Goal: Communication & Community: Participate in discussion

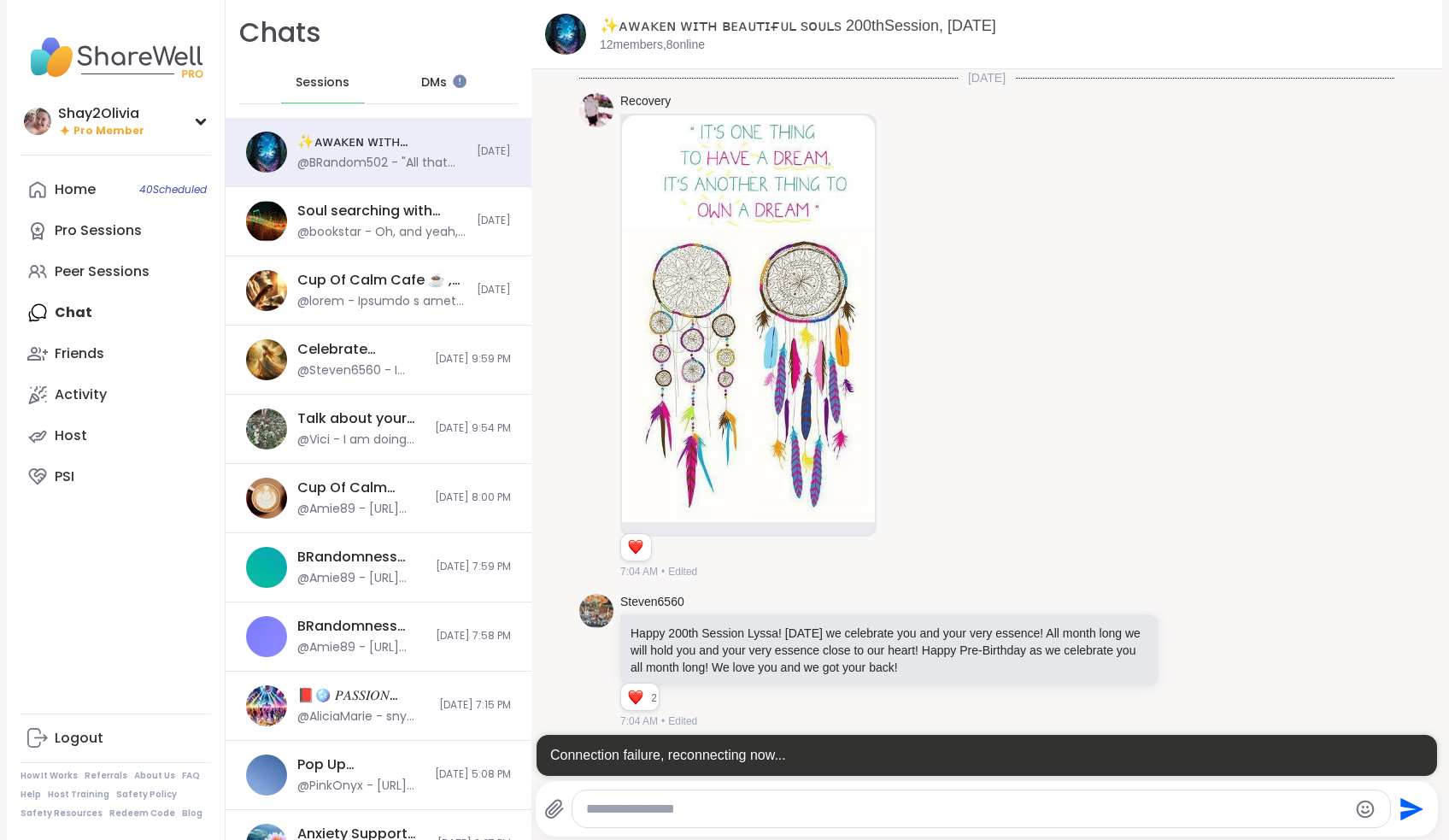
scroll to position [8035, 0]
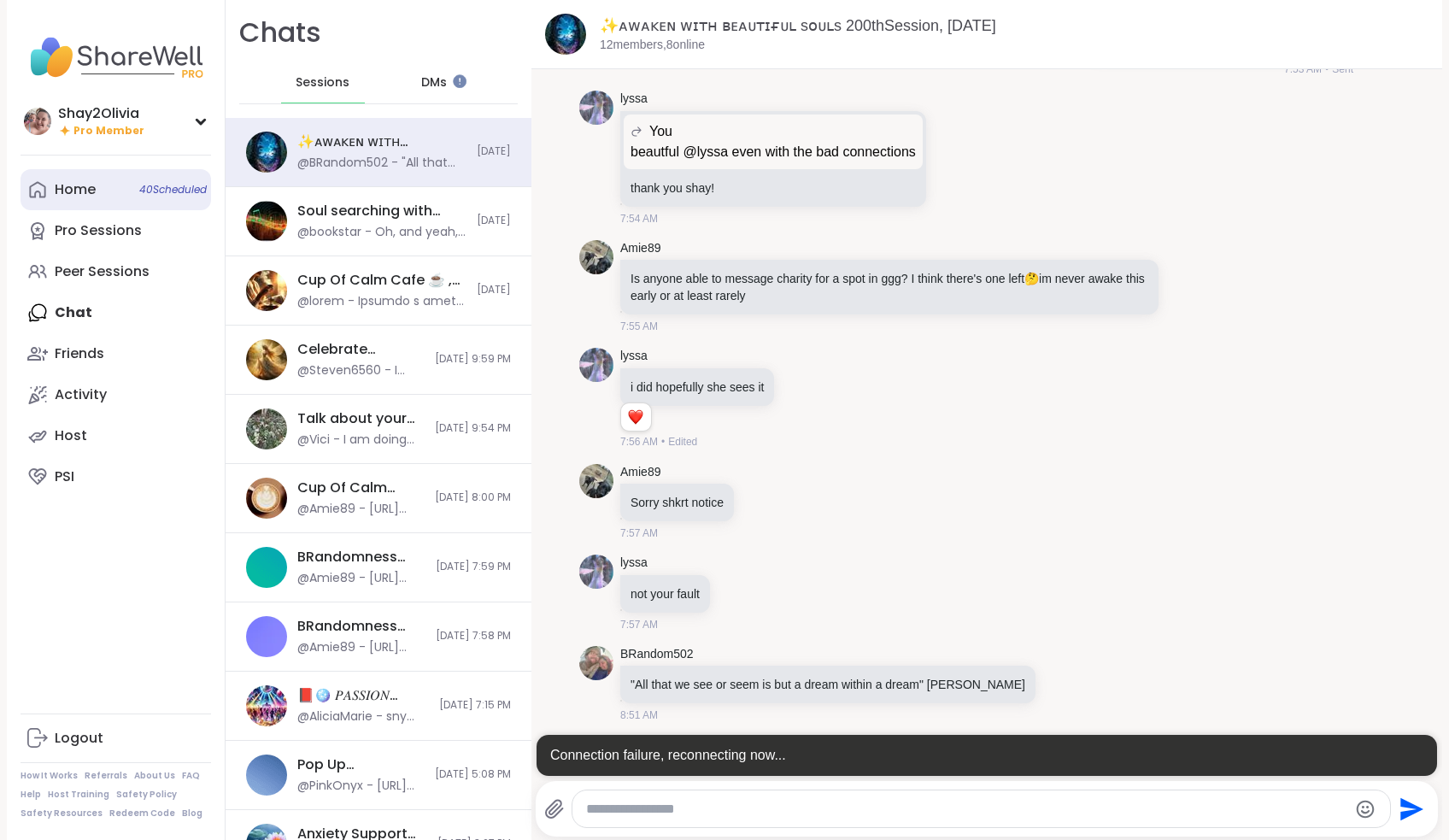
click at [70, 197] on div "Home 40 Scheduled" at bounding box center [75, 189] width 41 height 18
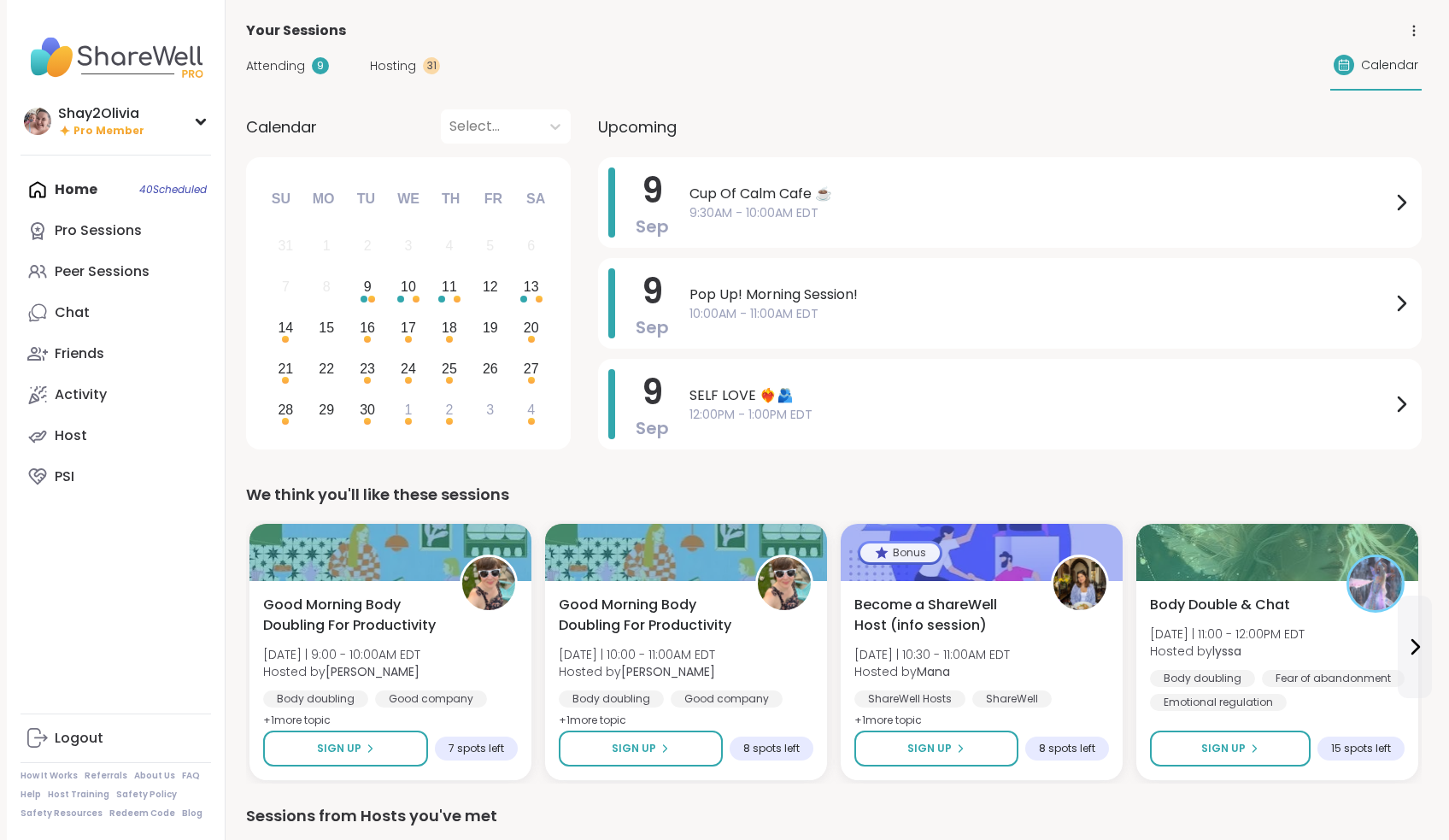
click at [425, 68] on div "31" at bounding box center [431, 65] width 17 height 17
click at [380, 73] on span "Hosting" at bounding box center [393, 66] width 46 height 18
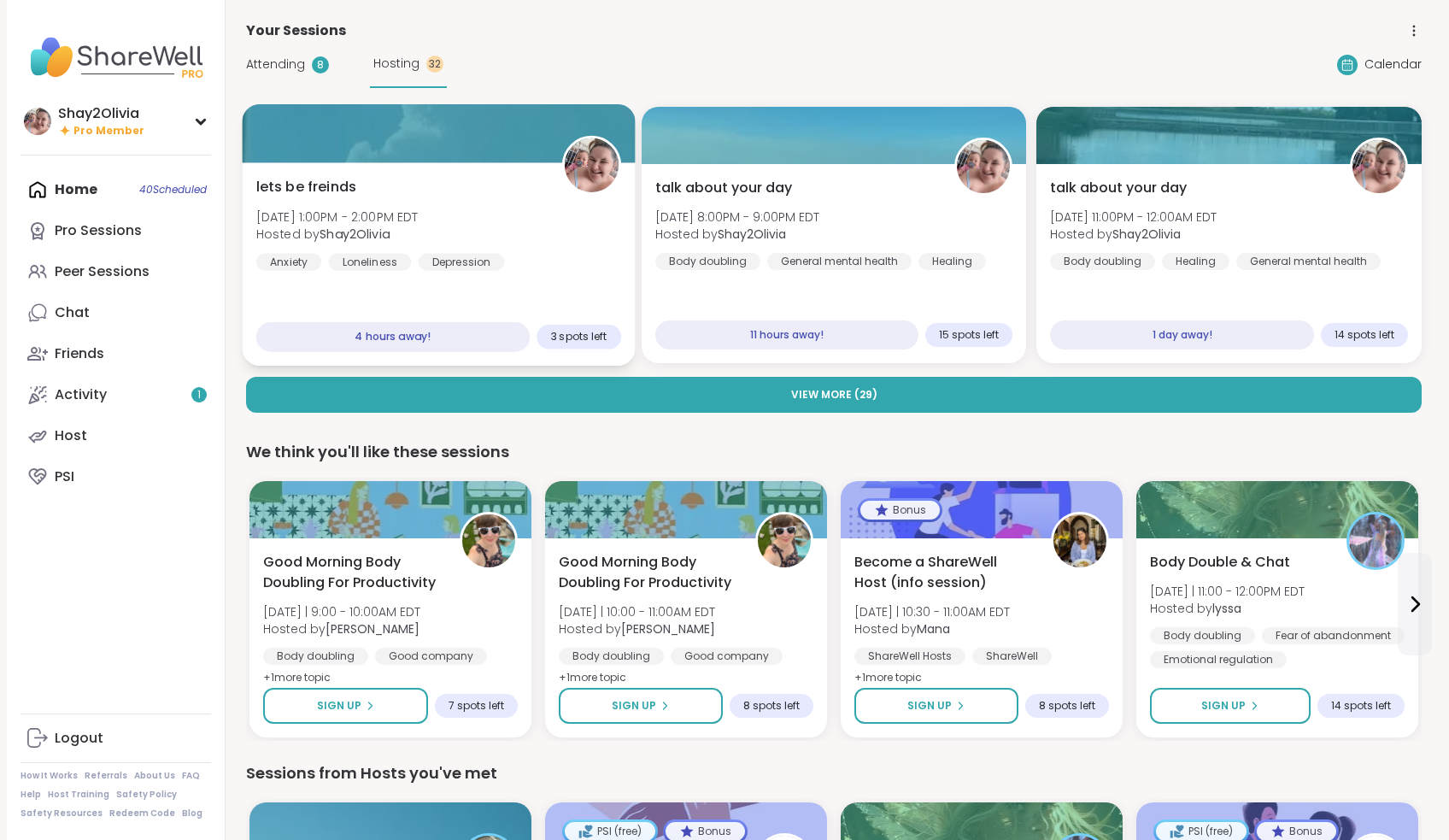
click at [446, 178] on div "lets be freinds Tue, Sep 09 | 1:00PM - 2:00PM EDT Hosted by Shay2Olivia Anxiety…" at bounding box center [439, 224] width 365 height 94
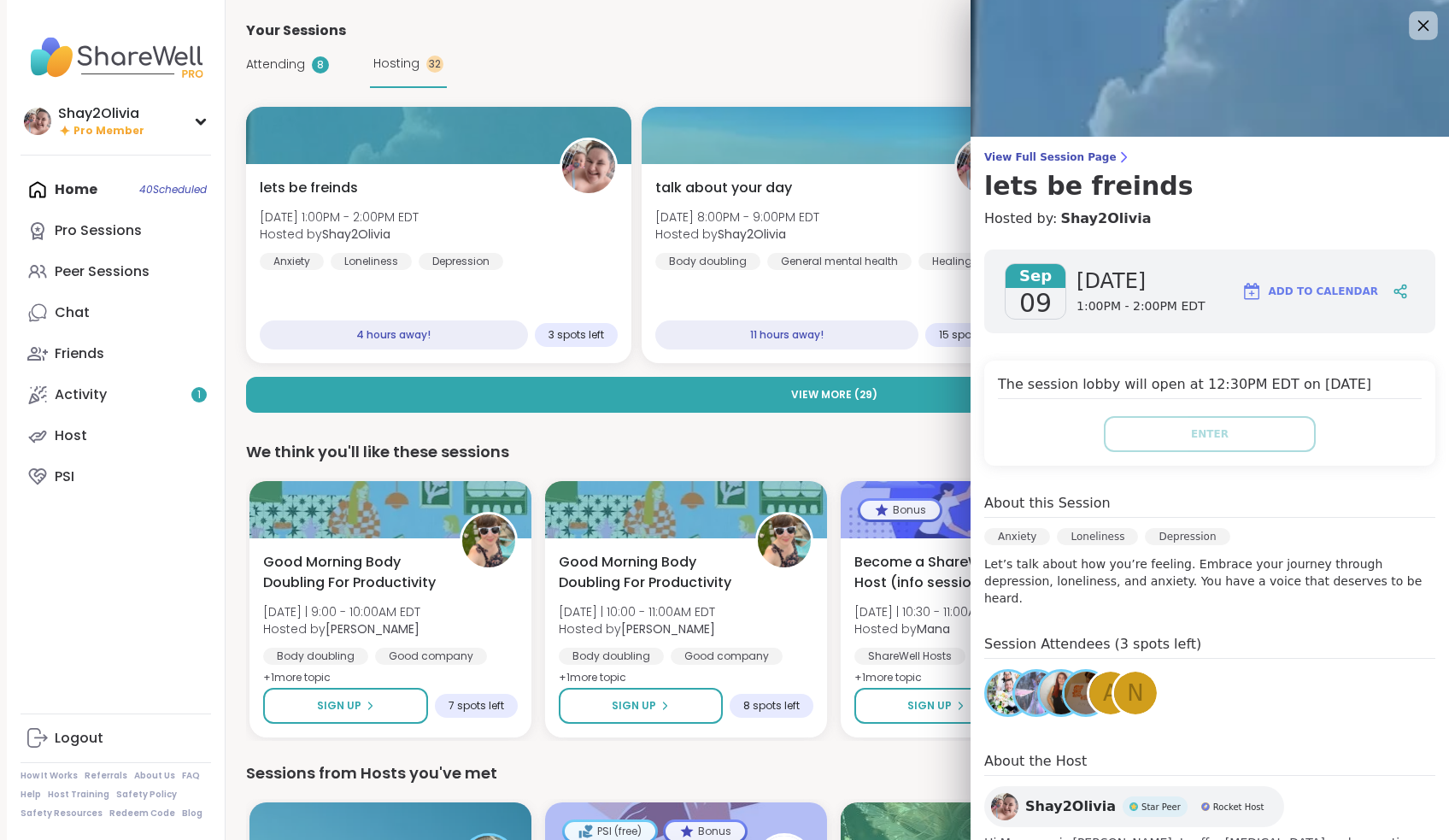
click at [1414, 30] on icon at bounding box center [1423, 25] width 21 height 21
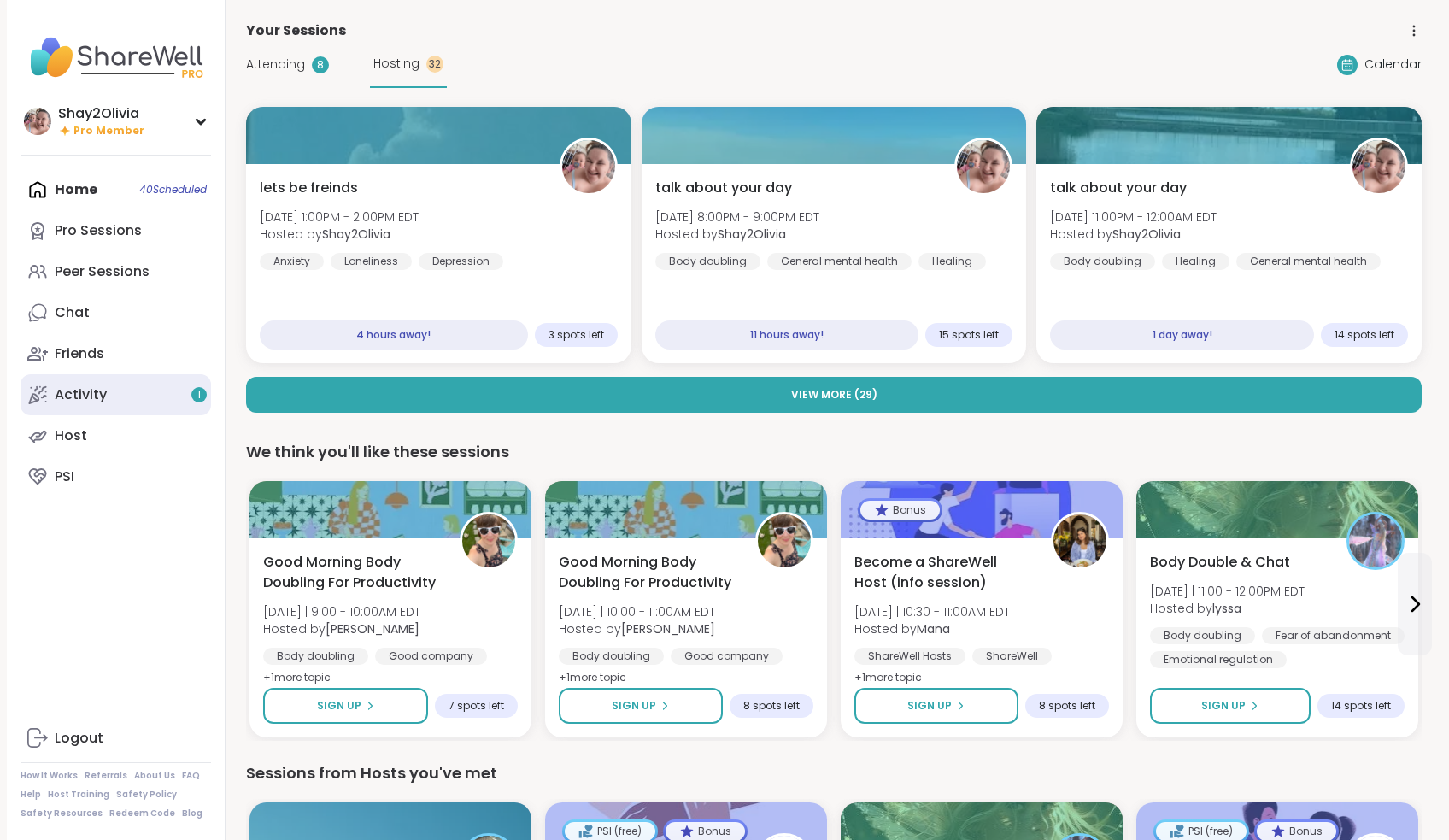
click at [100, 393] on div "Activity 1" at bounding box center [80, 394] width 52 height 18
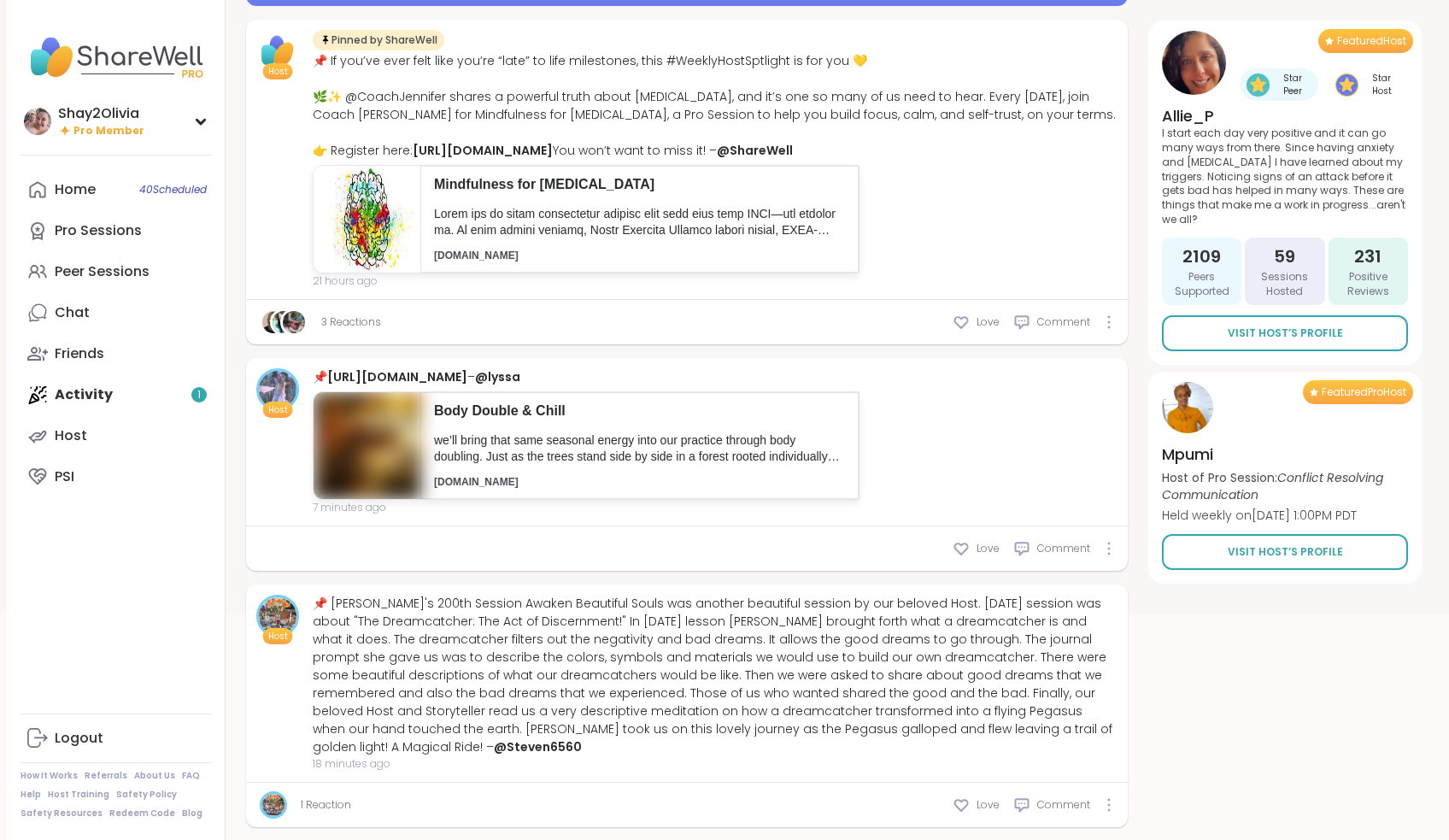
scroll to position [267, 0]
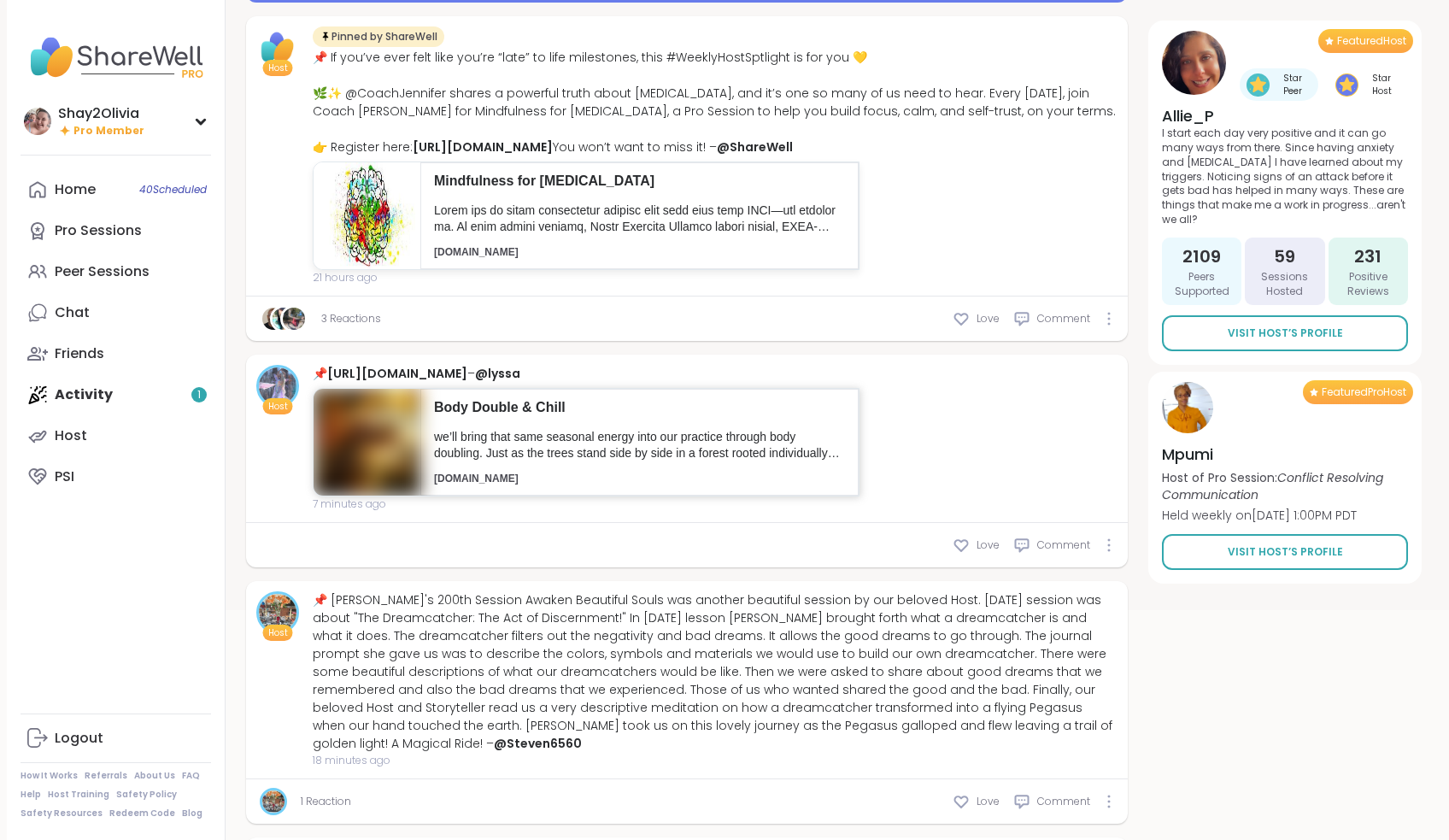
click at [634, 462] on p "we’ll bring that same seasonal energy into our practice through body doubling. …" at bounding box center [639, 445] width 411 height 33
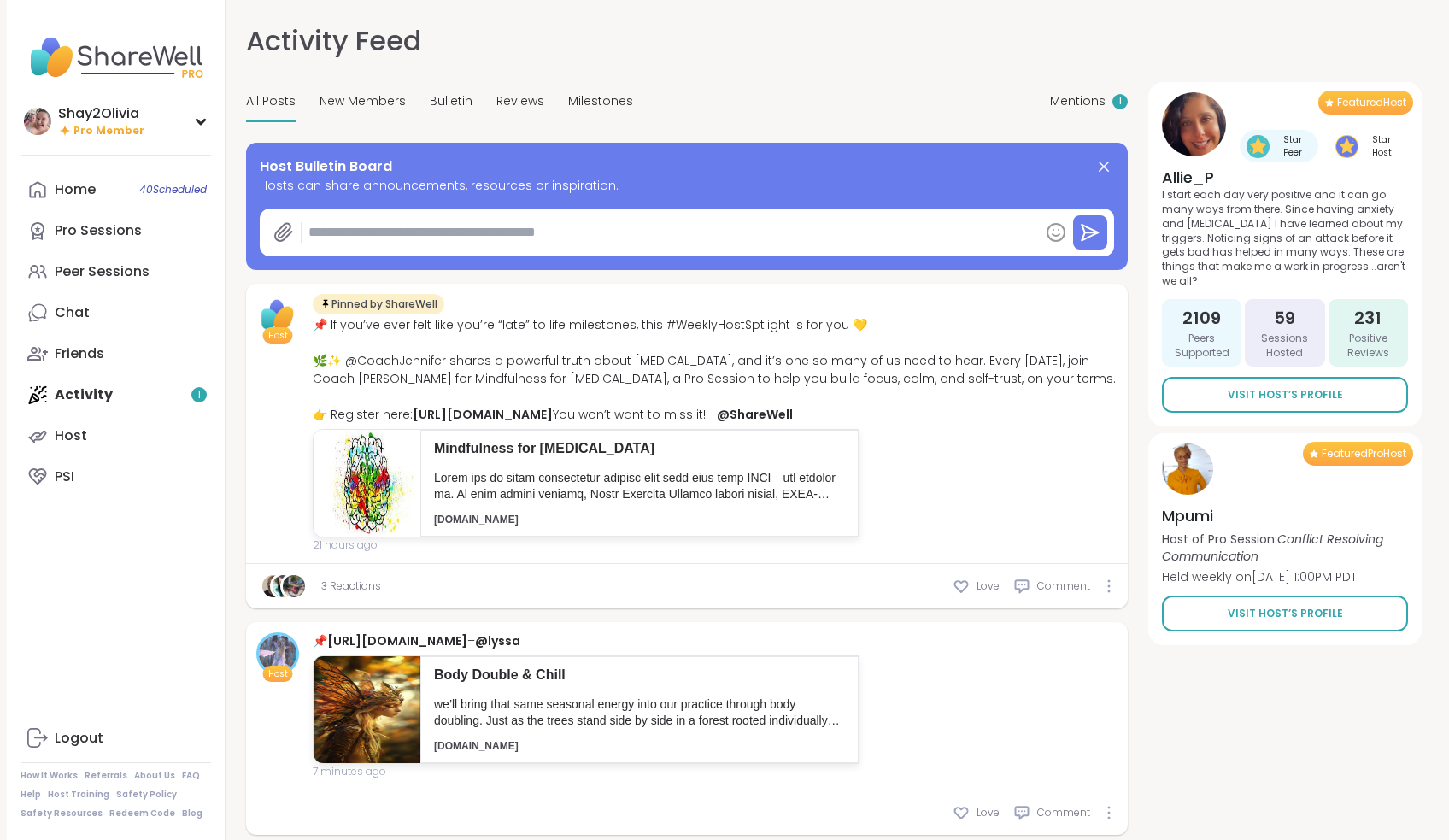
scroll to position [0, 0]
click at [182, 403] on div "Home 40 Scheduled Pro Sessions Peer Sessions Chat Friends Activity 1 Host PSI" at bounding box center [115, 333] width 190 height 328
click at [116, 395] on div "Home 40 Scheduled Pro Sessions Peer Sessions Chat Friends Activity 1 Host PSI" at bounding box center [115, 333] width 190 height 328
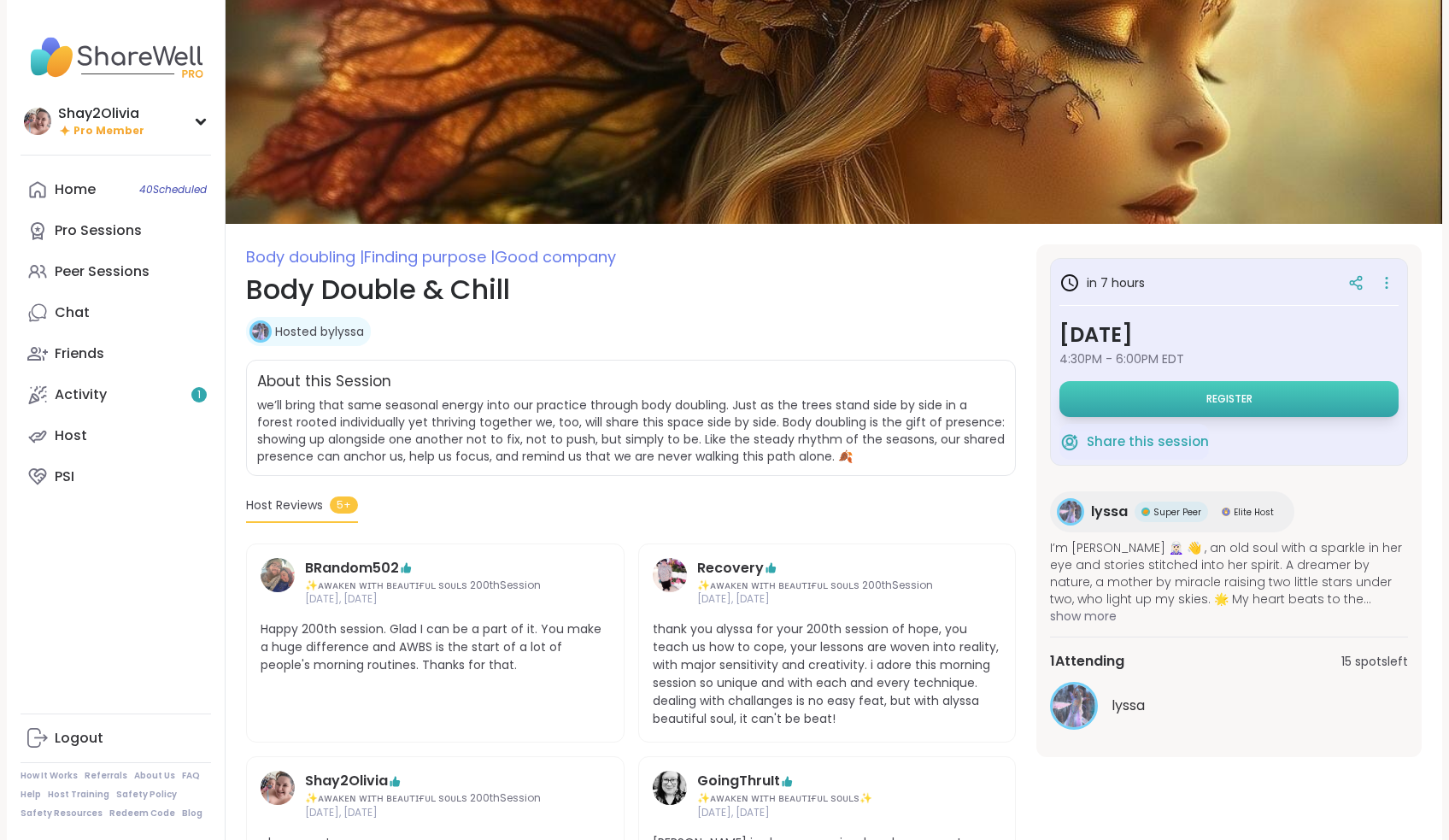
click at [1207, 402] on span "Register" at bounding box center [1229, 399] width 46 height 14
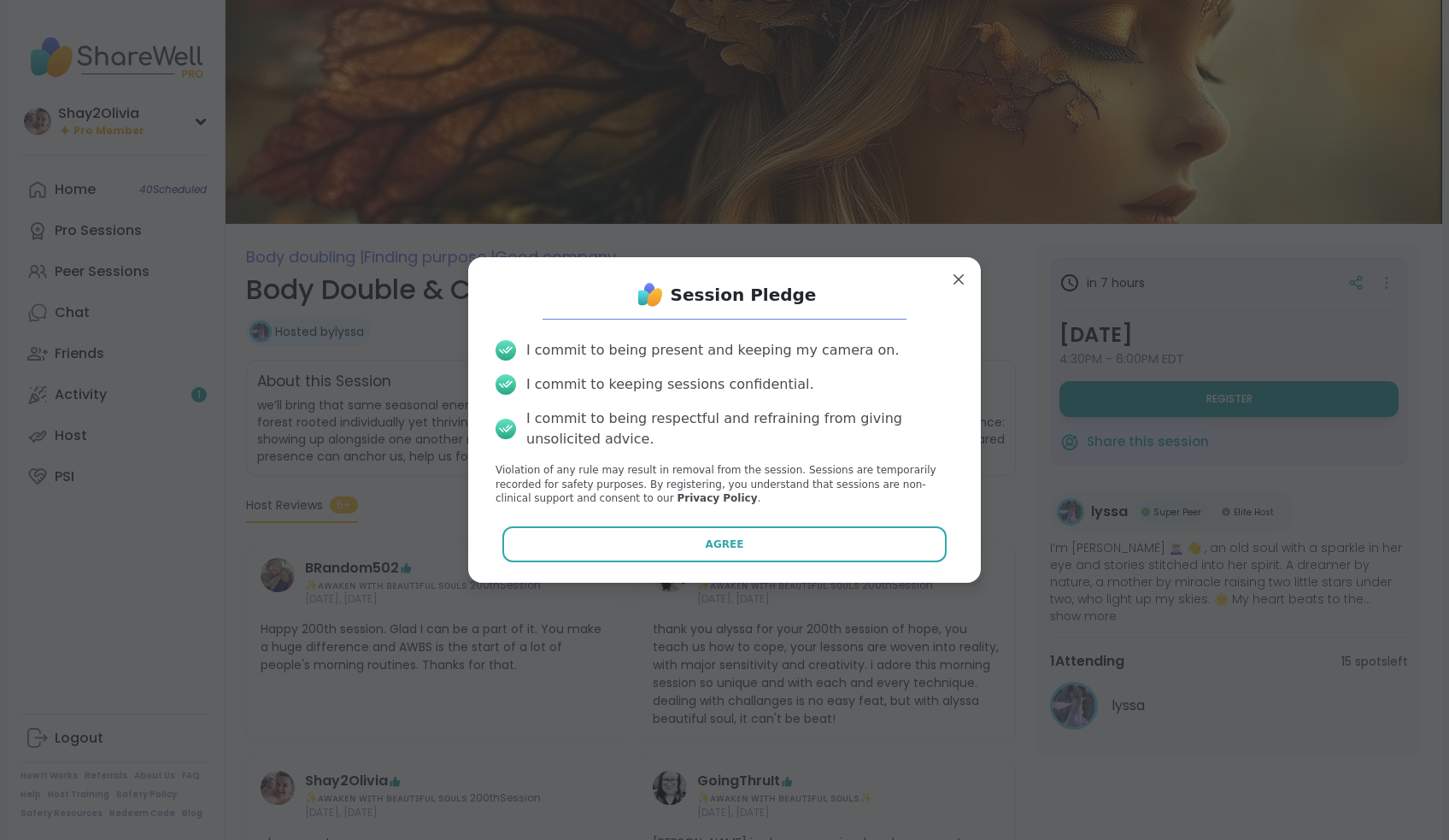
click at [930, 526] on div "Agree" at bounding box center [724, 544] width 485 height 36
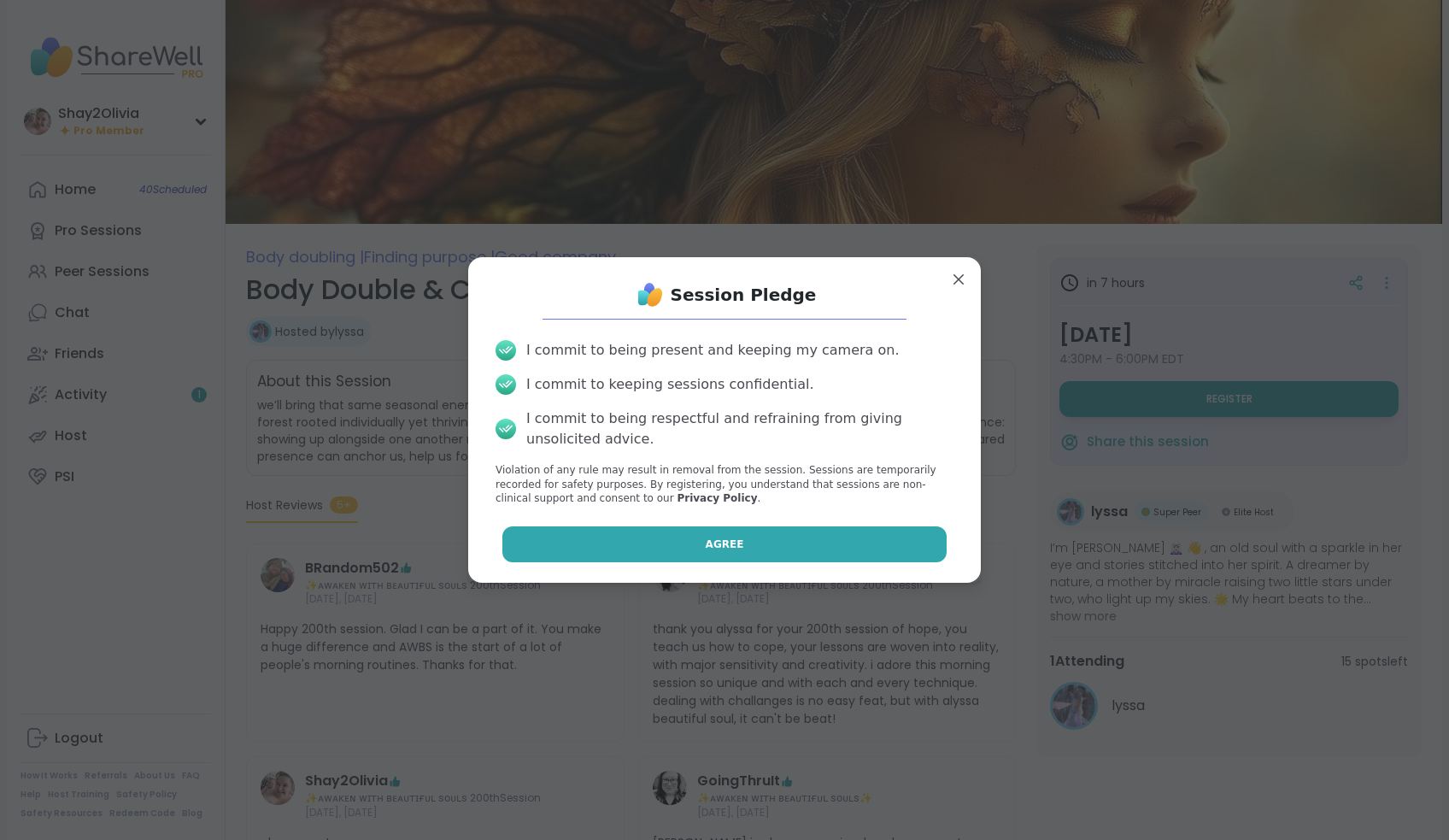
click at [929, 538] on button "Agree" at bounding box center [724, 544] width 445 height 36
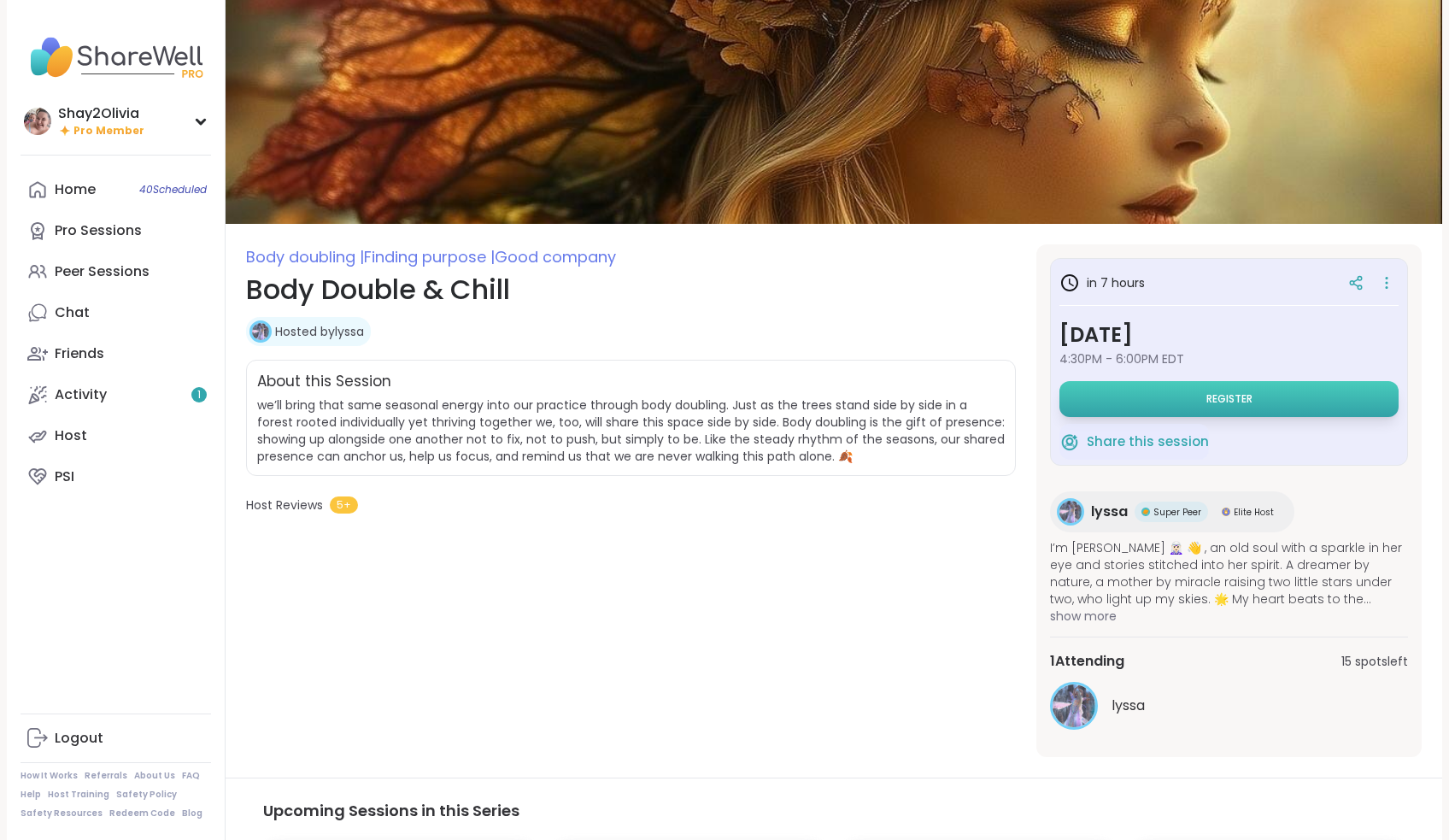
click at [1190, 408] on button "Register" at bounding box center [1229, 398] width 339 height 36
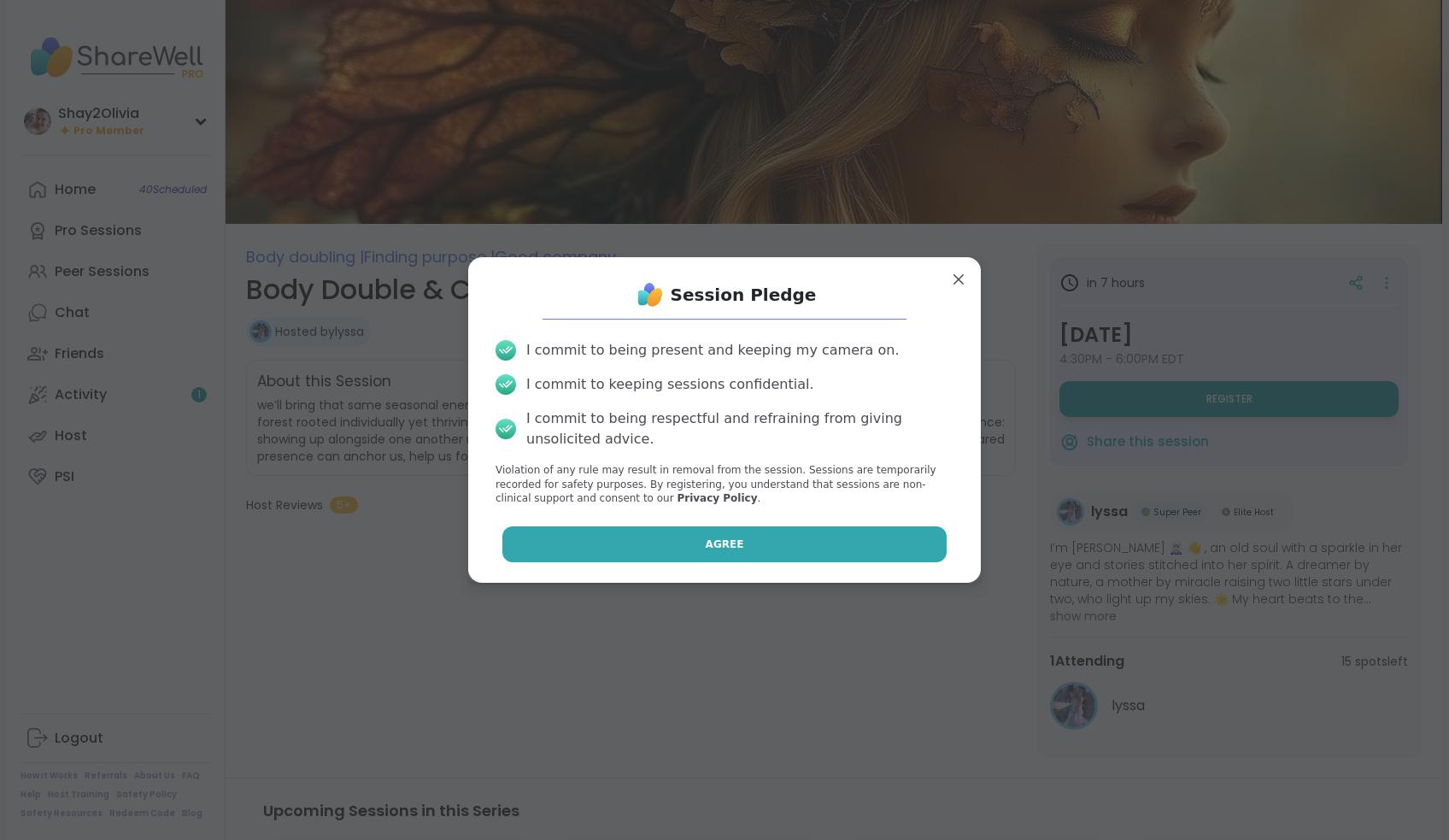
click at [846, 537] on button "Agree" at bounding box center [724, 544] width 445 height 36
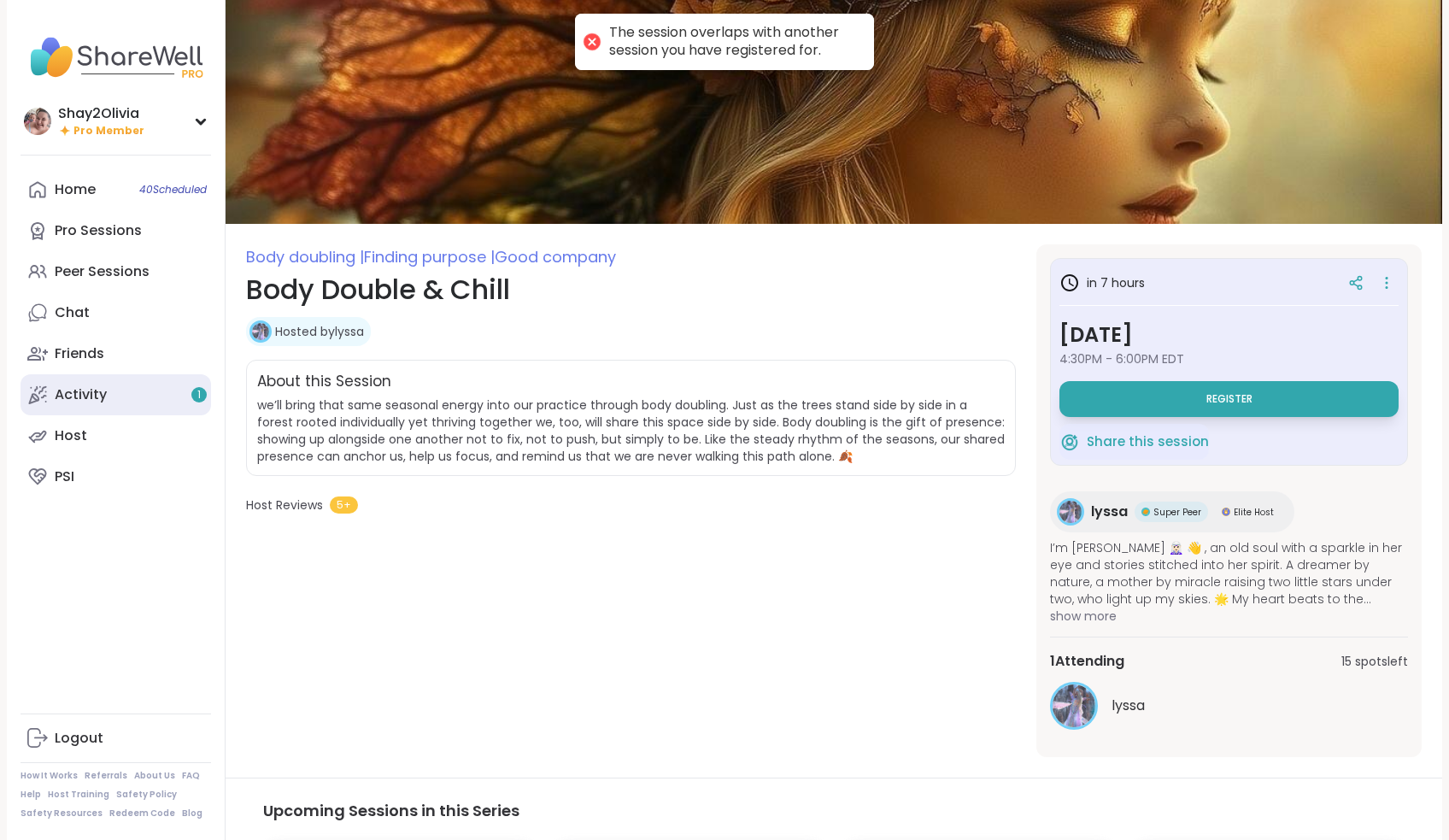
click at [115, 403] on link "Activity 1" at bounding box center [115, 395] width 190 height 41
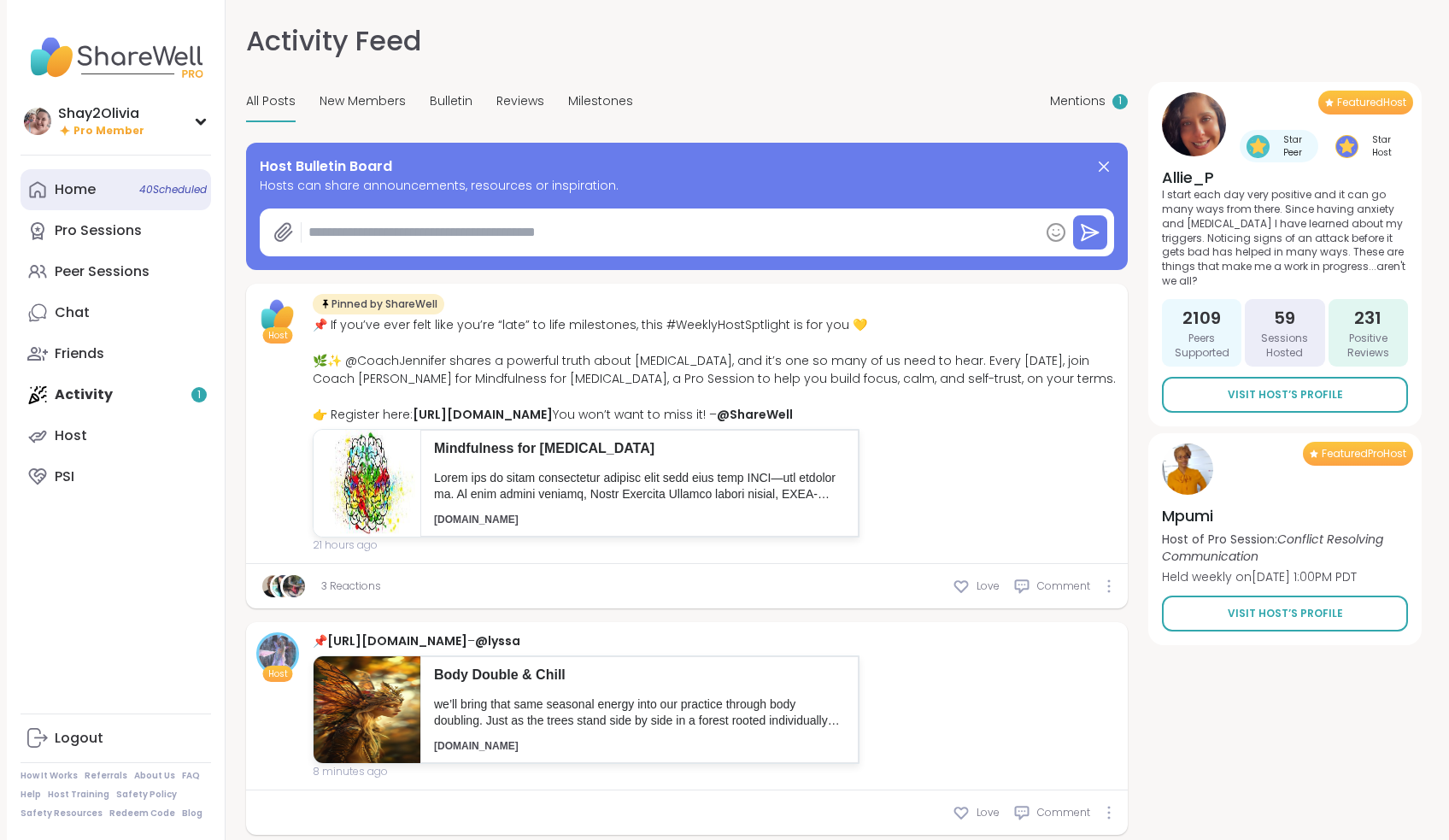
click at [69, 205] on link "Home 40 Scheduled" at bounding box center [115, 189] width 190 height 41
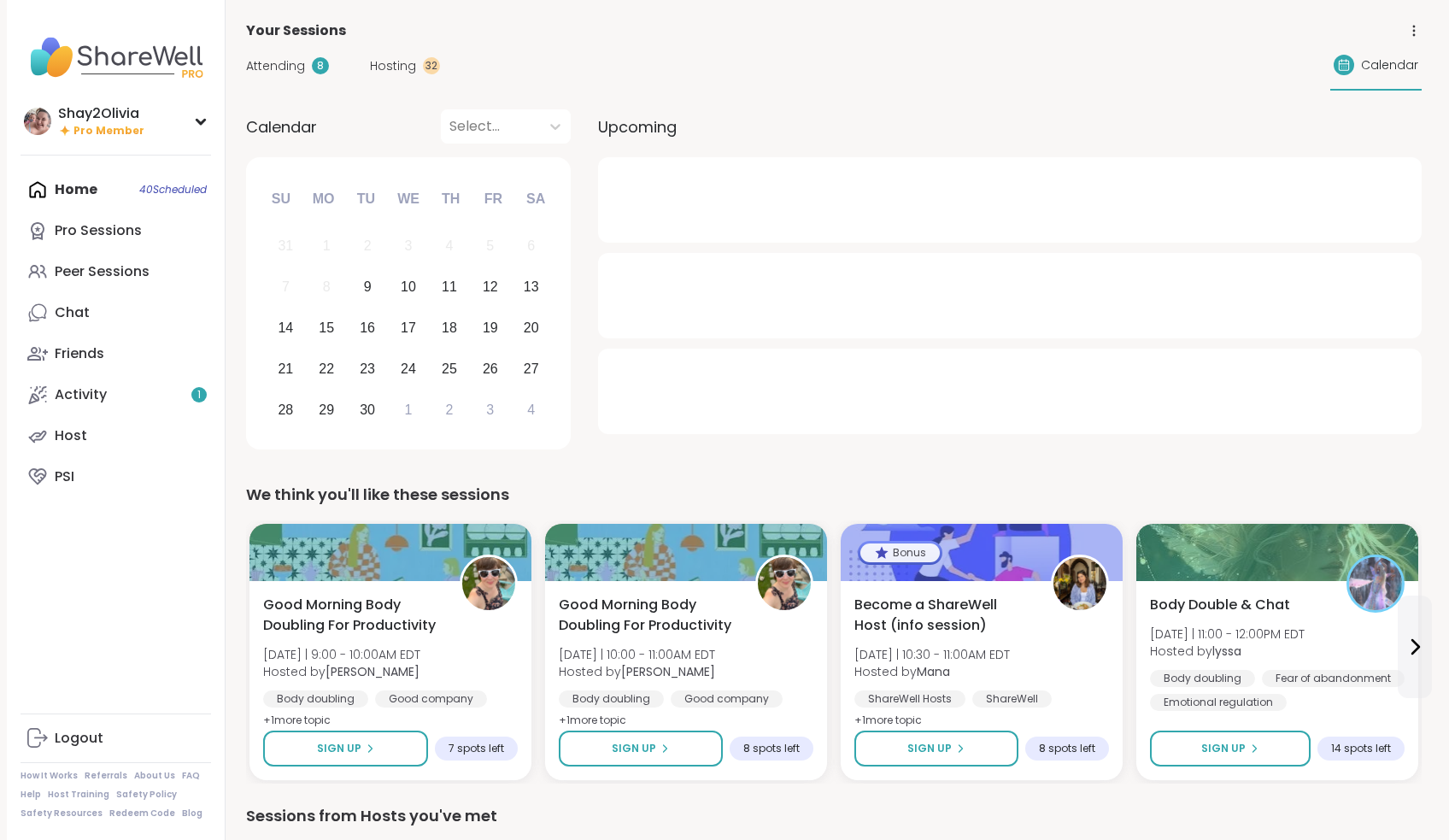
click at [296, 65] on span "Attending" at bounding box center [275, 66] width 59 height 18
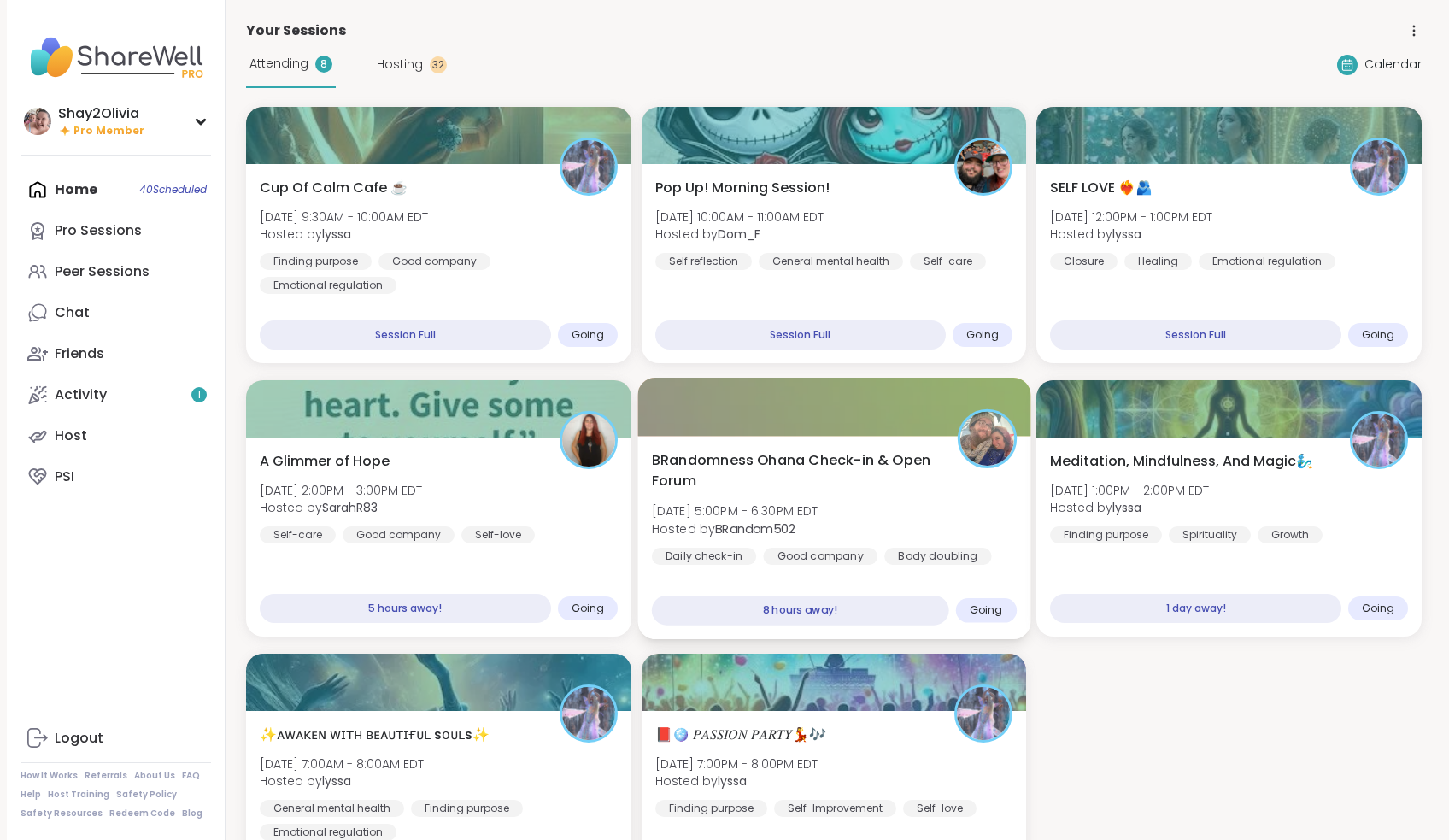
click at [817, 530] on span "Hosted by BRandom502" at bounding box center [734, 527] width 167 height 17
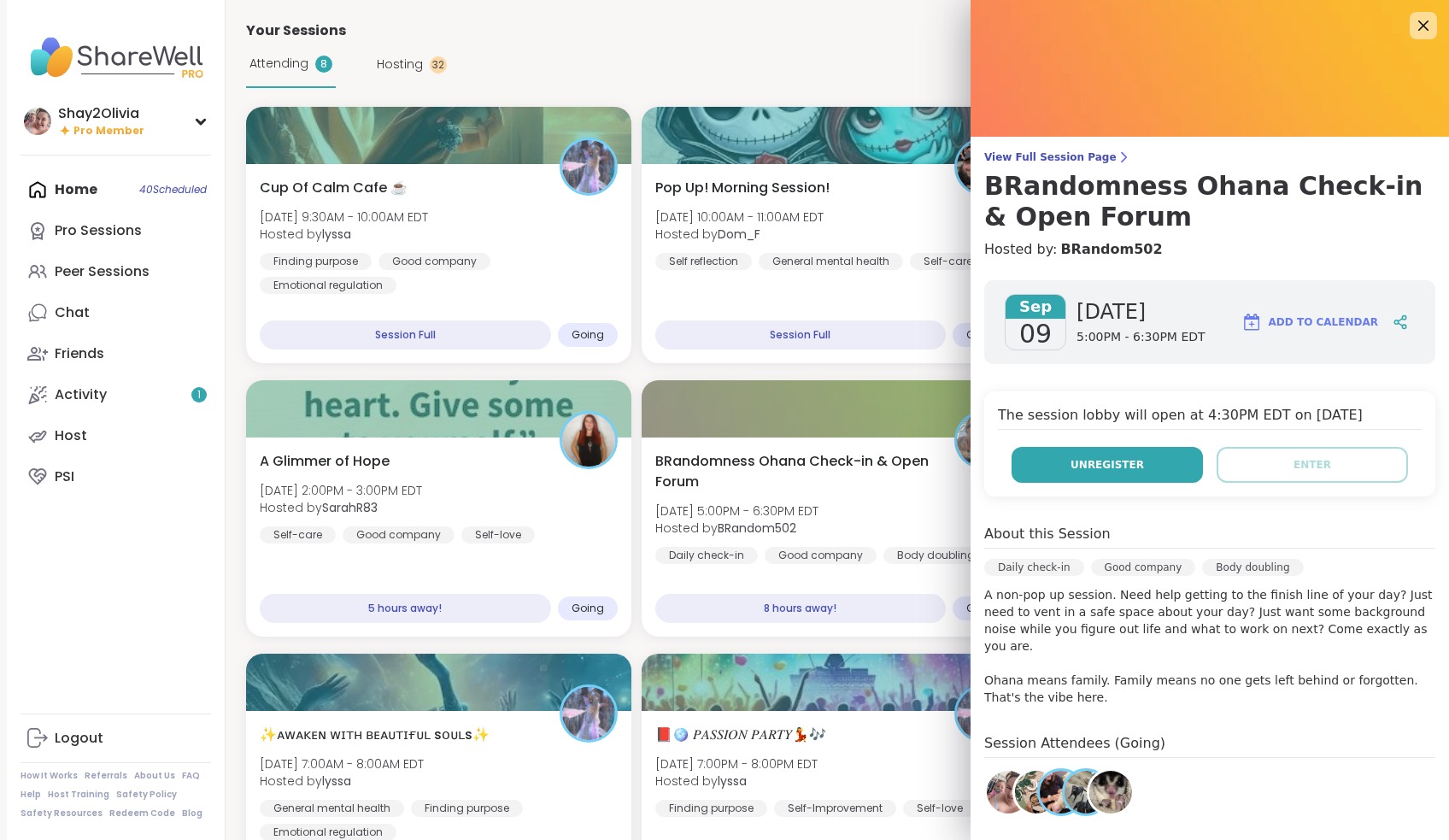
click at [1142, 460] on button "Unregister" at bounding box center [1107, 464] width 191 height 36
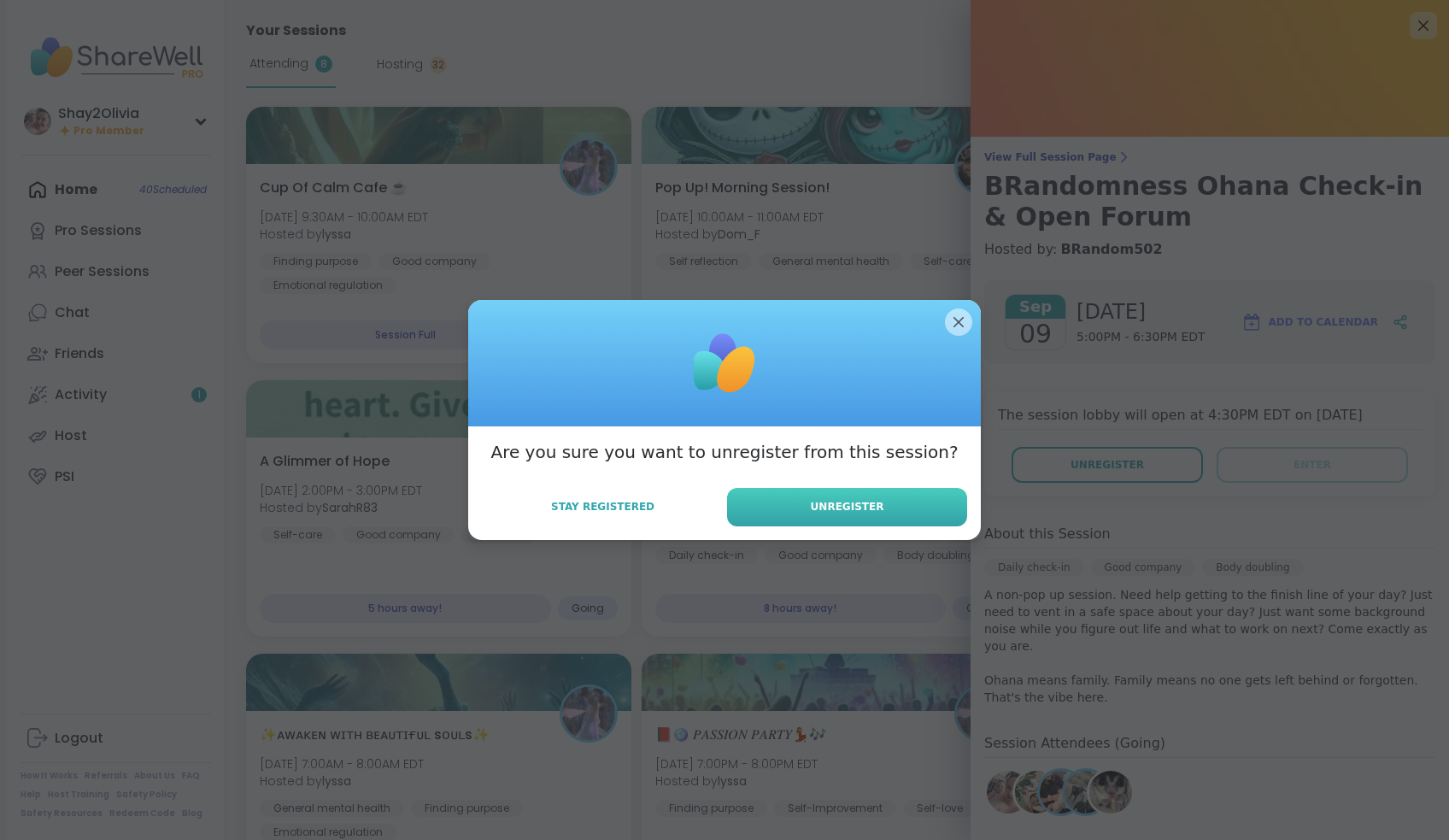
click at [881, 523] on button "Unregister" at bounding box center [847, 507] width 240 height 39
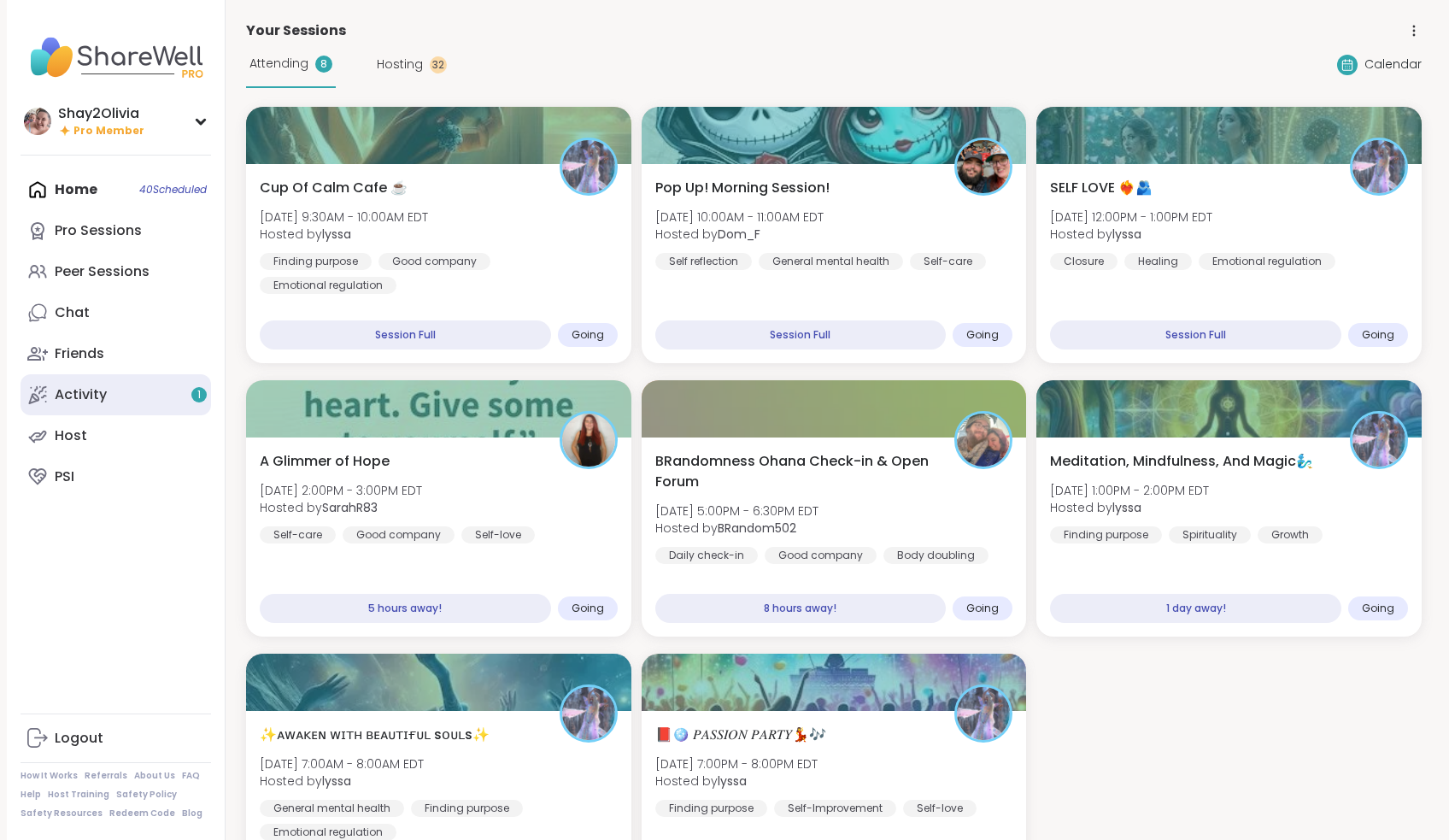
click at [124, 380] on link "Activity 1" at bounding box center [115, 395] width 190 height 41
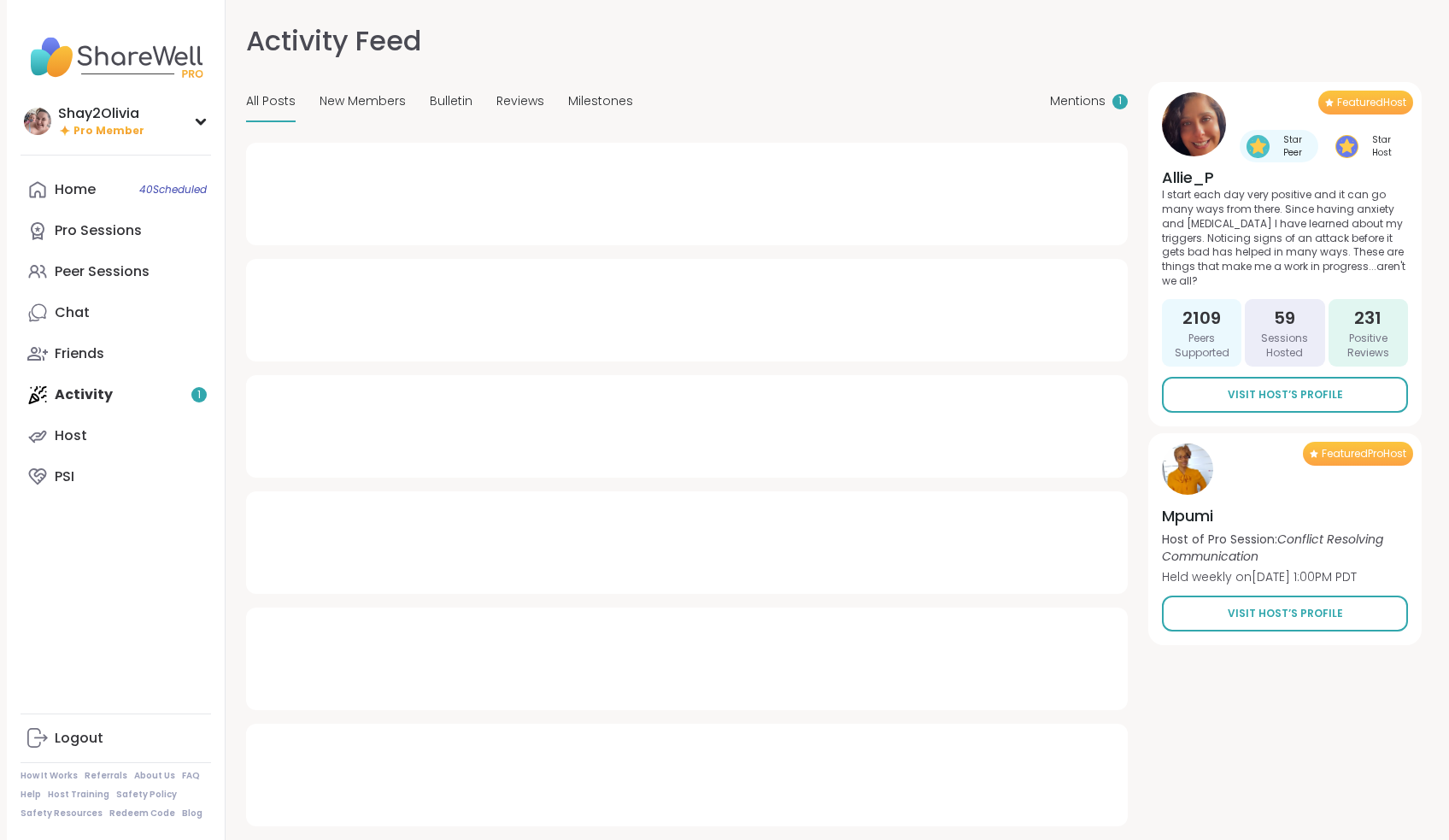
type textarea "*"
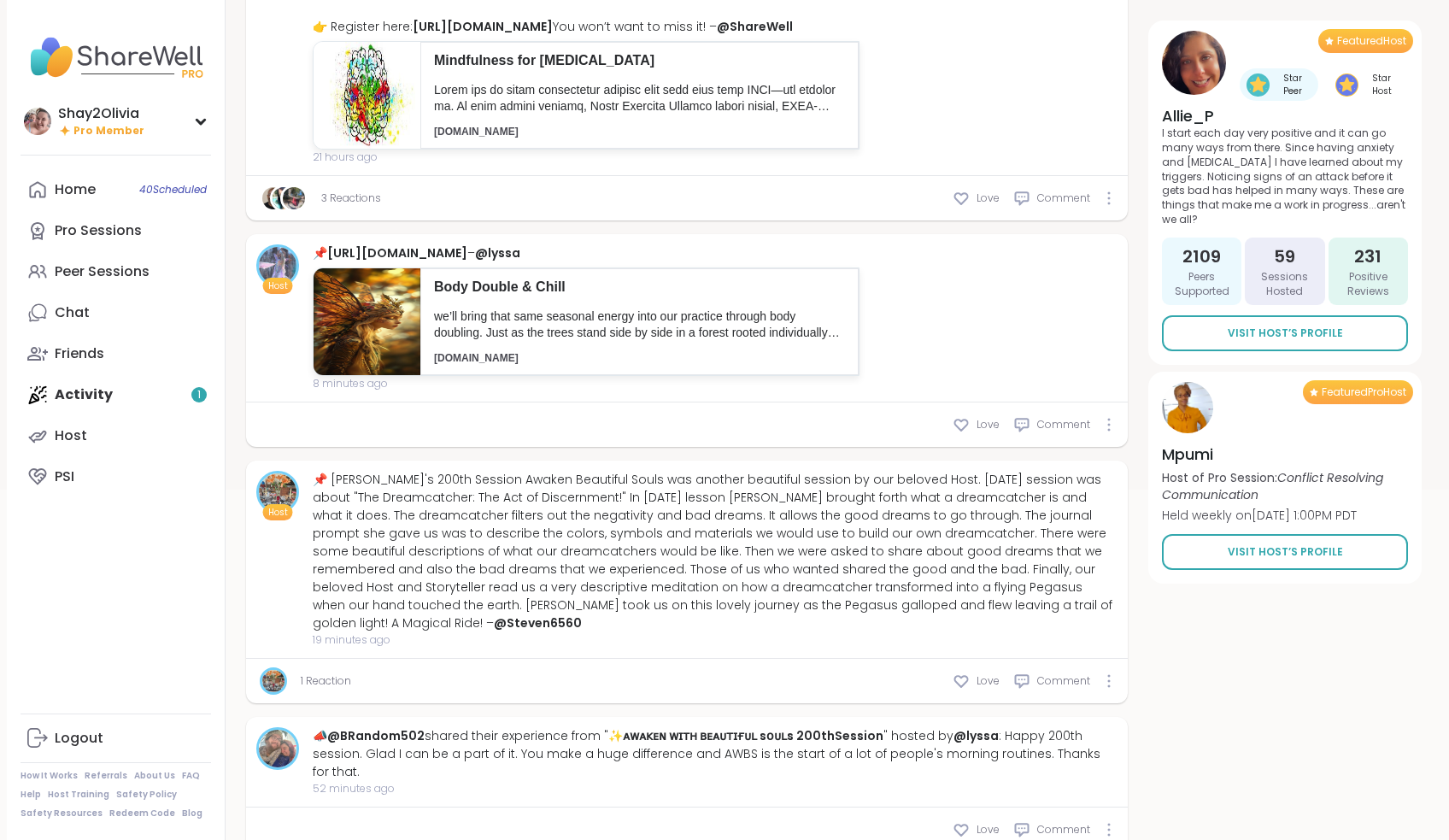
scroll to position [437, 0]
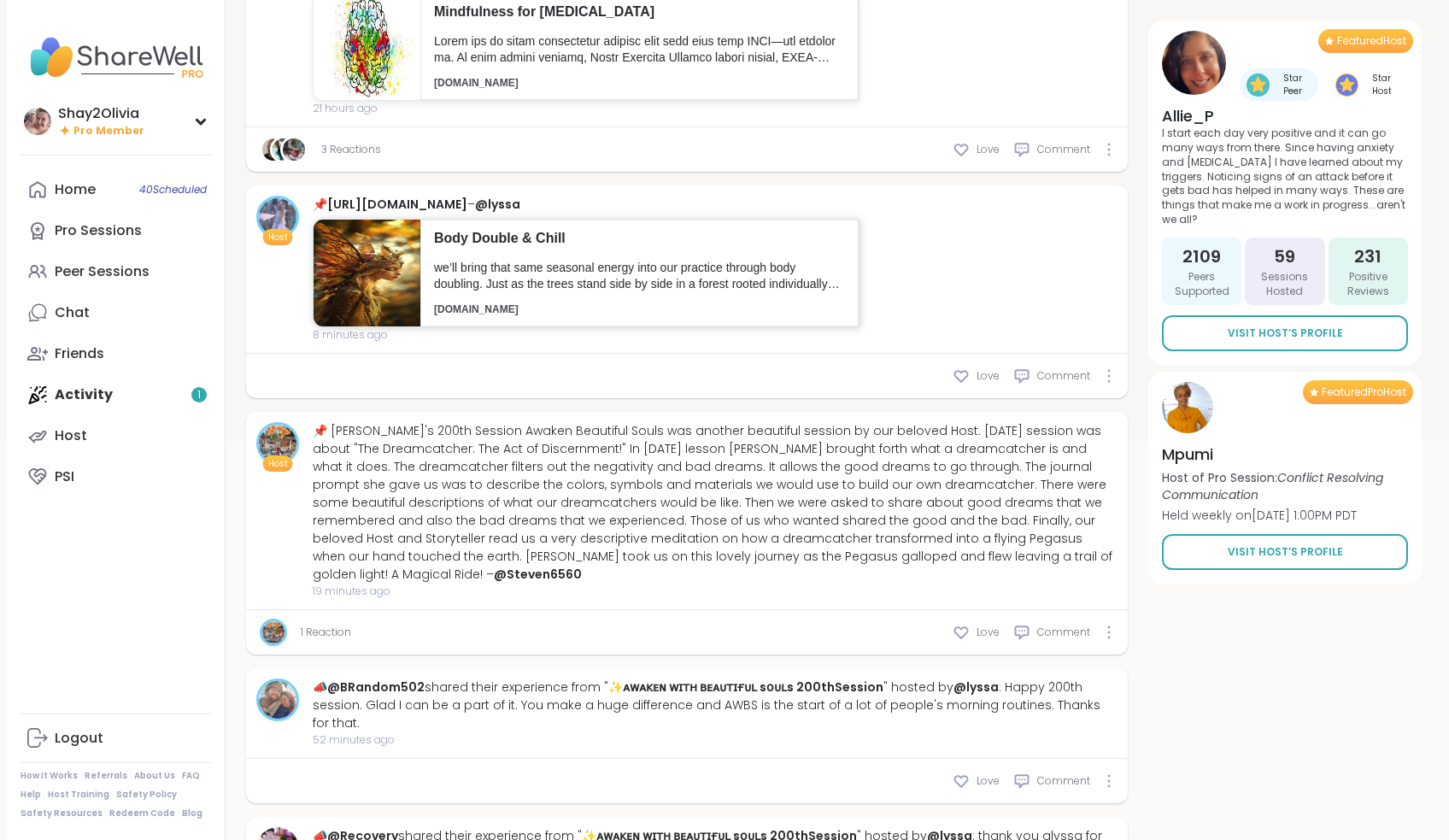
click at [613, 326] on div "Body Double & Chill we’ll bring that same seasonal energy into our practice thr…" at bounding box center [639, 273] width 439 height 107
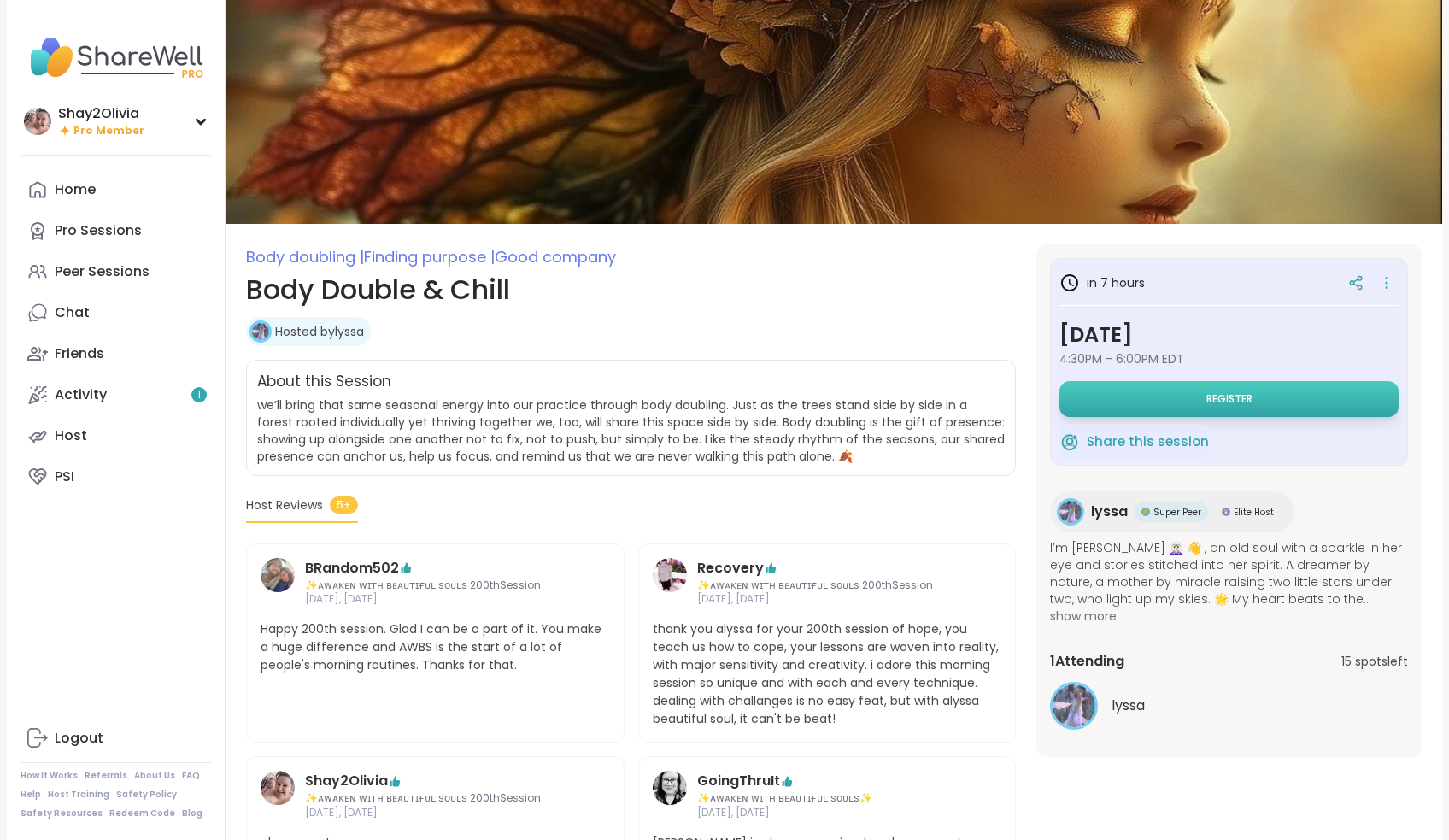
click at [1192, 408] on button "Register" at bounding box center [1229, 398] width 339 height 36
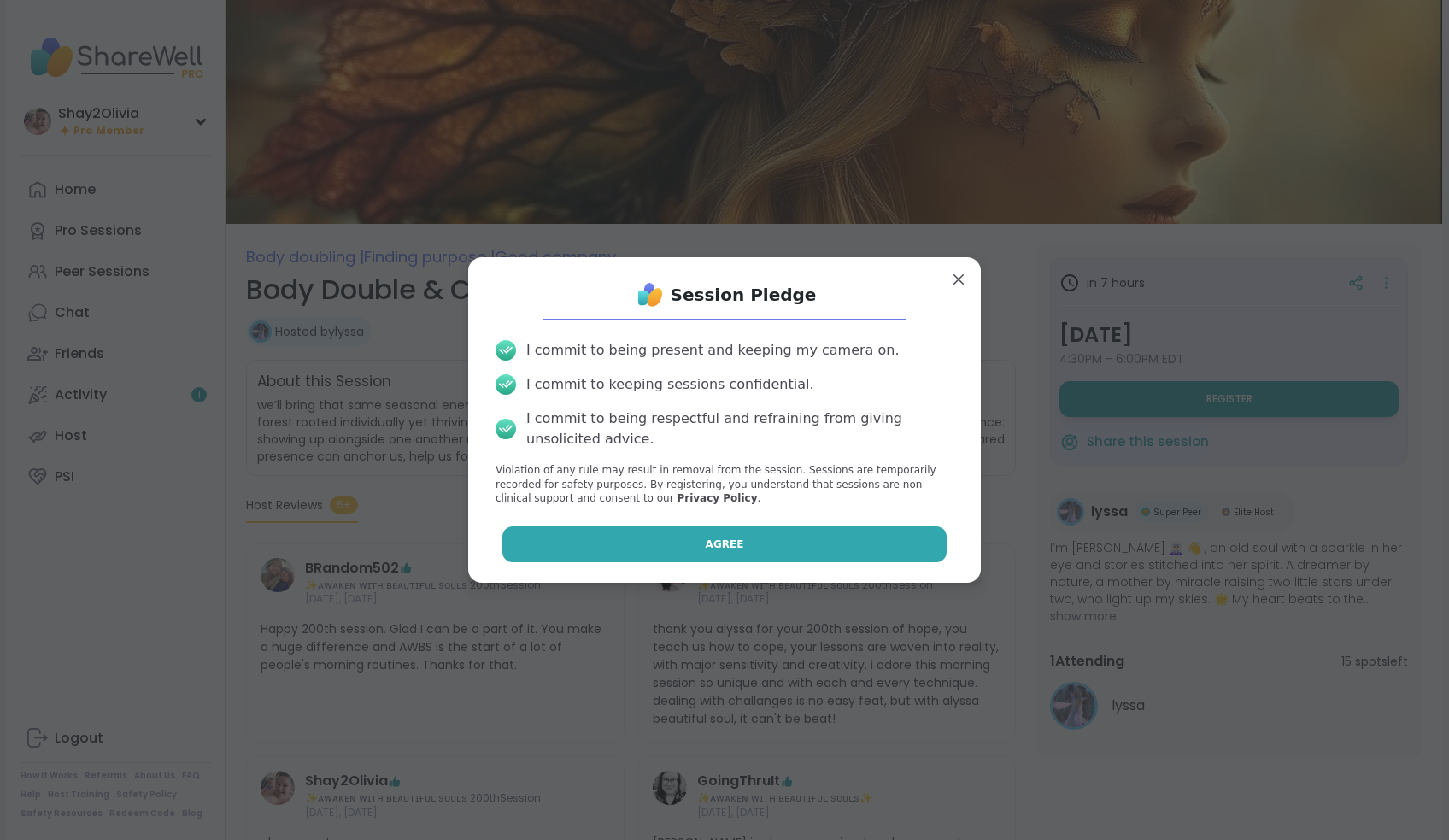
click at [918, 535] on button "Agree" at bounding box center [724, 544] width 445 height 36
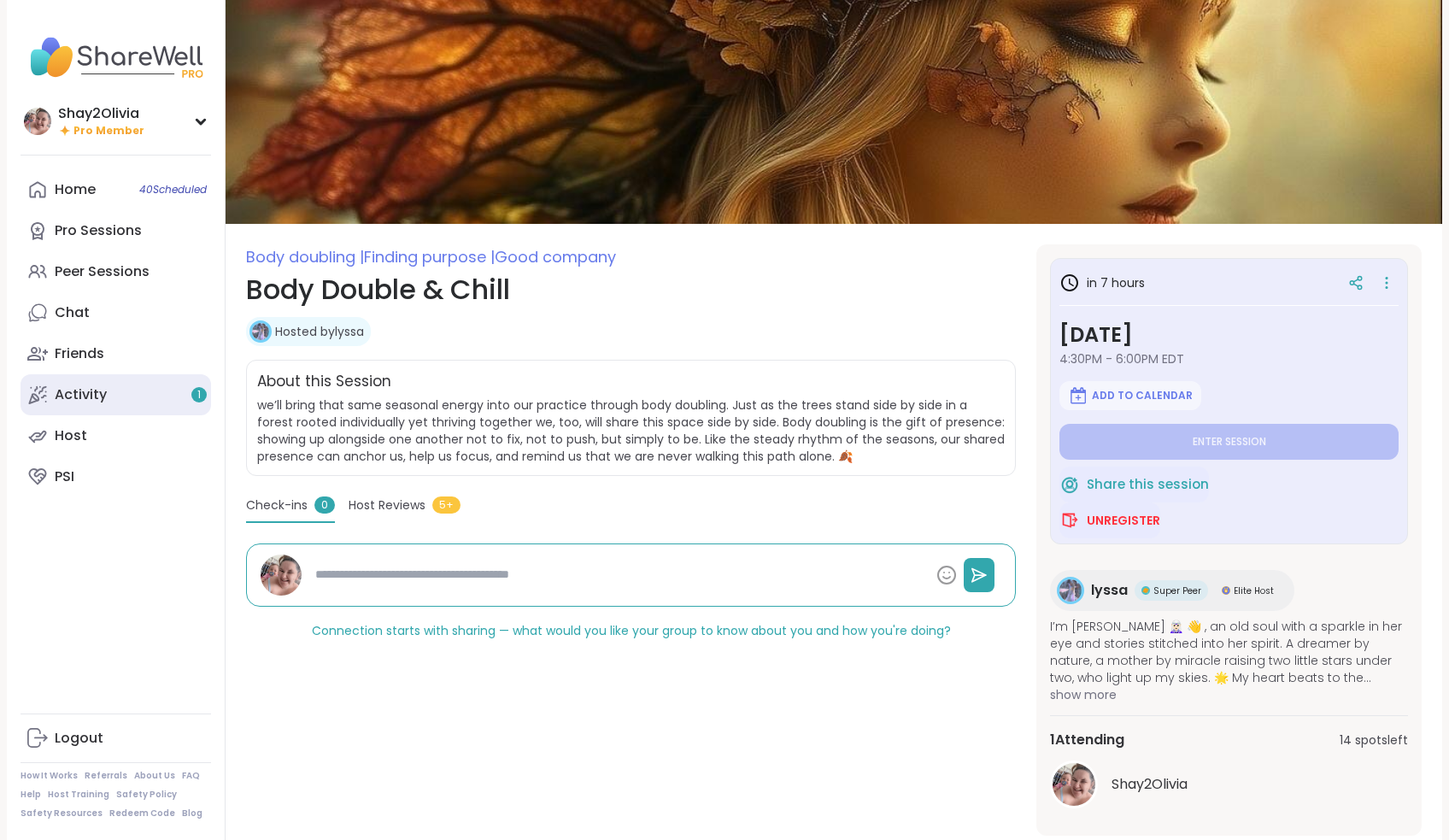
click at [189, 401] on link "Activity 1" at bounding box center [115, 395] width 190 height 41
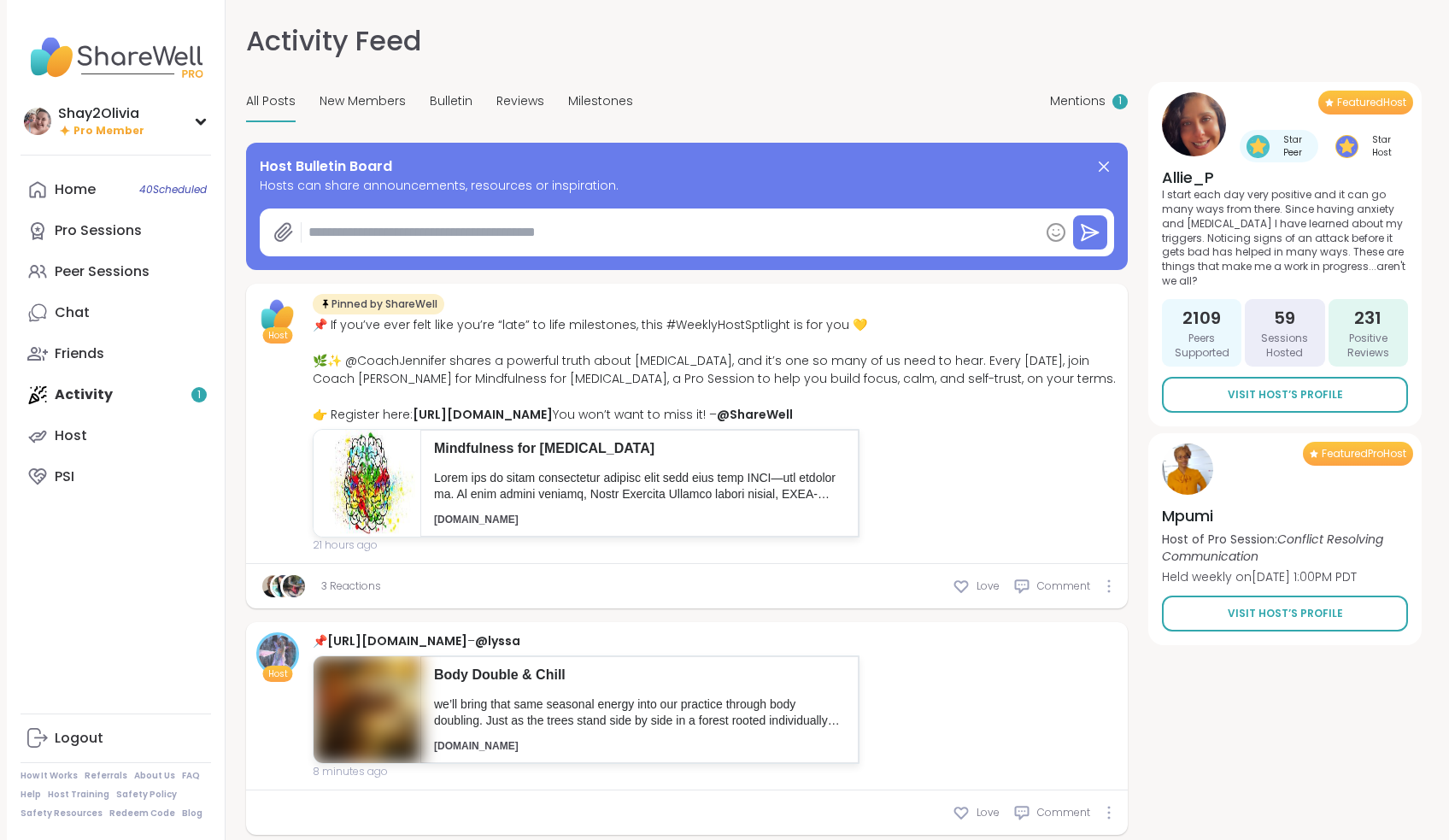
click at [1104, 105] on span "Mentions" at bounding box center [1077, 101] width 55 height 18
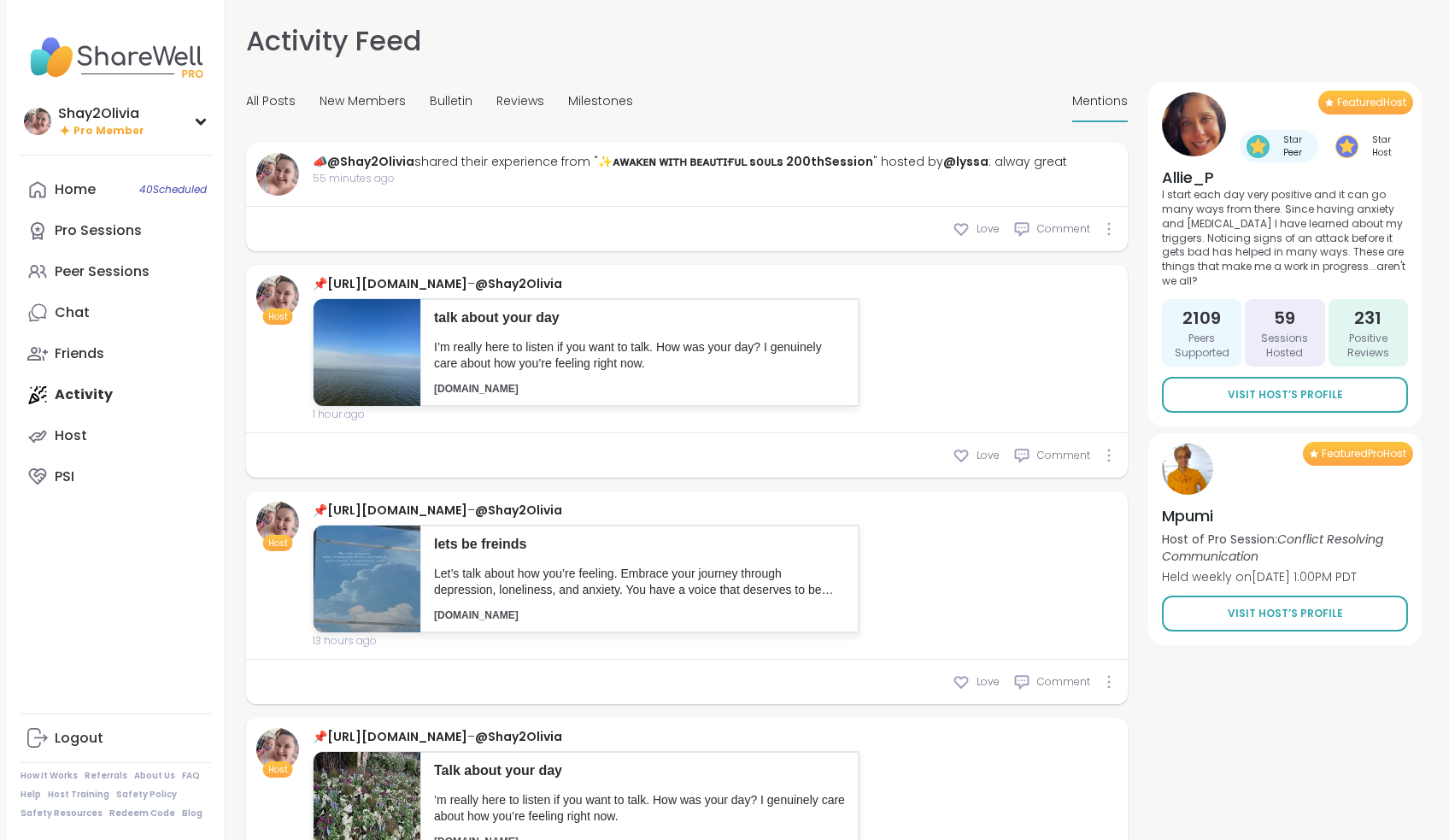
click at [86, 402] on div "Home 40 Scheduled Pro Sessions Peer Sessions Chat Friends Activity Host PSI" at bounding box center [115, 333] width 190 height 328
click at [104, 211] on link "Pro Sessions" at bounding box center [115, 231] width 190 height 41
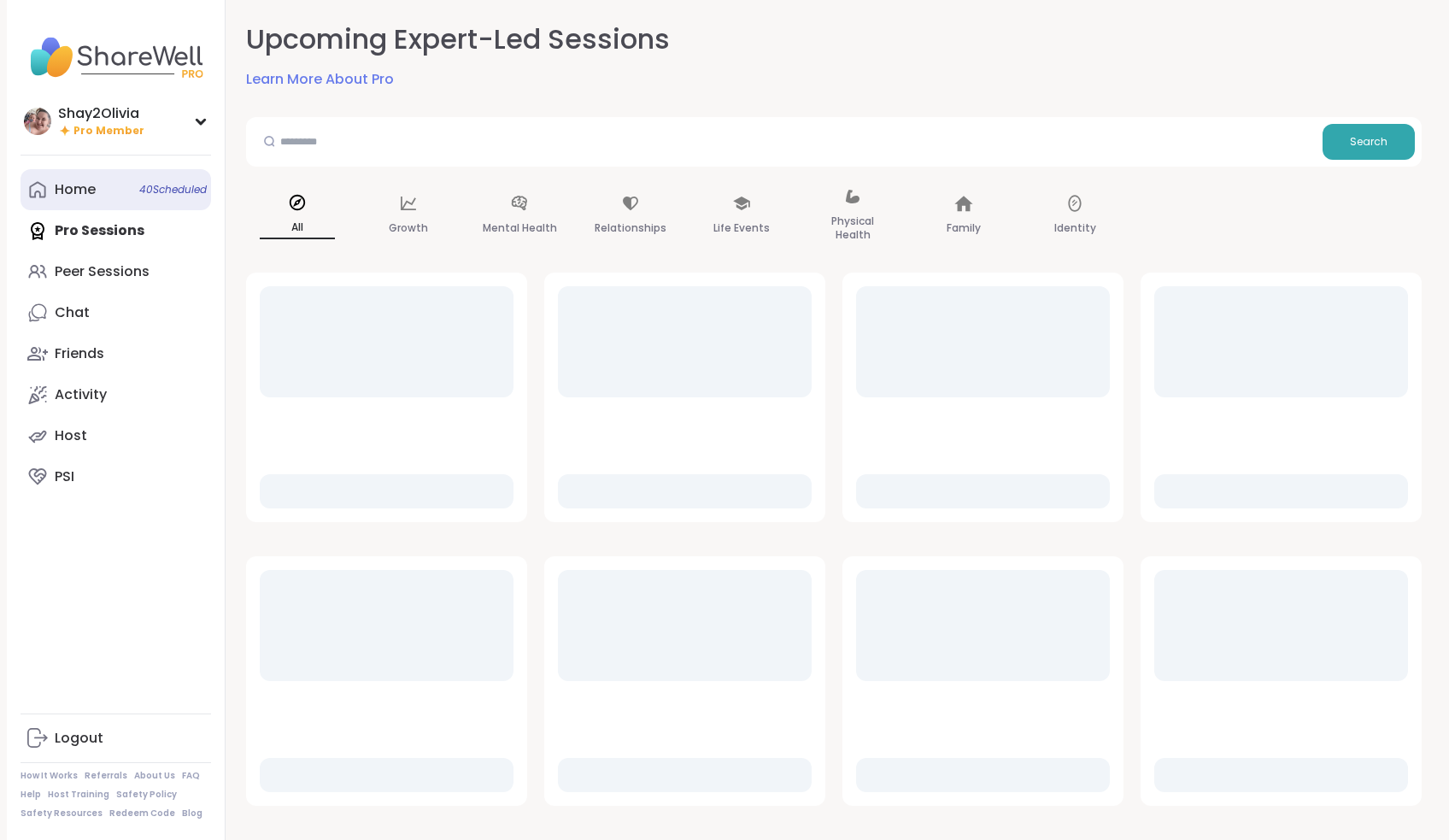
click at [104, 194] on link "Home 40 Scheduled" at bounding box center [115, 189] width 190 height 41
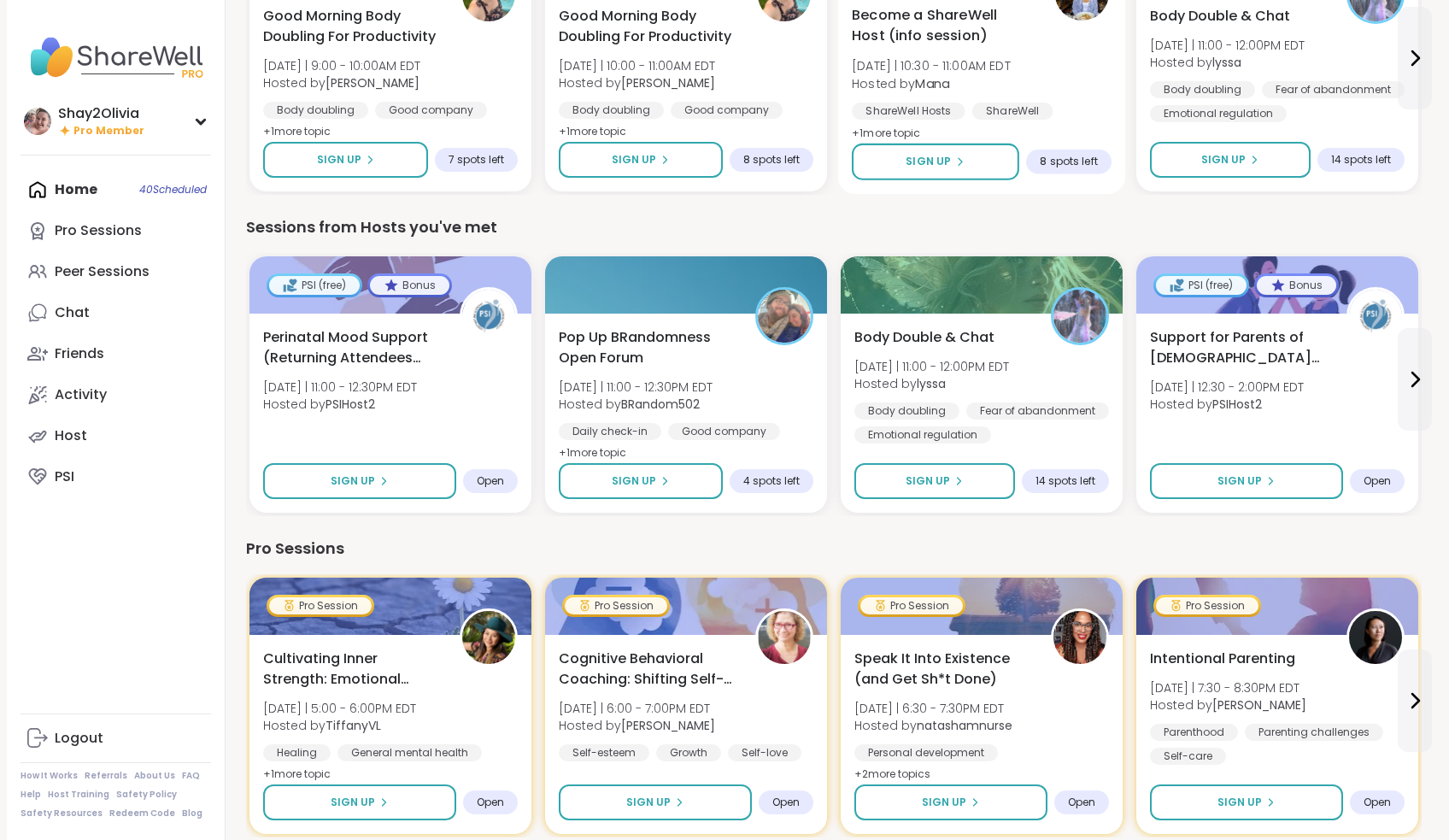
scroll to position [607, 0]
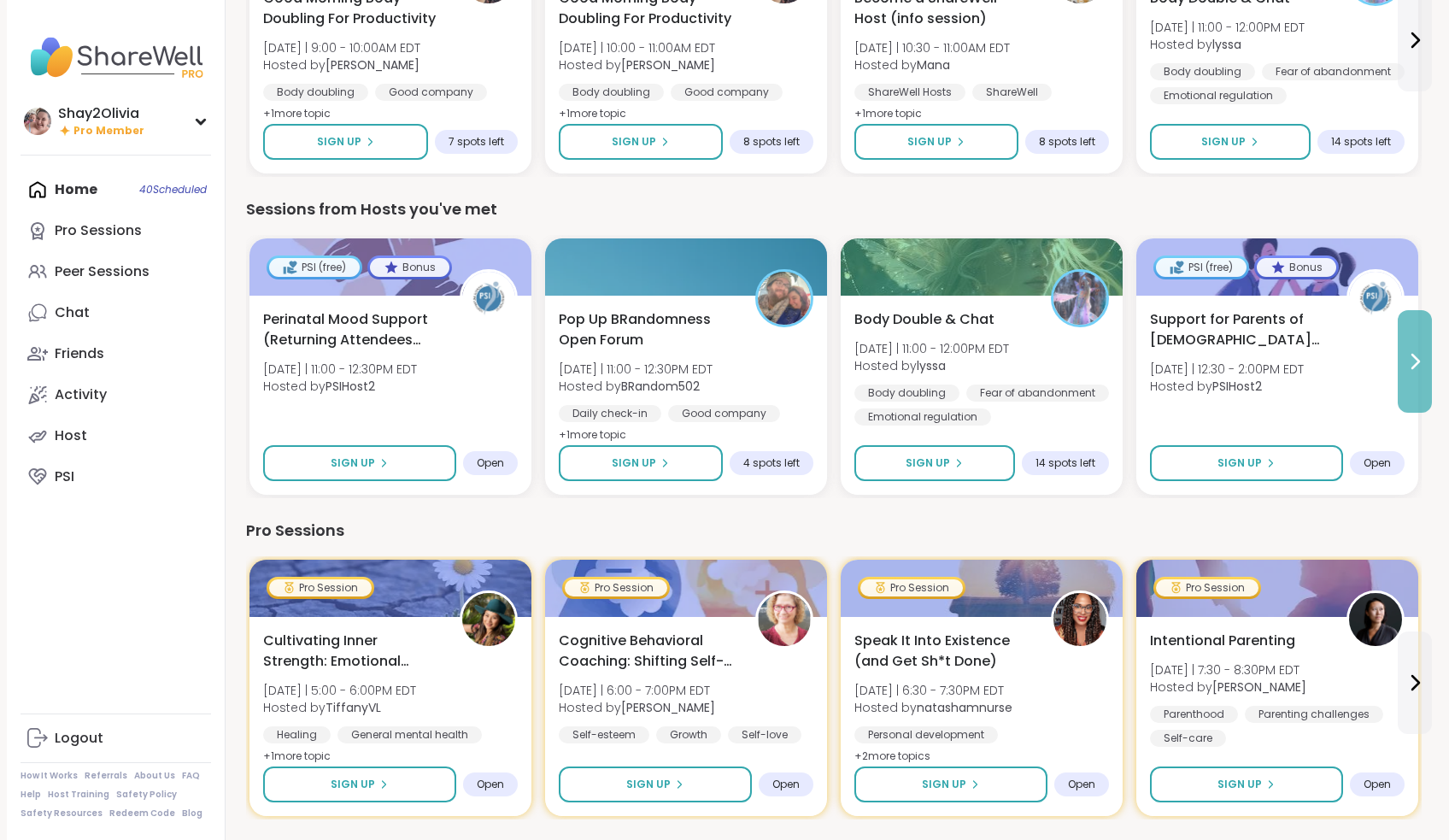
click at [1409, 356] on icon at bounding box center [1414, 360] width 20 height 20
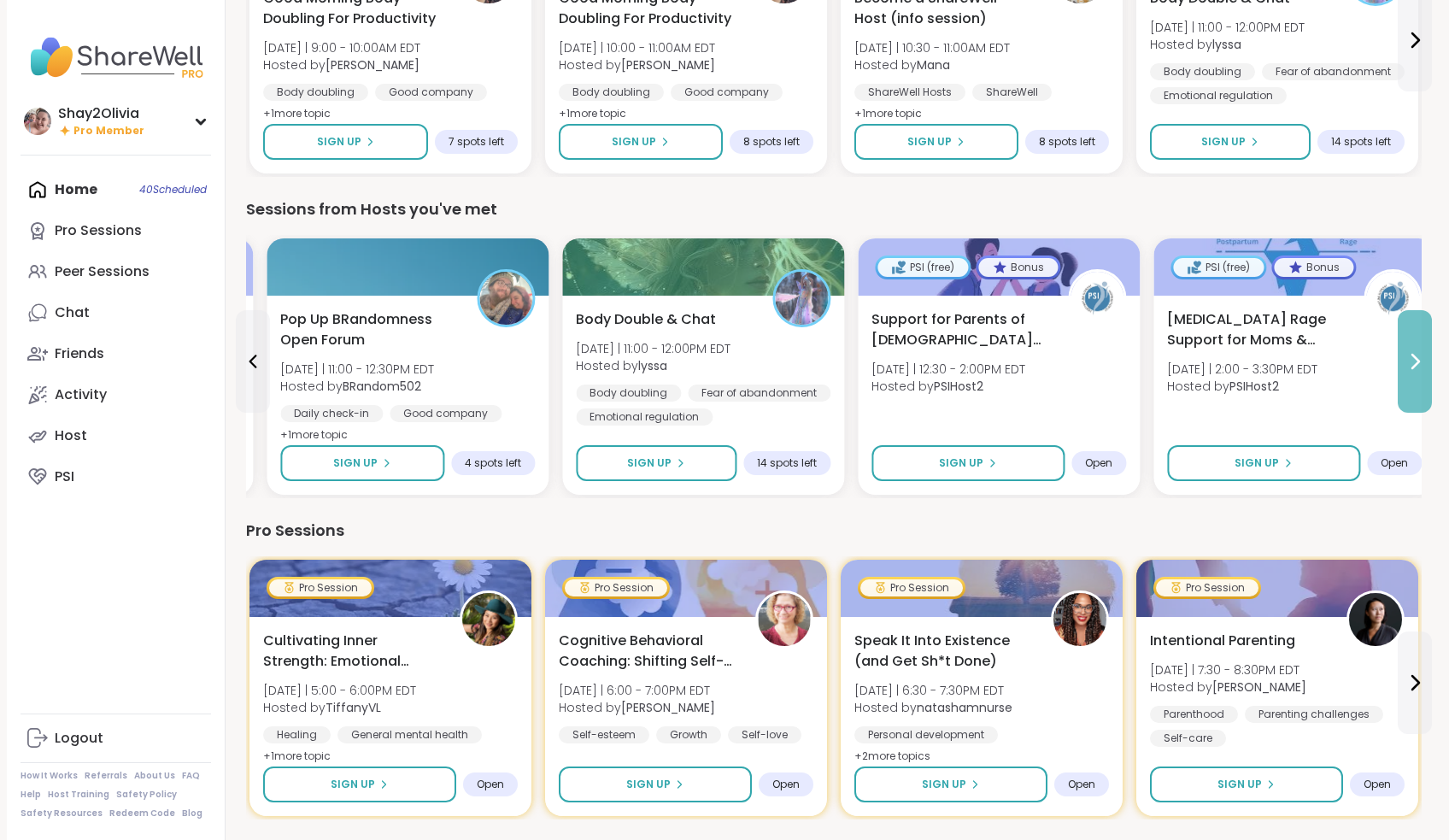
click at [1409, 356] on icon at bounding box center [1414, 360] width 20 height 20
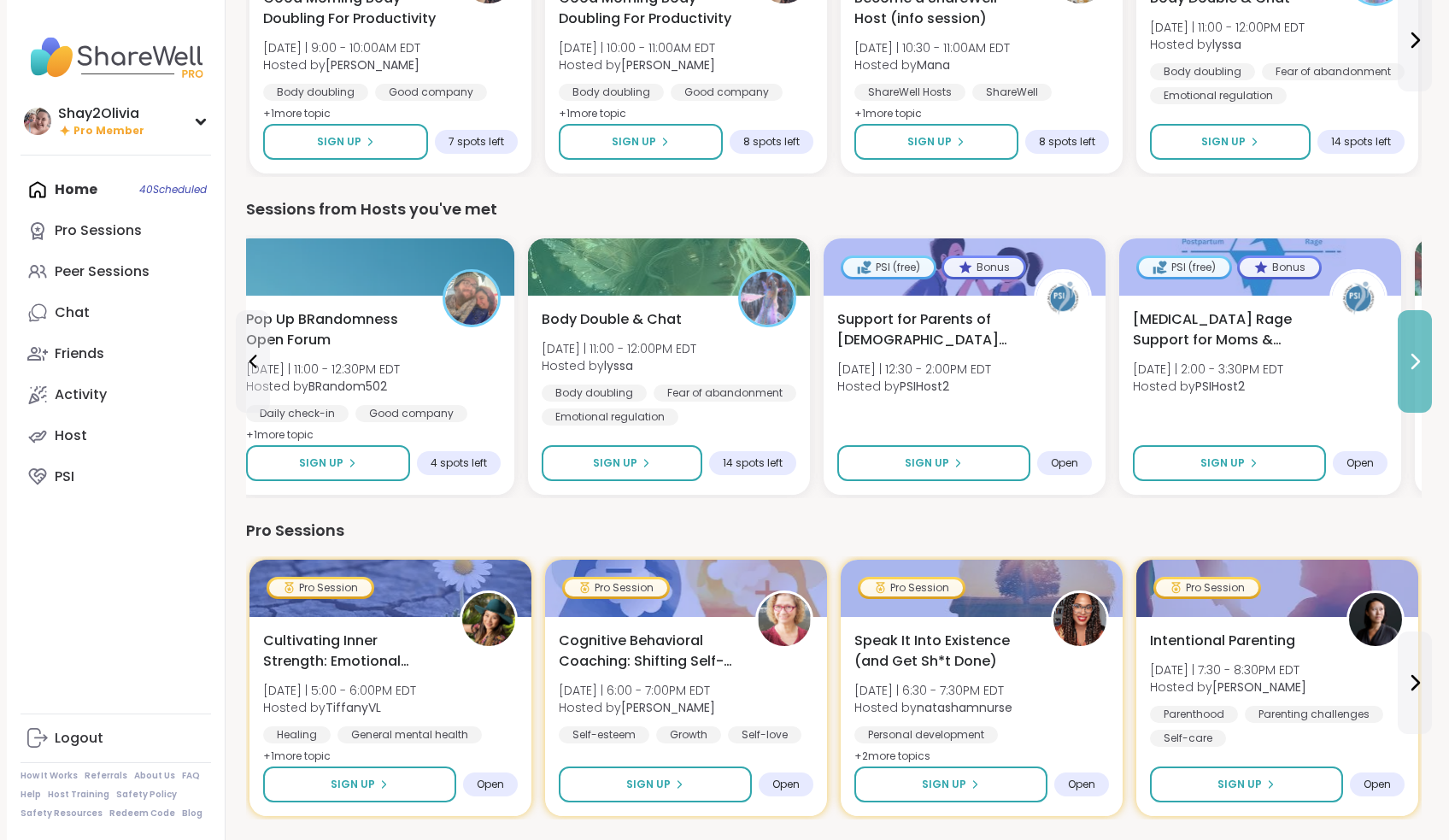
click at [1409, 356] on icon at bounding box center [1414, 360] width 20 height 20
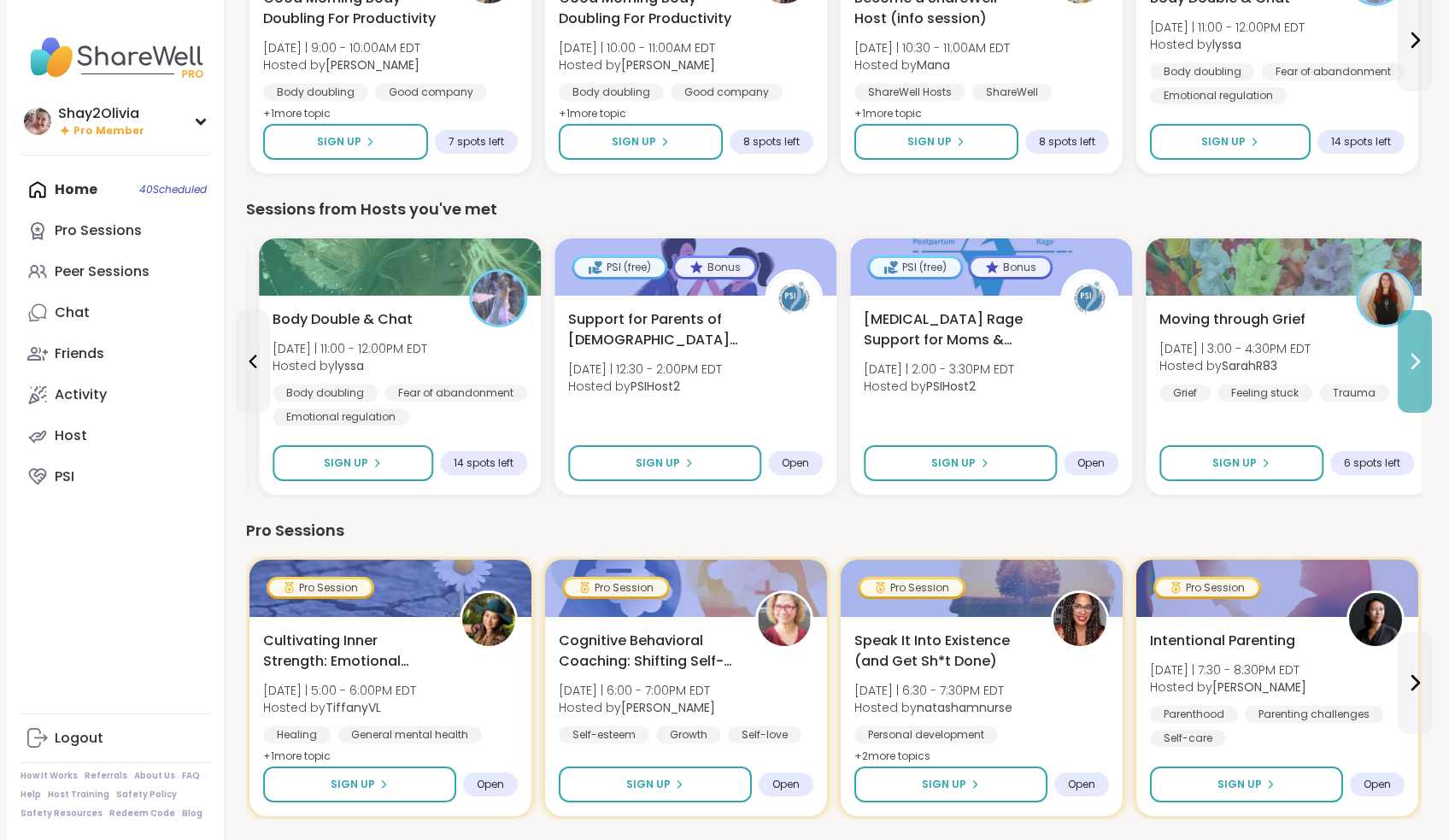
click at [1409, 356] on icon at bounding box center [1414, 360] width 20 height 20
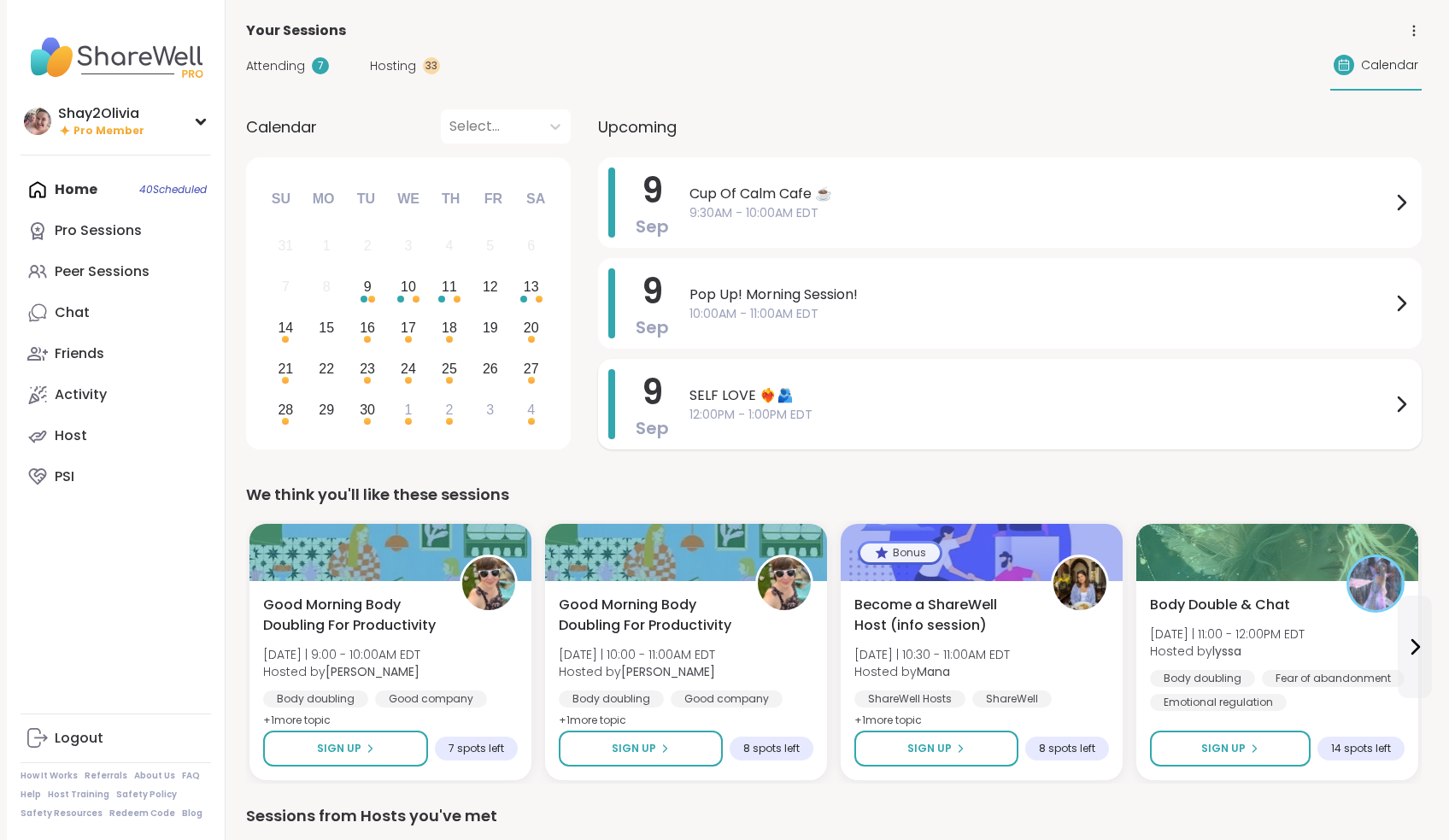
scroll to position [1, 0]
click at [285, 61] on span "Attending" at bounding box center [275, 65] width 59 height 18
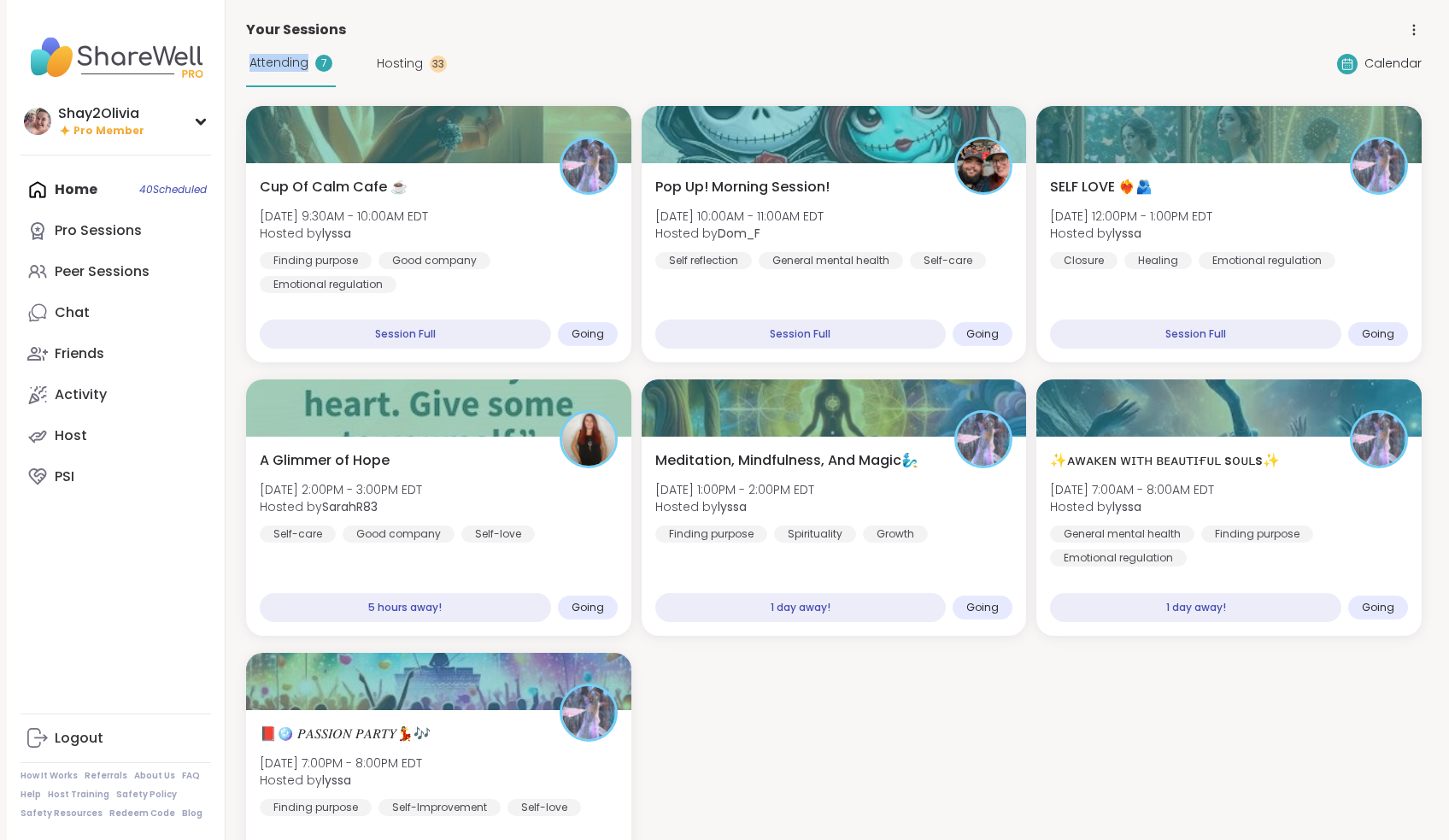
click at [285, 61] on span "Attending" at bounding box center [278, 62] width 59 height 18
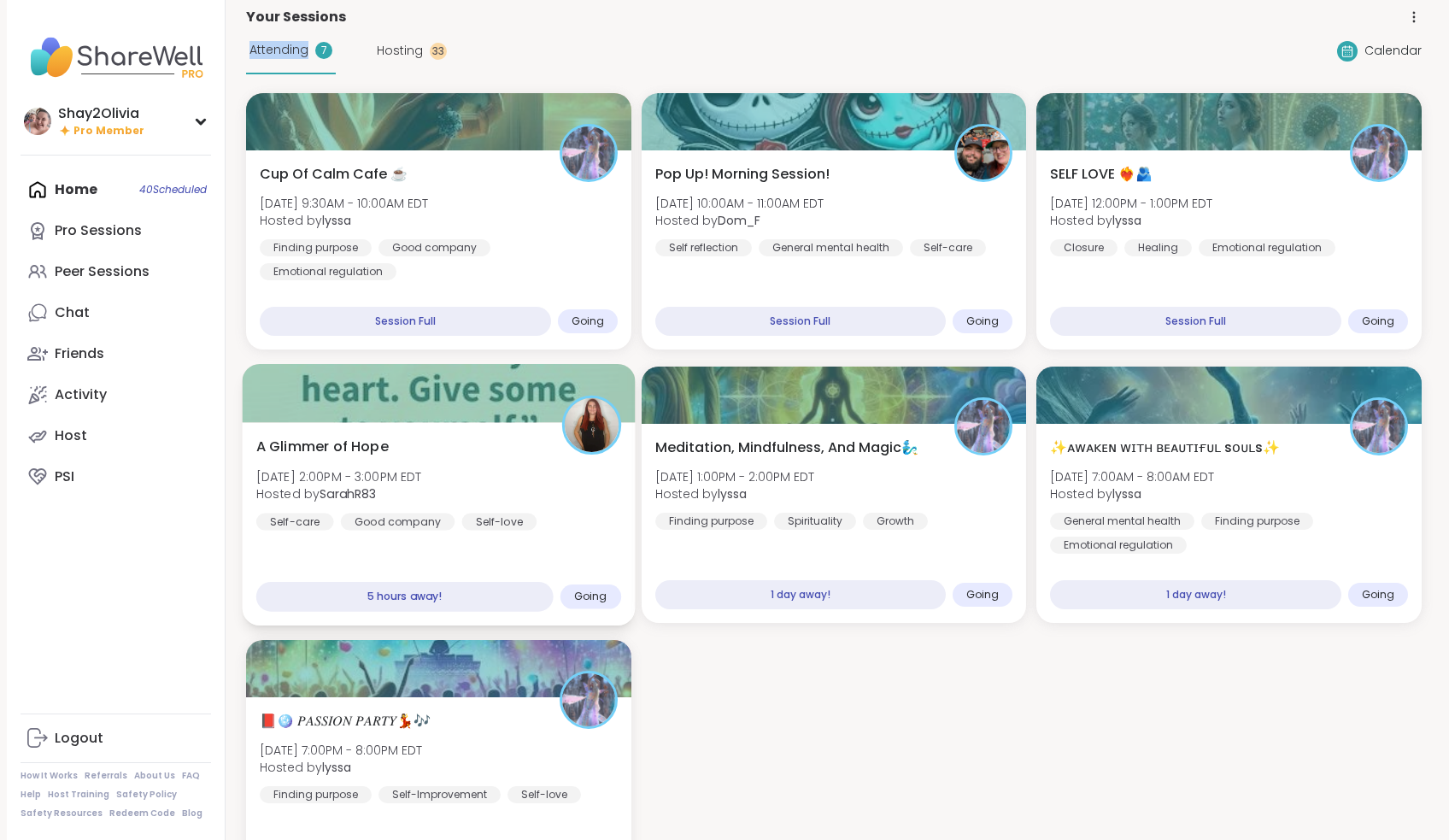
scroll to position [16, 0]
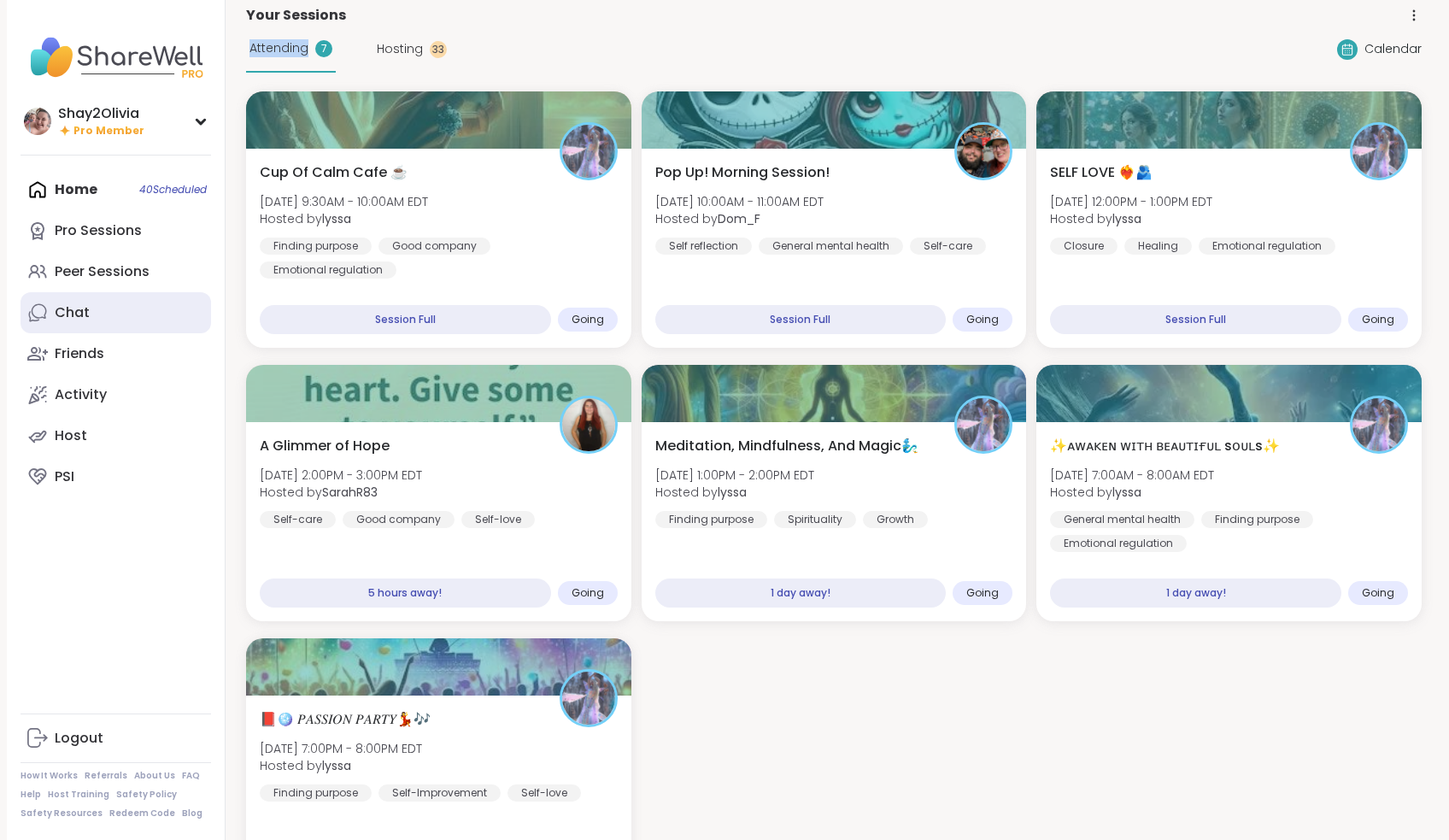
click at [146, 323] on link "Chat" at bounding box center [115, 312] width 190 height 41
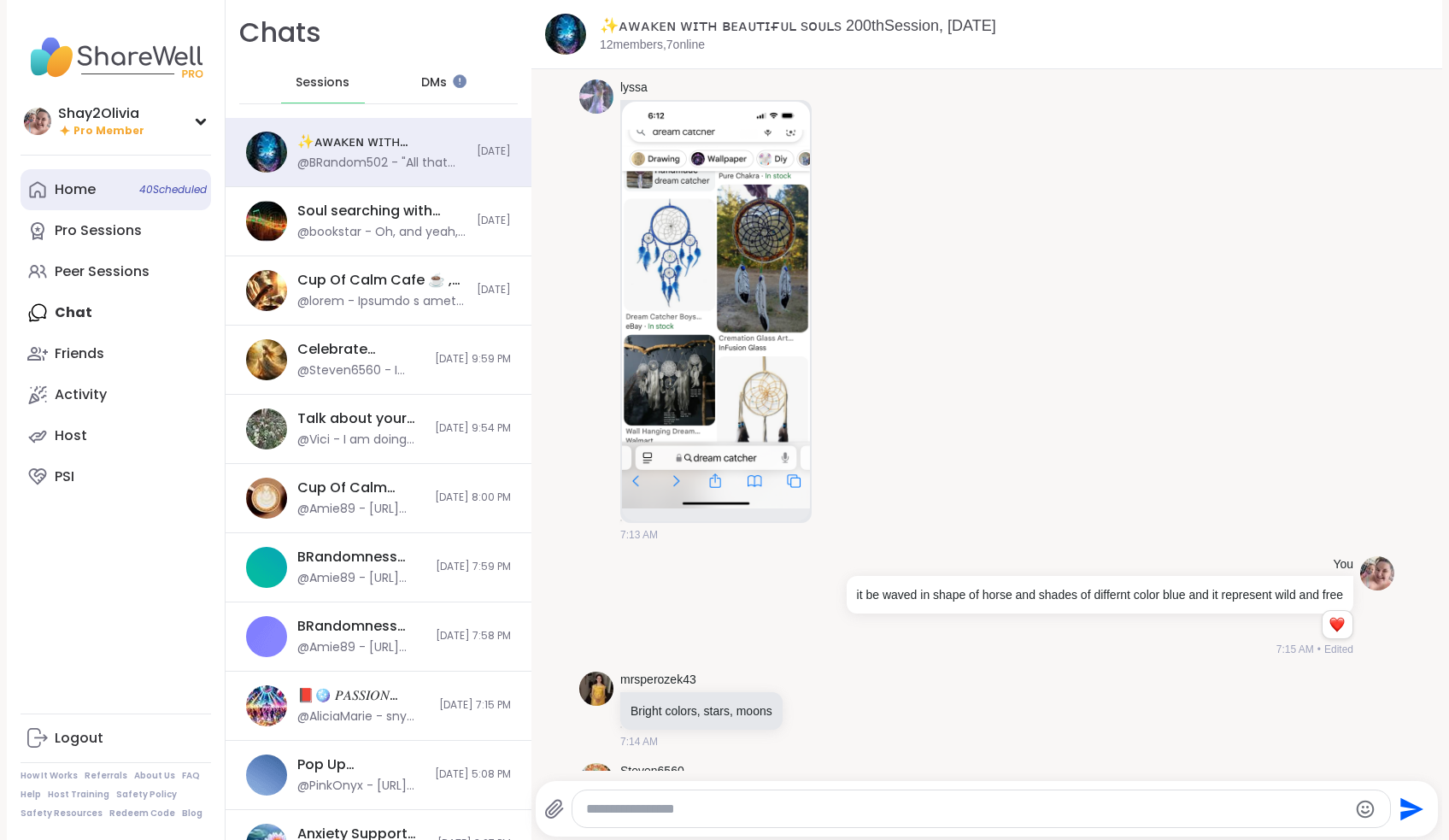
click at [92, 189] on div "Home 40 Scheduled" at bounding box center [75, 189] width 41 height 18
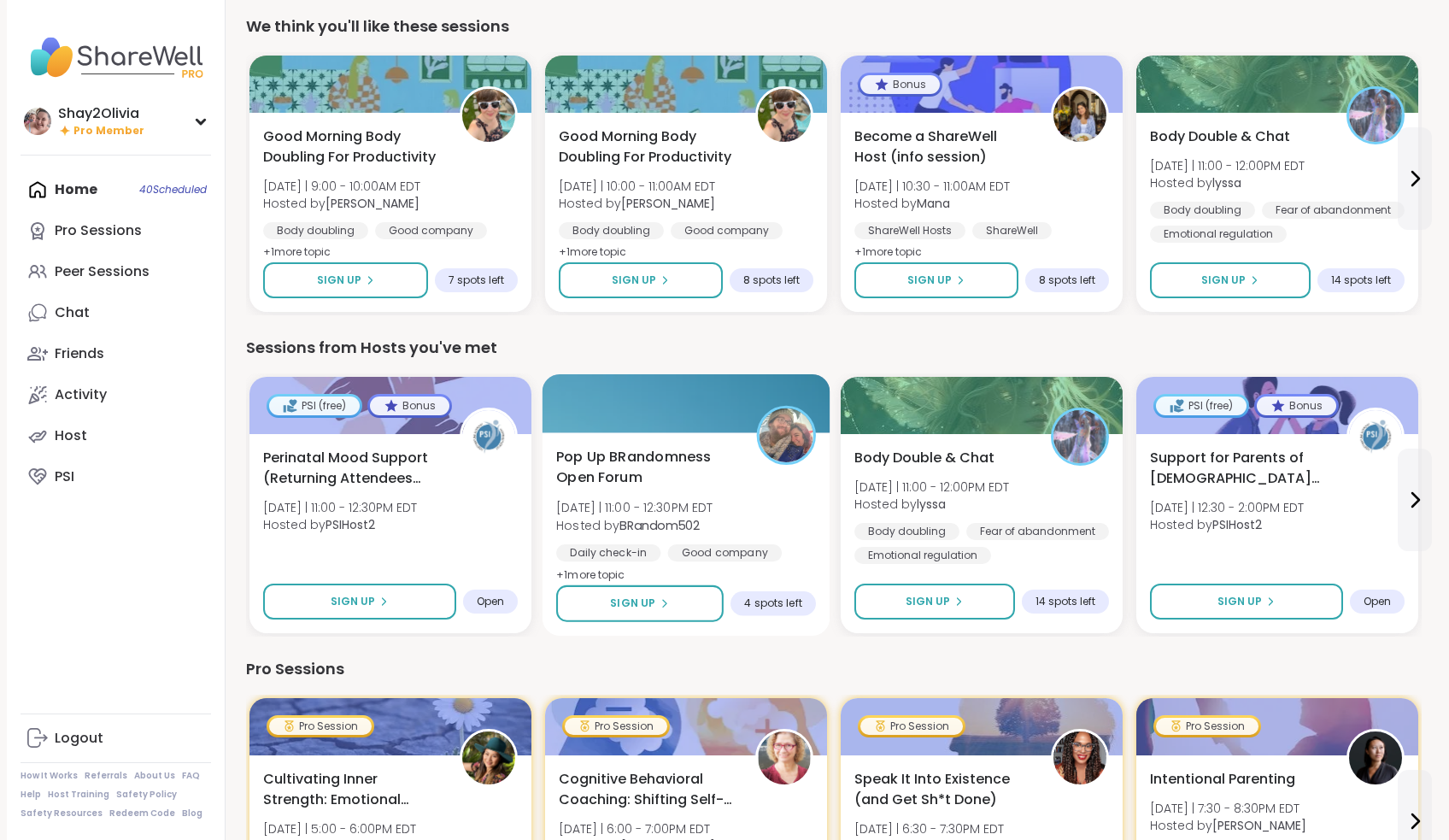
scroll to position [477, 0]
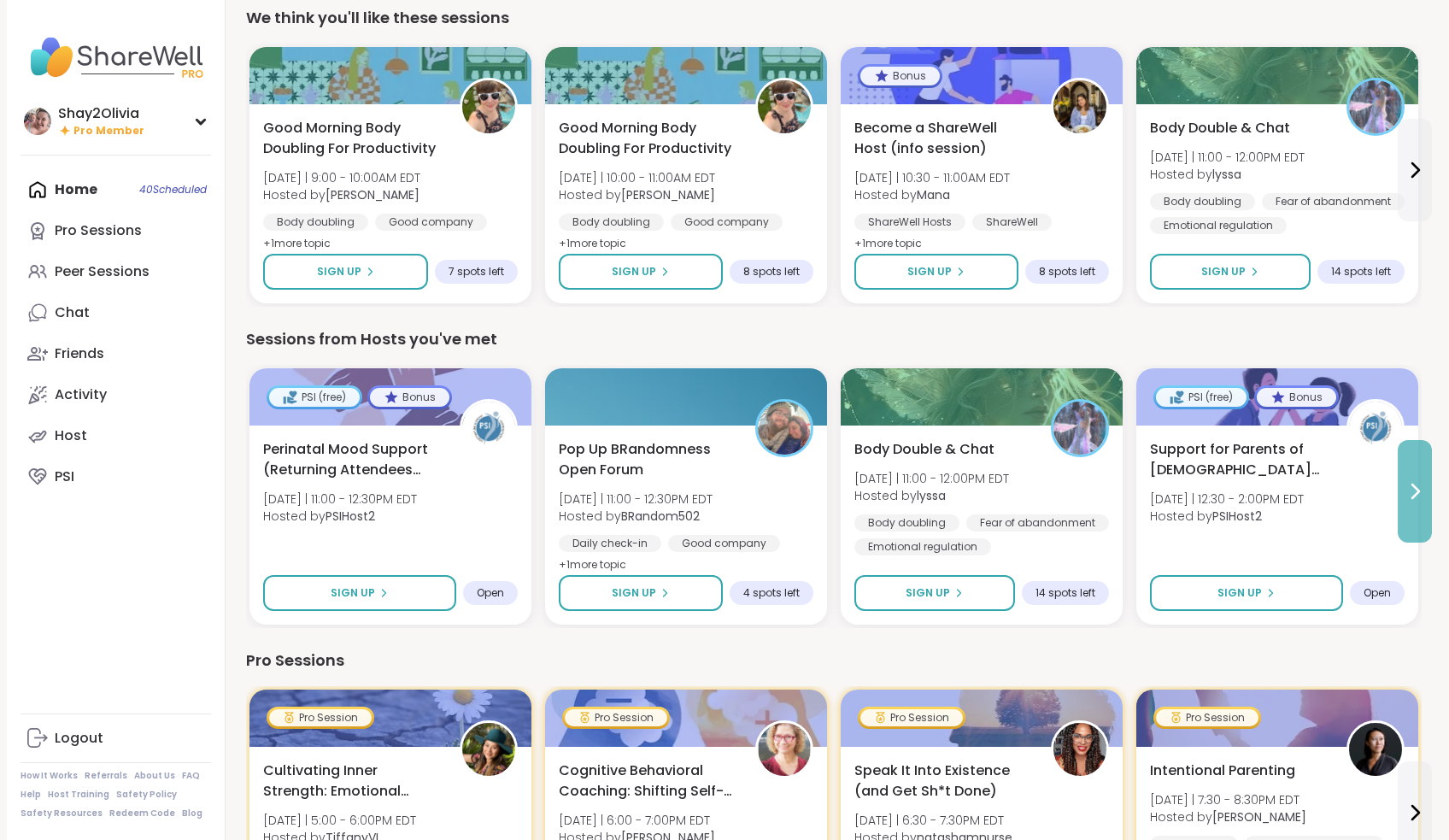
click at [1403, 495] on button at bounding box center [1415, 491] width 34 height 103
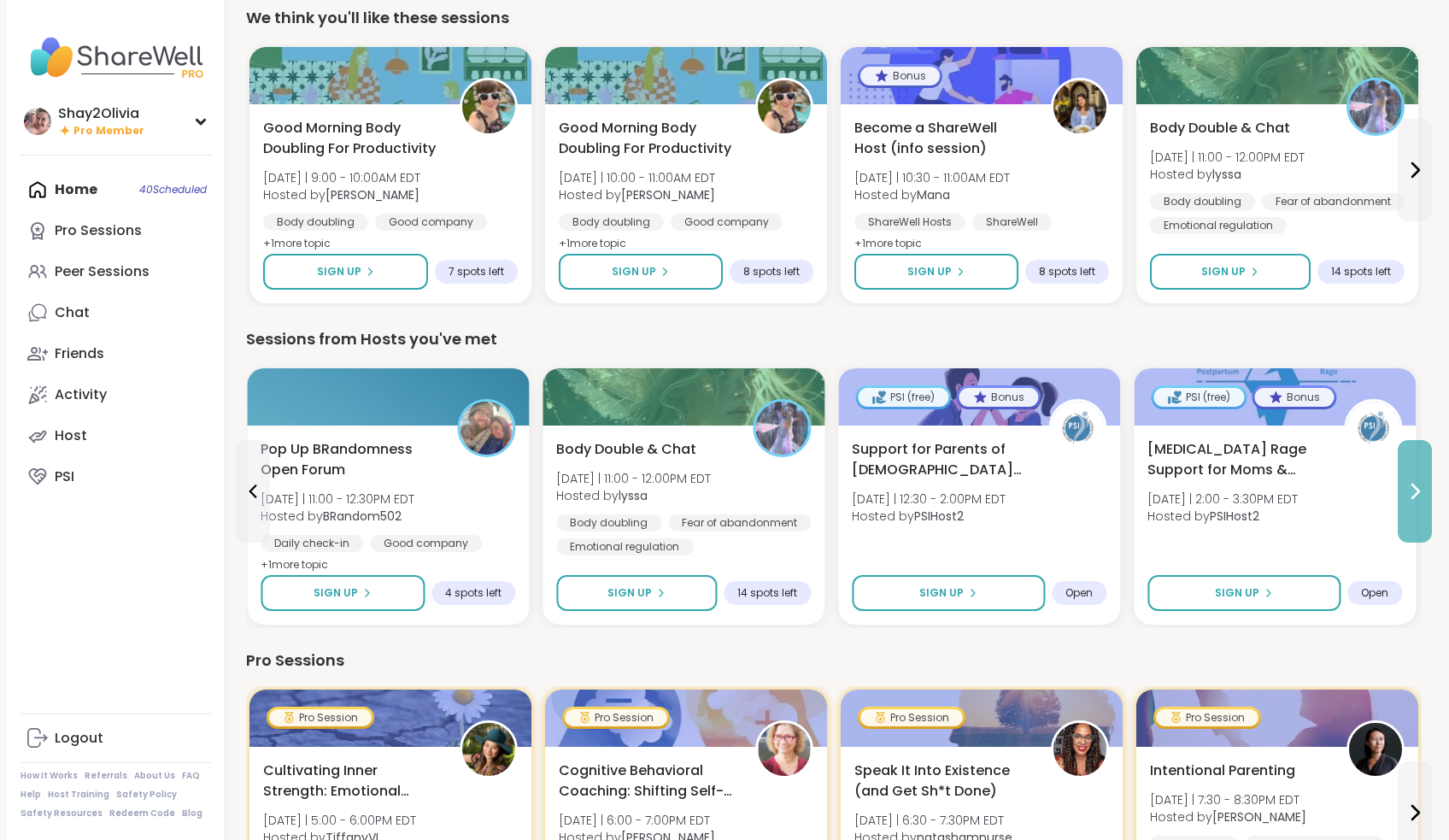
click at [1403, 495] on button at bounding box center [1415, 491] width 34 height 103
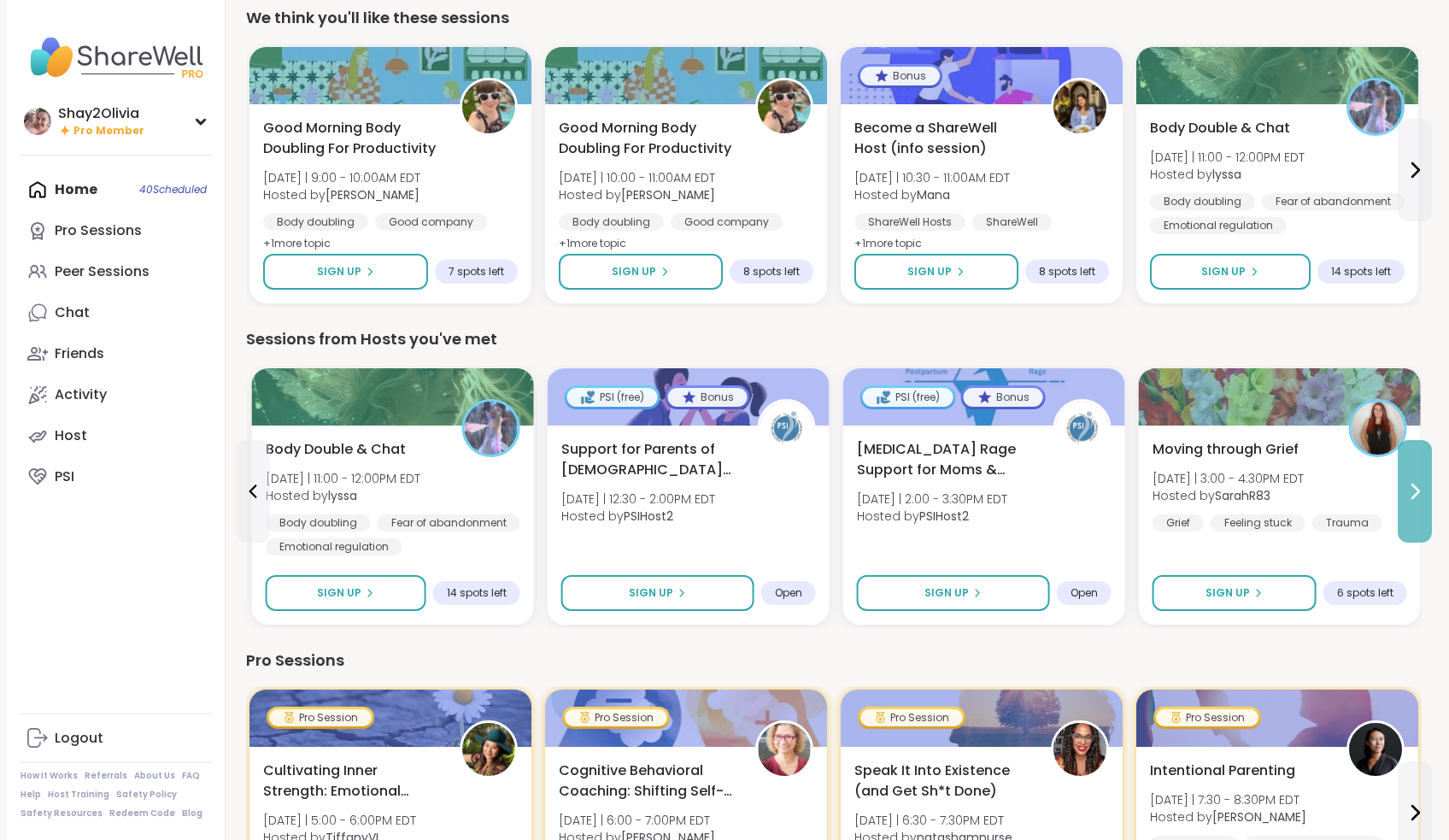
click at [1403, 495] on button at bounding box center [1415, 491] width 34 height 103
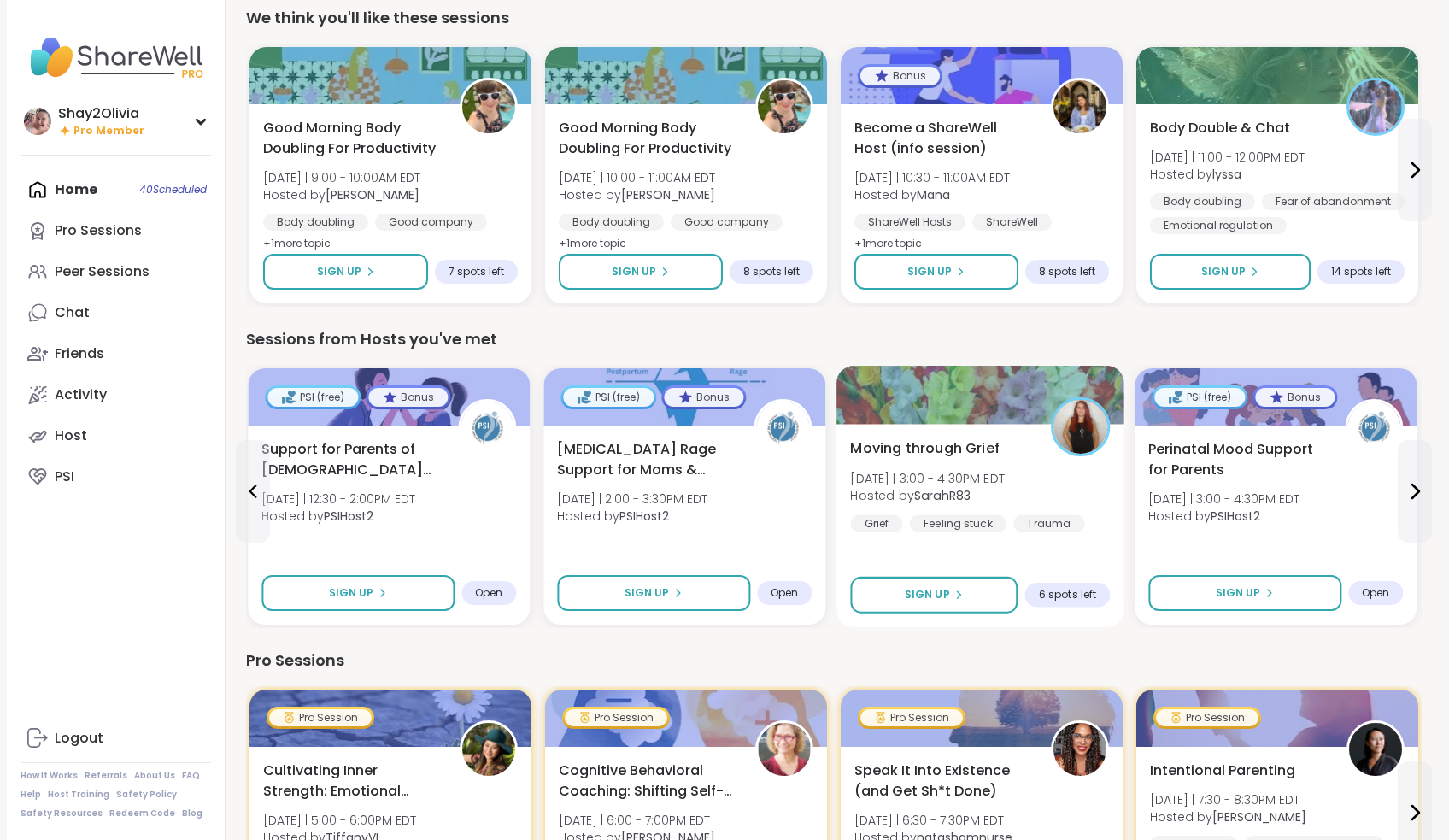
click at [1025, 465] on div "Moving through Grief Tue 9/9 | 3:00 - 4:30PM EDT Hosted by SarahR83 Grief Feeli…" at bounding box center [980, 485] width 260 height 94
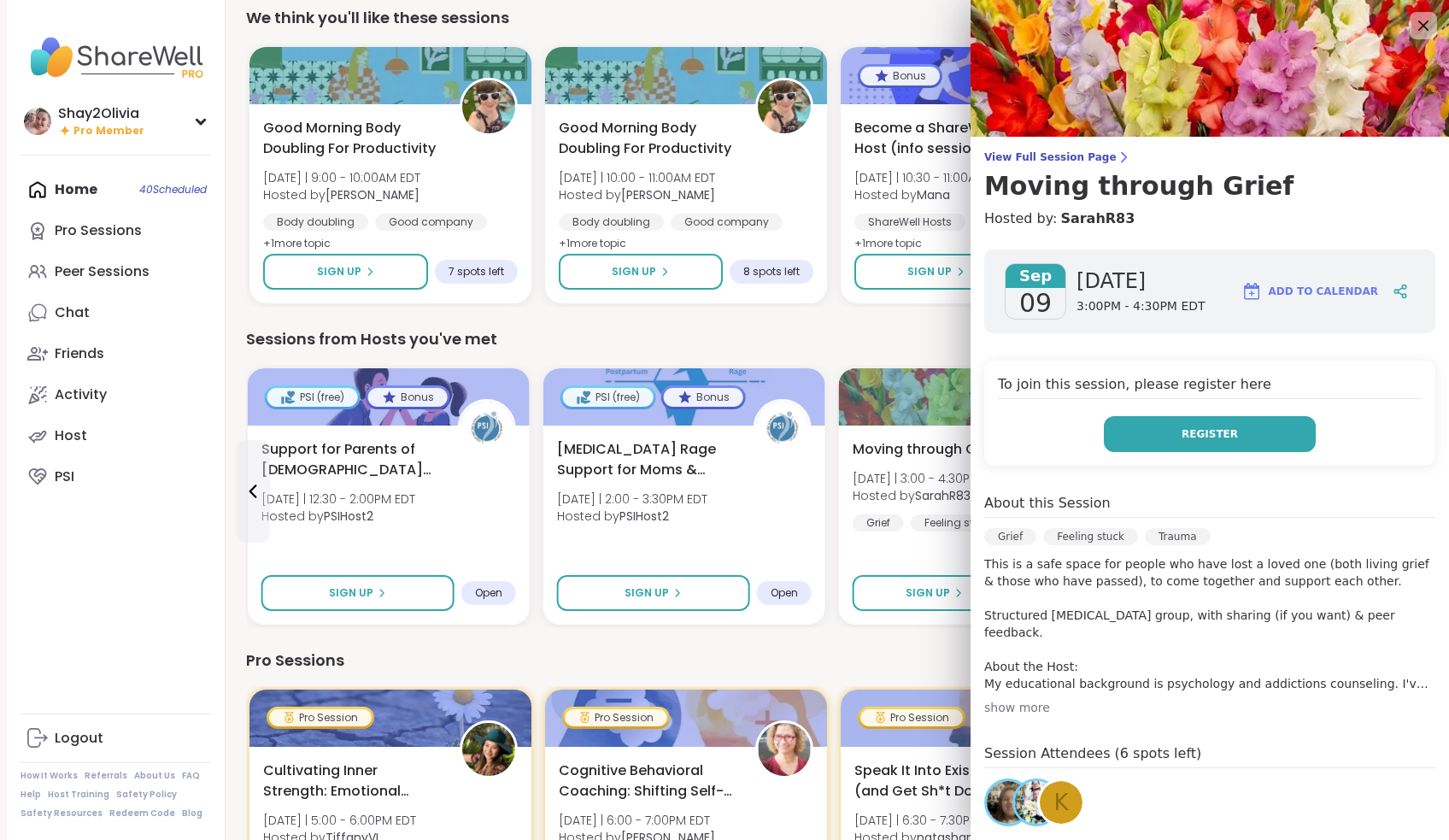
click at [1182, 424] on button "Register" at bounding box center [1210, 433] width 212 height 36
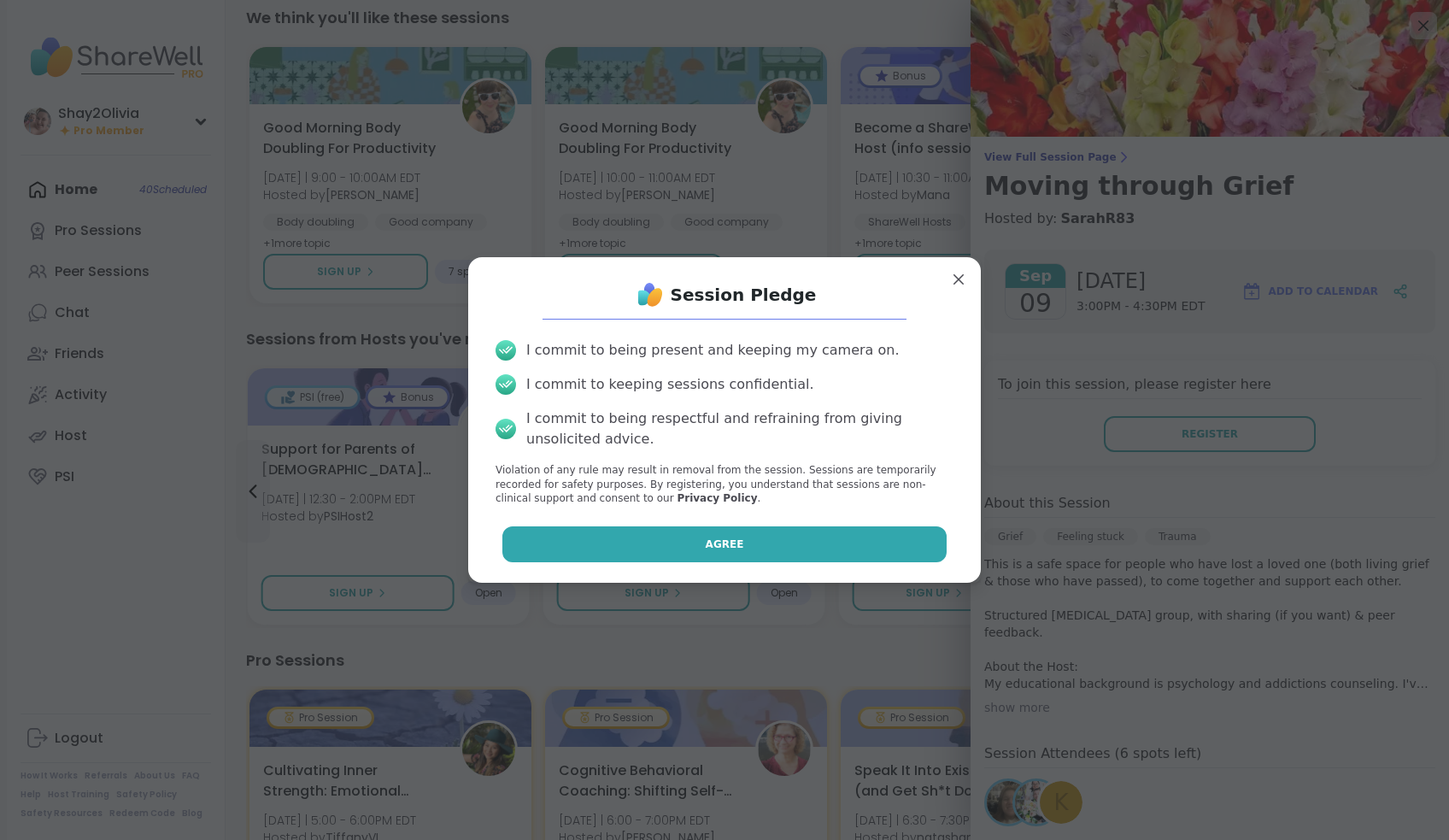
click at [810, 547] on button "Agree" at bounding box center [724, 544] width 445 height 36
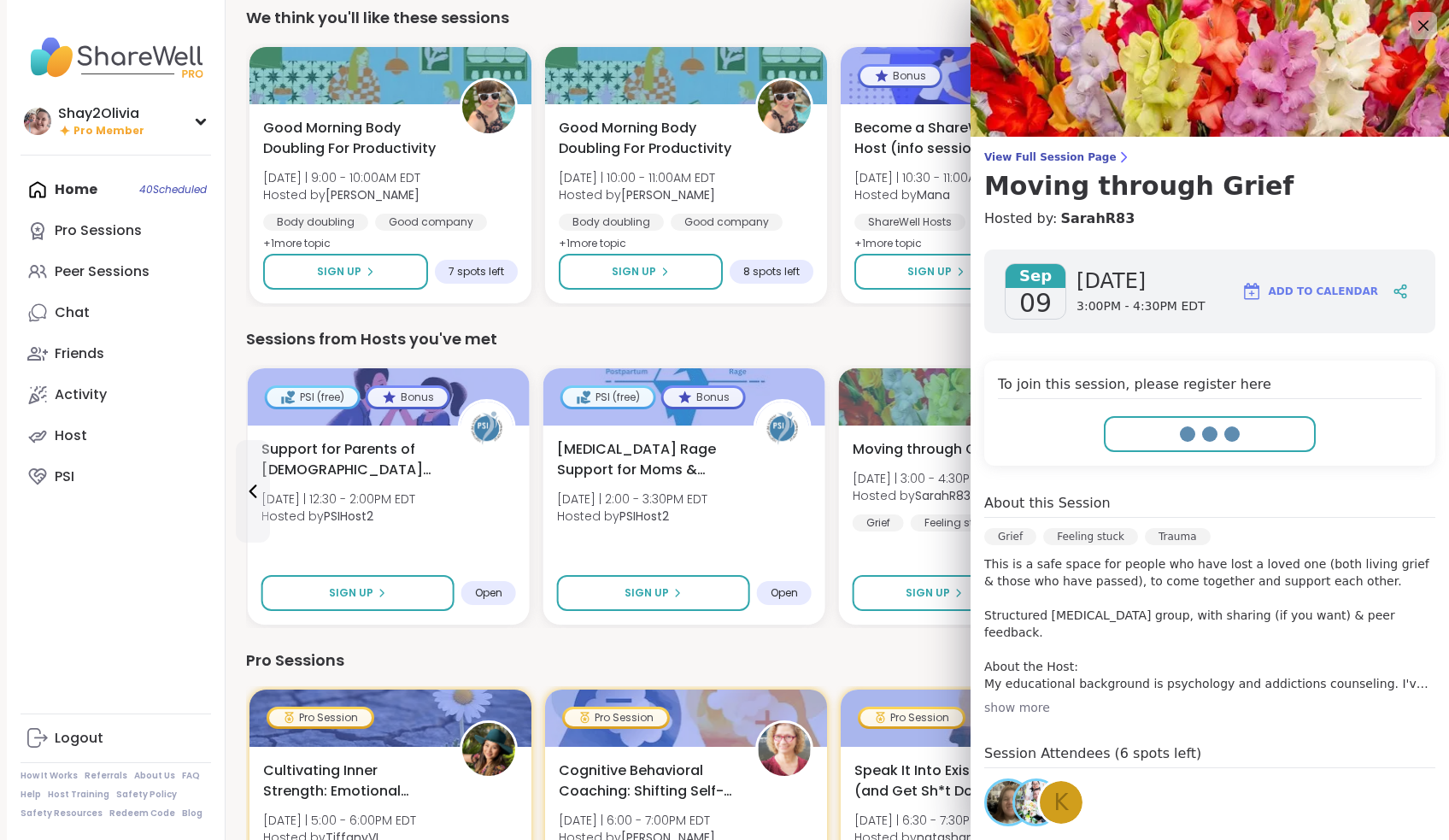
type textarea "*"
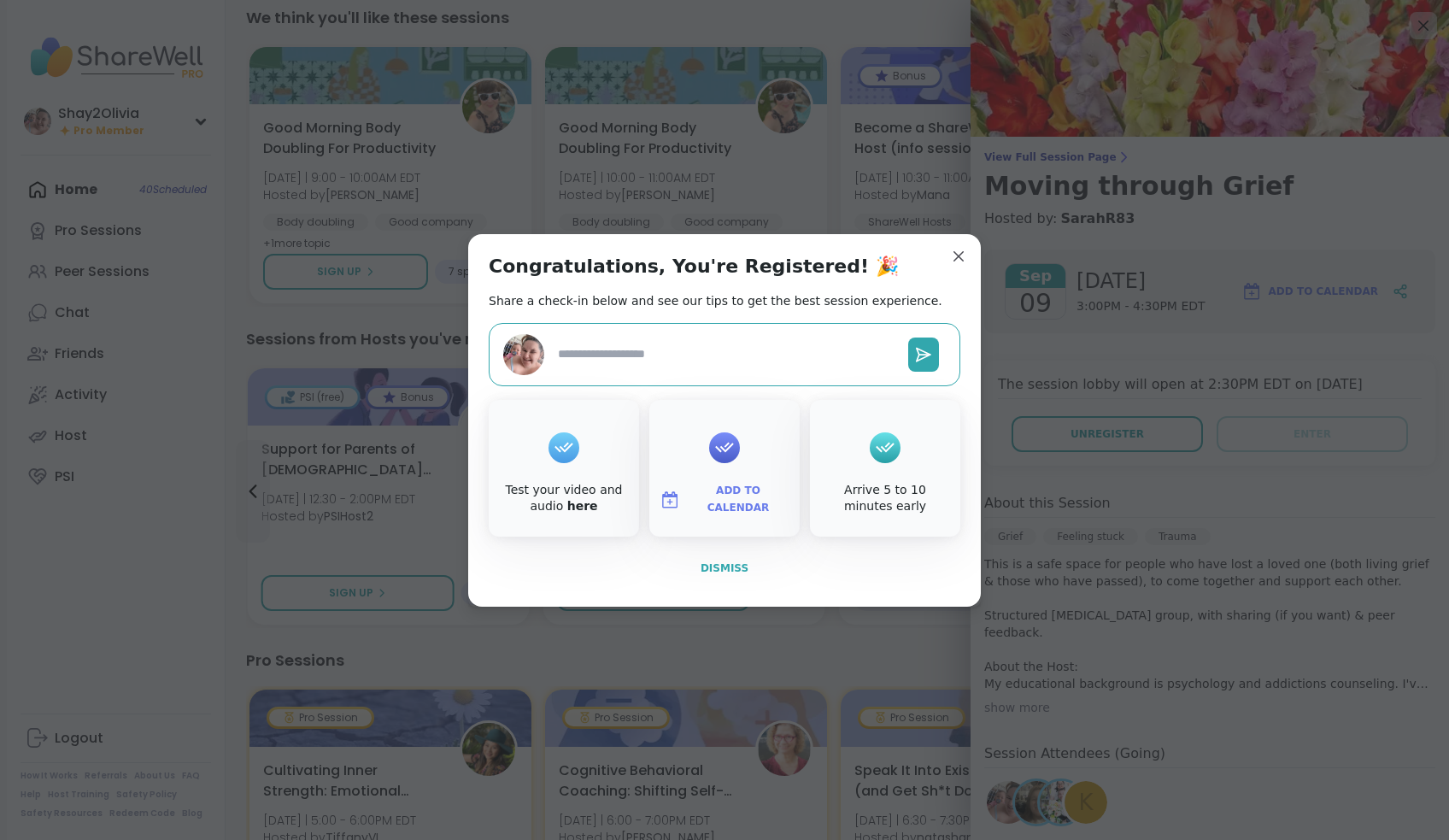
click at [741, 555] on button "Dismiss" at bounding box center [724, 567] width 472 height 36
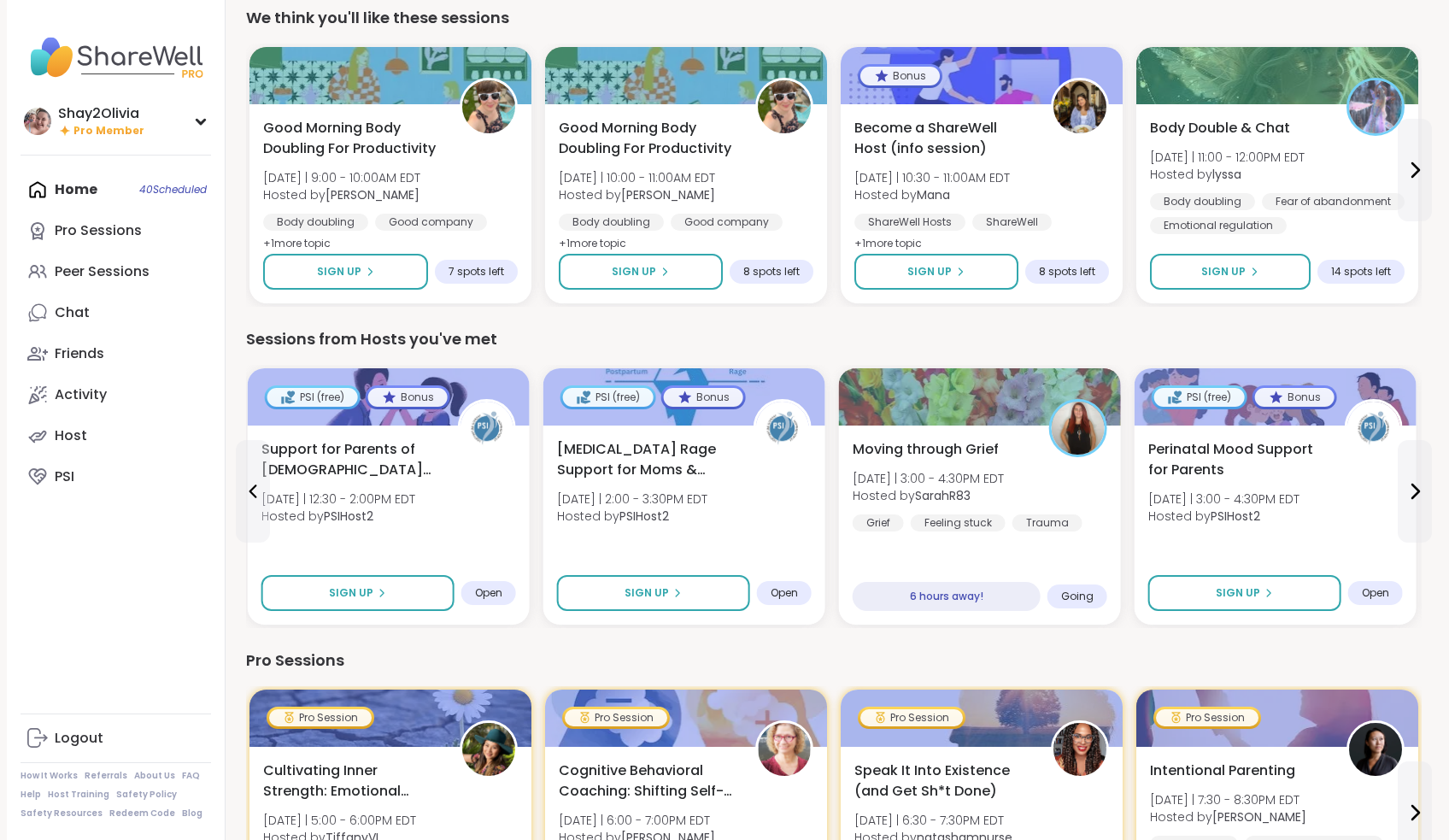
click at [885, 648] on div "Pro Sessions" at bounding box center [834, 659] width 1175 height 24
click at [1409, 497] on icon at bounding box center [1414, 490] width 20 height 20
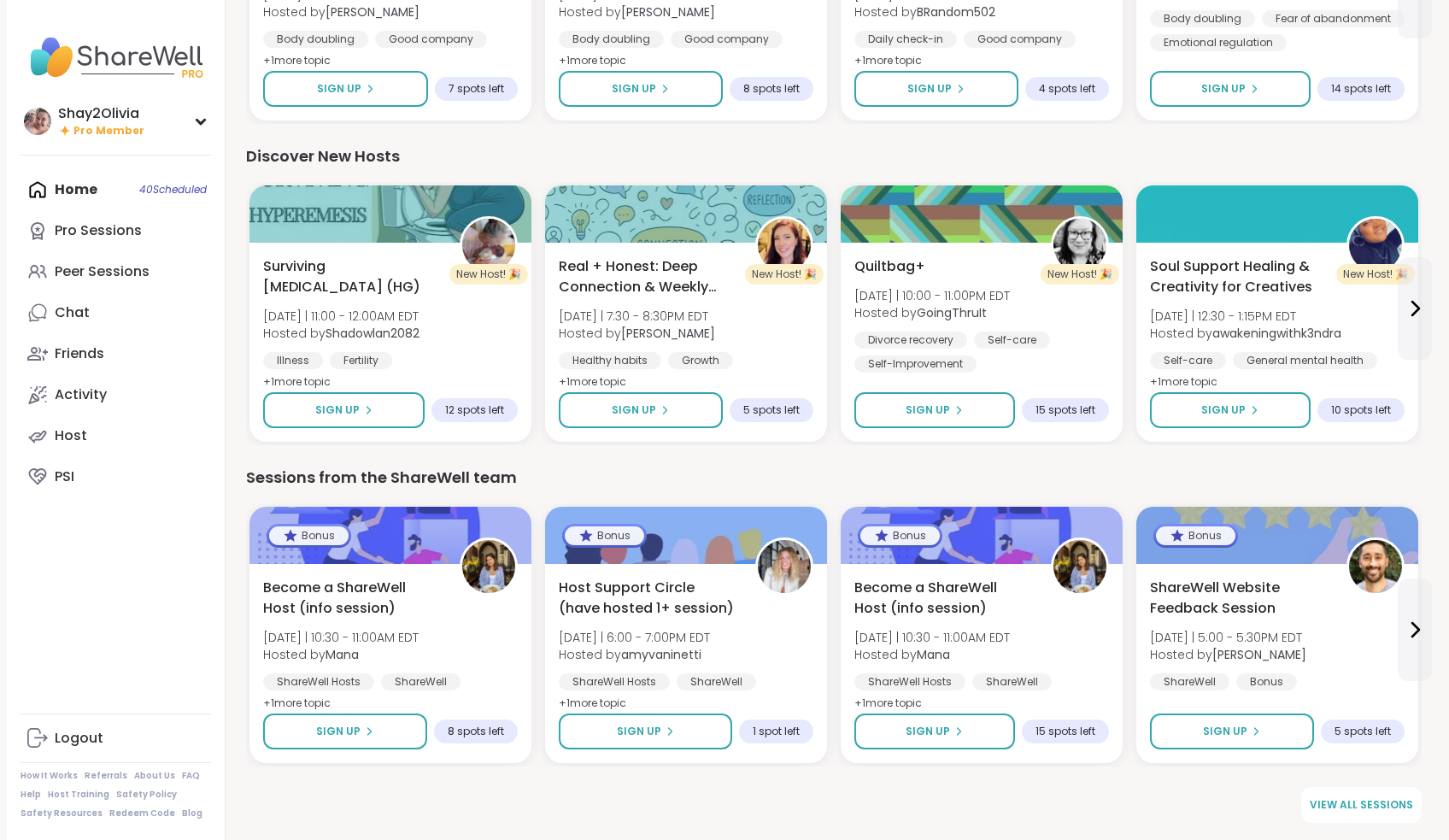
scroll to position [1944, 0]
click at [97, 429] on link "Host" at bounding box center [115, 435] width 190 height 41
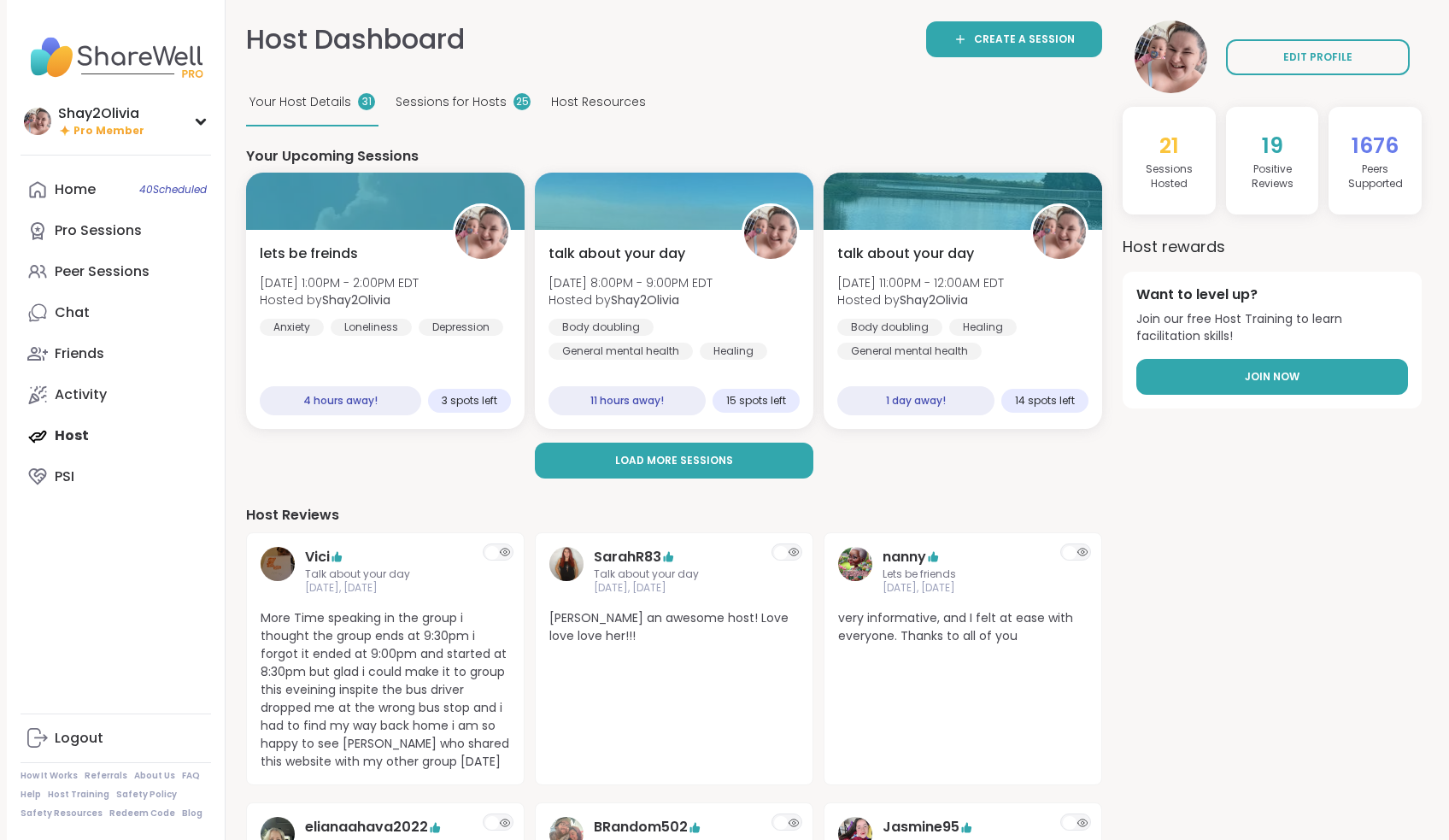
click at [1309, 374] on link "Join Now" at bounding box center [1273, 376] width 272 height 36
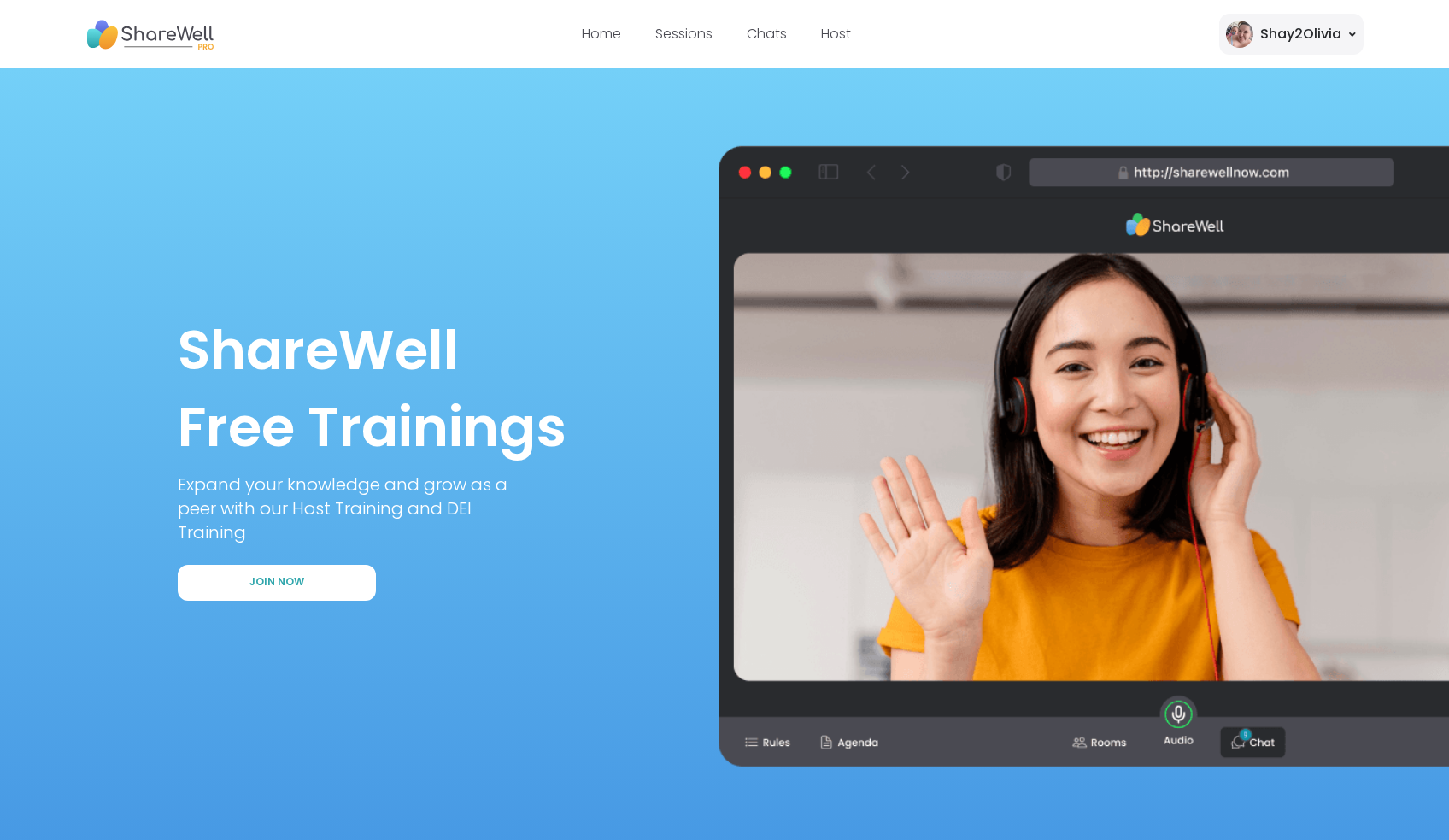
click at [1310, 51] on div "Shay2Olivia" at bounding box center [1291, 34] width 145 height 41
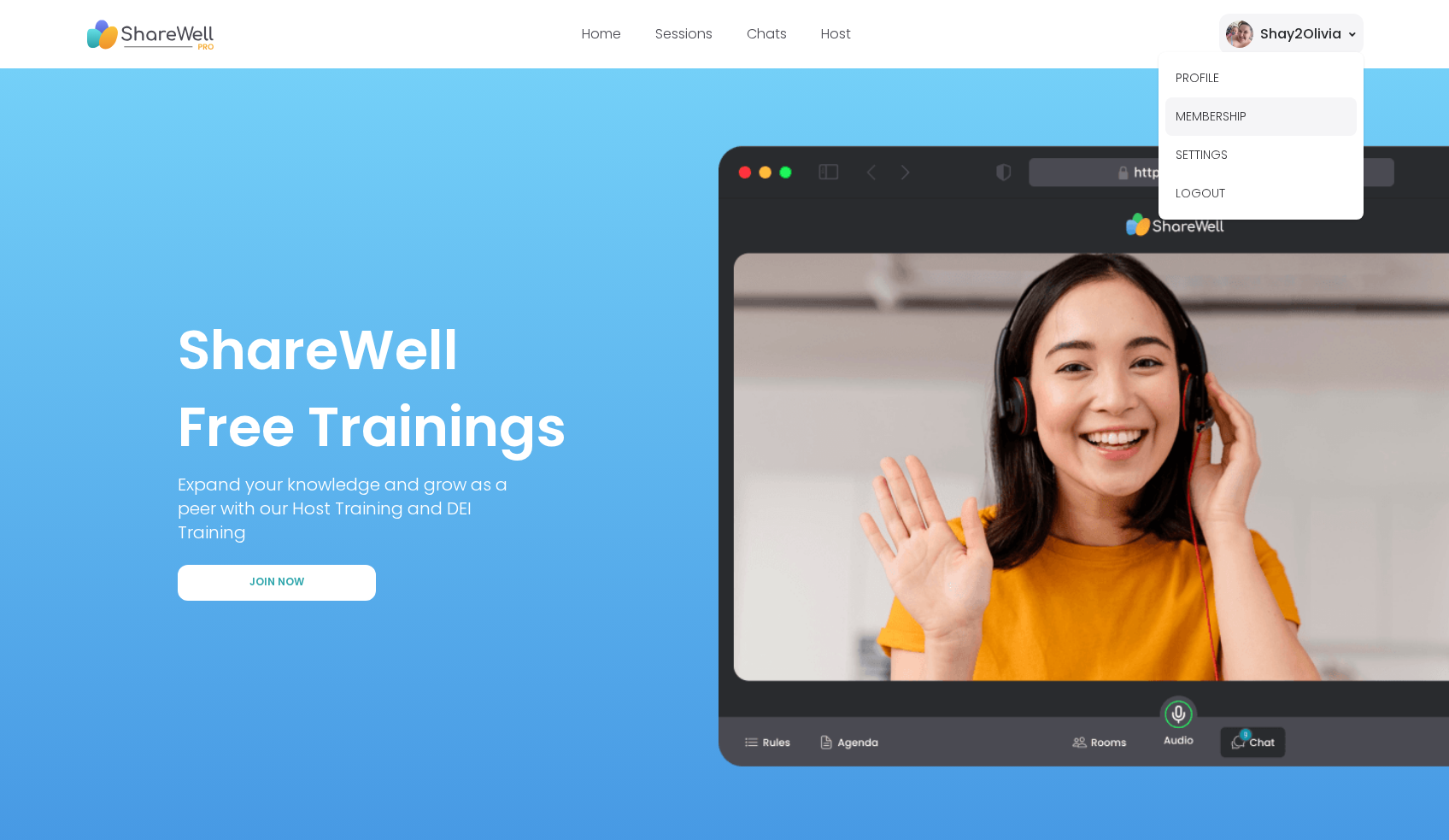
click at [1230, 117] on button "MEMBERSHIP" at bounding box center [1261, 117] width 191 height 39
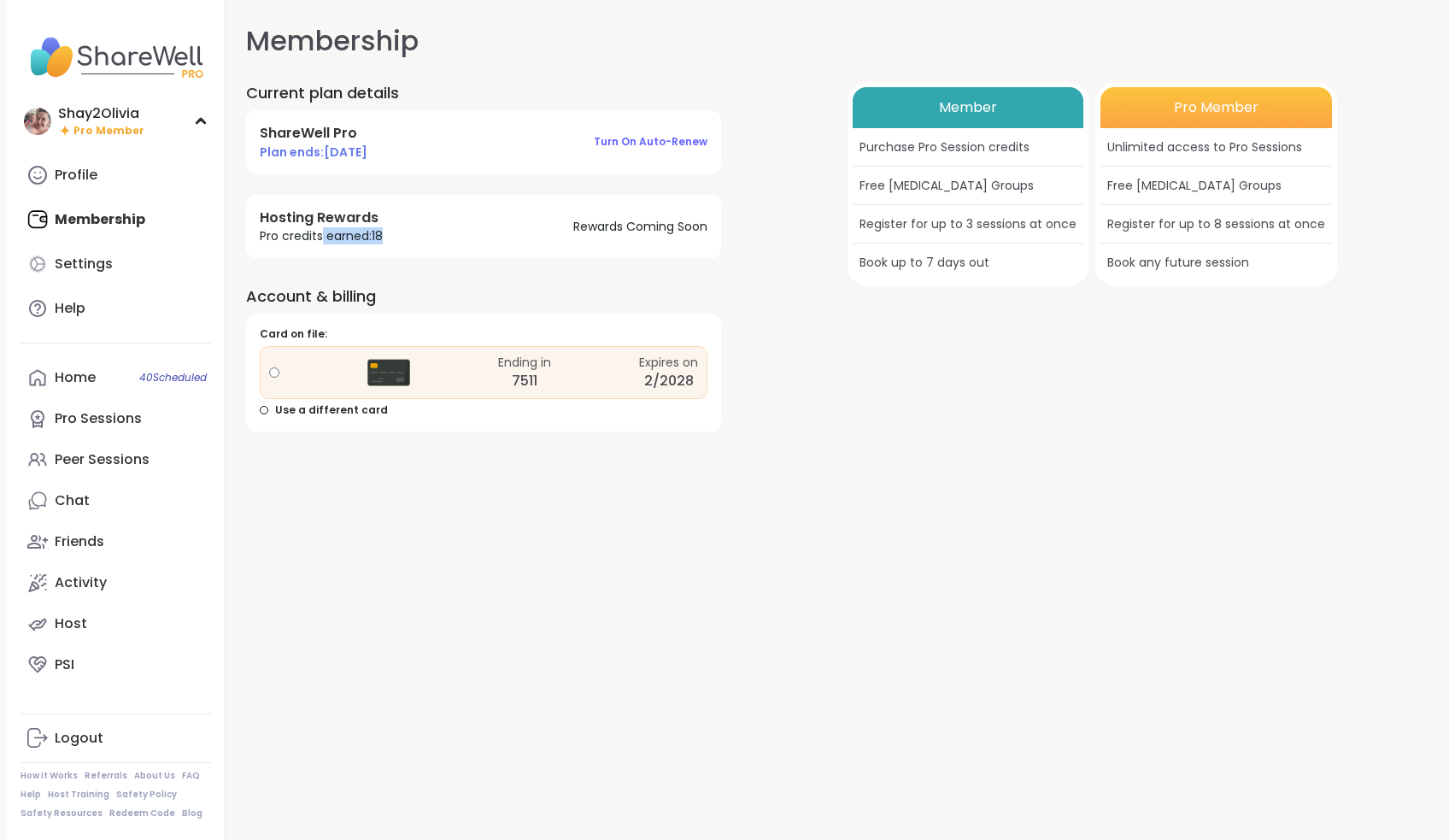
drag, startPoint x: 435, startPoint y: 235, endPoint x: 289, endPoint y: 234, distance: 146.0
click at [291, 234] on div "Hosting Rewards Pro credits earned: 18 Rewards Coming Soon" at bounding box center [484, 226] width 475 height 63
click at [418, 160] on div "ShareWell Pro Plan ends: 9/22/2025 Turn on auto-renew" at bounding box center [484, 142] width 475 height 63
drag, startPoint x: 269, startPoint y: 147, endPoint x: 392, endPoint y: 148, distance: 123.0
click at [392, 148] on div "ShareWell Pro Plan ends: 9/22/2025 Turn on auto-renew" at bounding box center [484, 142] width 475 height 63
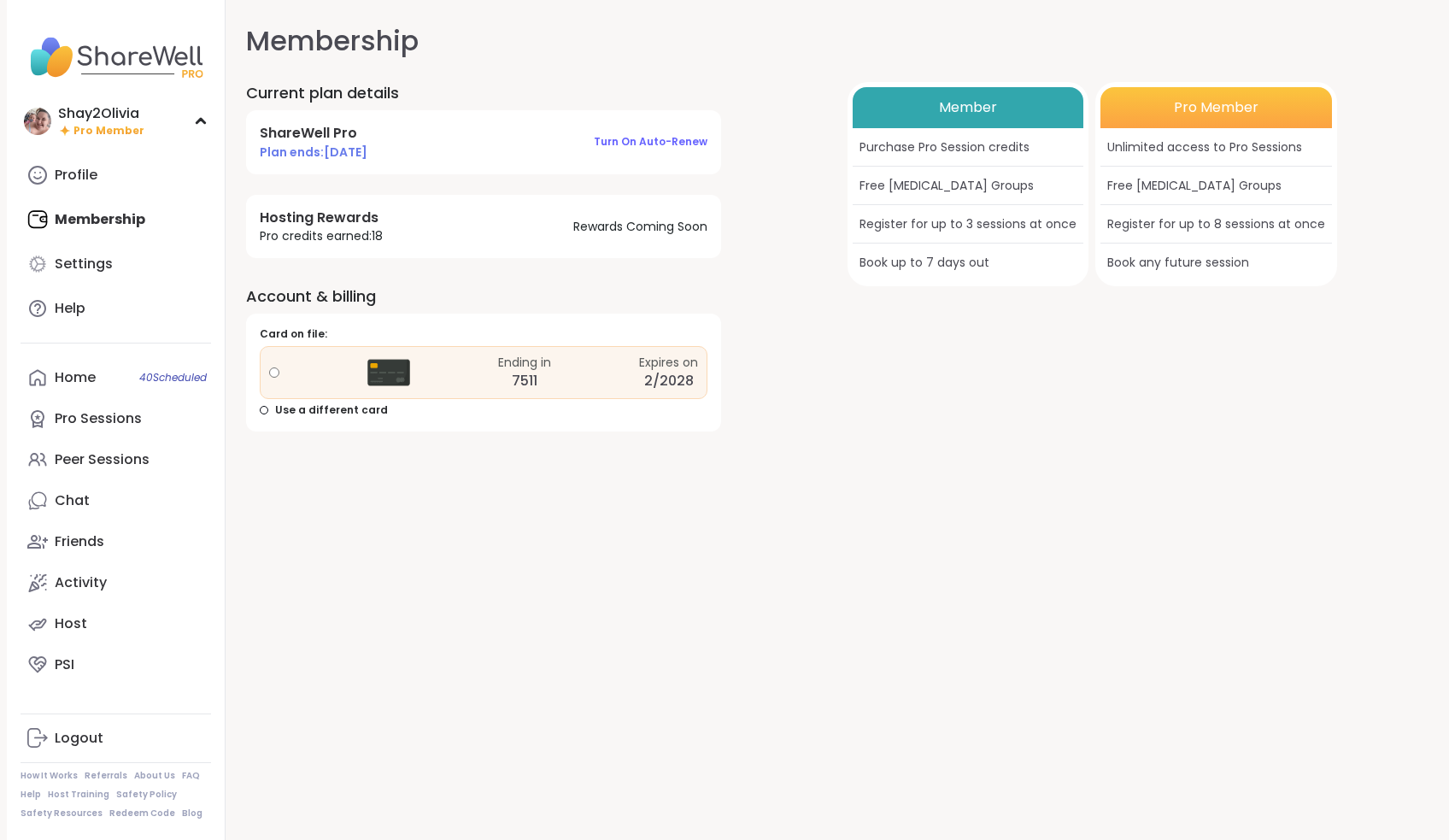
click at [577, 199] on div "Hosting Rewards Pro credits earned: 18 Rewards Coming Soon" at bounding box center [484, 226] width 475 height 63
click at [625, 134] on span "Turn on auto-renew" at bounding box center [651, 141] width 114 height 15
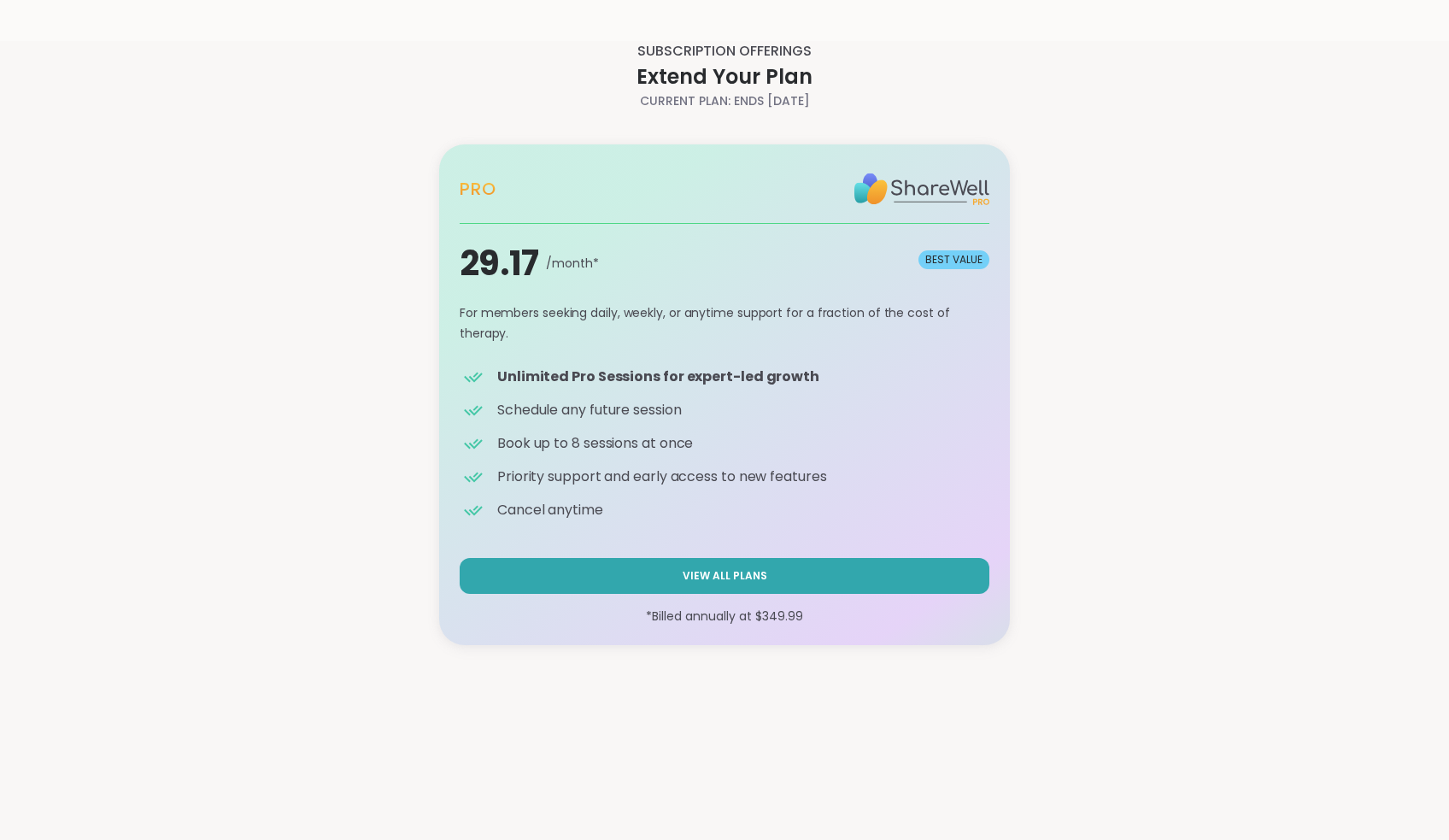
click at [800, 564] on div "Pro 29.17 /month* BEST VALUE *Billed annually at $ 349.99 Pro BEST VALUE For me…" at bounding box center [724, 395] width 571 height 542
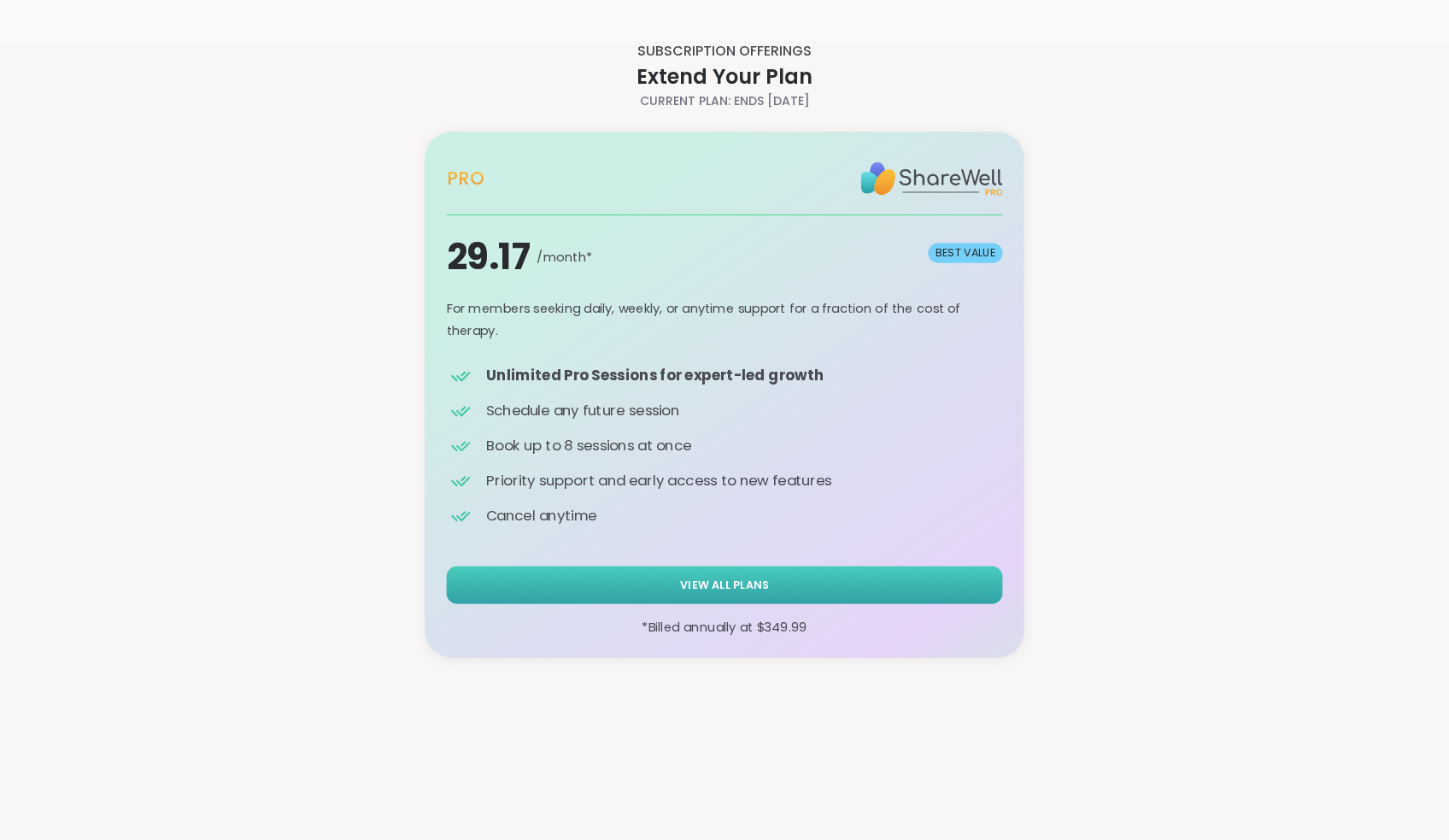
click at [801, 580] on button "View All Plans" at bounding box center [724, 584] width 556 height 38
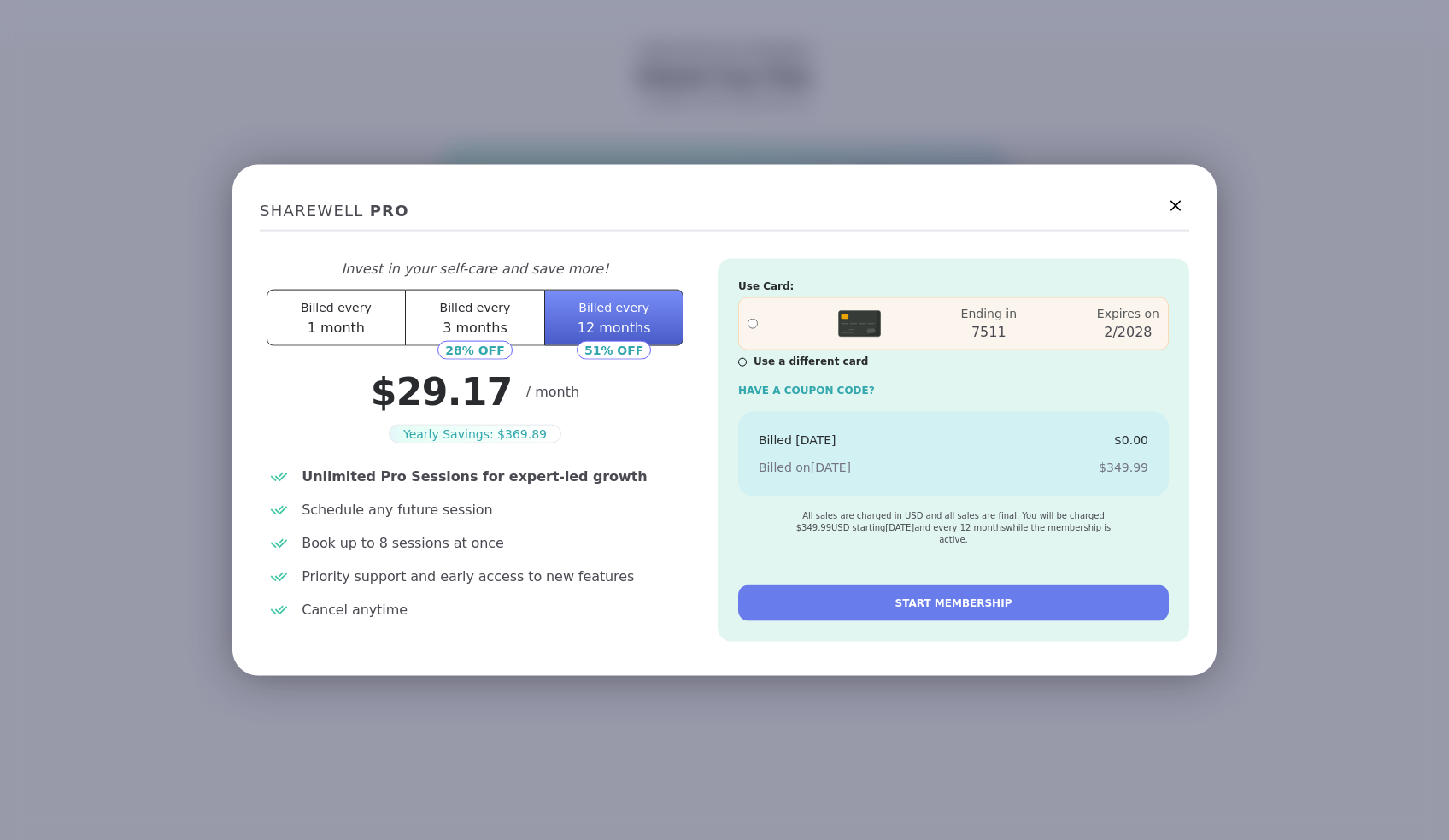
click at [497, 327] on span "3 months" at bounding box center [475, 326] width 65 height 17
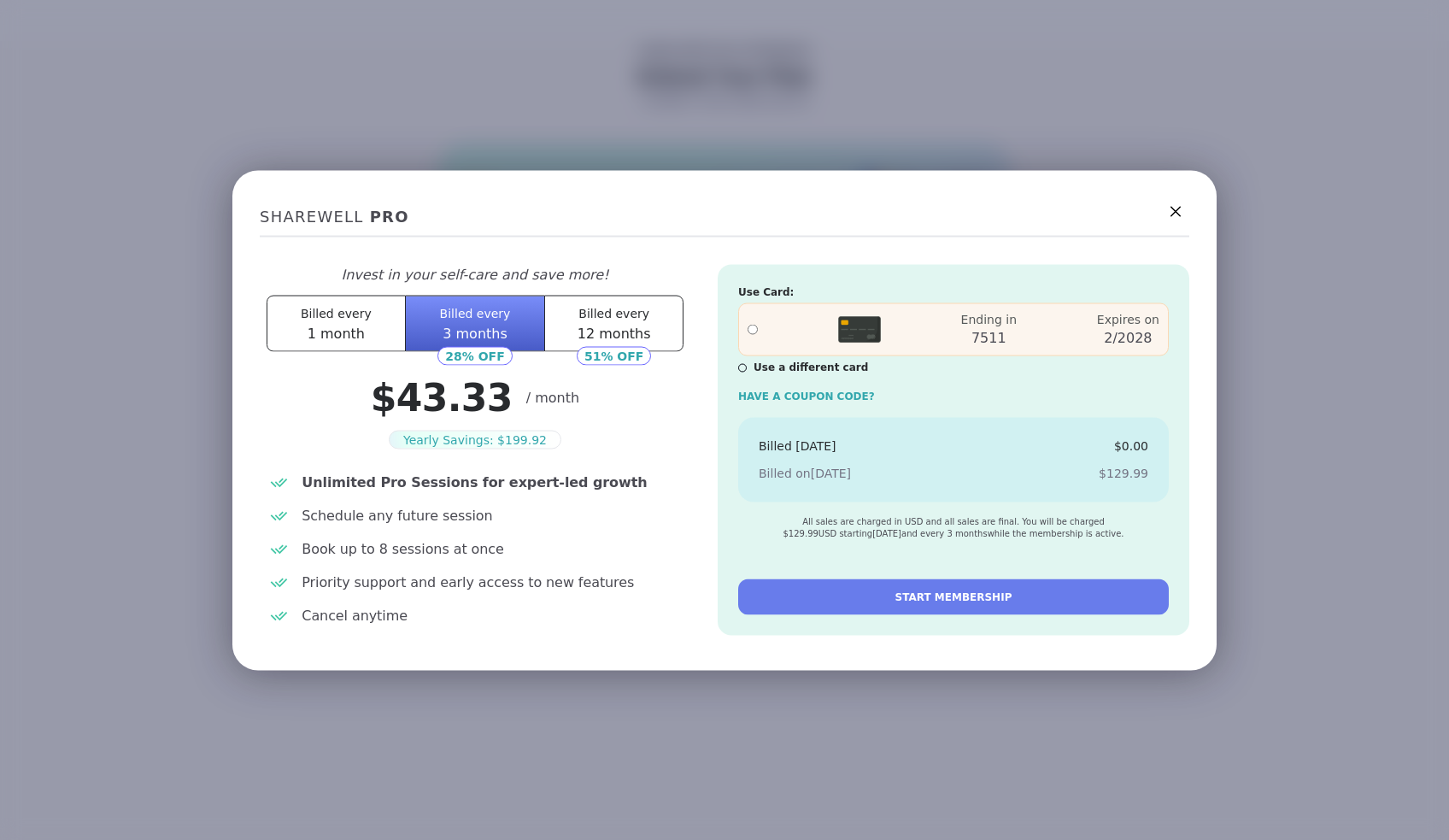
click at [366, 331] on button "Billed every 1 month" at bounding box center [336, 323] width 139 height 56
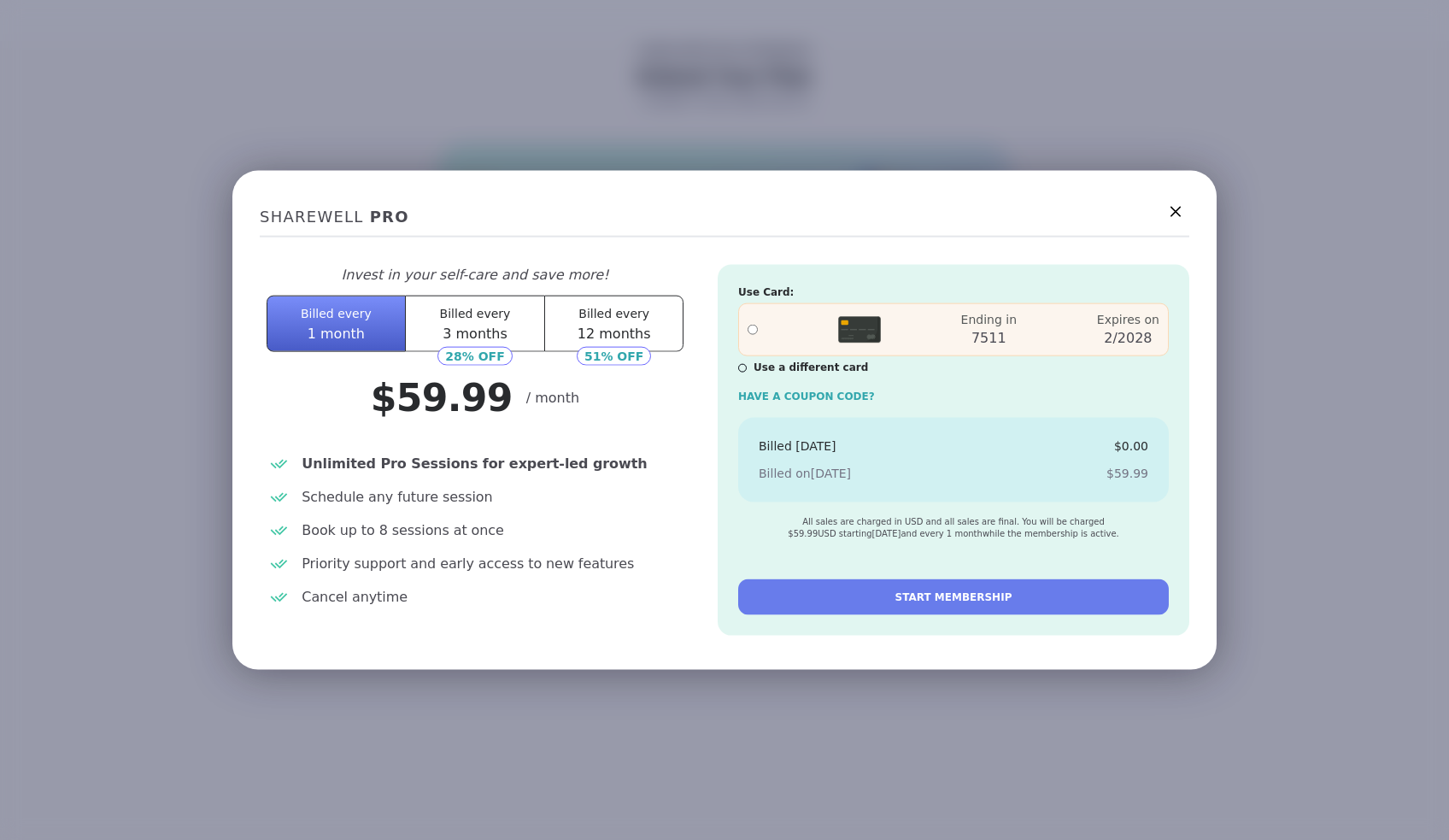
click at [641, 337] on span "12 months" at bounding box center [614, 332] width 74 height 17
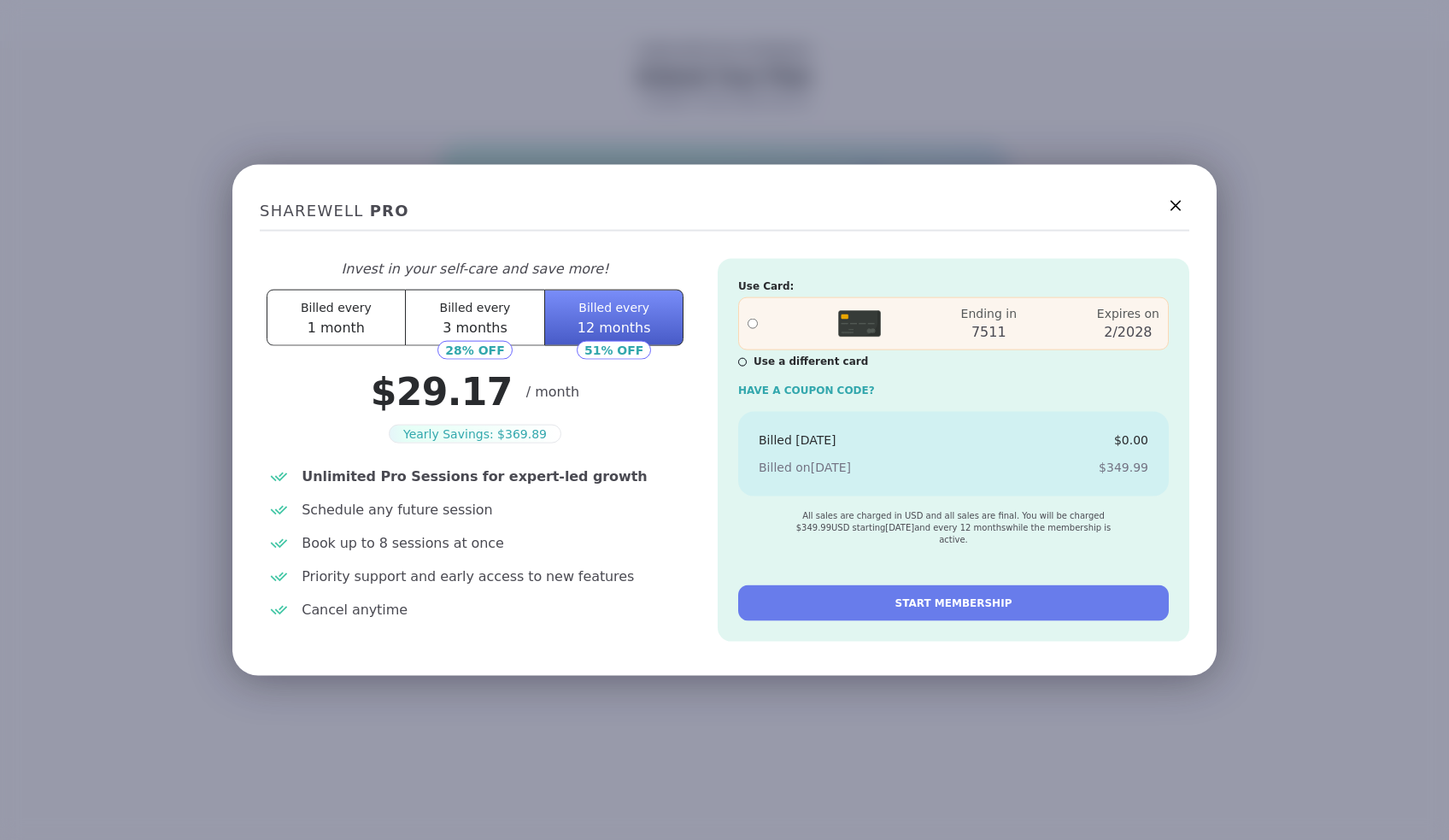
click at [1192, 211] on div "SHAREWELL Pro Invest in your self-care and save more! Billed every 1 month Bill…" at bounding box center [724, 416] width 957 height 478
click at [1181, 211] on icon at bounding box center [1175, 205] width 21 height 21
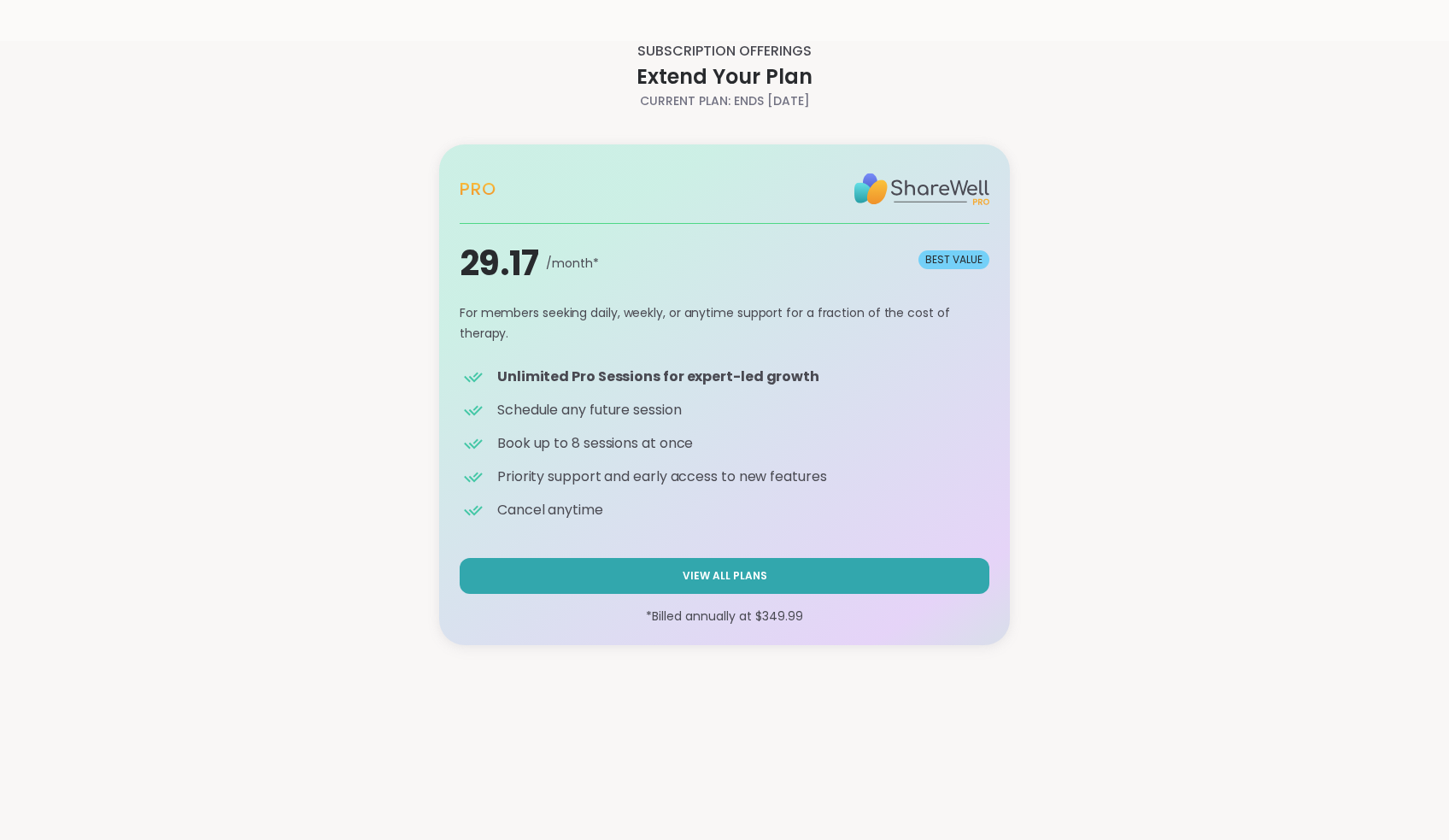
click at [1135, 149] on div "SUBSCRIPTION OFFERINGS Extend Your Plan Current Plan: ends 9/22/2025 Pro 29.17 …" at bounding box center [724, 353] width 1449 height 624
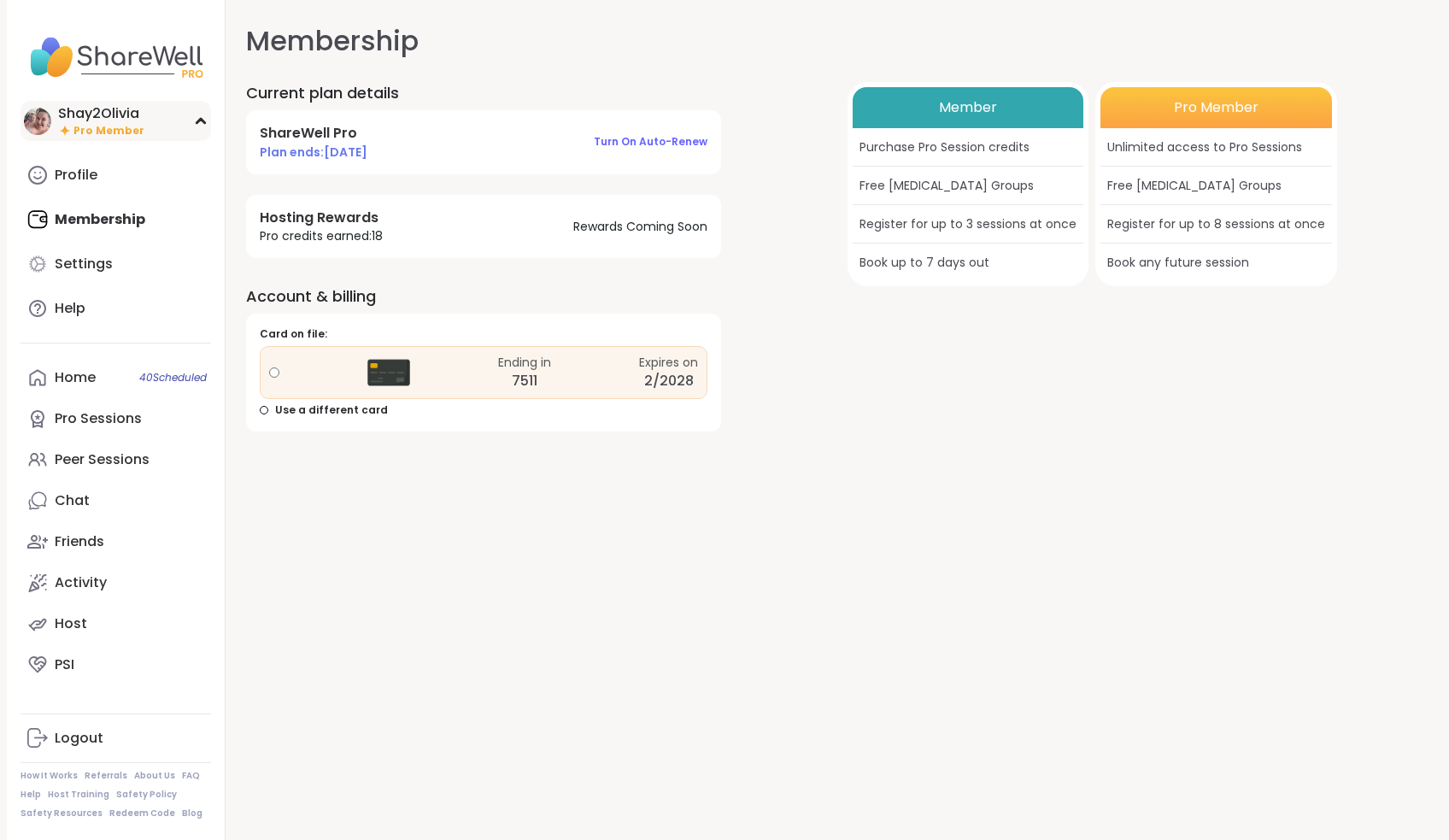
click at [140, 103] on div "Shay2Olivia Pro Member" at bounding box center [115, 121] width 190 height 40
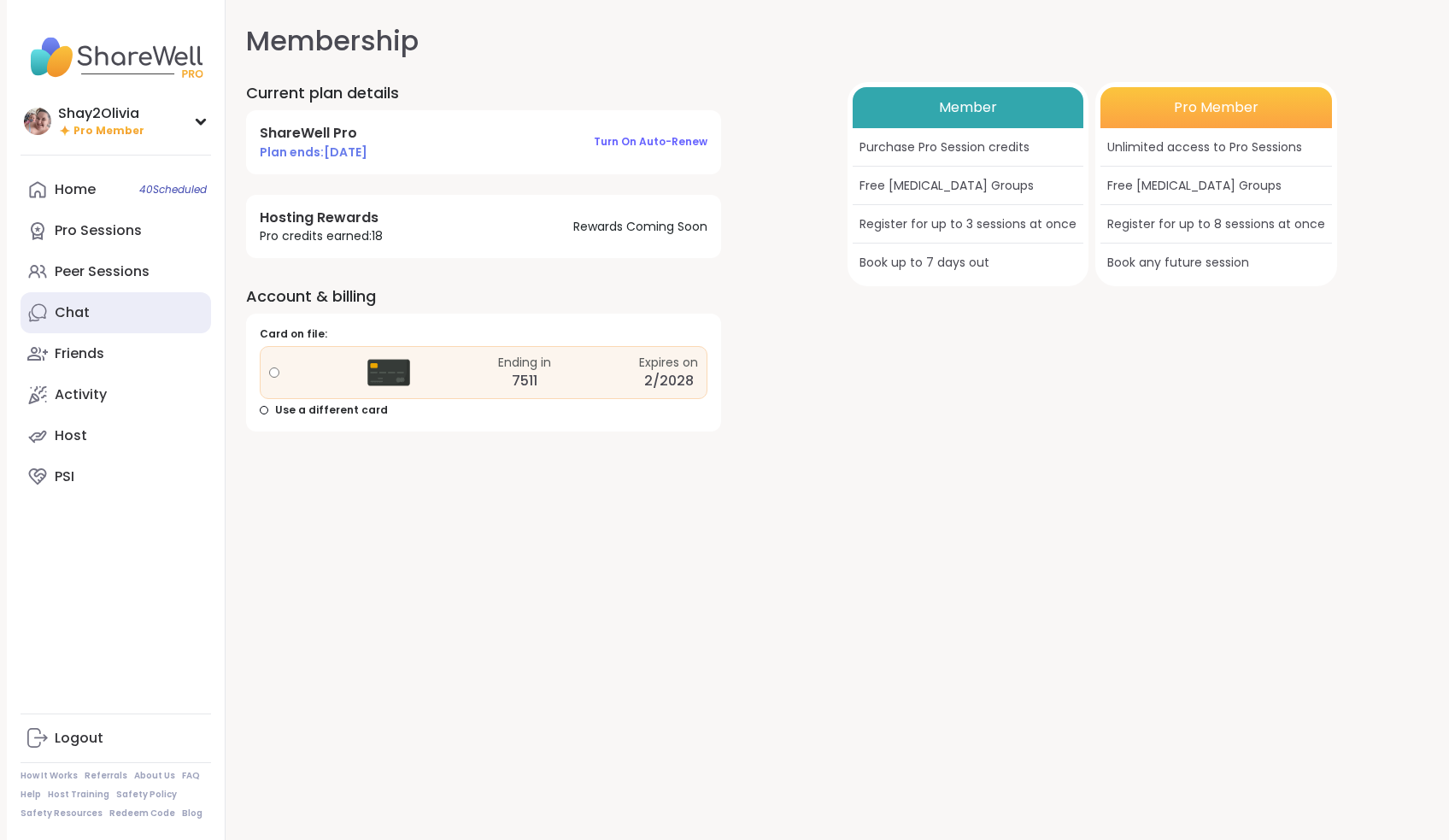
click at [93, 309] on link "Chat" at bounding box center [115, 312] width 190 height 41
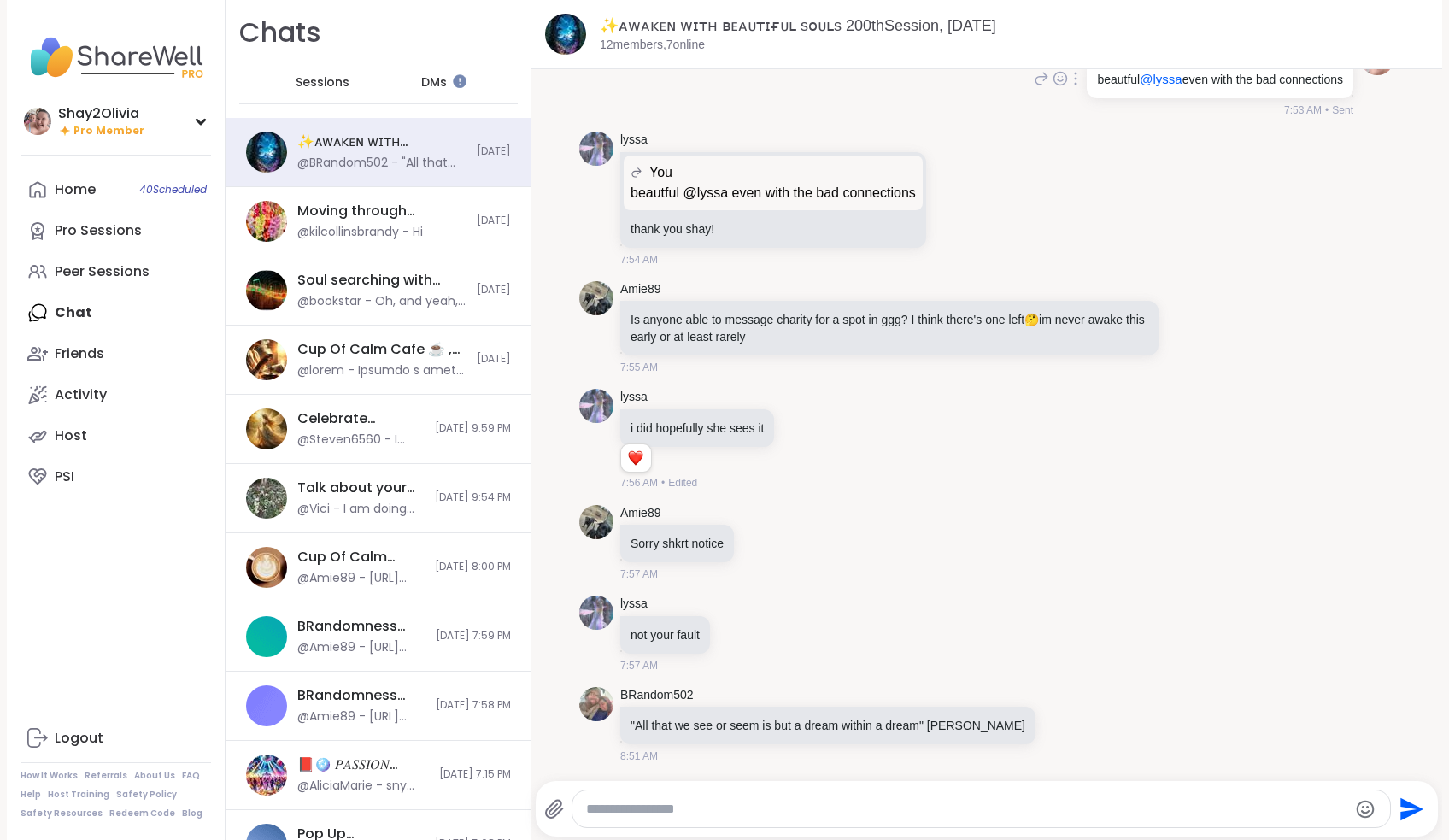
click at [1137, 93] on div "beautful @lyssa even with the bad connections" at bounding box center [1220, 79] width 267 height 38
click at [1139, 86] on span "@lyssa" at bounding box center [1160, 79] width 42 height 15
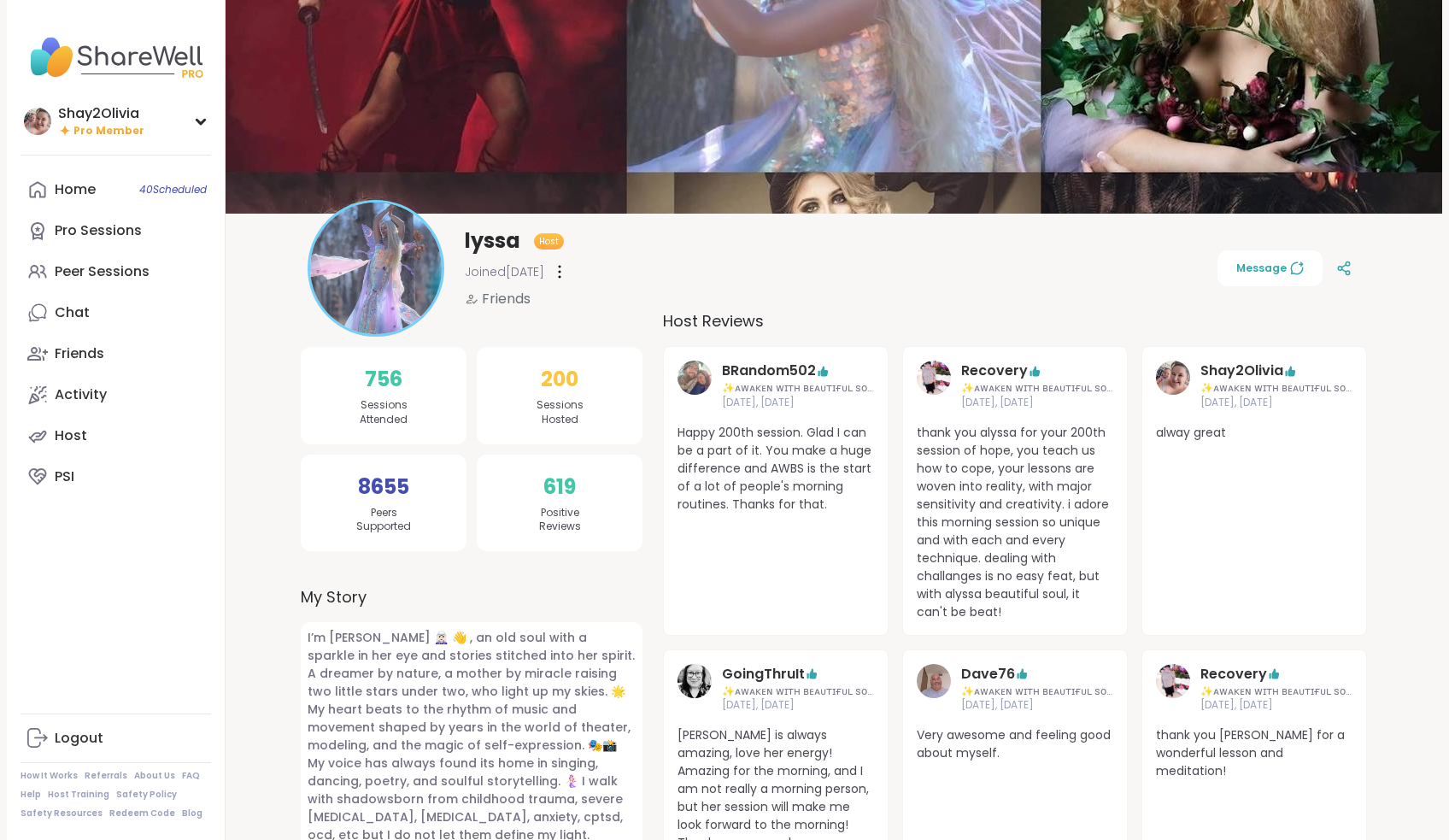
click at [551, 238] on span "Host" at bounding box center [549, 241] width 19 height 13
click at [561, 274] on icon at bounding box center [560, 272] width 4 height 14
click at [784, 216] on div "lyssa Host Joined [DATE] Flag Member Restrict Member Unfriend Friends Message" at bounding box center [834, 268] width 1053 height 137
click at [124, 359] on link "Friends" at bounding box center [115, 353] width 190 height 41
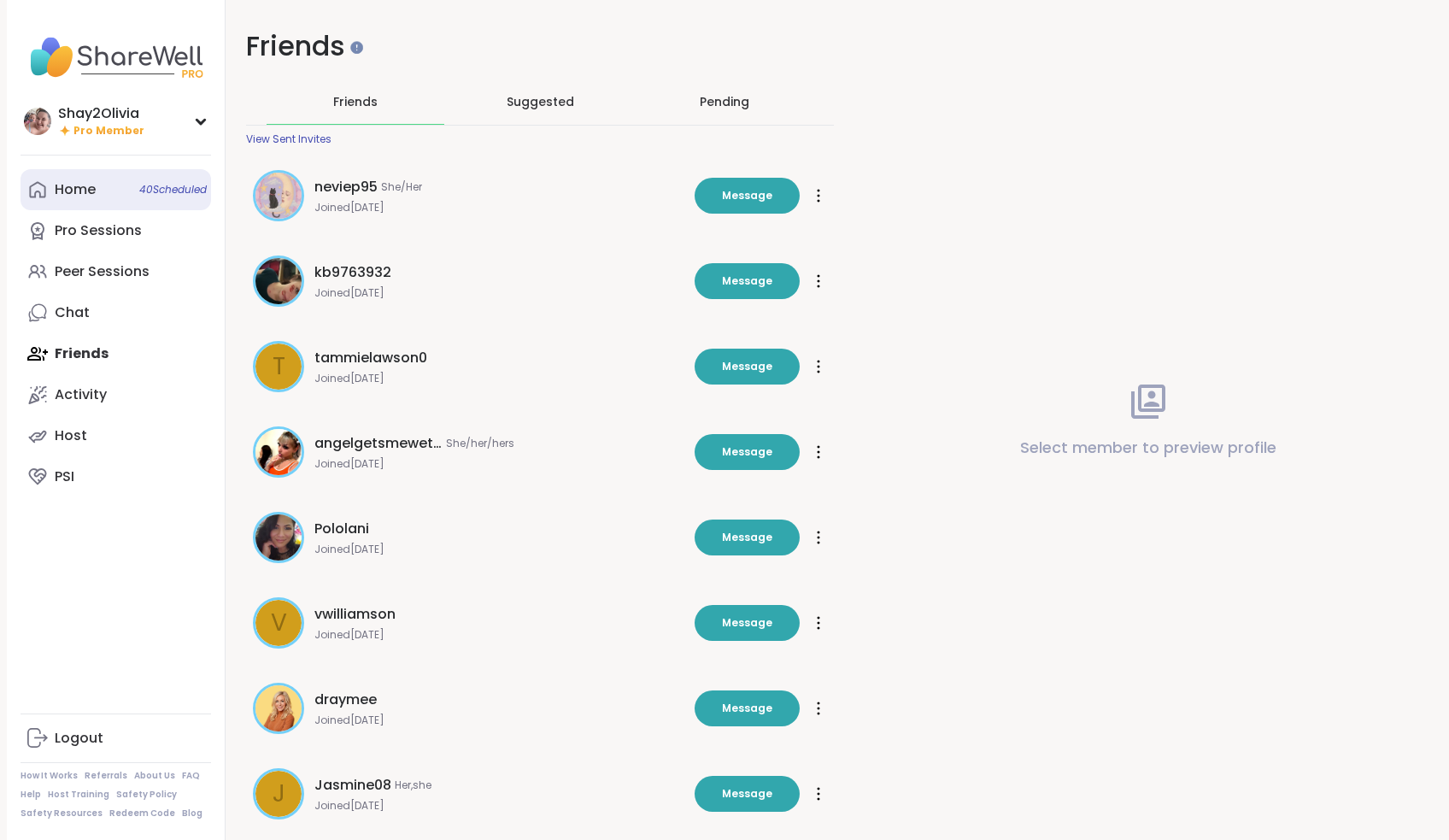
click at [102, 186] on link "Home 40 Scheduled" at bounding box center [115, 189] width 190 height 41
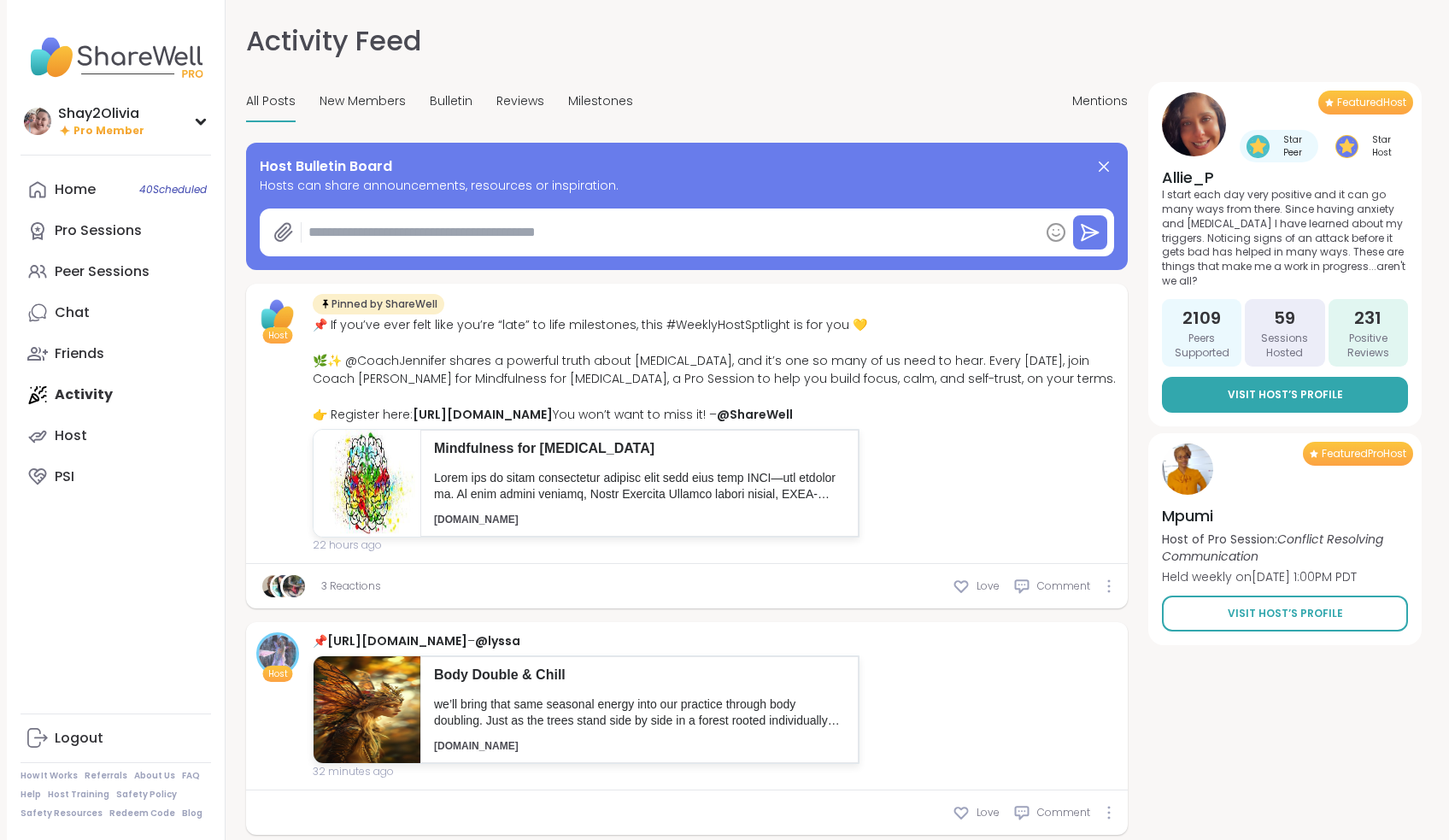
click at [1260, 387] on span "Visit Host’s Profile" at bounding box center [1285, 395] width 115 height 16
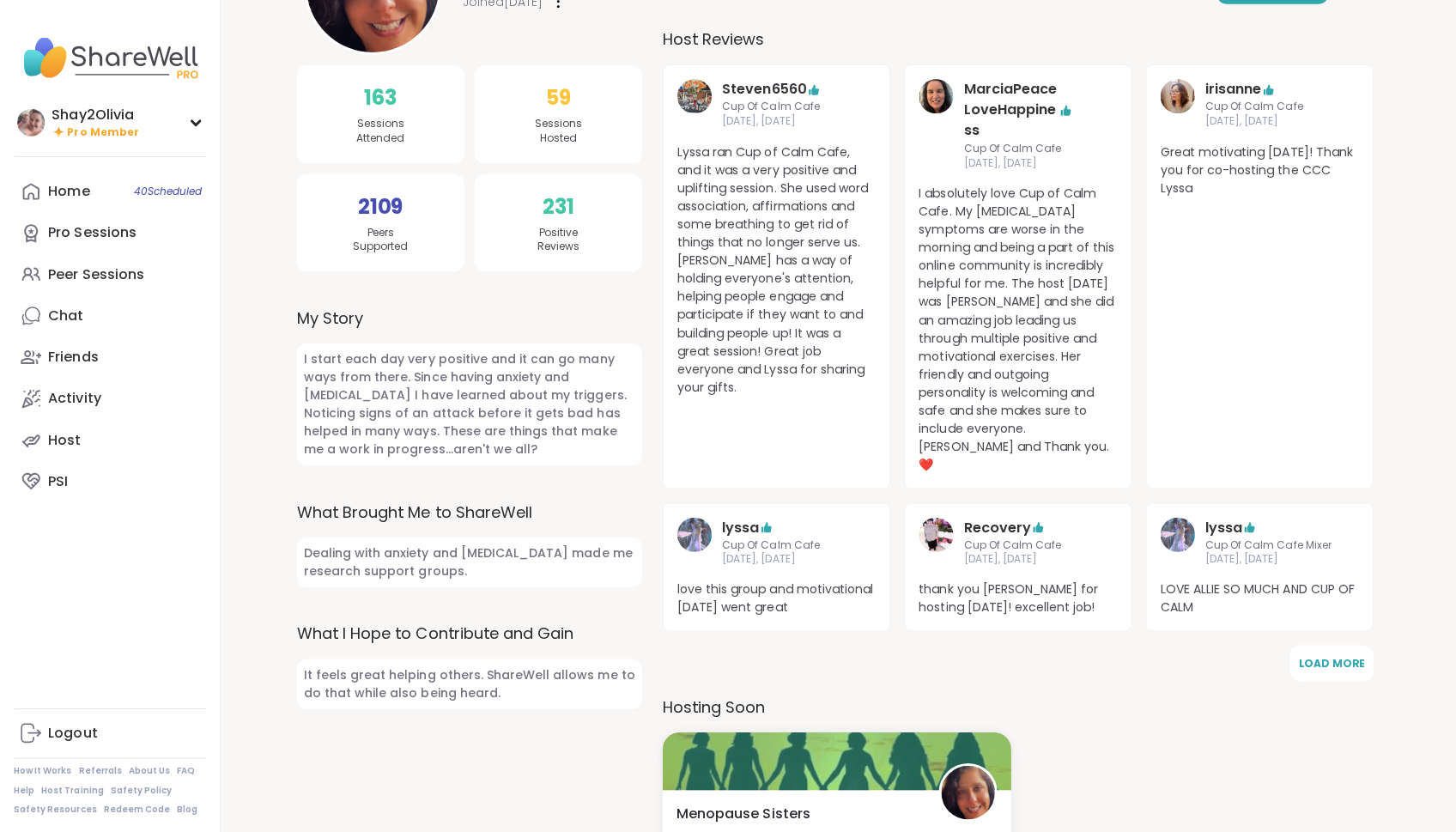
scroll to position [196, 0]
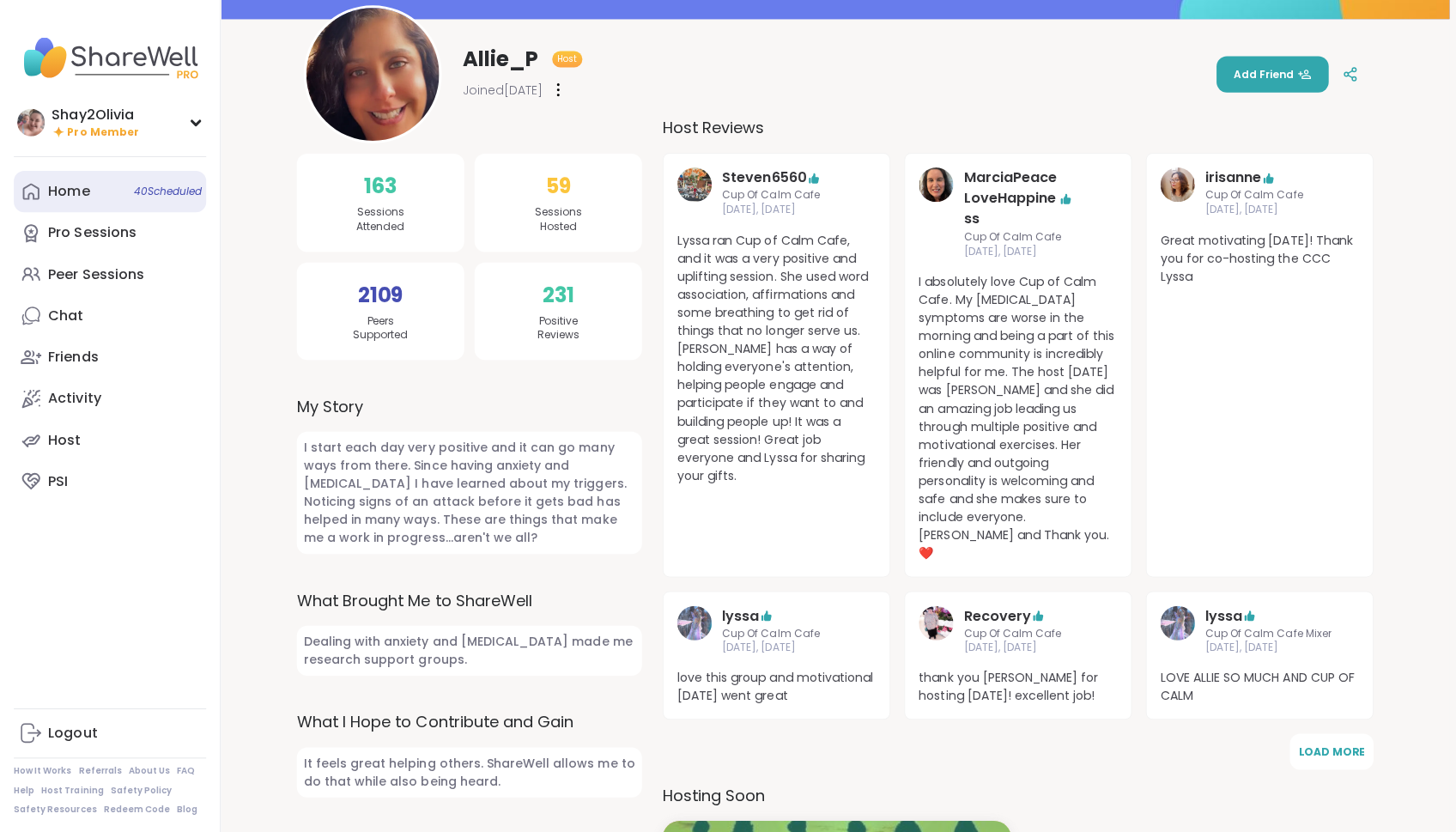
click at [140, 189] on span "40 Scheduled" at bounding box center [174, 190] width 68 height 14
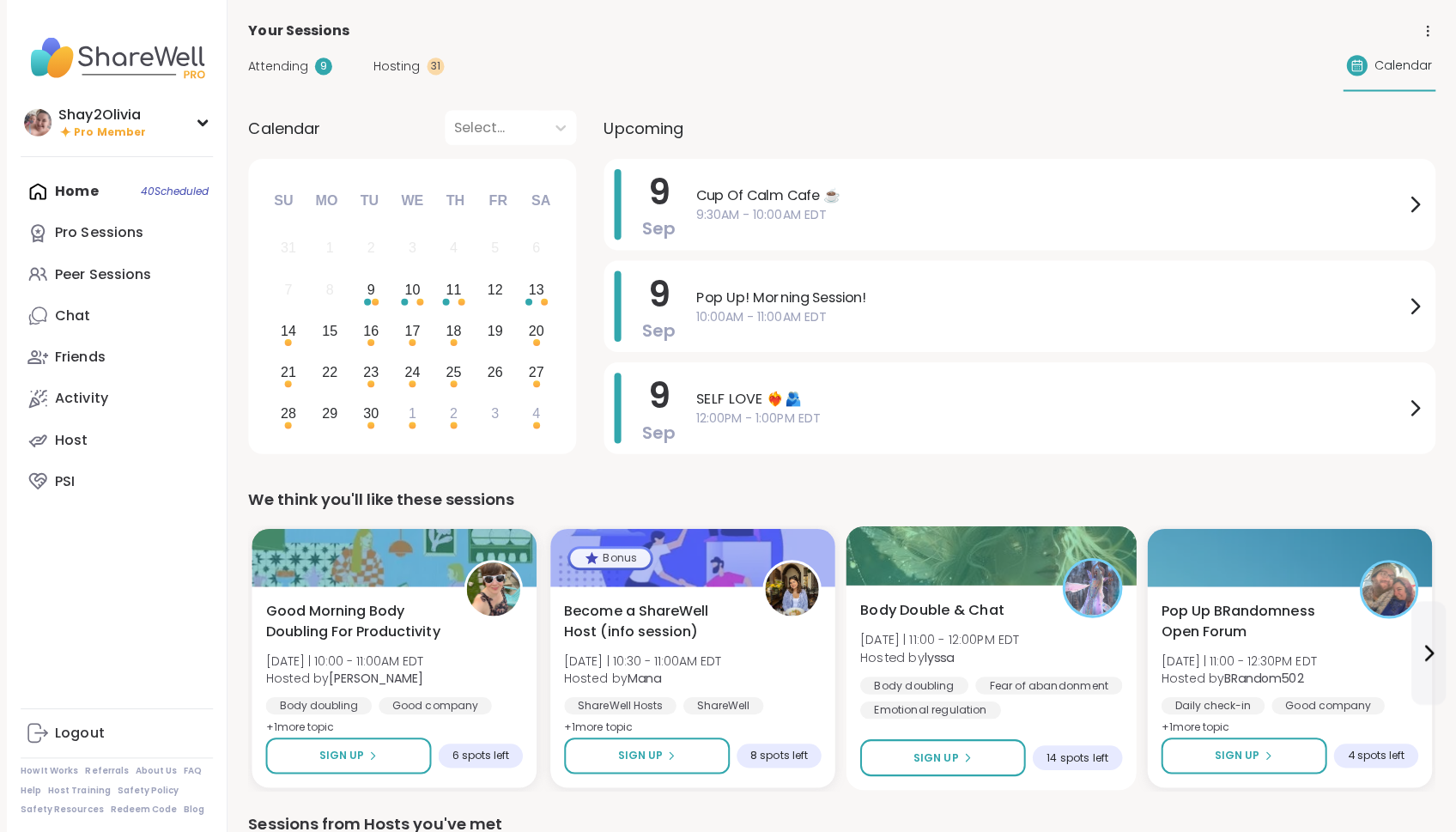
click at [993, 611] on span "Body Double & Chat" at bounding box center [927, 606] width 144 height 20
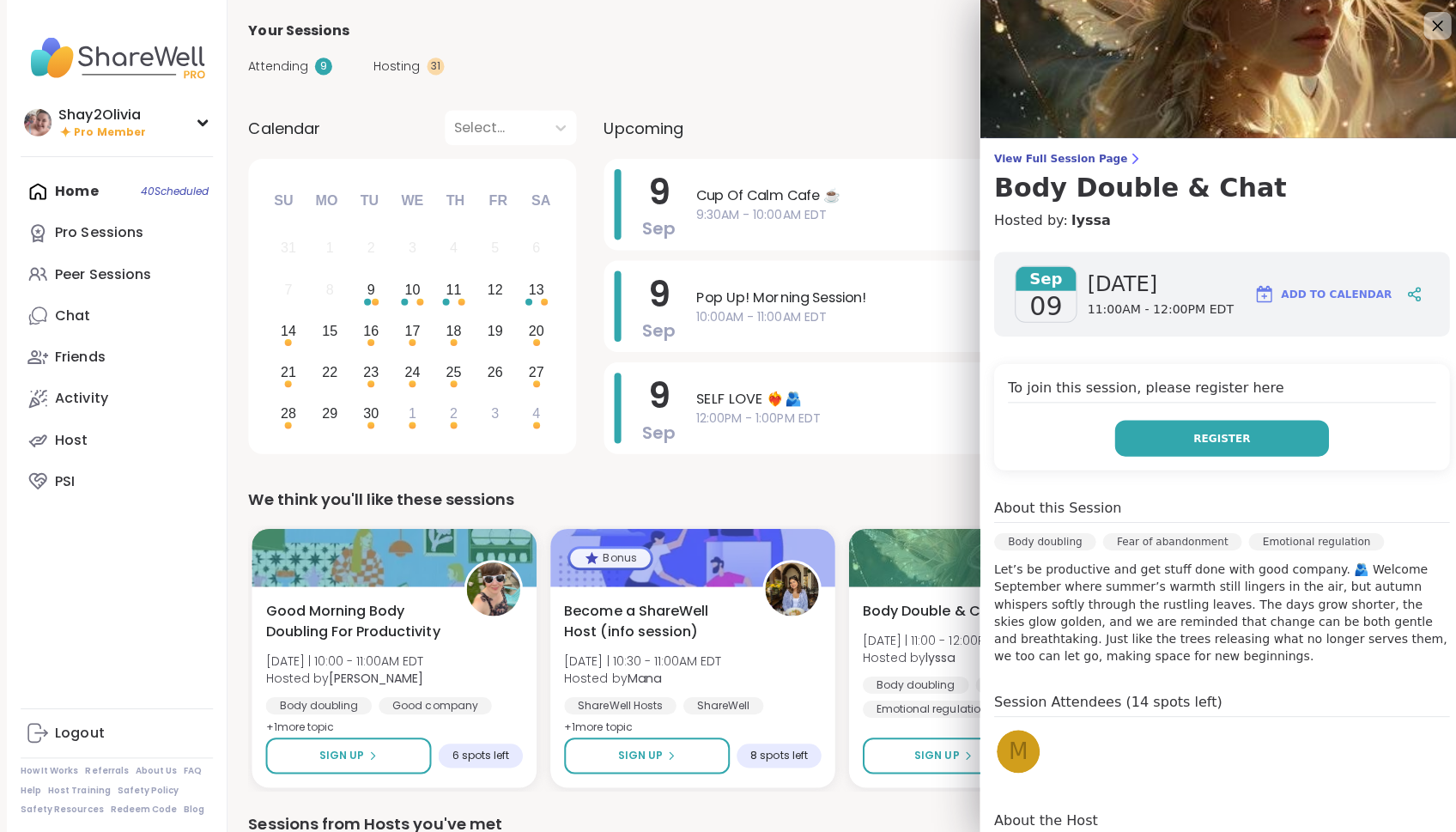
click at [1151, 418] on button "Register" at bounding box center [1215, 435] width 213 height 36
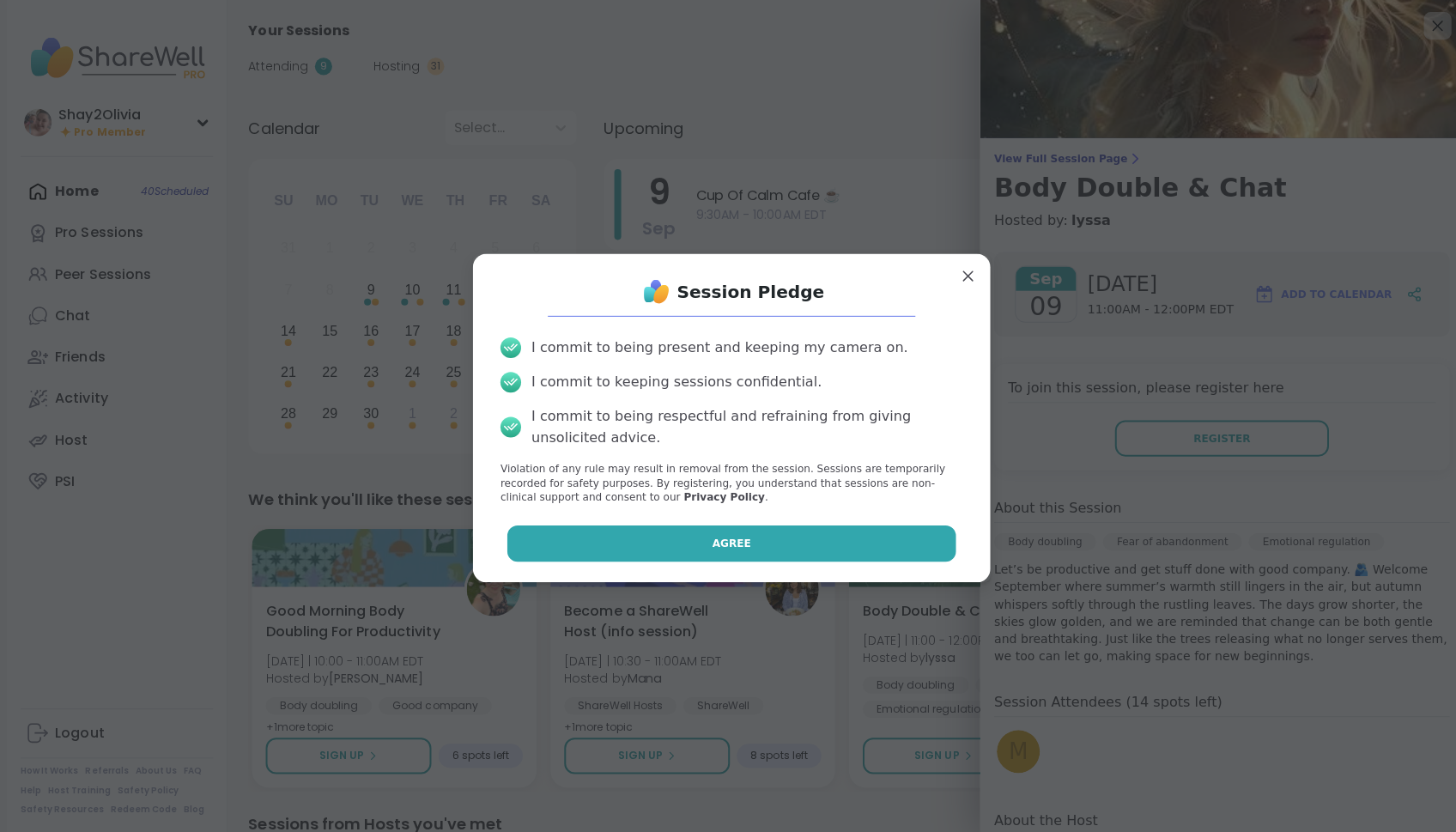
click at [705, 523] on button "Agree" at bounding box center [728, 540] width 447 height 36
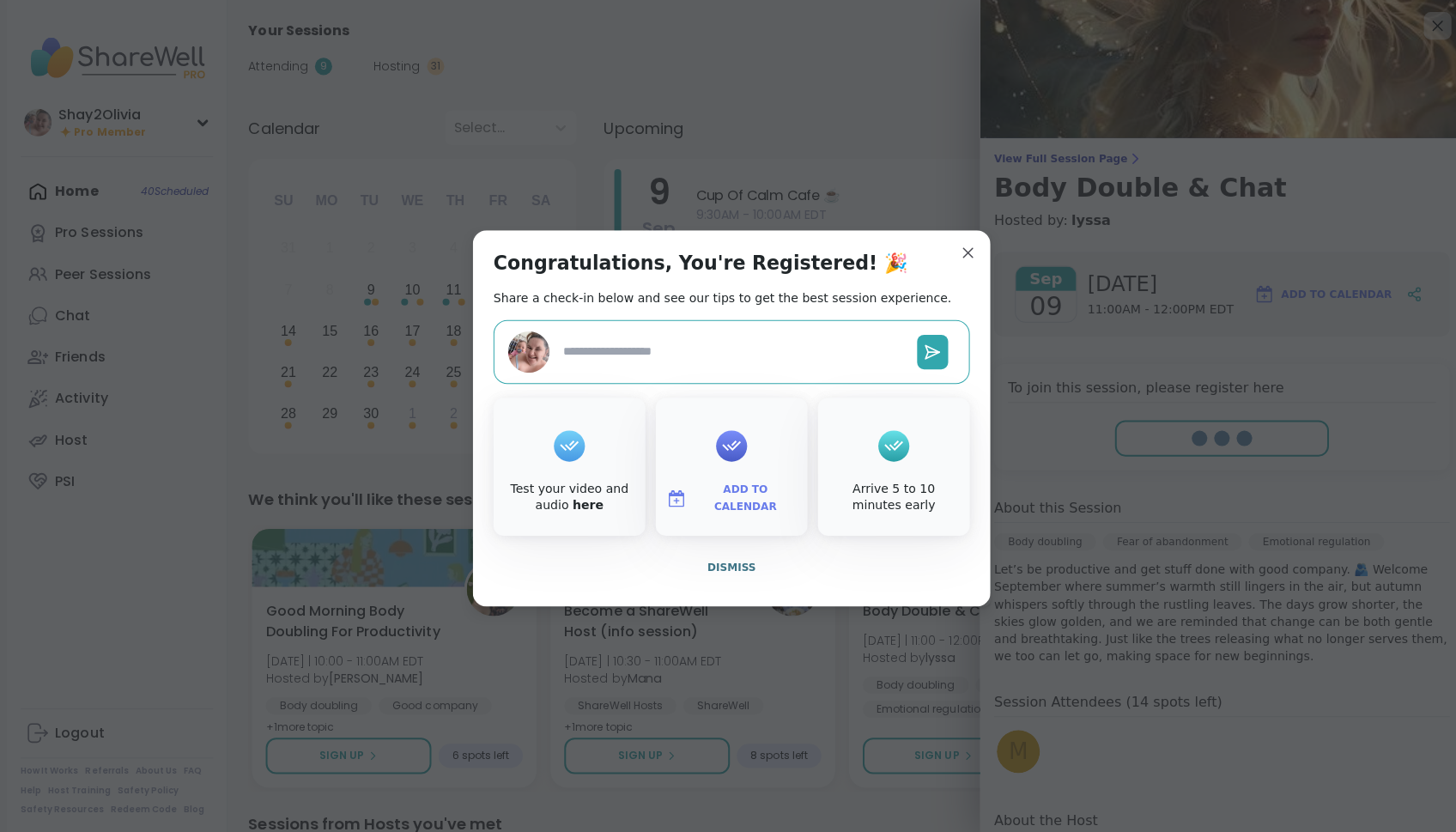
type textarea "*"
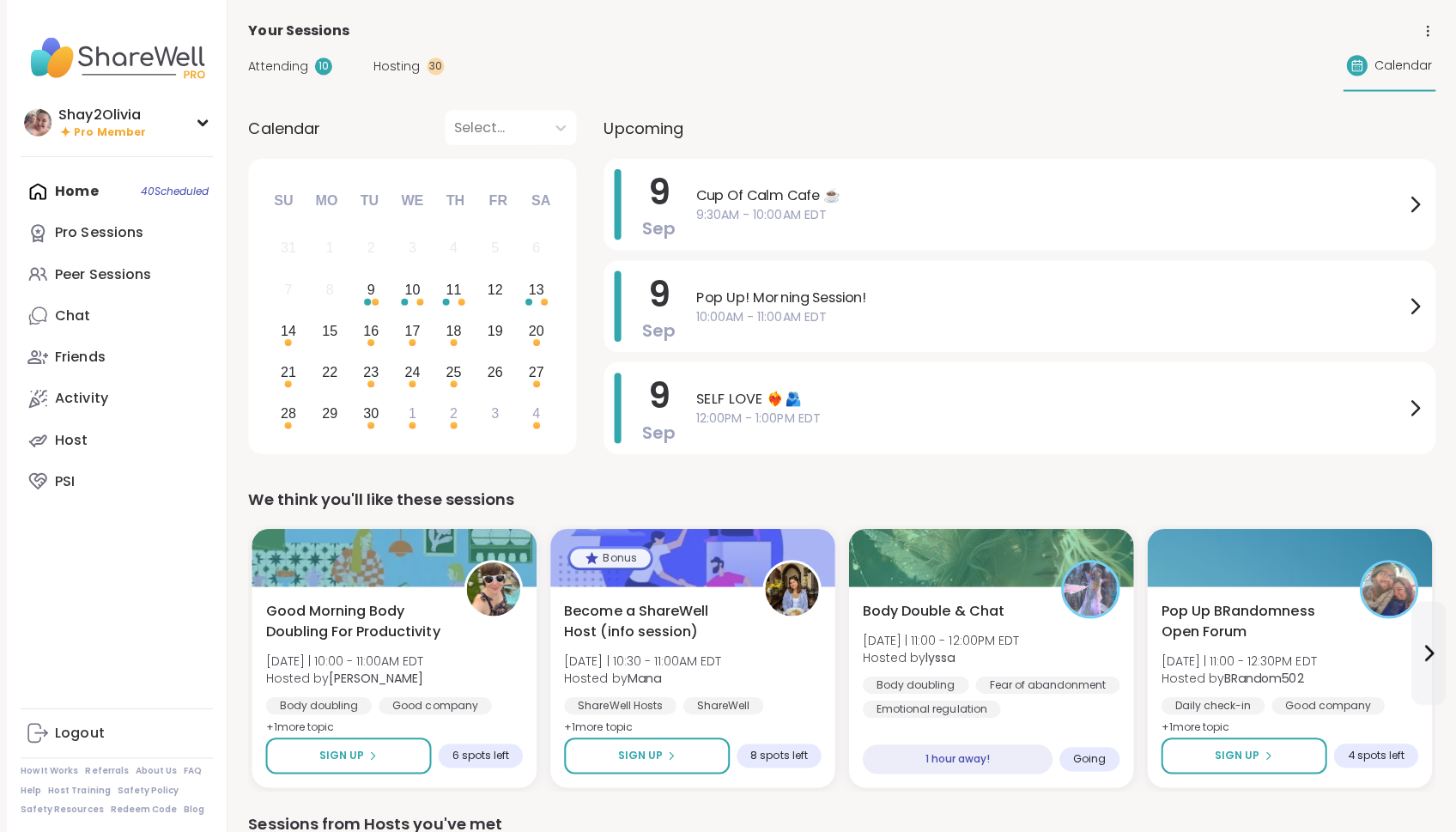
click at [273, 77] on div "Attending 10 Hosting 30 Calendar" at bounding box center [838, 66] width 1181 height 49
click at [294, 58] on span "Attending" at bounding box center [277, 66] width 59 height 18
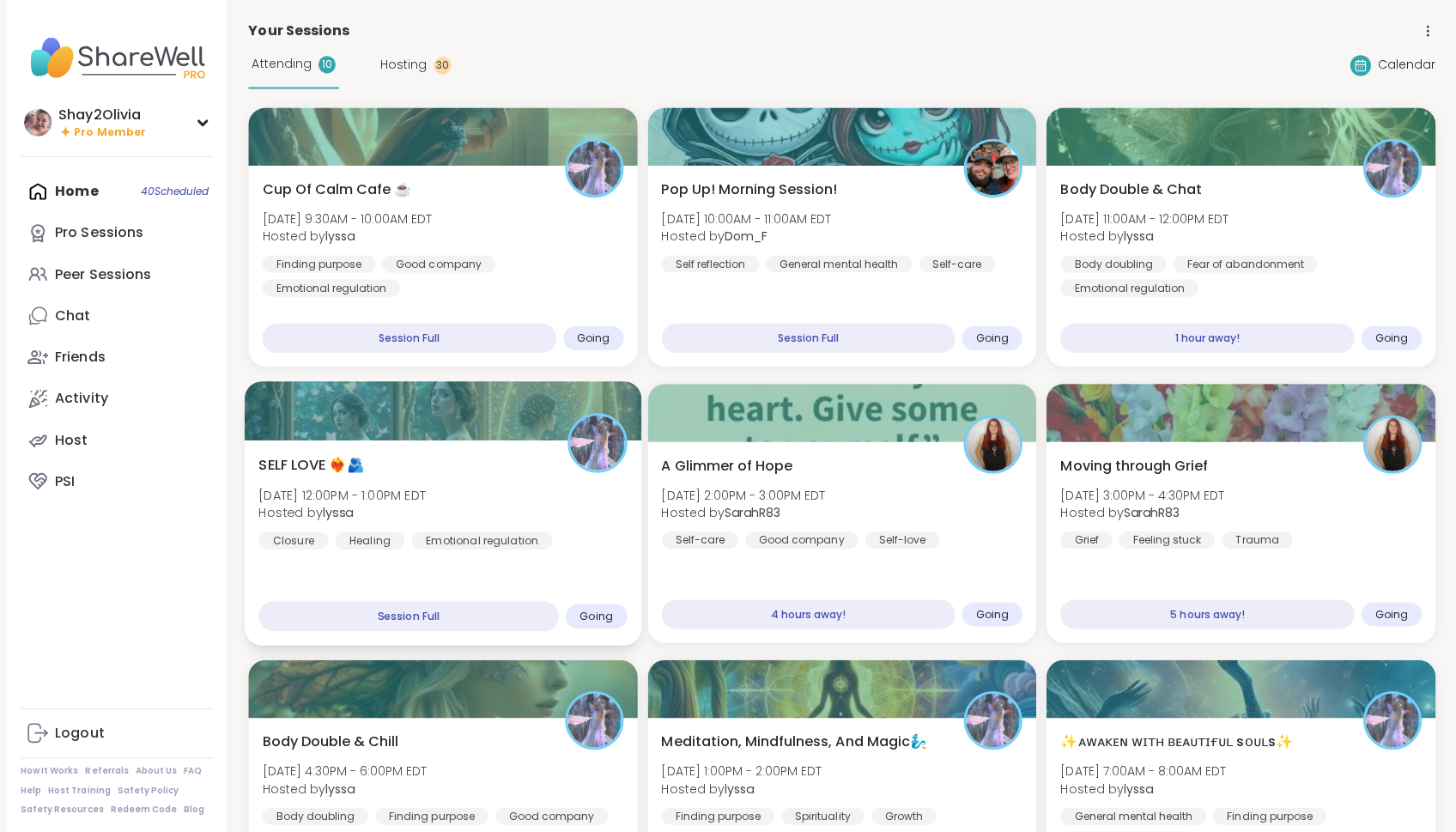
click at [498, 457] on div "SELF LOVE ❤️‍🔥🫂 [DATE] 12:00PM - 1:00PM EDT Hosted by lyssa Closure Healing Emo…" at bounding box center [441, 499] width 367 height 94
click at [927, 366] on div "Cup Of Calm Cafe ☕️ [DATE] 9:30AM - 10:00AM EDT Hosted by lyssa Finding purpose…" at bounding box center [838, 648] width 1181 height 1081
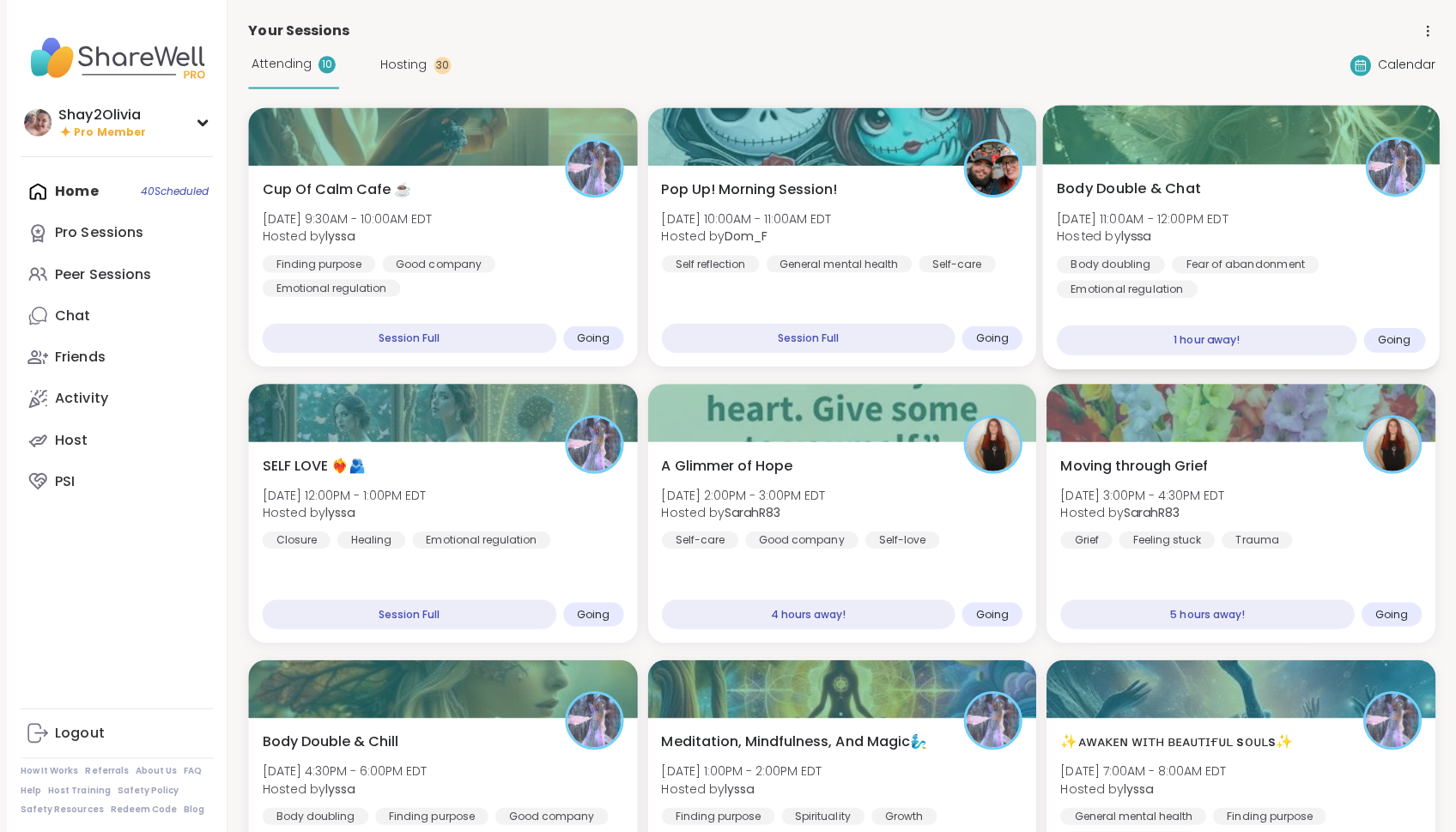
click at [1118, 278] on div "Body doubling Fear of abandonment Emotional regulation" at bounding box center [1235, 275] width 367 height 42
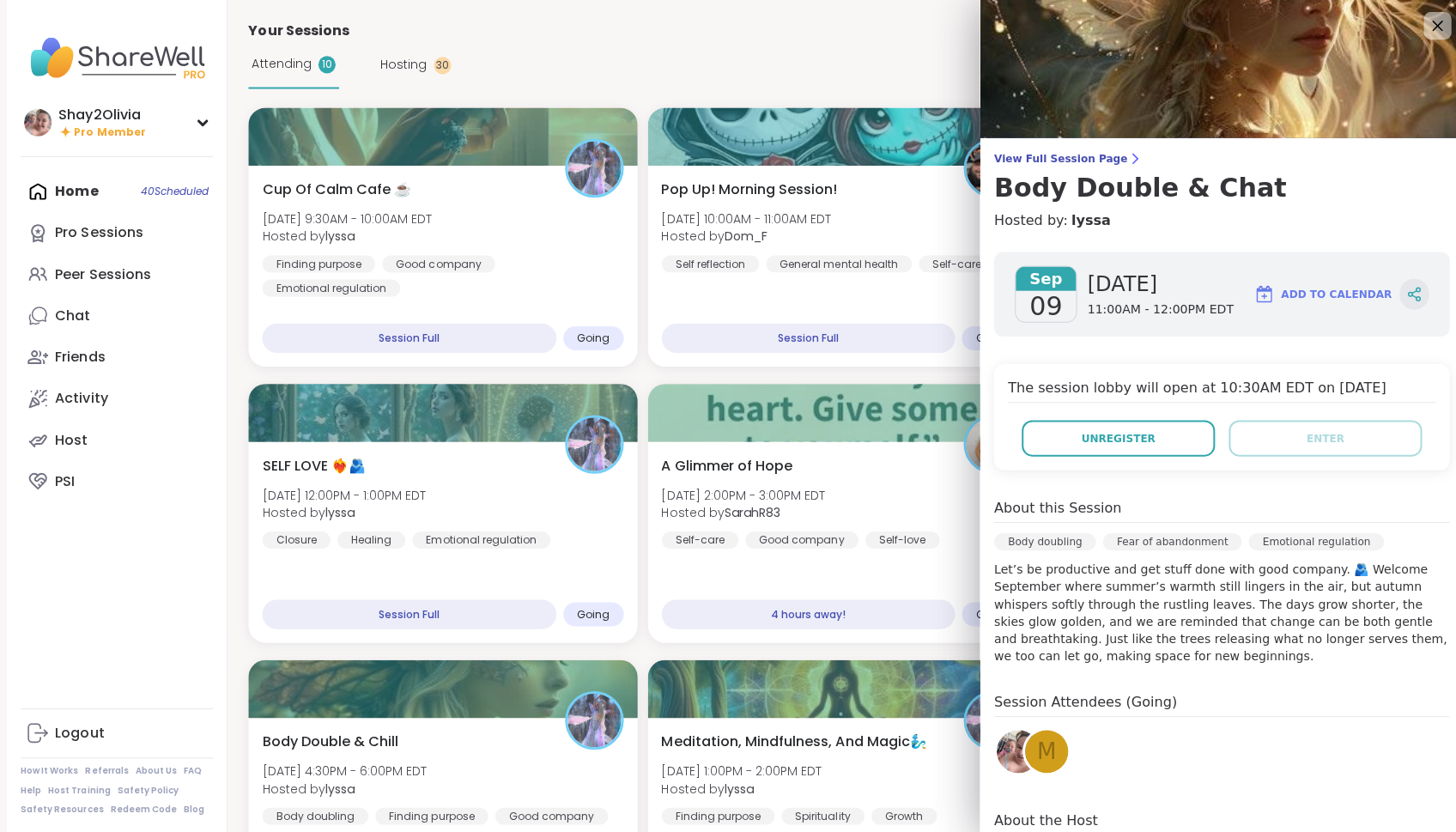
click at [1400, 292] on icon at bounding box center [1408, 293] width 16 height 16
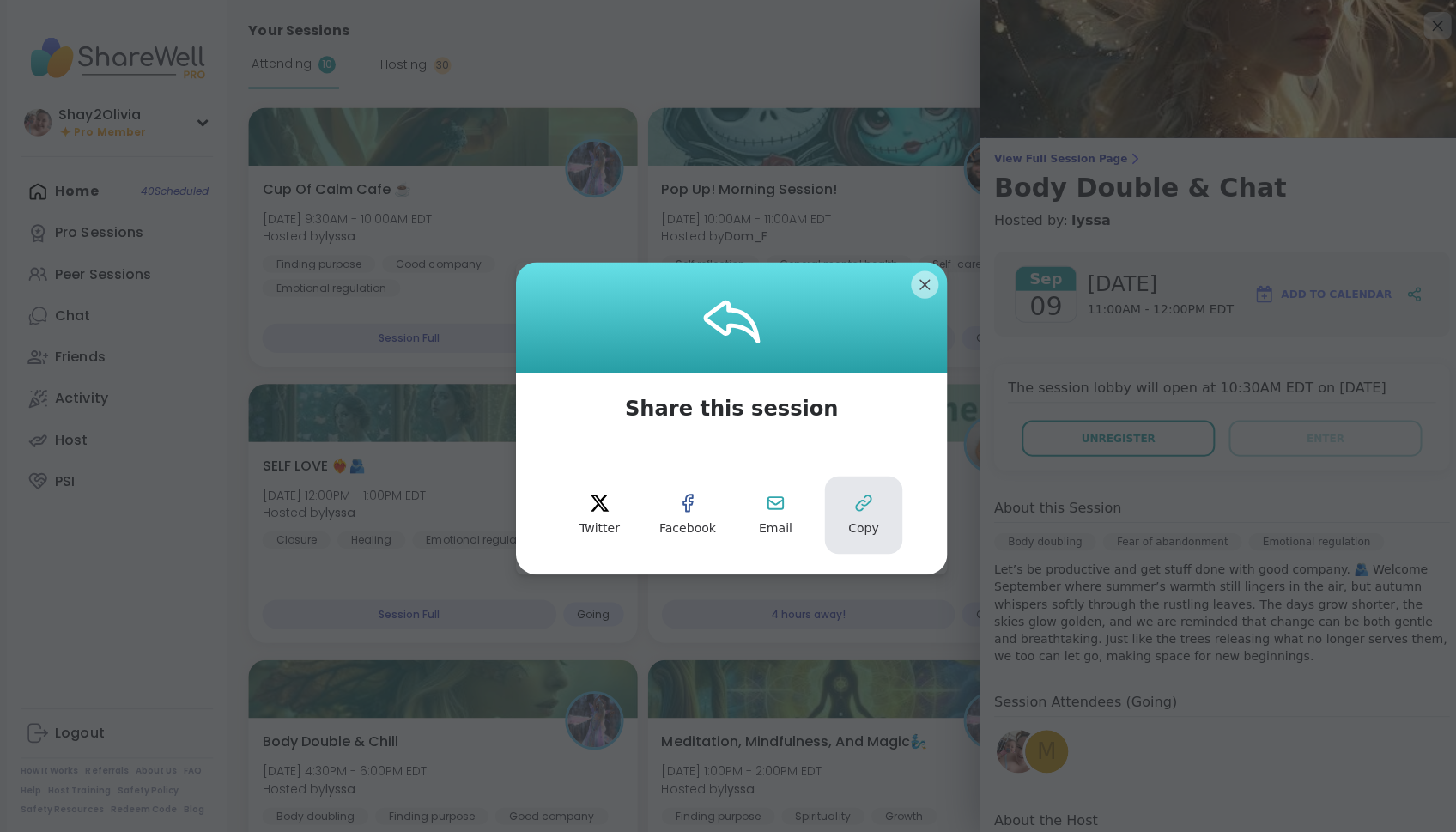
click at [871, 539] on button "Copy" at bounding box center [859, 513] width 78 height 78
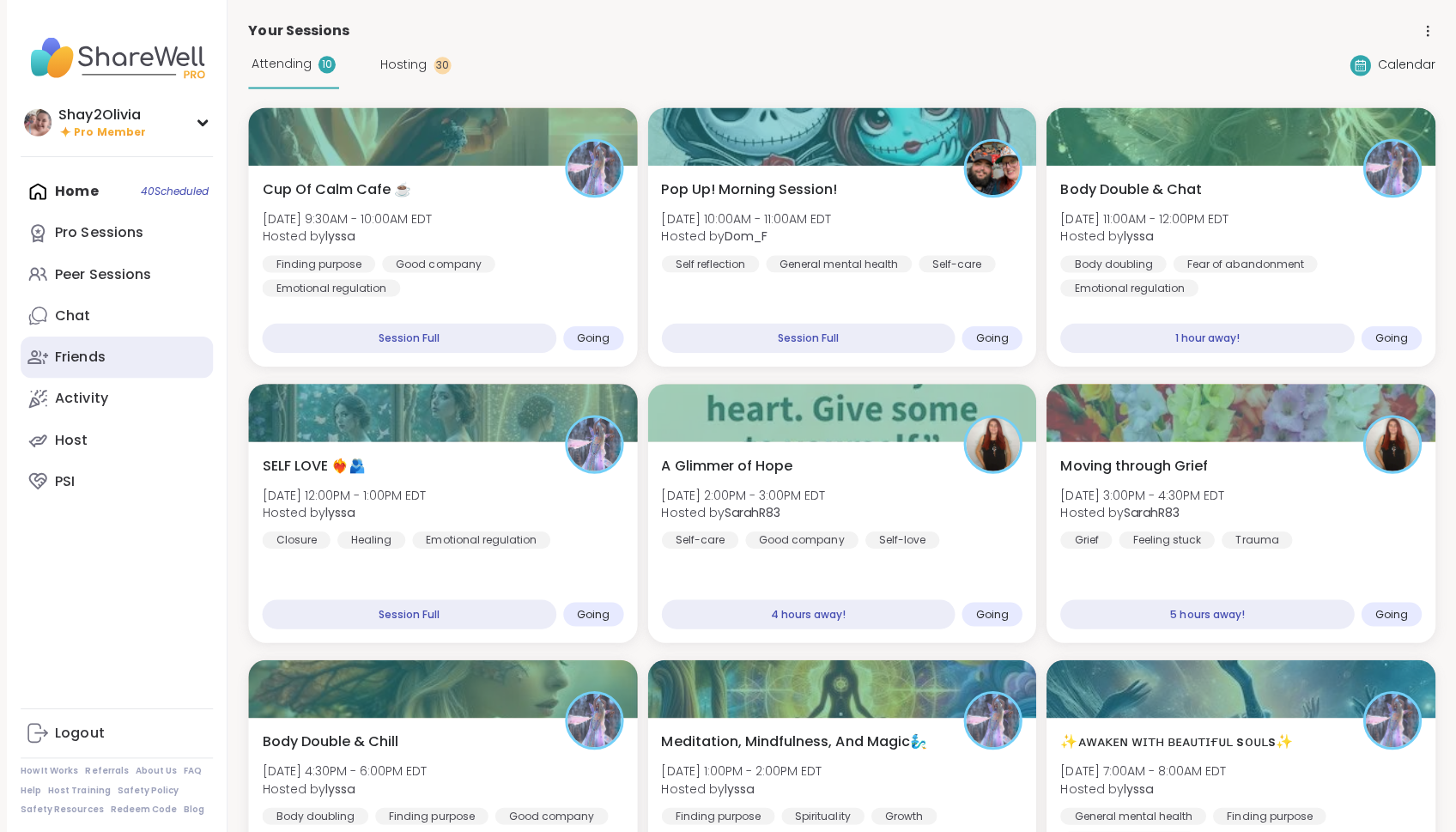
click at [123, 366] on link "Friends" at bounding box center [115, 355] width 191 height 41
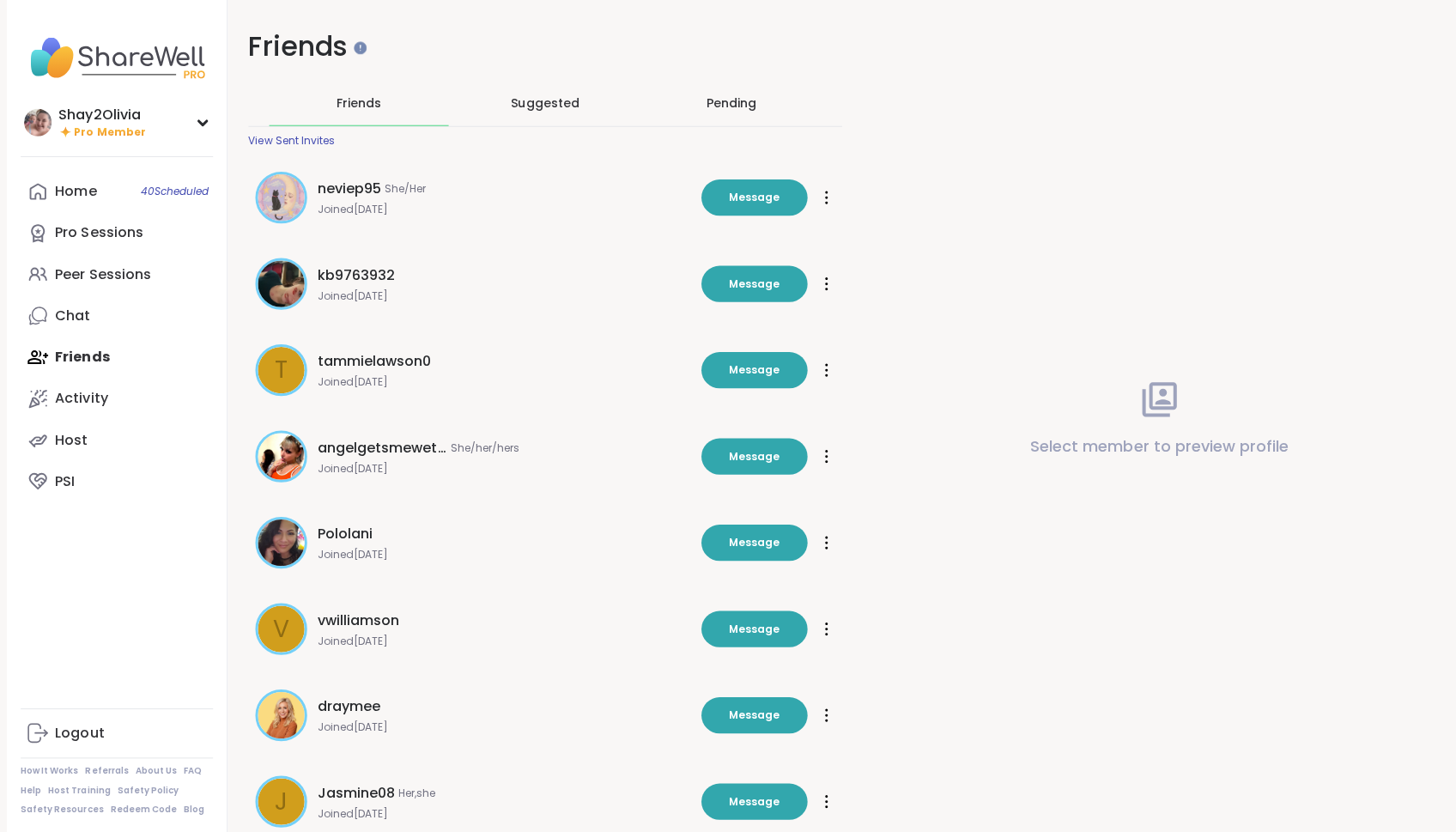
click at [553, 84] on div "Suggested" at bounding box center [542, 102] width 179 height 45
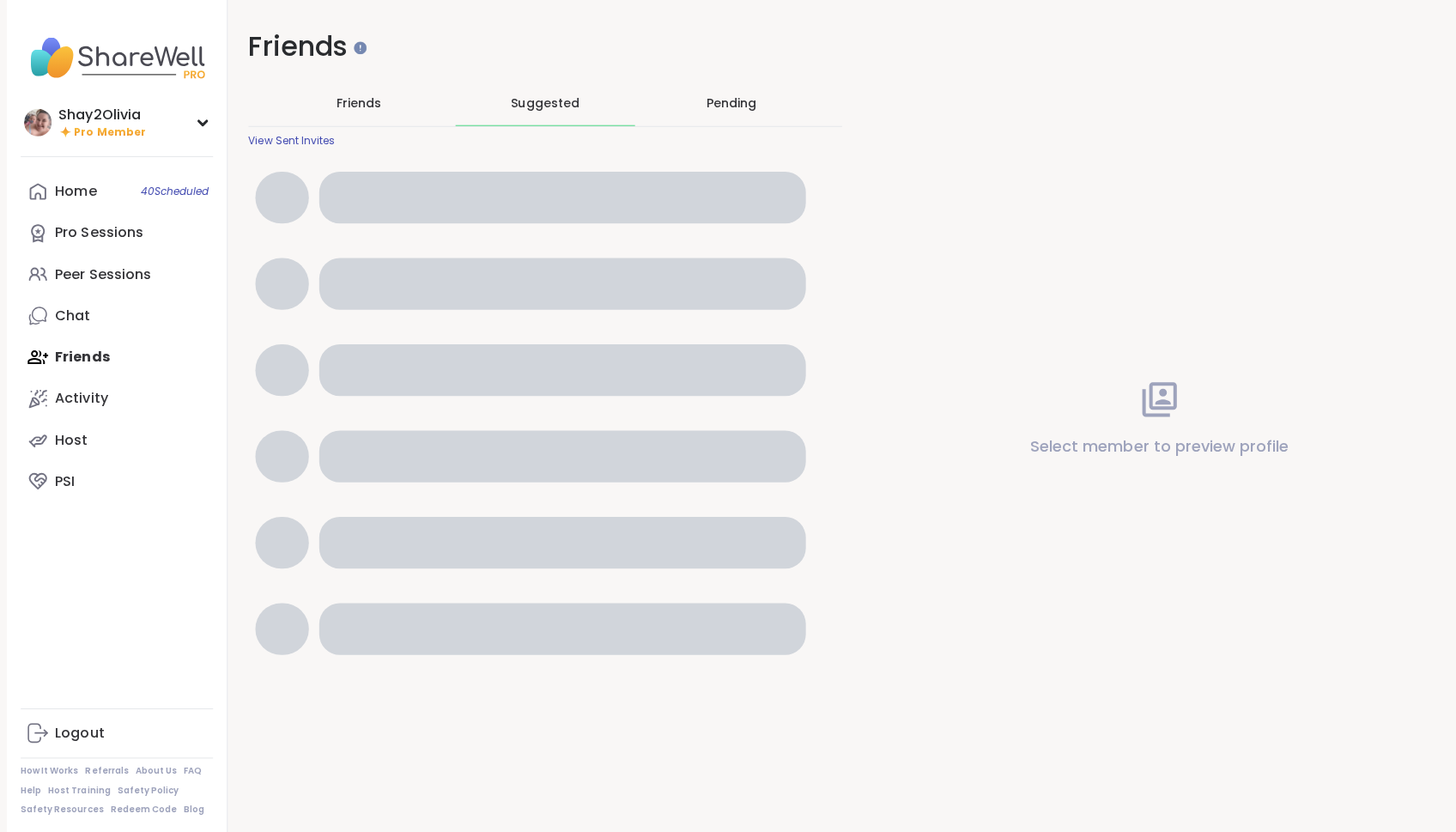
click at [739, 100] on div "Pending" at bounding box center [728, 101] width 49 height 17
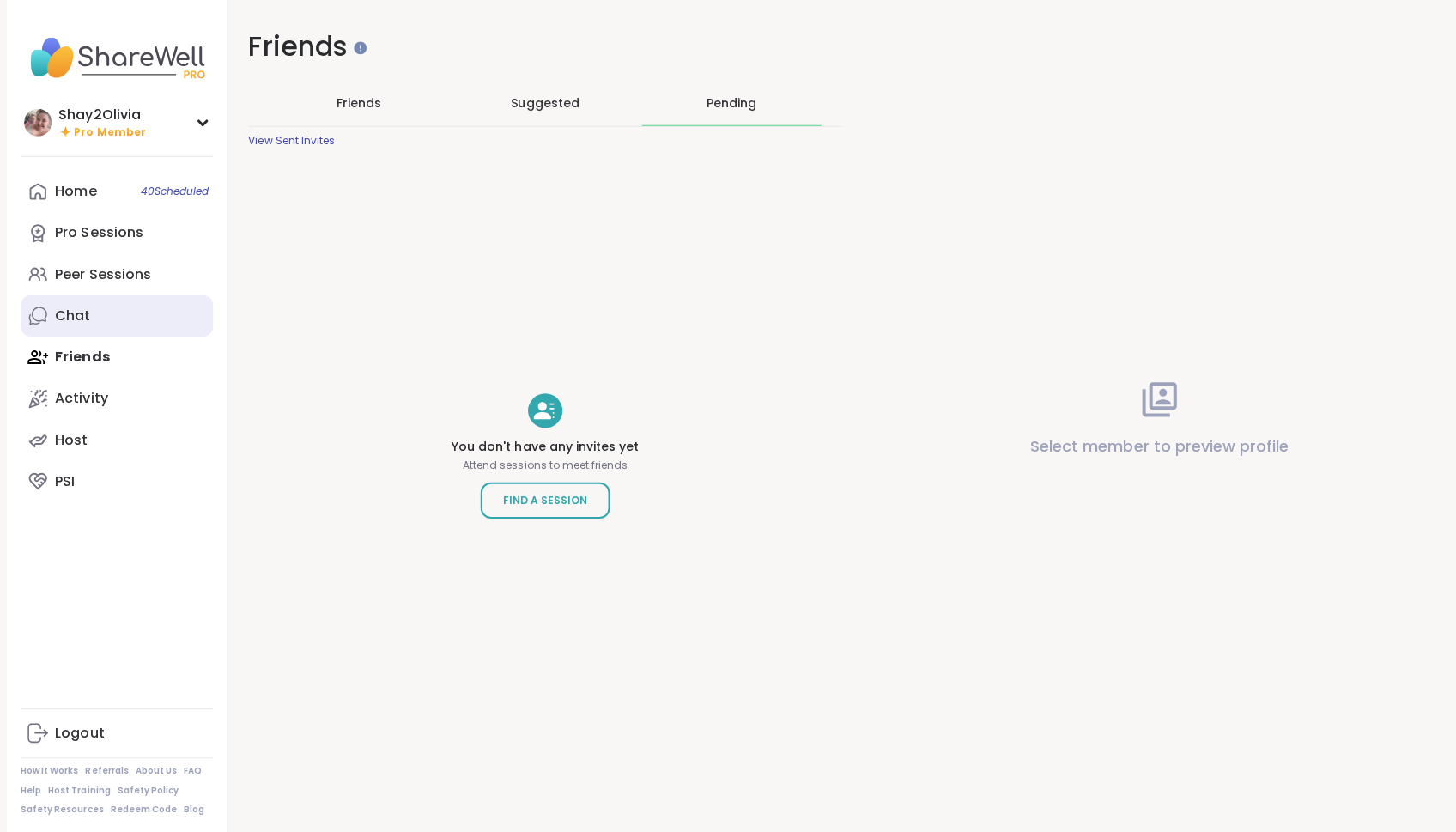
click at [98, 314] on link "Chat" at bounding box center [115, 314] width 191 height 41
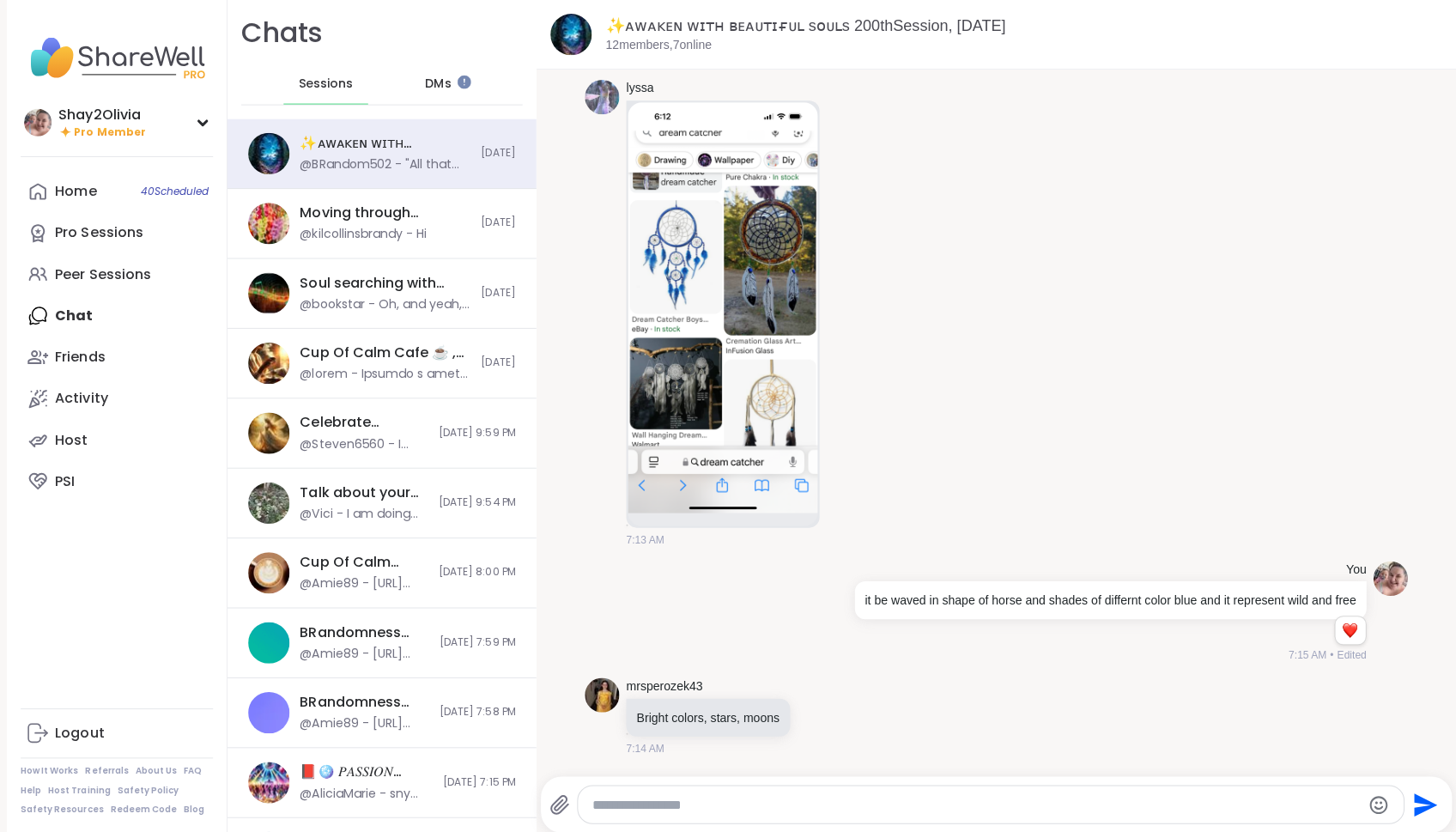
click at [423, 84] on span "DMs" at bounding box center [435, 83] width 26 height 17
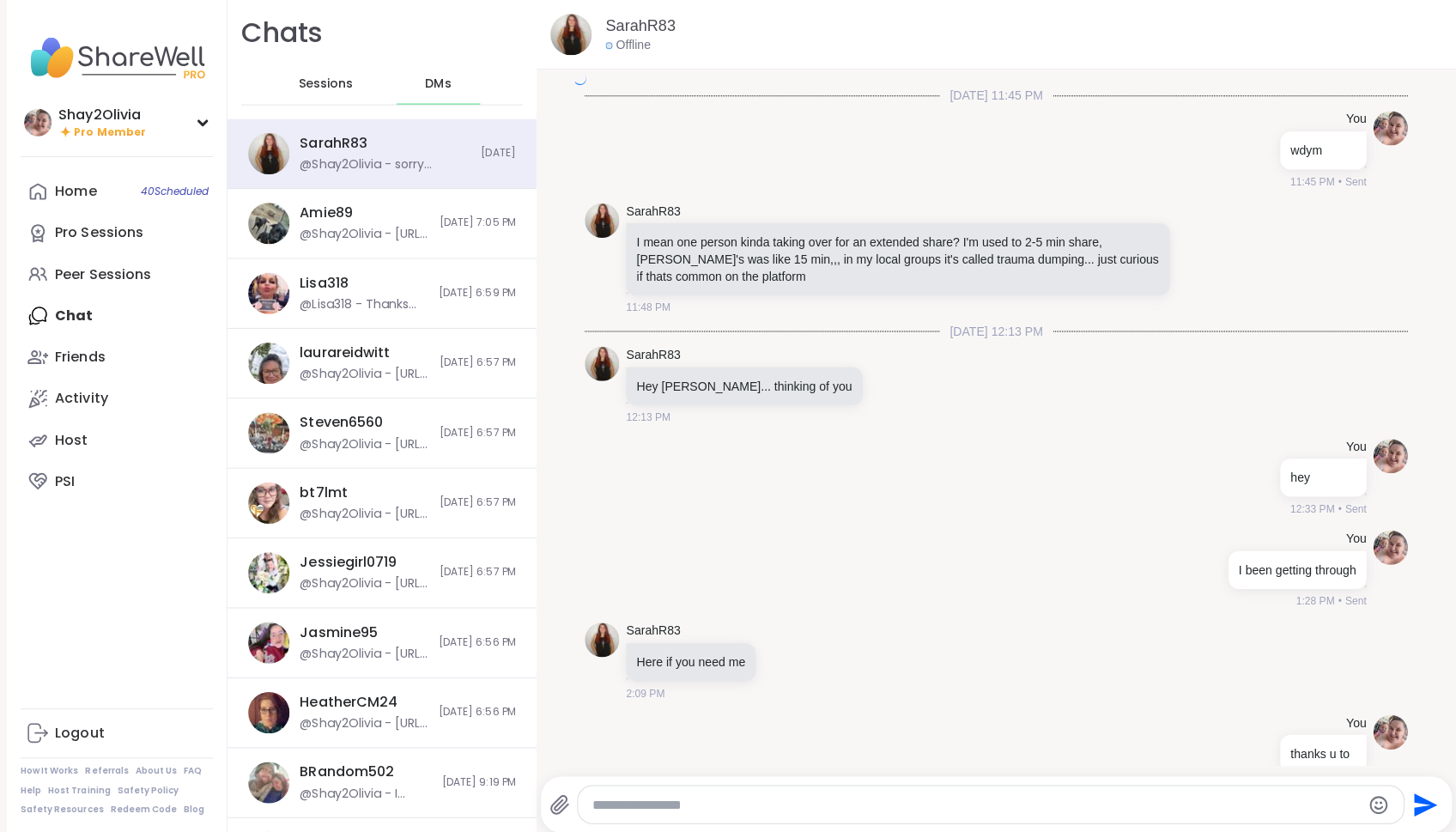
scroll to position [2577, 0]
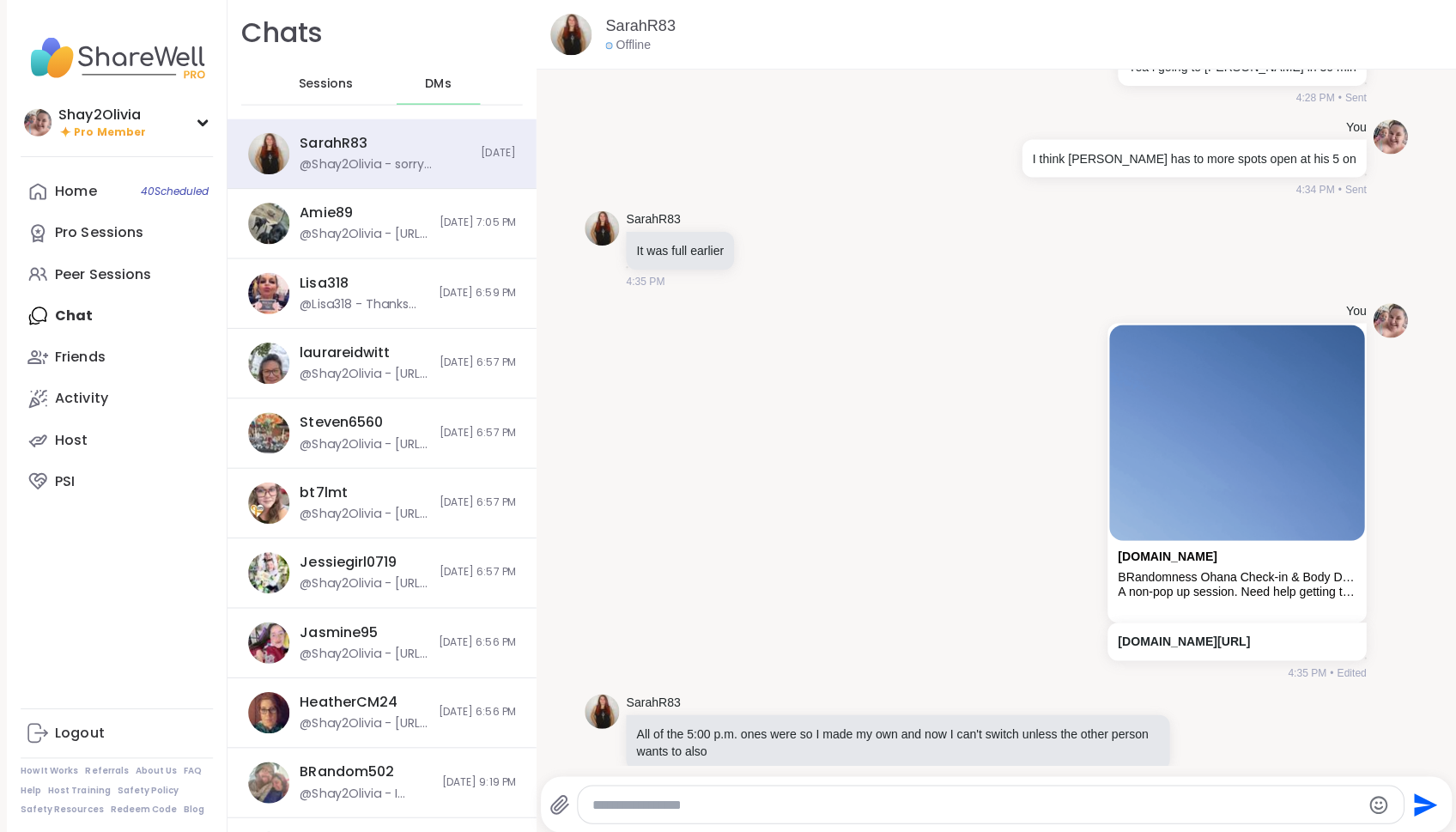
click at [427, 178] on div "SarahR83 @Shay2Olivia - sorry [PERSON_NAME] i passed out 9:40 last night with t…" at bounding box center [380, 152] width 308 height 70
click at [338, 78] on span "Sessions" at bounding box center [323, 83] width 54 height 17
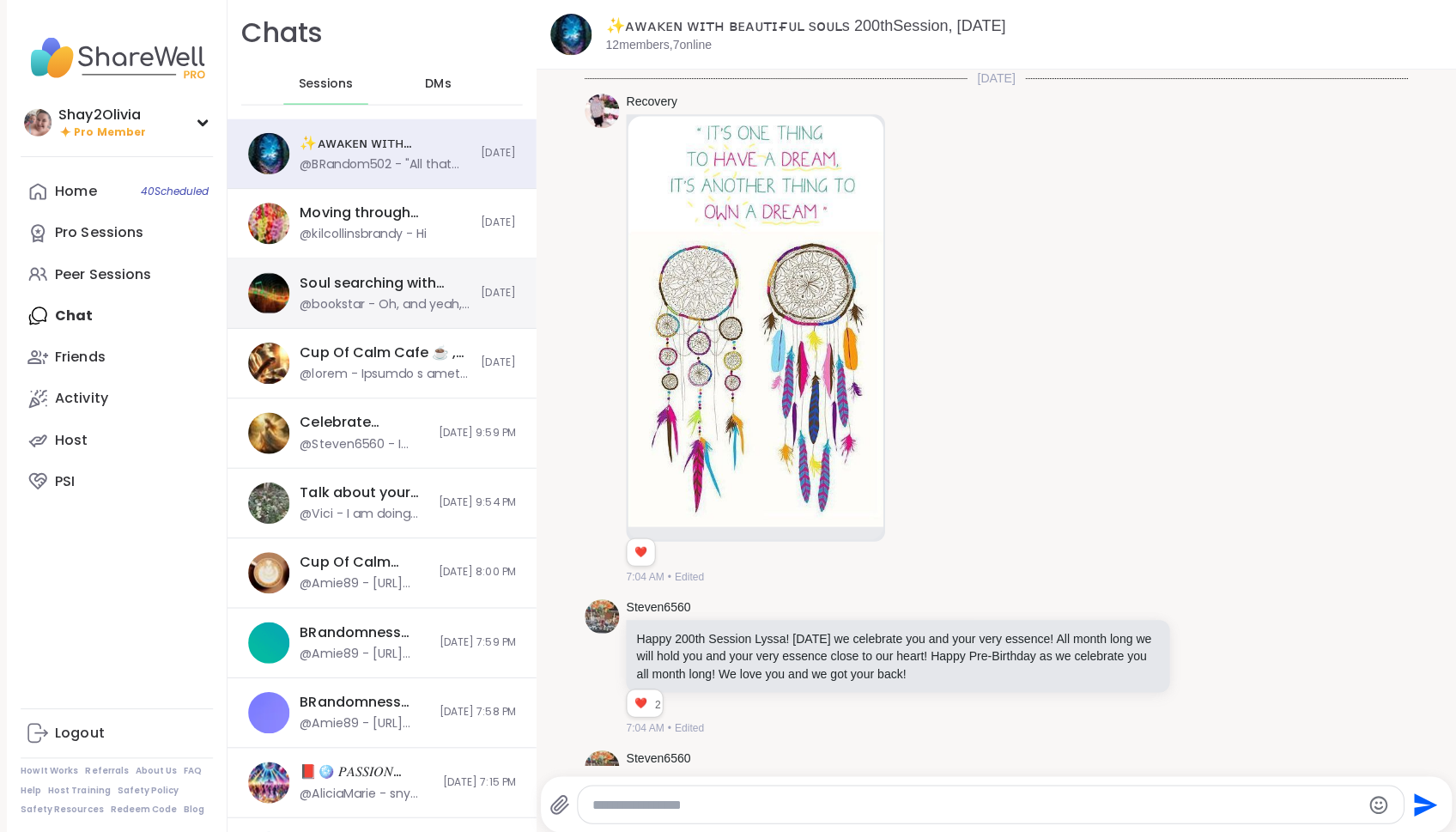
scroll to position [8019, 0]
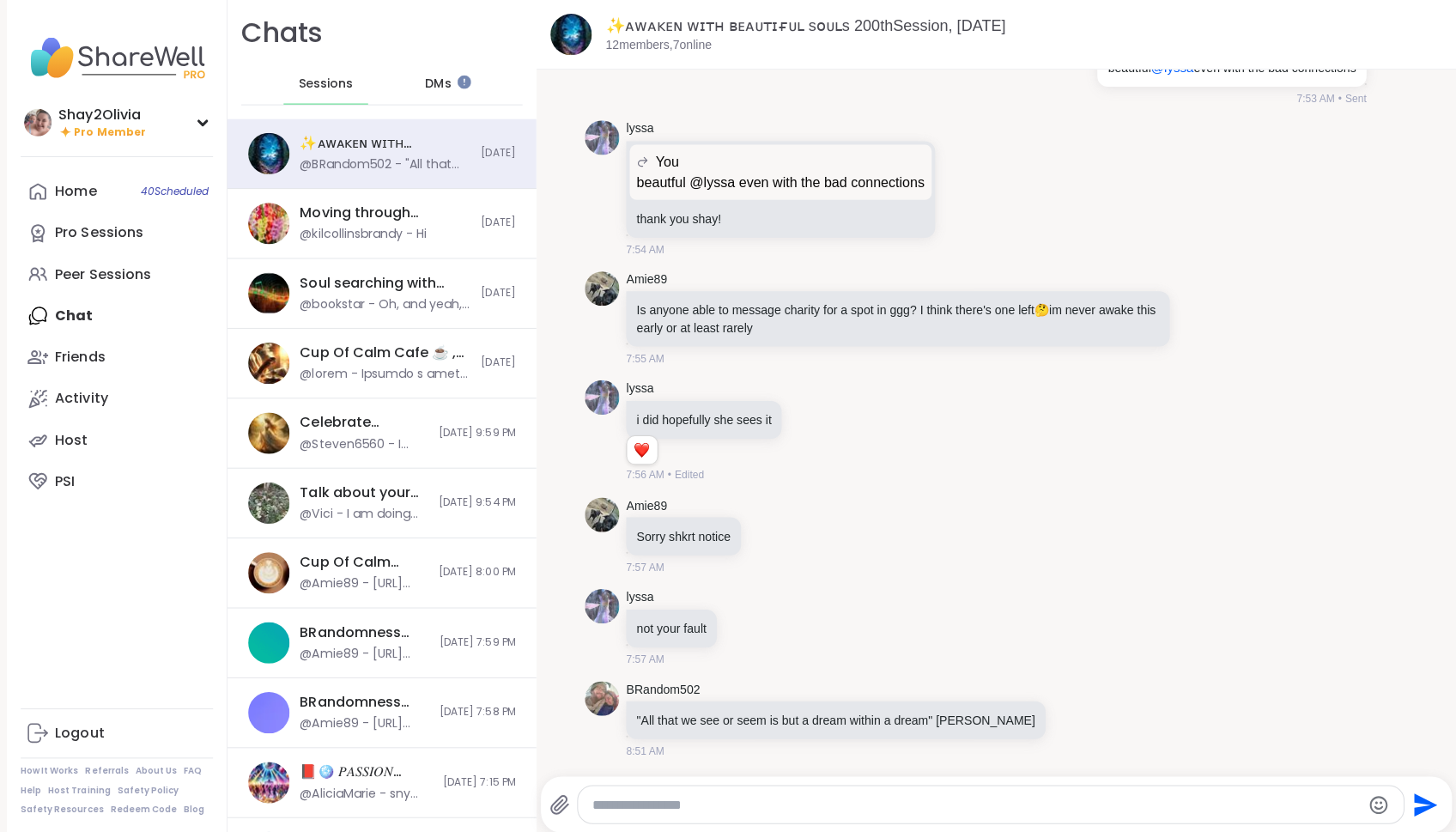
click at [436, 83] on span "DMs" at bounding box center [435, 83] width 26 height 17
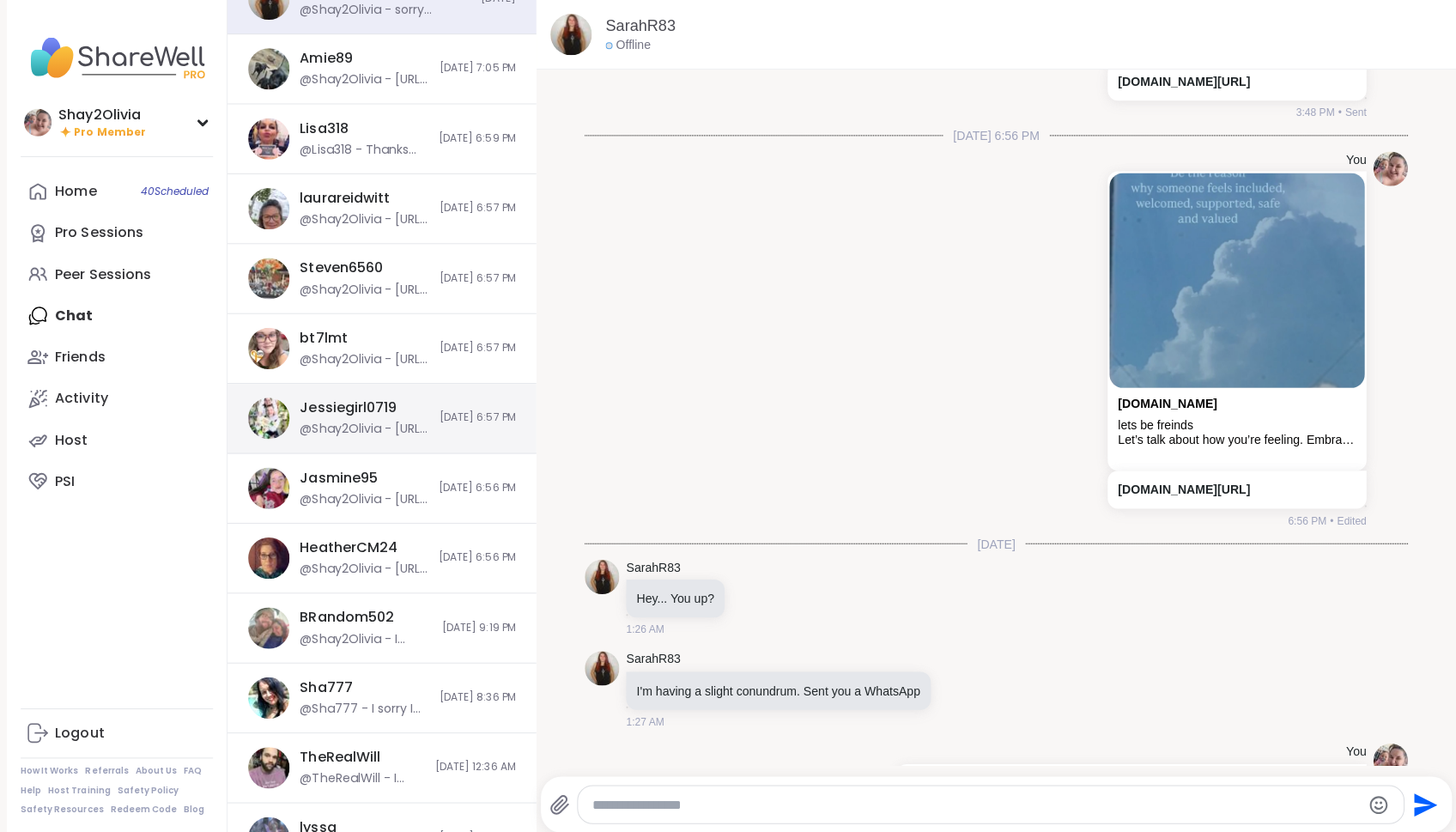
scroll to position [160, 0]
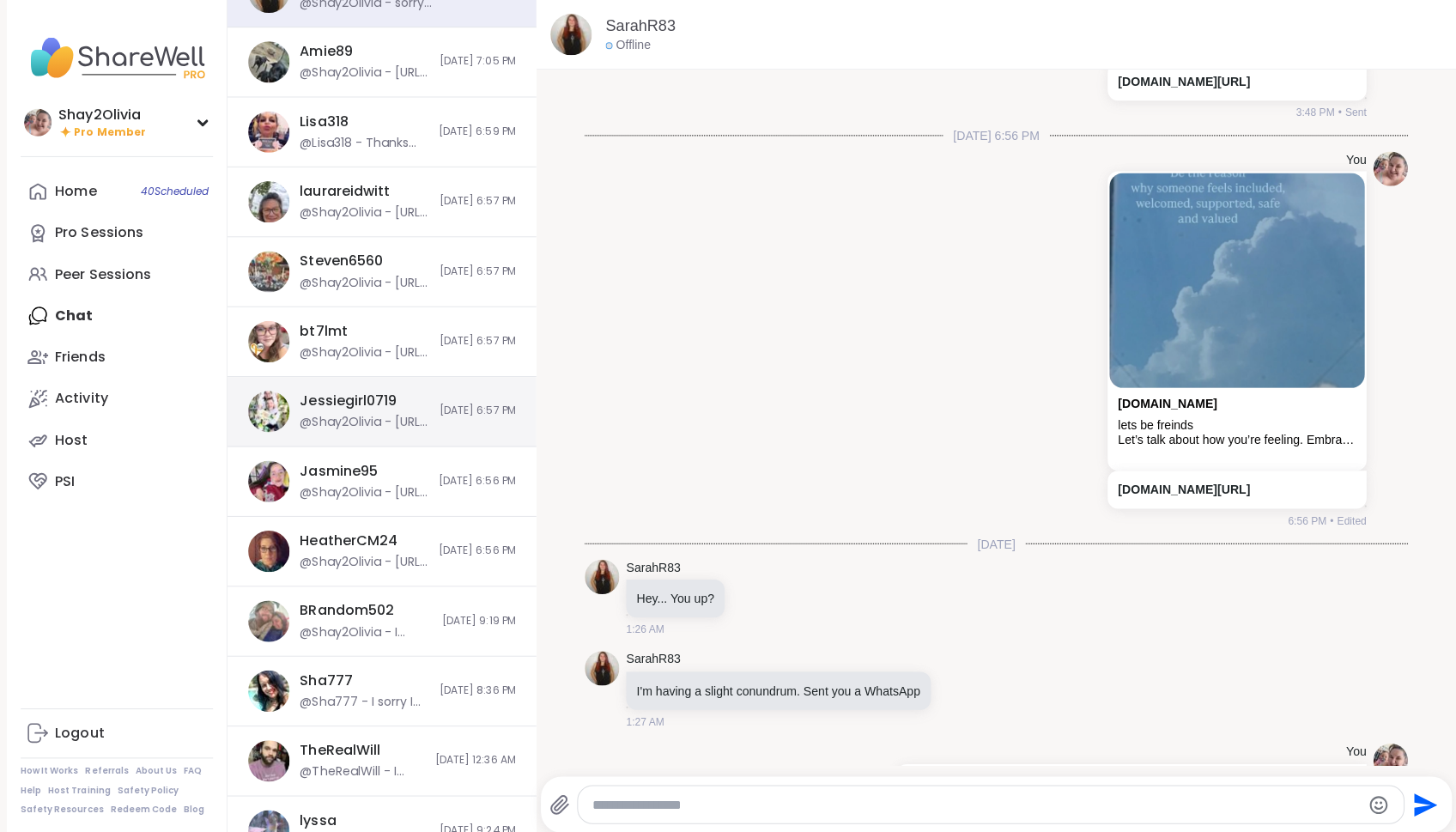
click at [360, 412] on div "@Shay2Olivia - [URL][DOMAIN_NAME]" at bounding box center [363, 420] width 129 height 17
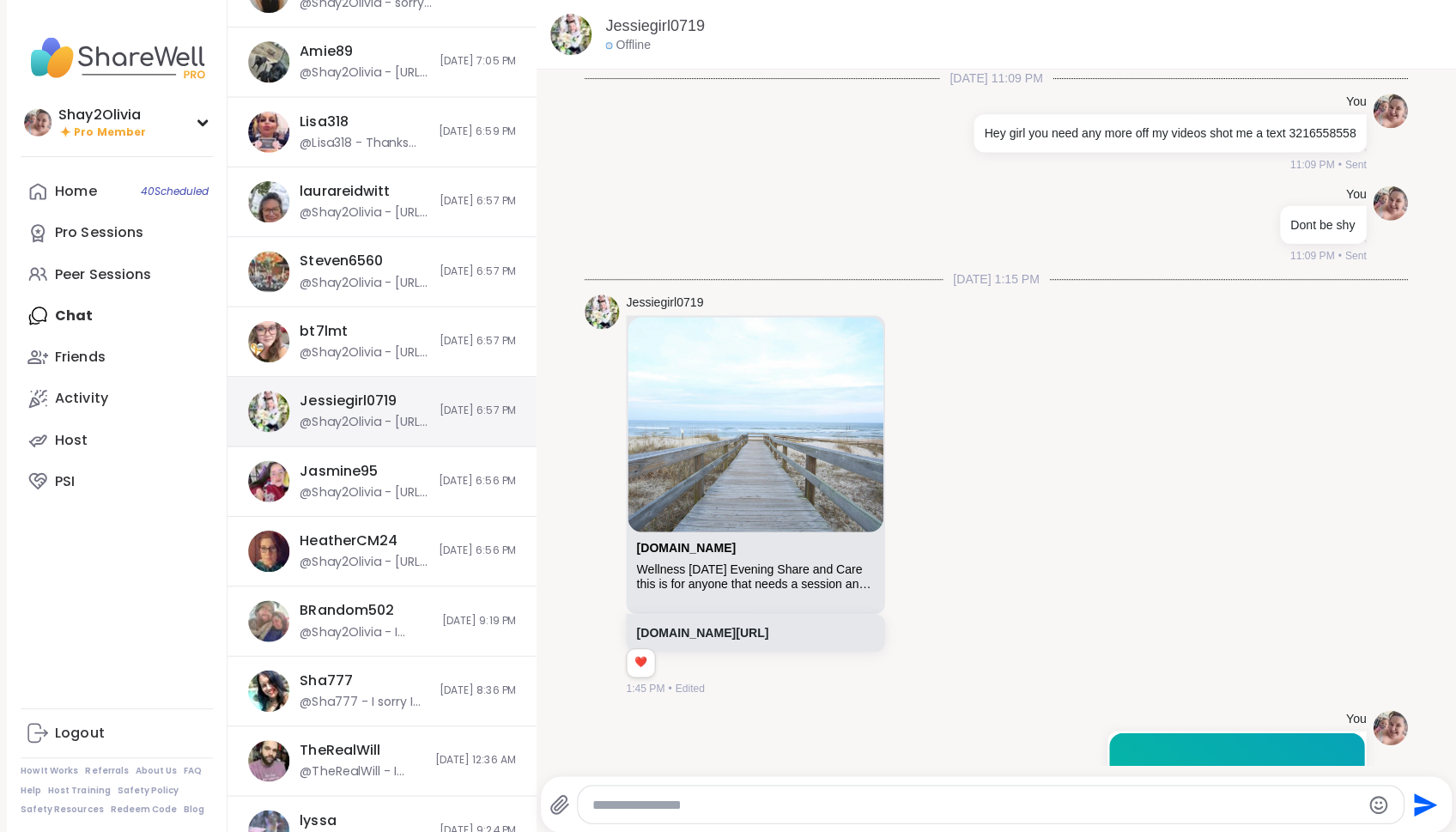
scroll to position [5549, 0]
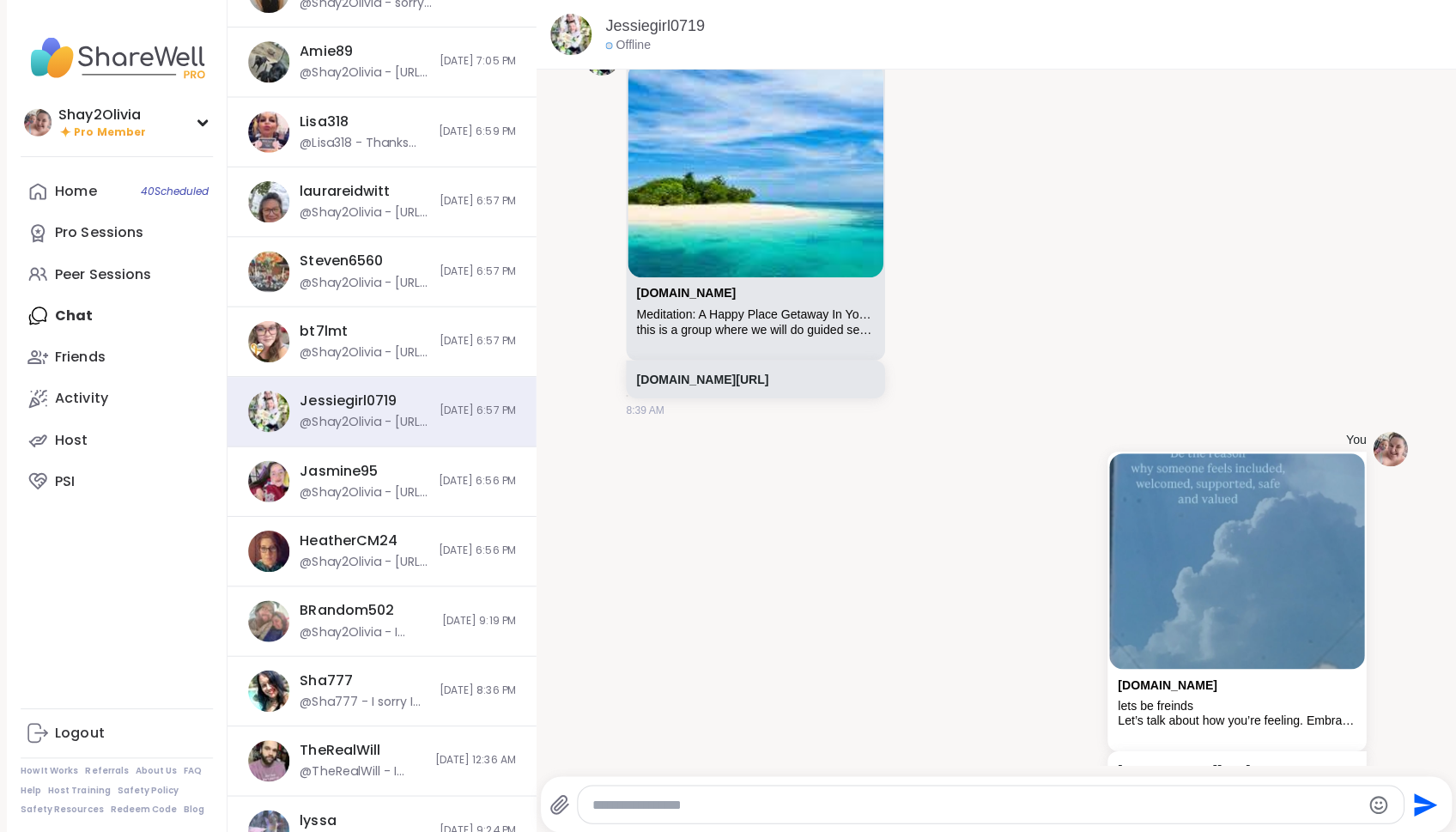
click at [707, 810] on textarea "Type your message" at bounding box center [970, 800] width 764 height 17
paste textarea "**********"
type textarea "**********"
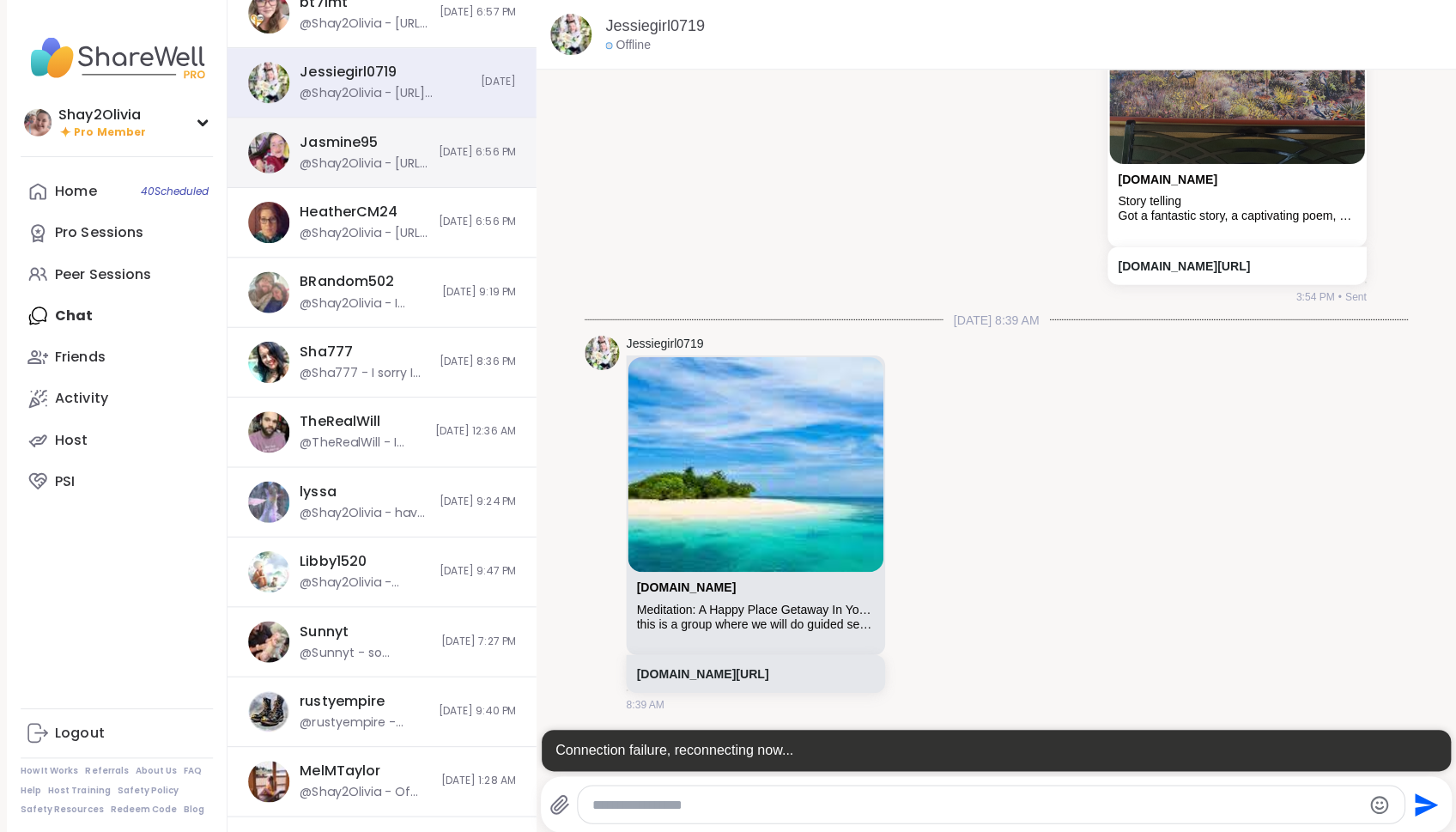
scroll to position [862, 0]
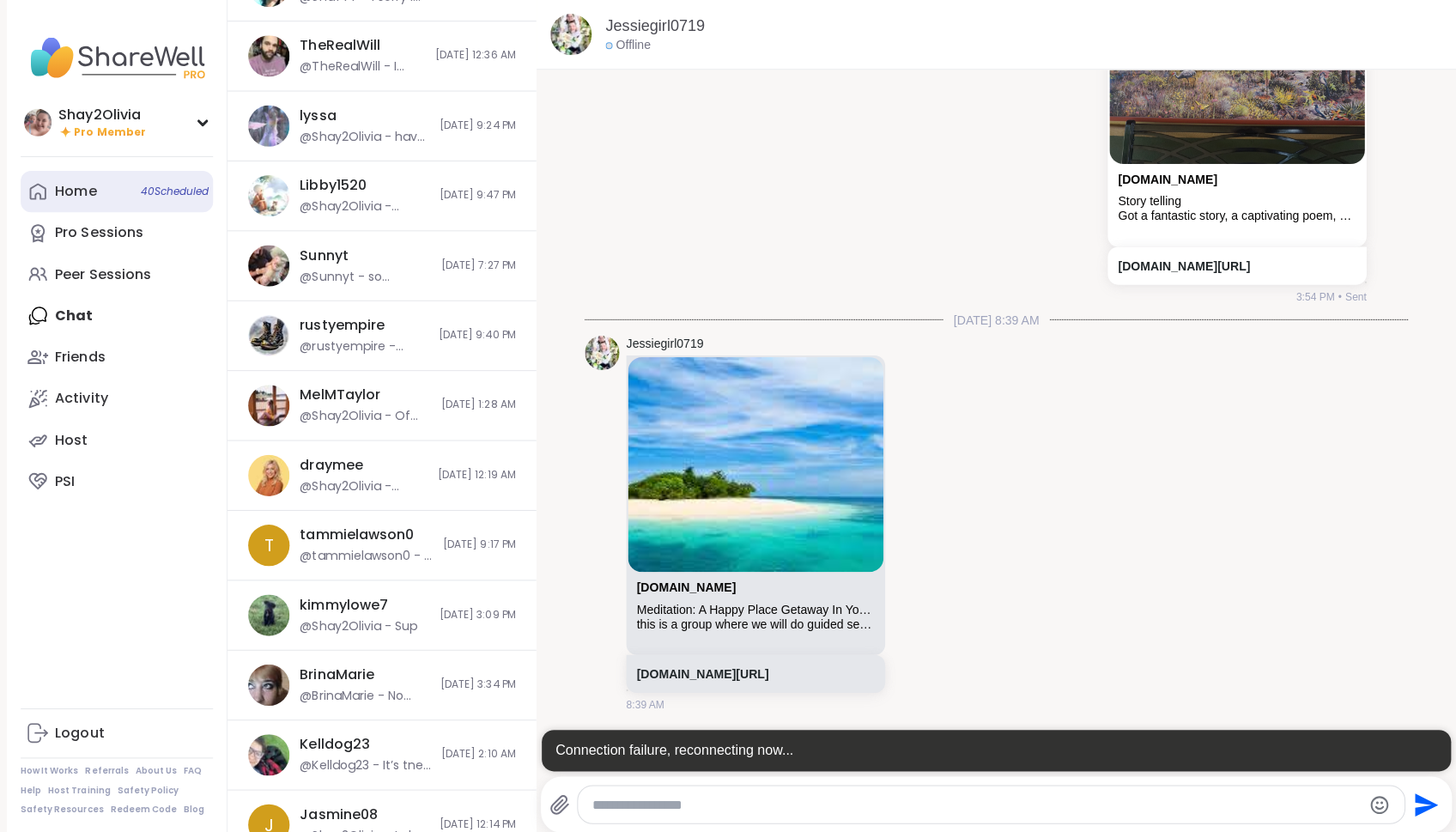
click at [102, 192] on link "Home 40 Scheduled" at bounding box center [115, 190] width 191 height 41
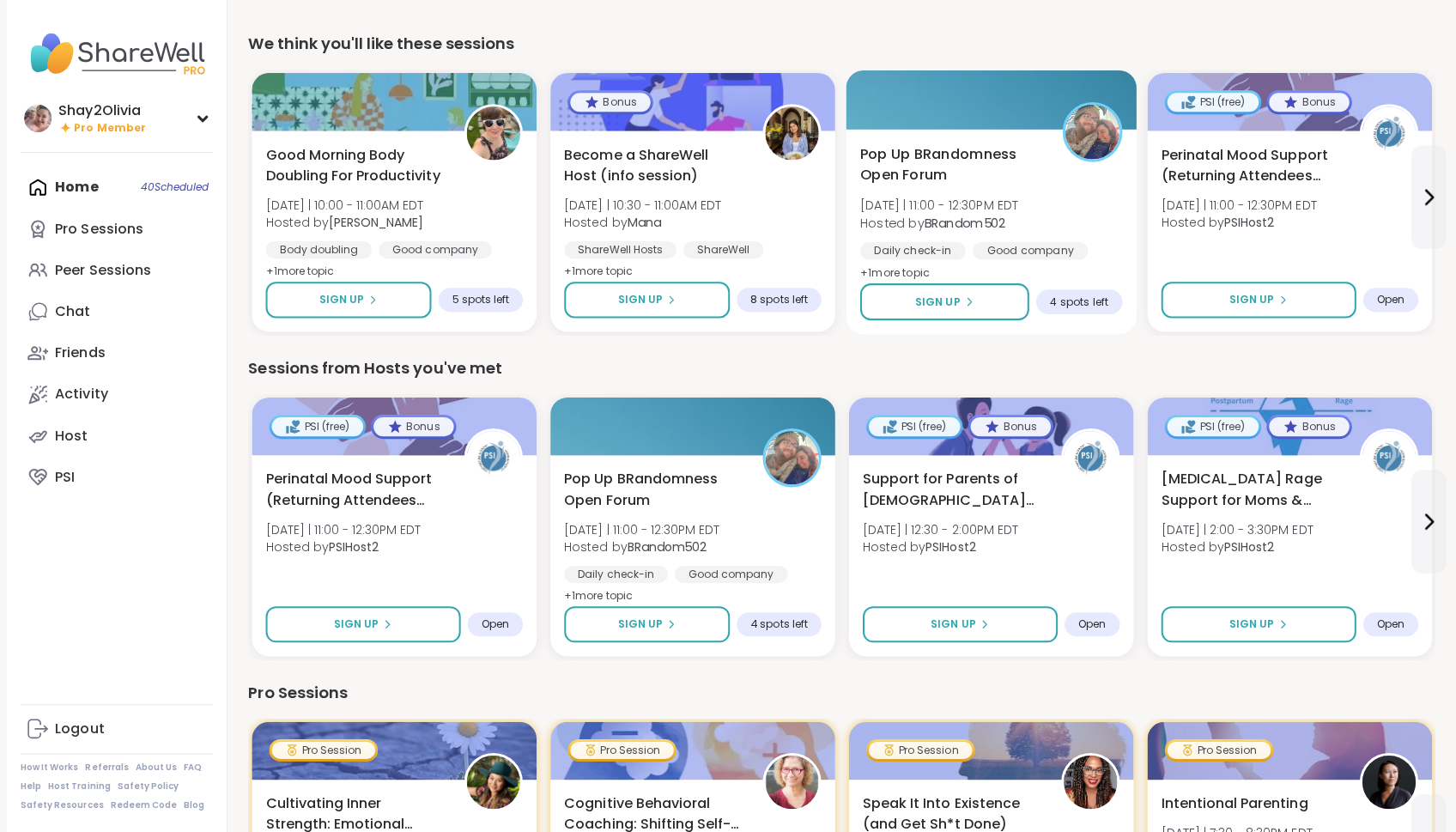
scroll to position [482, 0]
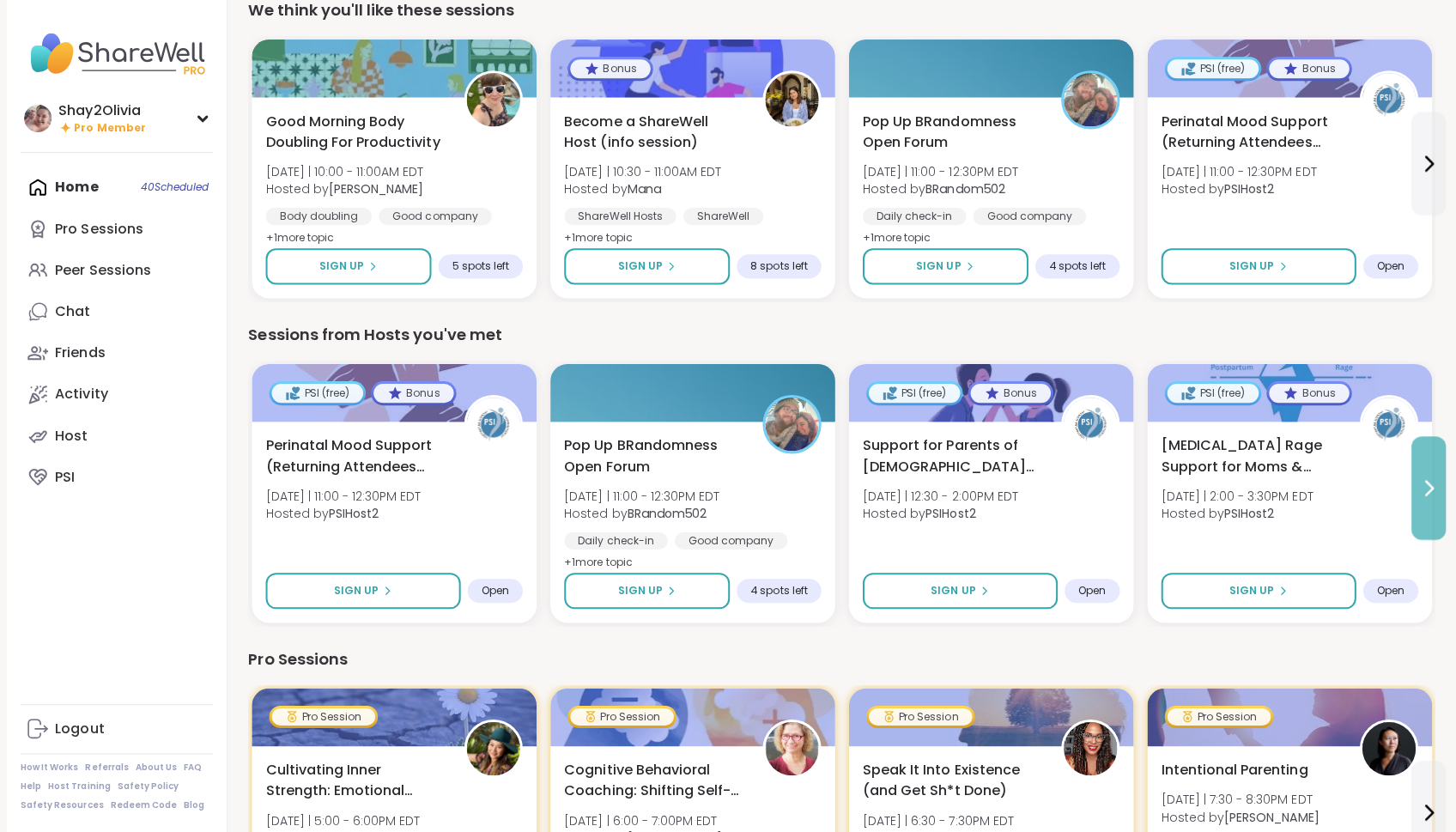
click at [1413, 496] on button at bounding box center [1422, 490] width 34 height 103
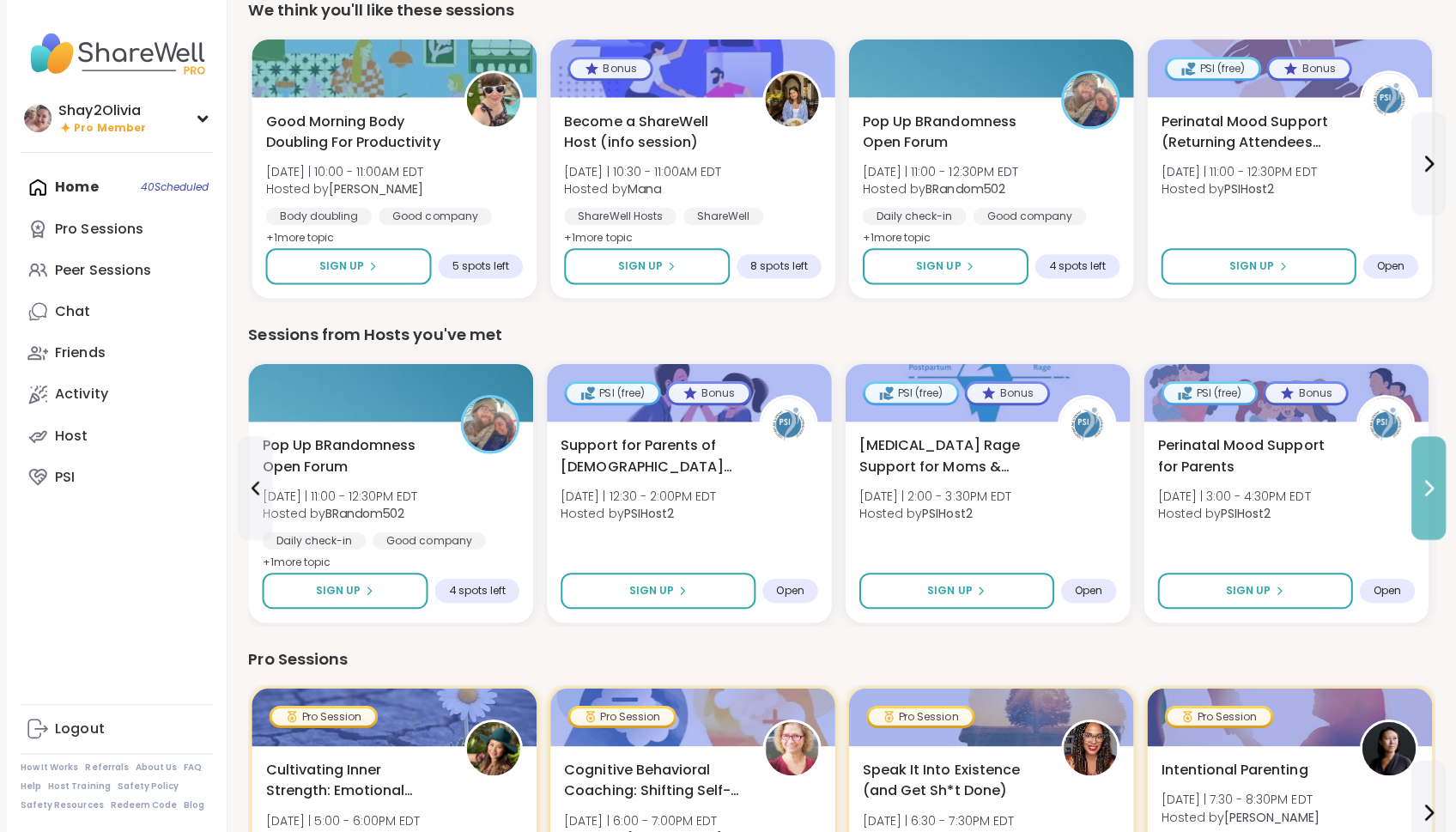
click at [1414, 499] on button at bounding box center [1422, 490] width 34 height 103
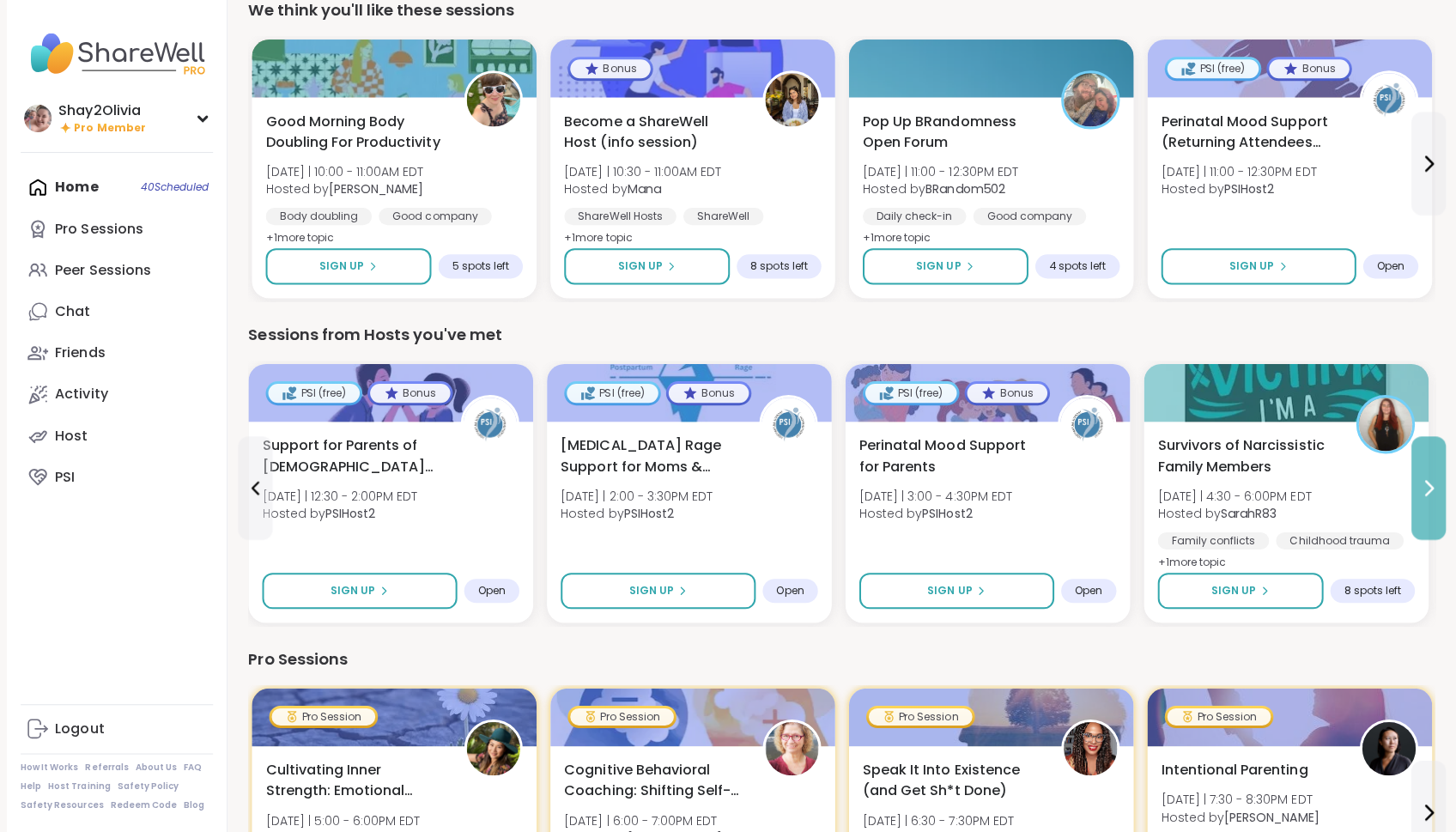
click at [1414, 499] on button at bounding box center [1422, 490] width 34 height 103
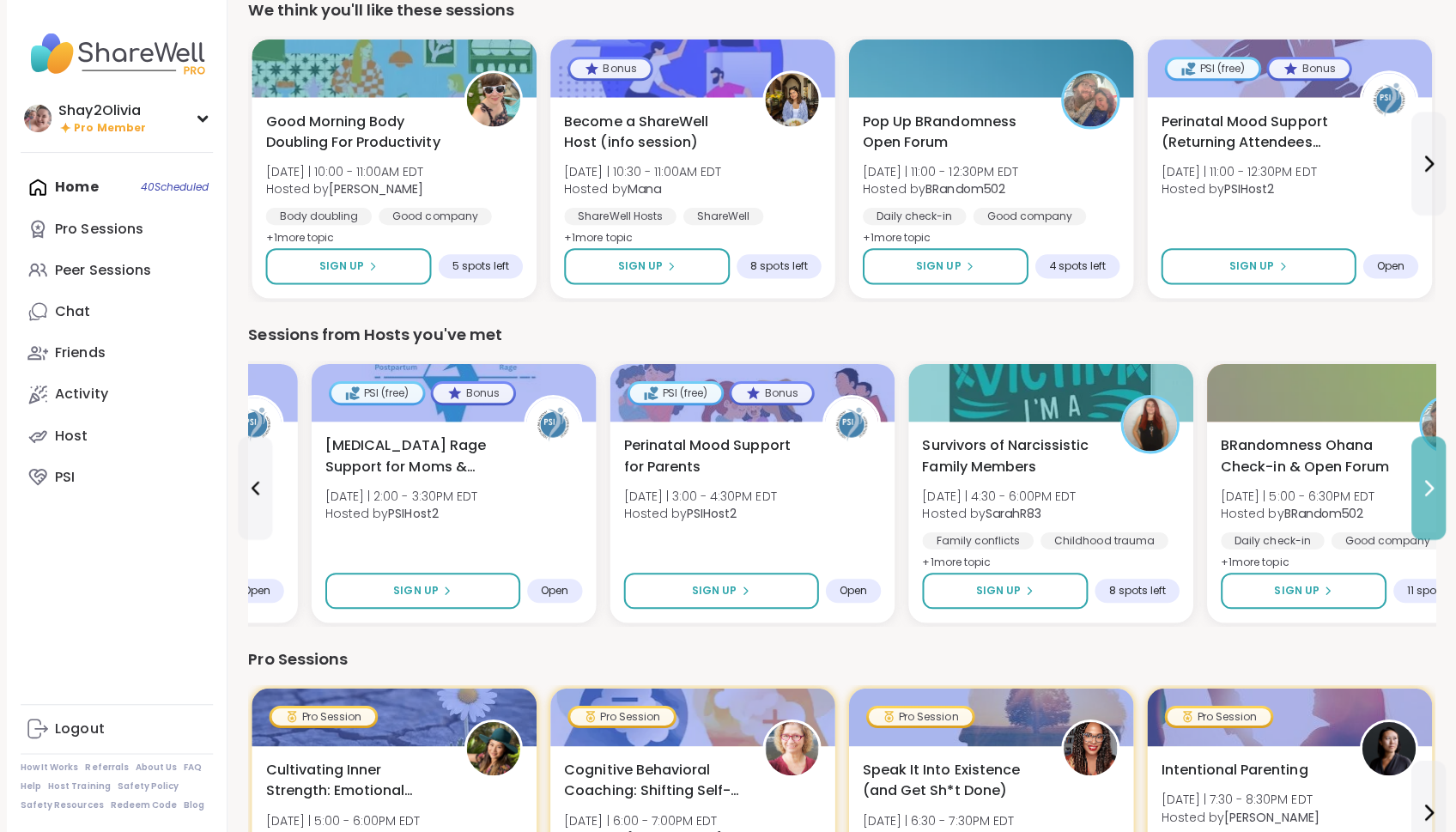
click at [1414, 499] on button at bounding box center [1422, 490] width 34 height 103
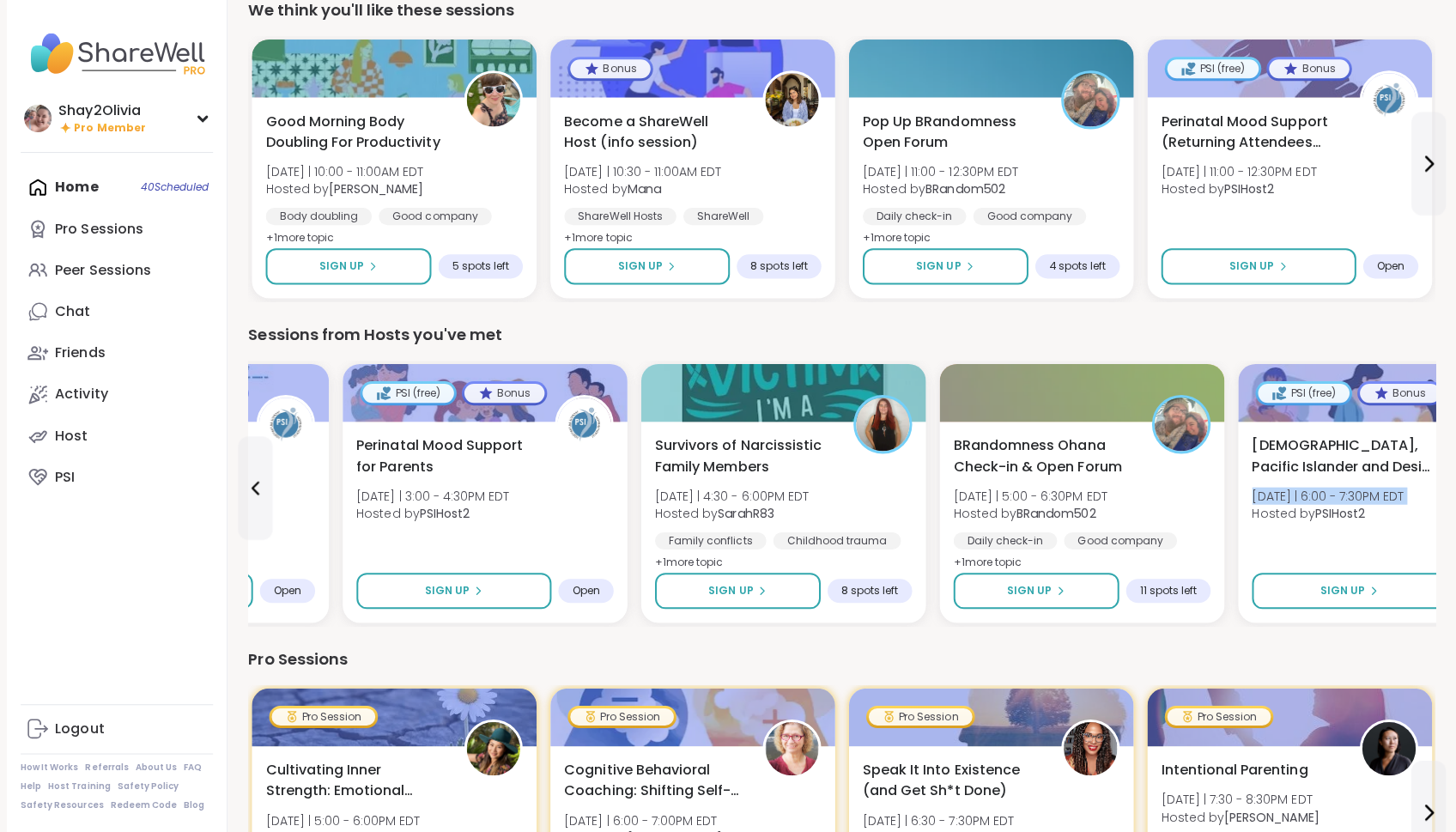
click at [1414, 499] on div "[DEMOGRAPHIC_DATA], Pacific Islander and Desi Moms Support [DATE] | 6:00 - 7:30…" at bounding box center [1373, 486] width 256 height 96
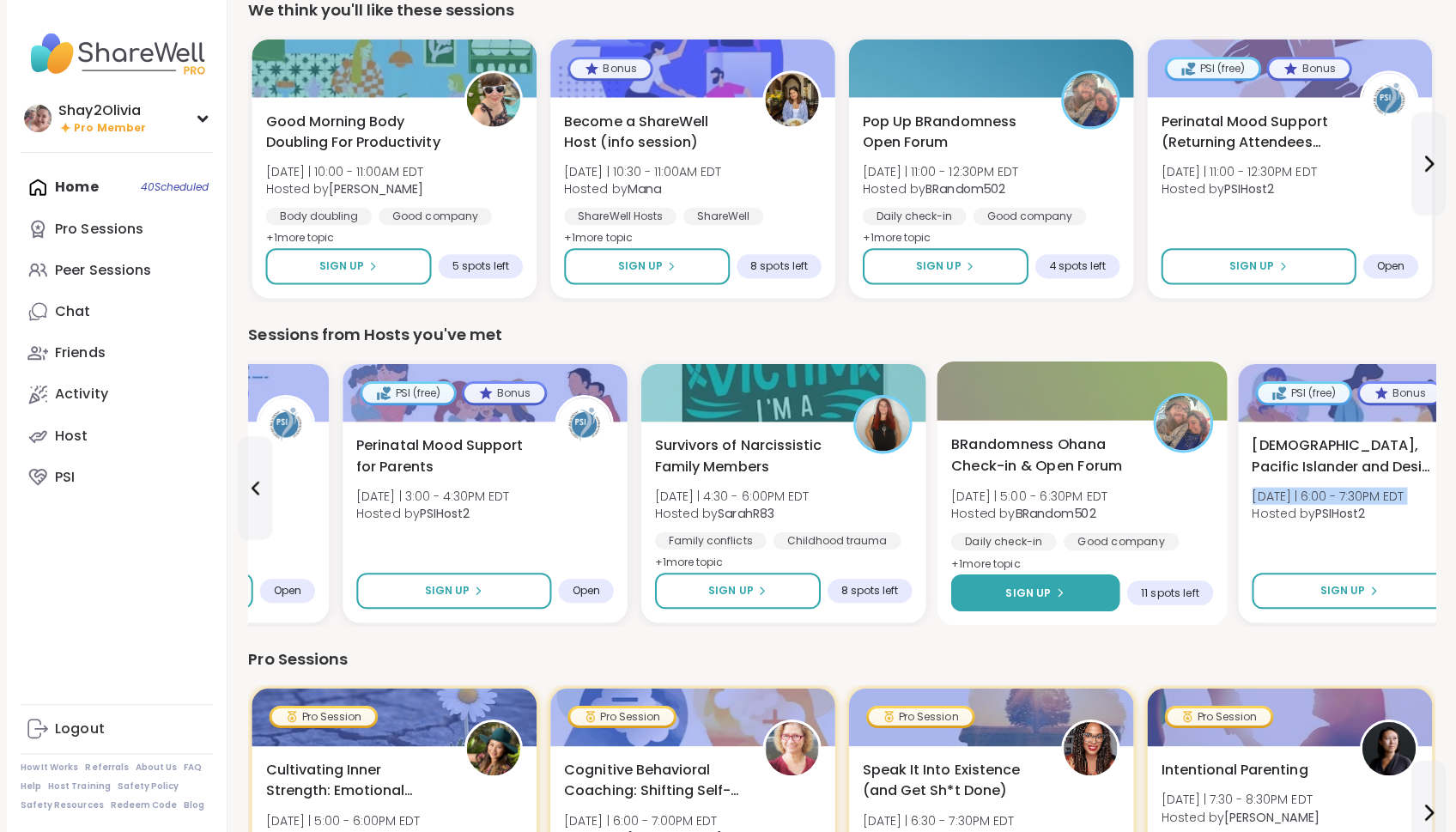
click at [1046, 605] on button "Sign Up" at bounding box center [1029, 595] width 168 height 37
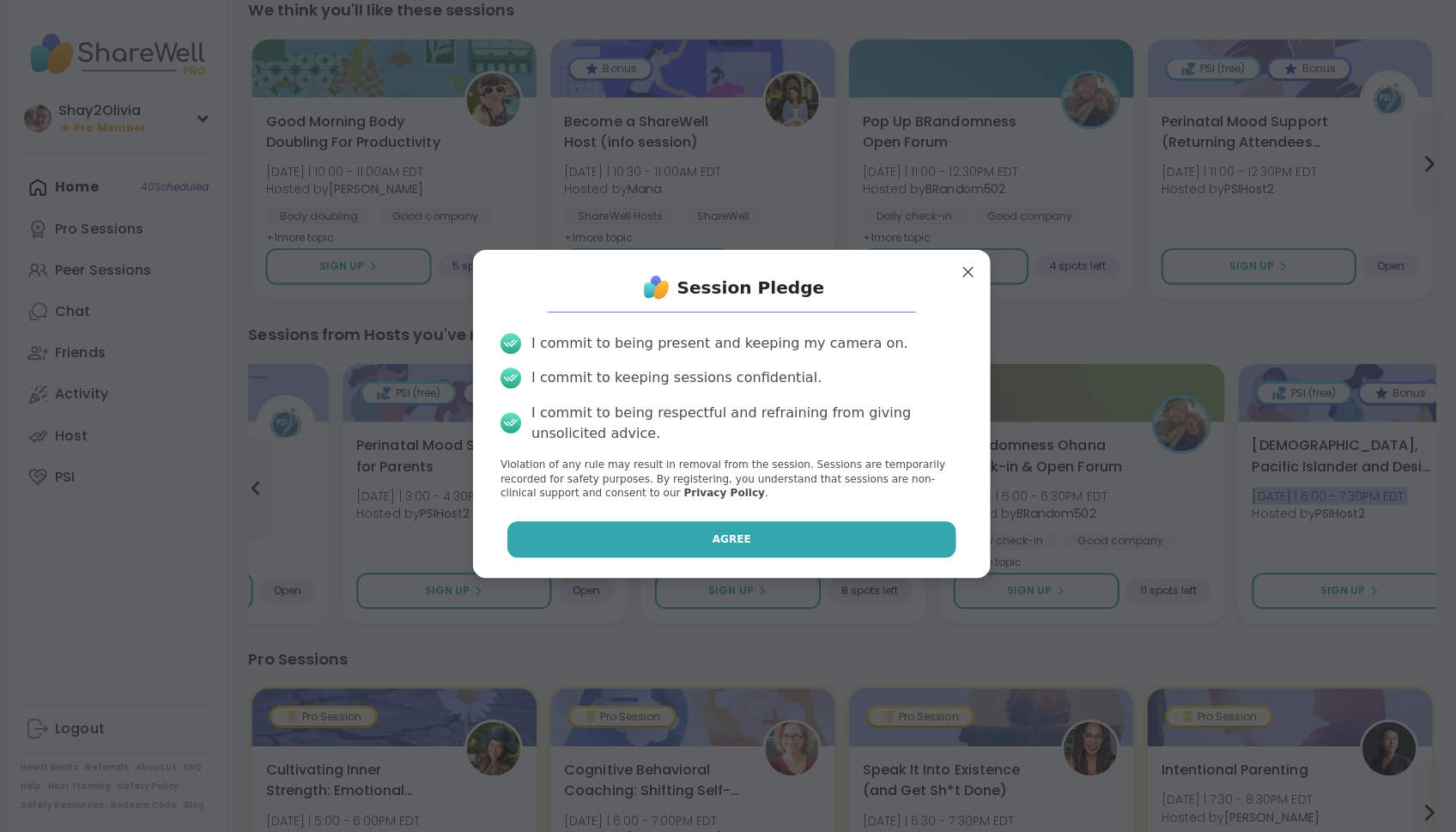
click at [909, 537] on button "Agree" at bounding box center [728, 540] width 447 height 36
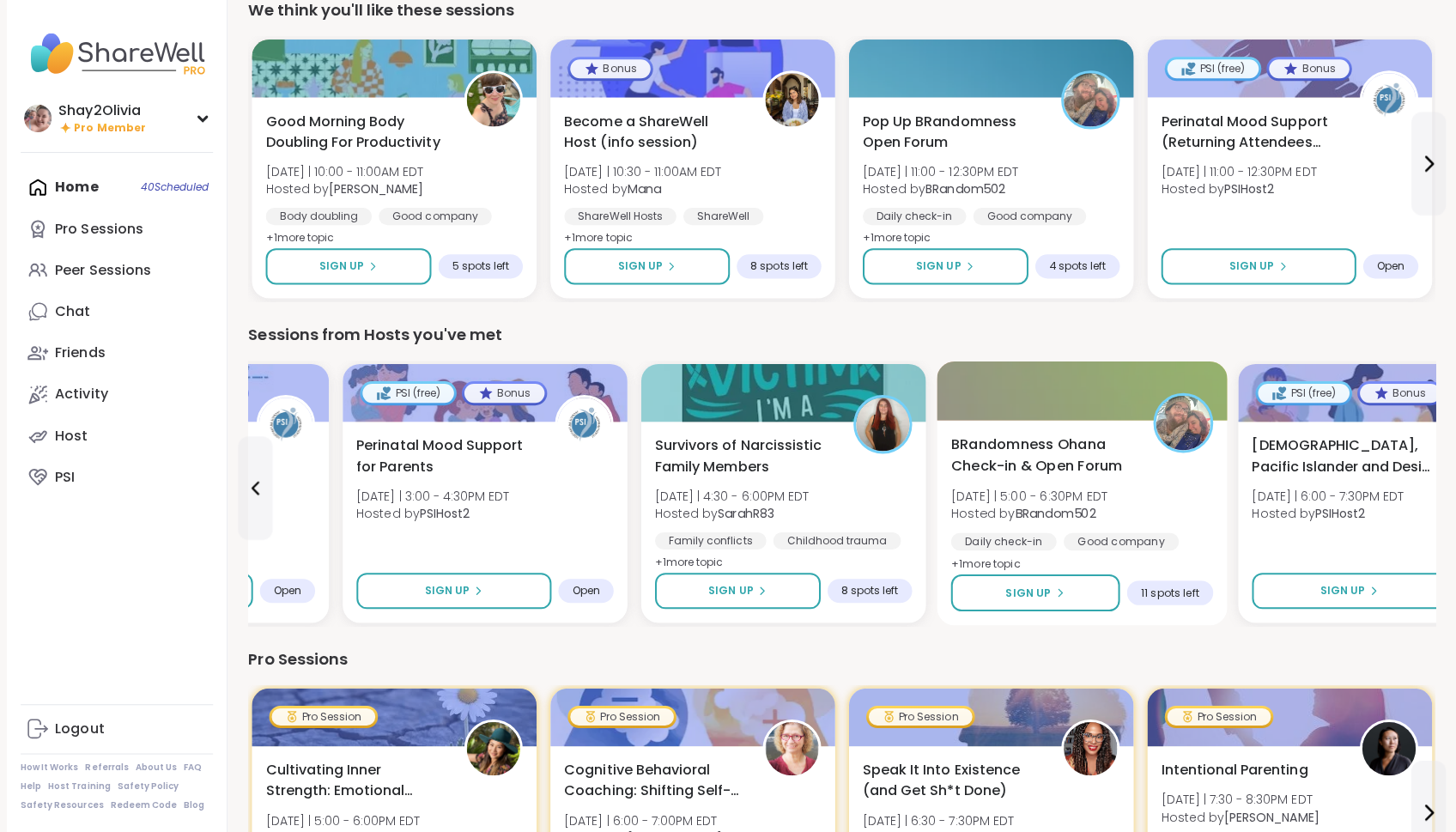
click at [1154, 547] on div "Daily check-in Good company Body doubling" at bounding box center [1076, 556] width 261 height 42
click at [940, 649] on div "Pro Sessions" at bounding box center [838, 659] width 1181 height 24
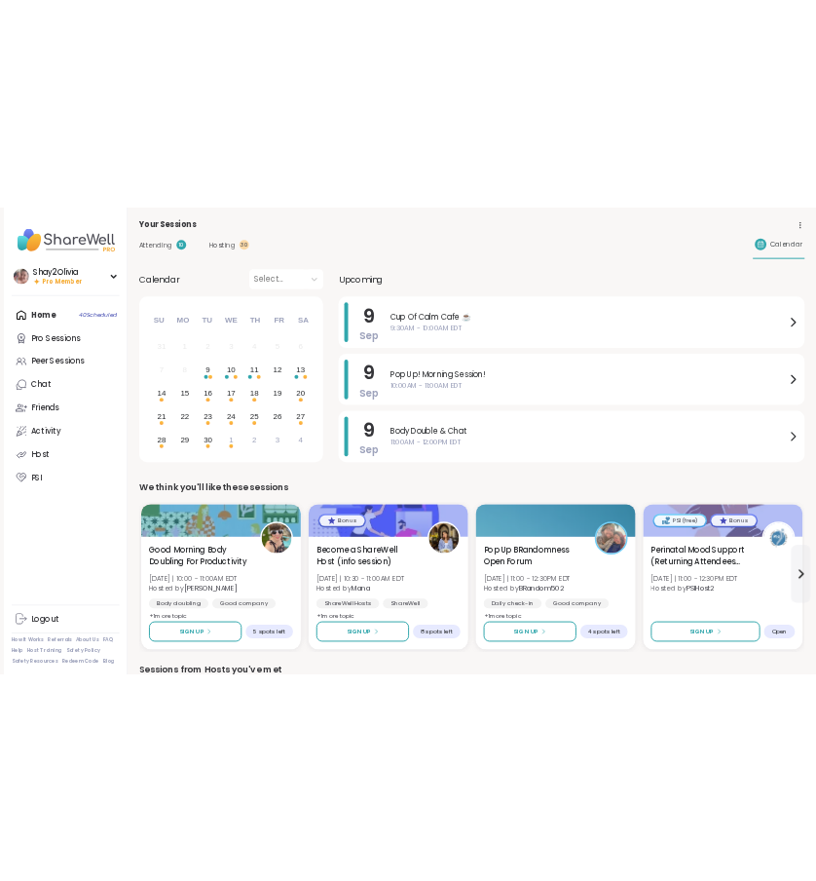
scroll to position [0, 0]
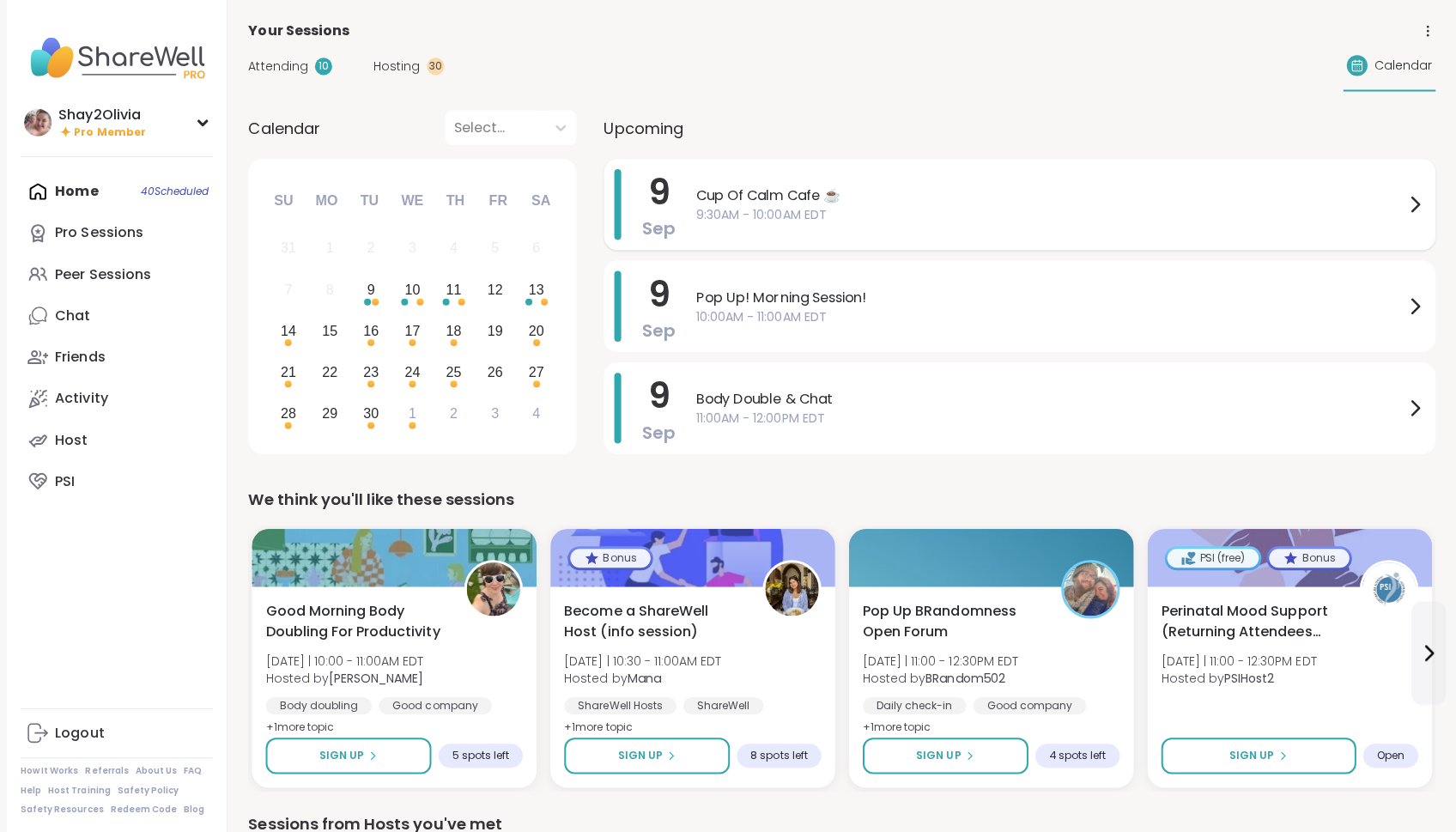
click at [1014, 211] on span "9:30AM - 10:00AM EDT" at bounding box center [1045, 214] width 705 height 18
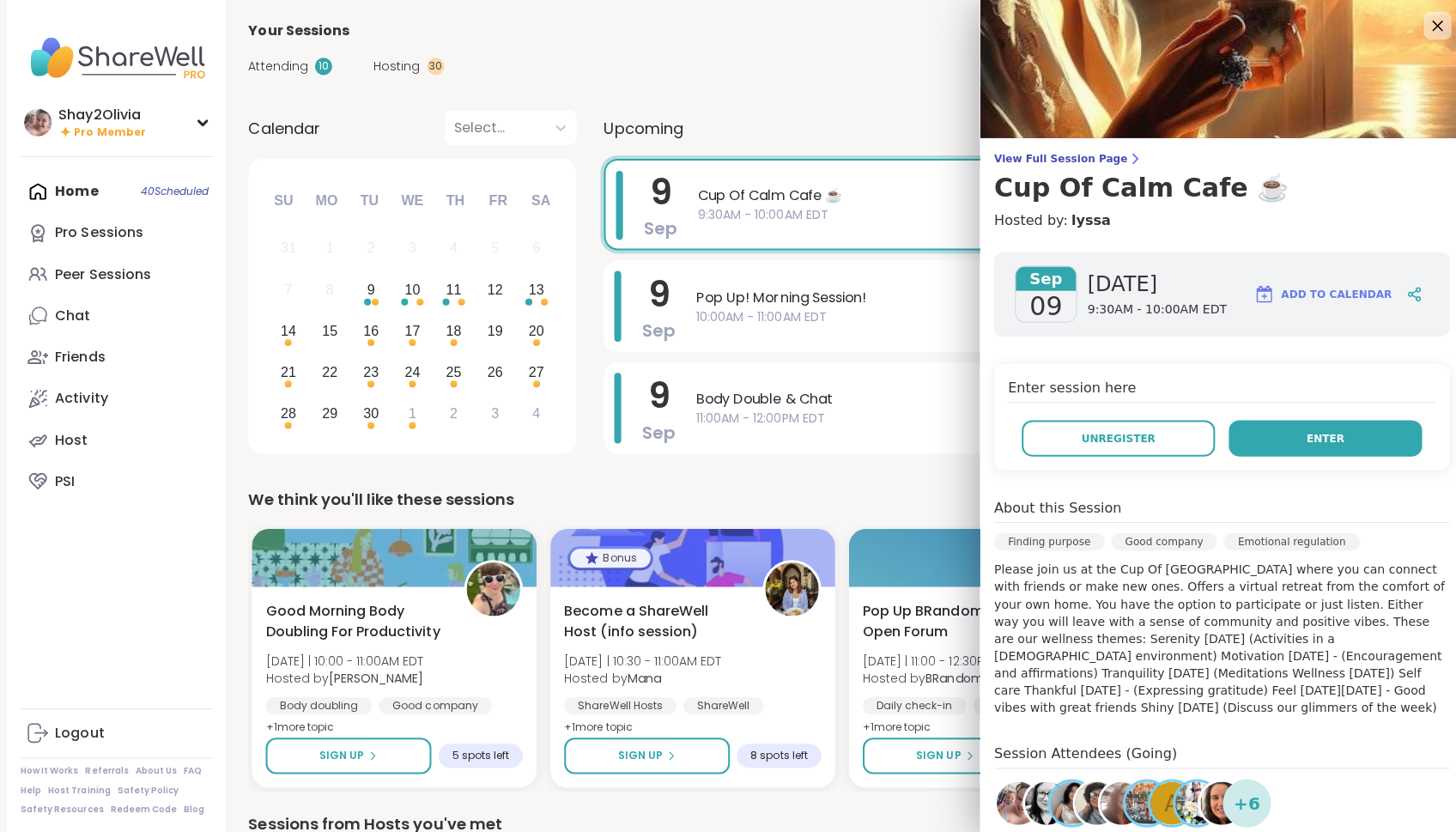
click at [1358, 440] on button "Enter" at bounding box center [1319, 435] width 192 height 36
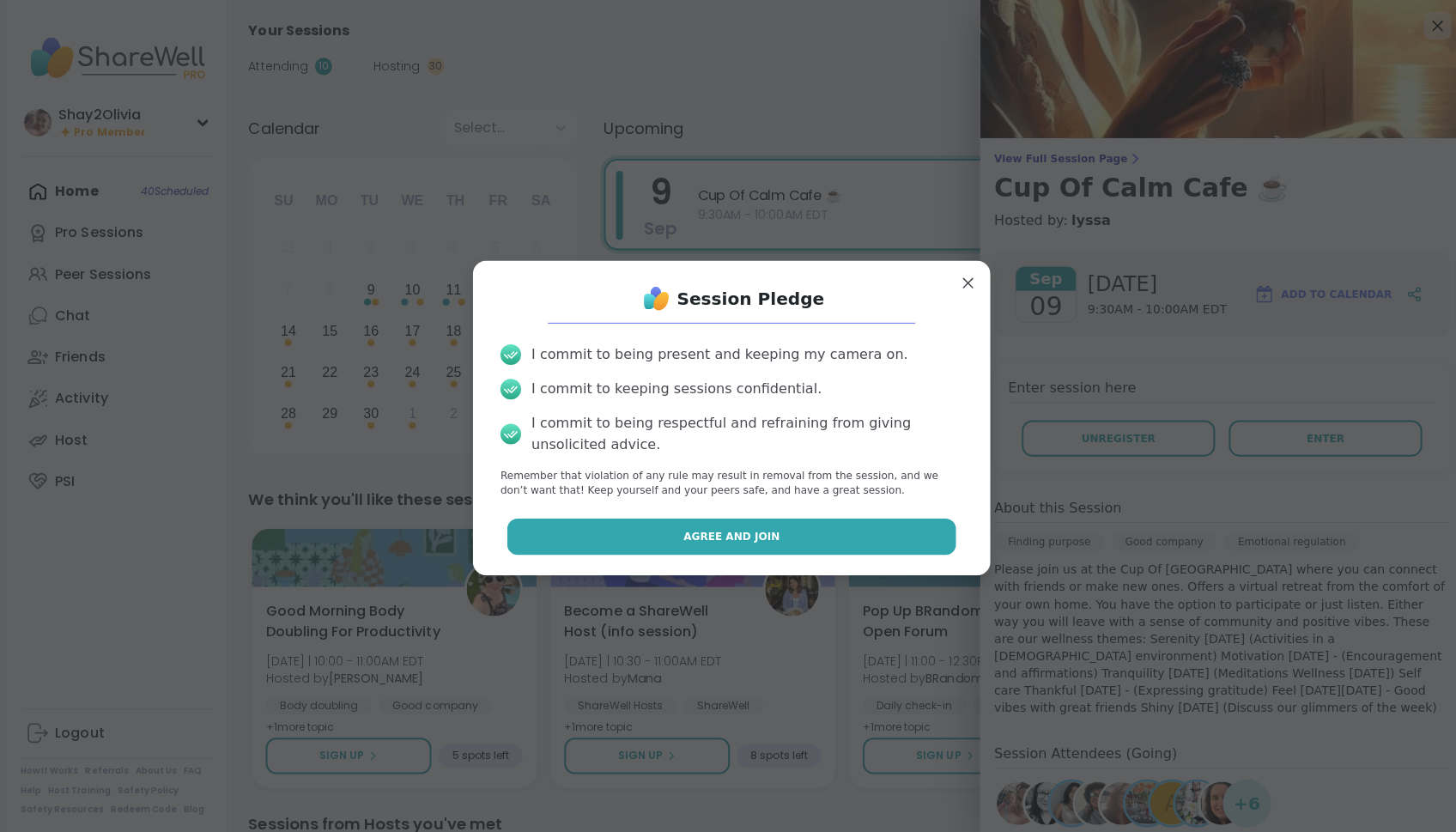
click at [814, 537] on button "Agree and Join" at bounding box center [728, 533] width 447 height 36
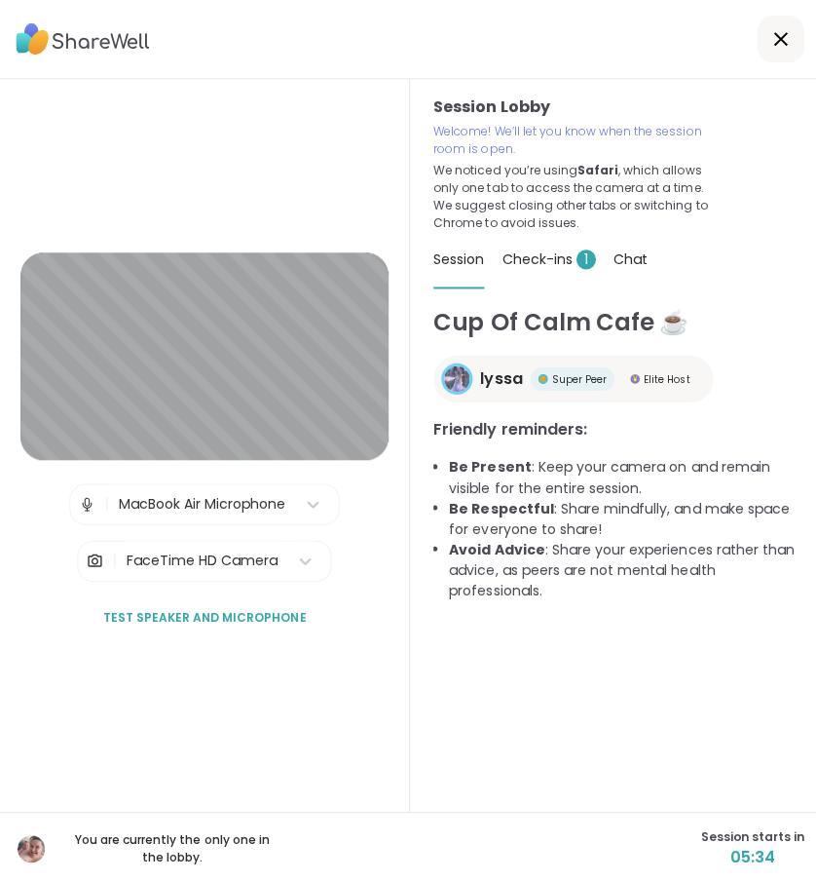
click at [552, 303] on h1 "Cup Of Calm Cafe ☕️" at bounding box center [612, 320] width 361 height 35
click at [552, 267] on span "Check-ins 1" at bounding box center [547, 257] width 94 height 19
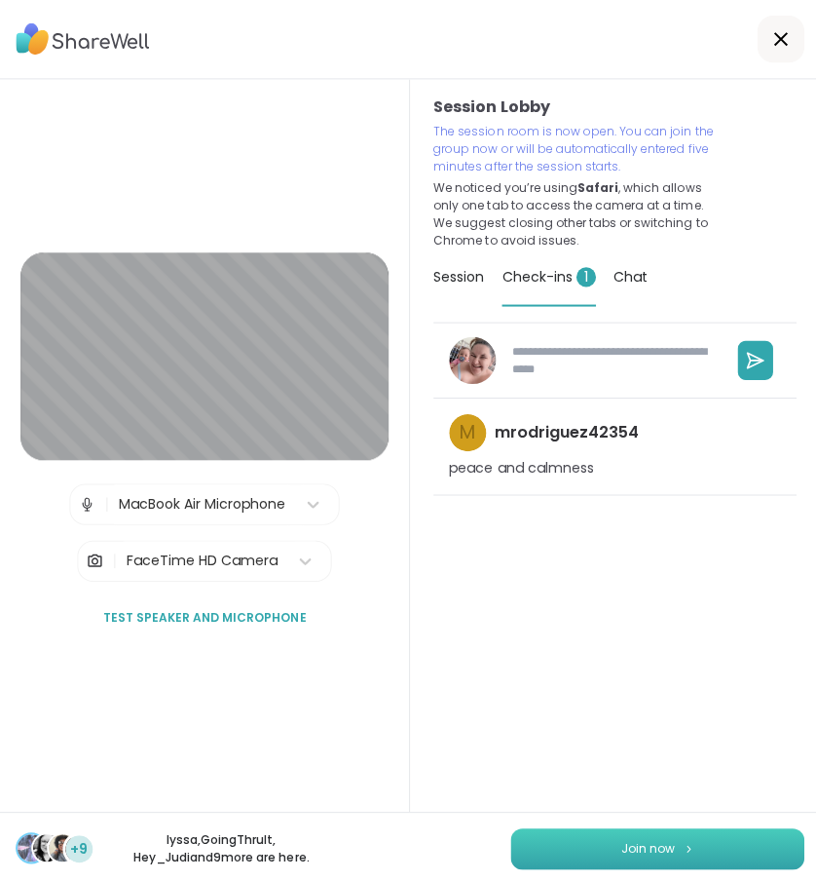
click at [687, 849] on img at bounding box center [686, 844] width 12 height 11
type textarea "*"
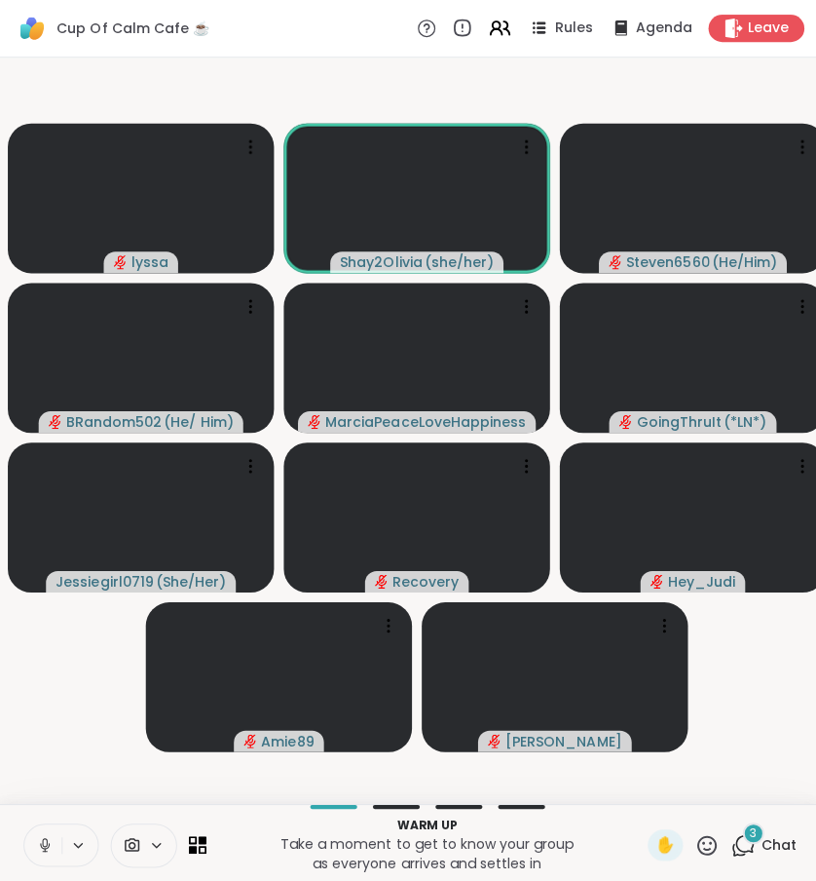
click at [44, 843] on icon at bounding box center [44, 838] width 5 height 9
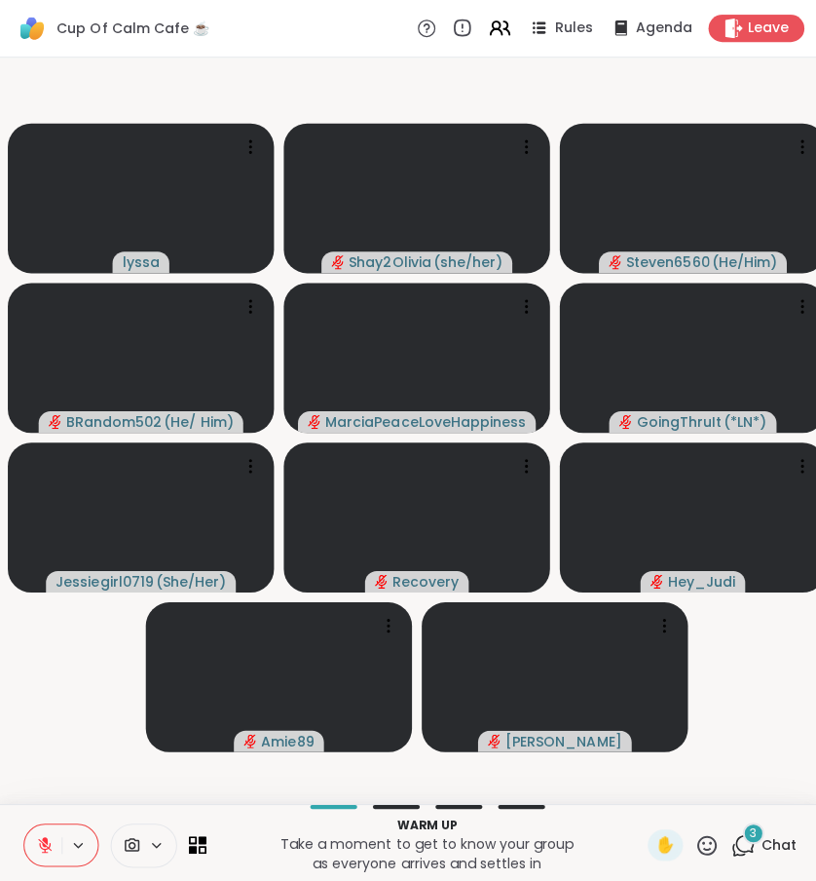
click at [750, 847] on icon at bounding box center [741, 839] width 19 height 18
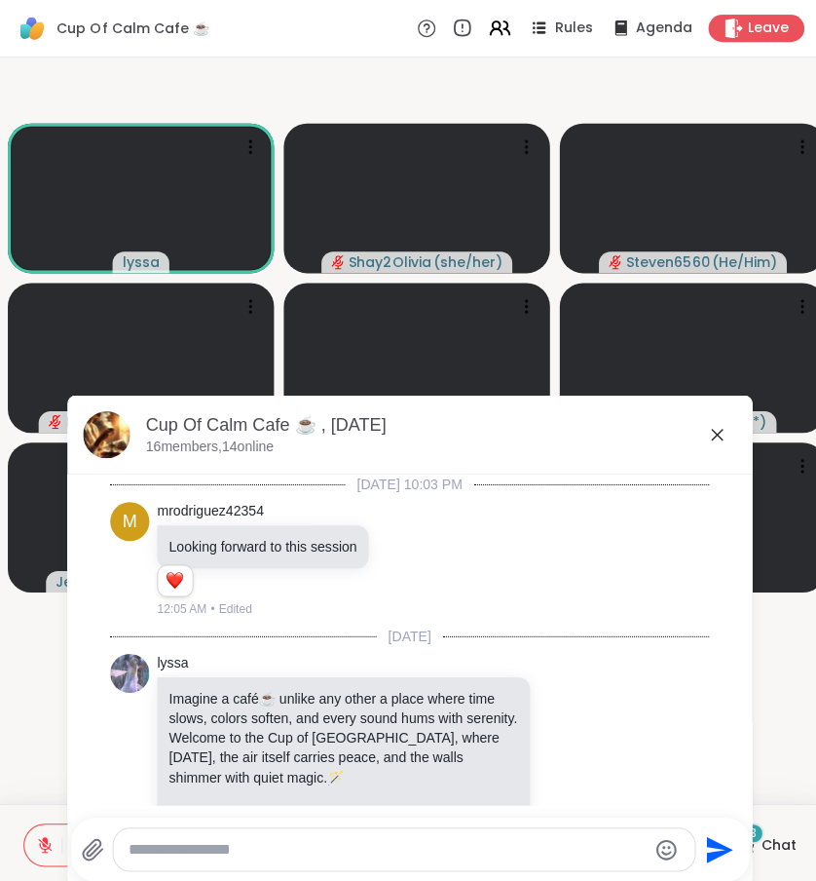
scroll to position [825, 0]
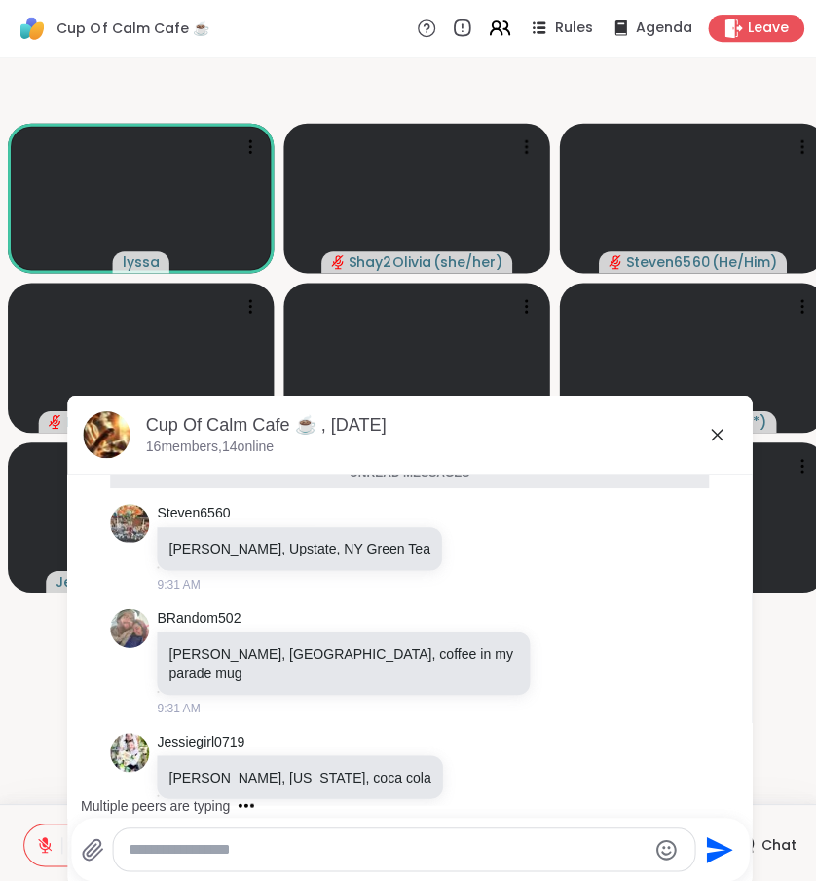
click at [708, 440] on icon at bounding box center [713, 432] width 23 height 23
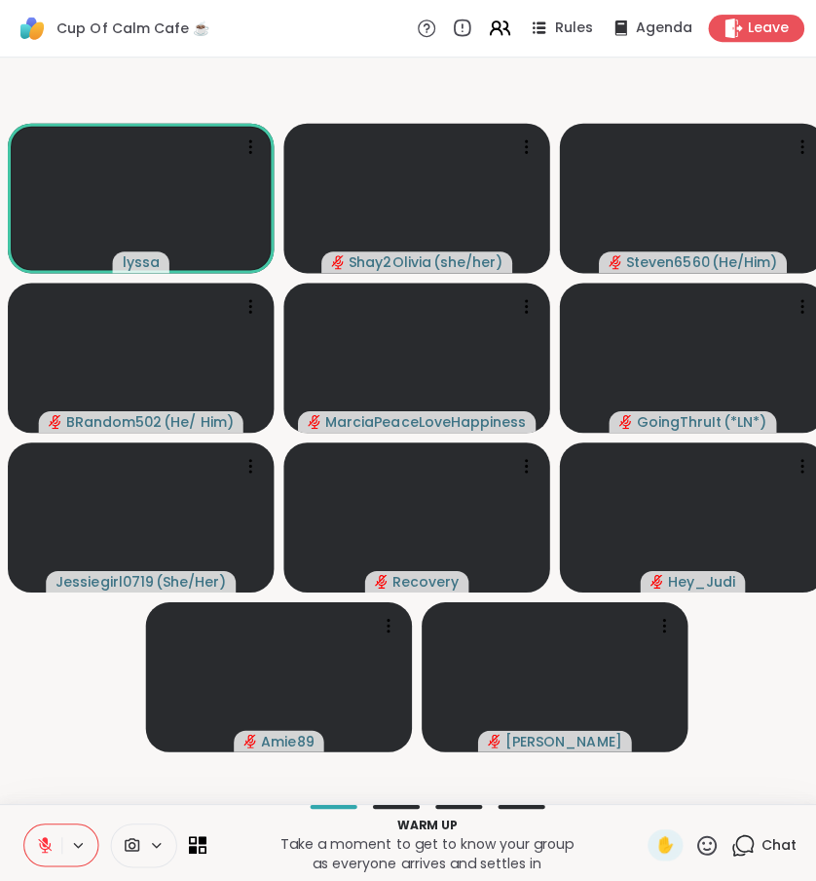
click at [742, 853] on icon at bounding box center [740, 841] width 24 height 24
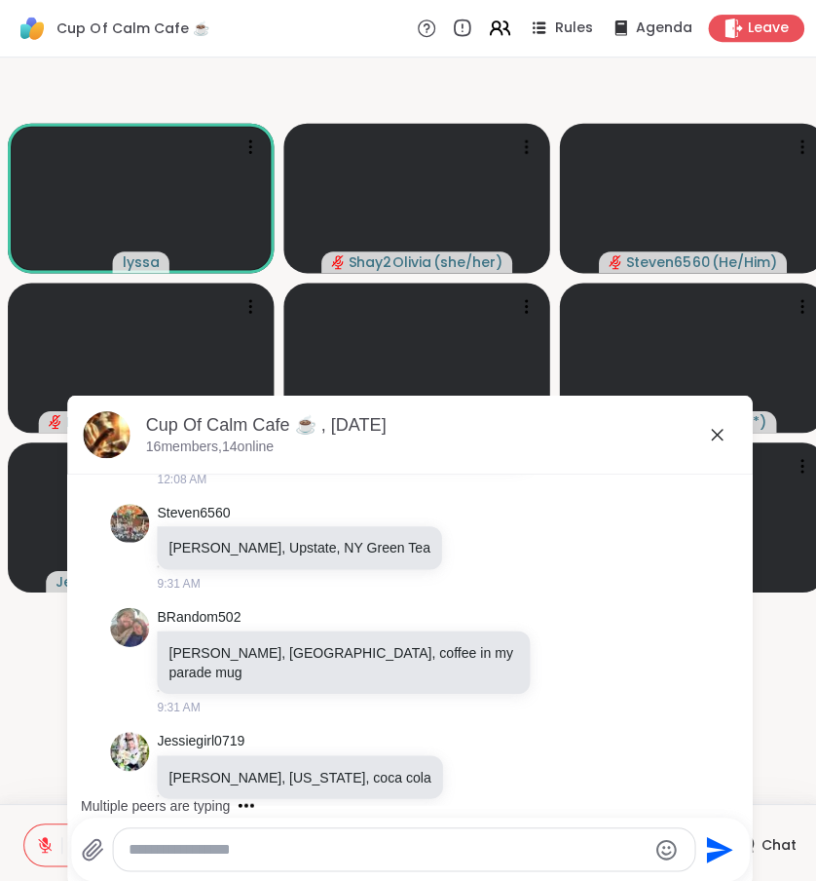
scroll to position [883, 0]
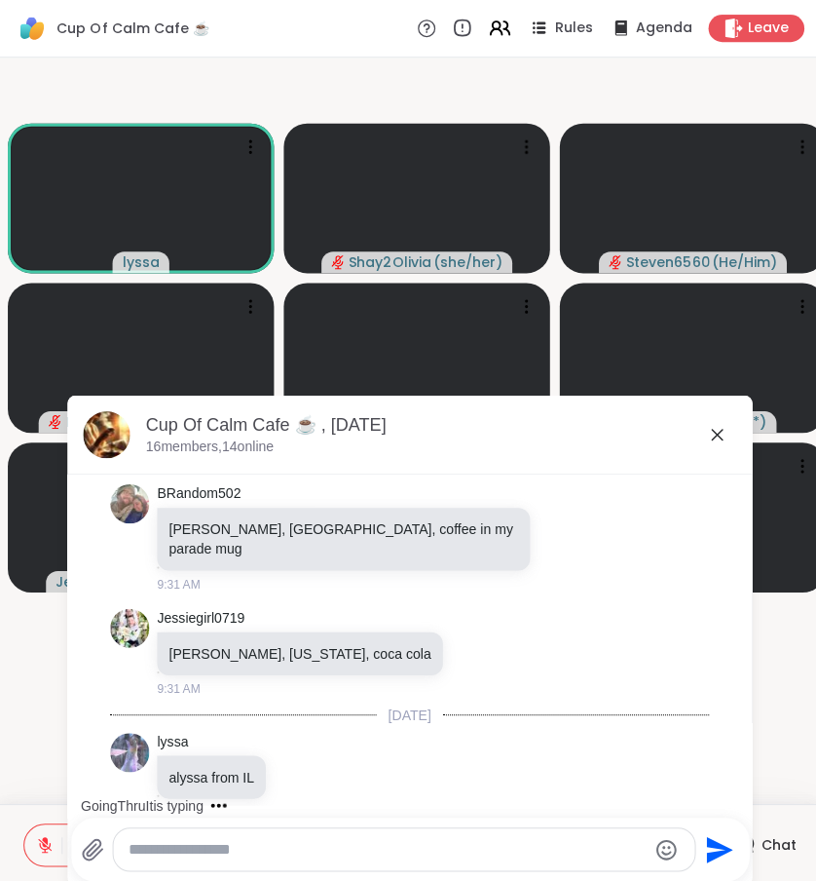
click at [235, 837] on textarea "Type your message" at bounding box center [386, 845] width 515 height 19
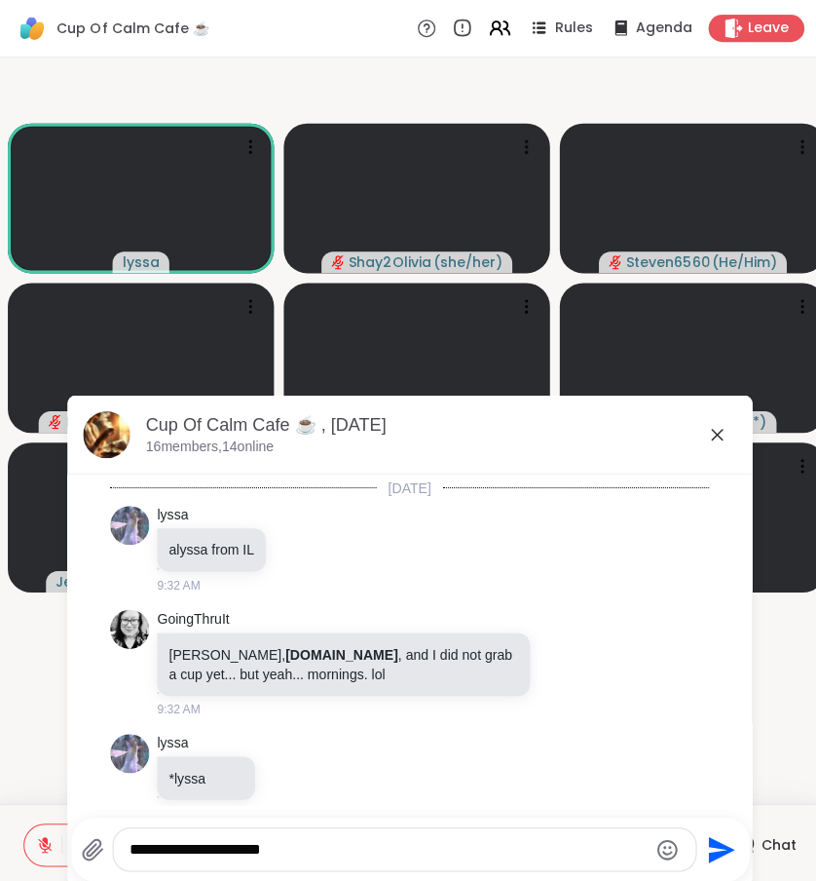
scroll to position [1212, 0]
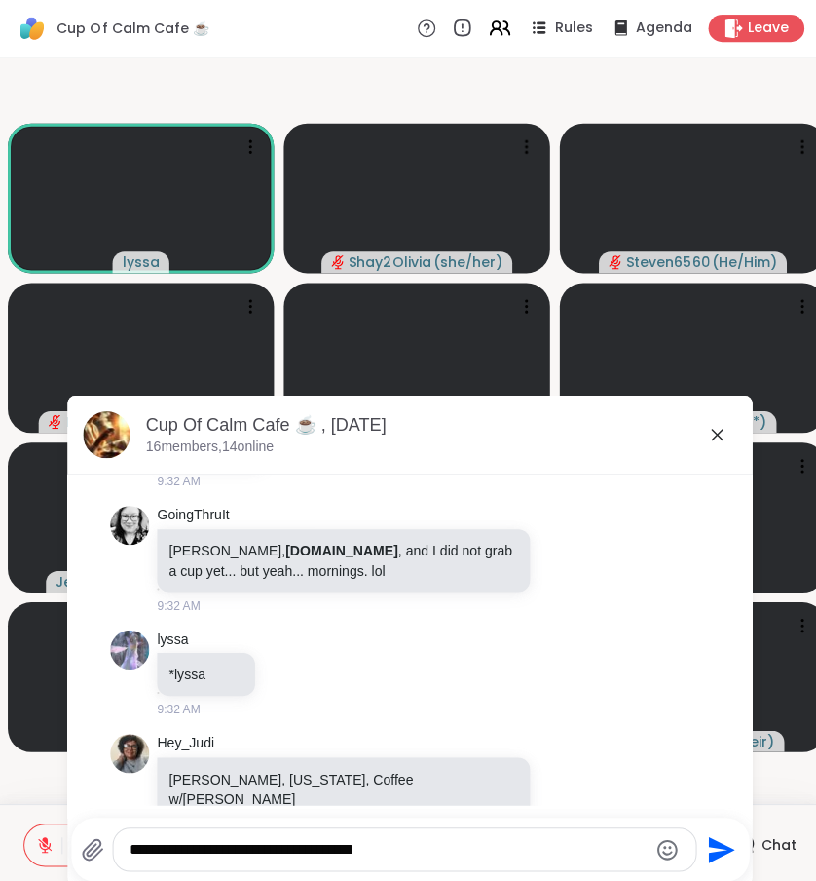
type textarea "**********"
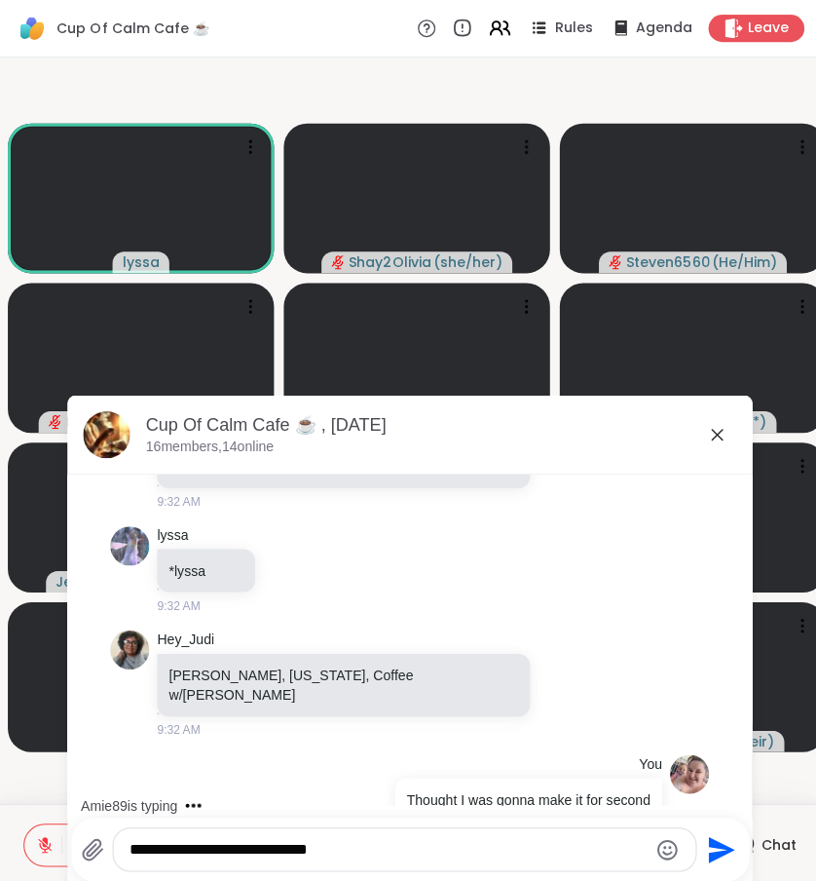
type textarea "**********"
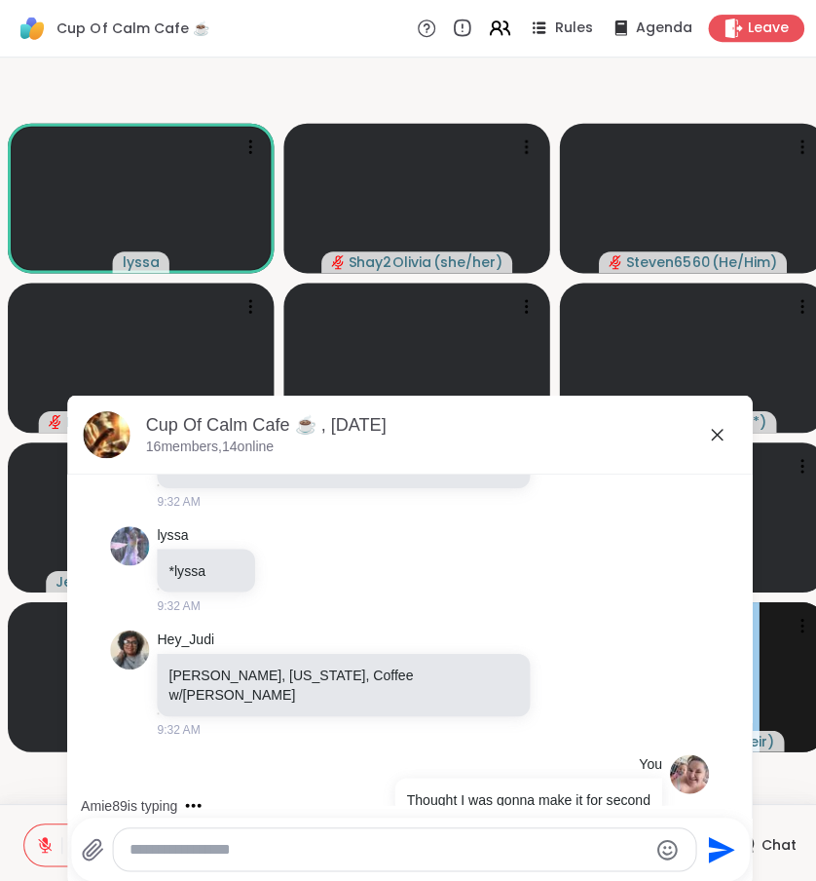
scroll to position [1418, 0]
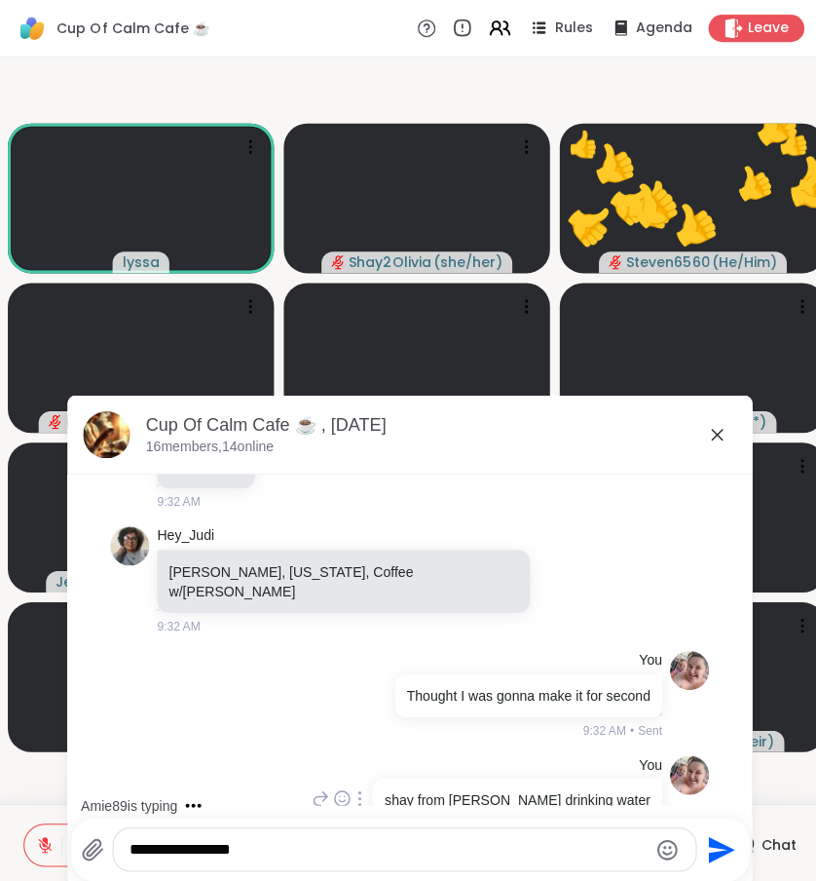
click at [328, 783] on icon at bounding box center [320, 794] width 18 height 23
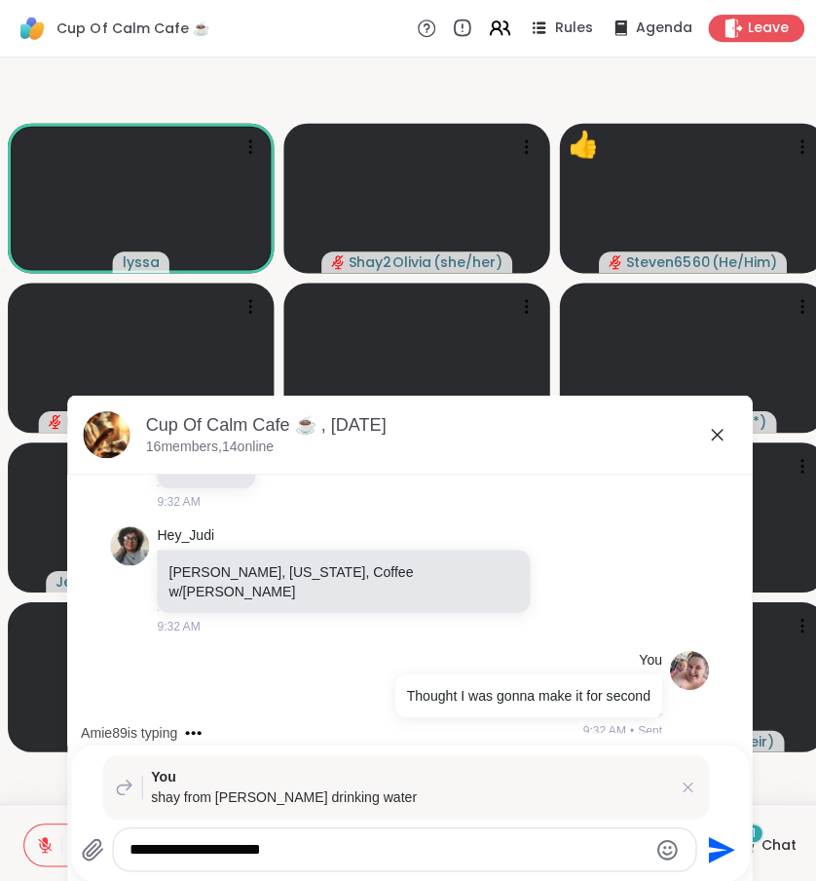
scroll to position [1594, 0]
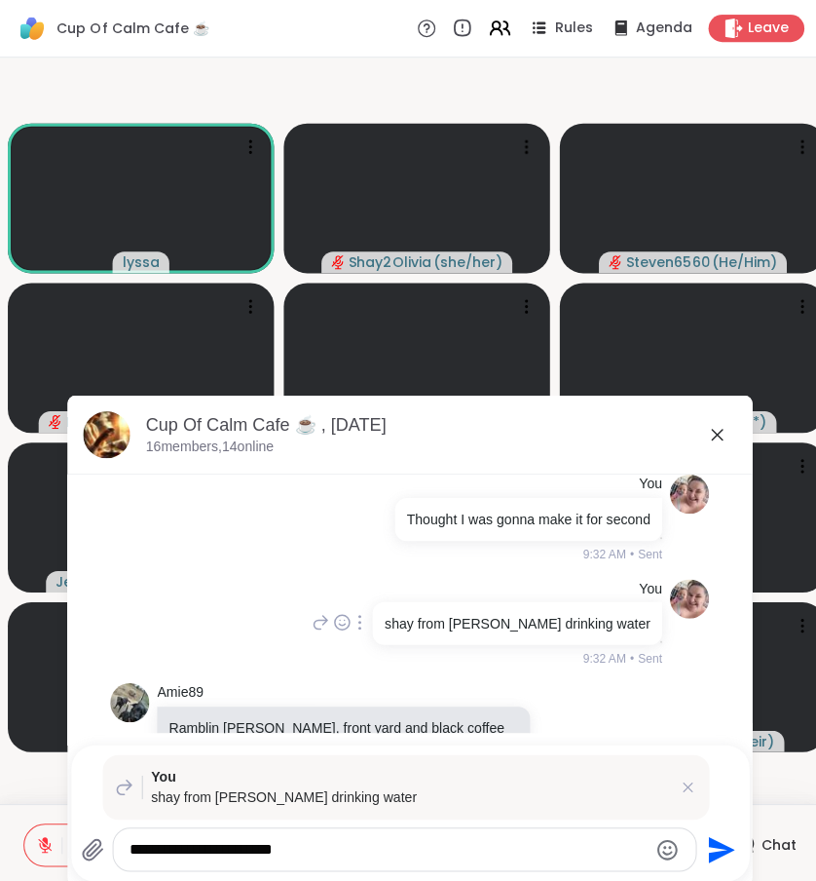
type textarea "**********"
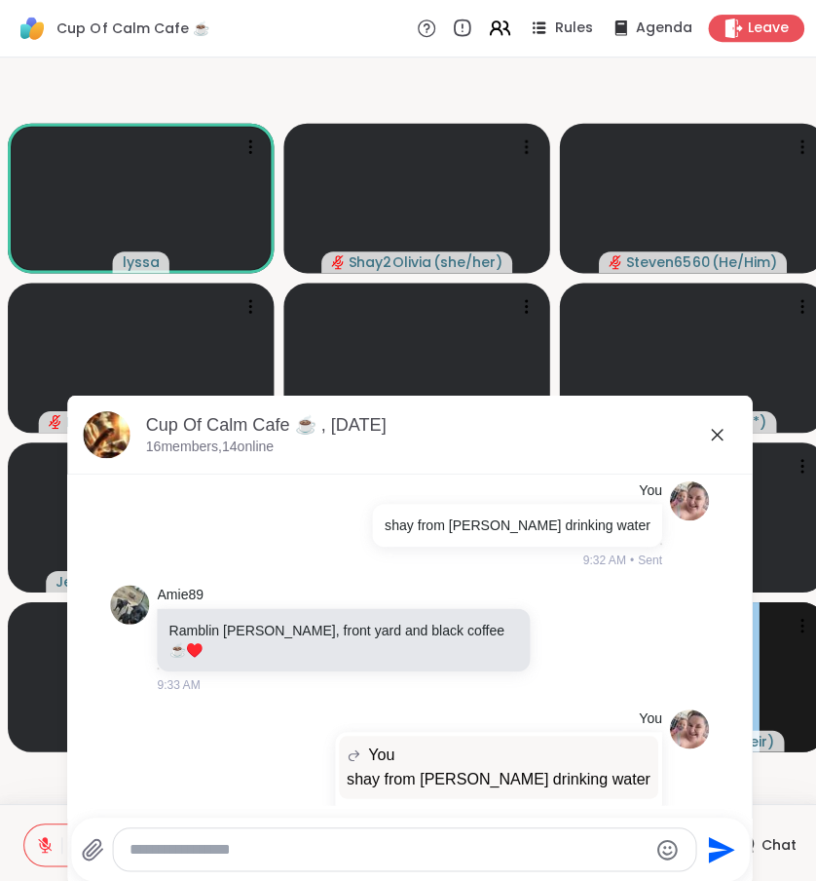
click at [711, 429] on icon at bounding box center [714, 433] width 12 height 12
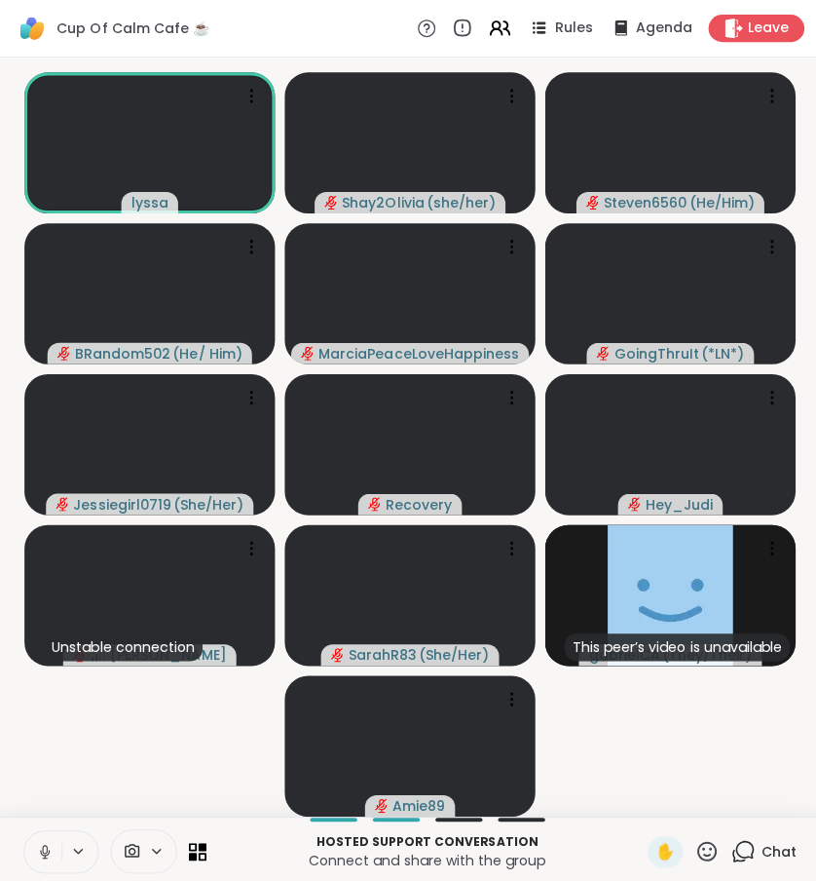
click at [751, 51] on div "Cup Of Calm Cafe ☕️ Rules Agenda Leave" at bounding box center [408, 28] width 816 height 57
click at [651, 267] on video at bounding box center [667, 292] width 249 height 140
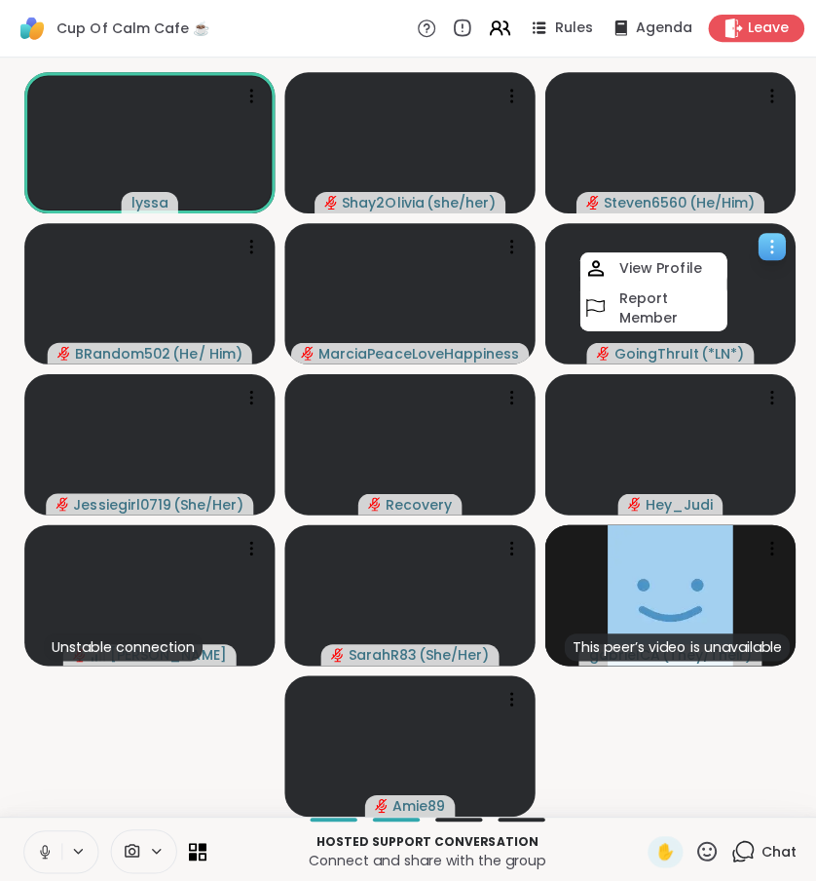
click at [651, 267] on h4 "View Profile" at bounding box center [658, 266] width 82 height 19
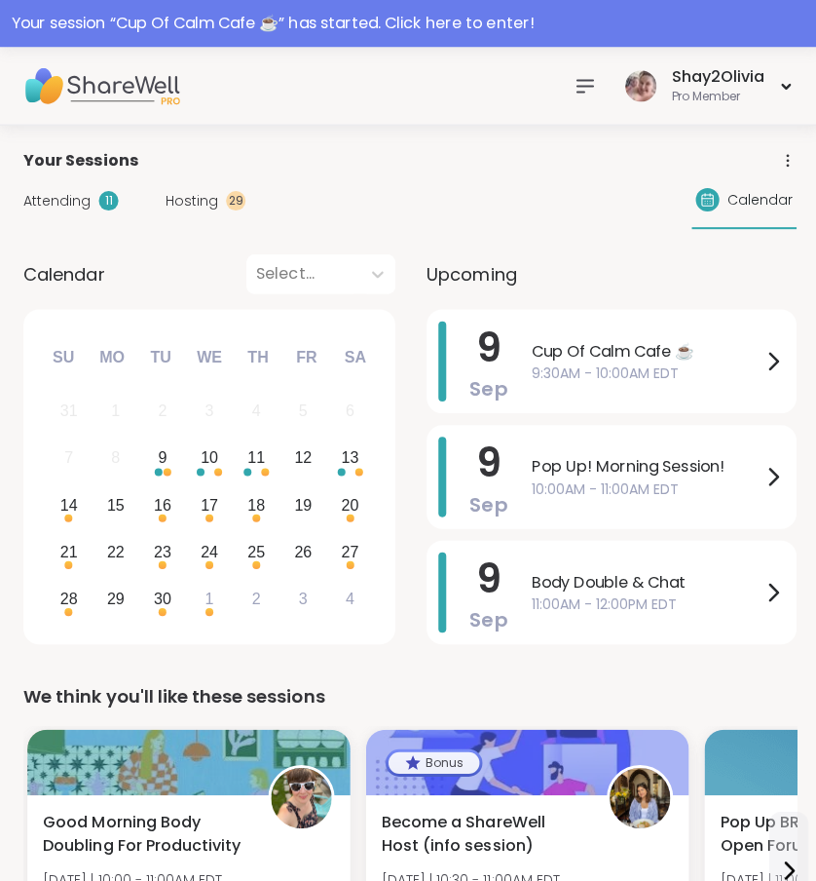
click at [578, 71] on div at bounding box center [582, 85] width 39 height 39
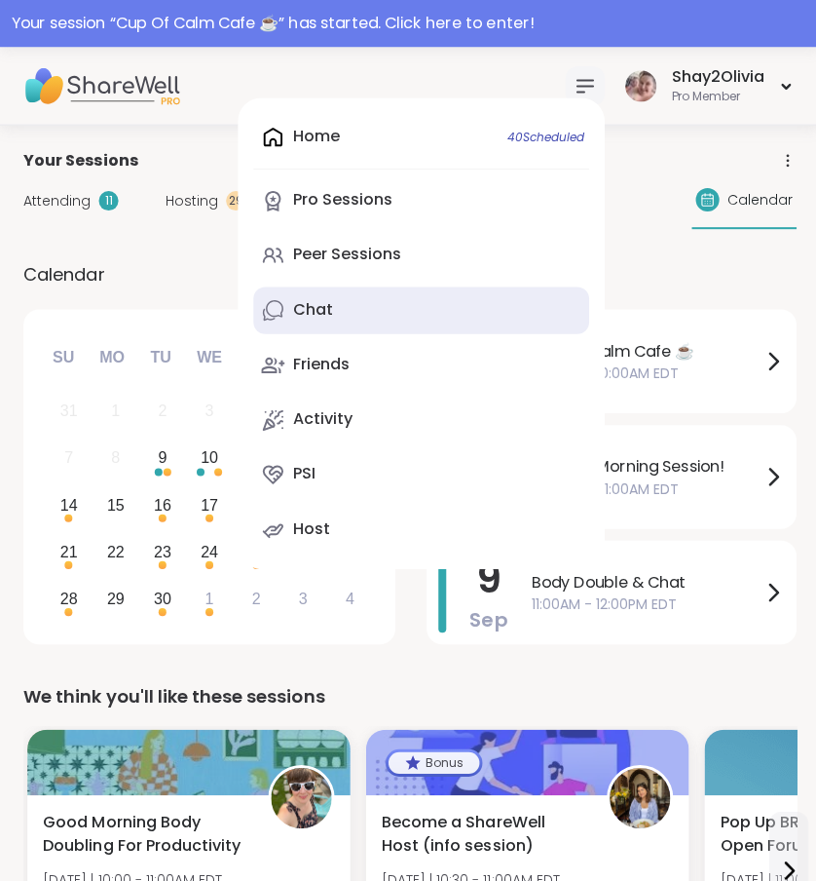
click at [365, 297] on link "Chat" at bounding box center [419, 308] width 334 height 47
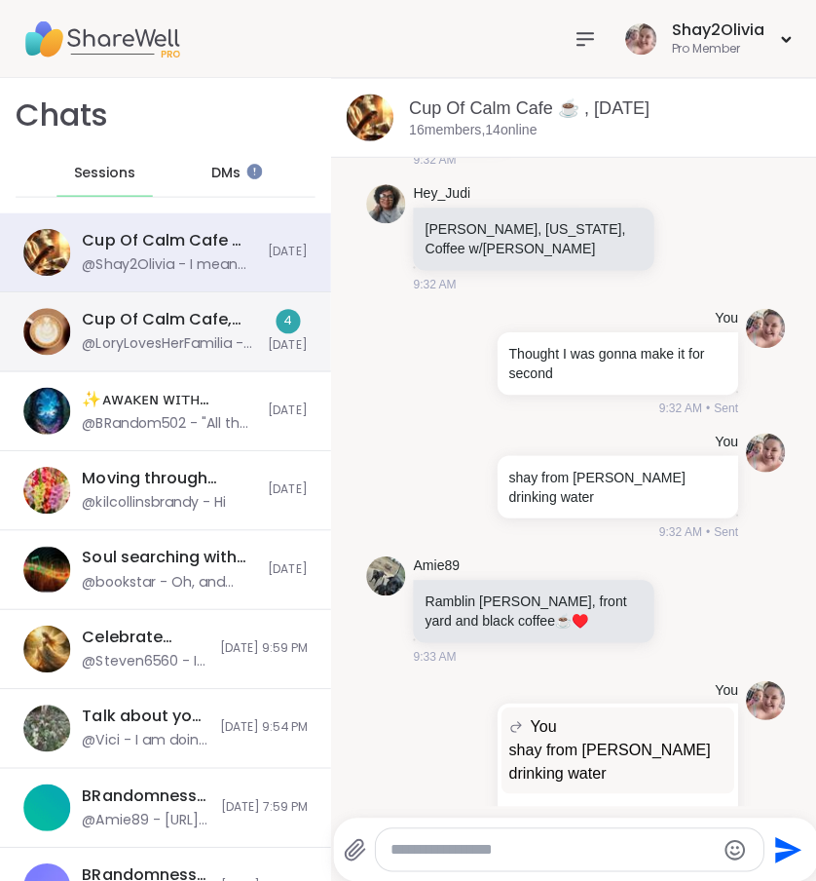
click at [215, 344] on div "@LoryLovesHerFamilia - gotcha i wasn;t able to sign up [DATE] but i did registe…" at bounding box center [168, 342] width 173 height 19
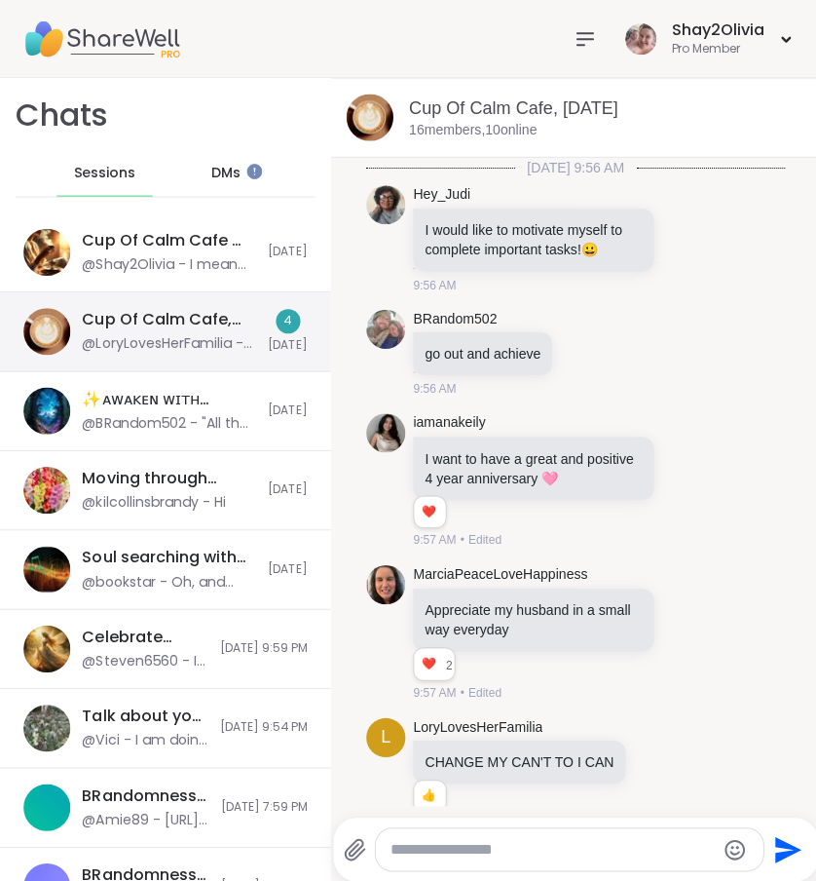
scroll to position [3642, 0]
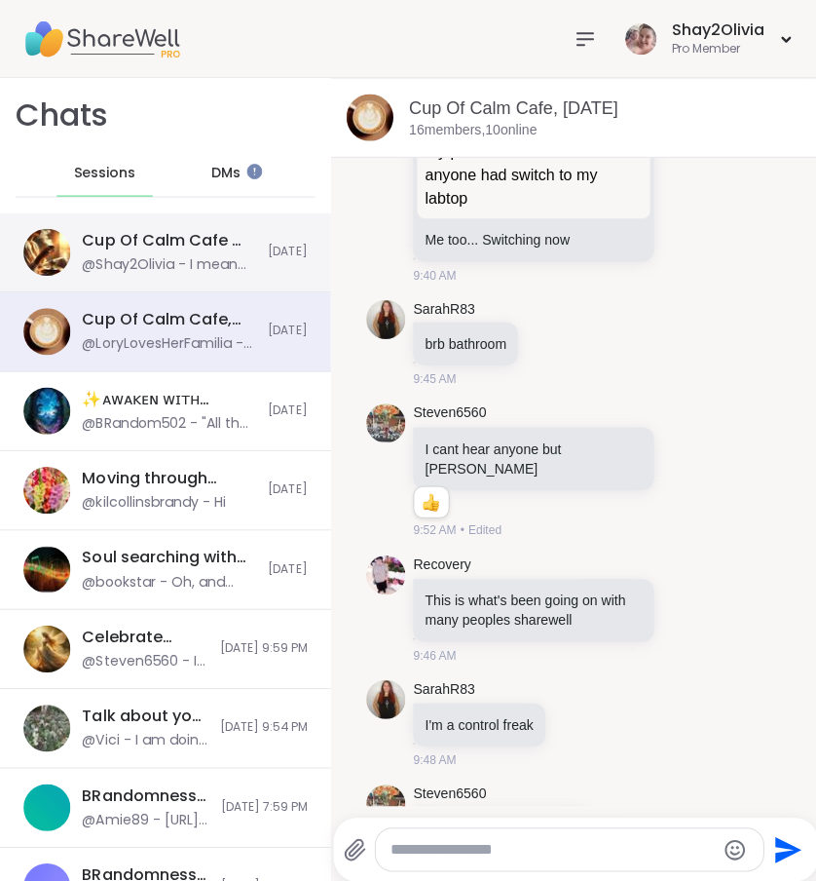
click at [178, 238] on div "Cup Of Calm Cafe ☕️ , [DATE]" at bounding box center [168, 239] width 173 height 21
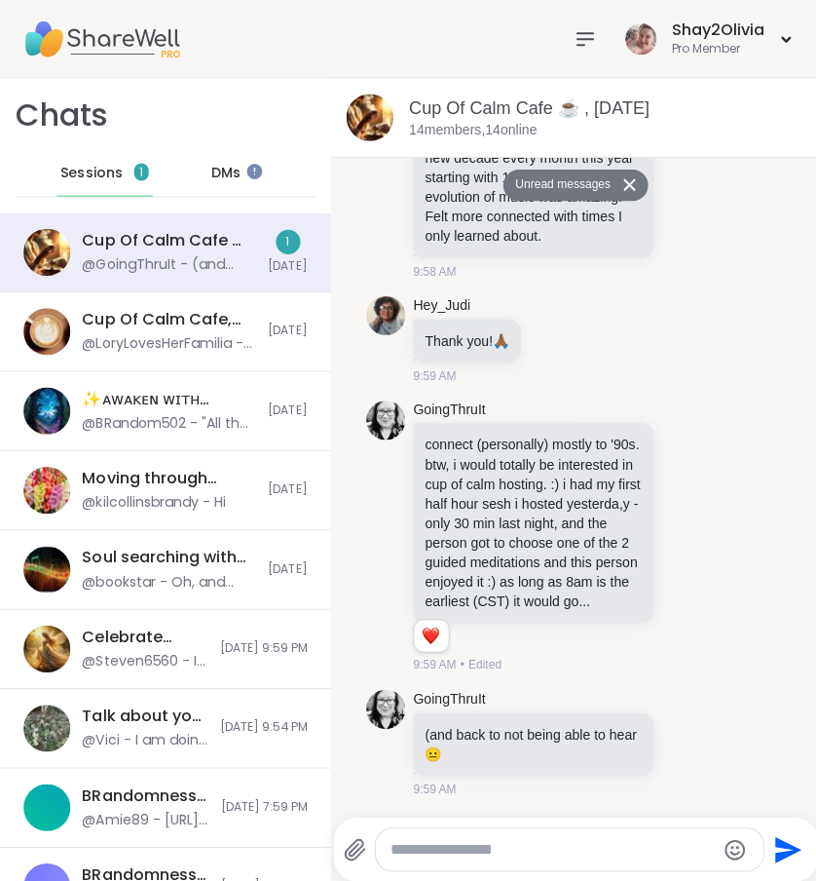
scroll to position [7607, 0]
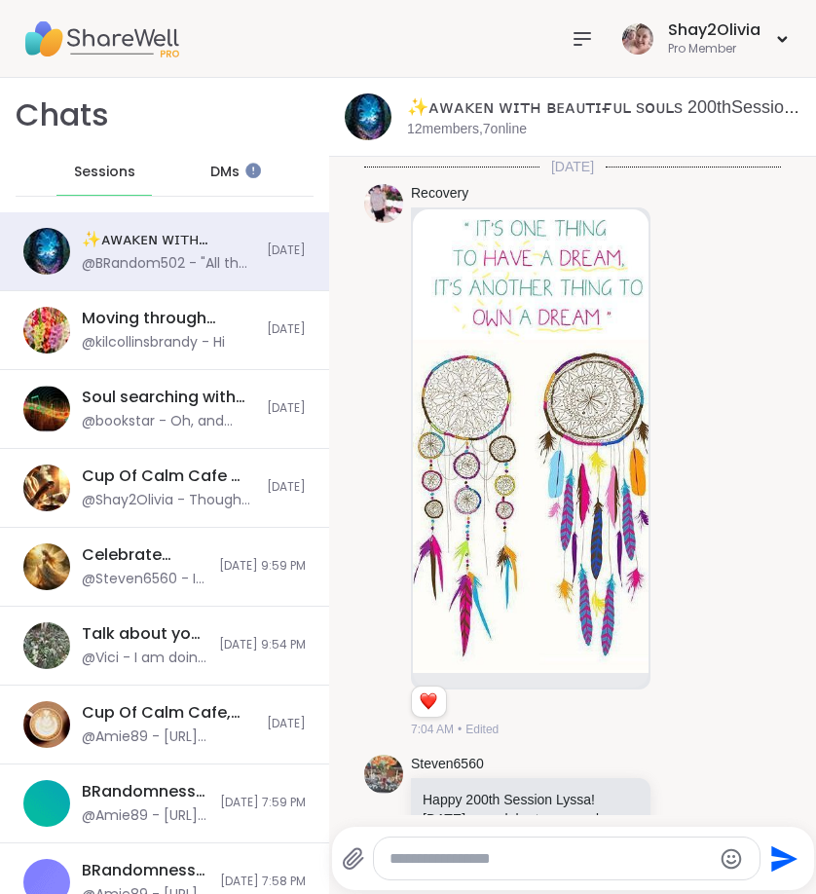
scroll to position [9098, 0]
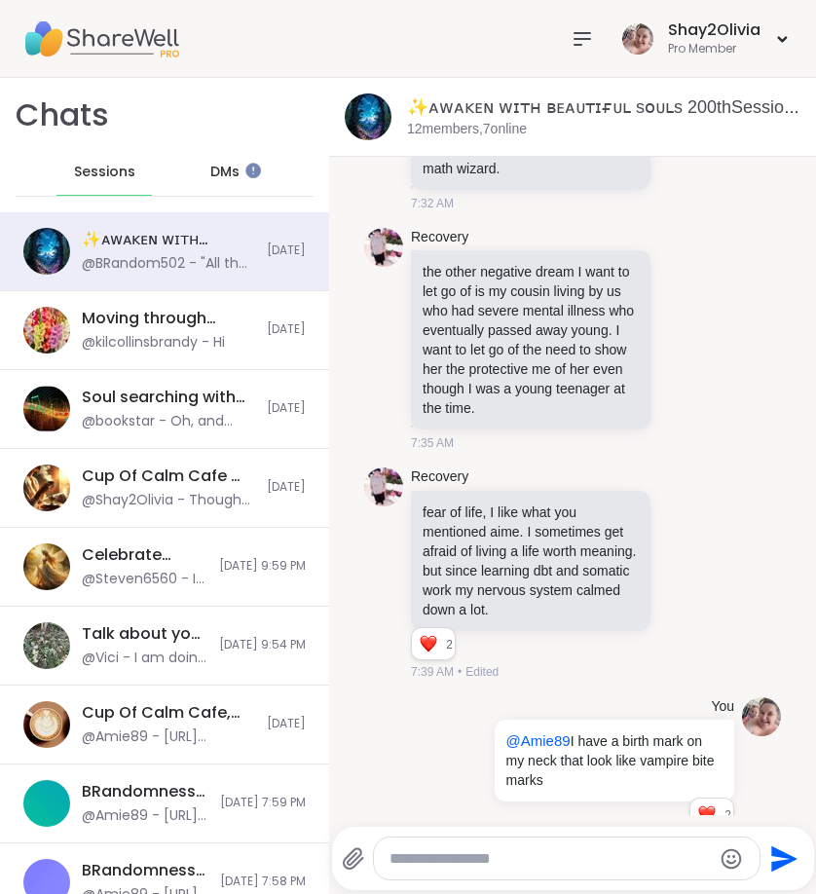
click at [584, 50] on icon at bounding box center [582, 38] width 23 height 23
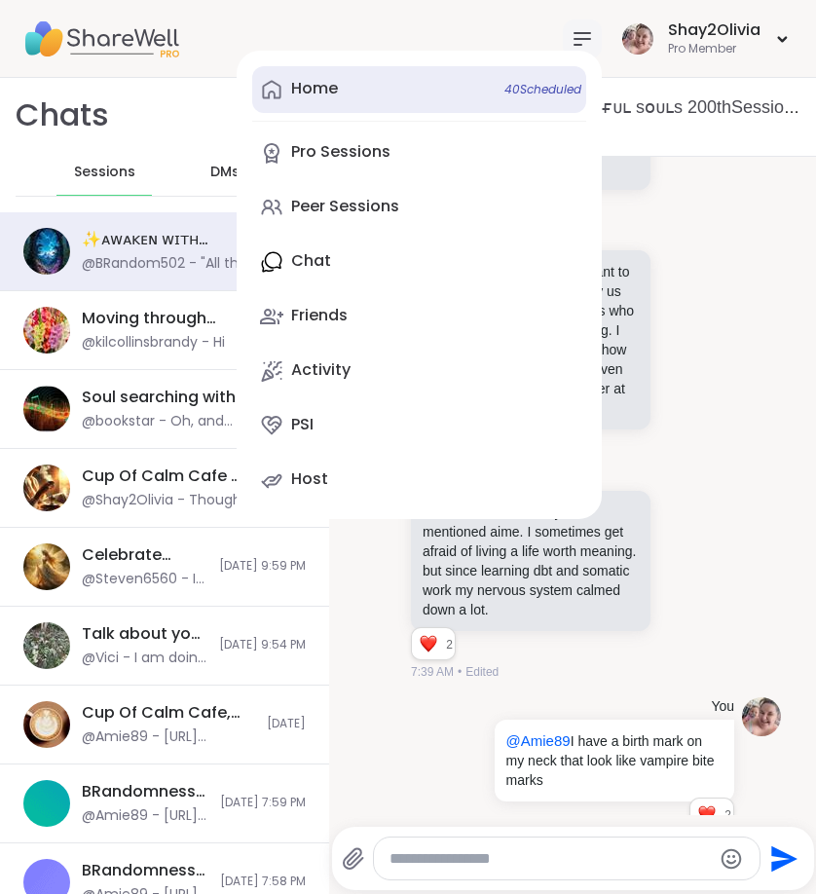
click at [388, 93] on link "Home 40 Scheduled" at bounding box center [419, 89] width 334 height 47
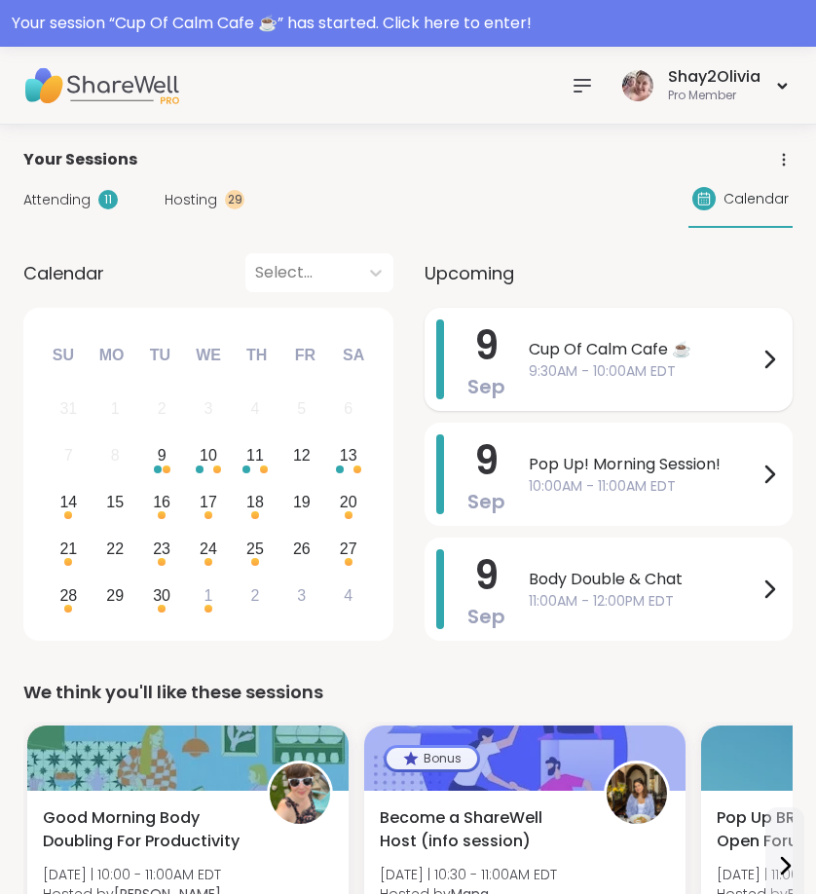
click at [725, 359] on span "Cup Of Calm Cafe ☕️" at bounding box center [643, 349] width 229 height 23
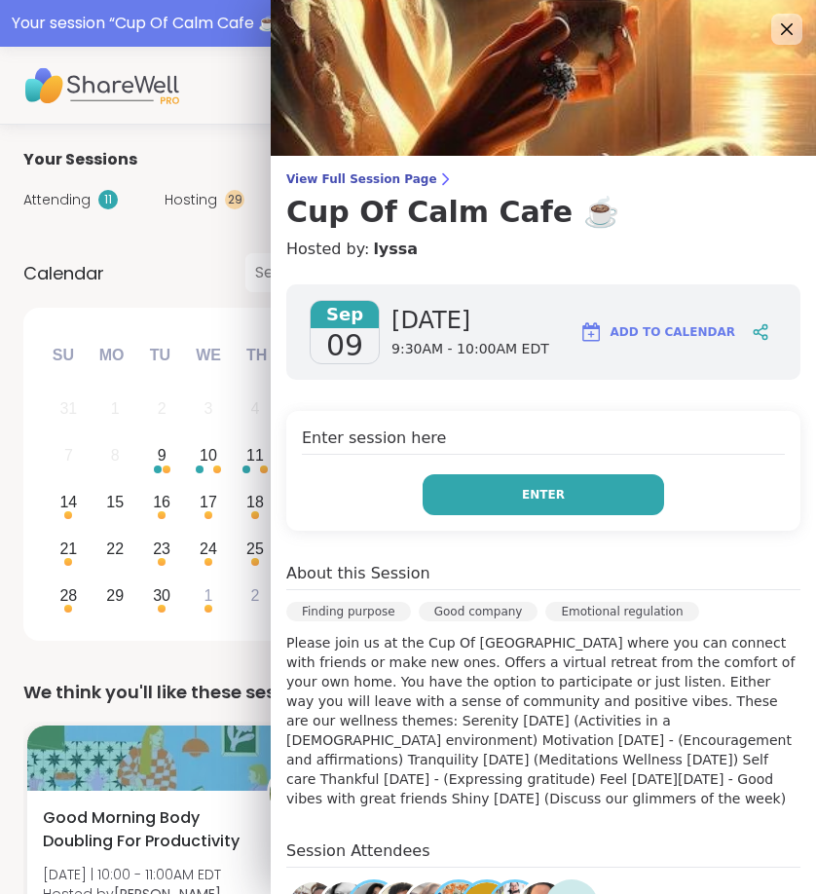
click at [623, 497] on button "Enter" at bounding box center [544, 494] width 242 height 41
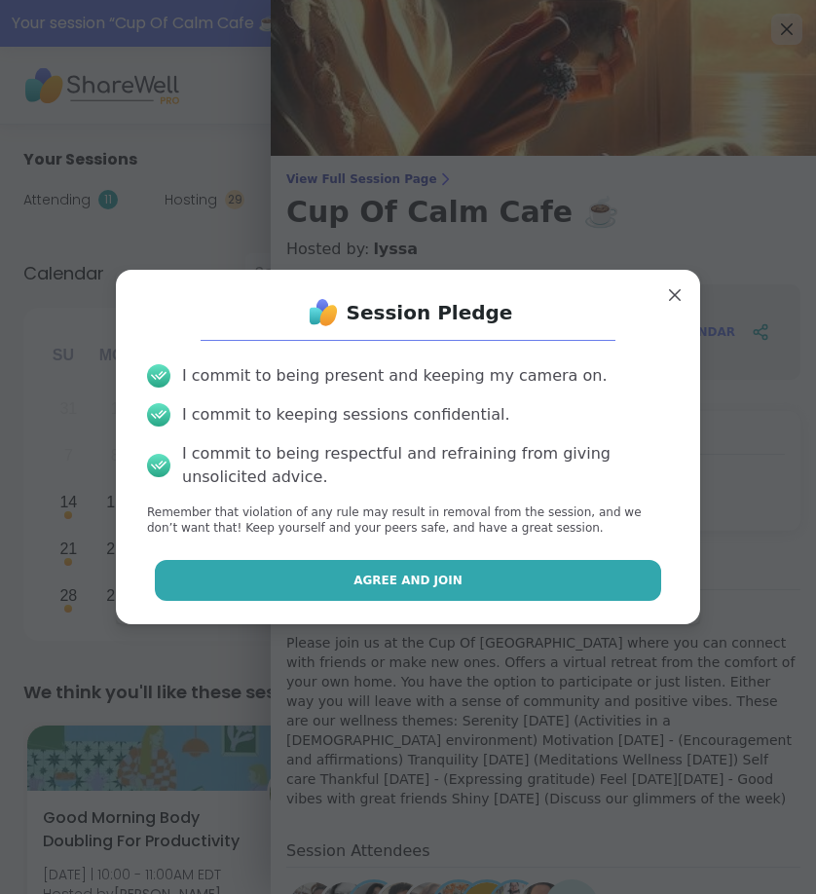
click at [409, 574] on span "Agree and Join" at bounding box center [408, 581] width 109 height 18
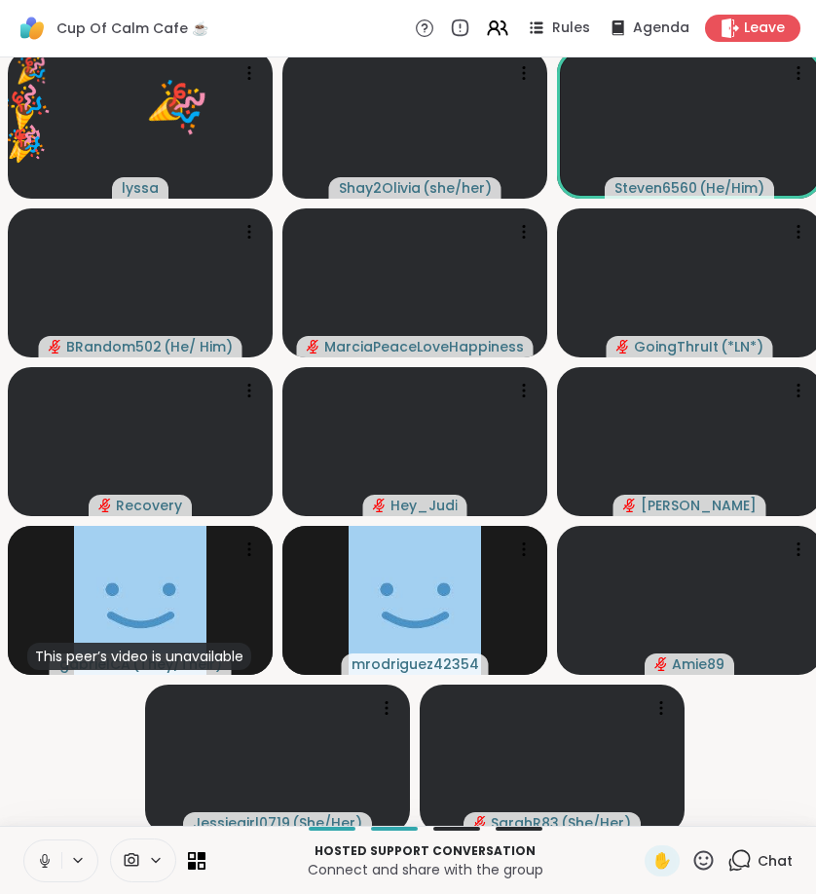
click at [780, 694] on video-player-container "🎉 lyssa ❤️ ❤️ ❤️ ❤️ ❤️ ❤️ ❤️ ❤️ ❤️ ❤️ ❤️ ❤️ 🌟 🌟 🌟 🌟 🌟 🌟 🌟 🌟 🌟 🌟 🌟 🌟 🌟 🌟 🌟 🌟 🌟 🌟…" at bounding box center [408, 441] width 793 height 753
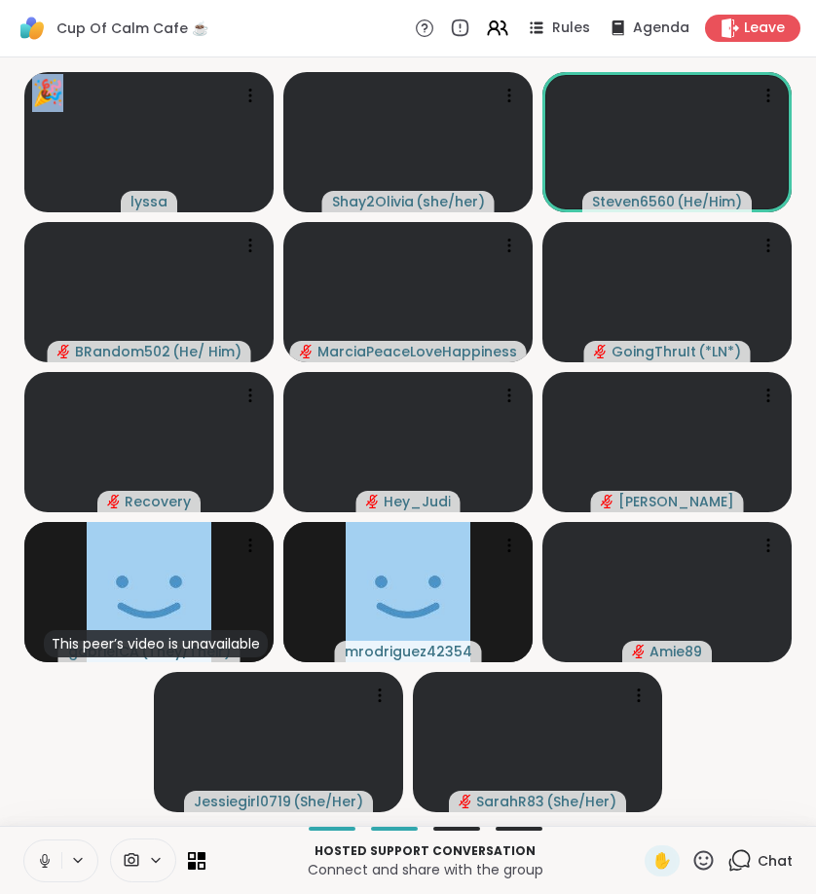
click at [780, 694] on video-player-container "🎉 lyssa ❤️ 🌟 🌟 🌟 🌟 🌟 🎉 🎉 🎉 🎉 🎉 🎉 🎉 🎉 🎉 🎉 🎉 🎉 🎉 🎉 🎉 🎉 🎉 🎉 🎉 Shay2Olivia ( she/he…" at bounding box center [408, 441] width 793 height 753
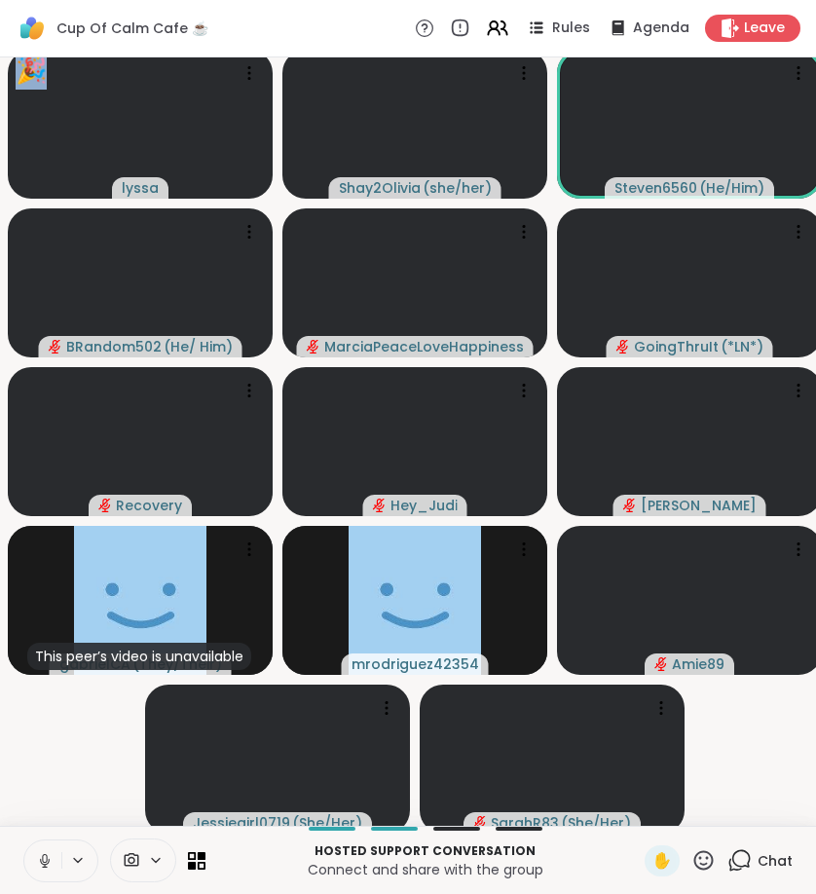
click at [780, 694] on video-player-container "🎉 lyssa 🎉 🎉 🎉 🎉 🎉 🎉 🎉 🎉 🎉 🎉 🎉 🎉 🎉 🎉 🎉 🎉 🎉 🎉 🎉 Shay2Olivia ( she/her ) Steven656…" at bounding box center [408, 441] width 793 height 753
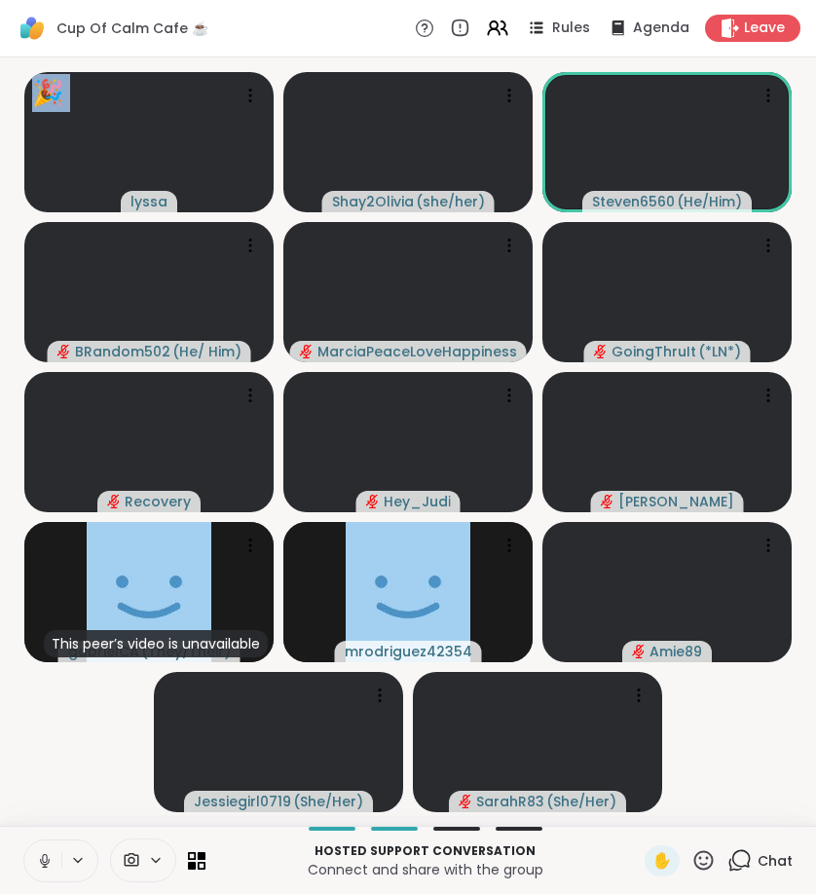
click at [780, 694] on video-player-container "🎉 lyssa 🎉 🎉 🎉 🎉 🎉 🎉 🎉 🎉 🎉 🎉 🎉 🎉 🎉 🎉 🎉 🎉 🎉 🎉 🎉 Shay2Olivia ( she/her ) Steven656…" at bounding box center [408, 441] width 793 height 753
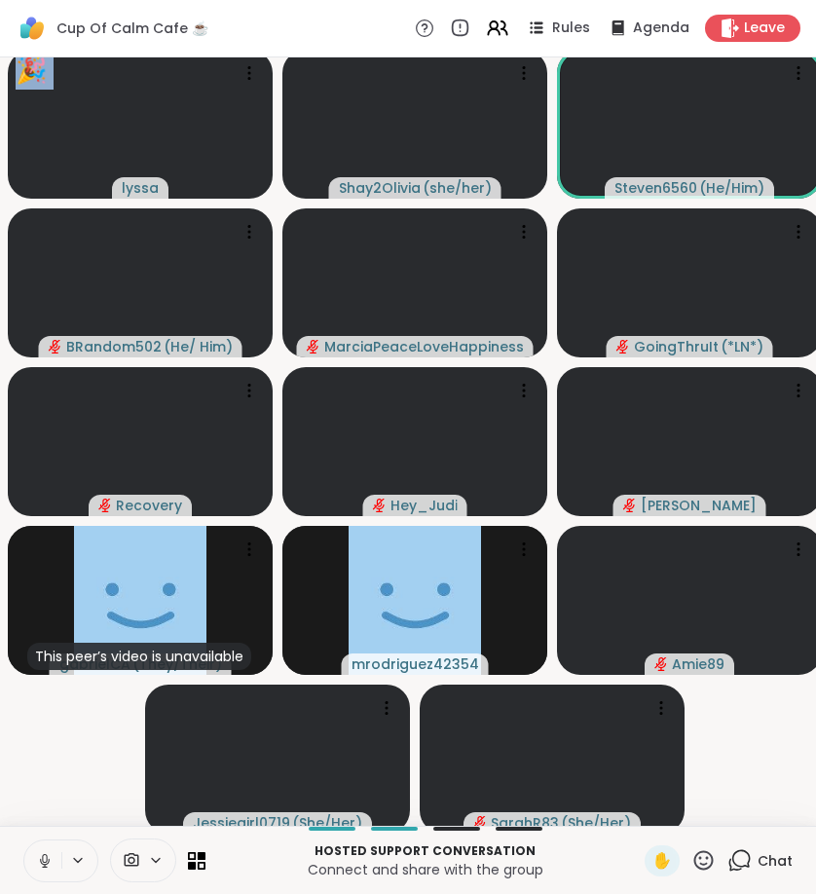
click at [780, 694] on video-player-container "🎉 lyssa 🎉 🎉 🎉 🎉 🎉 🎉 🎉 🎉 🎉 🎉 🎉 🎉 🎉 🎉 🎉 🎉 🎉 🎉 🎉 Shay2Olivia ( she/her ) Steven656…" at bounding box center [408, 441] width 793 height 753
click at [525, 95] on video at bounding box center [414, 124] width 265 height 149
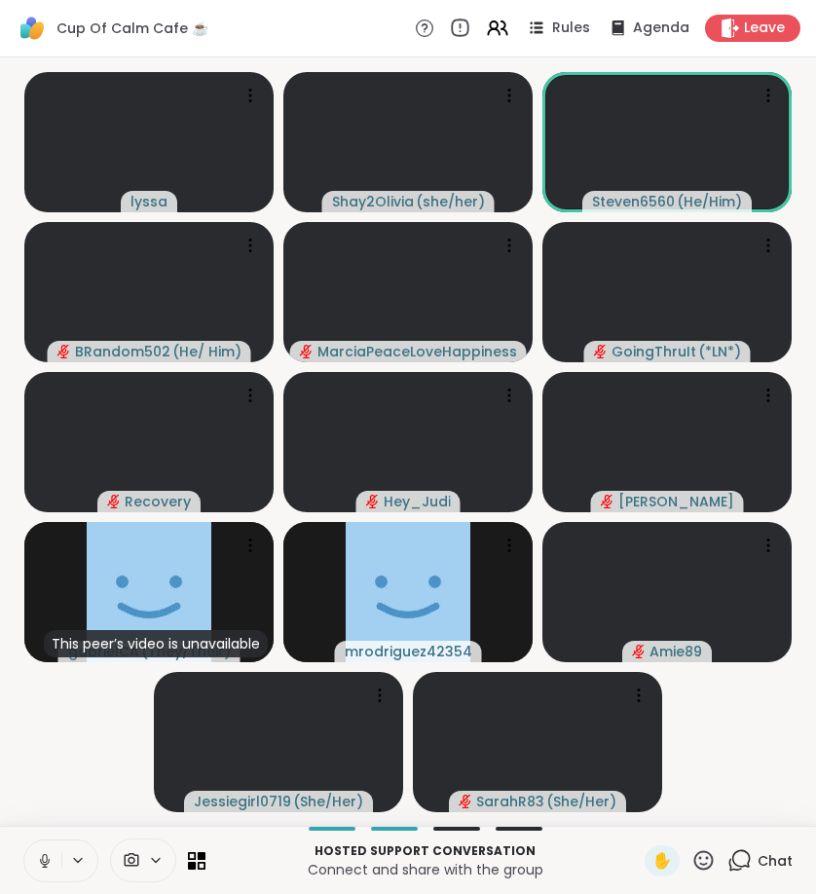
click at [463, 31] on icon at bounding box center [459, 28] width 21 height 21
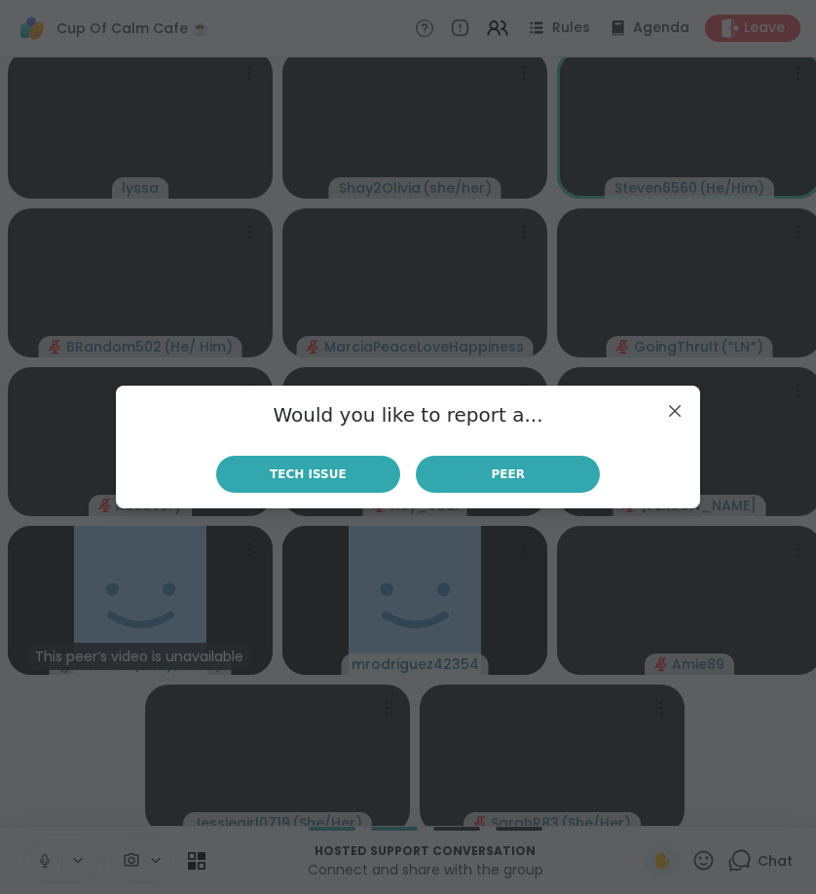
click at [356, 455] on div "Would you like to report a... Tech Issue Peer" at bounding box center [407, 447] width 553 height 92
click at [360, 482] on button "Tech Issue" at bounding box center [308, 474] width 184 height 37
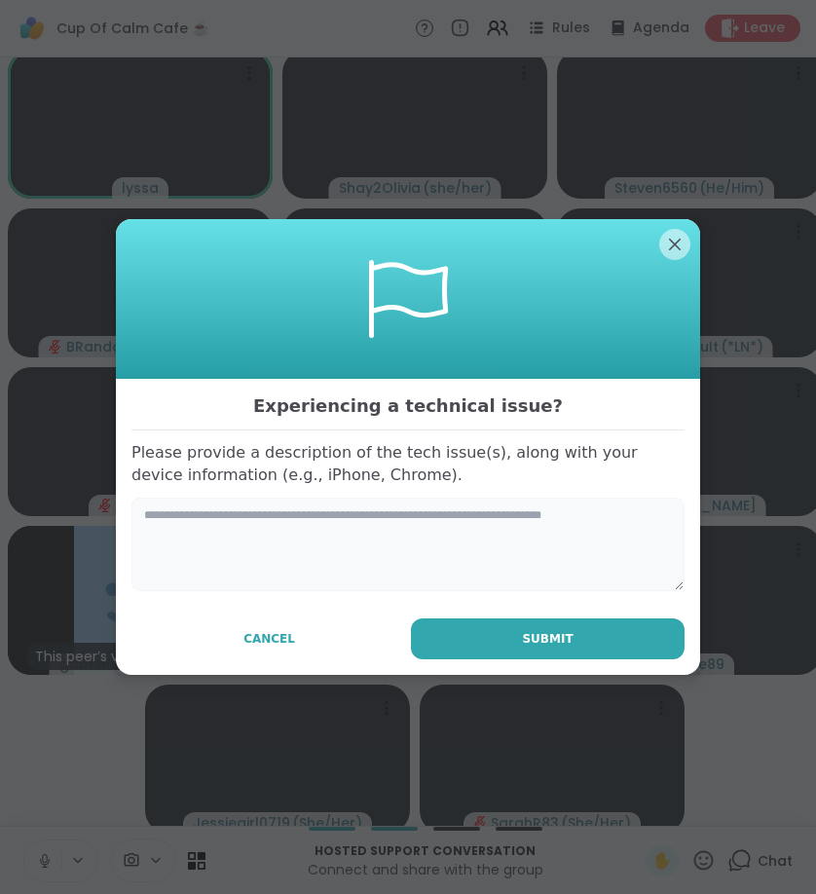
click at [464, 512] on textarea at bounding box center [407, 545] width 553 height 94
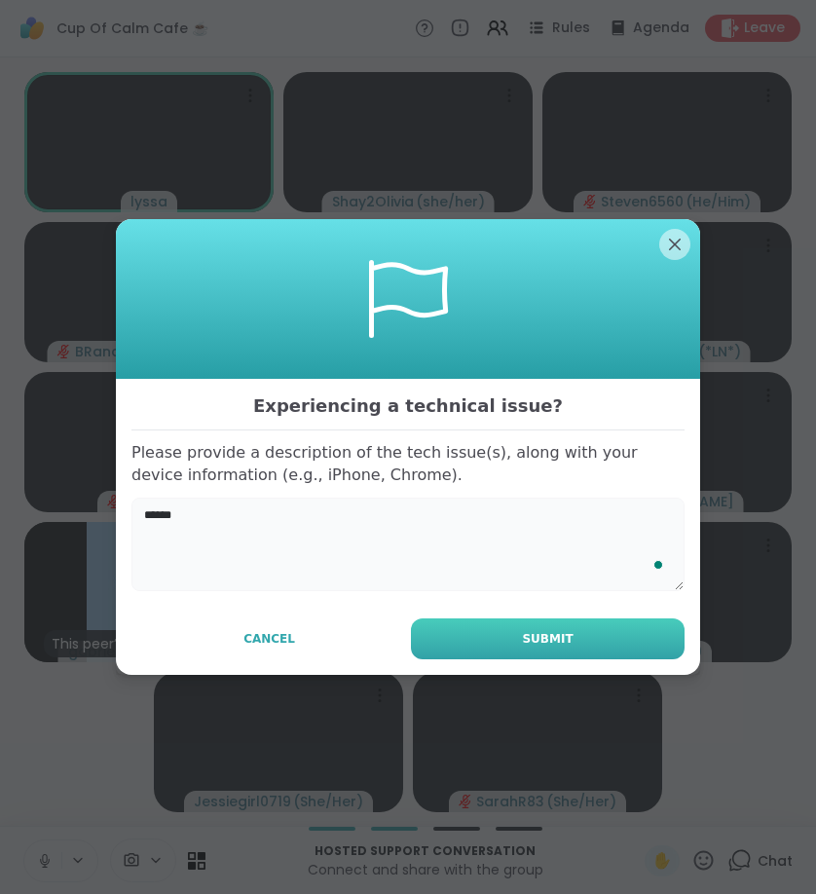
type textarea "******"
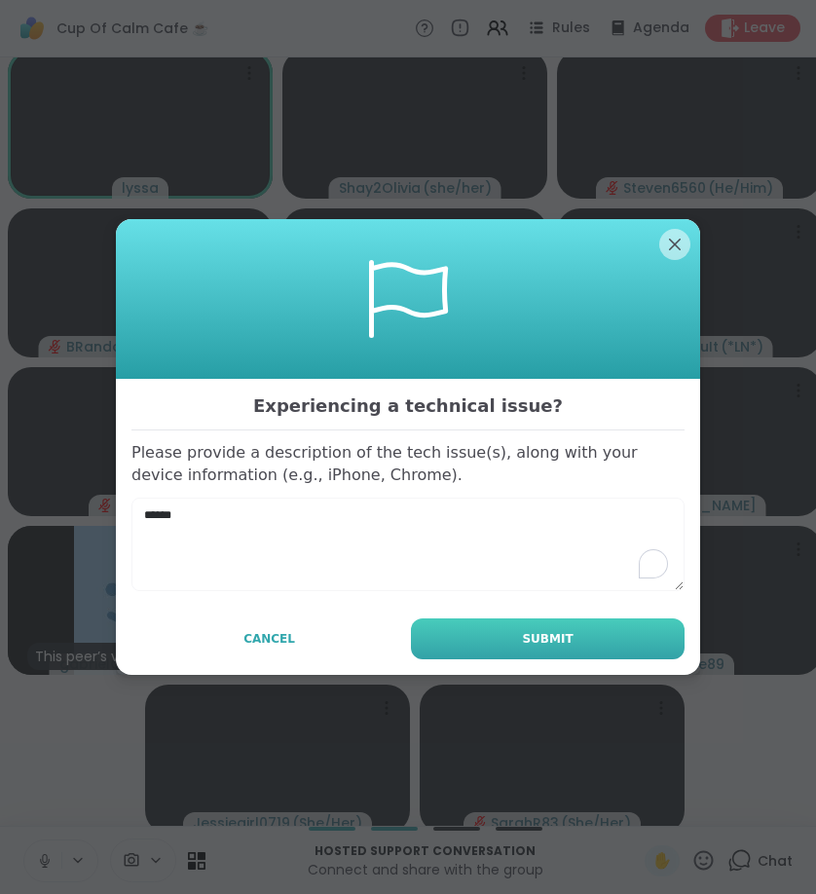
click at [494, 622] on button "Submit" at bounding box center [548, 639] width 274 height 41
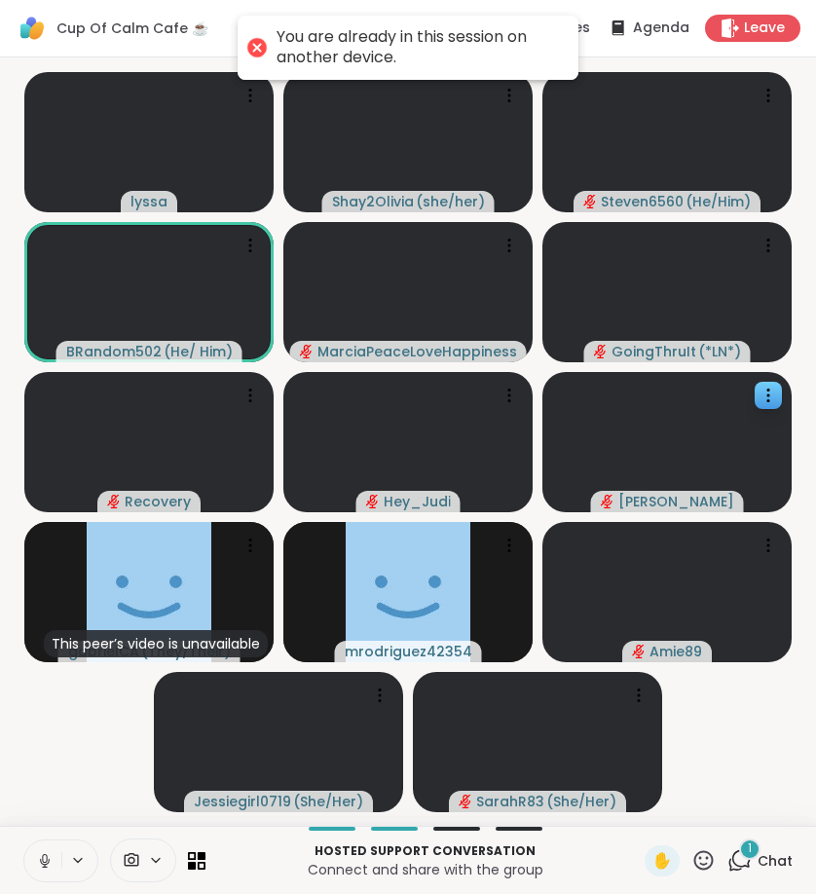
click at [761, 27] on span "Leave" at bounding box center [764, 28] width 41 height 19
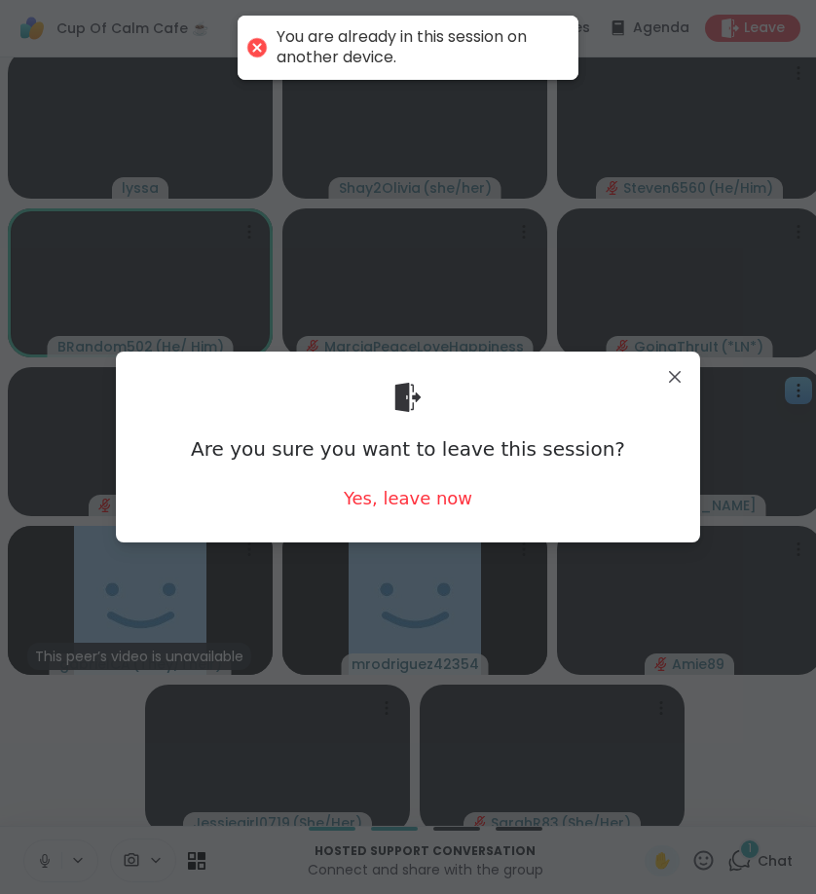
click at [761, 27] on body "You are already in this session on another device. Cup Of Calm Cafe ☕️ Rules Ag…" at bounding box center [408, 447] width 816 height 894
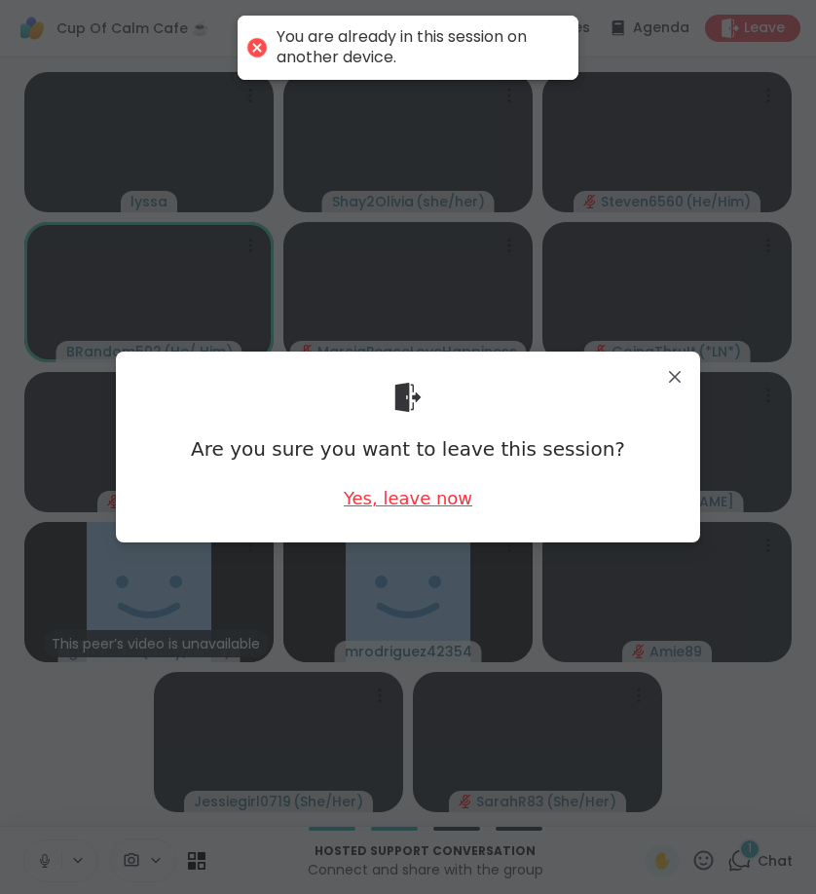
click at [457, 498] on div "Yes, leave now" at bounding box center [408, 498] width 129 height 24
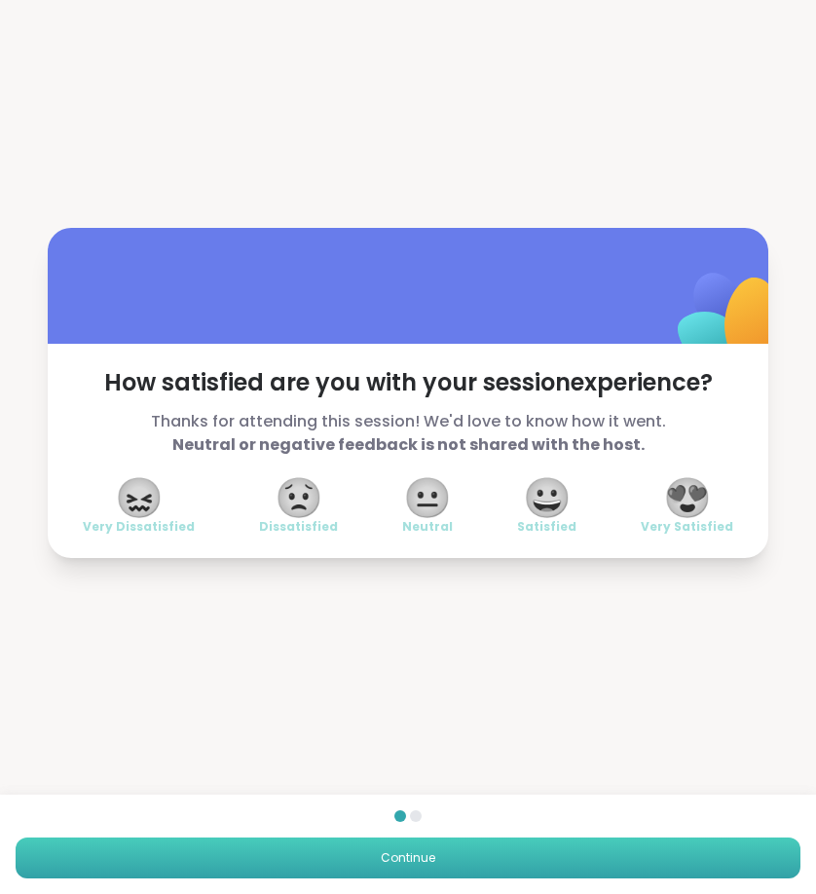
click at [747, 843] on button "Continue" at bounding box center [408, 858] width 785 height 41
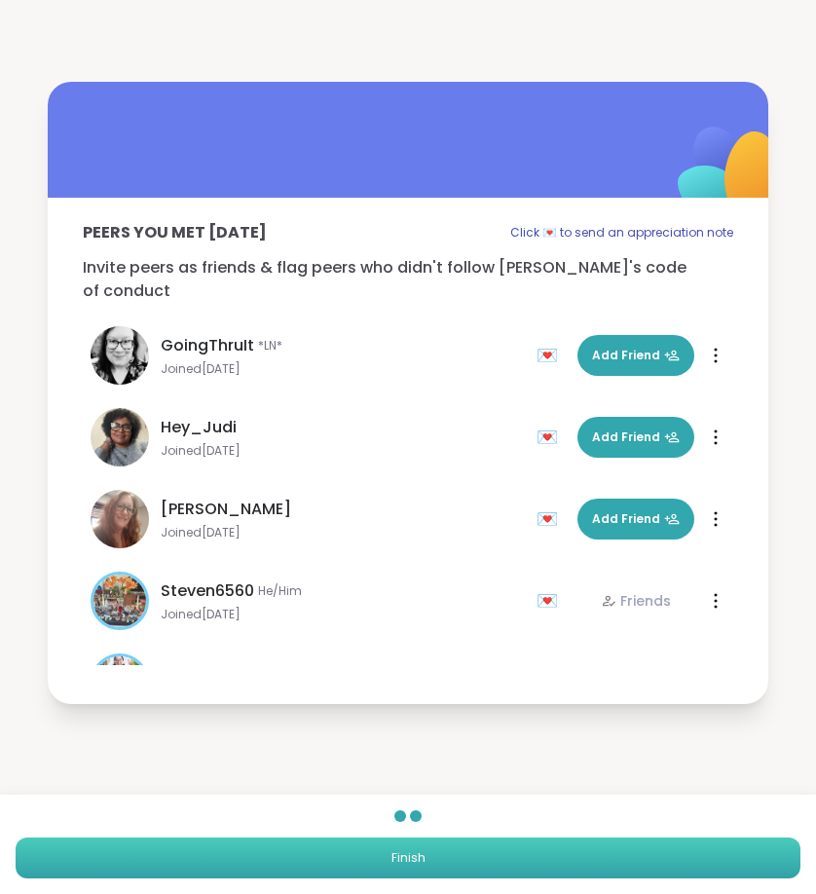
click at [759, 863] on button "Finish" at bounding box center [408, 858] width 785 height 41
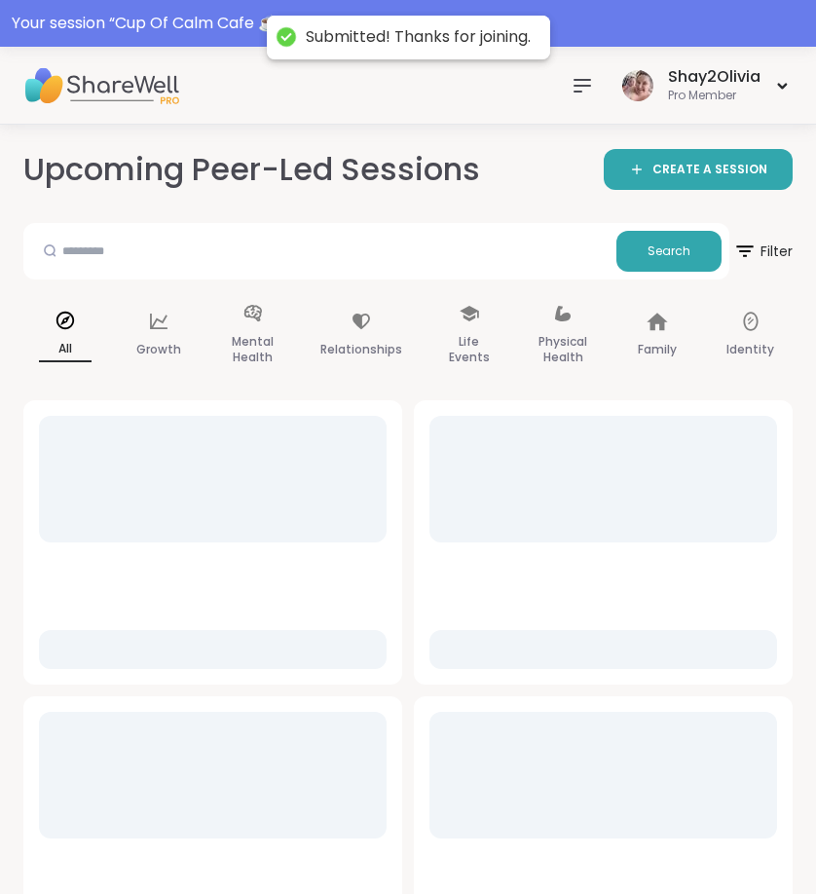
click at [593, 71] on div at bounding box center [582, 85] width 39 height 39
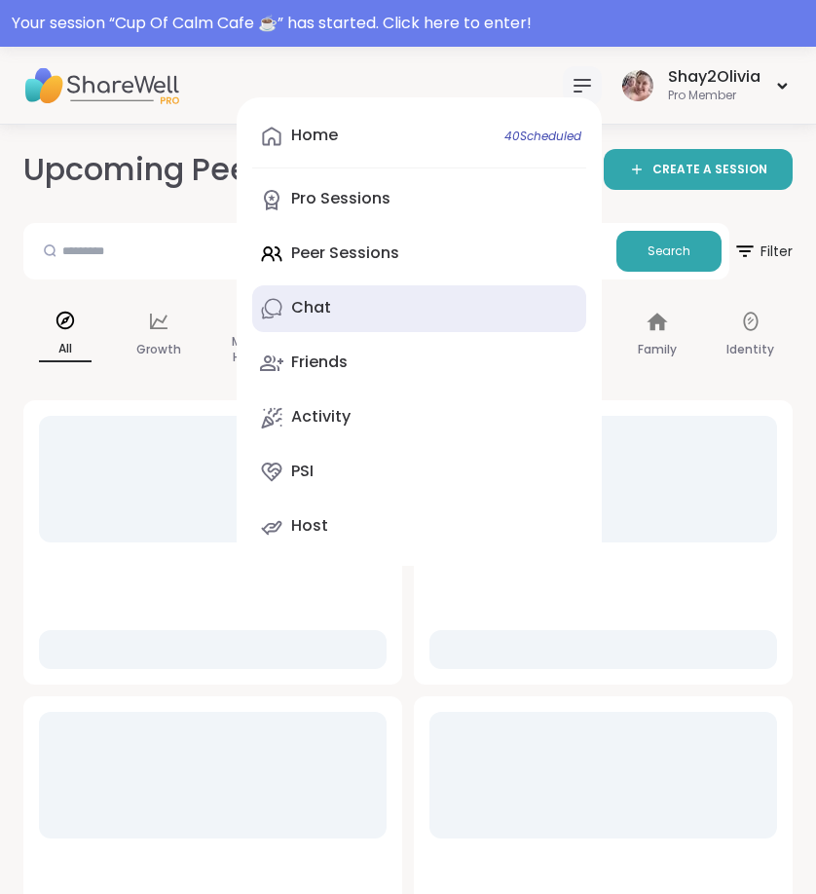
click at [368, 319] on link "Chat" at bounding box center [419, 308] width 334 height 47
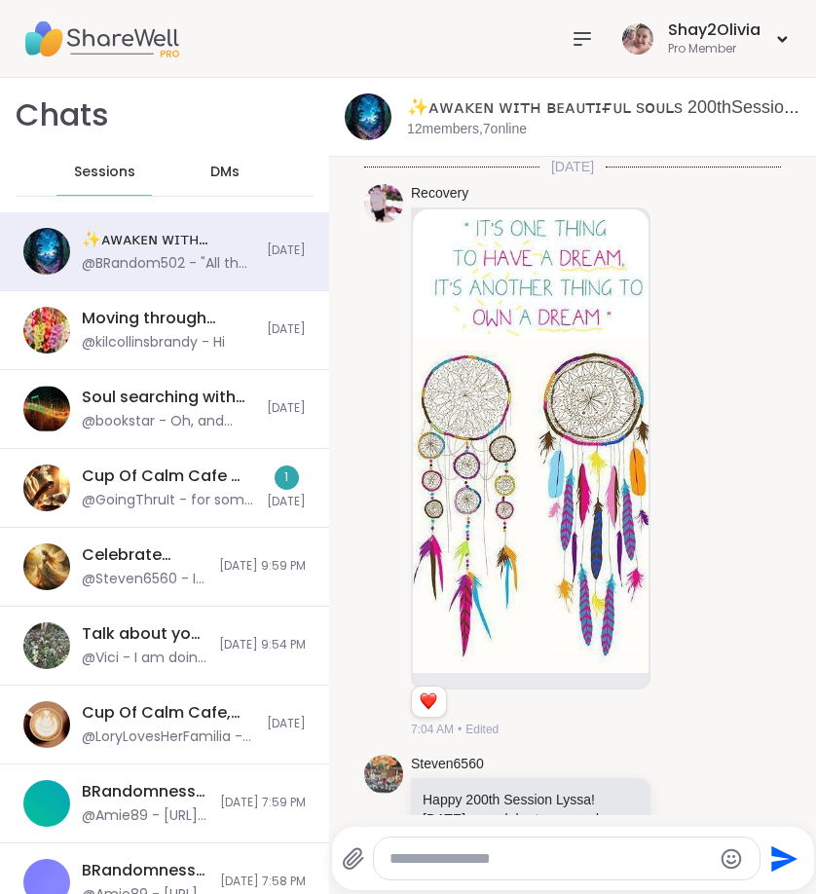
scroll to position [11195, 0]
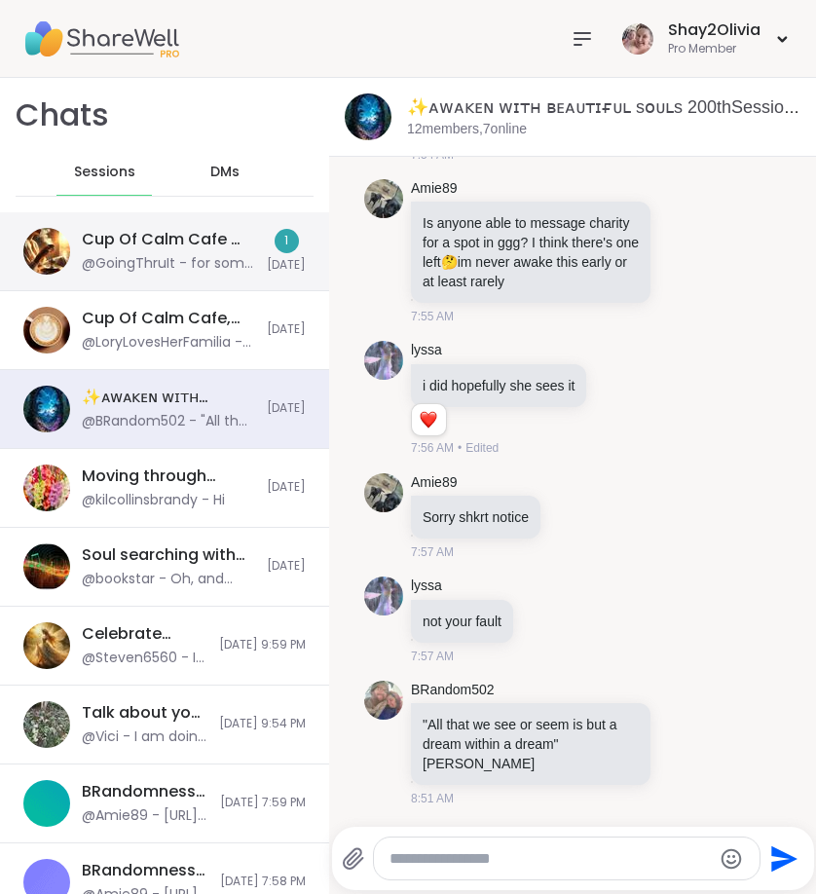
click at [267, 257] on span "Today" at bounding box center [286, 265] width 39 height 17
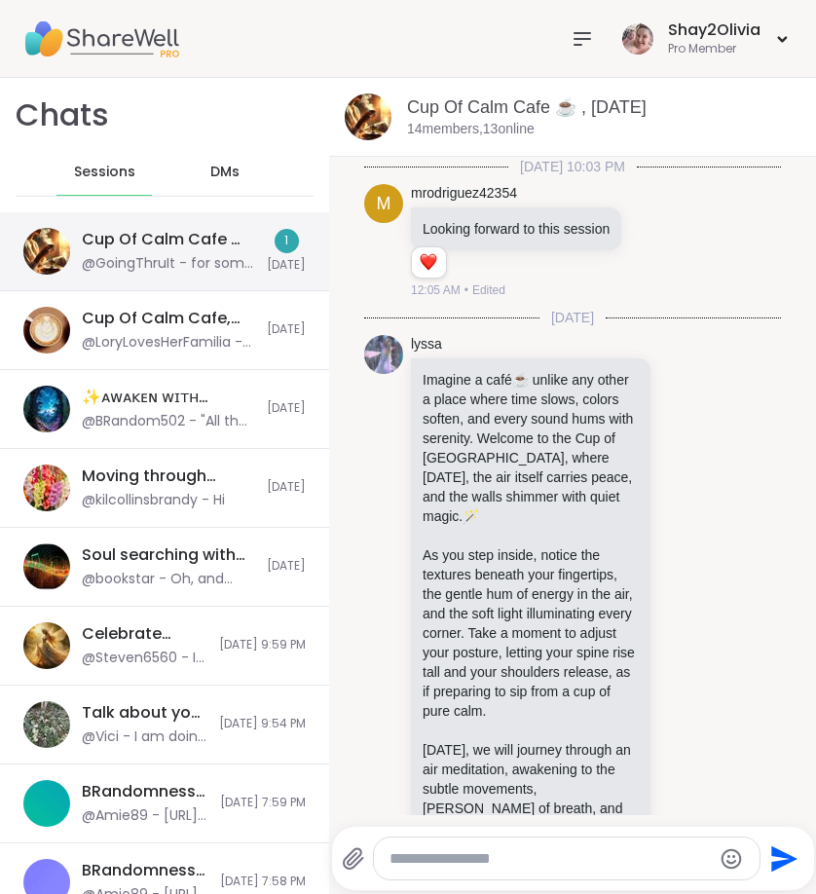
scroll to position [2150, 0]
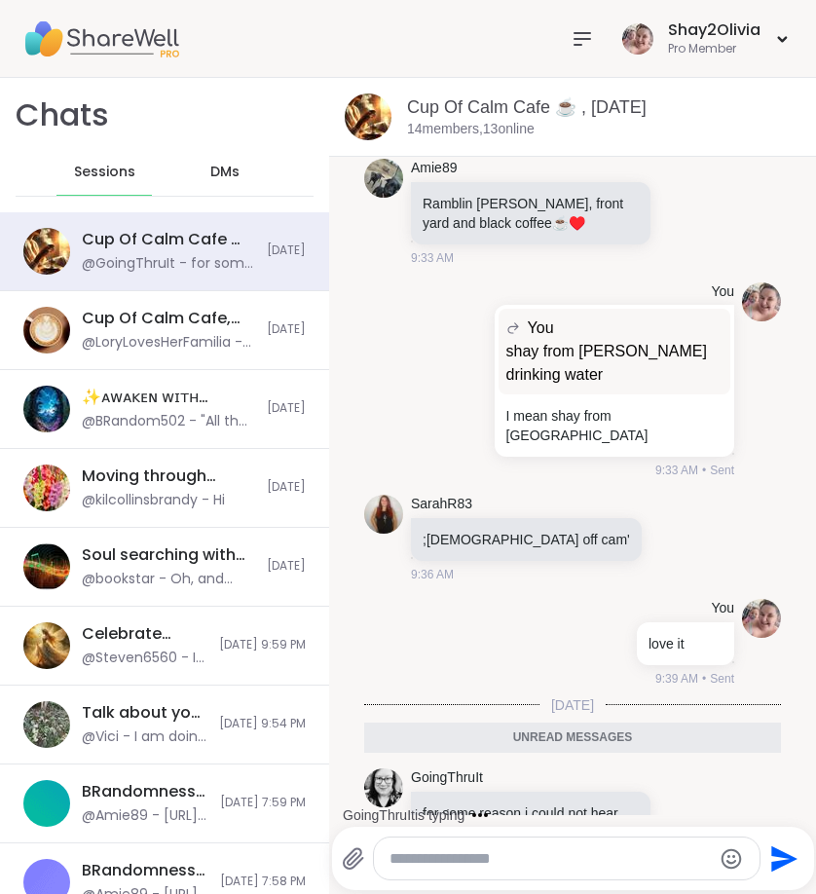
click at [567, 861] on textarea "Type your message" at bounding box center [551, 858] width 322 height 19
type textarea "****"
click at [700, 815] on icon at bounding box center [707, 822] width 14 height 14
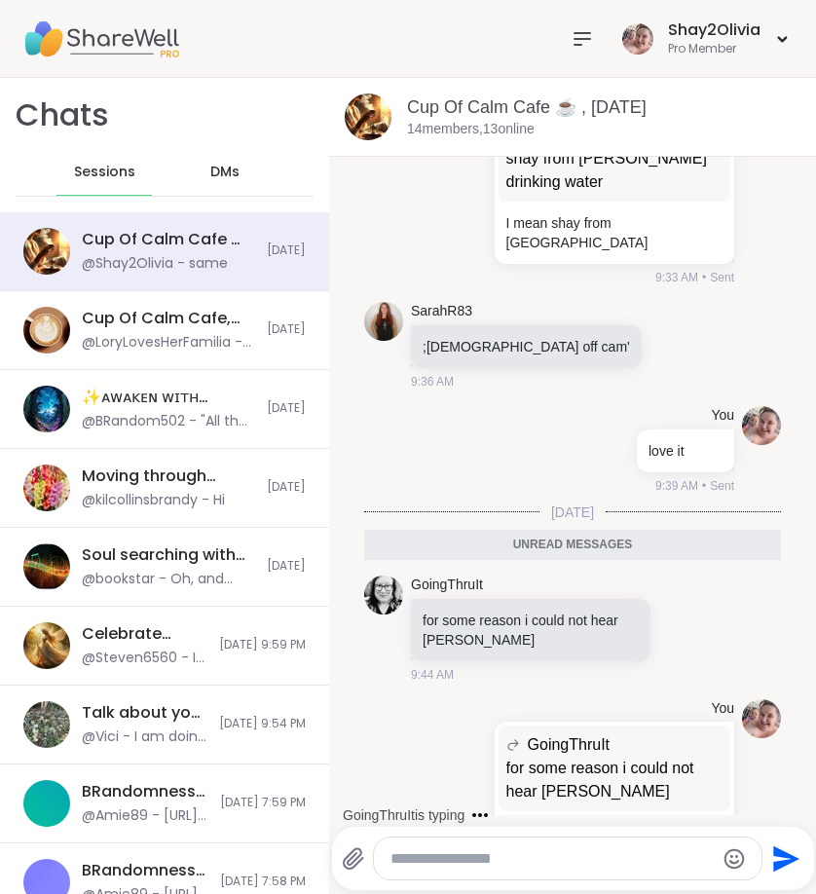
scroll to position [2297, 0]
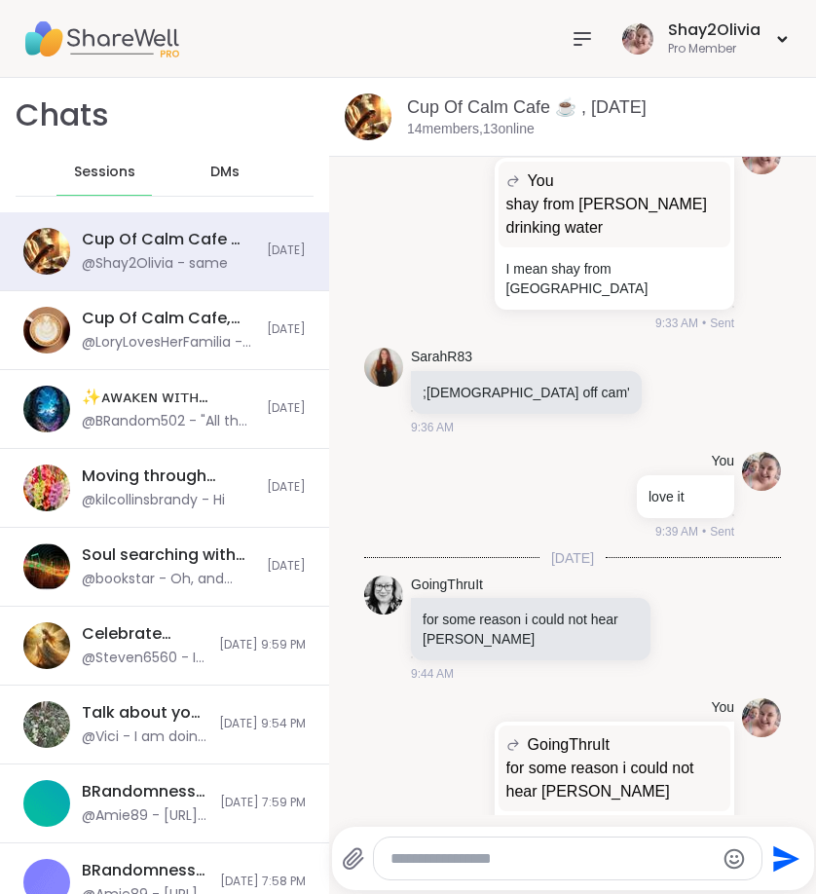
click at [226, 192] on div "DMs" at bounding box center [224, 172] width 95 height 47
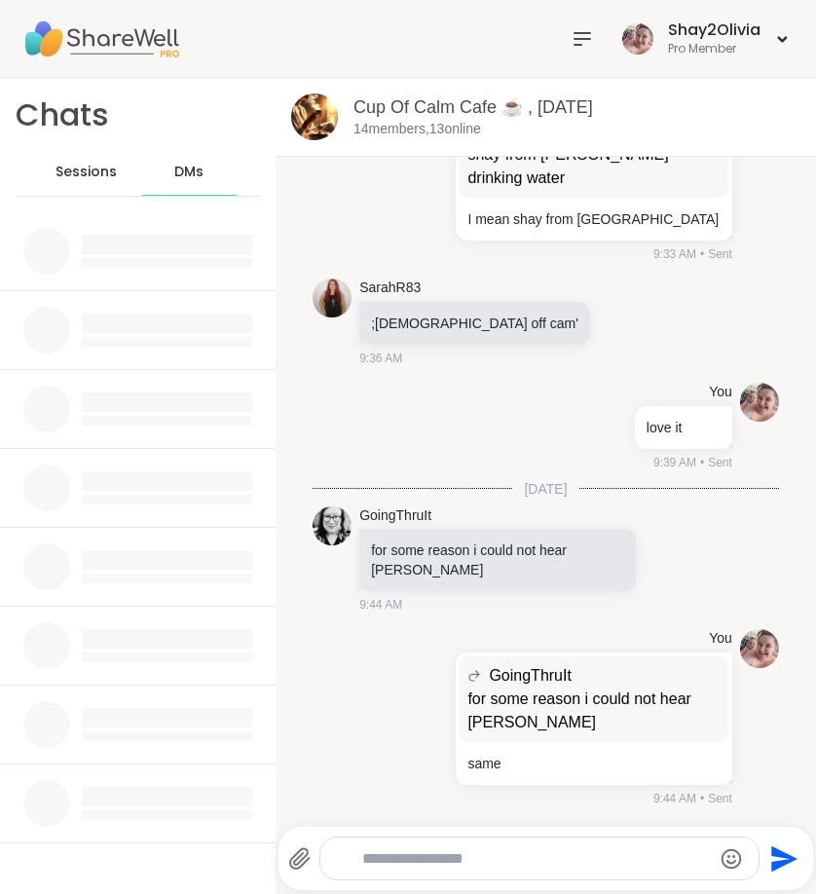
scroll to position [2157, 0]
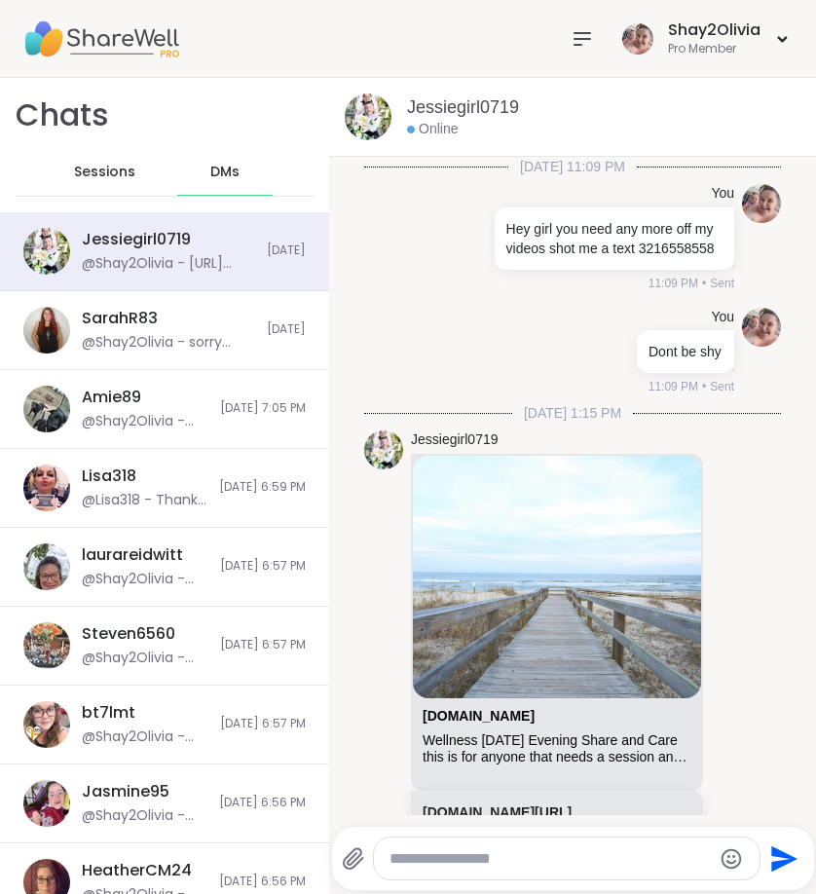
scroll to position [7333, 0]
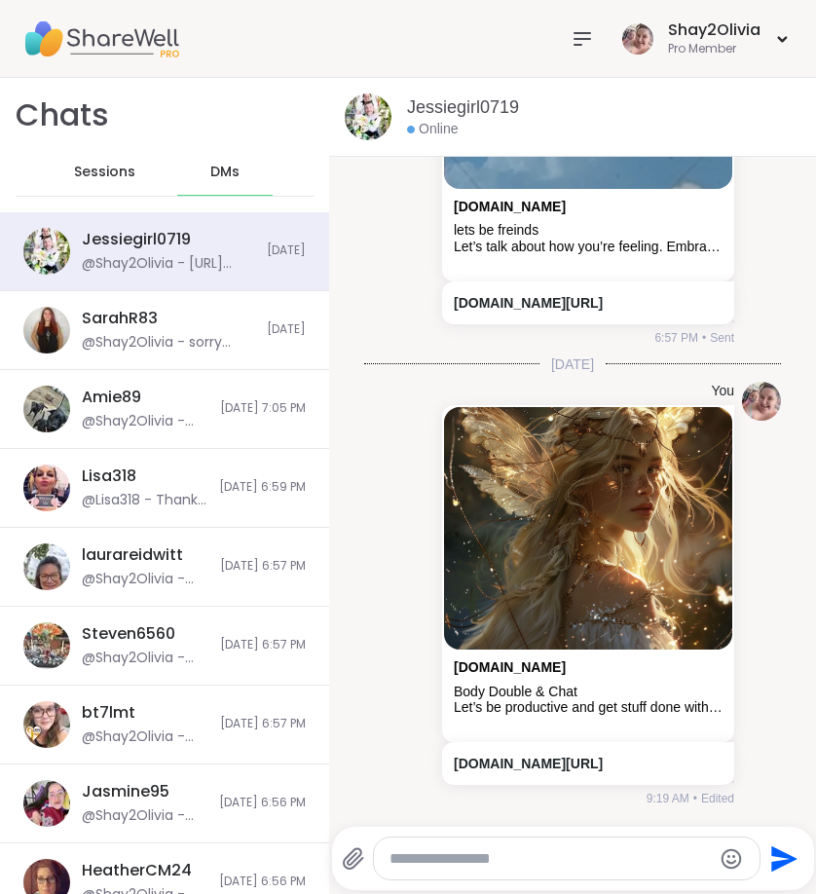
click at [570, 36] on div at bounding box center [582, 38] width 39 height 39
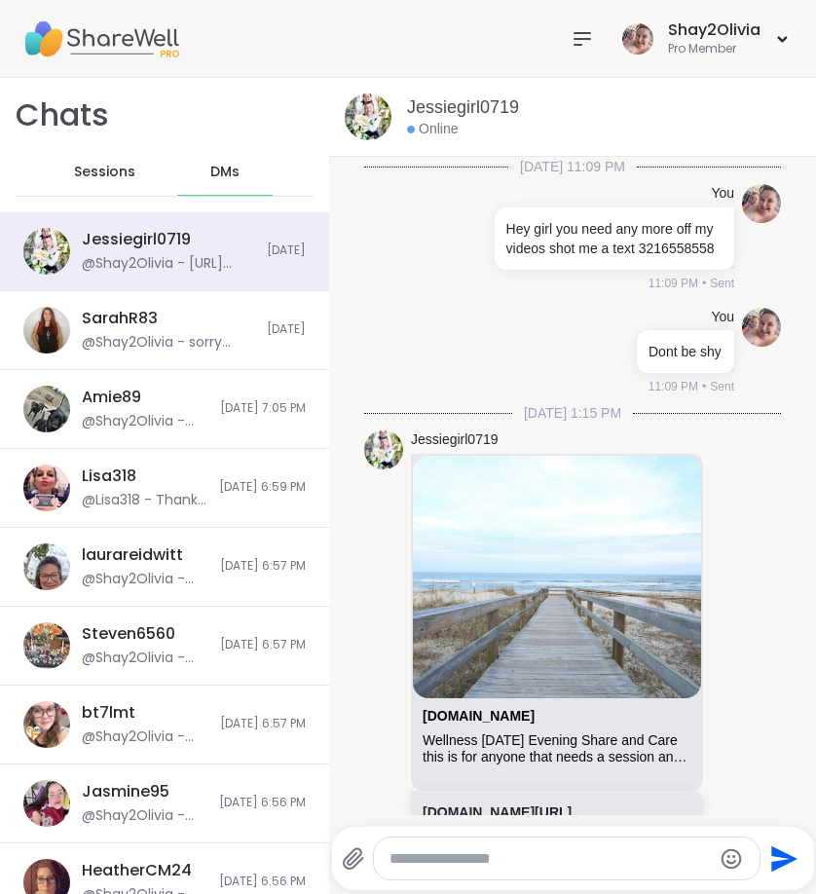
scroll to position [7333, 0]
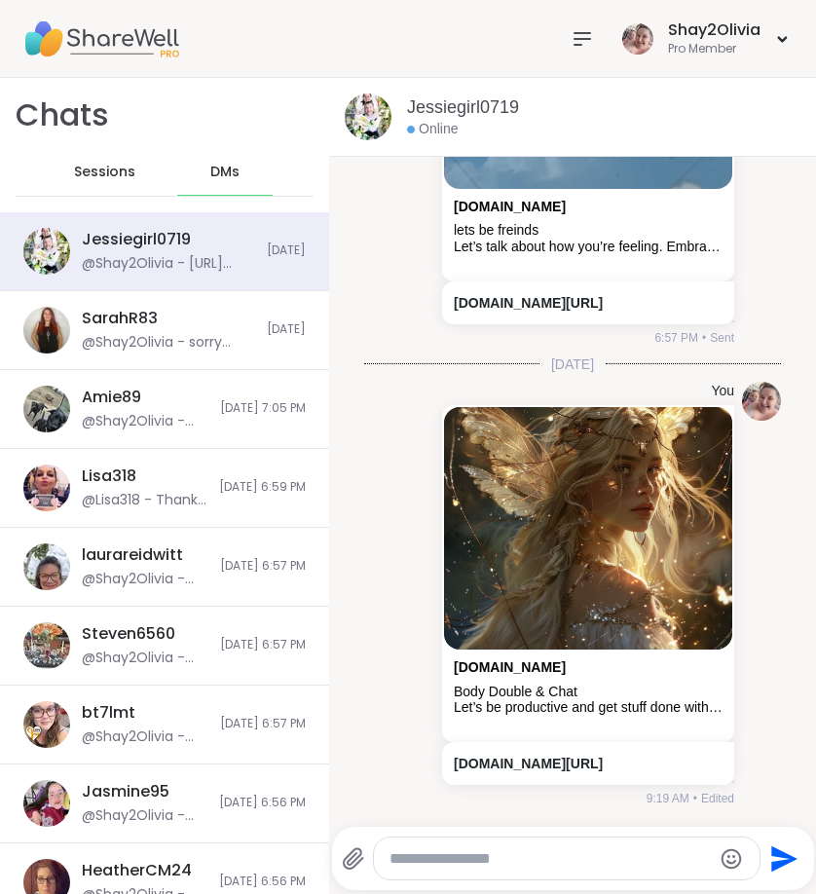
click at [108, 184] on div "Sessions" at bounding box center [103, 172] width 95 height 47
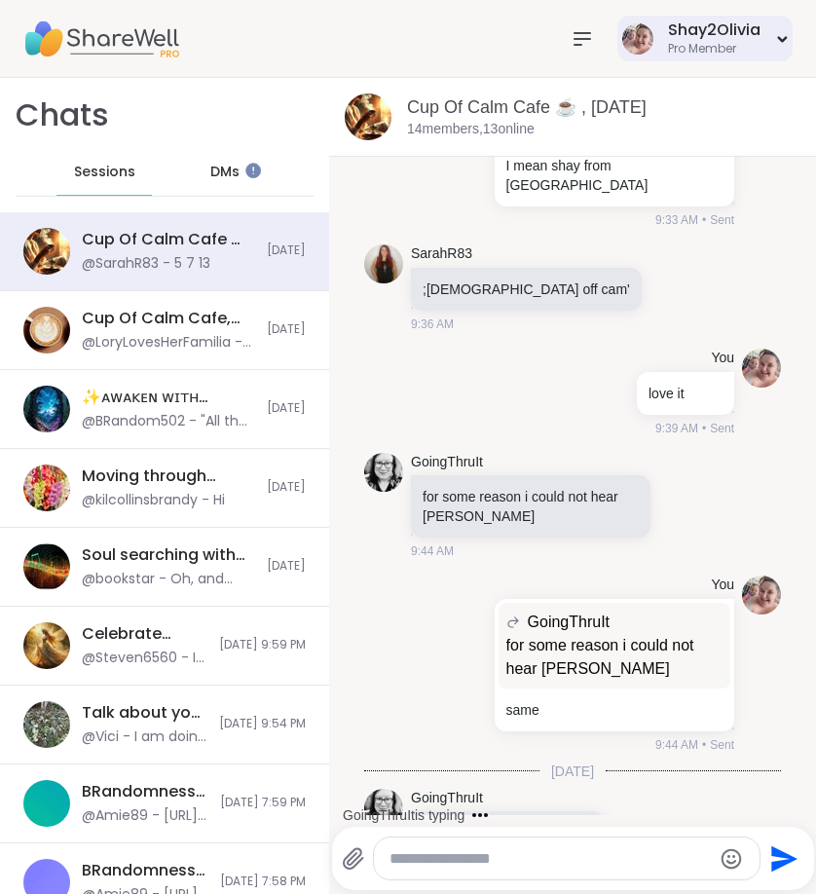
scroll to position [2503, 0]
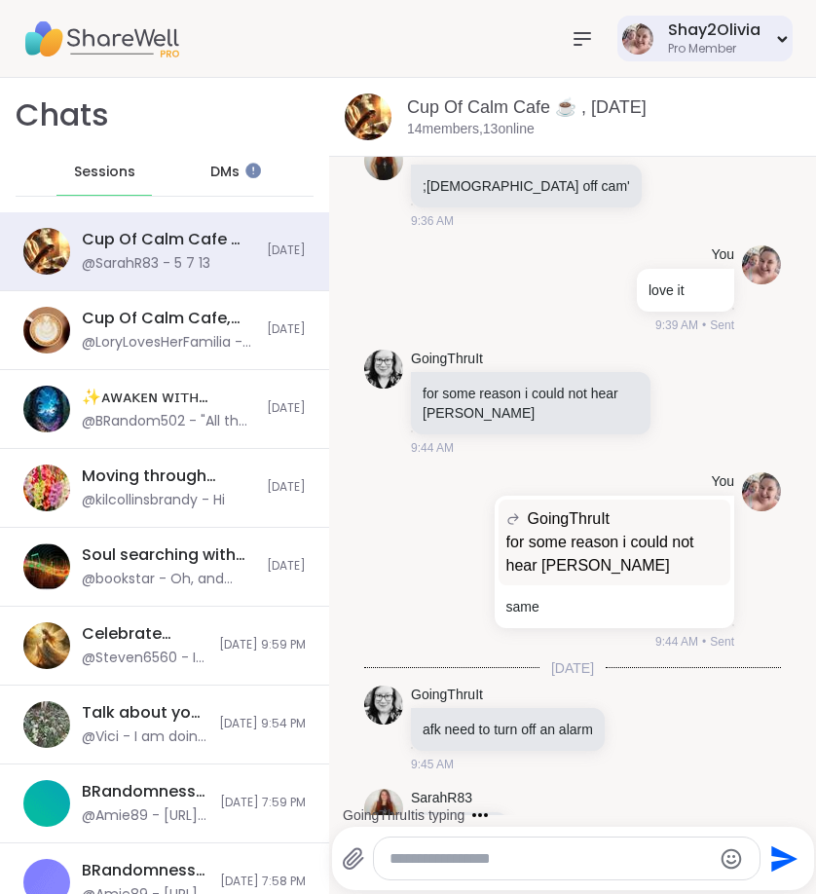
click at [782, 49] on div "Shay2Olivia Pro Member" at bounding box center [705, 39] width 175 height 46
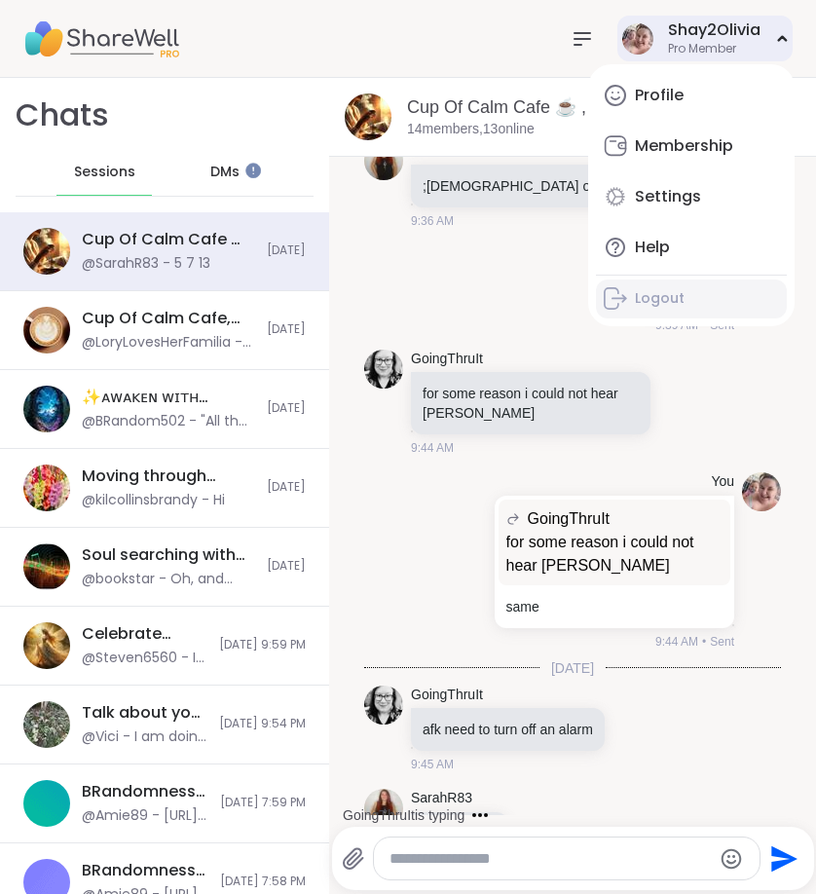
click at [690, 295] on link "Logout" at bounding box center [691, 299] width 191 height 39
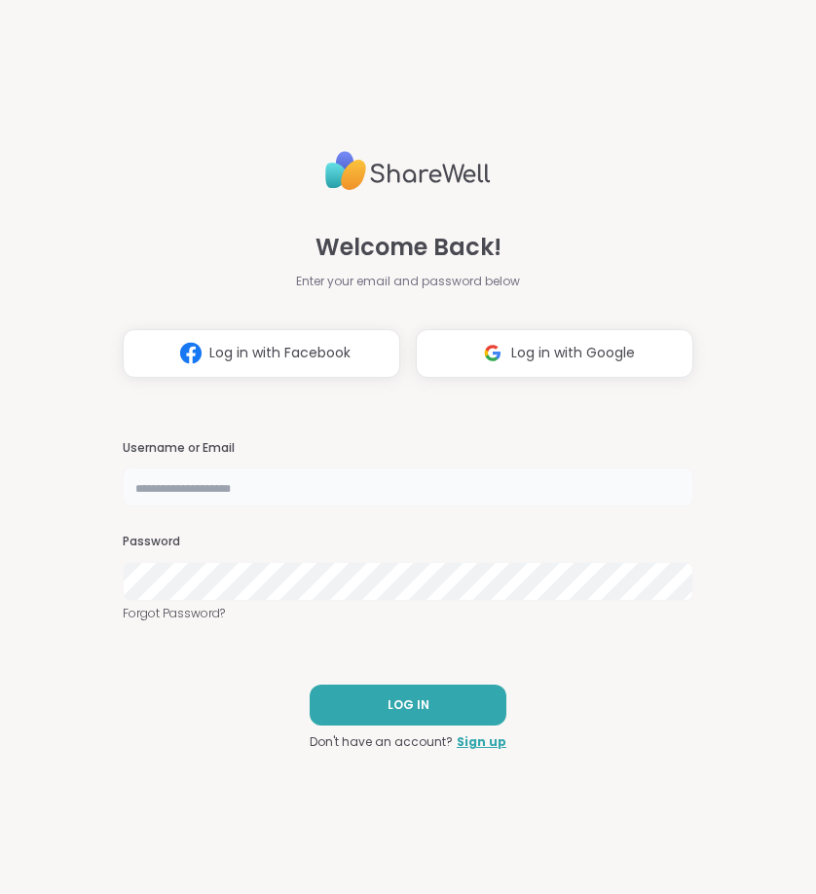
click at [427, 500] on input "text" at bounding box center [409, 487] width 572 height 39
type input "**********"
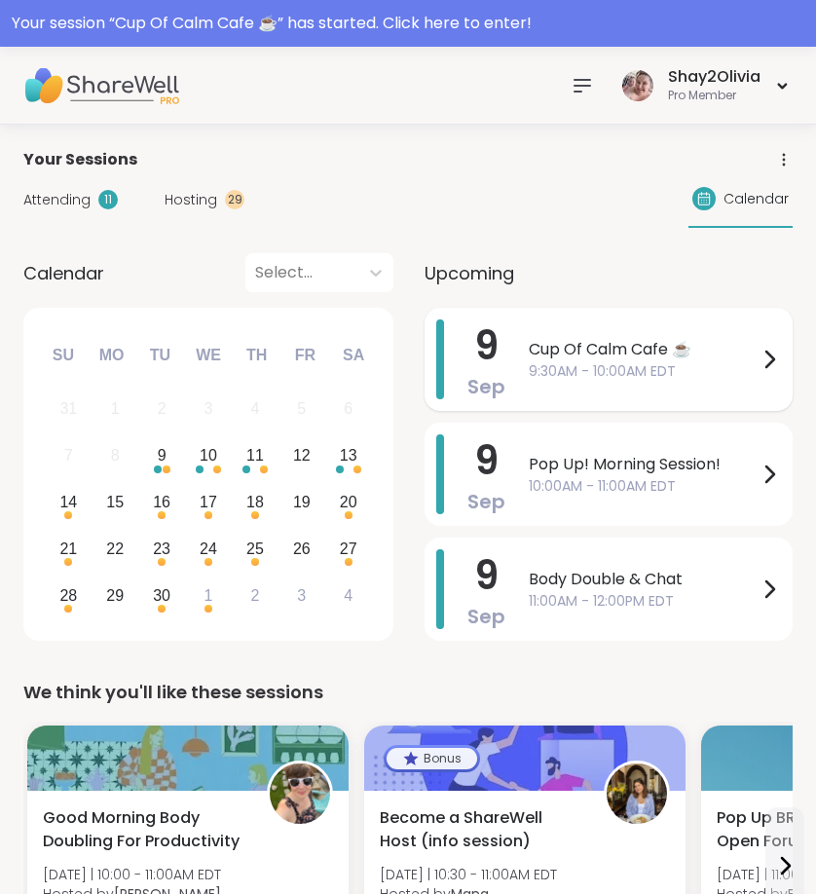
click at [592, 343] on span "Cup Of Calm Cafe ☕️" at bounding box center [643, 349] width 229 height 23
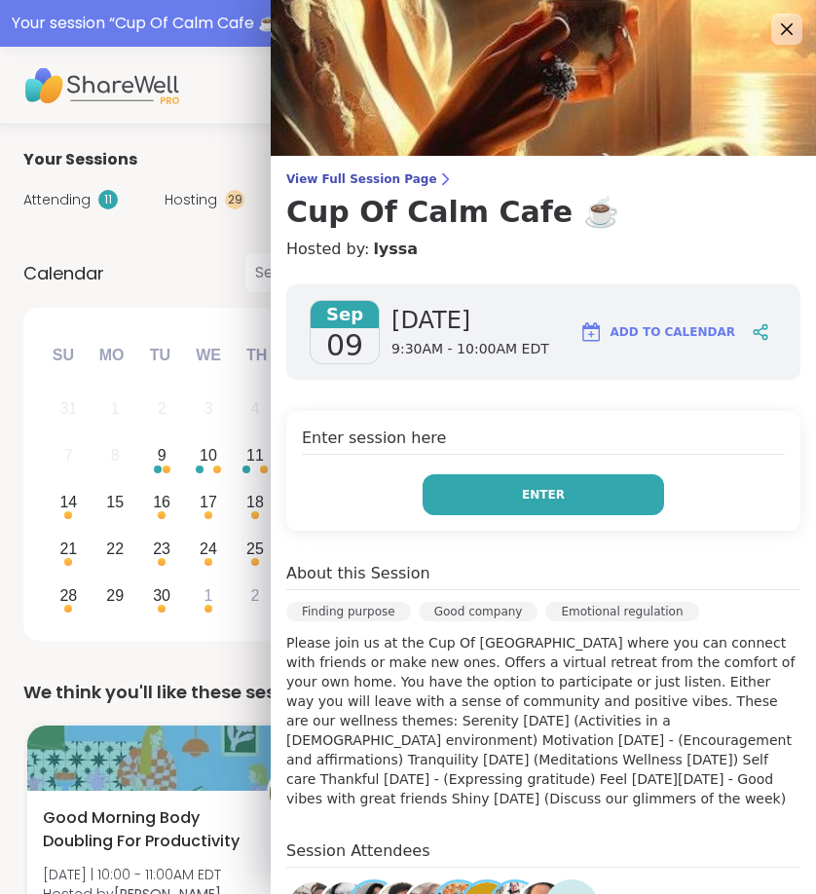
click at [602, 513] on button "Enter" at bounding box center [544, 494] width 242 height 41
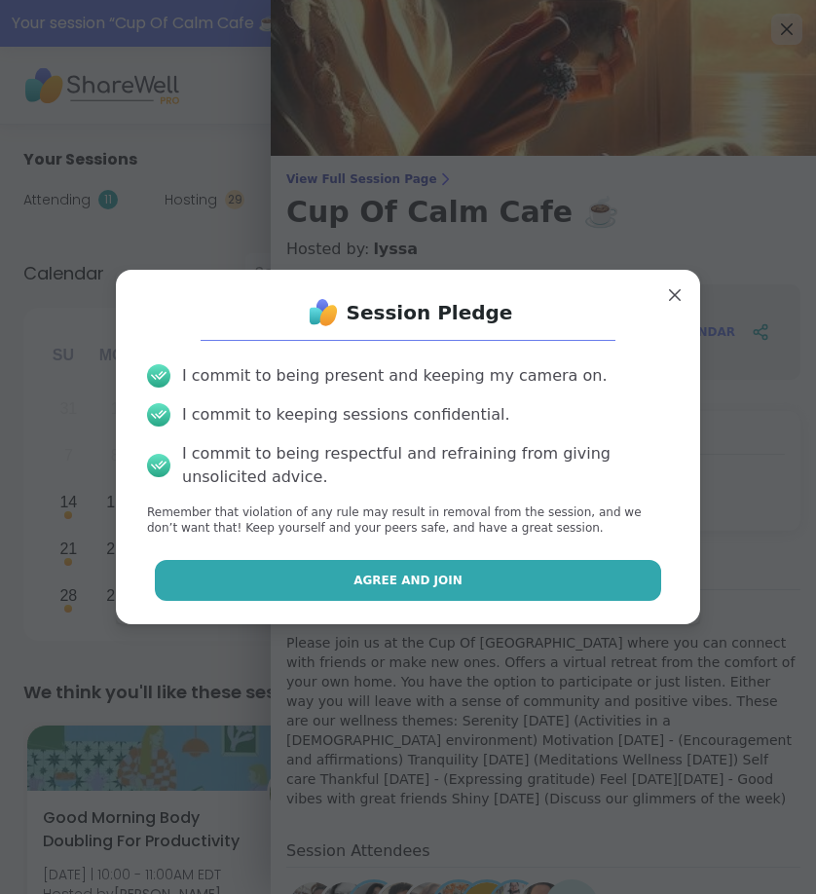
click at [608, 582] on button "Agree and Join" at bounding box center [408, 580] width 507 height 41
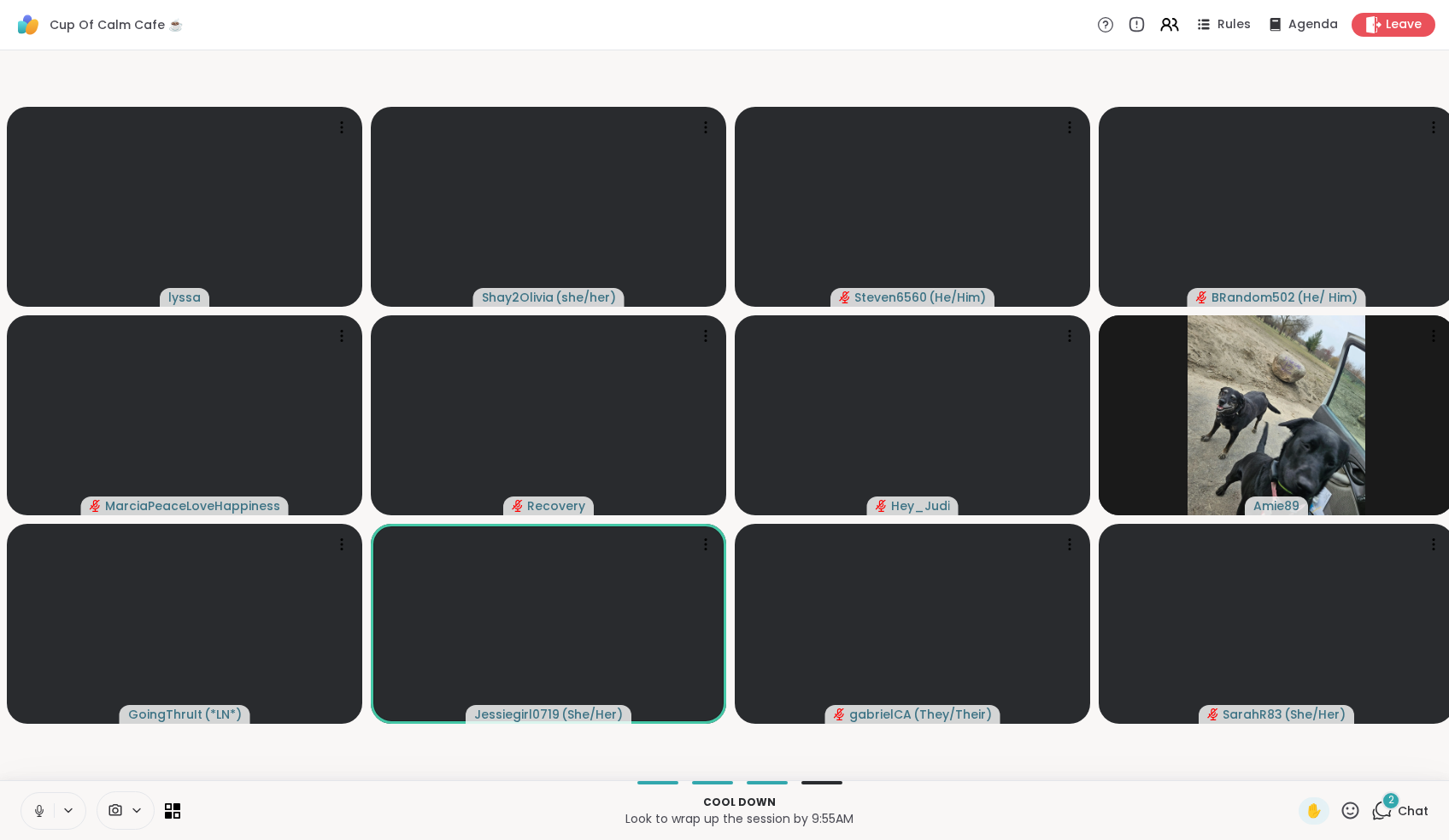
click at [41, 783] on icon at bounding box center [39, 810] width 9 height 5
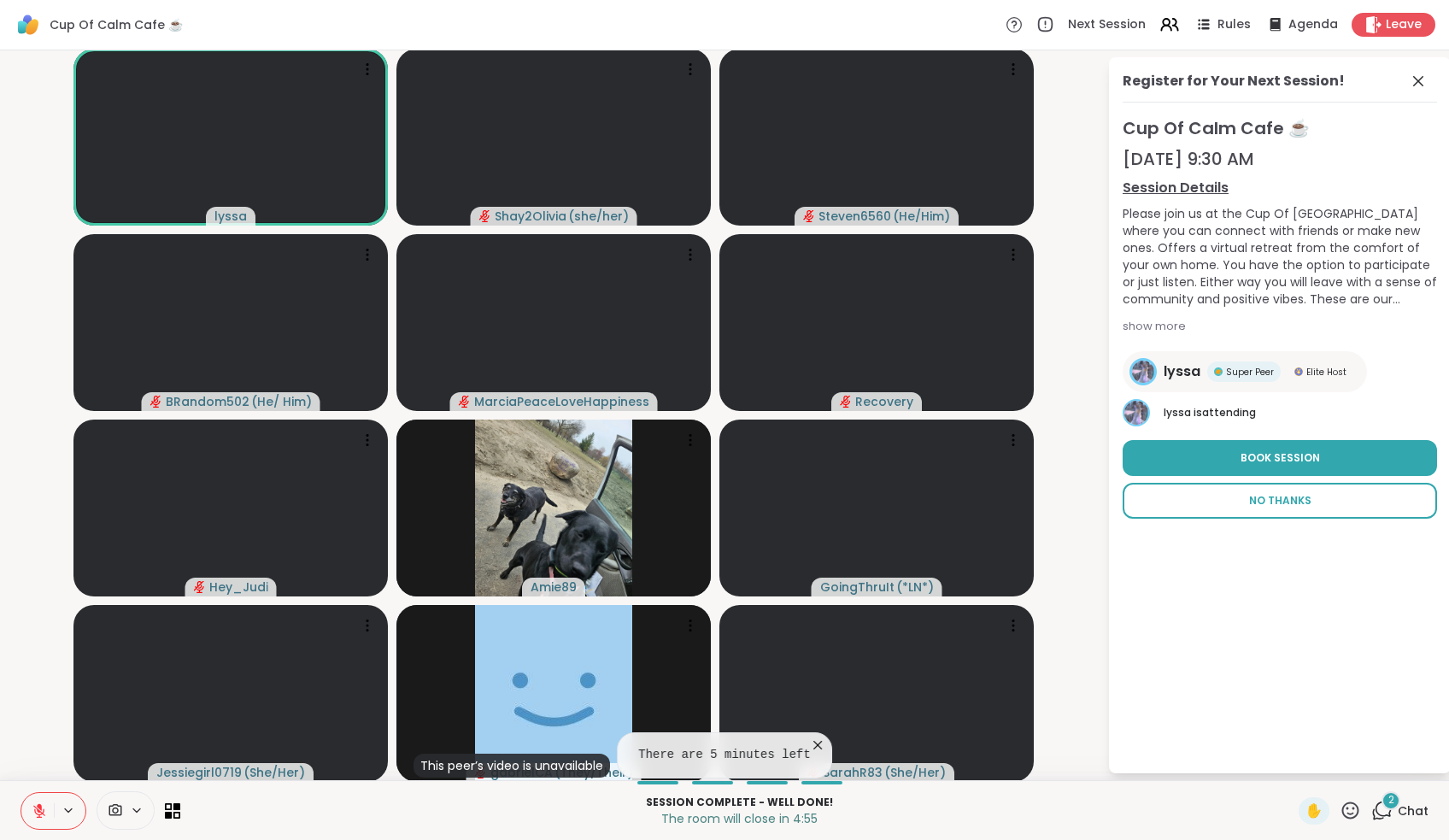
click at [715, 509] on button "No Thanks" at bounding box center [1280, 500] width 314 height 36
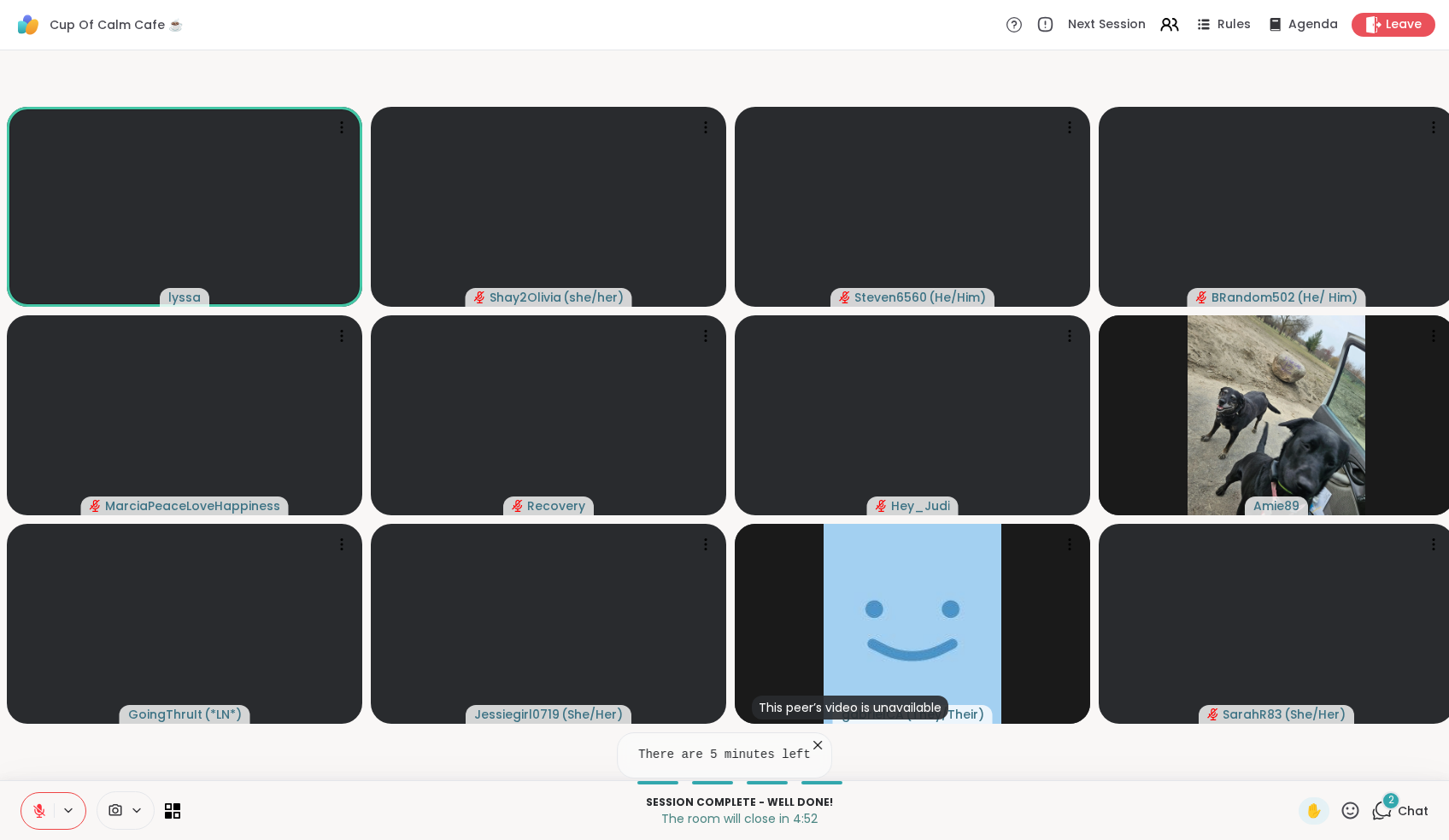
click at [715, 783] on div "2" at bounding box center [1390, 800] width 18 height 18
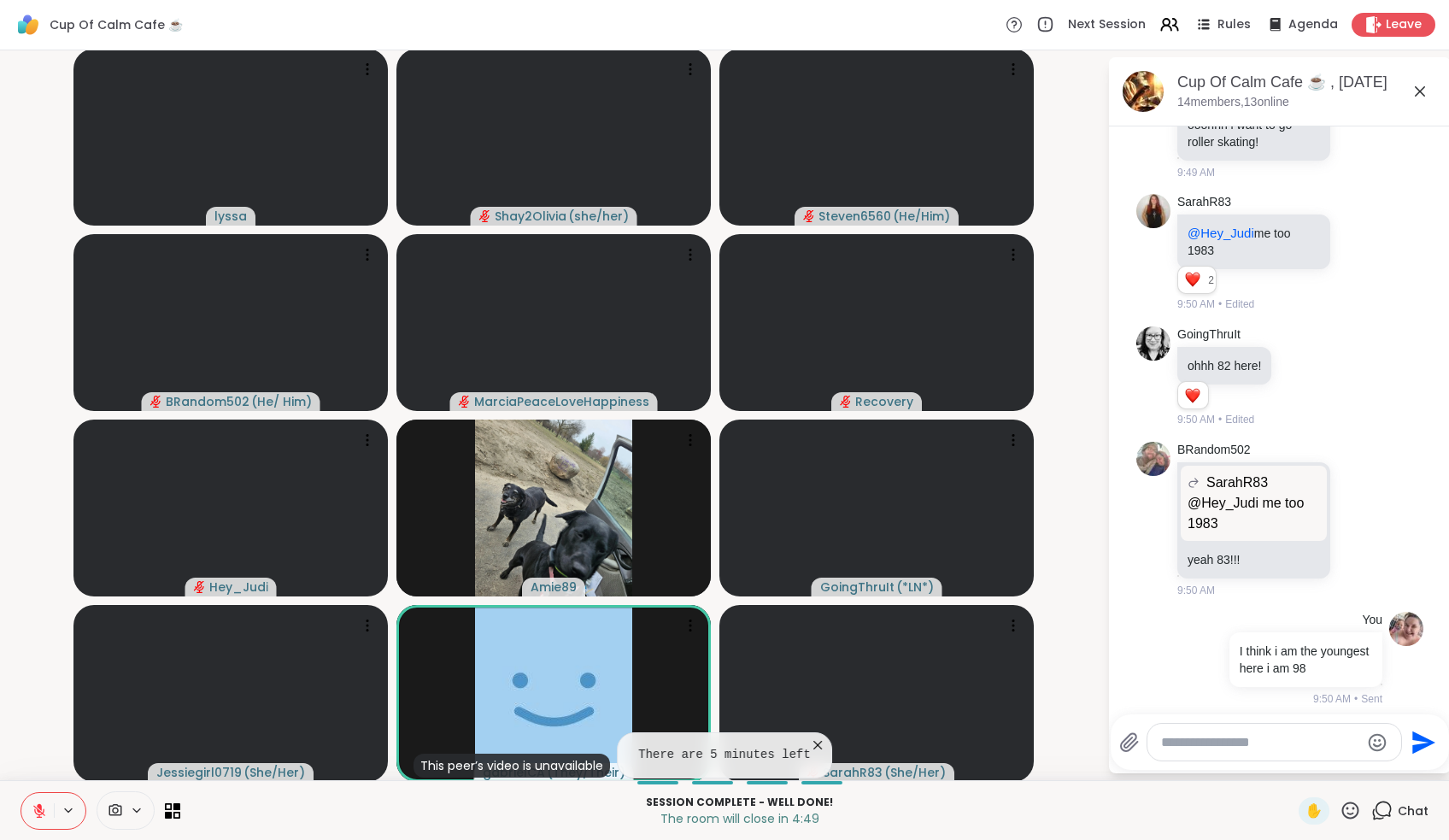
scroll to position [4948, 0]
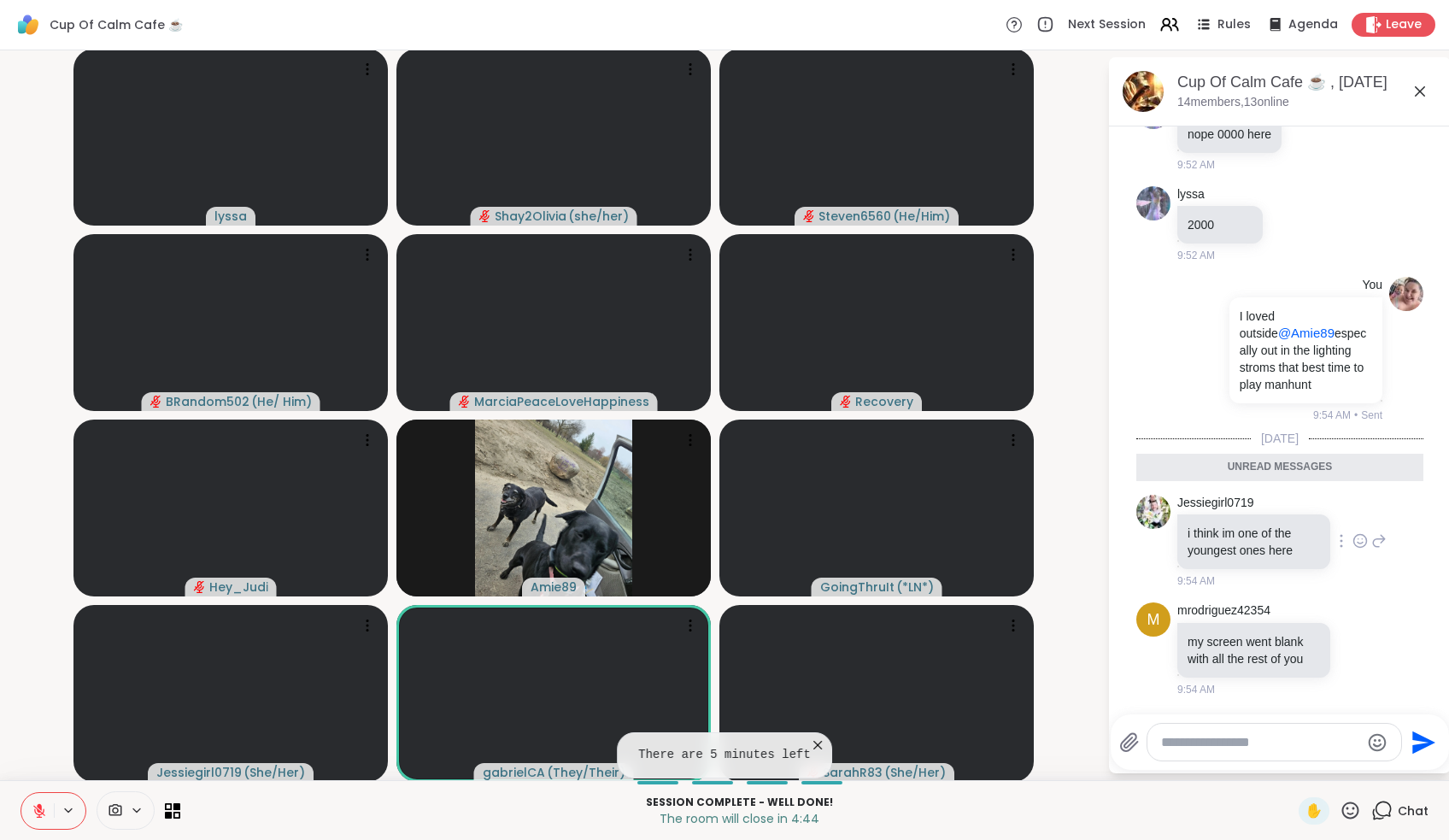
click at [715, 531] on icon at bounding box center [1379, 540] width 16 height 20
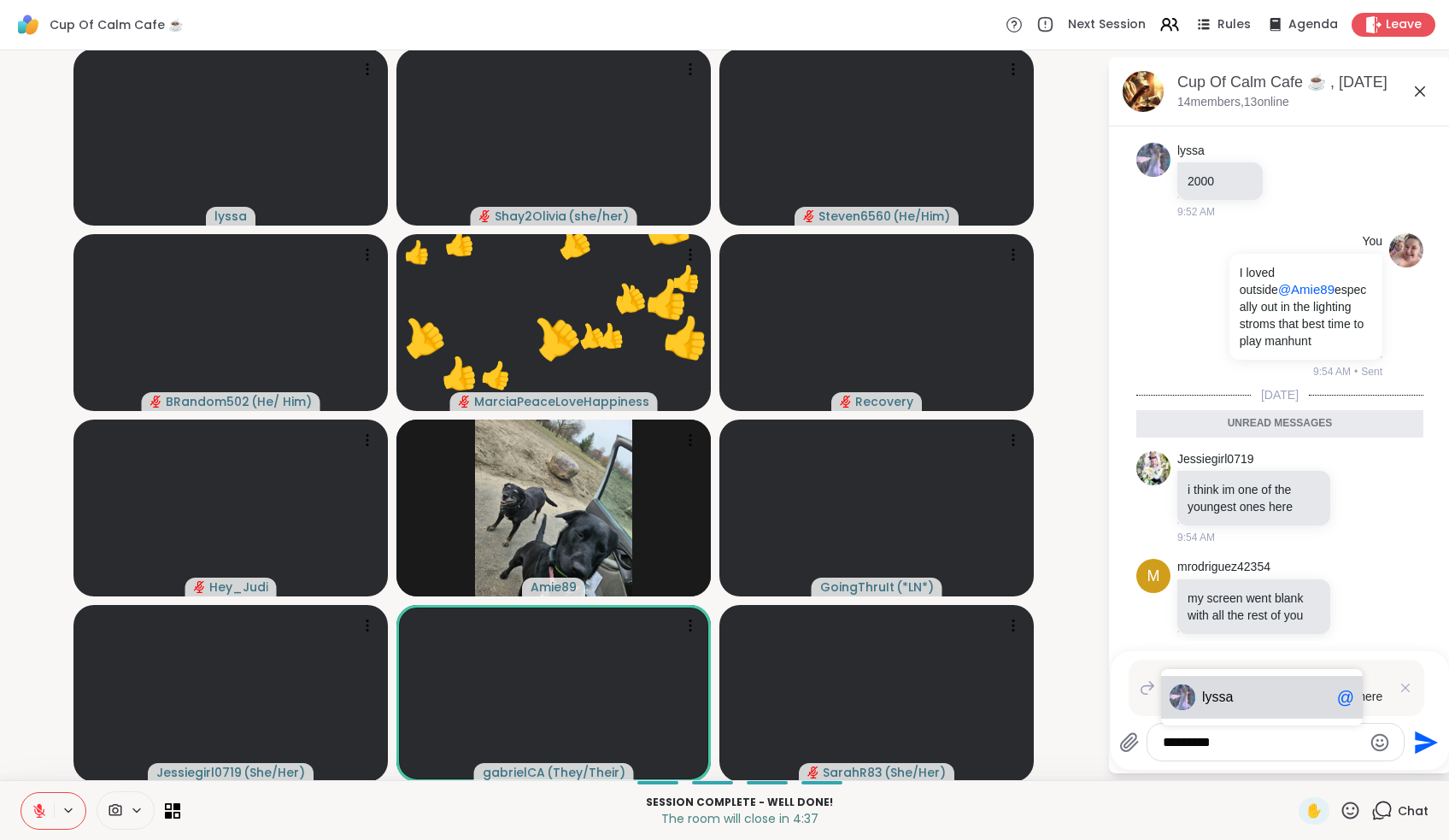
click at [715, 705] on span "lyss a" at bounding box center [1267, 696] width 128 height 17
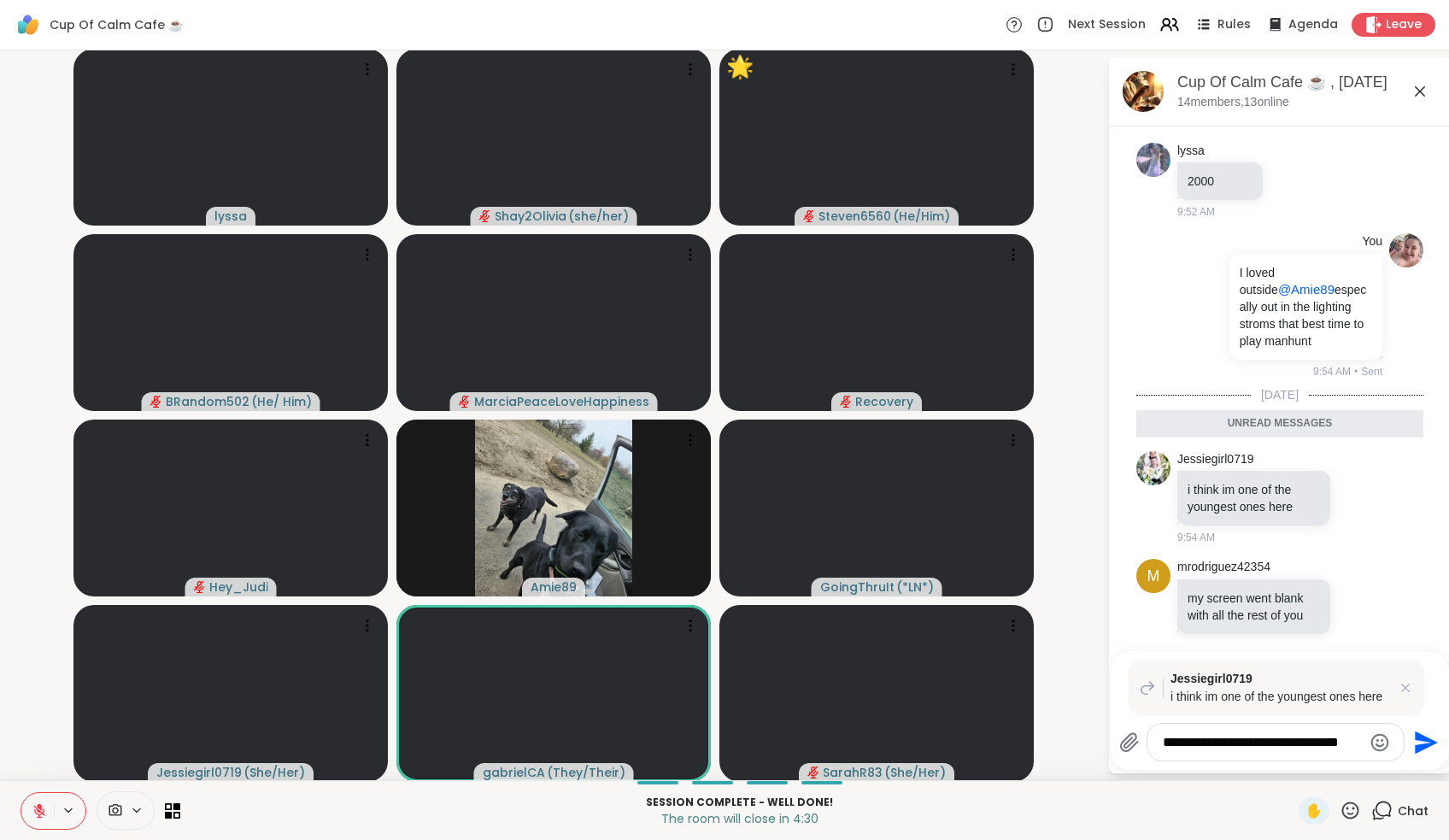
type textarea "**********"
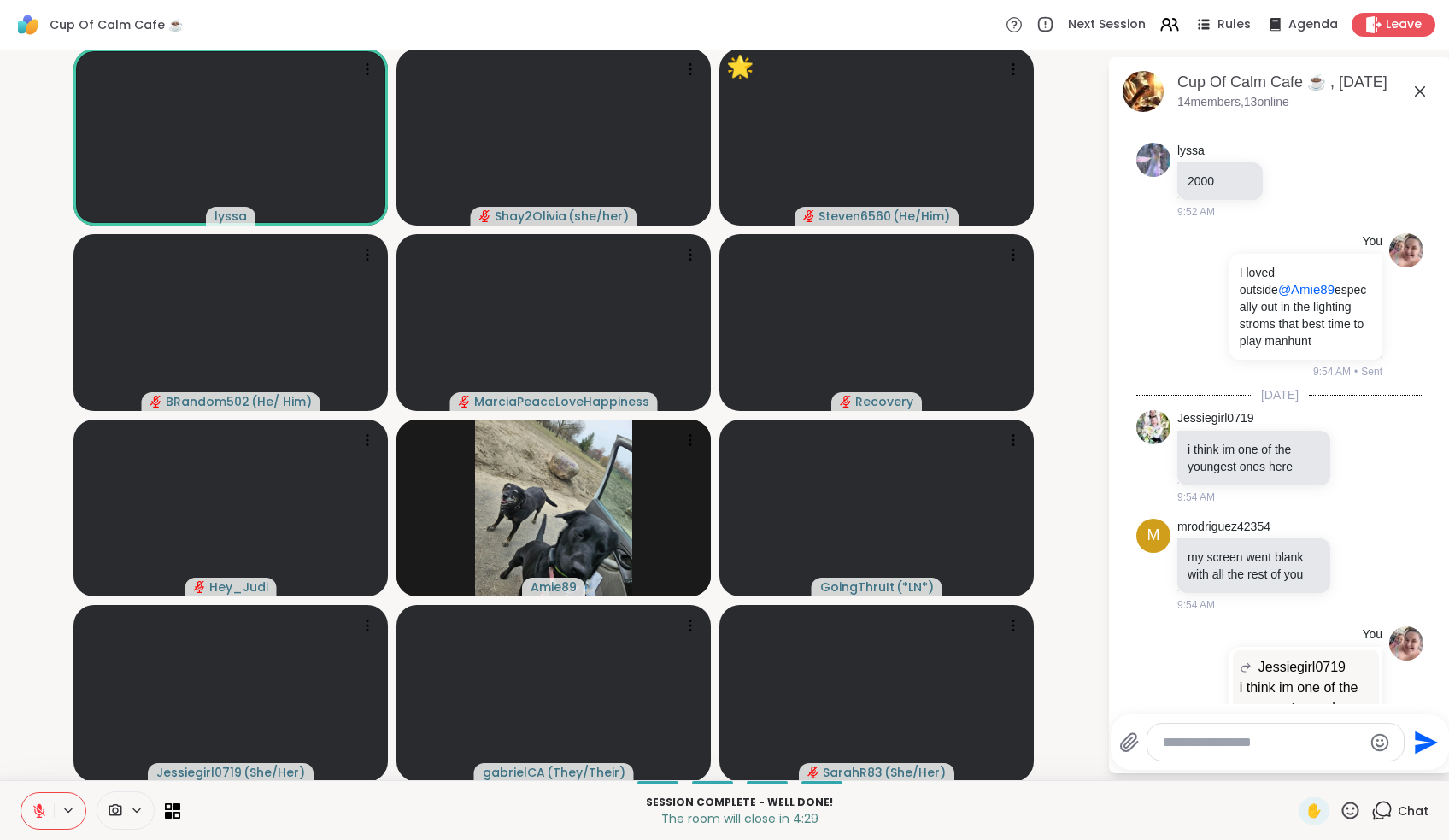
scroll to position [5115, 0]
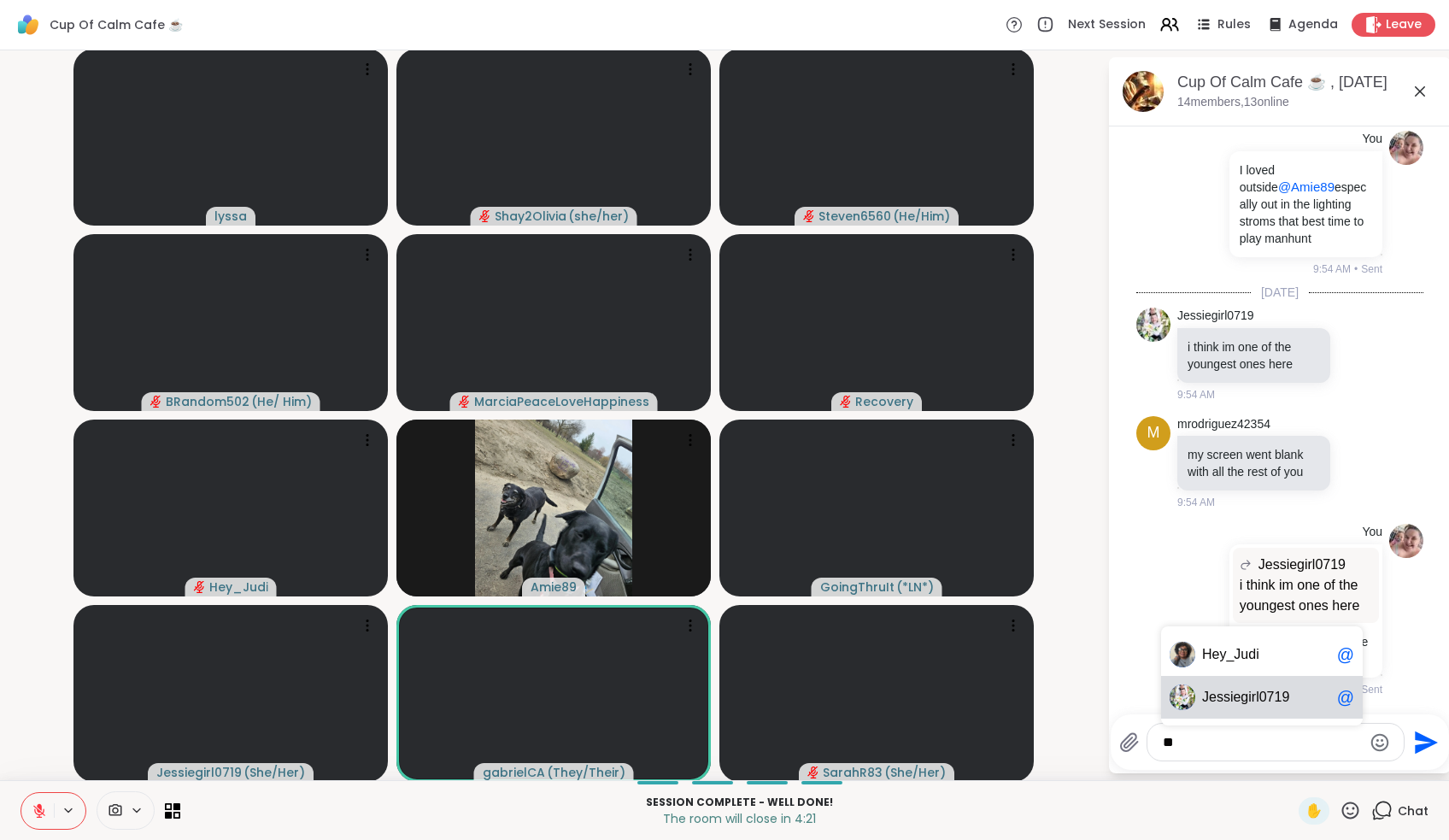
click at [715, 692] on span "essiegirl0719" at bounding box center [1249, 696] width 81 height 17
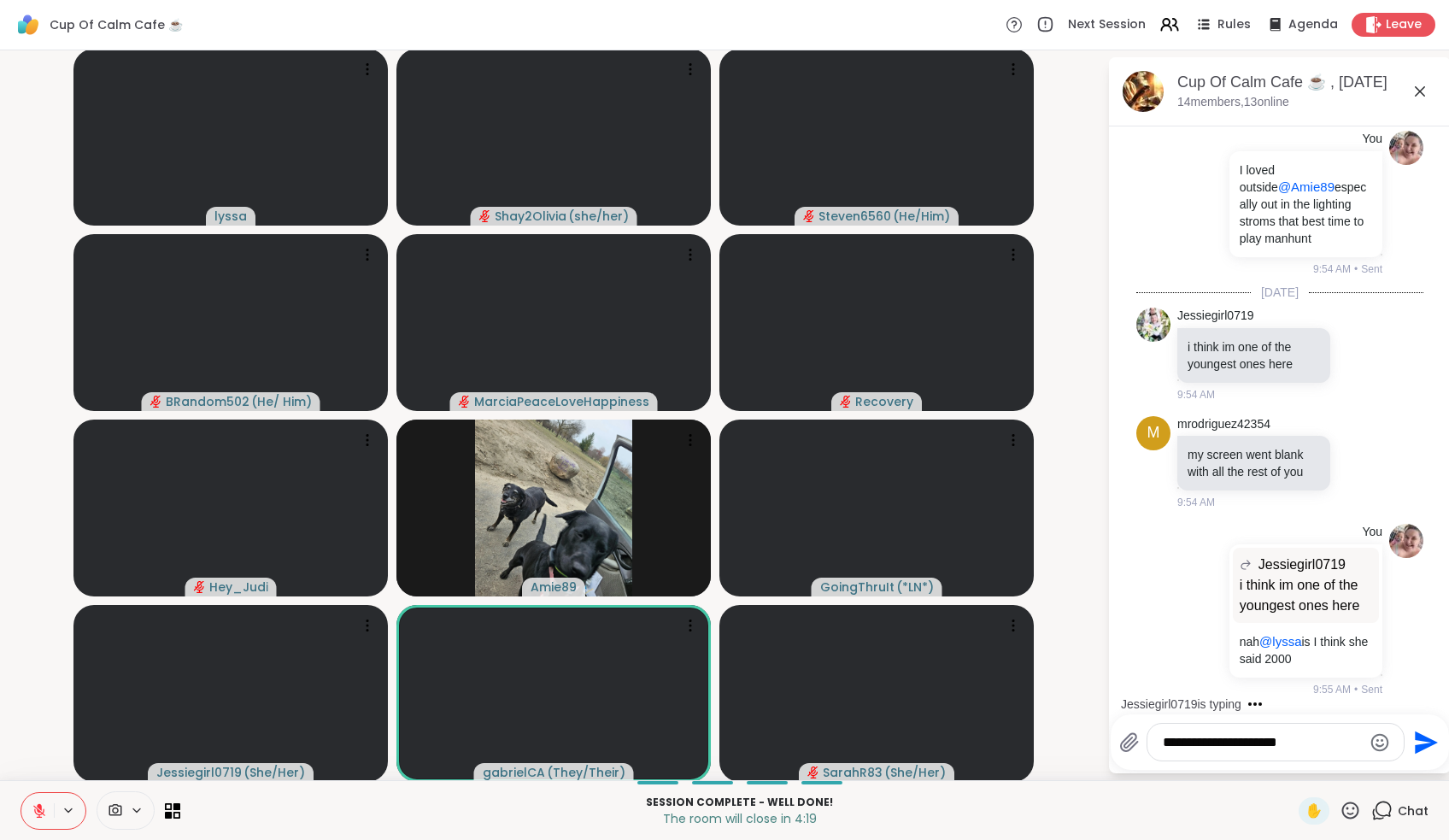
type textarea "**********"
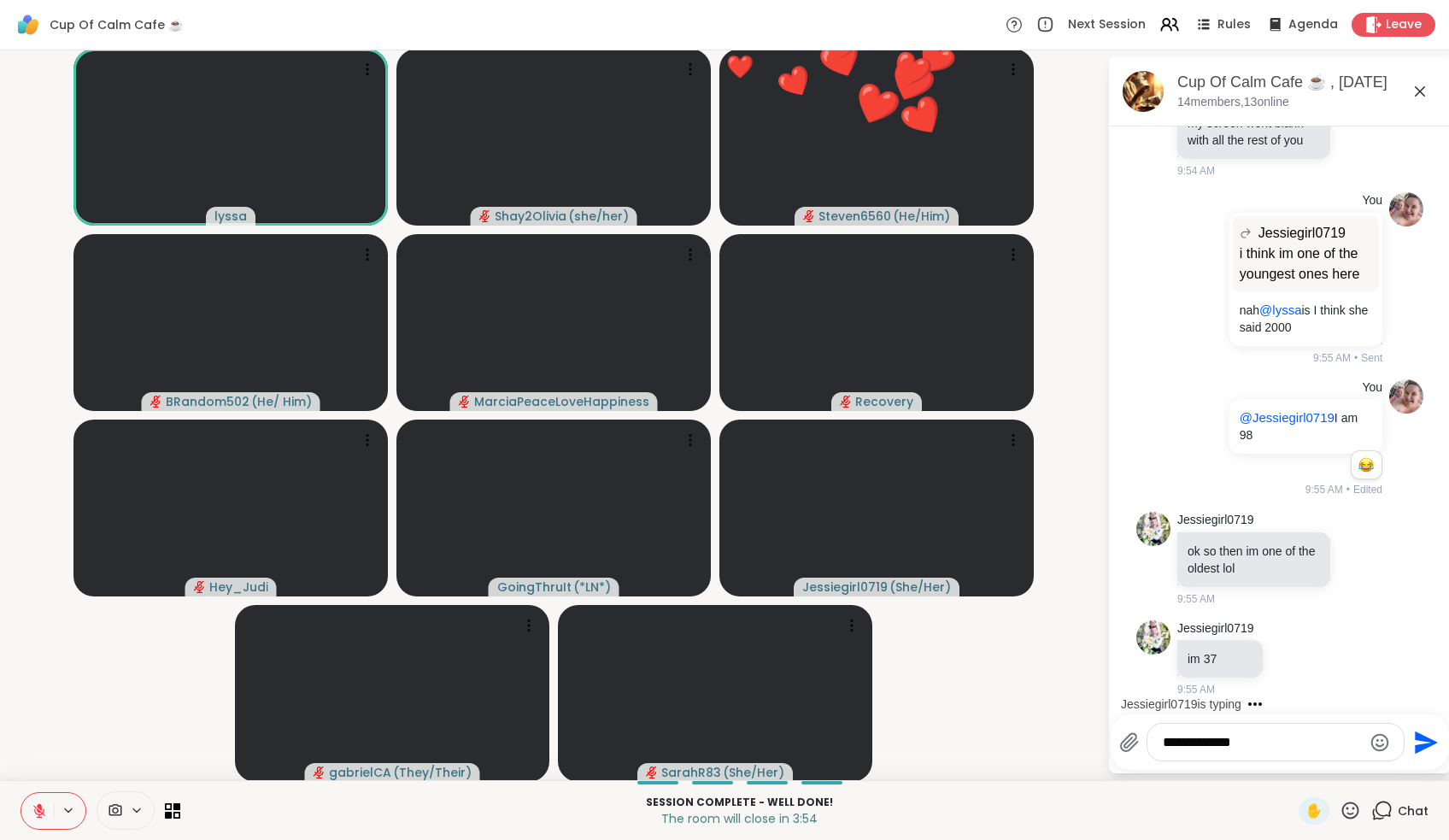
scroll to position [5569, 0]
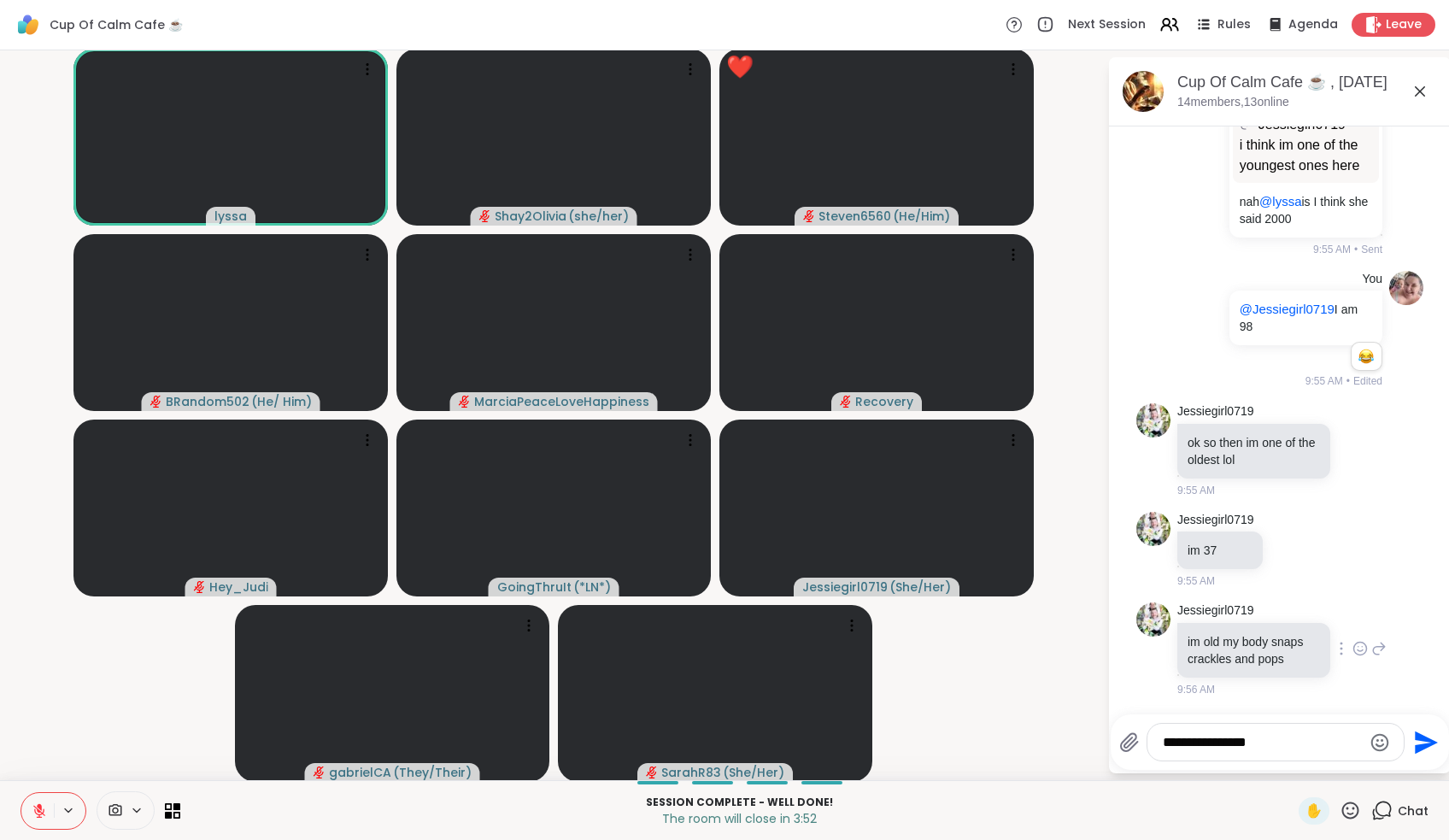
click at [715, 638] on icon at bounding box center [1379, 648] width 16 height 20
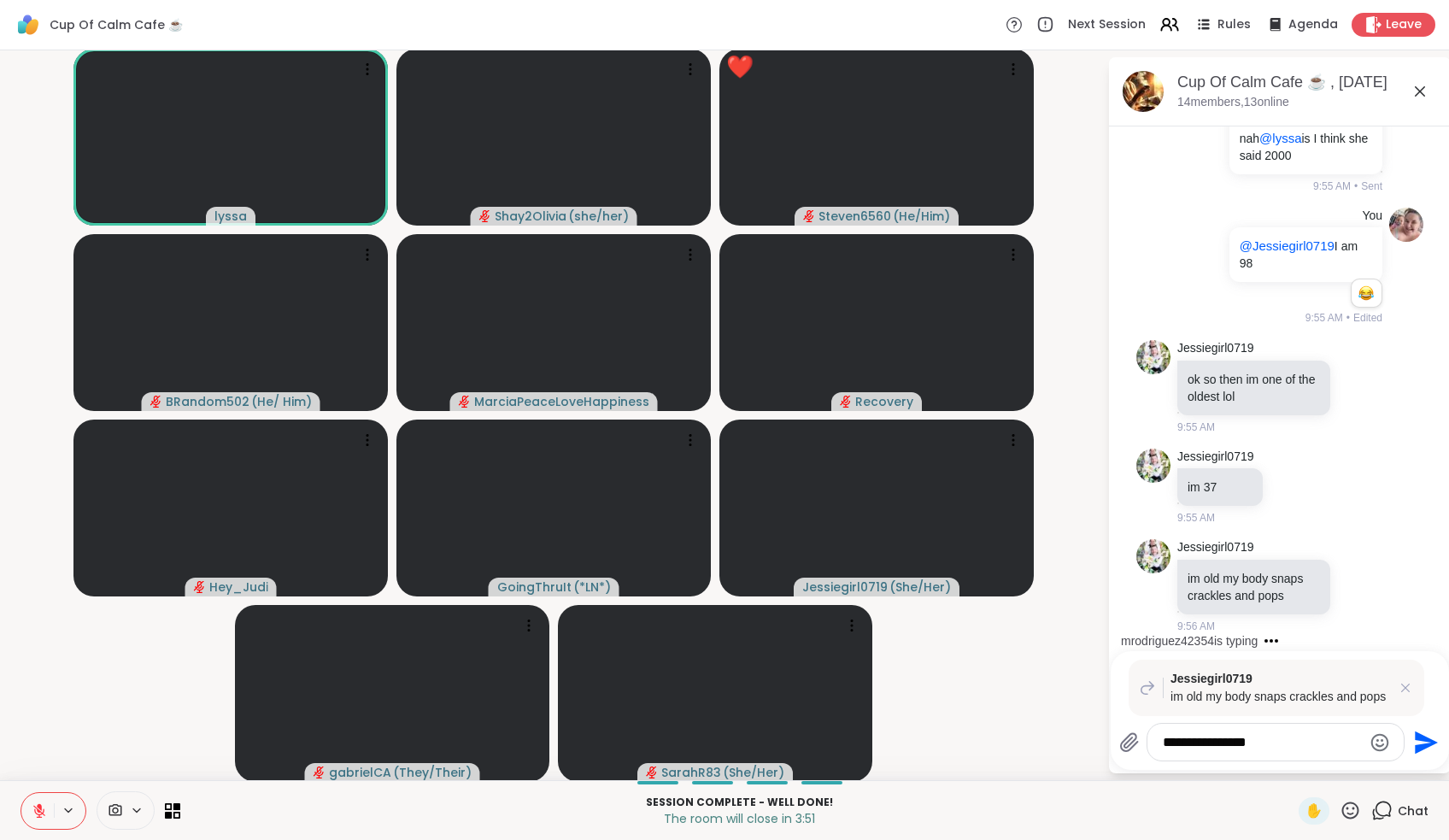
click at [715, 627] on div "mrodriguez42354 is typing" at bounding box center [1283, 640] width 335 height 27
click at [715, 740] on textarea "**********" at bounding box center [1262, 742] width 199 height 17
type textarea "**********"
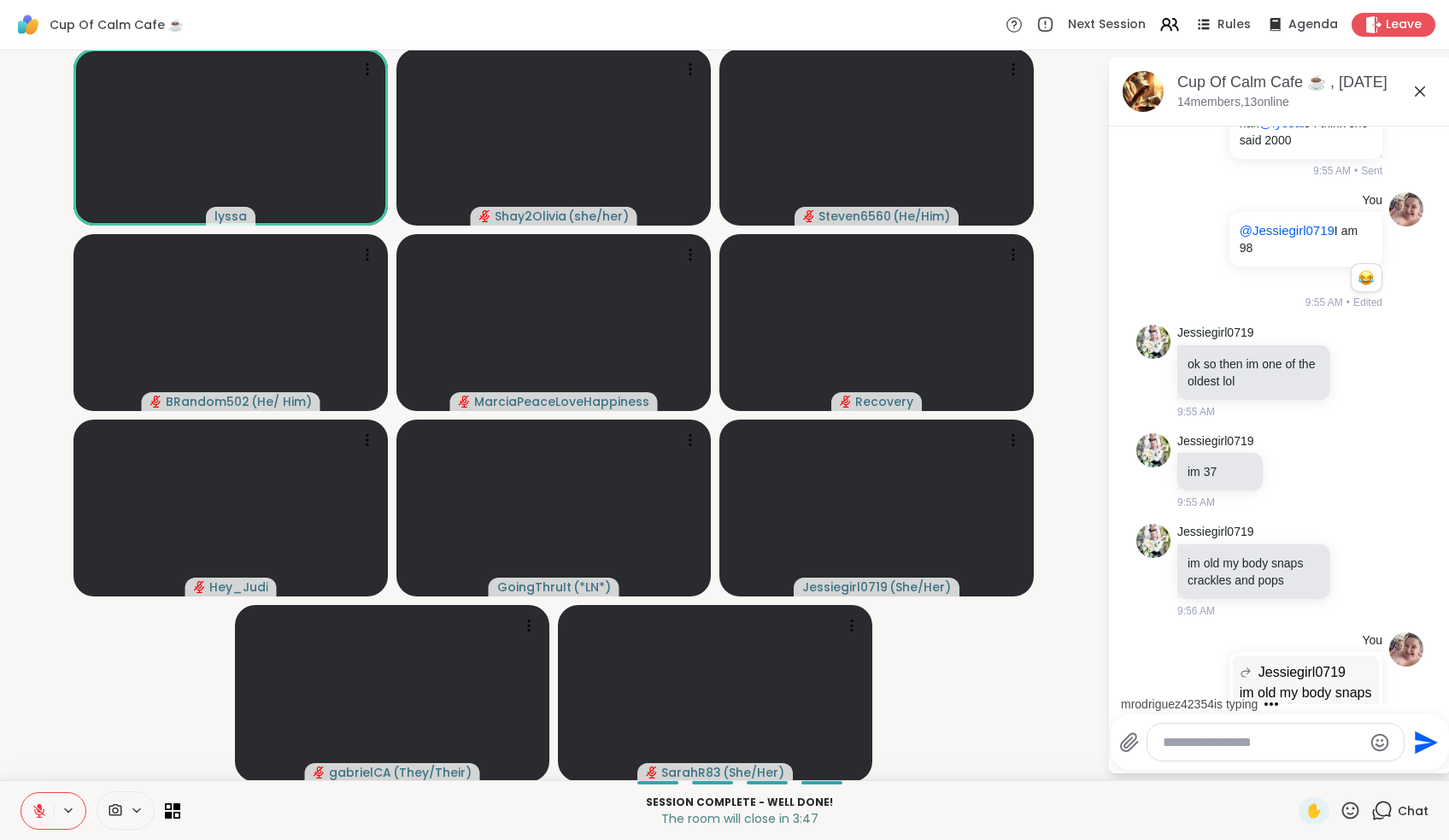
scroll to position [5776, 0]
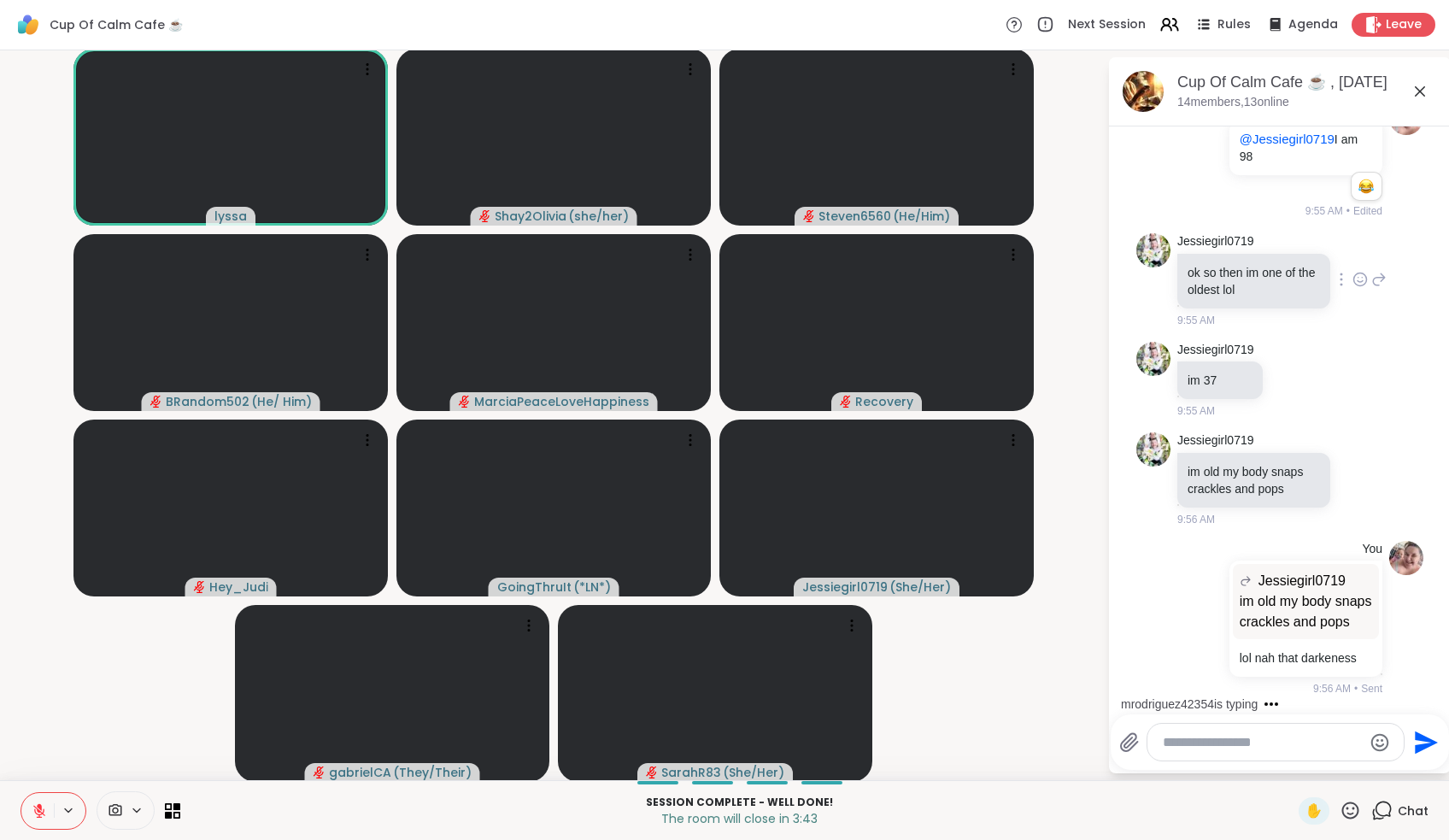
click at [715, 269] on icon at bounding box center [1379, 279] width 16 height 20
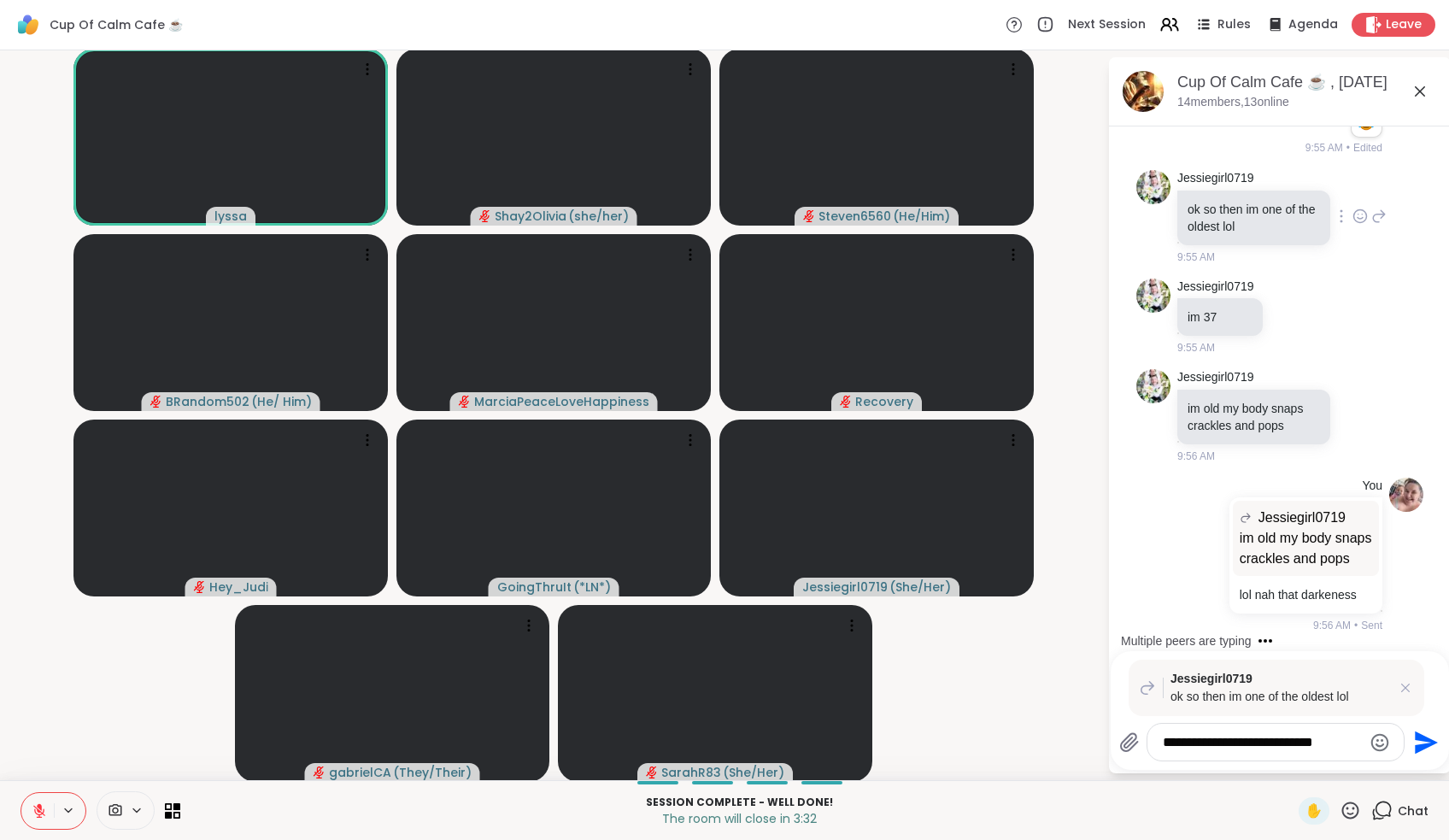
scroll to position [5929, 0]
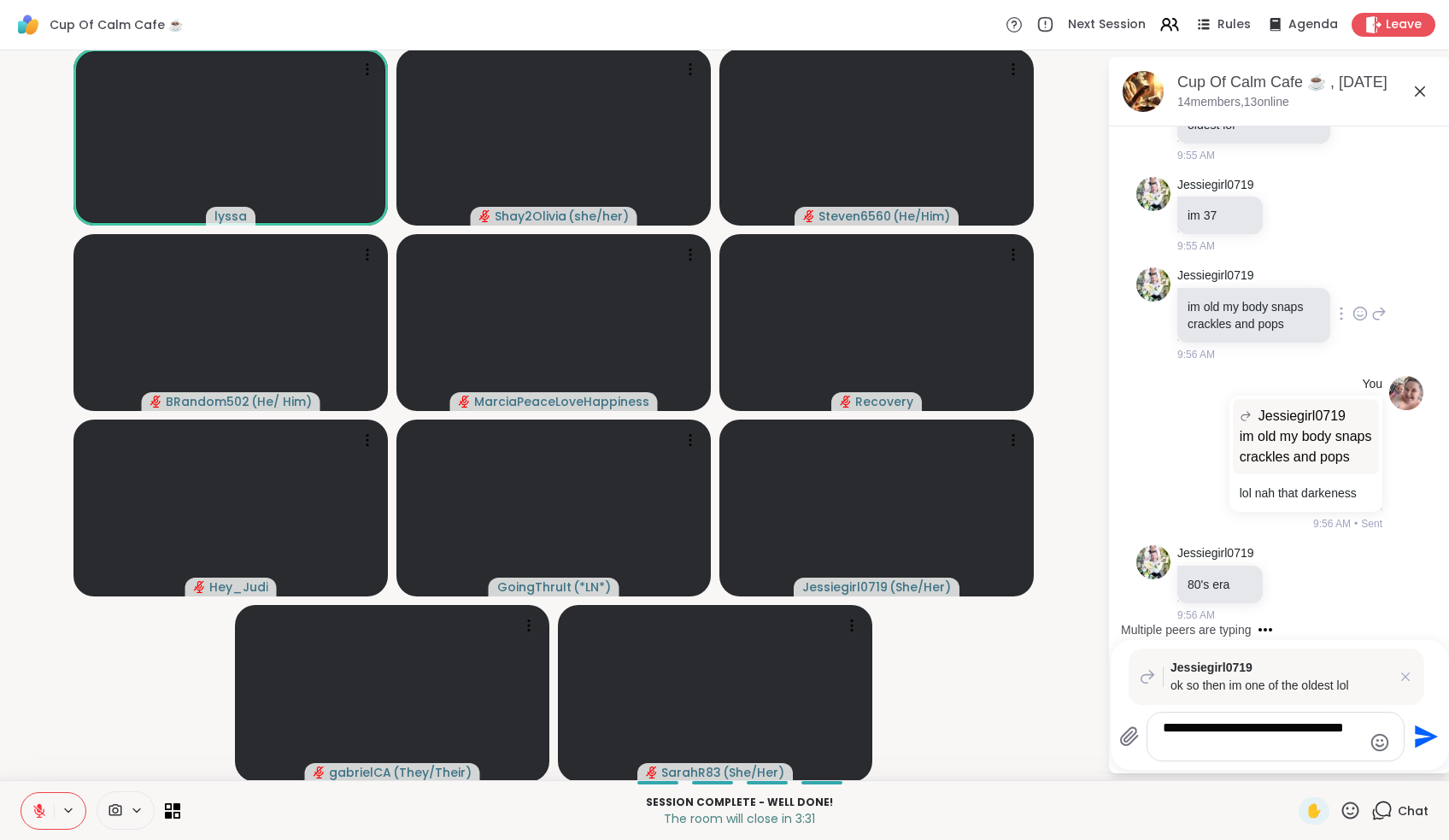
type textarea "**********"
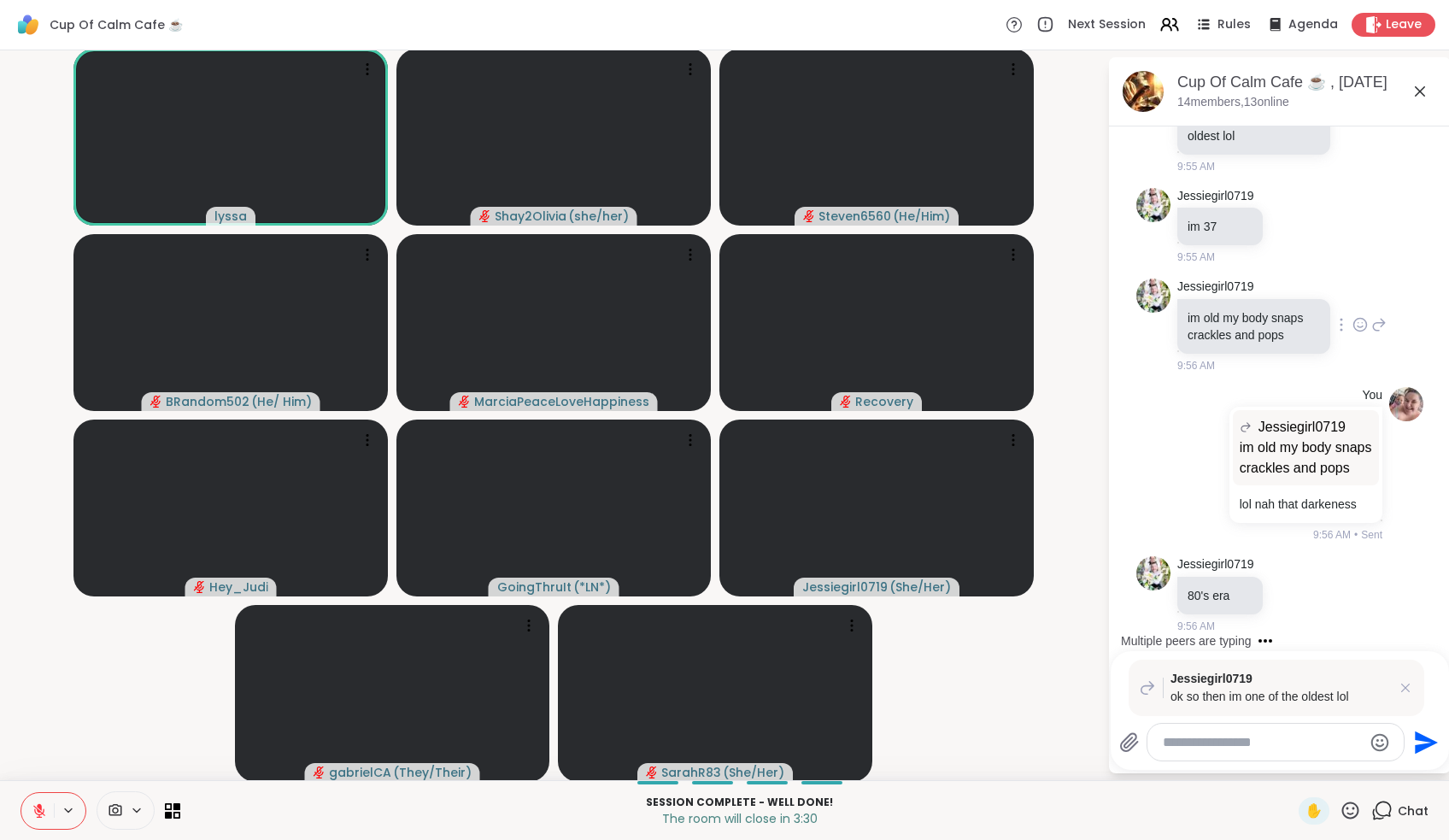
scroll to position [6052, 0]
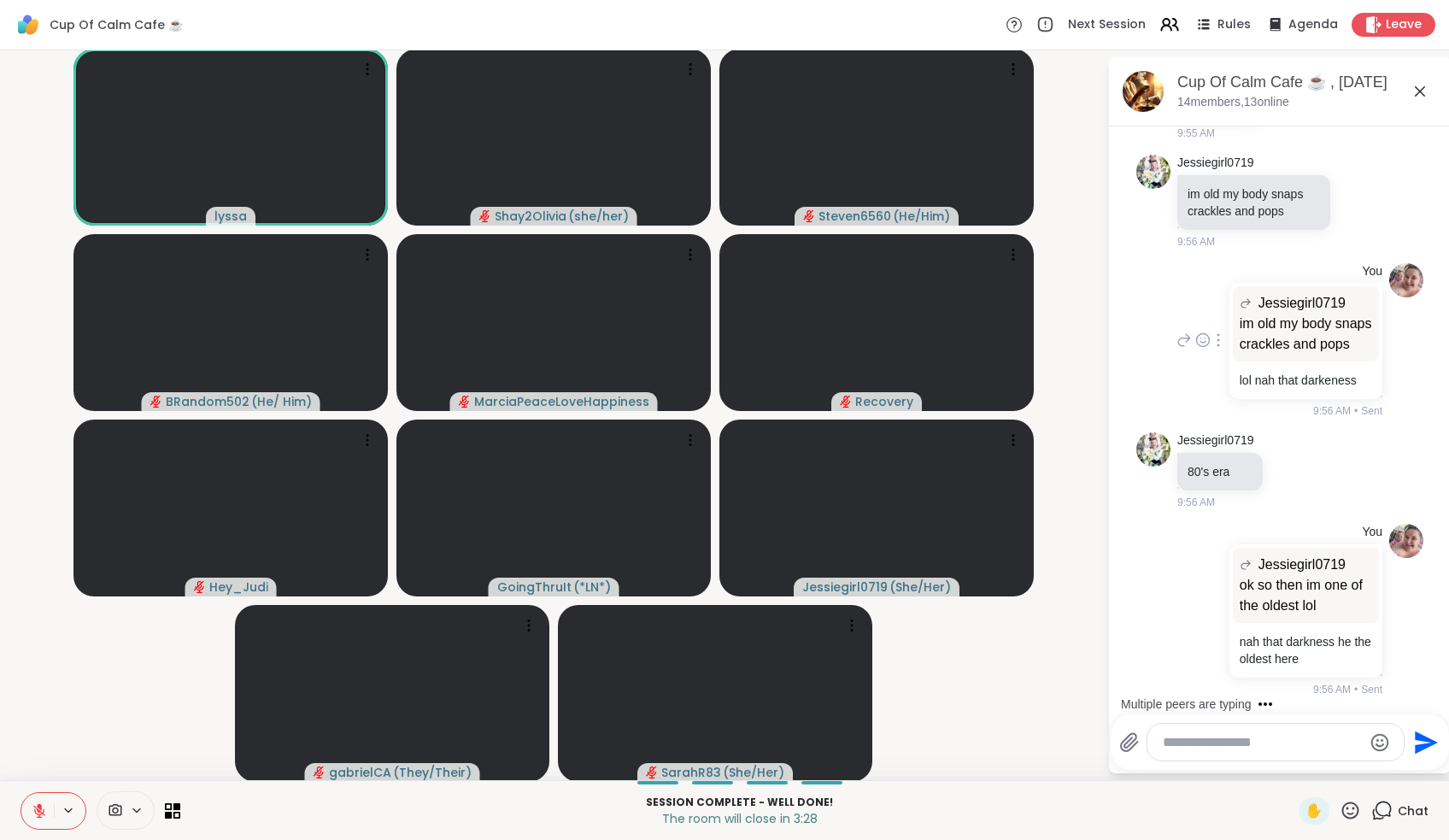
click at [715, 330] on div at bounding box center [1218, 339] width 16 height 20
click at [715, 463] on p "80's era" at bounding box center [1220, 471] width 65 height 17
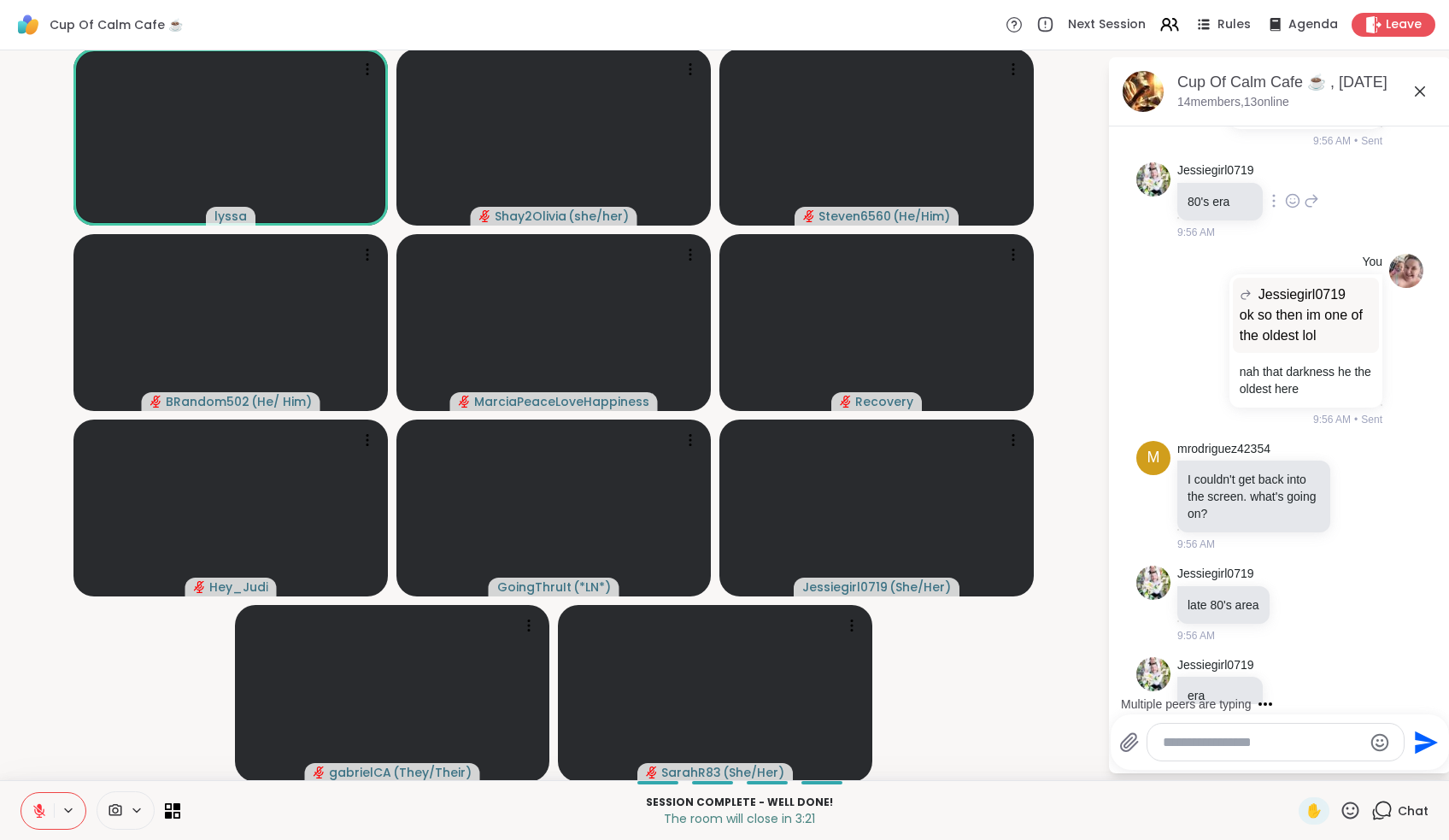
scroll to position [6169, 0]
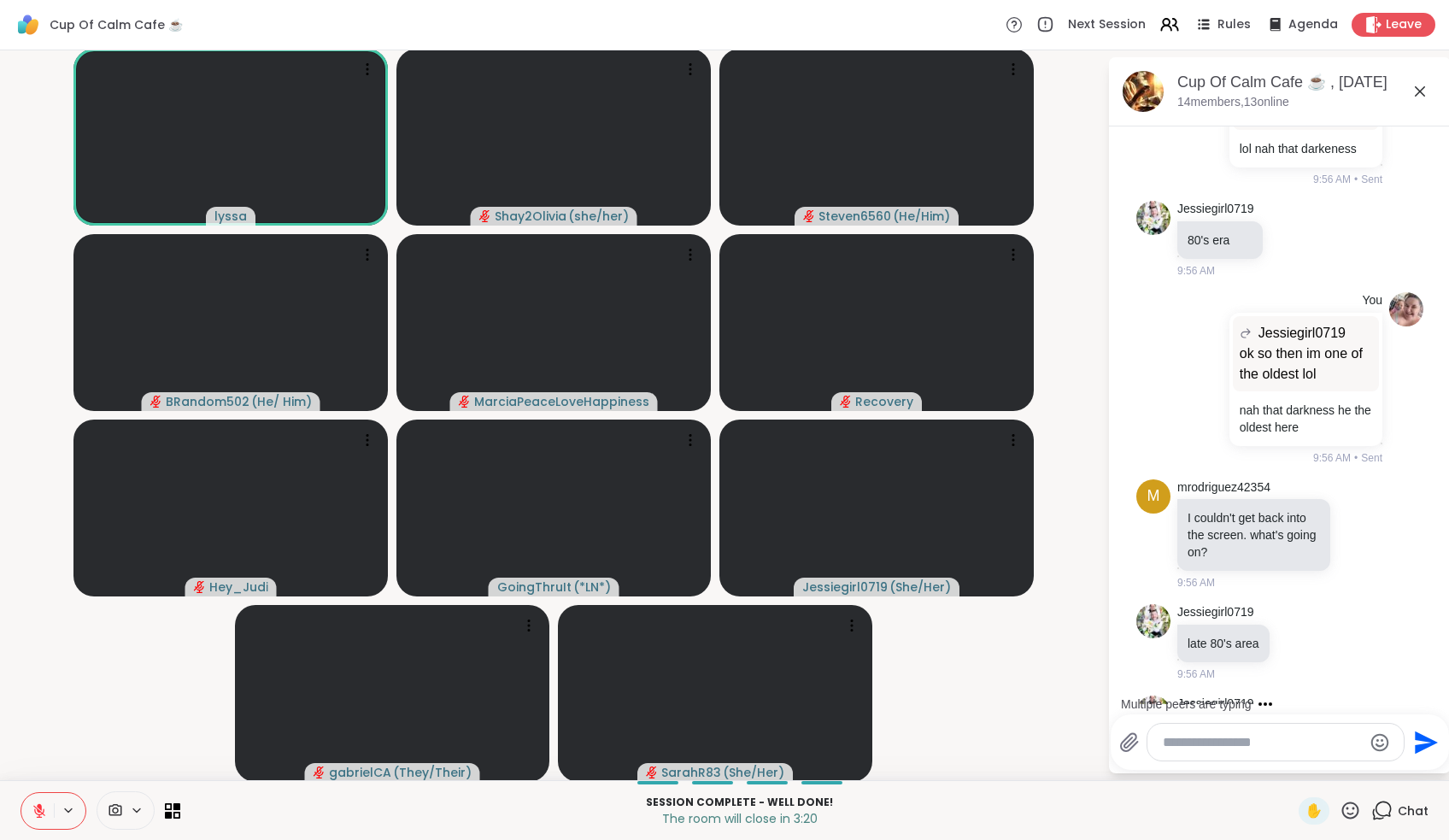
click at [715, 118] on div at bounding box center [1218, 108] width 16 height 20
click at [715, 142] on icon at bounding box center [1217, 132] width 17 height 17
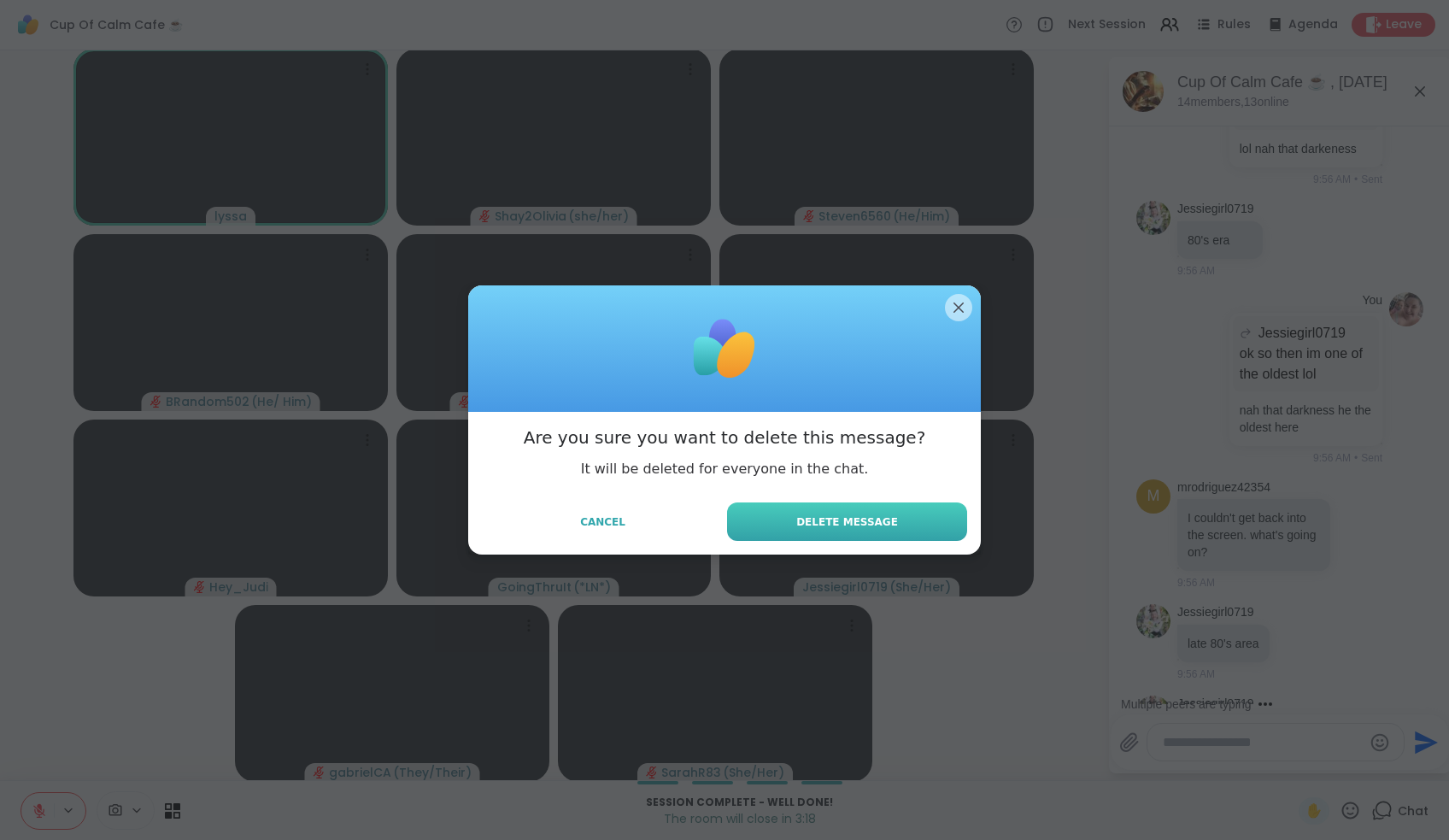
click at [715, 520] on button "Delete Message" at bounding box center [847, 522] width 240 height 39
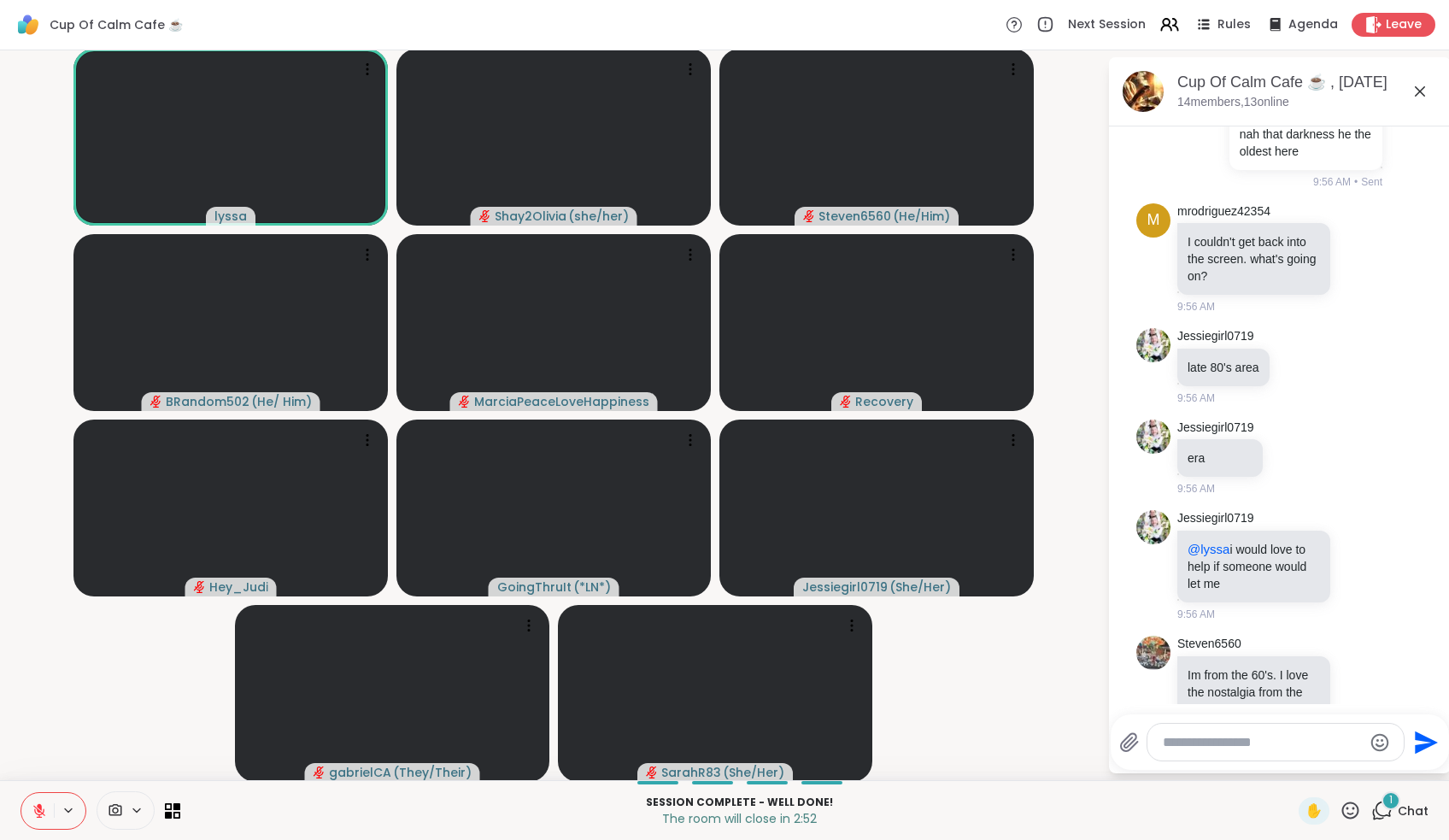
scroll to position [6510, 0]
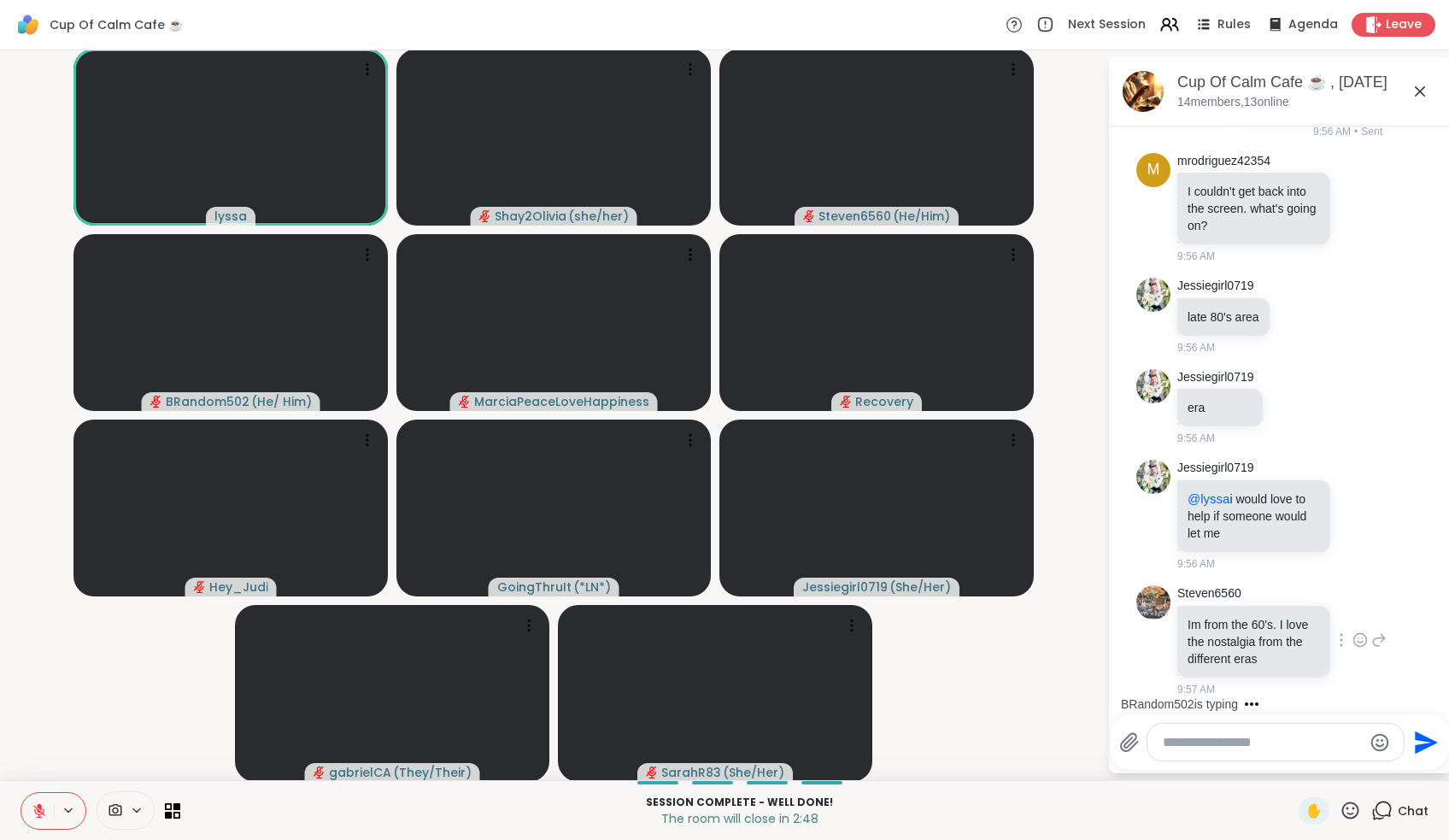
click at [715, 642] on icon at bounding box center [1360, 643] width 5 height 2
click at [715, 605] on div "Select Reaction: Heart" at bounding box center [1360, 613] width 16 height 16
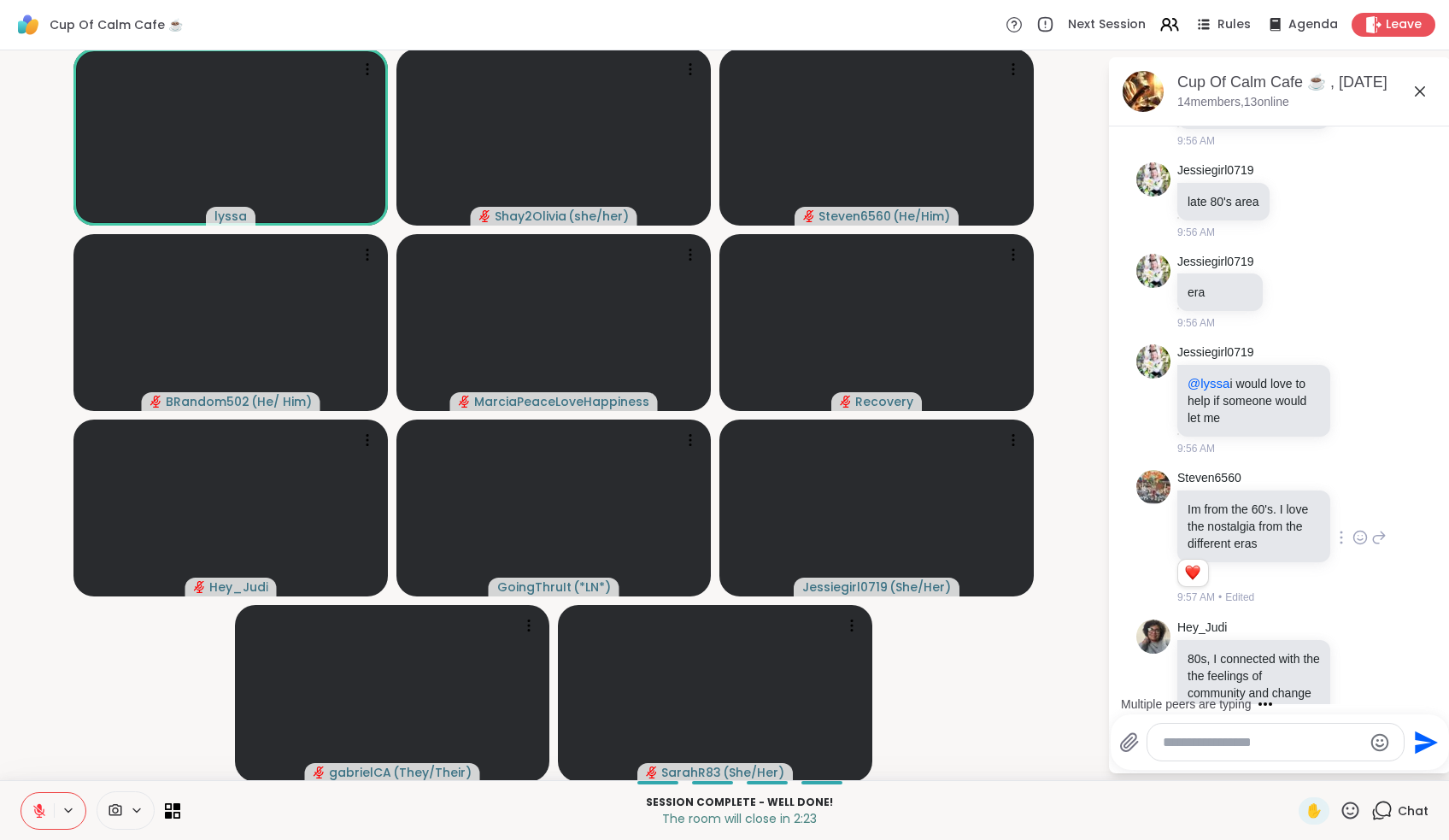
scroll to position [6693, 0]
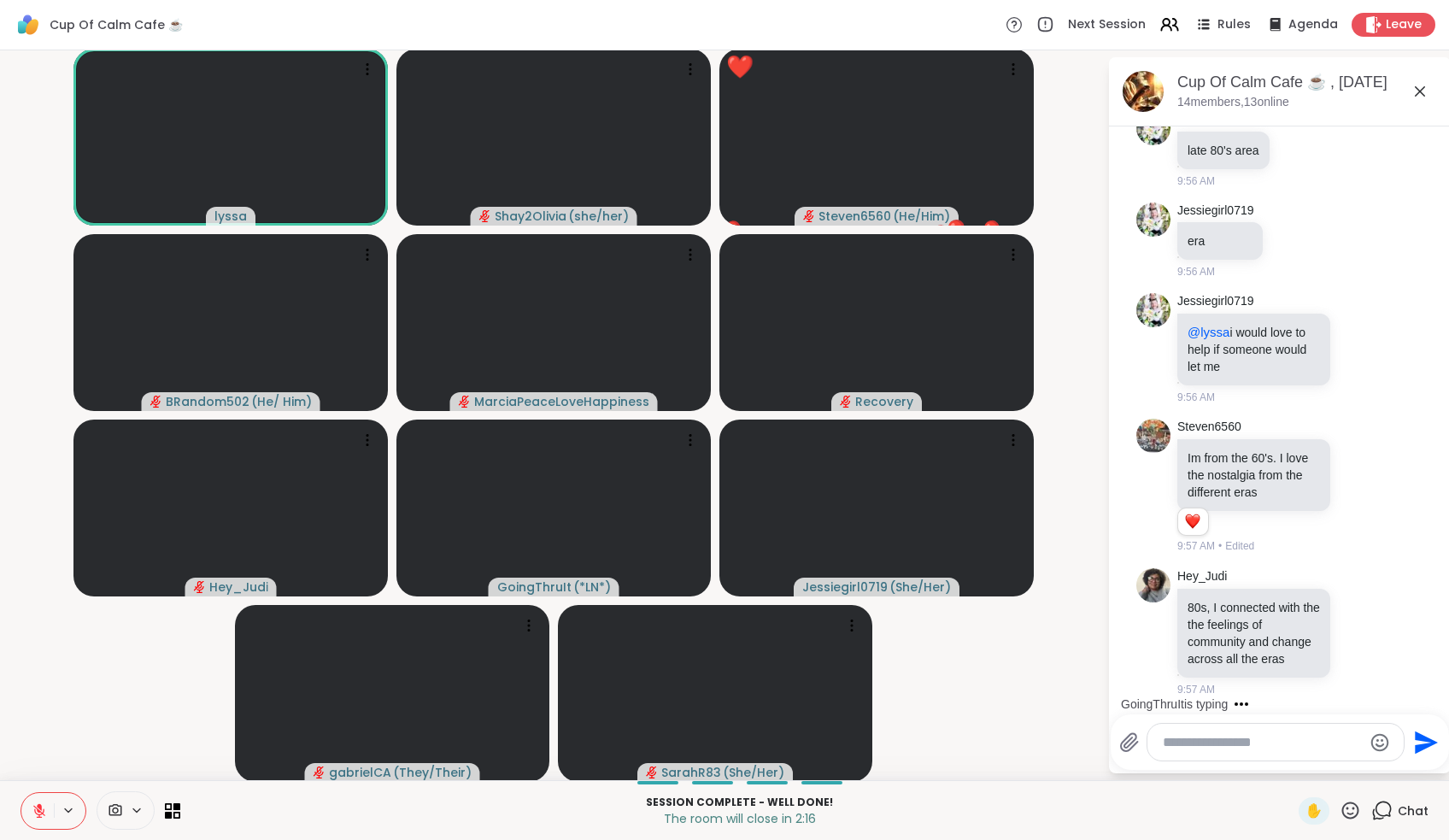
click at [715, 783] on icon at bounding box center [1350, 810] width 21 height 21
click at [715, 765] on div "❤️" at bounding box center [1300, 765] width 31 height 27
click at [715, 758] on div at bounding box center [1275, 742] width 256 height 37
click at [715, 748] on textarea "Type your message" at bounding box center [1262, 742] width 199 height 17
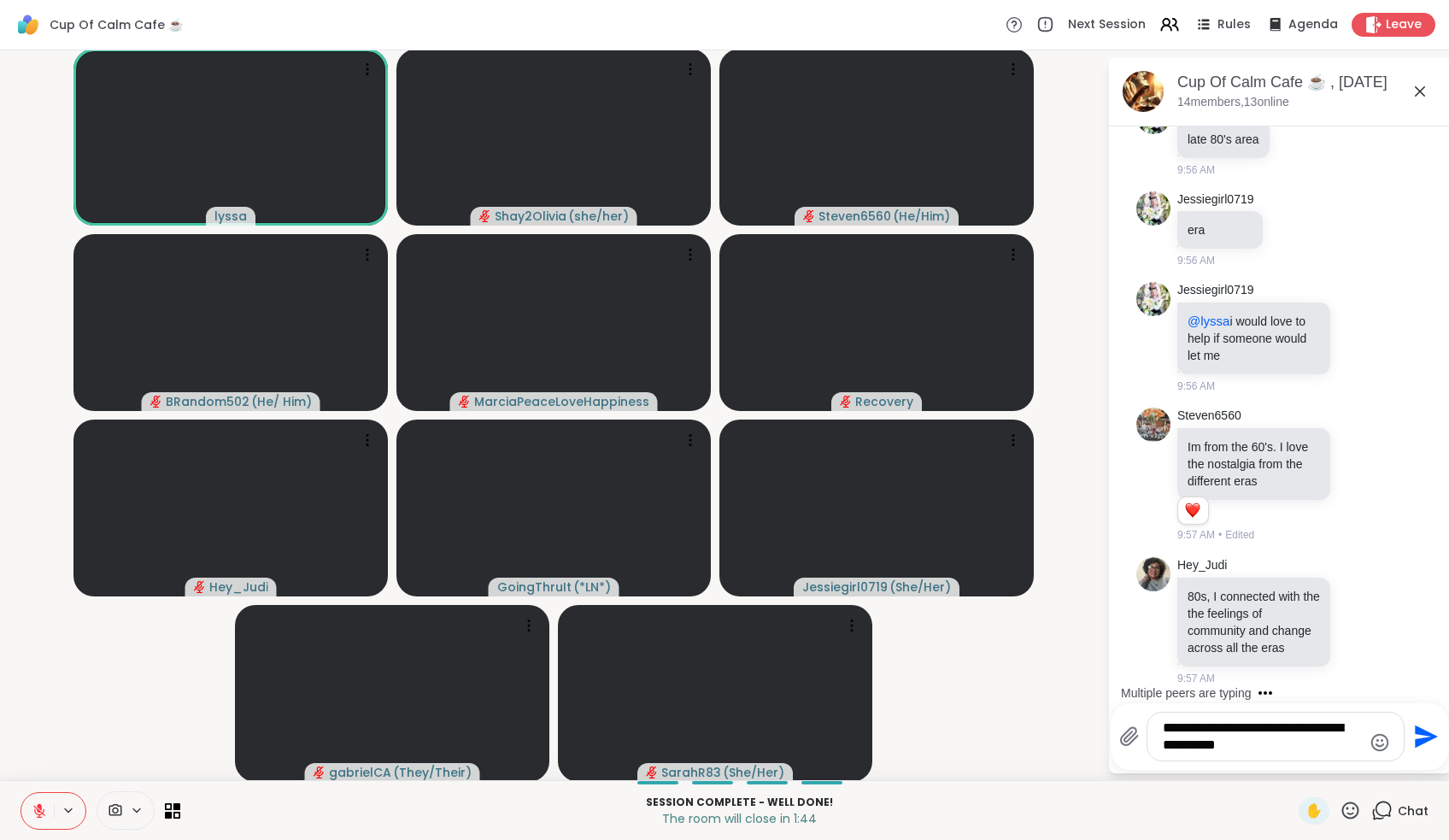
click at [715, 748] on textarea "**********" at bounding box center [1262, 736] width 199 height 34
type textarea "**********"
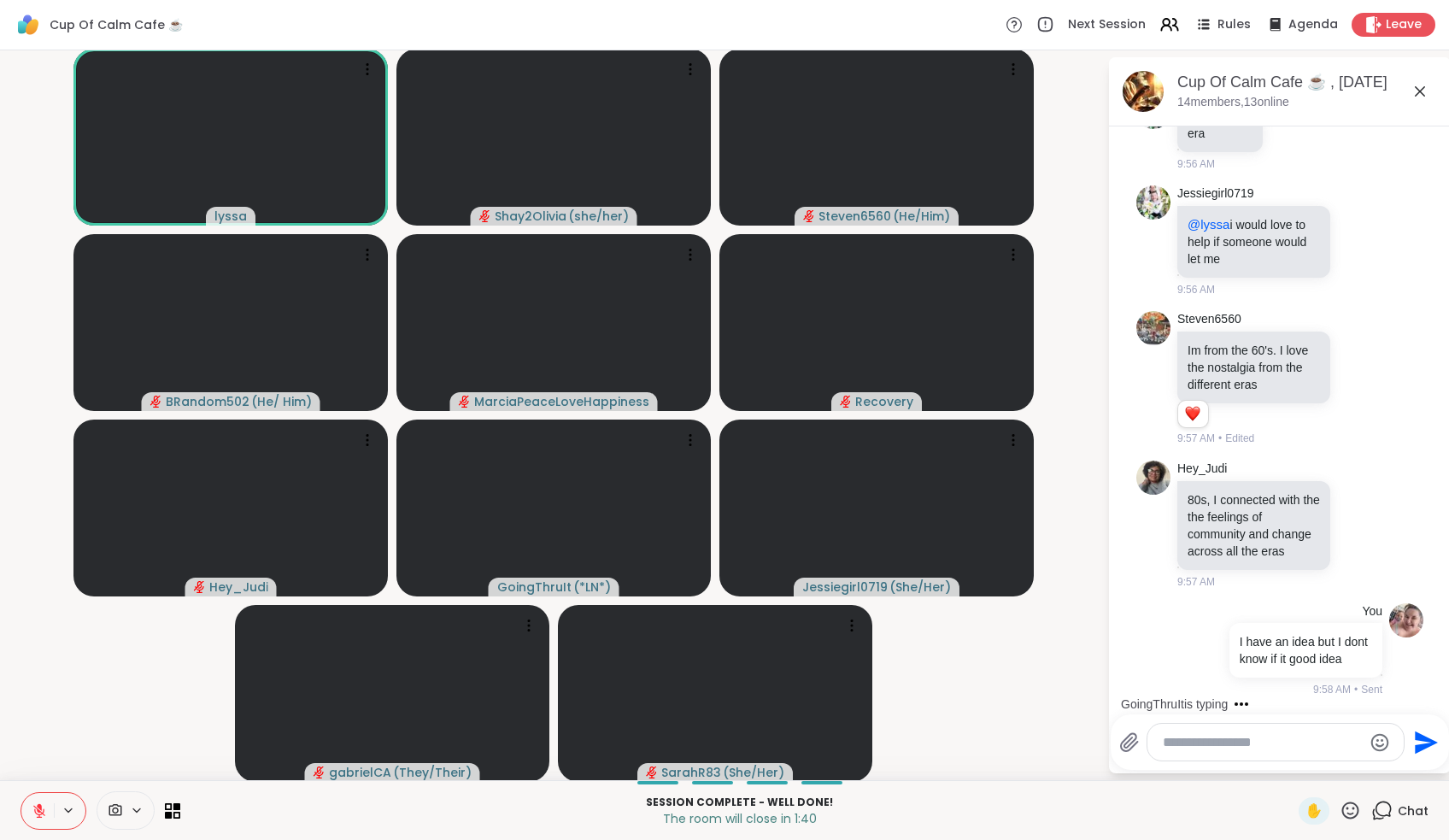
scroll to position [7079, 0]
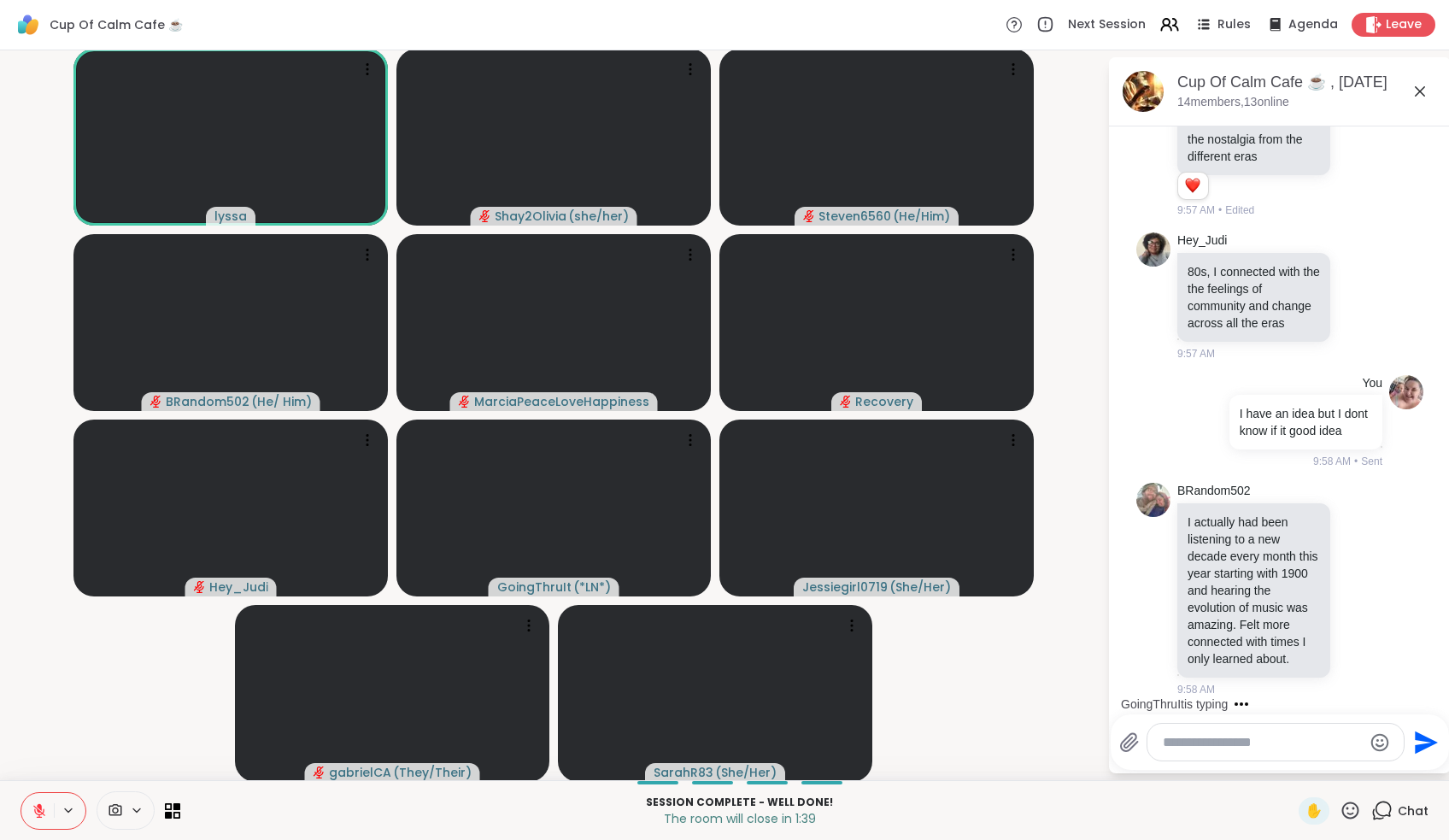
click at [43, 783] on icon at bounding box center [39, 811] width 16 height 16
click at [715, 783] on span "✋" at bounding box center [1313, 810] width 17 height 20
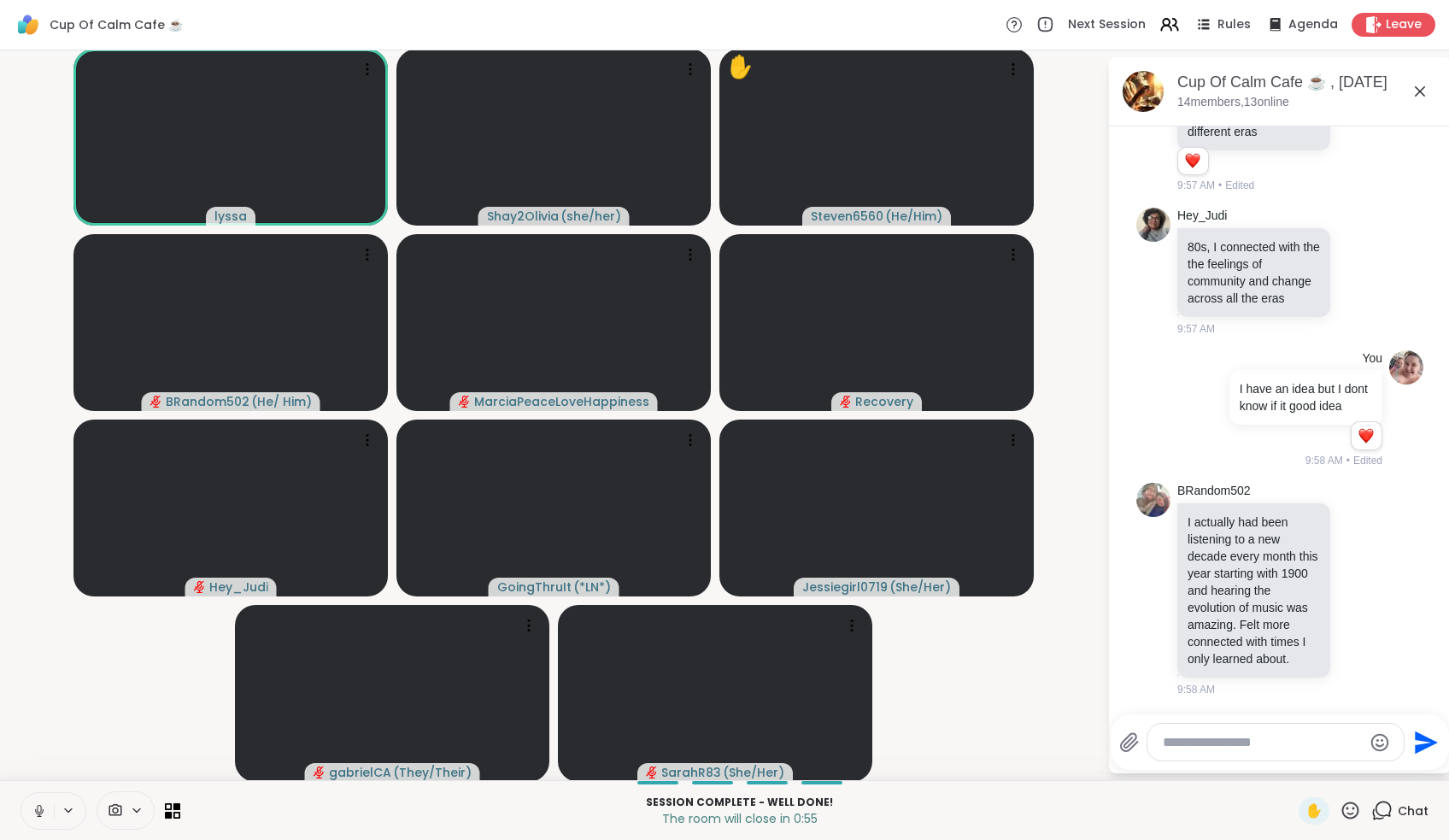
click at [39, 783] on icon at bounding box center [39, 811] width 16 height 16
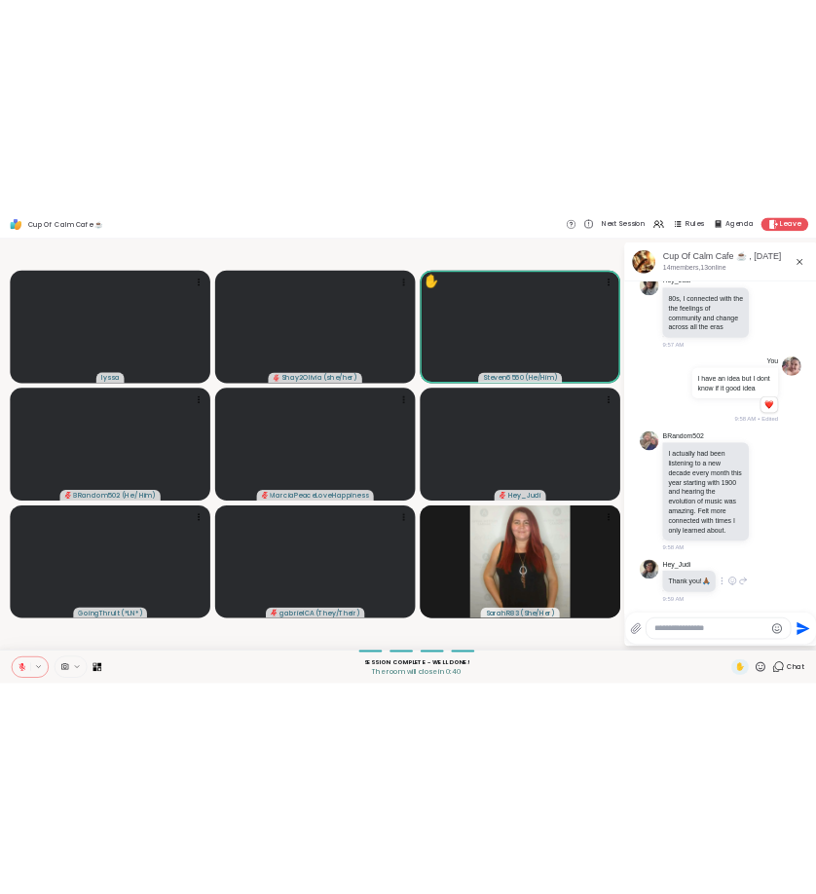
scroll to position [8619, 0]
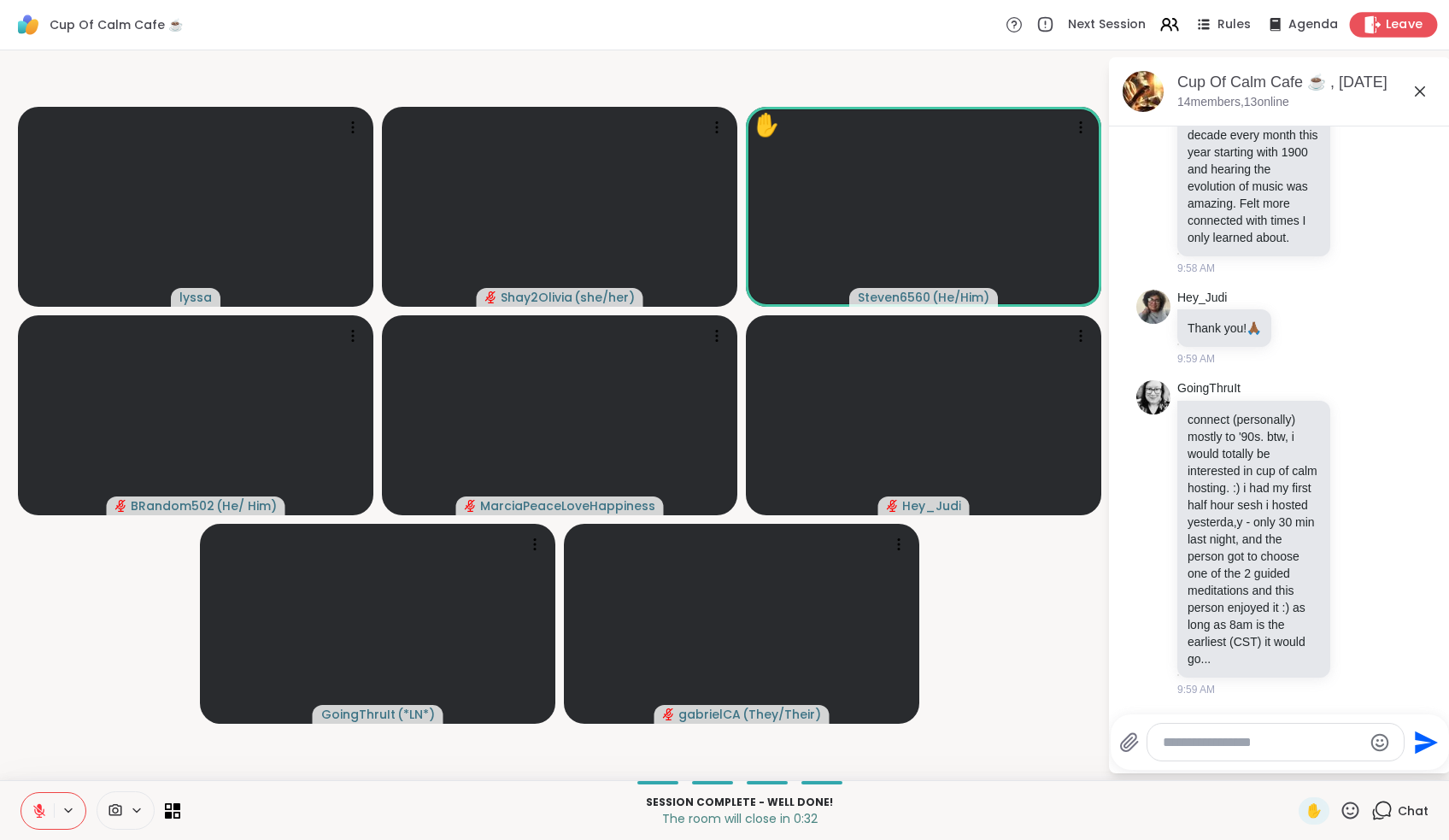
click at [715, 25] on span "Leave" at bounding box center [1404, 25] width 38 height 18
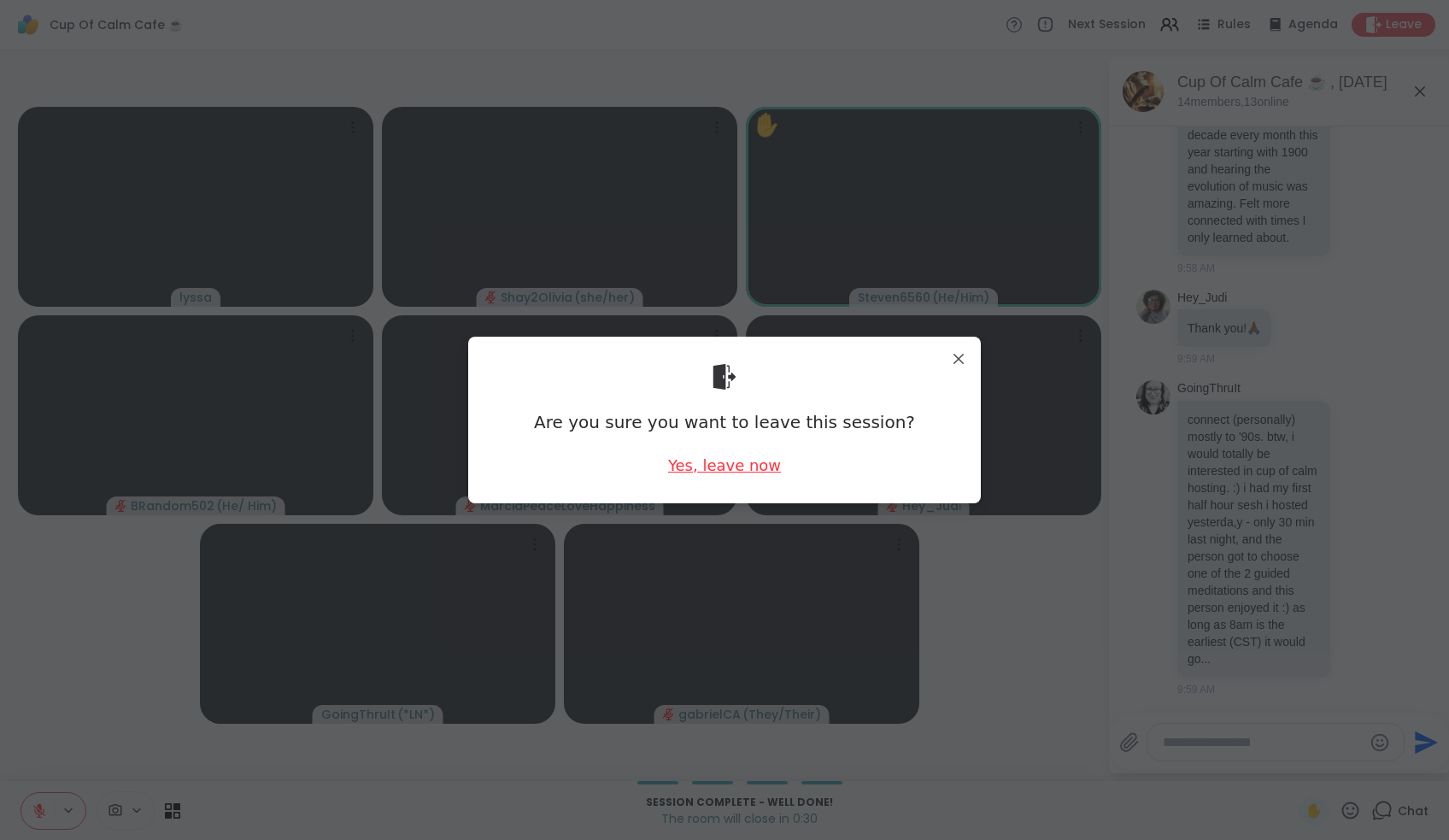
click at [715, 460] on div "Yes, leave now" at bounding box center [724, 465] width 113 height 21
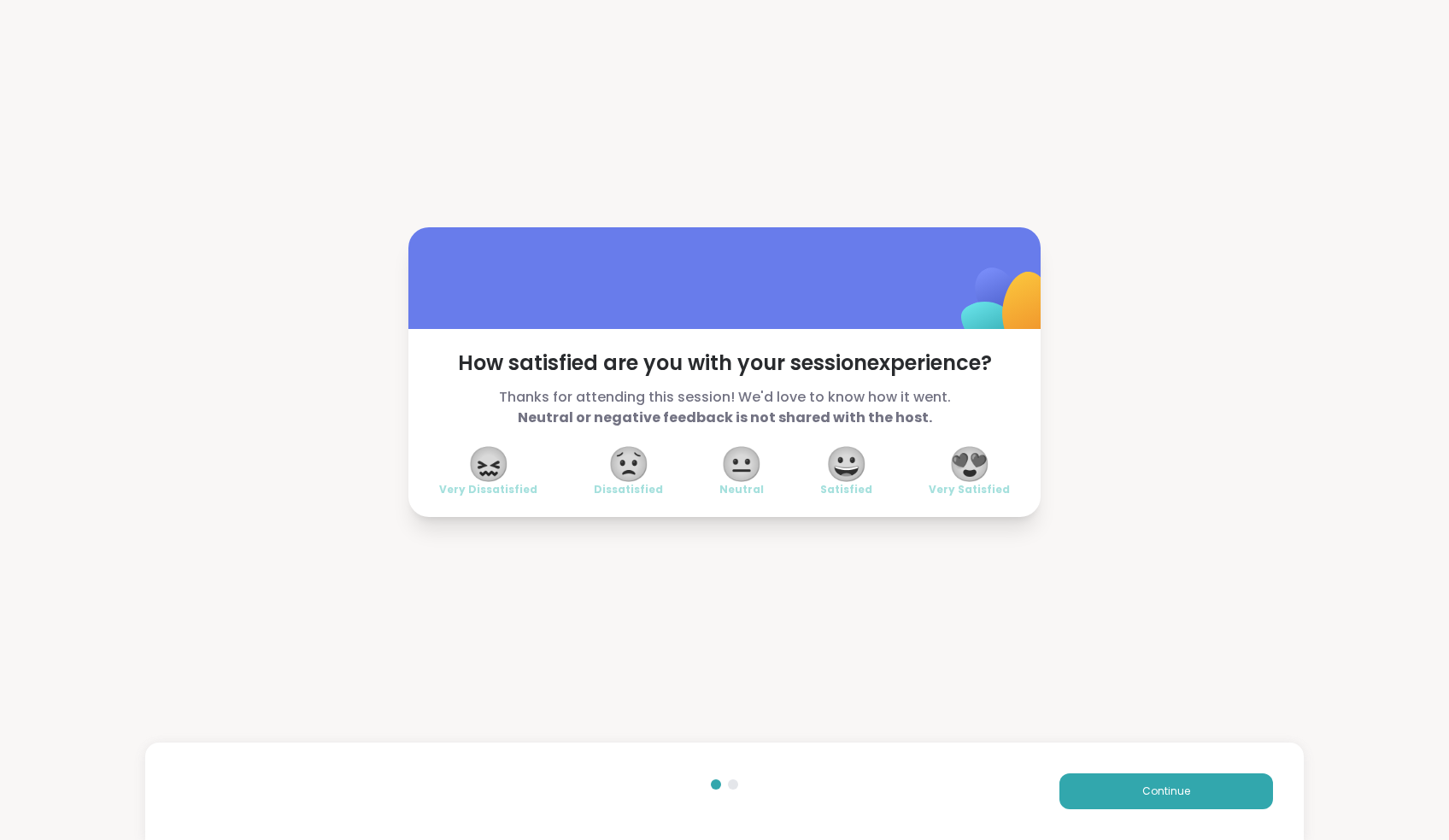
click at [715, 492] on span "Very Satisfied" at bounding box center [969, 489] width 82 height 14
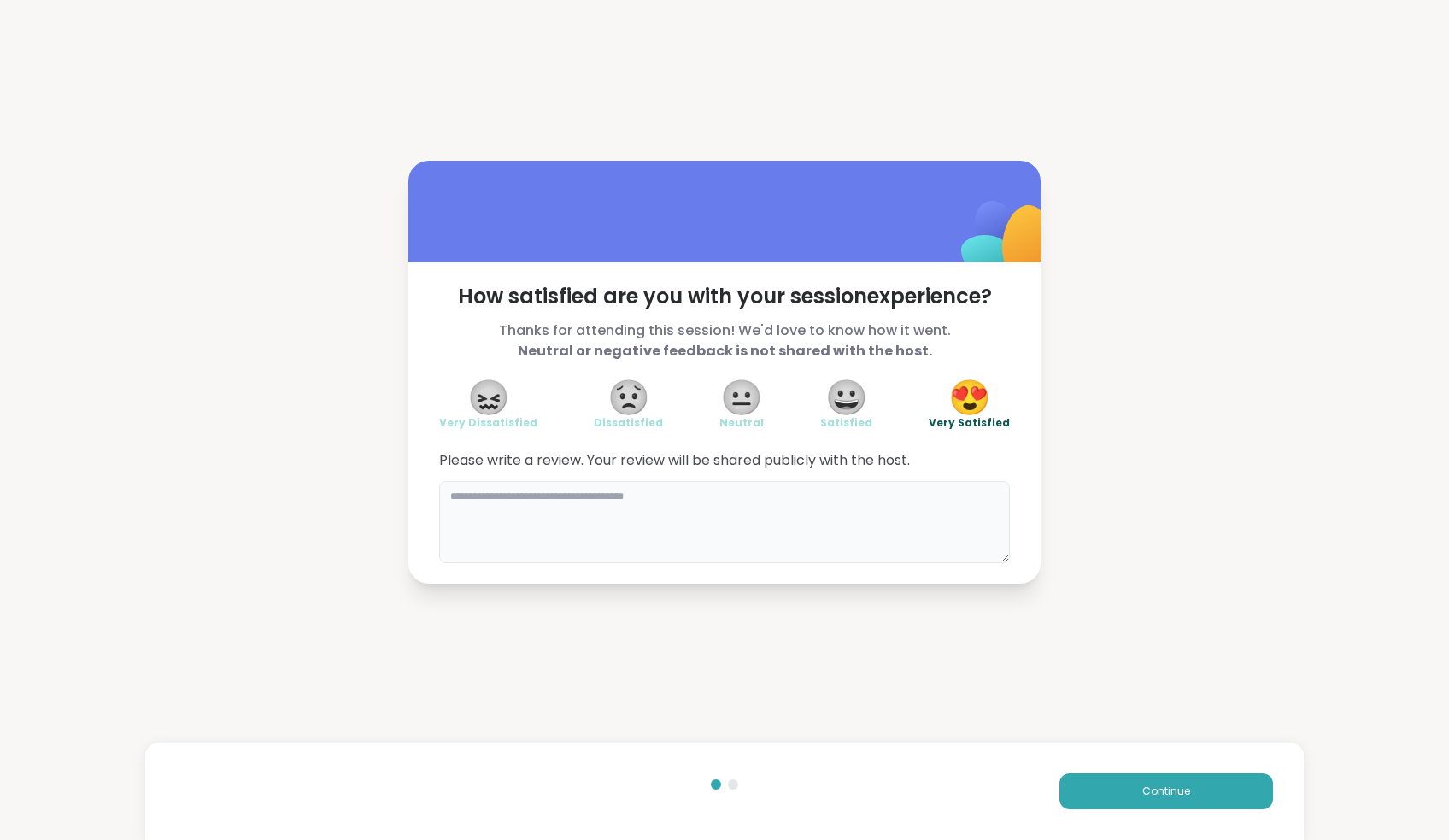
click at [715, 495] on textarea at bounding box center [724, 522] width 571 height 82
type textarea "**********"
click at [715, 783] on span "Continue" at bounding box center [1166, 791] width 48 height 16
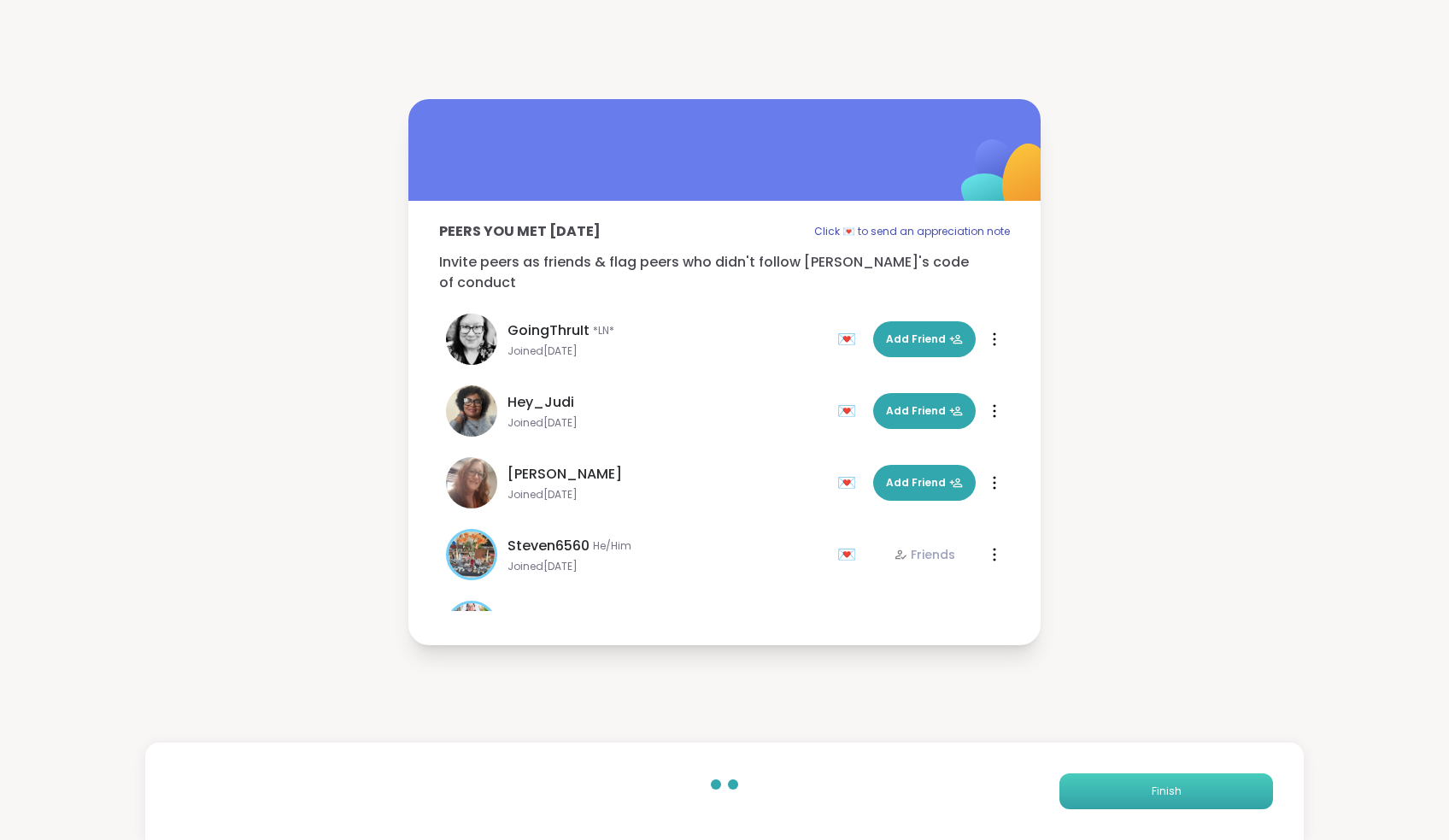
click at [715, 783] on span "Finish" at bounding box center [1167, 791] width 30 height 16
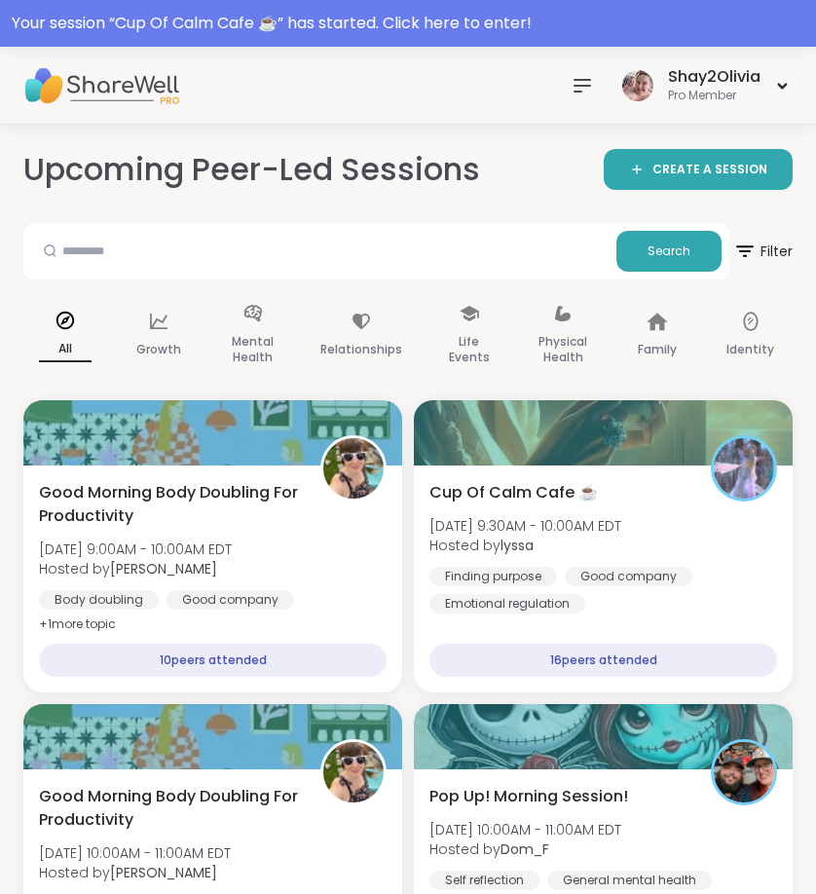
click at [600, 84] on div at bounding box center [582, 85] width 39 height 39
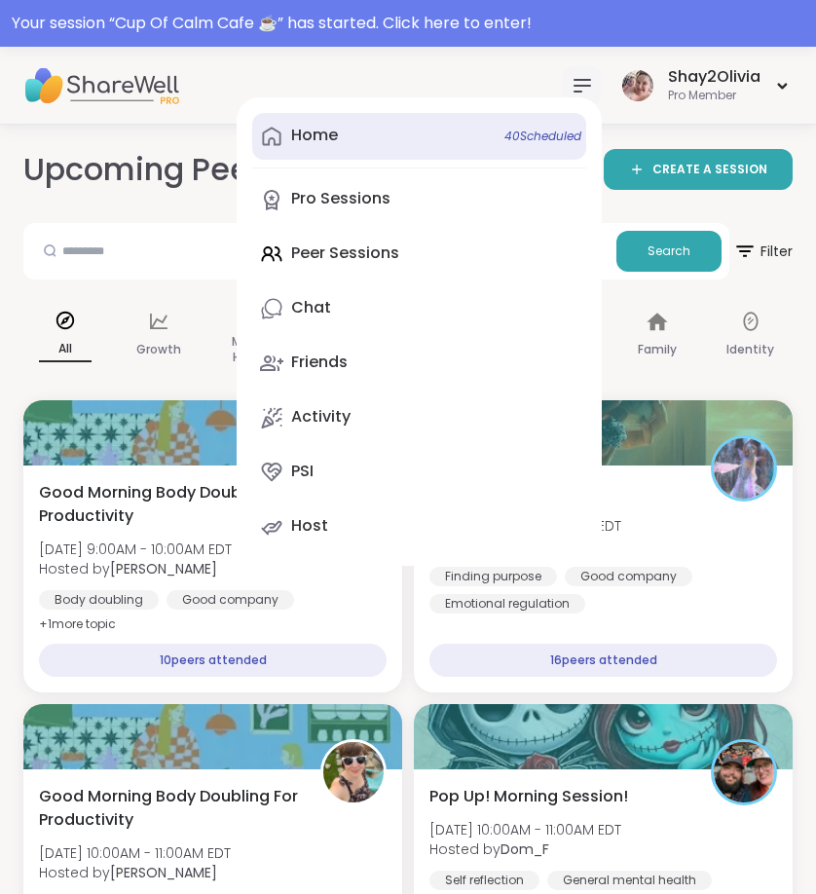
click at [349, 141] on link "Home 40 Scheduled" at bounding box center [419, 136] width 334 height 47
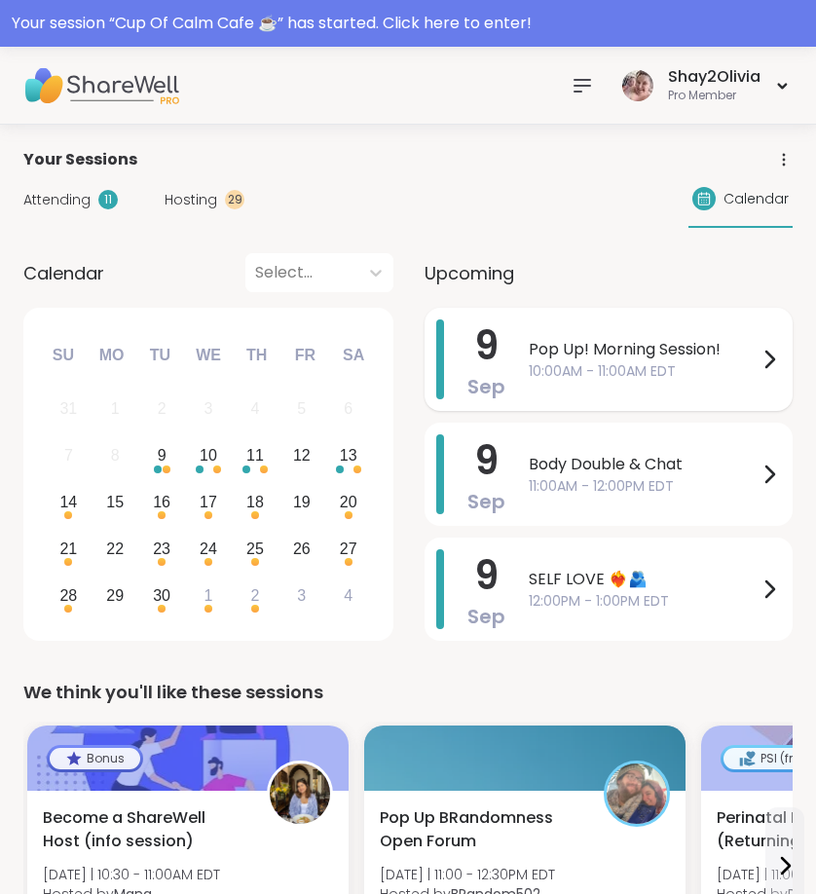
click at [578, 357] on span "Pop Up! Morning Session!" at bounding box center [643, 349] width 229 height 23
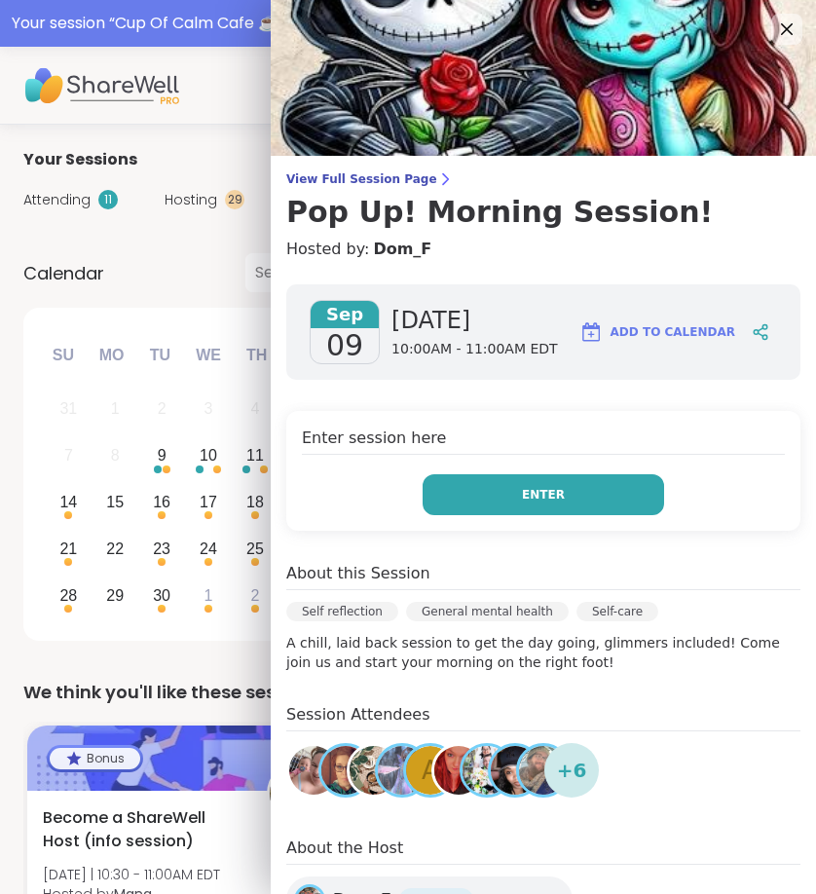
click at [606, 507] on button "Enter" at bounding box center [544, 494] width 242 height 41
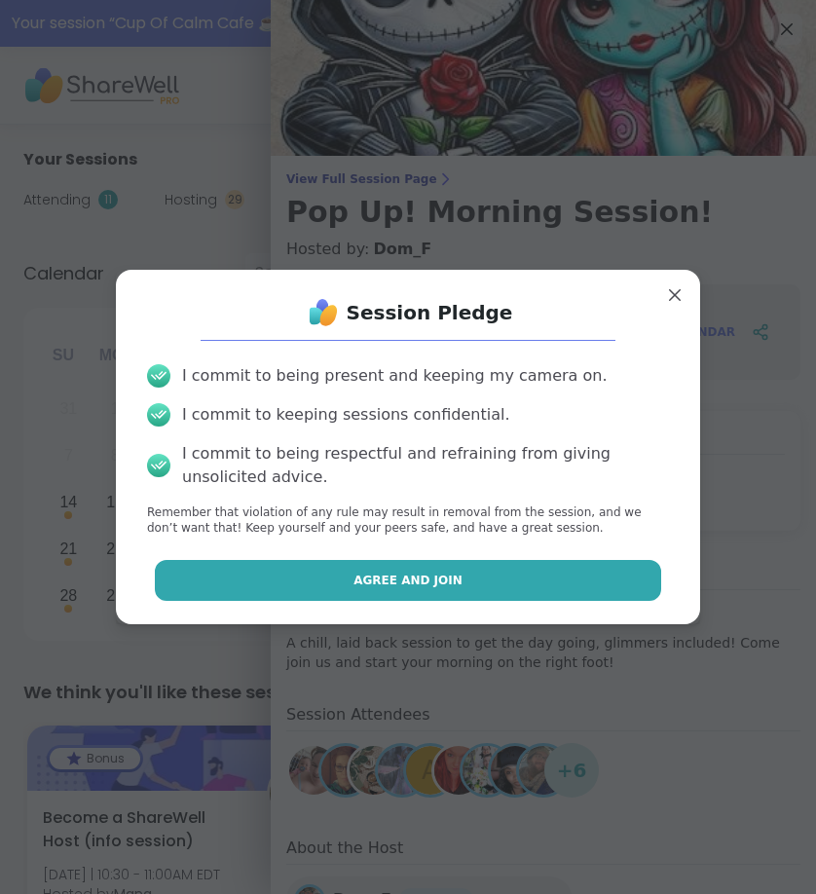
click at [583, 582] on button "Agree and Join" at bounding box center [408, 580] width 507 height 41
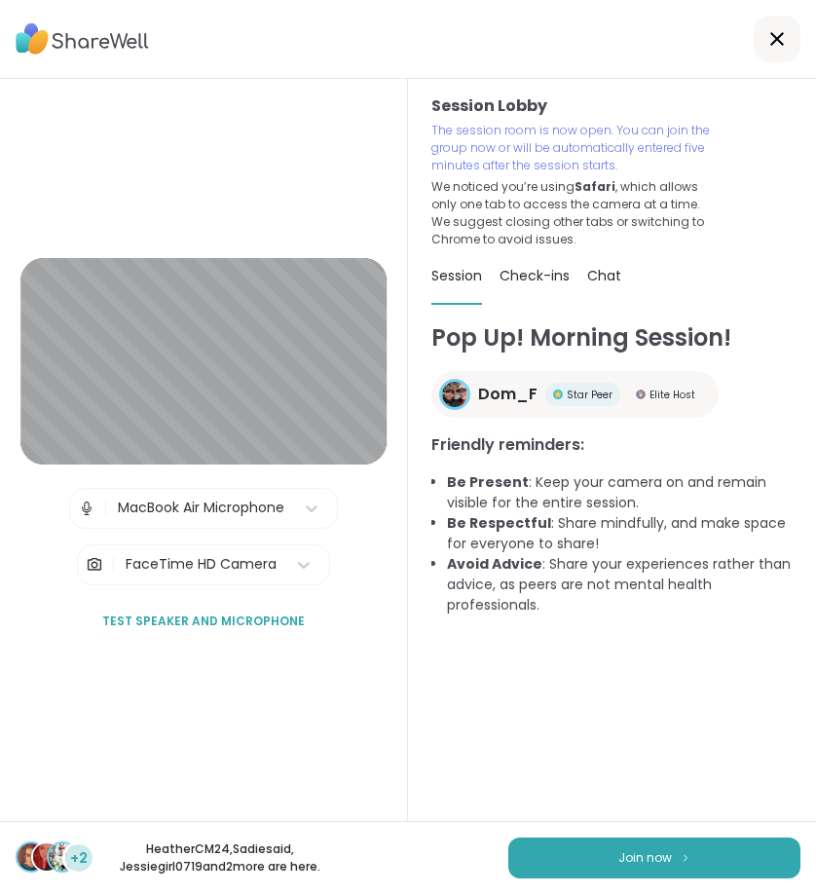
click at [657, 836] on div "+2 HeatherCM24 , Sadiesaid , Jessiegirl0719 and 2 more are here. Join now" at bounding box center [408, 857] width 816 height 73
click at [662, 852] on span "Join now" at bounding box center [646, 858] width 54 height 18
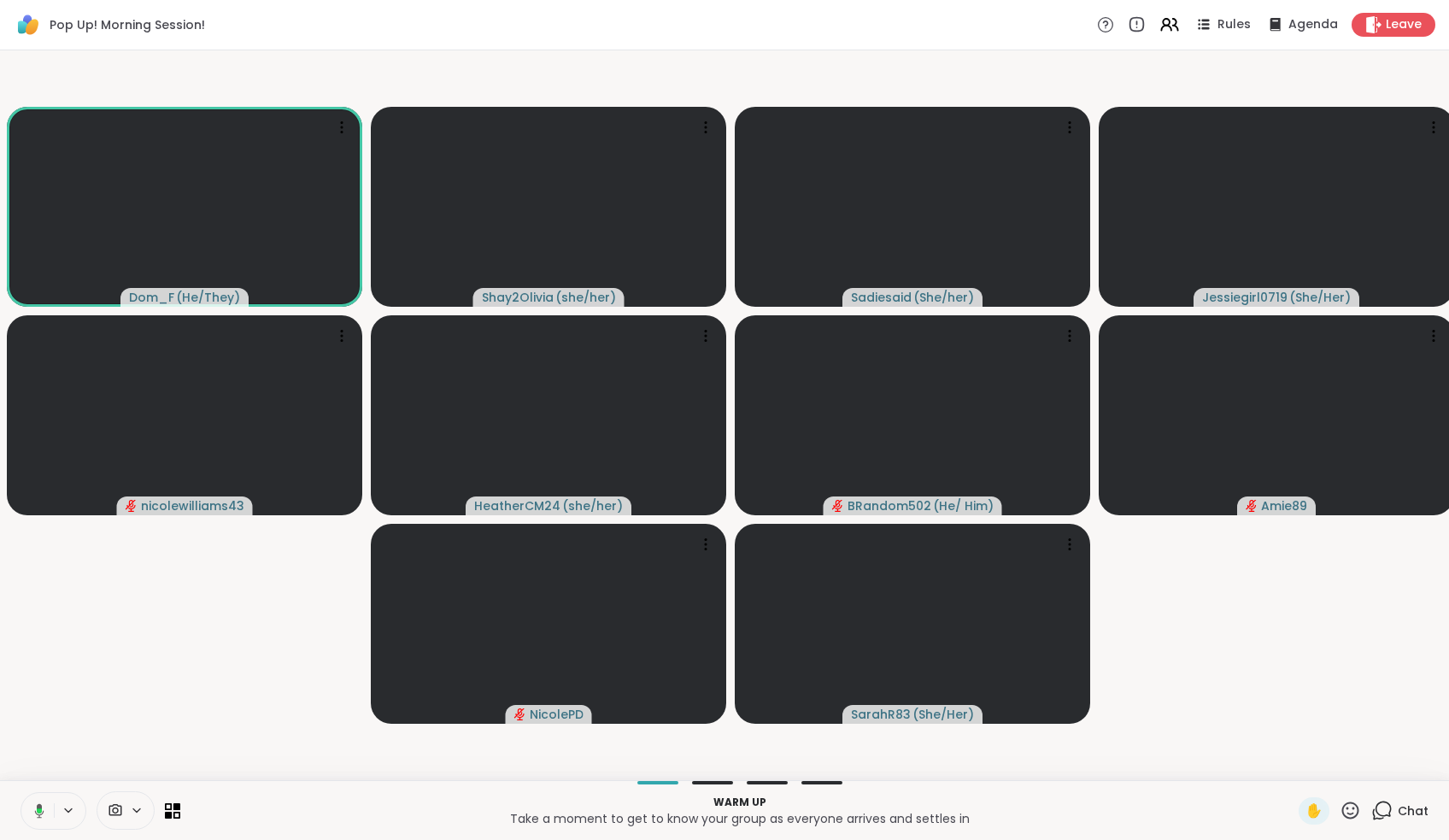
click at [41, 783] on icon at bounding box center [39, 810] width 10 height 15
click at [715, 783] on icon at bounding box center [1383, 809] width 17 height 16
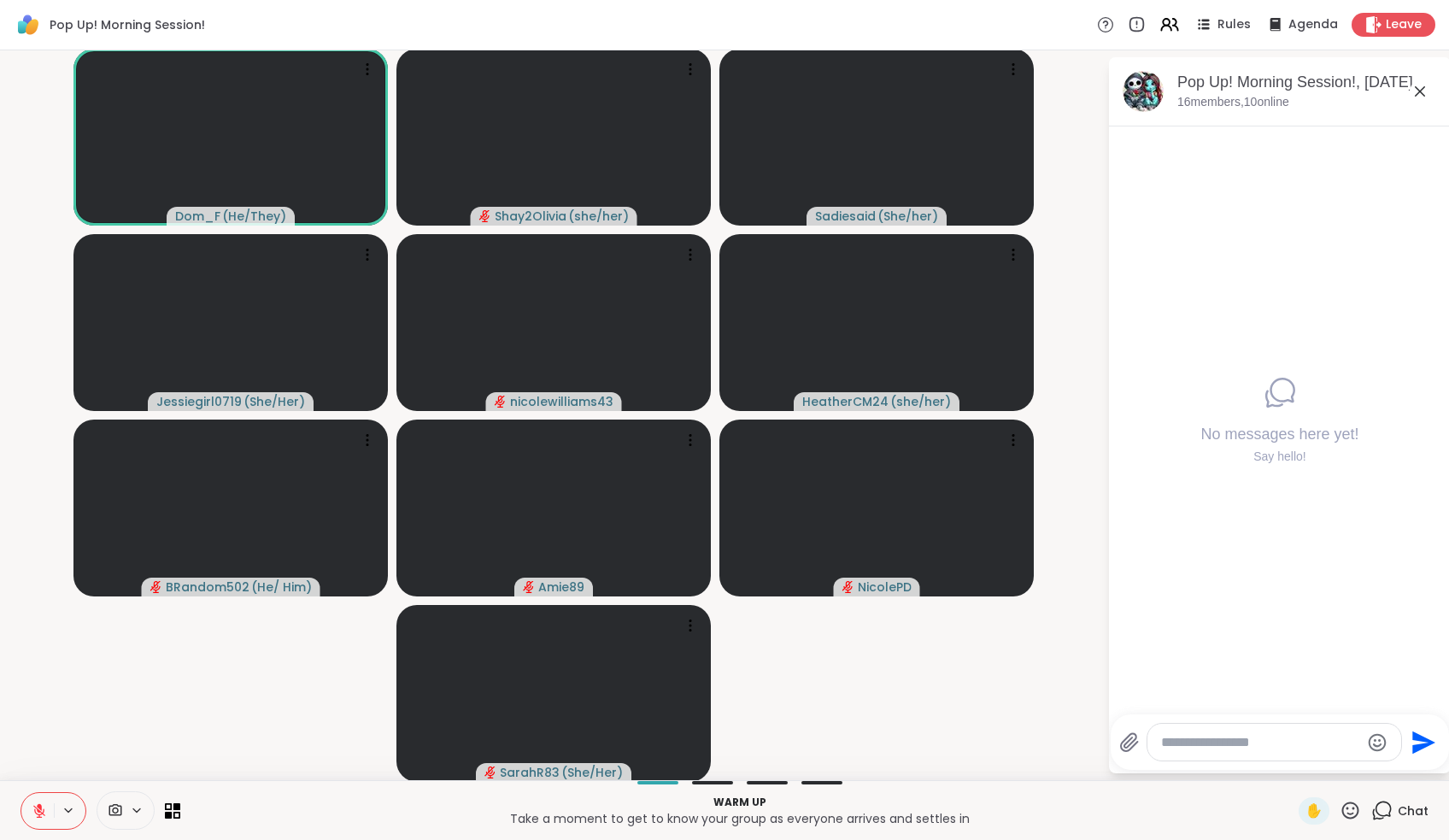
click at [715, 737] on textarea "Type your message" at bounding box center [1260, 742] width 199 height 17
type textarea "**********"
click at [39, 783] on icon at bounding box center [39, 811] width 12 height 12
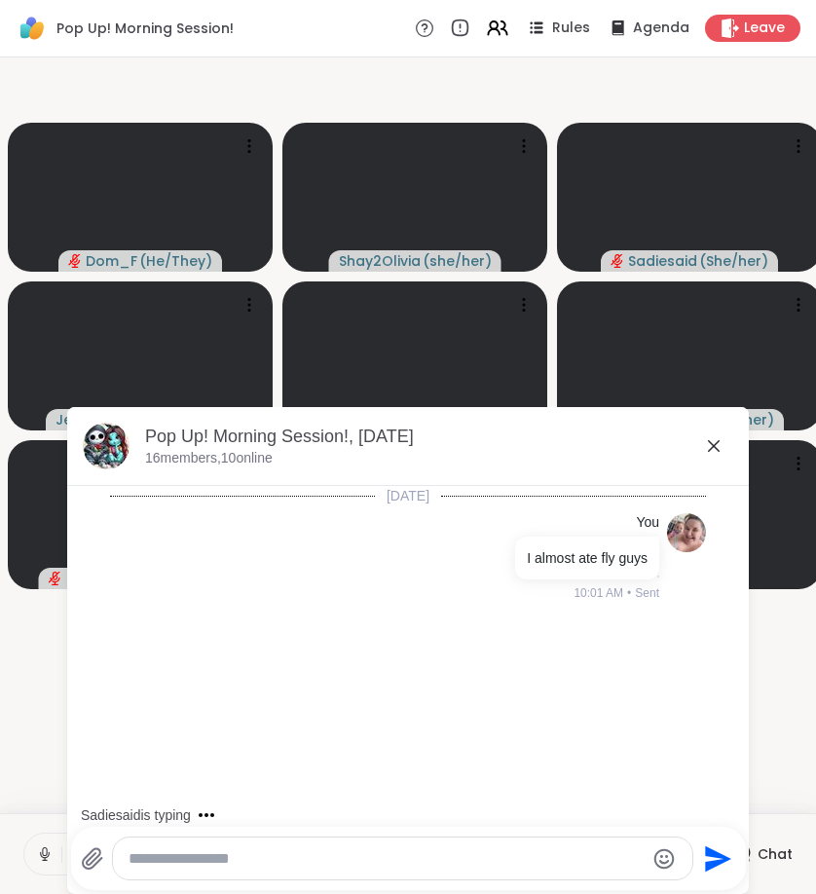
click at [709, 445] on icon at bounding box center [713, 445] width 23 height 23
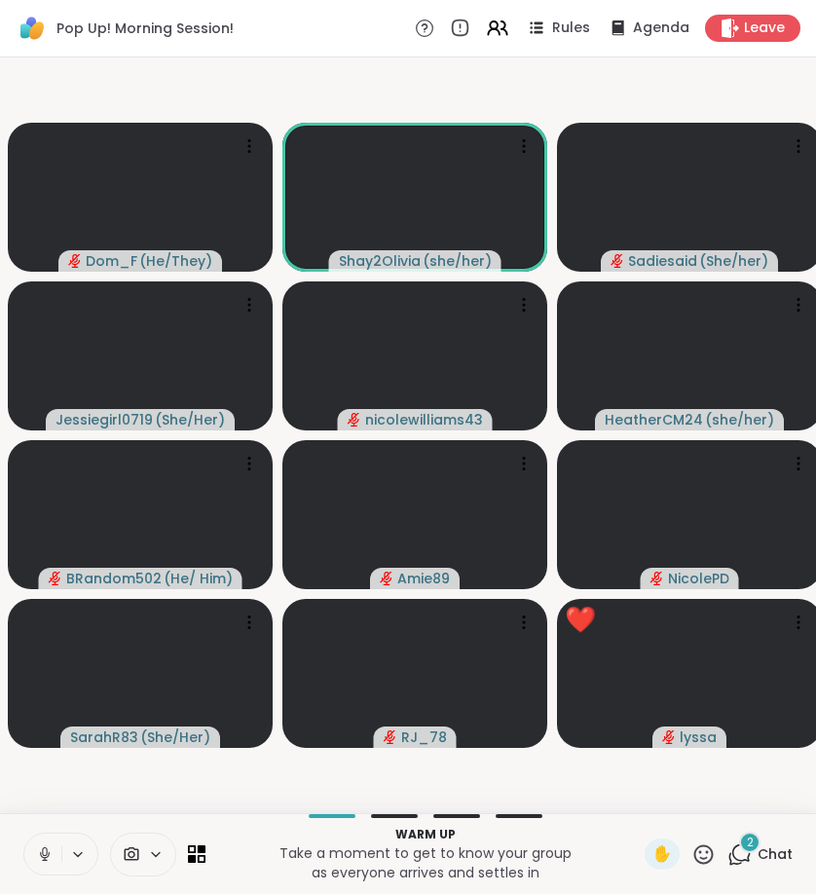
click at [56, 854] on button at bounding box center [42, 854] width 37 height 41
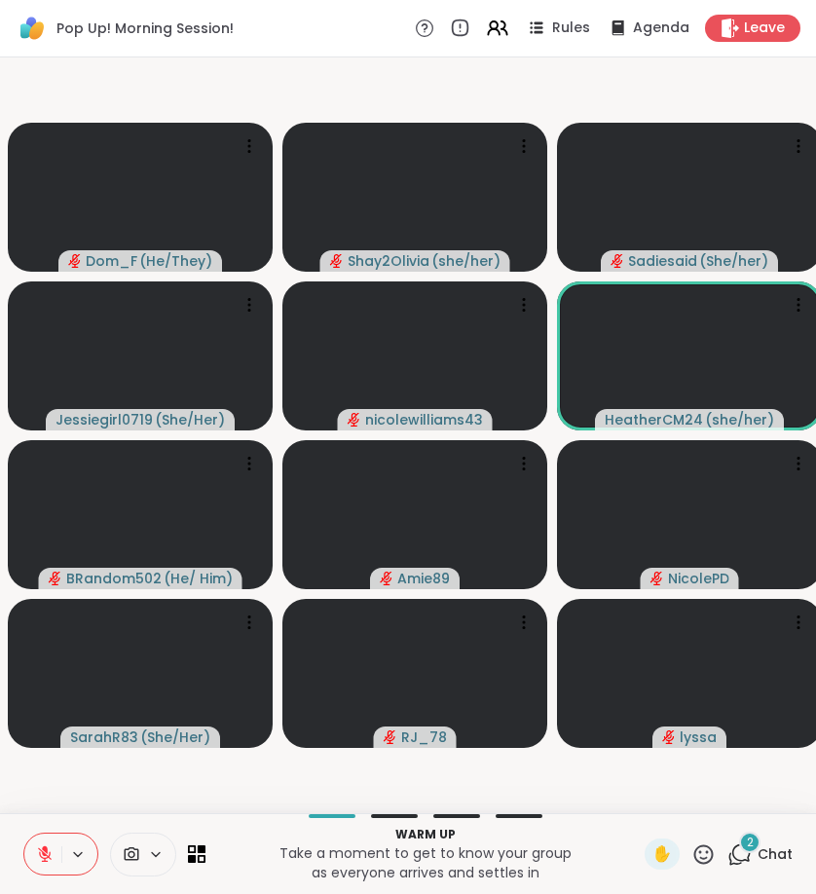
click at [740, 833] on div "Warm up Take a moment to get to know your group as everyone arrives and settles…" at bounding box center [408, 853] width 816 height 81
click at [748, 848] on span "2" at bounding box center [750, 843] width 7 height 17
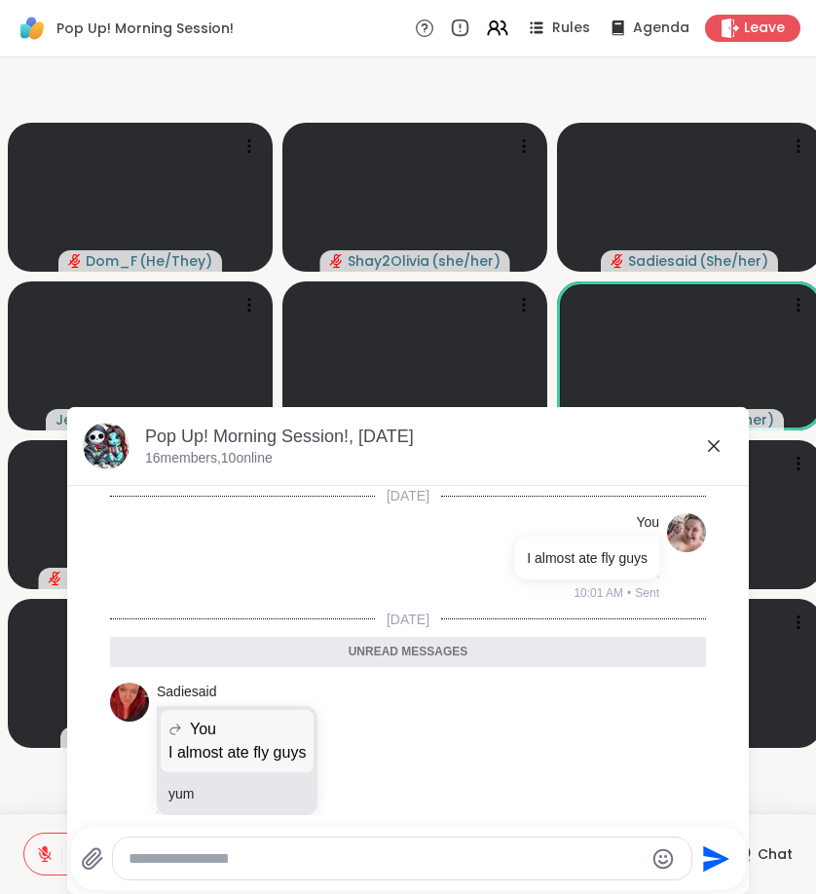
scroll to position [131, 0]
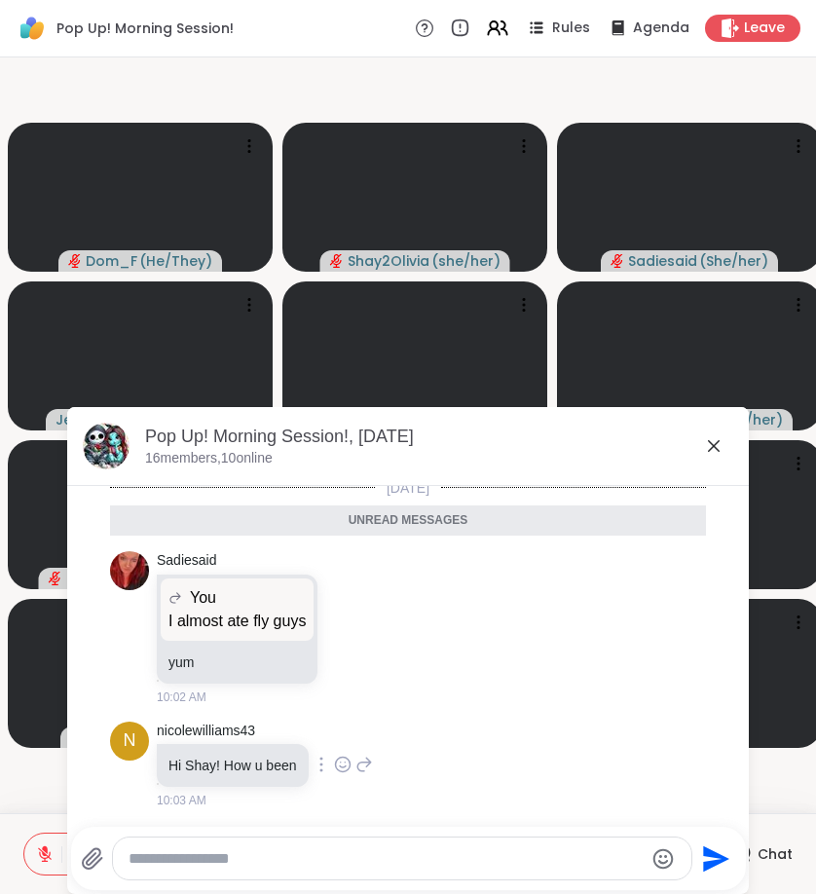
click at [365, 765] on icon at bounding box center [365, 764] width 18 height 23
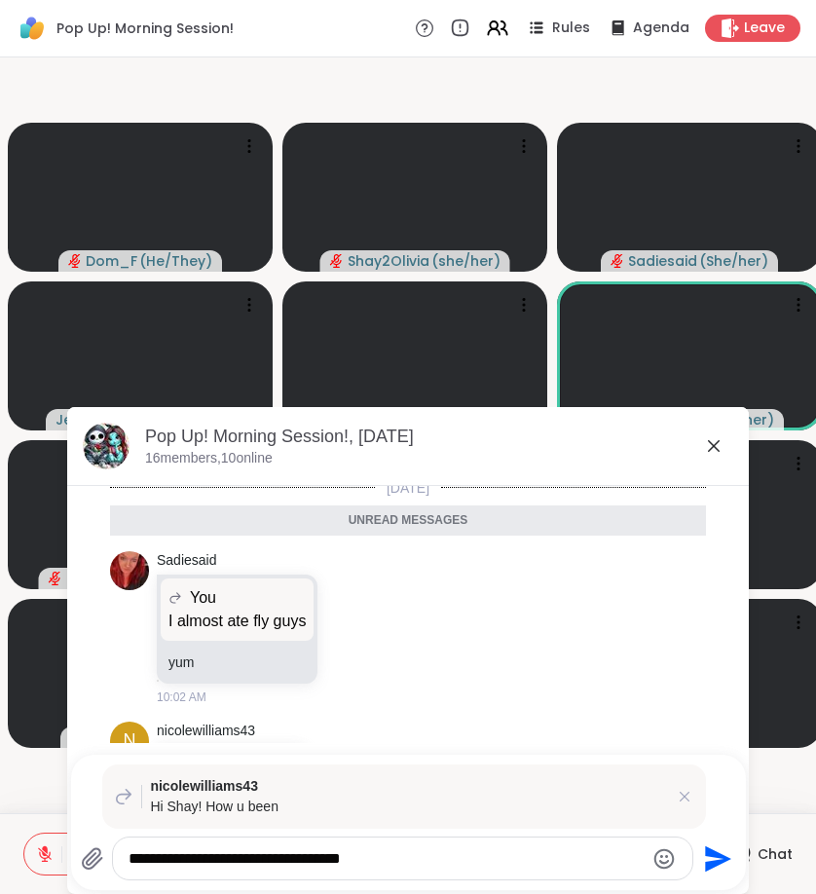
type textarea "**********"
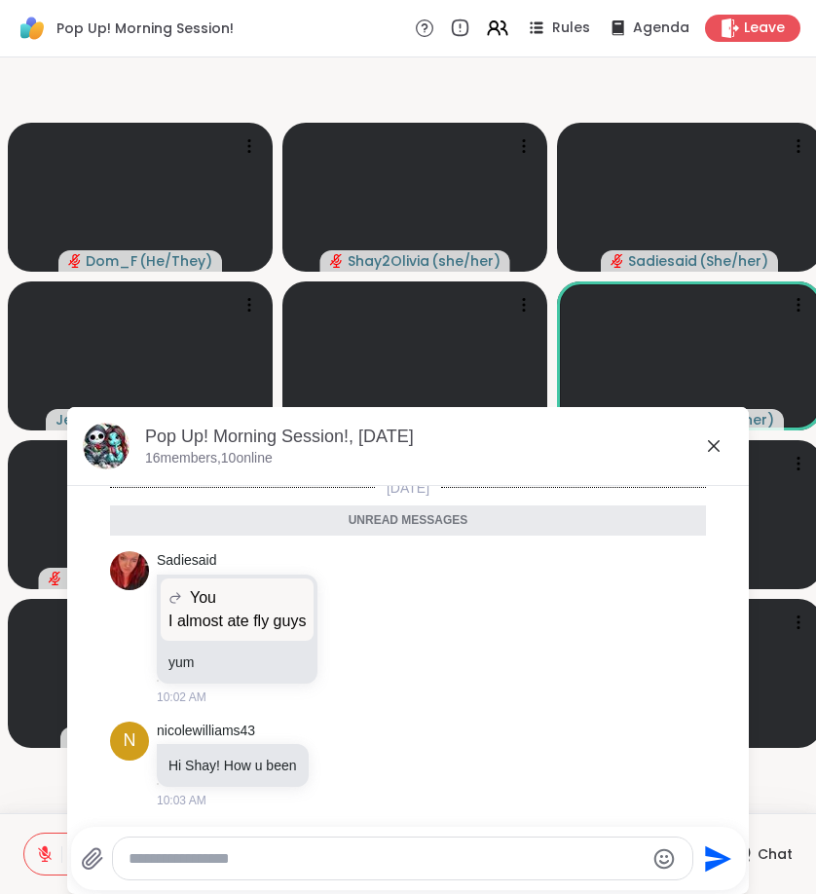
scroll to position [255, 0]
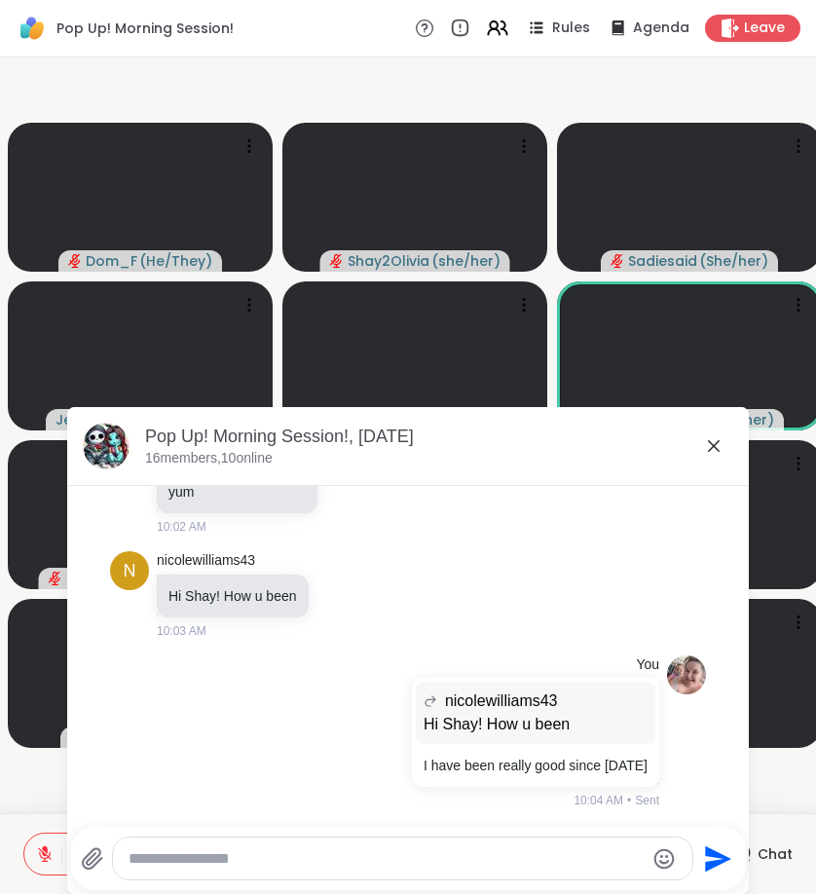
click at [716, 447] on icon at bounding box center [714, 446] width 12 height 12
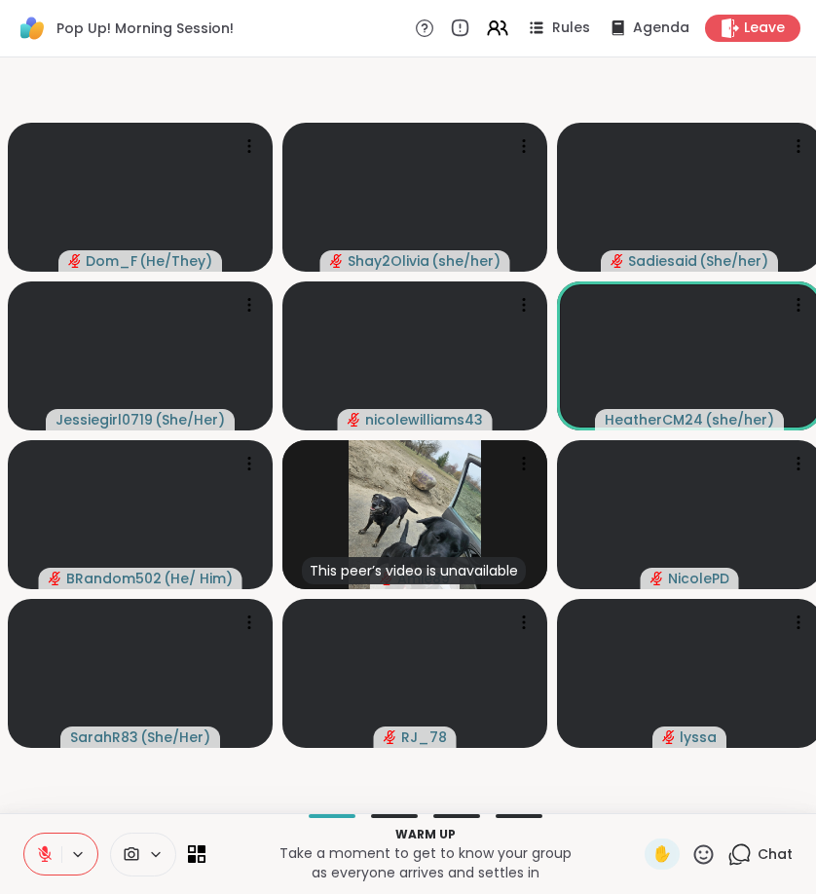
click at [749, 859] on icon at bounding box center [740, 855] width 24 height 24
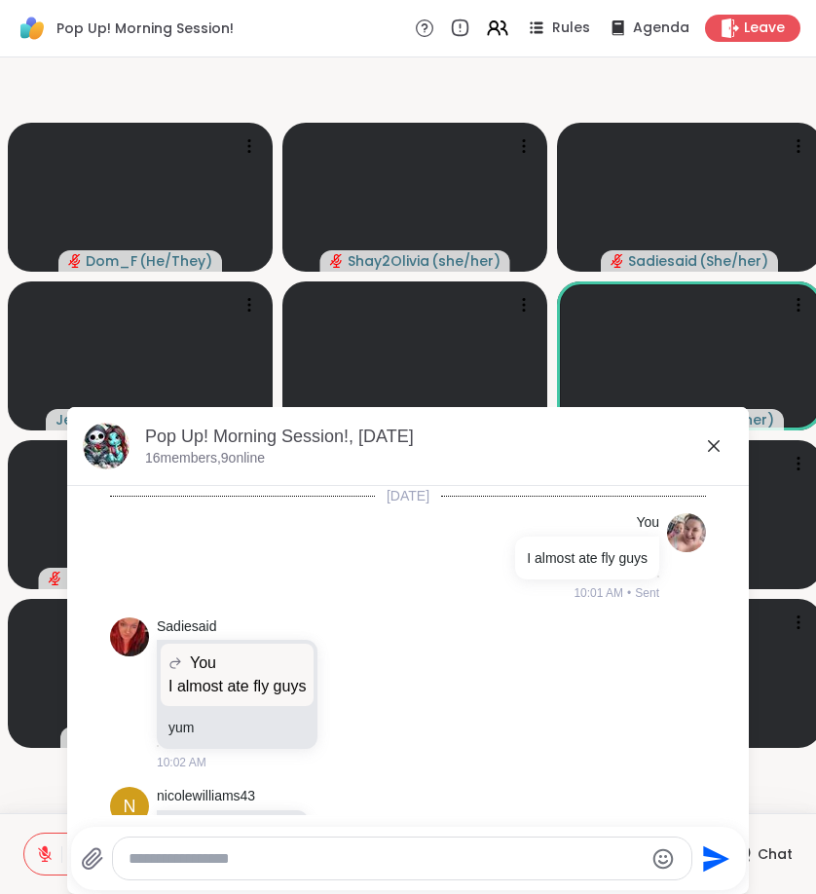
scroll to position [236, 0]
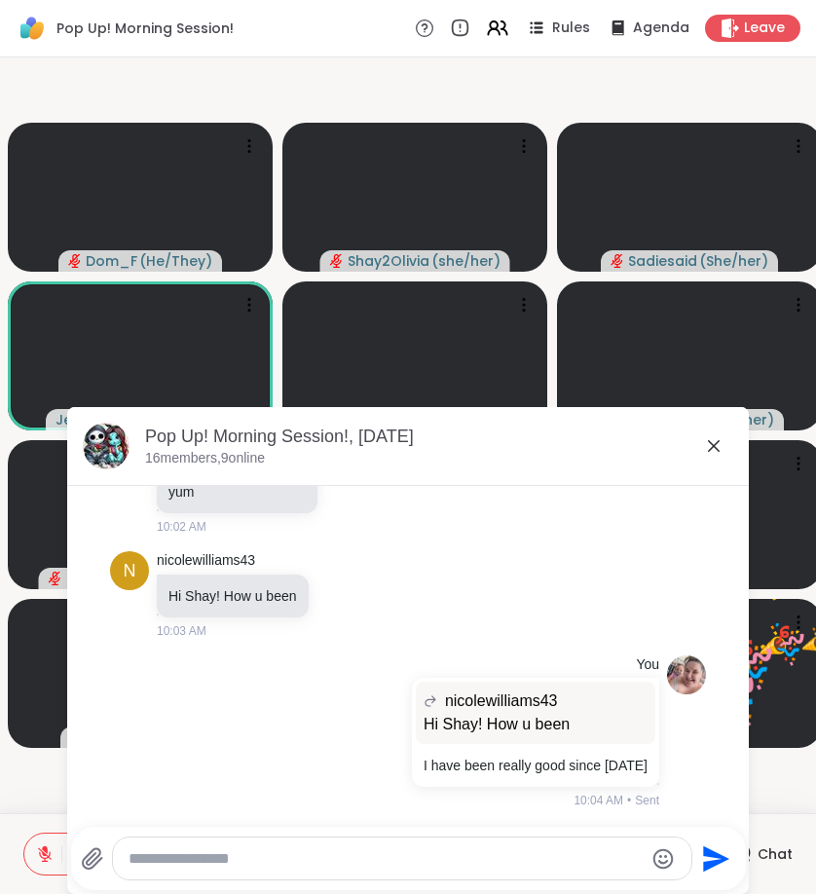
click at [712, 455] on icon at bounding box center [713, 445] width 23 height 23
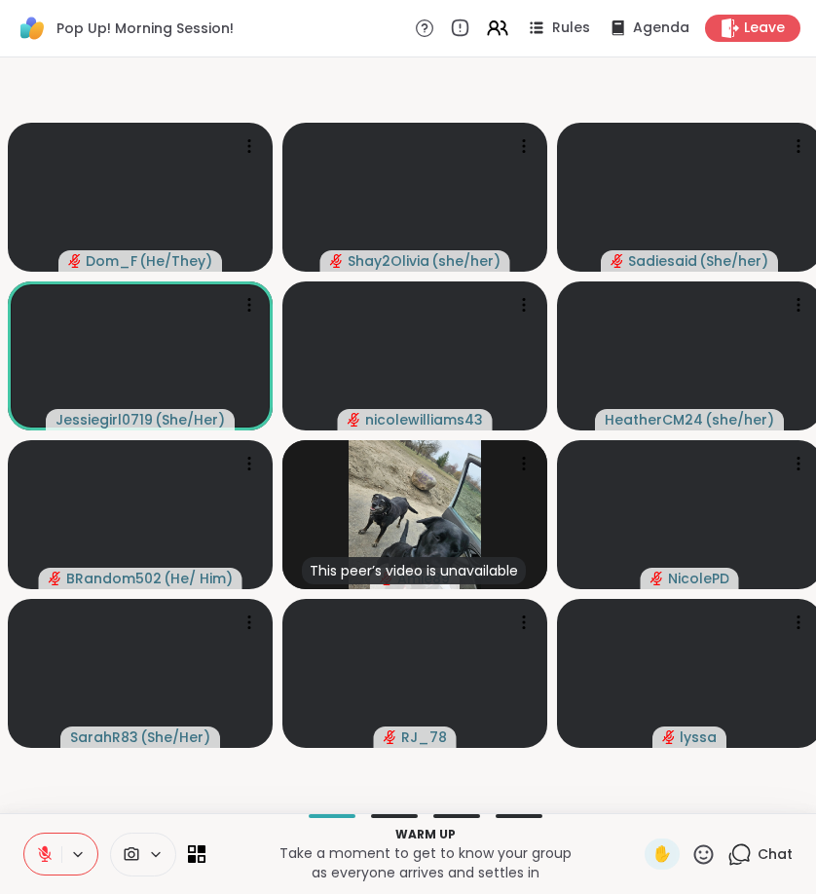
click at [47, 871] on button at bounding box center [42, 854] width 37 height 41
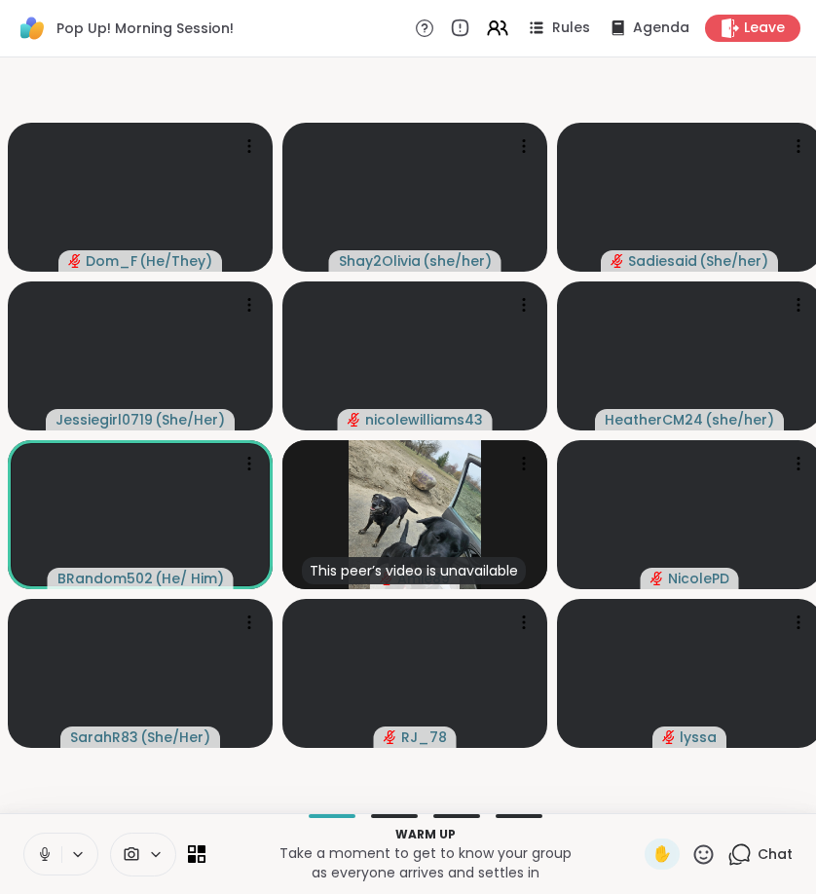
click at [746, 858] on icon at bounding box center [740, 855] width 24 height 24
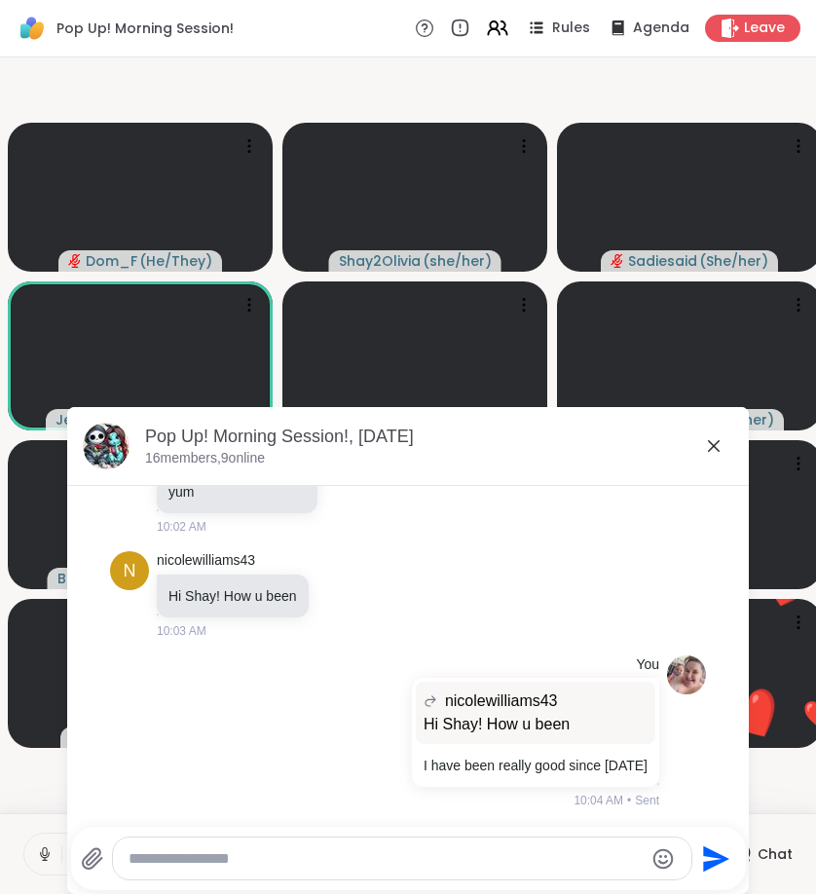
click at [386, 849] on textarea "Type your message" at bounding box center [386, 858] width 515 height 19
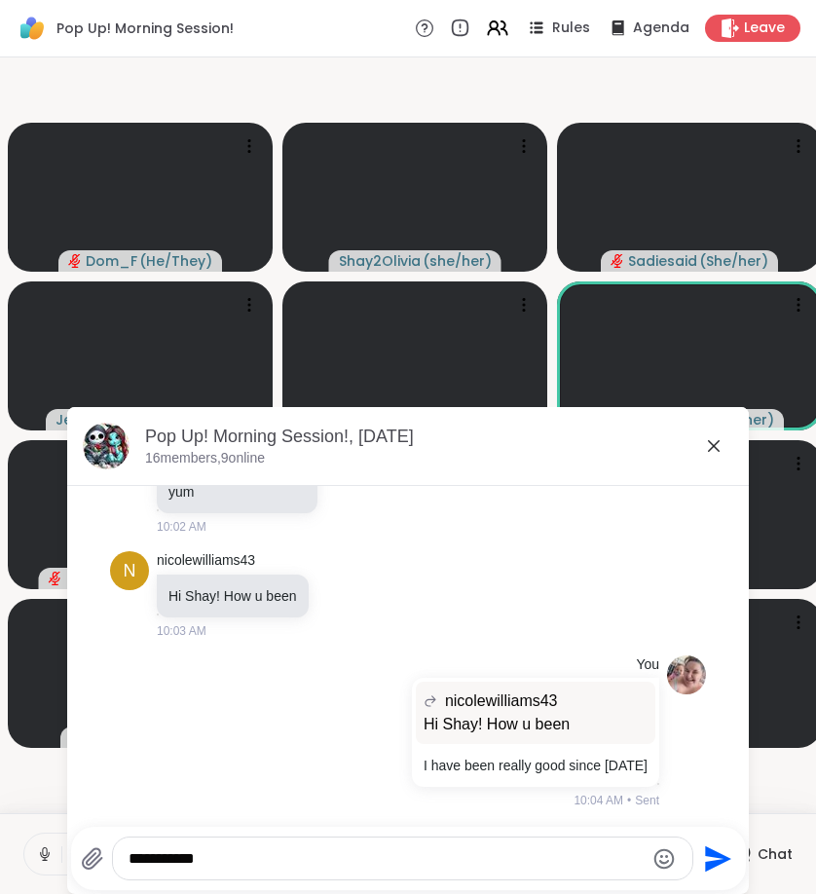
type textarea "**********"
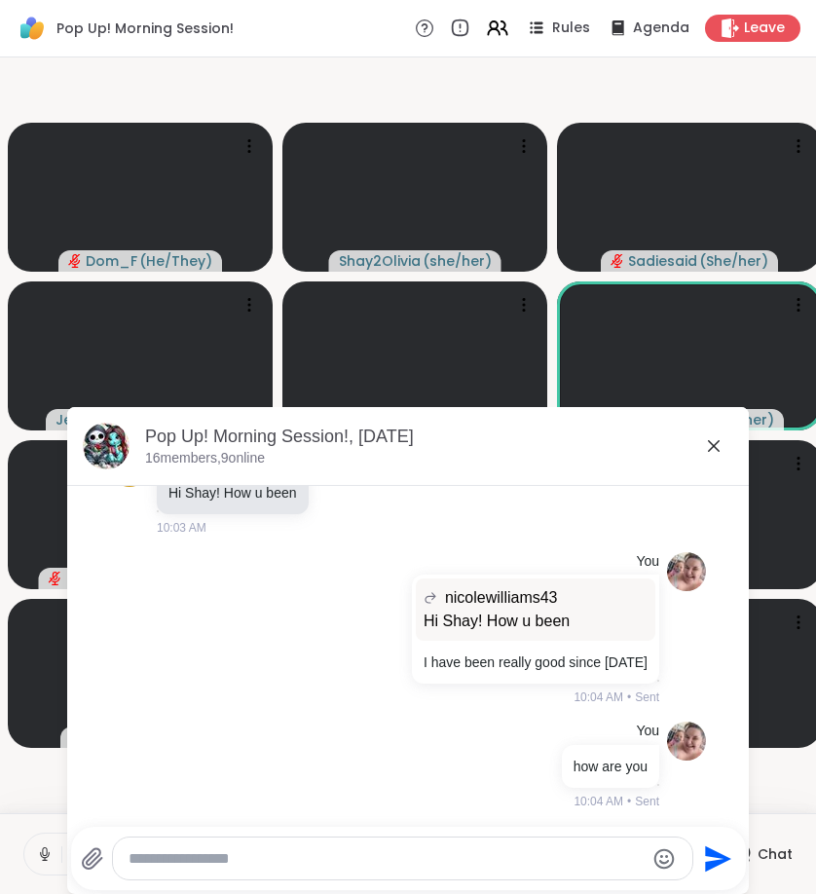
click at [710, 455] on icon at bounding box center [713, 445] width 23 height 23
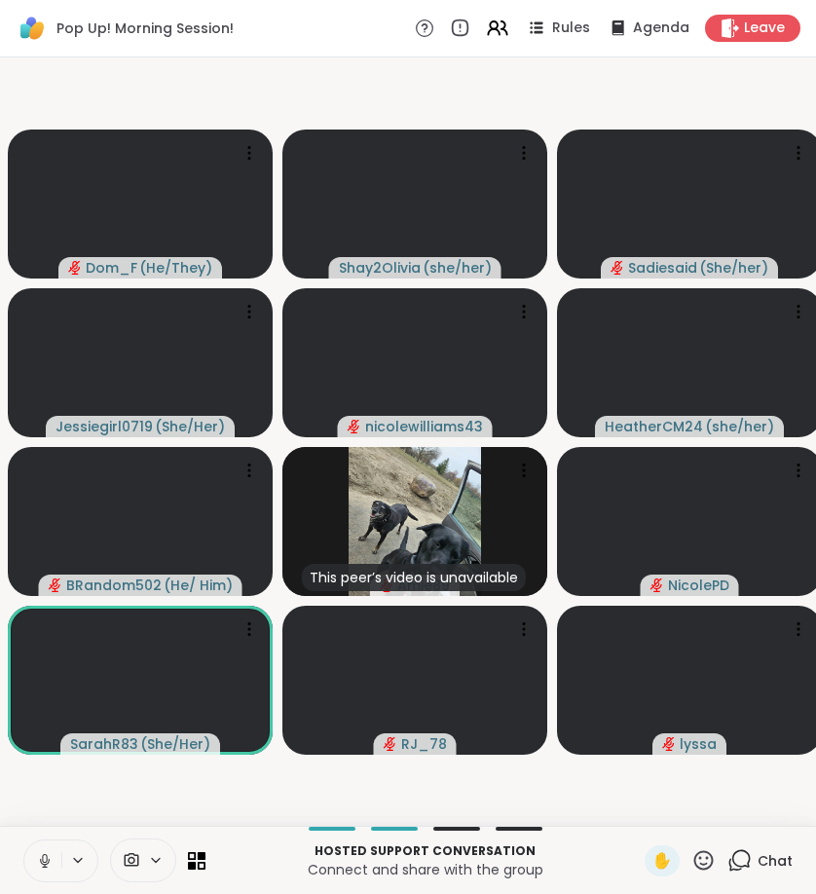
click at [36, 853] on icon at bounding box center [45, 861] width 18 height 18
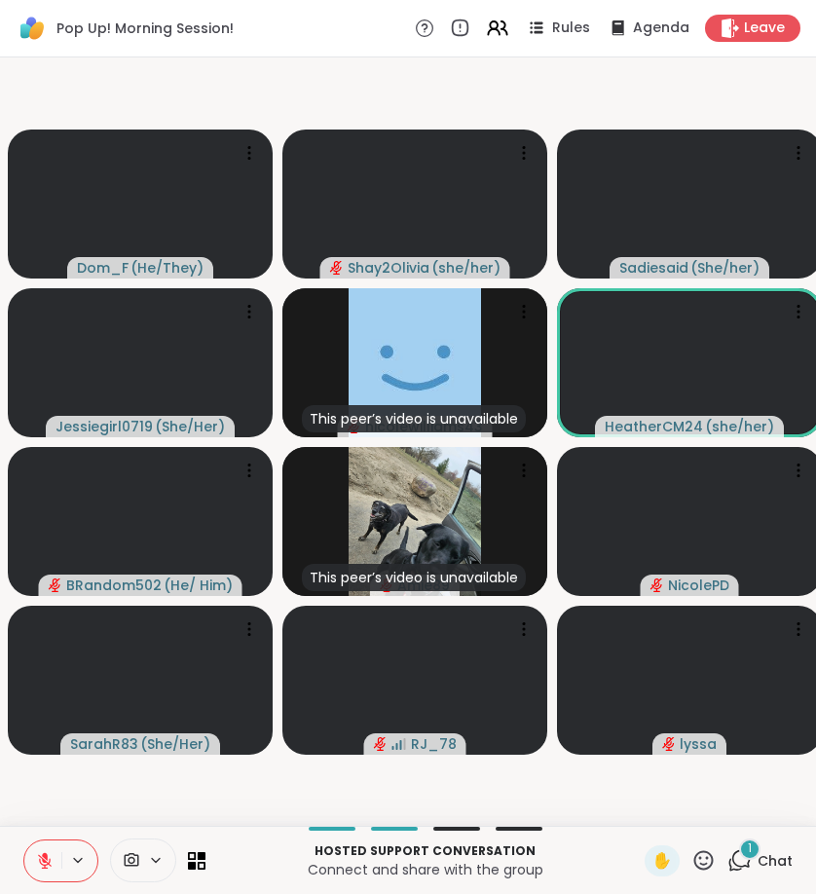
click at [751, 860] on icon at bounding box center [741, 859] width 19 height 18
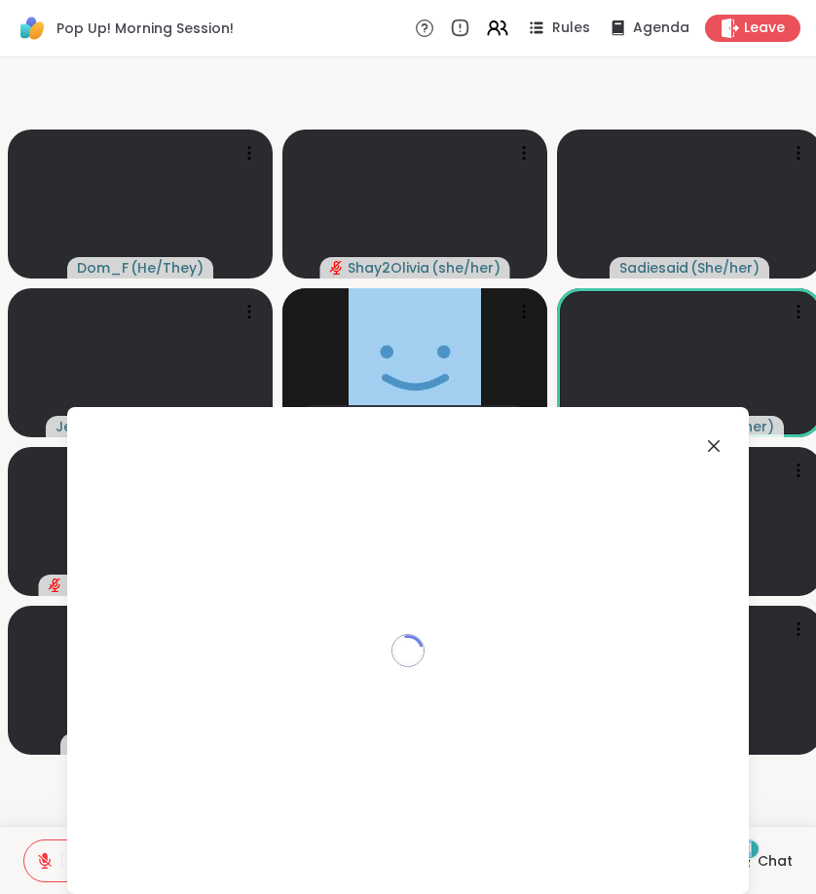
click at [751, 860] on icon at bounding box center [741, 859] width 19 height 18
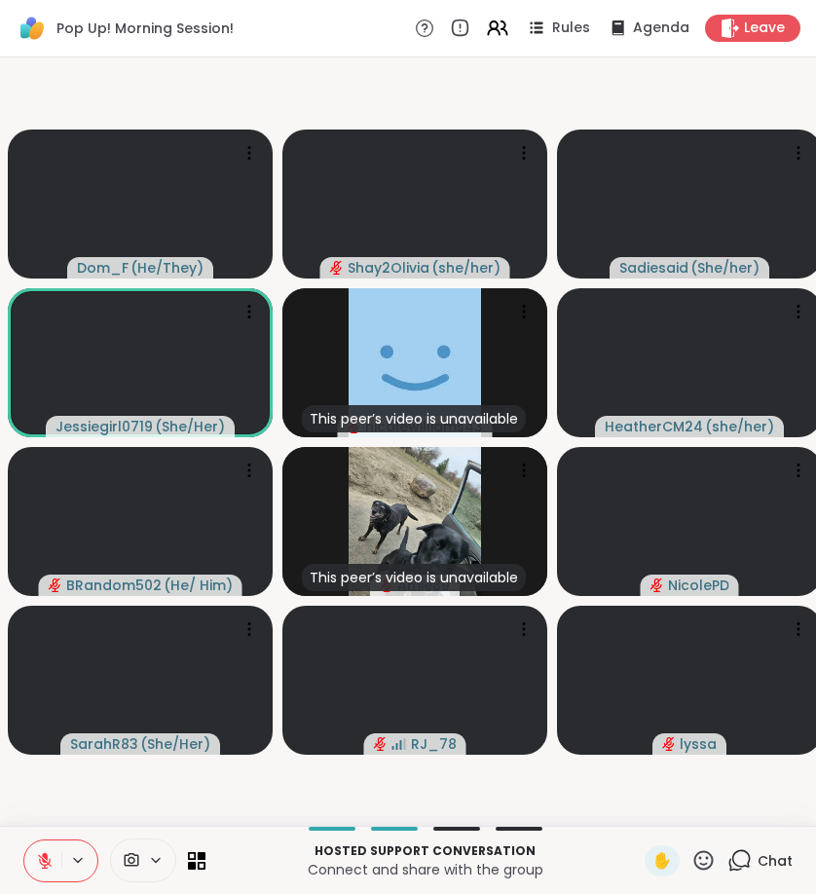
click at [747, 859] on icon at bounding box center [740, 860] width 24 height 24
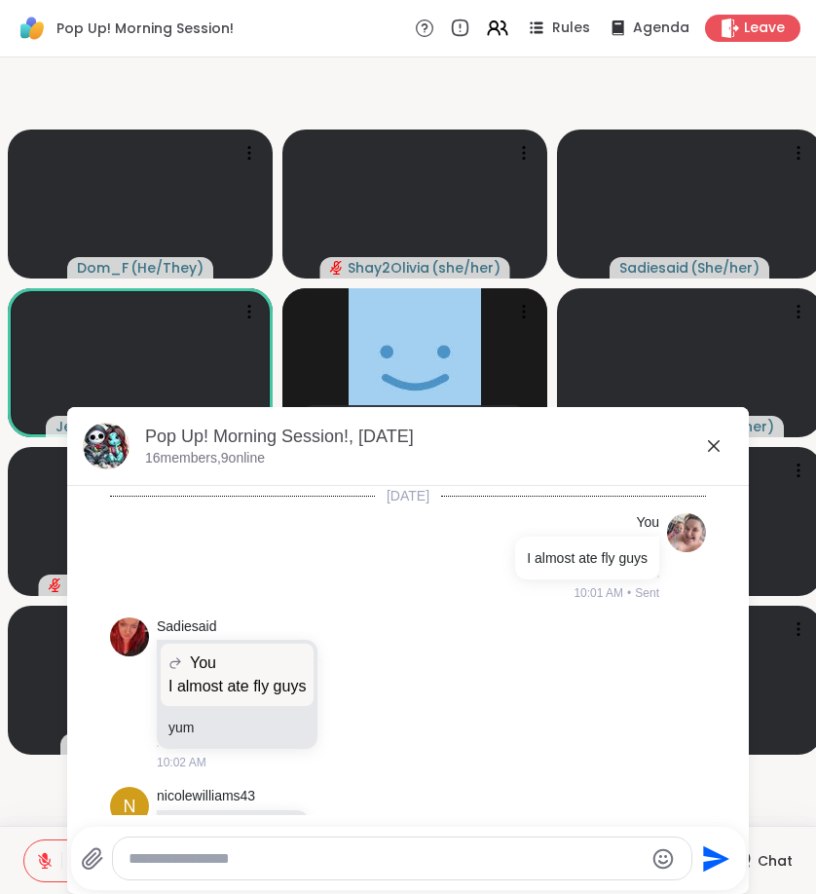
scroll to position [442, 0]
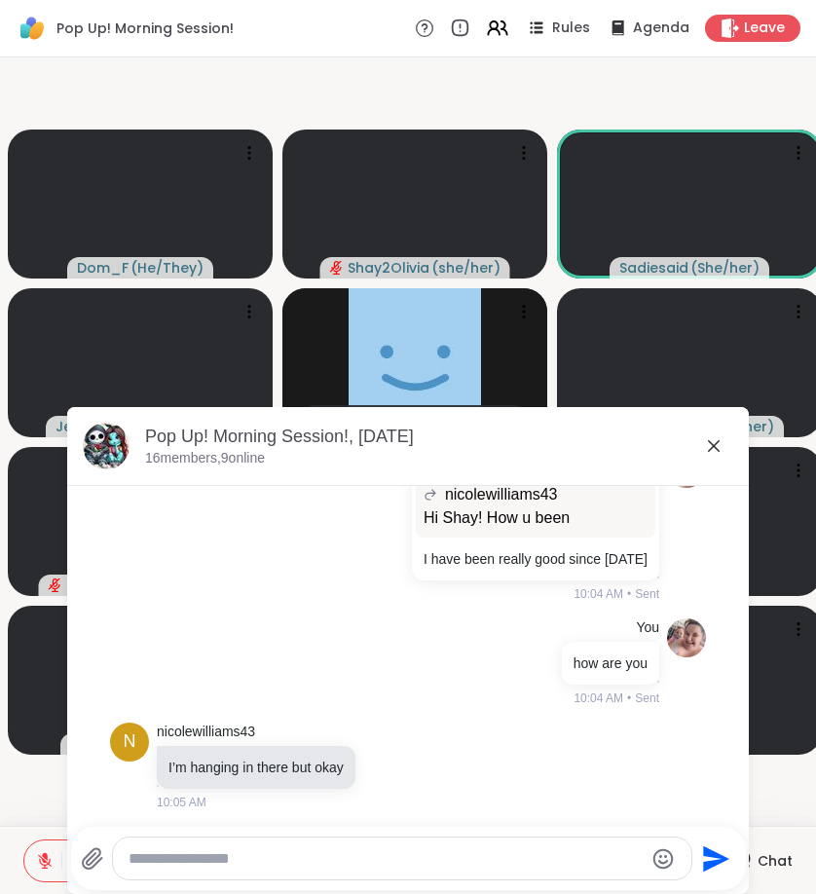
click at [418, 862] on textarea "Type your message" at bounding box center [386, 858] width 515 height 19
click at [414, 842] on div at bounding box center [402, 859] width 579 height 42
click at [415, 844] on div at bounding box center [402, 859] width 579 height 42
click at [386, 868] on textarea "Type your message" at bounding box center [386, 858] width 515 height 19
type textarea "*"
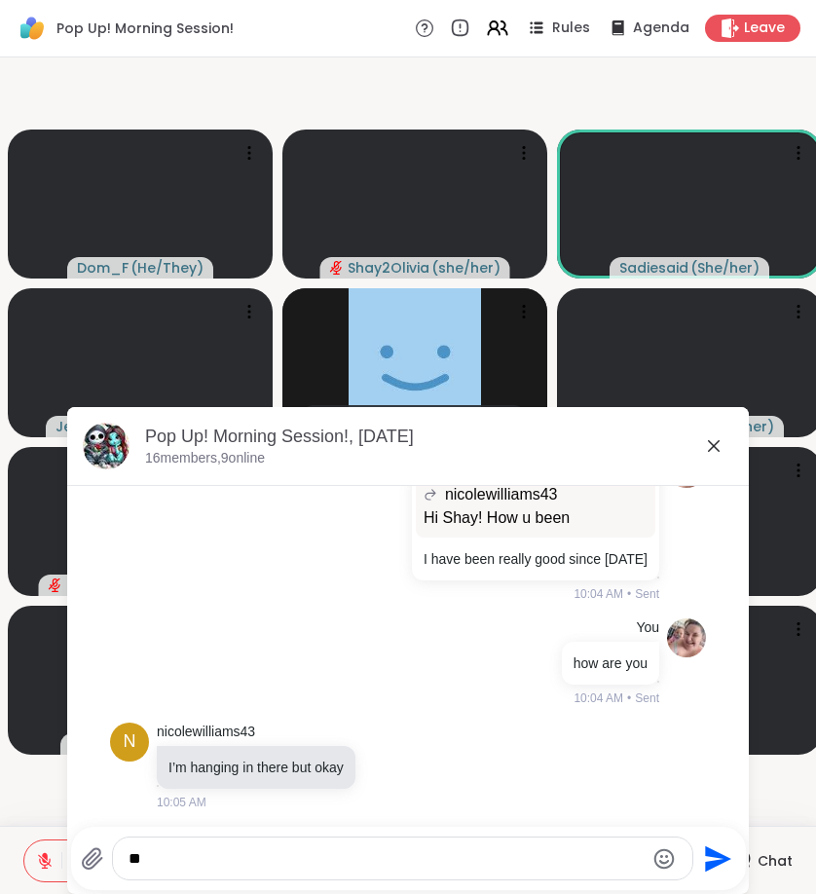
type textarea "*"
type textarea "**********"
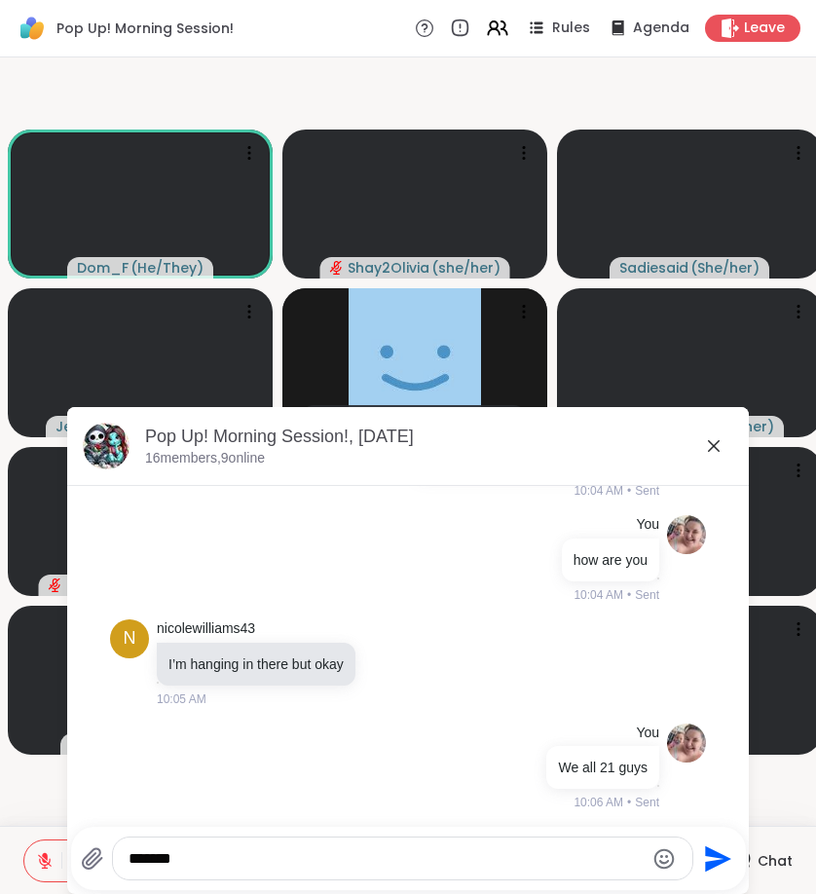
type textarea "*******"
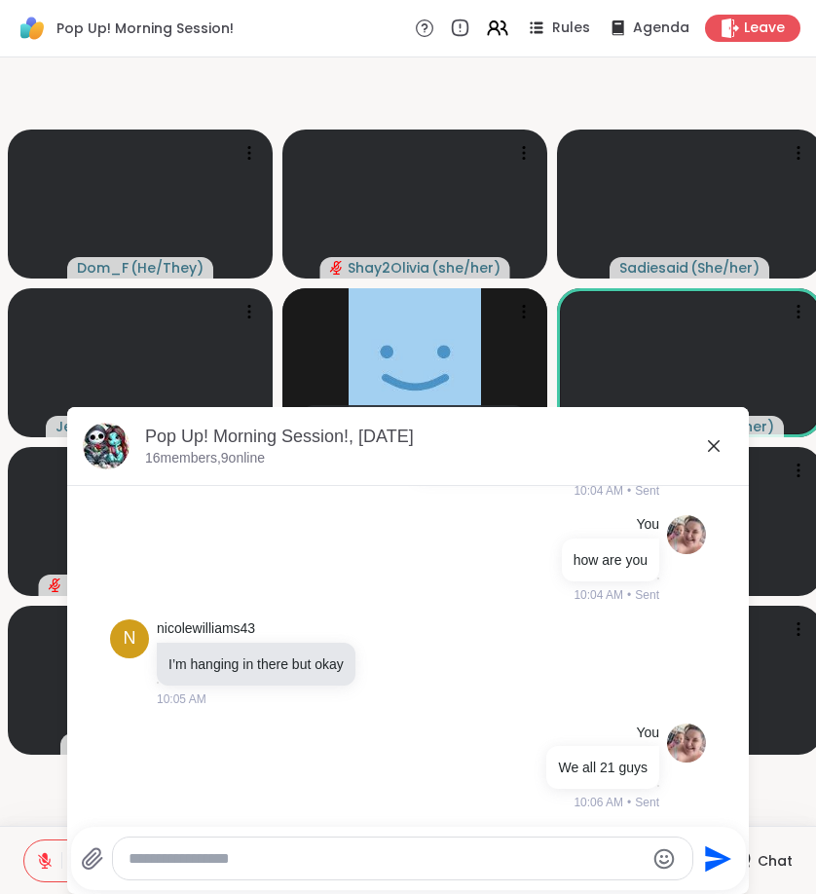
scroll to position [649, 0]
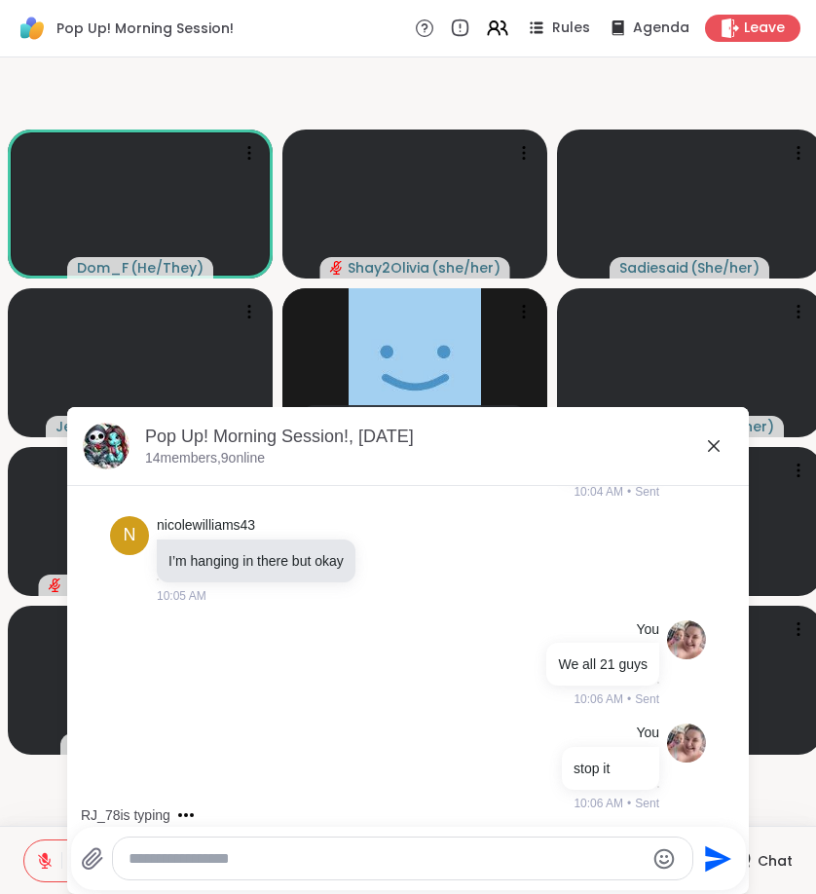
click at [702, 437] on icon at bounding box center [713, 445] width 23 height 23
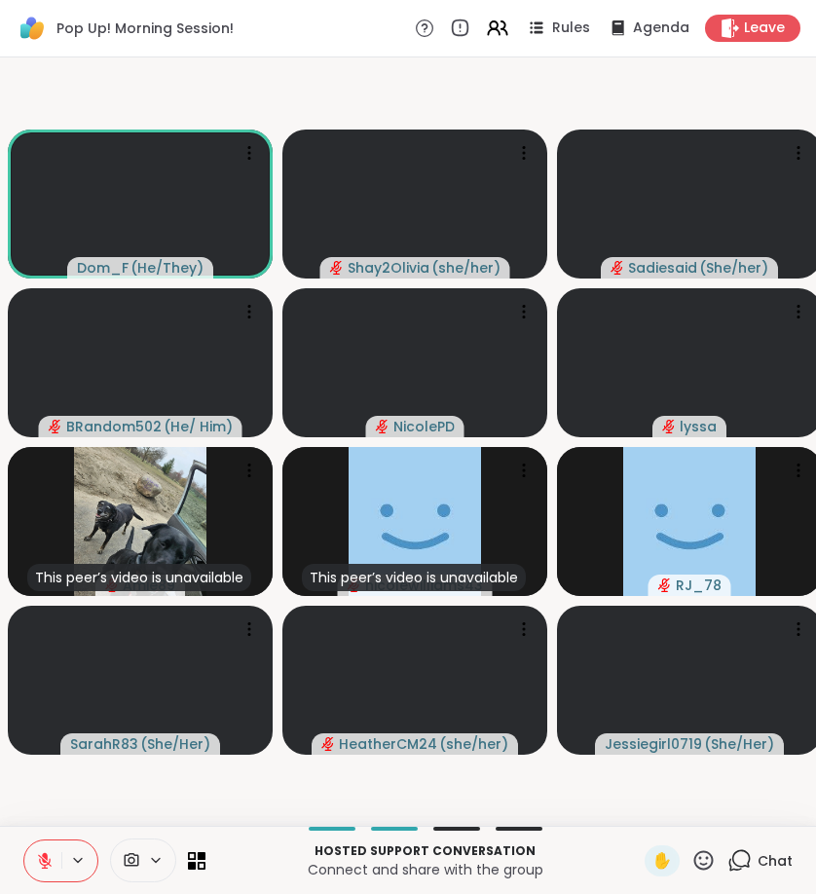
click at [42, 862] on icon at bounding box center [45, 861] width 18 height 18
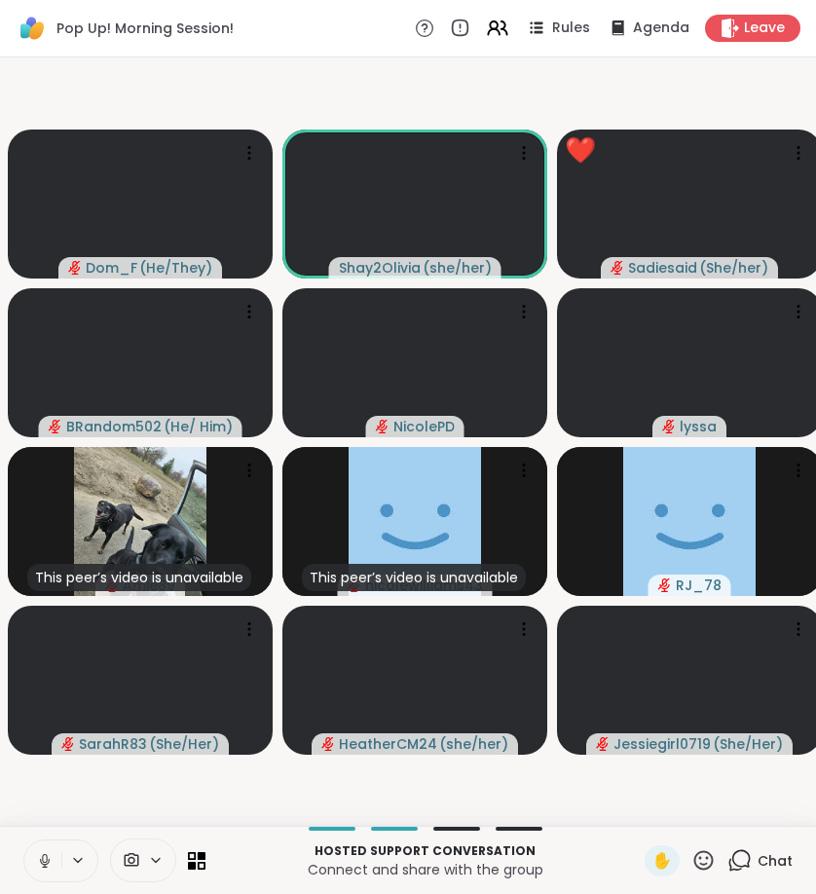
click at [45, 860] on icon at bounding box center [45, 861] width 18 height 18
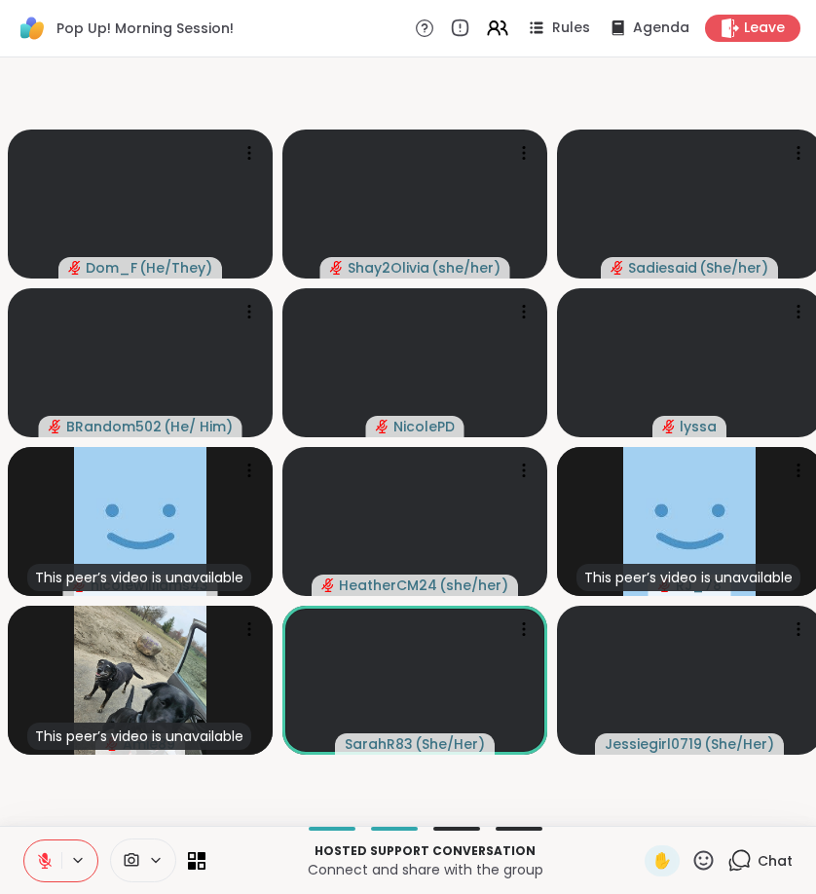
click at [750, 871] on icon at bounding box center [740, 860] width 24 height 24
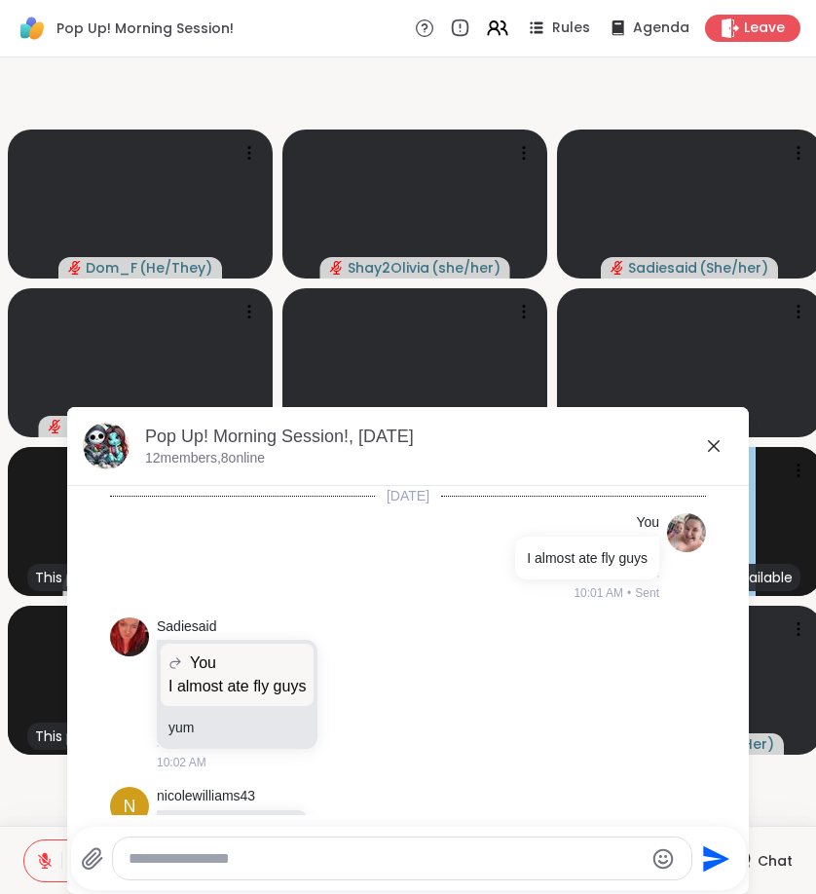
scroll to position [1636, 0]
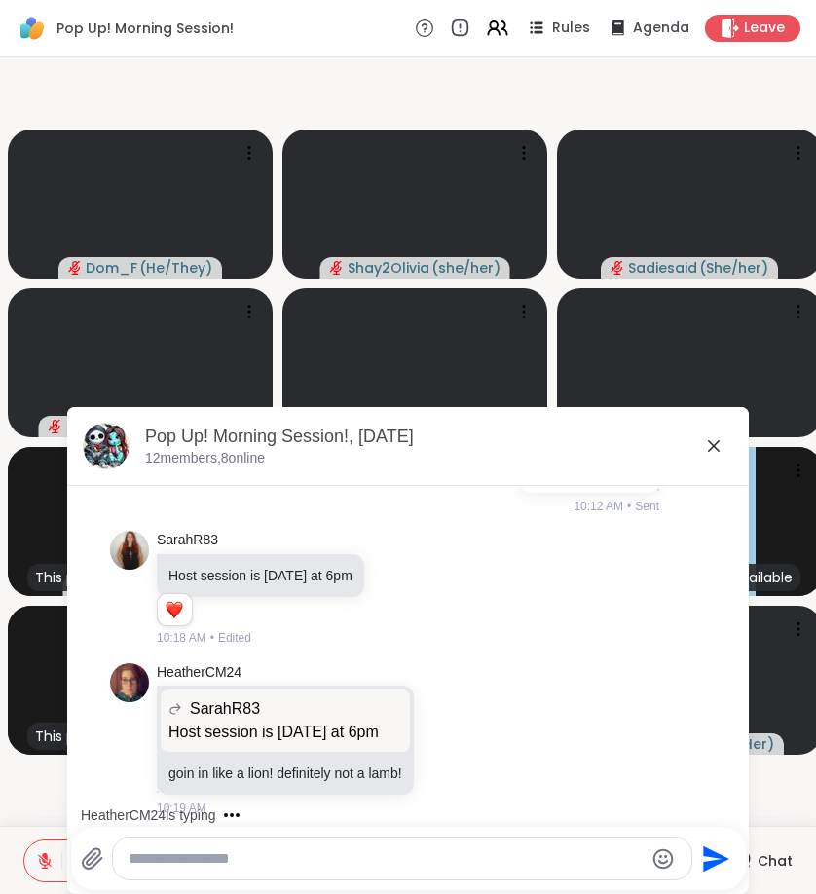
click at [281, 864] on textarea "Type your message" at bounding box center [386, 858] width 515 height 19
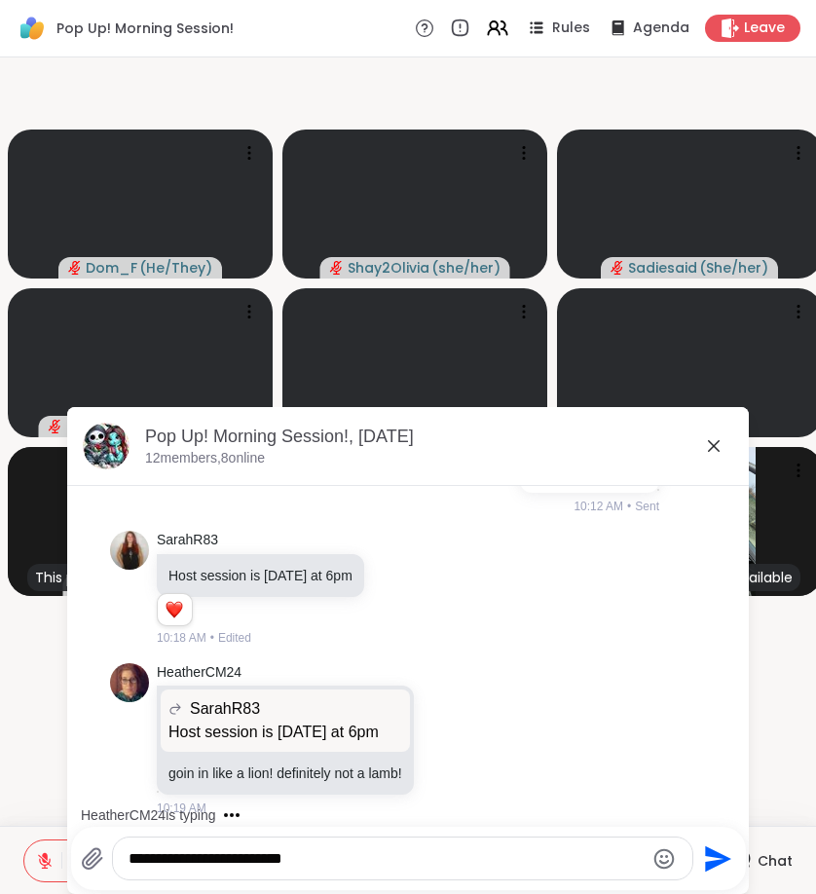
scroll to position [1779, 0]
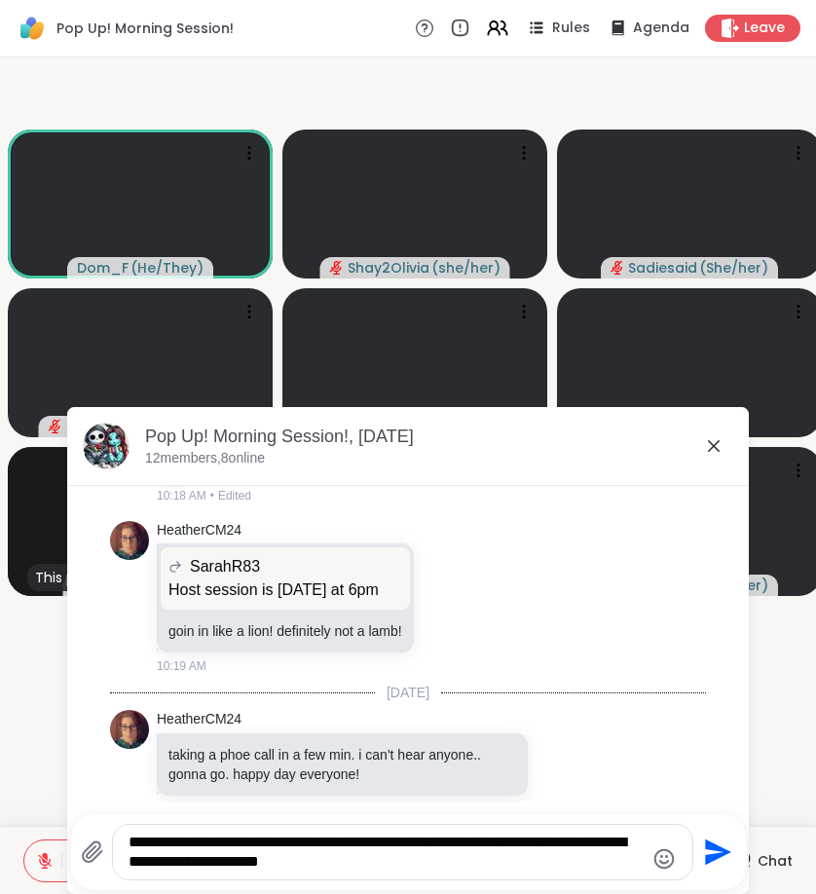
click at [219, 845] on textarea "**********" at bounding box center [386, 852] width 515 height 39
click at [377, 854] on textarea "**********" at bounding box center [386, 852] width 515 height 39
click at [211, 840] on textarea "**********" at bounding box center [386, 852] width 515 height 39
type textarea "**********"
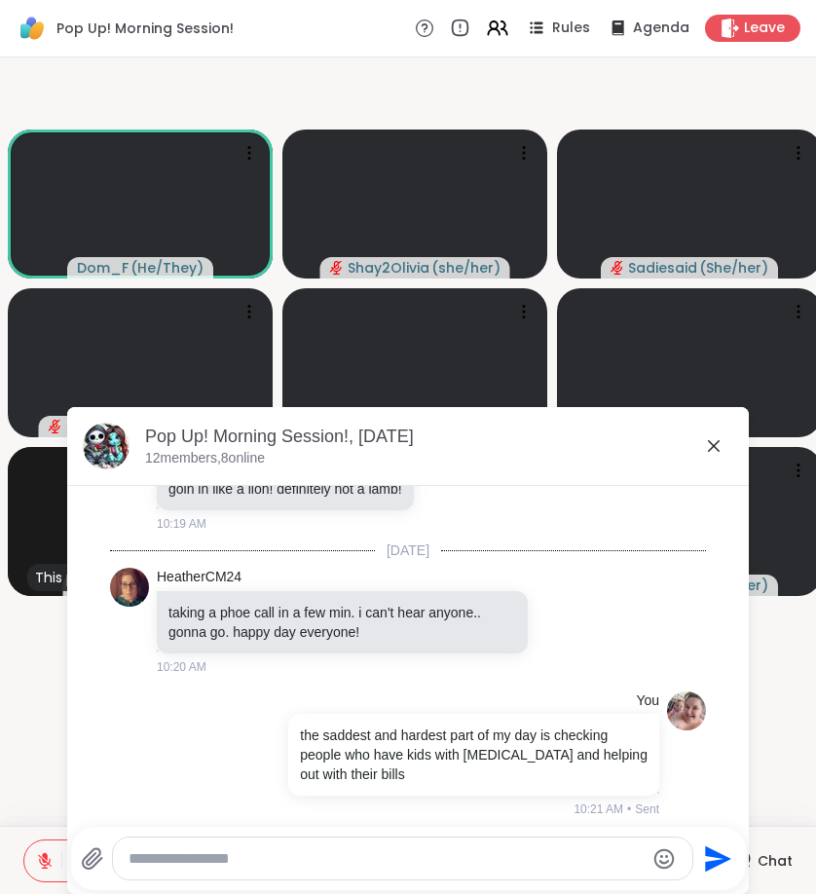
scroll to position [1948, 0]
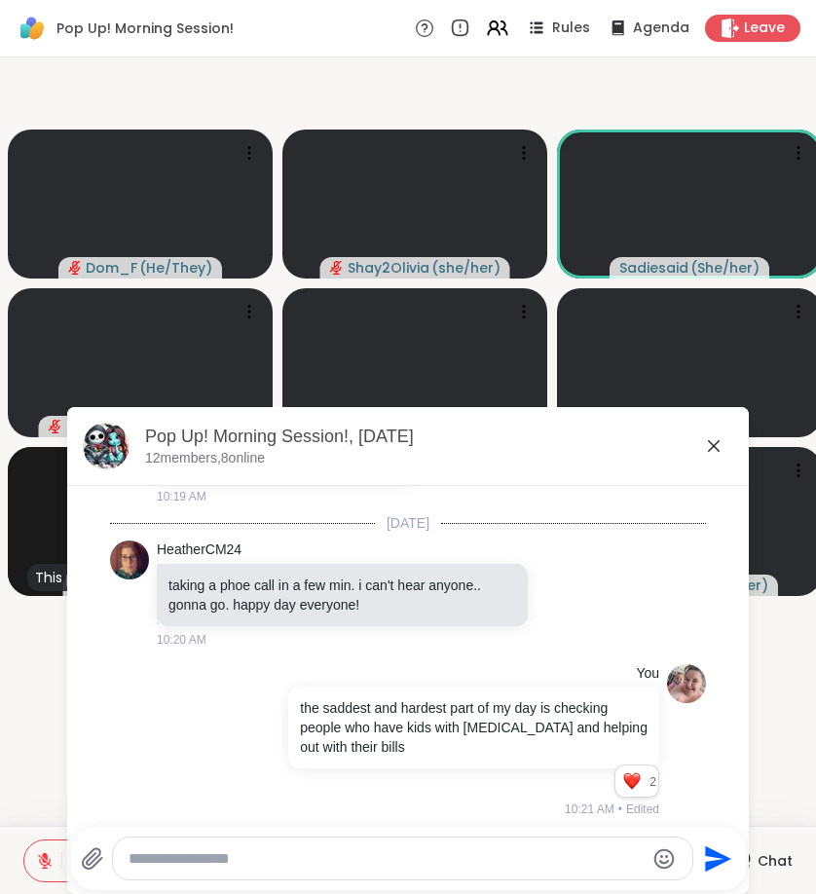
click at [710, 424] on div "Pop Up! Morning Session!, Sep 09 12 members, 8 online" at bounding box center [408, 446] width 682 height 79
click at [711, 456] on icon at bounding box center [713, 445] width 23 height 23
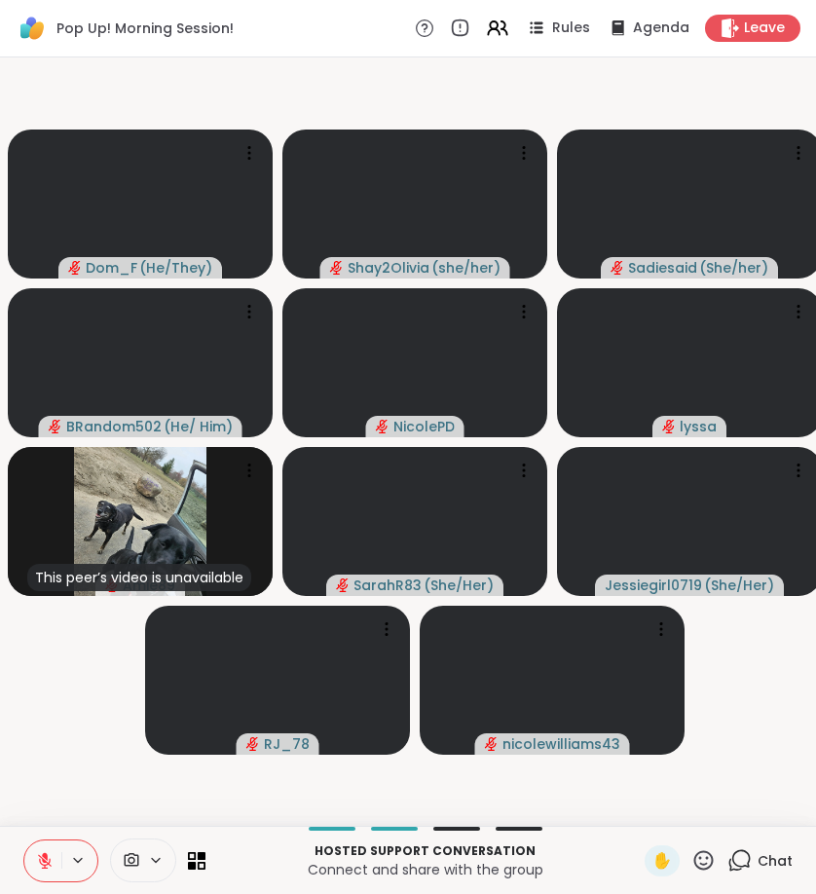
click at [50, 862] on icon at bounding box center [45, 861] width 14 height 14
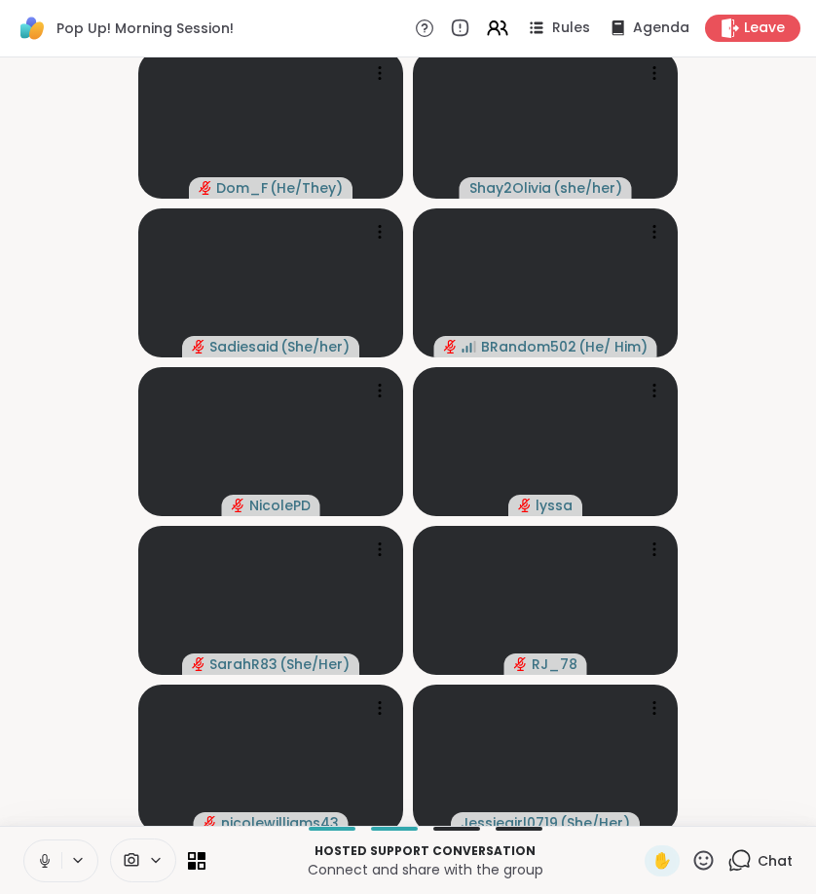
click at [44, 864] on icon at bounding box center [45, 861] width 10 height 6
click at [751, 849] on icon at bounding box center [740, 860] width 24 height 24
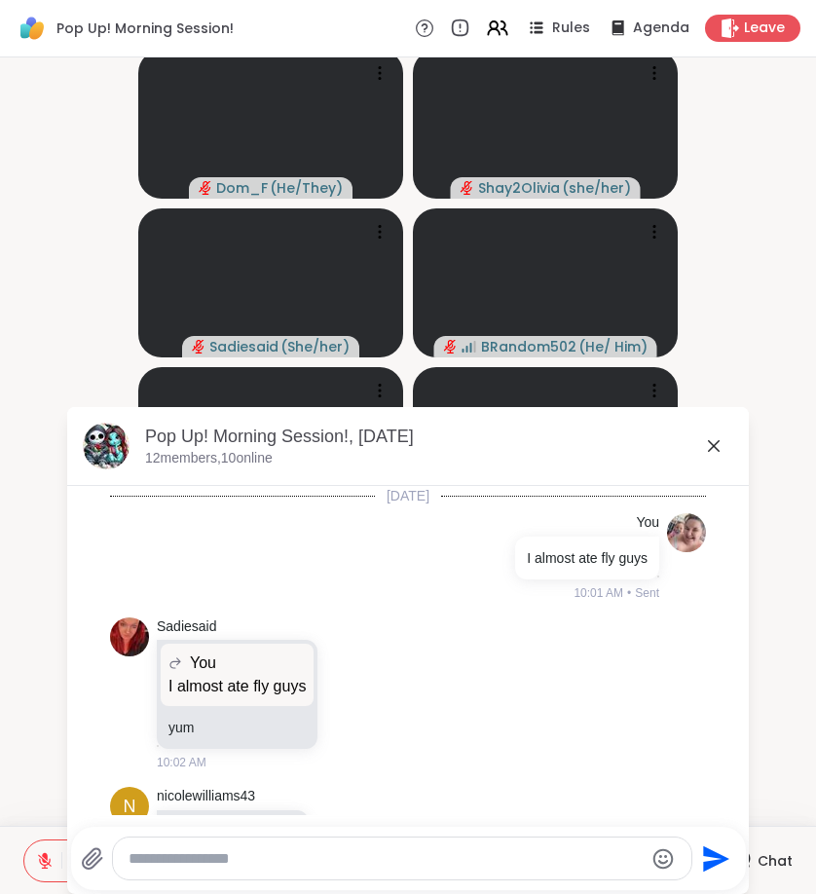
scroll to position [1929, 0]
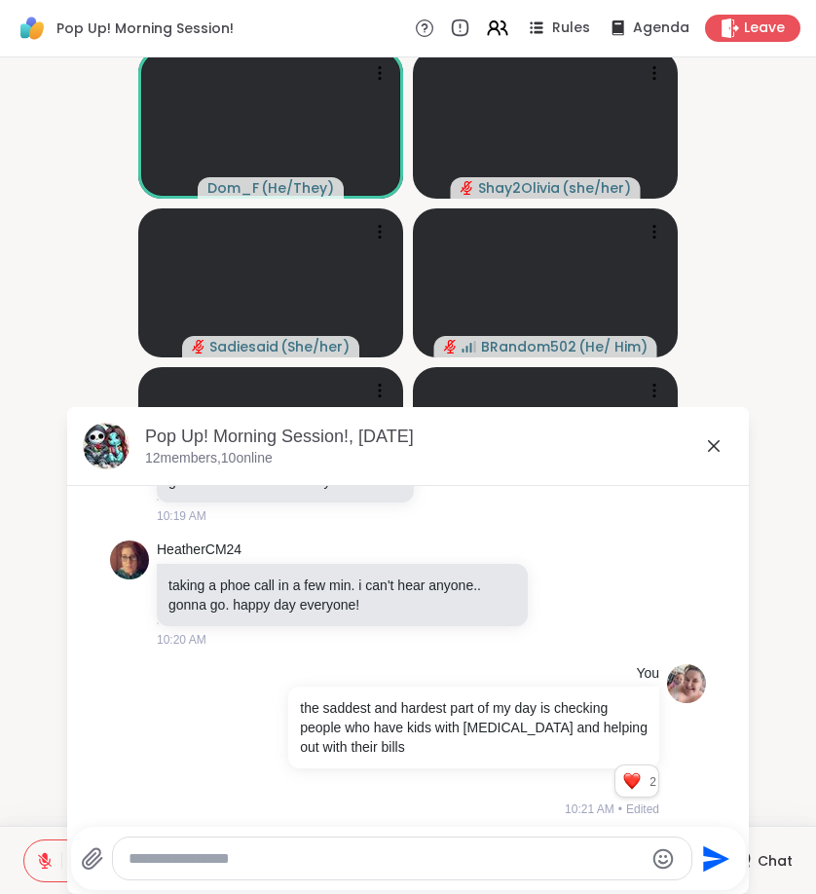
click at [707, 445] on icon at bounding box center [713, 445] width 23 height 23
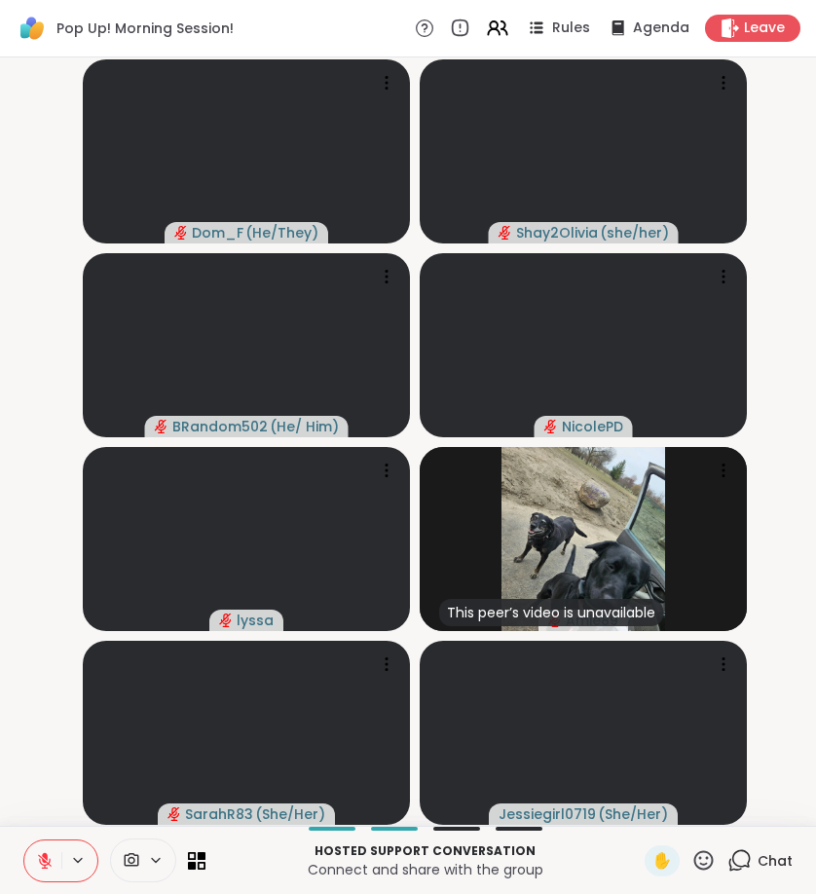
click at [44, 868] on icon at bounding box center [45, 861] width 14 height 14
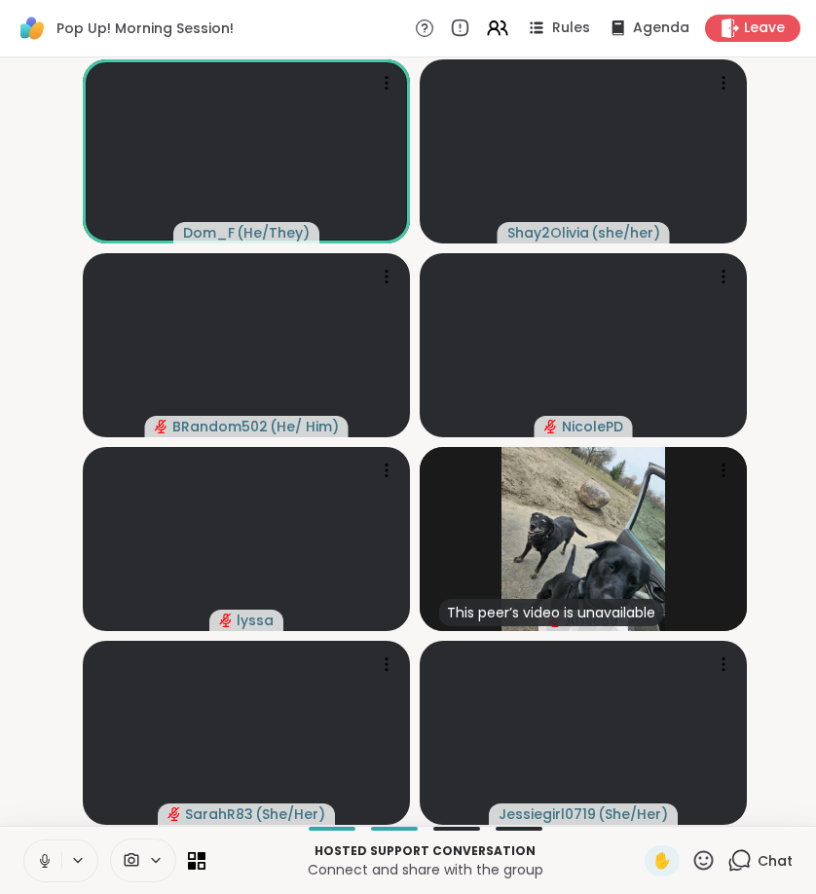
click at [37, 852] on icon at bounding box center [45, 861] width 18 height 18
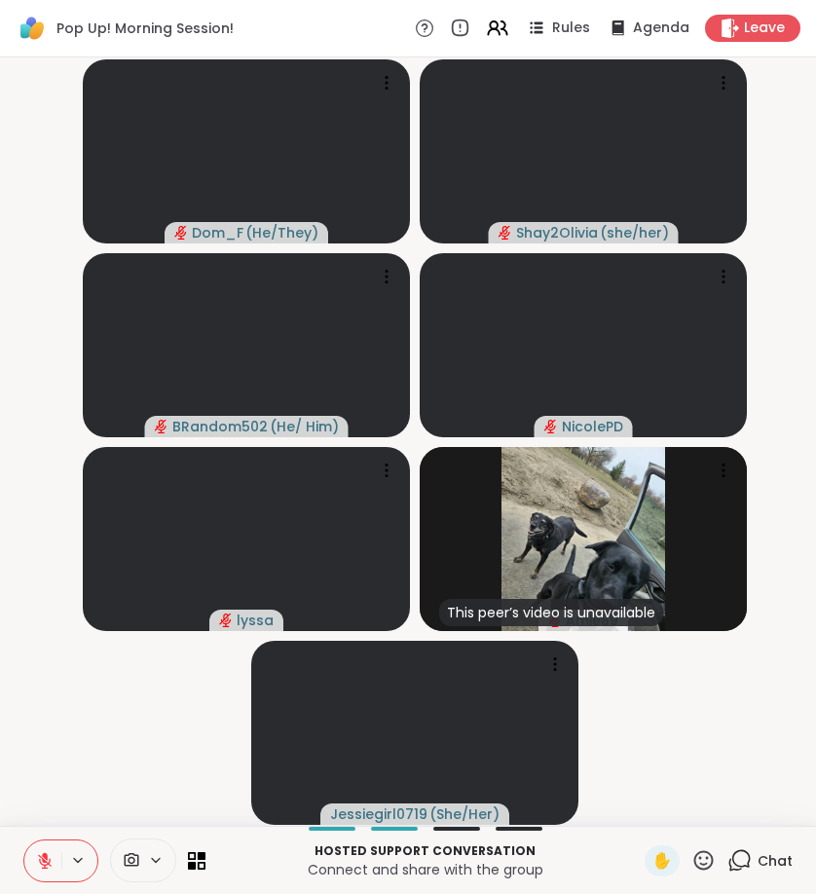
click at [736, 860] on icon at bounding box center [740, 860] width 24 height 24
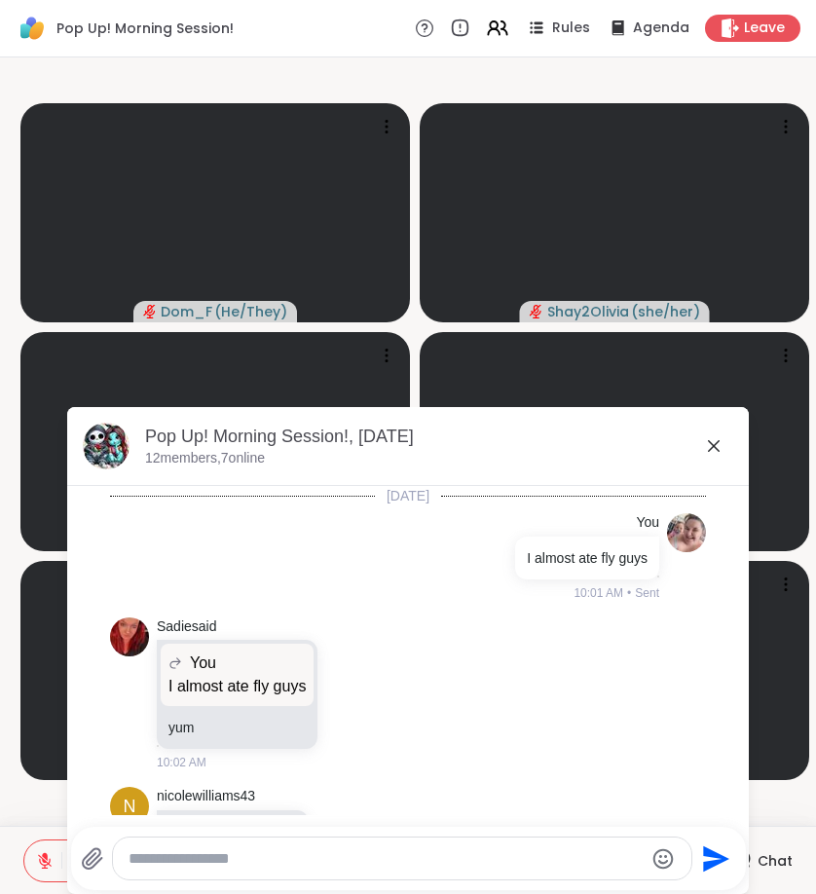
scroll to position [2086, 0]
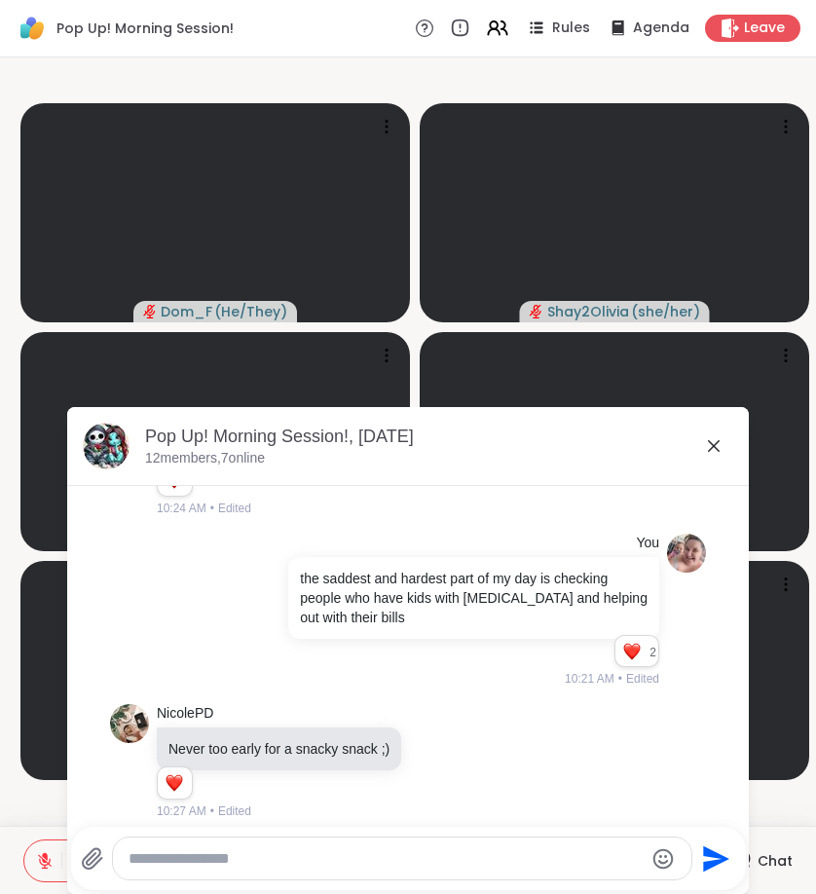
click at [496, 851] on textarea "Type your message" at bounding box center [386, 858] width 515 height 19
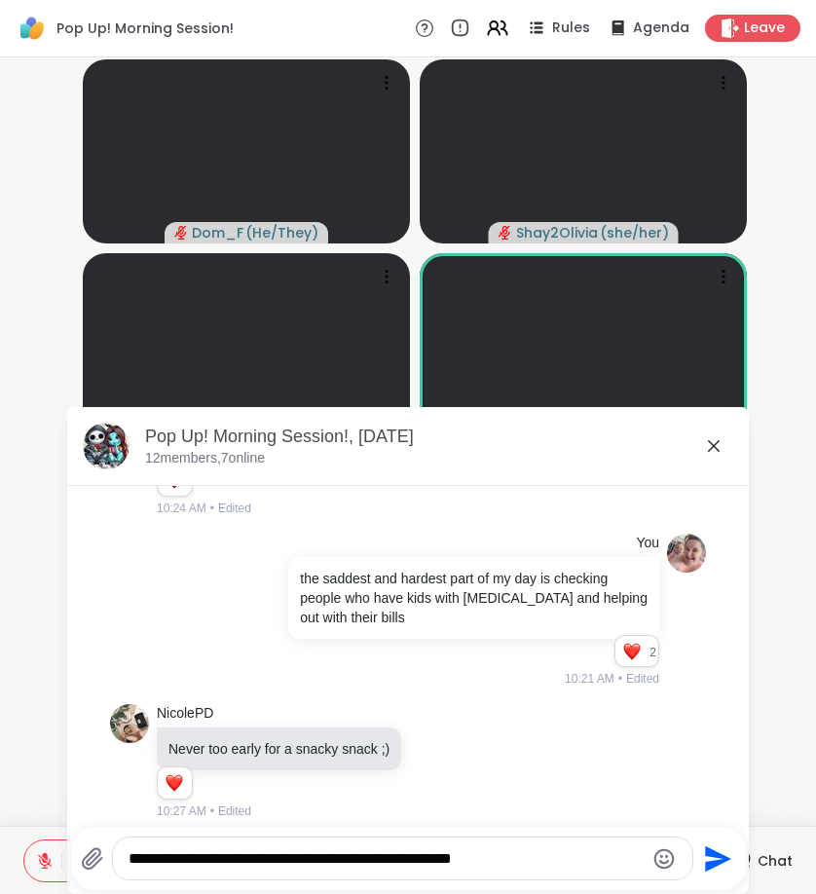
type textarea "**********"
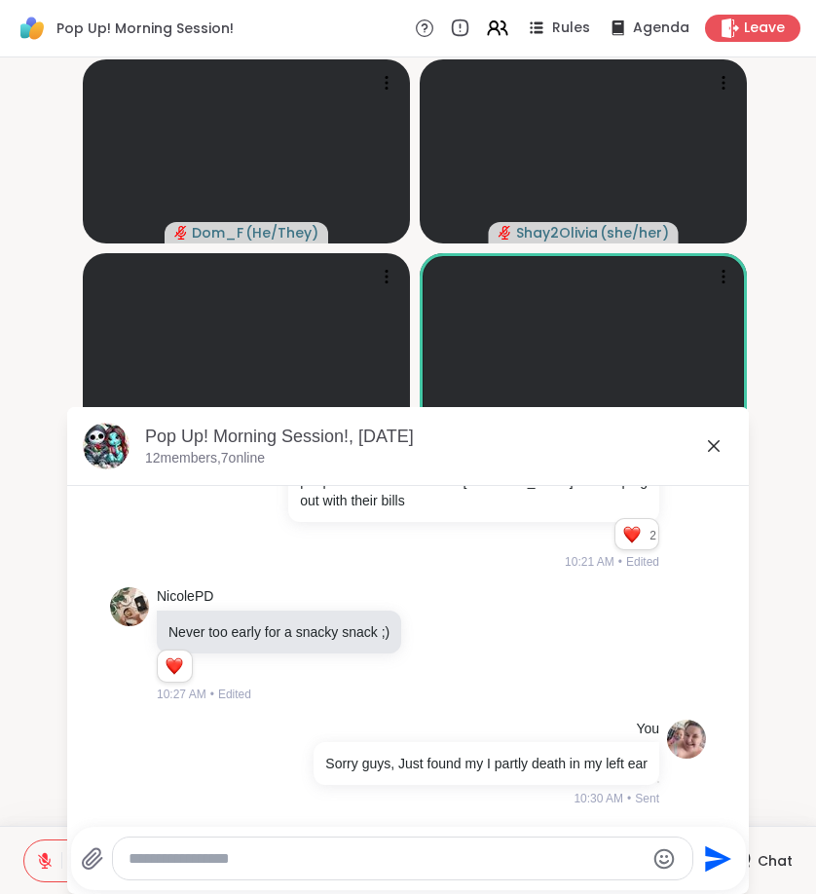
click at [715, 445] on icon at bounding box center [714, 446] width 12 height 12
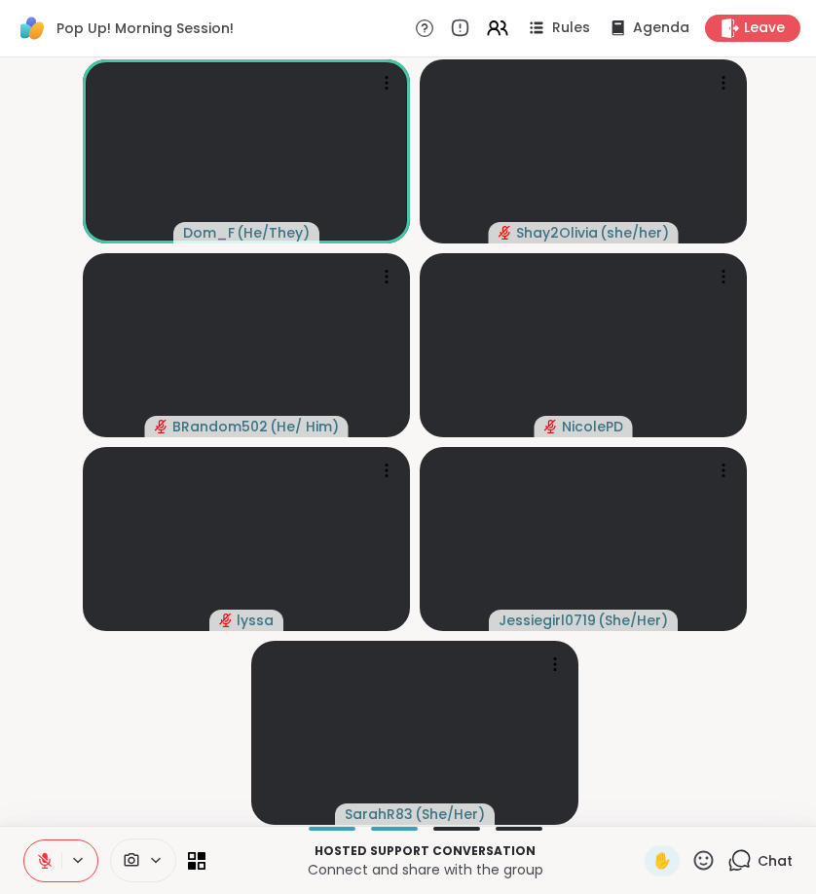
click at [741, 857] on icon at bounding box center [740, 860] width 24 height 24
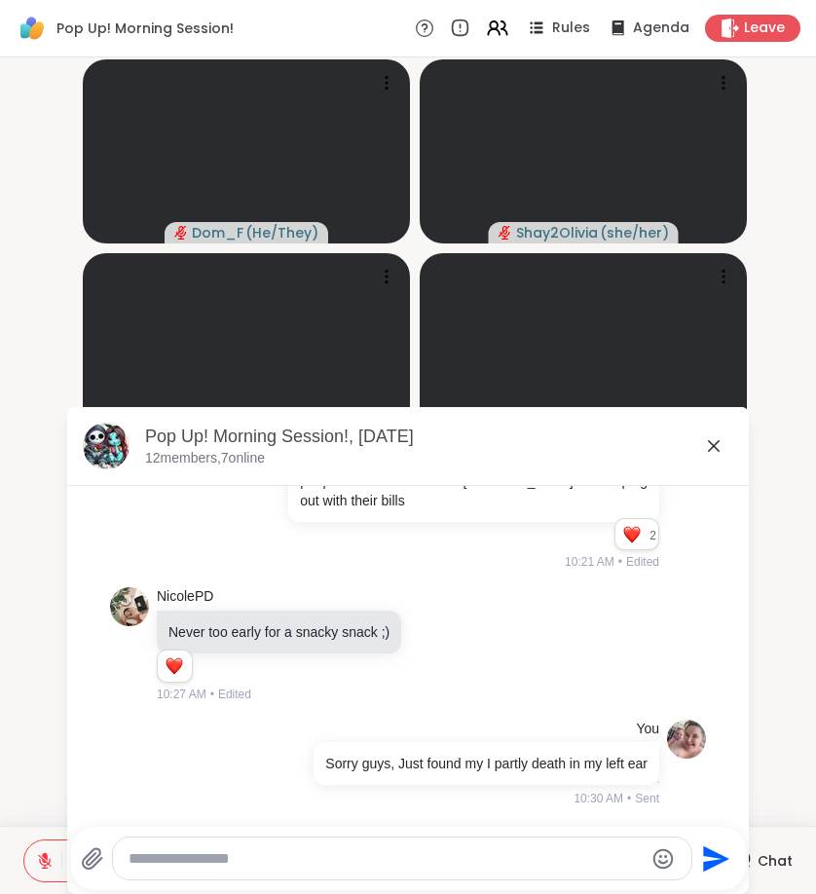
click at [713, 446] on icon at bounding box center [714, 446] width 12 height 12
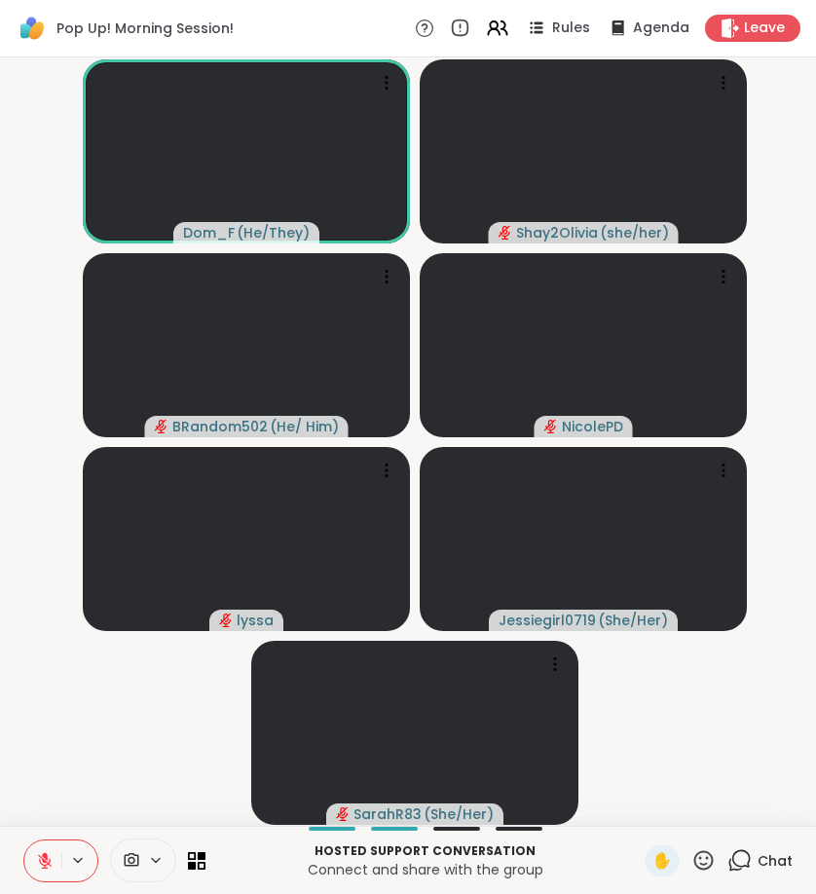
click at [736, 865] on icon at bounding box center [740, 860] width 24 height 24
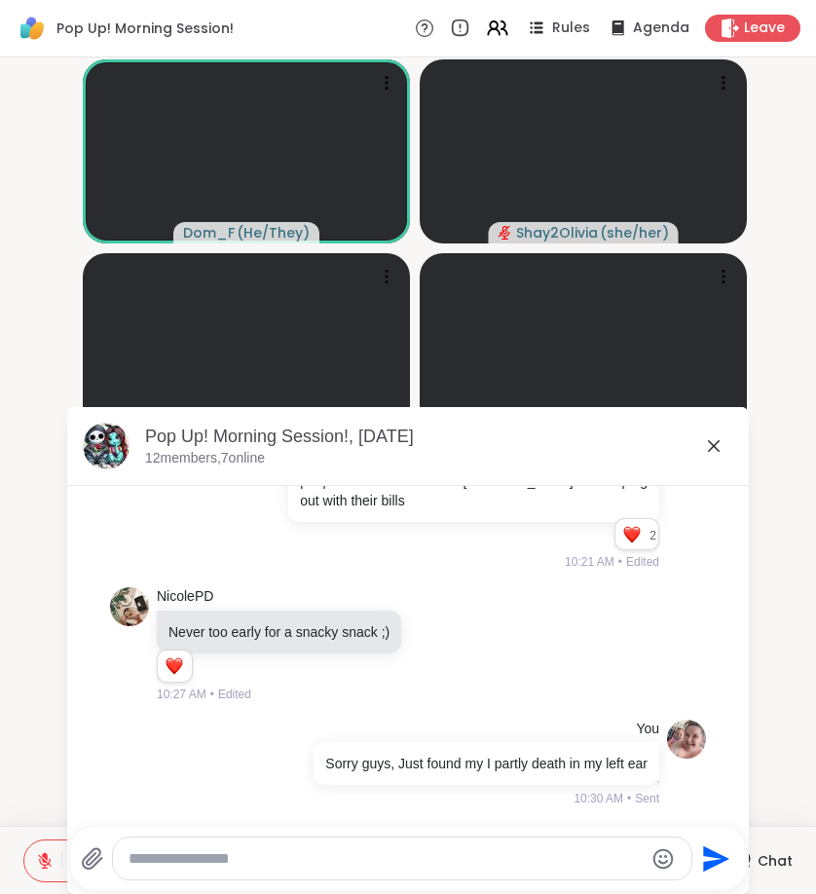
click at [717, 450] on icon at bounding box center [714, 446] width 12 height 12
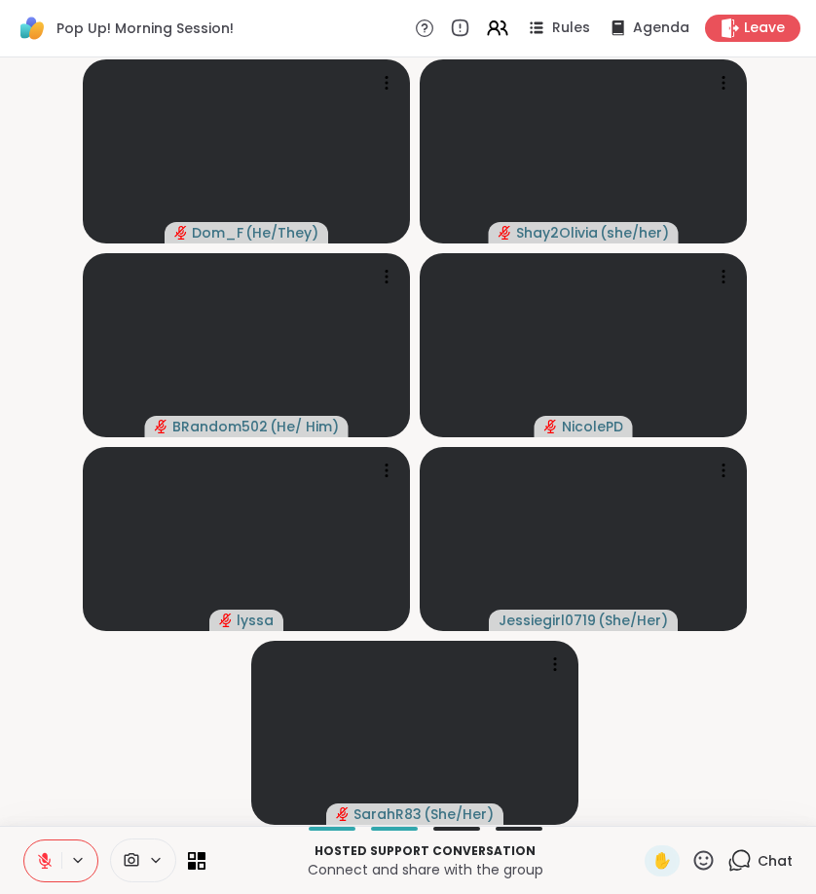
click at [49, 866] on icon at bounding box center [45, 861] width 18 height 18
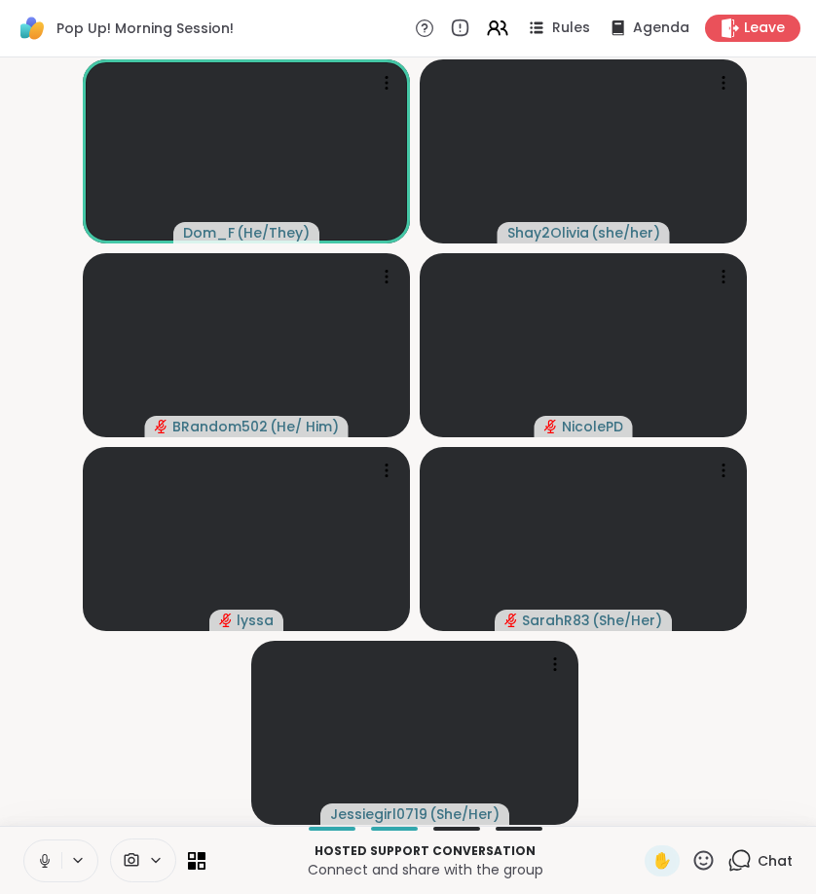
click at [50, 857] on icon at bounding box center [45, 861] width 18 height 18
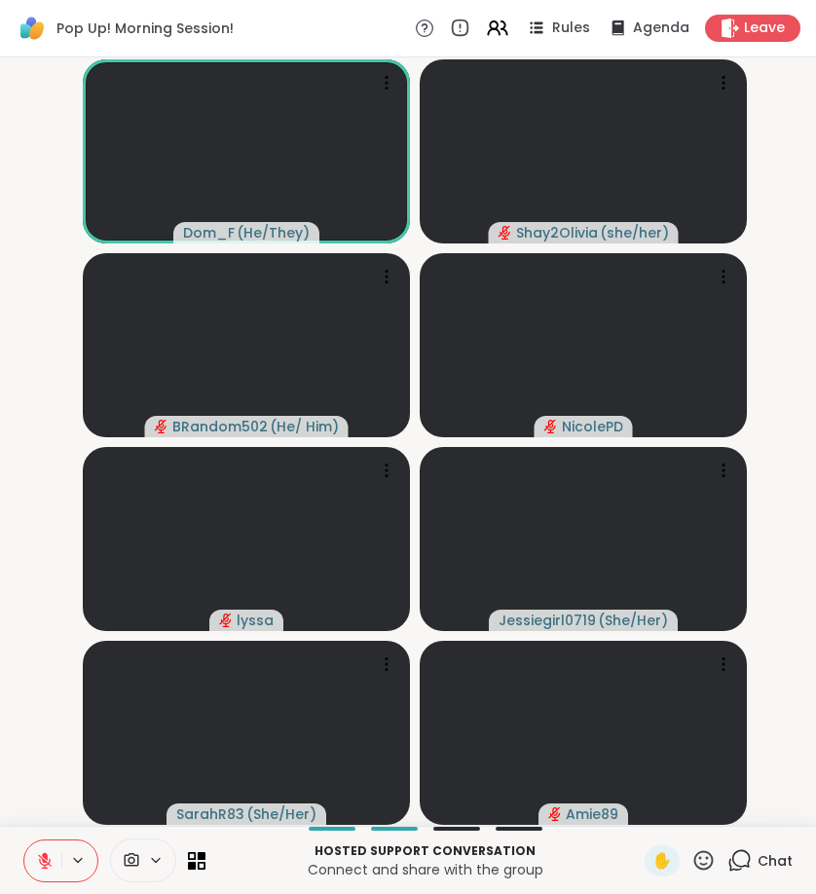
click at [754, 875] on div "Chat" at bounding box center [760, 860] width 65 height 31
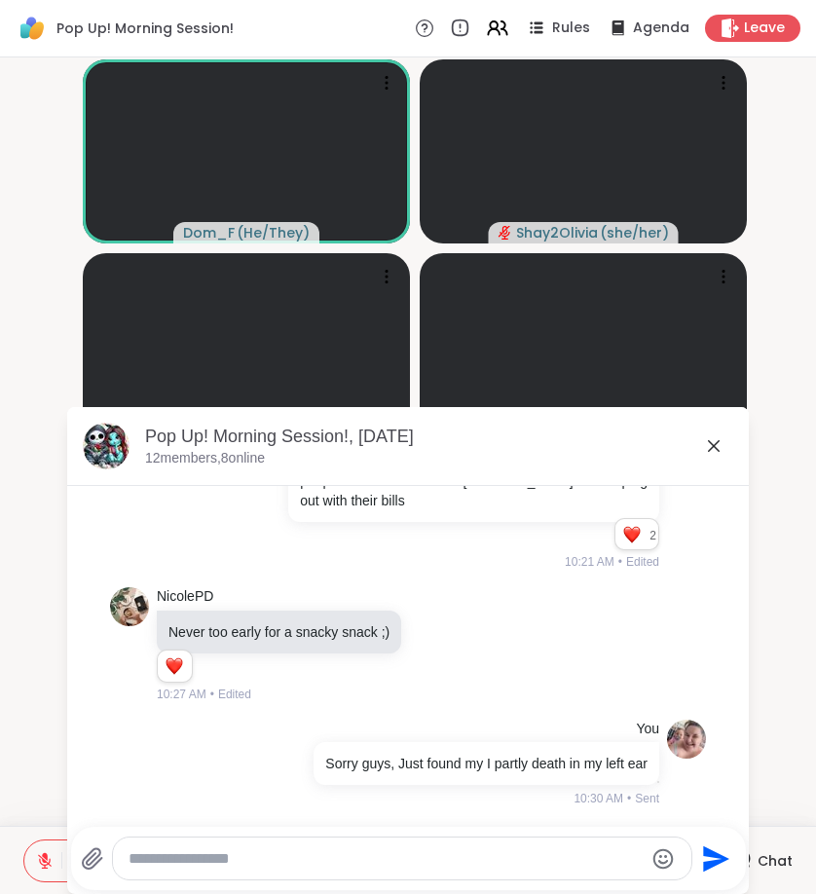
click at [595, 859] on textarea "Type your message" at bounding box center [386, 858] width 515 height 19
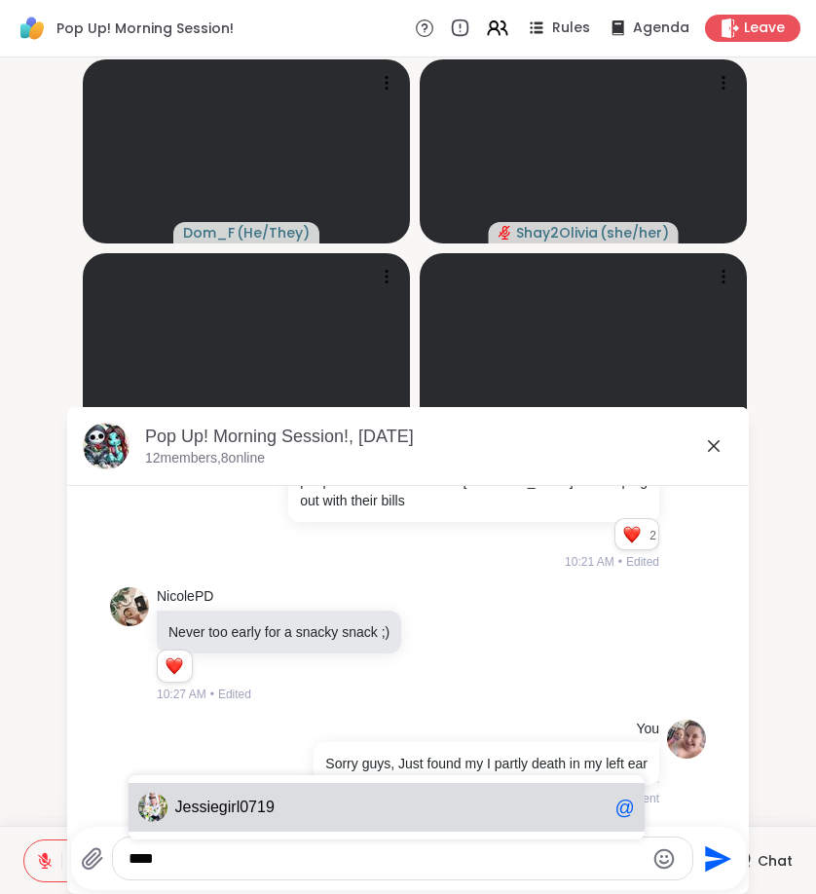
click at [448, 799] on span "Jes siegirl0719" at bounding box center [391, 807] width 432 height 19
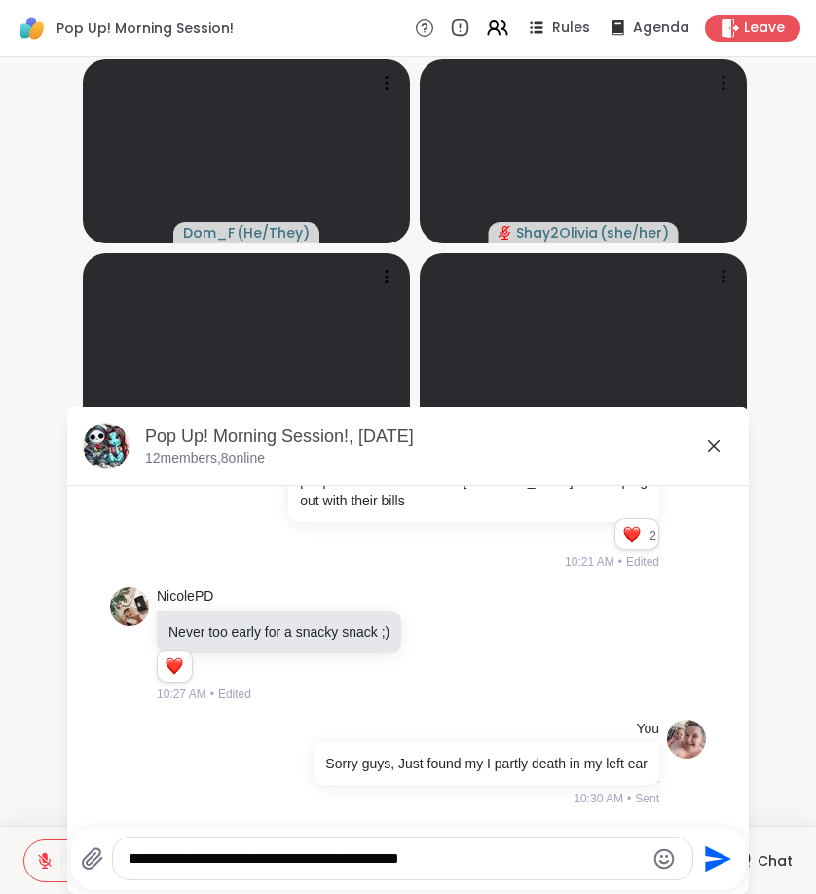
click at [664, 858] on icon "Emoji picker" at bounding box center [664, 858] width 23 height 23
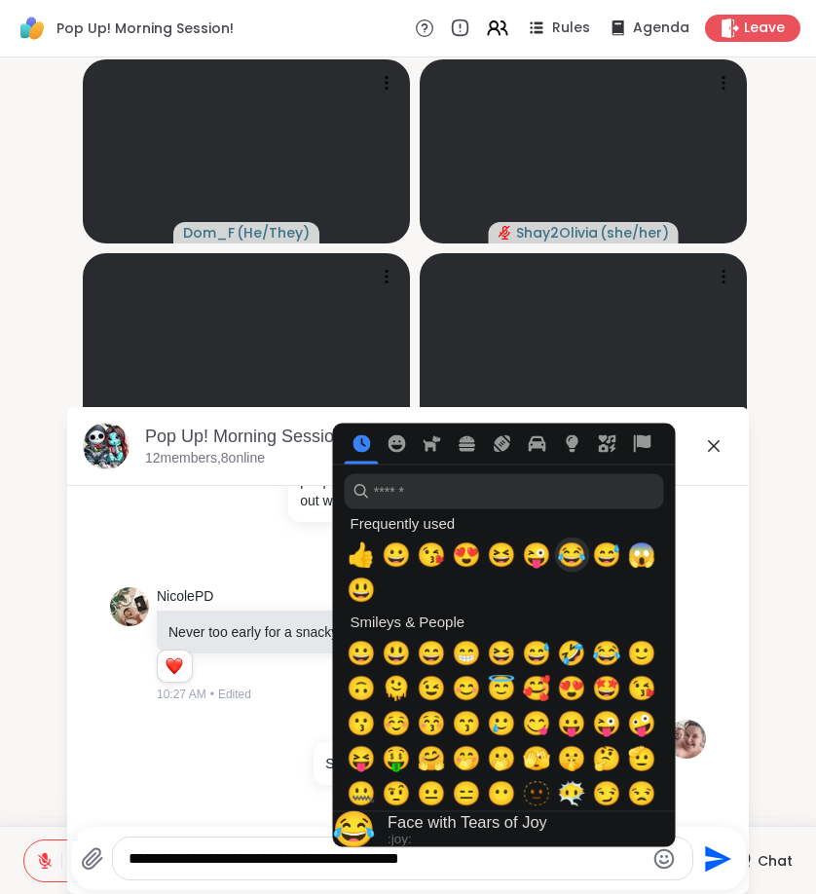
click at [572, 561] on span "😂" at bounding box center [571, 555] width 29 height 27
type textarea "**********"
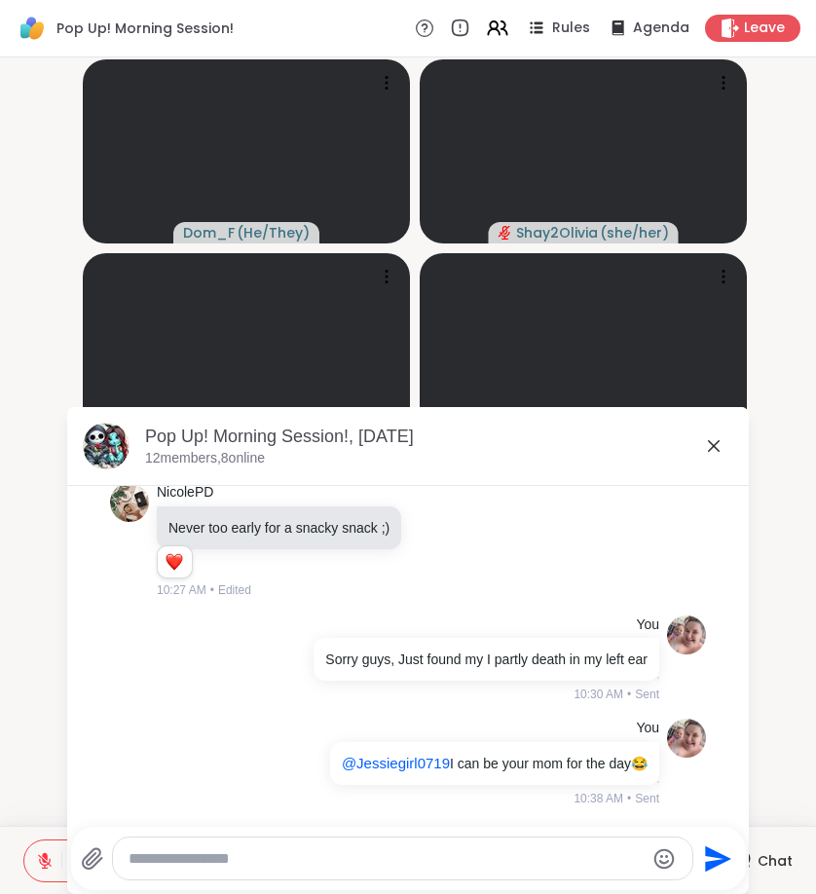
click at [705, 444] on icon at bounding box center [713, 445] width 23 height 23
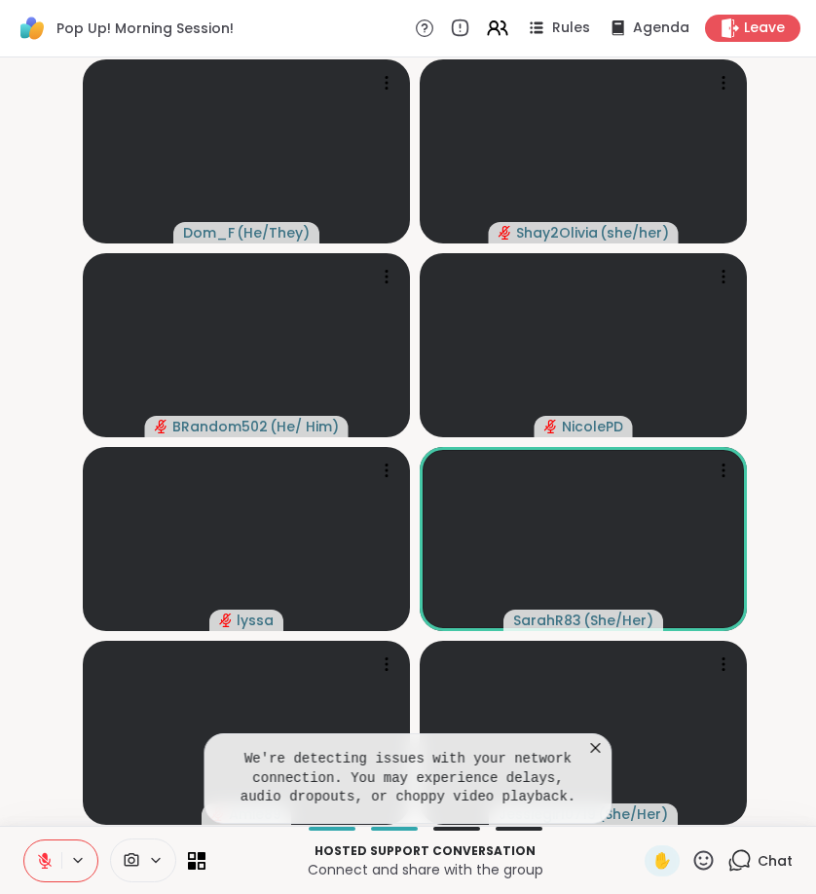
click at [601, 752] on icon at bounding box center [596, 748] width 10 height 10
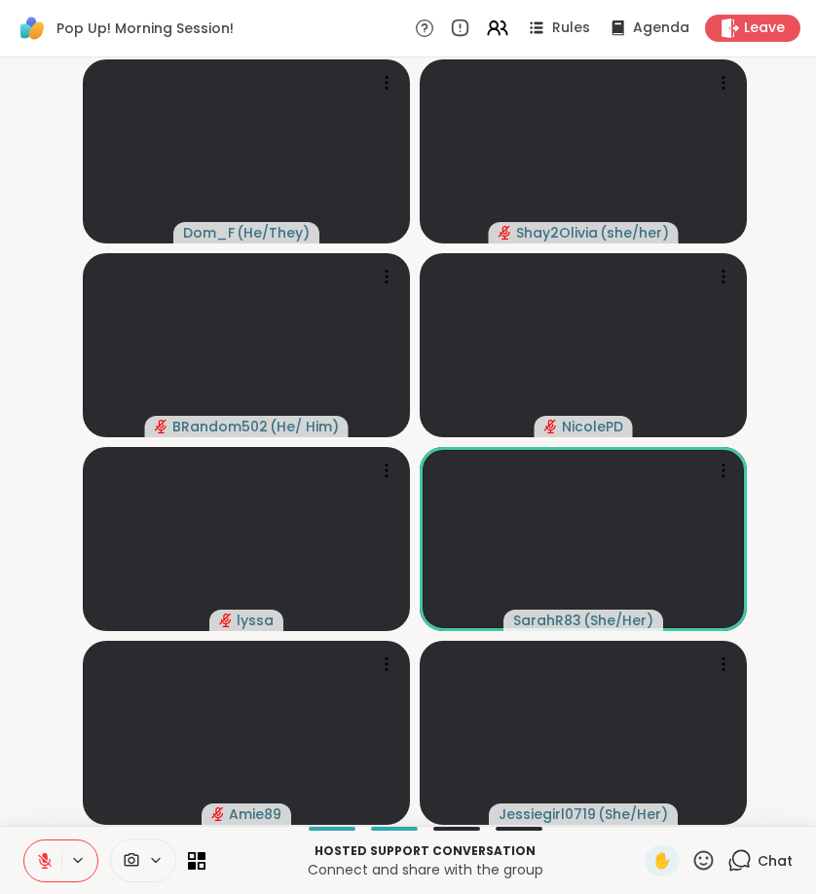
click at [751, 854] on icon at bounding box center [740, 860] width 24 height 24
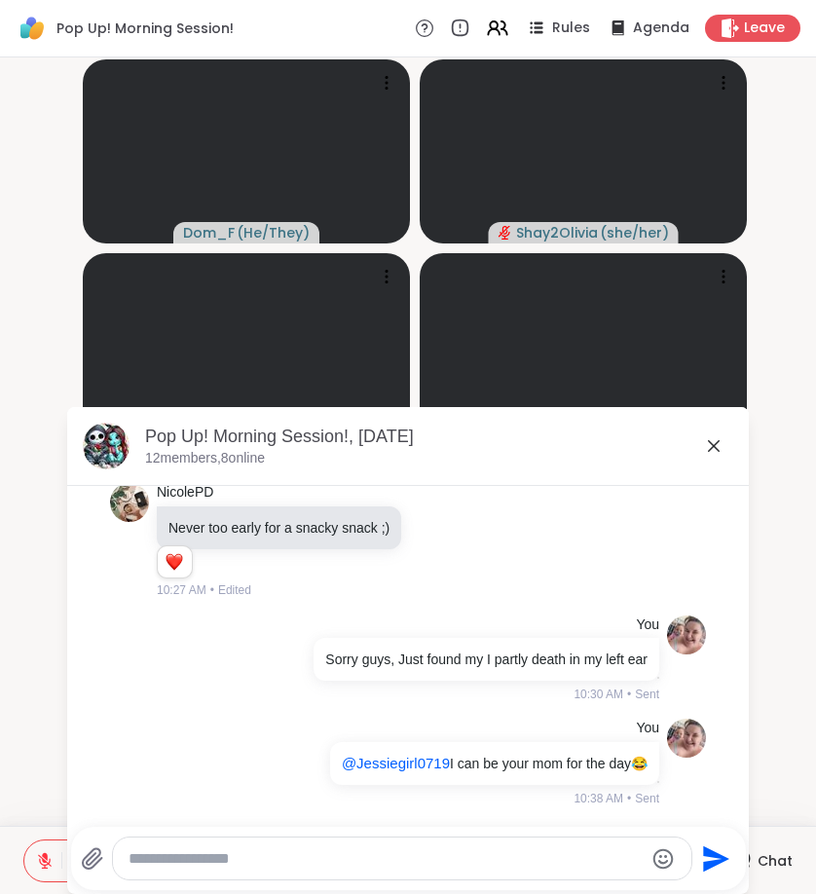
click at [713, 444] on icon at bounding box center [714, 446] width 12 height 12
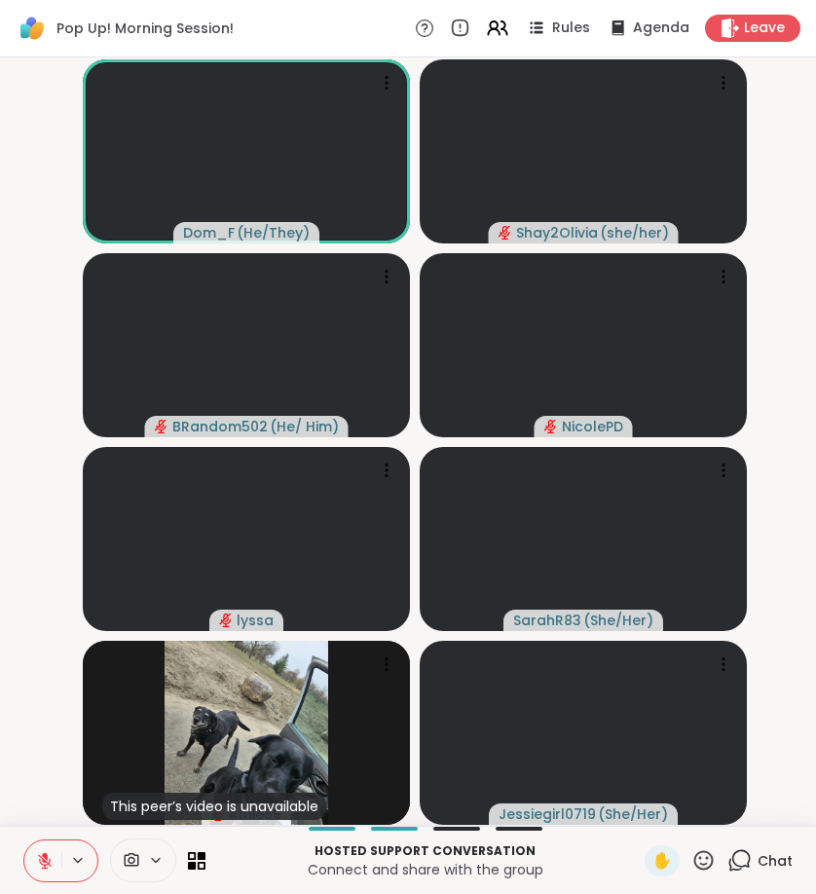
click at [743, 854] on icon at bounding box center [740, 860] width 24 height 24
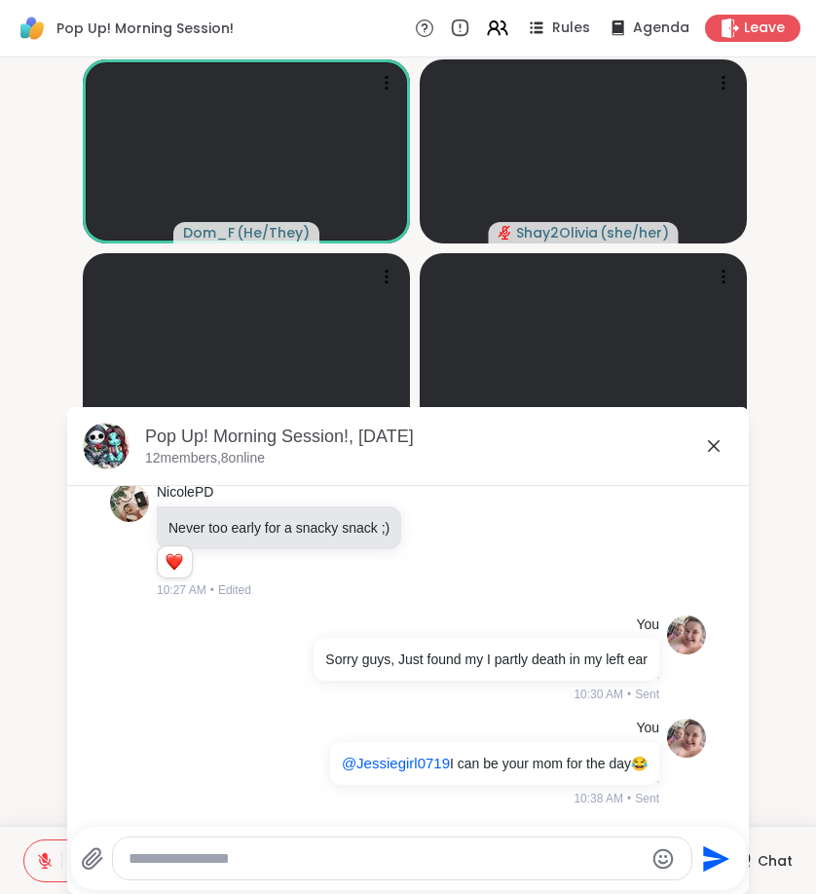
click at [621, 858] on textarea "Type your message" at bounding box center [386, 858] width 515 height 19
type textarea "**********"
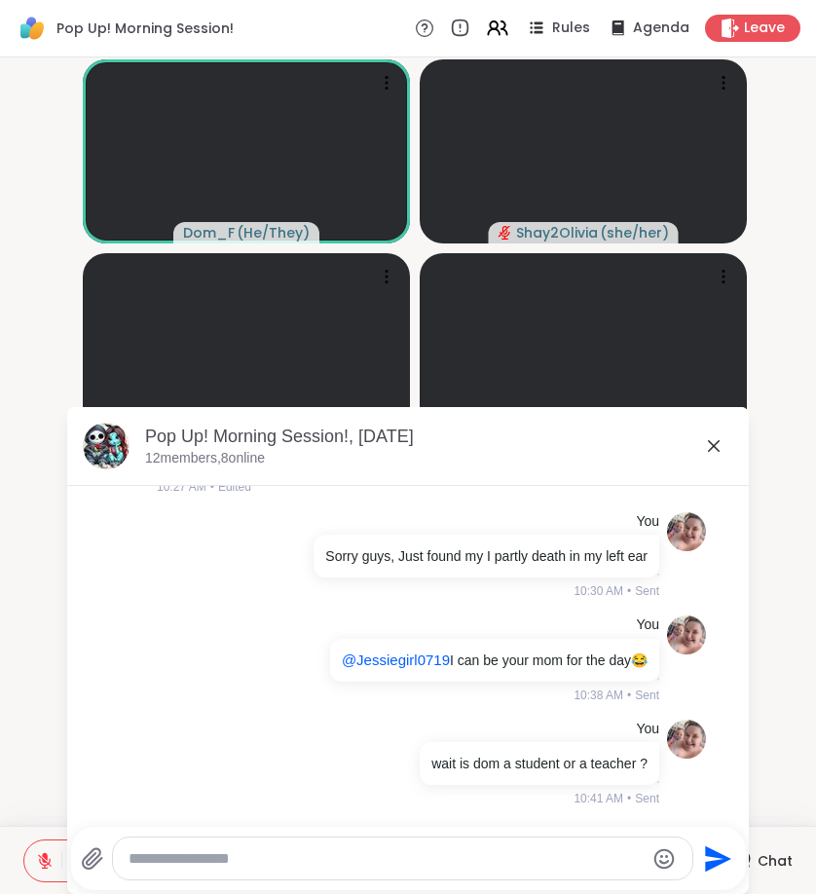
click at [710, 442] on icon at bounding box center [714, 446] width 12 height 12
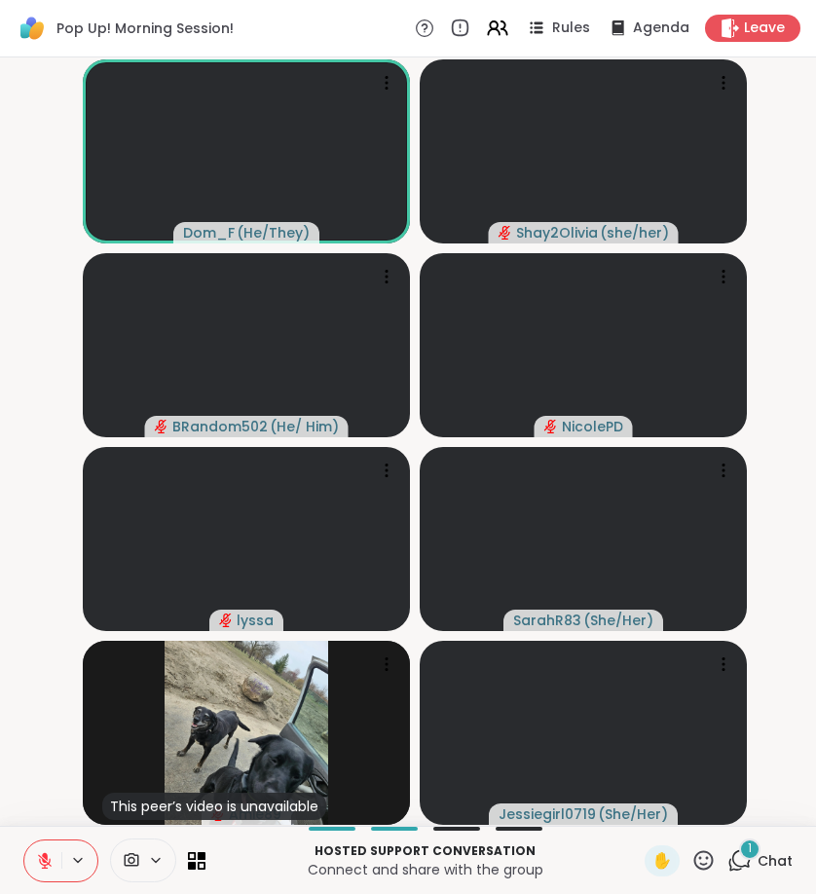
click at [734, 865] on icon at bounding box center [740, 860] width 24 height 24
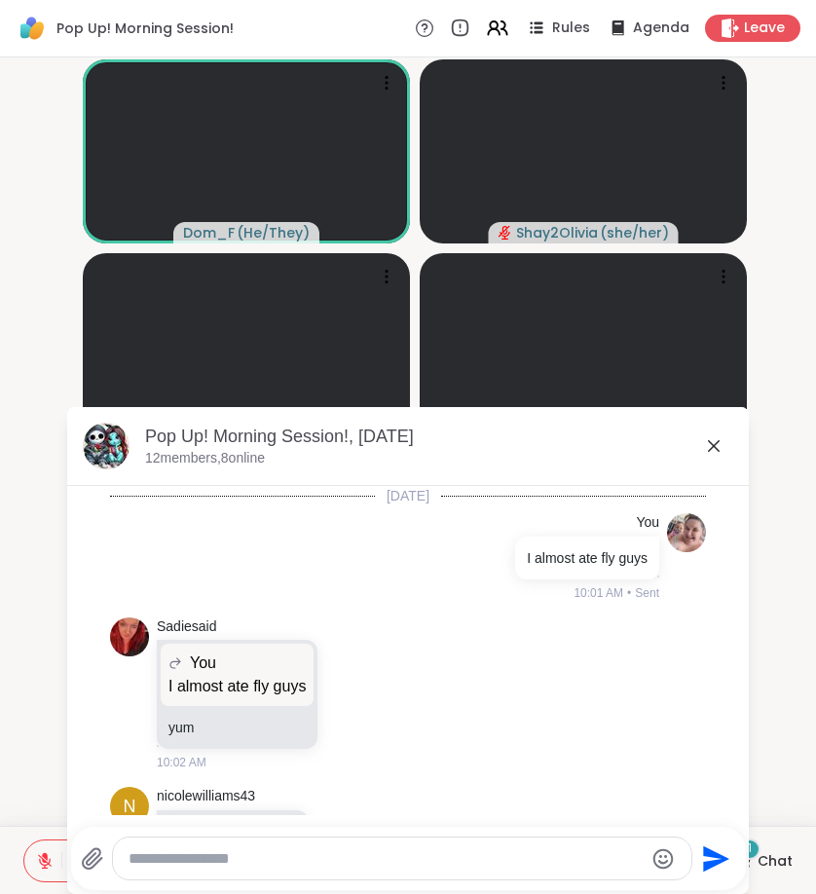
scroll to position [2701, 0]
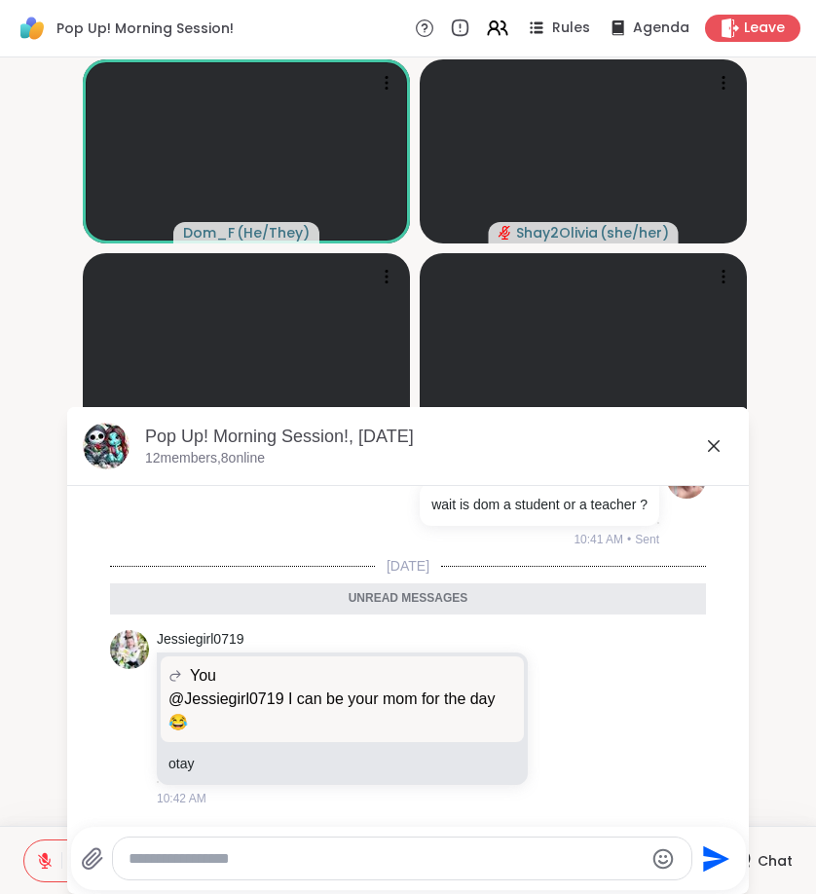
click at [712, 446] on icon at bounding box center [713, 445] width 23 height 23
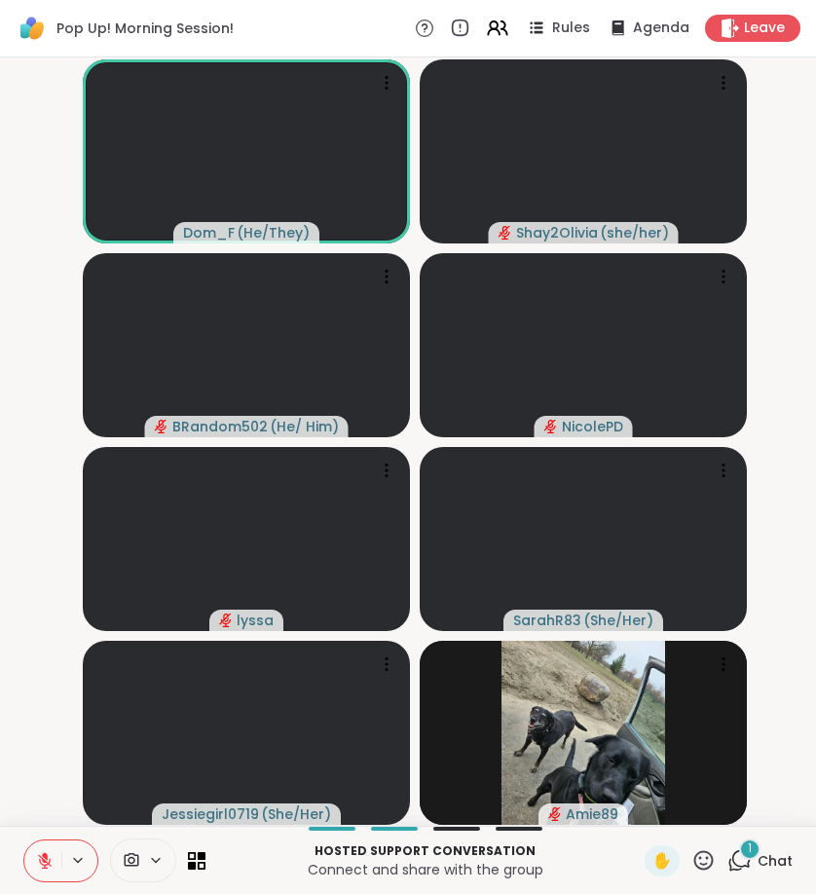
click at [758, 848] on div "1" at bounding box center [749, 849] width 21 height 21
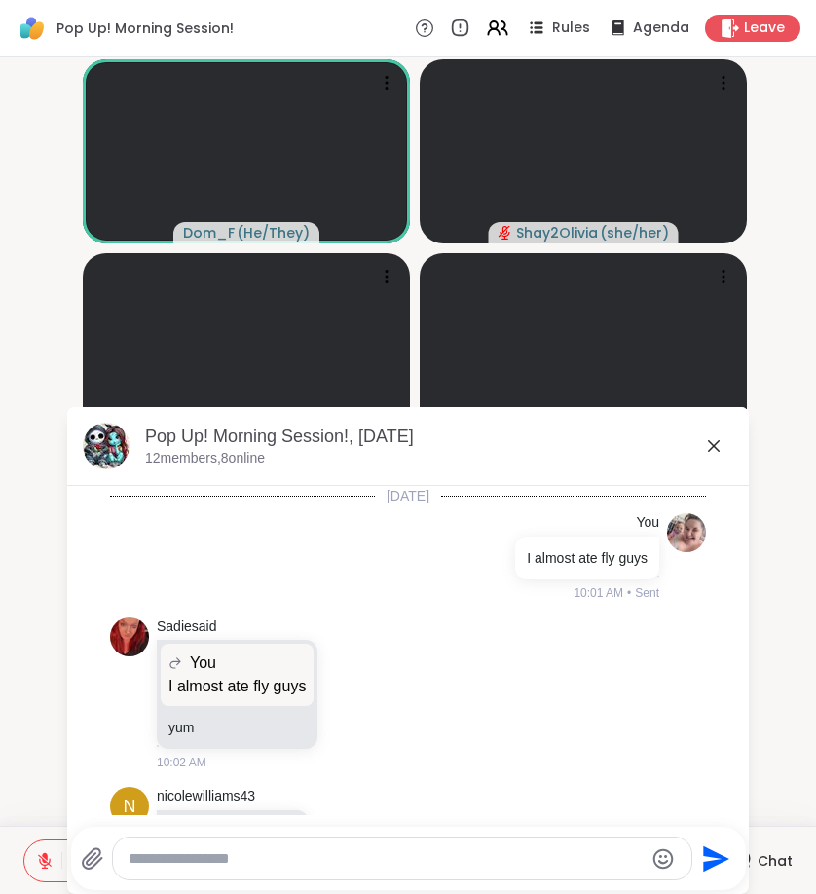
scroll to position [2804, 0]
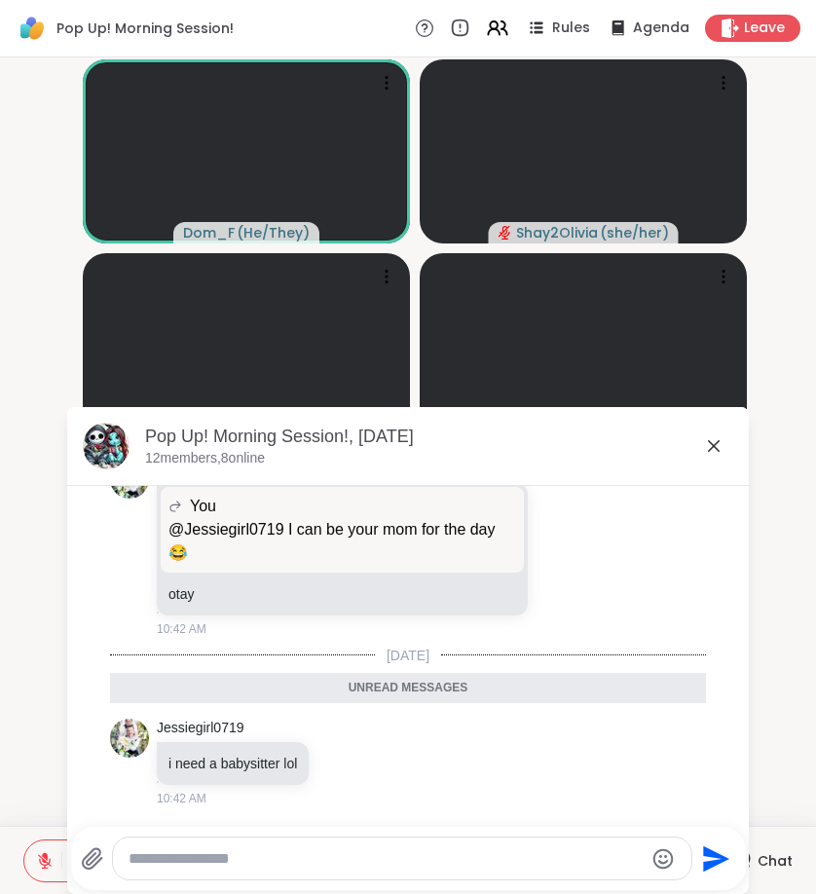
click at [708, 445] on icon at bounding box center [713, 445] width 23 height 23
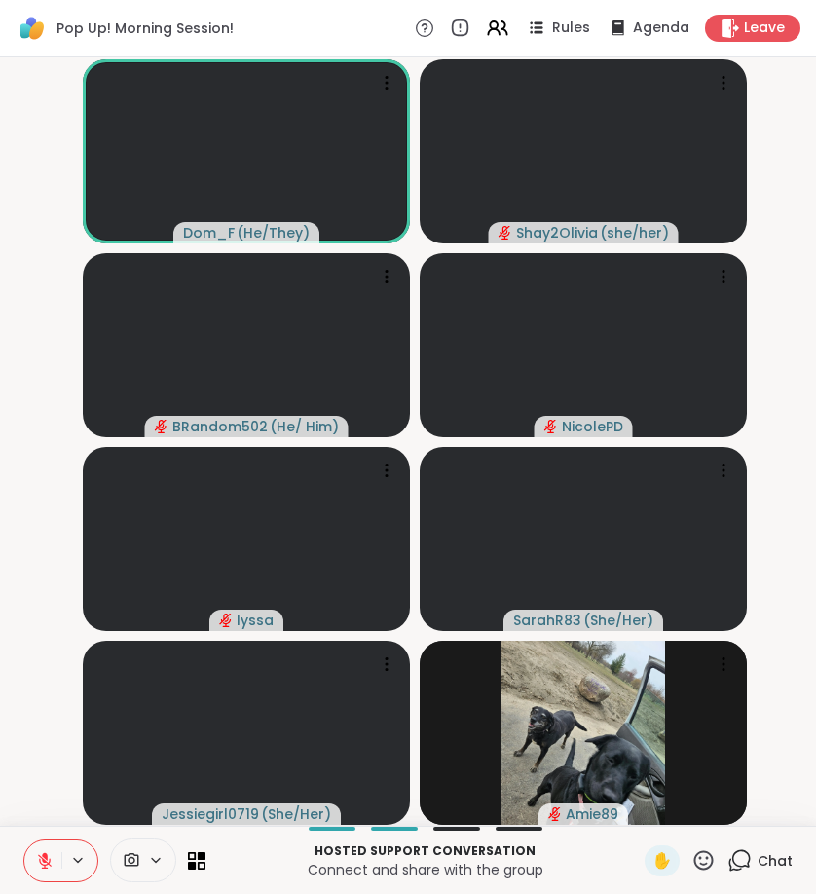
click at [752, 860] on icon at bounding box center [740, 860] width 24 height 24
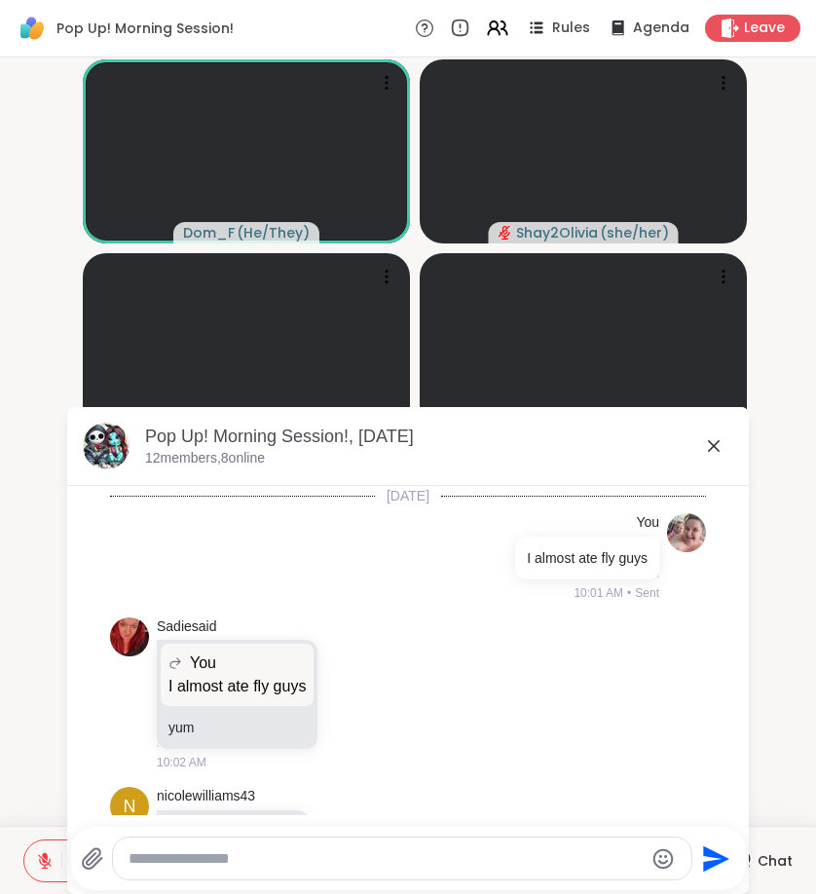
scroll to position [2739, 0]
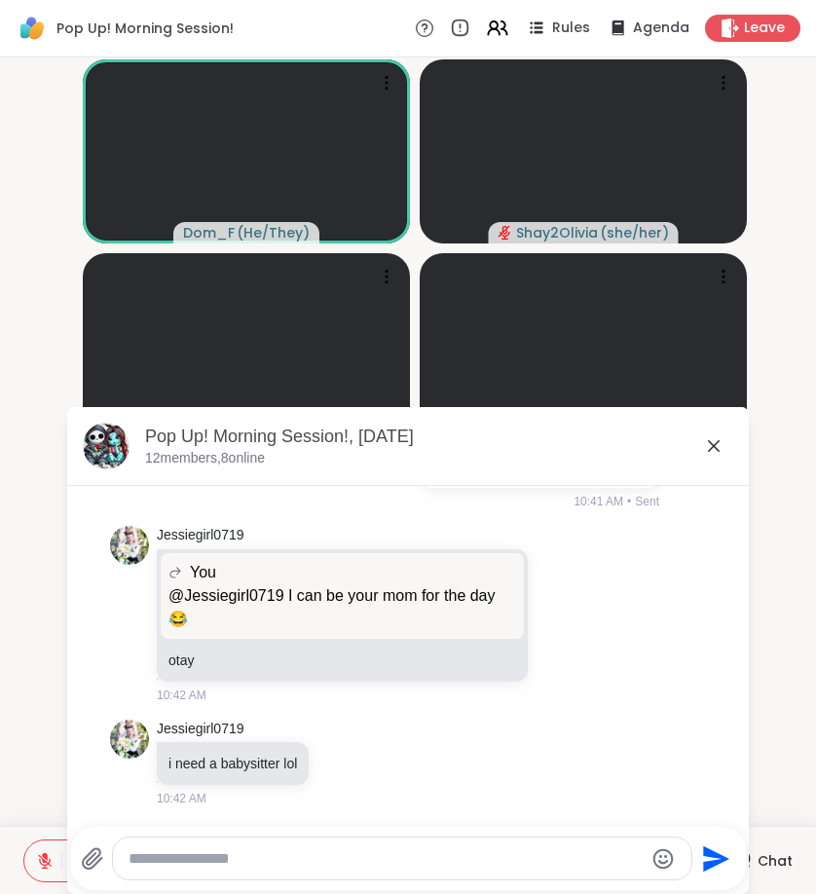
click at [586, 852] on textarea "Type your message" at bounding box center [386, 858] width 515 height 19
type textarea "**********"
click at [217, 0] on div "Pop Up! Morning Session! Rules Agenda Leave" at bounding box center [408, 28] width 816 height 57
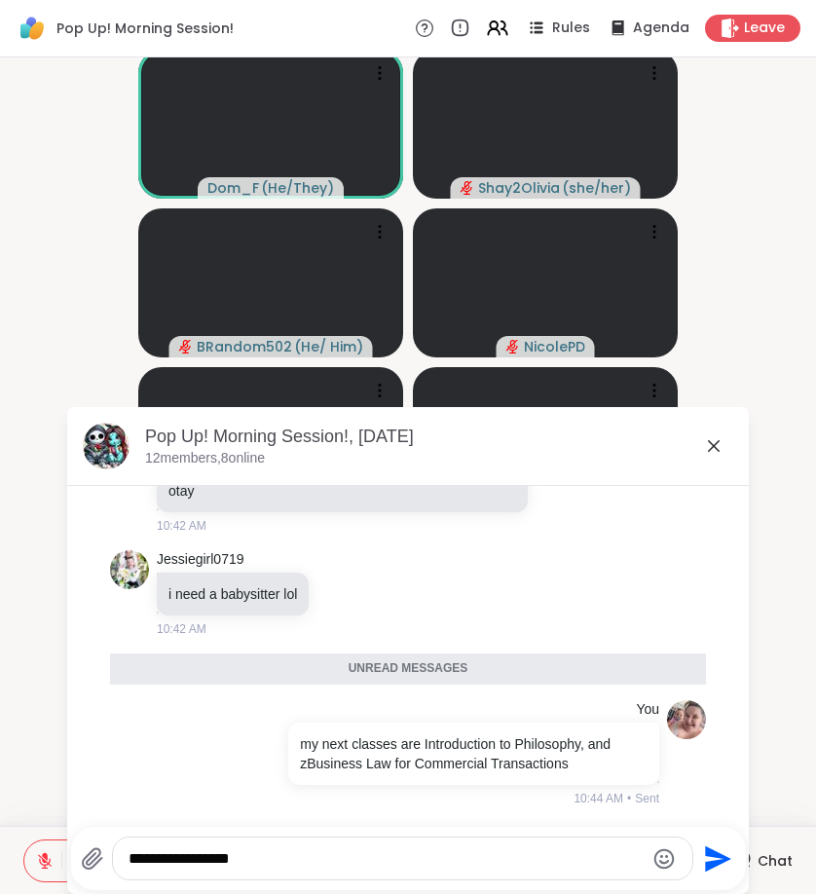
scroll to position [8, 0]
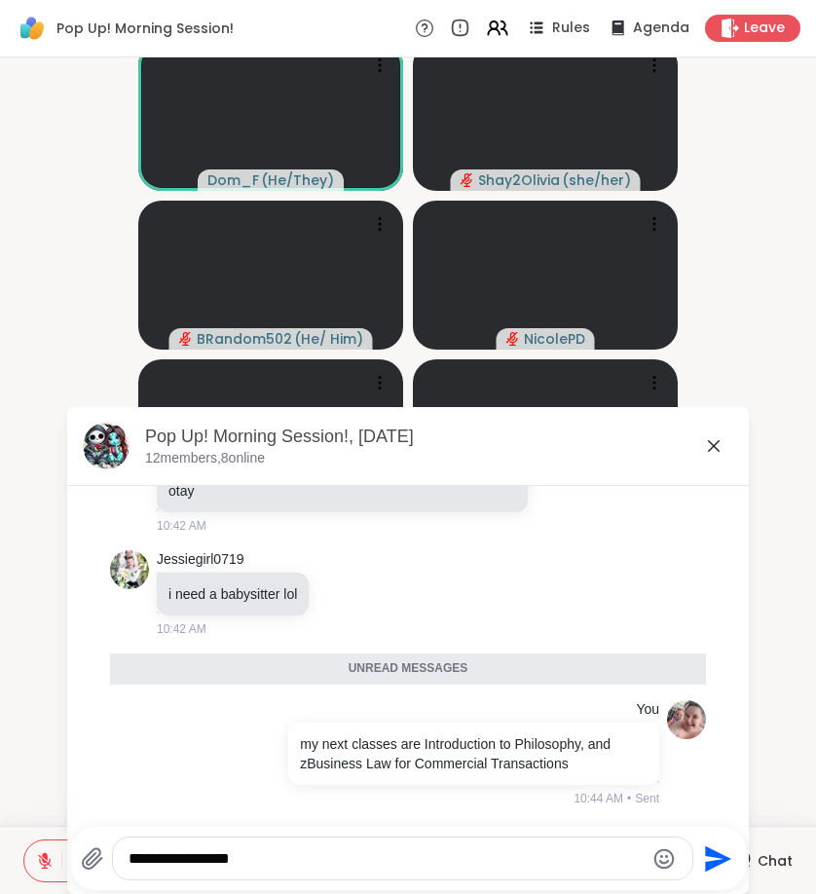
drag, startPoint x: 266, startPoint y: 854, endPoint x: 22, endPoint y: 854, distance: 243.5
click at [26, 854] on div "Pop Up! Morning Session! Rules Agenda Leave Dom_F ( He/They ) Shay2Olivia ( she…" at bounding box center [408, 447] width 816 height 894
click at [713, 446] on icon at bounding box center [714, 446] width 12 height 12
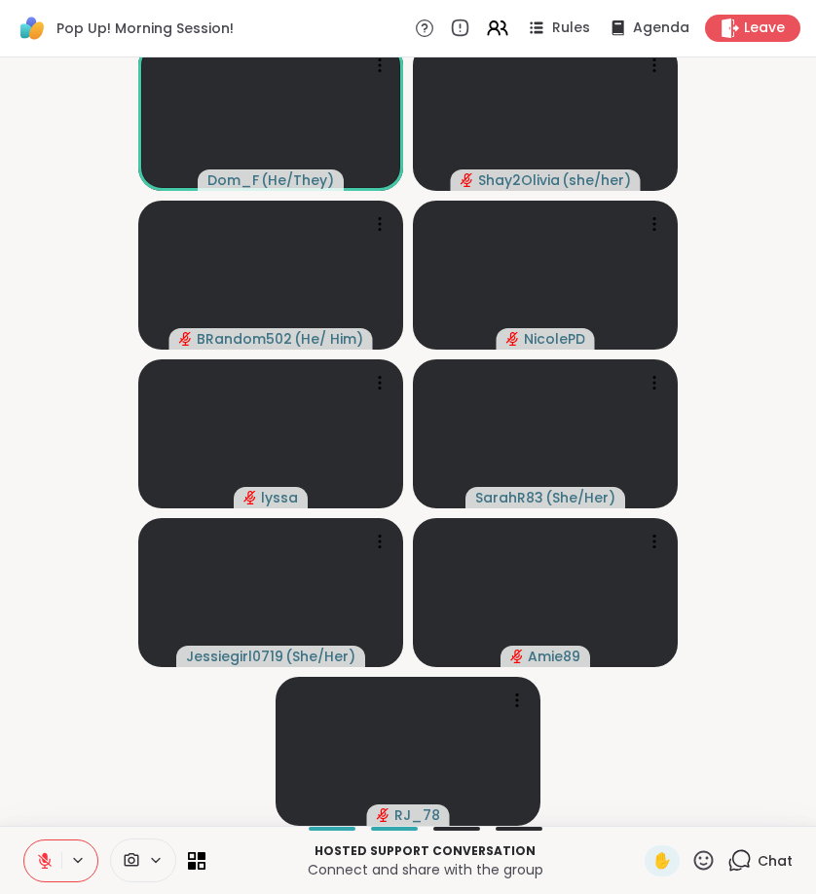
click at [37, 858] on icon at bounding box center [45, 861] width 18 height 18
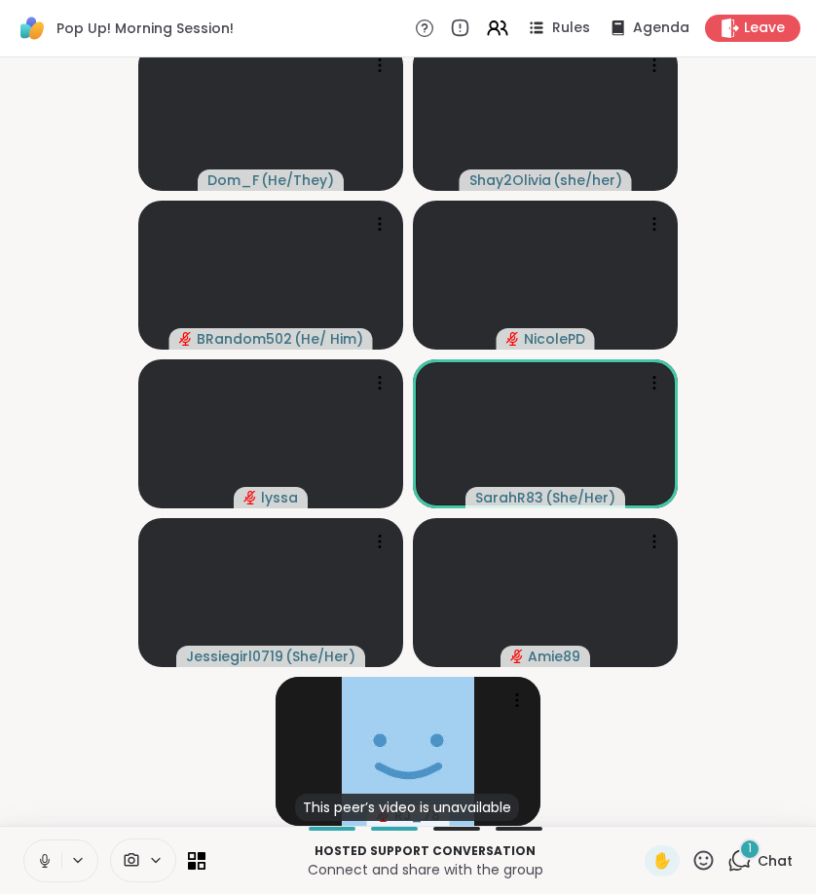
click at [745, 844] on div "1" at bounding box center [749, 849] width 21 height 21
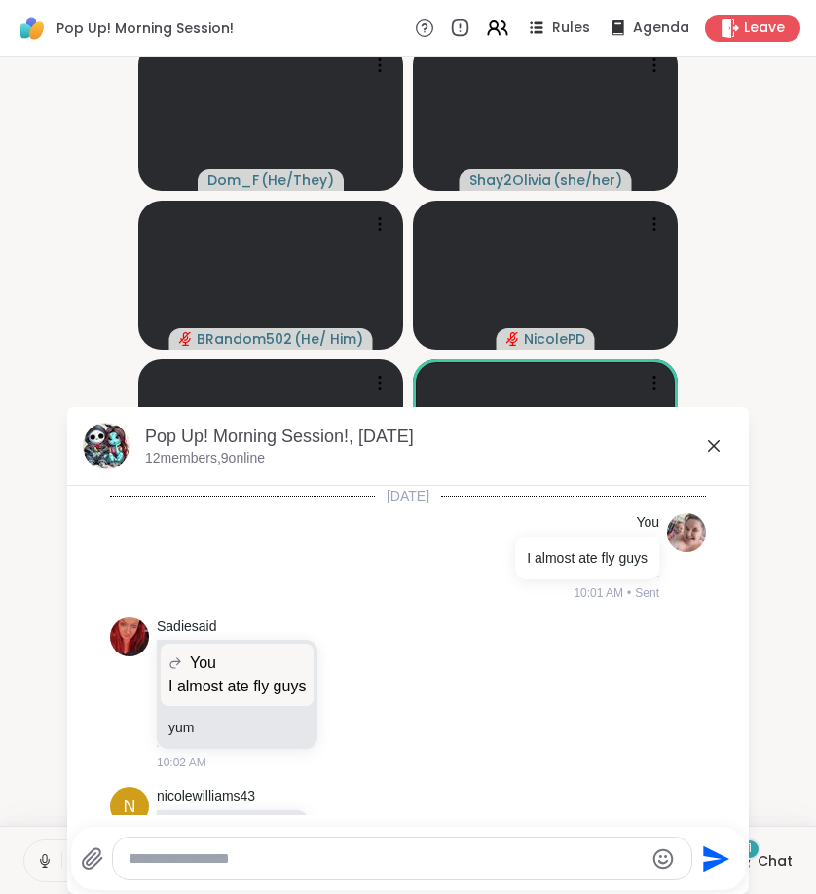
scroll to position [3030, 0]
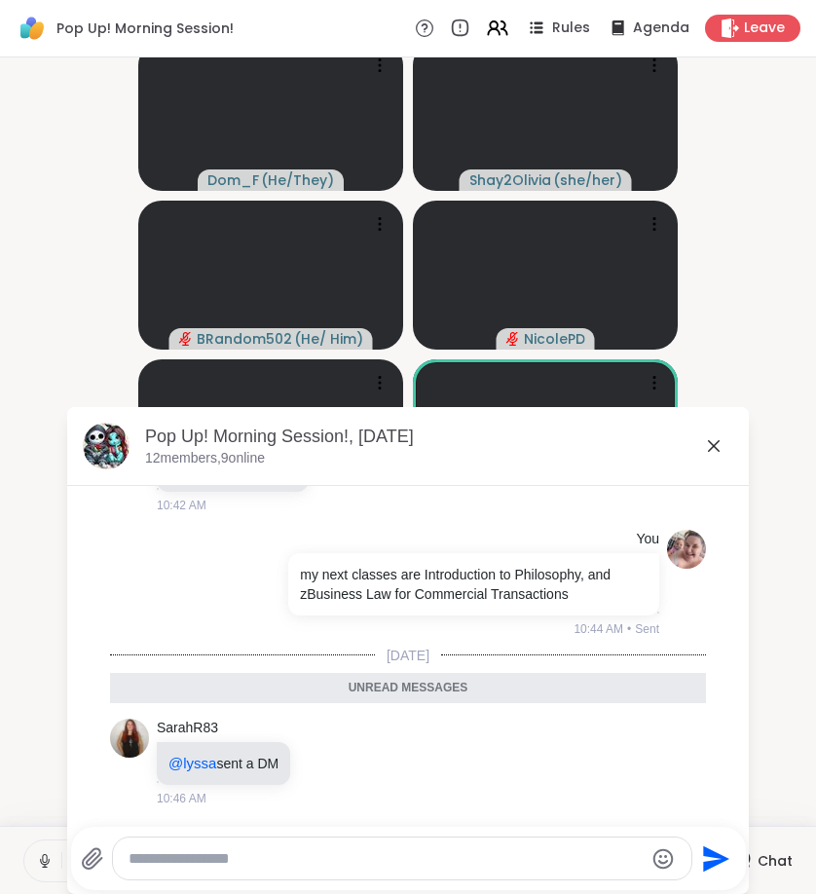
click at [714, 446] on icon at bounding box center [714, 446] width 12 height 12
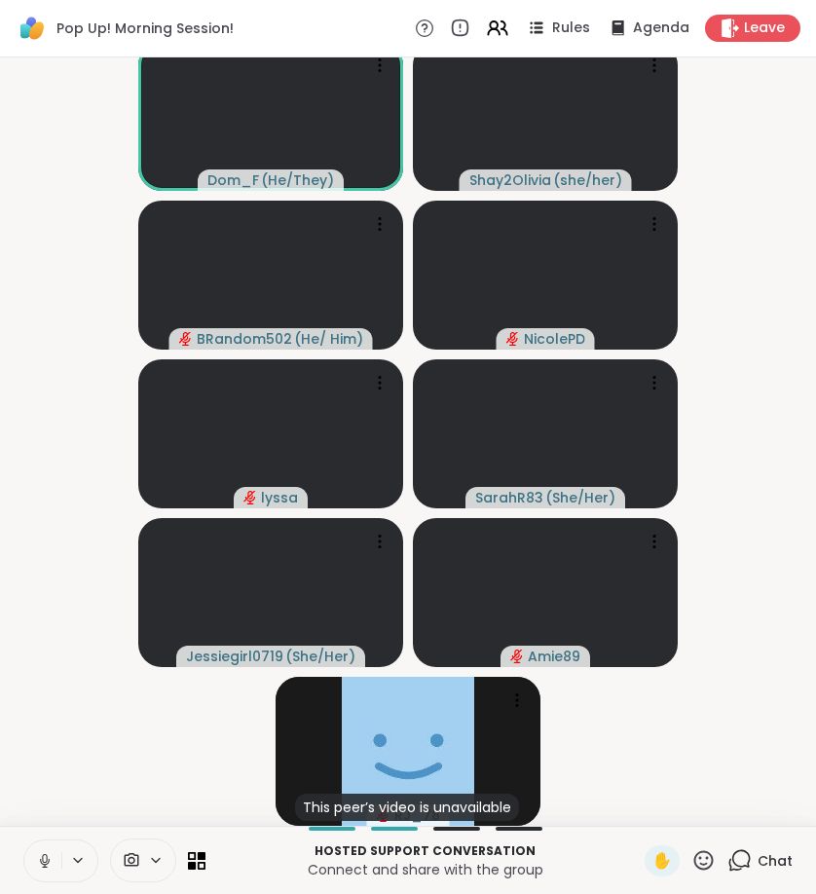
click at [43, 861] on icon at bounding box center [44, 858] width 5 height 9
click at [708, 867] on icon at bounding box center [704, 860] width 24 height 24
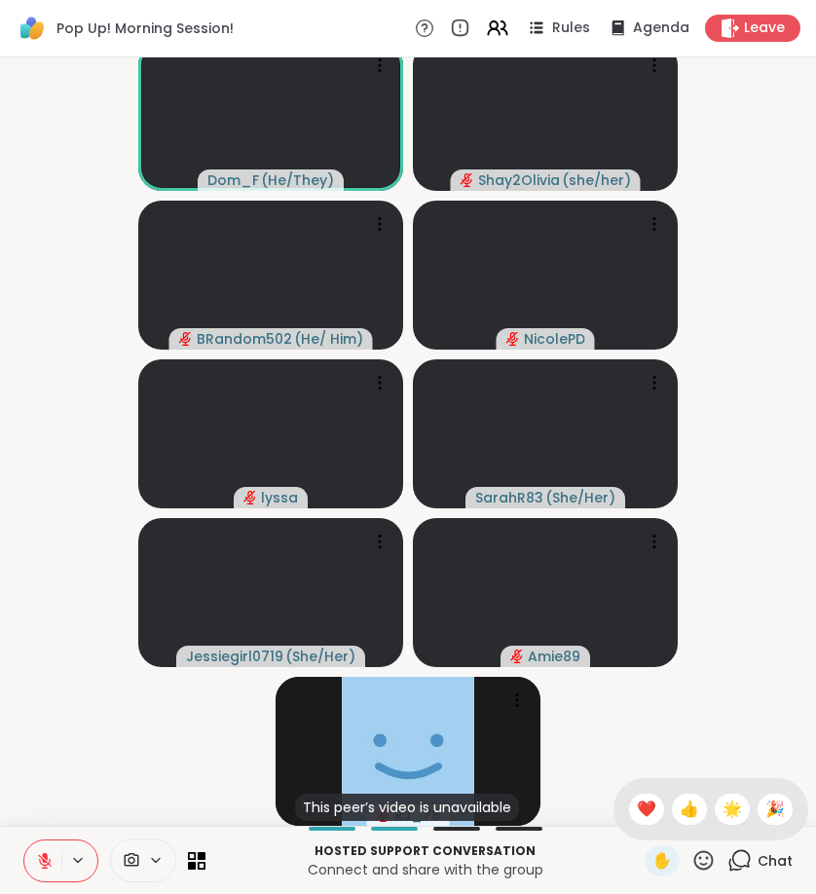
click at [708, 867] on icon at bounding box center [704, 860] width 24 height 24
click at [666, 821] on div "✋ ❤️ 👍 🌟 🎉" at bounding box center [711, 809] width 195 height 62
click at [705, 861] on icon at bounding box center [704, 860] width 24 height 24
click at [630, 780] on div "✋ ❤️ 👍 🌟 🎉" at bounding box center [711, 809] width 195 height 62
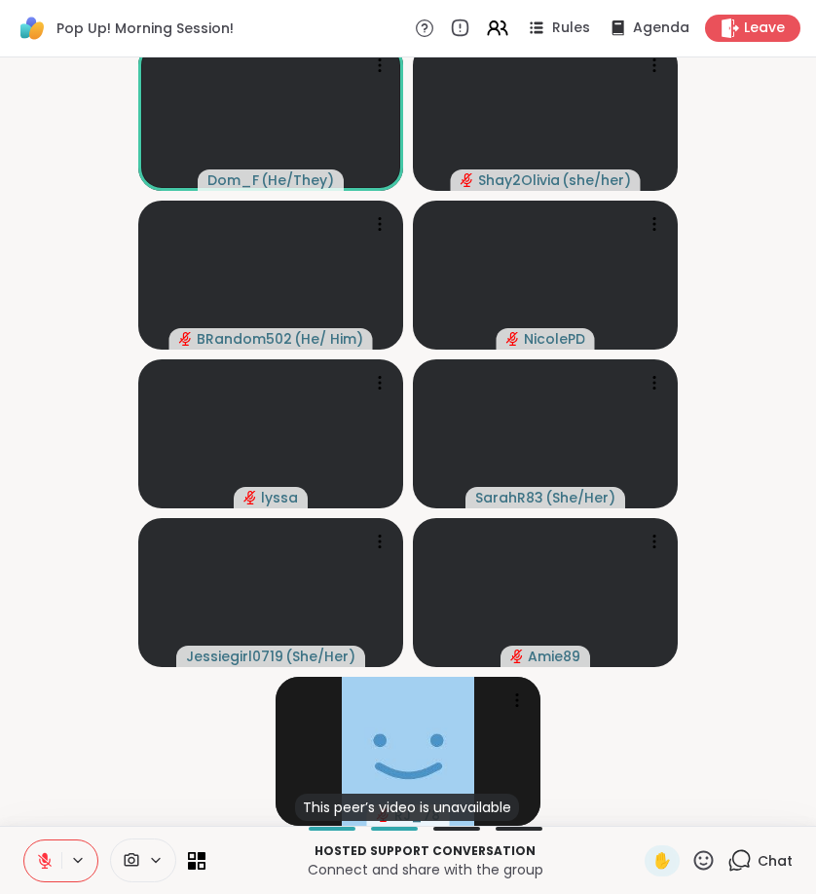
click at [705, 864] on icon at bounding box center [704, 859] width 19 height 19
click at [642, 818] on span "❤️" at bounding box center [646, 809] width 19 height 23
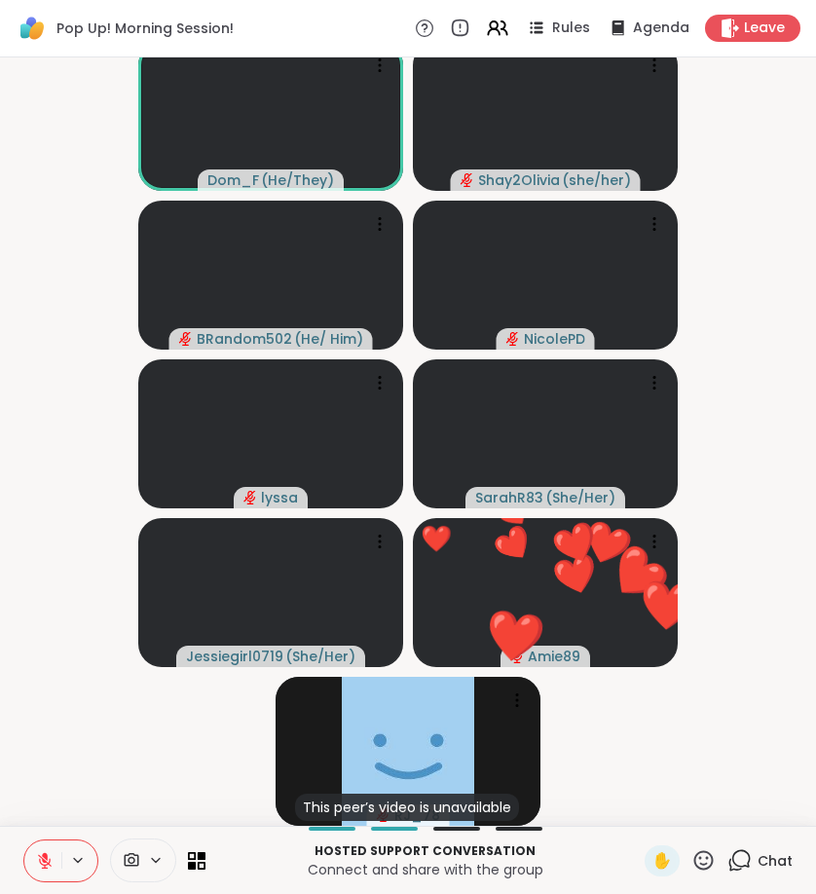
click at [710, 855] on icon at bounding box center [704, 860] width 24 height 24
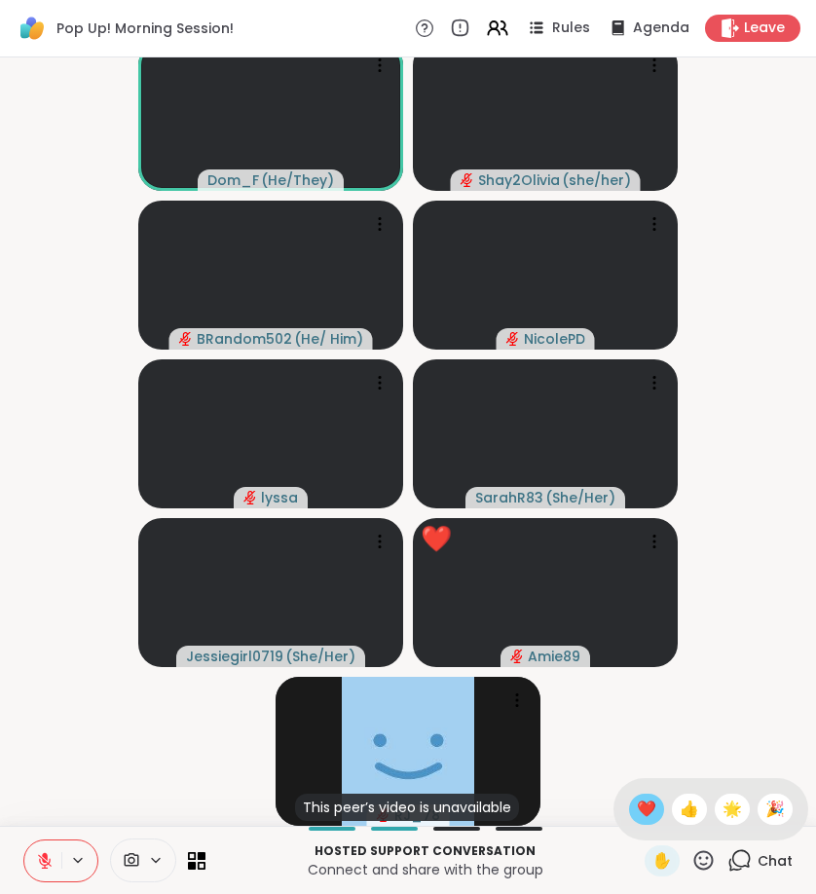
click at [631, 804] on div "❤️" at bounding box center [646, 809] width 35 height 31
click at [737, 862] on icon at bounding box center [740, 860] width 24 height 24
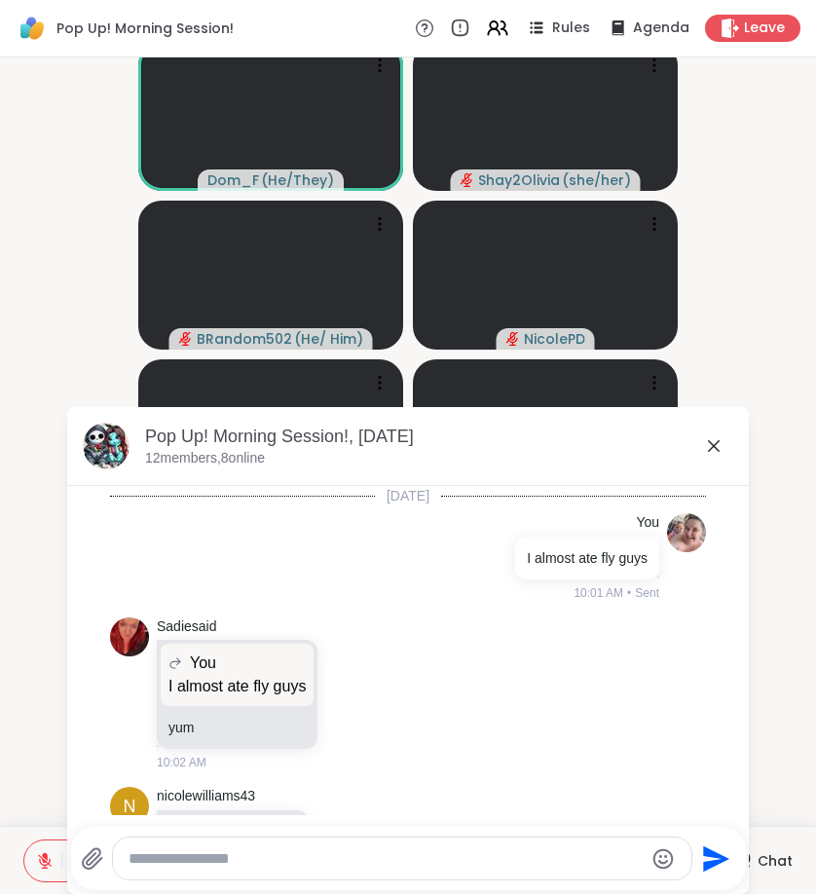
scroll to position [2965, 0]
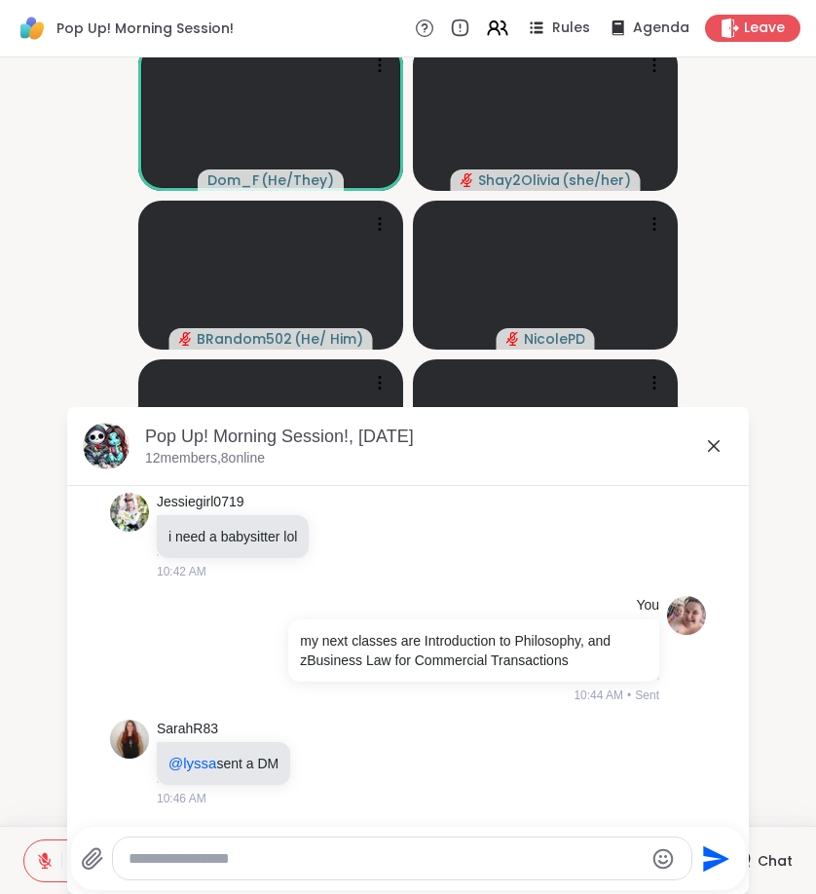
click at [89, 859] on icon at bounding box center [92, 858] width 19 height 20
click at [0, 0] on input "file" at bounding box center [0, 0] width 0 height 0
click at [759, 37] on span "Leave" at bounding box center [765, 29] width 43 height 20
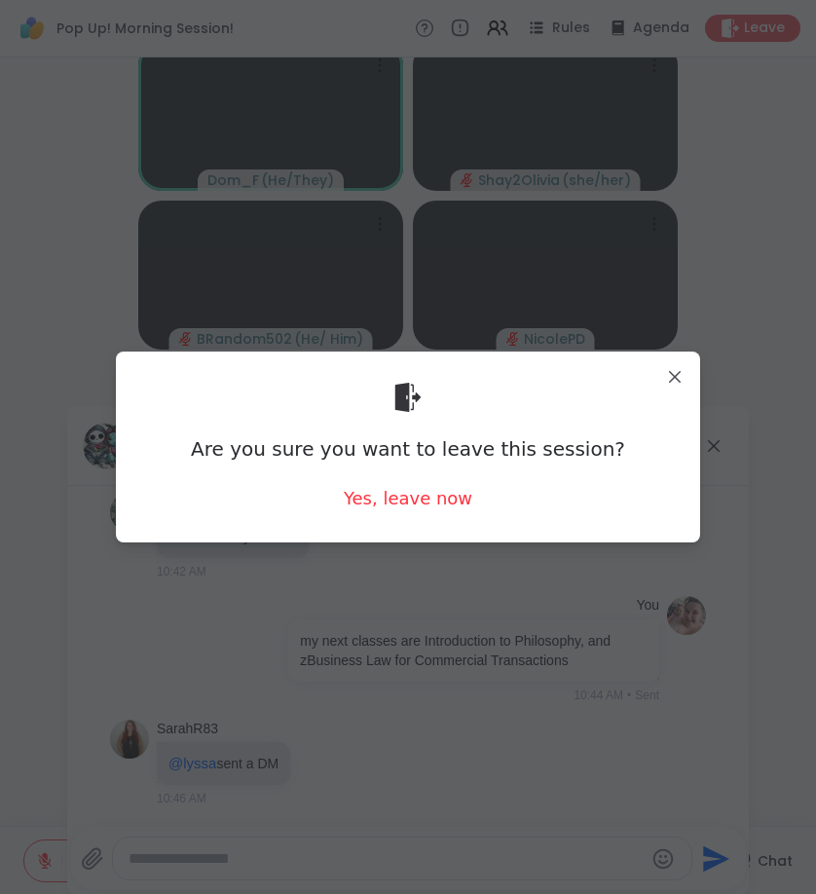
click at [429, 480] on div "Are you sure you want to leave this session? Yes, leave now" at bounding box center [407, 446] width 553 height 159
click at [430, 501] on div "Yes, leave now" at bounding box center [408, 498] width 129 height 24
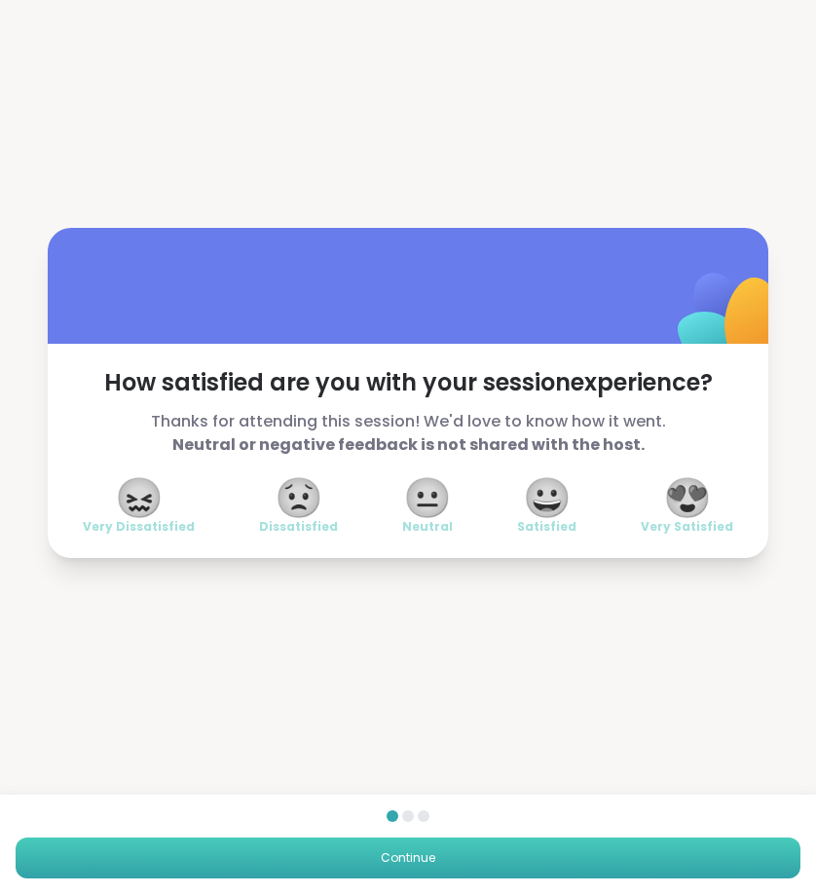
click at [557, 865] on button "Continue" at bounding box center [408, 858] width 785 height 41
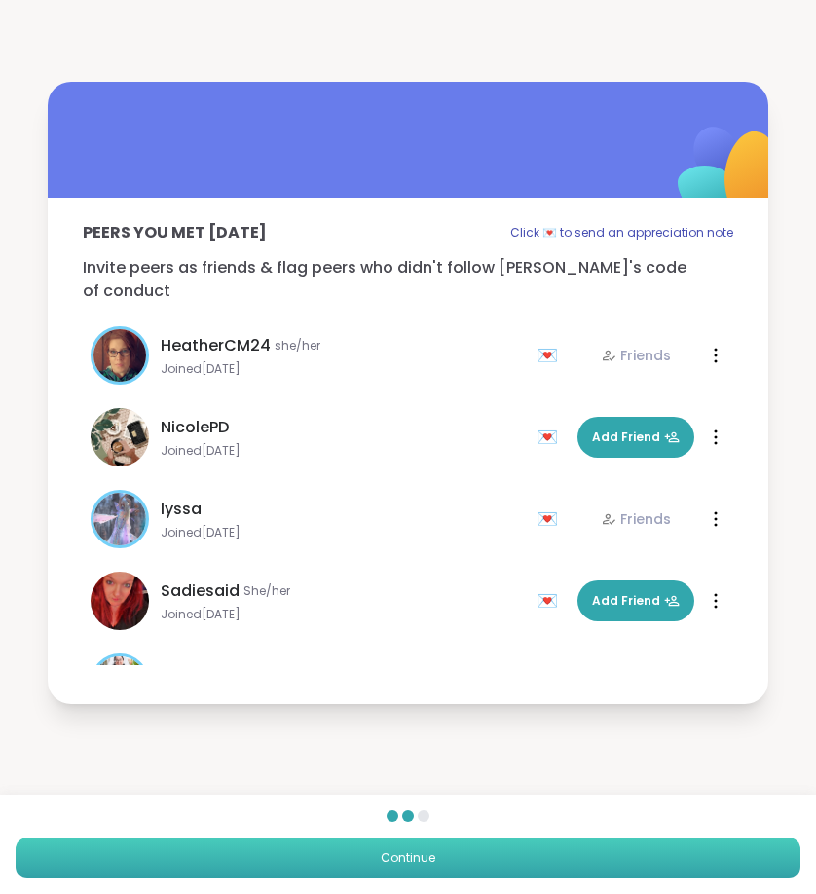
click at [557, 869] on button "Continue" at bounding box center [408, 858] width 785 height 41
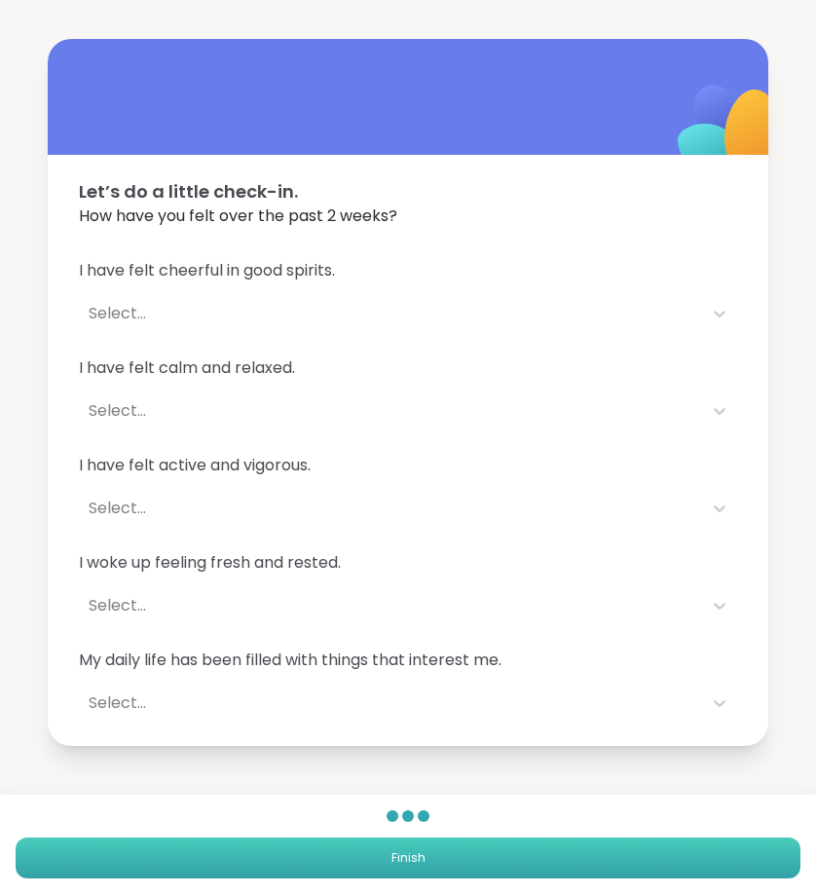
click at [557, 869] on button "Finish" at bounding box center [408, 858] width 785 height 41
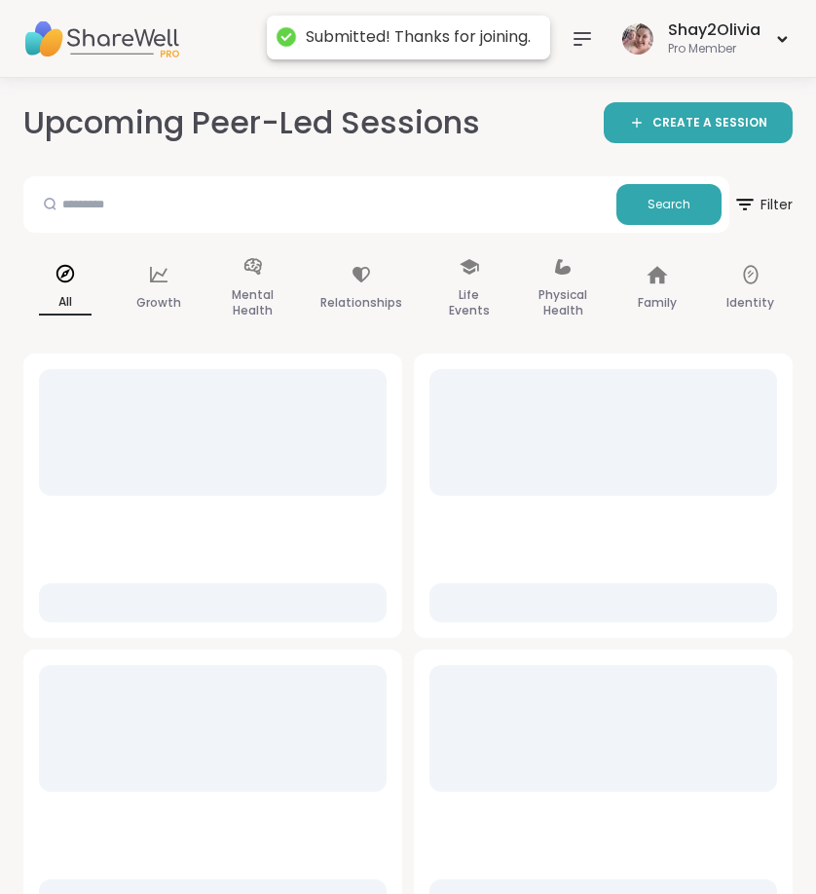
click at [581, 37] on icon at bounding box center [582, 38] width 23 height 23
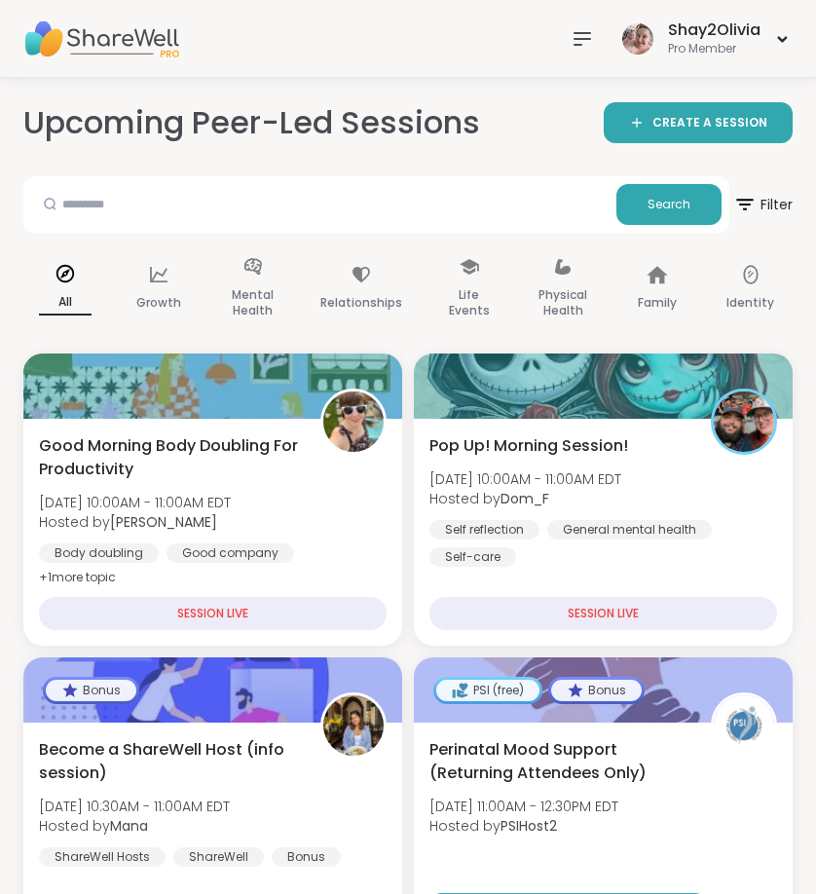
click at [581, 47] on icon at bounding box center [582, 38] width 23 height 23
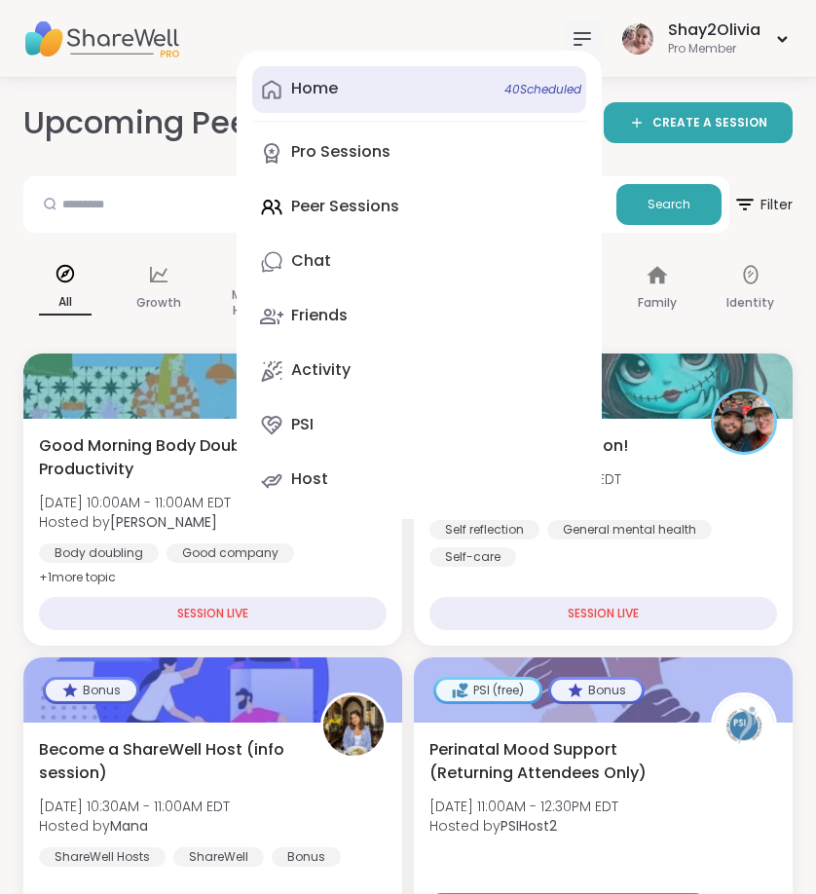
click at [537, 94] on span "40 Scheduled" at bounding box center [543, 90] width 77 height 16
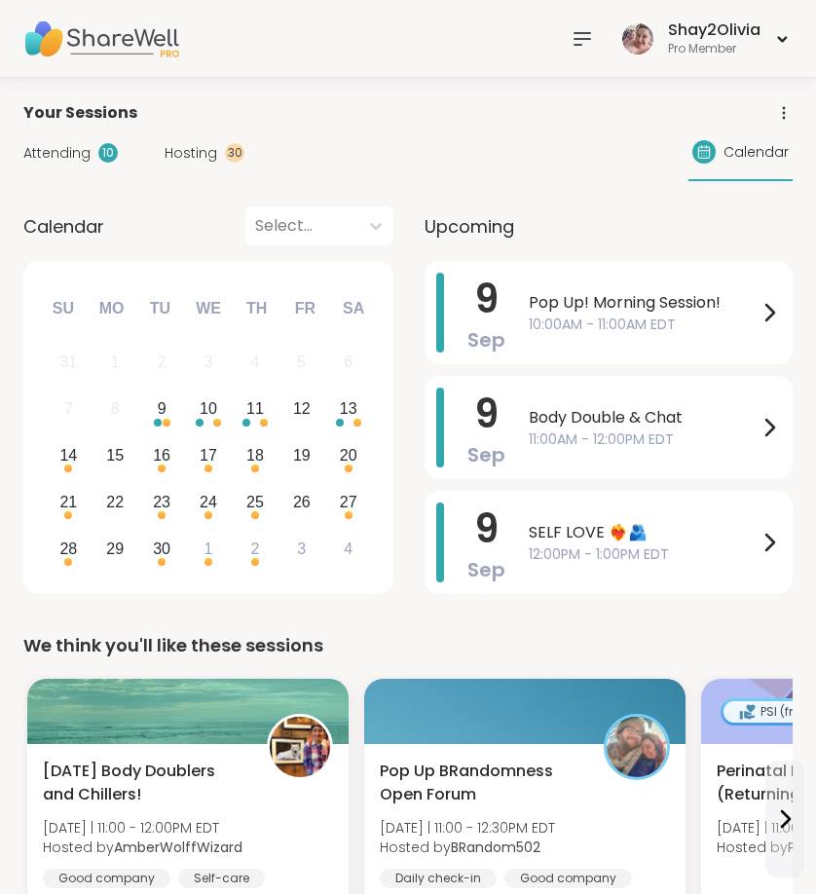
click at [207, 152] on span "Hosting" at bounding box center [191, 153] width 53 height 20
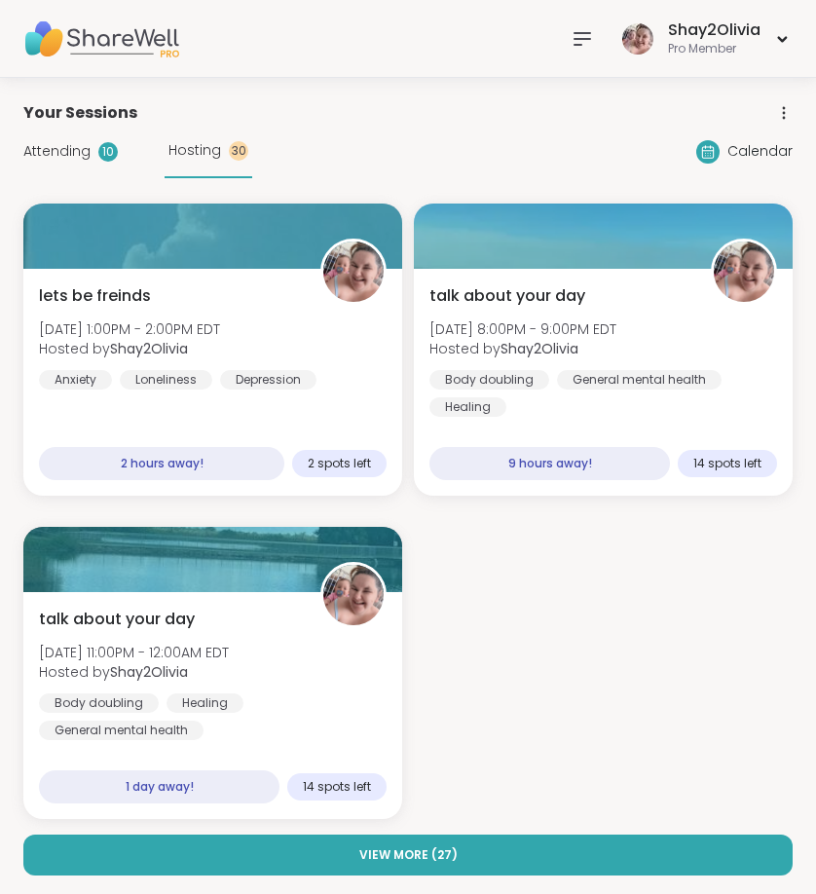
click at [112, 139] on div "Attending 10 Hosting 30" at bounding box center [137, 152] width 229 height 54
click at [112, 167] on div "Attending 10 Hosting 30" at bounding box center [137, 152] width 229 height 54
click at [112, 155] on div "10" at bounding box center [107, 151] width 19 height 19
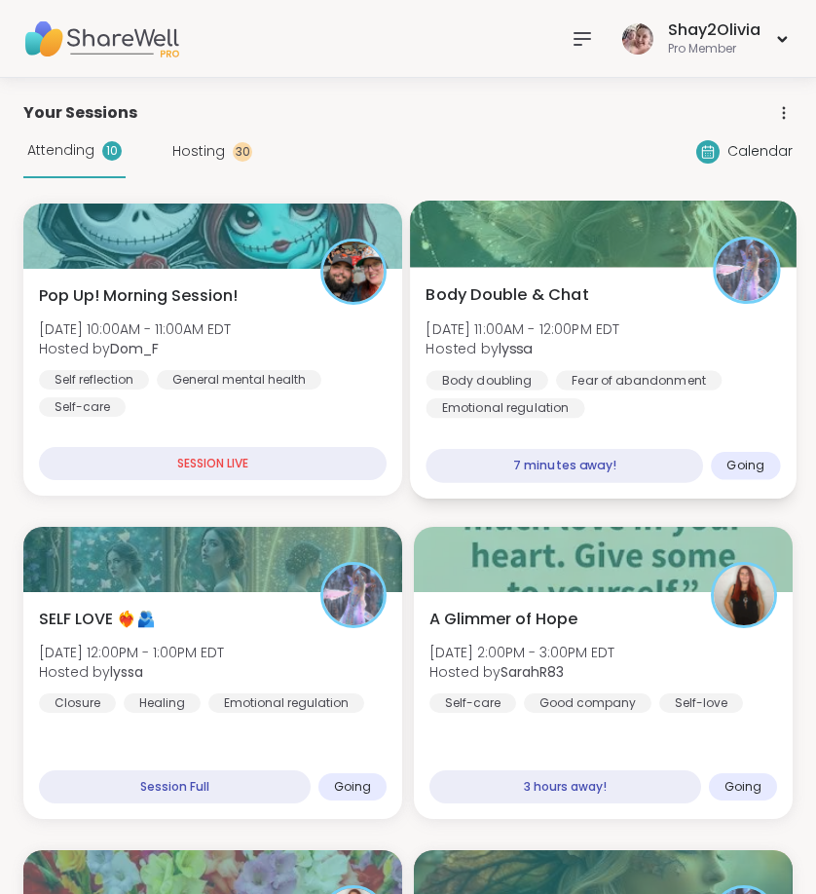
click at [441, 324] on span "Tue, Sep 09 | 11:00AM - 12:00PM EDT" at bounding box center [523, 328] width 194 height 19
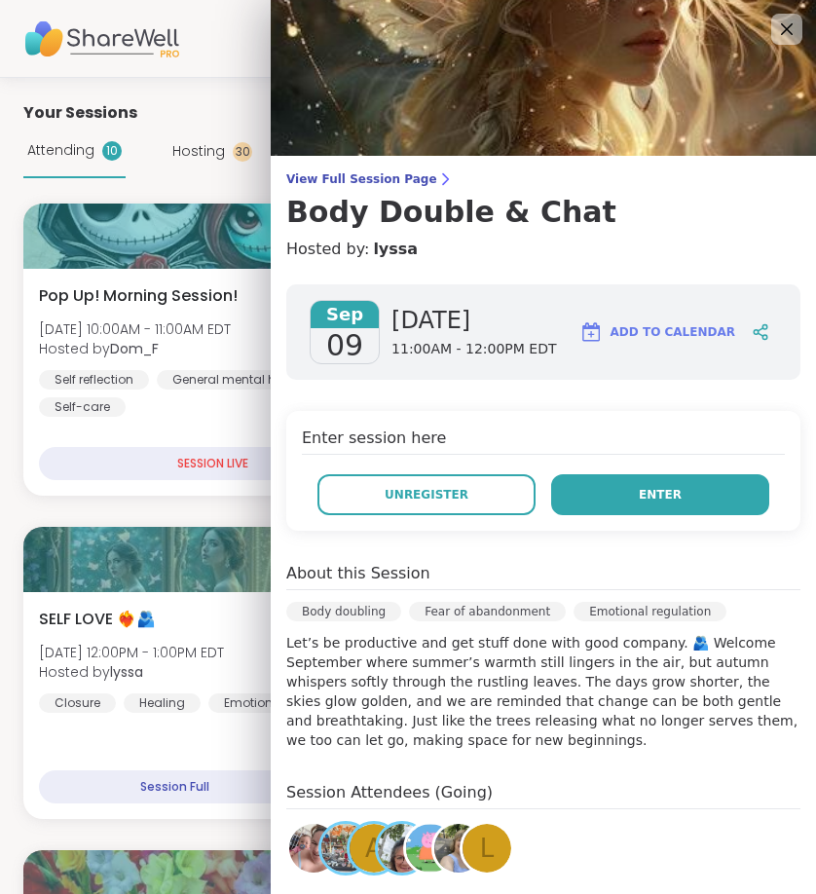
click at [695, 486] on button "Enter" at bounding box center [660, 494] width 218 height 41
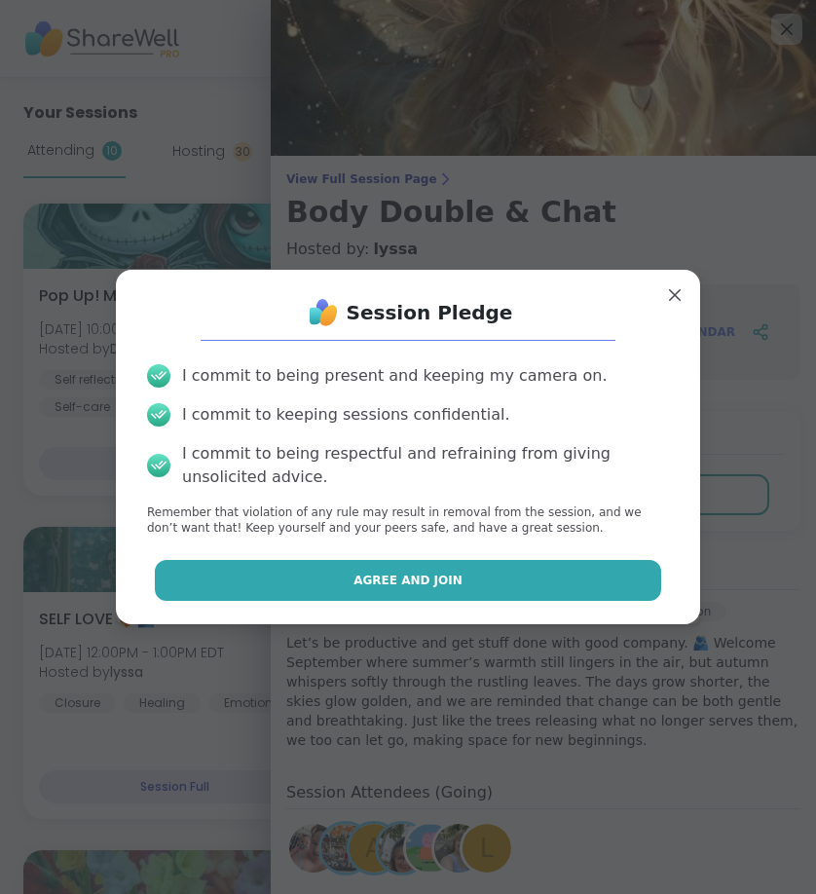
click at [496, 585] on button "Agree and Join" at bounding box center [408, 580] width 507 height 41
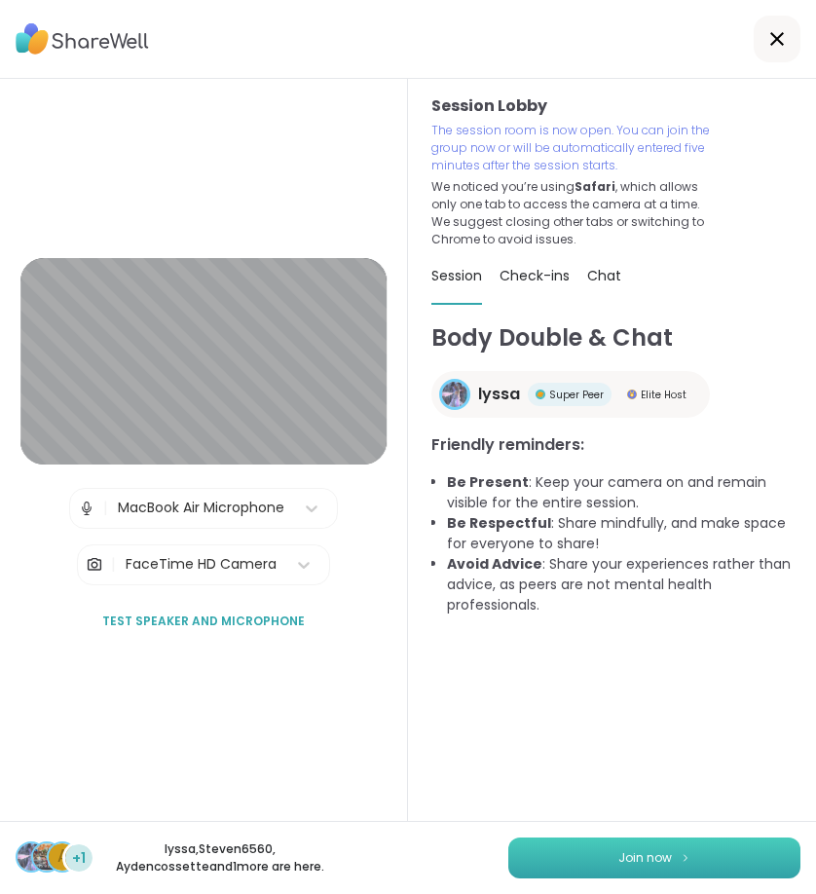
click at [610, 877] on button "Join now" at bounding box center [654, 858] width 292 height 41
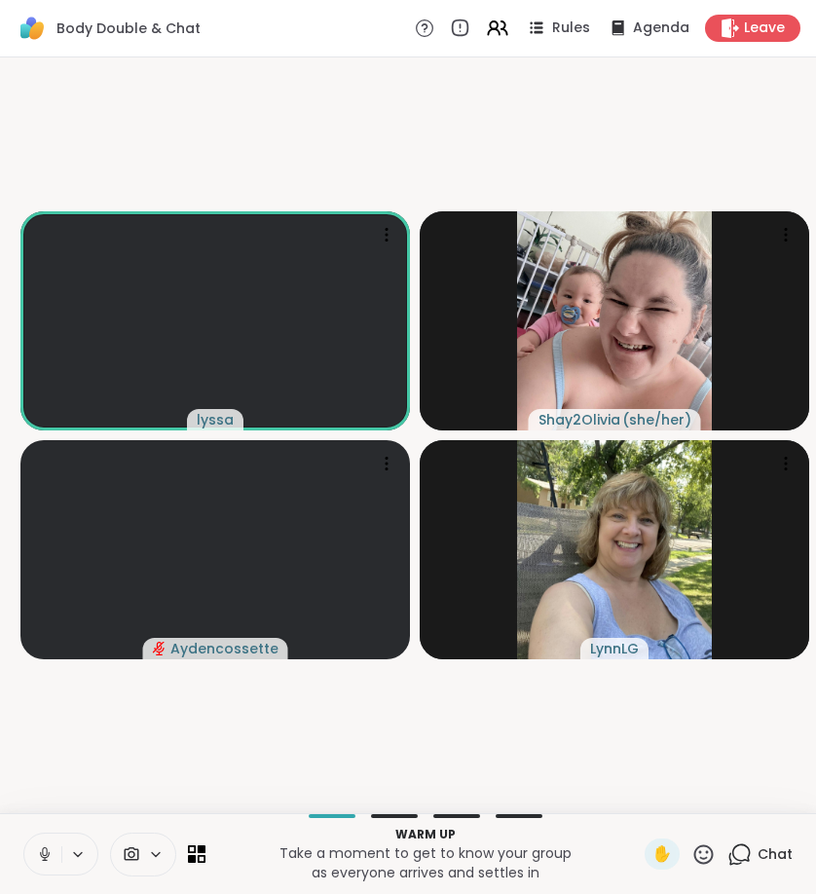
click at [44, 856] on icon at bounding box center [45, 854] width 18 height 18
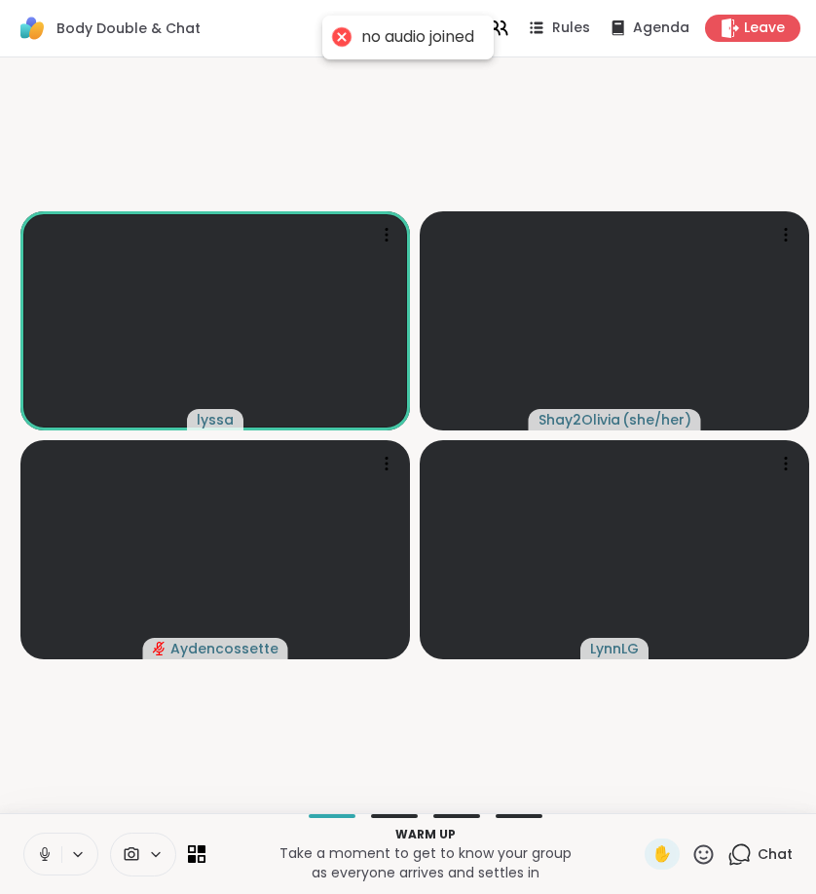
click at [54, 856] on button at bounding box center [42, 854] width 37 height 41
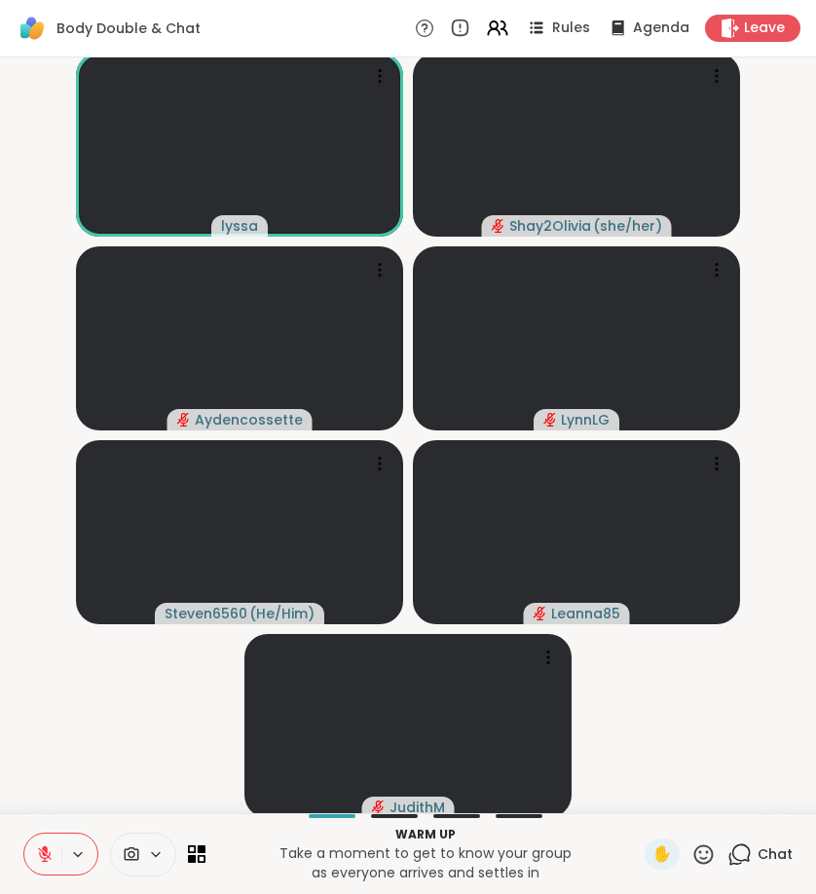
click at [60, 866] on button at bounding box center [42, 854] width 37 height 41
click at [39, 853] on icon at bounding box center [45, 854] width 18 height 18
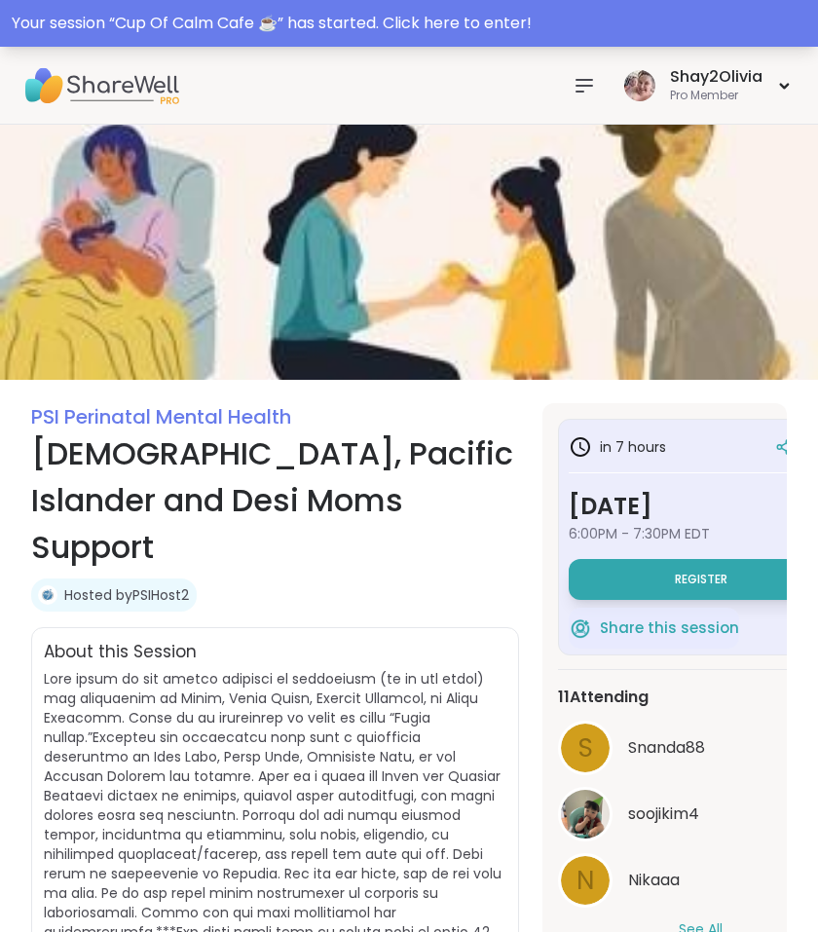
click at [589, 80] on icon at bounding box center [585, 86] width 16 height 12
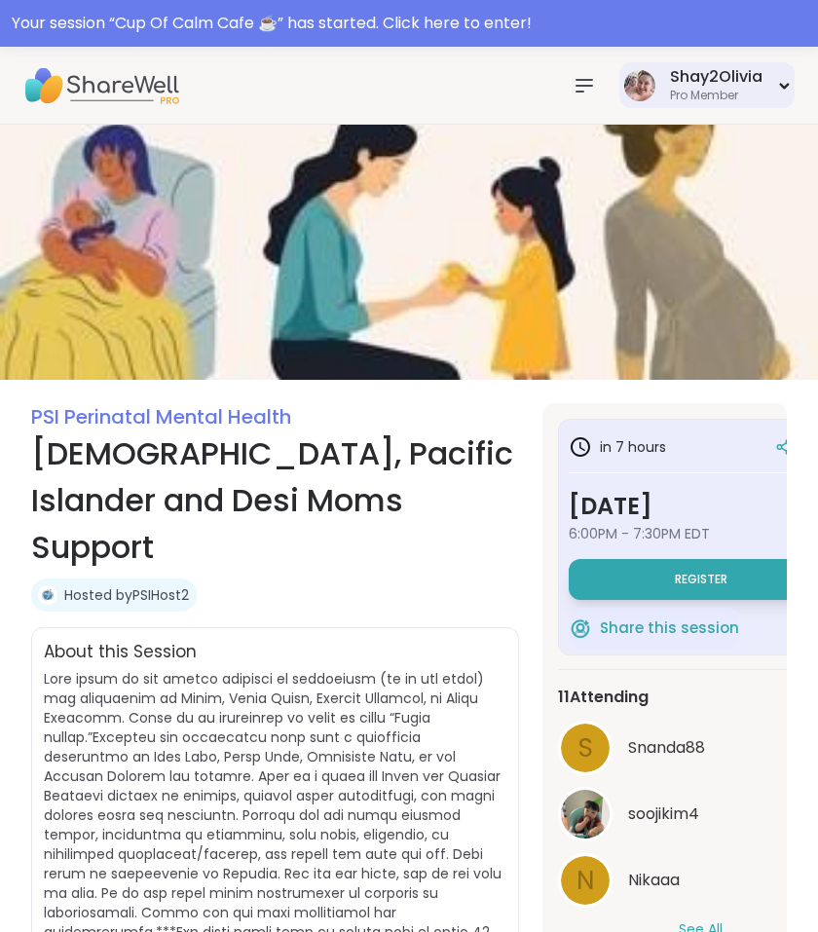
click at [629, 79] on img at bounding box center [639, 85] width 31 height 31
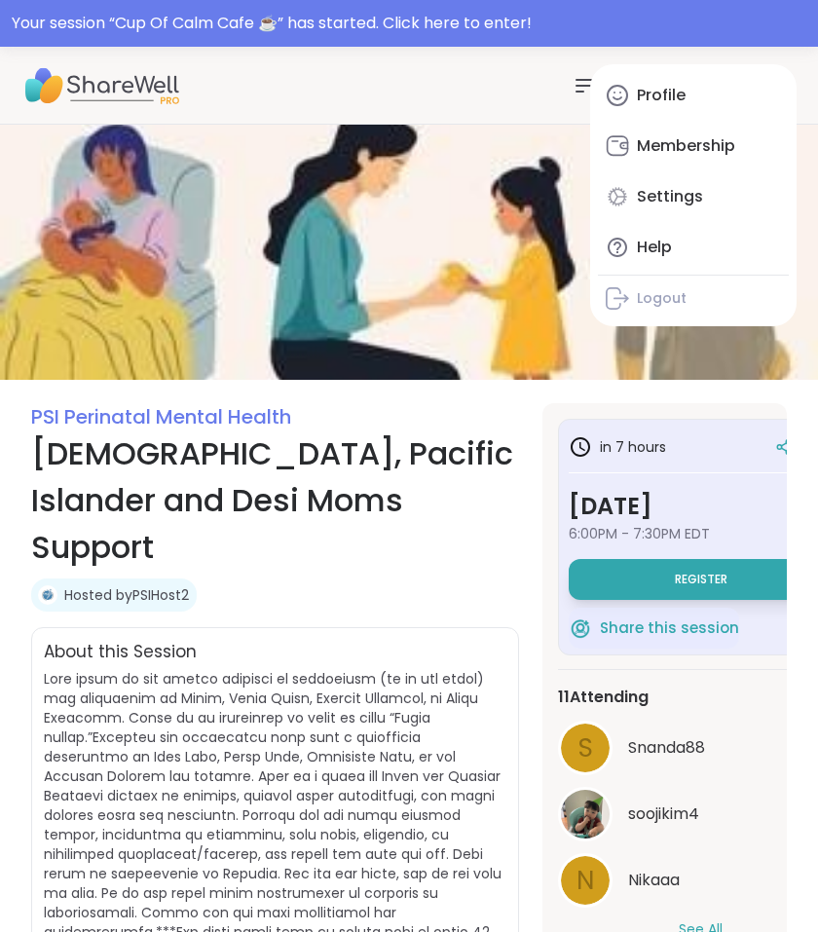
click at [574, 79] on icon at bounding box center [584, 85] width 23 height 23
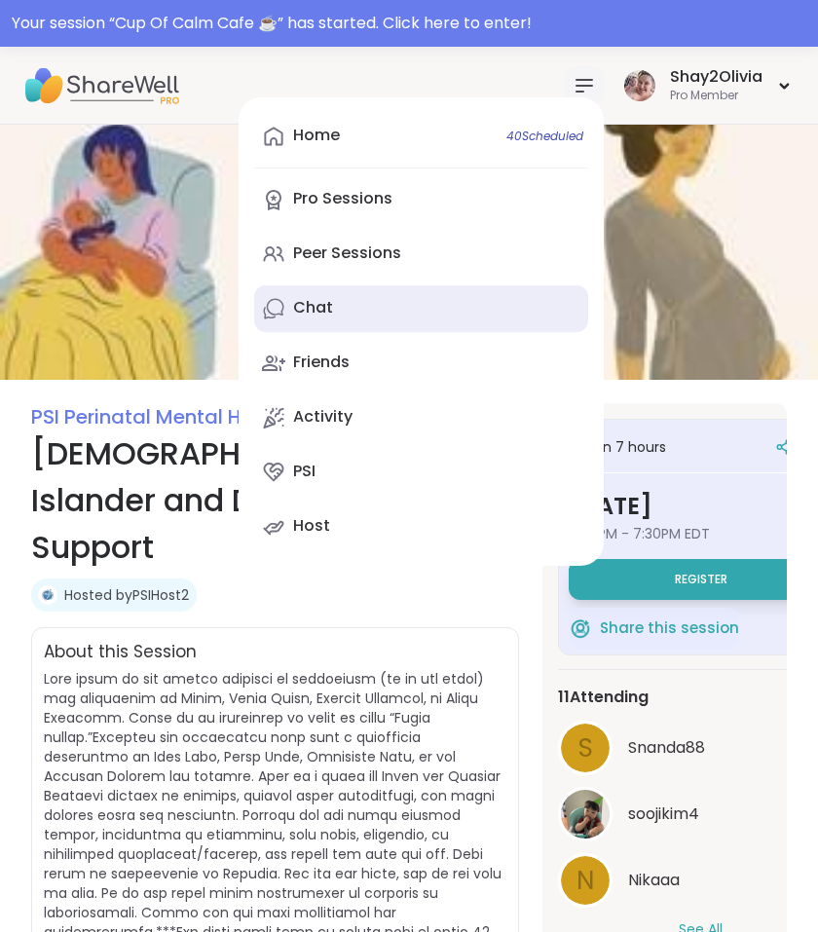
click at [319, 307] on div "Chat" at bounding box center [313, 307] width 40 height 21
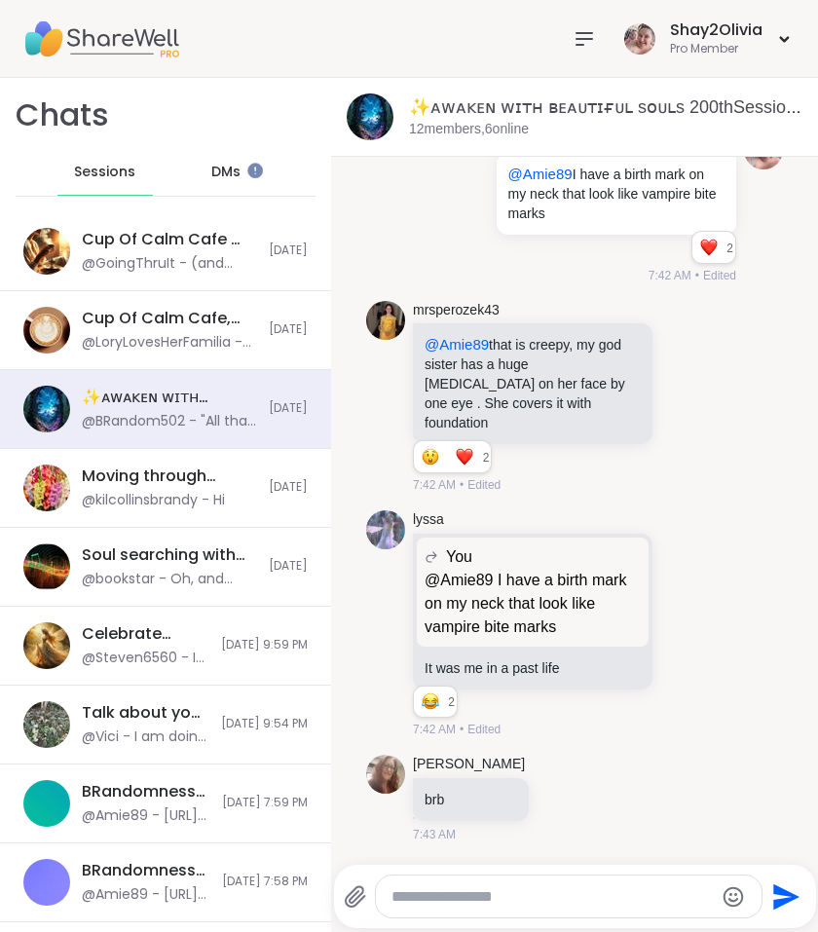
scroll to position [11157, 0]
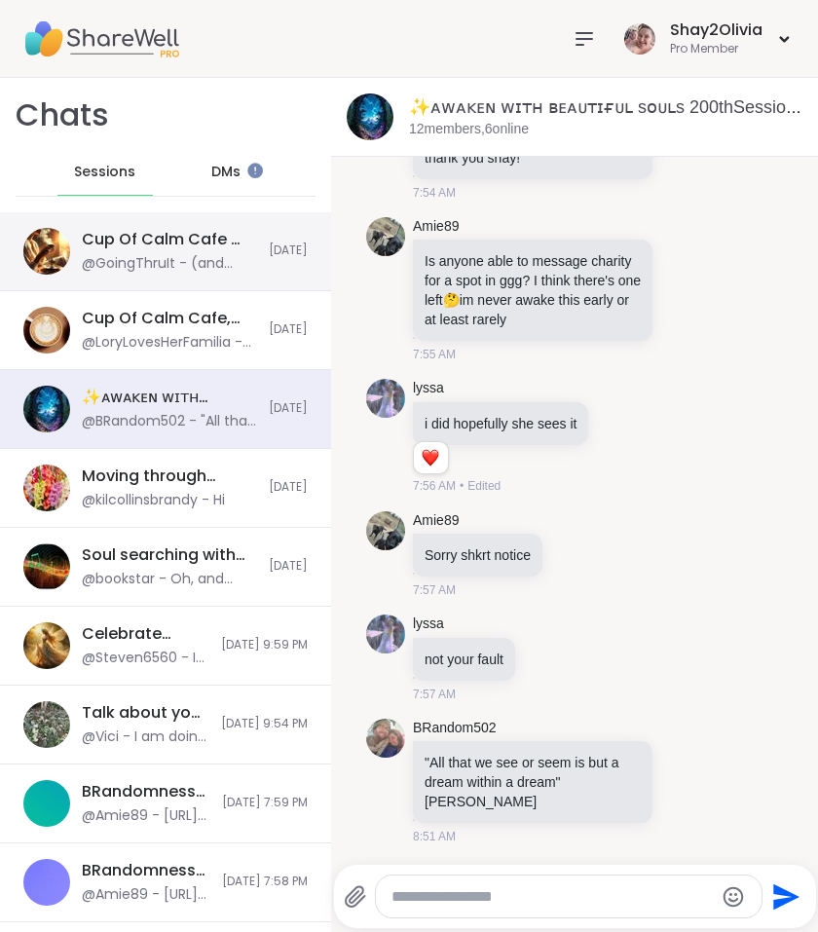
click at [152, 240] on div "Cup Of Calm Cafe ☕️ , [DATE]" at bounding box center [169, 239] width 175 height 21
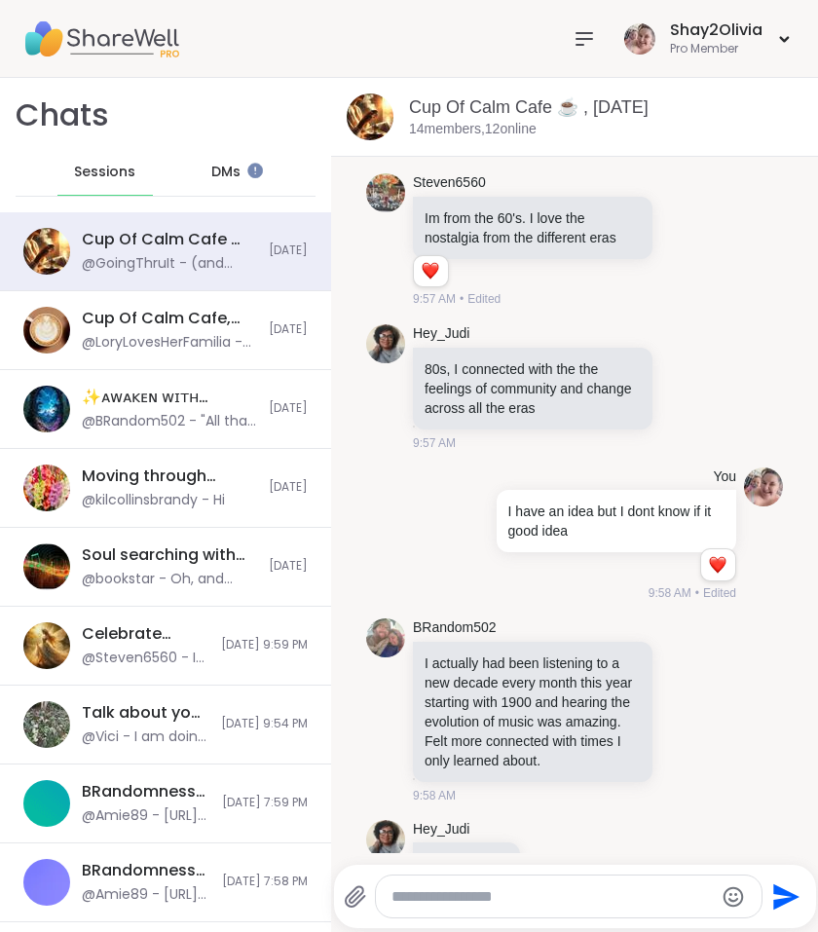
scroll to position [6994, 0]
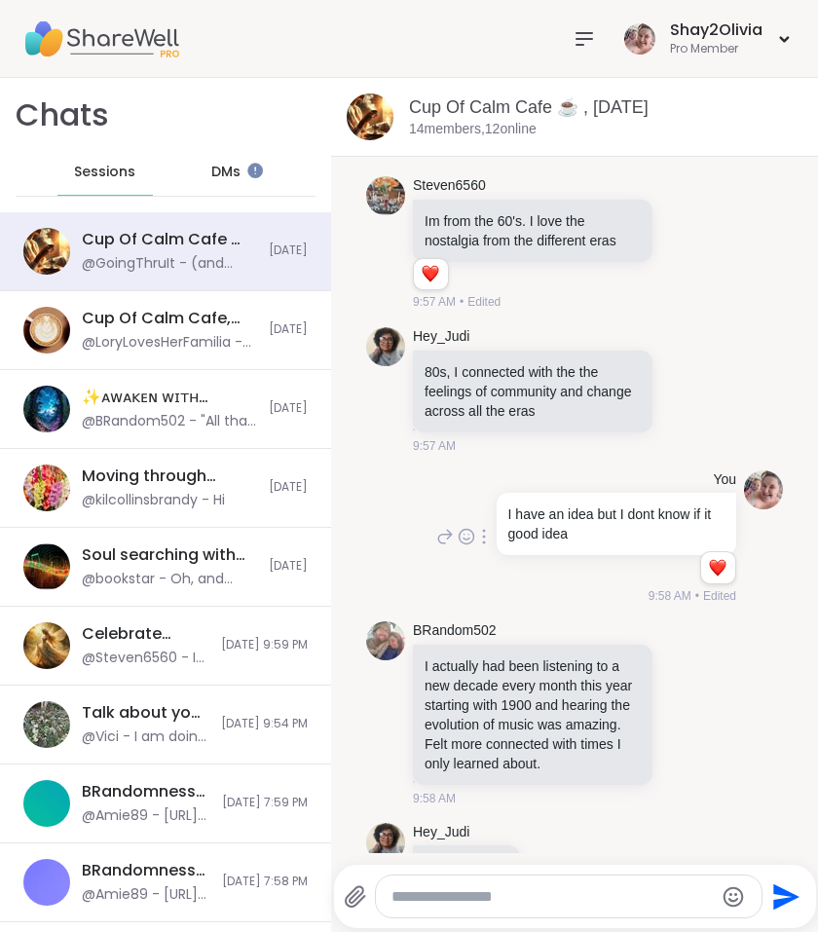
click at [439, 548] on icon at bounding box center [445, 536] width 18 height 23
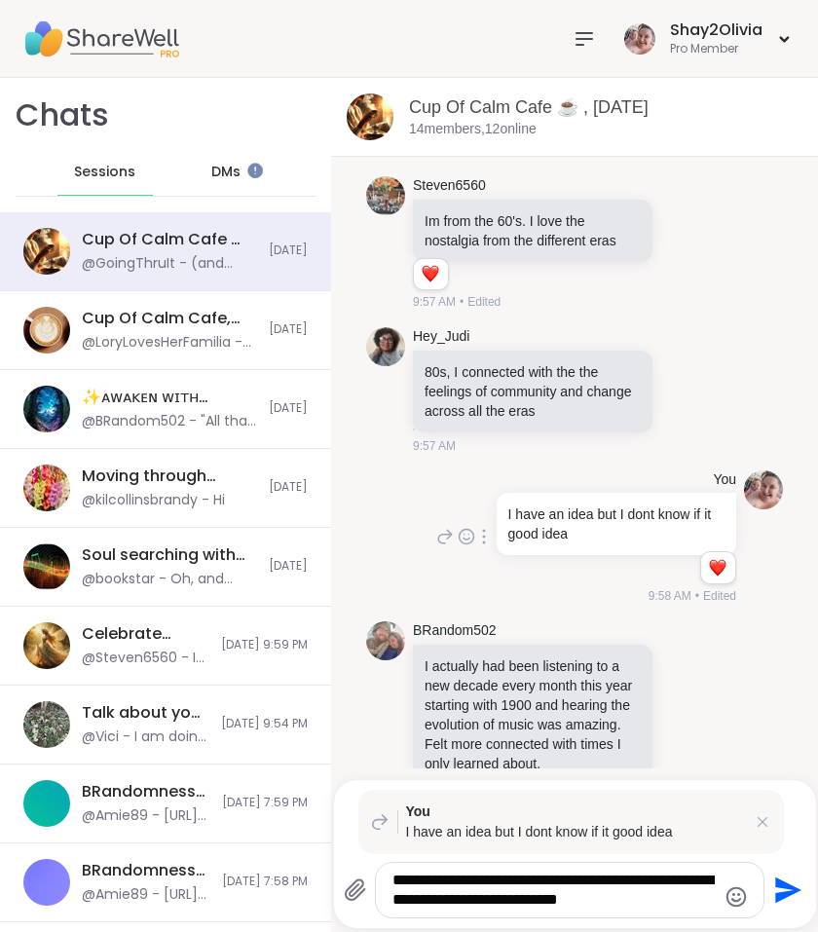
type textarea "**********"
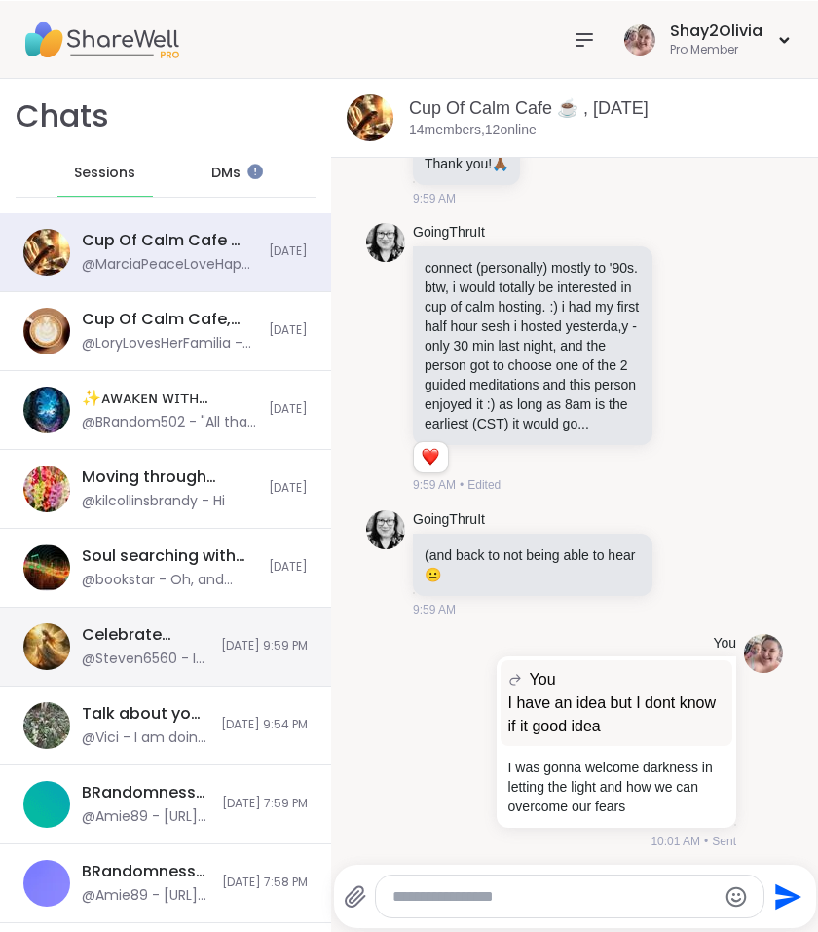
scroll to position [8077, 0]
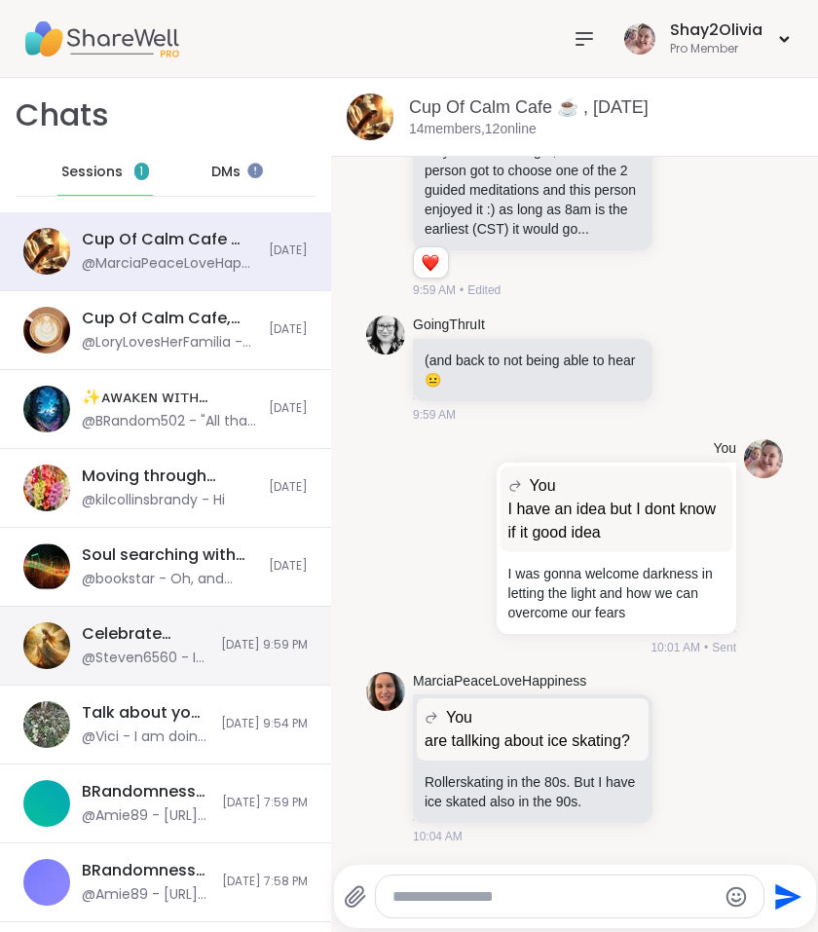
click at [122, 170] on div "Sessions 1" at bounding box center [104, 172] width 95 height 47
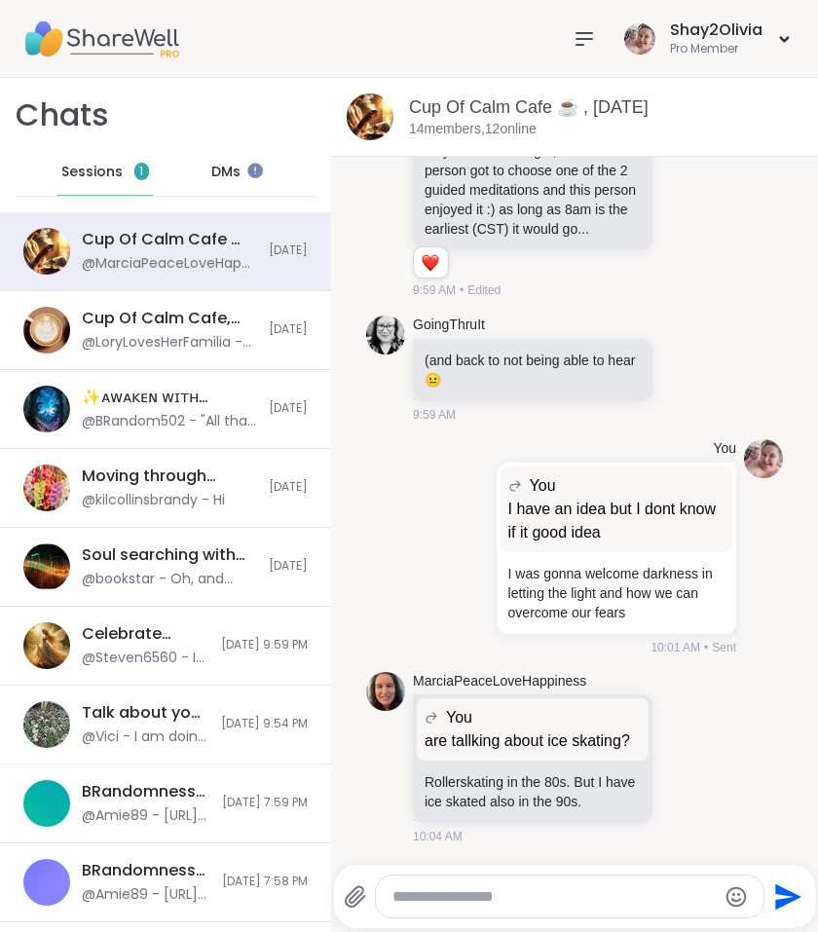
scroll to position [0, 0]
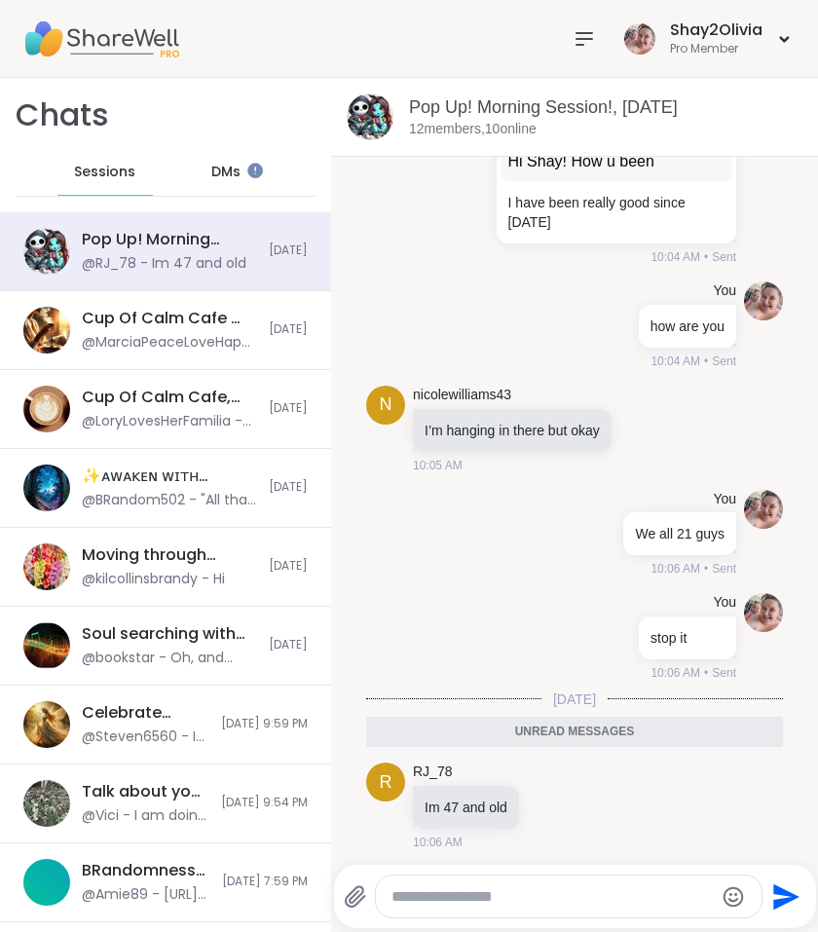
click at [597, 878] on div at bounding box center [569, 897] width 386 height 42
click at [597, 891] on textarea "Type your message" at bounding box center [553, 896] width 322 height 19
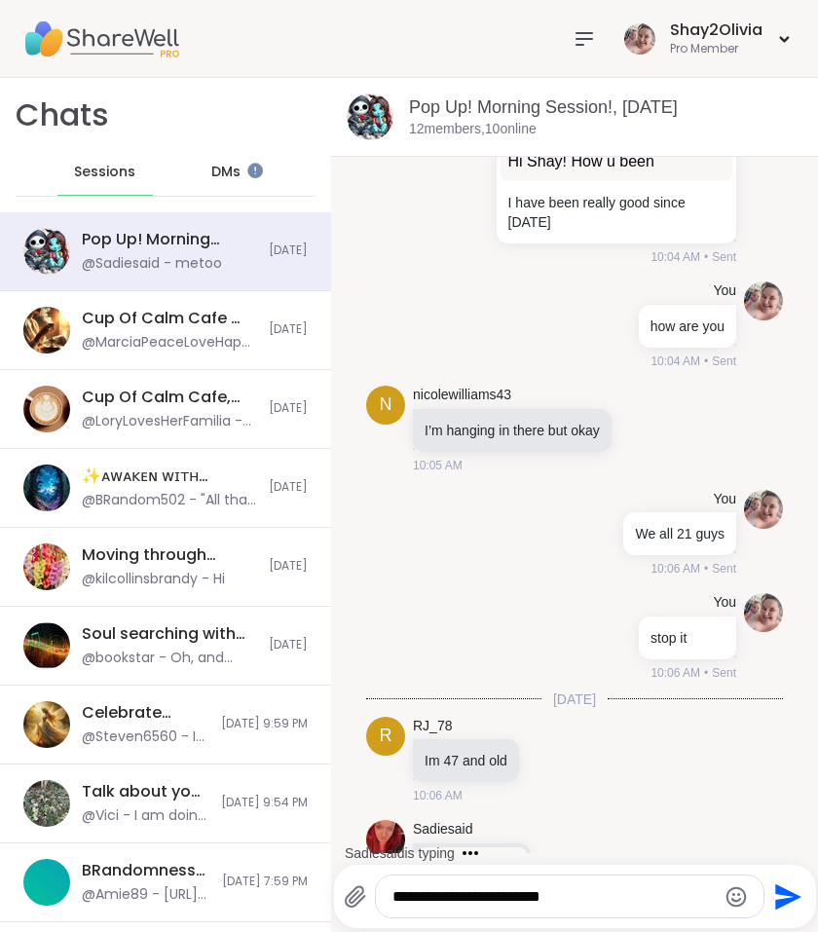
scroll to position [593, 0]
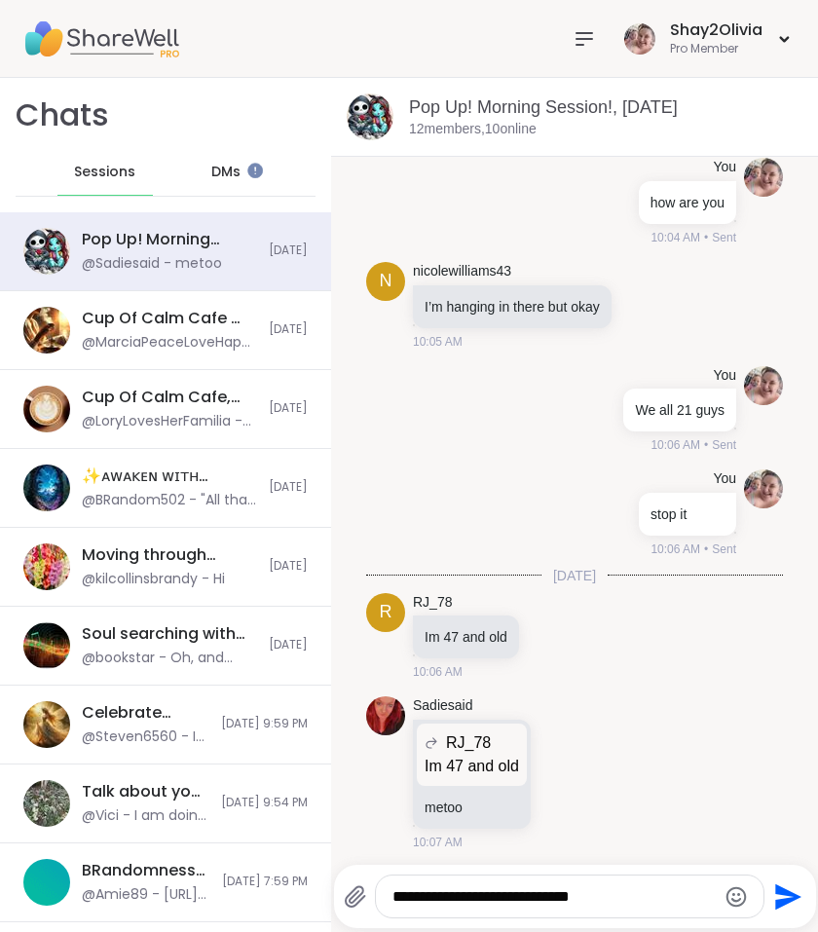
type textarea "**********"
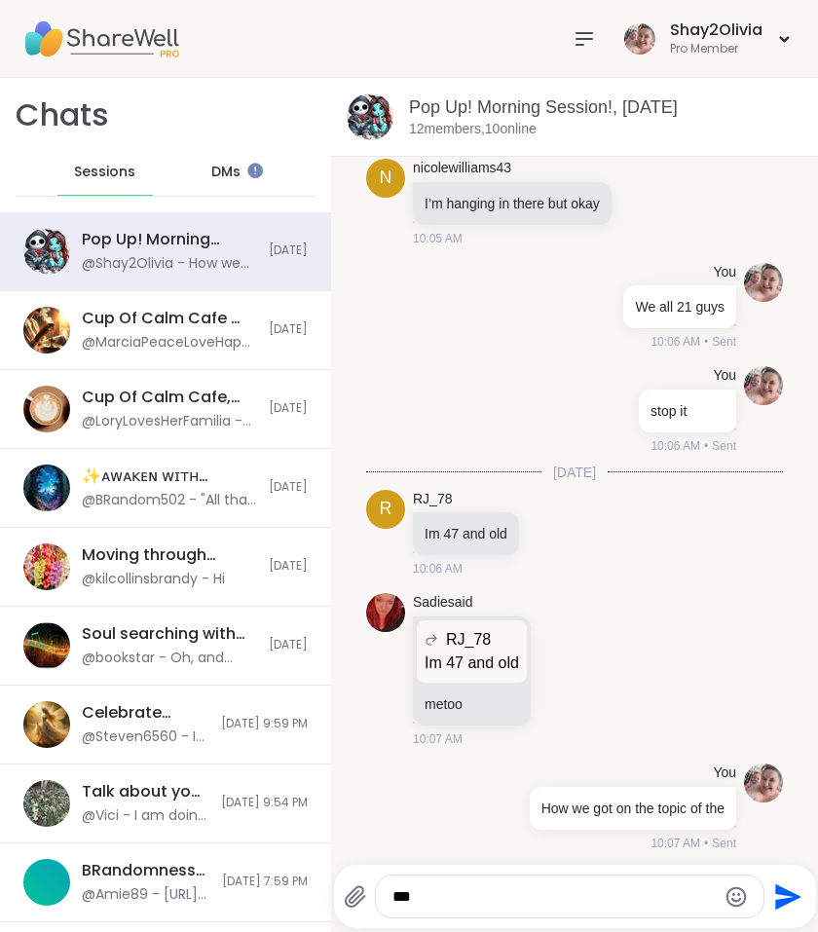
type textarea "***"
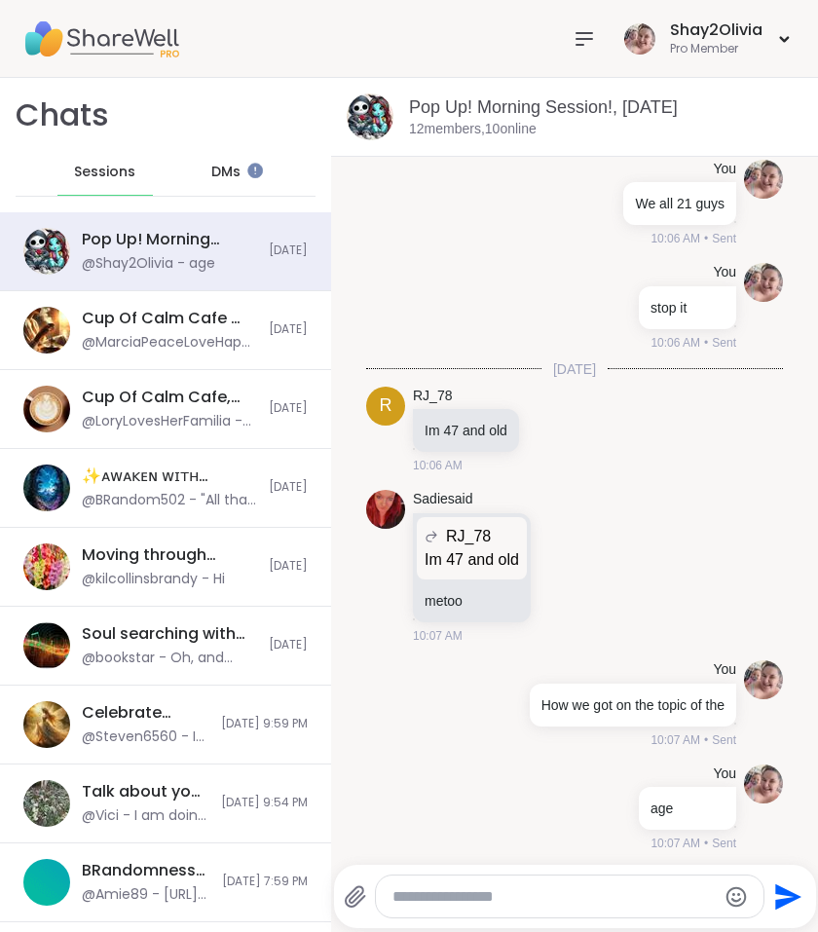
click at [587, 38] on icon at bounding box center [585, 39] width 16 height 12
click at [500, 890] on textarea "Type your message" at bounding box center [554, 896] width 322 height 19
type textarea "**********"
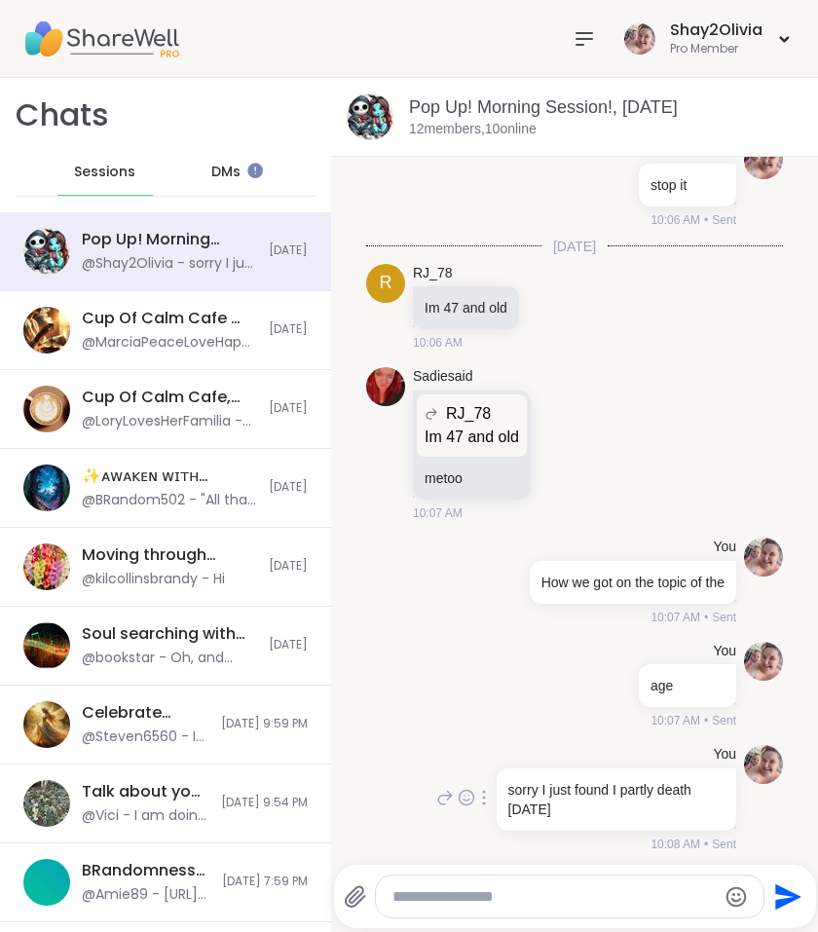
click at [482, 796] on icon at bounding box center [484, 798] width 4 height 16
click at [478, 819] on icon at bounding box center [484, 826] width 14 height 16
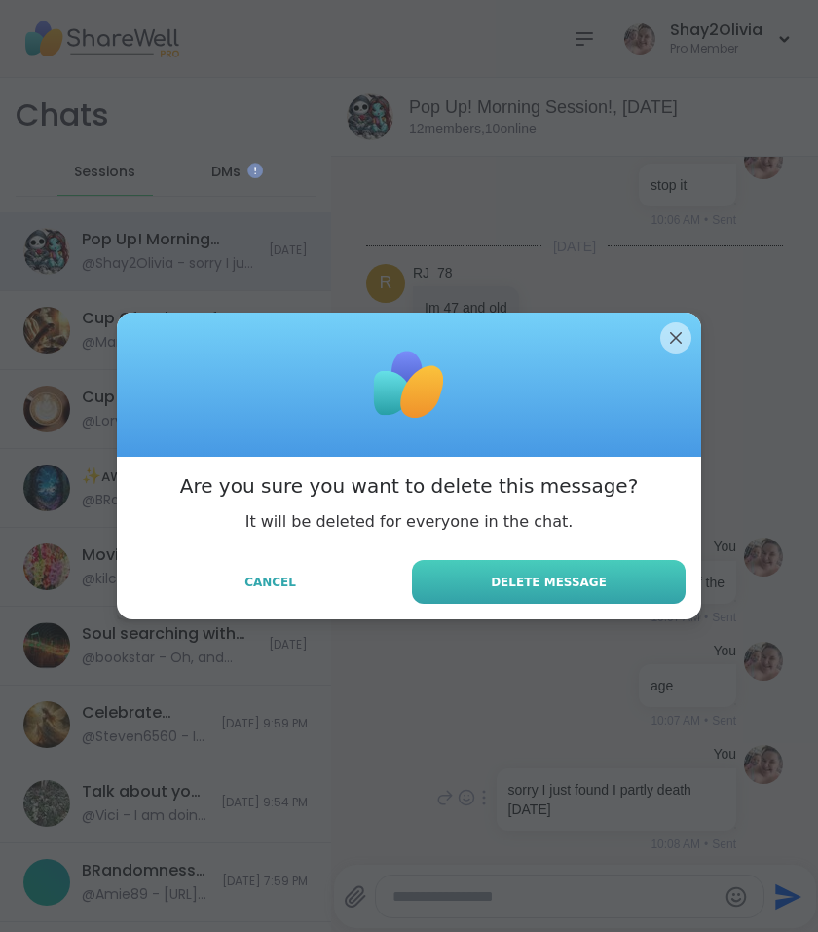
click at [605, 590] on button "Delete Message" at bounding box center [549, 582] width 274 height 44
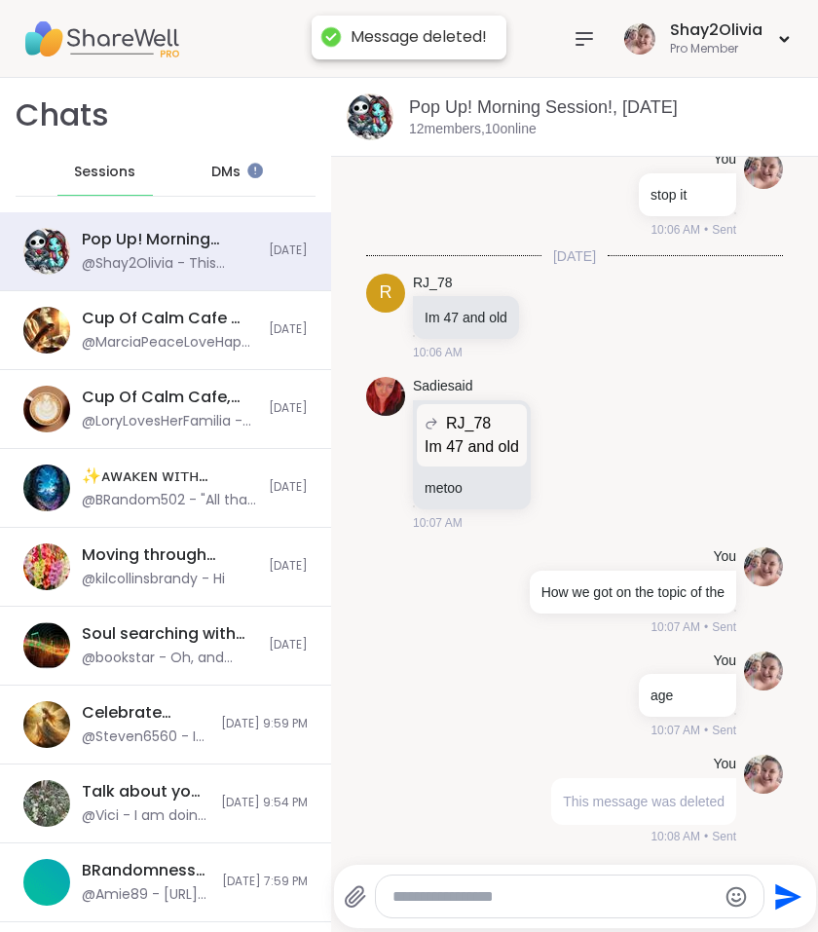
scroll to position [905, 0]
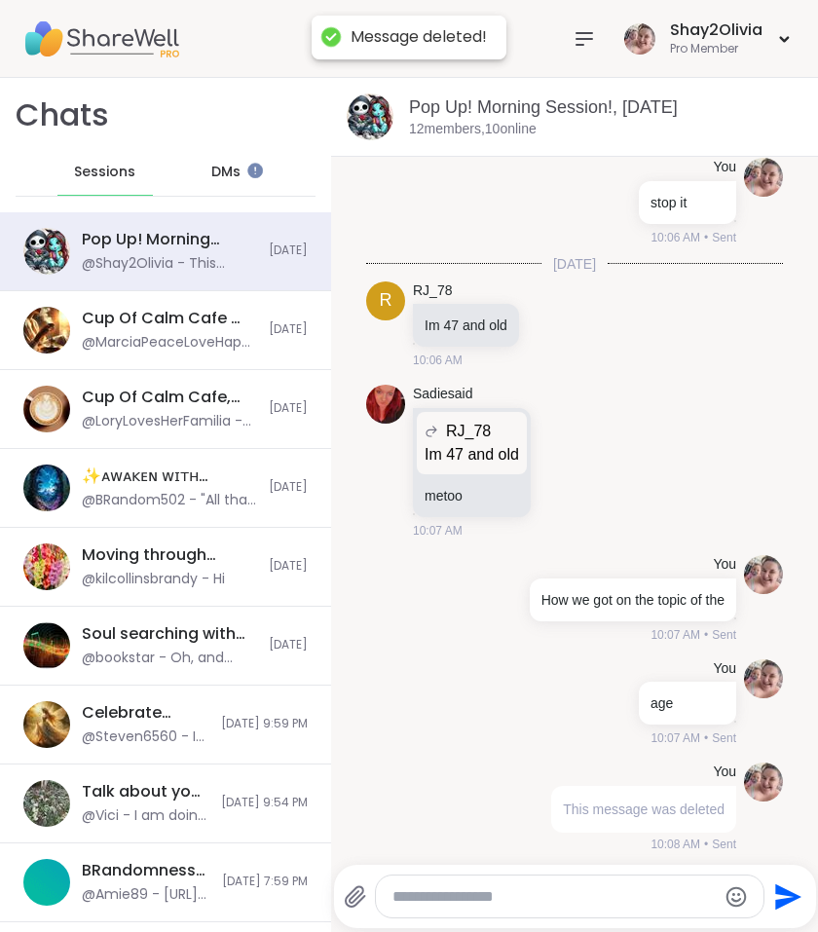
click at [451, 891] on textarea "Type your message" at bounding box center [554, 896] width 322 height 19
type textarea "*"
type textarea "**********"
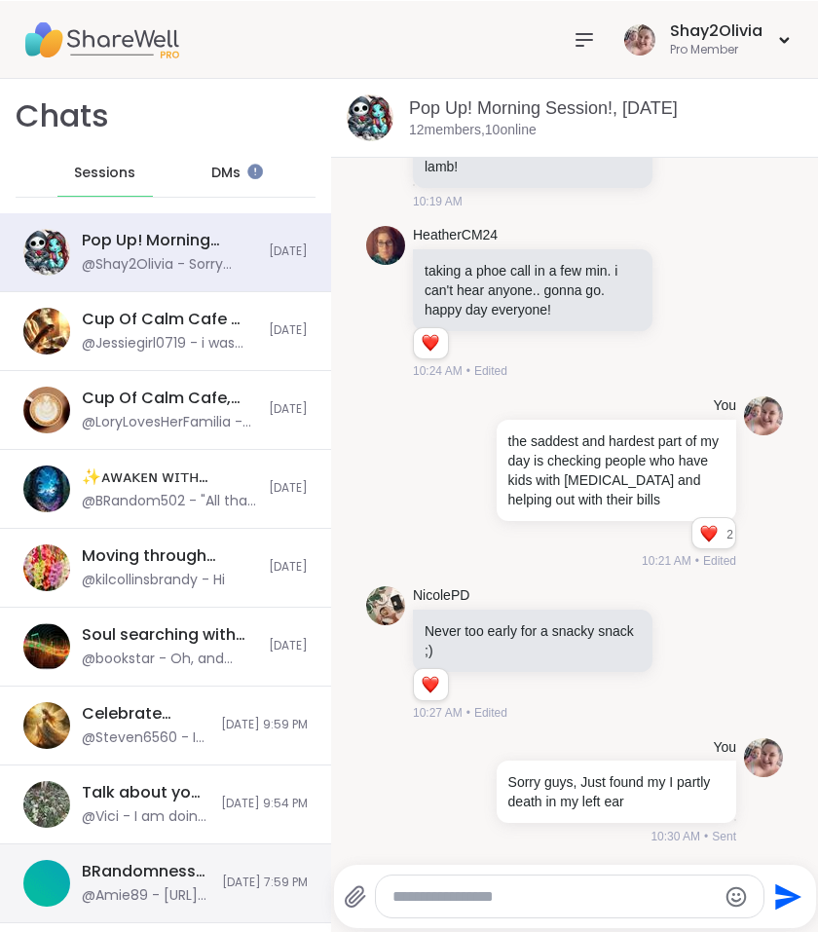
scroll to position [1982, 0]
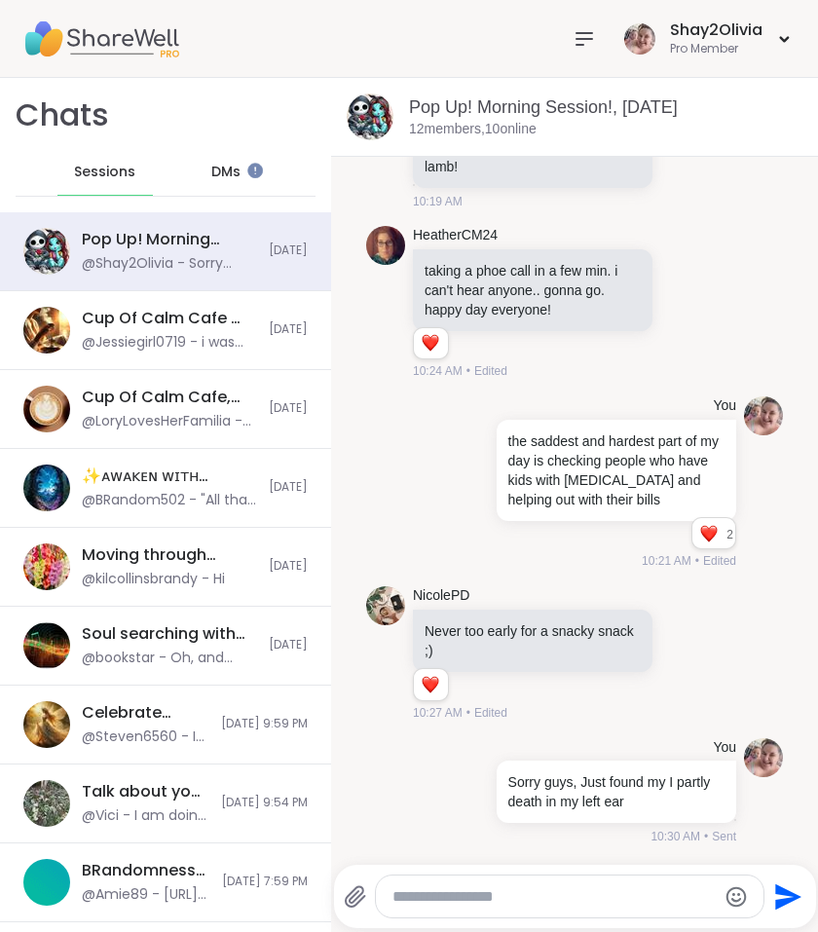
click at [579, 31] on icon at bounding box center [584, 38] width 23 height 23
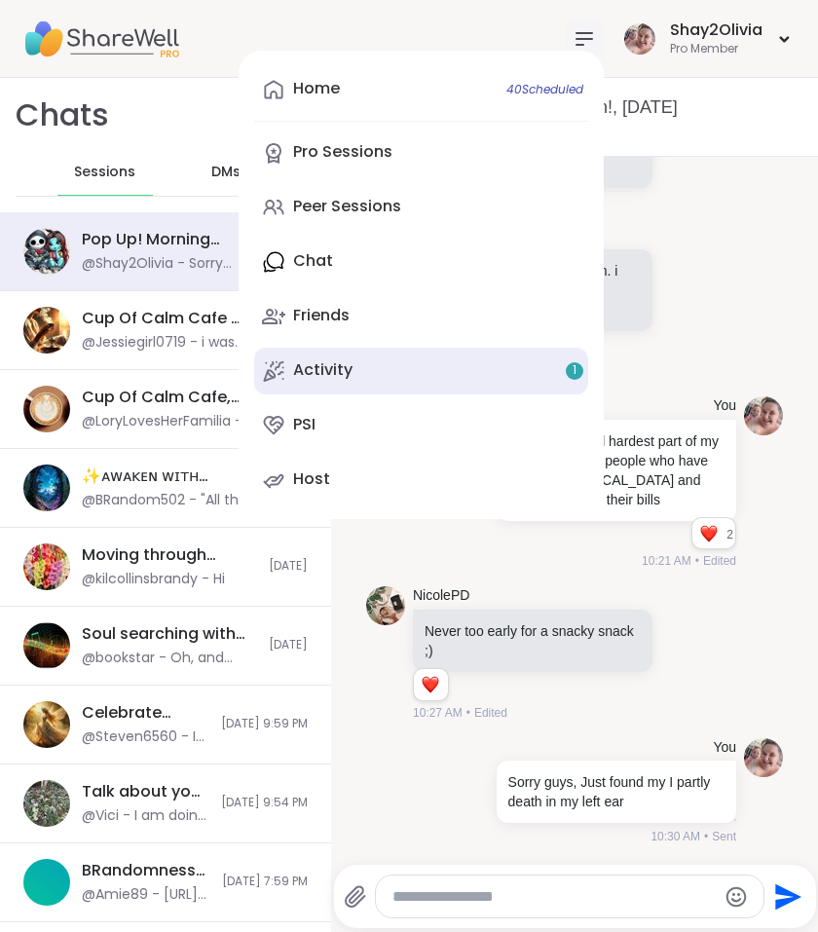
click at [518, 362] on link "Activity 1" at bounding box center [421, 371] width 334 height 47
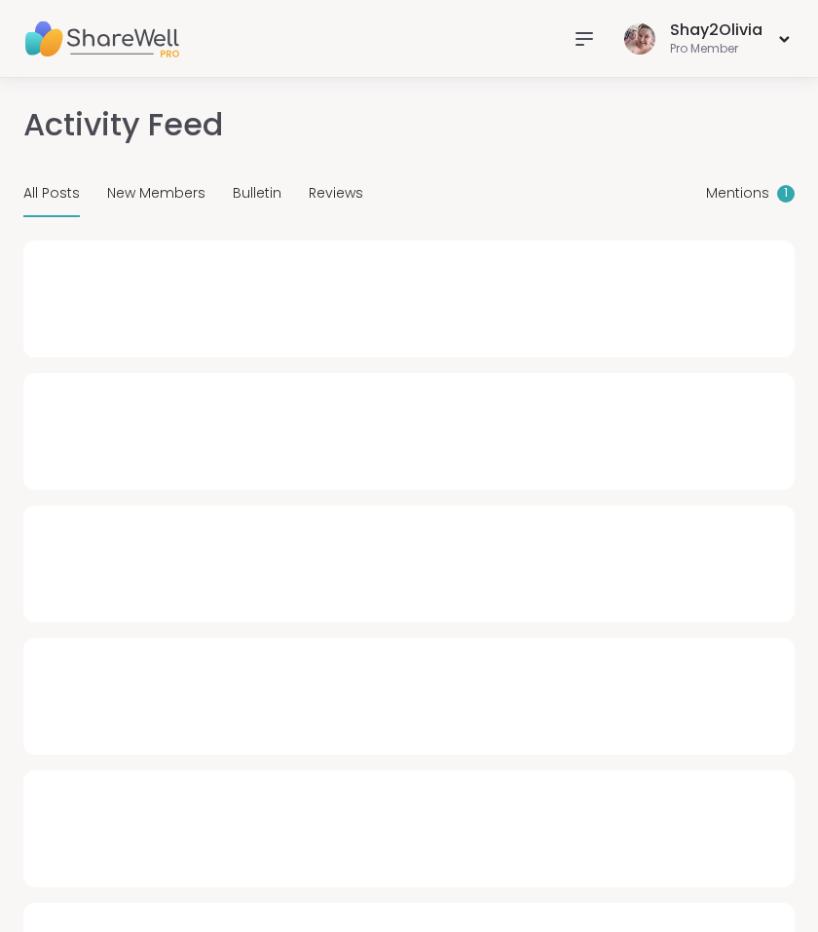
type textarea "*"
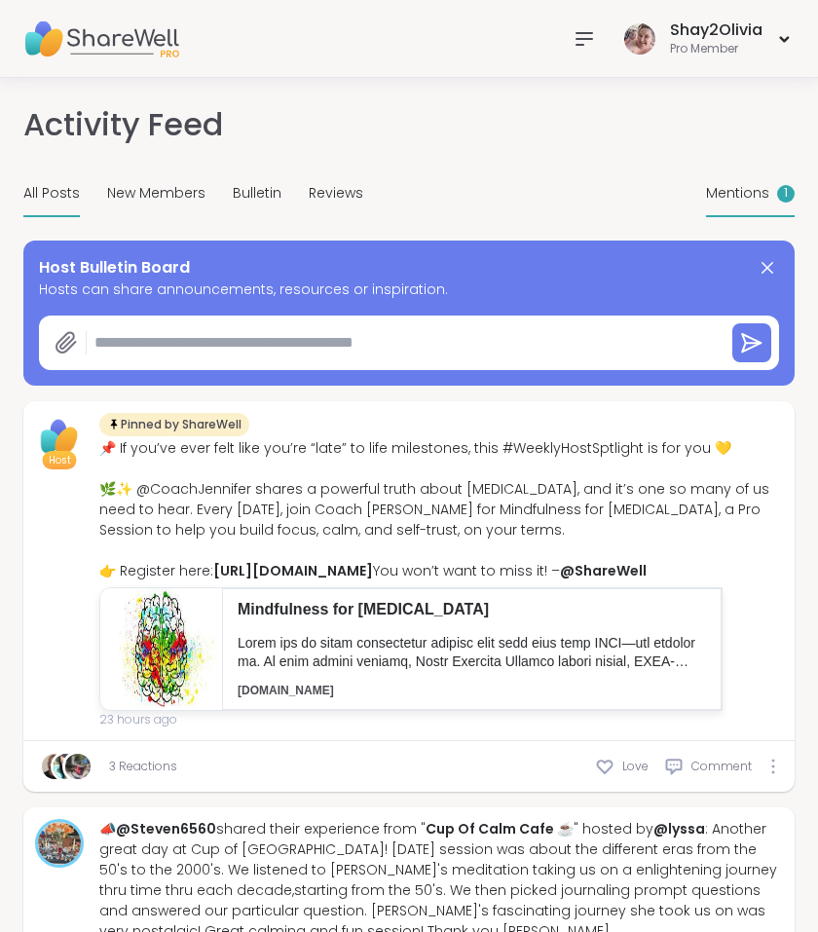
click at [741, 190] on span "Mentions" at bounding box center [737, 193] width 63 height 20
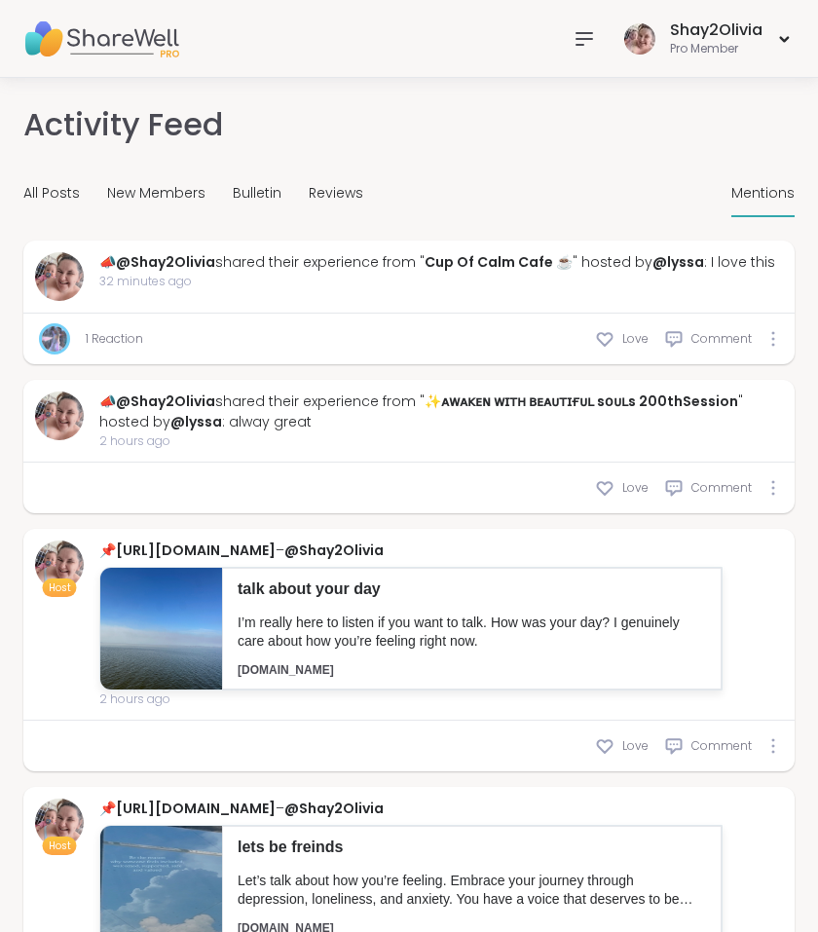
click at [585, 51] on div at bounding box center [584, 38] width 39 height 39
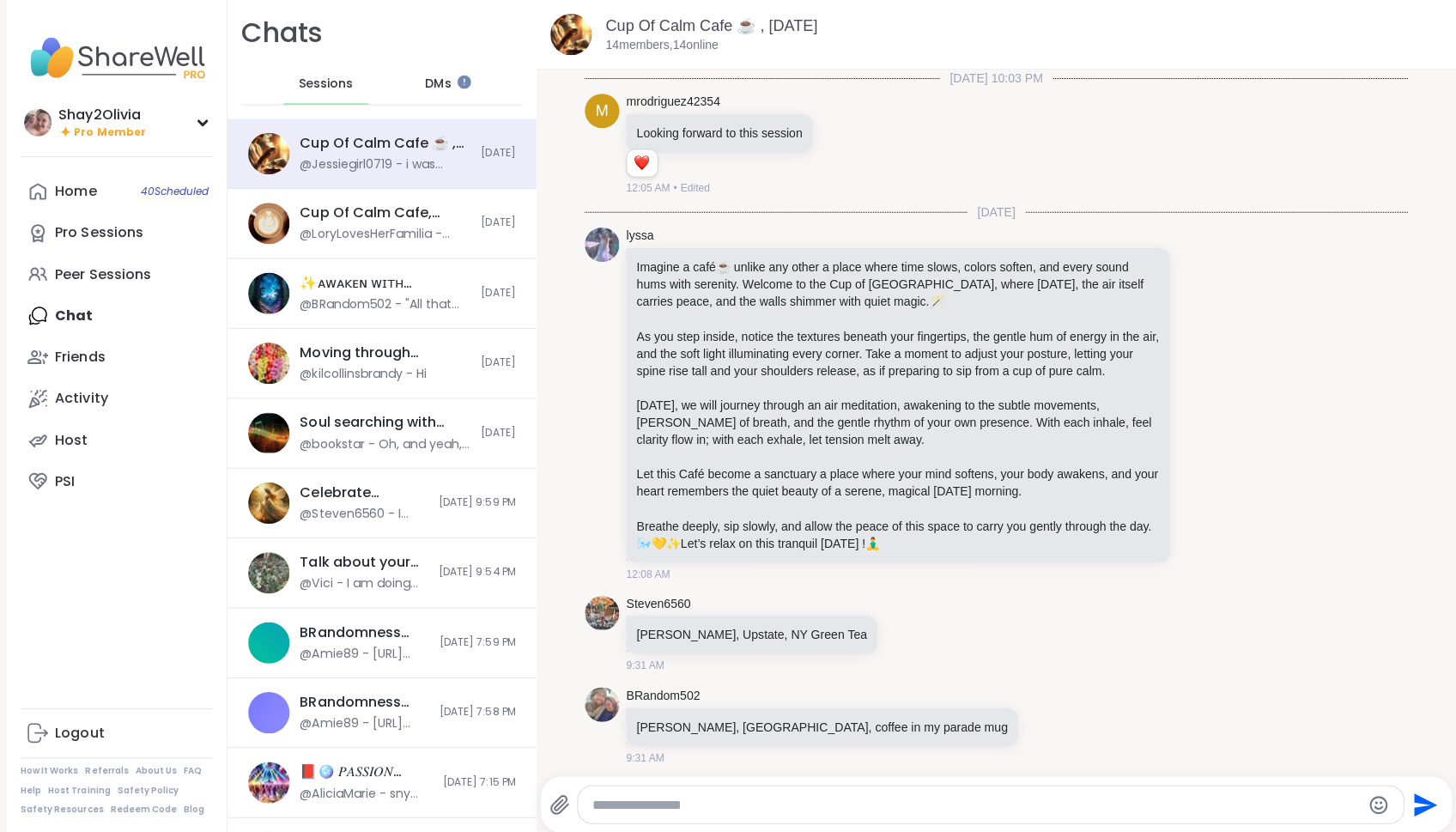
scroll to position [5909, 0]
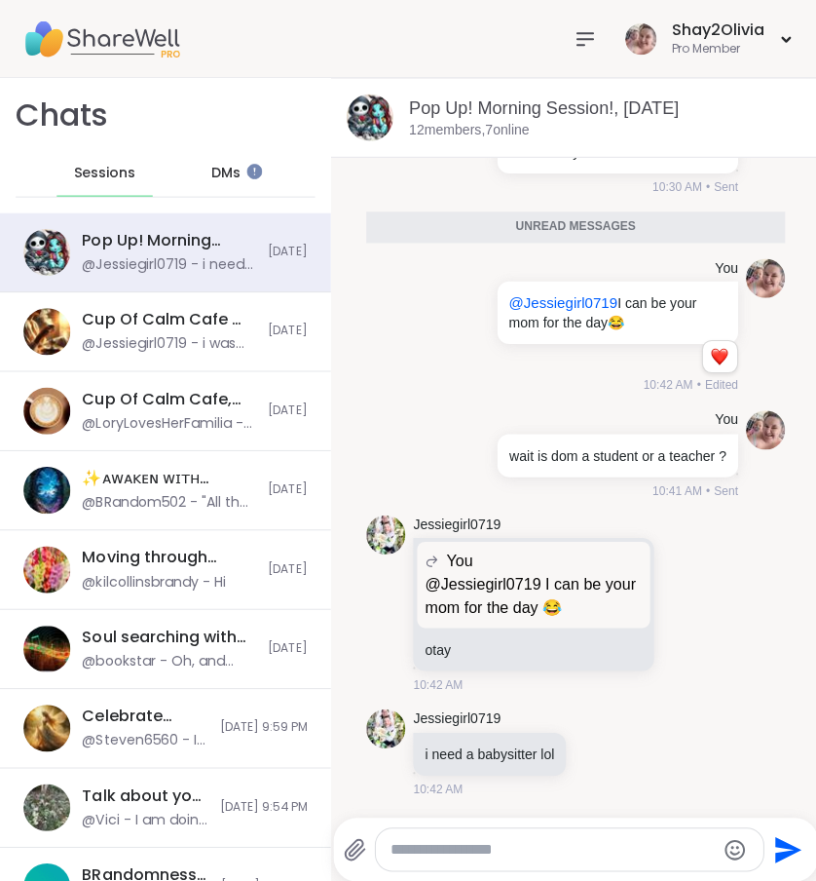
click at [538, 849] on textarea "Type your message" at bounding box center [551, 845] width 322 height 19
type textarea "*"
paste textarea "**********"
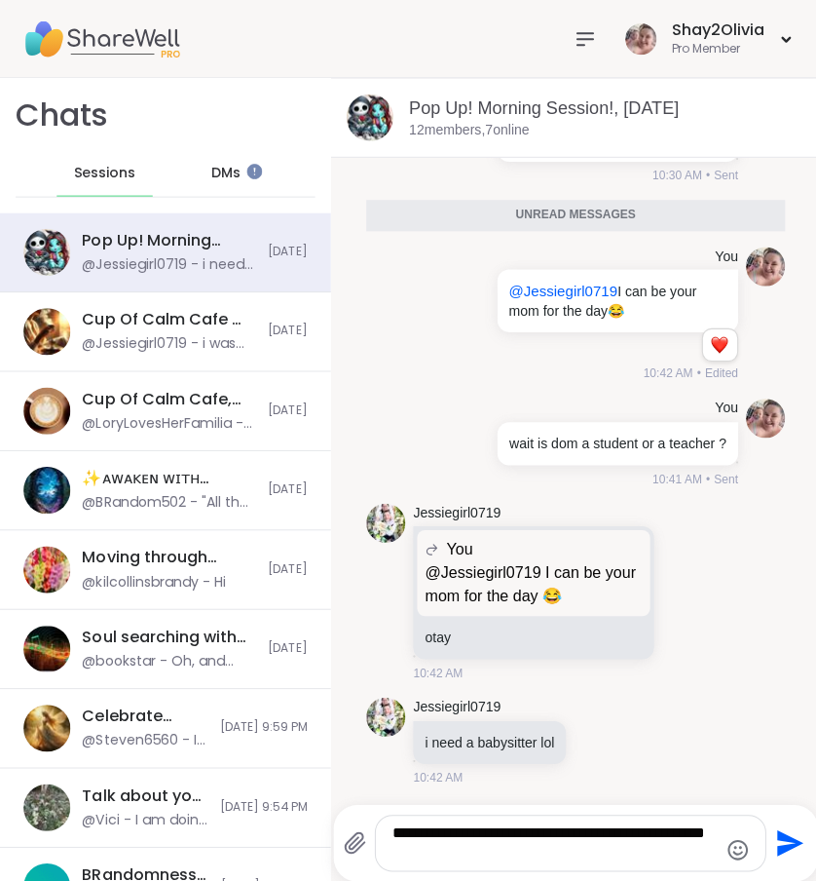
paste textarea "**********"
type textarea "**********"
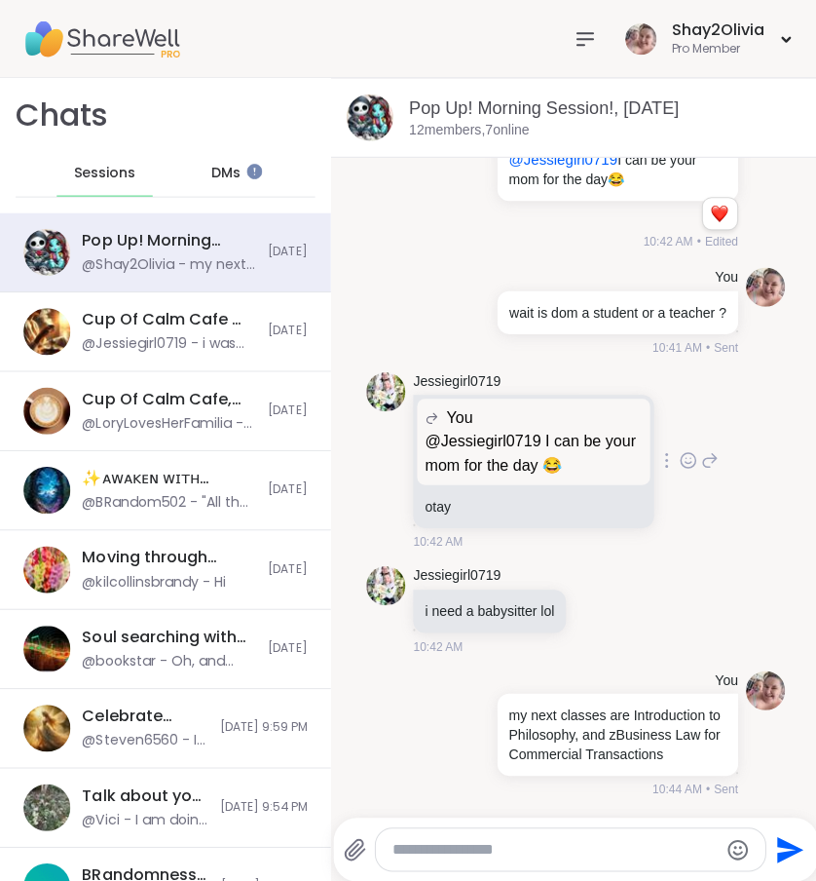
scroll to position [2731, 0]
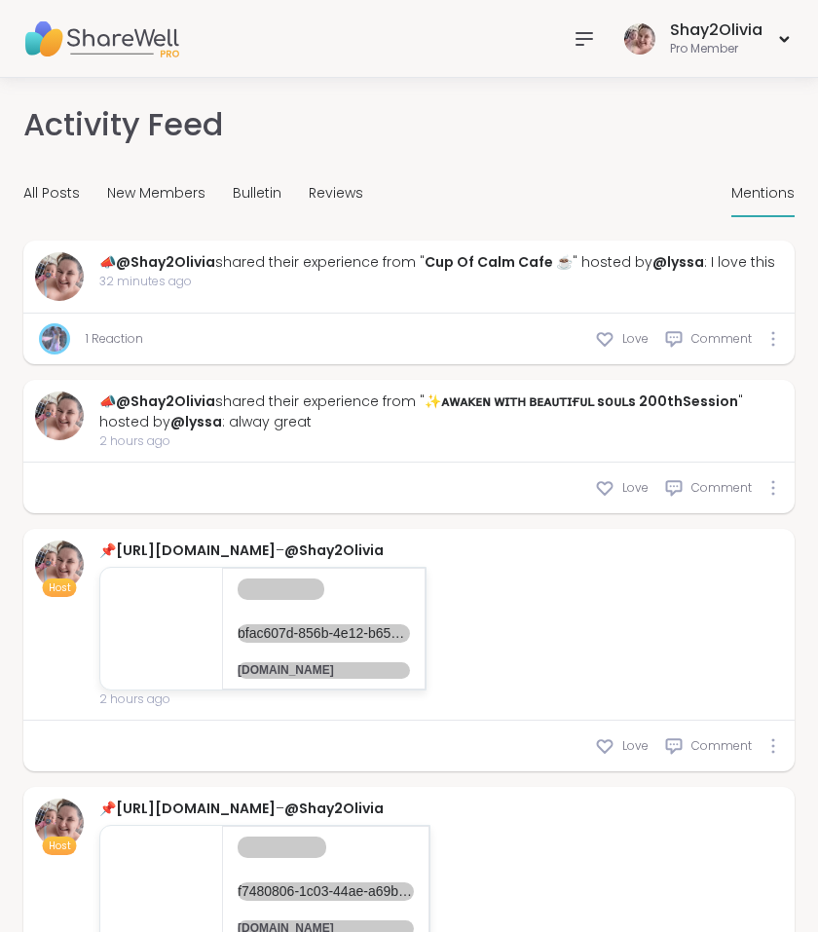
drag, startPoint x: 0, startPoint y: 0, endPoint x: 598, endPoint y: 39, distance: 599.3
click at [598, 39] on div at bounding box center [584, 38] width 39 height 39
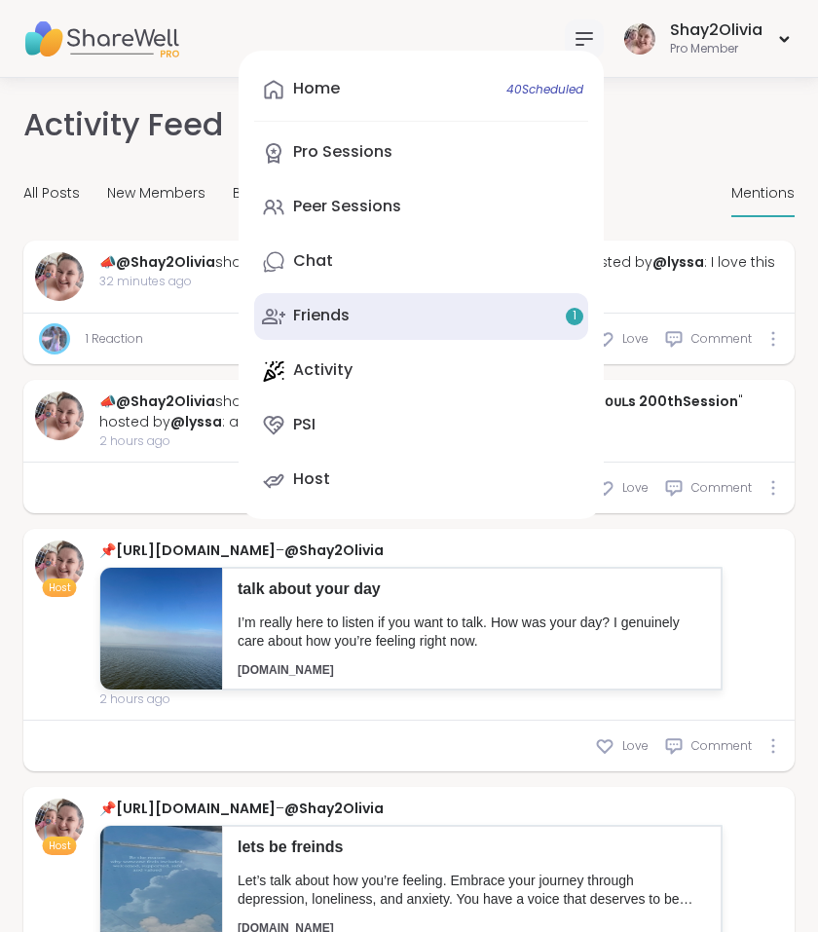
click at [493, 293] on link "Friends 1" at bounding box center [421, 316] width 334 height 47
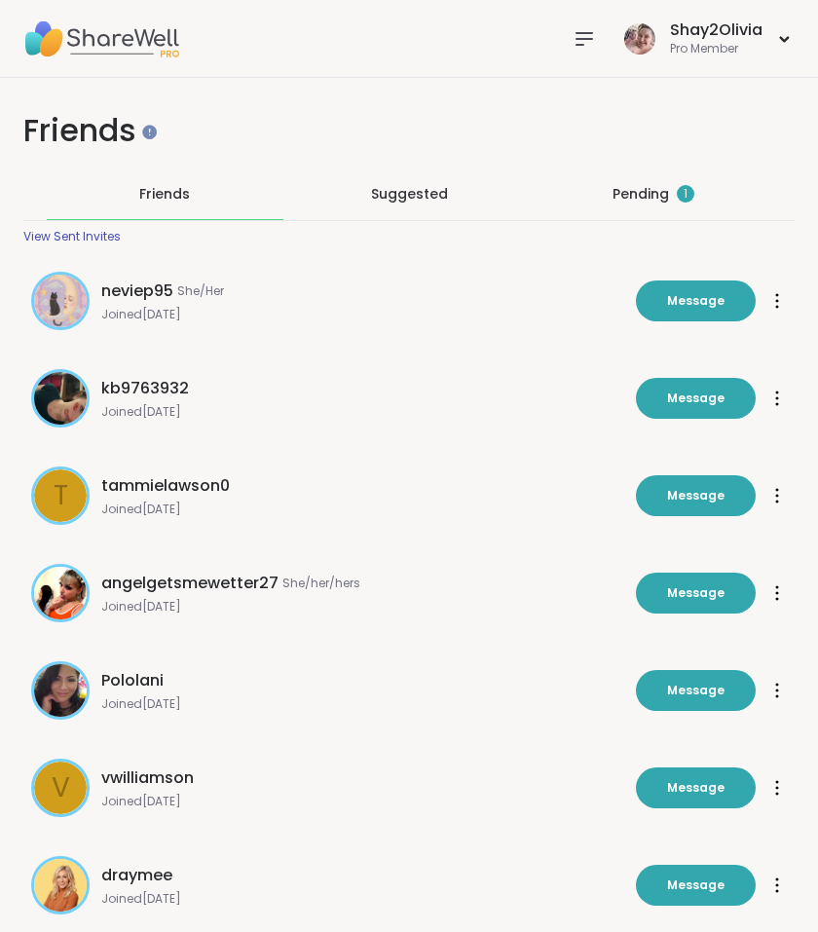
click at [635, 206] on div "Pending 1" at bounding box center [653, 194] width 237 height 51
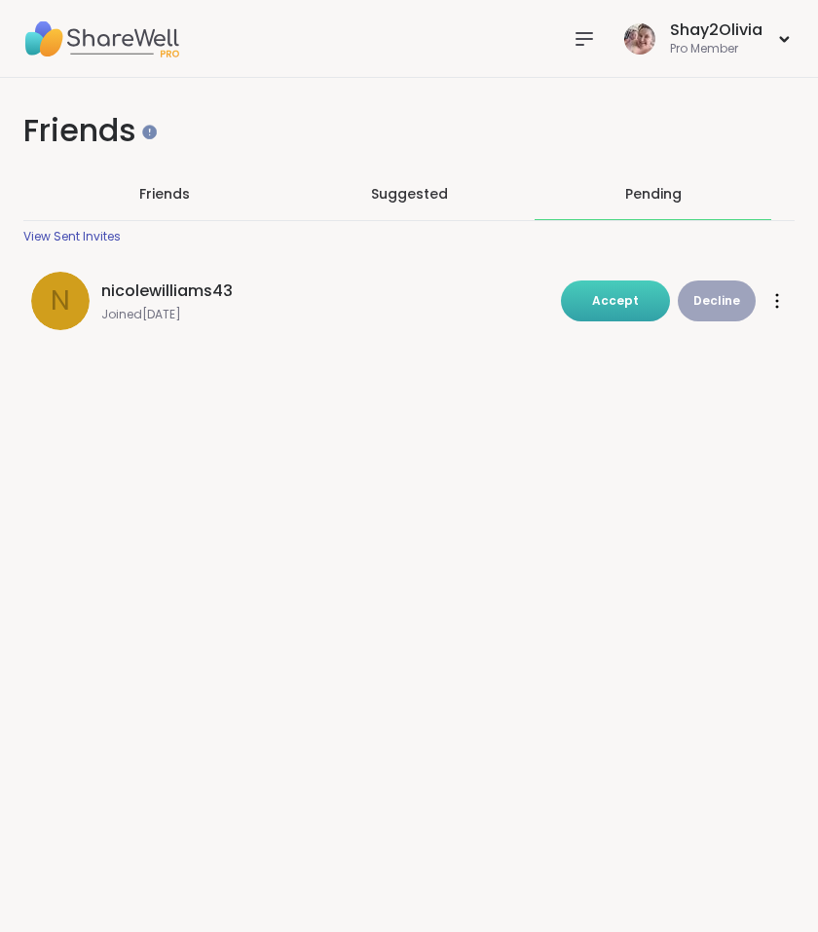
click at [624, 301] on span "Accept" at bounding box center [615, 300] width 47 height 17
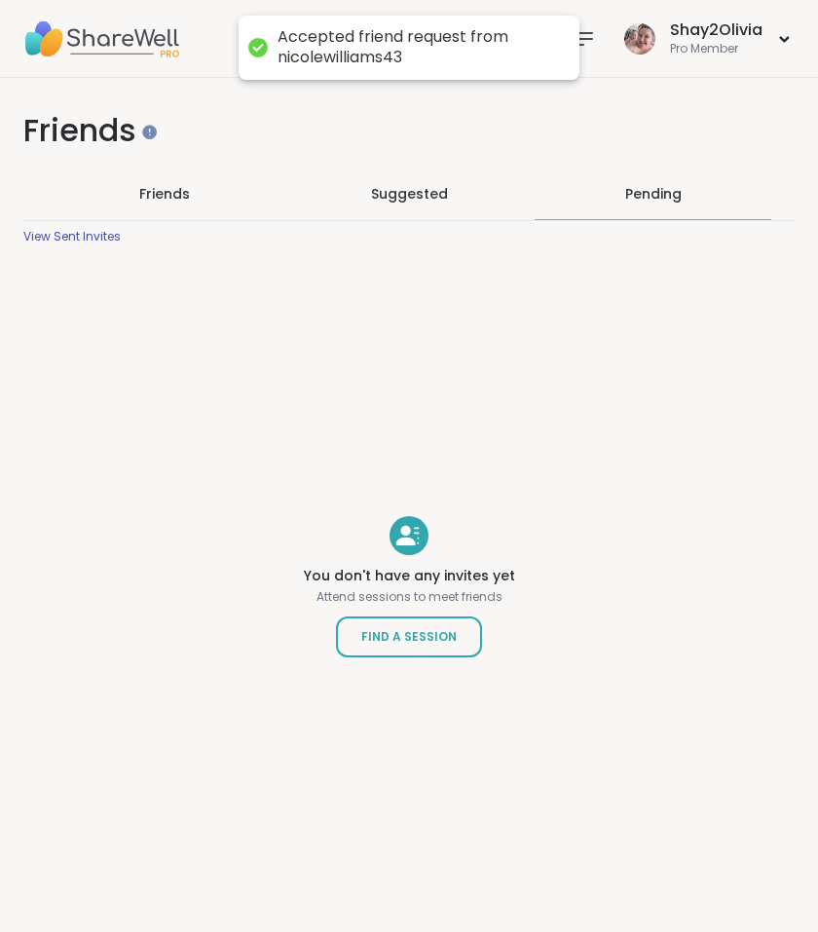
click at [596, 41] on icon at bounding box center [584, 38] width 23 height 23
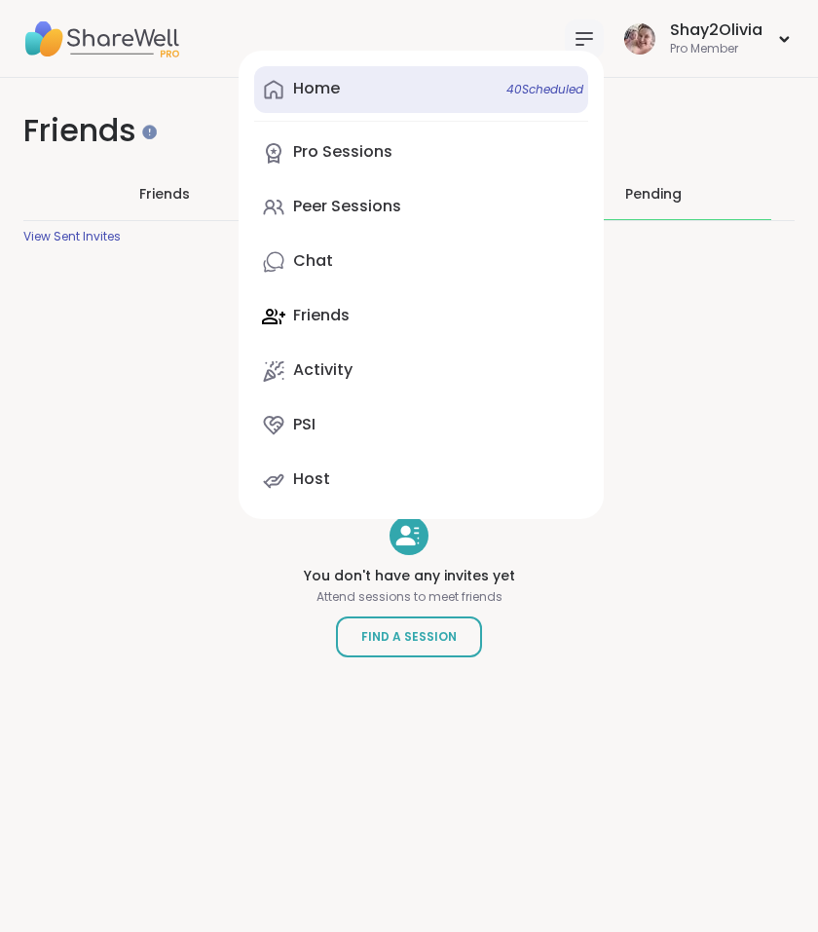
click at [334, 99] on div "Home 40 Scheduled" at bounding box center [316, 88] width 47 height 21
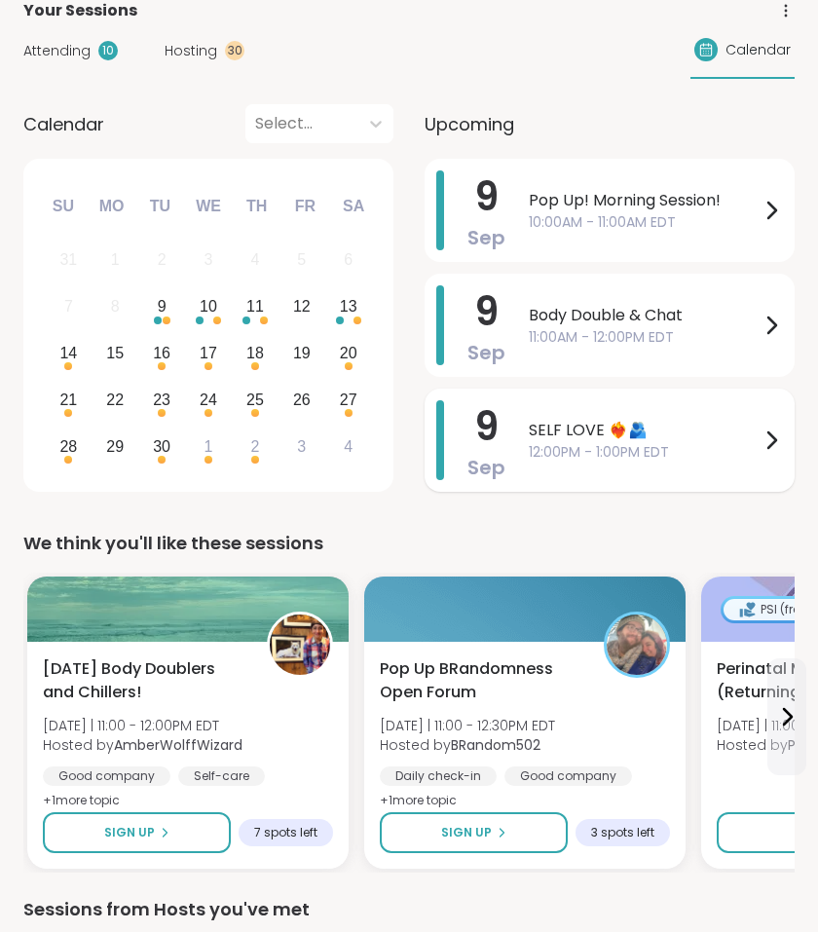
scroll to position [63, 0]
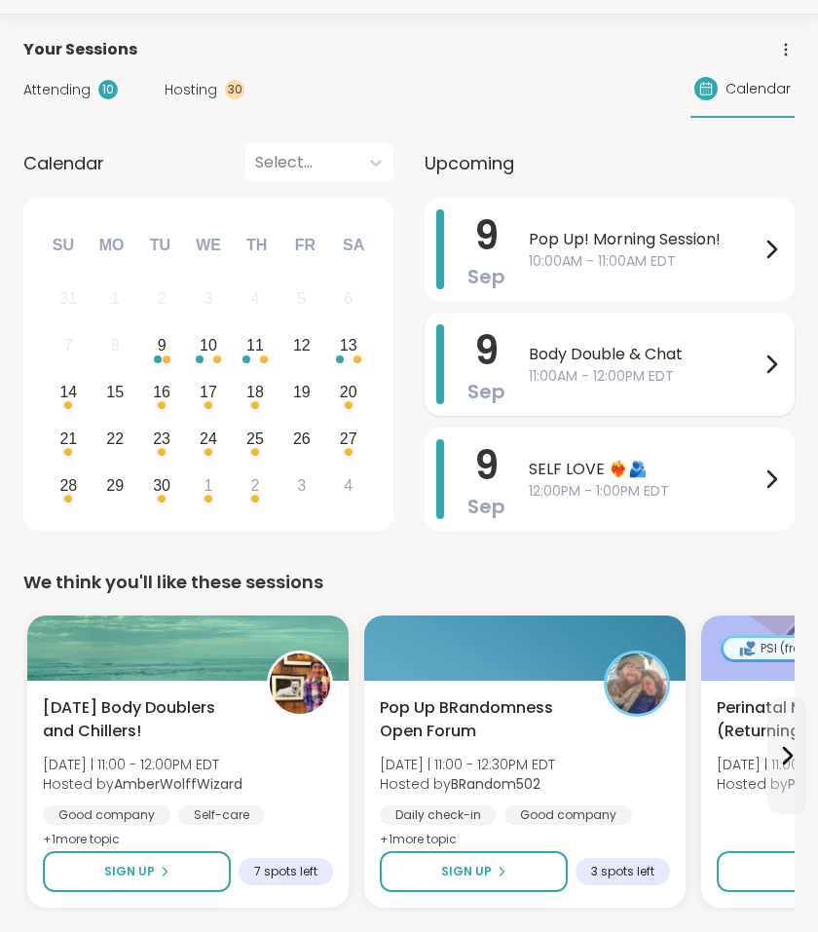
click at [566, 388] on div "Body Double & Chat 11:00AM - 12:00PM EDT" at bounding box center [656, 364] width 254 height 80
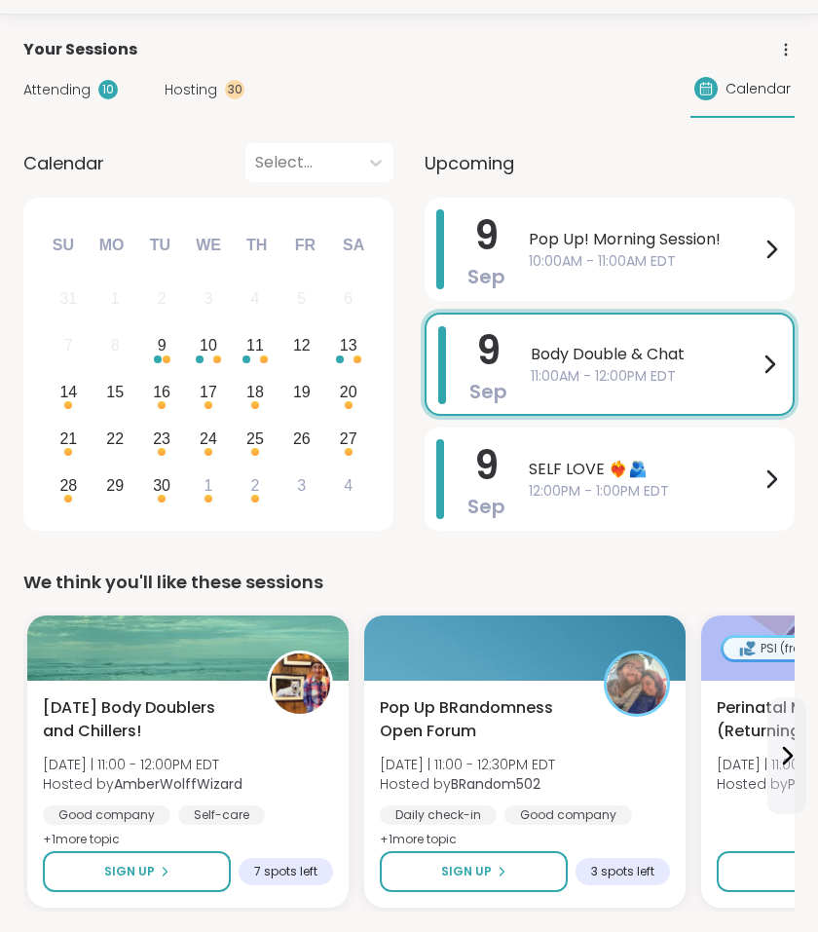
click at [495, 471] on span "9" at bounding box center [486, 465] width 24 height 55
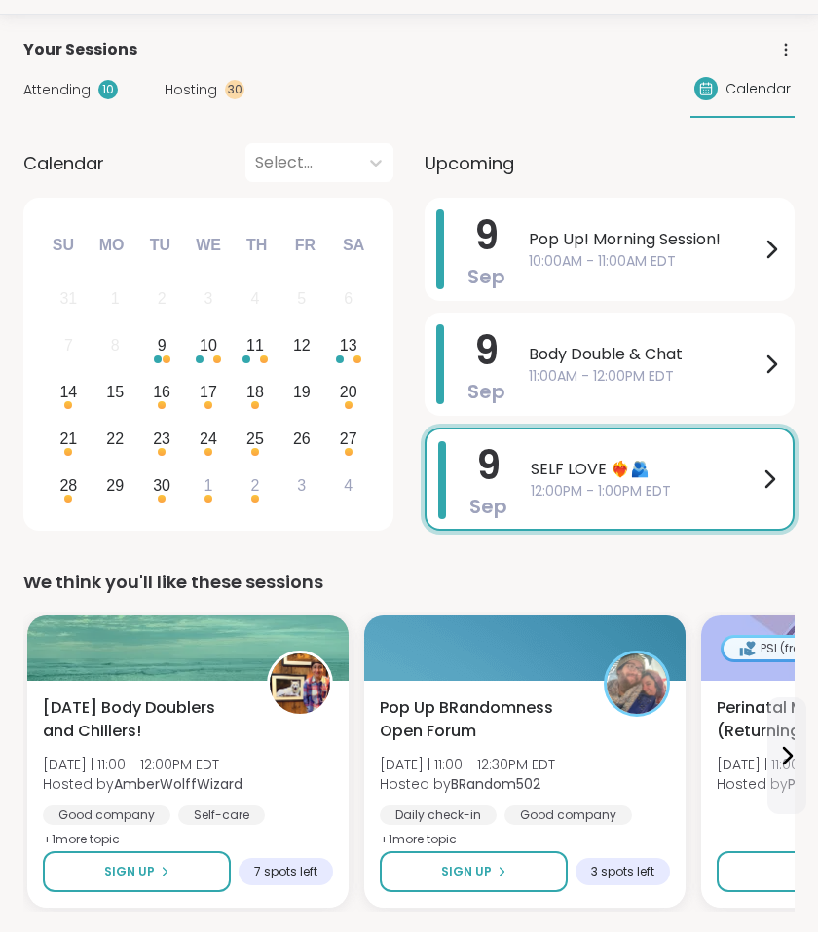
click at [200, 88] on span "Hosting" at bounding box center [191, 90] width 53 height 20
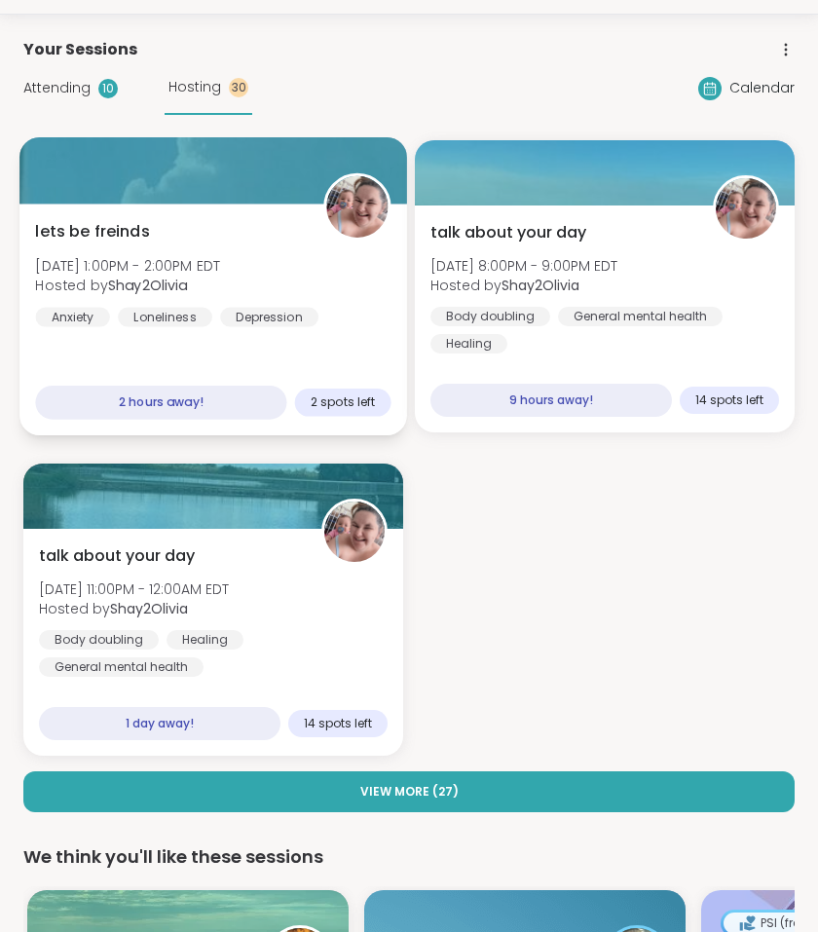
click at [266, 274] on div "lets be freinds [DATE] 1:00PM - 2:00PM EDT Hosted by Shay2Olivia Anxiety Loneli…" at bounding box center [213, 273] width 356 height 107
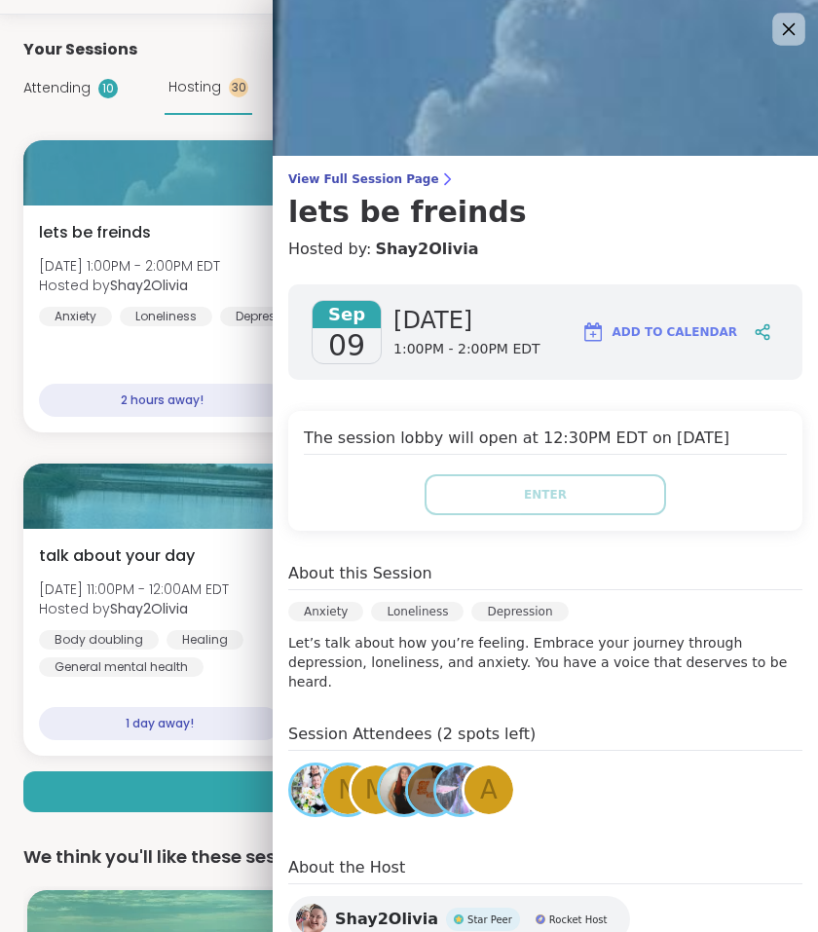
click at [778, 21] on icon at bounding box center [788, 29] width 24 height 24
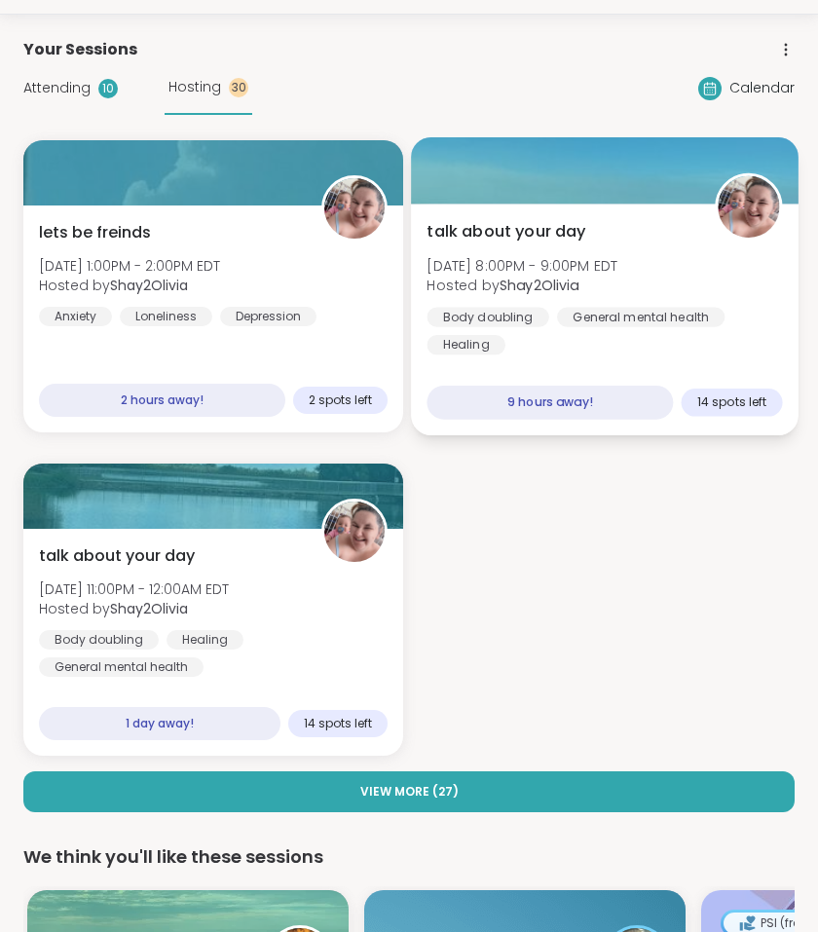
click at [644, 335] on div "Body doubling General mental health Healing" at bounding box center [605, 331] width 356 height 48
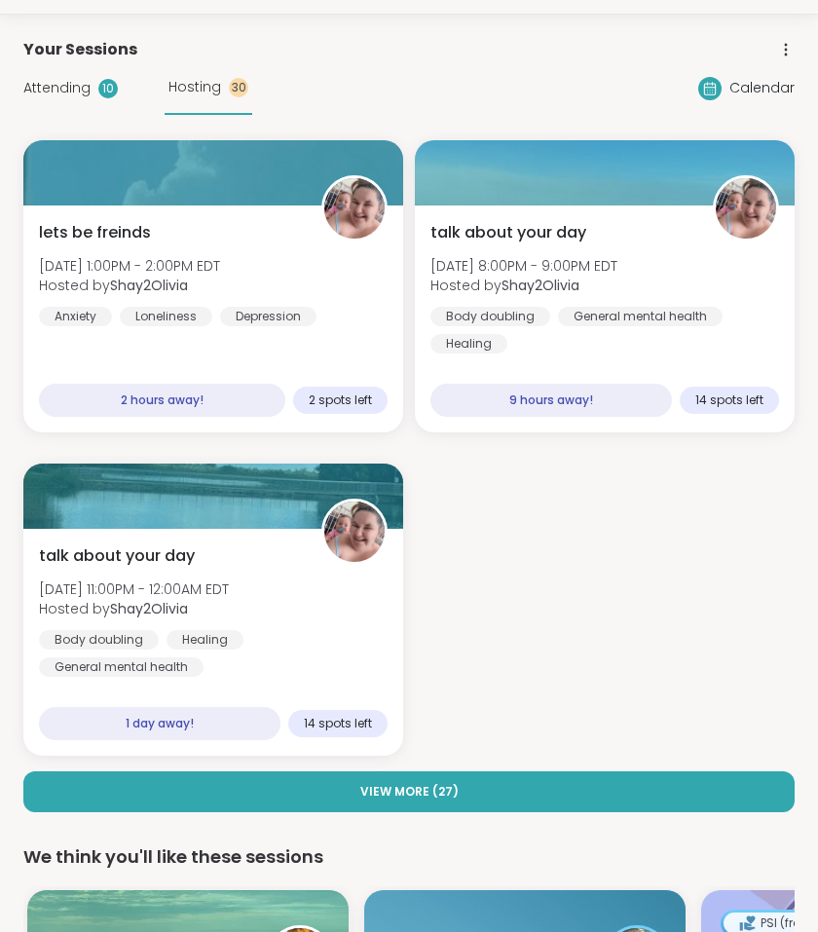
click at [229, 435] on div "lets be freinds [DATE] 1:00PM - 2:00PM EDT Hosted by Shay2Olivia Anxiety Loneli…" at bounding box center [408, 448] width 771 height 616
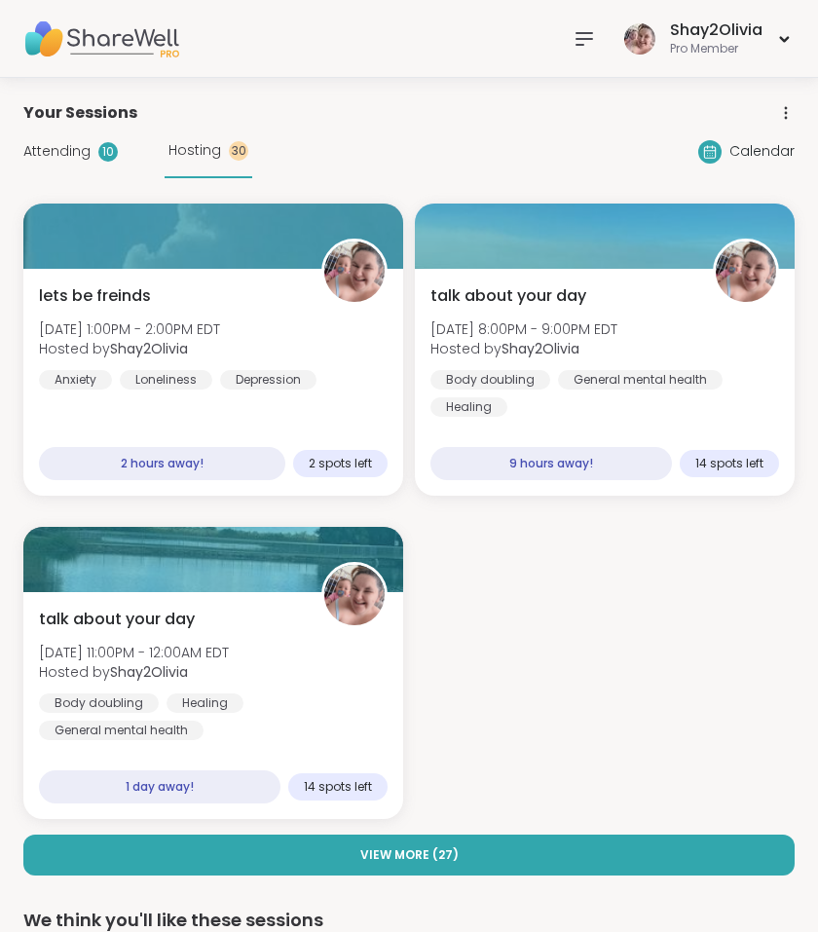
scroll to position [0, 0]
click at [54, 147] on span "Attending" at bounding box center [56, 151] width 67 height 20
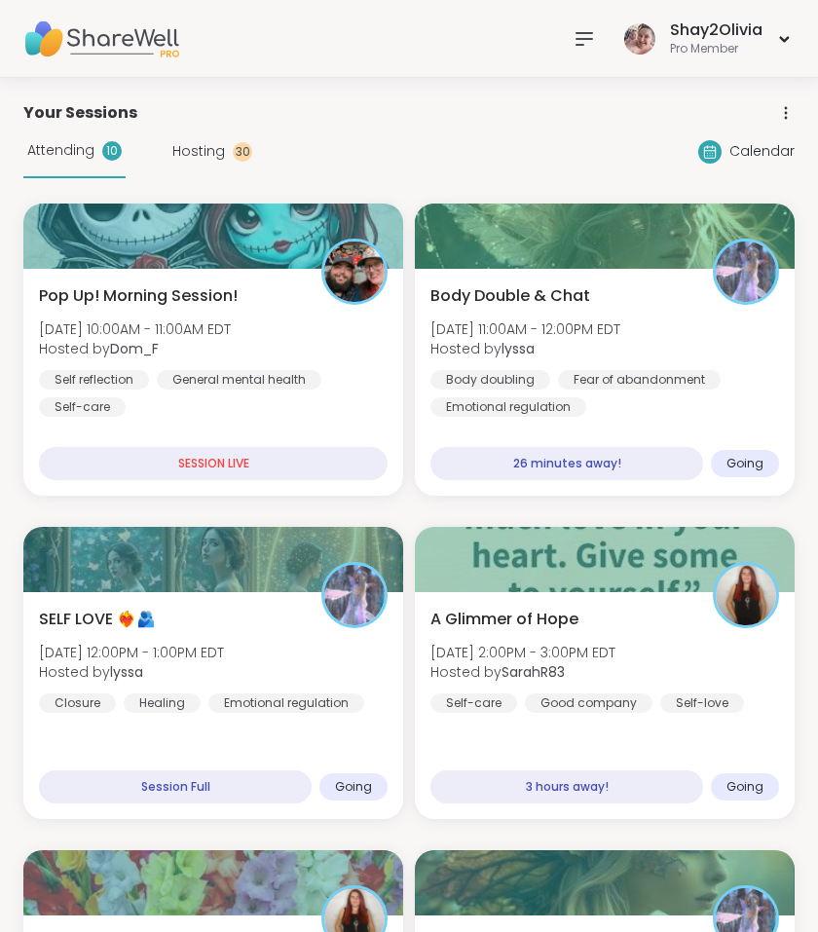
click at [91, 141] on span "Attending" at bounding box center [60, 150] width 67 height 20
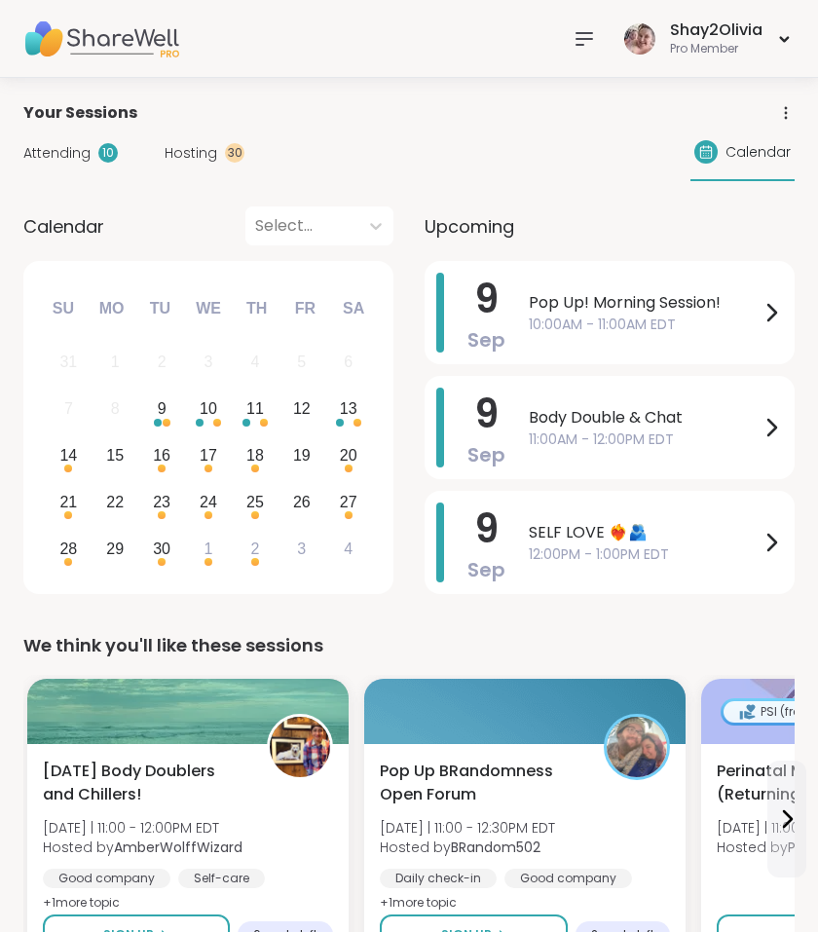
click at [205, 155] on span "Hosting" at bounding box center [191, 153] width 53 height 20
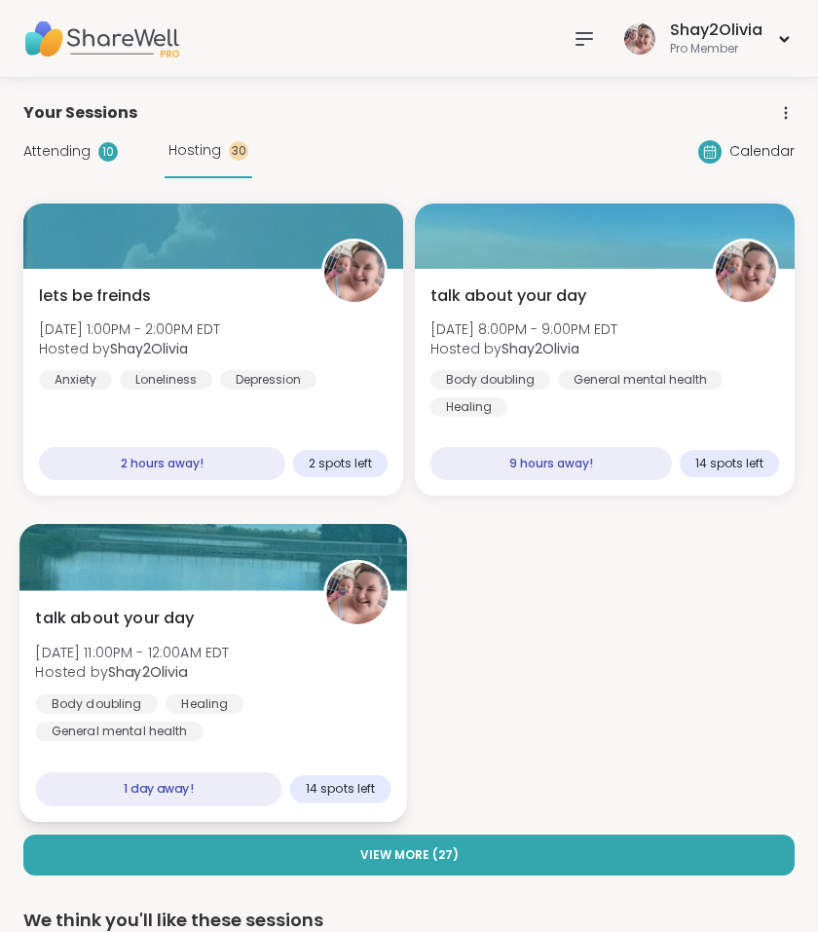
click at [197, 573] on div at bounding box center [213, 557] width 388 height 66
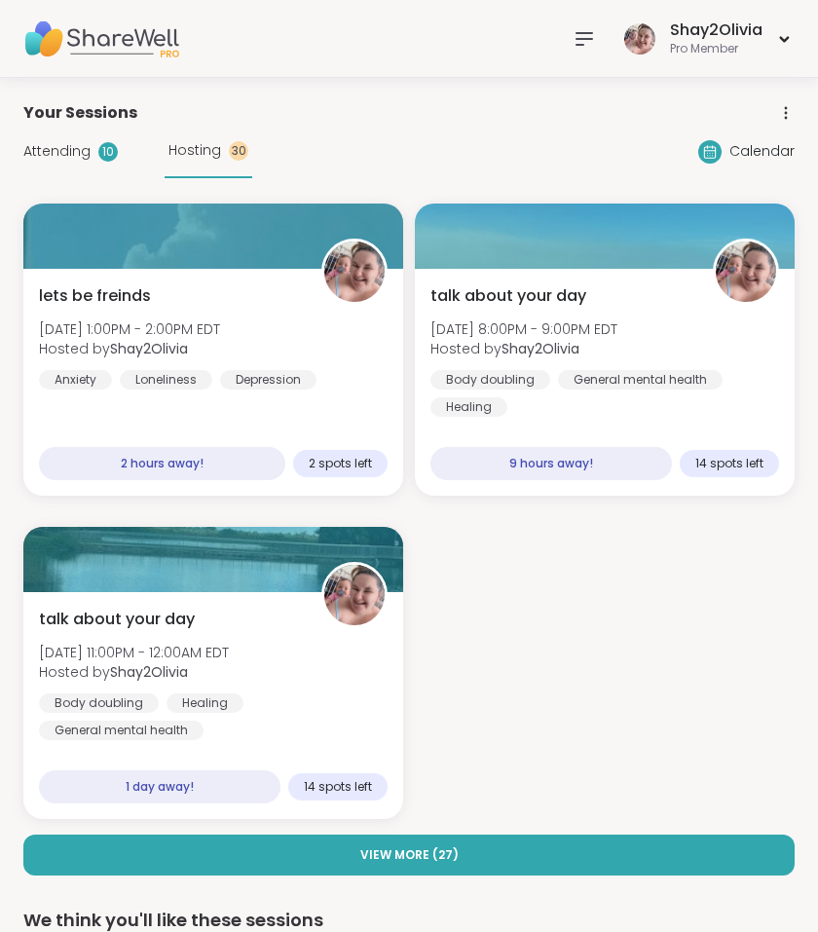
click at [219, 508] on div "lets be freinds [DATE] 1:00PM - 2:00PM EDT Hosted by Shay2Olivia Anxiety Loneli…" at bounding box center [408, 512] width 771 height 616
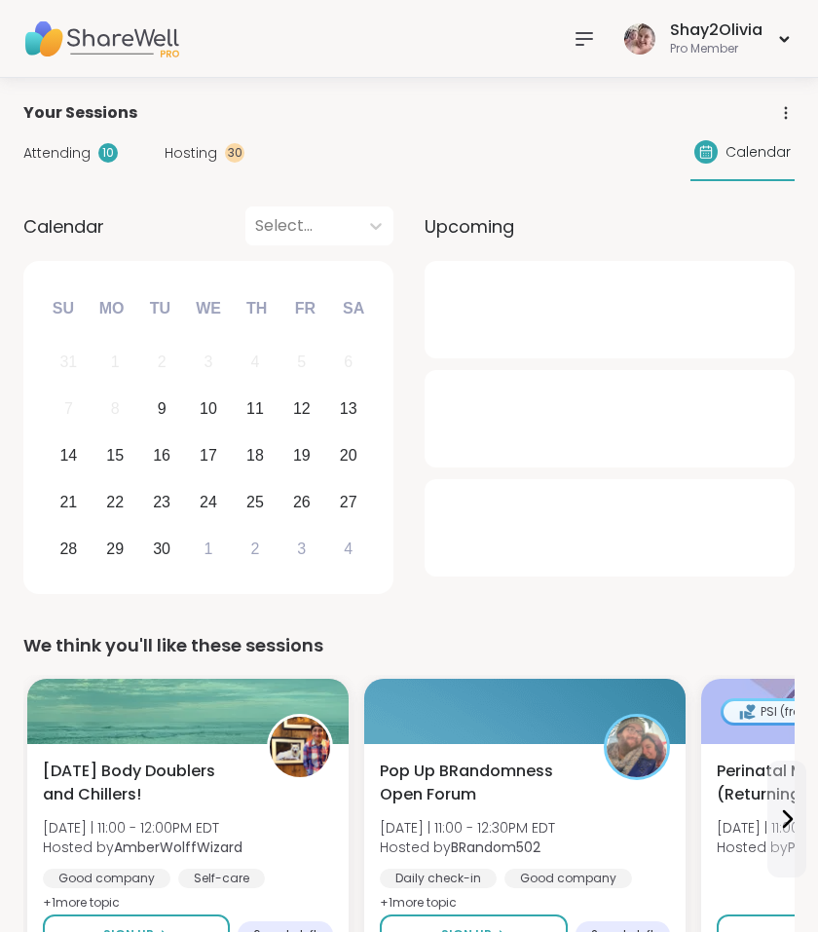
click at [233, 169] on div "Attending 10 Hosting 30 Calendar" at bounding box center [408, 153] width 771 height 56
click at [221, 160] on div "Hosting 30" at bounding box center [205, 153] width 80 height 20
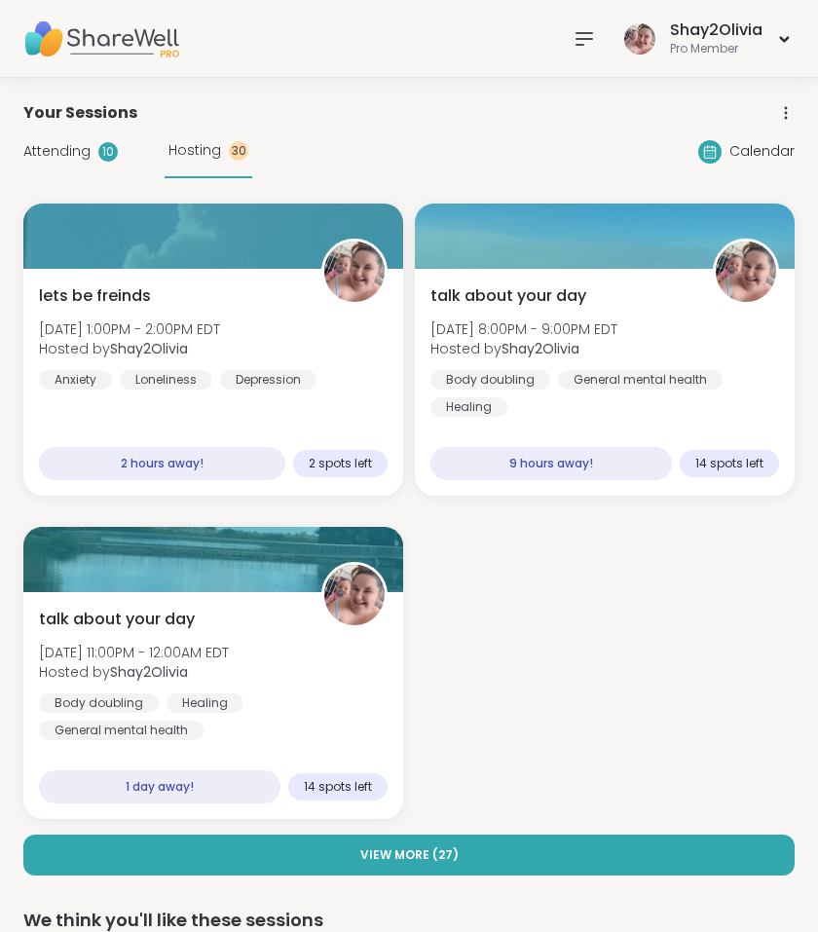
click at [206, 156] on span "Hosting" at bounding box center [195, 150] width 53 height 20
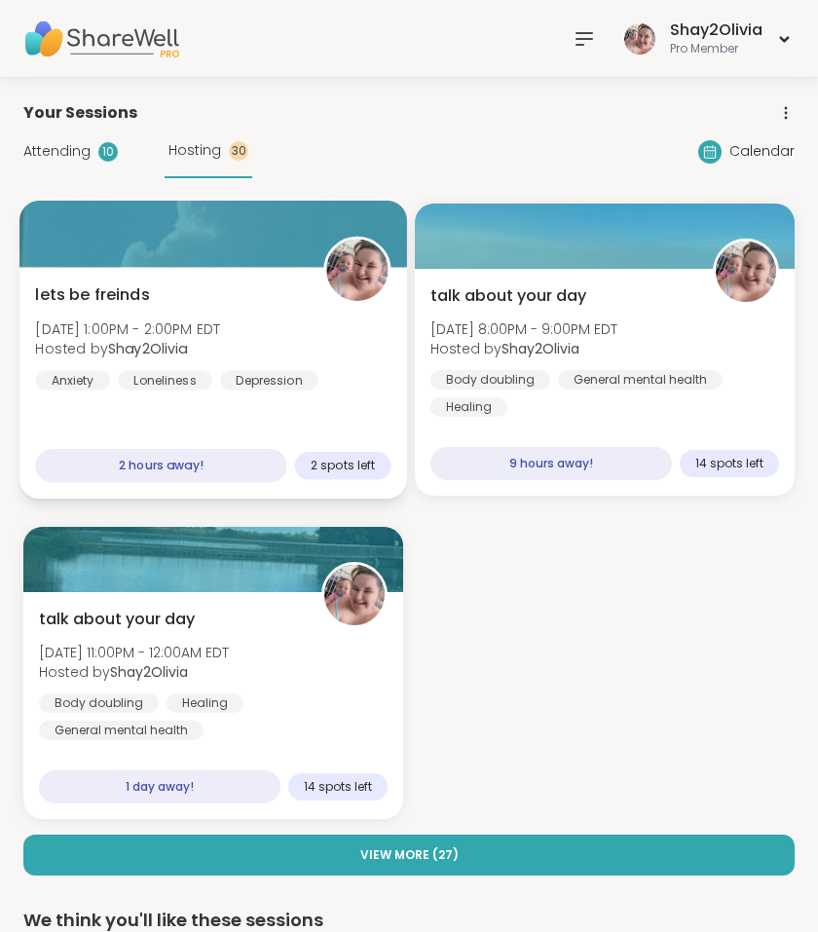
click at [252, 424] on div "lets be freinds [DATE] 1:00PM - 2:00PM EDT Hosted by Shay2Olivia Anxiety Loneli…" at bounding box center [213, 383] width 388 height 232
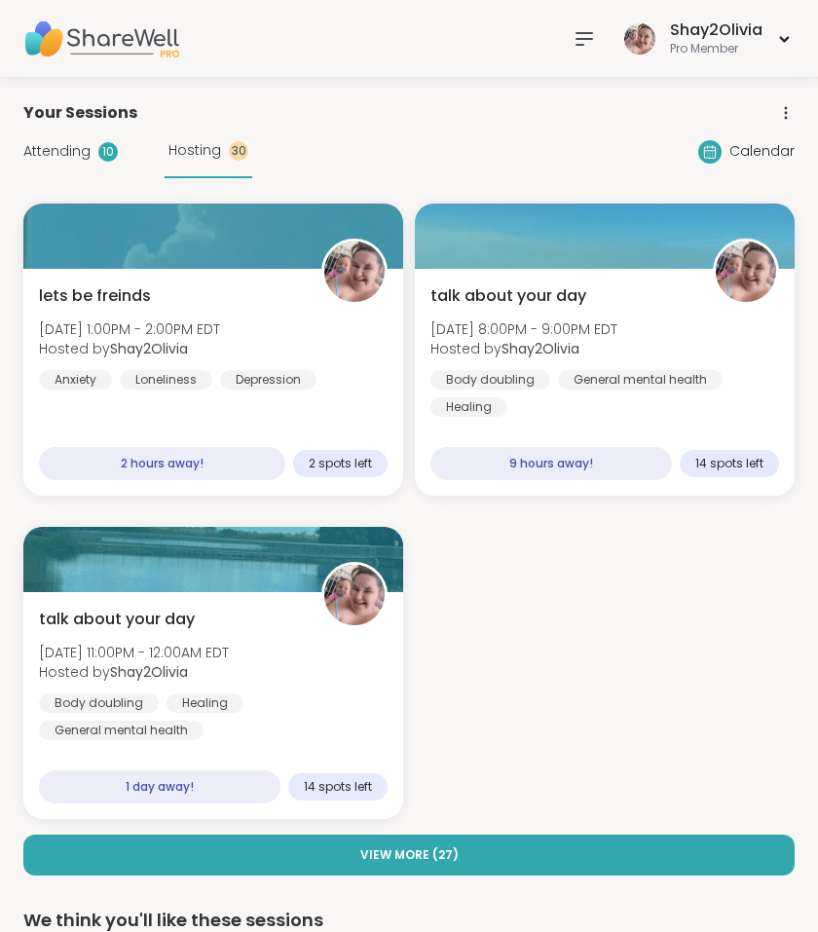
click at [165, 160] on div "Hosting 30" at bounding box center [209, 152] width 88 height 54
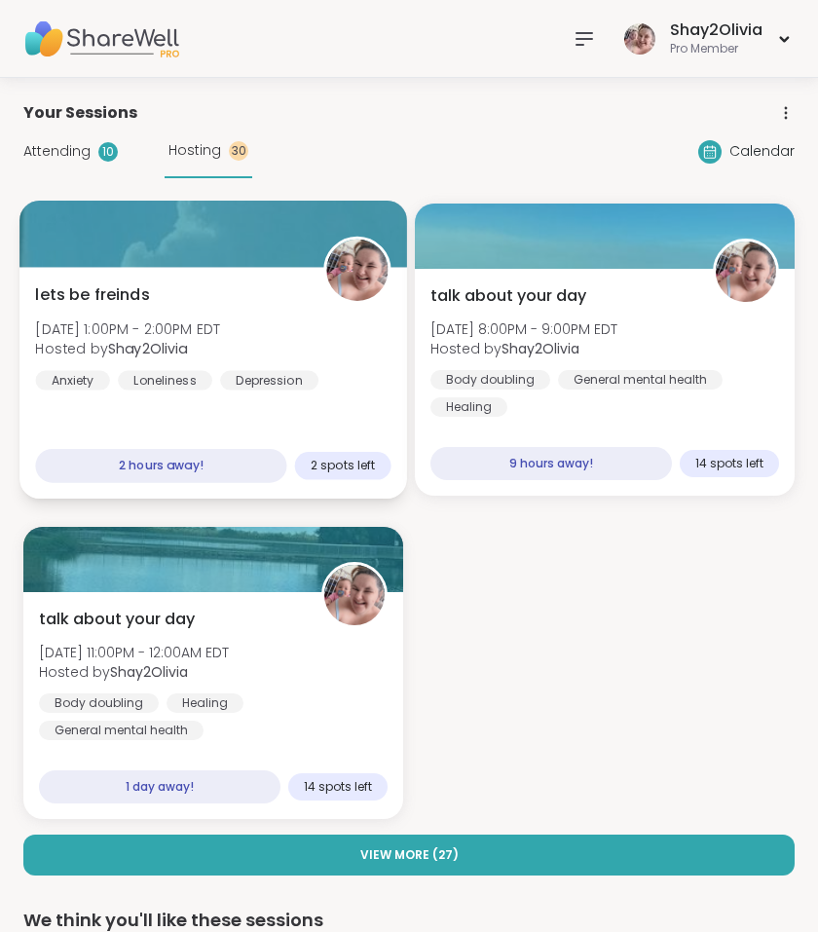
click at [182, 310] on div "lets be freinds [DATE] 1:00PM - 2:00PM EDT Hosted by Shay2Olivia Anxiety Loneli…" at bounding box center [213, 336] width 356 height 107
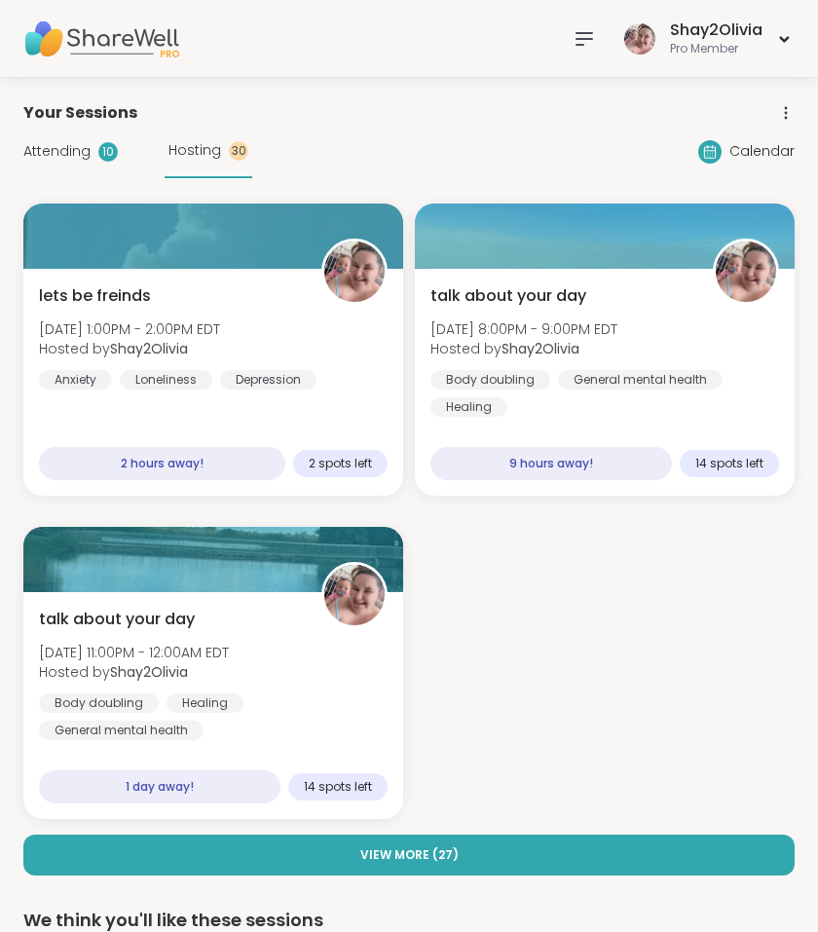
click at [587, 39] on icon at bounding box center [585, 39] width 16 height 12
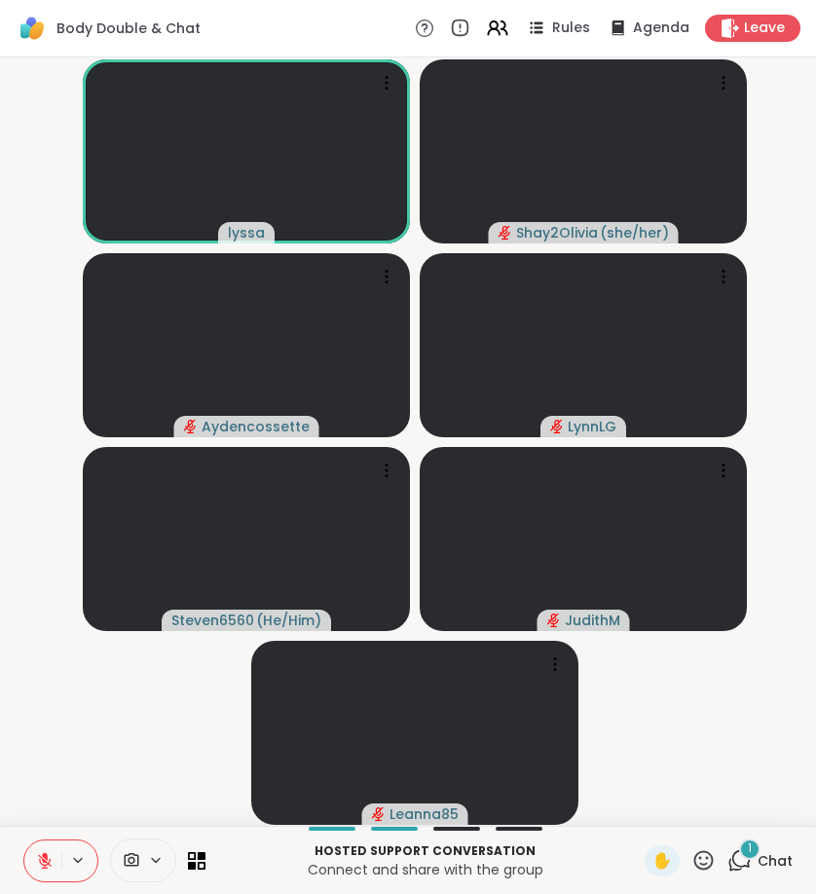
click at [738, 851] on icon at bounding box center [741, 859] width 19 height 18
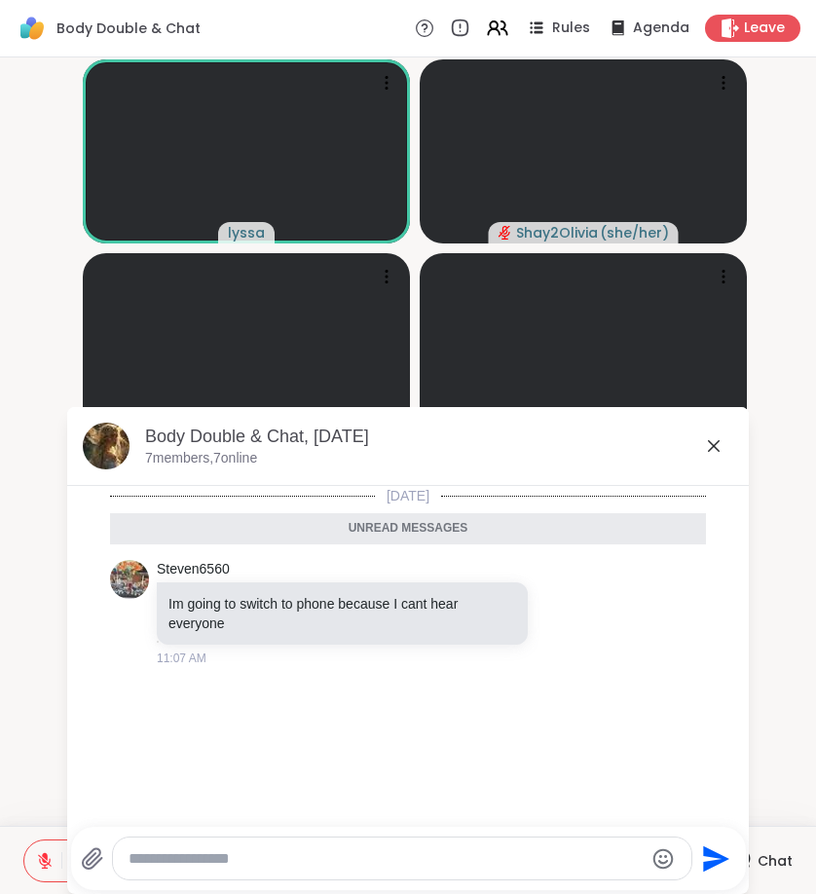
click at [712, 449] on icon at bounding box center [714, 446] width 12 height 12
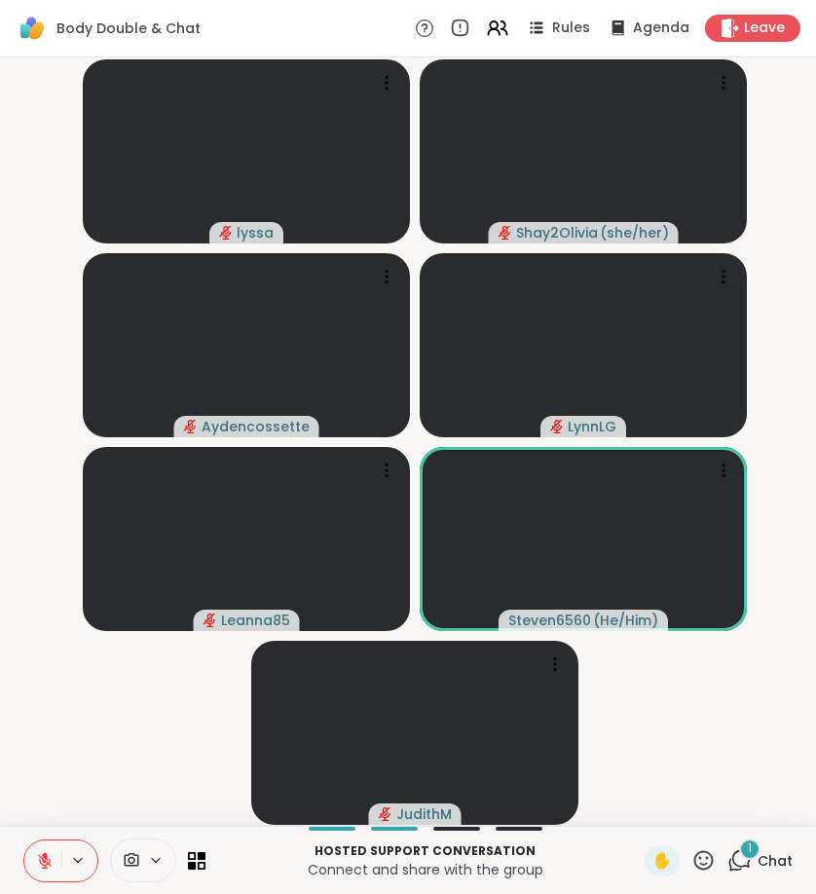
click at [733, 858] on icon at bounding box center [740, 860] width 24 height 24
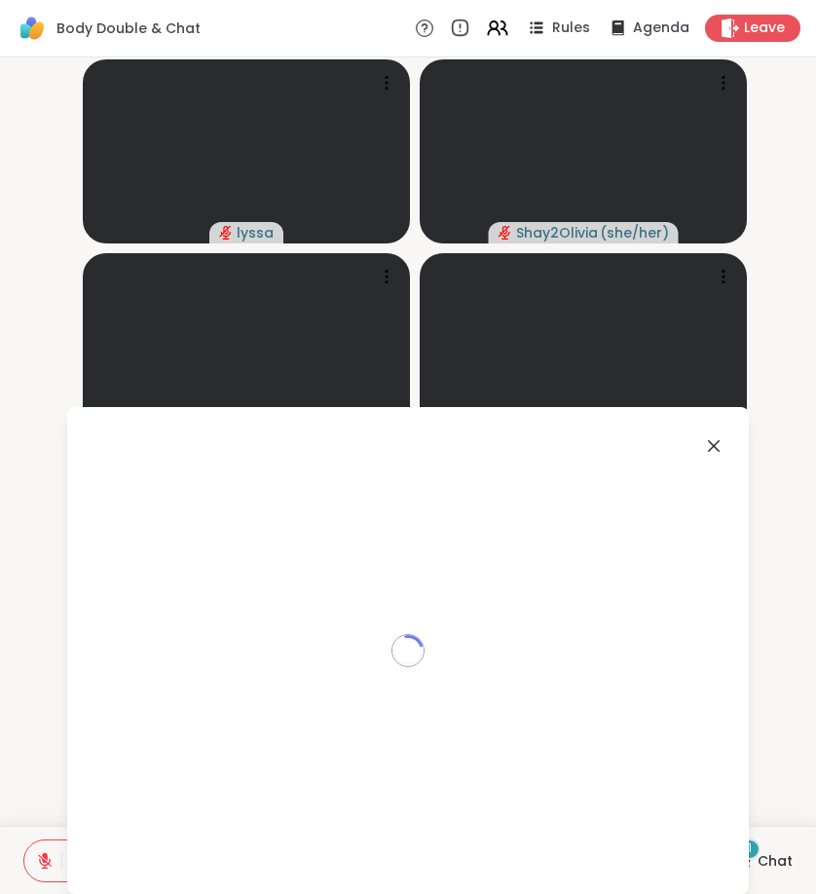
click at [733, 858] on div "Loading..." at bounding box center [408, 650] width 682 height 487
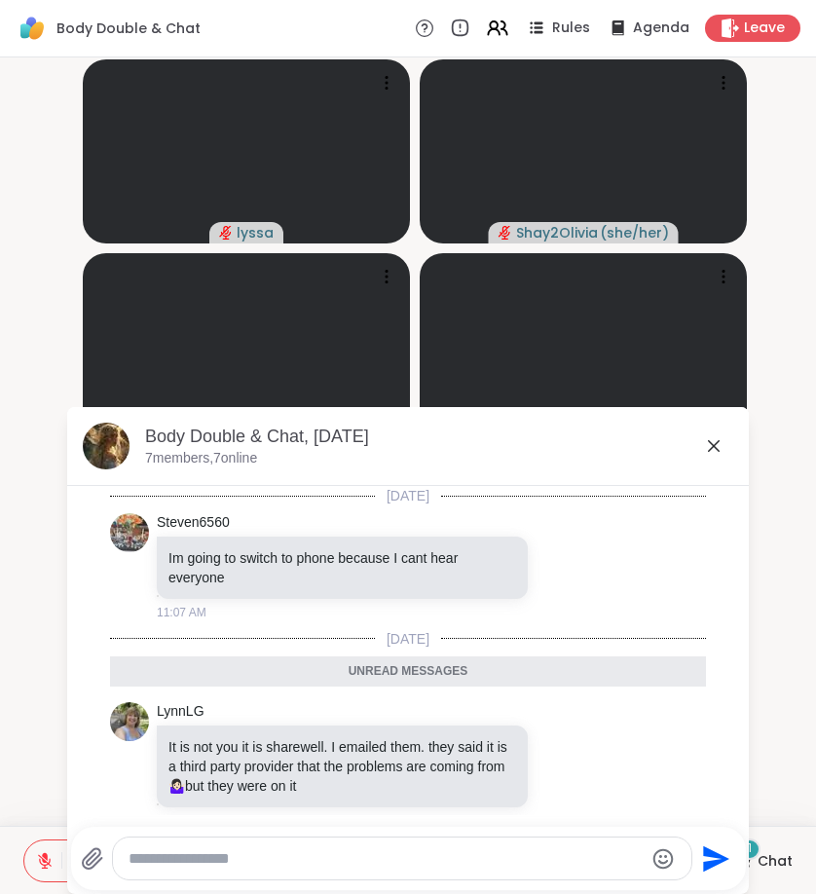
scroll to position [20, 0]
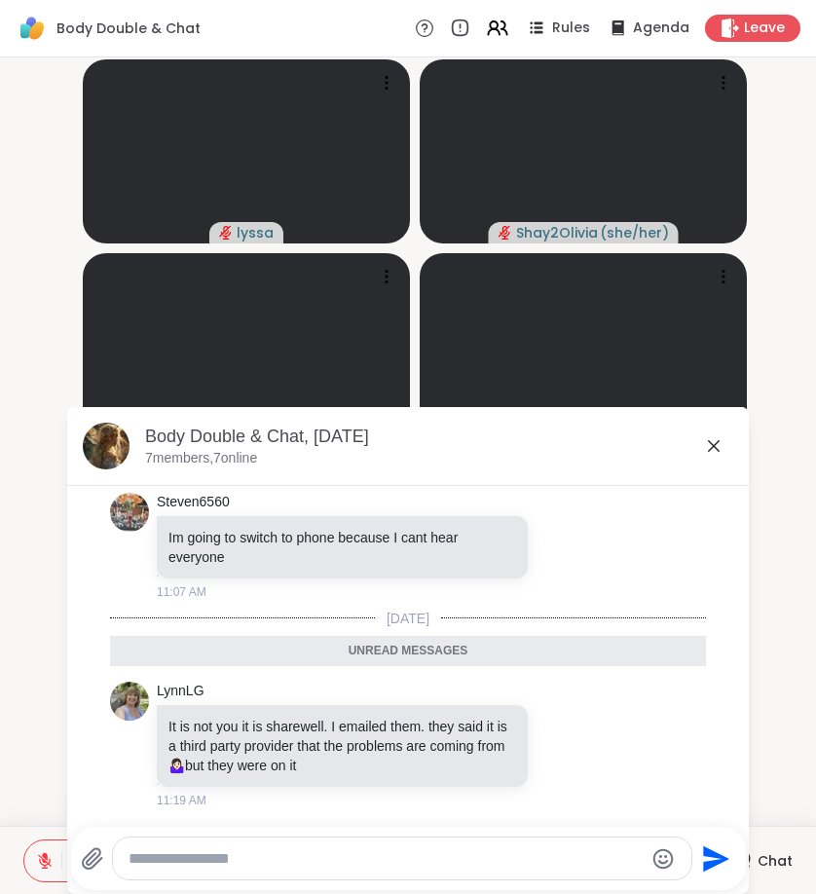
click at [388, 834] on div "Send" at bounding box center [408, 858] width 675 height 63
click at [352, 840] on div at bounding box center [402, 859] width 579 height 42
click at [352, 845] on div at bounding box center [402, 859] width 579 height 42
click at [357, 851] on textarea "Type your message" at bounding box center [386, 858] width 515 height 19
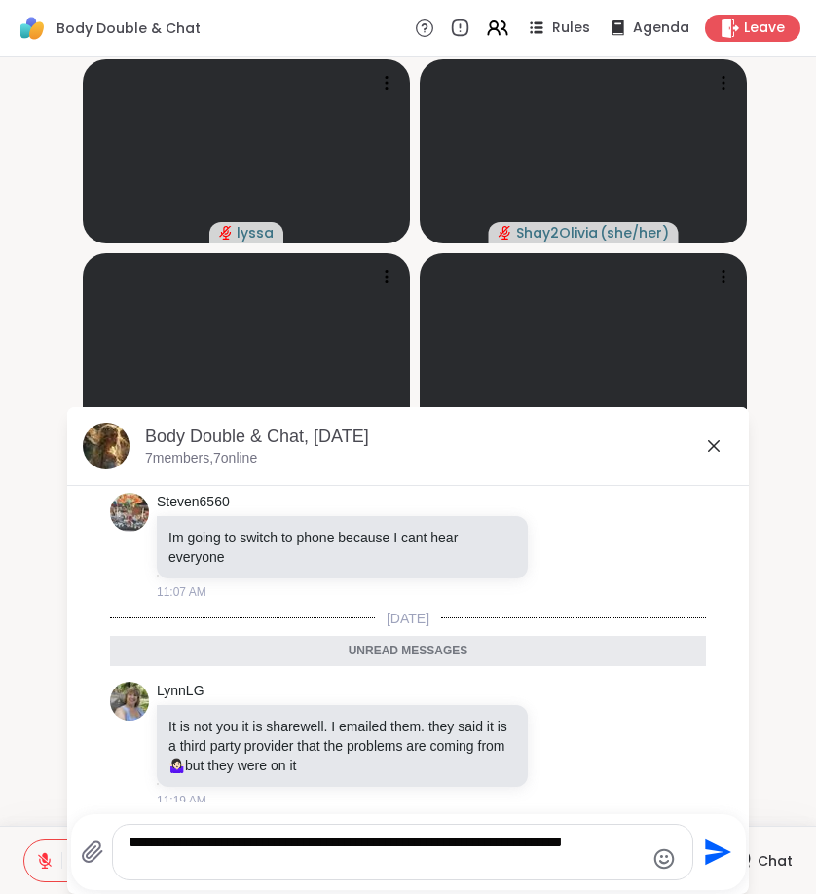
type textarea "**********"
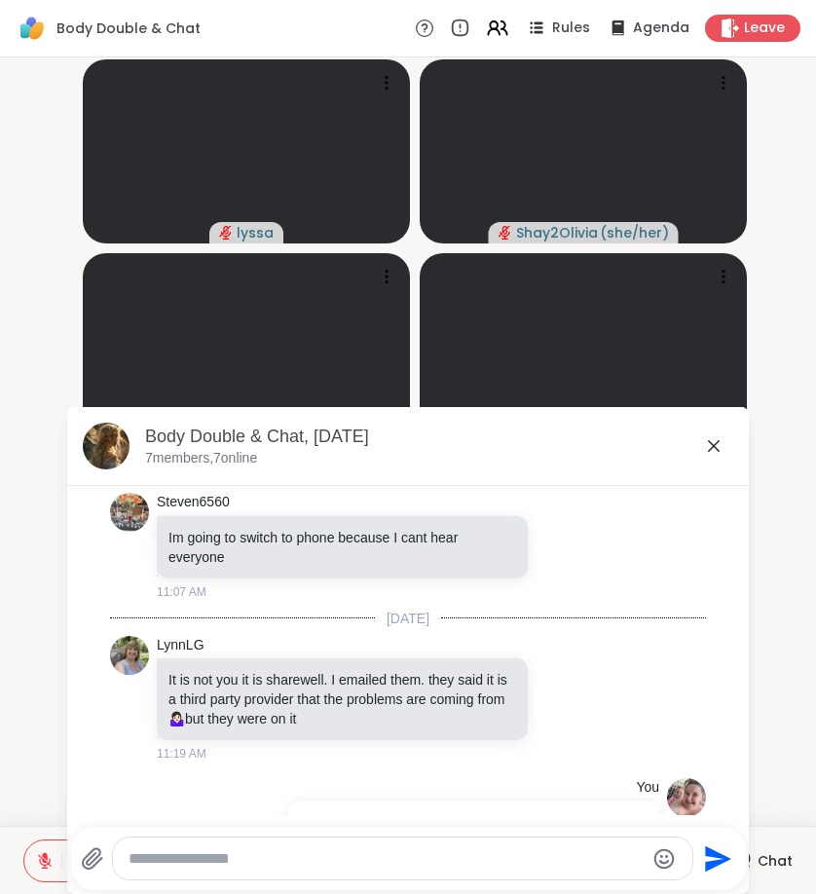
scroll to position [97, 0]
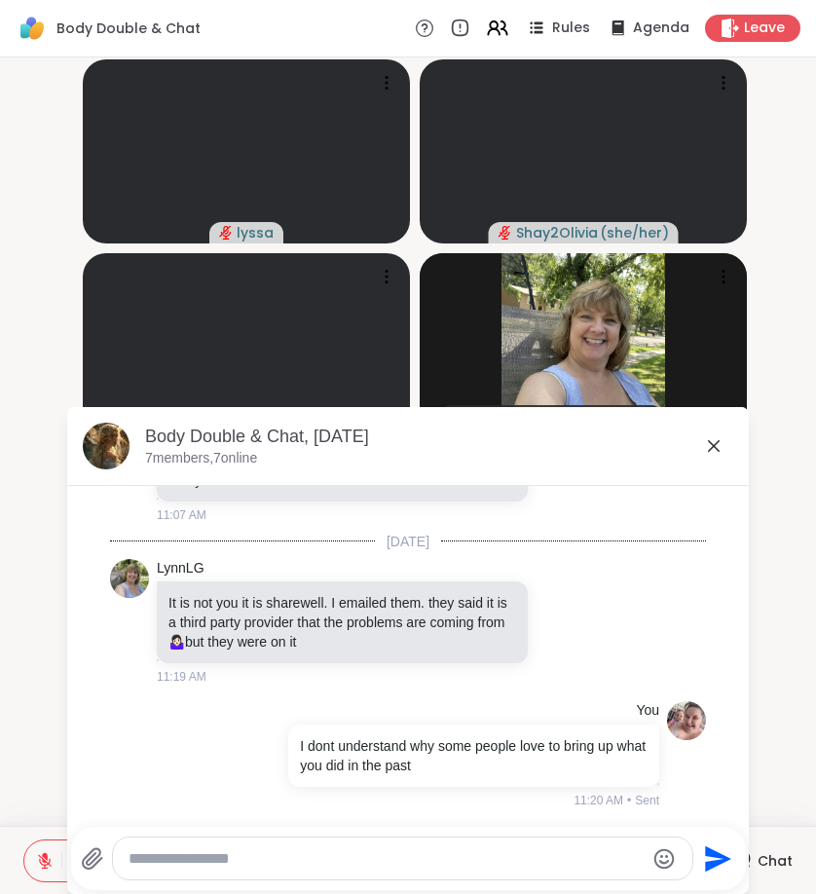
click at [711, 446] on icon at bounding box center [713, 445] width 23 height 23
click at [711, 447] on video at bounding box center [583, 539] width 327 height 184
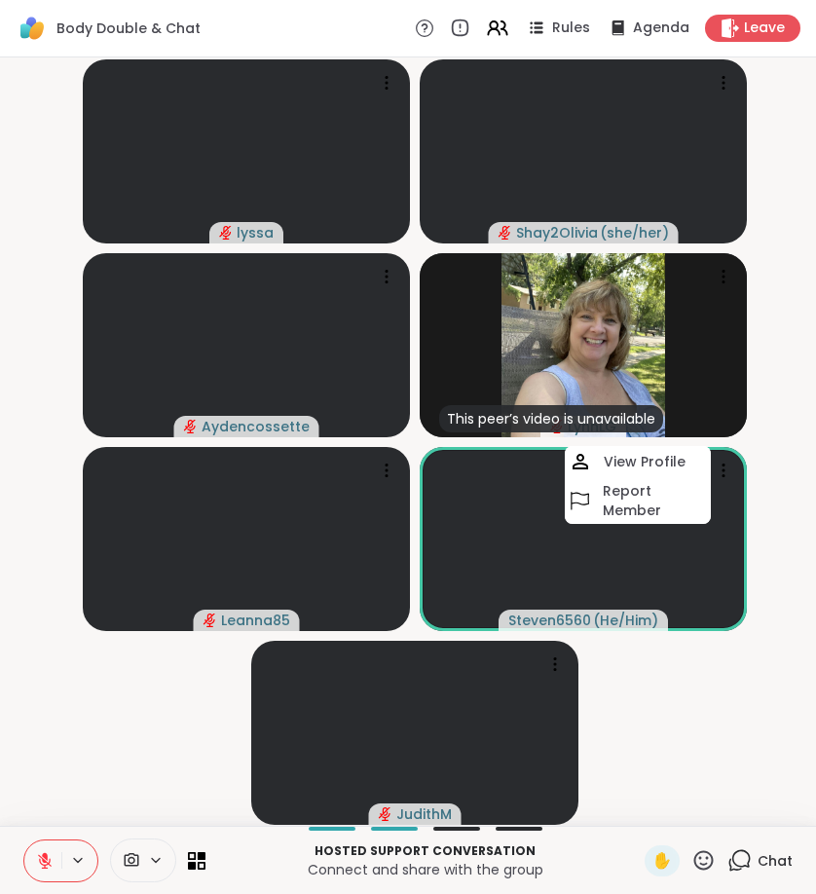
click at [775, 732] on video-player-container "lyssa Shay2Olivia ( she/her ) Aydencossette This peer’s video is unavailable [P…" at bounding box center [408, 441] width 793 height 753
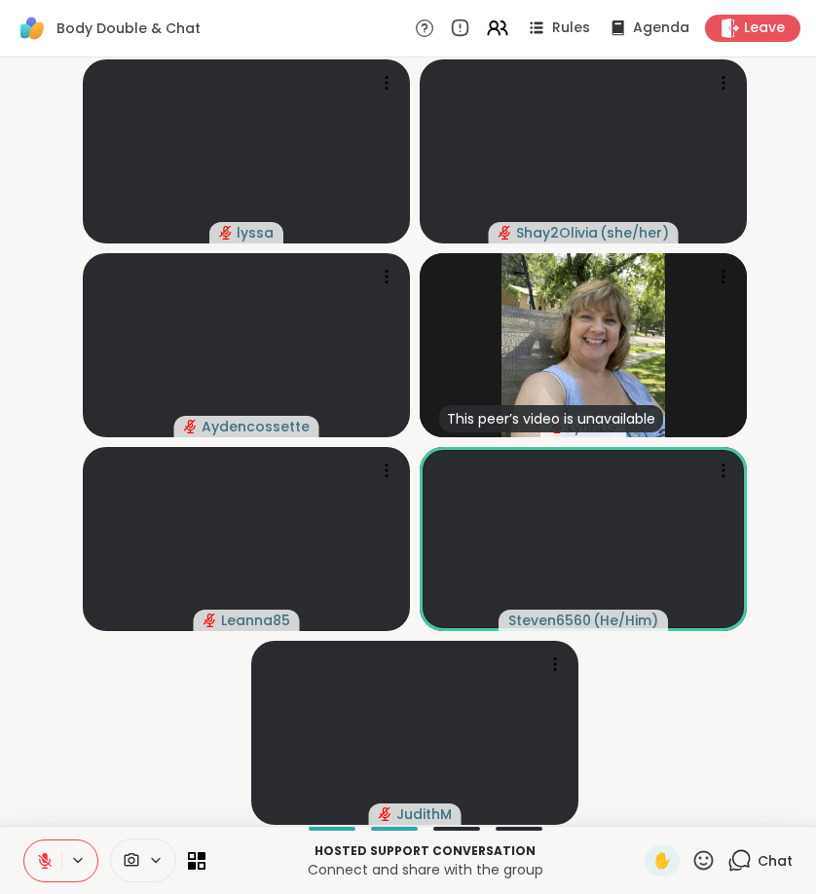
click at [58, 872] on button at bounding box center [42, 861] width 37 height 41
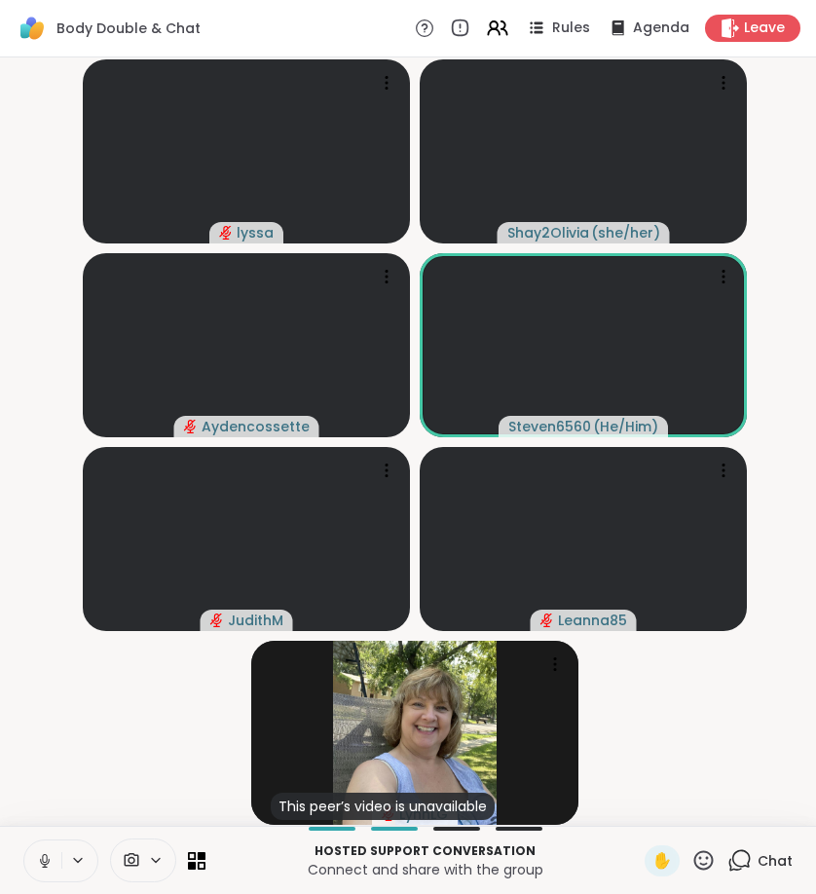
click at [45, 859] on icon at bounding box center [45, 861] width 18 height 18
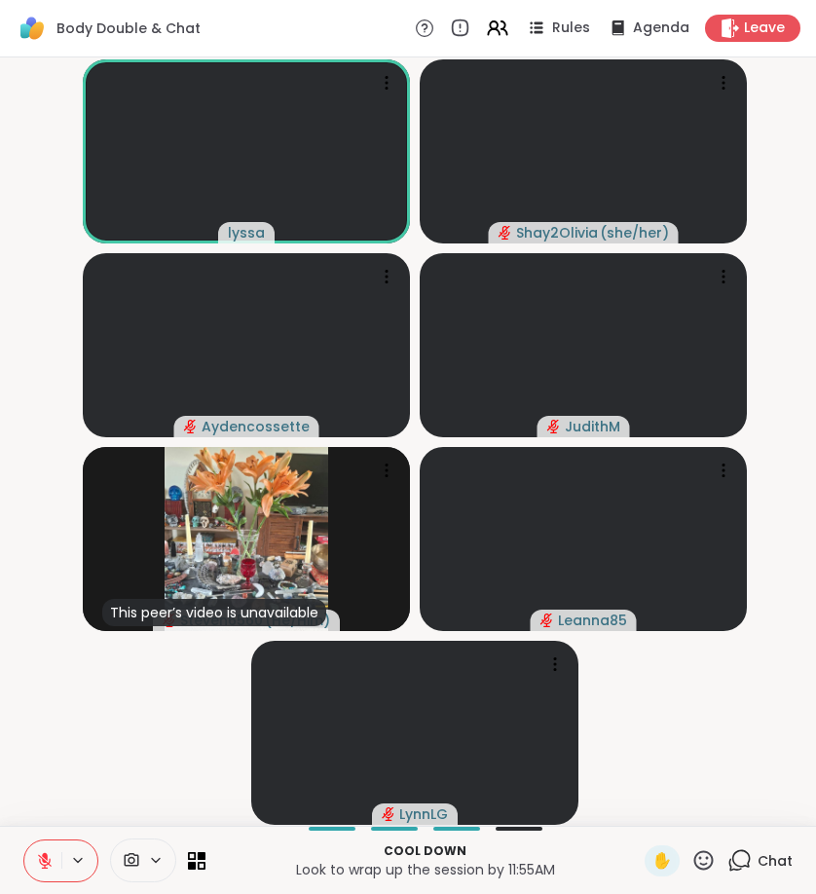
click at [41, 846] on button at bounding box center [42, 861] width 37 height 41
click at [51, 846] on button at bounding box center [42, 861] width 37 height 41
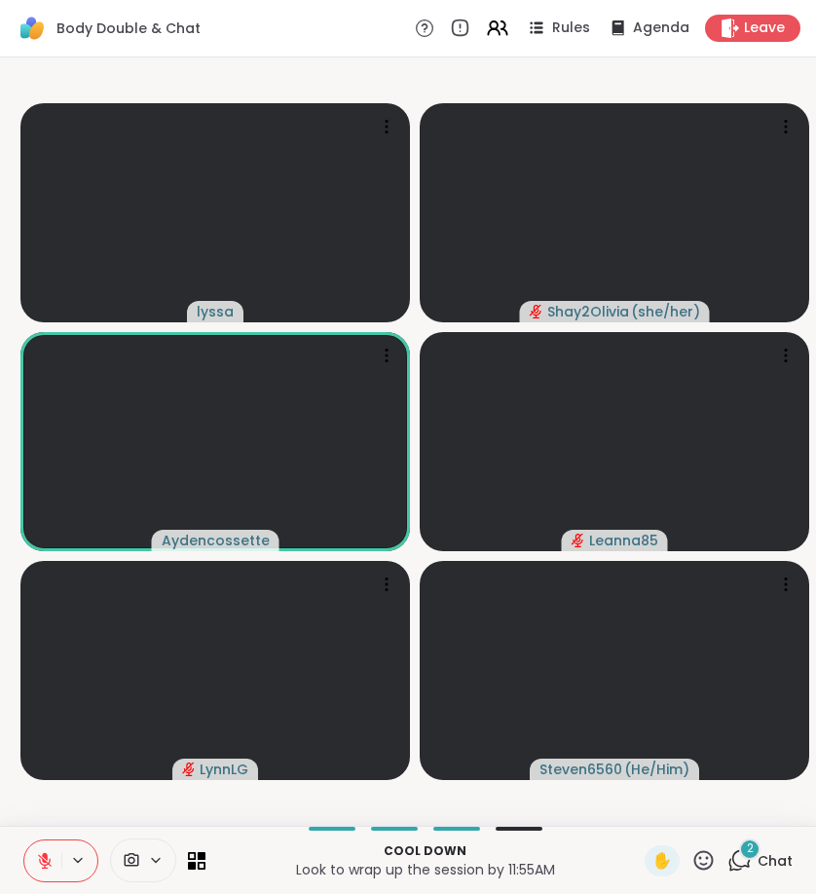
scroll to position [0, 2]
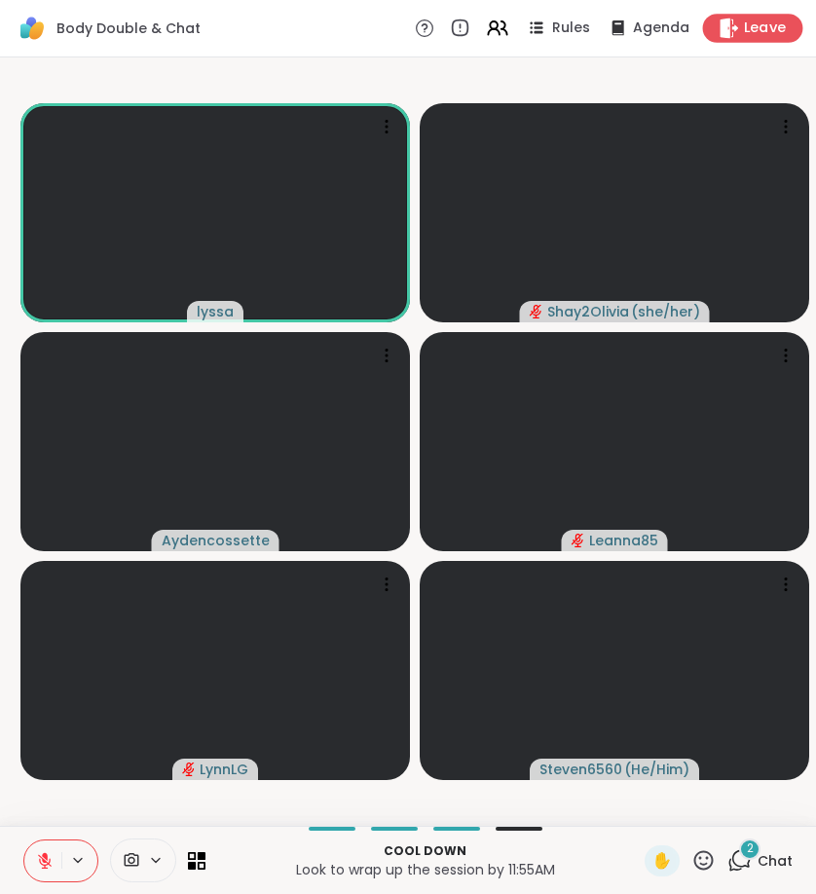
click at [740, 30] on div "Leave" at bounding box center [753, 28] width 100 height 28
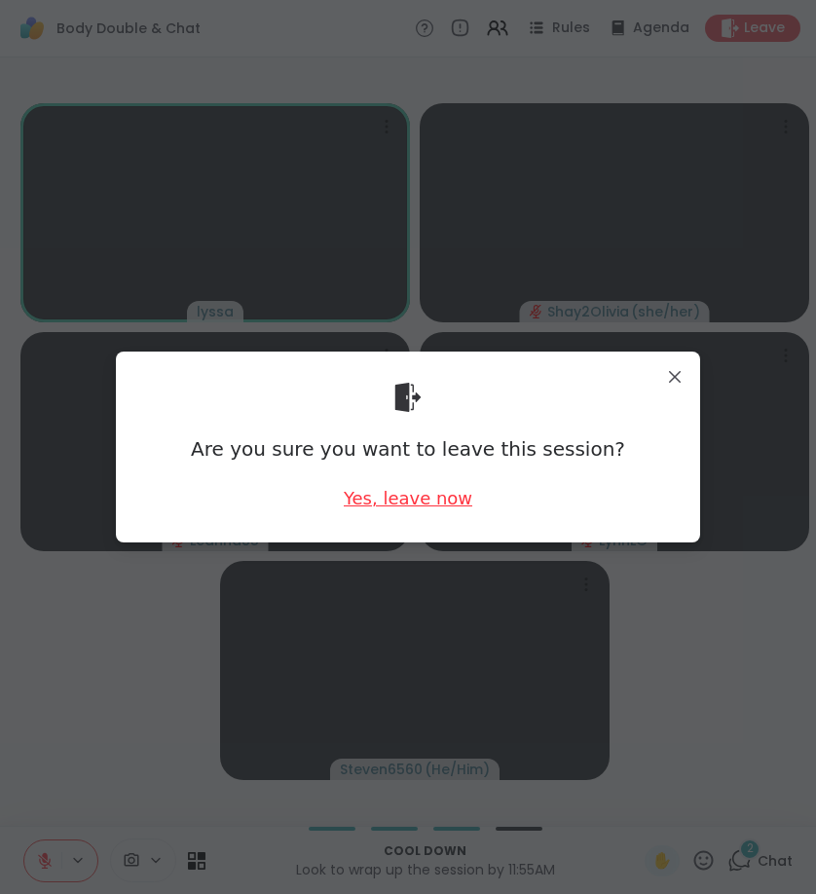
click at [398, 496] on div "Yes, leave now" at bounding box center [408, 498] width 129 height 24
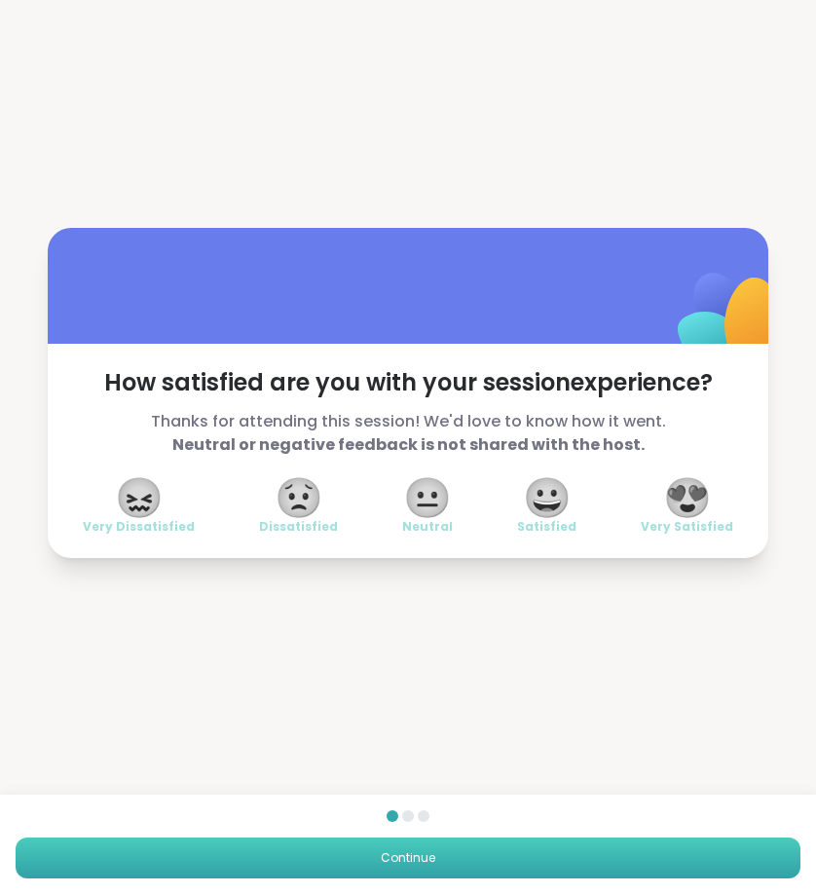
click at [501, 878] on button "Continue" at bounding box center [408, 858] width 785 height 41
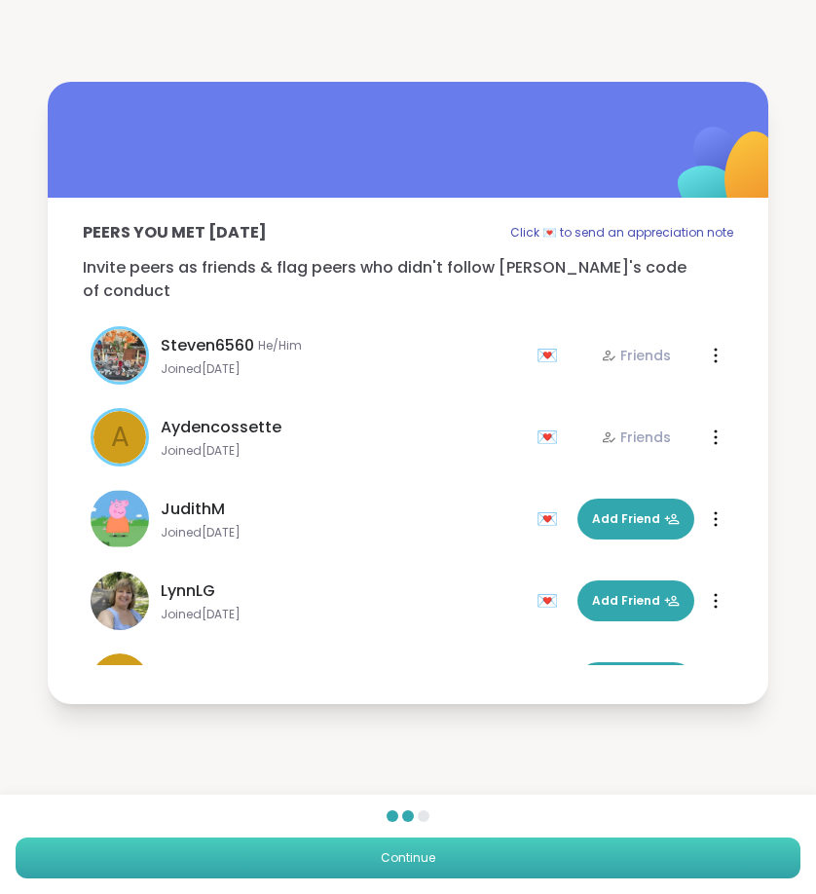
click at [501, 861] on button "Continue" at bounding box center [408, 858] width 785 height 41
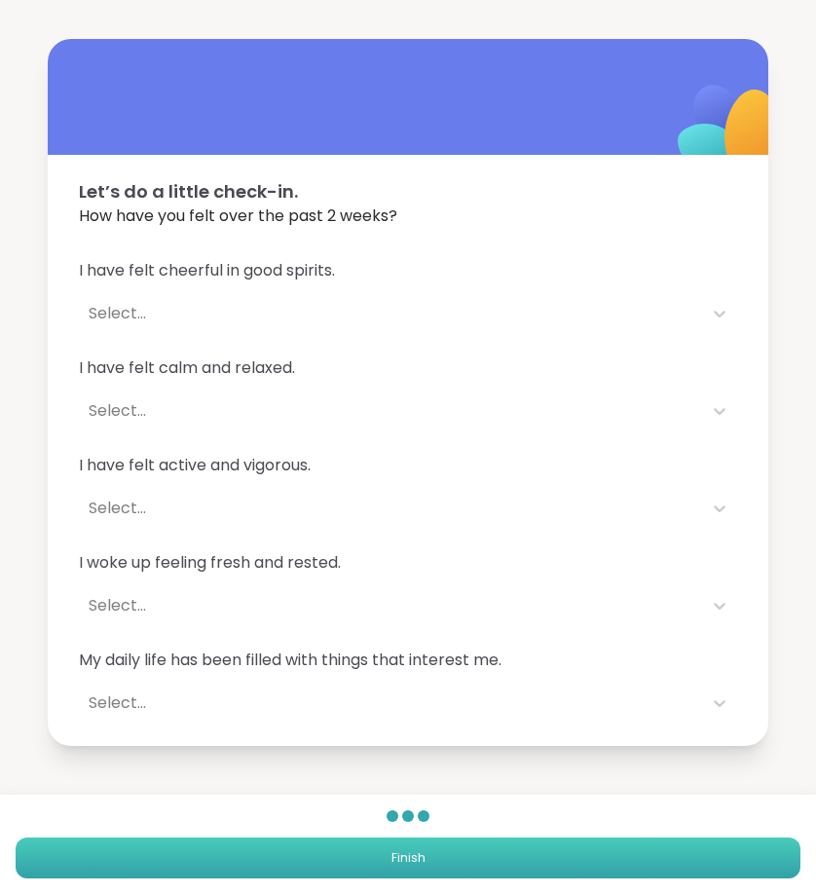
click at [501, 861] on button "Finish" at bounding box center [408, 858] width 785 height 41
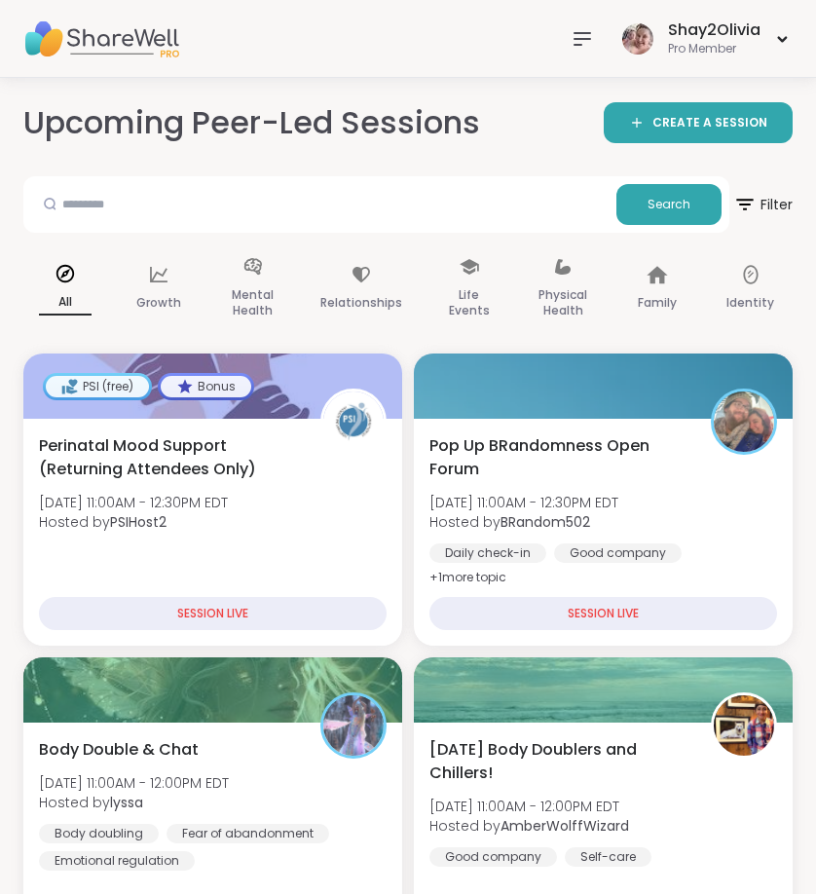
click at [590, 27] on icon at bounding box center [582, 38] width 23 height 23
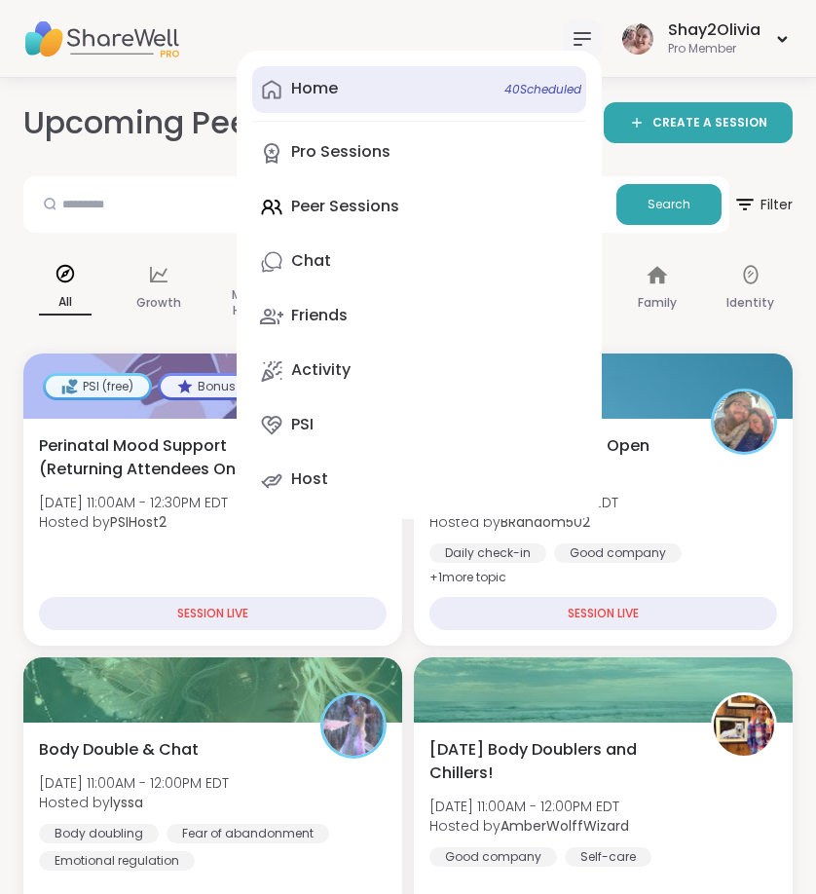
click at [381, 96] on link "Home 40 Scheduled" at bounding box center [419, 89] width 334 height 47
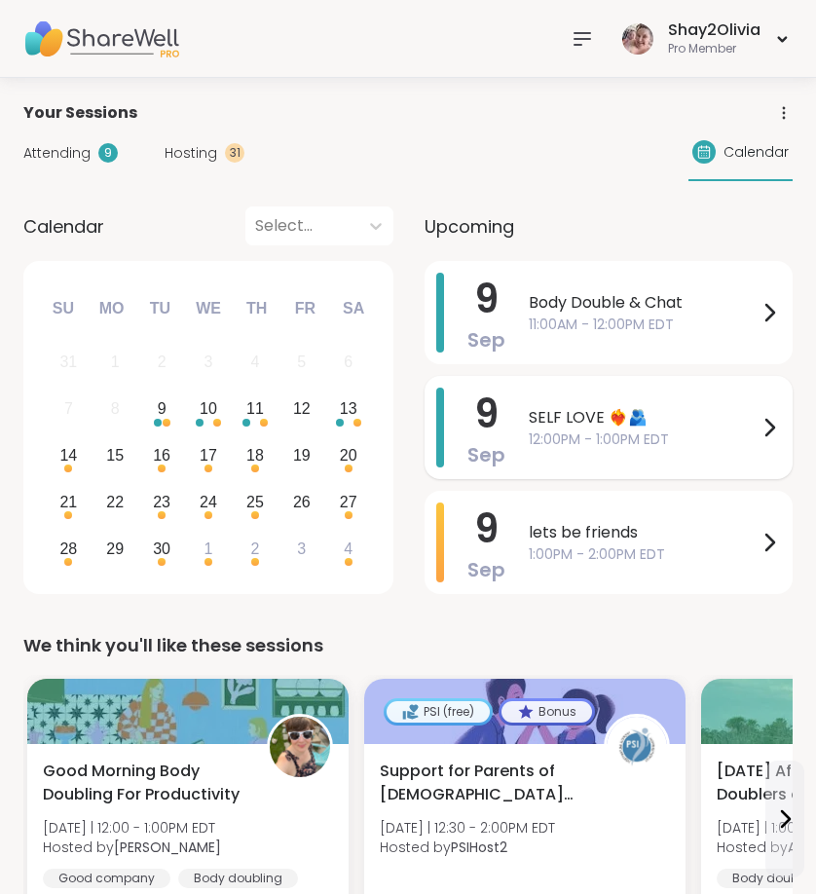
click at [663, 432] on span "12:00PM - 1:00PM EDT" at bounding box center [643, 440] width 229 height 20
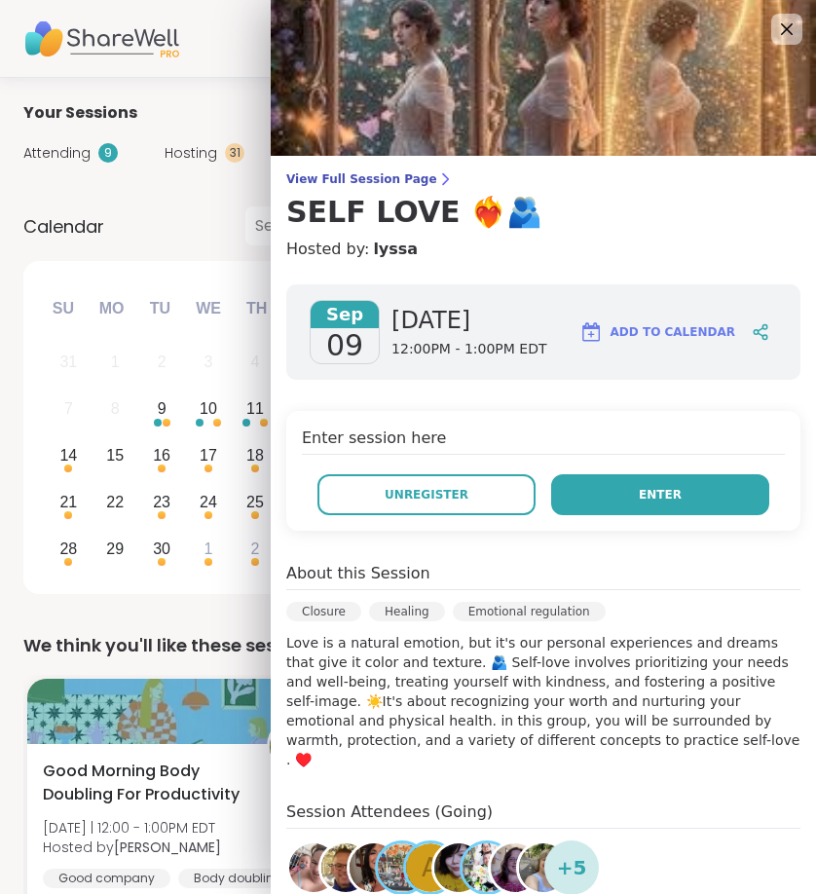
click at [639, 501] on span "Enter" at bounding box center [660, 495] width 43 height 18
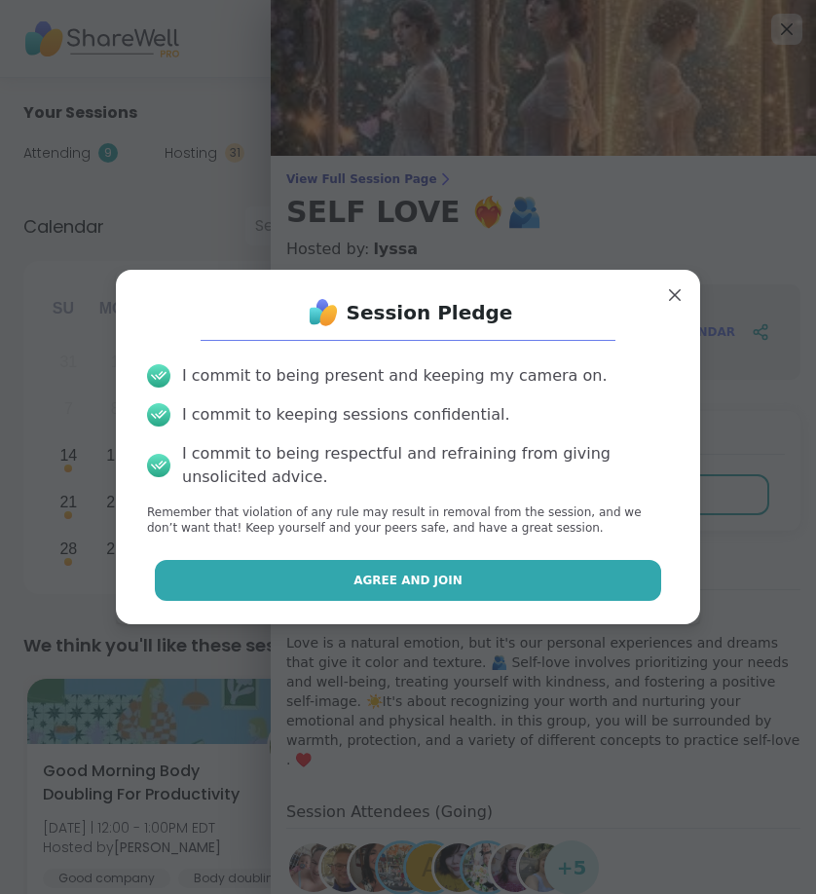
click at [554, 572] on button "Agree and Join" at bounding box center [408, 580] width 507 height 41
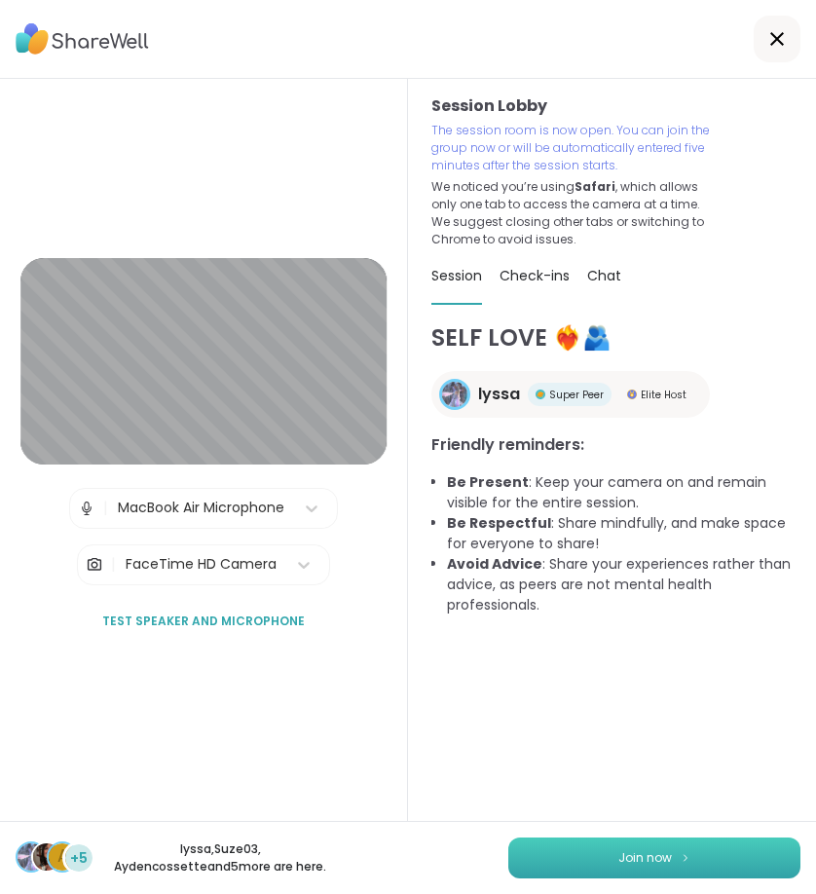
click at [669, 874] on button "Join now" at bounding box center [654, 858] width 292 height 41
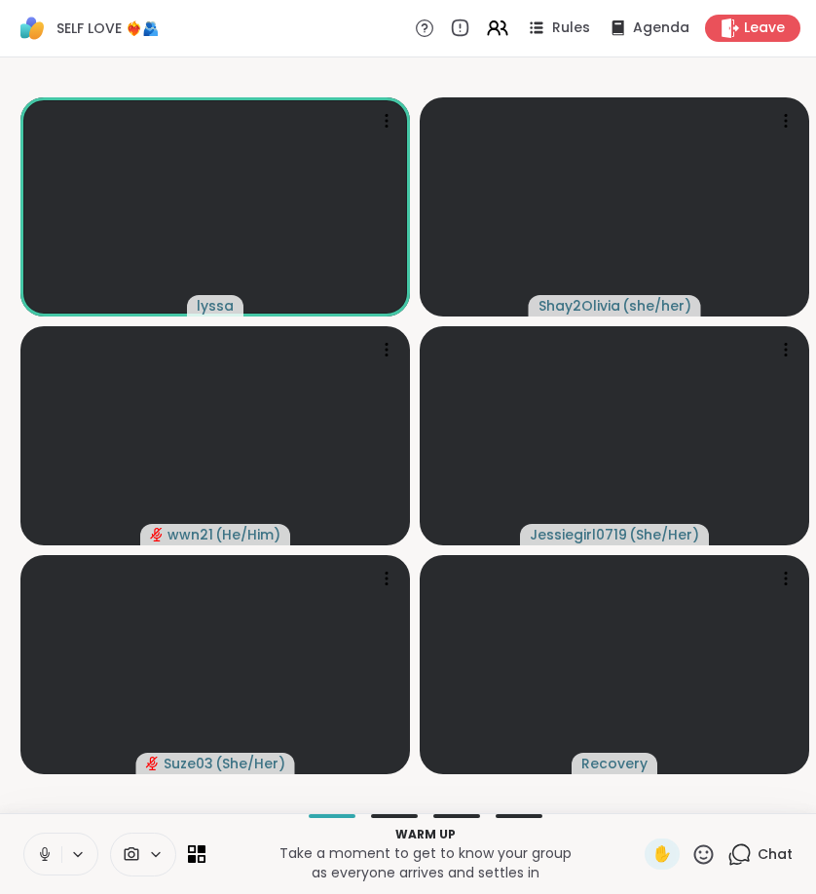
click at [44, 853] on icon at bounding box center [45, 854] width 18 height 18
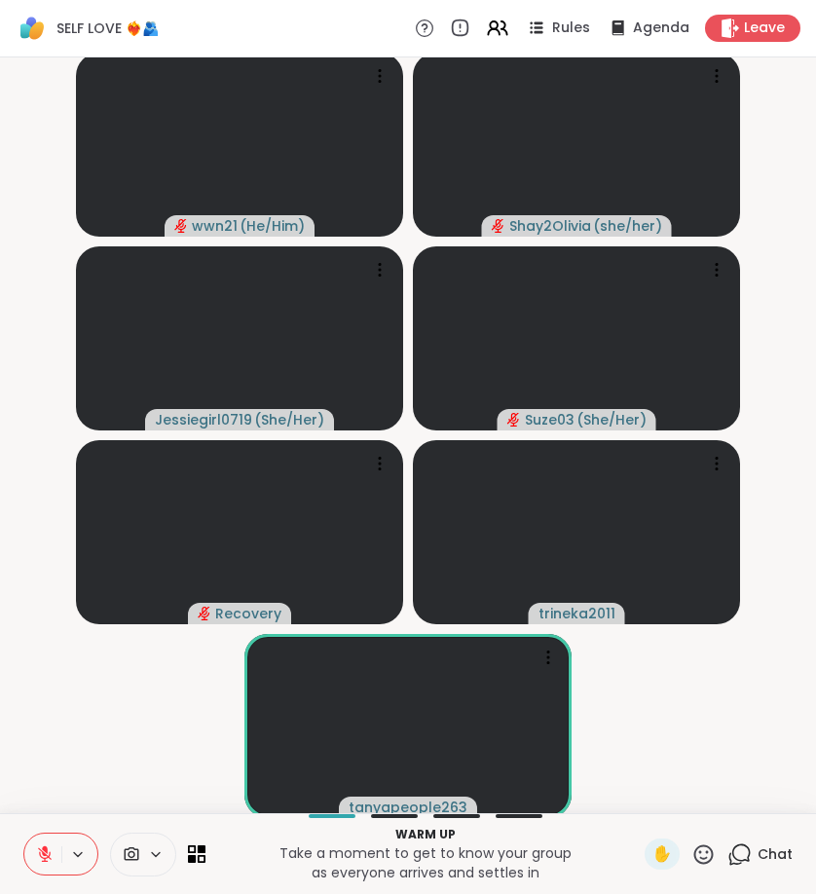
click at [743, 856] on icon at bounding box center [740, 855] width 24 height 24
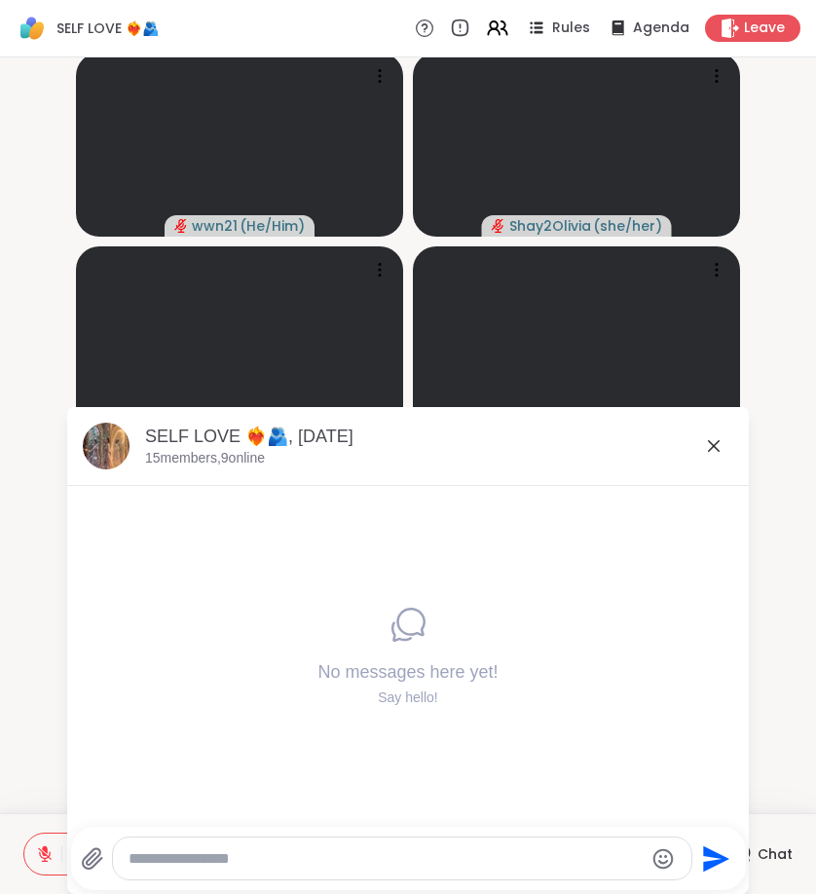
click at [437, 846] on div at bounding box center [402, 859] width 579 height 42
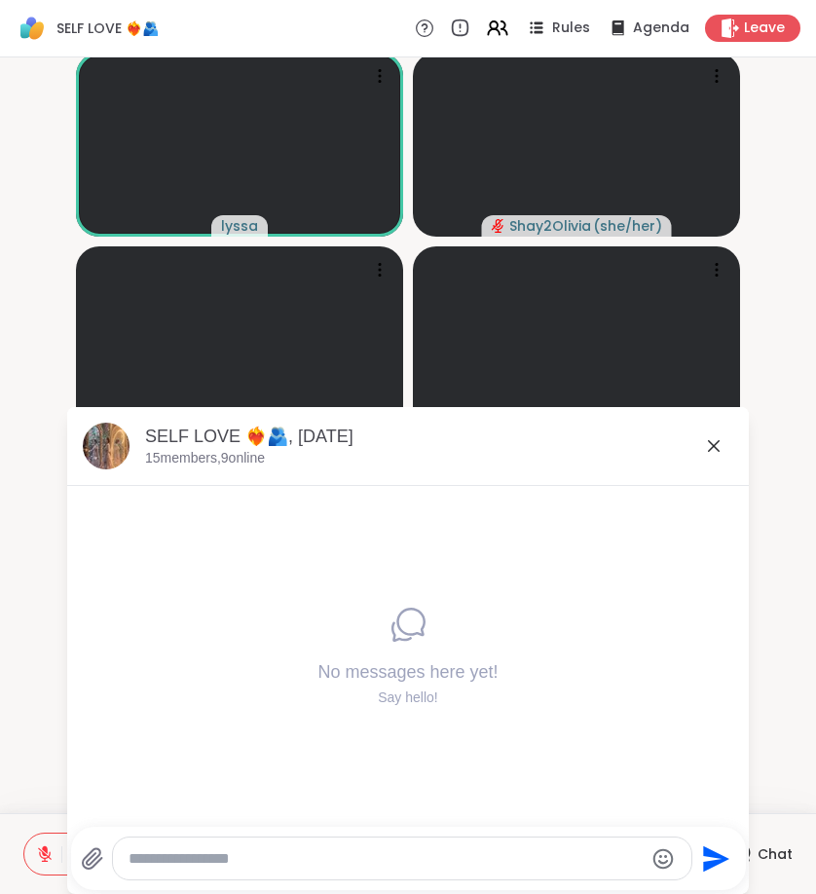
click at [724, 442] on icon at bounding box center [713, 445] width 23 height 23
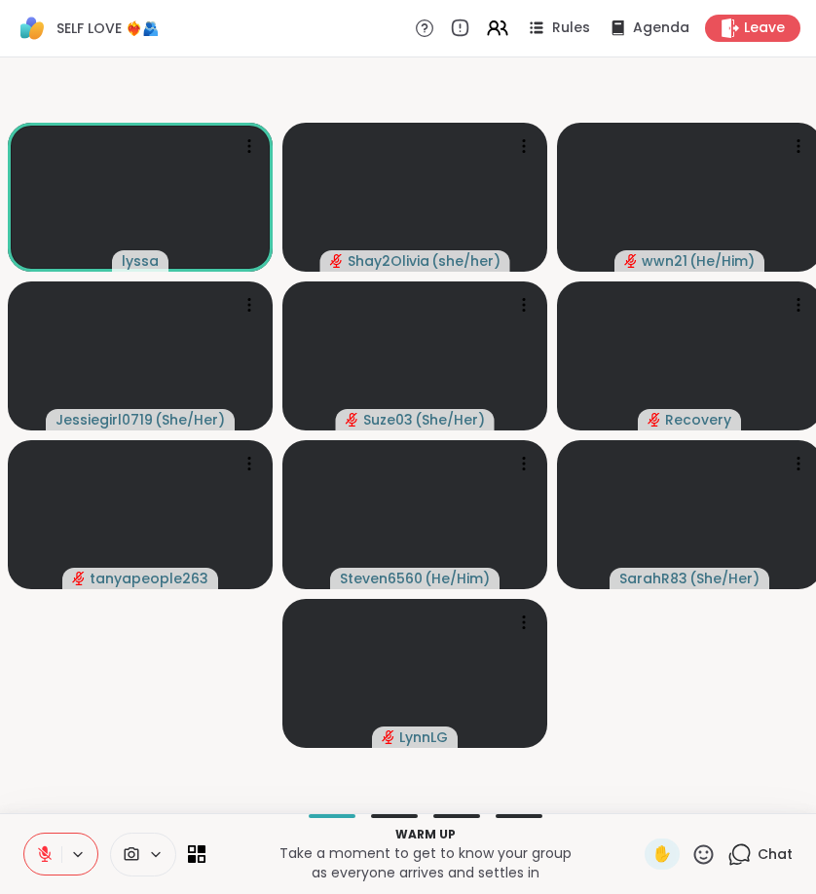
click at [32, 851] on button at bounding box center [42, 854] width 37 height 41
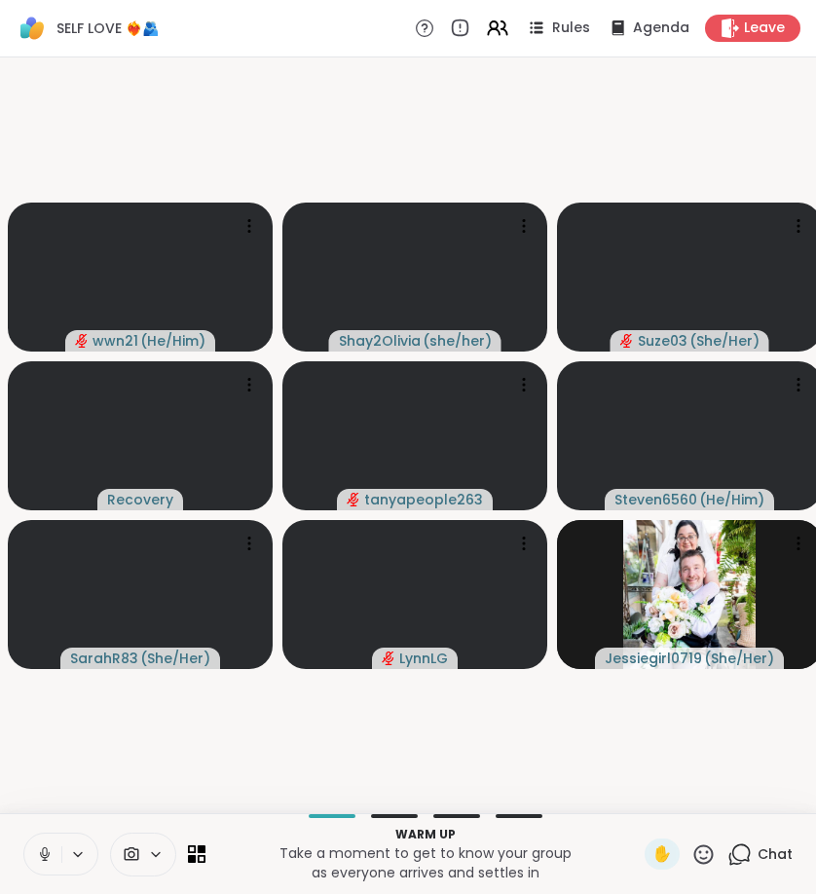
click at [46, 851] on icon at bounding box center [45, 854] width 18 height 18
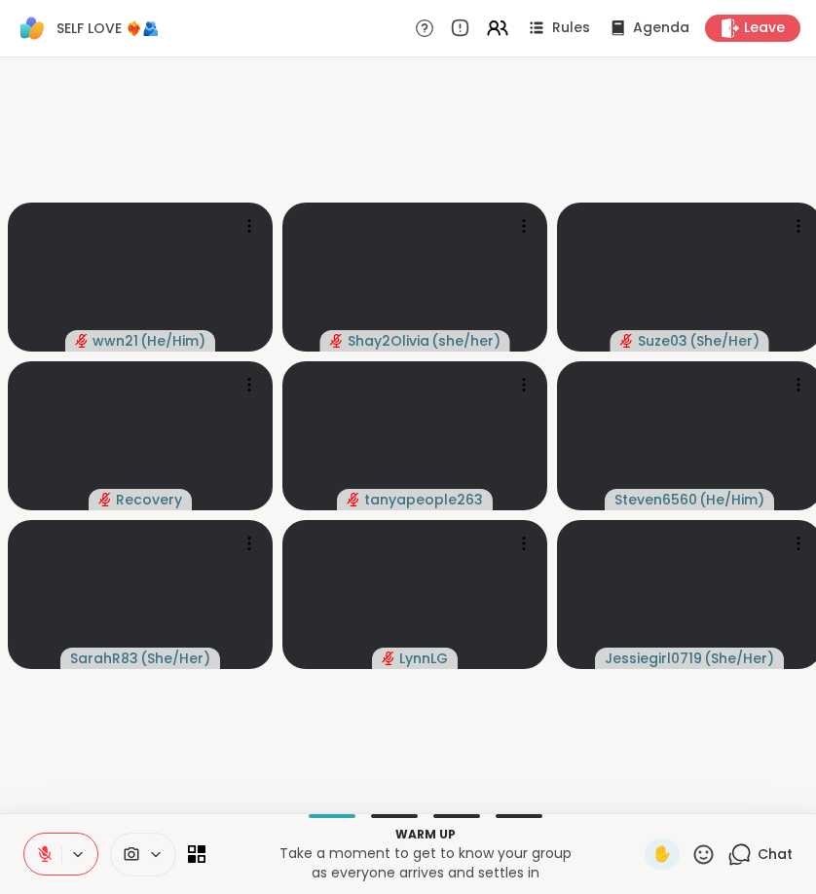
click at [48, 857] on icon at bounding box center [45, 855] width 14 height 14
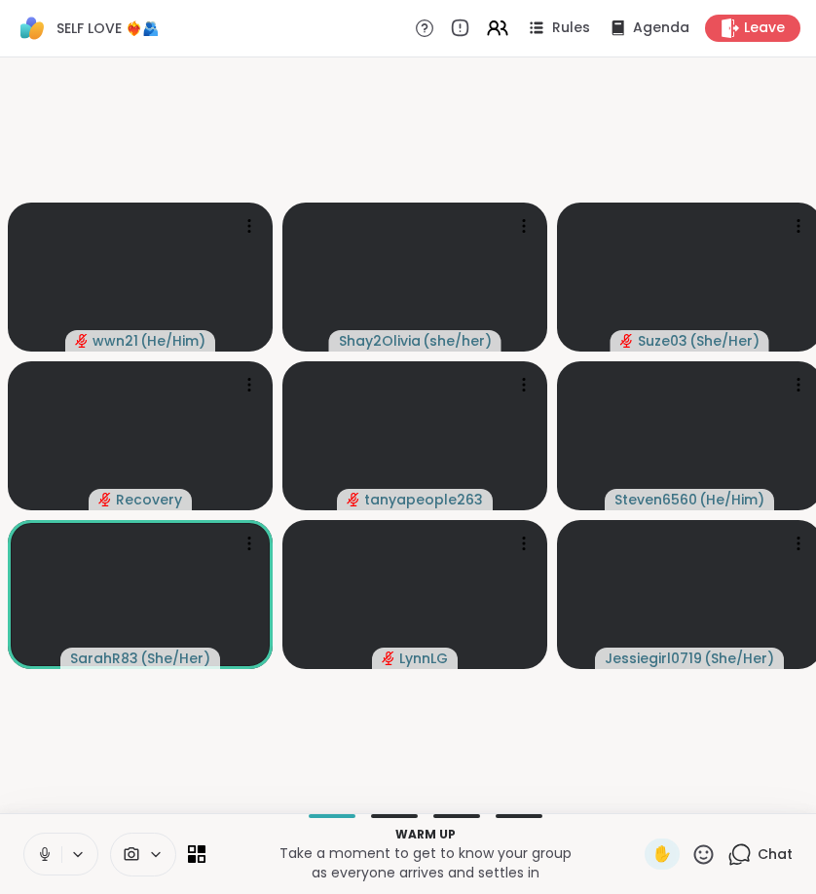
click at [48, 857] on icon at bounding box center [45, 855] width 10 height 6
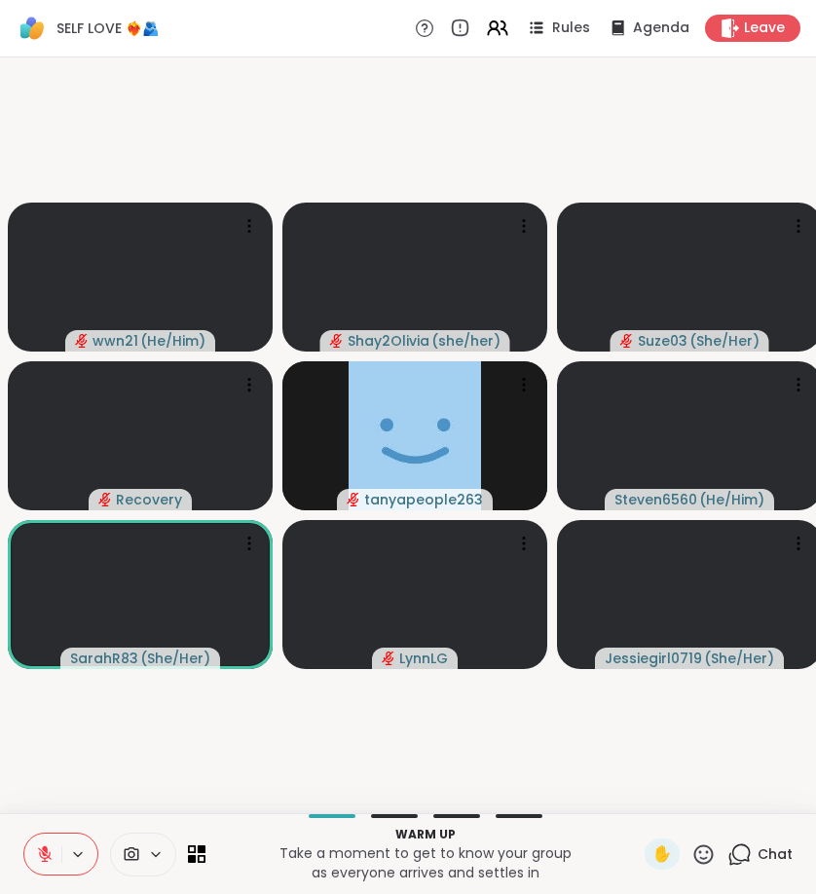
click at [757, 845] on div "Chat" at bounding box center [760, 854] width 65 height 31
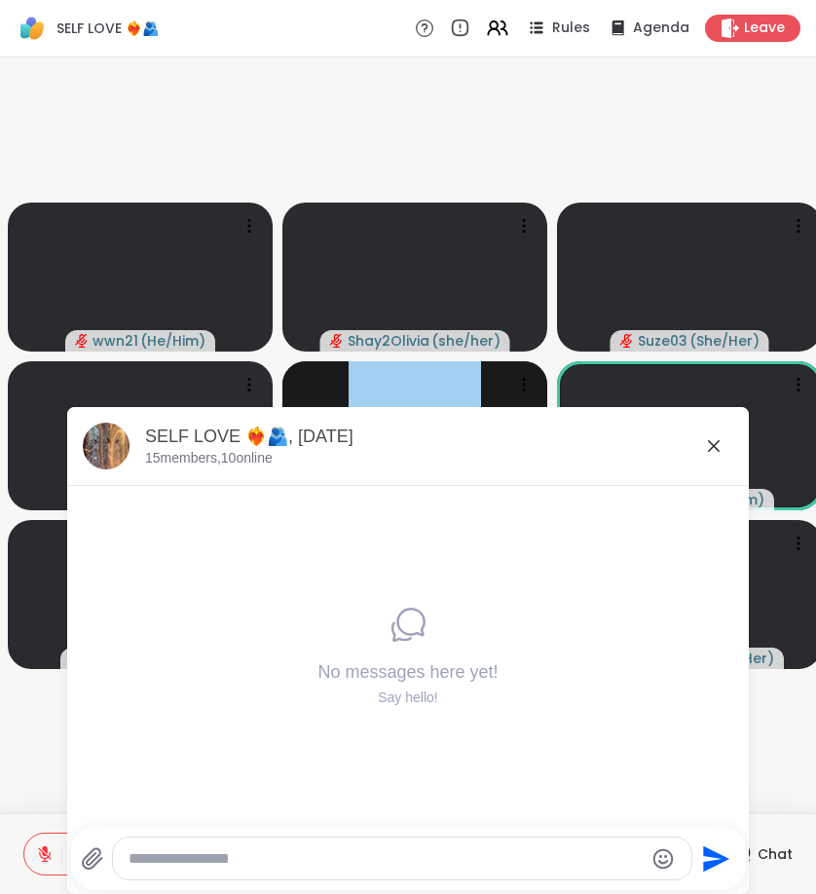
click at [405, 868] on textarea "Type your message" at bounding box center [386, 858] width 515 height 19
type textarea "**********"
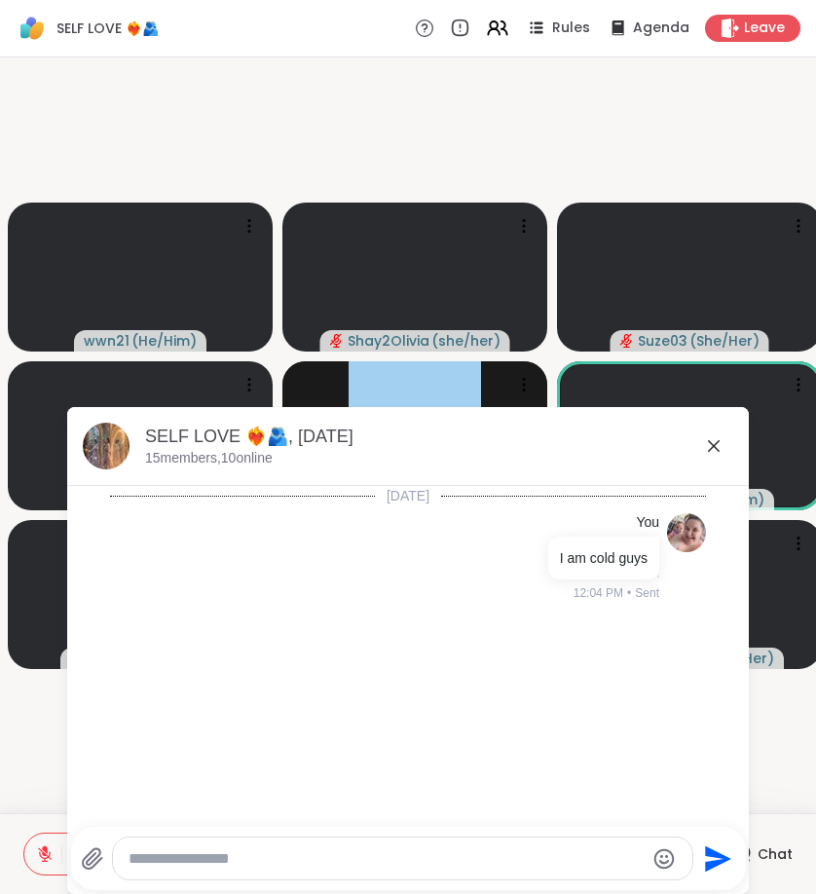
click at [720, 445] on icon at bounding box center [713, 445] width 23 height 23
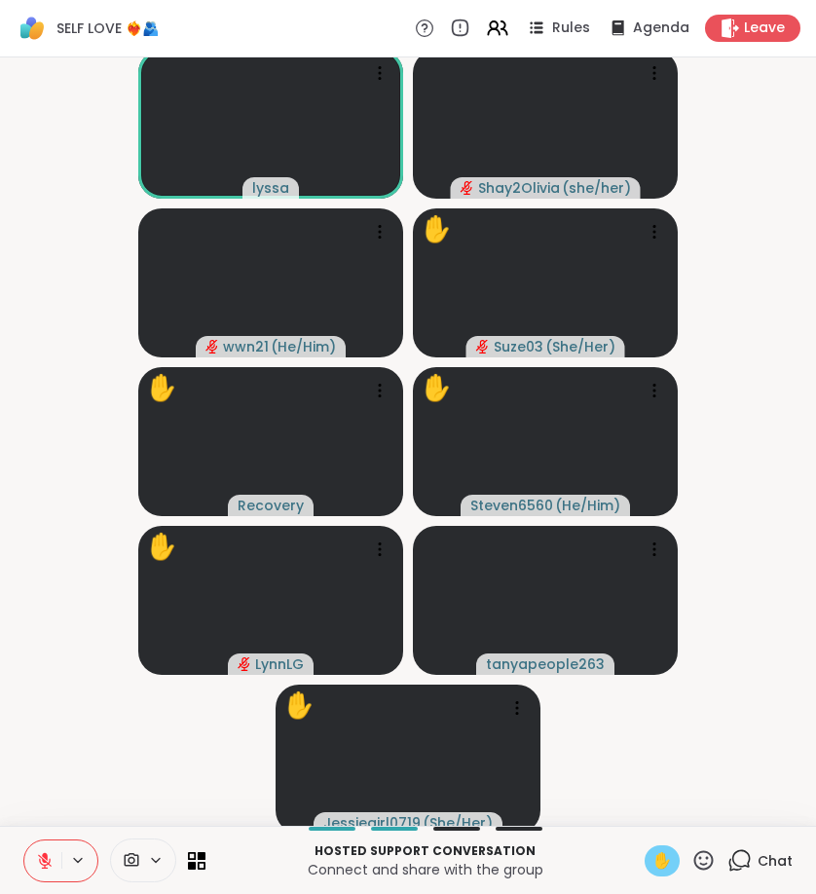
click at [670, 862] on span "✋" at bounding box center [662, 860] width 19 height 23
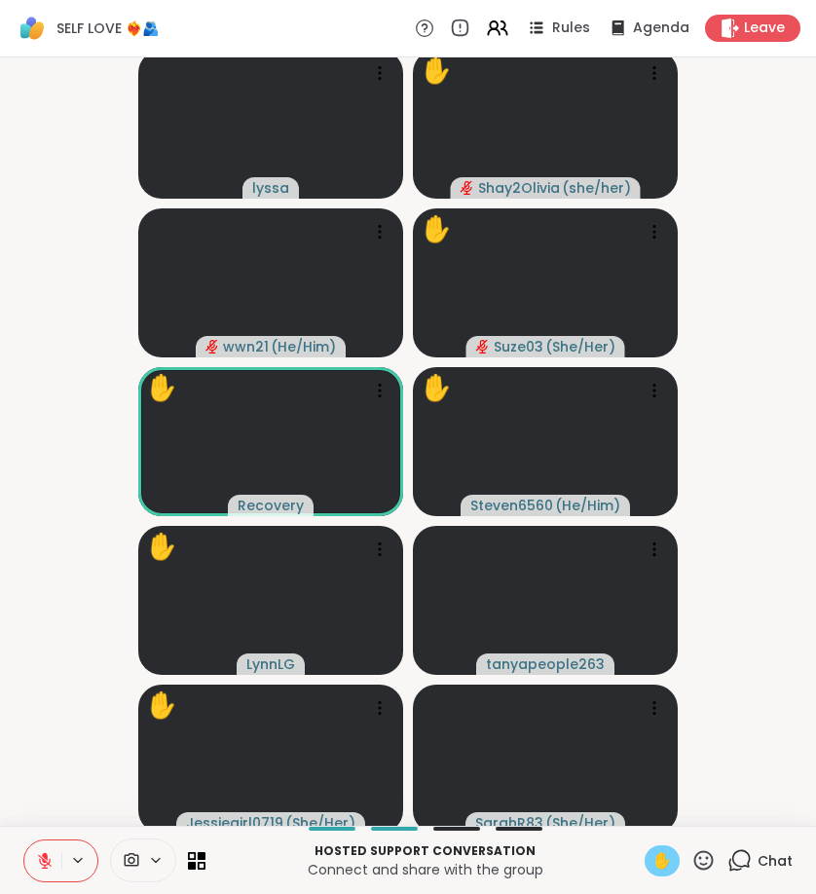
click at [43, 864] on icon at bounding box center [45, 861] width 14 height 14
click at [44, 864] on icon at bounding box center [45, 861] width 10 height 6
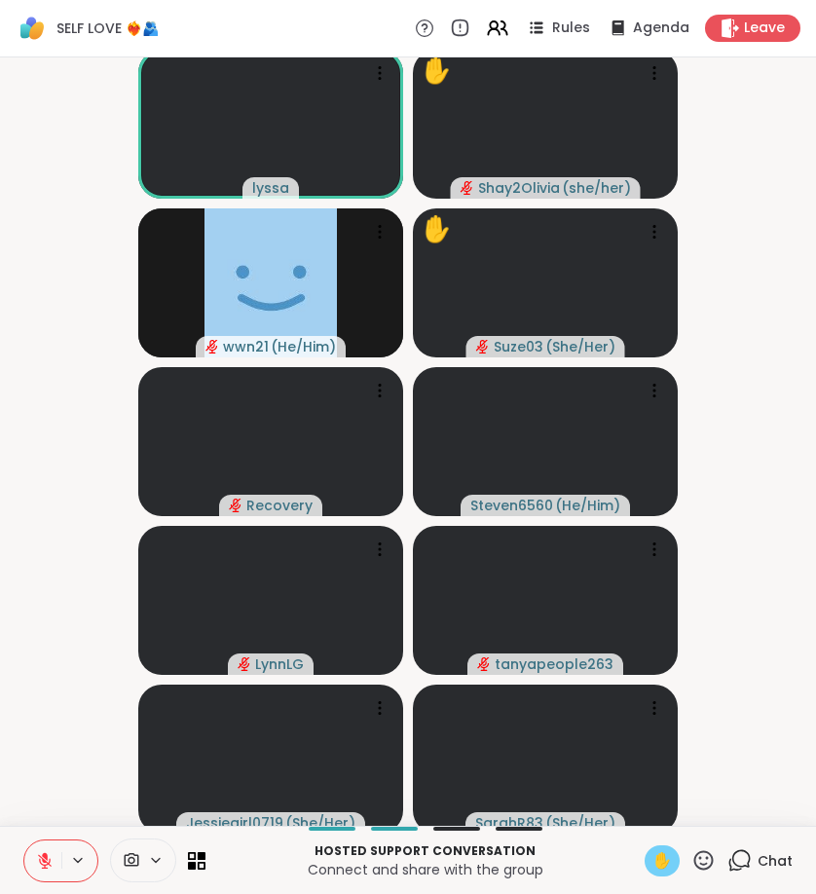
click at [748, 862] on icon at bounding box center [740, 860] width 24 height 24
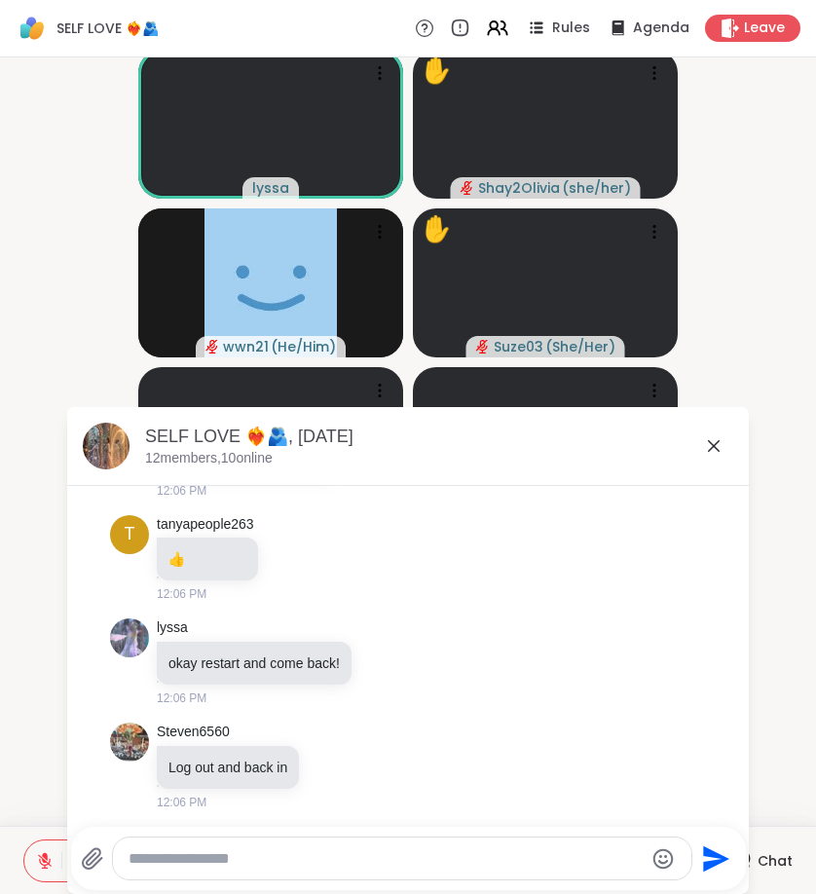
scroll to position [8, 0]
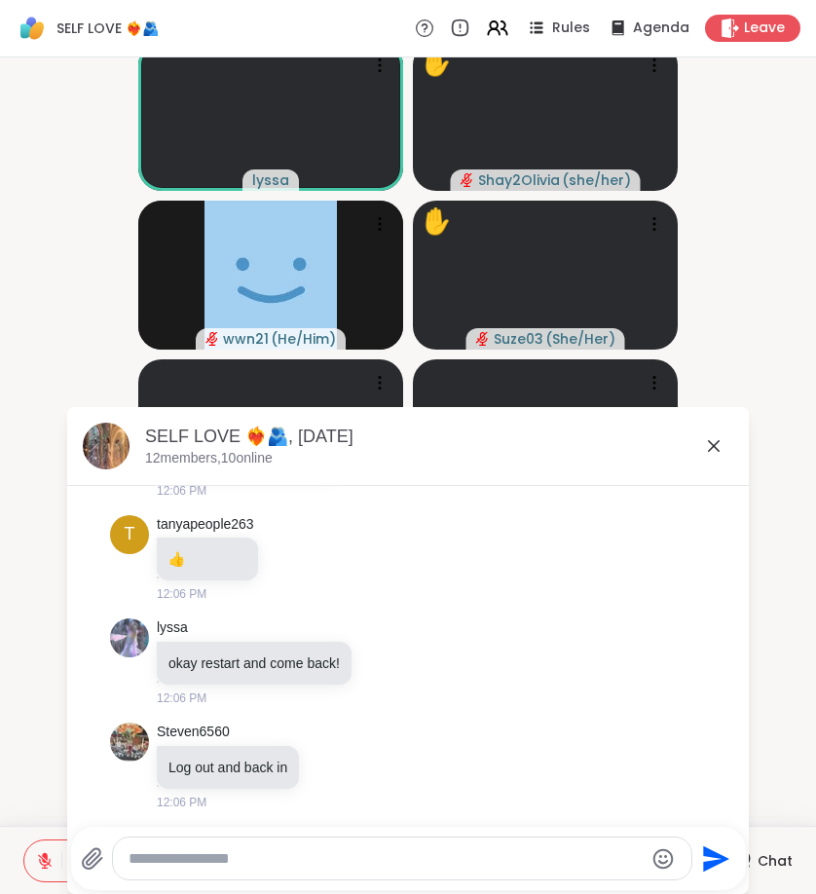
click at [592, 867] on textarea "Type your message" at bounding box center [386, 858] width 515 height 19
type textarea "**********"
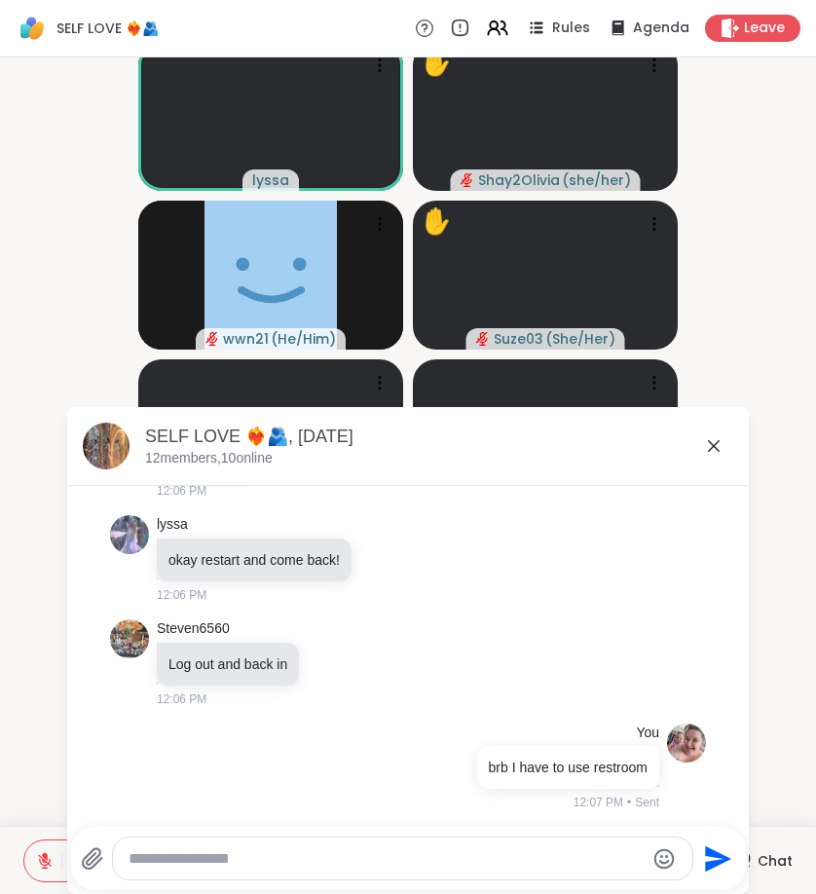
click at [719, 443] on icon at bounding box center [713, 445] width 23 height 23
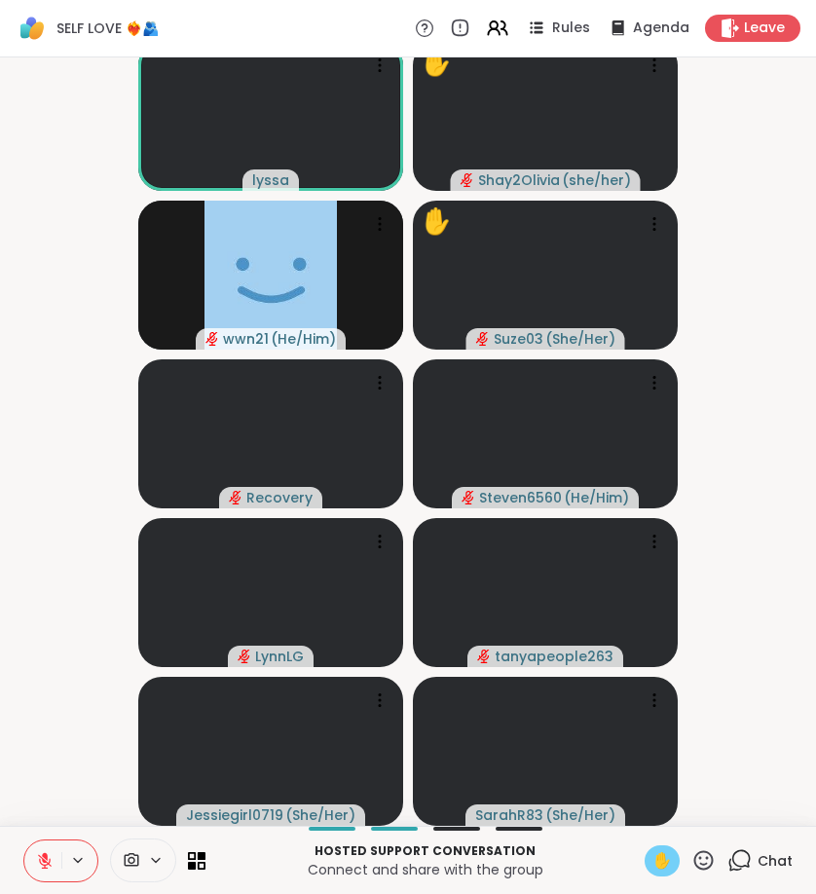
click at [666, 850] on span "✋" at bounding box center [662, 860] width 19 height 23
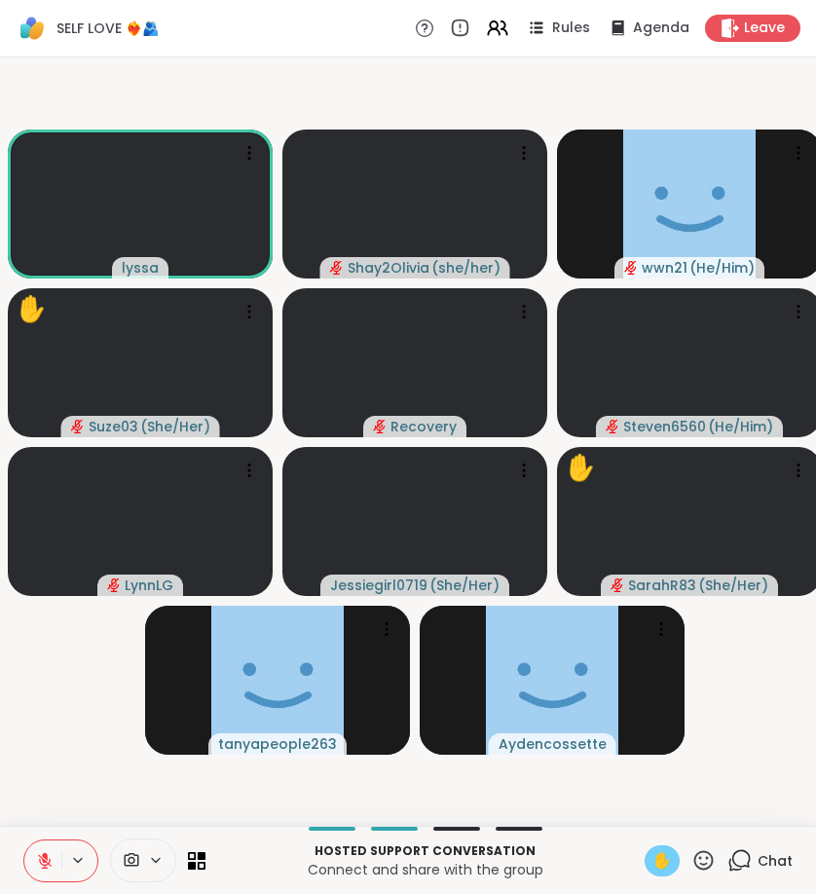
scroll to position [0, 0]
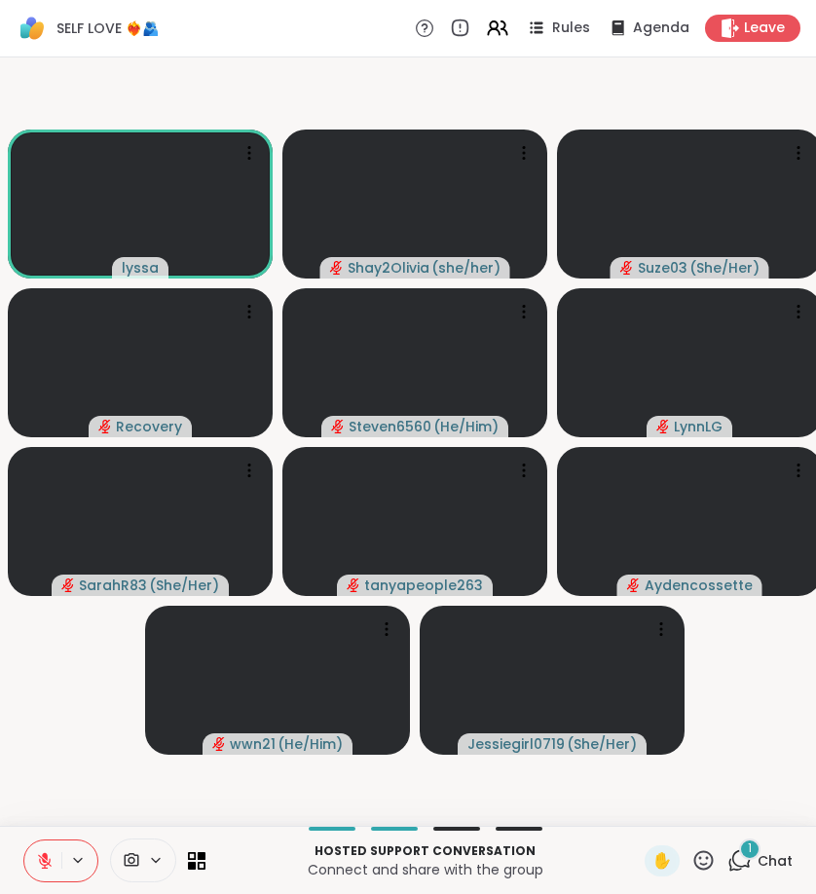
click at [726, 845] on div "✋ 1 Chat" at bounding box center [719, 860] width 148 height 31
click at [752, 855] on span "1" at bounding box center [750, 849] width 4 height 17
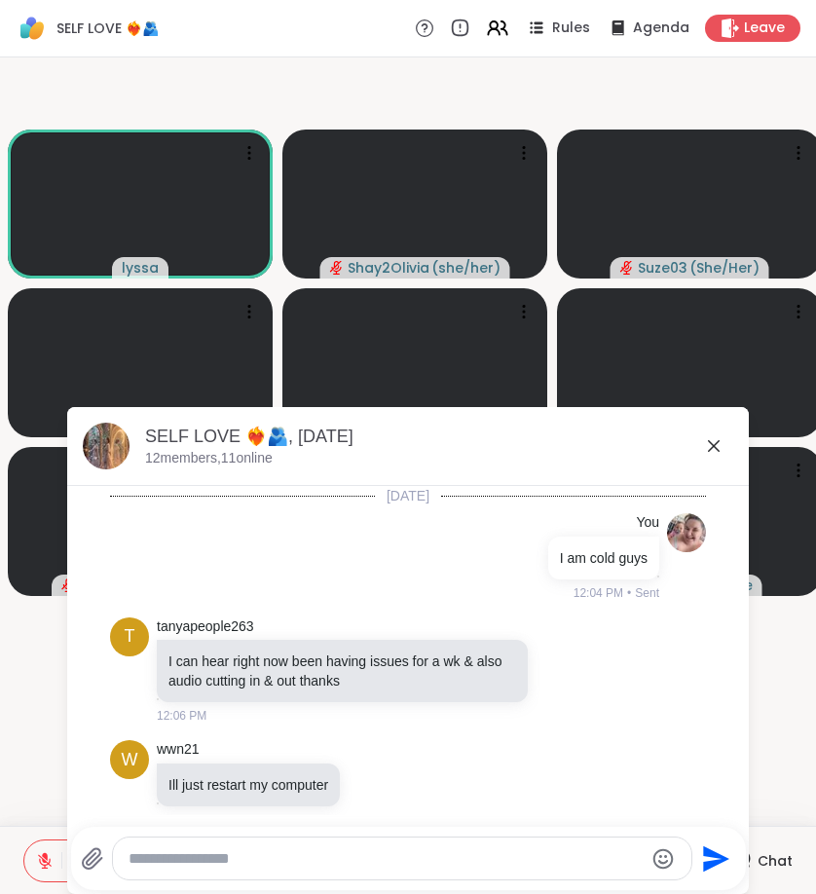
scroll to position [601, 0]
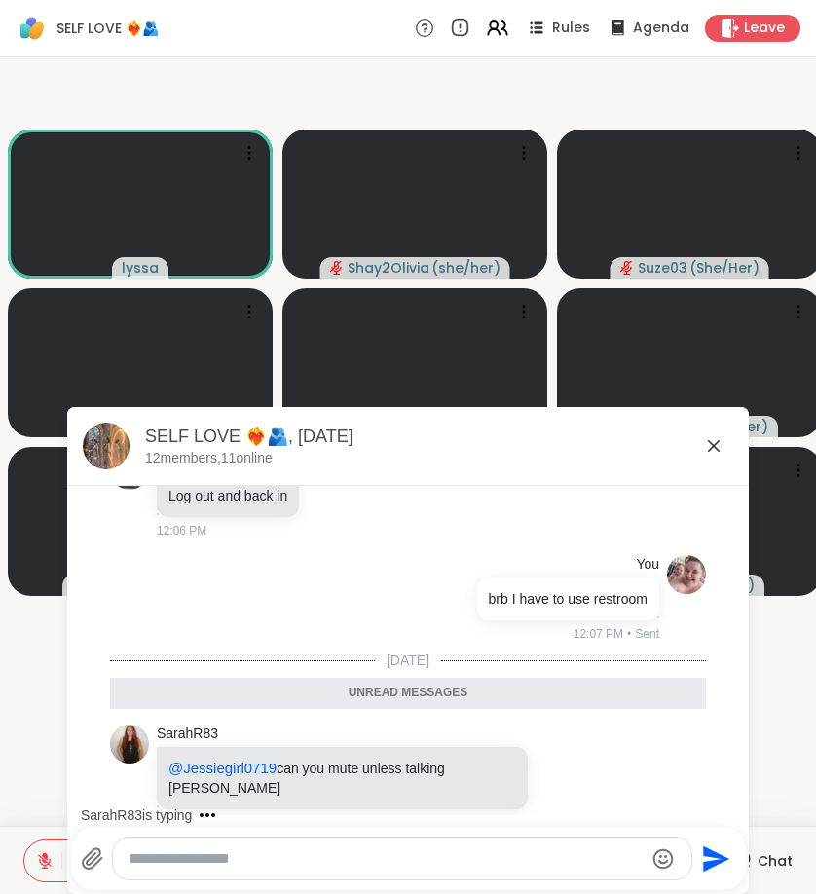
click at [713, 448] on icon at bounding box center [714, 446] width 12 height 12
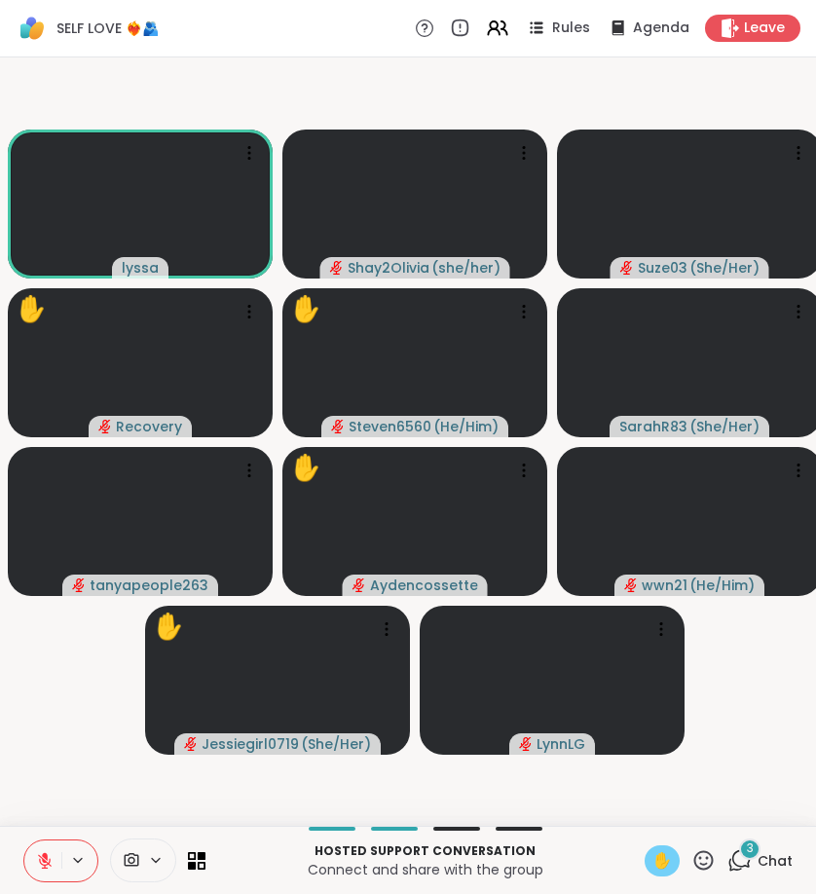
click at [672, 866] on span "✋" at bounding box center [662, 860] width 19 height 23
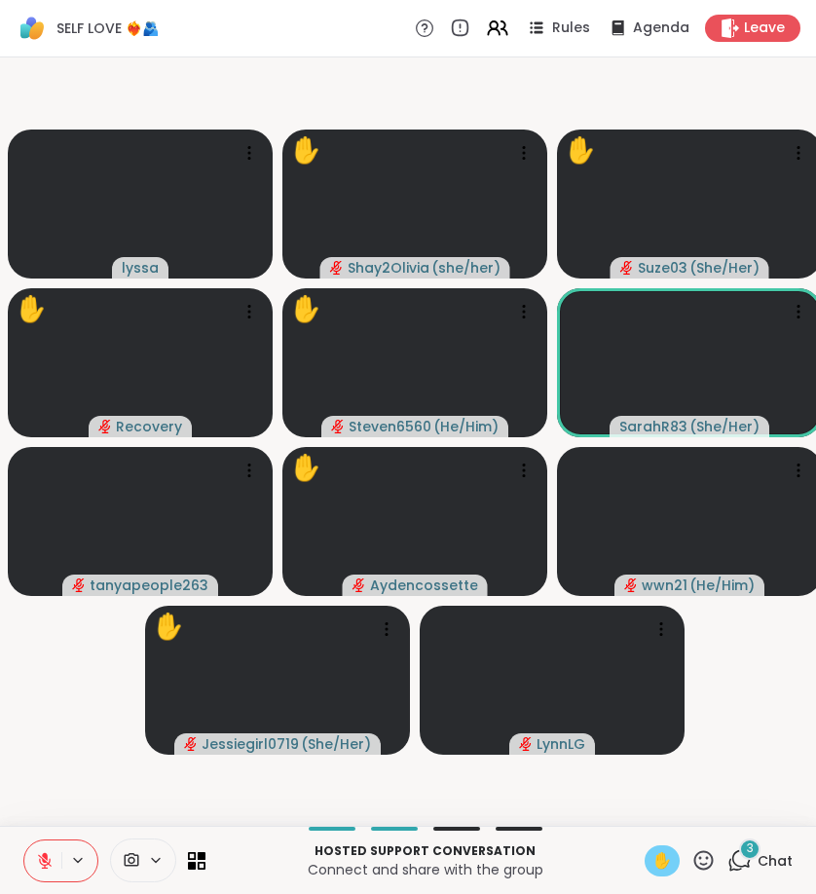
click at [736, 856] on icon at bounding box center [740, 860] width 24 height 24
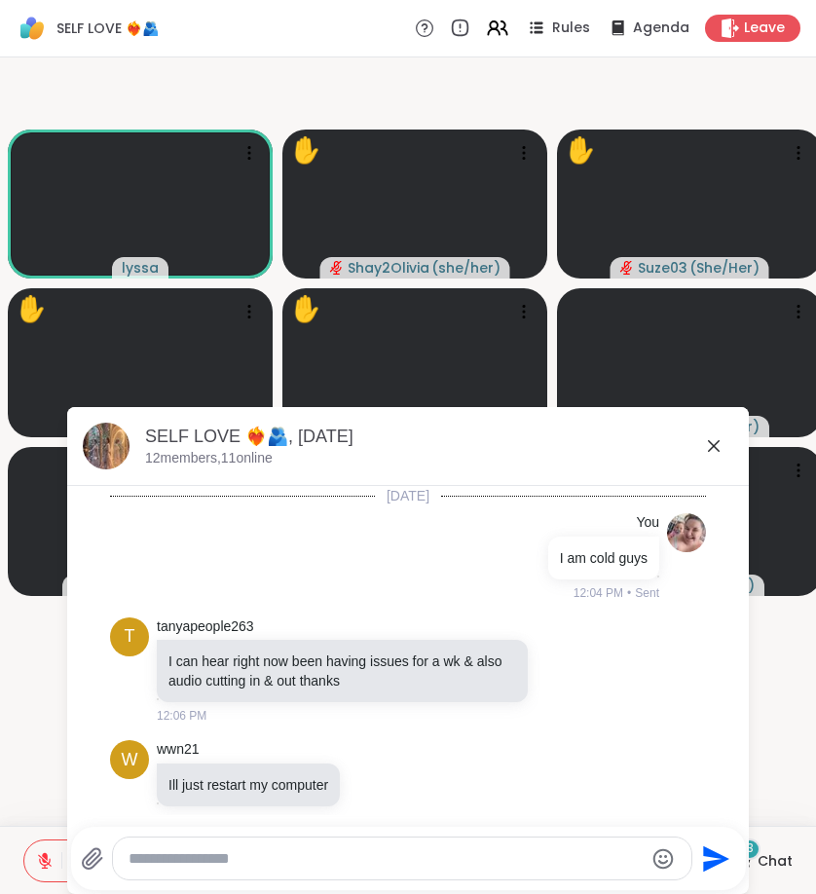
scroll to position [1156, 0]
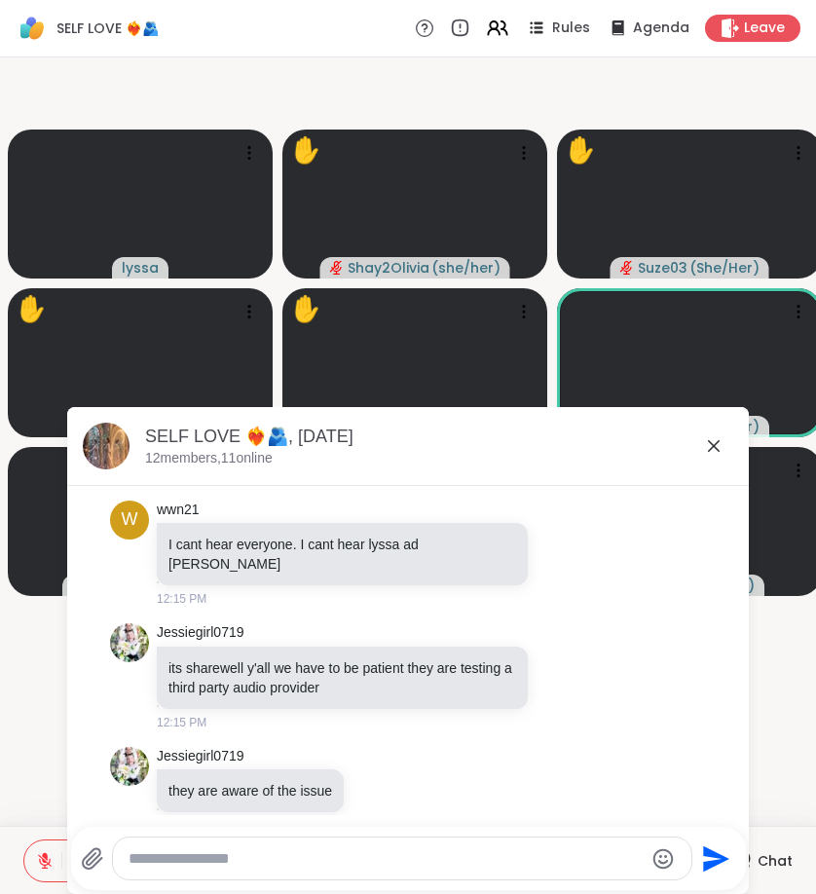
click at [716, 437] on icon at bounding box center [713, 445] width 23 height 23
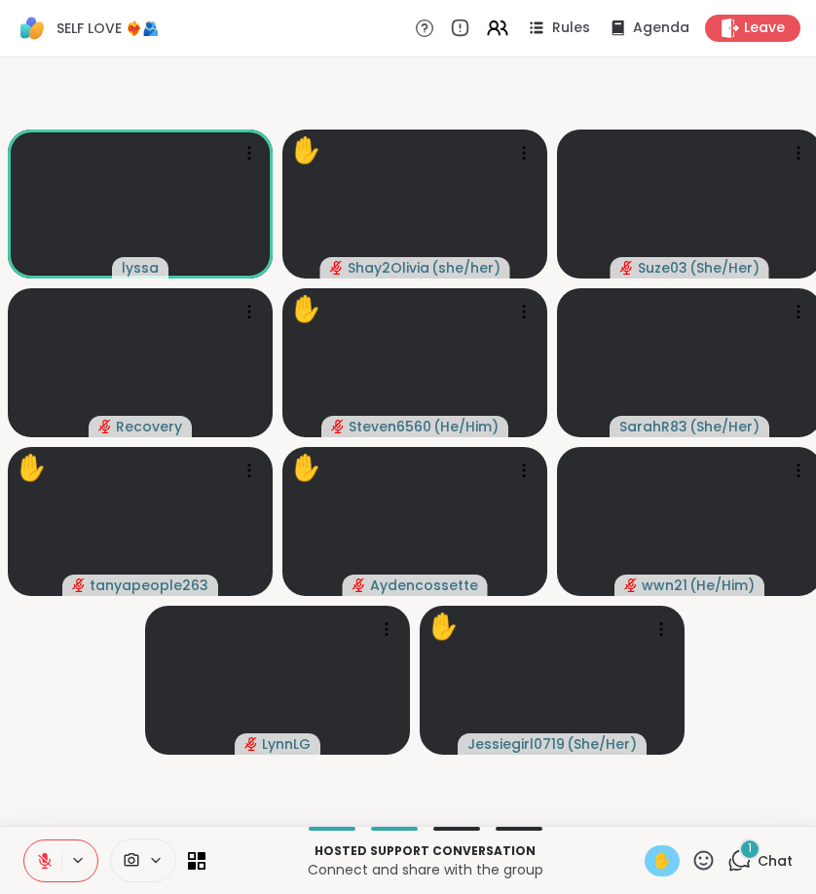
click at [744, 858] on icon at bounding box center [740, 860] width 24 height 24
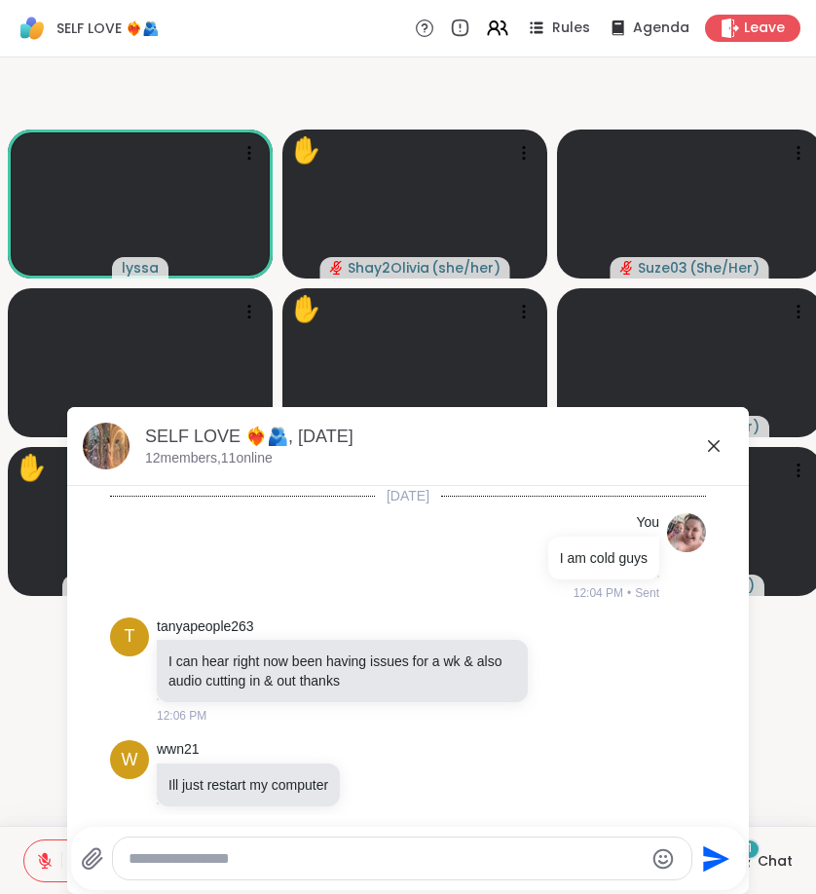
scroll to position [1279, 0]
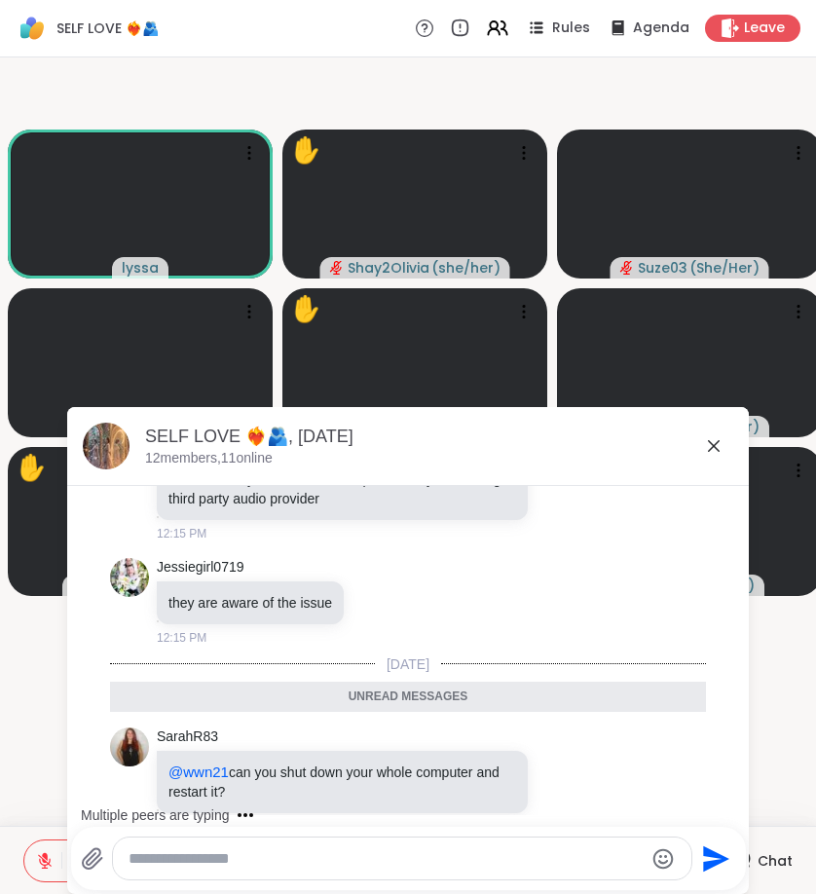
click at [715, 452] on icon at bounding box center [713, 445] width 23 height 23
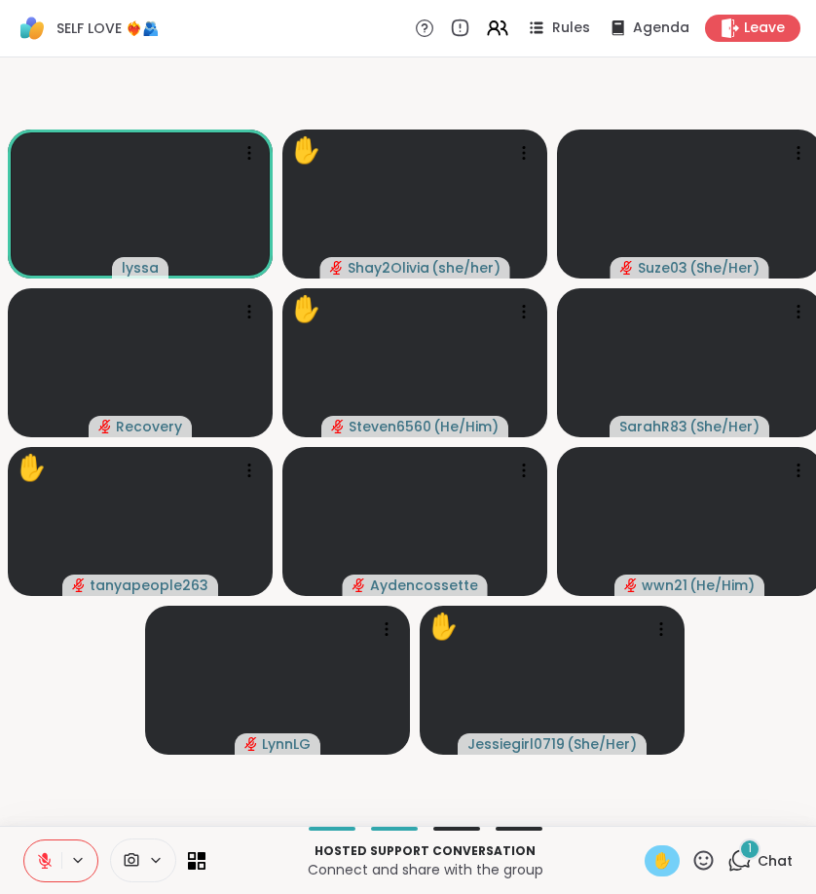
click at [746, 844] on div "1" at bounding box center [749, 849] width 21 height 21
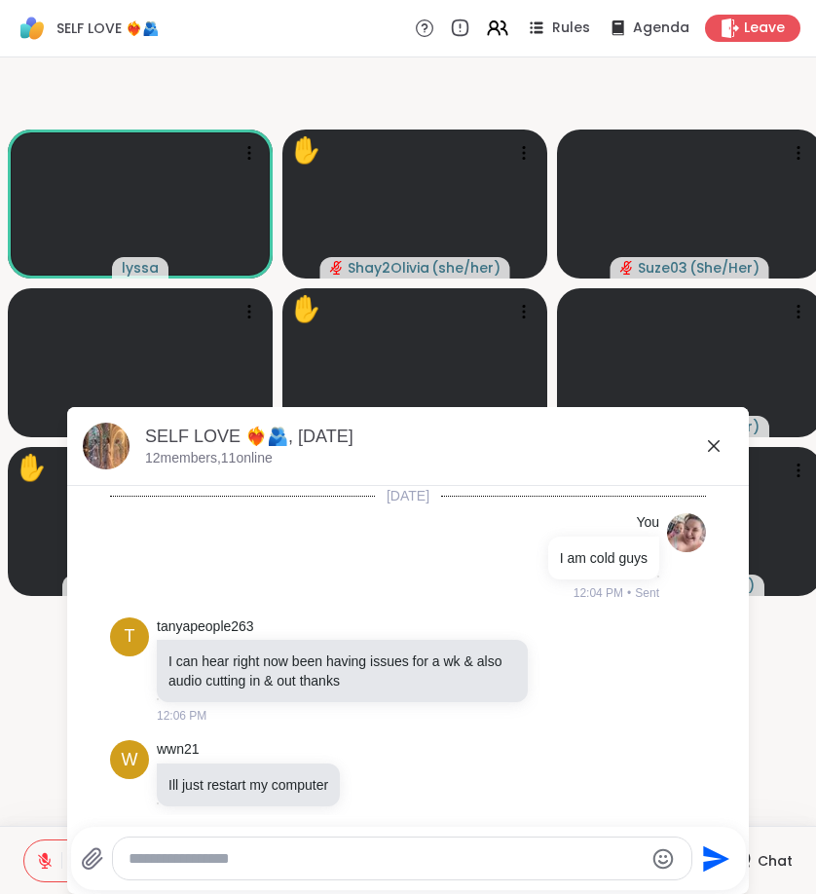
scroll to position [1382, 0]
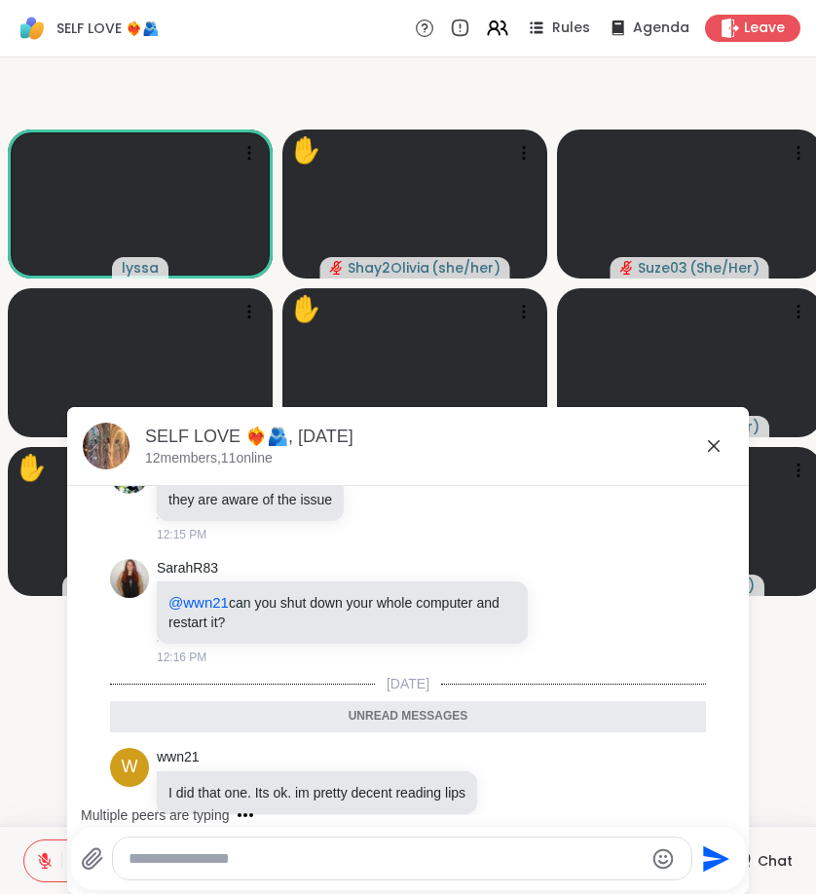
click at [714, 443] on icon at bounding box center [713, 445] width 23 height 23
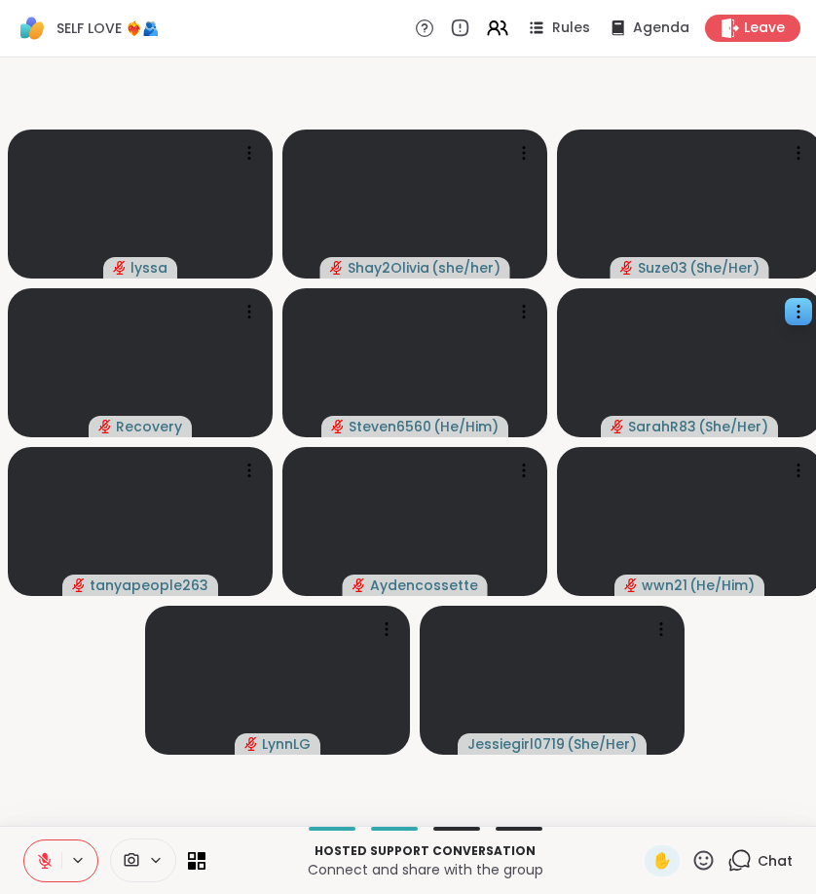
click at [37, 868] on icon at bounding box center [45, 861] width 18 height 18
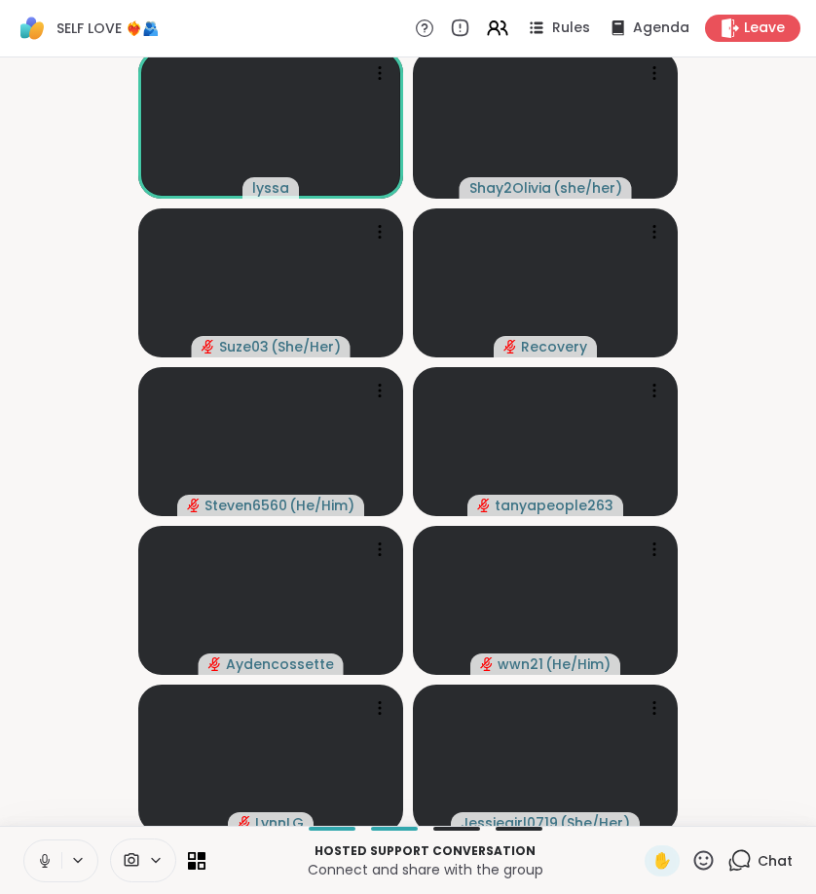
click at [698, 864] on icon at bounding box center [704, 860] width 24 height 24
click at [701, 858] on icon at bounding box center [704, 859] width 19 height 19
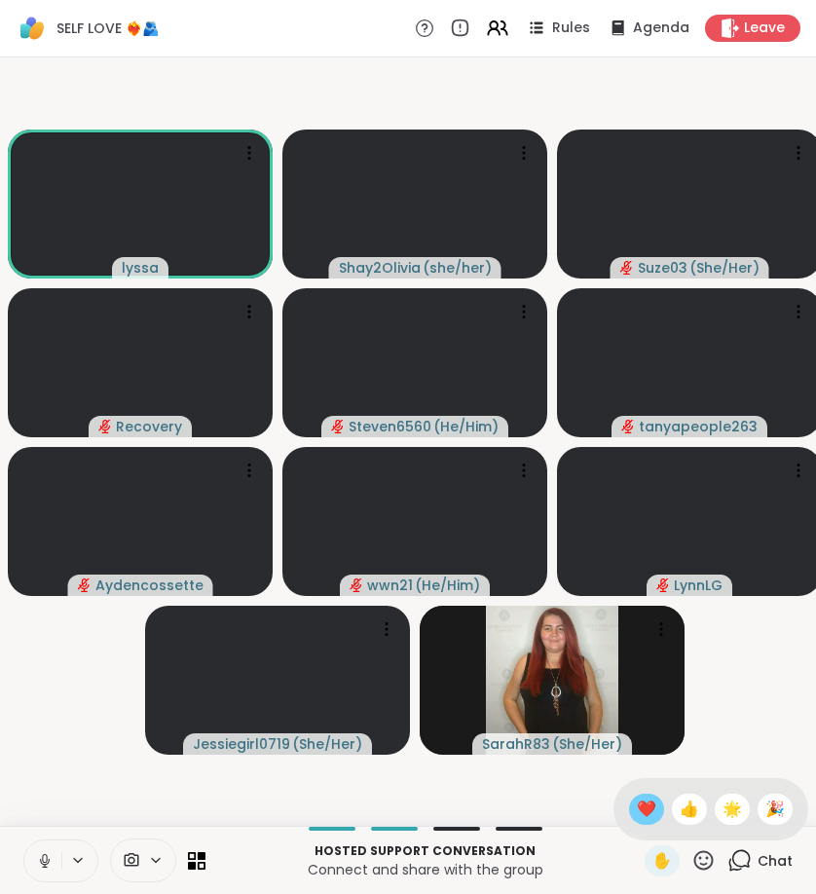
click at [649, 815] on span "❤️" at bounding box center [646, 809] width 19 height 23
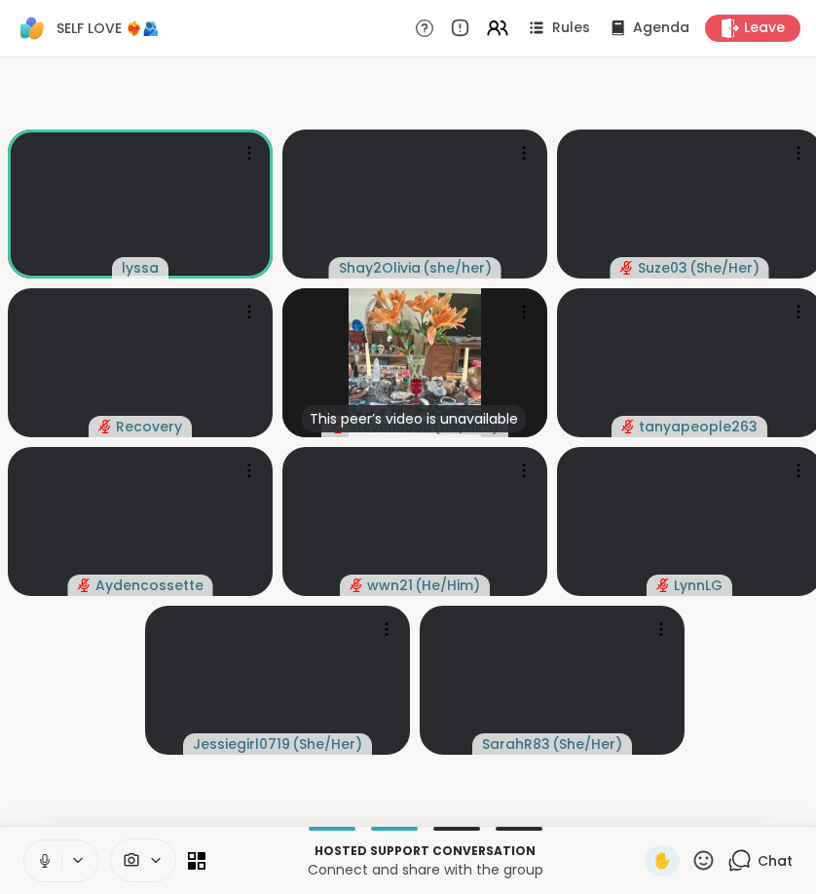
click at [48, 852] on icon at bounding box center [45, 861] width 18 height 18
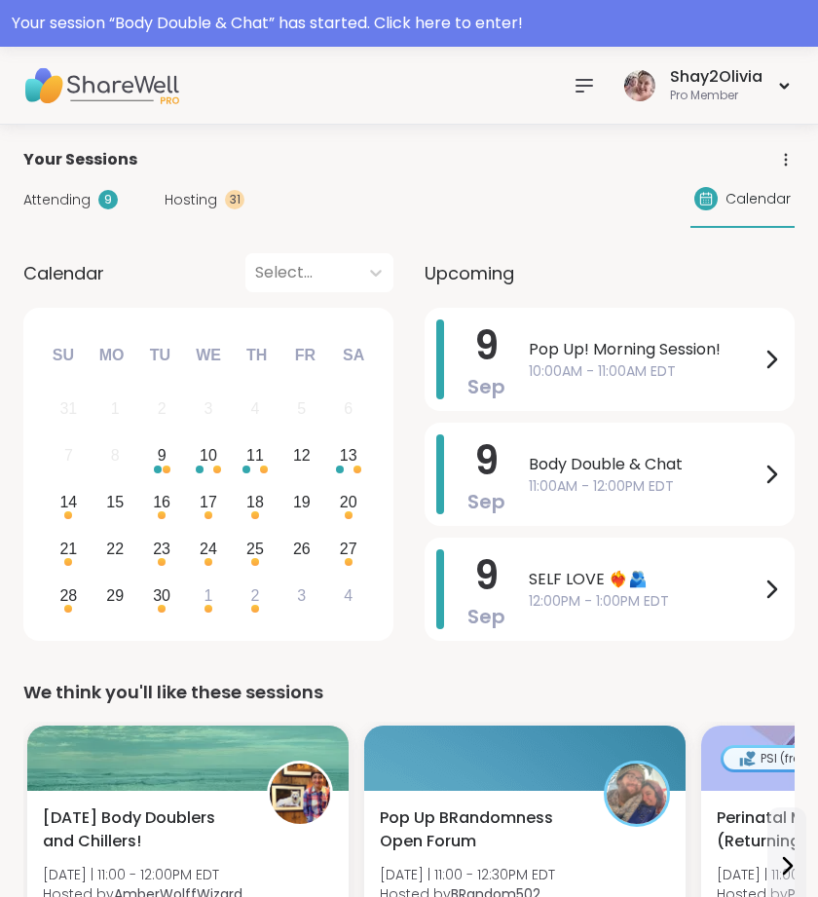
click at [209, 196] on span "Hosting" at bounding box center [191, 200] width 53 height 20
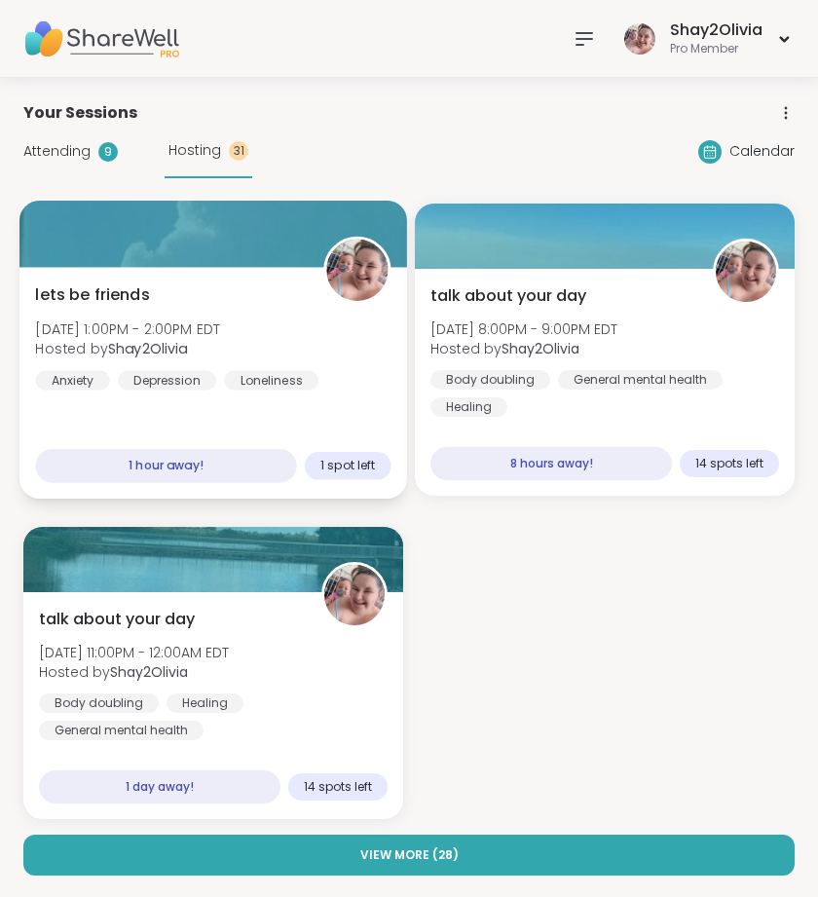
click at [159, 329] on span "[DATE] 1:00PM - 2:00PM EDT" at bounding box center [127, 328] width 185 height 19
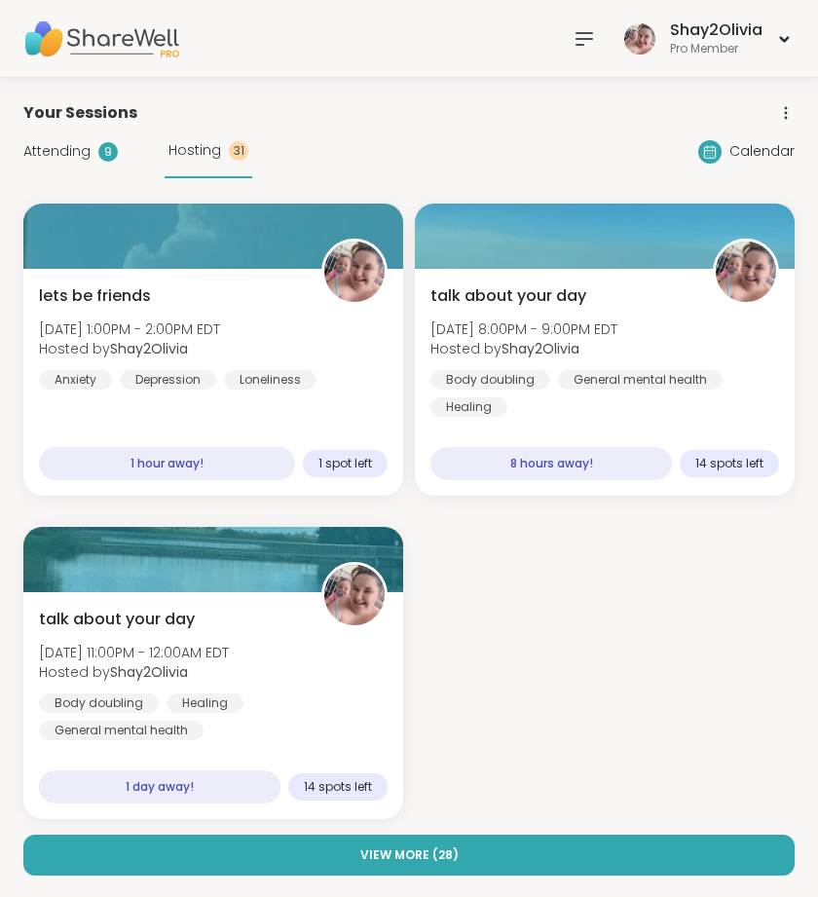
click at [586, 36] on icon at bounding box center [584, 38] width 23 height 23
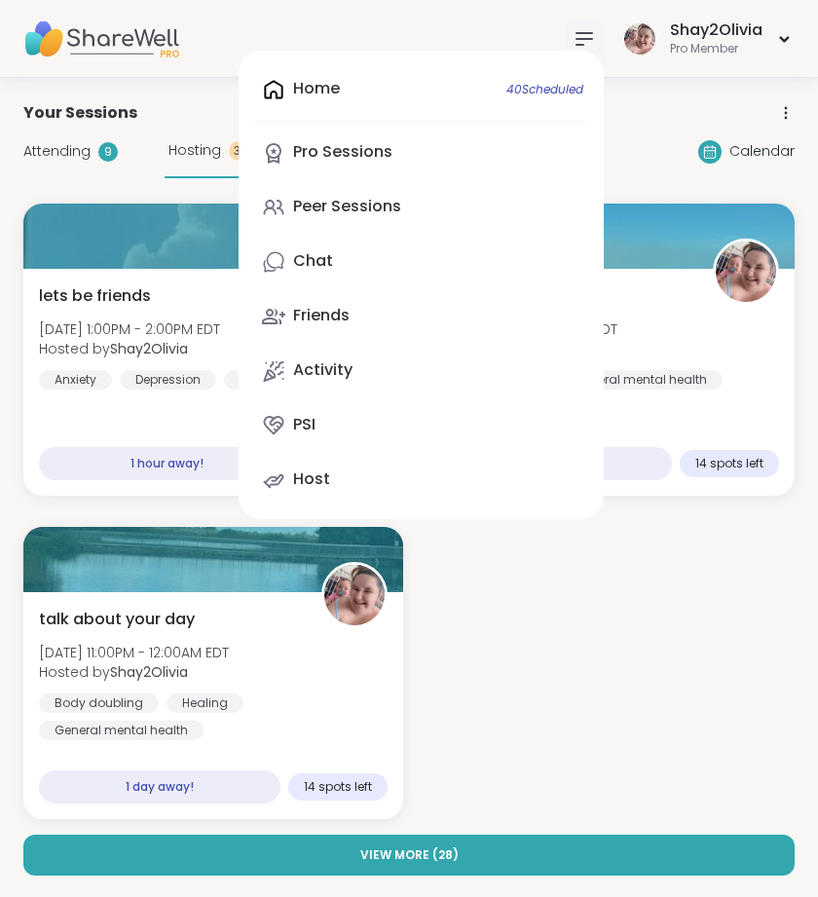
click at [369, 91] on div "Home 40 Scheduled Pro Sessions Peer Sessions Chat Friends Activity PSI Host" at bounding box center [421, 285] width 365 height 469
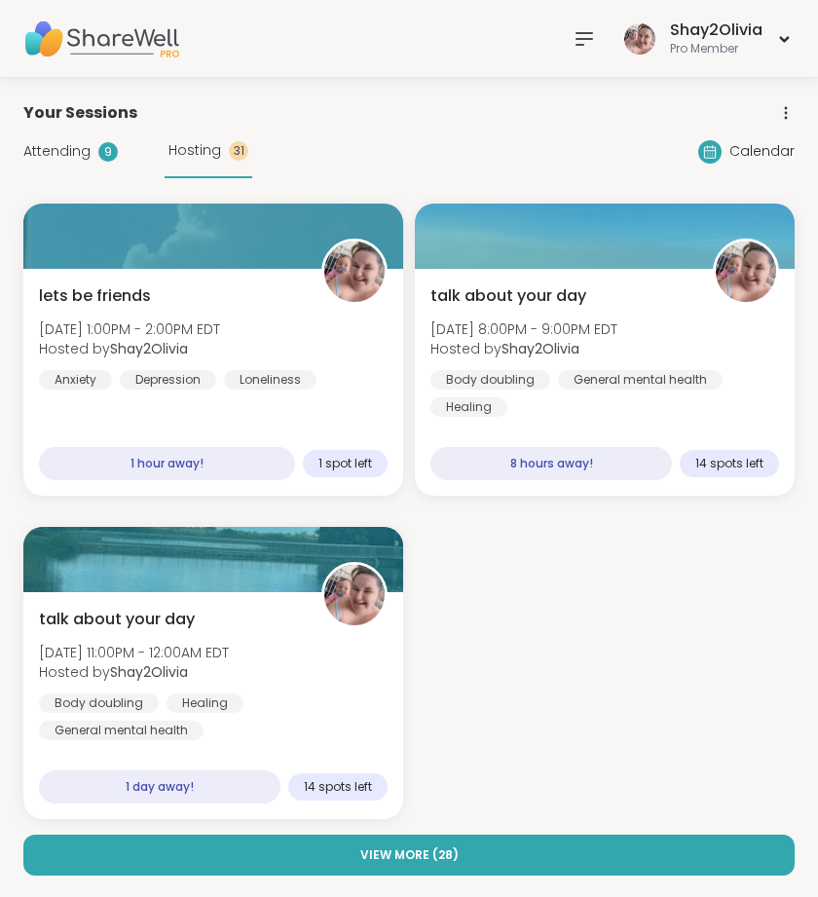
click at [75, 146] on span "Attending" at bounding box center [56, 151] width 67 height 20
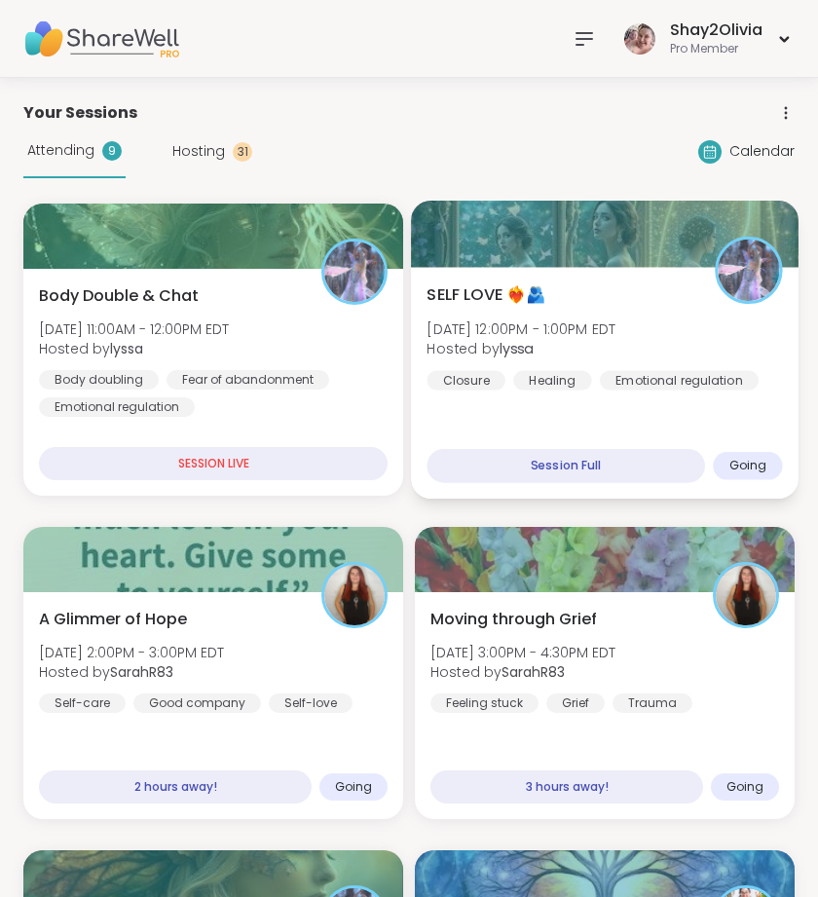
click at [568, 430] on div "SELF LOVE ❤️‍🔥🫂 [DATE] 12:00PM - 1:00PM EDT Hosted by lyssa Closure Healing Emo…" at bounding box center [605, 383] width 388 height 232
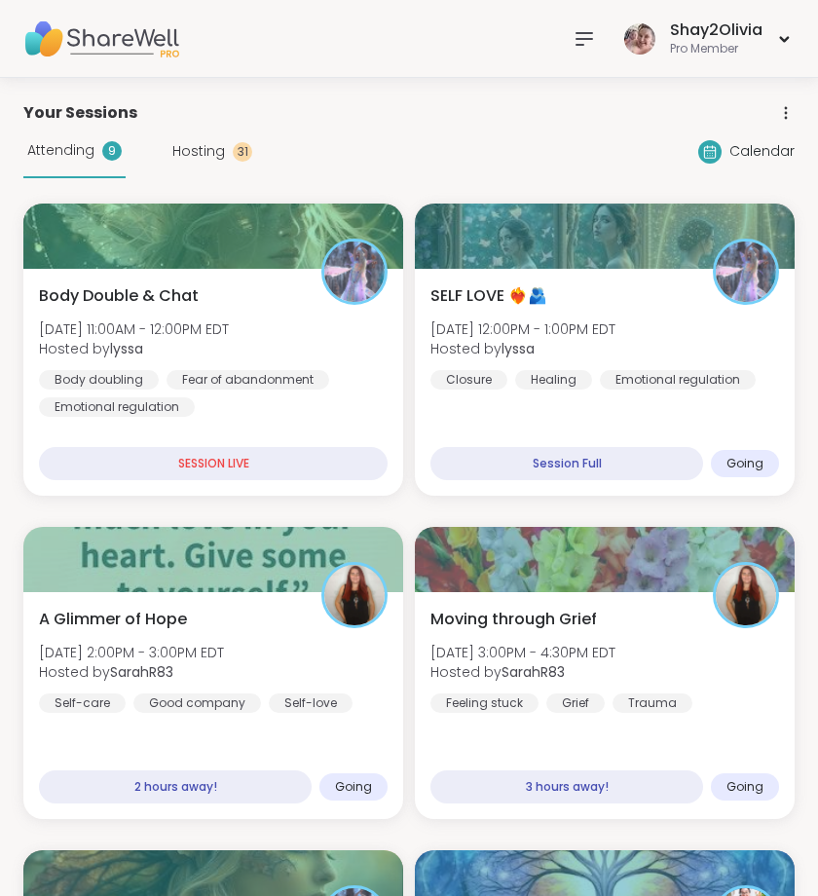
click at [217, 145] on span "Hosting" at bounding box center [198, 151] width 53 height 20
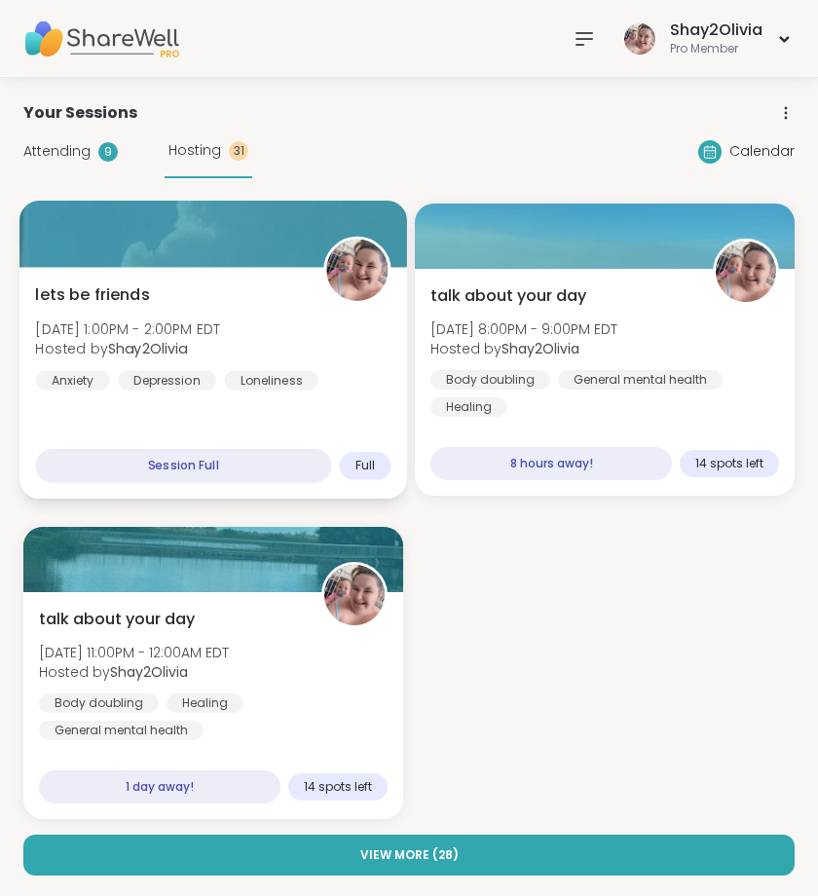
click at [350, 424] on div "lets be friends [DATE] 1:00PM - 2:00PM EDT Hosted by Shay2Olivia Anxiety [MEDIC…" at bounding box center [213, 383] width 388 height 232
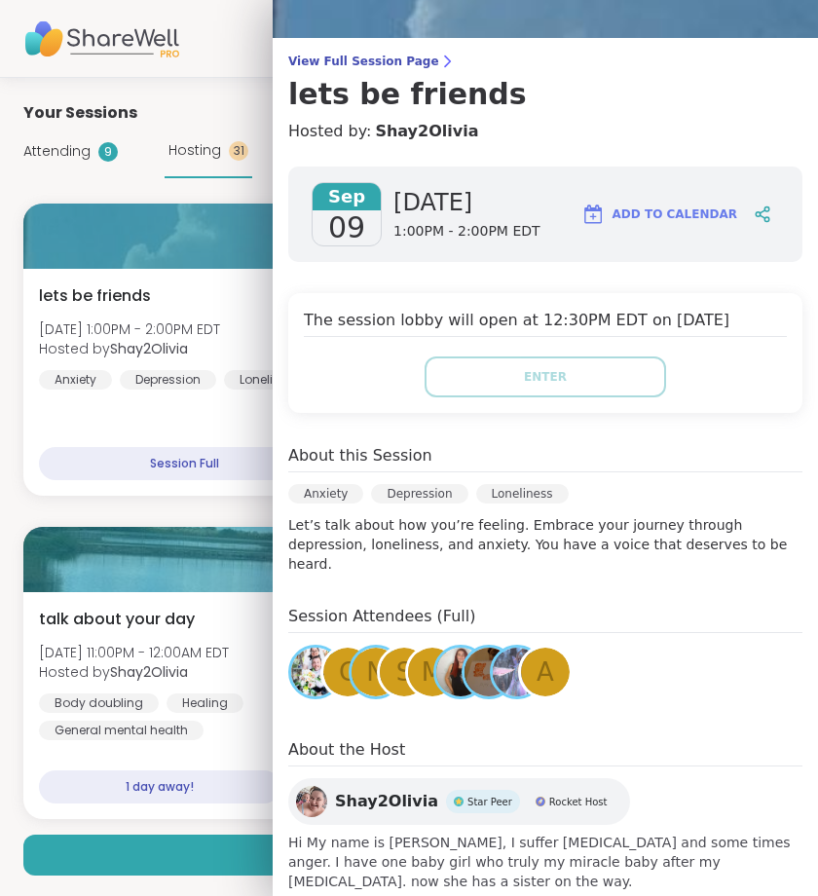
scroll to position [119, 0]
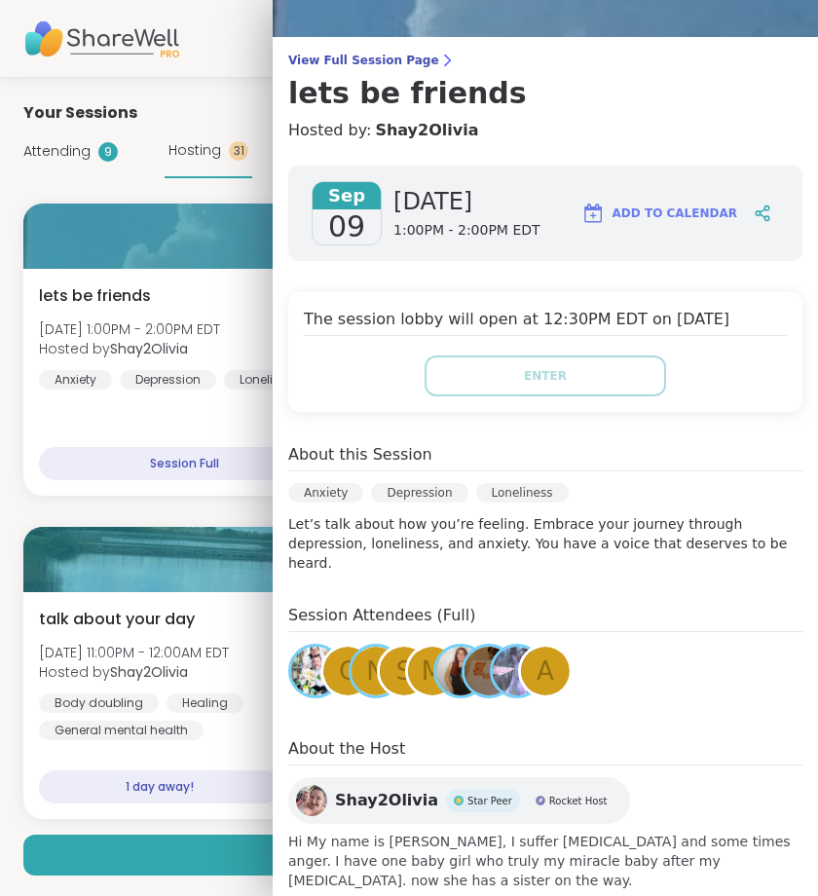
click at [142, 503] on div "lets be friends [DATE] 1:00PM - 2:00PM EDT Hosted by Shay2Olivia Anxiety [MEDIC…" at bounding box center [408, 512] width 771 height 616
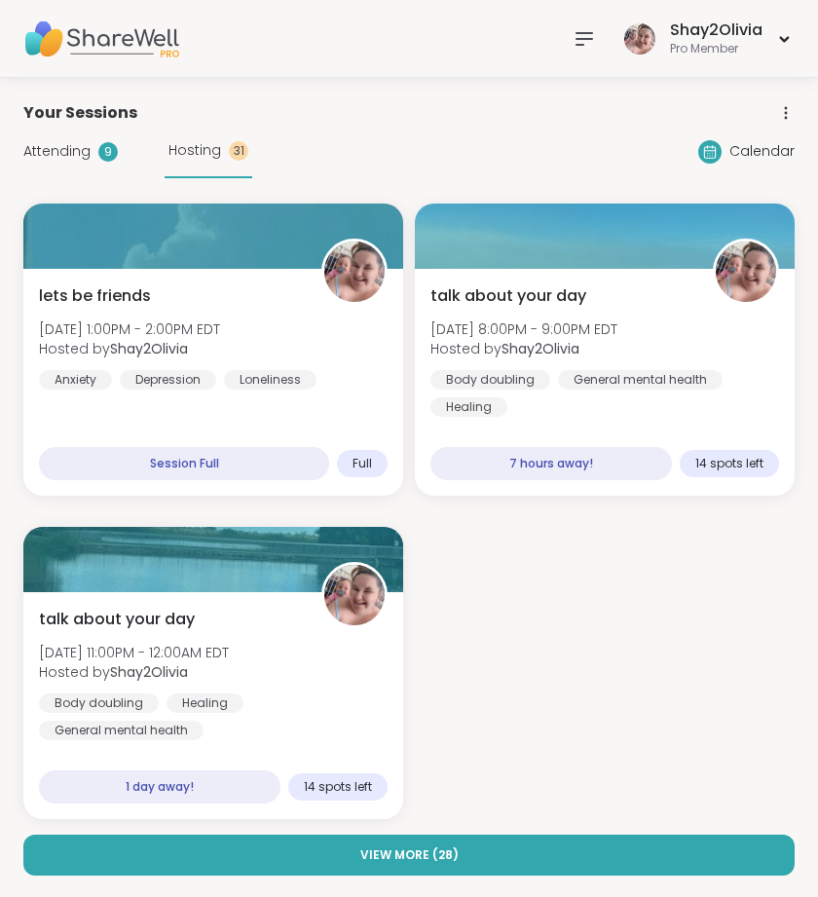
click at [85, 158] on span "Attending" at bounding box center [56, 151] width 67 height 20
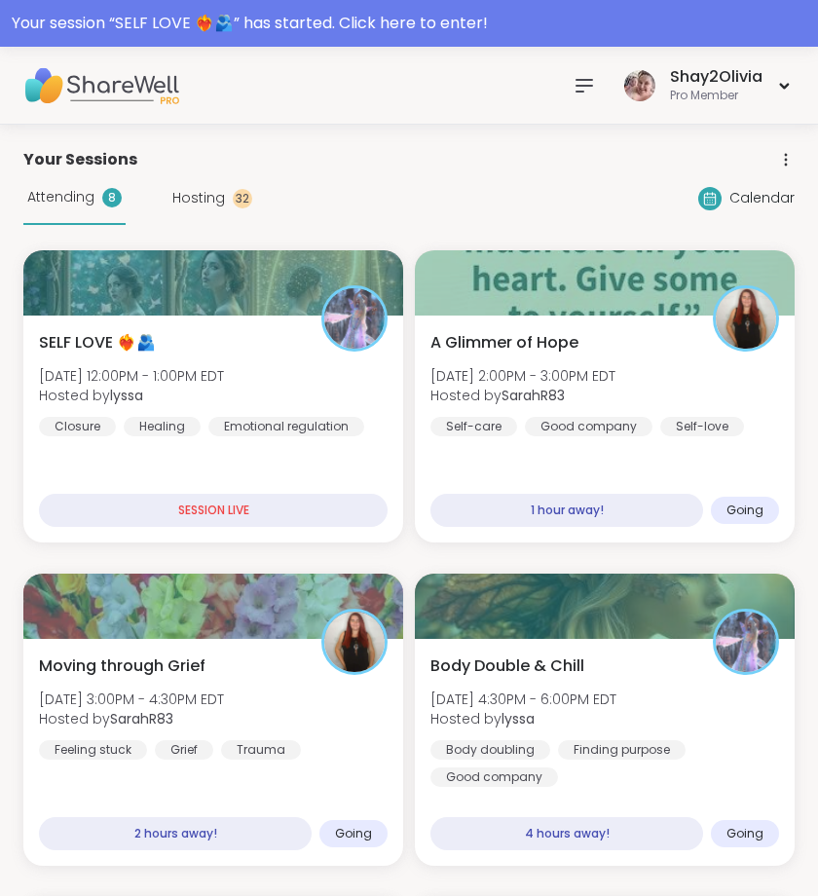
click at [579, 82] on icon at bounding box center [584, 85] width 23 height 23
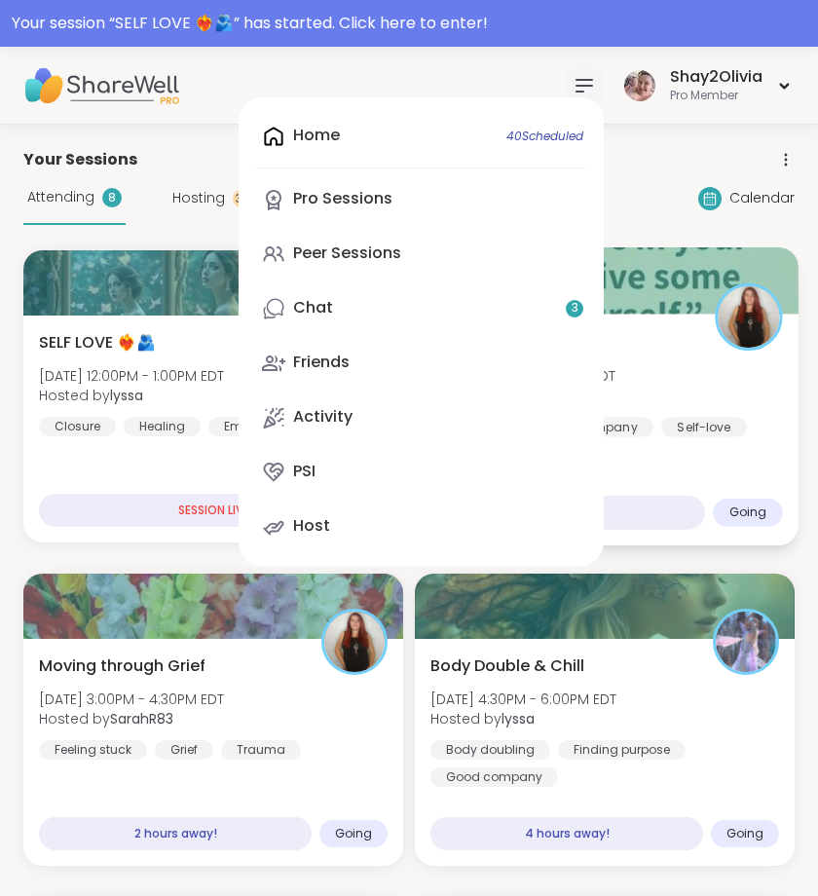
click at [439, 333] on div "Home 40 Scheduled Pro Sessions Peer Sessions Chat 3 Friends Activity PSI Host" at bounding box center [421, 331] width 365 height 469
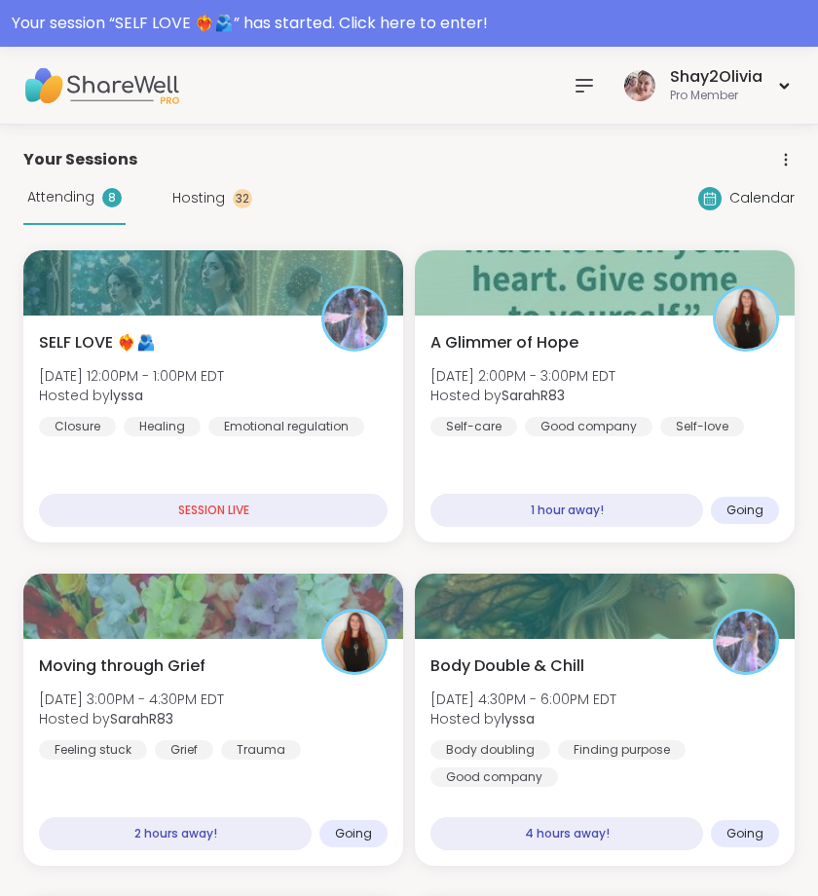
click at [589, 94] on icon at bounding box center [584, 85] width 23 height 23
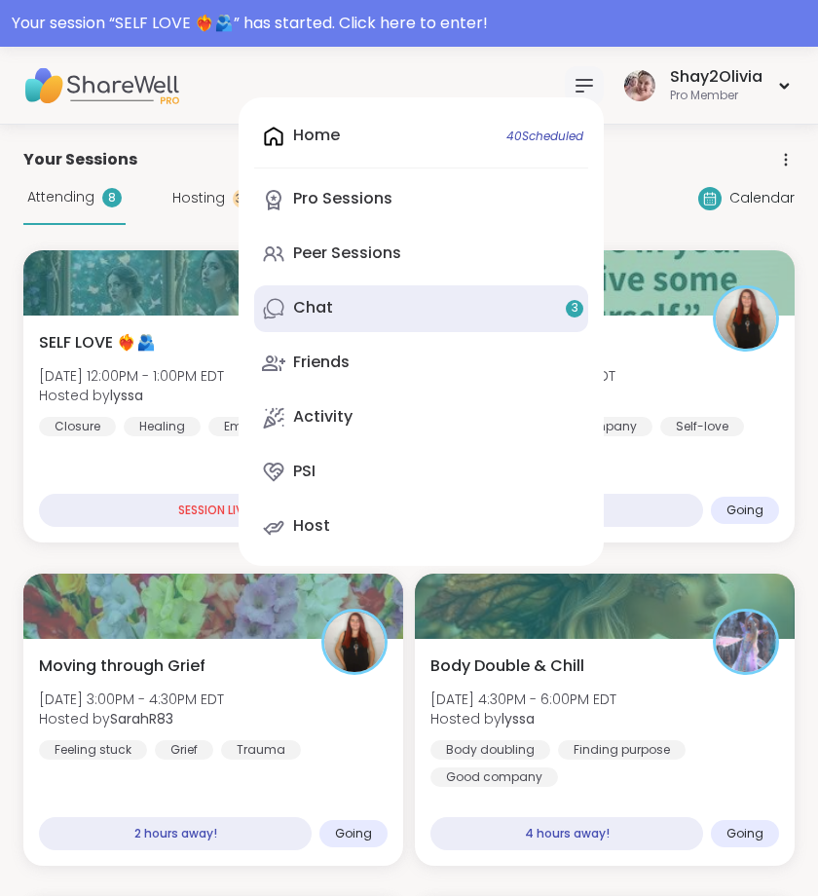
click at [457, 309] on link "Chat 3" at bounding box center [421, 308] width 334 height 47
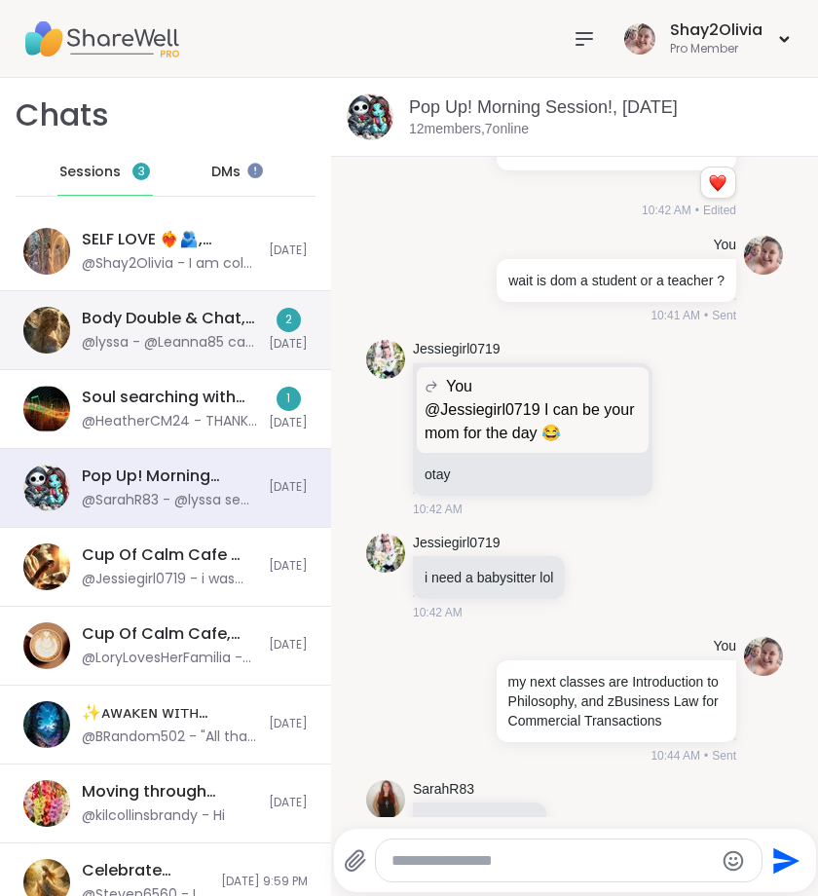
click at [188, 324] on div "Body Double & Chat, [DATE]" at bounding box center [169, 318] width 175 height 21
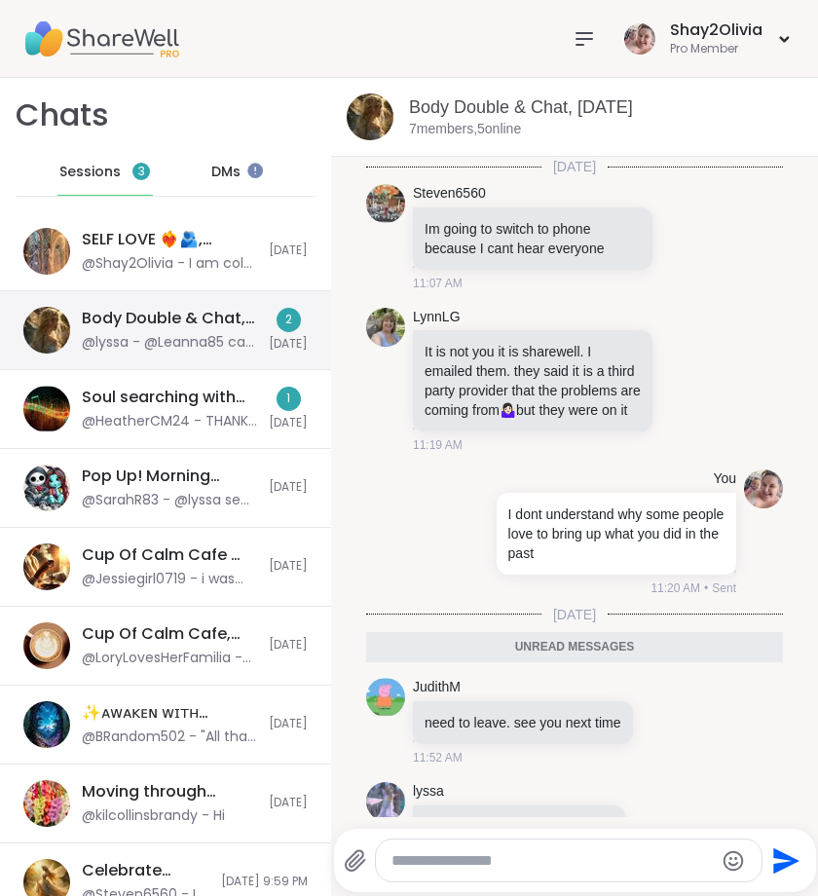
scroll to position [96, 0]
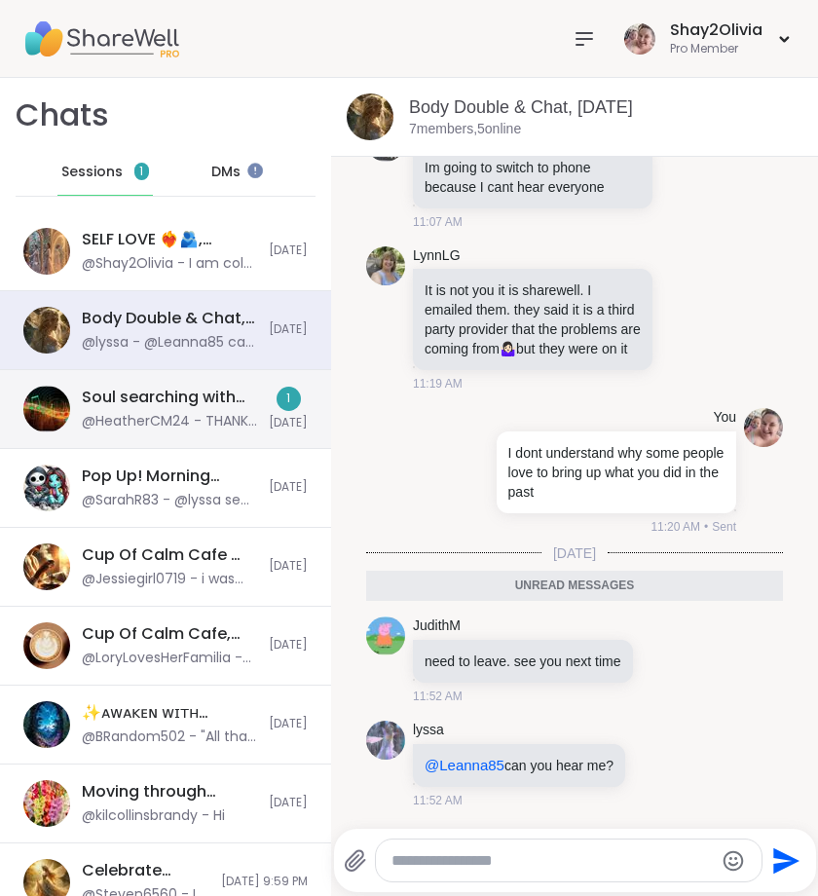
click at [254, 411] on div "Soul searching with music -Special topic edition! , Sep 08 @HeatherCM24 - THANK…" at bounding box center [165, 409] width 331 height 79
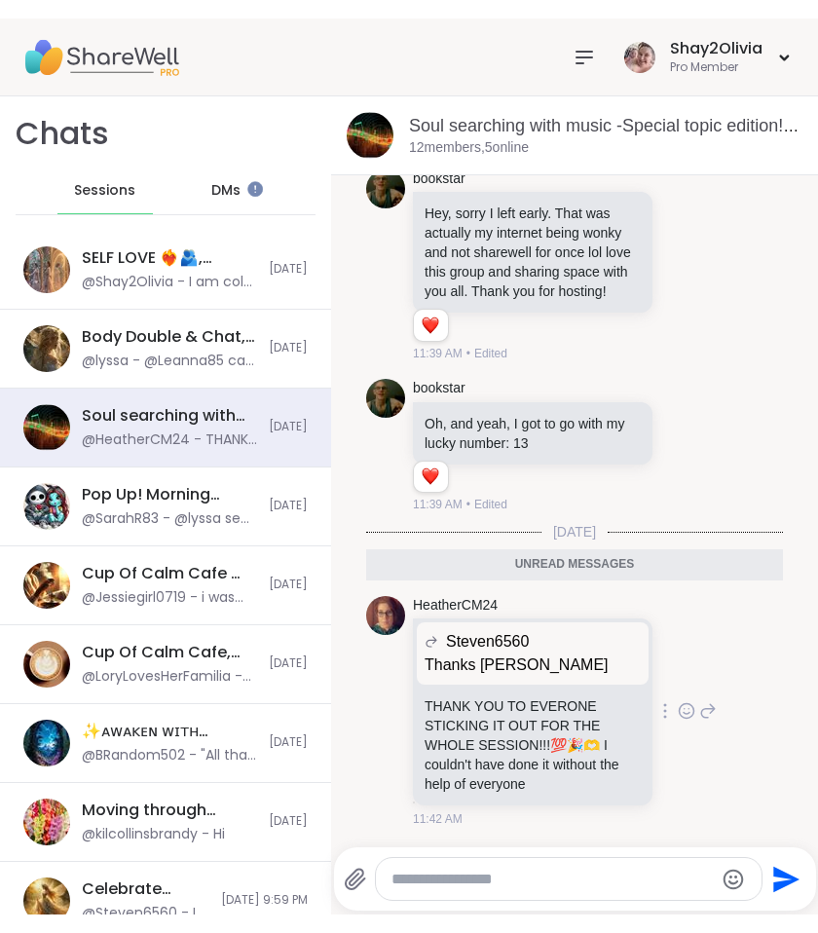
scroll to position [20404, 0]
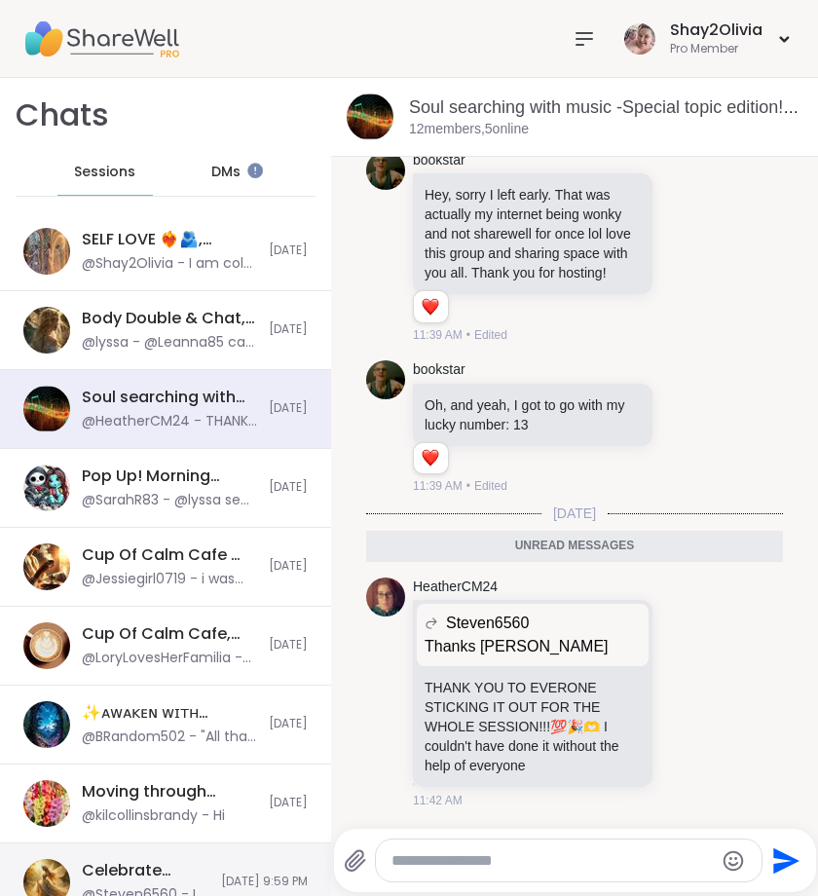
click at [197, 246] on div "SELF LOVE ❤️‍🔥🫂, Sep 09" at bounding box center [169, 239] width 175 height 21
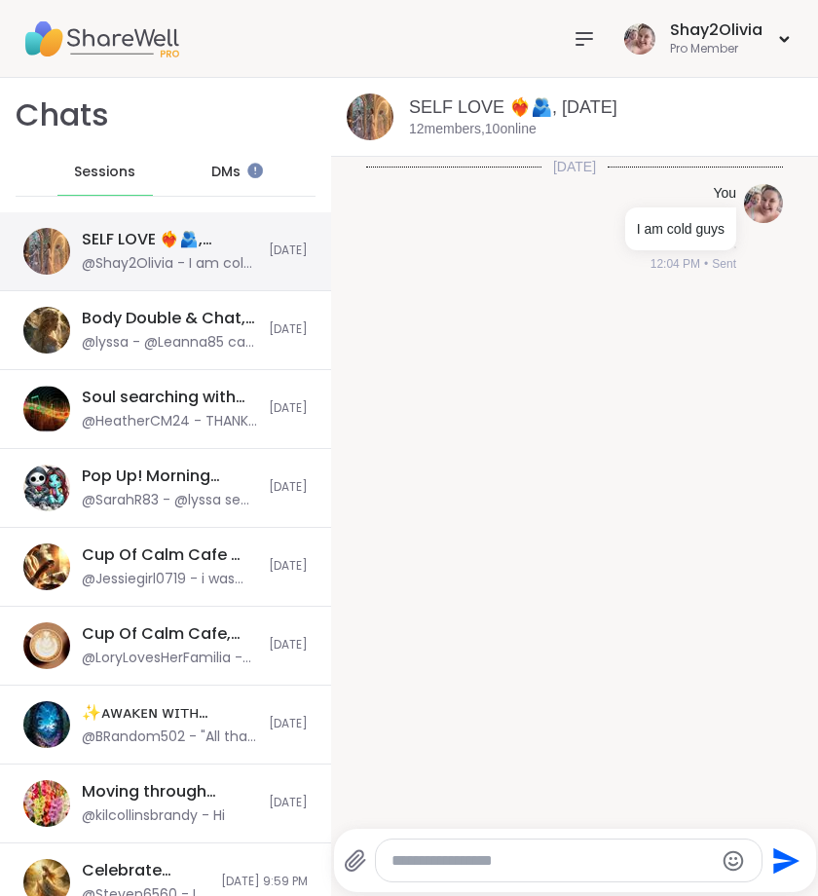
click at [198, 261] on div "@Shay2Olivia - I am cold guys" at bounding box center [169, 263] width 175 height 19
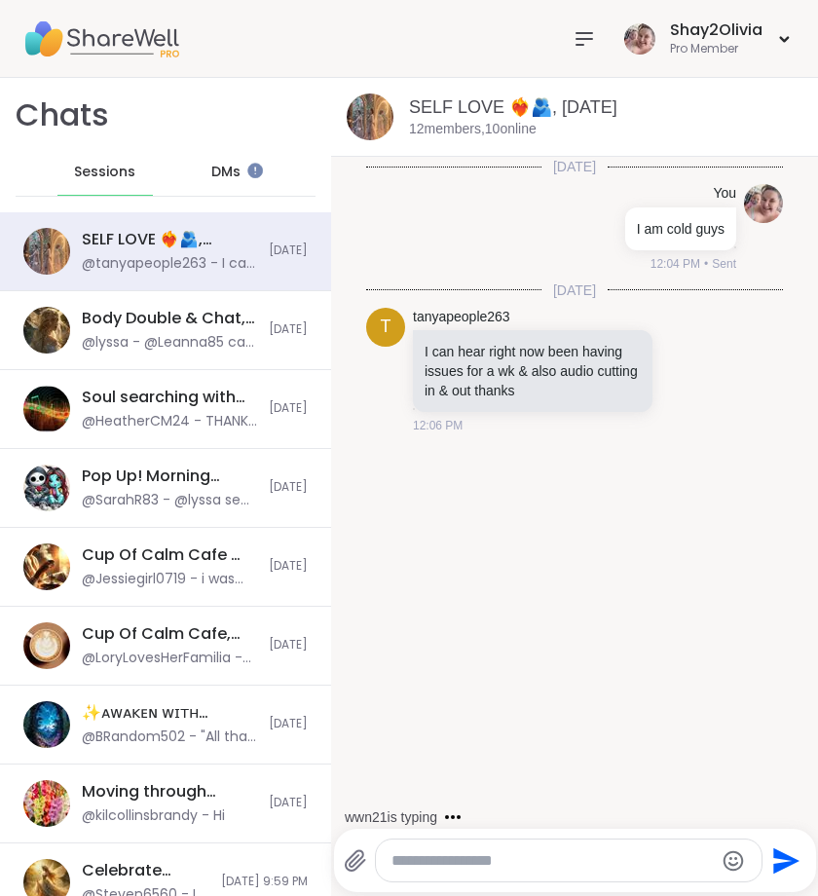
click at [478, 858] on textarea "Type your message" at bounding box center [553, 860] width 322 height 19
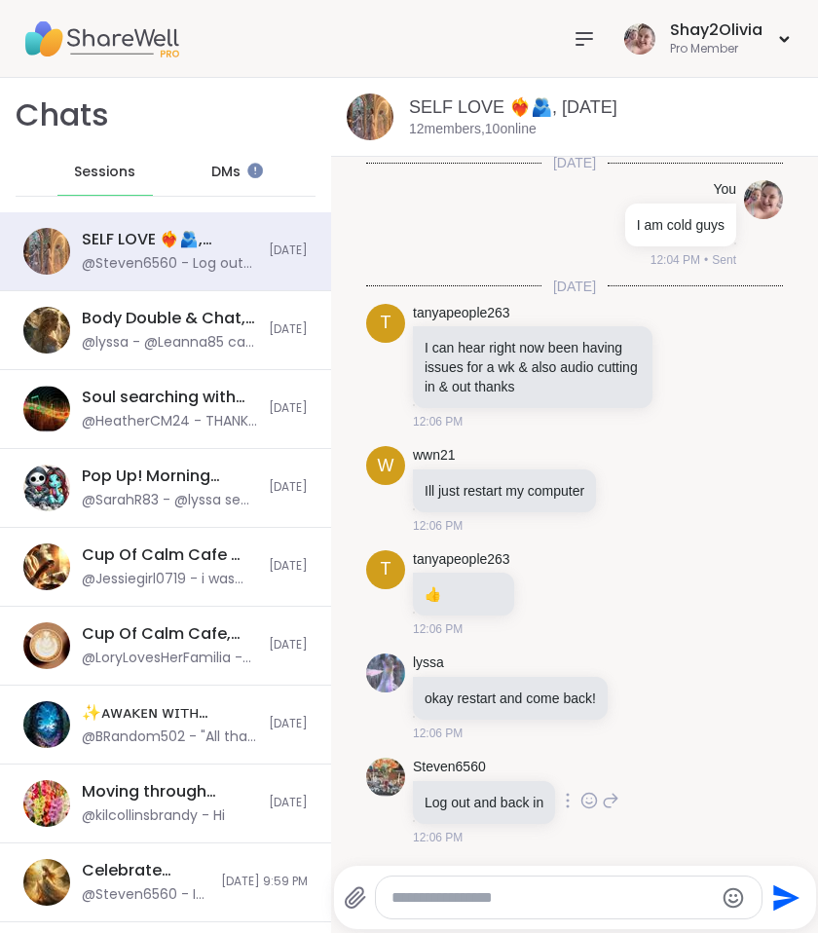
scroll to position [4, 0]
click at [572, 40] on div at bounding box center [584, 38] width 39 height 39
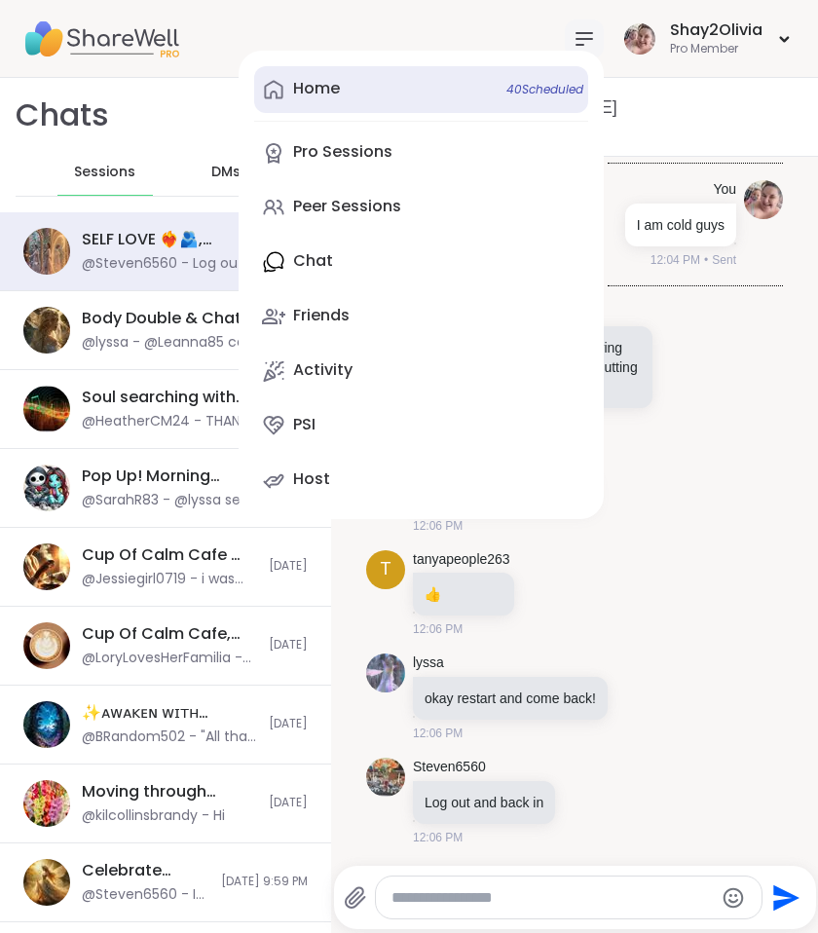
click at [458, 95] on link "Home 40 Scheduled" at bounding box center [421, 89] width 334 height 47
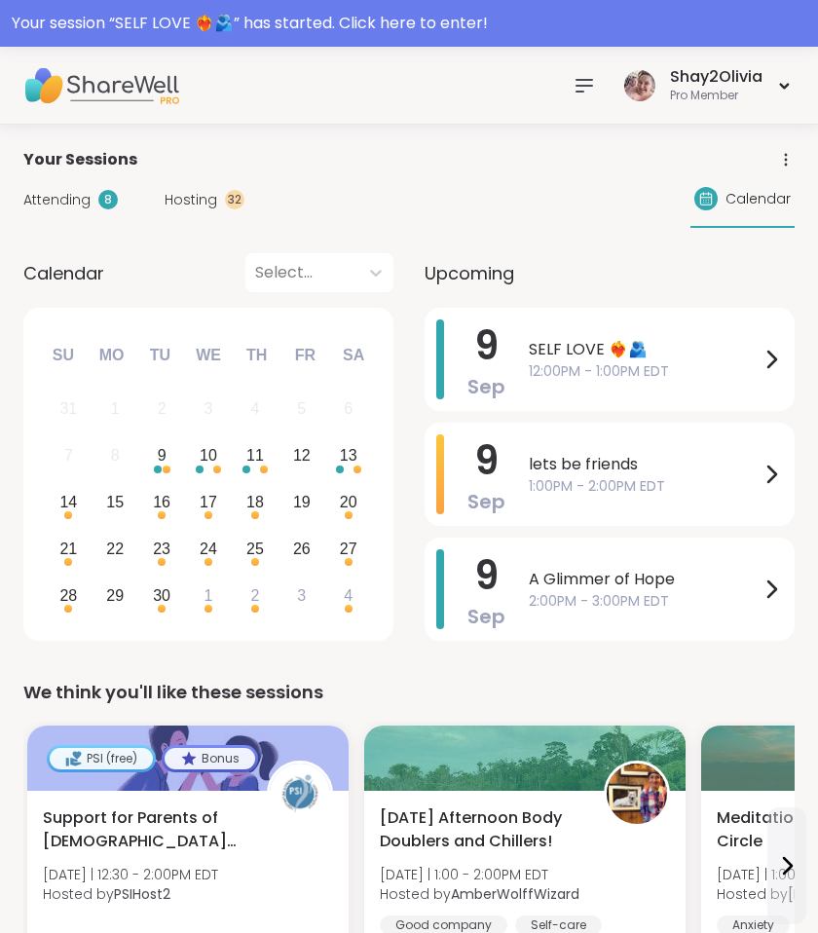
click at [585, 75] on icon at bounding box center [584, 85] width 23 height 23
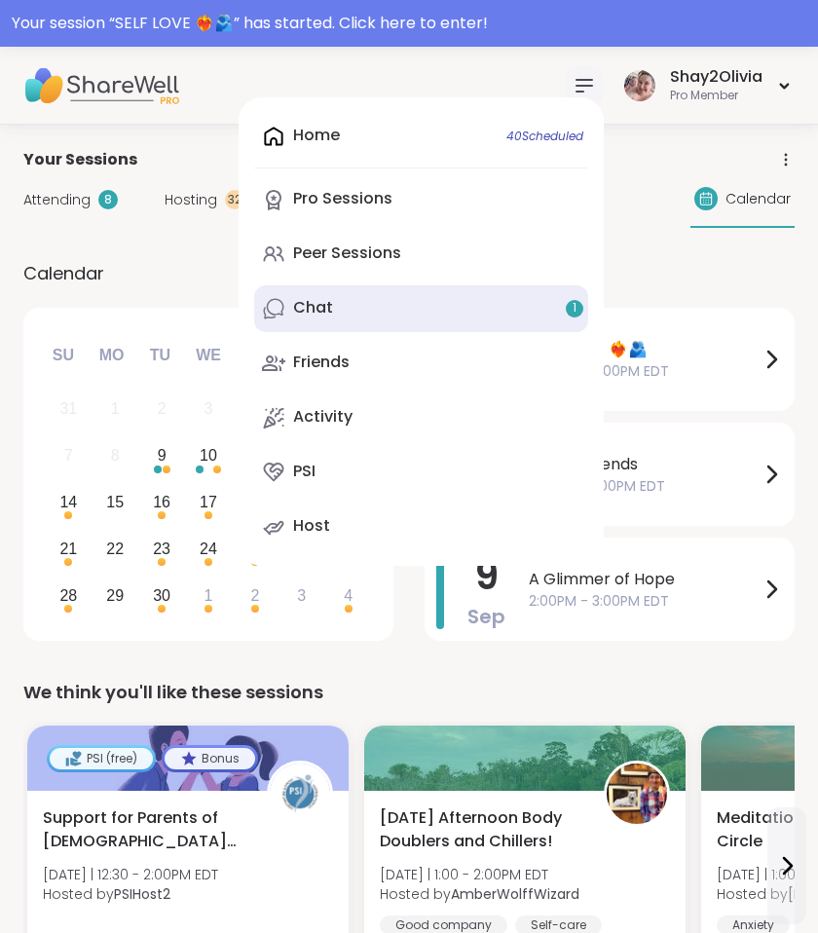
click at [335, 298] on link "Chat 1" at bounding box center [421, 308] width 334 height 47
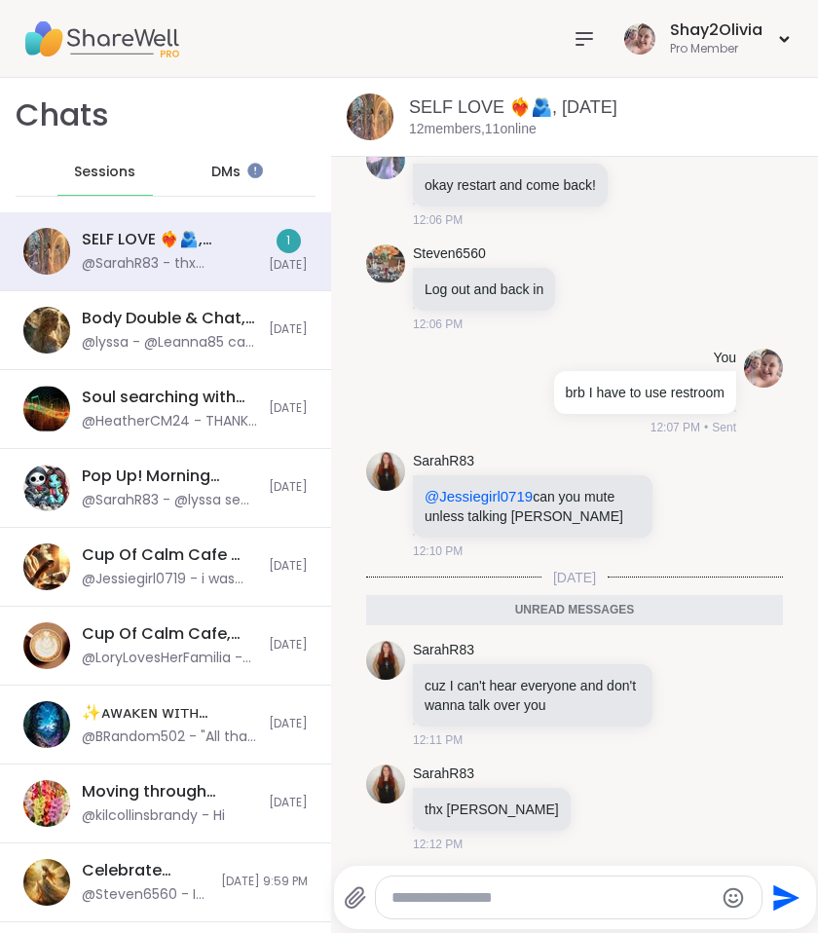
scroll to position [452, 0]
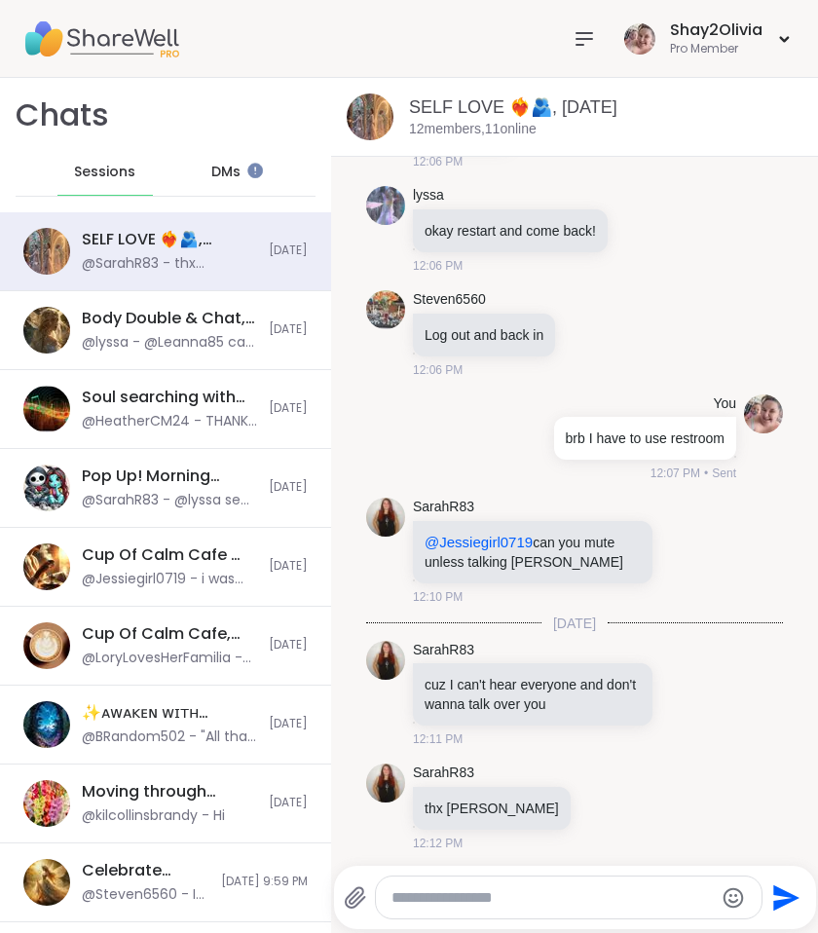
click at [566, 25] on div at bounding box center [584, 38] width 39 height 39
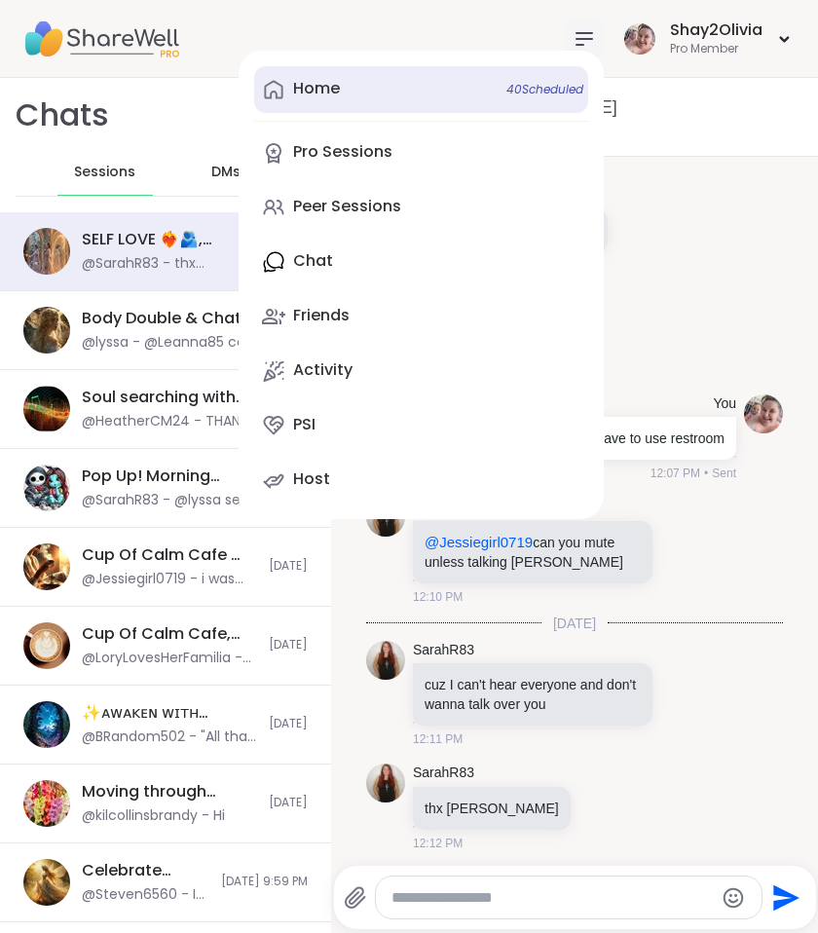
click at [326, 94] on div "Home 40 Scheduled" at bounding box center [316, 88] width 47 height 21
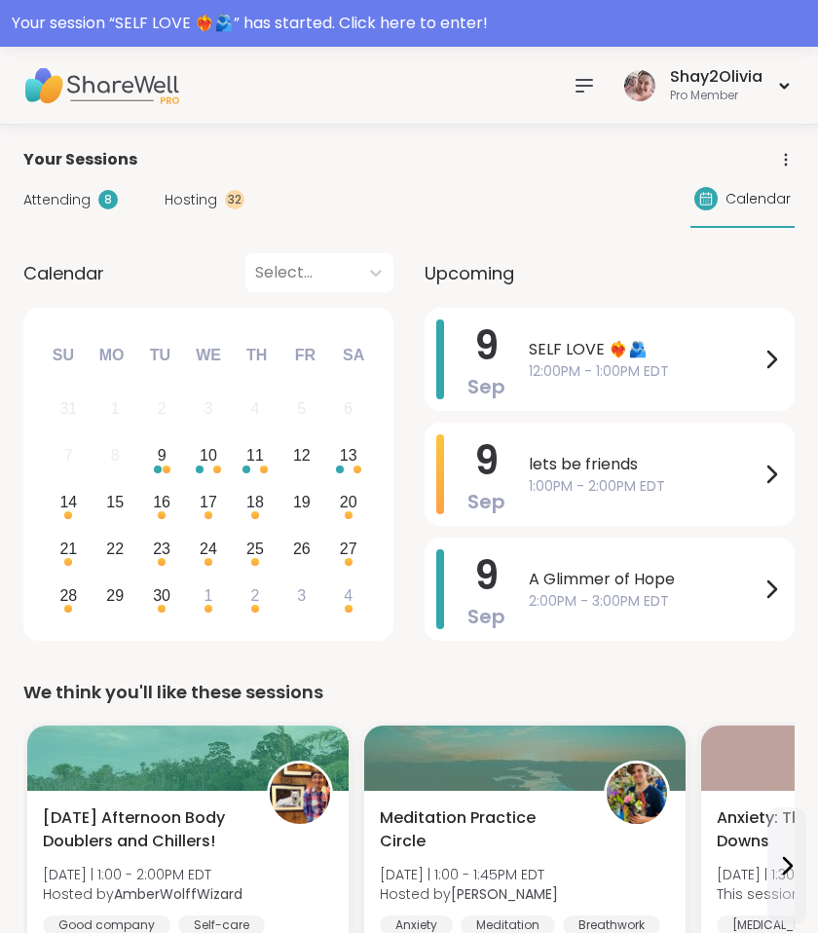
click at [190, 215] on div "Attending 8 Hosting 32 Calendar" at bounding box center [408, 199] width 771 height 56
click at [190, 206] on span "Hosting" at bounding box center [191, 200] width 53 height 20
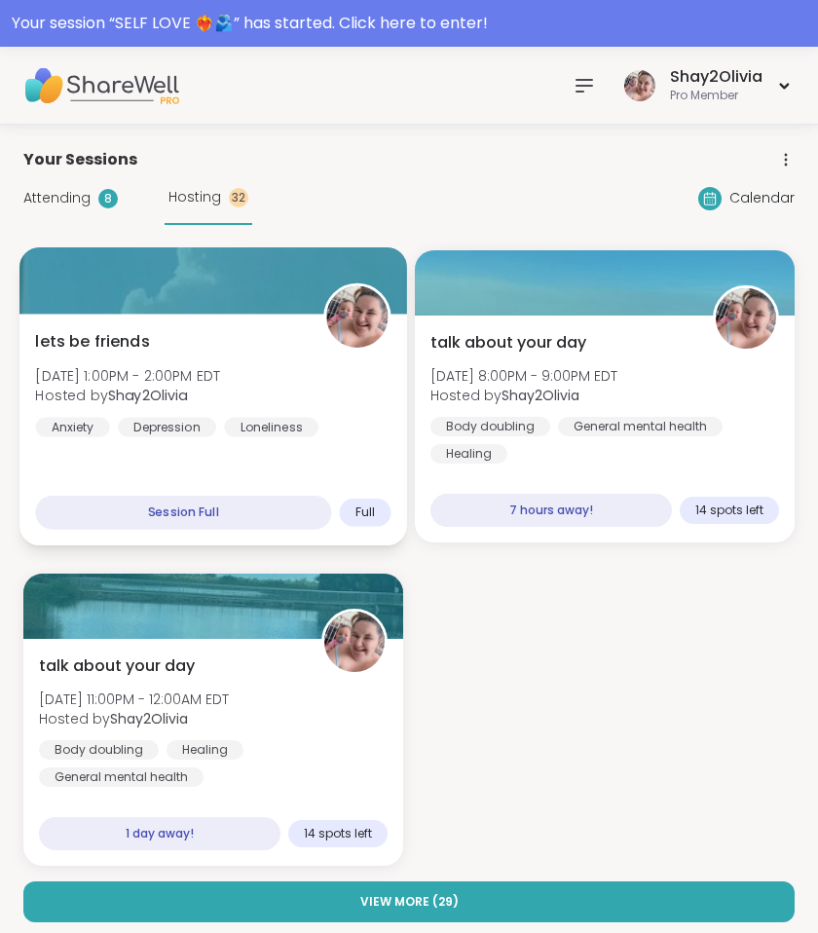
click at [131, 388] on b "Shay2Olivia" at bounding box center [148, 395] width 80 height 19
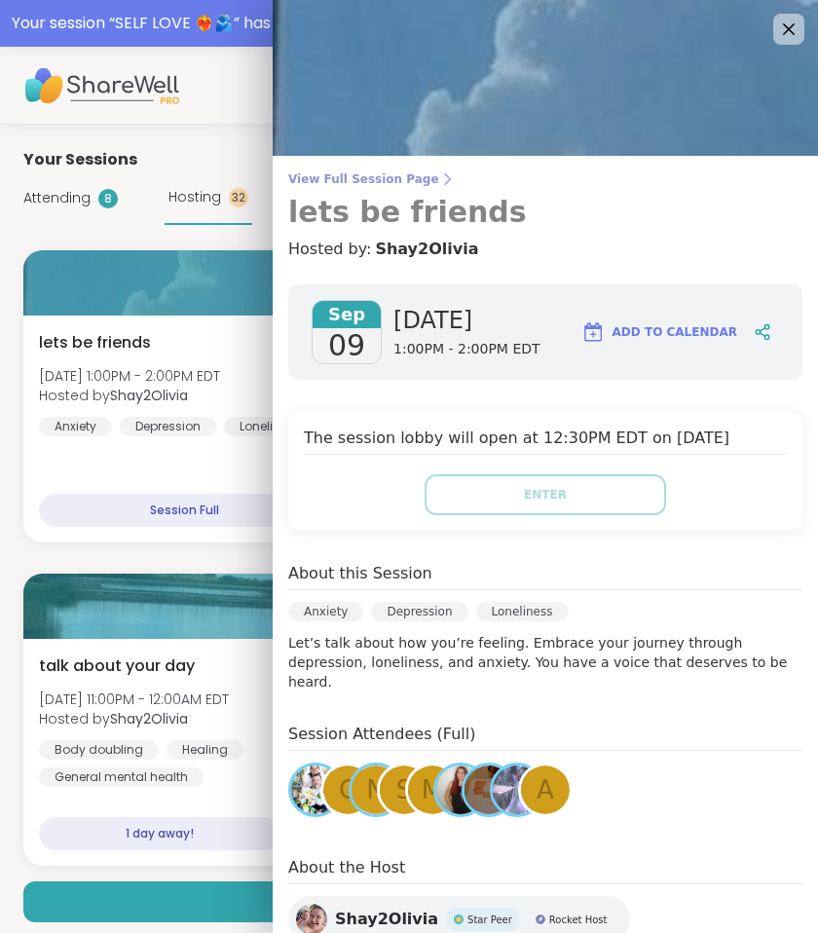
click at [387, 184] on span "View Full Session Page" at bounding box center [545, 179] width 514 height 16
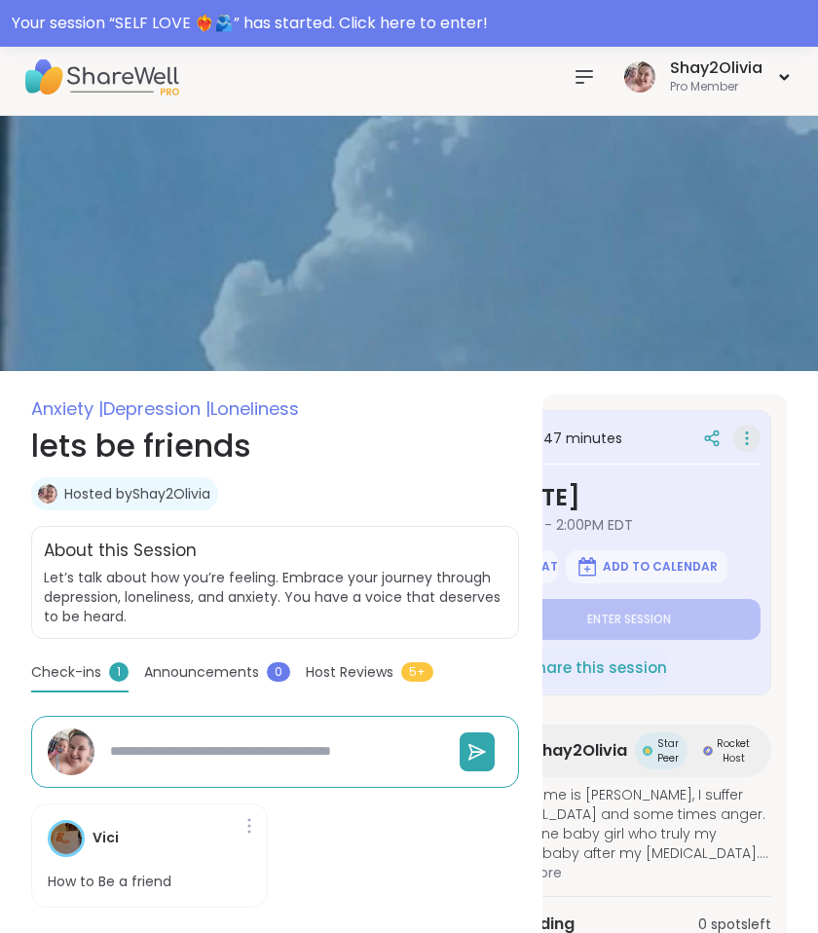
scroll to position [0, 72]
click at [745, 438] on icon at bounding box center [746, 438] width 19 height 27
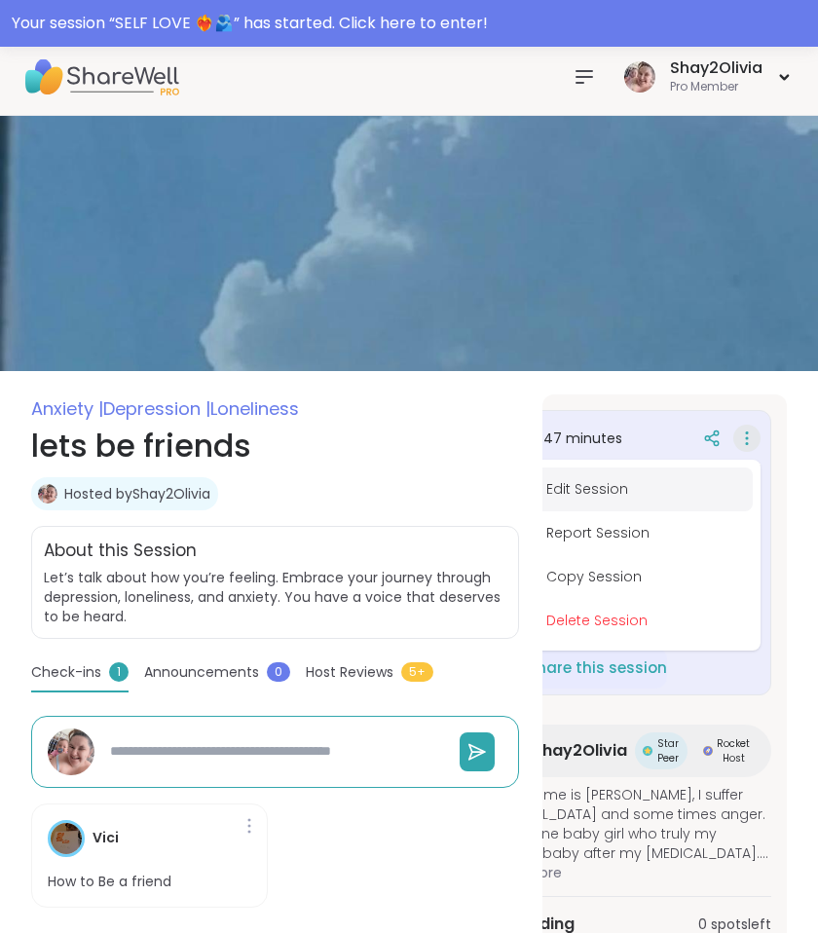
click at [586, 487] on button "Edit Session" at bounding box center [644, 490] width 218 height 44
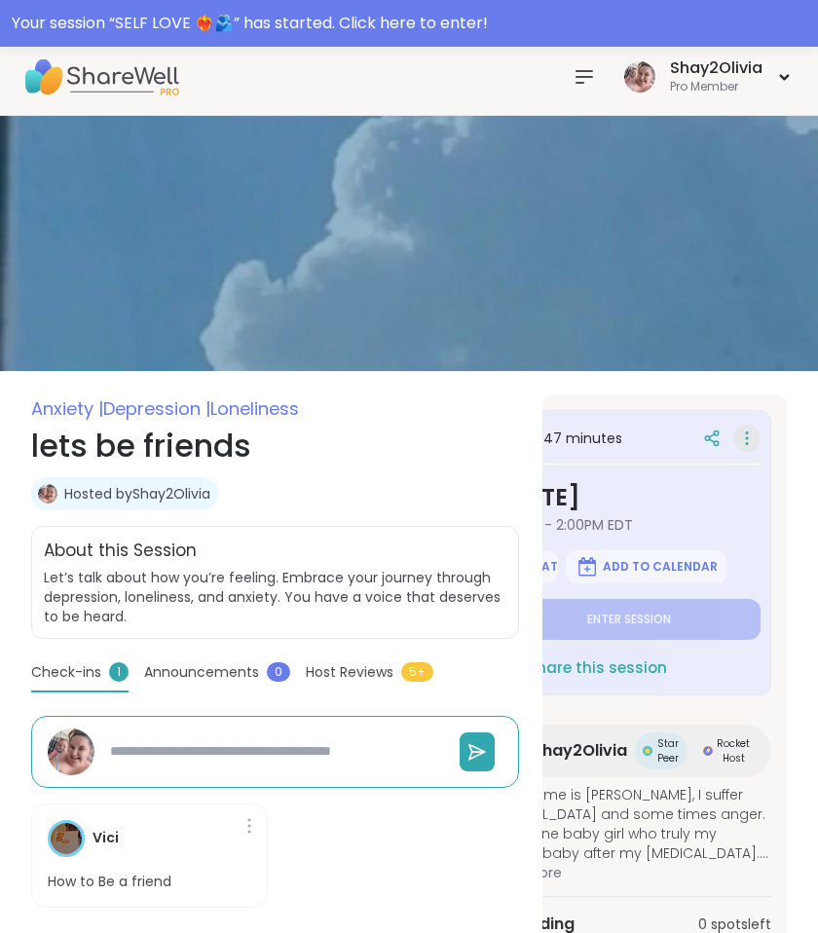
type textarea "*"
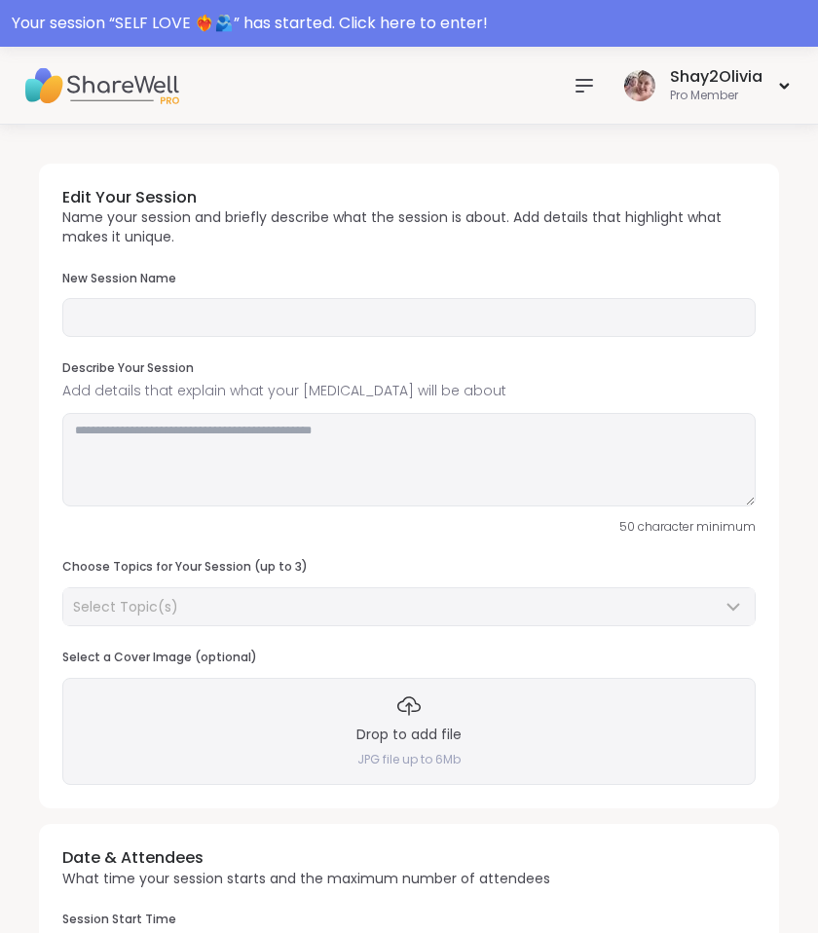
type input "**********"
type textarea "**********"
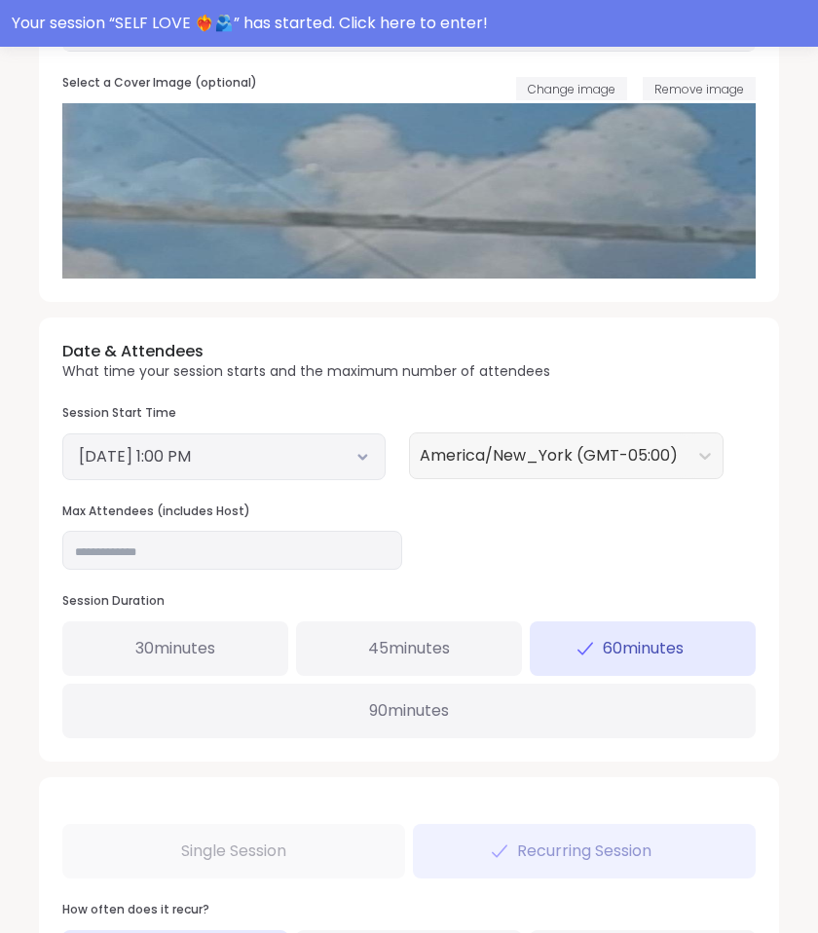
scroll to position [375, 0]
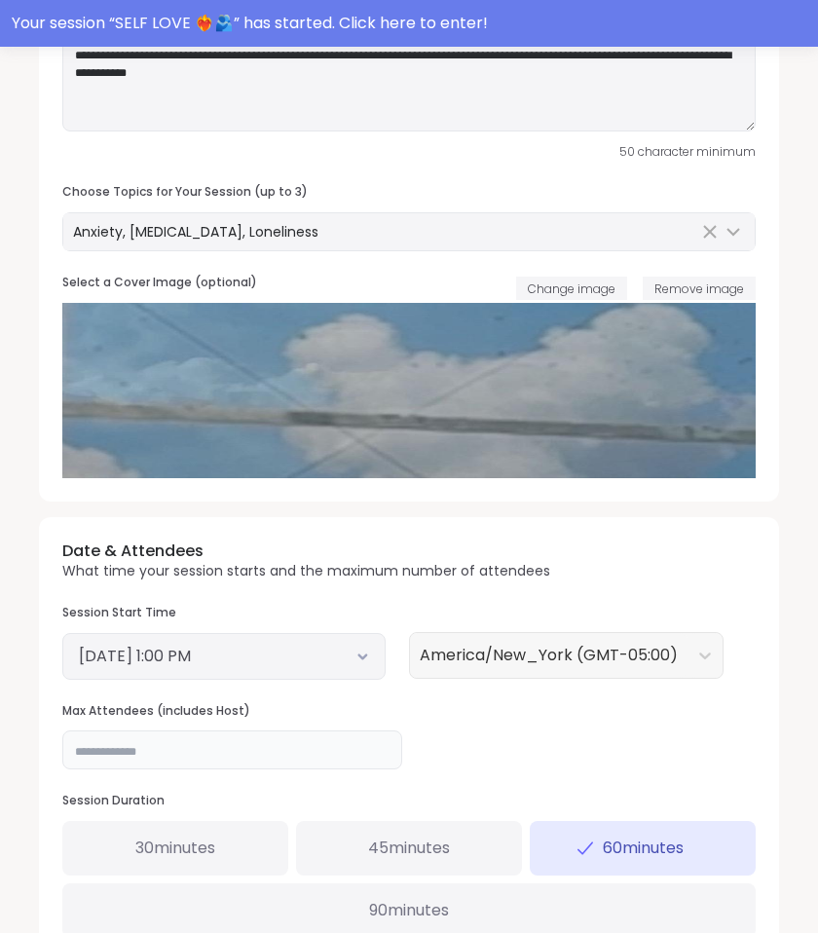
click at [302, 737] on input "**" at bounding box center [232, 750] width 340 height 39
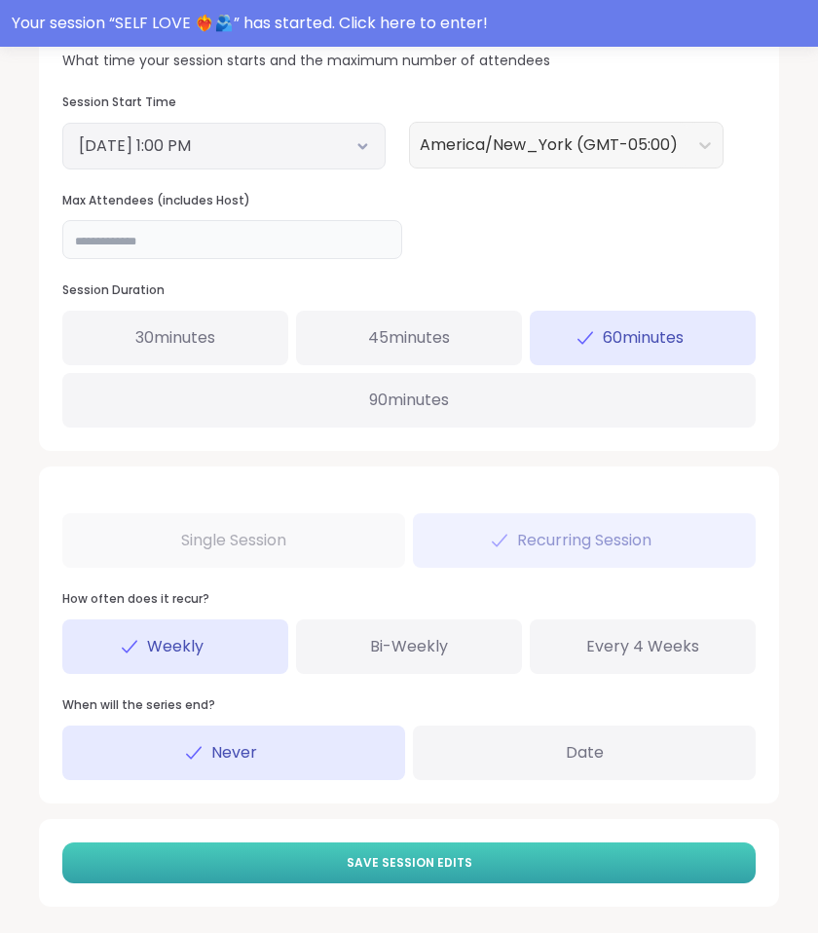
scroll to position [884, 0]
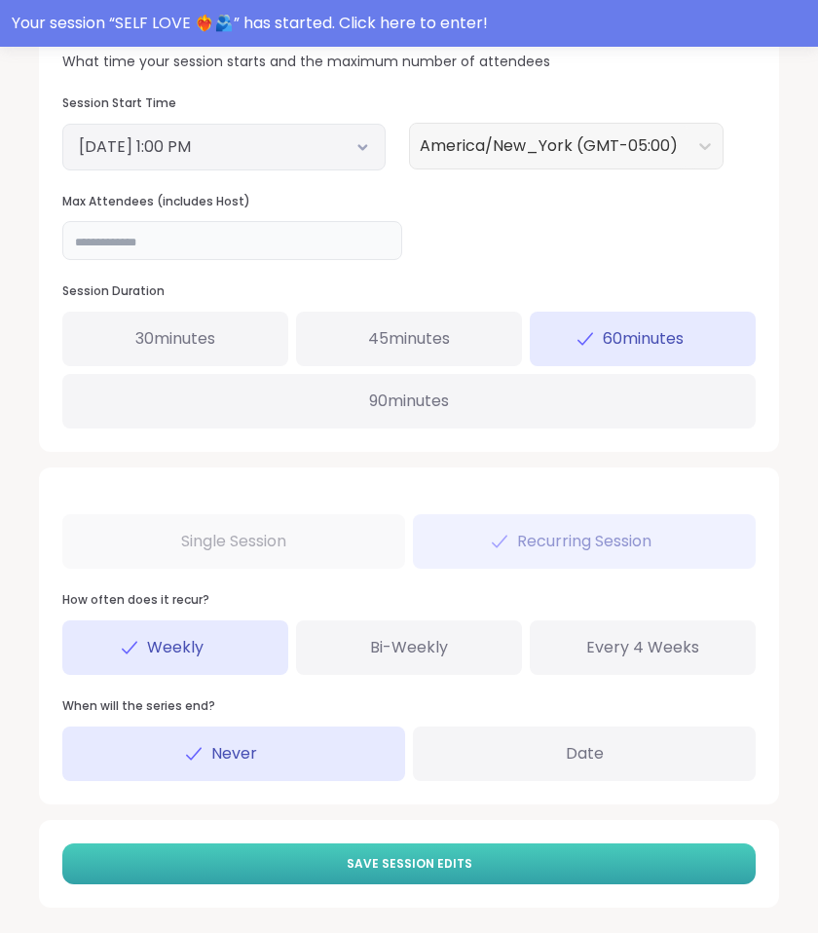
type input "**"
click at [466, 863] on button "Save Session Edits" at bounding box center [409, 864] width 694 height 41
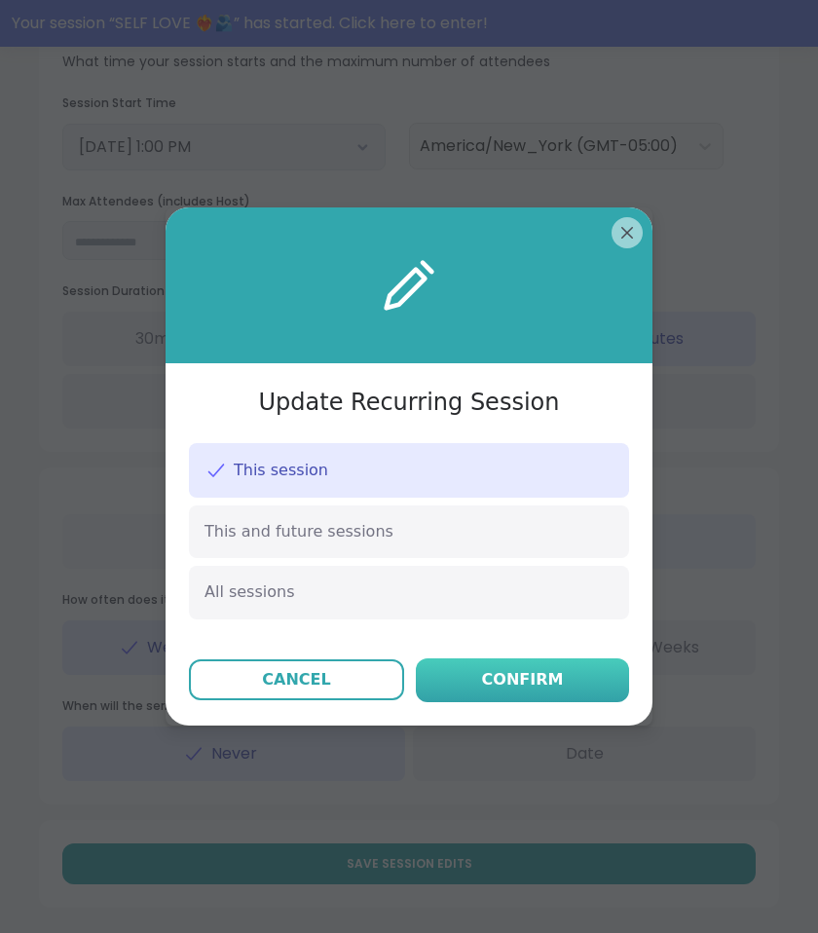
click at [558, 690] on div "Confirm" at bounding box center [523, 679] width 82 height 23
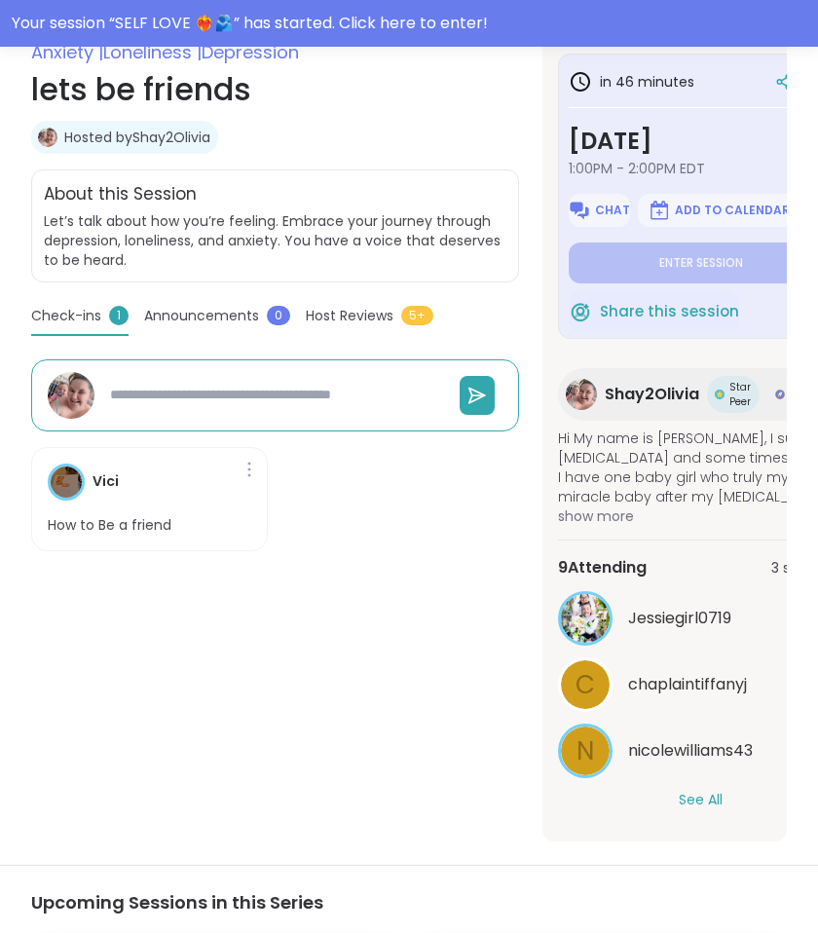
click at [706, 792] on button "See All" at bounding box center [701, 800] width 44 height 20
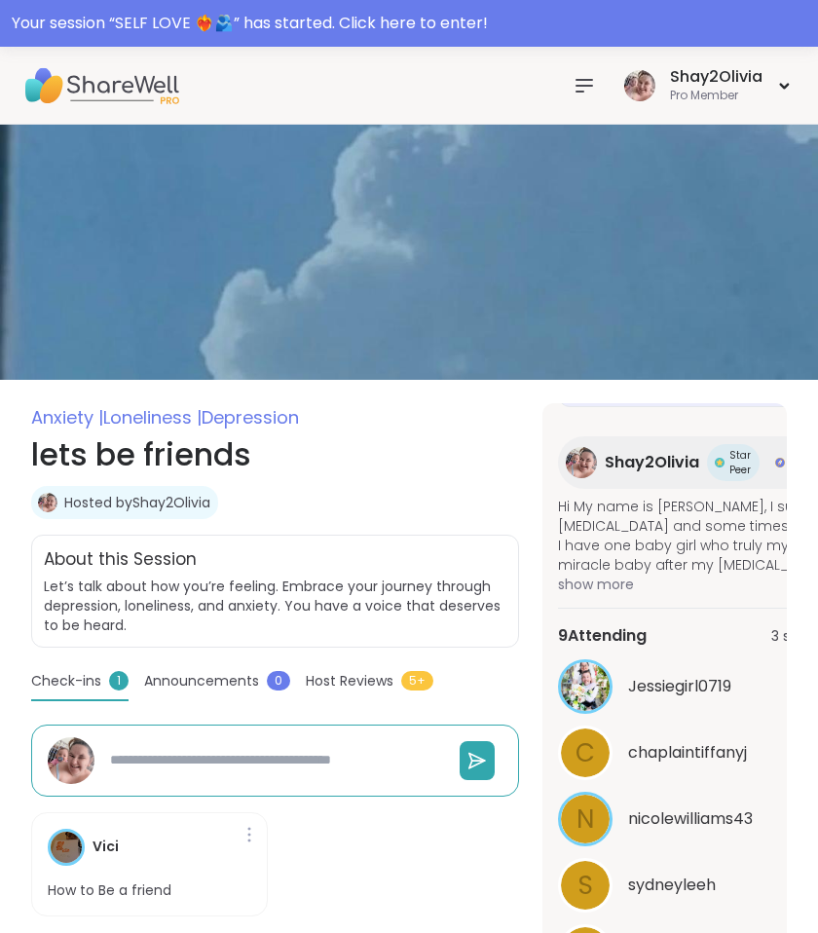
click at [231, 681] on span "Announcements" at bounding box center [201, 681] width 115 height 20
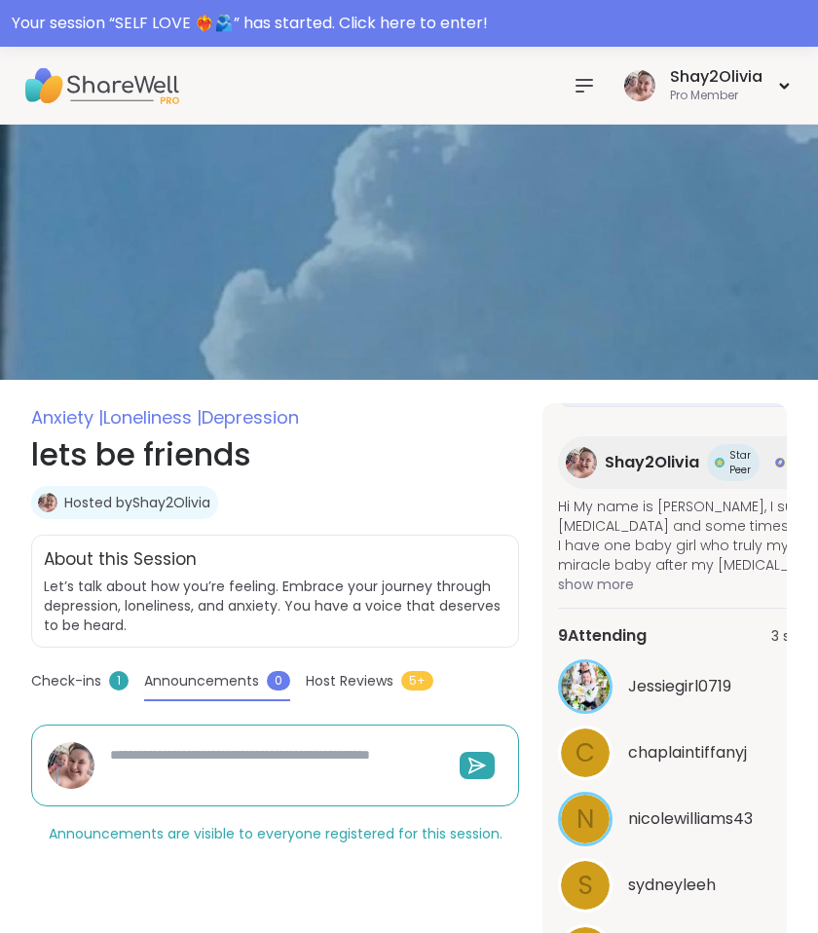
click at [119, 748] on textarea at bounding box center [273, 765] width 342 height 56
type textarea "*"
type textarea "**"
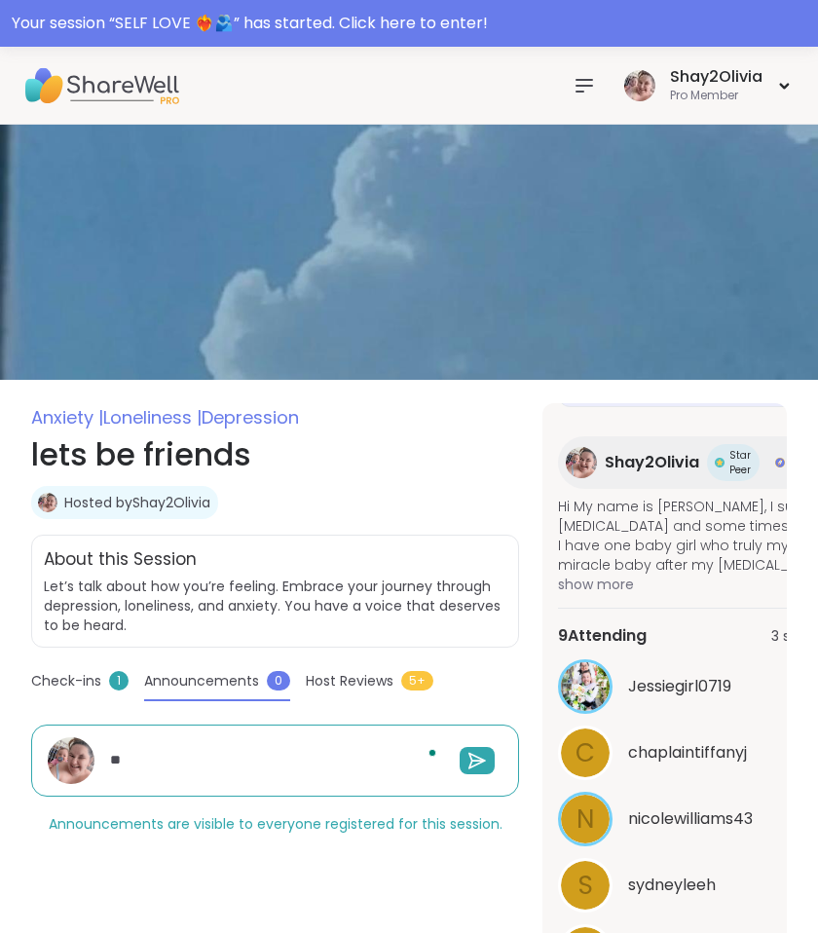
type textarea "*"
type textarea "**"
type textarea "*"
type textarea "****"
type textarea "*"
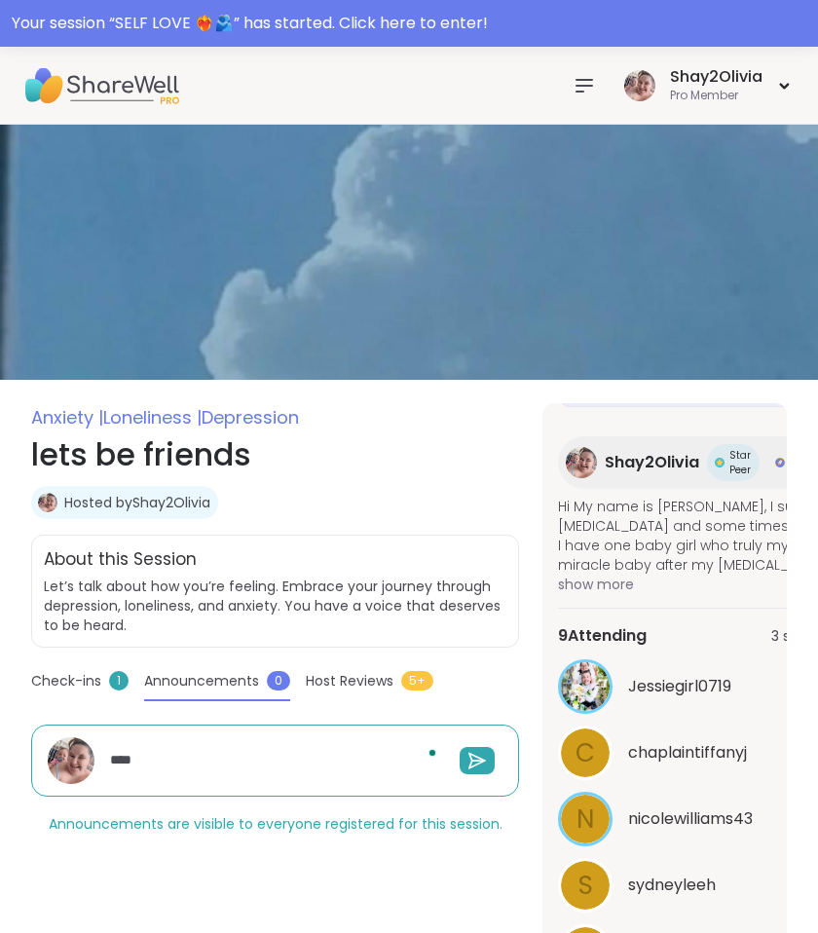
type textarea "*****"
type textarea "*"
type textarea "******"
type textarea "*"
type textarea "*******"
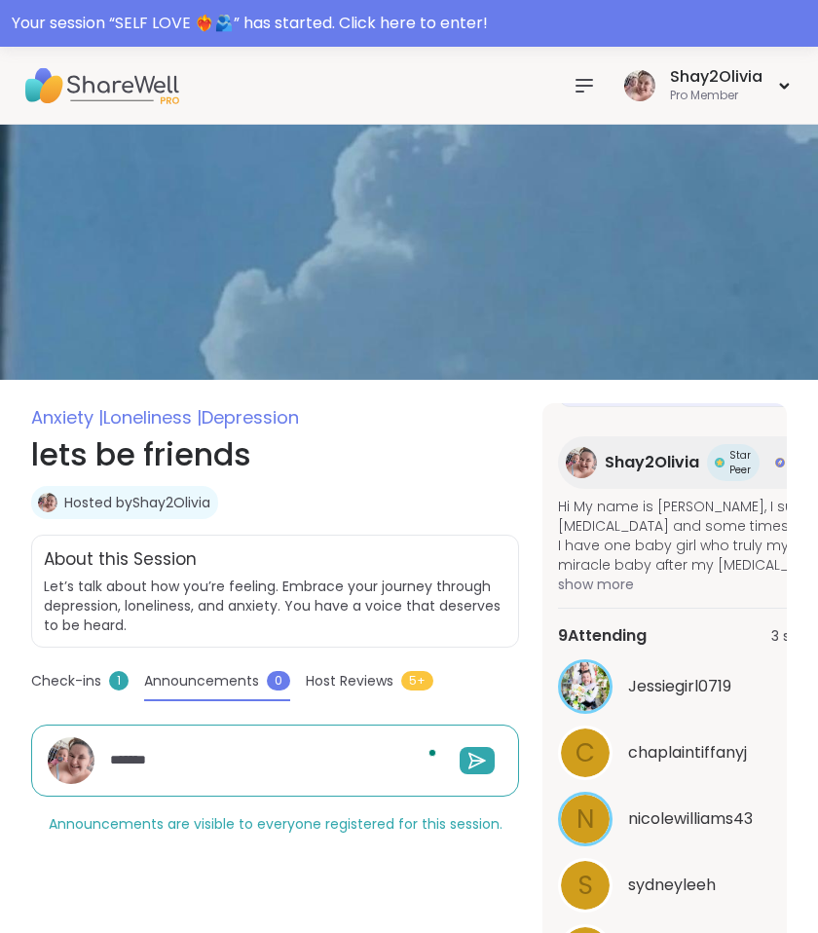
type textarea "*"
type textarea "*******"
type textarea "*"
type textarea "*********"
type textarea "*"
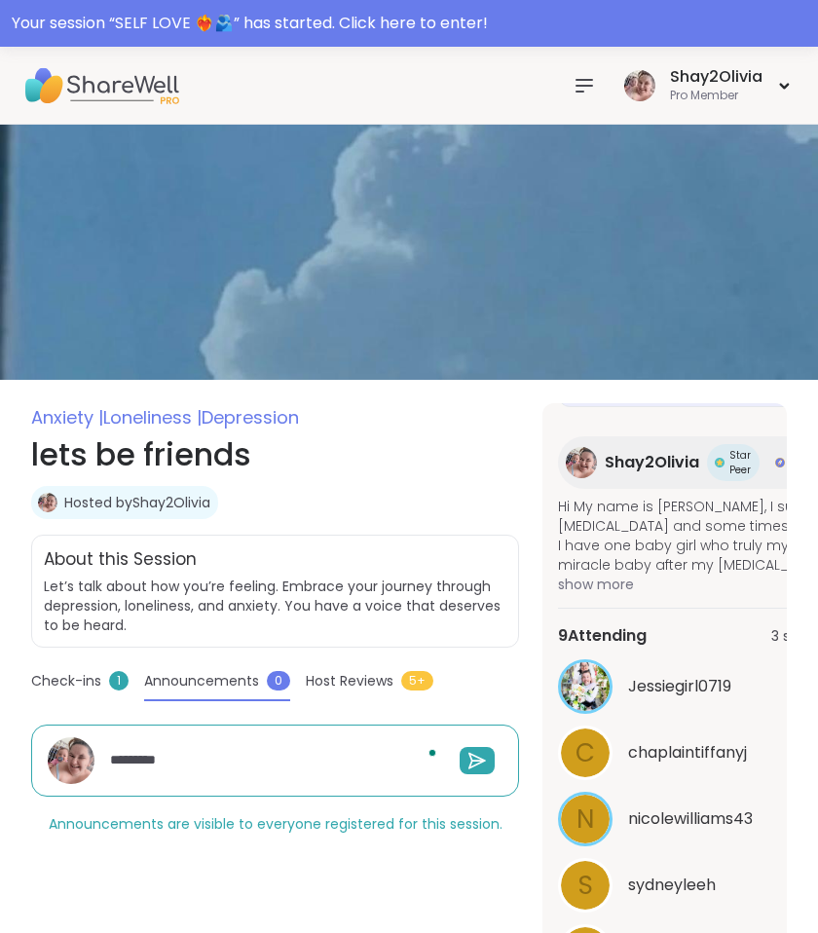
type textarea "**********"
type textarea "*"
type textarea "**********"
type textarea "*"
type textarea "**********"
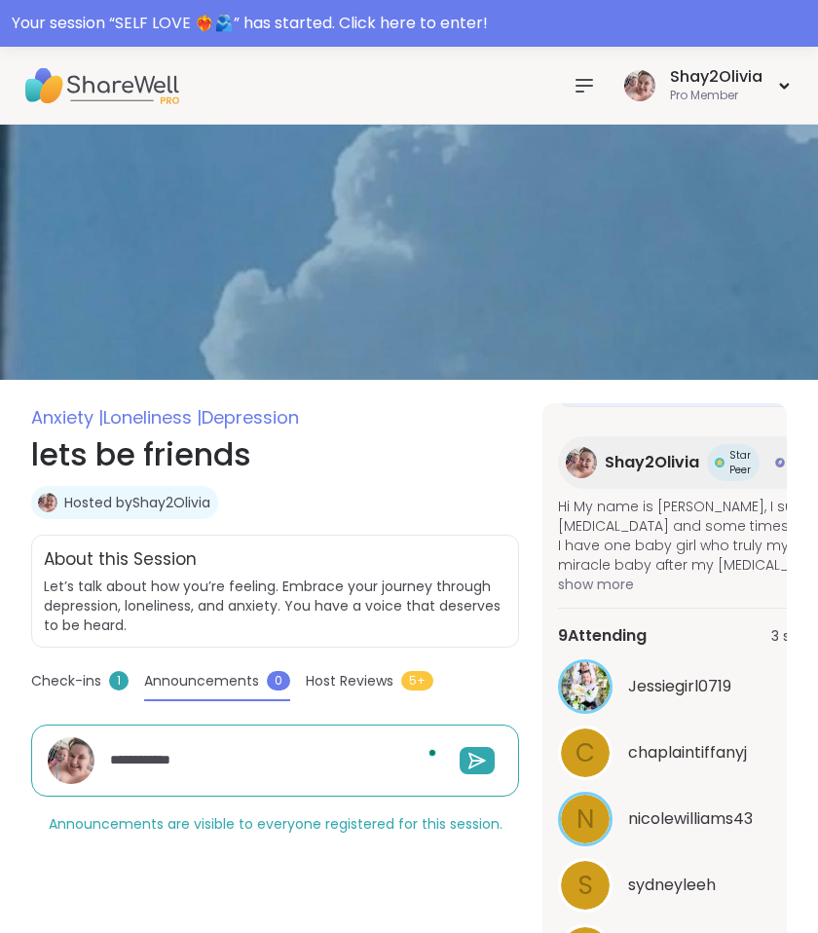
type textarea "*"
type textarea "**********"
type textarea "*"
type textarea "**********"
type textarea "*"
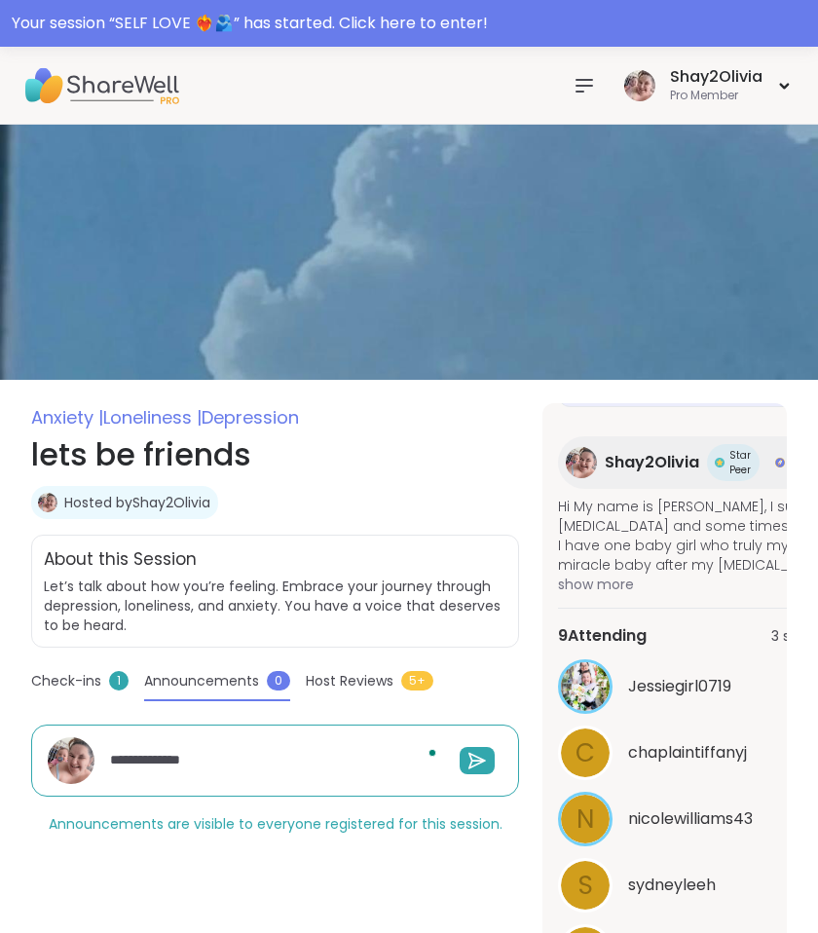
type textarea "**********"
type textarea "*"
type textarea "**********"
type textarea "*"
type textarea "**********"
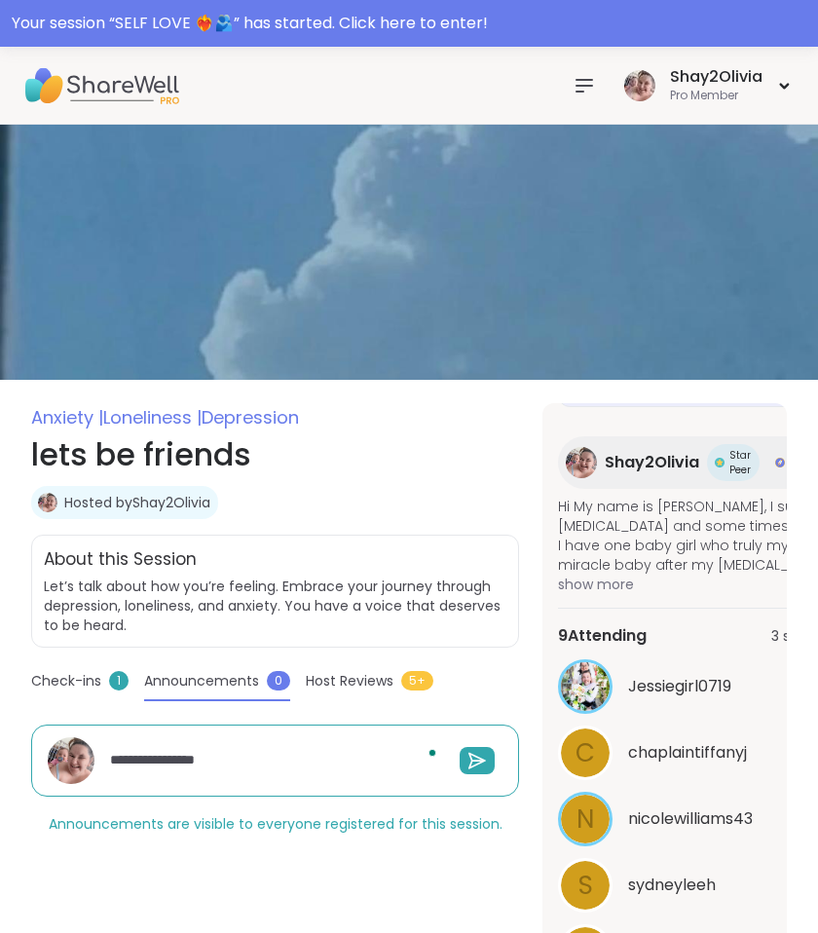
type textarea "*"
type textarea "**********"
type textarea "*"
type textarea "**********"
type textarea "*"
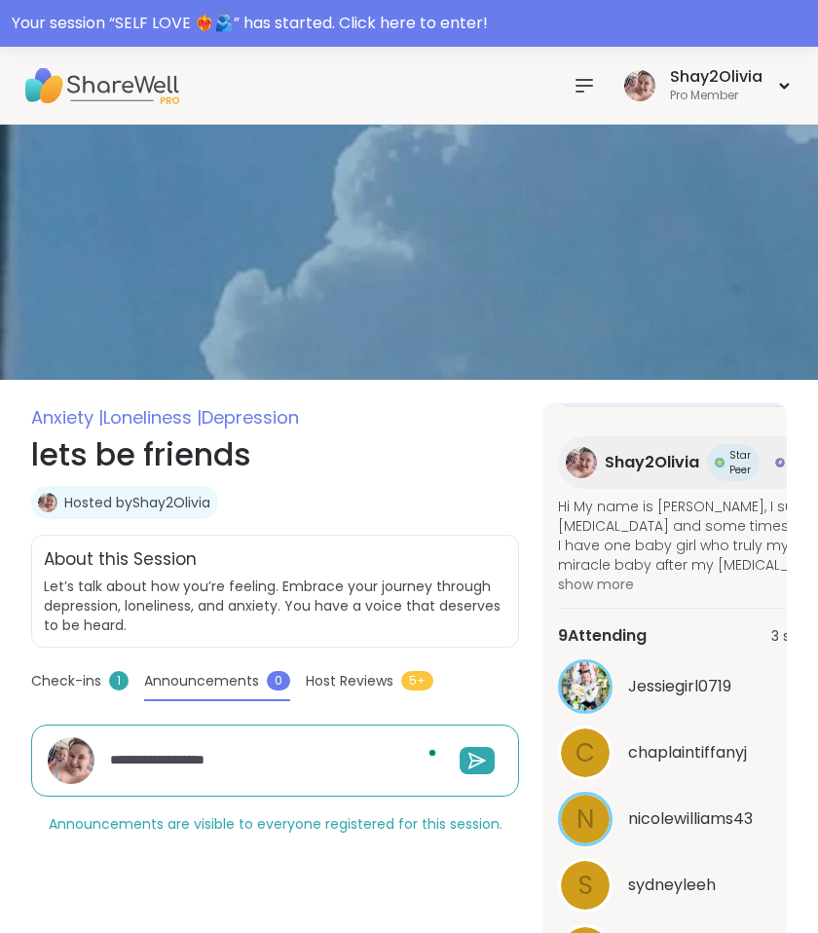
type textarea "**********"
type textarea "*"
type textarea "**********"
type textarea "*"
type textarea "**********"
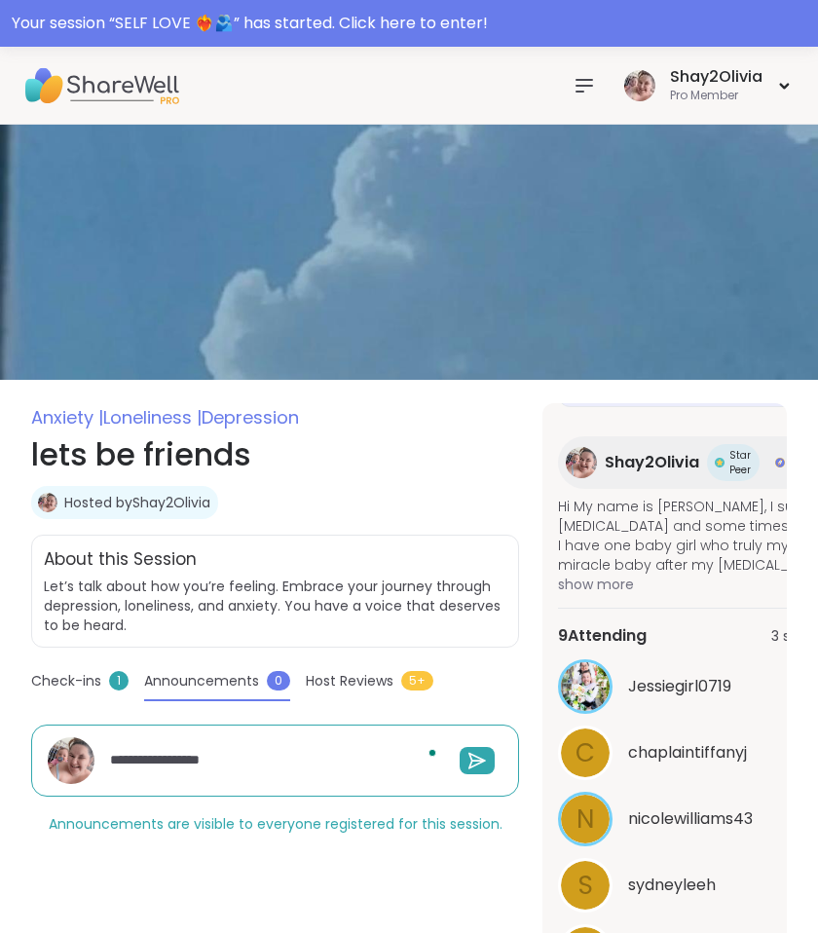
type textarea "*"
type textarea "**********"
type textarea "*"
type textarea "**********"
type textarea "*"
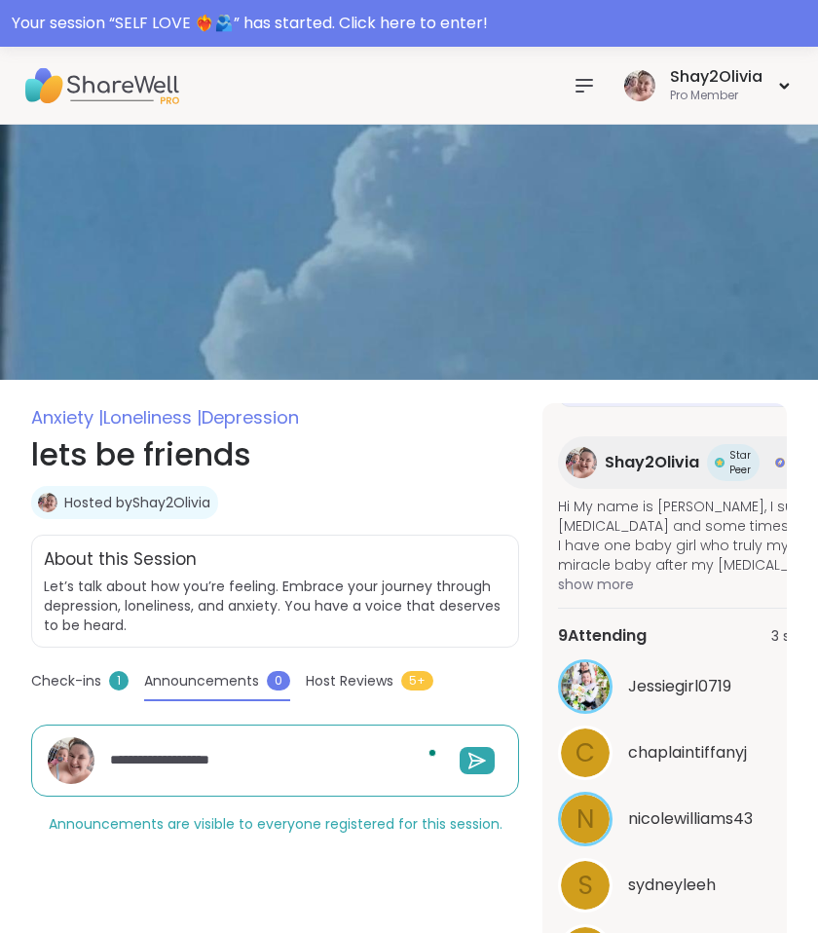
type textarea "**********"
type textarea "*"
type textarea "**********"
type textarea "*"
type textarea "**********"
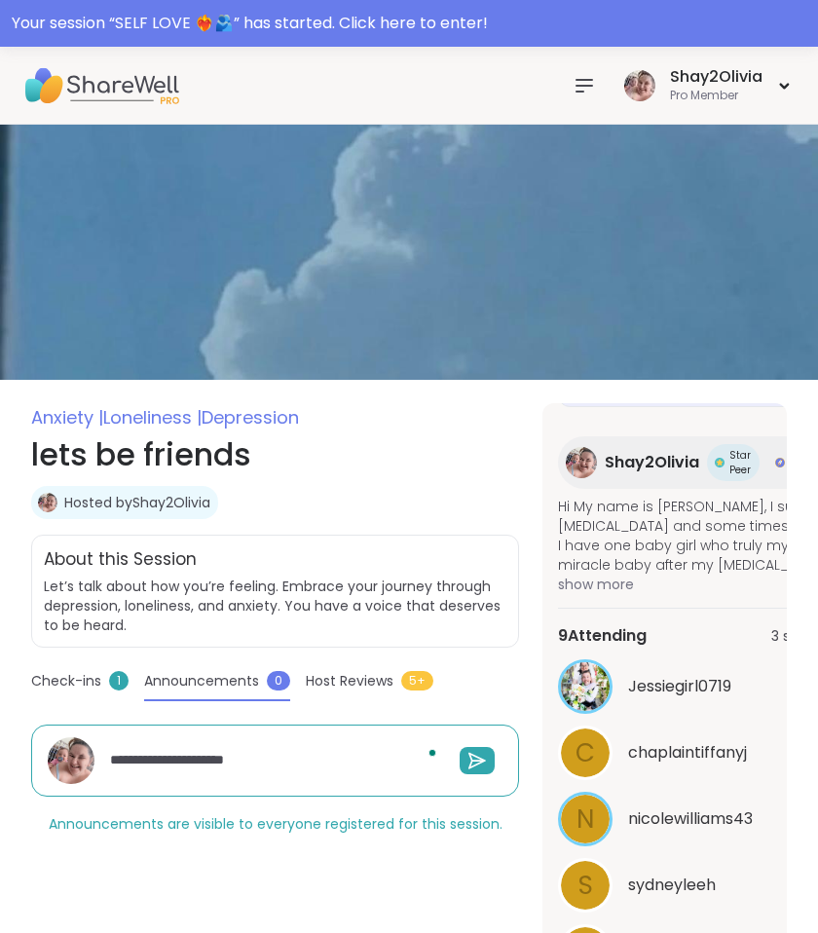
type textarea "*"
type textarea "**********"
type textarea "*"
type textarea "**********"
type textarea "*"
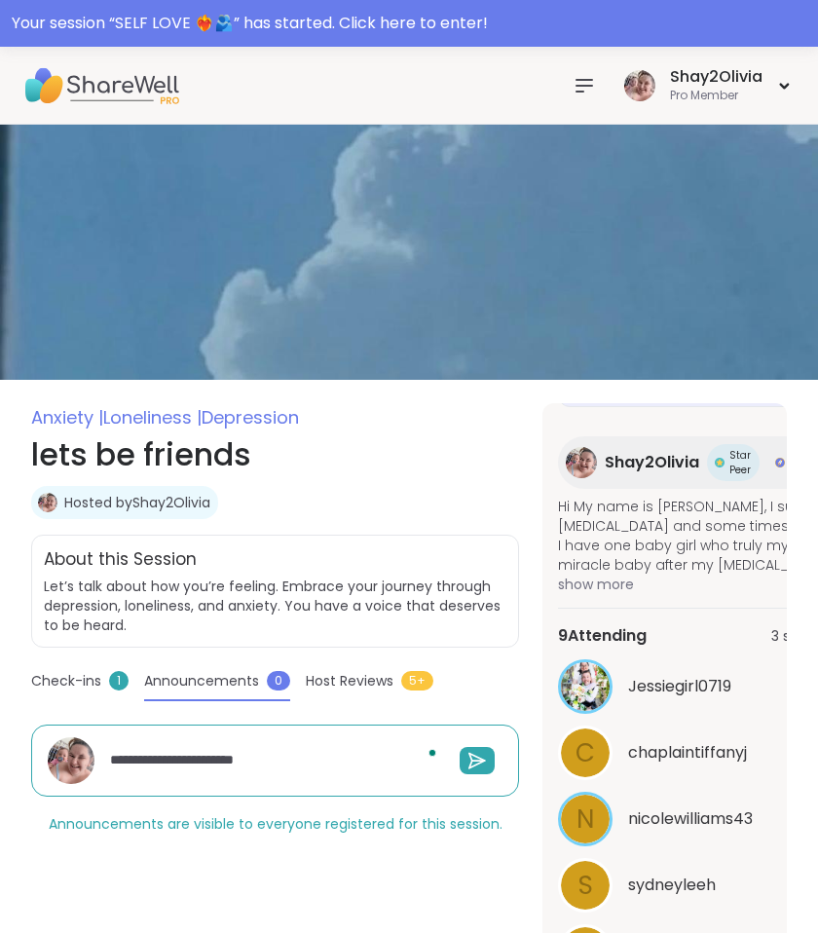
type textarea "**********"
type textarea "*"
type textarea "**********"
type textarea "*"
type textarea "**********"
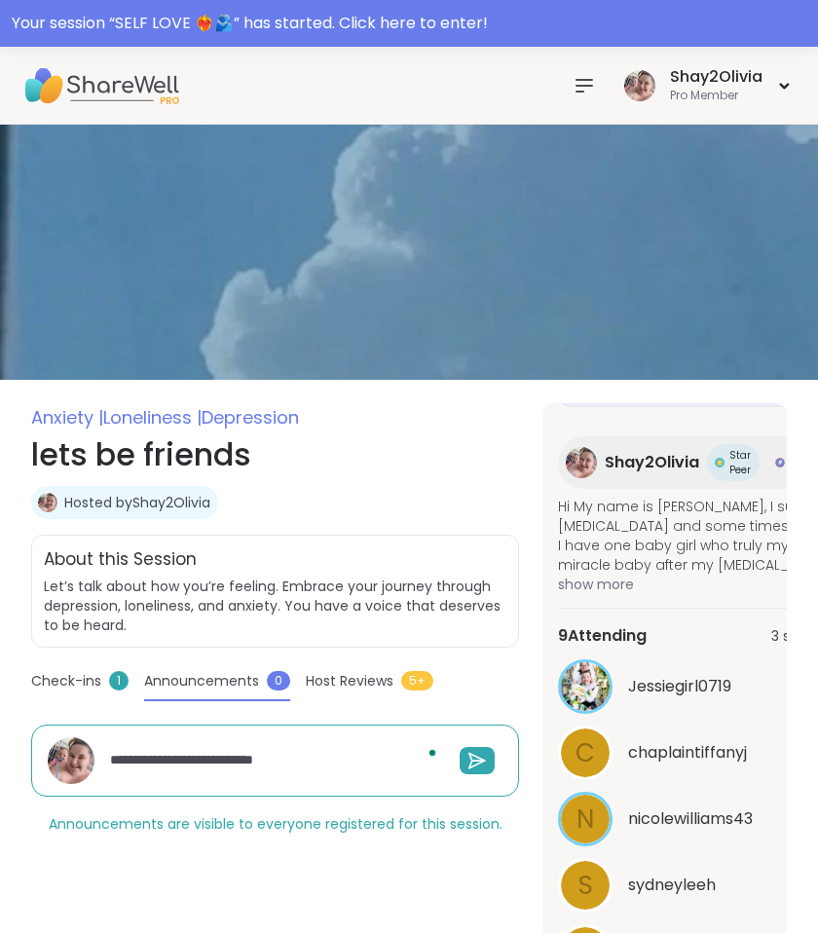
type textarea "*"
type textarea "**********"
type textarea "*"
type textarea "**********"
type textarea "*"
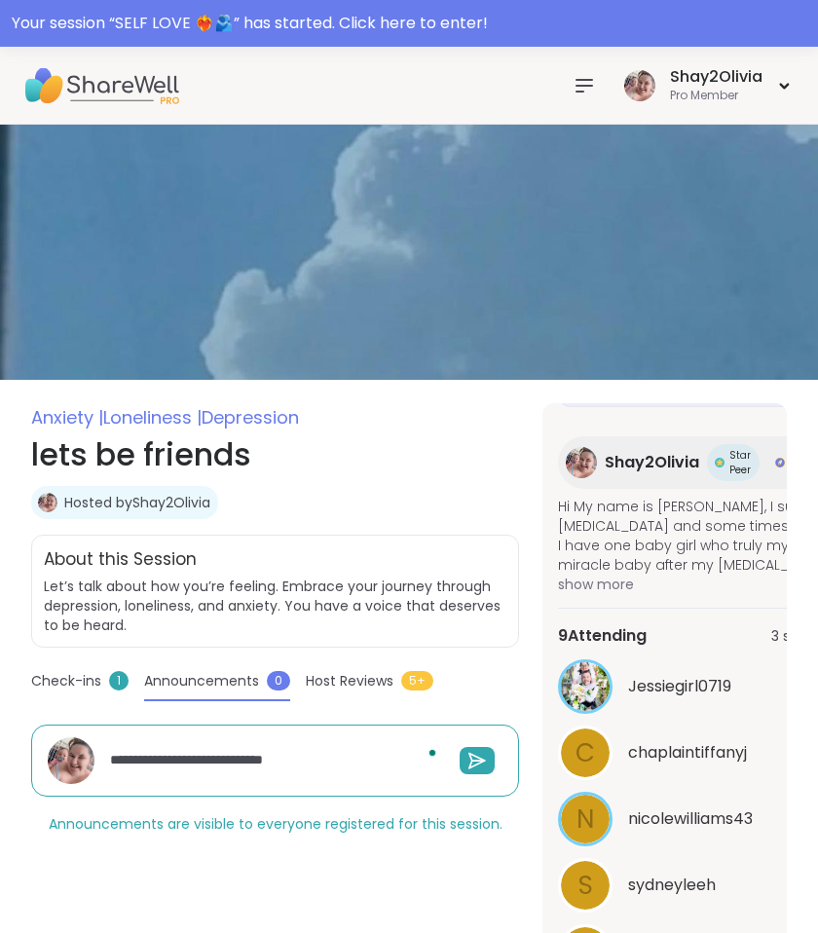
type textarea "**********"
type textarea "*"
type textarea "**********"
type textarea "*"
type textarea "**********"
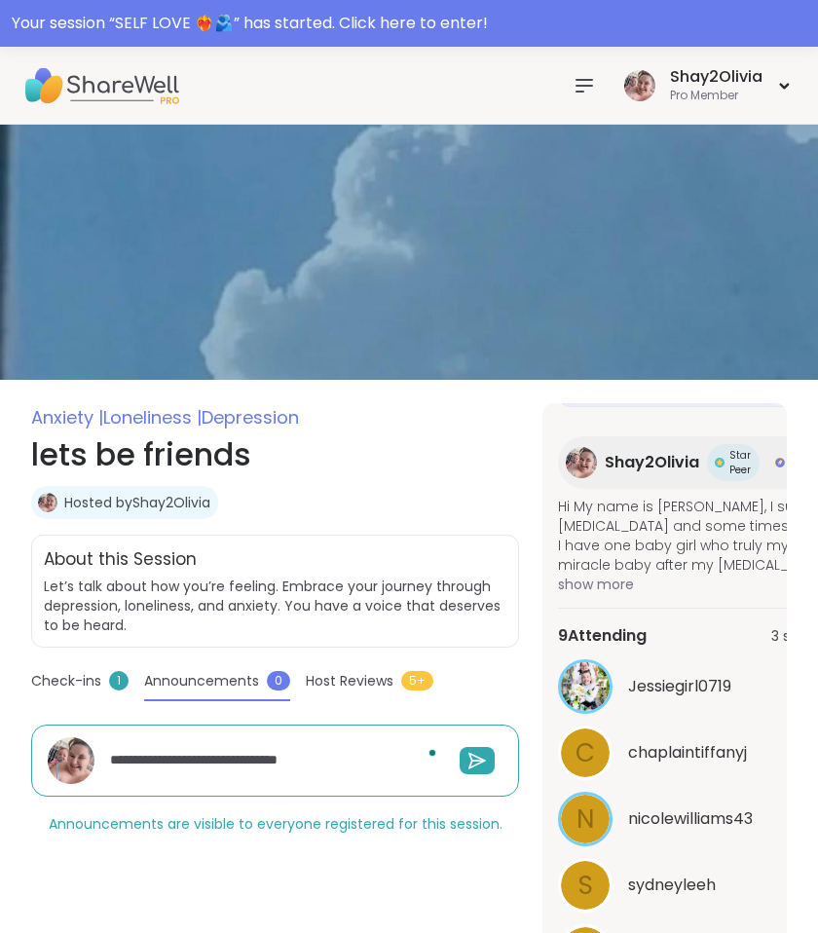
type textarea "*"
type textarea "**********"
type textarea "*"
type textarea "**********"
type textarea "*"
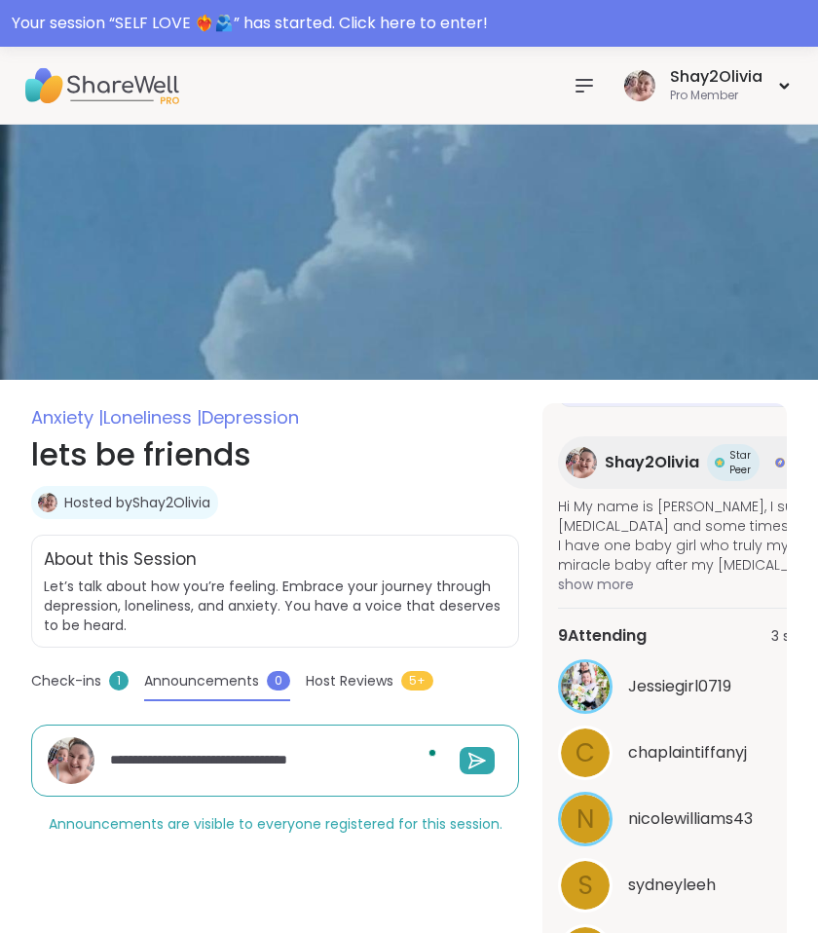
type textarea "**********"
type textarea "*"
type textarea "**********"
type textarea "*"
type textarea "**********"
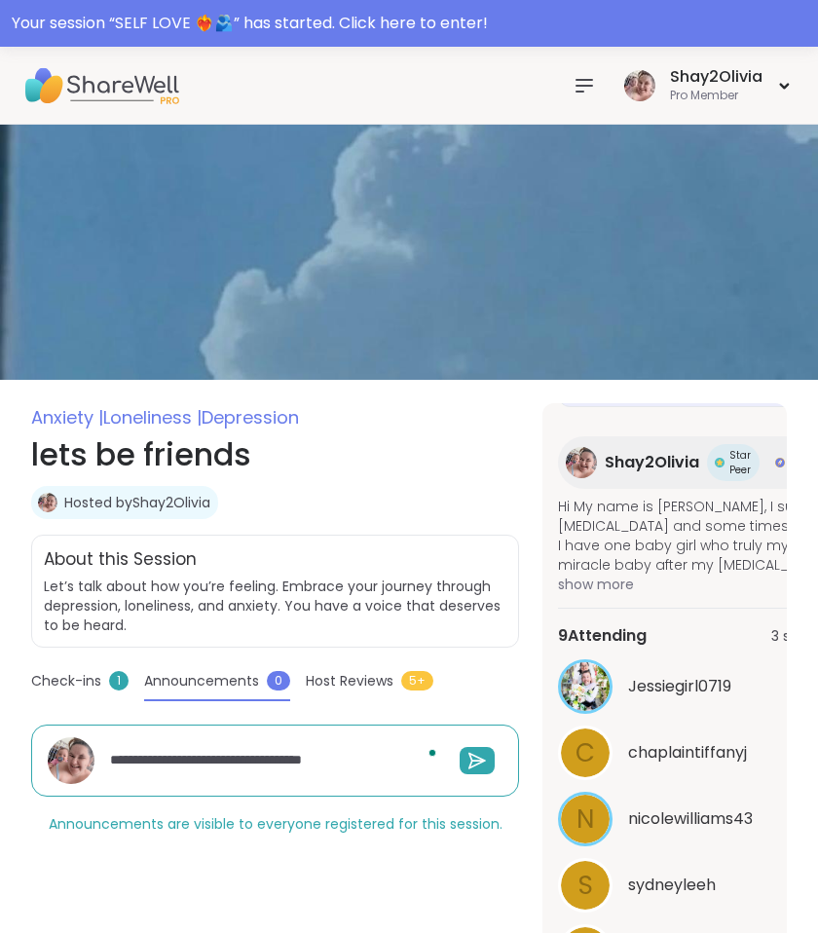
type textarea "*"
type textarea "**********"
type textarea "*"
type textarea "**********"
type textarea "*"
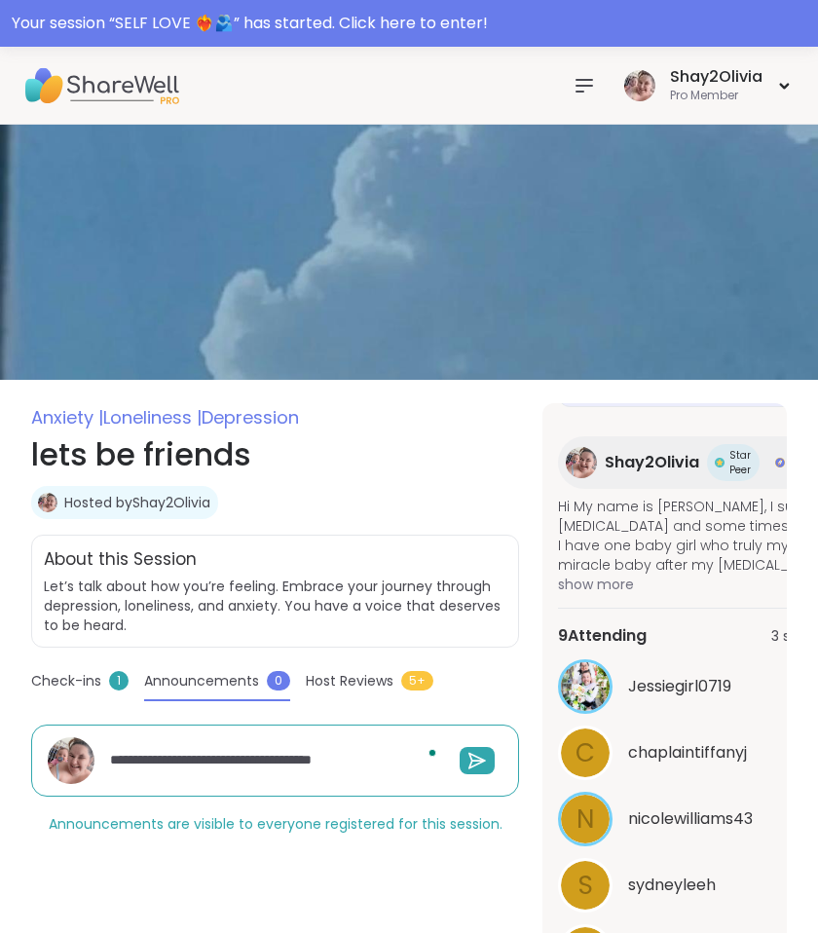
type textarea "**********"
type textarea "*"
type textarea "**********"
type textarea "*"
type textarea "**********"
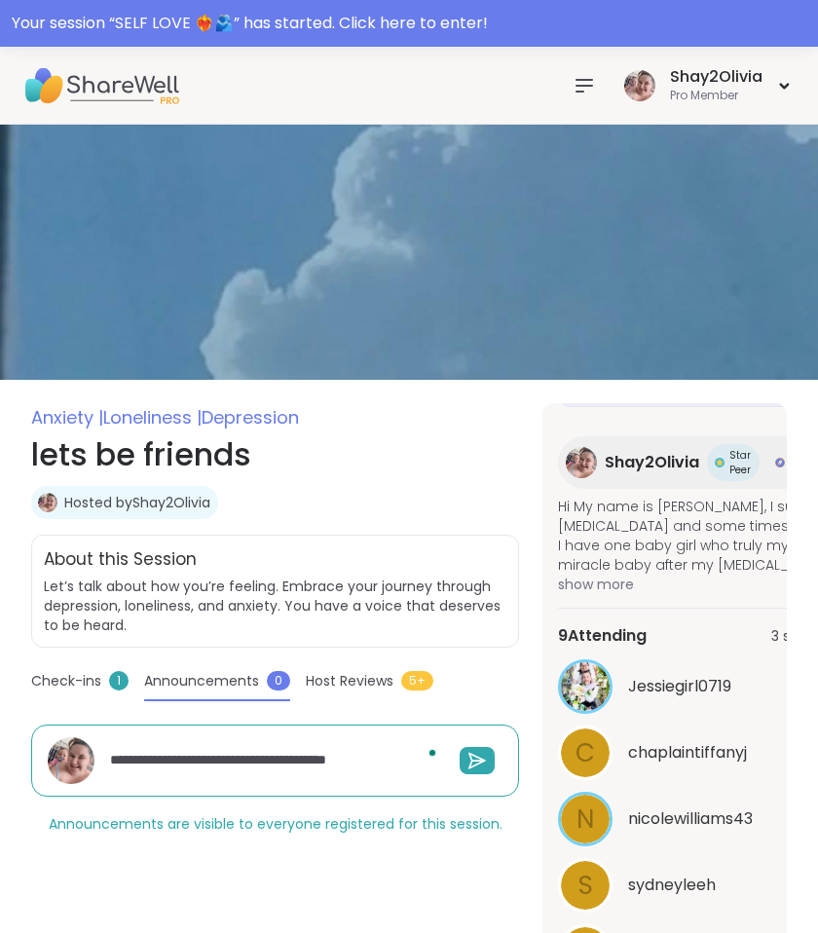
type textarea "*"
type textarea "**********"
type textarea "*"
type textarea "**********"
type textarea "*"
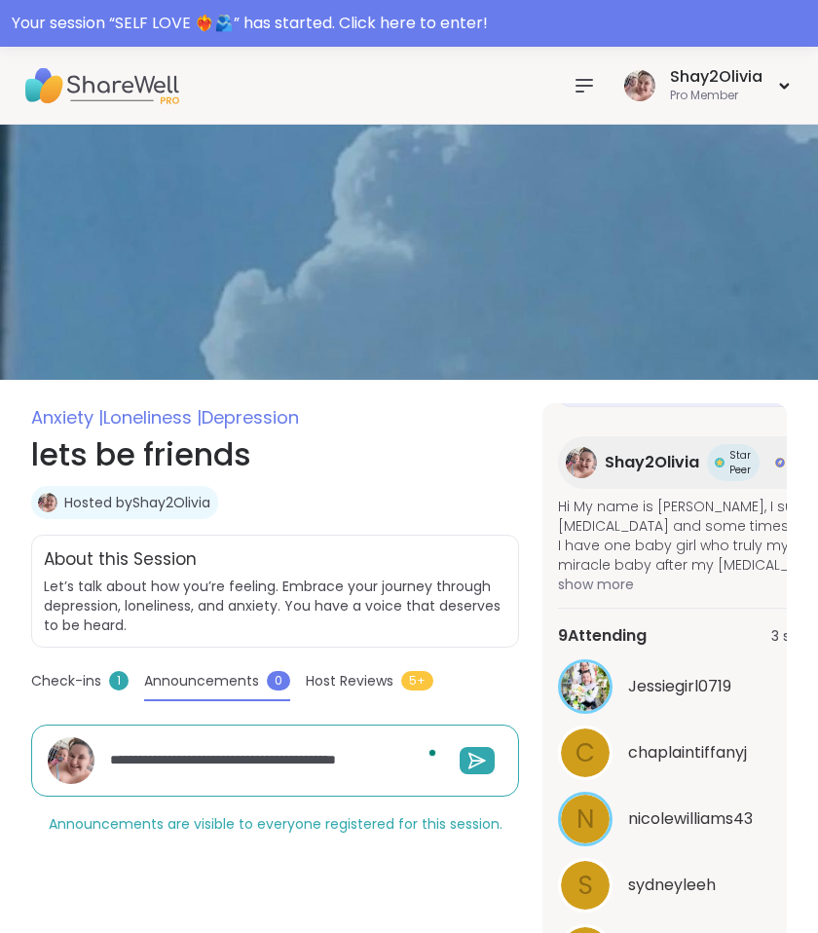
type textarea "**********"
type textarea "*"
type textarea "**********"
type textarea "*"
type textarea "**********"
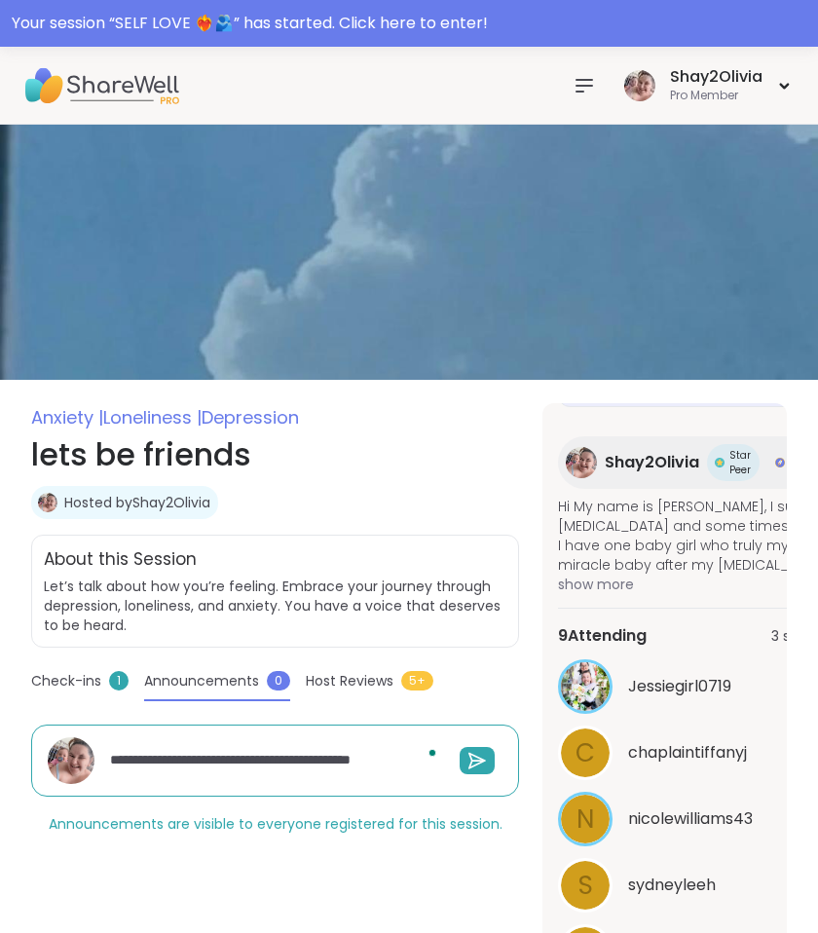
type textarea "*"
type textarea "**********"
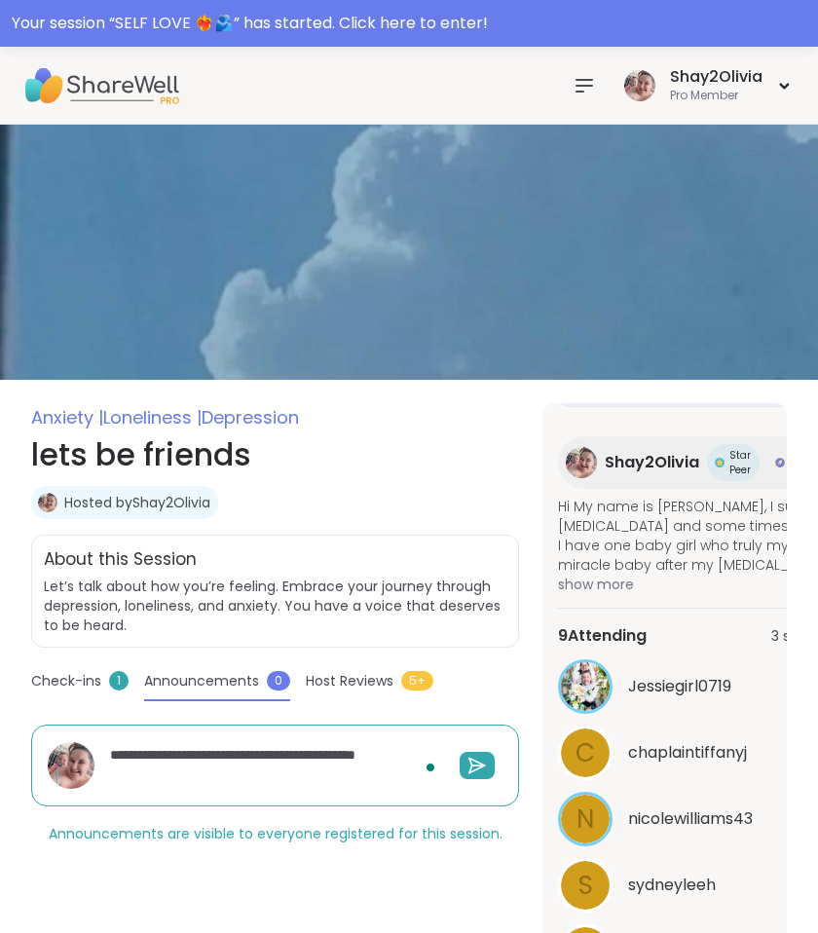
type textarea "*"
type textarea "**********"
type textarea "*"
type textarea "**********"
type textarea "*"
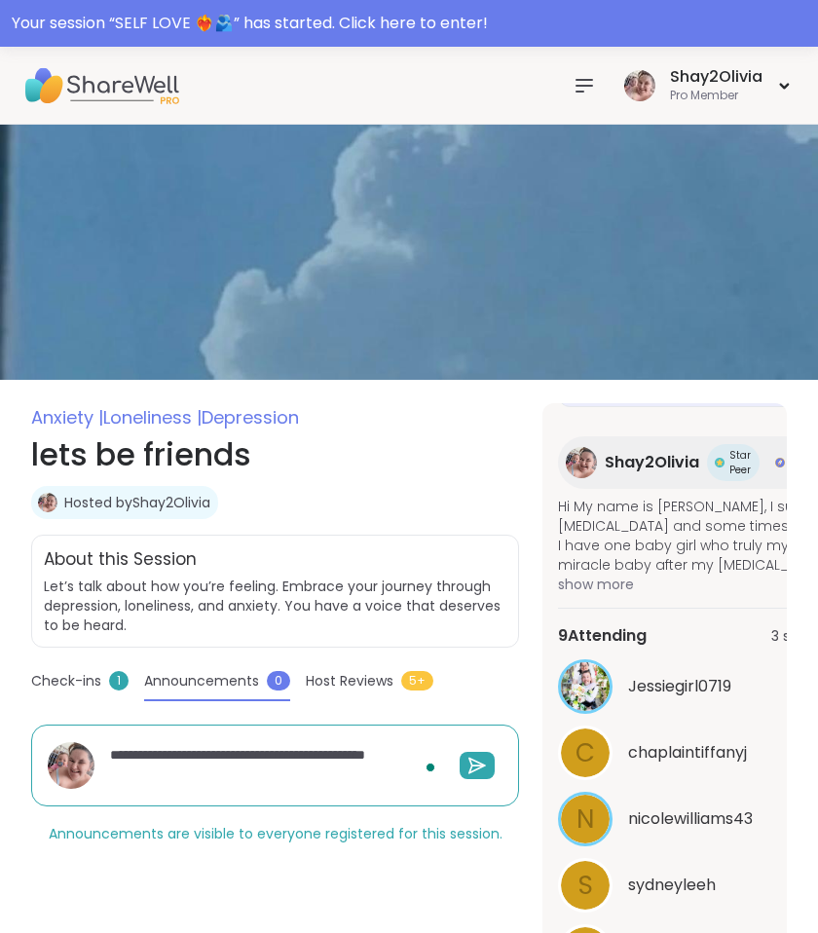
type textarea "**********"
type textarea "*"
type textarea "**********"
type textarea "*"
type textarea "**********"
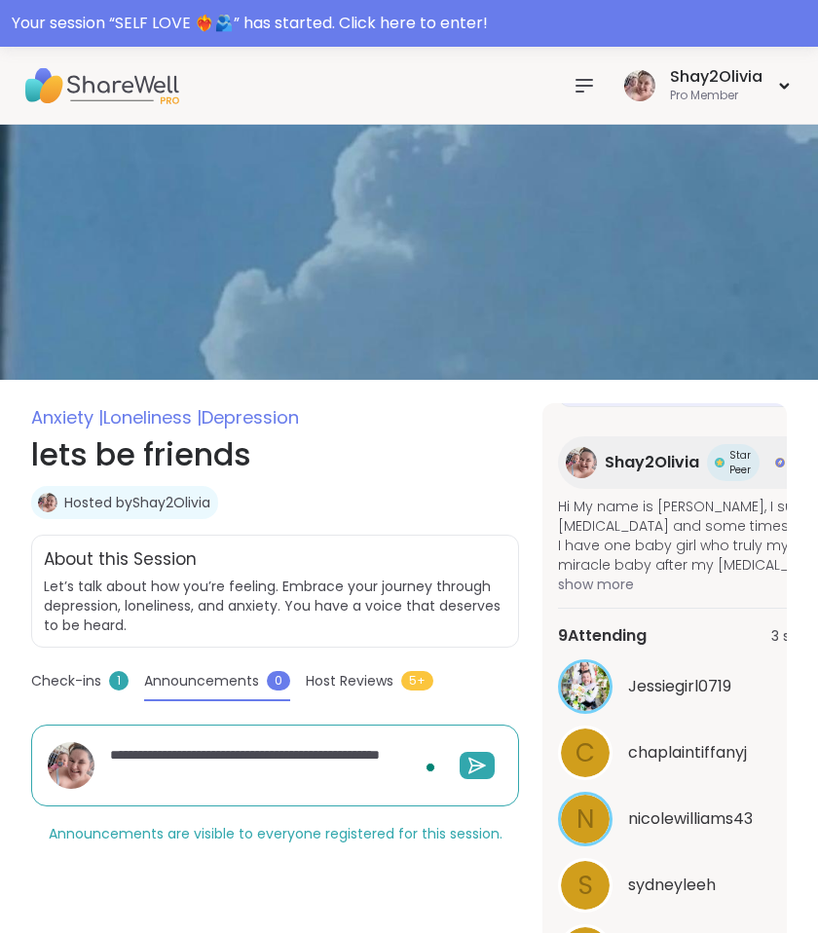
type textarea "*"
type textarea "**********"
type textarea "*"
type textarea "**********"
type textarea "*"
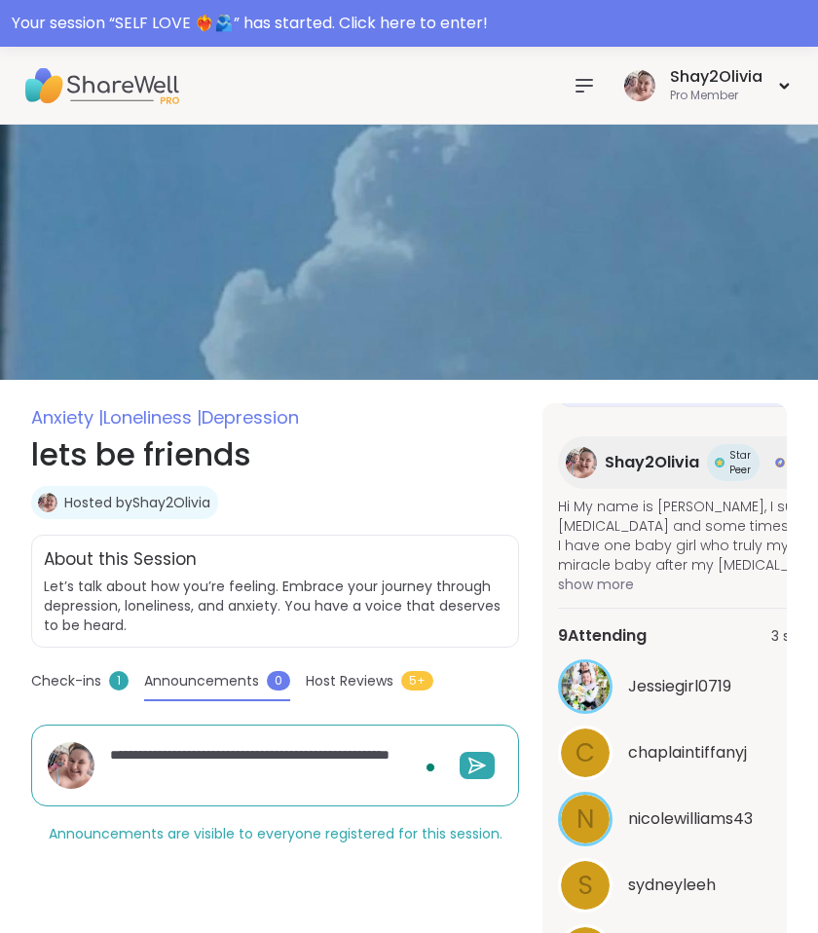
type textarea "**********"
type textarea "*"
type textarea "**********"
type textarea "*"
type textarea "**********"
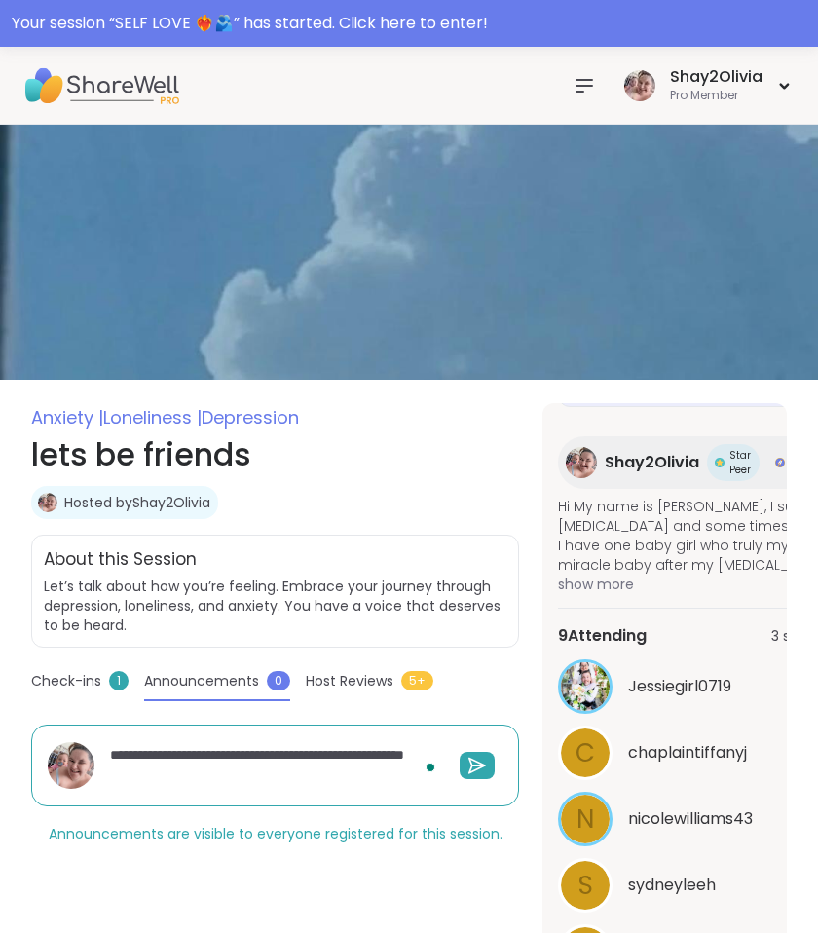
type textarea "*"
type textarea "**********"
type textarea "*"
type textarea "**********"
type textarea "*"
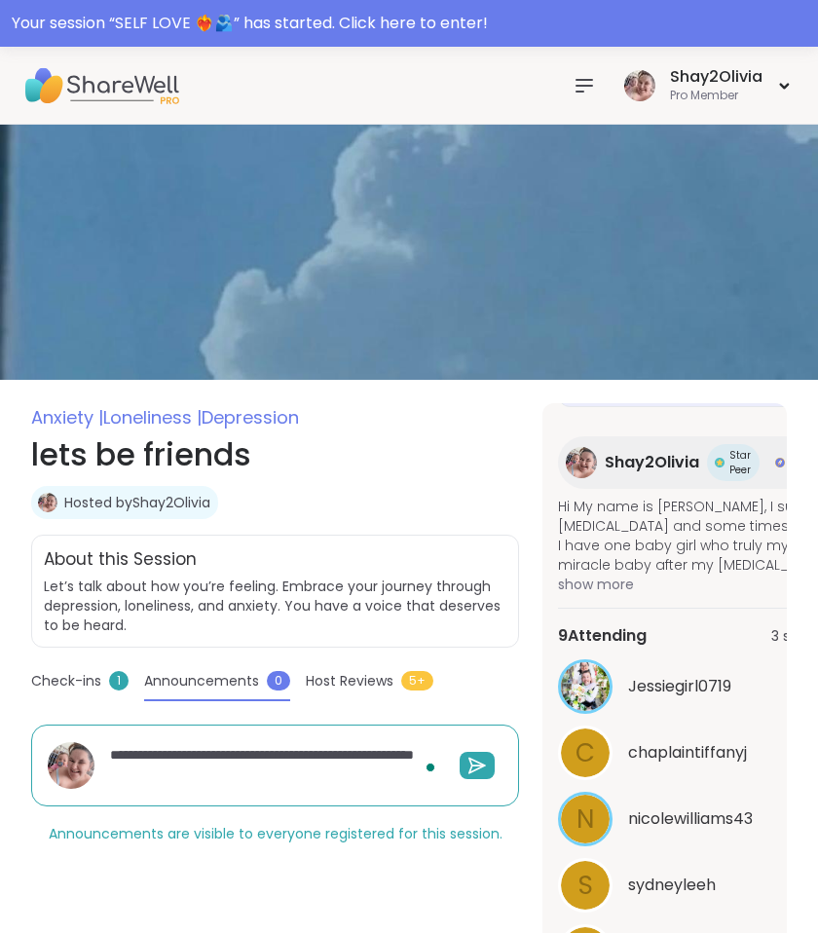
type textarea "**********"
type textarea "*"
type textarea "**********"
type textarea "*"
type textarea "**********"
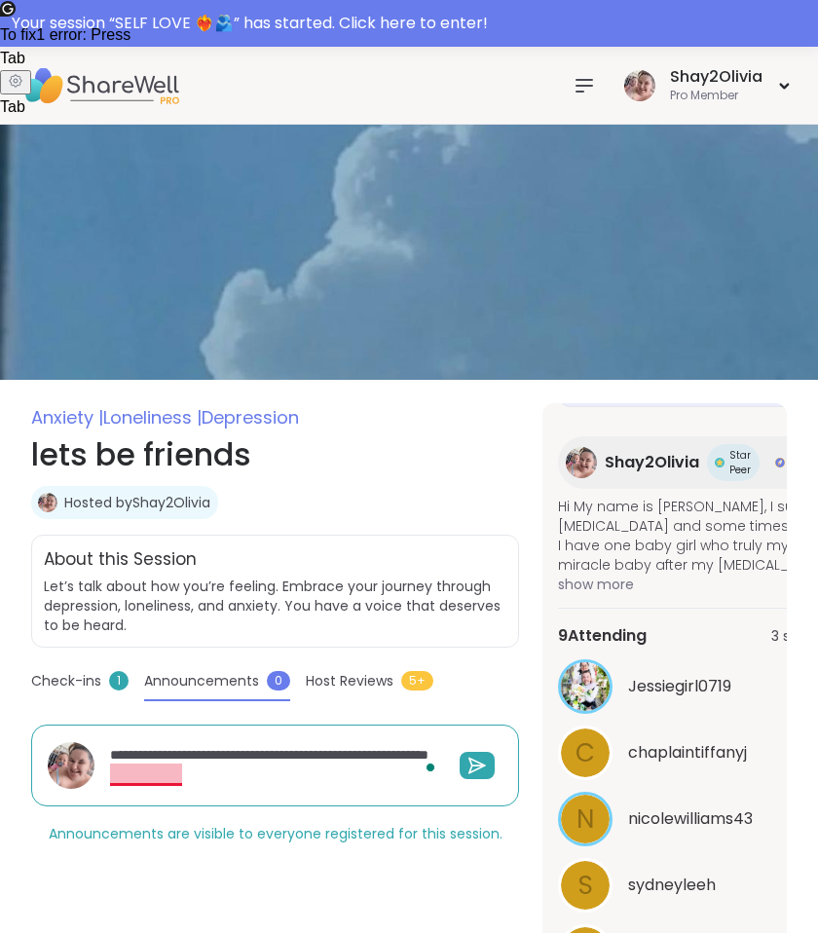
click at [128, 779] on textarea "**********" at bounding box center [273, 765] width 342 height 56
type textarea "*"
click at [148, 778] on textarea "**********" at bounding box center [273, 765] width 342 height 56
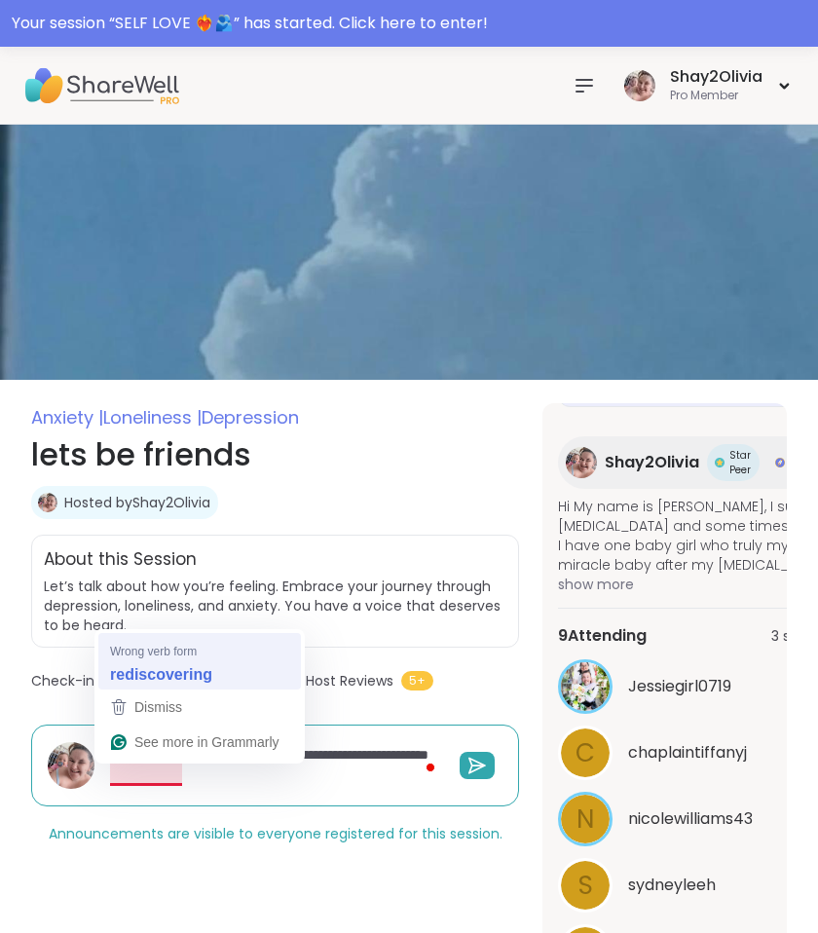
type textarea "**********"
type textarea "*"
type textarea "**********"
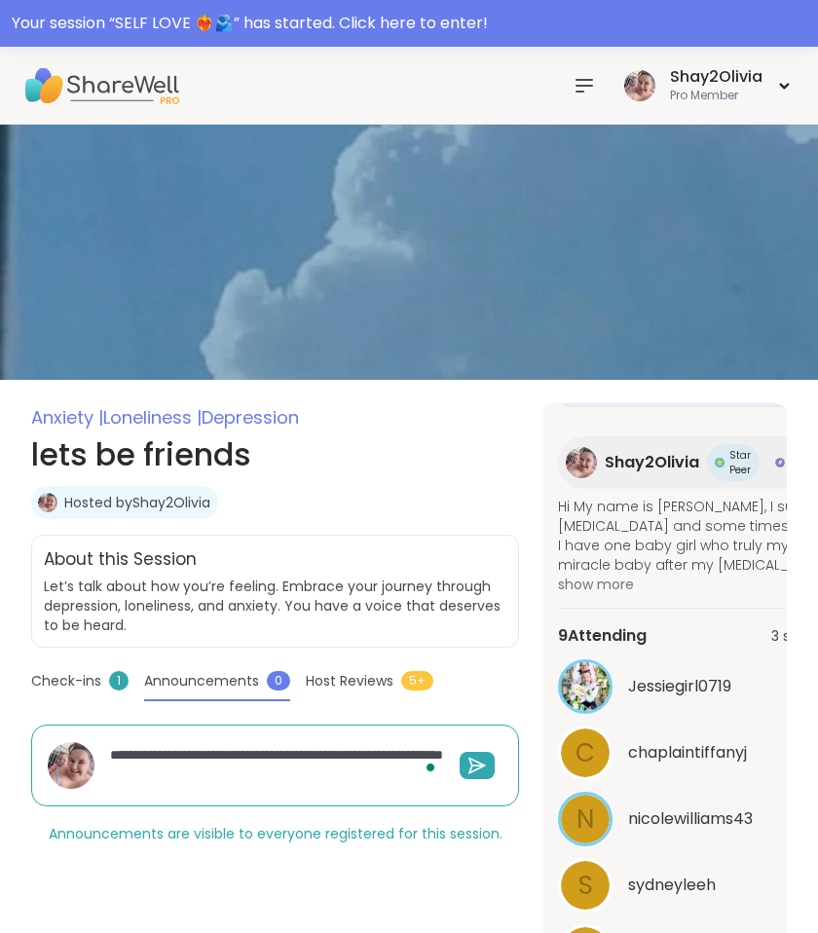
click at [274, 776] on textarea "**********" at bounding box center [273, 765] width 342 height 56
type textarea "*"
type textarea "**********"
type textarea "*"
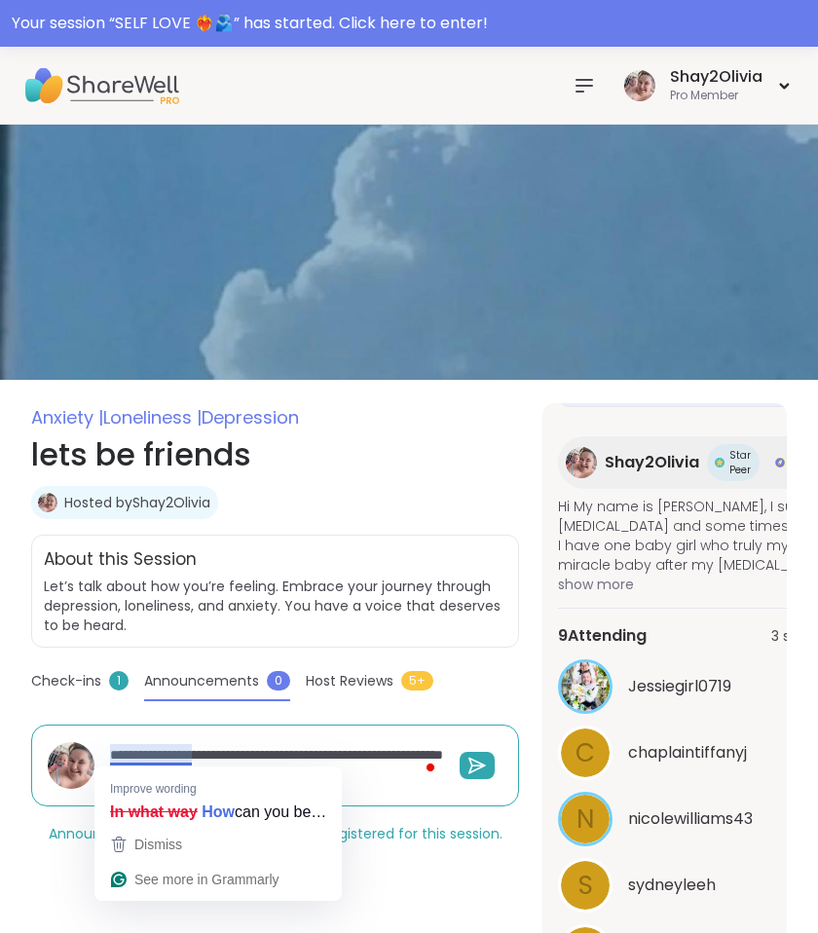
click at [151, 749] on textarea "**********" at bounding box center [273, 765] width 342 height 56
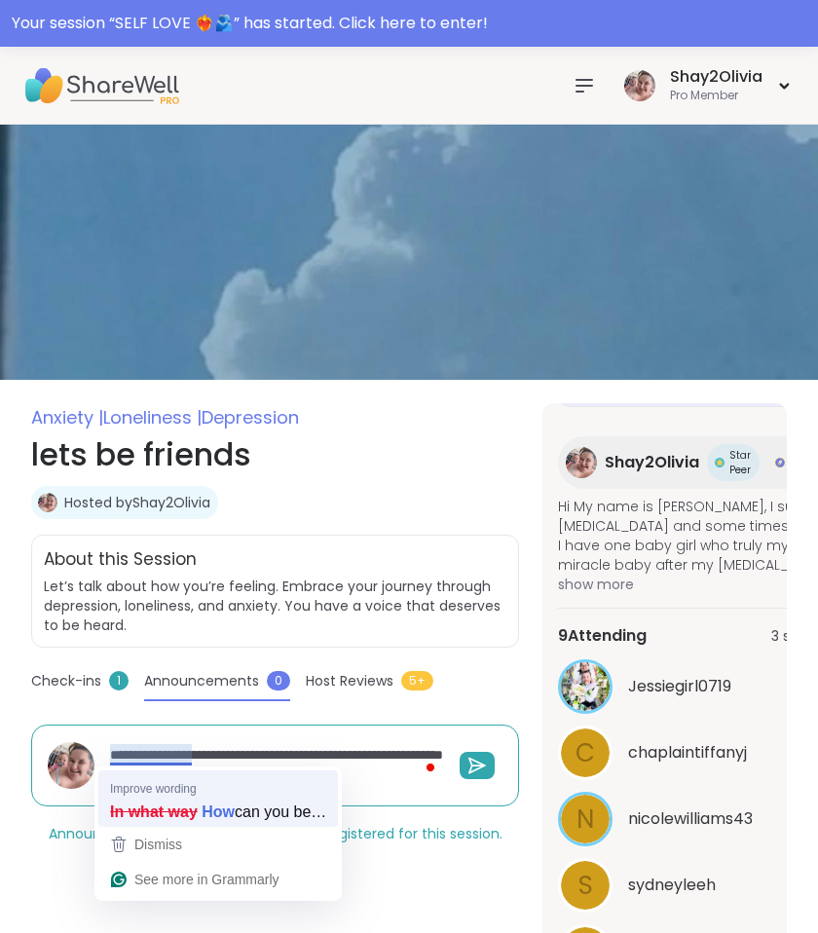
type textarea "**********"
type textarea "*"
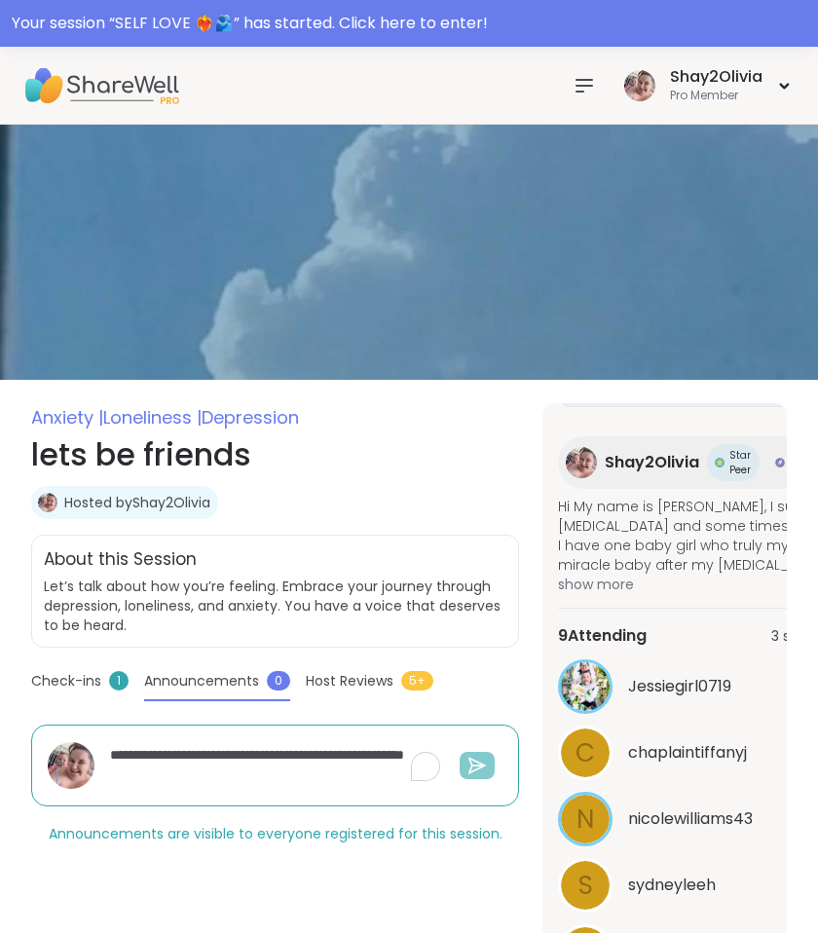
type textarea "**********"
click at [486, 759] on icon at bounding box center [477, 765] width 19 height 19
type textarea "*"
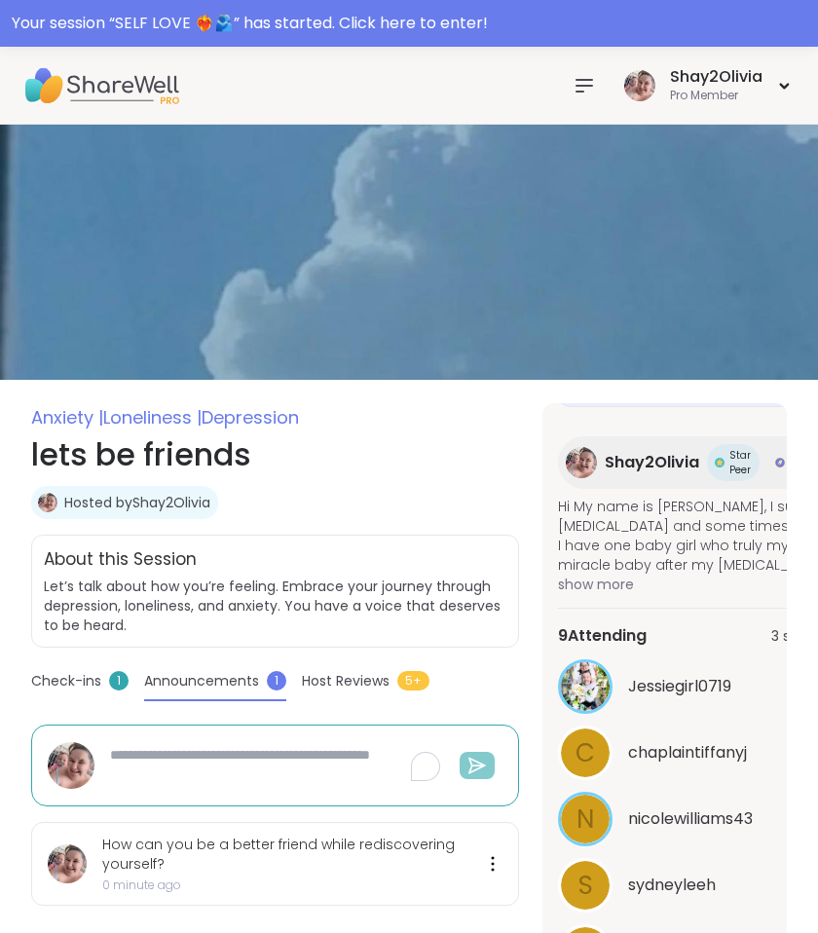
click at [125, 768] on textarea "To enrich screen reader interactions, please activate Accessibility in Grammarl…" at bounding box center [273, 765] width 342 height 56
type textarea "*"
type textarea "**"
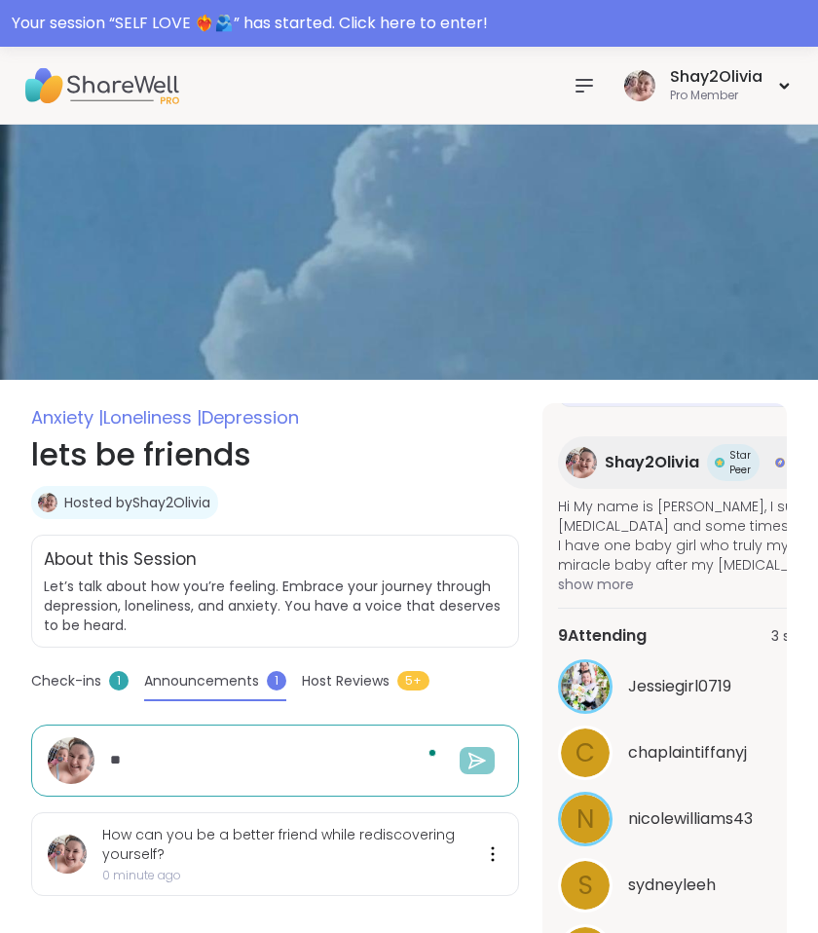
type textarea "*"
type textarea "***"
type textarea "*"
type textarea "****"
type textarea "*"
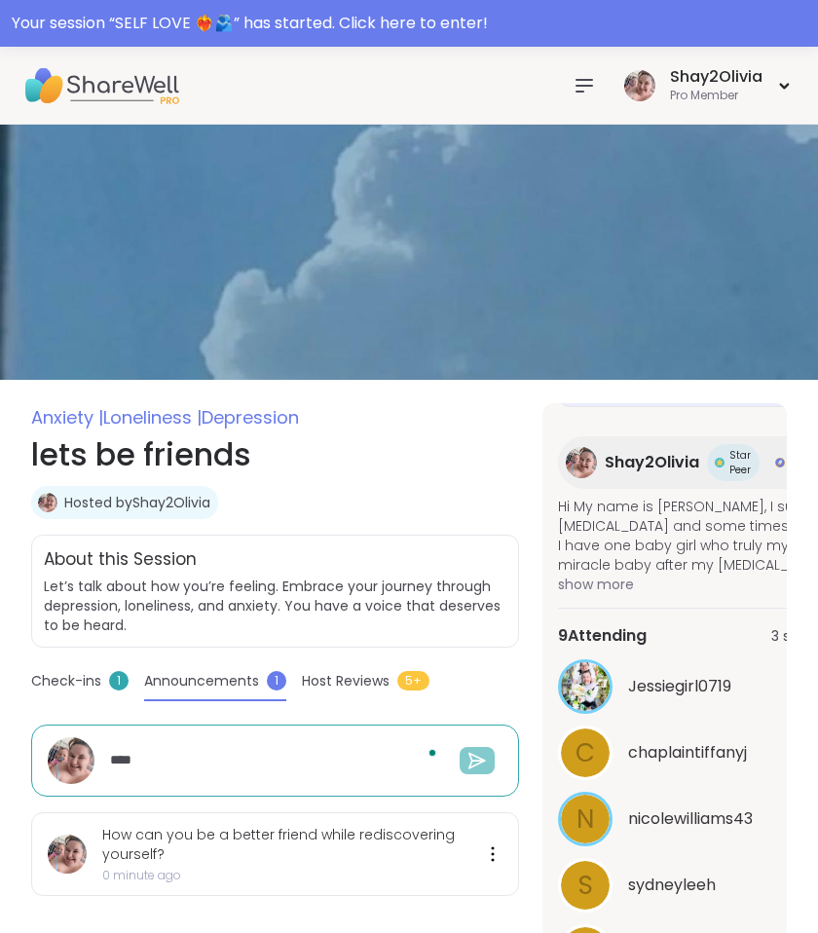
type textarea "****"
type textarea "*"
type textarea "******"
type textarea "*"
type textarea "*******"
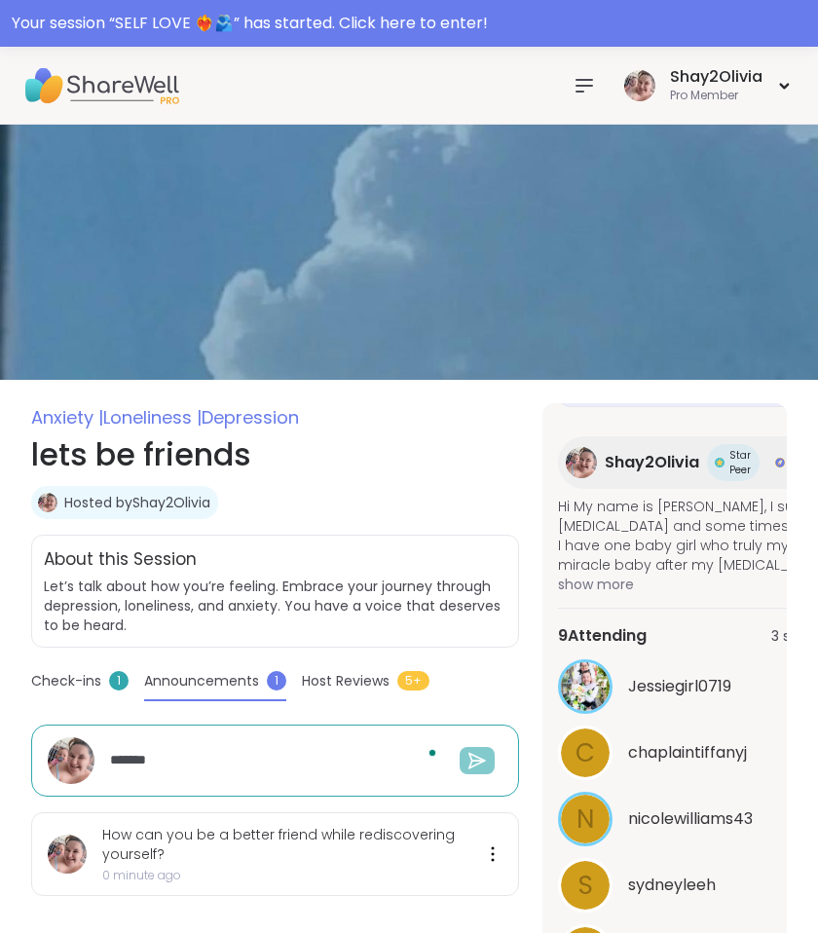
type textarea "*"
type textarea "********"
type textarea "*"
type textarea "*********"
type textarea "*"
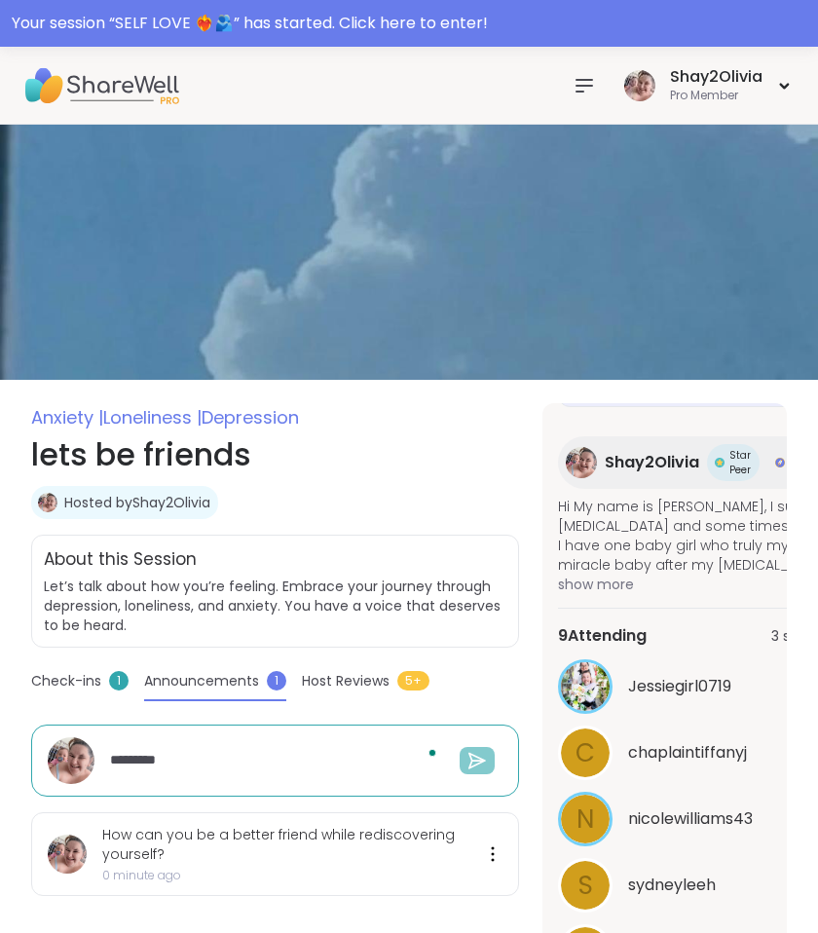
type textarea "**********"
type textarea "*"
type textarea "**********"
type textarea "*"
type textarea "**********"
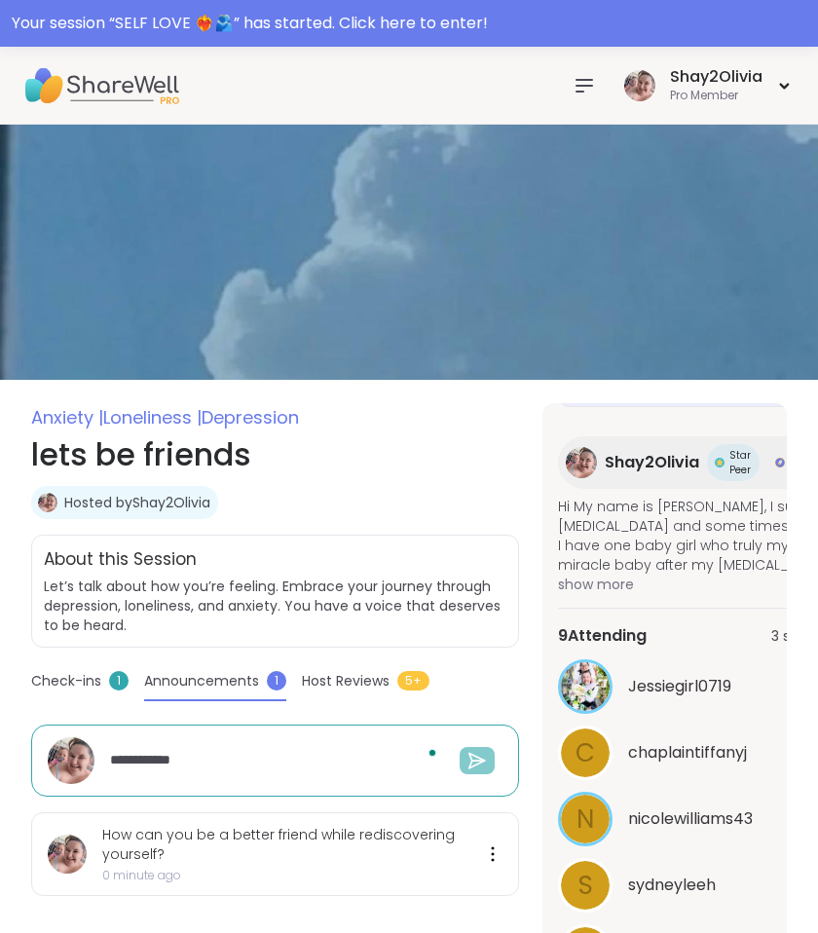
type textarea "*"
type textarea "**********"
type textarea "*"
type textarea "**********"
type textarea "*"
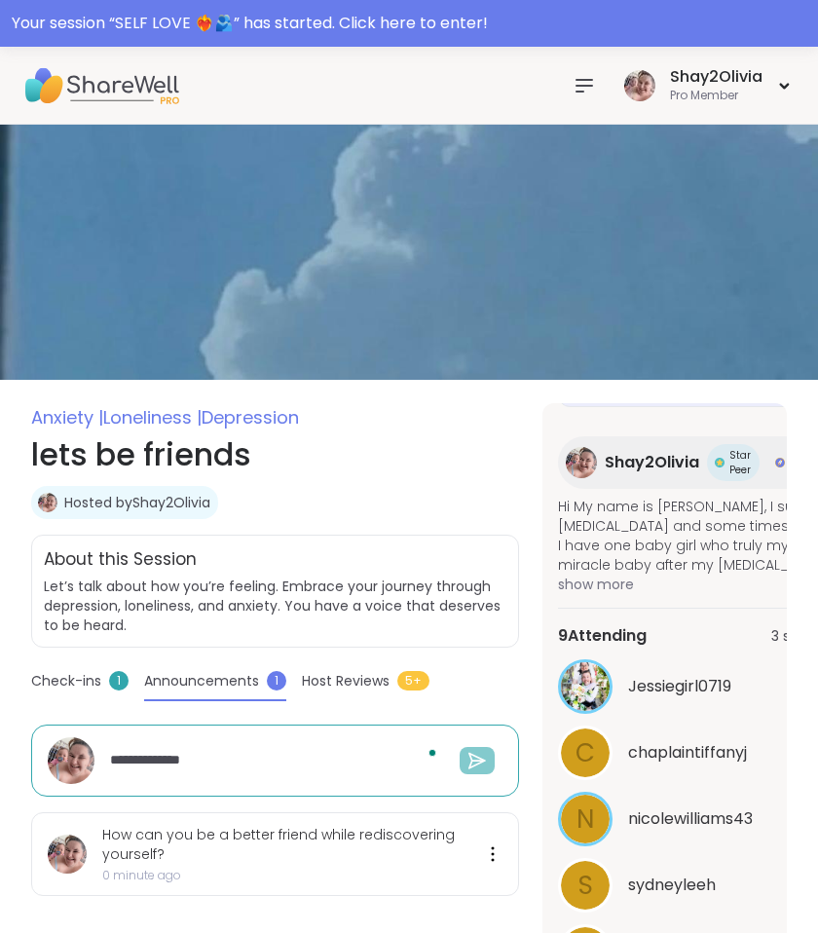
type textarea "**********"
type textarea "*"
type textarea "**********"
type textarea "*"
type textarea "**********"
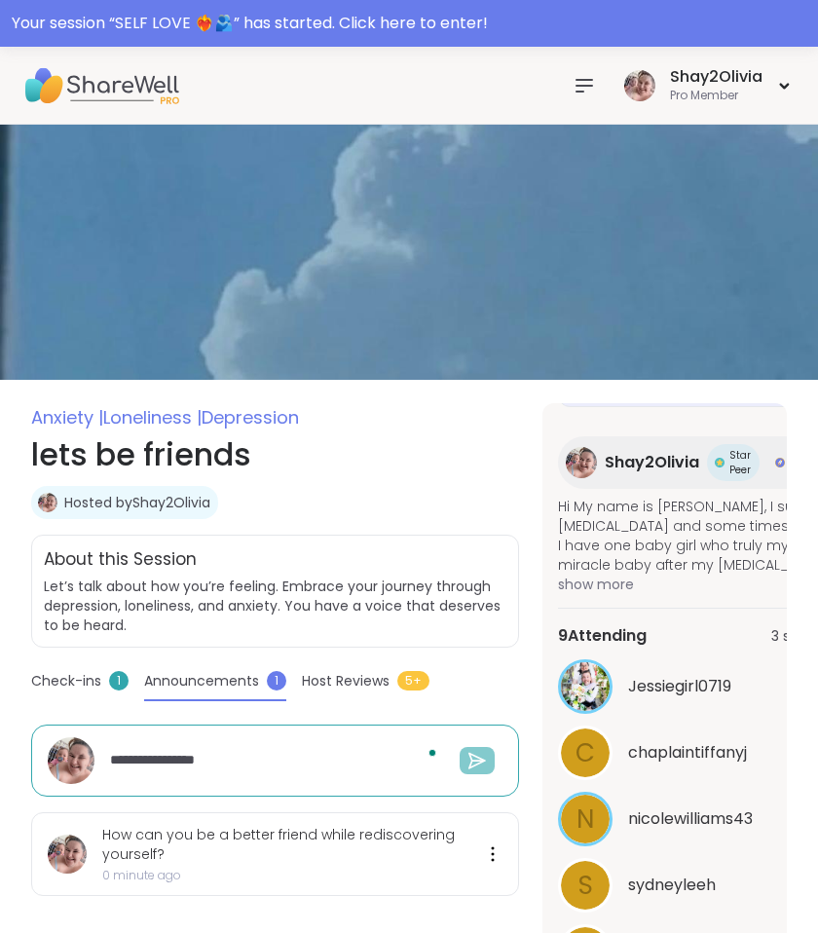
type textarea "*"
type textarea "**********"
type textarea "*"
type textarea "**********"
type textarea "*"
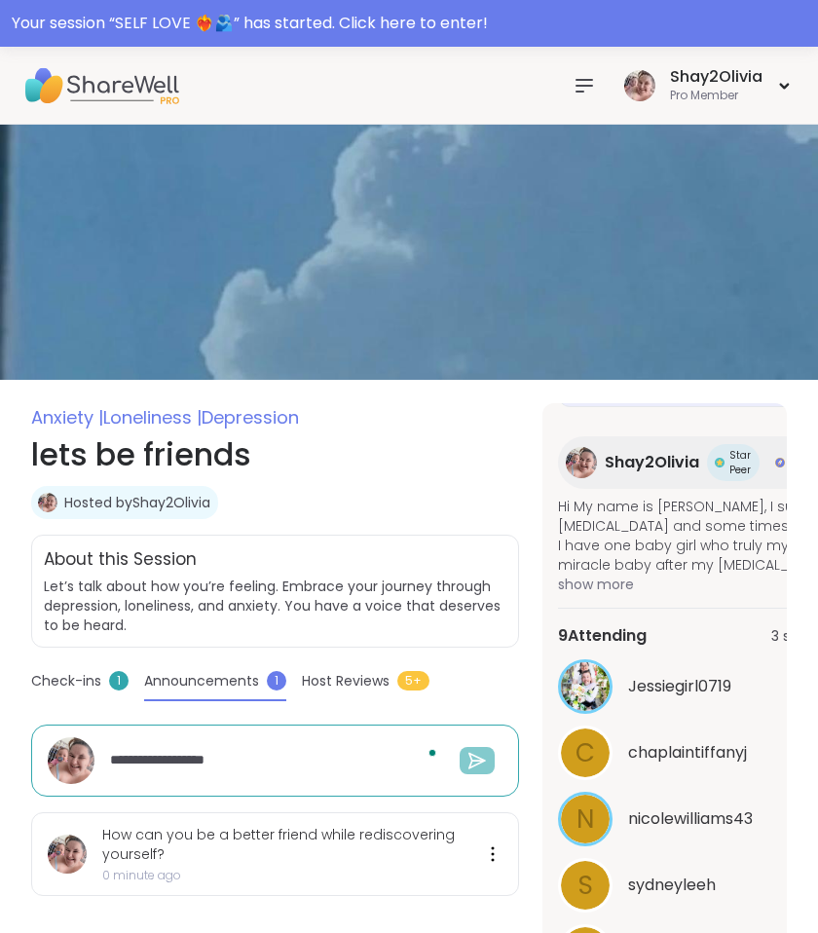
type textarea "**********"
type textarea "*"
type textarea "**********"
type textarea "*"
type textarea "**********"
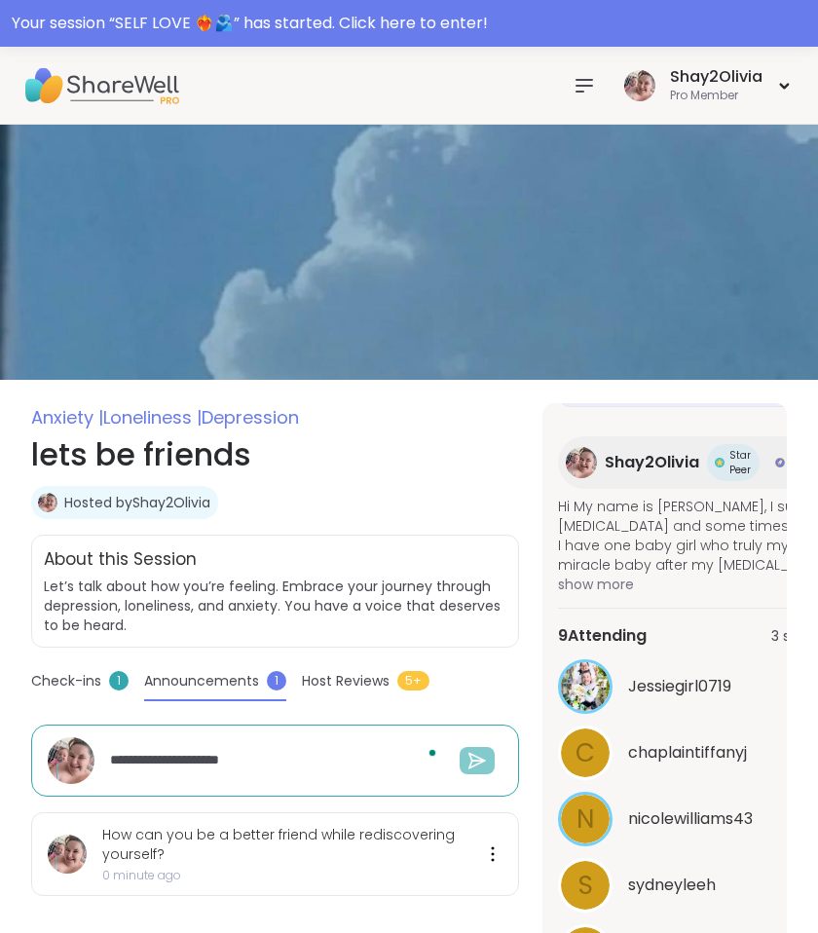
type textarea "*"
type textarea "**********"
type textarea "*"
type textarea "**********"
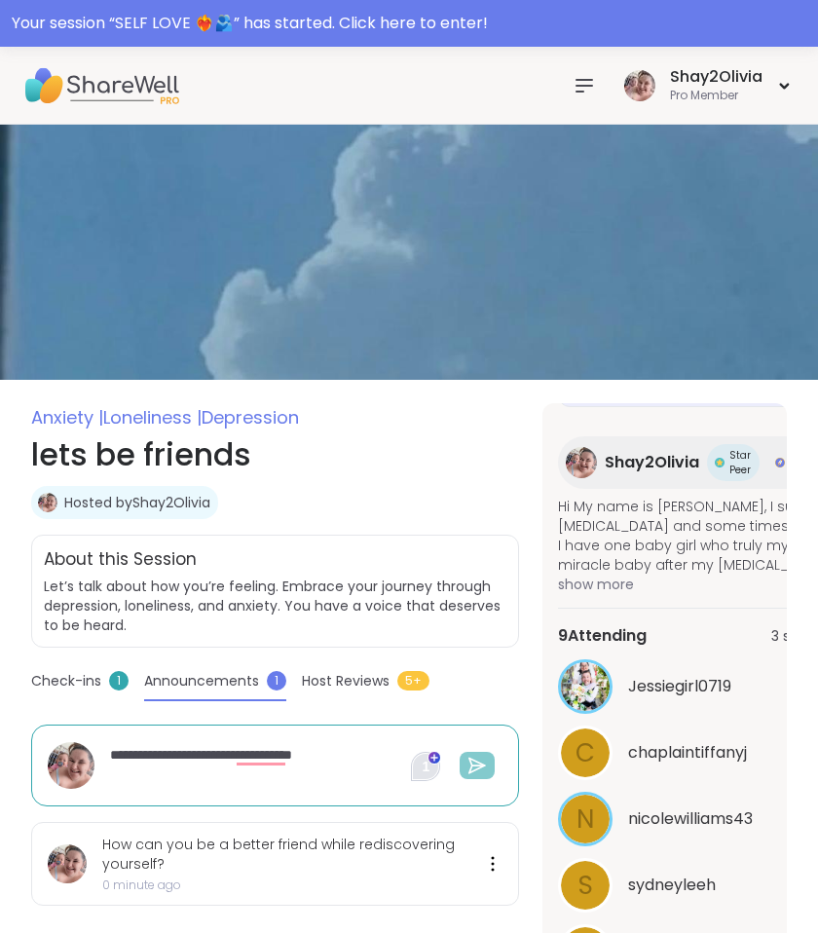
click at [277, 758] on textarea "**********" at bounding box center [273, 765] width 342 height 56
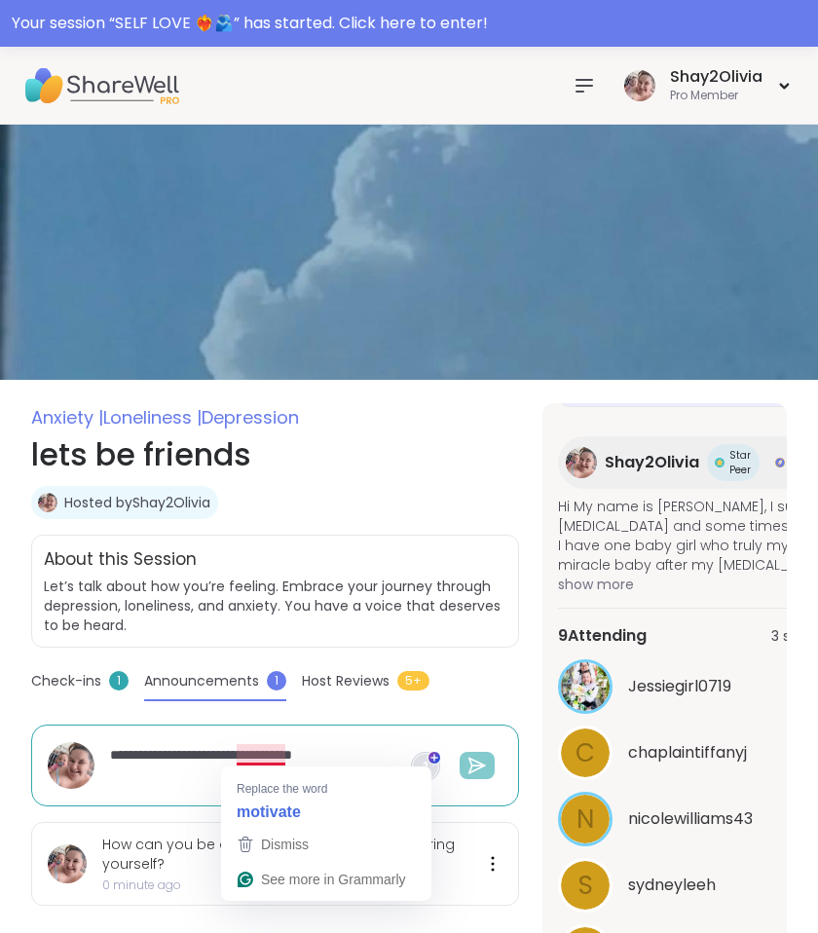
click at [260, 752] on textarea "**********" at bounding box center [273, 765] width 342 height 56
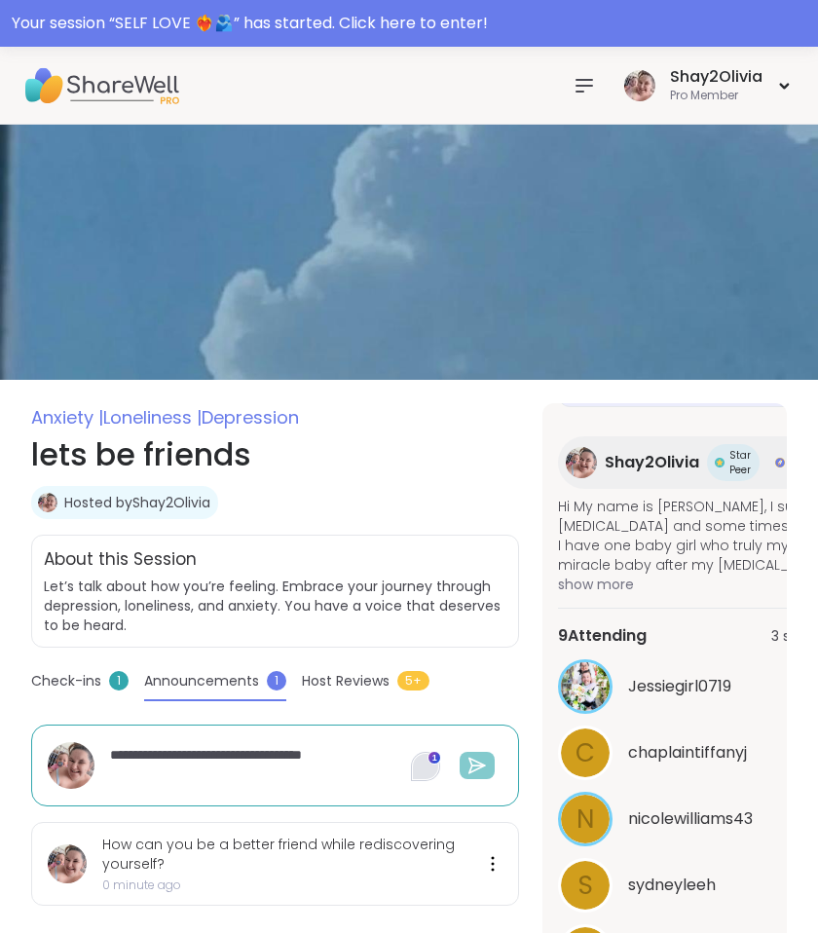
click at [493, 766] on button at bounding box center [477, 765] width 35 height 27
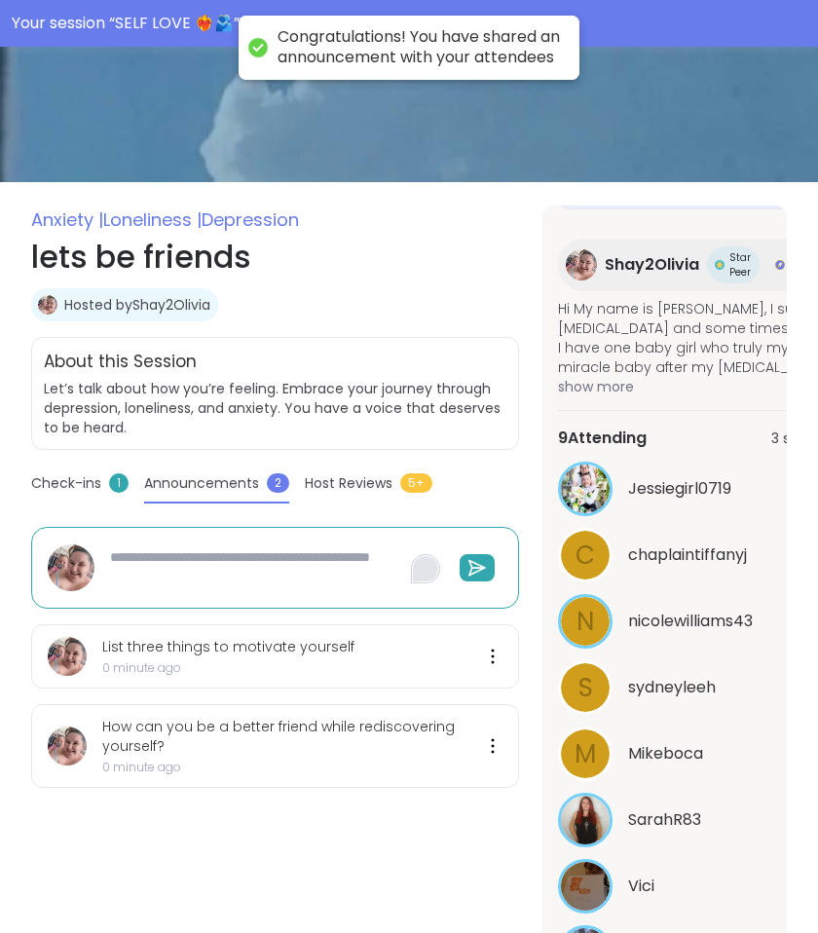
scroll to position [275, 0]
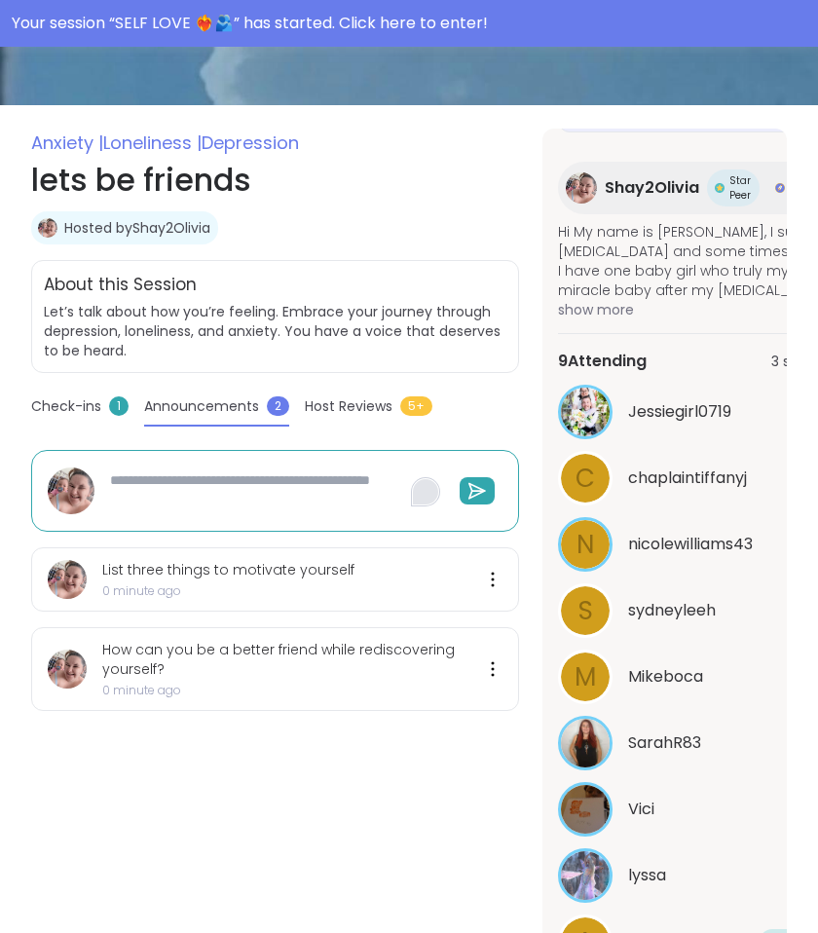
click at [169, 496] on textarea "To enrich screen reader interactions, please activate Accessibility in Grammarl…" at bounding box center [273, 491] width 342 height 56
paste textarea "**********"
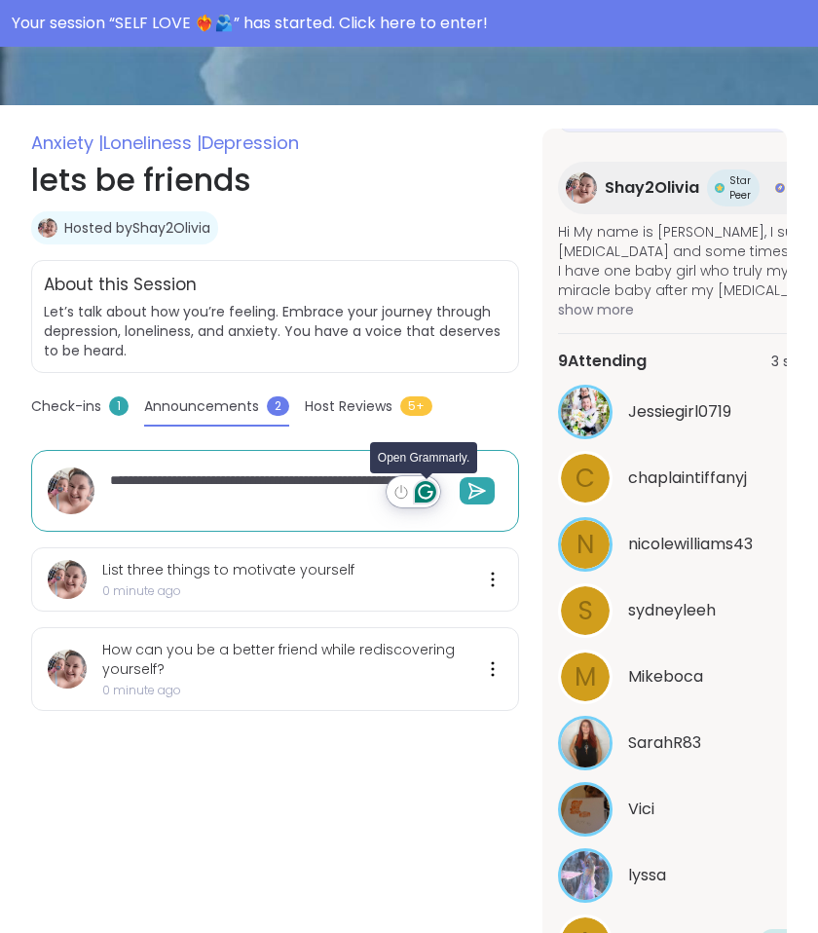
click at [426, 497] on icon "Open Grammarly. 0 Suggestions." at bounding box center [425, 491] width 21 height 21
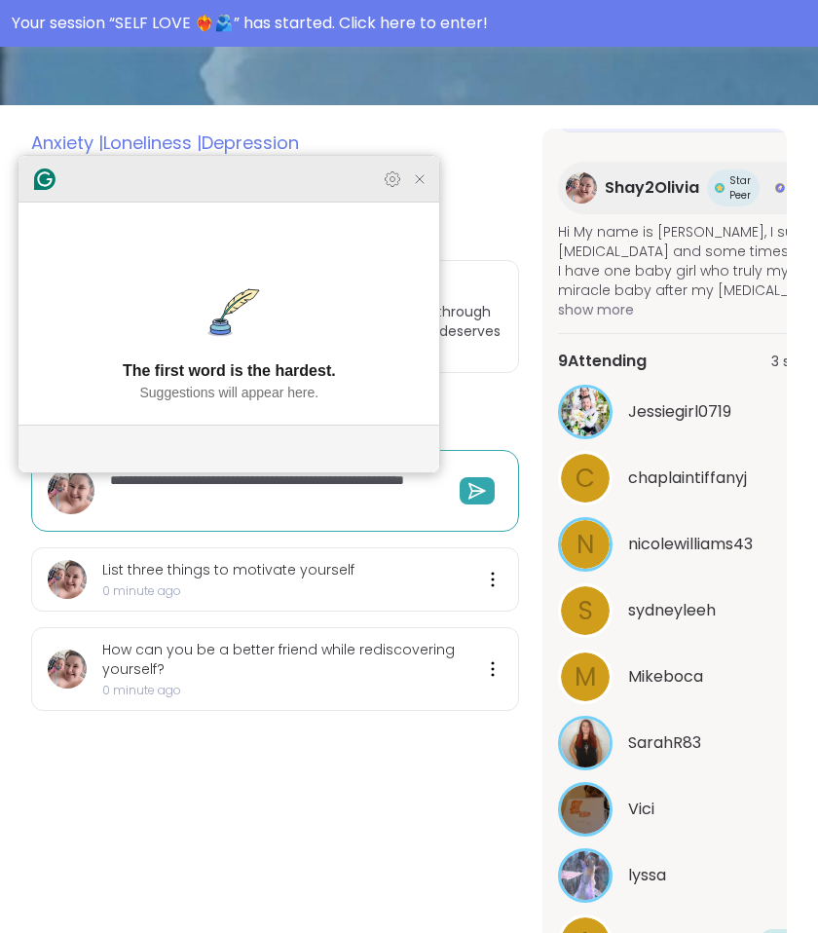
click at [414, 187] on icon "Close Grammarly Assistant" at bounding box center [420, 179] width 16 height 16
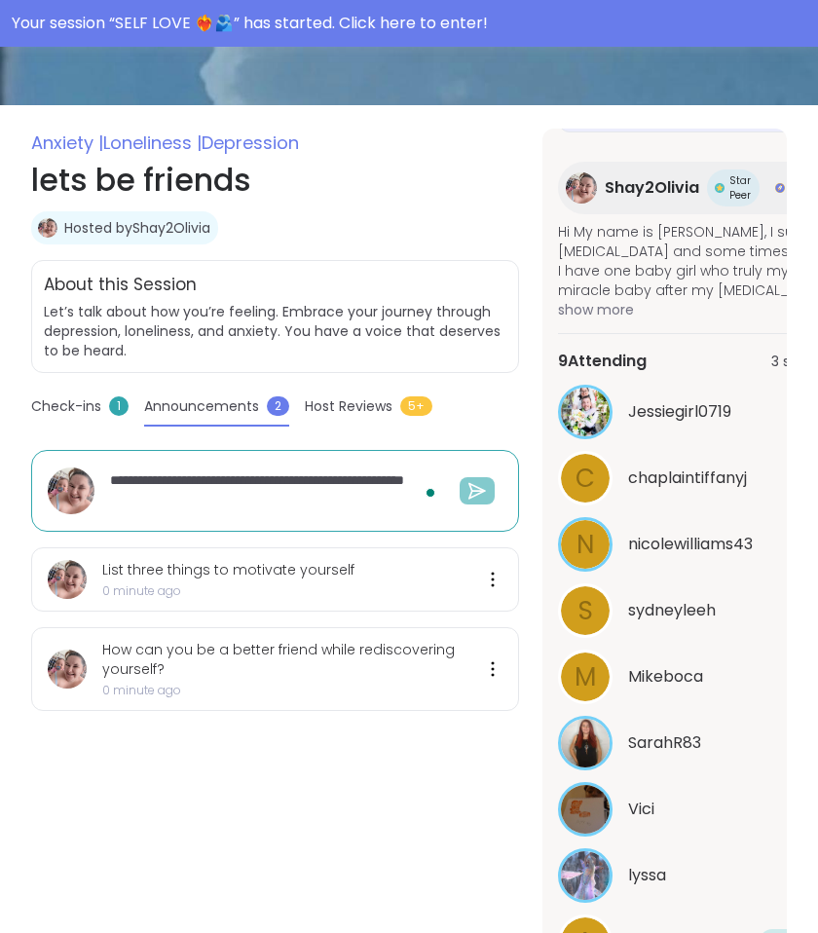
click at [482, 500] on button at bounding box center [477, 490] width 35 height 27
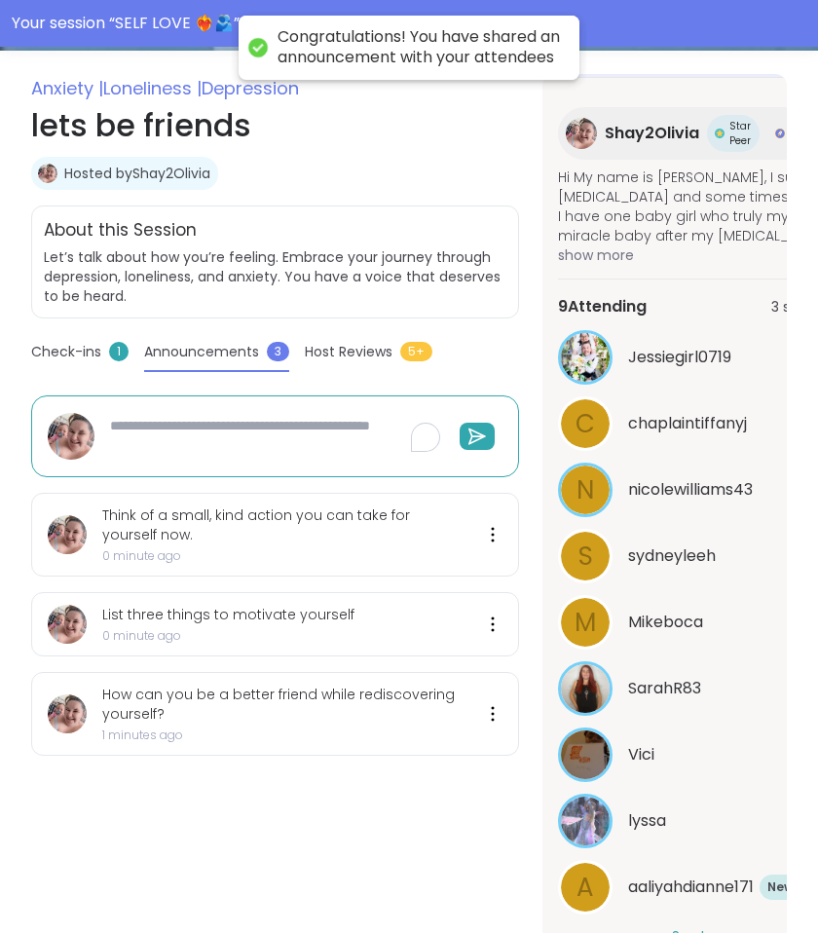
scroll to position [346, 0]
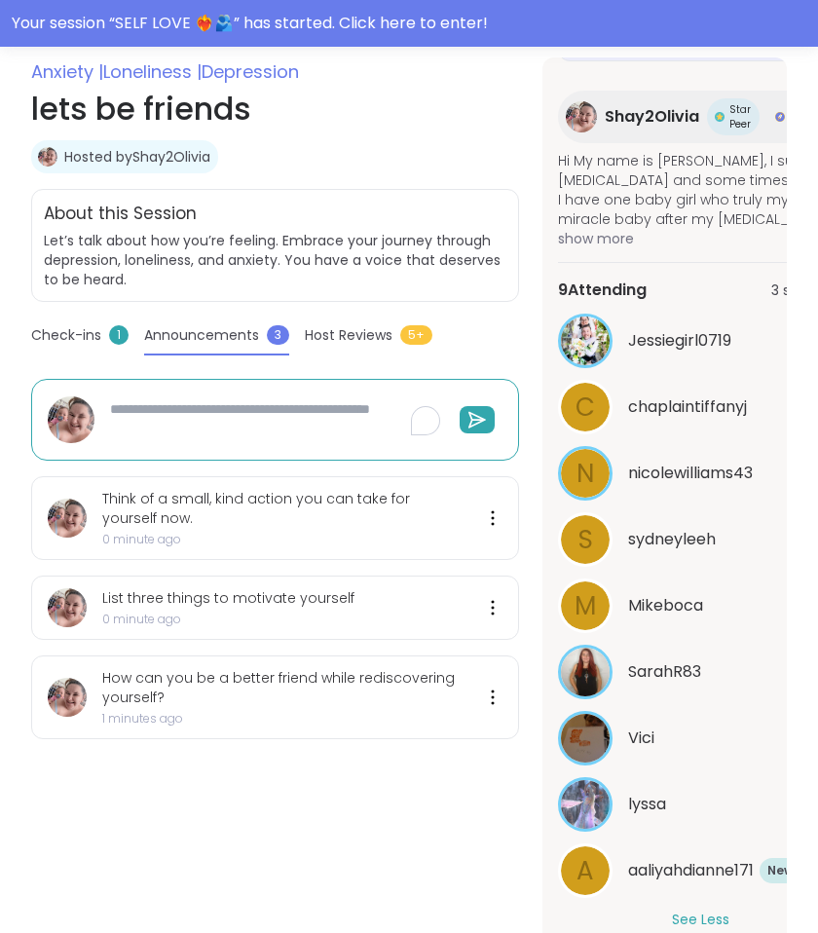
click at [161, 423] on textarea "To enrich screen reader interactions, please activate Accessibility in Grammarl…" at bounding box center [273, 420] width 342 height 56
click at [143, 399] on textarea "To enrich screen reader interactions, please activate Accessibility in Grammarl…" at bounding box center [273, 420] width 342 height 56
paste textarea "**********"
click at [480, 421] on icon at bounding box center [477, 419] width 16 height 15
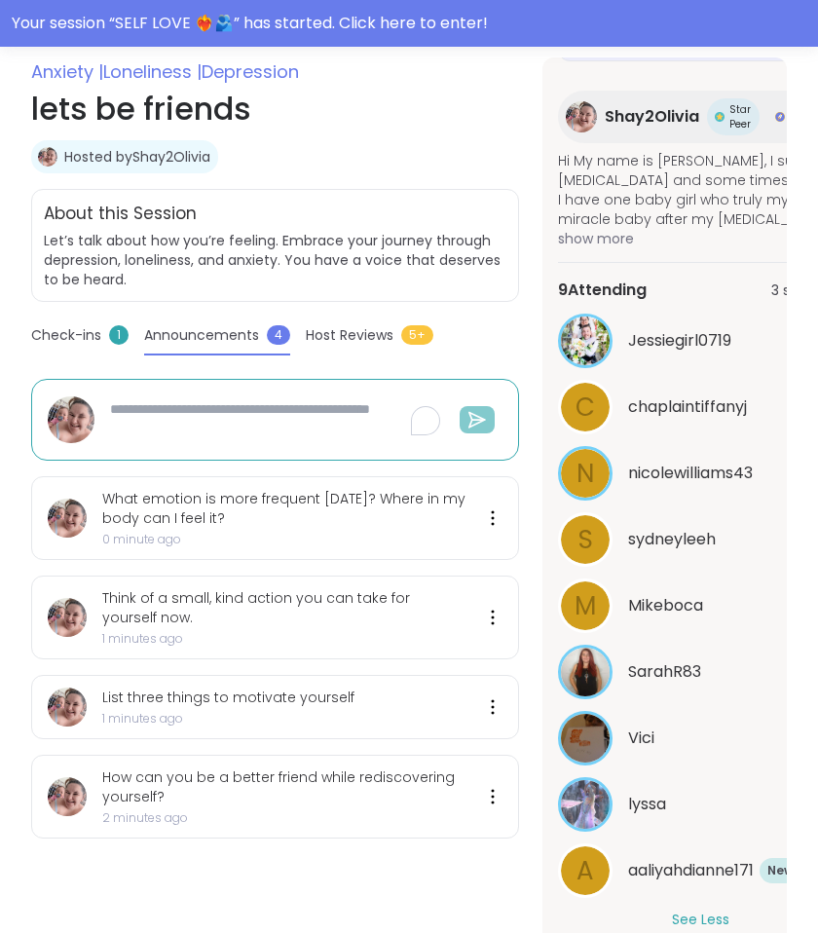
click at [185, 442] on textarea "To enrich screen reader interactions, please activate Accessibility in Grammarl…" at bounding box center [273, 420] width 342 height 56
paste textarea "**********"
click at [484, 422] on icon at bounding box center [477, 419] width 19 height 19
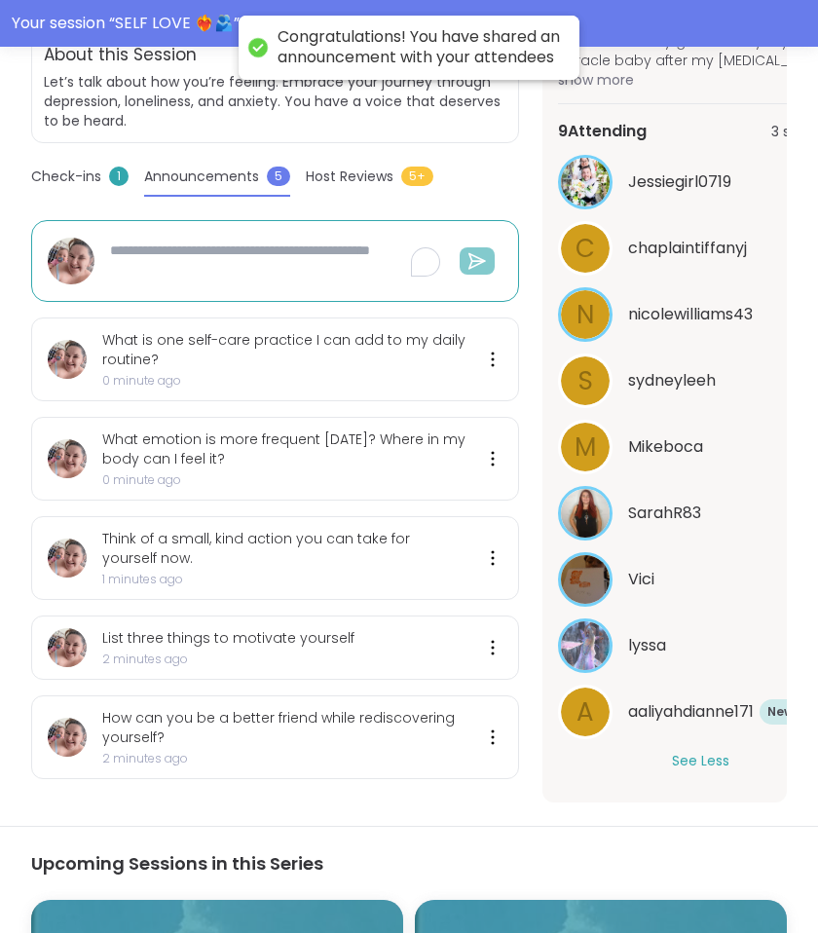
scroll to position [507, 0]
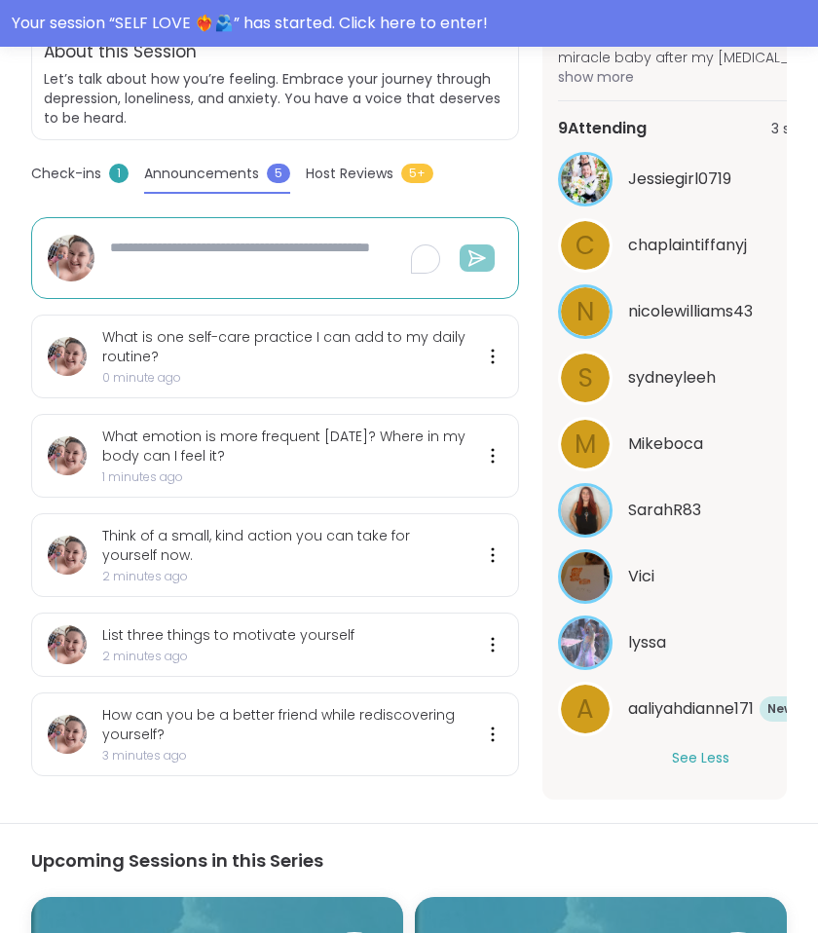
click at [220, 240] on textarea "To enrich screen reader interactions, please activate Accessibility in Grammarl…" at bounding box center [273, 258] width 342 height 56
paste textarea "**********"
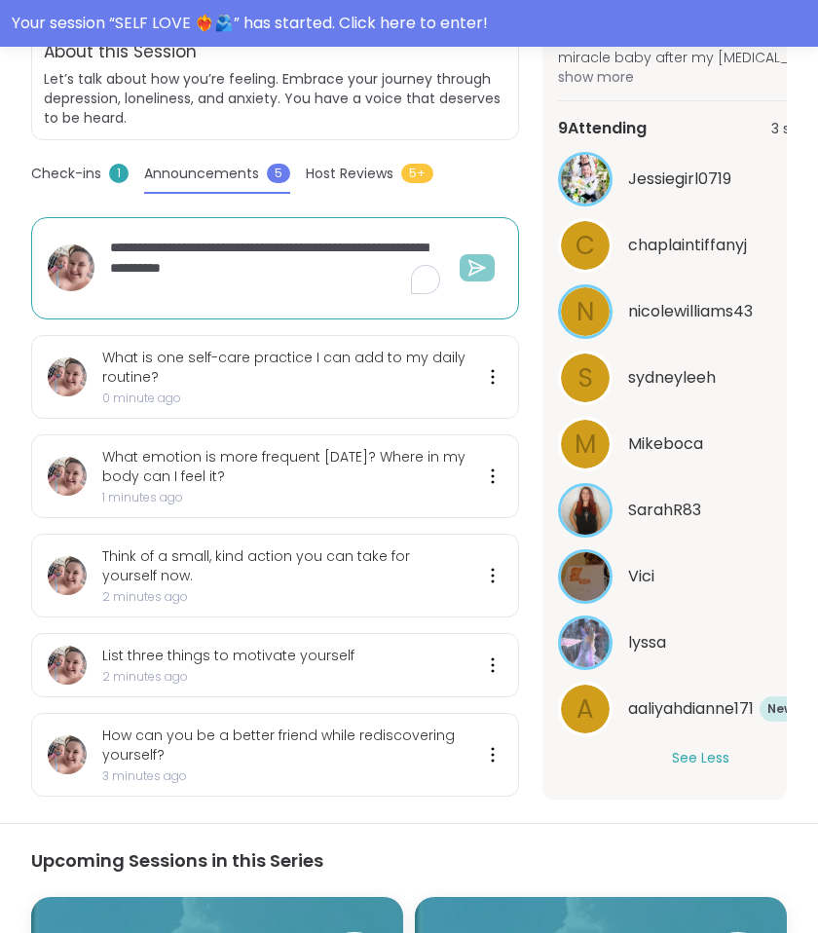
click at [483, 283] on div "**********" at bounding box center [302, 268] width 400 height 77
click at [483, 279] on button at bounding box center [477, 267] width 35 height 27
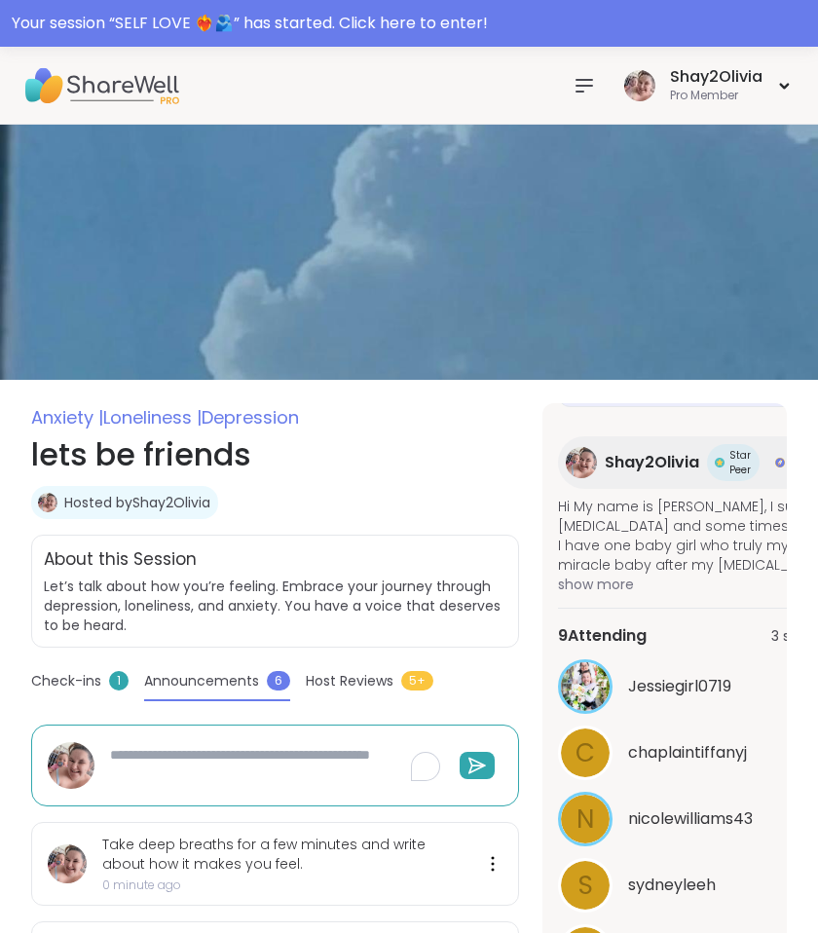
scroll to position [0, 0]
click at [584, 76] on icon at bounding box center [584, 85] width 23 height 23
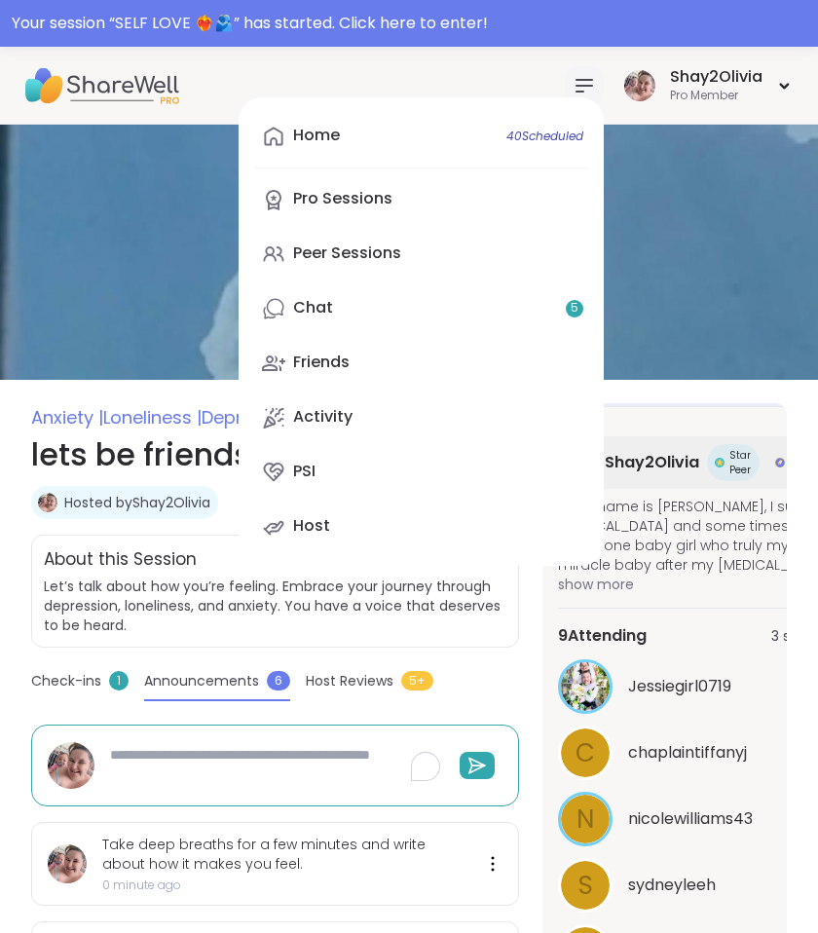
click at [584, 76] on icon at bounding box center [584, 85] width 23 height 23
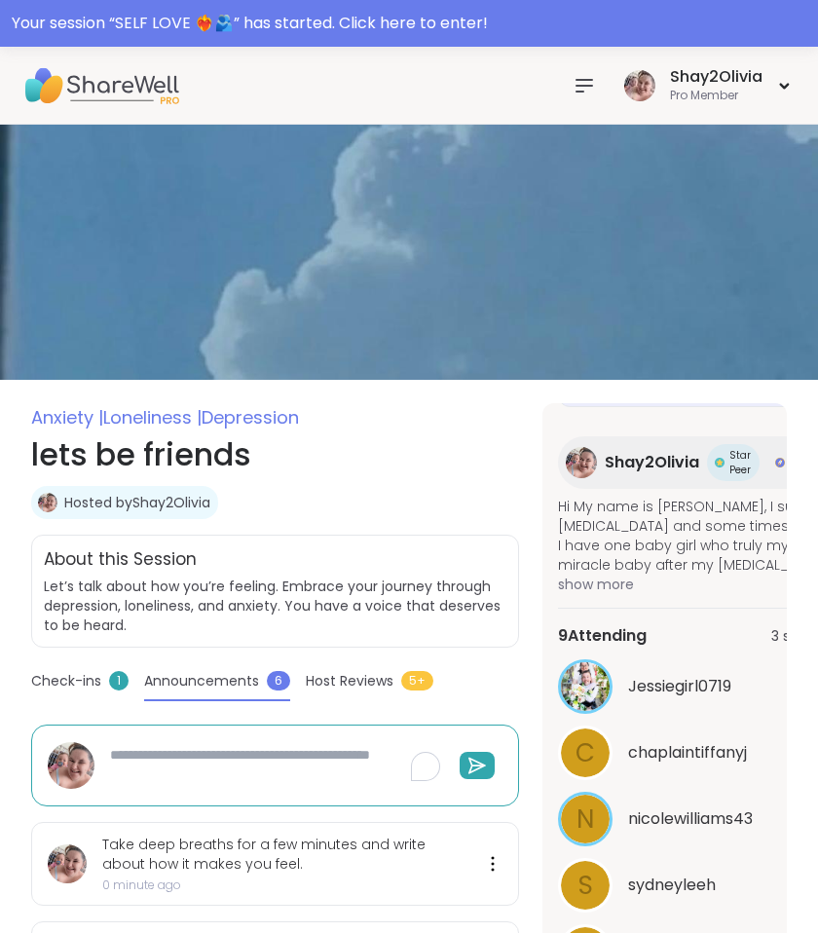
click at [582, 86] on icon at bounding box center [585, 86] width 16 height 12
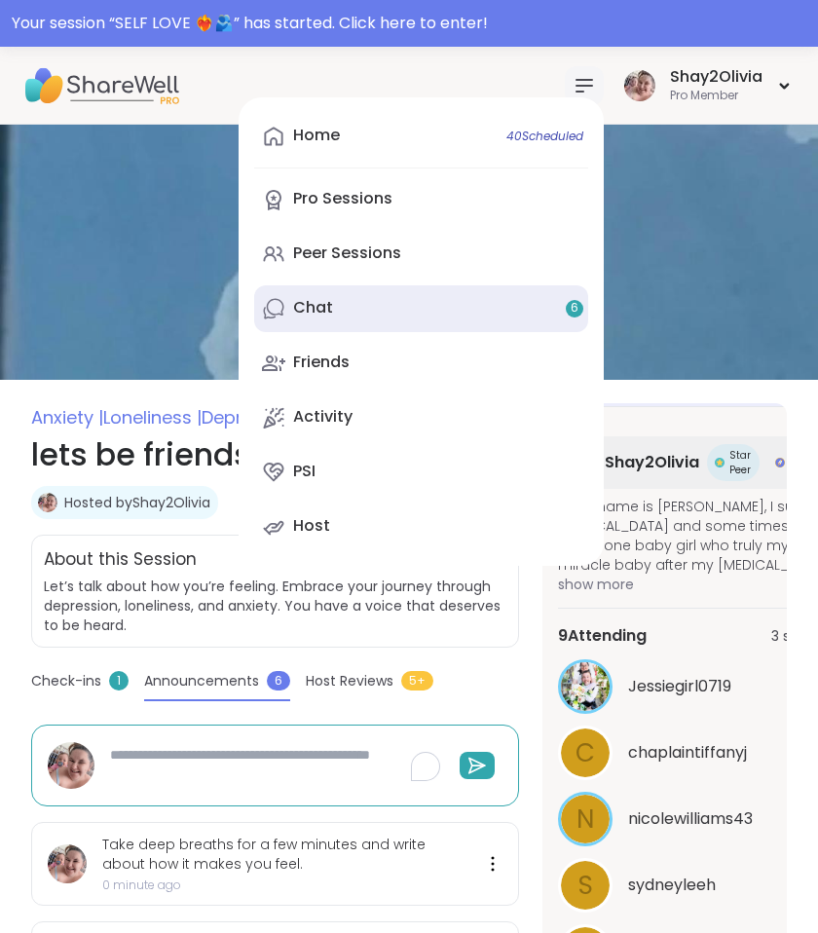
click at [441, 305] on link "Chat 6" at bounding box center [421, 308] width 334 height 47
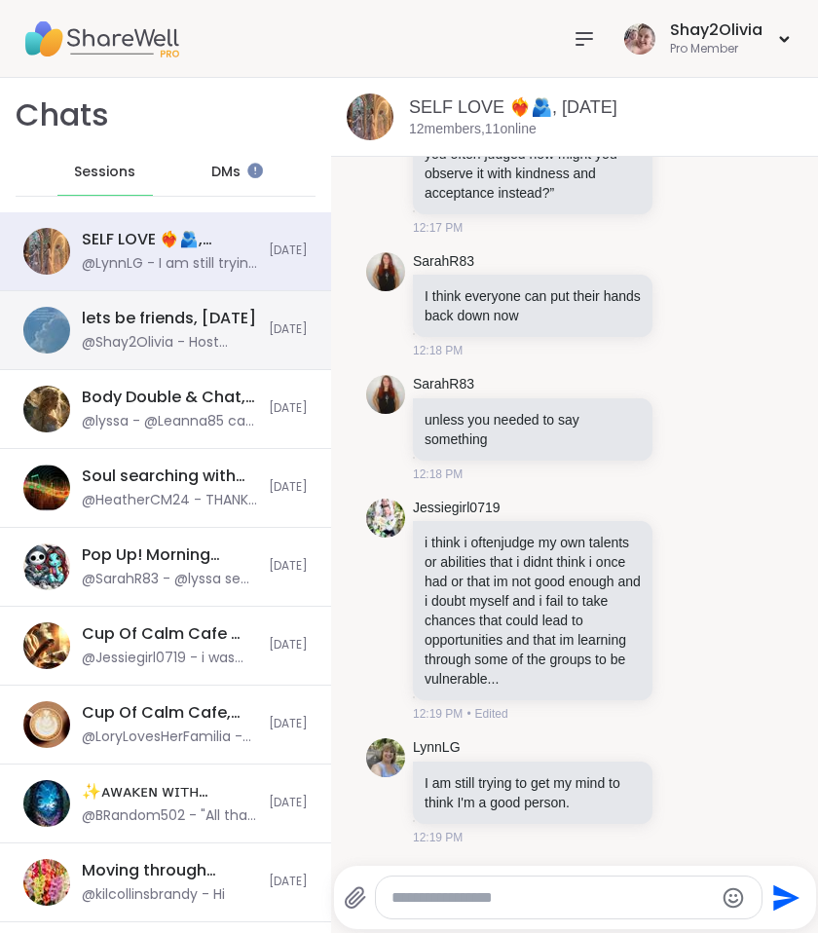
click at [167, 333] on div "@Shay2Olivia - Host Announcement: Take deep breaths for a few minutes and write…" at bounding box center [169, 342] width 175 height 19
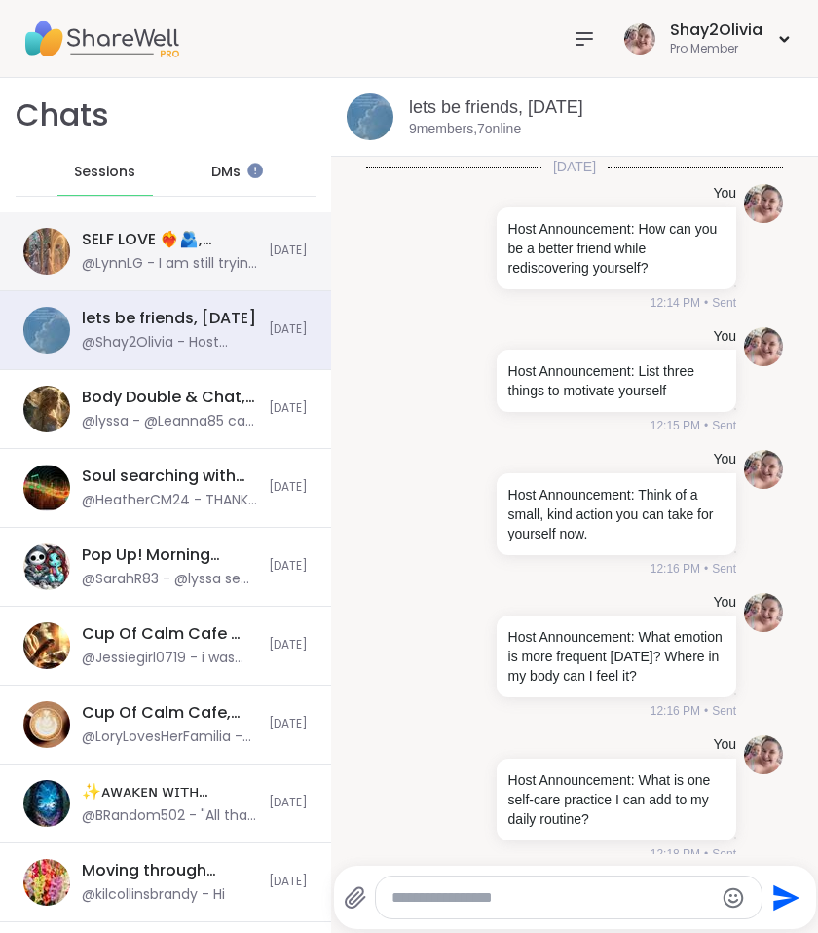
click at [174, 259] on div "@LynnLG - I am still trying to get my mind to think I'm a good person." at bounding box center [169, 263] width 175 height 19
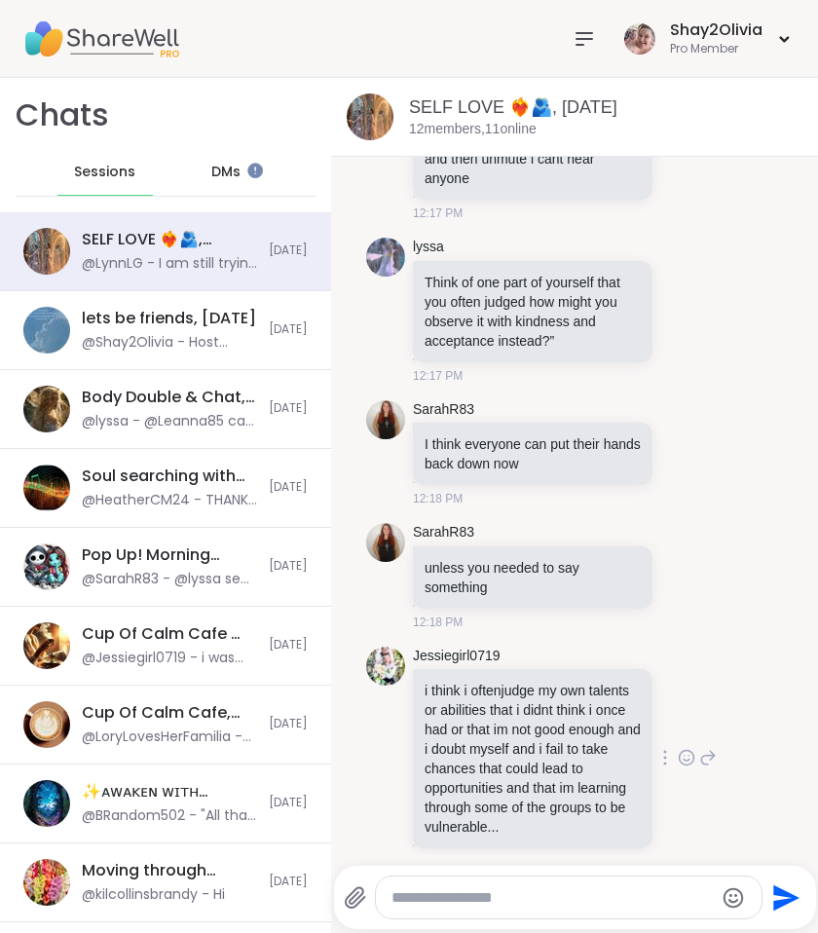
scroll to position [1966, 0]
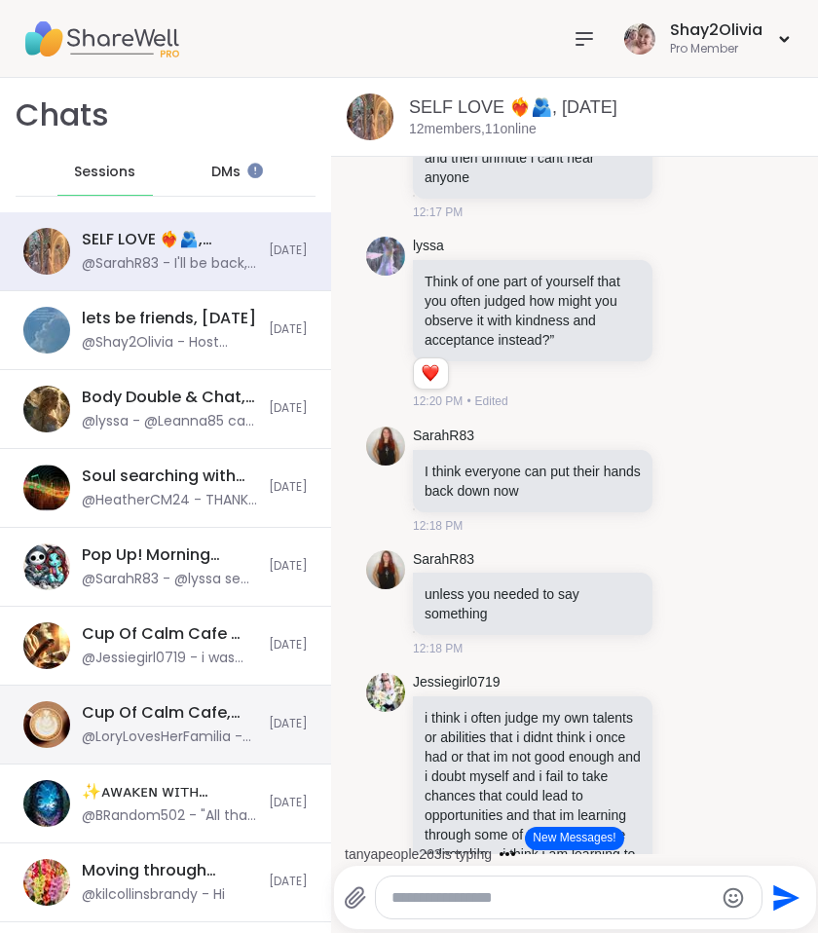
click at [586, 834] on button "New Messages!" at bounding box center [574, 838] width 98 height 23
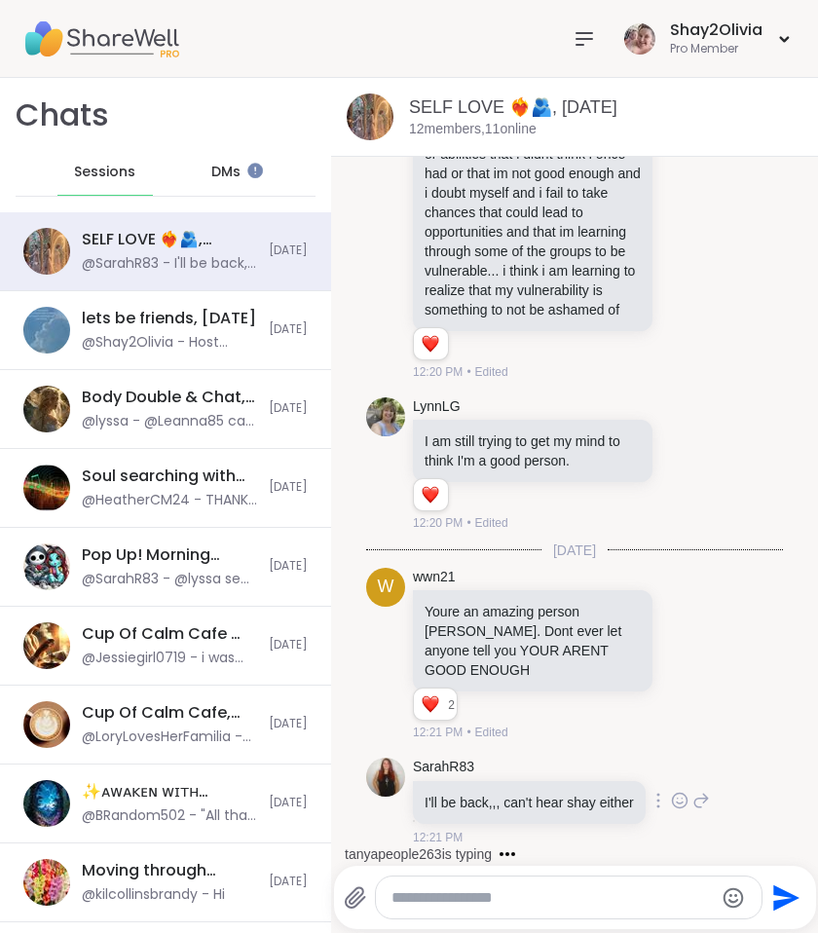
click at [693, 794] on icon at bounding box center [702, 800] width 18 height 23
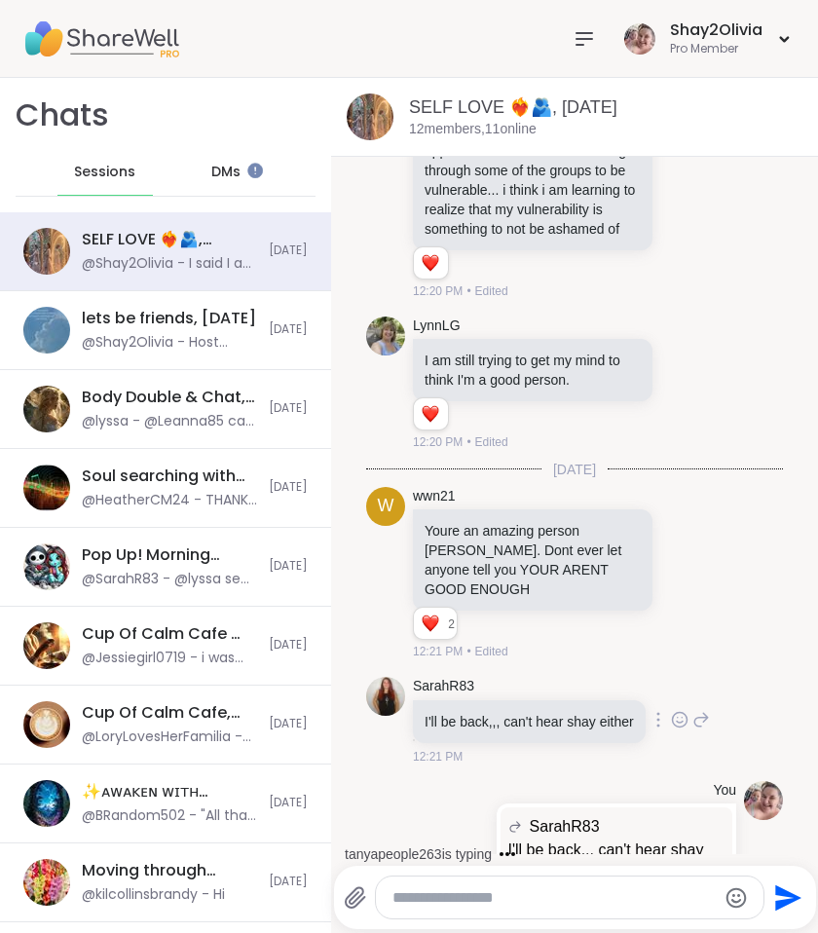
scroll to position [2823, 0]
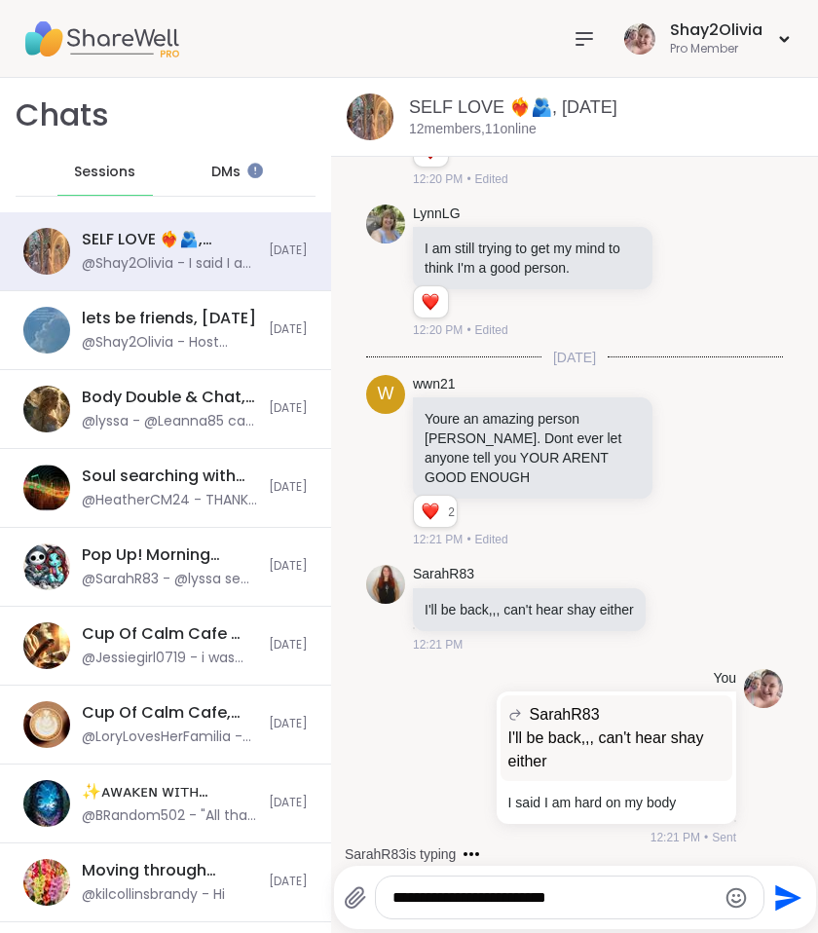
click at [413, 896] on textarea "**********" at bounding box center [554, 897] width 322 height 19
click at [590, 894] on textarea "**********" at bounding box center [554, 897] width 322 height 19
click at [464, 892] on textarea "**********" at bounding box center [554, 897] width 322 height 19
click at [596, 896] on textarea "**********" at bounding box center [554, 897] width 322 height 19
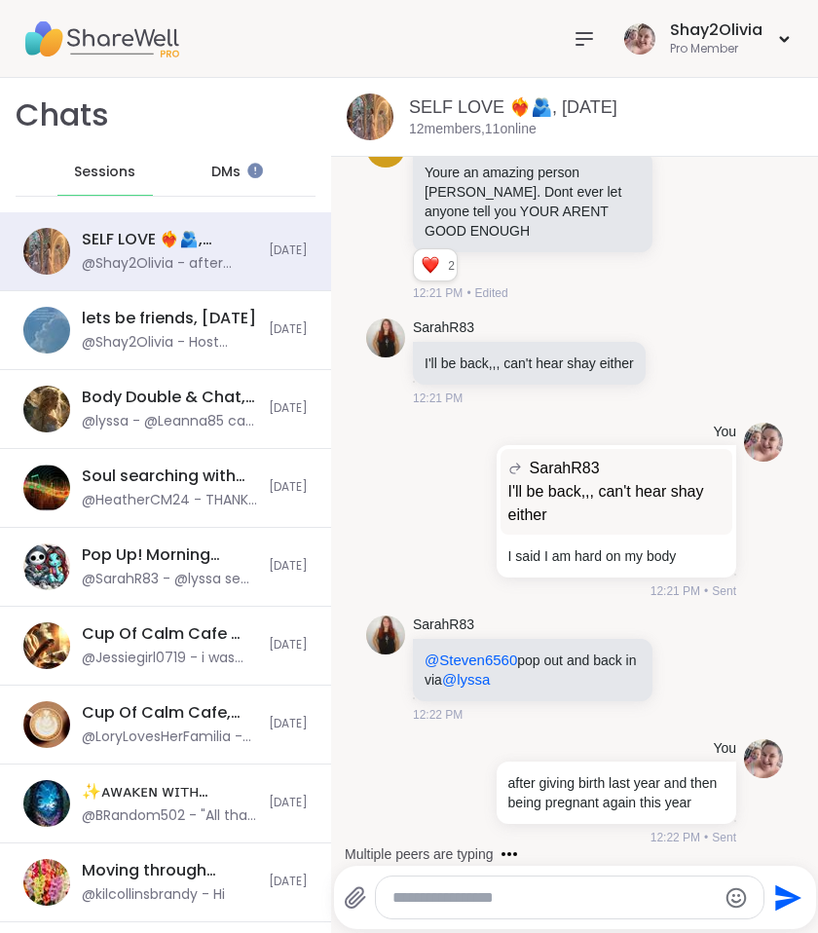
scroll to position [3211, 0]
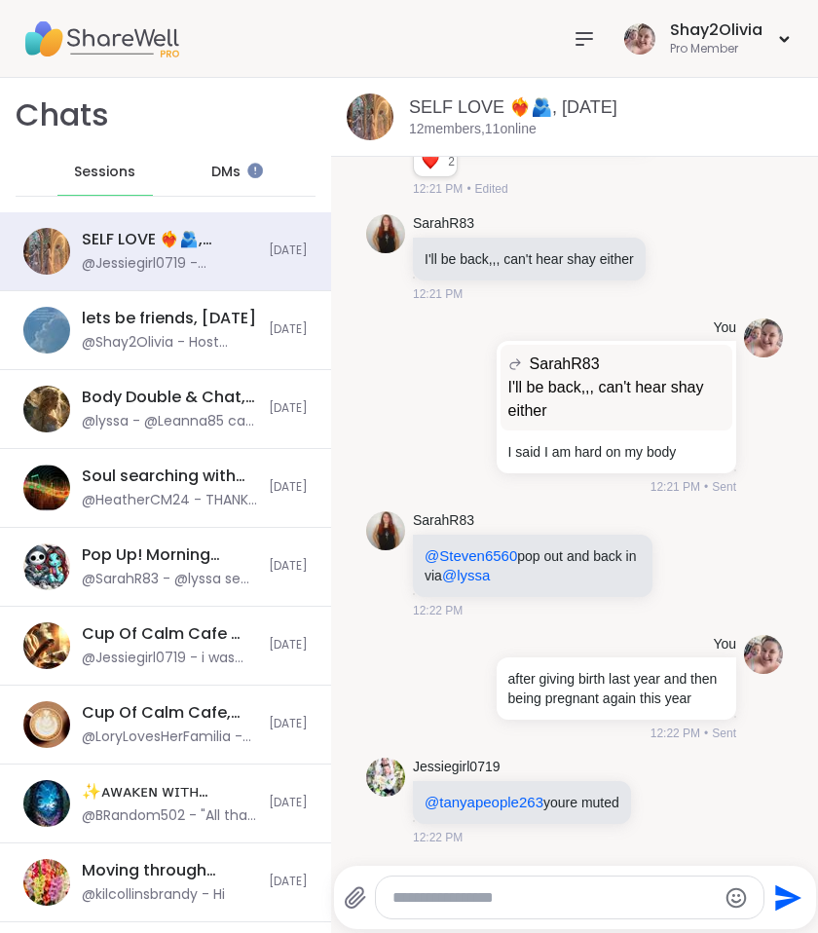
click at [472, 892] on textarea "Type your message" at bounding box center [554, 897] width 322 height 19
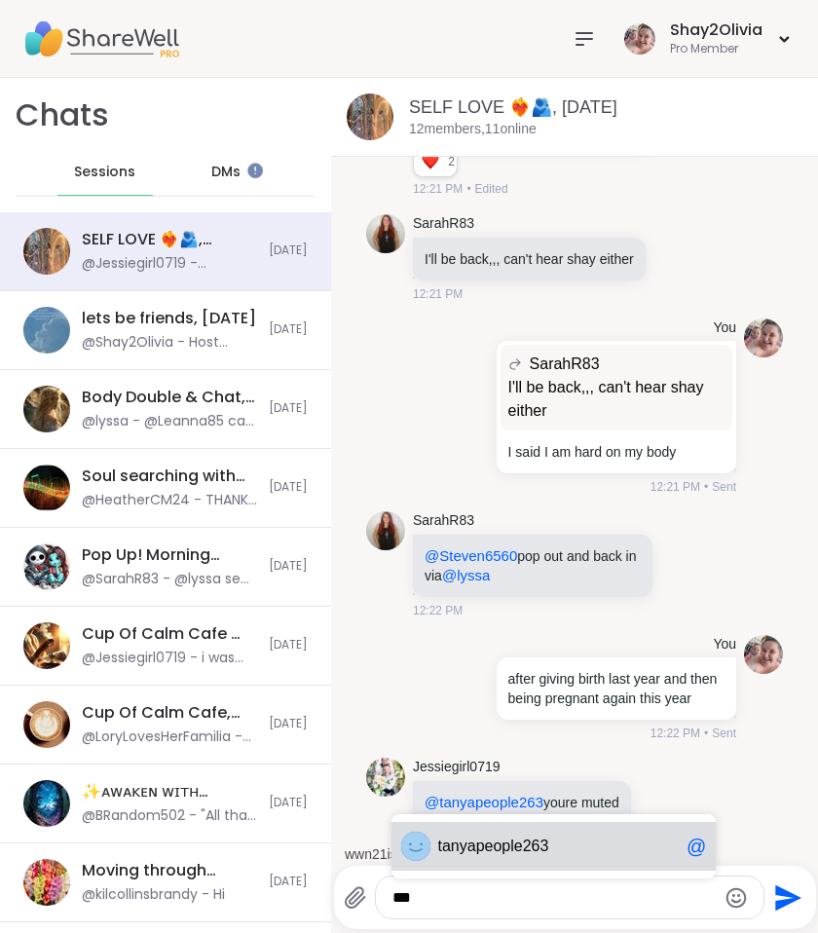
click at [579, 842] on span "ta nyapeople263" at bounding box center [558, 846] width 241 height 19
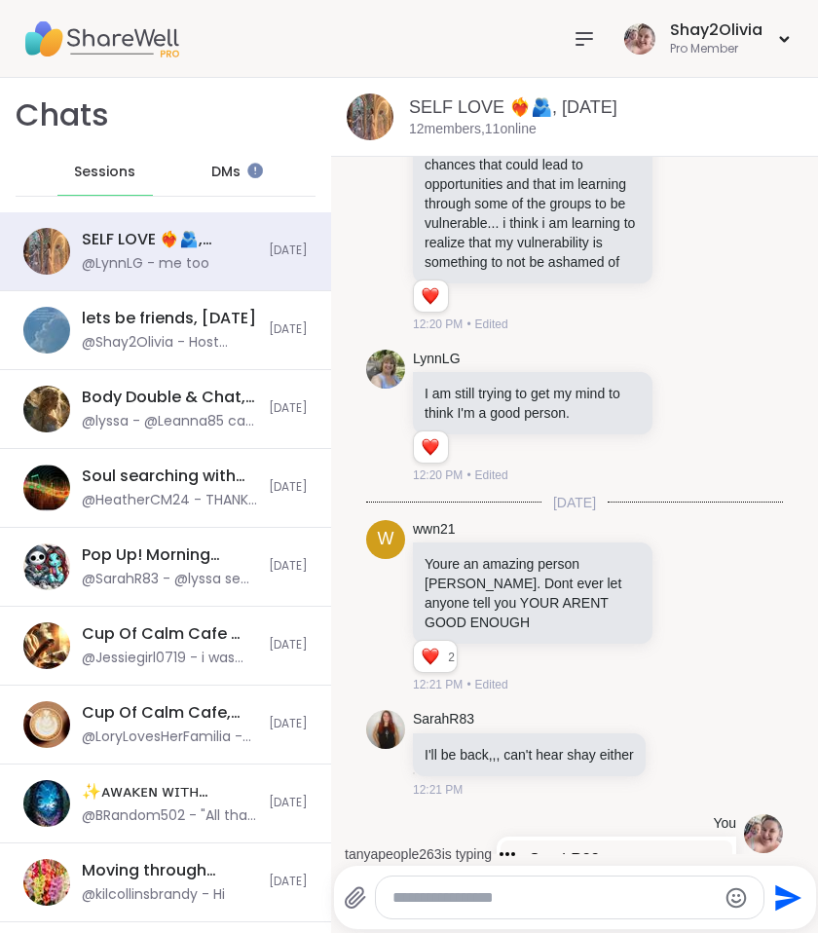
scroll to position [3606, 0]
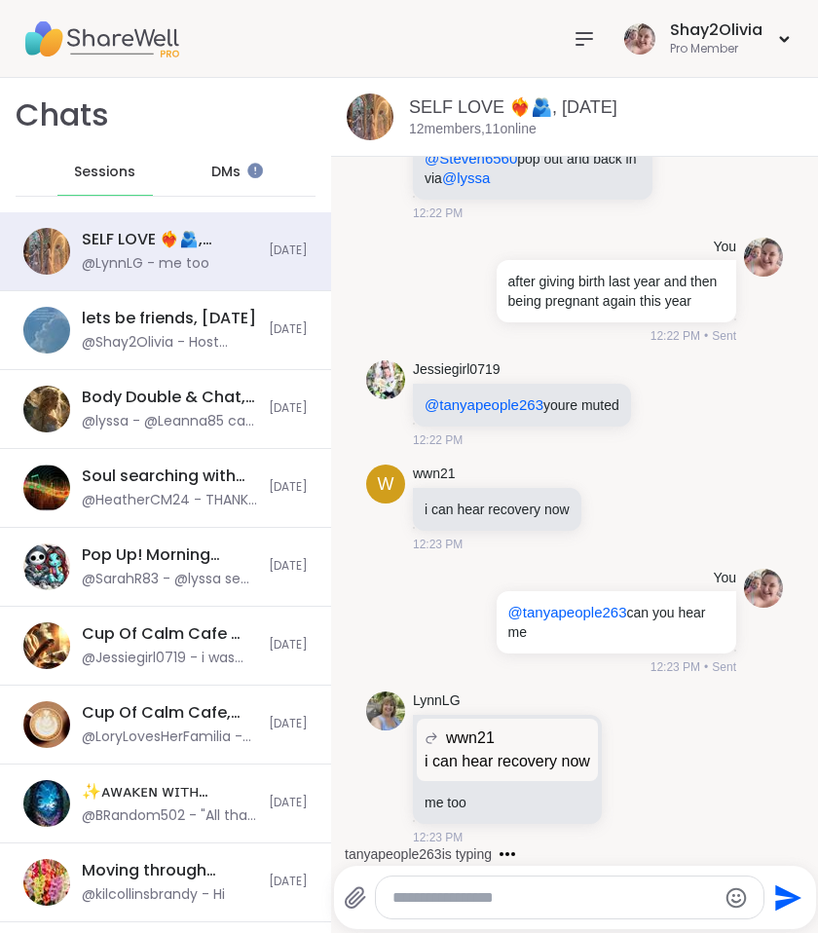
click at [185, 316] on div "lets be friends, Sep 09" at bounding box center [169, 318] width 174 height 21
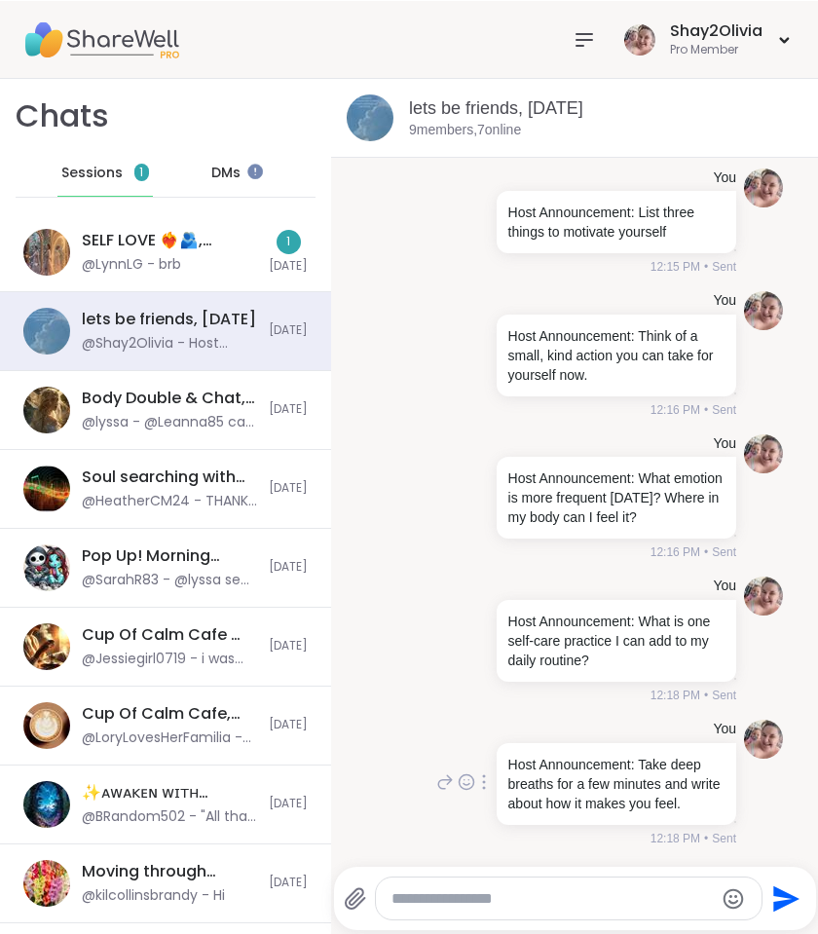
scroll to position [194, 0]
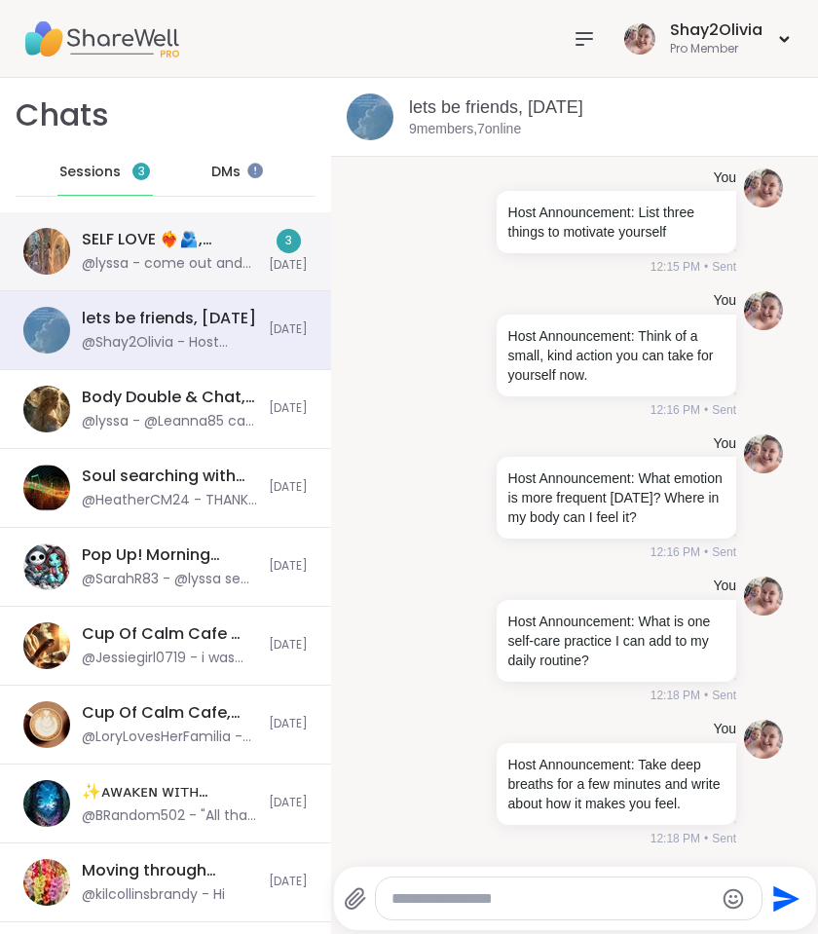
click at [227, 251] on div "SELF LOVE ❤️‍🔥🫂, Sep 09 @lyssa - come out and back in if not" at bounding box center [169, 251] width 175 height 45
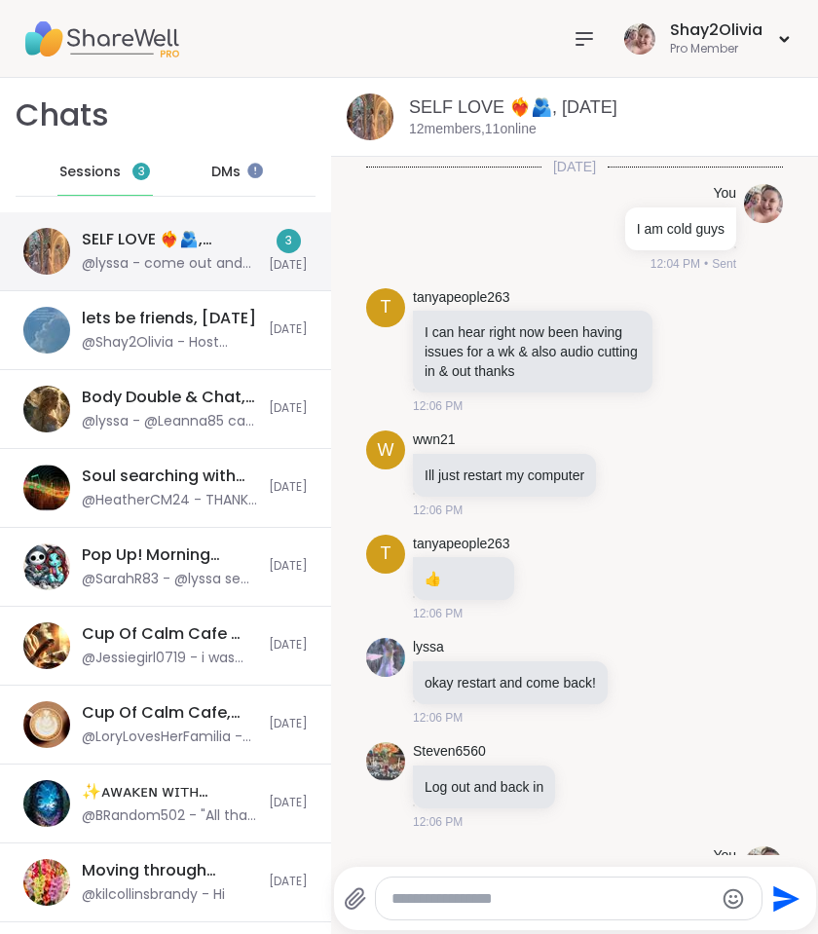
scroll to position [3980, 0]
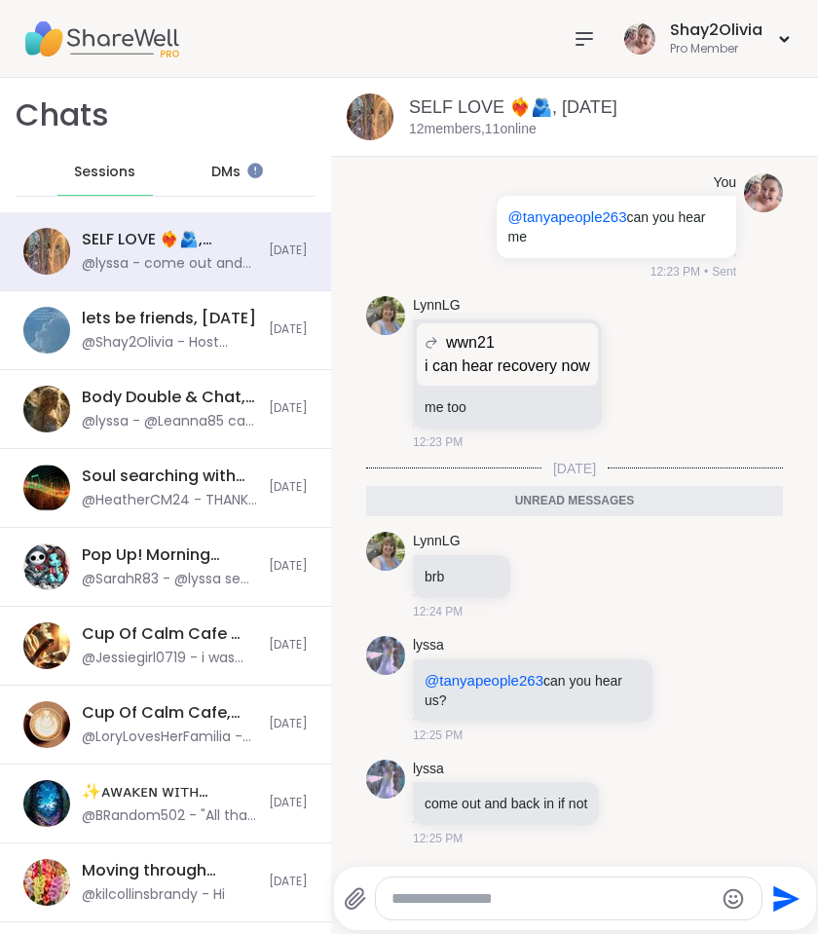
click at [214, 166] on span "DMs" at bounding box center [225, 172] width 29 height 19
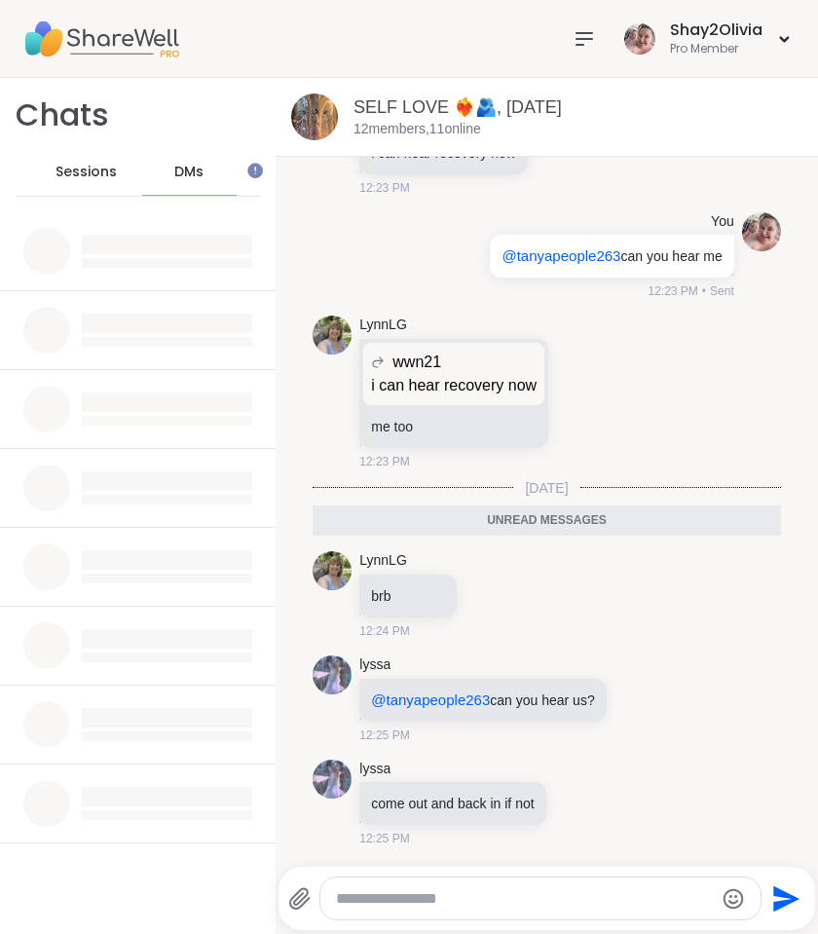
scroll to position [3805, 0]
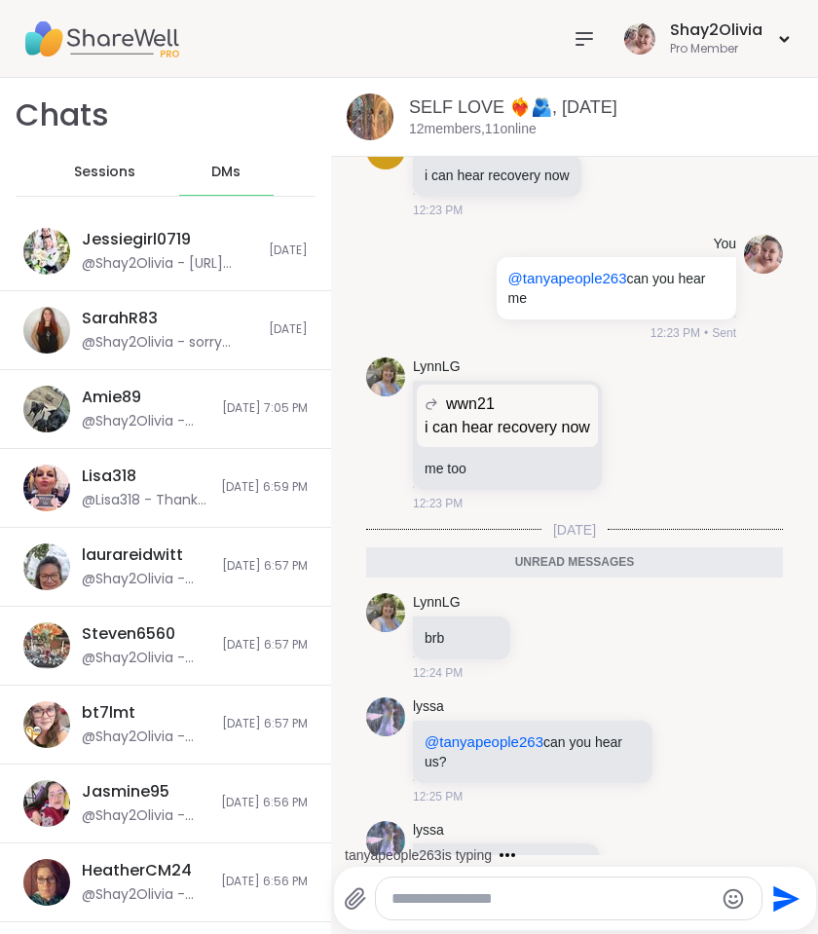
click at [585, 29] on icon at bounding box center [584, 38] width 23 height 23
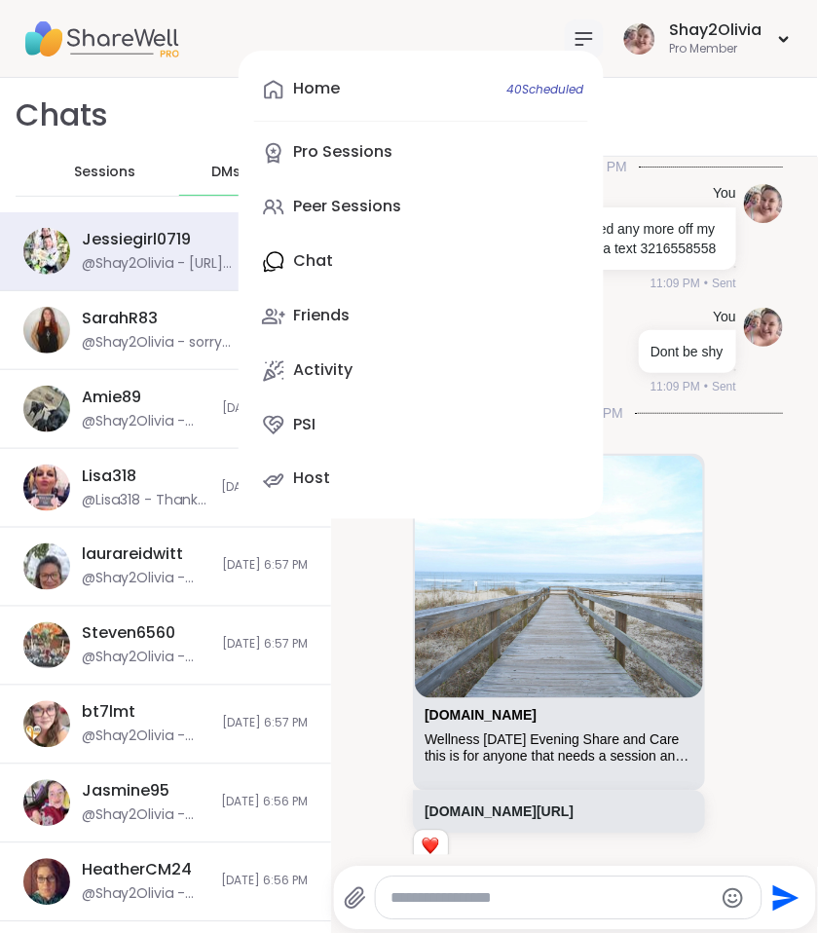
scroll to position [7293, 0]
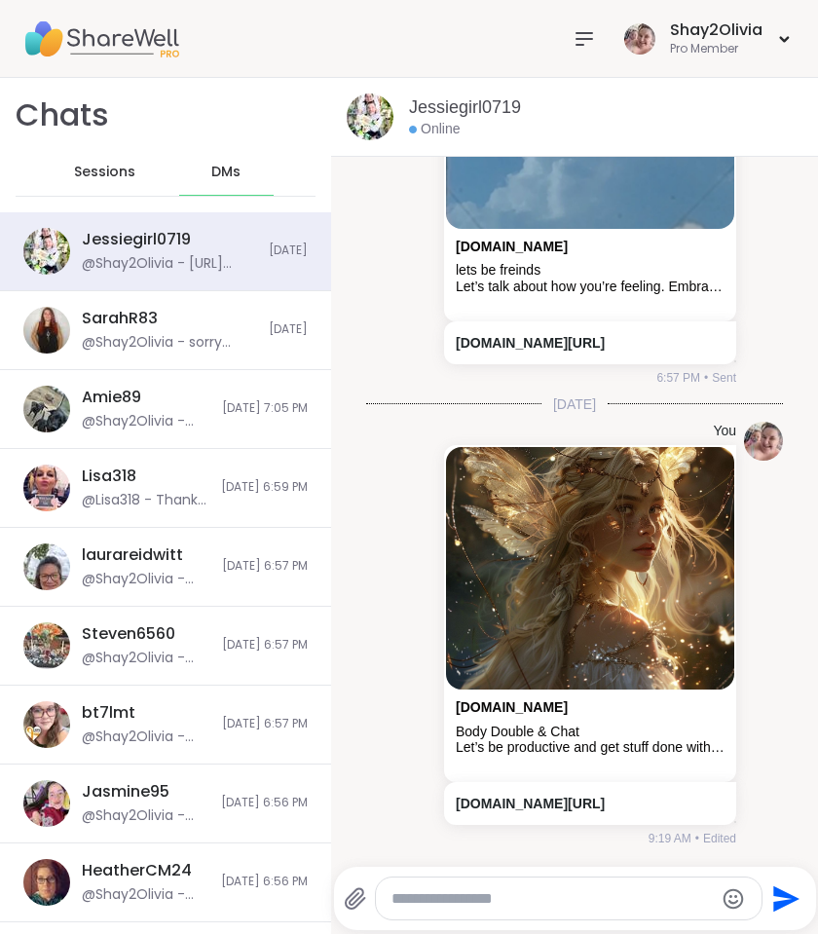
click at [578, 41] on icon at bounding box center [584, 38] width 23 height 23
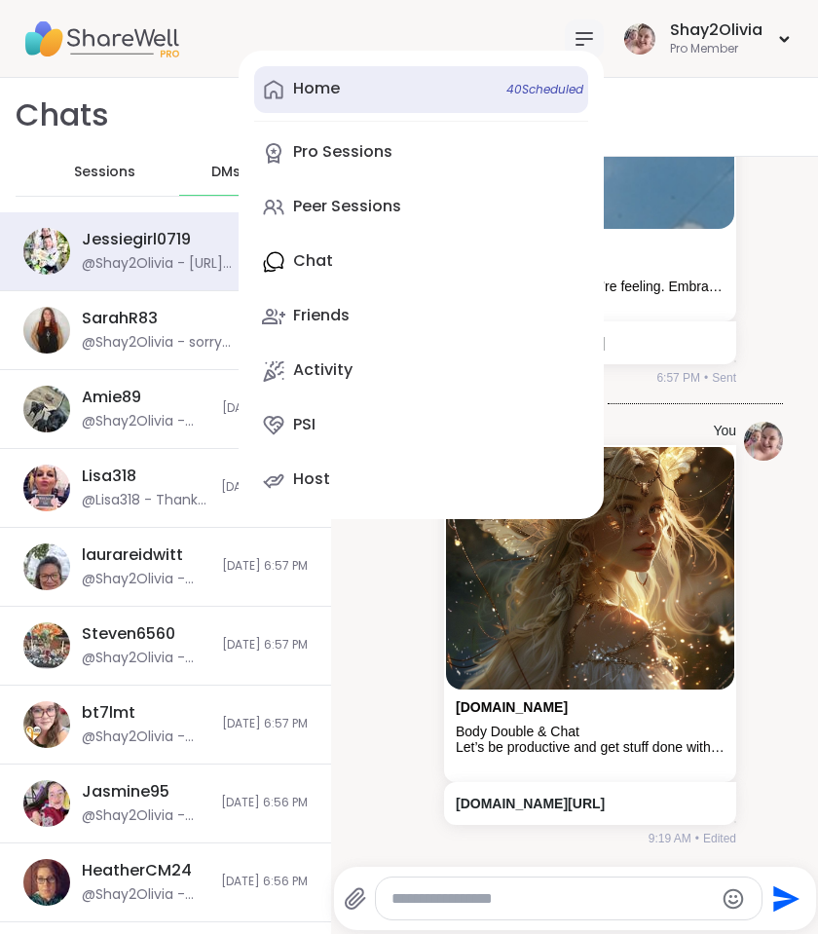
click at [493, 83] on link "Home 40 Scheduled" at bounding box center [421, 89] width 334 height 47
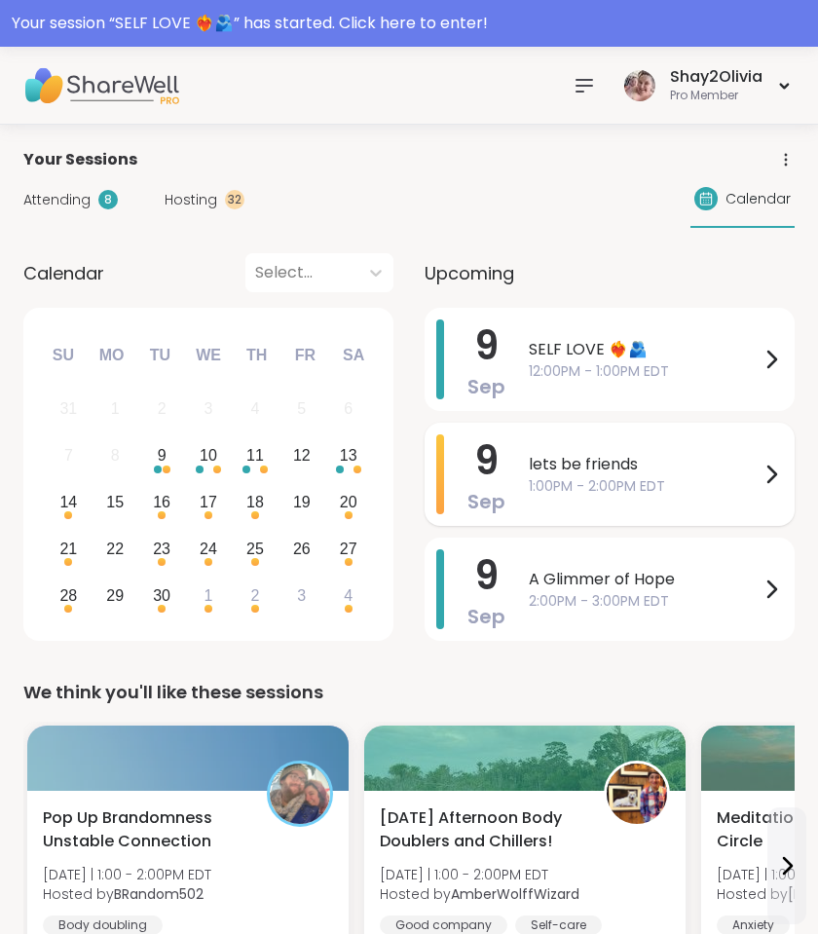
click at [575, 467] on span "lets be friends" at bounding box center [644, 464] width 231 height 23
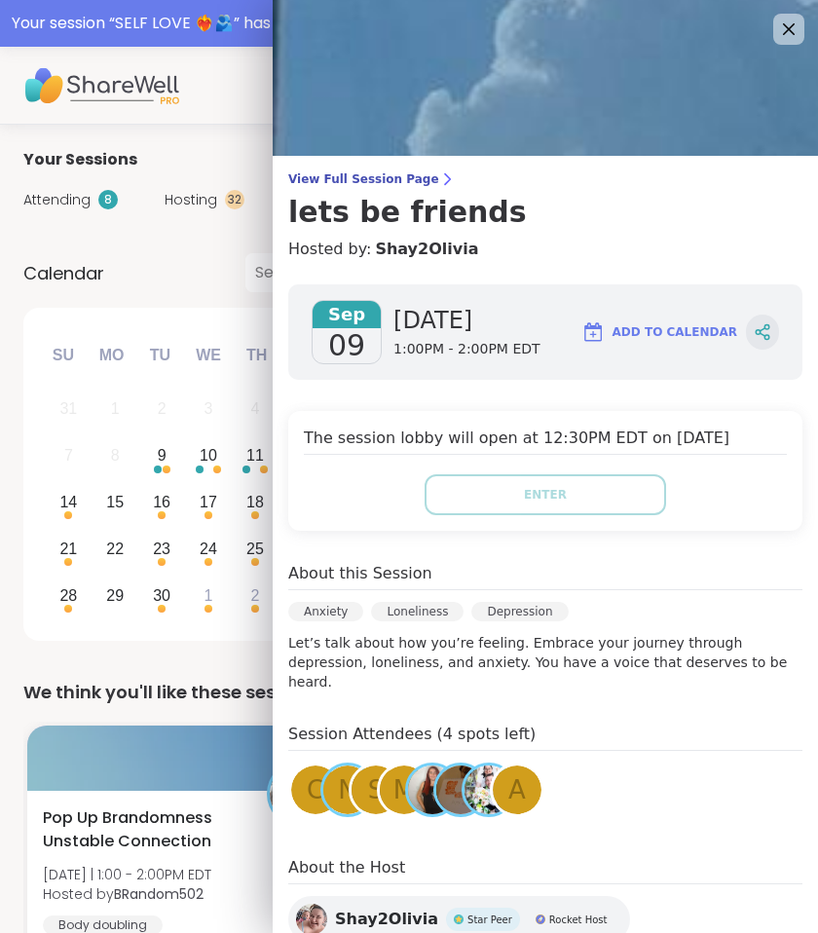
click at [760, 333] on icon at bounding box center [762, 334] width 5 height 3
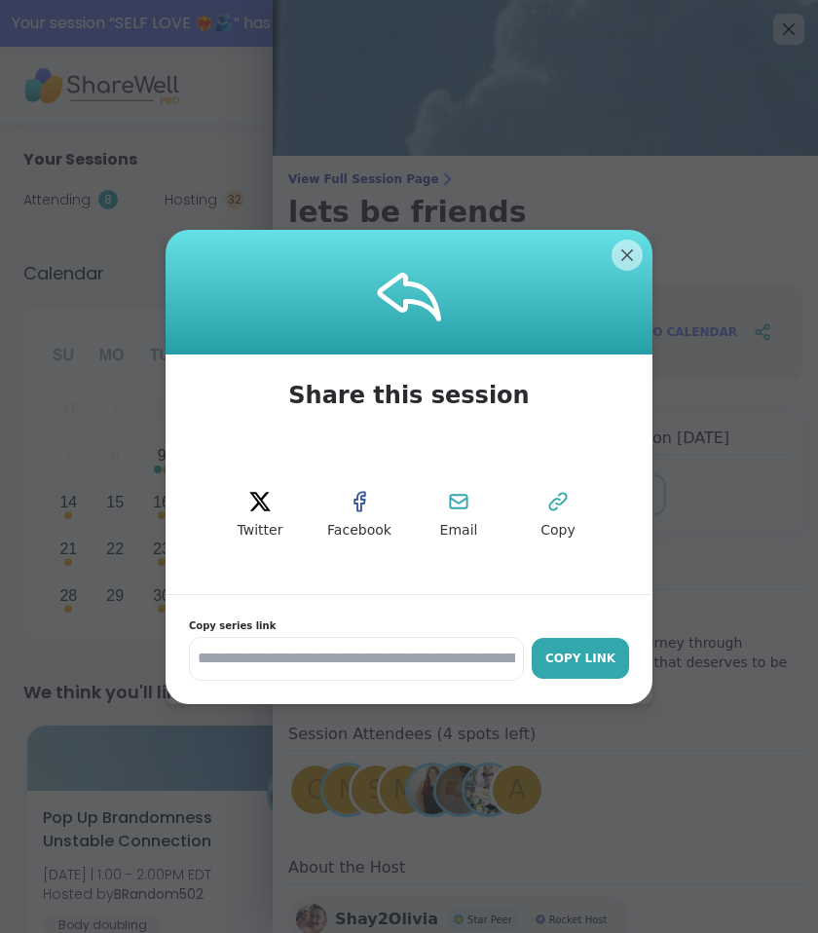
click at [571, 664] on div "Copy Link" at bounding box center [581, 659] width 78 height 18
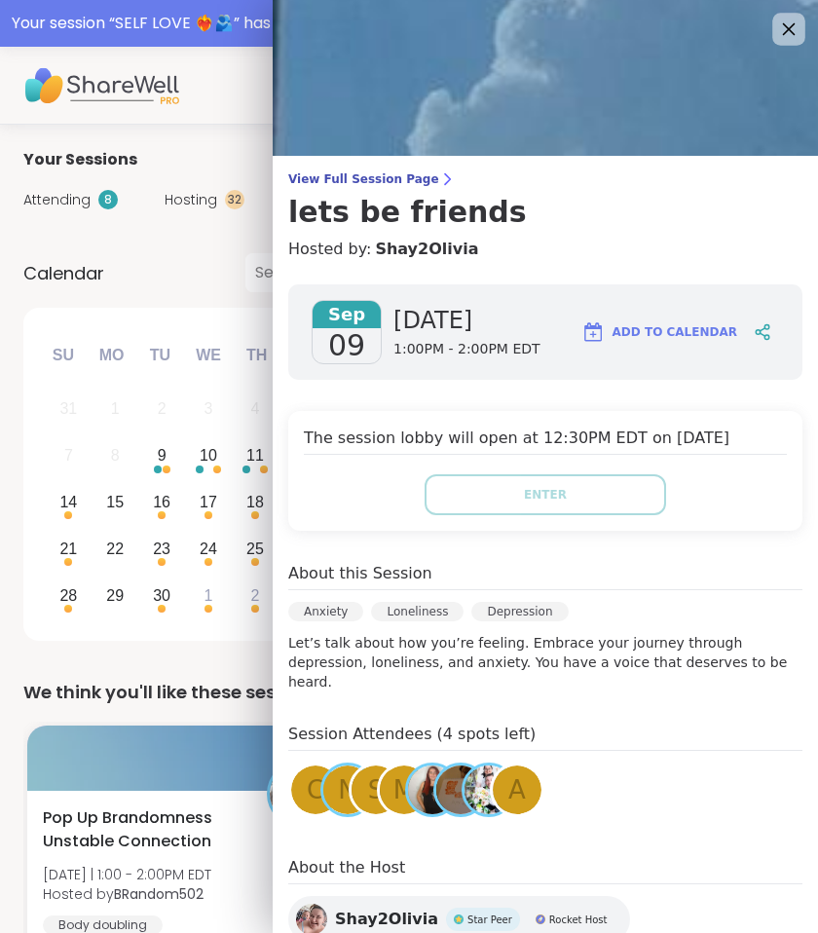
click at [776, 36] on icon at bounding box center [788, 29] width 24 height 24
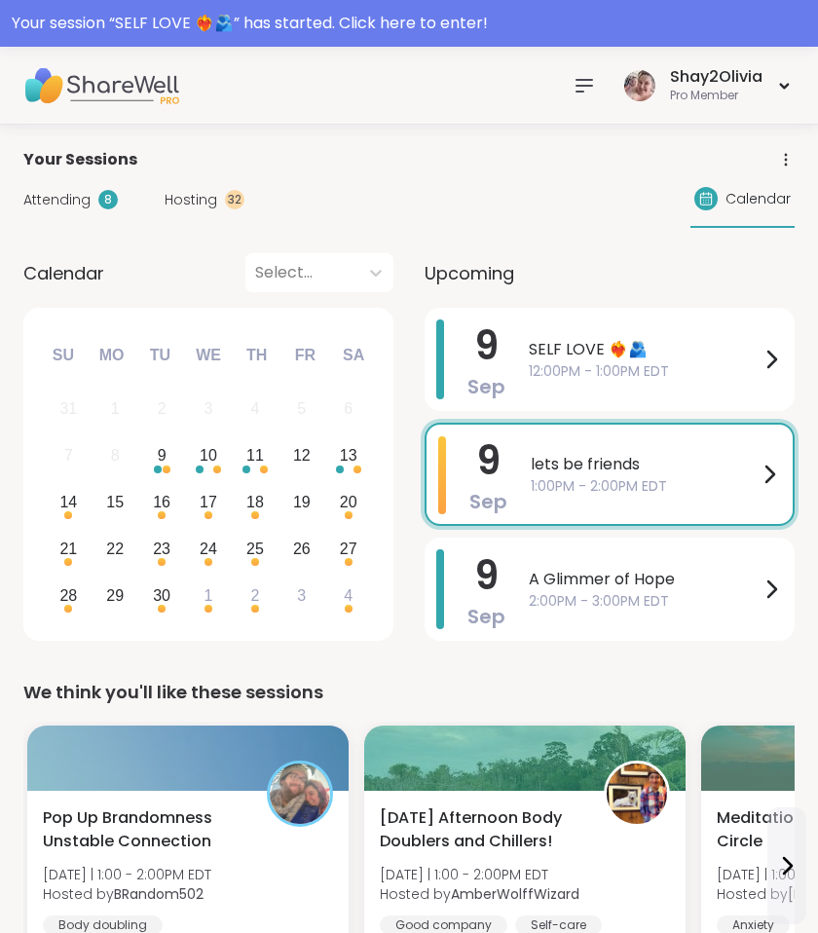
click at [591, 93] on icon at bounding box center [584, 85] width 23 height 23
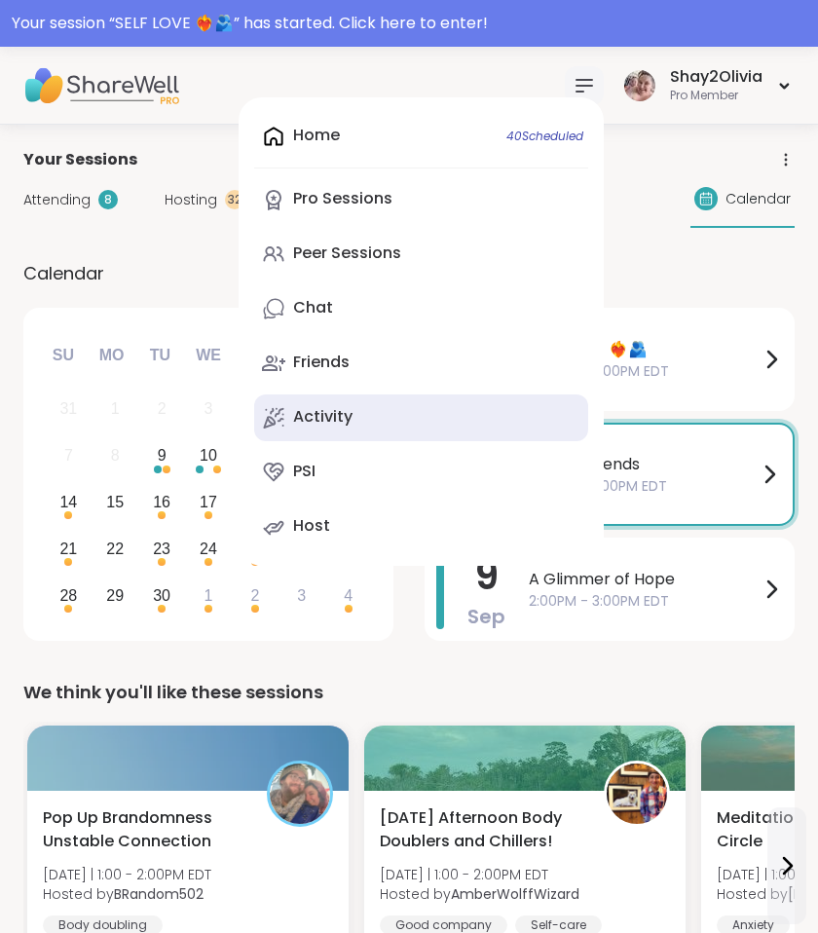
click at [355, 405] on link "Activity" at bounding box center [421, 417] width 334 height 47
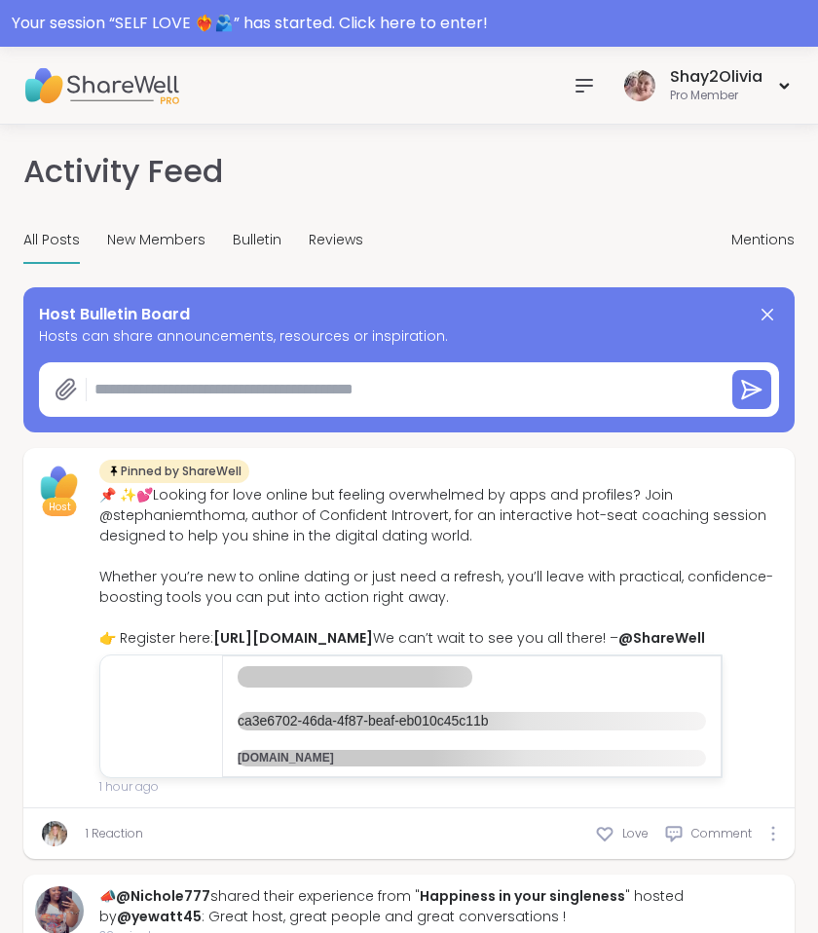
click at [227, 386] on textarea at bounding box center [402, 389] width 630 height 39
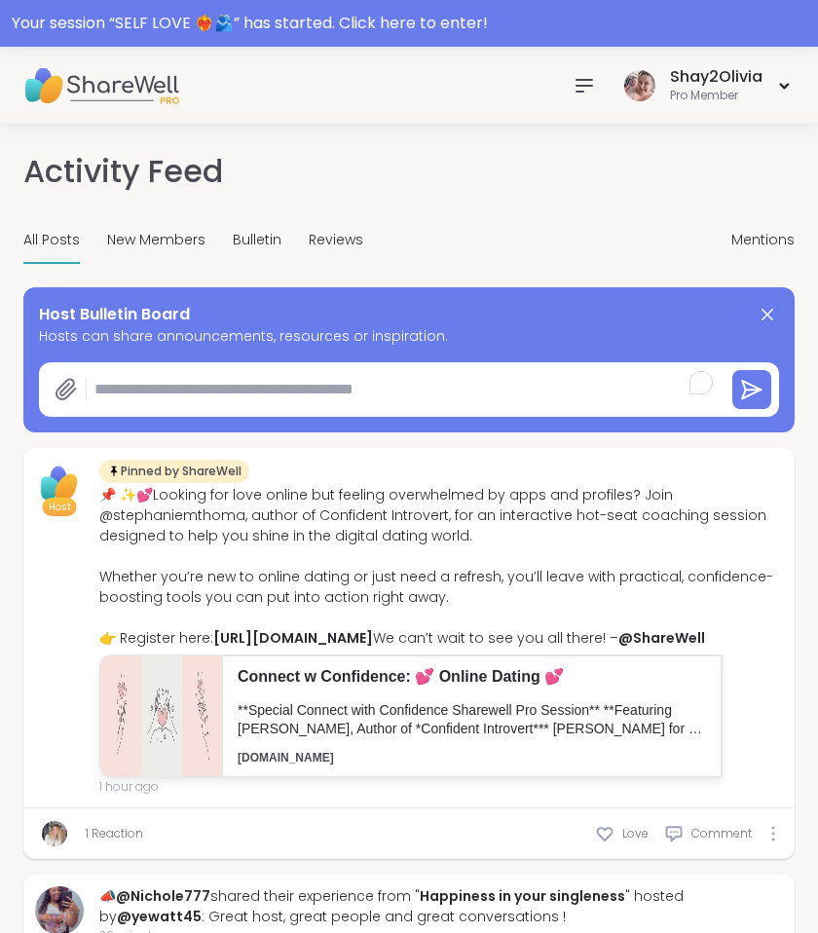
paste textarea "**********"
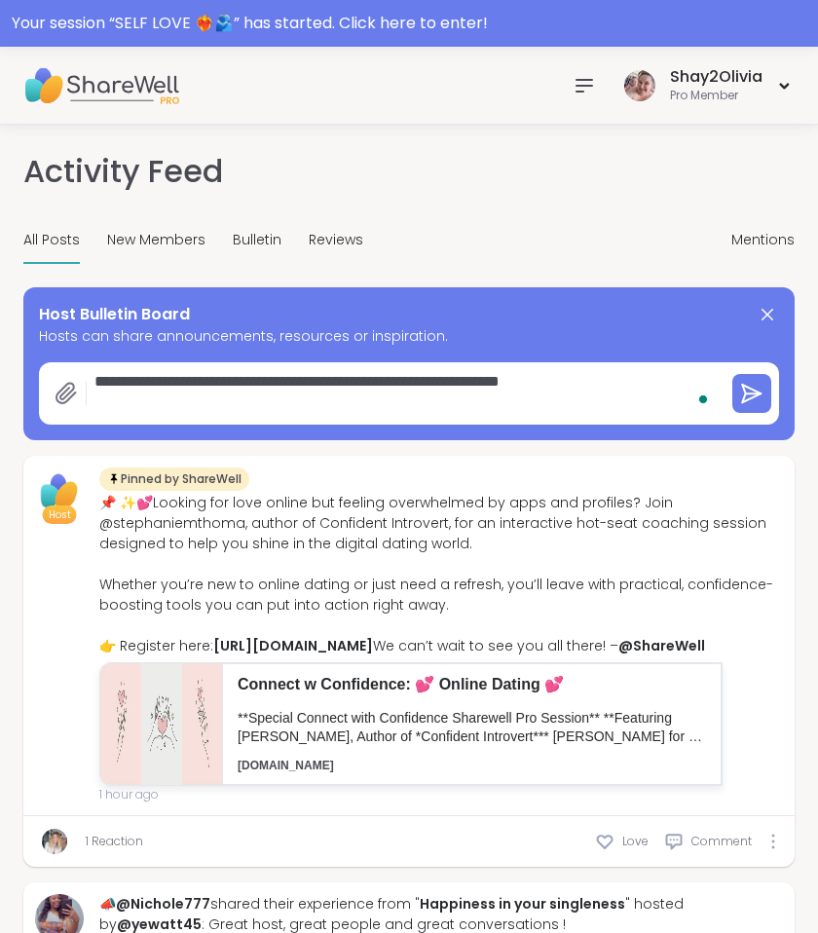
click at [773, 389] on div at bounding box center [752, 393] width 55 height 55
click at [755, 389] on icon at bounding box center [751, 393] width 23 height 23
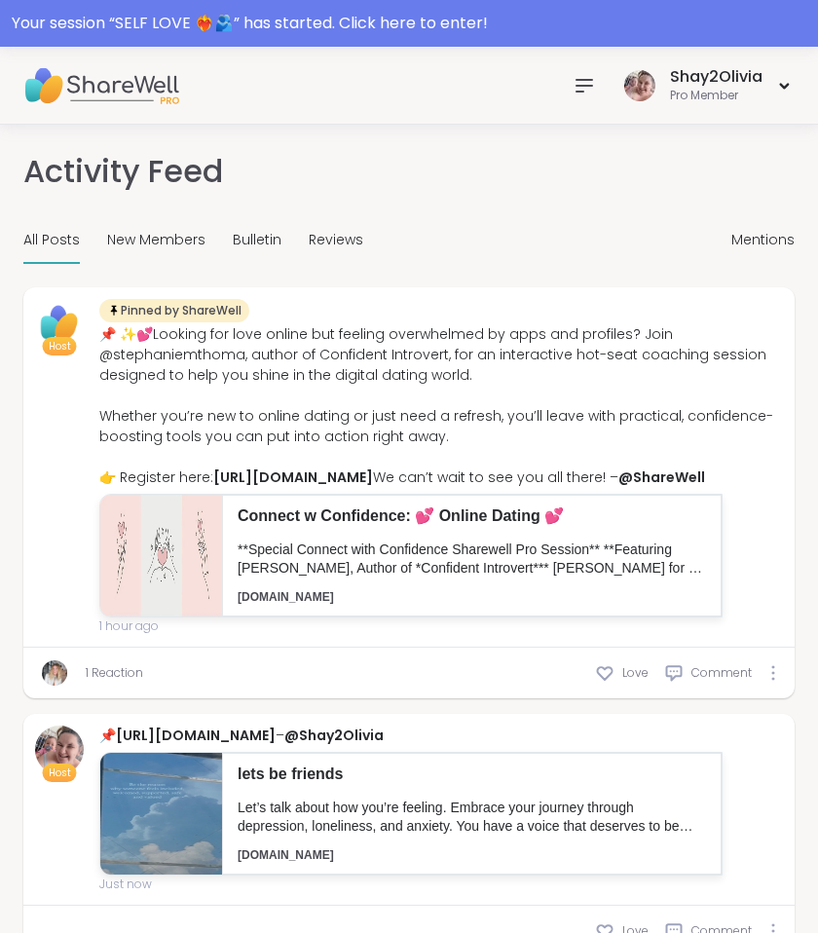
click at [582, 88] on icon at bounding box center [584, 85] width 23 height 23
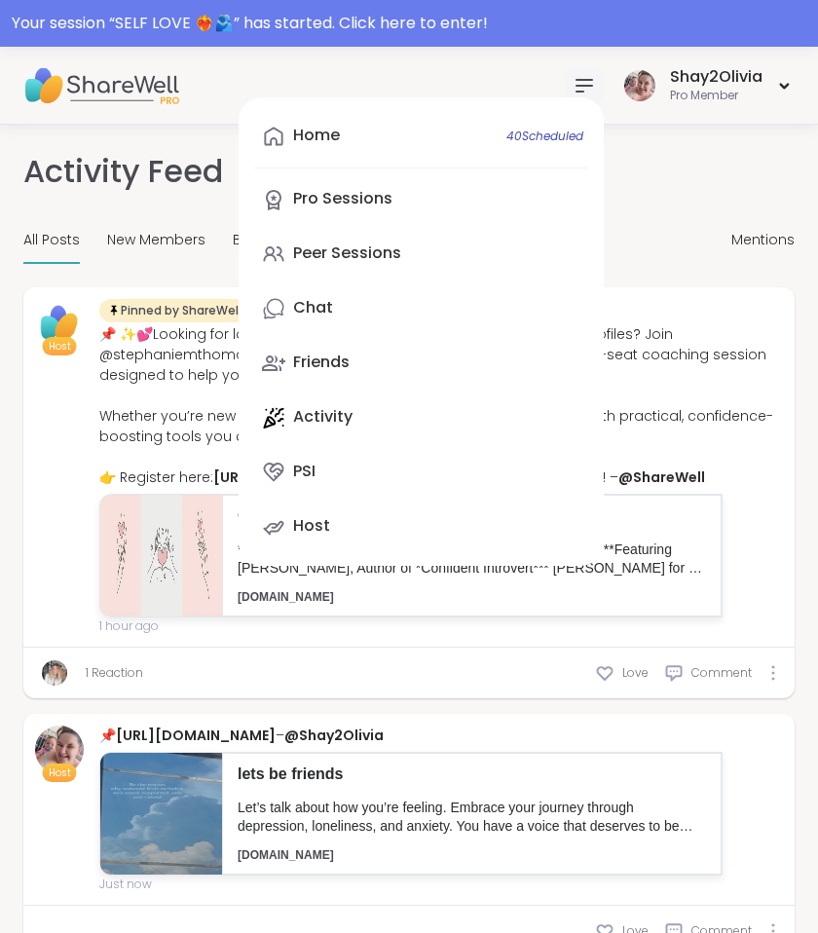
click at [369, 306] on link "Chat" at bounding box center [421, 308] width 334 height 47
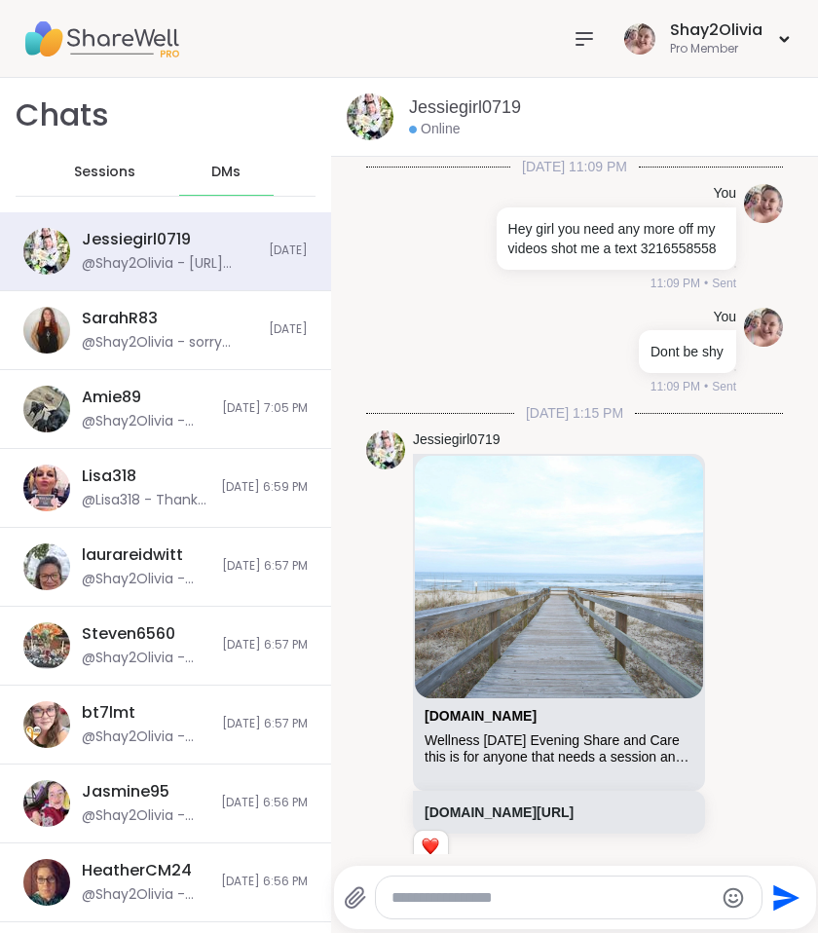
scroll to position [7294, 0]
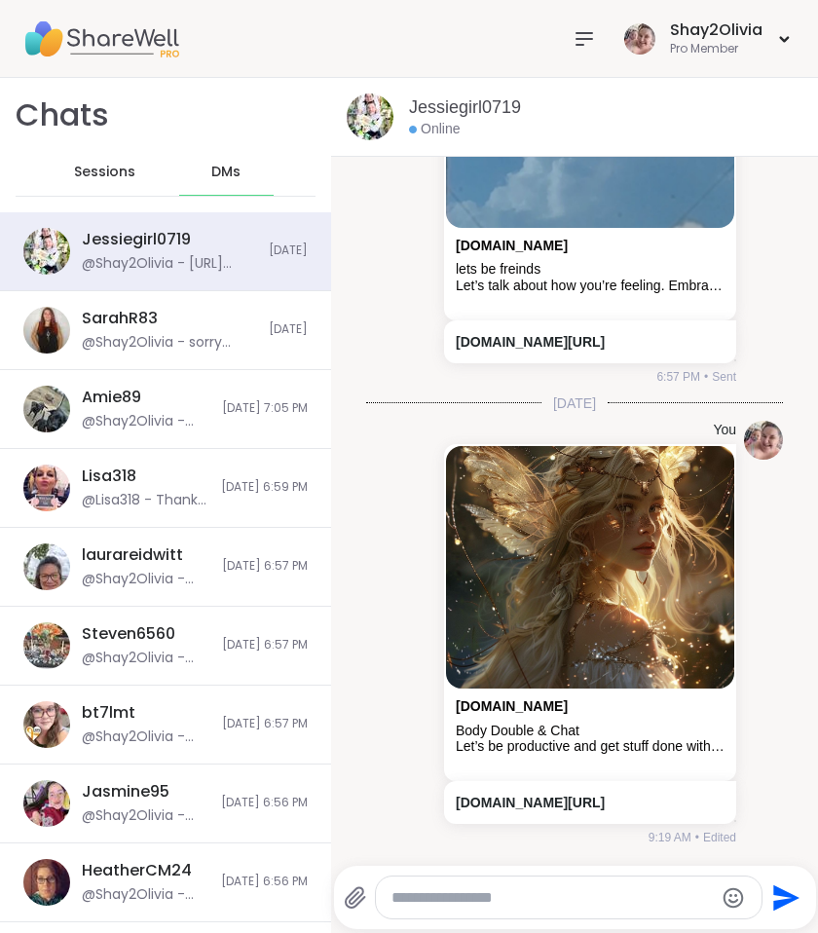
click at [99, 181] on div "Sessions" at bounding box center [104, 172] width 95 height 47
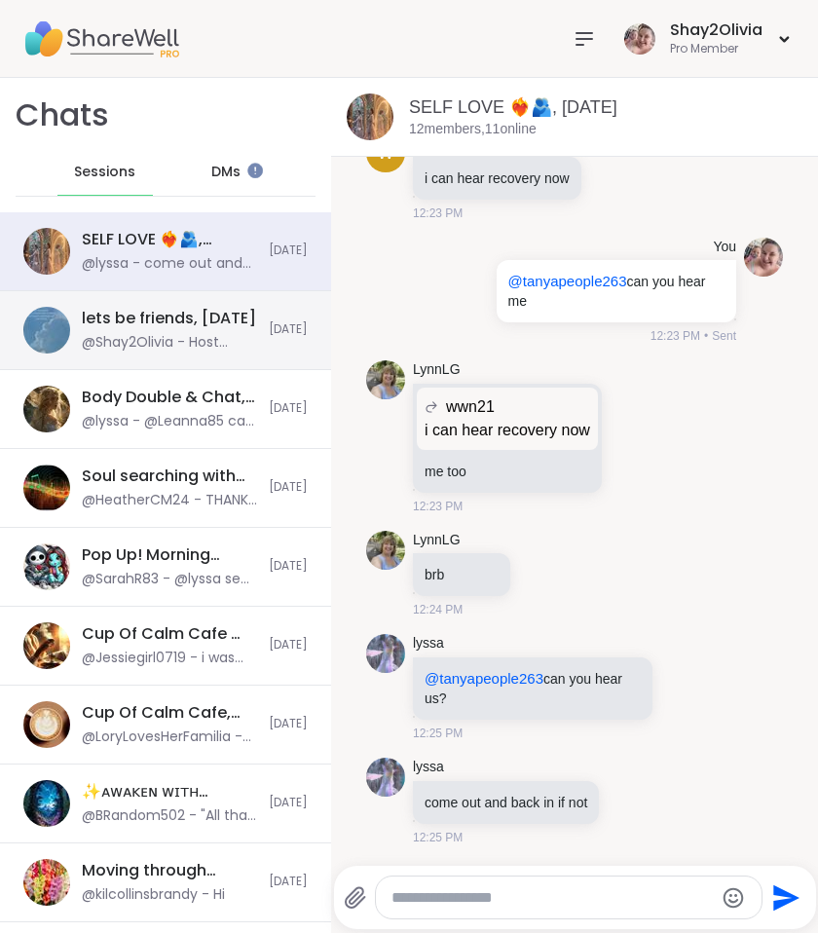
click at [178, 348] on div "@Shay2Olivia - Host Announcement: Take deep breaths for a few minutes and write…" at bounding box center [169, 342] width 175 height 19
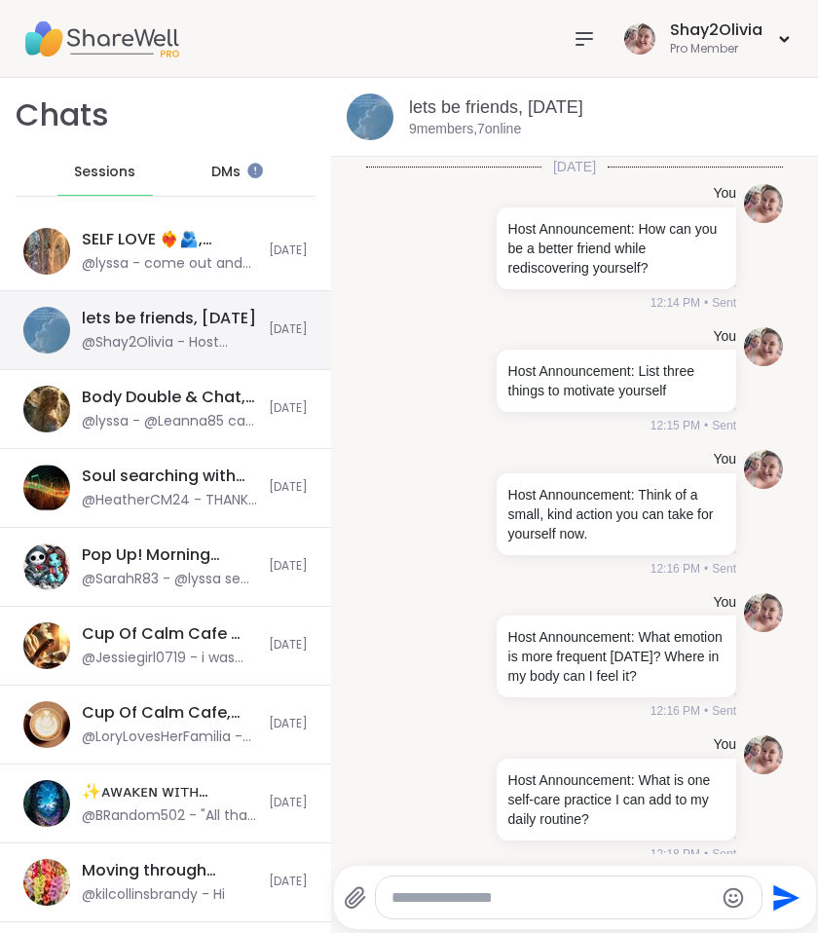
scroll to position [195, 0]
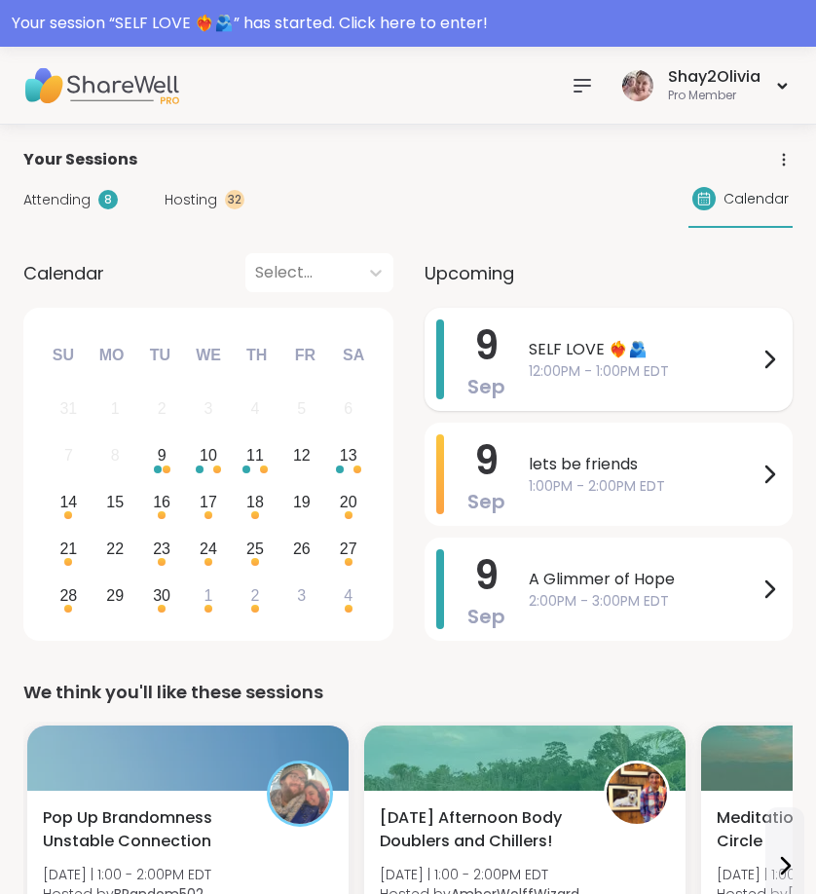
click at [644, 373] on span "12:00PM - 1:00PM EDT" at bounding box center [643, 371] width 229 height 20
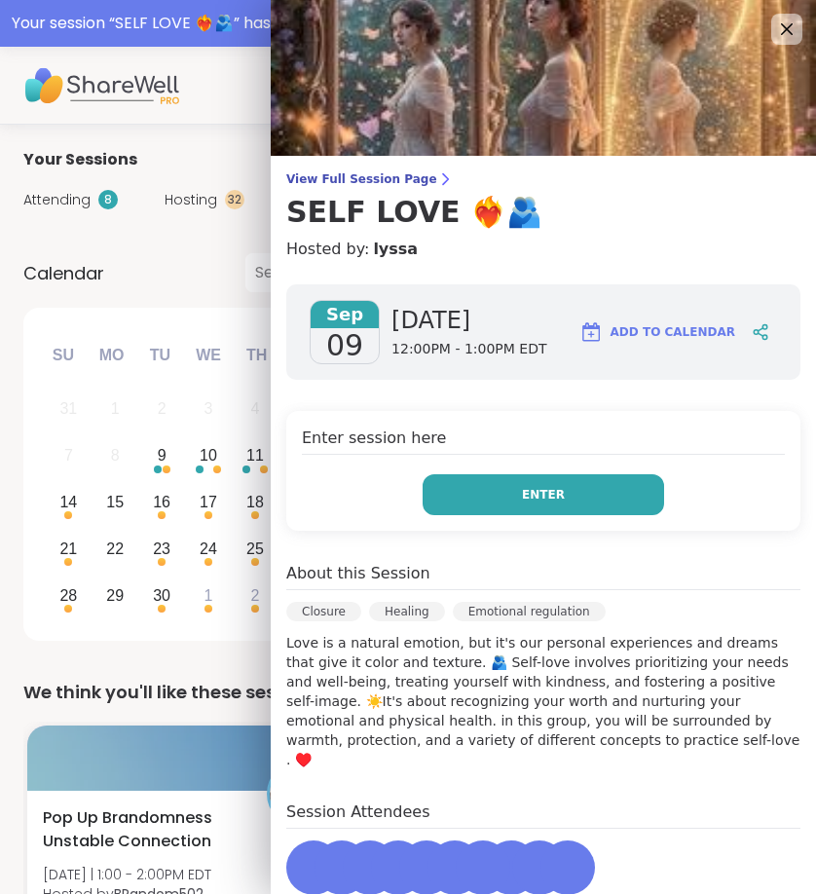
click at [626, 503] on button "Enter" at bounding box center [544, 494] width 242 height 41
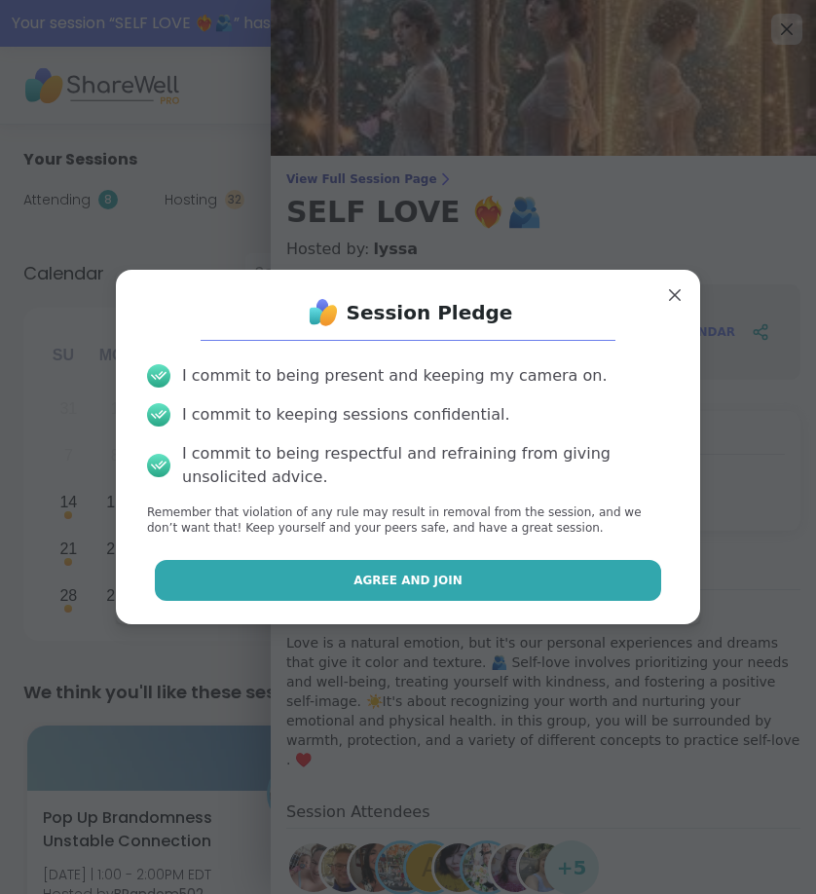
click at [595, 577] on button "Agree and Join" at bounding box center [408, 580] width 507 height 41
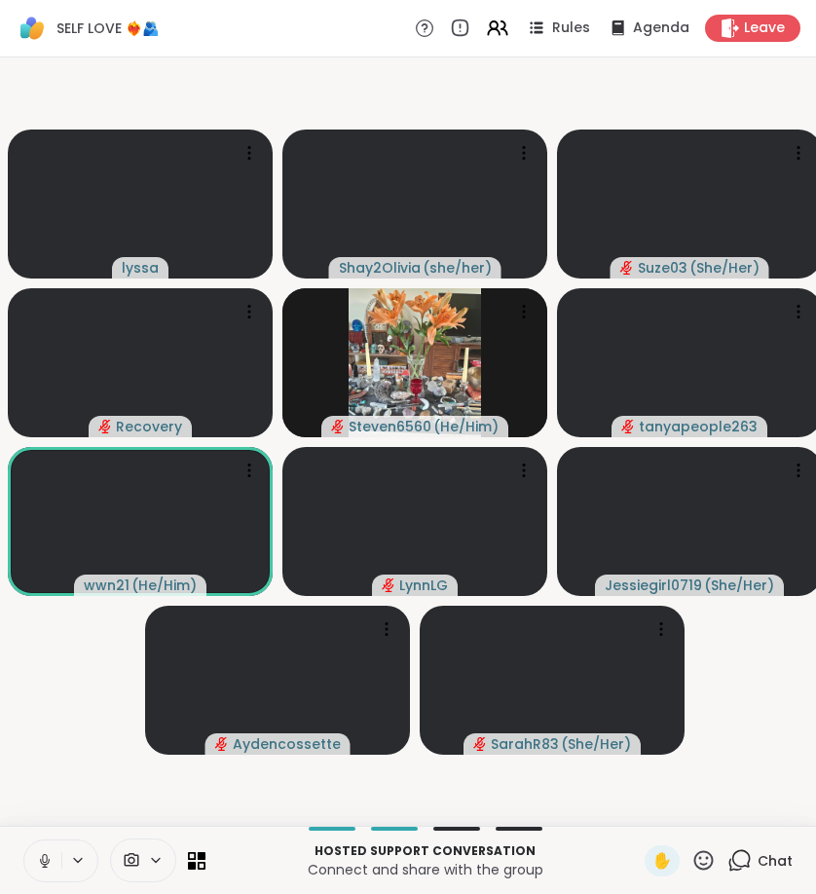
click at [55, 849] on button at bounding box center [42, 861] width 37 height 41
click at [47, 862] on icon at bounding box center [45, 861] width 18 height 18
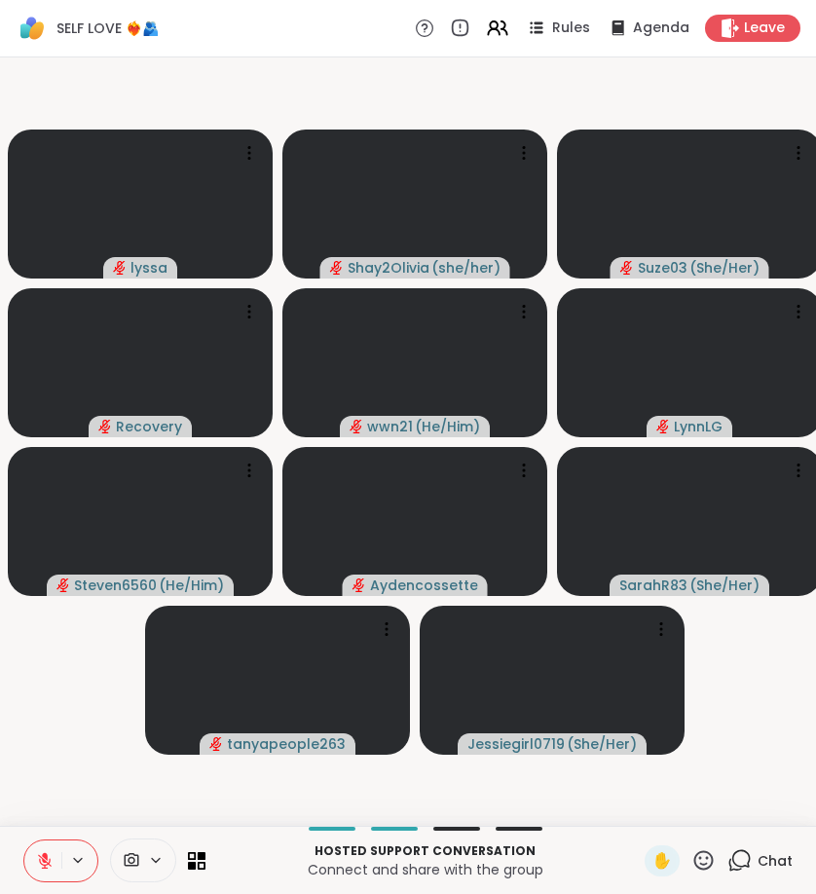
click at [707, 859] on icon at bounding box center [704, 860] width 24 height 24
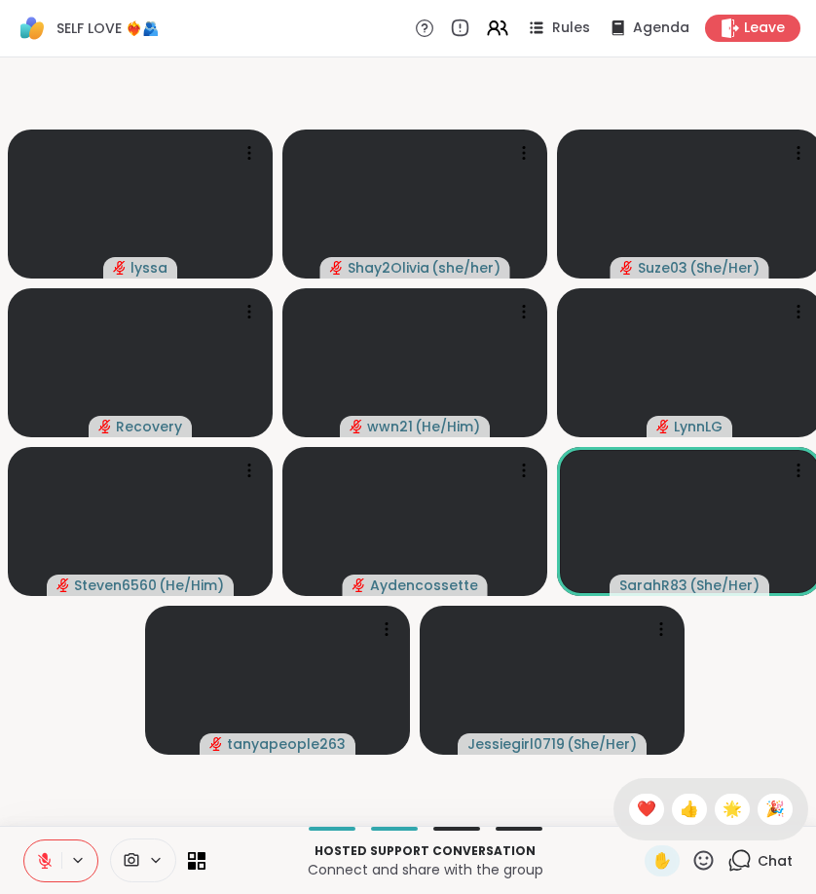
click at [657, 828] on div "✋ ❤️ 👍 🌟 🎉" at bounding box center [711, 809] width 195 height 62
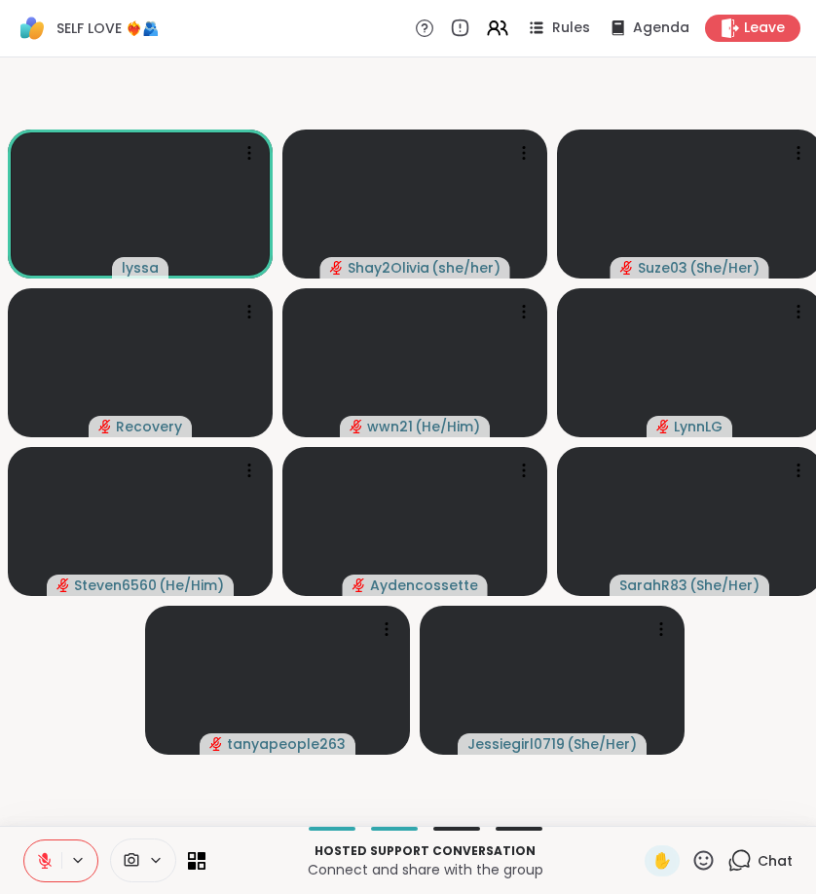
click at [709, 863] on icon at bounding box center [704, 860] width 24 height 24
click at [653, 801] on span "❤️" at bounding box center [646, 809] width 19 height 23
click at [469, 29] on icon at bounding box center [460, 28] width 20 height 20
click at [469, 29] on body "SELF LOVE ❤️‍🔥🫂 Rules Agenda Leave lyssa Shay2Olivia ( she/her ) Suze03 ( She/H…" at bounding box center [408, 447] width 816 height 894
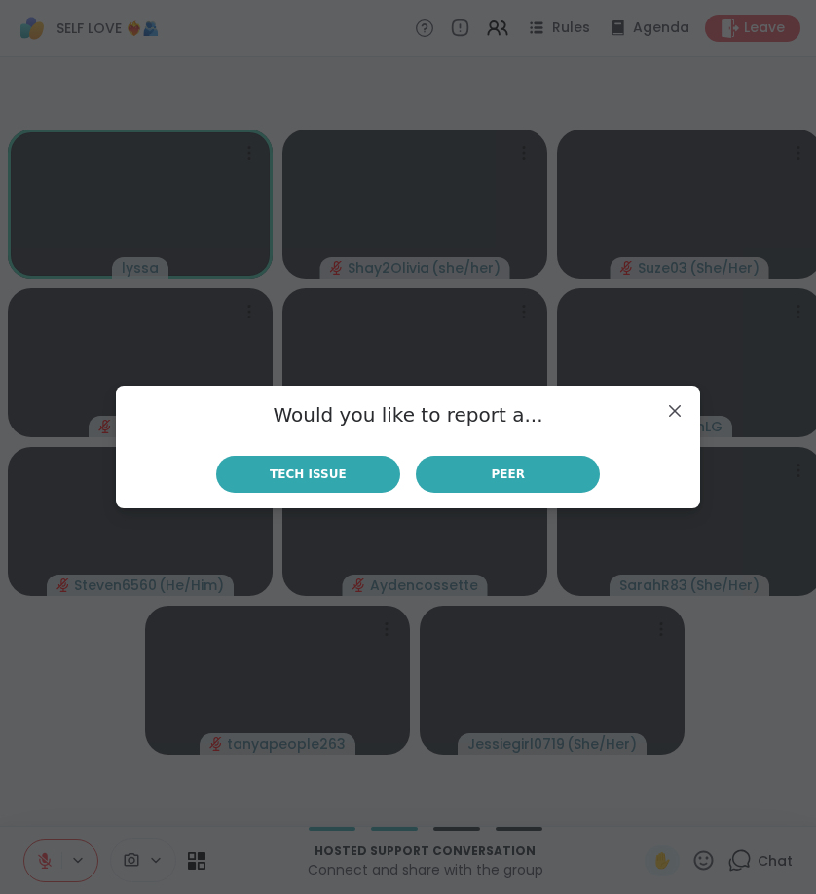
click at [331, 503] on div "Would you like to report a... Tech Issue Peer" at bounding box center [408, 447] width 584 height 123
click at [331, 477] on span "Tech Issue" at bounding box center [308, 475] width 77 height 18
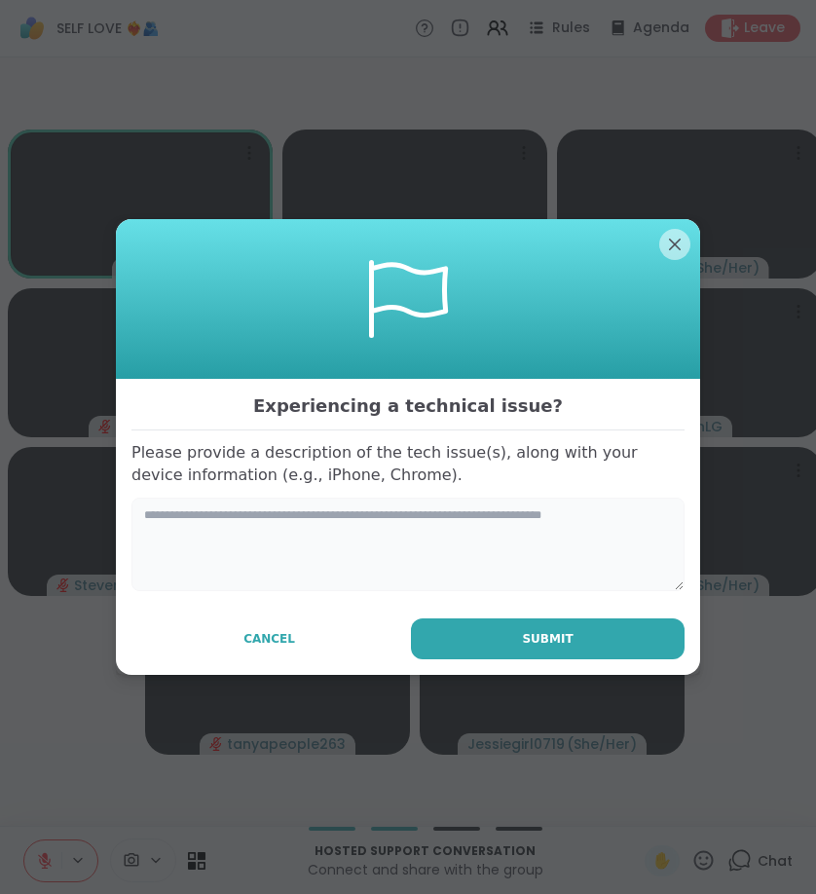
click at [332, 524] on textarea at bounding box center [407, 545] width 553 height 94
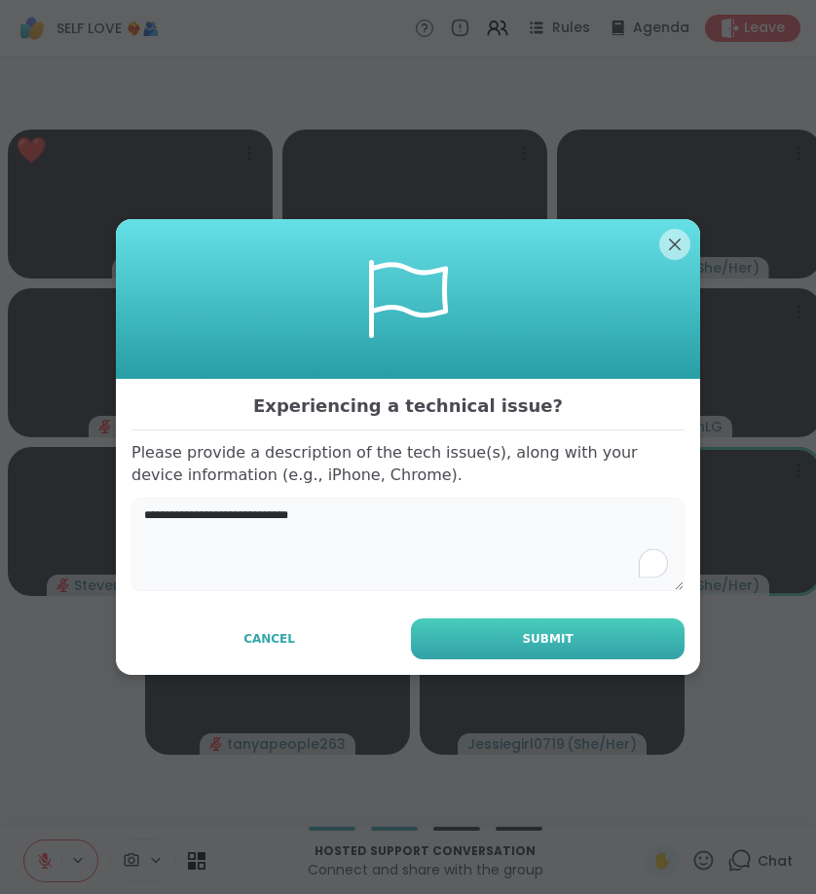
type textarea "**********"
click at [637, 642] on button "Submit" at bounding box center [548, 639] width 274 height 41
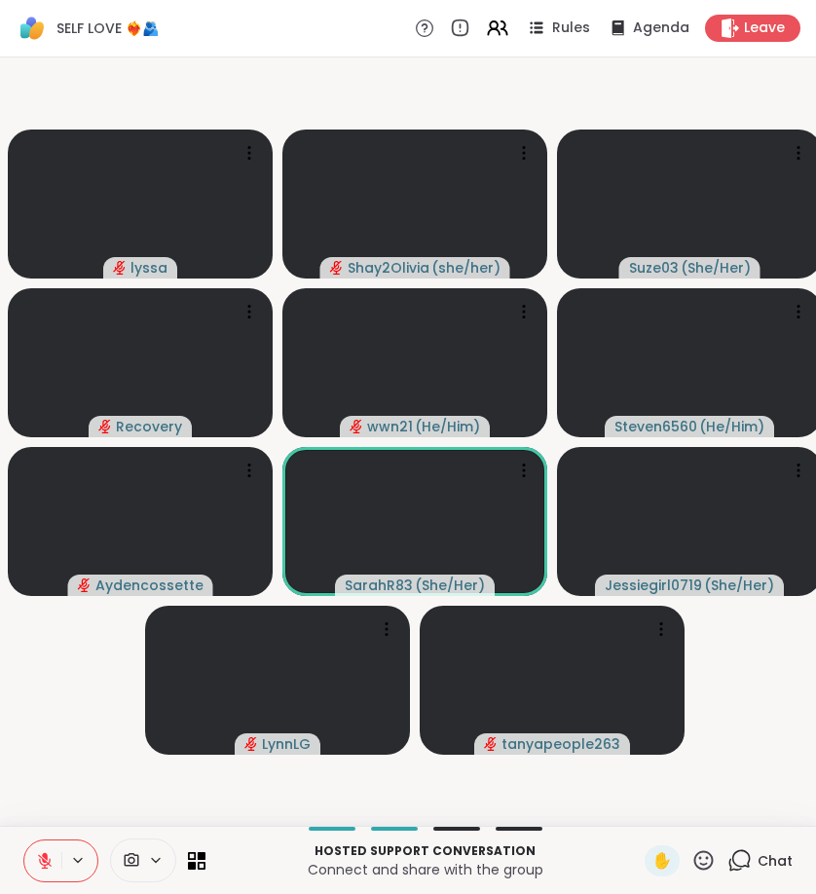
click at [48, 861] on icon at bounding box center [45, 861] width 18 height 18
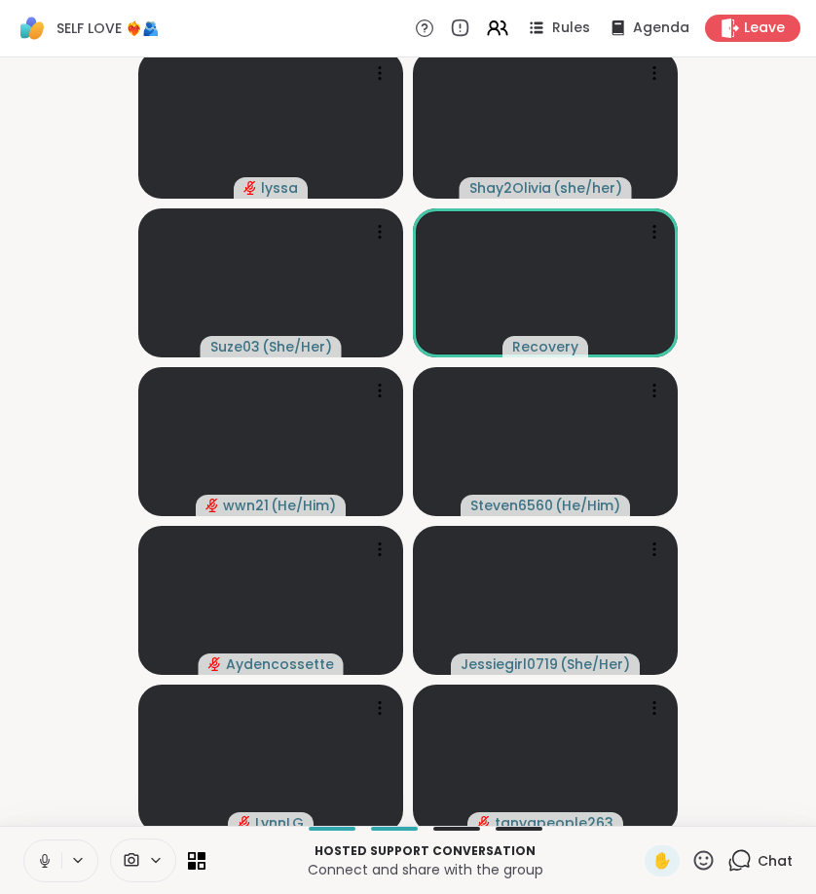
click at [39, 858] on icon at bounding box center [45, 861] width 18 height 18
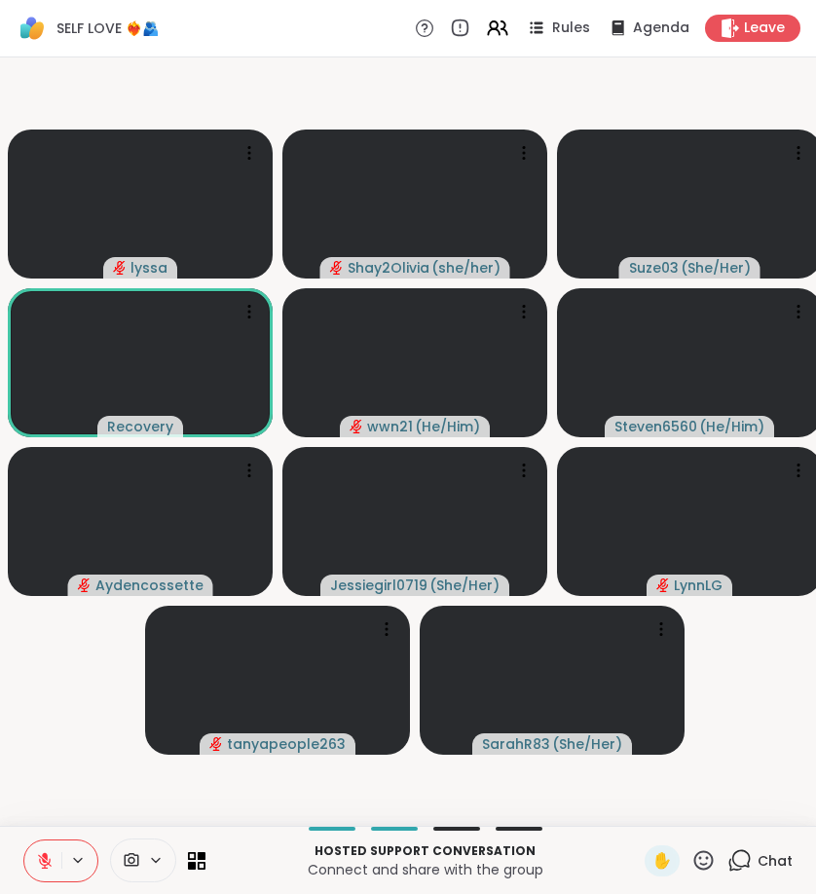
click at [33, 857] on button at bounding box center [42, 861] width 37 height 41
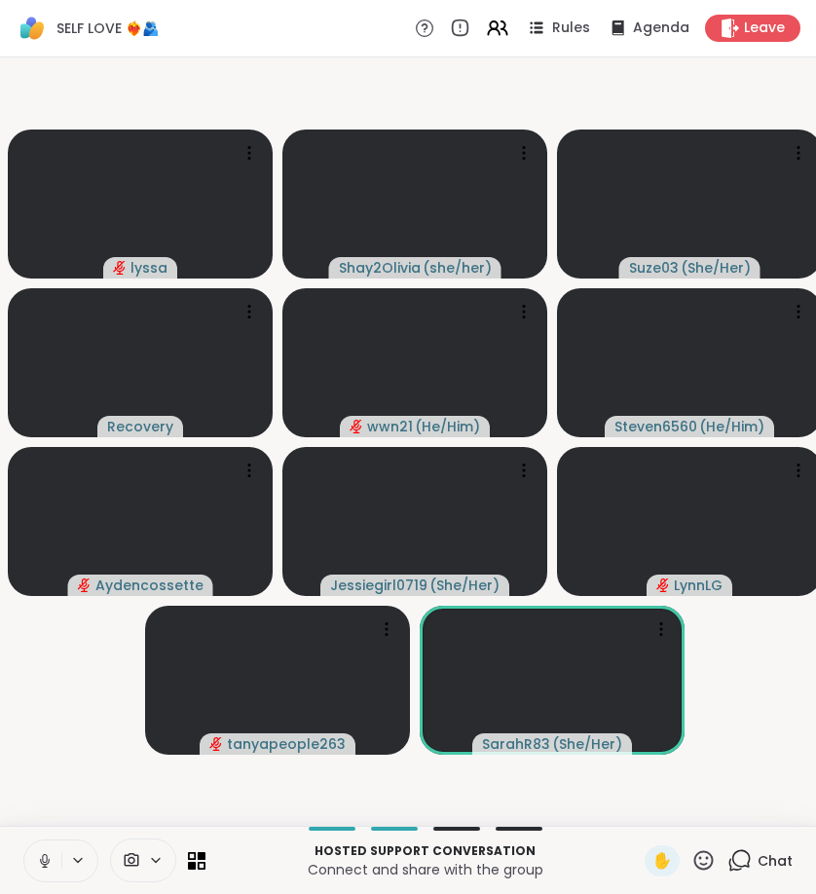
click at [71, 857] on icon at bounding box center [78, 860] width 16 height 17
click at [34, 709] on video-player-container "lyssa Shay2Olivia ( she/her ) Suze03 ( She/Her ) Recovery wwn21 ( He/Him ) Stev…" at bounding box center [408, 441] width 793 height 753
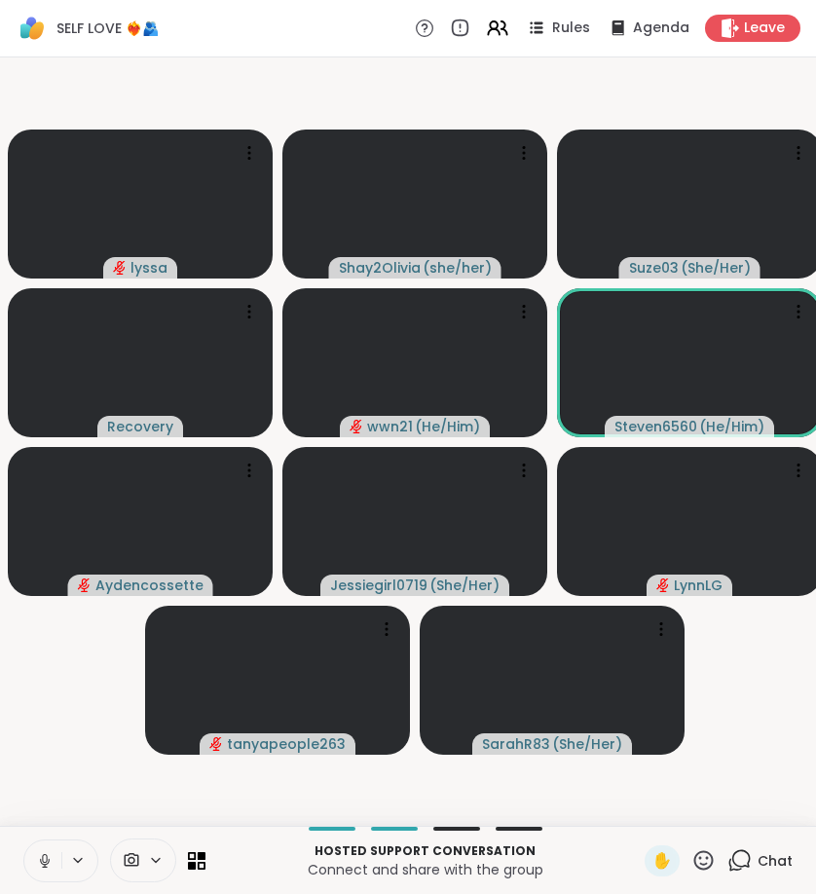
click at [38, 863] on icon at bounding box center [45, 861] width 18 height 18
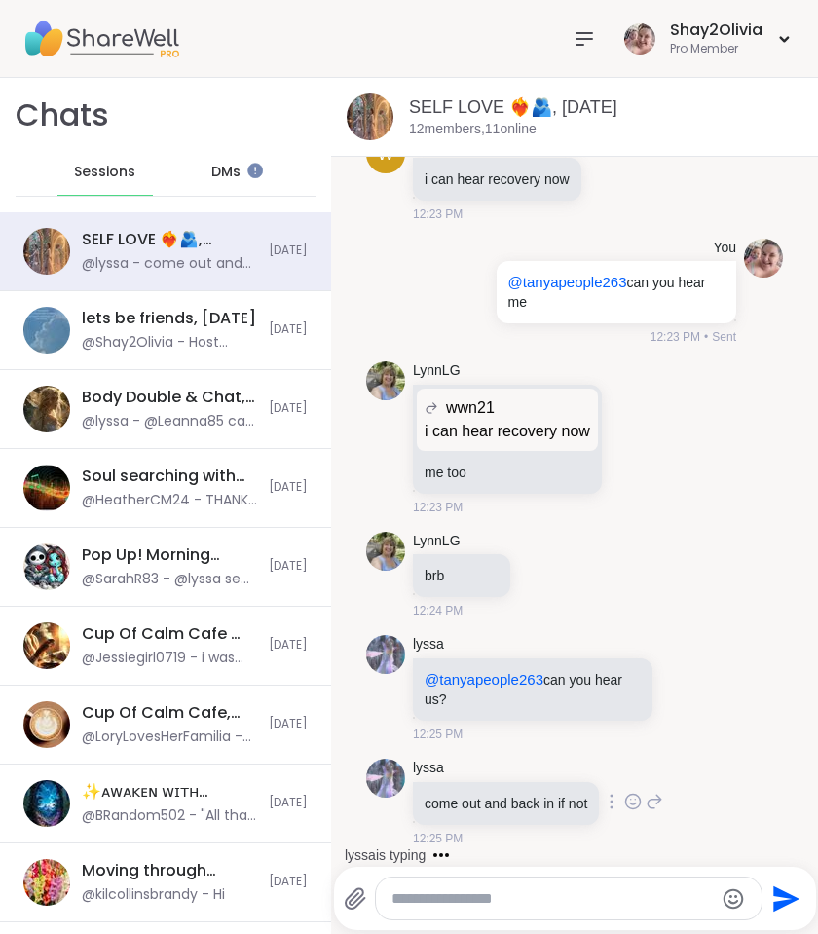
scroll to position [4057, 0]
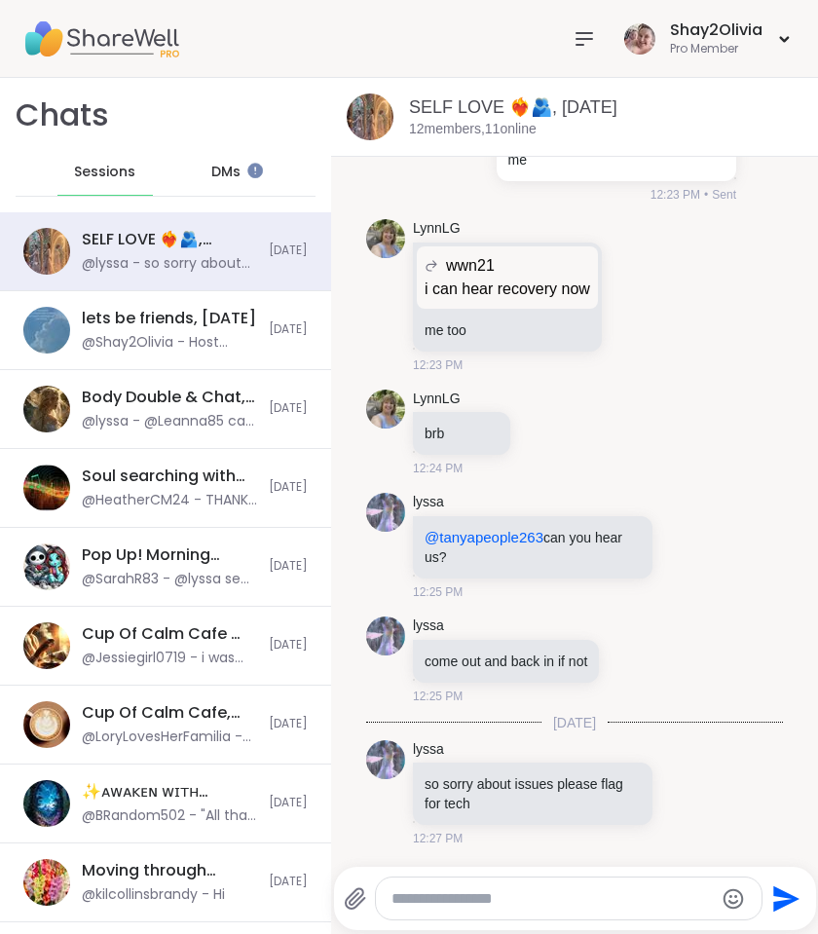
click at [479, 896] on textarea "Type your message" at bounding box center [553, 898] width 322 height 19
type textarea "**********"
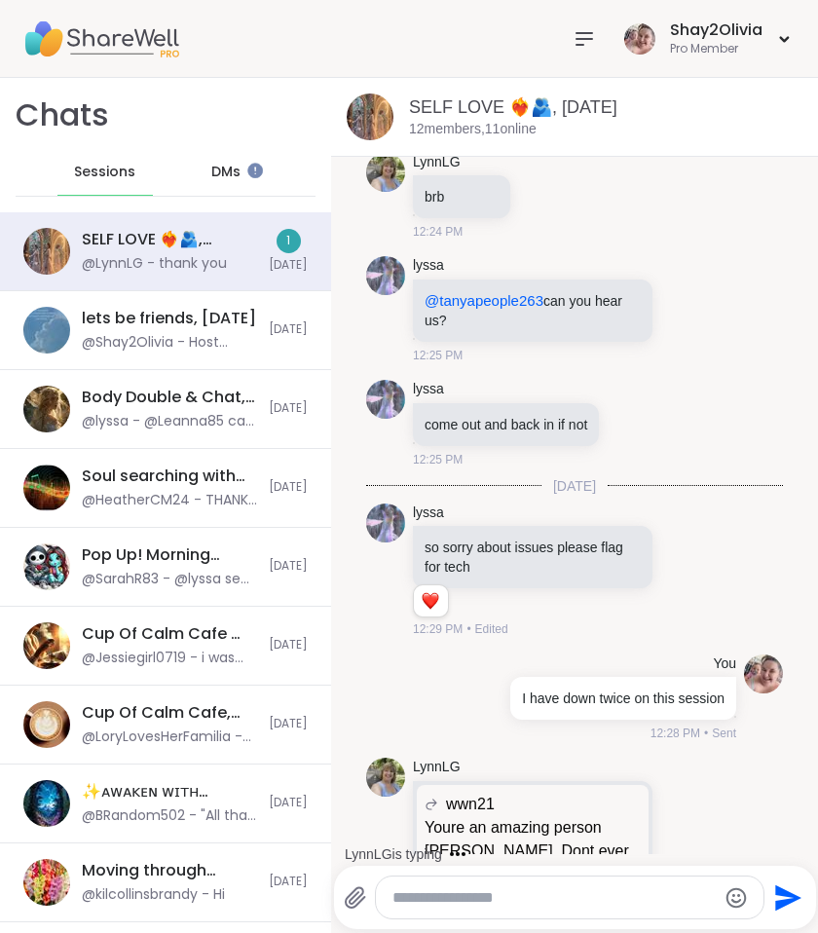
scroll to position [4424, 0]
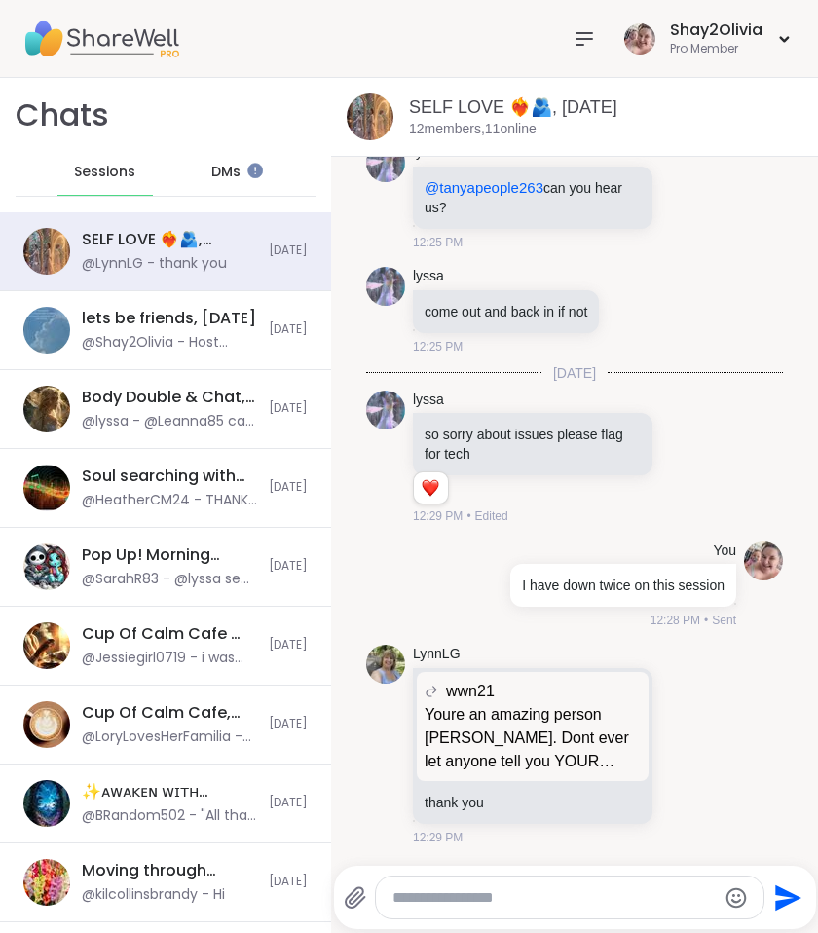
click at [441, 896] on textarea "Type your message" at bounding box center [554, 897] width 322 height 19
drag, startPoint x: 450, startPoint y: 884, endPoint x: 482, endPoint y: 892, distance: 33.1
click at [450, 884] on div at bounding box center [570, 898] width 388 height 42
click at [482, 892] on textarea "Type your message" at bounding box center [554, 897] width 322 height 19
click at [486, 891] on textarea "Type your message" at bounding box center [554, 897] width 322 height 19
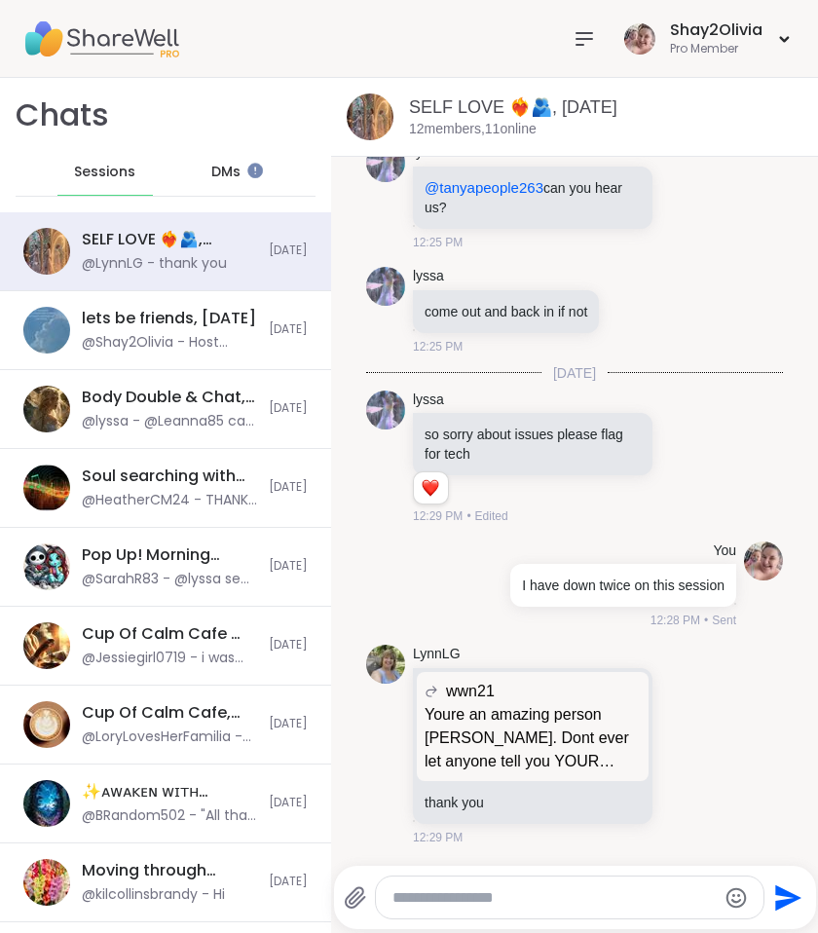
click at [486, 891] on textarea "Type your message" at bounding box center [554, 897] width 322 height 19
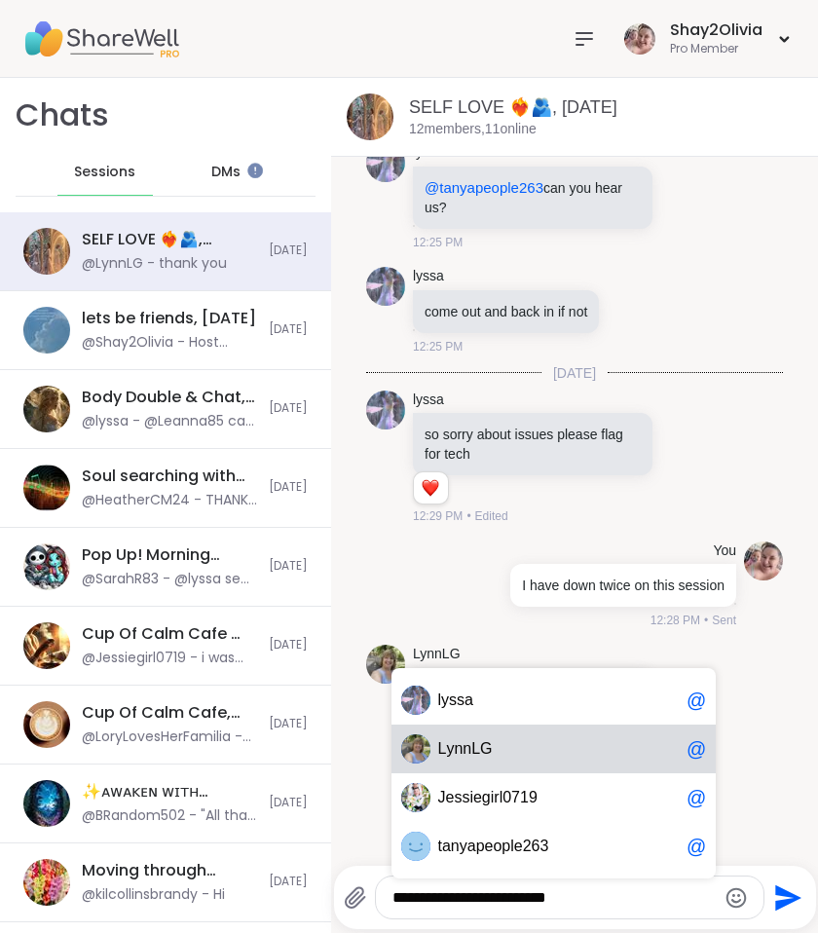
click at [474, 743] on span "L" at bounding box center [475, 748] width 9 height 19
type textarea "**********"
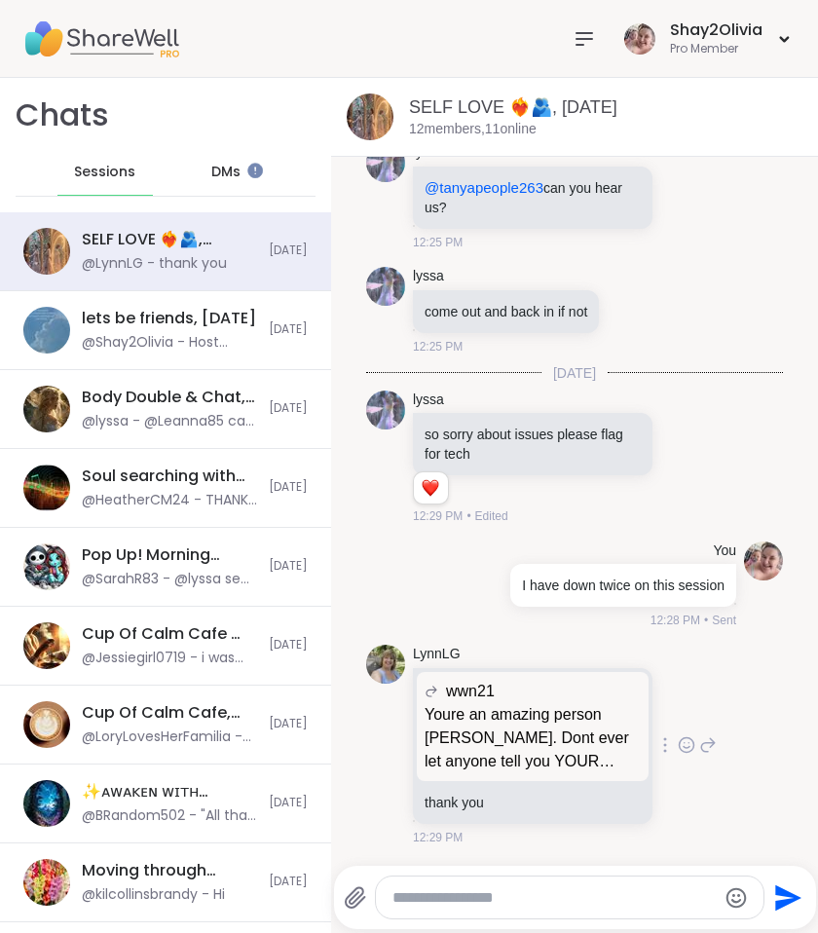
scroll to position [4547, 0]
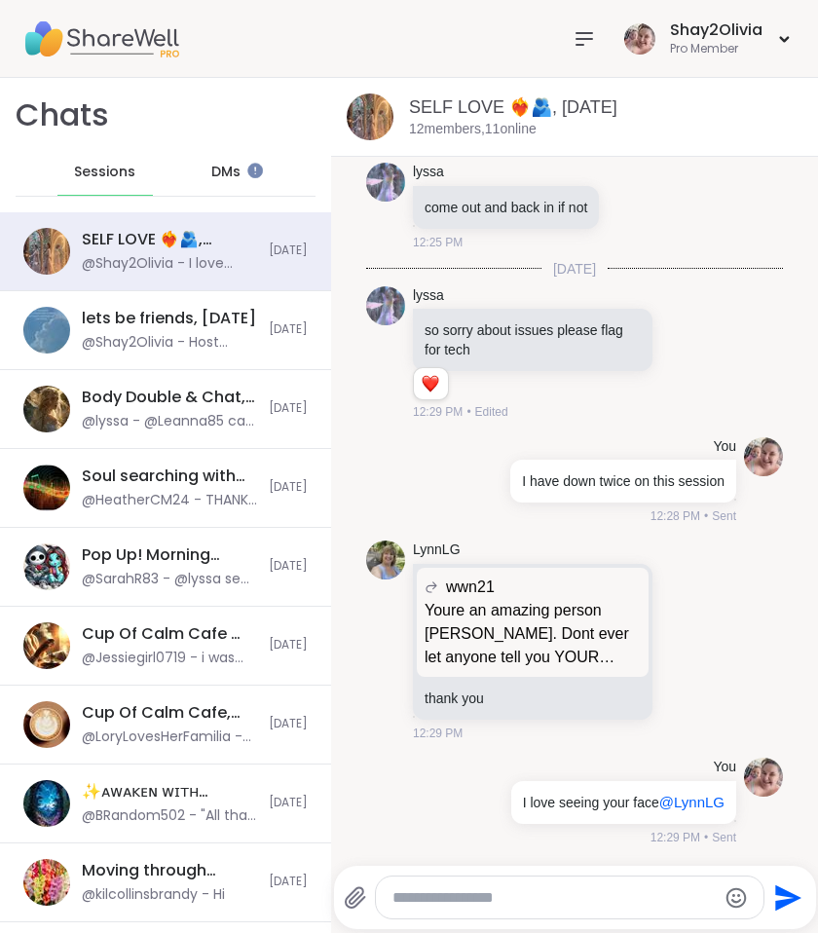
click at [459, 896] on textarea "Type your message" at bounding box center [554, 897] width 322 height 19
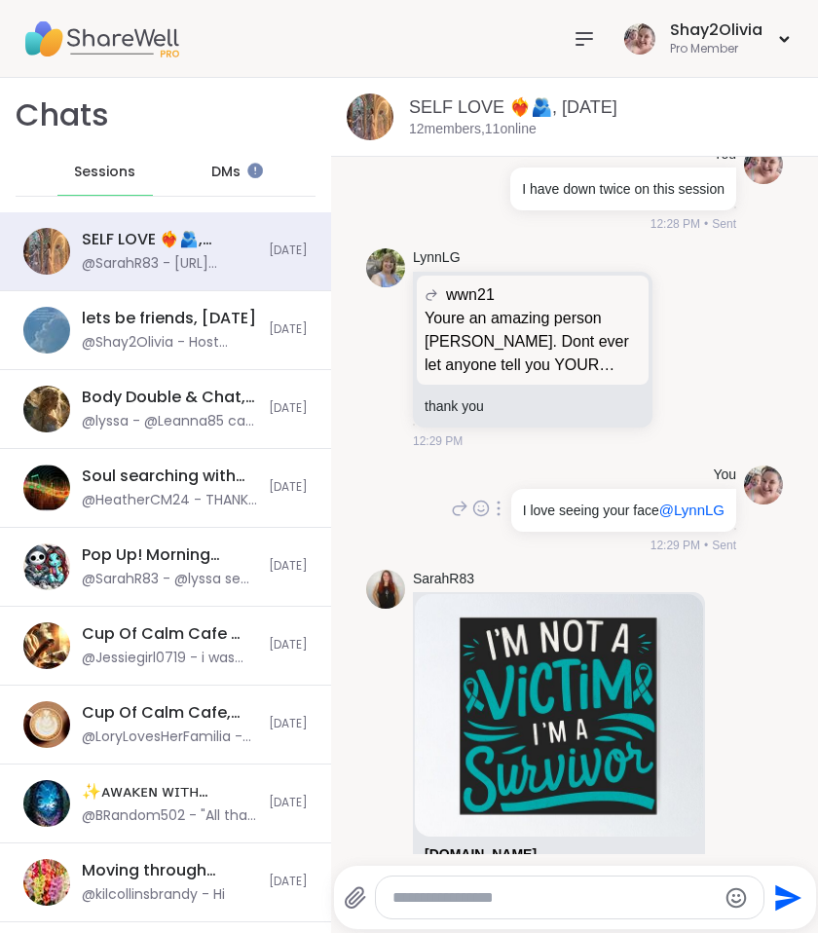
scroll to position [5005, 0]
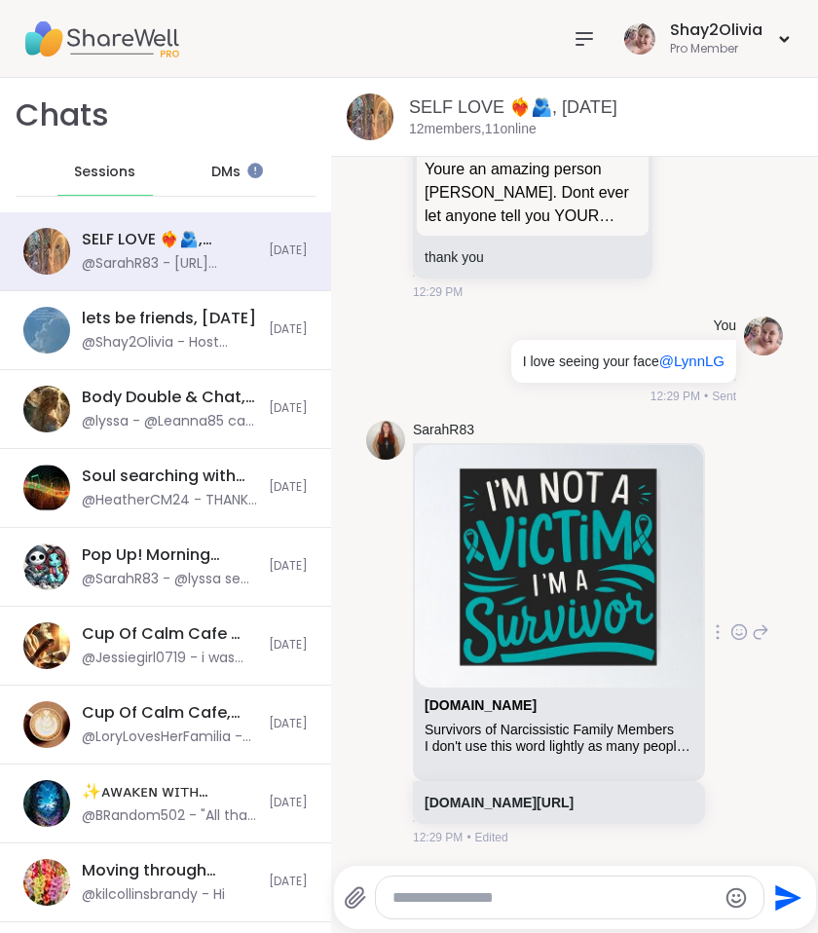
click at [717, 626] on div at bounding box center [739, 631] width 60 height 23
click at [731, 625] on icon at bounding box center [740, 631] width 18 height 19
click at [735, 597] on div "Select Reaction: Heart" at bounding box center [740, 601] width 18 height 18
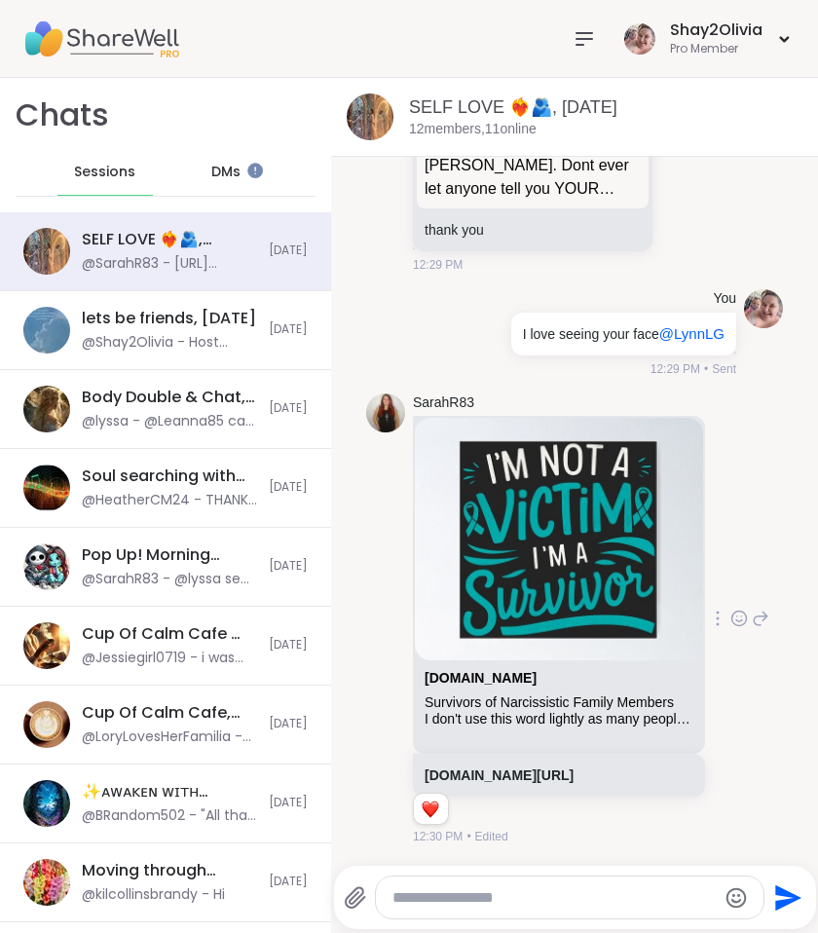
scroll to position [5032, 0]
click at [424, 890] on textarea "Type your message" at bounding box center [554, 897] width 322 height 19
type textarea "*"
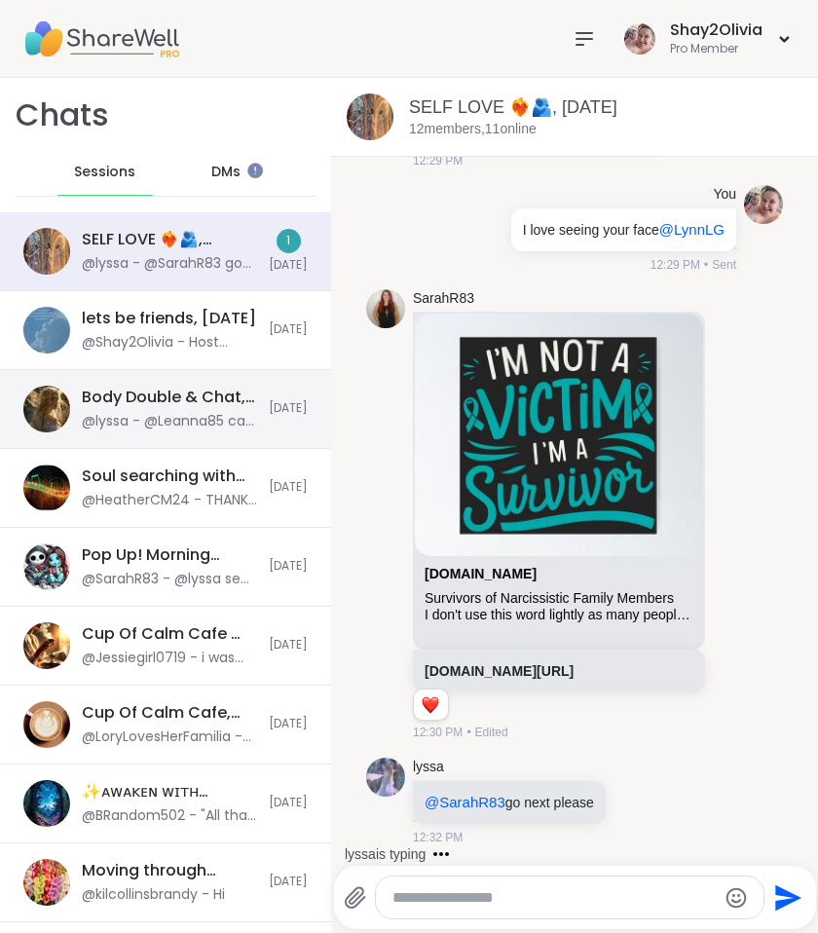
scroll to position [5135, 0]
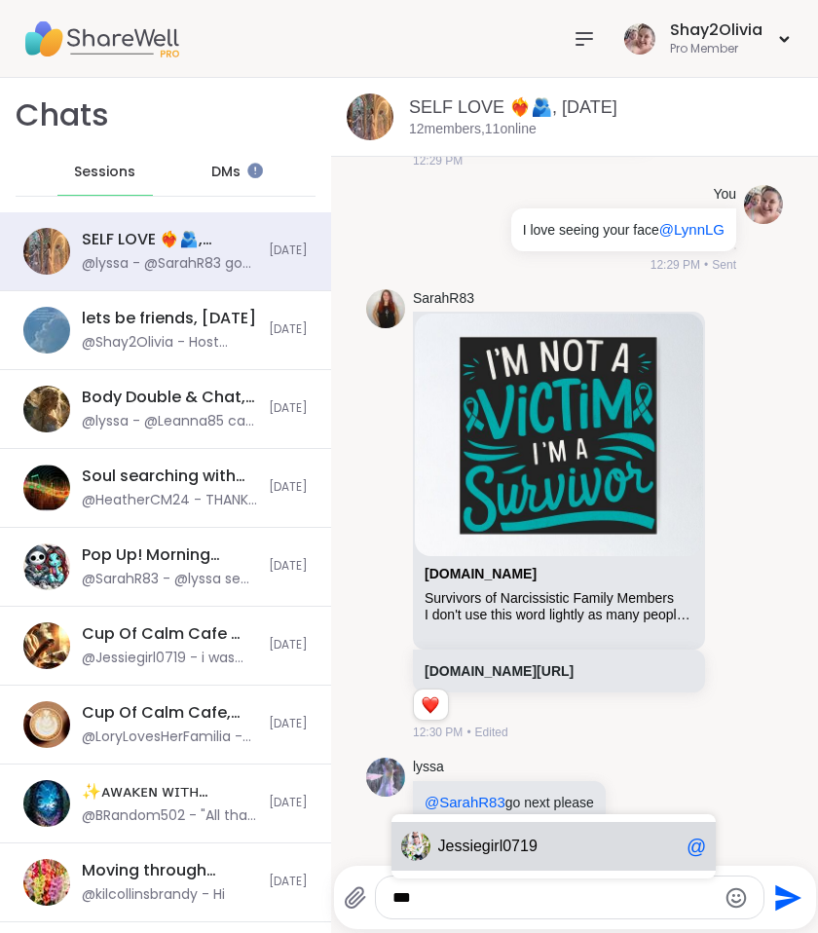
click at [508, 838] on span "ssiegirl0719" at bounding box center [495, 846] width 83 height 19
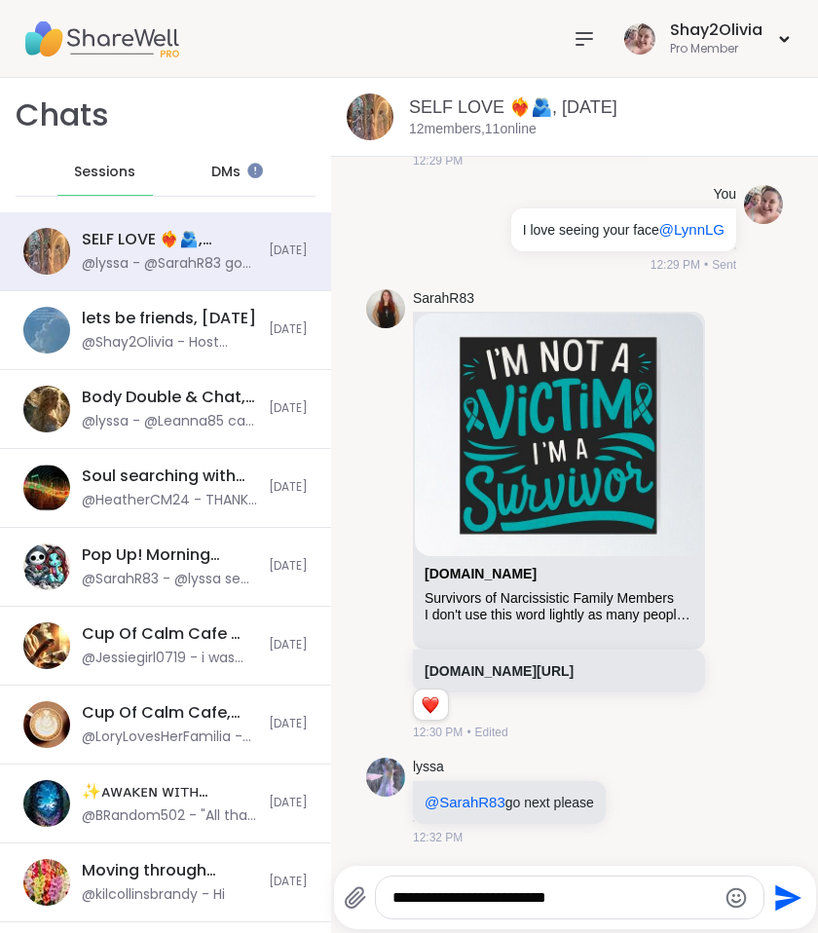
type textarea "**********"
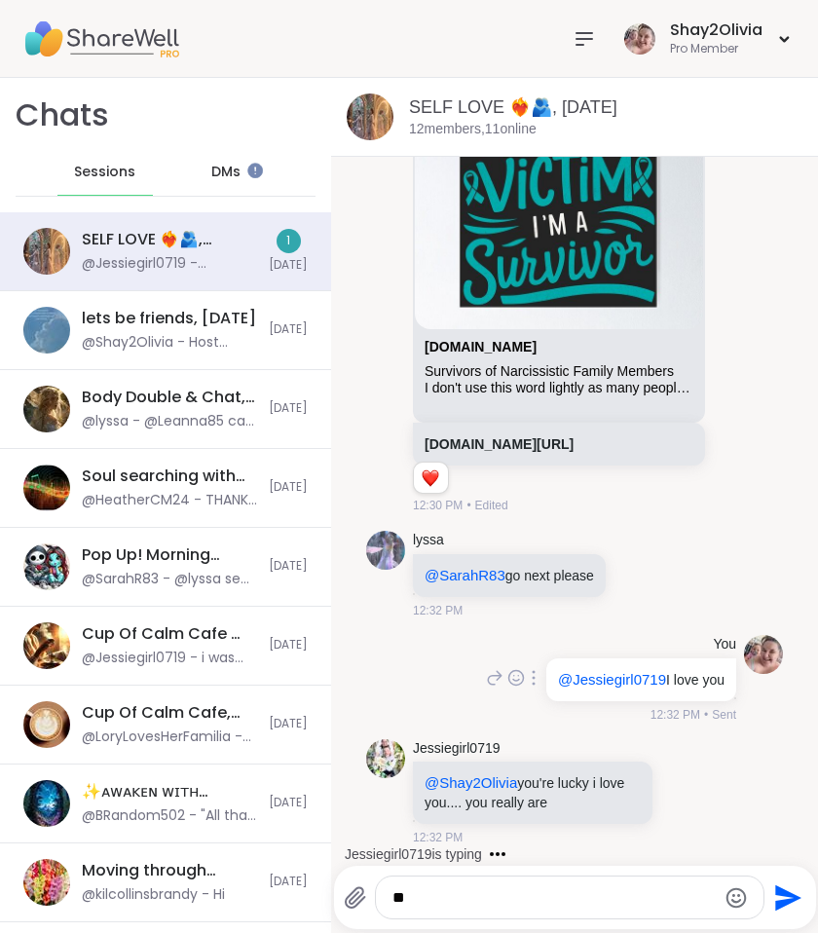
scroll to position [5361, 0]
click at [699, 792] on icon at bounding box center [708, 791] width 18 height 23
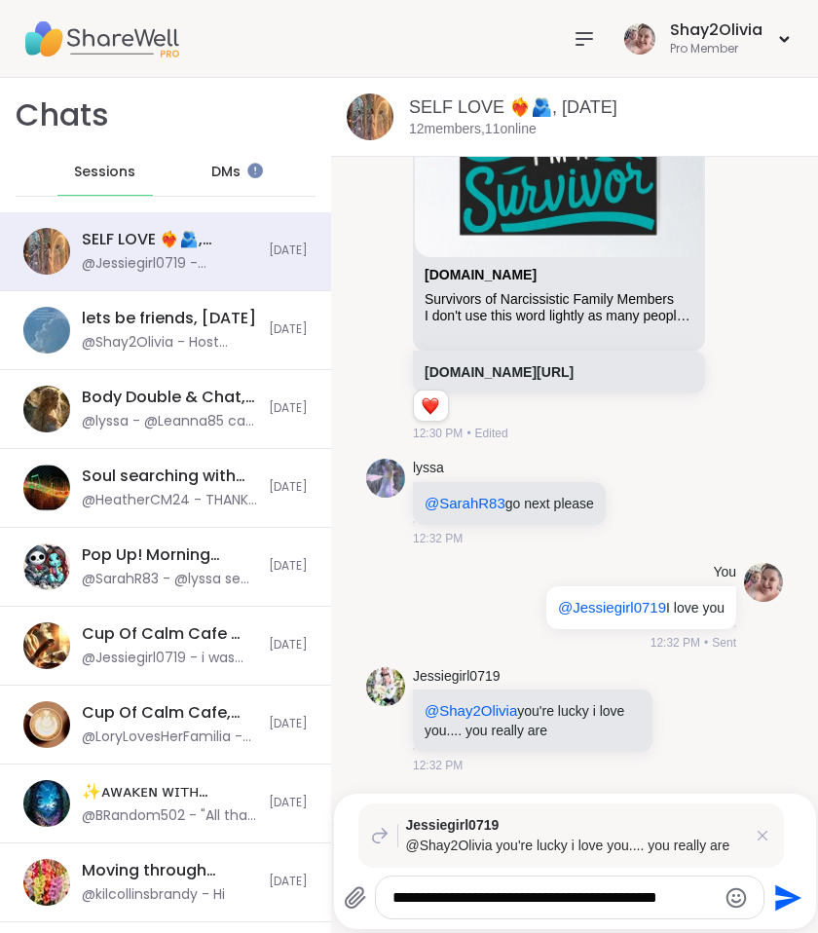
click at [608, 893] on textarea "**********" at bounding box center [554, 897] width 322 height 19
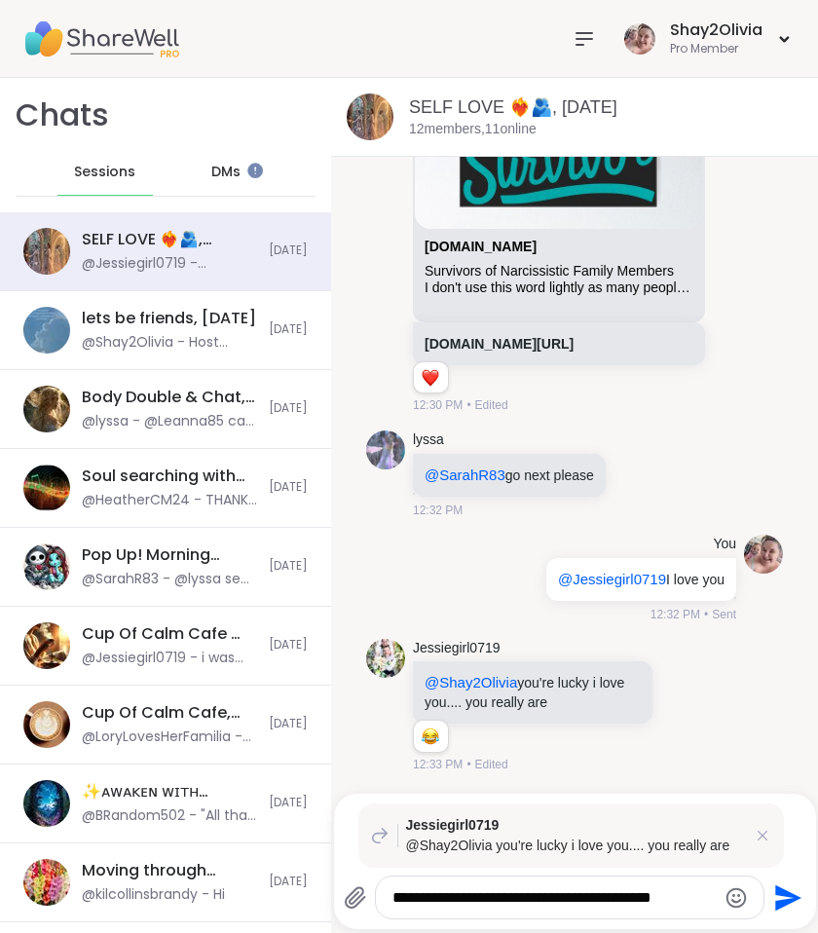
type textarea "**********"
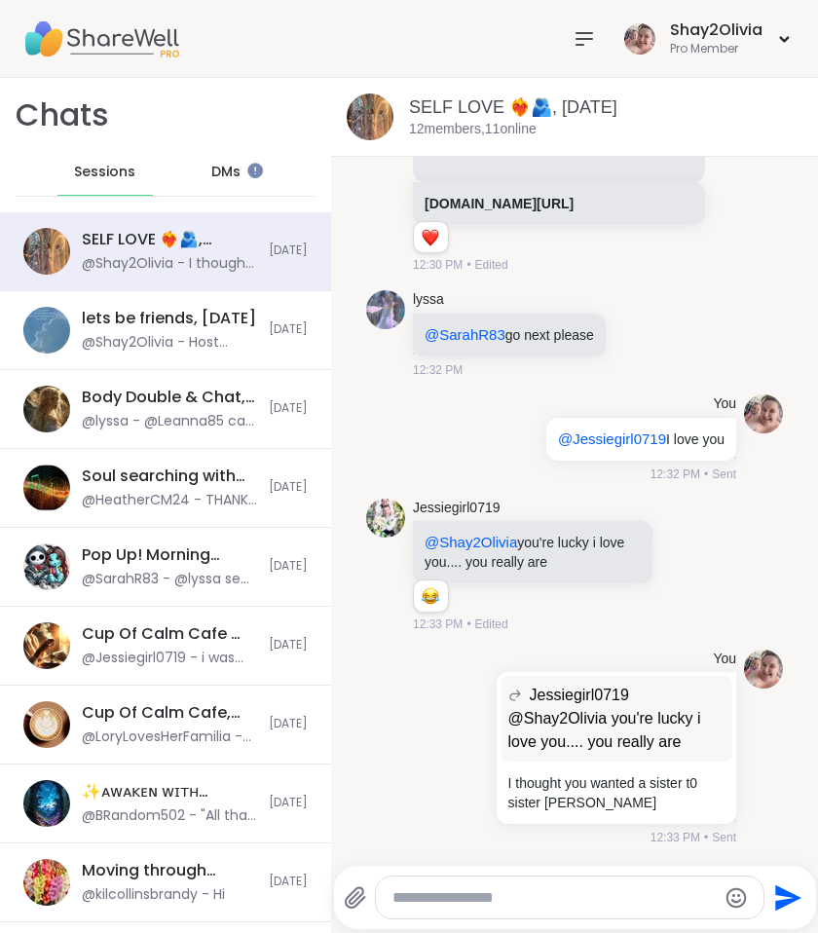
scroll to position [5601, 0]
click at [678, 570] on icon at bounding box center [687, 564] width 18 height 19
click at [592, 538] on div "Select Reaction: Joy" at bounding box center [601, 534] width 18 height 18
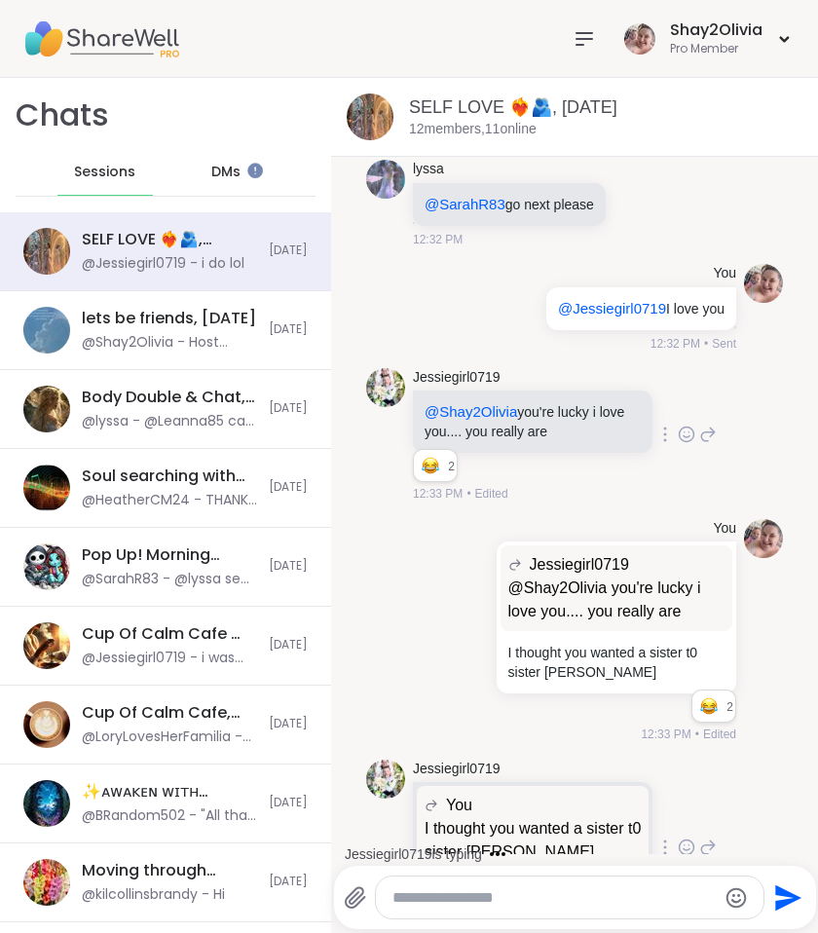
scroll to position [5821, 0]
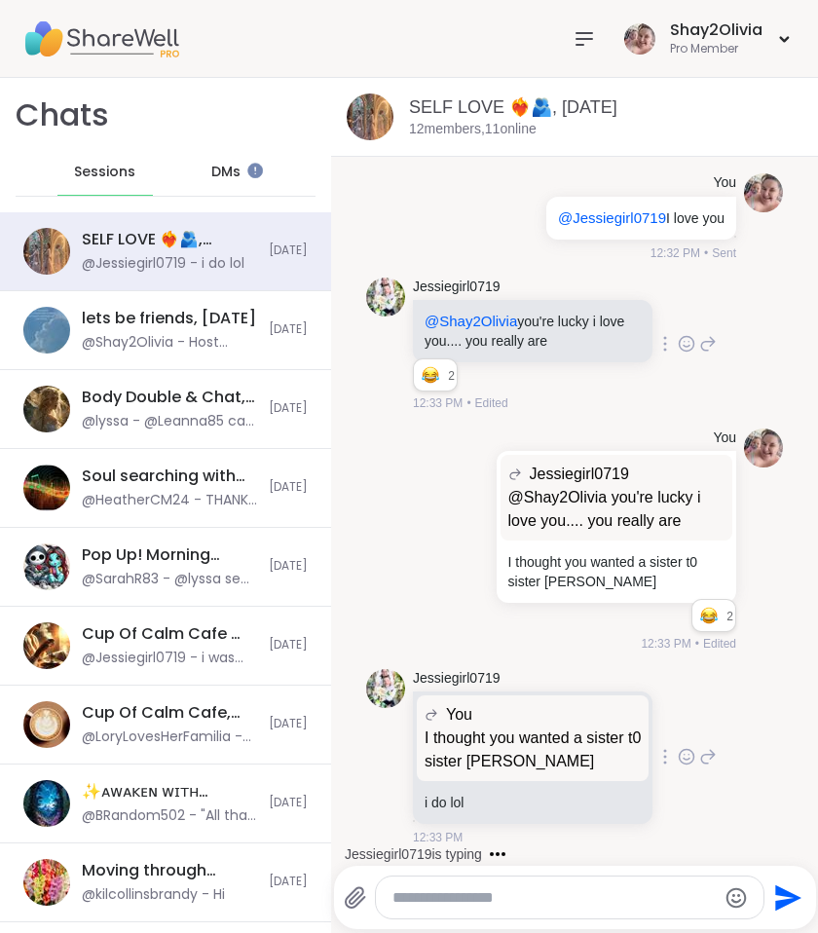
click at [699, 754] on icon at bounding box center [708, 756] width 18 height 23
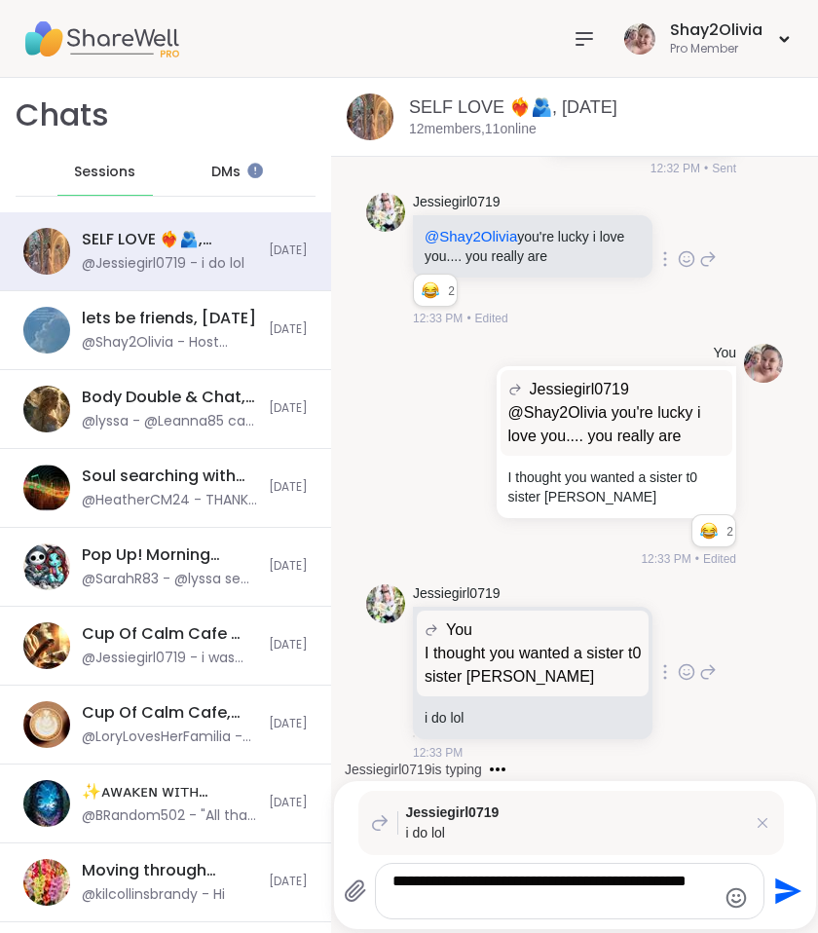
type textarea "**********"
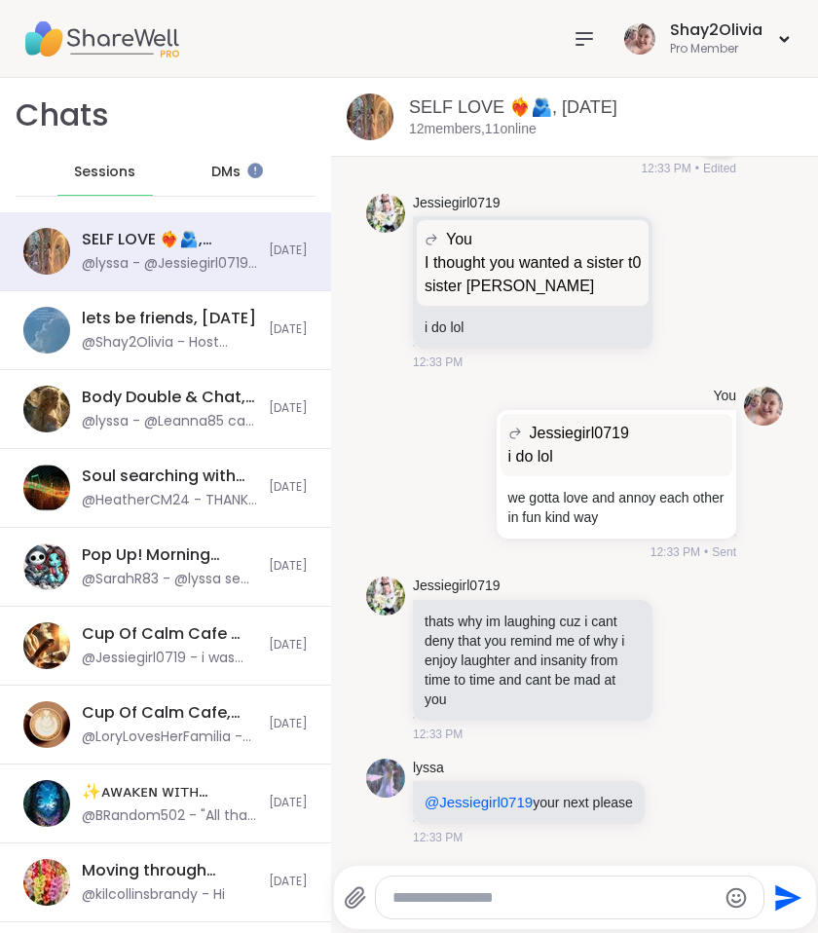
scroll to position [6341, 0]
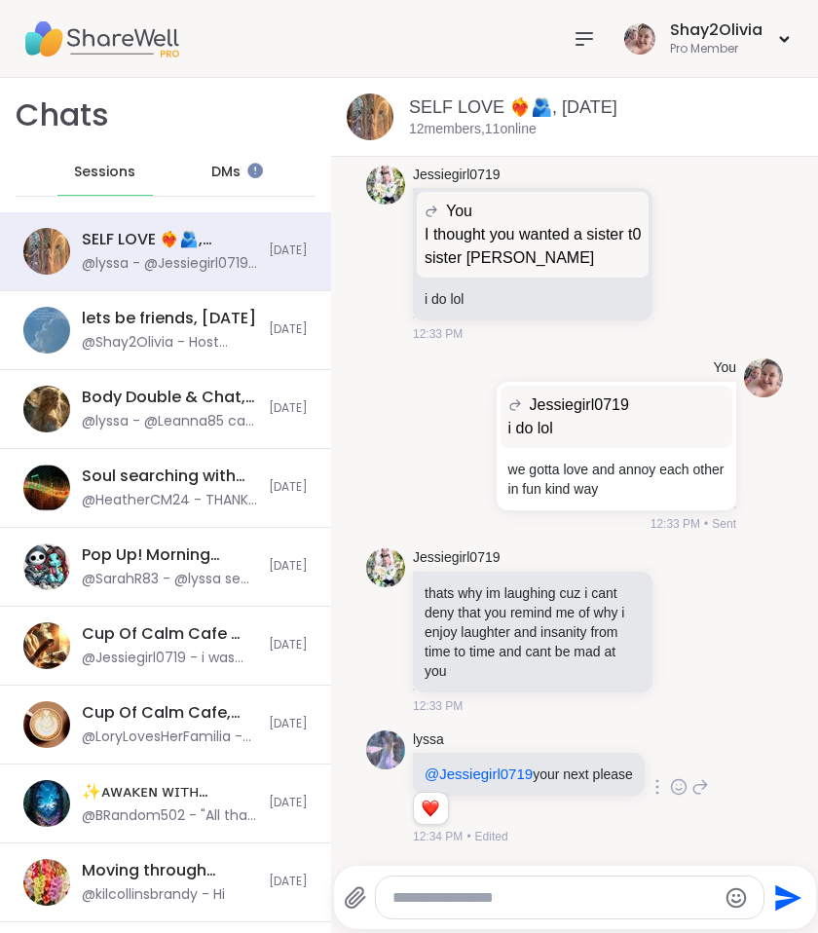
click at [671, 785] on icon at bounding box center [678, 787] width 15 height 15
click at [670, 754] on div "Select Reaction: Heart" at bounding box center [679, 756] width 18 height 18
click at [565, 906] on textarea "Type your message" at bounding box center [554, 897] width 322 height 19
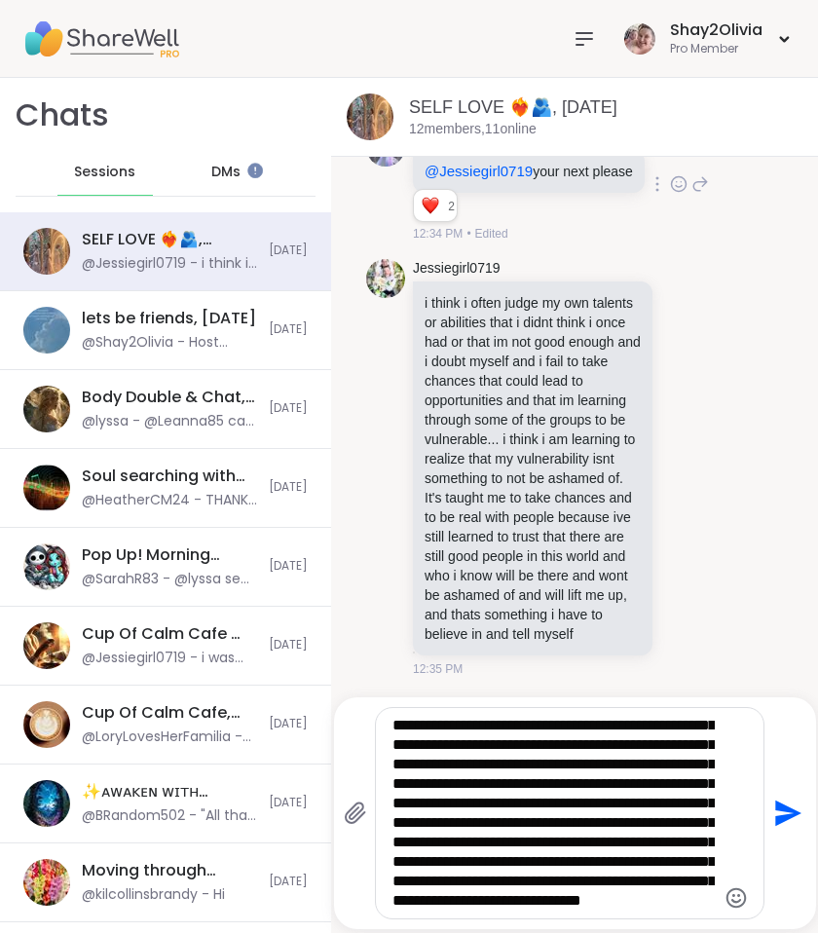
scroll to position [156, 0]
type textarea "**********"
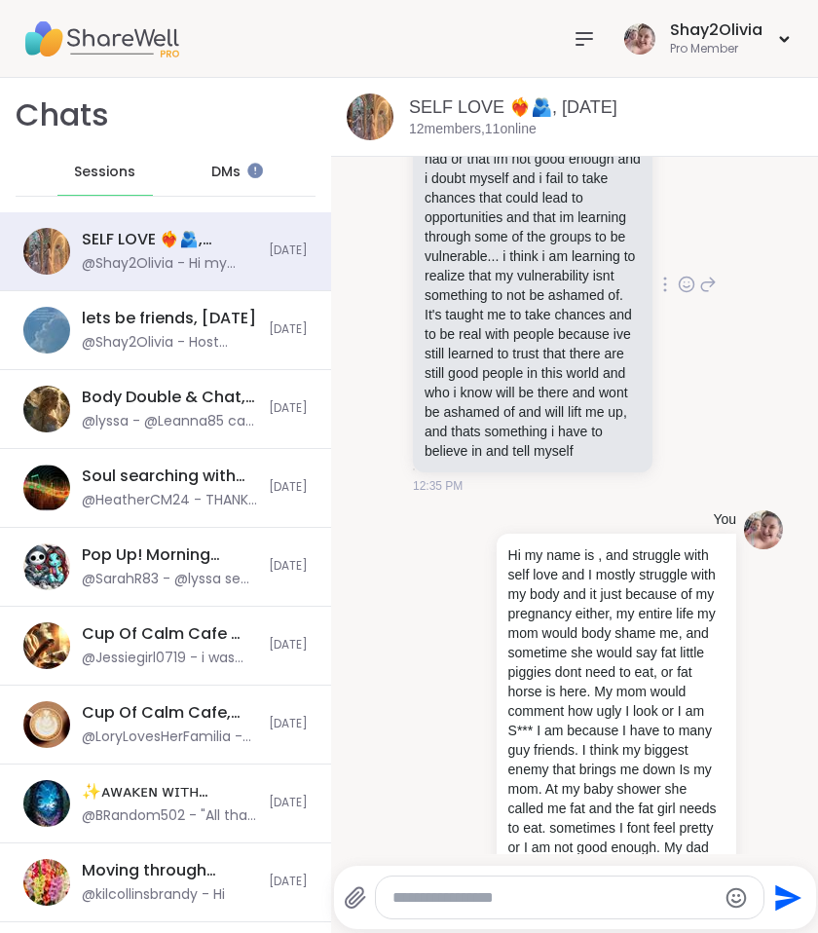
scroll to position [7424, 0]
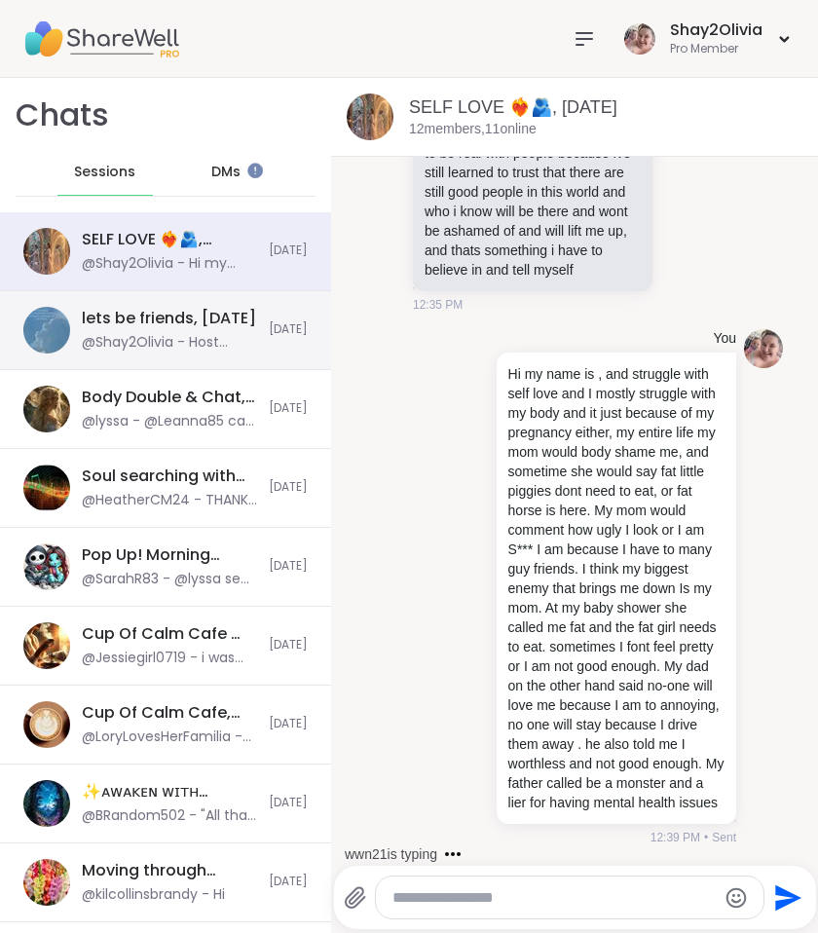
click at [258, 363] on div "lets be friends, [DATE] @Shay2Olivia - Host Announcement: Take deep breaths for…" at bounding box center [165, 330] width 331 height 79
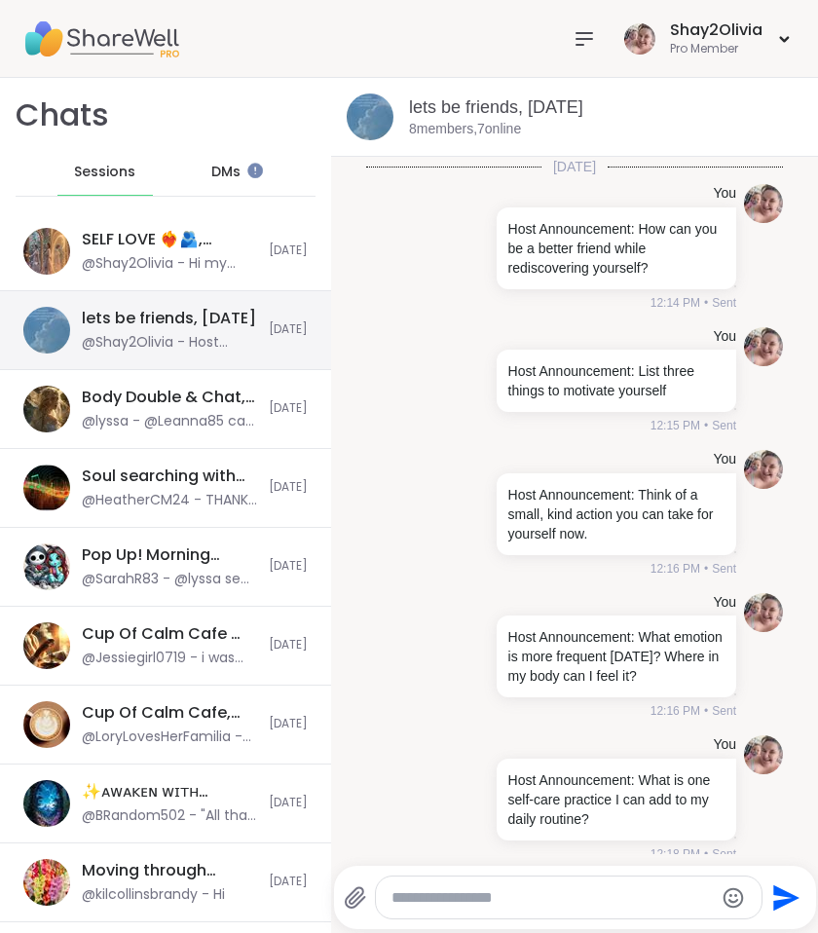
scroll to position [195, 0]
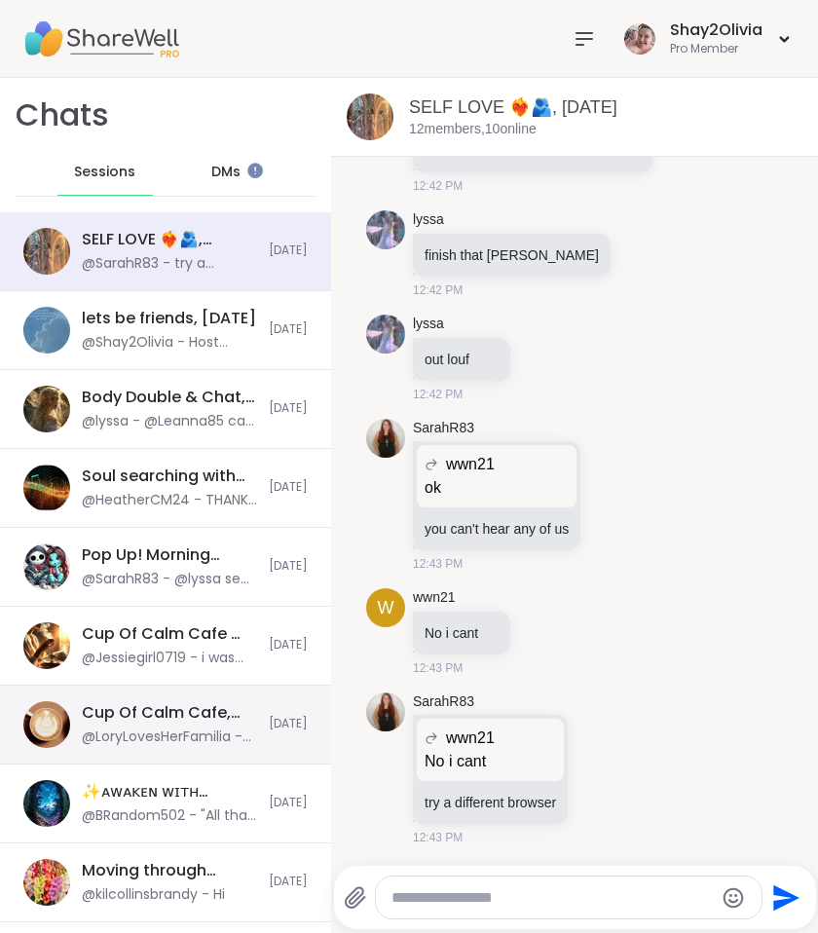
click at [127, 333] on div "@Shay2Olivia - Host Announcement: Take deep breaths for a few minutes and write…" at bounding box center [169, 342] width 175 height 19
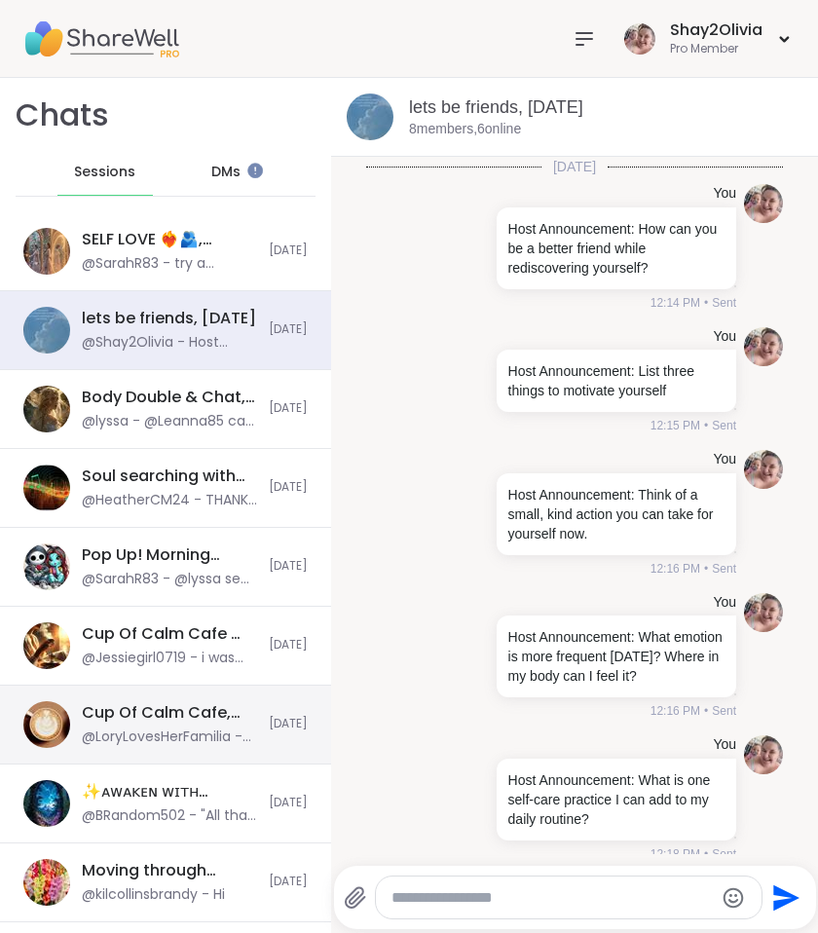
click at [127, 333] on div "@Shay2Olivia - Host Announcement: Take deep breaths for a few minutes and write…" at bounding box center [169, 342] width 175 height 19
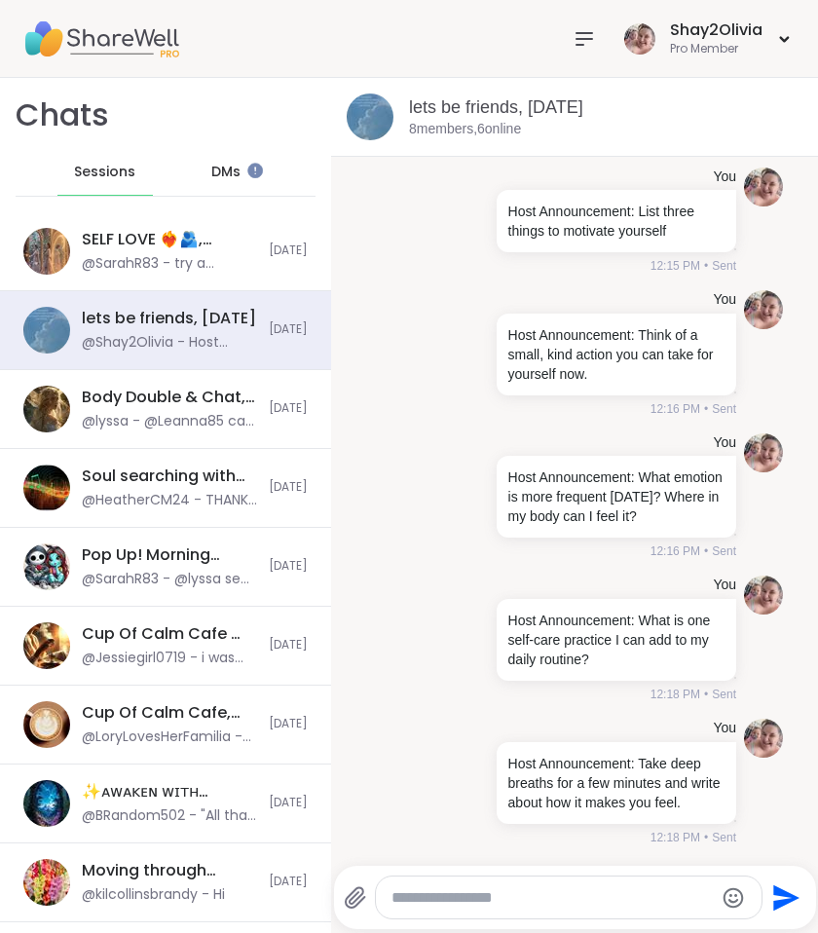
click at [575, 44] on icon at bounding box center [584, 38] width 23 height 23
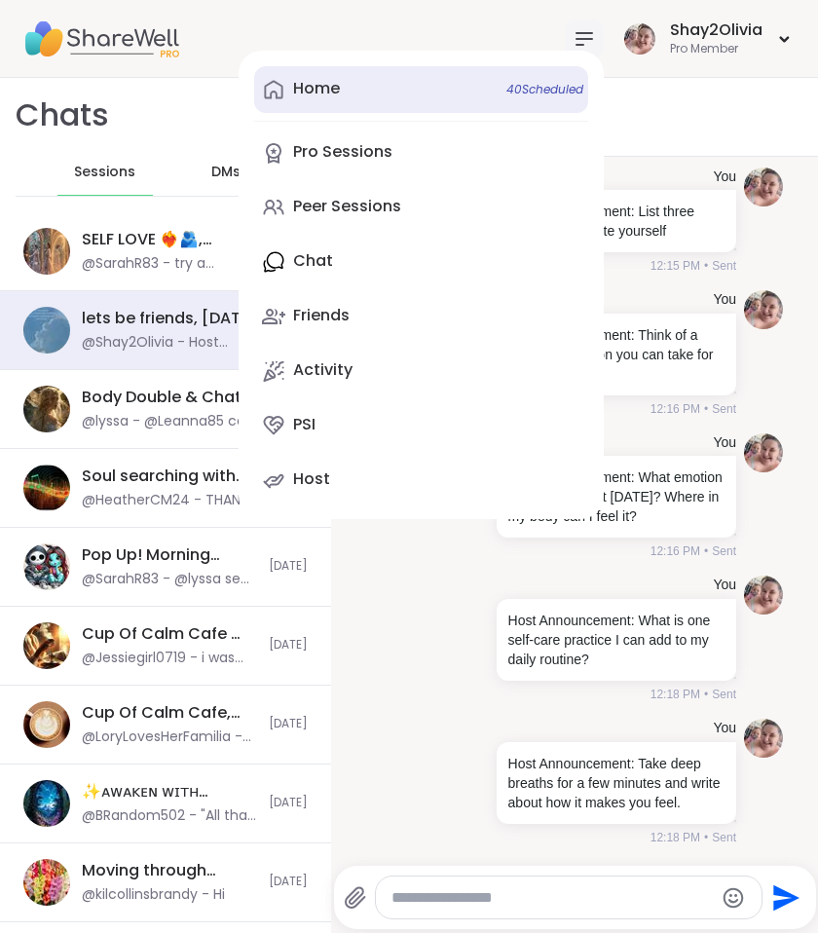
click at [314, 94] on div "Home 40 Scheduled" at bounding box center [316, 88] width 47 height 21
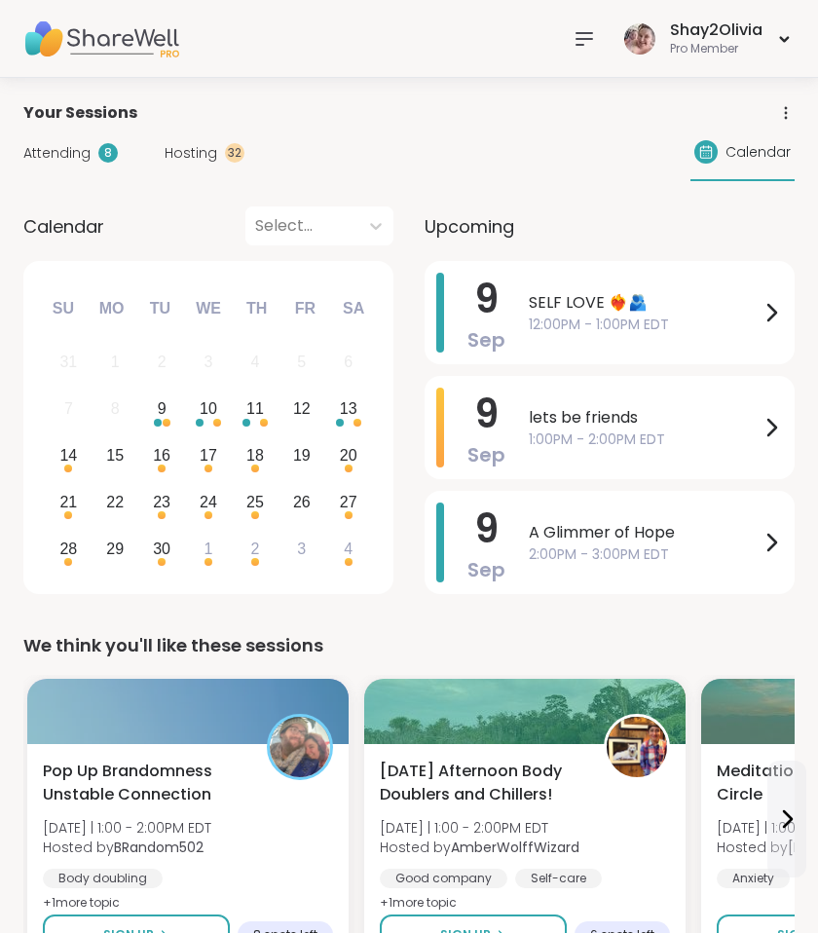
click at [206, 147] on span "Hosting" at bounding box center [191, 153] width 53 height 20
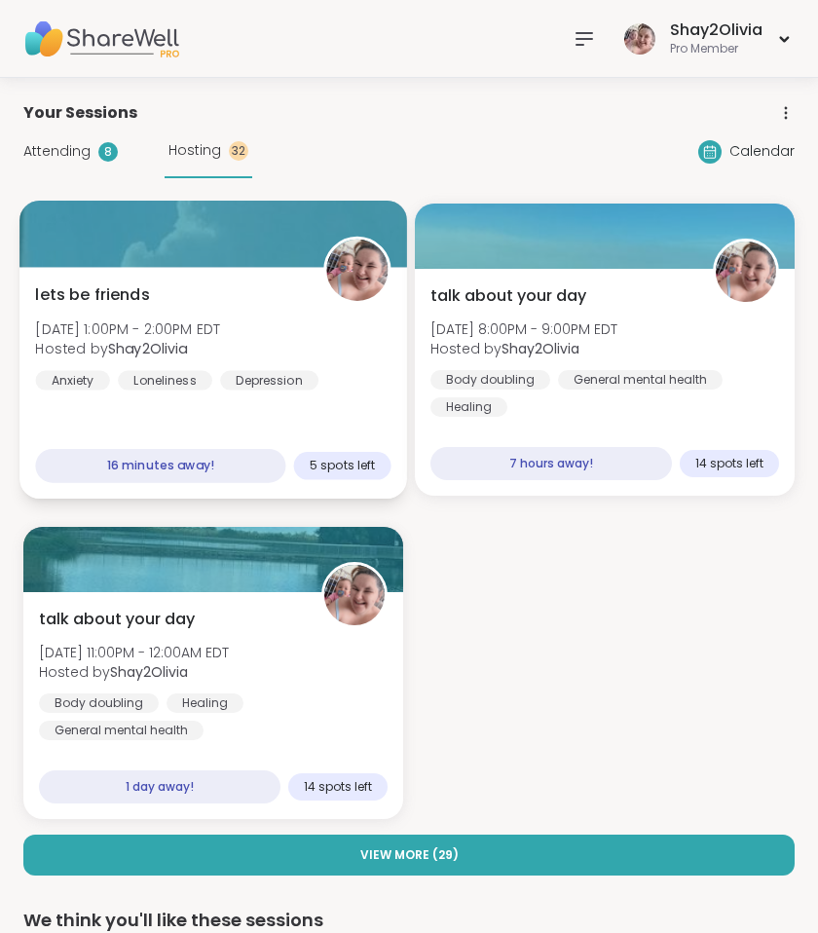
click at [321, 426] on div "lets be friends [DATE] 1:00PM - 2:00PM EDT Hosted by Shay2Olivia Anxiety Loneli…" at bounding box center [213, 383] width 388 height 232
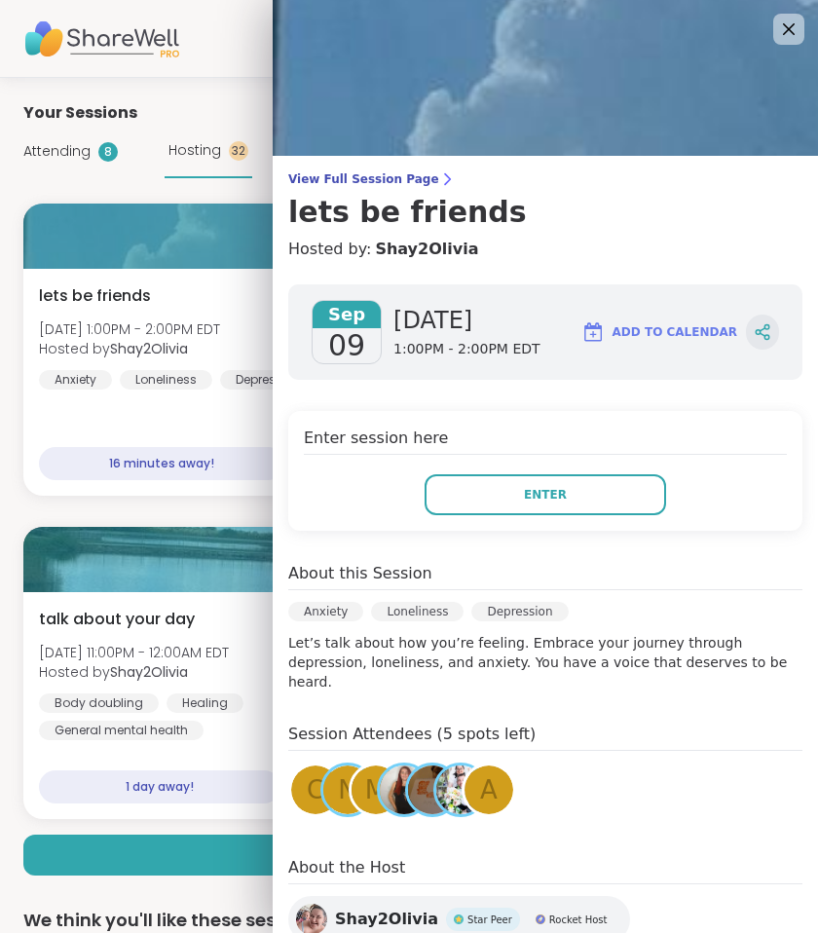
click at [758, 340] on div at bounding box center [762, 332] width 33 height 35
click at [462, 199] on h3 "lets be friends" at bounding box center [545, 212] width 514 height 35
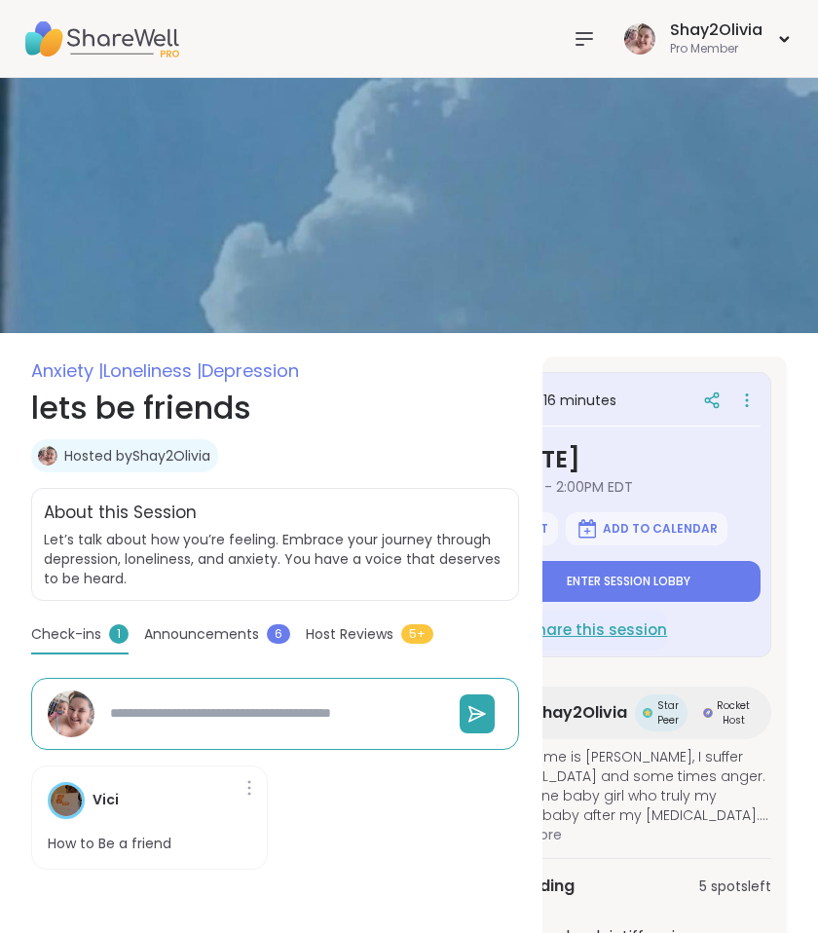
scroll to position [0, 72]
click at [744, 409] on icon at bounding box center [746, 400] width 19 height 27
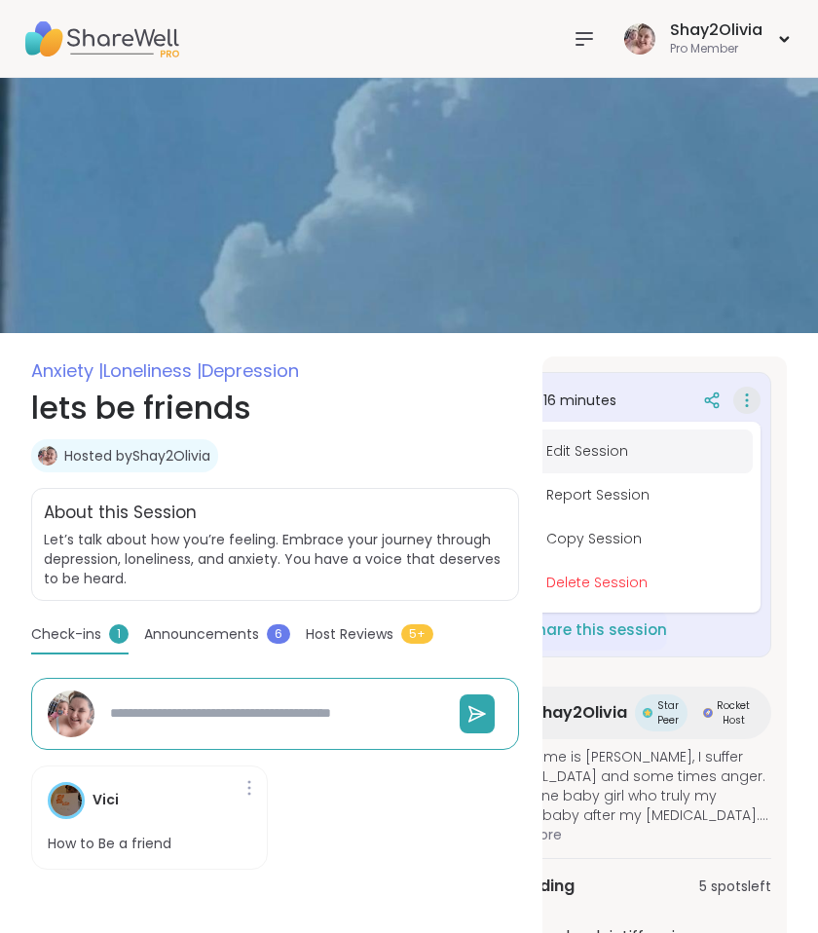
click at [617, 454] on button "Edit Session" at bounding box center [644, 452] width 218 height 44
type textarea "*"
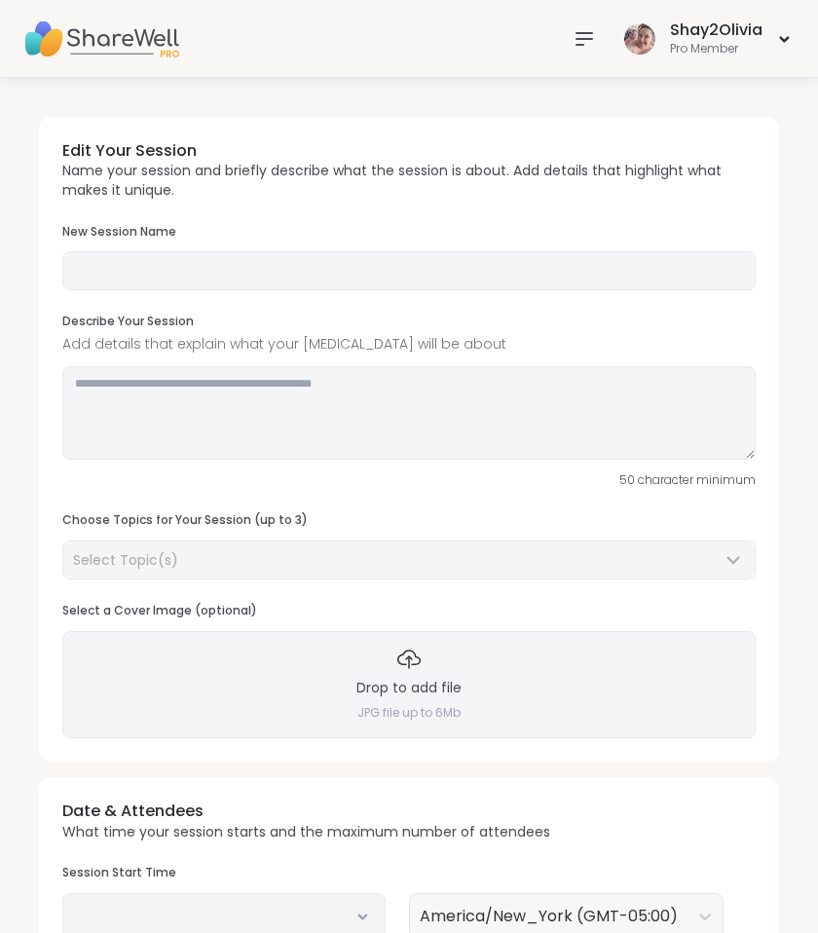
type input "**********"
type textarea "**********"
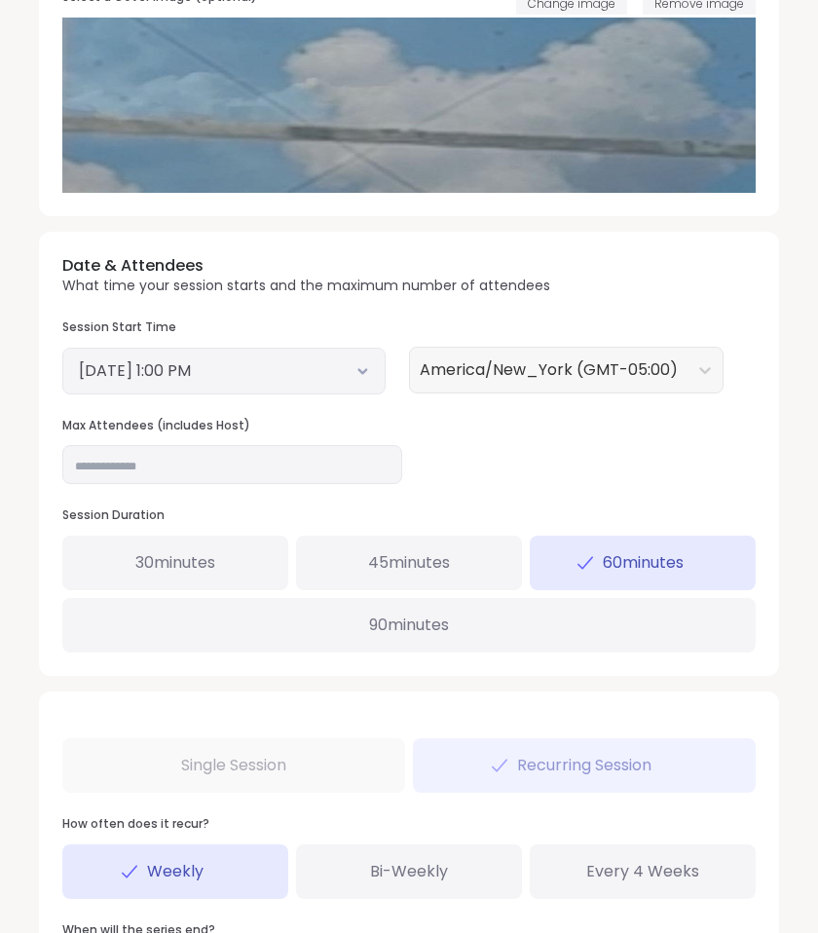
scroll to position [711, 0]
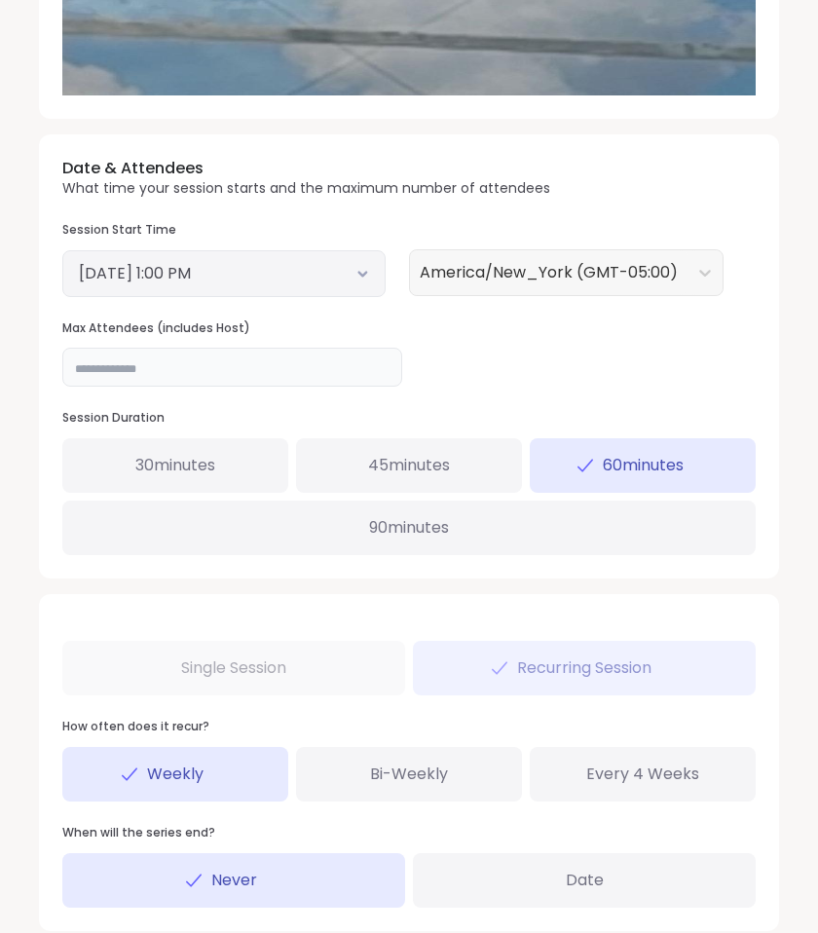
click at [248, 361] on input "**" at bounding box center [232, 367] width 340 height 39
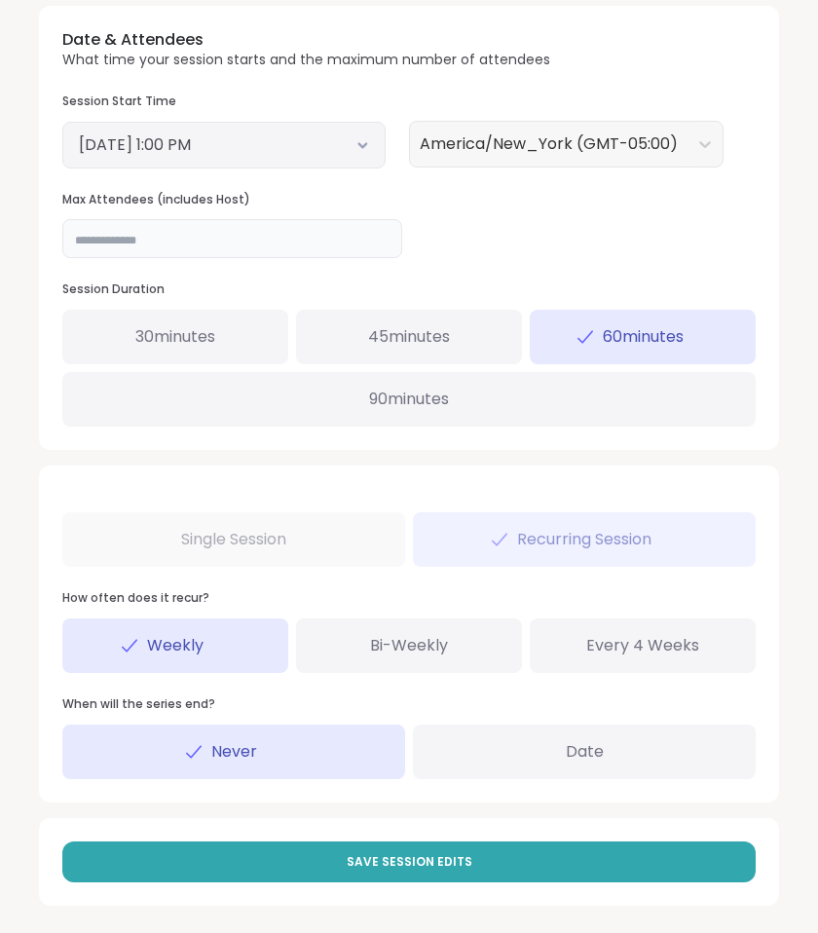
scroll to position [838, 0]
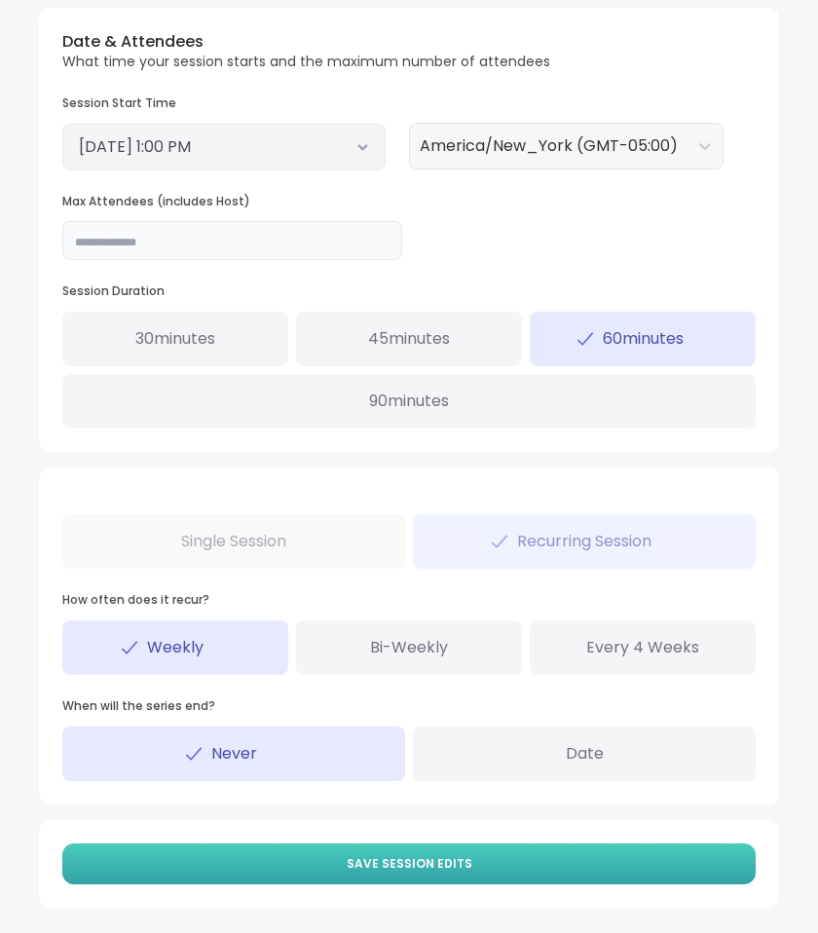
type input "**"
click at [528, 856] on button "Save Session Edits" at bounding box center [409, 864] width 694 height 41
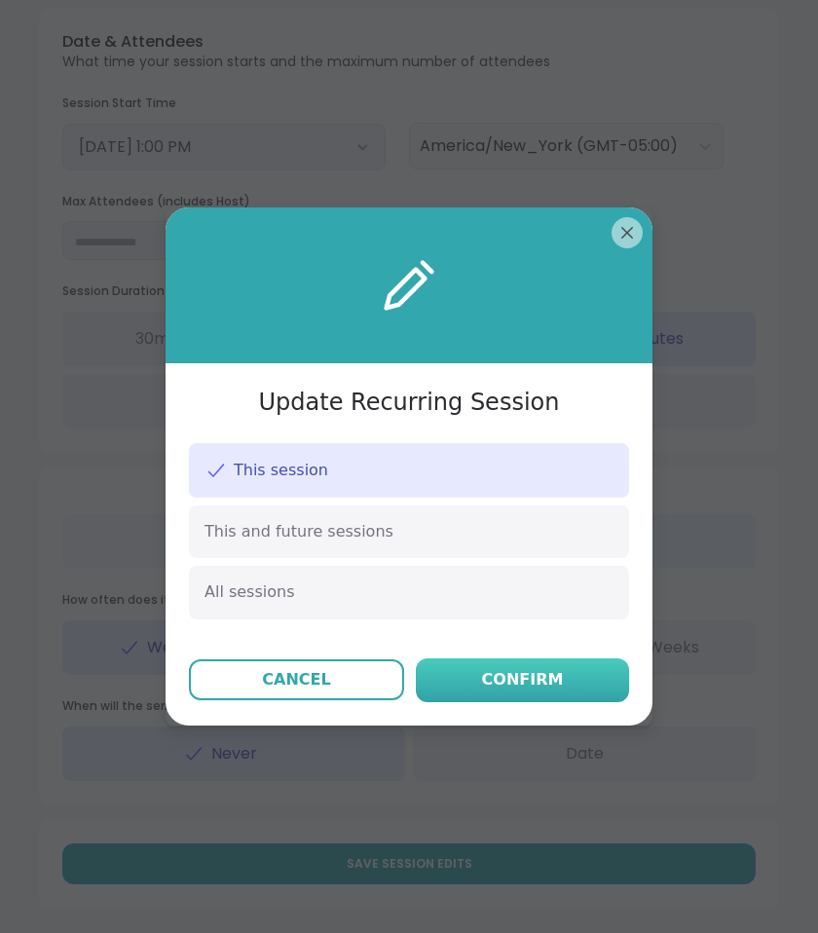
click at [545, 698] on button "Confirm" at bounding box center [522, 680] width 213 height 44
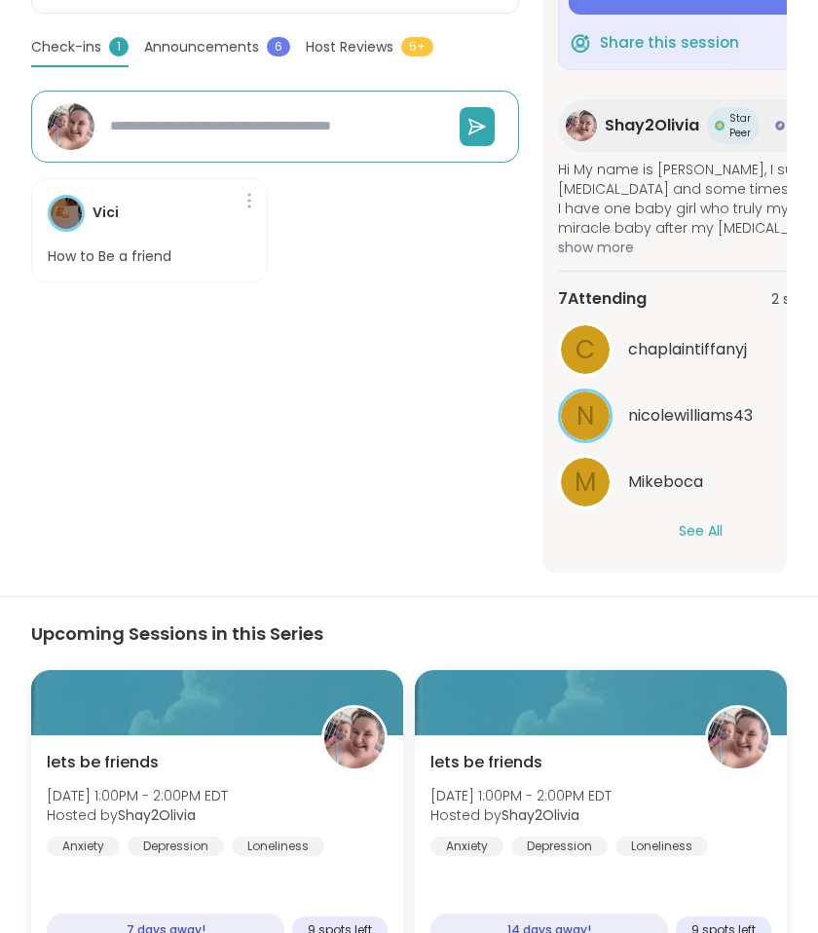
scroll to position [571, 0]
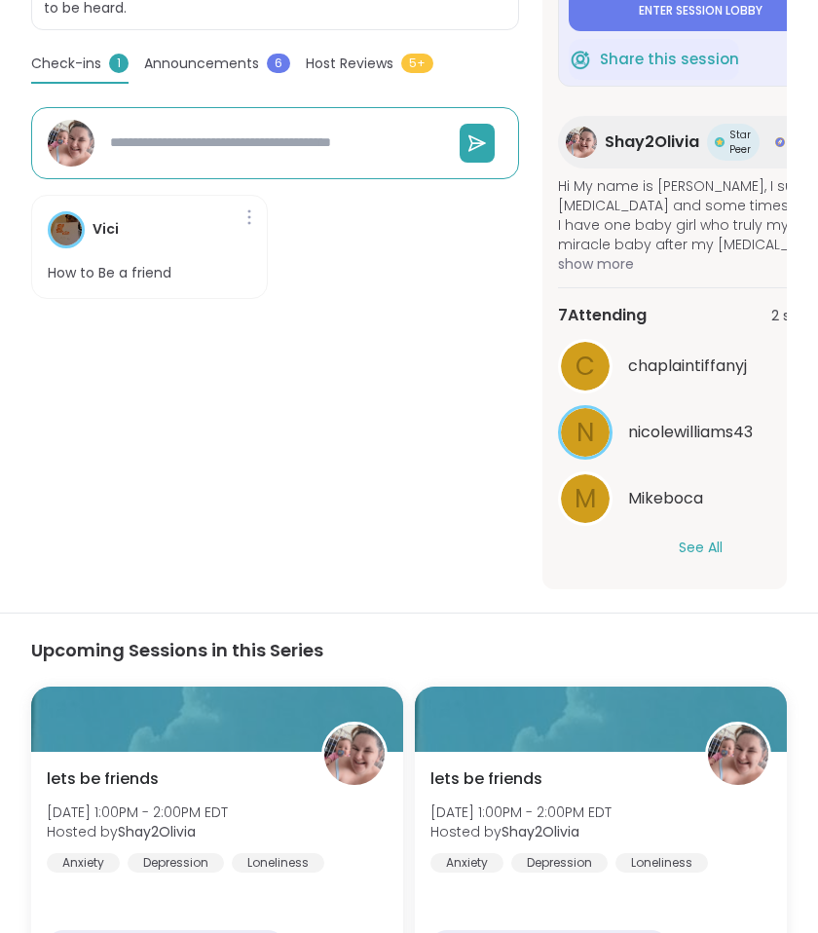
click at [699, 560] on div "7 Attending 2 spots left c chaplaintiffanyj n nicolewilliams43 M Mikeboca See A…" at bounding box center [700, 430] width 285 height 286
click at [700, 554] on button "See All" at bounding box center [701, 548] width 44 height 20
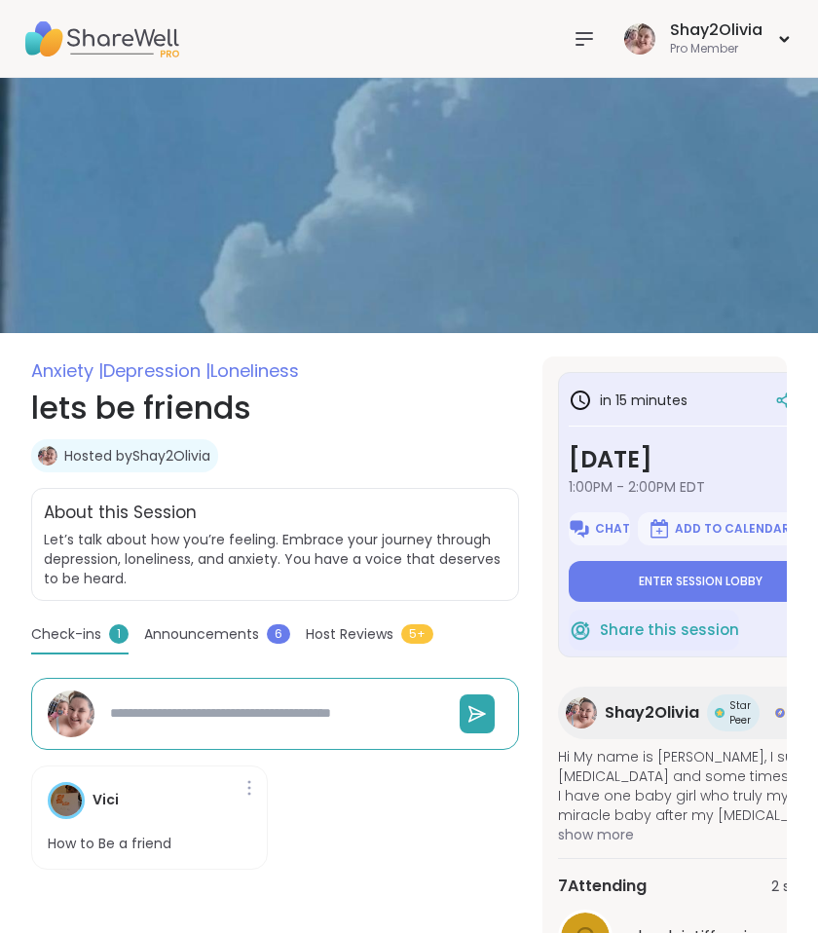
scroll to position [0, 0]
click at [592, 47] on icon at bounding box center [584, 38] width 23 height 23
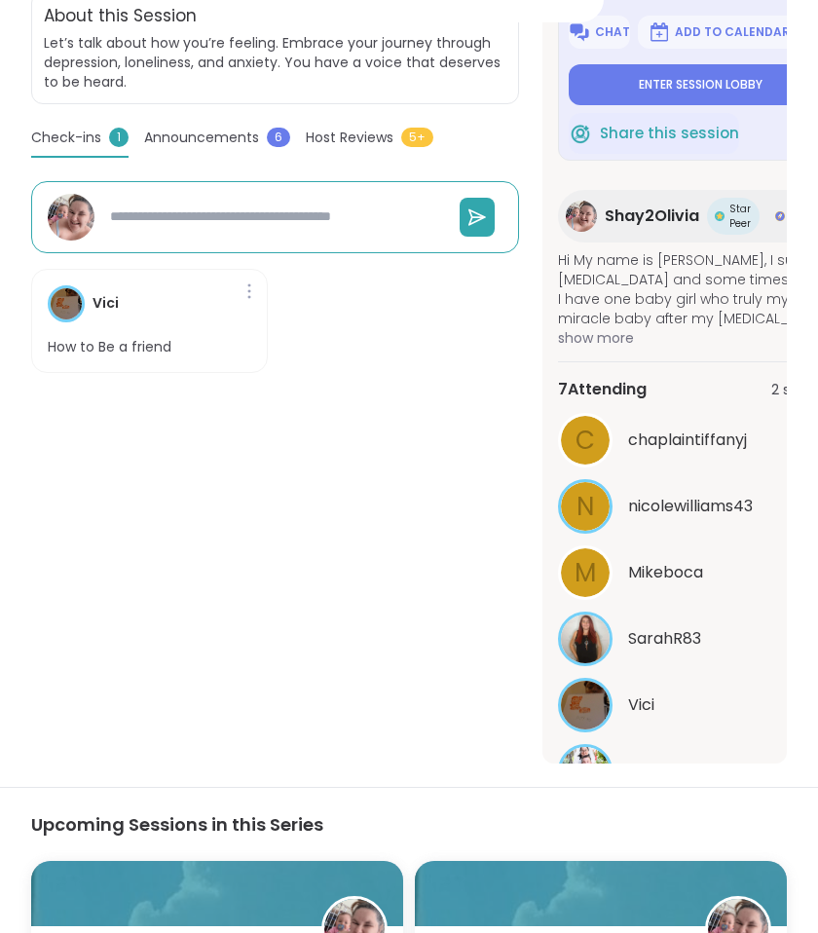
type textarea "*"
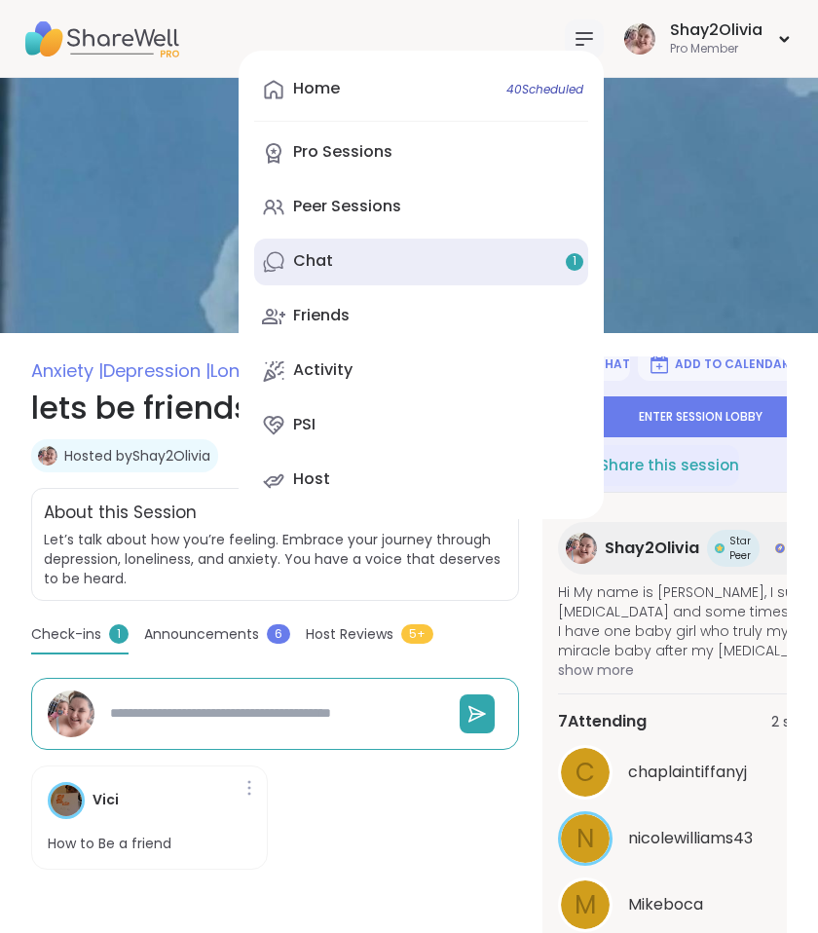
click at [423, 242] on link "Chat 1" at bounding box center [421, 262] width 334 height 47
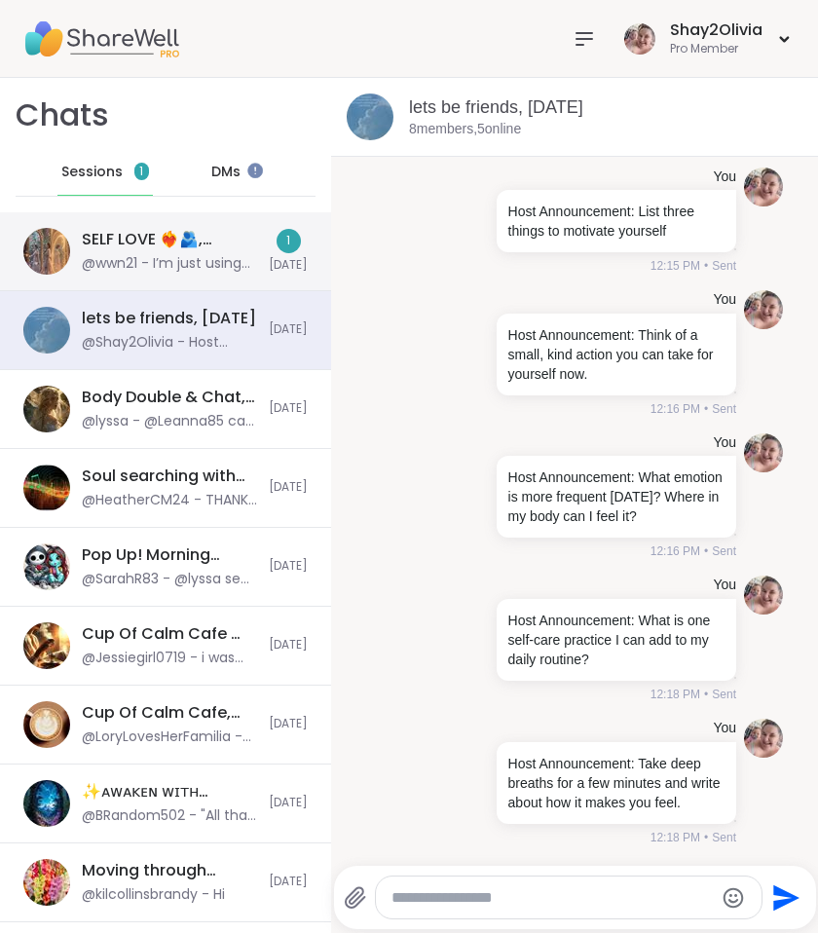
click at [219, 256] on div "@wwn21 - I’m just using my phone. Now I can hear everyone" at bounding box center [169, 263] width 175 height 19
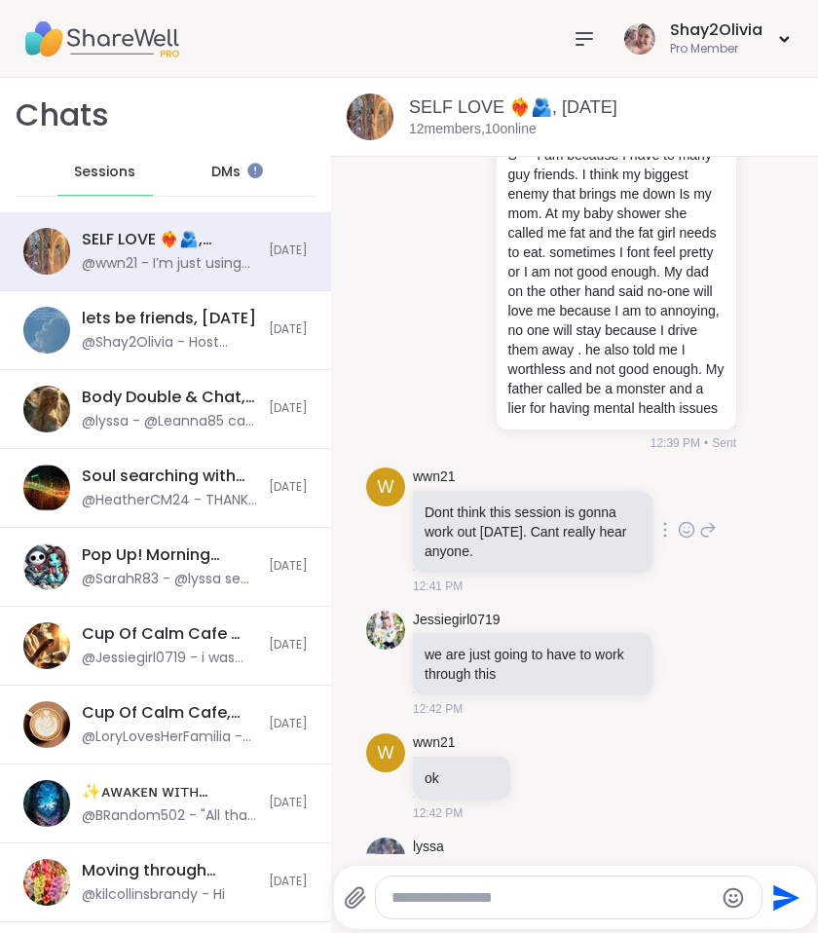
scroll to position [7628, 0]
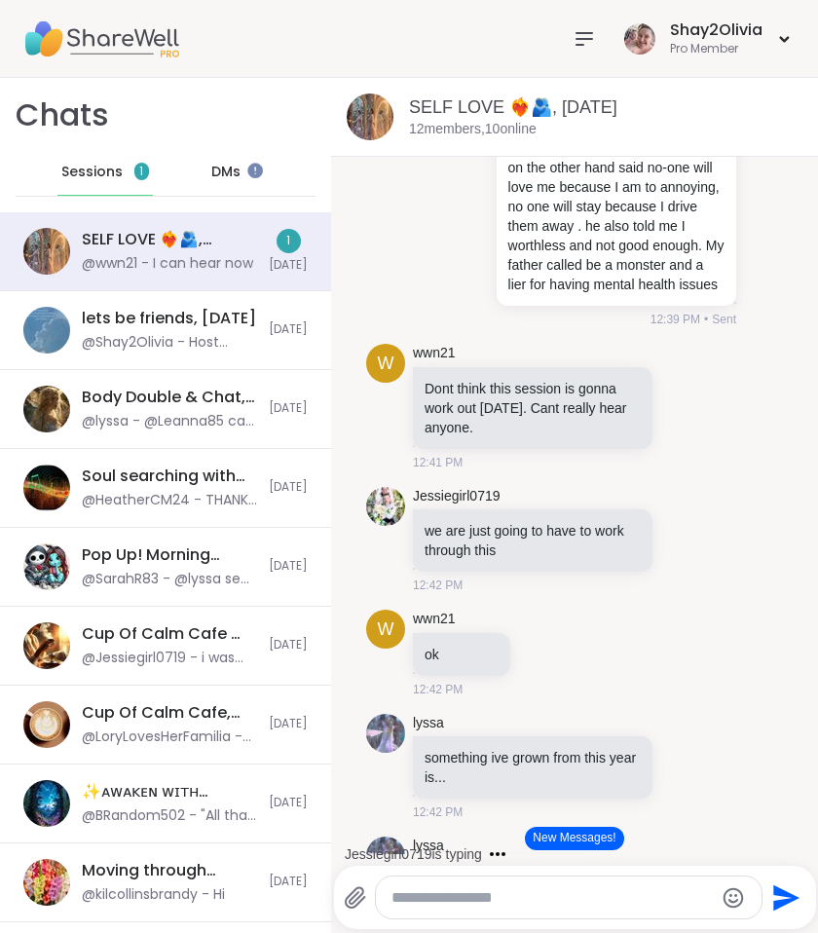
click at [547, 846] on button "New Messages!" at bounding box center [574, 838] width 98 height 23
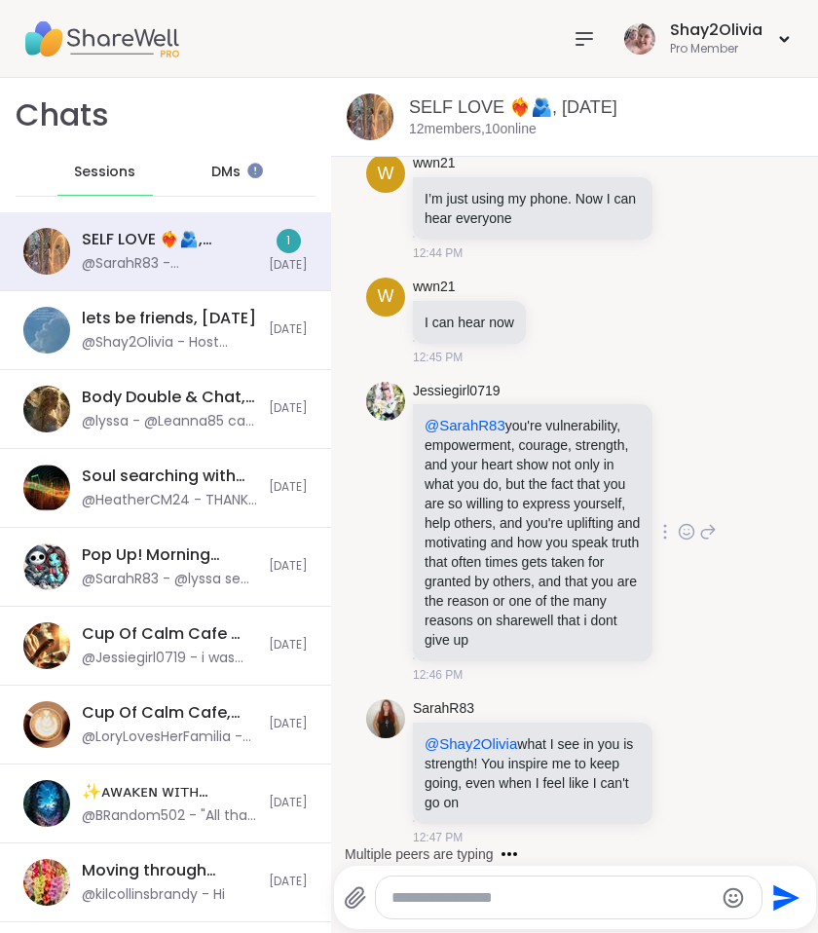
scroll to position [9308, 0]
click at [678, 776] on icon at bounding box center [687, 771] width 18 height 19
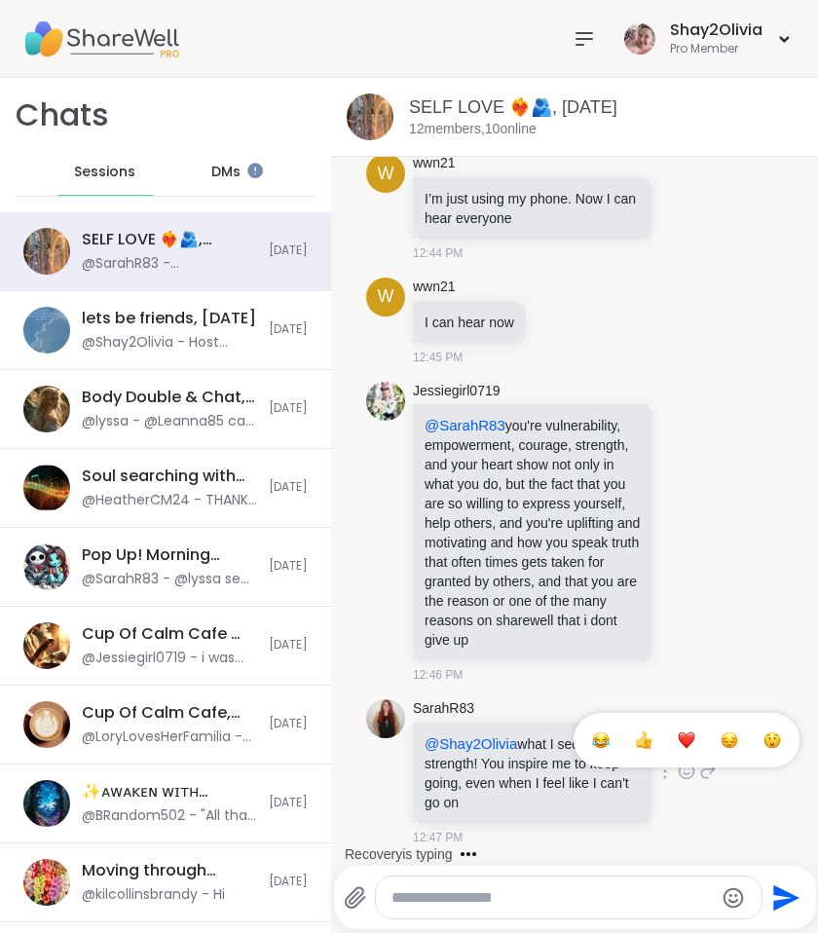
click at [678, 744] on div "Select Reaction: Heart" at bounding box center [687, 741] width 18 height 18
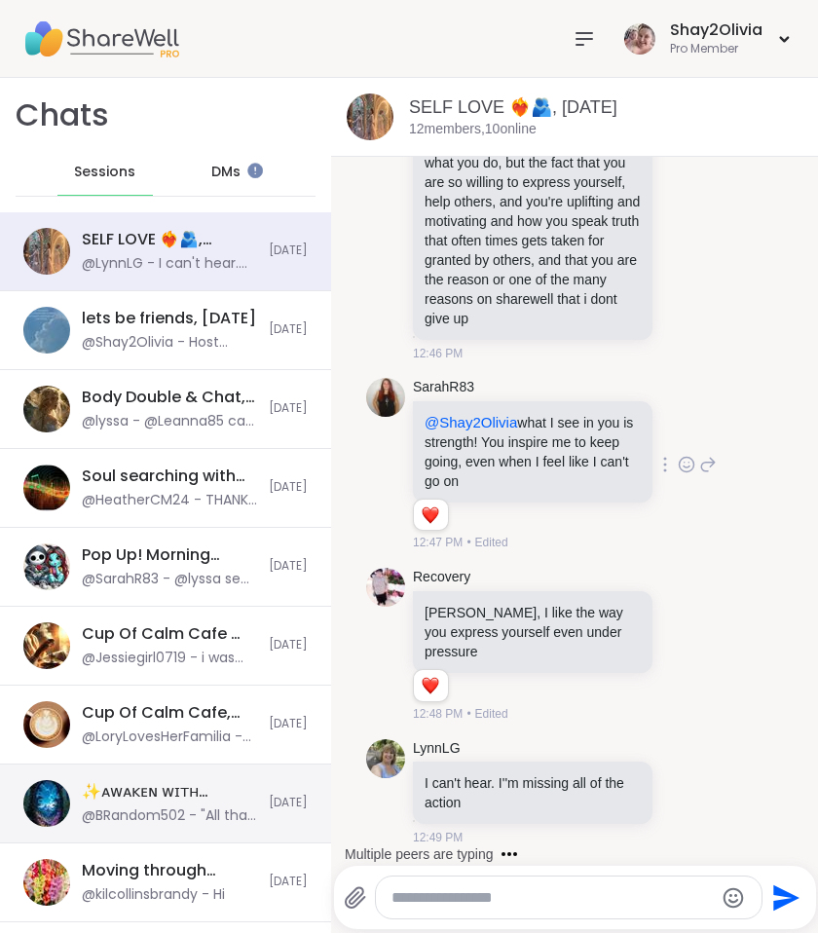
scroll to position [9731, 0]
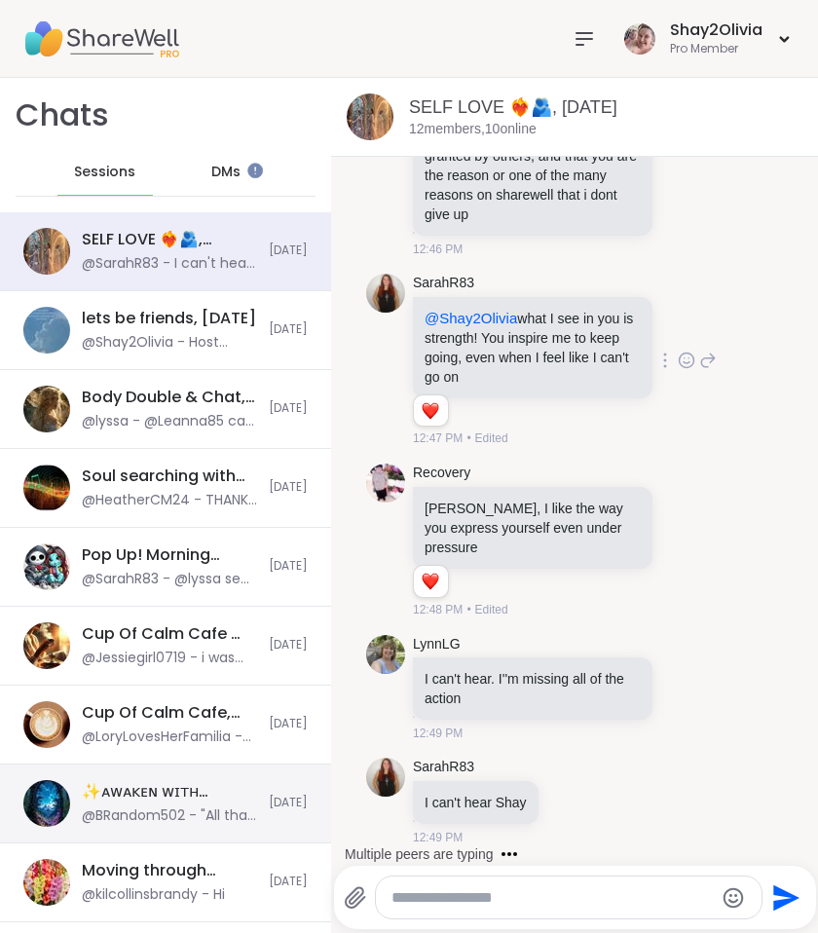
click at [490, 896] on textarea "Type your message" at bounding box center [553, 897] width 322 height 19
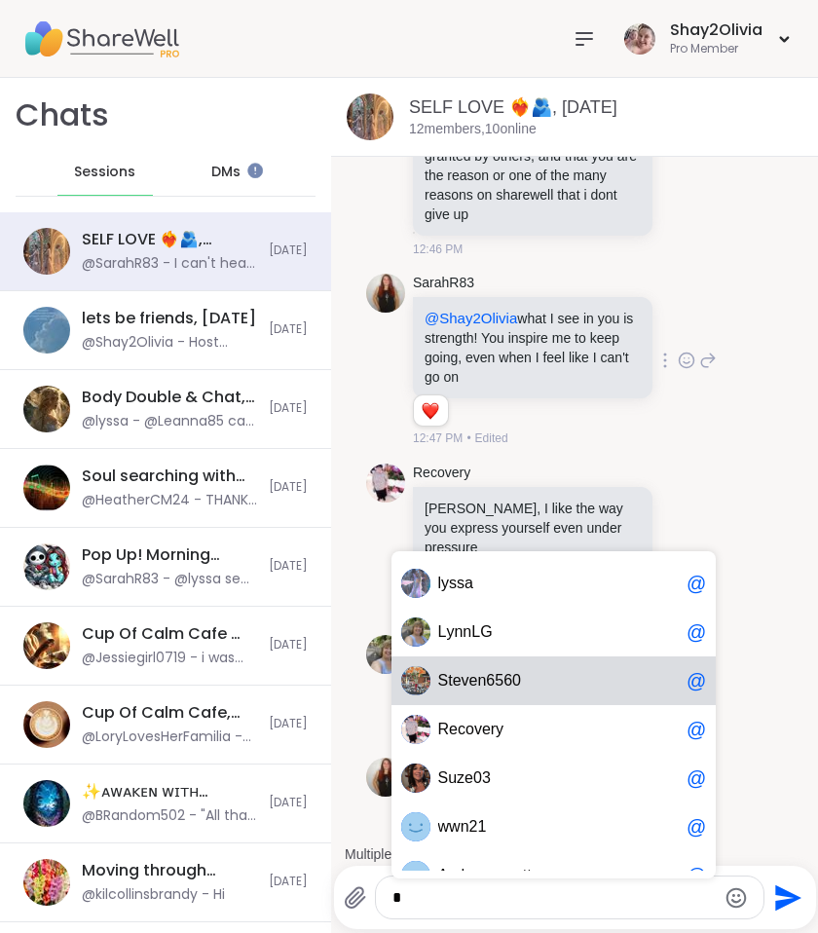
click at [515, 689] on span "0" at bounding box center [516, 680] width 9 height 19
type textarea "**********"
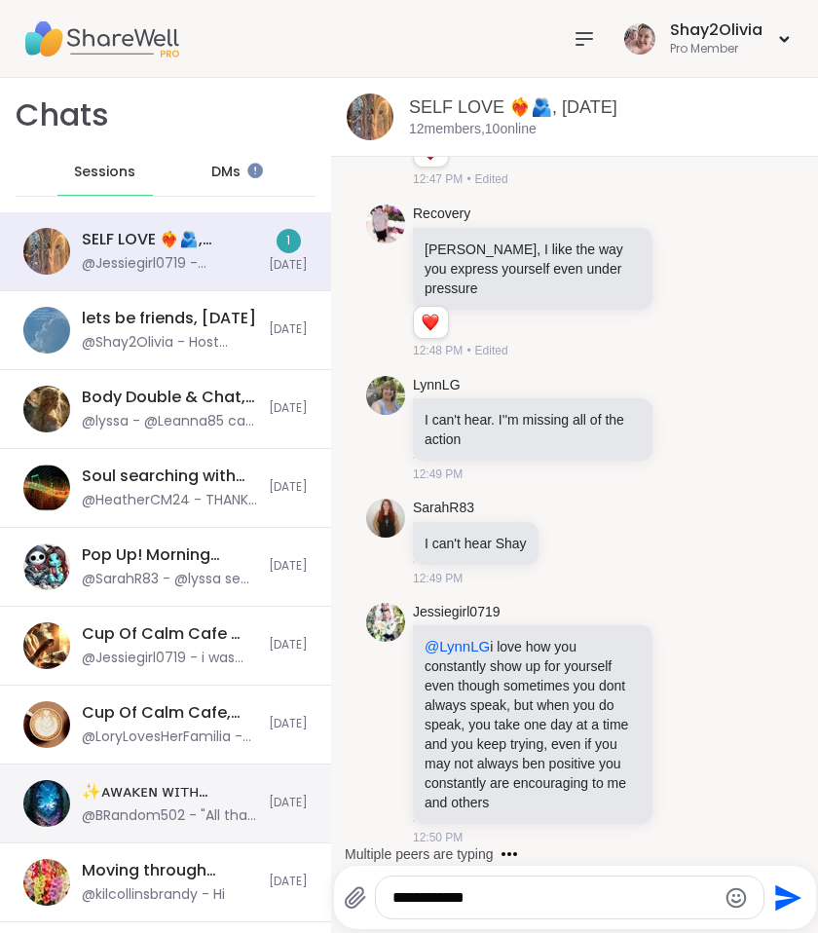
scroll to position [9990, 0]
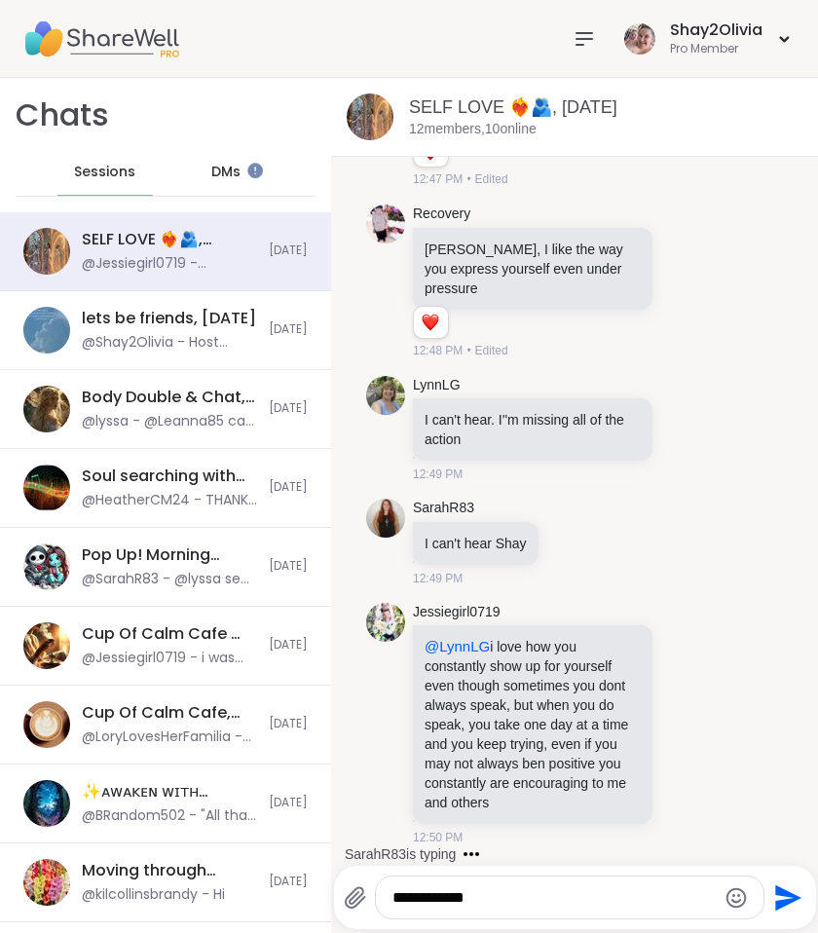
click at [511, 907] on textarea "**********" at bounding box center [554, 897] width 322 height 19
drag, startPoint x: 509, startPoint y: 897, endPoint x: 379, endPoint y: 902, distance: 130.6
click at [379, 902] on div "**********" at bounding box center [570, 898] width 388 height 42
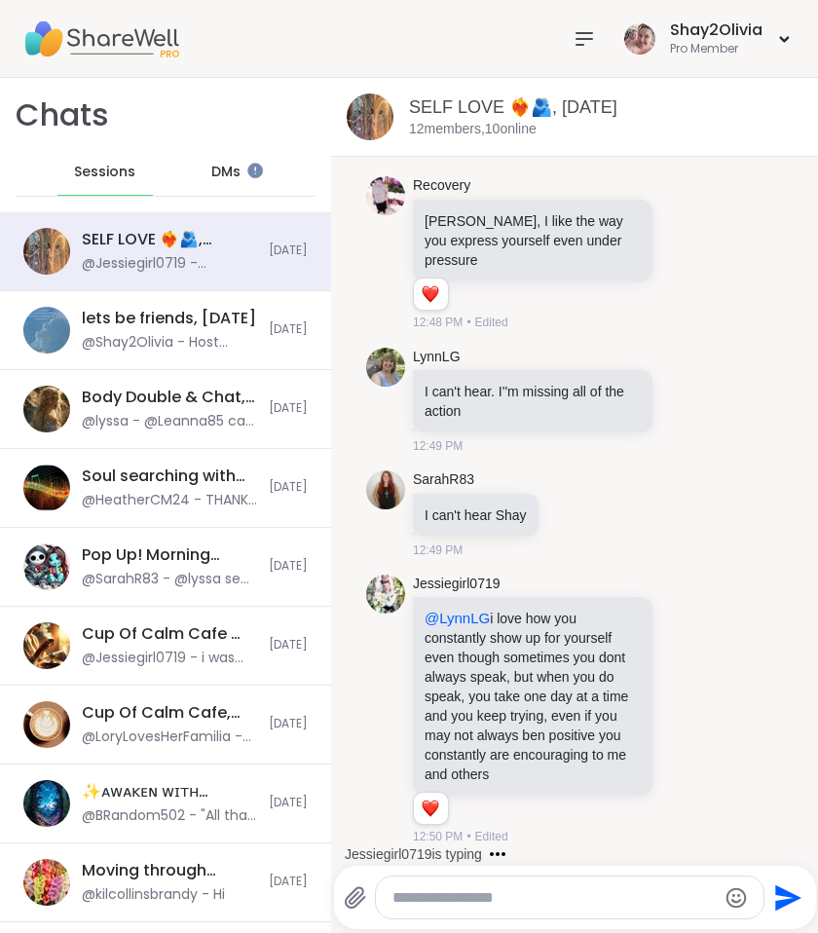
scroll to position [10017, 0]
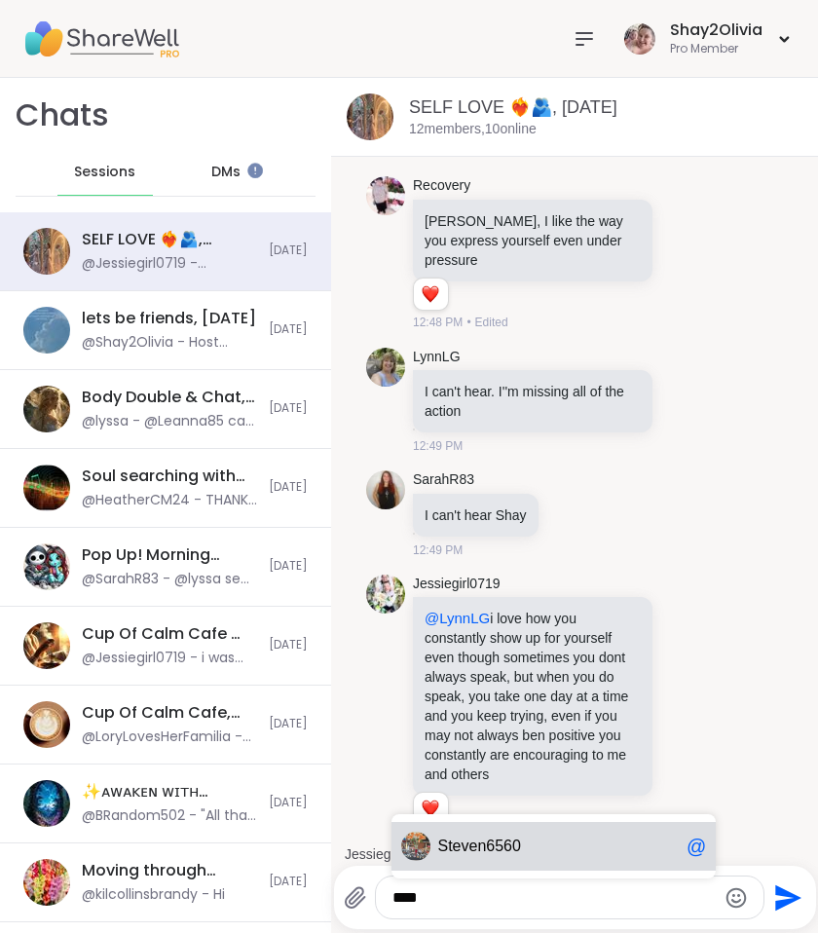
click at [487, 842] on span "ven6560" at bounding box center [491, 846] width 59 height 19
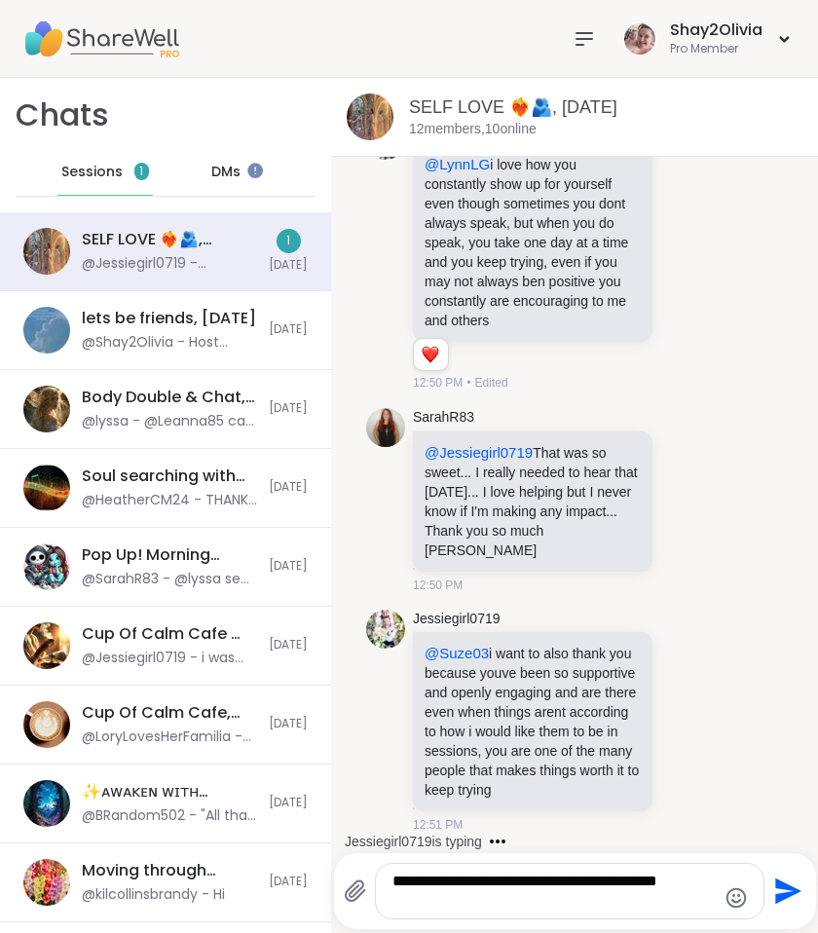
scroll to position [10490, 0]
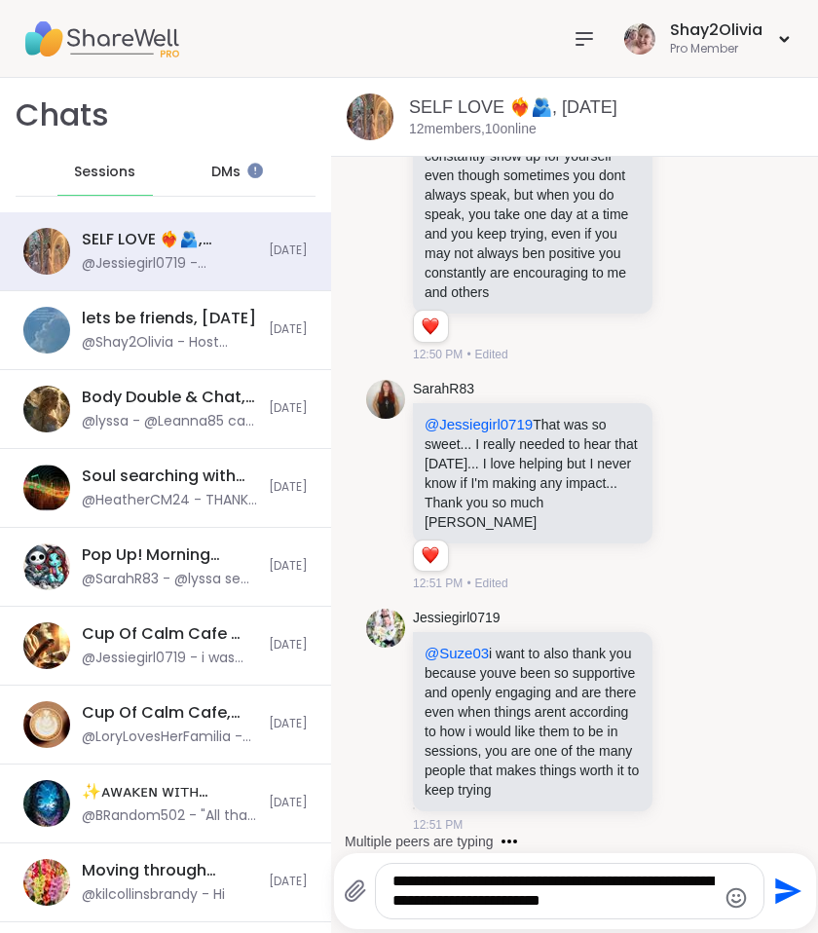
type textarea "**********"
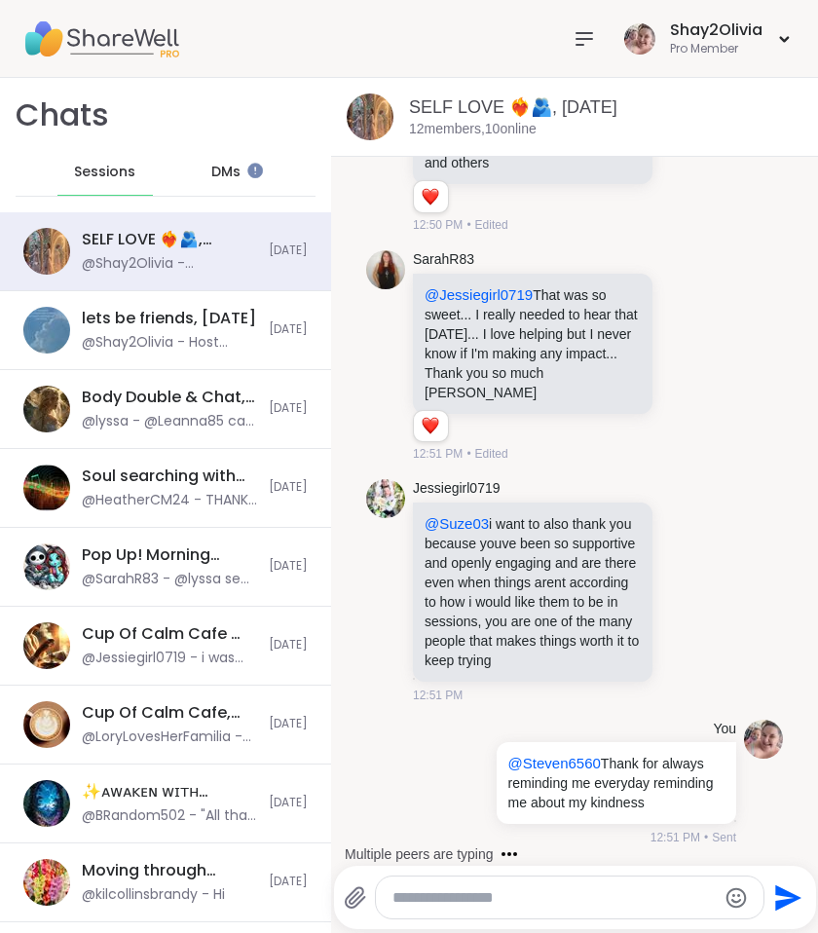
scroll to position [10666, 0]
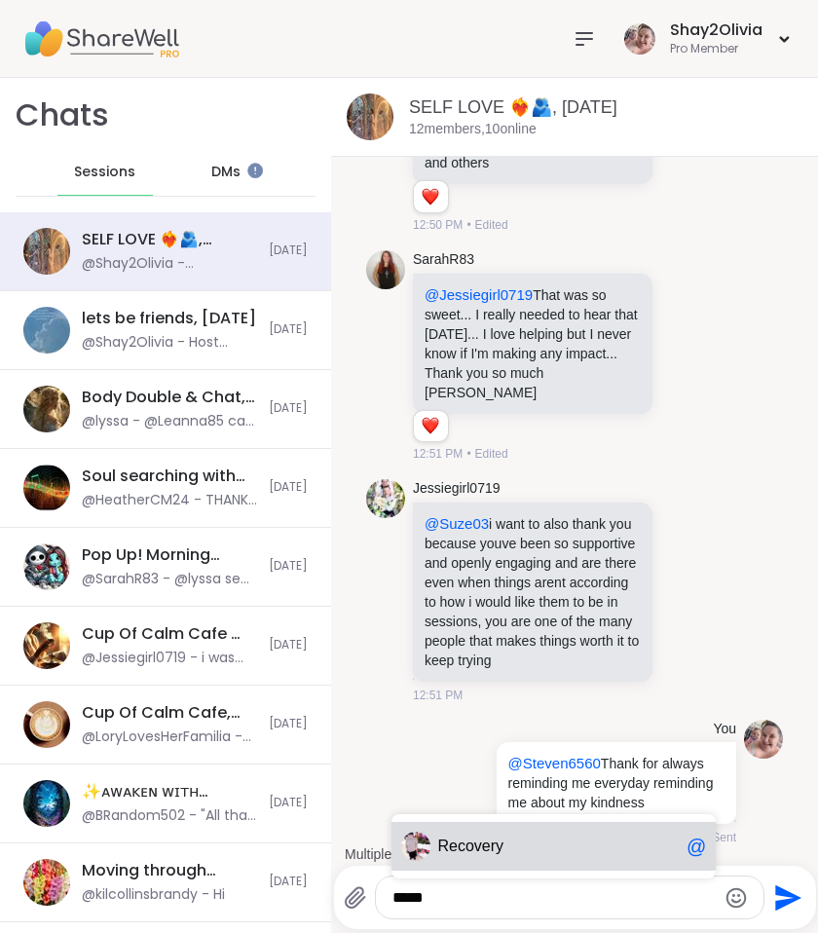
click at [623, 844] on span "Reco very" at bounding box center [558, 846] width 241 height 19
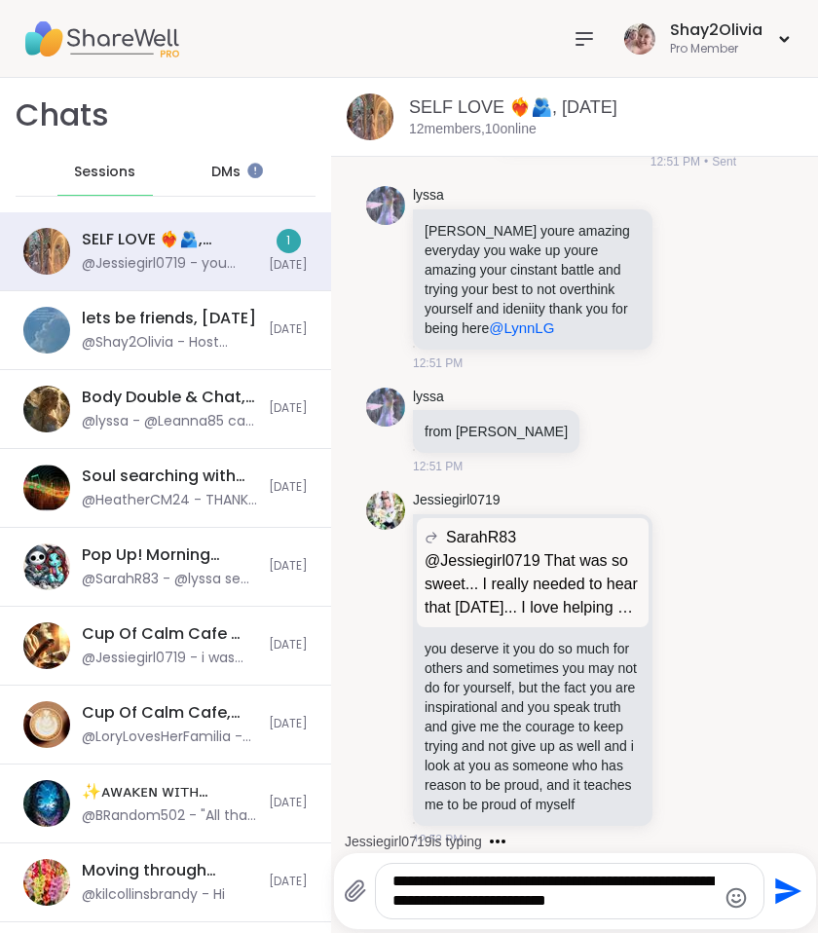
scroll to position [11394, 0]
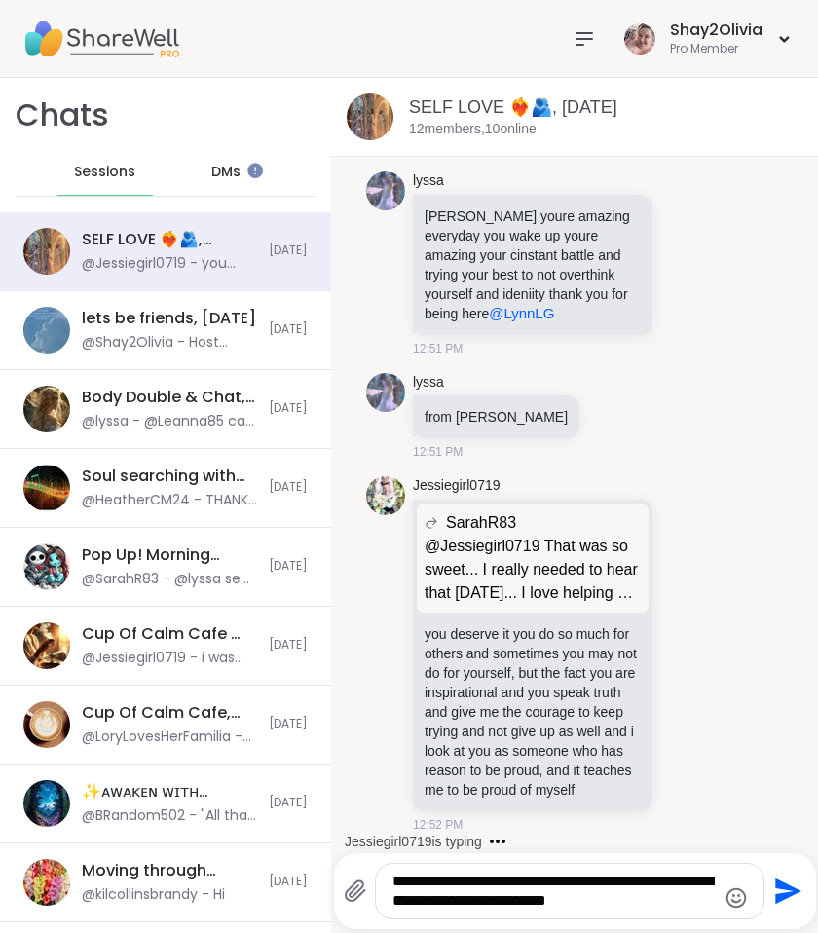
click at [633, 907] on textarea "**********" at bounding box center [554, 891] width 322 height 39
type textarea "**********"
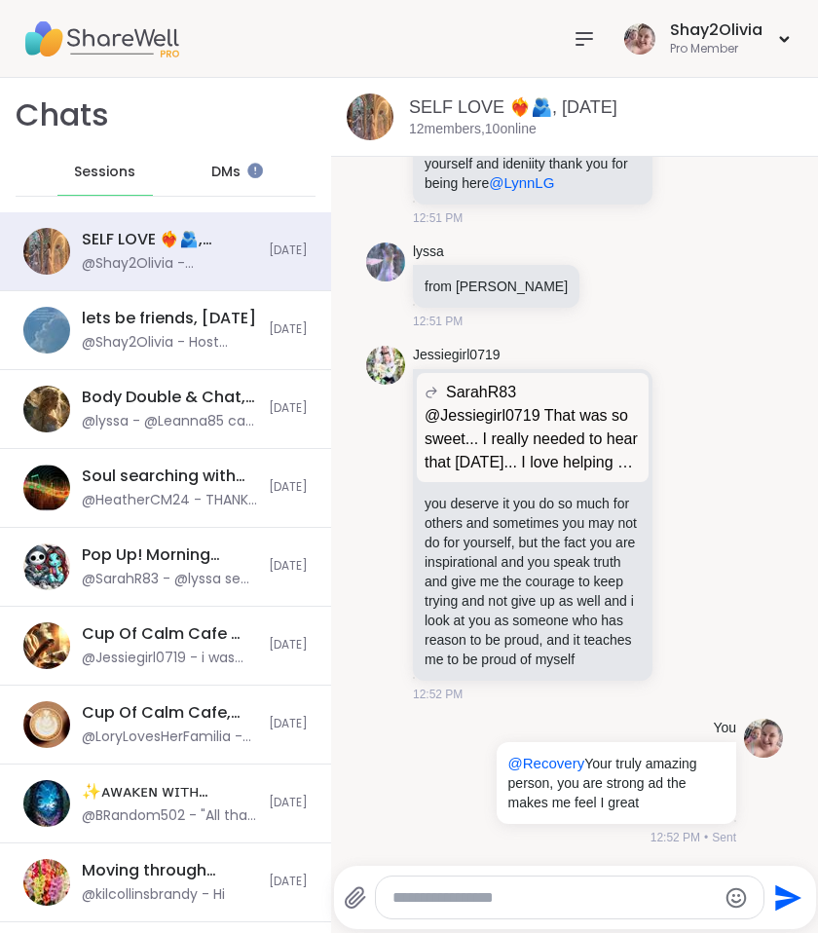
scroll to position [11523, 0]
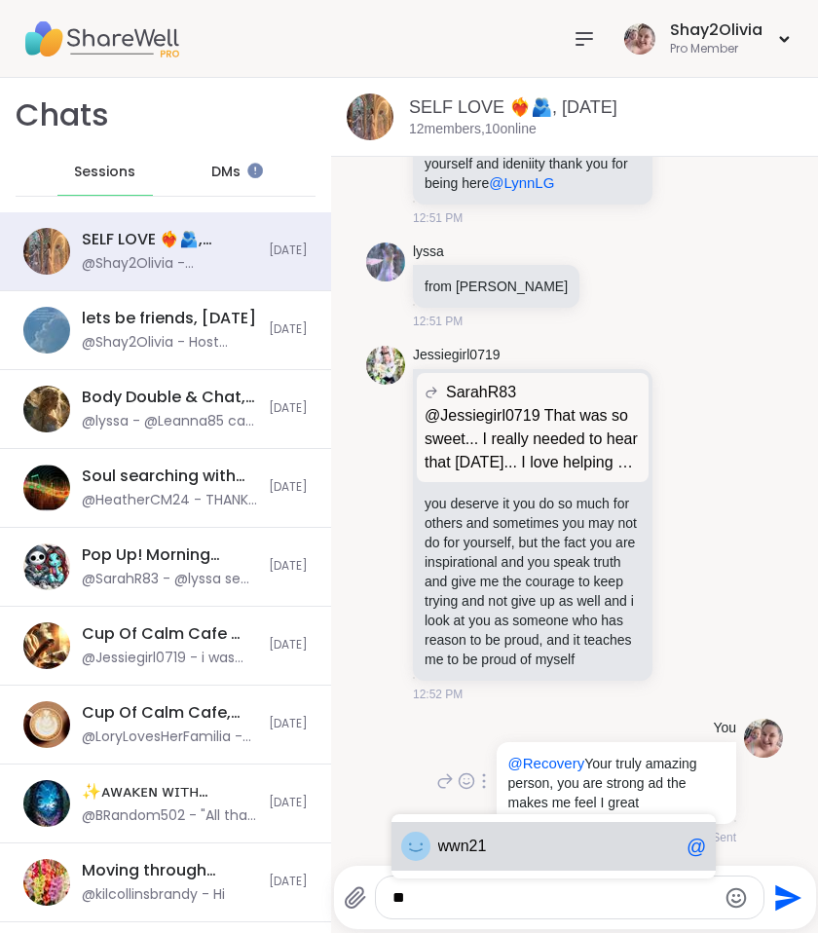
drag, startPoint x: 581, startPoint y: 849, endPoint x: 429, endPoint y: 841, distance: 152.2
click at [581, 849] on span "w w n21" at bounding box center [558, 846] width 241 height 19
click at [540, 837] on div "12:52 PM • Sent" at bounding box center [615, 838] width 244 height 18
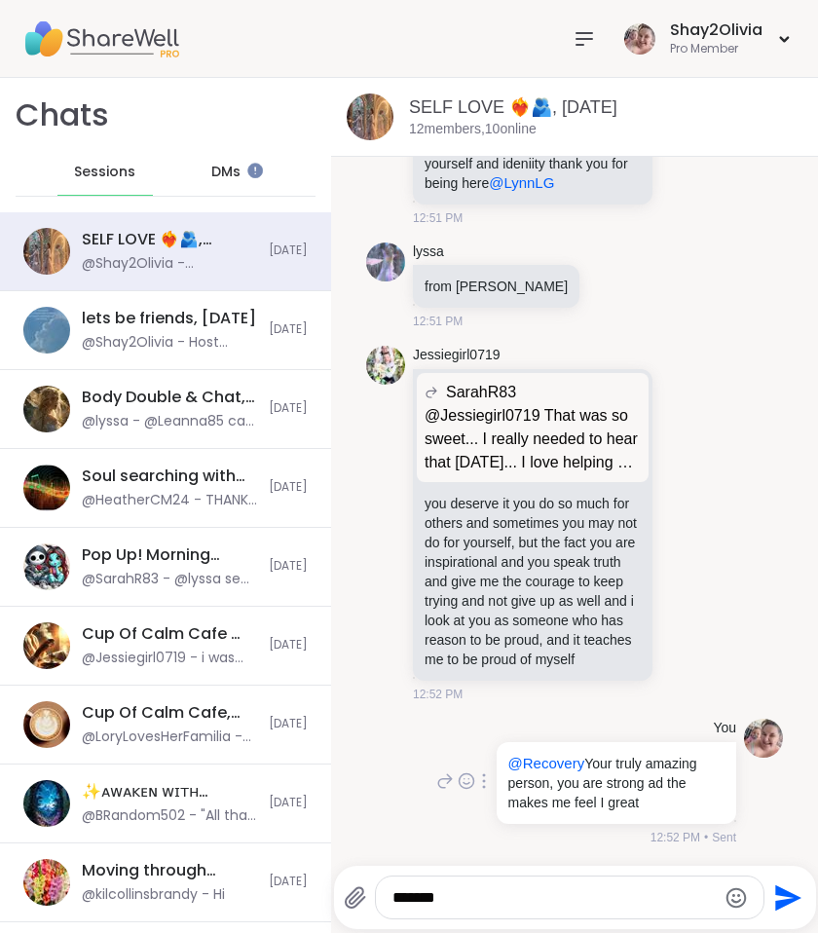
click at [432, 841] on div "You @Recovery Your truly amazing person, you are strong ad the makes me feel I …" at bounding box center [584, 783] width 304 height 128
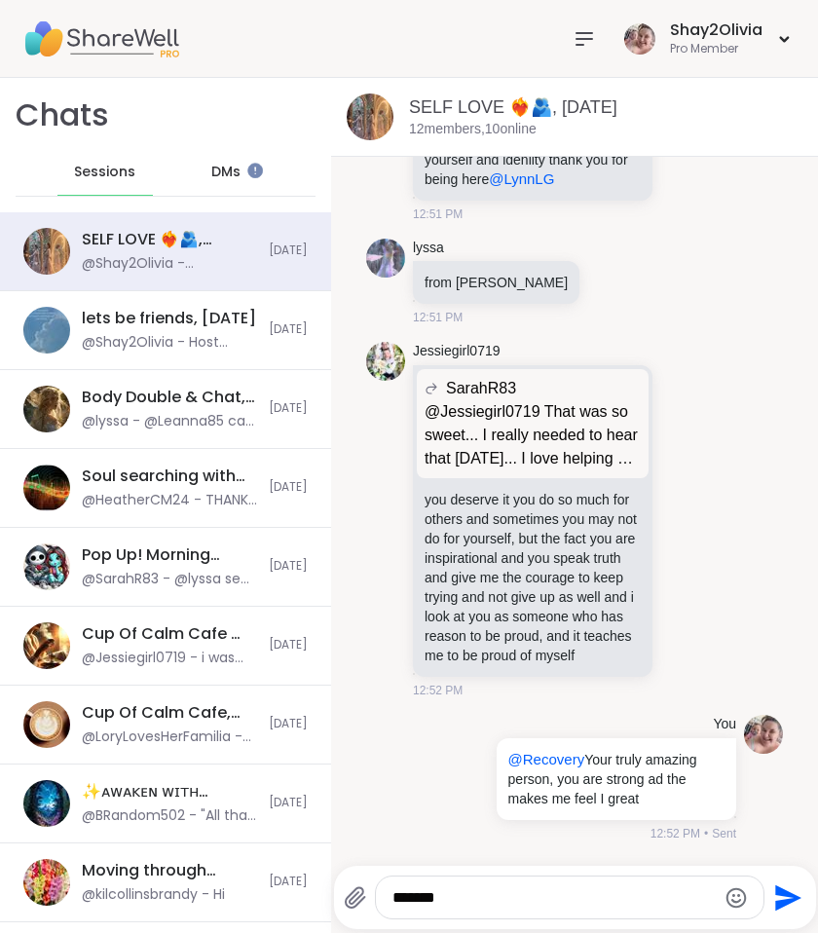
click at [475, 895] on textarea "******" at bounding box center [554, 897] width 322 height 19
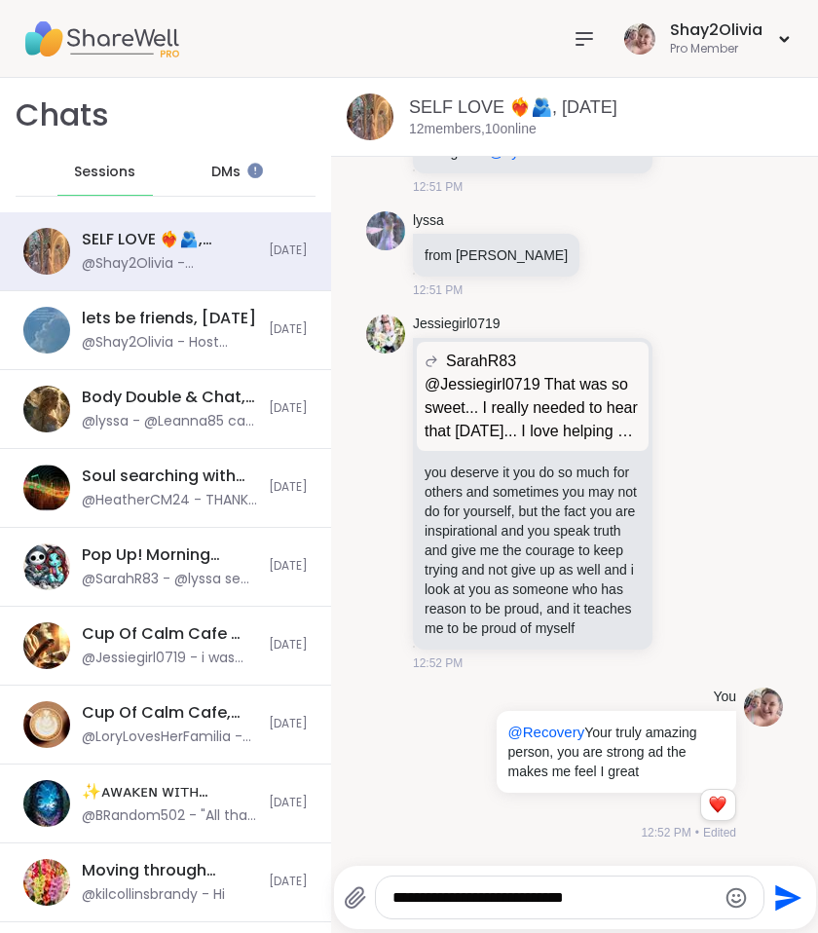
scroll to position [11550, 0]
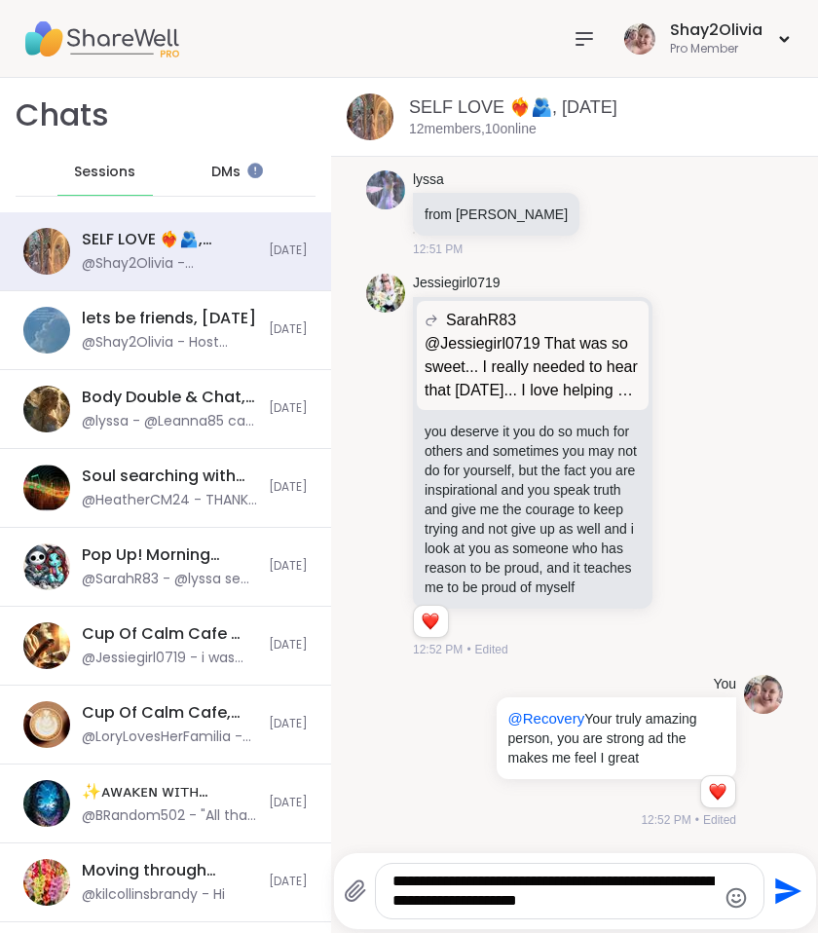
type textarea "**********"
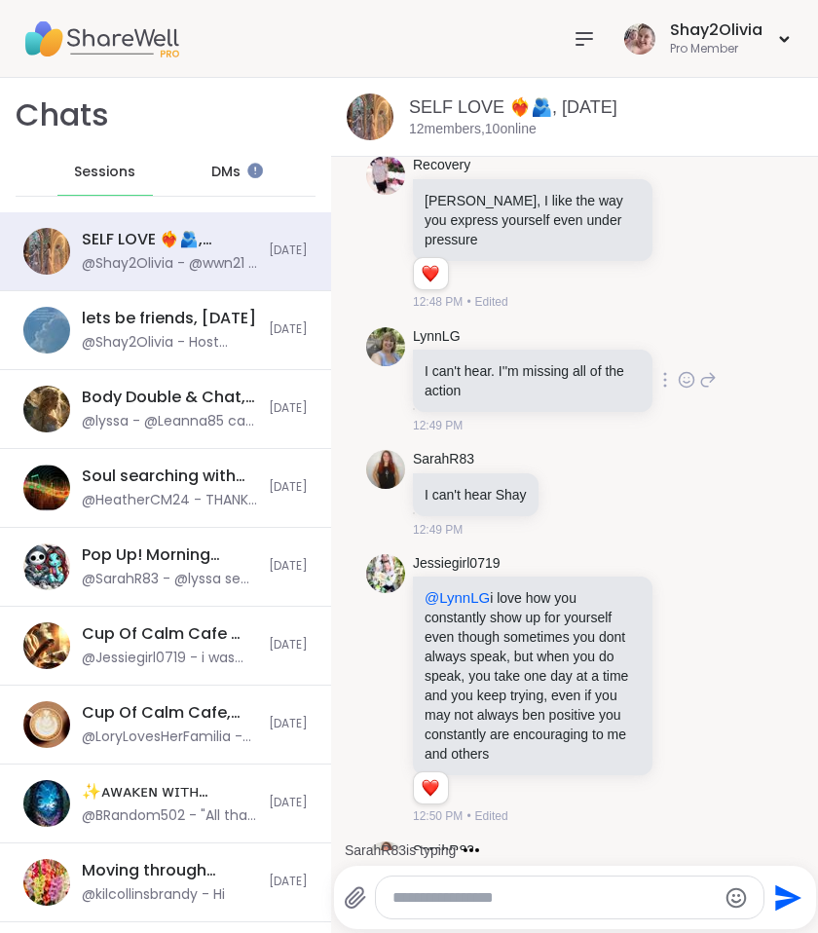
scroll to position [9710, 0]
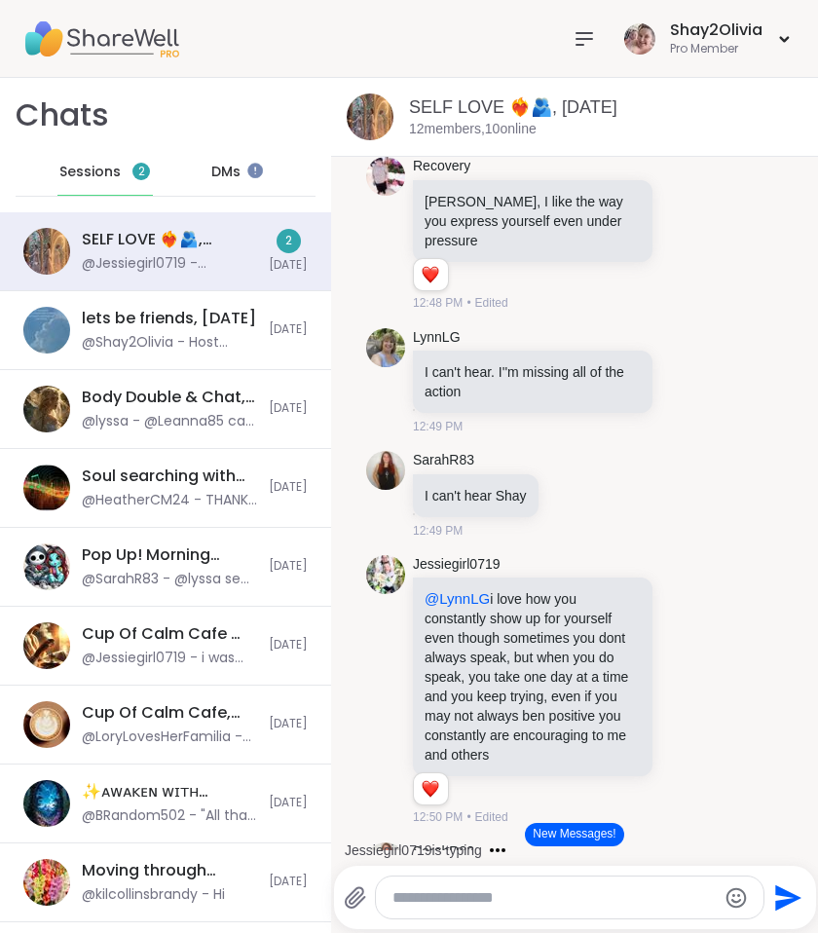
click at [603, 829] on button "New Messages!" at bounding box center [574, 834] width 98 height 23
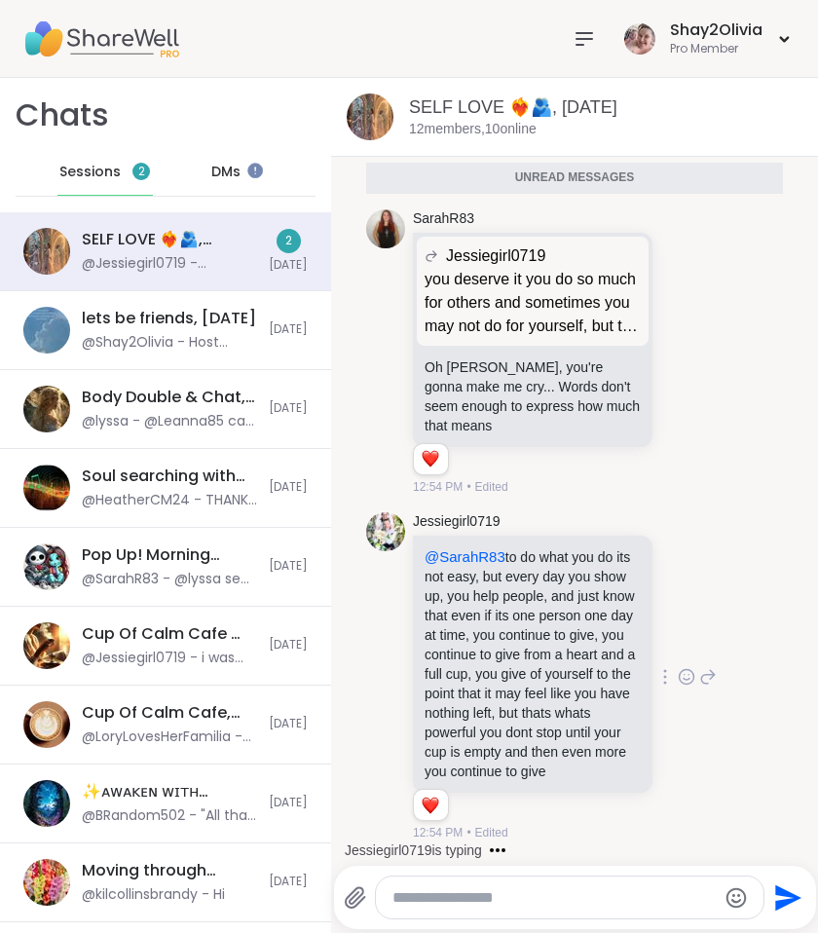
scroll to position [12406, 0]
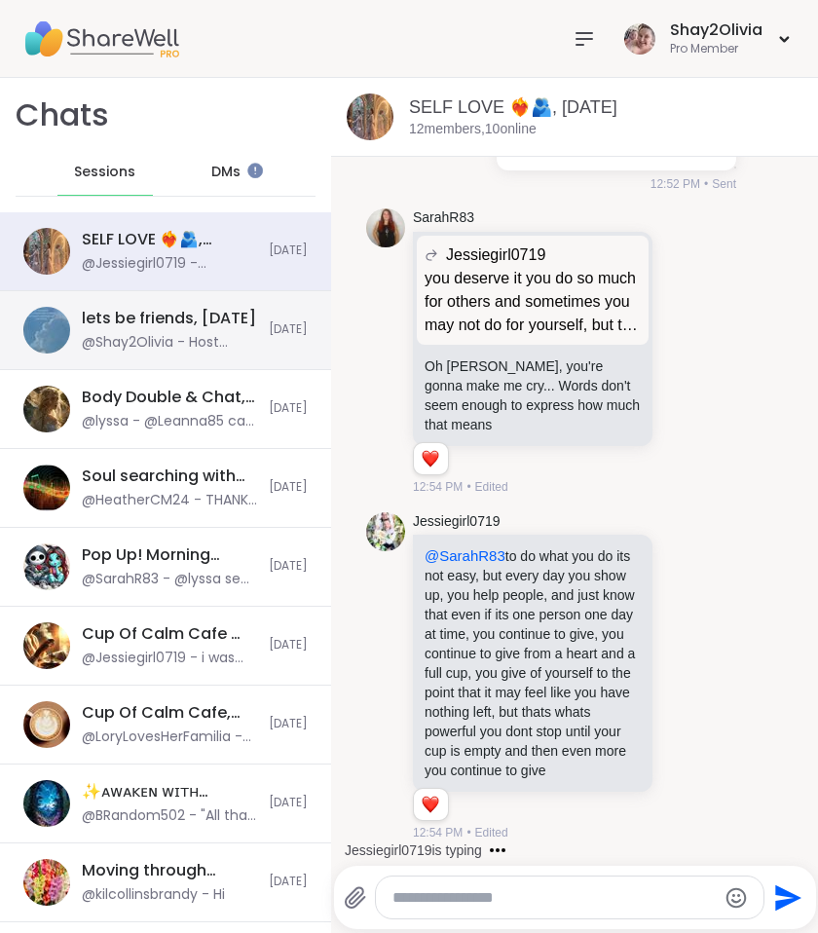
click at [198, 317] on div "lets be friends, [DATE]" at bounding box center [169, 318] width 174 height 21
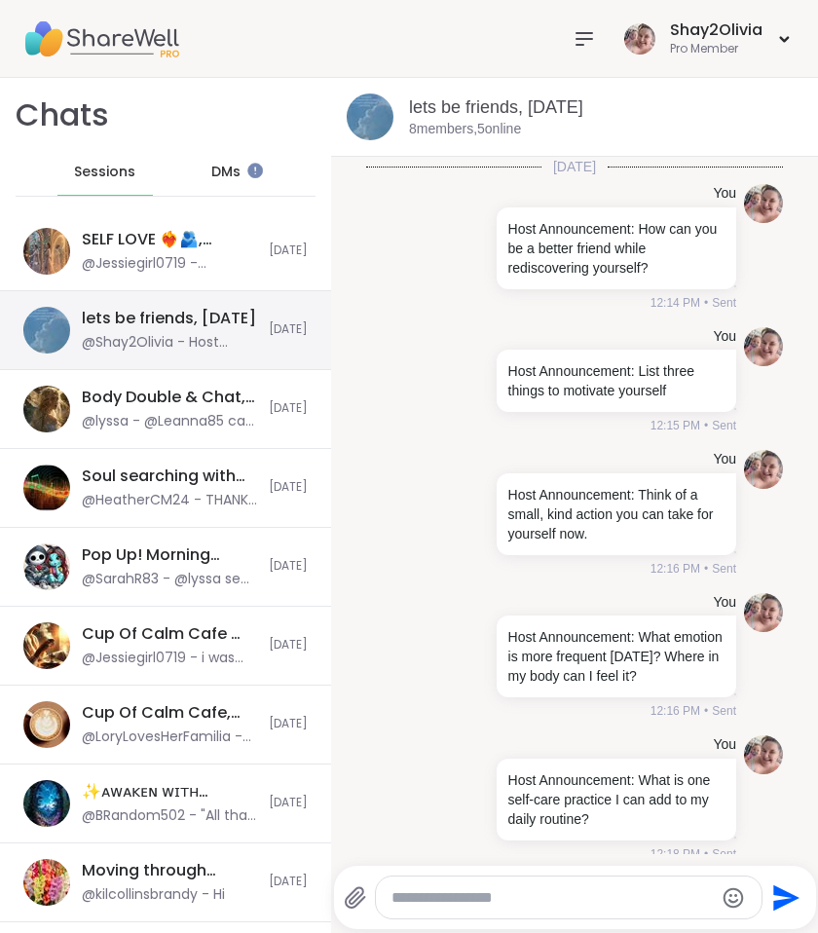
scroll to position [195, 0]
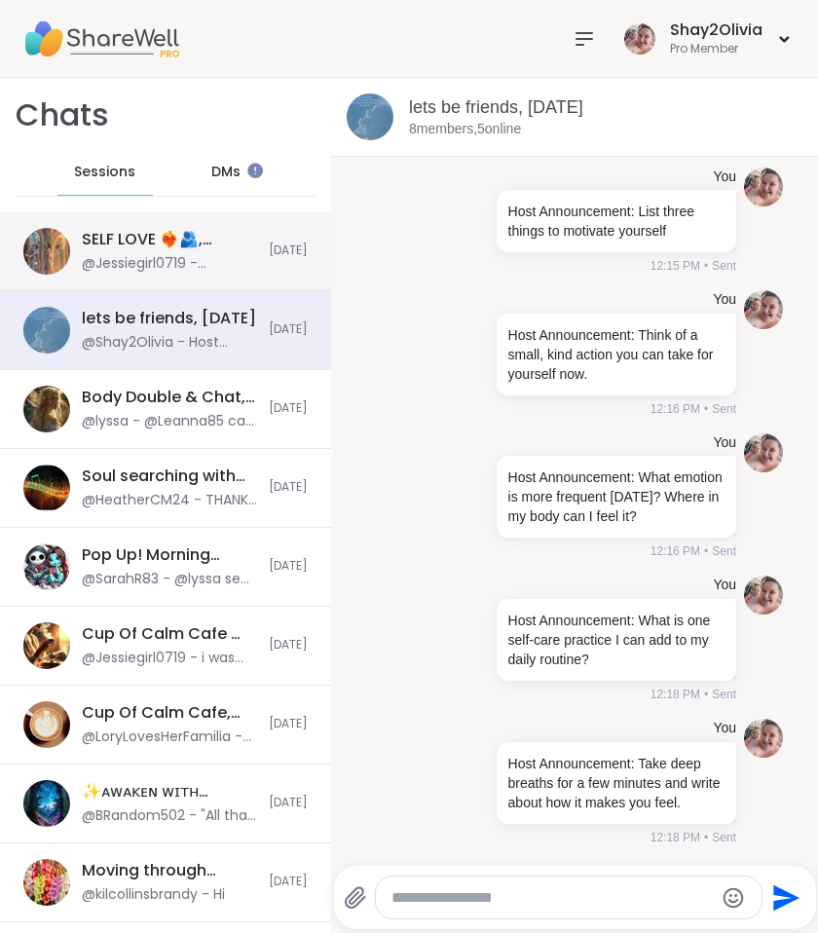
click at [152, 259] on div "@Jessiegirl0719 - @SarahR83 to do what you do its not easy, but every day you s…" at bounding box center [169, 263] width 175 height 19
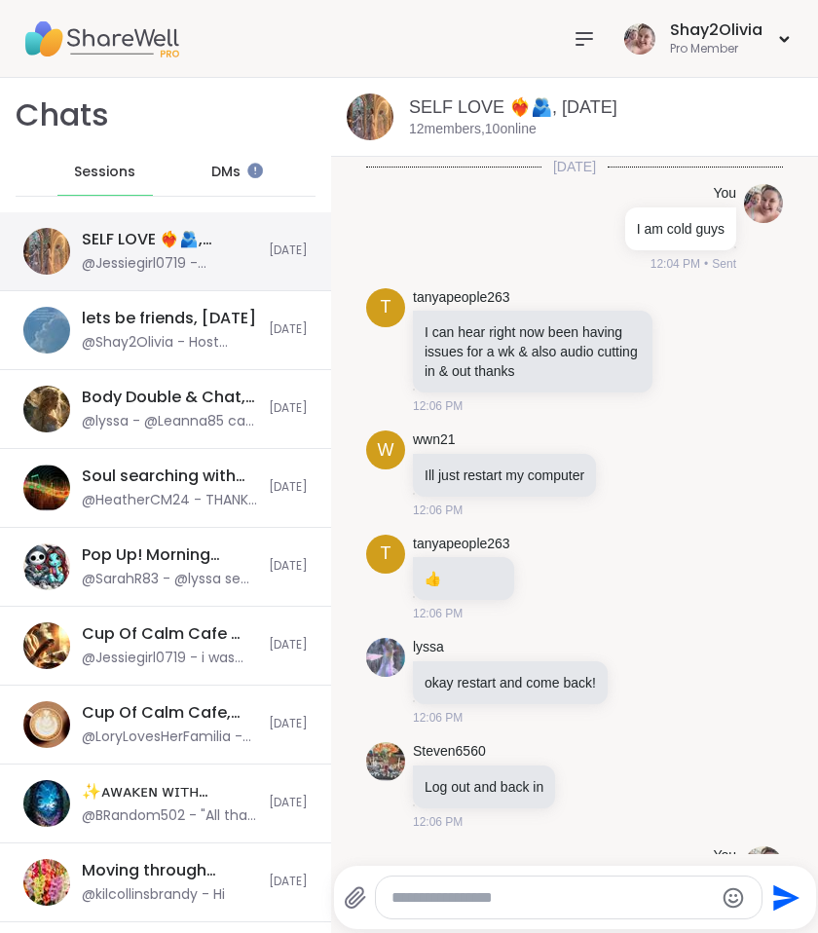
click at [191, 241] on div "SELF LOVE ❤️‍🔥🫂, [DATE]" at bounding box center [169, 239] width 175 height 21
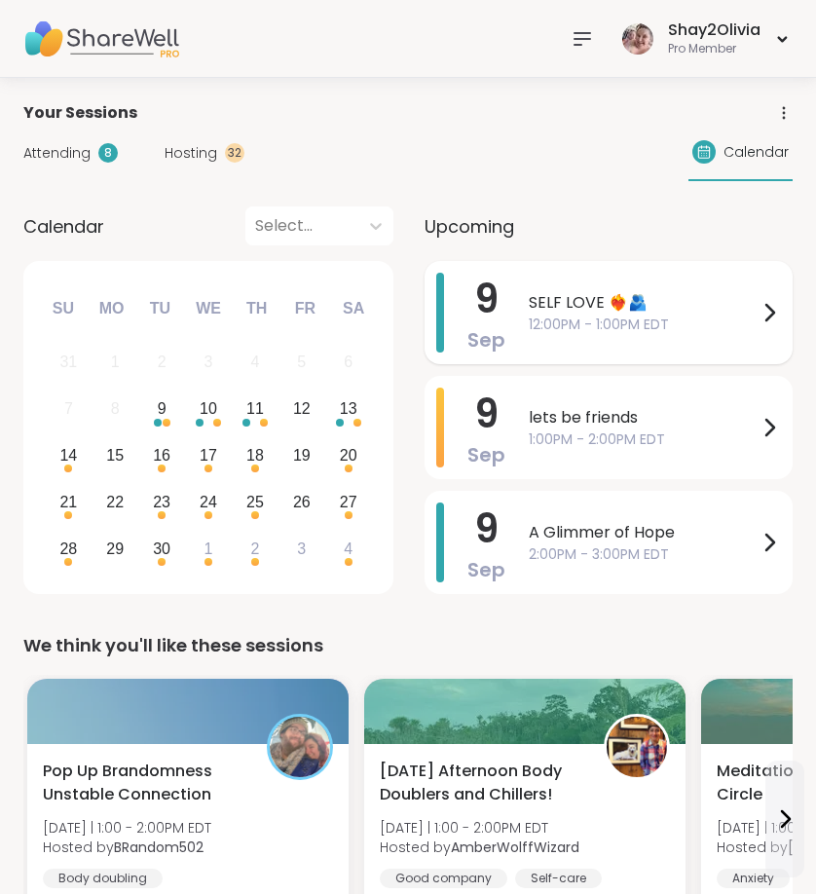
click at [569, 317] on span "12:00PM - 1:00PM EDT" at bounding box center [643, 325] width 229 height 20
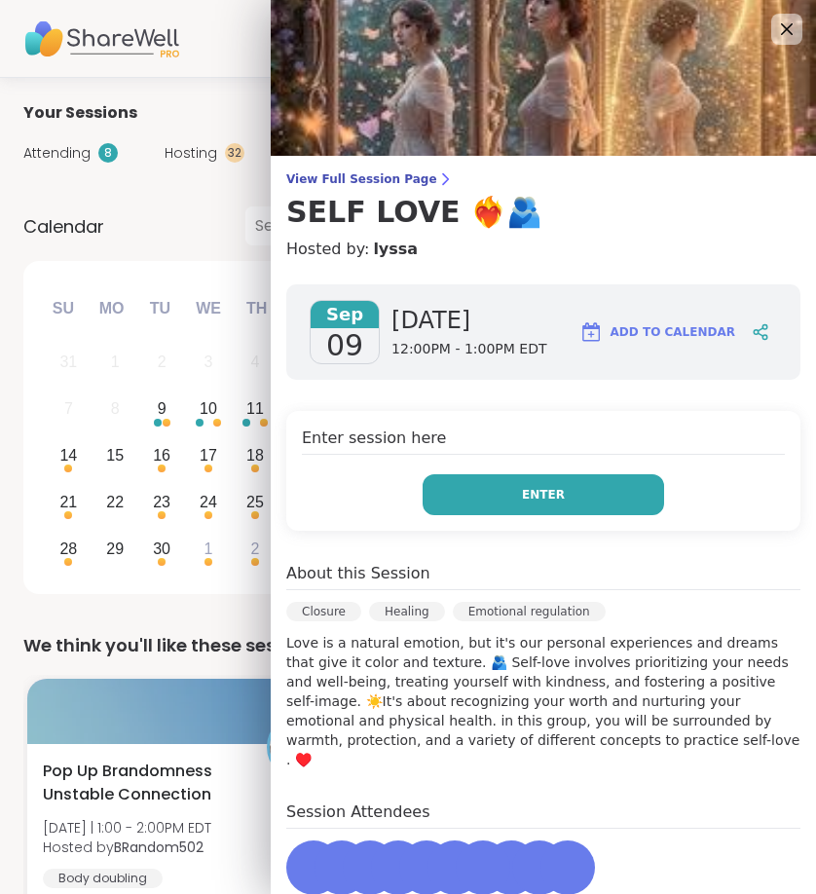
click at [502, 512] on button "Enter" at bounding box center [544, 494] width 242 height 41
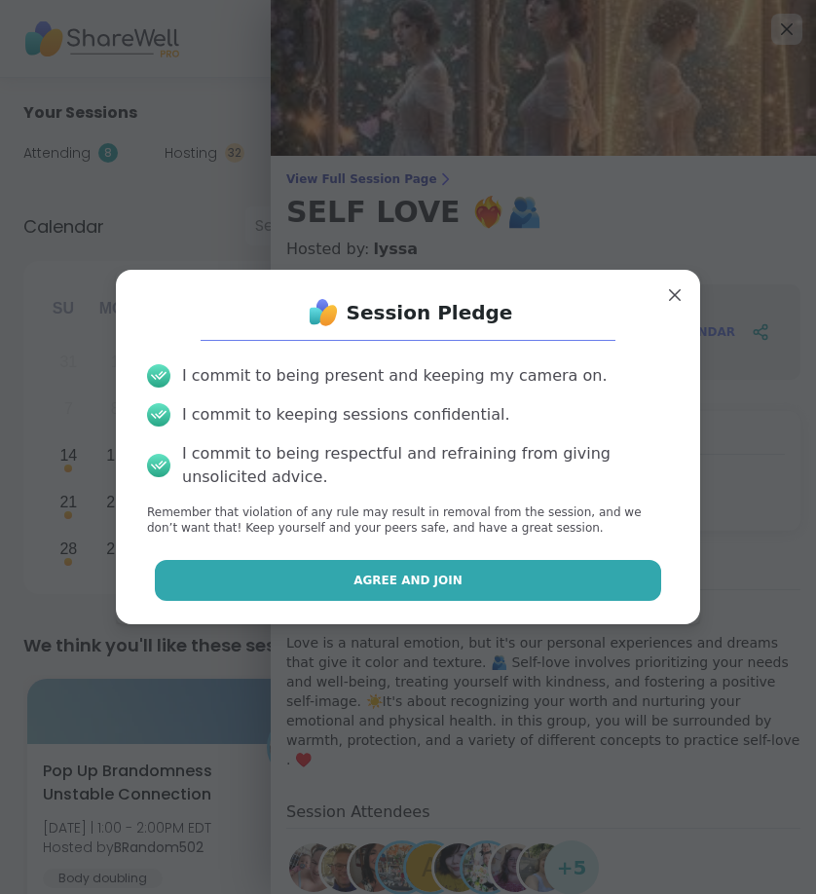
click at [511, 593] on button "Agree and Join" at bounding box center [408, 580] width 507 height 41
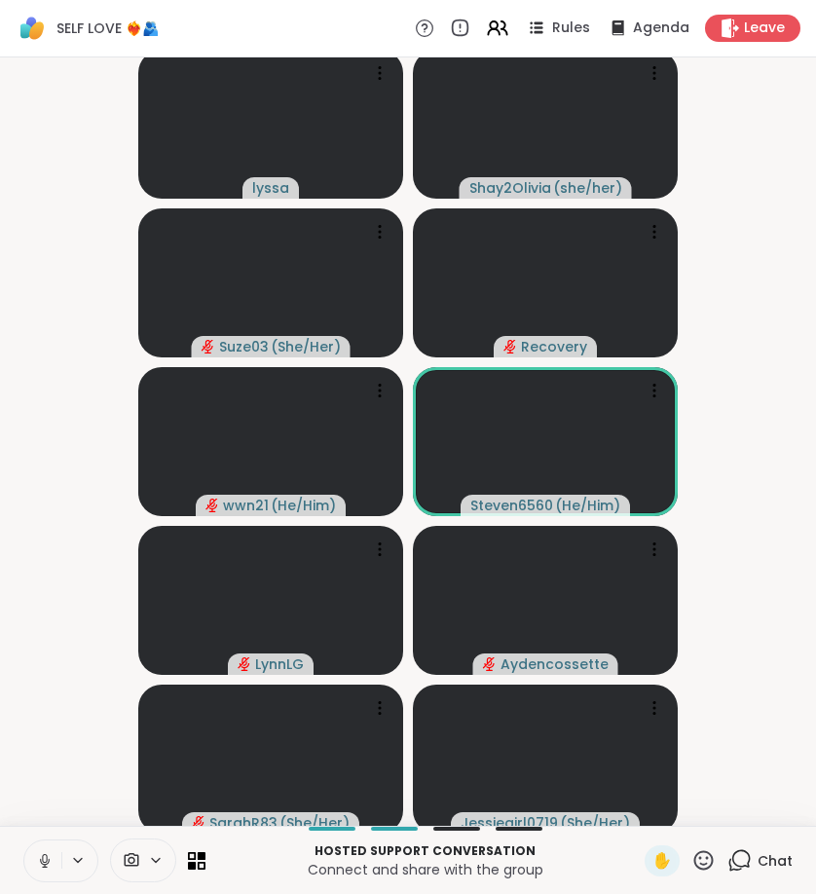
click at [44, 861] on icon at bounding box center [45, 861] width 18 height 18
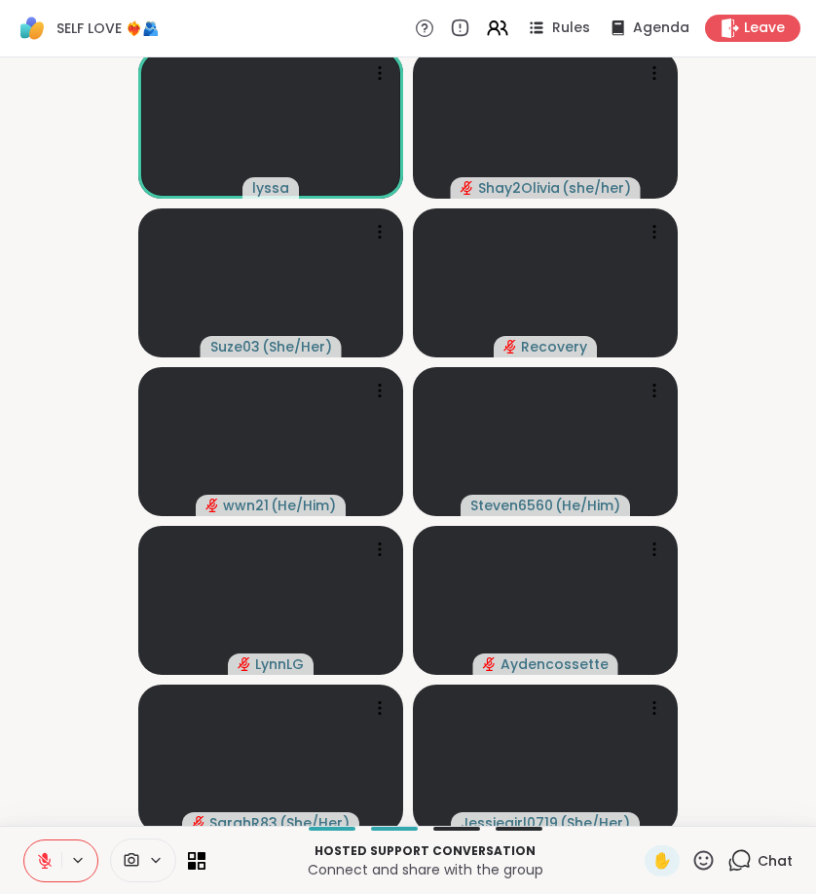
click at [45, 857] on icon at bounding box center [45, 856] width 6 height 8
click at [46, 862] on icon at bounding box center [44, 858] width 5 height 9
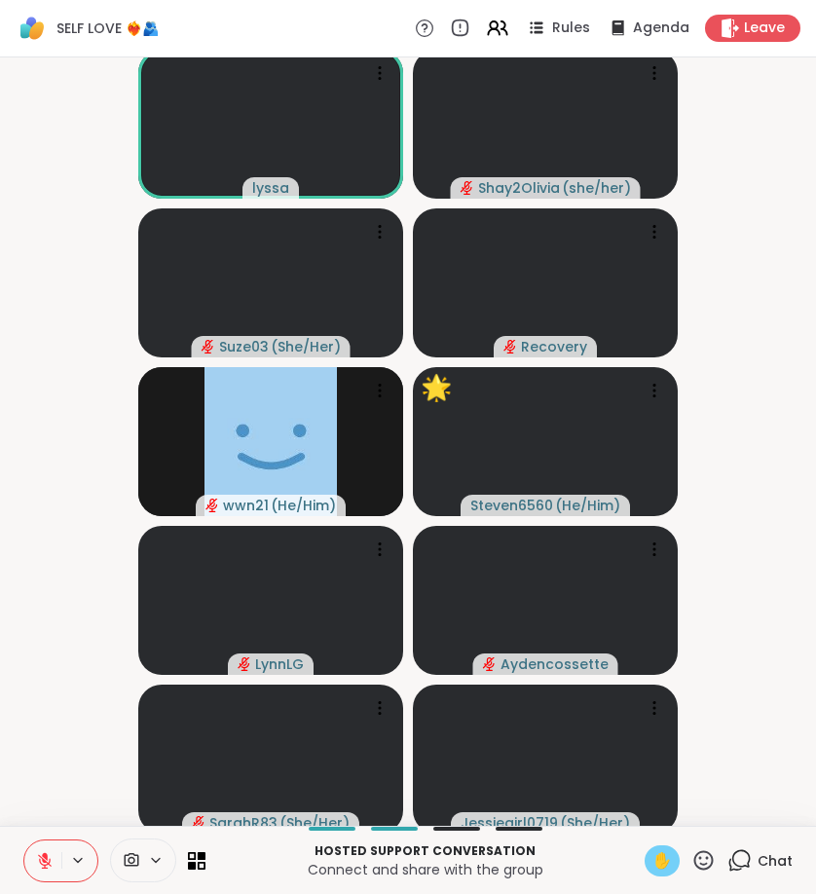
click at [656, 863] on span "✋" at bounding box center [662, 860] width 19 height 23
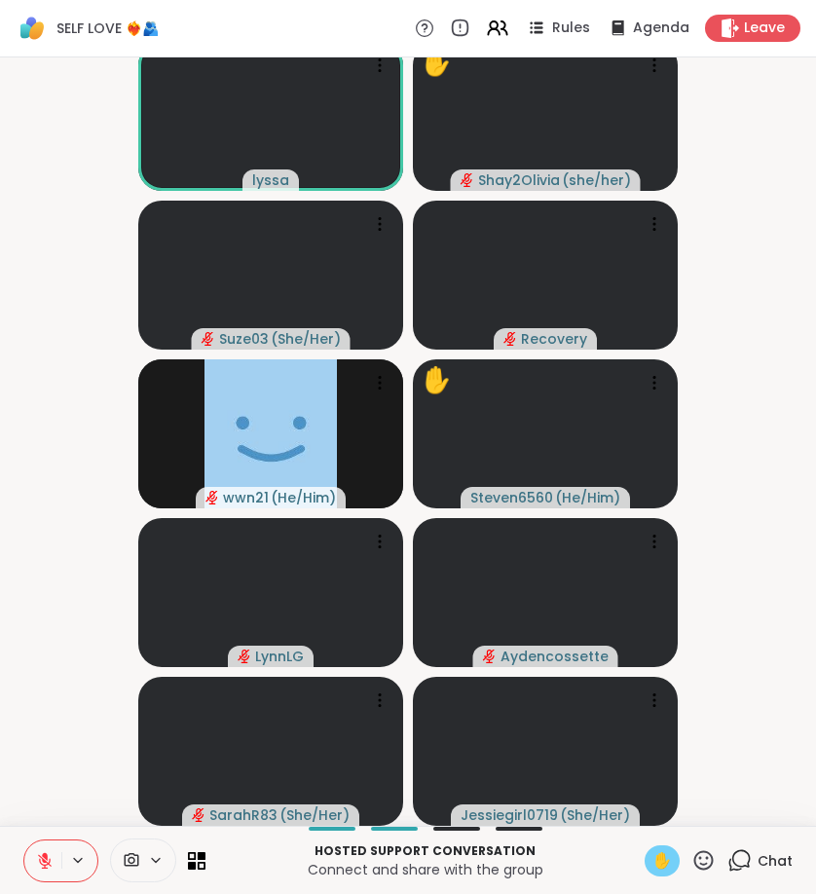
scroll to position [8, 0]
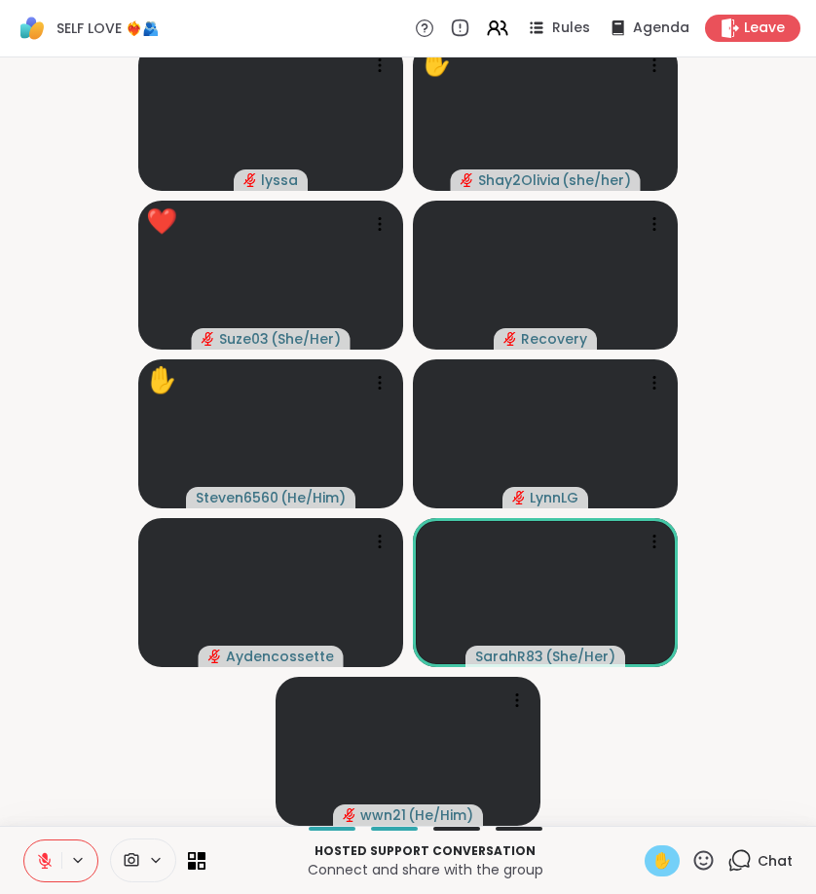
click at [705, 854] on icon at bounding box center [704, 860] width 24 height 24
click at [614, 779] on video-player-container "lyssa ✋ Shay2Olivia ( she/her ) ❤️ Suze03 ( She/Her ) ❤️ ❤️ ❤️ Recovery ✋ Steve…" at bounding box center [408, 433] width 793 height 753
click at [704, 851] on icon at bounding box center [704, 859] width 19 height 19
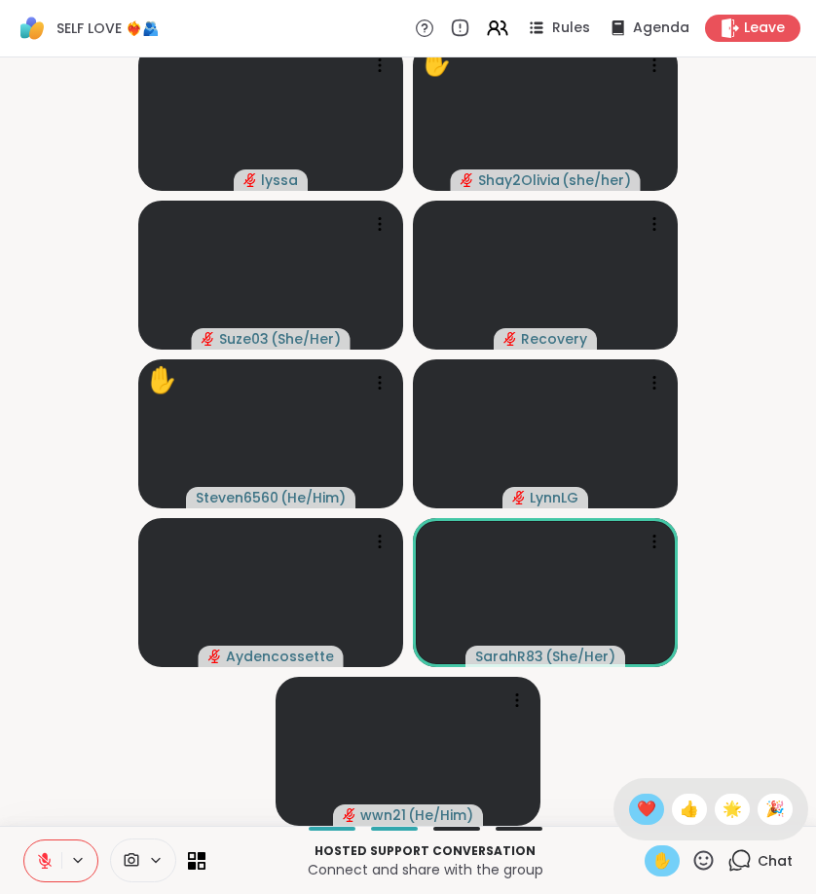
click at [653, 807] on span "❤️" at bounding box center [646, 809] width 19 height 23
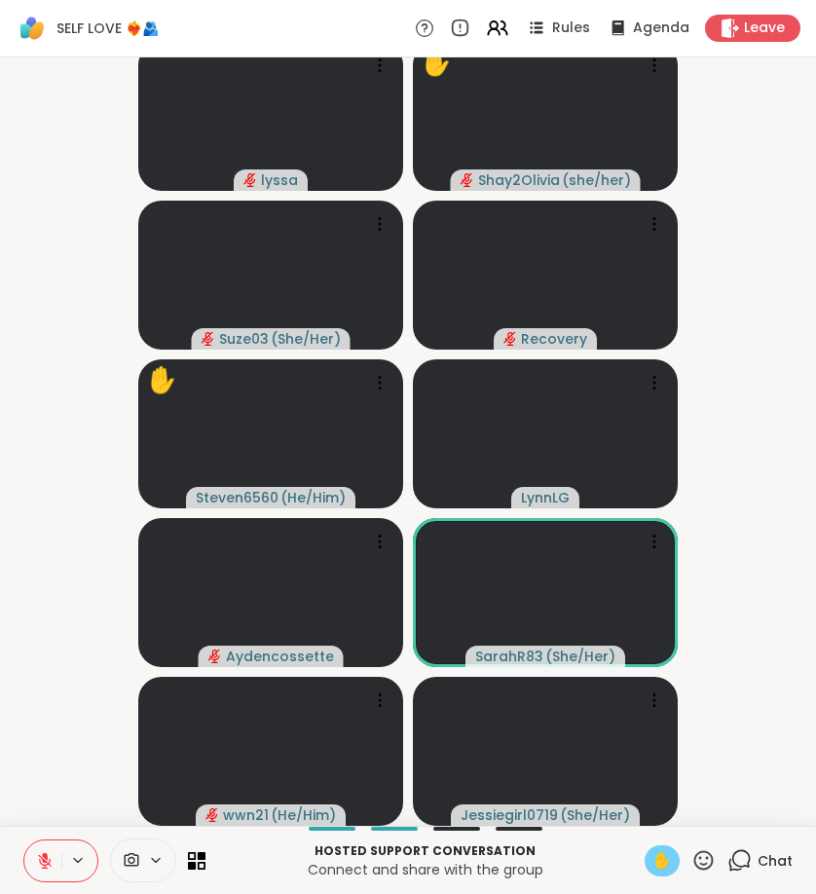
click at [694, 886] on div "Hosted support conversation Connect and share with the group ✋ Chat" at bounding box center [408, 860] width 816 height 68
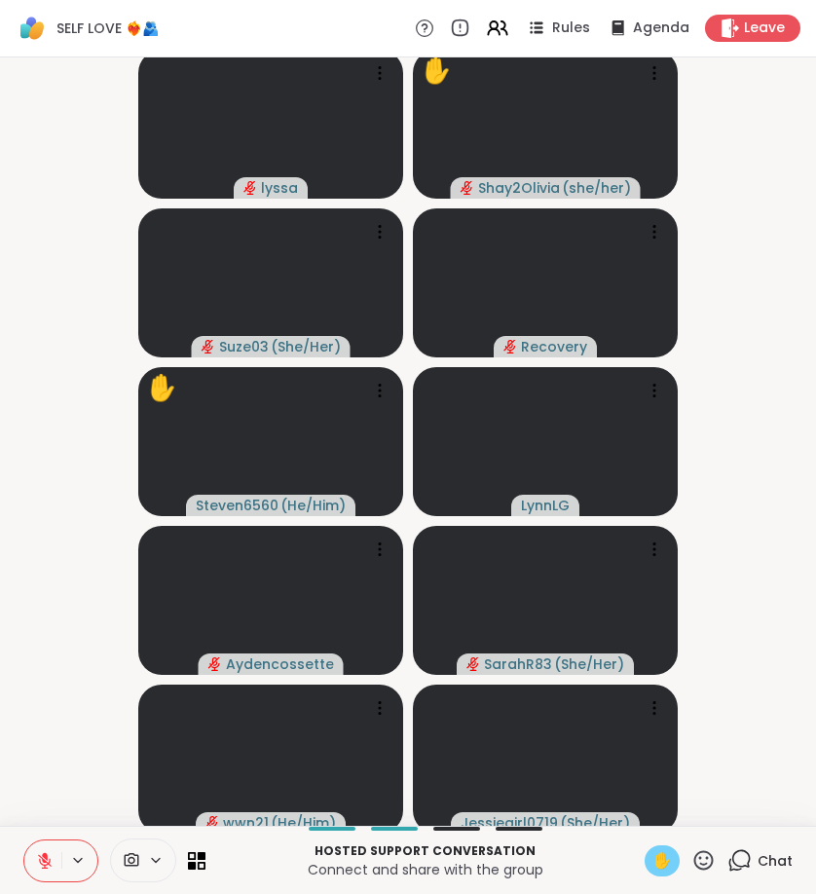
scroll to position [0, 0]
click at [43, 859] on icon at bounding box center [45, 861] width 14 height 14
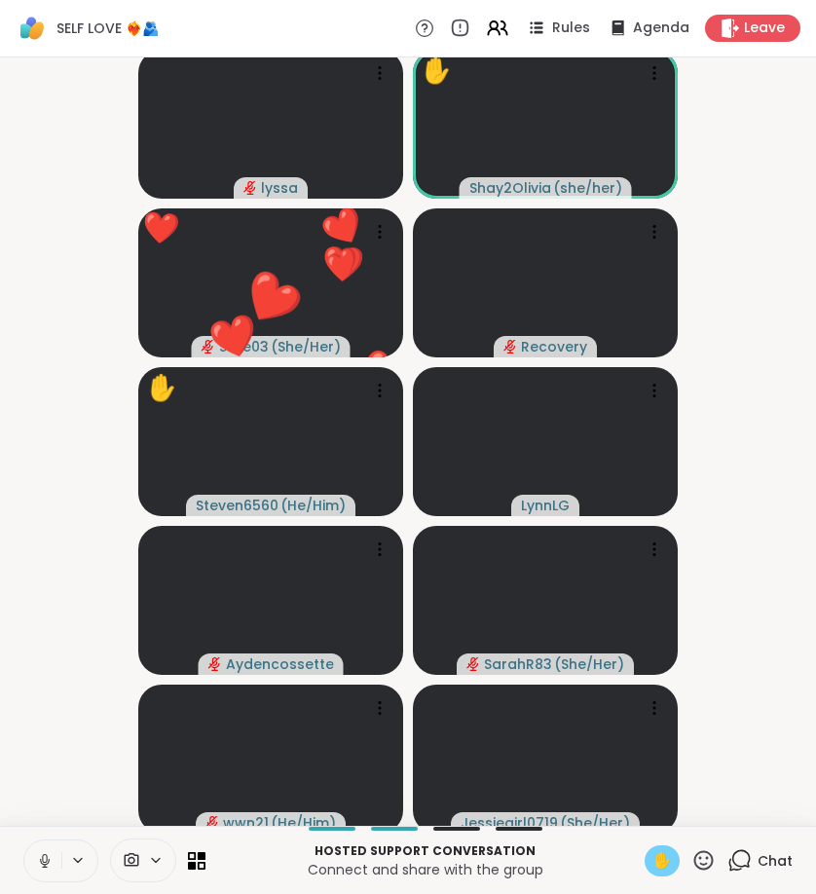
click at [705, 862] on icon at bounding box center [704, 860] width 24 height 24
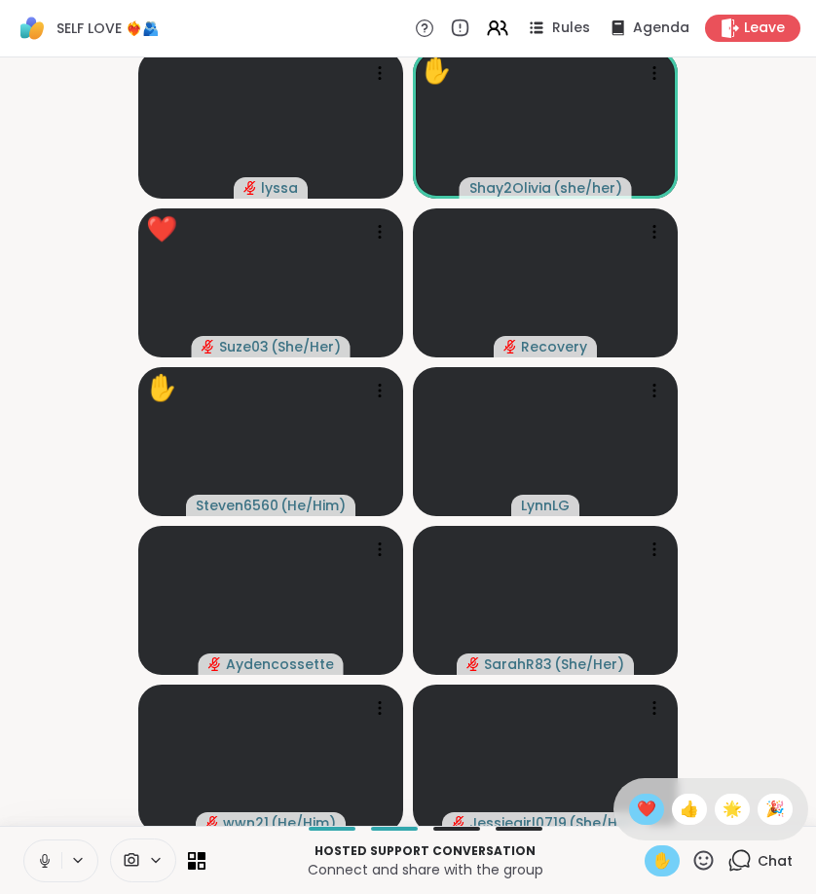
click at [646, 816] on span "❤️" at bounding box center [646, 809] width 19 height 23
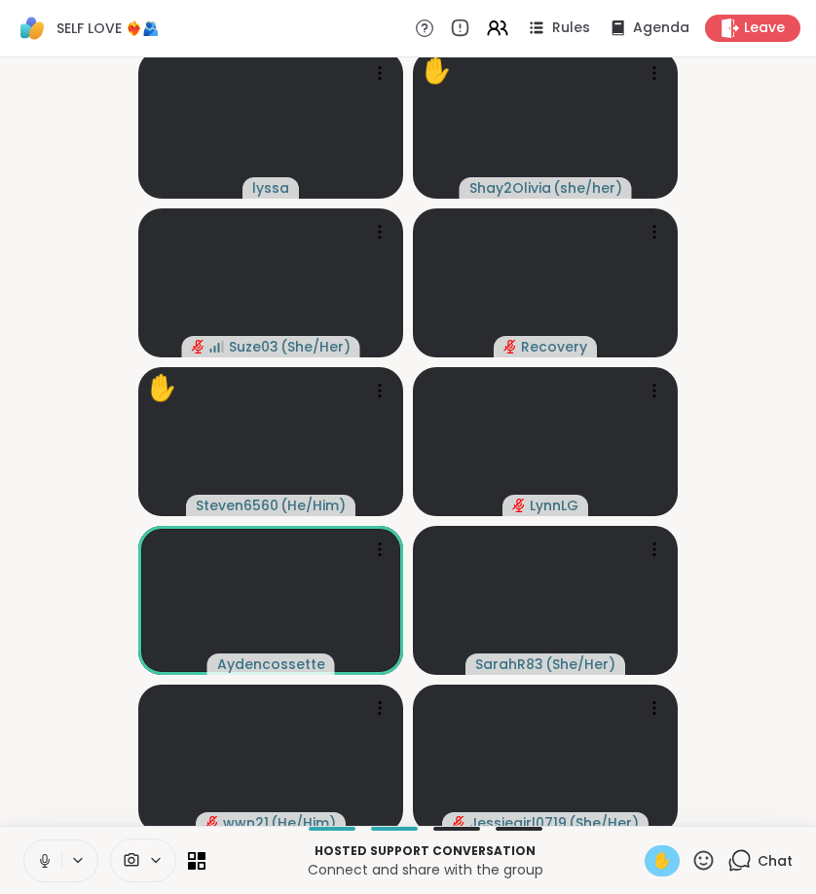
click at [42, 853] on icon at bounding box center [45, 861] width 18 height 18
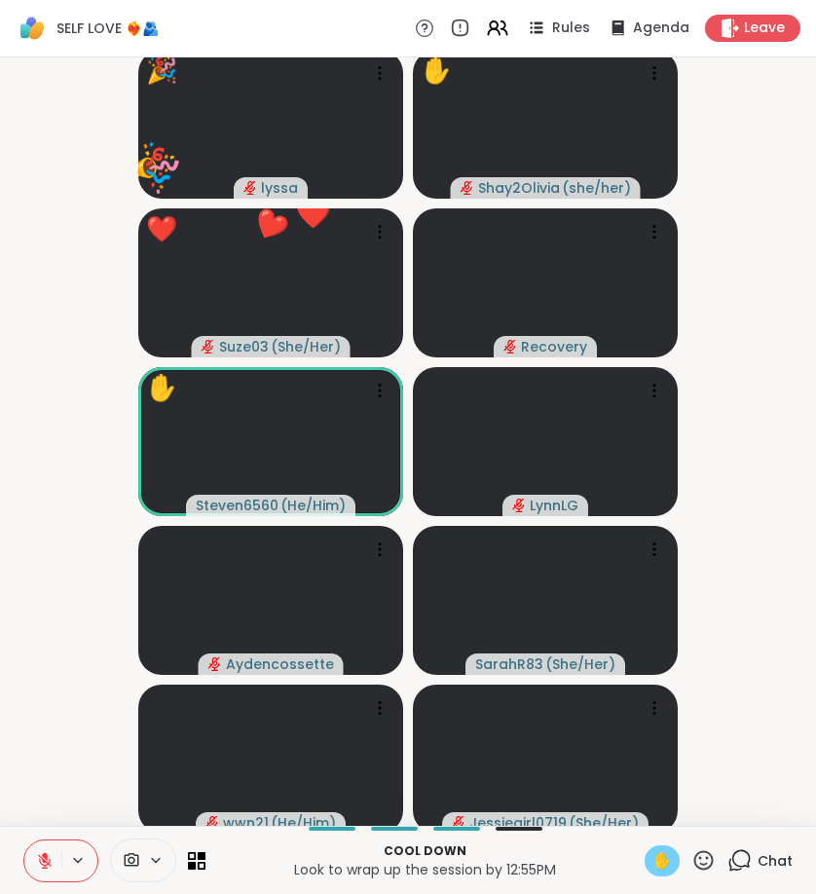
click at [706, 851] on icon at bounding box center [704, 859] width 19 height 19
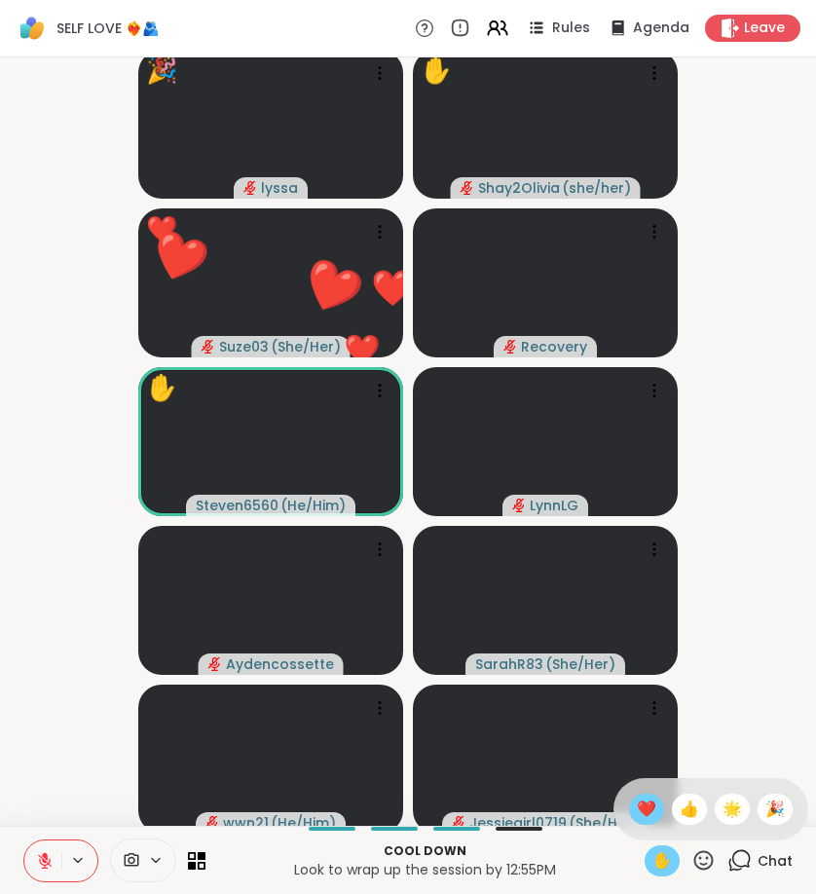
click at [647, 816] on span "❤️" at bounding box center [646, 809] width 19 height 23
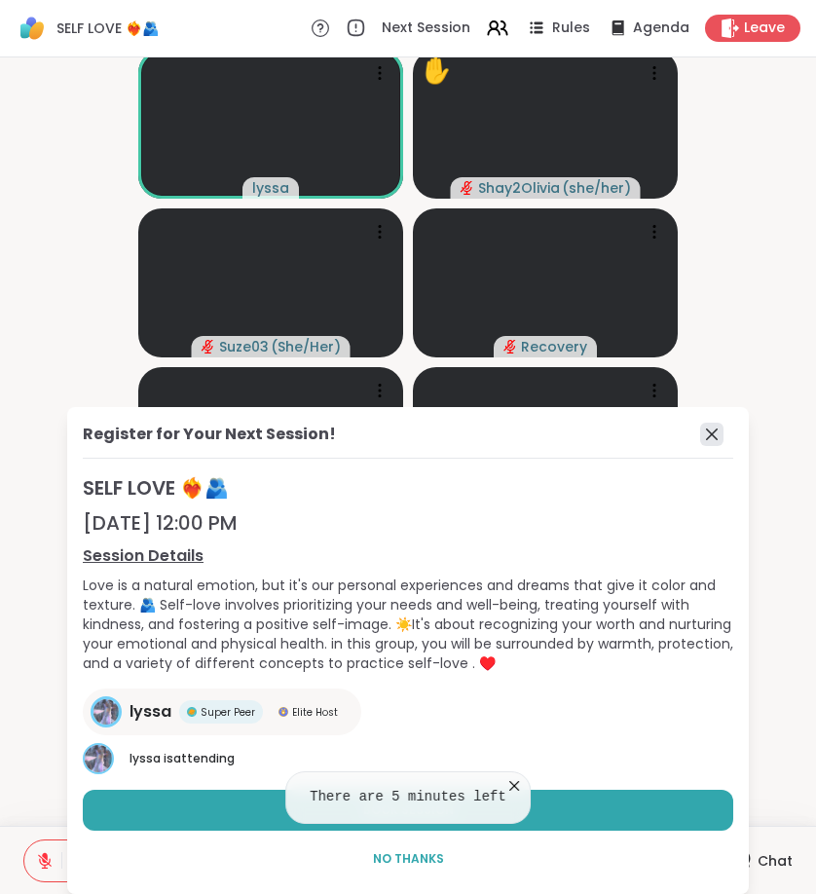
click at [700, 441] on icon at bounding box center [711, 434] width 23 height 23
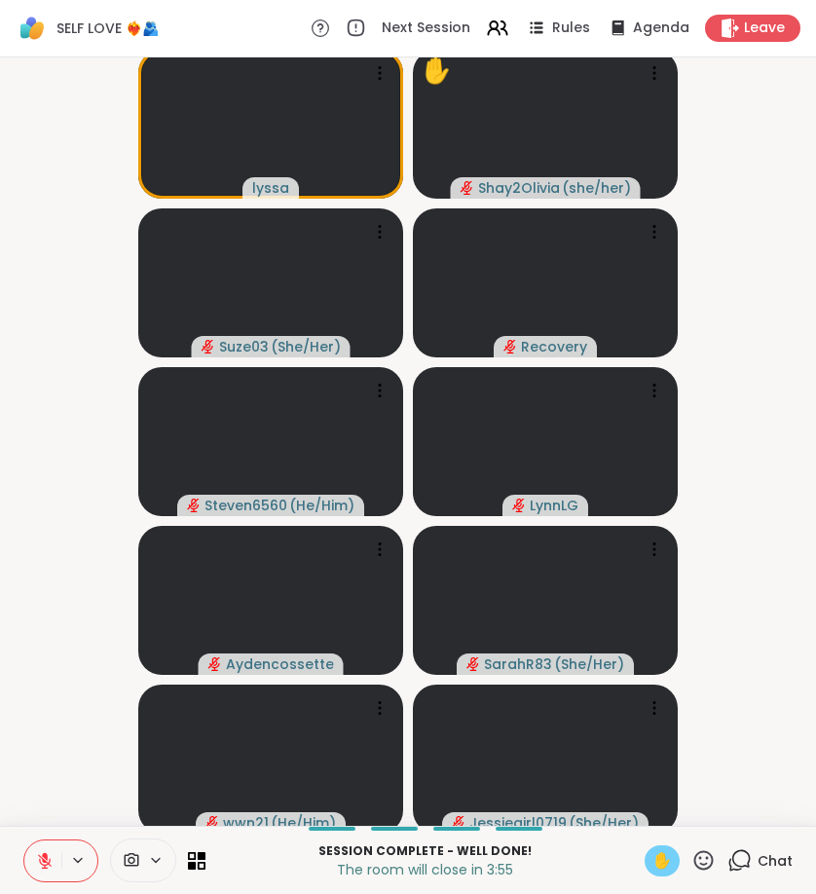
click at [41, 852] on icon at bounding box center [45, 861] width 18 height 18
drag, startPoint x: 779, startPoint y: 357, endPoint x: 39, endPoint y: 851, distance: 889.9
click at [39, 852] on icon at bounding box center [45, 861] width 18 height 18
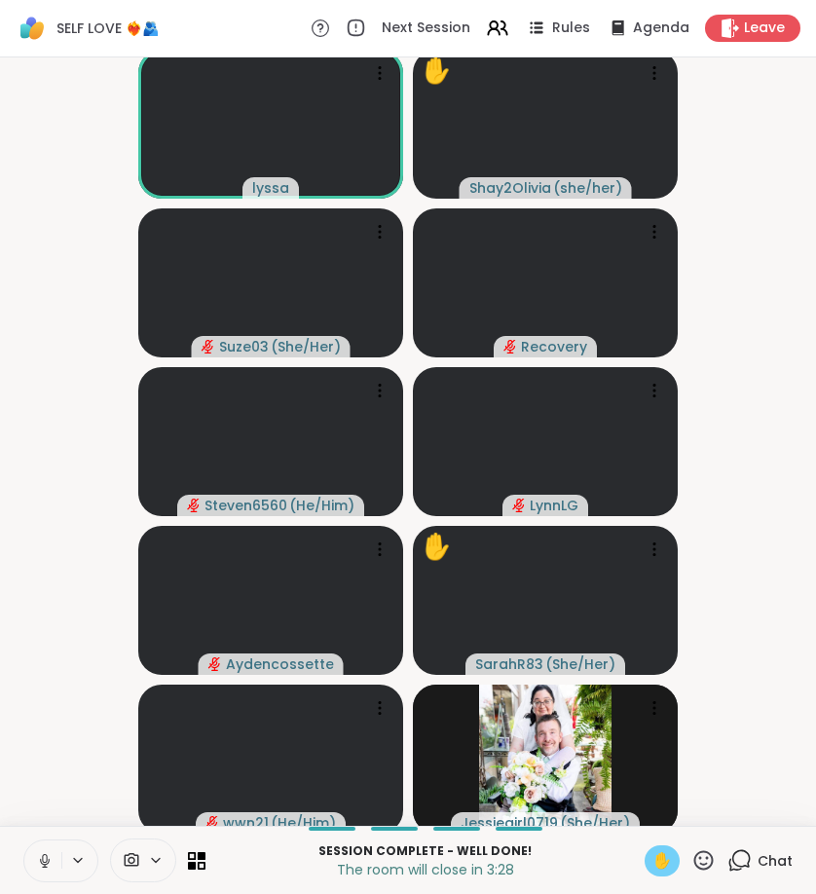
click at [43, 862] on icon at bounding box center [45, 861] width 18 height 18
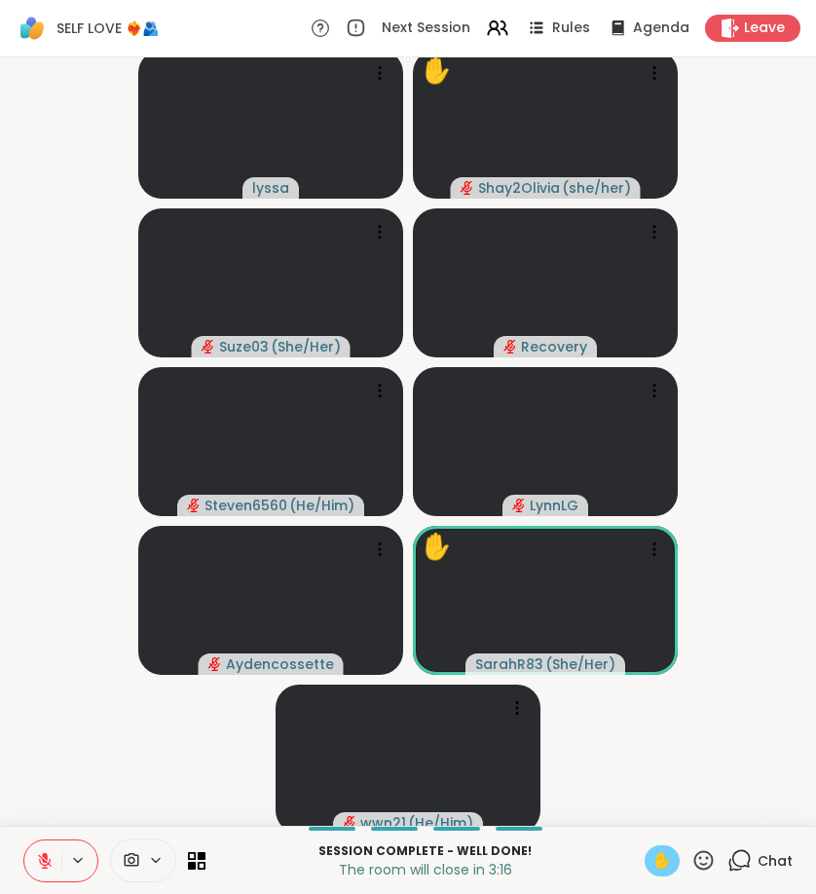
click at [658, 859] on span "✋" at bounding box center [662, 860] width 19 height 23
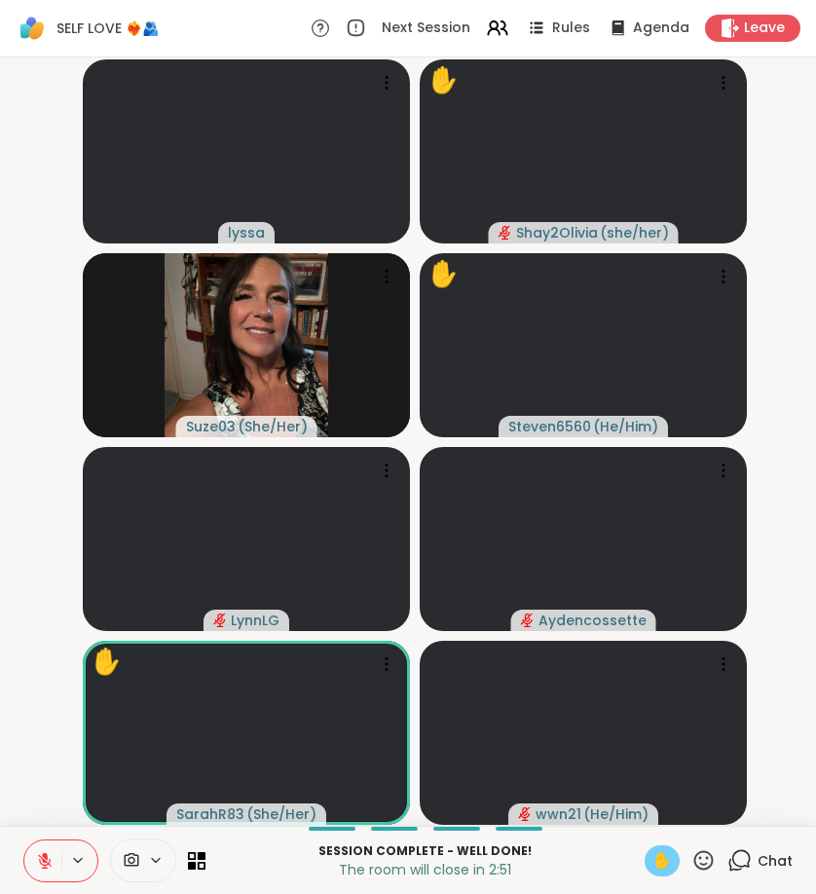
click at [657, 865] on span "✋" at bounding box center [662, 860] width 19 height 23
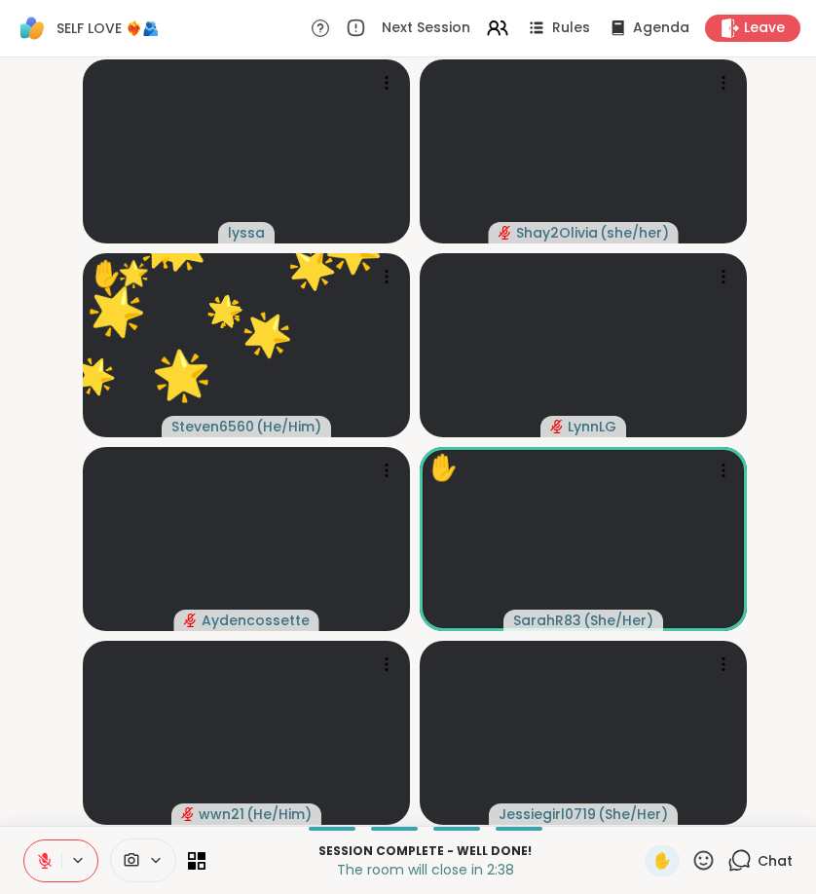
click at [710, 866] on icon at bounding box center [704, 860] width 24 height 24
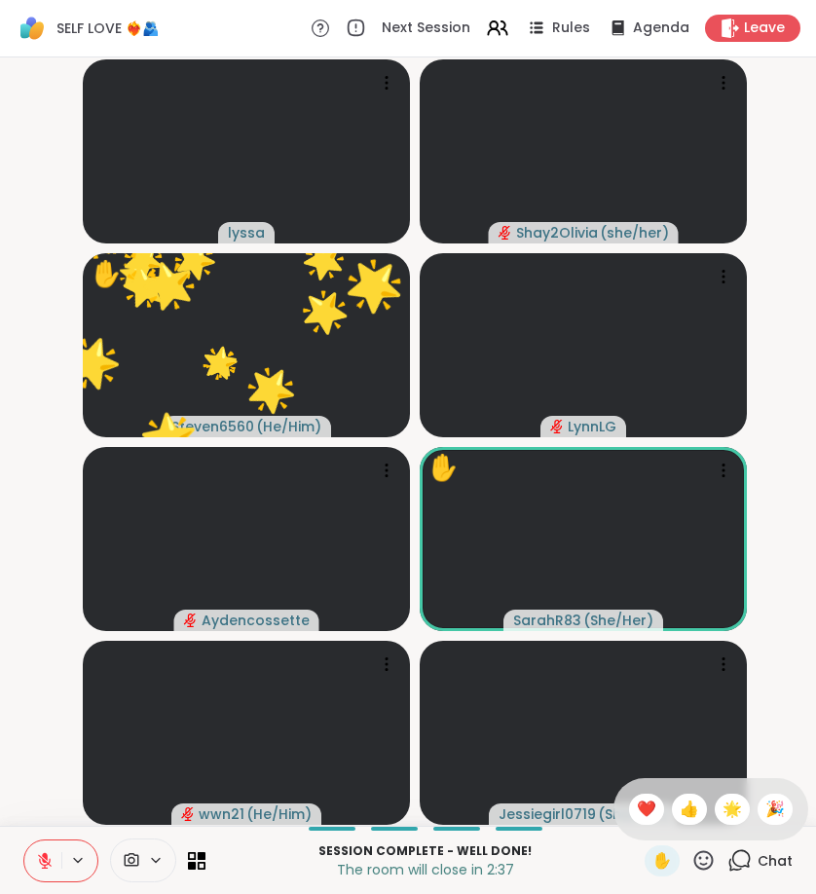
click at [710, 866] on icon at bounding box center [704, 860] width 24 height 24
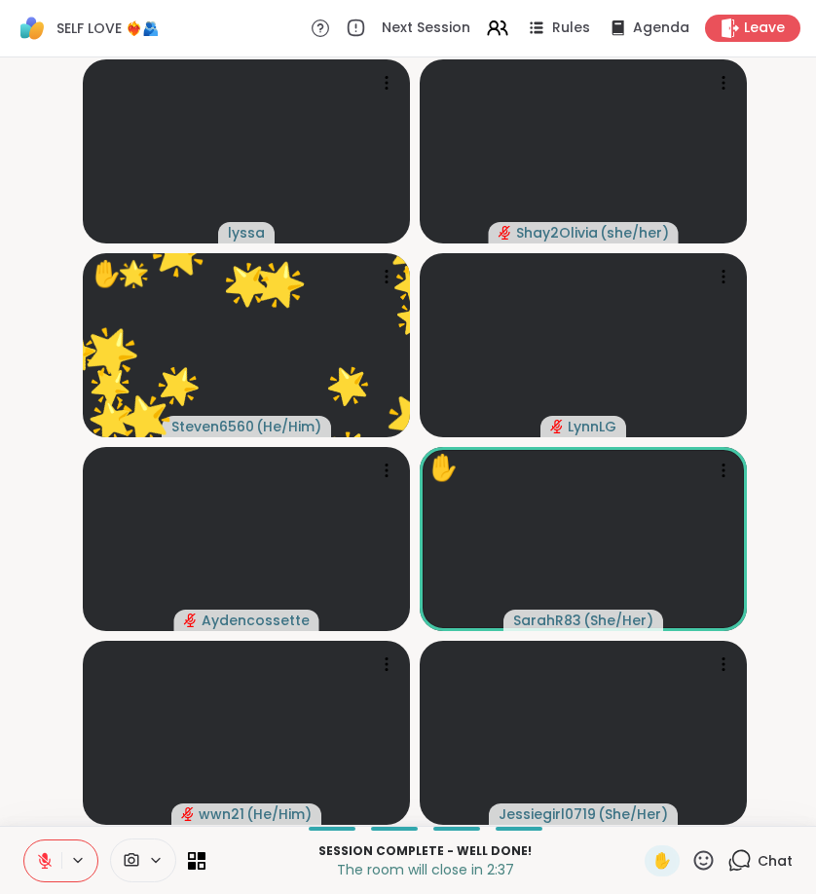
click at [706, 863] on icon at bounding box center [704, 860] width 24 height 24
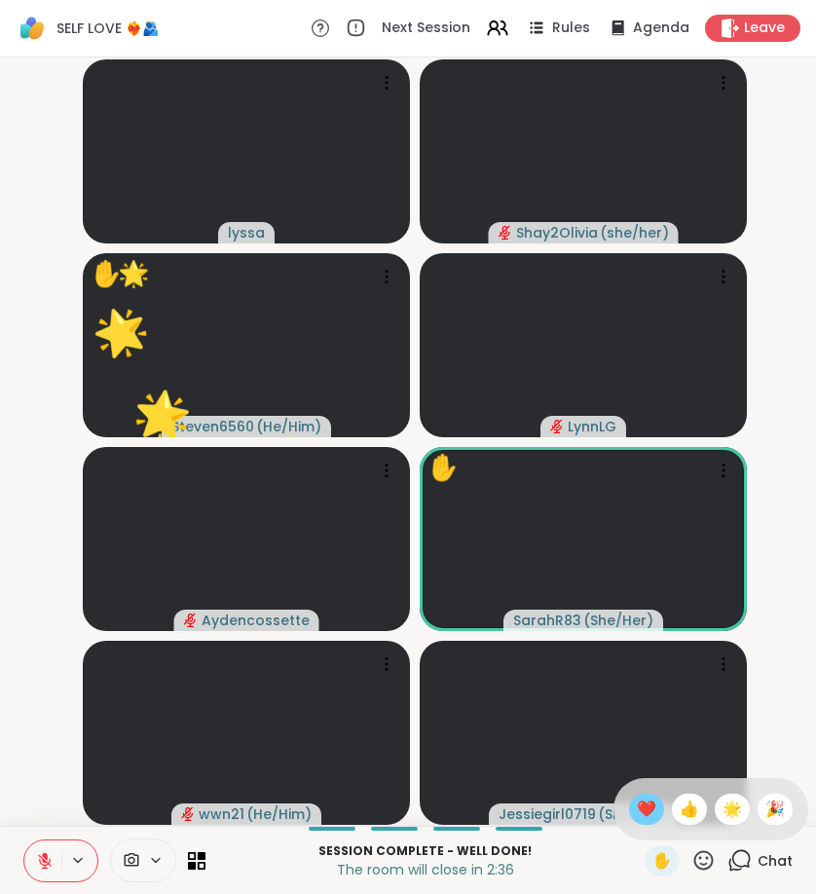
click at [651, 816] on span "❤️" at bounding box center [646, 809] width 19 height 23
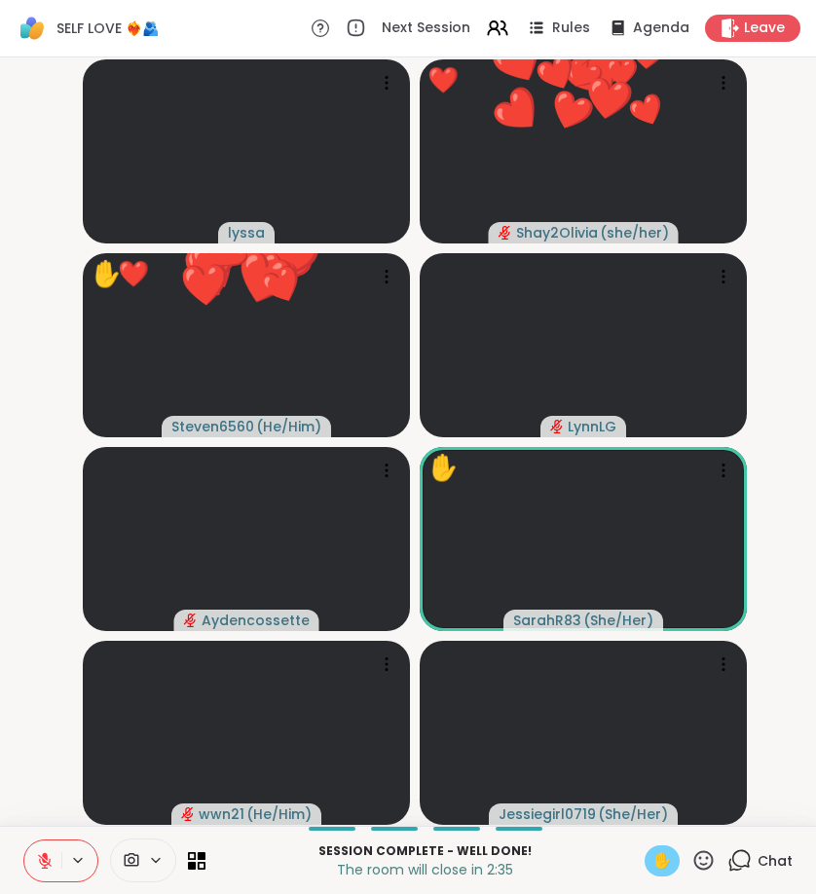
click at [663, 869] on span "✋" at bounding box center [662, 860] width 19 height 23
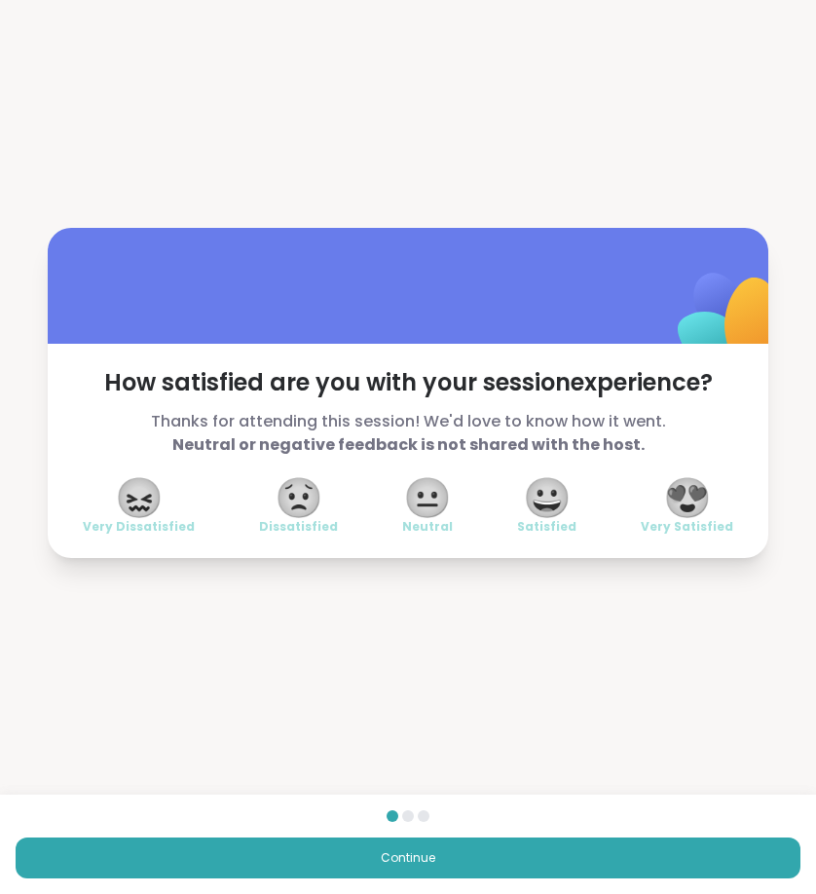
click at [709, 514] on span "😍" at bounding box center [687, 497] width 49 height 35
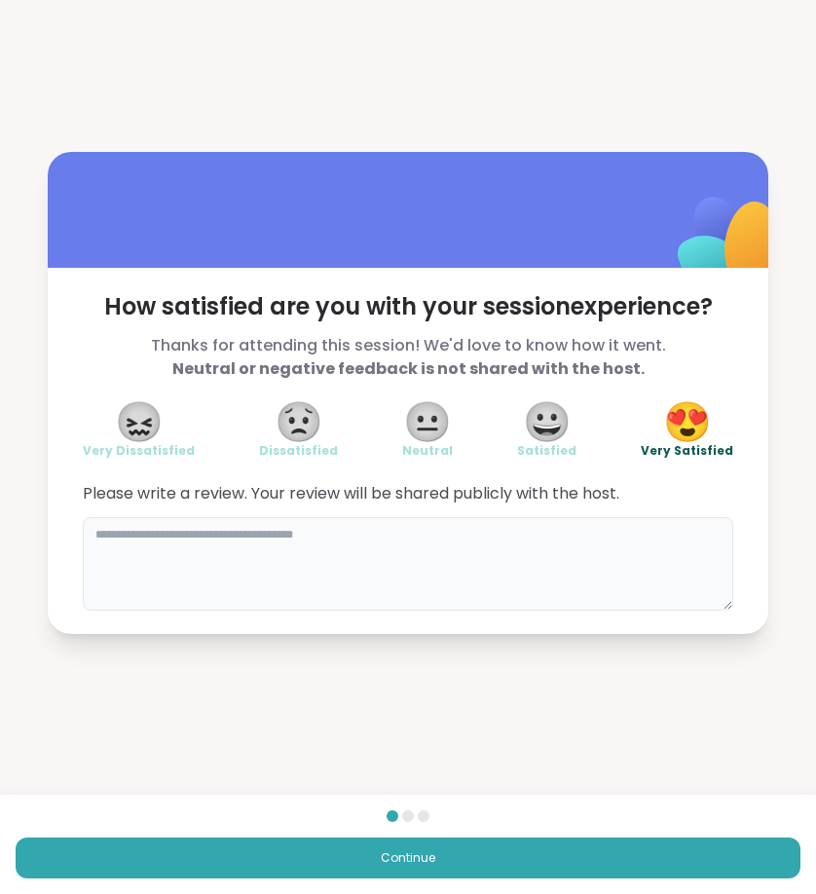
click at [652, 569] on textarea at bounding box center [408, 564] width 651 height 94
click at [445, 587] on textarea "**********" at bounding box center [408, 564] width 651 height 94
click at [569, 558] on textarea "**********" at bounding box center [408, 564] width 651 height 94
click at [694, 582] on div "1" at bounding box center [702, 582] width 29 height 29
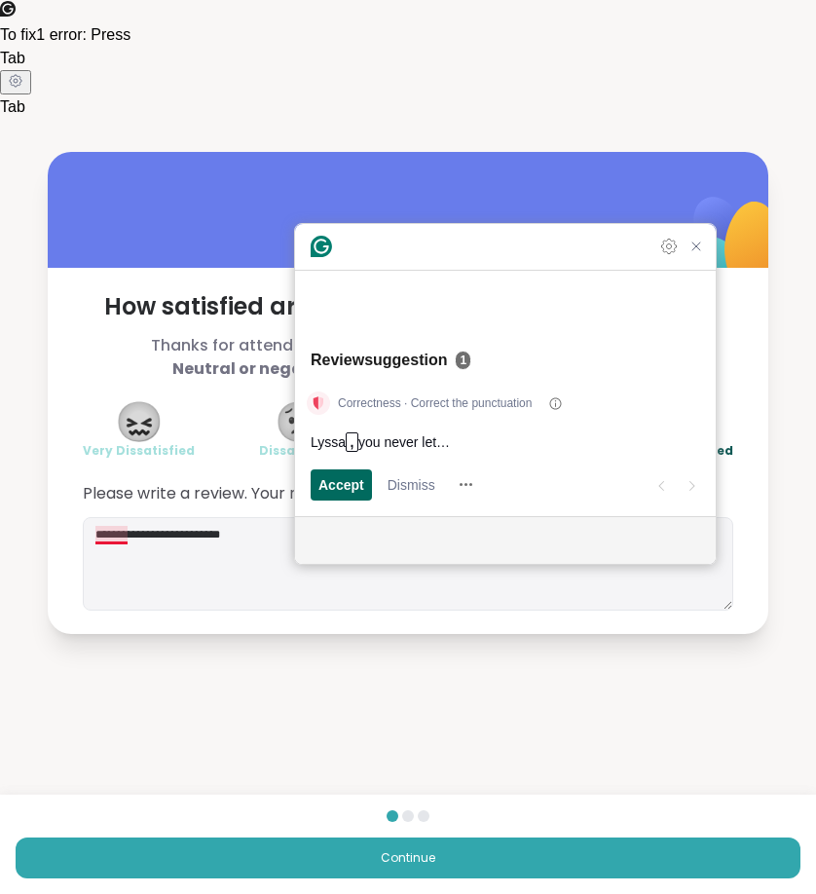
click at [338, 484] on span "Accept" at bounding box center [342, 484] width 46 height 20
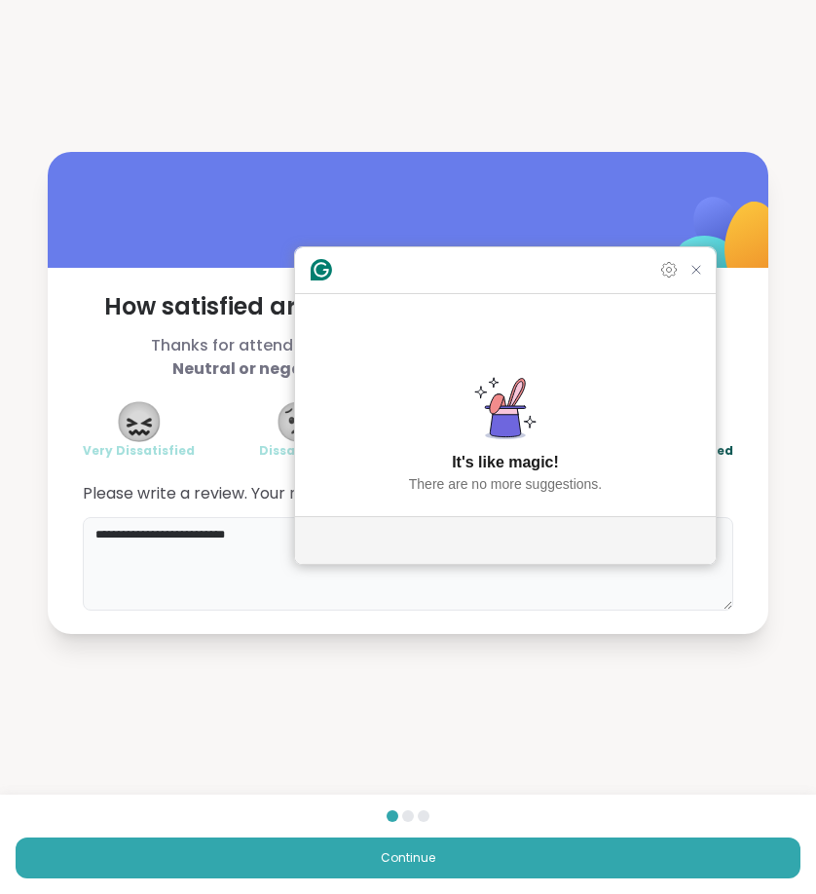
click at [461, 605] on textarea "**********" at bounding box center [408, 564] width 651 height 94
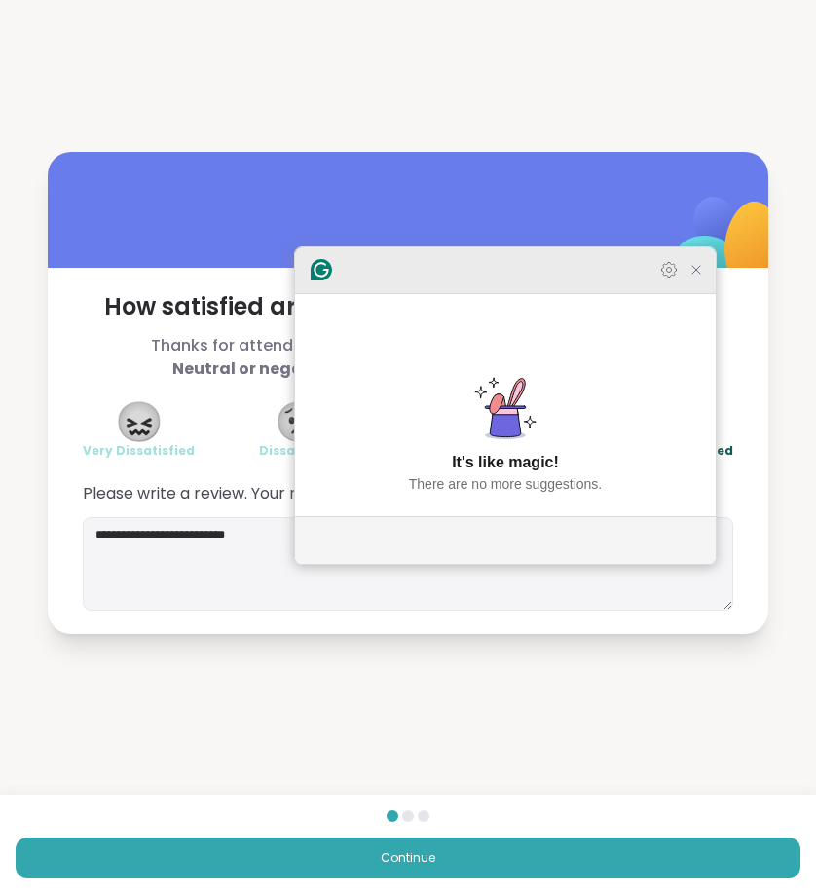
click at [702, 278] on icon "Close Grammarly Assistant" at bounding box center [697, 270] width 16 height 16
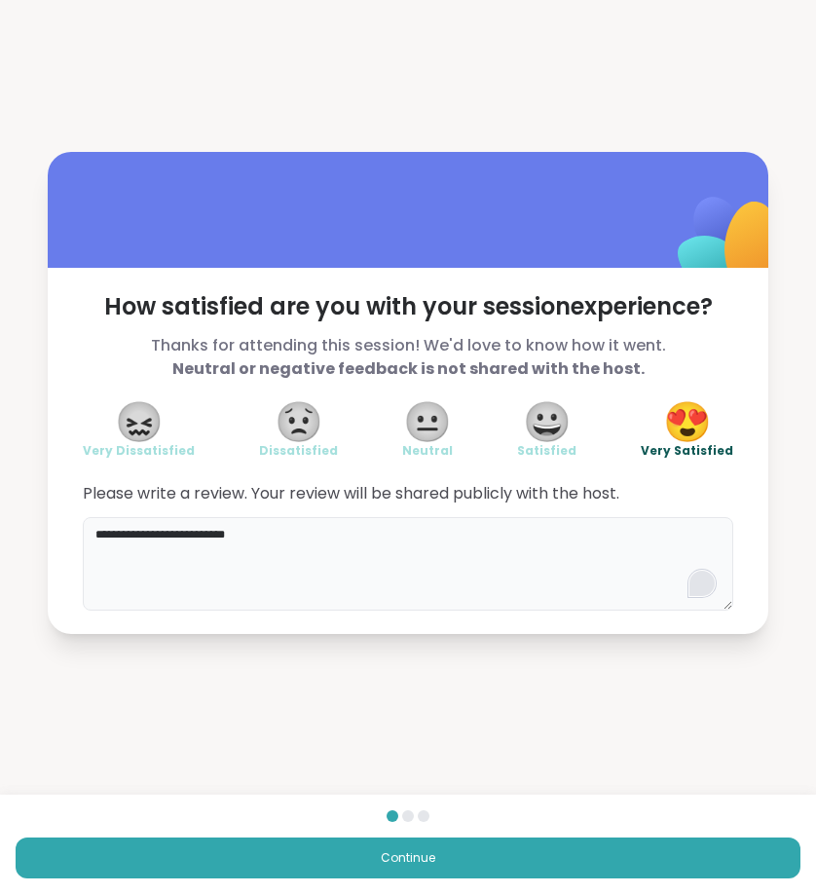
paste textarea "**********"
type textarea "**********"
click at [544, 879] on div "Continue" at bounding box center [408, 844] width 816 height 99
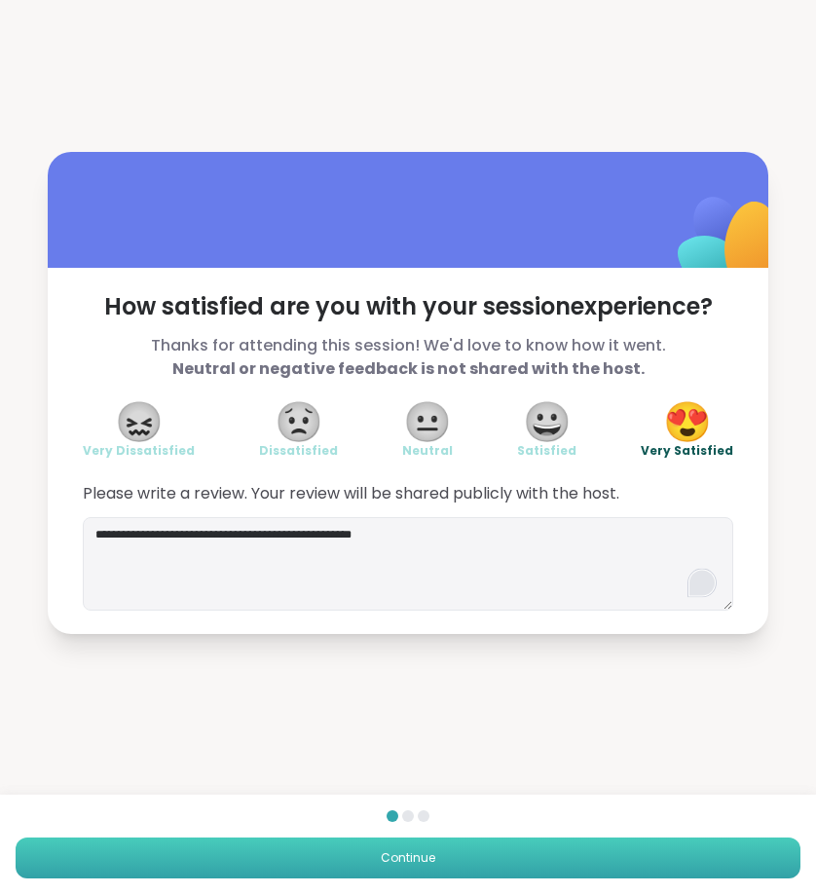
click at [544, 866] on button "Continue" at bounding box center [408, 858] width 785 height 41
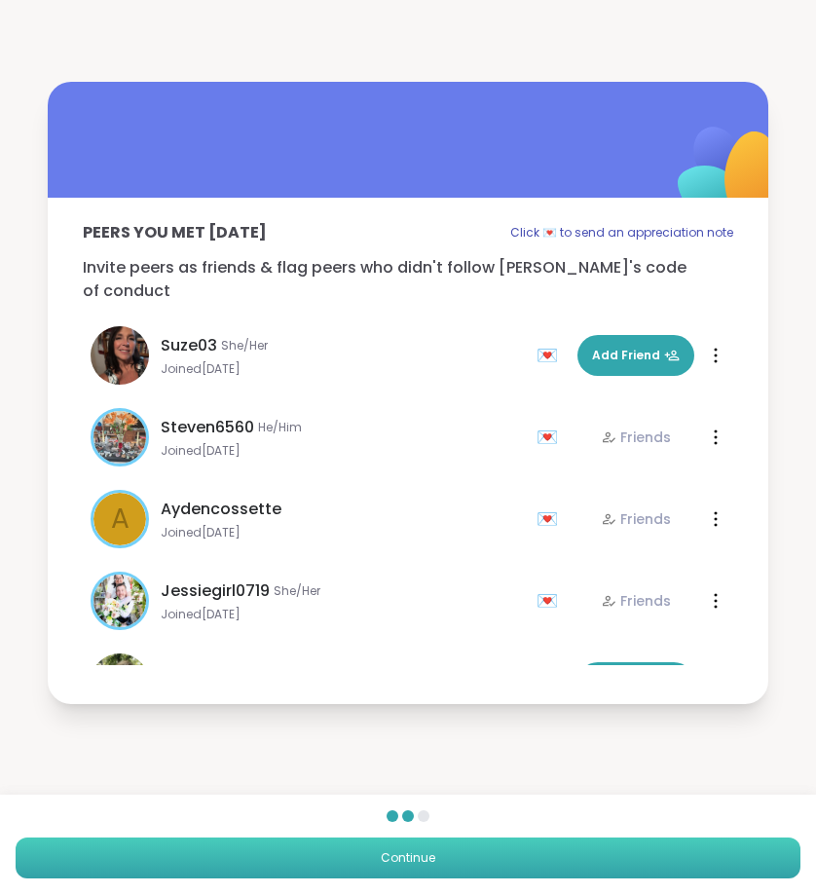
click at [599, 864] on button "Continue" at bounding box center [408, 858] width 785 height 41
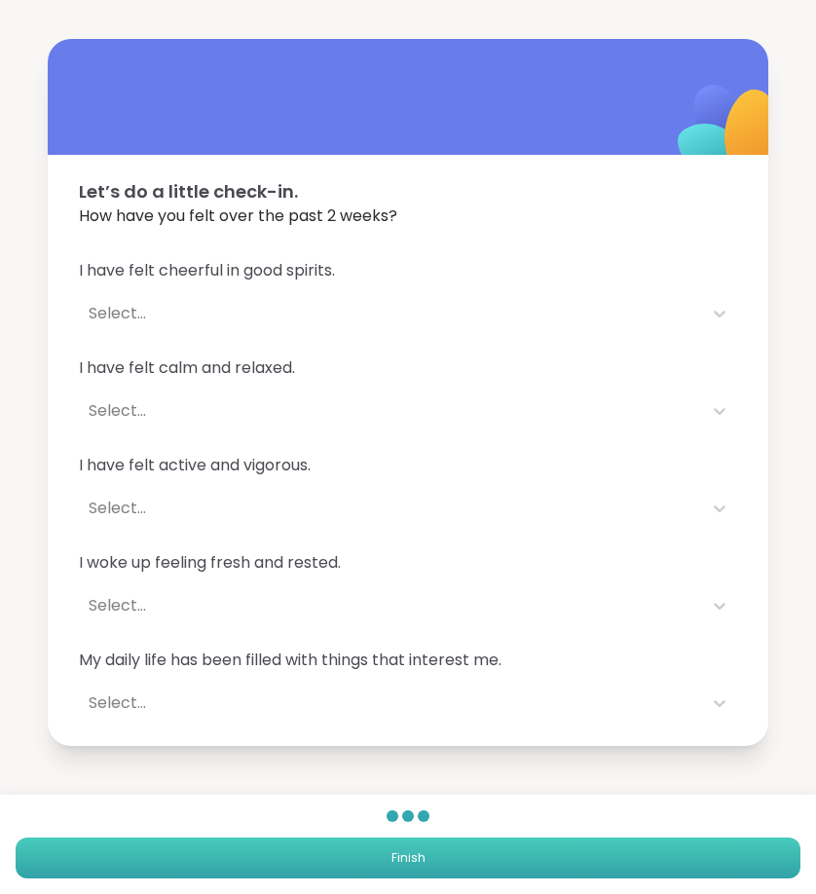
click at [599, 864] on button "Finish" at bounding box center [408, 858] width 785 height 41
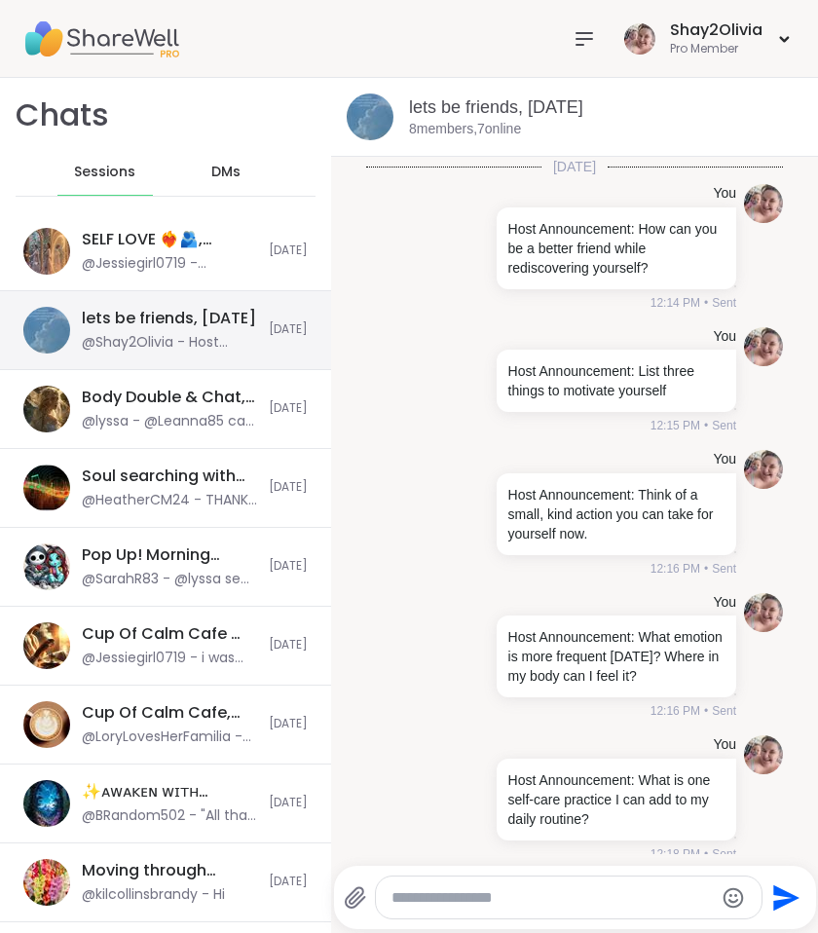
click at [225, 313] on div "lets be friends, [DATE]" at bounding box center [169, 318] width 174 height 21
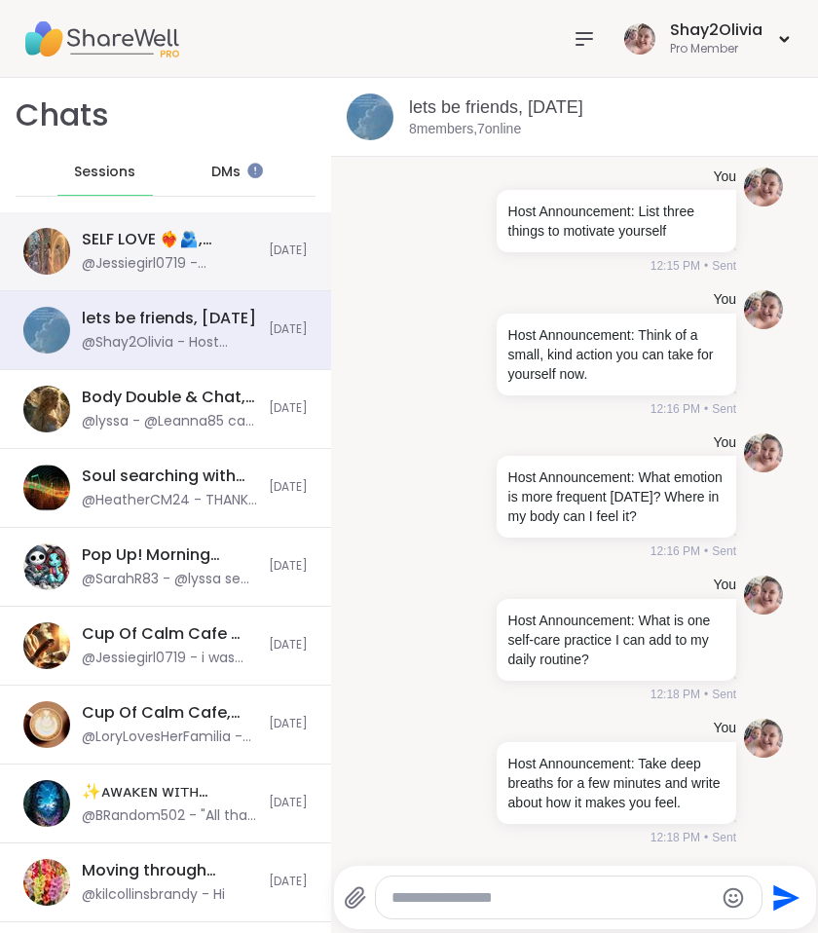
click at [241, 260] on div "@Jessiegirl0719 - @SarahR83 to do what you do its not easy, but every day you s…" at bounding box center [169, 263] width 175 height 19
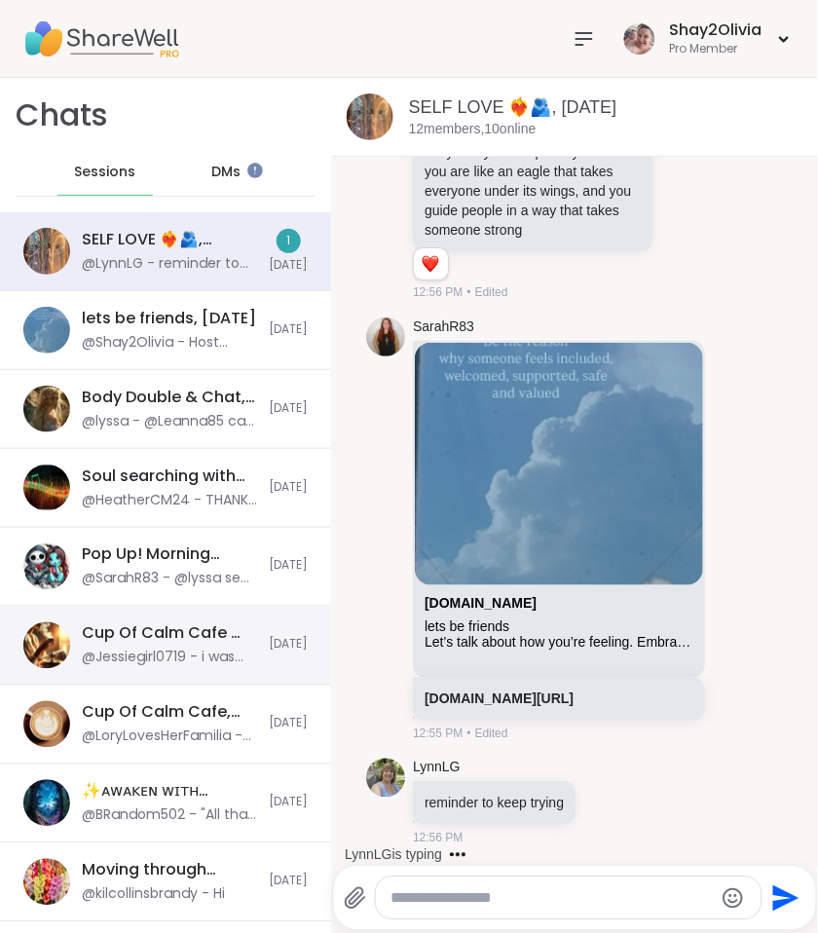
scroll to position [13237, 0]
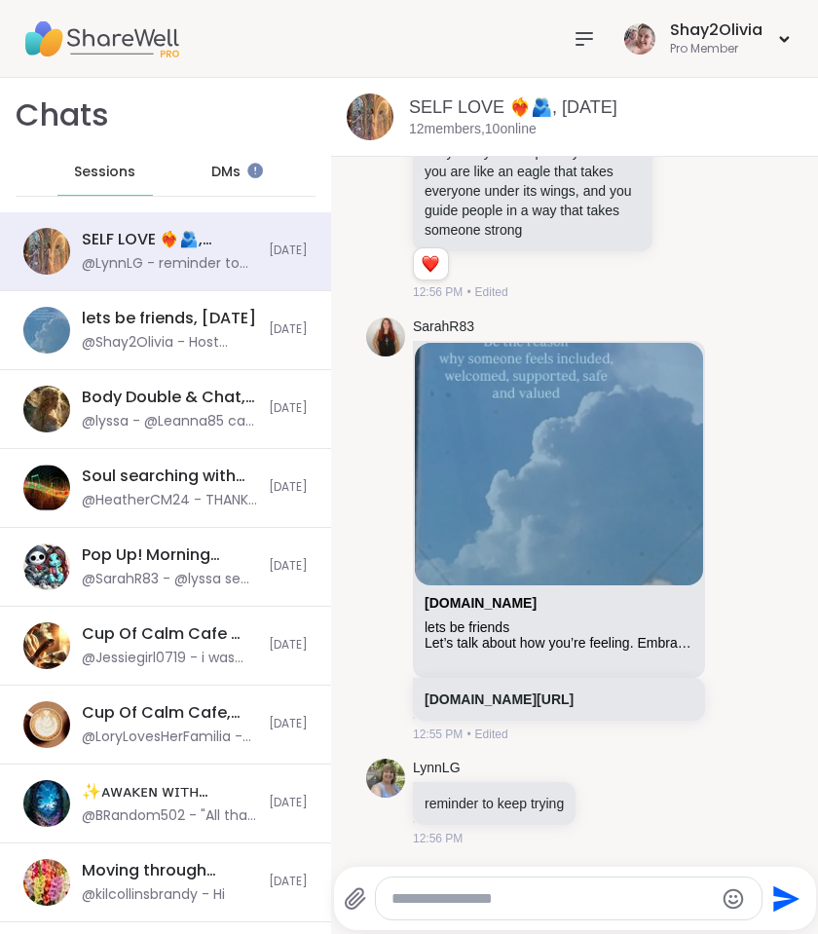
click at [499, 899] on textarea "Type your message" at bounding box center [553, 898] width 322 height 19
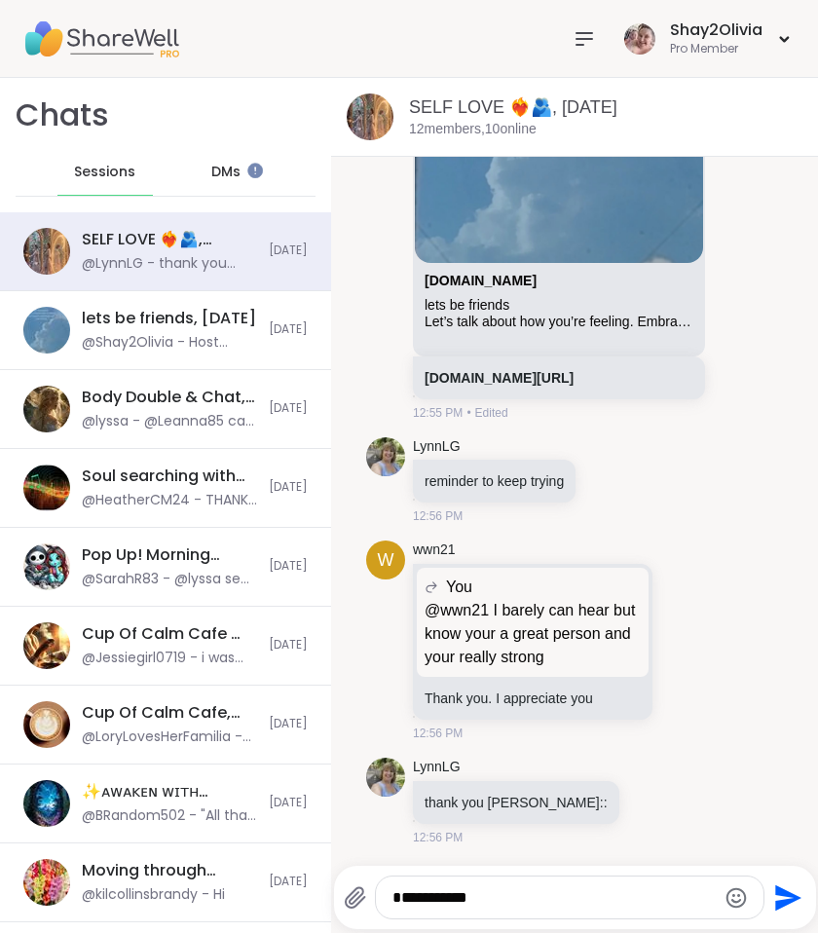
scroll to position [13584, 0]
click at [646, 795] on icon at bounding box center [653, 801] width 15 height 15
click at [645, 774] on div "Select Reaction: Heart" at bounding box center [654, 770] width 18 height 18
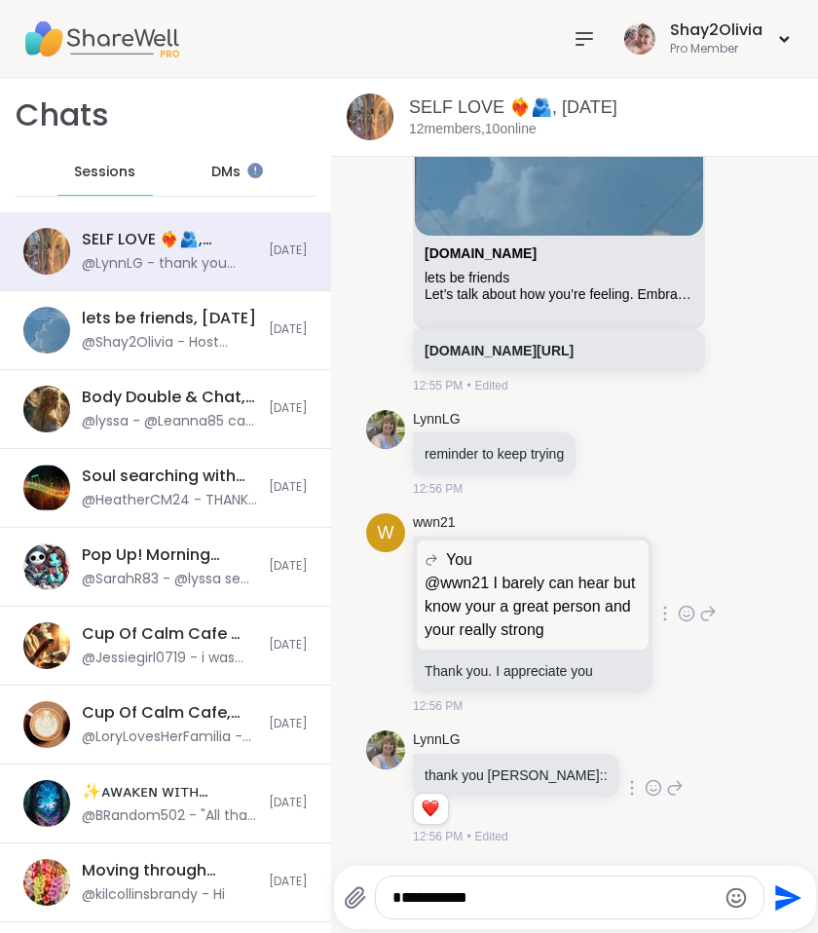
click at [680, 620] on icon at bounding box center [687, 613] width 15 height 15
click at [678, 584] on div "Select Reaction: Heart" at bounding box center [687, 583] width 18 height 18
click at [478, 905] on textarea "**********" at bounding box center [554, 897] width 322 height 19
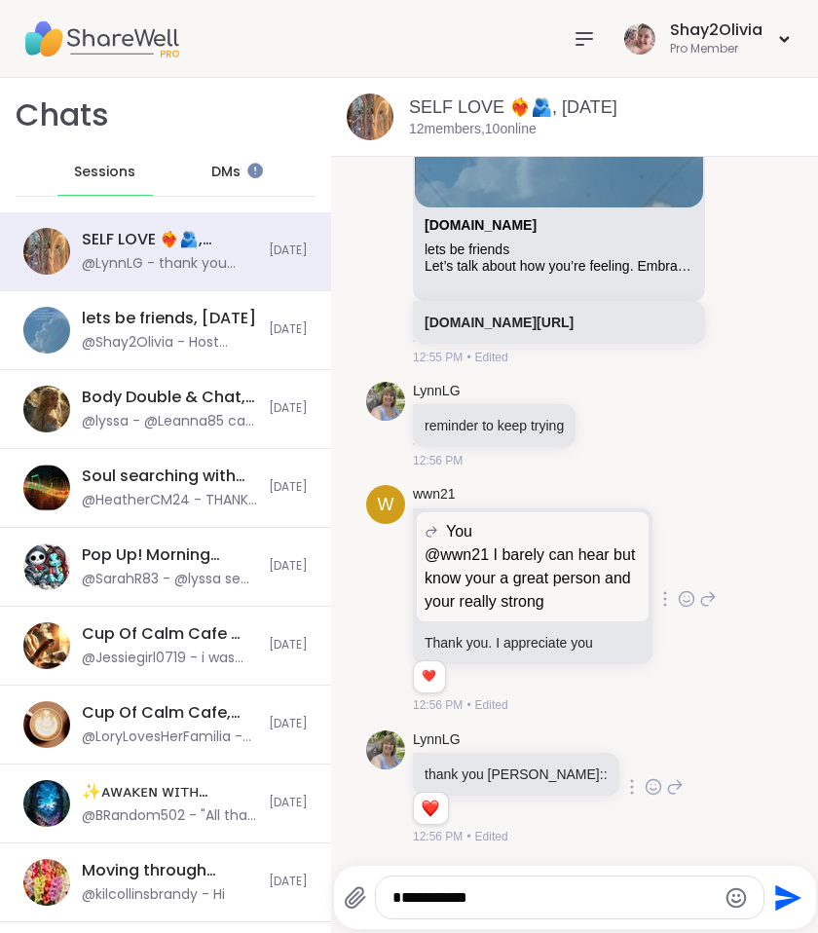
click at [480, 899] on textarea "**********" at bounding box center [554, 897] width 322 height 19
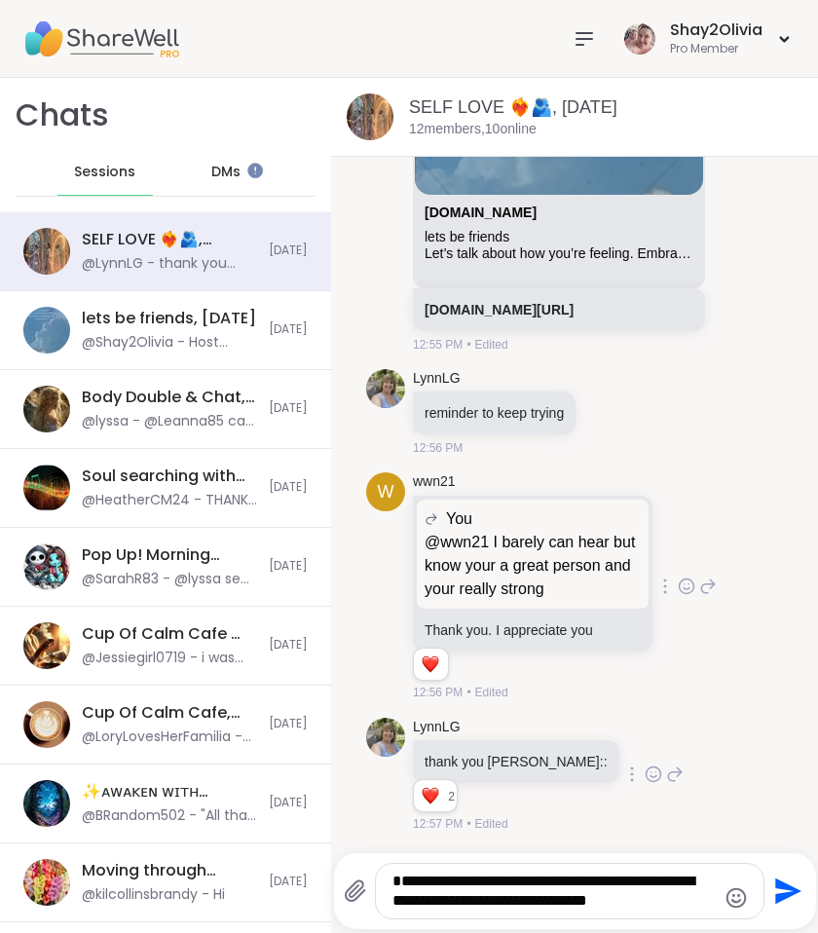
scroll to position [0, 0]
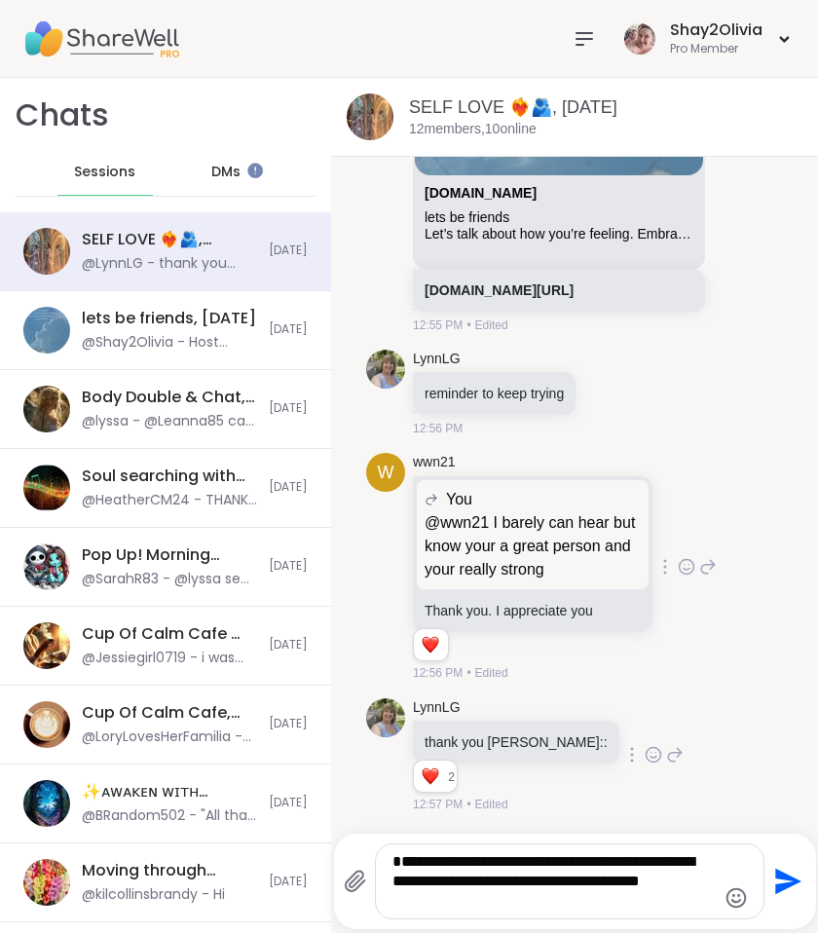
type textarea "**********"
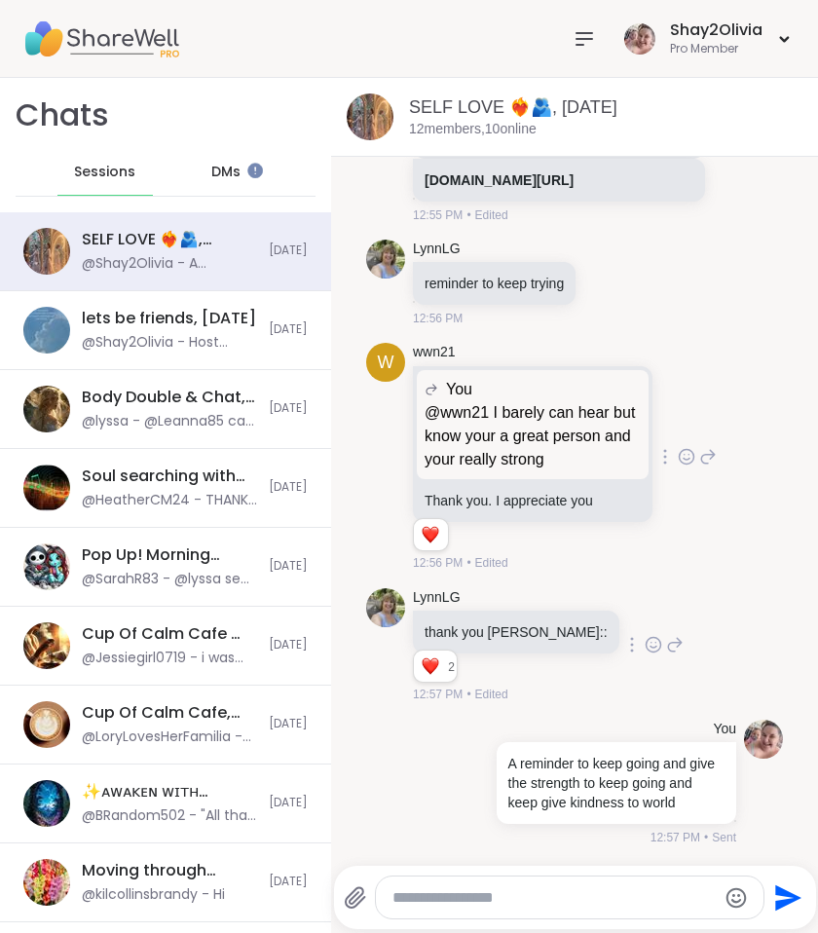
scroll to position [13801, 0]
click at [438, 658] on button "2" at bounding box center [430, 666] width 20 height 16
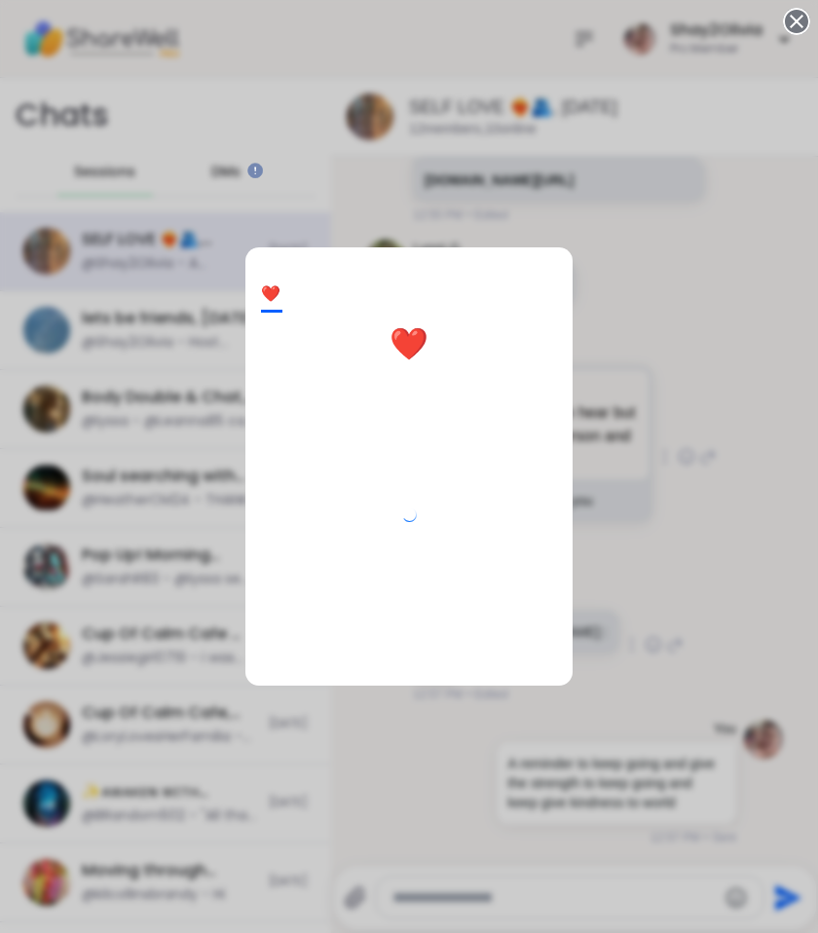
click at [435, 642] on div at bounding box center [409, 515] width 296 height 280
click at [630, 606] on div "2 wwn21 Shay2Olivia" at bounding box center [409, 466] width 818 height 933
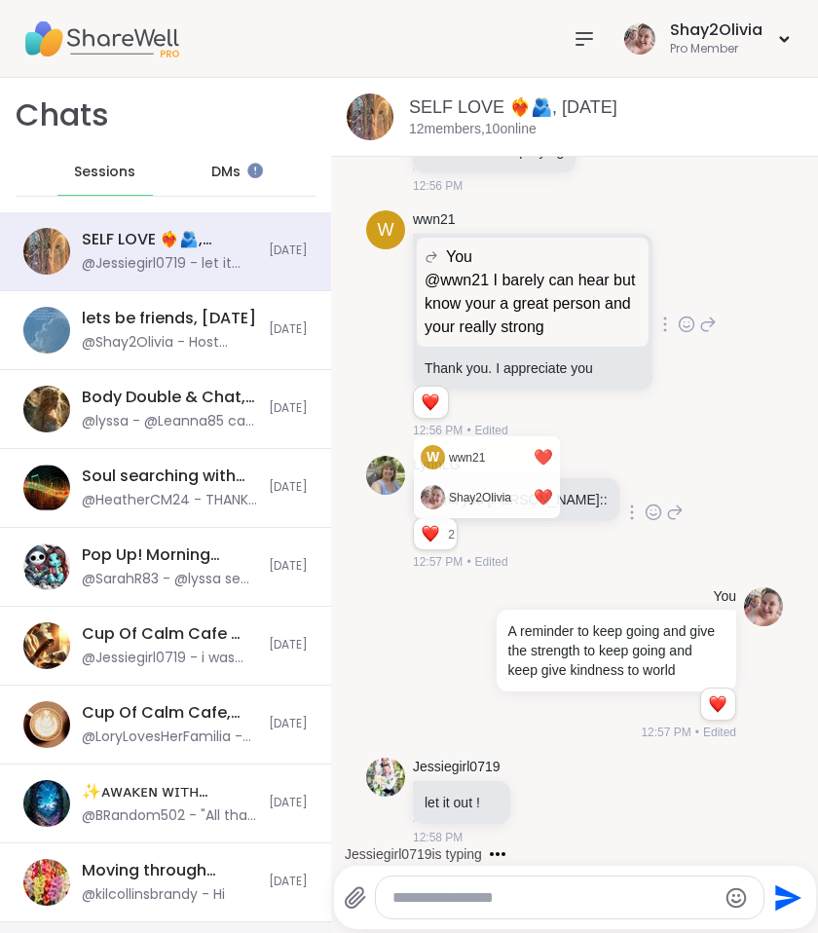
scroll to position [14034, 0]
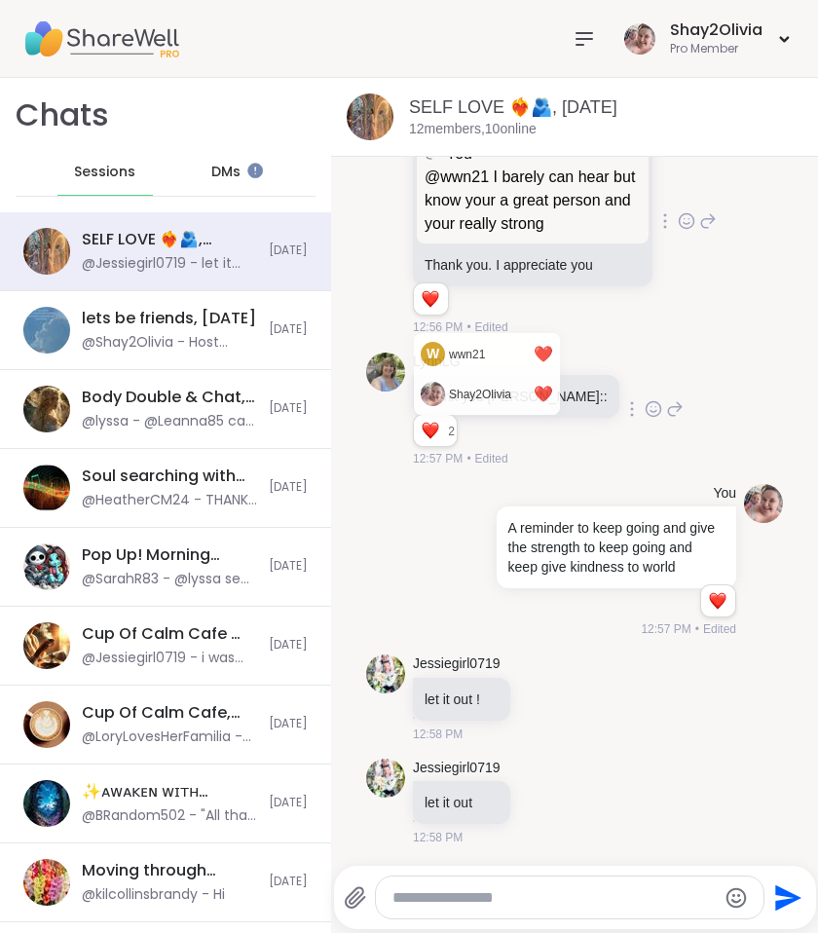
click at [500, 897] on textarea "Type your message" at bounding box center [554, 897] width 322 height 19
type textarea "*********"
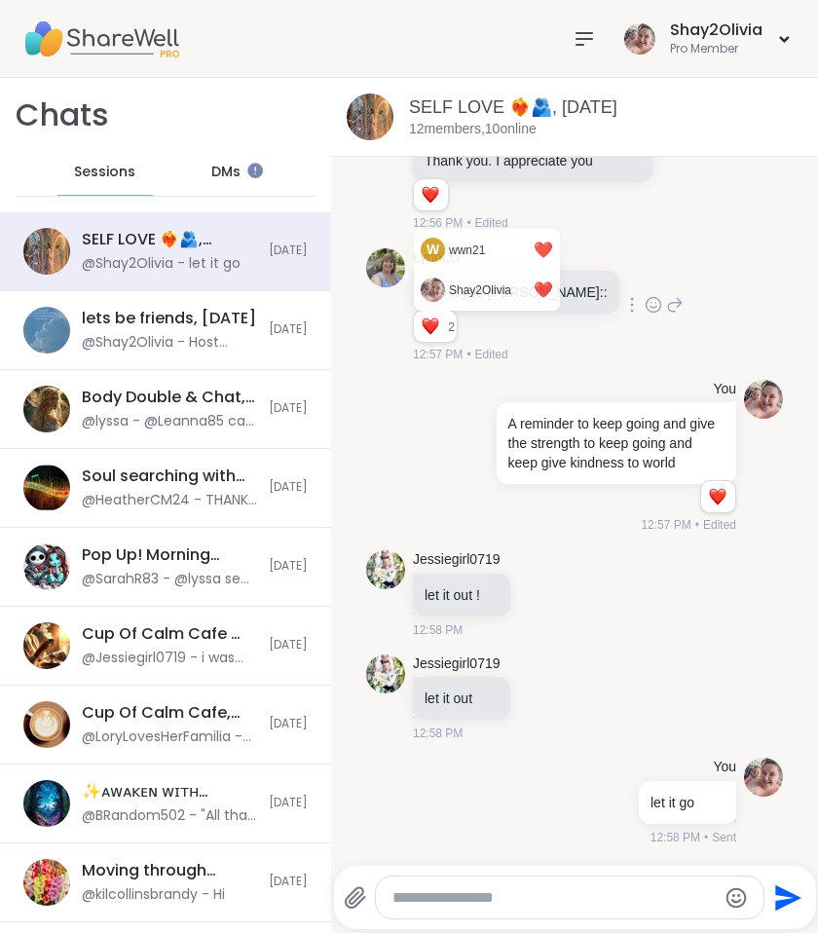
scroll to position [14138, 0]
type textarea "*********"
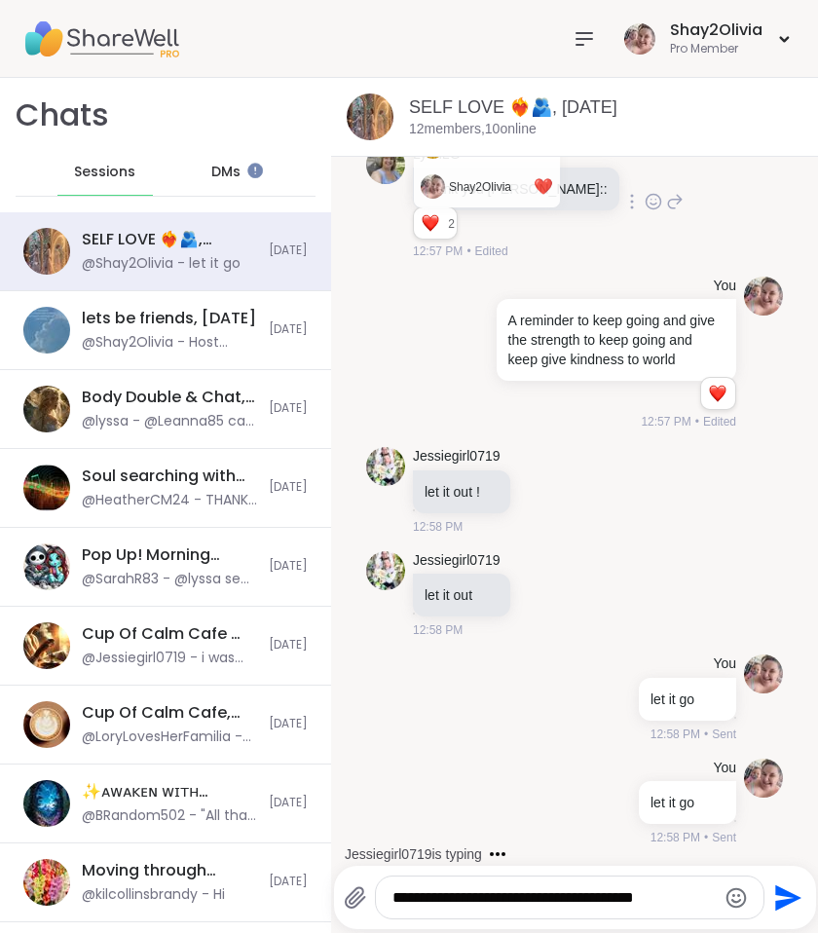
type textarea "**********"
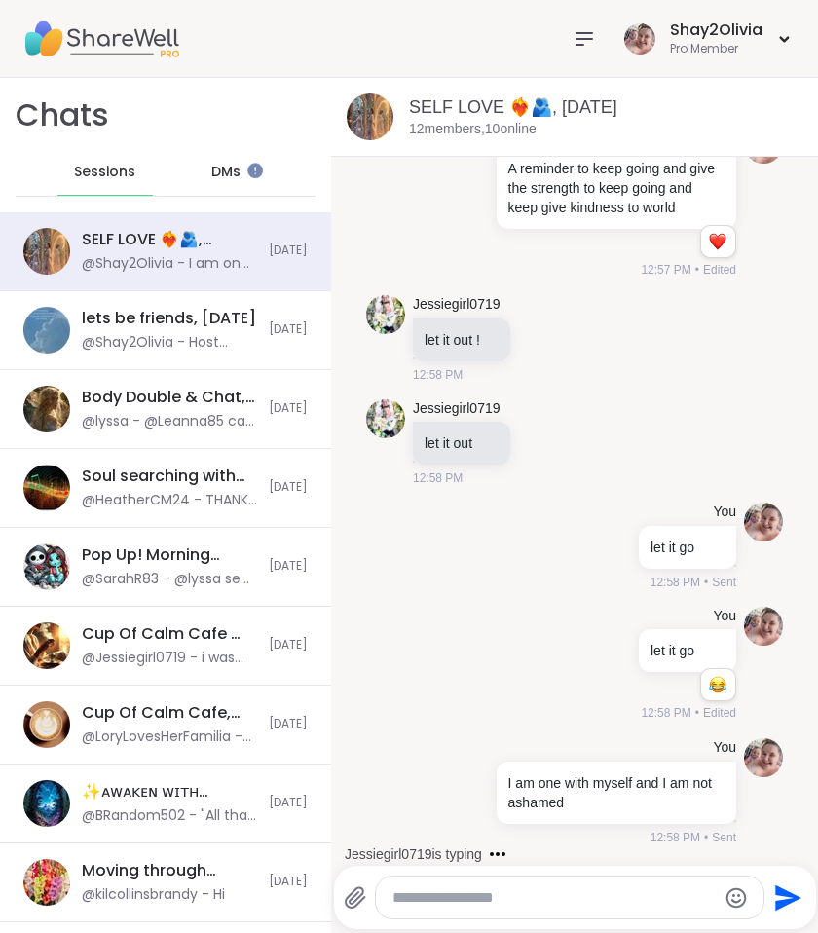
scroll to position [14391, 0]
type textarea "**********"
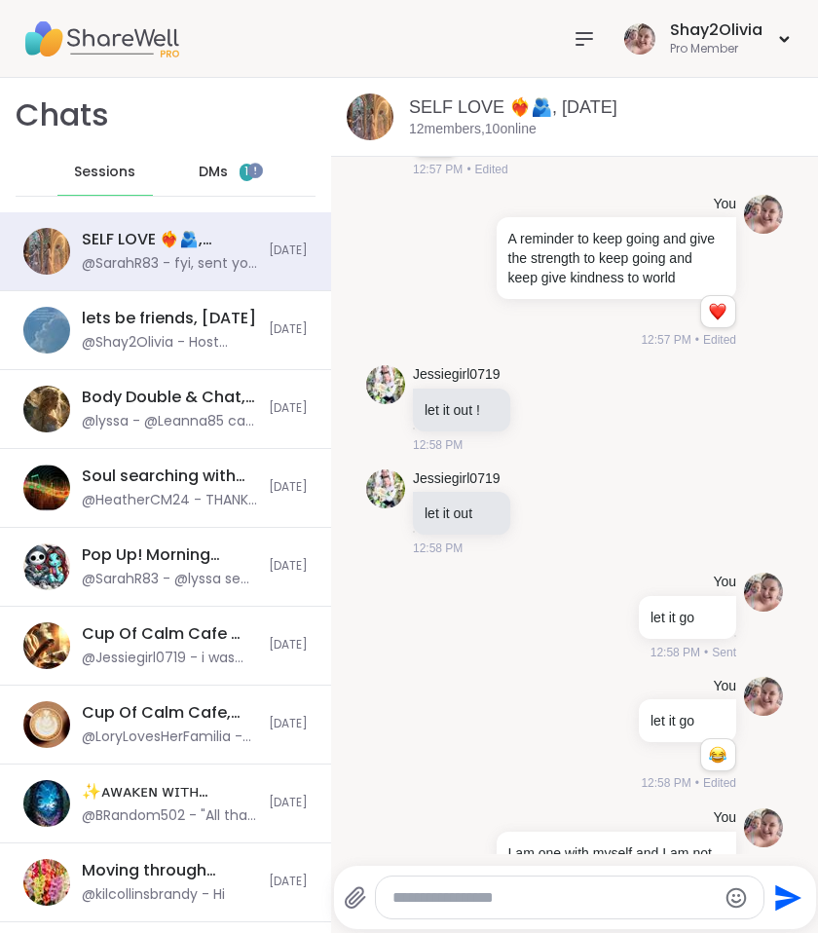
scroll to position [13889, 0]
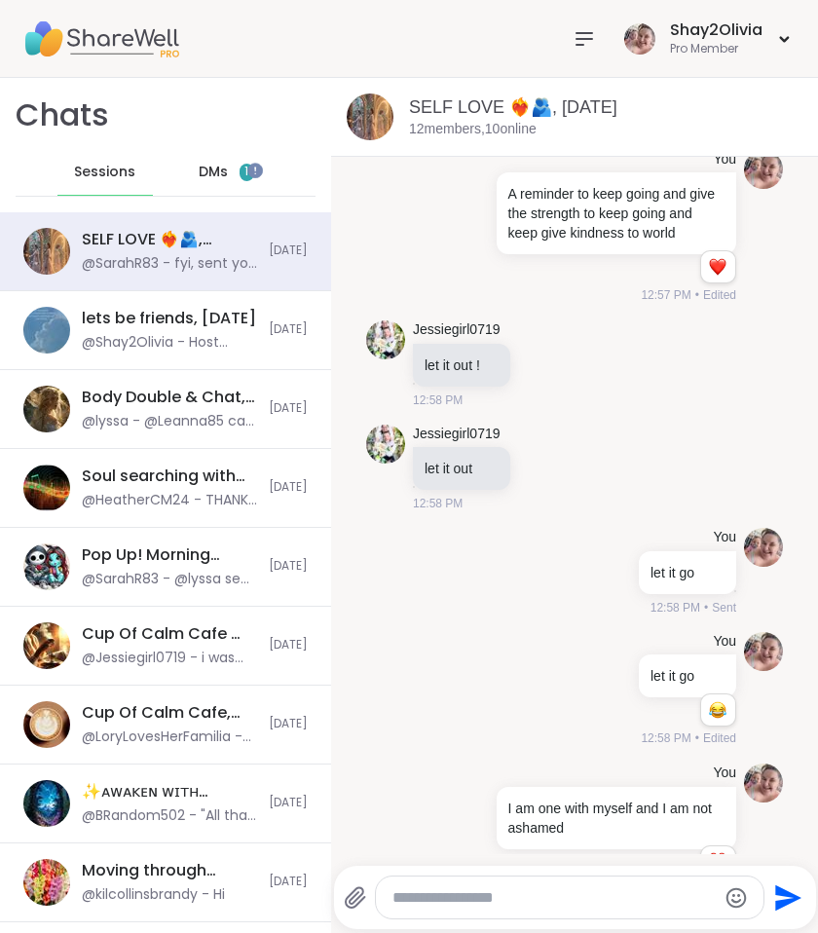
click at [182, 168] on div "DMs 1" at bounding box center [226, 172] width 95 height 47
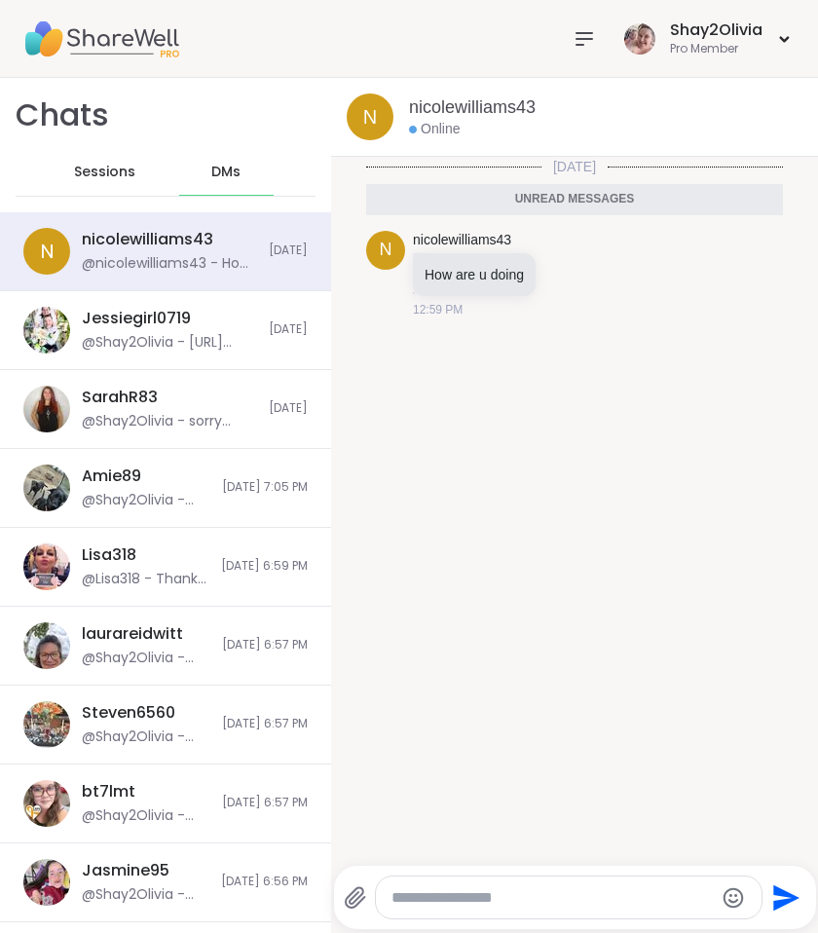
click at [495, 888] on textarea "Type your message" at bounding box center [553, 897] width 322 height 19
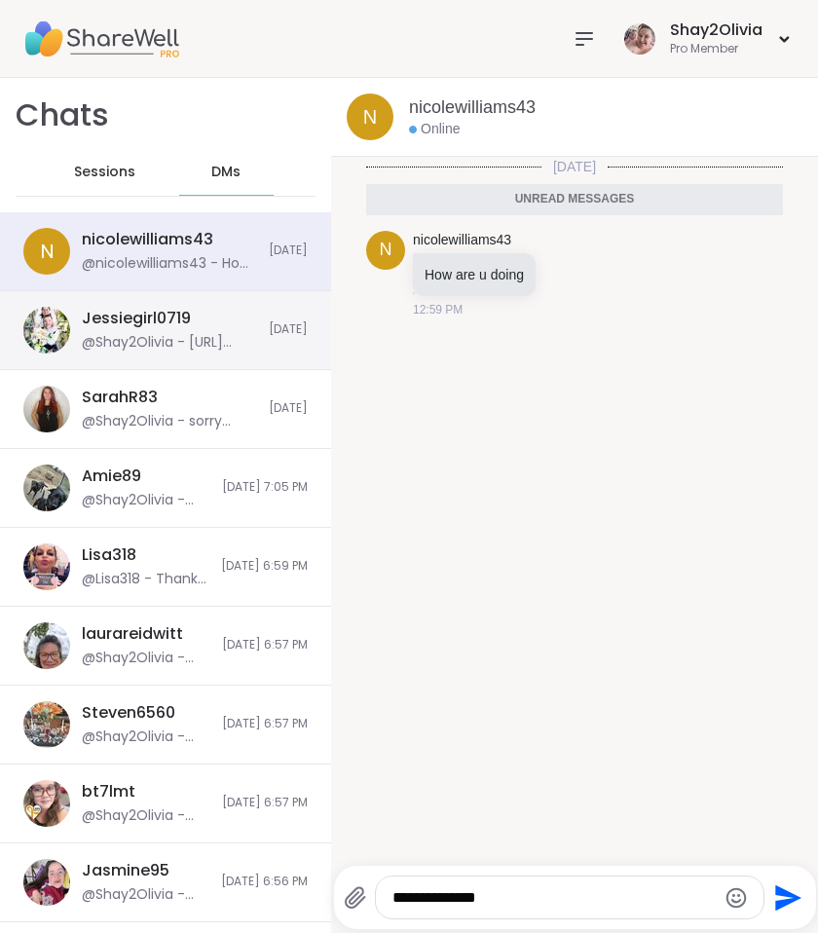
type textarea "**********"
drag, startPoint x: 22, startPoint y: 329, endPoint x: 133, endPoint y: 320, distance: 111.4
click at [133, 320] on div "Jessiegirl0719" at bounding box center [136, 318] width 109 height 21
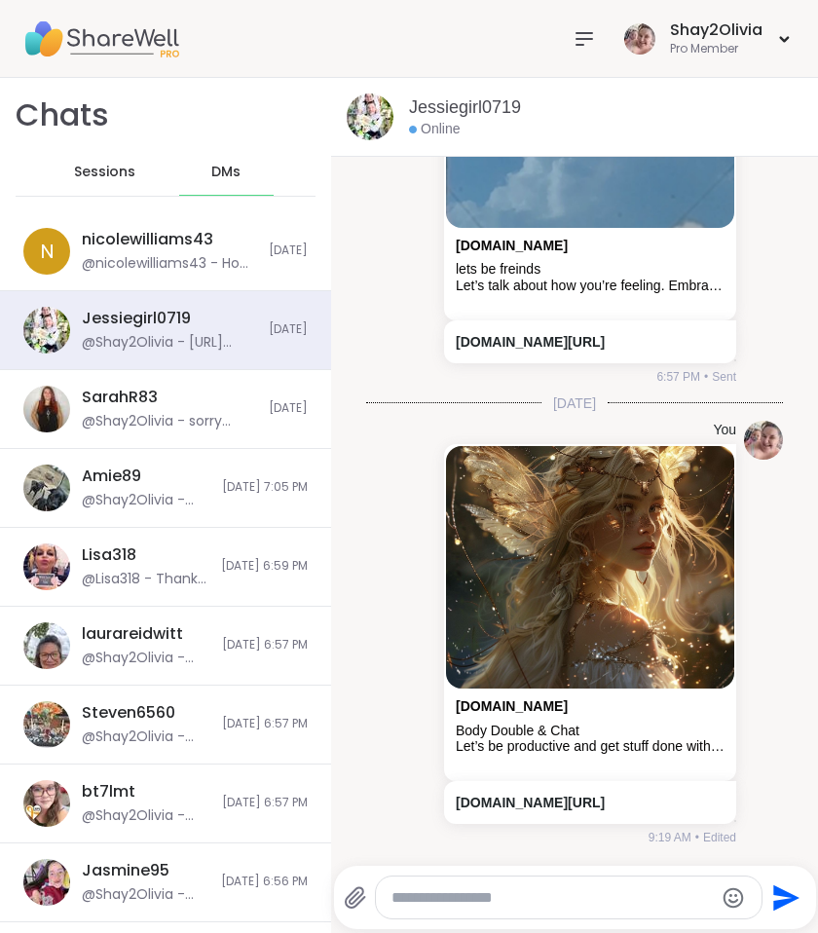
click at [112, 174] on span "Sessions" at bounding box center [104, 172] width 61 height 19
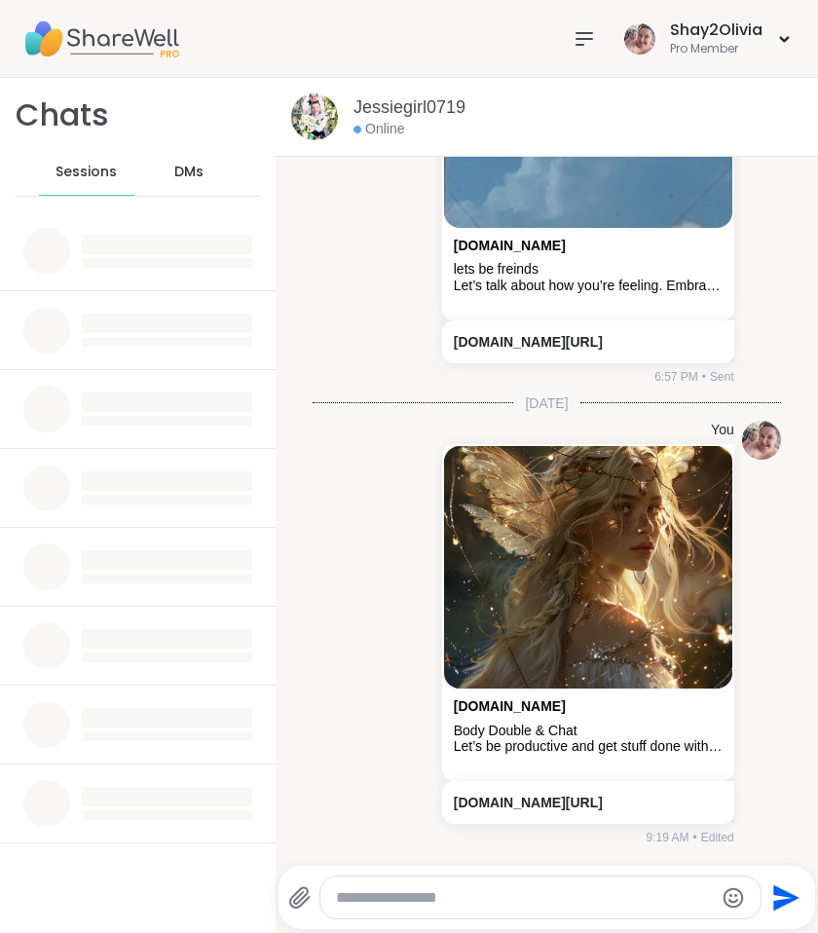
scroll to position [7235, 0]
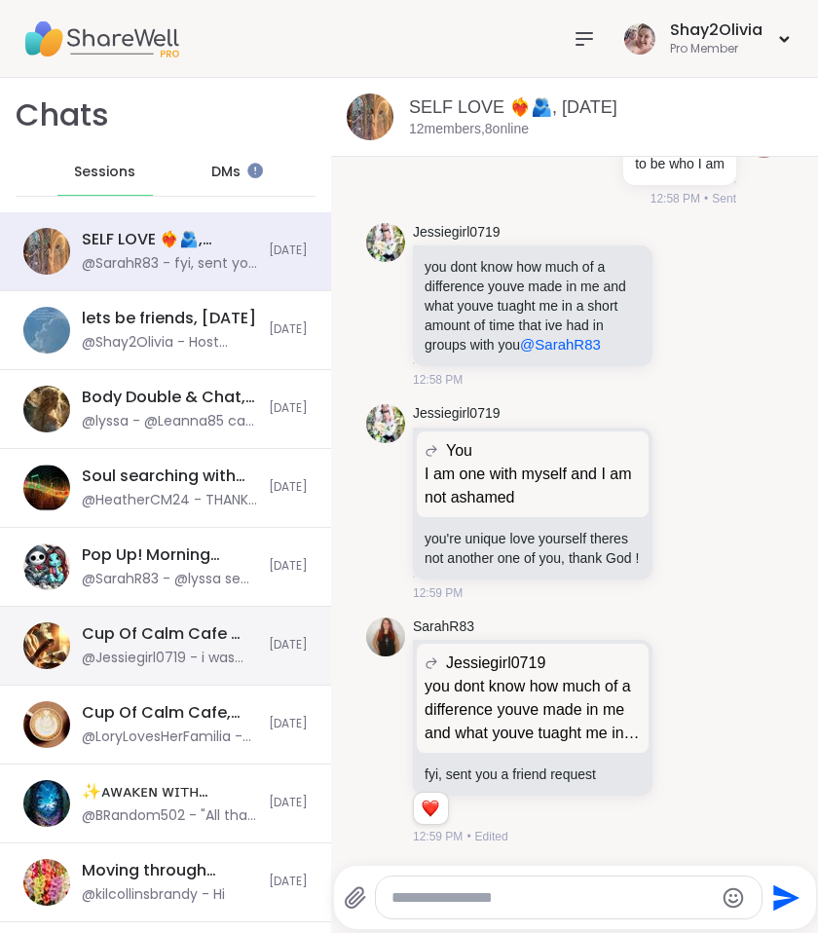
scroll to position [14803, 0]
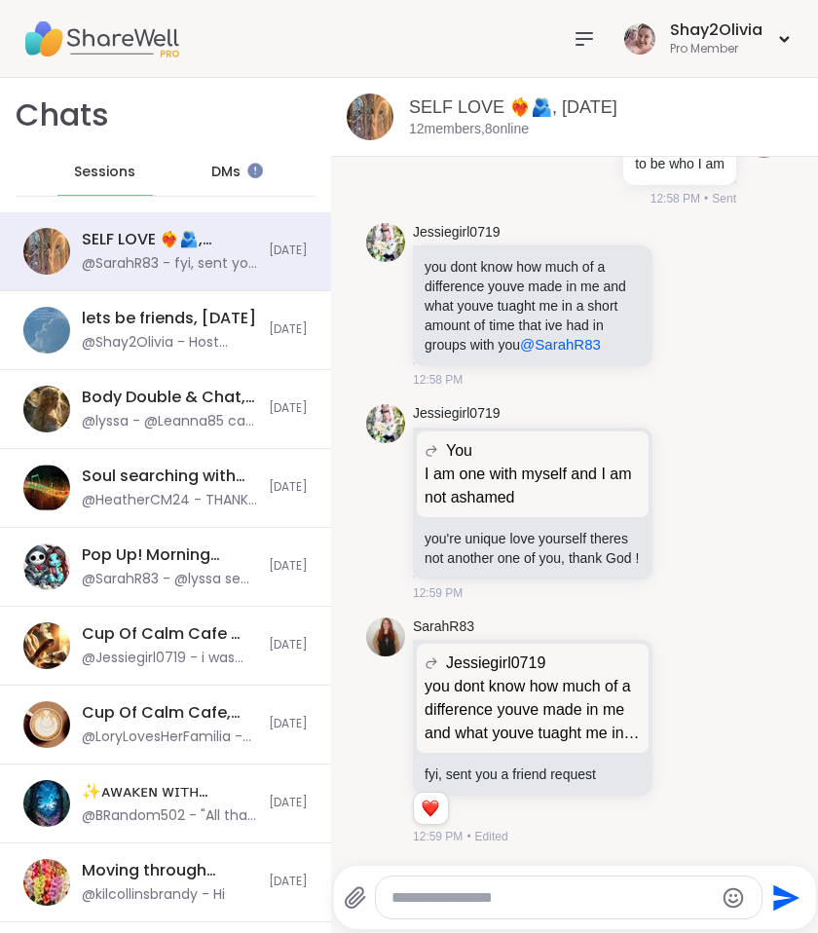
drag, startPoint x: 57, startPoint y: 631, endPoint x: 516, endPoint y: 377, distance: 524.5
click at [516, 42] on p "I am one with myself and I am not ashamed" at bounding box center [616, 22] width 216 height 39
copy p "t ashamed"
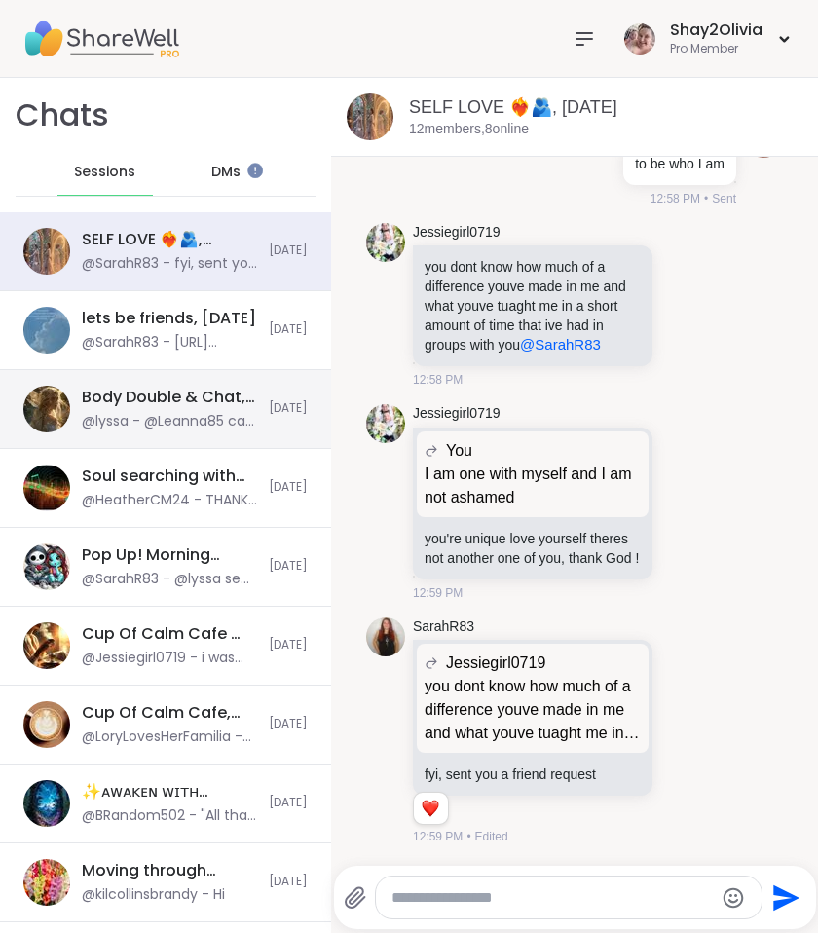
click at [183, 331] on div "lets be friends, Sep 09 @SarahR83 - https://sharewellnow.com/session/f0f9ef23-f…" at bounding box center [169, 330] width 175 height 45
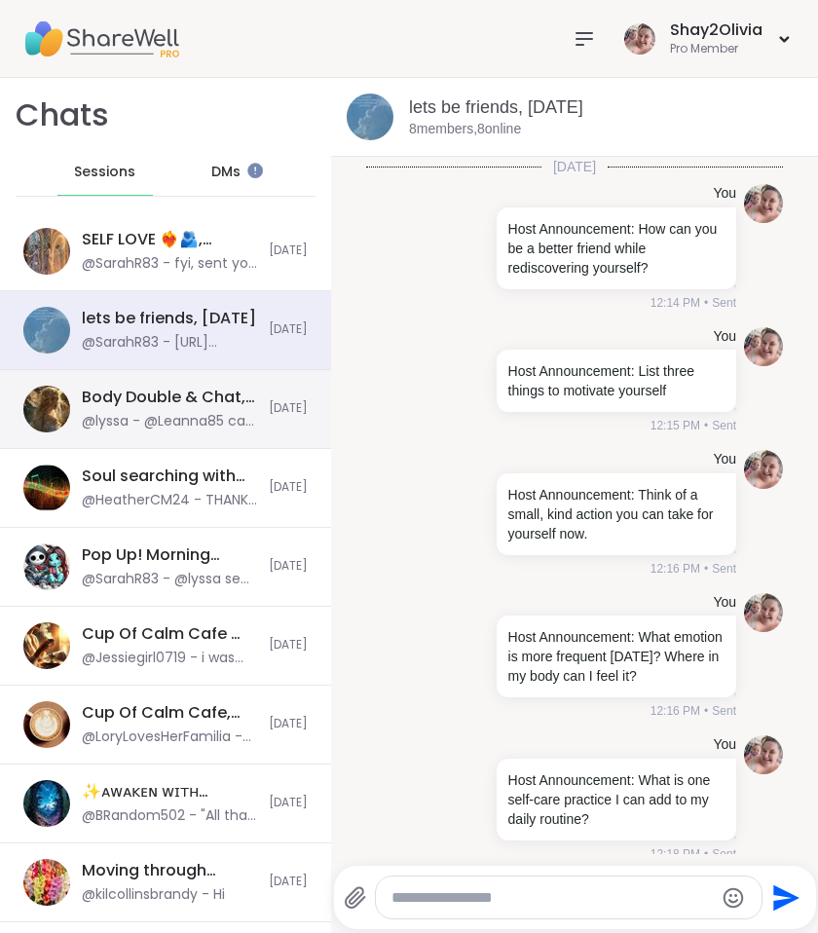
click at [183, 331] on div "lets be friends, Sep 09 @SarahR83 - https://sharewellnow.com/session/f0f9ef23-f…" at bounding box center [169, 330] width 175 height 45
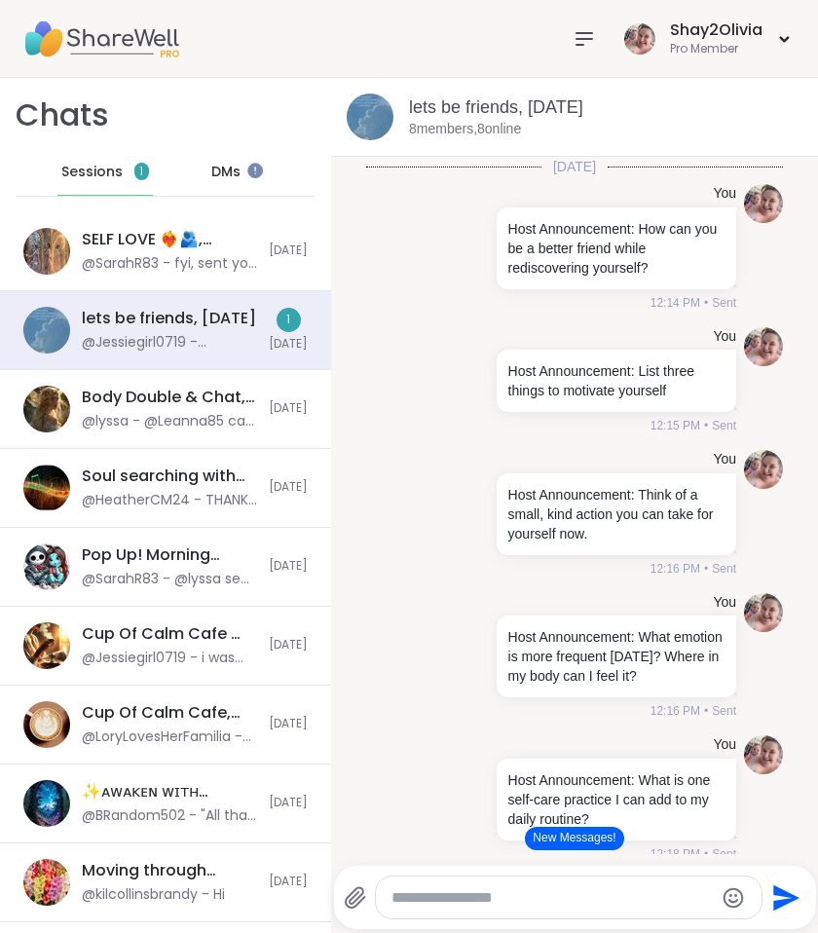
scroll to position [10, 0]
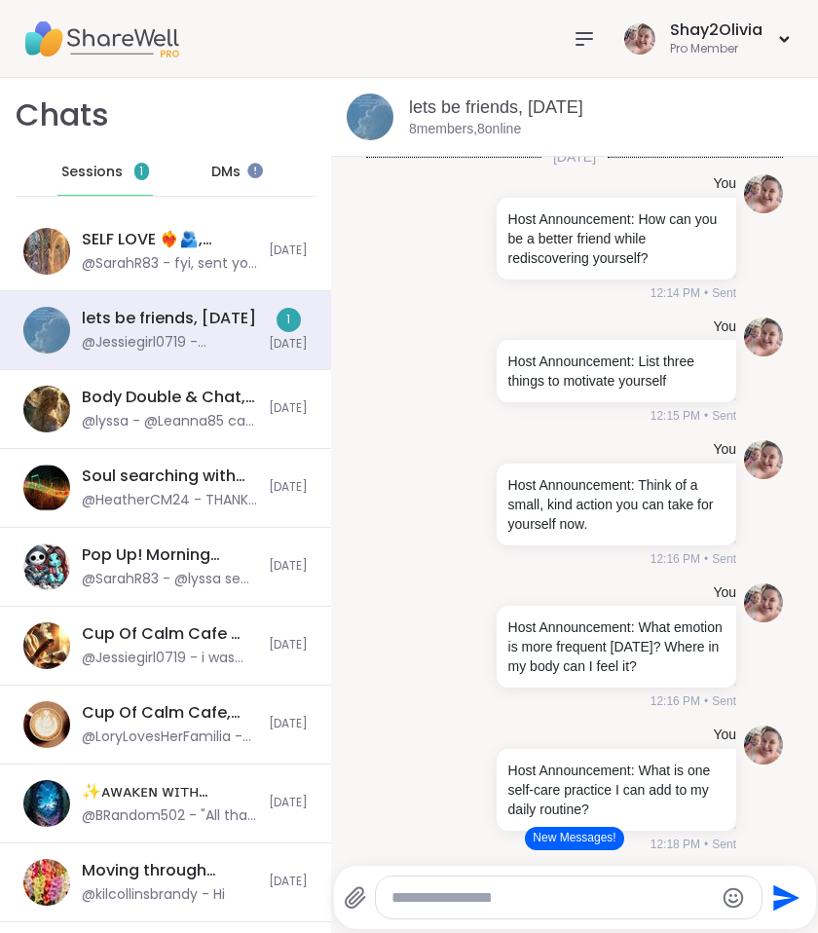
click at [579, 844] on button "New Messages!" at bounding box center [574, 838] width 98 height 23
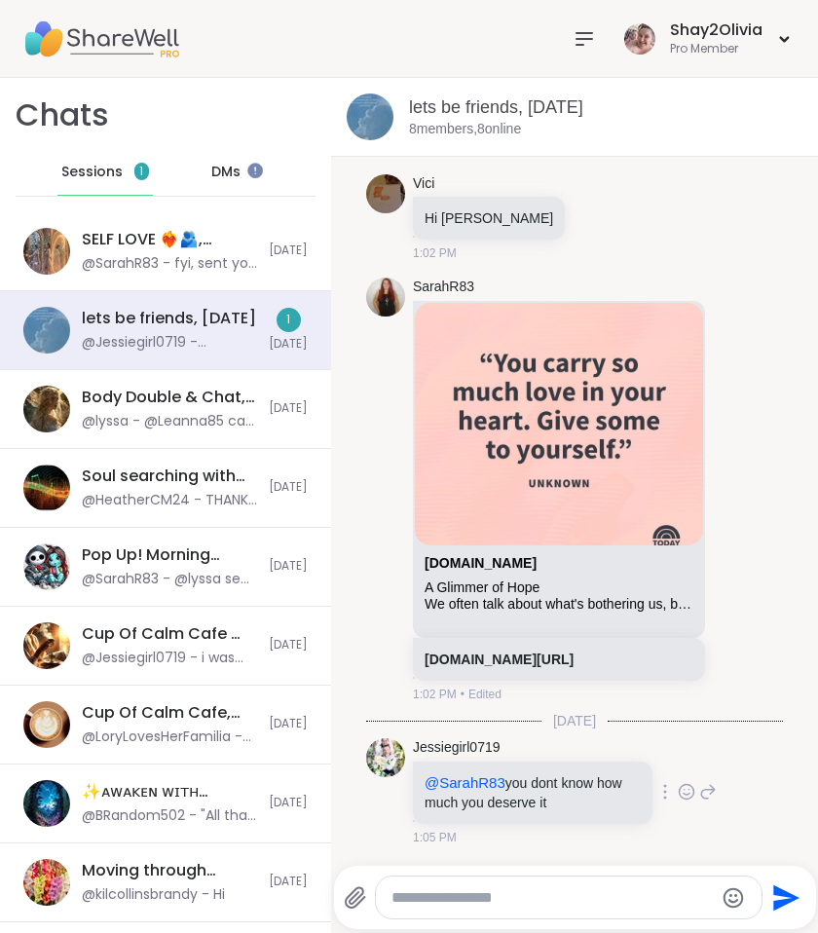
scroll to position [898, 0]
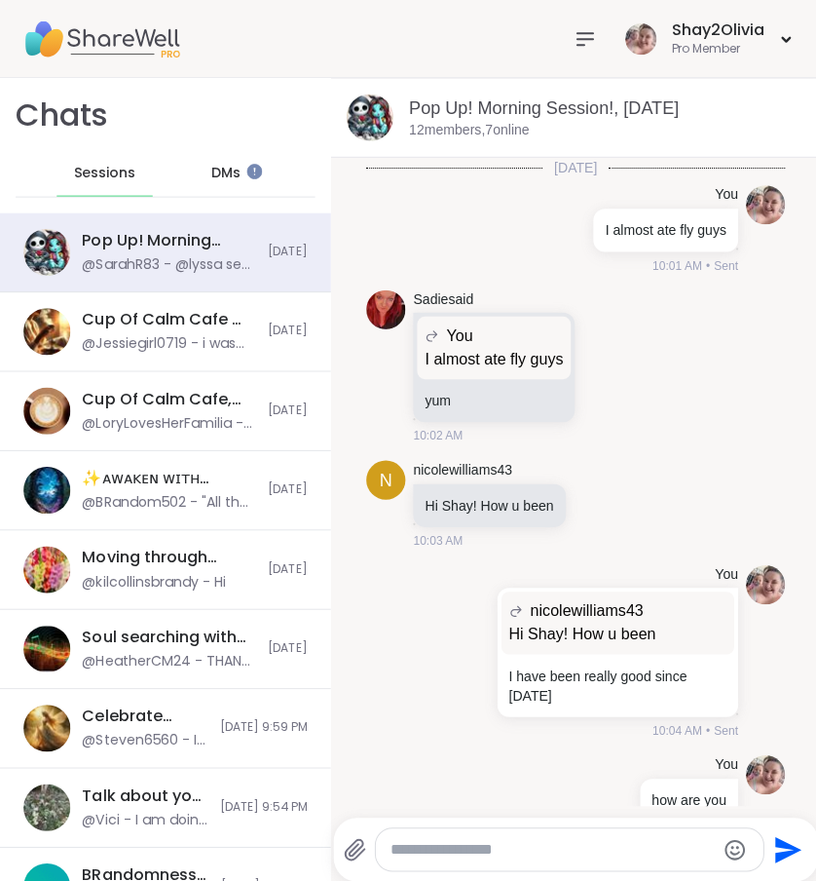
scroll to position [2880, 0]
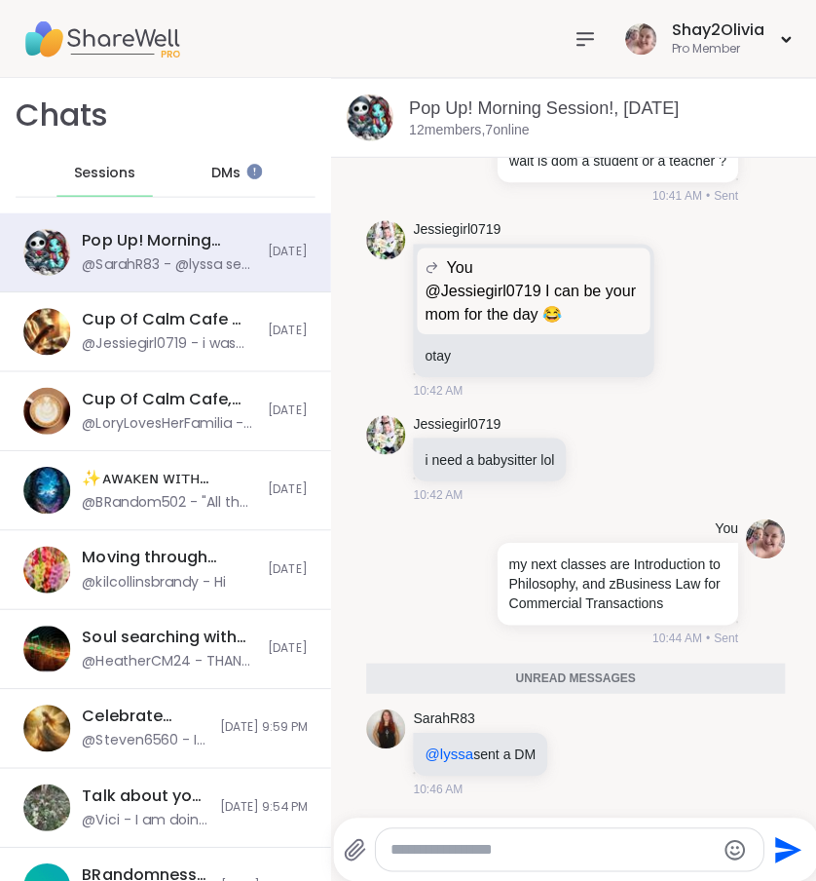
click at [224, 178] on span "DMs" at bounding box center [224, 172] width 29 height 19
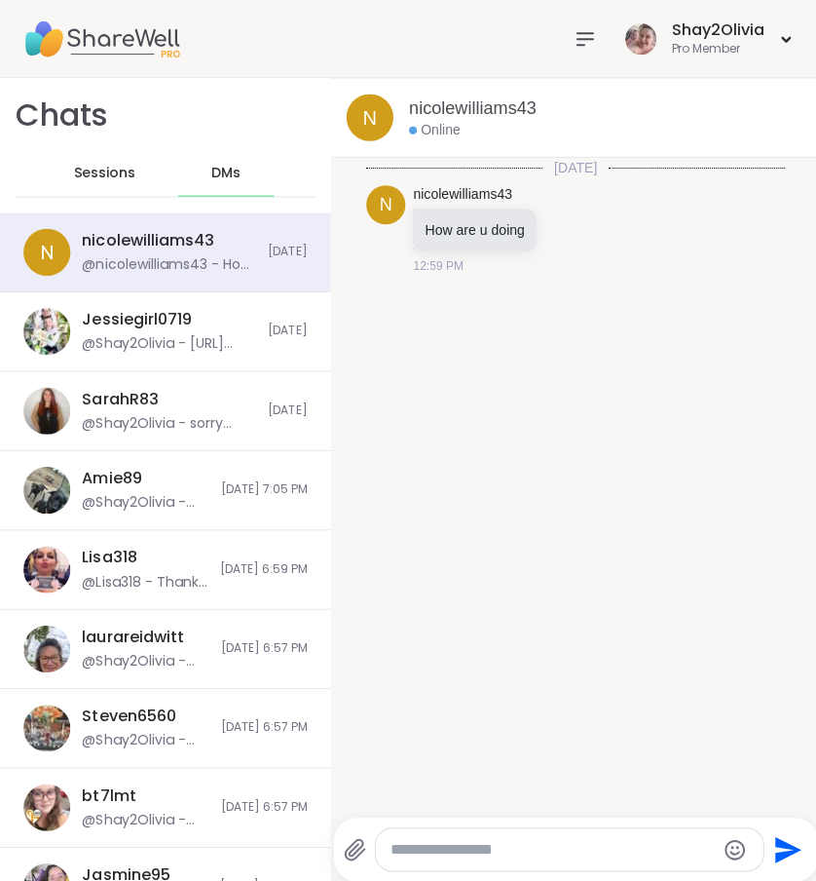
click at [579, 36] on icon at bounding box center [582, 38] width 23 height 23
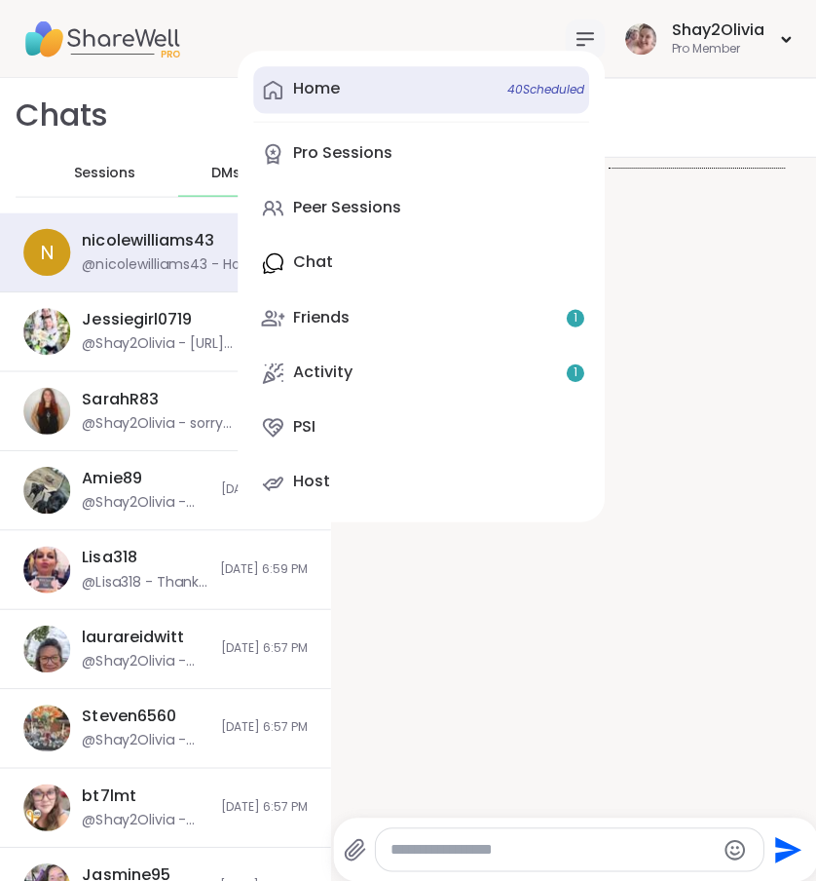
click at [352, 84] on link "Home 40 Scheduled" at bounding box center [419, 89] width 334 height 47
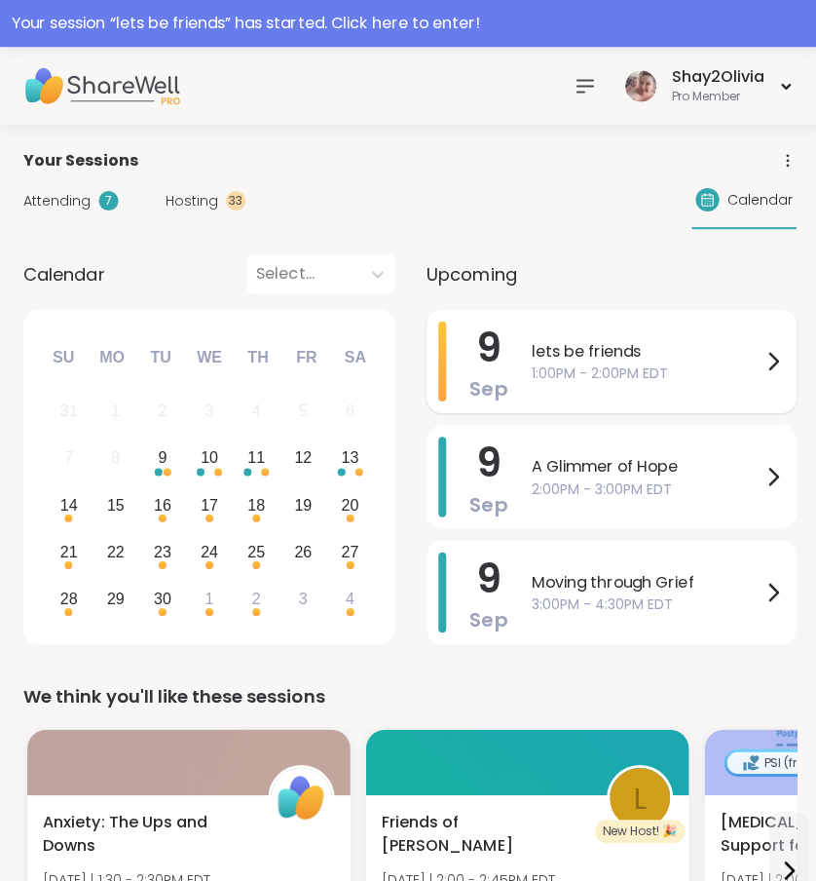
click at [513, 373] on div "9 Sep lets be friends 1:00PM - 2:00PM EDT" at bounding box center [609, 359] width 368 height 103
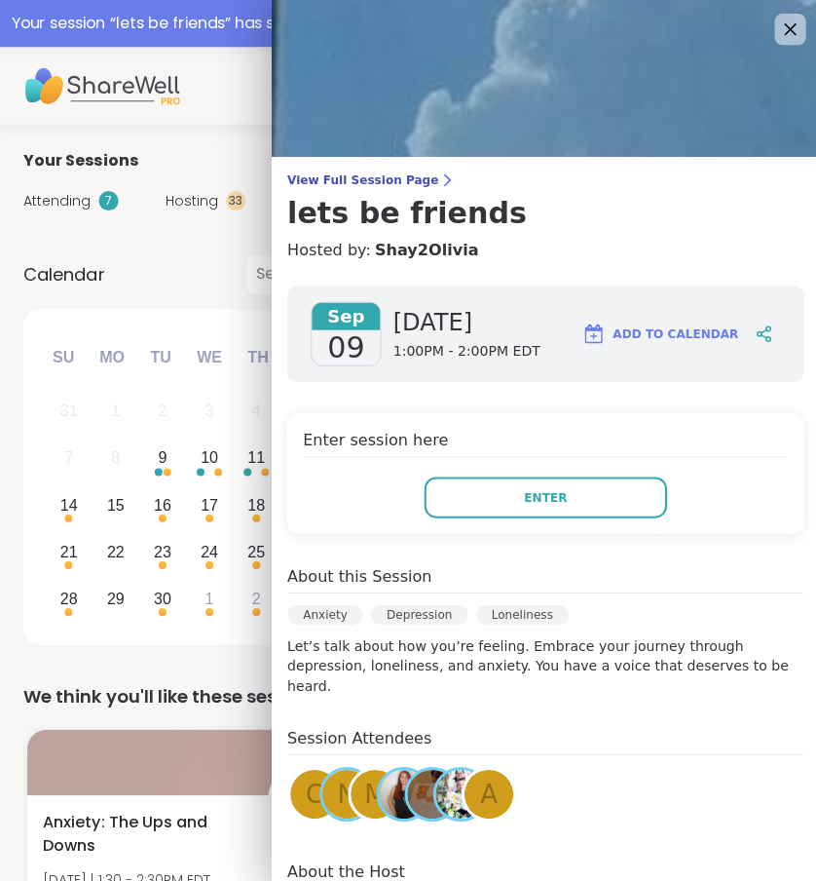
click at [554, 516] on div "Enter session here Enter" at bounding box center [543, 471] width 514 height 120
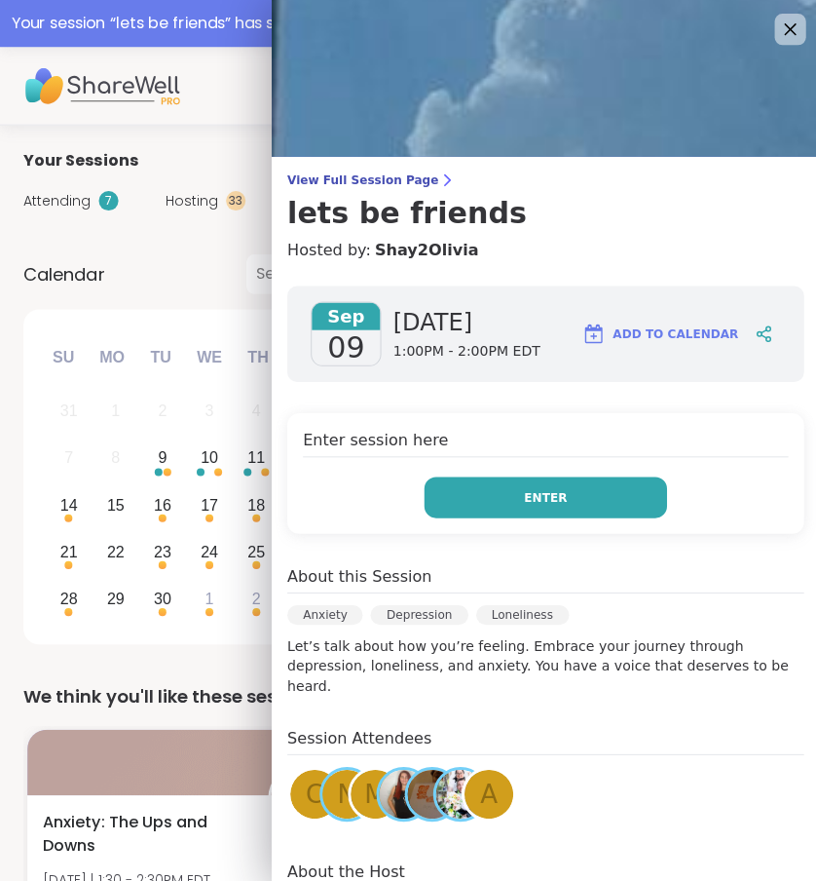
click at [562, 495] on button "Enter" at bounding box center [544, 494] width 242 height 41
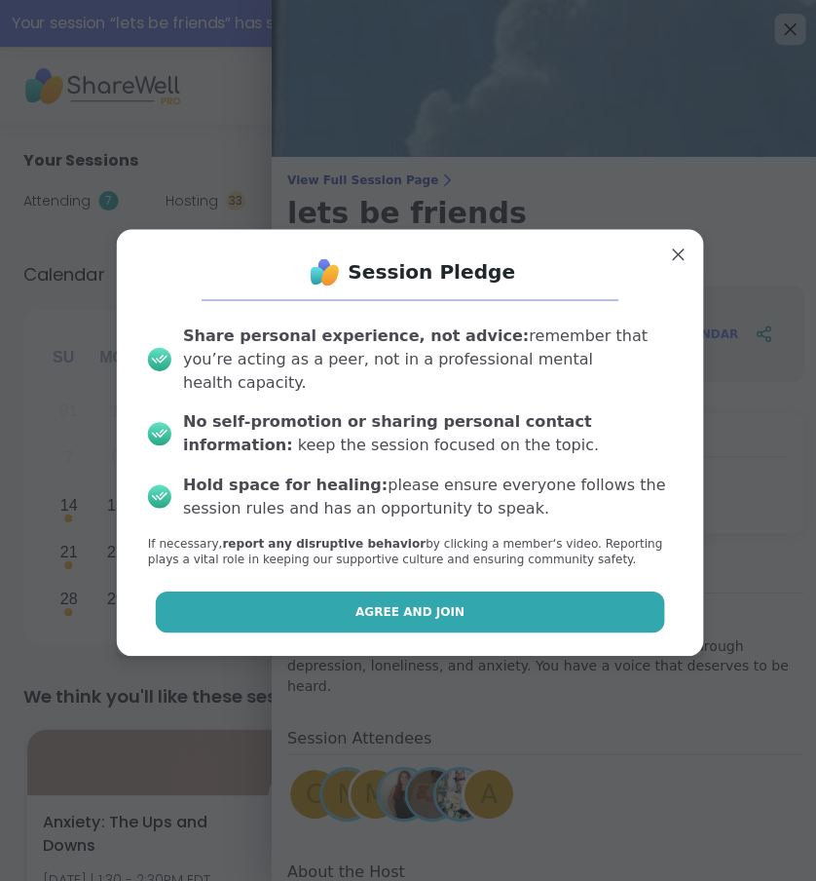
click at [568, 588] on button "Agree and Join" at bounding box center [408, 608] width 507 height 41
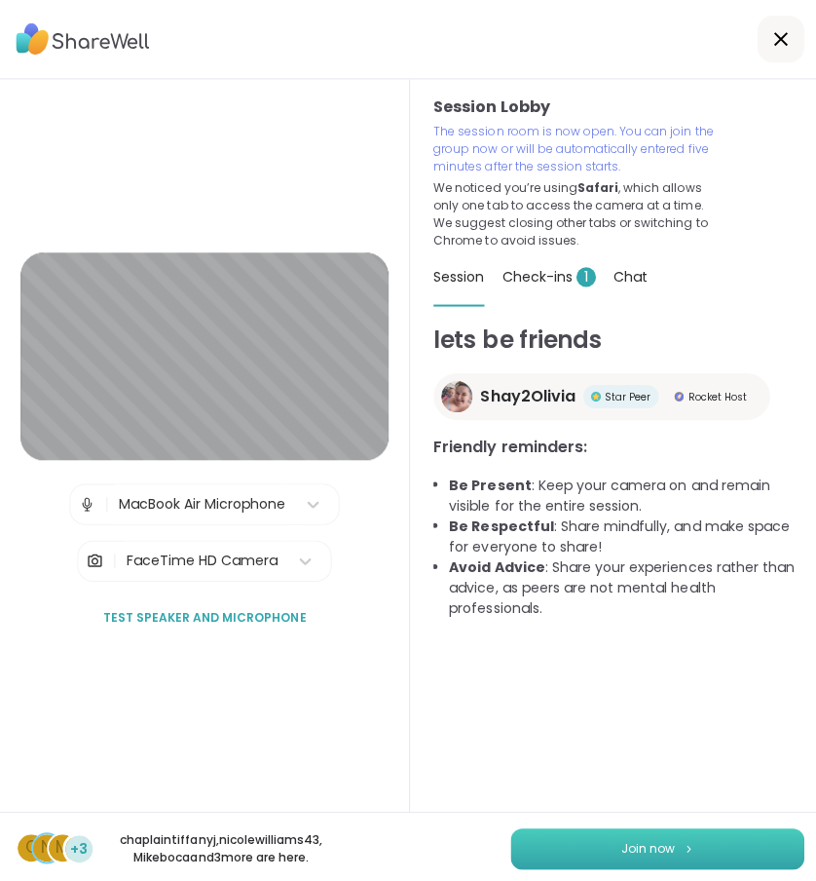
click at [682, 846] on img at bounding box center [686, 844] width 12 height 11
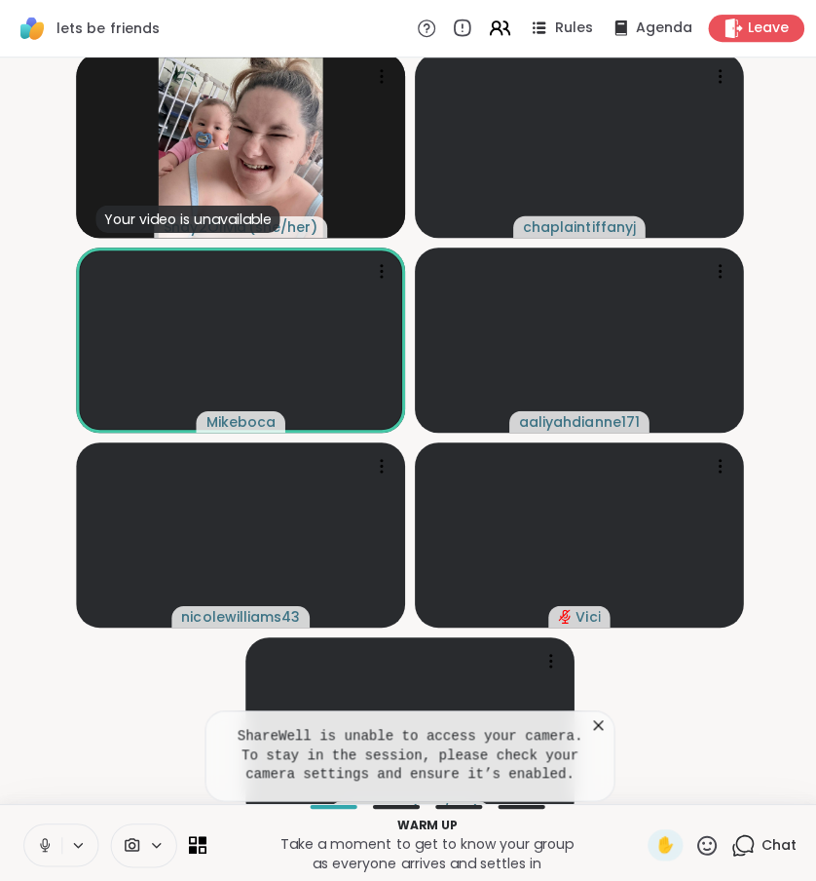
click at [599, 732] on icon at bounding box center [595, 721] width 19 height 19
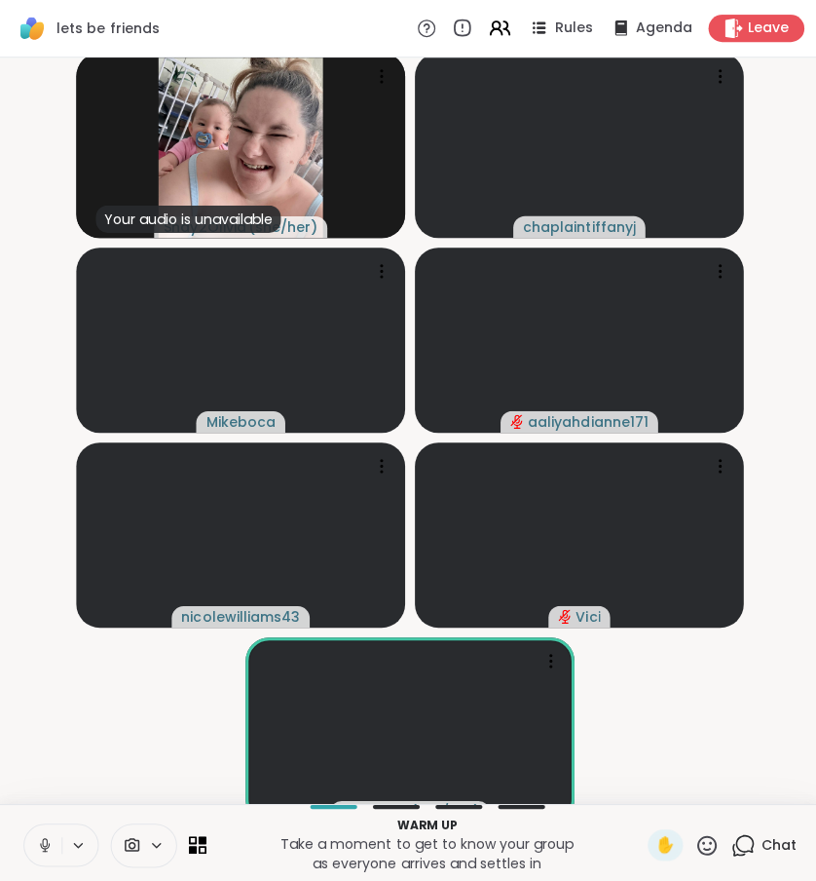
click at [594, 736] on video-player-container "Your audio is unavailable Shay2Olivia ( she/her ) chaplaintiffanyj Mikeboca aal…" at bounding box center [408, 428] width 793 height 727
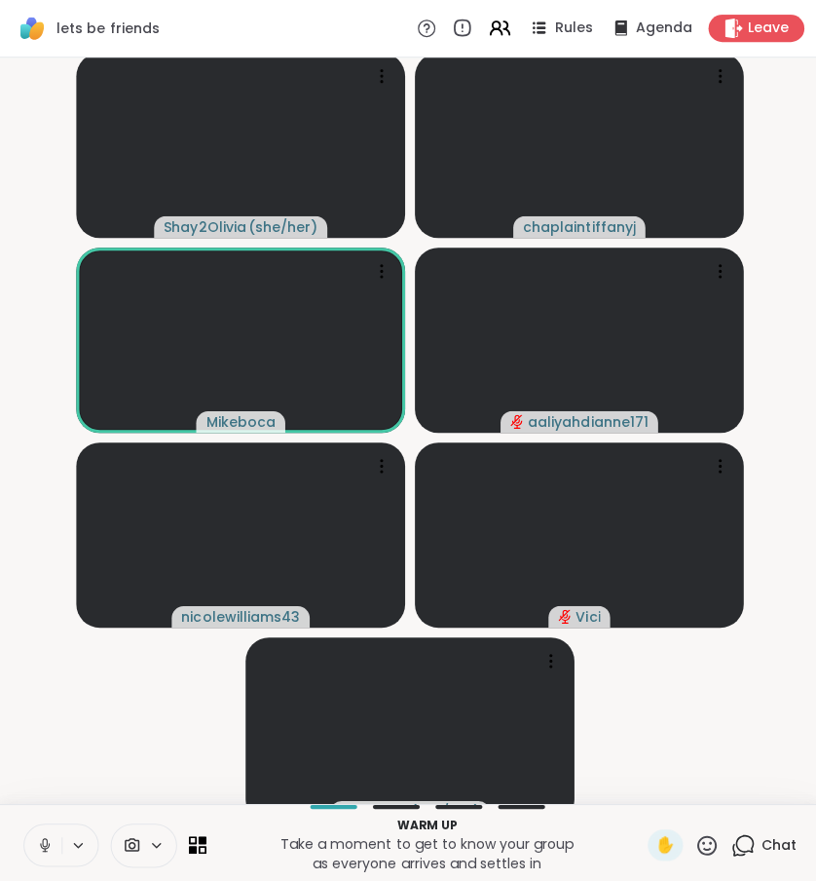
click at [43, 843] on icon at bounding box center [44, 838] width 5 height 9
click at [733, 853] on icon at bounding box center [740, 841] width 24 height 24
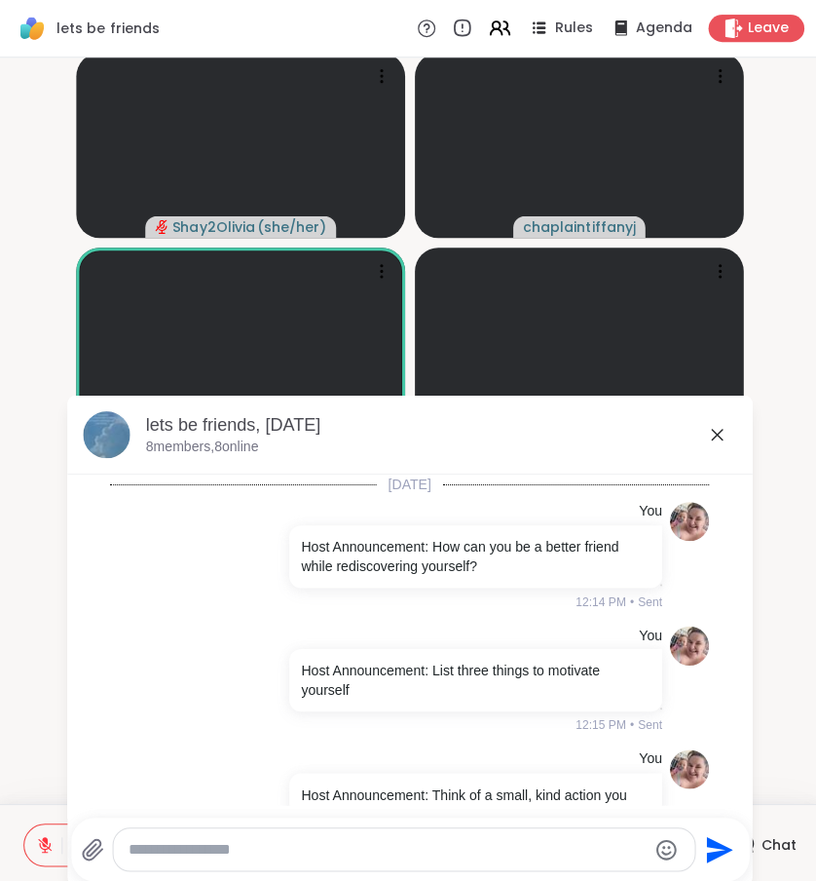
scroll to position [427, 0]
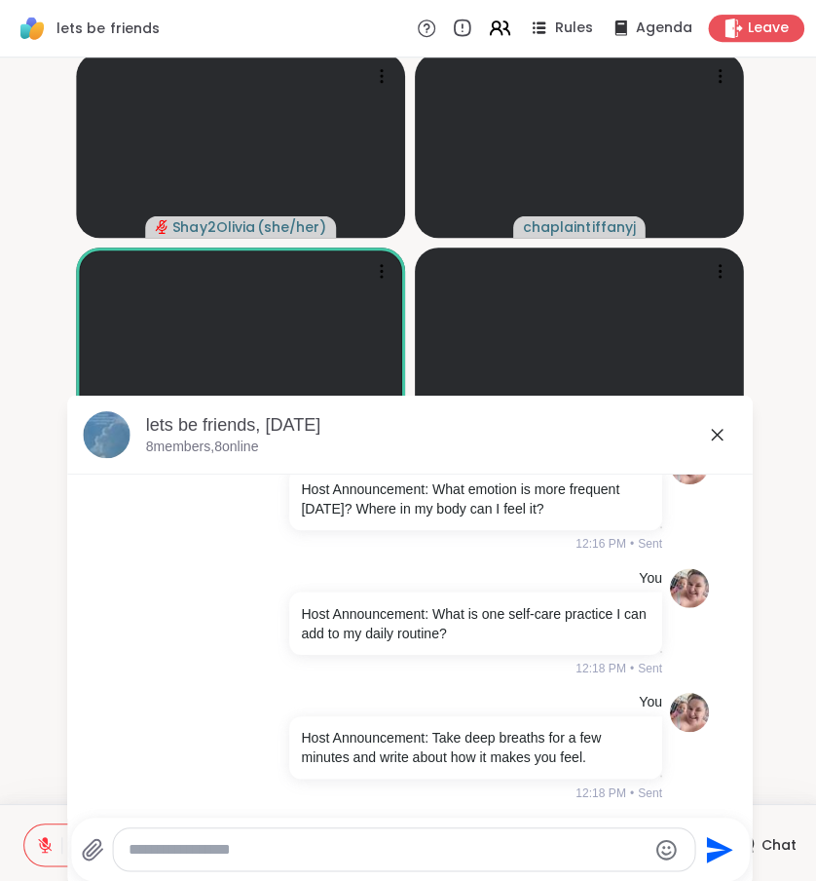
click at [722, 433] on icon at bounding box center [713, 432] width 23 height 23
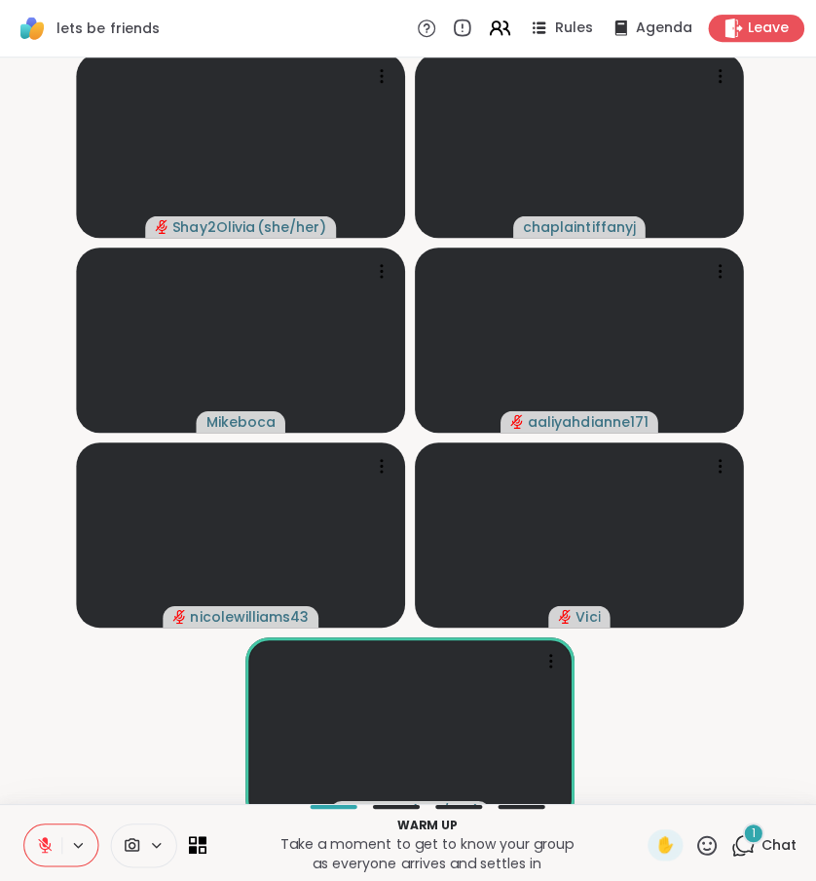
click at [42, 849] on icon at bounding box center [45, 841] width 18 height 18
click at [737, 850] on icon at bounding box center [740, 841] width 24 height 24
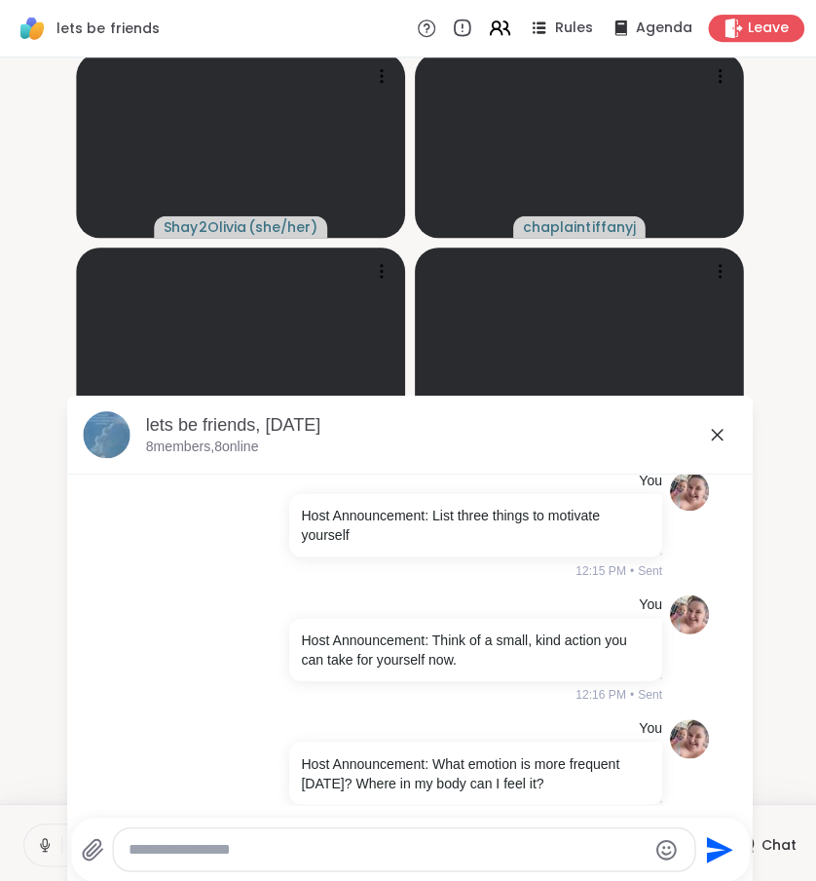
scroll to position [1053, 0]
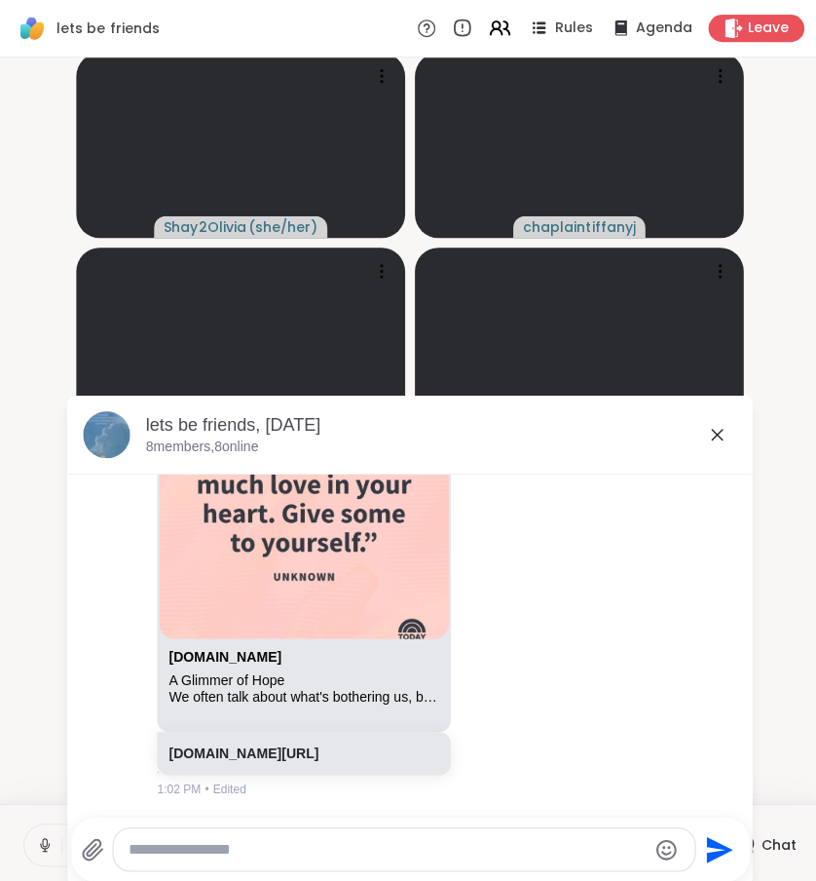
click at [727, 434] on div "lets be friends, [DATE]" at bounding box center [439, 423] width 588 height 24
click at [711, 432] on icon at bounding box center [713, 432] width 23 height 23
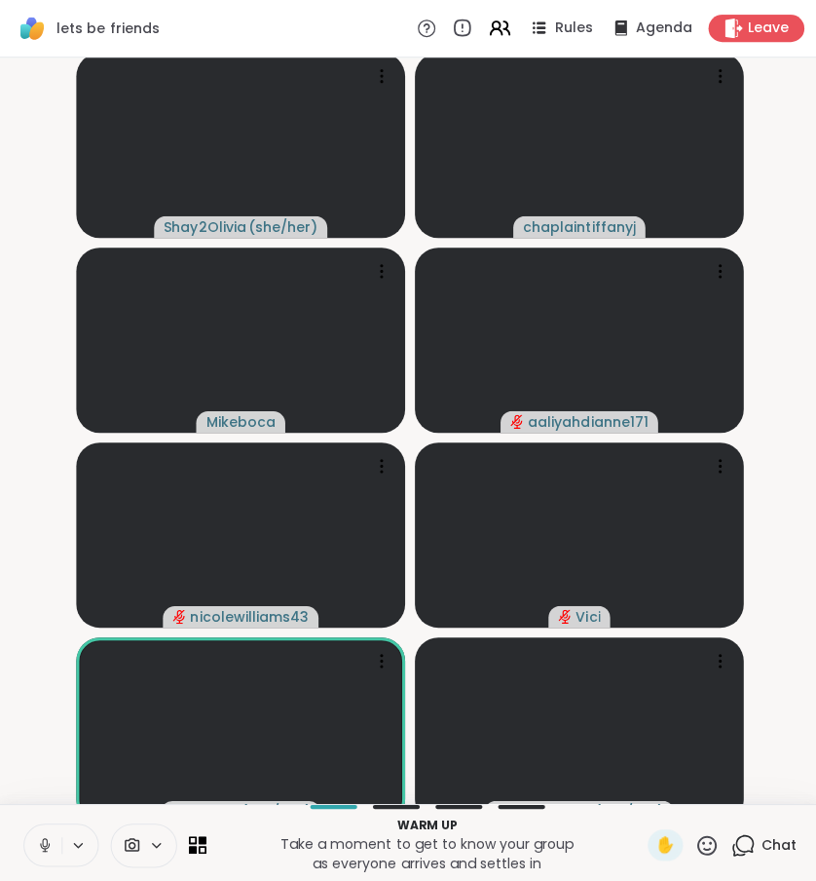
click at [742, 853] on icon at bounding box center [740, 841] width 24 height 24
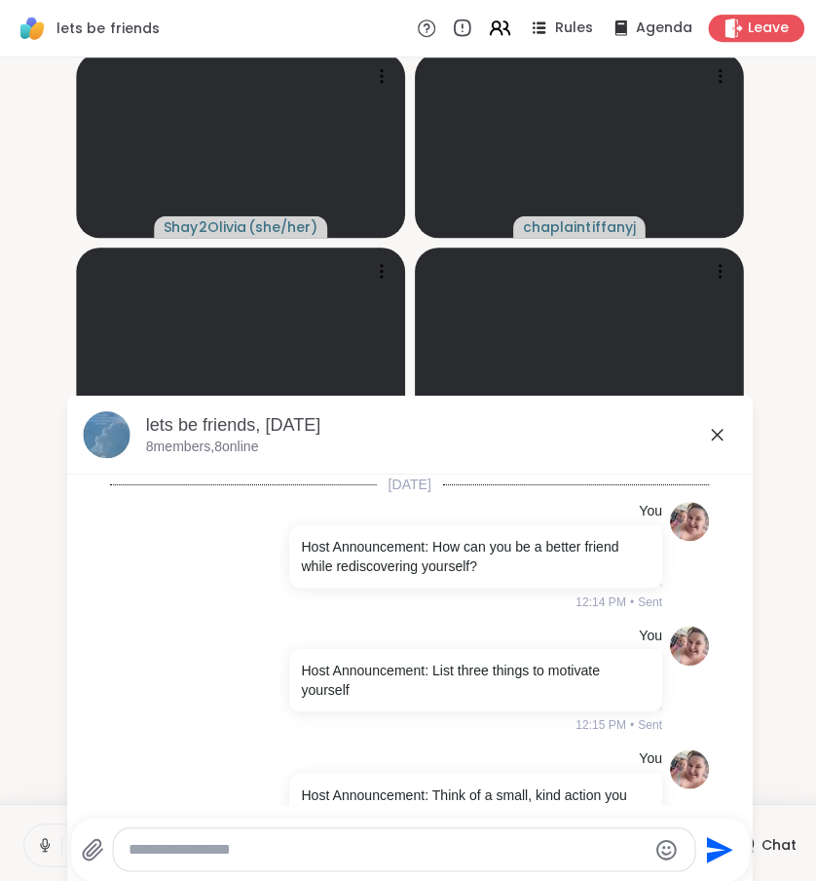
scroll to position [988, 0]
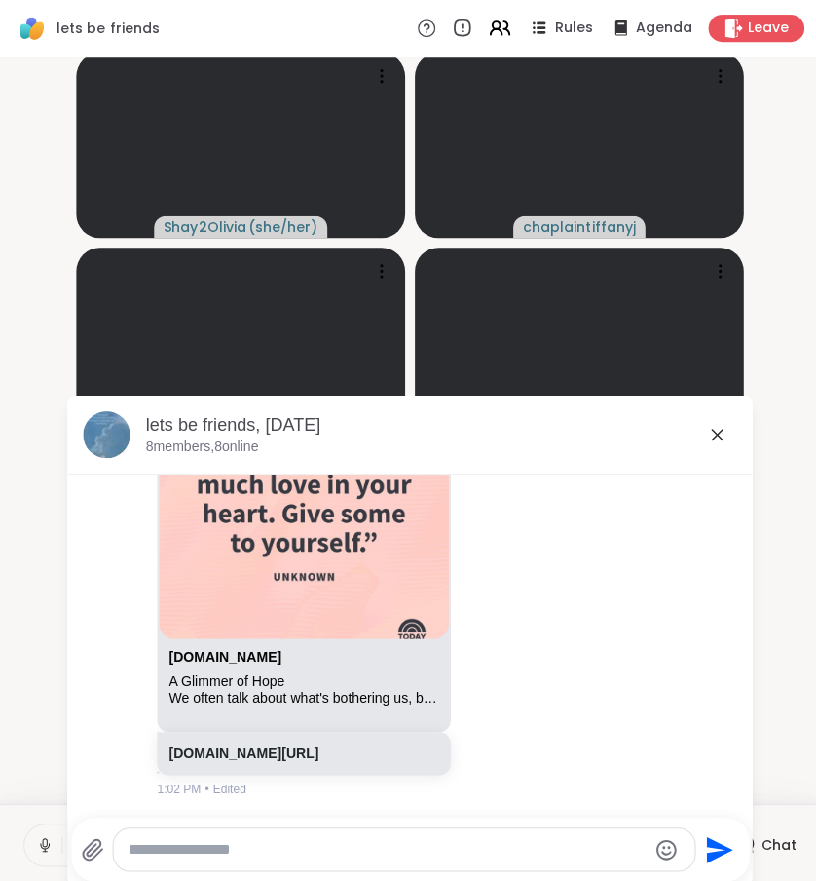
click at [417, 836] on textarea "Type your message" at bounding box center [386, 845] width 515 height 19
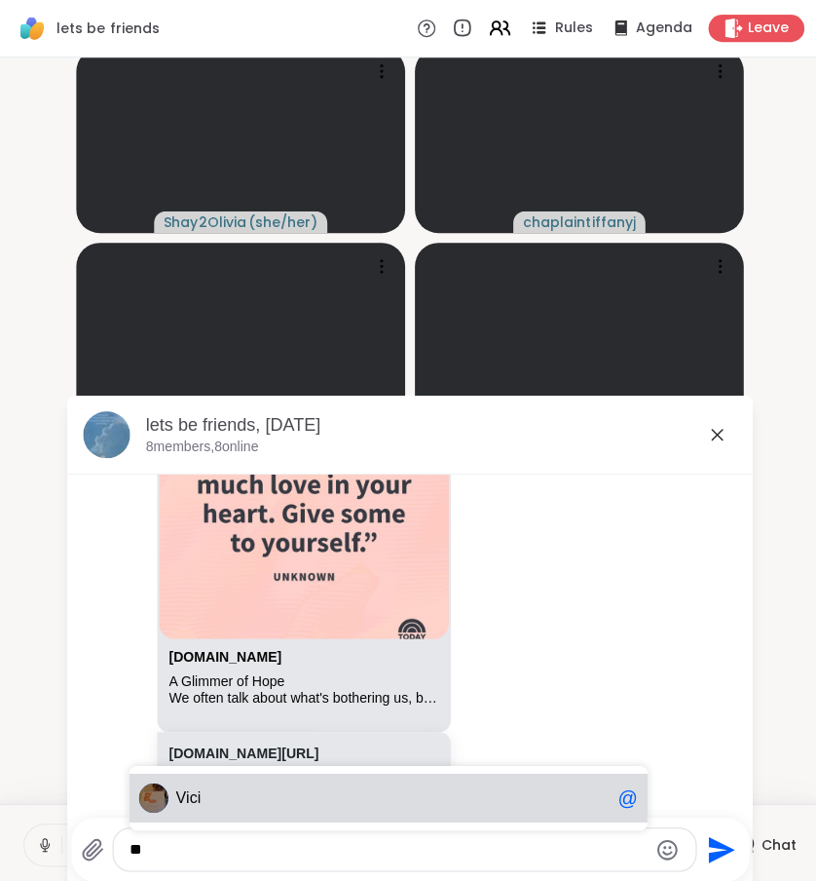
click at [291, 779] on div "V ici @" at bounding box center [387, 794] width 516 height 49
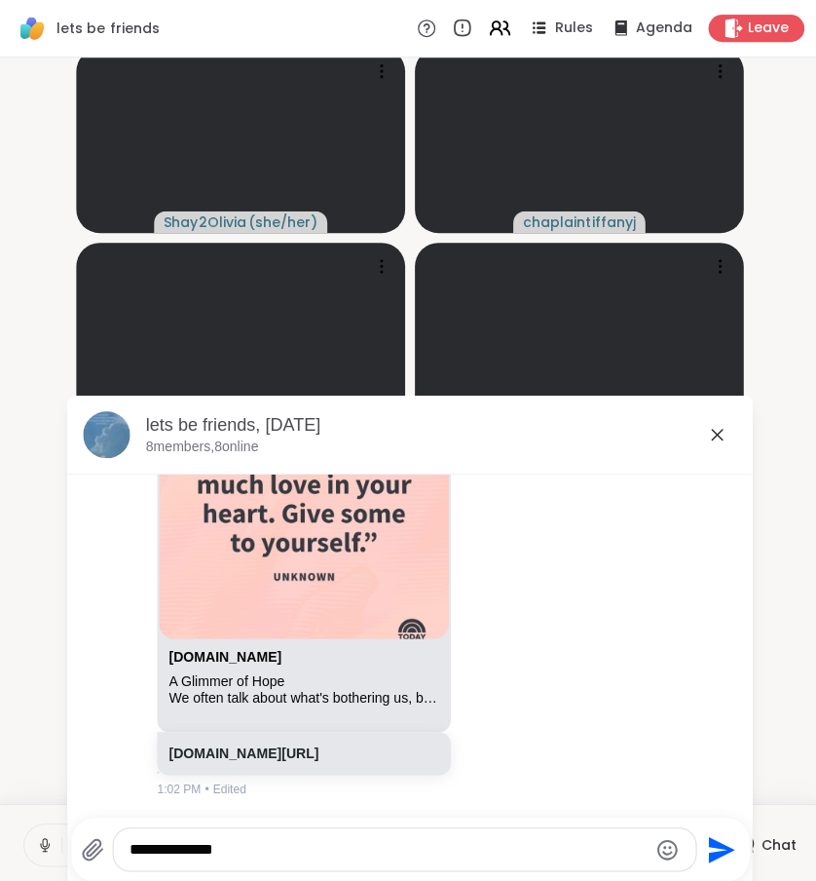
type textarea "**********"
click at [708, 428] on icon at bounding box center [713, 432] width 23 height 23
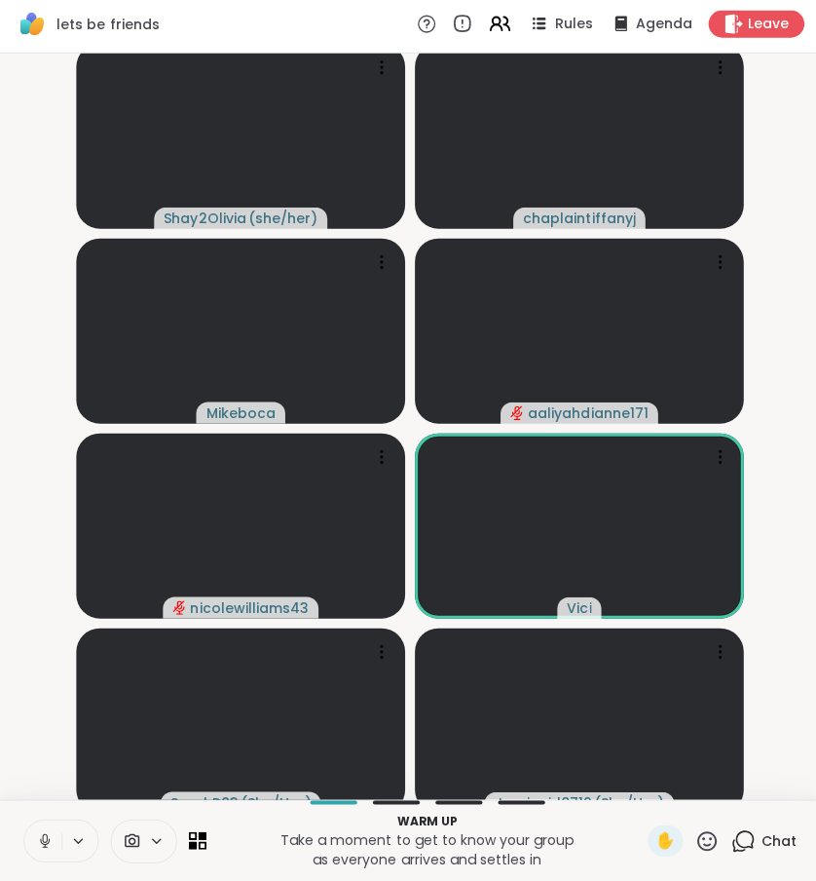
scroll to position [14, 0]
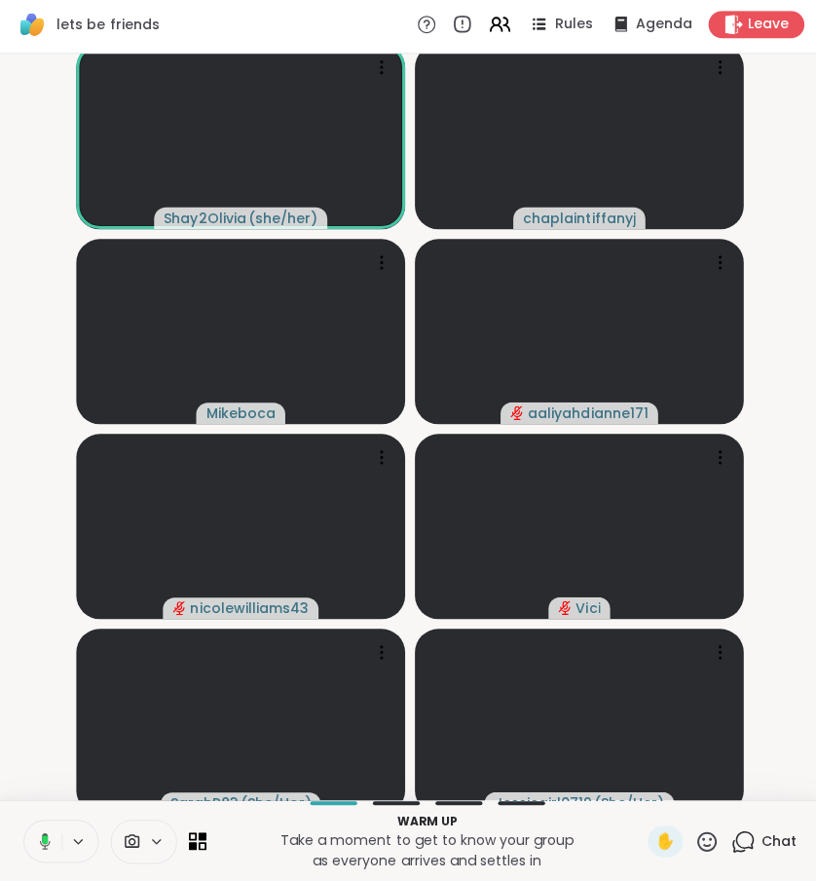
click at [590, 19] on span "Rules" at bounding box center [571, 28] width 38 height 19
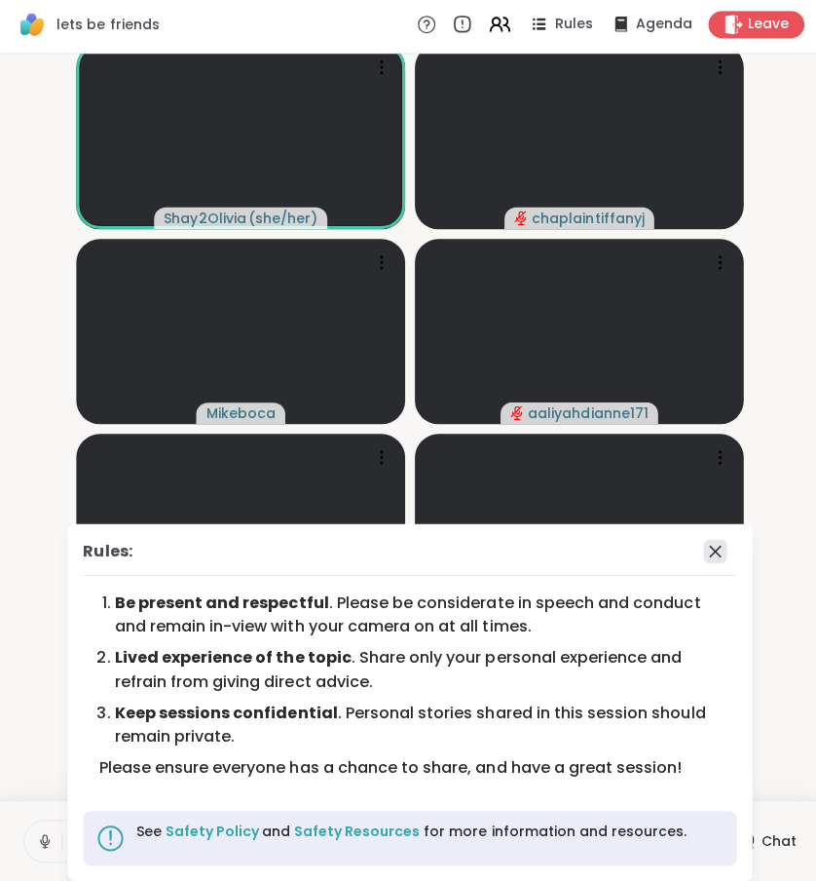
click at [714, 551] on icon at bounding box center [712, 552] width 12 height 12
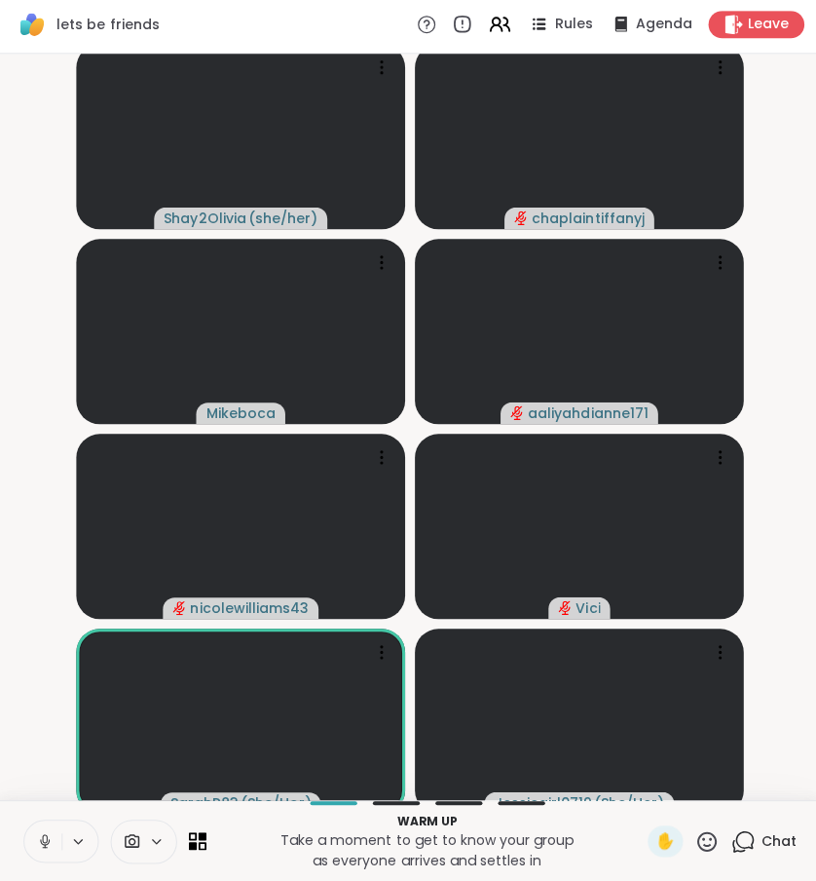
scroll to position [0, 0]
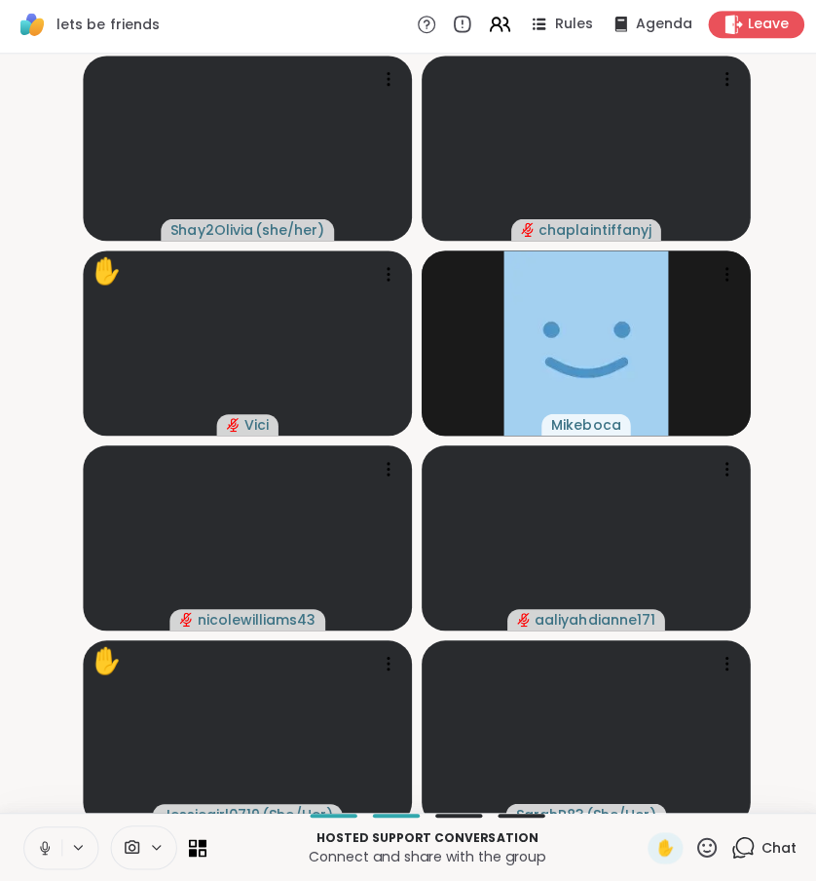
click at [785, 412] on video-player-container "Shay2Olivia ( she/her ) chaplaintiffanyj ✋ Vici Mikeboca nicolewilliams43 aaliy…" at bounding box center [408, 434] width 793 height 739
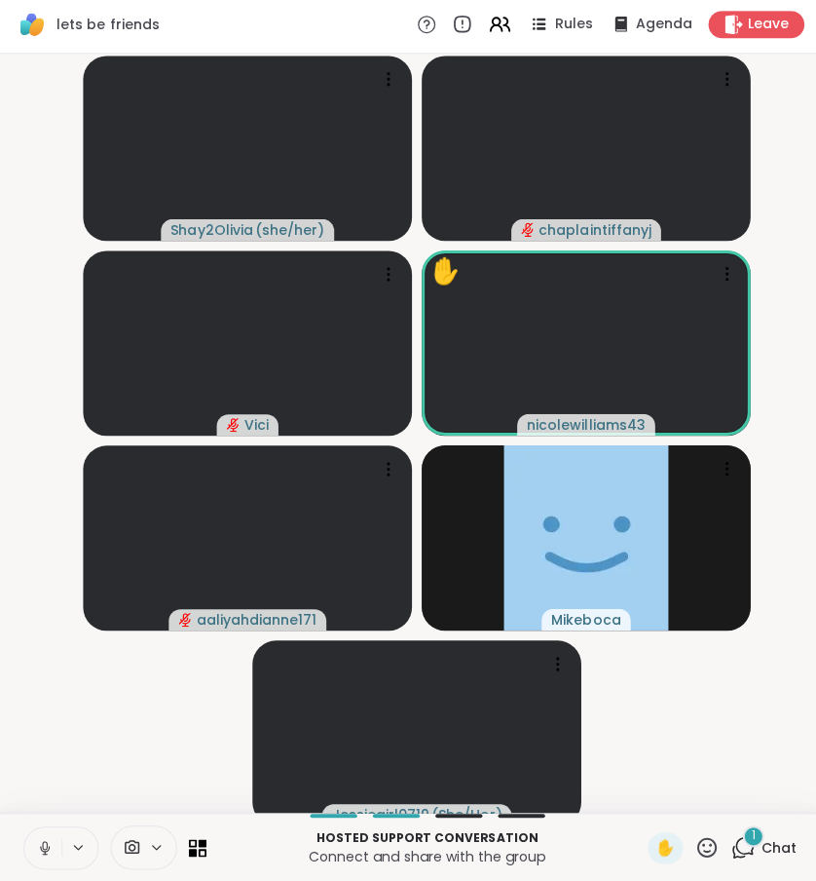
click at [756, 845] on div "1 Chat" at bounding box center [760, 847] width 65 height 31
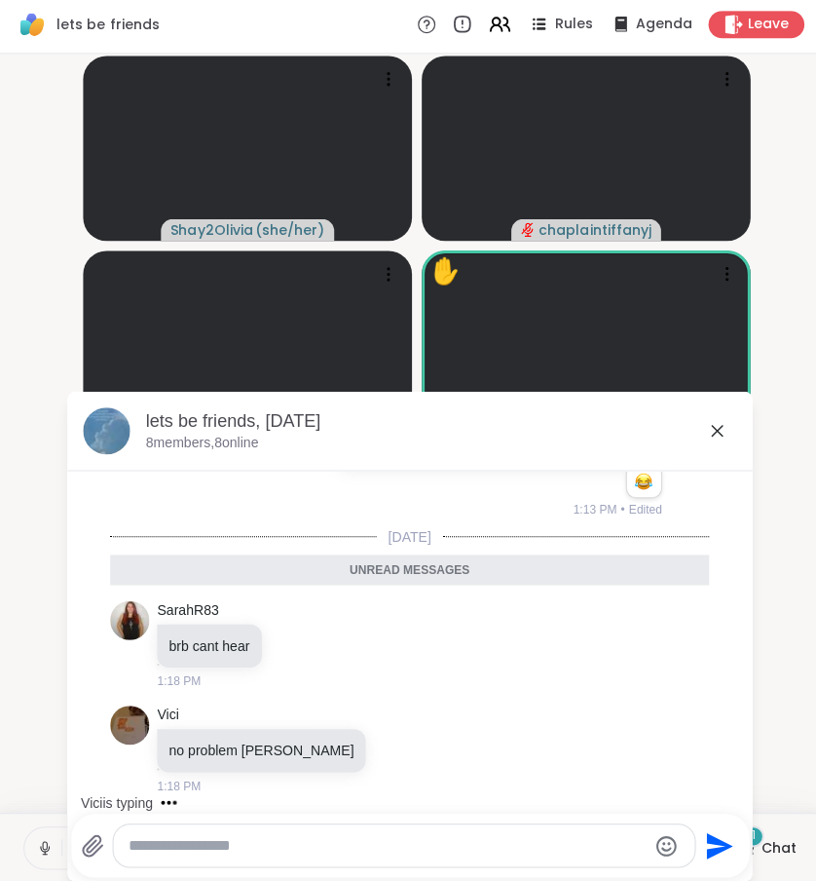
scroll to position [2353, 0]
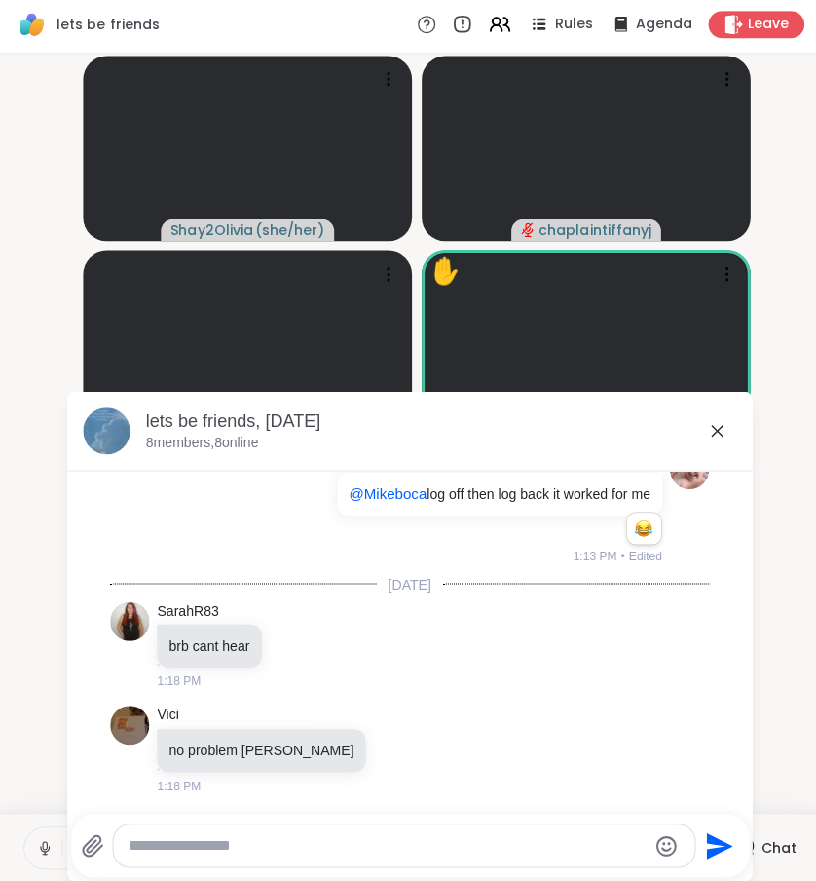
click at [712, 430] on icon at bounding box center [714, 433] width 12 height 12
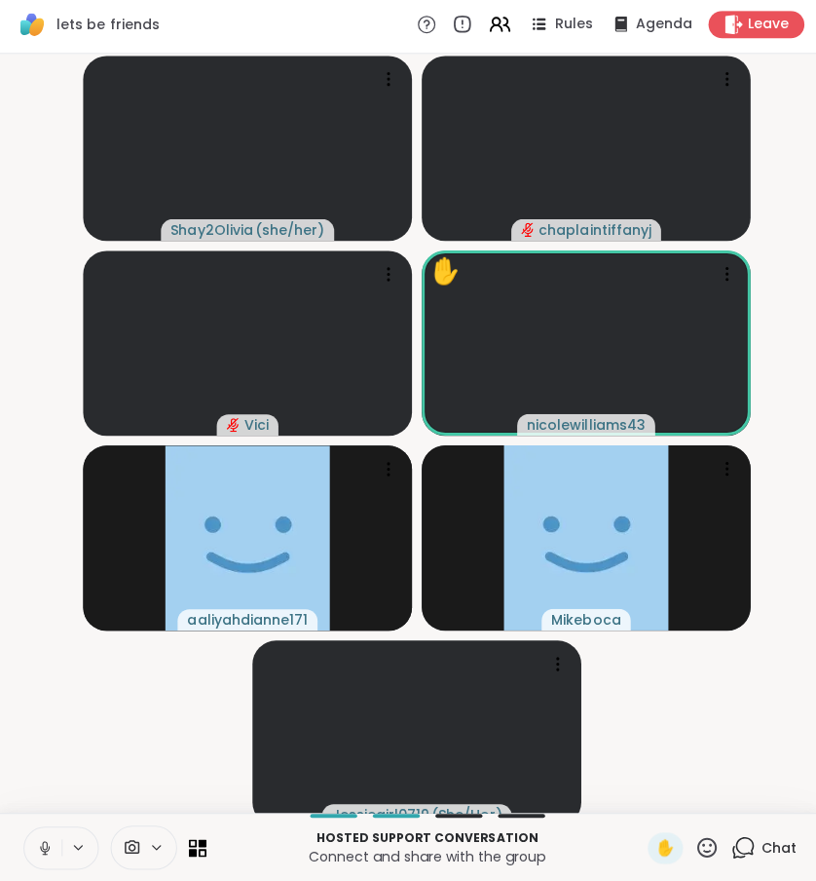
click at [770, 712] on video-player-container "Shay2Olivia ( she/her ) chaplaintiffanyj Vici ✋ nicolewilliams43 aaliyahdianne1…" at bounding box center [408, 434] width 793 height 739
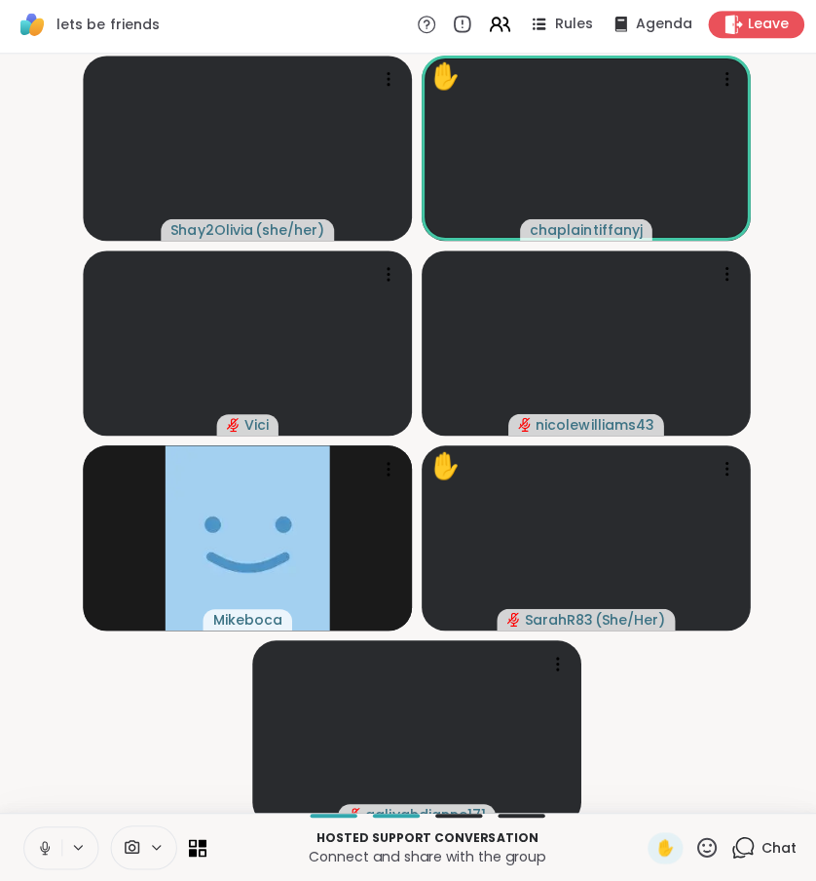
click at [735, 835] on icon at bounding box center [740, 847] width 24 height 24
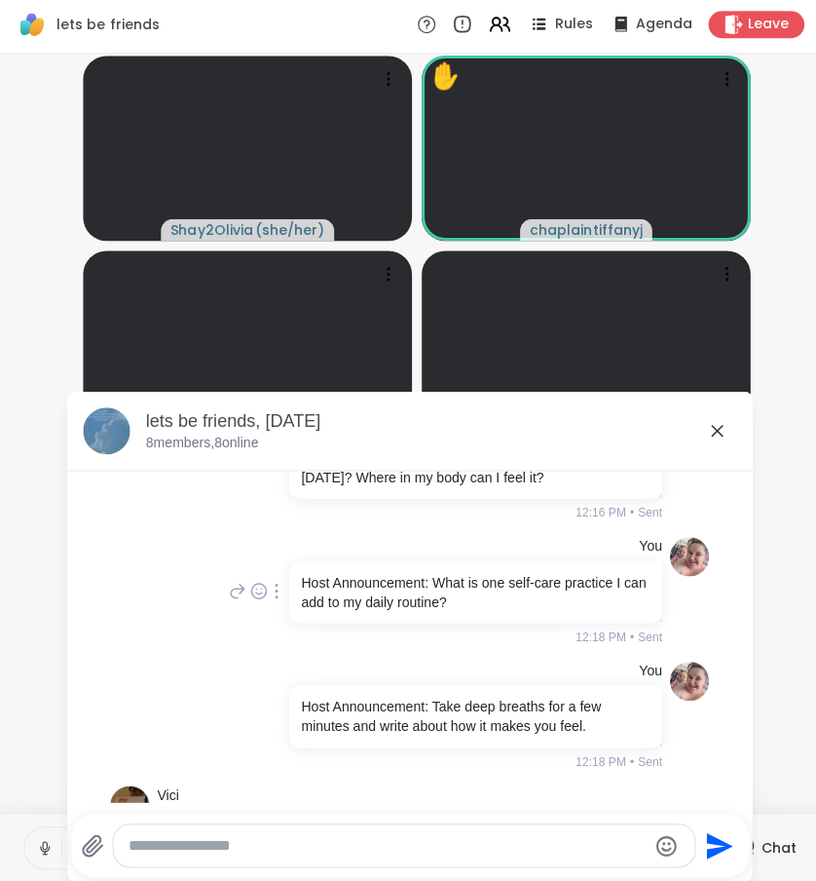
scroll to position [489, 0]
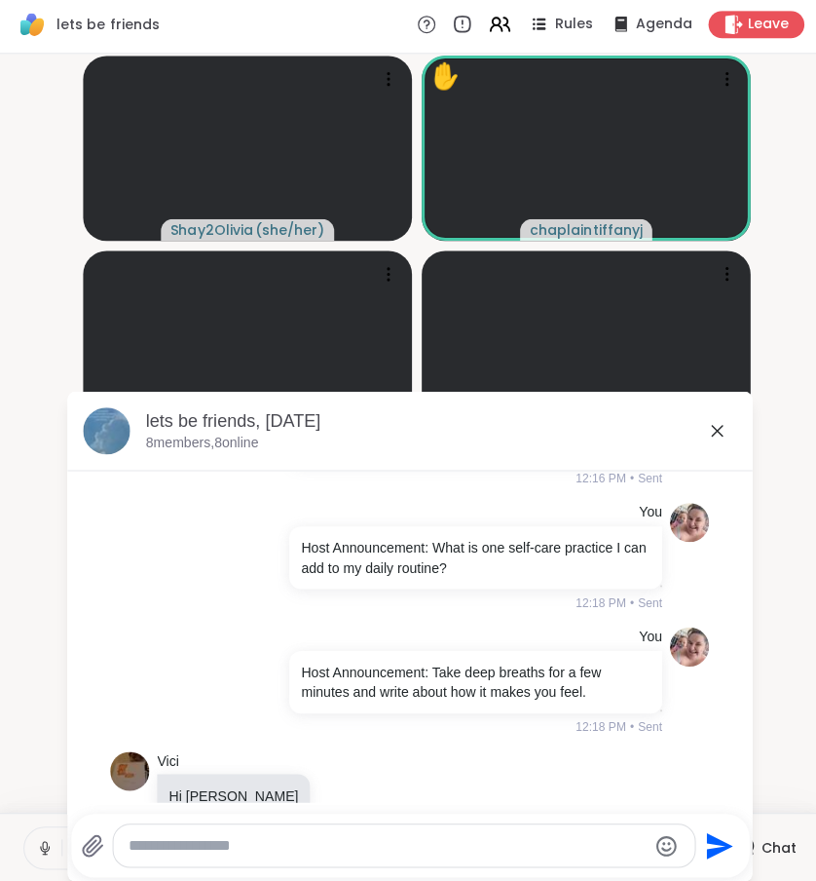
click at [719, 435] on icon at bounding box center [713, 432] width 23 height 23
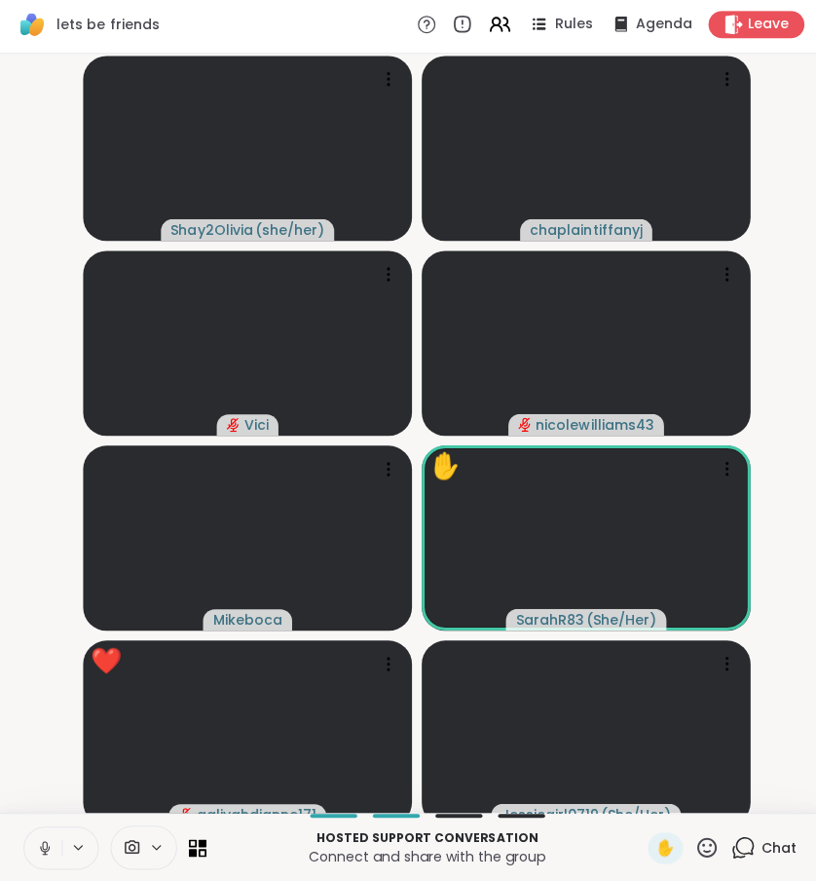
click at [699, 842] on icon at bounding box center [704, 847] width 24 height 24
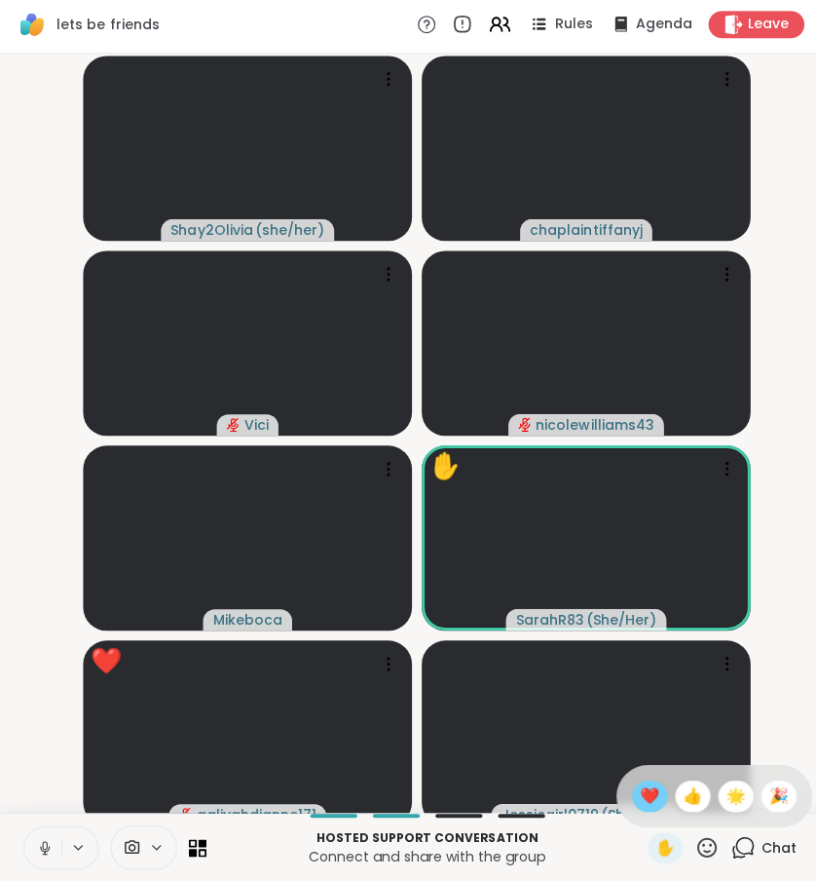
click at [644, 793] on span "❤️" at bounding box center [646, 795] width 19 height 23
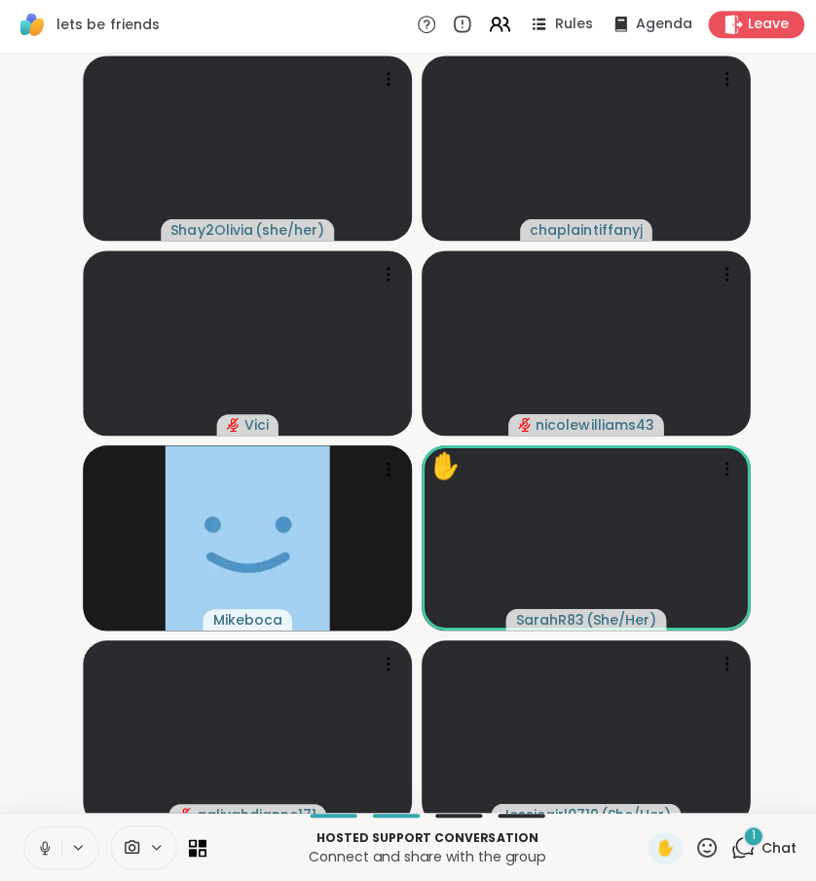
click at [748, 836] on span "1" at bounding box center [750, 835] width 4 height 17
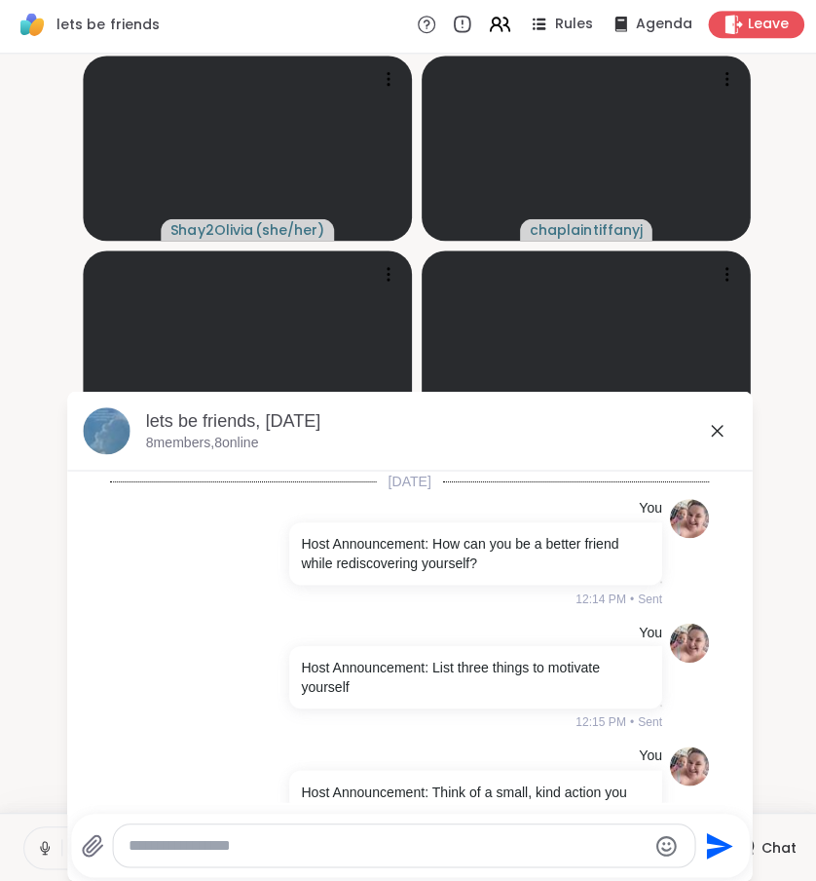
scroll to position [2502, 0]
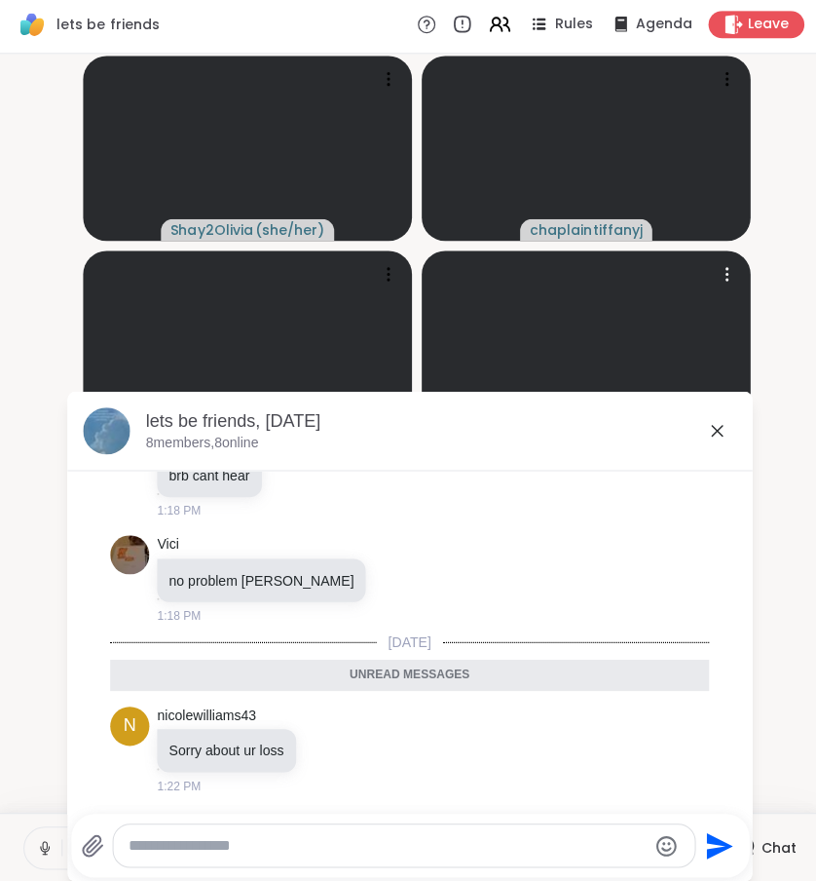
click at [710, 430] on icon at bounding box center [713, 432] width 23 height 23
click at [715, 426] on video-player-container "Shay2Olivia ( she/her ) chaplaintiffanyj Vici nicolewilliams43 Mikeboca ✋ Sarah…" at bounding box center [408, 434] width 793 height 739
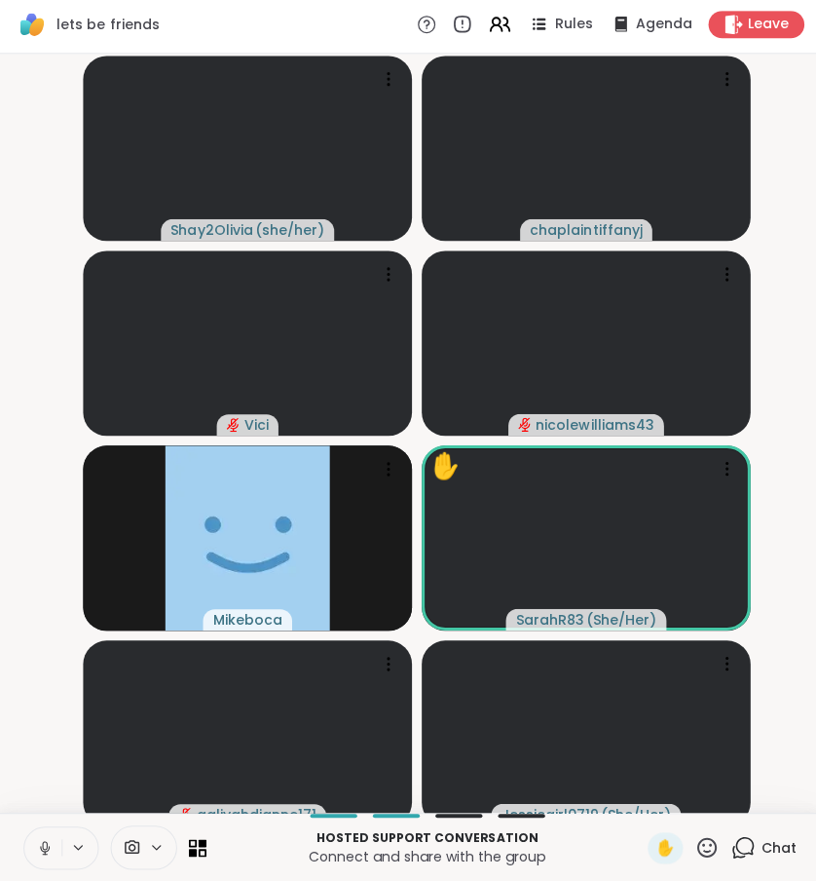
click at [783, 401] on video-player-container "Shay2Olivia ( she/her ) chaplaintiffanyj Vici nicolewilliams43 Mikeboca ✋ Sarah…" at bounding box center [408, 434] width 793 height 739
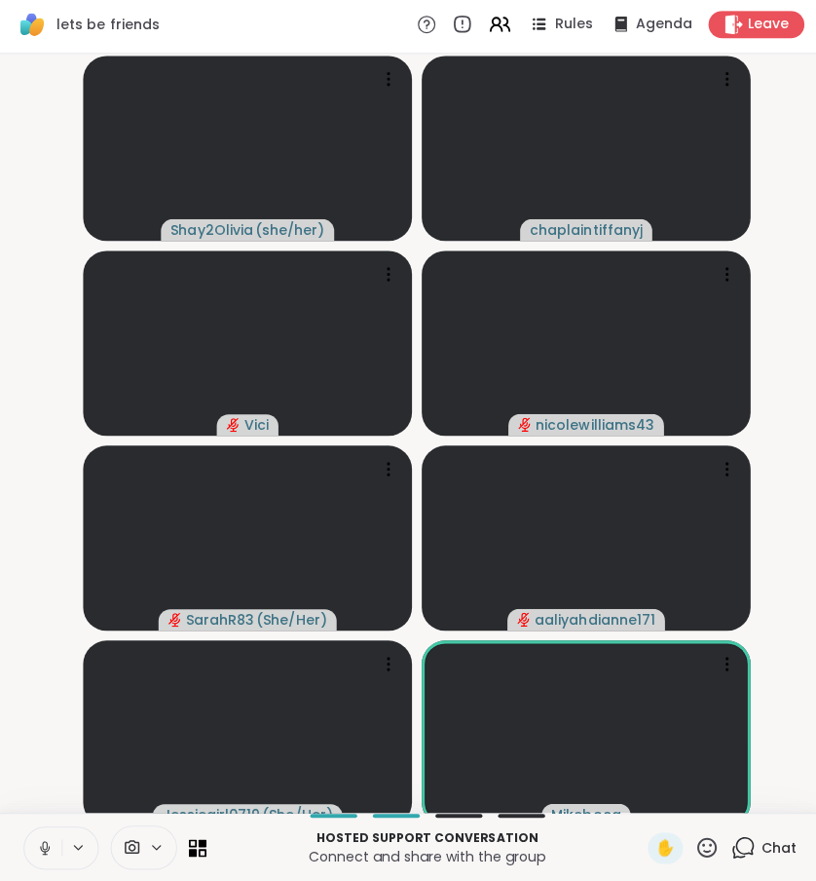
click at [752, 835] on icon at bounding box center [740, 847] width 24 height 24
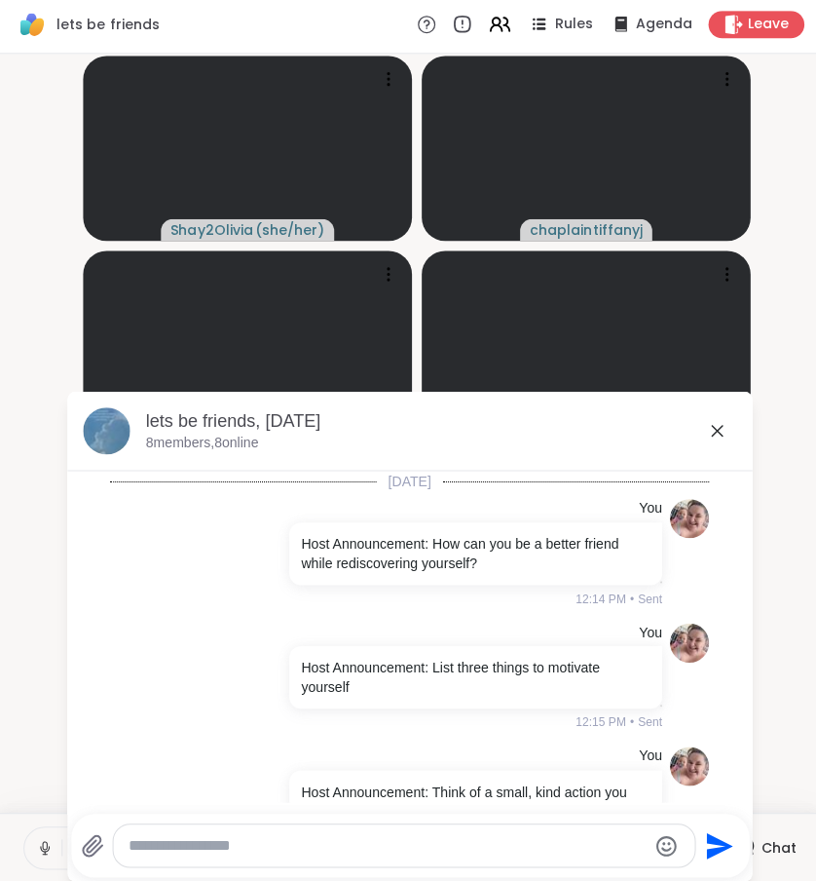
scroll to position [2437, 0]
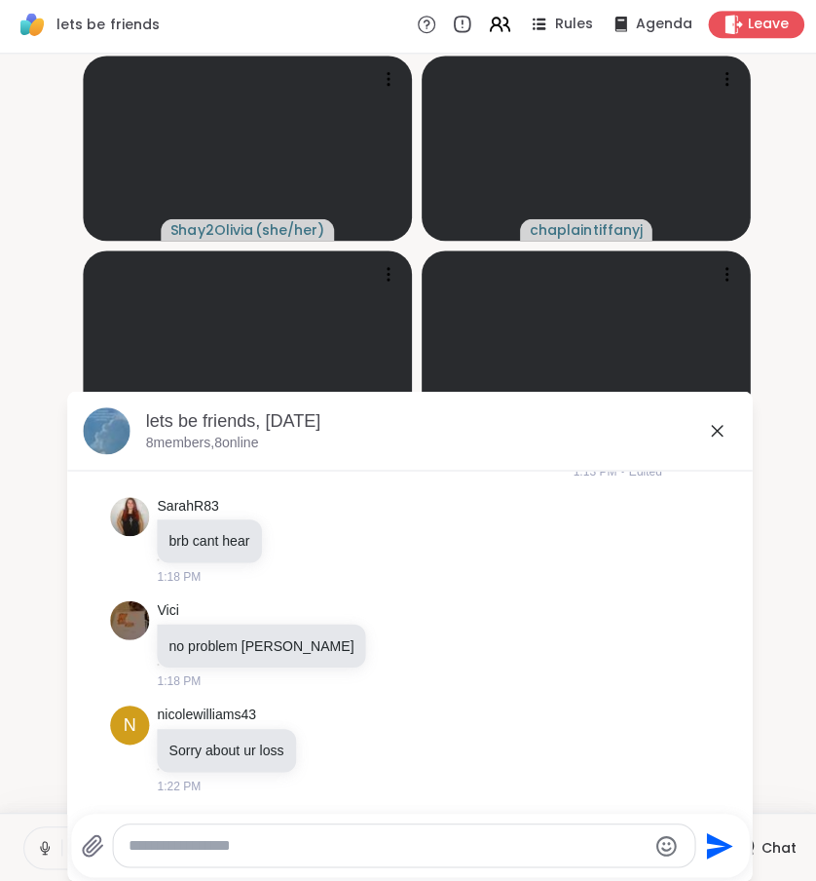
click at [453, 851] on div at bounding box center [402, 845] width 579 height 42
click at [450, 850] on textarea "Type your message" at bounding box center [386, 845] width 515 height 19
click at [223, 846] on textarea "********" at bounding box center [386, 845] width 515 height 19
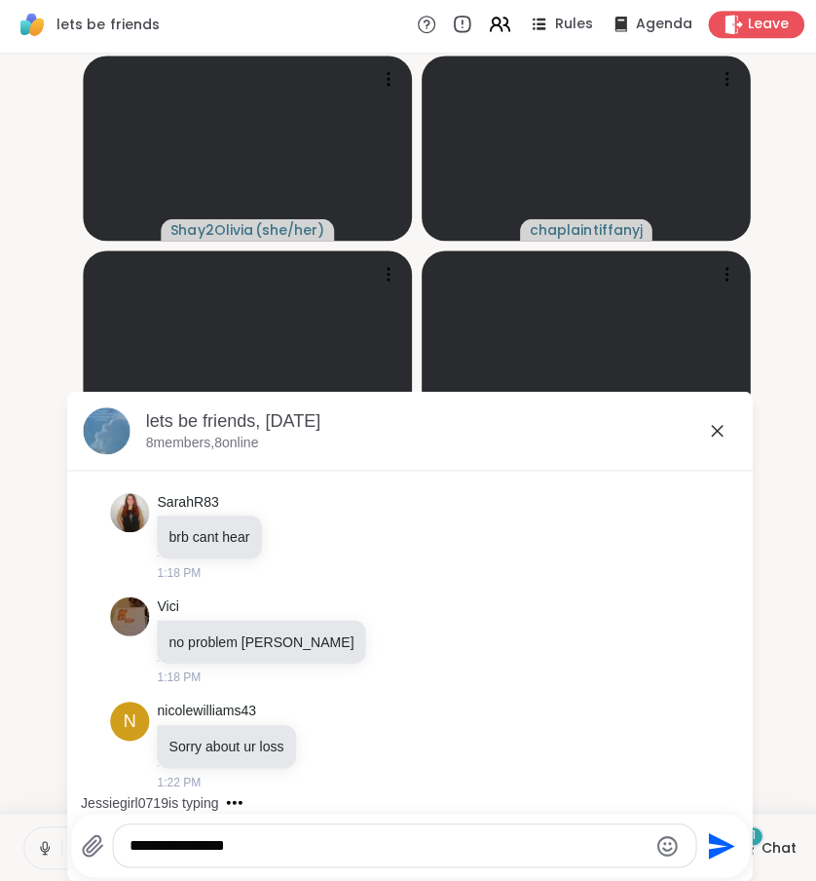
scroll to position [2716, 0]
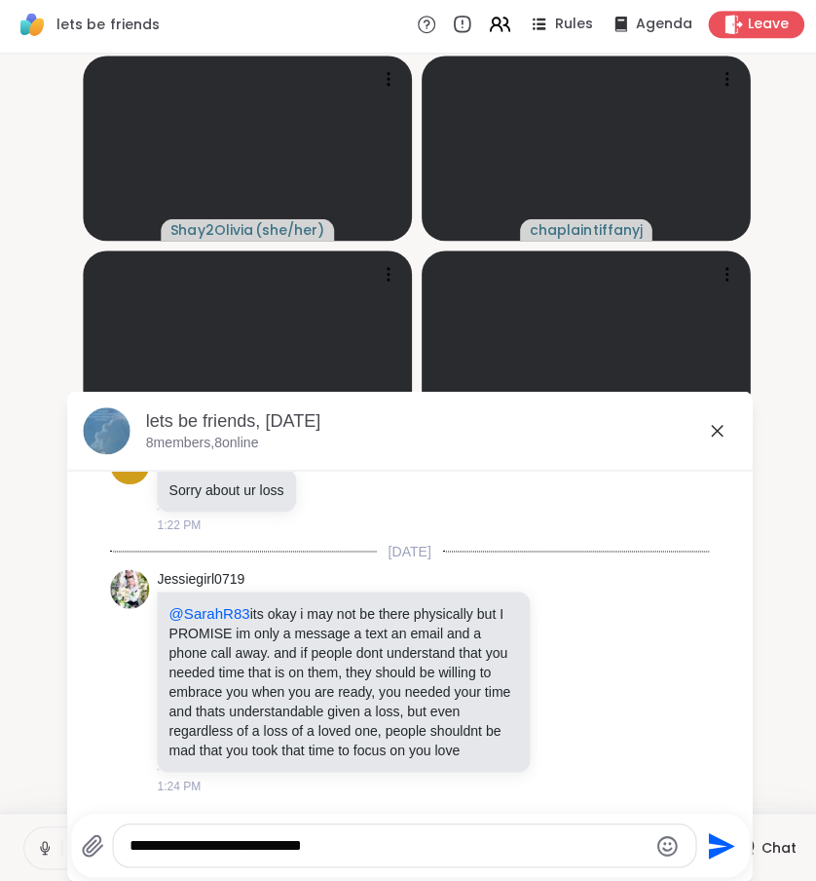
click at [227, 840] on textarea "**********" at bounding box center [386, 845] width 515 height 19
click at [377, 841] on textarea "**********" at bounding box center [386, 845] width 515 height 19
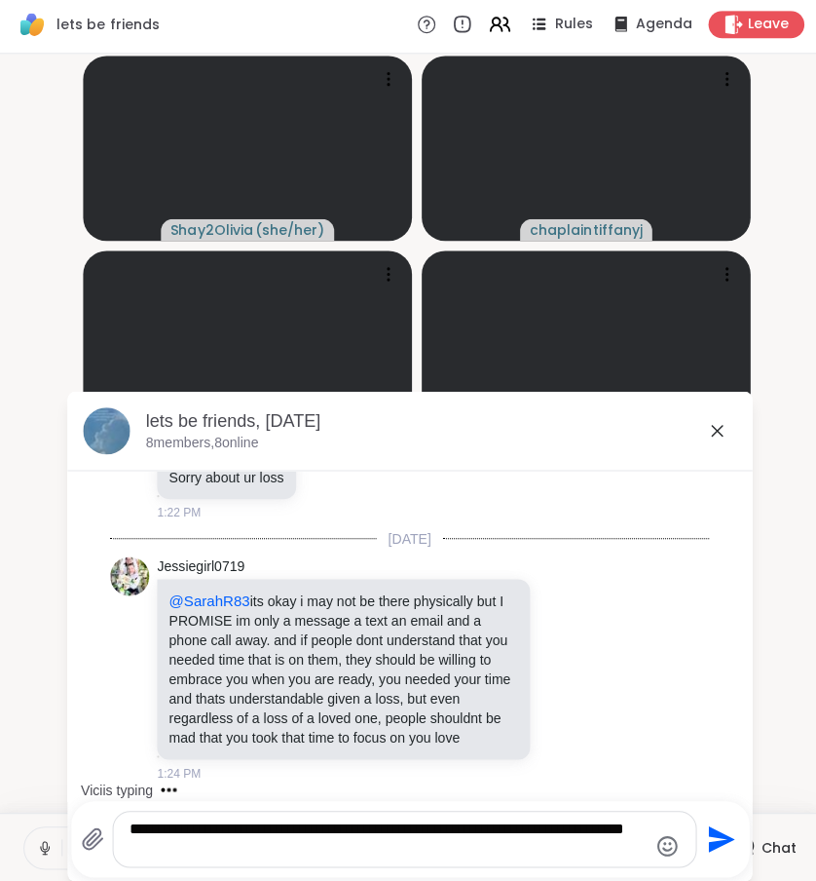
type textarea "**********"
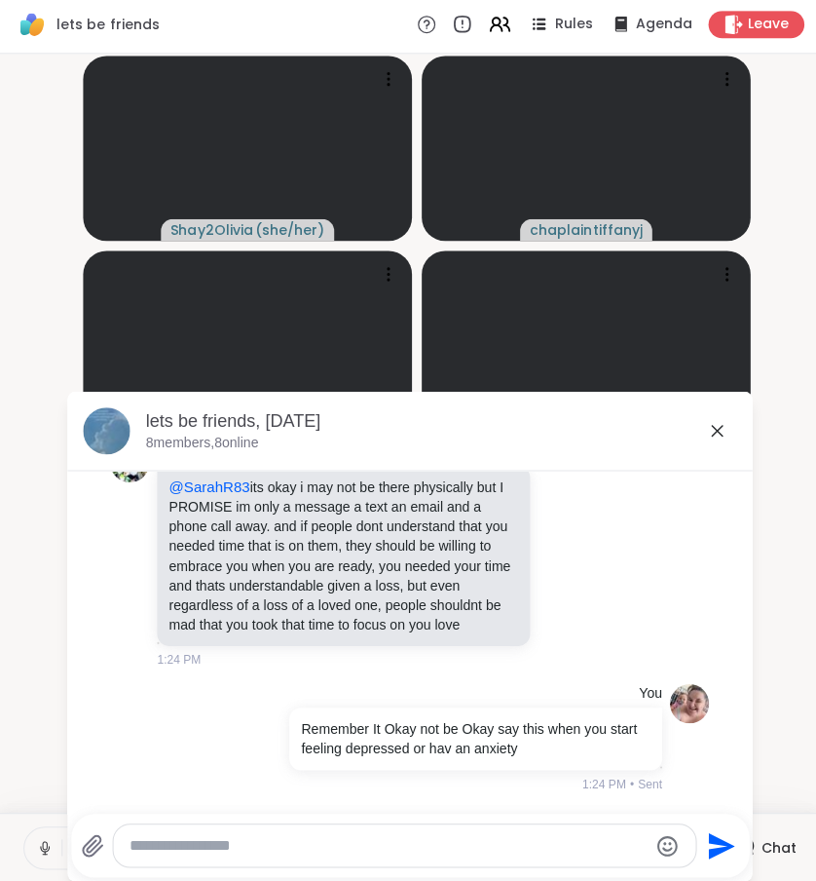
scroll to position [2942, 0]
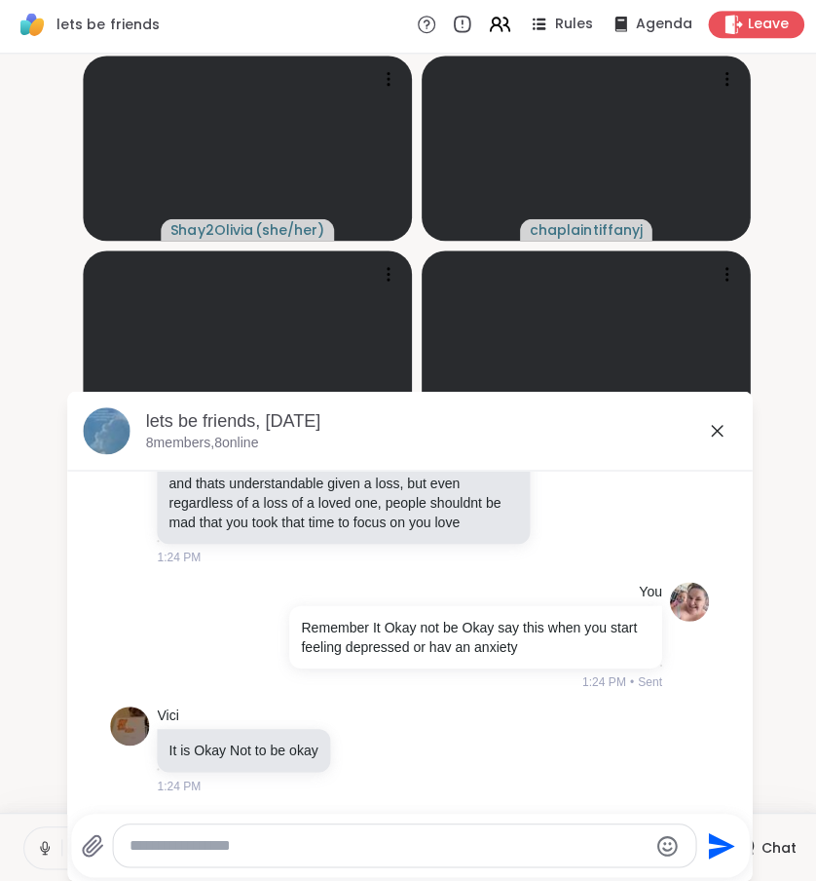
click at [715, 425] on icon at bounding box center [713, 432] width 23 height 23
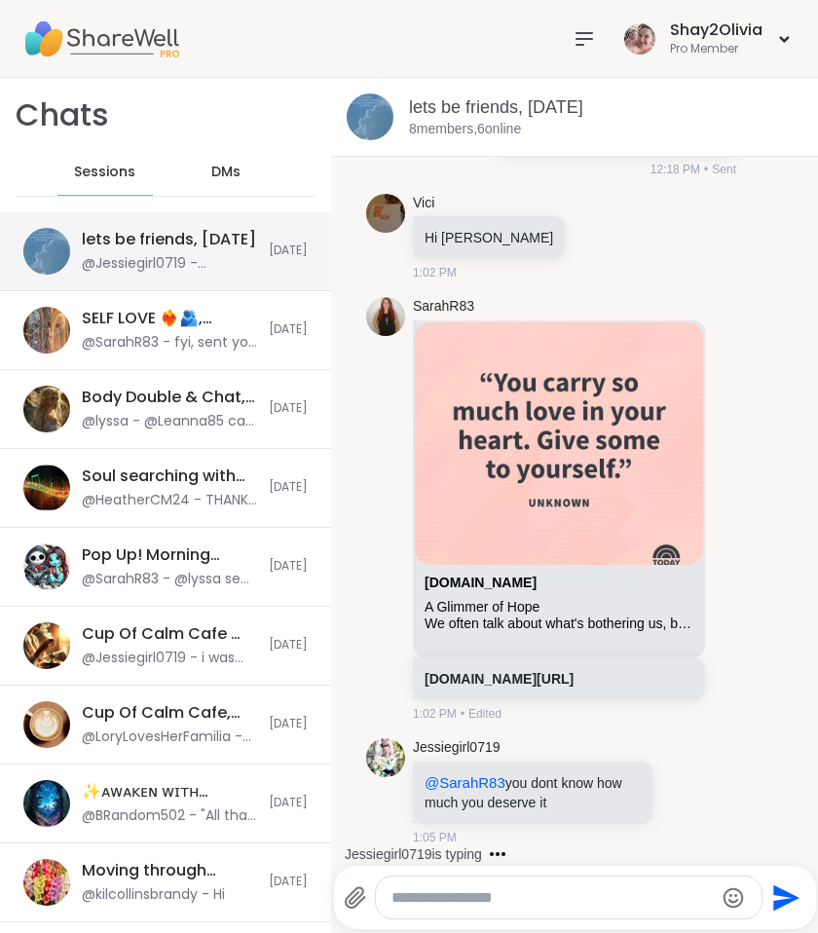
click at [201, 262] on div "@Jessiegirl0719 - @SarahR83 you dont know how much you deserve it" at bounding box center [169, 263] width 175 height 19
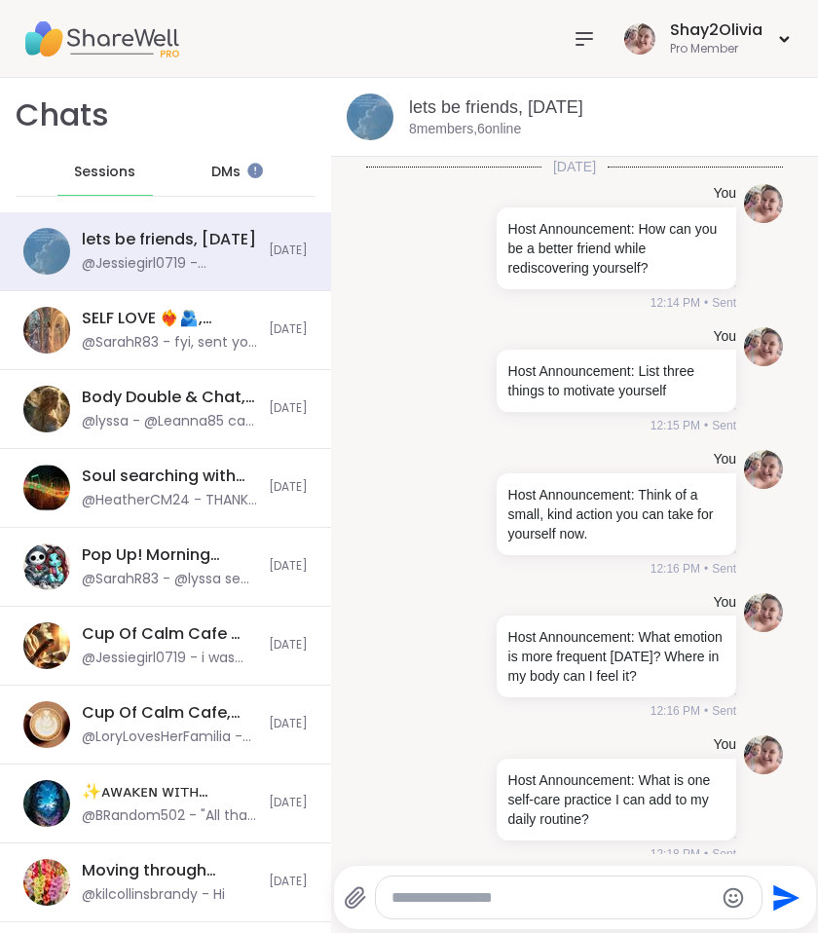
click at [466, 894] on textarea "Type your message" at bounding box center [553, 897] width 322 height 19
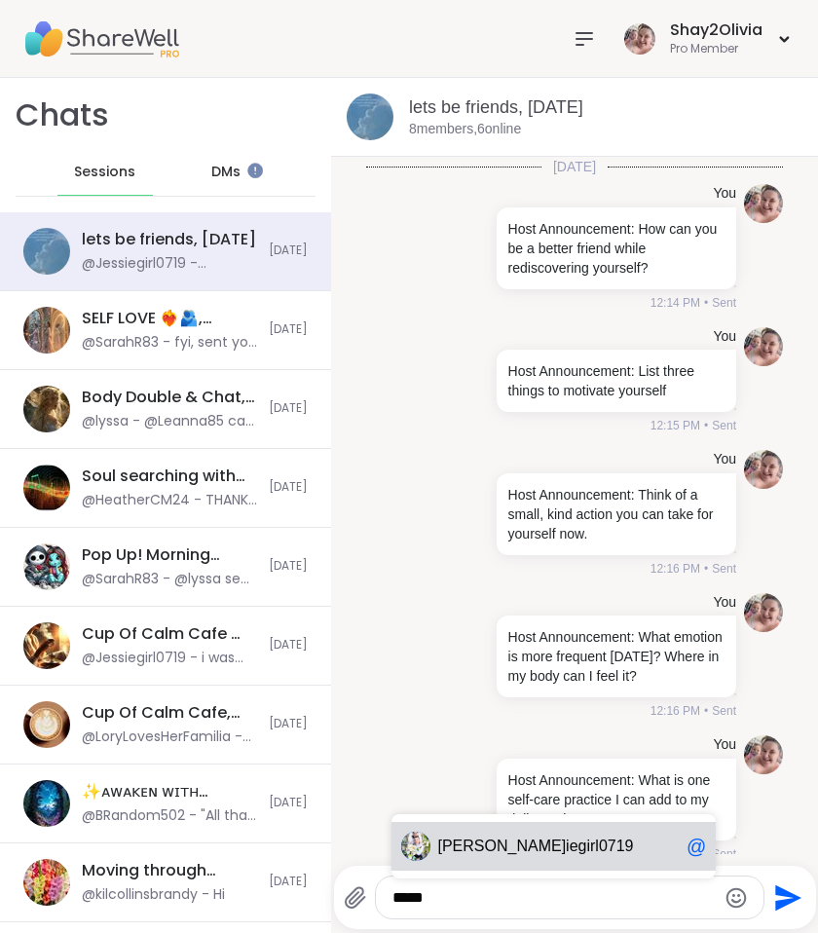
click at [527, 825] on div "[PERSON_NAME] iegirl0719 @" at bounding box center [554, 846] width 325 height 49
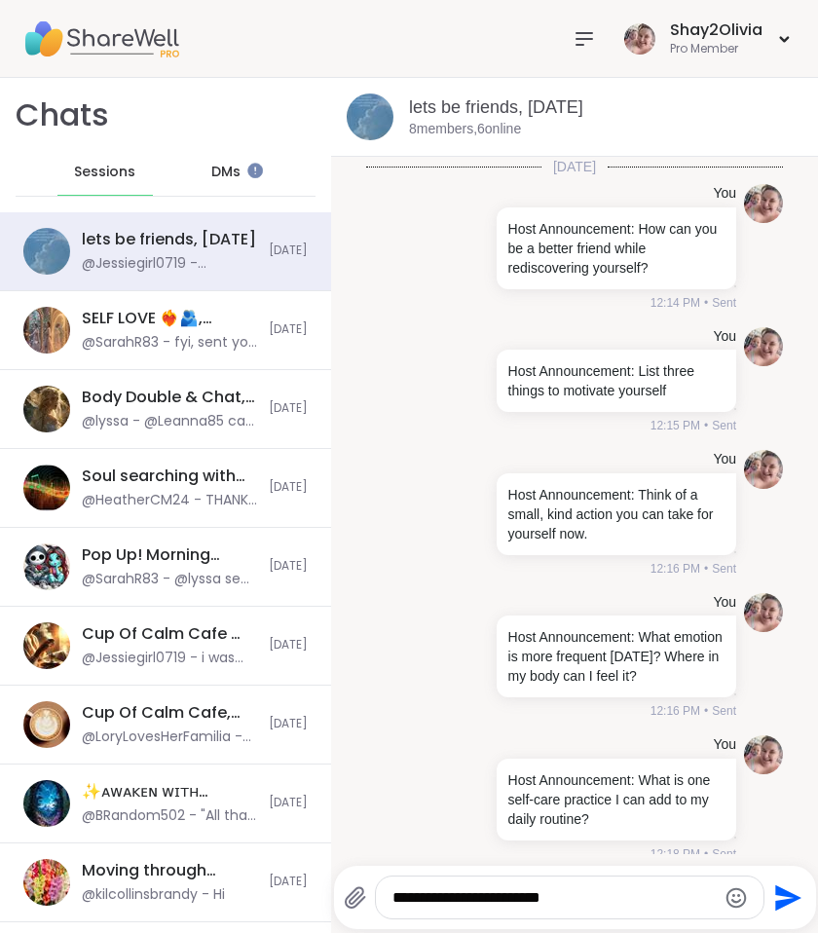
type textarea "**********"
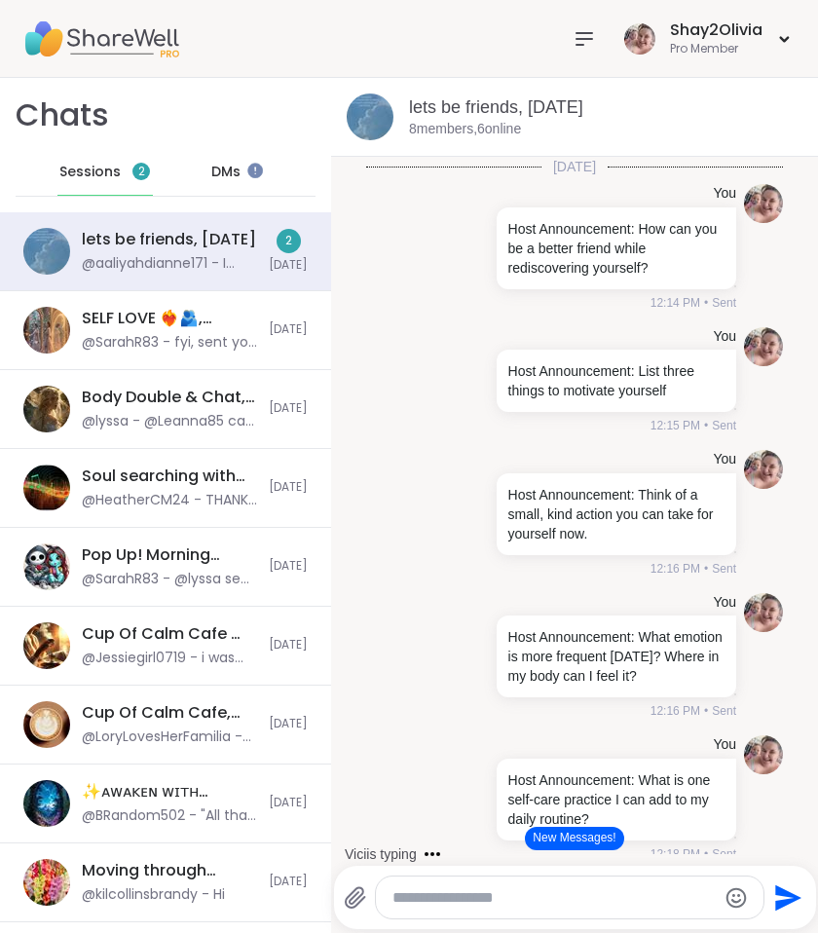
click at [564, 839] on button "New Messages!" at bounding box center [574, 838] width 98 height 23
click at [246, 168] on div at bounding box center [254, 171] width 16 height 16
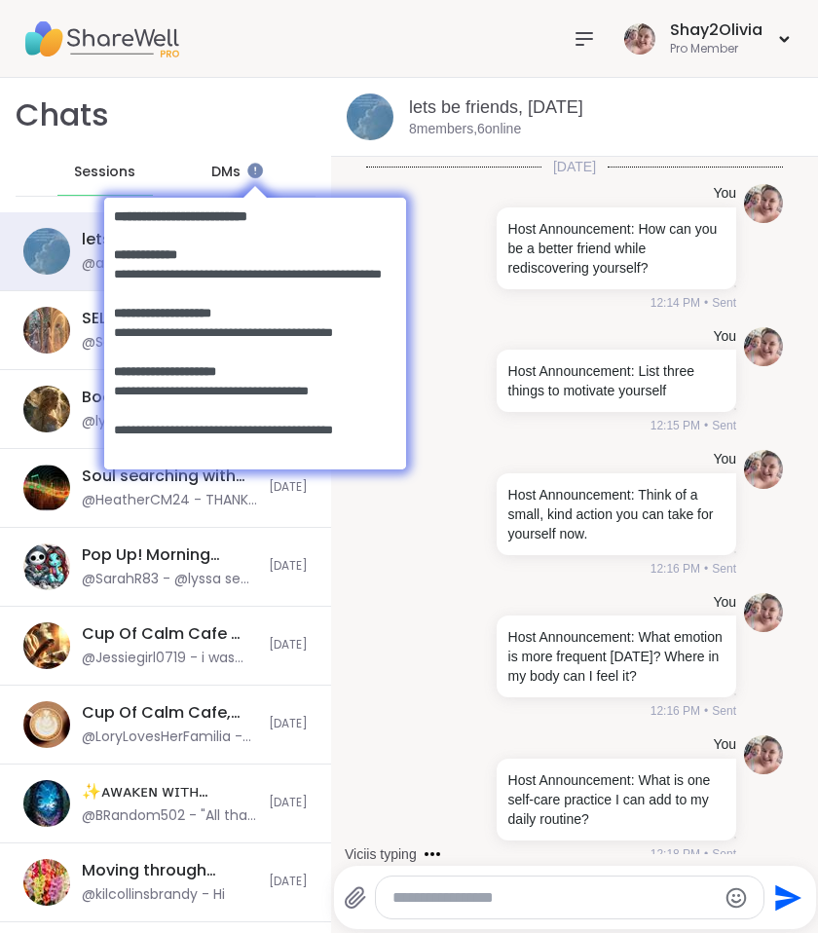
click at [211, 163] on span "DMs" at bounding box center [225, 172] width 29 height 19
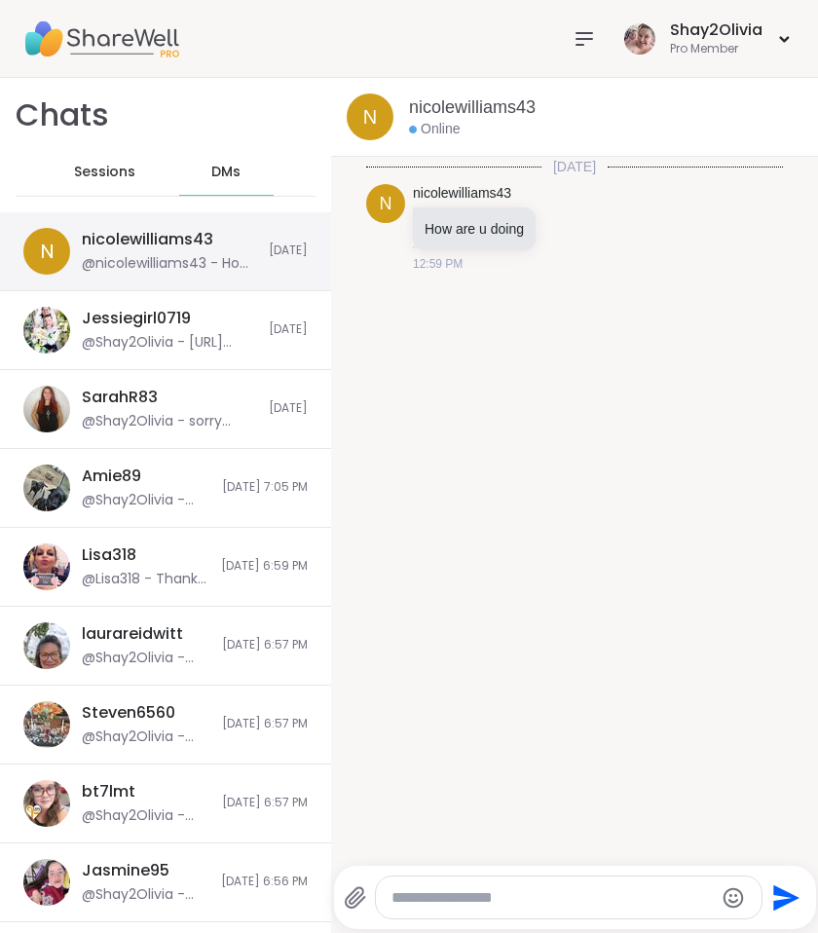
click at [167, 266] on div "@nicolewilliams43 - How are u doing" at bounding box center [169, 263] width 175 height 19
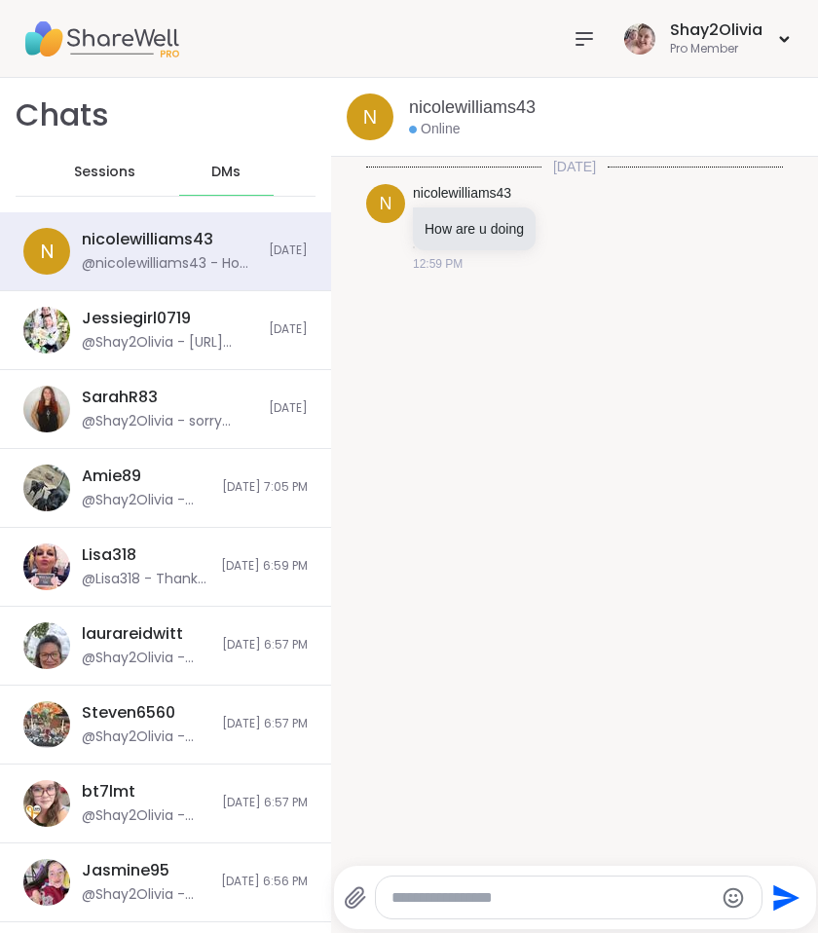
click at [659, 901] on textarea "Type your message" at bounding box center [553, 897] width 322 height 19
type textarea "**********"
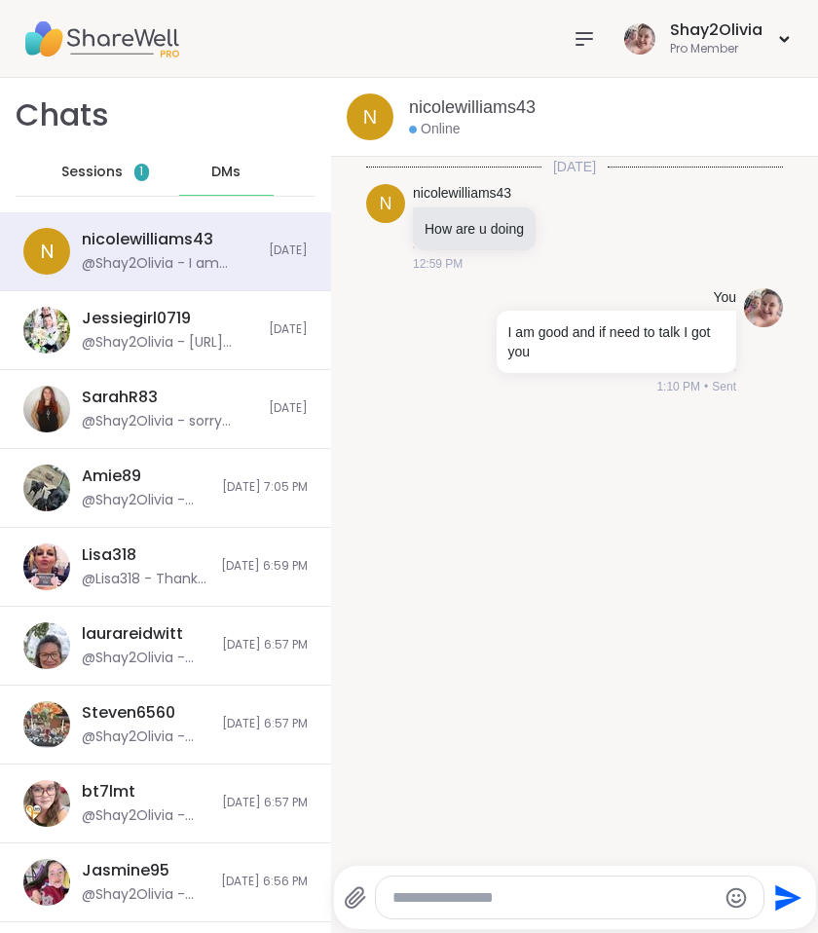
click at [76, 174] on span "Sessions" at bounding box center [91, 172] width 61 height 19
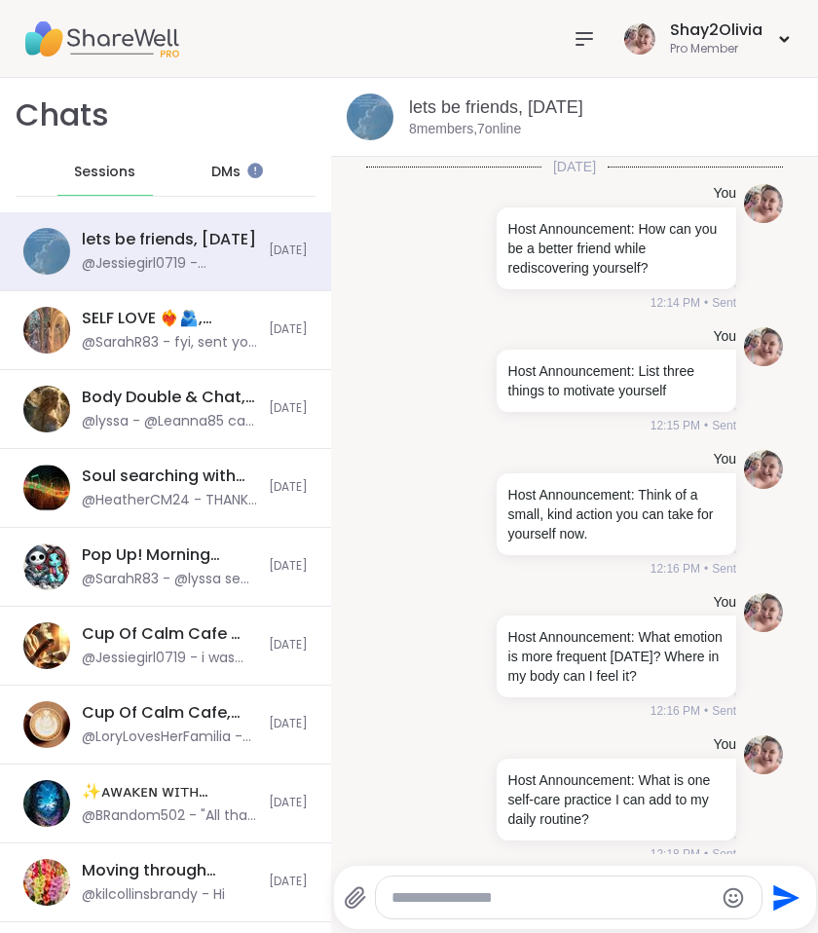
click at [497, 897] on textarea "Type your message" at bounding box center [553, 897] width 322 height 19
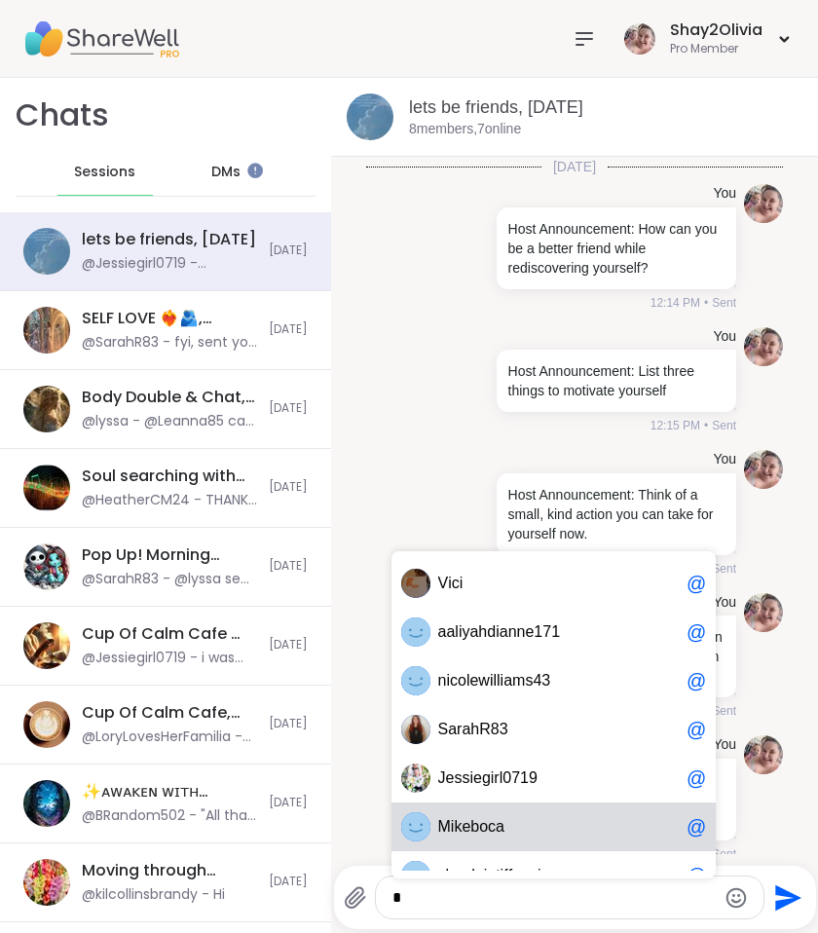
click at [535, 827] on span "M i k e b o c a" at bounding box center [558, 826] width 241 height 19
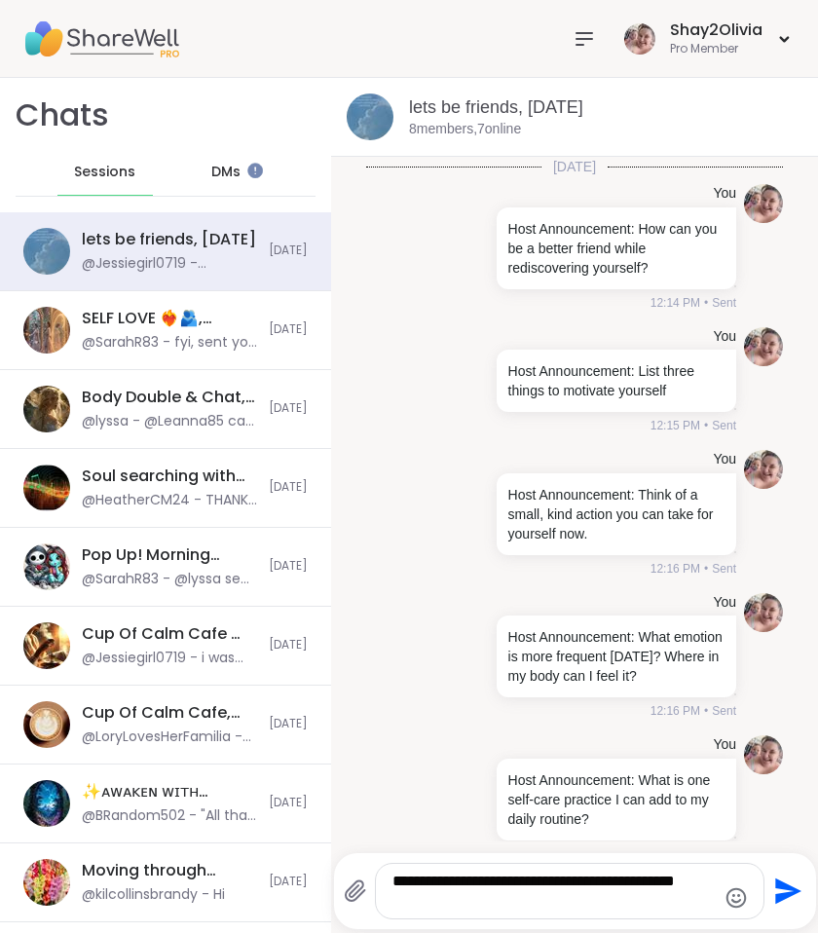
type textarea "**********"
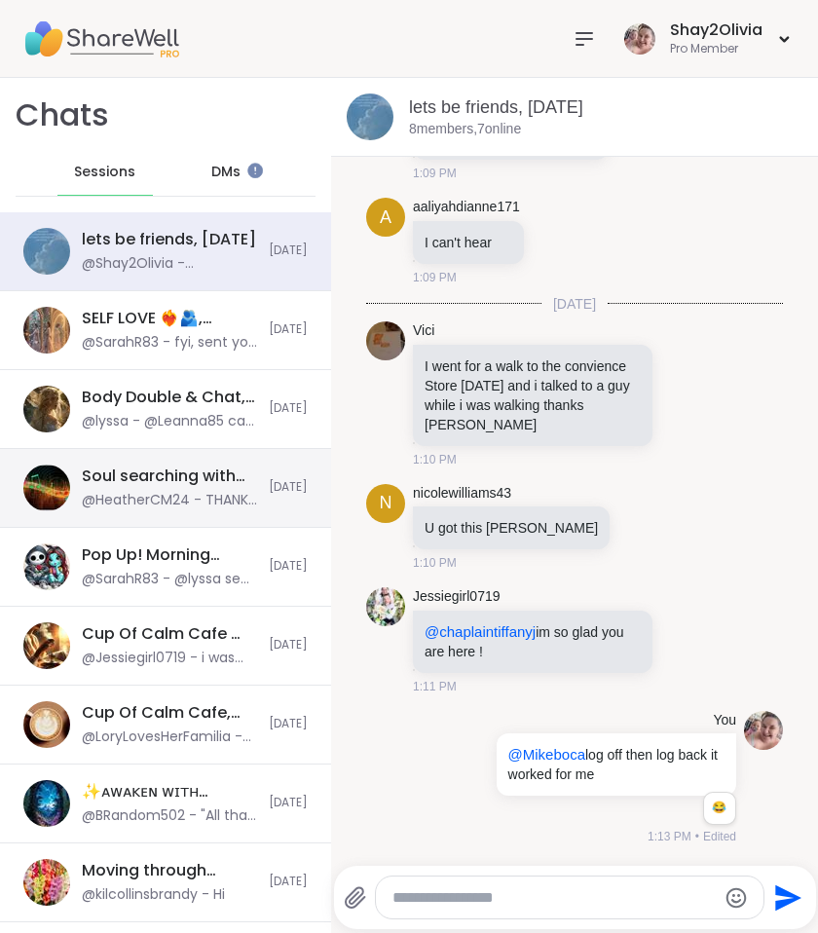
scroll to position [2090, 0]
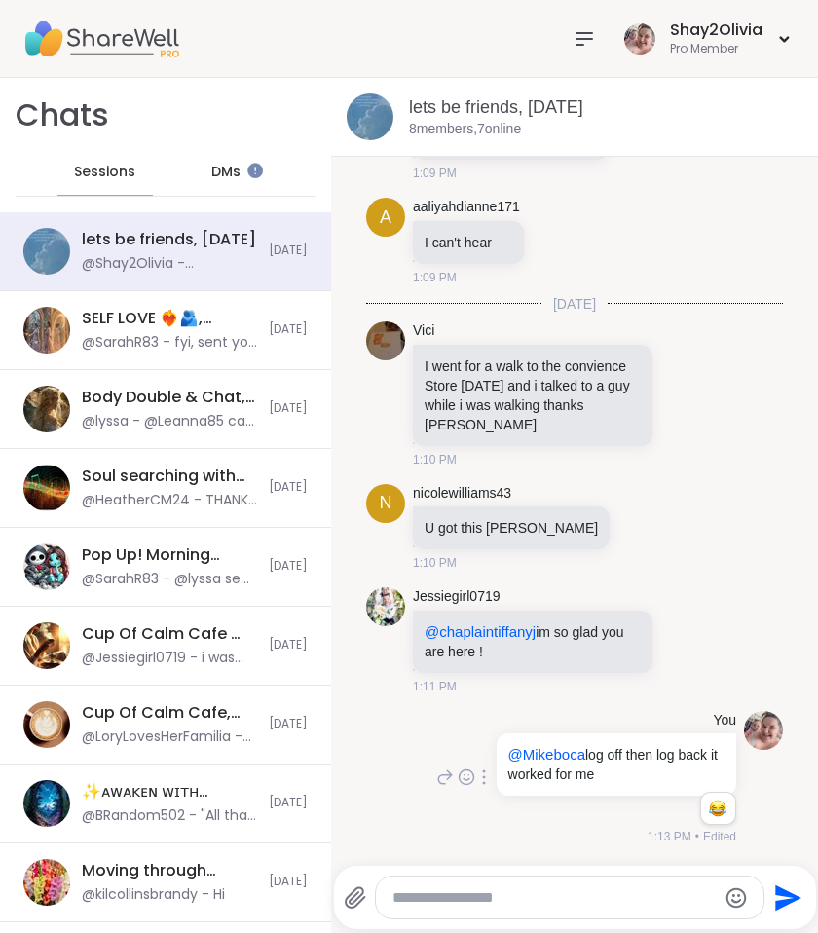
click at [437, 832] on div "You @Mikeboca log off then log back it worked for me 1 1 1:13 PM • Edited" at bounding box center [584, 778] width 304 height 135
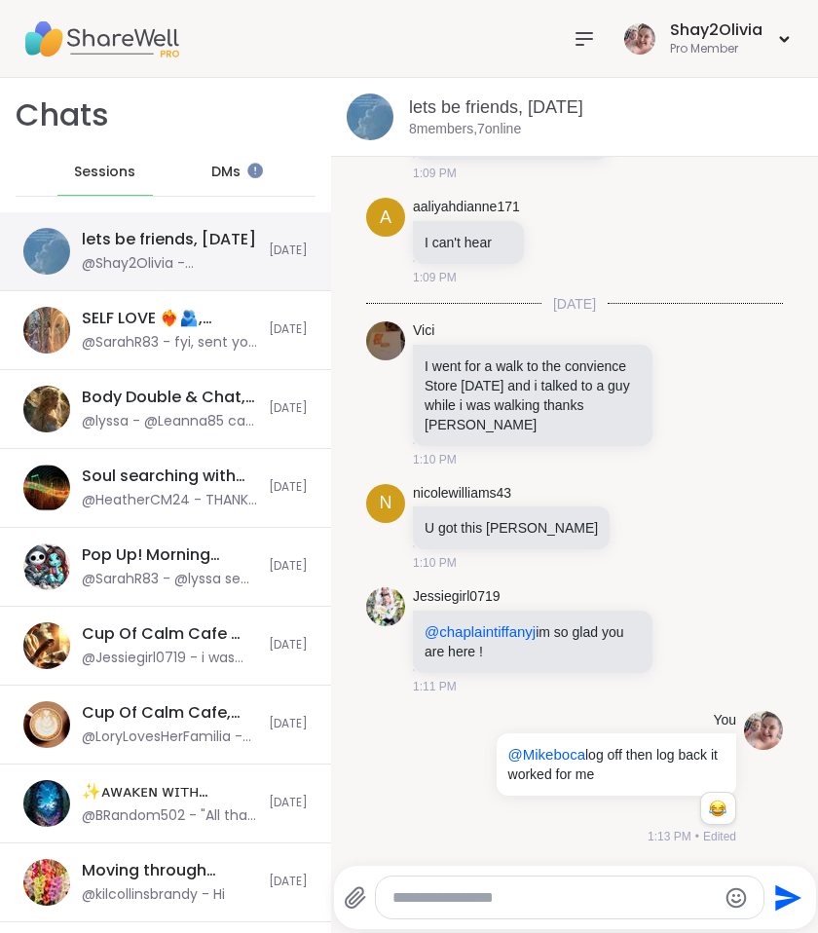
click at [167, 252] on div "lets be friends, [DATE] @Shay2Olivia - @Mikeboca log off then log back it worke…" at bounding box center [169, 251] width 175 height 45
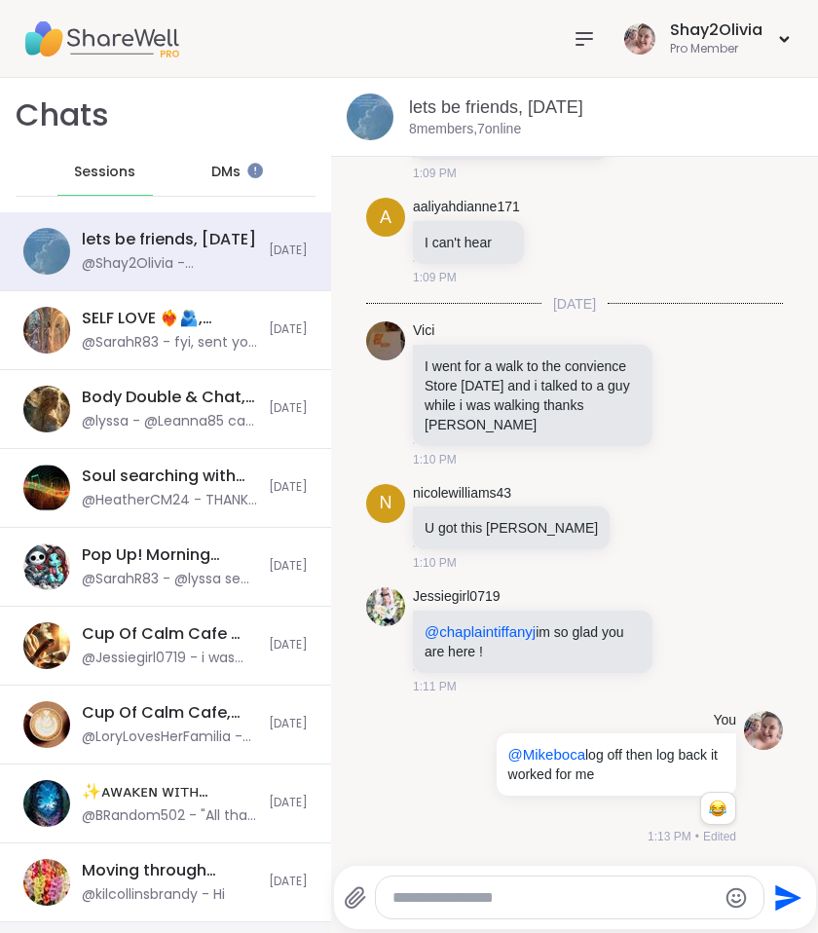
click at [482, 892] on textarea "Type your message" at bounding box center [554, 897] width 322 height 19
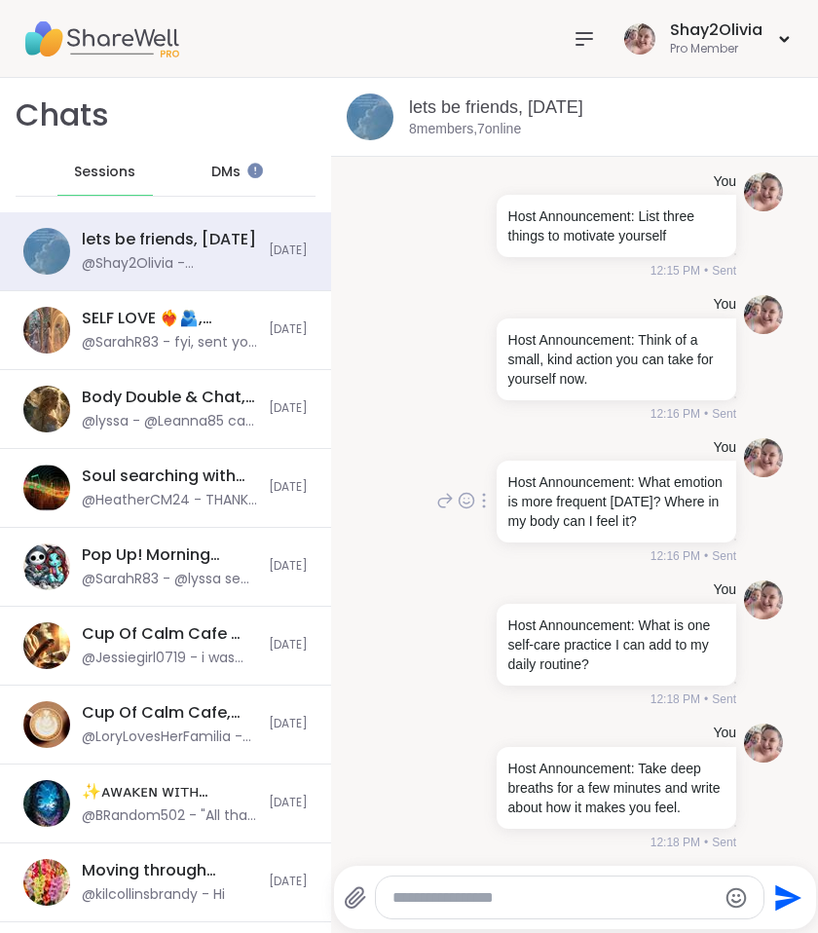
scroll to position [149, 0]
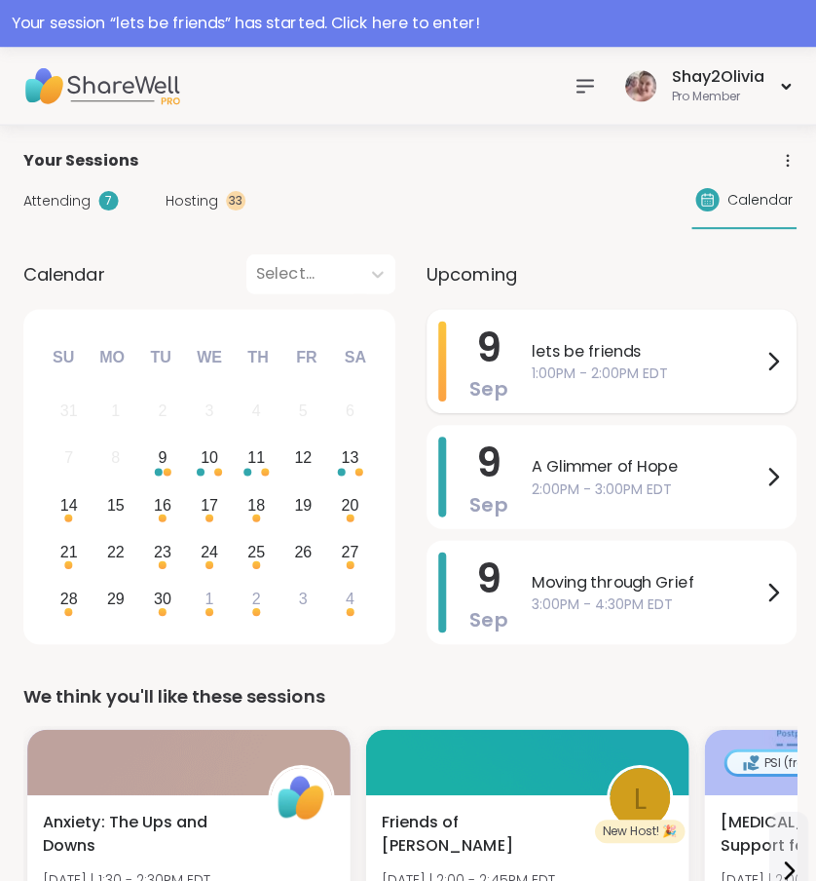
click at [672, 379] on span "1:00PM - 2:00PM EDT" at bounding box center [643, 371] width 229 height 20
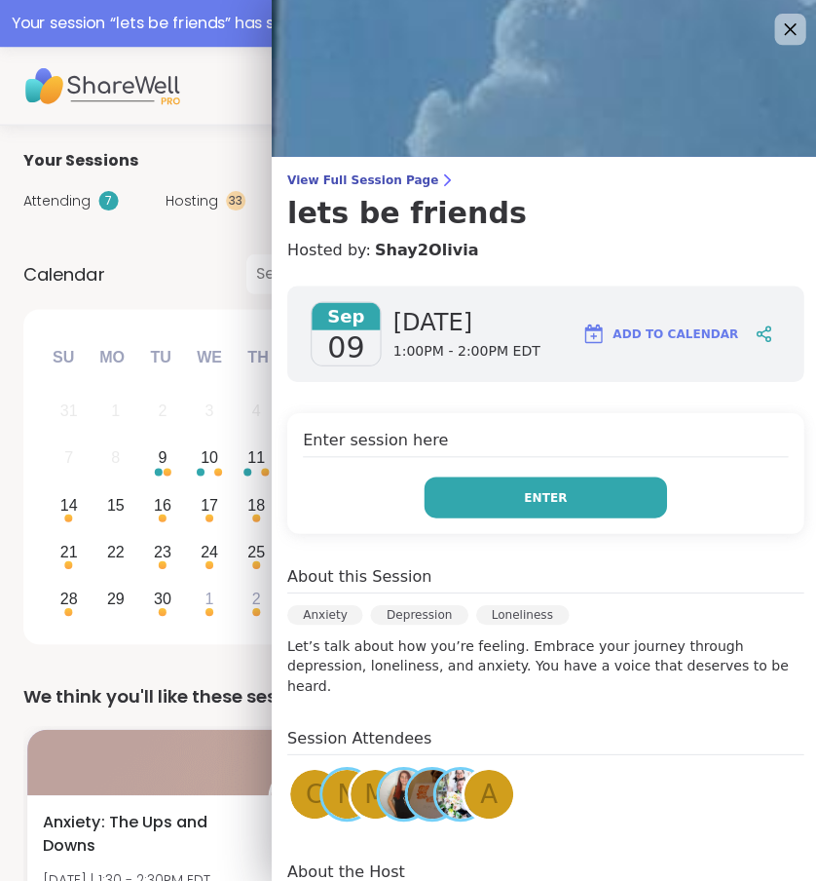
click at [585, 493] on button "Enter" at bounding box center [544, 494] width 242 height 41
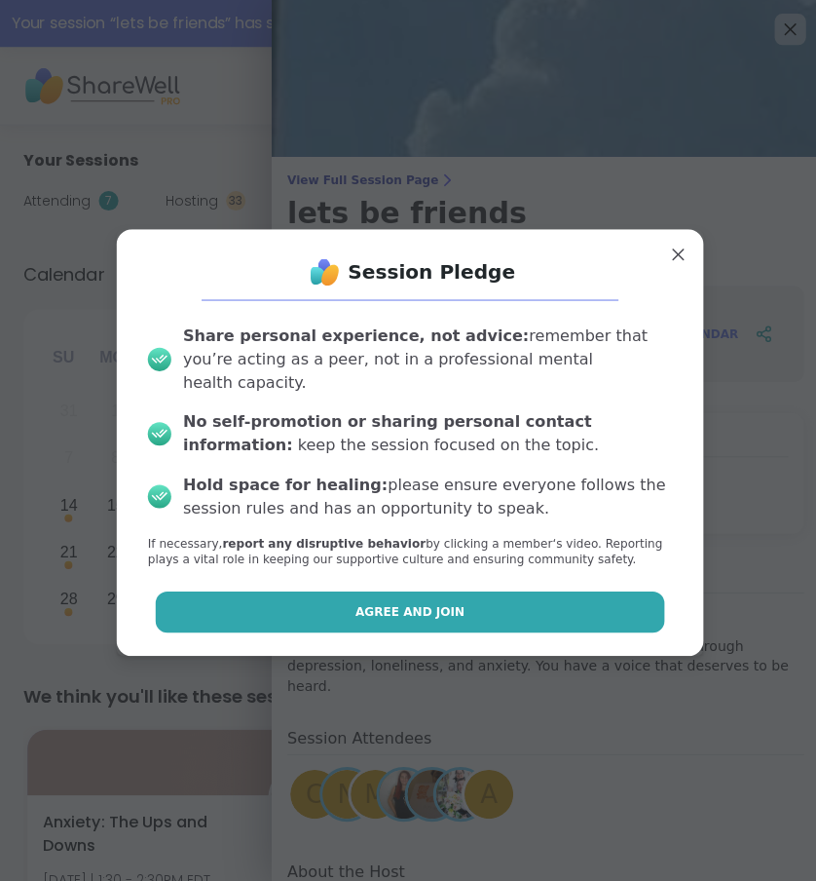
click at [545, 588] on button "Agree and Join" at bounding box center [408, 608] width 507 height 41
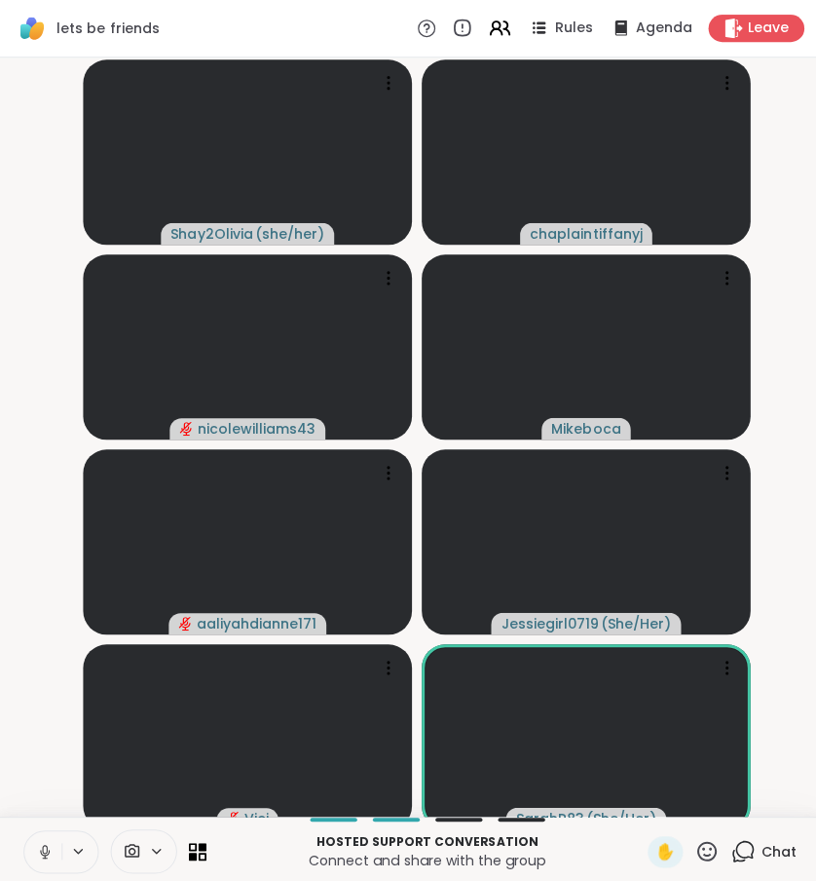
click at [750, 854] on icon at bounding box center [741, 846] width 19 height 18
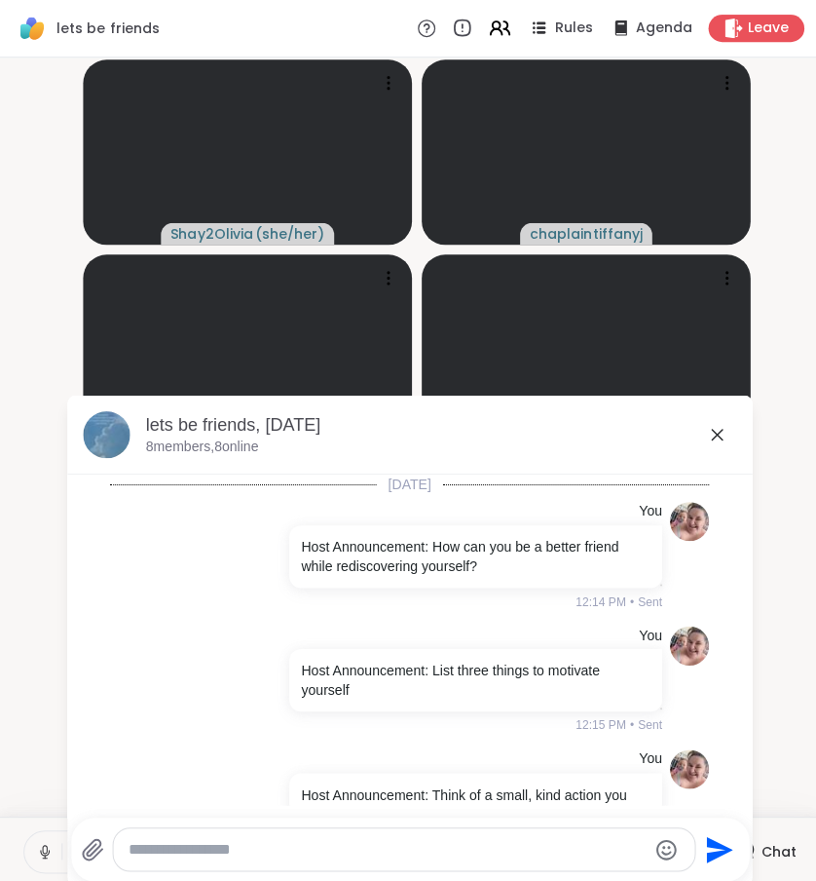
scroll to position [2922, 0]
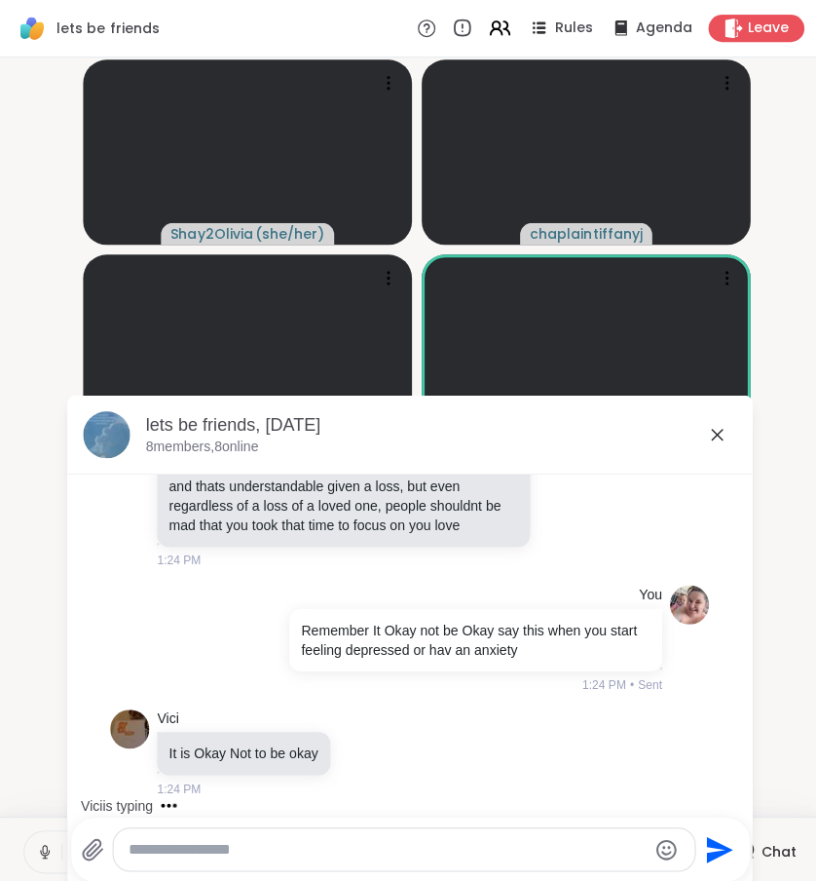
click at [711, 430] on icon at bounding box center [714, 433] width 12 height 12
click at [711, 430] on video at bounding box center [583, 345] width 327 height 184
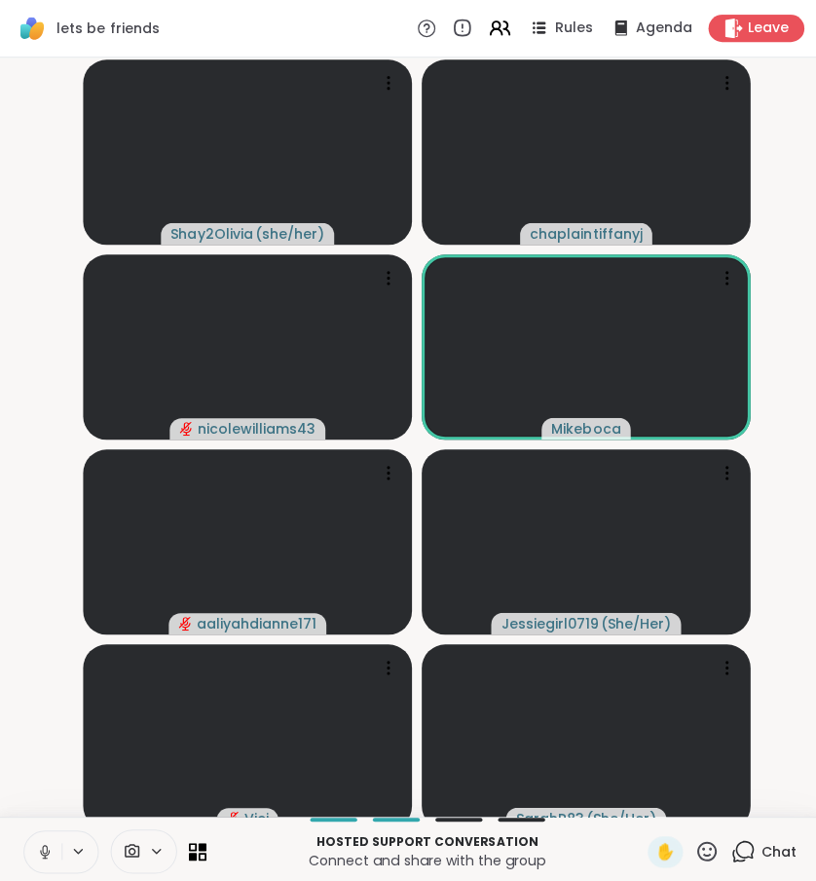
click at [714, 437] on video-player-container "Shay2Olivia ( she/her ) chaplaintiffanyj nicolewilliams43 Mikeboca aaliyahdiann…" at bounding box center [408, 434] width 793 height 739
click at [785, 464] on video-player-container "Shay2Olivia ( she/her ) chaplaintiffanyj nicolewilliams43 Mikeboca aaliyahdiann…" at bounding box center [408, 434] width 793 height 739
click at [740, 855] on icon at bounding box center [740, 847] width 24 height 24
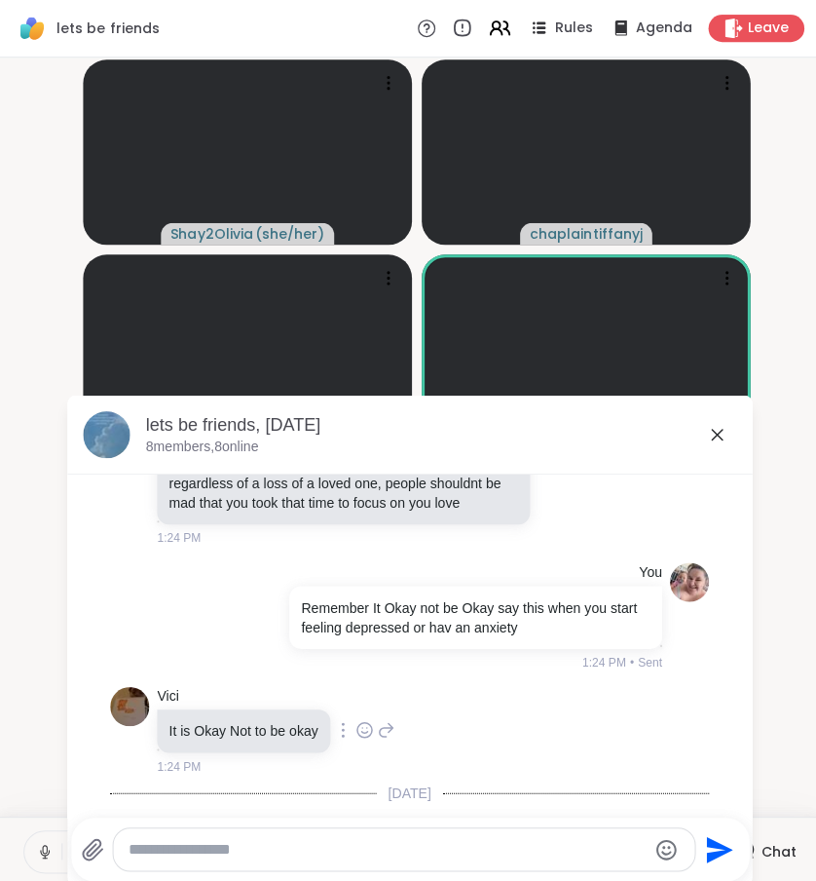
scroll to position [3064, 0]
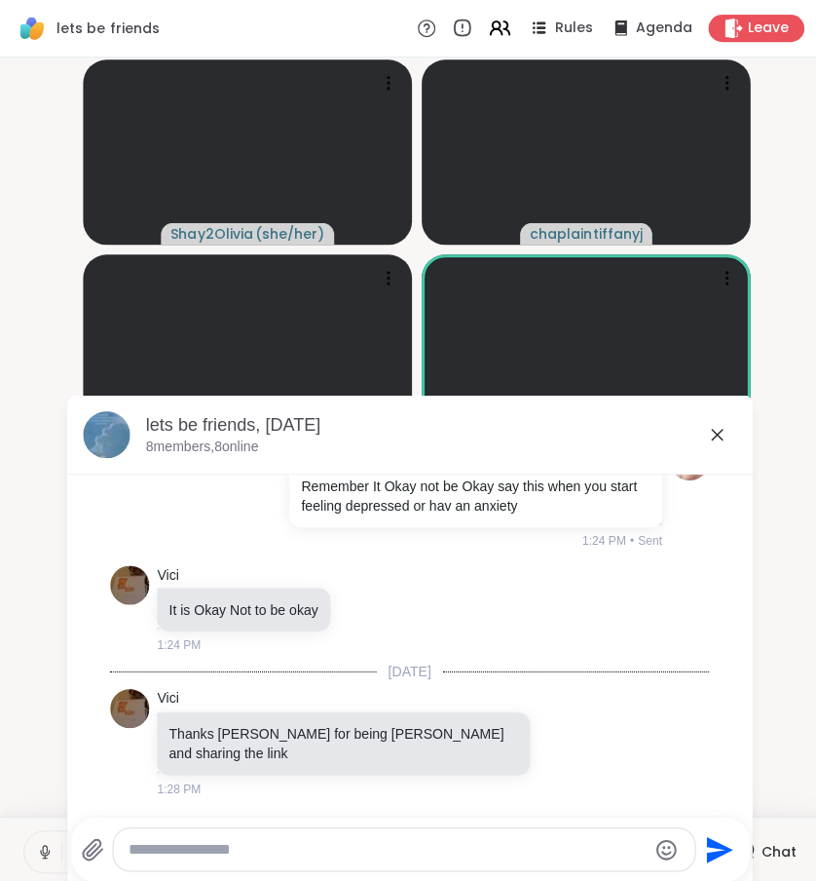
click at [715, 438] on icon at bounding box center [713, 432] width 23 height 23
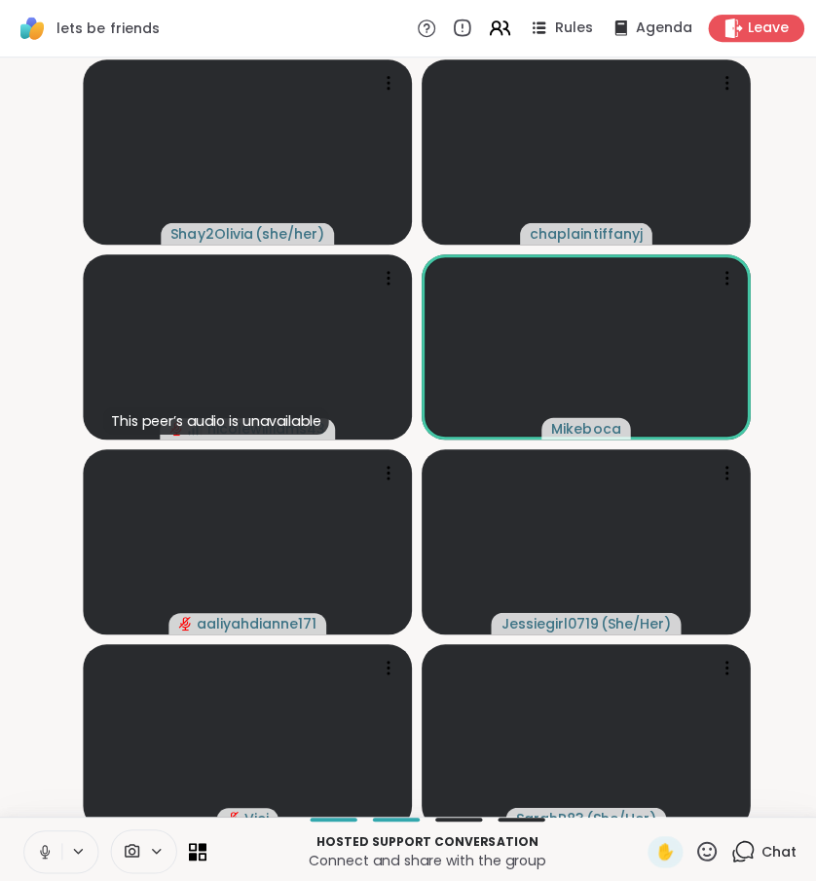
click at [762, 666] on video-player-container "Shay2Olivia ( she/her ) chaplaintiffanyj This peer’s audio is unavailable nicol…" at bounding box center [408, 434] width 793 height 739
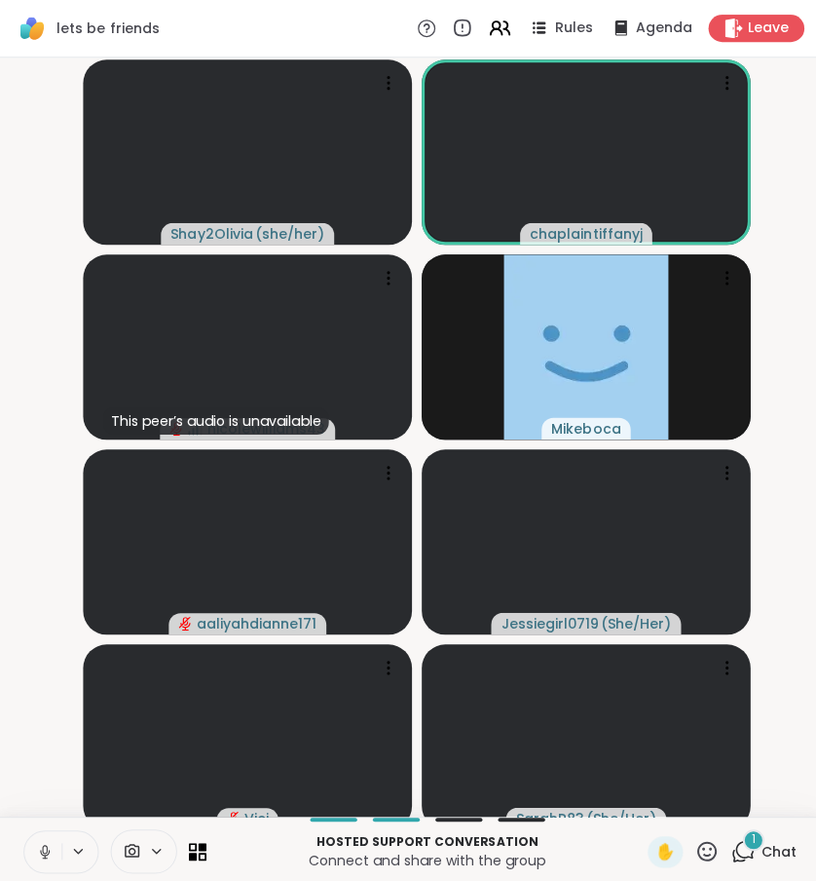
click at [758, 846] on div "1" at bounding box center [749, 835] width 21 height 21
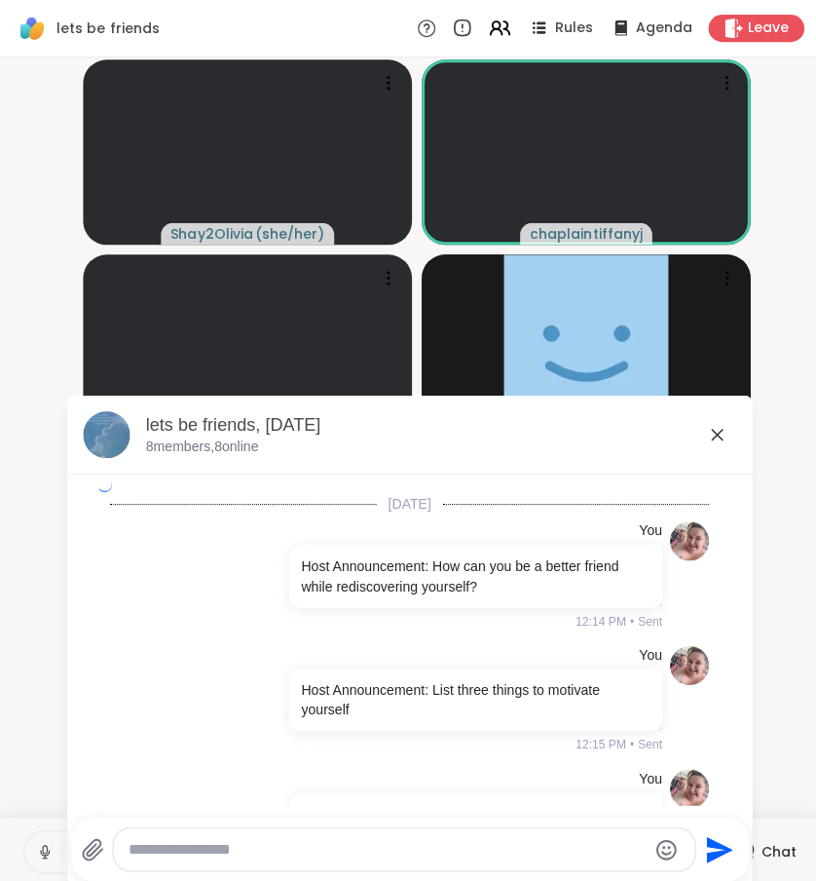
scroll to position [3307, 0]
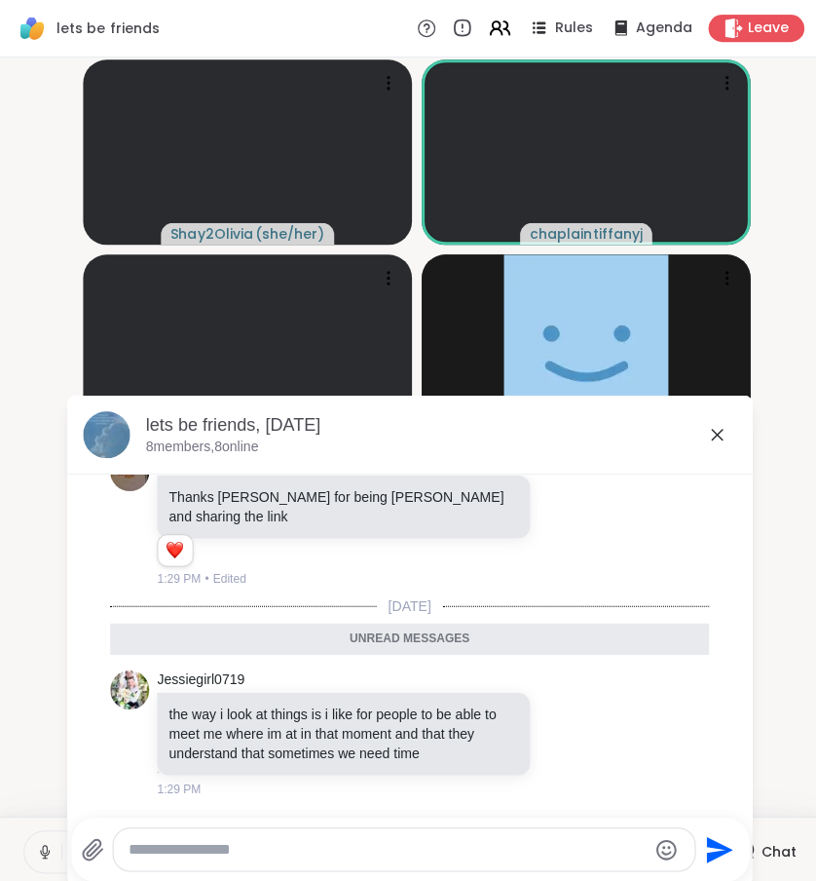
click at [724, 425] on icon at bounding box center [713, 432] width 23 height 23
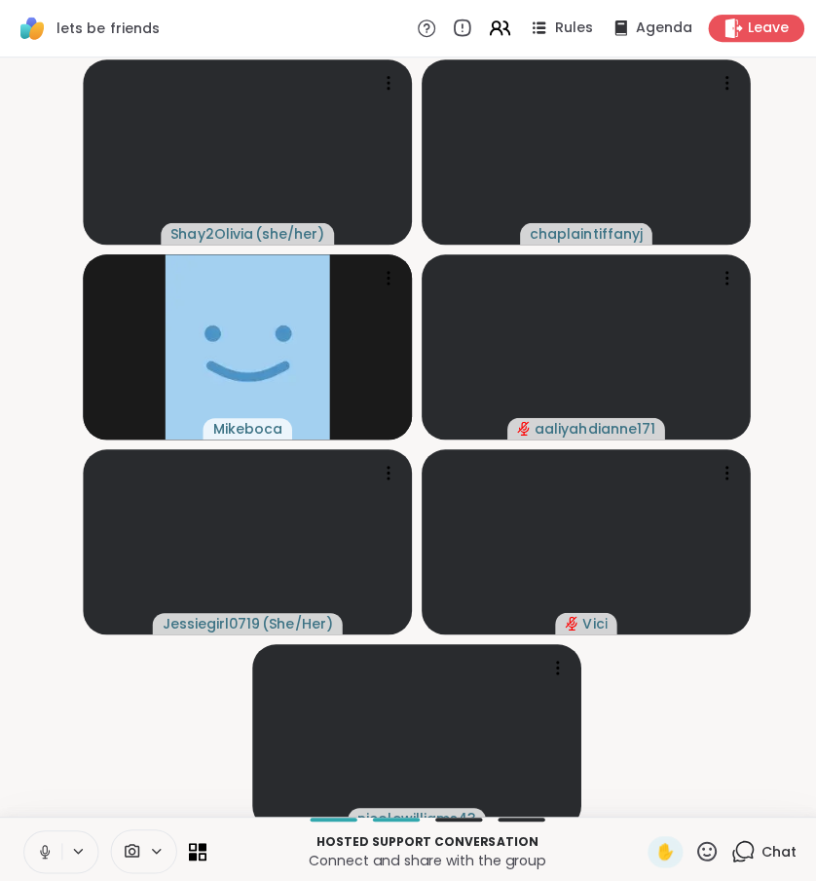
click at [743, 851] on icon at bounding box center [740, 847] width 24 height 24
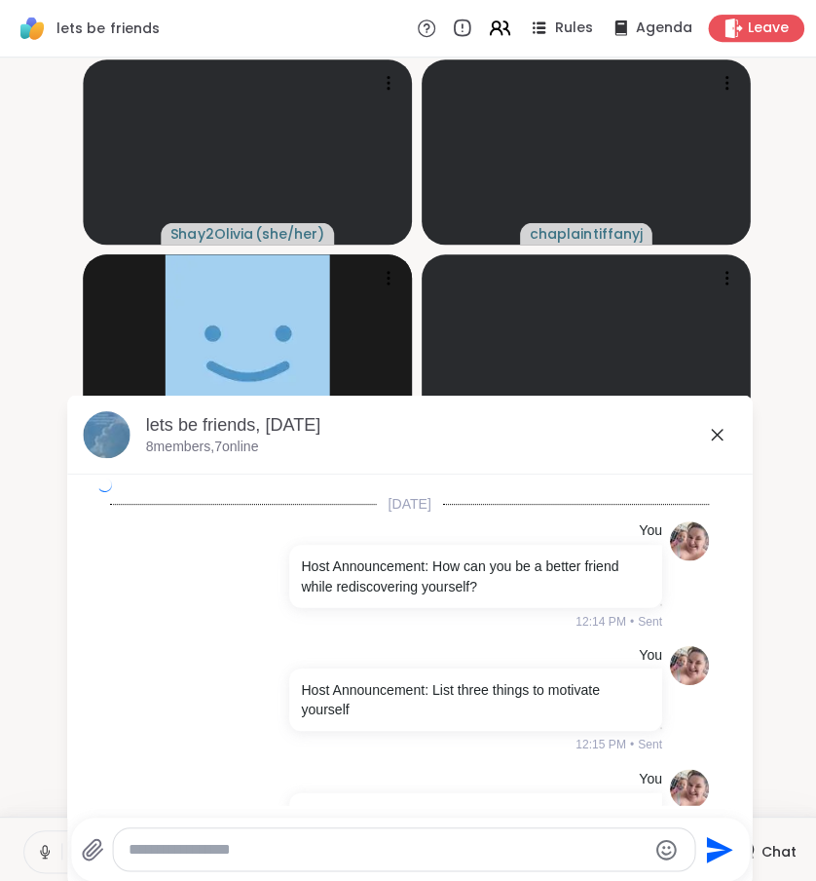
scroll to position [3269, 0]
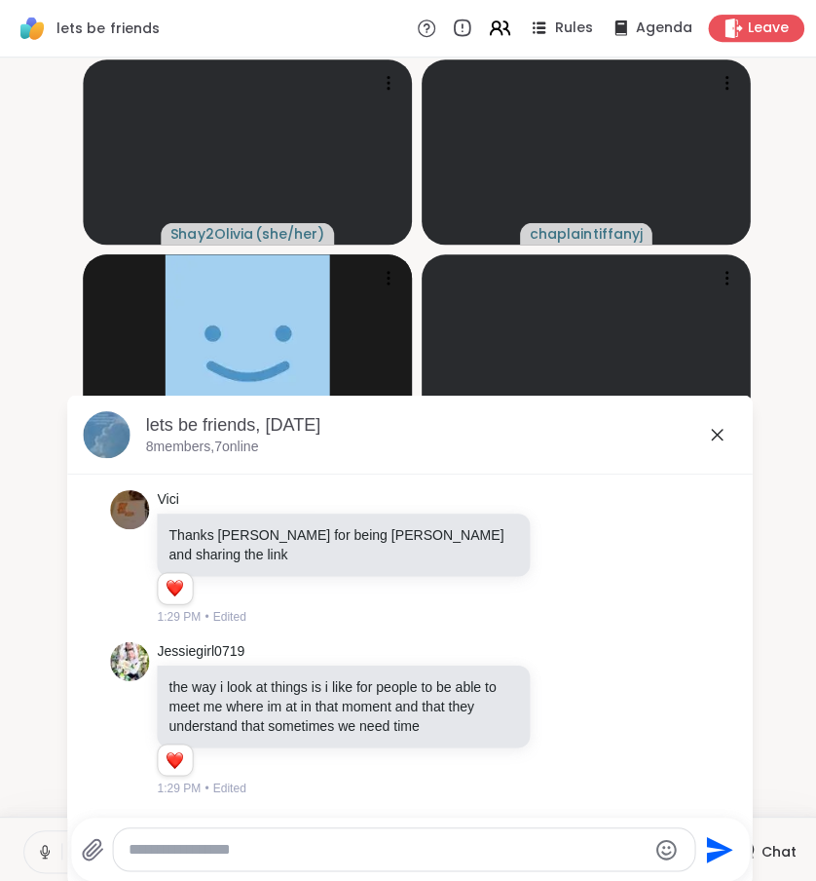
click at [581, 867] on div "Send" at bounding box center [408, 844] width 675 height 63
click at [545, 850] on textarea "Type your message" at bounding box center [386, 845] width 515 height 19
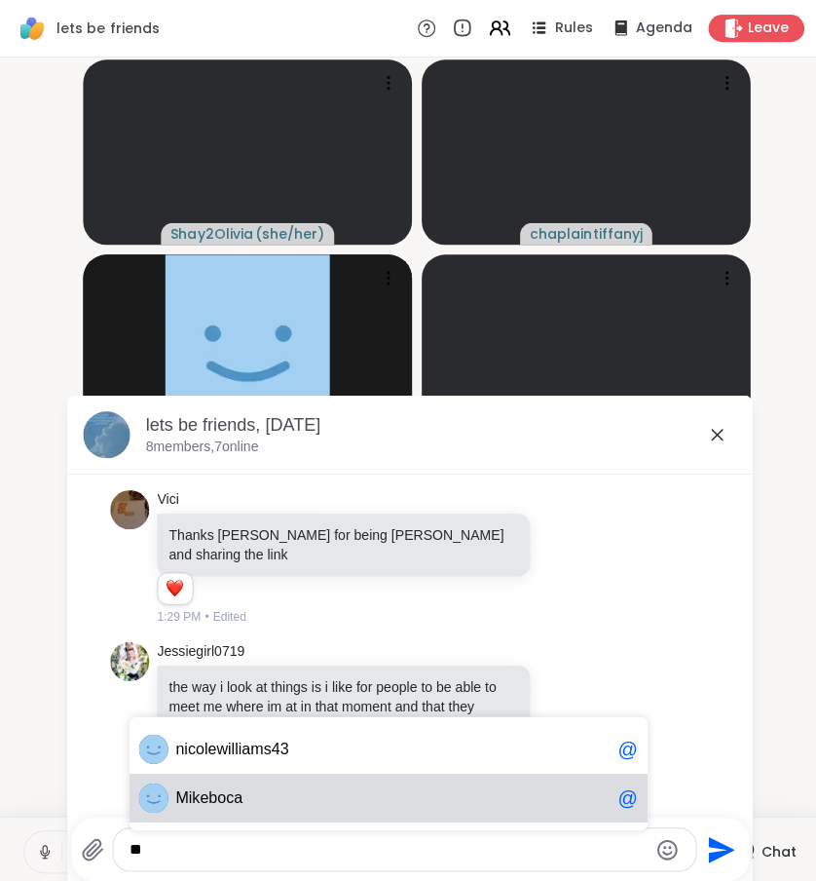
click at [284, 780] on div "M ikeboca @" at bounding box center [387, 794] width 516 height 49
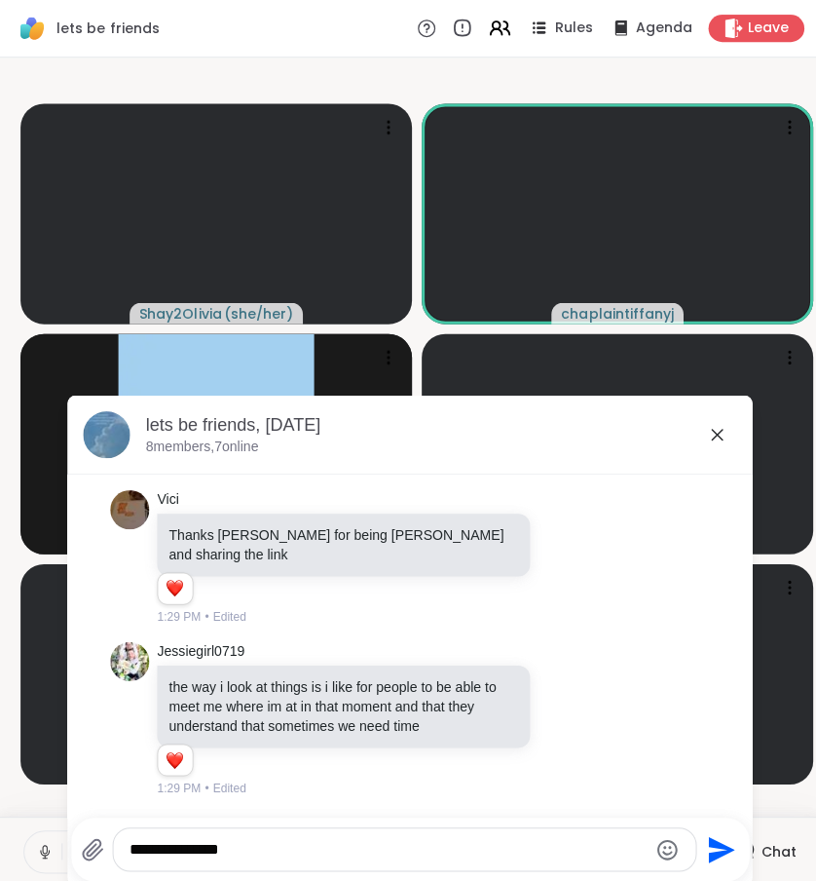
type textarea "**********"
click at [712, 423] on icon at bounding box center [713, 432] width 23 height 23
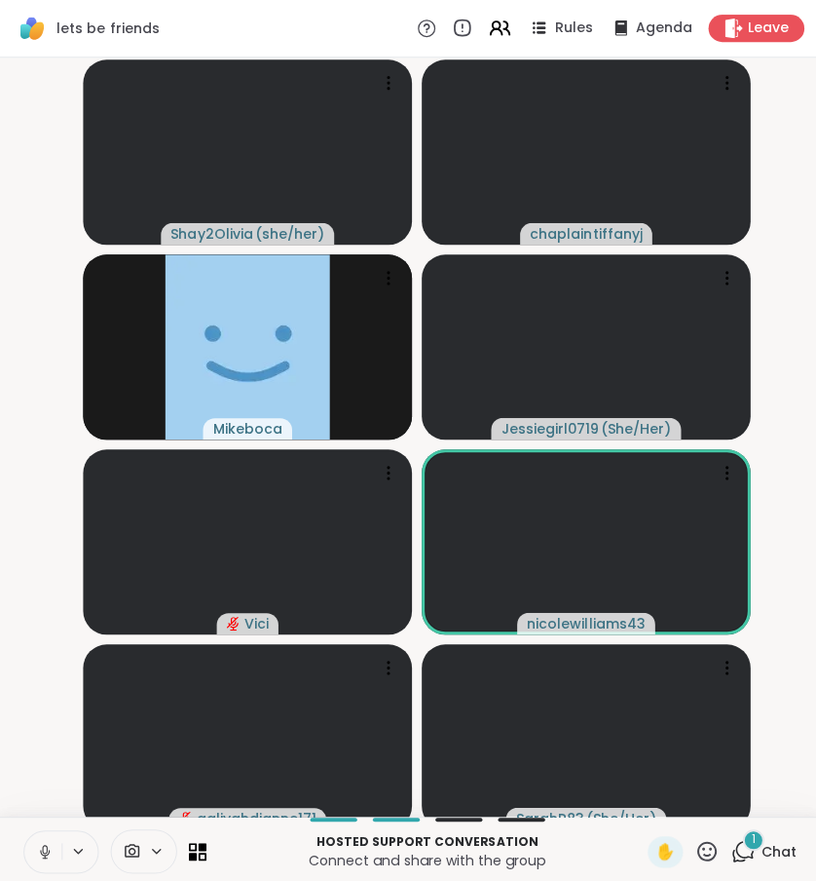
click at [754, 846] on div "1" at bounding box center [749, 835] width 21 height 21
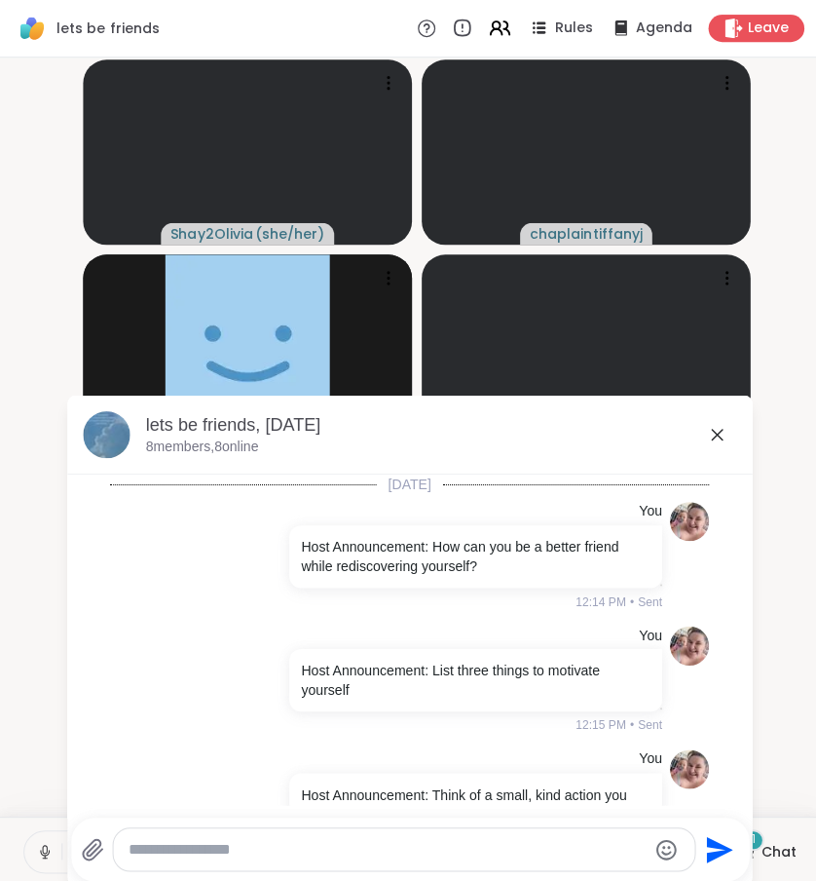
scroll to position [3496, 0]
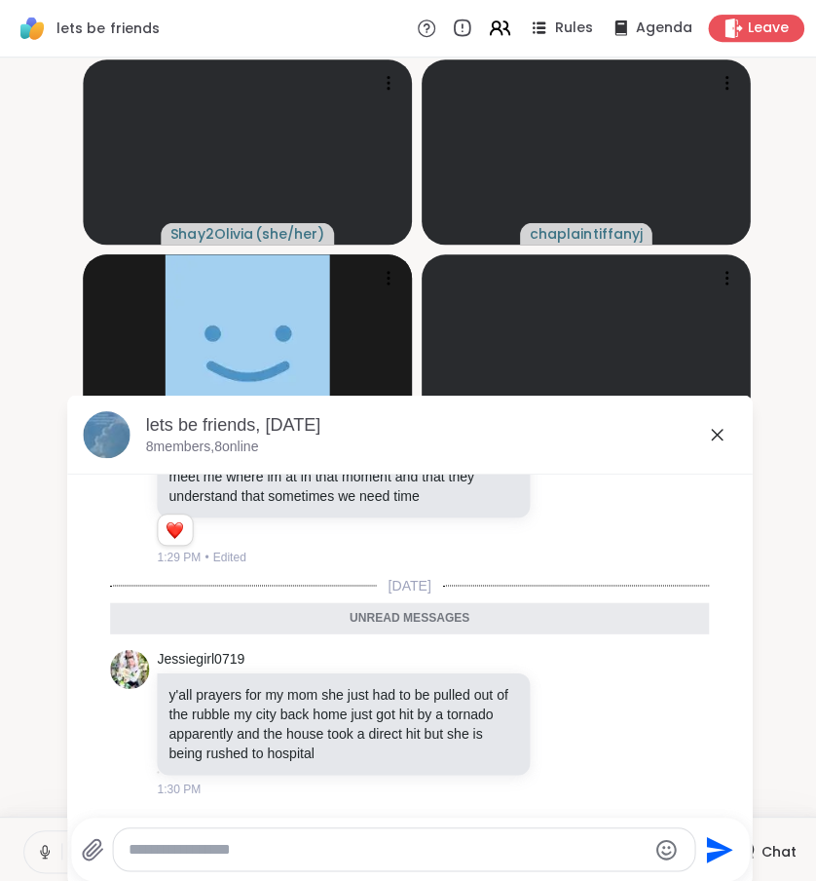
click at [716, 437] on icon at bounding box center [713, 432] width 23 height 23
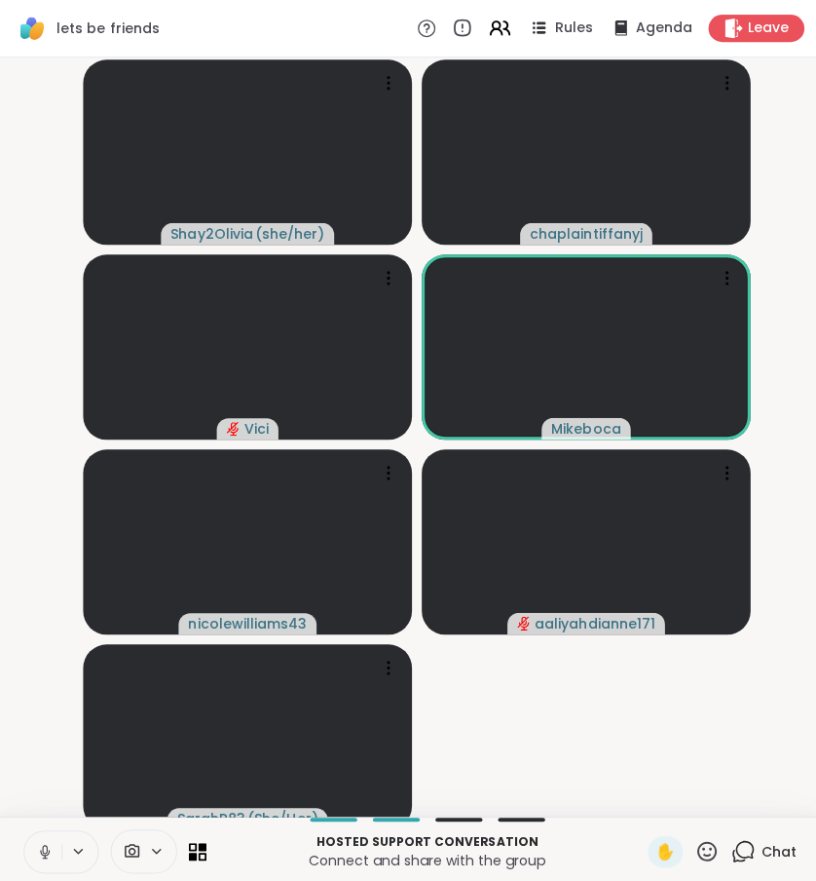
click at [768, 620] on video-player-container "Shay2Olivia ( she/her ) chaplaintiffanyj [PERSON_NAME] nicolewilliams43 aaliyah…" at bounding box center [408, 434] width 793 height 739
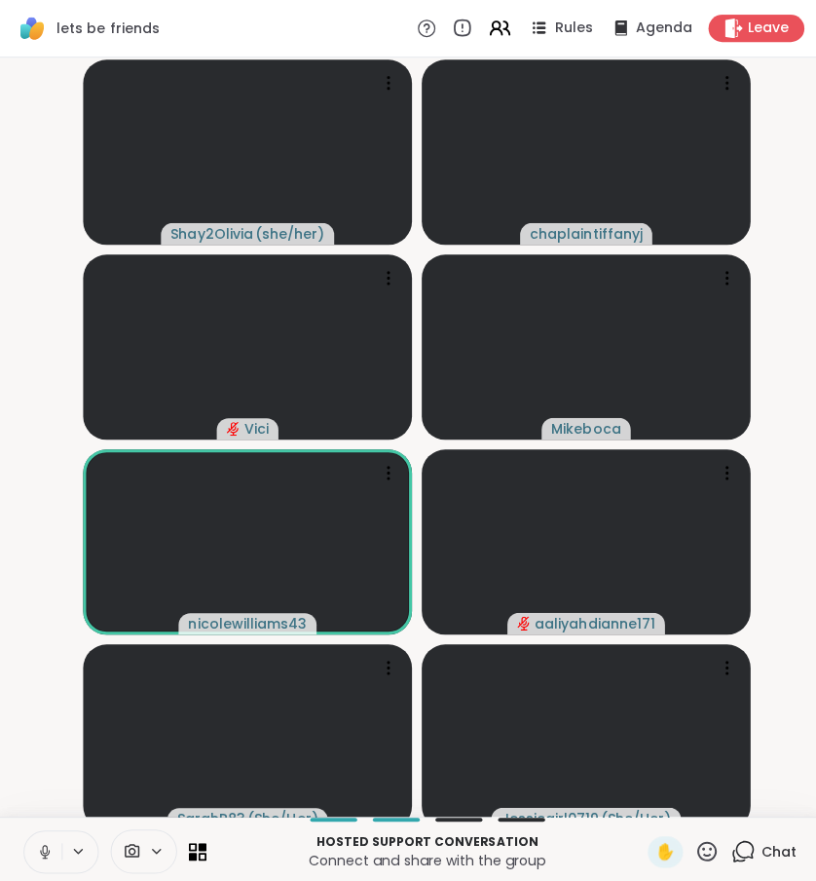
click at [756, 851] on div "Chat" at bounding box center [760, 847] width 65 height 31
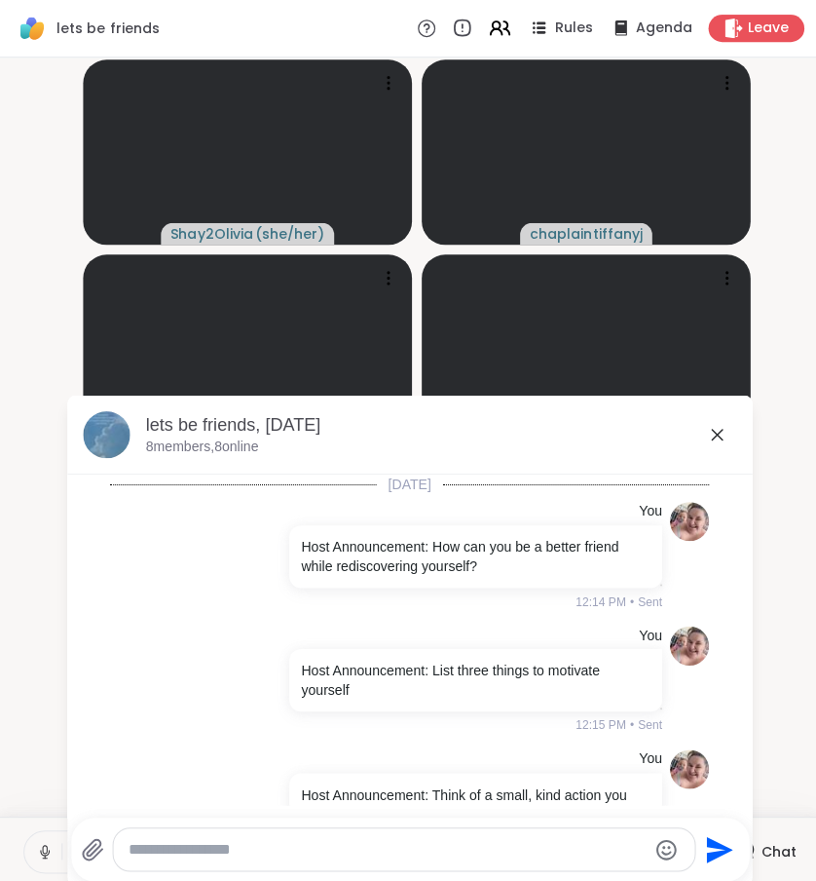
scroll to position [3431, 0]
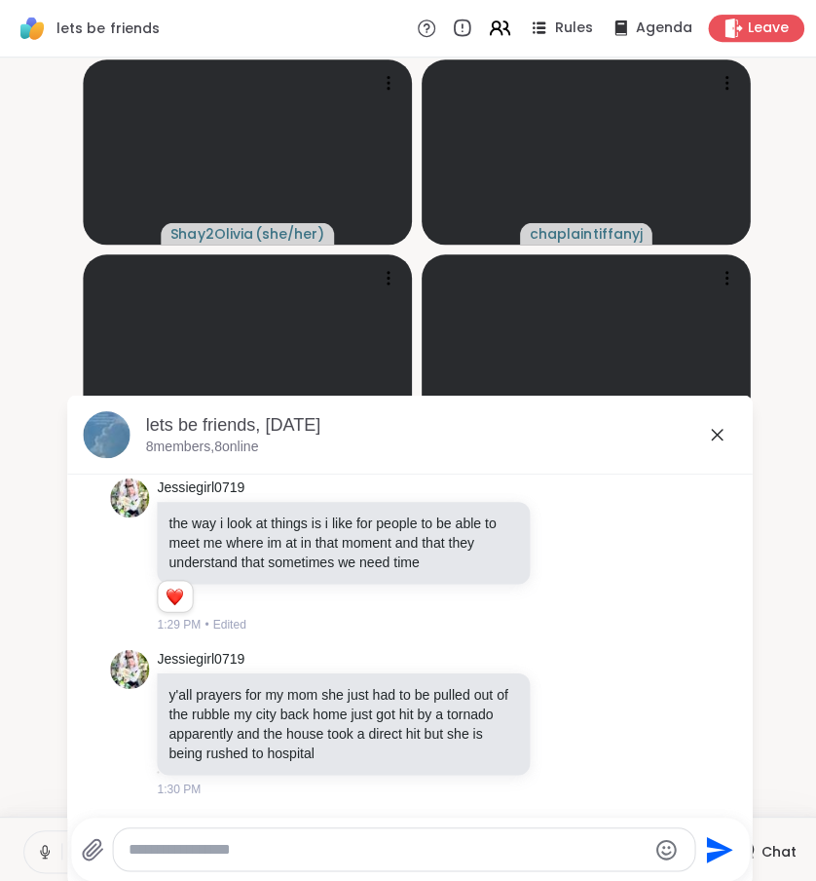
click at [170, 854] on textarea "Type your message" at bounding box center [386, 845] width 515 height 19
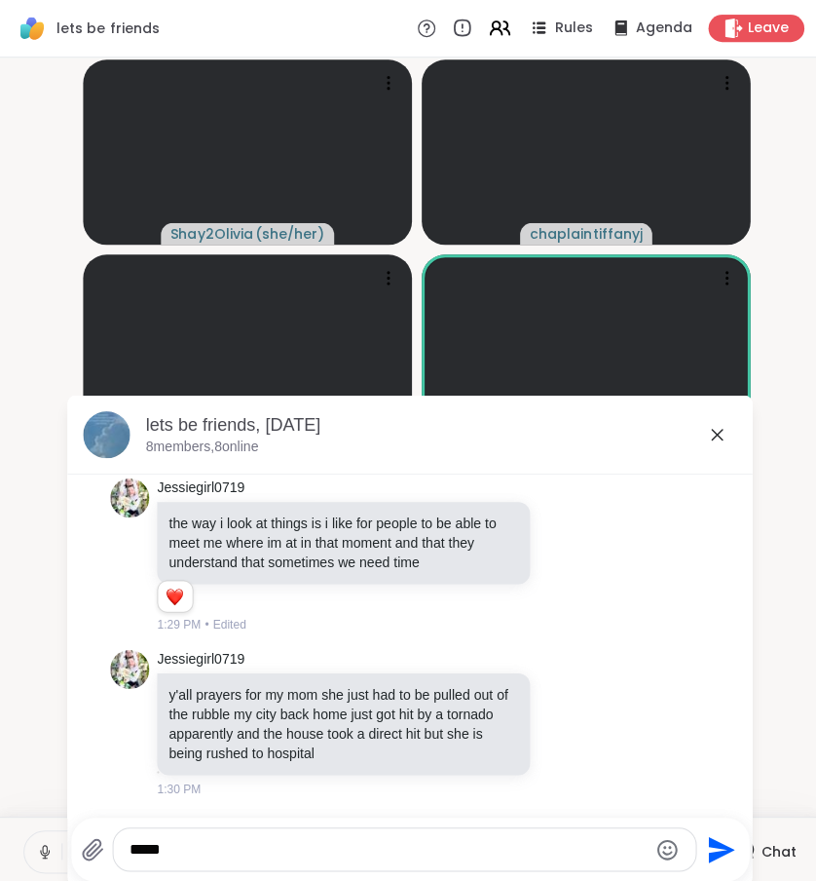
type textarea "*****"
click at [715, 437] on icon at bounding box center [713, 432] width 23 height 23
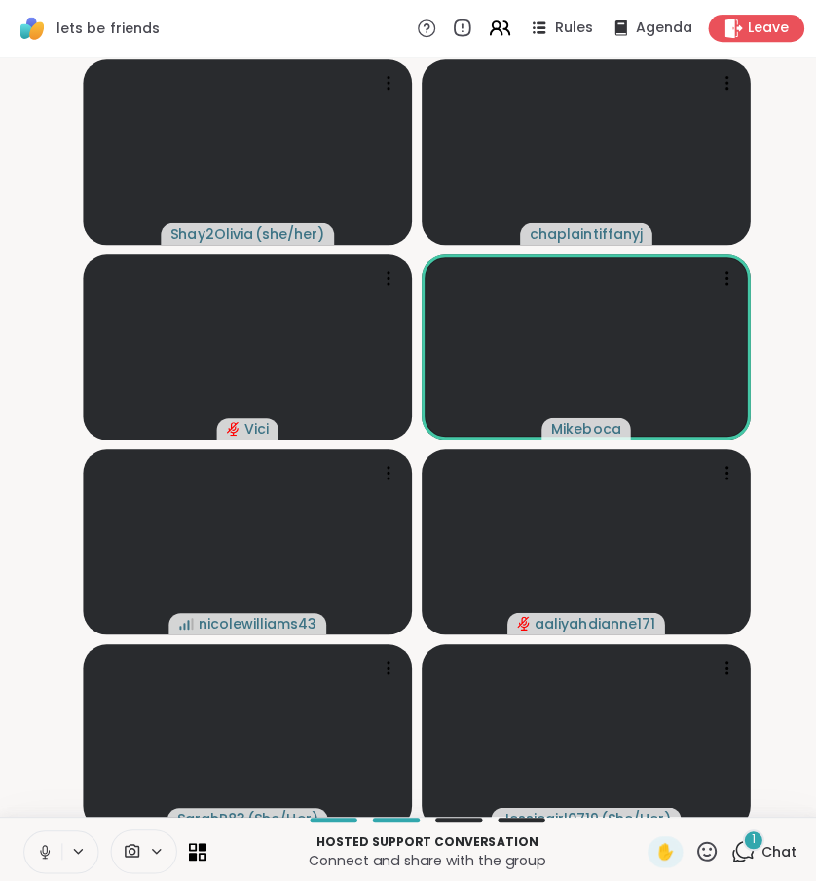
click at [756, 863] on div "1 Chat" at bounding box center [760, 847] width 65 height 31
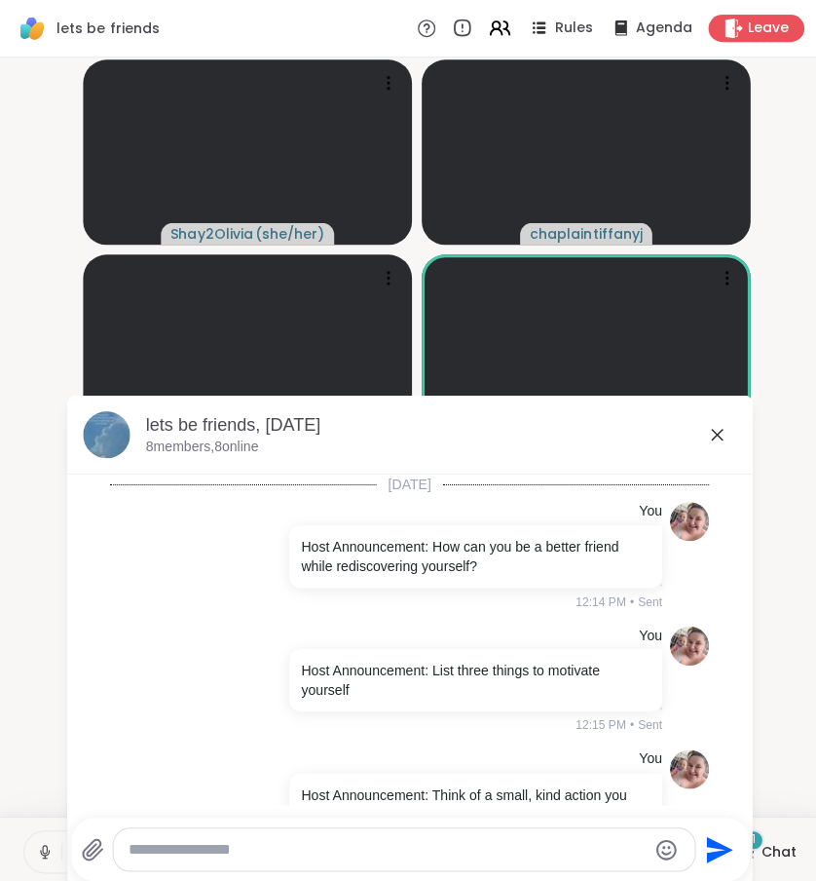
scroll to position [3599, 0]
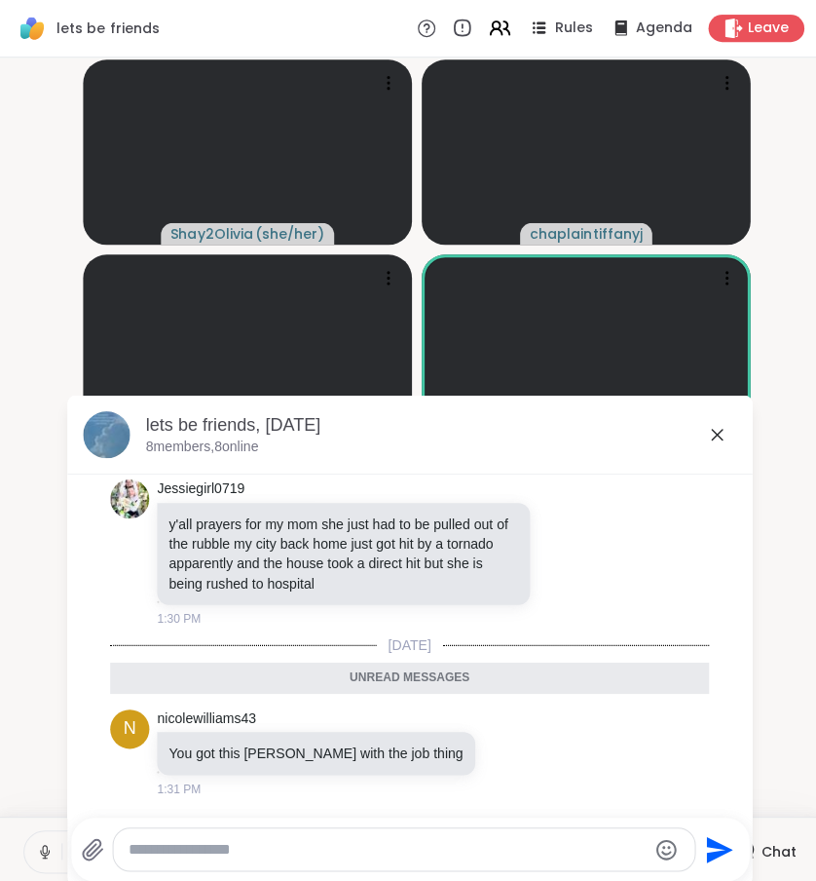
click at [713, 415] on div "lets be friends, [DATE]" at bounding box center [439, 423] width 588 height 24
click at [713, 435] on icon at bounding box center [713, 432] width 23 height 23
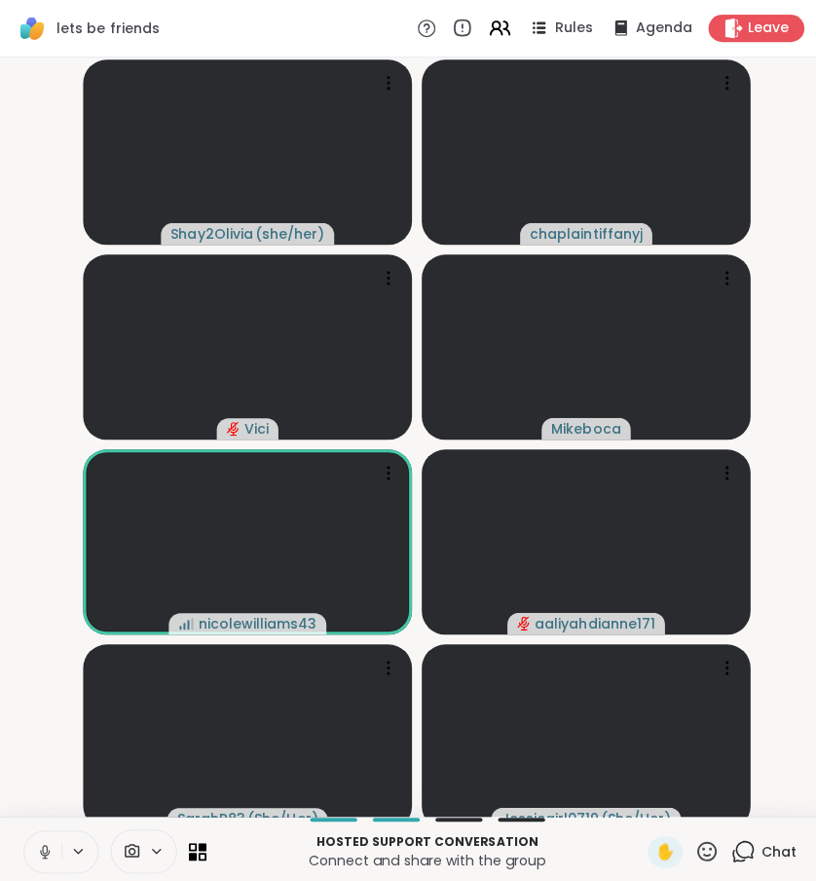
click at [754, 856] on div "Chat" at bounding box center [760, 847] width 65 height 31
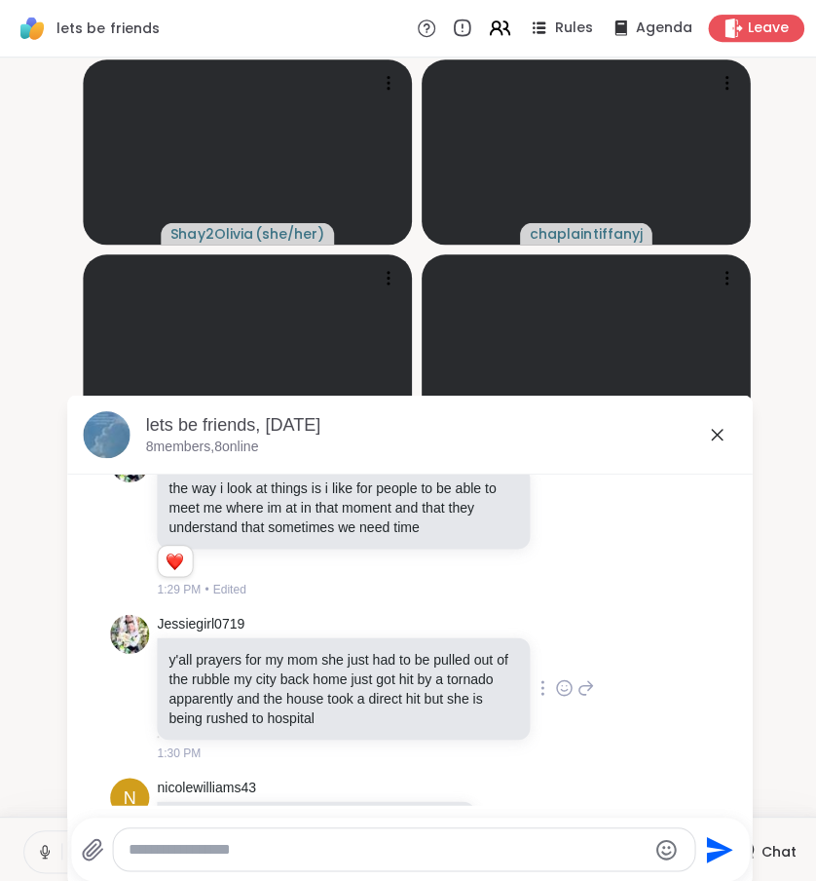
scroll to position [3534, 0]
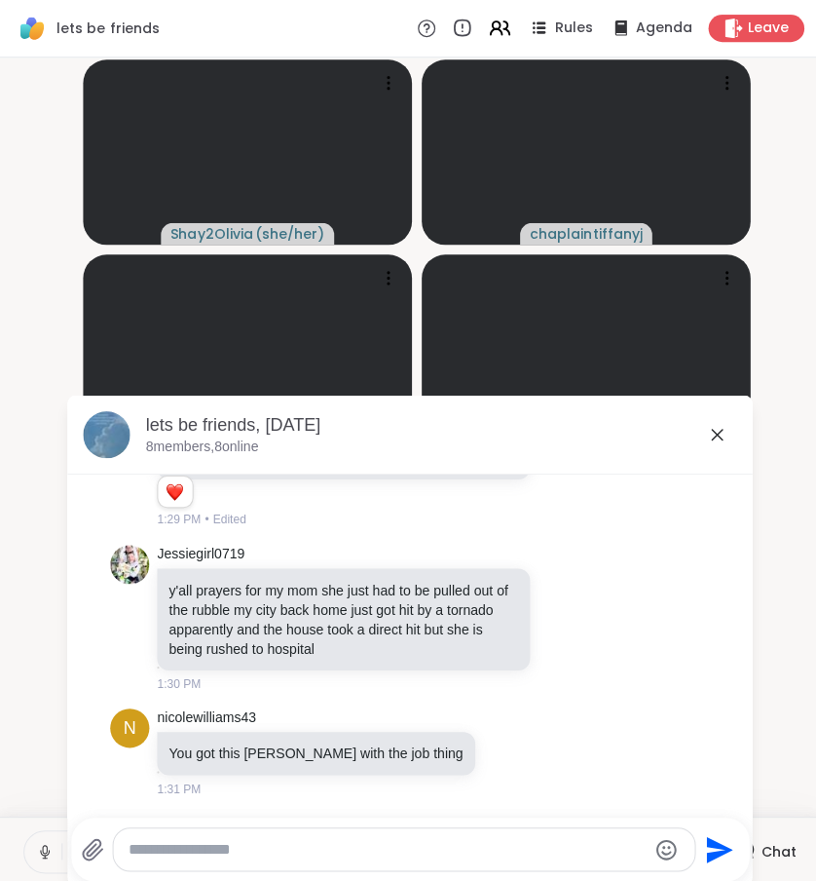
click at [716, 437] on icon at bounding box center [713, 432] width 23 height 23
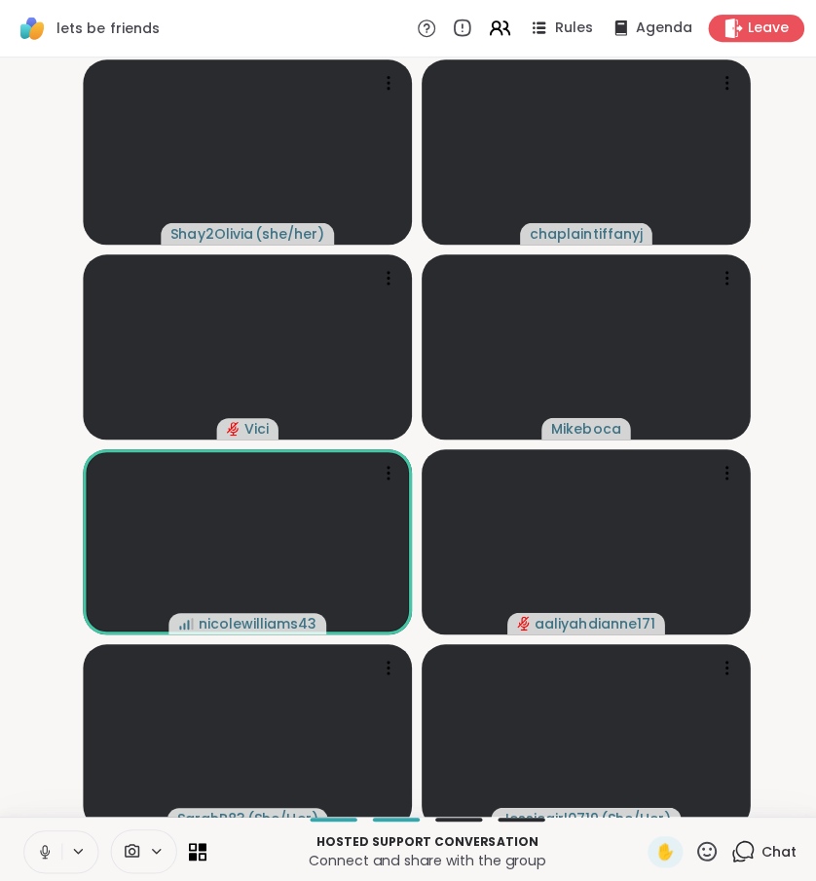
click at [789, 547] on video-player-container "Shay2Olivia ( she/her ) chaplaintiffanyj [PERSON_NAME] nicolewilliams43 aaliyah…" at bounding box center [408, 434] width 793 height 739
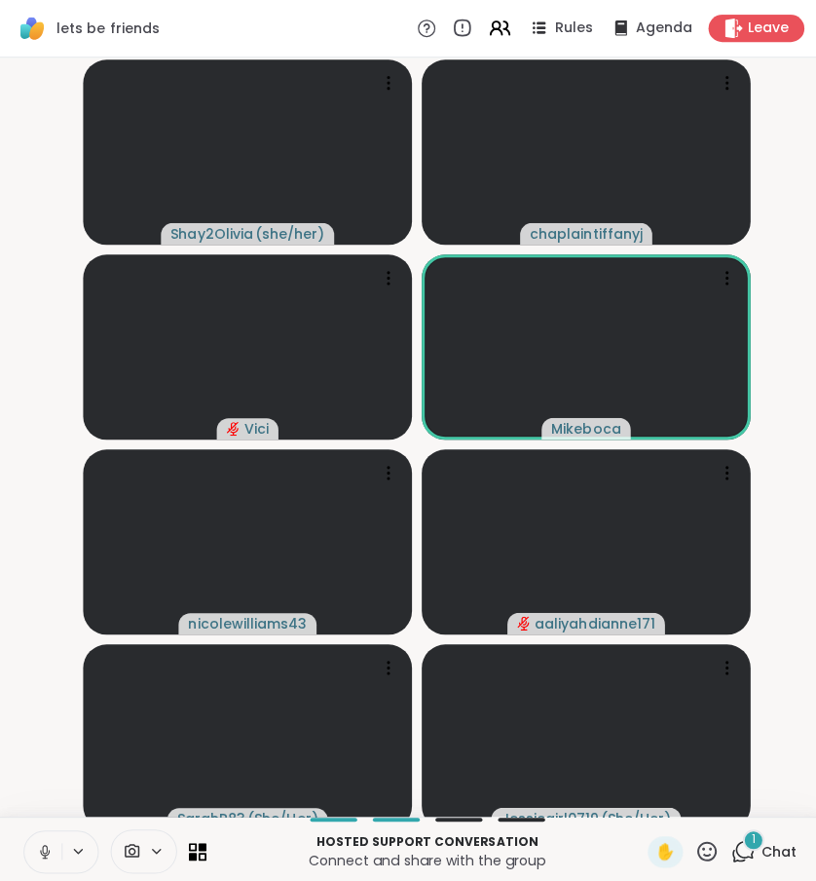
click at [739, 846] on div "1" at bounding box center [749, 835] width 21 height 21
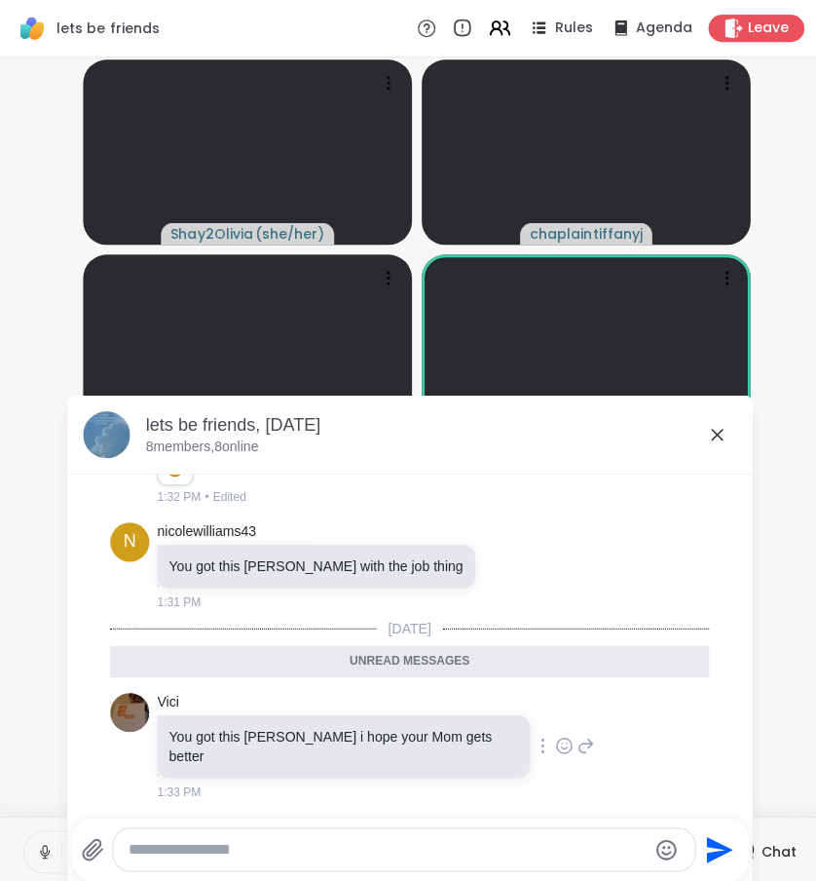
scroll to position [3757, 0]
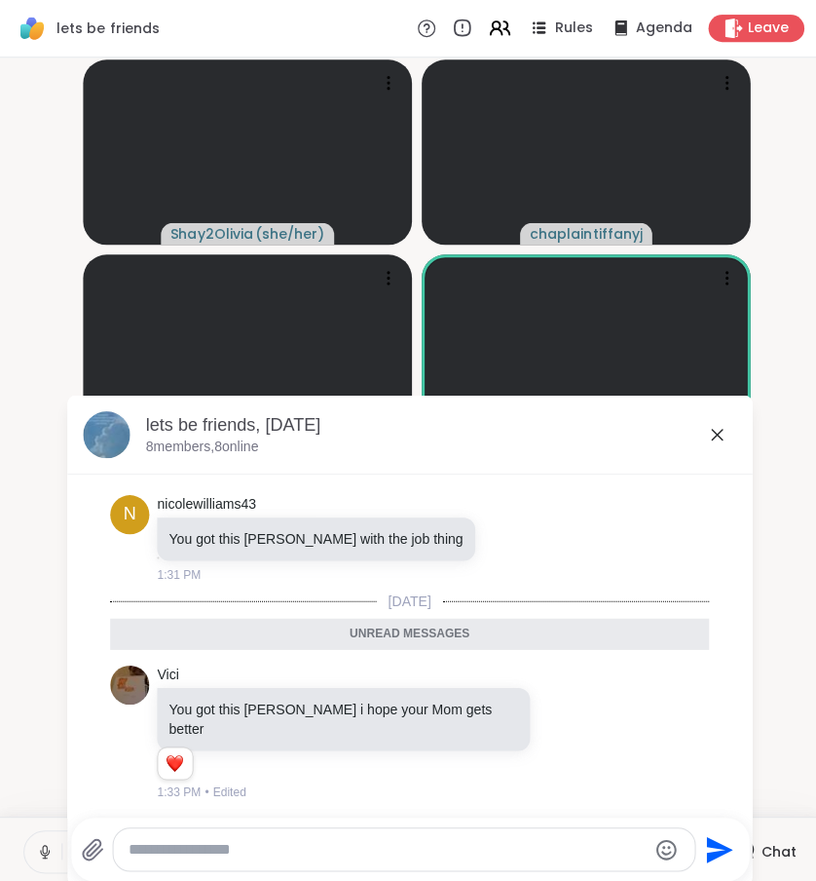
click at [713, 434] on icon at bounding box center [713, 432] width 23 height 23
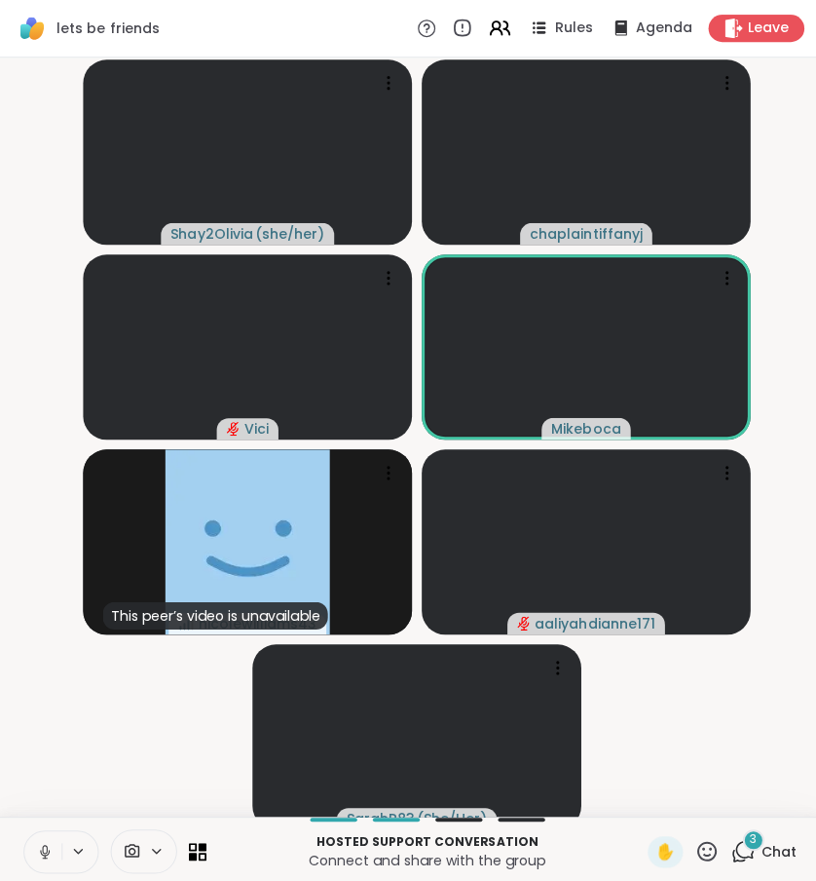
click at [758, 846] on div "3" at bounding box center [749, 835] width 21 height 21
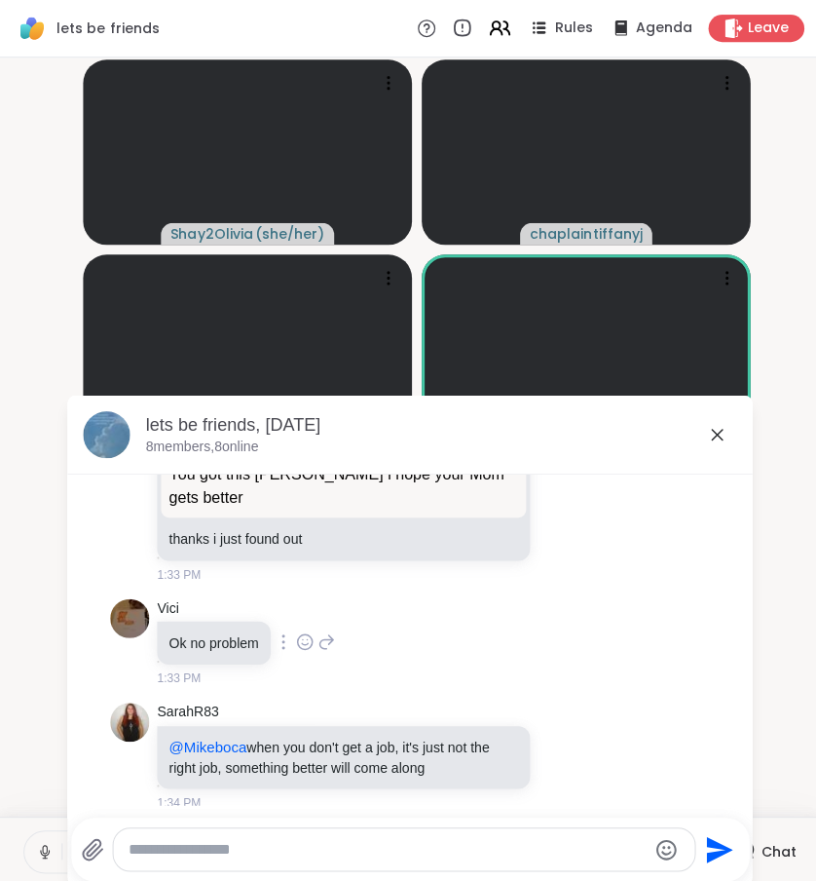
scroll to position [4166, 0]
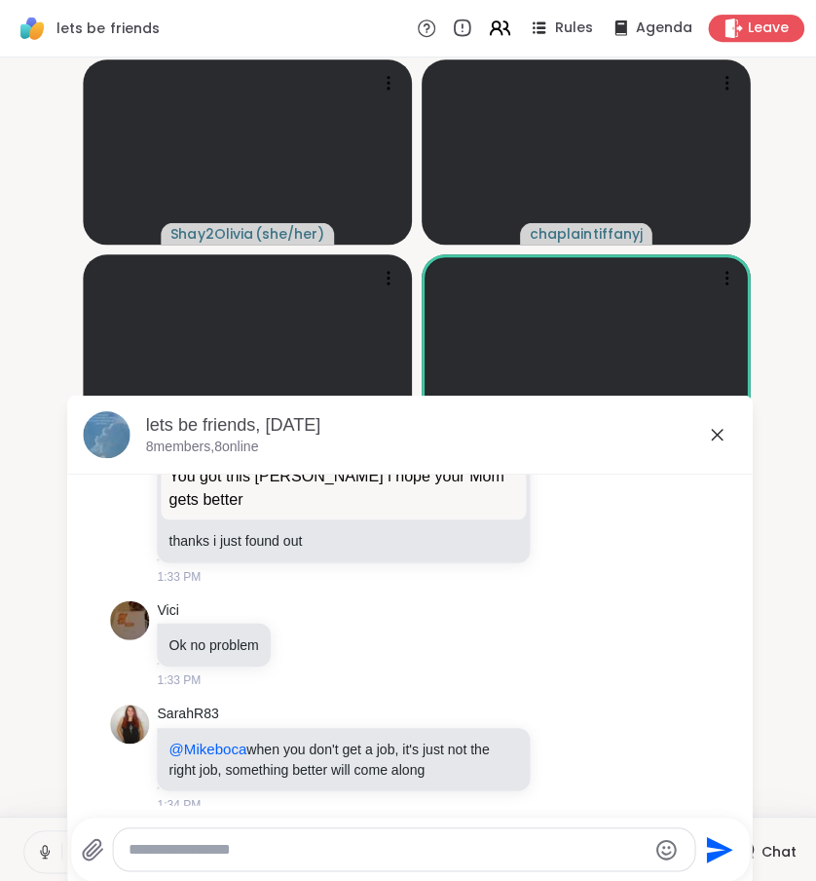
click at [715, 436] on icon at bounding box center [713, 432] width 23 height 23
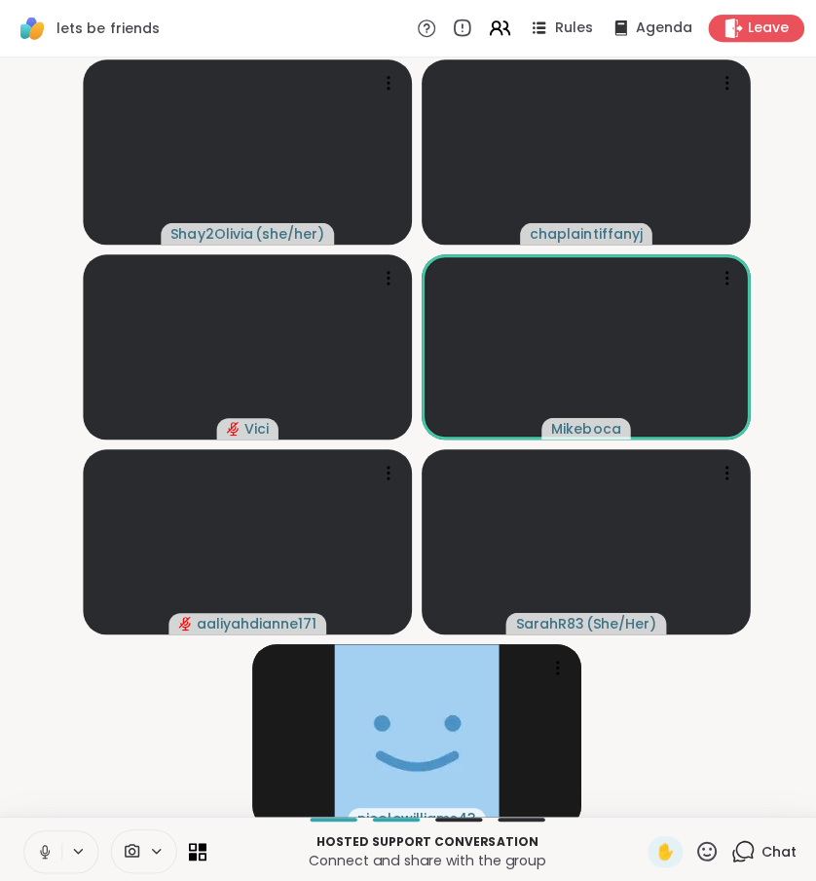
click at [743, 852] on icon at bounding box center [740, 847] width 24 height 24
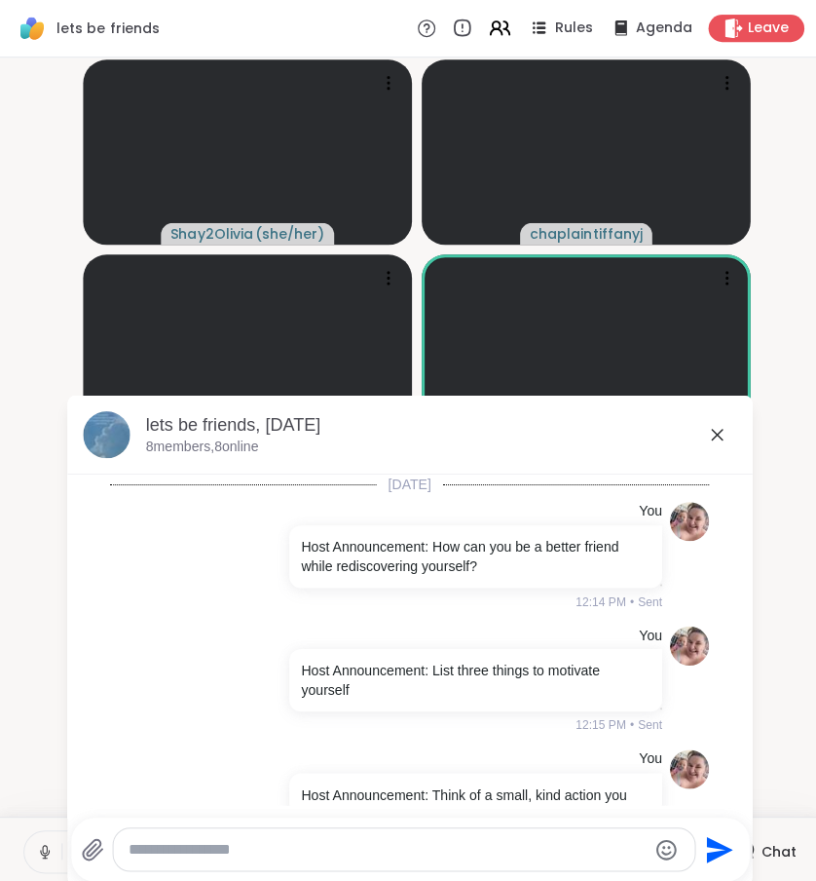
scroll to position [4111, 0]
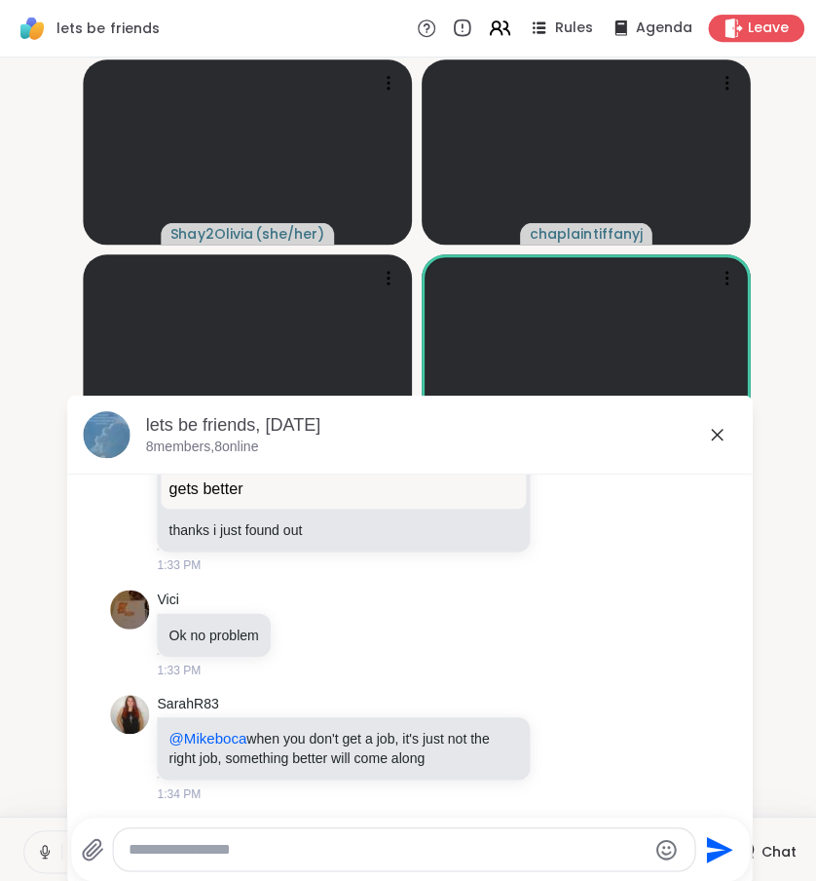
click at [572, 845] on textarea "Type your message" at bounding box center [386, 845] width 515 height 19
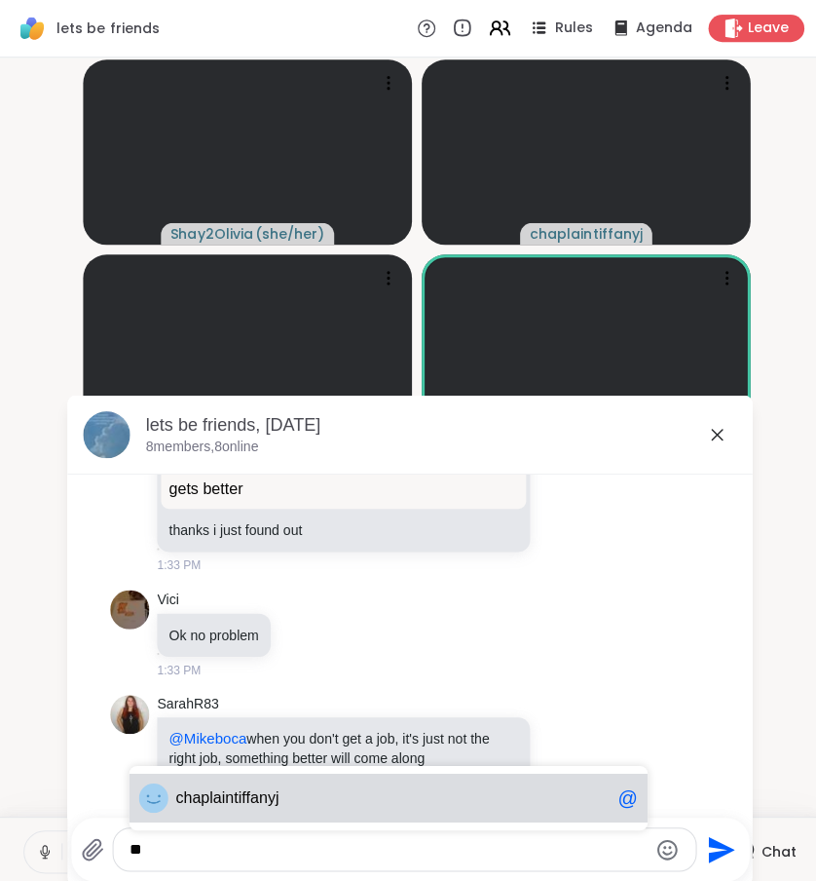
click at [445, 803] on span "chaplain t iffanyj" at bounding box center [391, 793] width 432 height 19
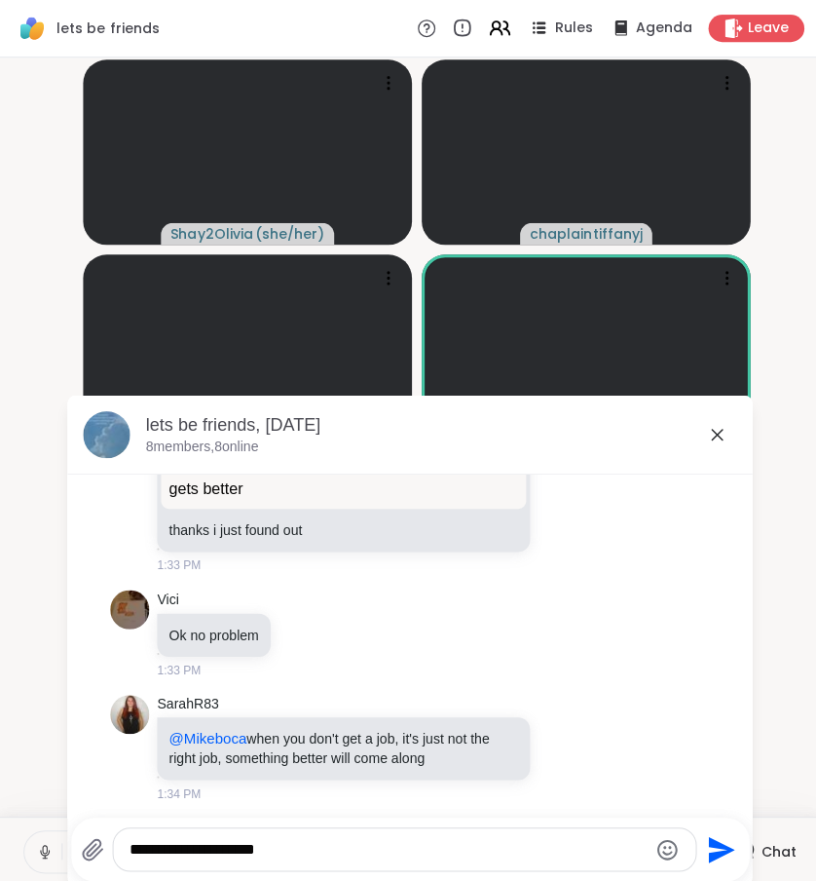
type textarea "**********"
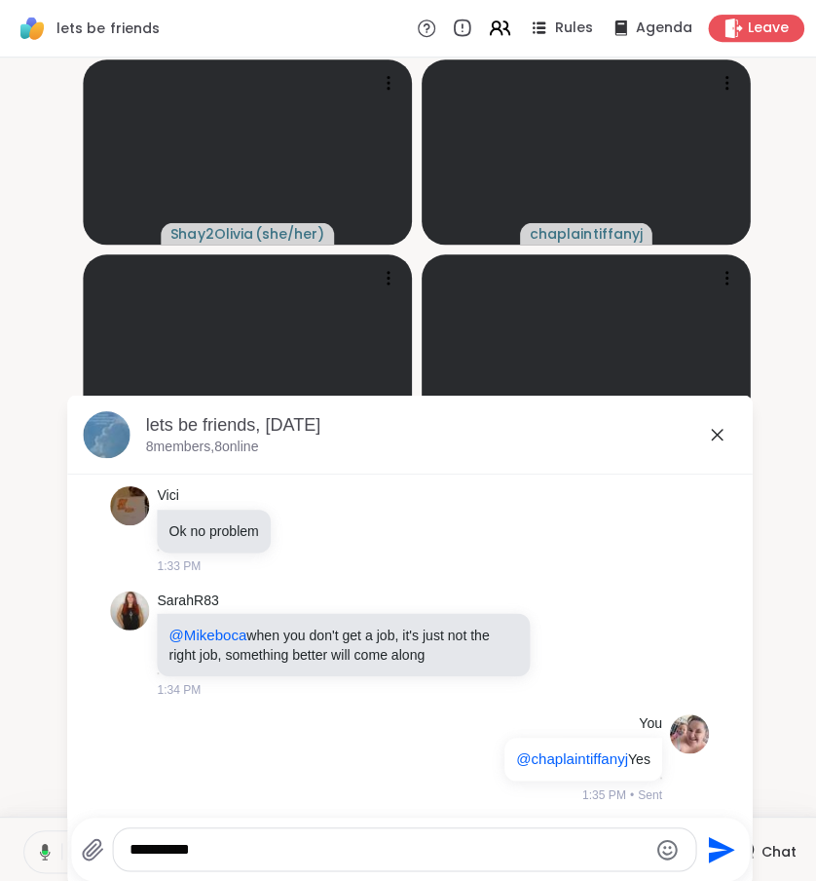
type textarea "*********"
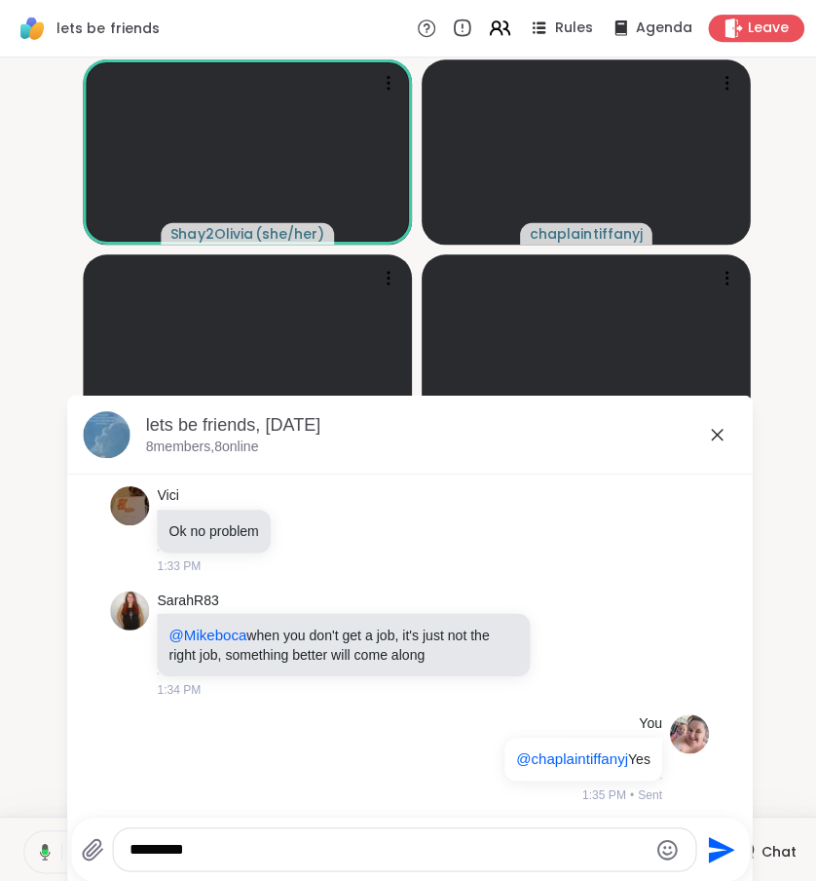
drag, startPoint x: 319, startPoint y: 805, endPoint x: 717, endPoint y: 428, distance: 548.5
click at [717, 428] on icon at bounding box center [714, 433] width 12 height 12
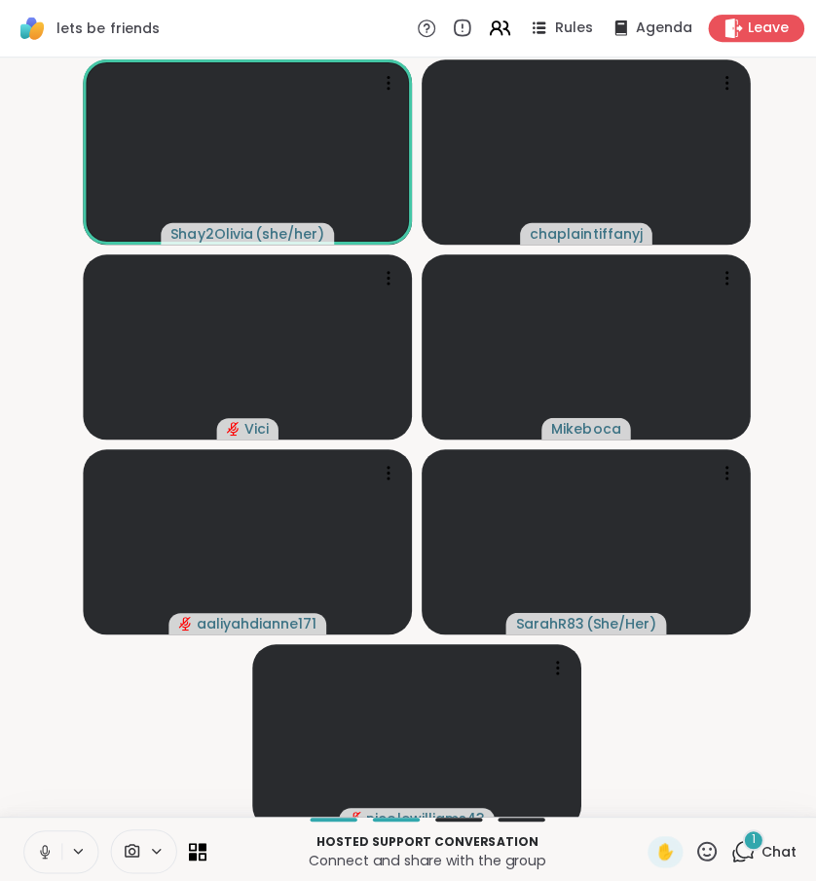
click at [746, 846] on div "1" at bounding box center [749, 835] width 21 height 21
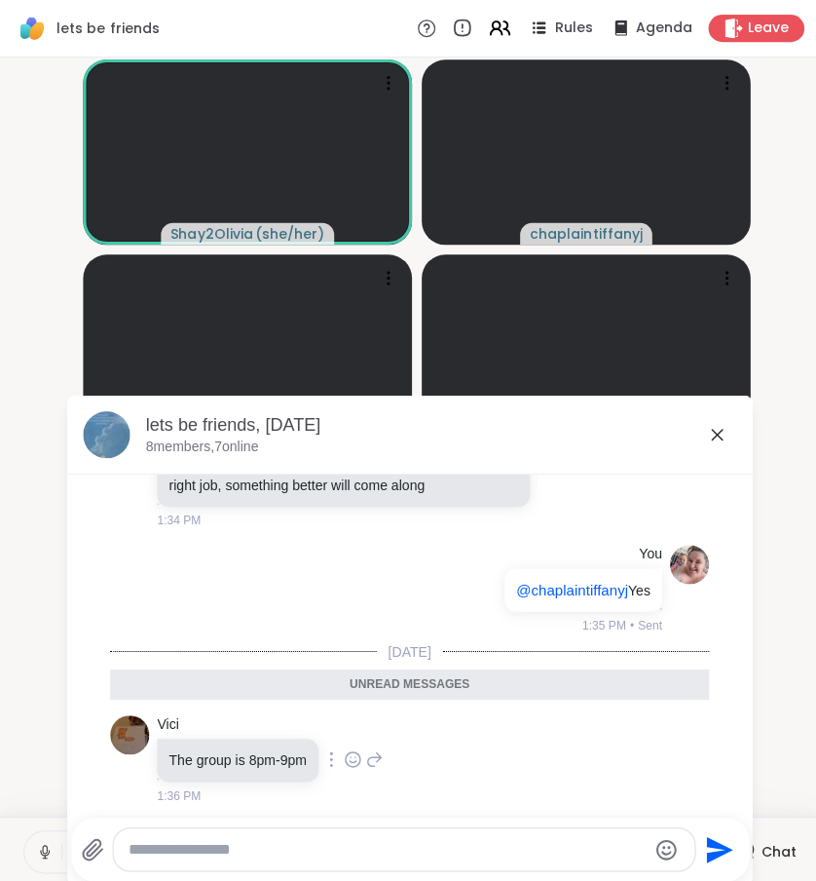
scroll to position [4378, 0]
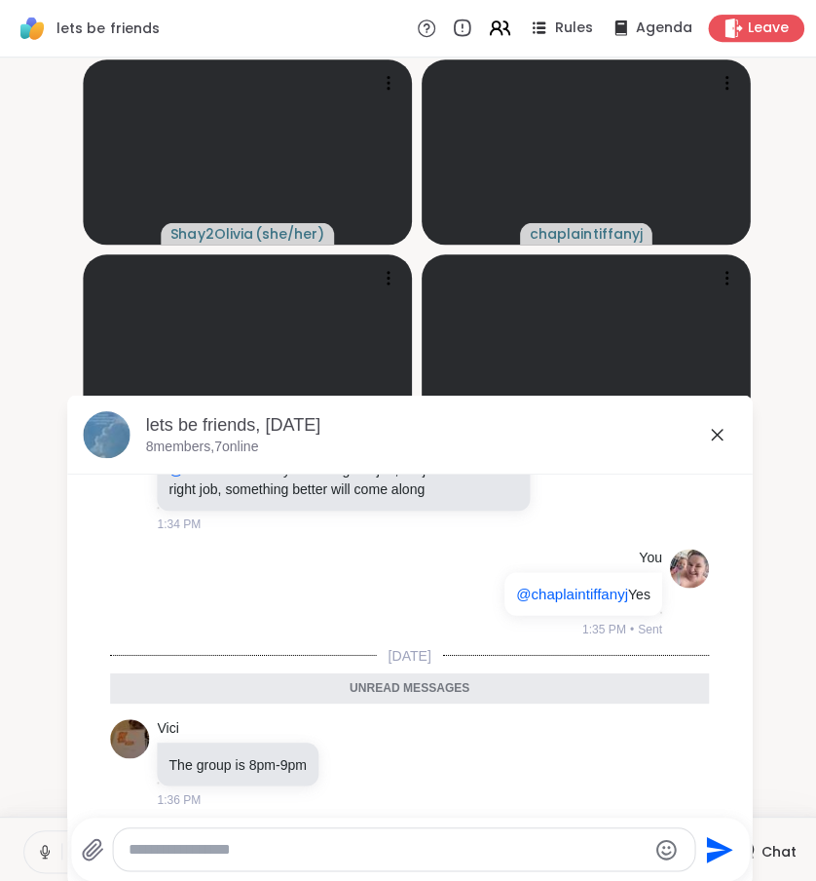
click at [707, 429] on icon at bounding box center [713, 432] width 23 height 23
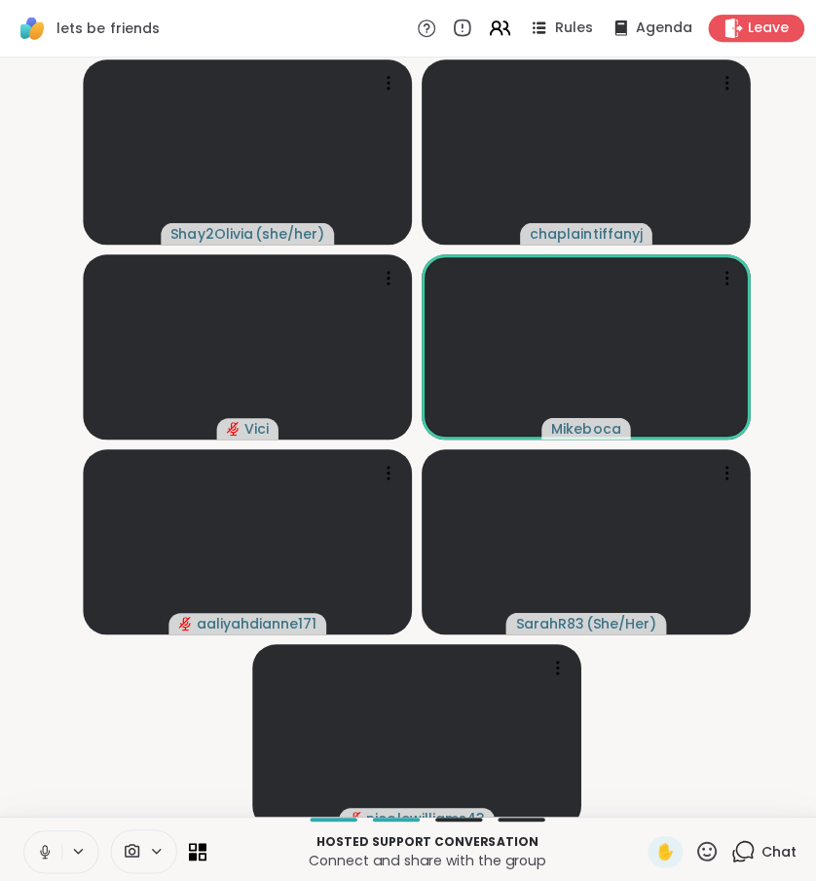
click at [738, 859] on icon at bounding box center [740, 847] width 24 height 24
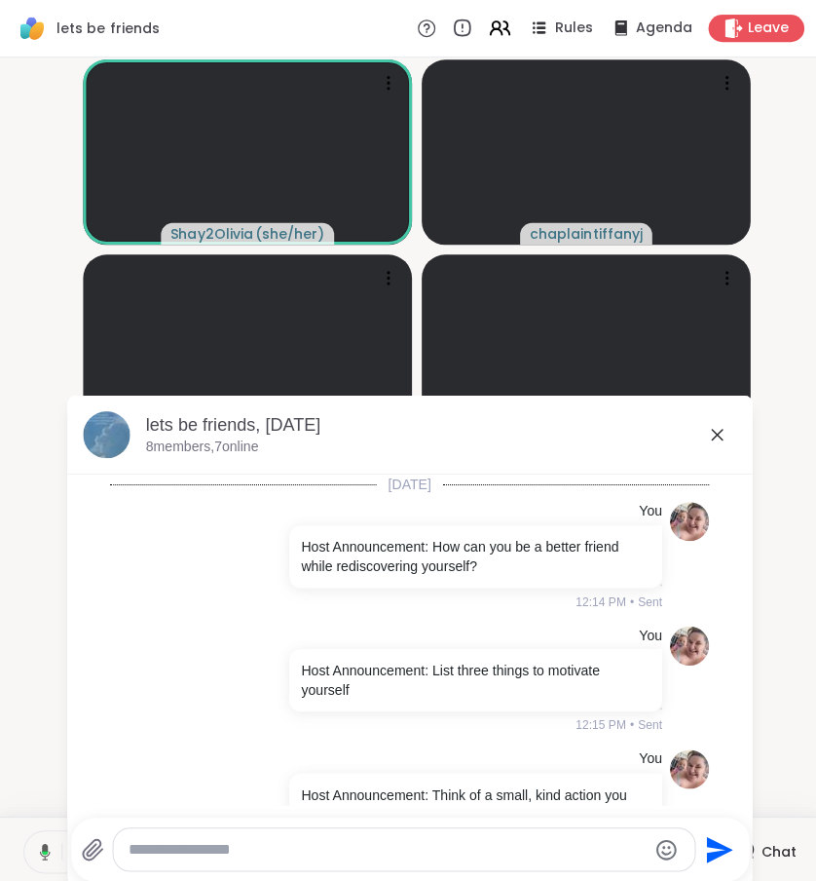
scroll to position [4317, 0]
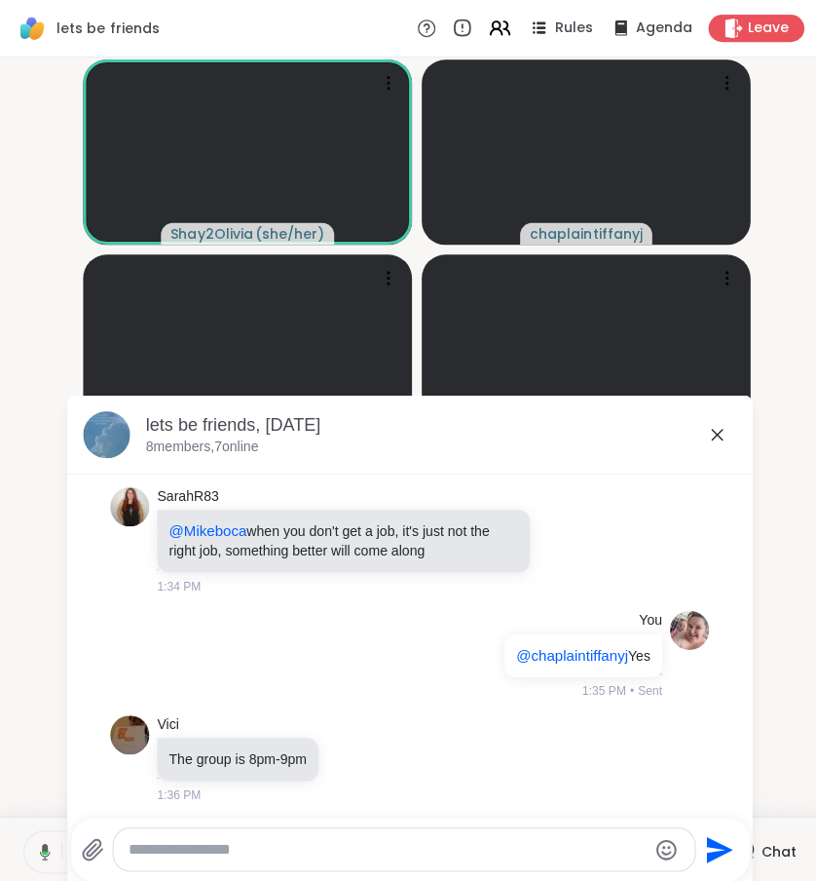
click at [607, 836] on textarea "Type your message" at bounding box center [386, 845] width 515 height 19
paste textarea "**********"
type textarea "**********"
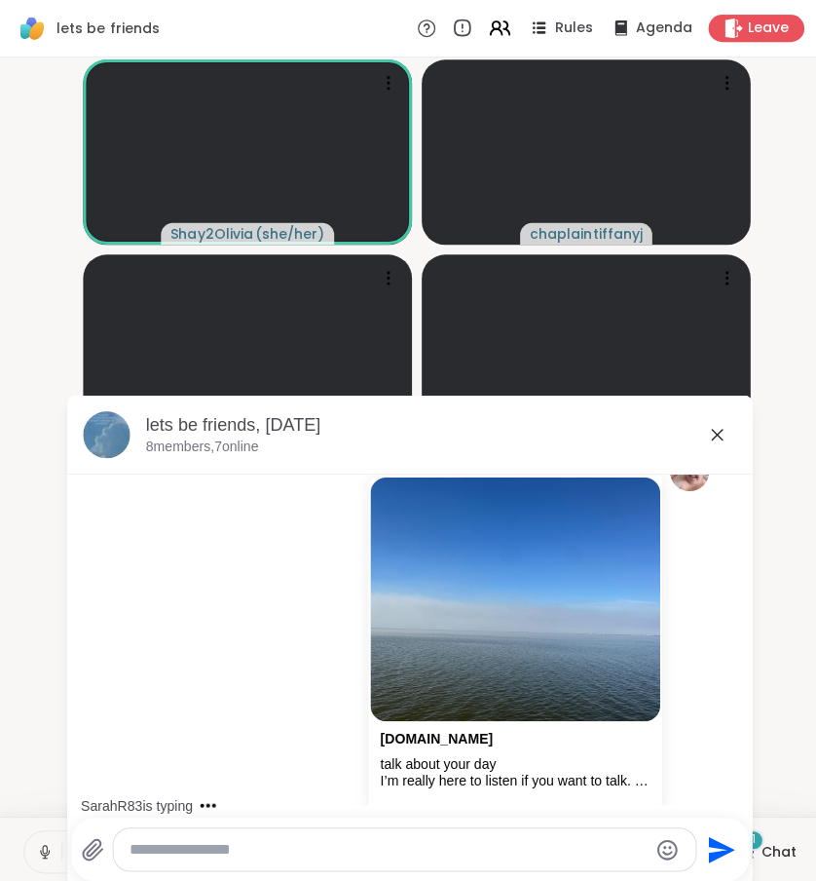
scroll to position [4878, 0]
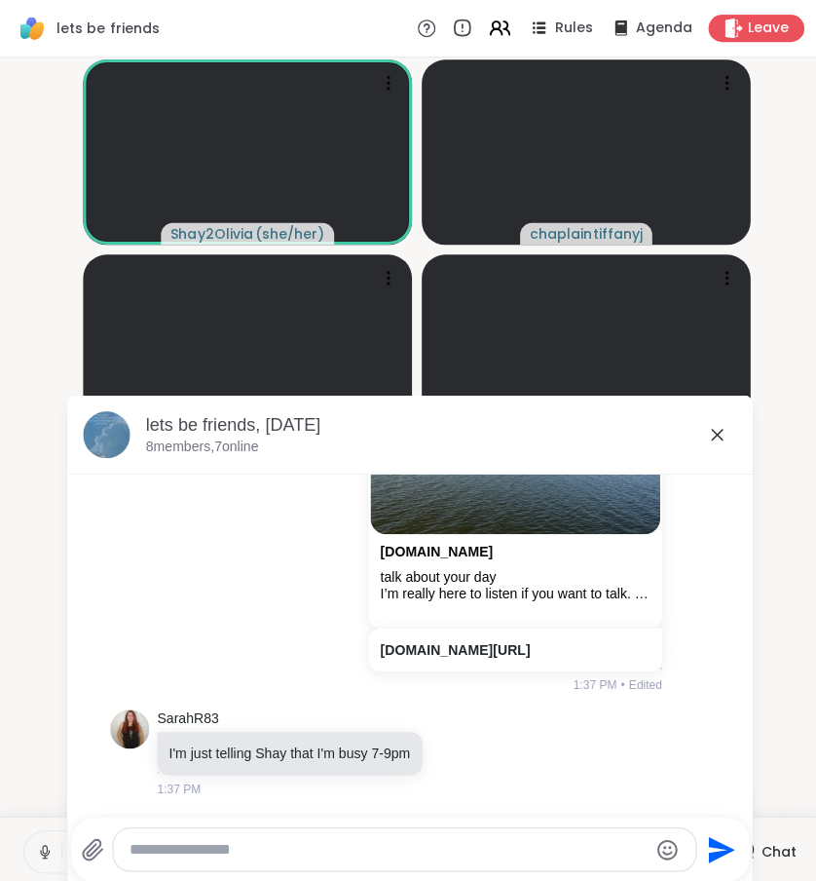
click at [714, 432] on icon at bounding box center [714, 433] width 12 height 12
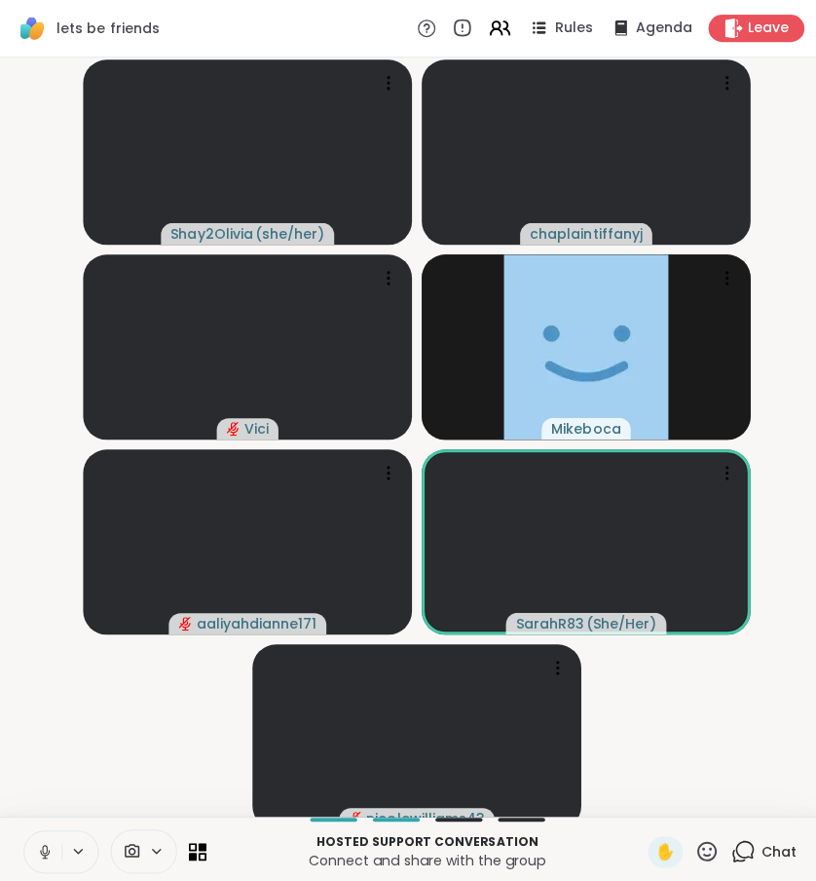
click at [746, 855] on icon at bounding box center [740, 847] width 24 height 24
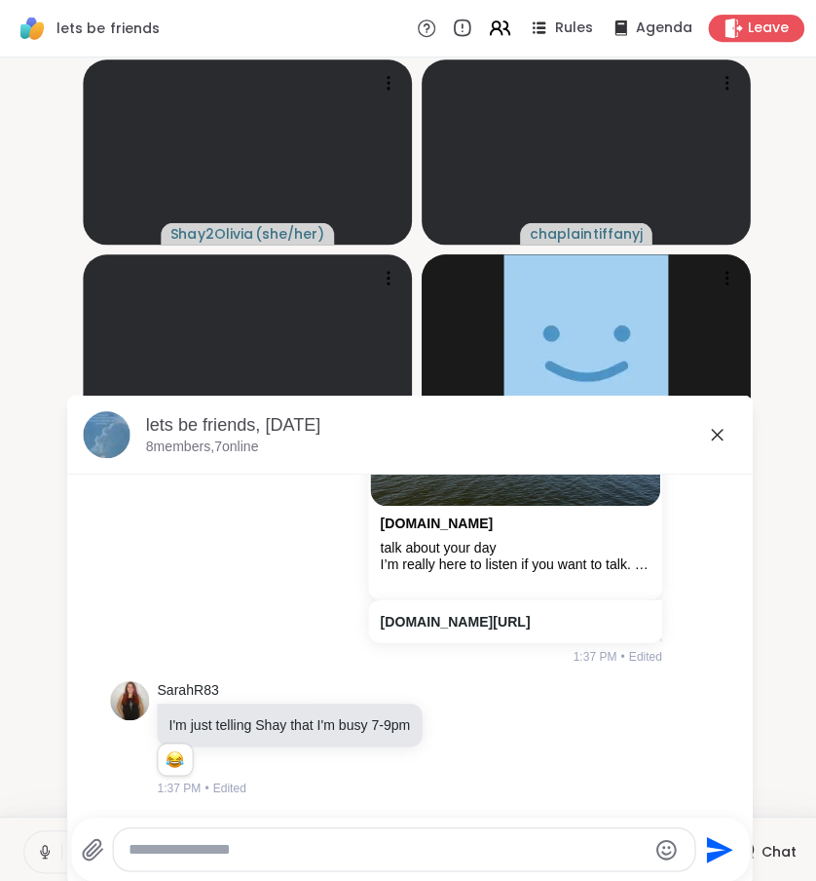
scroll to position [4905, 0]
click at [720, 425] on icon at bounding box center [713, 432] width 23 height 23
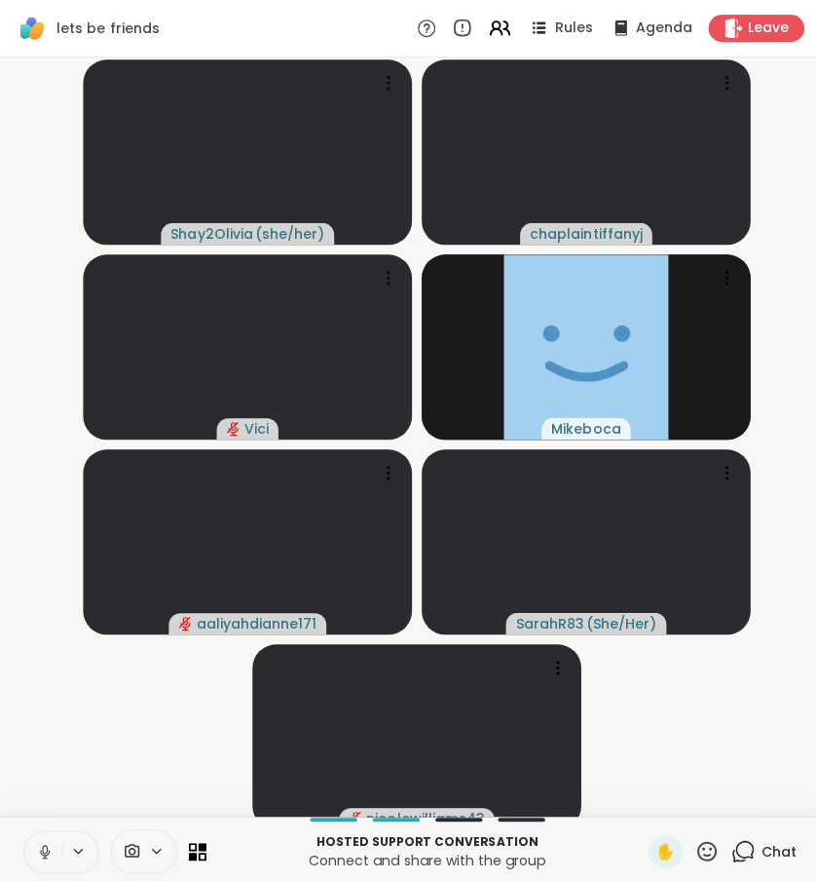
scroll to position [0, 0]
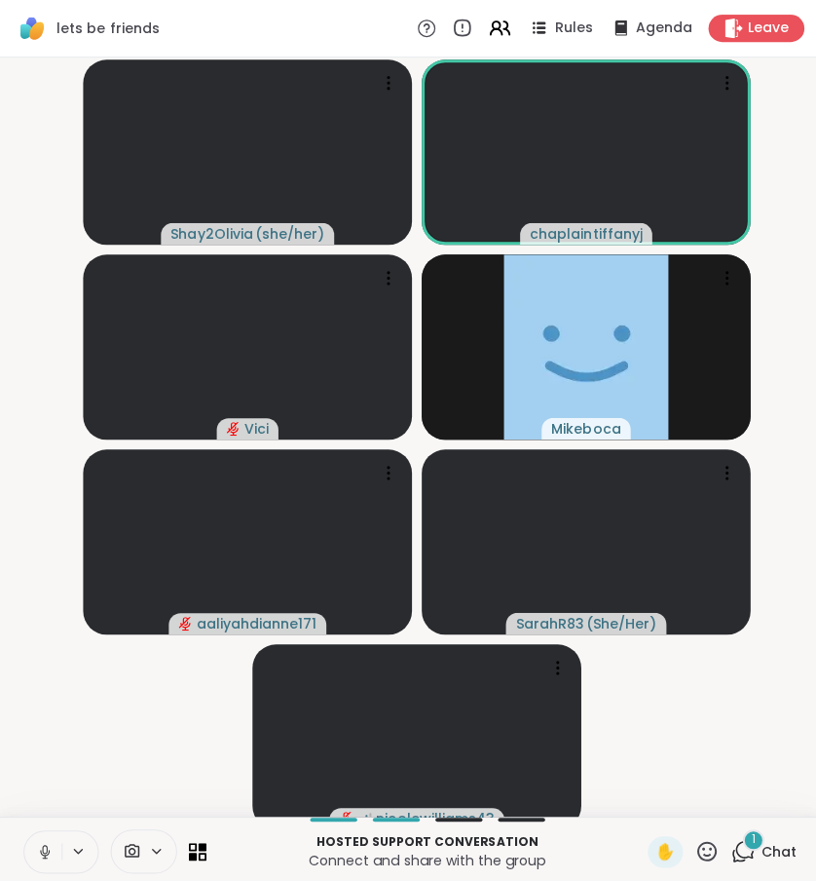
click at [748, 844] on span "1" at bounding box center [750, 835] width 4 height 17
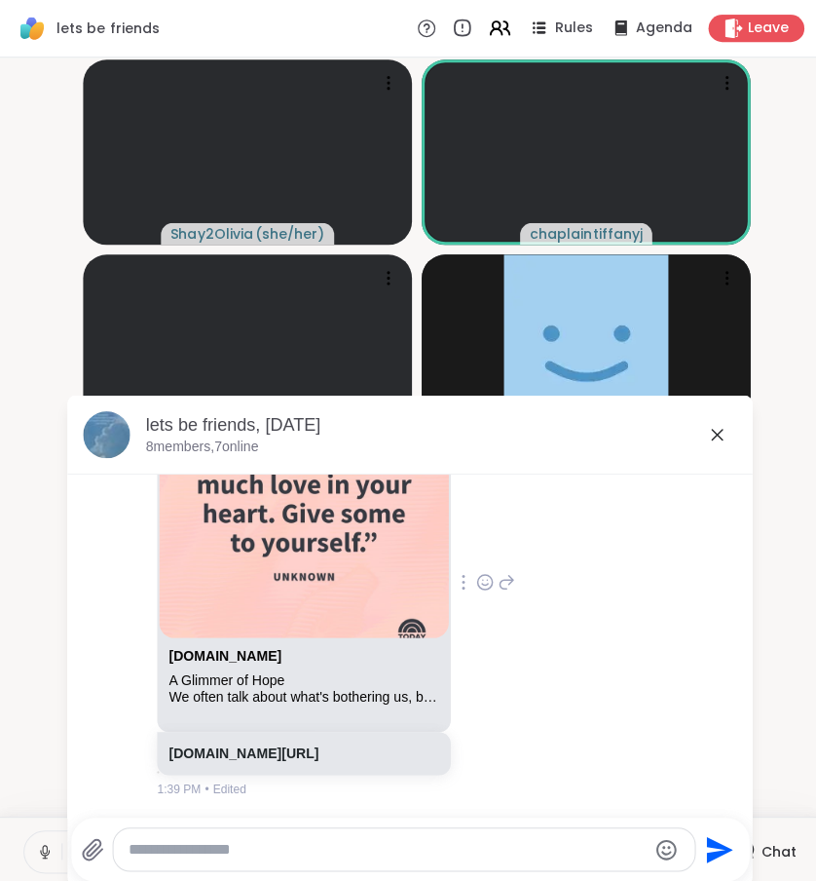
scroll to position [5390, 0]
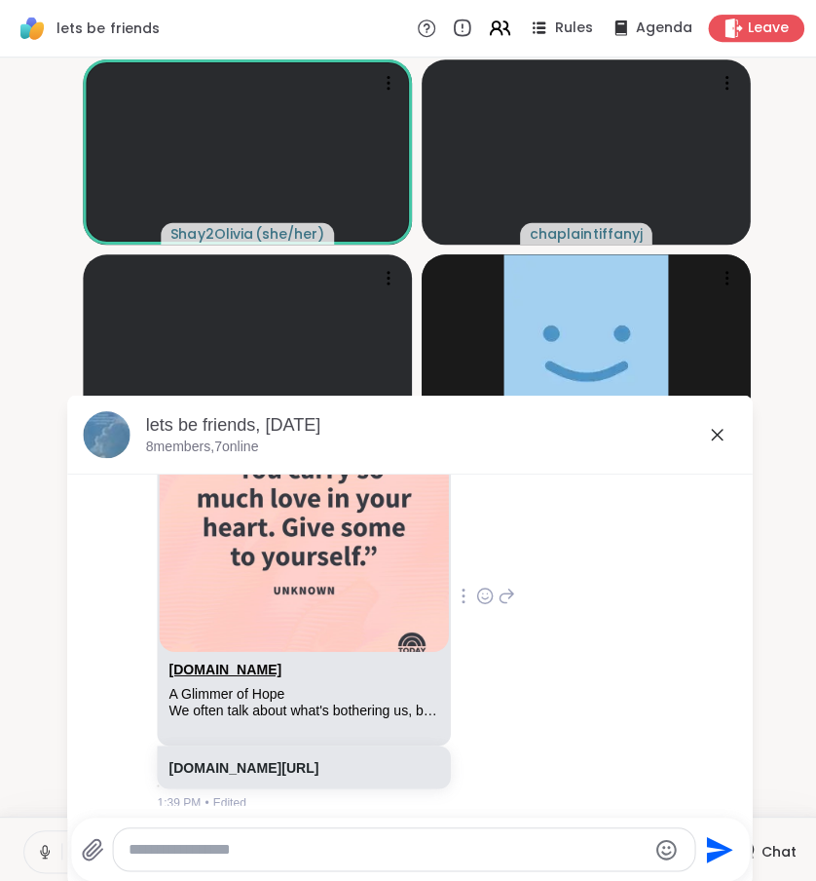
click at [241, 674] on link "[DOMAIN_NAME]" at bounding box center [225, 666] width 112 height 16
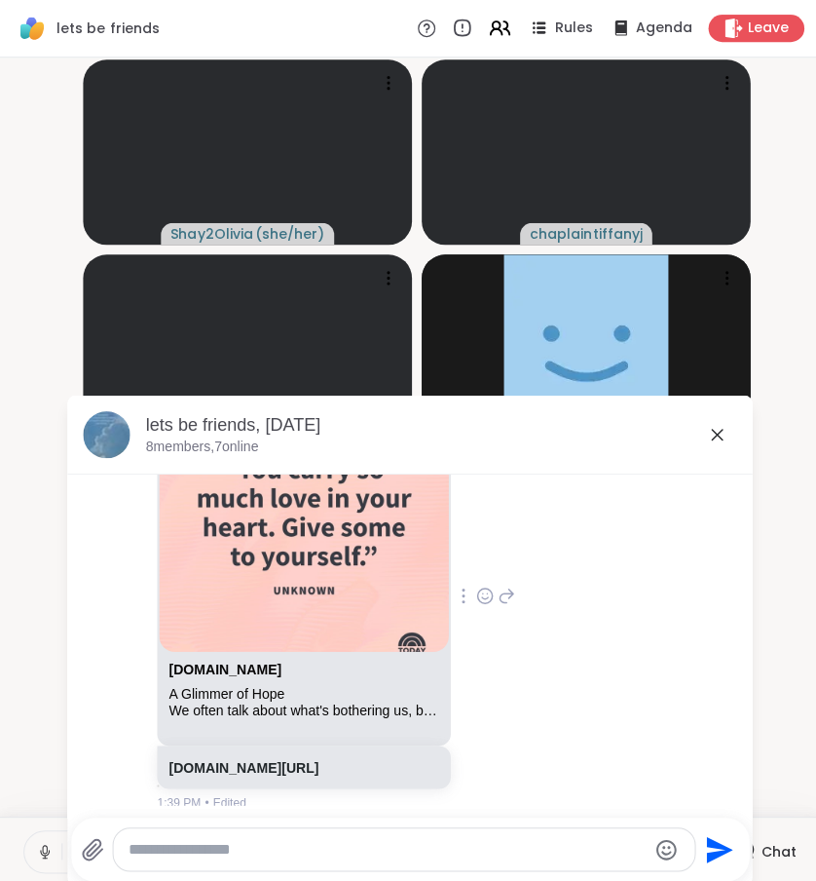
click at [513, 605] on icon at bounding box center [505, 593] width 18 height 23
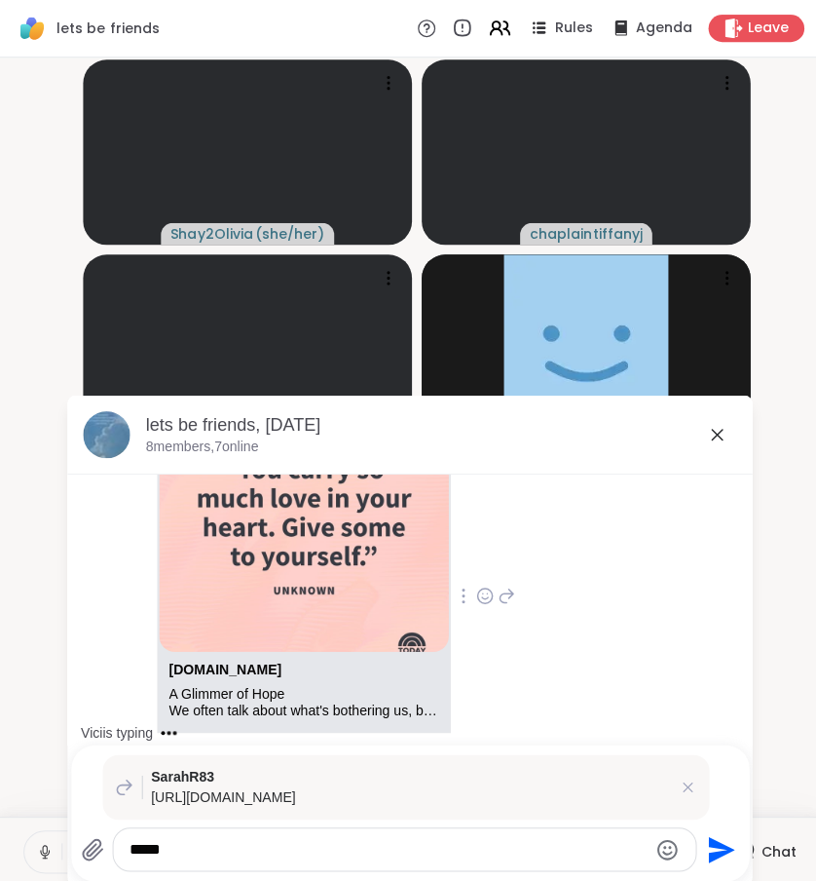
type textarea "******"
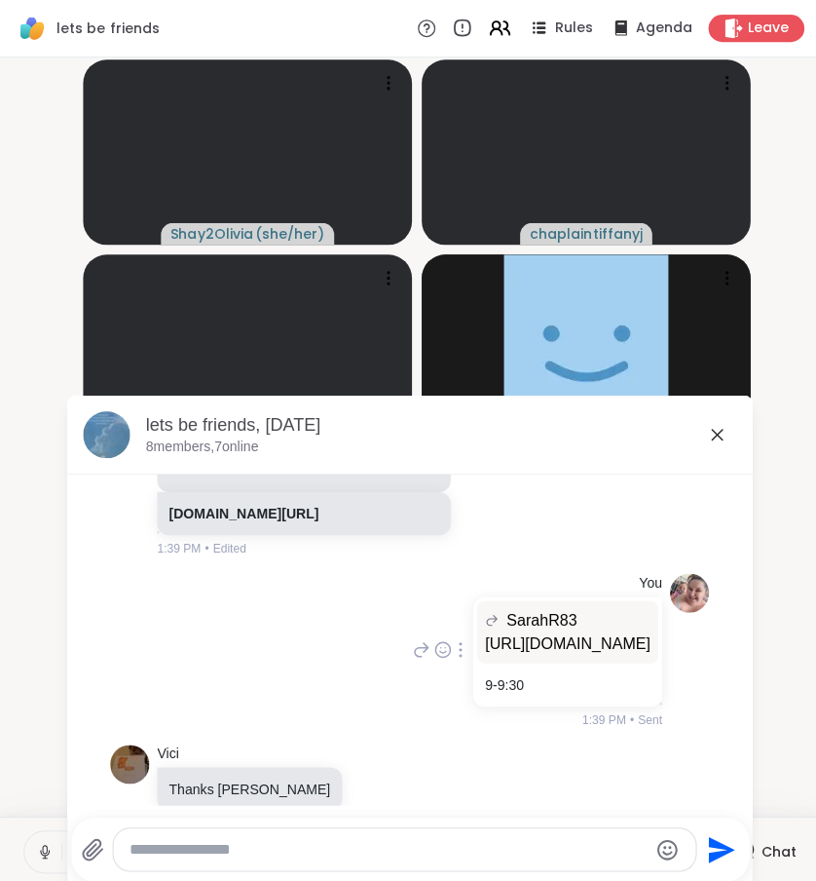
scroll to position [5596, 0]
click at [714, 432] on icon at bounding box center [714, 433] width 12 height 12
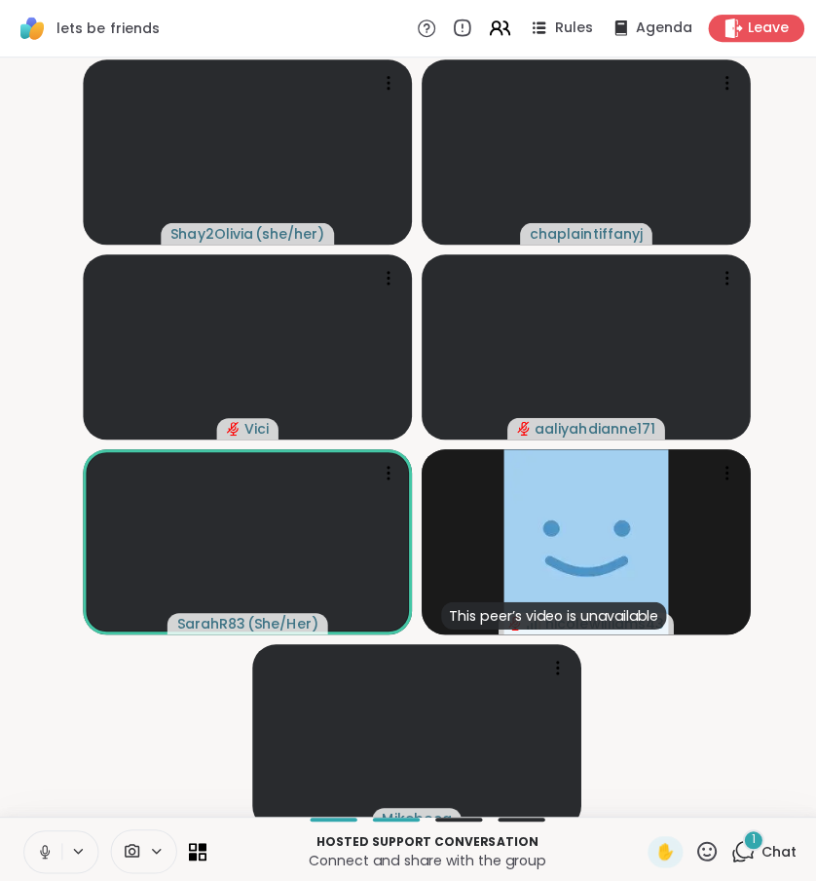
click at [749, 846] on div "1" at bounding box center [749, 835] width 21 height 21
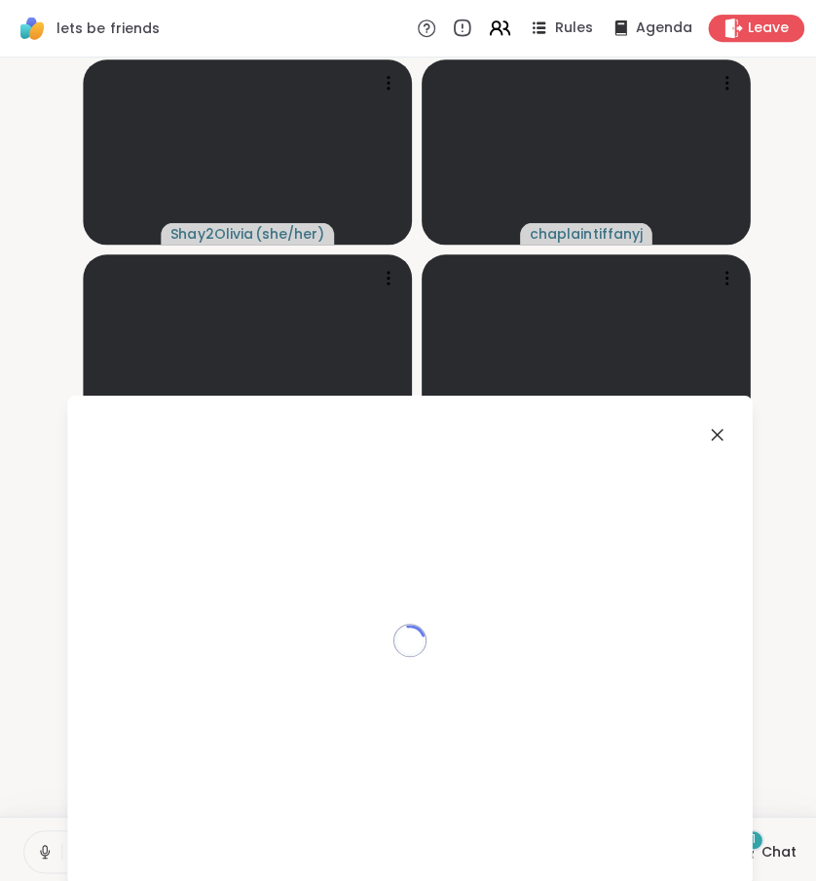
click at [749, 846] on div "1" at bounding box center [749, 835] width 21 height 21
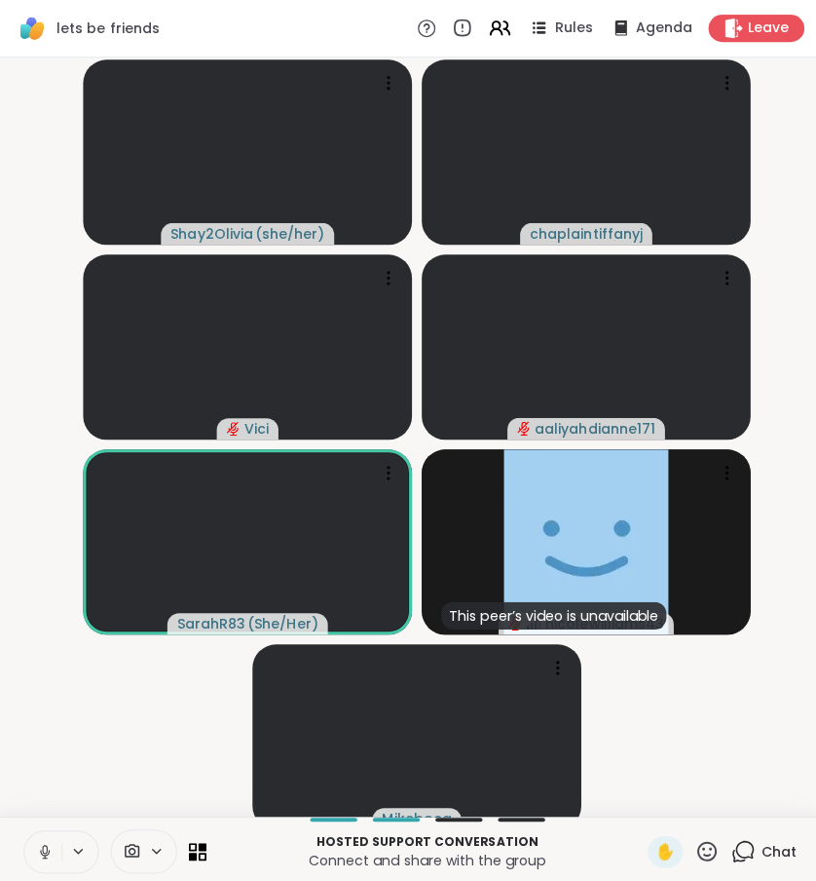
click at [742, 857] on icon at bounding box center [740, 847] width 24 height 24
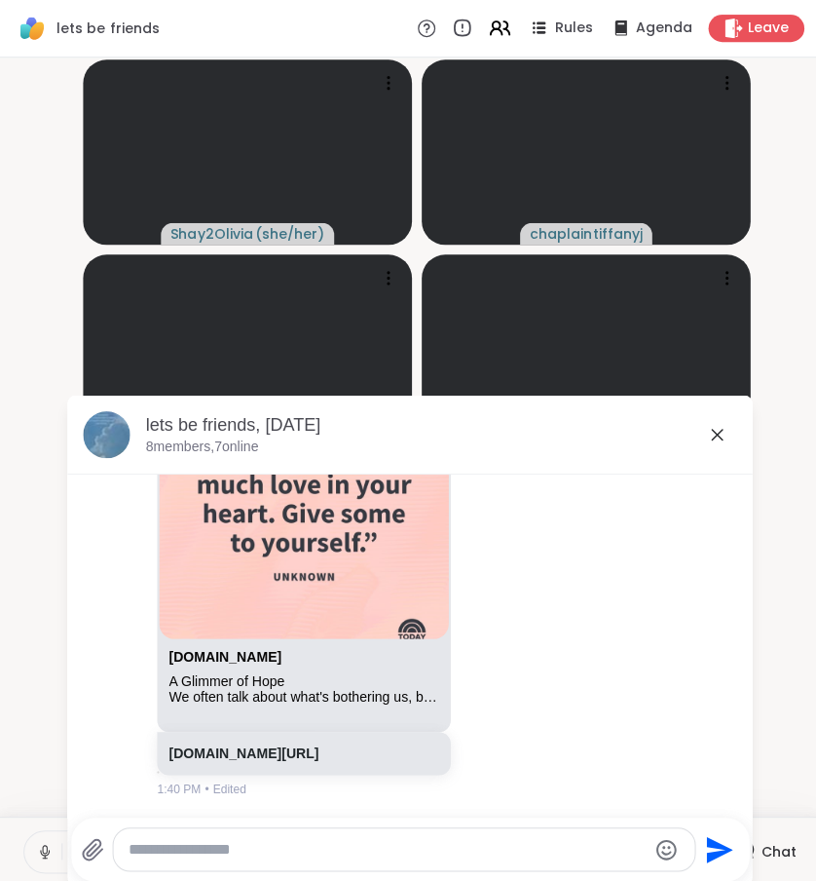
scroll to position [6118, 0]
click at [457, 836] on textarea "Type your message" at bounding box center [386, 845] width 515 height 19
paste textarea "**********"
type textarea "**********"
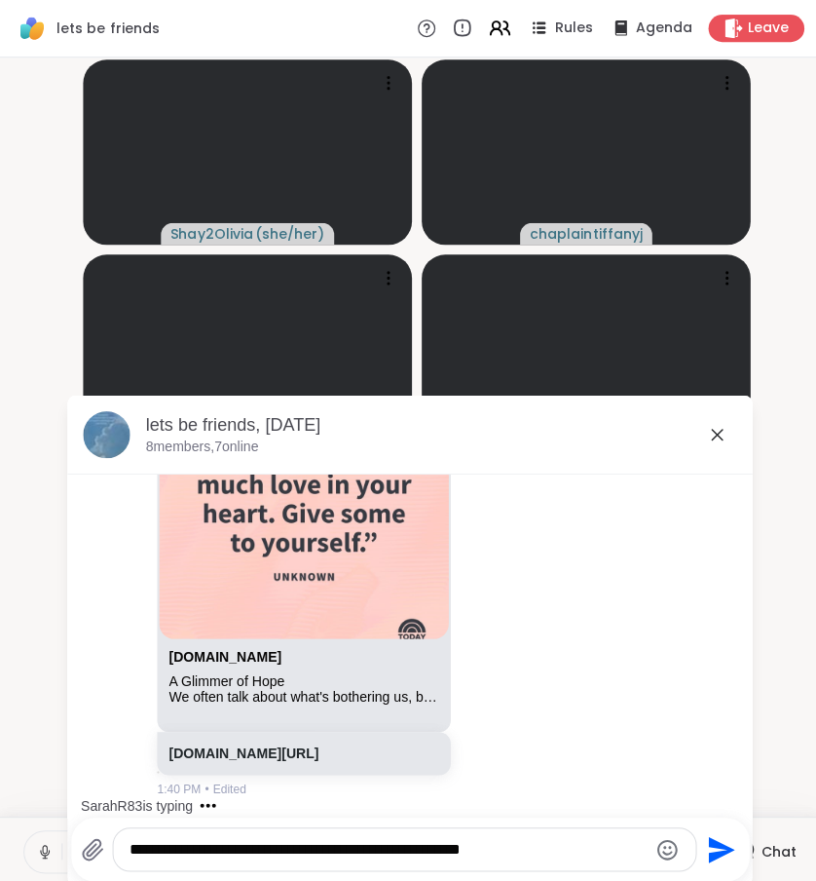
drag, startPoint x: 542, startPoint y: 841, endPoint x: 13, endPoint y: 788, distance: 531.5
click at [11, 789] on div "Shay2Olivia ( she/her ) chaplaintiffanyj Vici aaliyahdianne171 SarahR83 ( She/H…" at bounding box center [408, 434] width 816 height 755
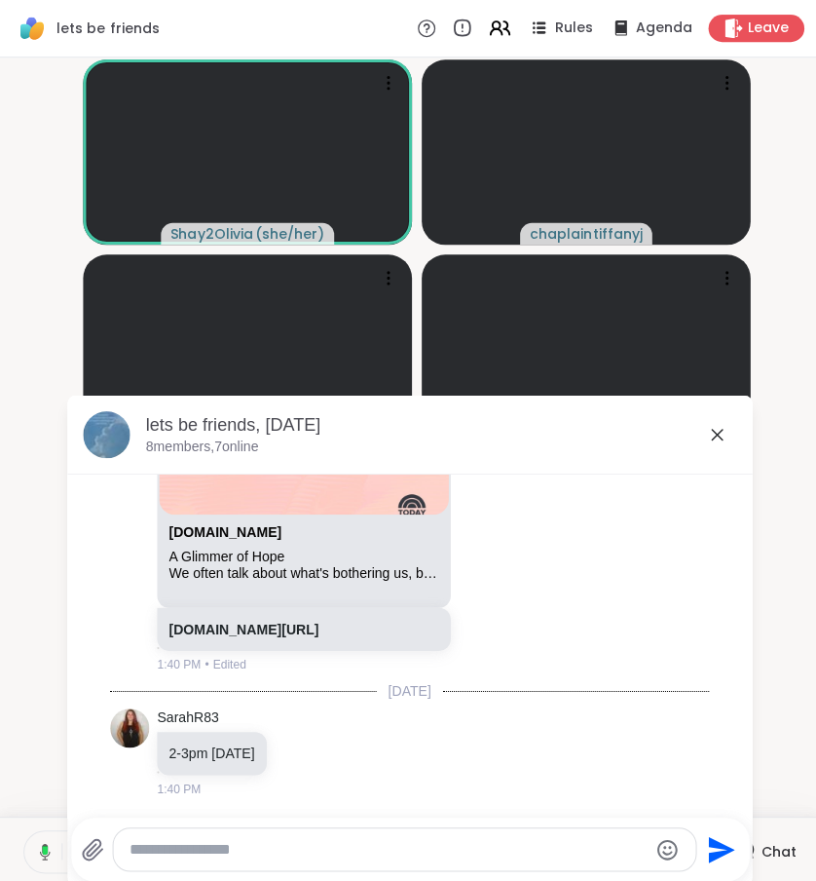
click at [722, 428] on icon at bounding box center [713, 432] width 23 height 23
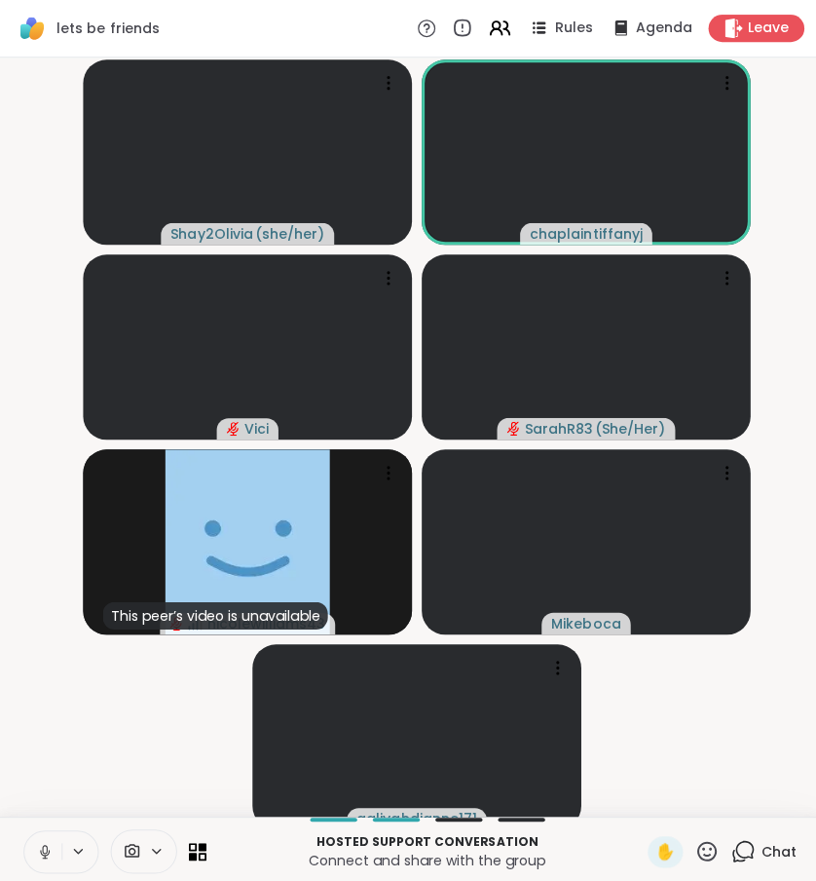
click at [743, 852] on icon at bounding box center [740, 847] width 24 height 24
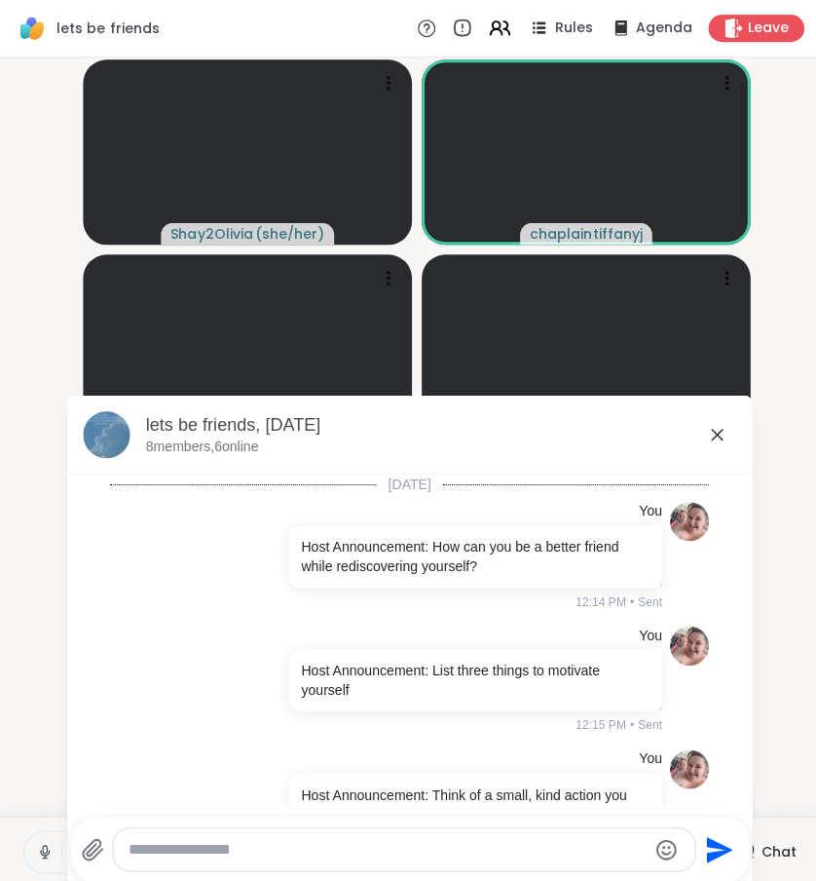
scroll to position [6221, 0]
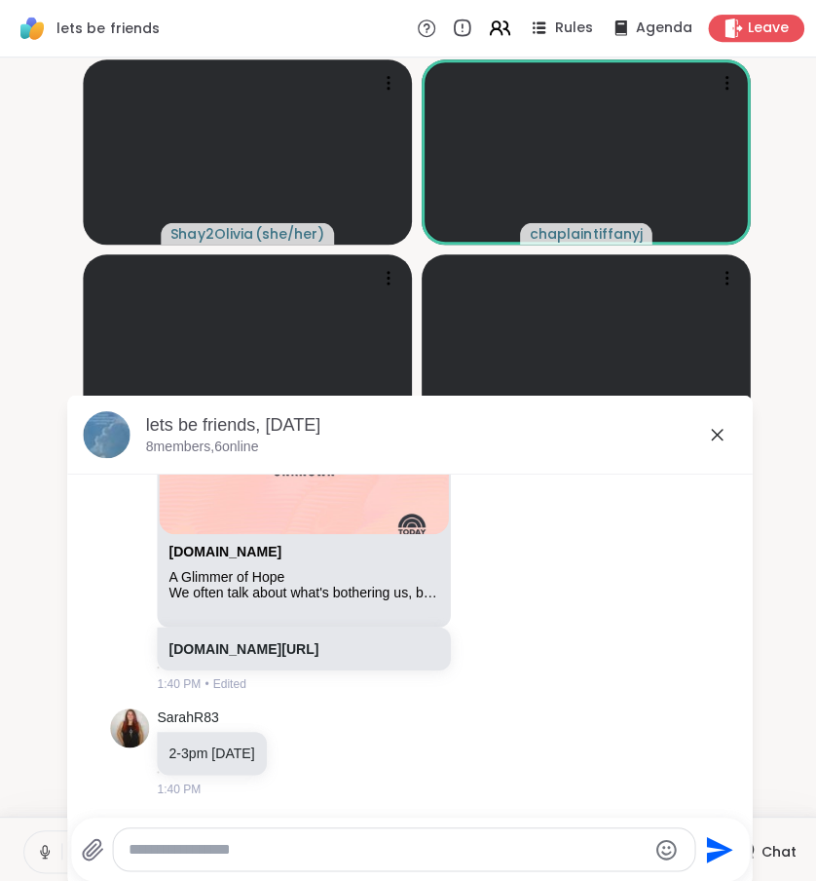
click at [473, 851] on textarea "Type your message" at bounding box center [386, 845] width 515 height 19
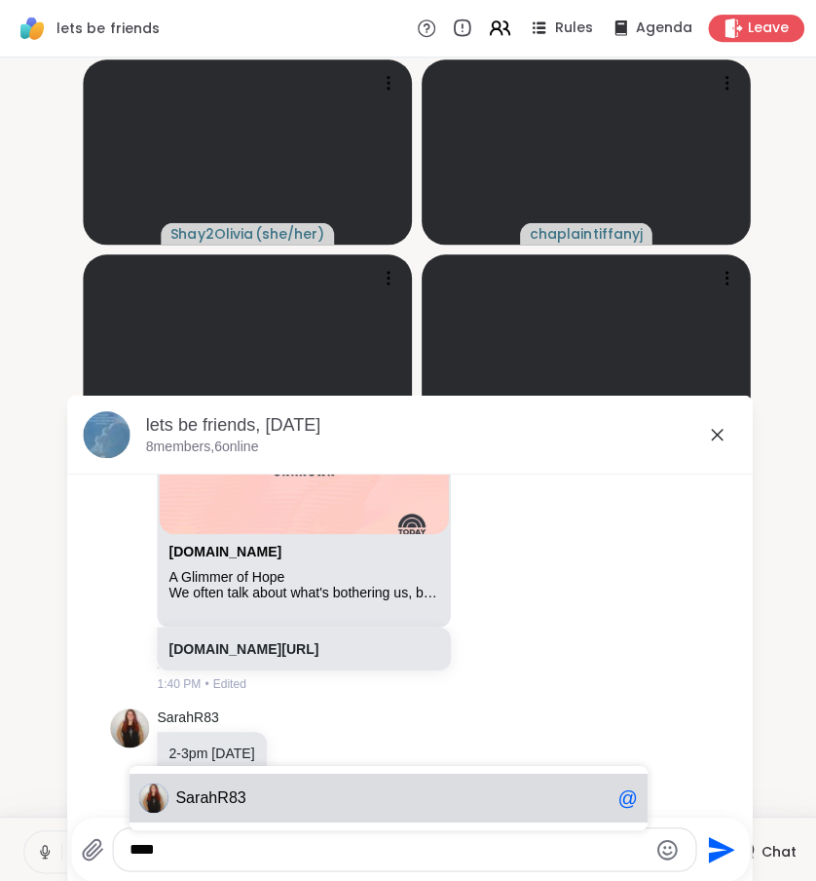
click at [225, 802] on span "ahR83" at bounding box center [222, 793] width 46 height 19
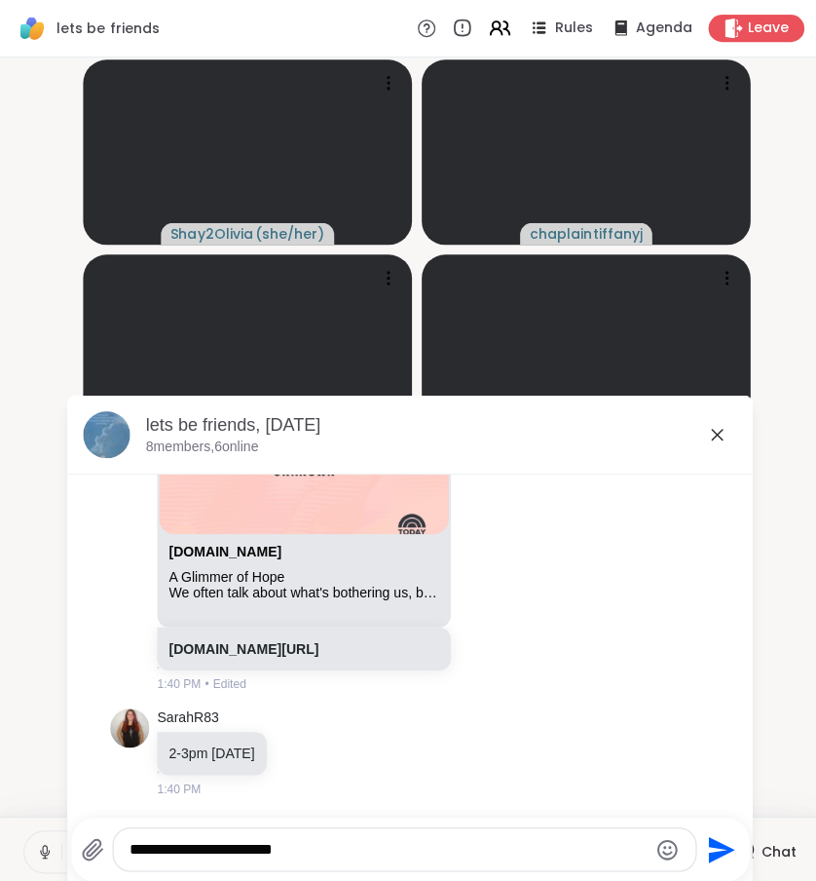
type textarea "**********"
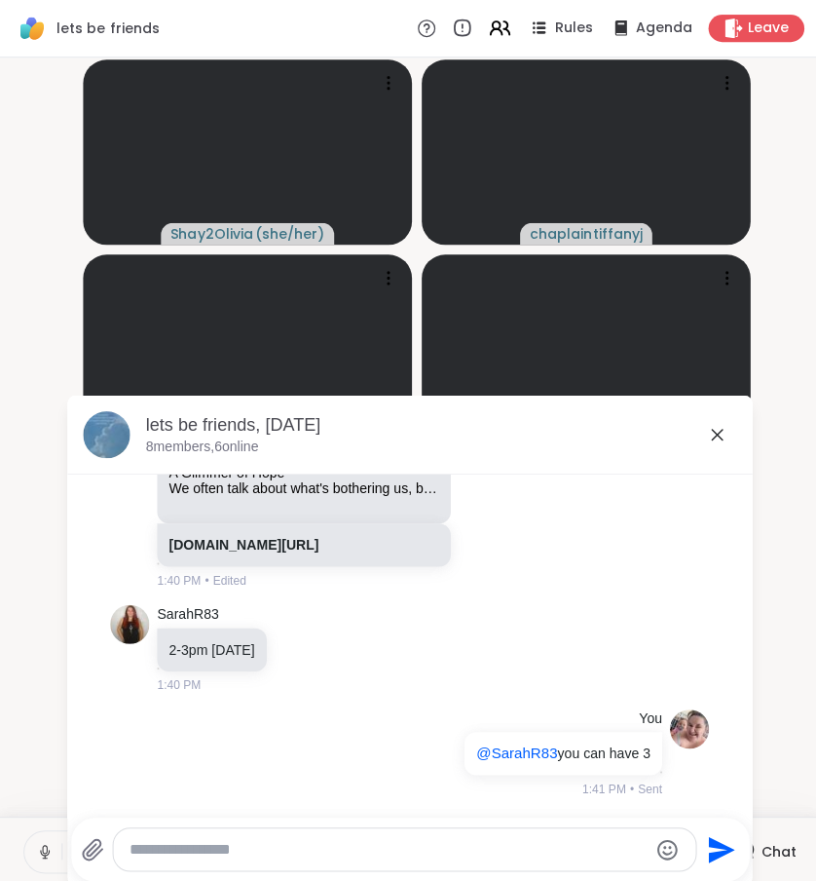
click at [708, 431] on icon at bounding box center [713, 432] width 23 height 23
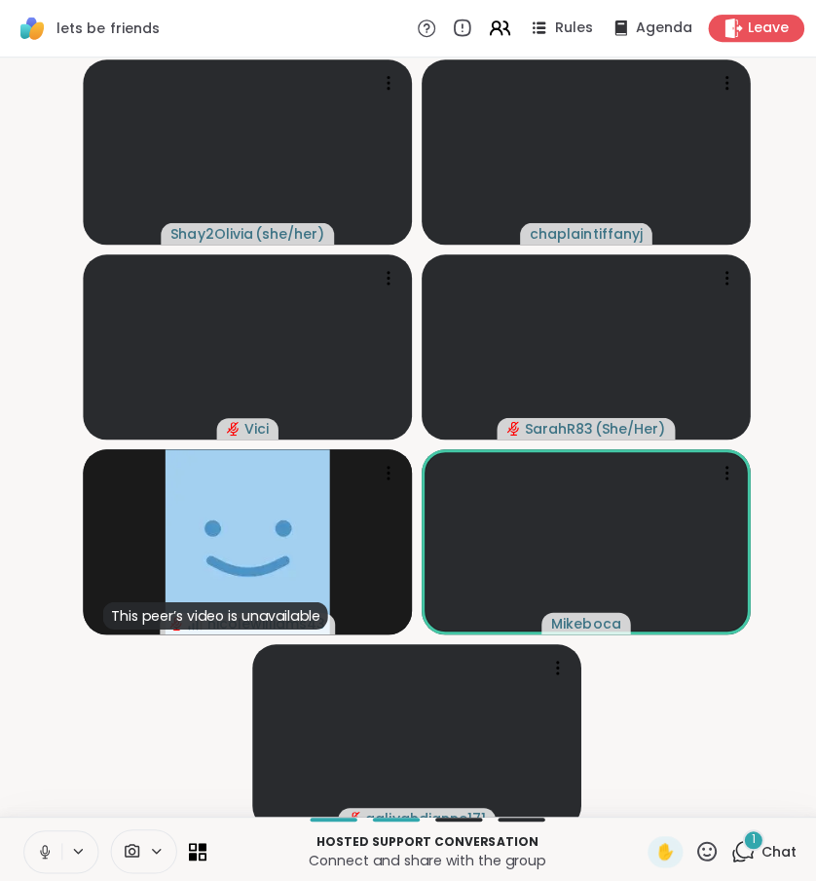
click at [752, 844] on span "1" at bounding box center [750, 835] width 4 height 17
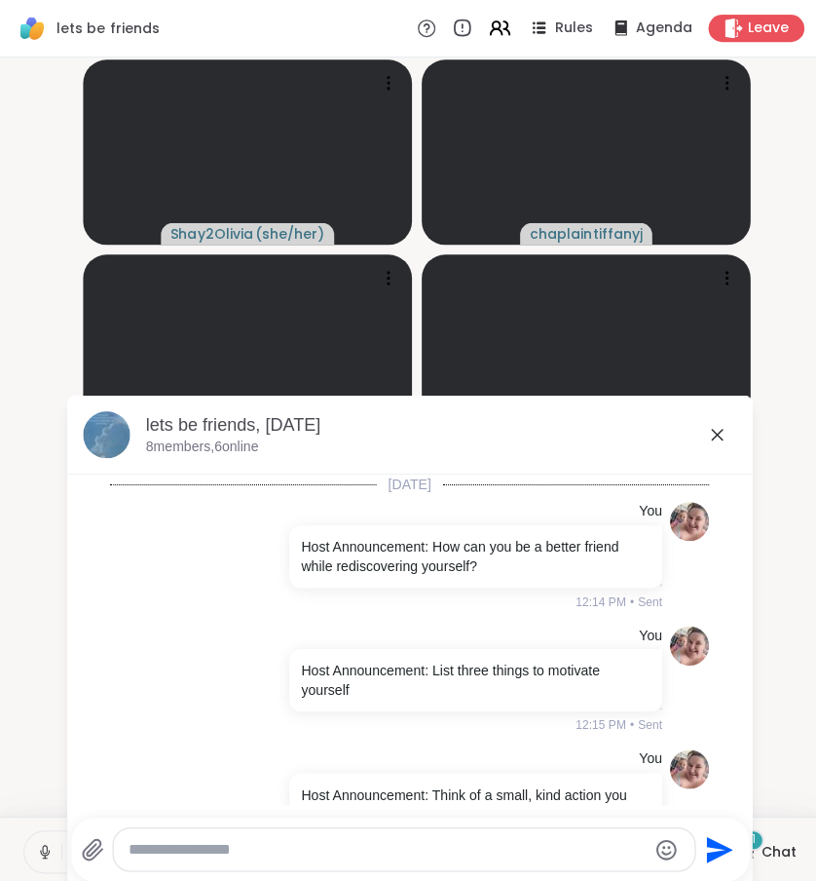
scroll to position [6513, 0]
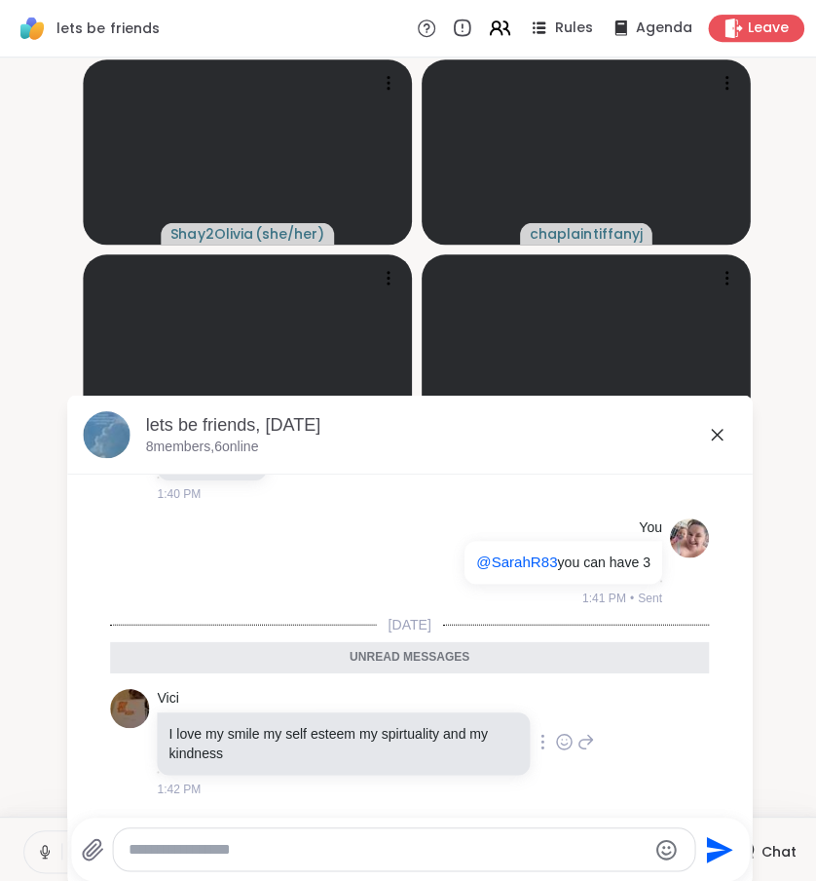
click at [553, 736] on icon at bounding box center [562, 738] width 18 height 19
click at [543, 702] on button "Select Reaction: Heart" at bounding box center [562, 707] width 39 height 39
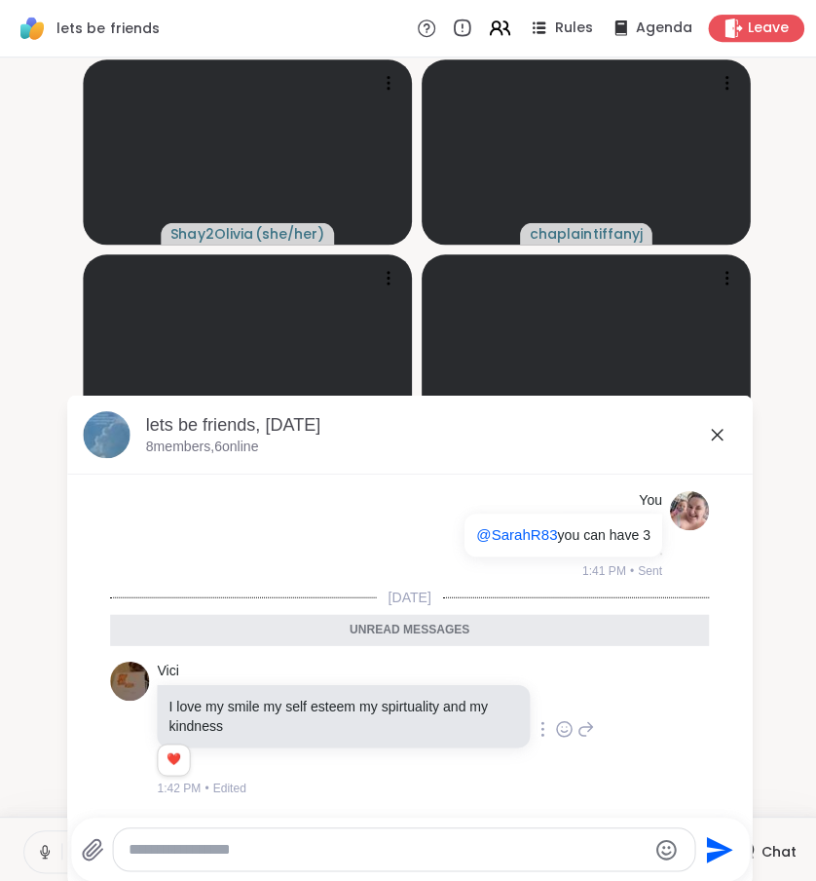
scroll to position [6540, 0]
click at [575, 728] on icon at bounding box center [584, 725] width 18 height 23
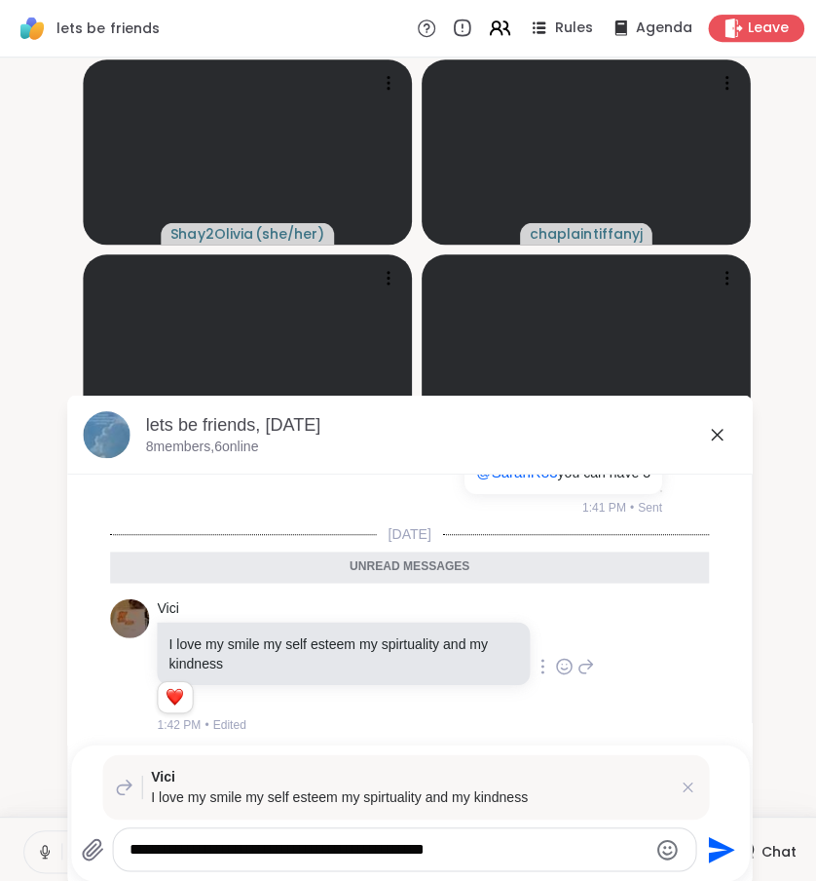
type textarea "**********"
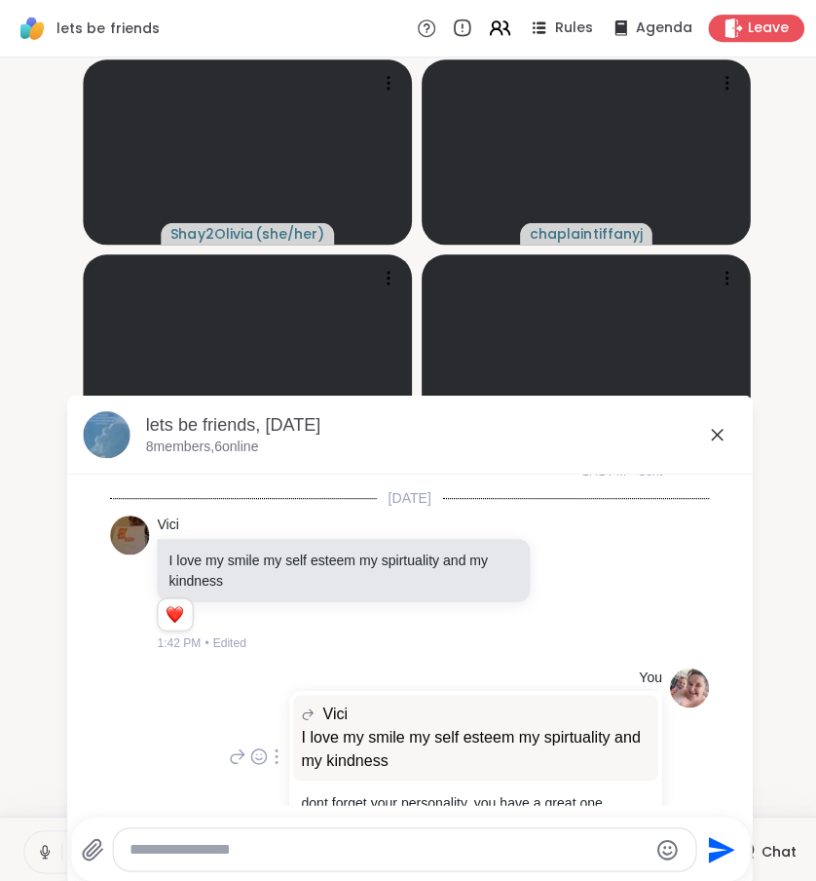
scroll to position [6534, 0]
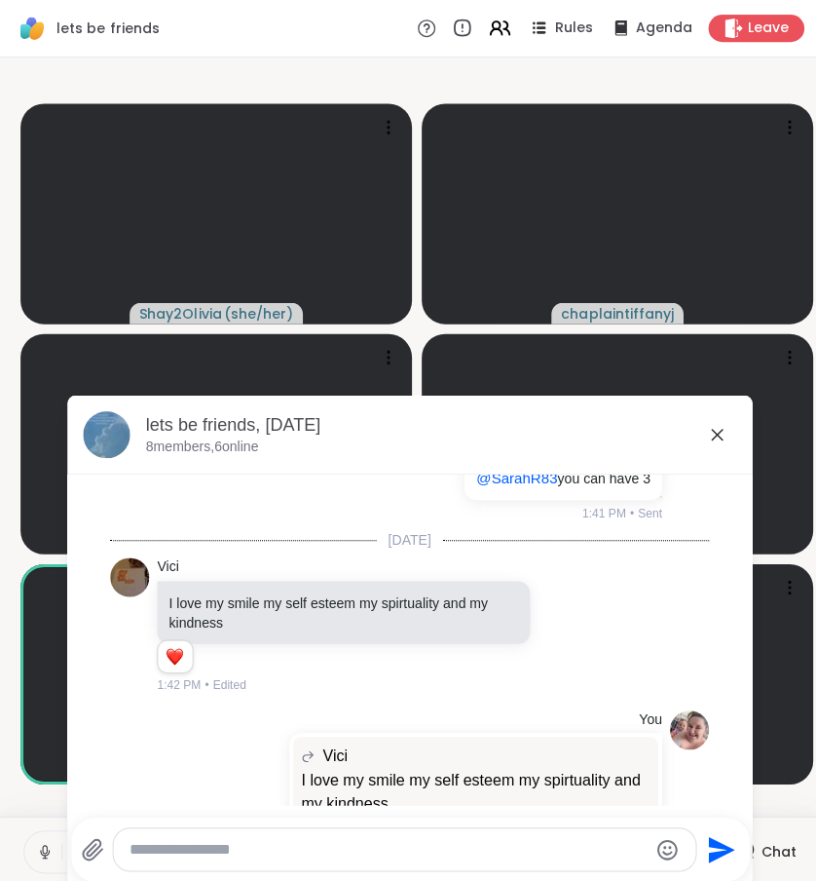
click at [710, 433] on icon at bounding box center [713, 432] width 23 height 23
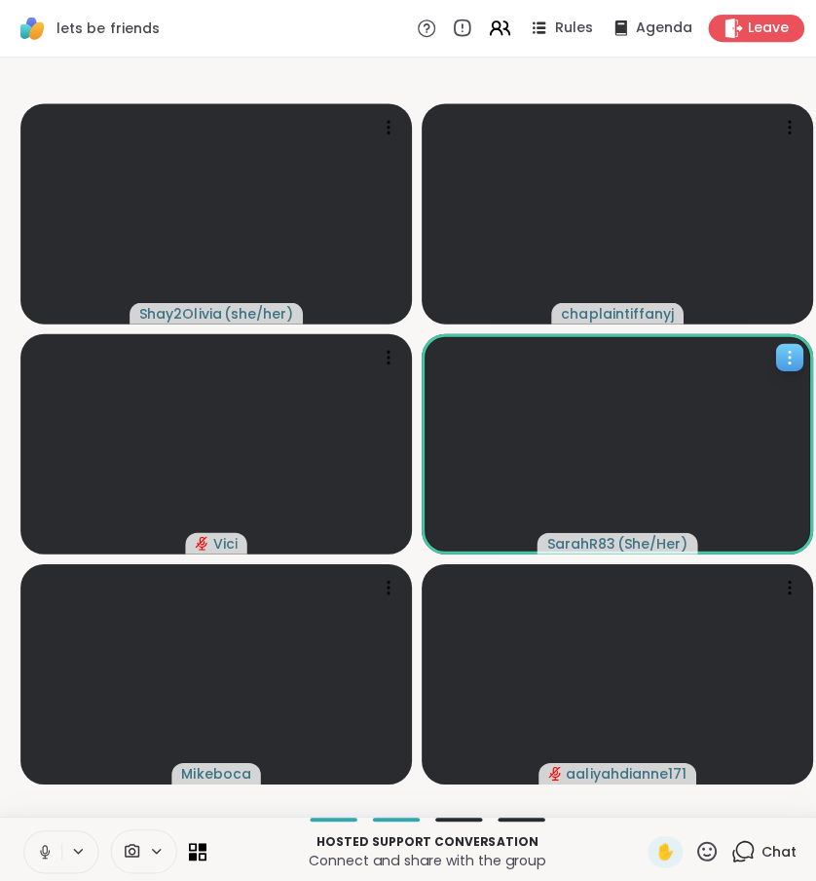
click at [49, 850] on icon at bounding box center [45, 848] width 10 height 6
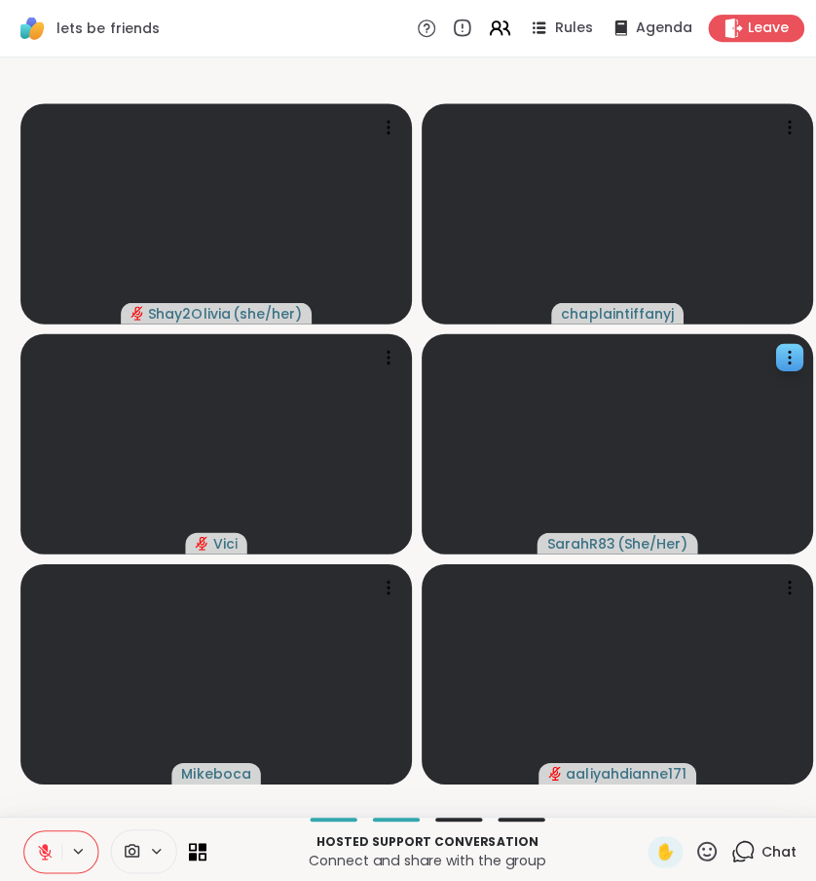
click at [47, 856] on icon at bounding box center [45, 848] width 18 height 18
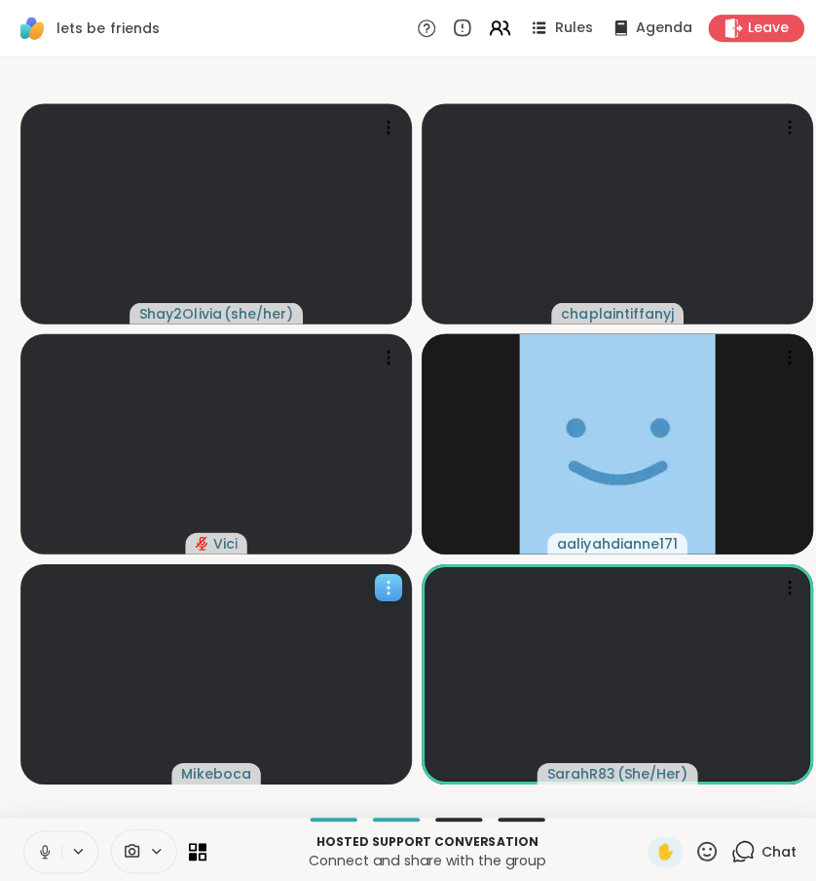
click at [743, 851] on icon at bounding box center [740, 847] width 24 height 24
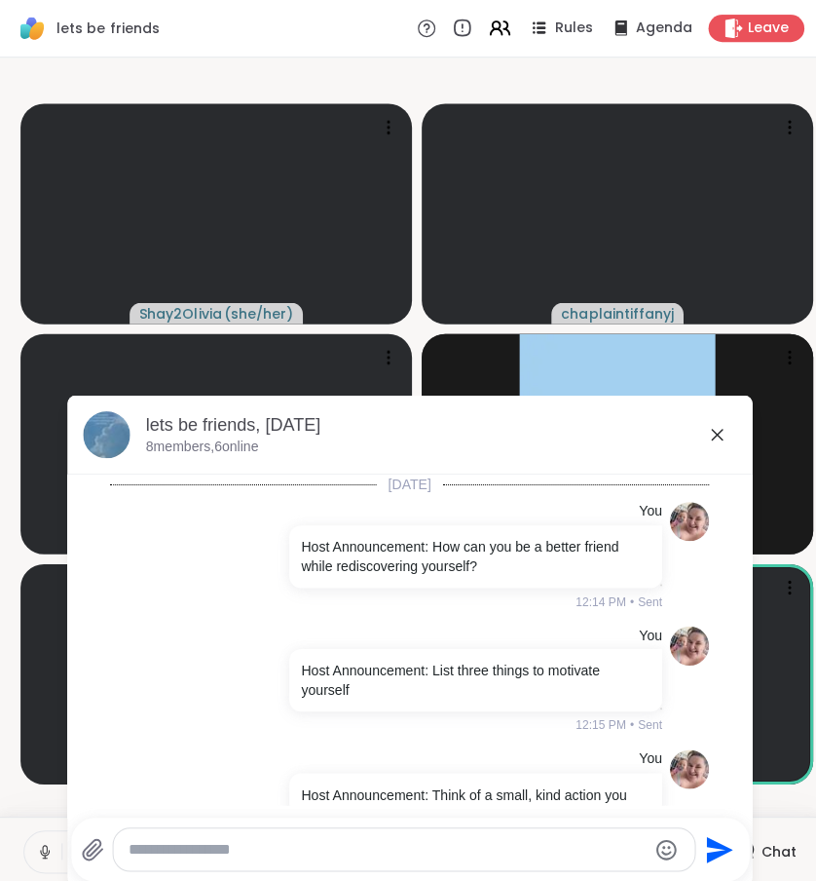
scroll to position [6893, 0]
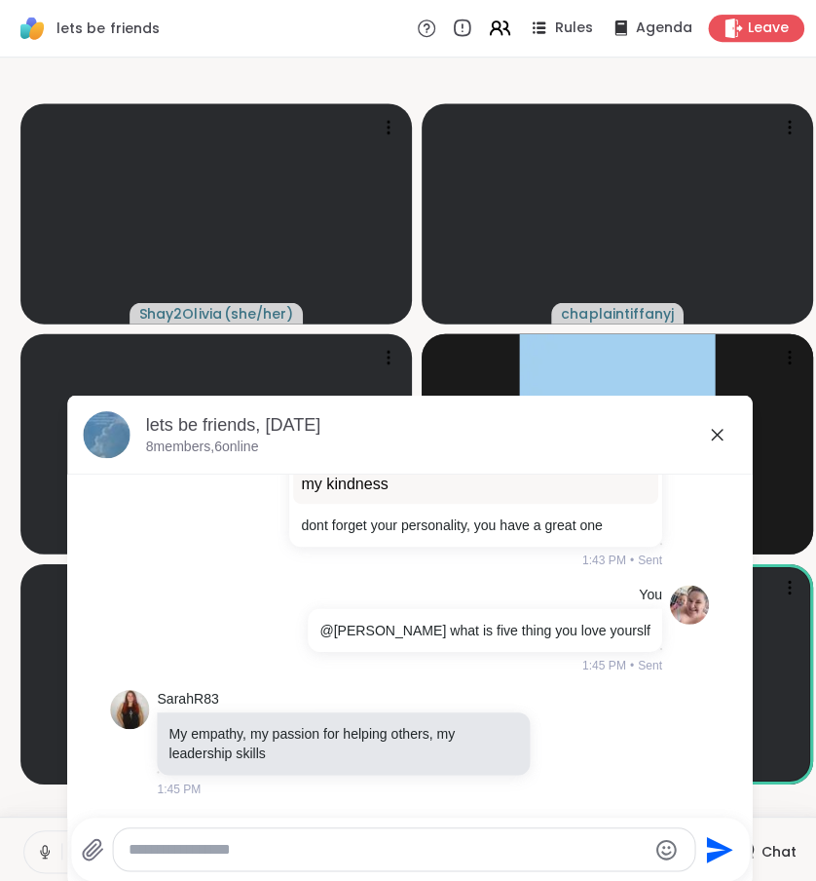
click at [544, 838] on textarea "Type your message" at bounding box center [386, 845] width 515 height 19
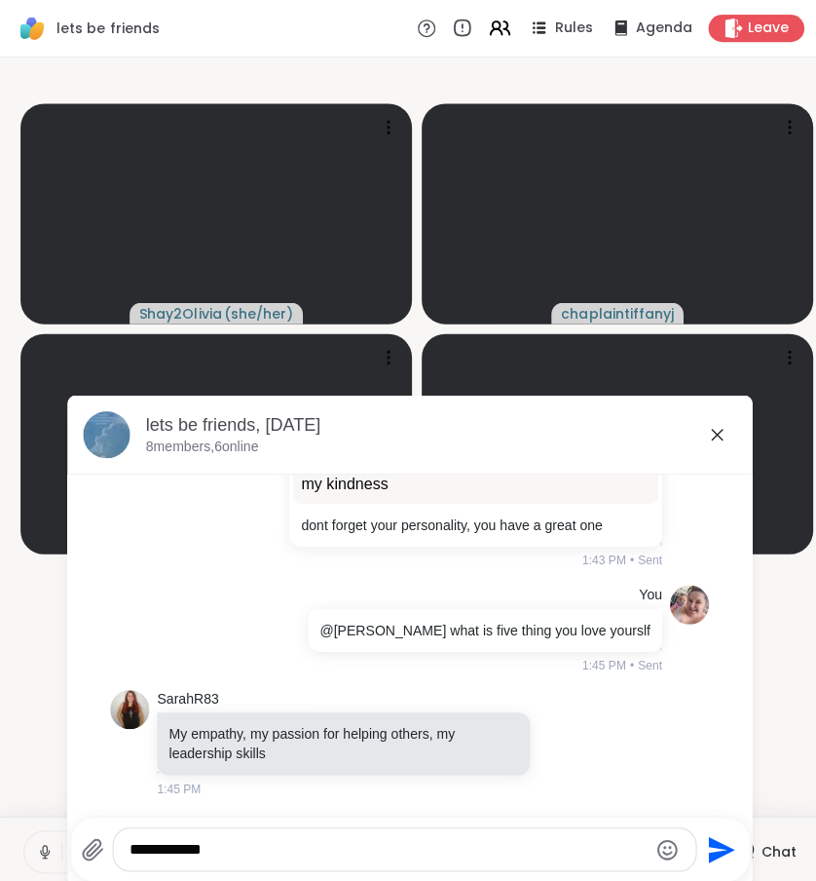
type textarea "**********"
click at [715, 426] on icon at bounding box center [713, 432] width 23 height 23
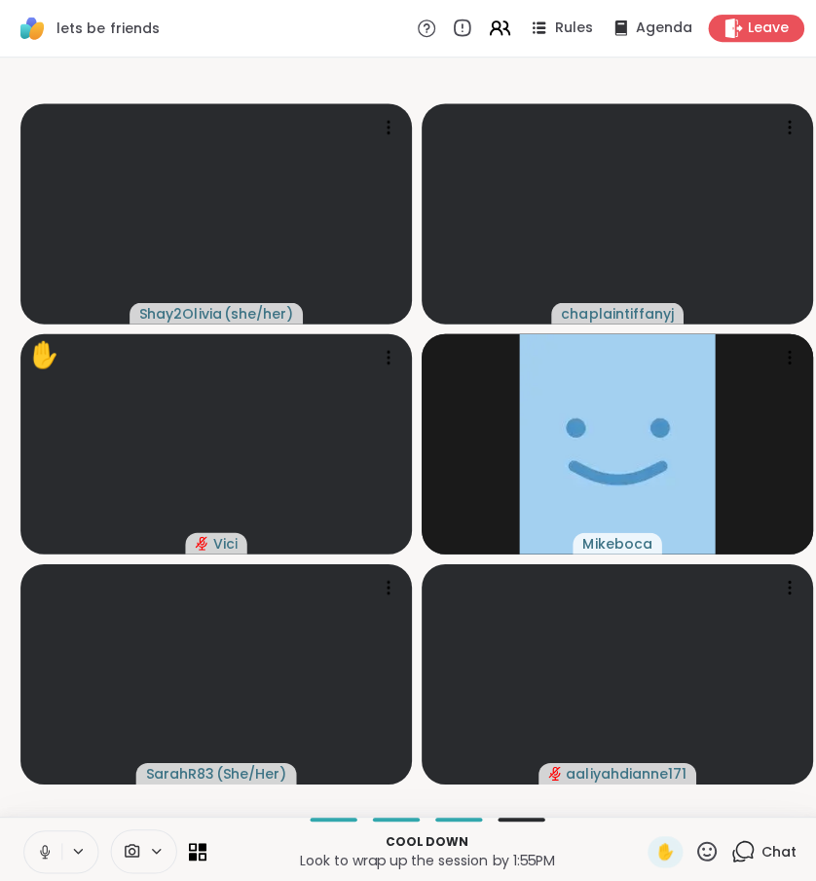
click at [742, 859] on icon at bounding box center [740, 847] width 24 height 24
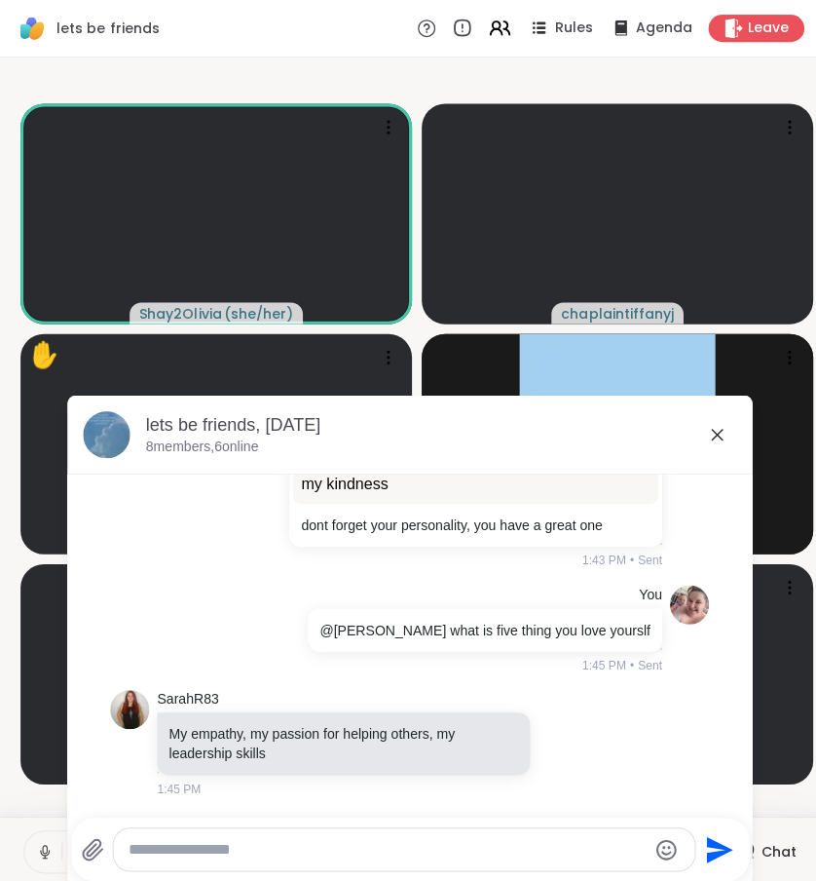
click at [727, 432] on div "lets be friends, [DATE]" at bounding box center [439, 423] width 588 height 24
click at [723, 432] on icon at bounding box center [713, 432] width 23 height 23
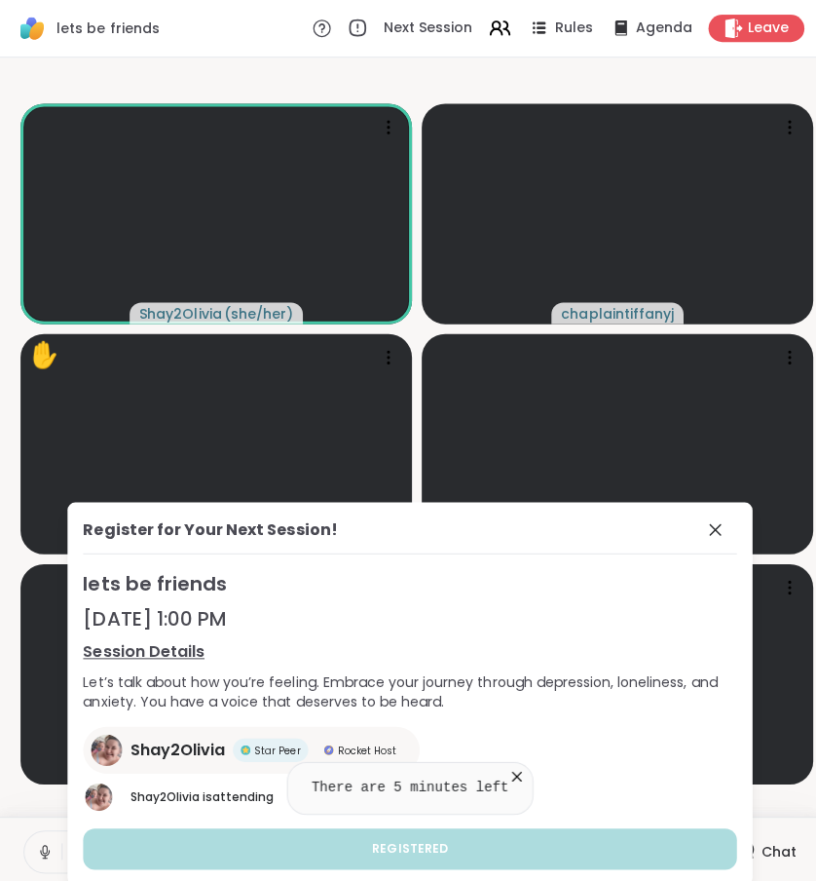
click at [524, 782] on icon at bounding box center [514, 772] width 19 height 19
click at [714, 520] on icon at bounding box center [711, 526] width 23 height 23
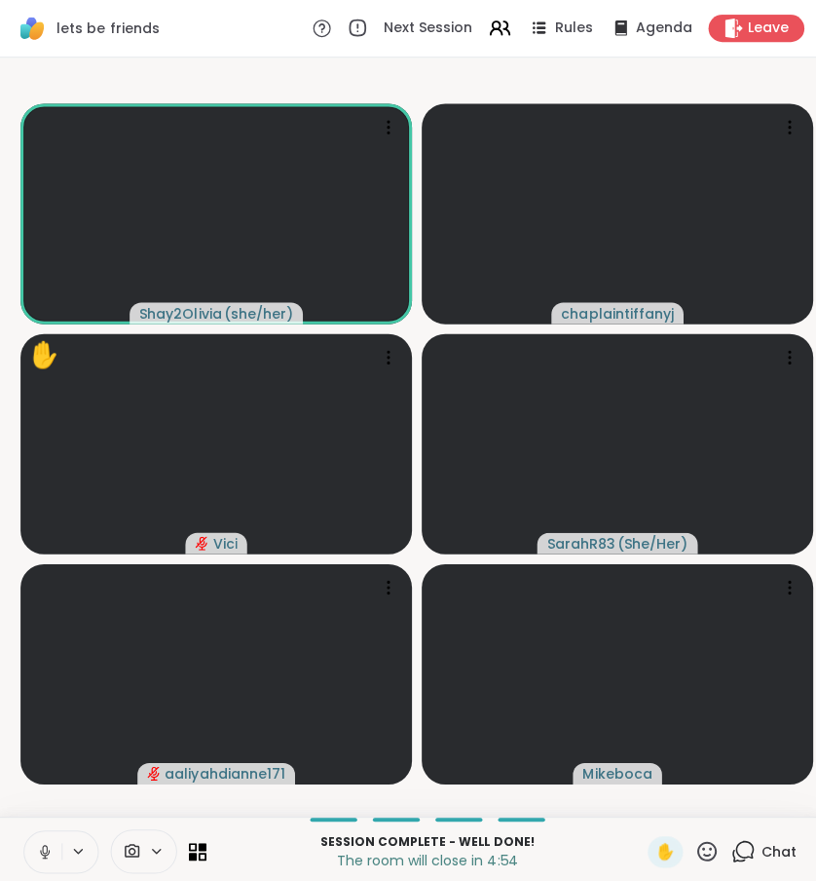
click at [739, 859] on icon at bounding box center [740, 847] width 24 height 24
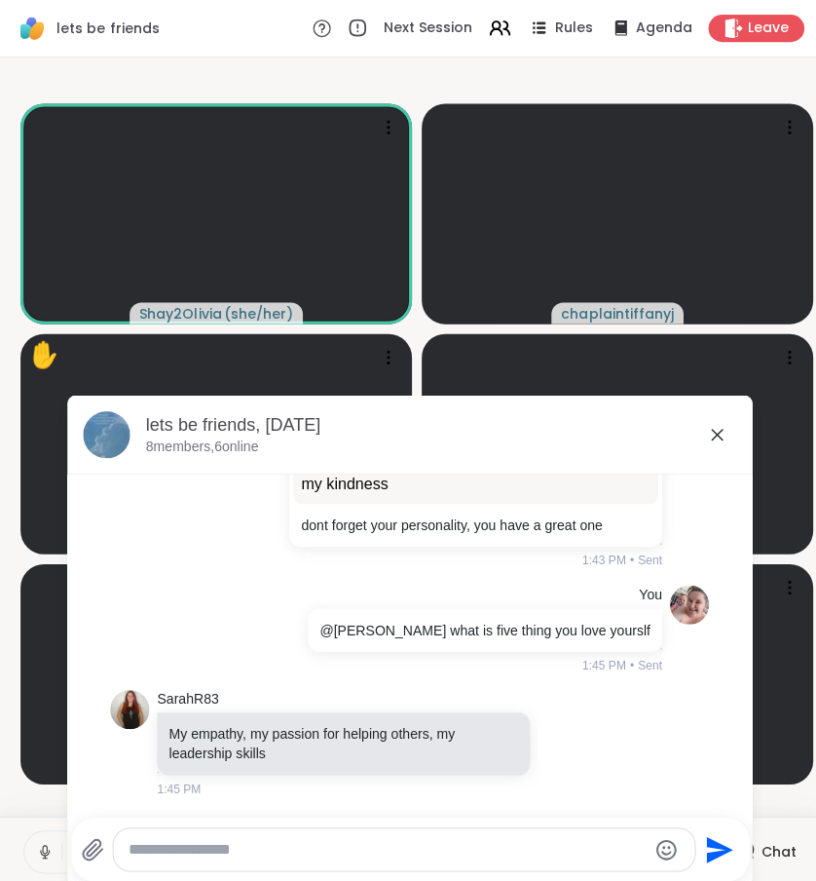
click at [357, 836] on textarea "Type your message" at bounding box center [386, 845] width 515 height 19
type textarea "*"
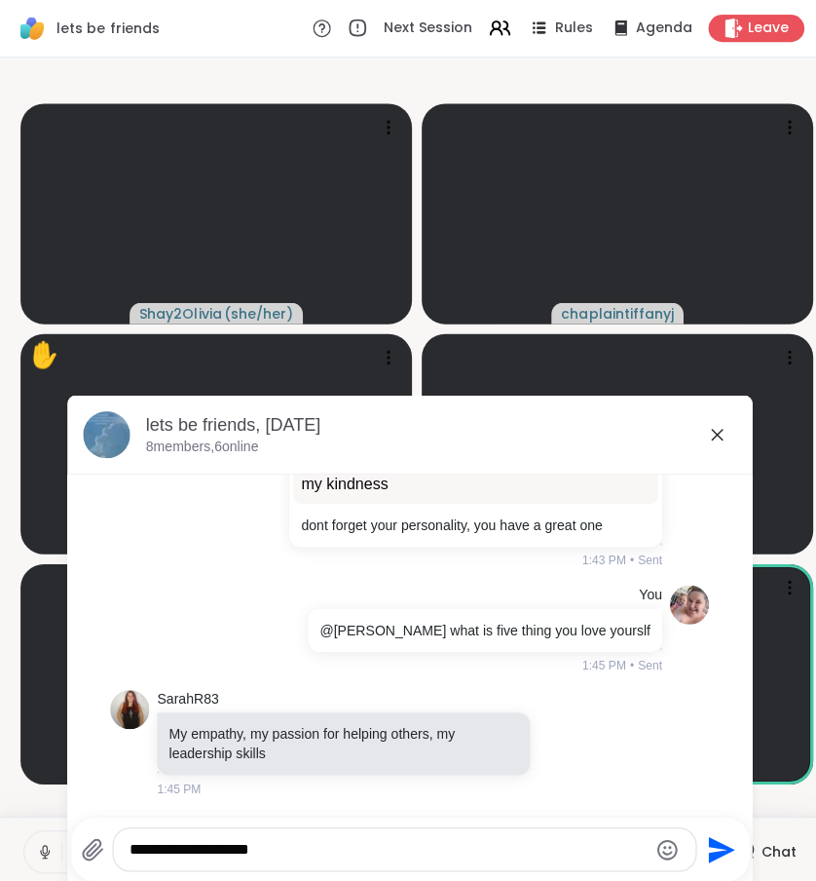
paste textarea "**********"
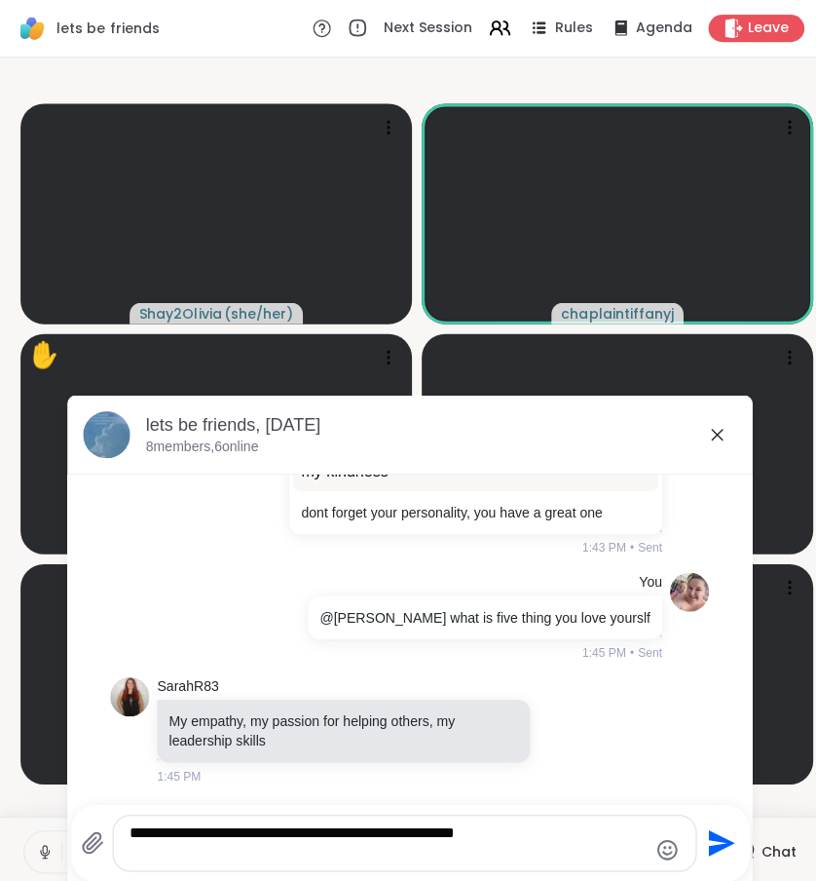
click at [525, 827] on textarea "**********" at bounding box center [386, 838] width 515 height 39
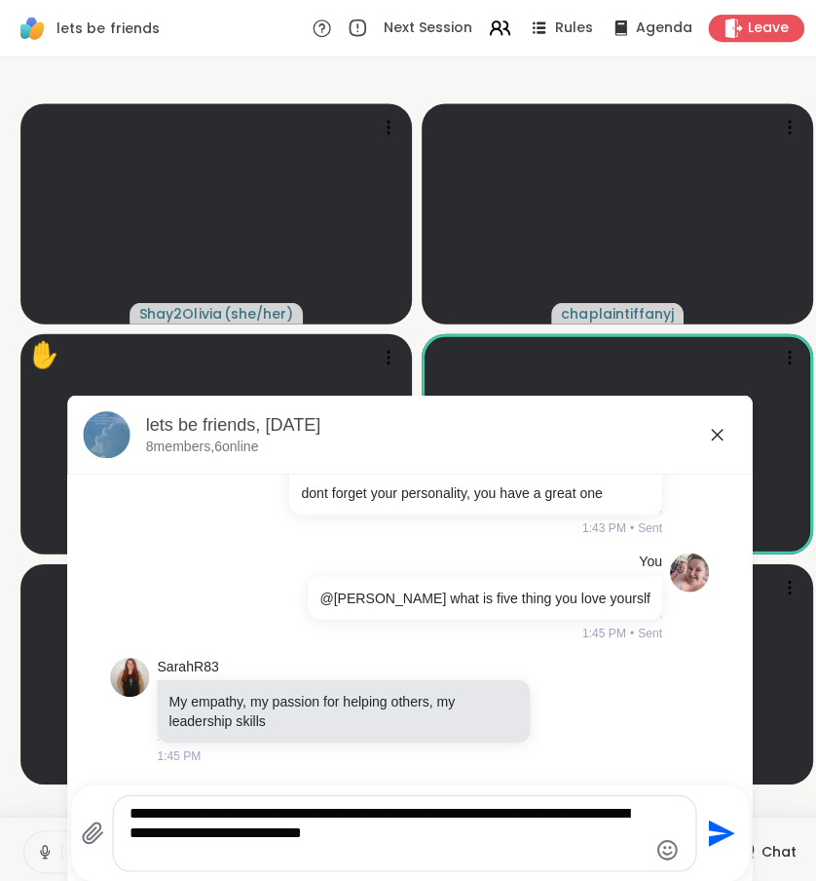
type textarea "**********"
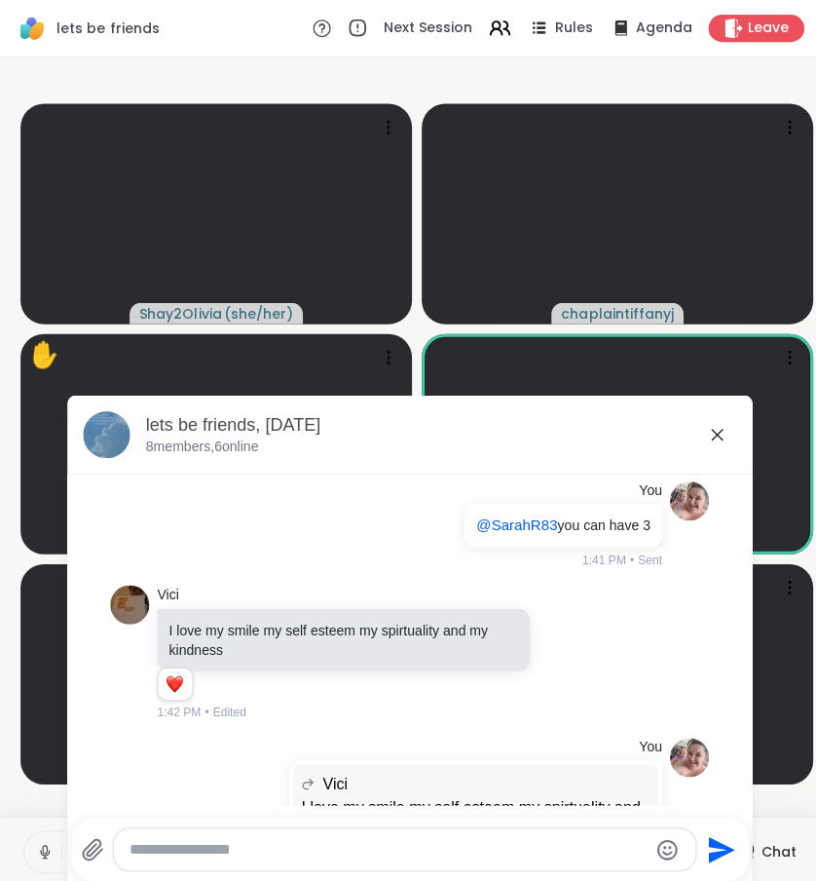
scroll to position [6432, 0]
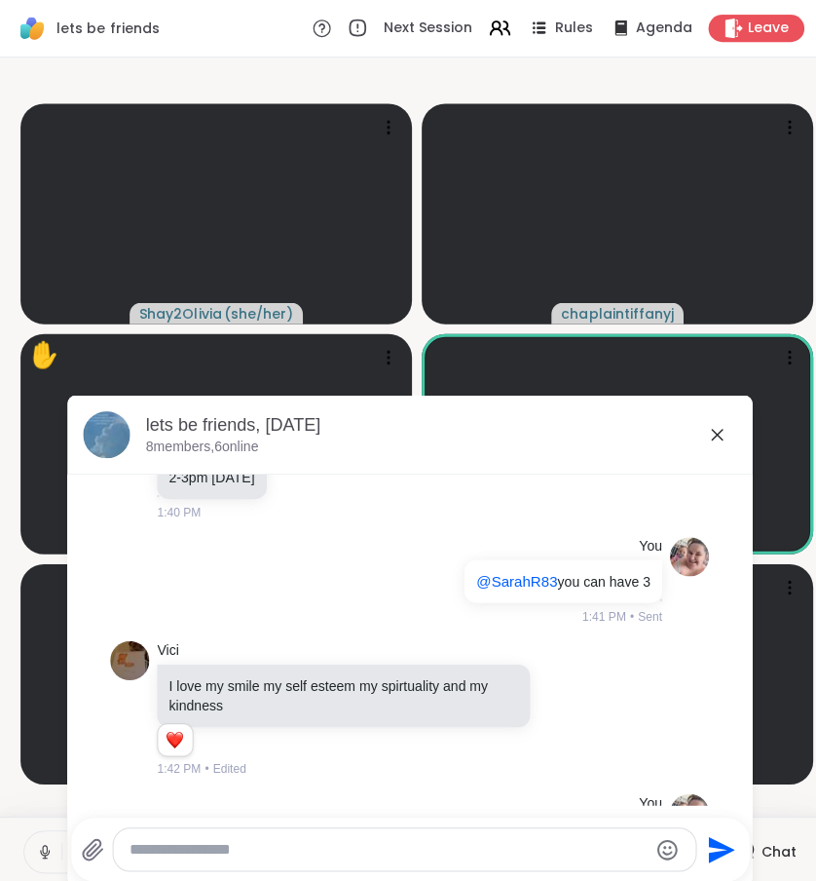
click at [716, 438] on icon at bounding box center [713, 432] width 23 height 23
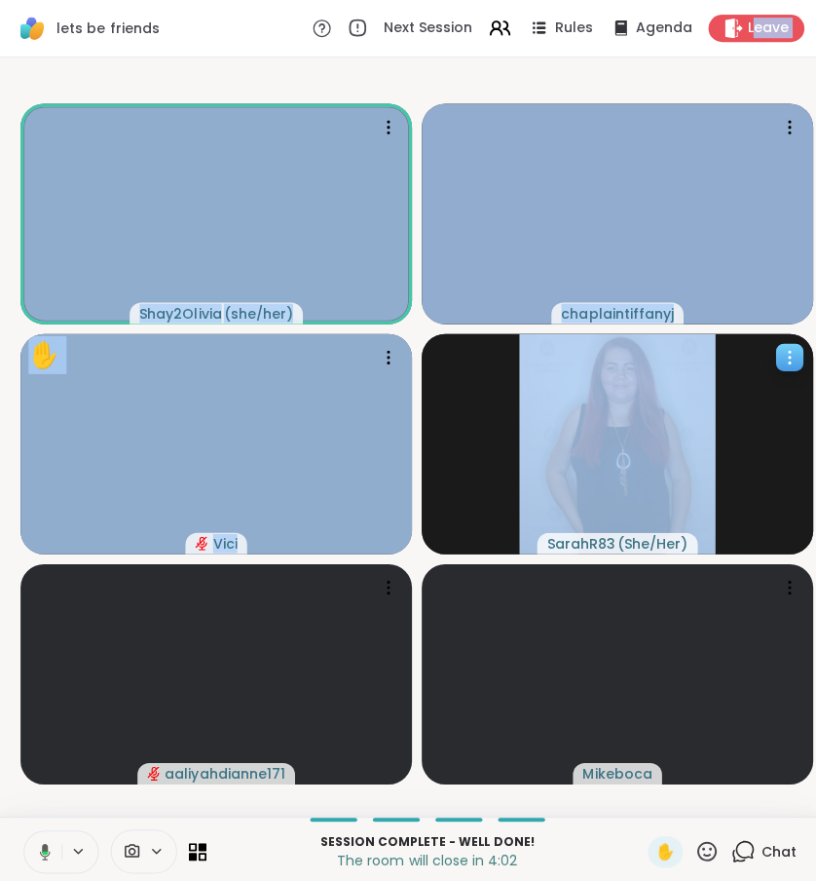
drag, startPoint x: 754, startPoint y: 19, endPoint x: 704, endPoint y: 536, distance: 518.6
click at [704, 530] on div "lets be friends Next Session Rules Agenda Leave Shay2Olivia ( she/her ) chaplai…" at bounding box center [408, 440] width 816 height 881
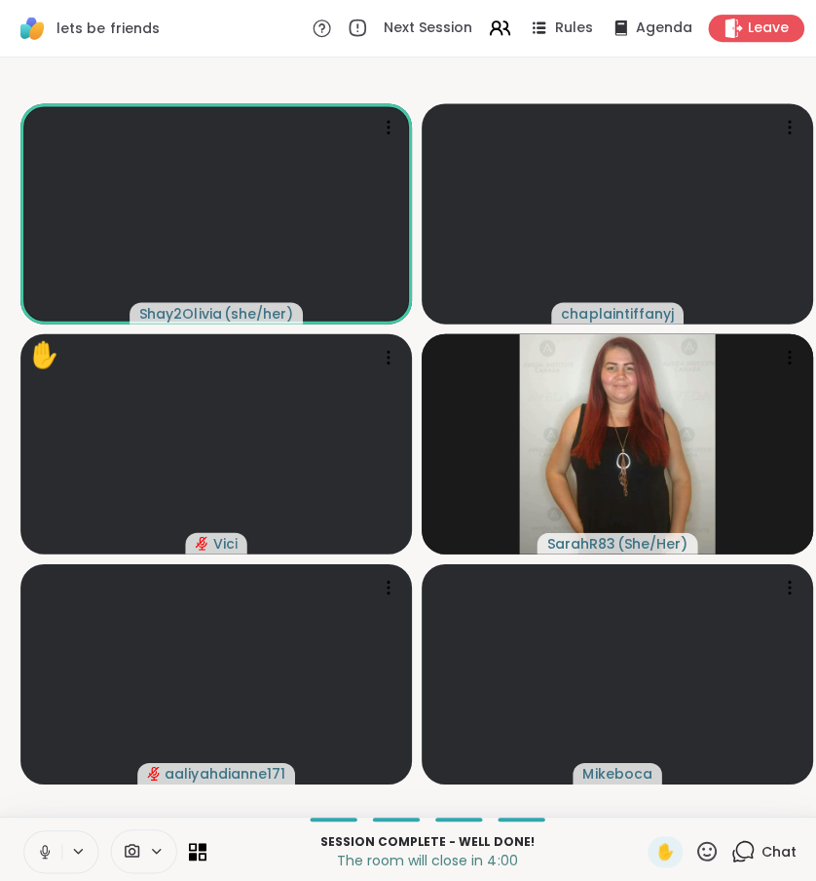
click at [742, 857] on icon at bounding box center [740, 847] width 24 height 24
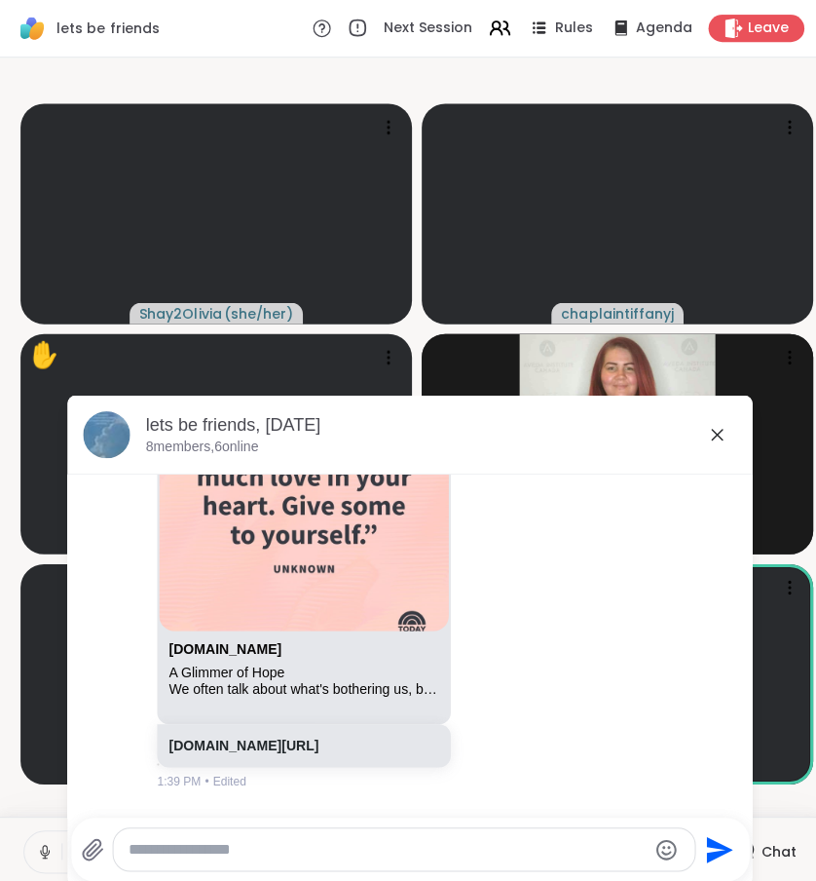
scroll to position [5318, 0]
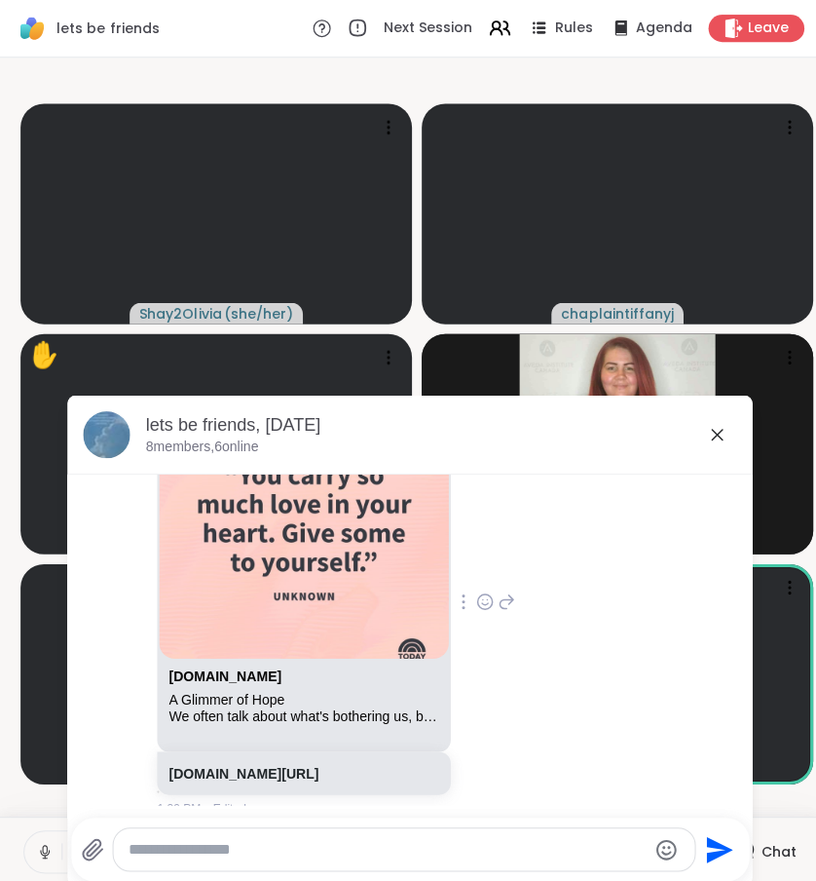
click at [513, 611] on icon at bounding box center [505, 598] width 18 height 23
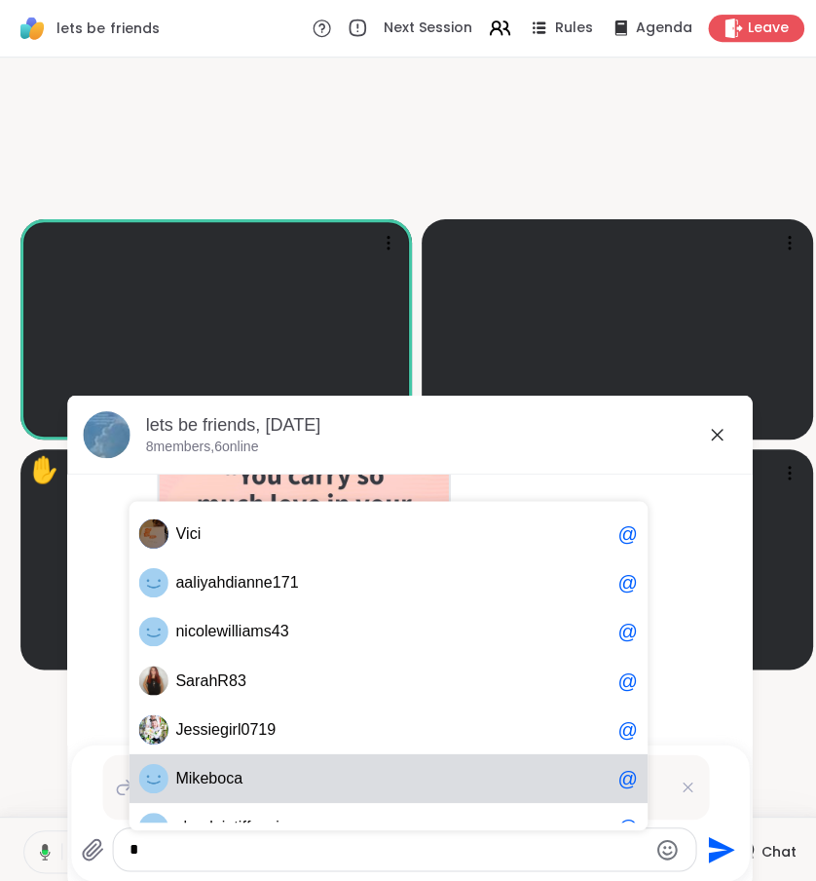
click at [461, 765] on span "M i k e b o c a" at bounding box center [391, 774] width 432 height 19
type textarea "*********"
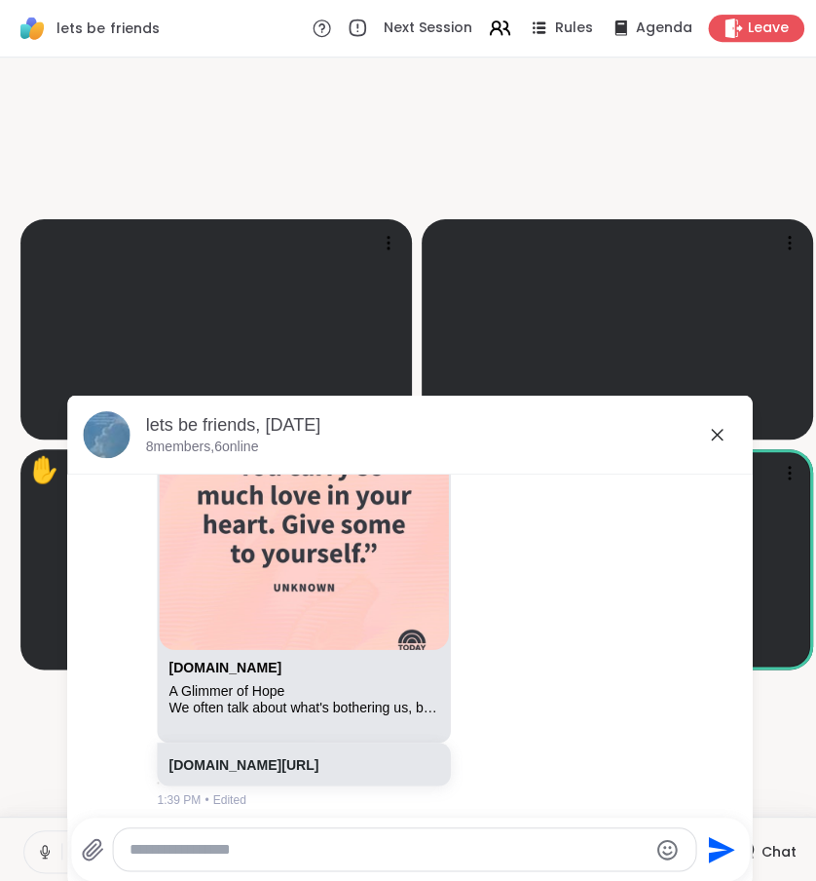
scroll to position [5220, 0]
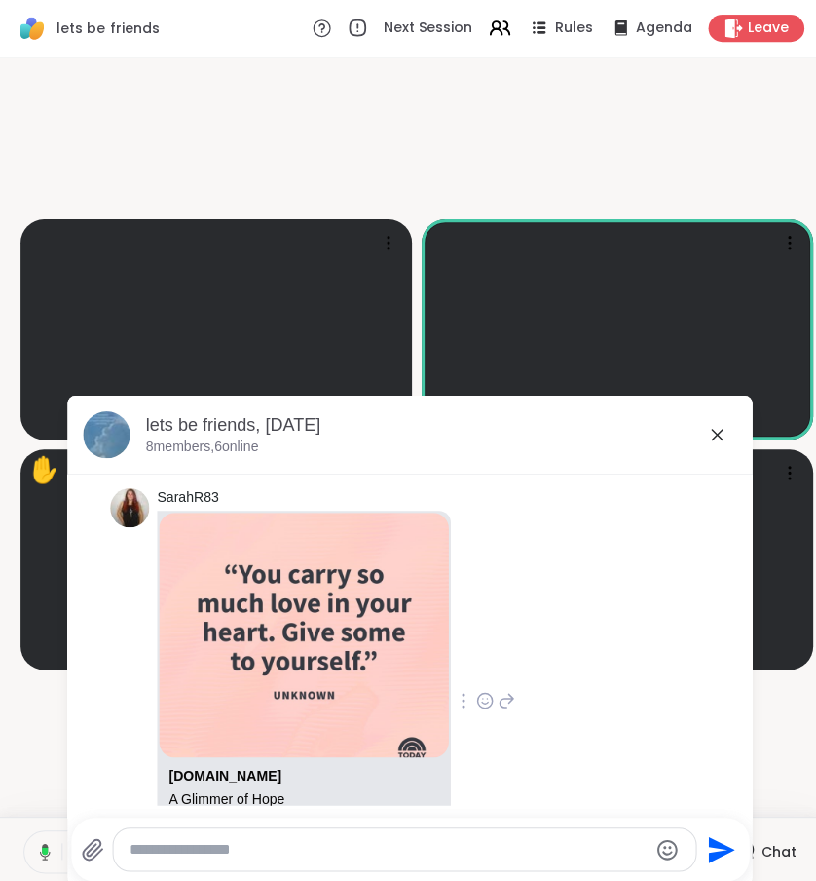
click at [368, 694] on img at bounding box center [303, 631] width 288 height 243
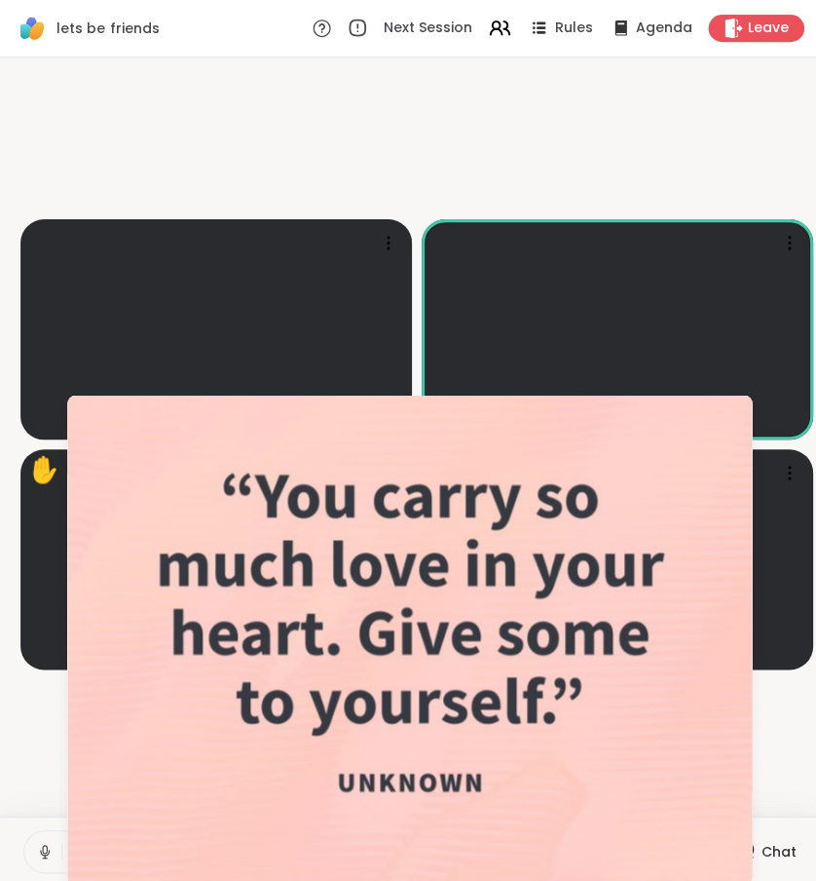
click at [769, 714] on video-player-container "Shay2Olivia ( she/her ) chaplaintiffanyj ✋ [PERSON_NAME]" at bounding box center [408, 434] width 793 height 739
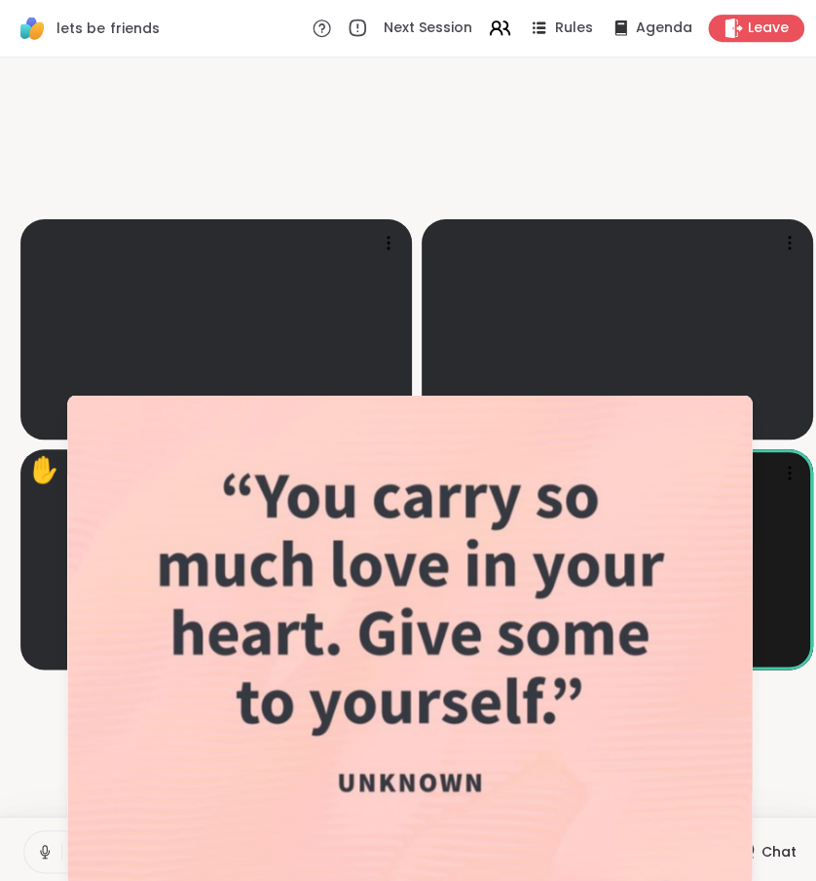
scroll to position [7397, 0]
click at [761, 716] on video-player-container "Shay2Olivia ( she/her ) chaplaintiffanyj ✋ Vici This peer’s video is unavailabl…" at bounding box center [408, 434] width 793 height 739
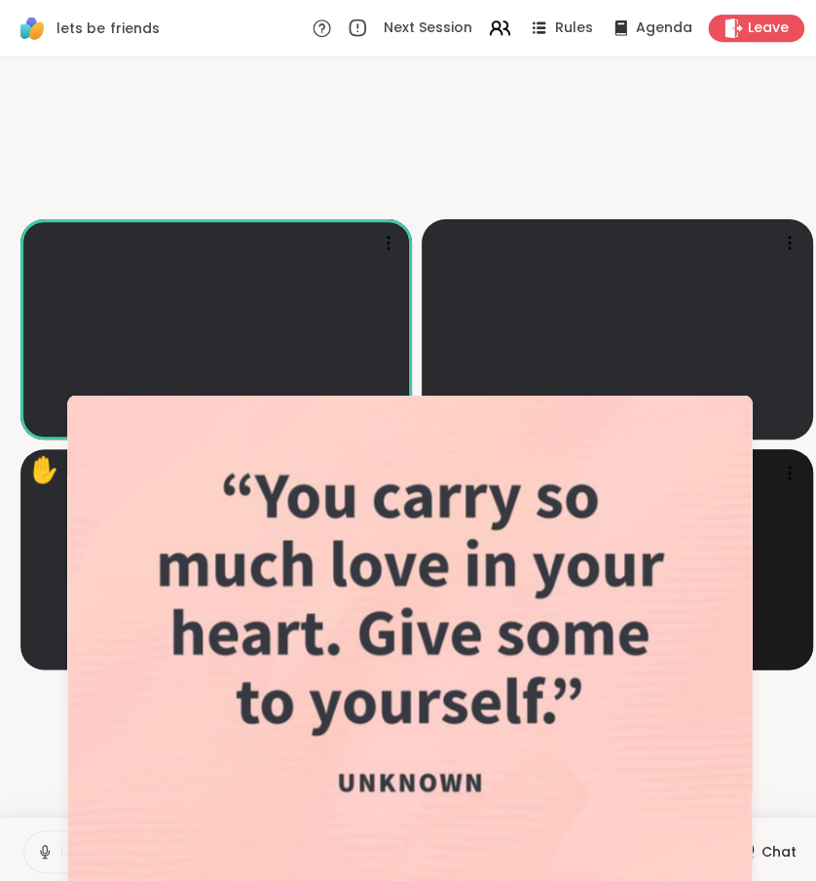
click at [789, 712] on video-player-container "Shay2Olivia ( she/her ) chaplaintiffanyj ✋ Vici This peer’s video is unavailabl…" at bounding box center [408, 434] width 793 height 739
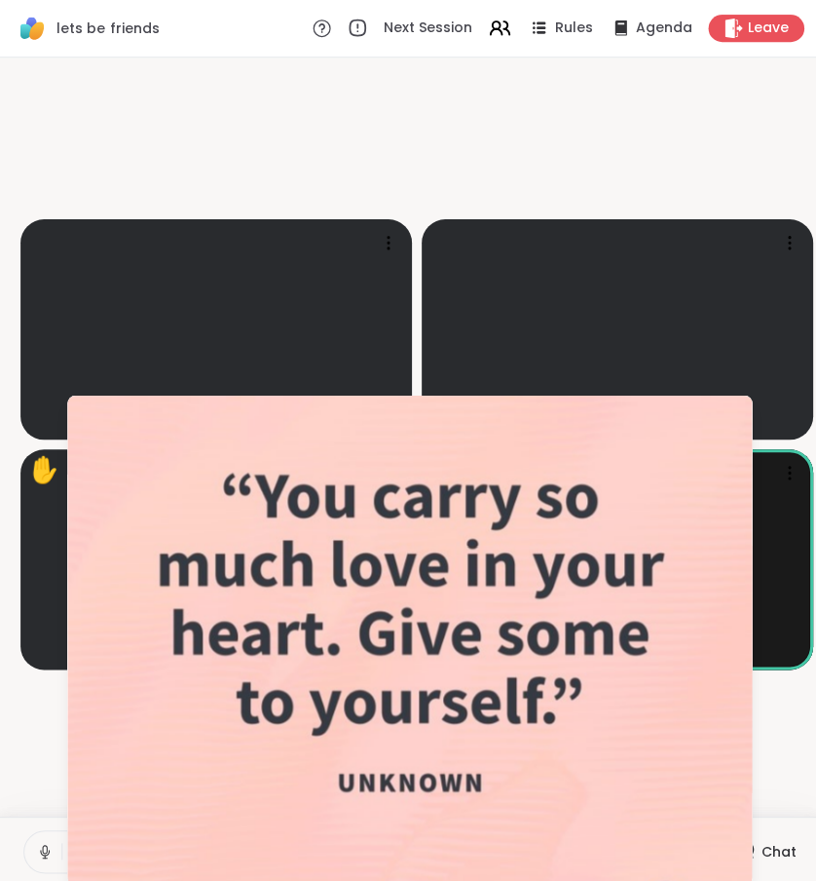
click at [690, 157] on video-player-container "Shay2Olivia ( she/her ) chaplaintiffanyj ✋ Vici This peer’s video is unavailabl…" at bounding box center [408, 434] width 793 height 739
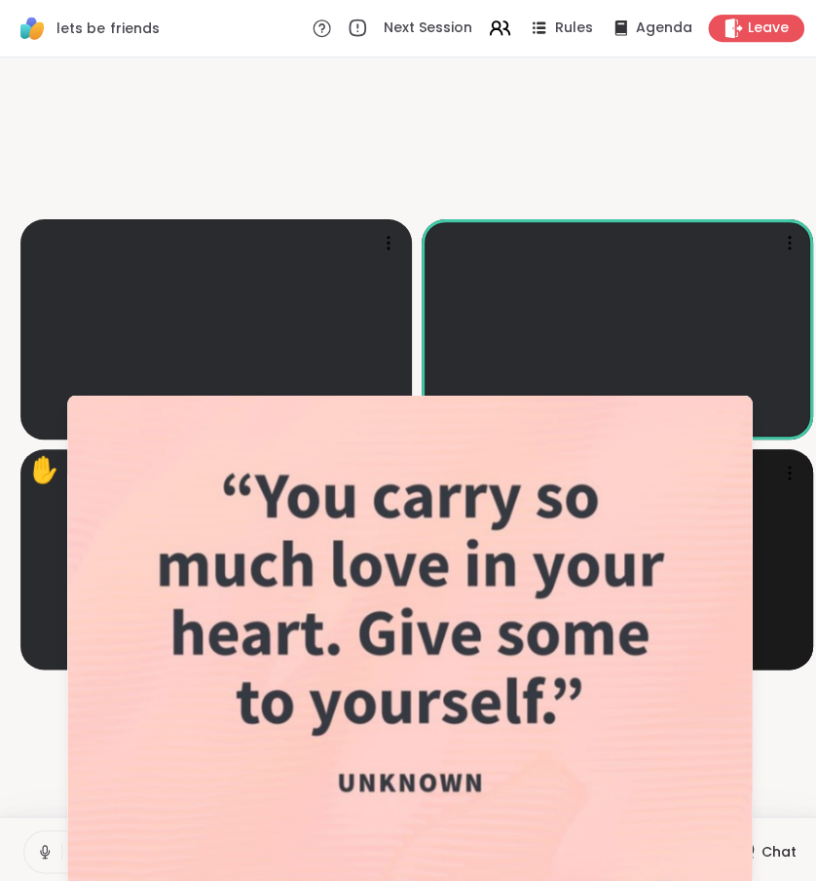
click at [787, 863] on div "Chat" at bounding box center [760, 847] width 65 height 31
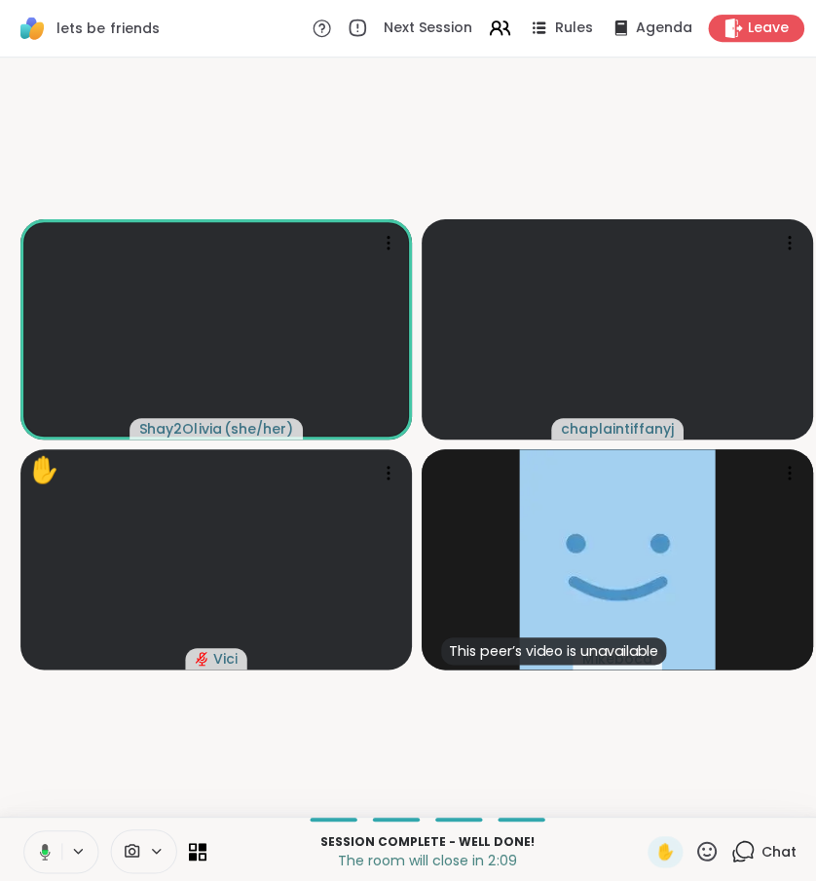
click at [752, 859] on icon at bounding box center [740, 847] width 24 height 24
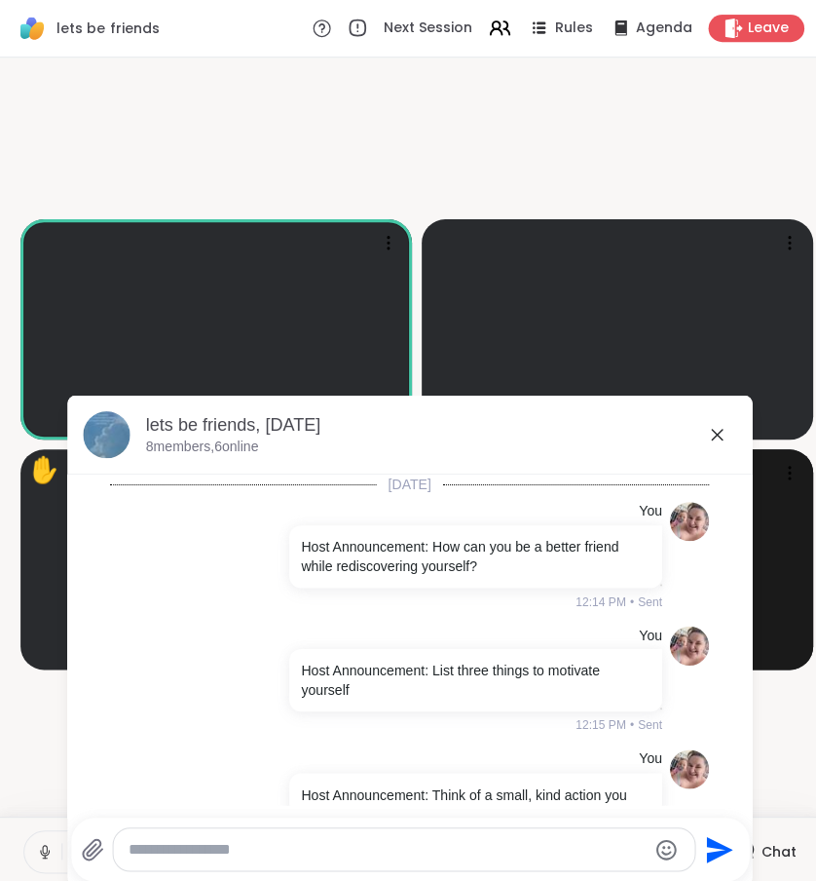
scroll to position [7686, 0]
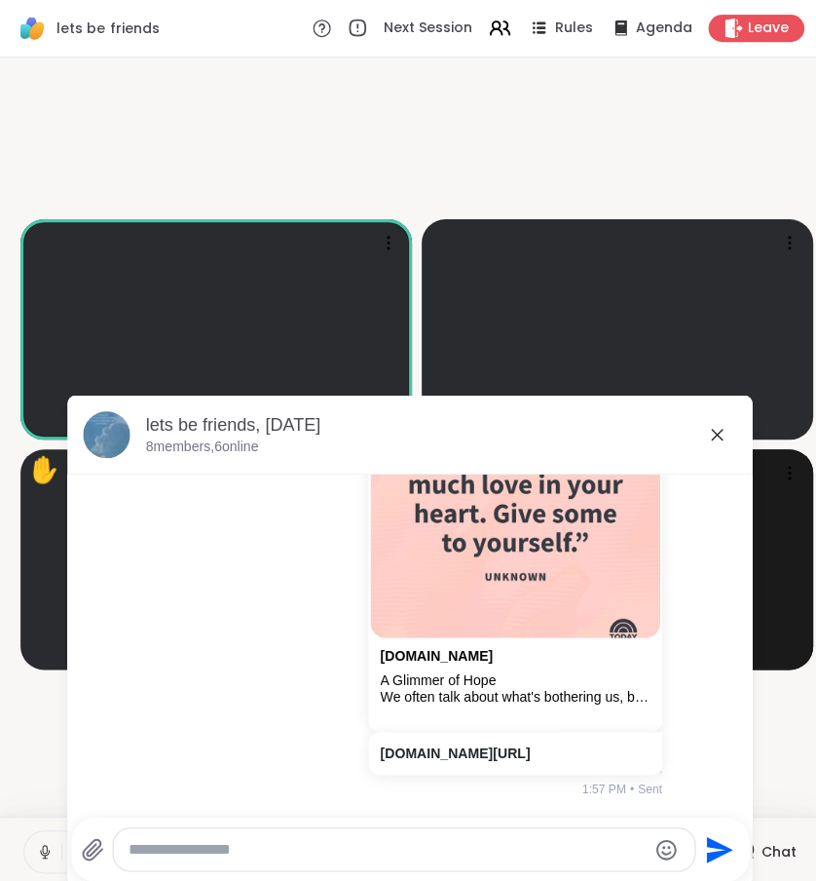
click at [711, 432] on icon at bounding box center [713, 432] width 23 height 23
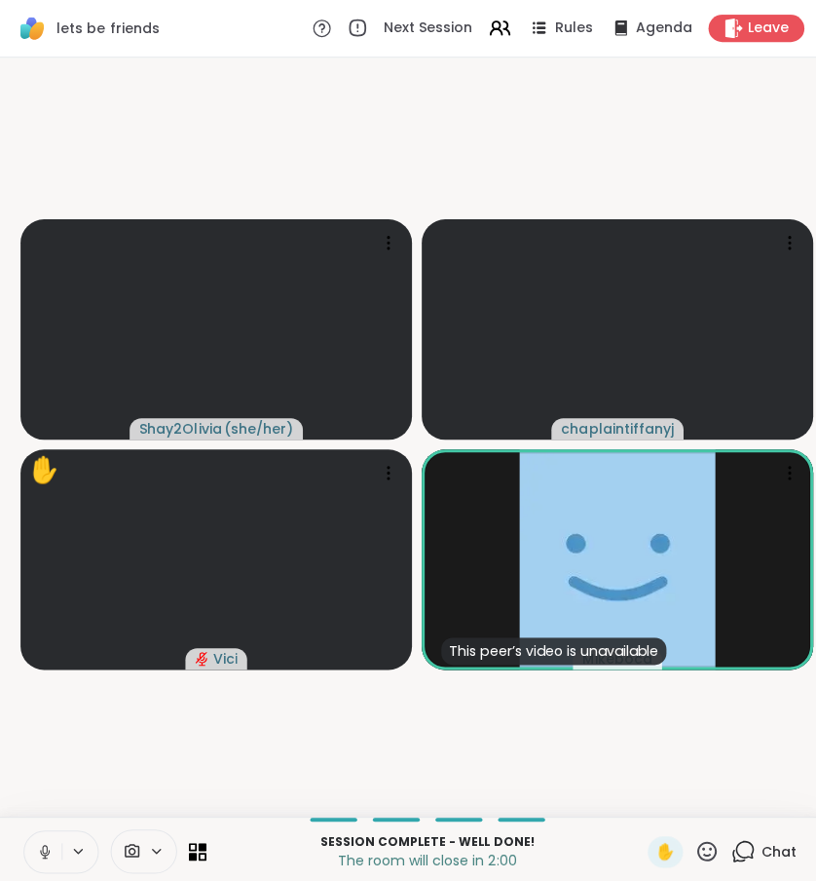
click at [767, 853] on span "Chat" at bounding box center [775, 847] width 35 height 19
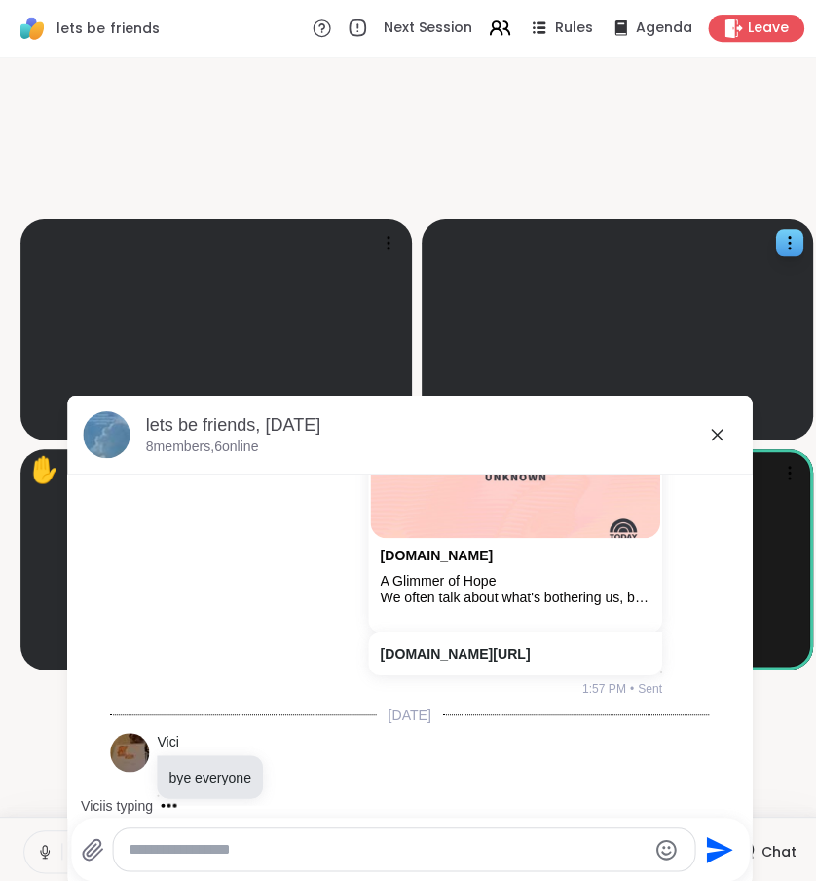
scroll to position [7809, 0]
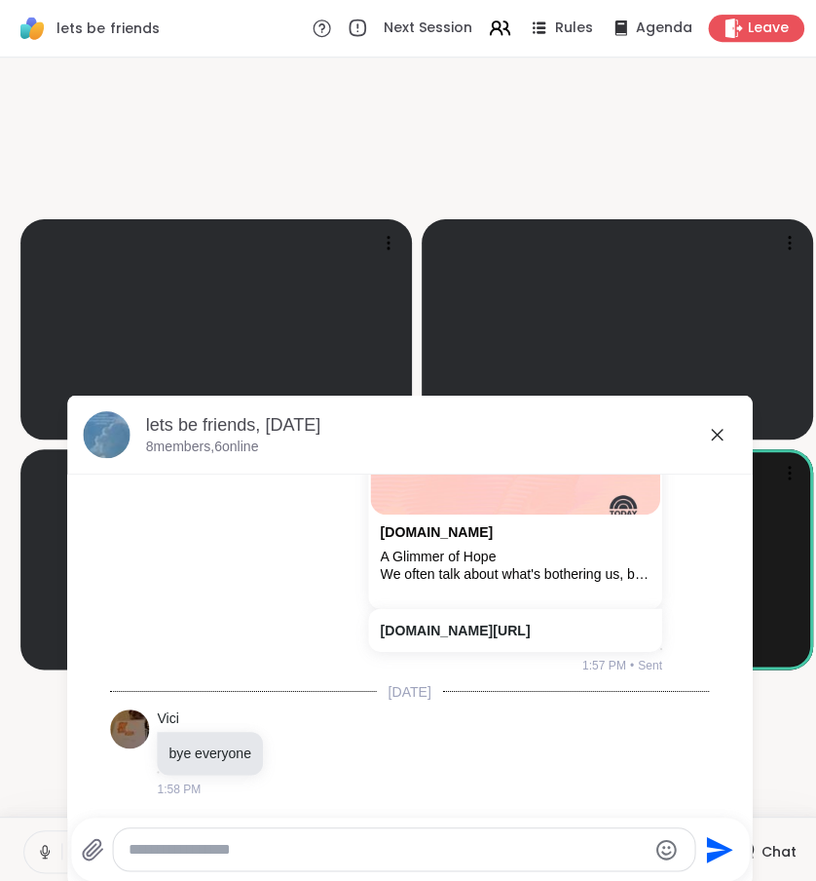
click at [720, 430] on icon at bounding box center [713, 432] width 23 height 23
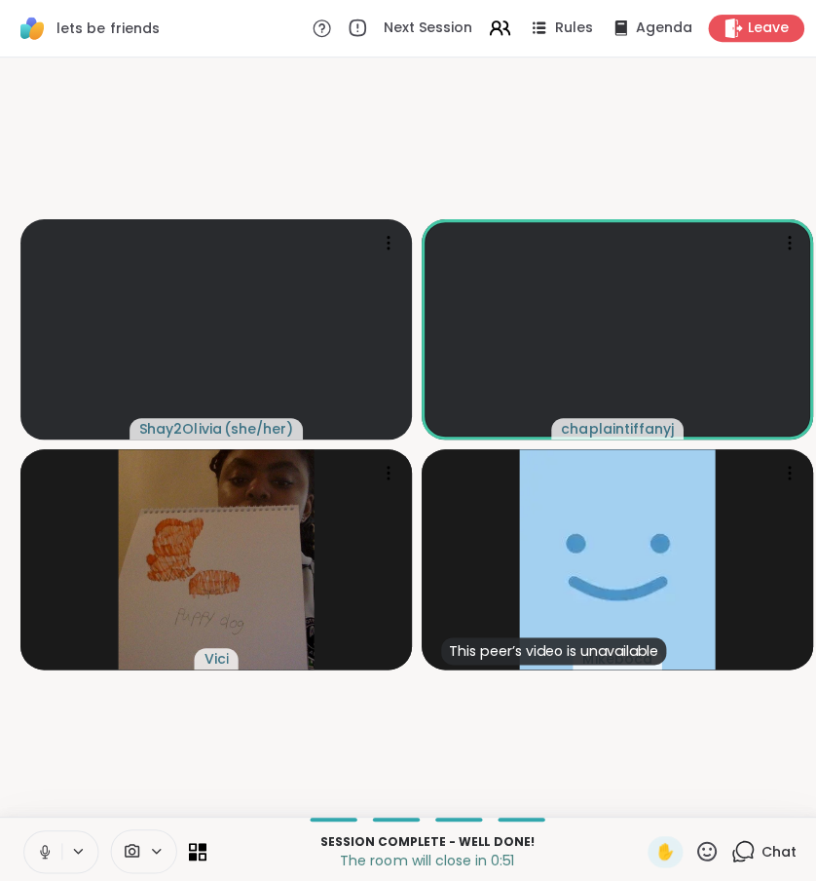
click at [752, 859] on icon at bounding box center [740, 847] width 24 height 24
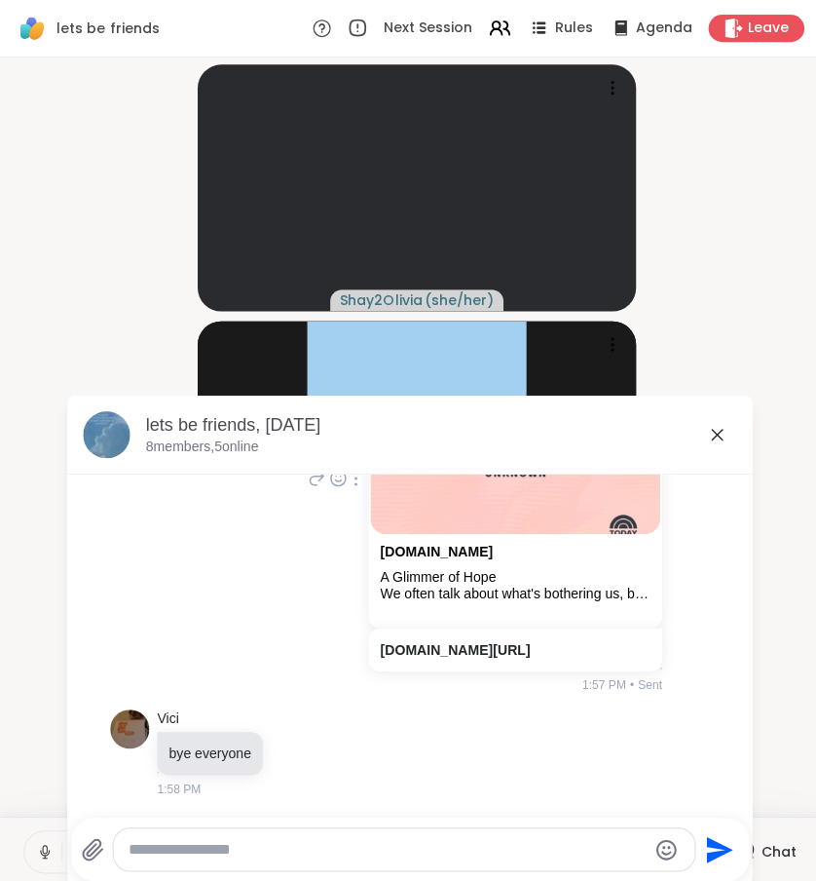
scroll to position [7711, 0]
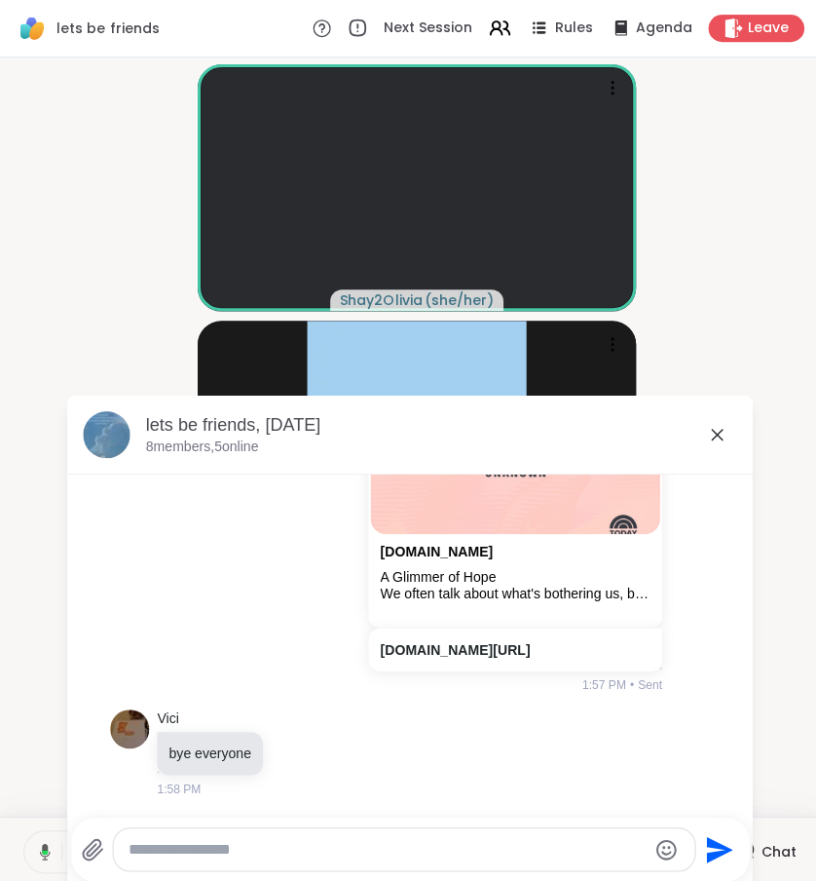
click at [724, 432] on icon at bounding box center [713, 432] width 23 height 23
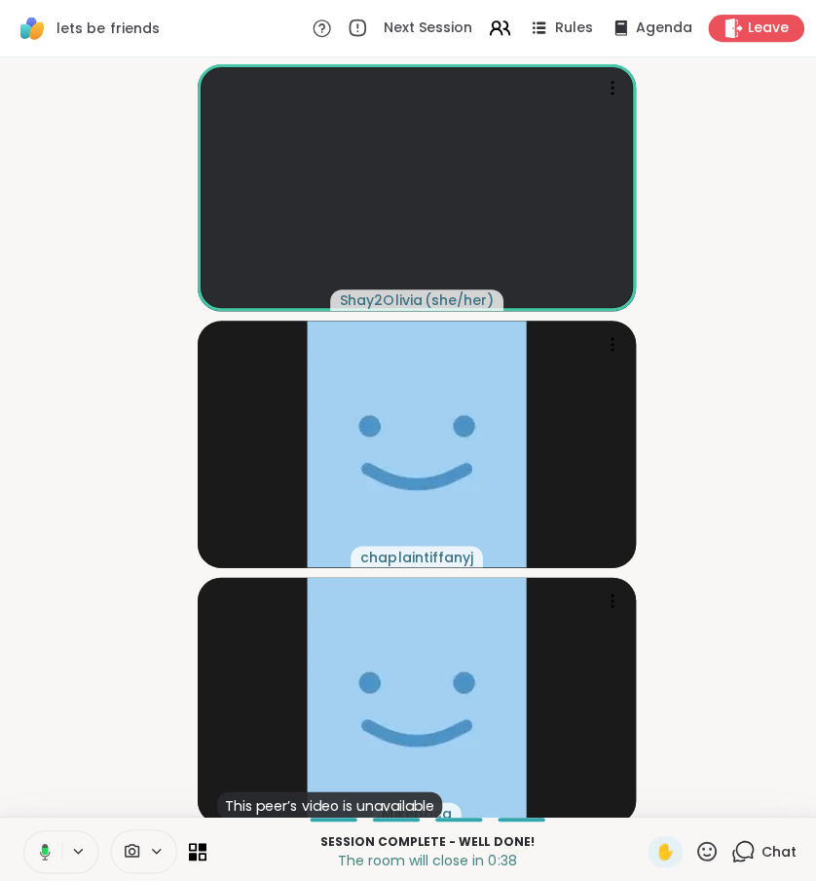
click at [722, 432] on video-player-container "Shay2Olivia ( she/her ) chaplaintiffanyj This peer’s video is unavailable Mikeb…" at bounding box center [408, 434] width 793 height 739
click at [748, 859] on icon at bounding box center [740, 847] width 24 height 24
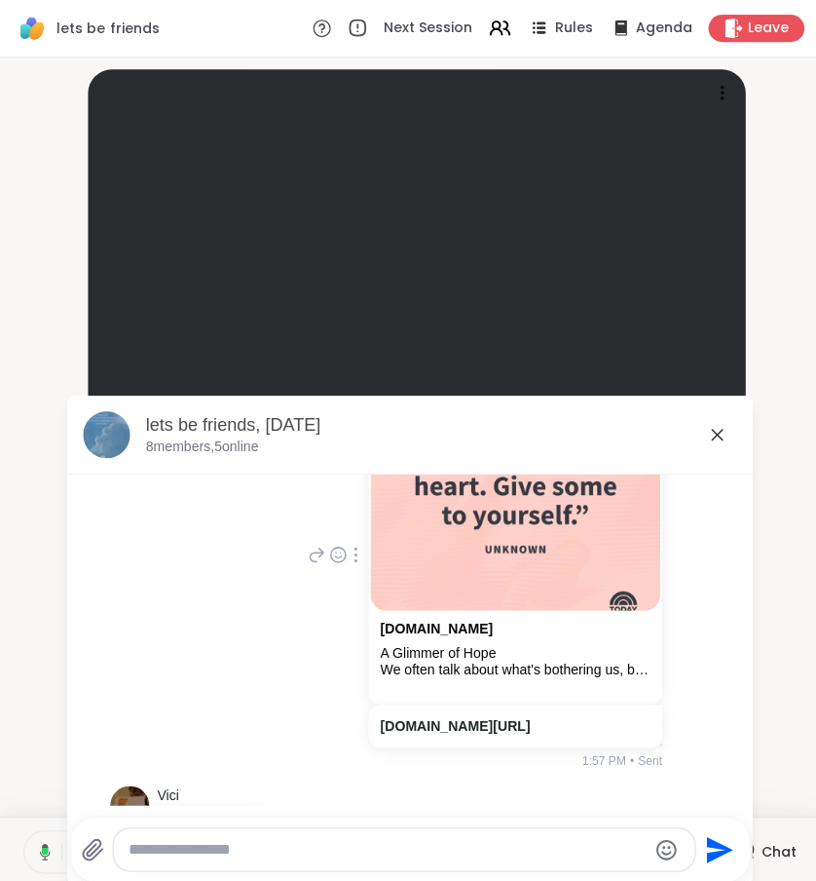
scroll to position [7615, 0]
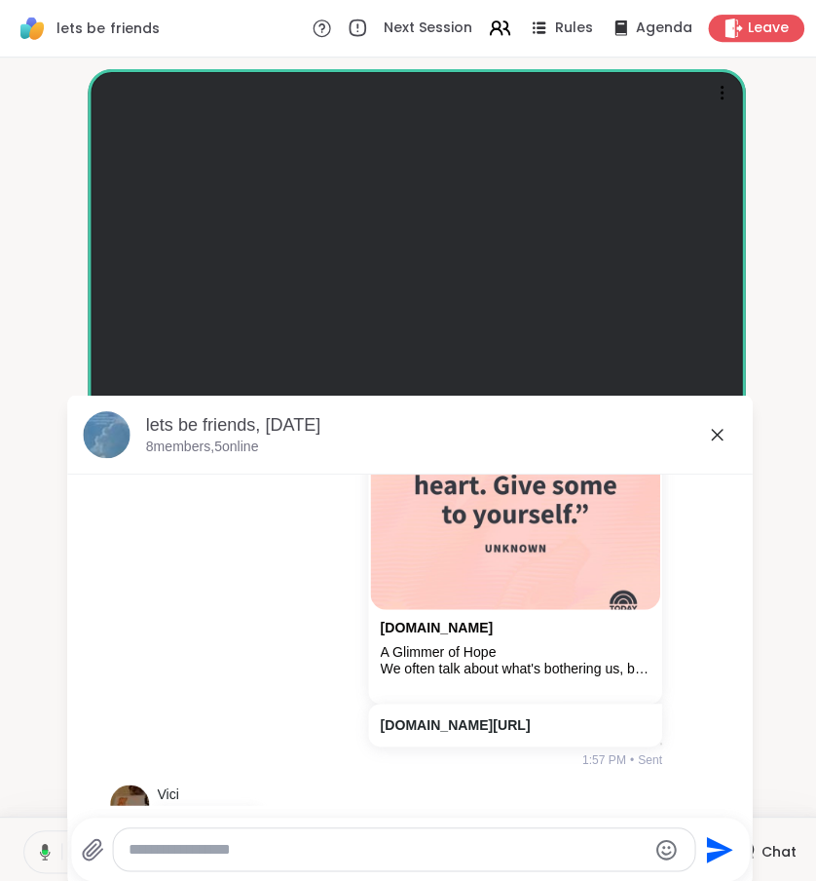
click at [716, 437] on icon at bounding box center [713, 432] width 23 height 23
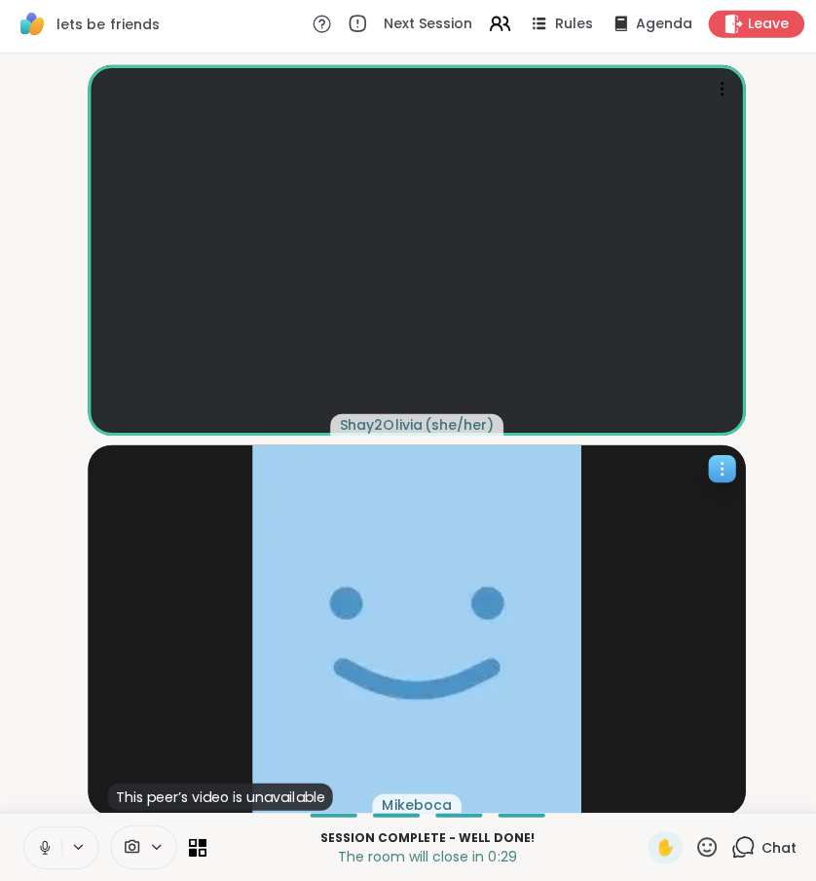
scroll to position [14, 0]
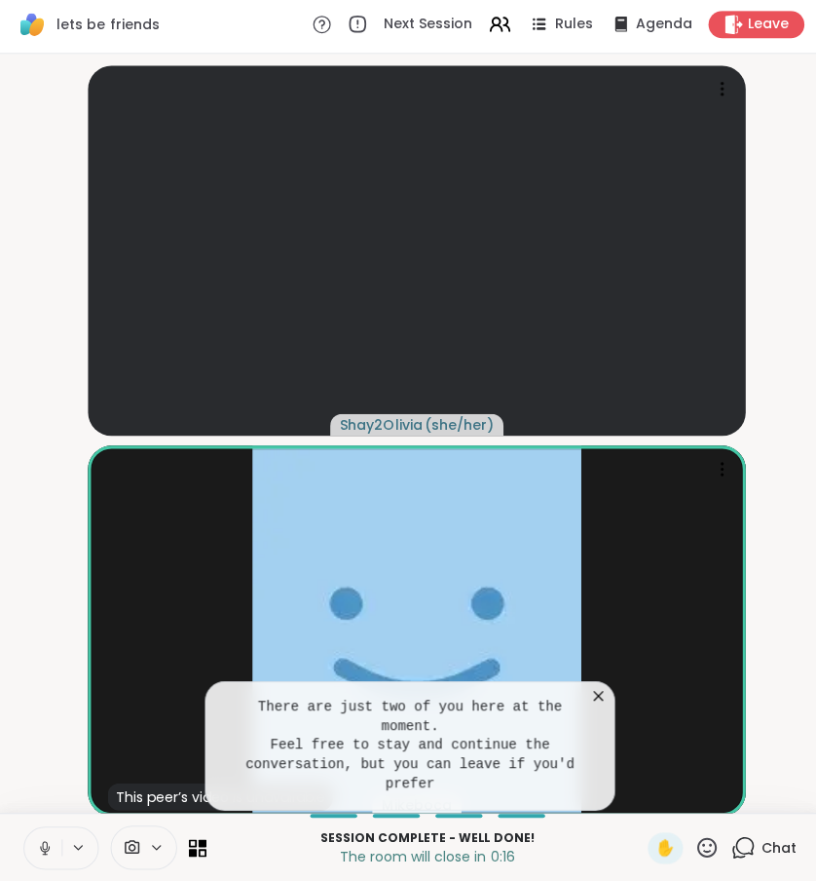
click at [601, 694] on icon at bounding box center [596, 697] width 10 height 10
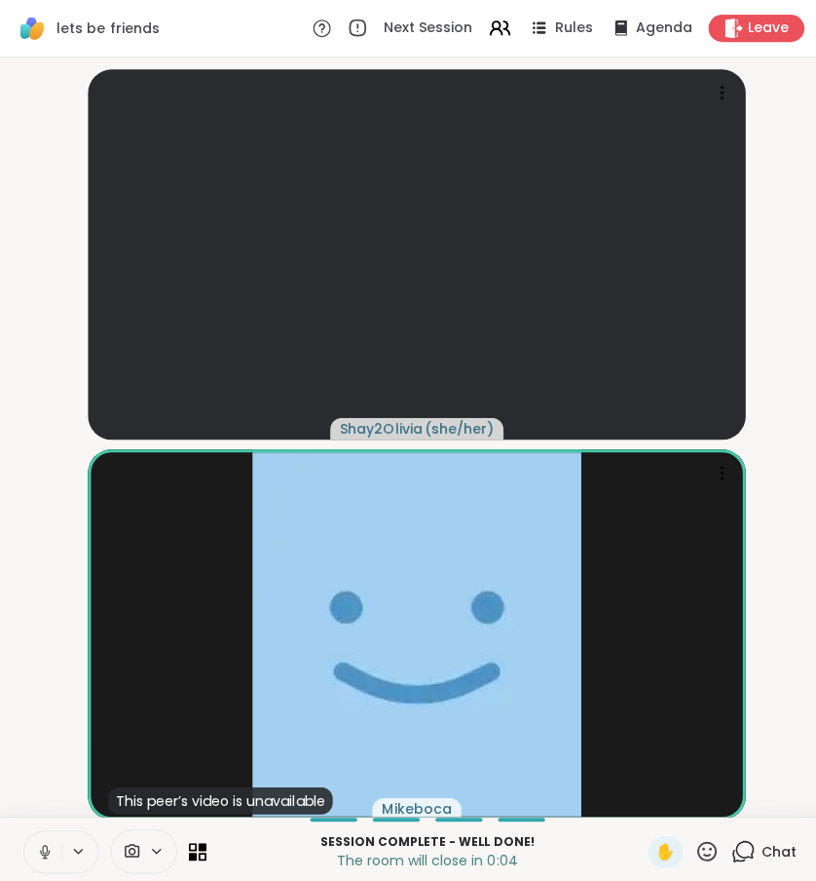
scroll to position [0, 0]
click at [770, 33] on span "Leave" at bounding box center [765, 29] width 43 height 20
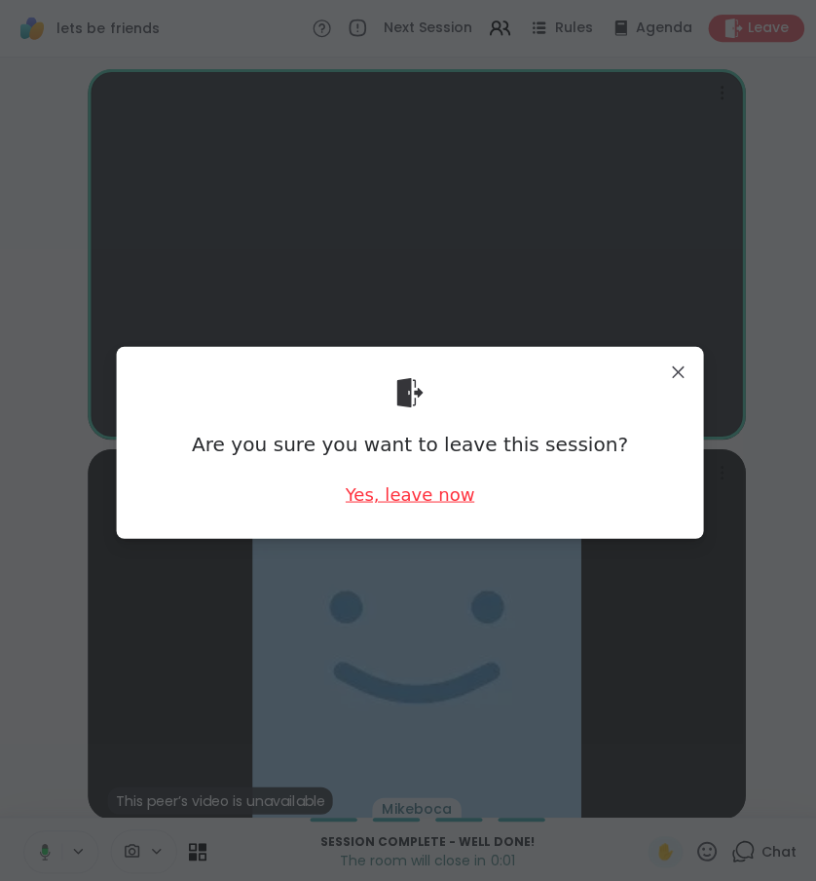
click at [417, 496] on div "Yes, leave now" at bounding box center [408, 491] width 129 height 24
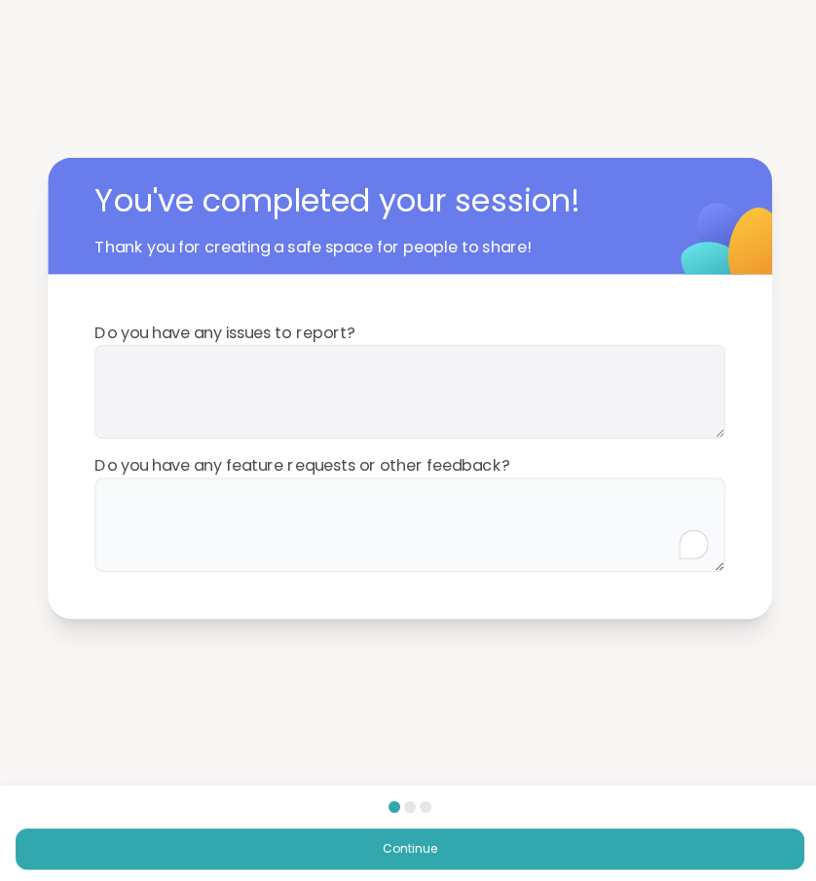
click at [321, 517] on textarea "To enrich screen reader interactions, please activate Accessibility in Grammarl…" at bounding box center [407, 522] width 627 height 94
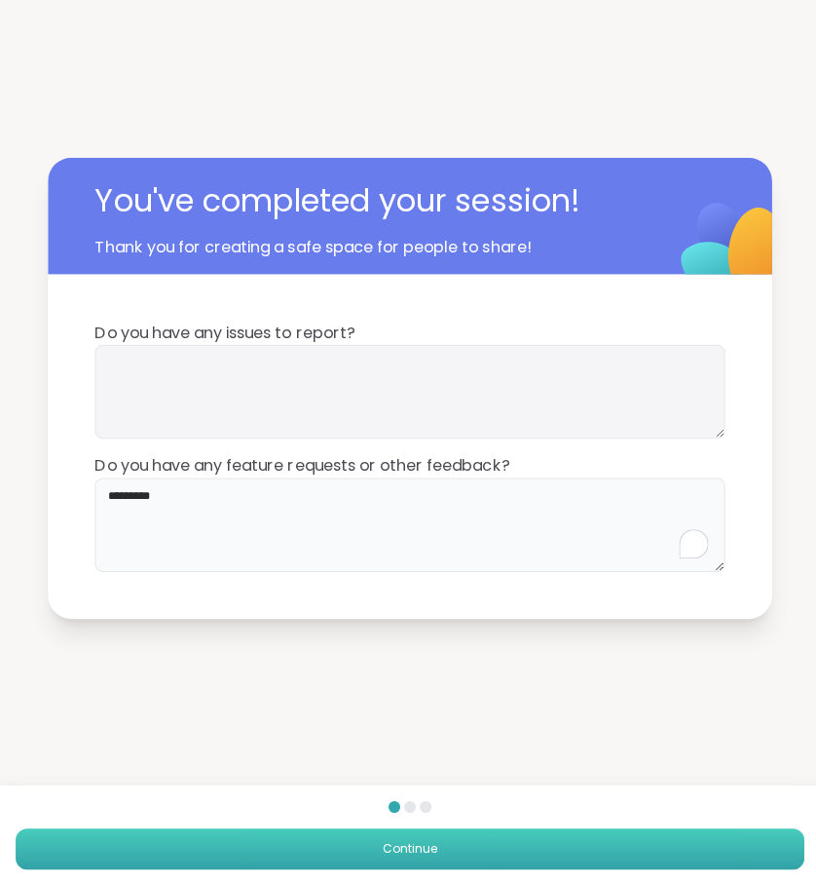
type textarea "********"
click at [320, 856] on button "Continue" at bounding box center [408, 844] width 785 height 41
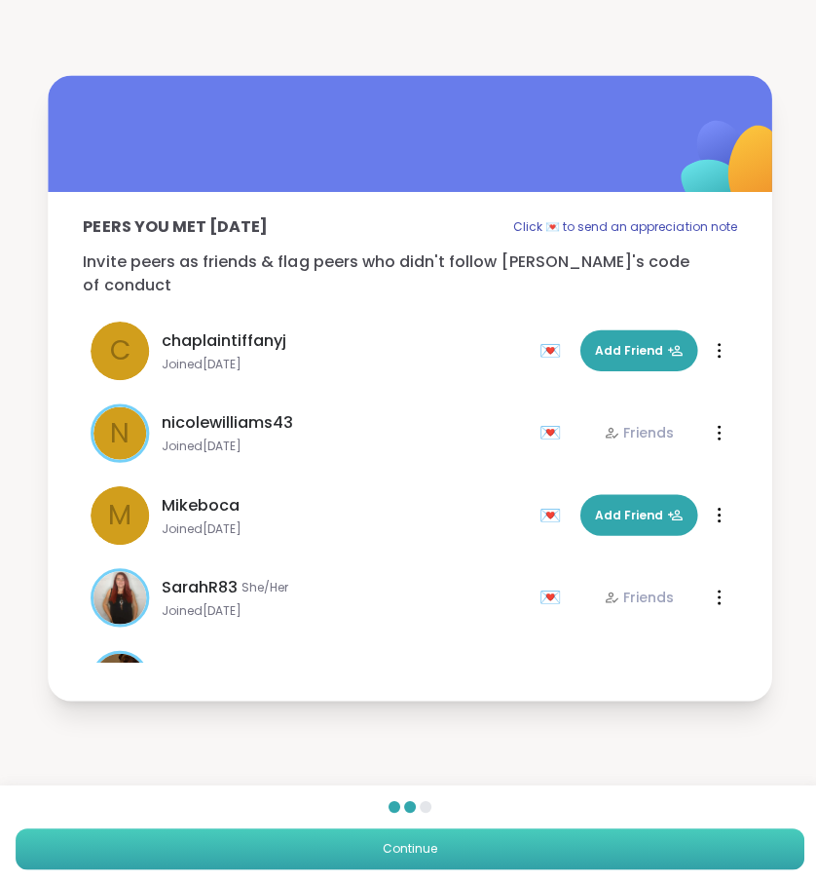
click at [349, 843] on button "Continue" at bounding box center [408, 844] width 785 height 41
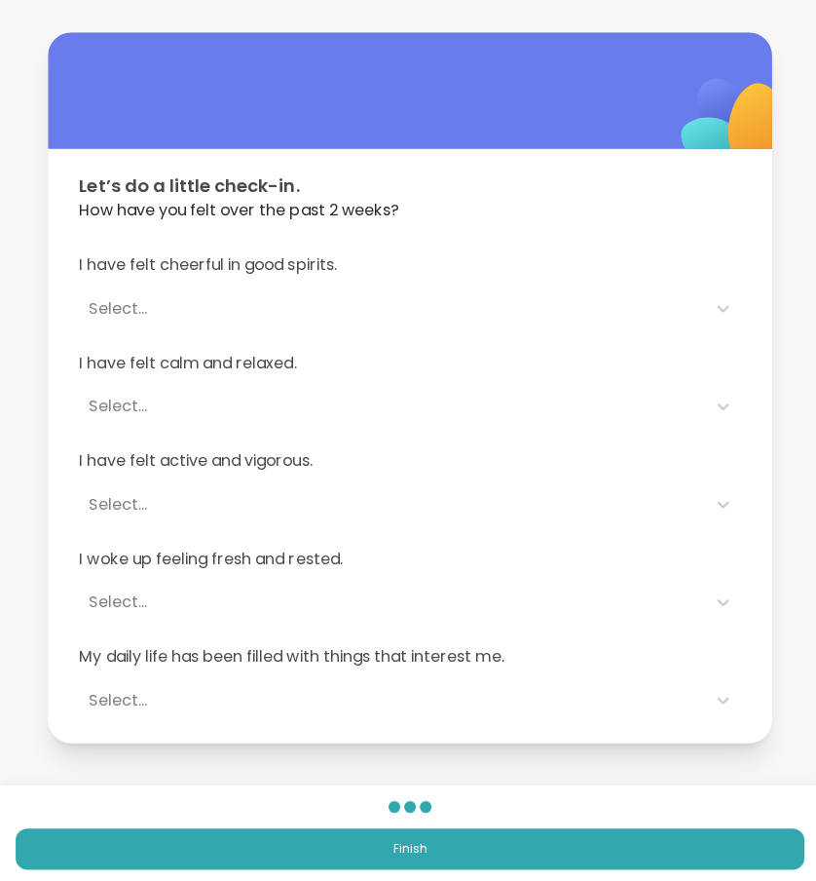
drag, startPoint x: 349, startPoint y: 843, endPoint x: 355, endPoint y: 385, distance: 457.8
click at [355, 385] on div "Let’s do a little check-in. How have you felt over the past 2 weeks? I have fel…" at bounding box center [408, 385] width 816 height 771
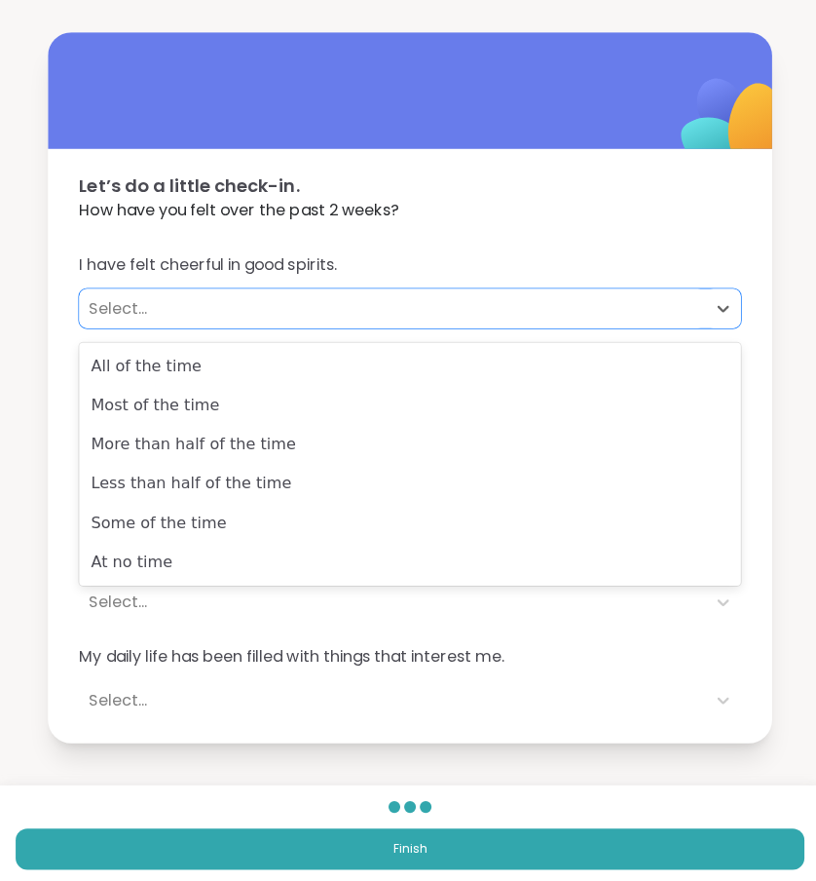
click at [93, 326] on div "Select..." at bounding box center [390, 306] width 623 height 39
click at [122, 312] on div "Select..." at bounding box center [391, 306] width 604 height 23
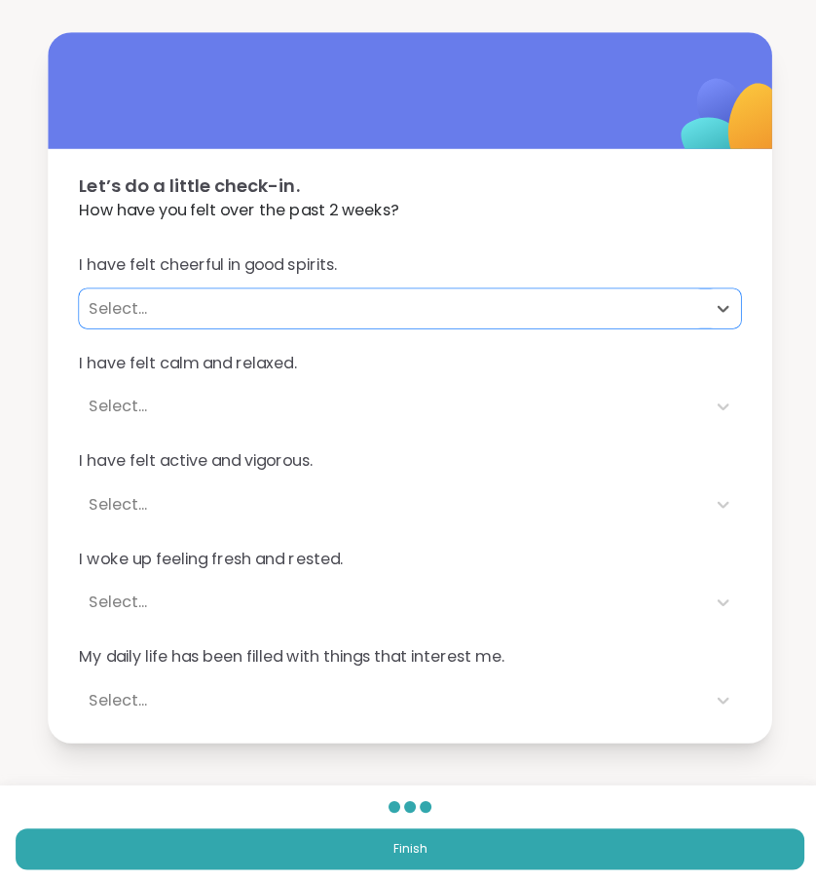
click at [125, 319] on div "Select..." at bounding box center [391, 306] width 604 height 23
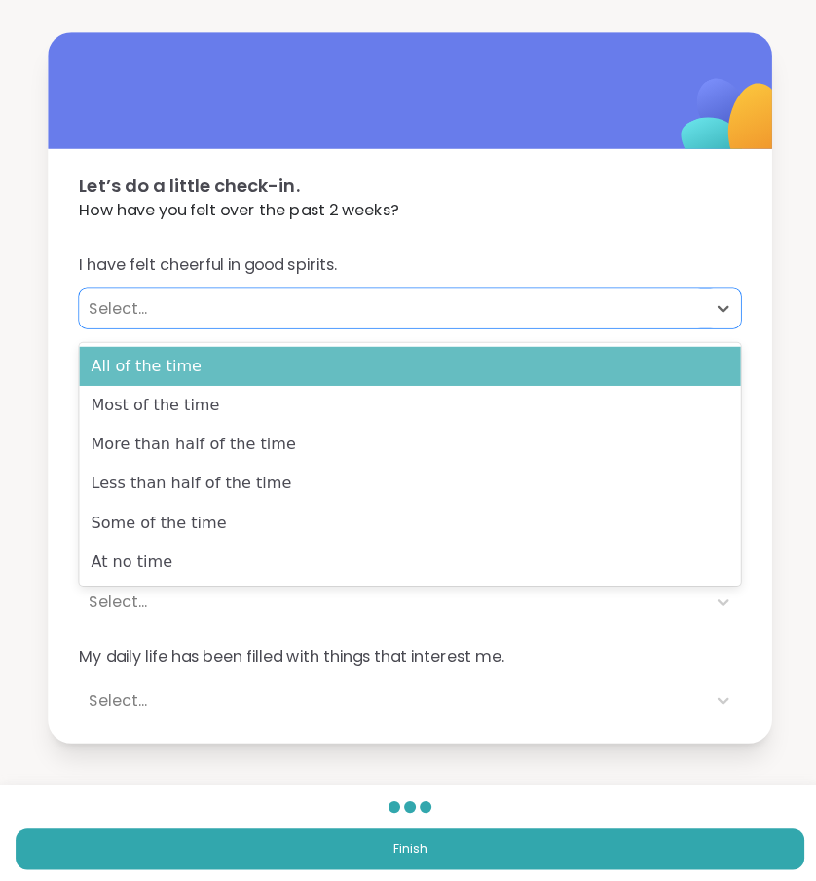
click at [137, 359] on div "All of the time" at bounding box center [408, 364] width 658 height 39
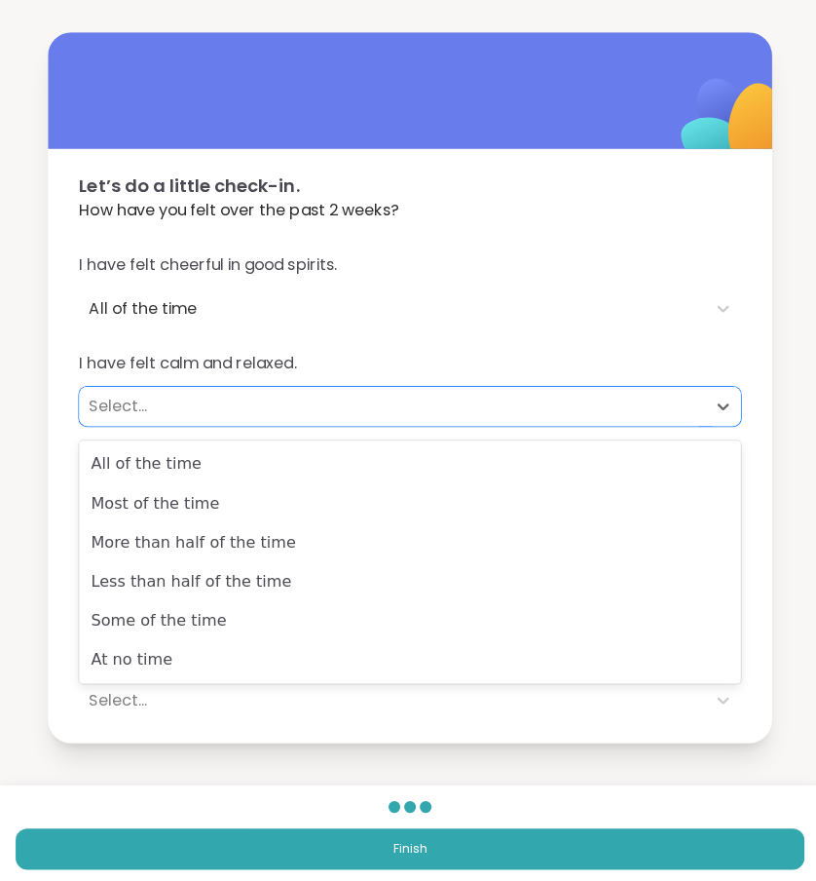
click at [153, 403] on div "Select..." at bounding box center [391, 404] width 604 height 23
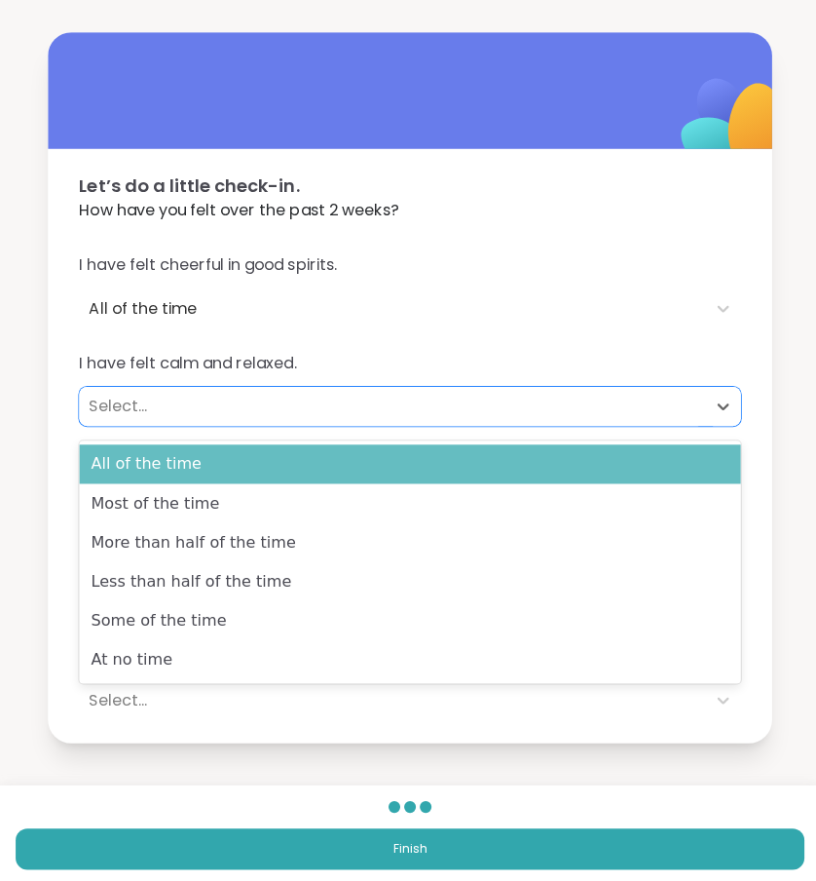
click at [168, 462] on div "All of the time" at bounding box center [408, 461] width 658 height 39
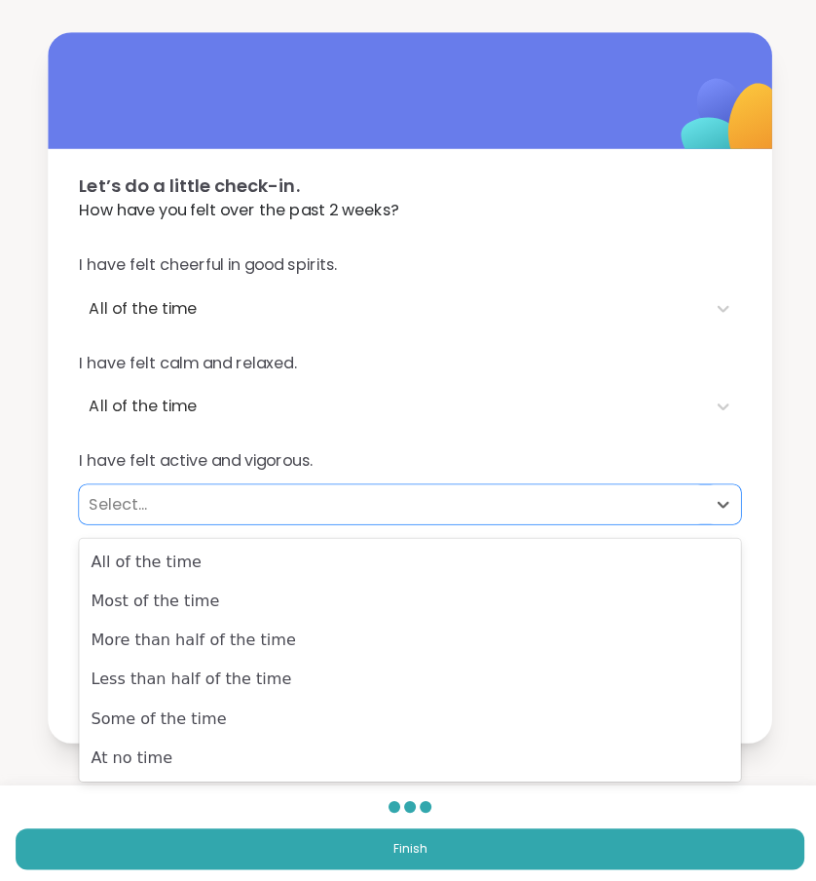
click at [166, 513] on div "Select..." at bounding box center [391, 501] width 604 height 23
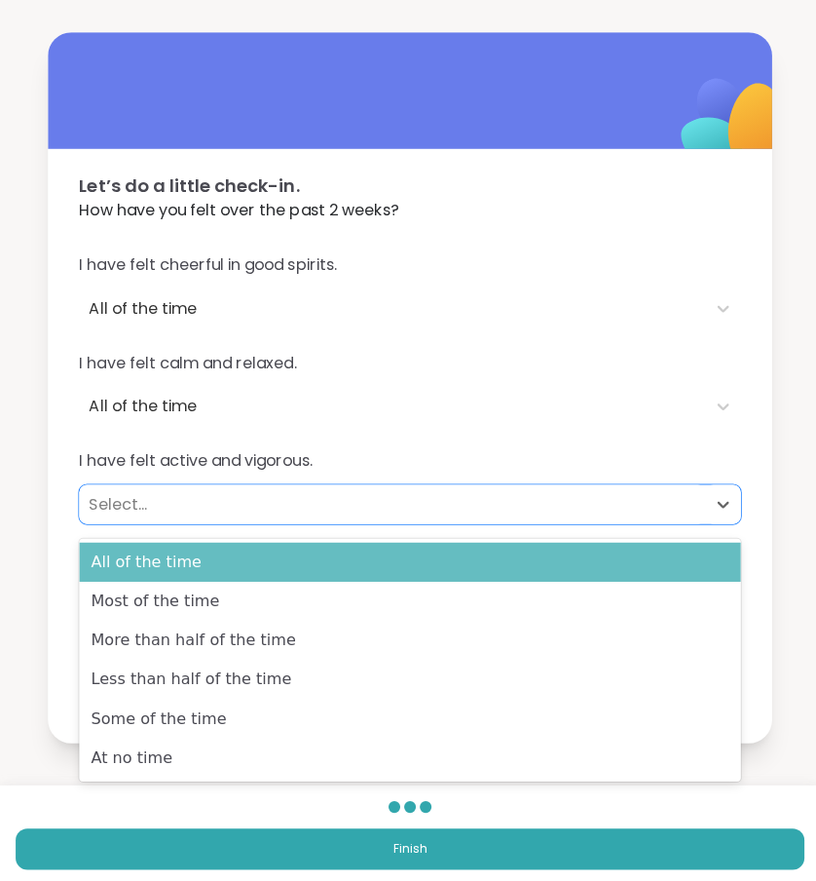
click at [183, 550] on div "All of the time" at bounding box center [408, 559] width 658 height 39
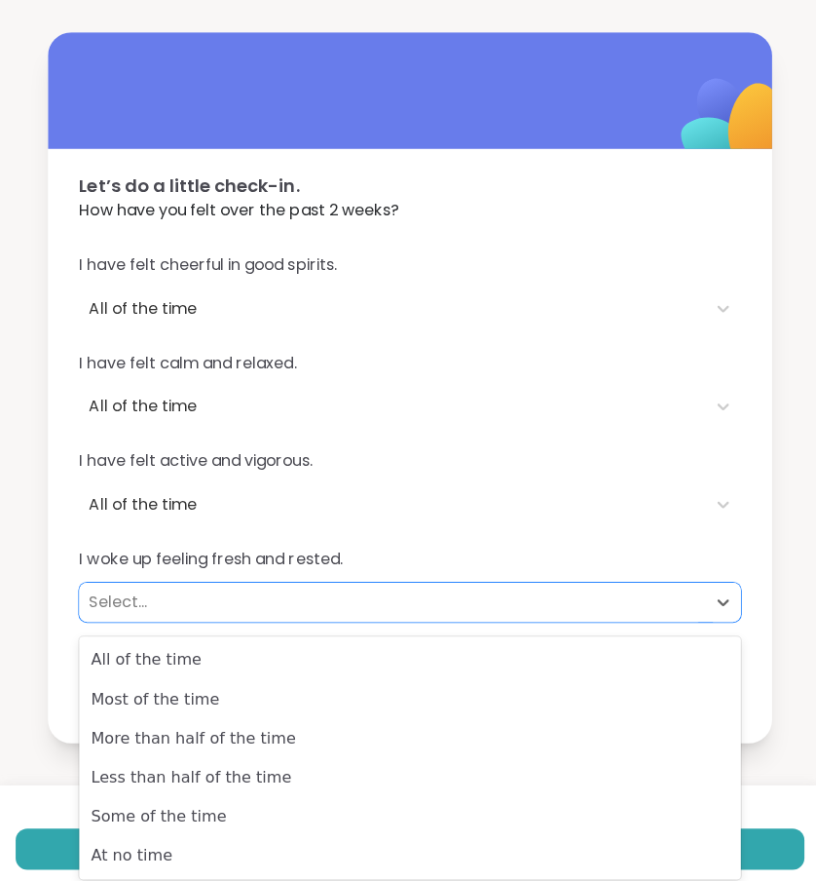
click at [183, 606] on div "Select..." at bounding box center [391, 598] width 604 height 23
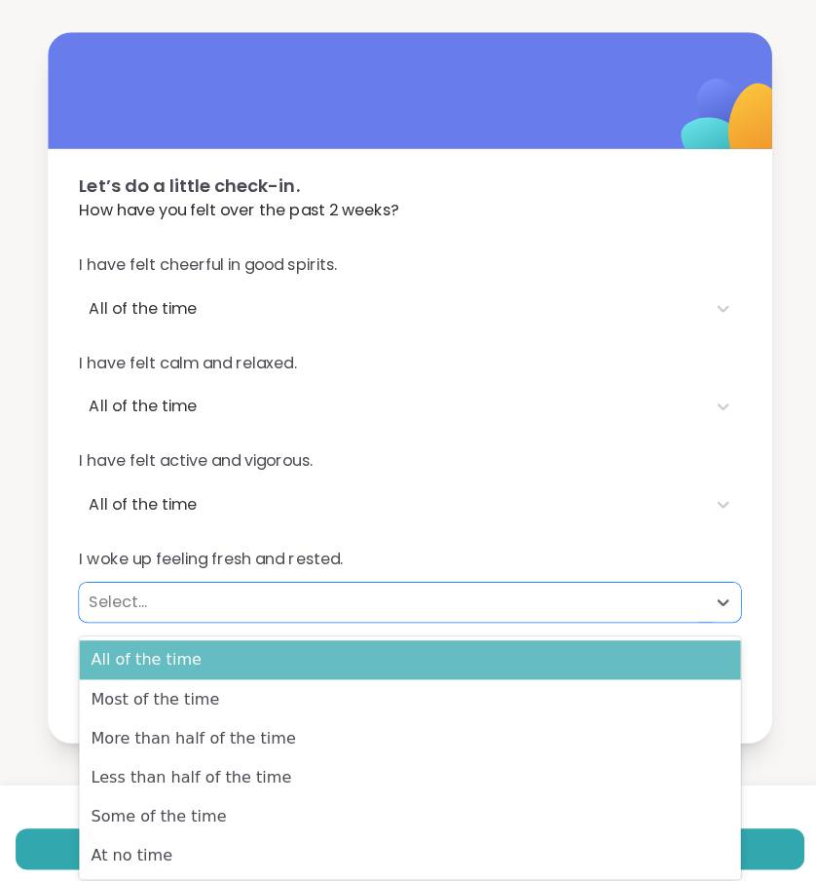
click at [204, 655] on div "All of the time" at bounding box center [408, 656] width 658 height 39
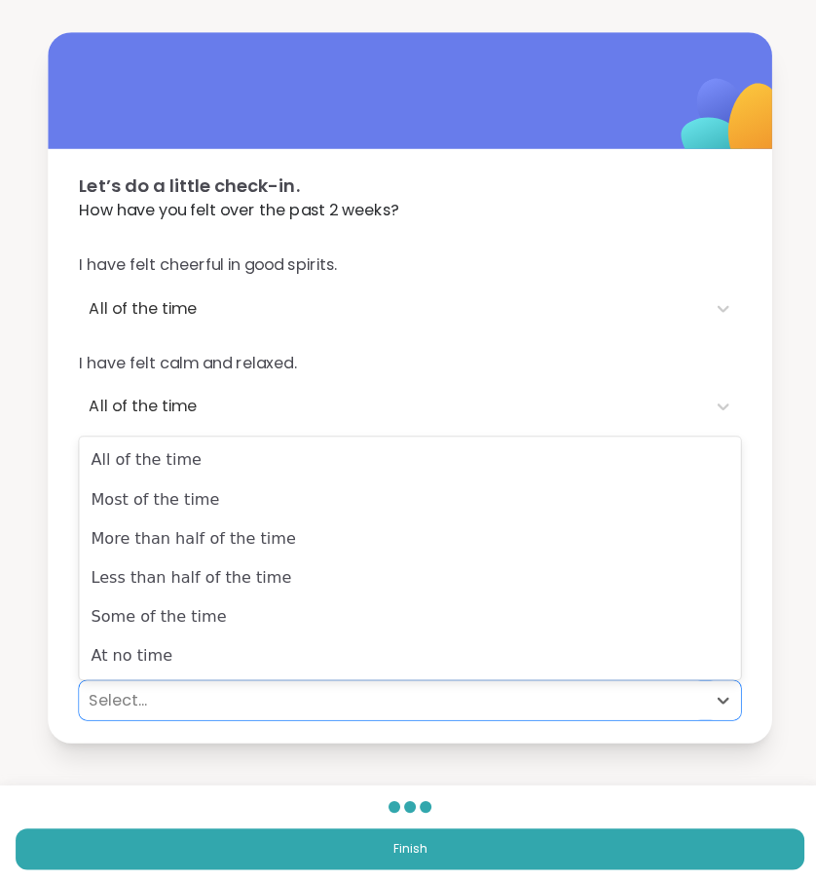
click at [193, 692] on div "Select..." at bounding box center [391, 696] width 604 height 23
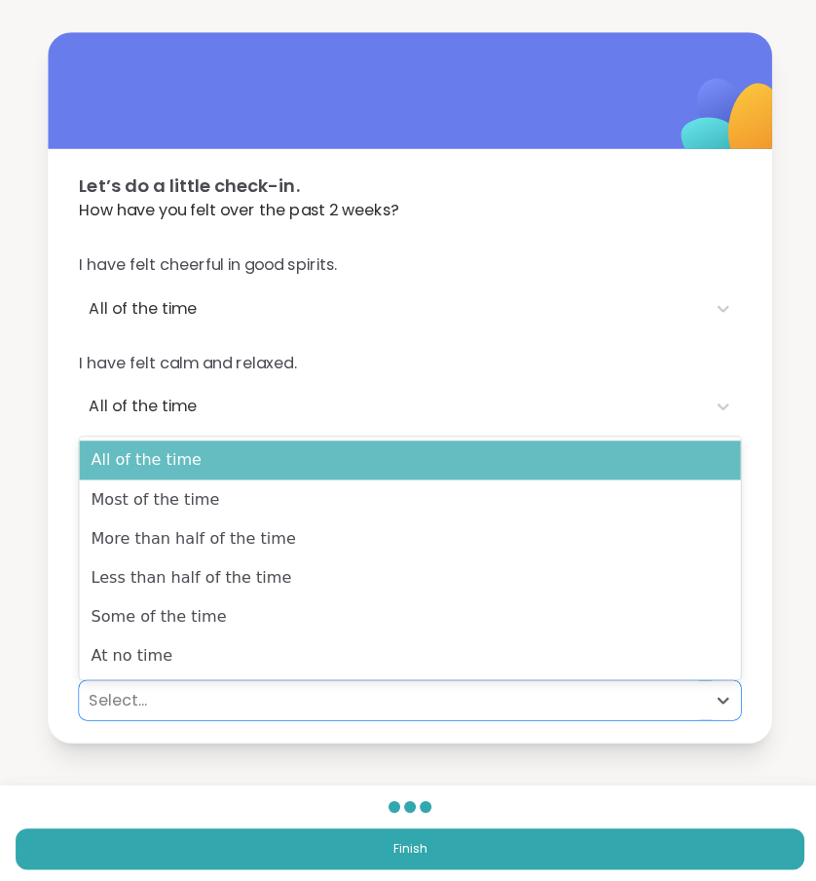
click at [203, 469] on div "All of the time" at bounding box center [408, 457] width 658 height 39
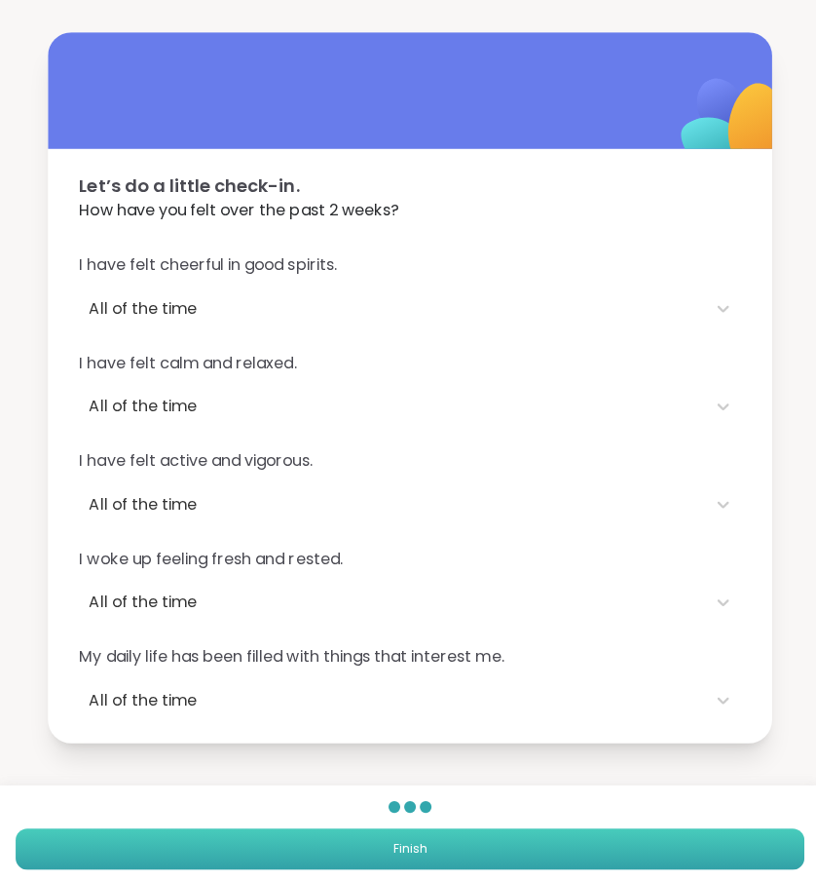
click at [263, 855] on button "Finish" at bounding box center [408, 844] width 785 height 41
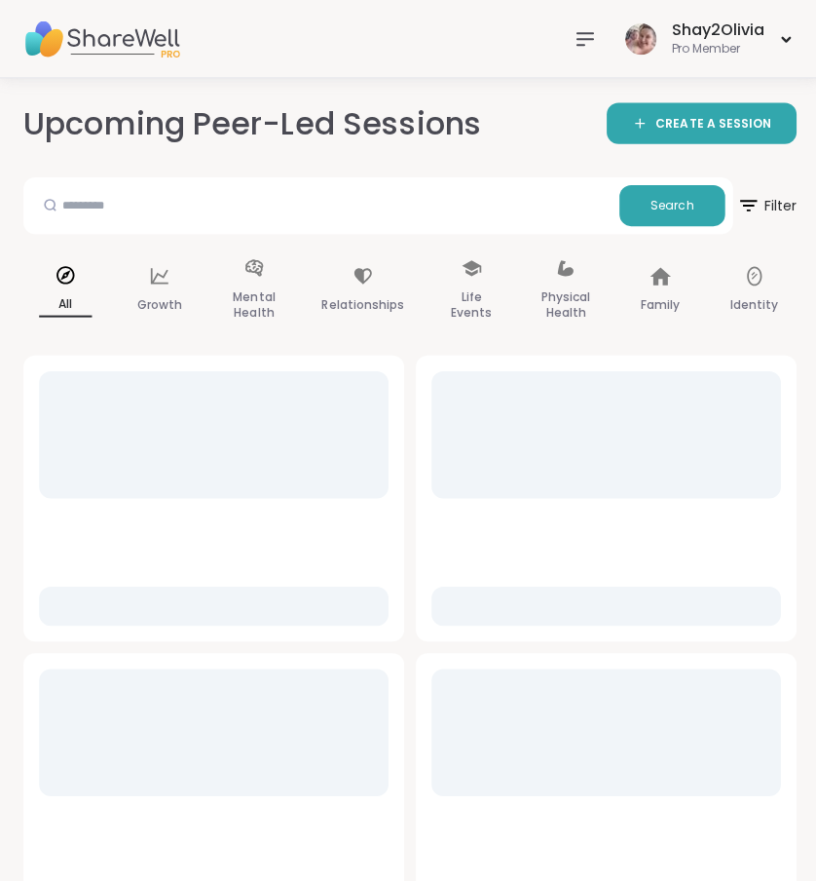
click at [585, 48] on icon at bounding box center [582, 38] width 23 height 23
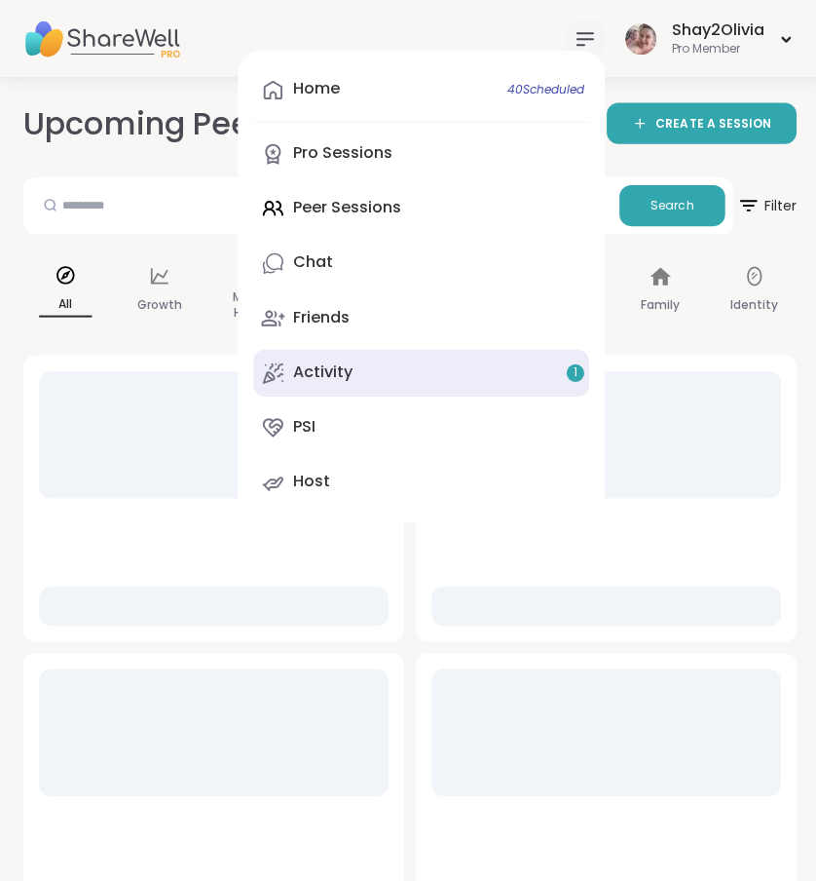
click at [461, 368] on link "Activity 1" at bounding box center [419, 371] width 334 height 47
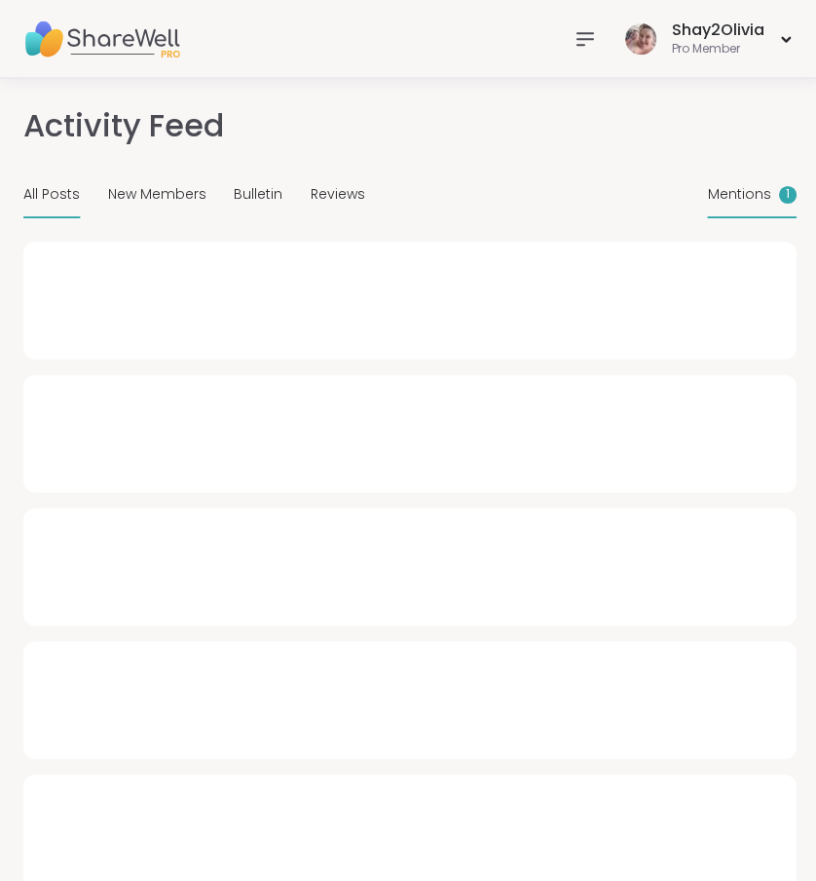
type textarea "*"
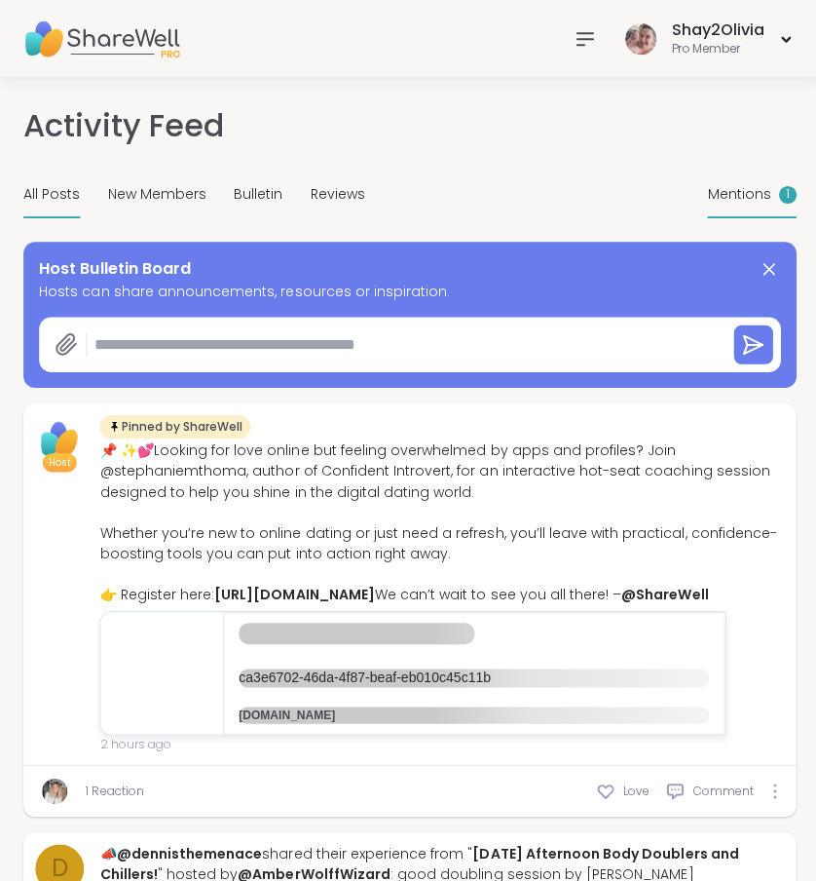
click at [736, 190] on span "Mentions" at bounding box center [735, 193] width 63 height 20
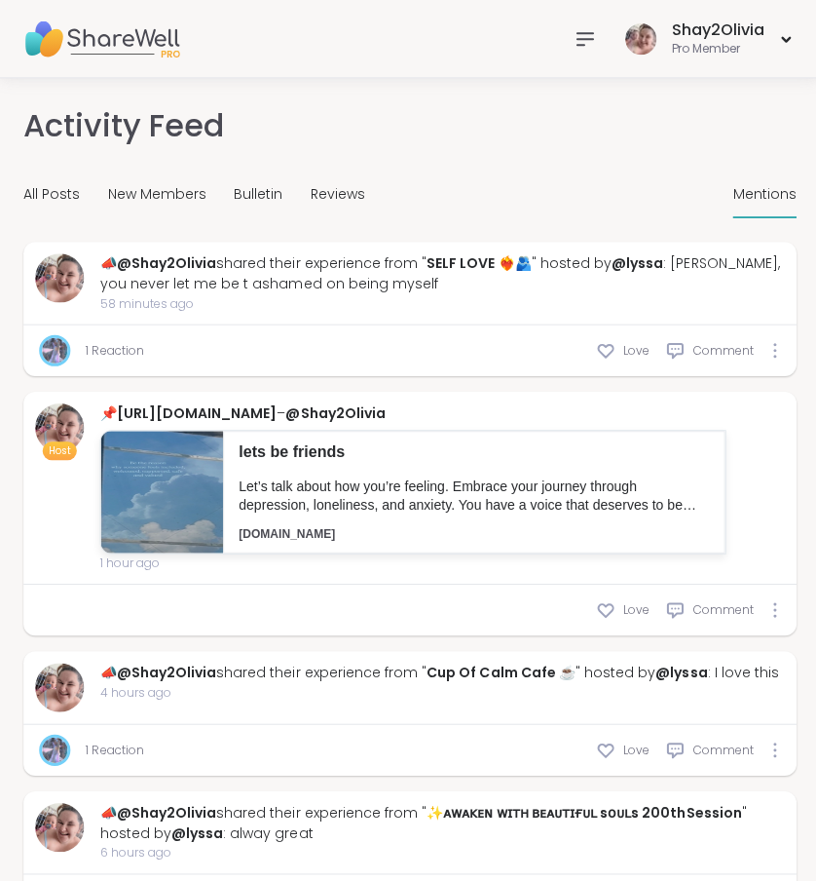
click at [580, 34] on icon at bounding box center [582, 38] width 23 height 23
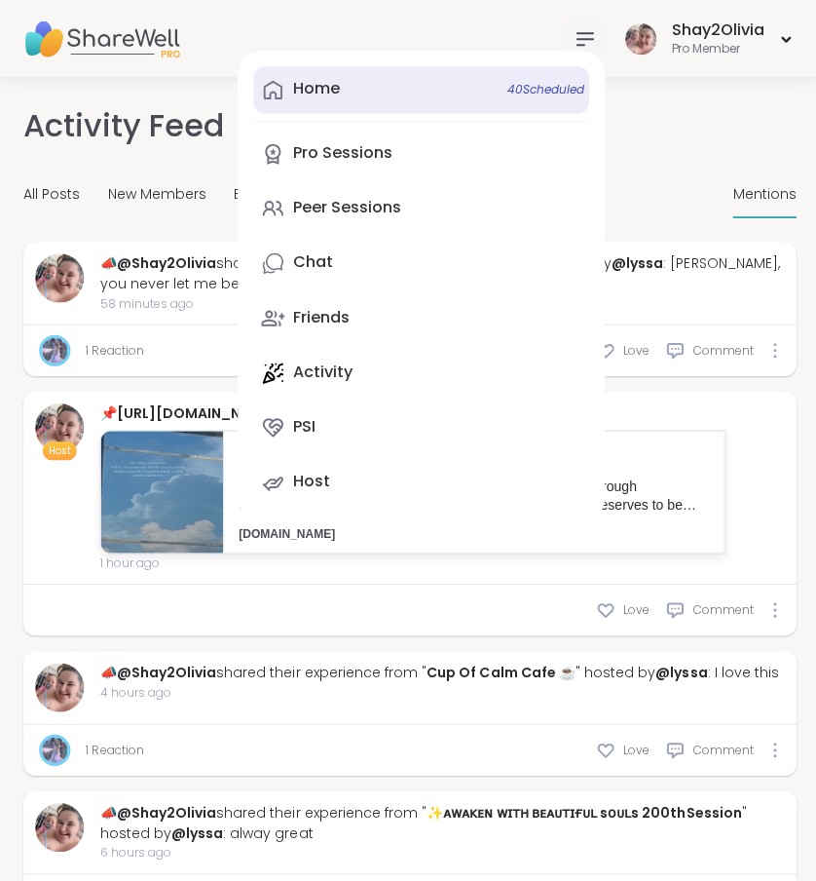
click at [419, 91] on link "Home 40 Scheduled" at bounding box center [419, 89] width 334 height 47
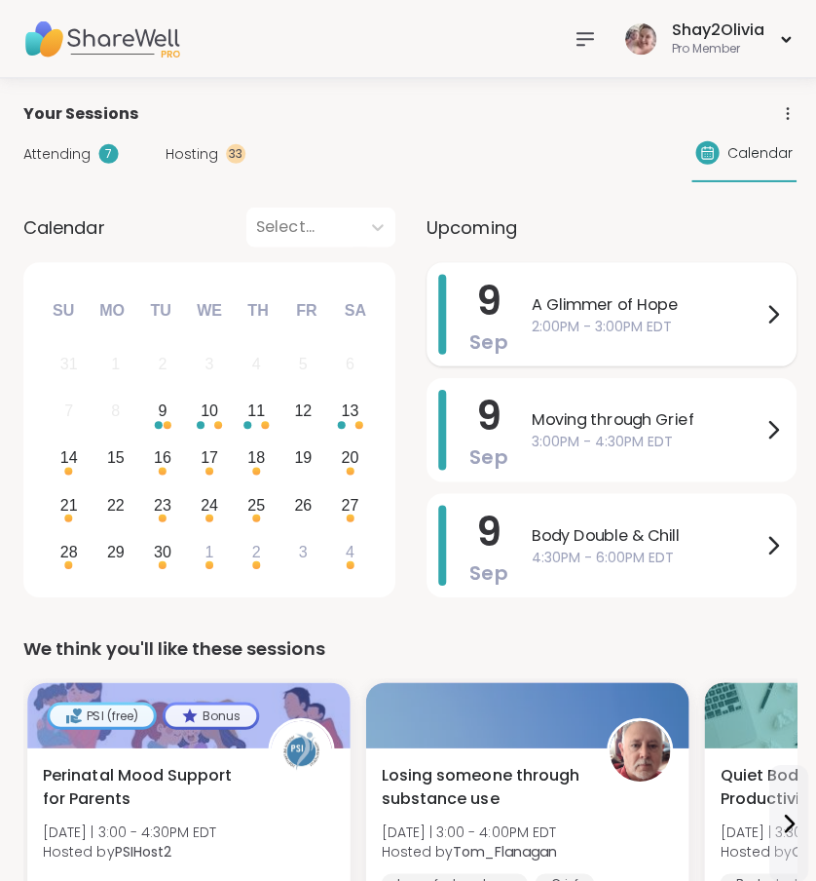
click at [604, 342] on div "A Glimmer of Hope 2:00PM - 3:00PM EDT" at bounding box center [655, 313] width 252 height 80
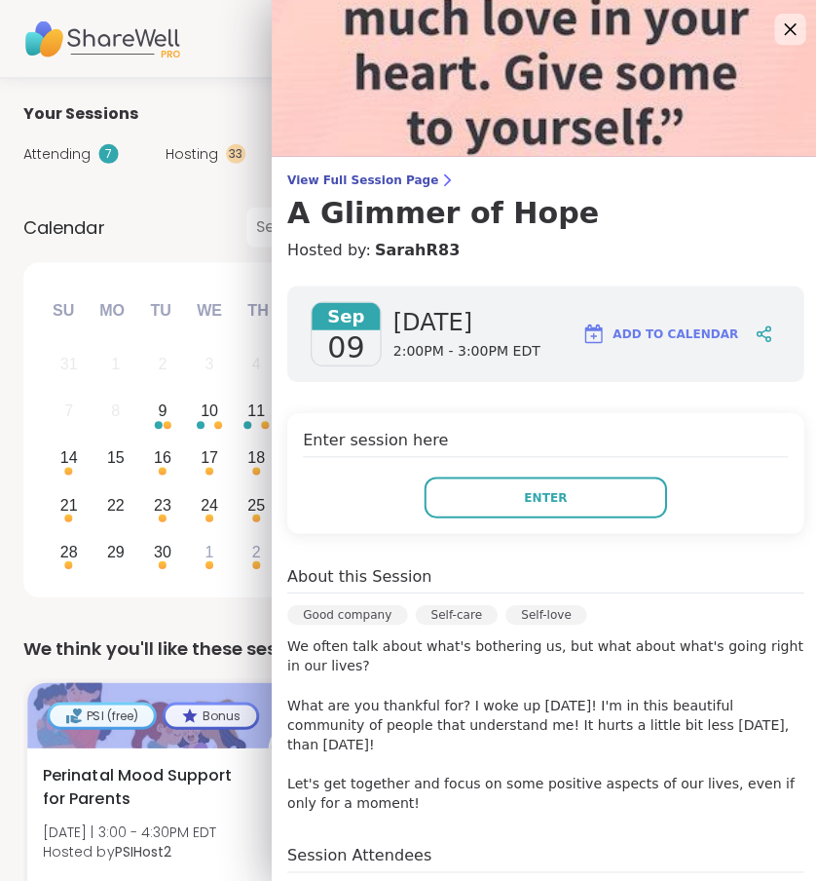
scroll to position [120, 0]
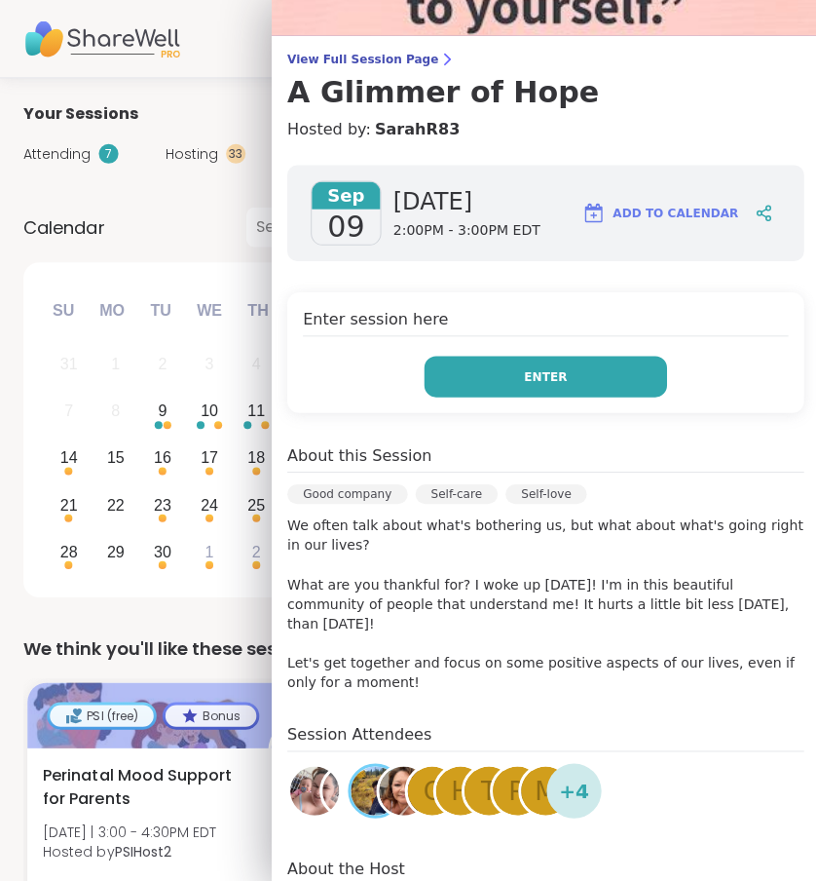
click at [598, 378] on button "Enter" at bounding box center [544, 375] width 242 height 41
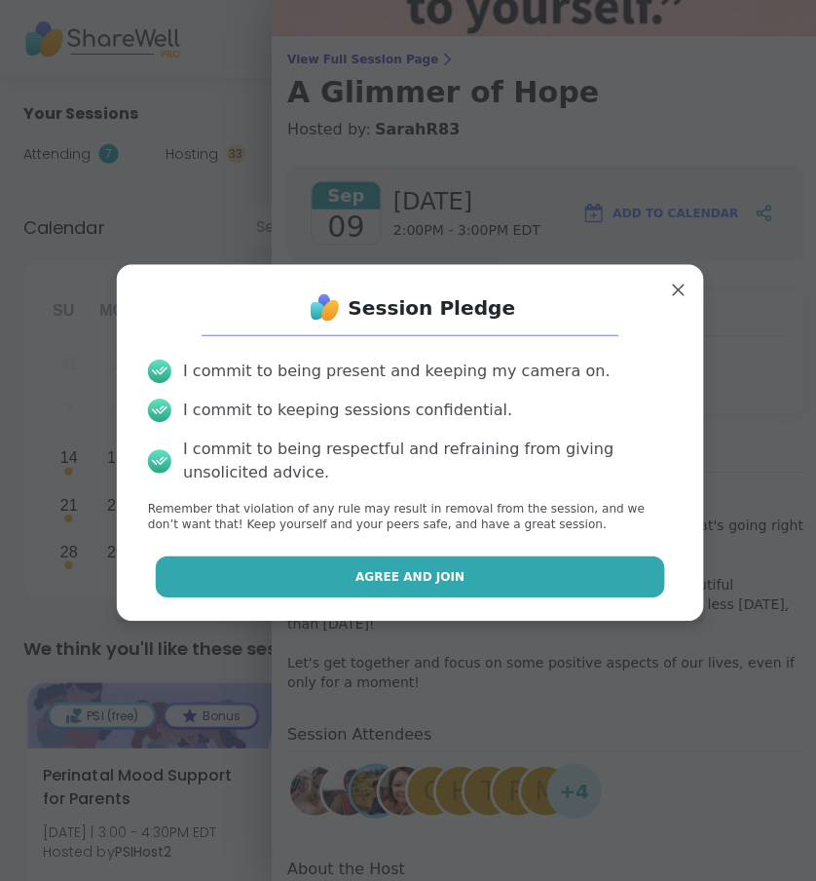
click at [543, 560] on button "Agree and Join" at bounding box center [408, 573] width 507 height 41
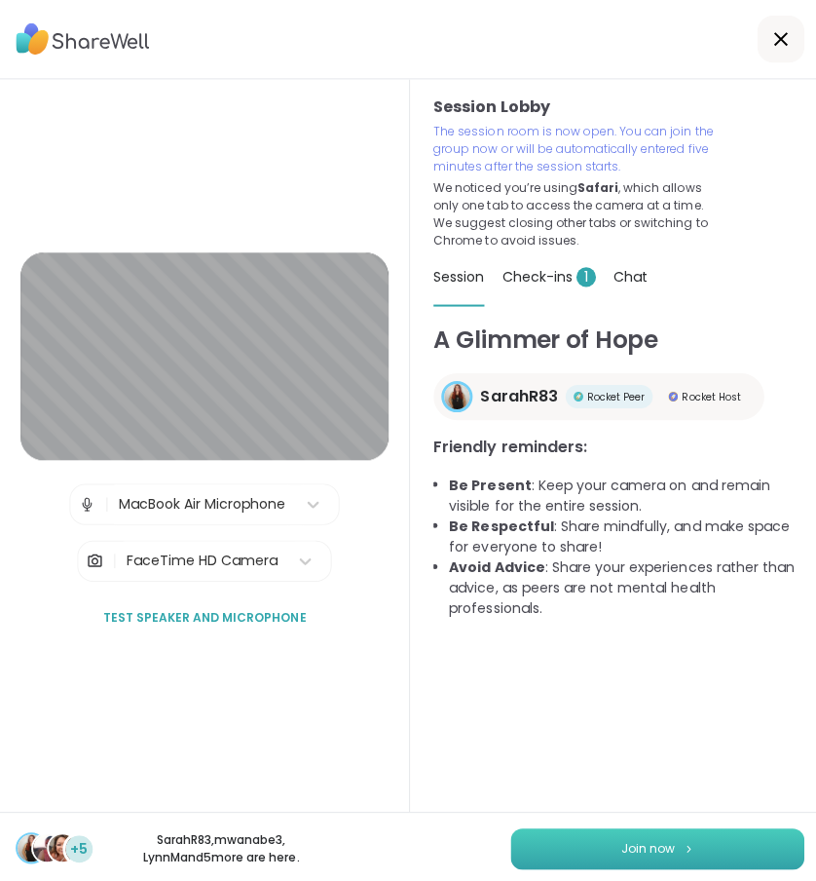
click at [626, 850] on span "Join now" at bounding box center [646, 845] width 54 height 18
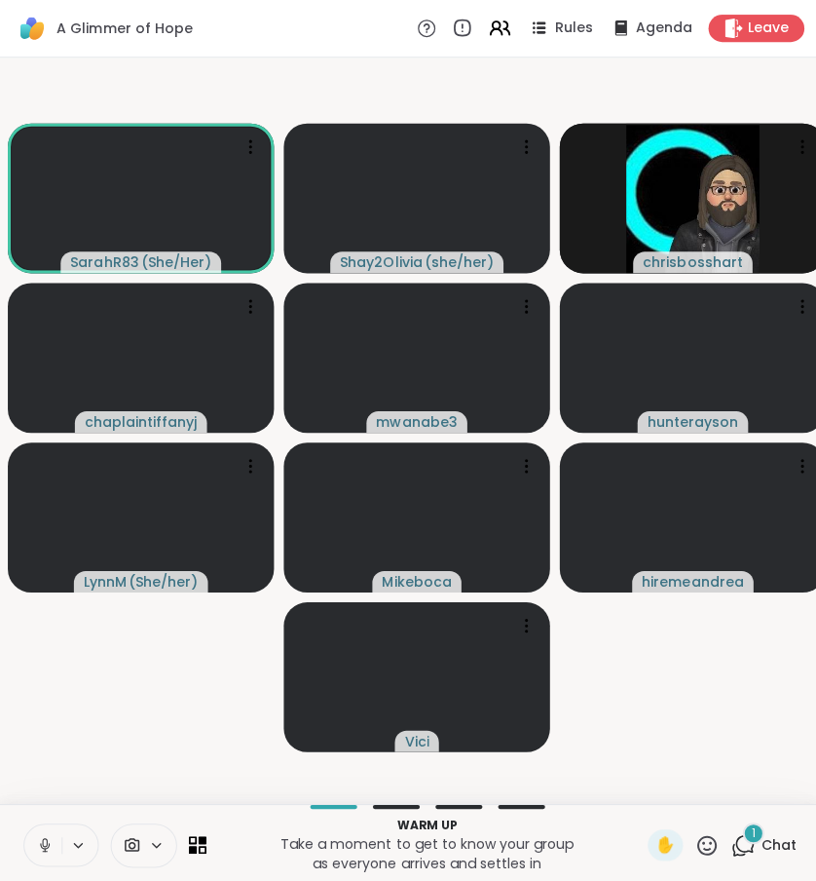
click at [43, 845] on icon at bounding box center [45, 841] width 18 height 18
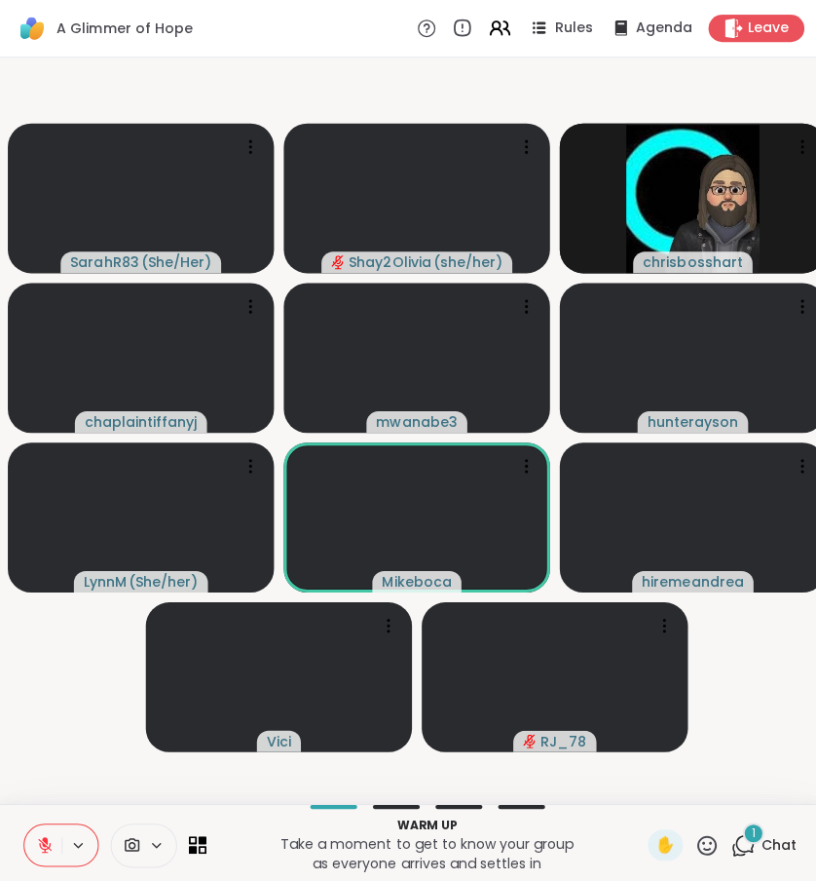
click at [739, 838] on div "1" at bounding box center [749, 828] width 21 height 21
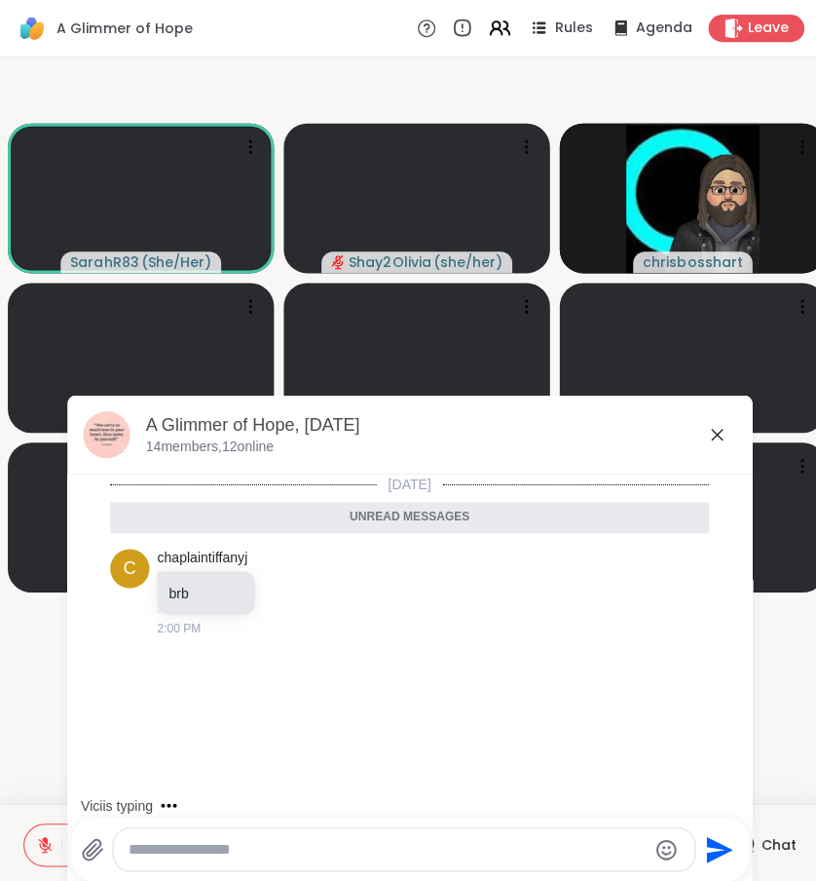
click at [711, 432] on icon at bounding box center [713, 432] width 23 height 23
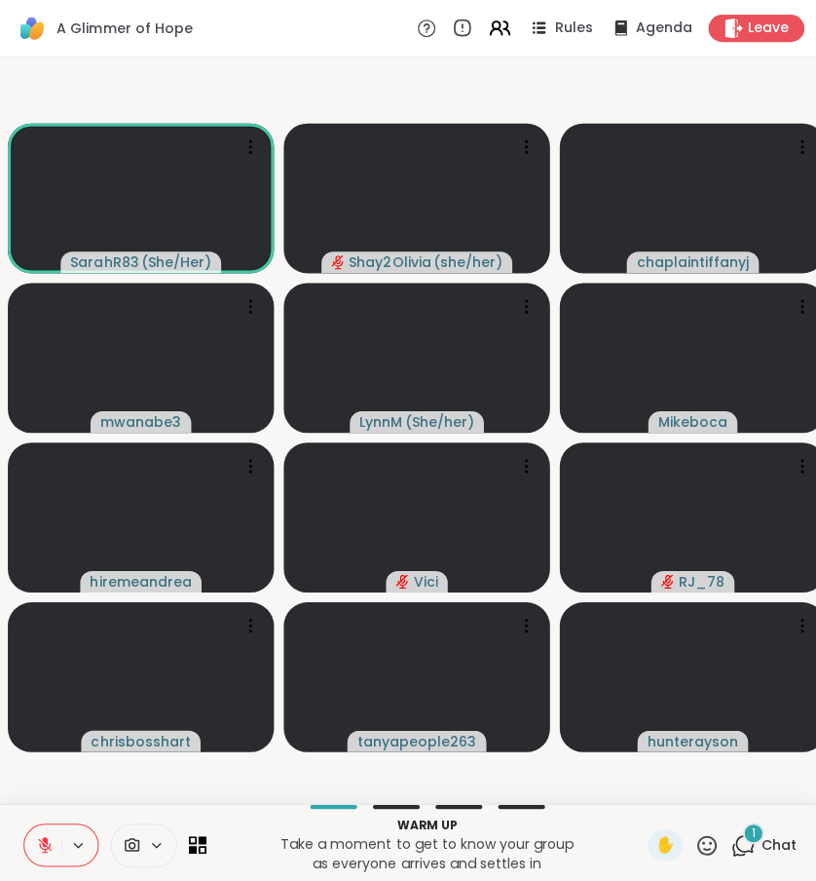
click at [704, 853] on icon at bounding box center [704, 841] width 24 height 24
click at [688, 797] on span "👍" at bounding box center [689, 784] width 19 height 23
click at [743, 852] on icon at bounding box center [740, 841] width 24 height 24
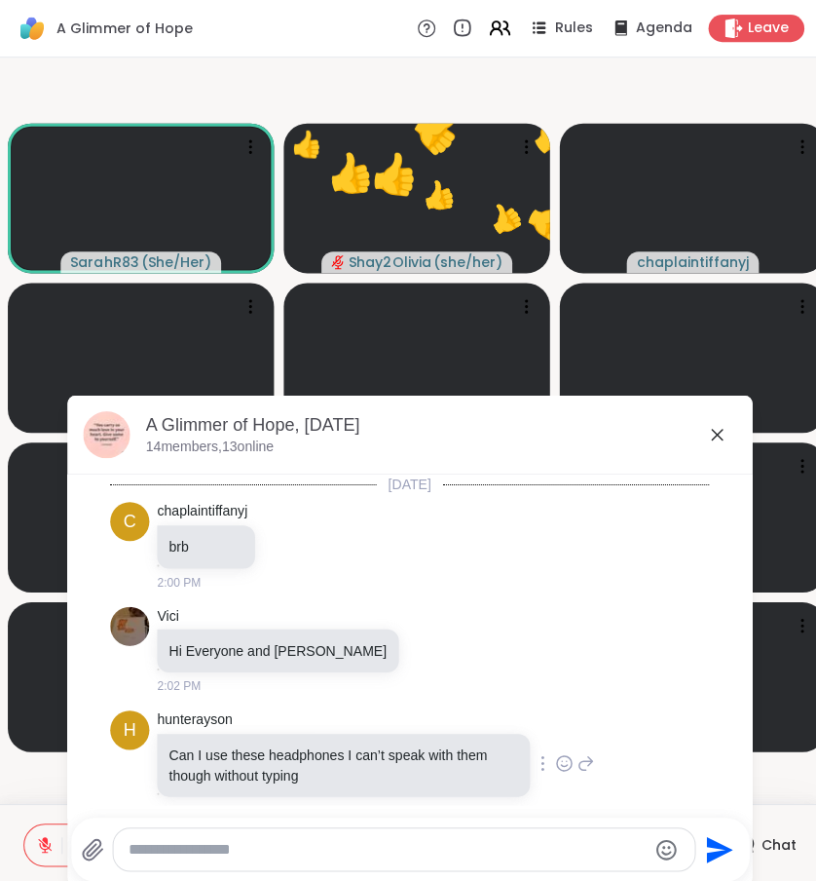
scroll to position [291, 0]
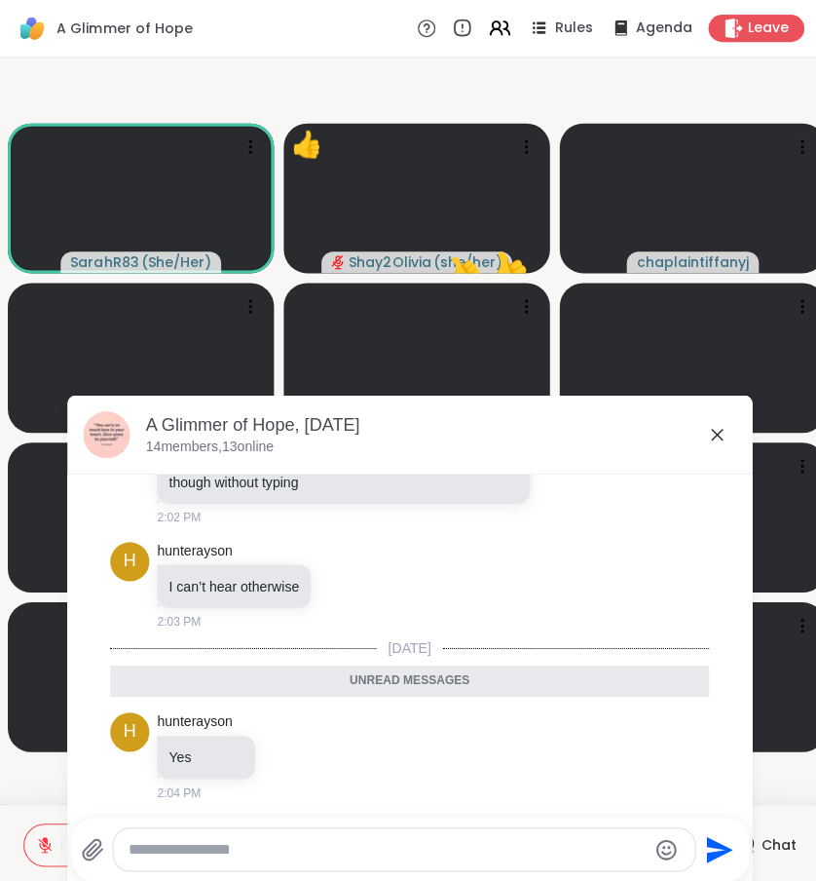
click at [712, 435] on icon at bounding box center [713, 432] width 23 height 23
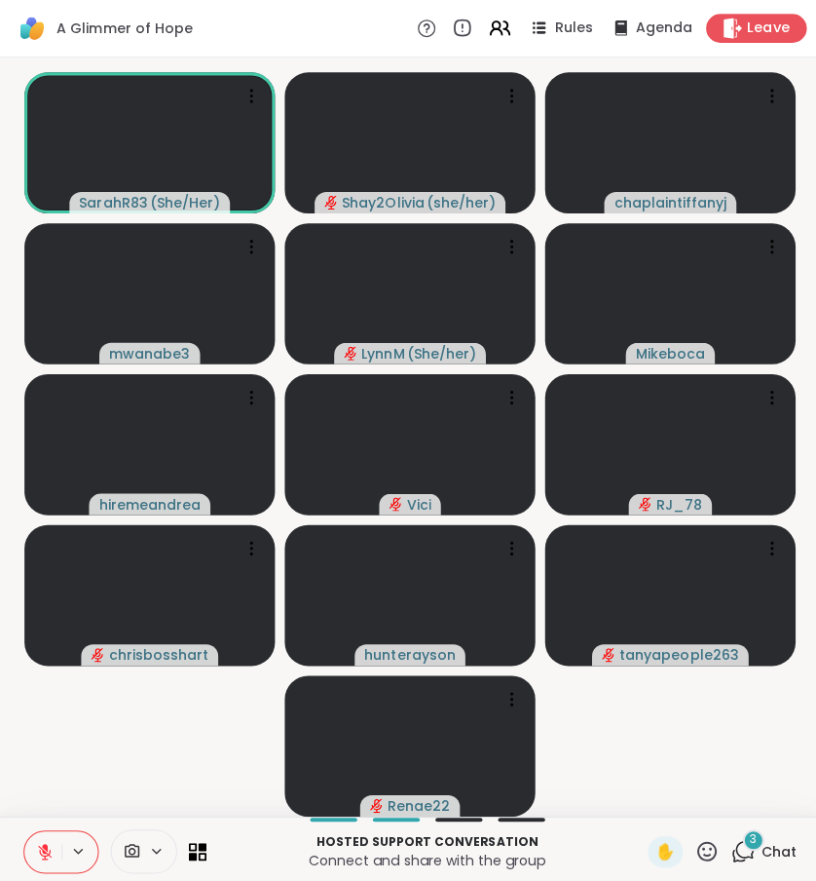
click at [766, 33] on span "Leave" at bounding box center [765, 29] width 43 height 20
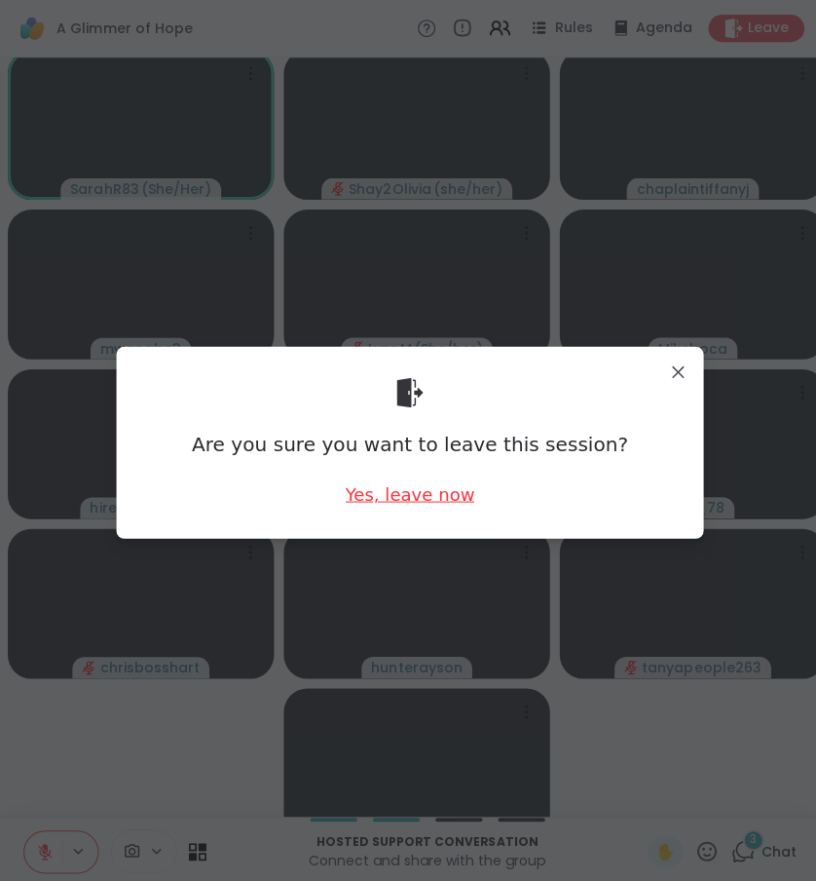
click at [451, 502] on div "Yes, leave now" at bounding box center [408, 491] width 129 height 24
click at [434, 495] on div "Yes, leave now" at bounding box center [408, 491] width 129 height 24
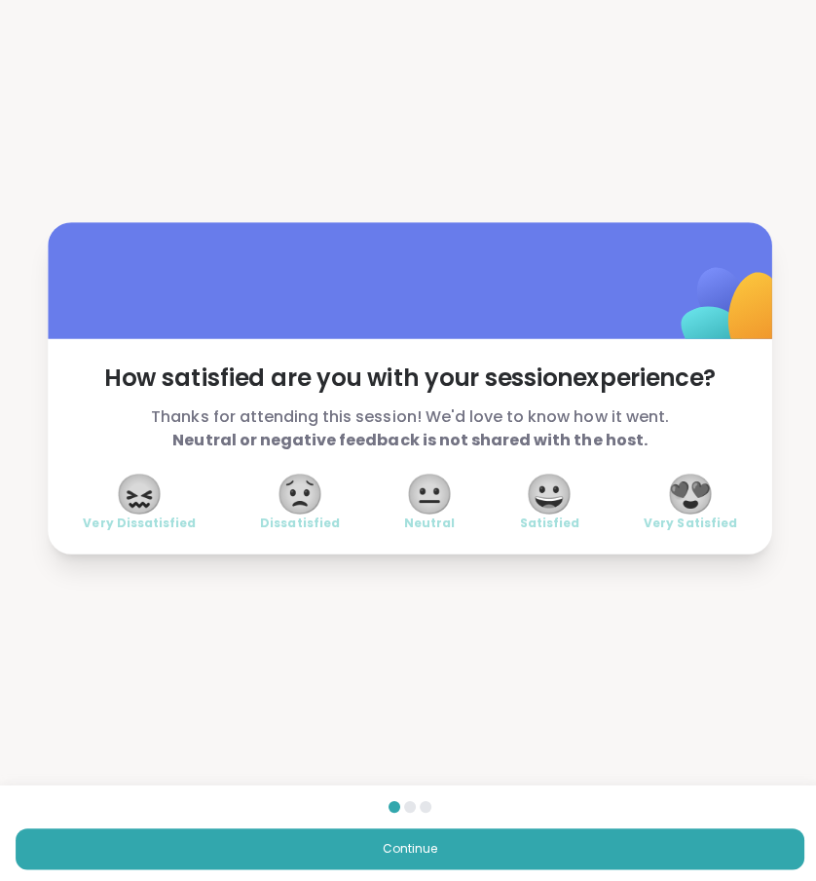
click at [662, 810] on div "Continue" at bounding box center [408, 830] width 816 height 99
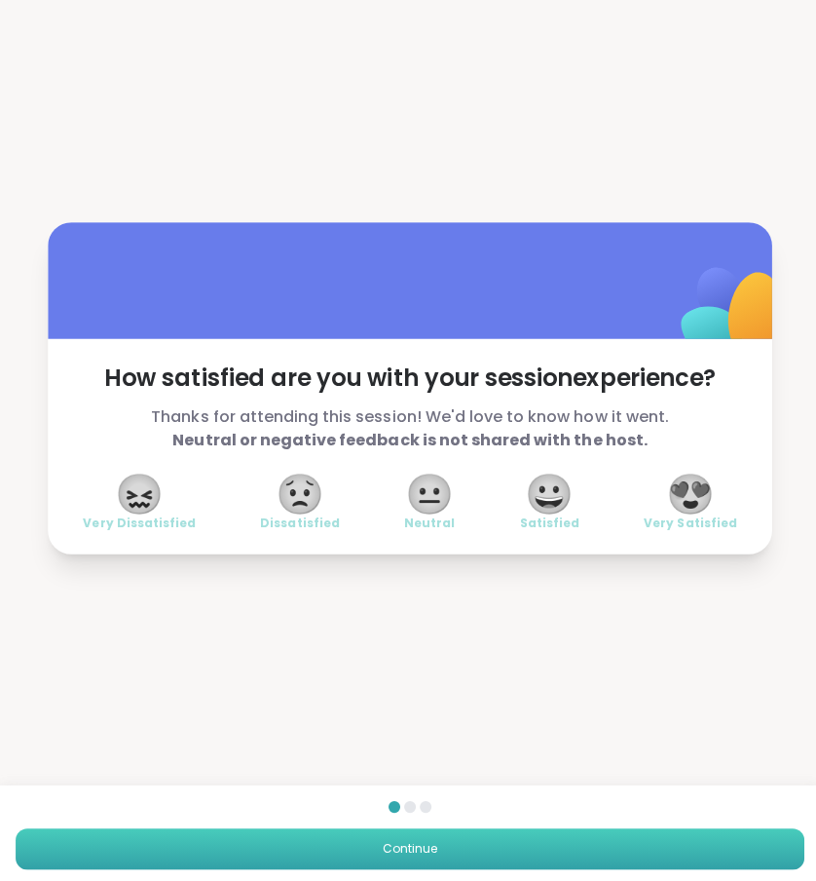
click at [595, 852] on button "Continue" at bounding box center [408, 844] width 785 height 41
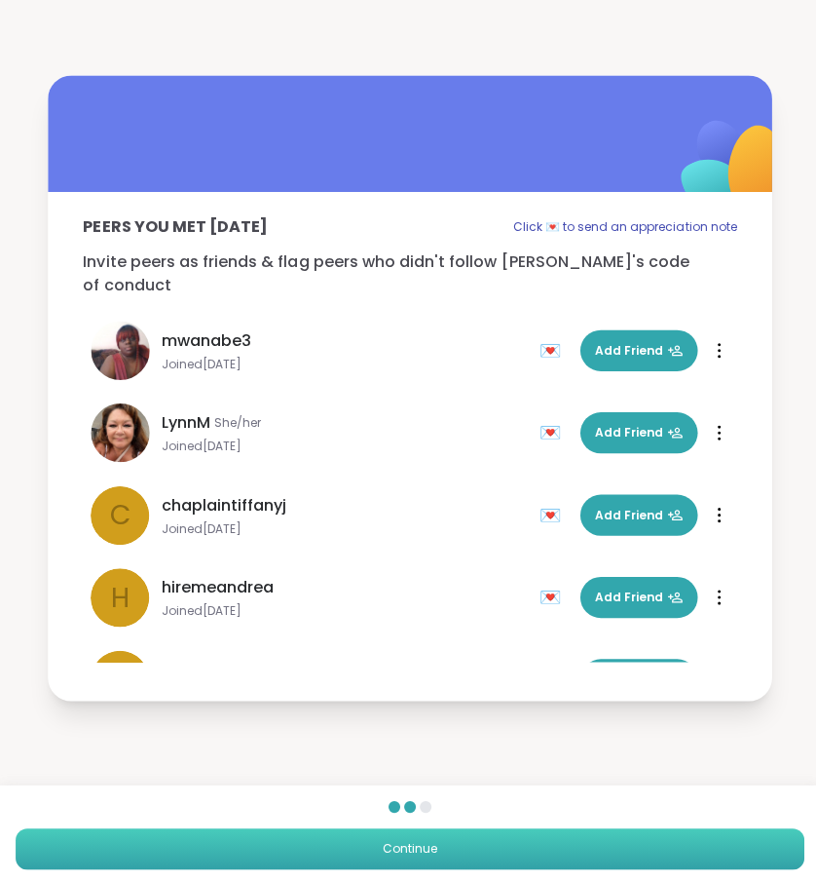
click at [595, 852] on button "Continue" at bounding box center [408, 844] width 785 height 41
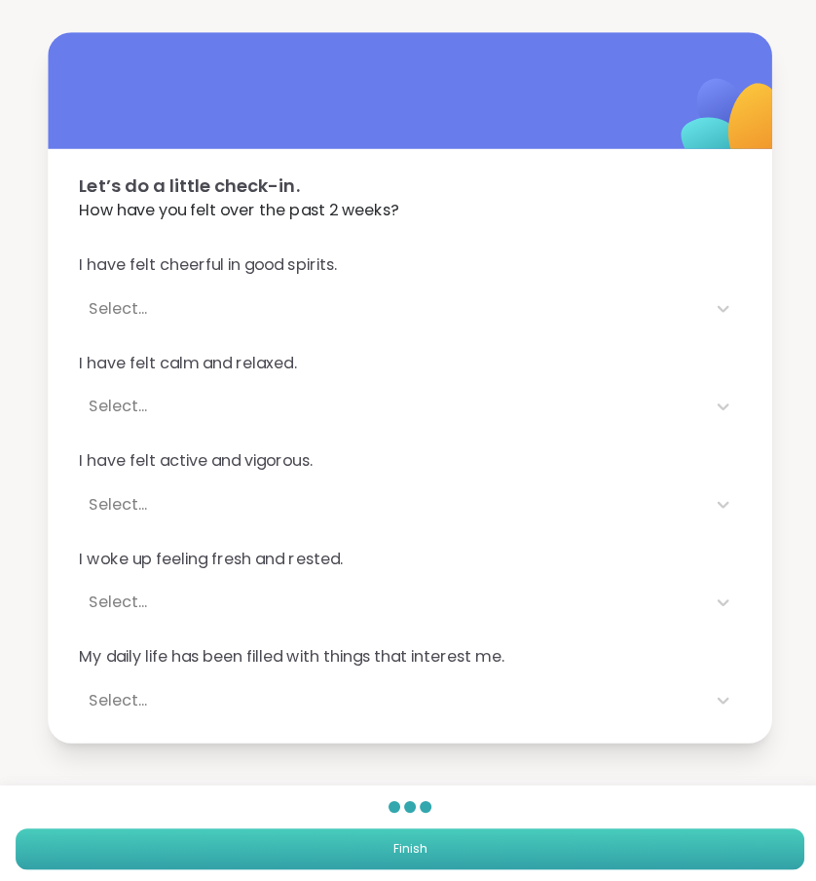
click at [595, 852] on button "Finish" at bounding box center [408, 844] width 785 height 41
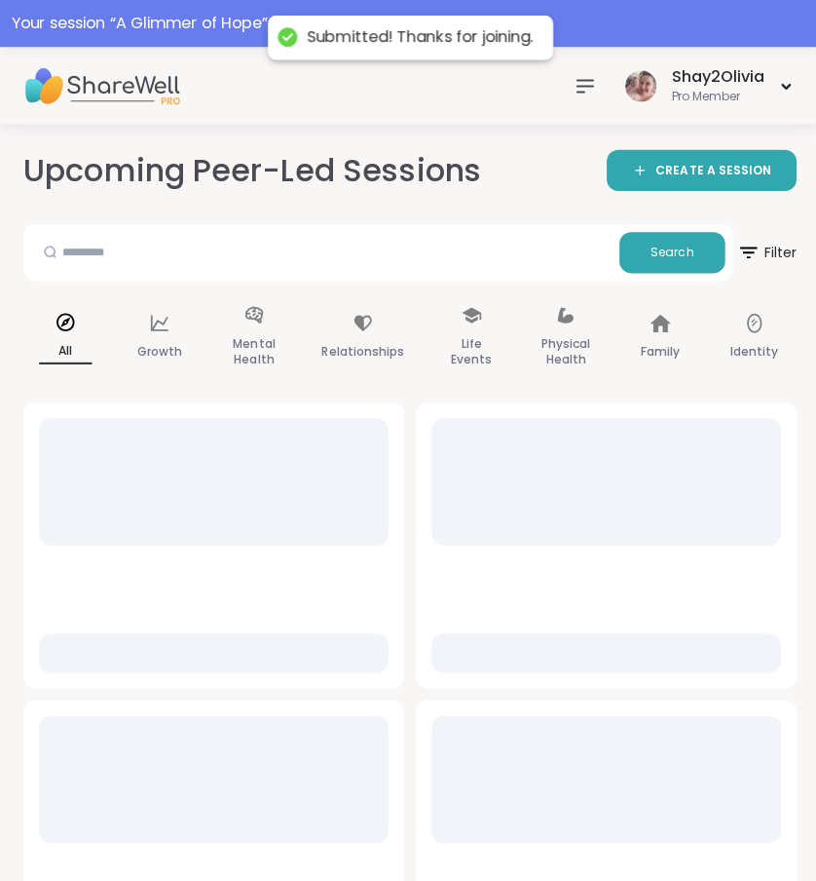
click at [575, 86] on icon at bounding box center [582, 85] width 23 height 23
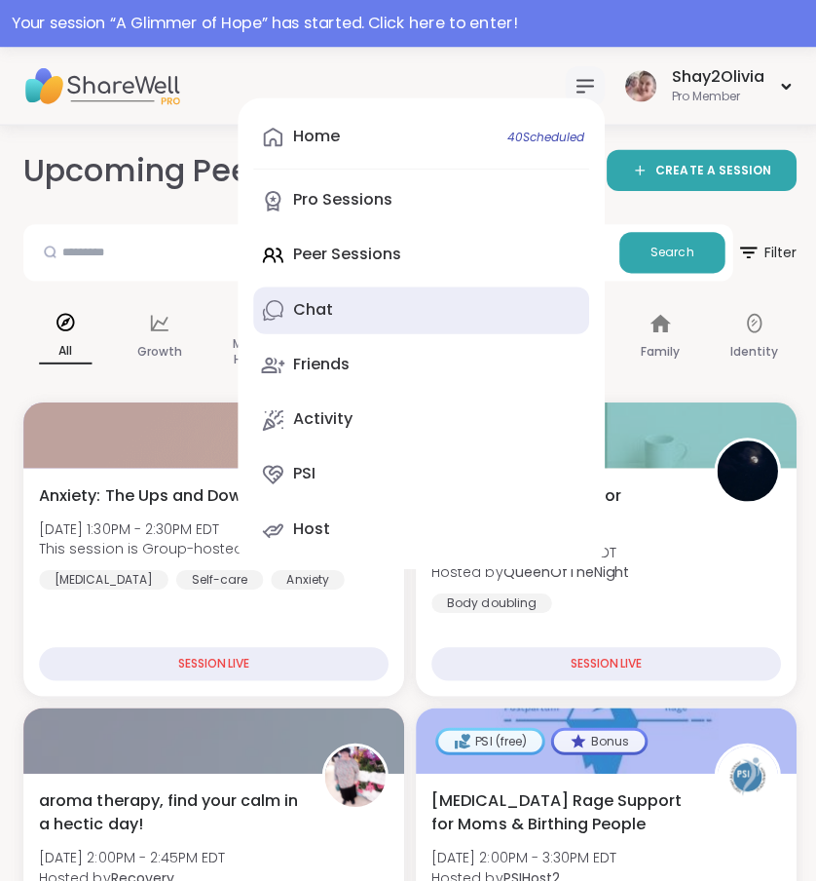
click at [389, 306] on link "Chat" at bounding box center [419, 308] width 334 height 47
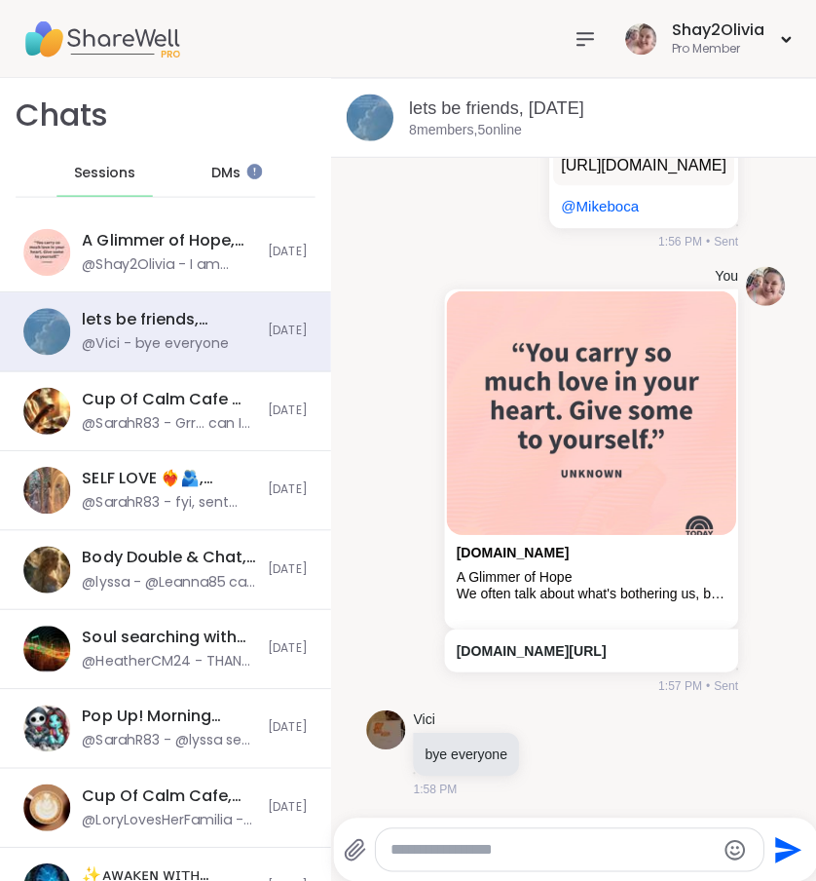
click at [580, 48] on icon at bounding box center [582, 38] width 23 height 23
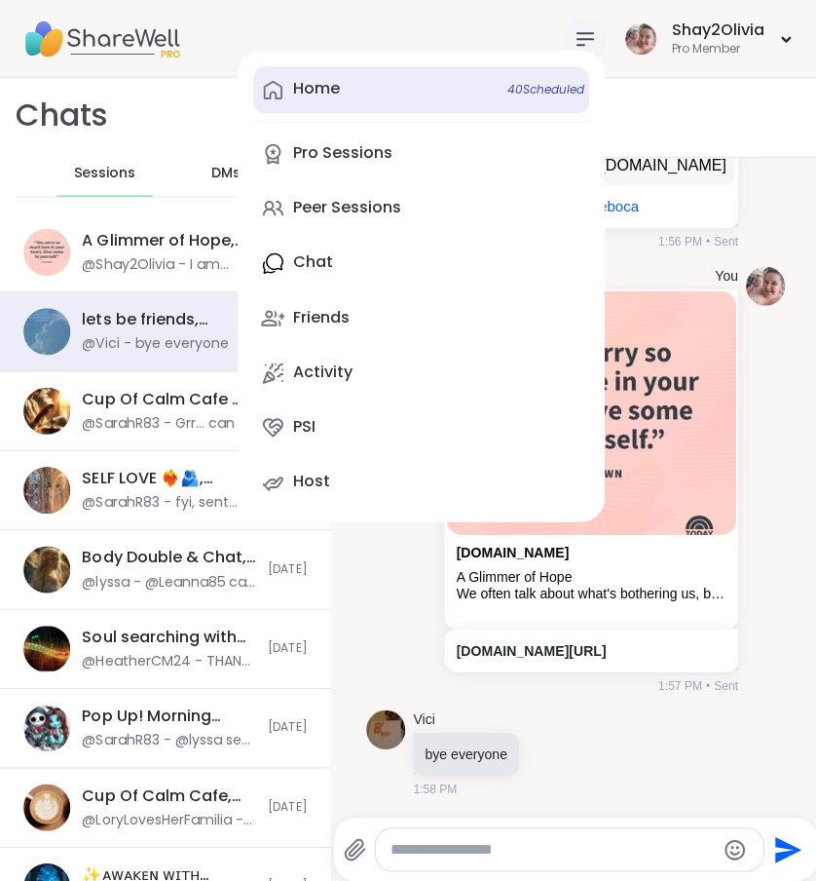
click at [490, 85] on link "Home 40 Scheduled" at bounding box center [419, 89] width 334 height 47
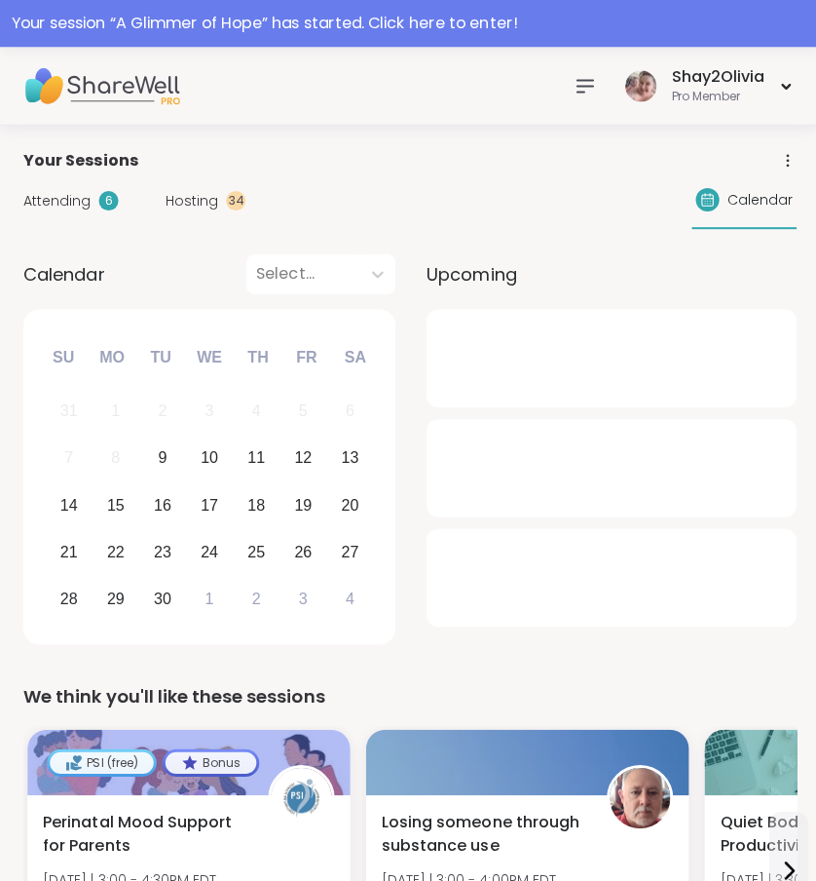
click at [201, 196] on span "Hosting" at bounding box center [191, 200] width 53 height 20
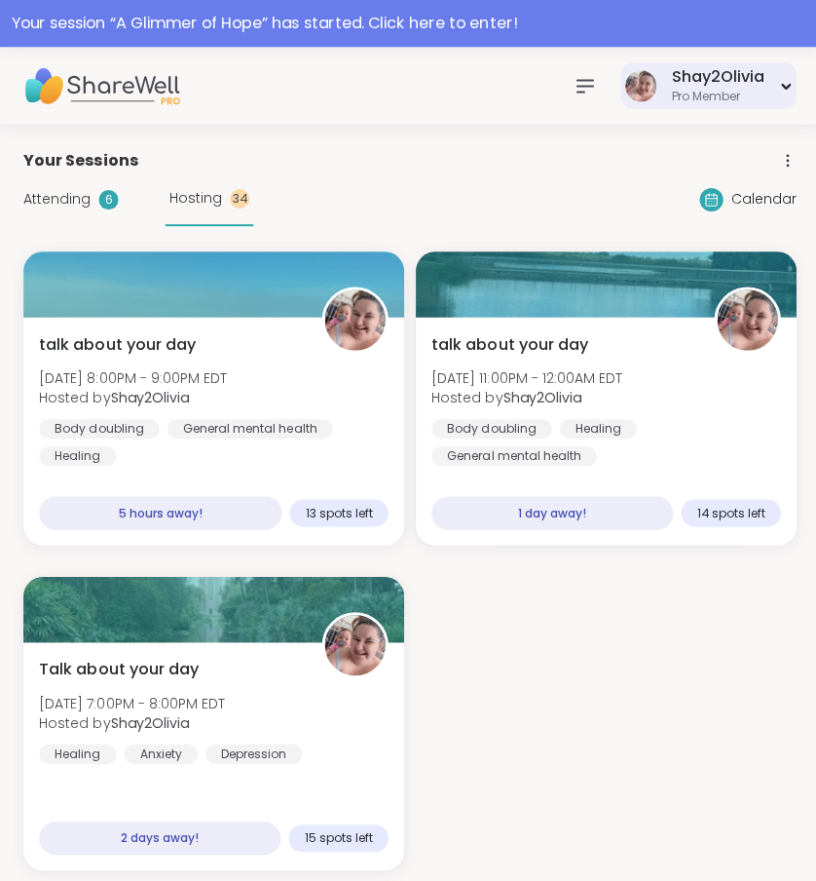
click at [673, 83] on div "Shay2Olivia" at bounding box center [714, 76] width 93 height 21
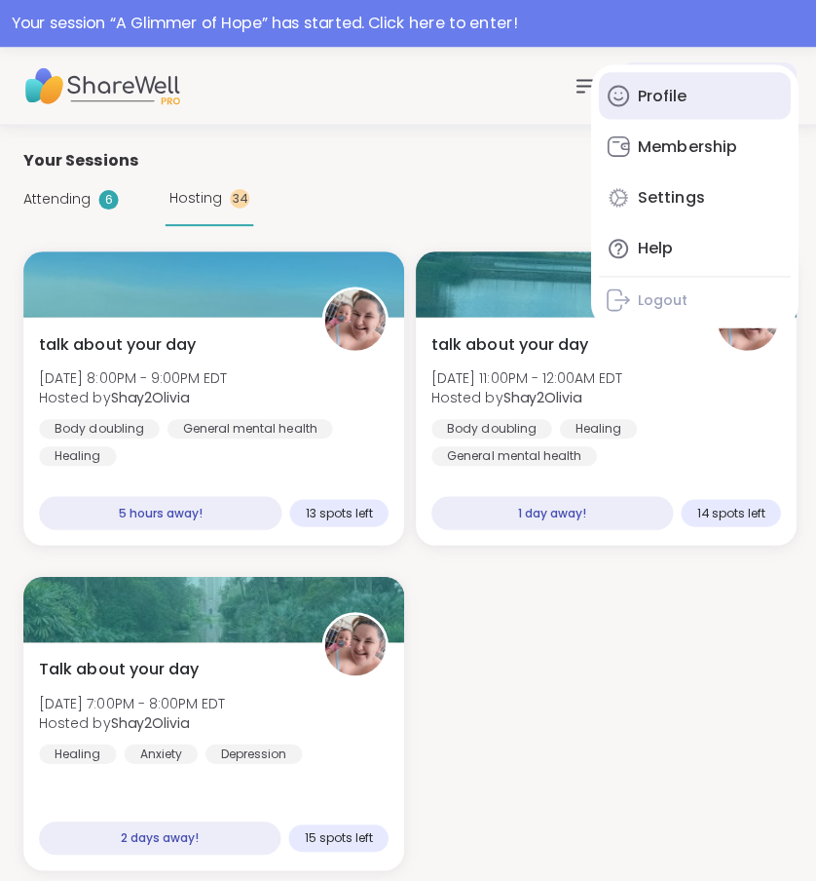
click at [685, 99] on link "Profile" at bounding box center [691, 95] width 191 height 47
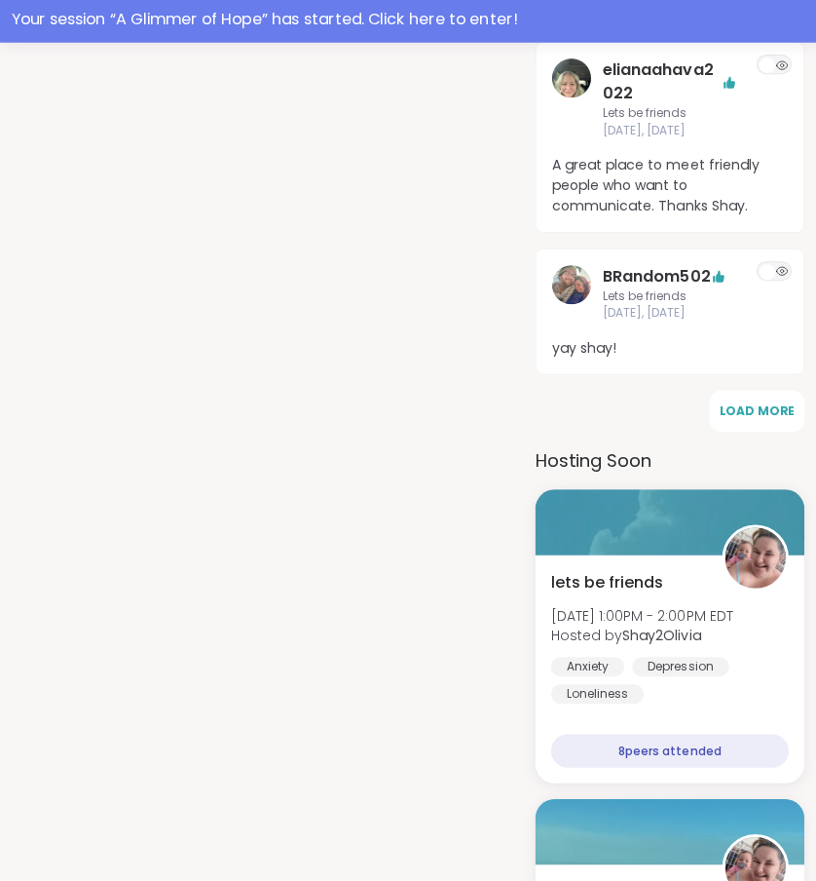
scroll to position [1375, 0]
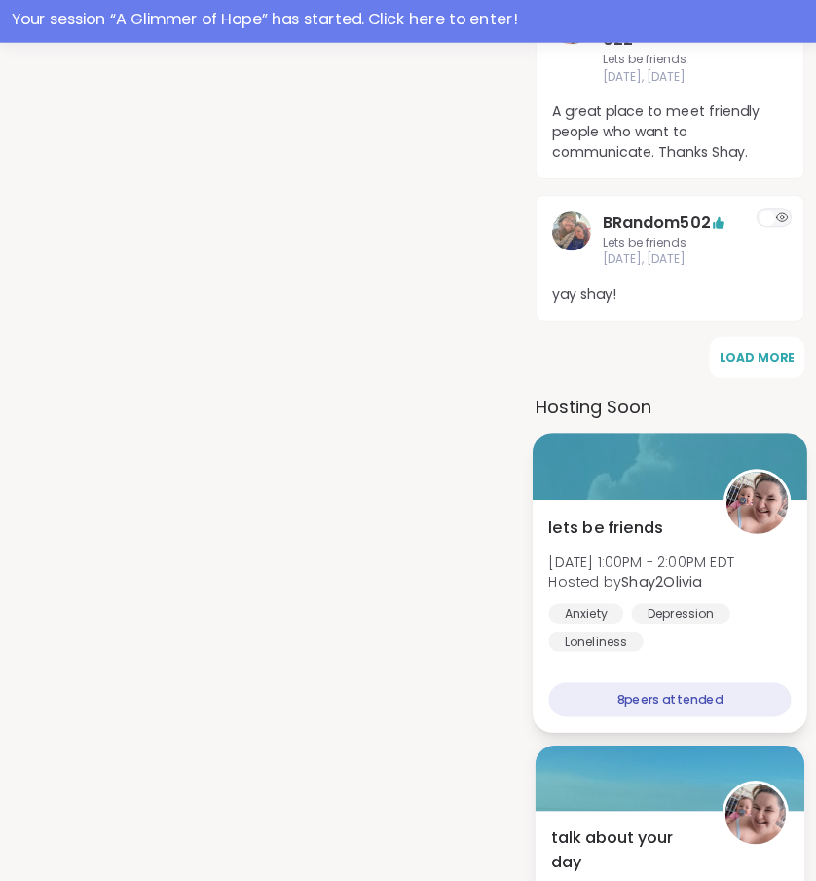
click at [652, 605] on div "Depression" at bounding box center [677, 614] width 98 height 19
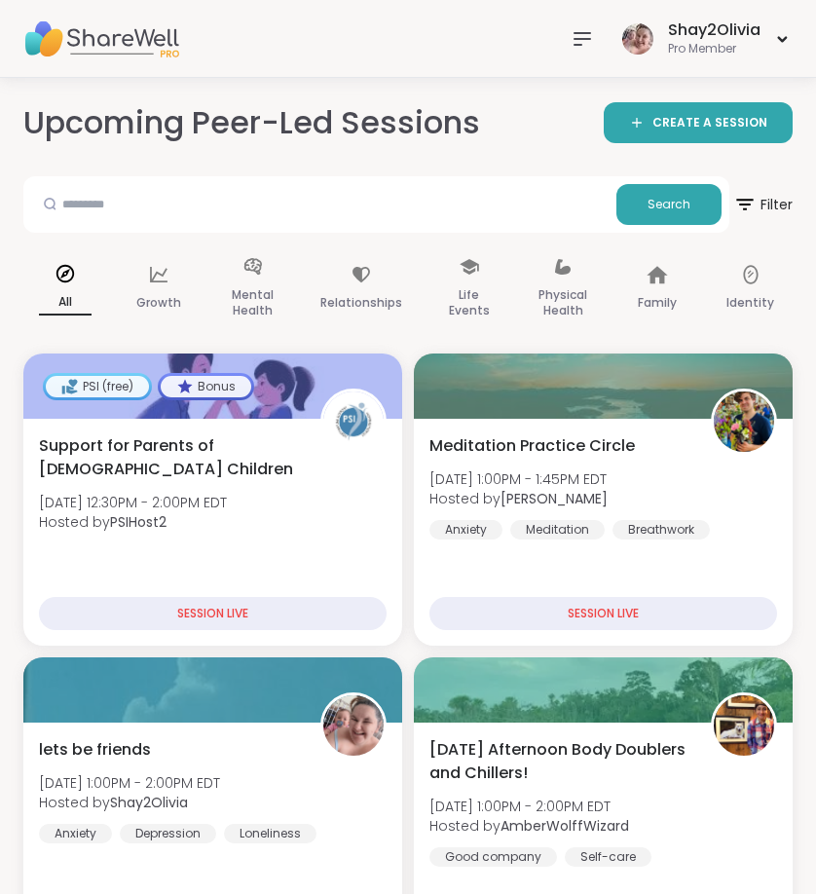
click at [586, 49] on icon at bounding box center [582, 38] width 23 height 23
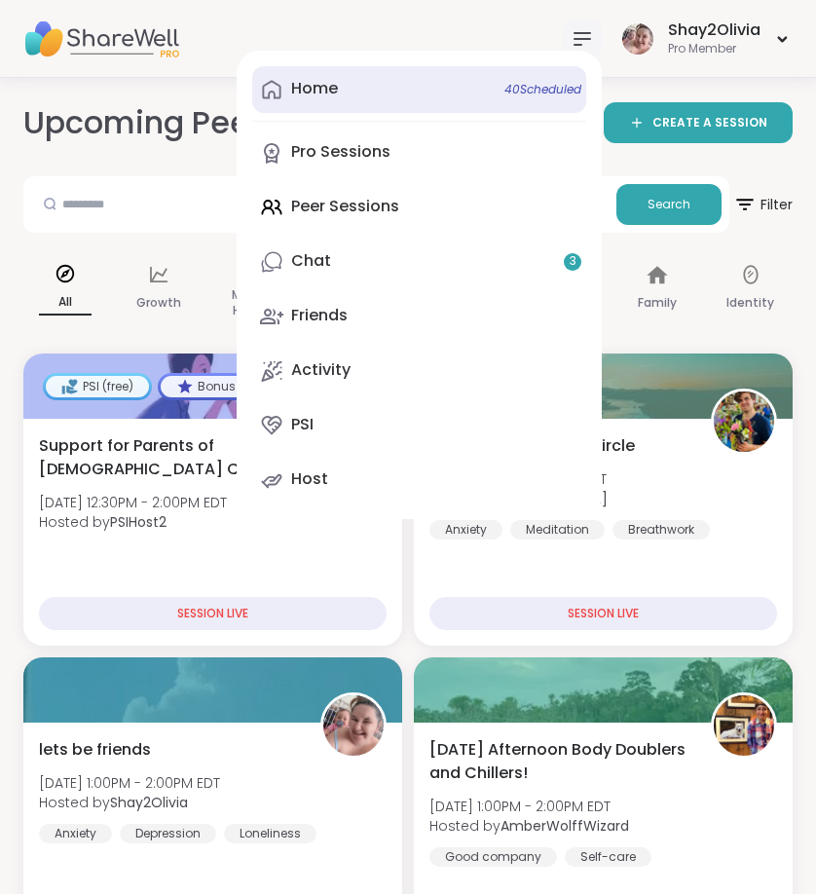
click at [362, 94] on link "Home 40 Scheduled" at bounding box center [419, 89] width 334 height 47
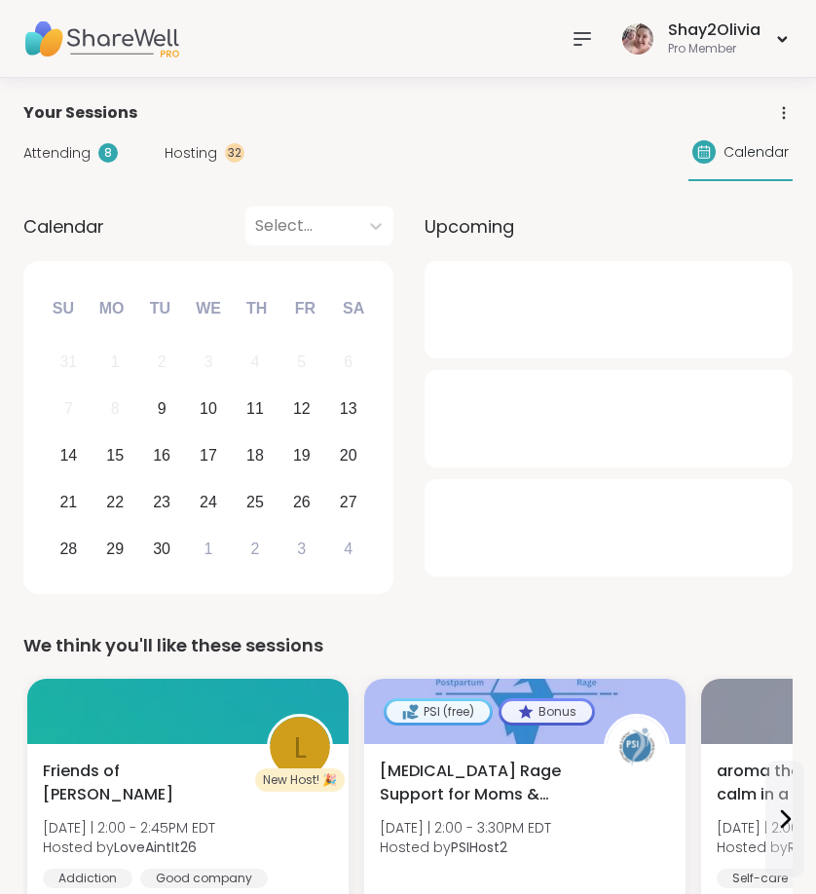
click at [219, 144] on div "Hosting 32" at bounding box center [205, 153] width 80 height 20
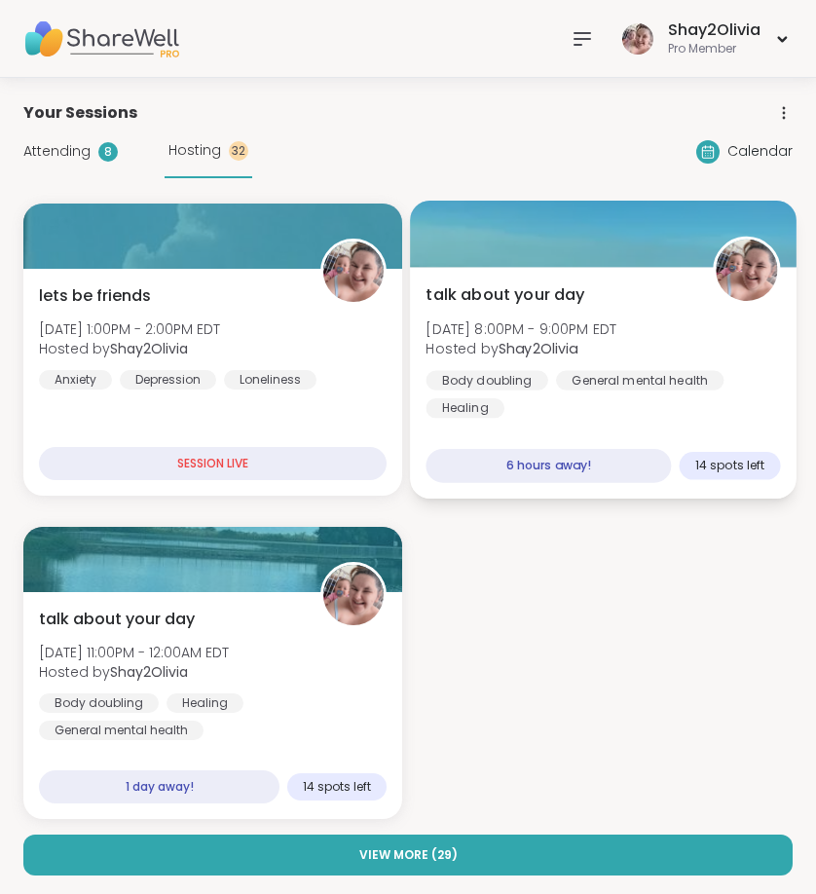
click at [564, 343] on b "Shay2Olivia" at bounding box center [539, 348] width 80 height 19
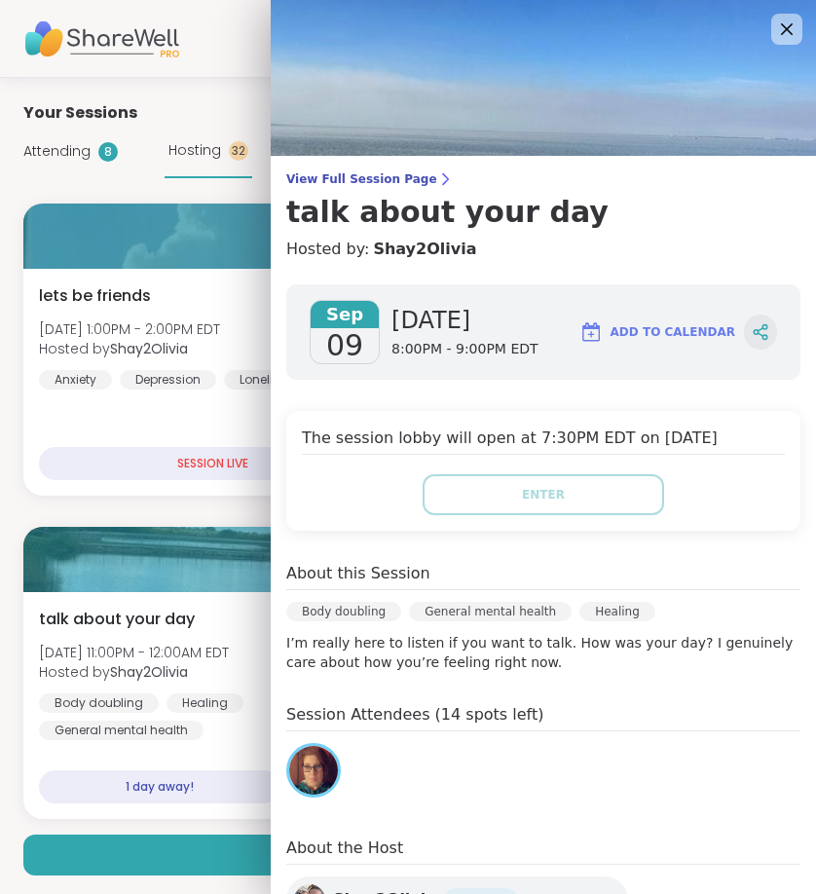
click at [754, 343] on div at bounding box center [760, 332] width 33 height 35
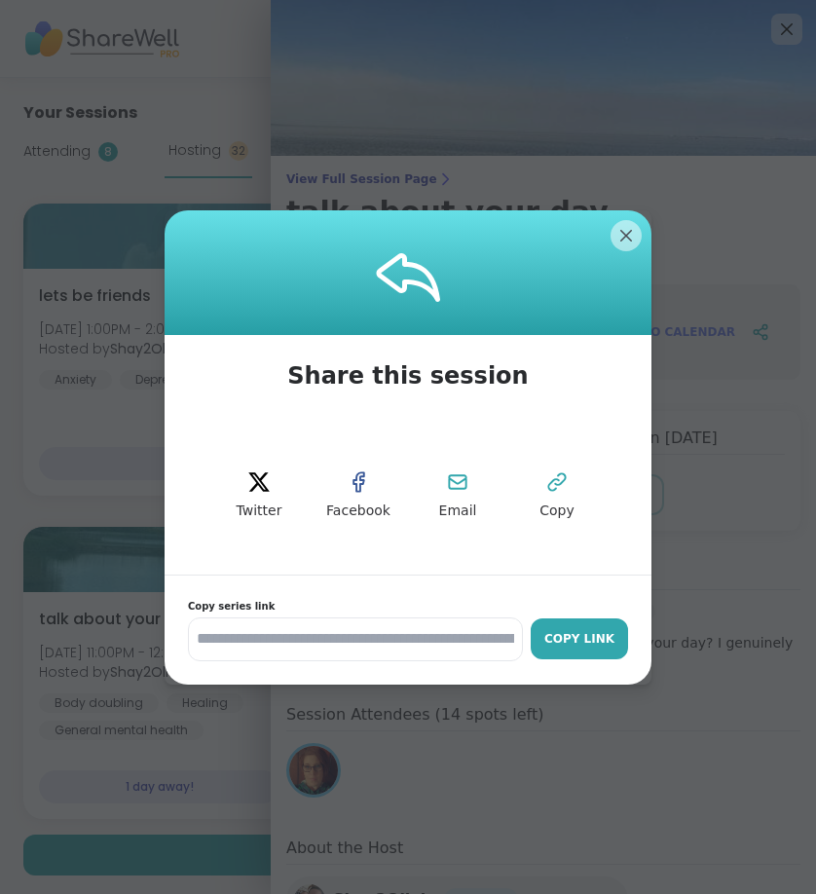
click at [598, 634] on div "Copy Link" at bounding box center [580, 639] width 78 height 18
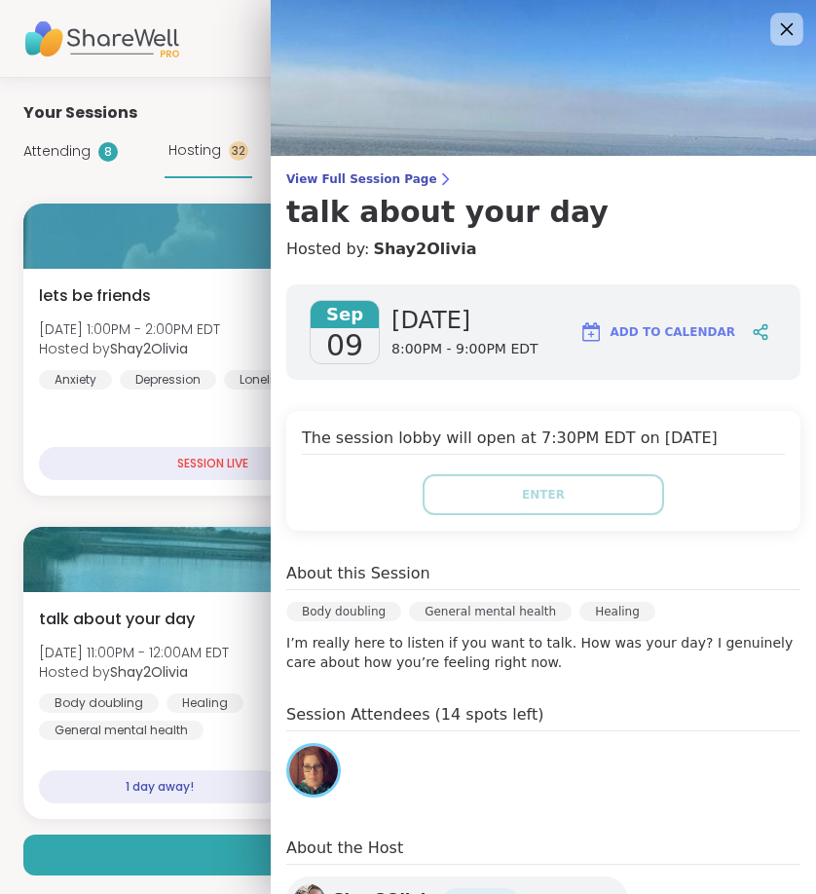
click at [777, 40] on icon at bounding box center [786, 29] width 24 height 24
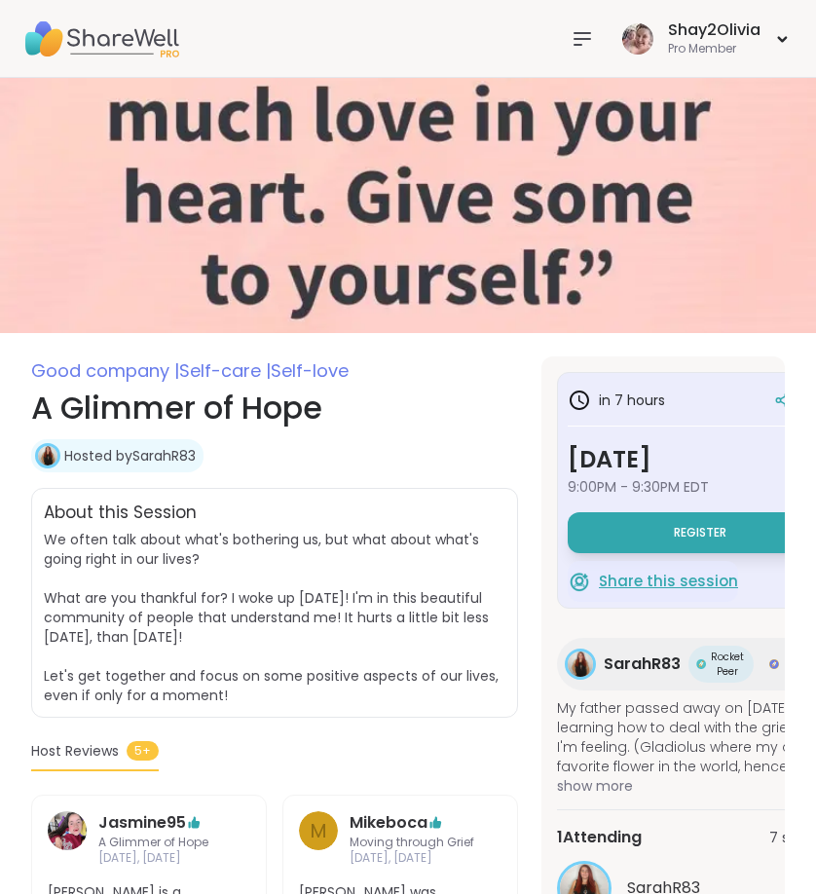
scroll to position [0, 10]
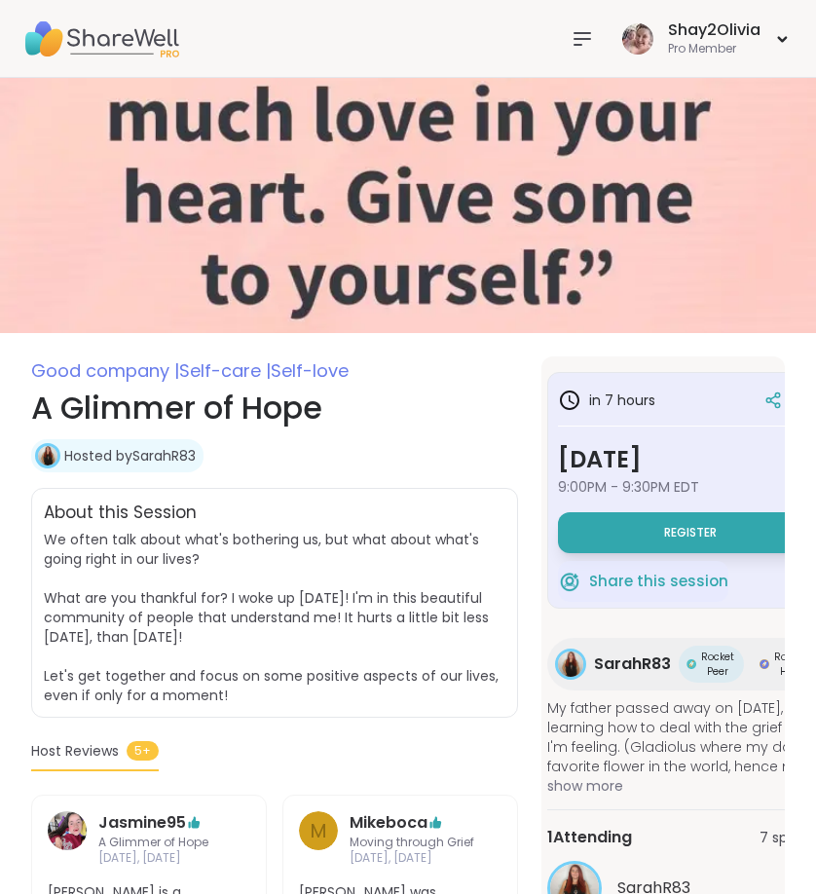
click at [586, 49] on icon at bounding box center [582, 38] width 23 height 23
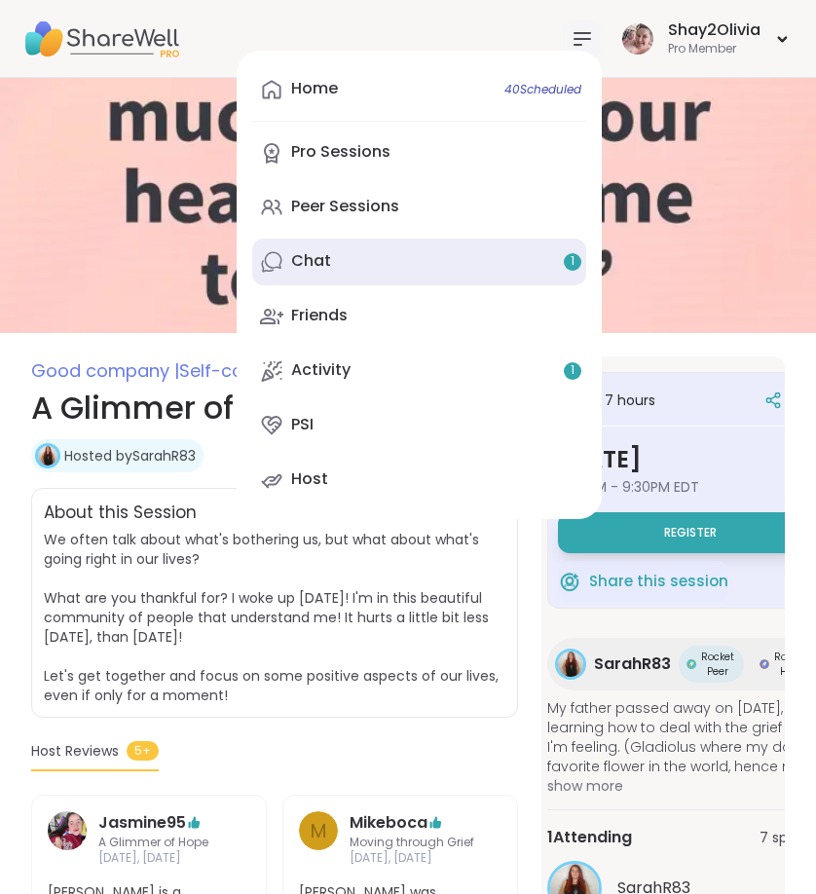
click at [344, 269] on link "Chat 1" at bounding box center [419, 262] width 334 height 47
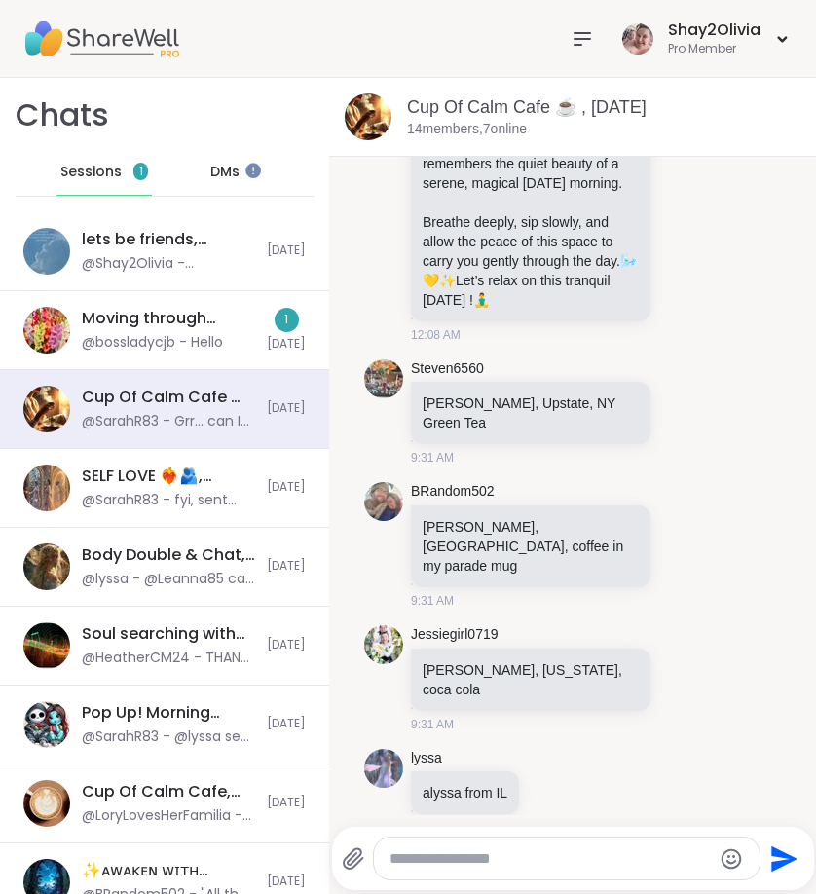
scroll to position [772, 0]
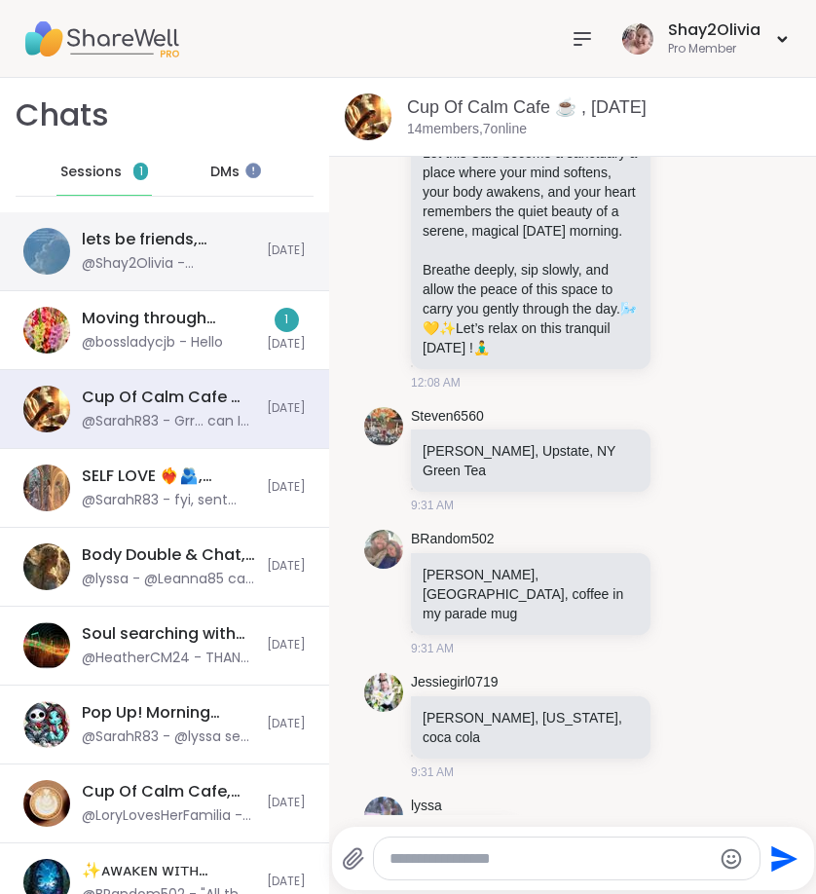
click at [184, 250] on div "lets be friends, Sep 09 @Shay2Olivia - @Mikeboca" at bounding box center [168, 251] width 173 height 45
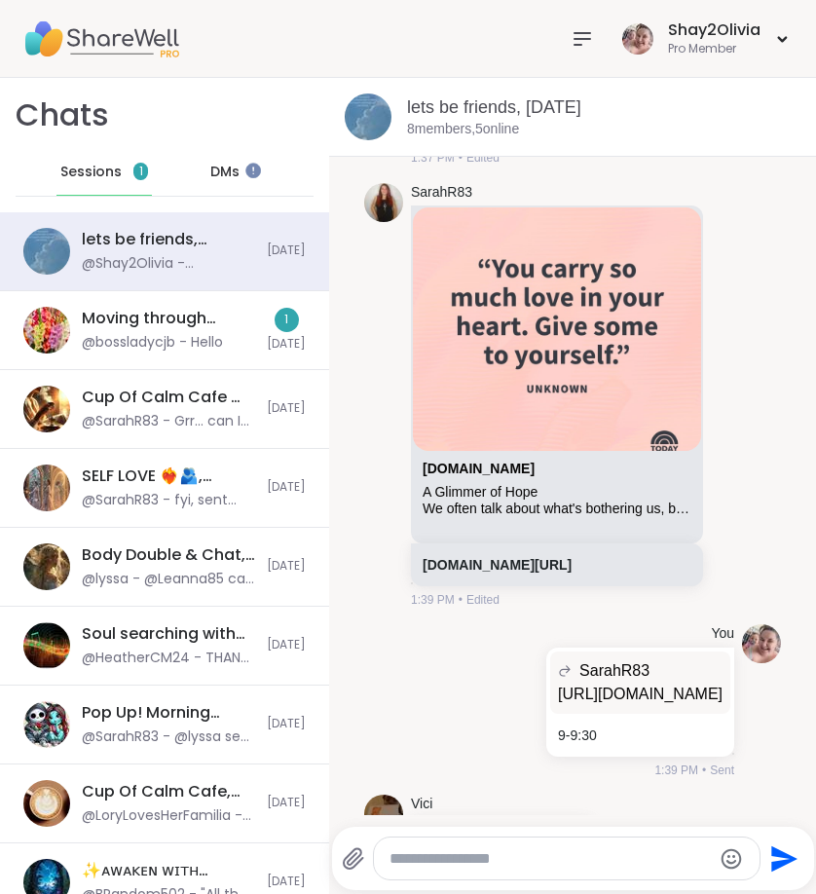
scroll to position [5930, 0]
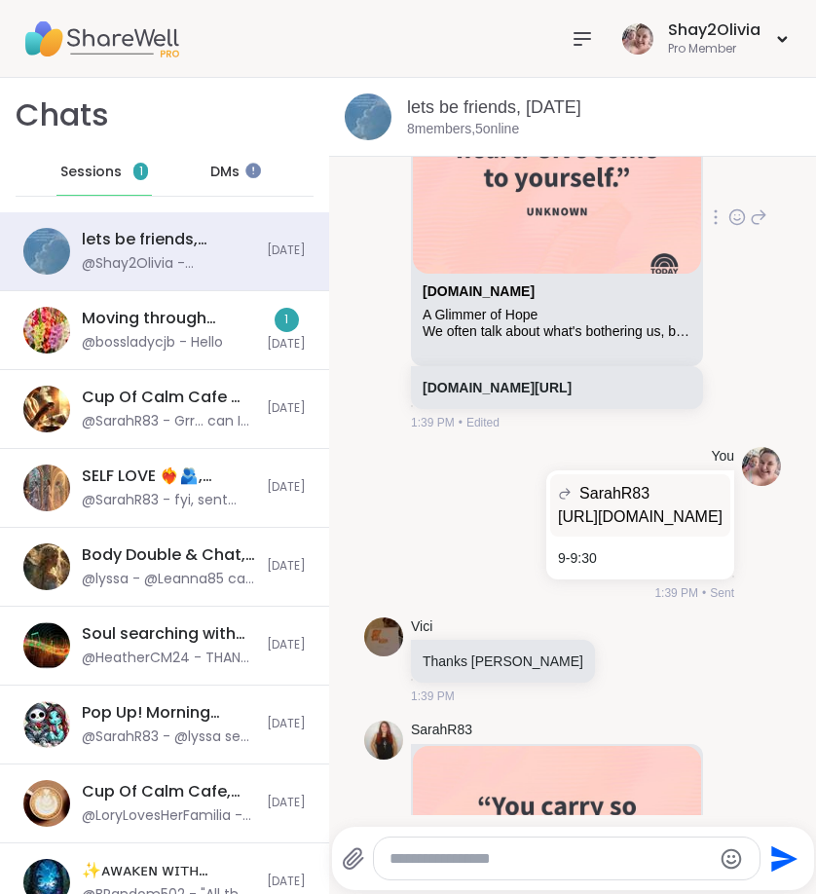
click at [498, 340] on div "We often talk about what's bothering us, but what about what's going right in o…" at bounding box center [557, 331] width 269 height 17
click at [499, 299] on link "[DOMAIN_NAME]" at bounding box center [479, 291] width 112 height 16
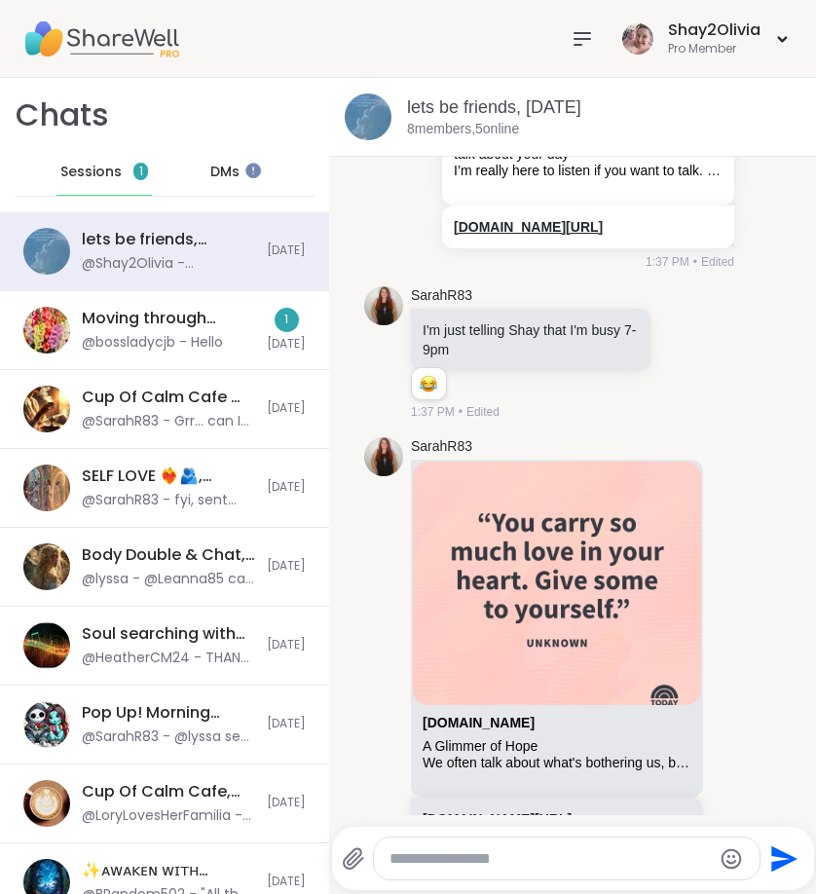
scroll to position [5955, 0]
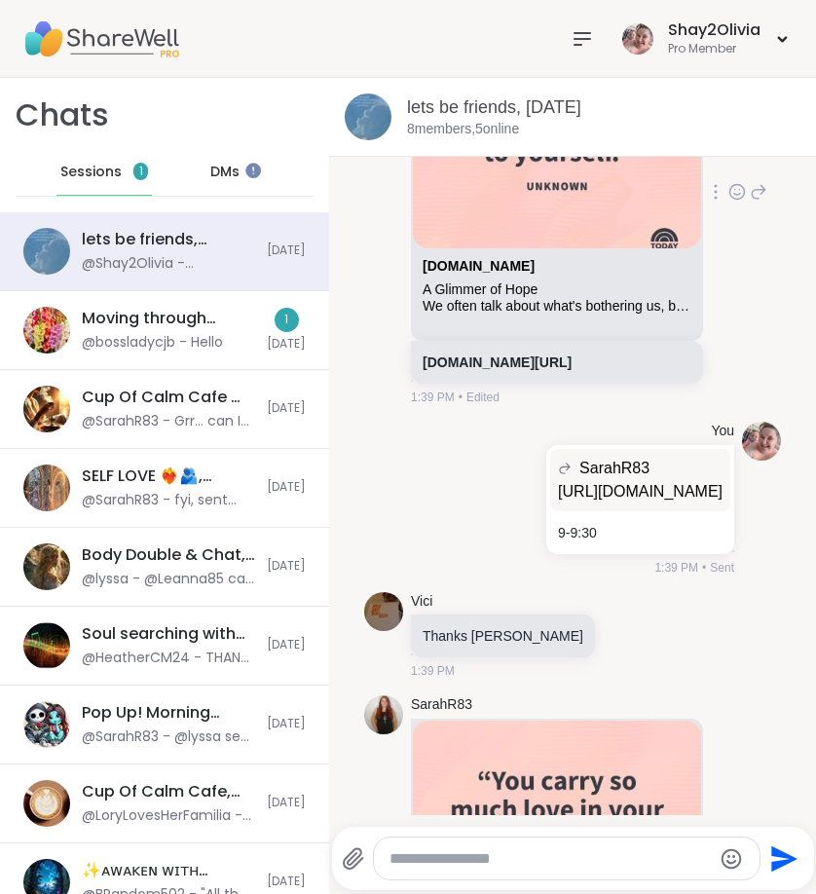
click at [507, 315] on div "We often talk about what's bothering us, but what about what's going right in o…" at bounding box center [557, 306] width 269 height 17
click at [505, 274] on link "[DOMAIN_NAME]" at bounding box center [479, 266] width 112 height 16
click at [493, 863] on textarea "Type your message" at bounding box center [551, 858] width 322 height 19
paste textarea "**********"
type textarea "**********"
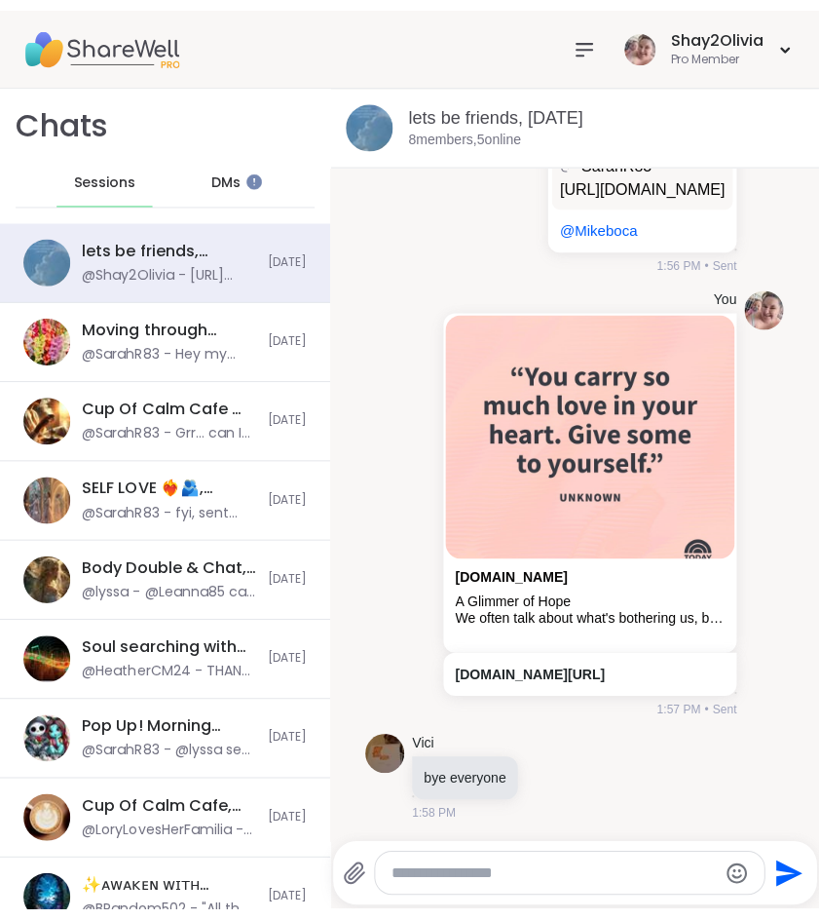
scroll to position [8271, 0]
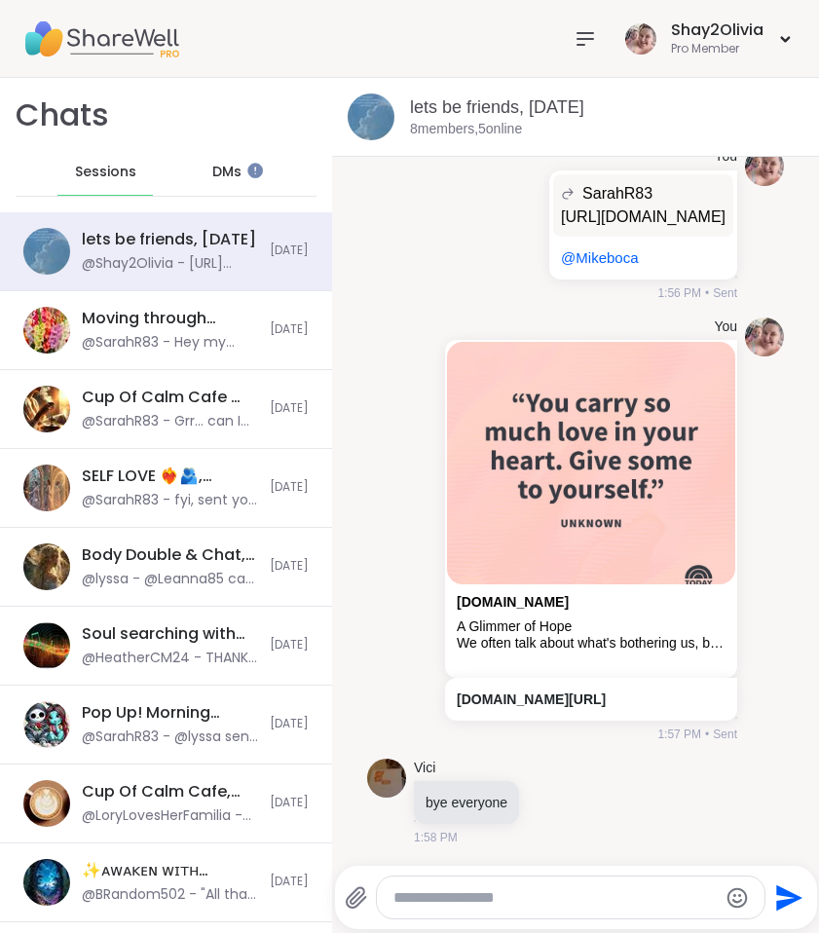
click at [599, 36] on div at bounding box center [585, 38] width 39 height 39
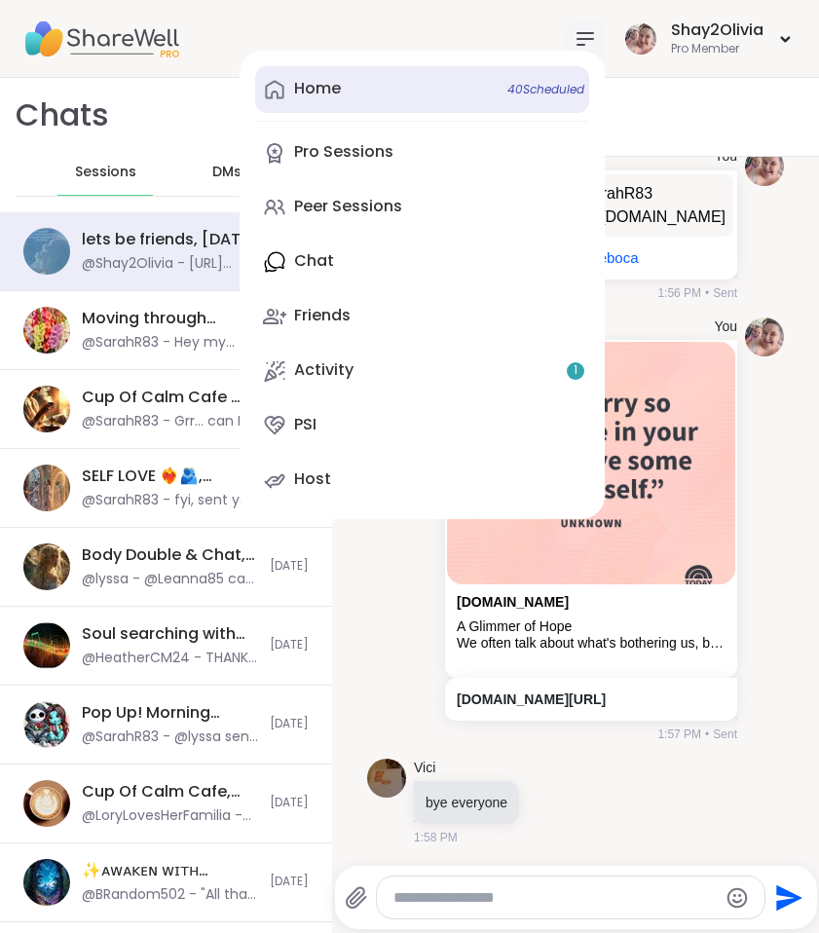
click at [387, 112] on link "Home 40 Scheduled" at bounding box center [422, 89] width 334 height 47
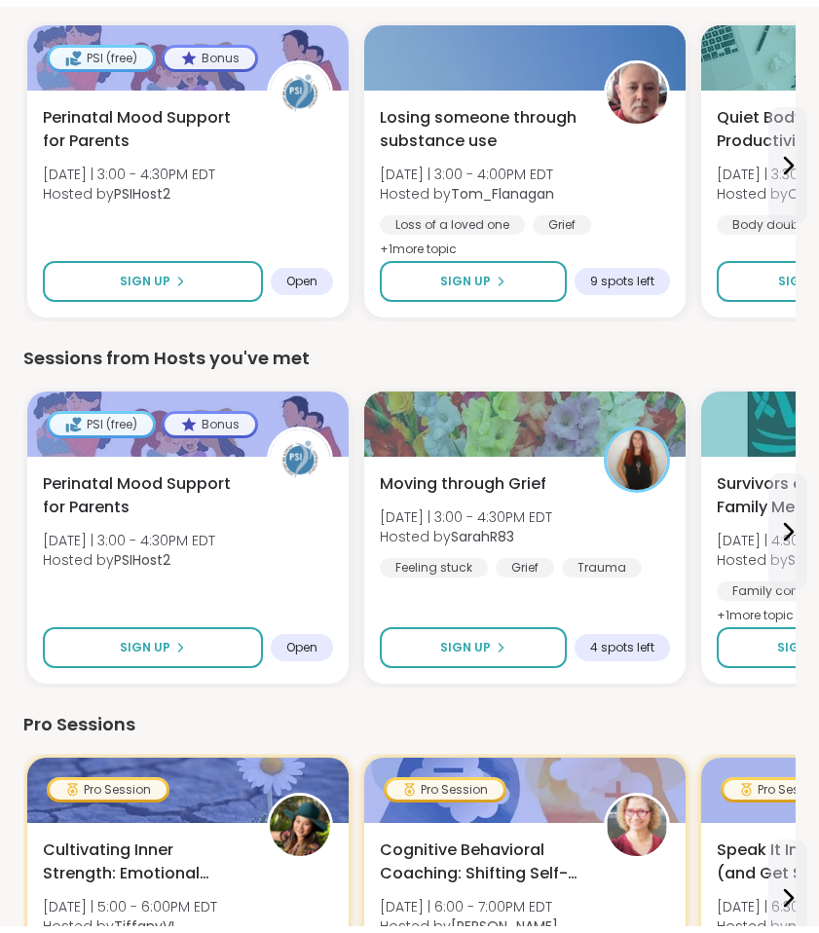
scroll to position [784, 0]
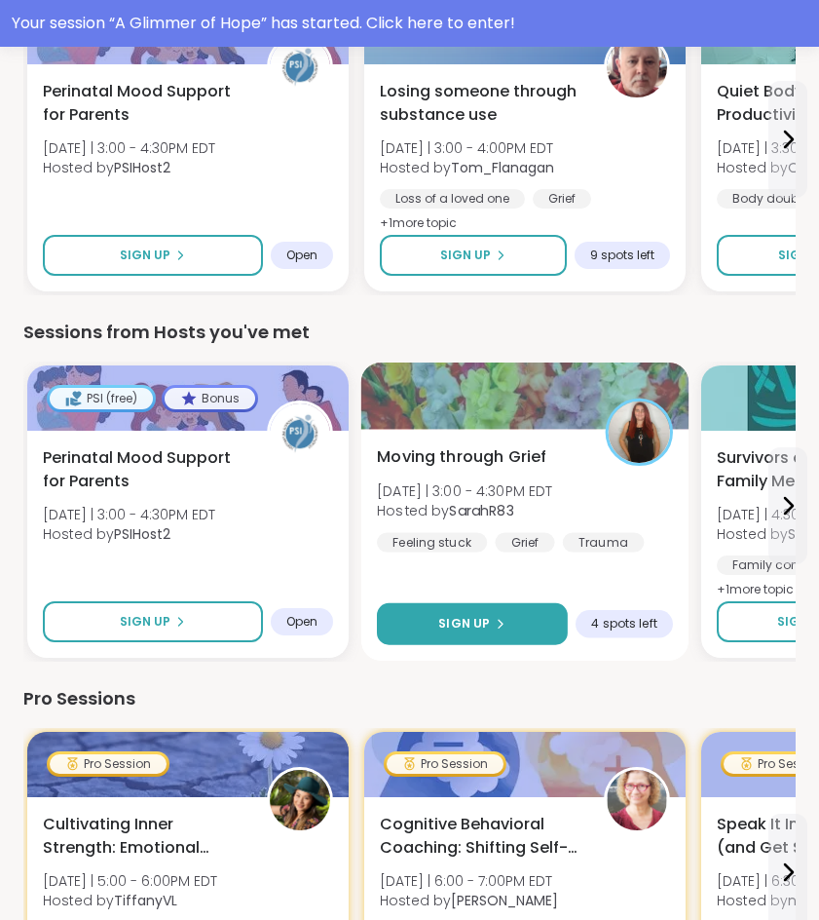
click at [461, 614] on button "Sign Up" at bounding box center [472, 624] width 191 height 42
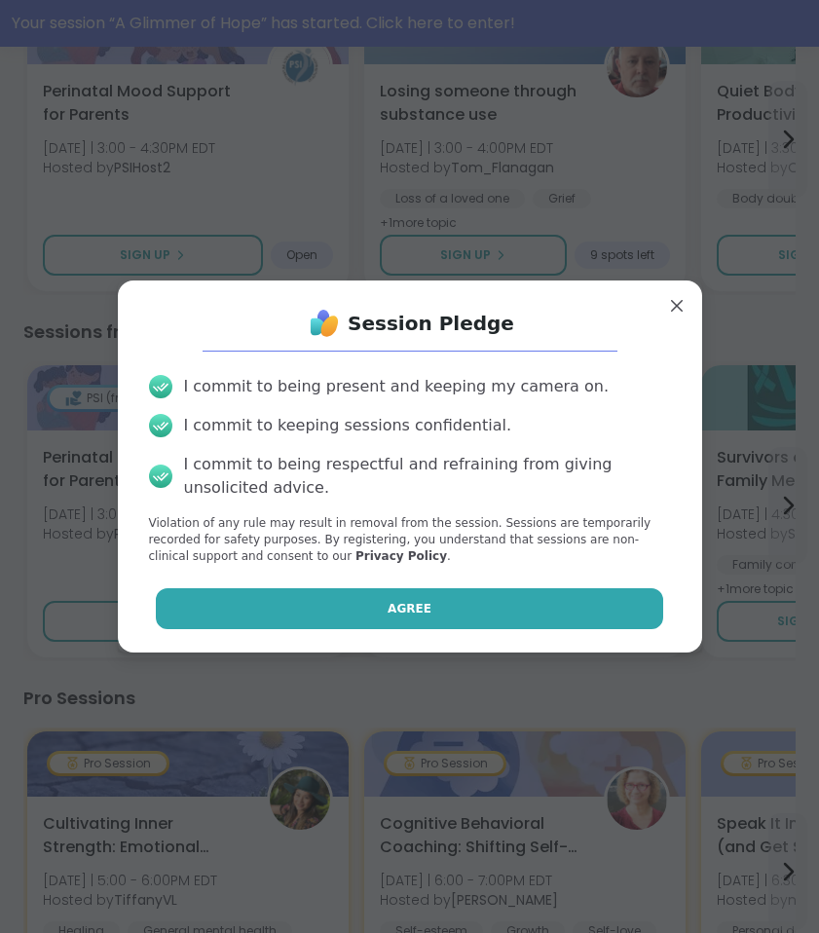
click at [498, 595] on button "Agree" at bounding box center [409, 608] width 507 height 41
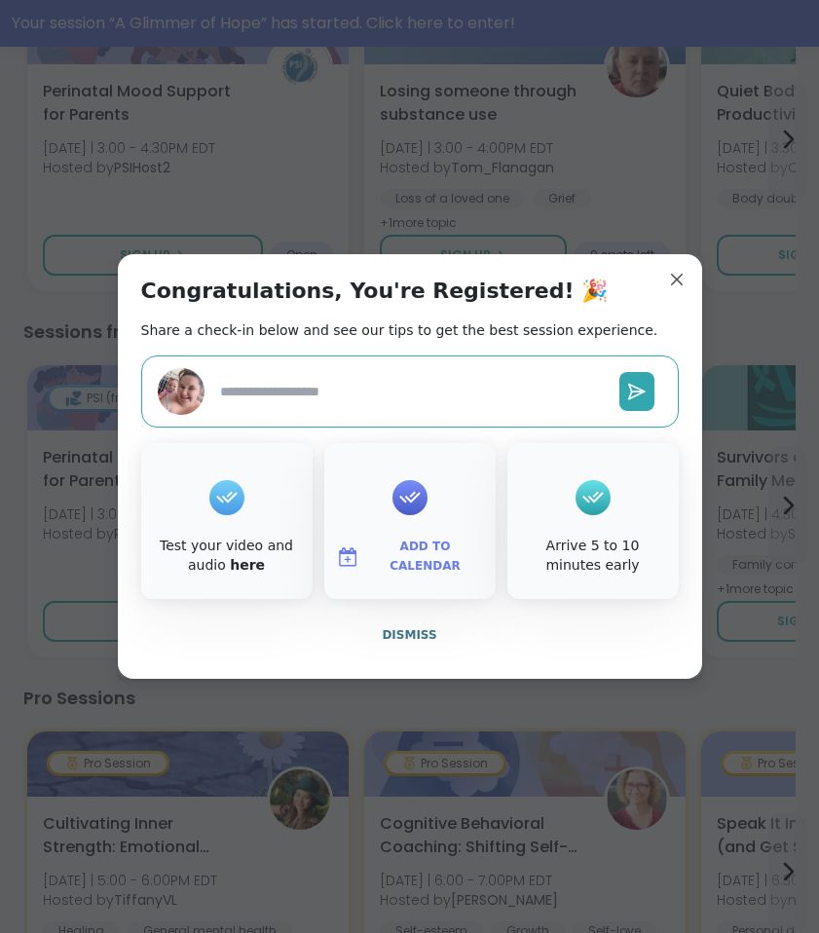
type textarea "*"
click at [431, 628] on span "Dismiss" at bounding box center [409, 635] width 55 height 14
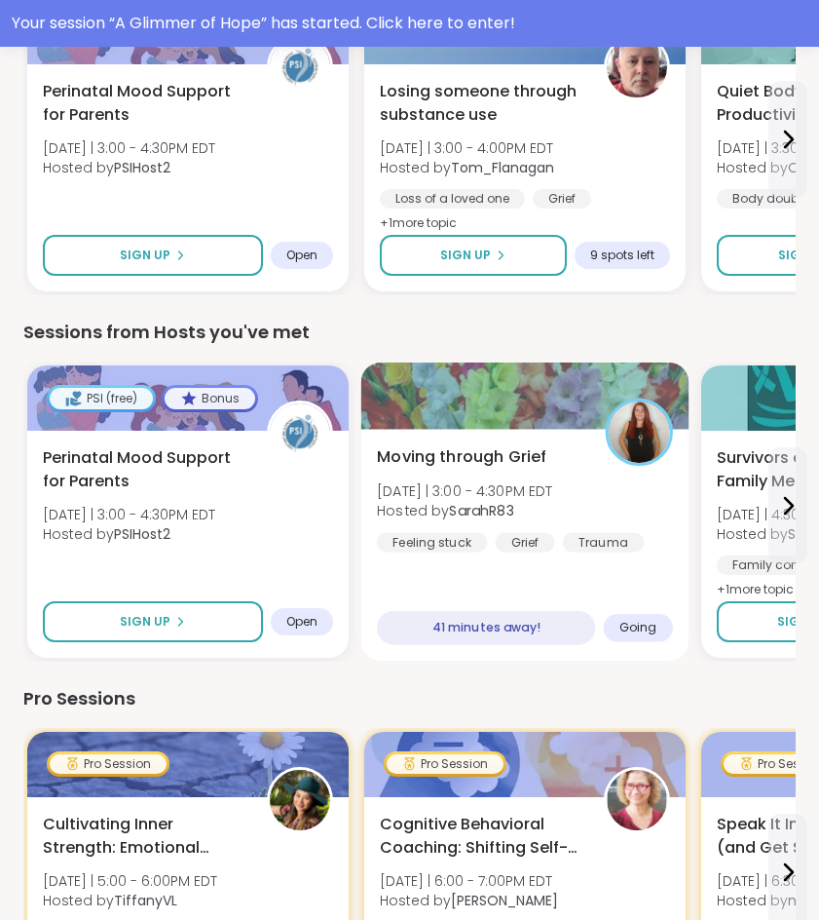
click at [622, 500] on div "Moving through Grief Tue 9/9 | 3:00 - 4:30PM EDT Hosted by SarahR83 Feeling stu…" at bounding box center [525, 498] width 296 height 107
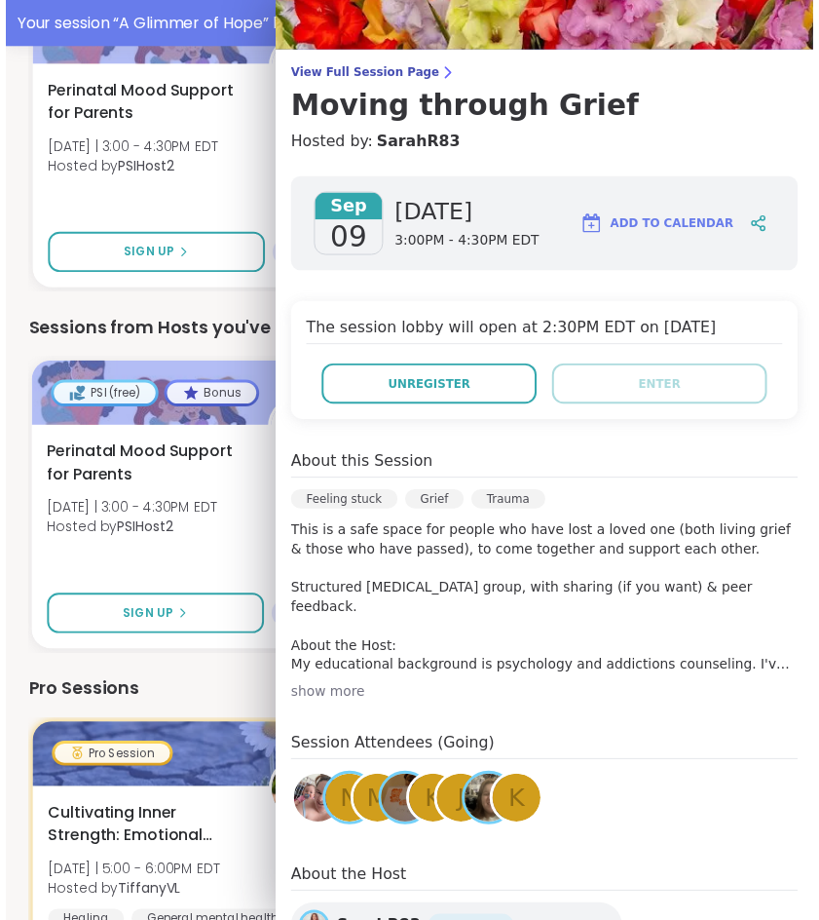
scroll to position [111, 0]
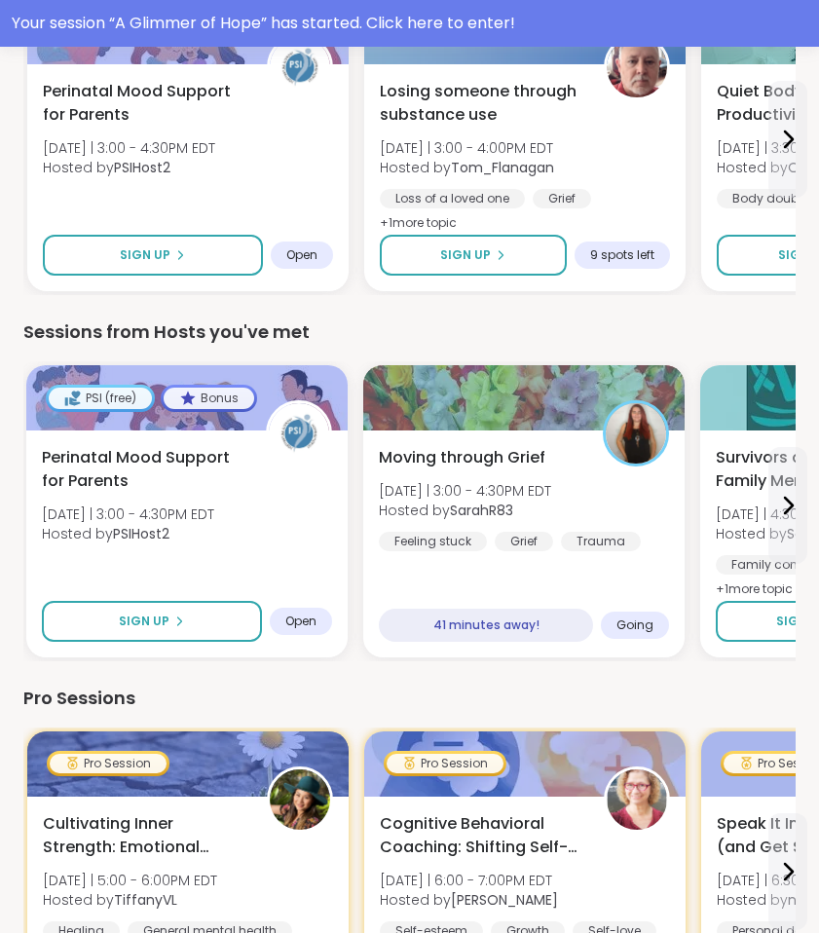
click at [231, 336] on div "Sessions from Hosts you've met" at bounding box center [409, 332] width 772 height 27
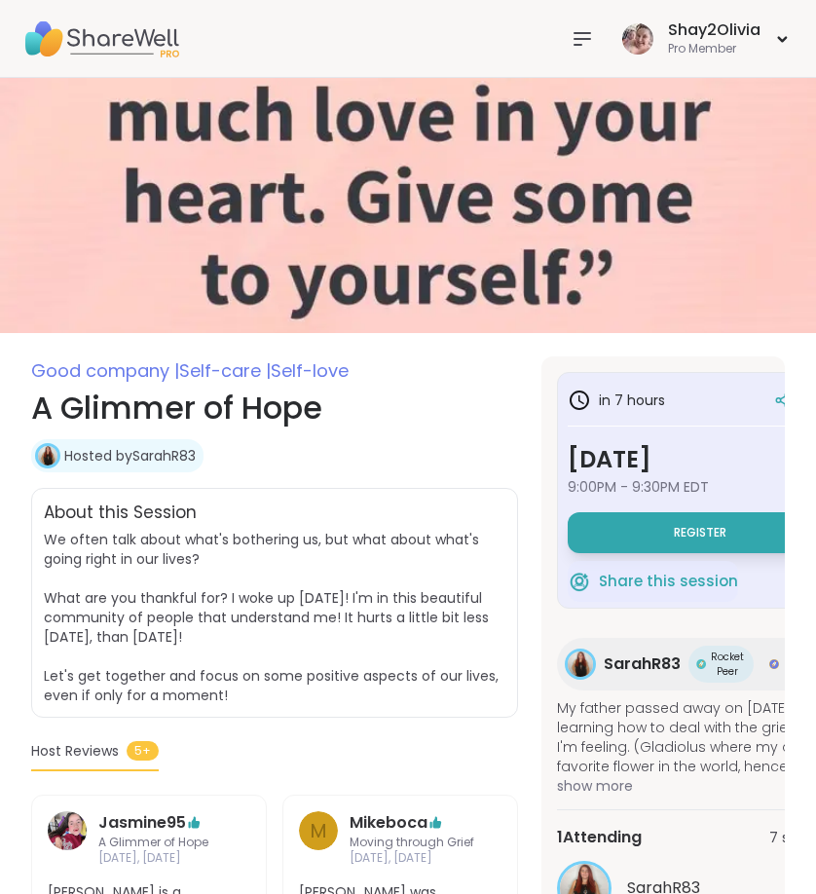
click at [577, 52] on div at bounding box center [582, 38] width 39 height 39
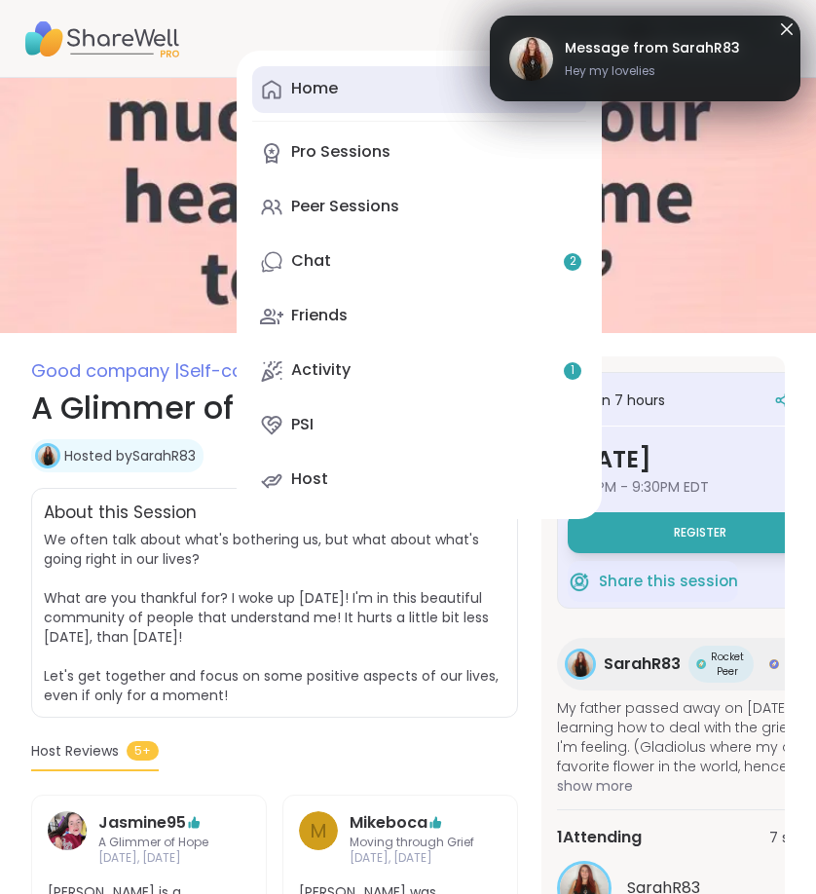
click at [333, 96] on div "Home 40 Scheduled" at bounding box center [314, 88] width 47 height 21
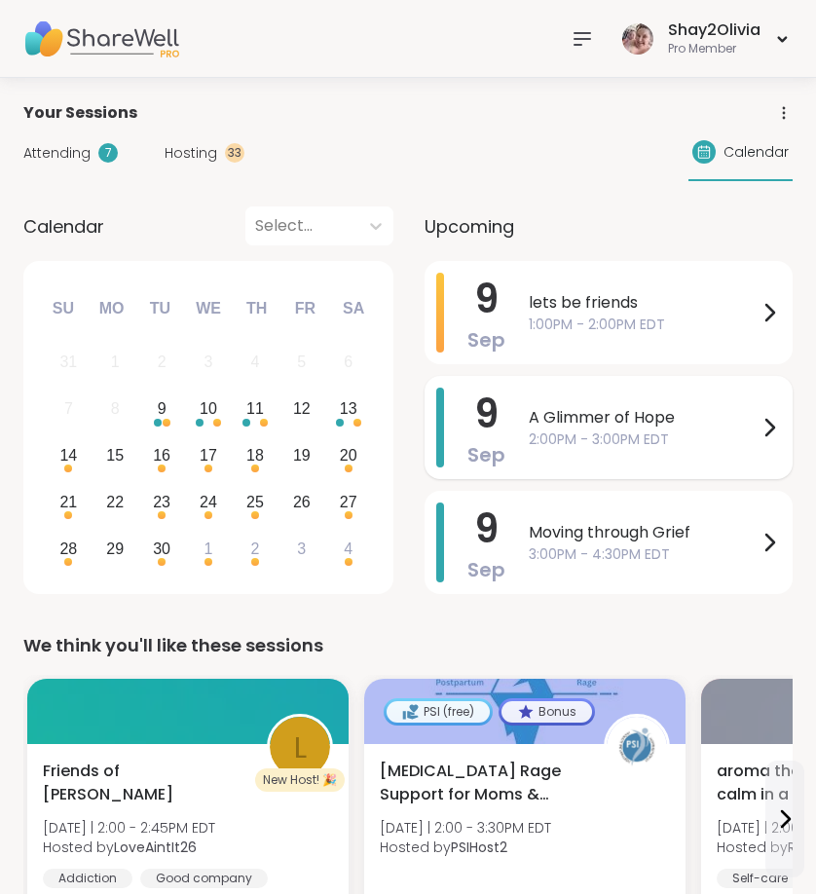
click at [721, 421] on span "A Glimmer of Hope" at bounding box center [643, 417] width 229 height 23
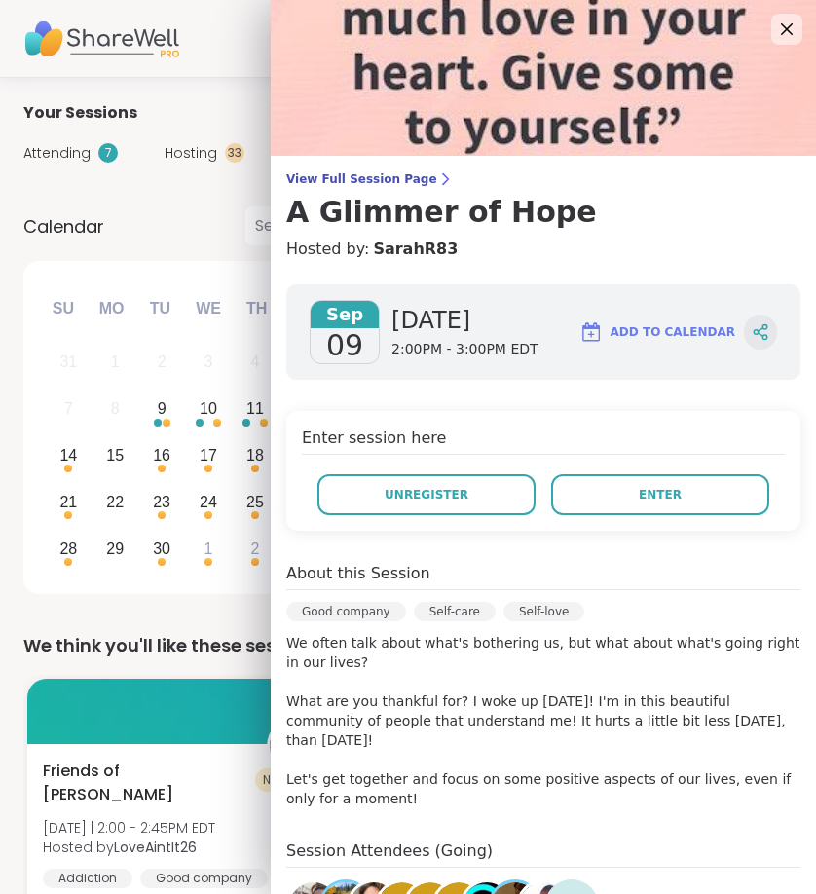
click at [763, 339] on icon at bounding box center [765, 337] width 5 height 5
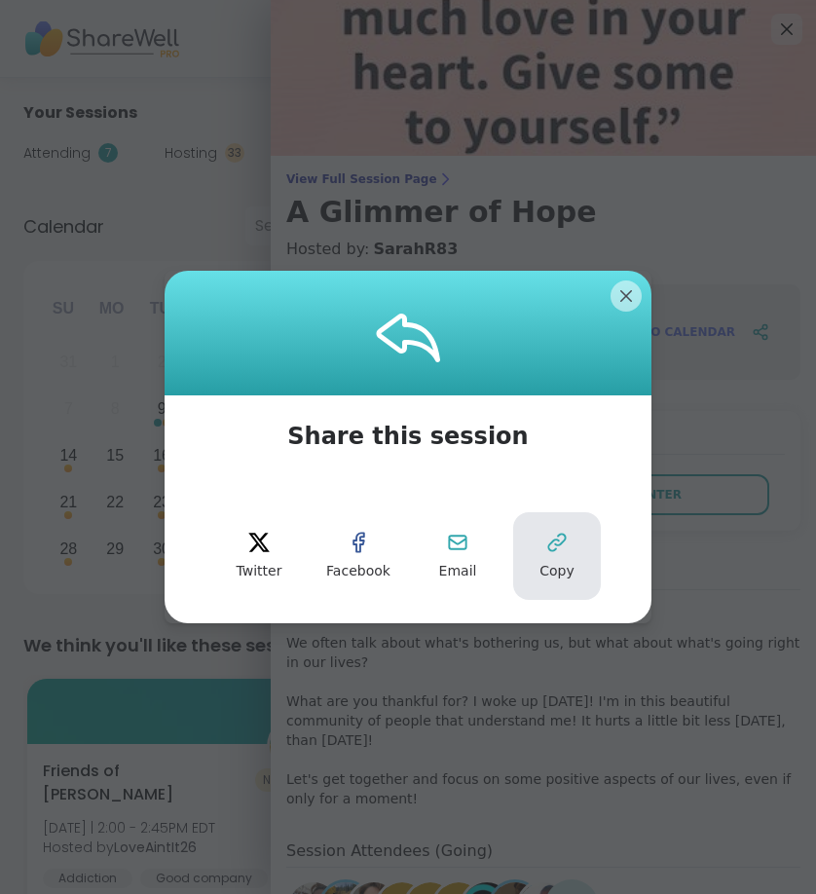
click at [549, 562] on span "Copy" at bounding box center [557, 571] width 35 height 19
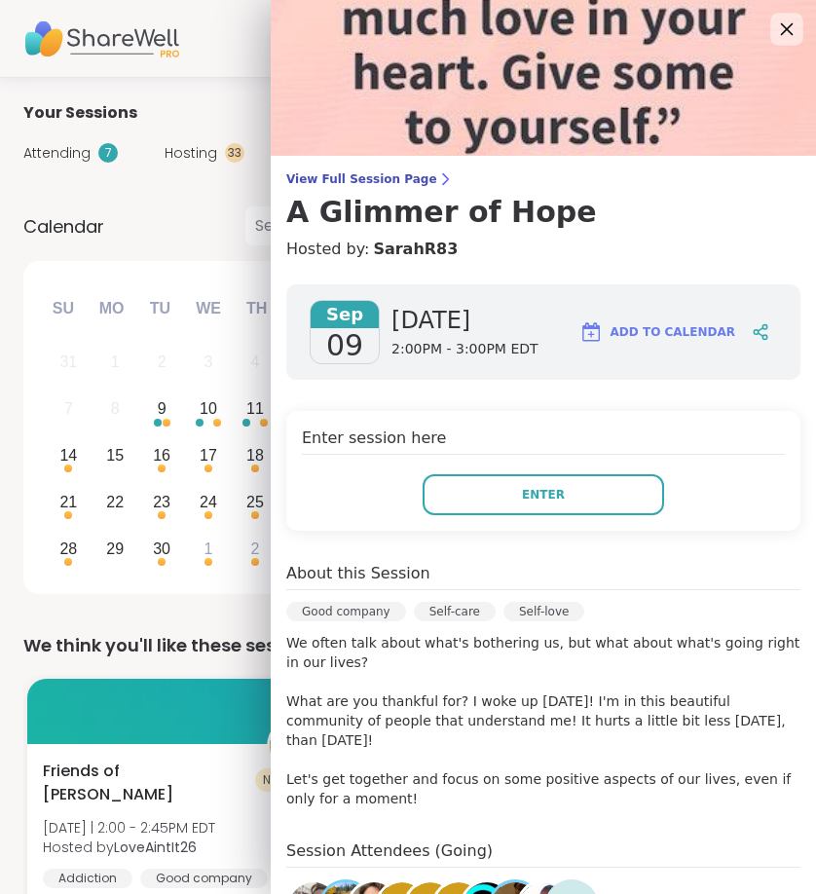
click at [775, 23] on icon at bounding box center [786, 29] width 24 height 24
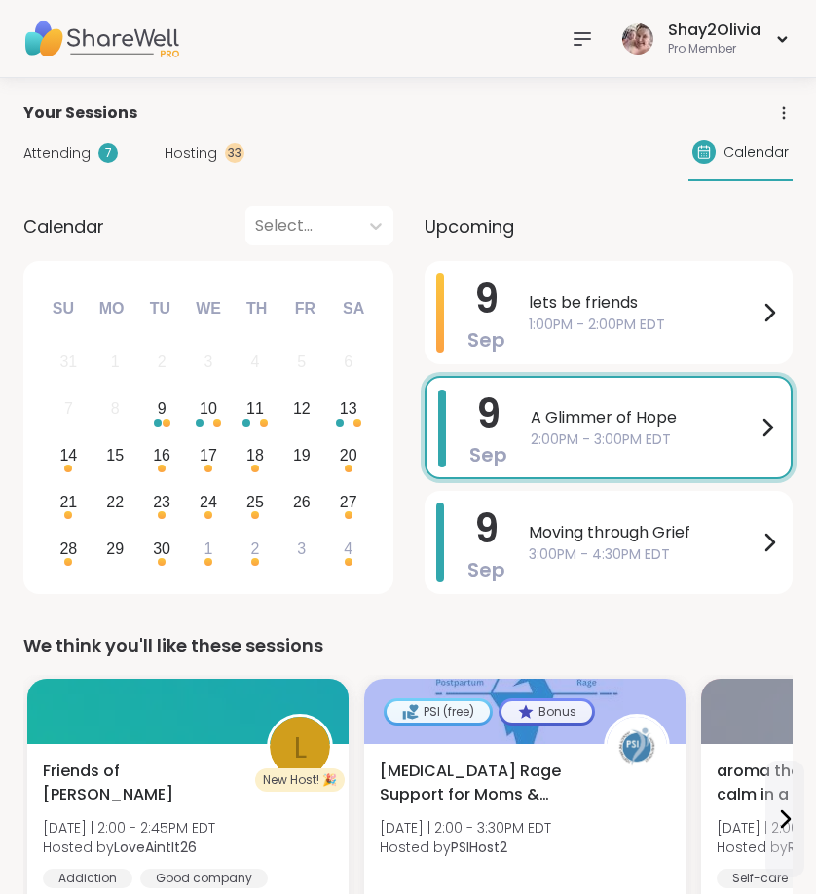
click at [584, 34] on icon at bounding box center [582, 38] width 23 height 23
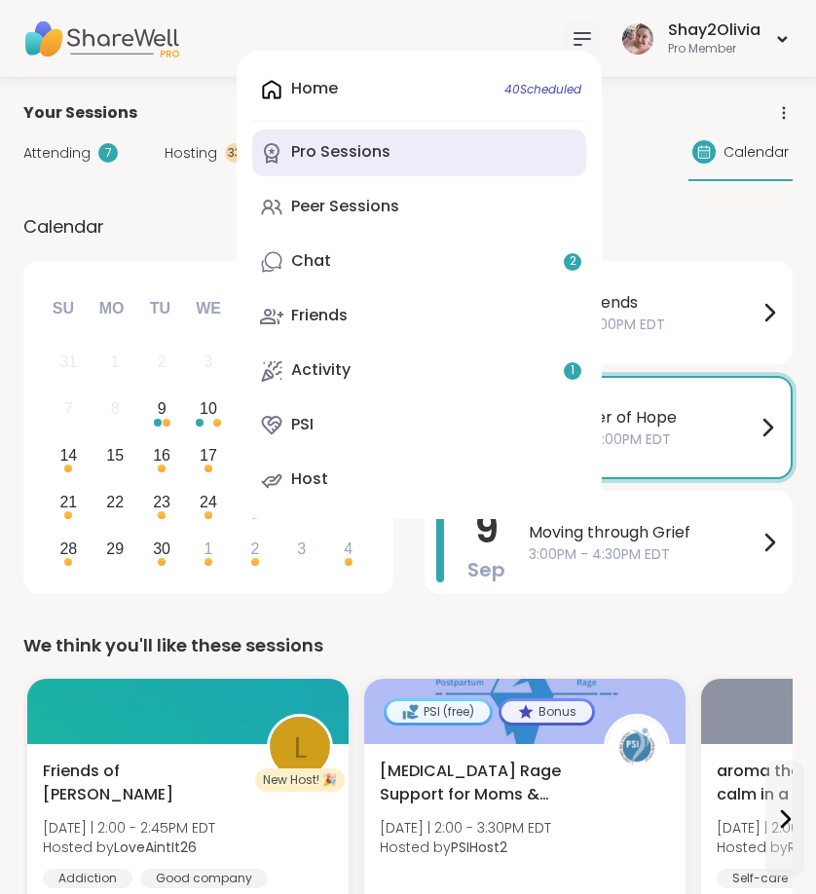
click at [355, 156] on div "Pro Sessions" at bounding box center [340, 151] width 99 height 21
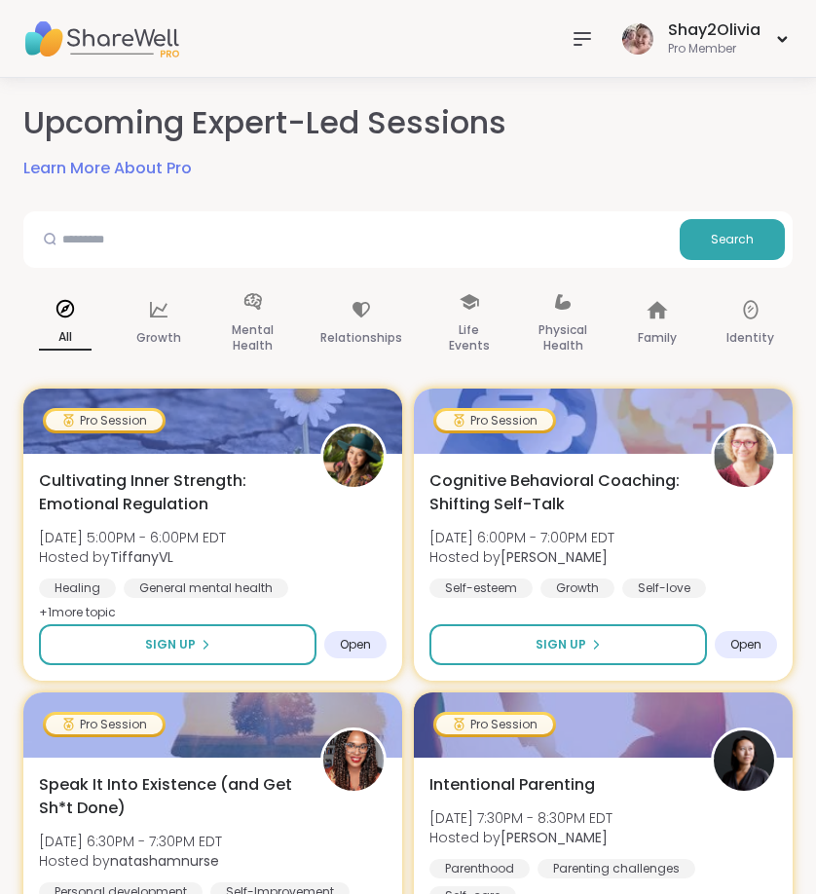
click at [601, 34] on div at bounding box center [582, 38] width 39 height 39
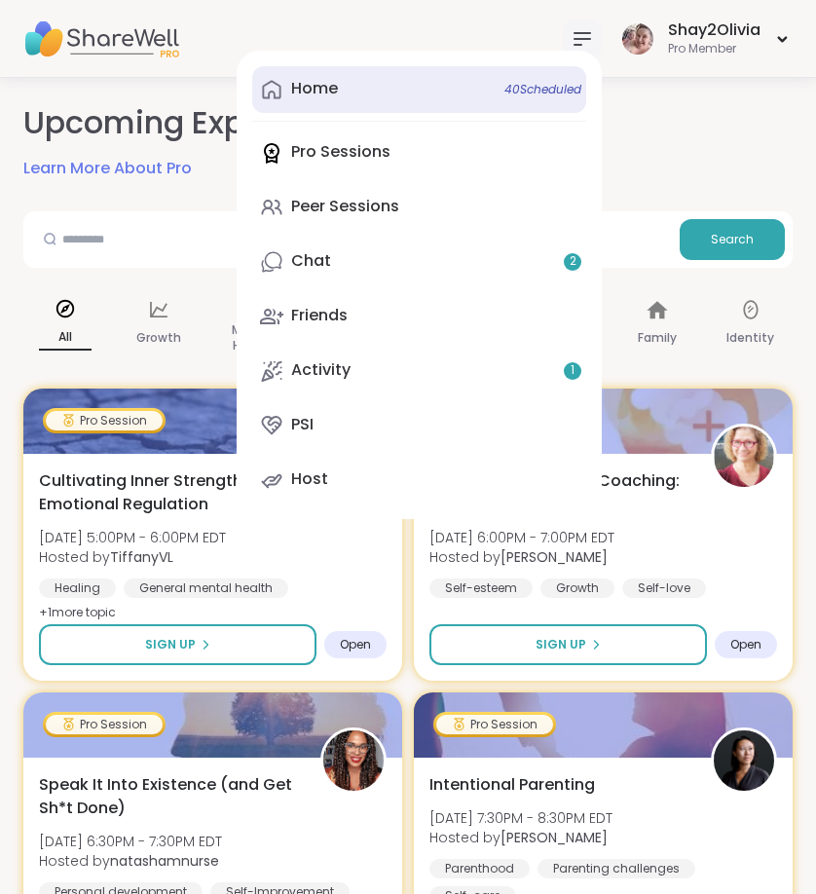
click at [401, 94] on link "Home 40 Scheduled" at bounding box center [419, 89] width 334 height 47
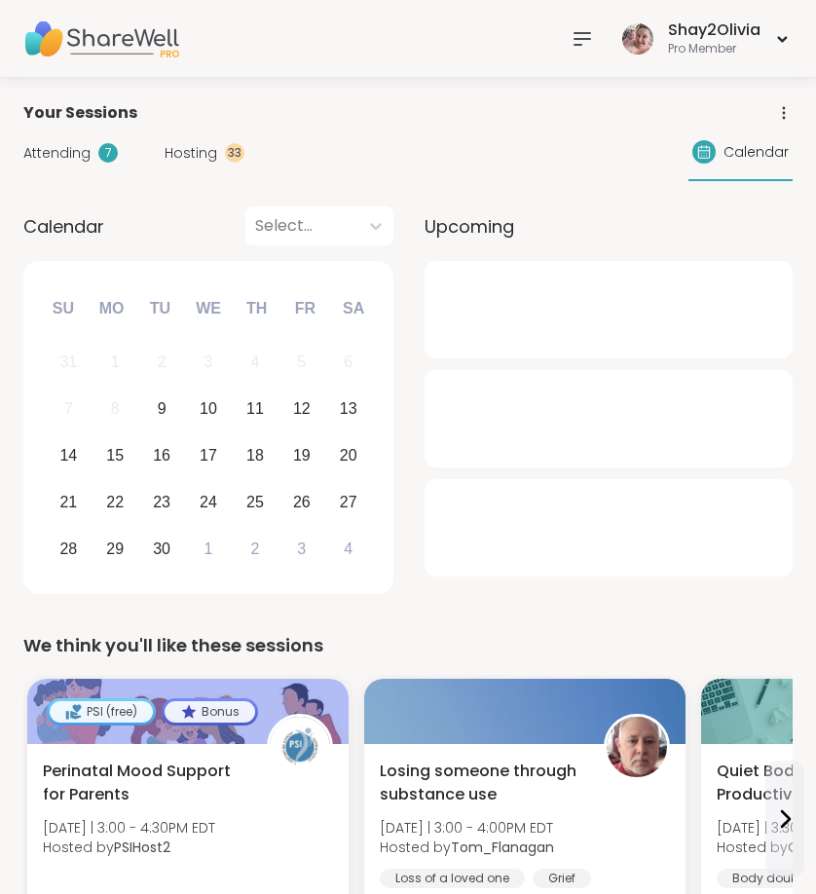
click at [84, 146] on span "Attending" at bounding box center [56, 153] width 67 height 20
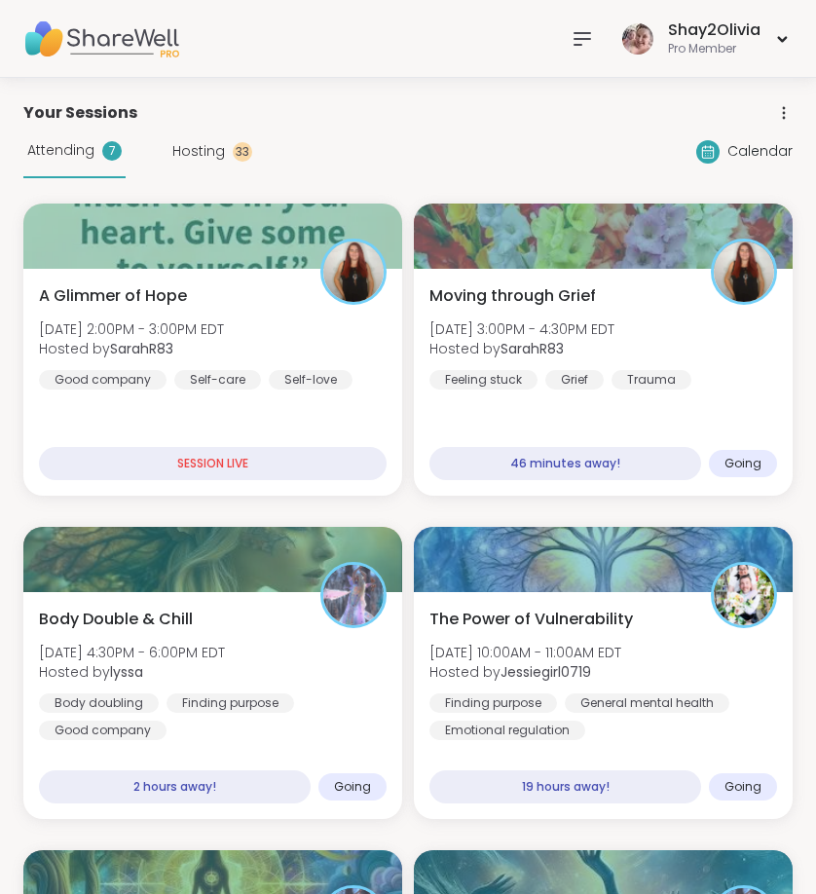
click at [578, 44] on icon at bounding box center [583, 39] width 16 height 12
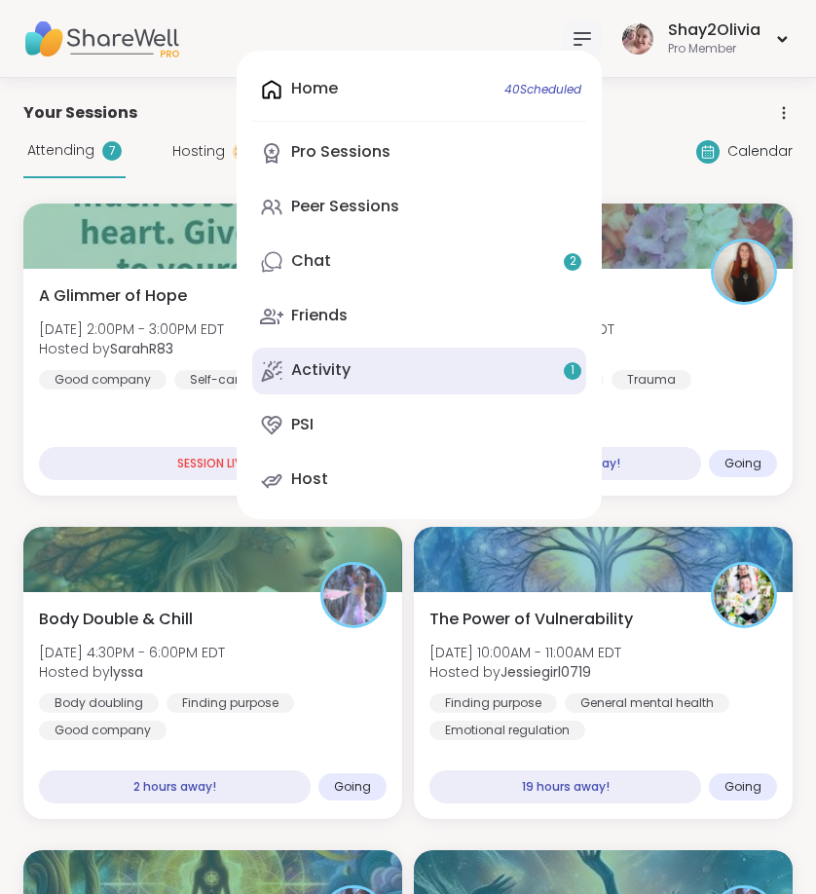
click at [392, 365] on link "Activity 1" at bounding box center [419, 371] width 334 height 47
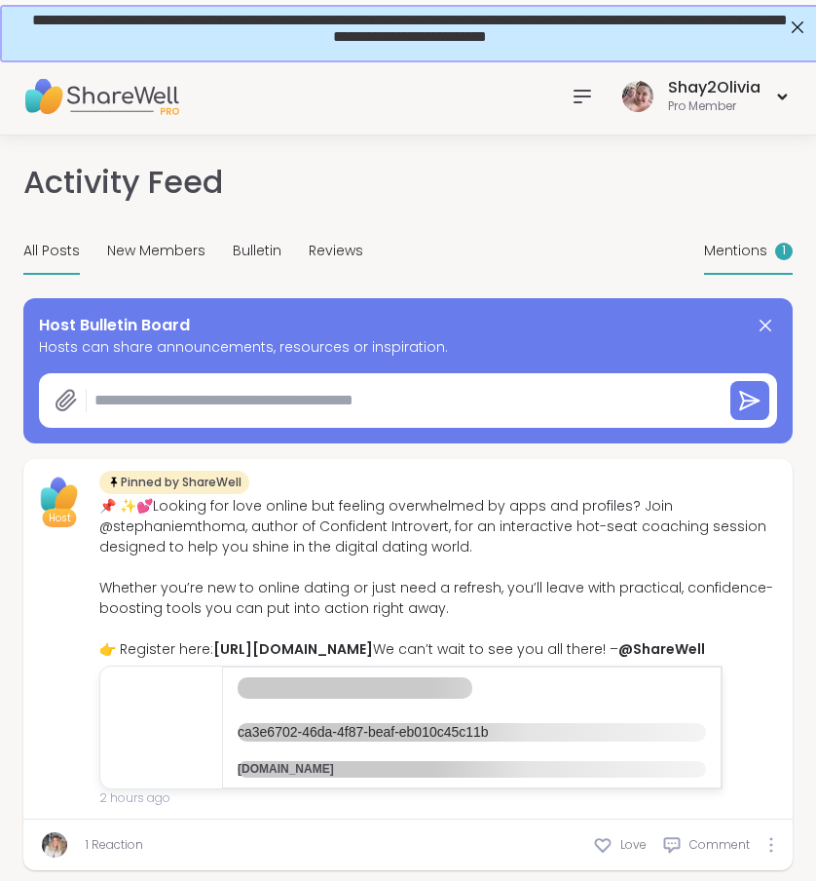
click at [759, 255] on span "Mentions" at bounding box center [735, 251] width 63 height 20
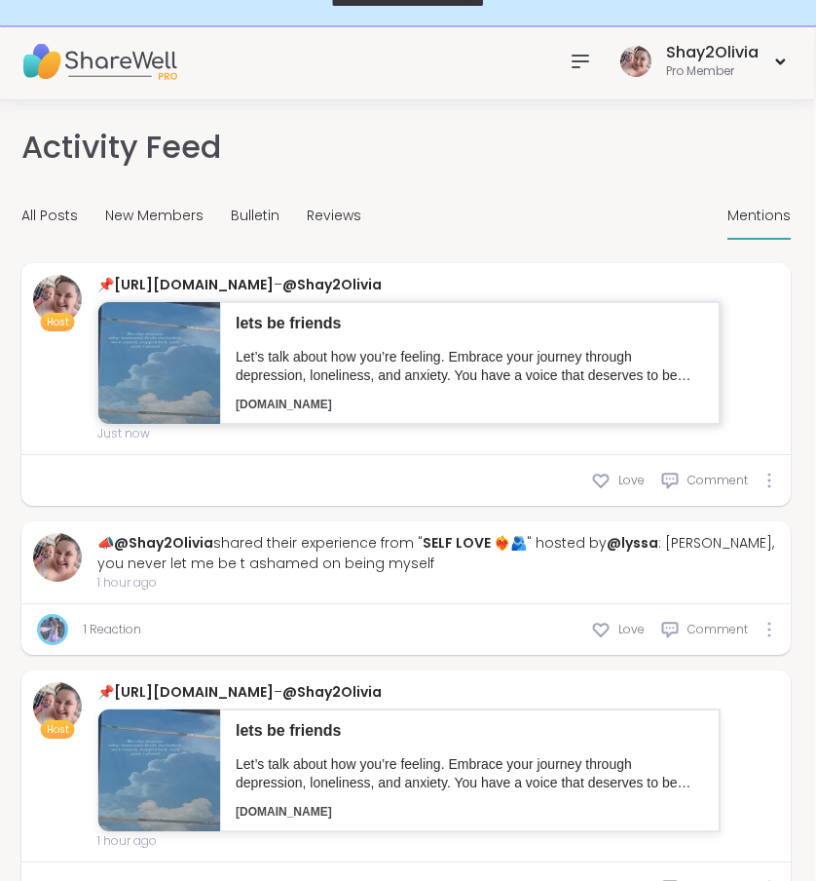
scroll to position [0, 2]
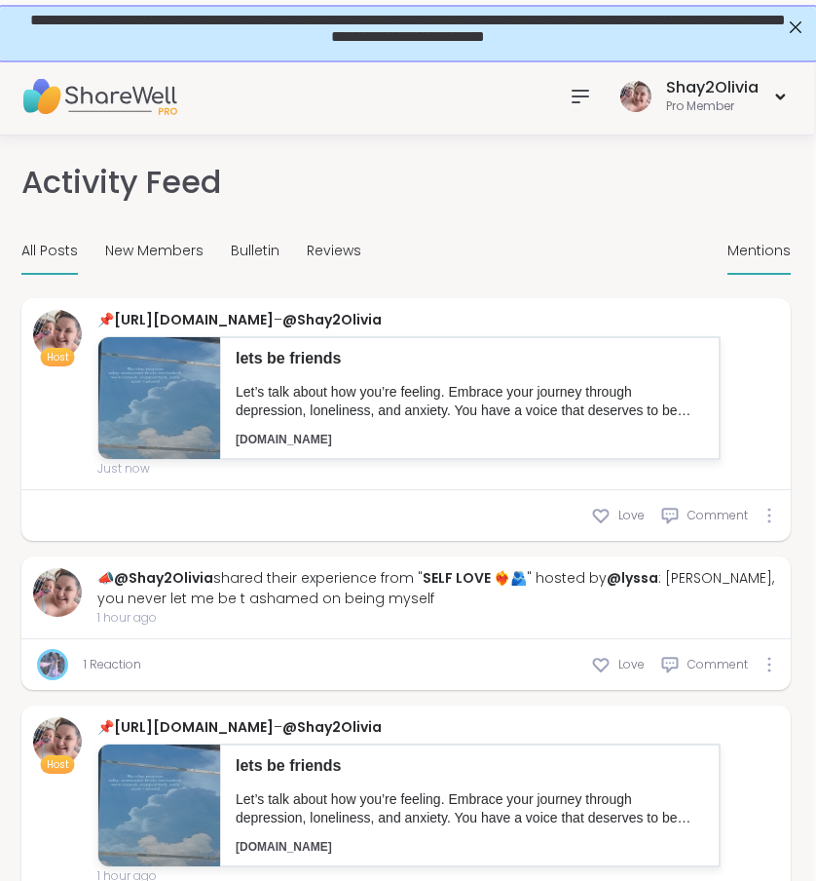
click at [63, 245] on span "All Posts" at bounding box center [49, 251] width 56 height 20
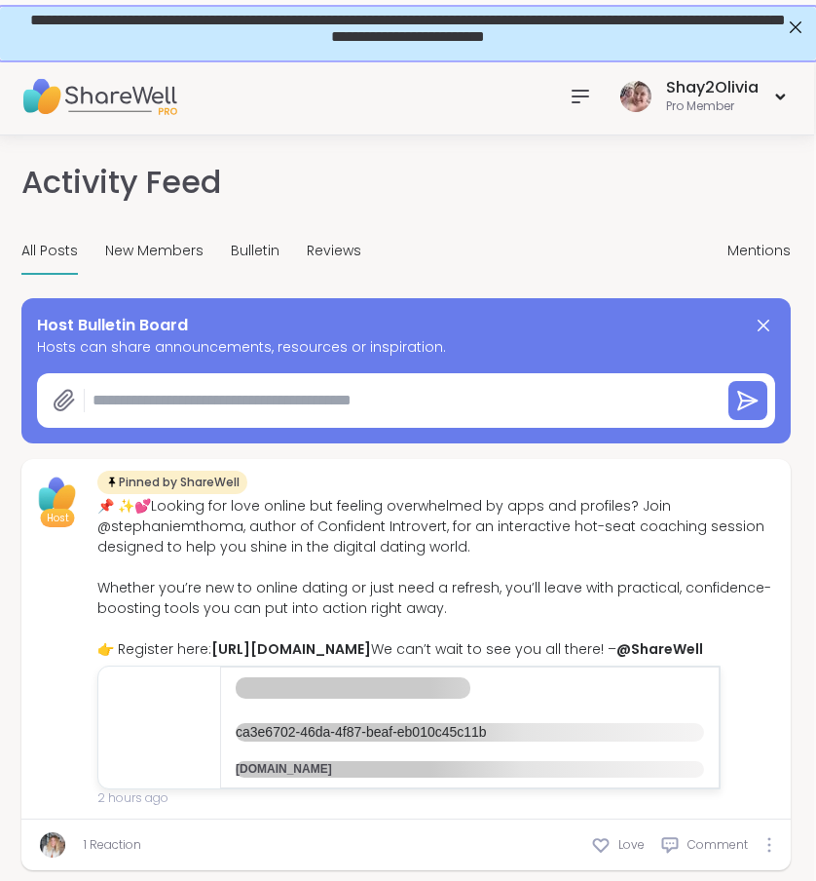
type textarea "*"
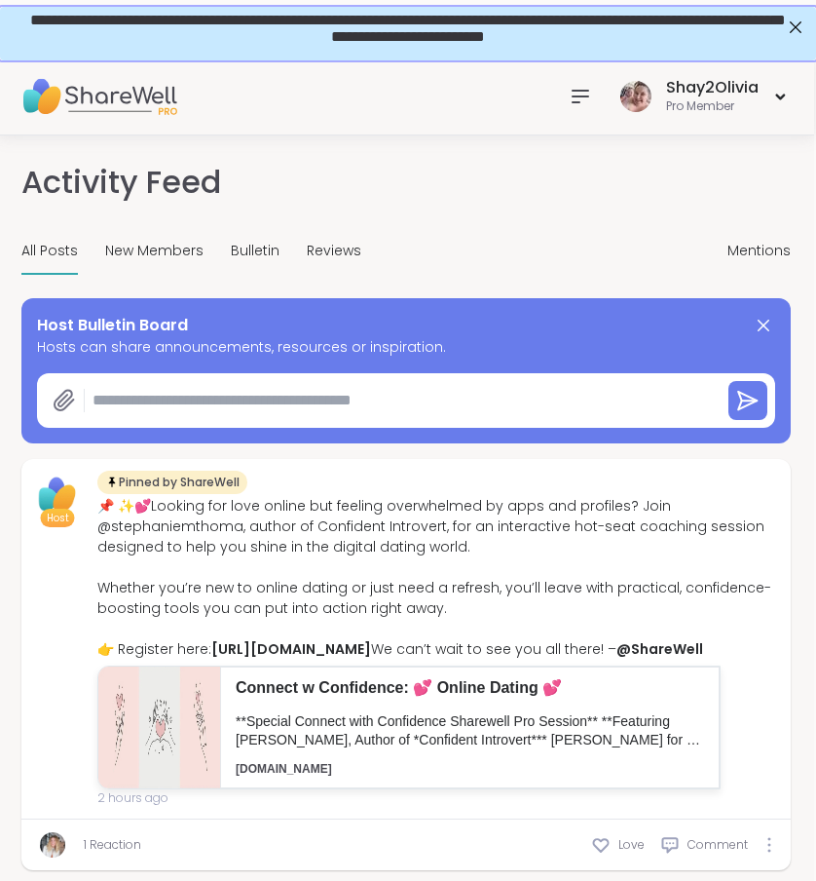
click at [576, 104] on icon at bounding box center [580, 96] width 23 height 23
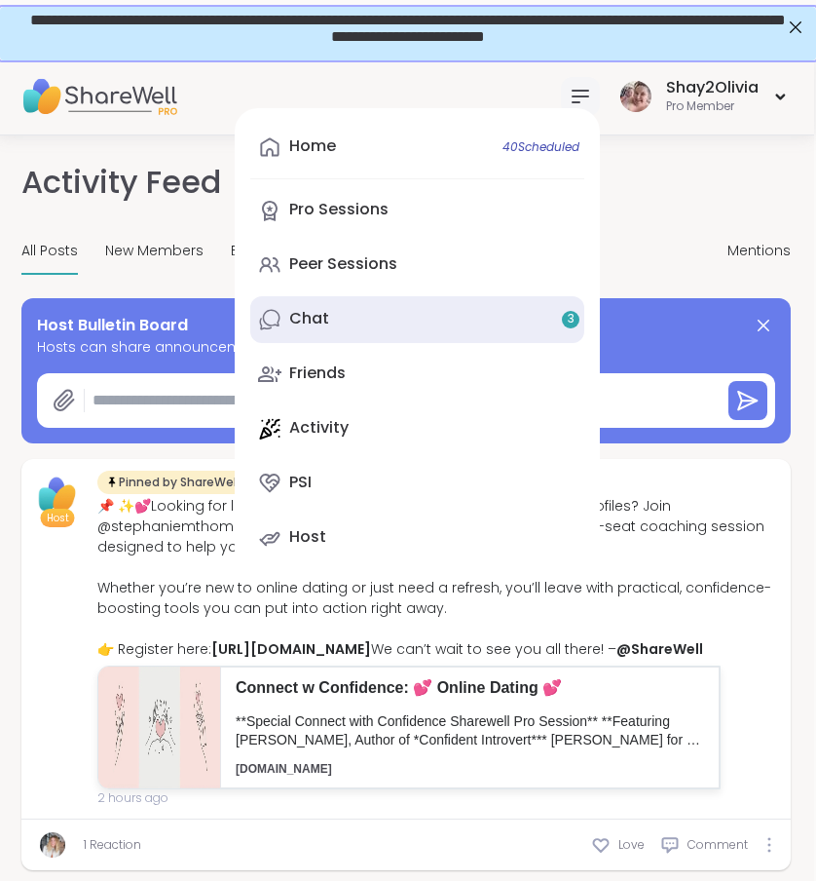
click at [498, 319] on link "Chat 3" at bounding box center [417, 319] width 334 height 47
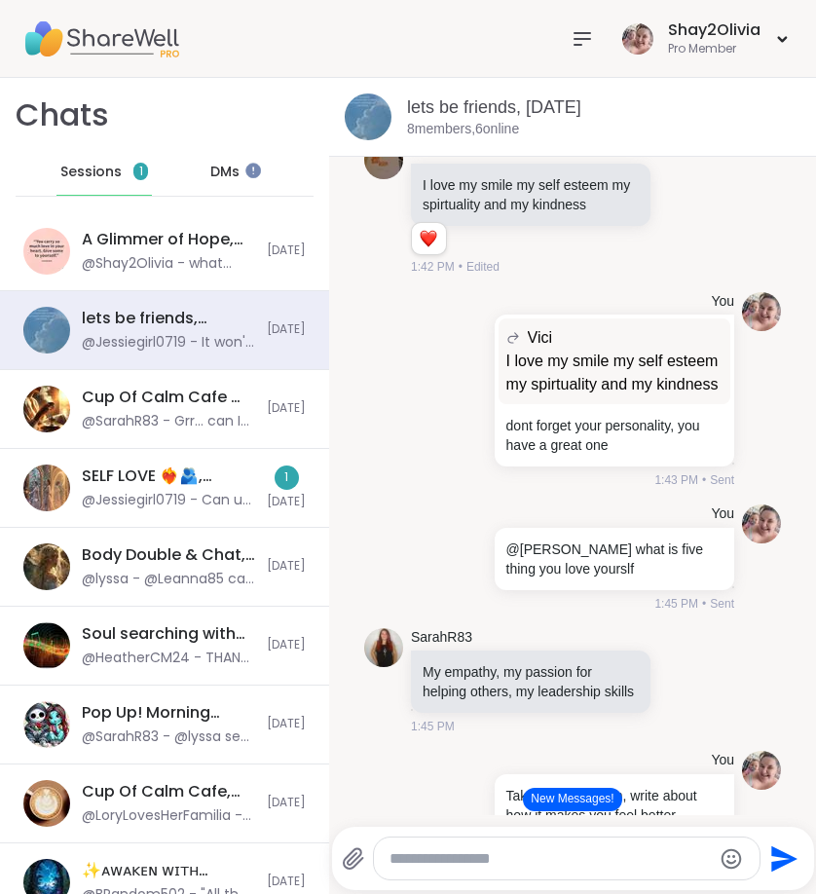
scroll to position [9136, 0]
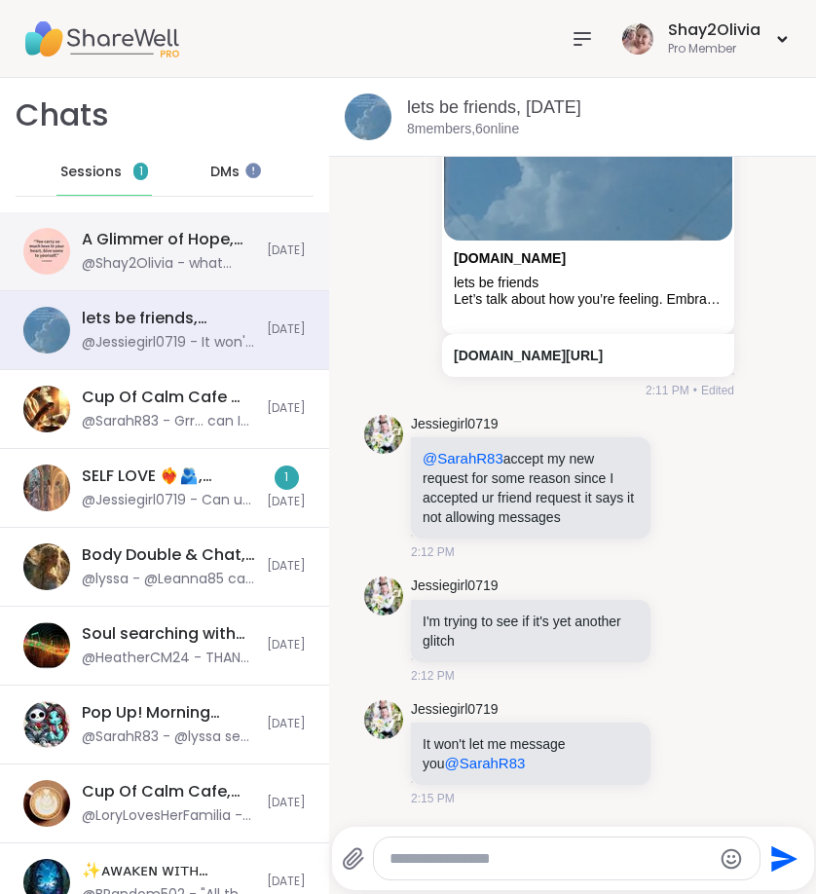
click at [183, 288] on div "A Glimmer of Hope, [DATE] @Shay2Olivia - what your glimmer of the day is [DATE]" at bounding box center [164, 251] width 329 height 79
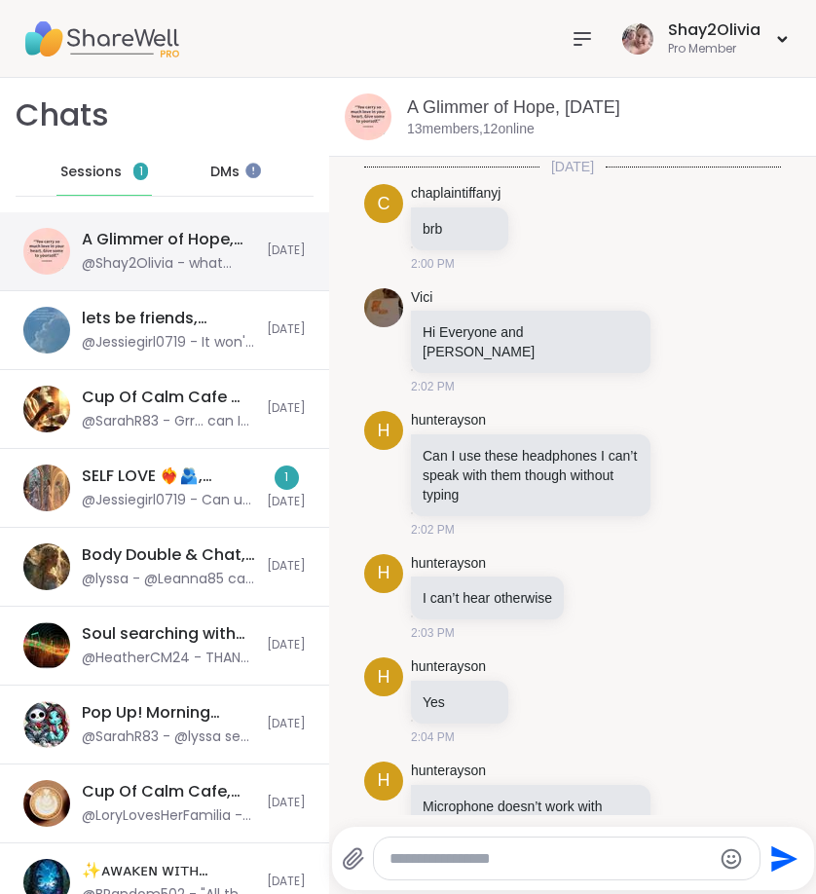
scroll to position [2053, 0]
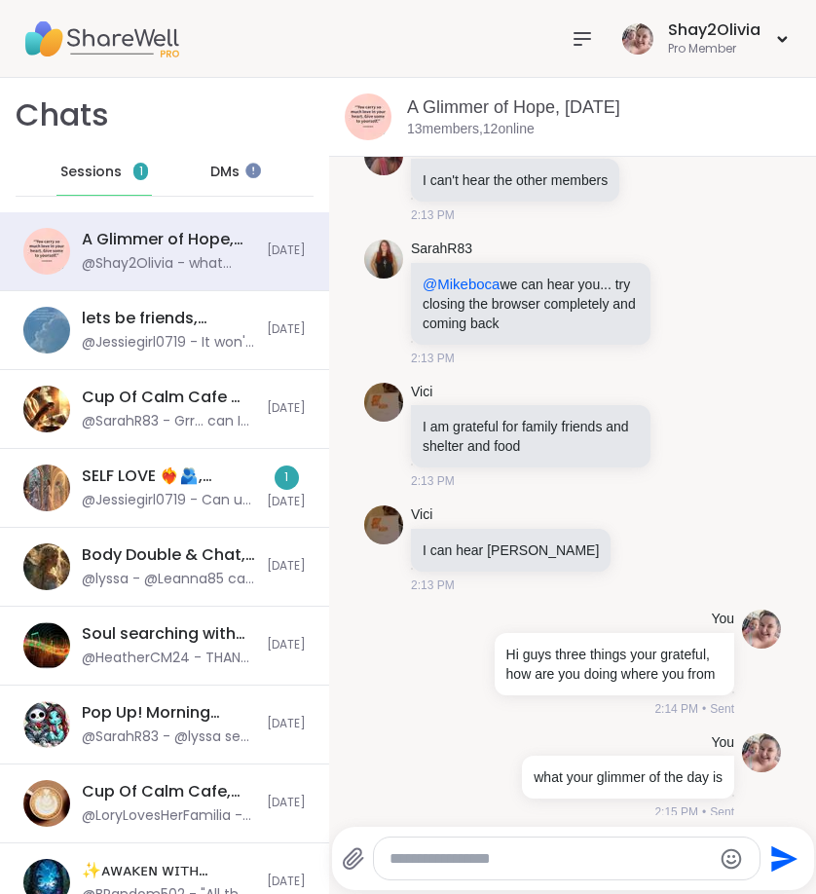
click at [181, 501] on div "@Jessiegirl0719 - Can u accept my request for some reason @SarahR83 it won't le…" at bounding box center [168, 500] width 173 height 19
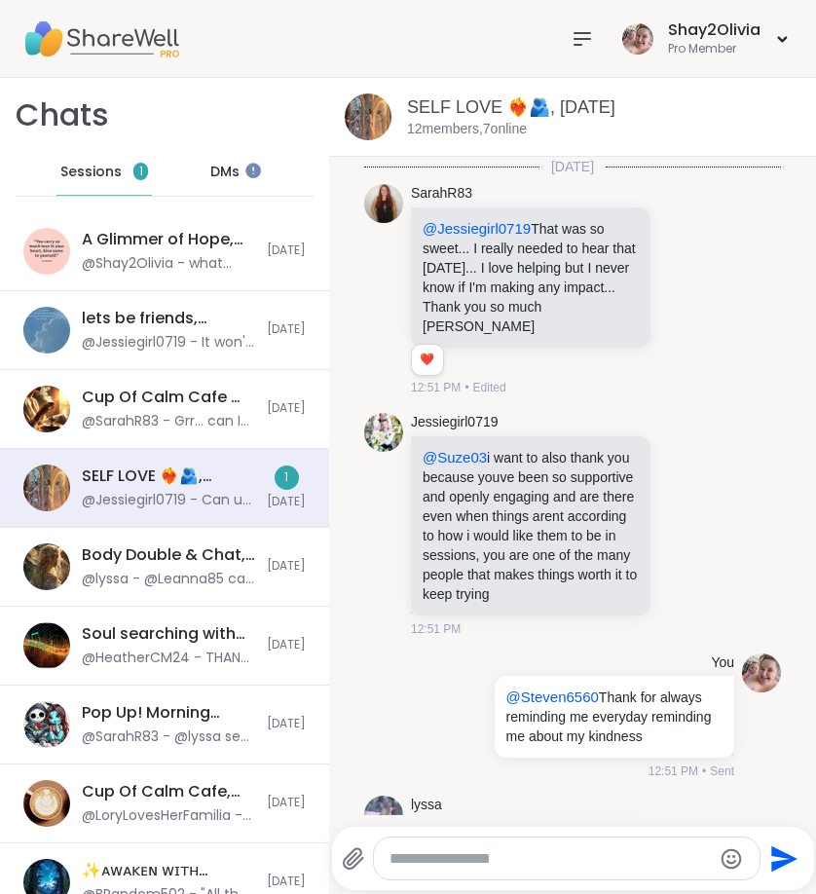
click at [181, 501] on div "@Jessiegirl0719 - Can u accept my request for some reason @SarahR83 it won't le…" at bounding box center [168, 500] width 173 height 19
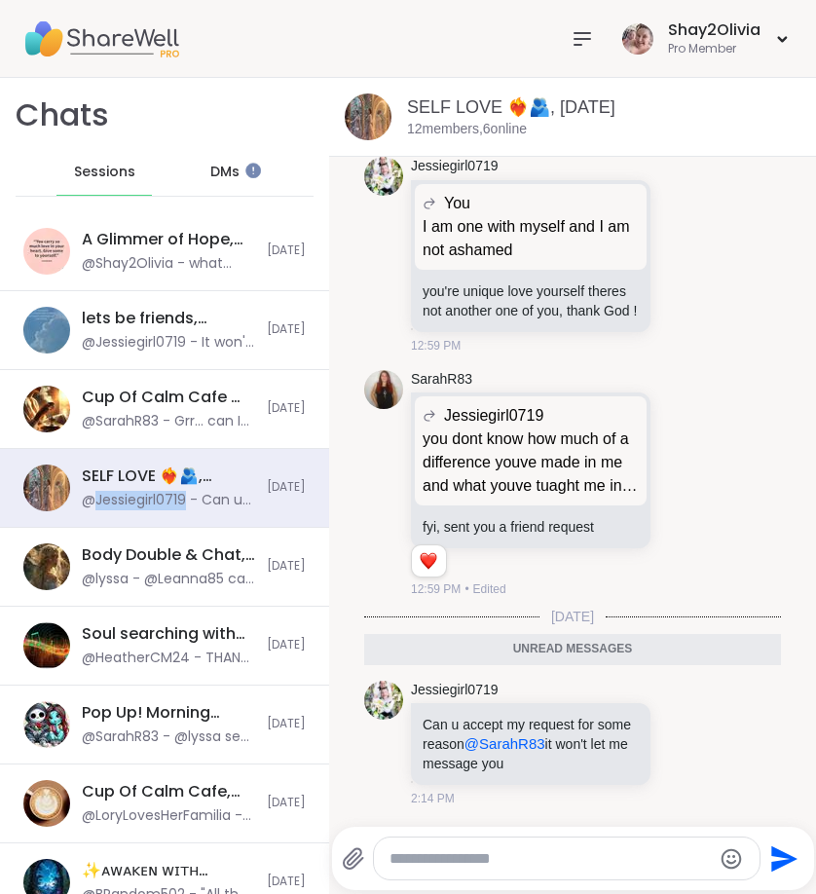
scroll to position [15424, 0]
click at [211, 176] on span "DMs" at bounding box center [224, 172] width 29 height 19
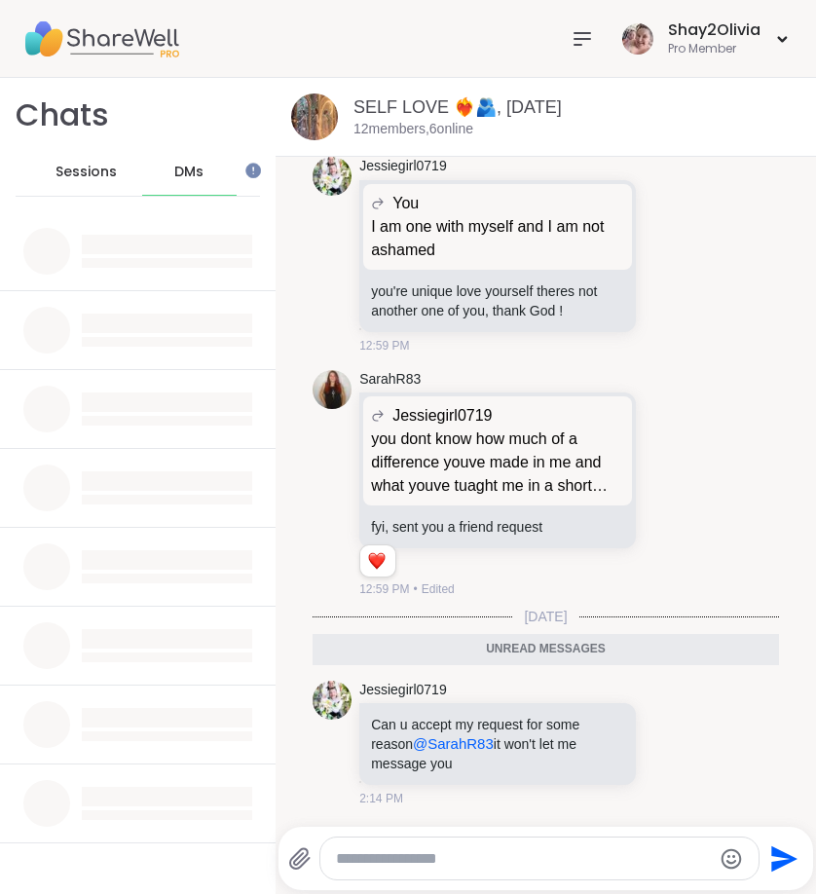
scroll to position [14801, 0]
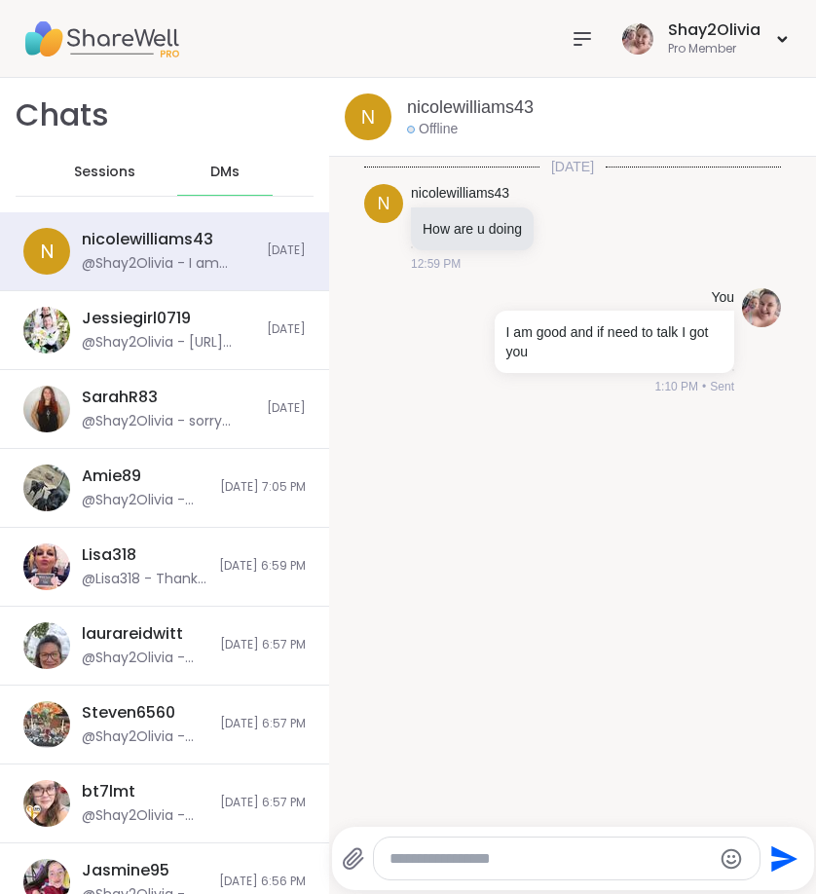
click at [114, 175] on span "Sessions" at bounding box center [104, 172] width 61 height 19
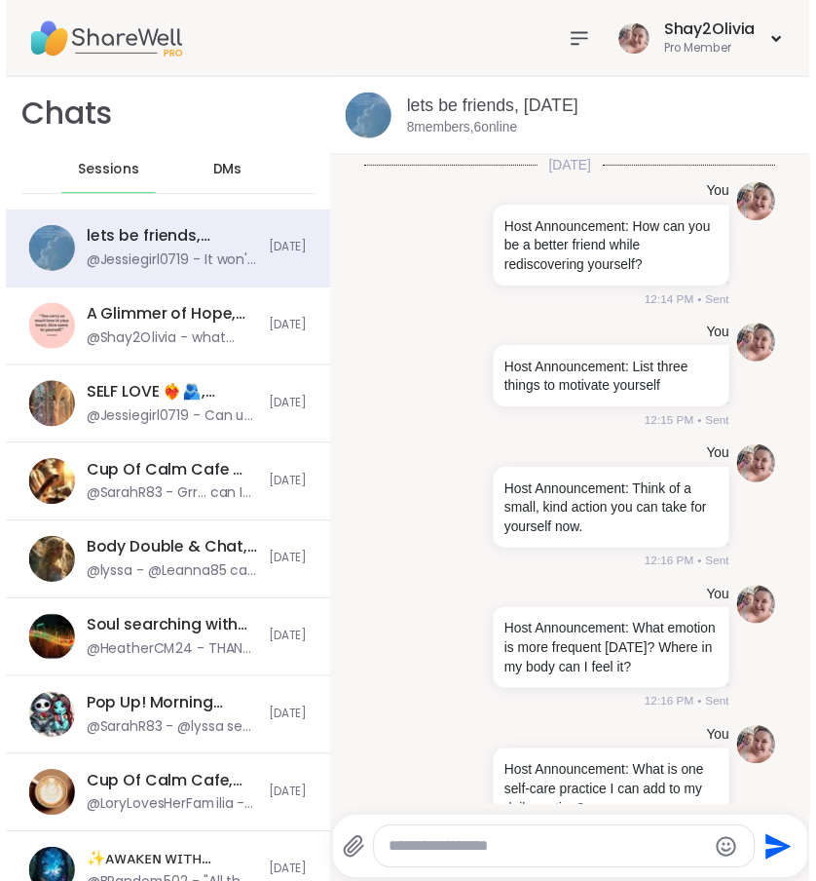
scroll to position [9136, 0]
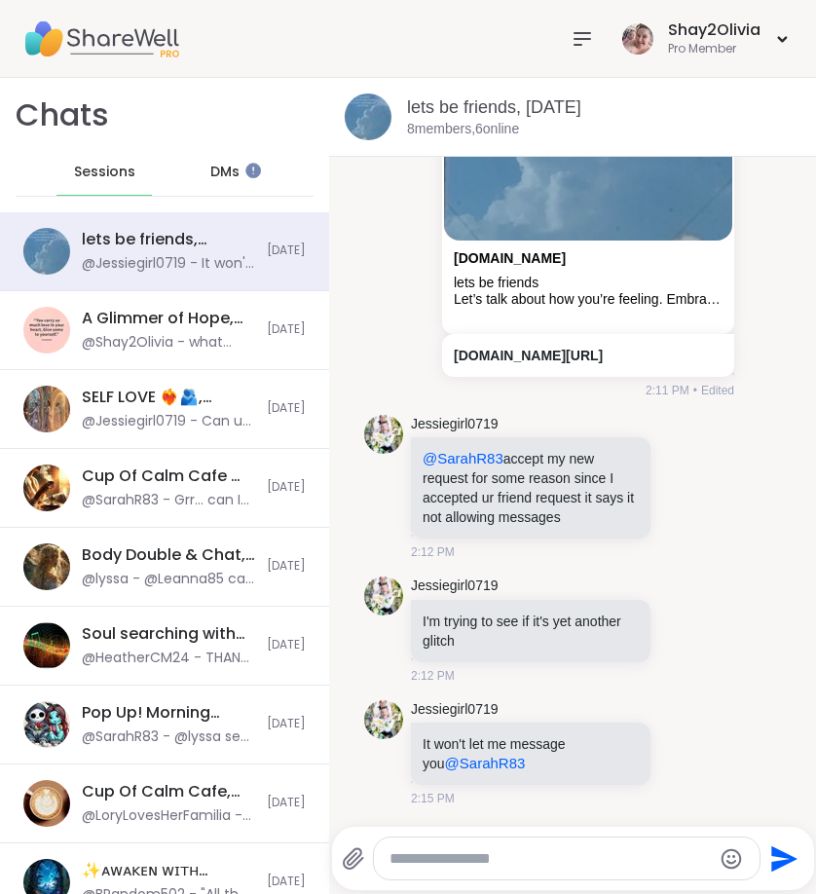
click at [582, 37] on icon at bounding box center [582, 38] width 23 height 23
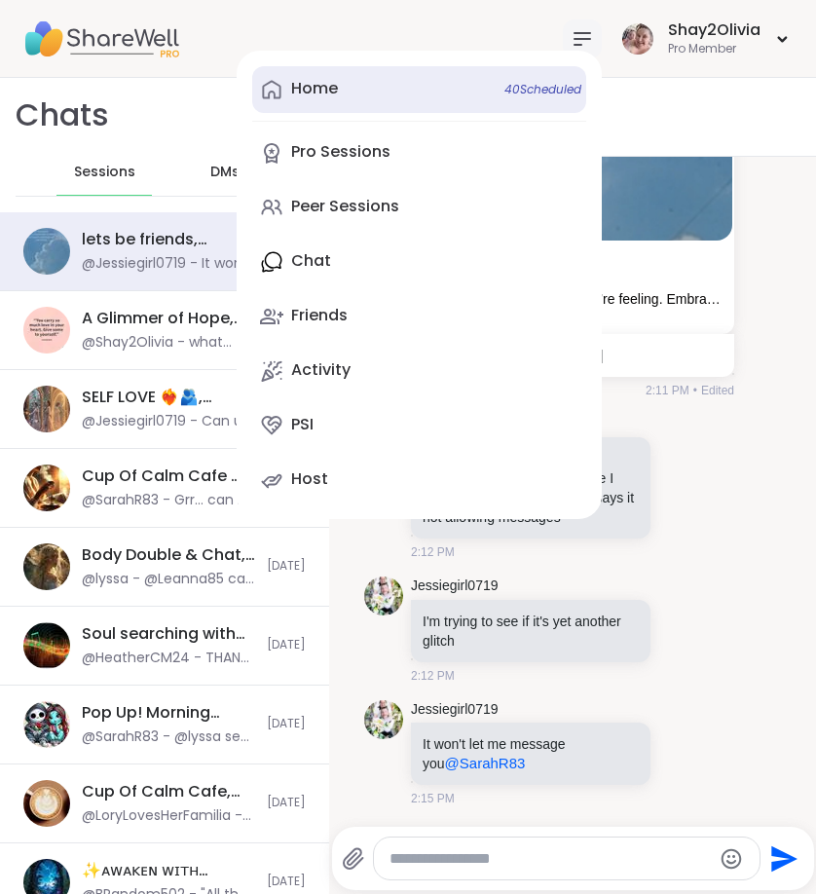
click at [416, 96] on link "Home 40 Scheduled" at bounding box center [419, 89] width 334 height 47
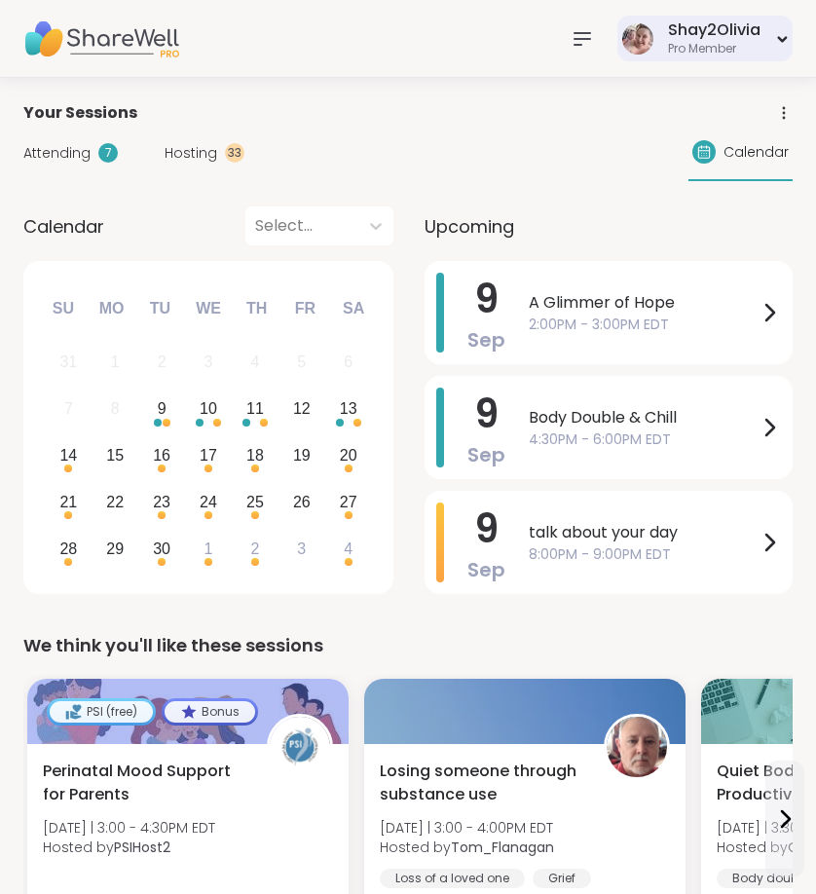
click at [783, 33] on div "Shay2Olivia Pro Member" at bounding box center [705, 39] width 175 height 46
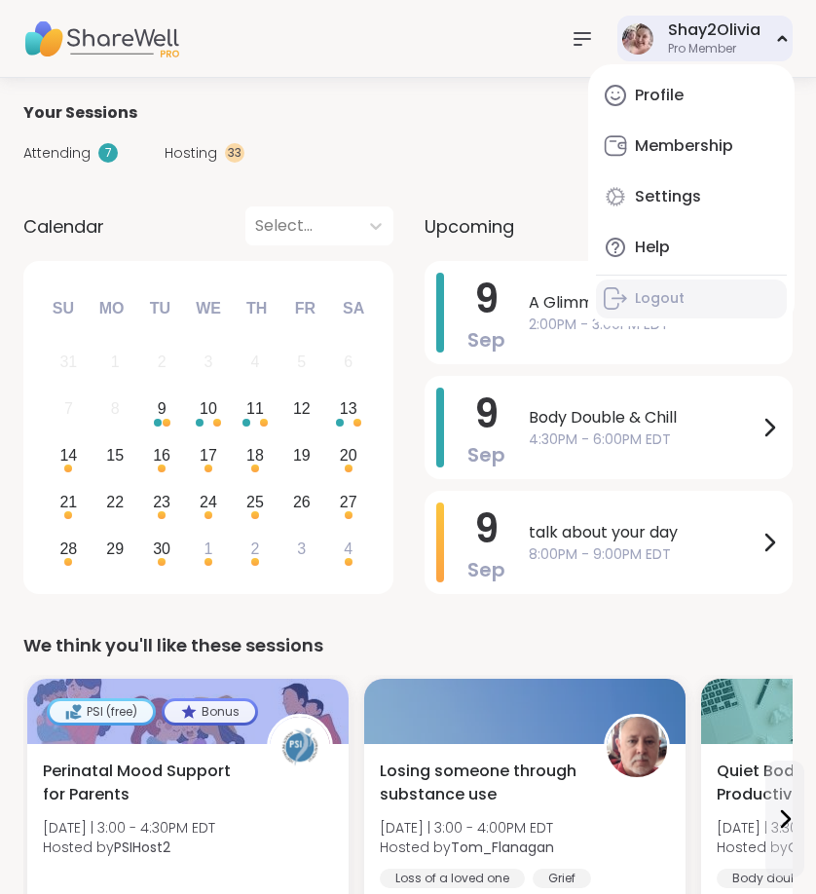
click at [661, 304] on div "Logout" at bounding box center [660, 298] width 50 height 19
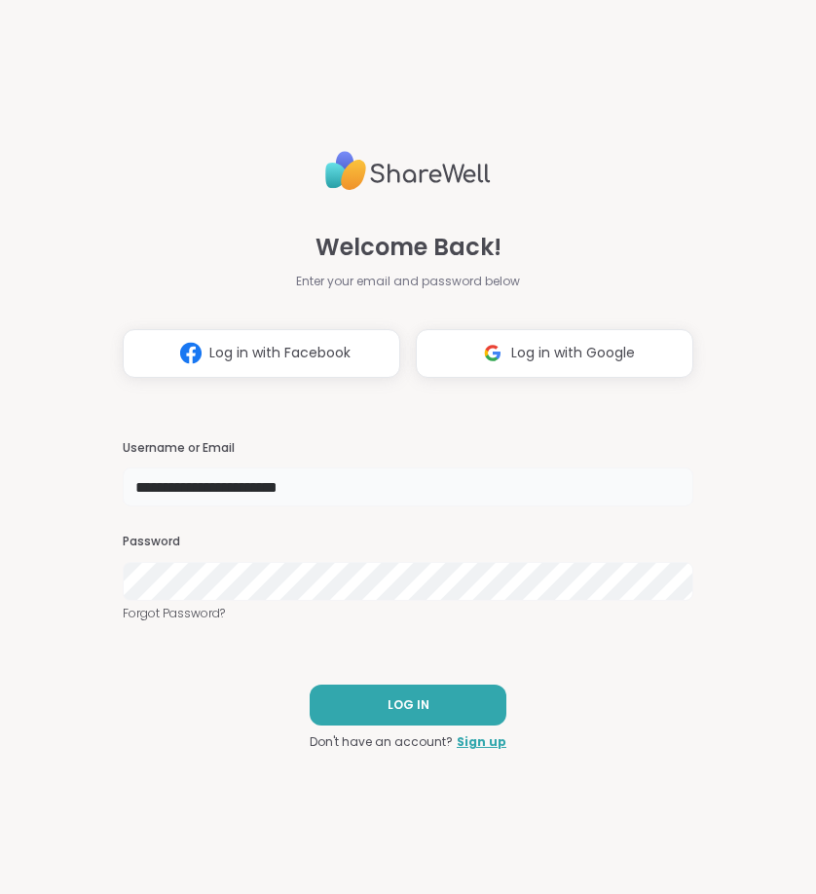
type input "**********"
click at [400, 701] on span "LOG IN" at bounding box center [409, 705] width 42 height 18
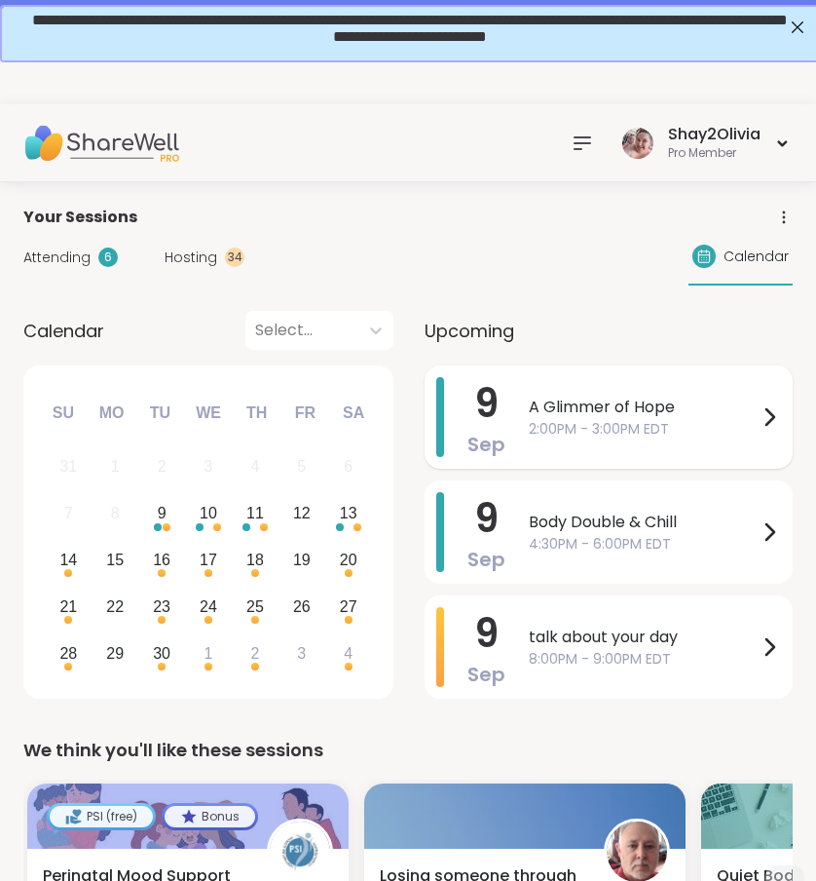
click at [708, 434] on span "2:00PM - 3:00PM EDT" at bounding box center [643, 429] width 229 height 20
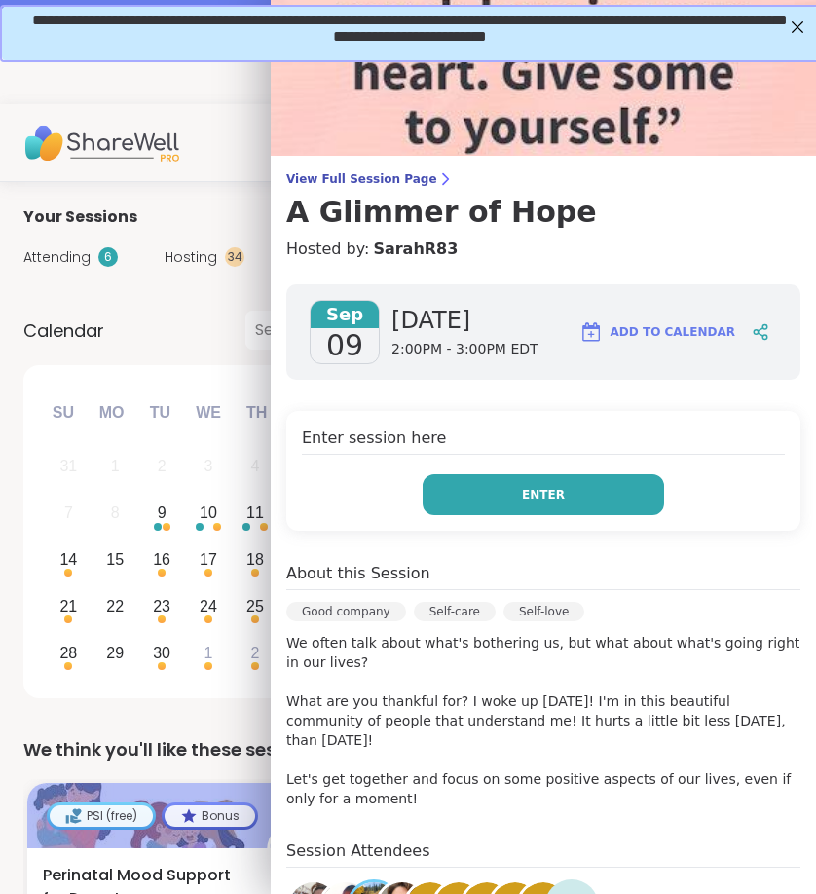
click at [611, 495] on button "Enter" at bounding box center [544, 494] width 242 height 41
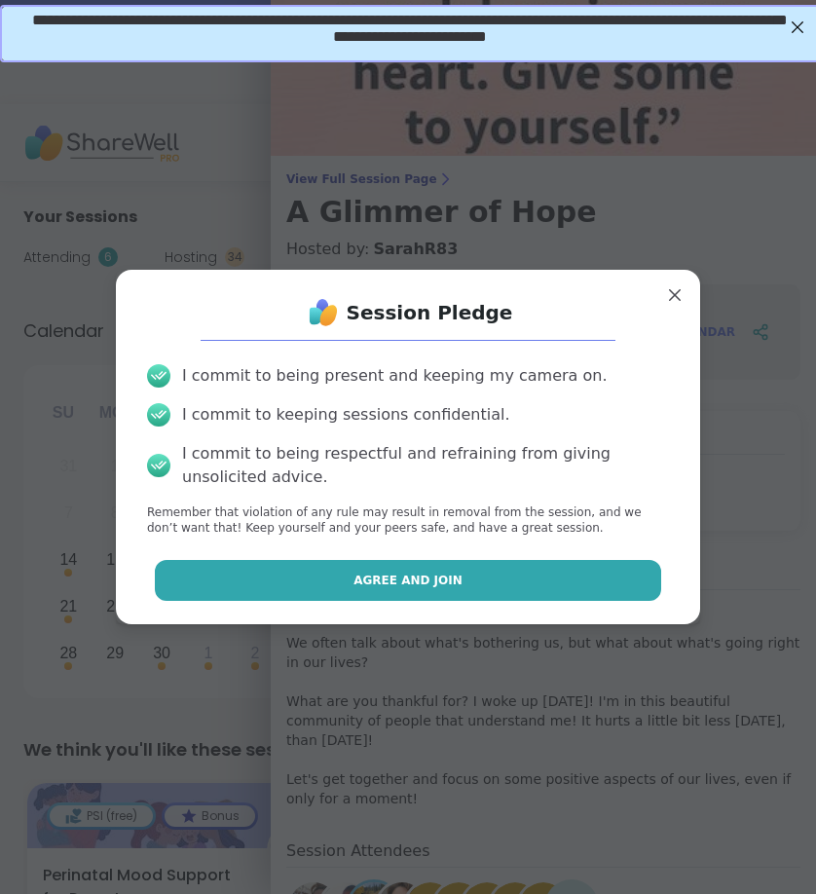
click at [607, 591] on button "Agree and Join" at bounding box center [408, 580] width 507 height 41
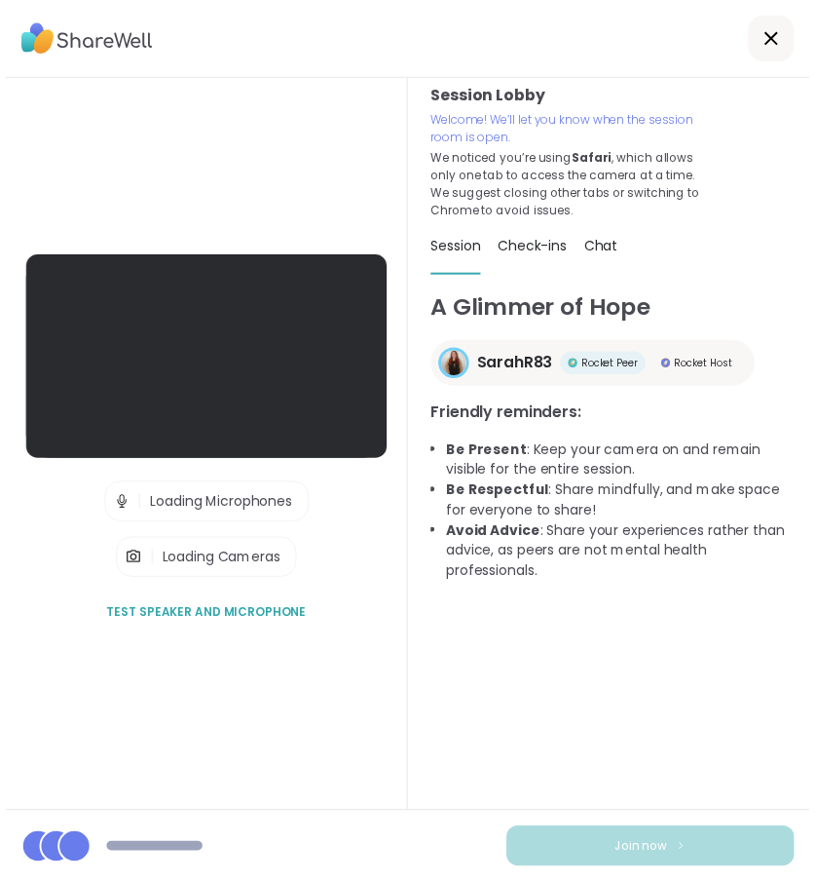
scroll to position [14, 0]
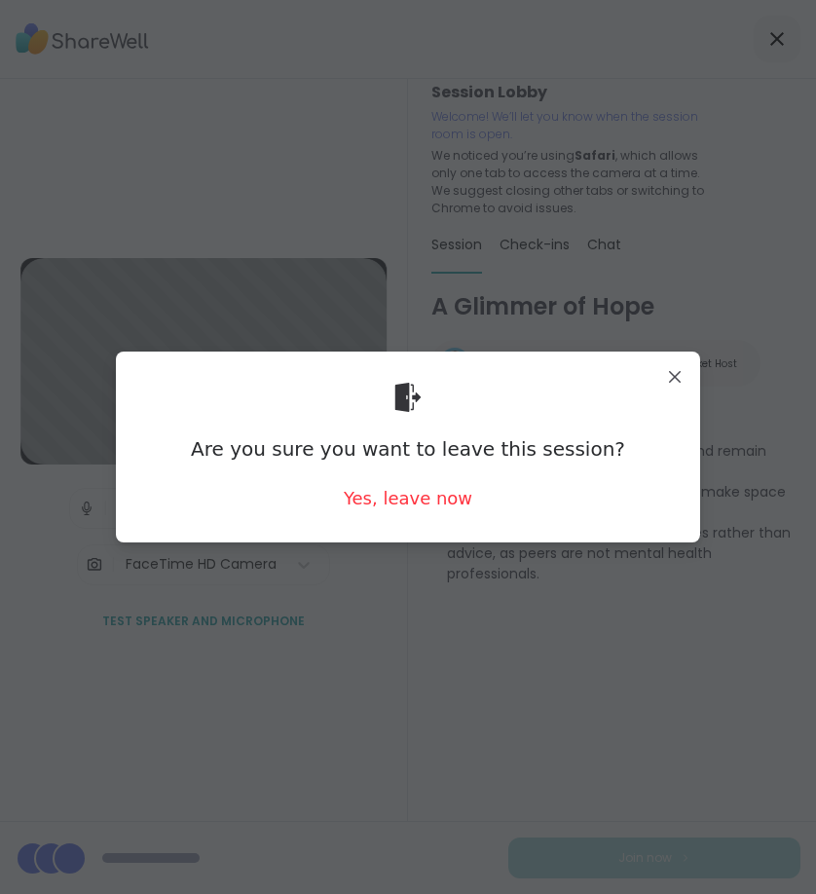
click at [436, 513] on div "Are you sure you want to leave this session? Yes, leave now" at bounding box center [407, 446] width 553 height 159
click at [436, 510] on div "Yes, leave now" at bounding box center [408, 498] width 129 height 24
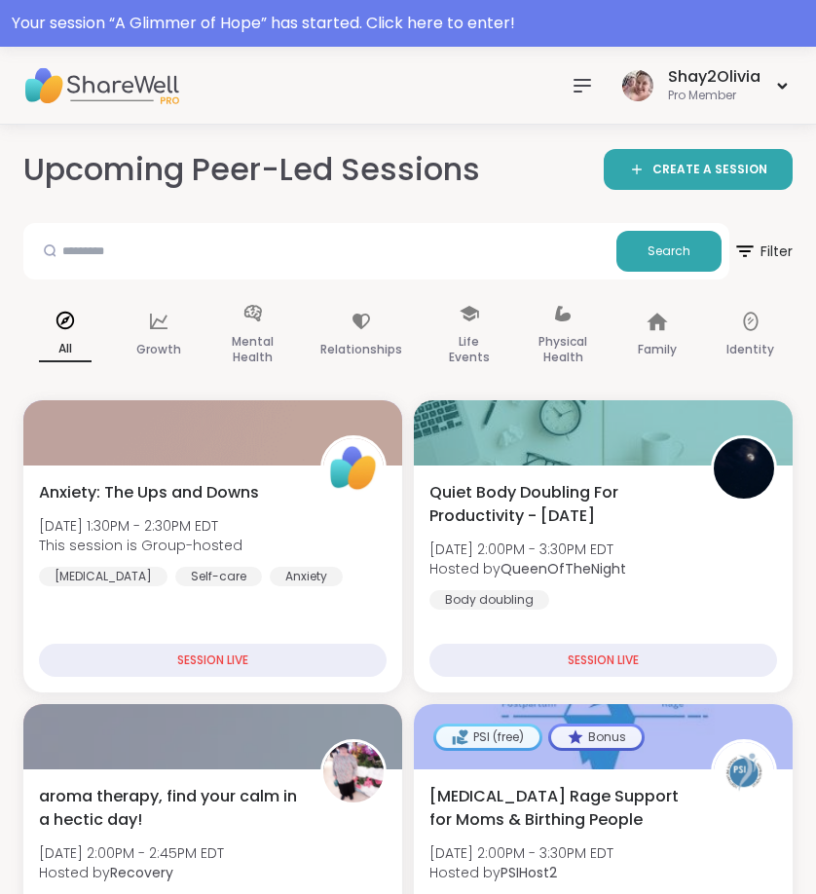
click at [576, 86] on icon at bounding box center [583, 86] width 16 height 12
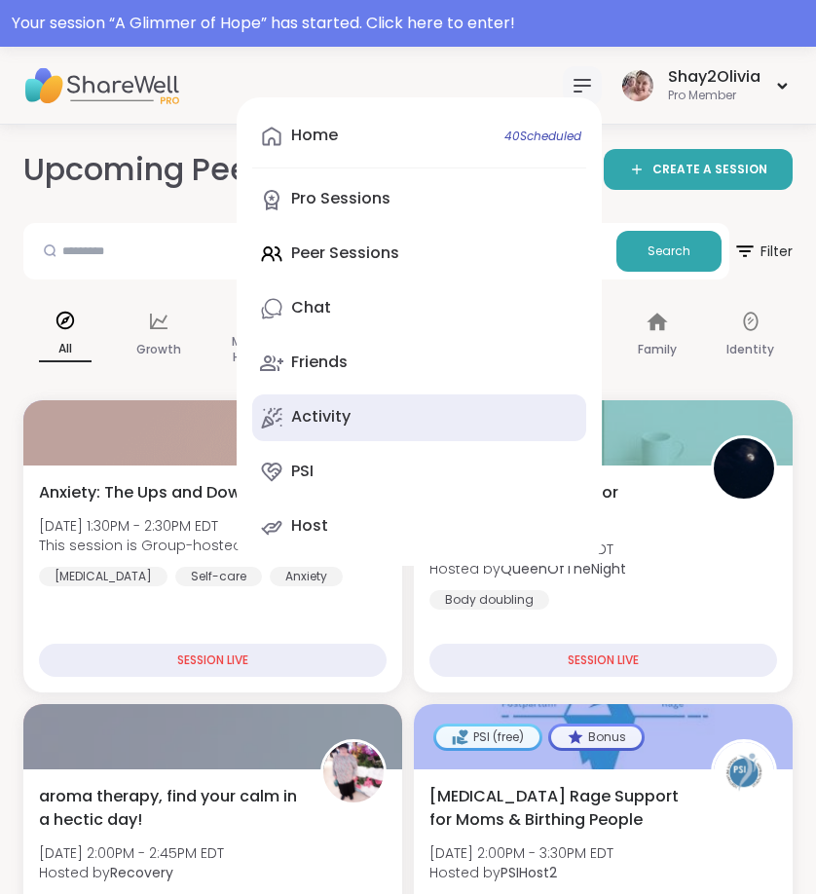
click at [344, 406] on div "Activity" at bounding box center [320, 416] width 59 height 21
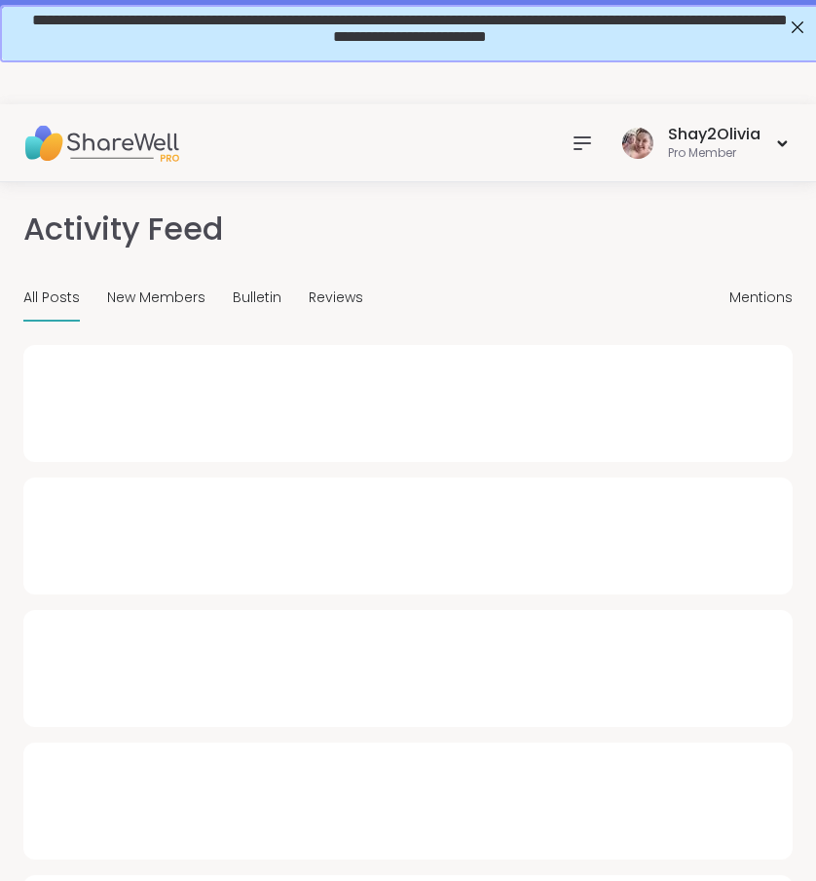
type textarea "*"
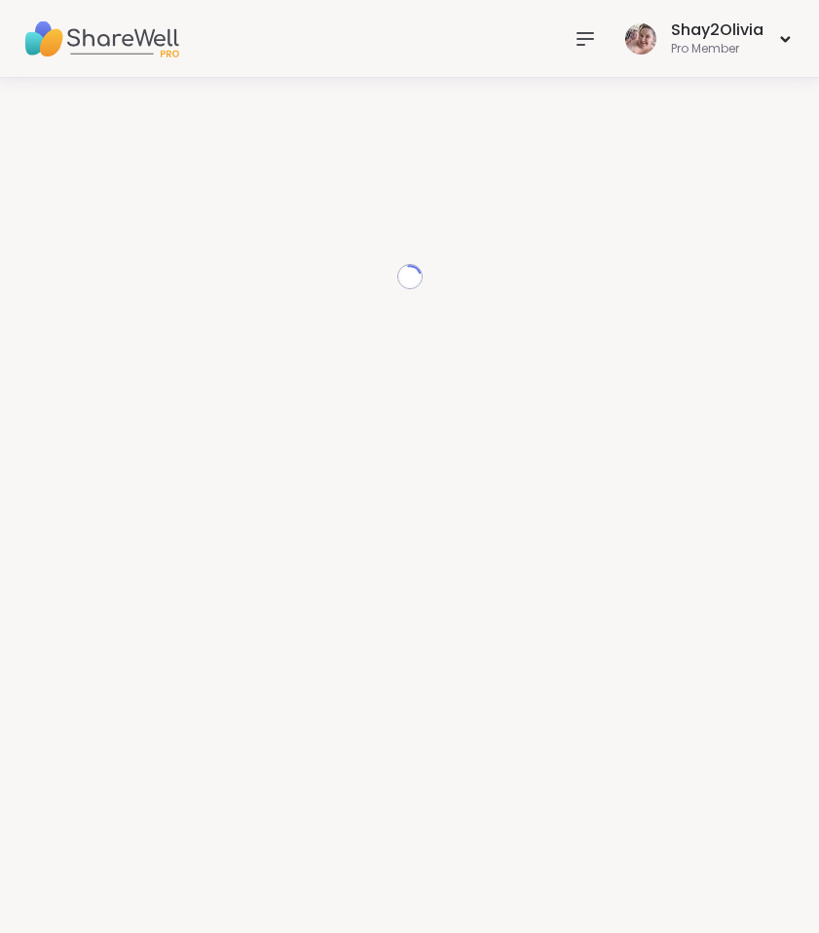
click at [585, 42] on icon at bounding box center [585, 38] width 23 height 23
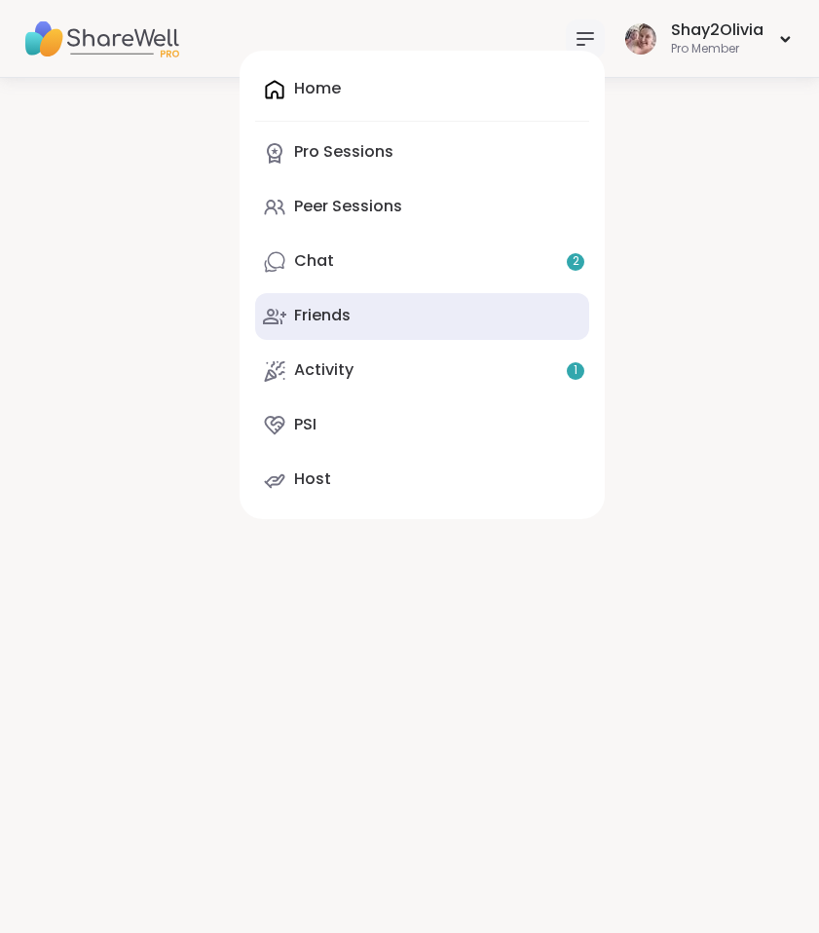
click at [412, 315] on link "Friends" at bounding box center [422, 316] width 334 height 47
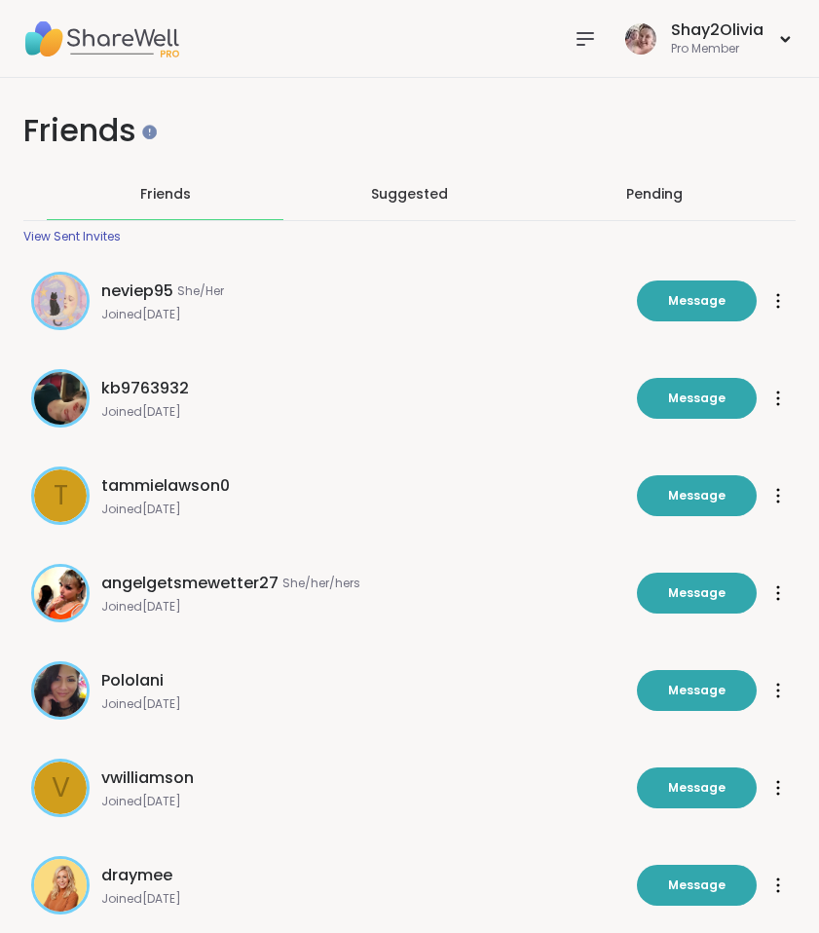
click at [614, 205] on div "Pending" at bounding box center [654, 194] width 237 height 51
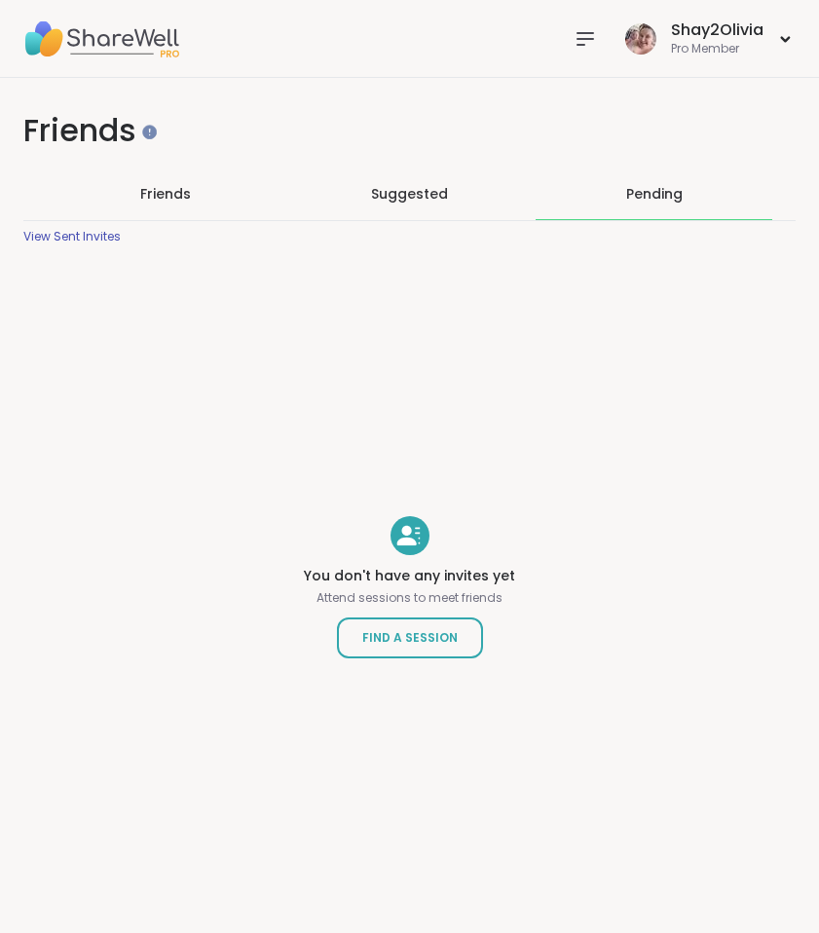
click at [443, 179] on div "Suggested" at bounding box center [409, 194] width 237 height 51
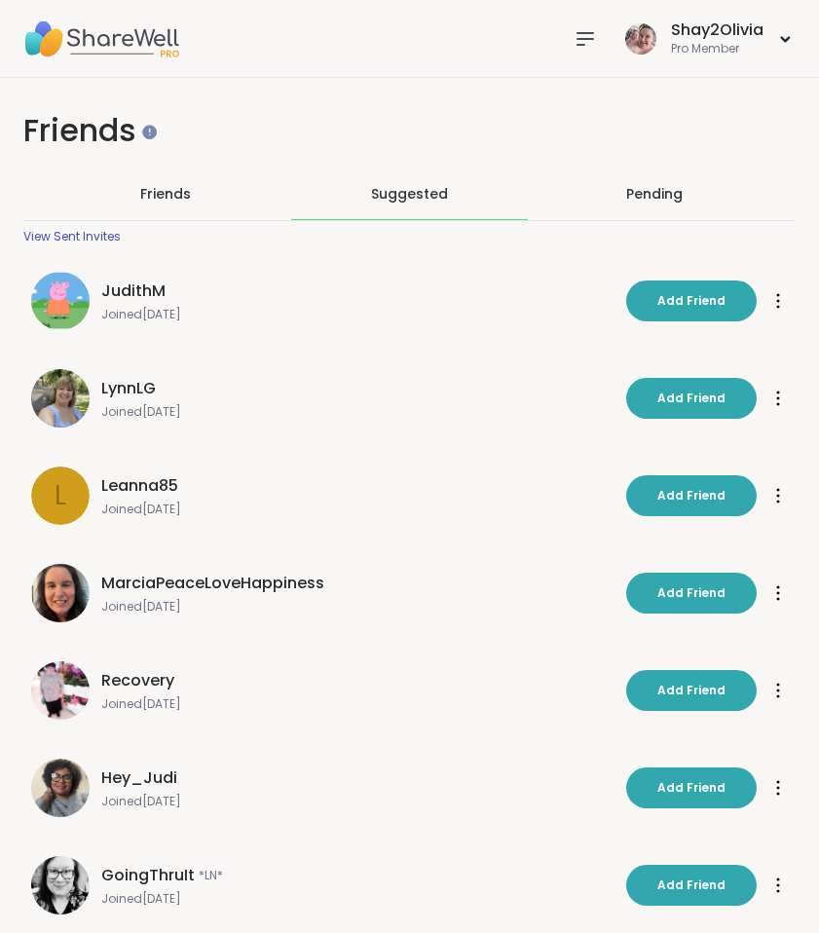
click at [190, 195] on div "Friends" at bounding box center [165, 194] width 237 height 51
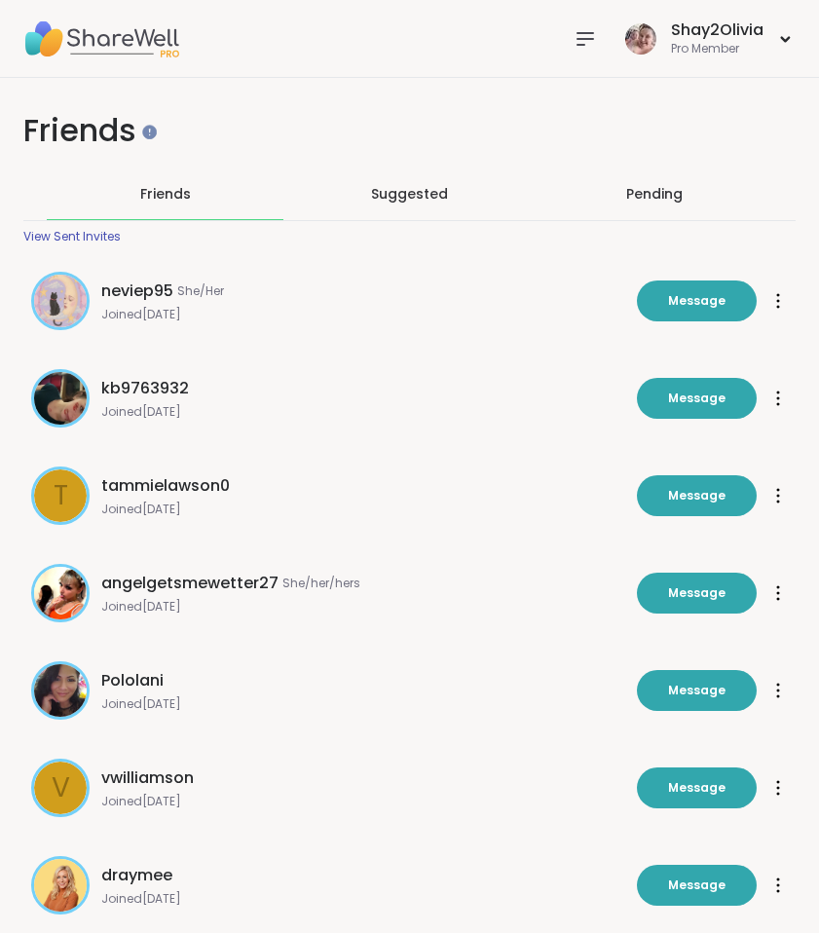
click at [582, 41] on icon at bounding box center [585, 38] width 23 height 23
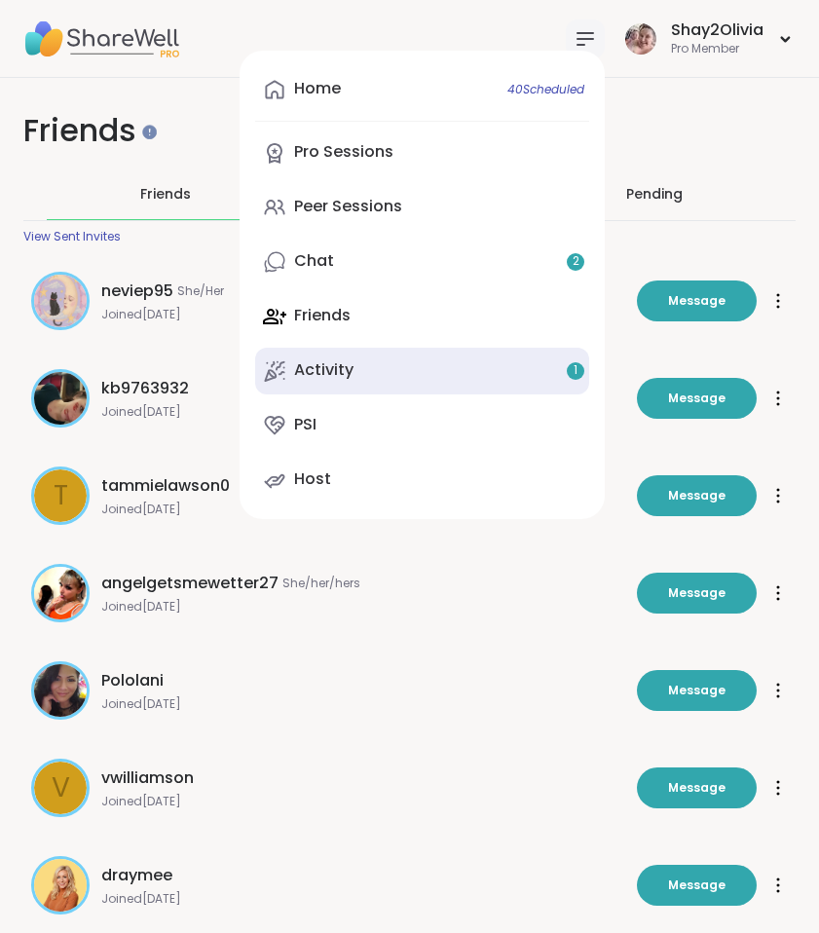
click at [424, 359] on link "Activity 1" at bounding box center [422, 371] width 334 height 47
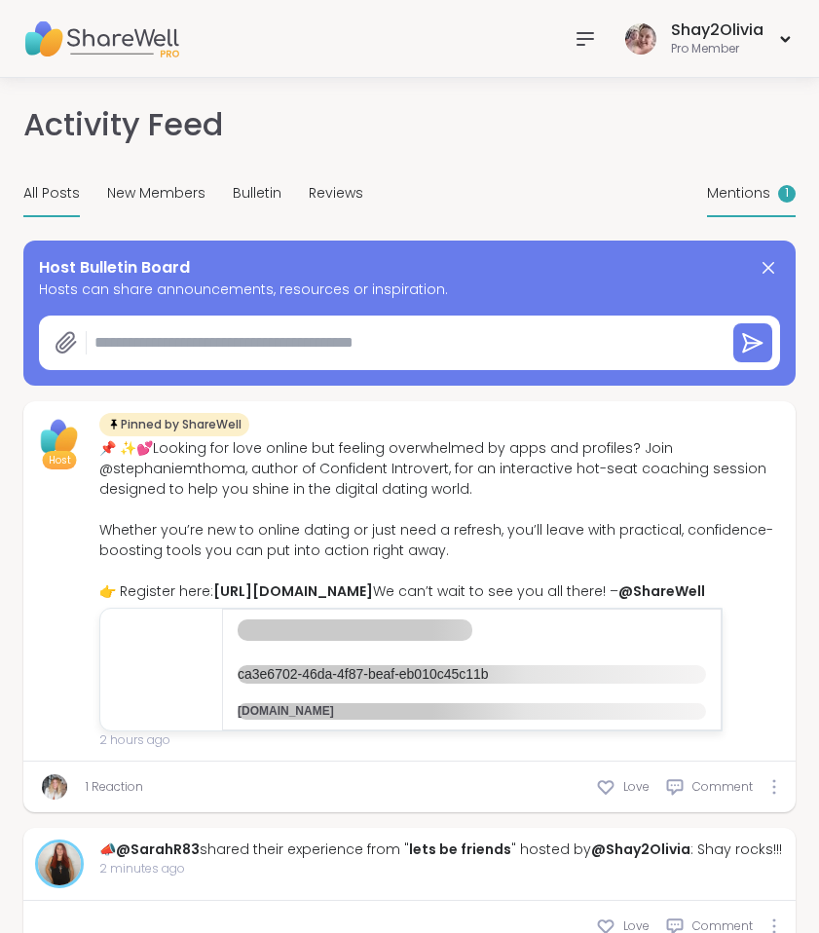
click at [754, 192] on span "Mentions" at bounding box center [738, 193] width 63 height 20
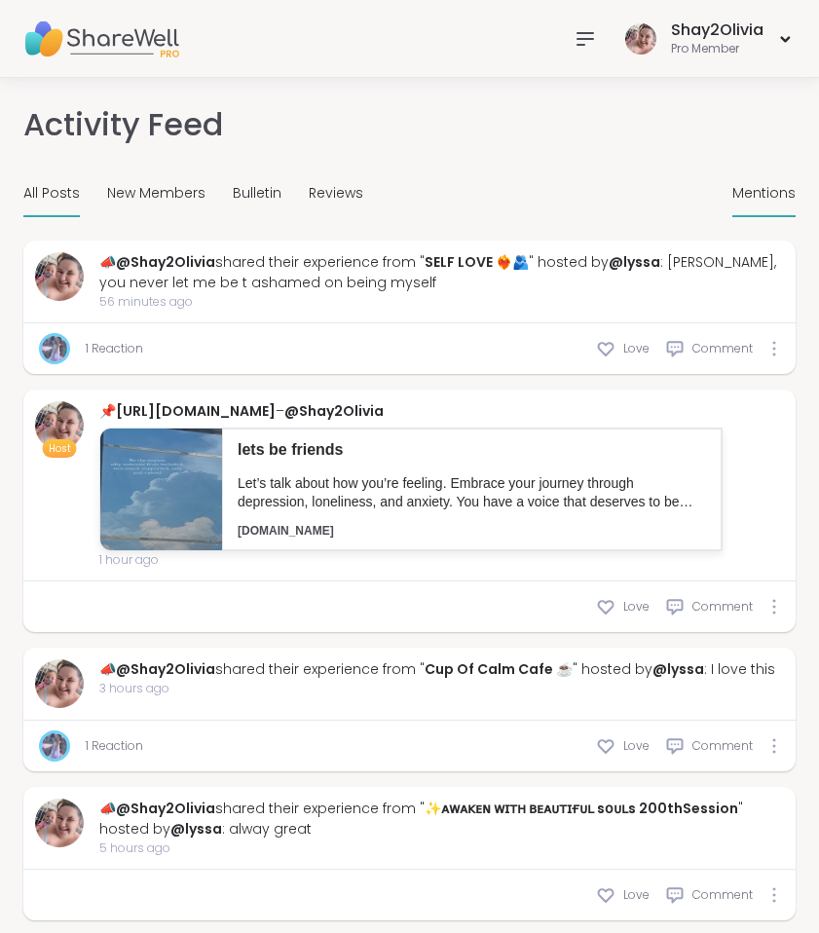
click at [59, 180] on div "All Posts" at bounding box center [51, 194] width 56 height 46
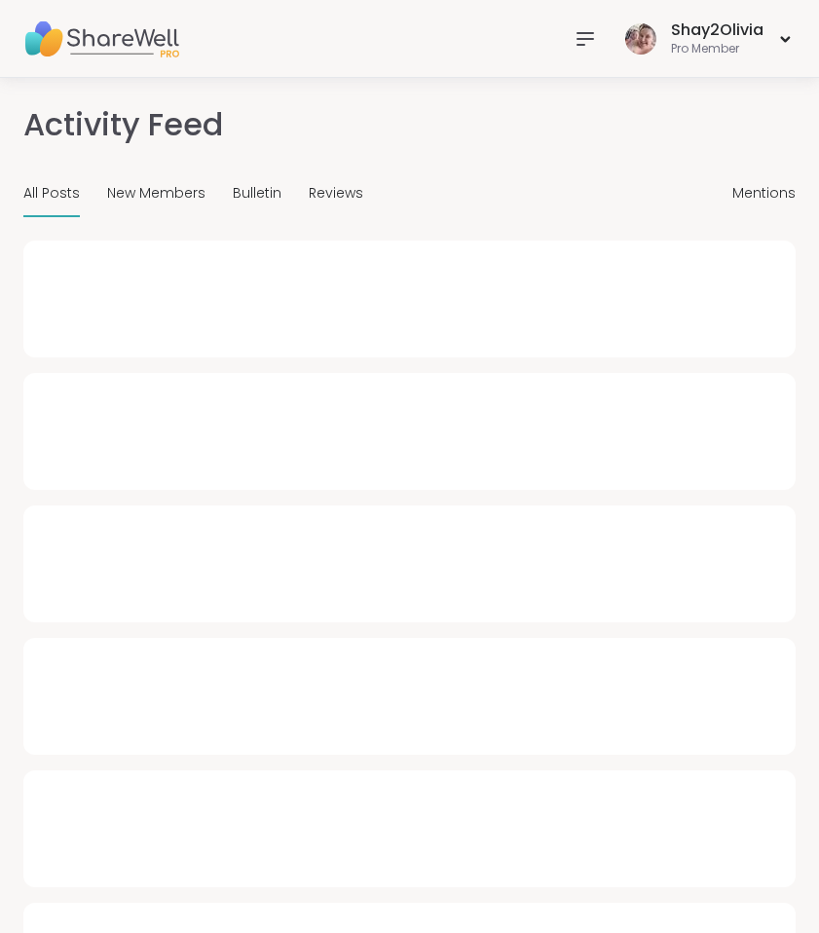
type textarea "*"
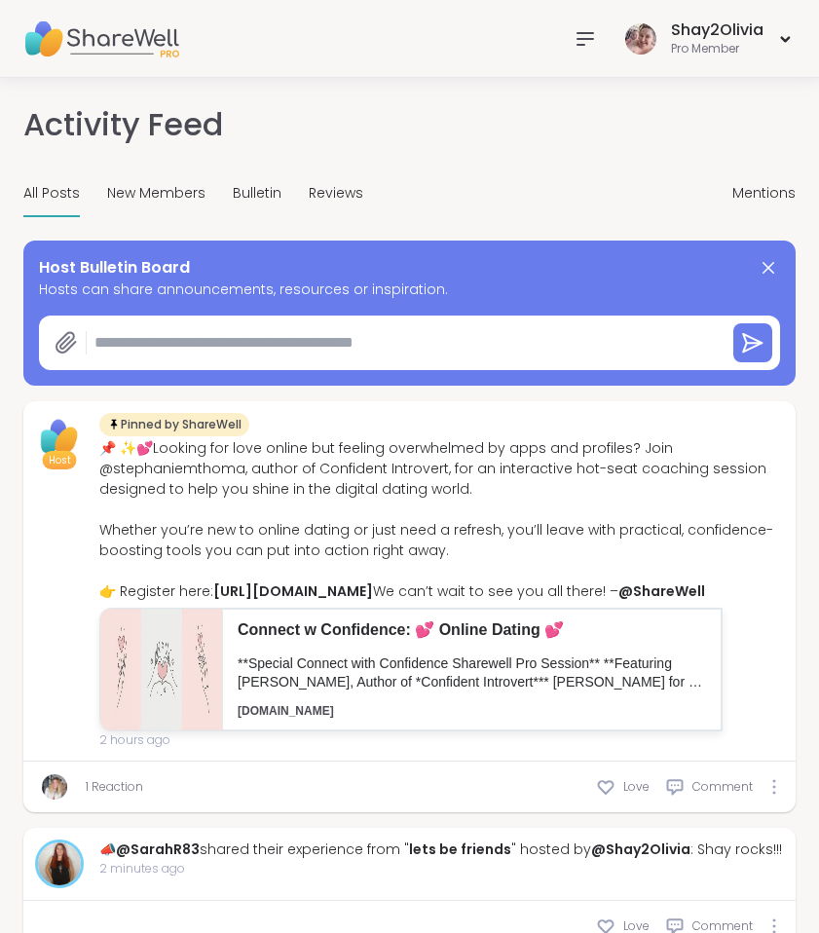
click at [570, 48] on div at bounding box center [585, 38] width 39 height 39
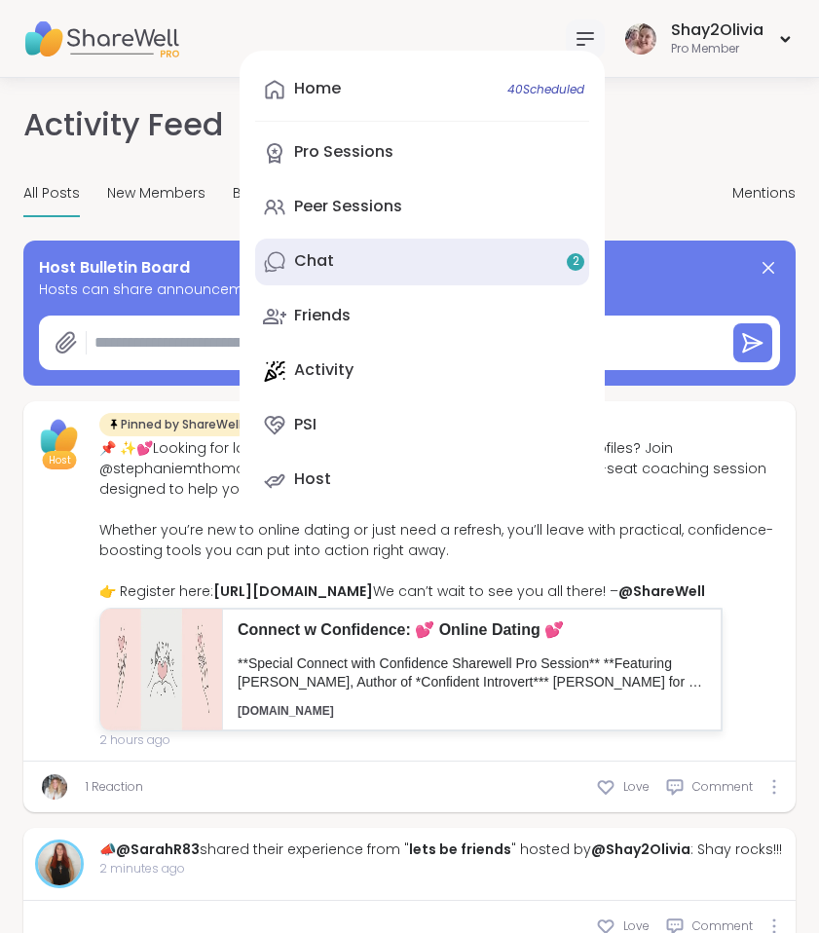
click at [377, 274] on link "Chat 2" at bounding box center [422, 262] width 334 height 47
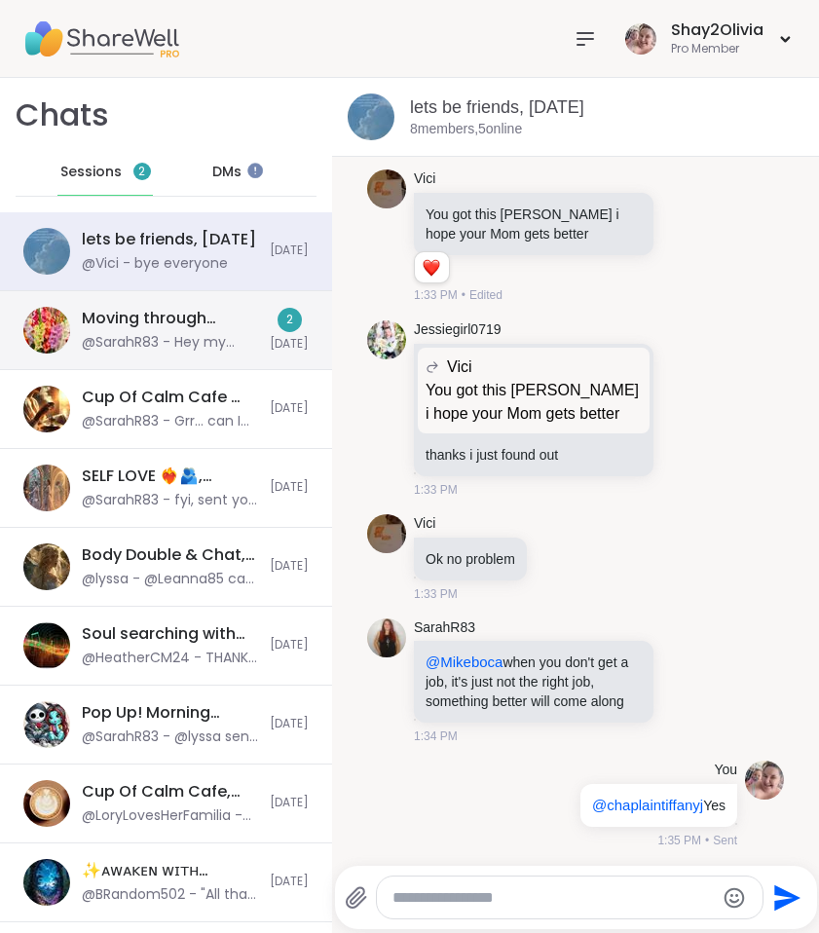
click at [235, 335] on div "@SarahR83 - Hey my lovelies" at bounding box center [170, 342] width 176 height 19
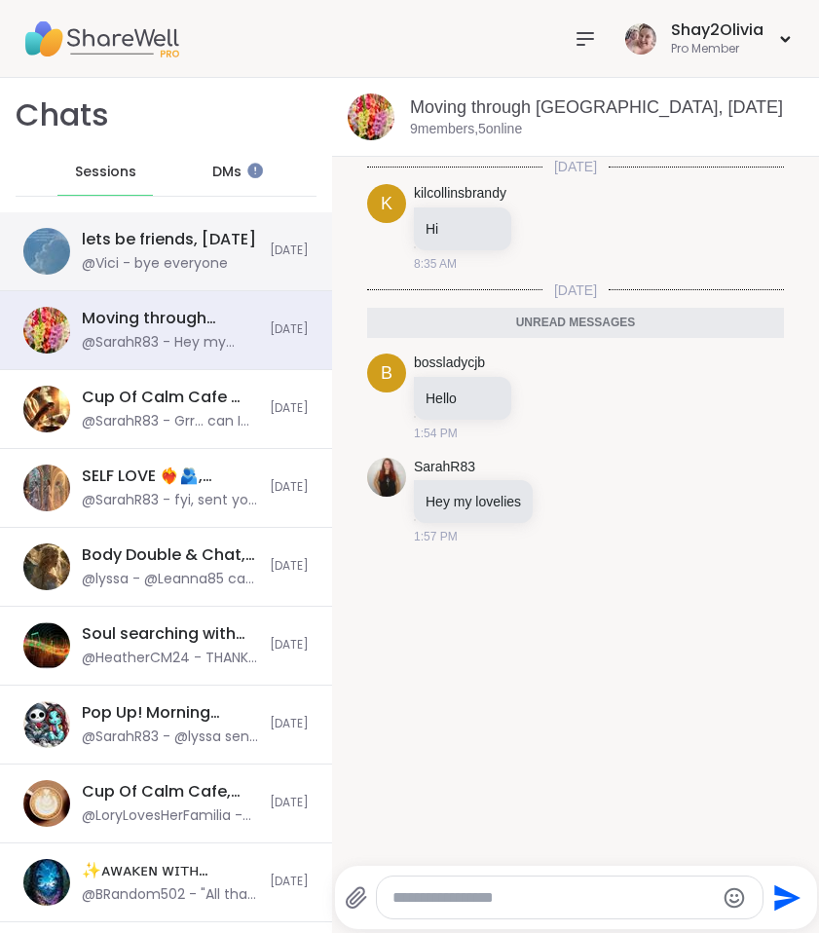
click at [152, 281] on div "lets be friends, [DATE] @Vici - bye everyone [DATE]" at bounding box center [166, 251] width 332 height 79
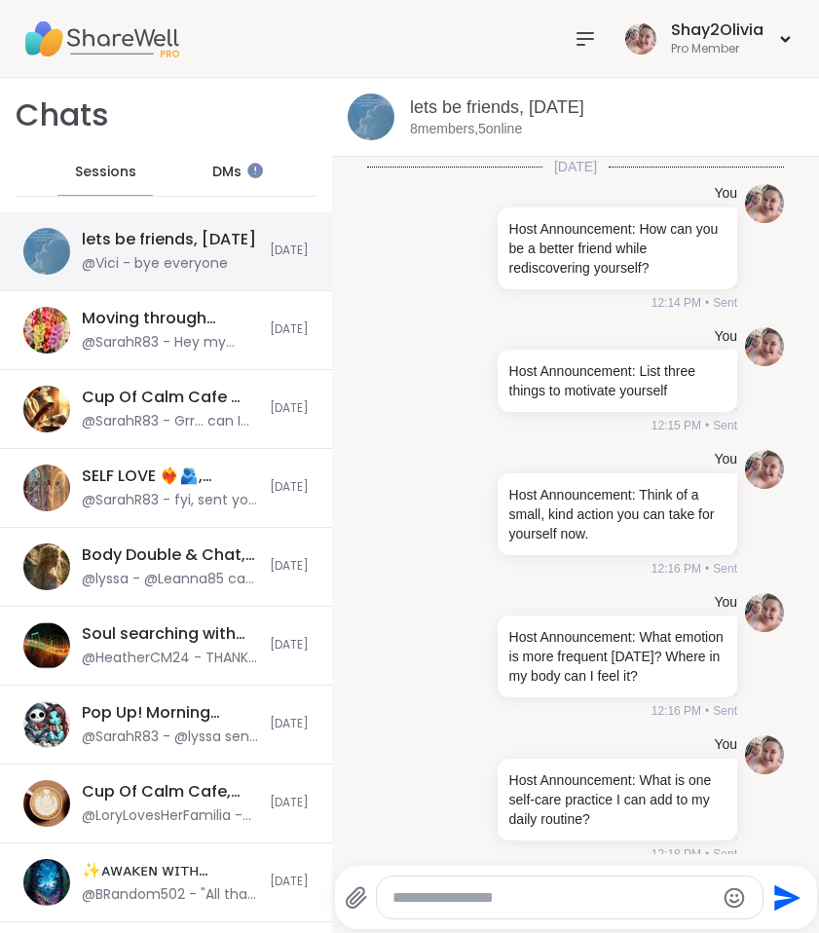
scroll to position [8232, 0]
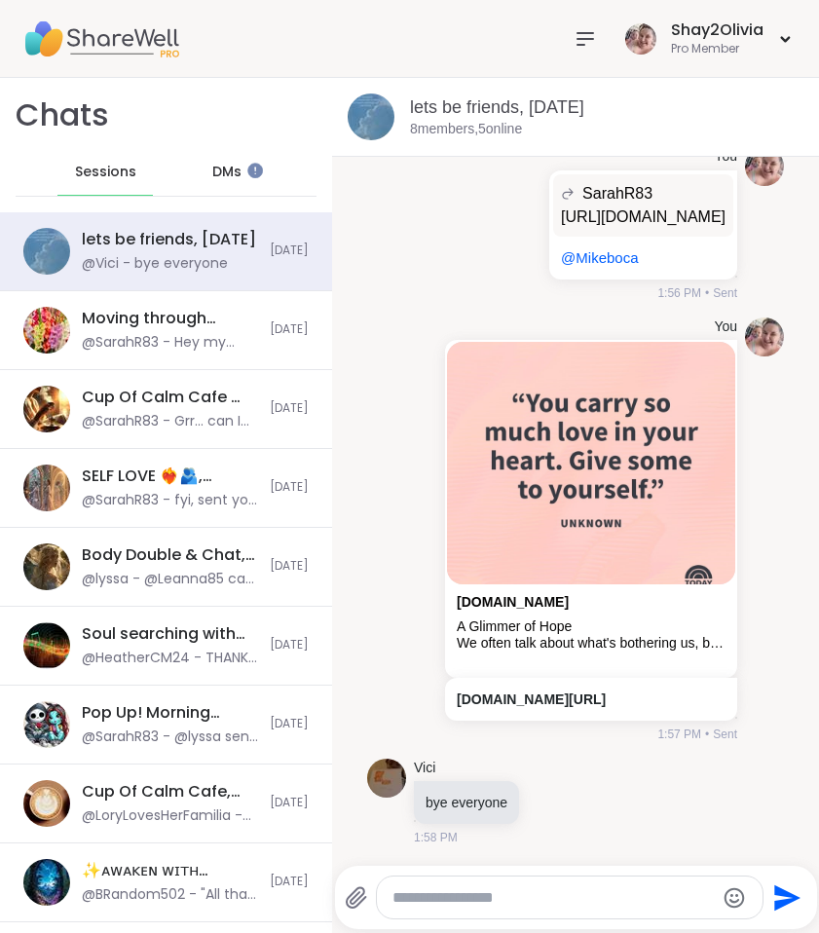
click at [238, 181] on div "DMs" at bounding box center [226, 172] width 95 height 47
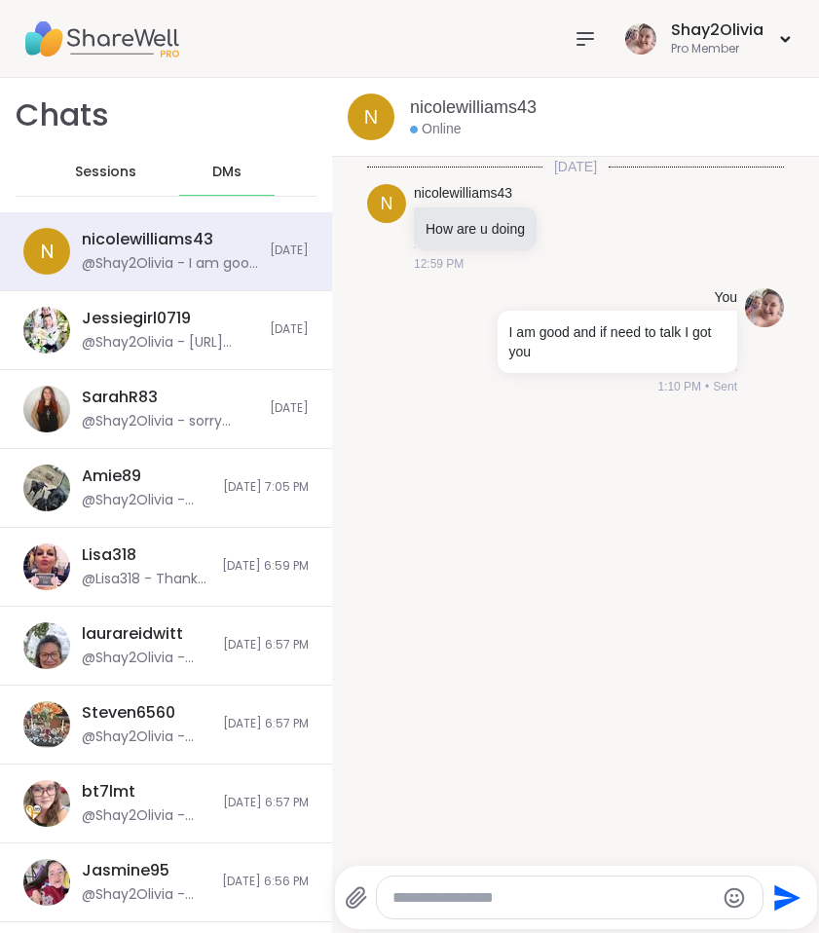
click at [108, 176] on span "Sessions" at bounding box center [105, 172] width 61 height 19
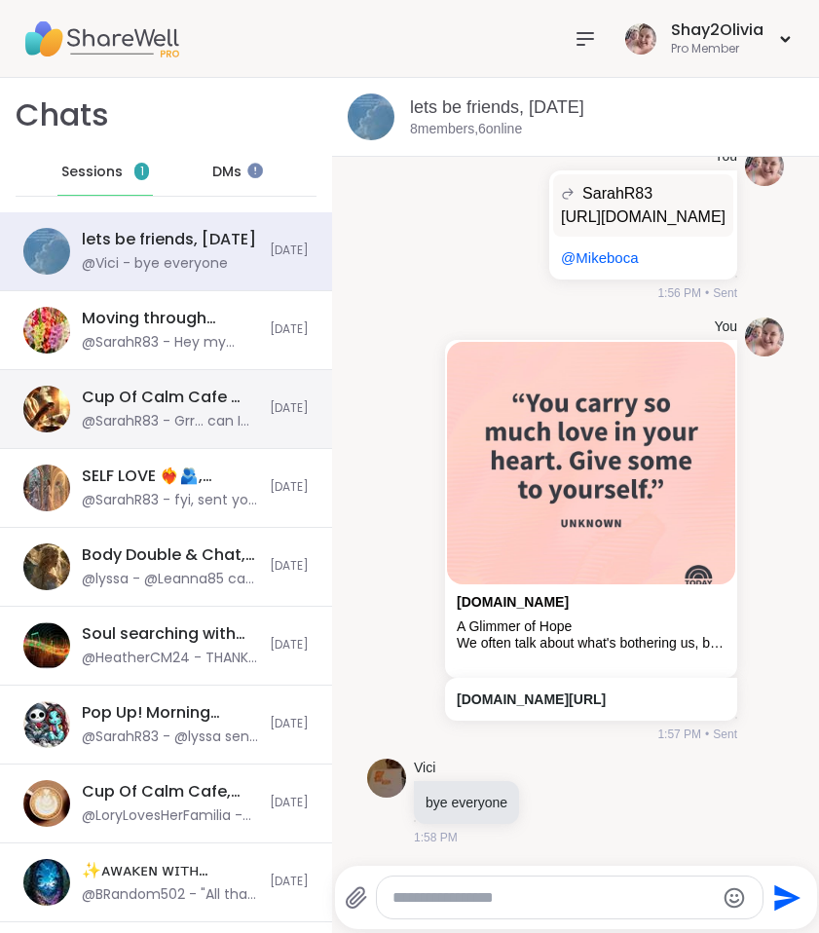
scroll to position [8231, 0]
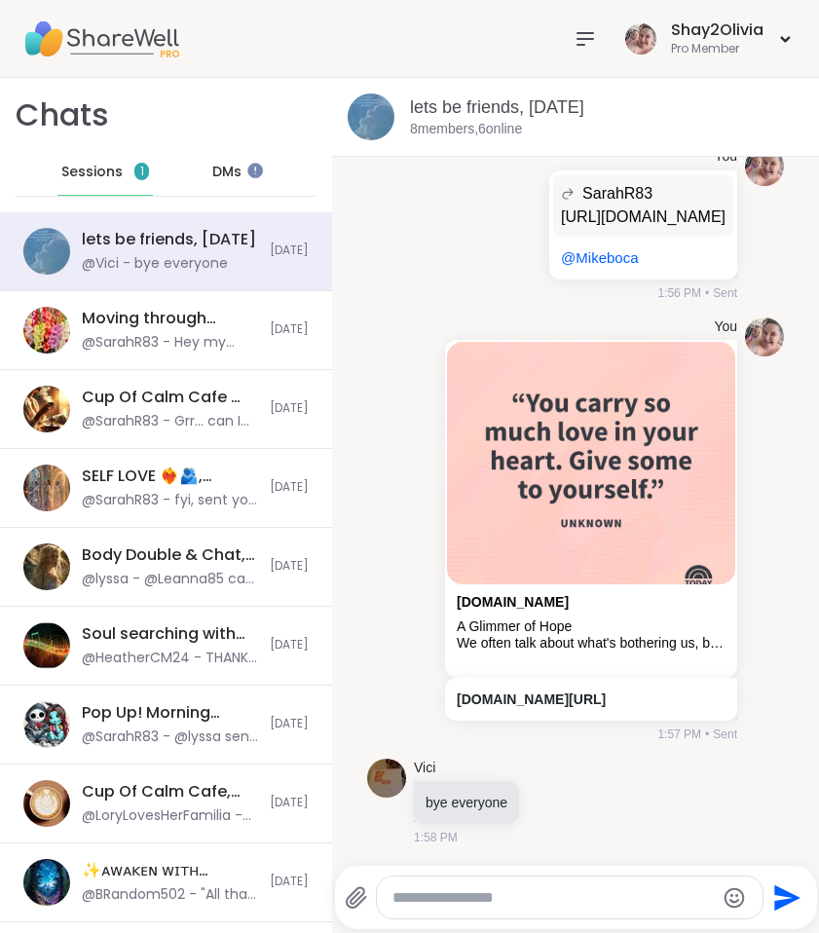
click at [91, 169] on span "Sessions" at bounding box center [91, 172] width 61 height 19
click at [587, 43] on icon at bounding box center [585, 38] width 23 height 23
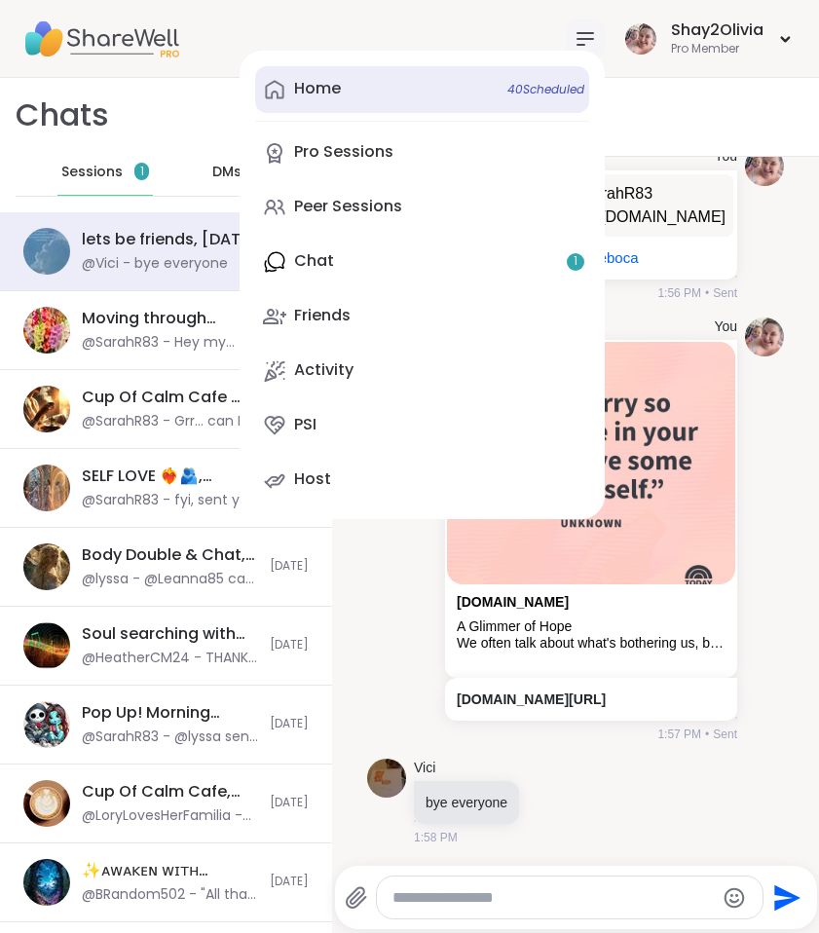
click at [449, 94] on link "Home 40 Scheduled" at bounding box center [422, 89] width 334 height 47
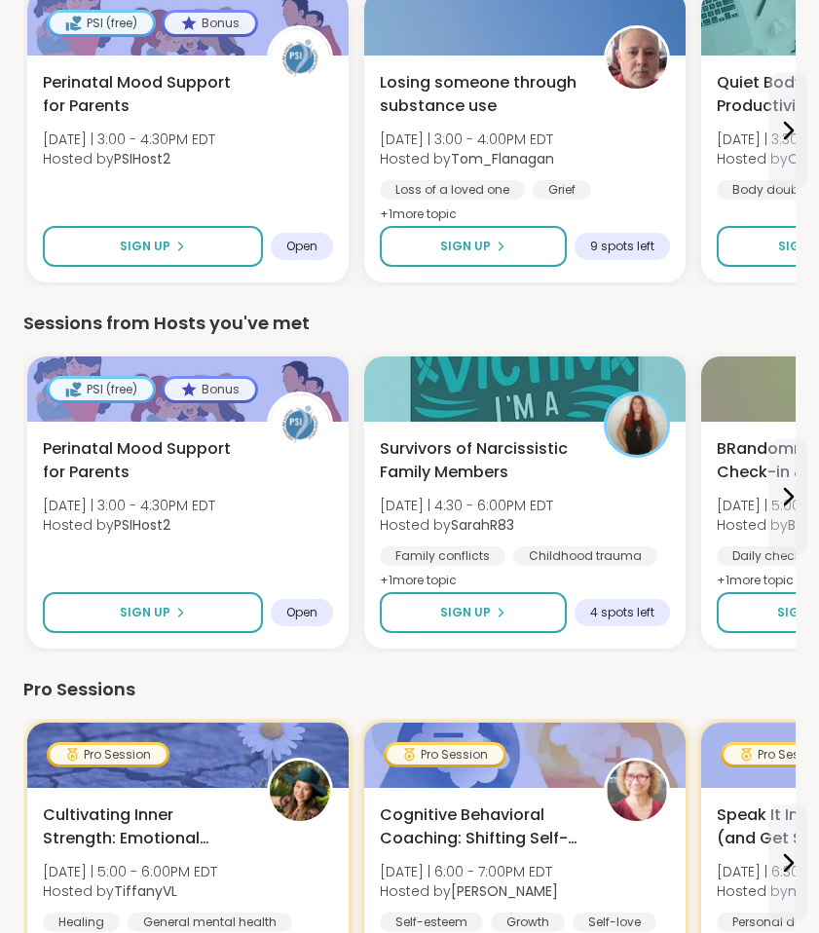
scroll to position [689, 0]
click at [785, 514] on button at bounding box center [788, 496] width 39 height 117
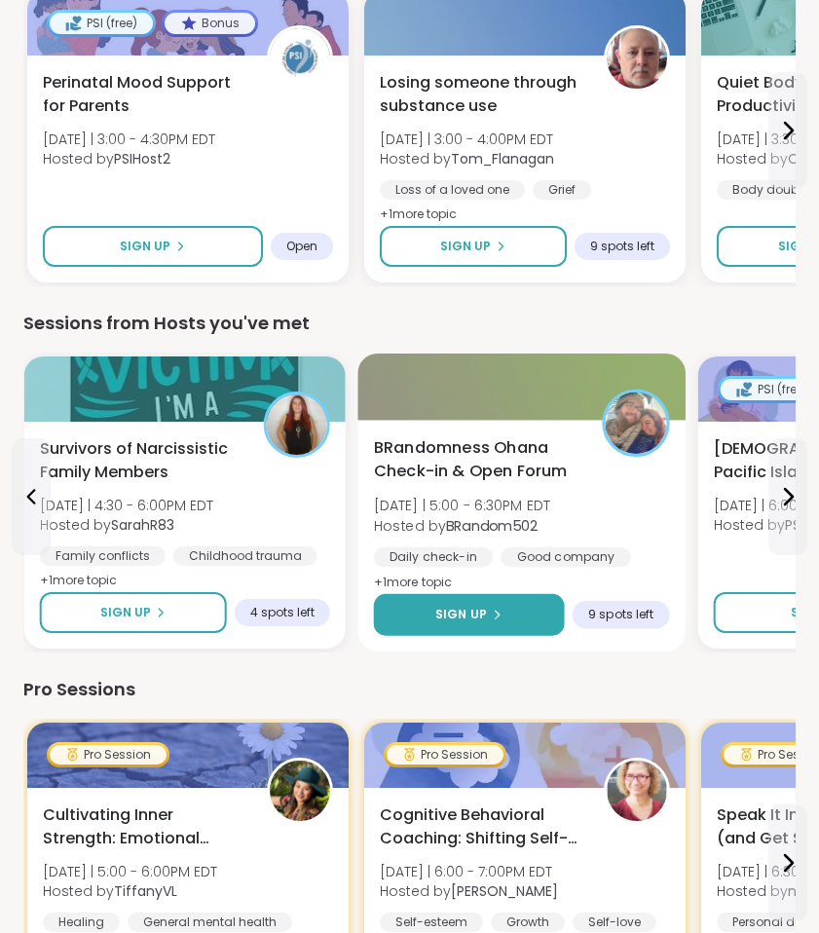
click at [527, 600] on button "Sign Up" at bounding box center [469, 615] width 191 height 42
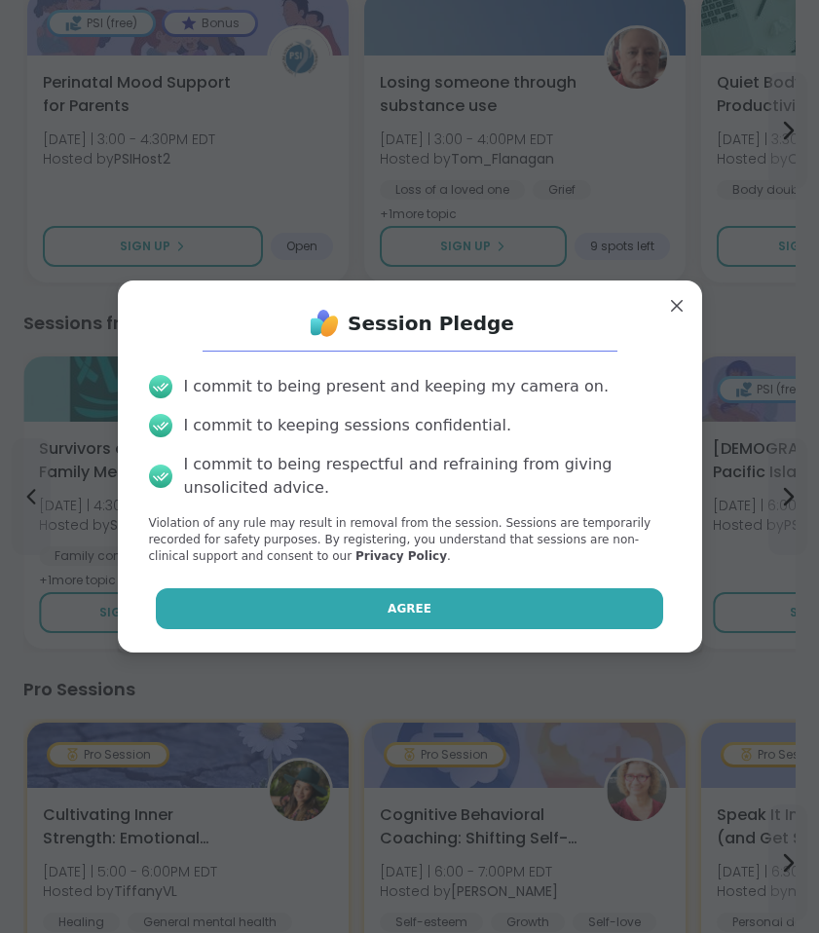
click at [507, 613] on button "Agree" at bounding box center [409, 608] width 507 height 41
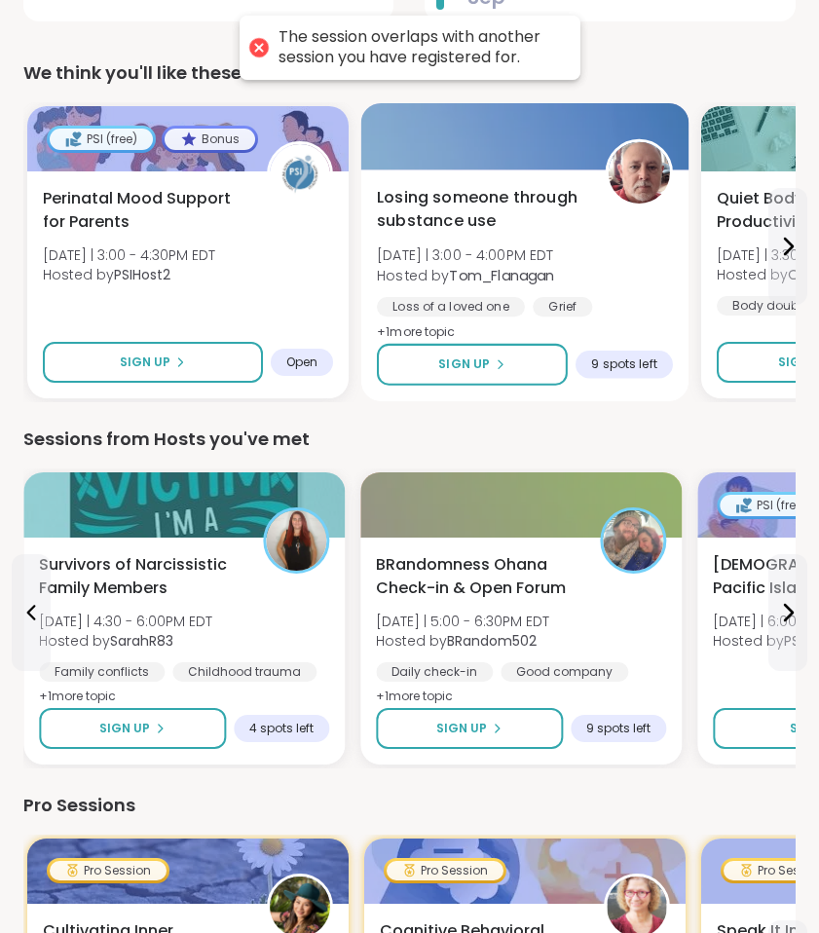
scroll to position [555, 0]
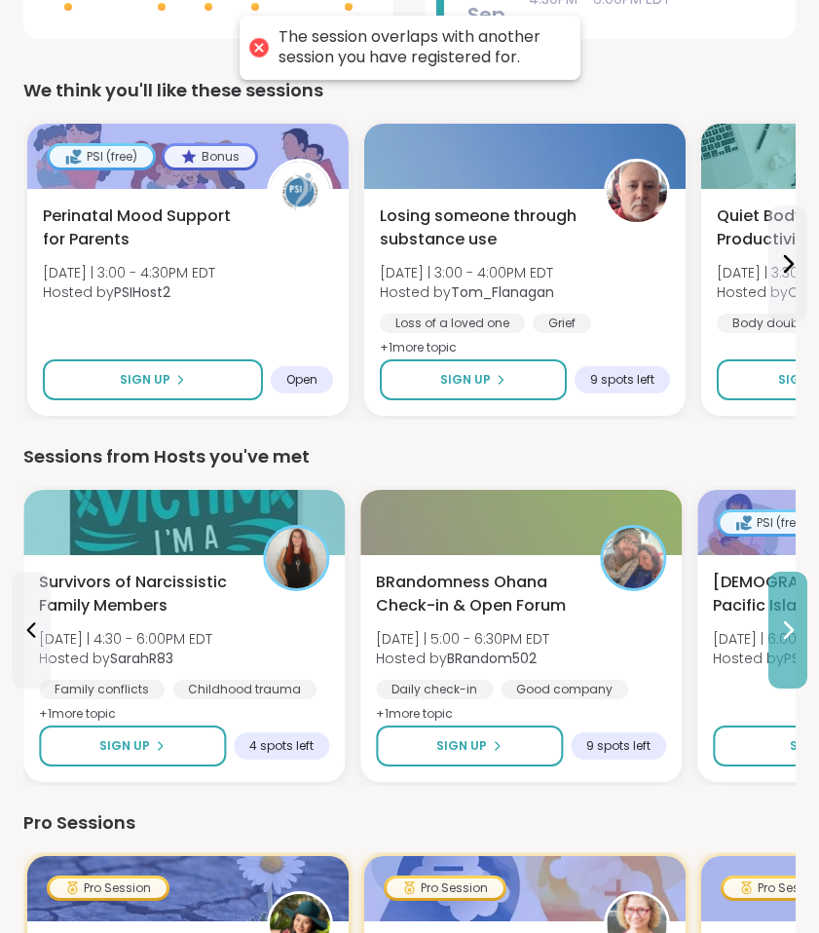
click at [791, 623] on icon at bounding box center [787, 630] width 23 height 23
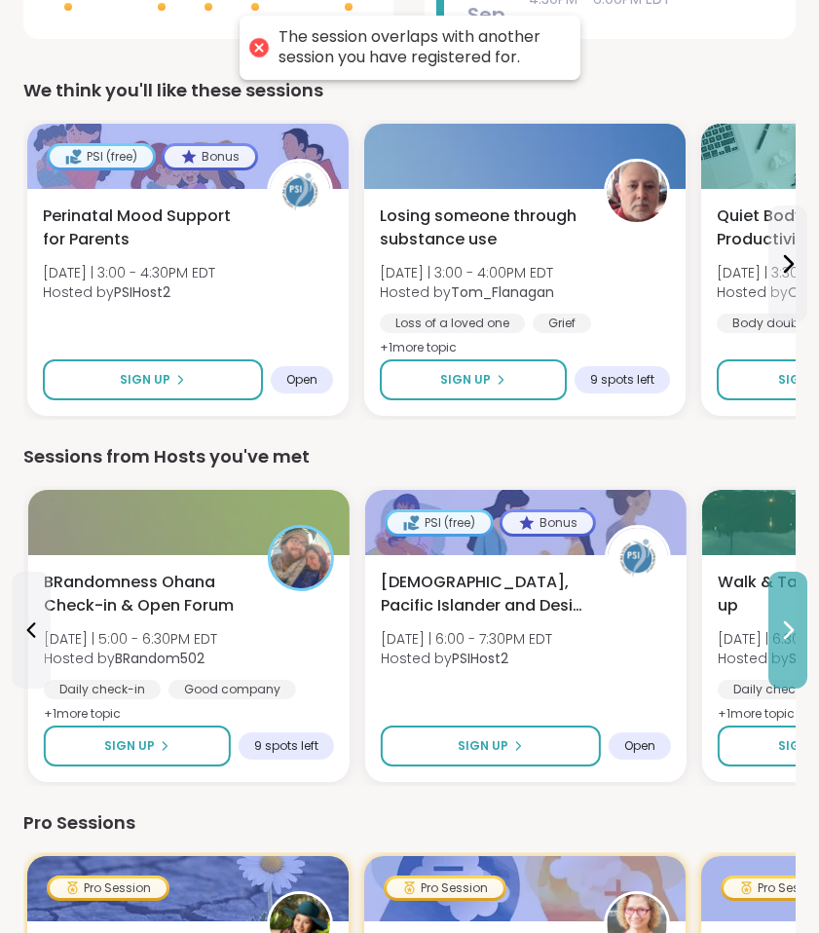
click at [791, 623] on icon at bounding box center [787, 630] width 23 height 23
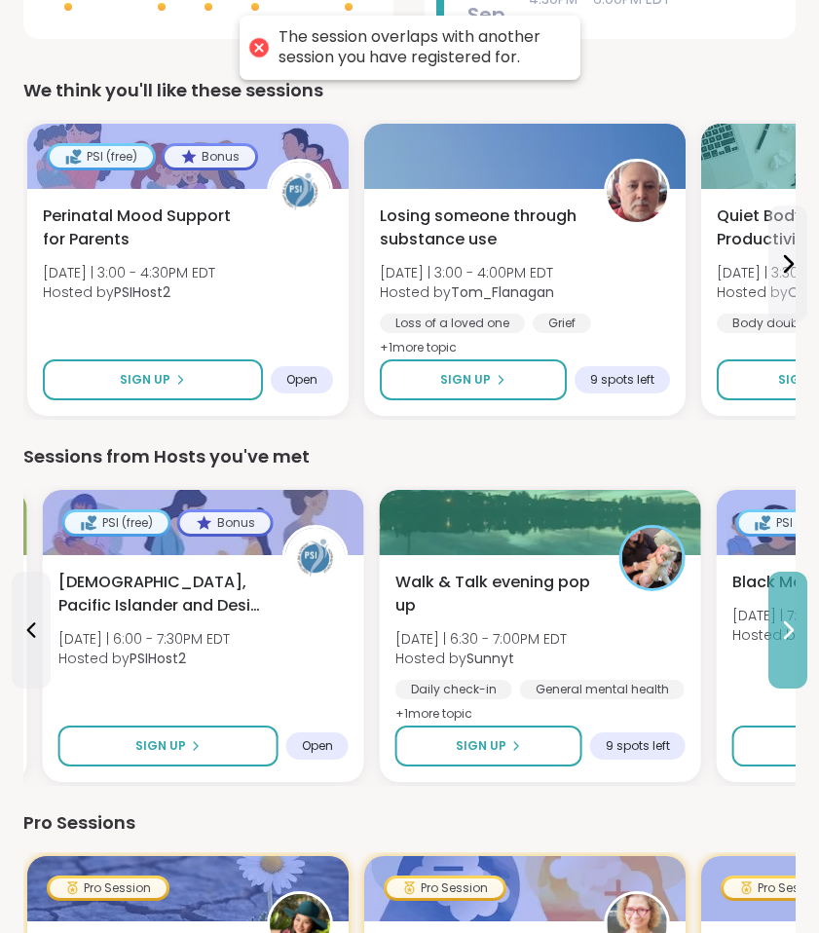
click at [791, 623] on icon at bounding box center [787, 630] width 23 height 23
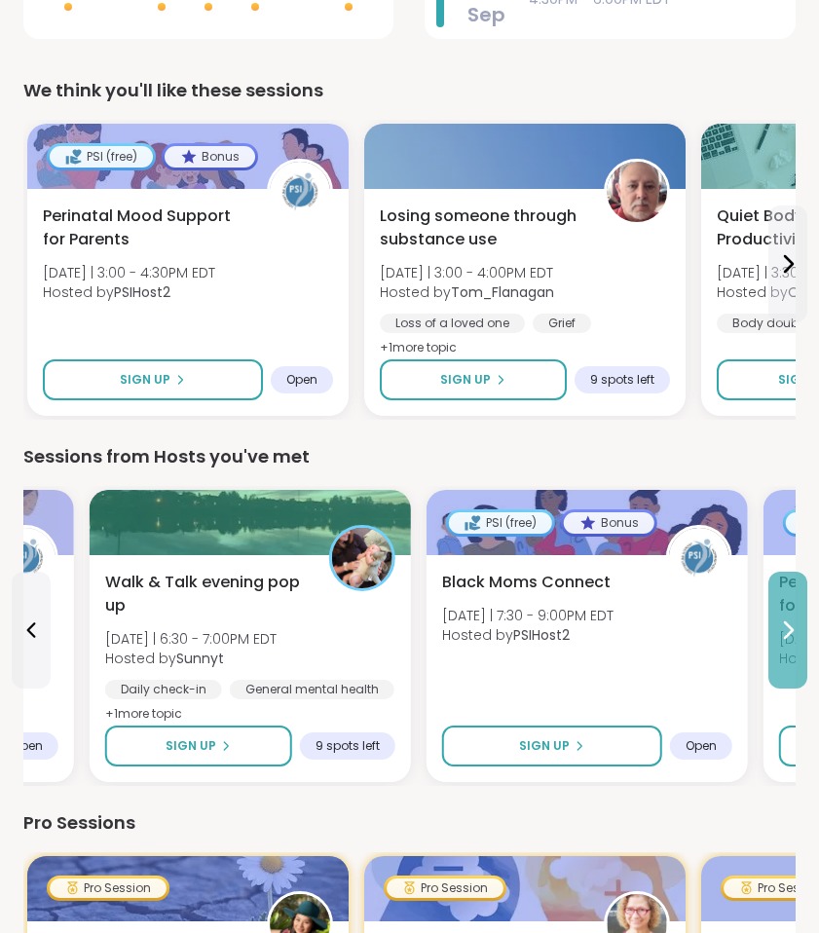
click at [791, 623] on icon at bounding box center [787, 630] width 23 height 23
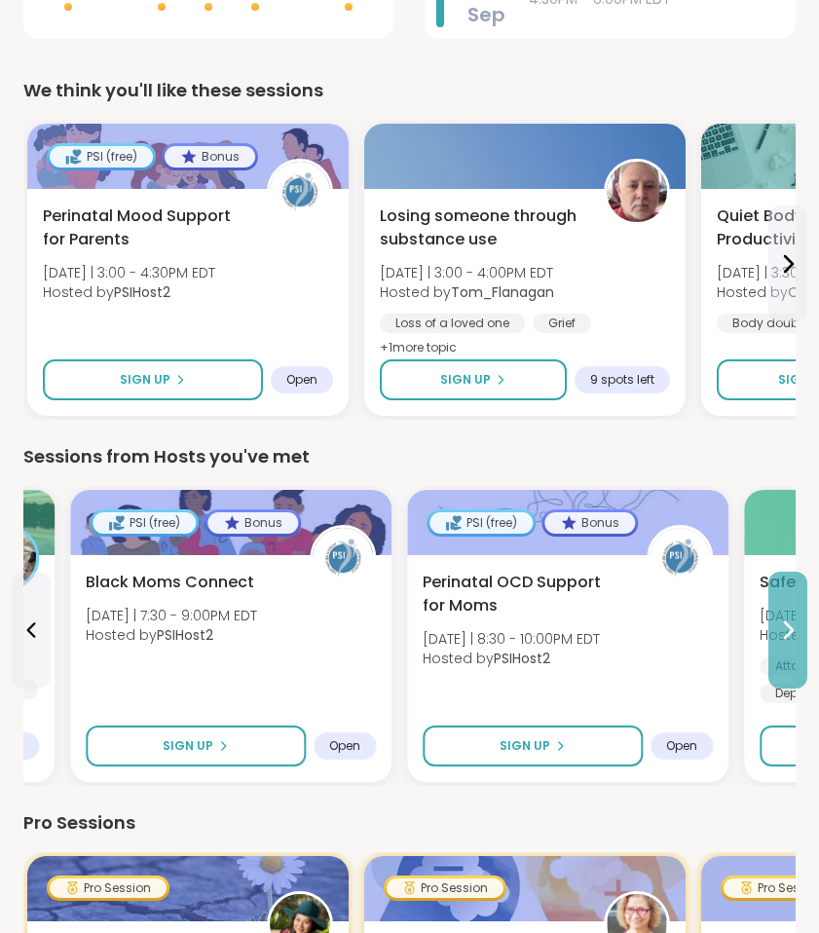
click at [791, 623] on icon at bounding box center [787, 630] width 23 height 23
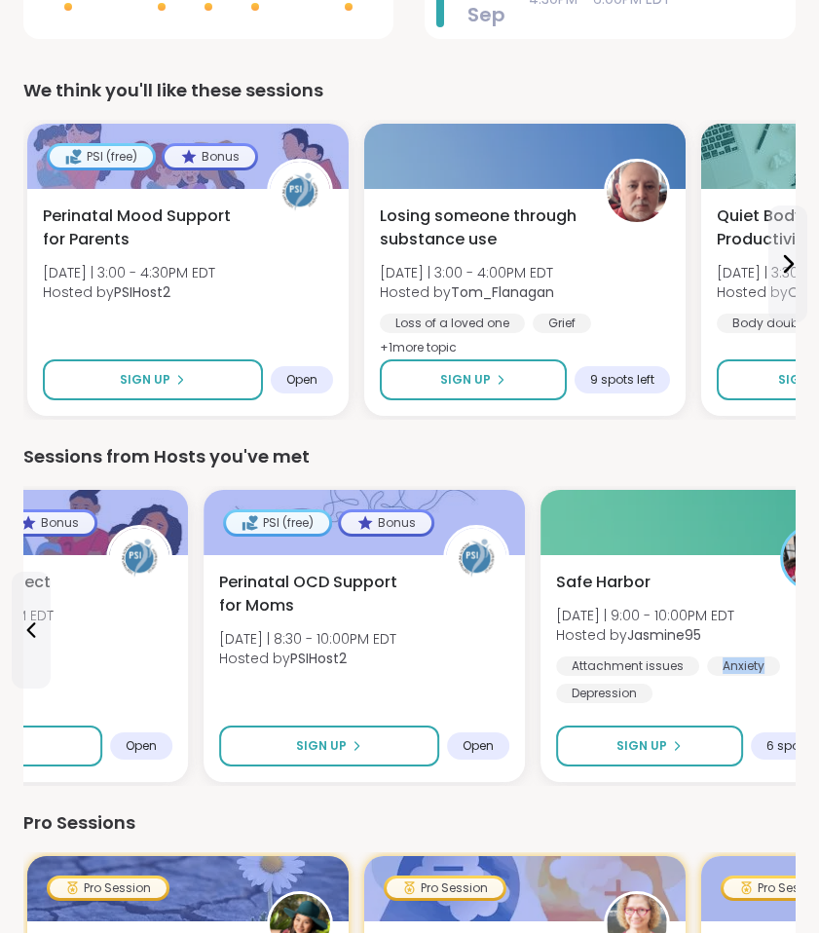
click at [791, 623] on div "Safe Harbor [DATE] | 9:00 - 10:00PM EDT Hosted by Jasmine95 Attachment issues A…" at bounding box center [701, 637] width 290 height 132
click at [237, 456] on div "Sessions from Hosts you've met" at bounding box center [409, 456] width 772 height 27
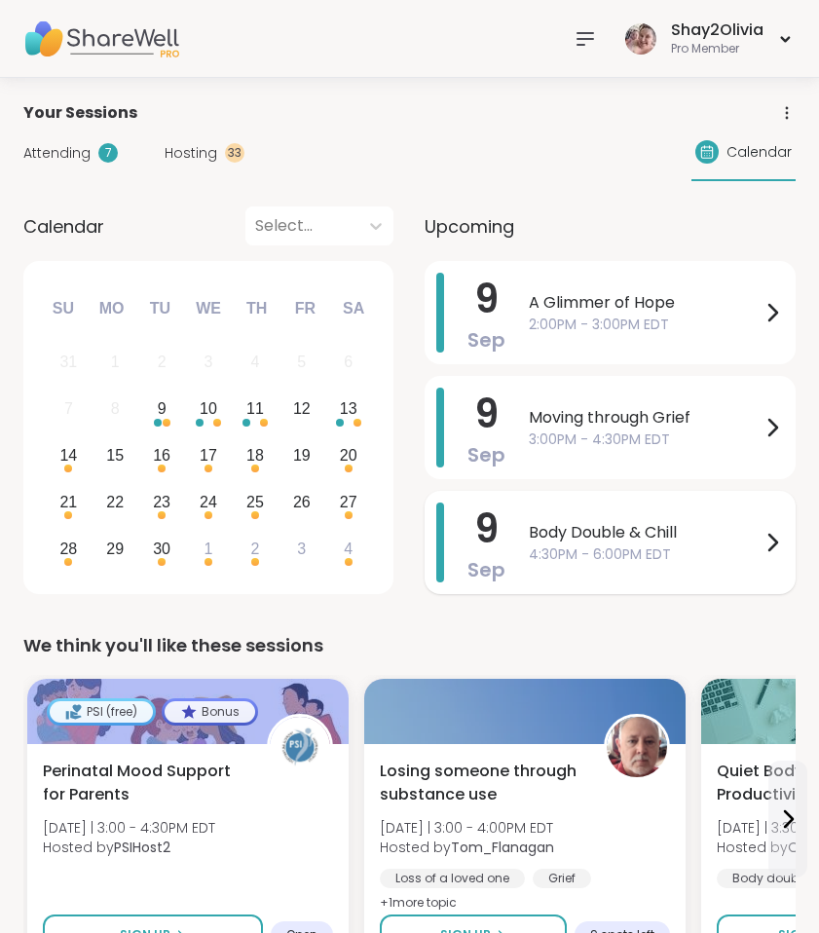
scroll to position [0, 0]
click at [620, 441] on span "3:00PM - 4:30PM EDT" at bounding box center [645, 440] width 232 height 20
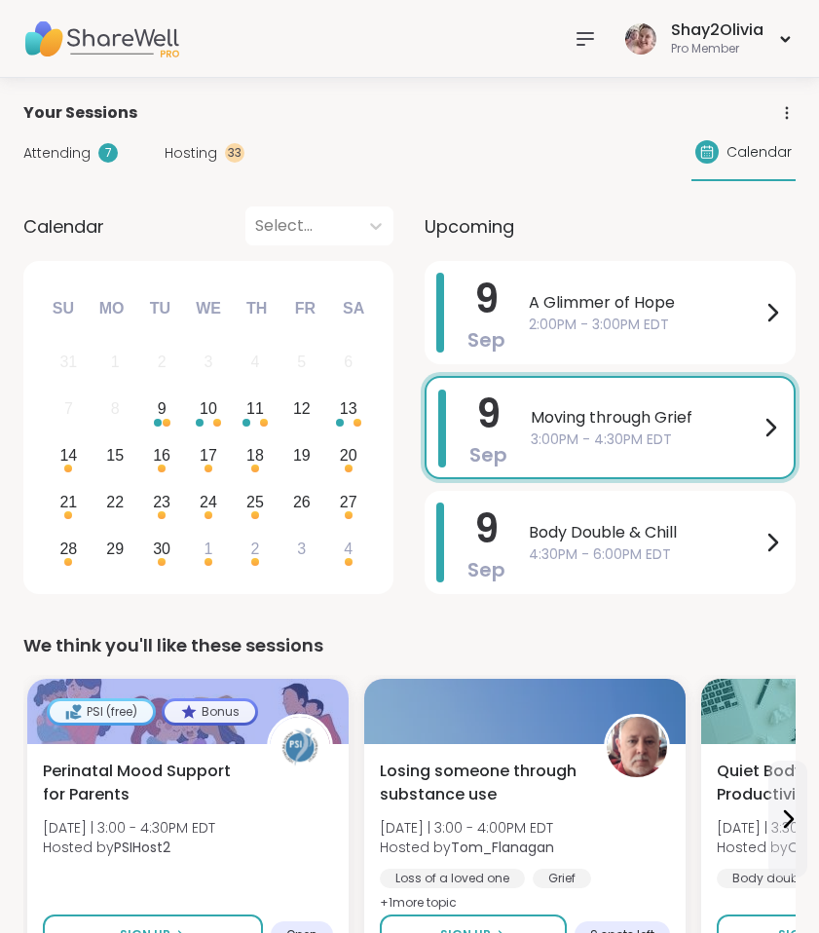
click at [200, 154] on span "Hosting" at bounding box center [191, 153] width 53 height 20
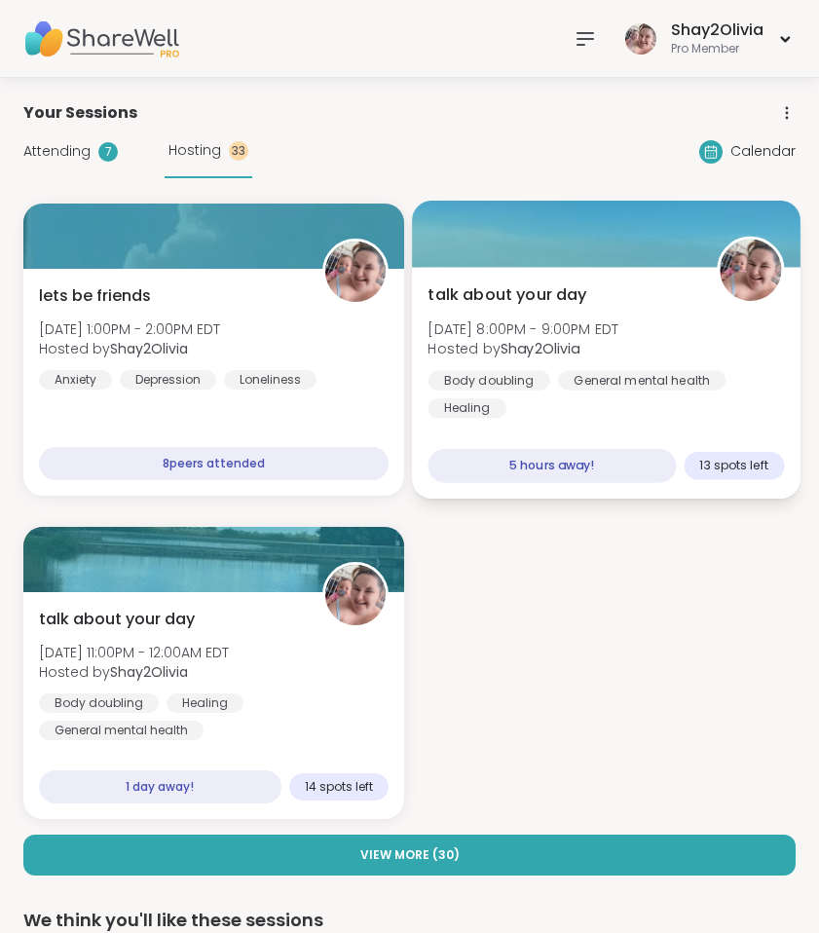
click at [723, 396] on div "Body doubling General mental health Healing" at bounding box center [606, 394] width 357 height 48
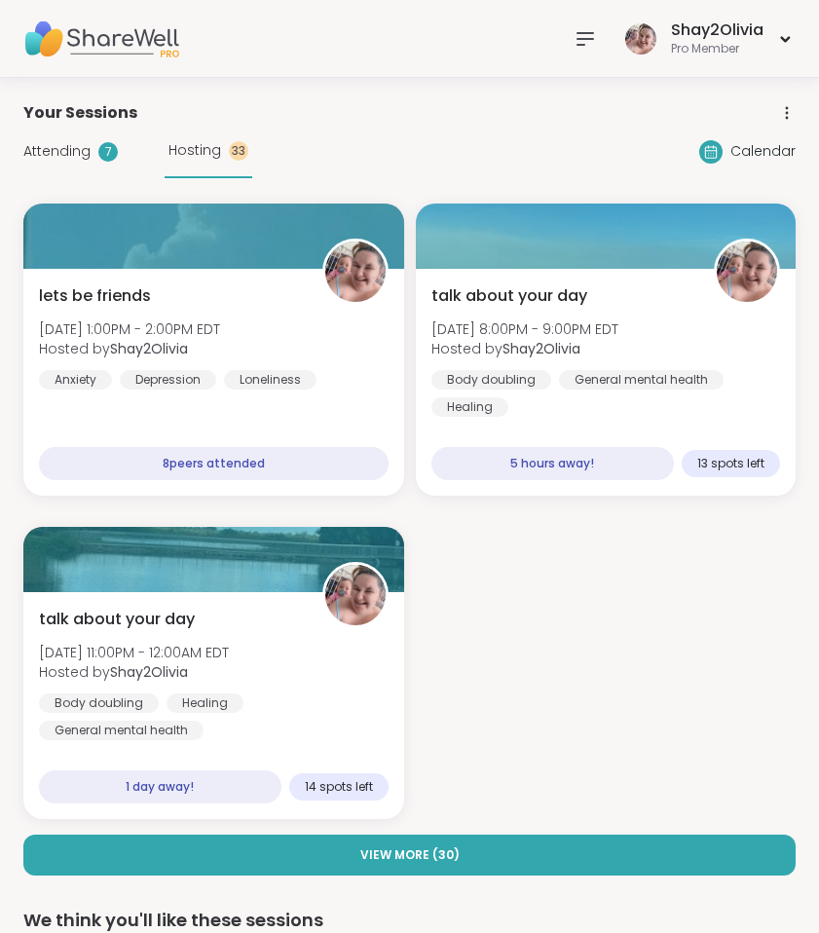
click at [223, 502] on div "lets be friends [DATE] 1:00PM - 2:00PM EDT Hosted by Shay2Olivia Anxiety [MEDIC…" at bounding box center [409, 512] width 772 height 616
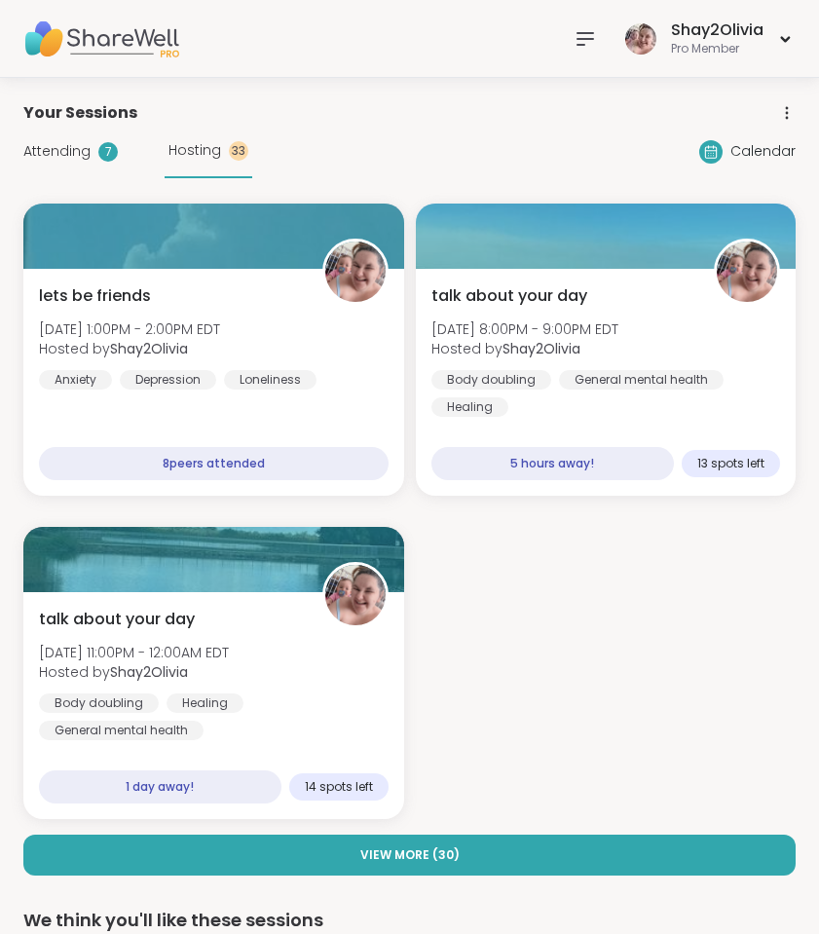
click at [575, 38] on icon at bounding box center [585, 38] width 23 height 23
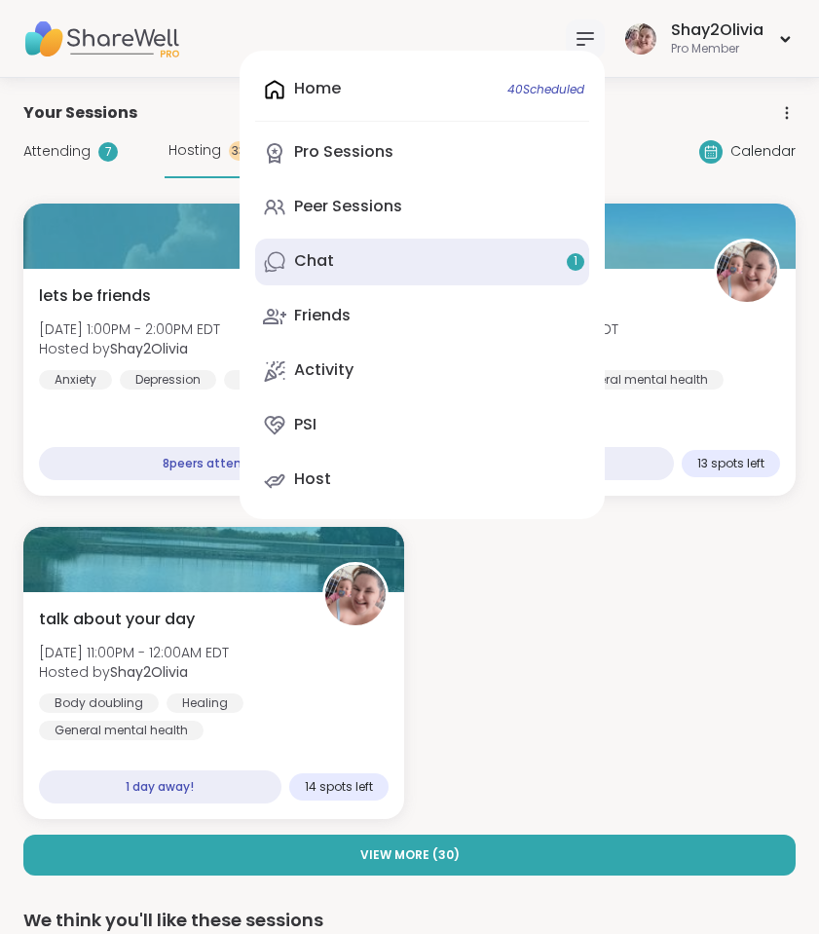
click at [376, 261] on link "Chat 1" at bounding box center [422, 262] width 334 height 47
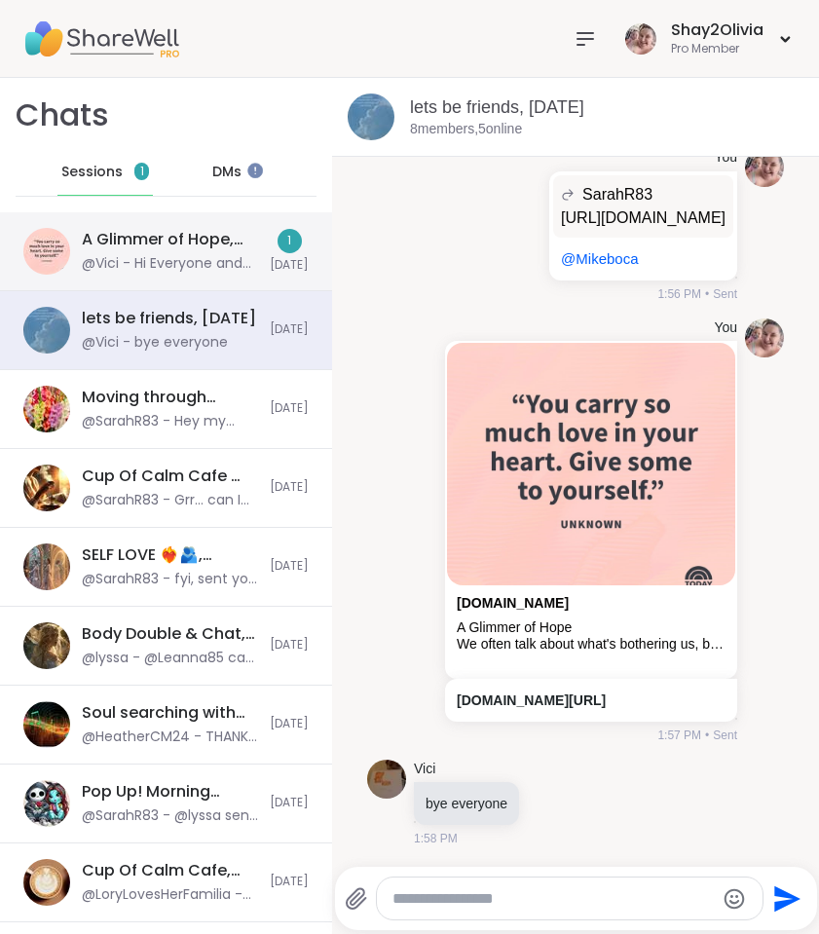
click at [223, 265] on div "@Vici - Hi Everyone and [PERSON_NAME]" at bounding box center [170, 263] width 176 height 19
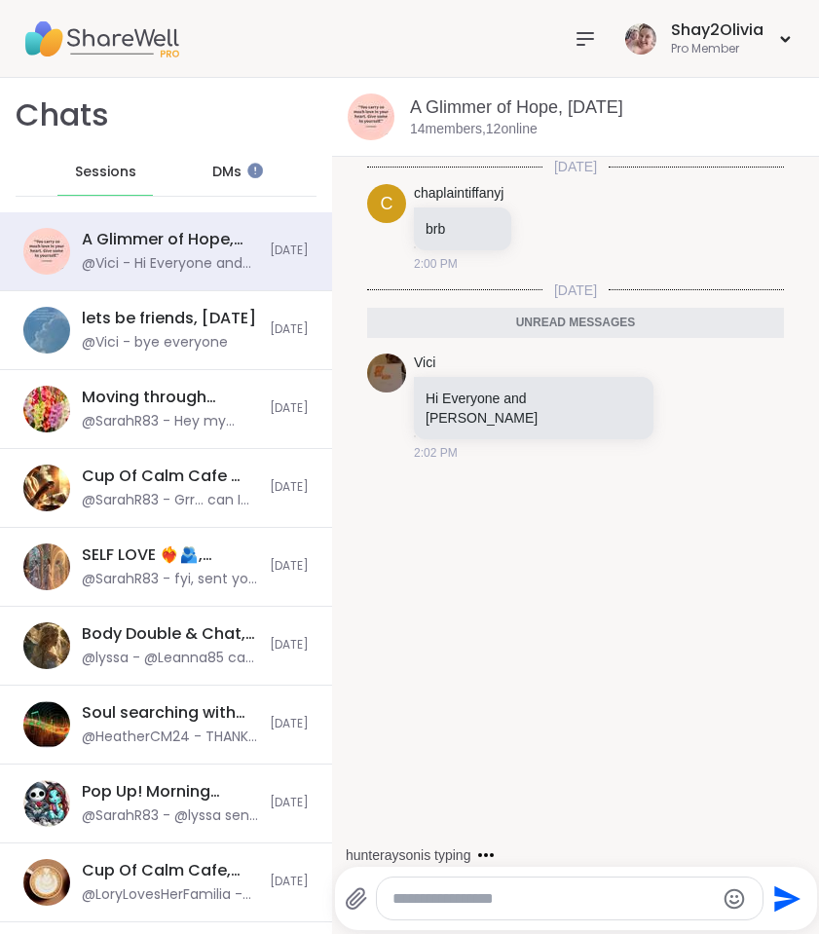
click at [460, 653] on div "[DATE] c chaplaintiffanyj brb 2:00 PM [DATE] Unread messages Vici Hi Everyone a…" at bounding box center [575, 506] width 487 height 698
click at [589, 36] on icon at bounding box center [585, 38] width 23 height 23
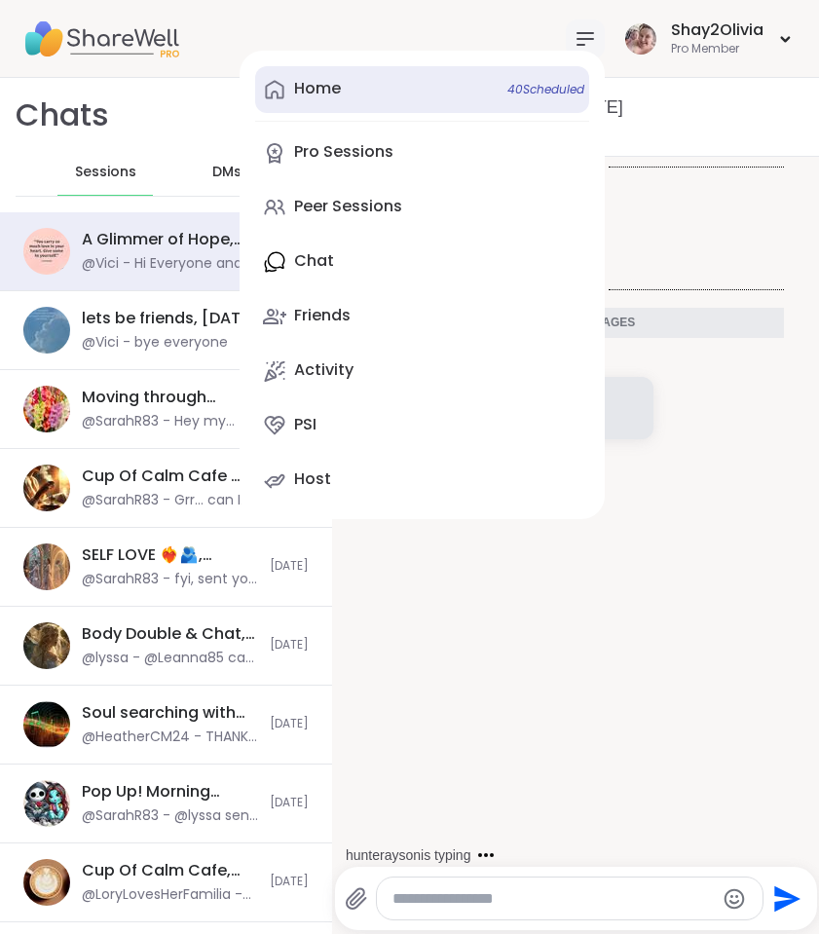
click at [418, 110] on link "Home 40 Scheduled" at bounding box center [422, 89] width 334 height 47
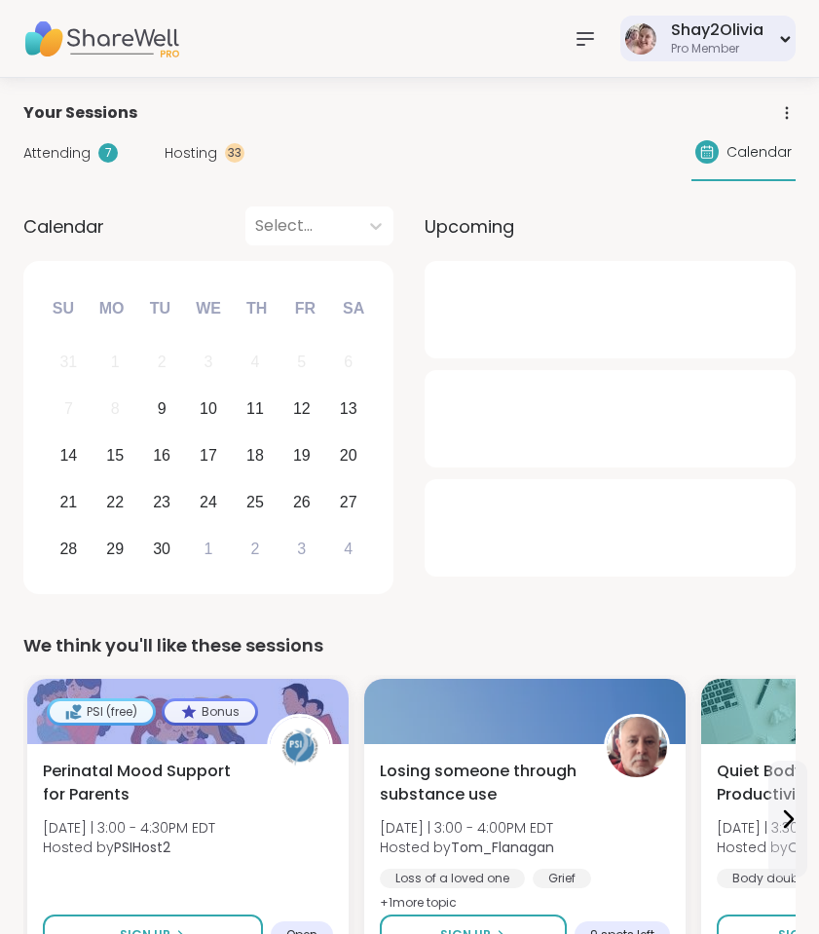
click at [663, 39] on div "Shay2Olivia Pro Member" at bounding box center [707, 39] width 175 height 46
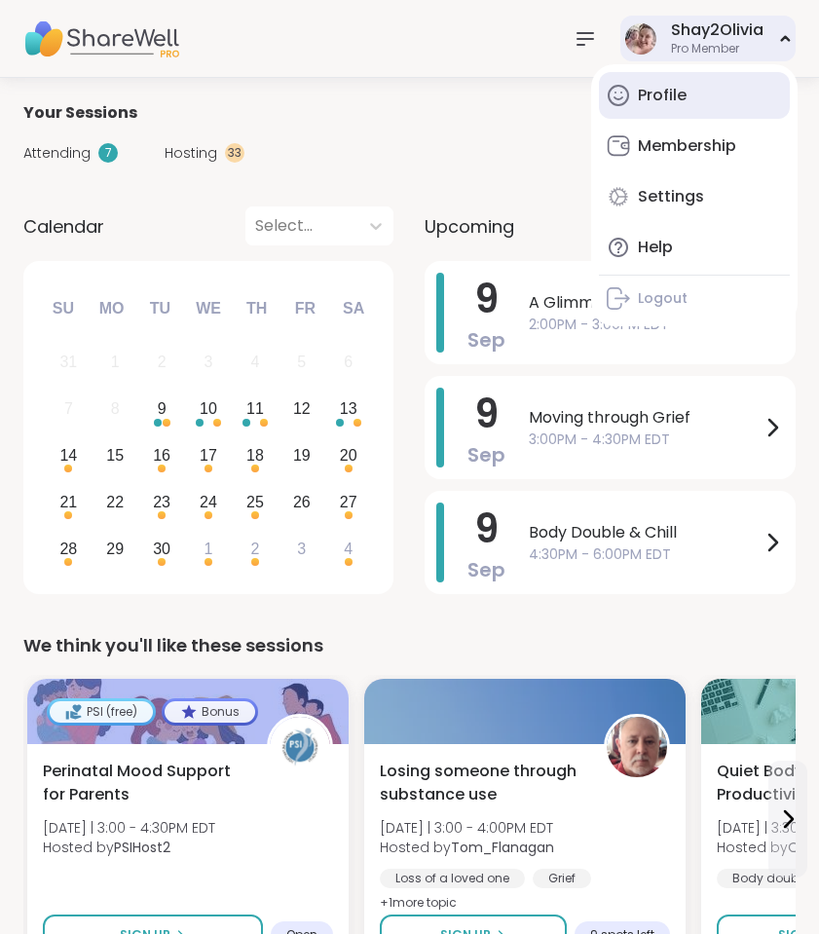
click at [661, 113] on link "Profile" at bounding box center [694, 95] width 191 height 47
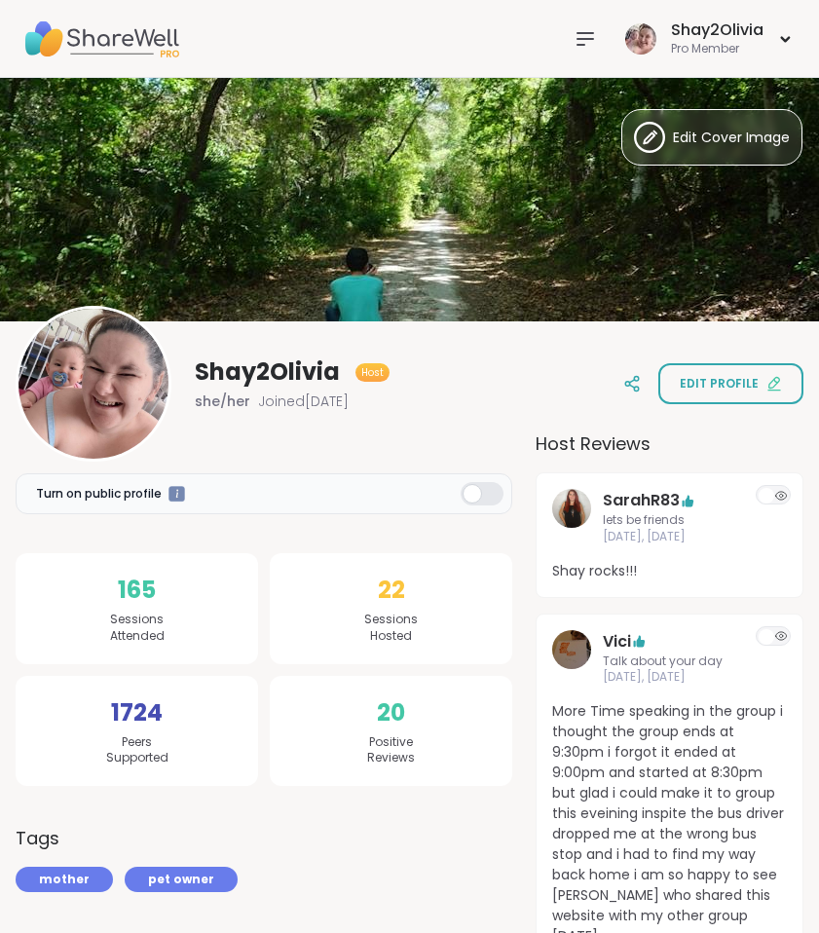
click at [583, 48] on icon at bounding box center [585, 38] width 23 height 23
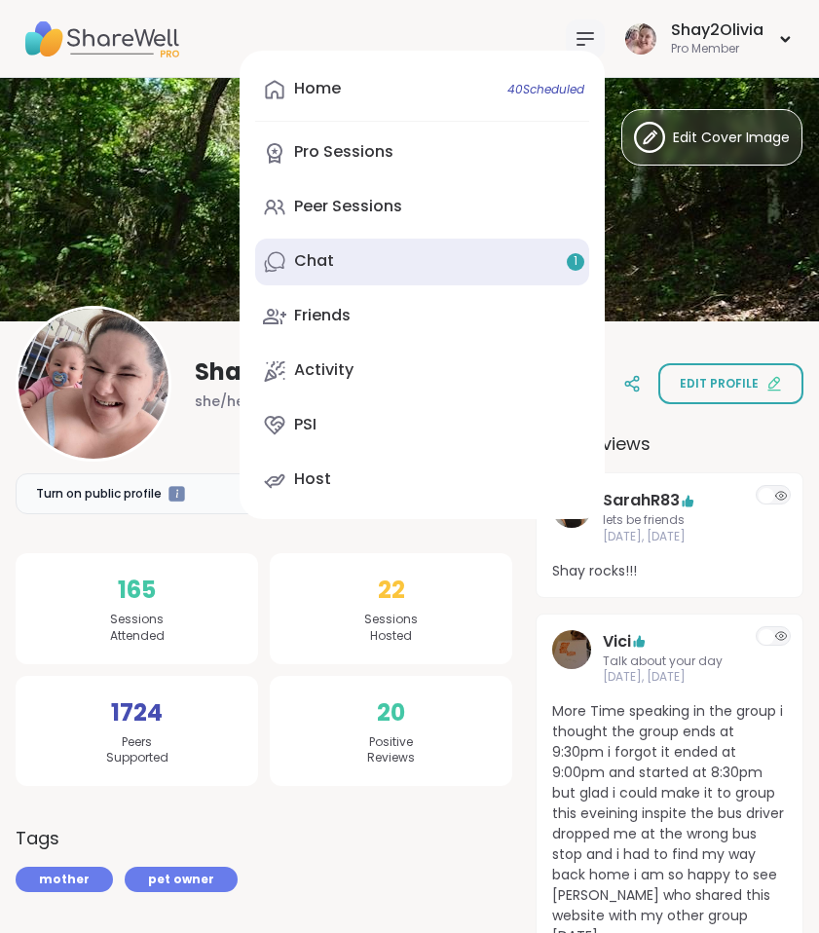
click at [415, 247] on link "Chat 1" at bounding box center [422, 262] width 334 height 47
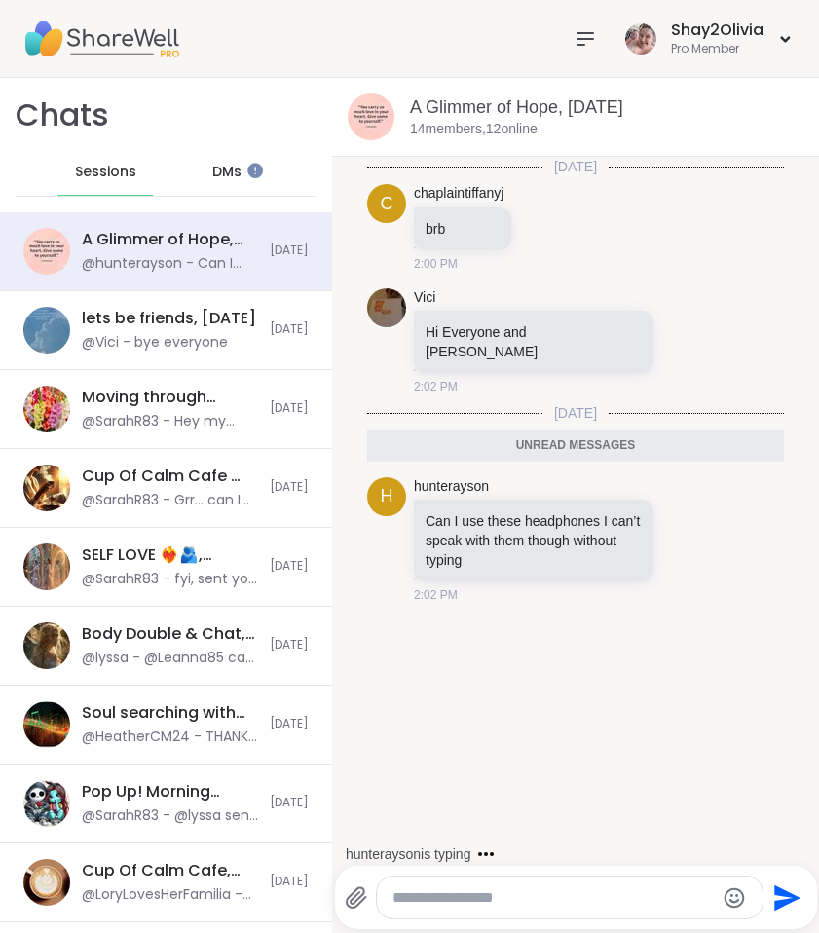
click at [202, 183] on div "DMs" at bounding box center [226, 172] width 95 height 47
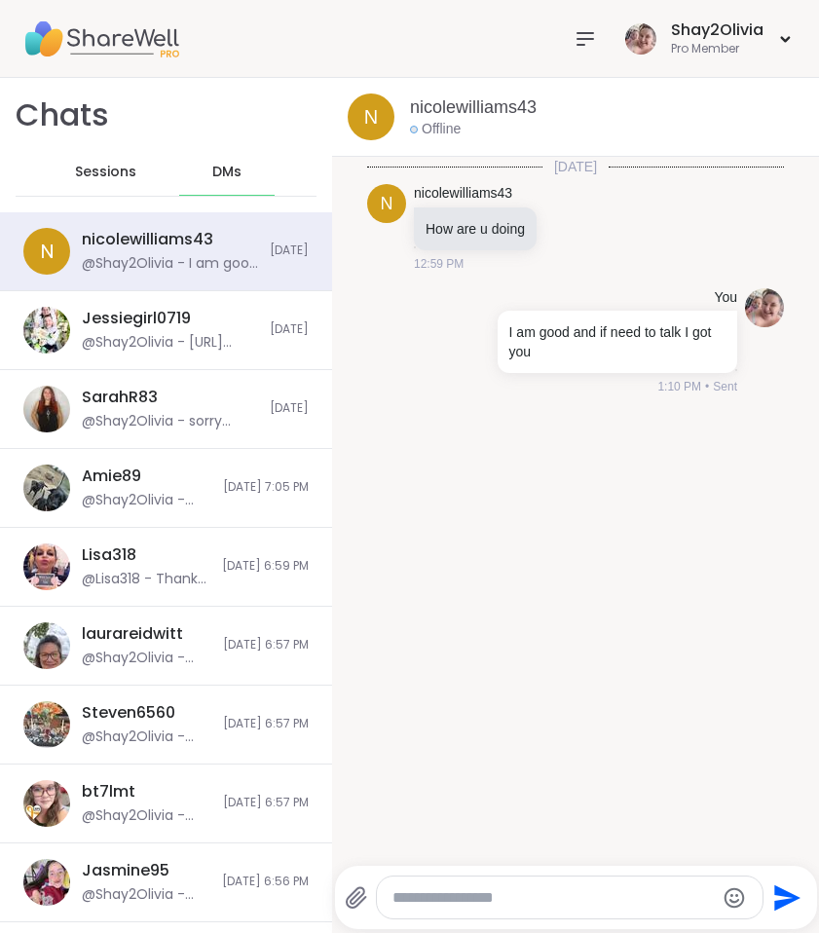
click at [100, 183] on div "Sessions" at bounding box center [104, 172] width 95 height 47
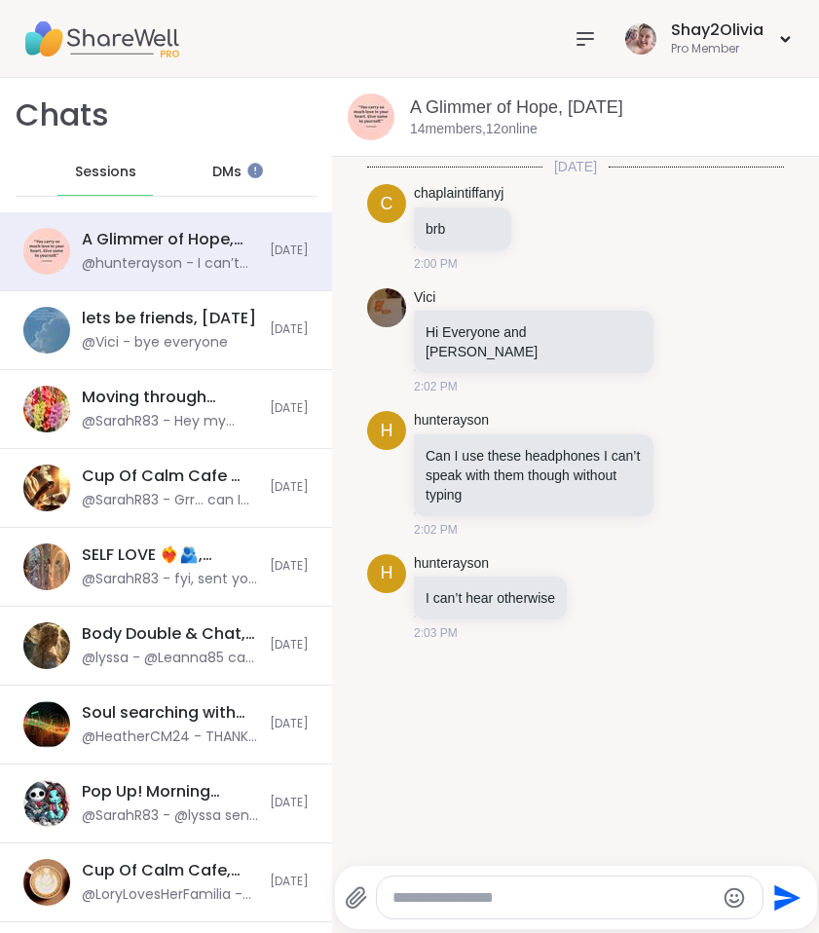
click at [574, 42] on icon at bounding box center [585, 38] width 23 height 23
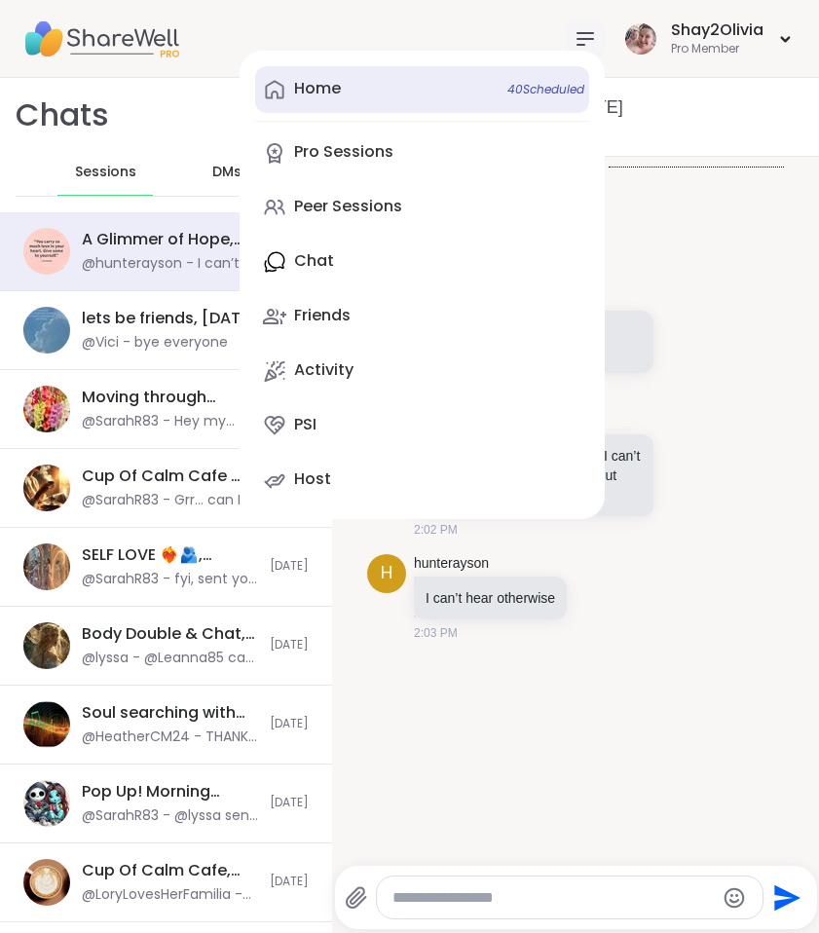
click at [390, 103] on link "Home 40 Scheduled" at bounding box center [422, 89] width 334 height 47
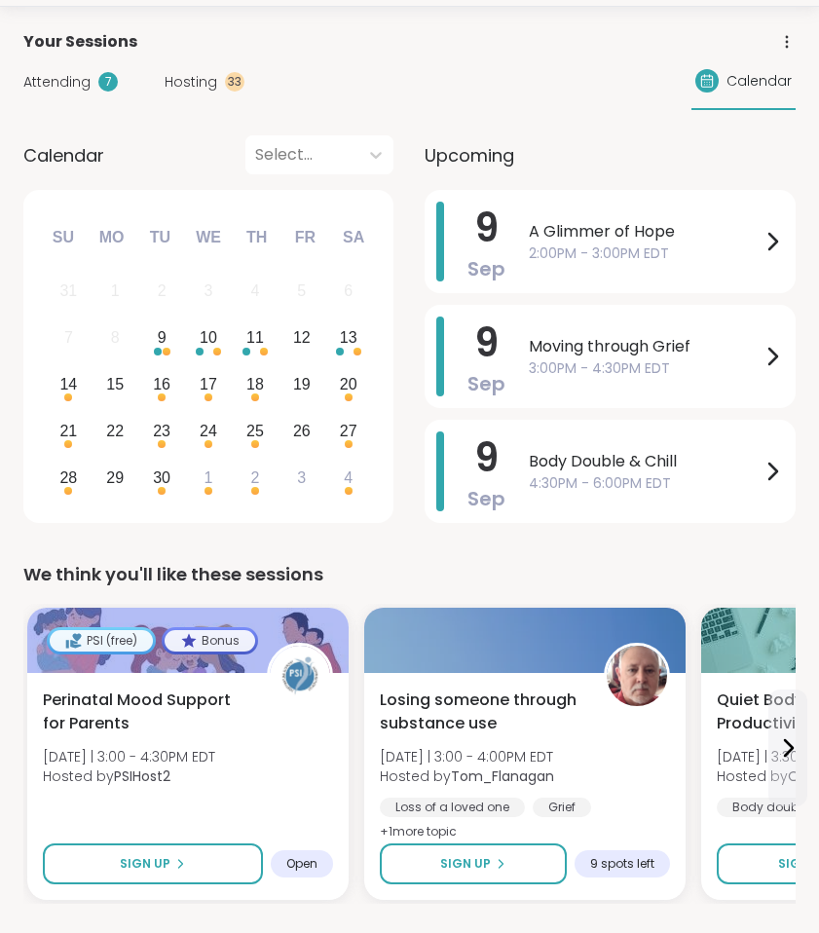
scroll to position [126, 0]
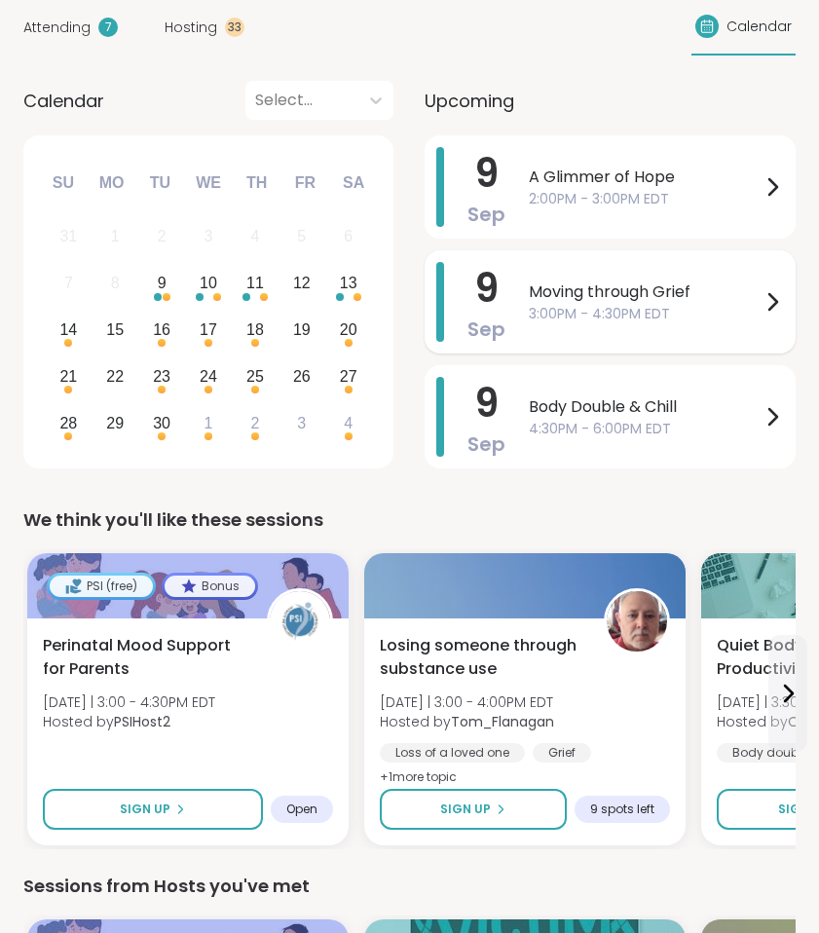
click at [543, 336] on div "Moving through Grief 3:00PM - 4:30PM EDT" at bounding box center [656, 302] width 255 height 80
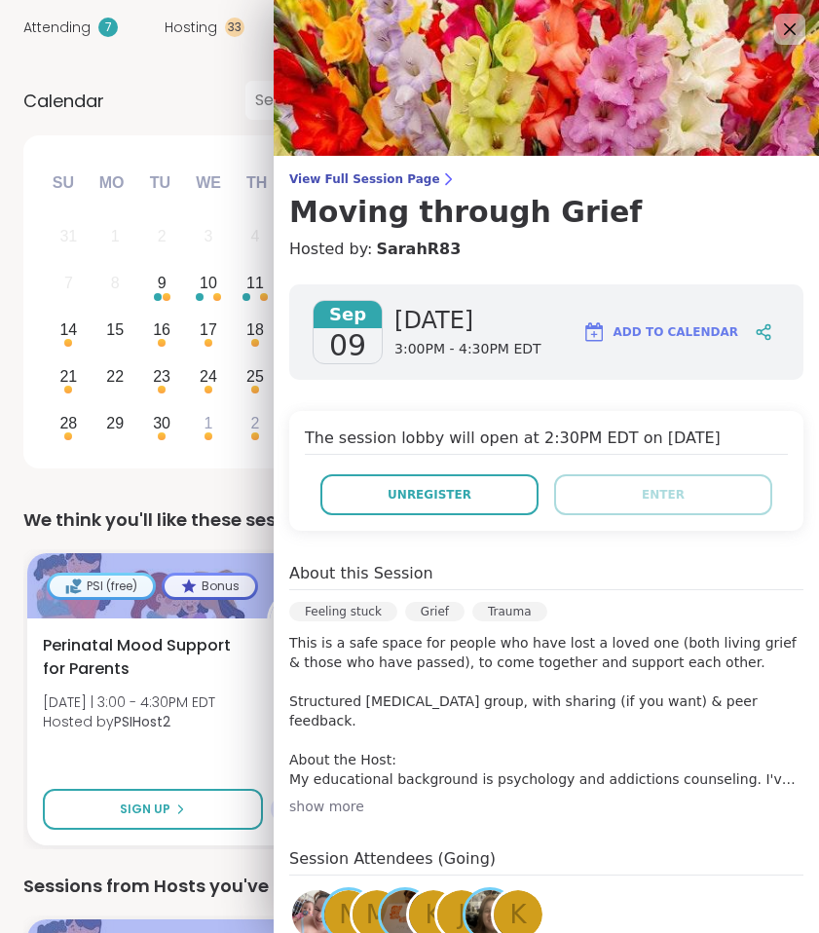
click at [275, 517] on div "[DATE] [DATE] 3:00PM - 4:30PM EDT Add to Calendar The session lobby will open a…" at bounding box center [546, 729] width 545 height 920
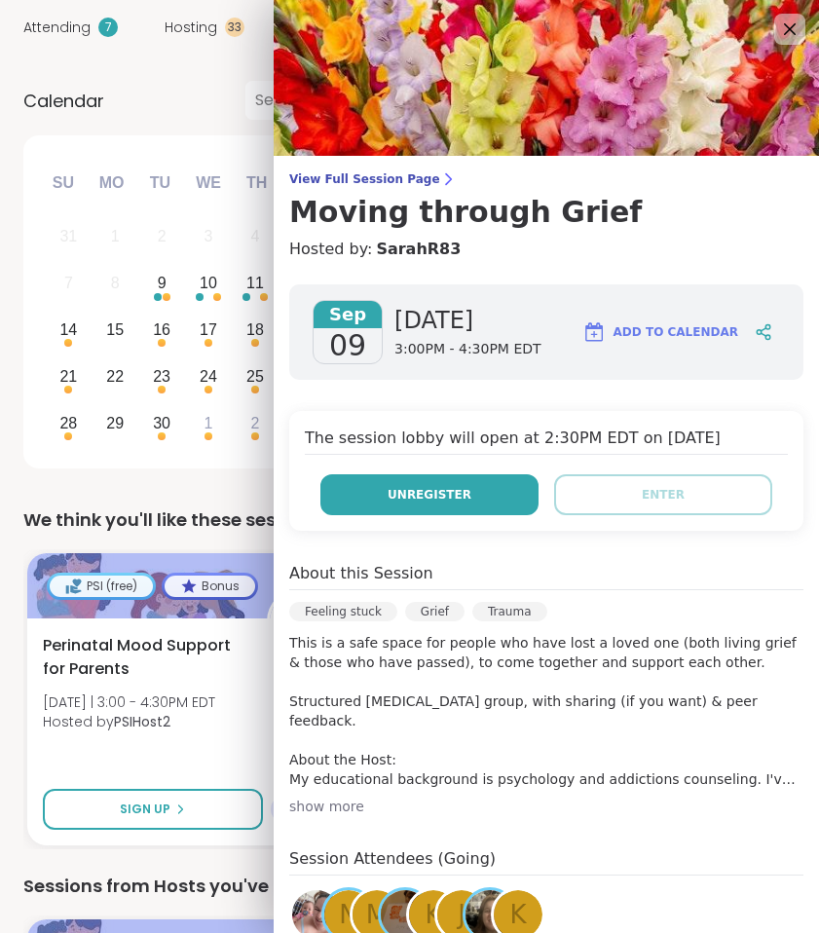
click at [346, 494] on button "Unregister" at bounding box center [429, 494] width 218 height 41
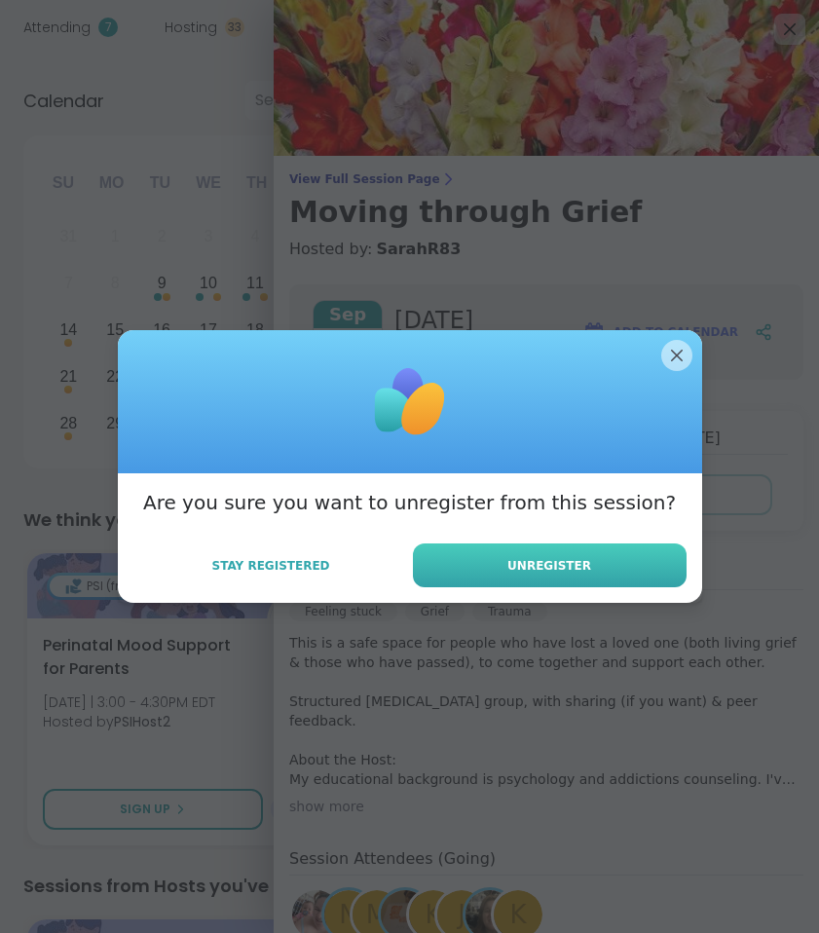
click at [500, 557] on button "Unregister" at bounding box center [550, 566] width 274 height 44
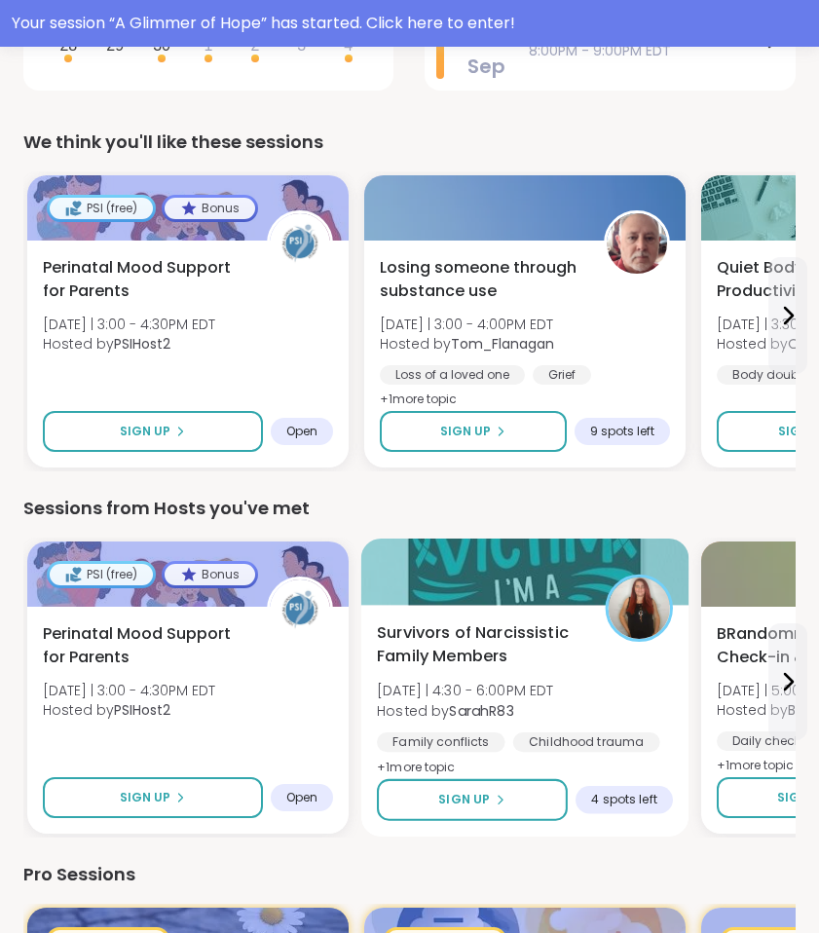
scroll to position [550, 0]
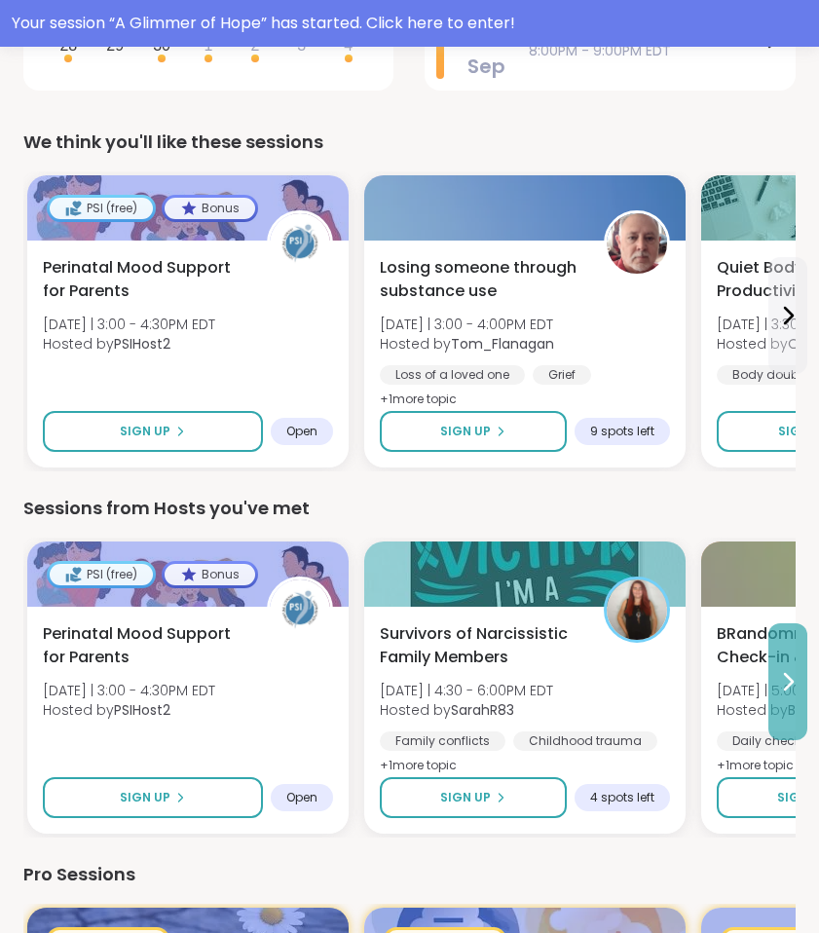
click at [774, 684] on button at bounding box center [788, 681] width 39 height 117
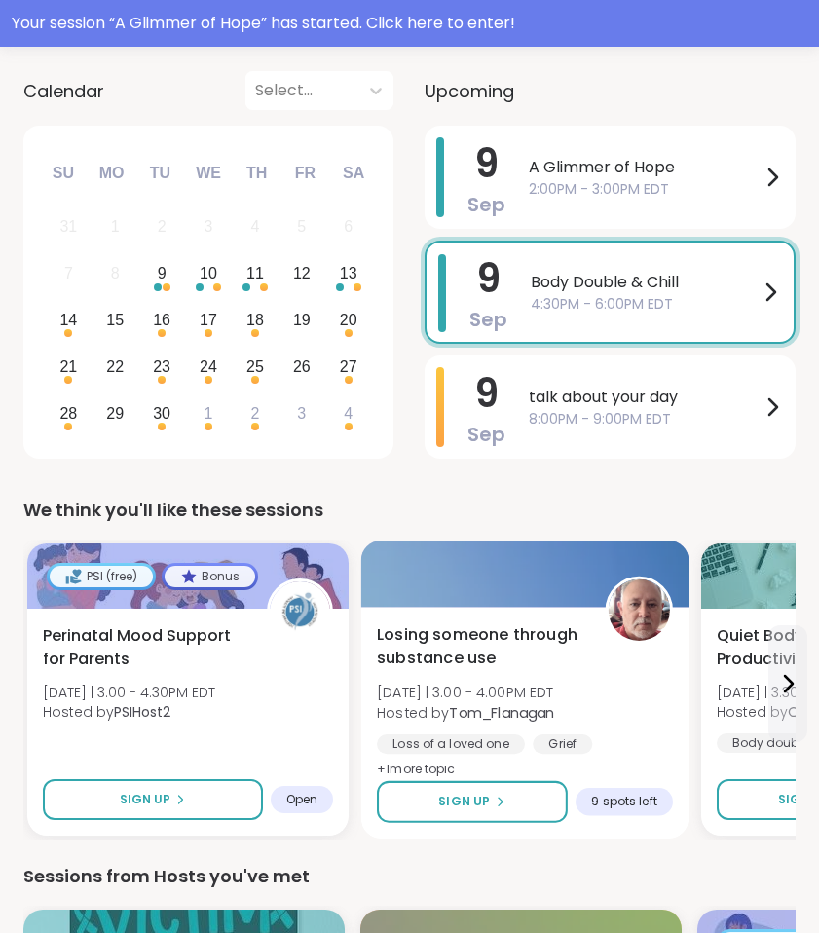
scroll to position [179, 0]
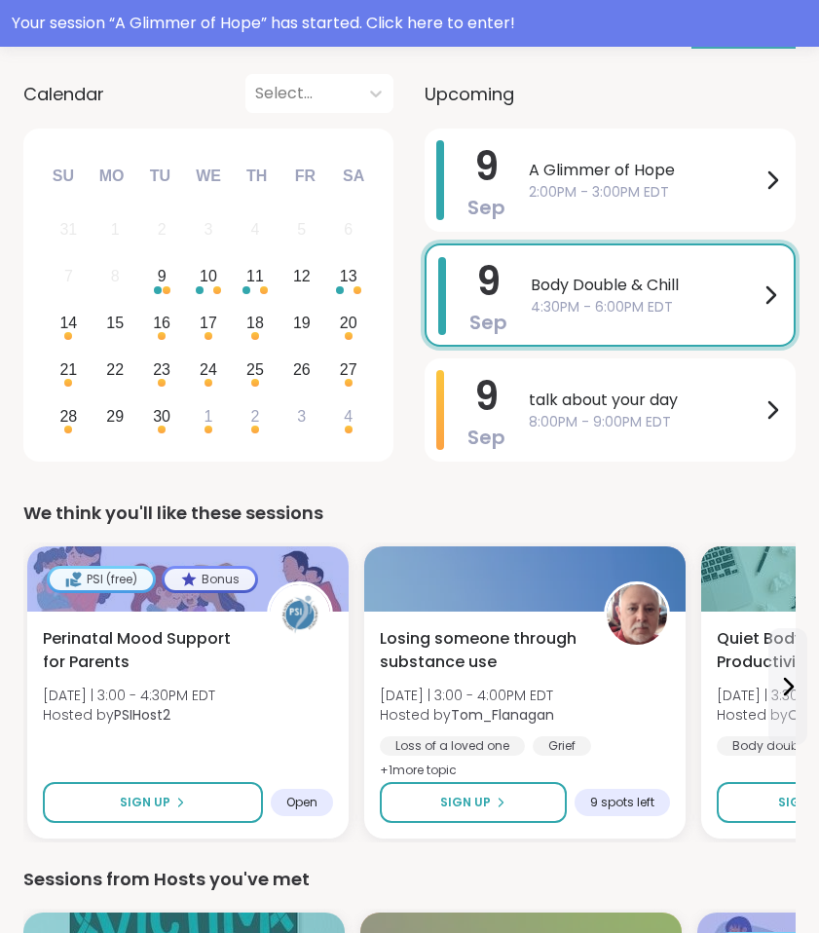
click at [601, 315] on span "4:30PM - 6:00PM EDT" at bounding box center [645, 307] width 228 height 20
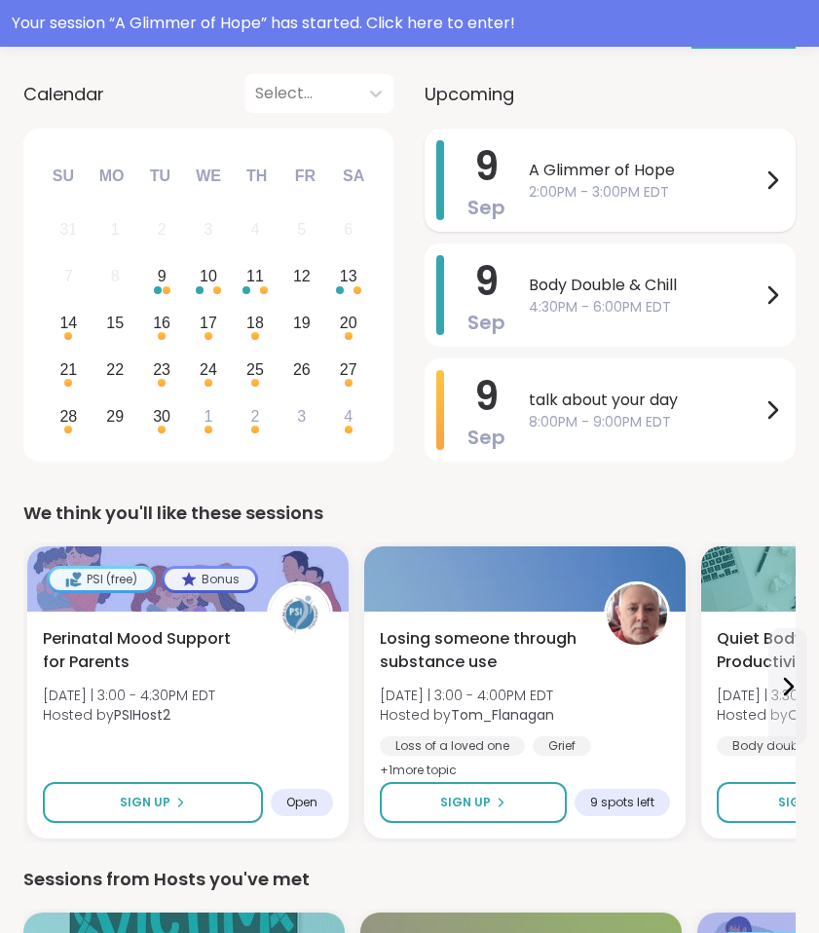
click at [742, 179] on span "A Glimmer of Hope" at bounding box center [645, 170] width 232 height 23
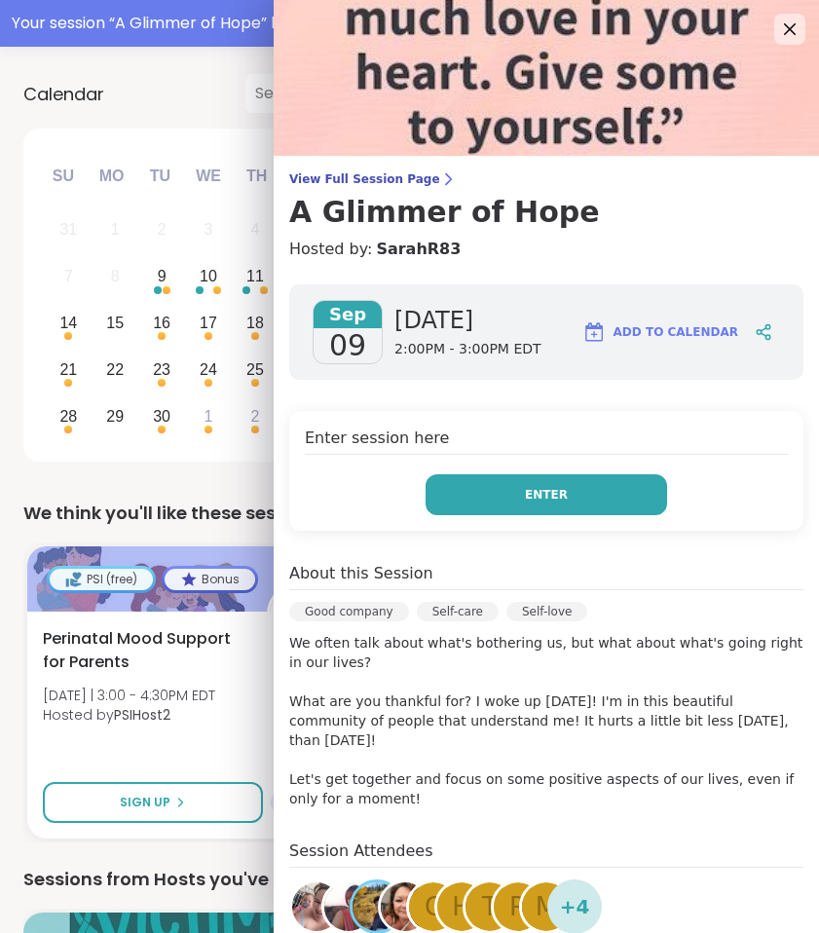
click at [584, 501] on button "Enter" at bounding box center [547, 494] width 242 height 41
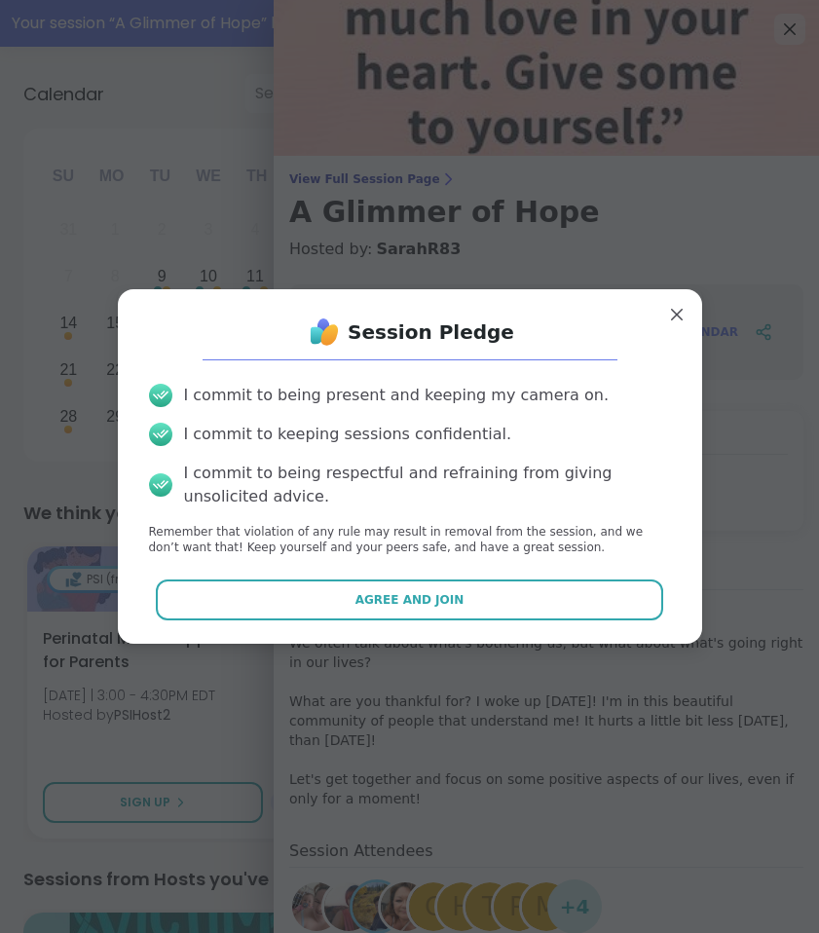
click at [534, 577] on div "Session Pledge I commit to being present and keeping my camera on. I commit to …" at bounding box center [409, 466] width 553 height 323
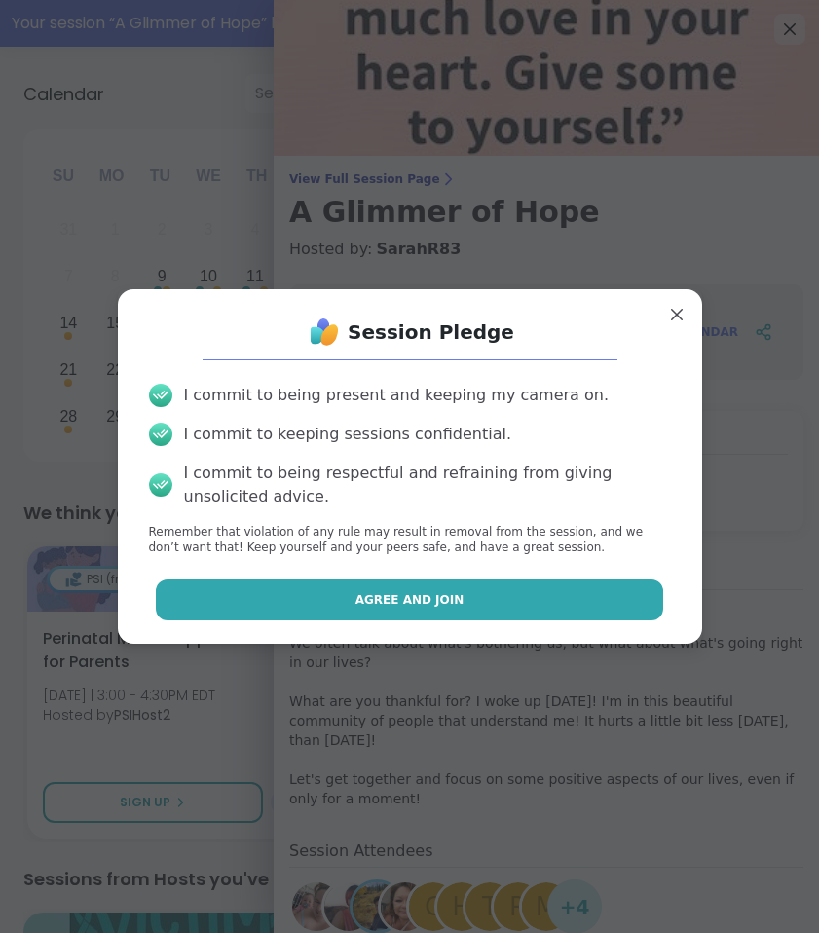
click at [540, 587] on button "Agree and Join" at bounding box center [409, 600] width 507 height 41
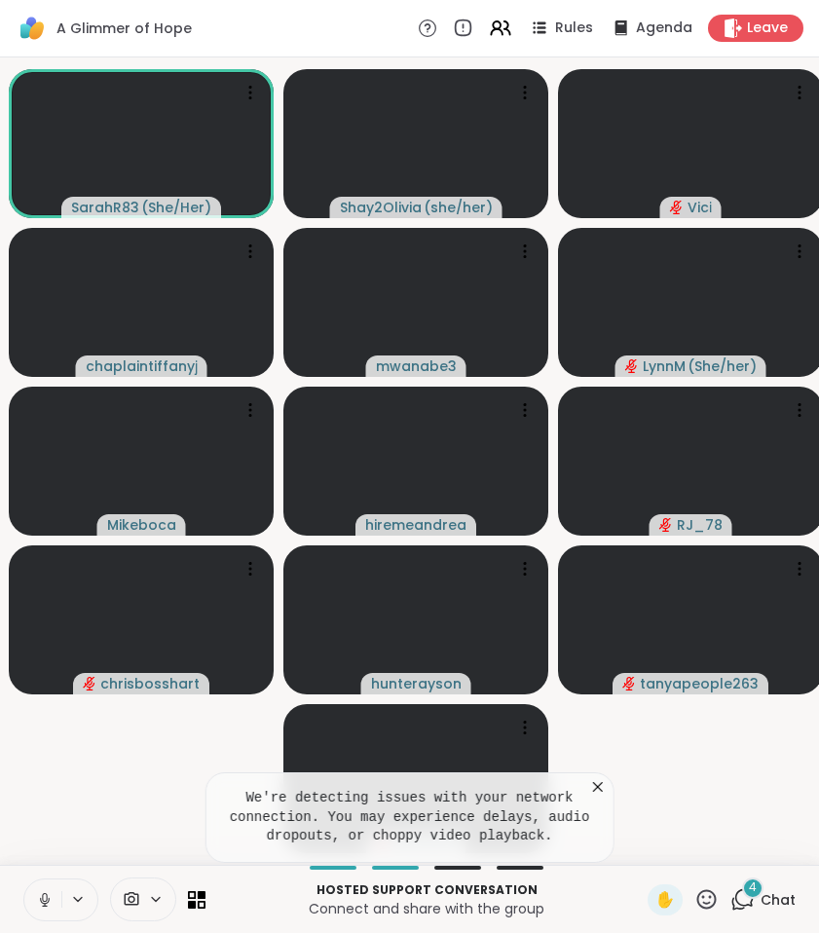
click at [42, 900] on icon at bounding box center [45, 900] width 18 height 18
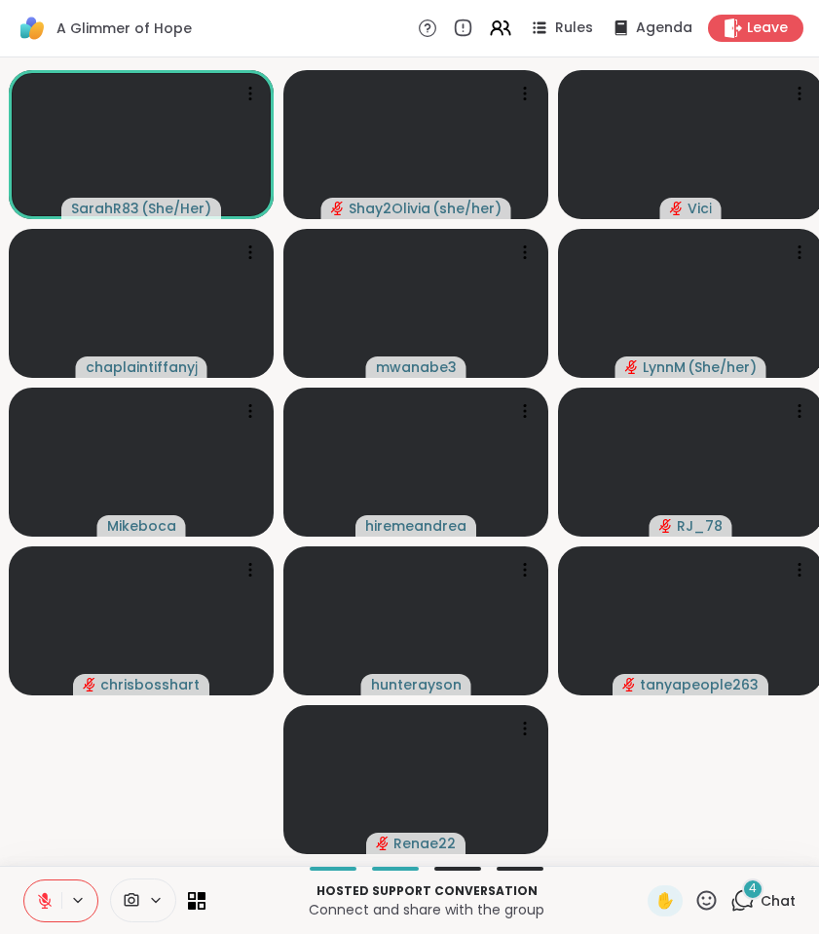
click at [754, 885] on span "4" at bounding box center [753, 889] width 8 height 17
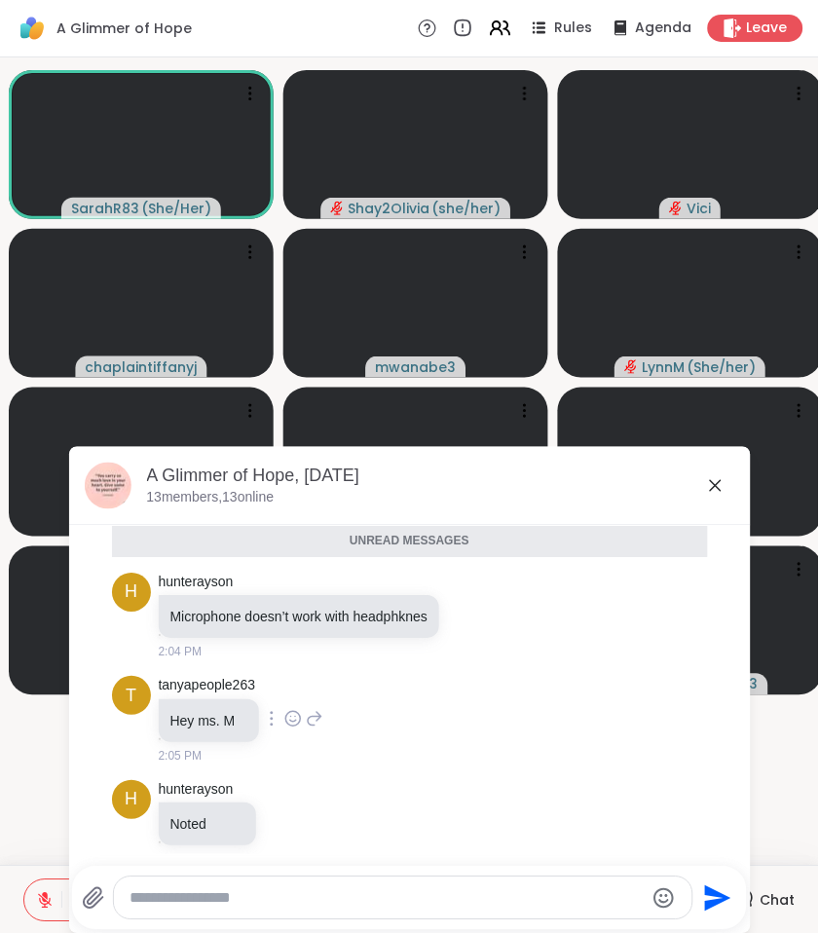
scroll to position [587, 0]
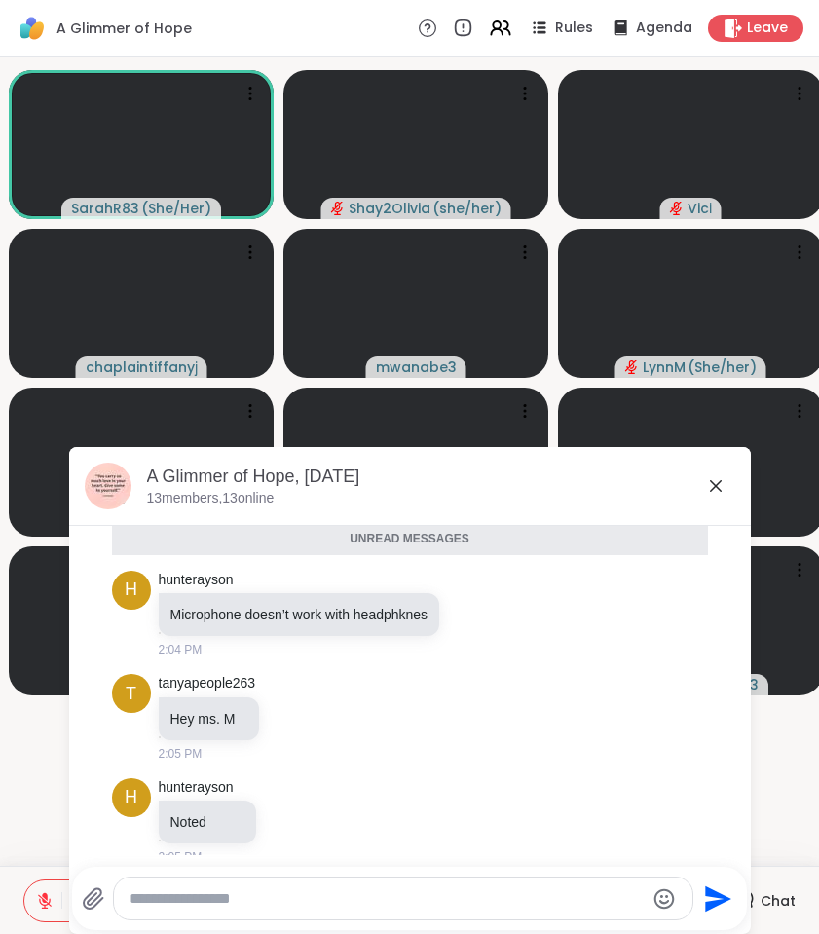
click at [712, 492] on icon at bounding box center [715, 485] width 23 height 23
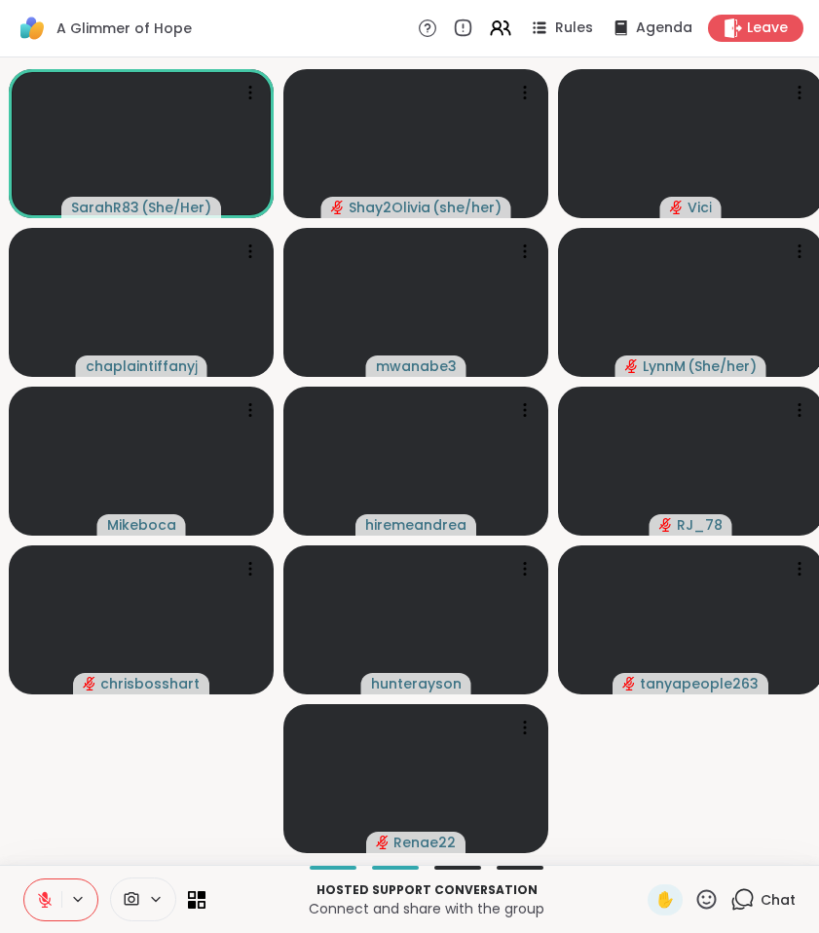
click at [709, 900] on icon at bounding box center [707, 899] width 24 height 24
click at [694, 853] on span "👍" at bounding box center [692, 848] width 19 height 23
click at [760, 911] on div "1 Chat" at bounding box center [763, 899] width 65 height 31
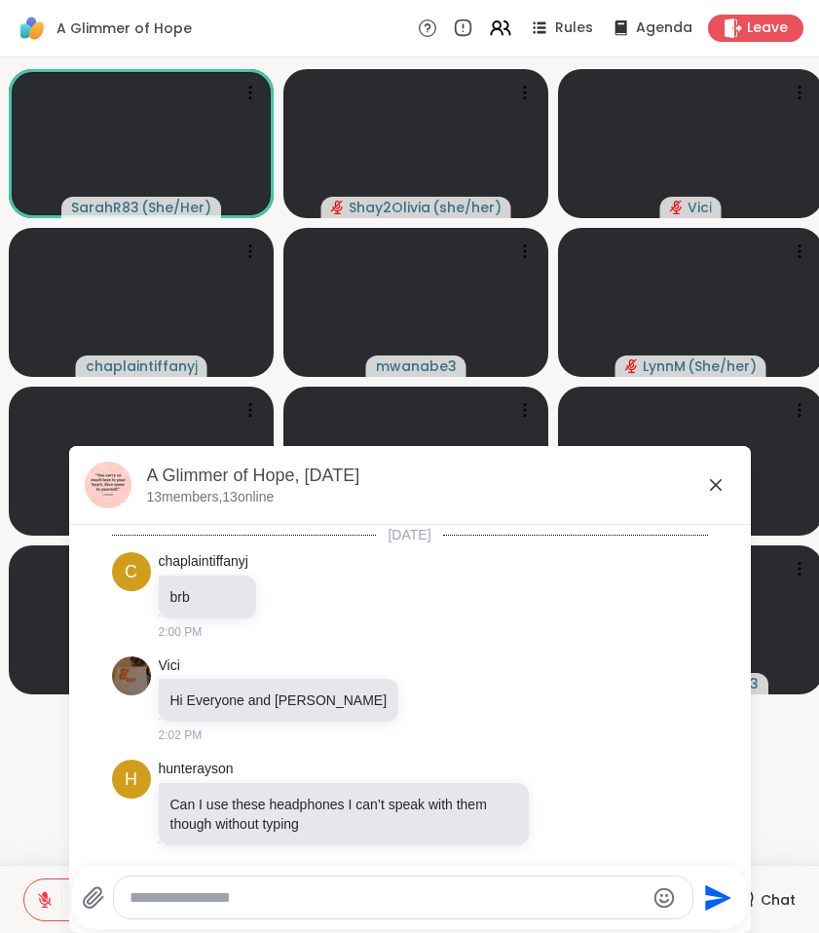
scroll to position [827, 0]
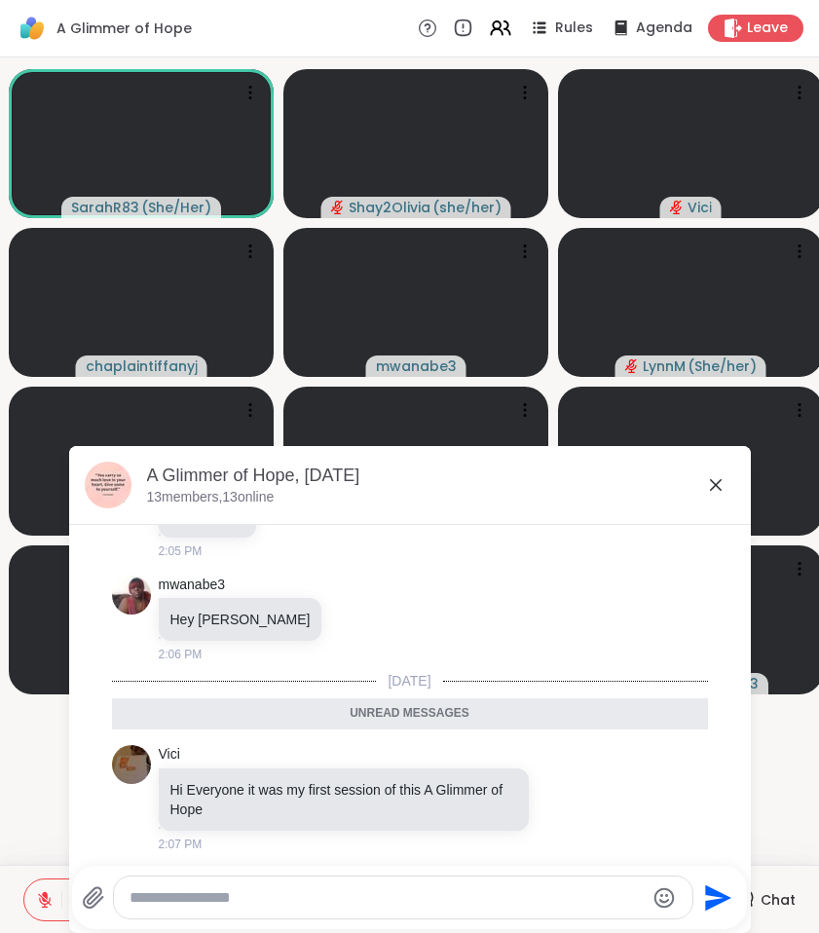
click at [586, 904] on textarea "Type your message" at bounding box center [387, 897] width 515 height 19
type textarea "**********"
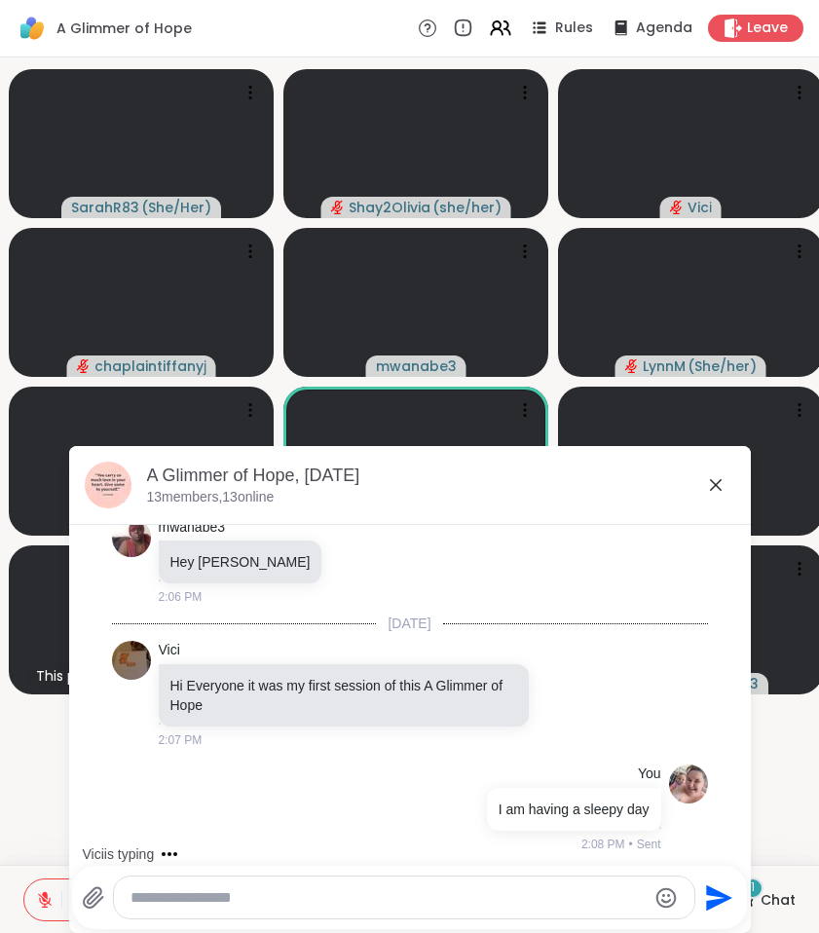
scroll to position [988, 0]
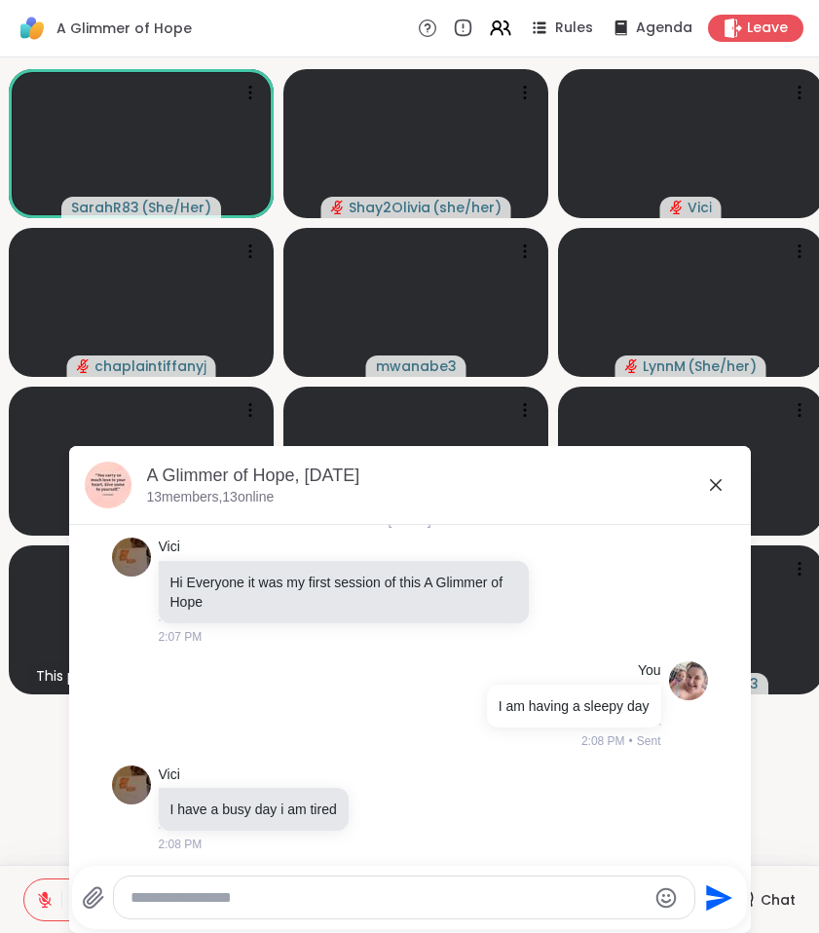
click at [704, 487] on icon at bounding box center [715, 484] width 23 height 23
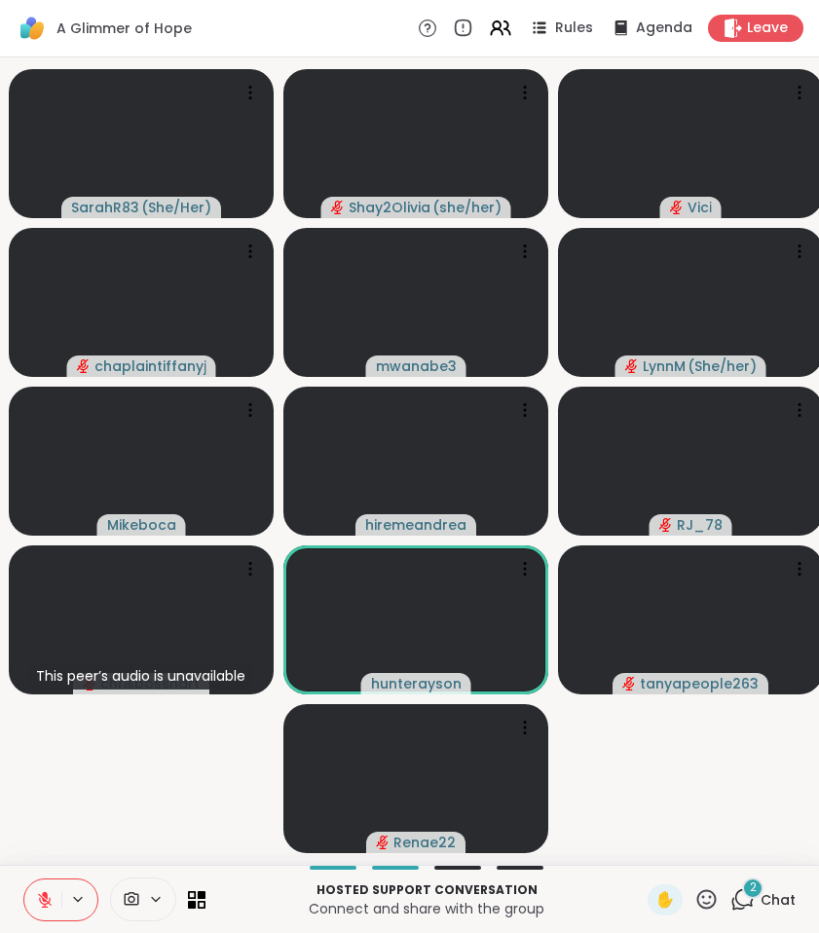
click at [745, 886] on div "2" at bounding box center [752, 888] width 21 height 21
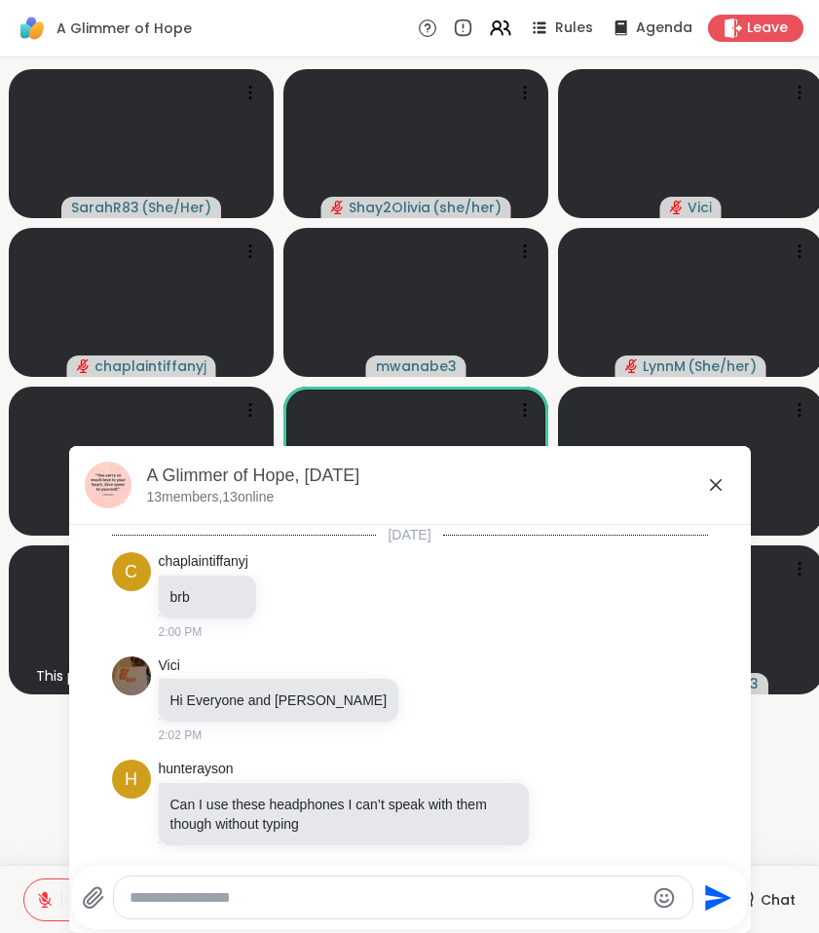
scroll to position [1240, 0]
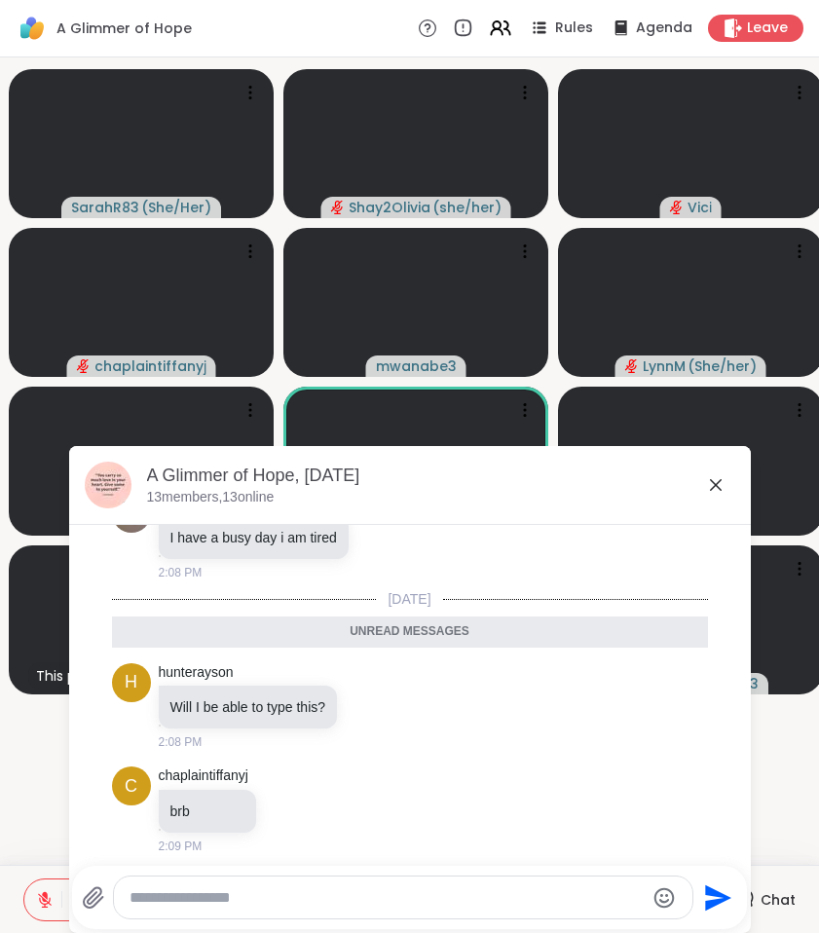
click at [807, 761] on video-player-container "SarahR83 ( She/Her ) Shay2Olivia ( she/her ) Vici chaplaintiffanyj mwanabe3 Lyn…" at bounding box center [410, 461] width 796 height 792
click at [722, 480] on icon at bounding box center [715, 484] width 23 height 23
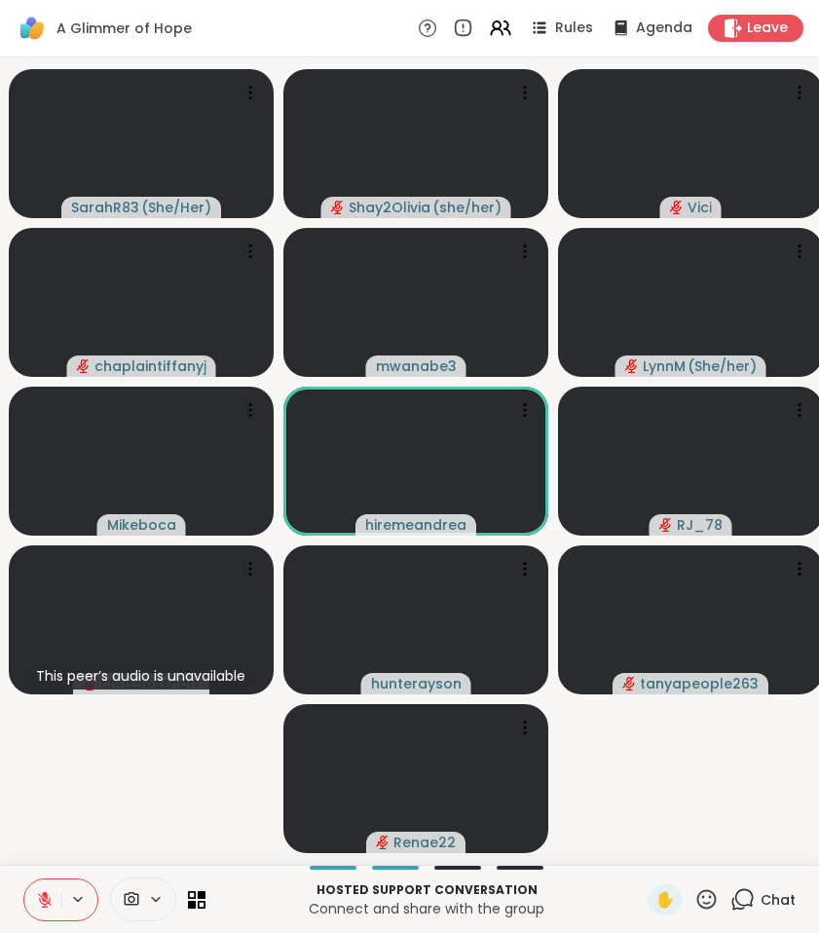
click at [47, 899] on icon at bounding box center [45, 895] width 6 height 8
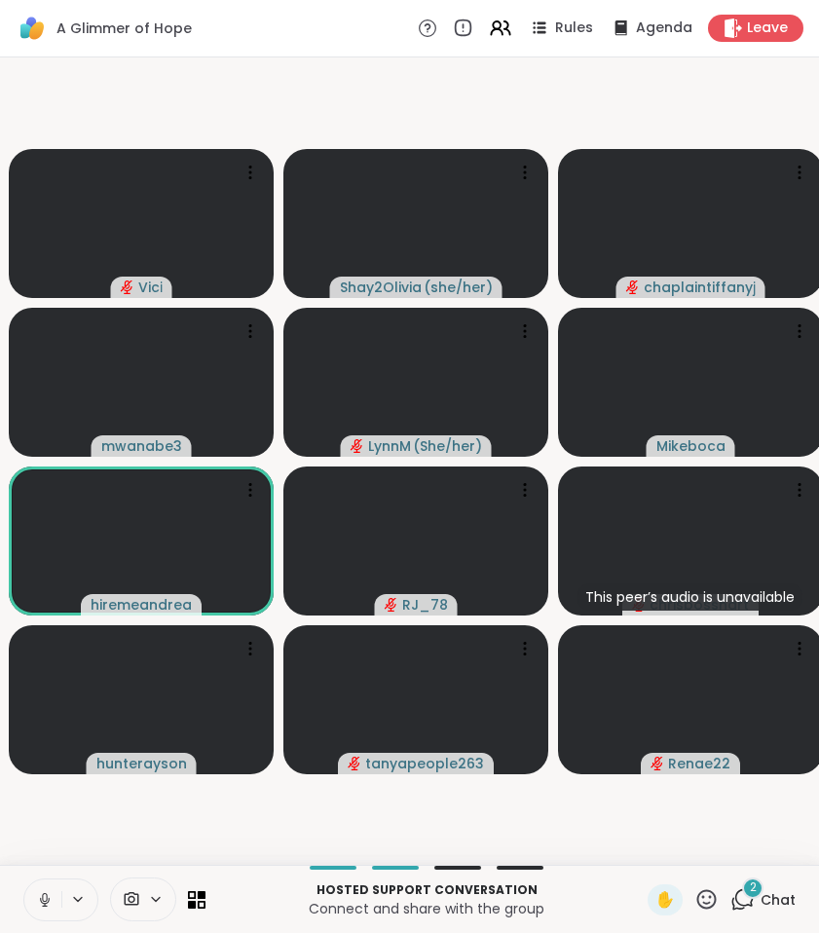
click at [740, 893] on icon at bounding box center [743, 899] width 24 height 24
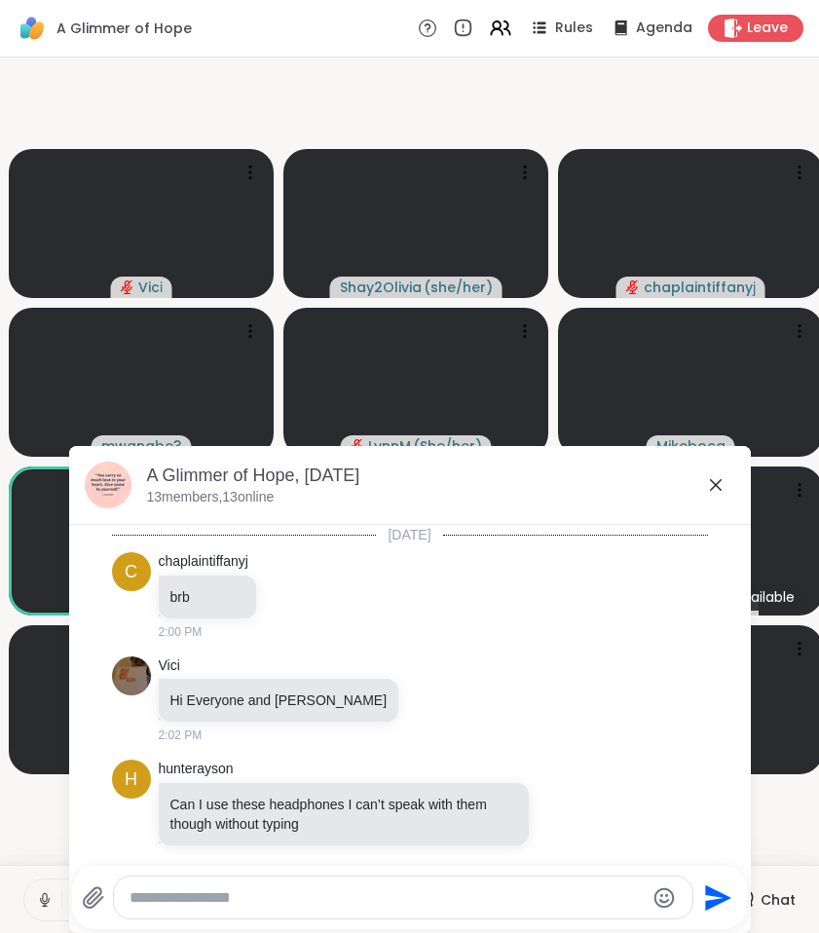
scroll to position [1446, 0]
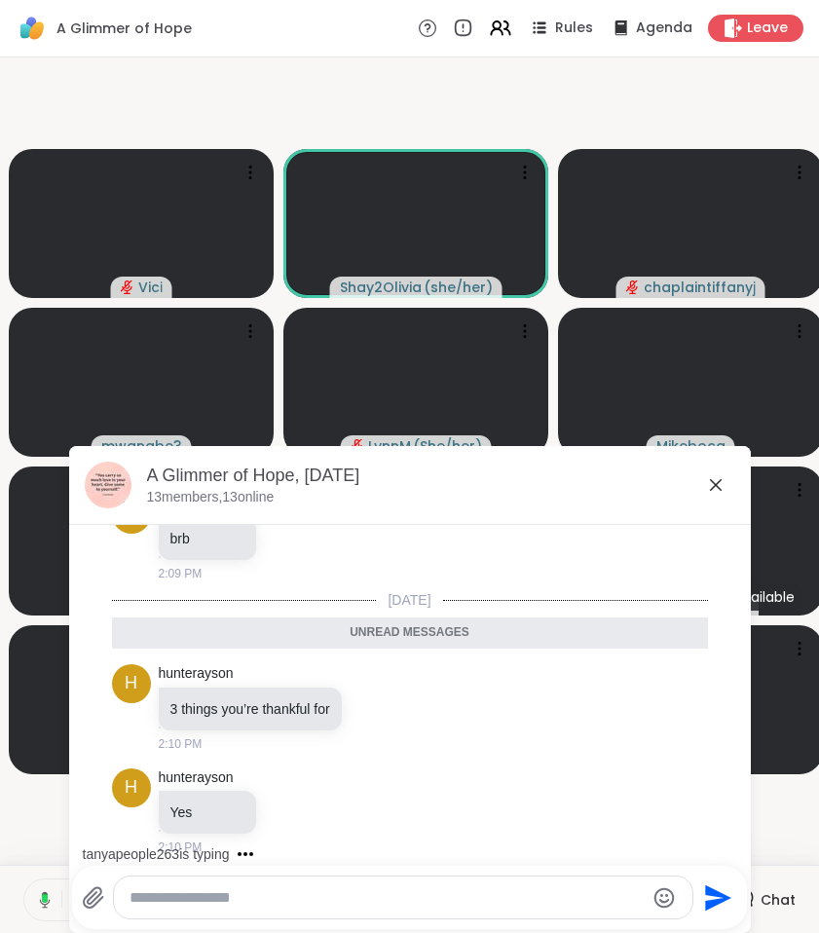
click at [712, 483] on icon at bounding box center [715, 484] width 23 height 23
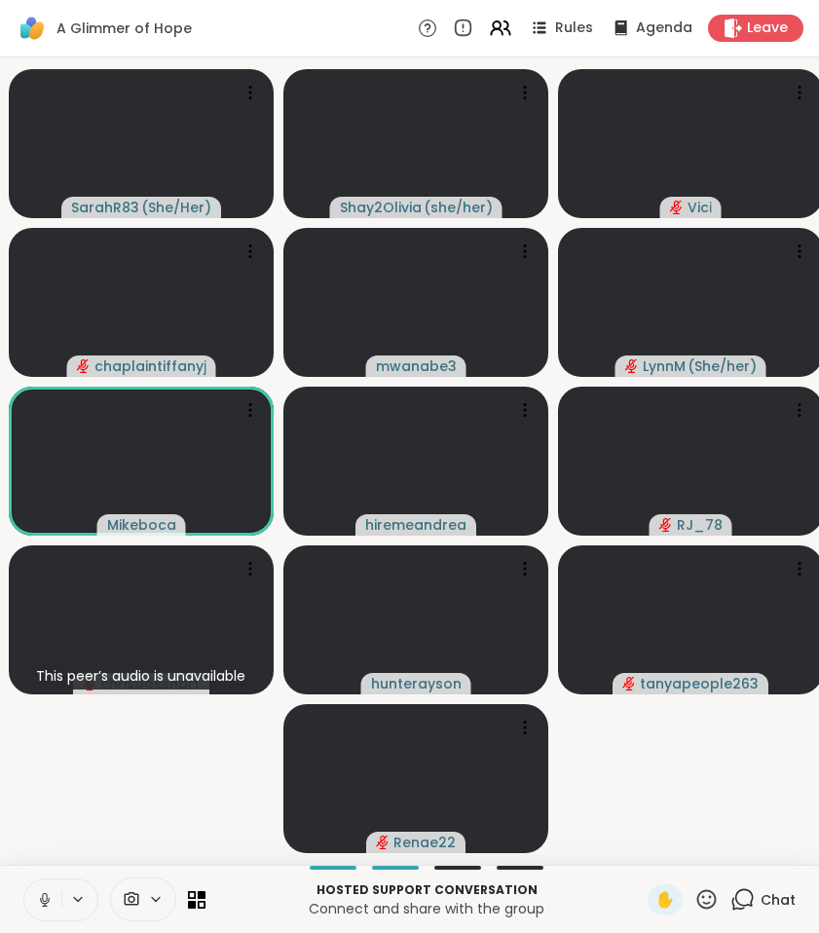
click at [156, 804] on video-player-container "SarahR83 ( She/Her ) Shay2Olivia ( she/her ) Vici chaplaintiffanyj mwanabe3 Lyn…" at bounding box center [410, 461] width 796 height 792
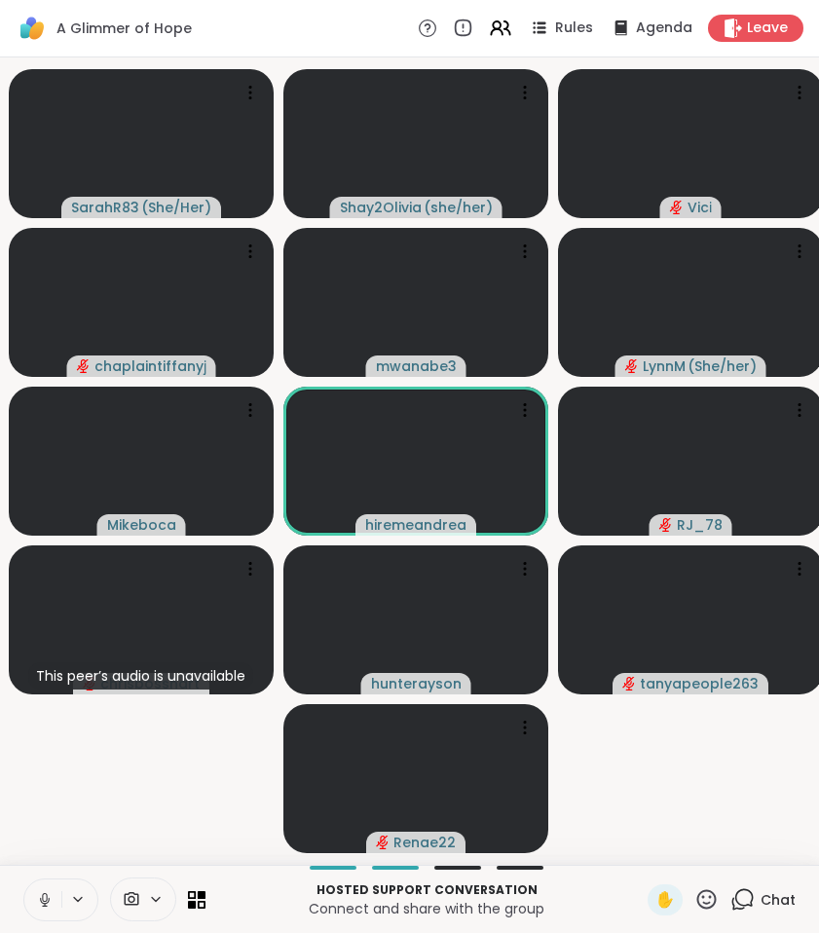
click at [51, 892] on icon at bounding box center [45, 900] width 18 height 18
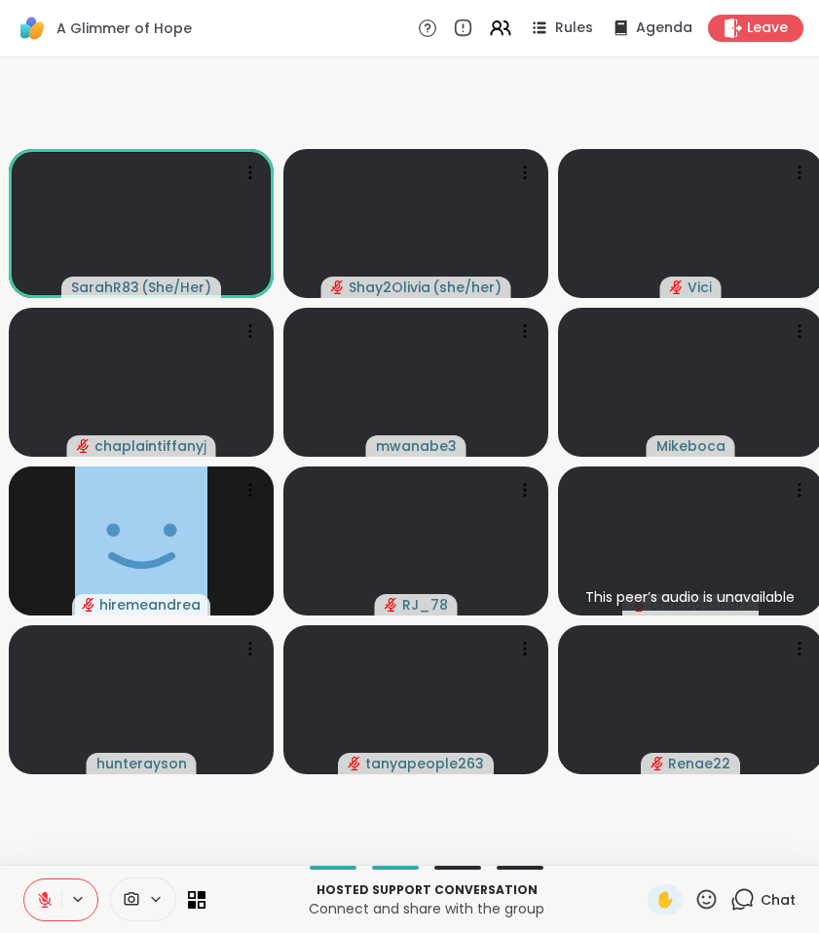
click at [49, 901] on icon at bounding box center [45, 900] width 14 height 14
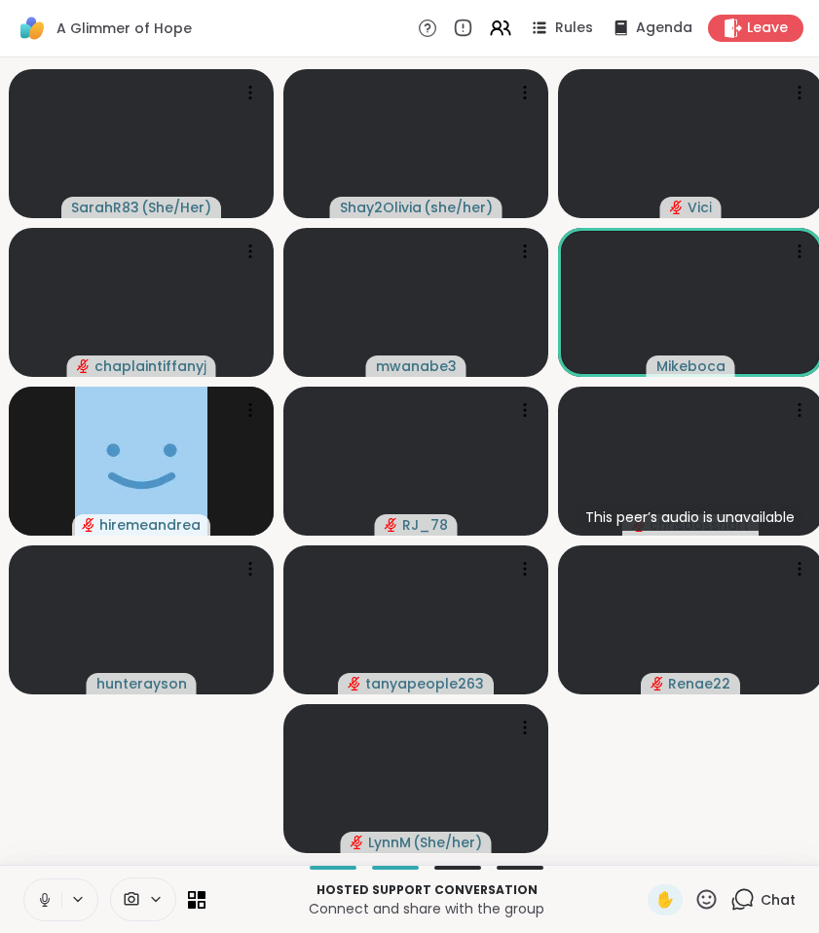
click at [40, 903] on icon at bounding box center [45, 900] width 18 height 18
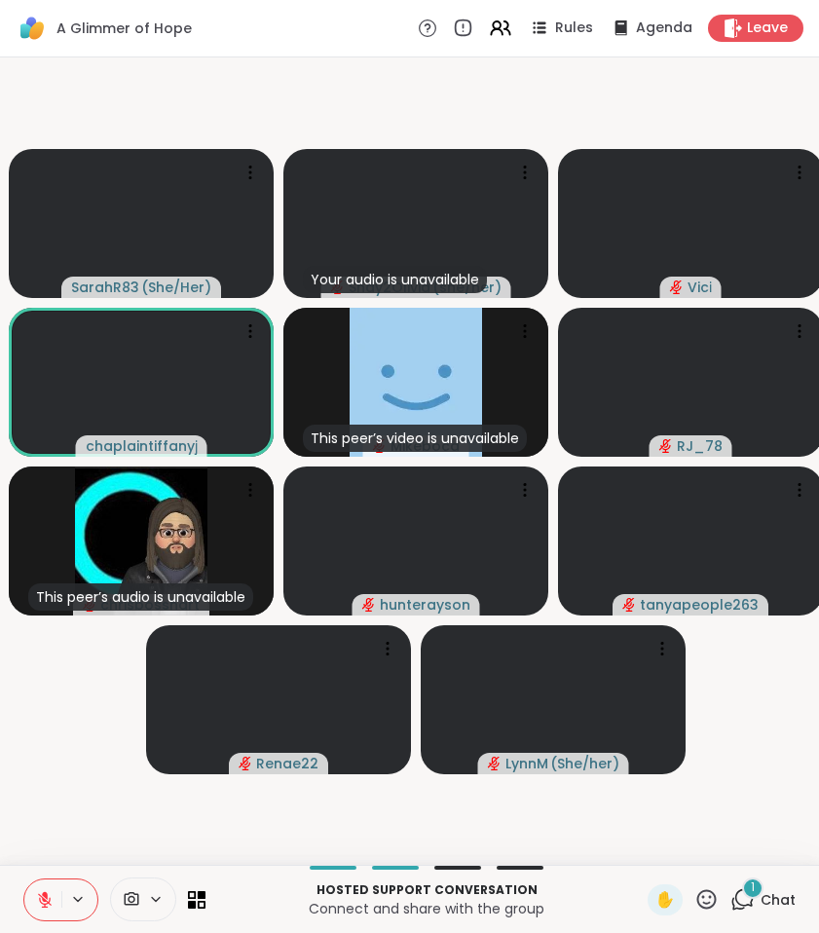
click at [53, 893] on icon at bounding box center [45, 900] width 18 height 18
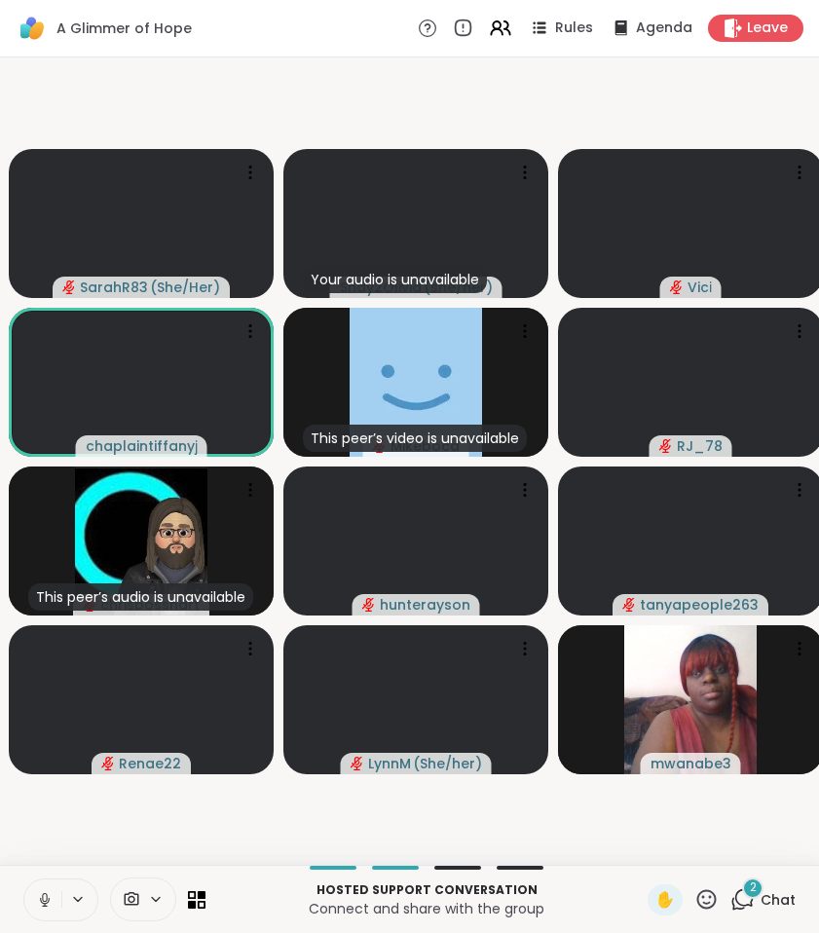
click at [46, 895] on icon at bounding box center [45, 900] width 18 height 18
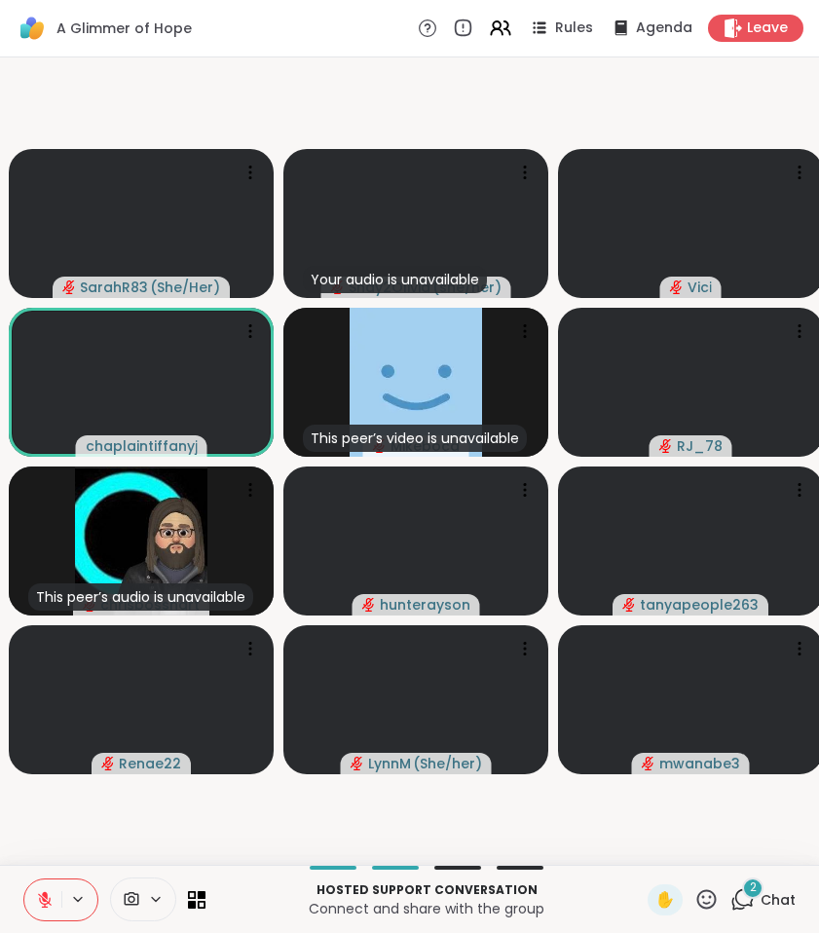
click at [745, 899] on icon at bounding box center [743, 899] width 24 height 24
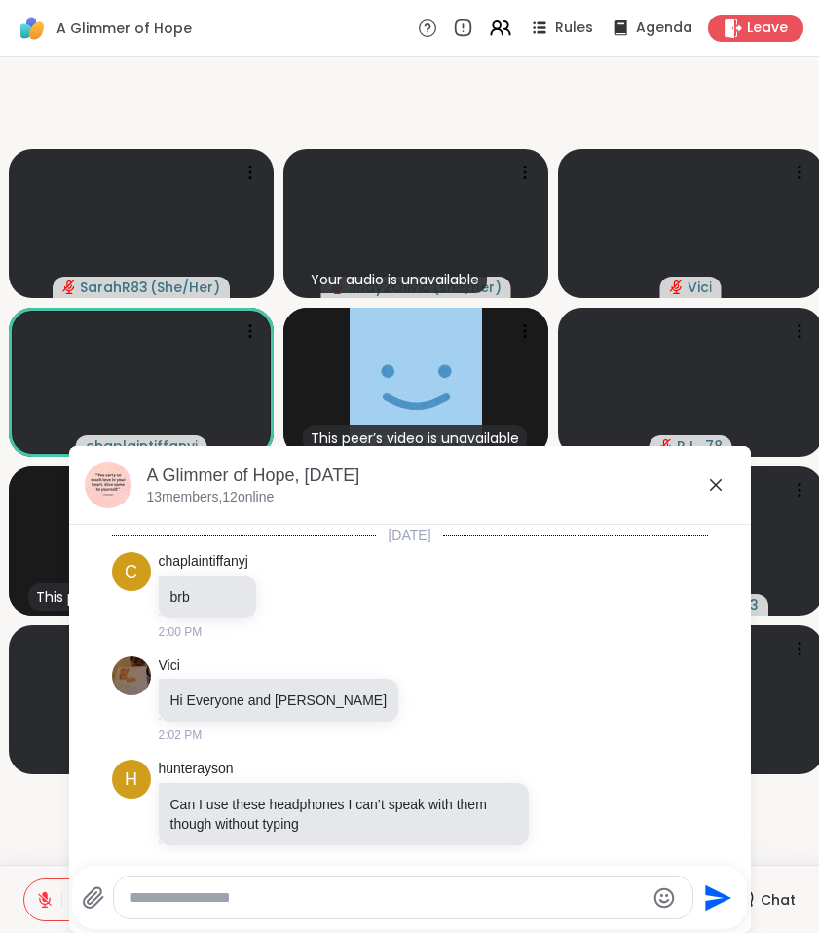
scroll to position [2085, 0]
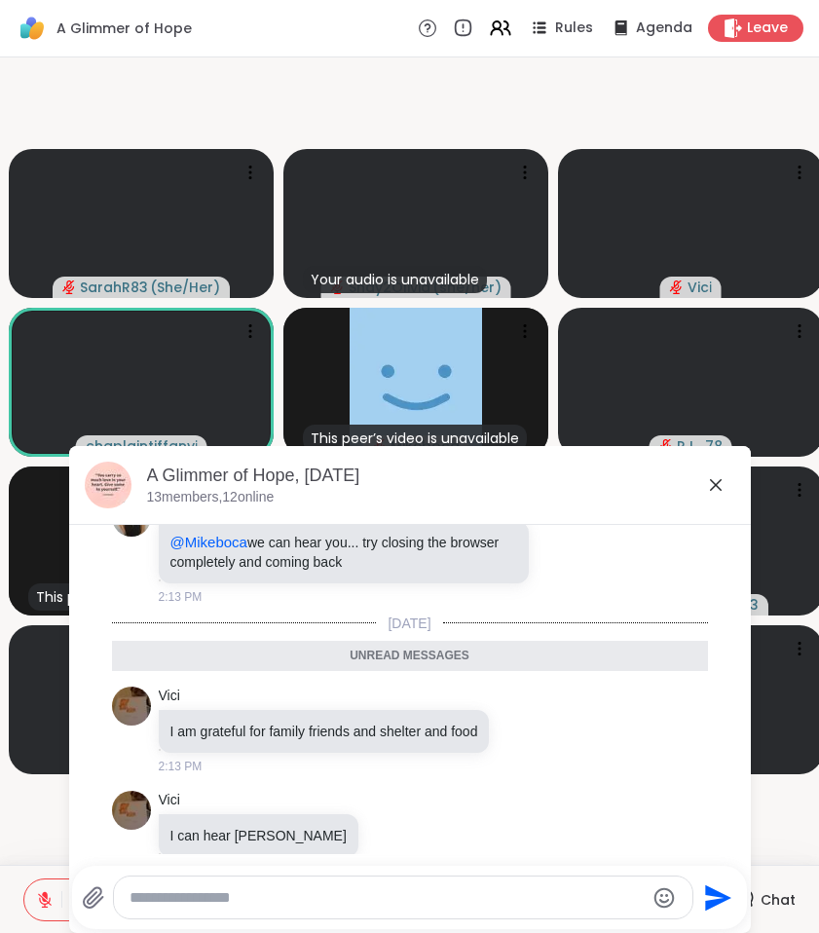
click at [524, 909] on div at bounding box center [403, 898] width 579 height 42
click at [524, 908] on div at bounding box center [403, 898] width 579 height 42
click at [512, 895] on textarea "Type your message" at bounding box center [387, 897] width 515 height 19
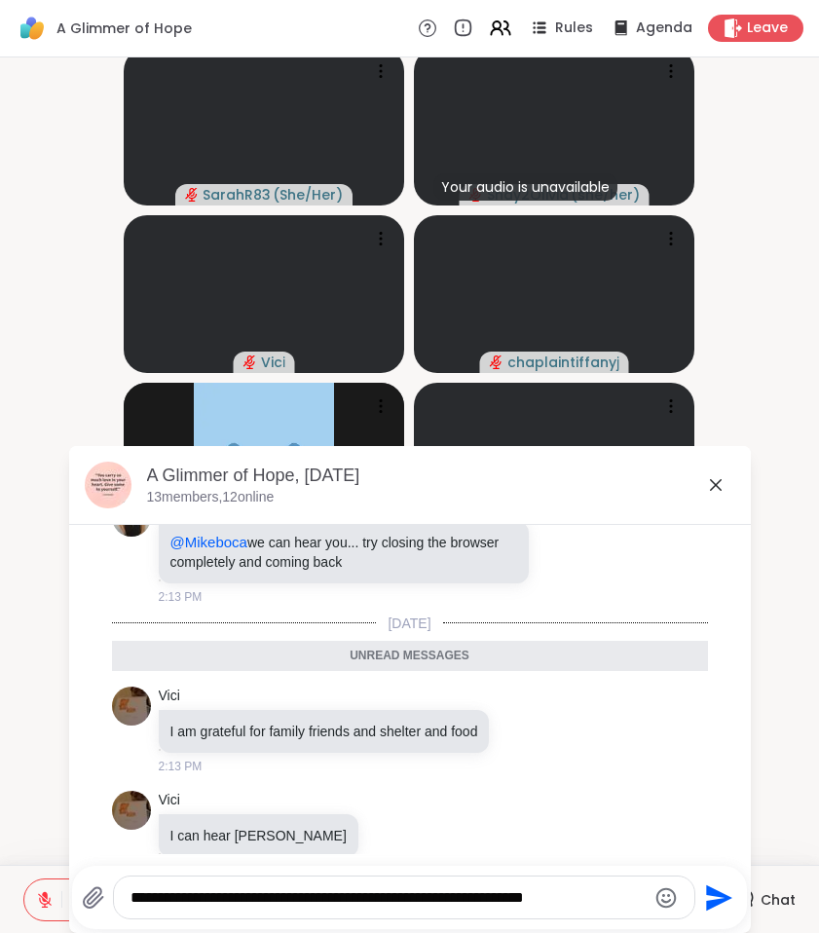
type textarea "**********"
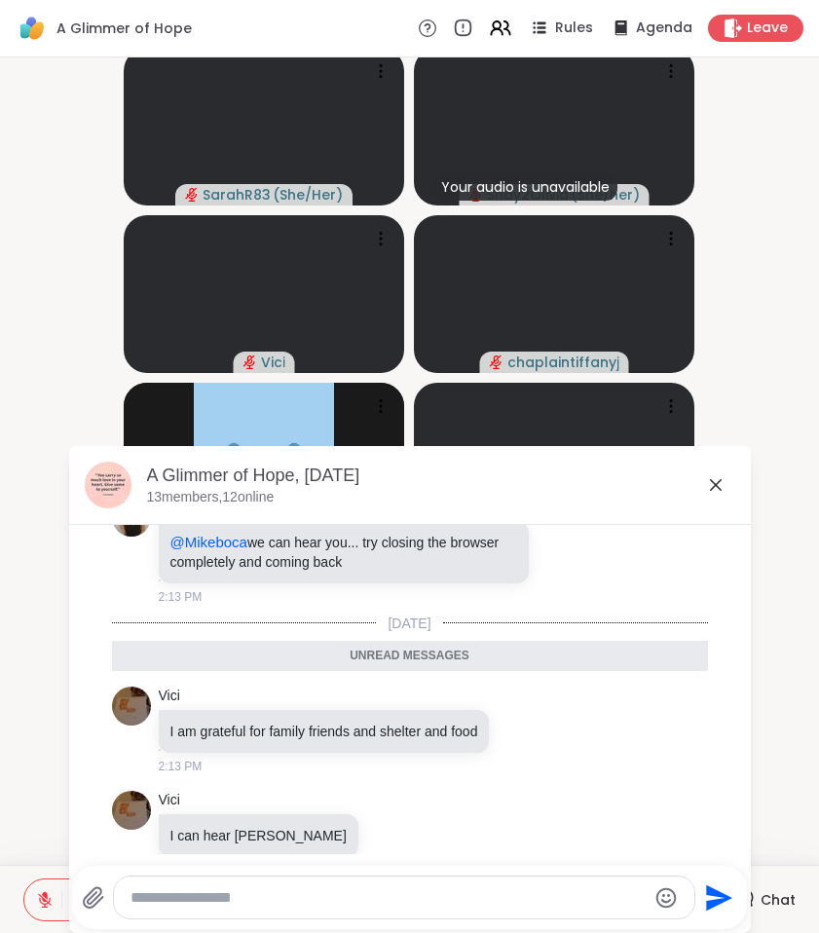
scroll to position [2162, 0]
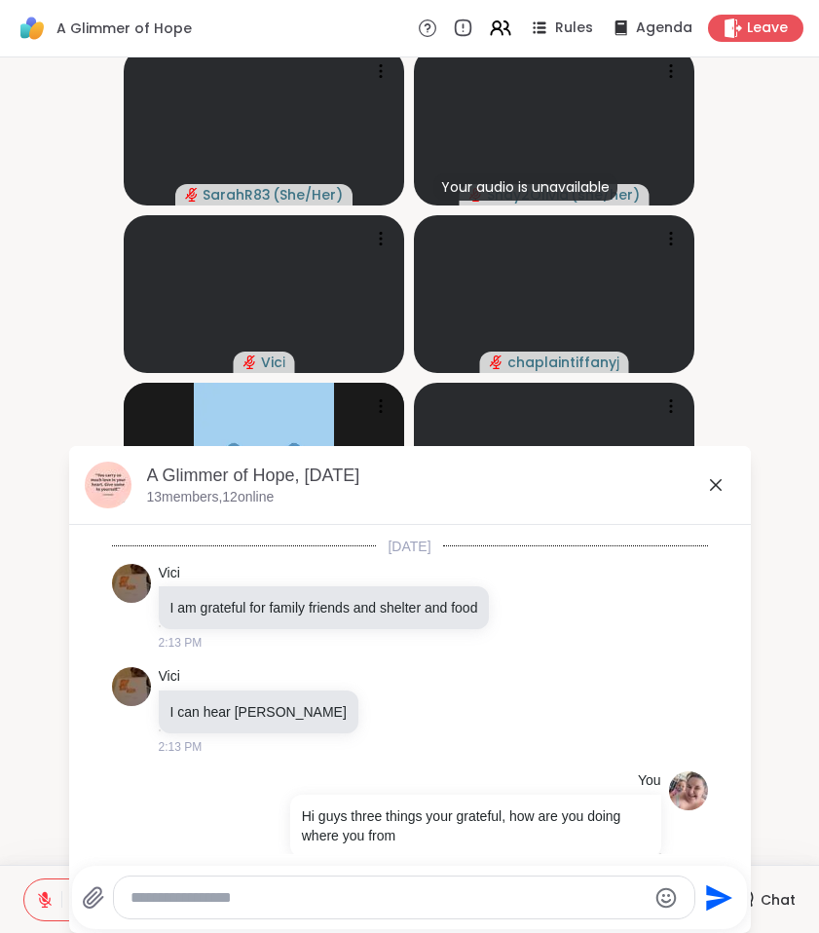
click at [723, 481] on icon at bounding box center [715, 484] width 23 height 23
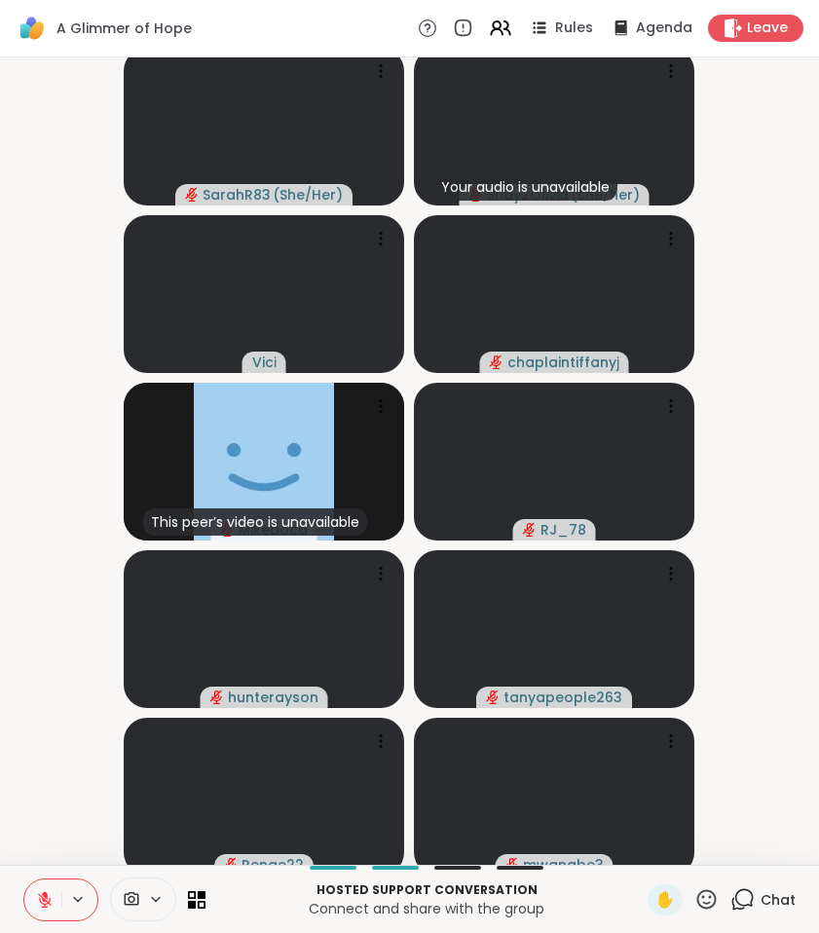
click at [46, 884] on button at bounding box center [42, 900] width 37 height 41
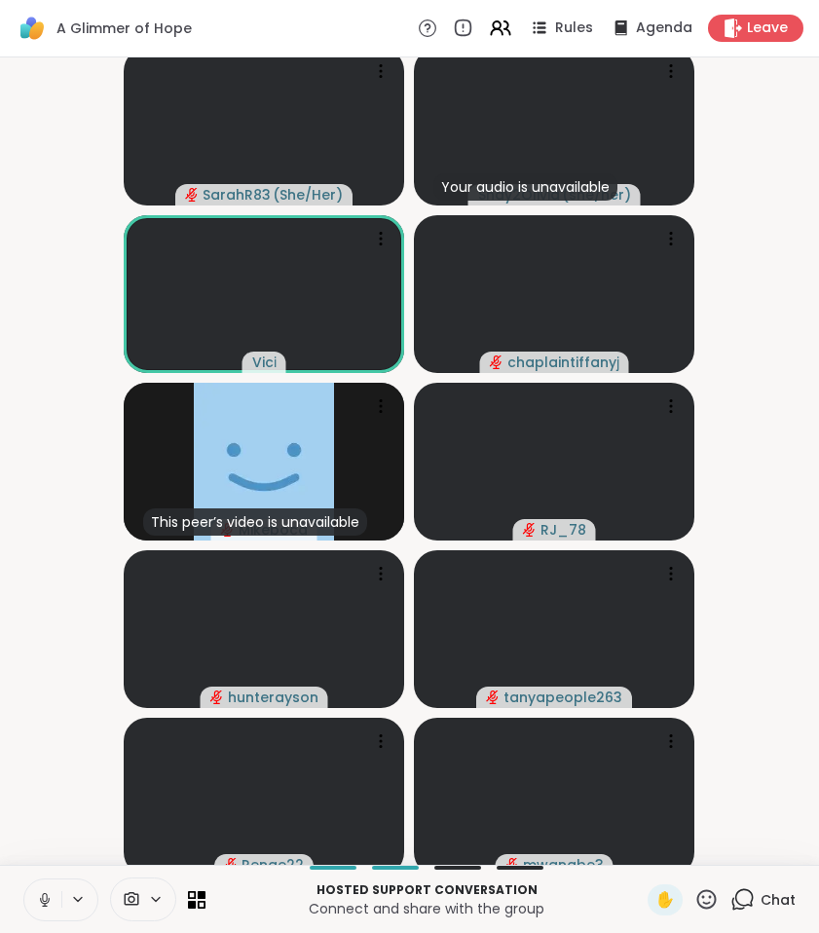
click at [740, 895] on icon at bounding box center [743, 899] width 24 height 24
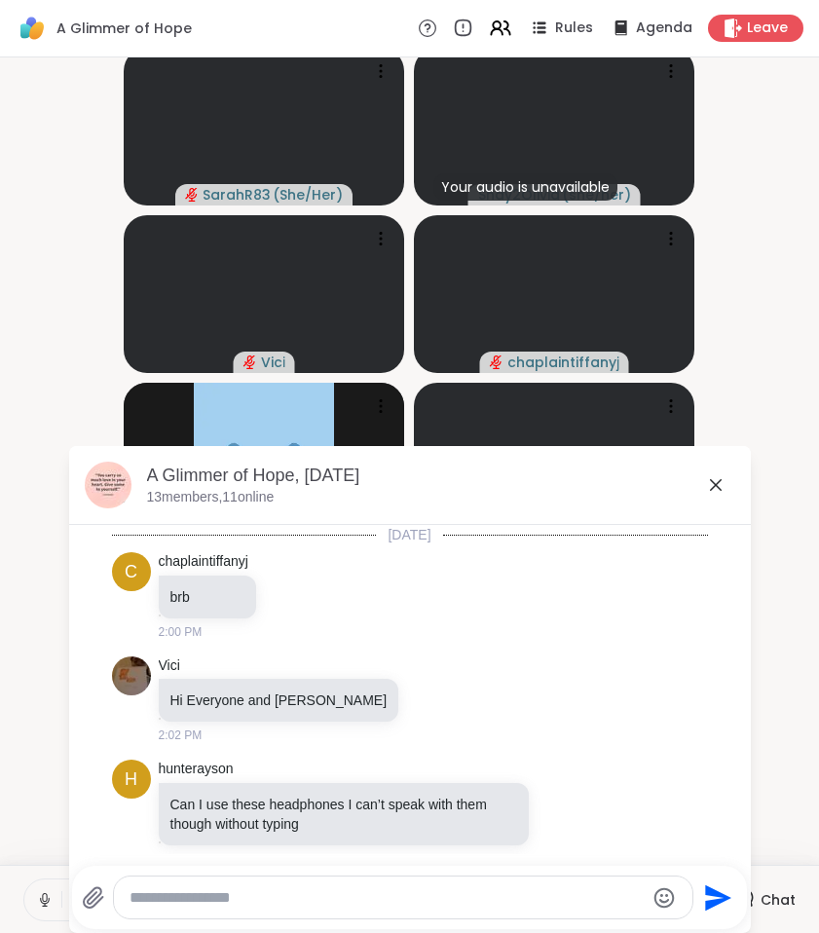
scroll to position [2143, 0]
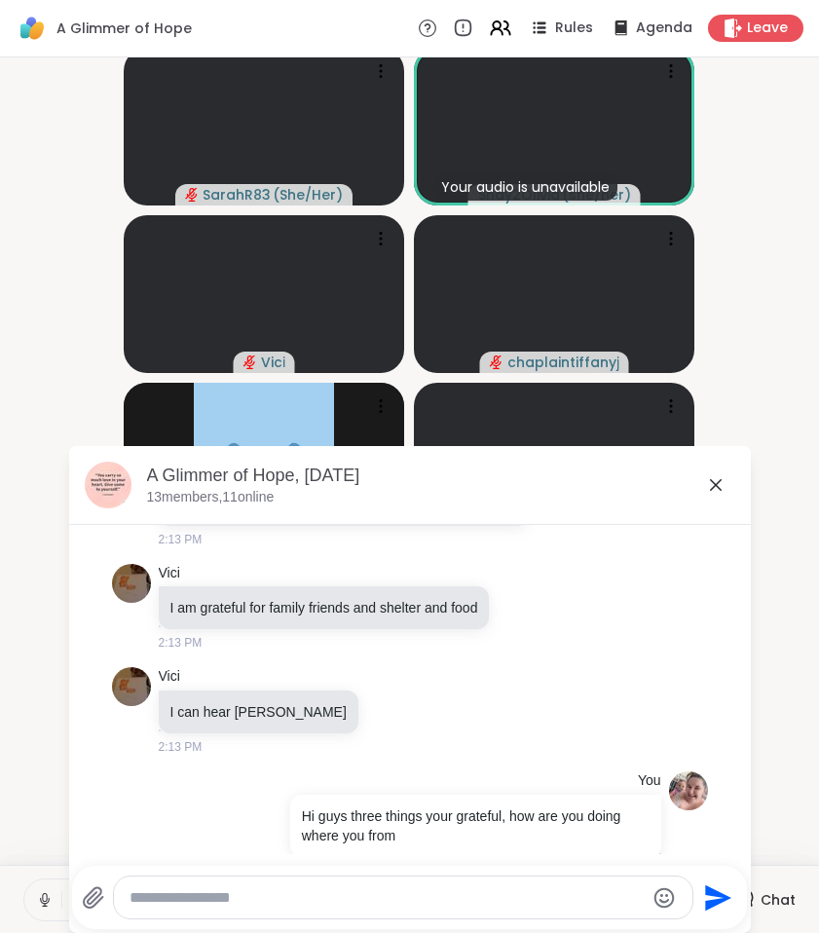
click at [488, 919] on div at bounding box center [403, 898] width 581 height 44
click at [473, 907] on textarea "Type your message" at bounding box center [387, 897] width 515 height 19
type textarea "**********"
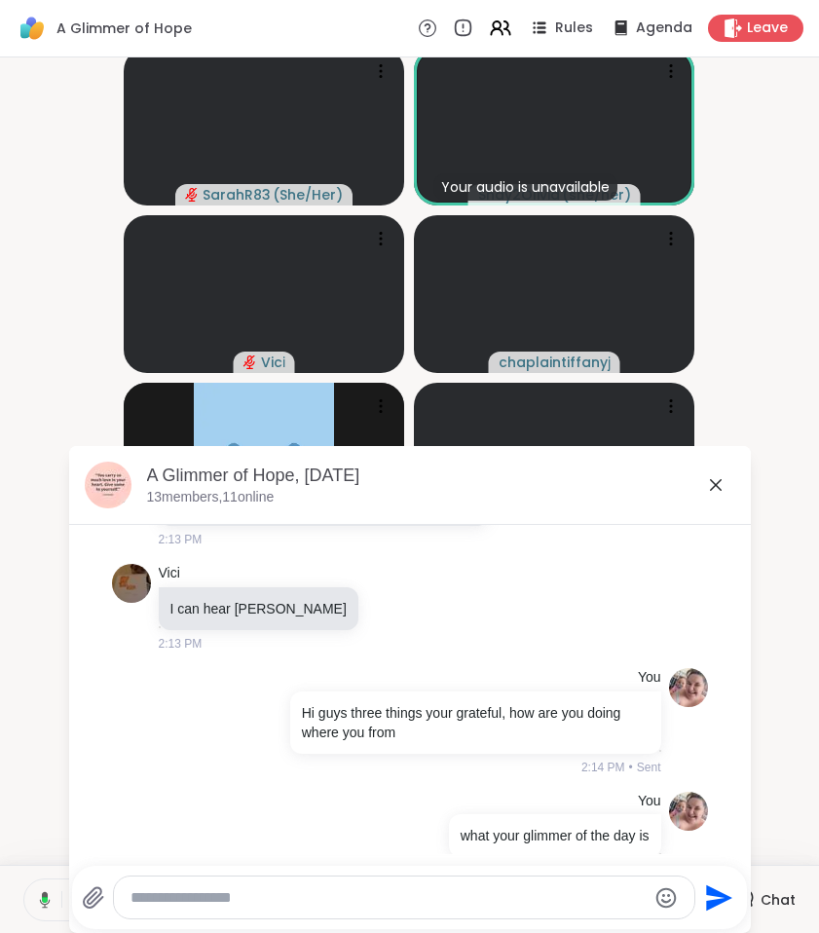
click at [710, 481] on icon at bounding box center [715, 484] width 23 height 23
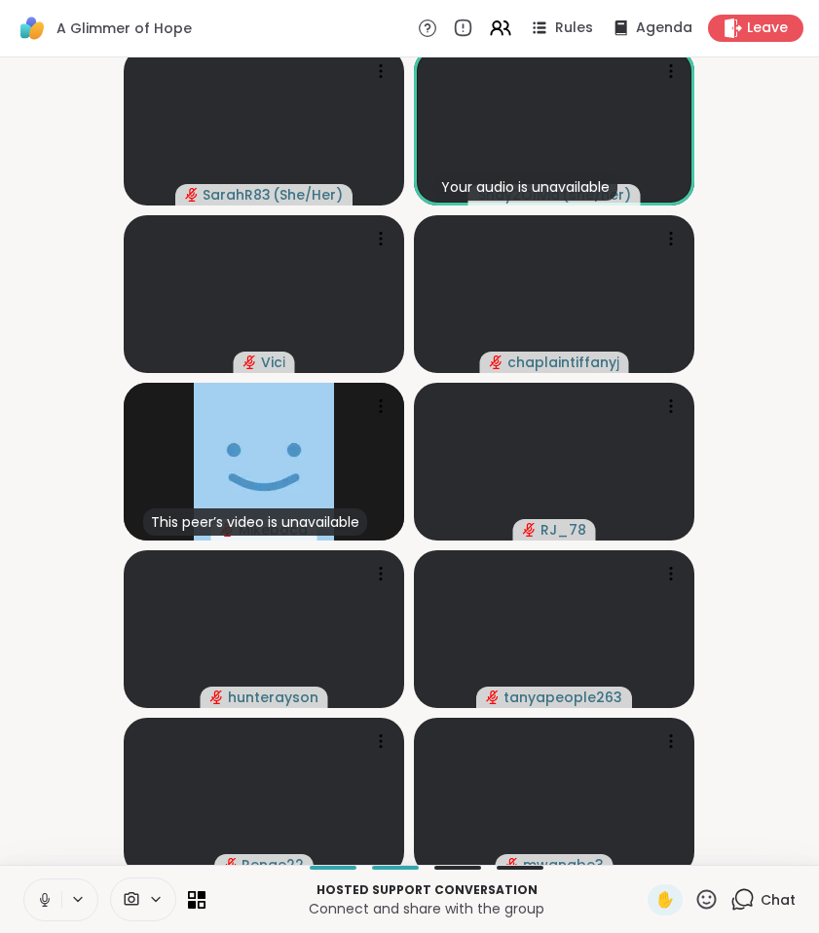
click at [49, 898] on icon at bounding box center [45, 900] width 10 height 6
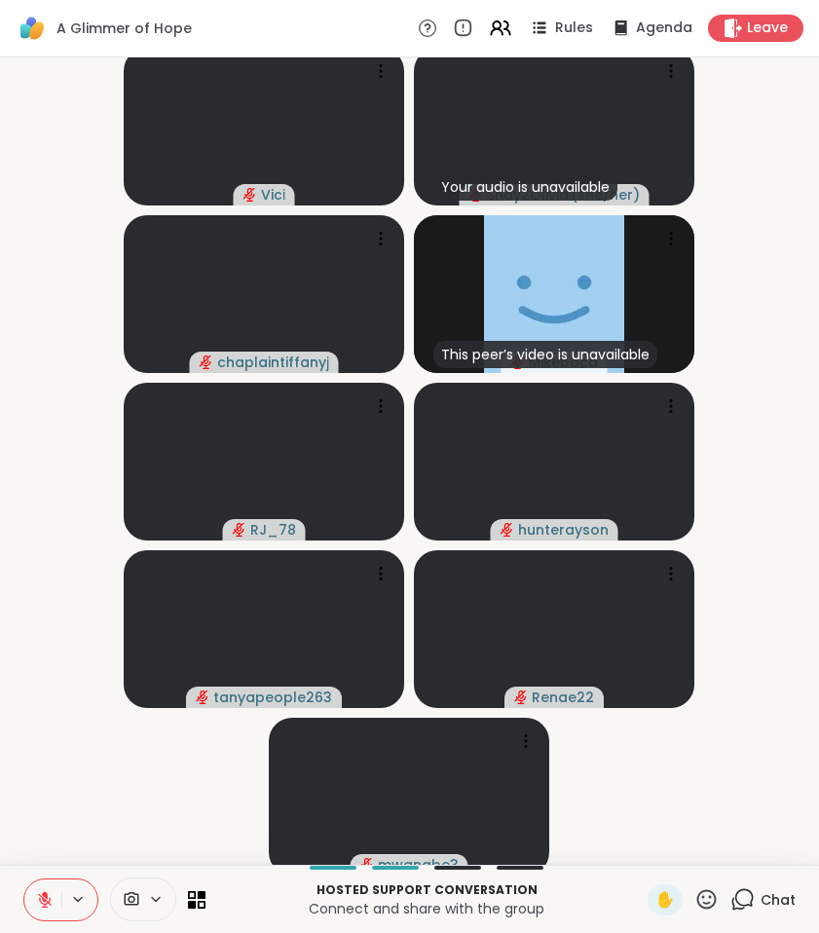
click at [56, 908] on button at bounding box center [42, 900] width 37 height 41
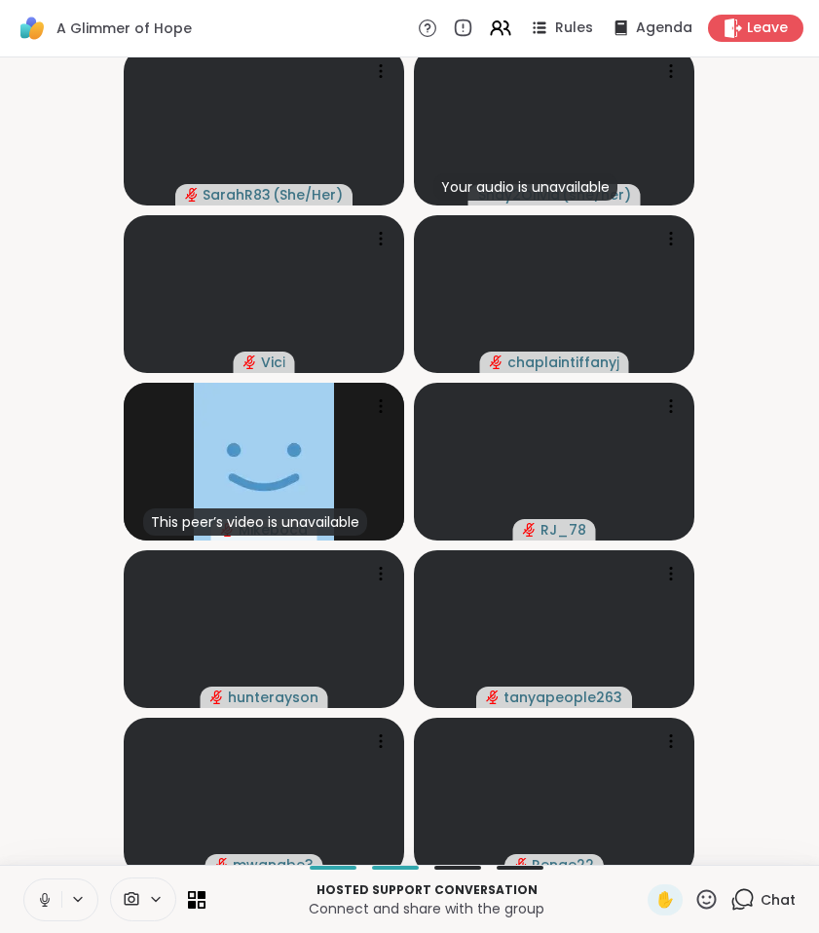
click at [70, 639] on video-player-container "SarahR83 ( She/Her ) Your audio is unavailable Shay2Olivia ( she/her ) Vici cha…" at bounding box center [410, 461] width 796 height 792
click at [45, 902] on icon at bounding box center [45, 900] width 18 height 18
click at [45, 902] on icon at bounding box center [45, 900] width 14 height 14
click at [46, 903] on icon at bounding box center [45, 900] width 10 height 6
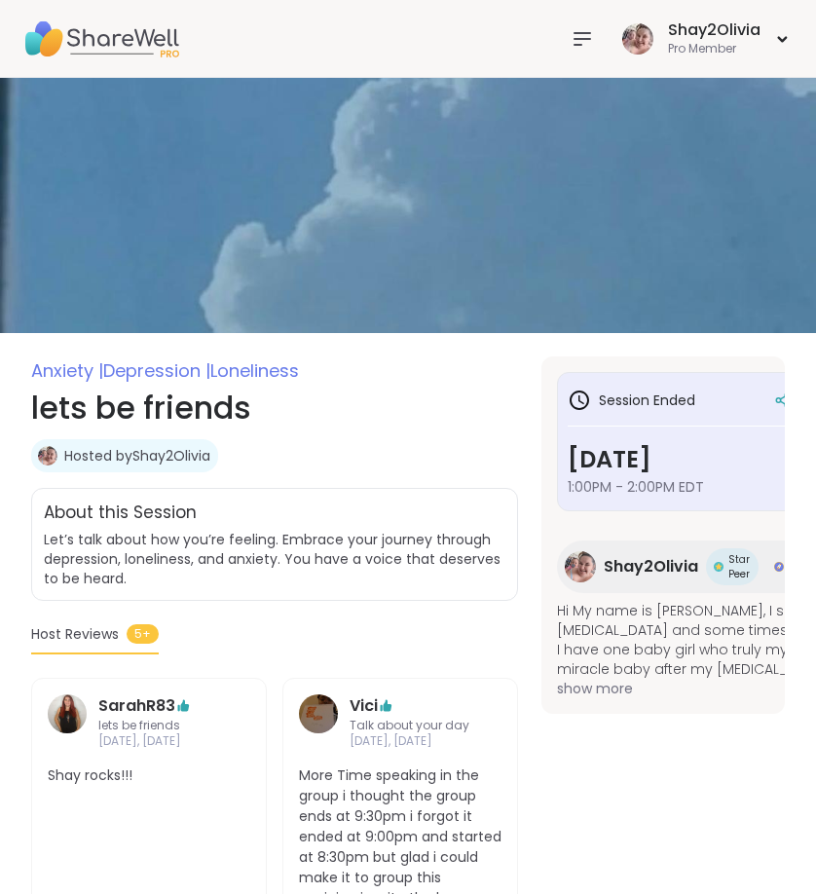
click at [808, 401] on icon at bounding box center [817, 400] width 19 height 27
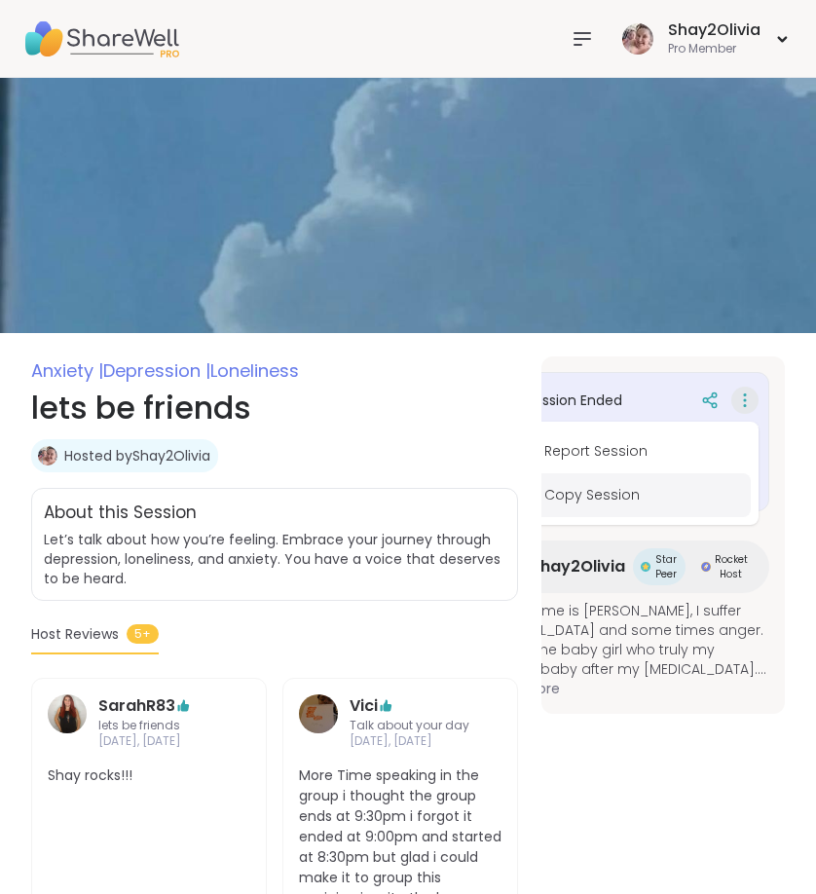
click at [663, 498] on div "Report Session Copy Session" at bounding box center [642, 473] width 234 height 103
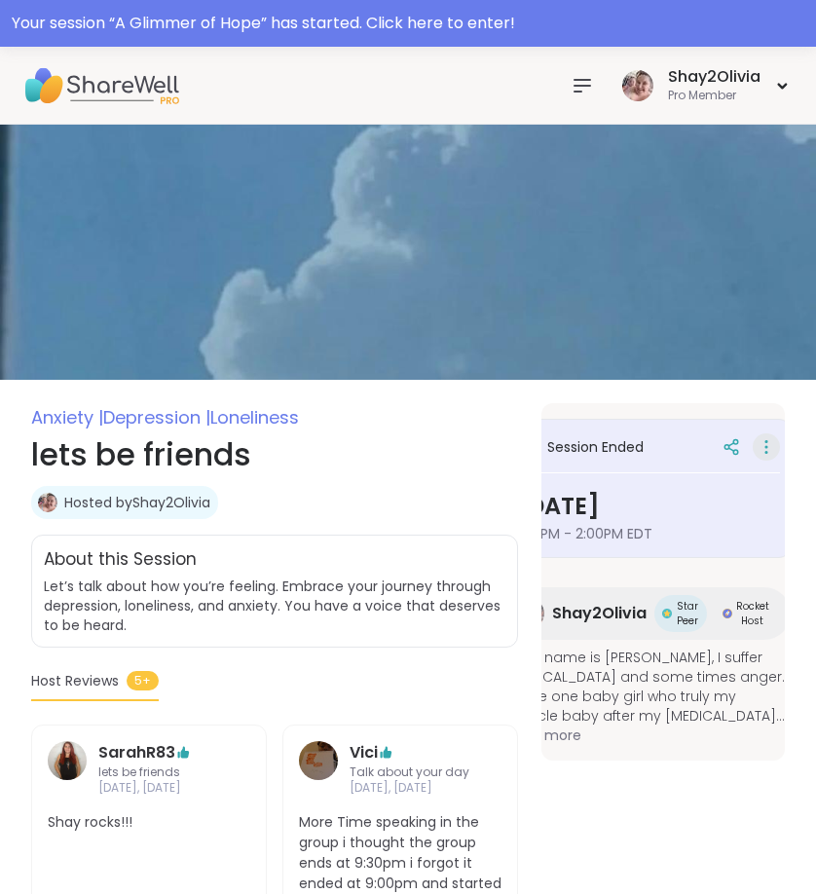
scroll to position [0, 72]
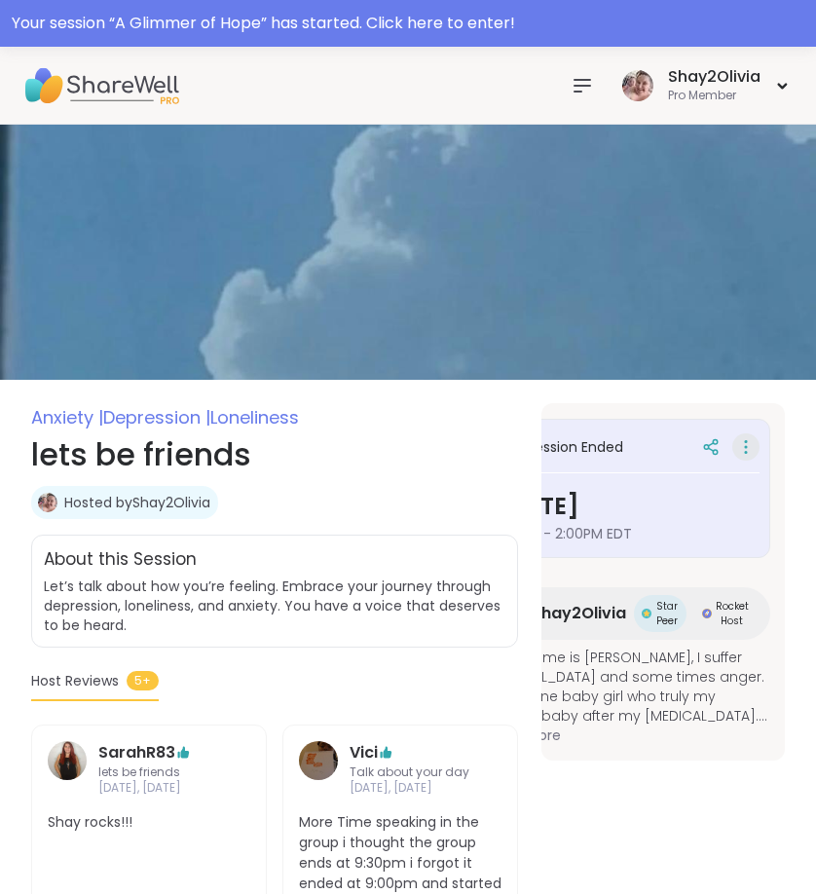
click at [739, 449] on icon at bounding box center [745, 446] width 19 height 27
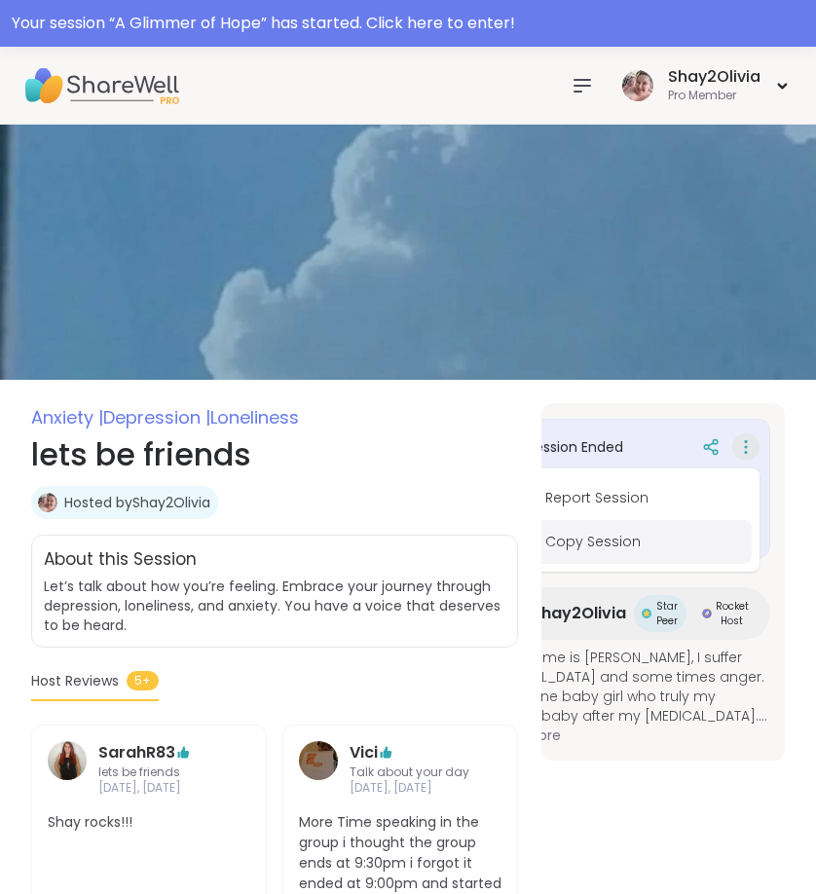
drag, startPoint x: 625, startPoint y: 537, endPoint x: 629, endPoint y: 525, distance: 12.3
click at [629, 525] on button "Copy Session" at bounding box center [643, 542] width 218 height 44
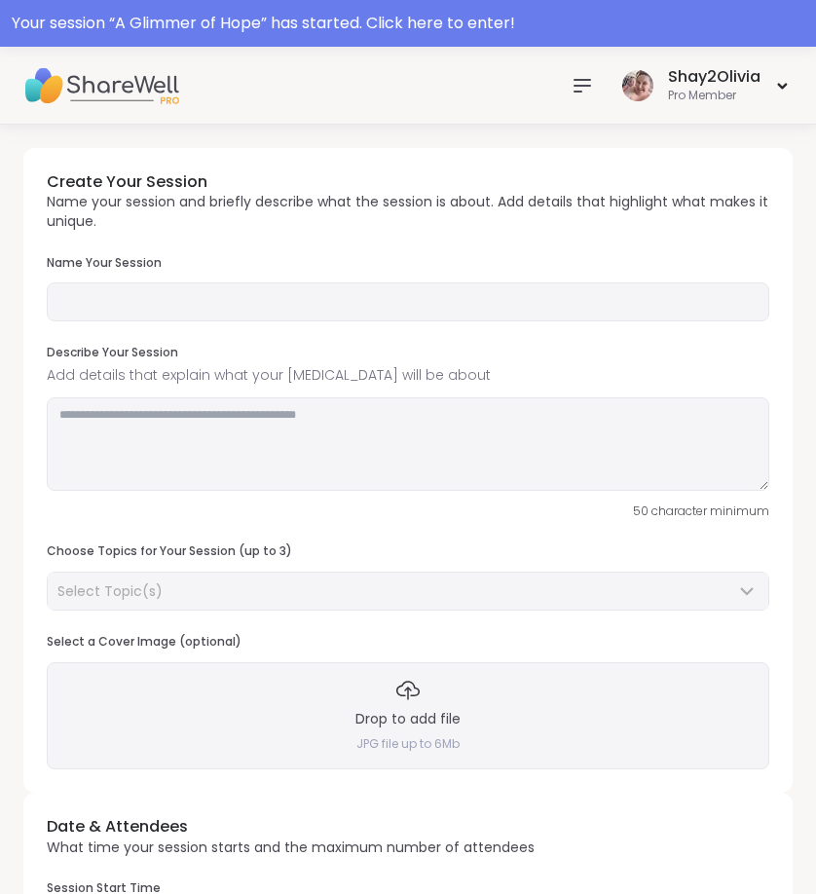
type input "**********"
type textarea "**********"
type input "**"
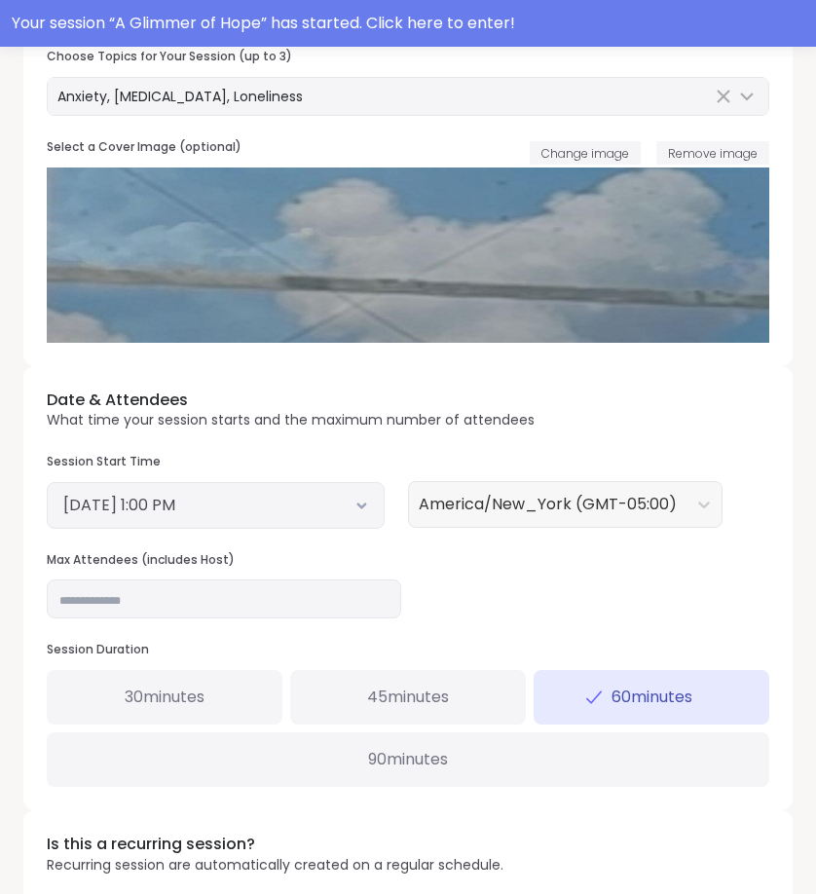
scroll to position [510, 0]
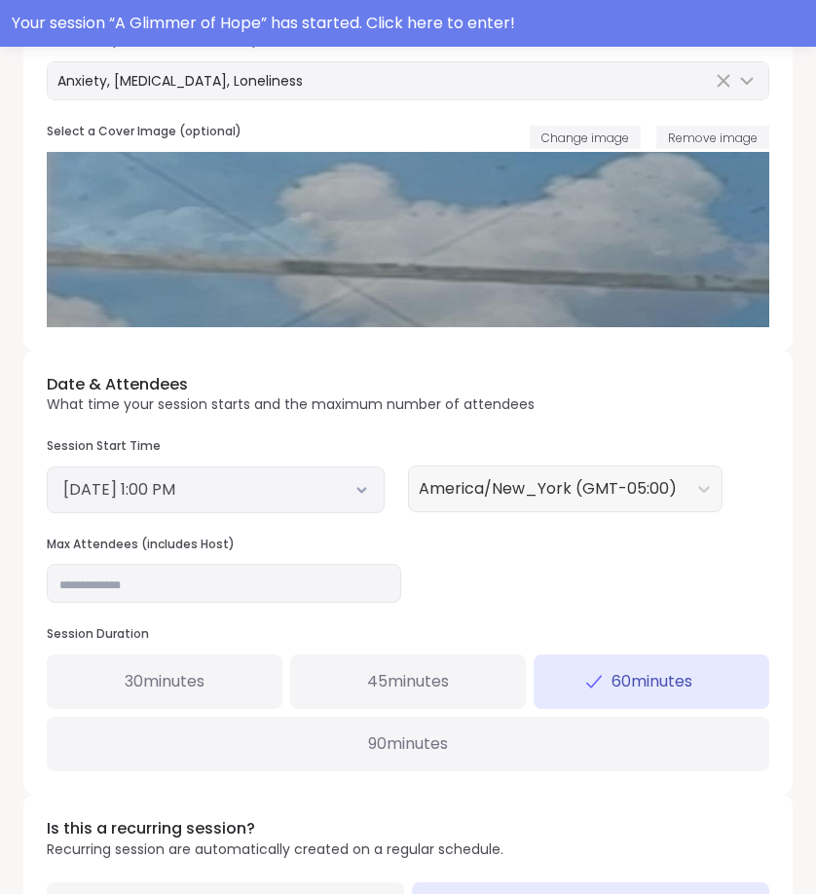
click at [342, 487] on button "[DATE] 1:00 PM" at bounding box center [215, 489] width 305 height 23
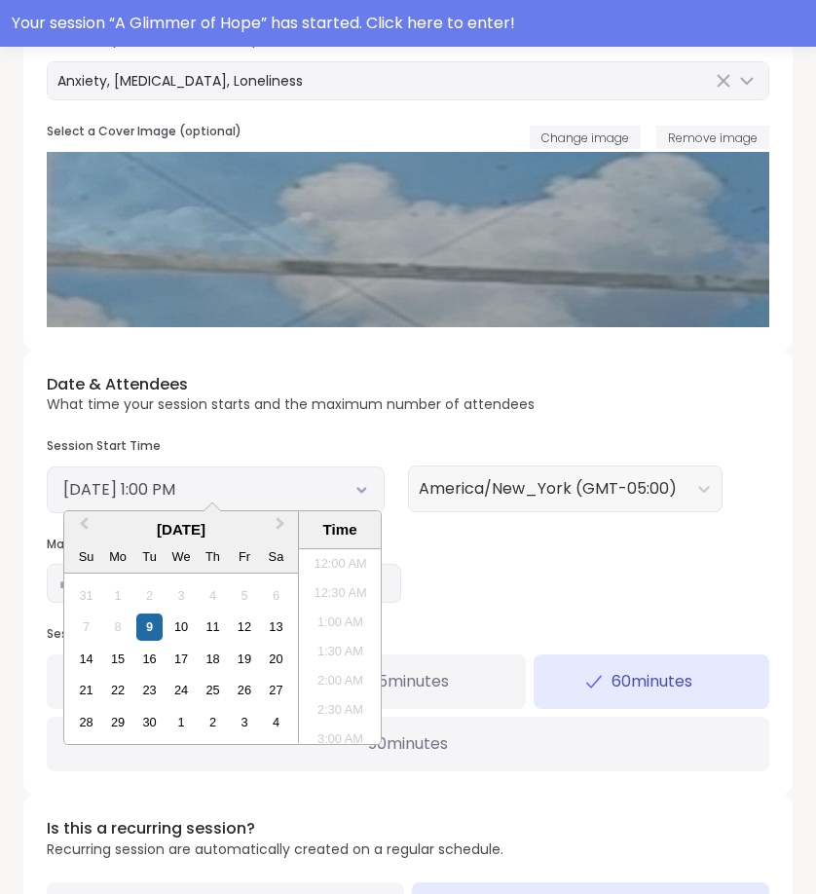
scroll to position [677, 0]
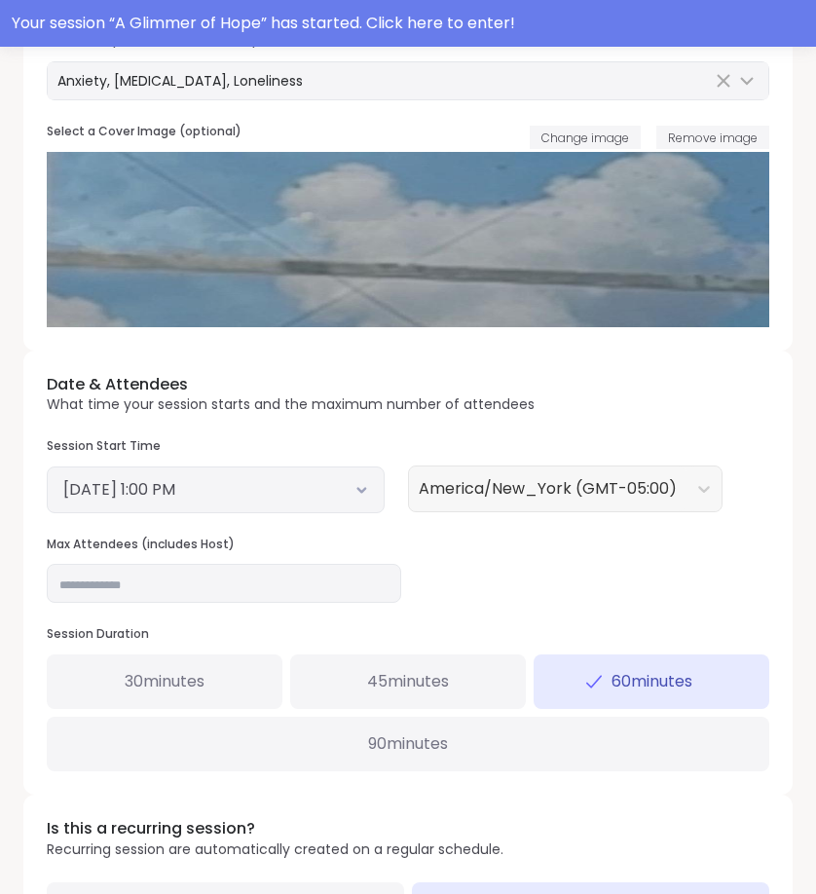
click at [429, 517] on div "Date & Attendees What time your session starts and the maximum number of attend…" at bounding box center [408, 573] width 770 height 444
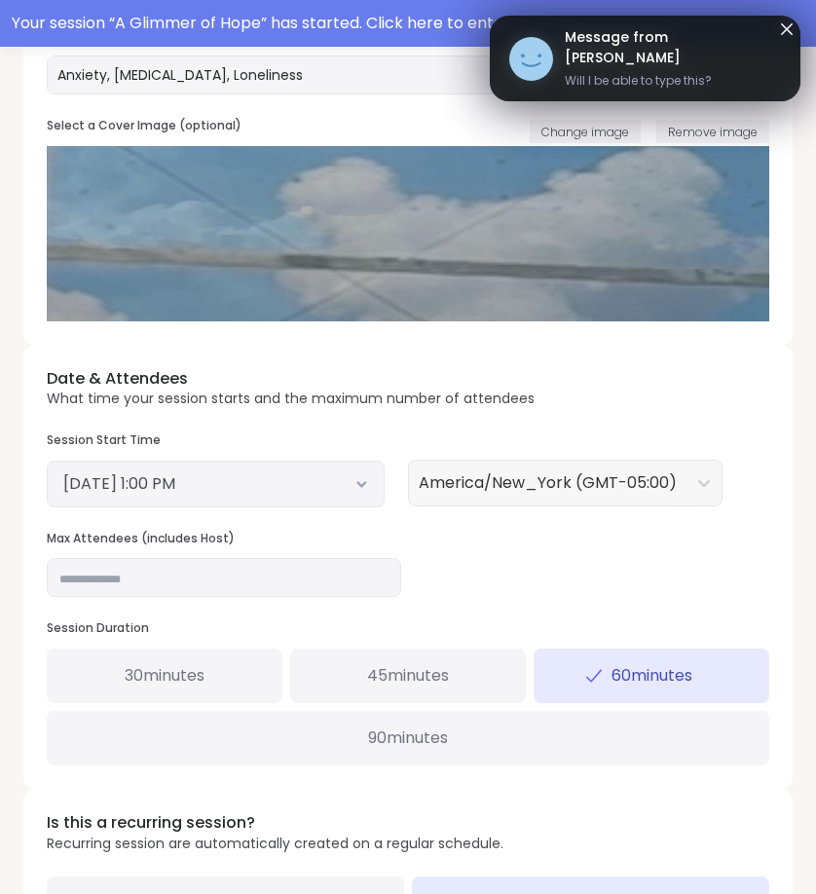
click at [259, 484] on button "[DATE] 1:00 PM" at bounding box center [215, 483] width 305 height 23
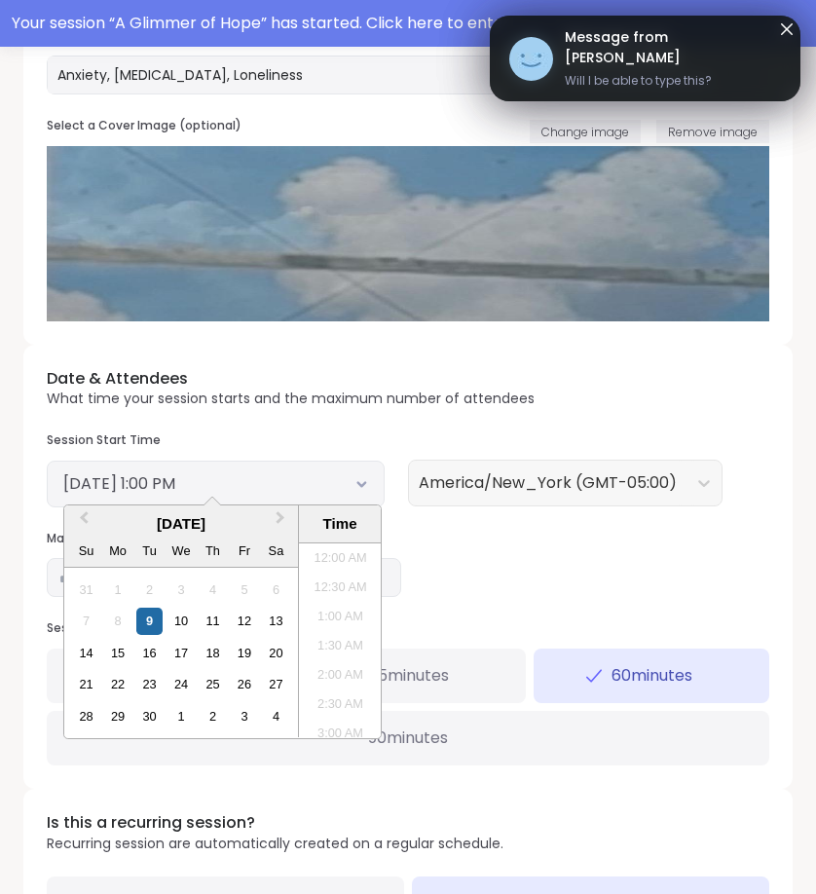
scroll to position [677, 0]
click at [179, 610] on div "10" at bounding box center [181, 621] width 26 height 26
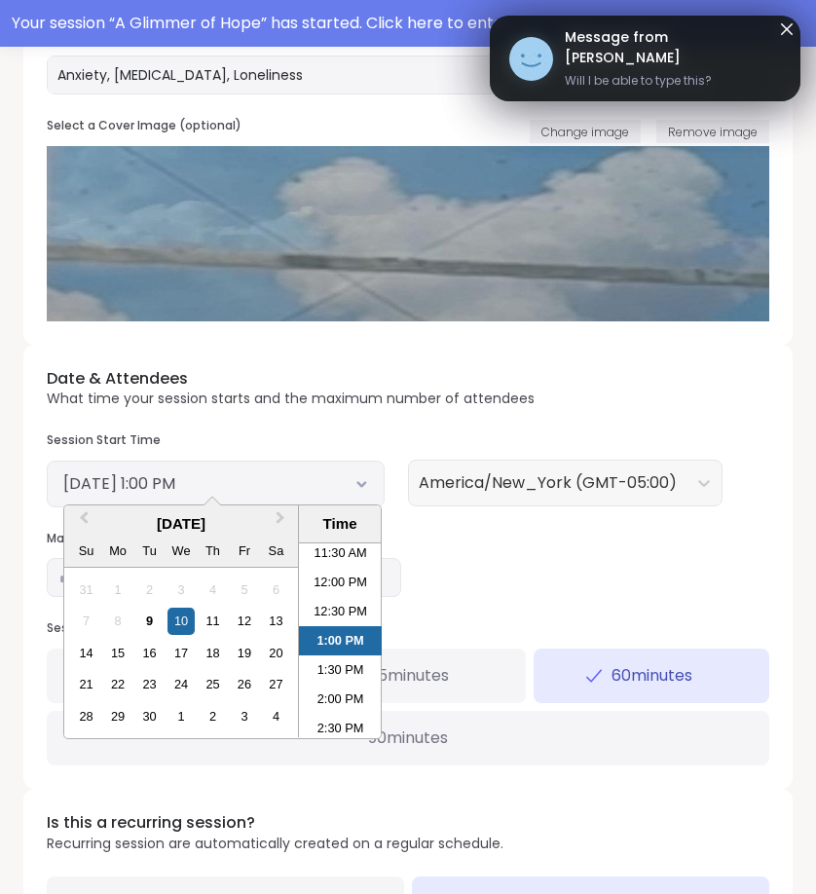
click at [334, 633] on li "1:00 PM" at bounding box center [340, 640] width 83 height 29
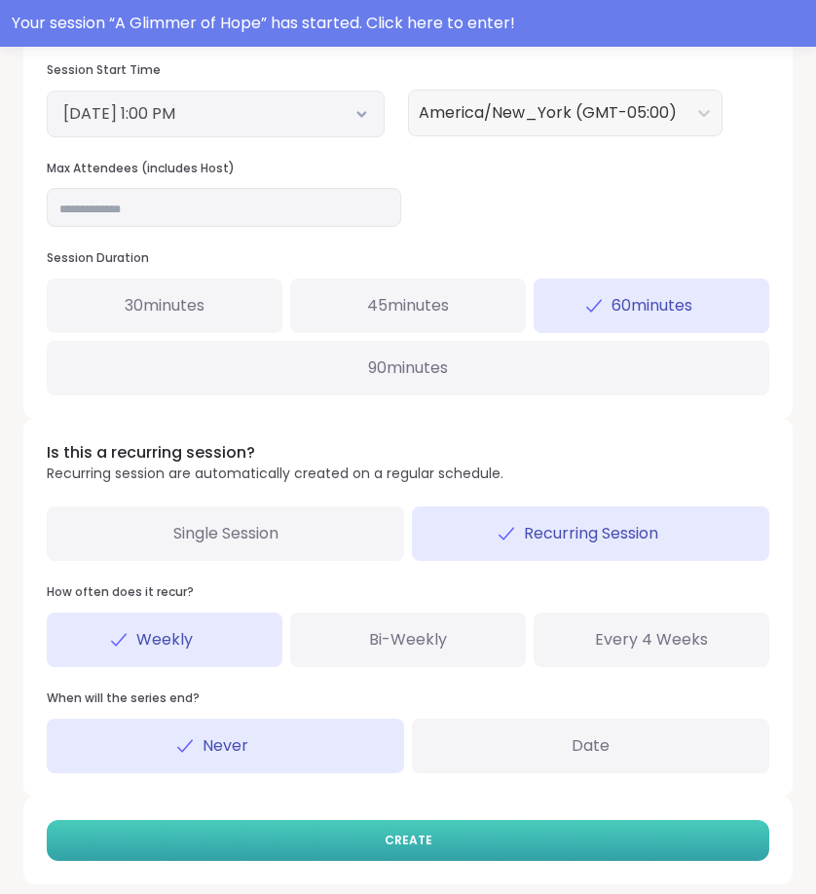
scroll to position [885, 0]
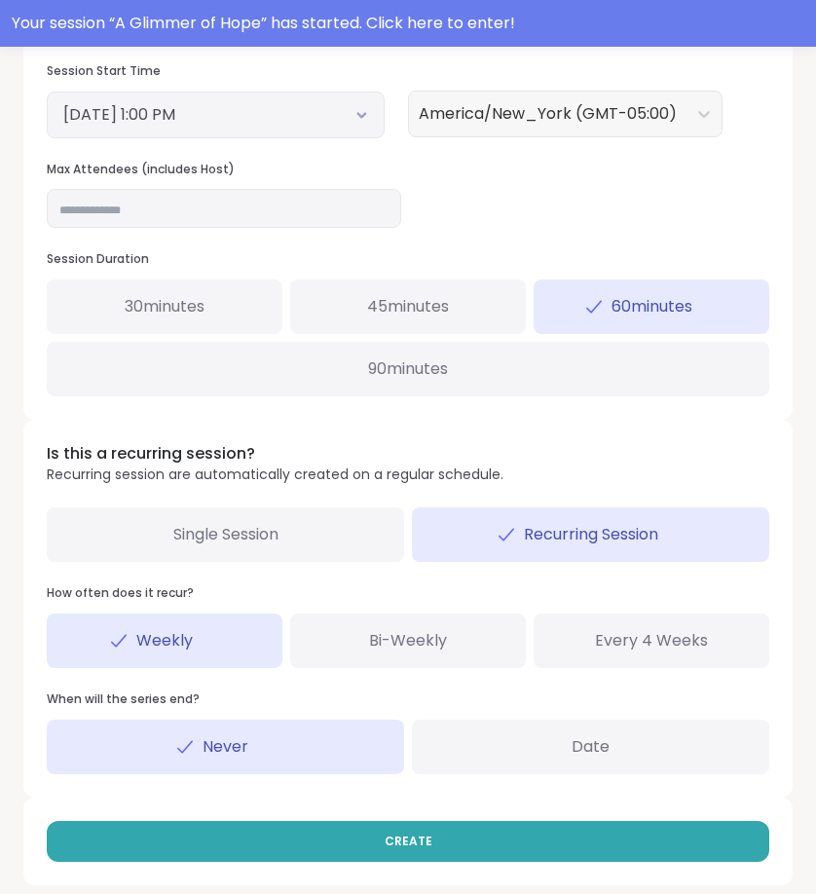
drag, startPoint x: 608, startPoint y: 828, endPoint x: 589, endPoint y: 864, distance: 40.5
click at [589, 864] on div "CREATE" at bounding box center [408, 842] width 770 height 88
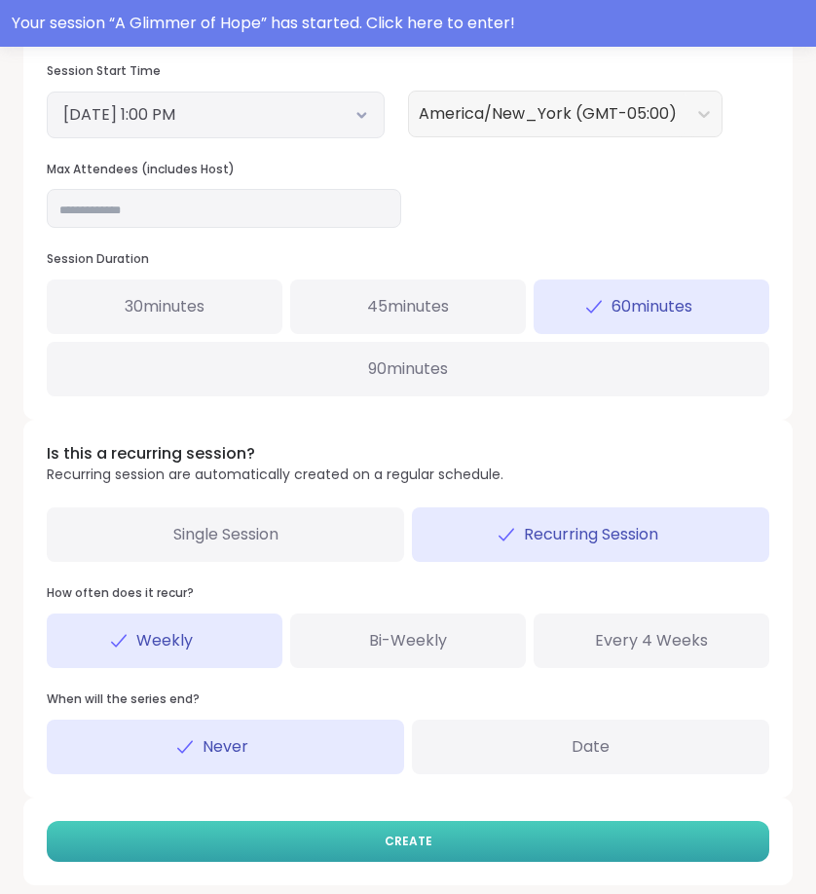
click at [588, 838] on button "CREATE" at bounding box center [408, 841] width 723 height 41
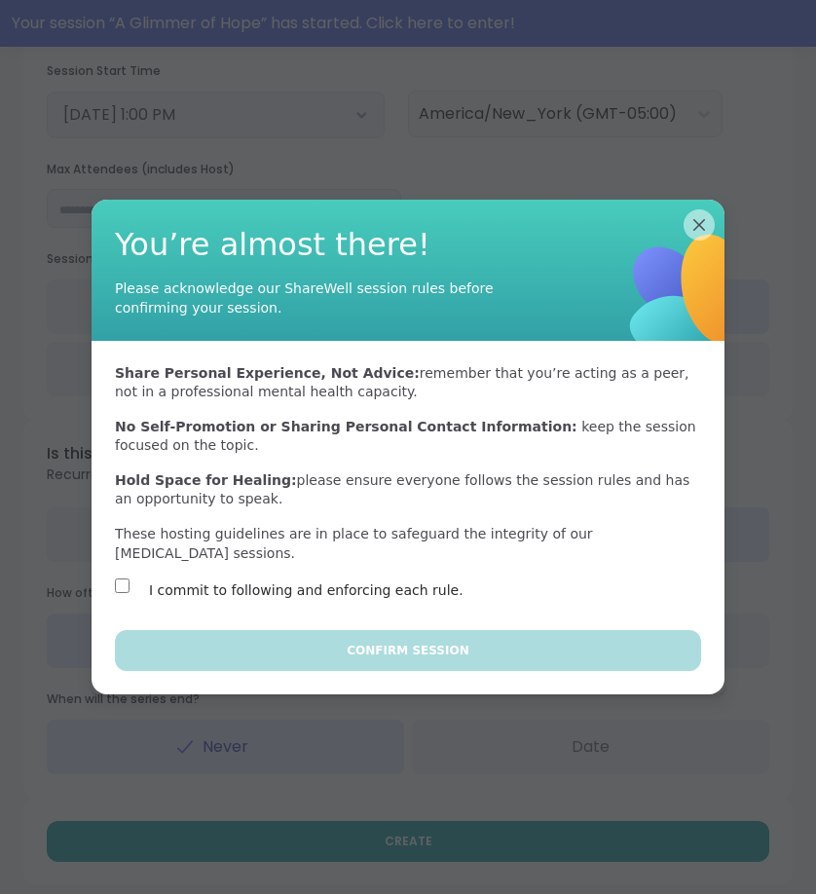
click at [131, 580] on div "I commit to following and enforcing each rule." at bounding box center [283, 590] width 337 height 23
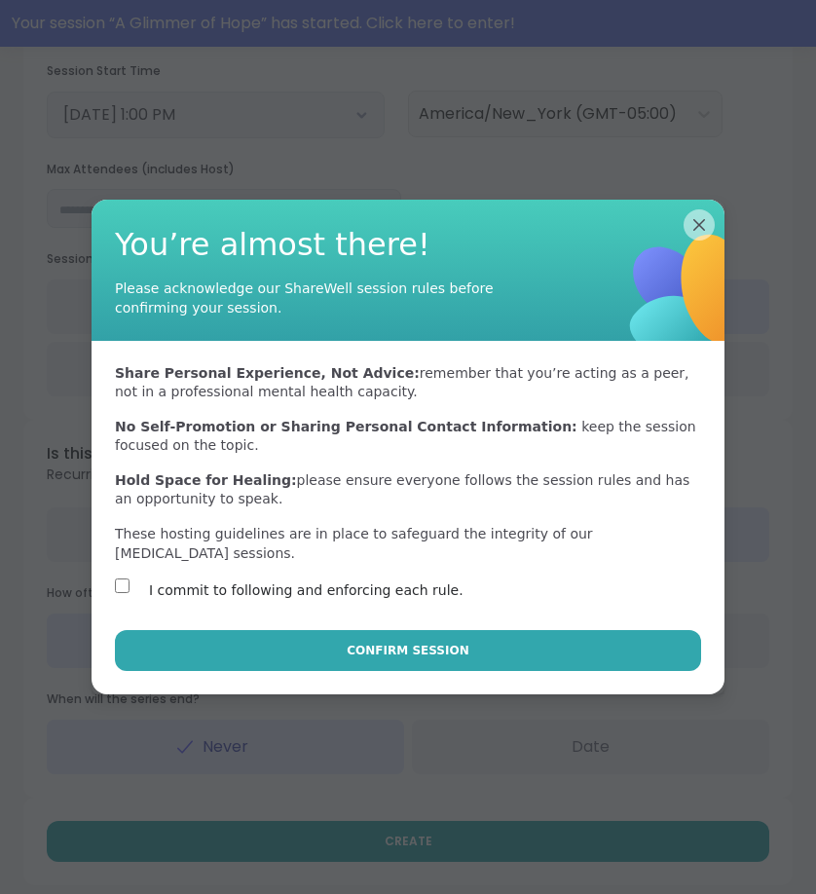
click at [208, 623] on div "Share Personal Experience, Not Advice: remember that you’re acting as a peer, n…" at bounding box center [408, 486] width 633 height 290
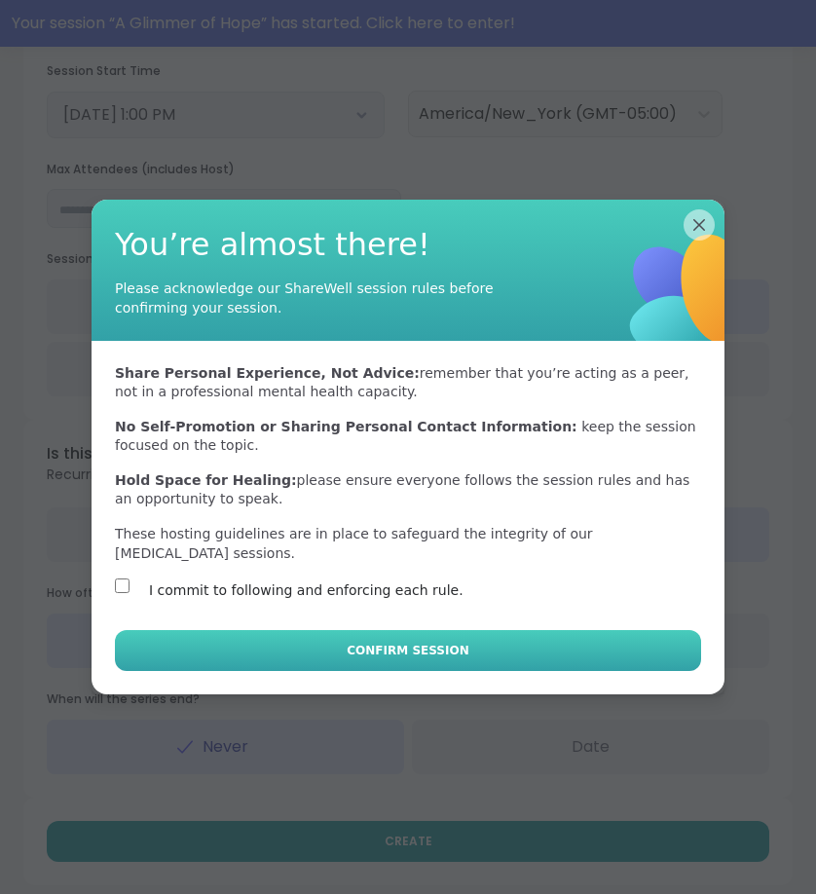
click at [220, 637] on button "Confirm Session" at bounding box center [408, 650] width 586 height 41
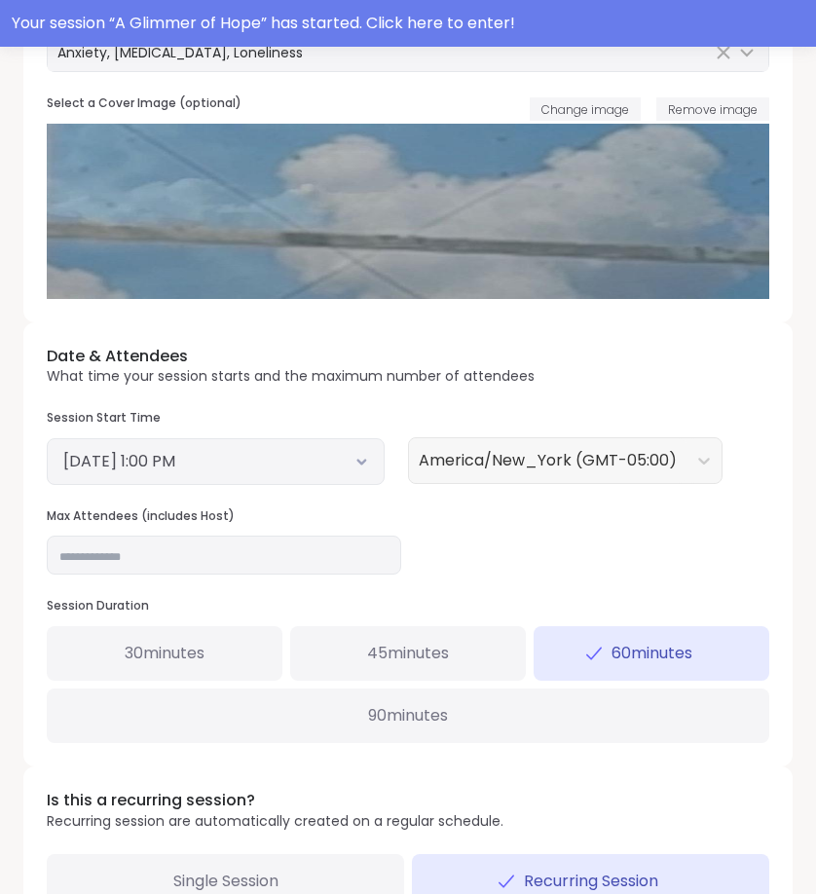
scroll to position [538, 0]
click at [352, 451] on button "[DATE] 1:00 PM" at bounding box center [215, 462] width 305 height 23
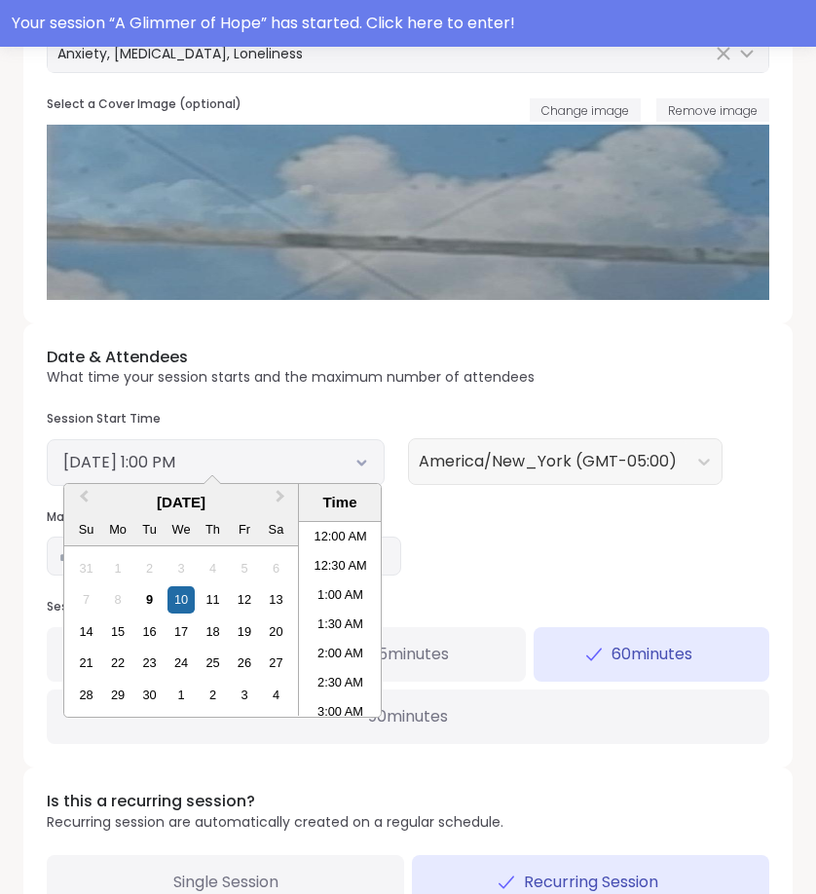
scroll to position [677, 0]
click at [341, 559] on li "12:00 PM" at bounding box center [340, 560] width 83 height 29
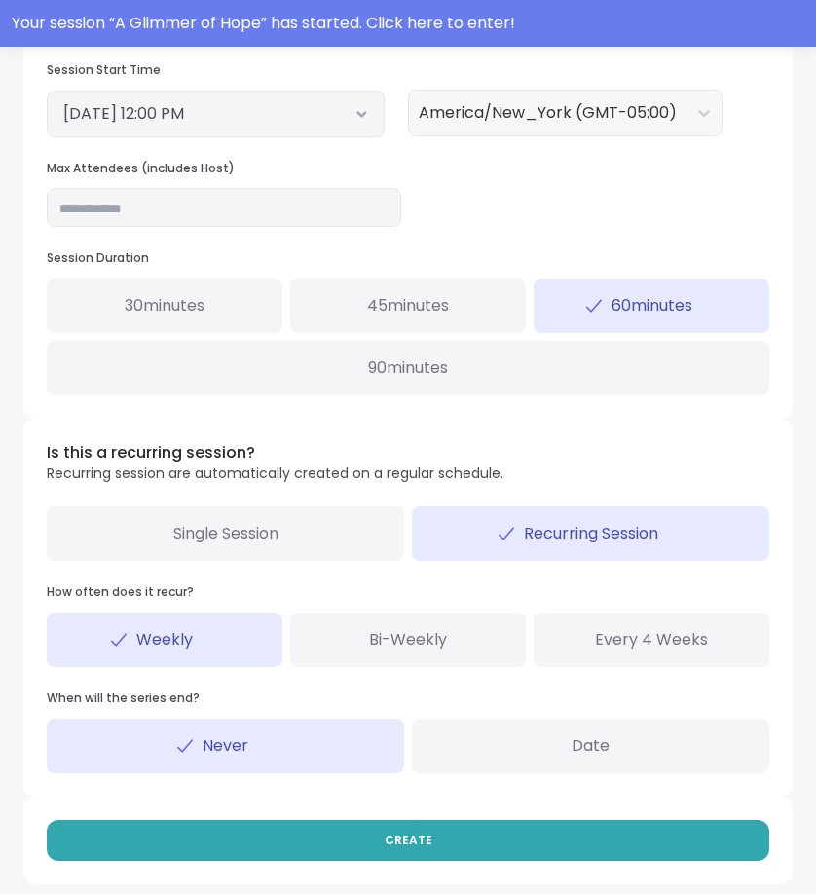
scroll to position [885, 0]
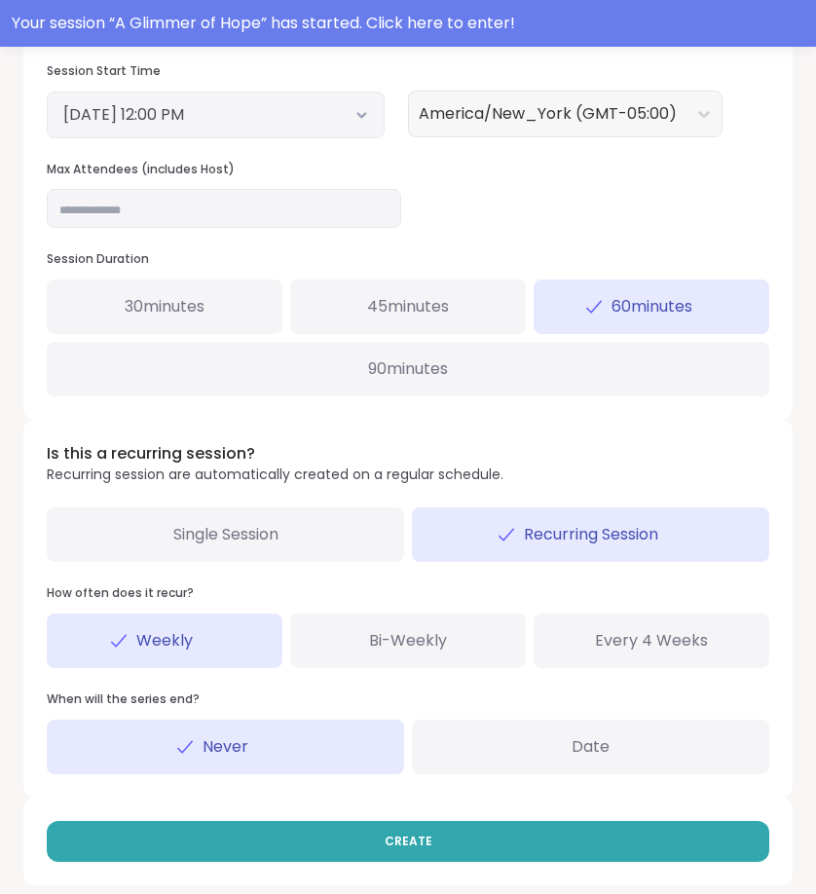
click at [533, 755] on div "Date" at bounding box center [590, 747] width 357 height 55
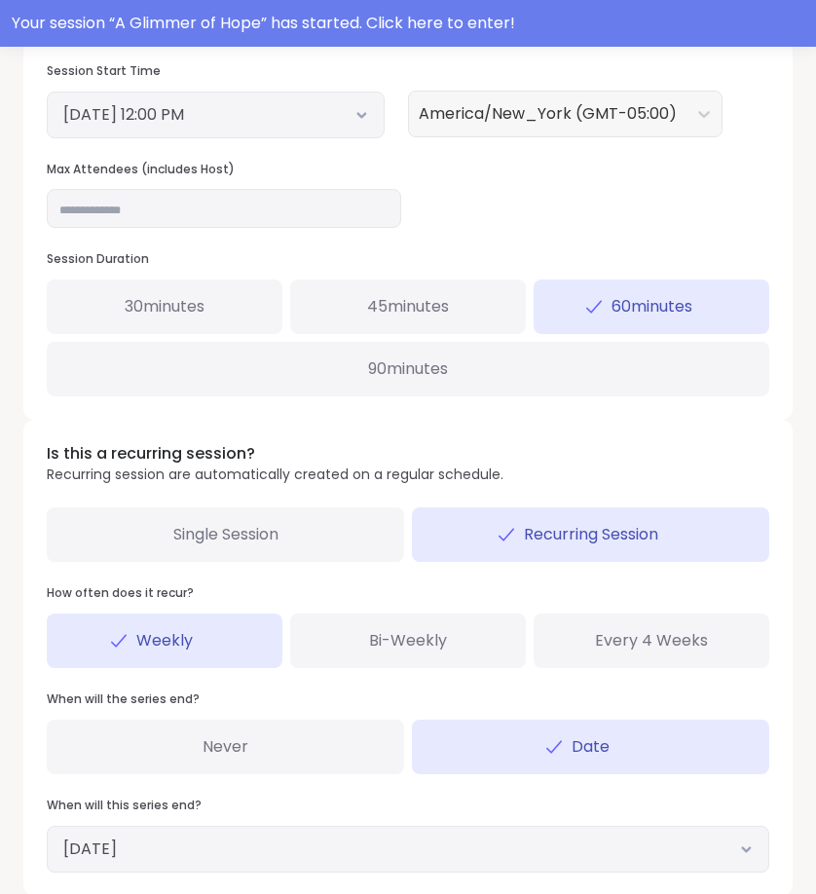
click at [383, 729] on div "Never" at bounding box center [225, 747] width 357 height 55
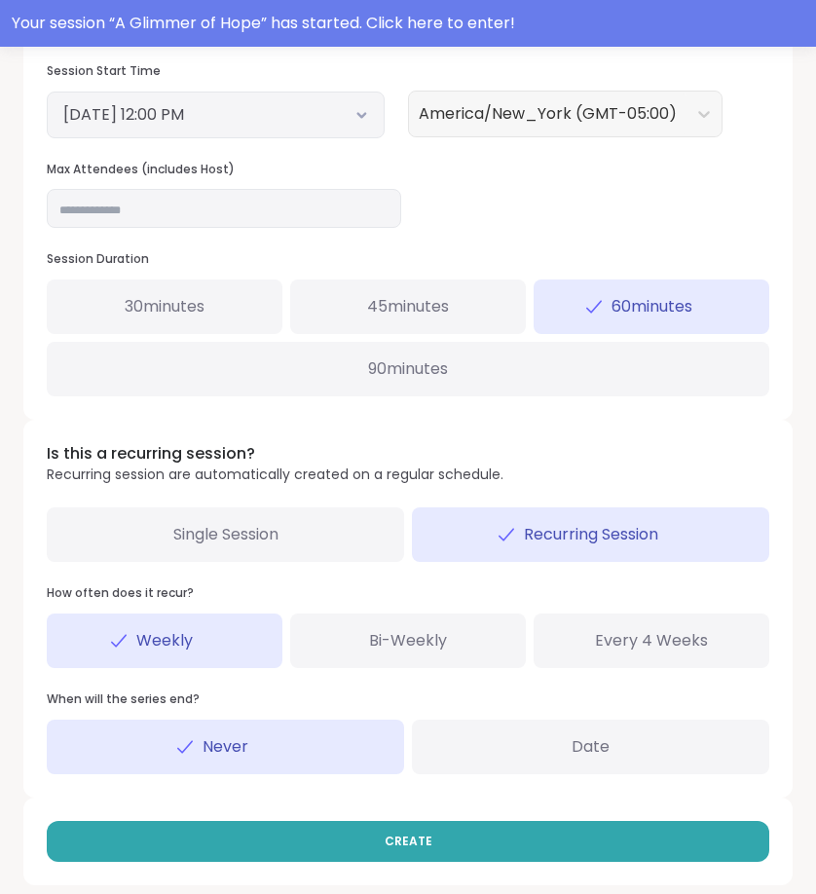
click at [458, 631] on div "Bi-Weekly" at bounding box center [408, 641] width 236 height 55
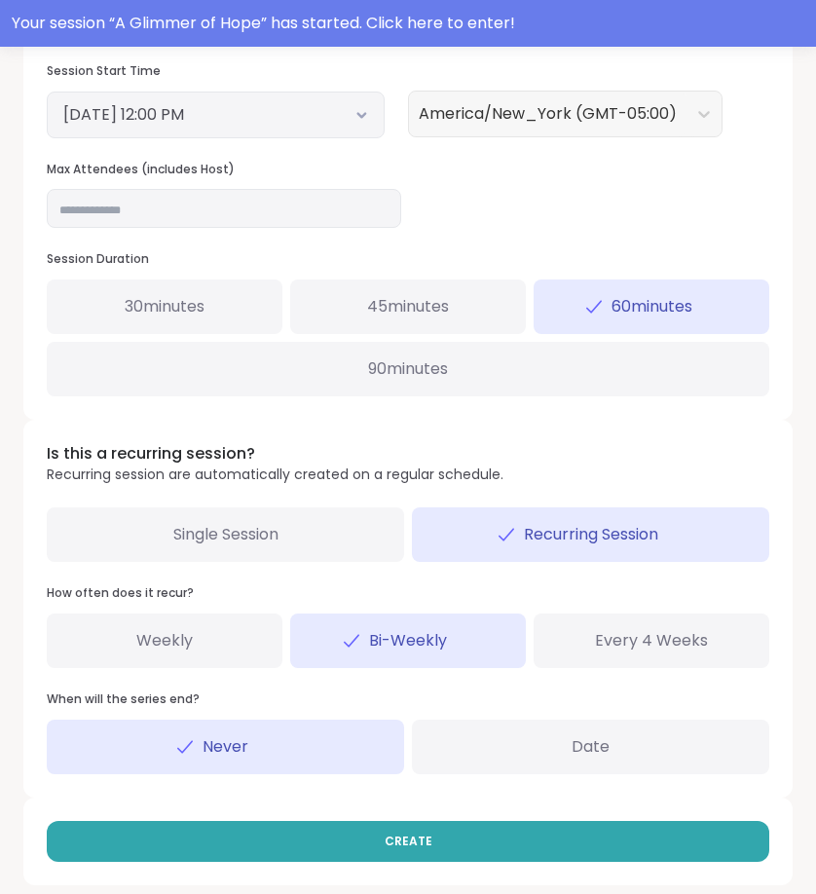
click at [267, 614] on div "Weekly" at bounding box center [165, 641] width 236 height 55
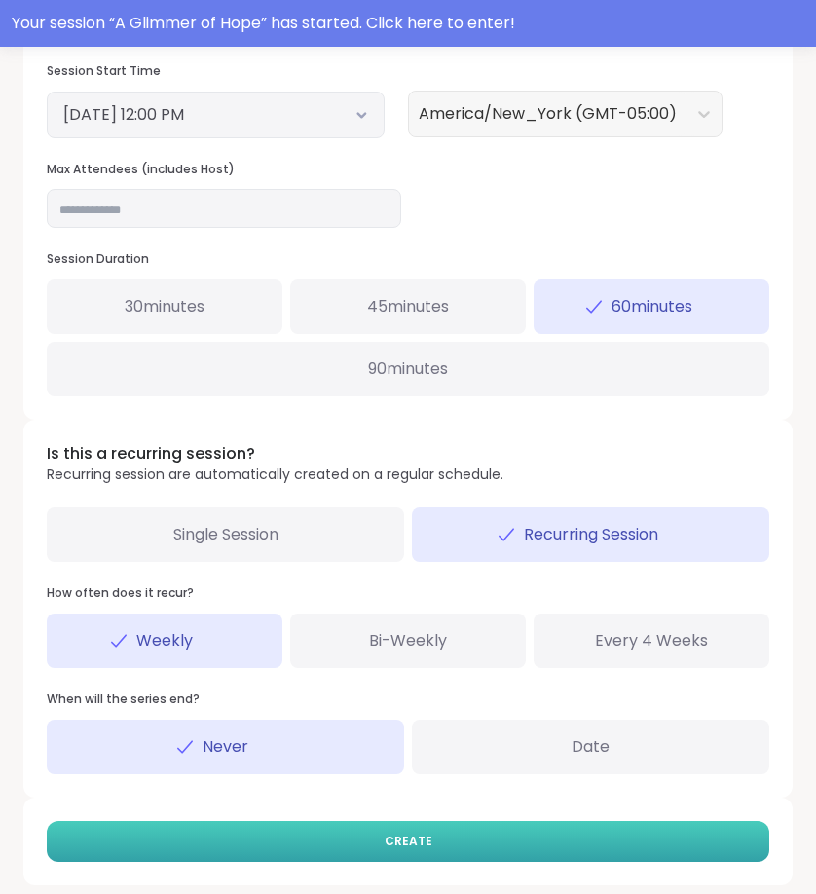
click at [735, 828] on button "CREATE" at bounding box center [408, 841] width 723 height 41
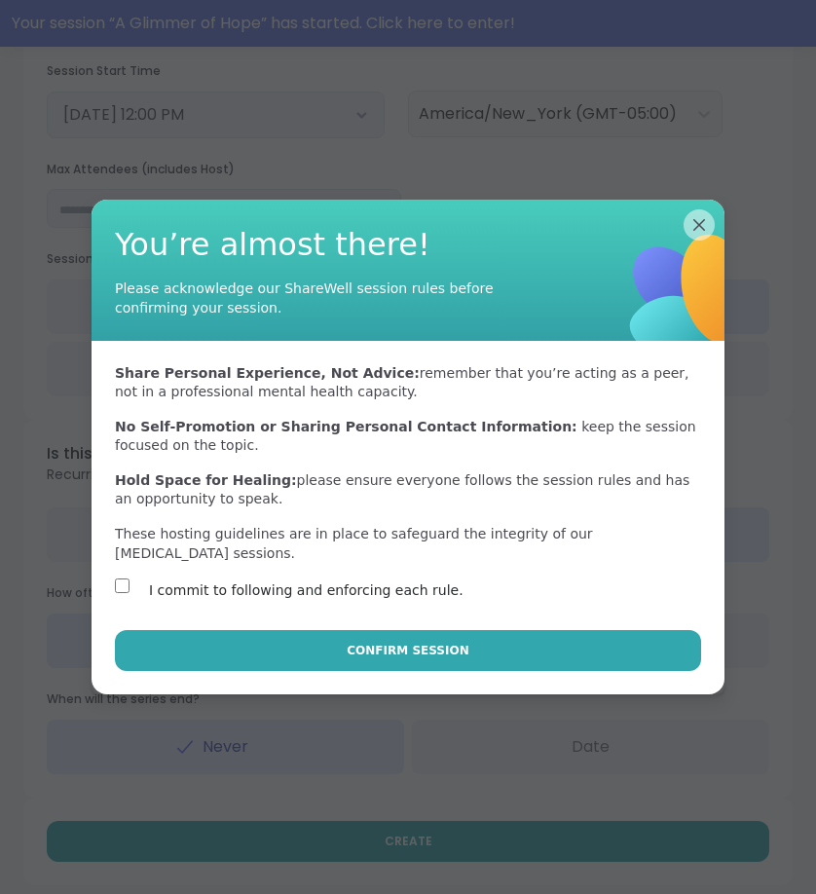
click at [253, 679] on div "Confirm Session" at bounding box center [408, 662] width 633 height 64
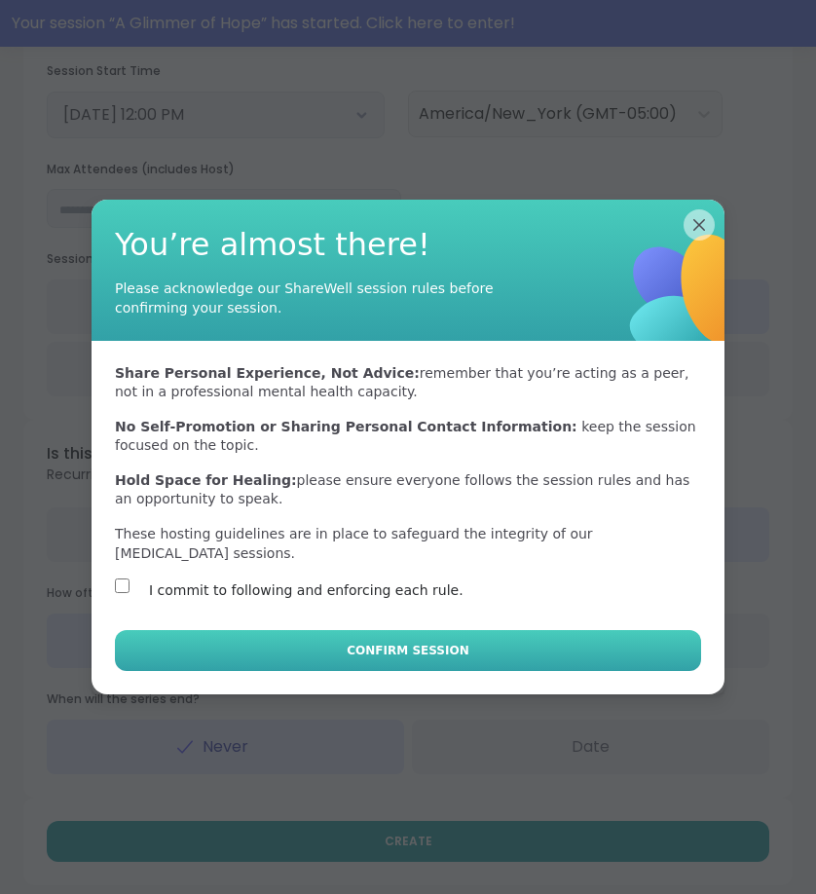
click at [253, 667] on button "Confirm Session" at bounding box center [408, 650] width 586 height 41
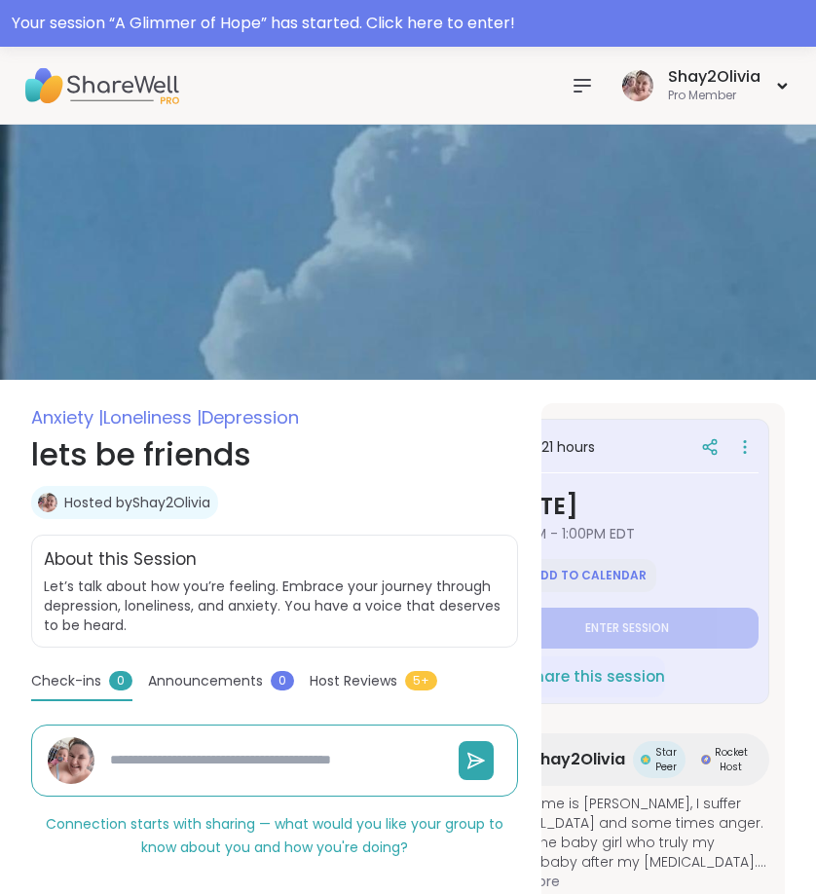
scroll to position [0, 73]
click at [595, 93] on div at bounding box center [582, 85] width 39 height 39
click at [709, 449] on icon at bounding box center [709, 449] width 5 height 3
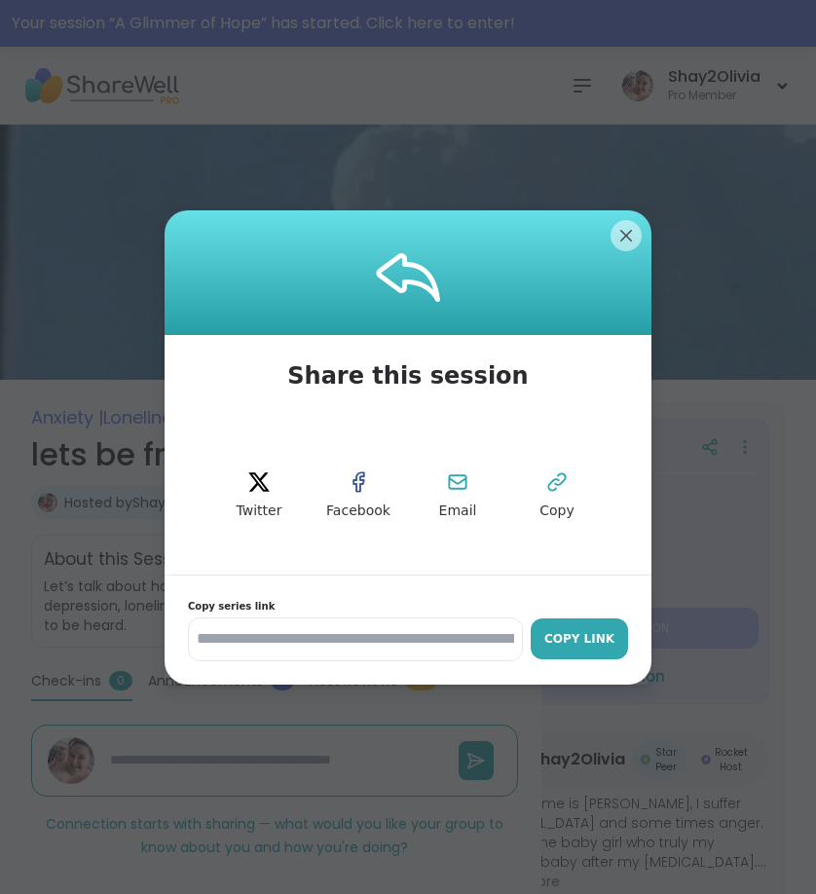
click at [601, 630] on div "Copy Link" at bounding box center [580, 639] width 78 height 18
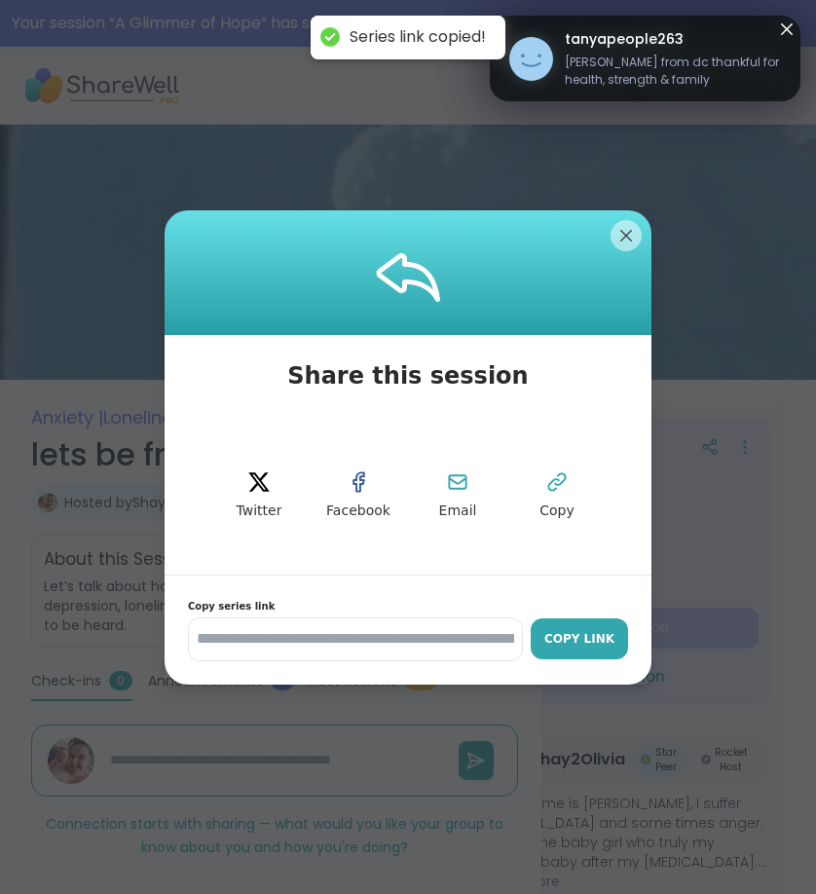
type textarea "*"
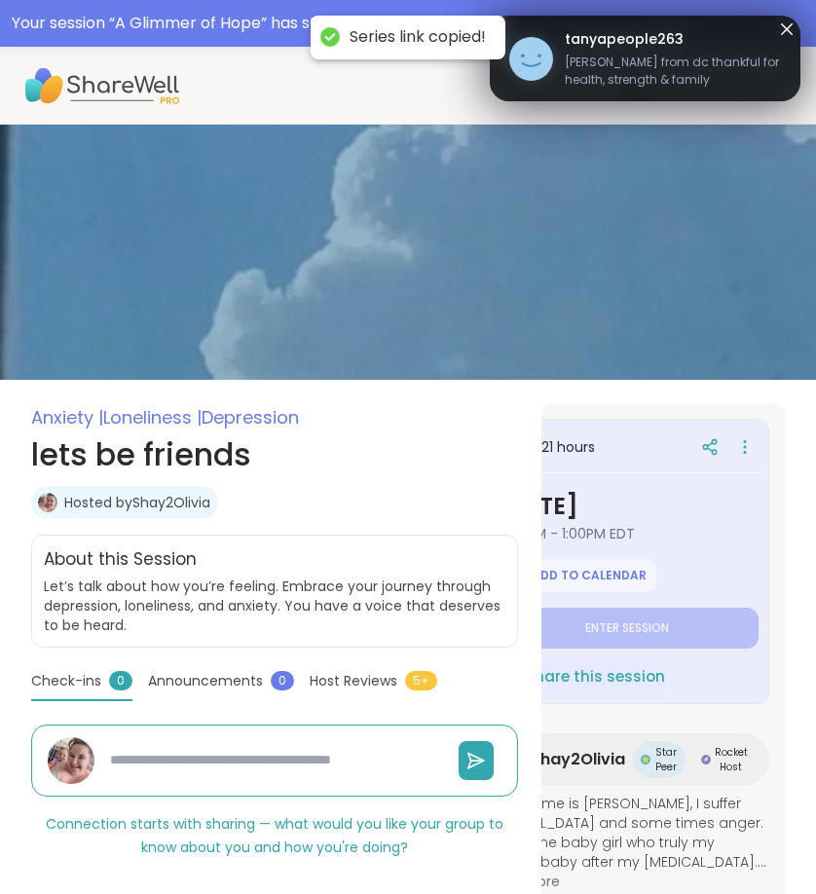
click at [586, 95] on div "tanyapeople263 [PERSON_NAME] from dc thankful for health, strength & family" at bounding box center [645, 59] width 311 height 86
click at [781, 32] on icon at bounding box center [786, 29] width 23 height 23
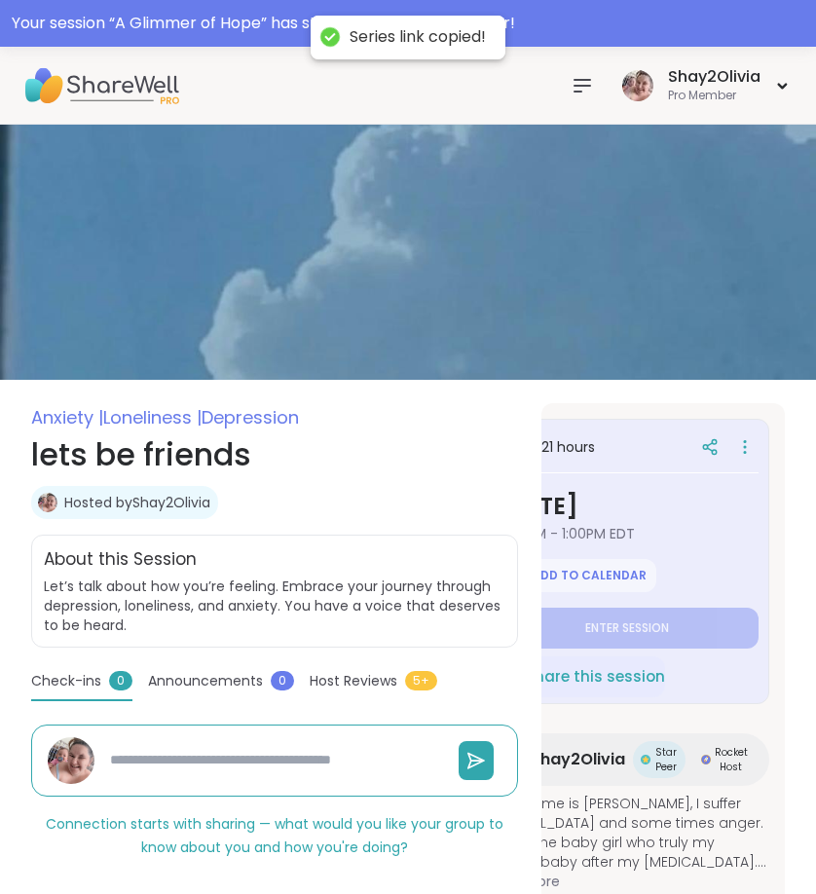
click at [583, 94] on icon at bounding box center [582, 85] width 23 height 23
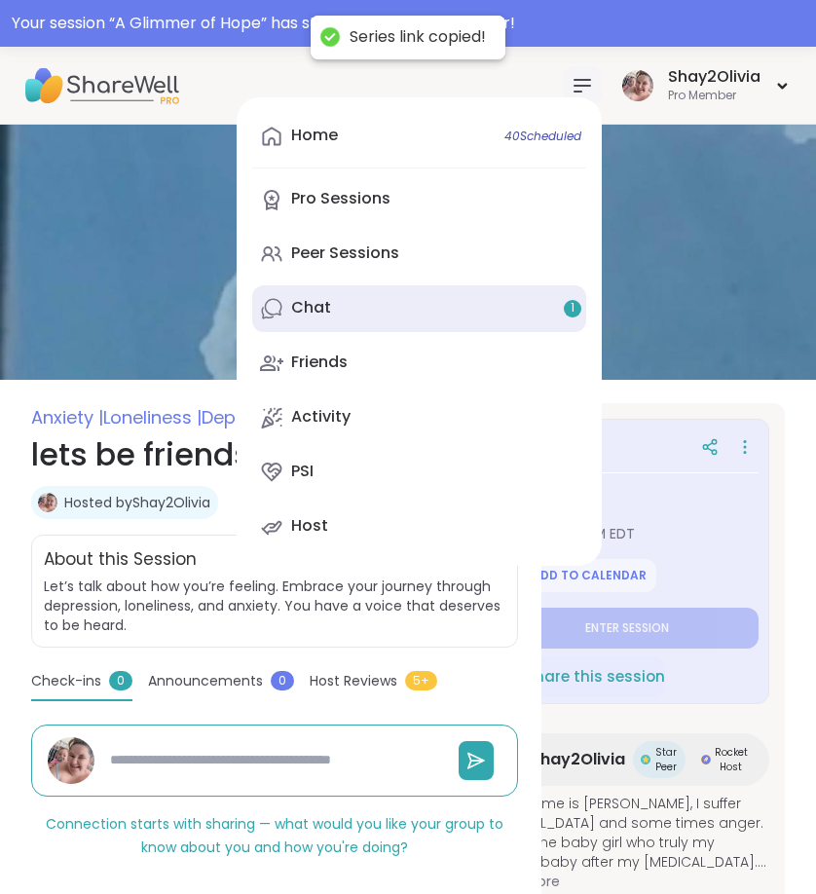
click at [467, 296] on link "Chat 1" at bounding box center [419, 308] width 334 height 47
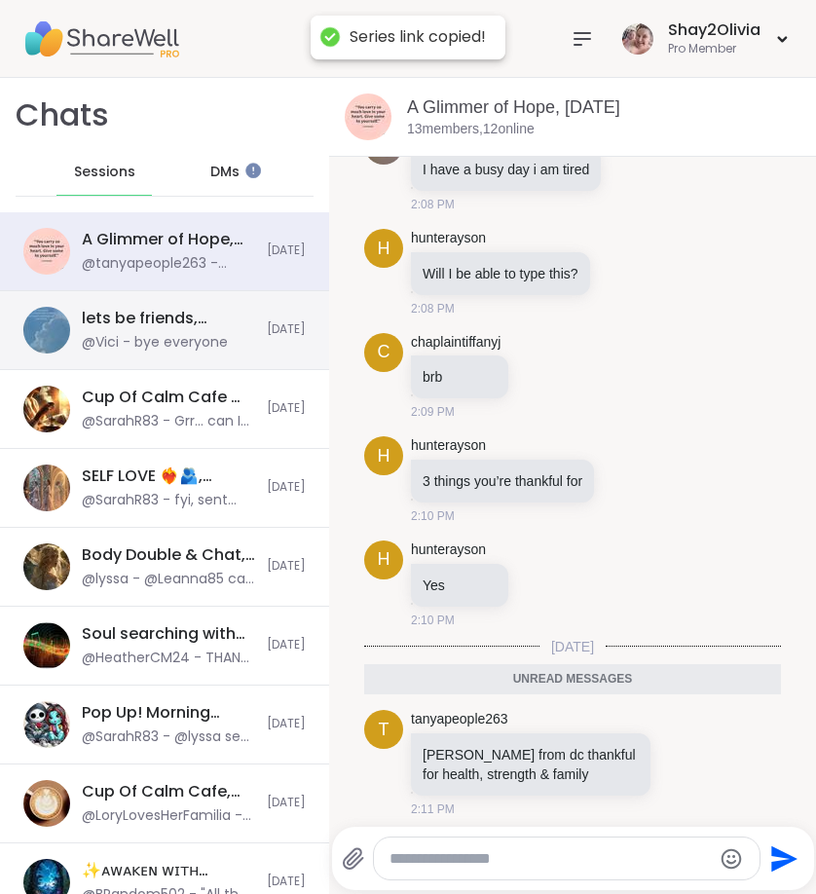
click at [228, 337] on div "lets be friends, [DATE] @Vici - bye everyone" at bounding box center [168, 330] width 173 height 45
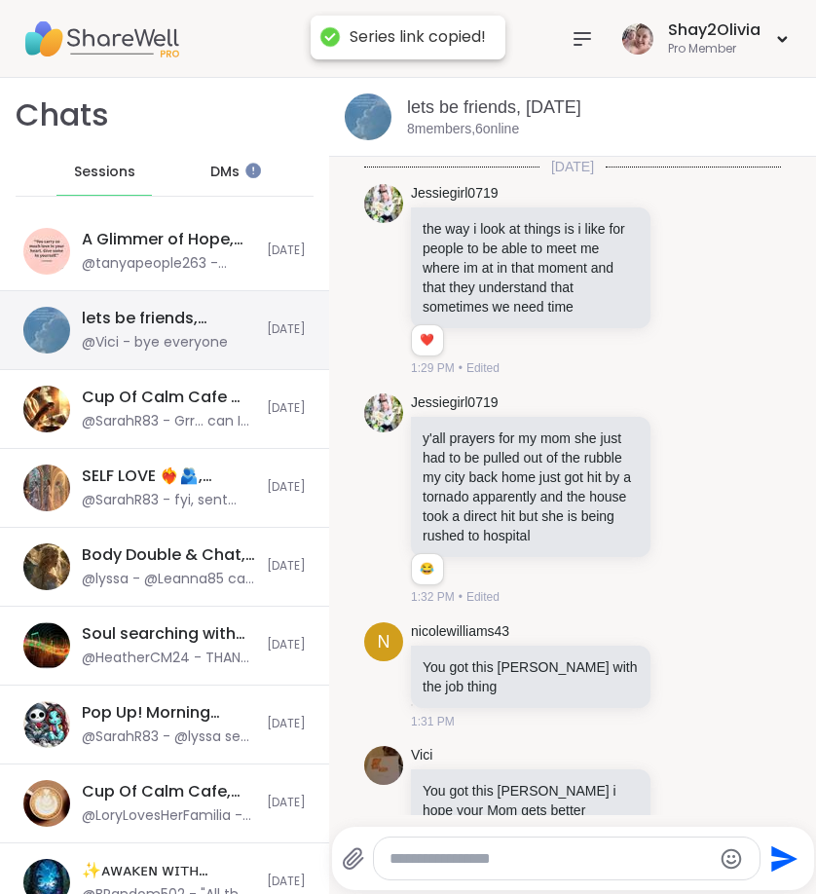
scroll to position [4413, 0]
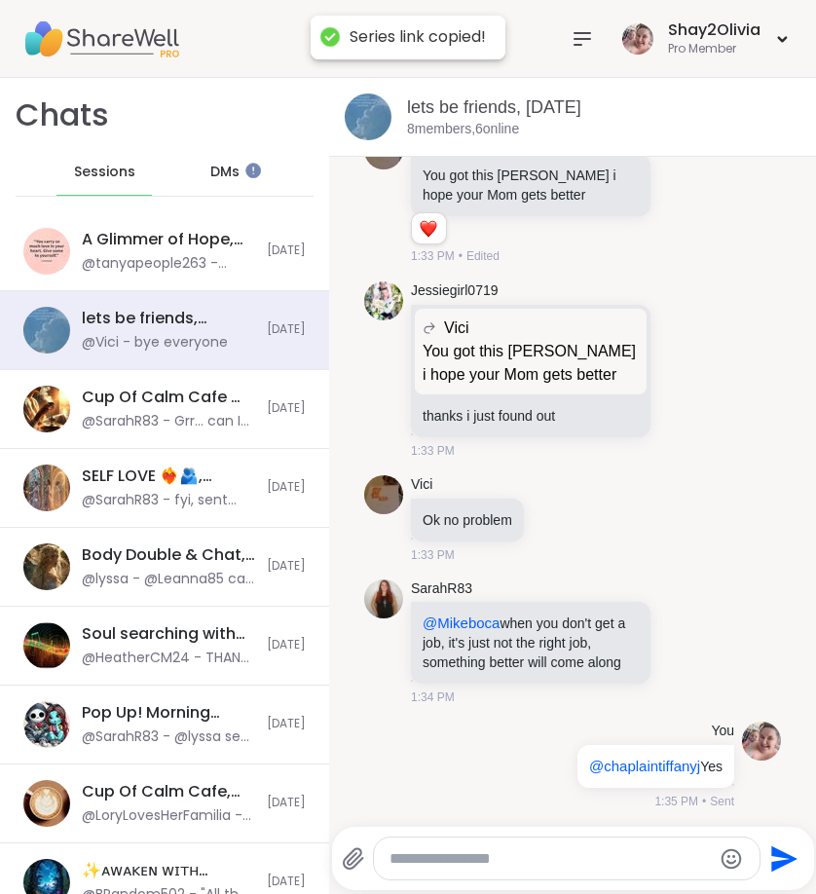
click at [489, 851] on textarea "Type your message" at bounding box center [551, 858] width 322 height 19
paste textarea "**********"
type textarea "**********"
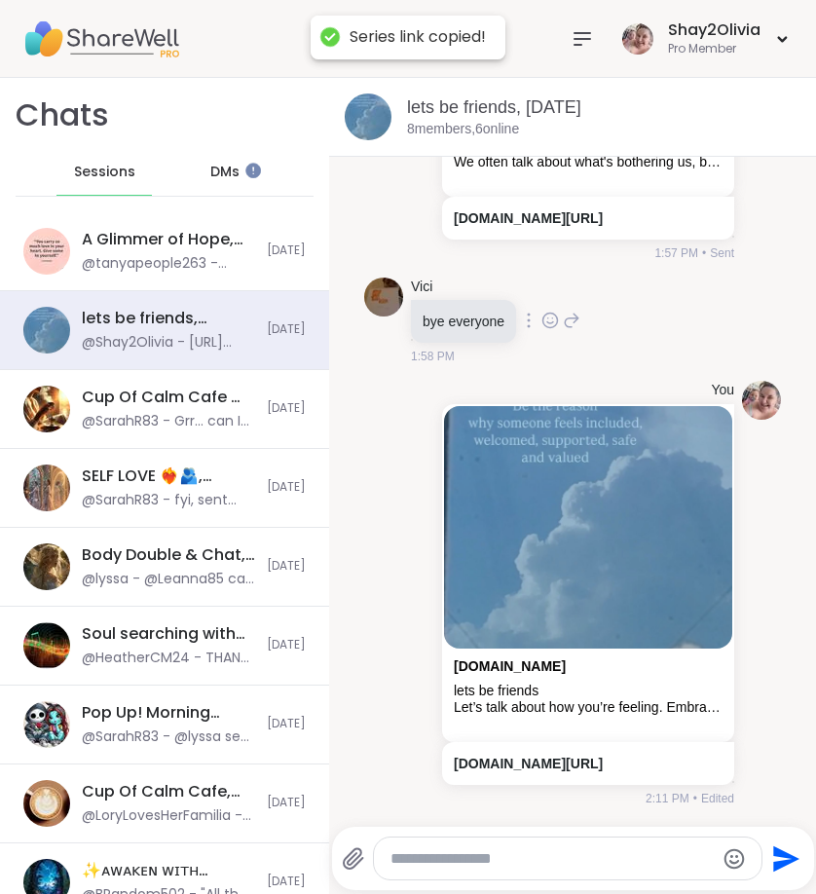
scroll to position [8729, 0]
click at [578, 42] on icon at bounding box center [582, 38] width 23 height 23
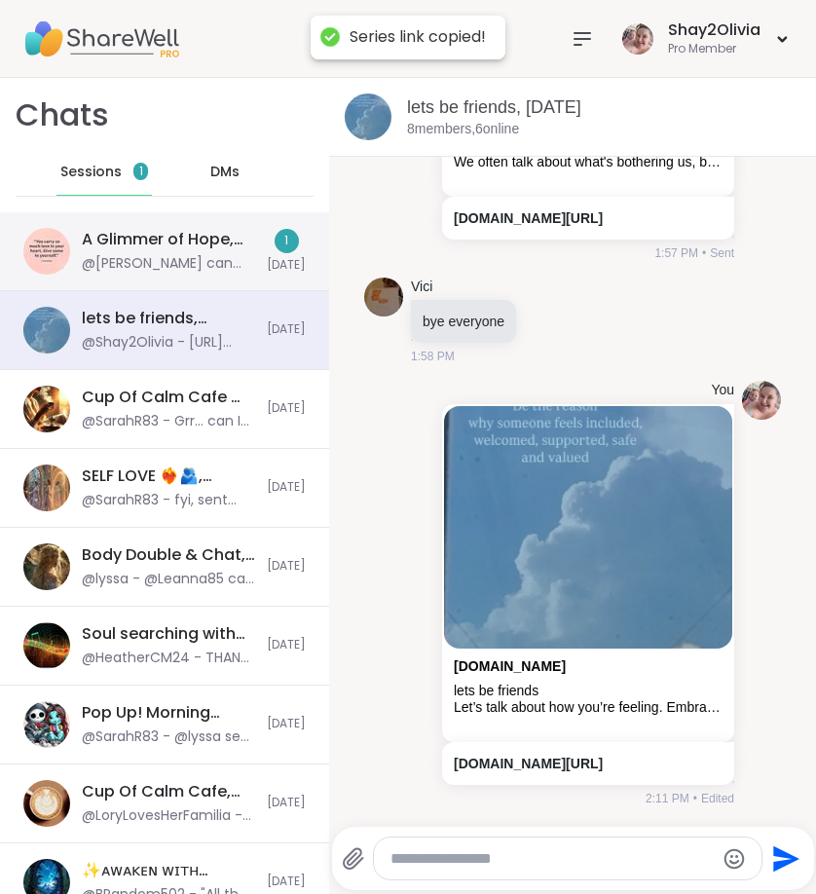
click at [167, 283] on div "A Glimmer of Hope, [DATE] @[PERSON_NAME] can you mute everyone 1 [DATE]" at bounding box center [164, 251] width 329 height 79
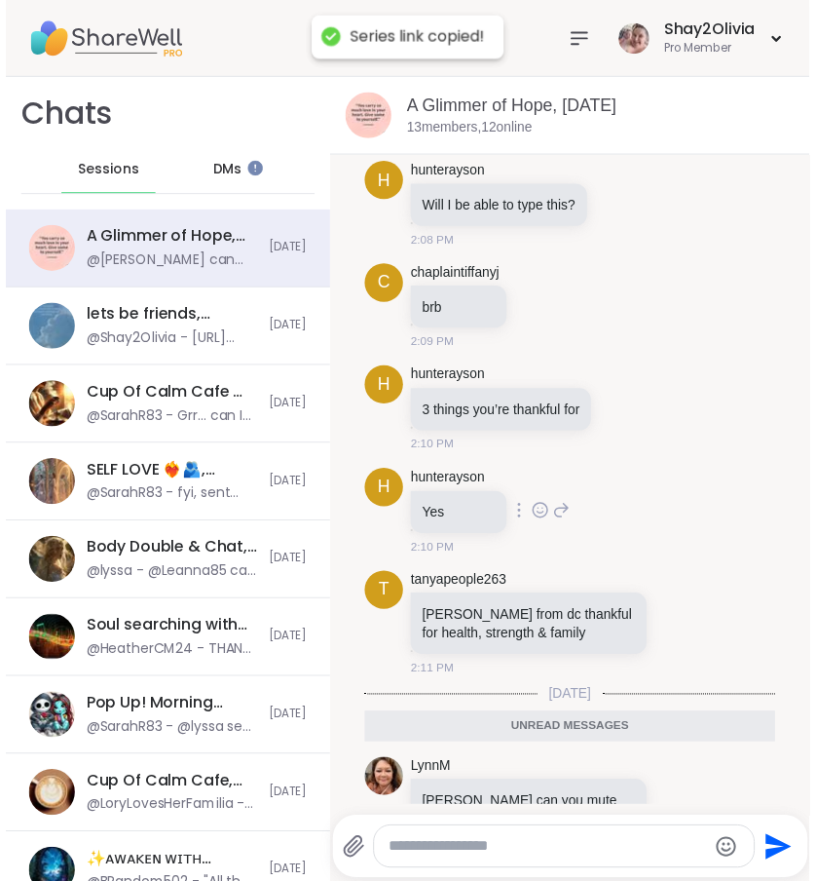
scroll to position [1402, 0]
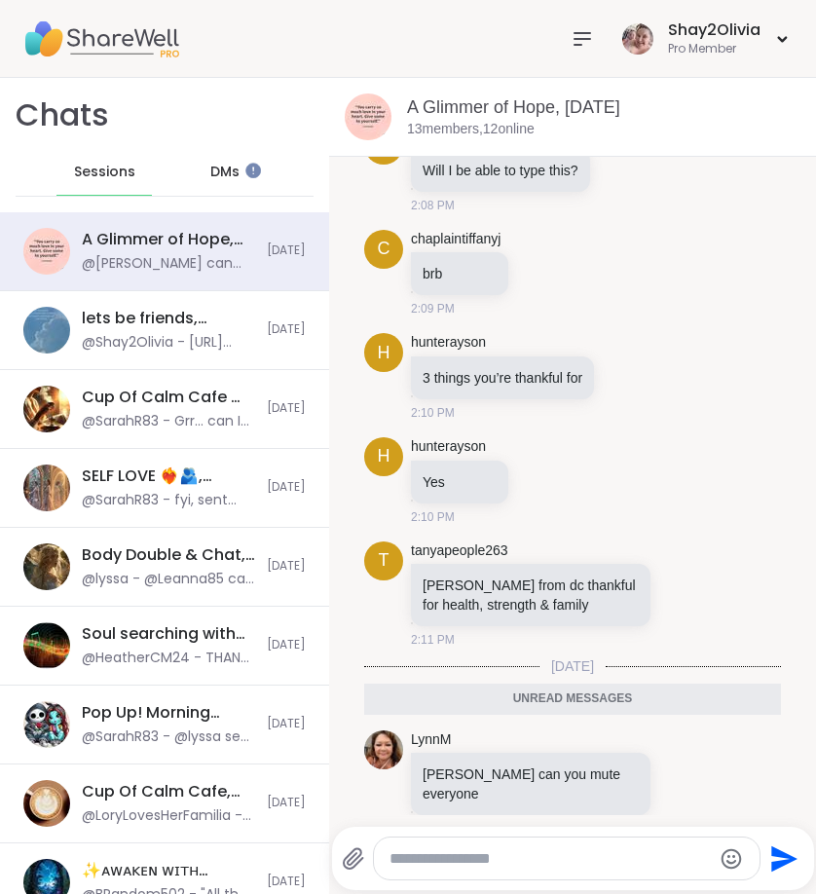
click at [582, 49] on icon at bounding box center [582, 38] width 23 height 23
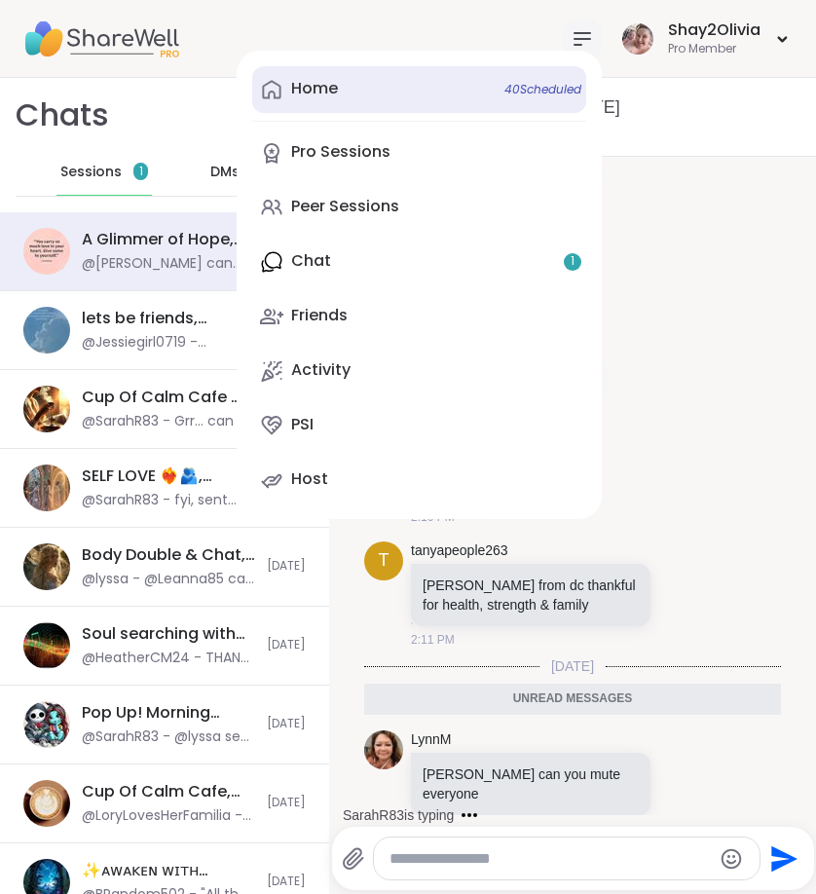
click at [382, 107] on link "Home 40 Scheduled" at bounding box center [419, 89] width 334 height 47
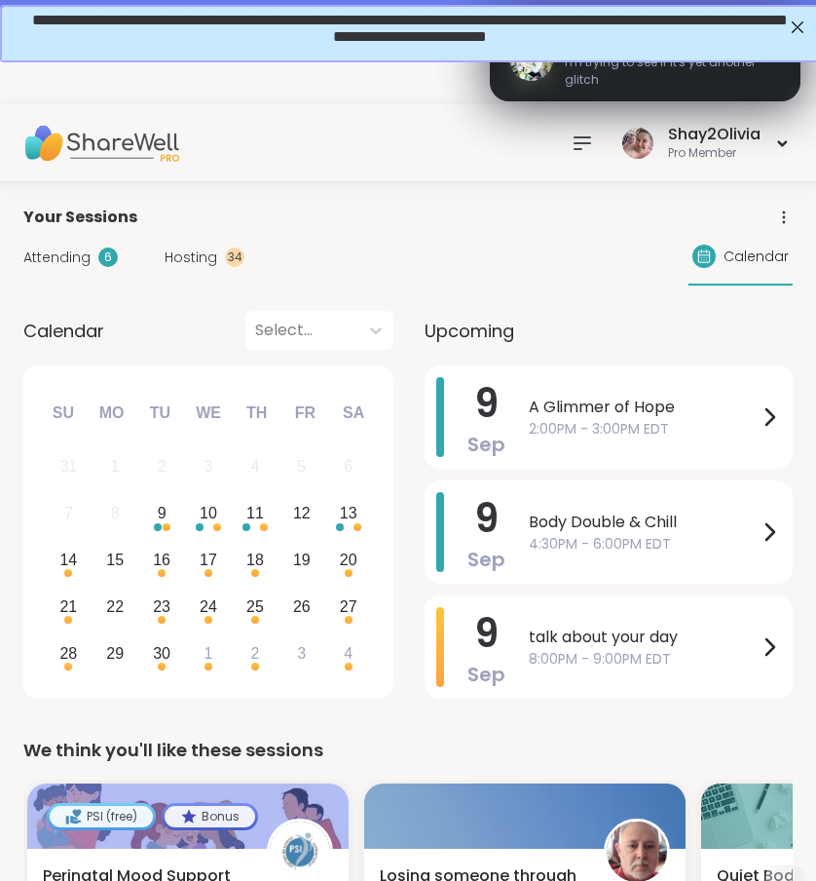
click at [582, 135] on icon at bounding box center [582, 142] width 23 height 23
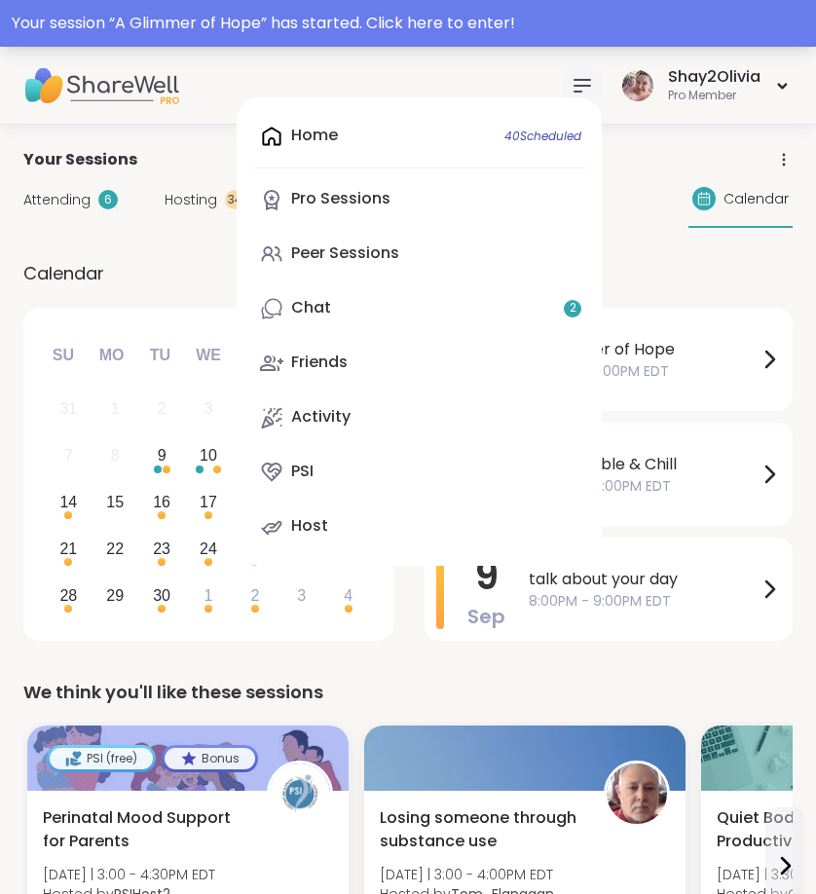
click at [805, 39] on div "Your session “ A Glimmer of Hope ” has started. Click here to enter!" at bounding box center [408, 23] width 816 height 47
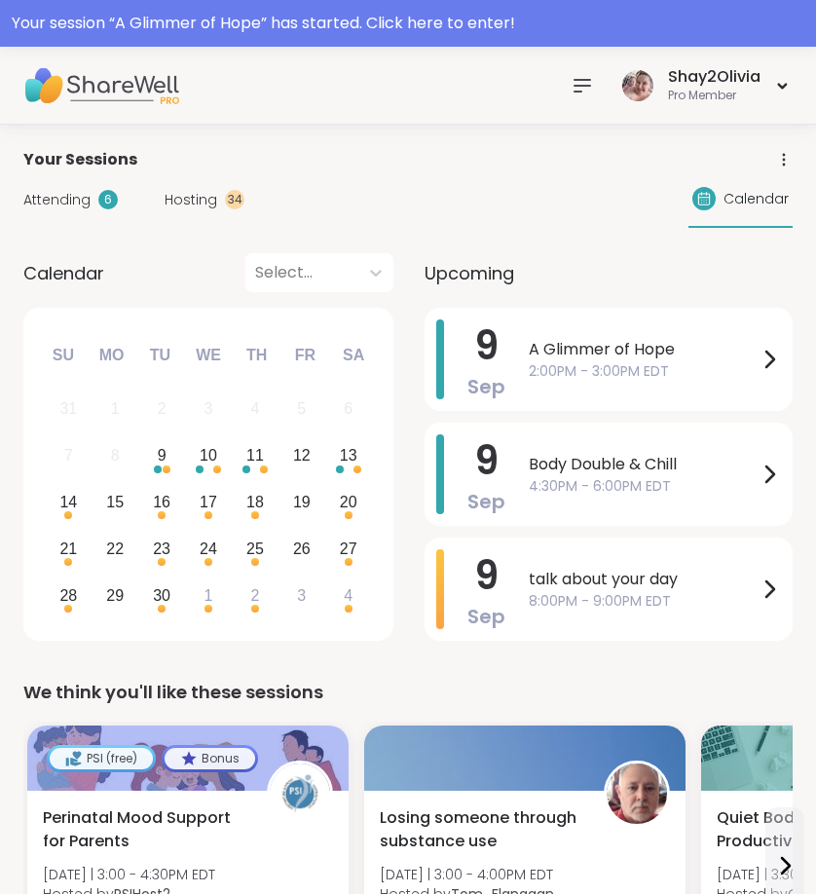
click at [575, 95] on icon at bounding box center [582, 85] width 23 height 23
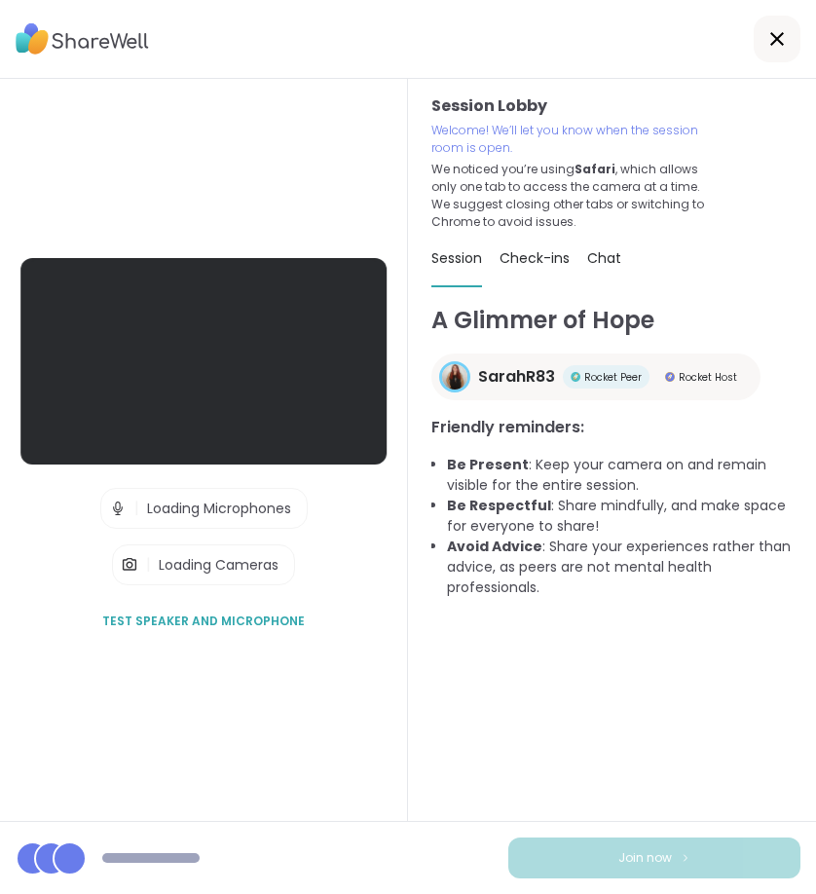
click at [775, 39] on icon at bounding box center [777, 38] width 23 height 23
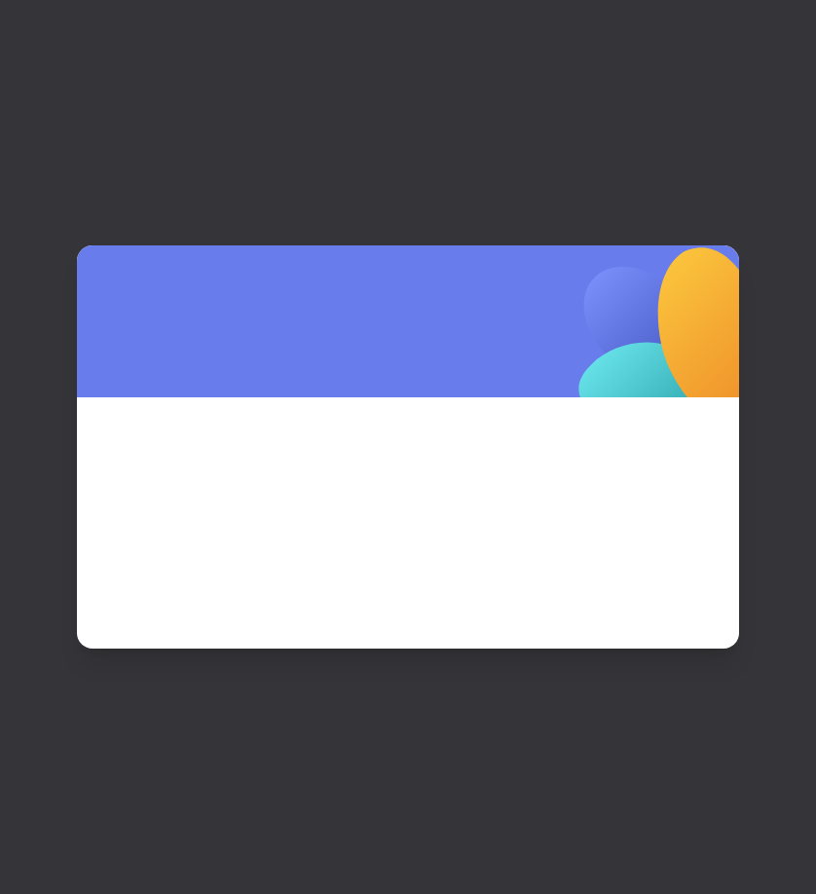
click at [777, 42] on div at bounding box center [408, 447] width 816 height 894
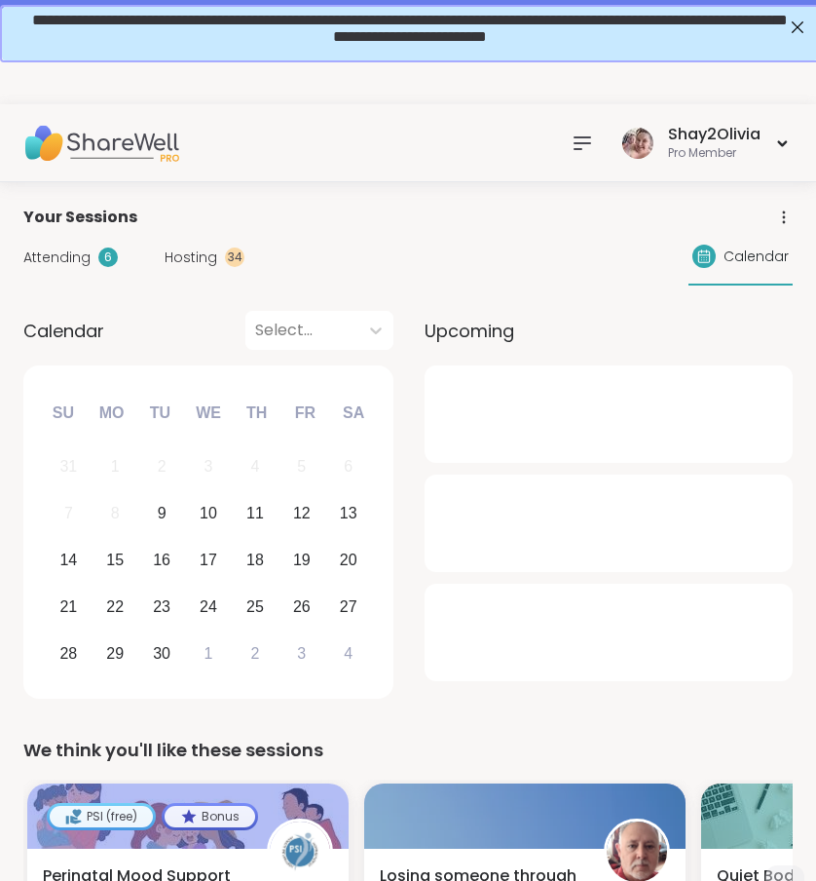
click at [572, 150] on icon at bounding box center [582, 142] width 23 height 23
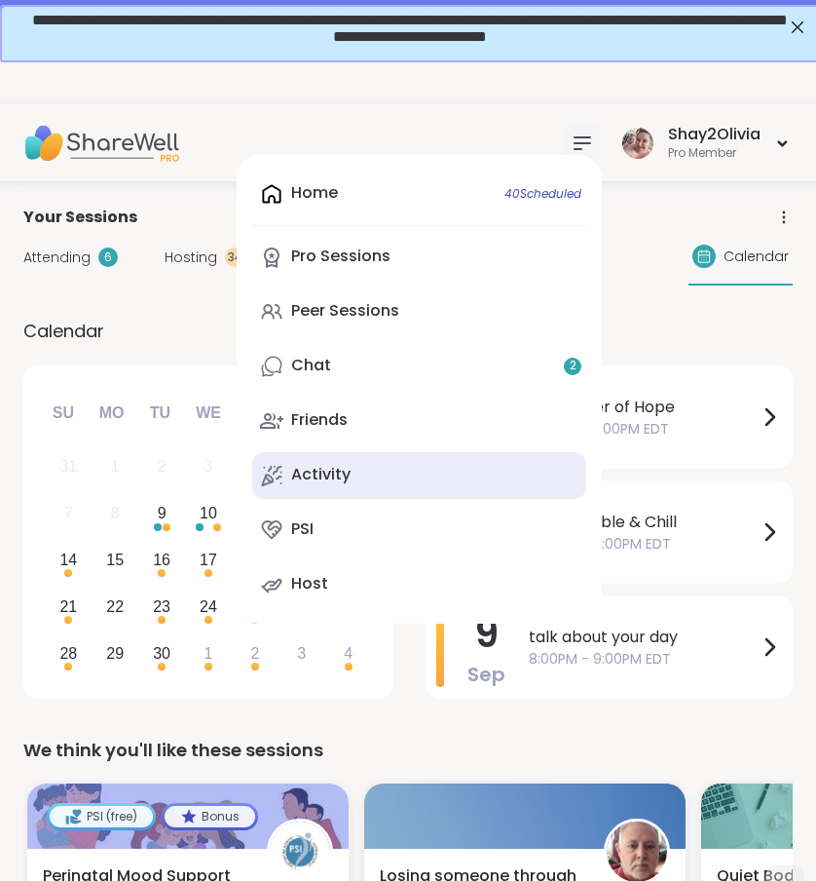
click at [477, 462] on link "Activity" at bounding box center [419, 475] width 334 height 47
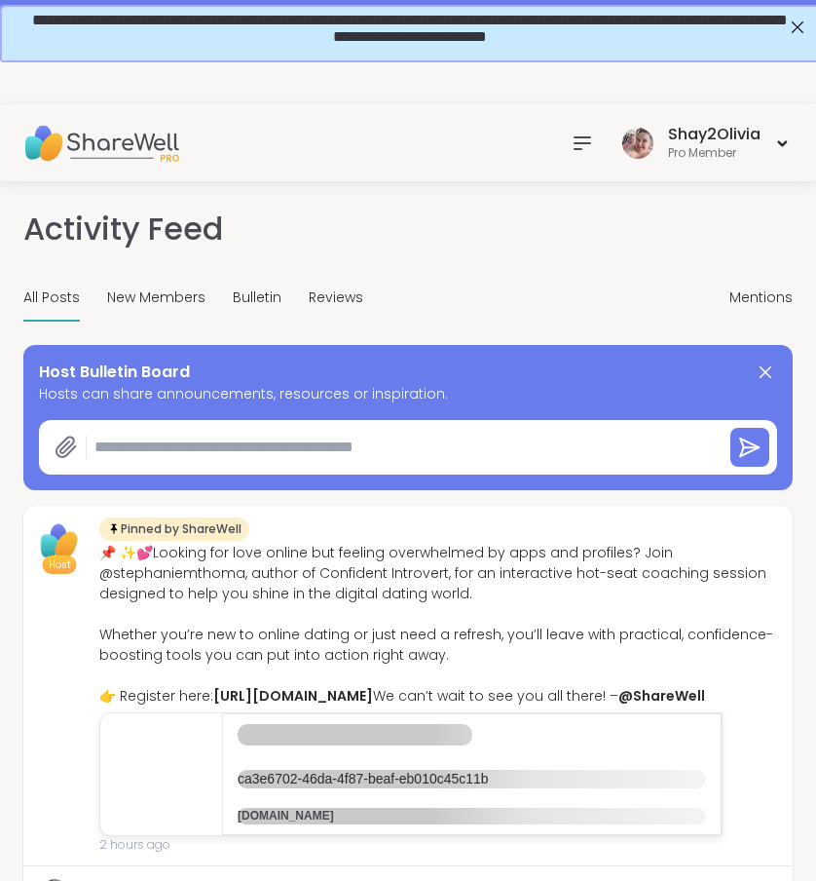
type textarea "*"
click at [464, 431] on textarea at bounding box center [401, 447] width 628 height 39
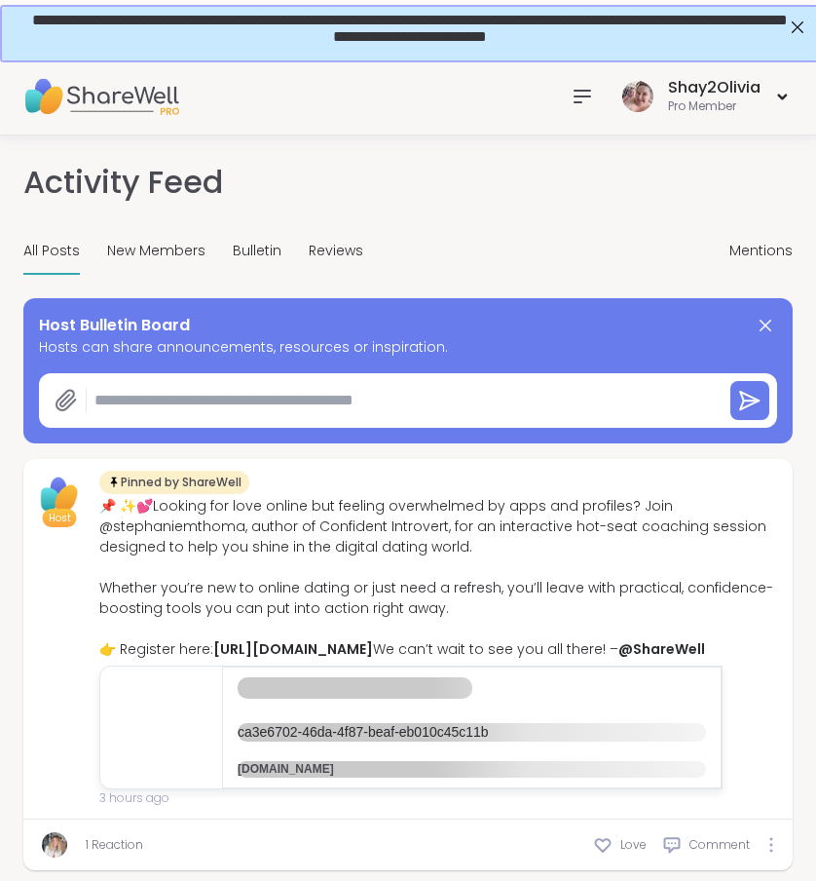
type textarea "*"
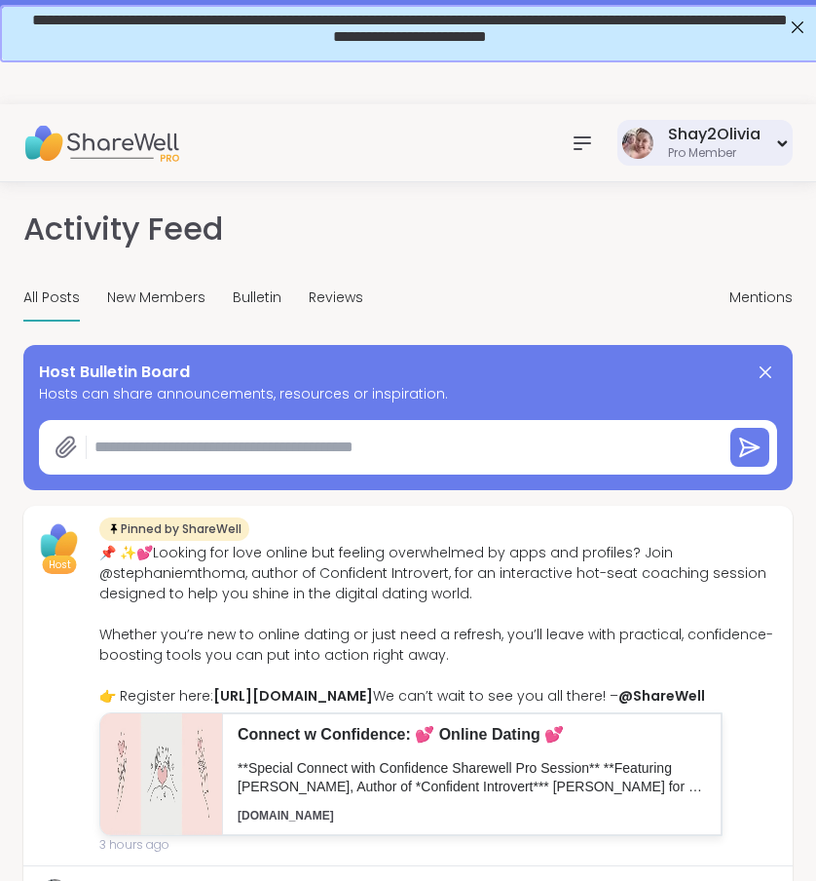
click at [692, 153] on div "Pro Member" at bounding box center [714, 153] width 93 height 17
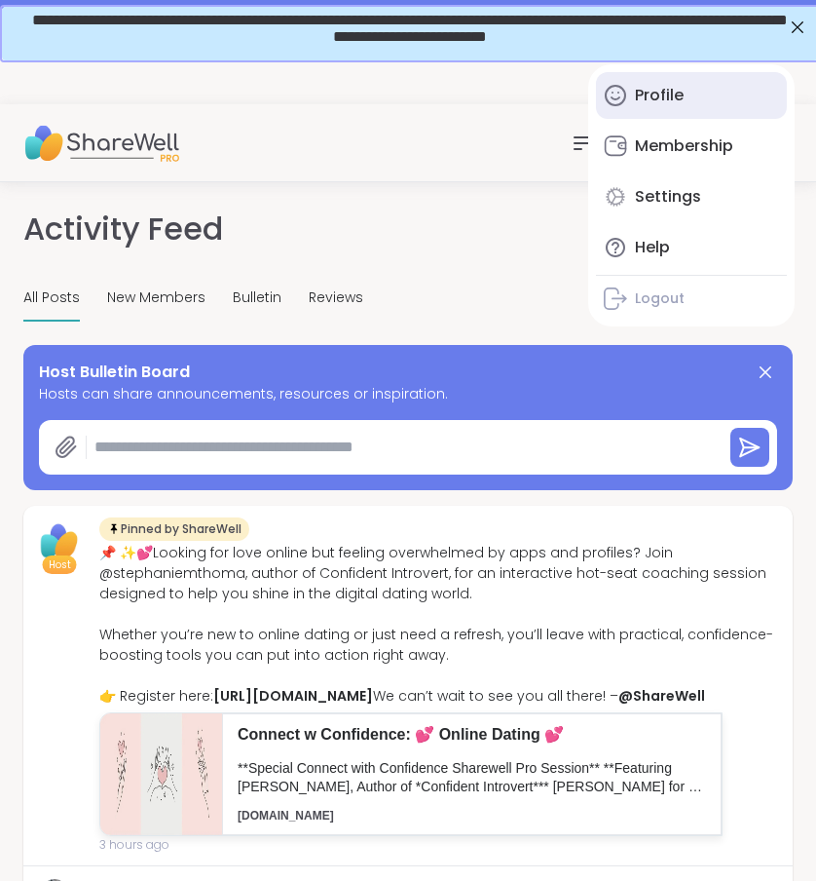
click at [683, 97] on div "Profile" at bounding box center [659, 95] width 49 height 21
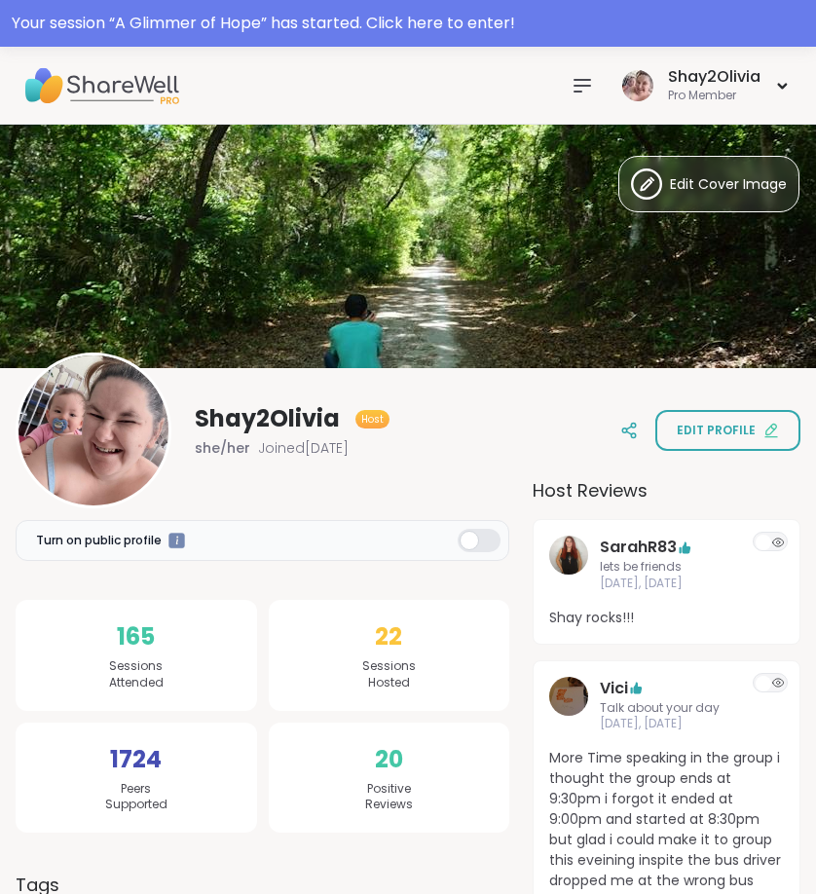
click at [583, 102] on div at bounding box center [582, 85] width 39 height 39
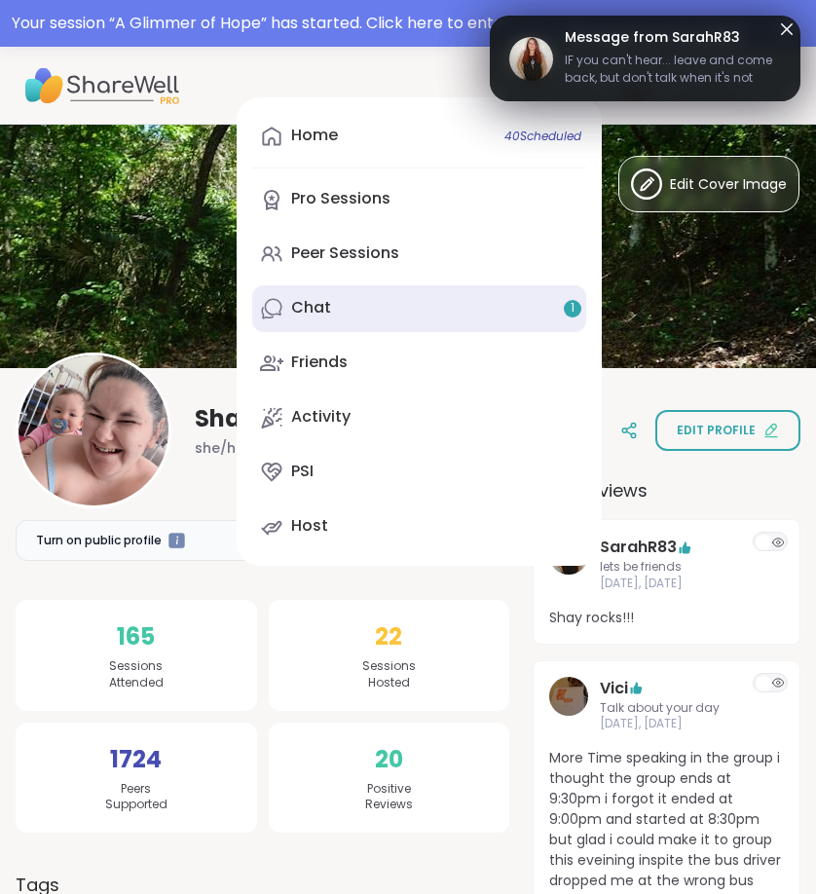
click at [388, 293] on link "Chat 1" at bounding box center [419, 308] width 334 height 47
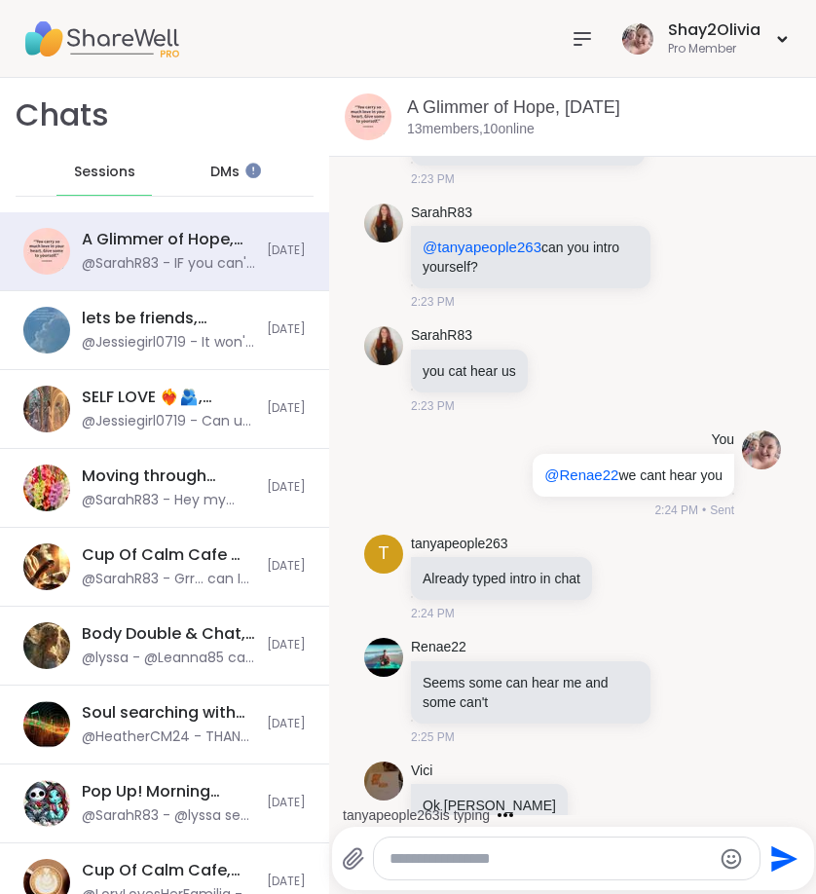
click at [230, 172] on span "DMs" at bounding box center [224, 172] width 29 height 19
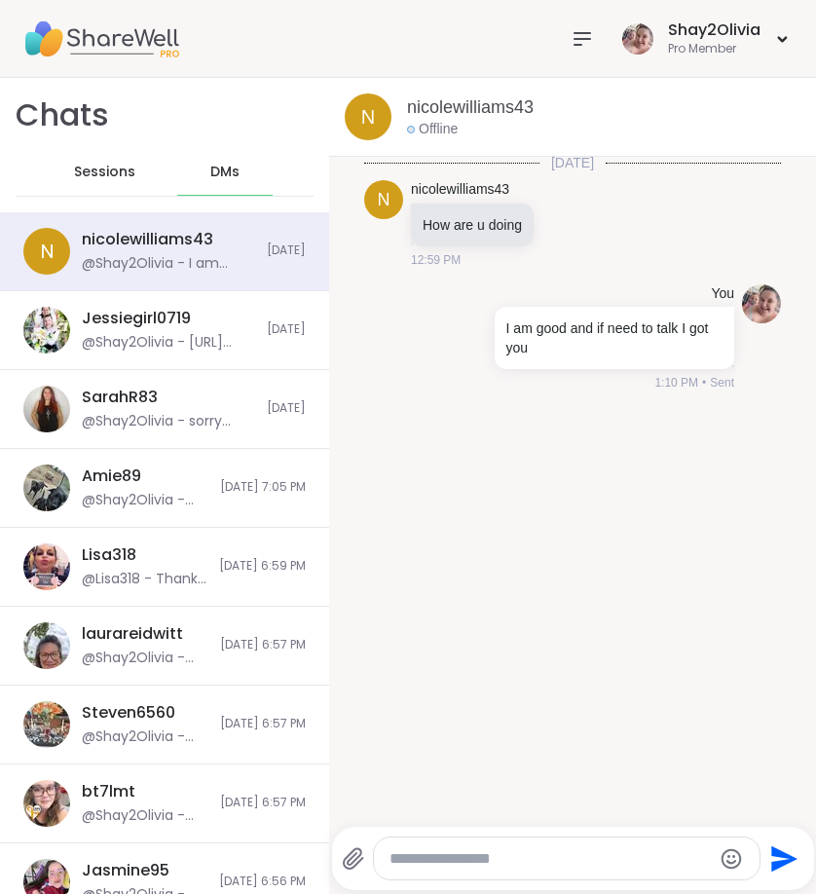
scroll to position [4, 0]
click at [207, 393] on div "SarahR83 @Shay2Olivia - sorry sarah i passed out 9:40 last night with the baby …" at bounding box center [168, 409] width 173 height 45
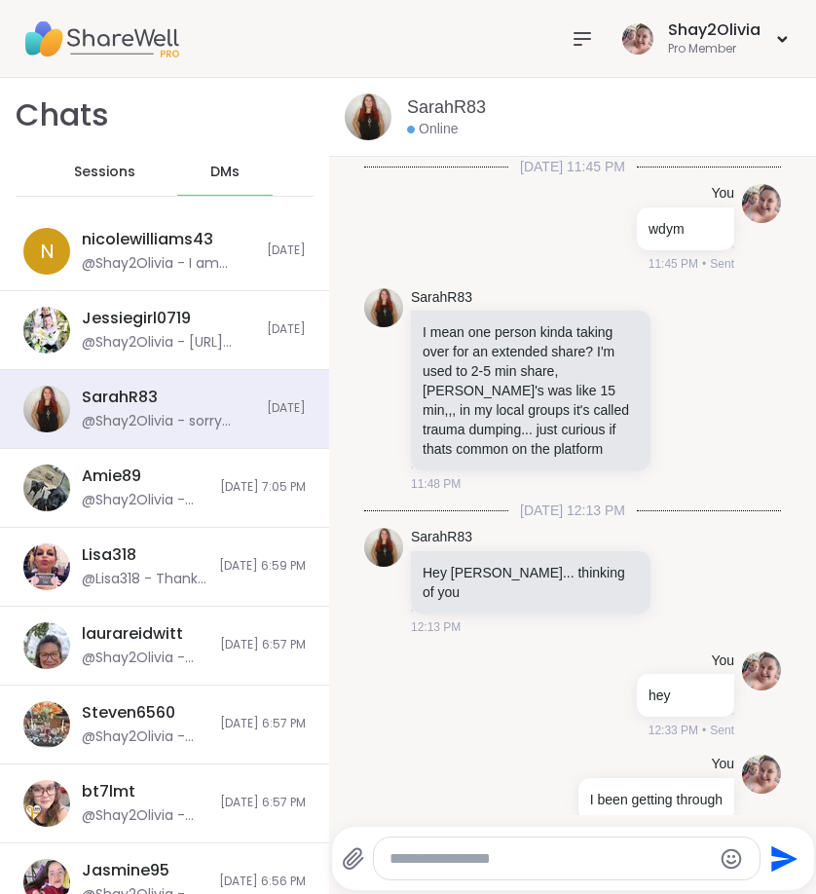
click at [207, 393] on div "SarahR83 @Shay2Olivia - sorry sarah i passed out 9:40 last night with the baby …" at bounding box center [168, 409] width 173 height 45
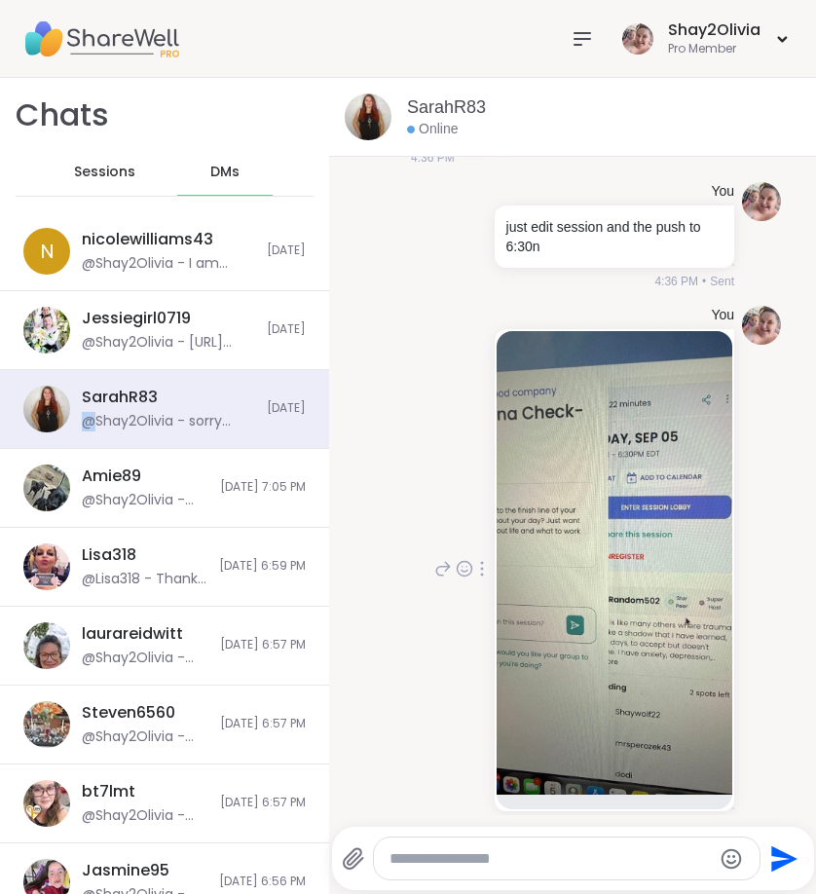
scroll to position [4647, 0]
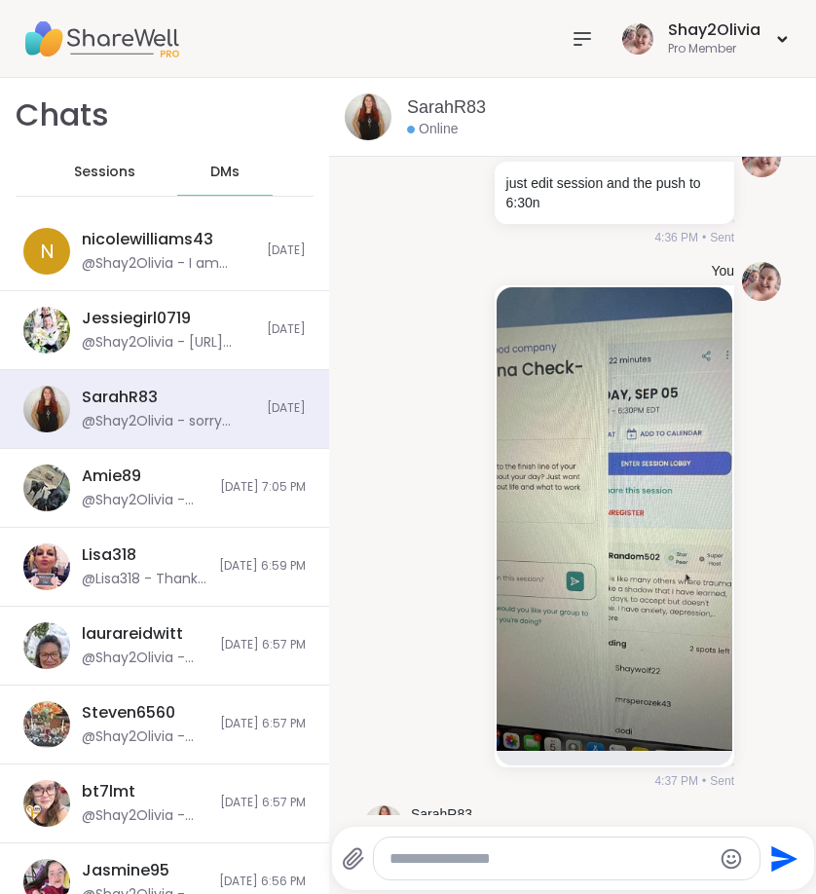
click at [494, 844] on div at bounding box center [567, 859] width 386 height 42
click at [494, 859] on textarea "Type your message" at bounding box center [551, 858] width 322 height 19
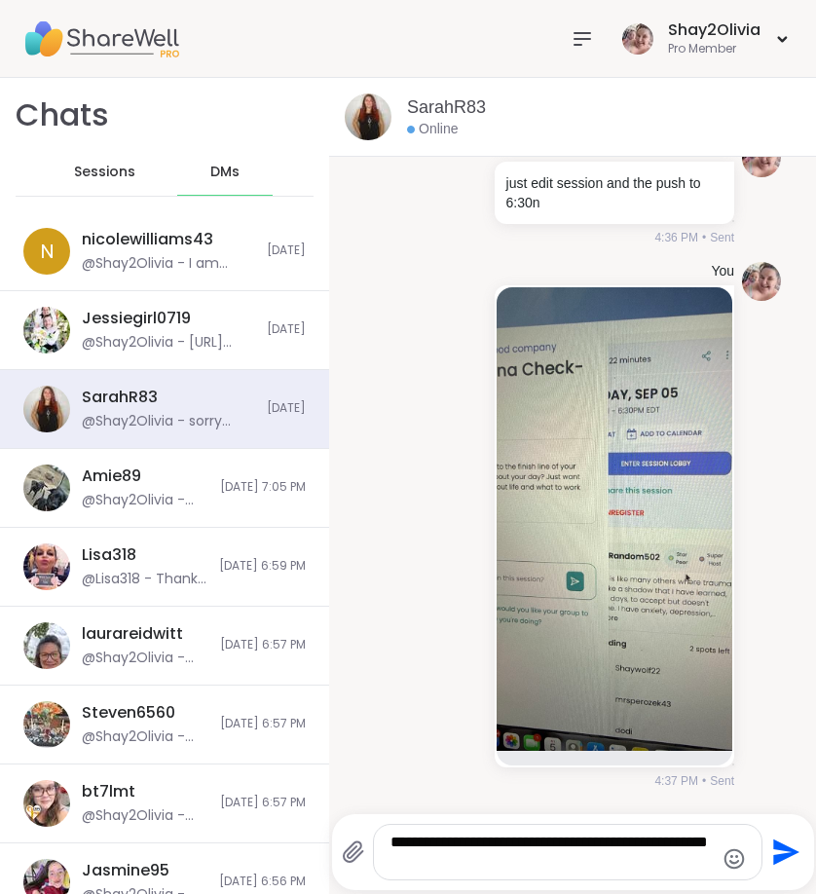
type textarea "**********"
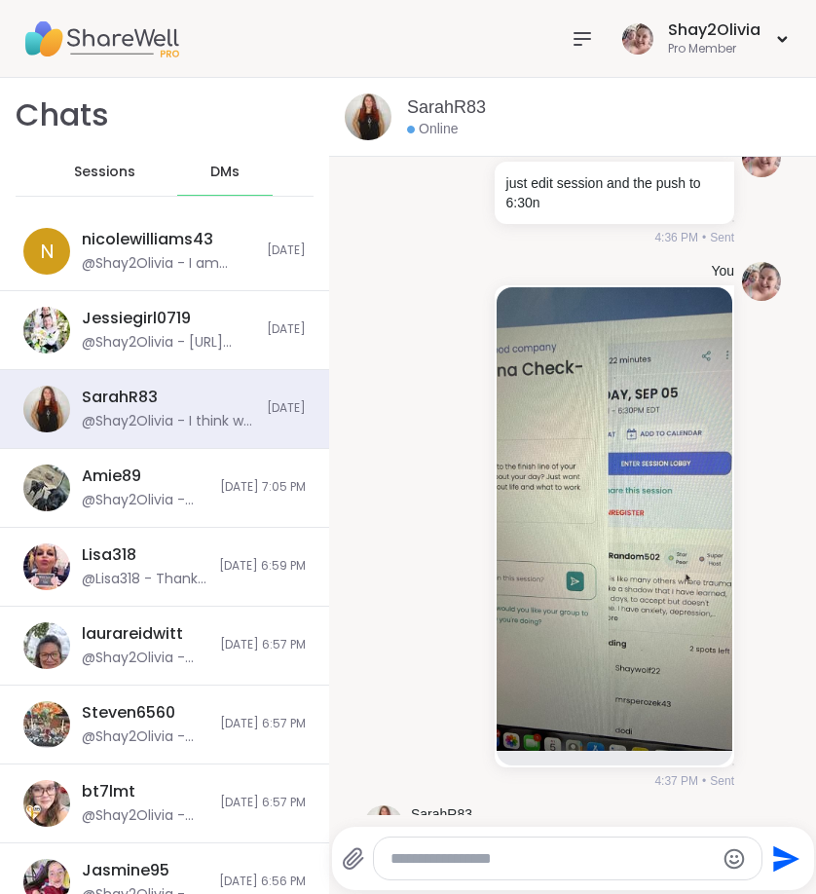
scroll to position [11433, 0]
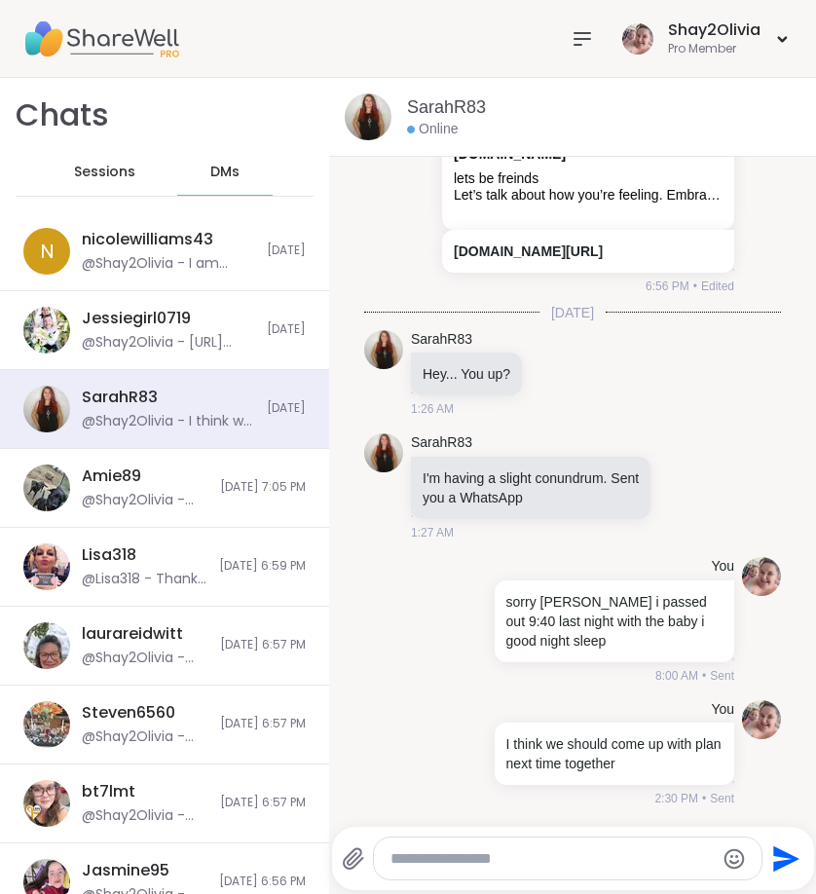
click at [647, 854] on textarea "Type your message" at bounding box center [552, 858] width 322 height 19
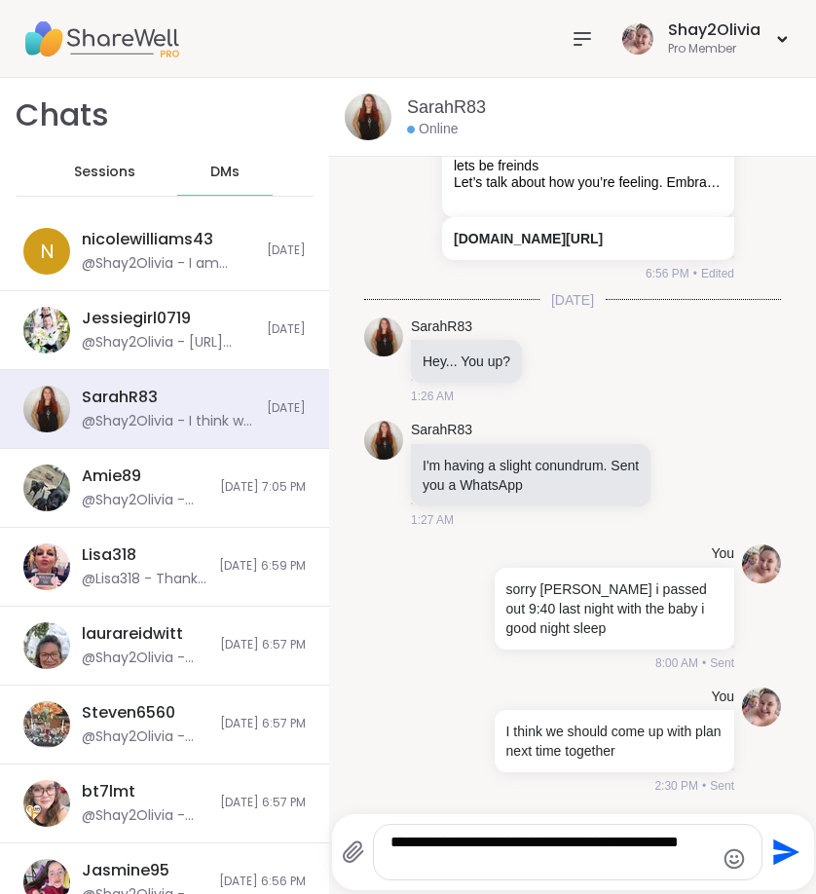
type textarea "**********"
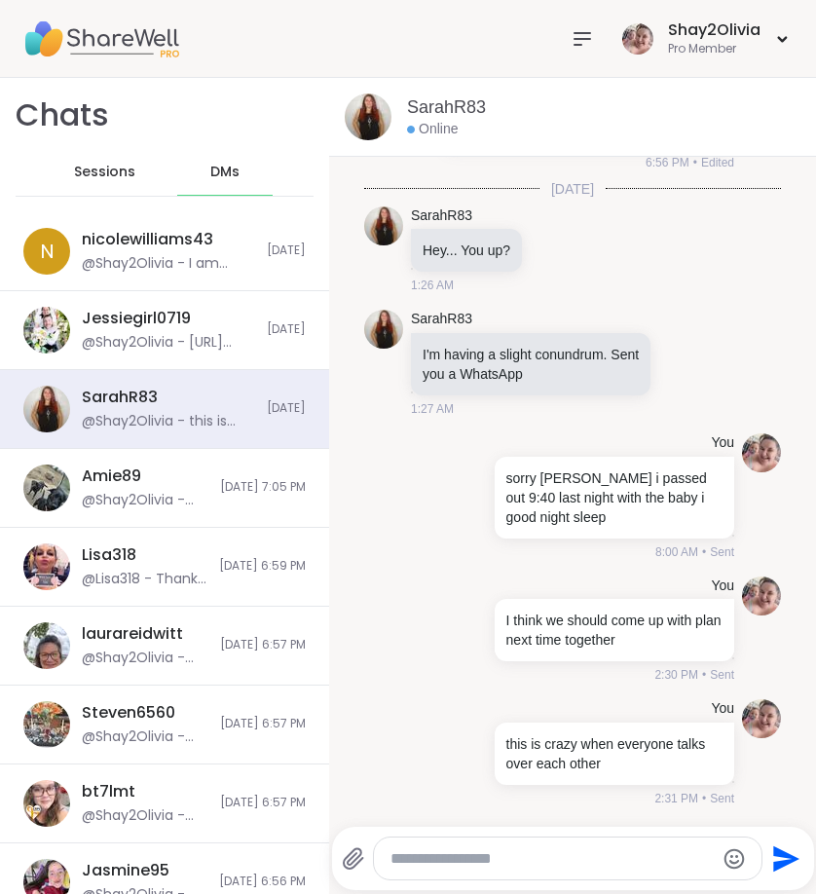
scroll to position [11510, 0]
click at [186, 247] on div "nicolewilliams43" at bounding box center [147, 239] width 131 height 21
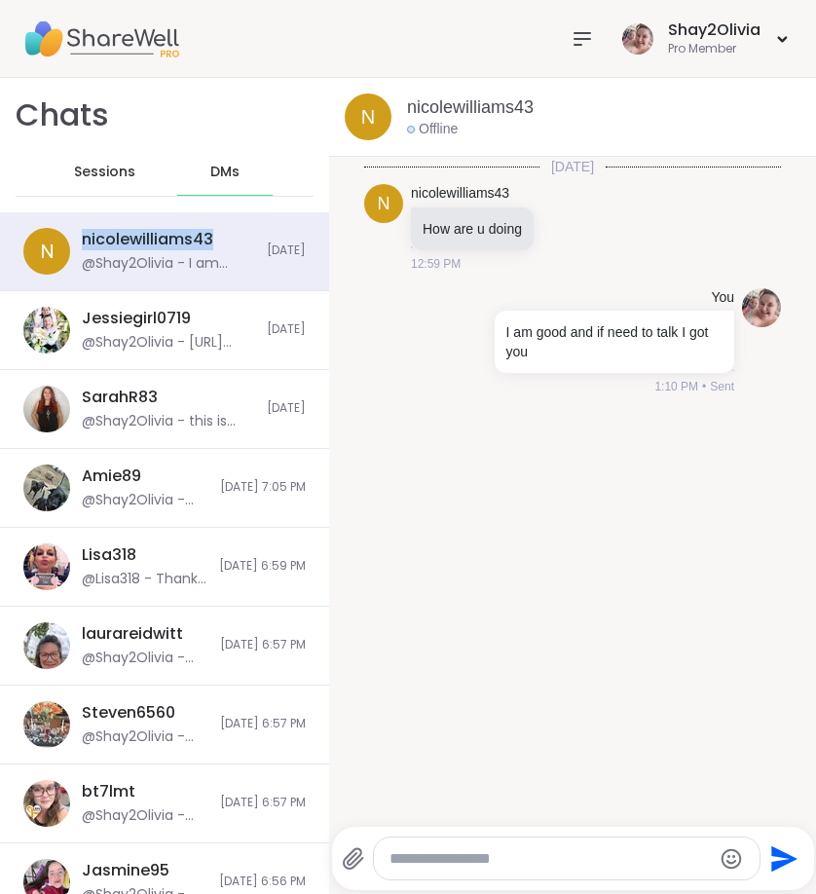
click at [186, 247] on div "nicolewilliams43" at bounding box center [147, 239] width 131 height 21
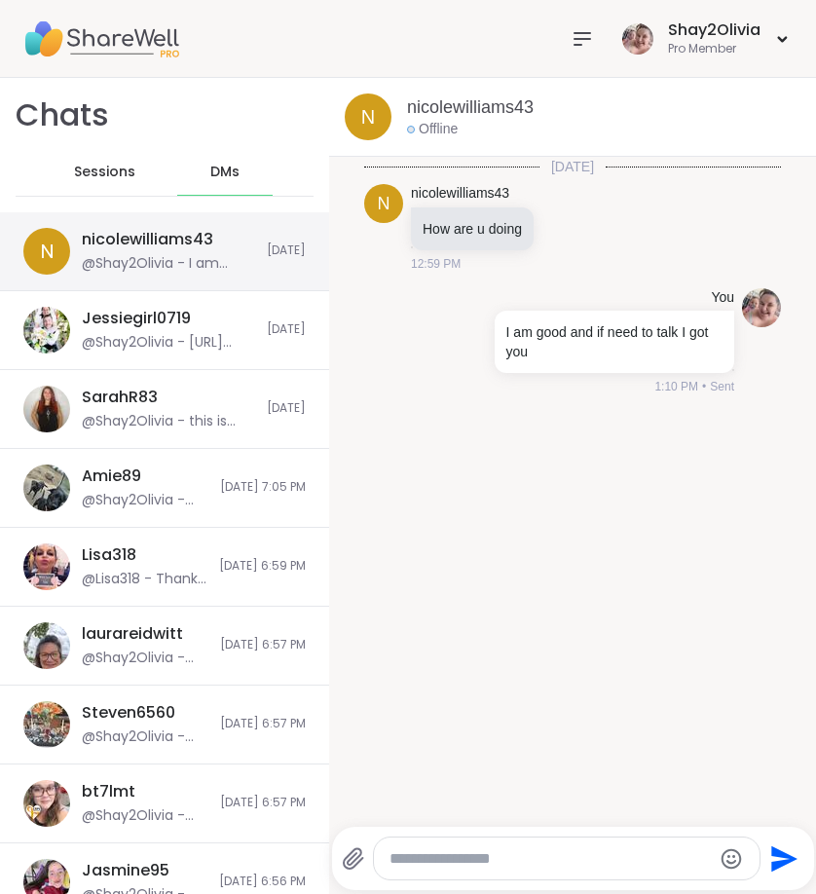
click at [180, 261] on div "@Shay2Olivia - I am good and if need to talk I got you" at bounding box center [168, 263] width 173 height 19
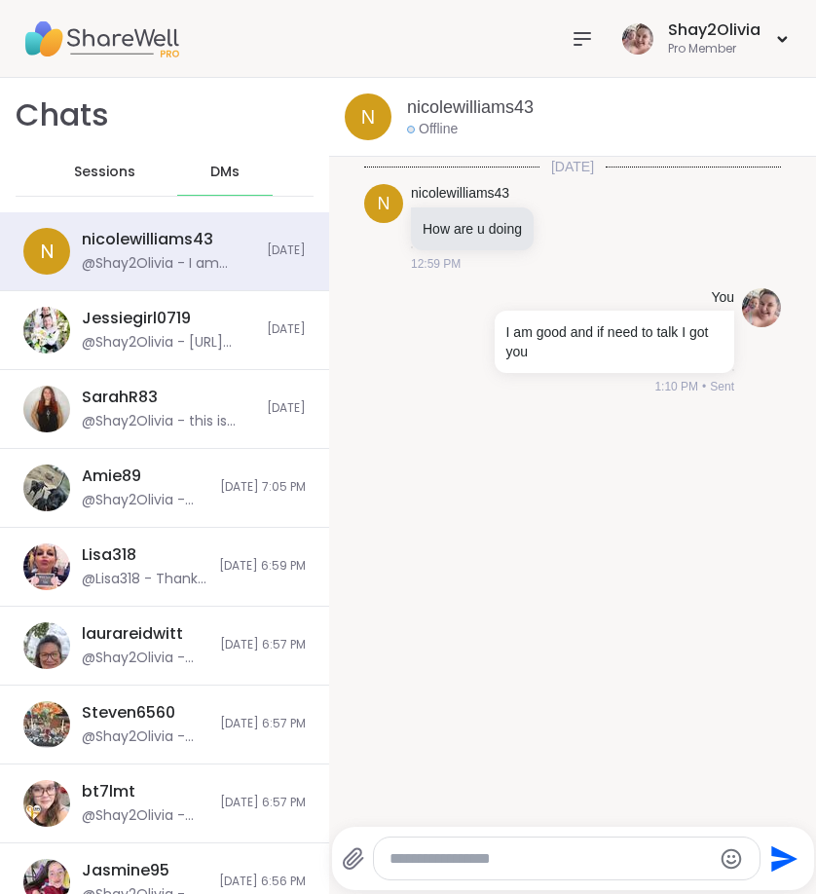
click at [109, 173] on span "Sessions" at bounding box center [104, 172] width 61 height 19
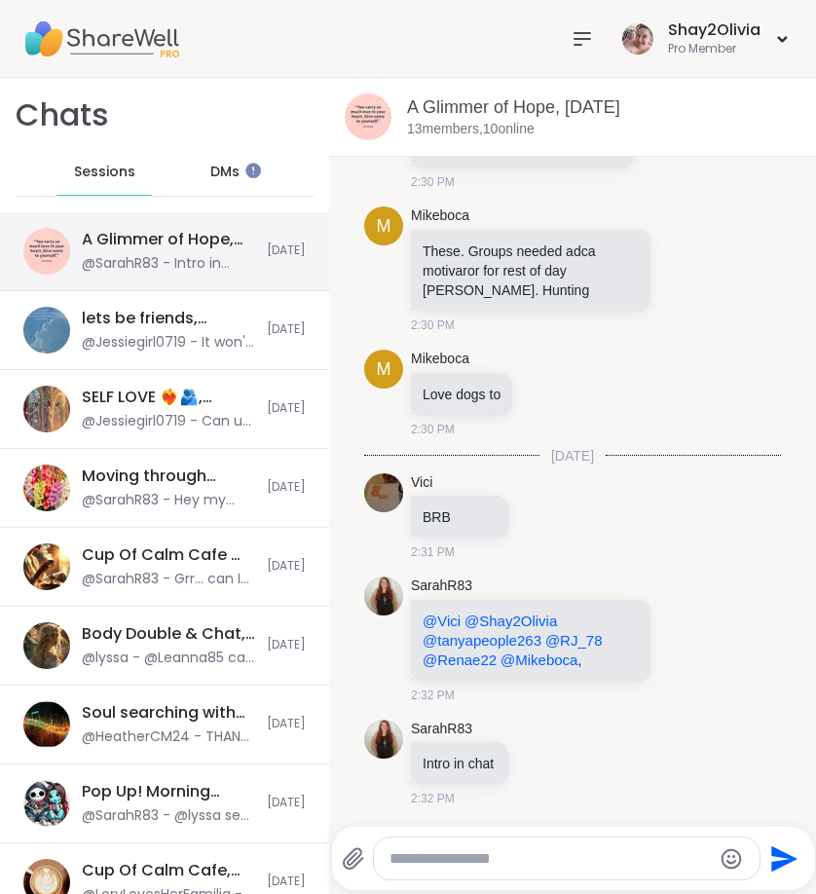
scroll to position [6585, 0]
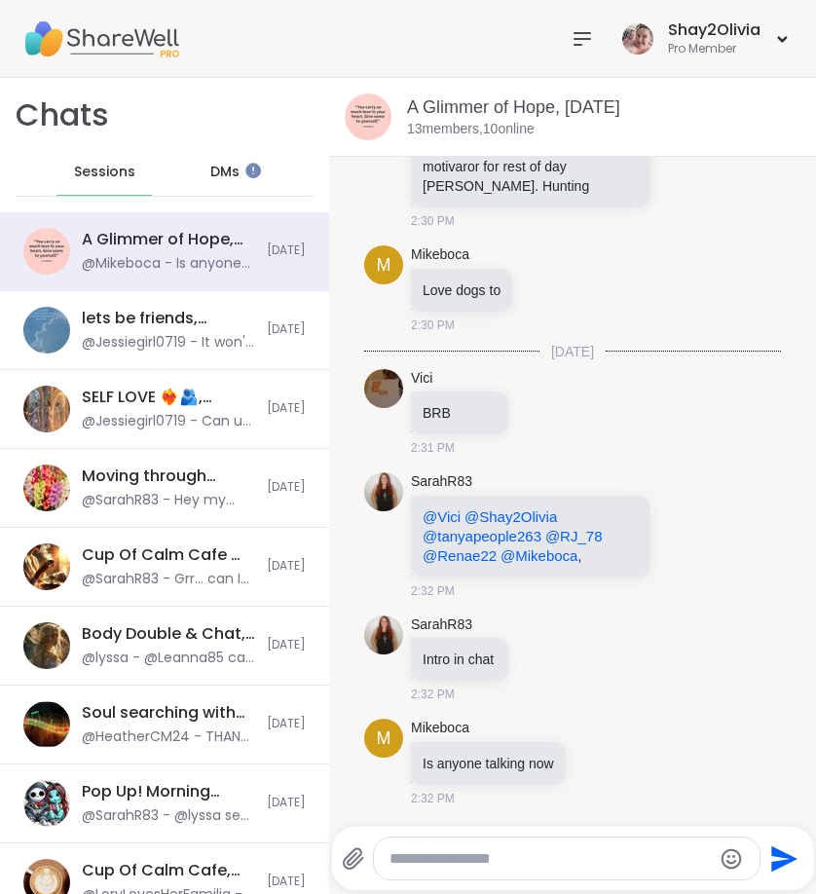
click at [451, 849] on textarea "Type your message" at bounding box center [551, 858] width 322 height 19
type textarea "*"
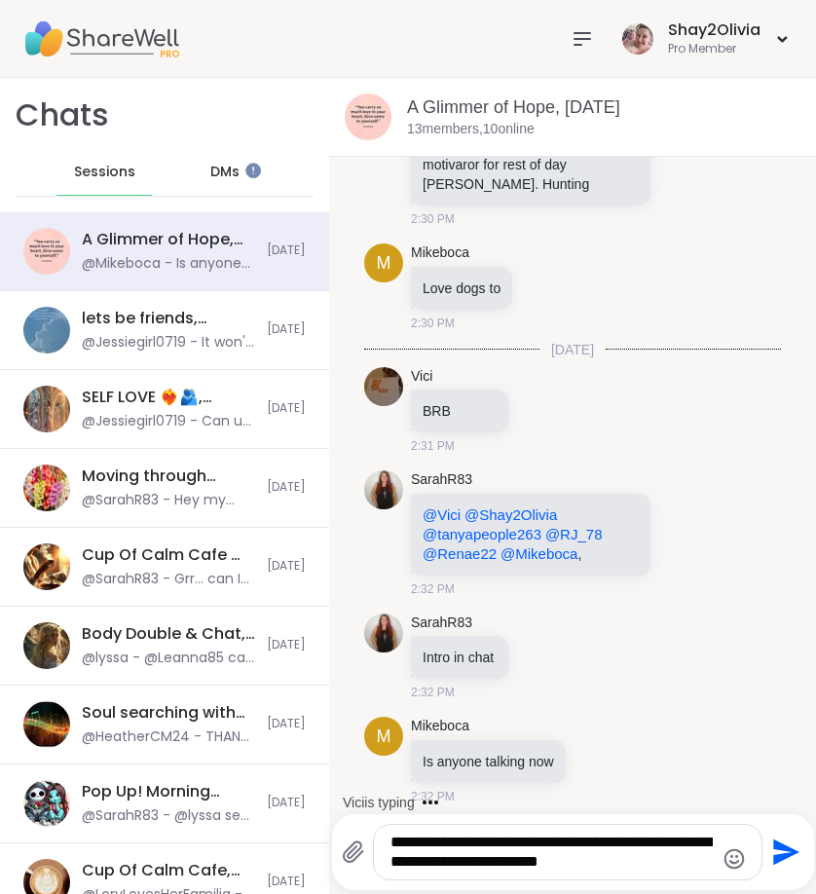
type textarea "**********"
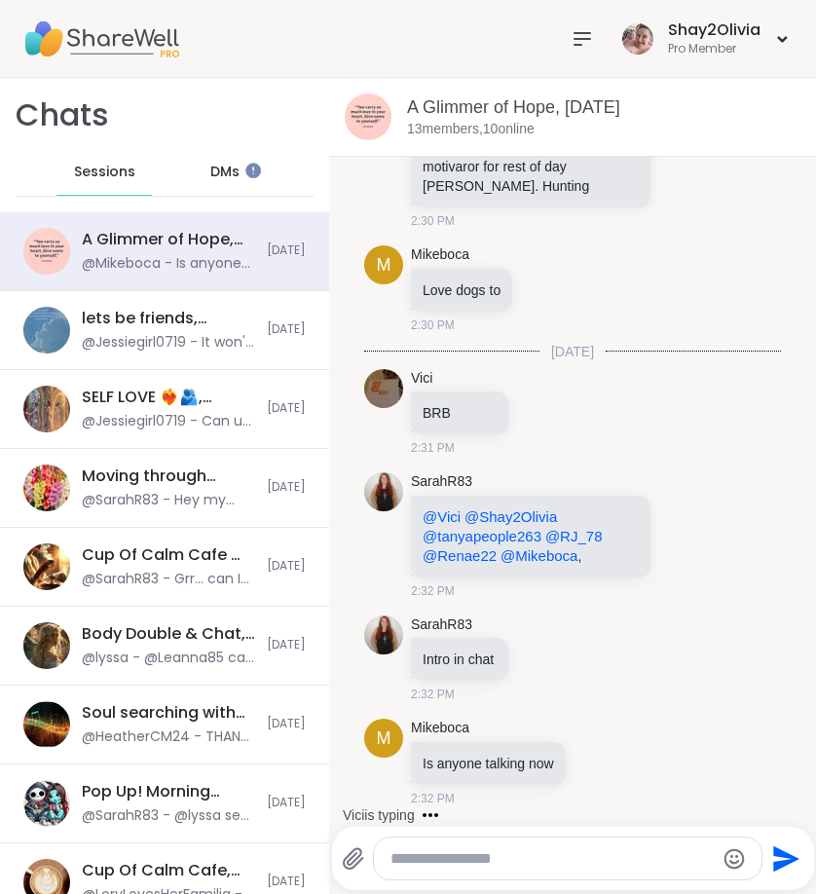
scroll to position [6727, 0]
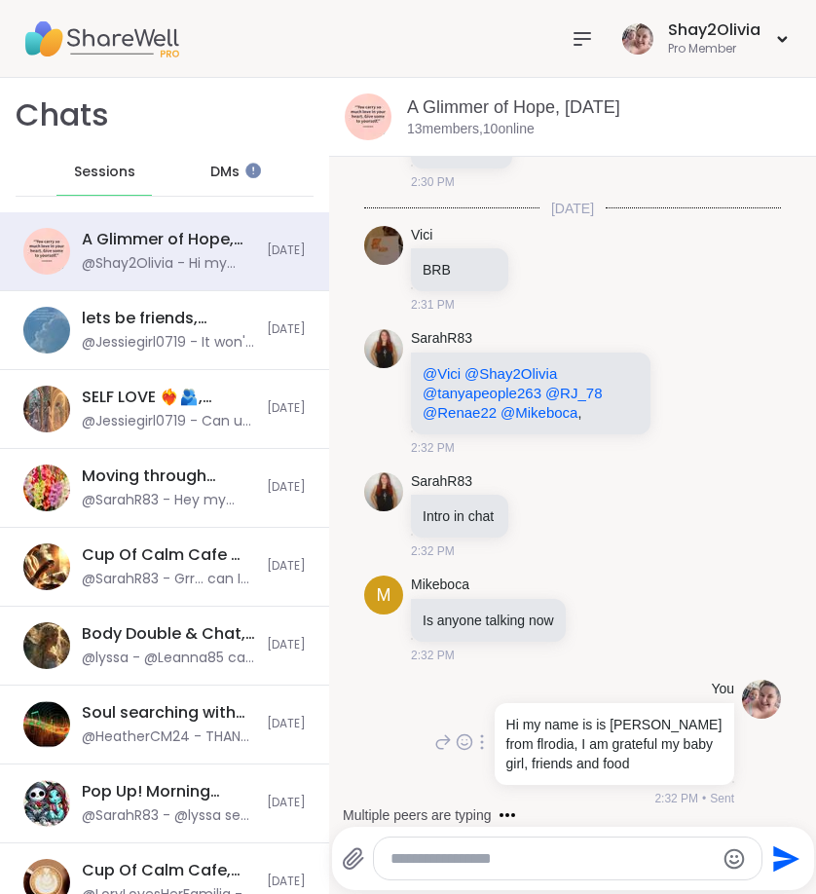
click at [434, 735] on icon at bounding box center [443, 742] width 18 height 23
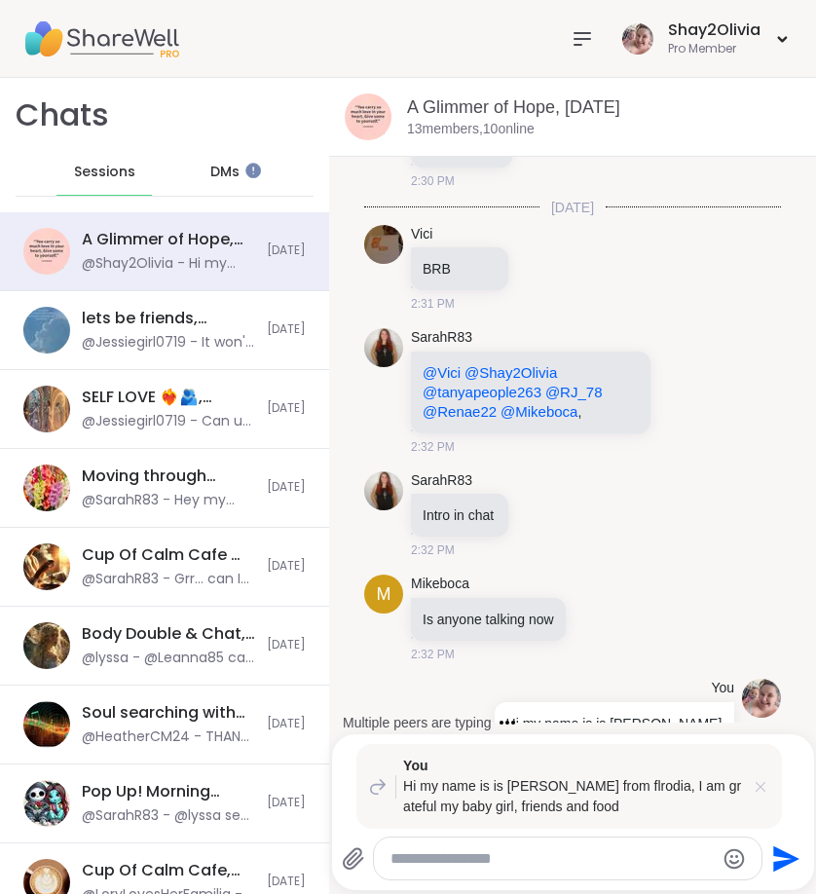
click at [762, 785] on icon at bounding box center [761, 787] width 10 height 10
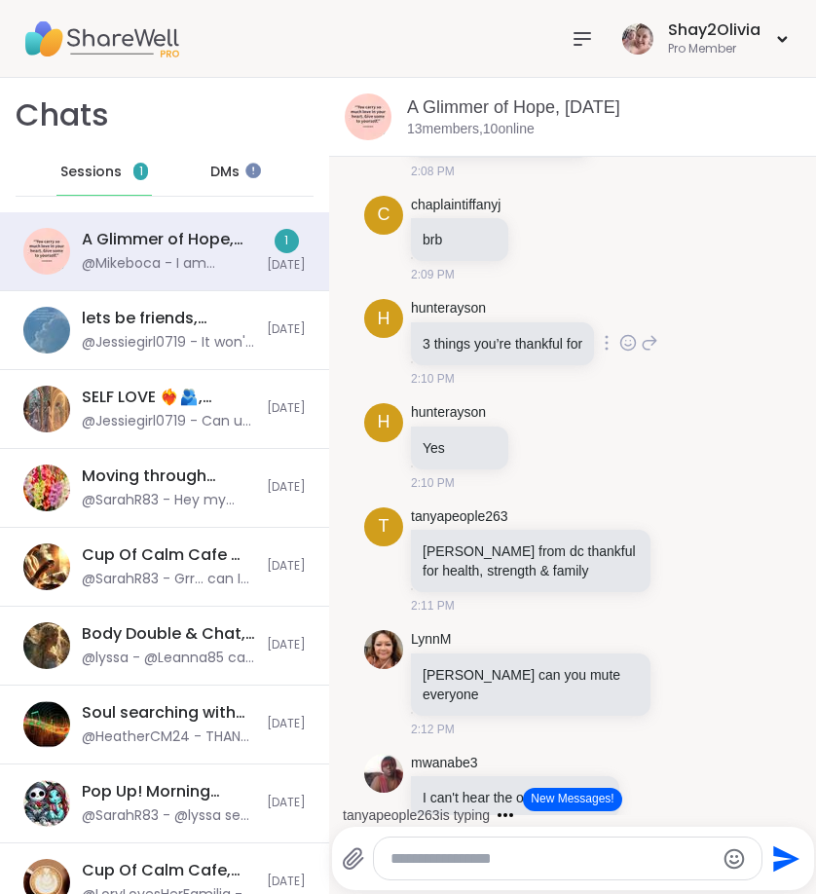
scroll to position [1467, 0]
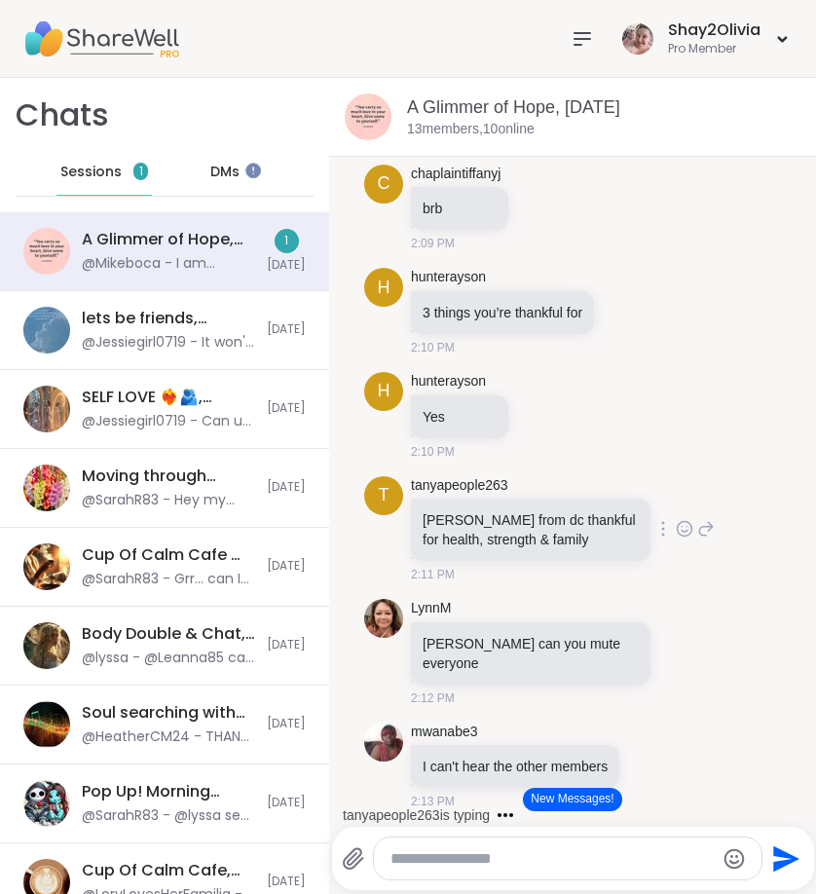
click at [697, 522] on icon at bounding box center [706, 528] width 18 height 23
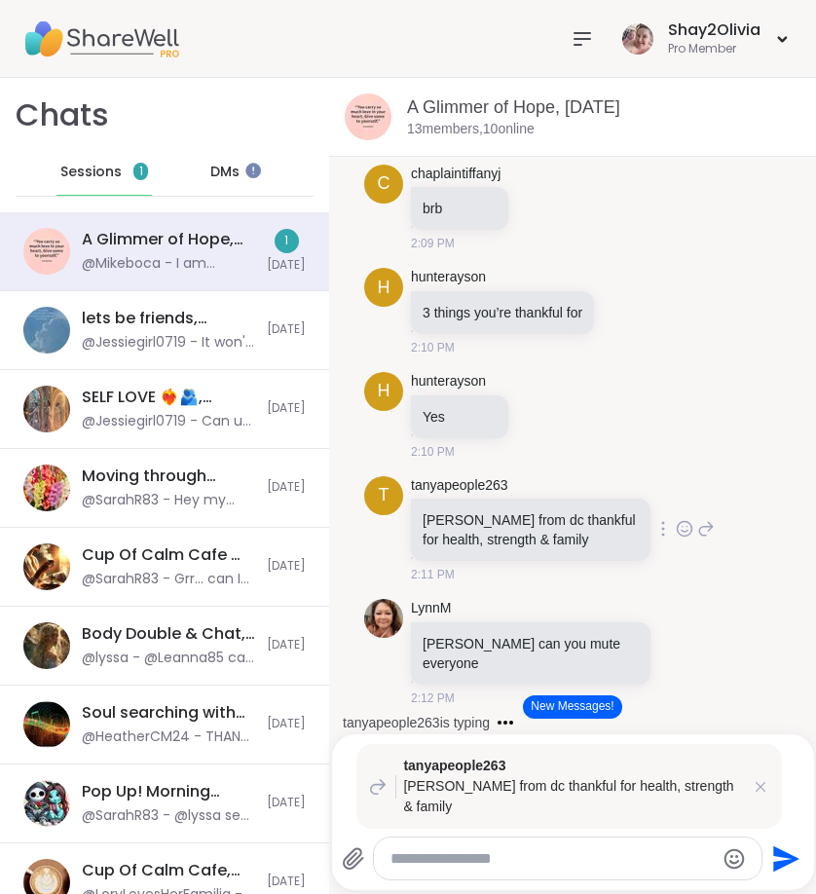
type textarea "*"
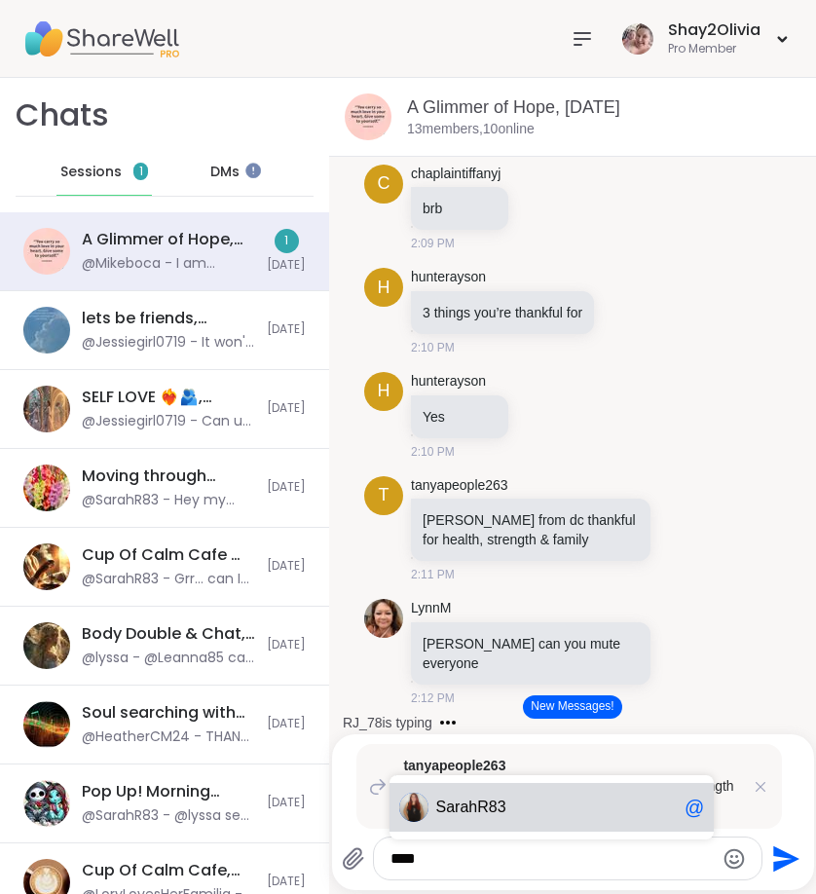
click at [521, 818] on div "Sar ahR83 @" at bounding box center [552, 807] width 325 height 49
type textarea "*********"
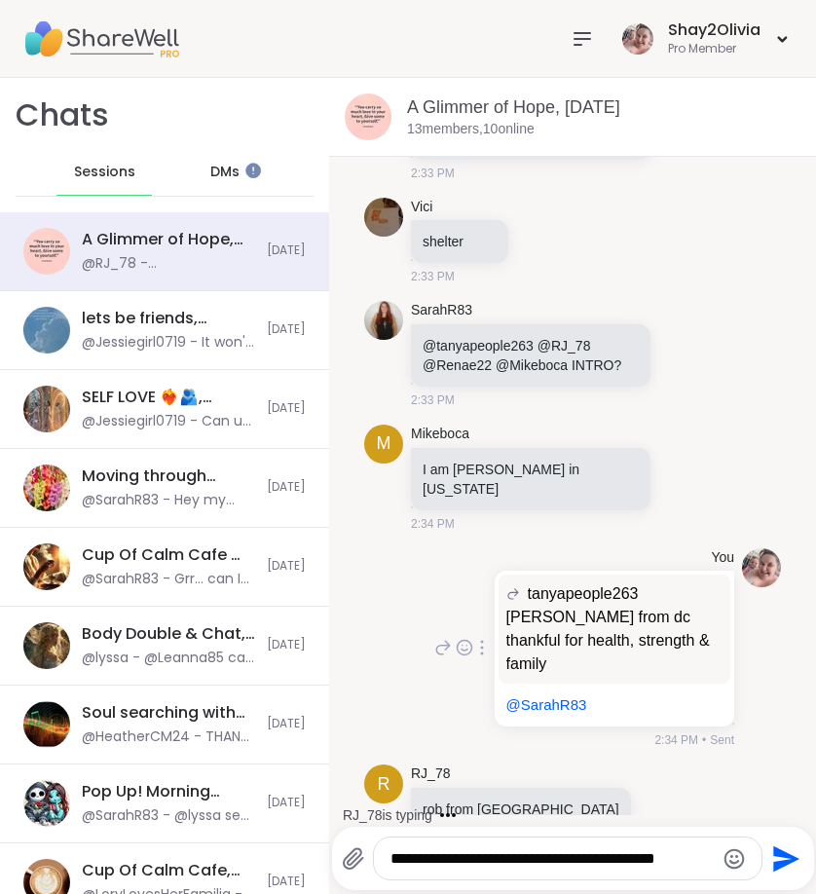
scroll to position [0, 0]
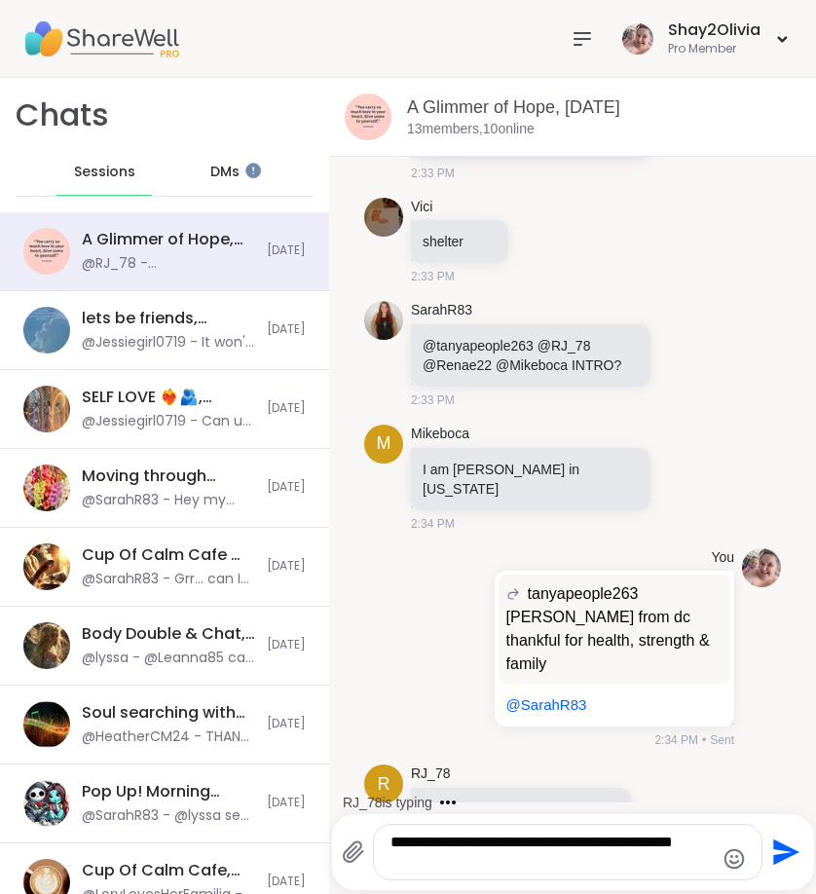
click at [737, 867] on icon "Emoji picker" at bounding box center [734, 858] width 23 height 23
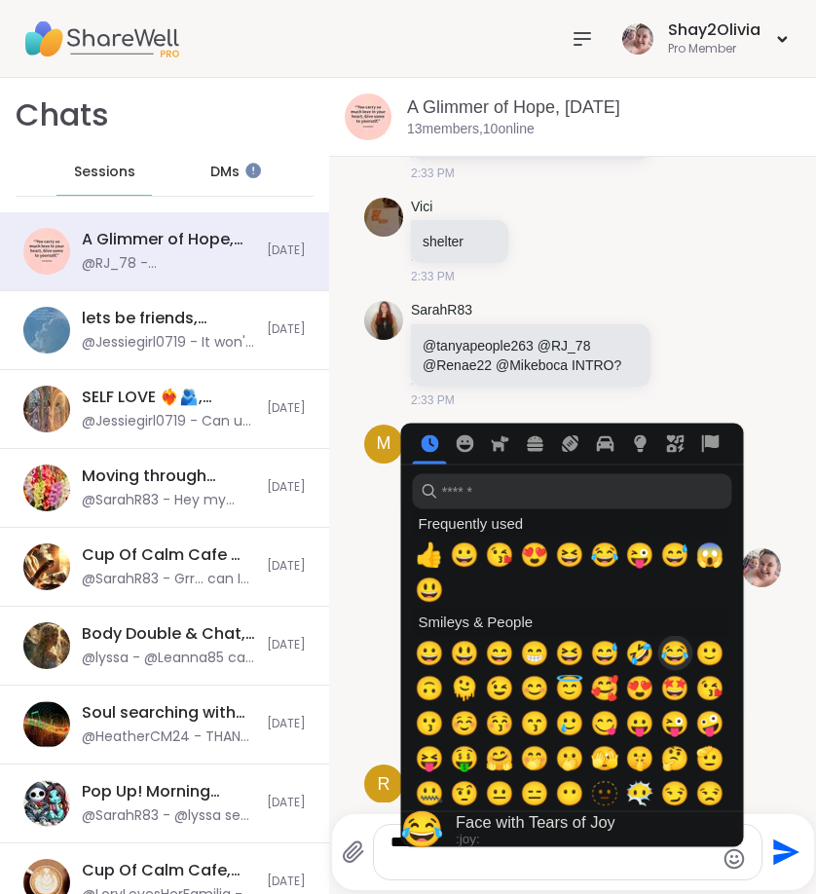
click at [677, 654] on span "😂" at bounding box center [674, 653] width 29 height 27
type textarea "**********"
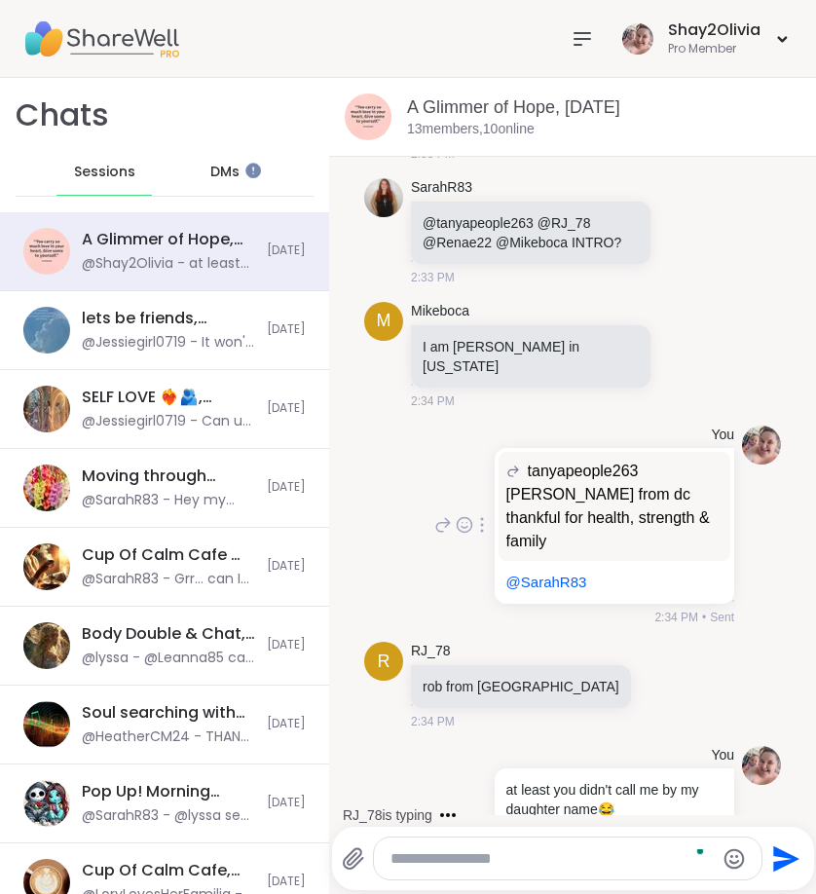
click at [750, 538] on div "You tanyapeople263 Tanya from dc thankful for health, strength & family Tanya f…" at bounding box center [572, 526] width 417 height 217
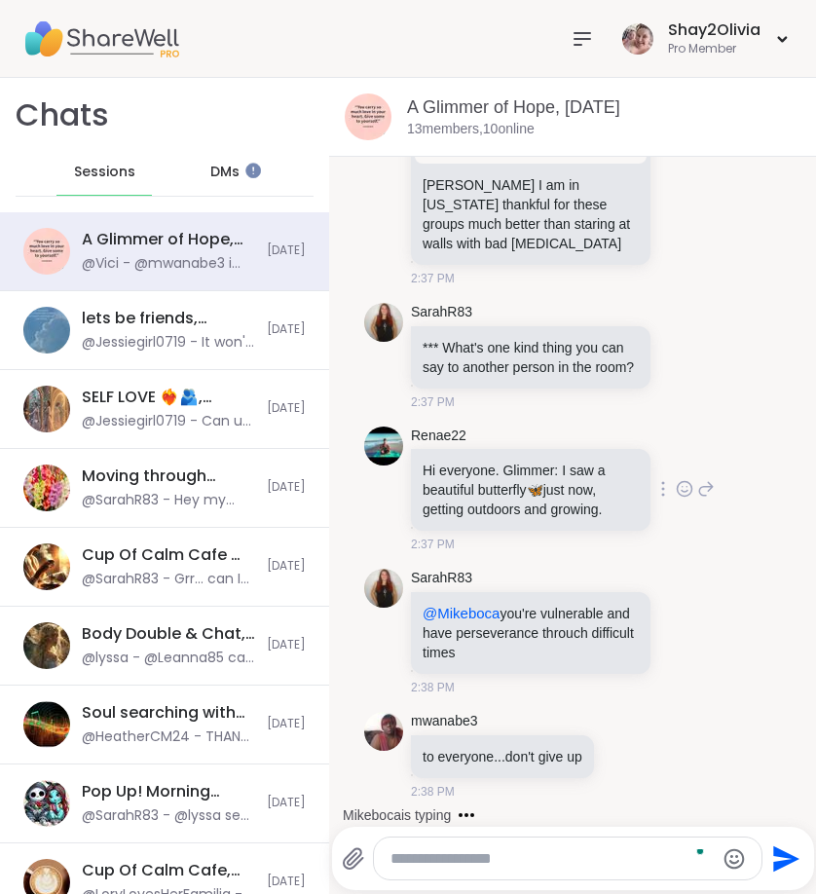
scroll to position [8913, 0]
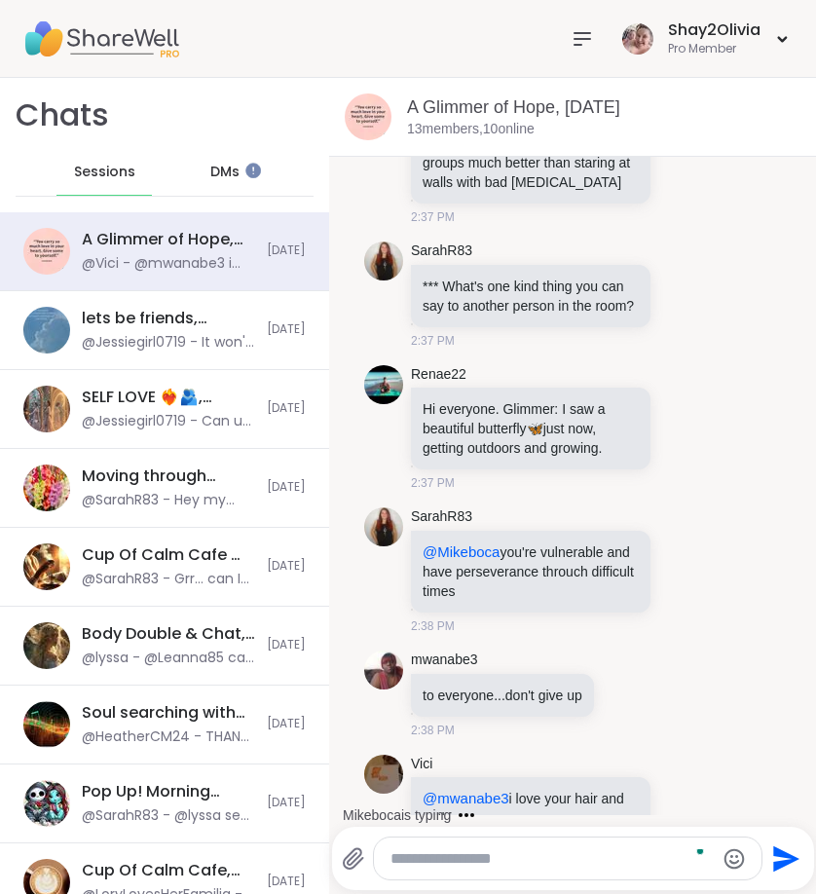
click at [538, 849] on textarea "To enrich screen reader interactions, please activate Accessibility in Grammarl…" at bounding box center [552, 858] width 322 height 19
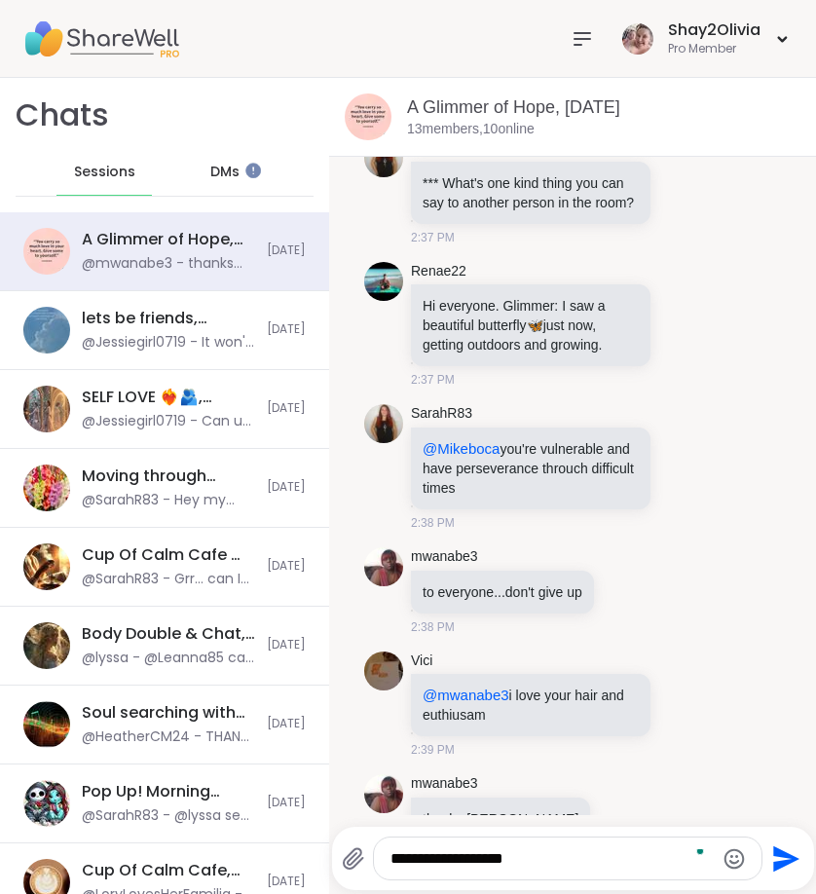
type textarea "**********"
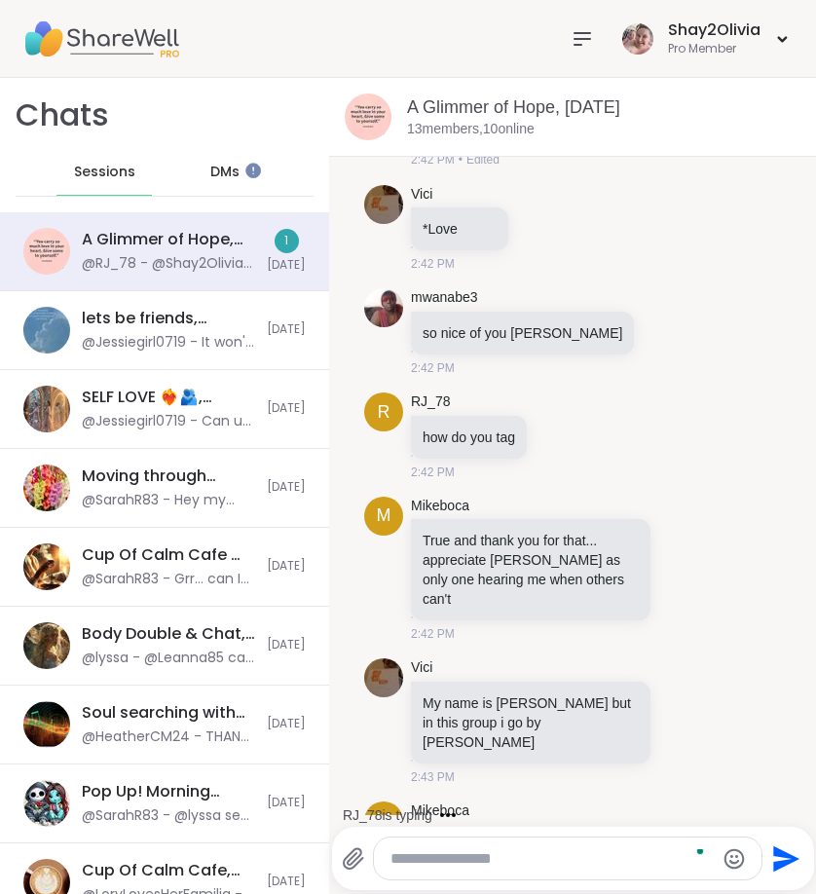
scroll to position [10658, 0]
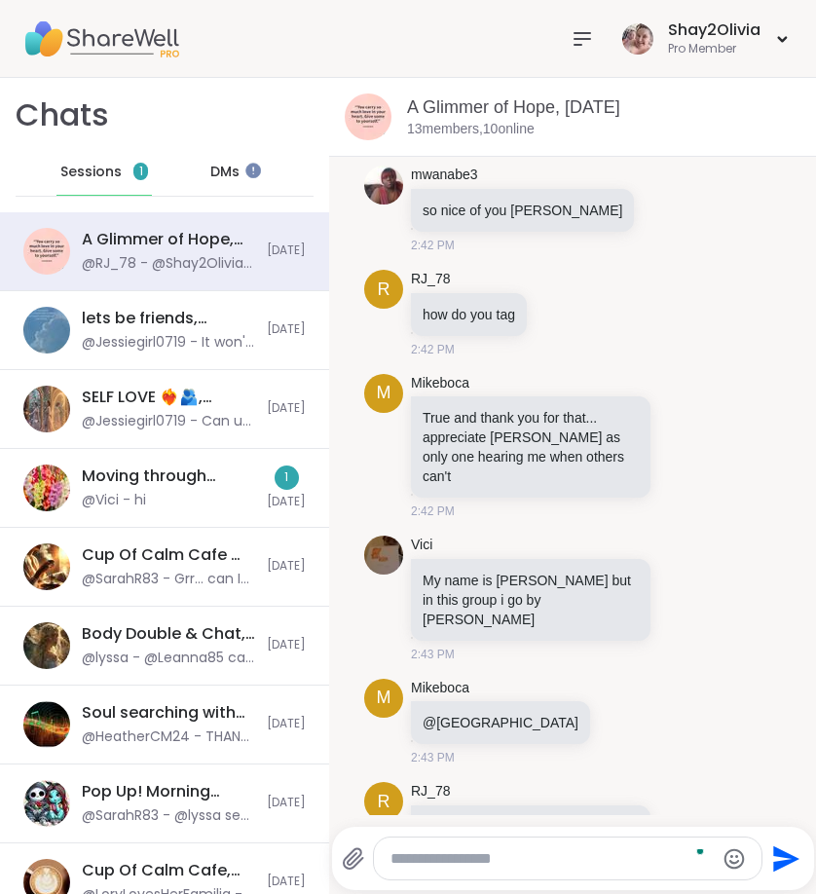
click at [703, 774] on div "R RJ_78 @Shay2Olivia i ;ike that picture behind you 2:43 PM" at bounding box center [572, 836] width 417 height 124
click at [700, 774] on div "R RJ_78 @Shay2Olivia i ;ike that picture behind you 2:43 PM" at bounding box center [572, 836] width 417 height 124
click at [697, 824] on icon at bounding box center [706, 835] width 18 height 23
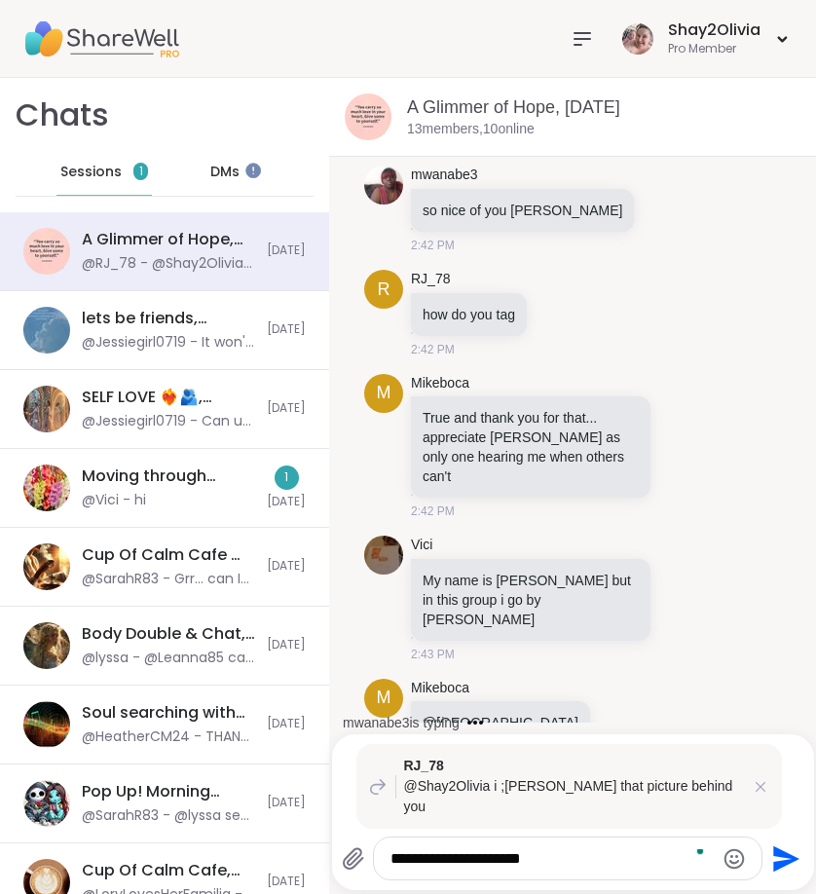
type textarea "**********"
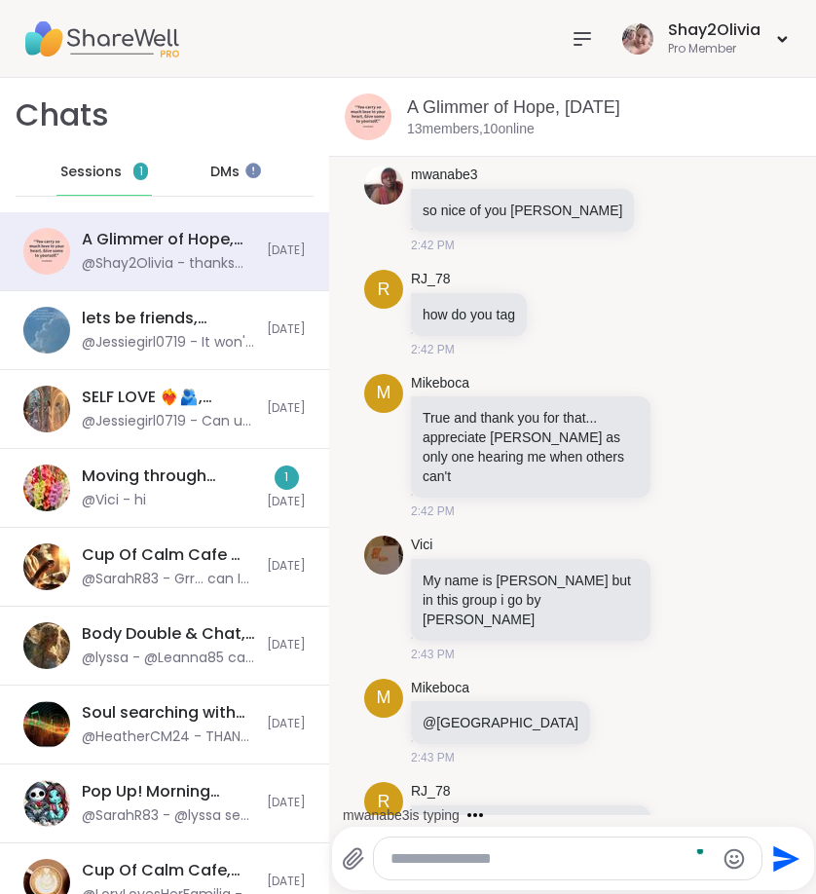
scroll to position [10851, 0]
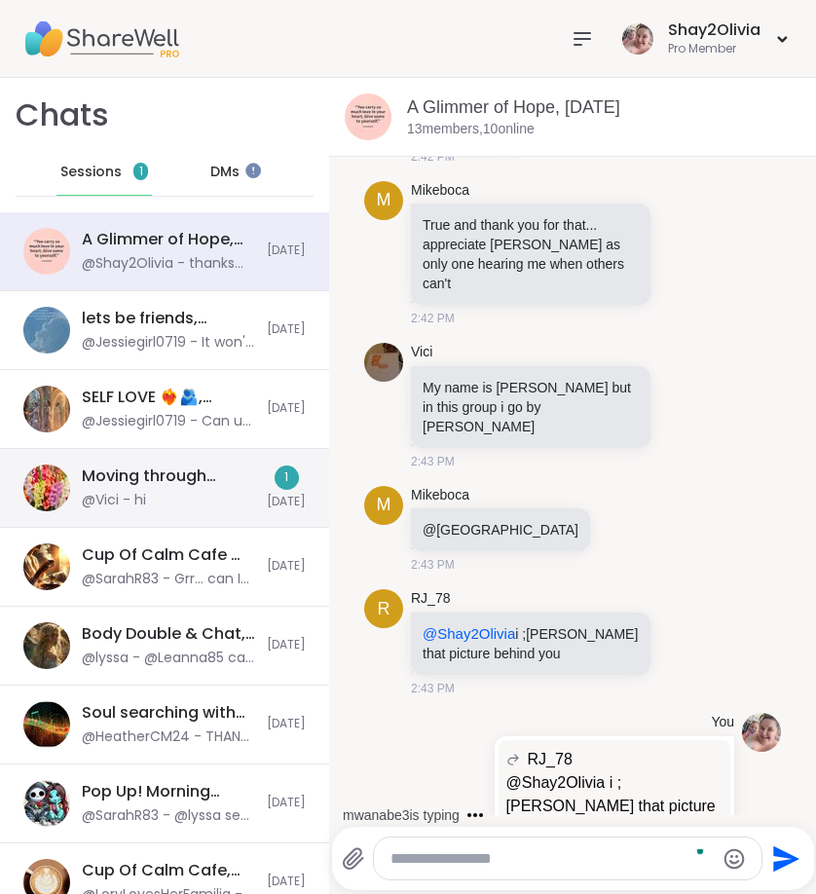
click at [172, 523] on div "Moving through Grief, Sep 09 @Vici - hi 1 Today" at bounding box center [164, 488] width 329 height 79
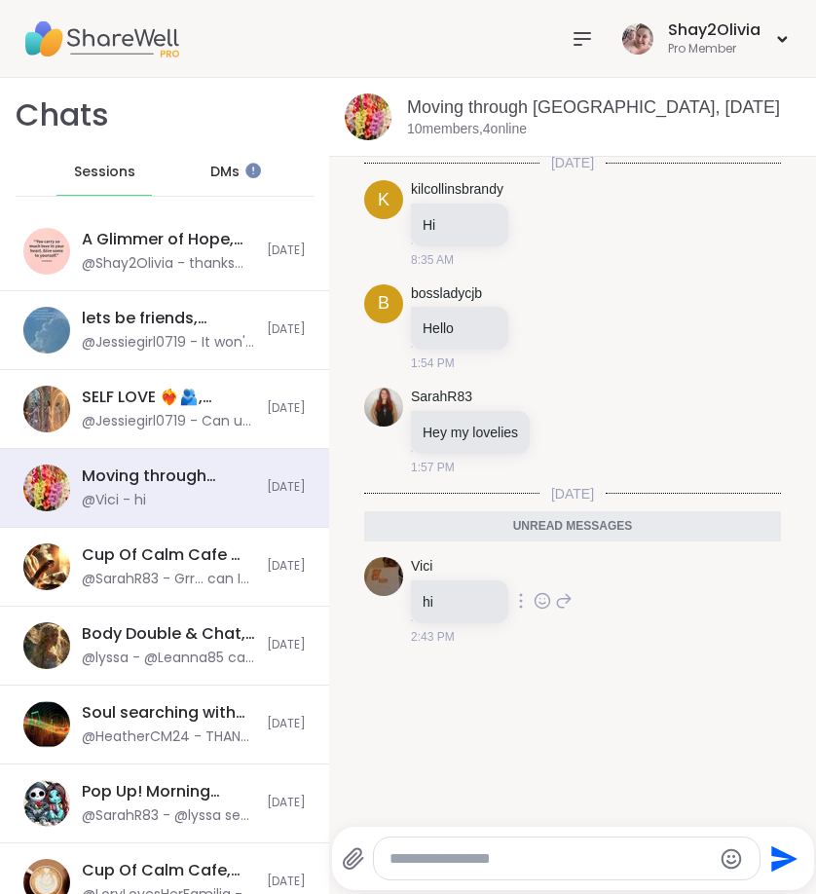
scroll to position [0, 0]
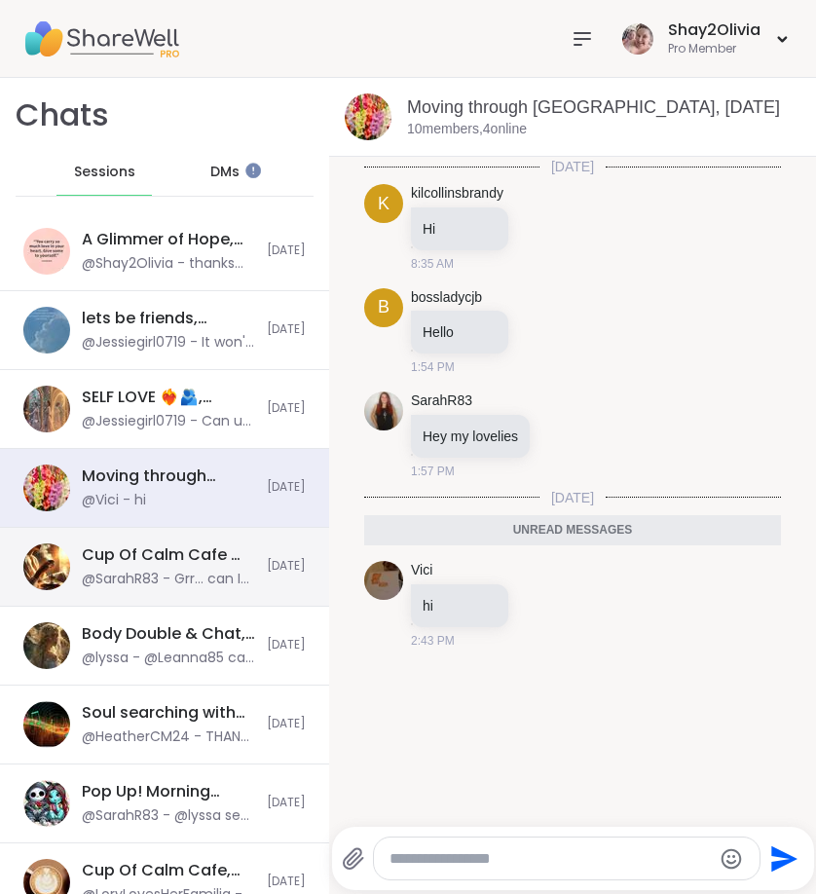
click at [147, 577] on div "@SarahR83 - Grr... can I still do Gratitude, but on a different day?" at bounding box center [168, 579] width 173 height 19
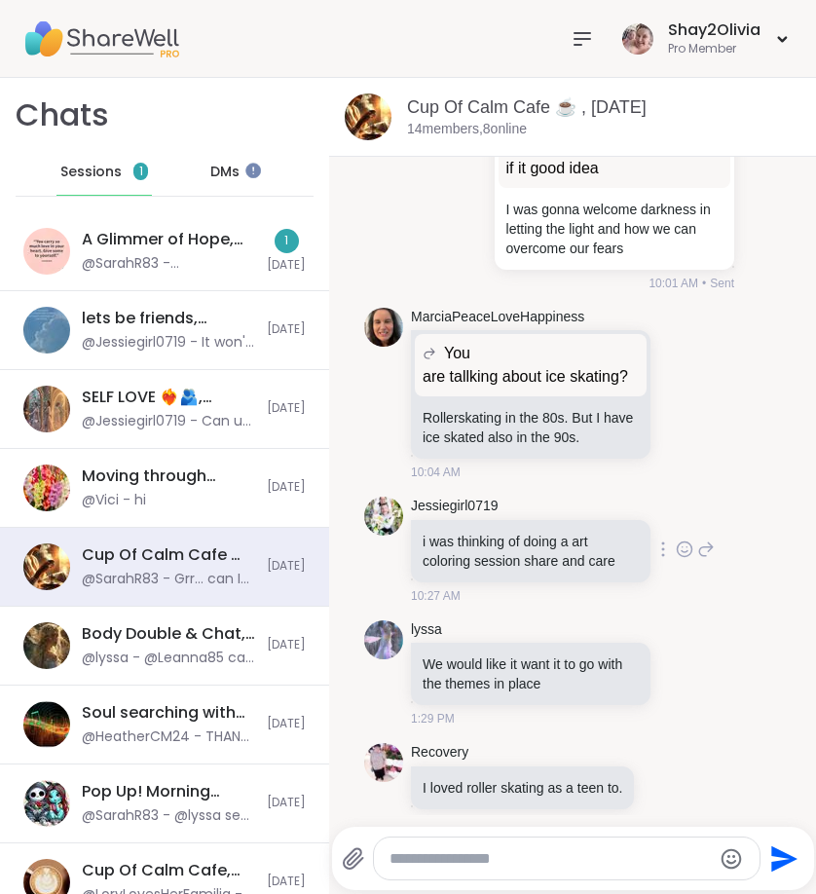
scroll to position [8351, 0]
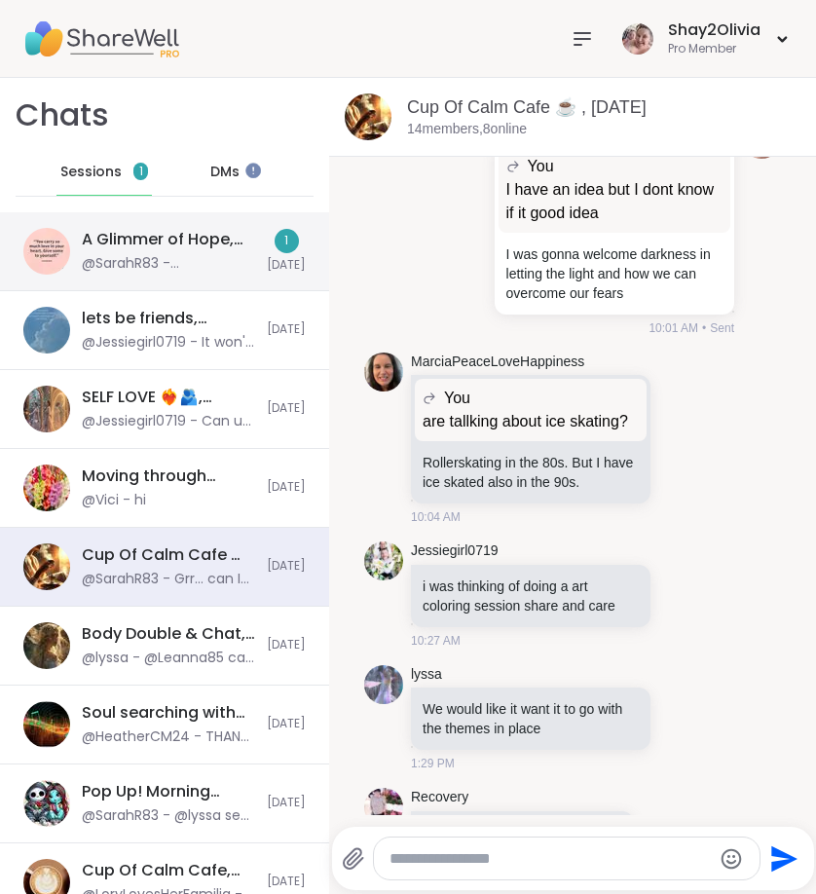
click at [186, 230] on div "A Glimmer of Hope, [DATE]" at bounding box center [168, 239] width 173 height 21
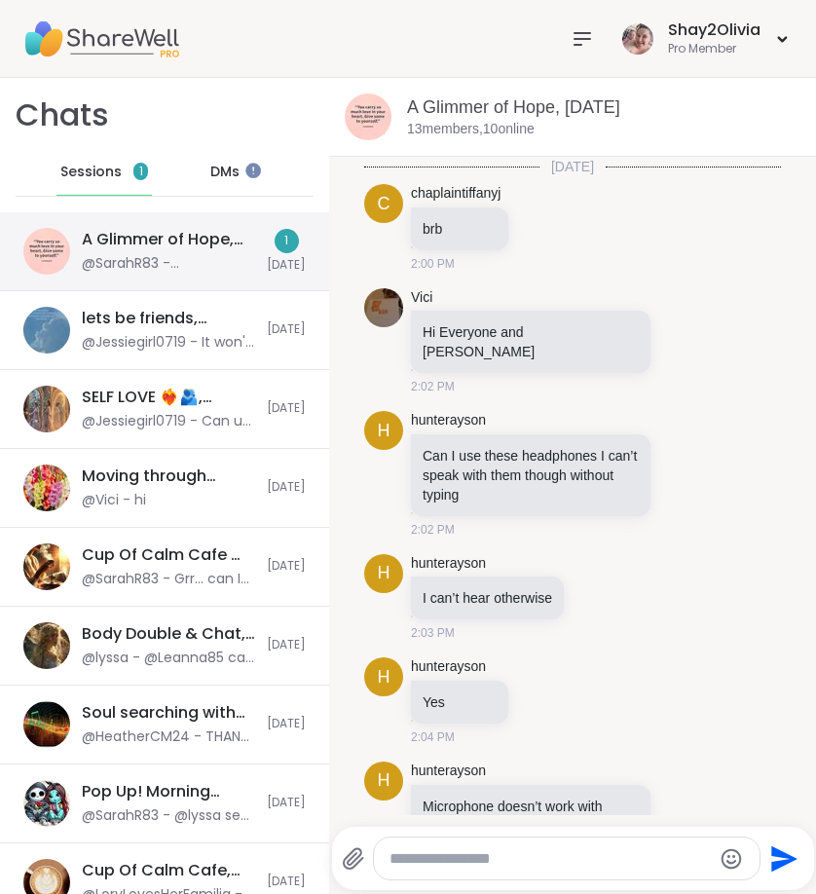
scroll to position [11039, 0]
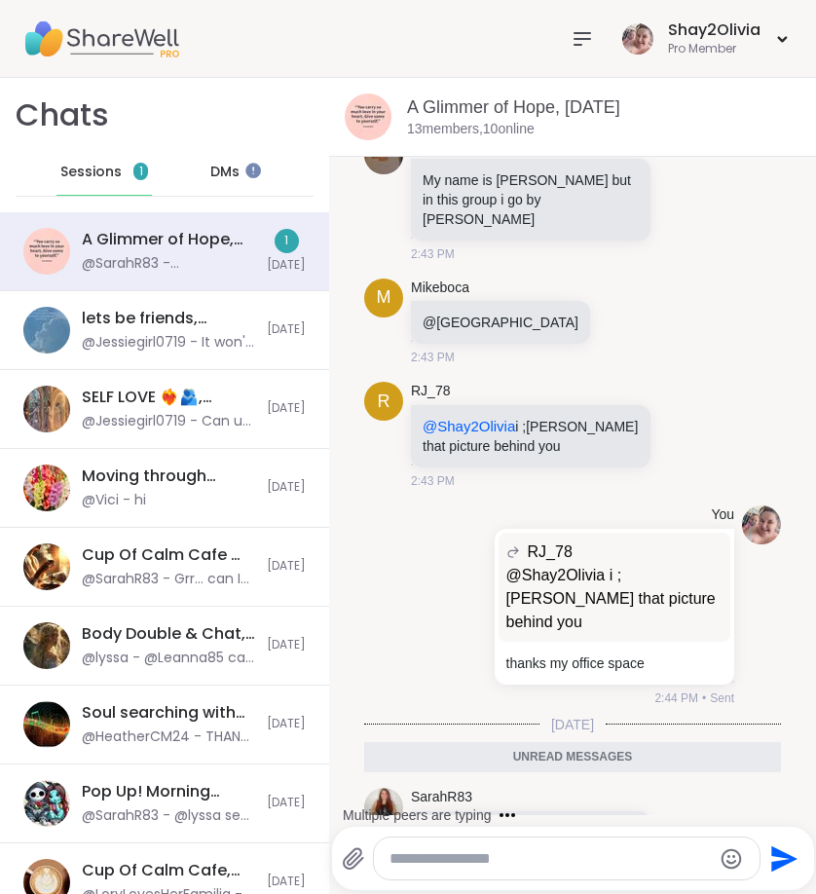
click at [387, 857] on div at bounding box center [567, 859] width 386 height 42
click at [391, 857] on textarea "Type your message" at bounding box center [551, 858] width 322 height 19
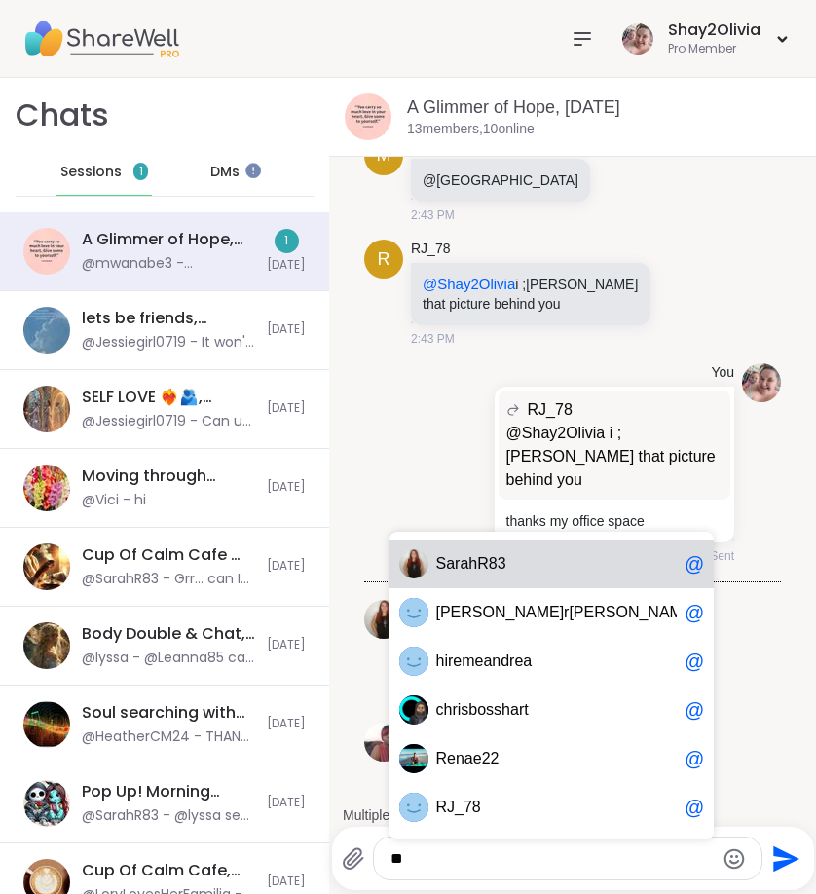
scroll to position [11136, 0]
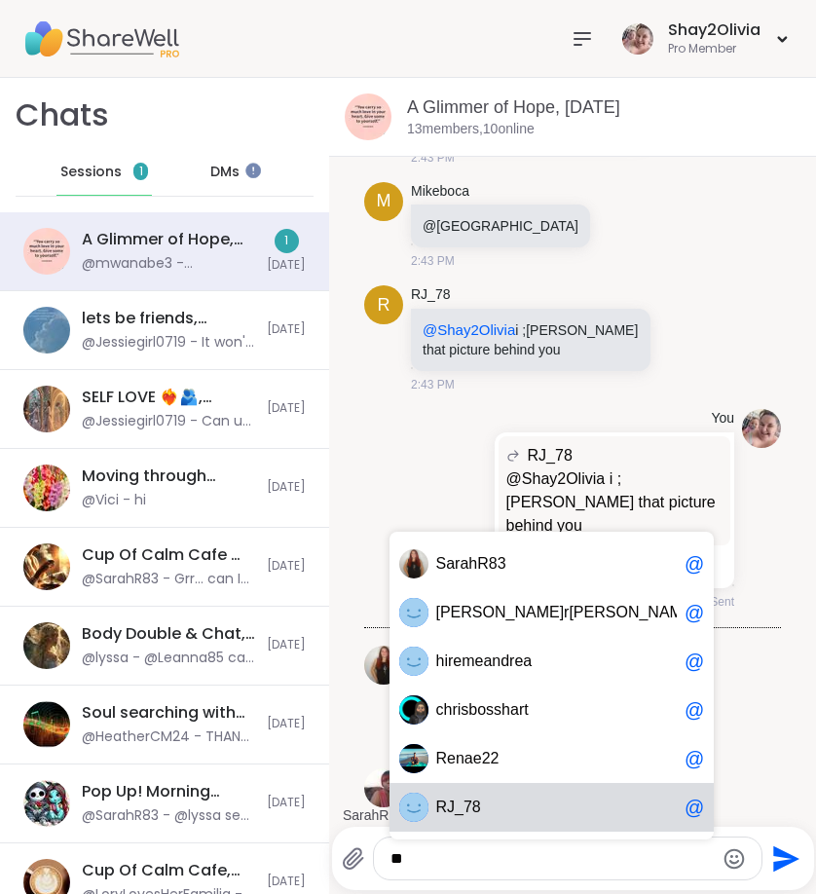
click at [468, 806] on span "J_78" at bounding box center [464, 807] width 34 height 19
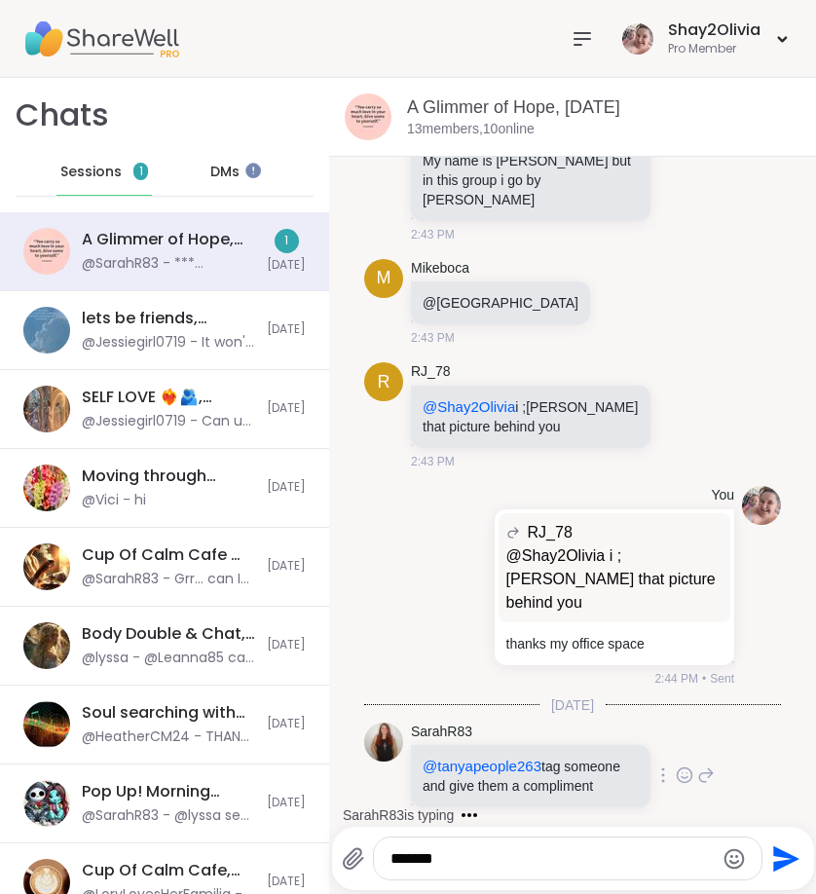
scroll to position [11258, 0]
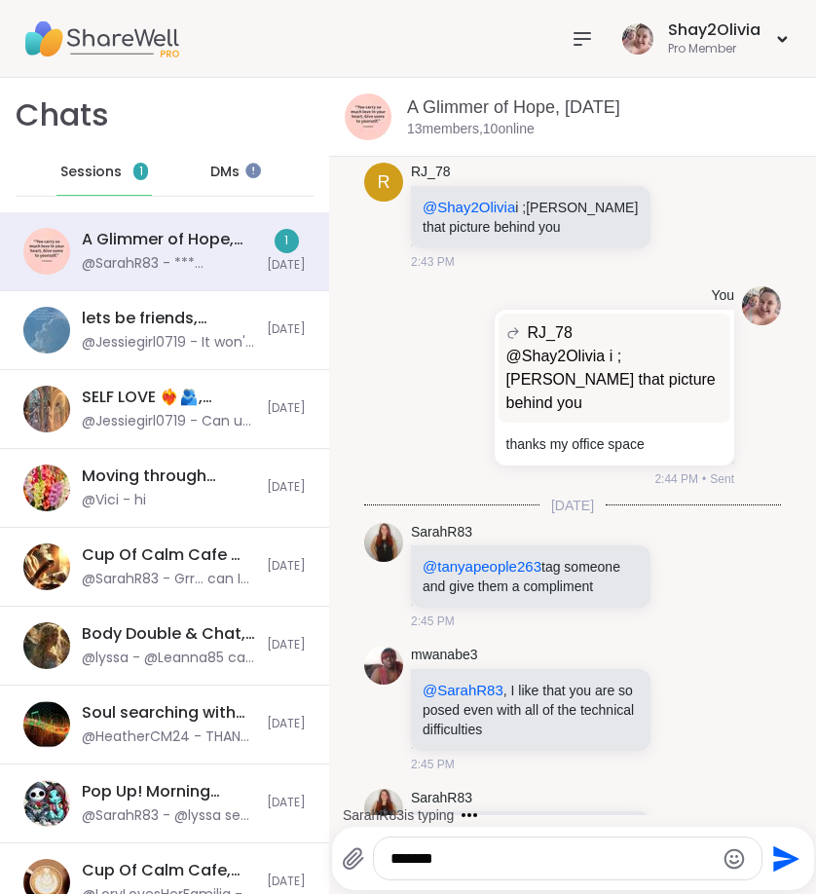
drag, startPoint x: 508, startPoint y: 856, endPoint x: 371, endPoint y: 856, distance: 137.3
click at [371, 856] on div "******" at bounding box center [552, 859] width 421 height 44
type textarea "*"
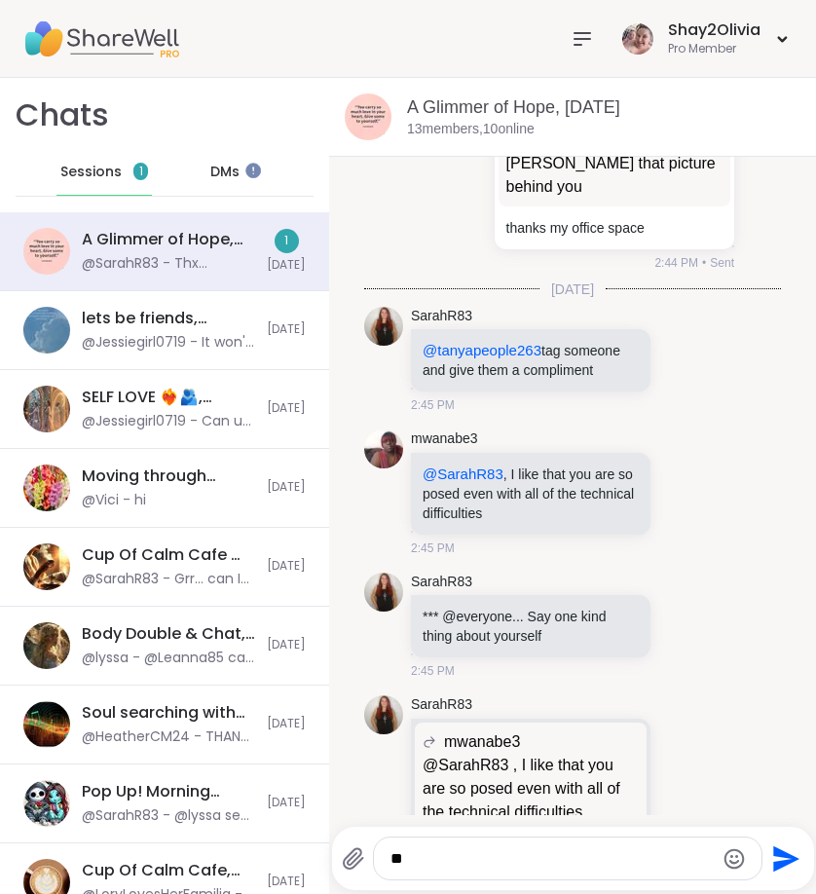
type textarea "*"
type textarea "****"
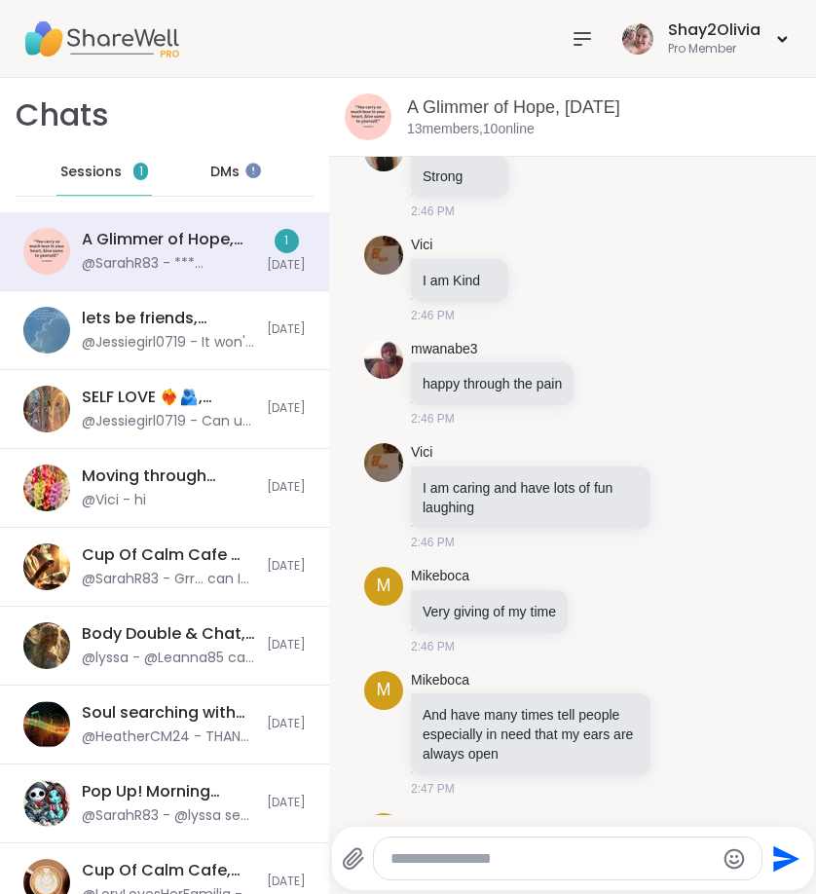
scroll to position [12501, 0]
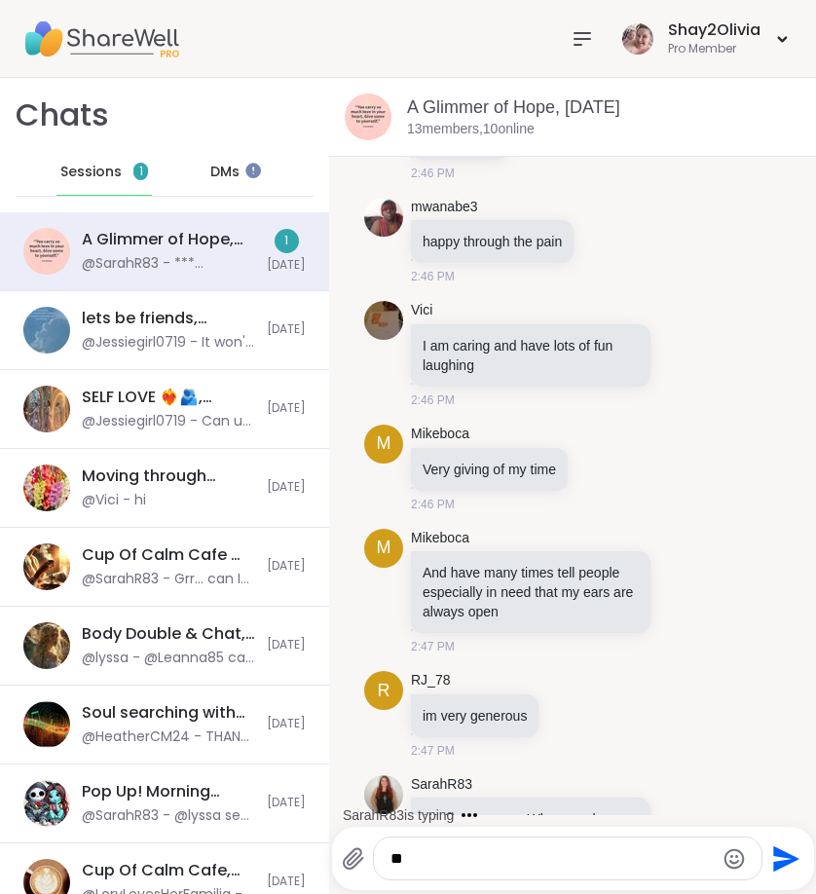
type textarea "***"
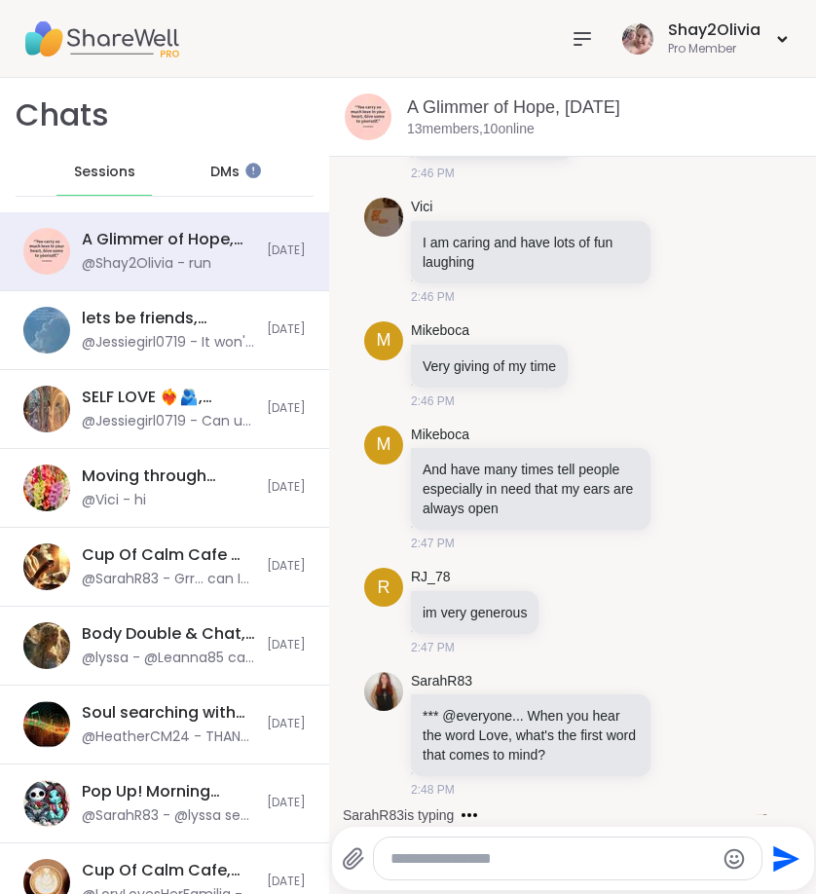
scroll to position [12708, 0]
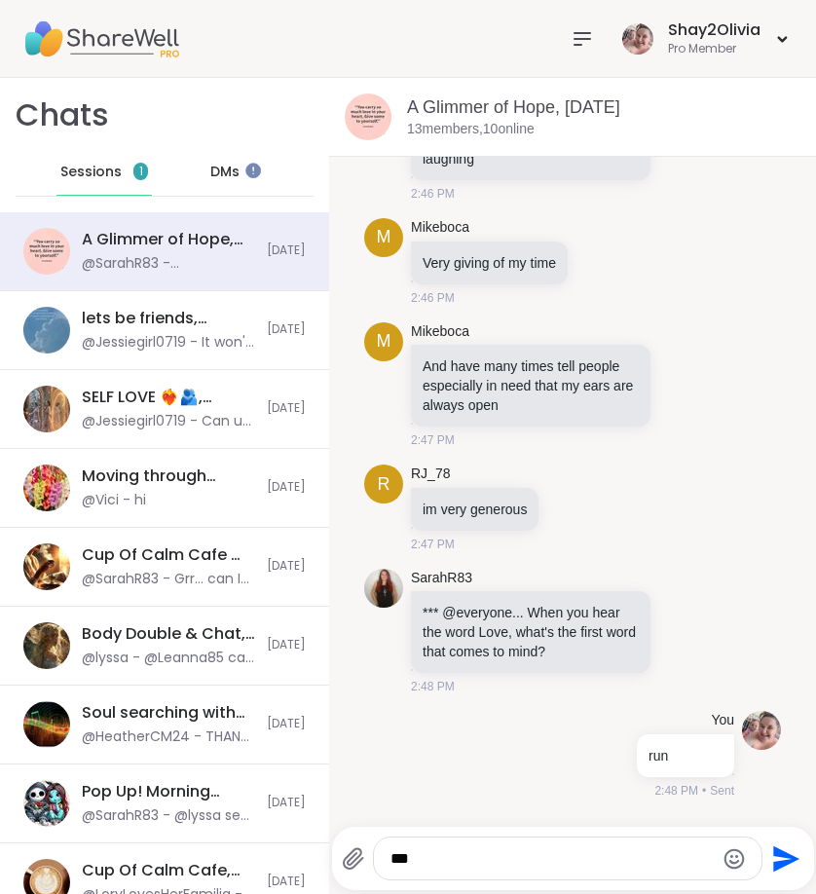
type textarea "****"
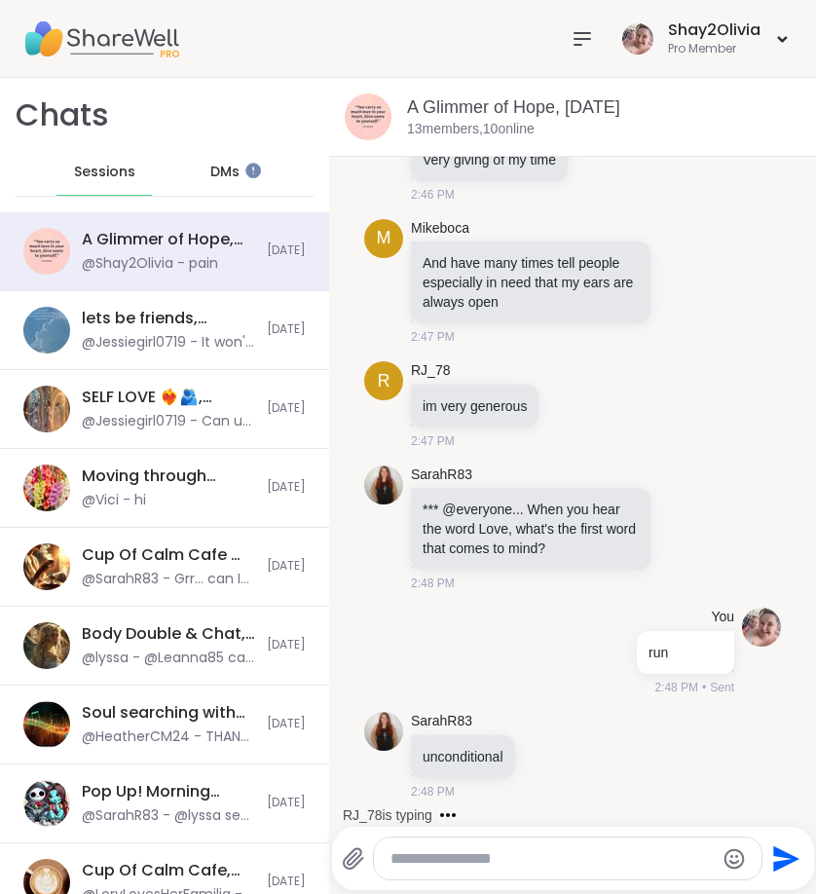
scroll to position [12914, 0]
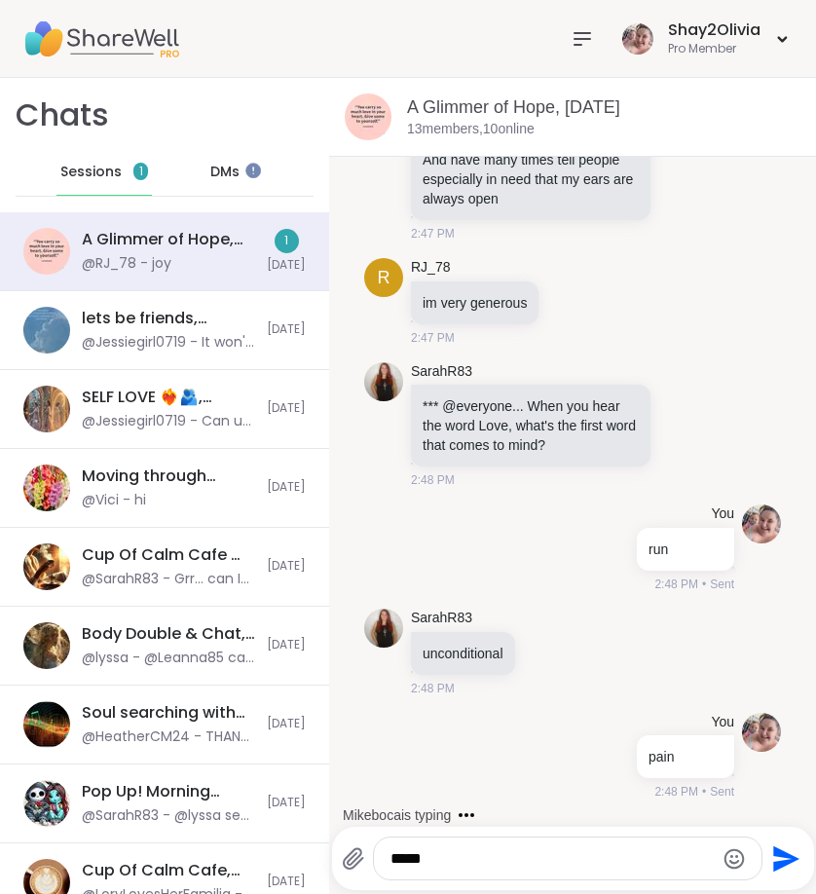
type textarea "******"
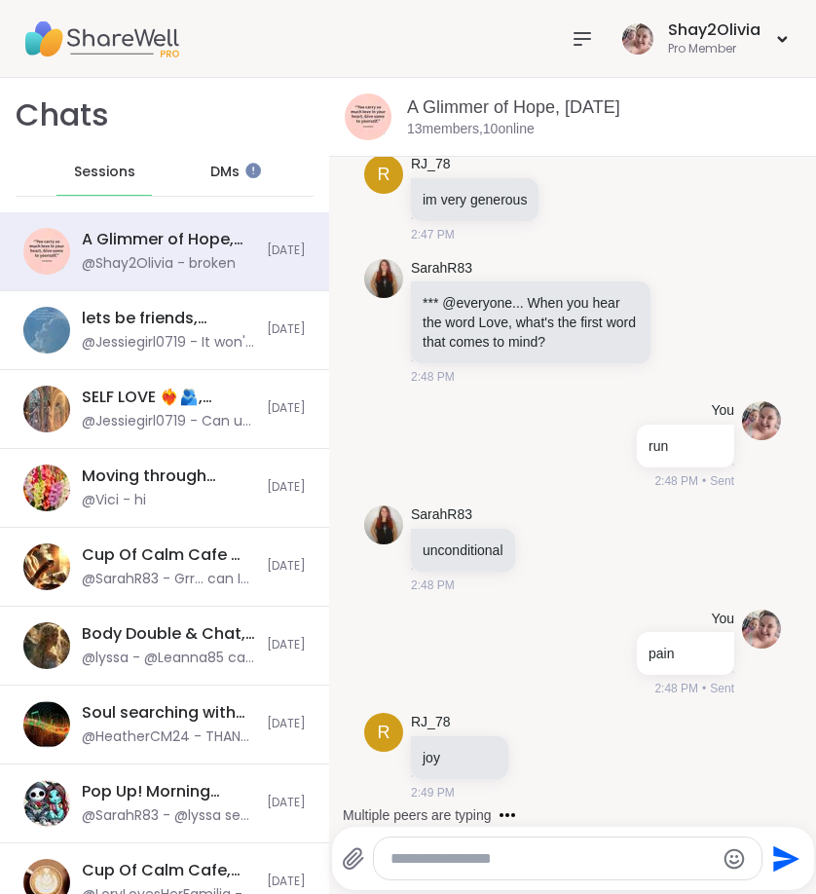
scroll to position [13121, 0]
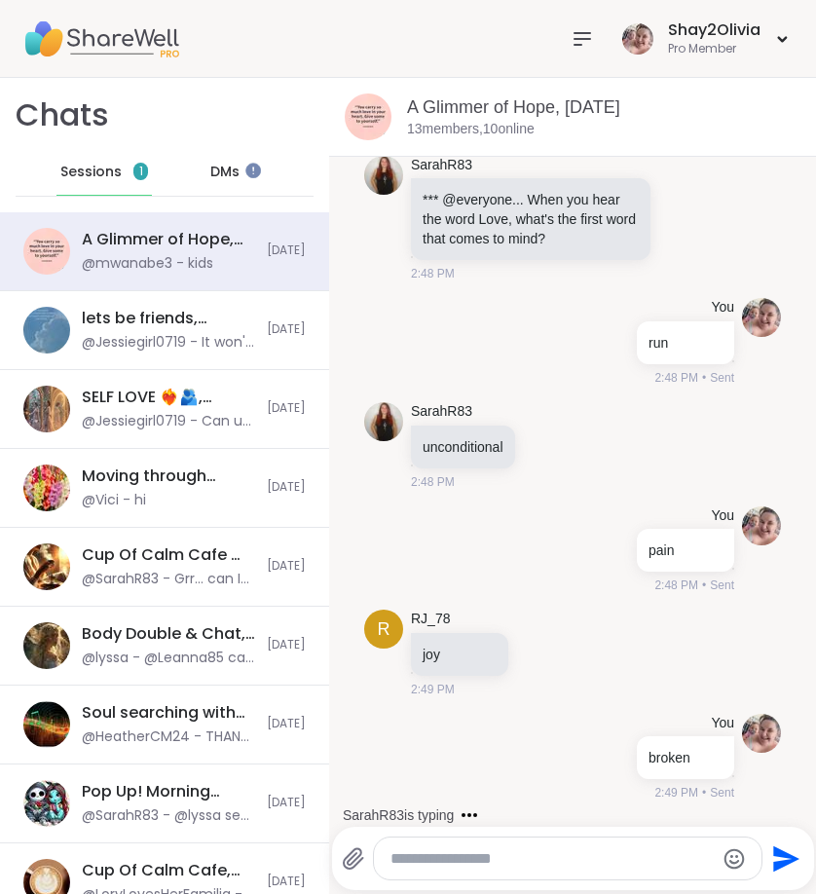
type textarea "*"
type textarea "******"
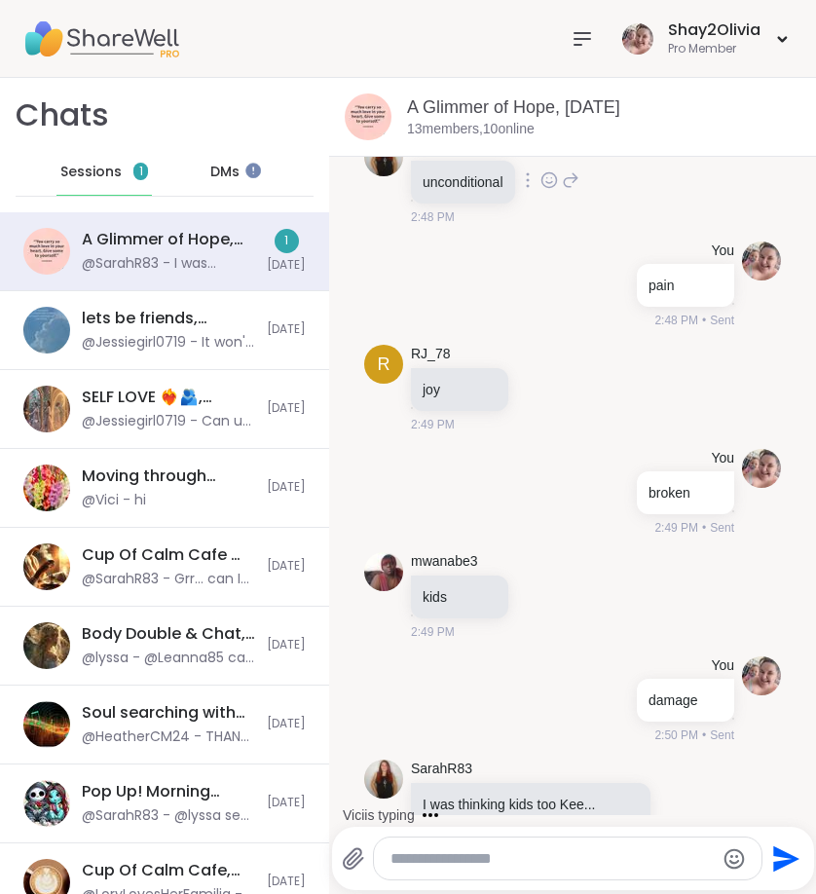
scroll to position [13489, 0]
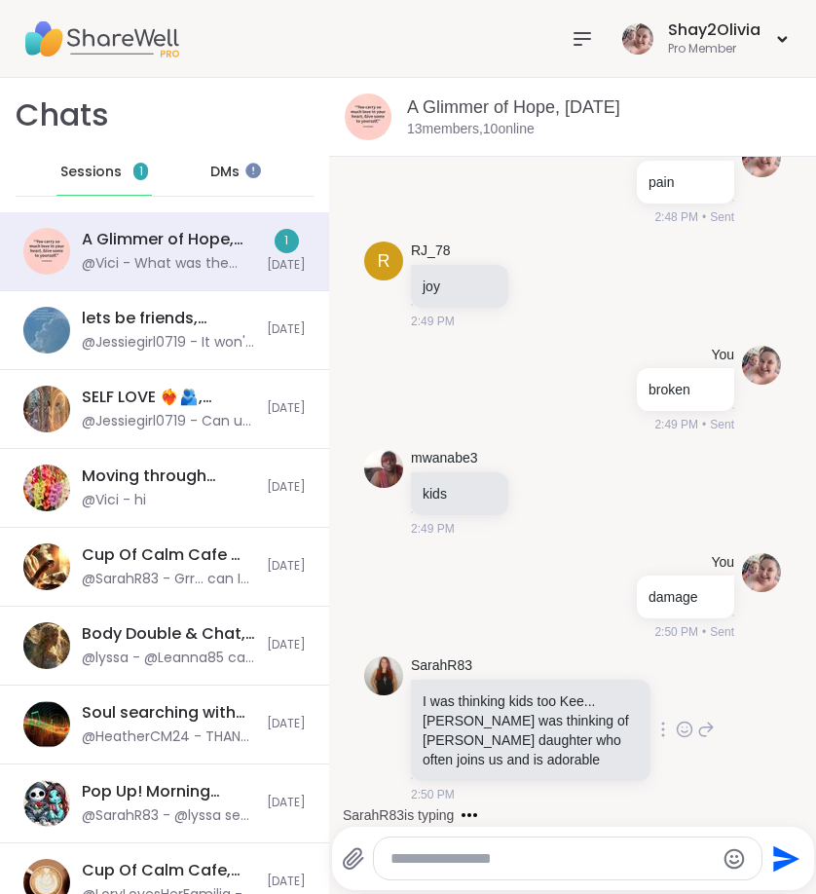
click at [678, 722] on icon at bounding box center [685, 729] width 15 height 15
click at [665, 679] on button "Select Reaction: Heart" at bounding box center [684, 698] width 39 height 39
click at [697, 649] on div "SarahR83 I was thinking kids too Kee... cuz I was thinking of Shay's daughter w…" at bounding box center [572, 744] width 417 height 190
click at [697, 732] on icon at bounding box center [706, 743] width 18 height 23
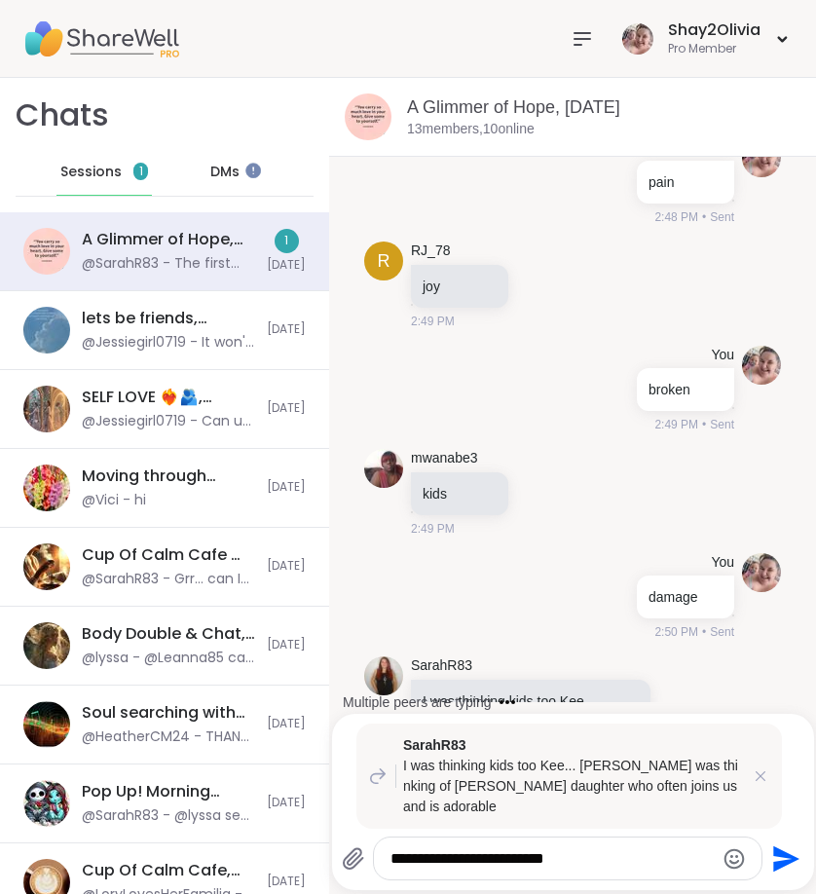
scroll to position [13731, 0]
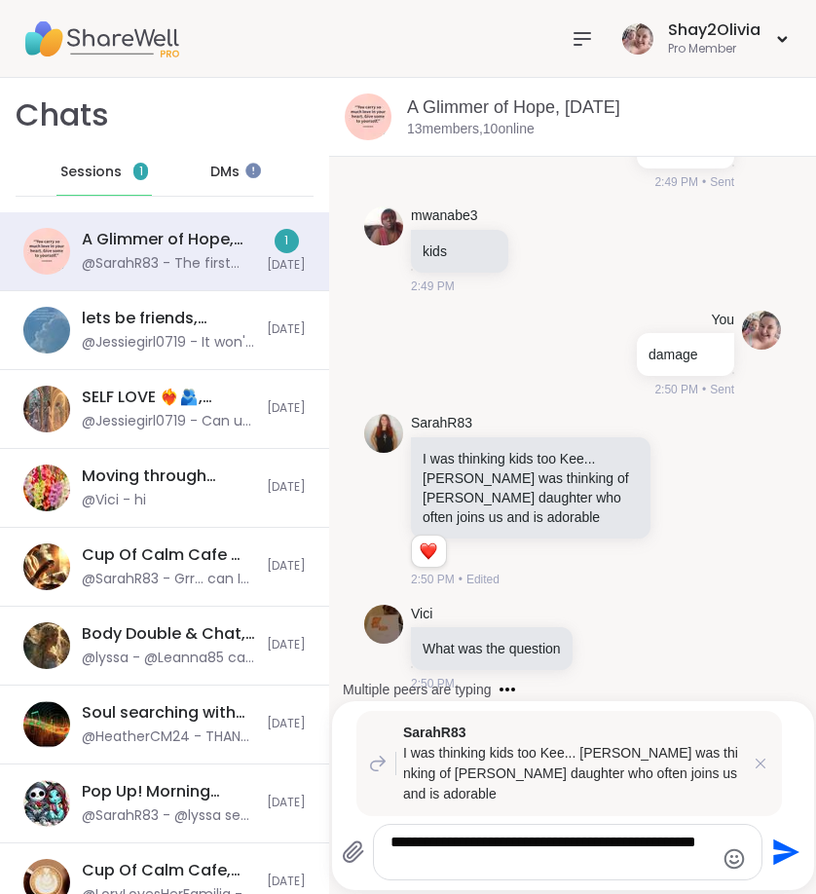
type textarea "**********"
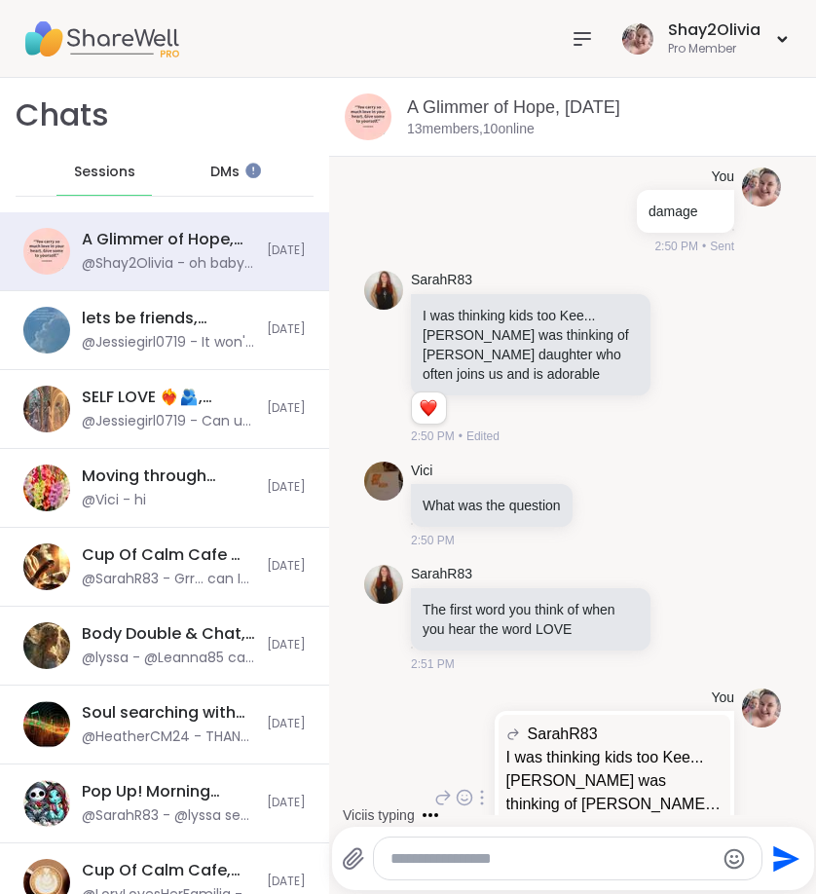
scroll to position [13978, 0]
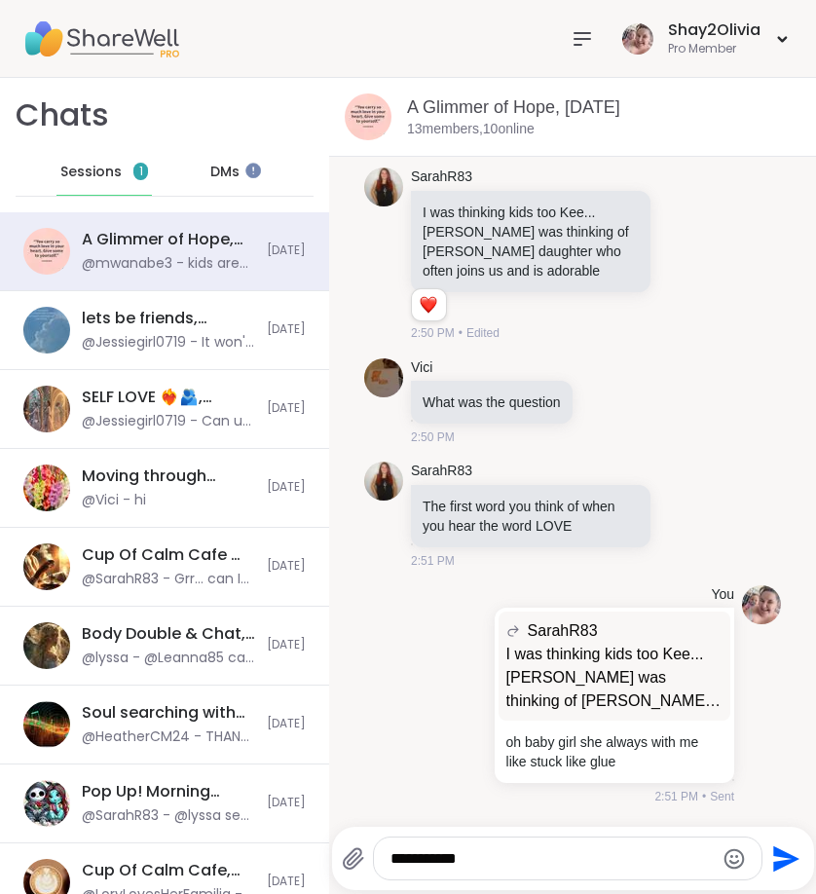
type textarea "**********"
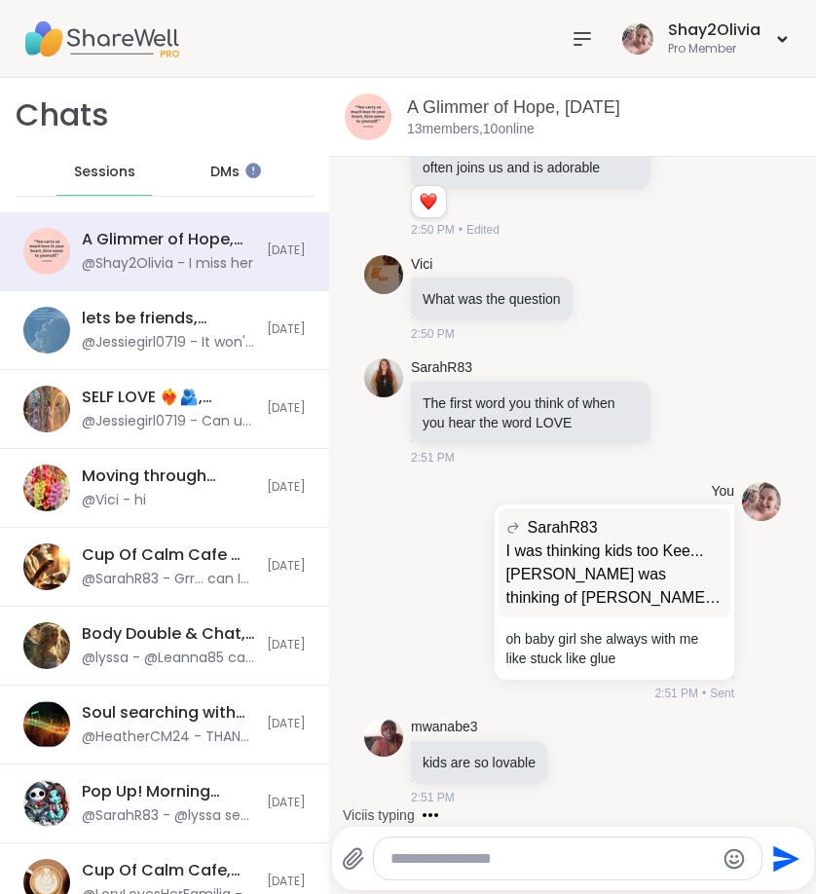
click at [348, 856] on icon at bounding box center [353, 858] width 19 height 20
click at [0, 0] on input "file" at bounding box center [0, 0] width 0 height 0
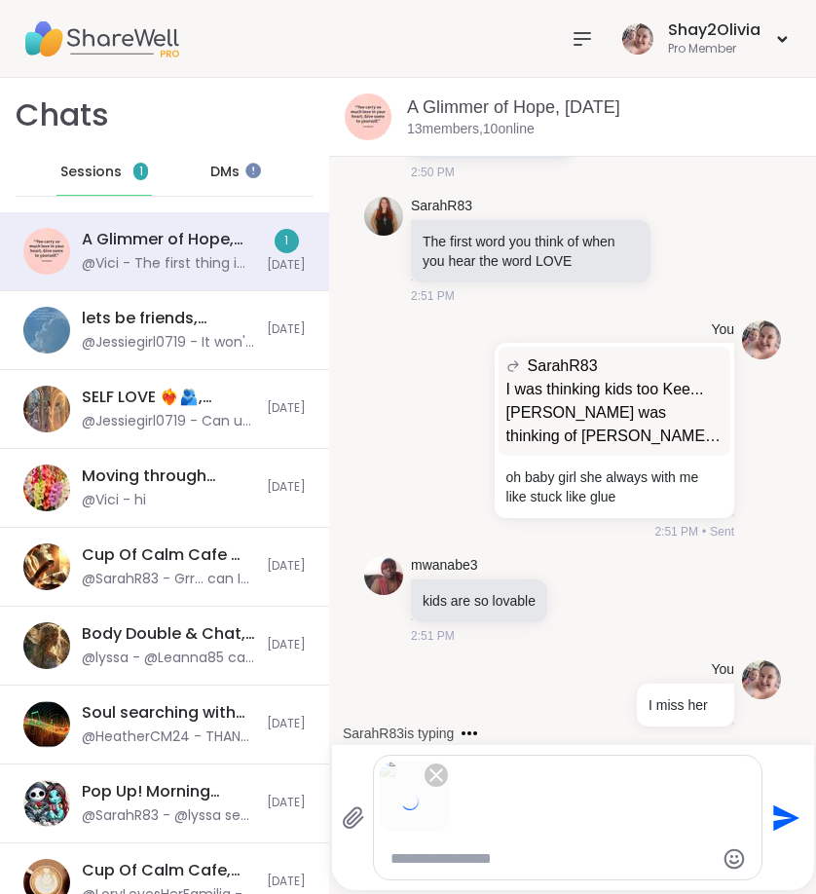
click at [783, 811] on icon "Send" at bounding box center [787, 818] width 26 height 26
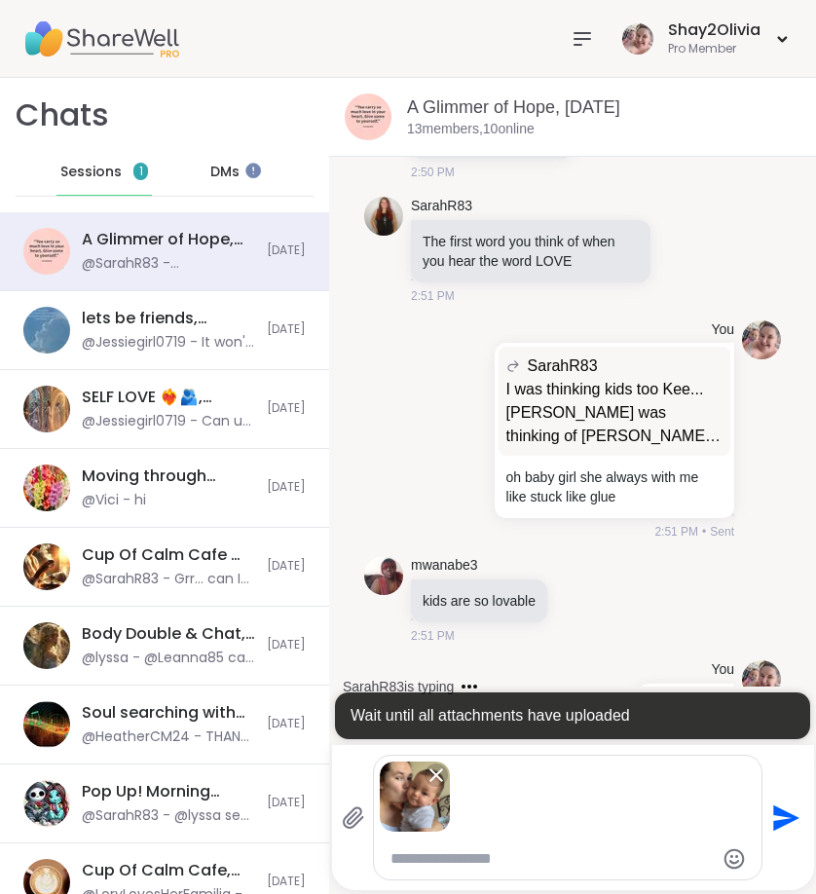
scroll to position [14599, 0]
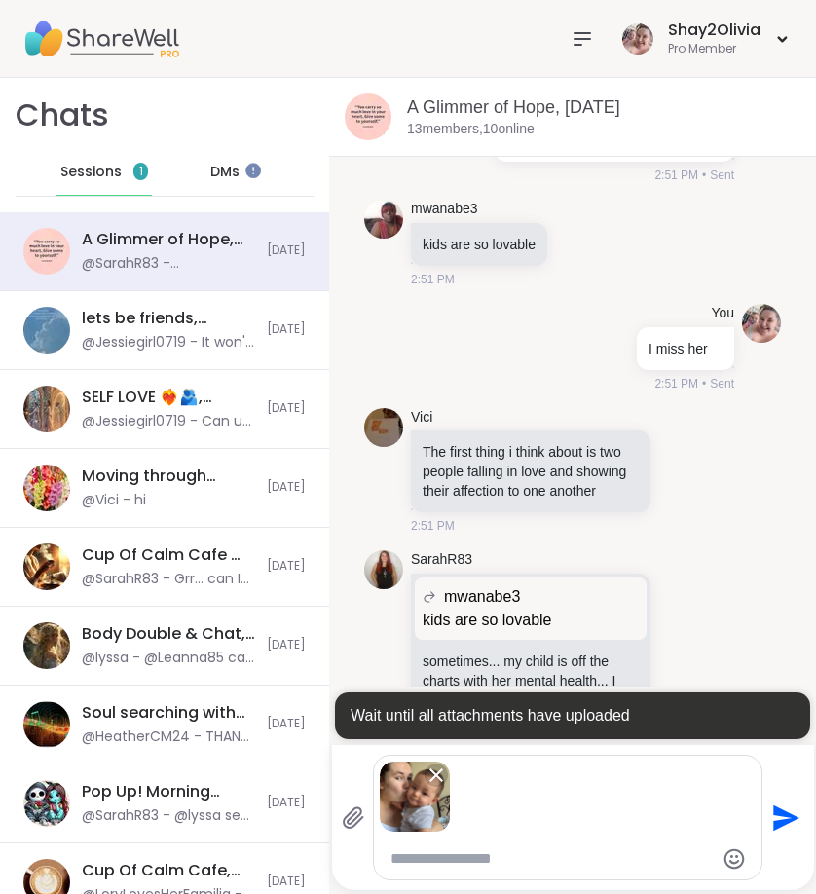
click at [783, 811] on icon "Send" at bounding box center [787, 818] width 26 height 26
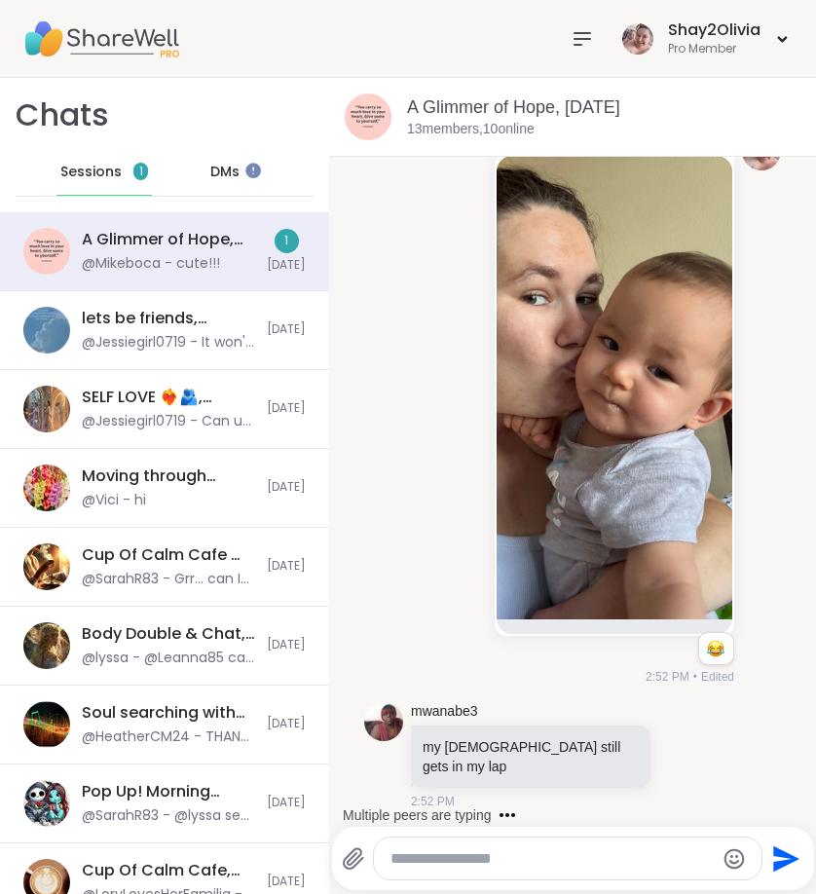
scroll to position [15350, 0]
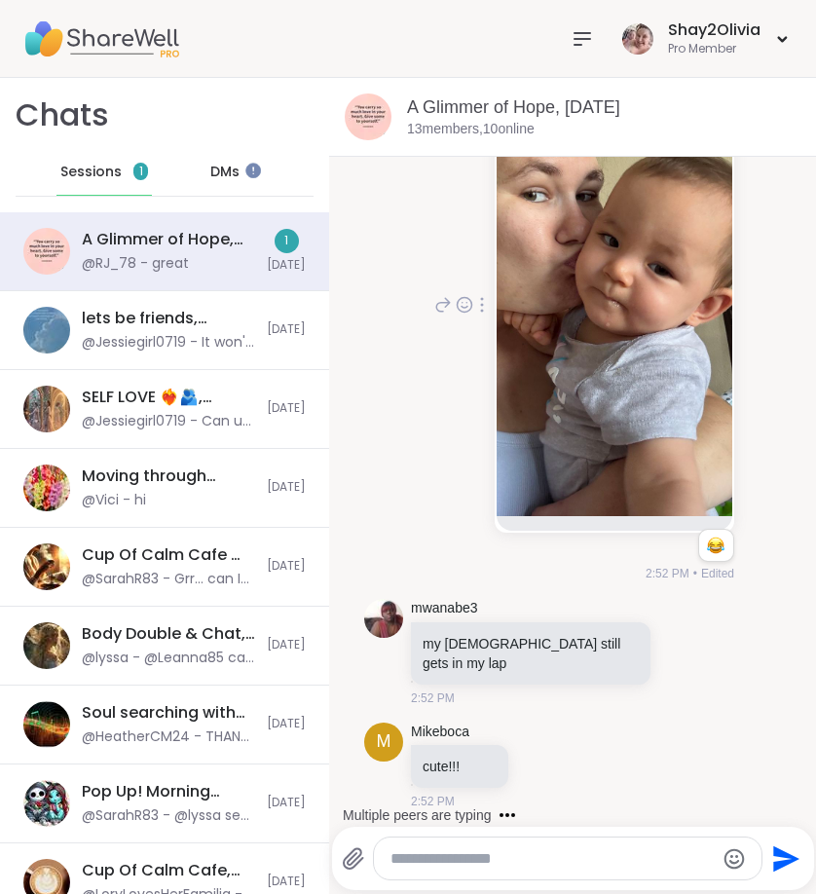
click at [437, 293] on icon at bounding box center [443, 304] width 18 height 23
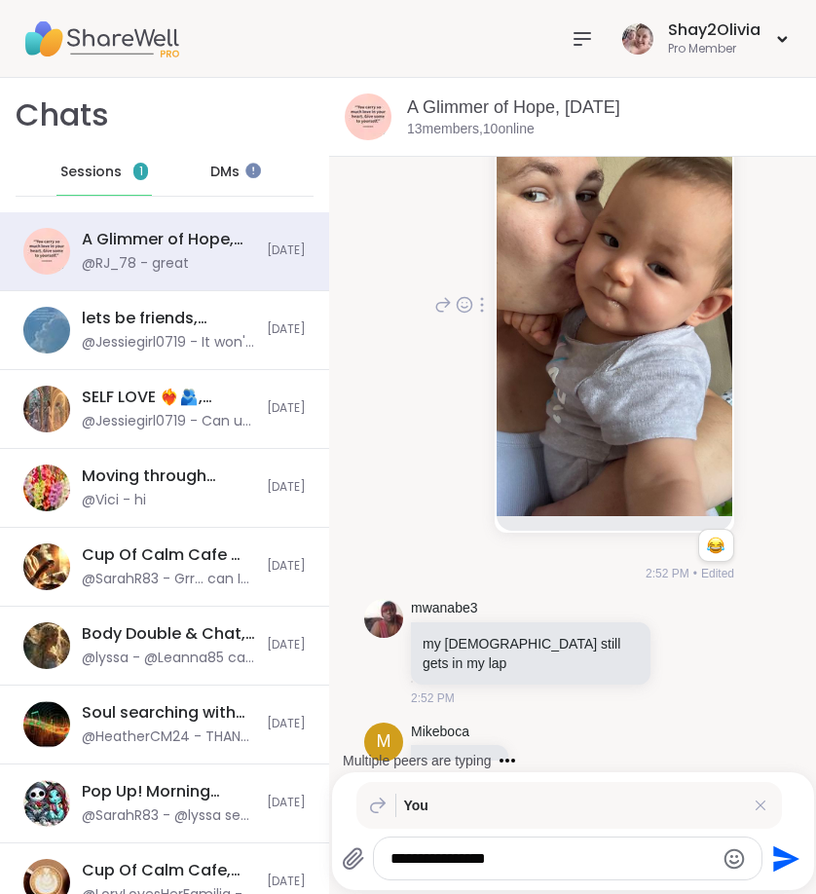
scroll to position [15508, 0]
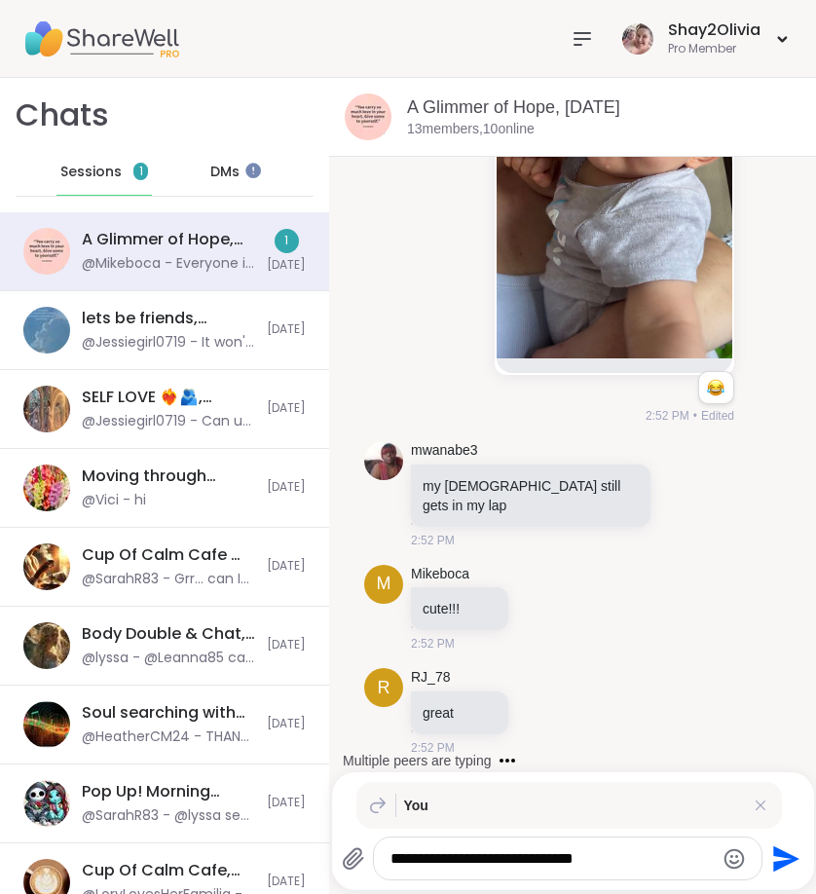
type textarea "**********"
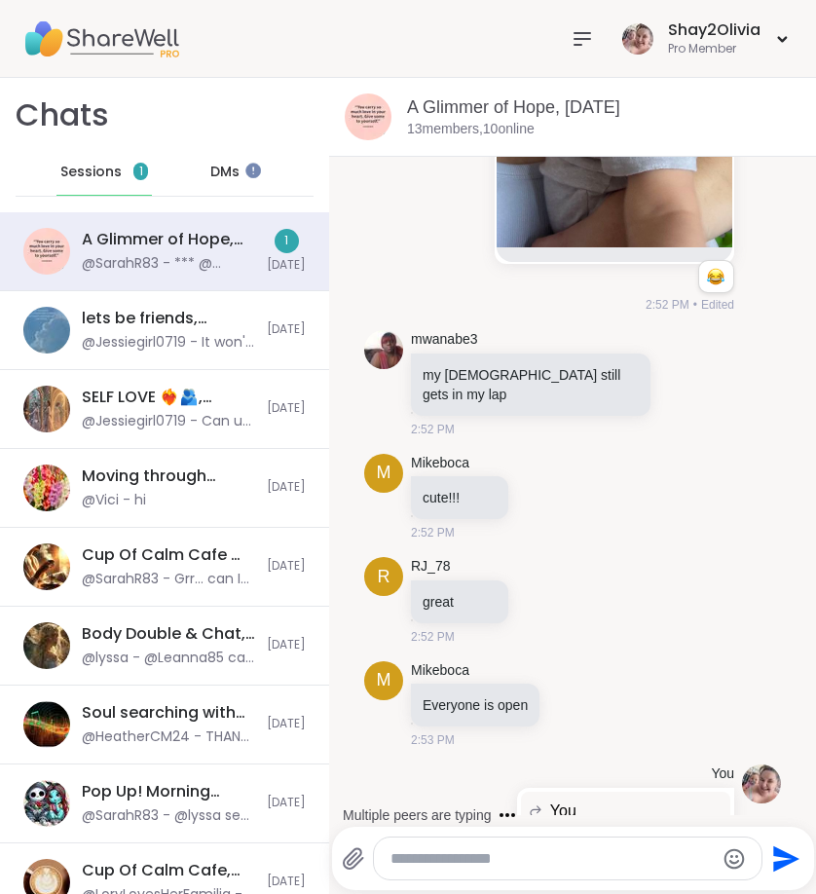
scroll to position [15761, 0]
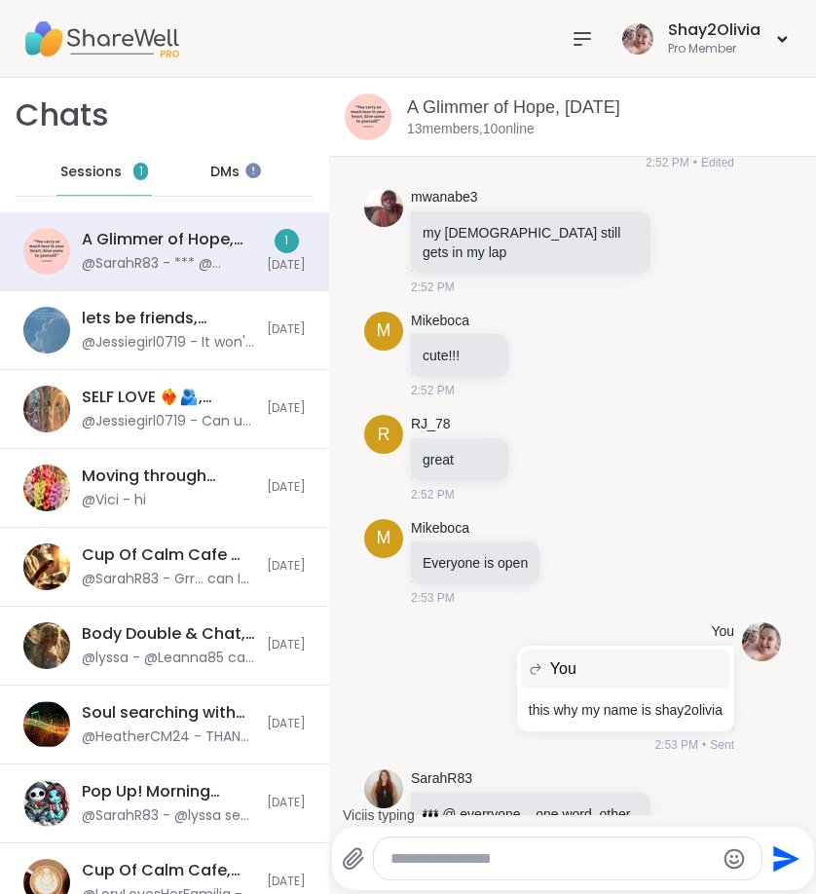
click at [486, 862] on textarea "Type your message" at bounding box center [552, 858] width 322 height 19
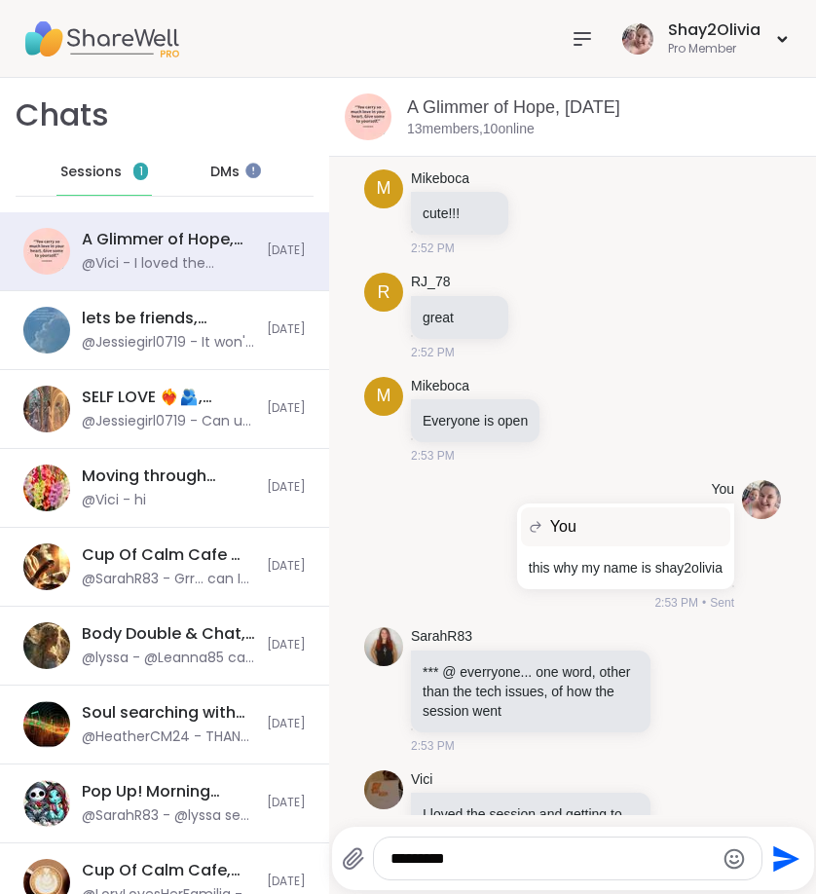
type textarea "*********"
click at [613, 843] on div at bounding box center [568, 859] width 388 height 42
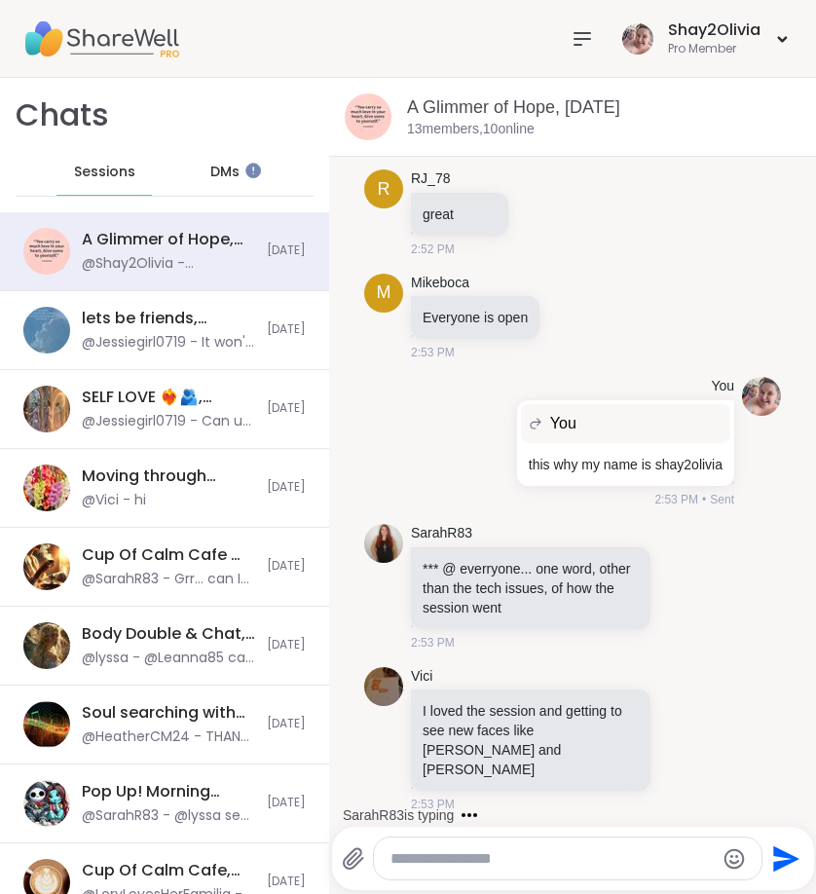
click at [605, 857] on textarea "Type your message" at bounding box center [552, 858] width 322 height 19
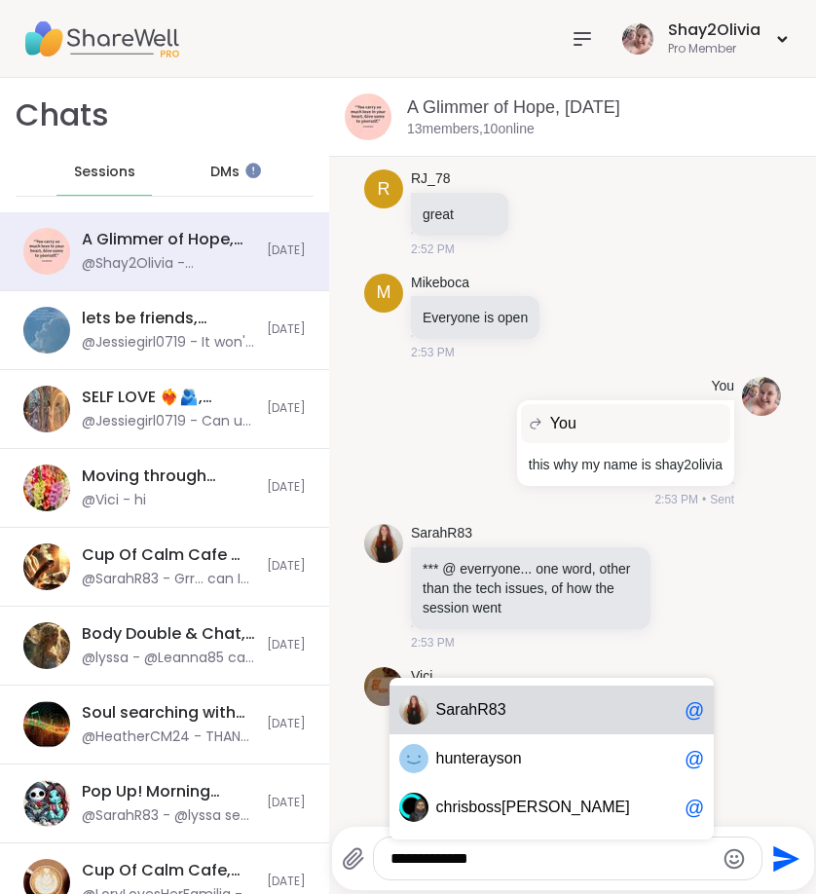
click at [568, 720] on div "S arahR83 @" at bounding box center [552, 710] width 325 height 49
type textarea "**********"
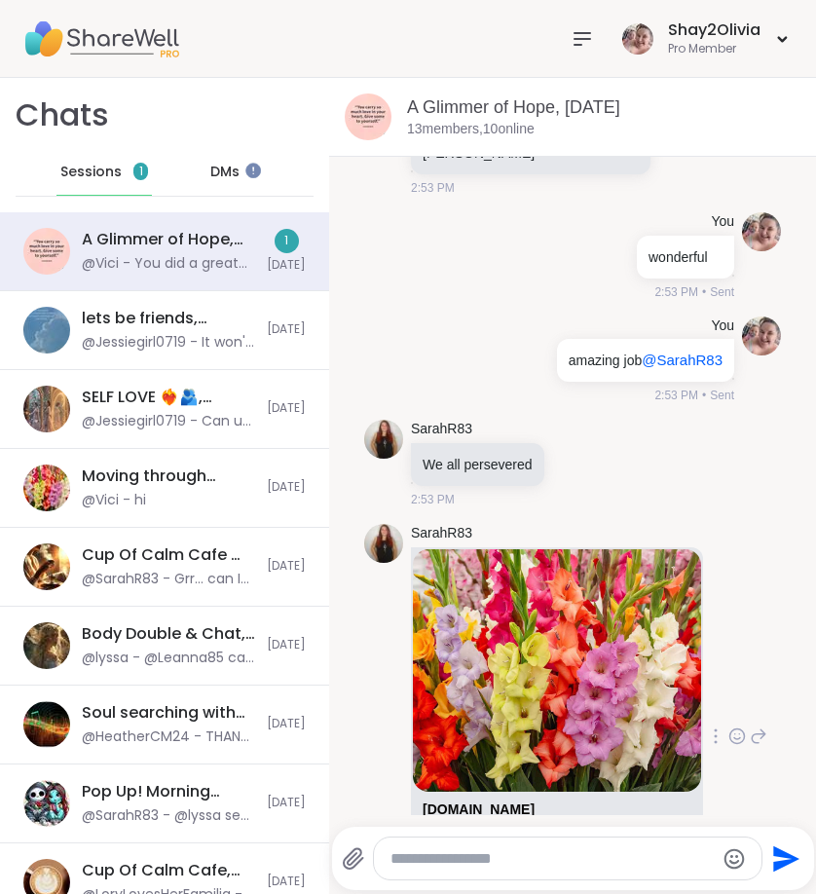
scroll to position [0, 0]
click at [731, 729] on icon at bounding box center [738, 736] width 15 height 15
click at [729, 696] on div "Select Reaction: Heart" at bounding box center [738, 705] width 18 height 18
click at [729, 738] on div at bounding box center [738, 749] width 18 height 23
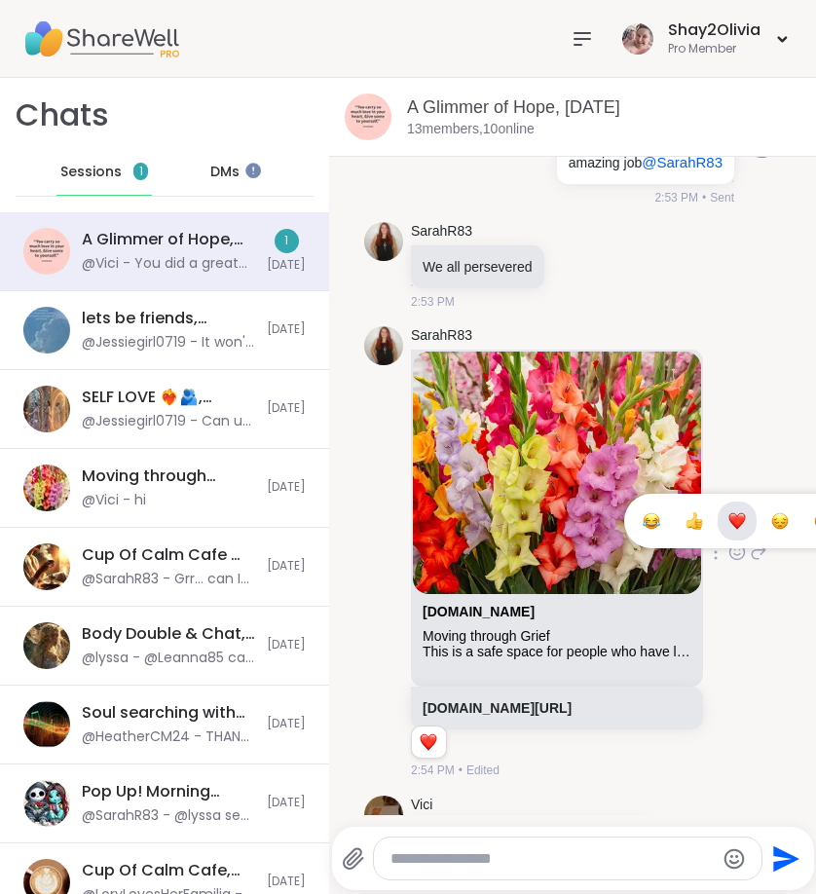
scroll to position [16963, 0]
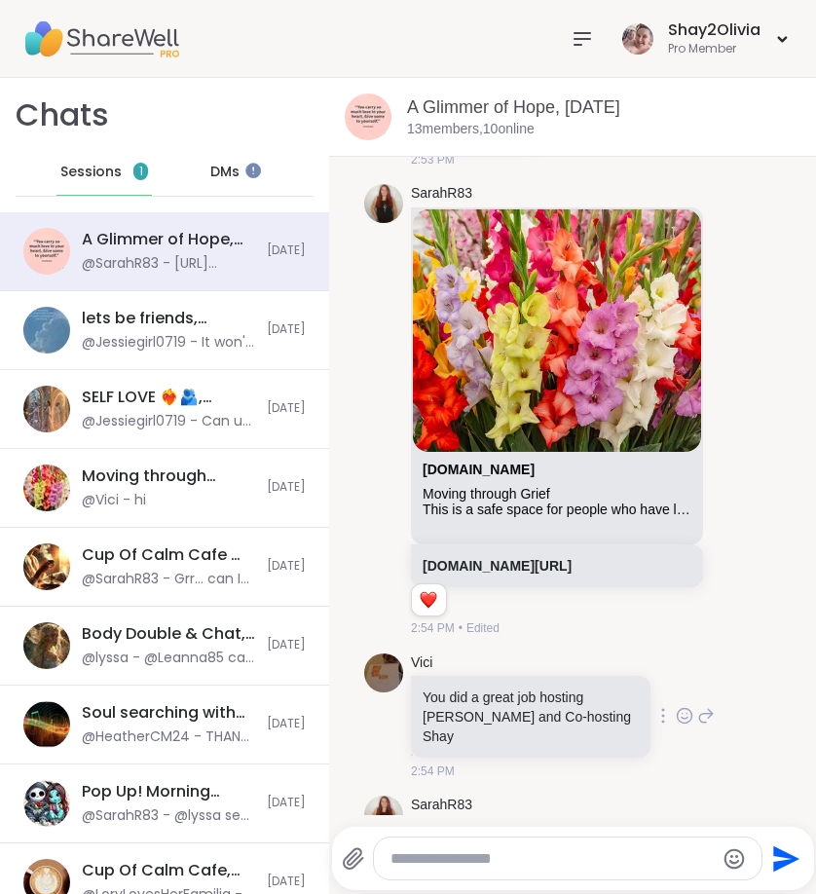
click at [676, 706] on icon at bounding box center [685, 715] width 18 height 19
click at [676, 676] on div "Select Reaction: Heart" at bounding box center [685, 685] width 18 height 18
click at [700, 724] on icon at bounding box center [707, 731] width 14 height 14
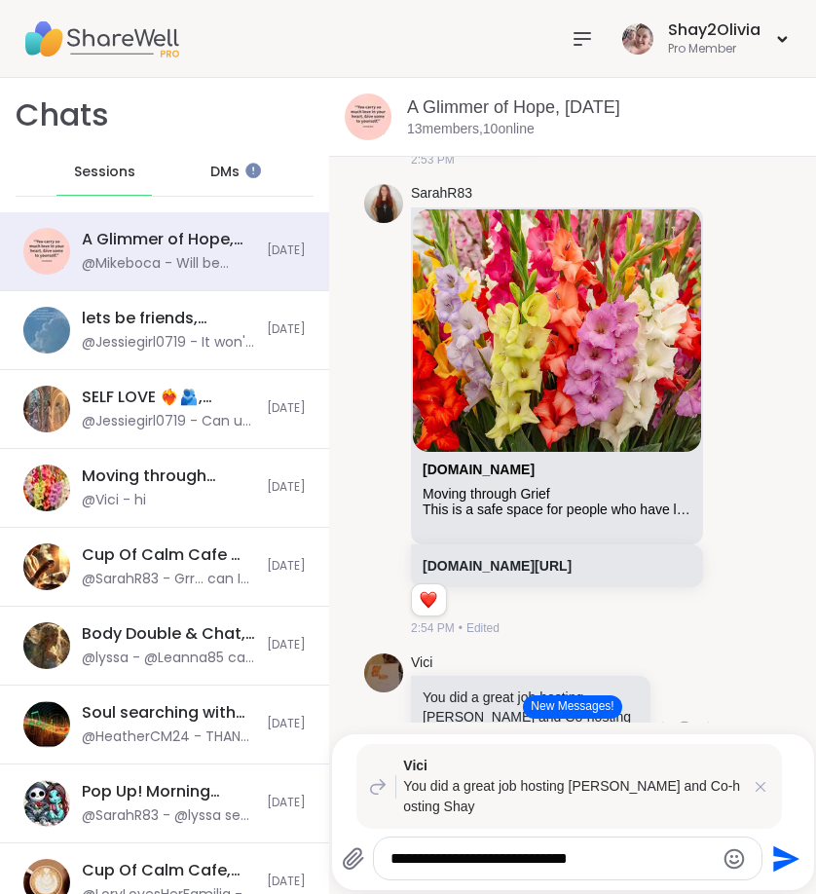
type textarea "**********"
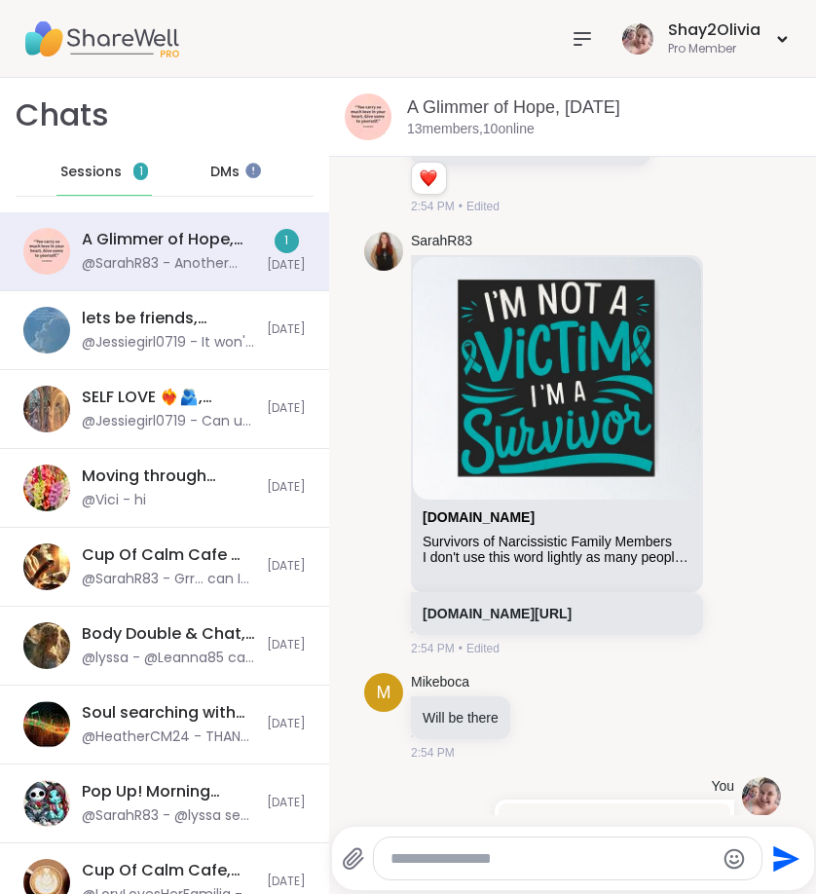
scroll to position [17809, 0]
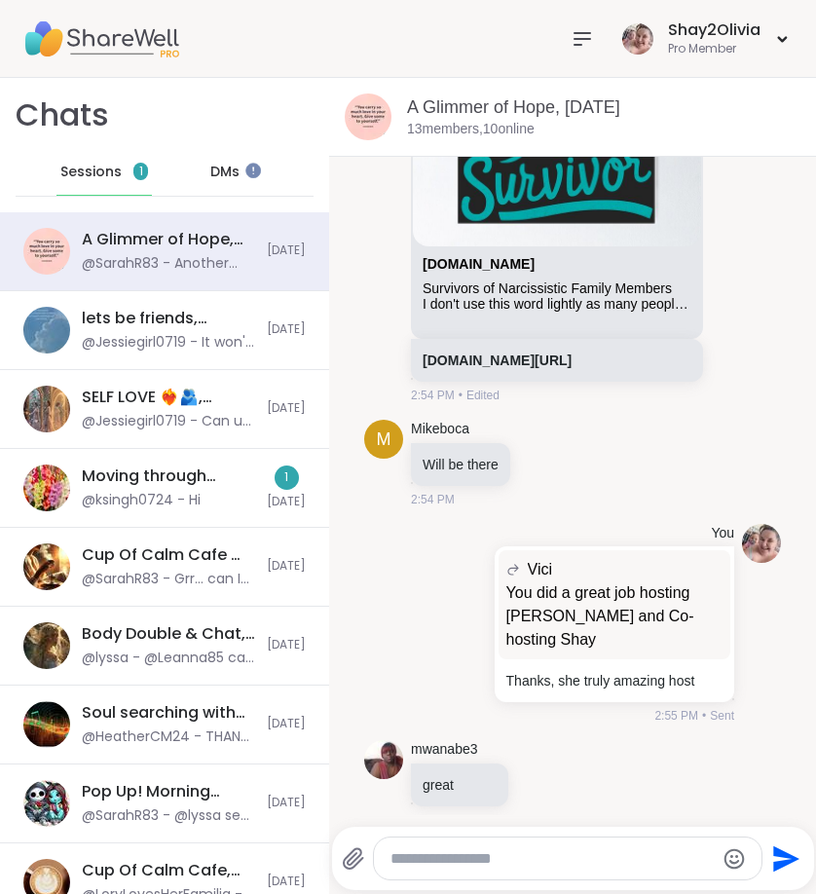
click at [118, 175] on div "Sessions 1" at bounding box center [103, 172] width 95 height 47
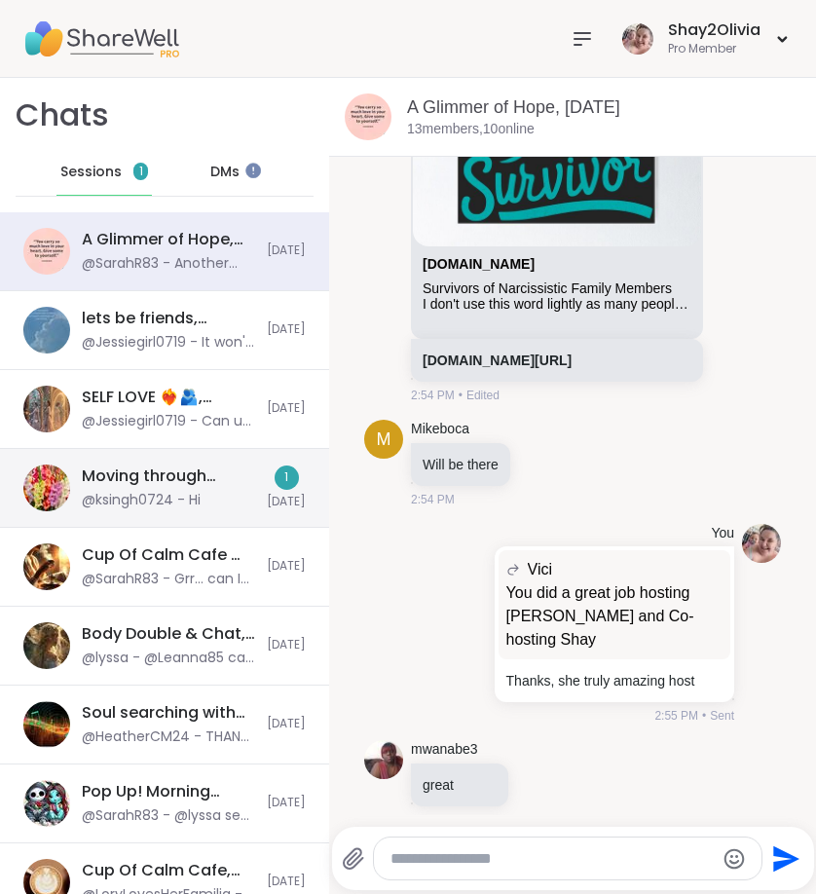
click at [217, 459] on div "Moving through Grief, Sep 09 @ksingh0724 - Hi 1 Today" at bounding box center [164, 488] width 329 height 79
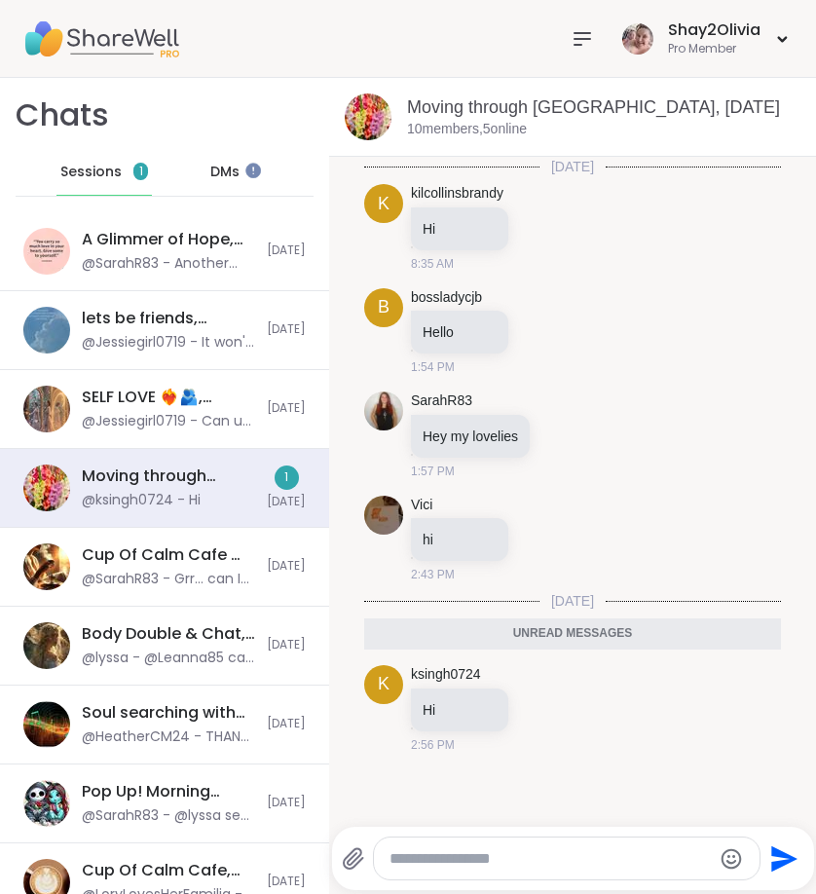
click at [470, 883] on div "Send" at bounding box center [573, 858] width 482 height 63
click at [467, 862] on textarea "Type your message" at bounding box center [551, 858] width 322 height 19
type textarea "**********"
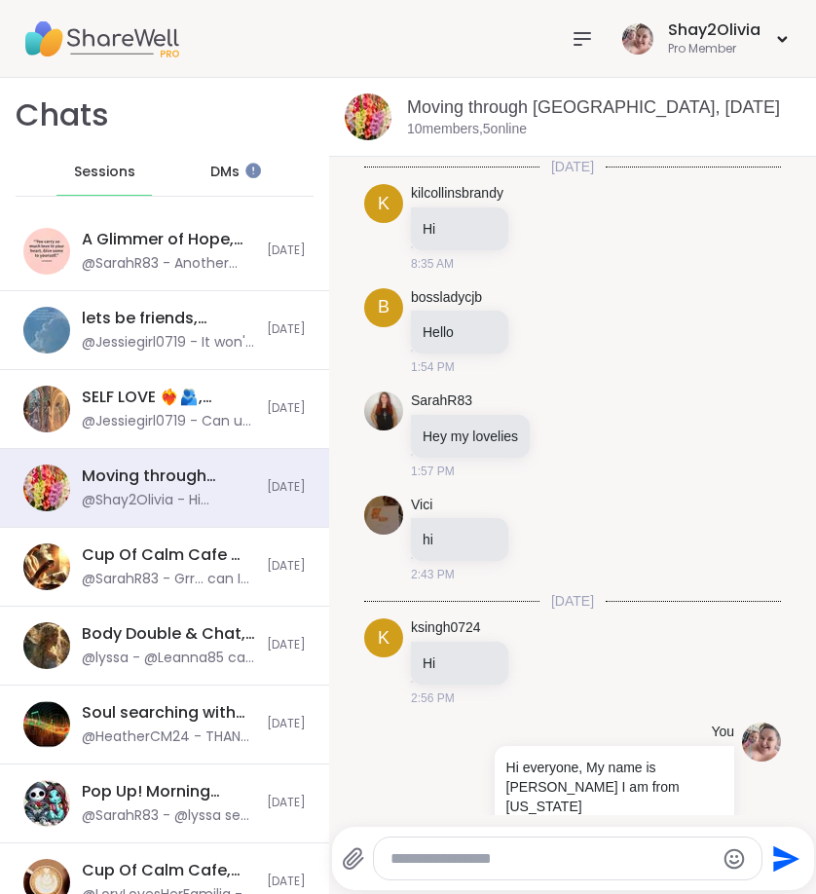
scroll to position [19, 0]
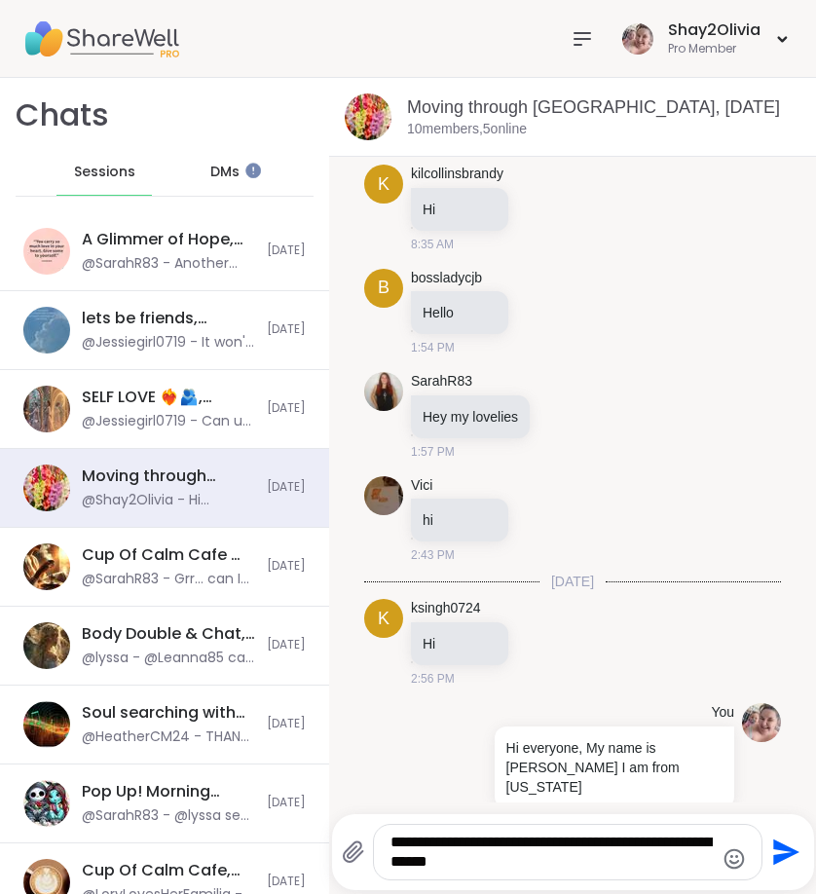
type textarea "**********"
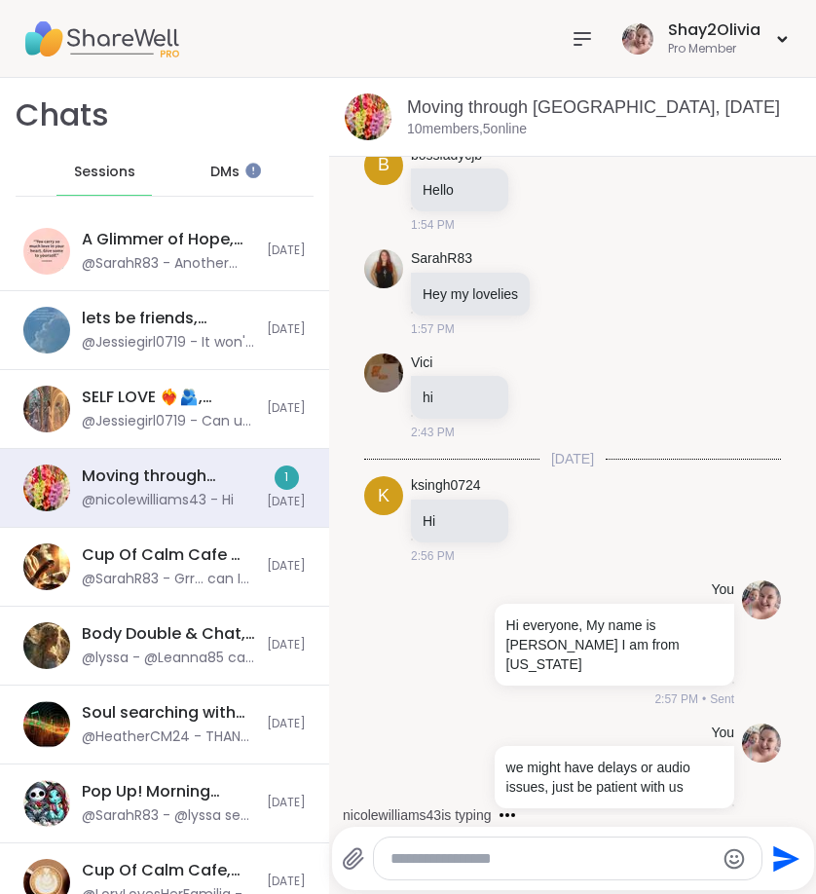
scroll to position [245, 0]
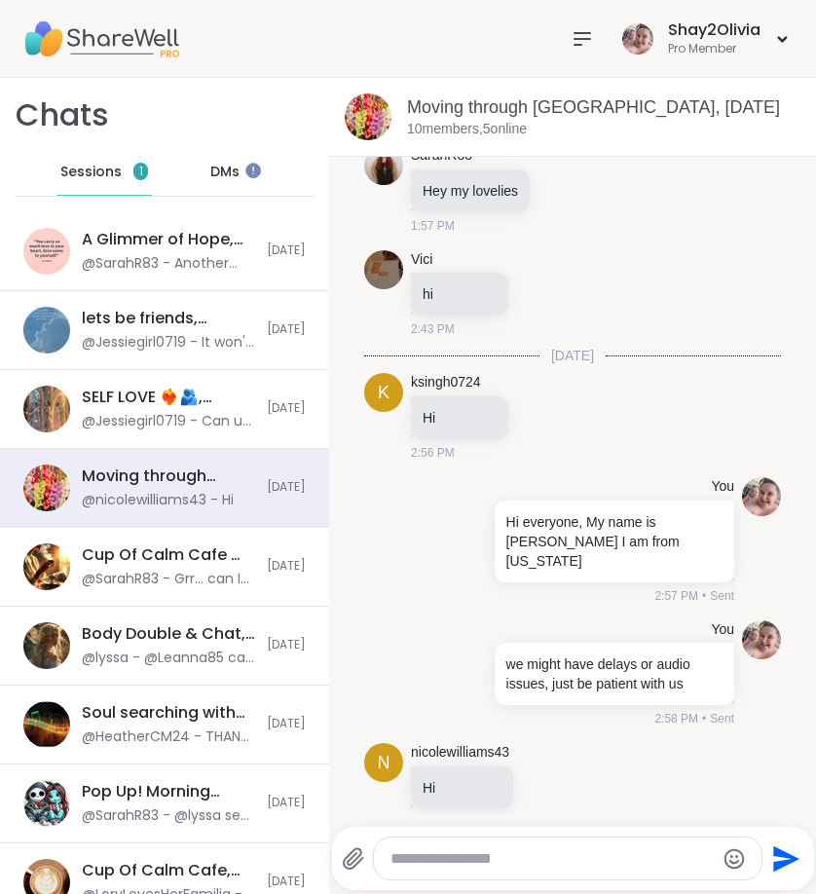
click at [77, 163] on span "Sessions" at bounding box center [90, 172] width 61 height 19
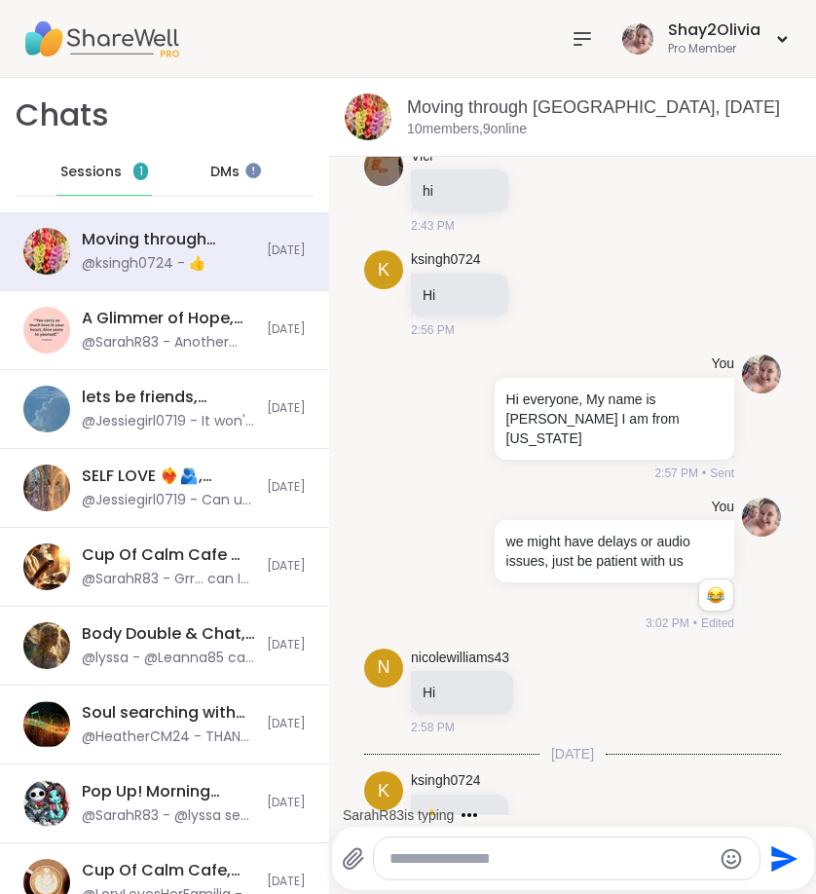
scroll to position [376, 0]
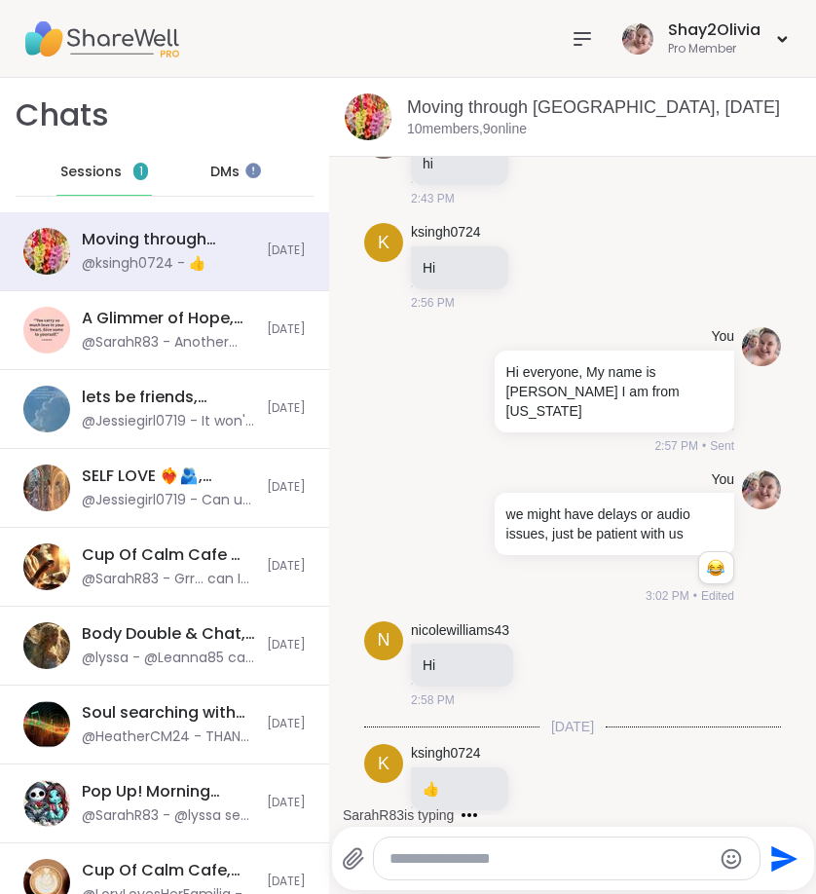
click at [219, 170] on span "DMs" at bounding box center [224, 172] width 29 height 19
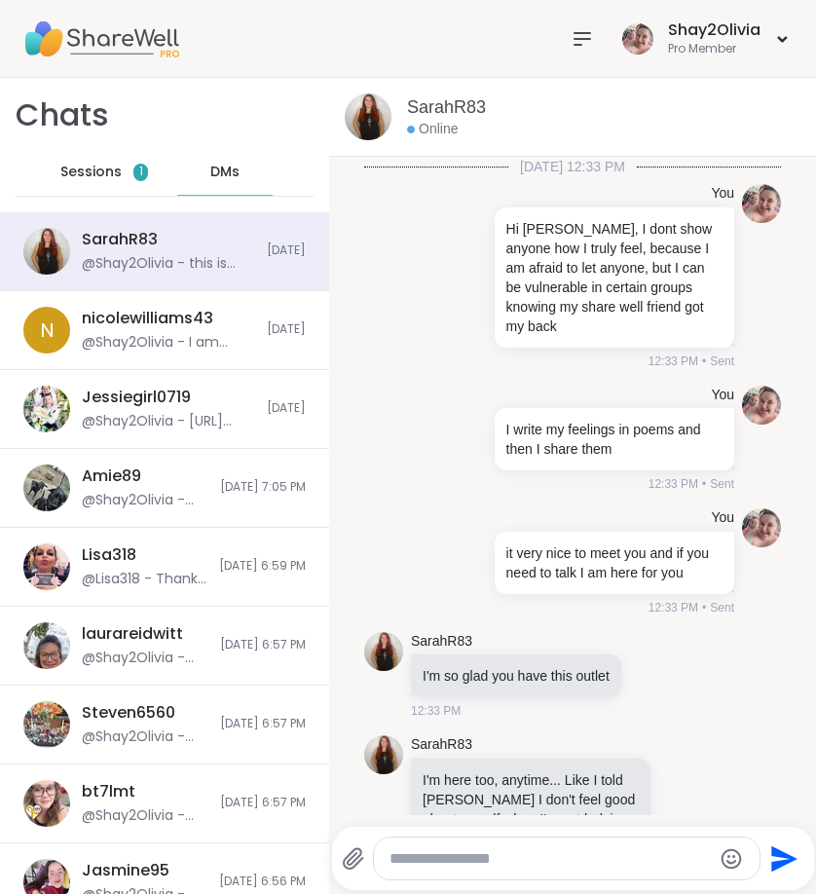
scroll to position [3260, 0]
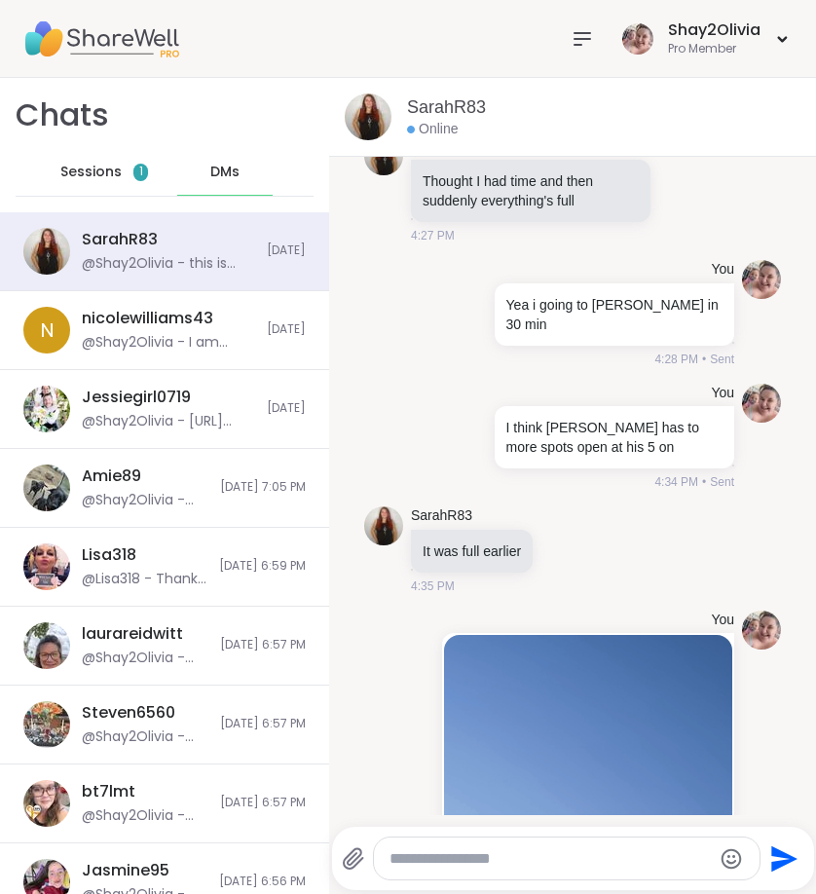
click at [107, 174] on span "Sessions" at bounding box center [90, 172] width 61 height 19
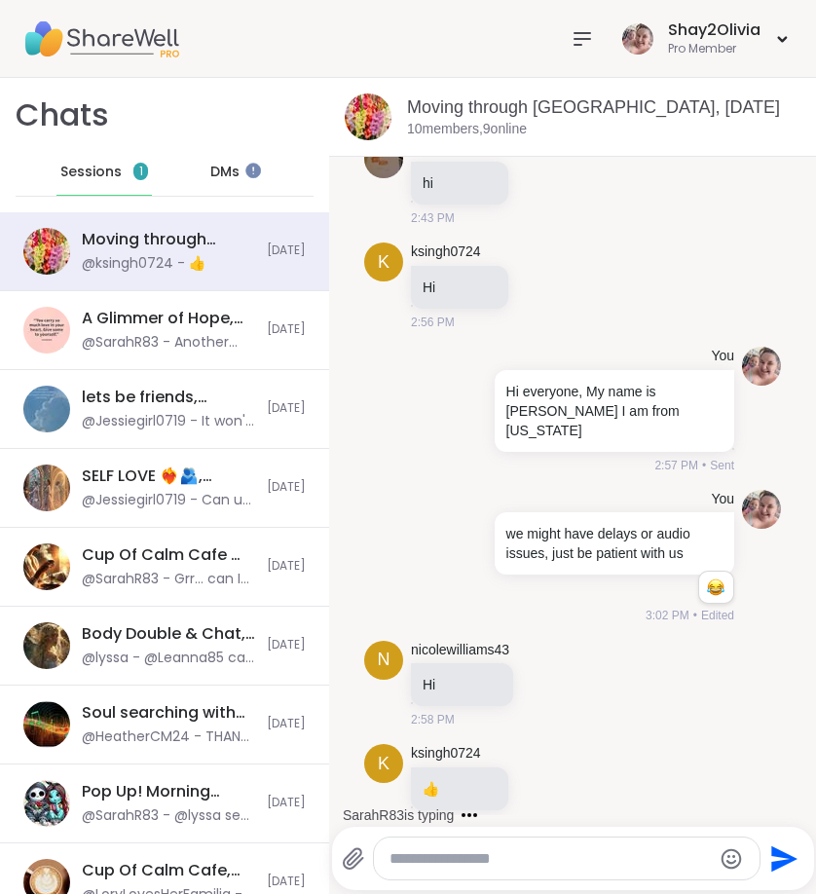
click at [123, 161] on div "Sessions 1" at bounding box center [103, 172] width 95 height 47
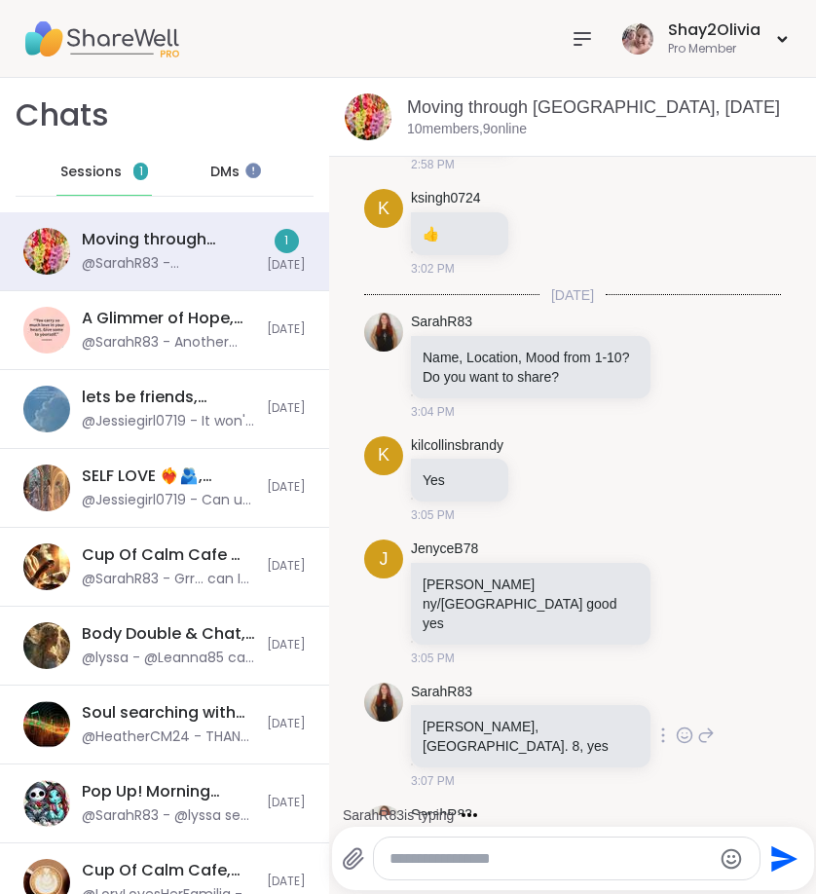
scroll to position [1015, 0]
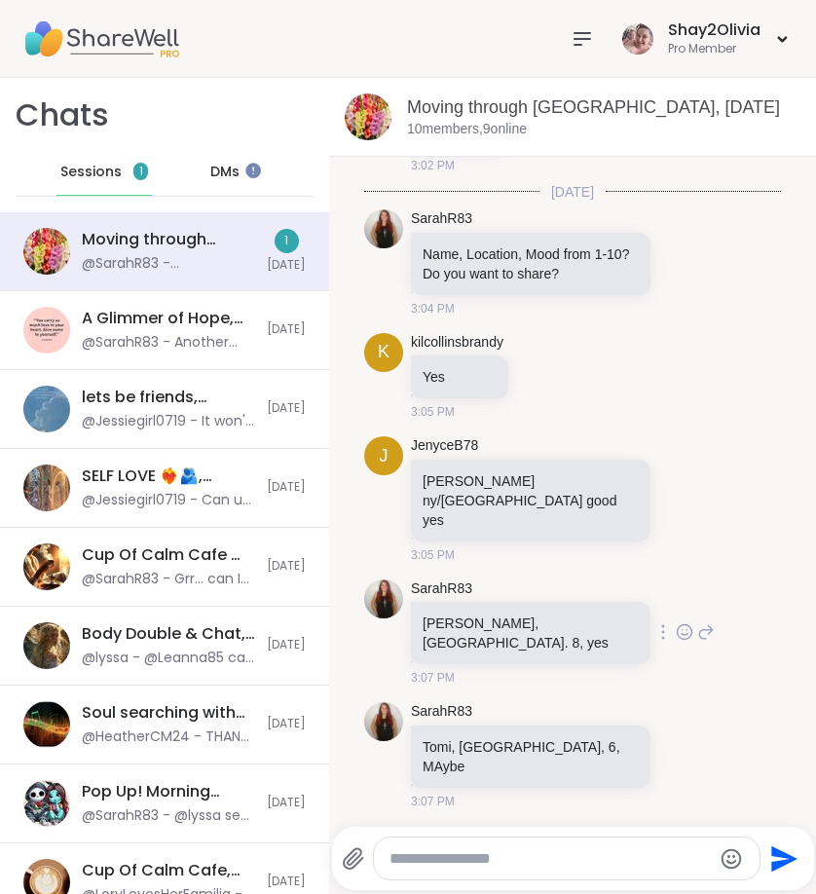
click at [402, 861] on textarea "Type your message" at bounding box center [551, 858] width 322 height 19
type textarea "**********"
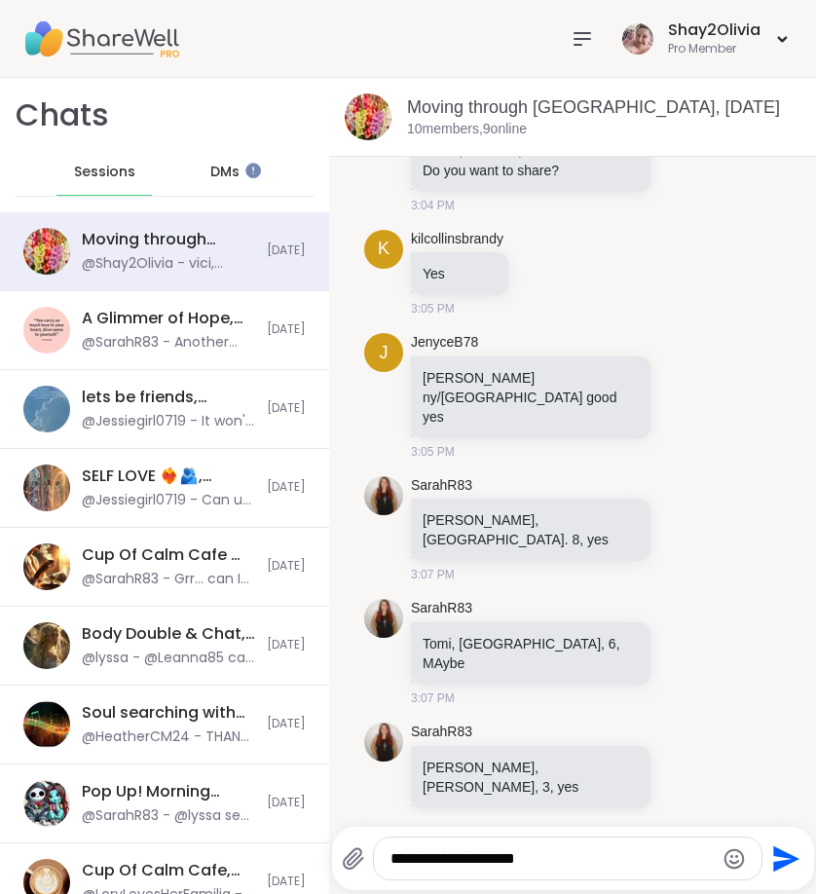
type textarea "**********"
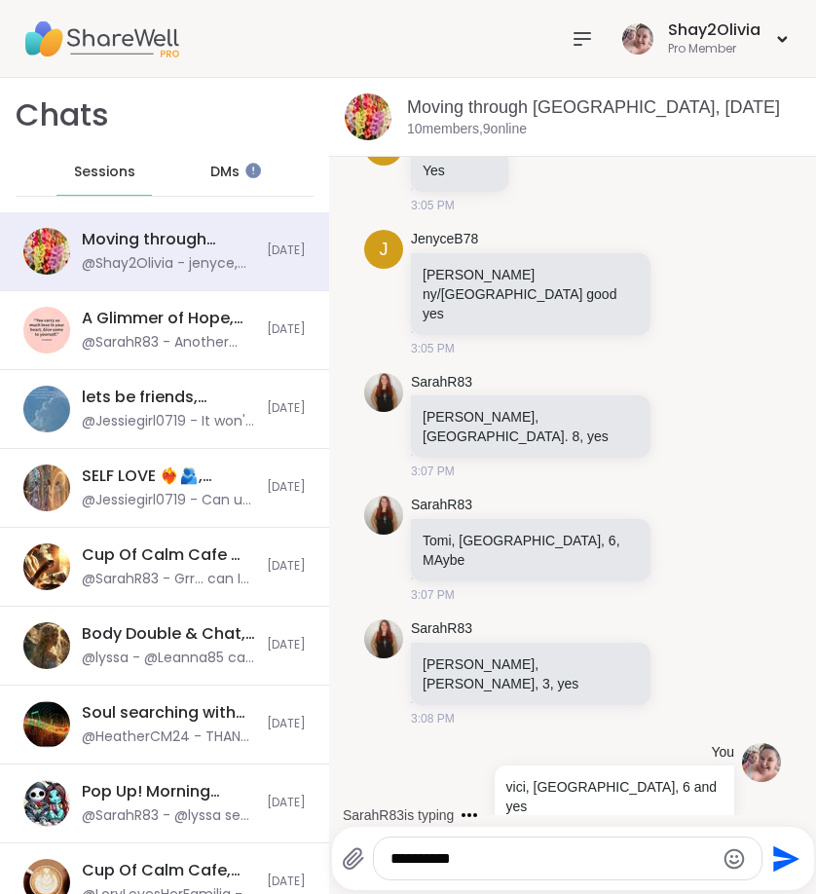
scroll to position [1325, 0]
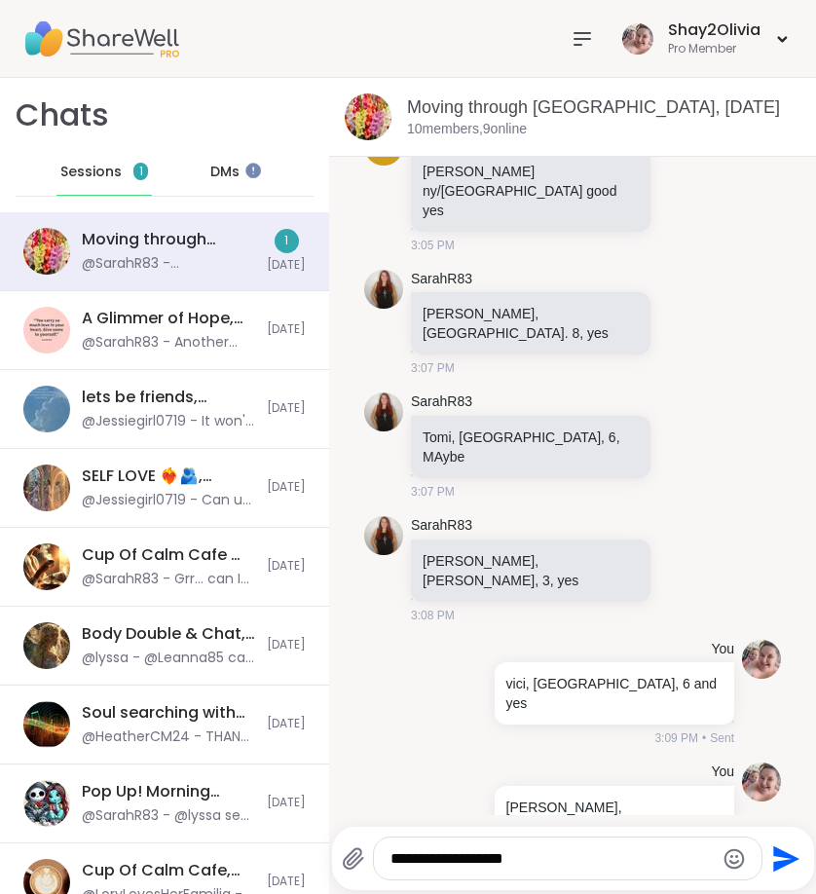
type textarea "**********"
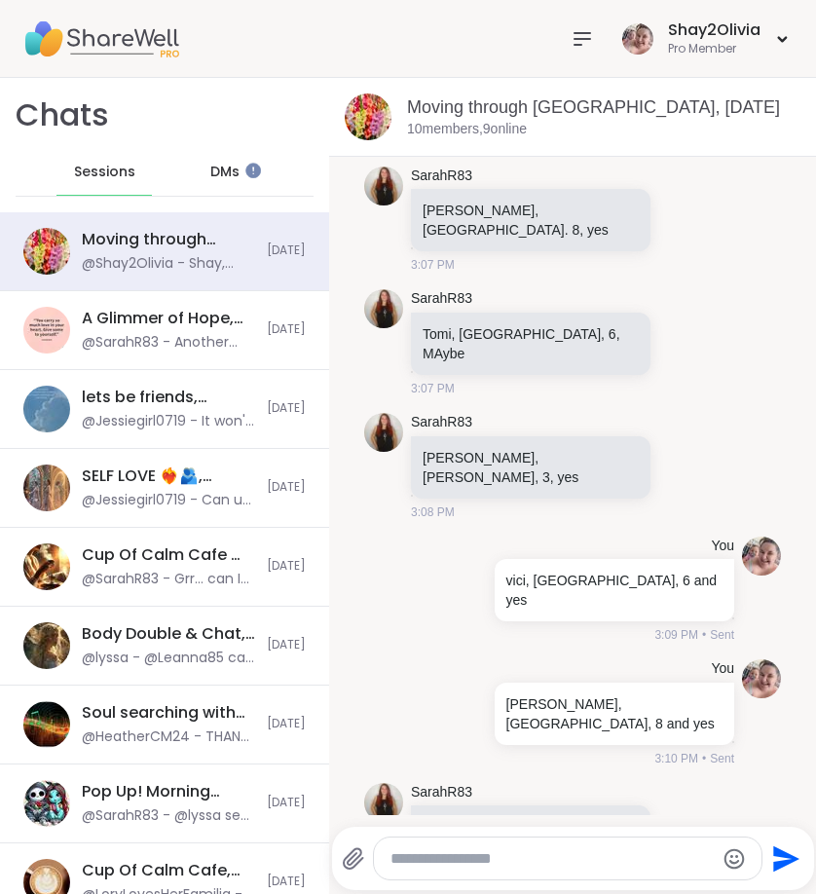
click at [680, 855] on textarea "Type your message" at bounding box center [552, 858] width 322 height 19
type textarea "**********"
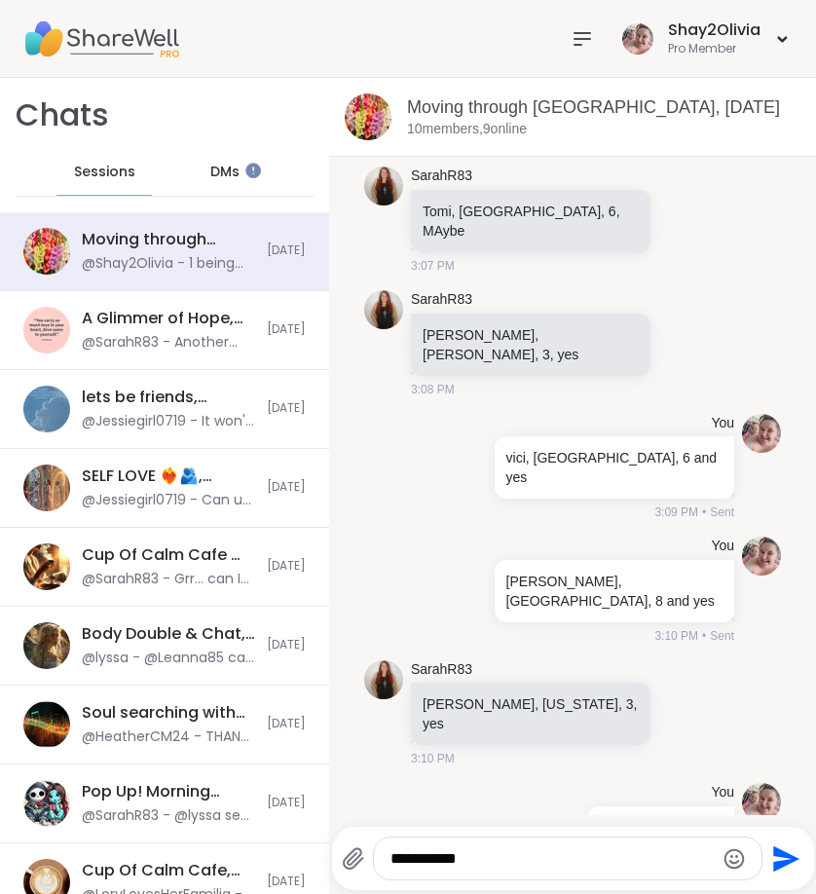
type textarea "**********"
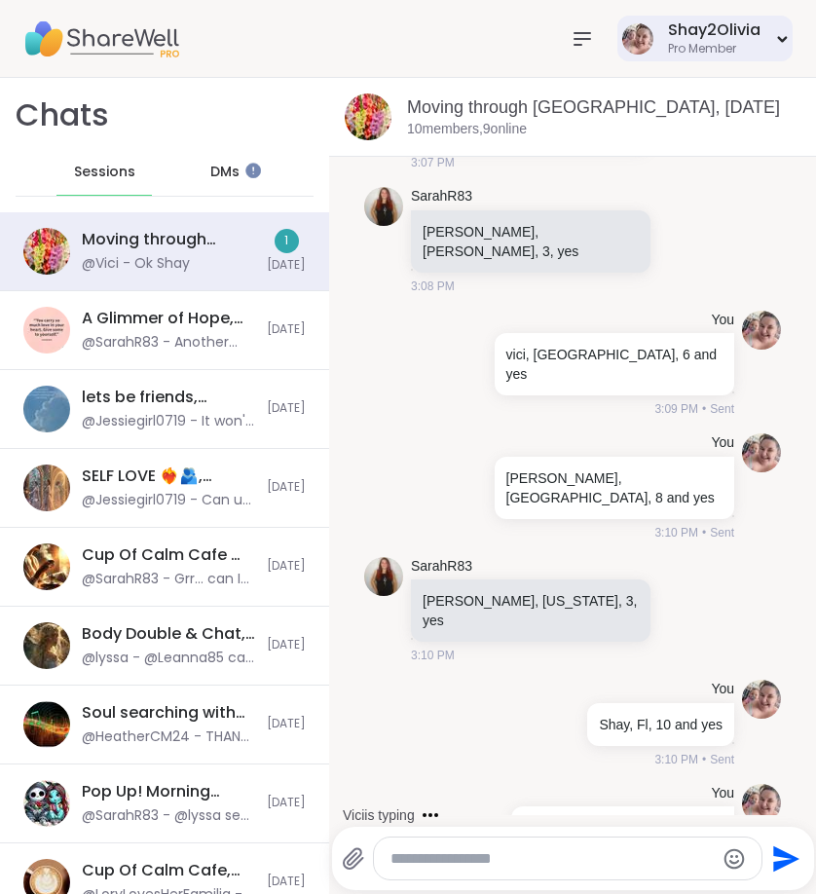
scroll to position [1757, 0]
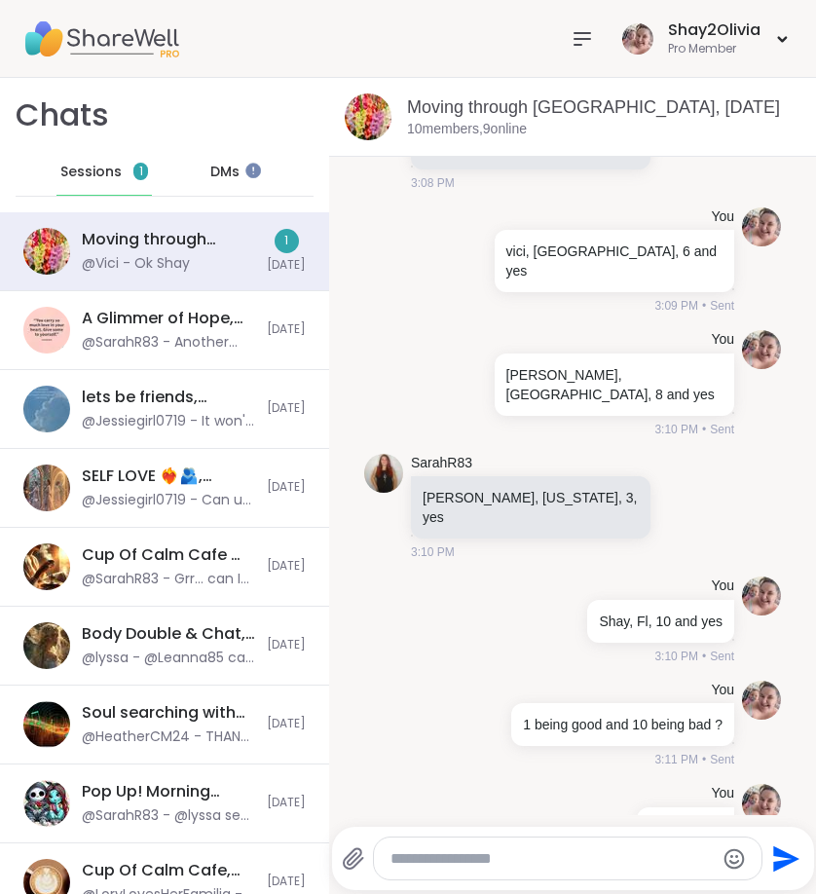
click at [516, 852] on textarea "Type your message" at bounding box center [552, 858] width 322 height 19
type textarea "**********"
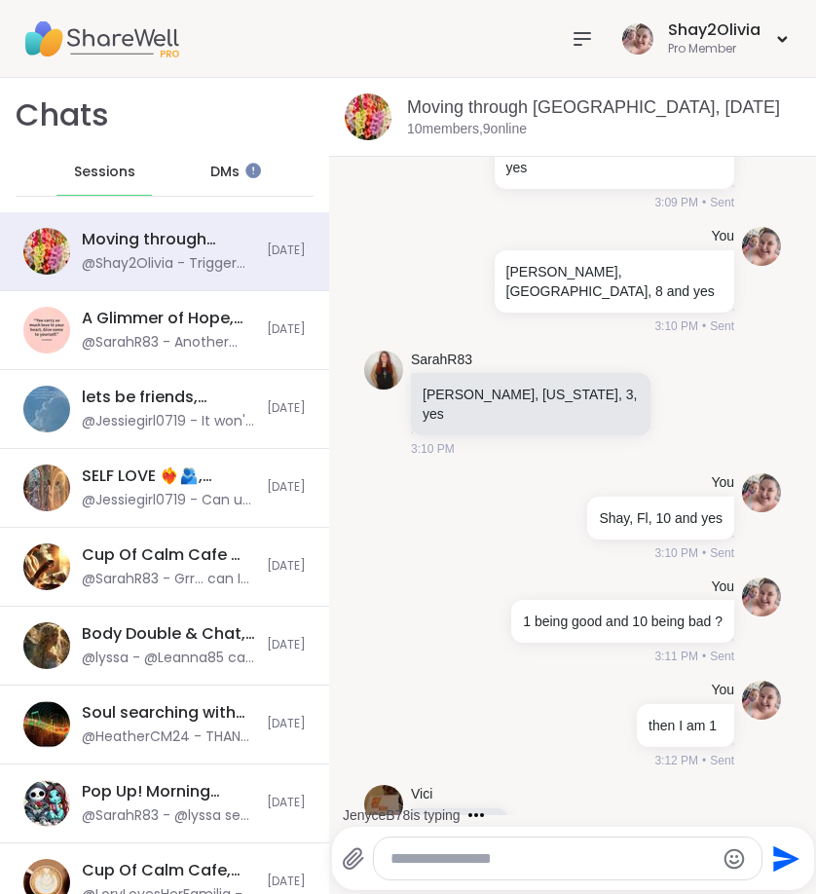
scroll to position [1964, 0]
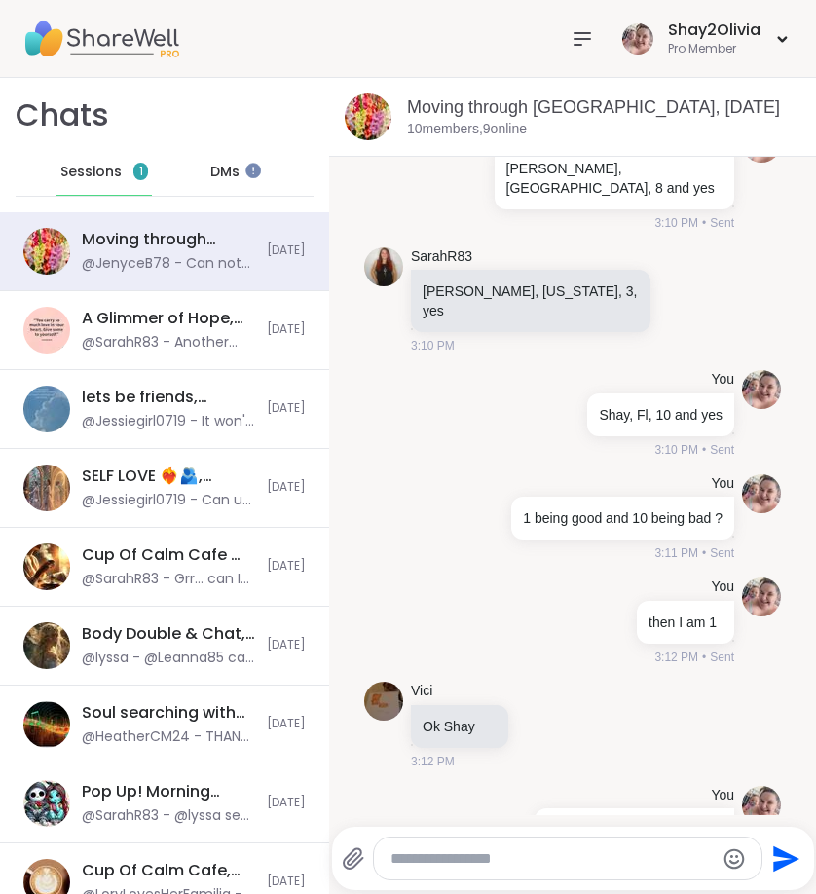
click at [567, 41] on div at bounding box center [582, 38] width 39 height 39
click at [690, 96] on div "Moving through [GEOGRAPHIC_DATA], [DATE]" at bounding box center [604, 107] width 394 height 24
click at [579, 845] on div at bounding box center [568, 859] width 388 height 42
click at [578, 851] on textarea "Type your message" at bounding box center [552, 858] width 322 height 19
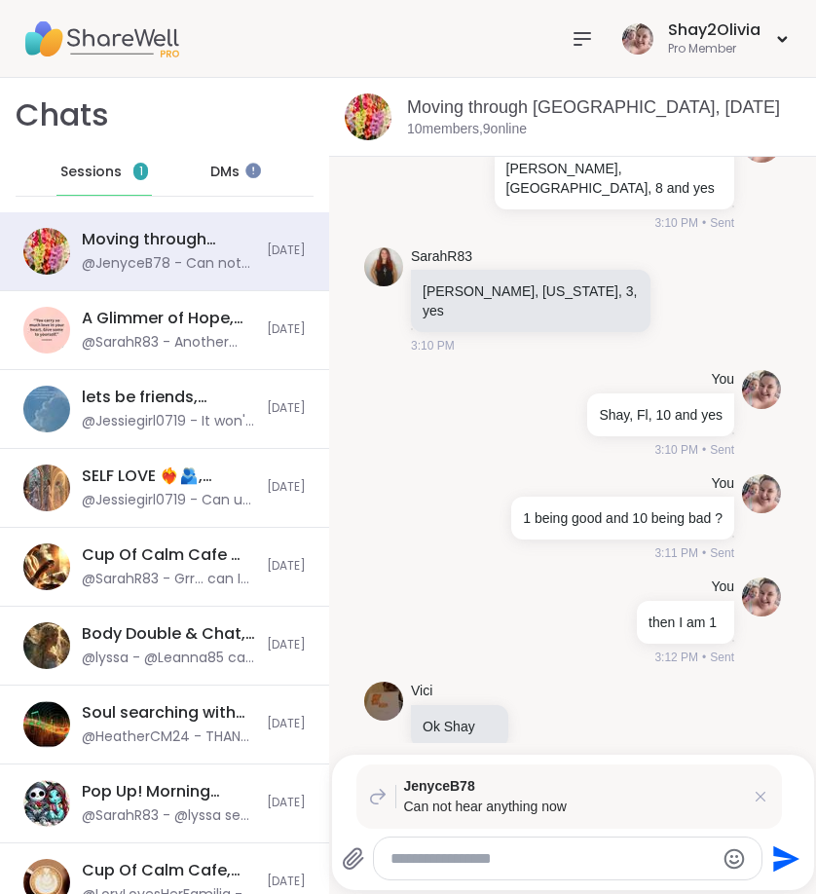
paste textarea "**********"
type textarea "**********"
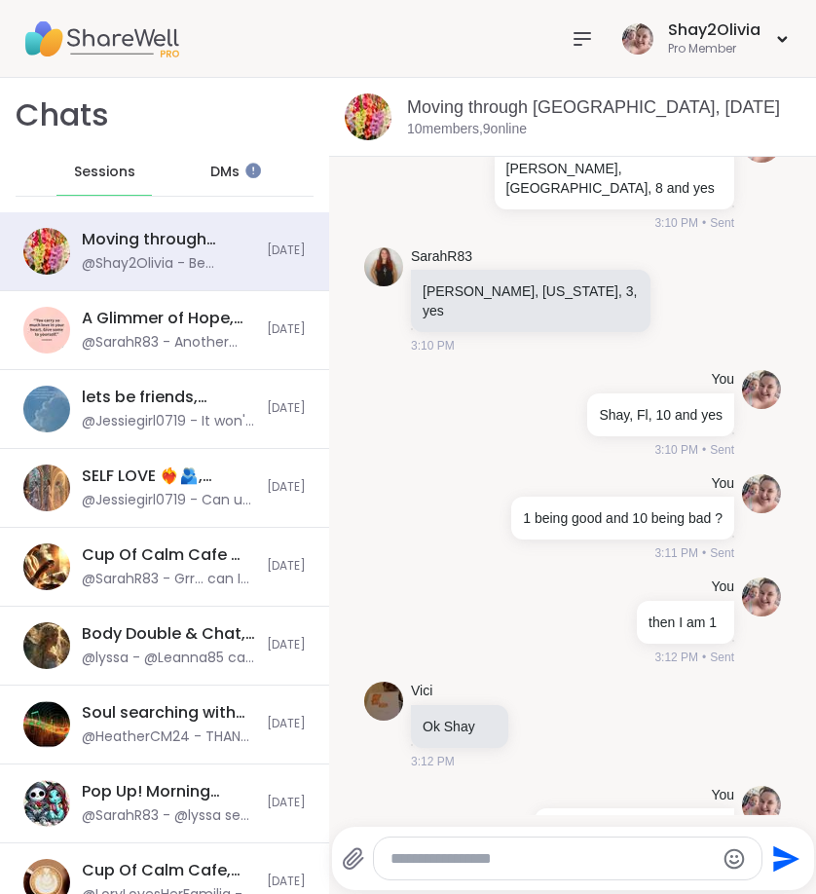
scroll to position [2347, 0]
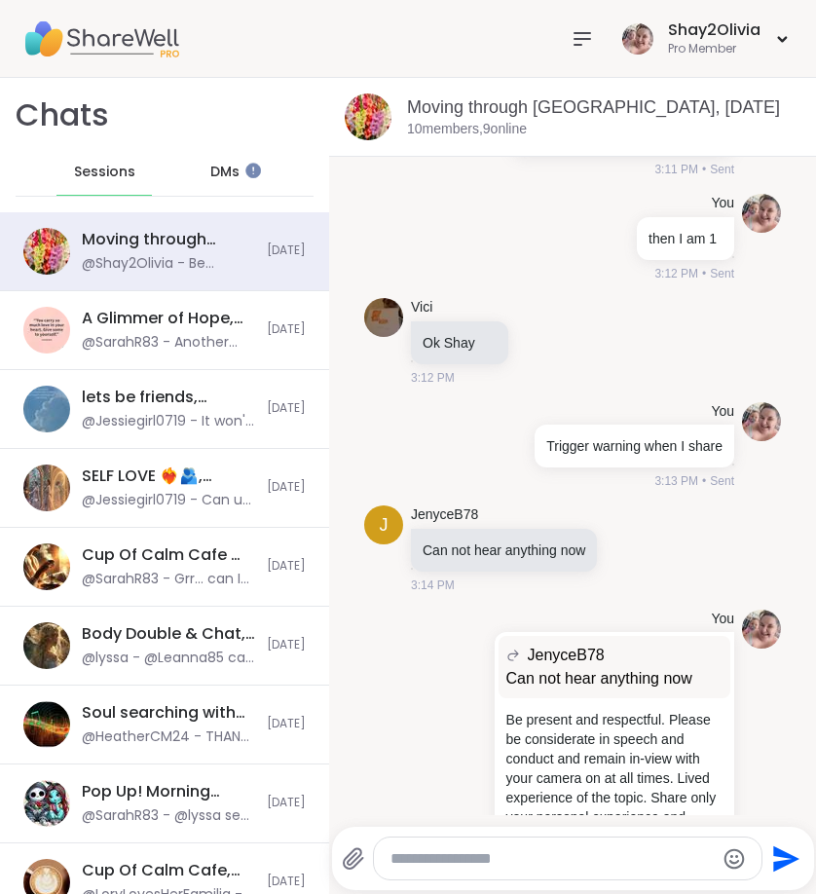
click at [500, 863] on textarea "Type your message" at bounding box center [552, 858] width 322 height 19
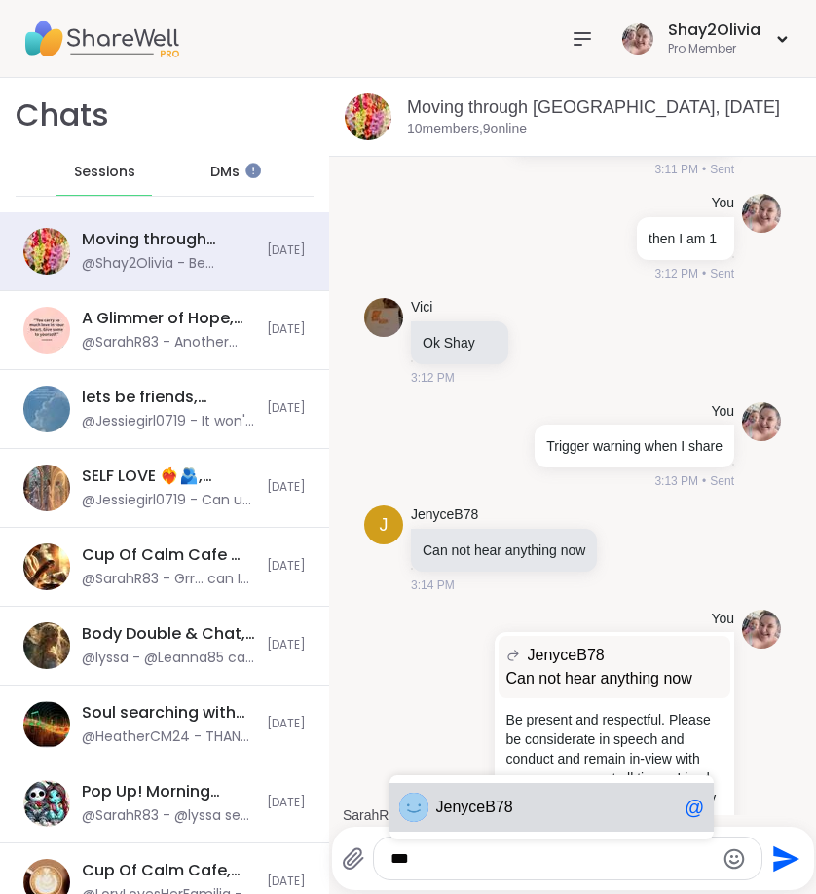
click at [460, 821] on div "Je nyceB78 @" at bounding box center [552, 807] width 325 height 49
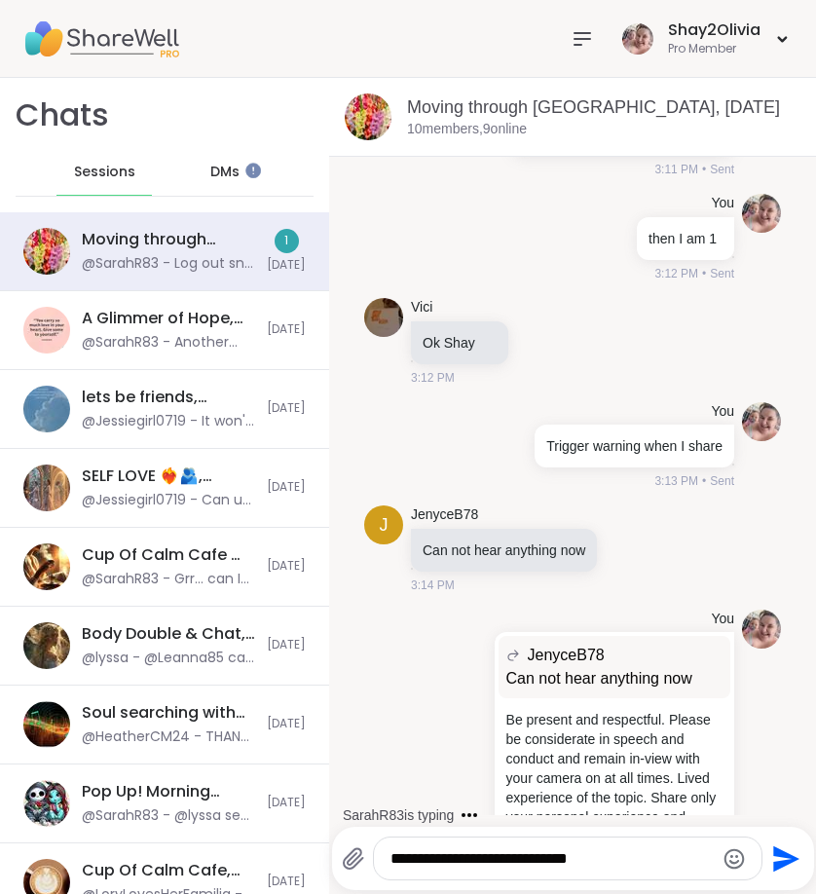
scroll to position [2470, 0]
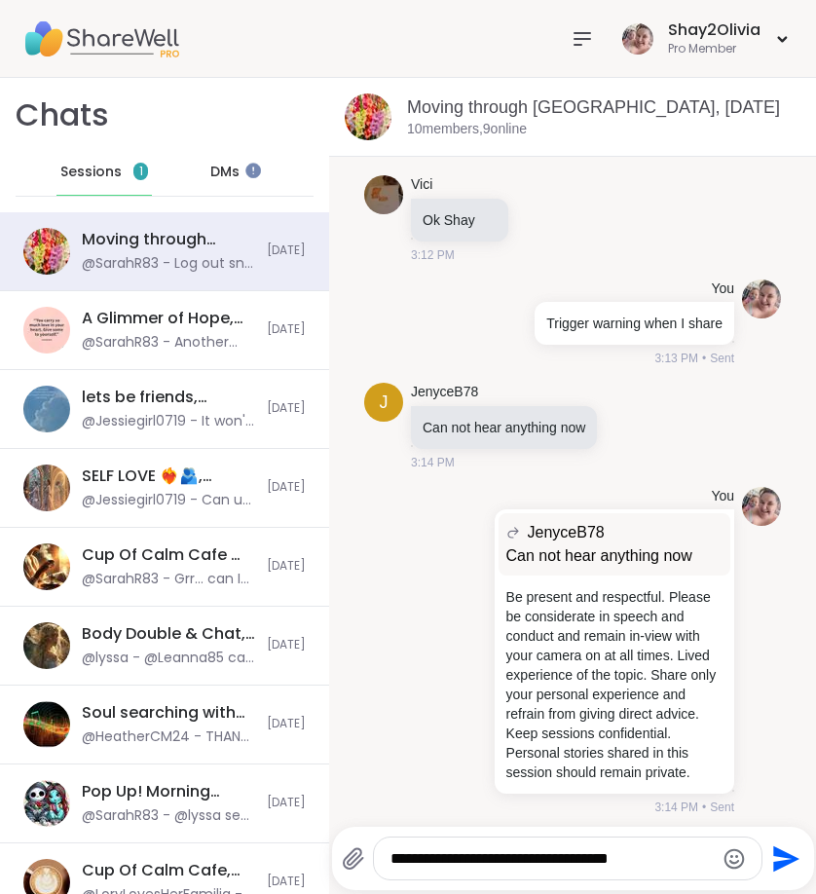
type textarea "**********"
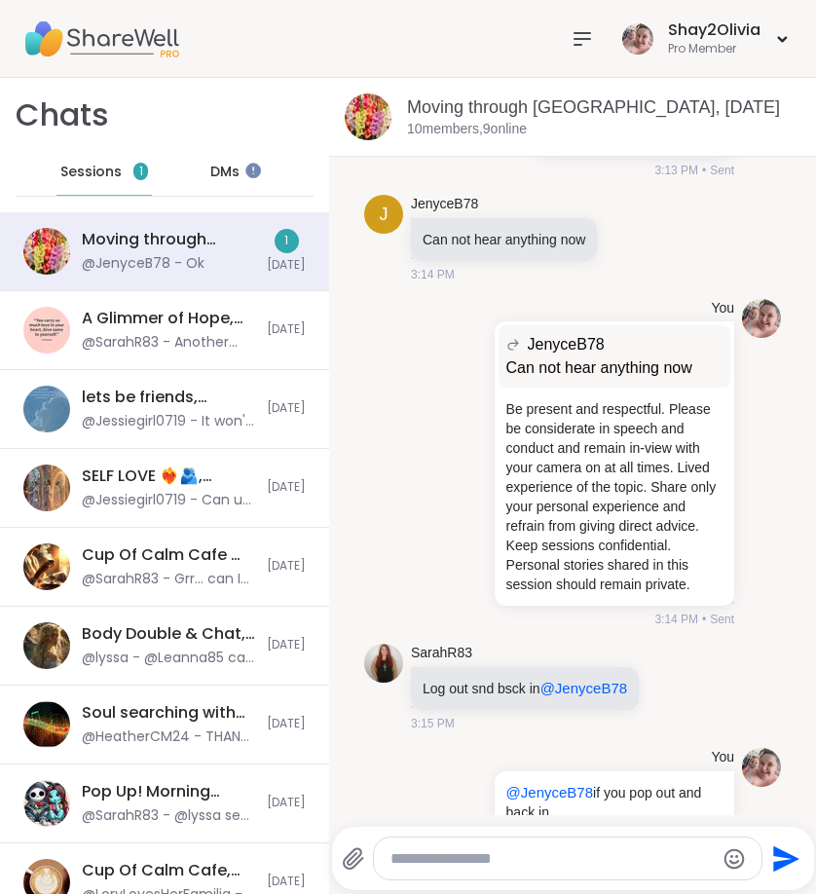
scroll to position [2696, 0]
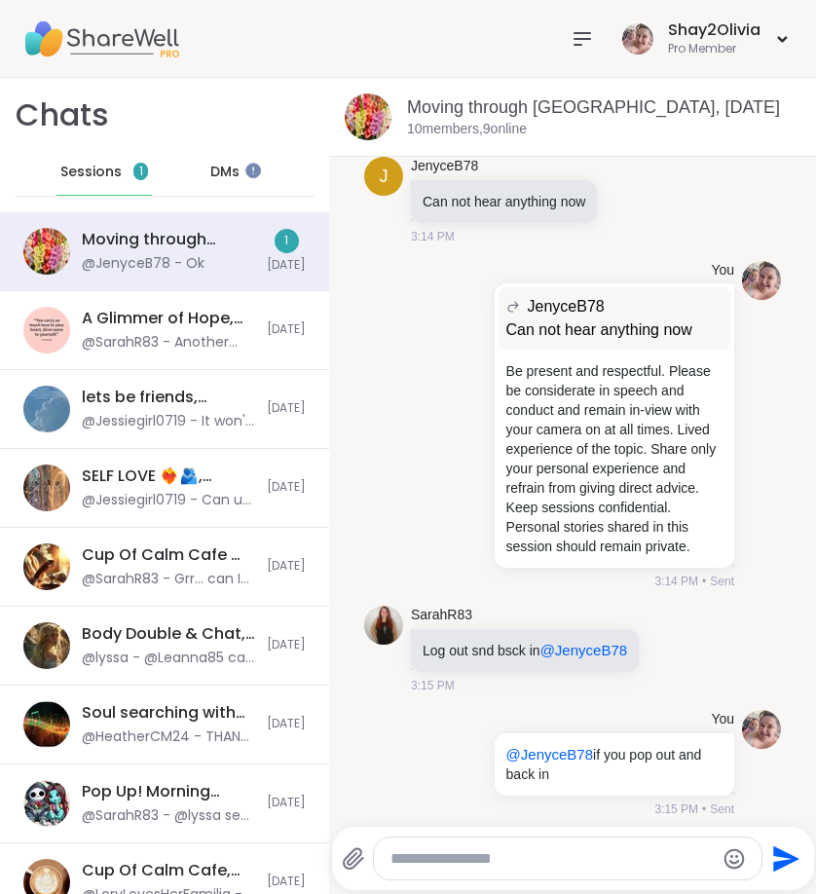
click at [617, 859] on textarea "Type your message" at bounding box center [552, 858] width 322 height 19
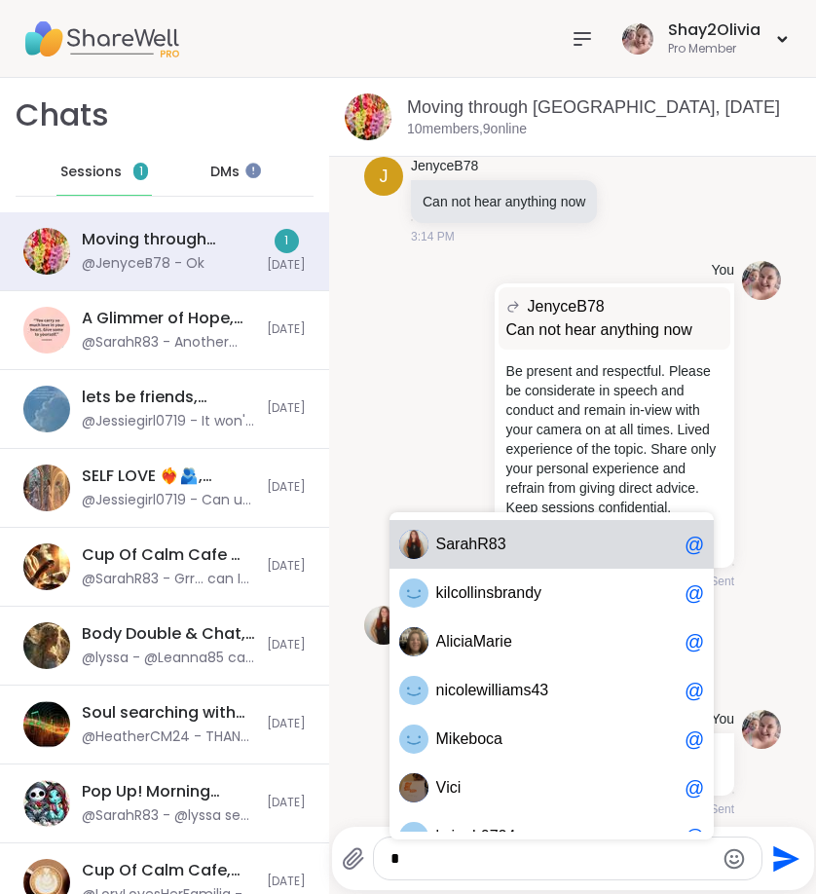
click at [641, 545] on span "S a r a h R 8 3" at bounding box center [556, 544] width 241 height 19
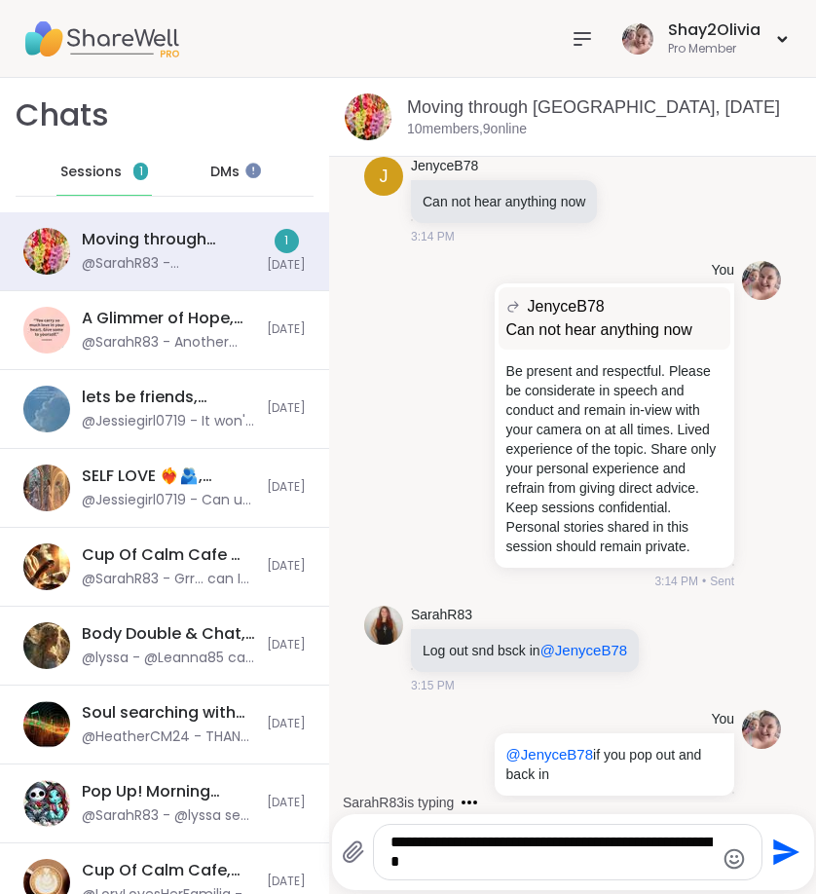
scroll to position [2832, 0]
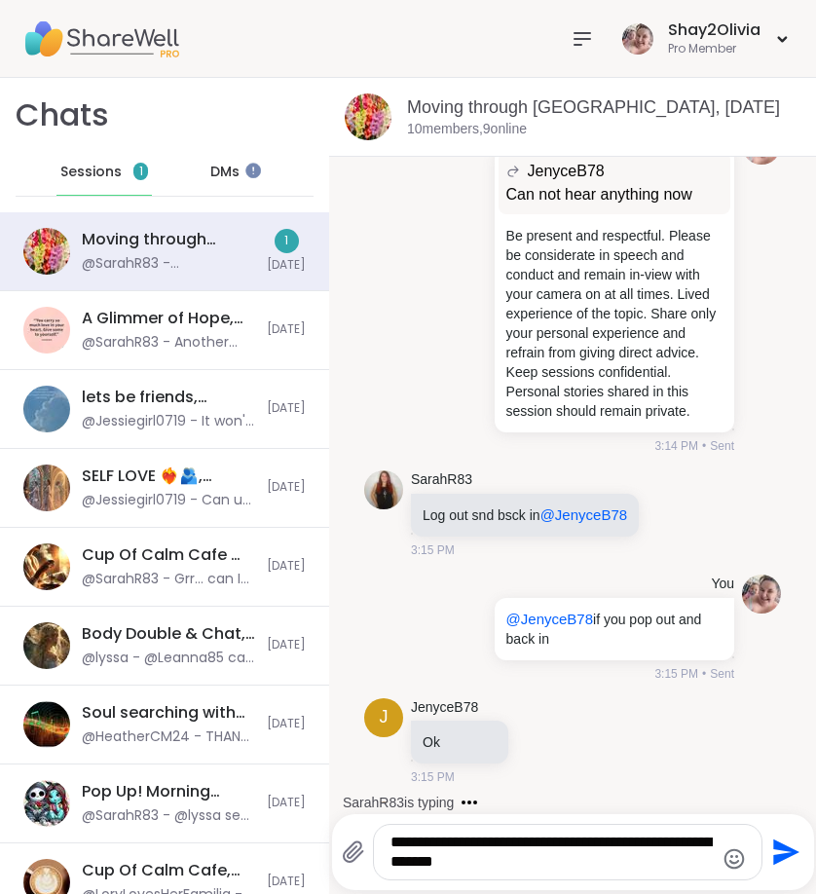
type textarea "**********"
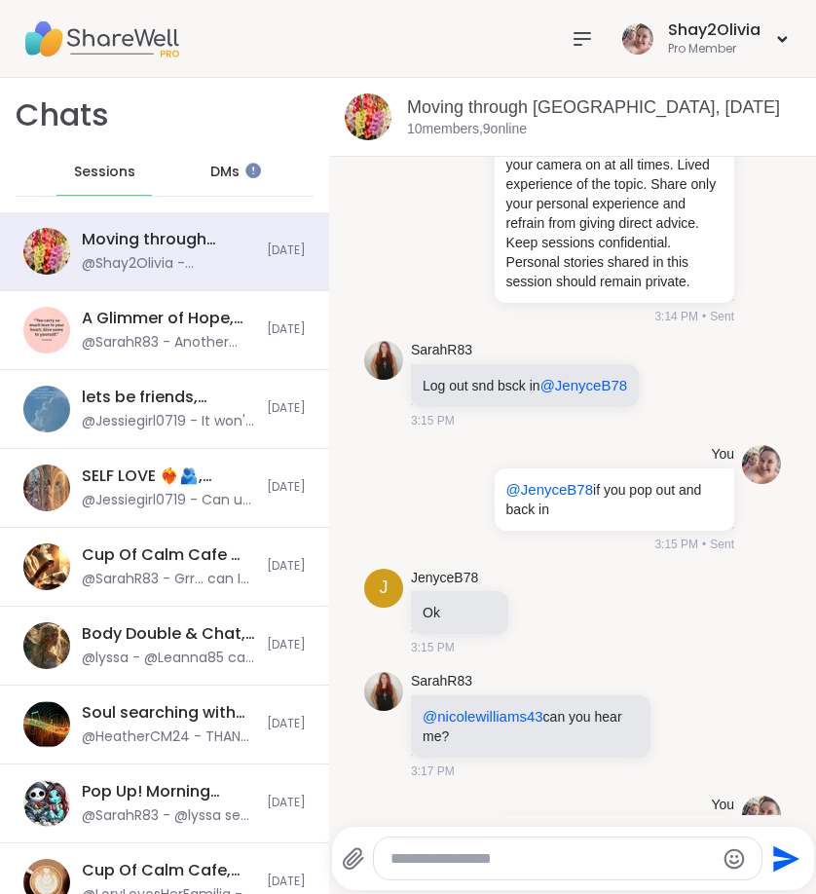
scroll to position [2988, 0]
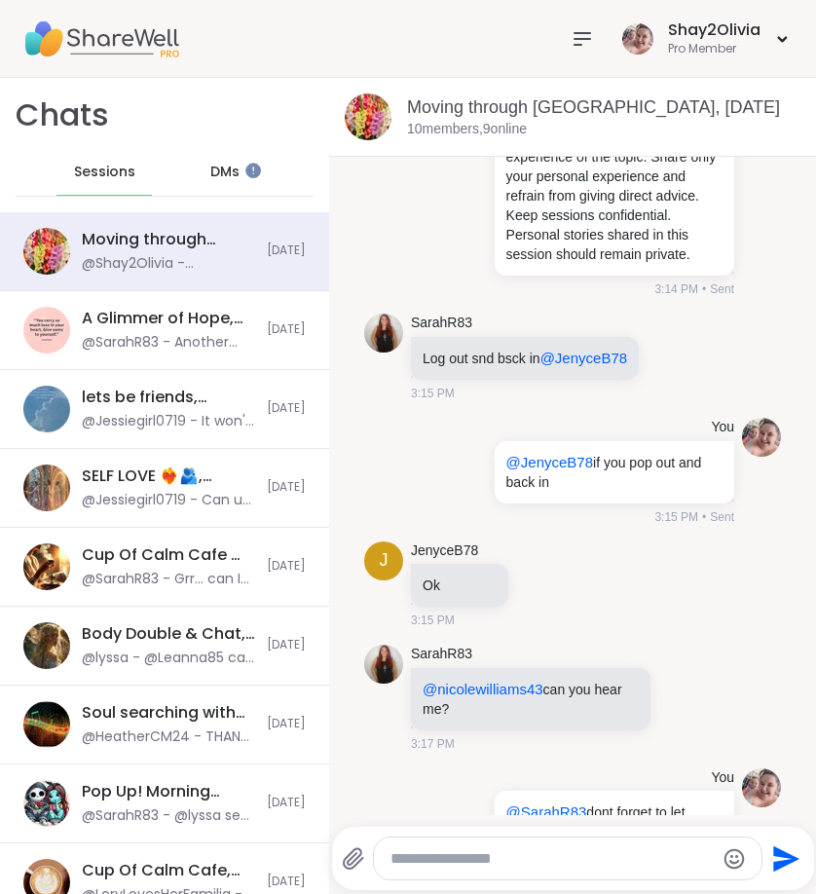
click at [517, 852] on textarea "Type your message" at bounding box center [552, 858] width 322 height 19
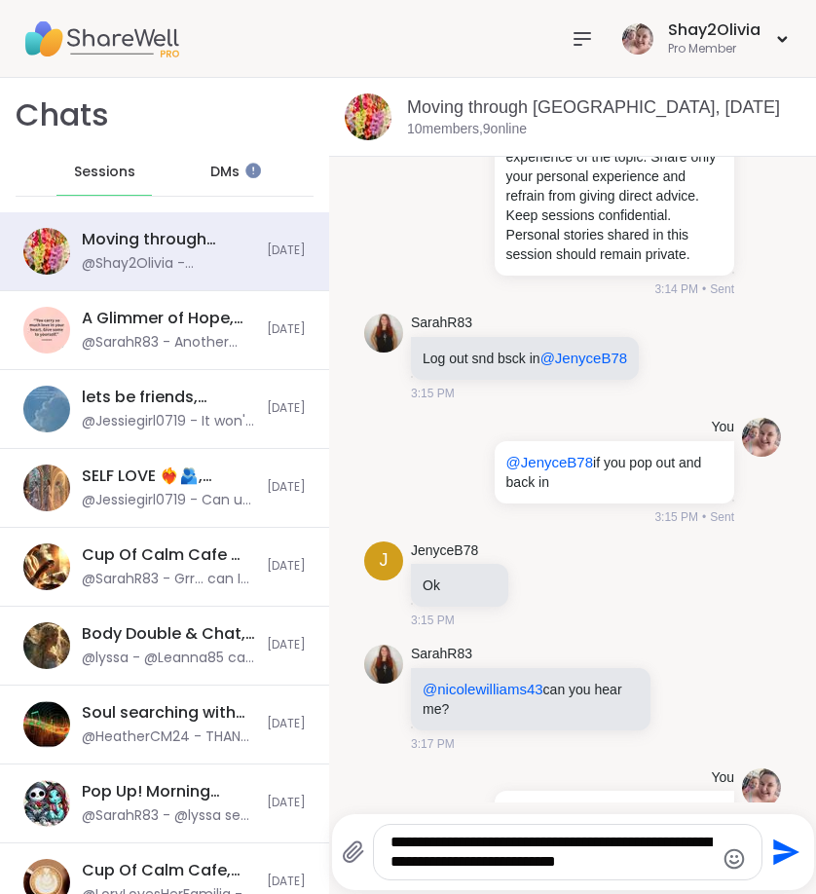
type textarea "**********"
click at [738, 860] on icon "Emoji picker" at bounding box center [734, 858] width 23 height 23
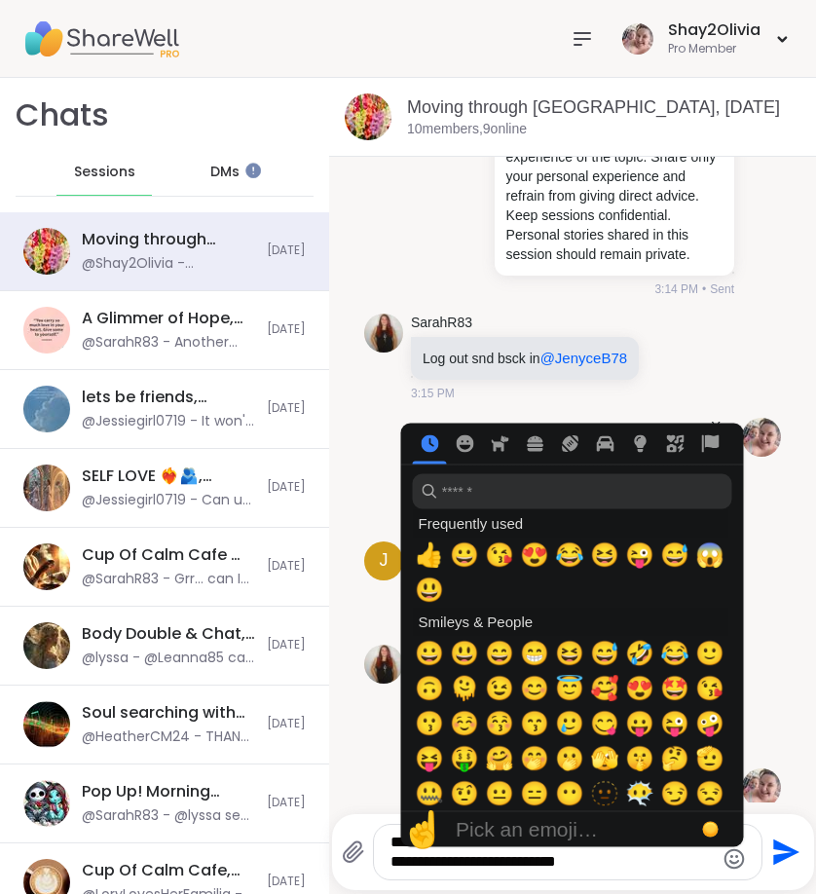
click at [633, 866] on textarea "**********" at bounding box center [552, 852] width 322 height 39
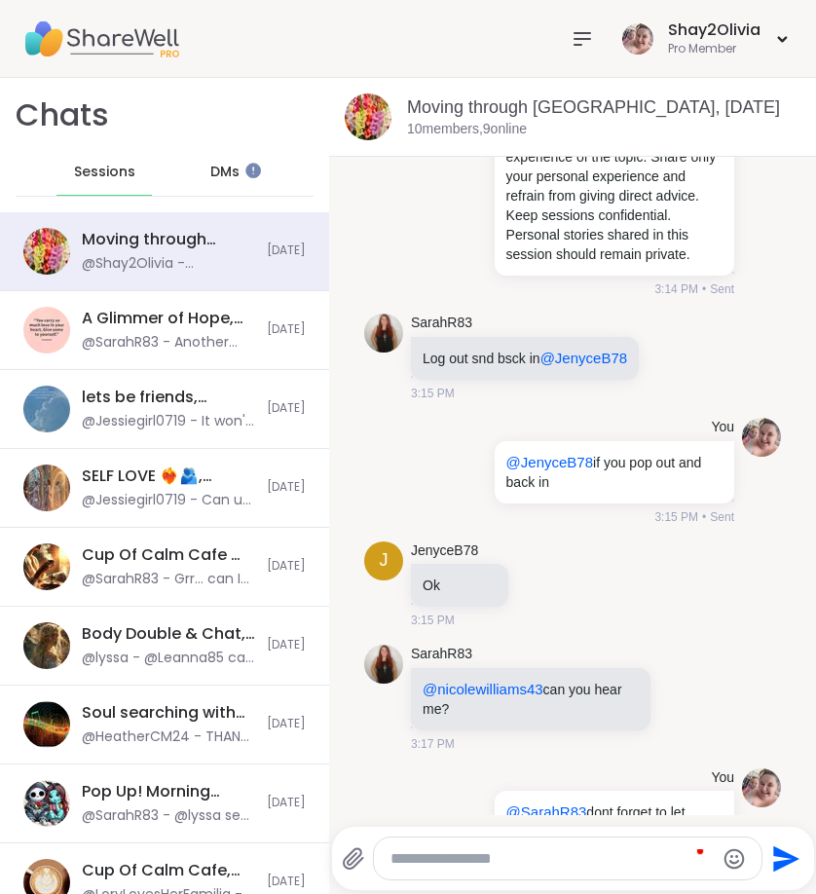
scroll to position [3131, 0]
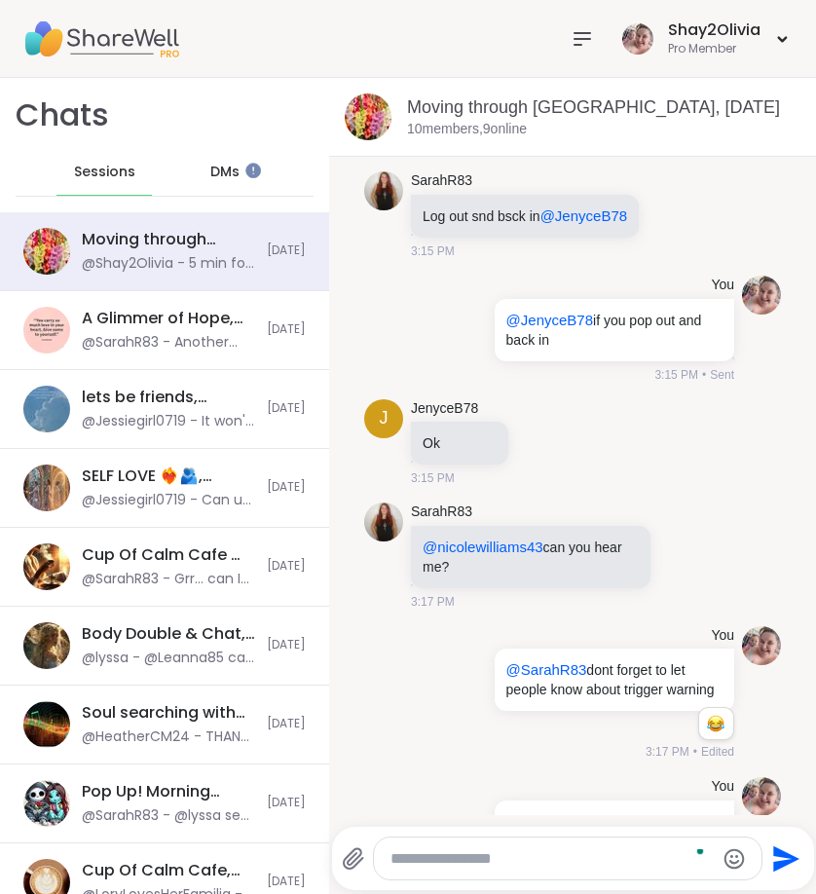
click at [645, 852] on textarea "To enrich screen reader interactions, please activate Accessibility in Grammarl…" at bounding box center [552, 858] width 322 height 19
type textarea "**********"
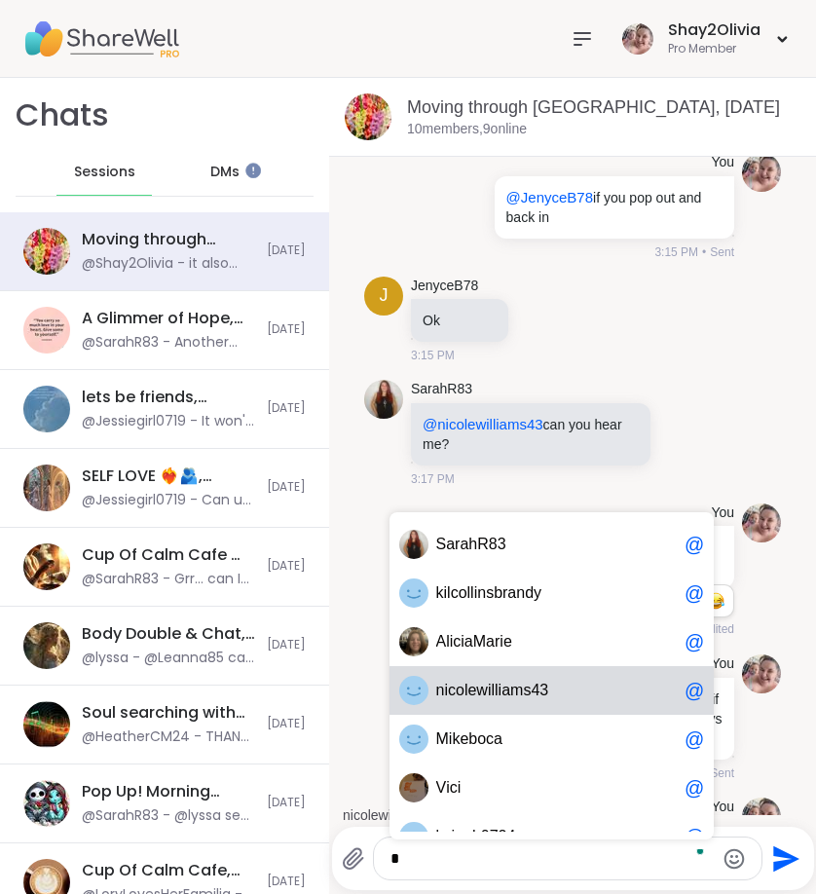
click at [535, 706] on div "n i c o l e w i l l i a m s 4 3 @" at bounding box center [552, 690] width 325 height 49
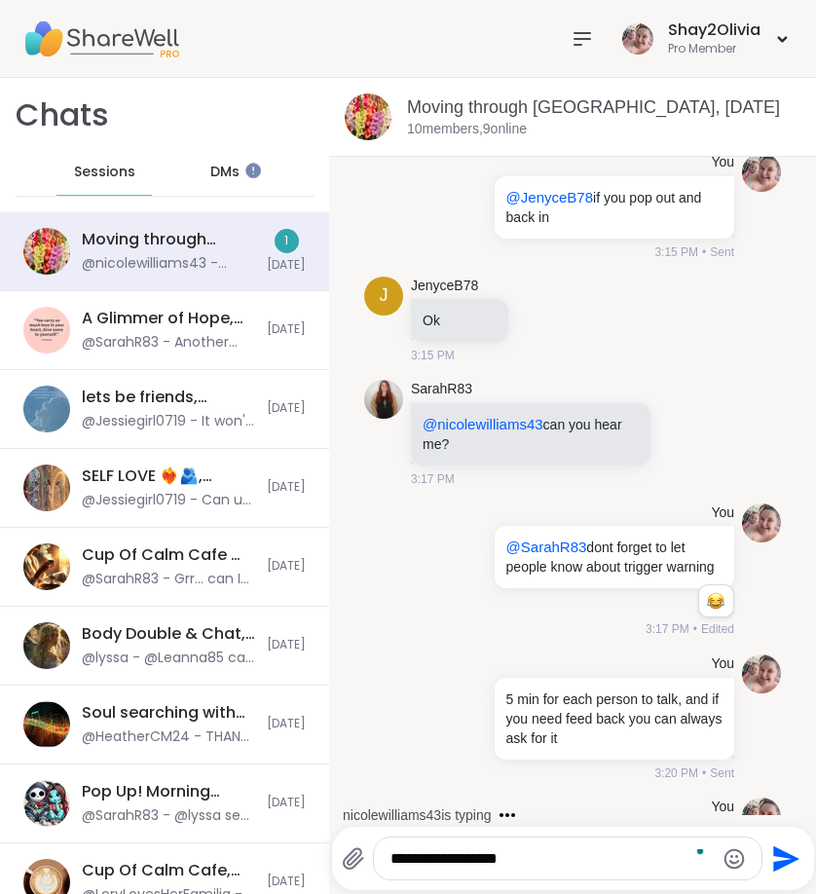
scroll to position [3357, 0]
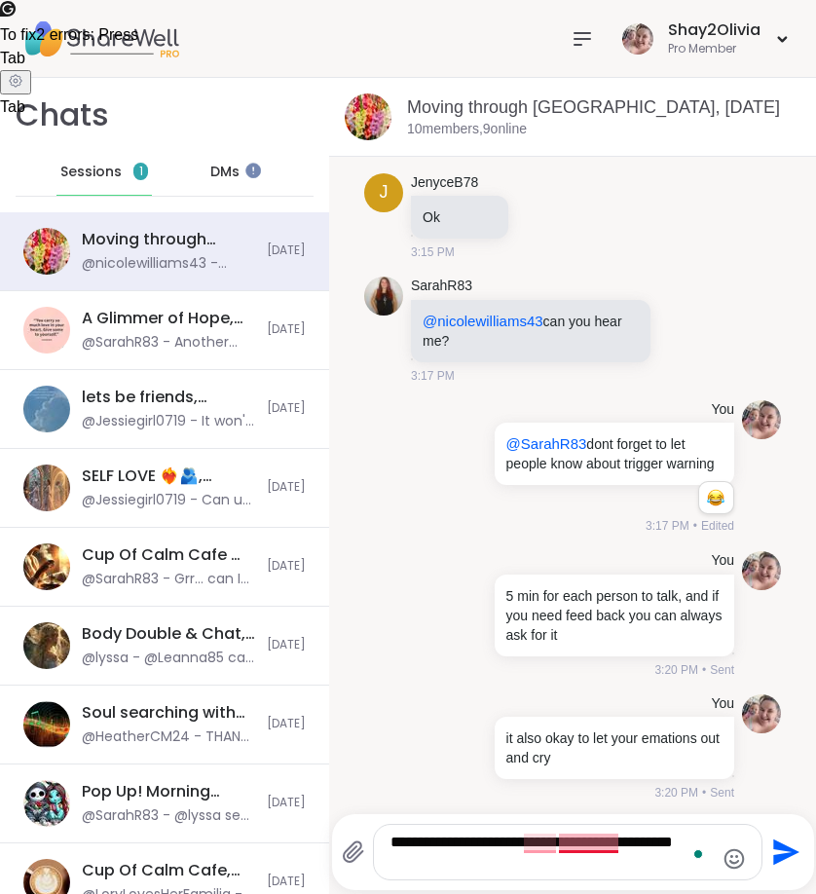
click at [583, 841] on textarea "**********" at bounding box center [552, 852] width 322 height 39
click at [596, 839] on textarea "**********" at bounding box center [552, 852] width 322 height 39
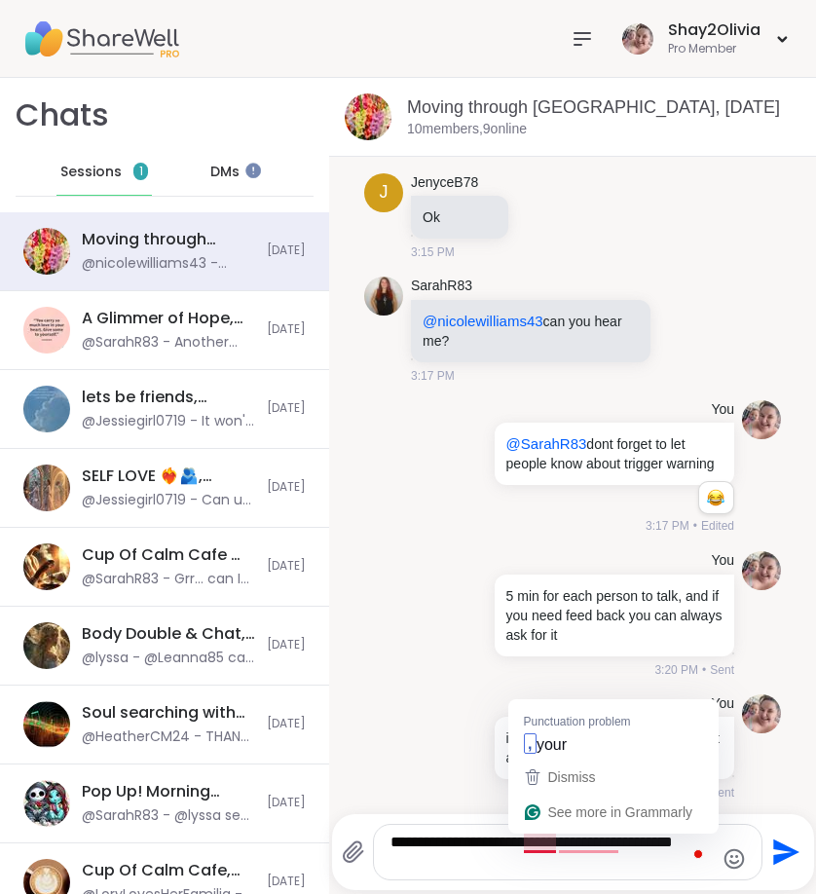
click at [549, 846] on textarea "**********" at bounding box center [552, 852] width 322 height 39
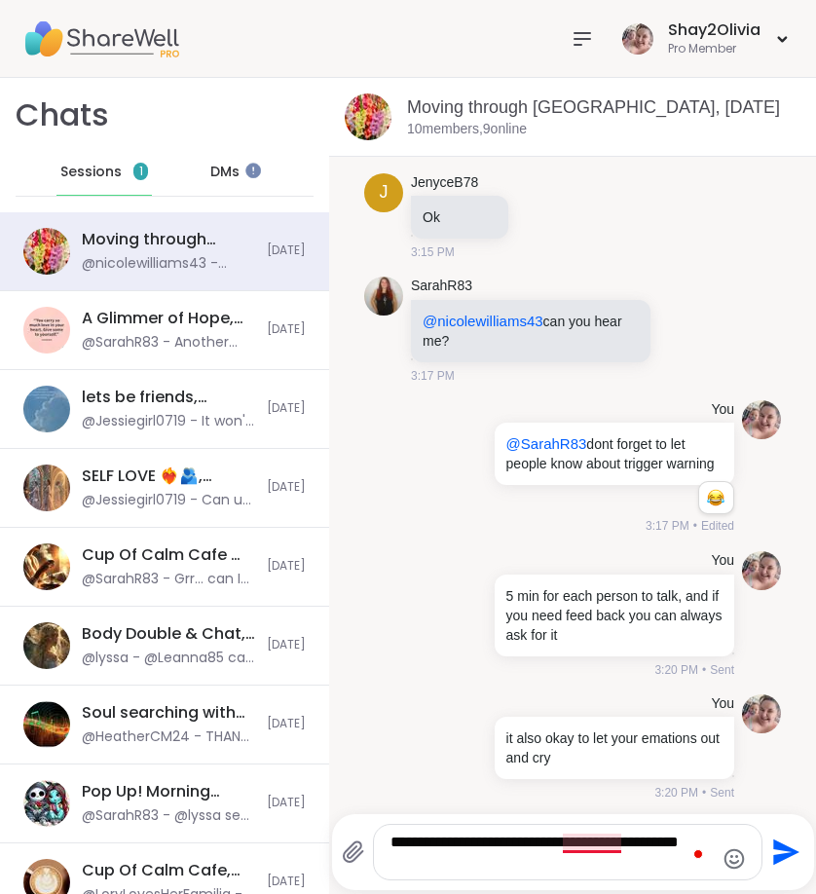
click at [598, 838] on textarea "**********" at bounding box center [552, 852] width 322 height 39
click at [441, 863] on textarea "**********" at bounding box center [552, 852] width 322 height 39
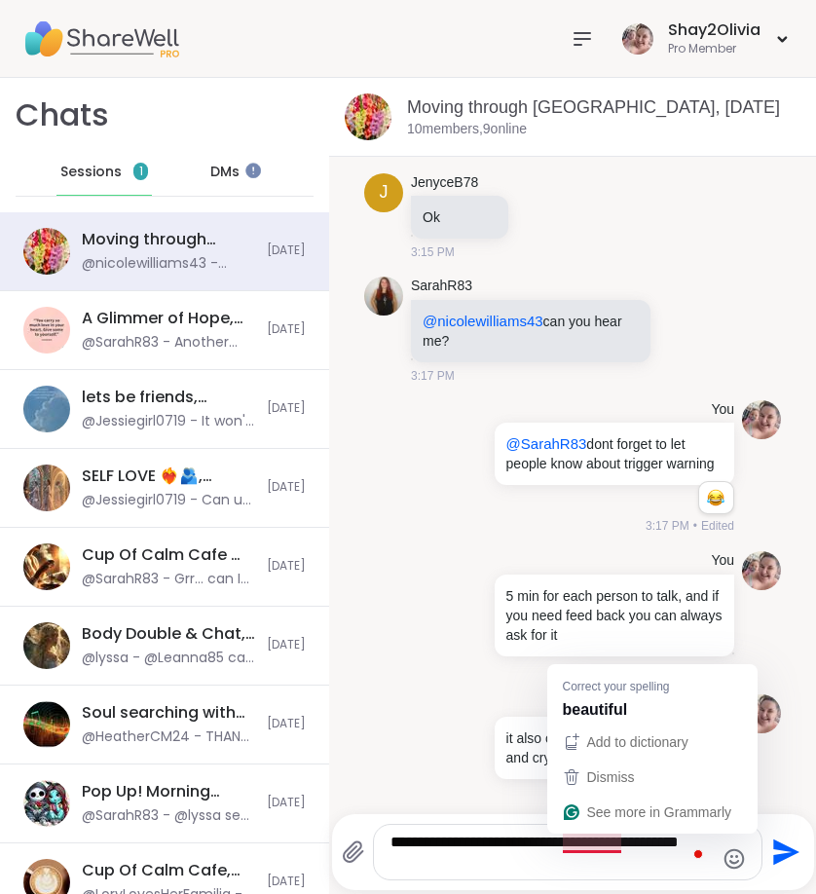
click at [608, 839] on textarea "**********" at bounding box center [552, 852] width 322 height 39
click at [629, 707] on div "You it also okay to let your emations out and cry 3:20 PM • Sent" at bounding box center [572, 749] width 417 height 124
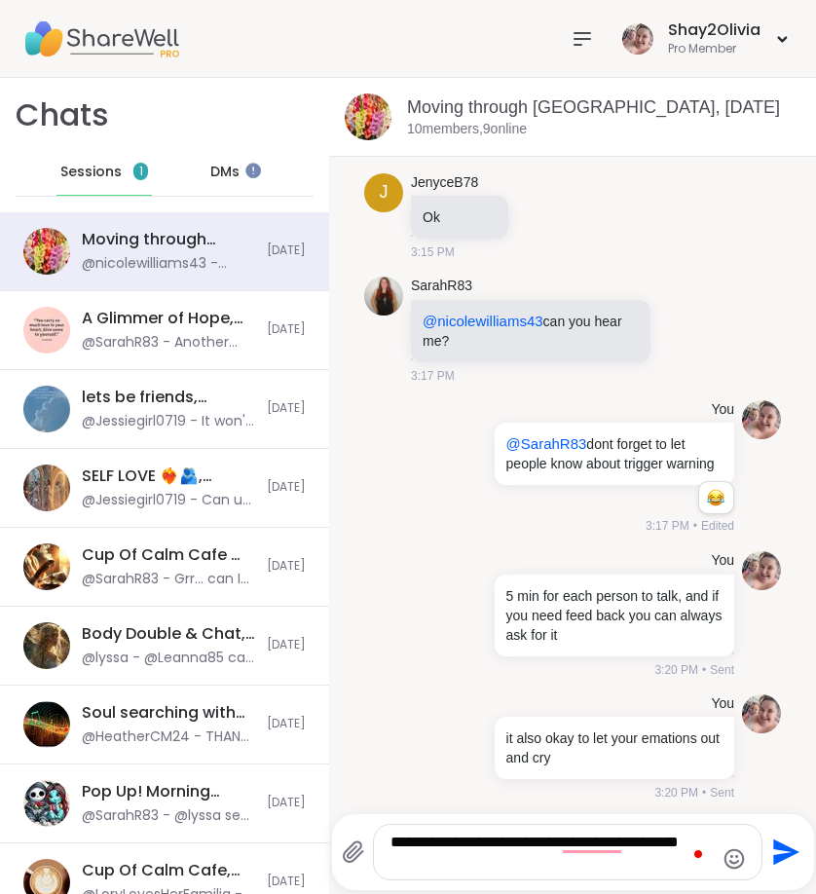
click at [450, 866] on textarea "**********" at bounding box center [552, 852] width 322 height 39
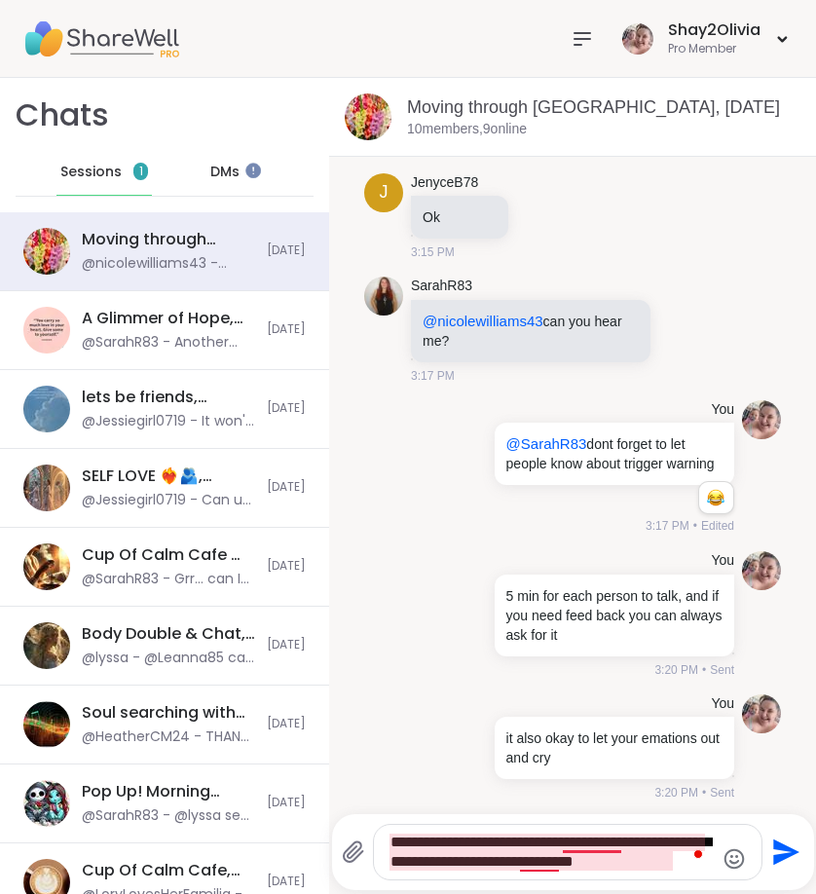
click at [607, 840] on textarea "**********" at bounding box center [552, 852] width 322 height 39
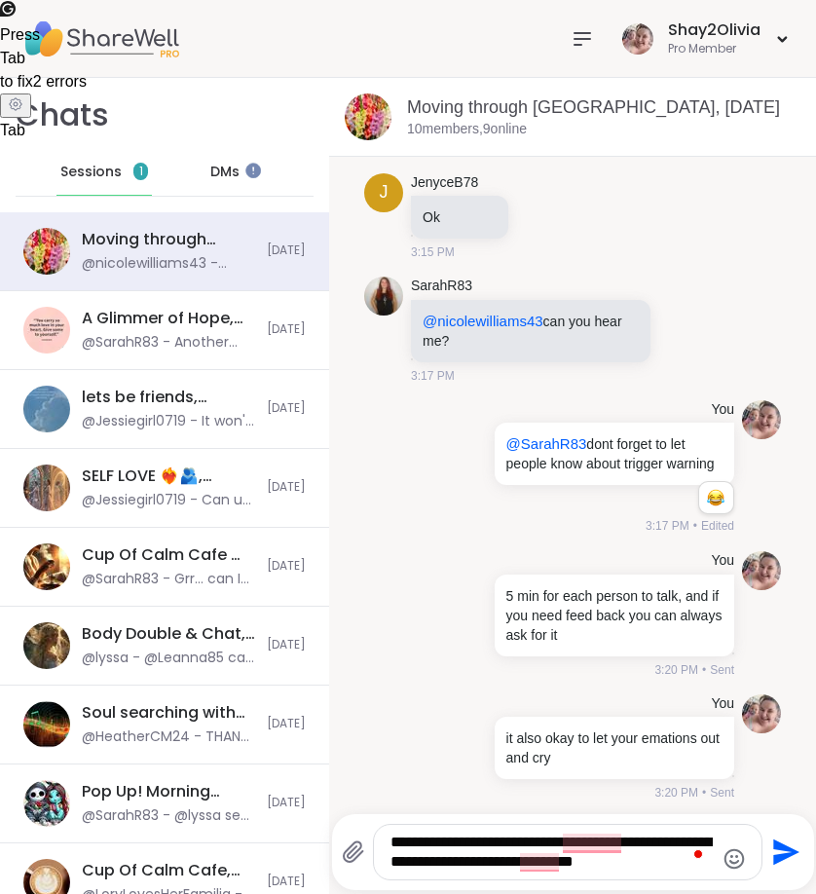
click at [25, 66] on span "Tab" at bounding box center [12, 58] width 25 height 17
click at [594, 830] on div "**********" at bounding box center [568, 852] width 388 height 55
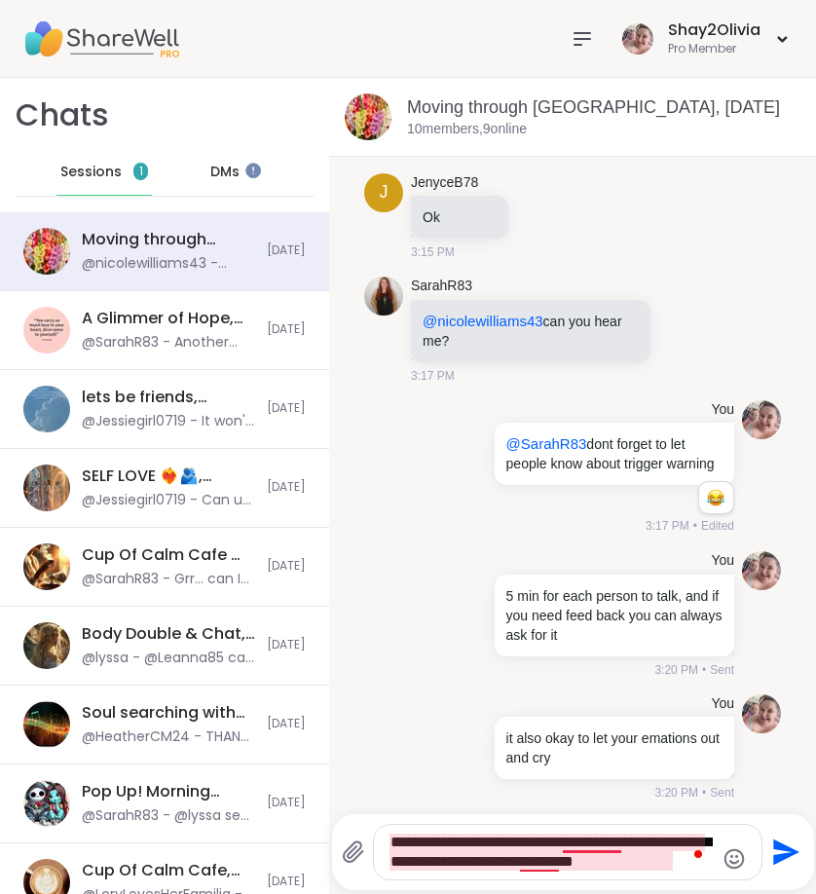
click at [594, 839] on textarea "**********" at bounding box center [552, 852] width 322 height 39
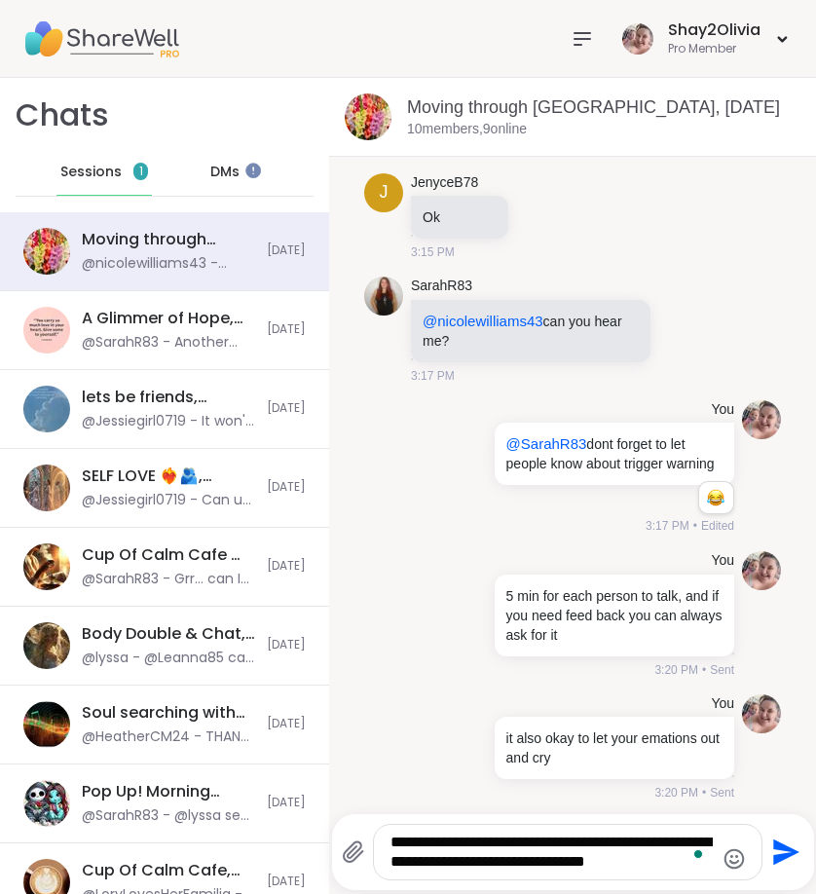
type textarea "**********"
click at [790, 859] on icon "Send" at bounding box center [784, 852] width 31 height 31
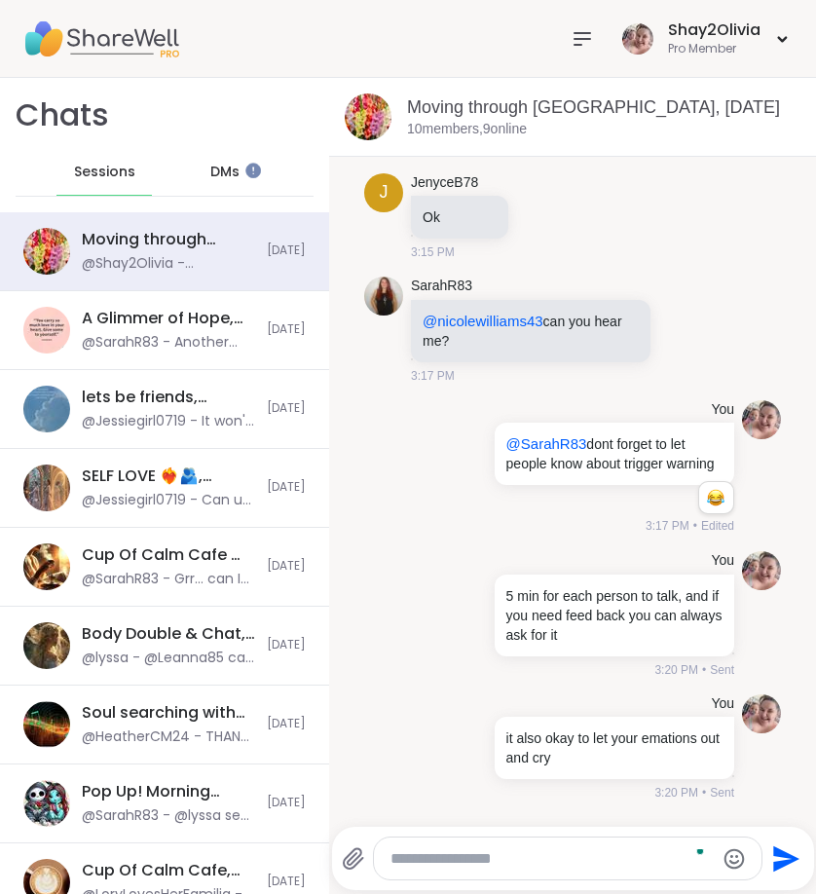
scroll to position [3518, 0]
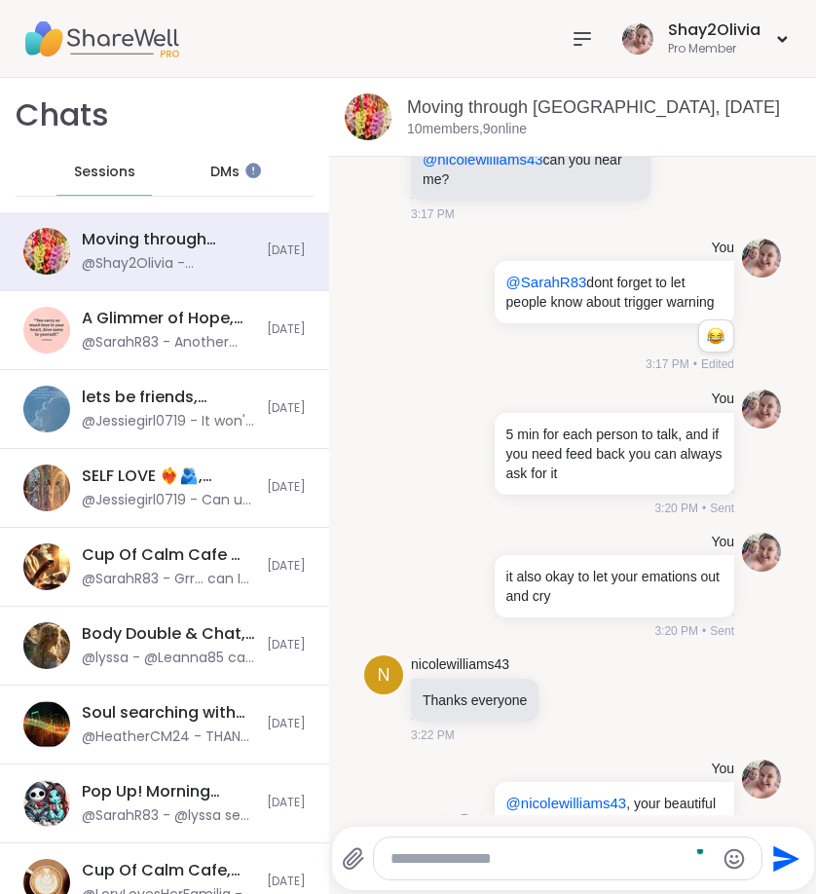
click at [434, 810] on icon at bounding box center [443, 821] width 18 height 23
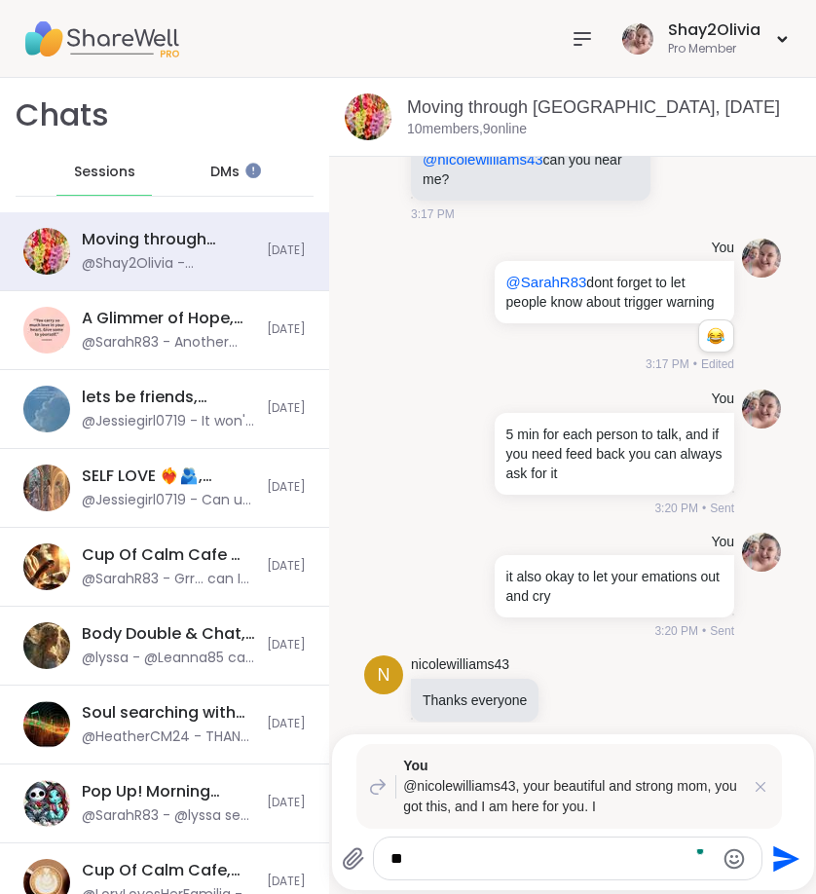
type textarea "*"
type textarea "**********"
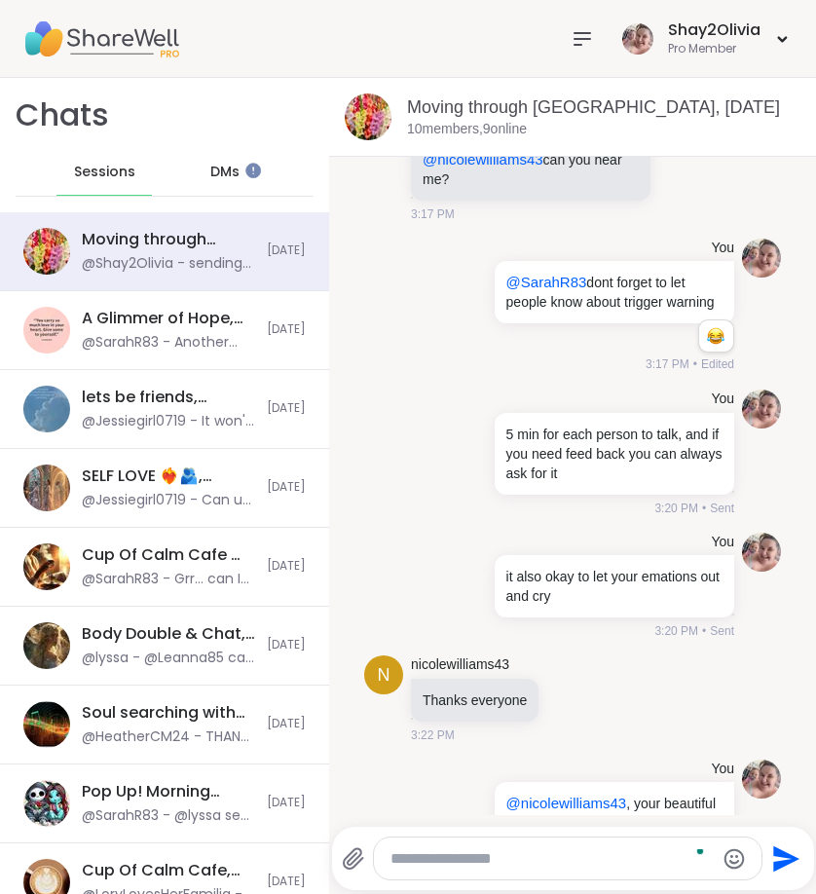
scroll to position [3735, 0]
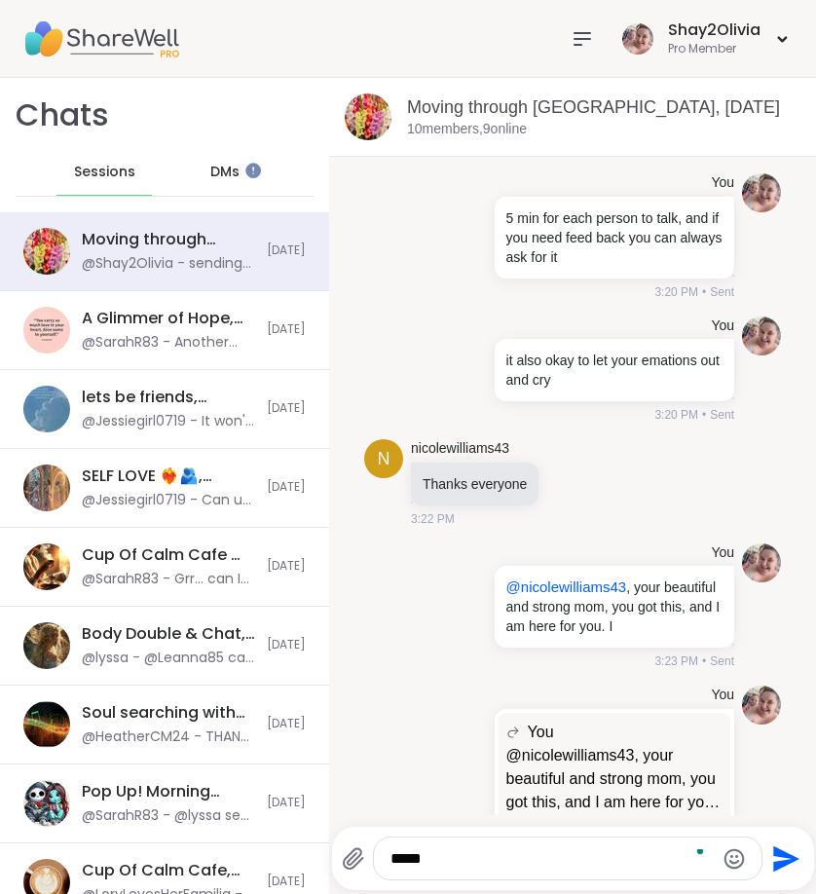
type textarea "*****"
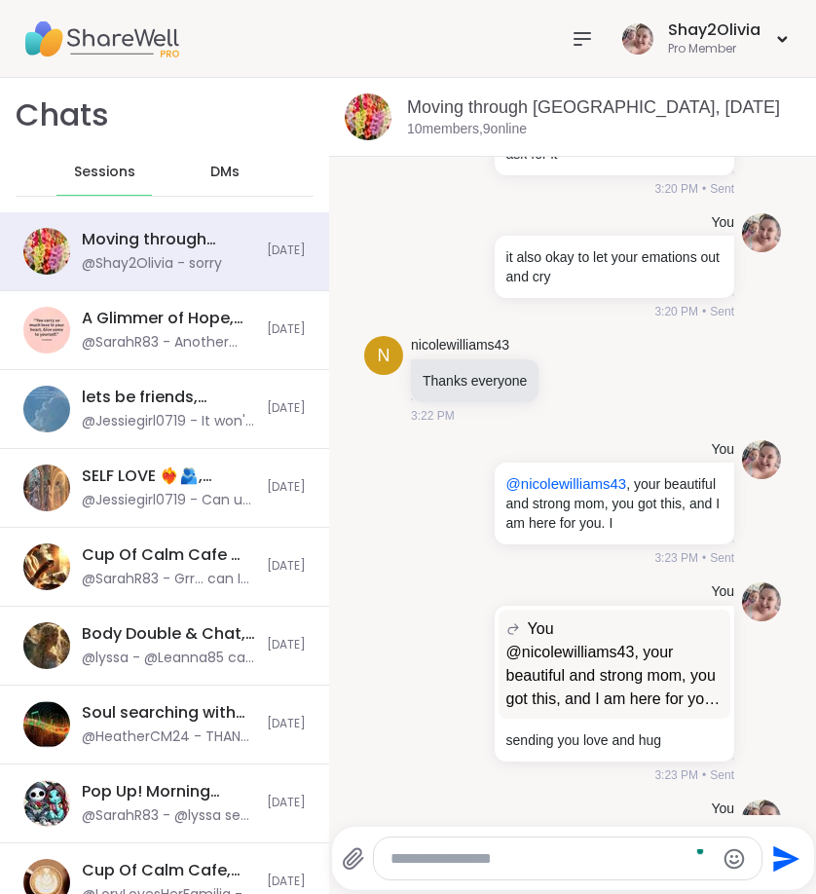
scroll to position [0, 0]
click at [580, 863] on textarea "To enrich screen reader interactions, please activate Accessibility in Grammarl…" at bounding box center [552, 858] width 322 height 19
type textarea "*"
type textarea "**********"
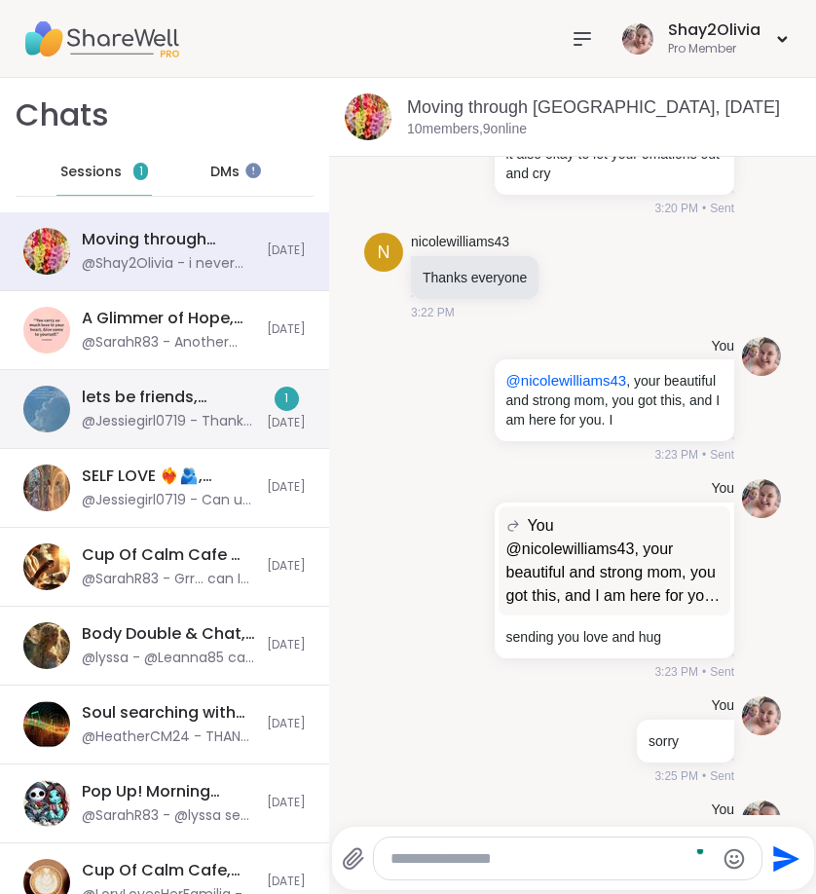
click at [253, 435] on div "lets be friends, [DATE] @Jessiegirl0719 - Thank u to my husband who took me out…" at bounding box center [164, 409] width 329 height 79
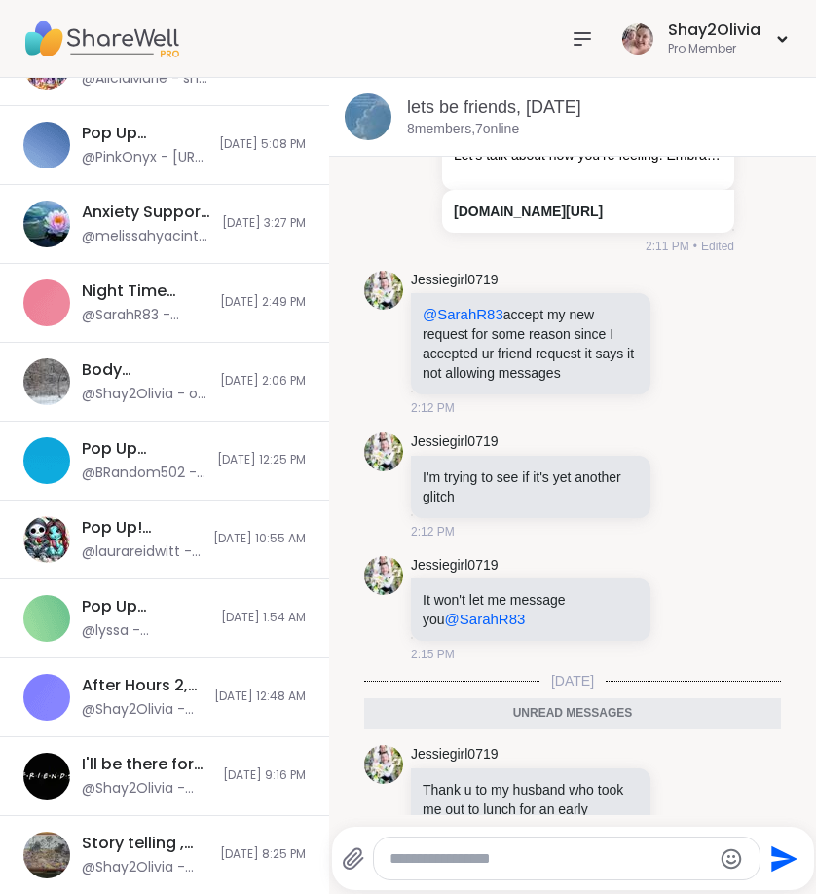
scroll to position [9343, 0]
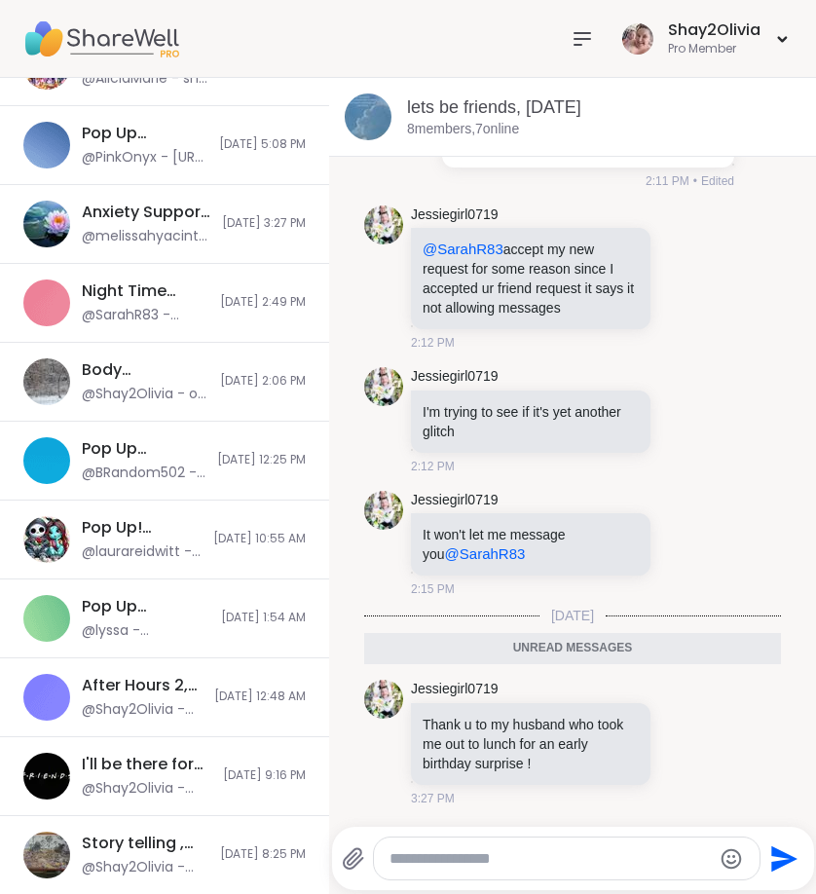
click at [757, 876] on div at bounding box center [567, 859] width 386 height 42
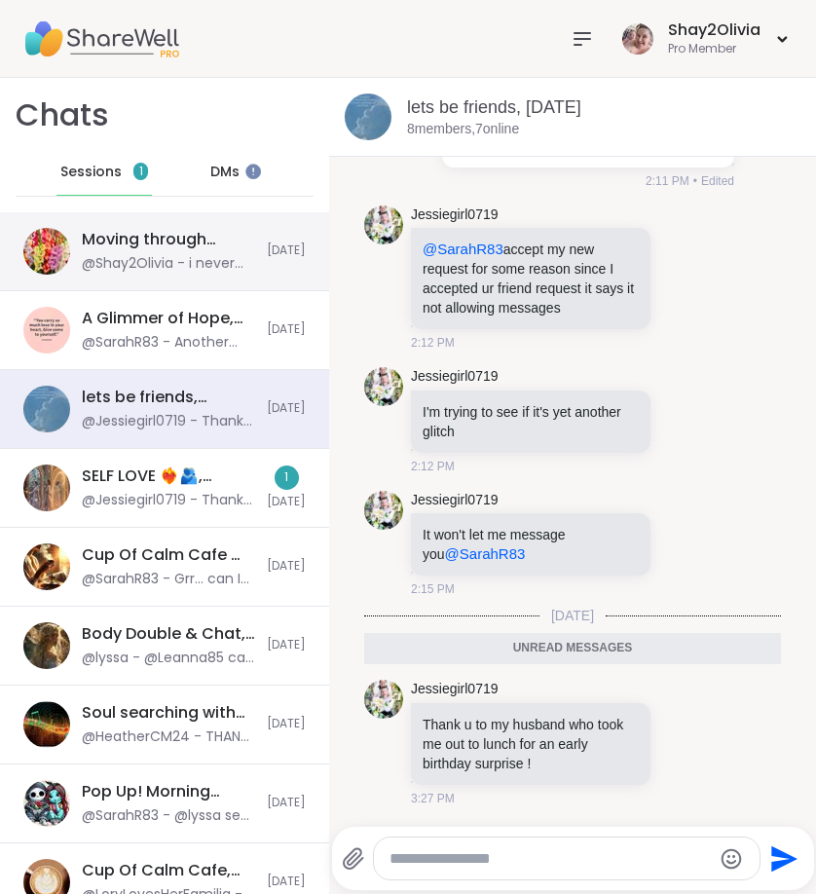
scroll to position [0, 0]
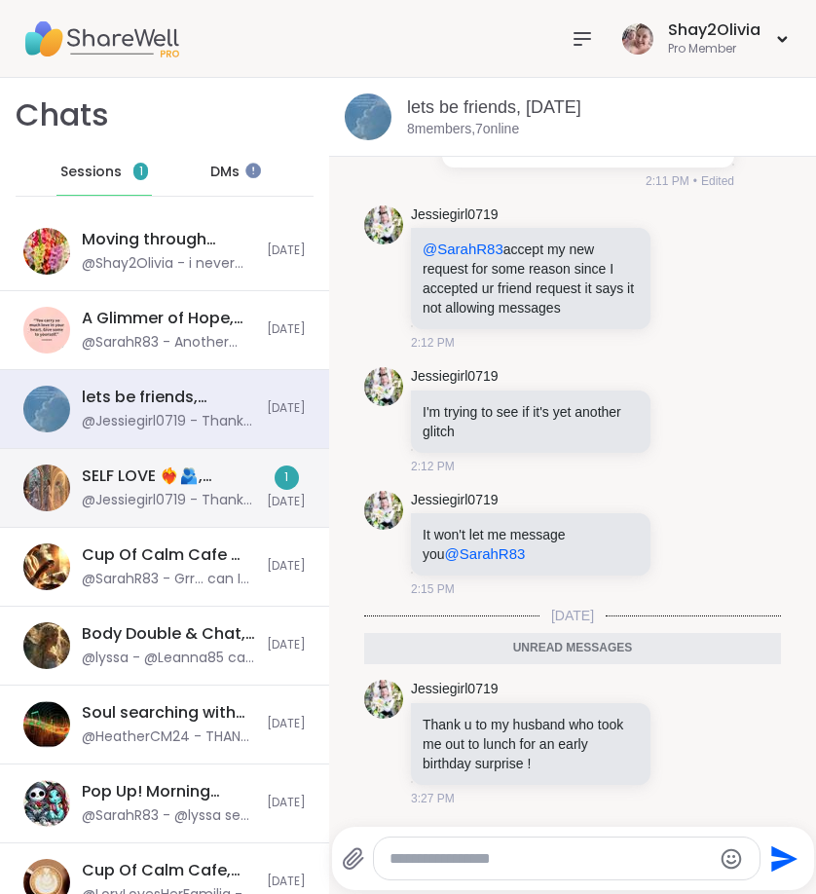
click at [187, 469] on div "SELF LOVE ❤️‍🔥🫂, [DATE]" at bounding box center [168, 476] width 173 height 21
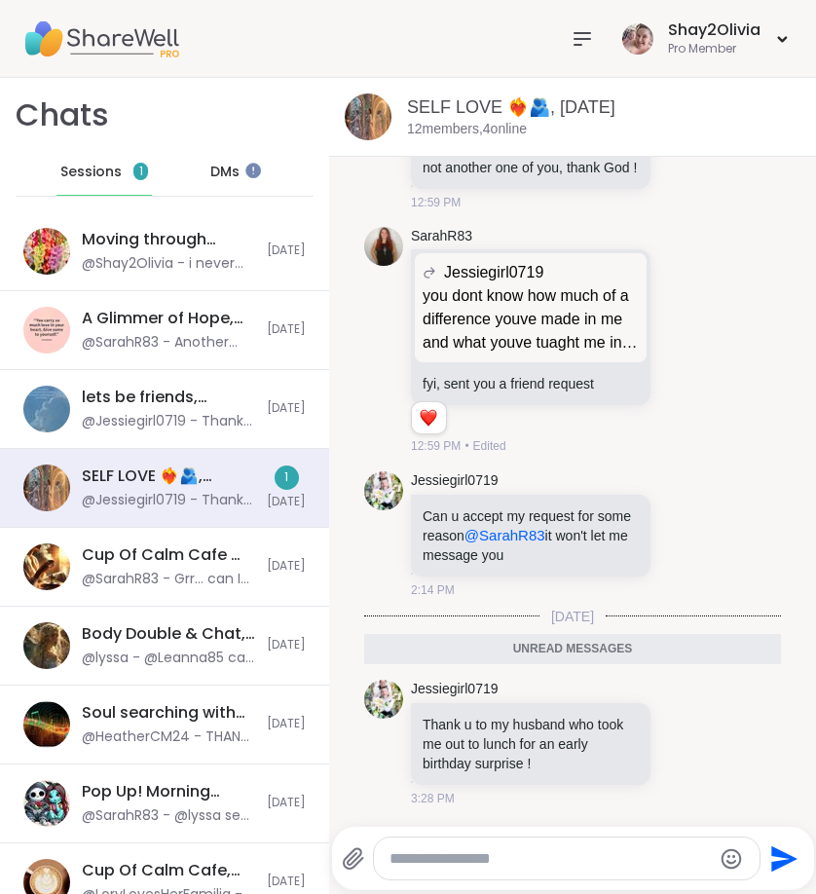
scroll to position [15454, 0]
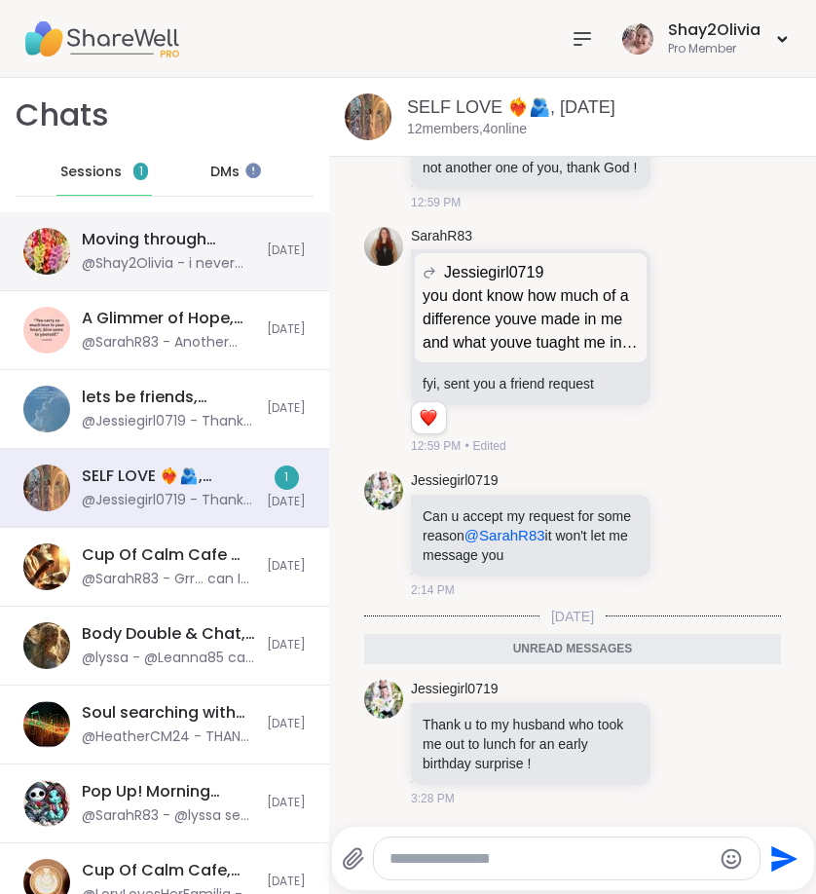
click at [156, 259] on div "@Shay2Olivia - i never meant my grandparnets" at bounding box center [168, 263] width 173 height 19
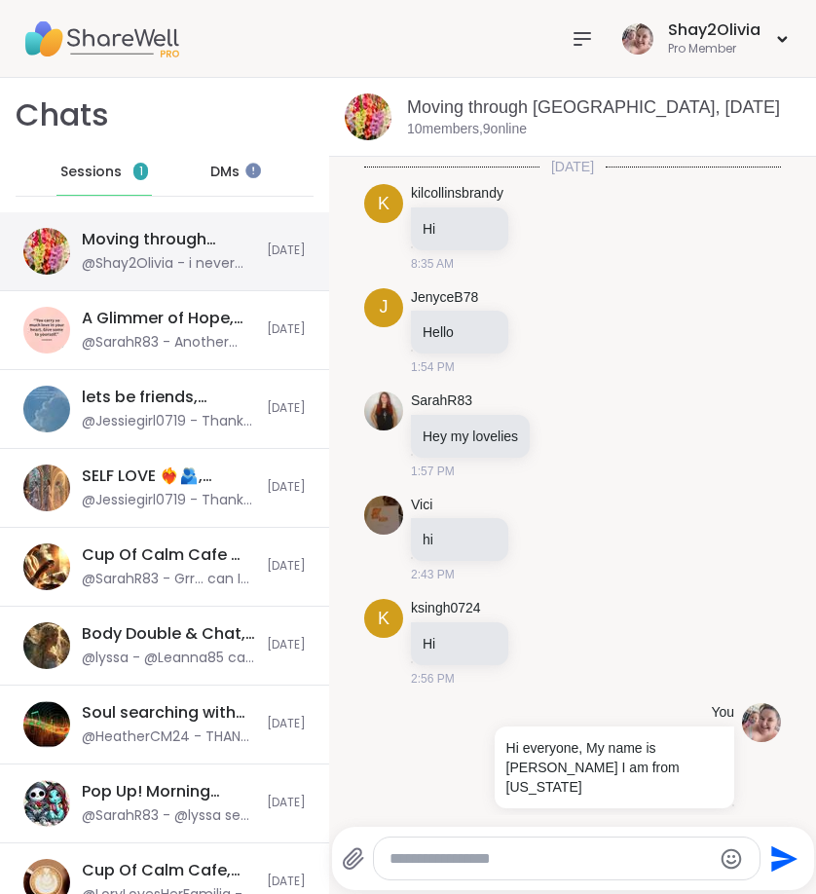
scroll to position [3922, 0]
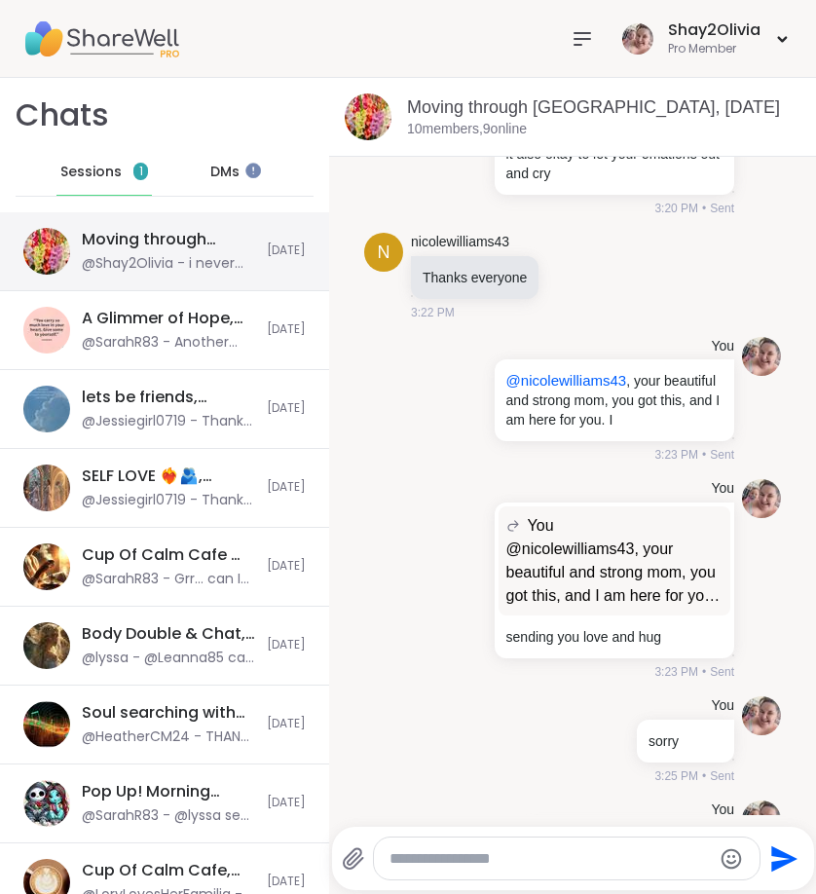
click at [102, 245] on div "Moving through [GEOGRAPHIC_DATA], [DATE]" at bounding box center [168, 239] width 173 height 21
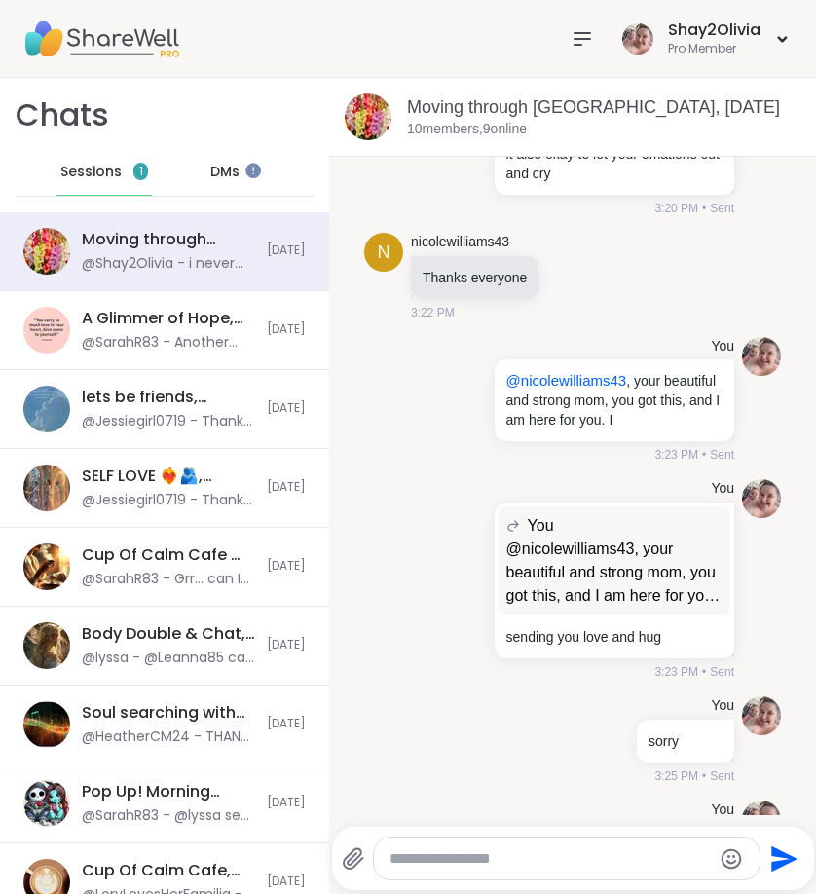
click at [94, 159] on div "Sessions 1" at bounding box center [103, 172] width 95 height 47
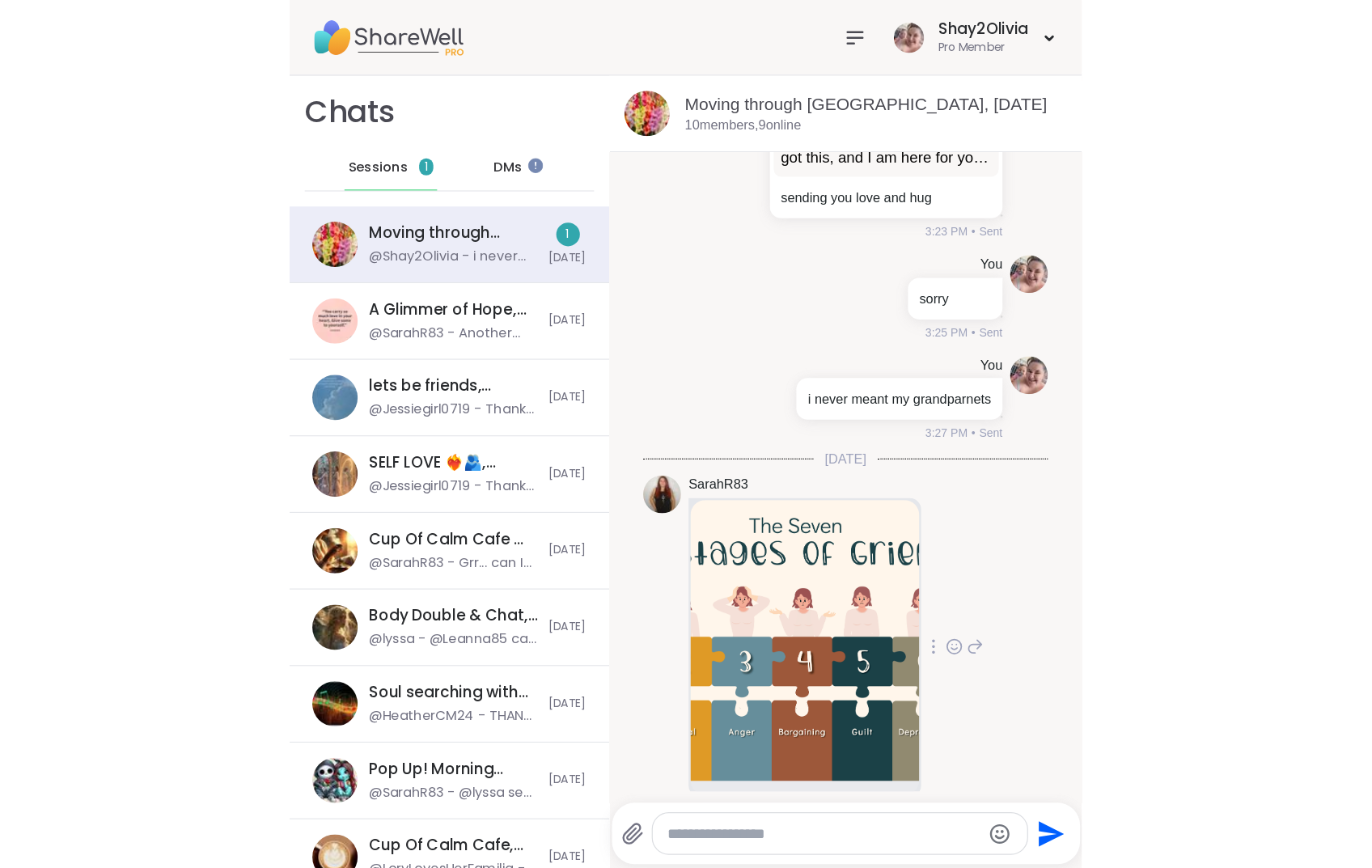
scroll to position [3579, 0]
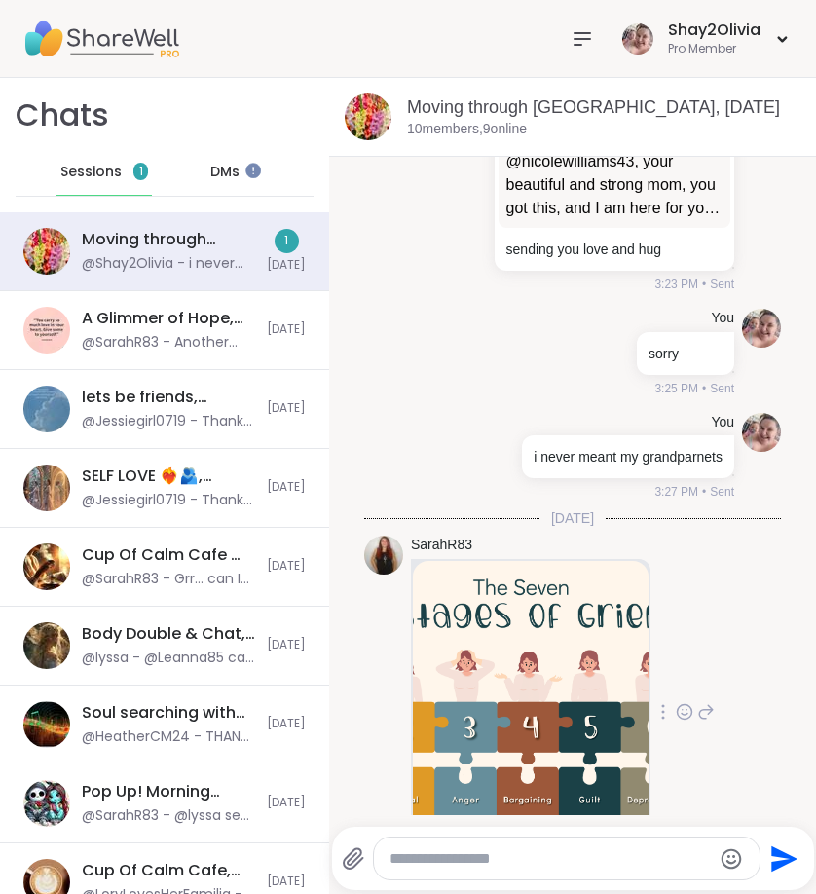
click at [518, 752] on img at bounding box center [531, 705] width 236 height 289
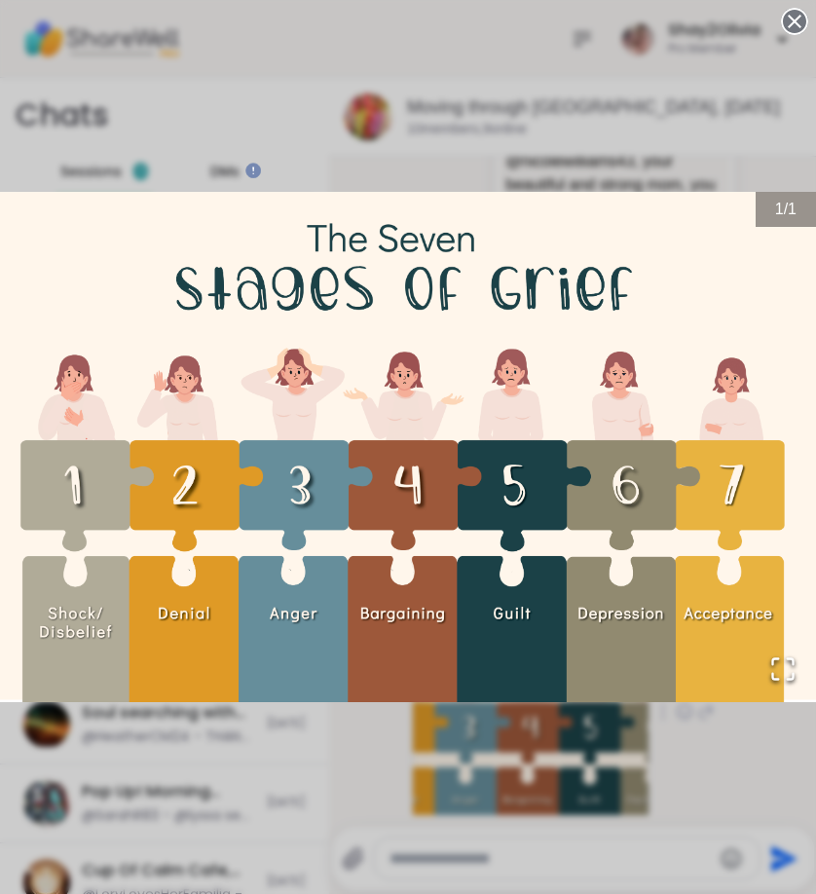
click at [791, 19] on icon at bounding box center [794, 21] width 27 height 27
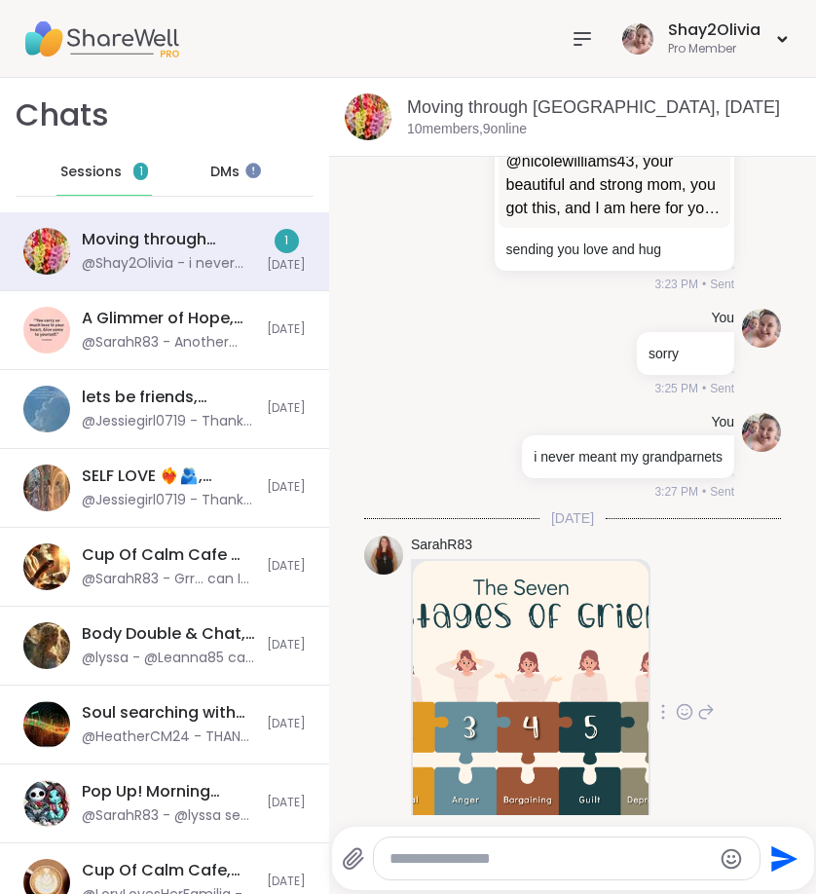
click at [697, 700] on icon at bounding box center [706, 711] width 18 height 23
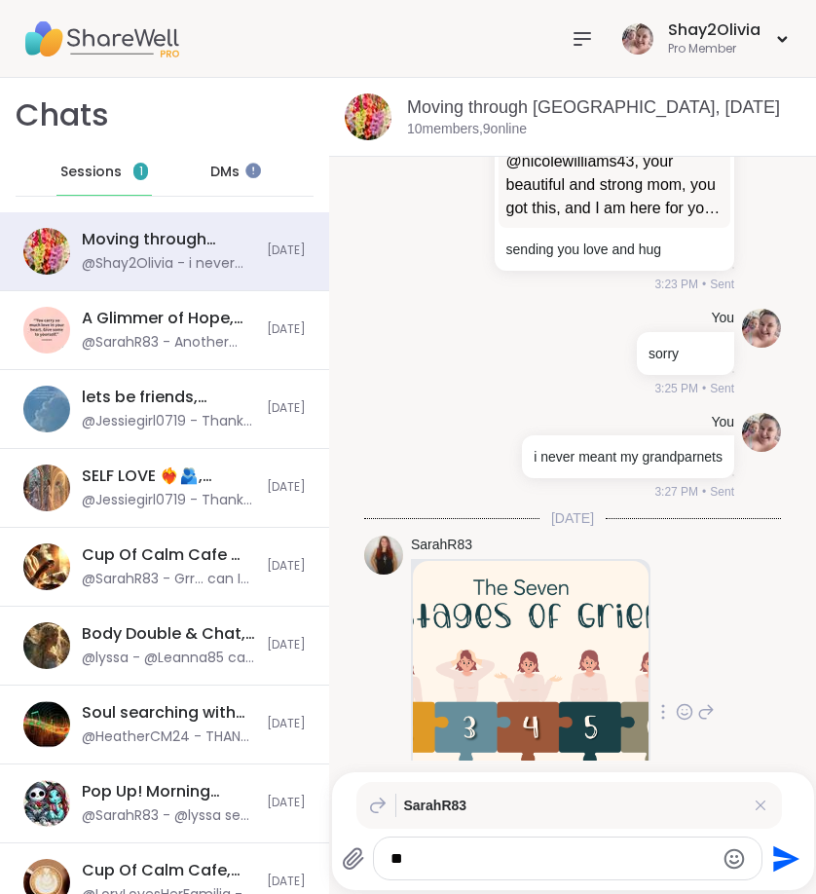
type textarea "*"
click at [708, 530] on div "SarahR83 3:31 PM" at bounding box center [572, 712] width 417 height 369
click at [603, 847] on div at bounding box center [568, 859] width 388 height 42
click at [603, 856] on textarea "Type your message" at bounding box center [552, 858] width 322 height 19
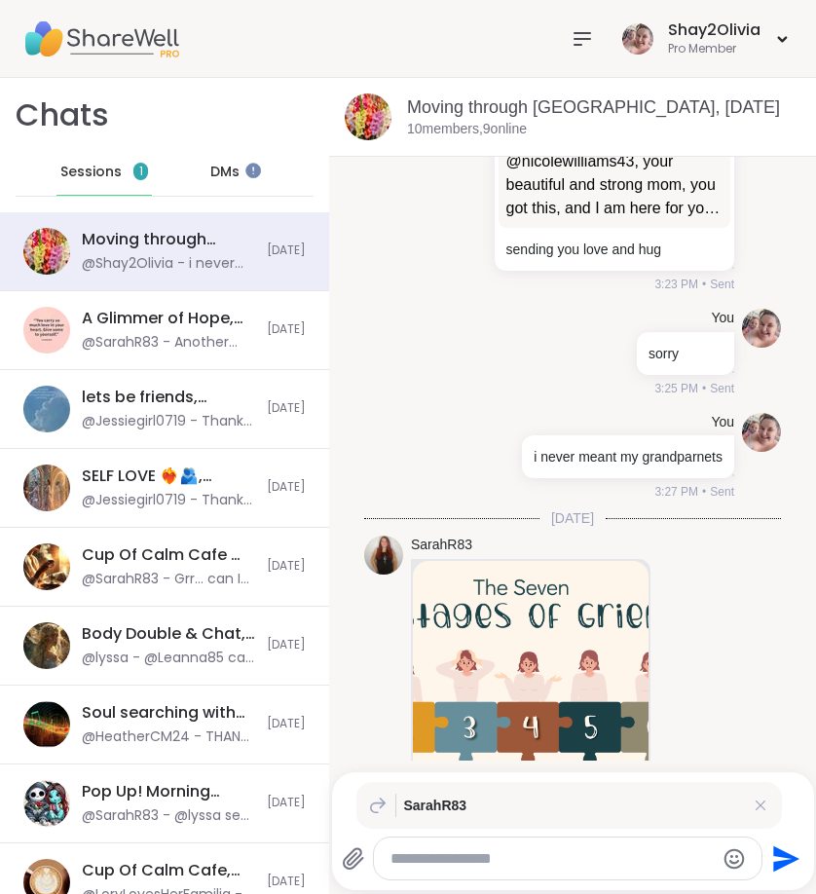
paste textarea "**********"
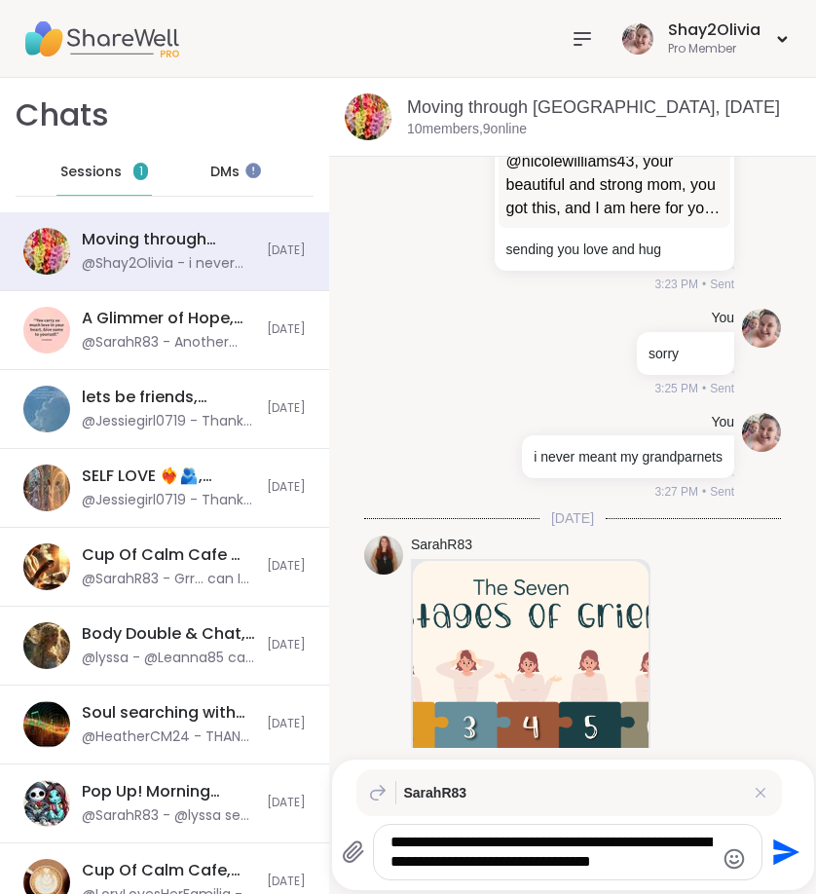
click at [587, 741] on img at bounding box center [531, 705] width 236 height 289
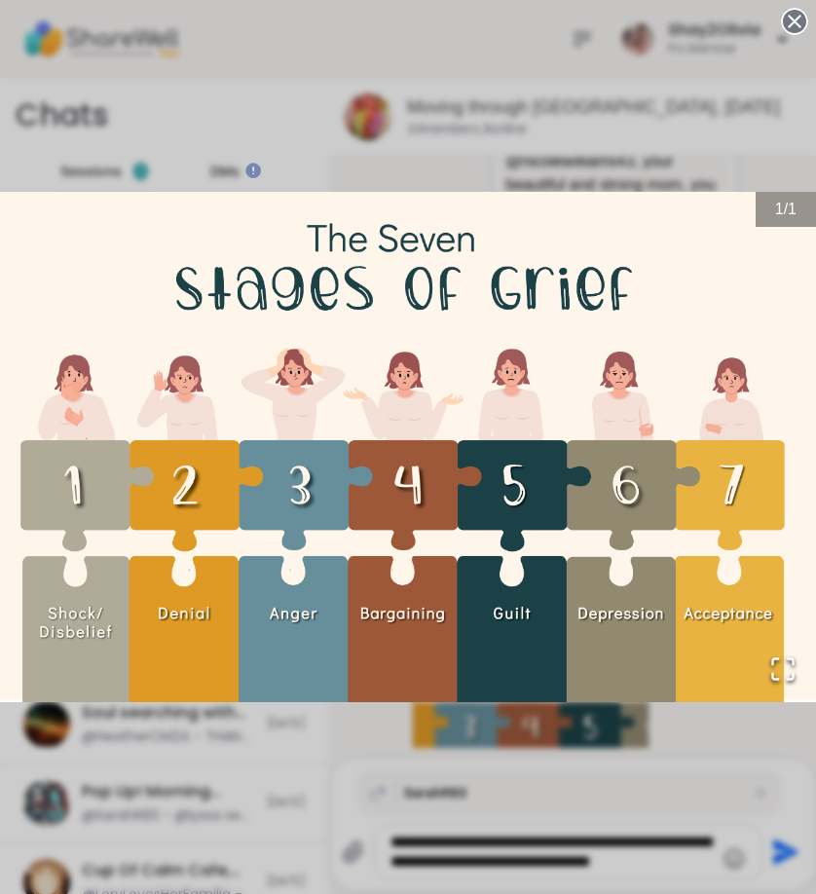
click at [794, 665] on icon "Open Fullscreen" at bounding box center [783, 669] width 27 height 27
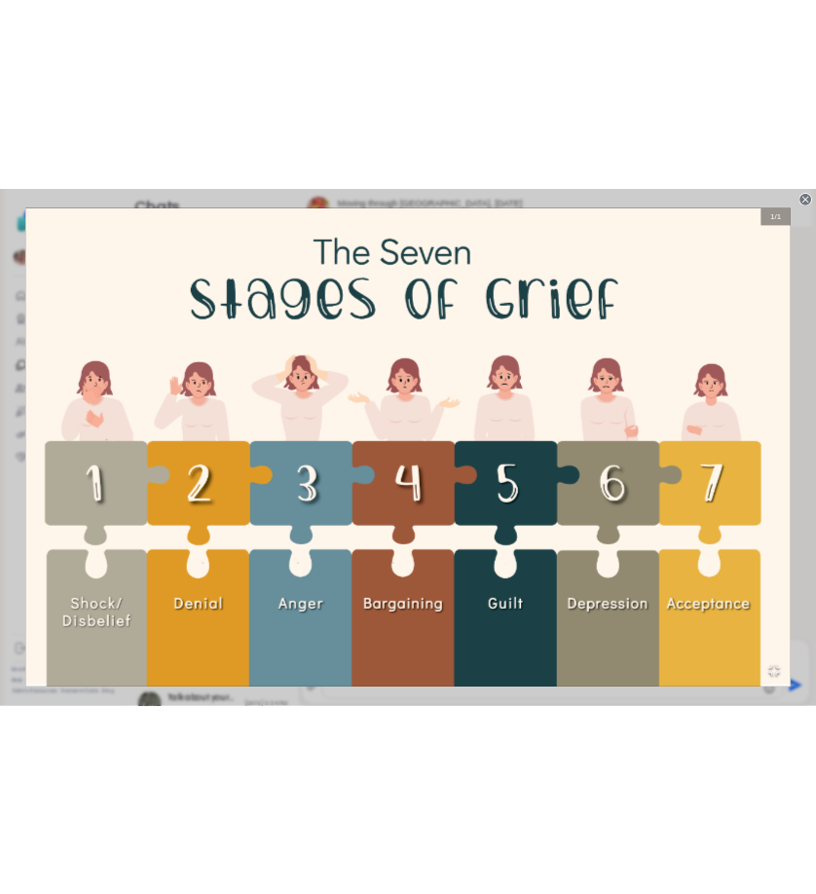
scroll to position [3663, 0]
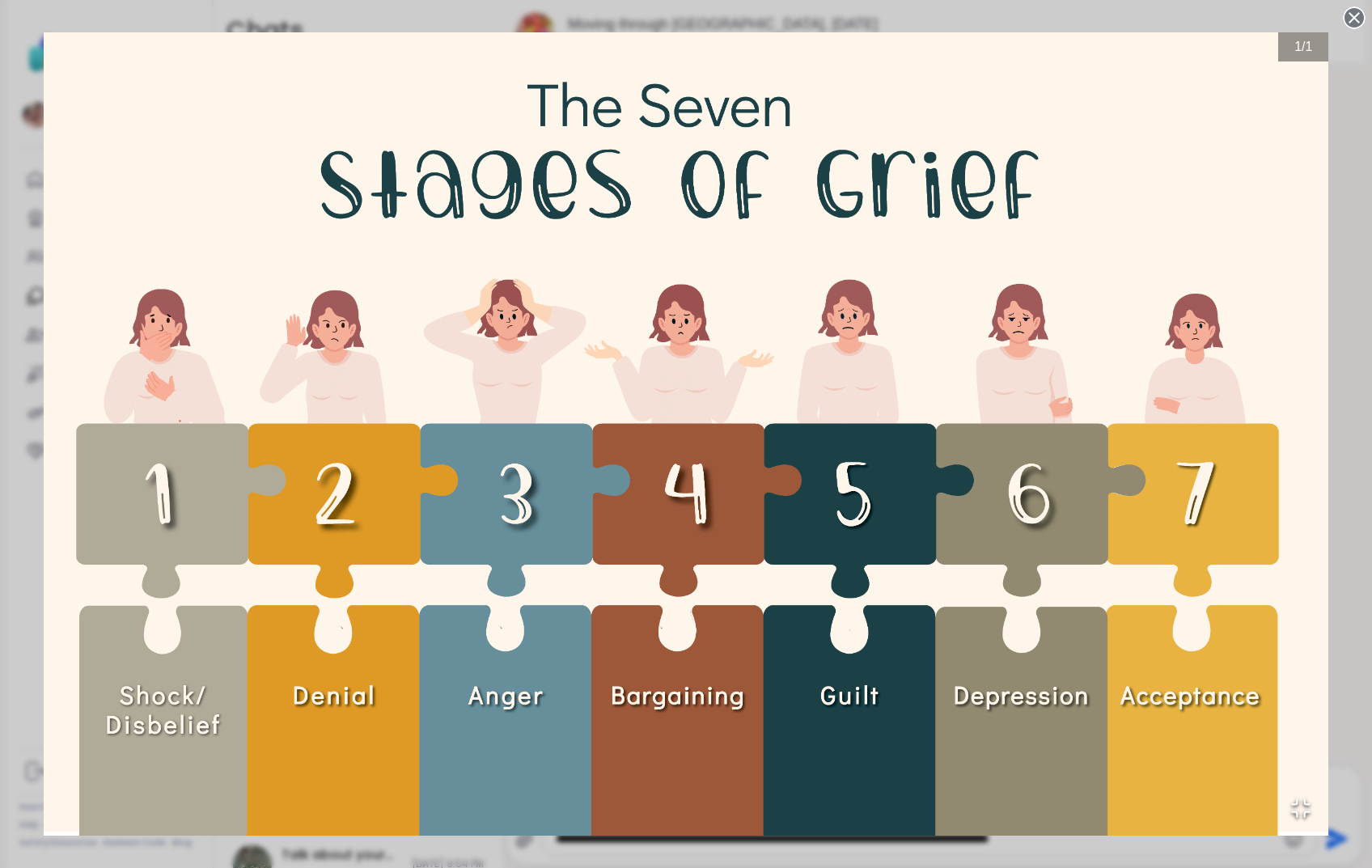
click at [677, 742] on button "Open Fullscreen" at bounding box center [1301, 808] width 55 height 55
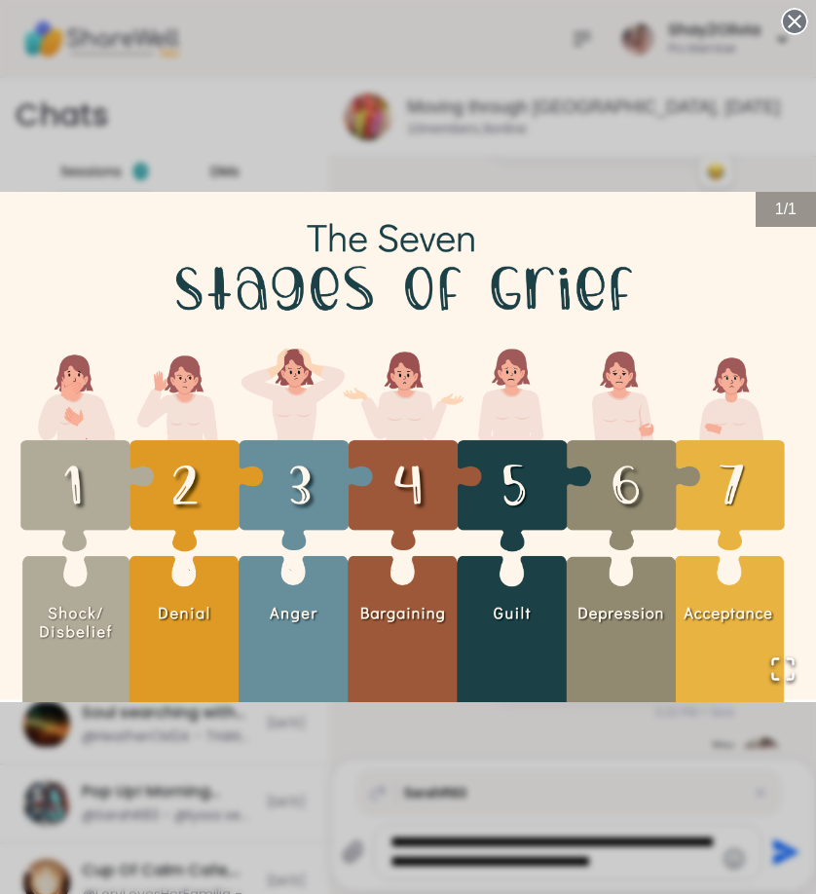
click at [795, 24] on circle at bounding box center [794, 21] width 23 height 23
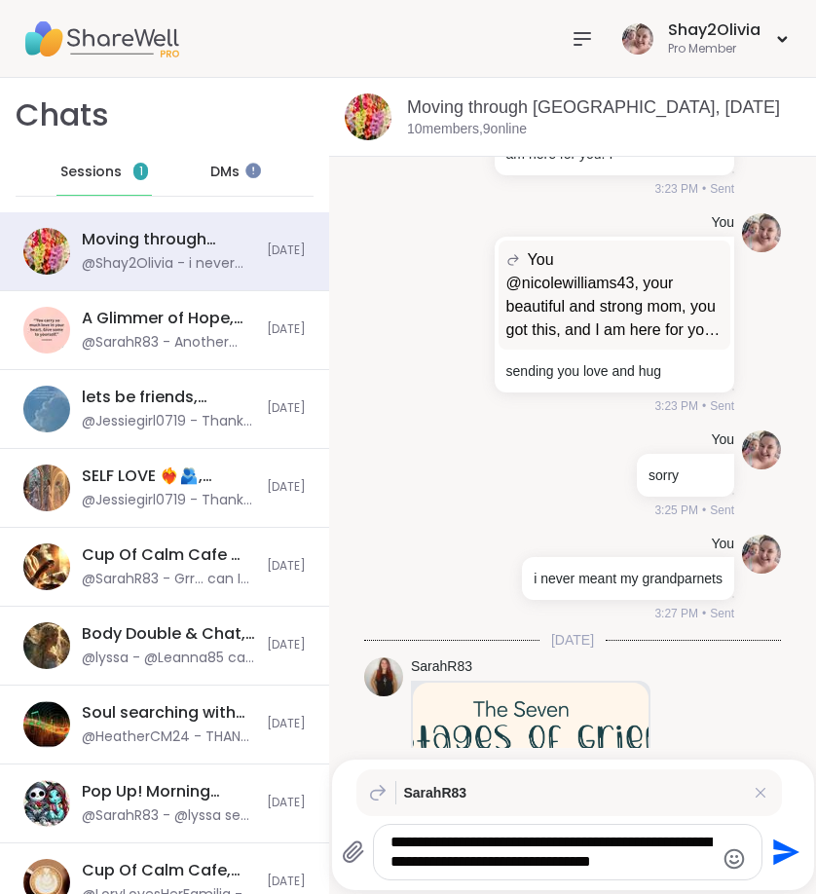
scroll to position [4376, 0]
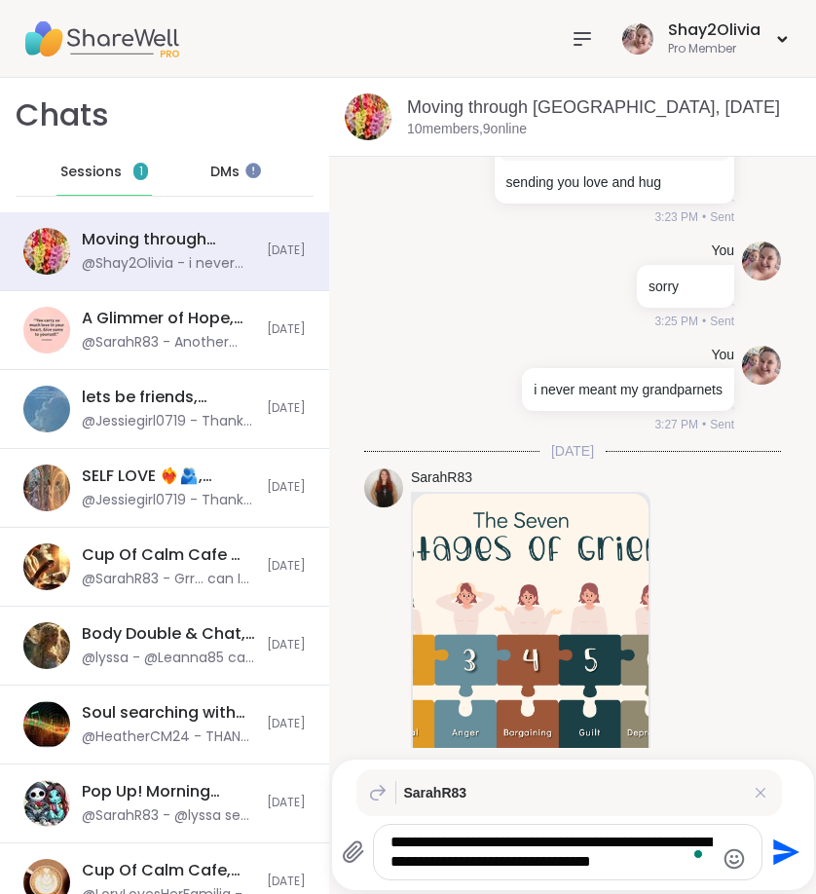
drag, startPoint x: 584, startPoint y: 863, endPoint x: 395, endPoint y: 869, distance: 189.1
click at [395, 869] on textarea "**********" at bounding box center [552, 852] width 322 height 39
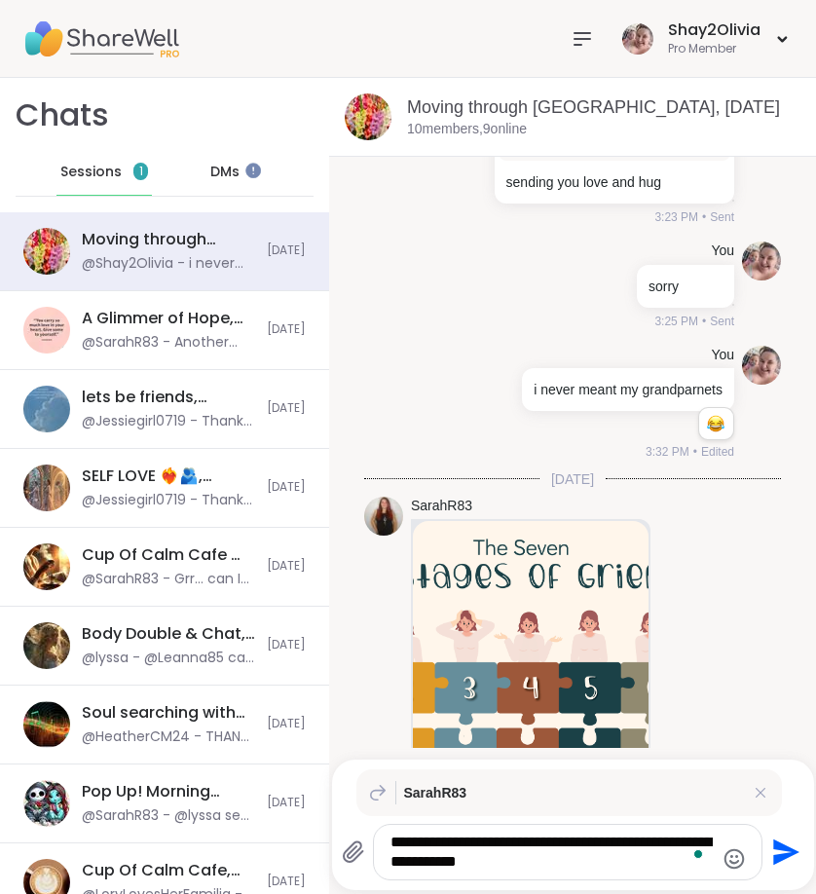
type textarea "**********"
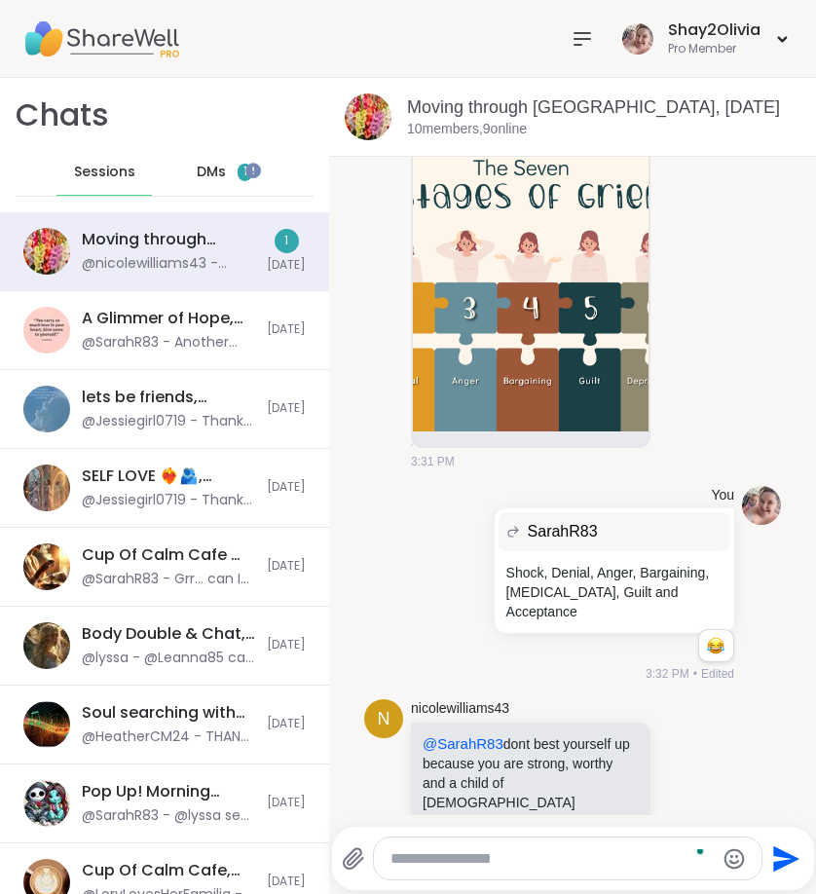
scroll to position [4911, 0]
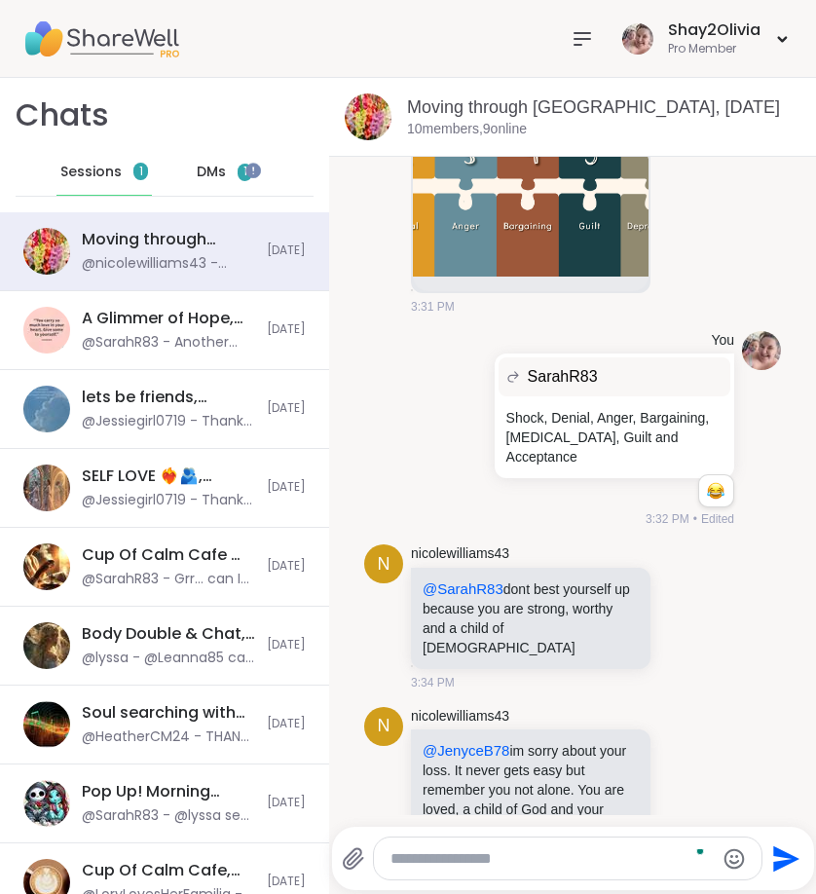
click at [216, 171] on span "DMs" at bounding box center [211, 172] width 29 height 19
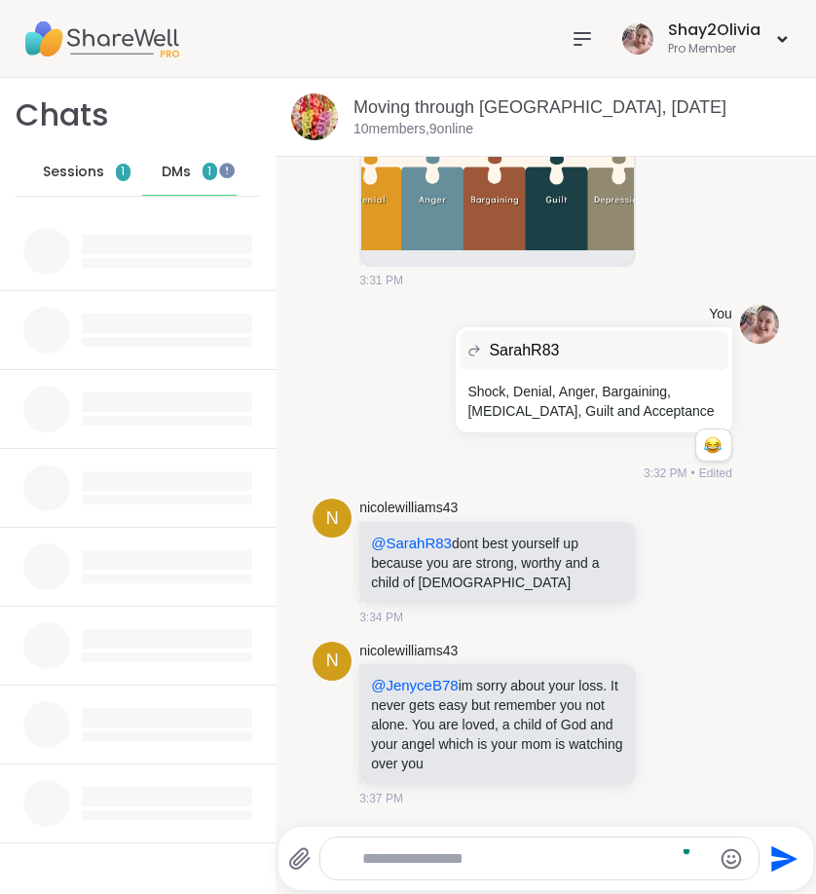
click at [216, 171] on span "1" at bounding box center [210, 172] width 15 height 18
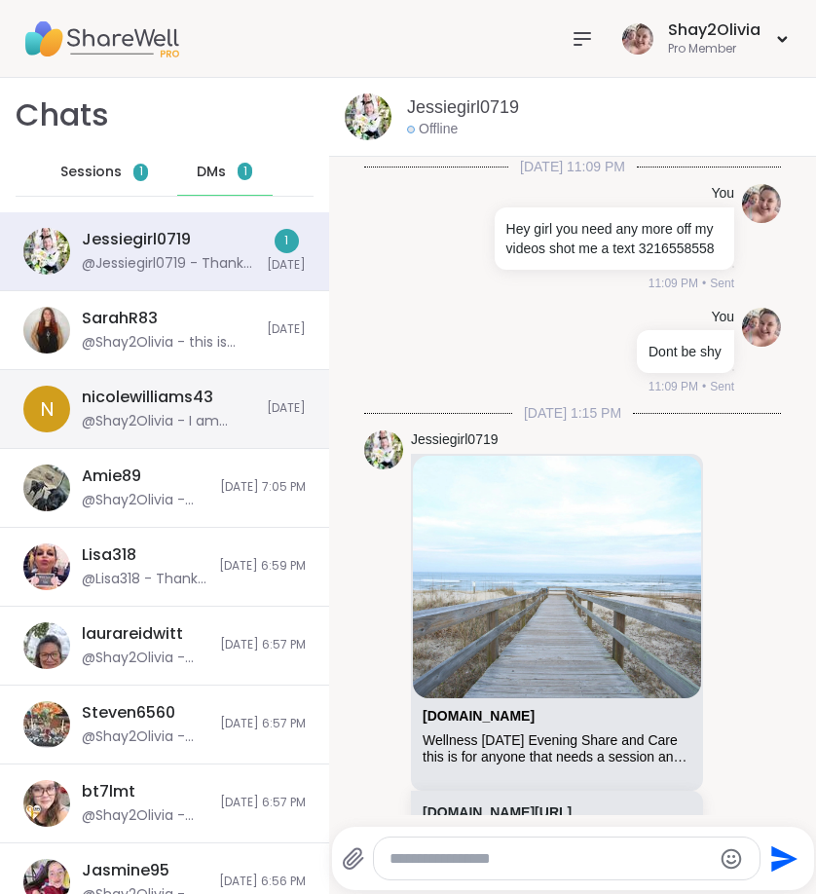
scroll to position [7540, 0]
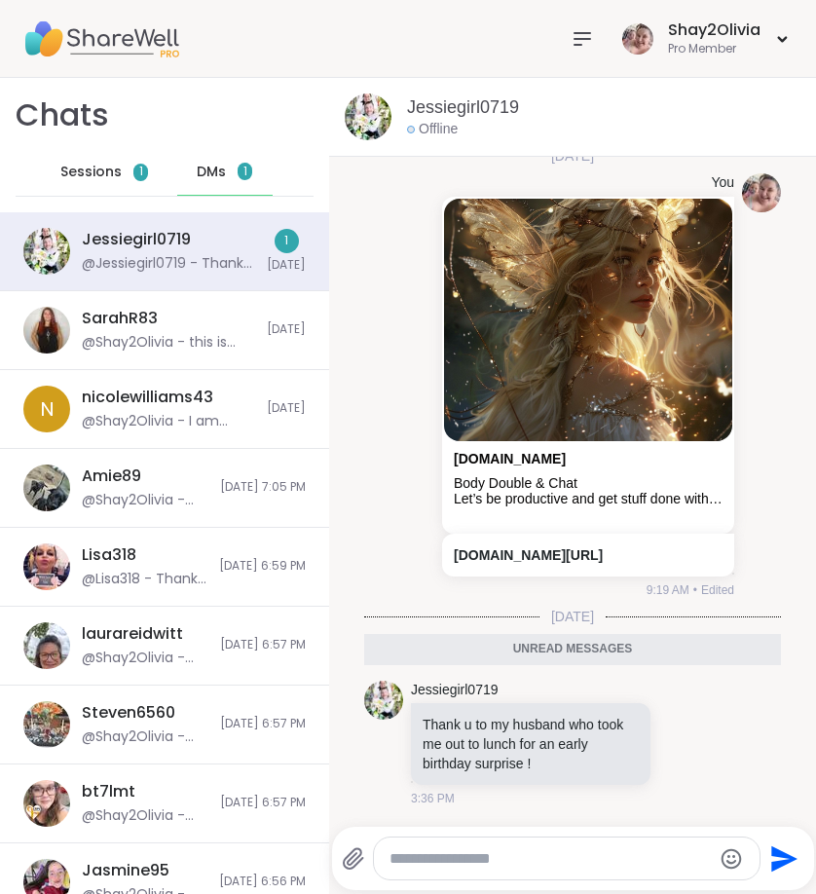
click at [522, 828] on div "Send" at bounding box center [573, 858] width 482 height 63
click at [522, 831] on div "Send" at bounding box center [573, 858] width 482 height 63
click at [521, 862] on textarea "Type your message" at bounding box center [551, 858] width 322 height 19
type textarea "**********"
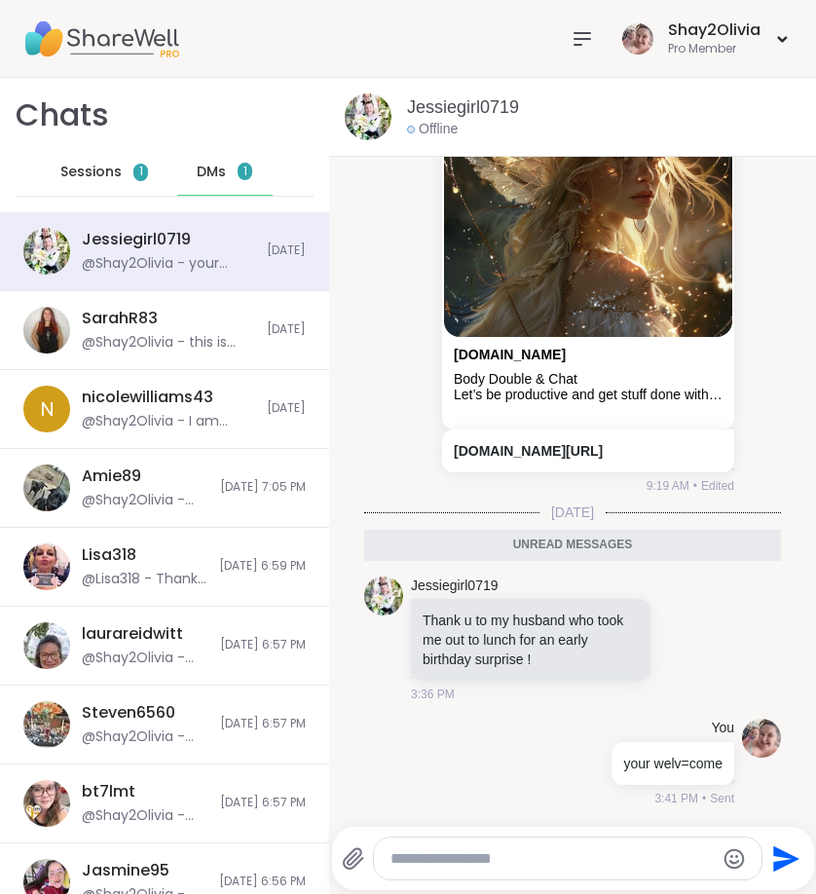
scroll to position [7598, 0]
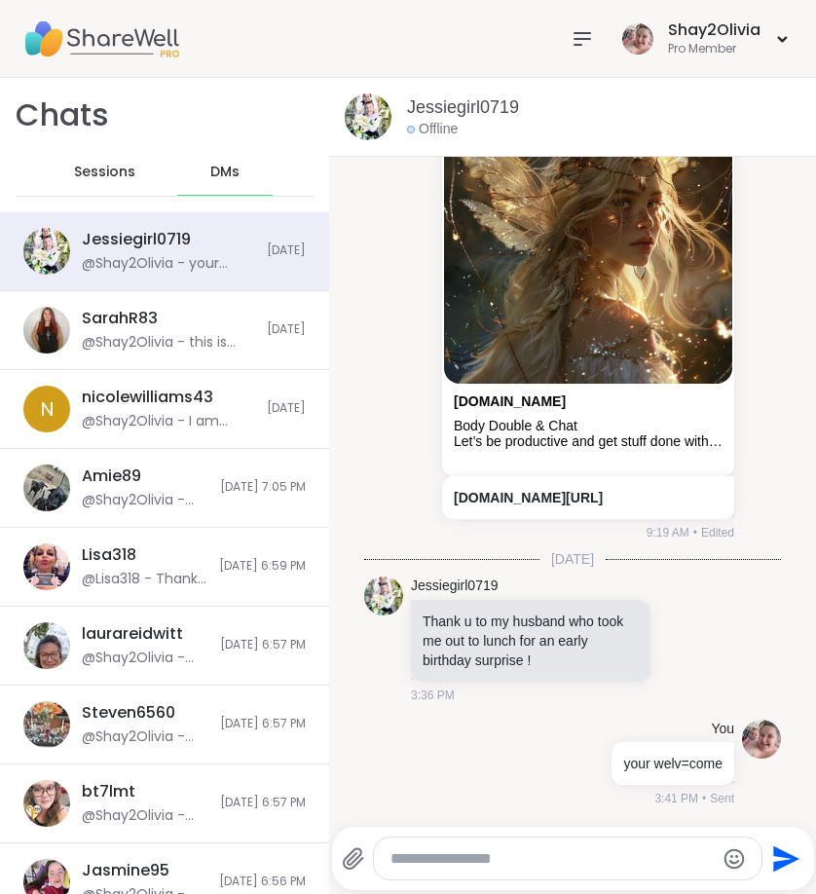
click at [731, 860] on icon "Emoji picker" at bounding box center [734, 858] width 23 height 23
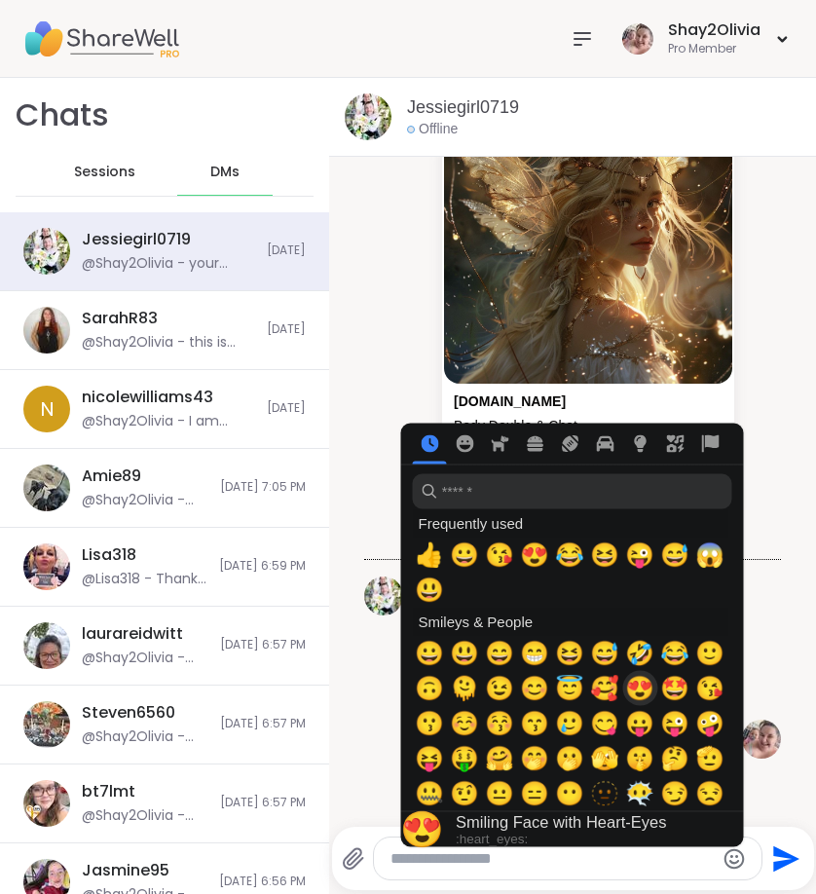
click at [642, 692] on span "😍" at bounding box center [639, 688] width 29 height 27
type textarea "**"
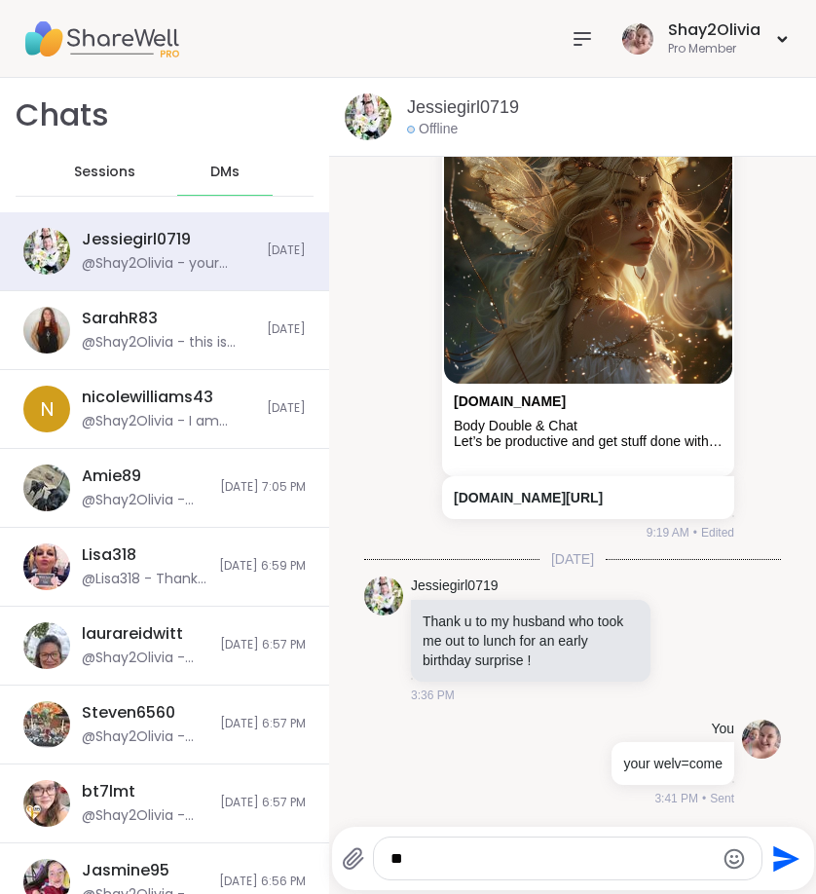
click at [789, 857] on icon "Send" at bounding box center [787, 858] width 26 height 26
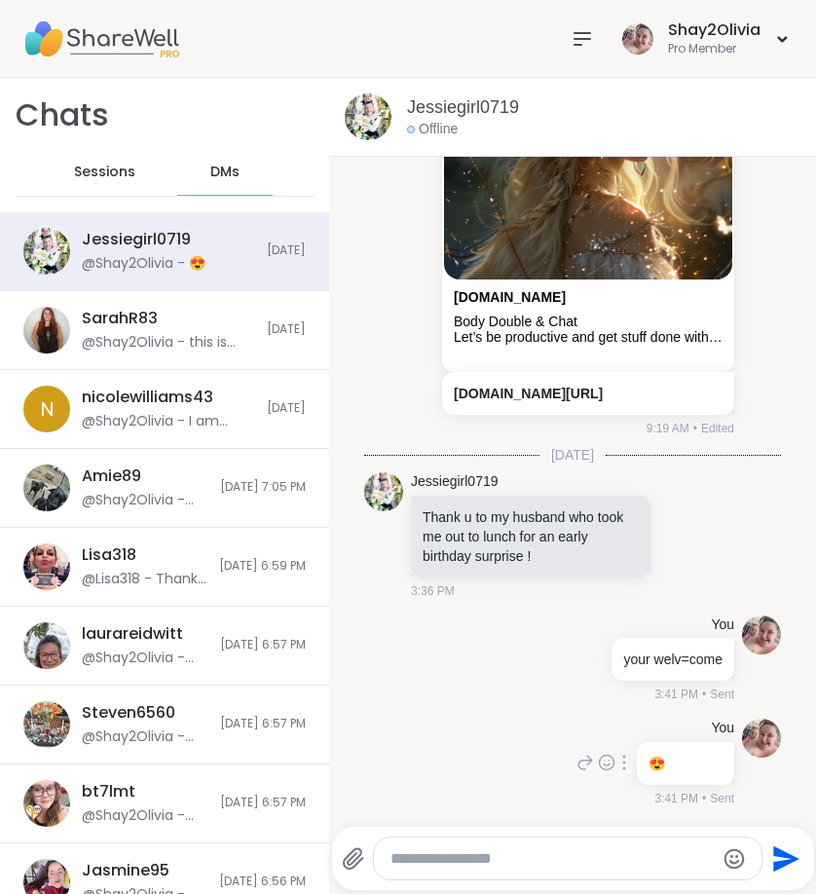
scroll to position [7701, 0]
click at [124, 171] on span "Sessions" at bounding box center [104, 172] width 61 height 19
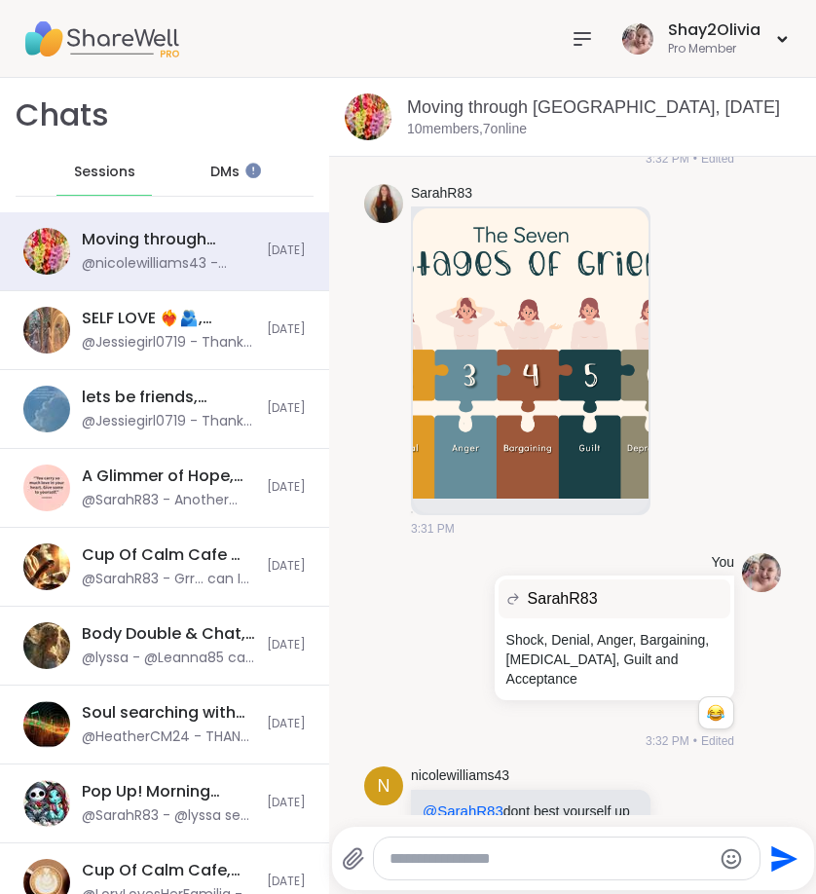
scroll to position [4919, 0]
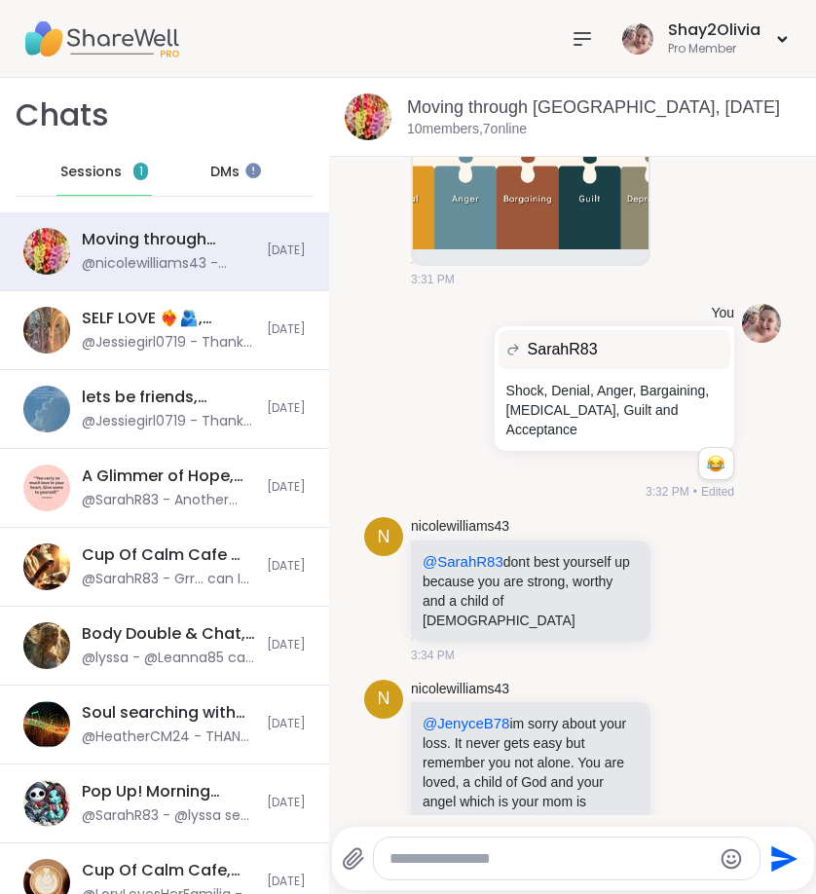
click at [674, 855] on textarea "Type your message" at bounding box center [551, 858] width 322 height 19
type textarea "**"
drag, startPoint x: 589, startPoint y: 853, endPoint x: 362, endPoint y: 845, distance: 227.1
click at [361, 846] on div "**" at bounding box center [552, 859] width 421 height 44
click at [92, 173] on span "Sessions" at bounding box center [90, 172] width 61 height 19
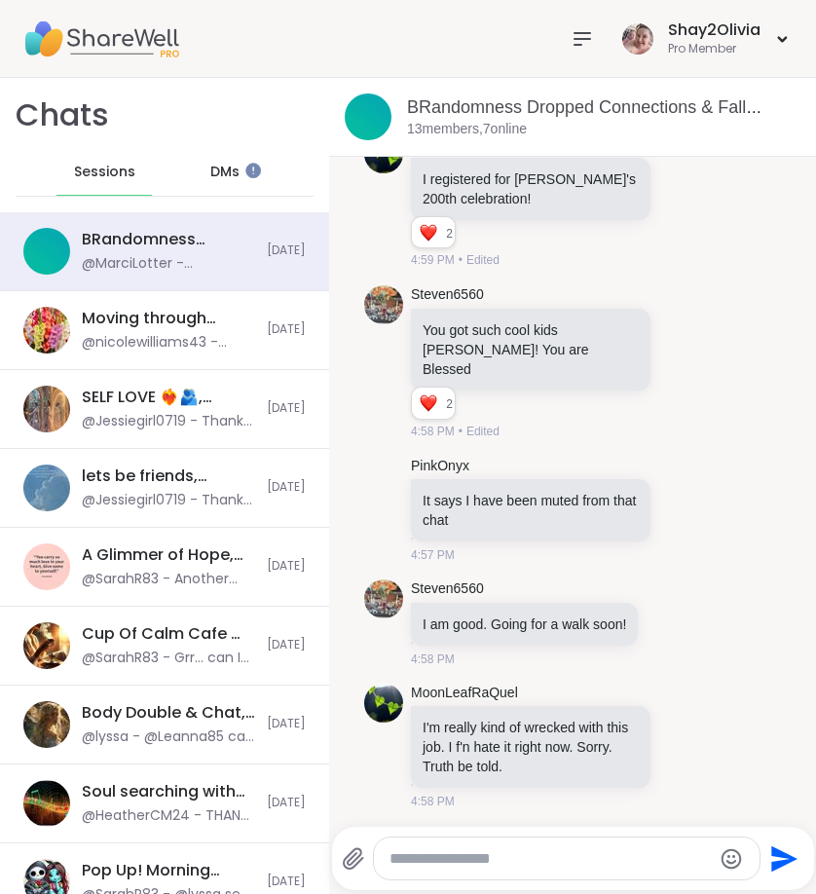
scroll to position [13764, 0]
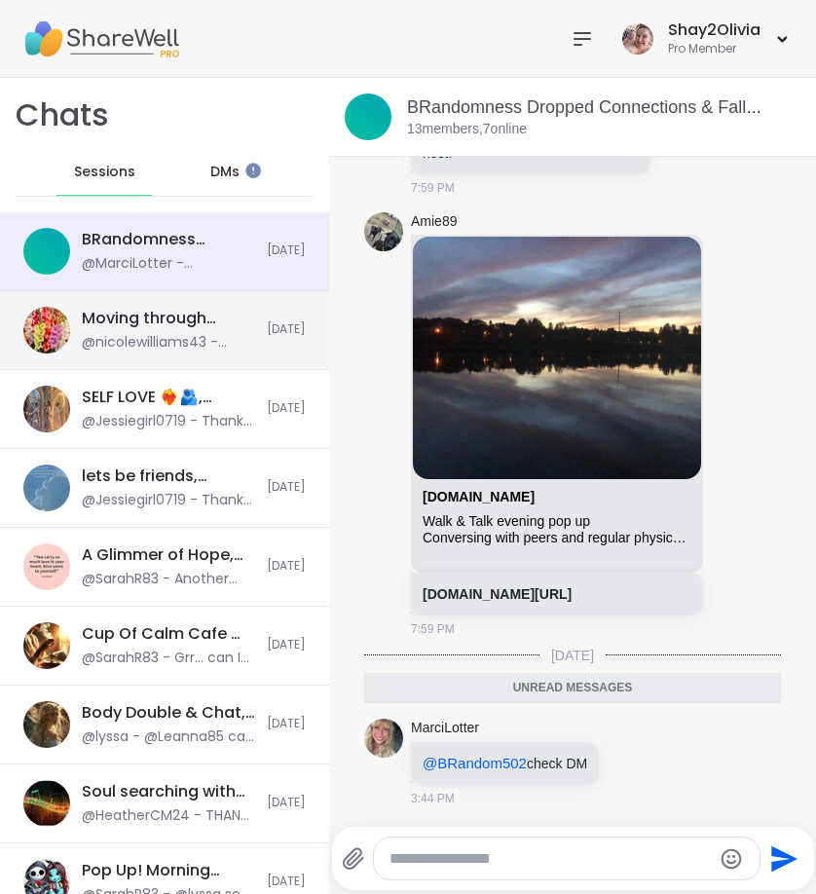
click at [222, 340] on div "@nicolewilliams43 - @JenyceB78 im sorry about your loss. It never gets easy but…" at bounding box center [168, 342] width 173 height 19
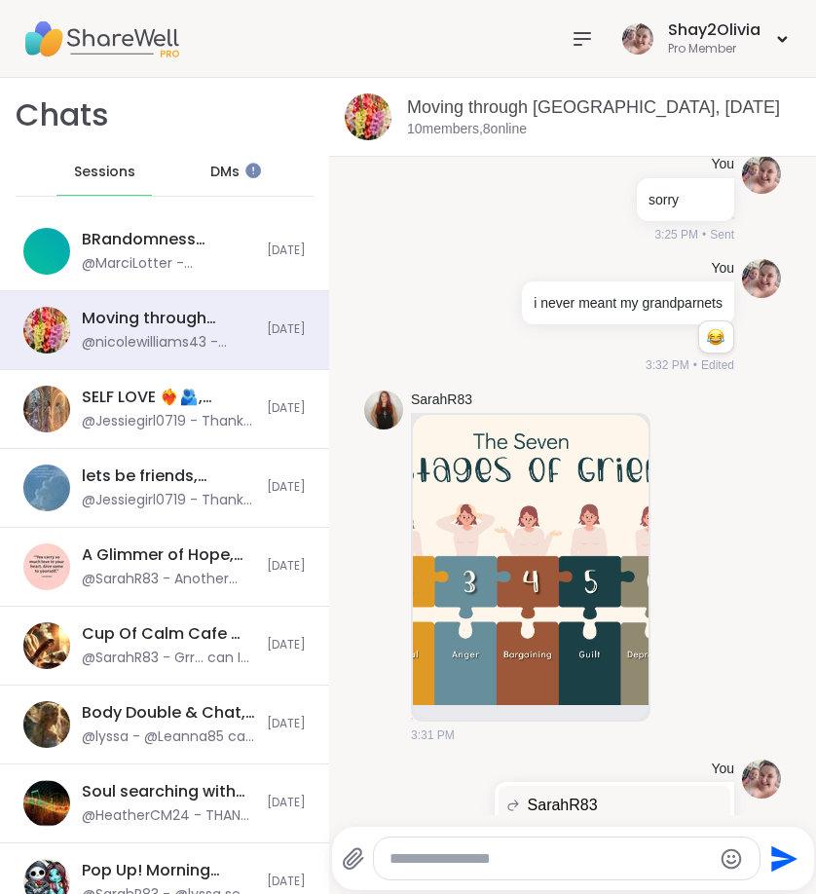
scroll to position [4919, 0]
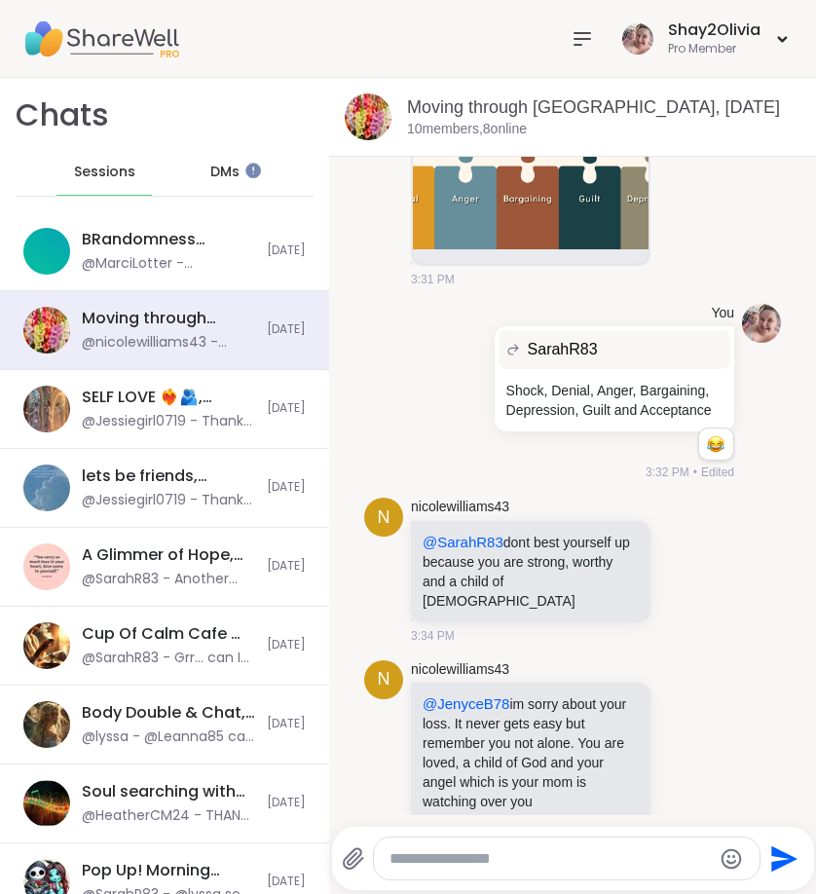
click at [663, 858] on textarea "Type your message" at bounding box center [551, 858] width 322 height 19
type textarea "**********"
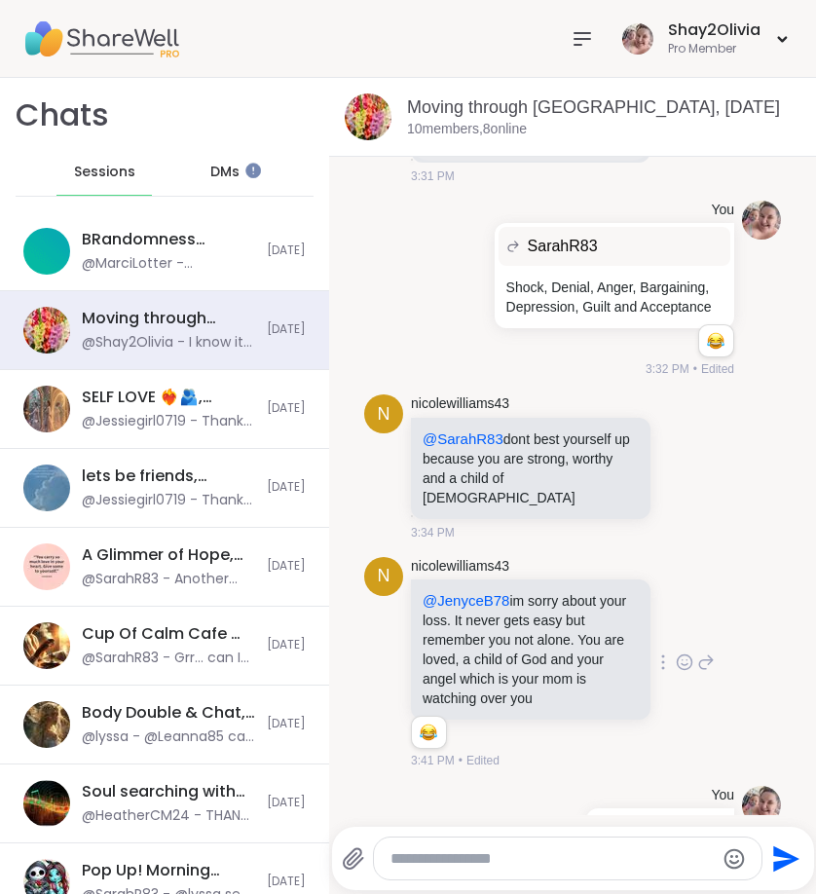
click at [590, 865] on textarea "Type your message" at bounding box center [552, 858] width 322 height 19
type textarea "**********"
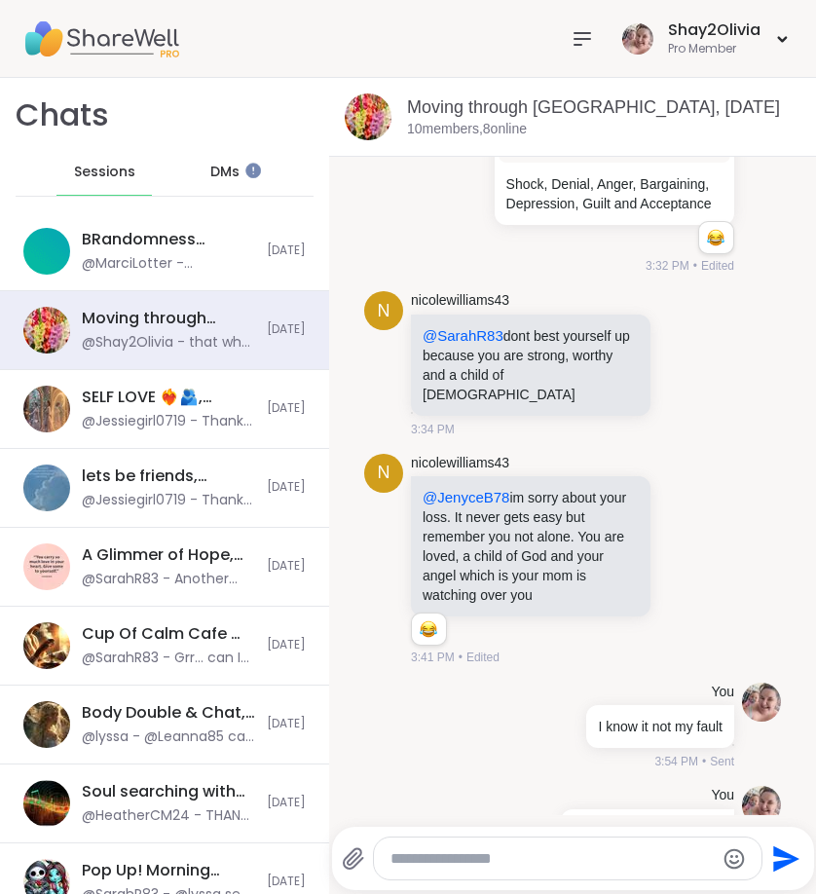
paste textarea "**********"
type textarea "**********"
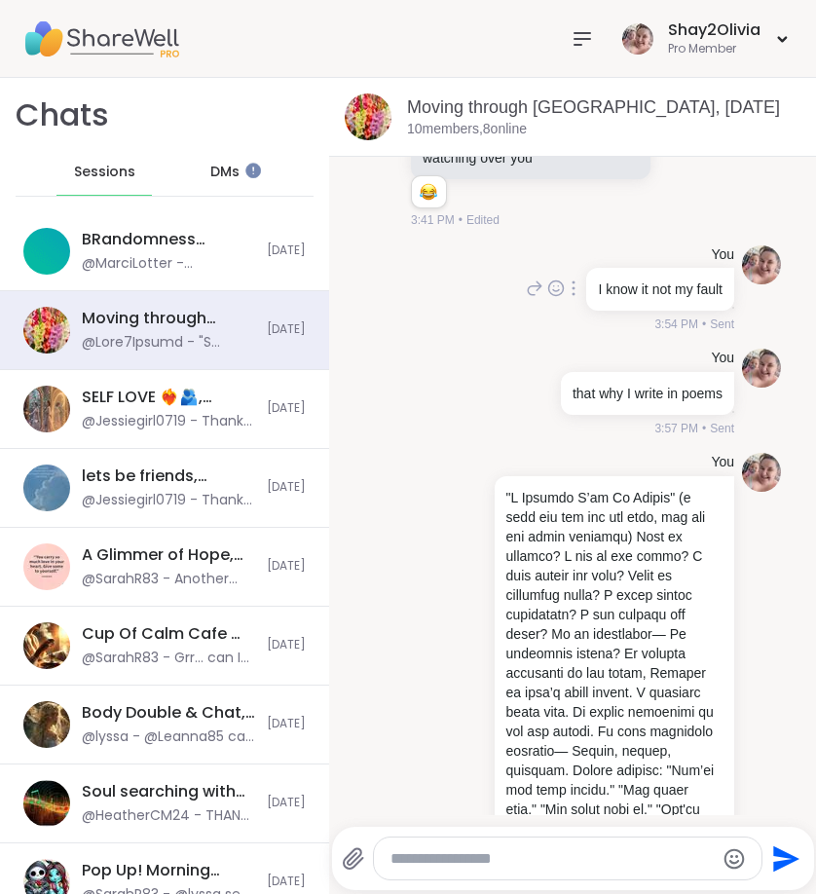
scroll to position [6261, 0]
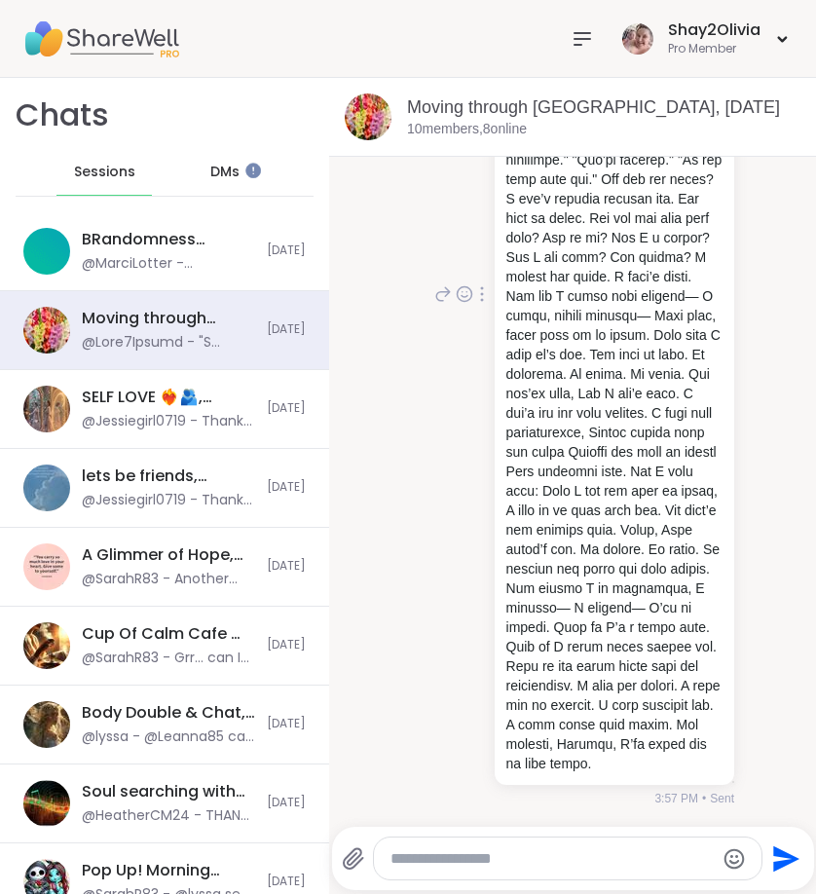
click at [441, 282] on icon at bounding box center [443, 293] width 18 height 23
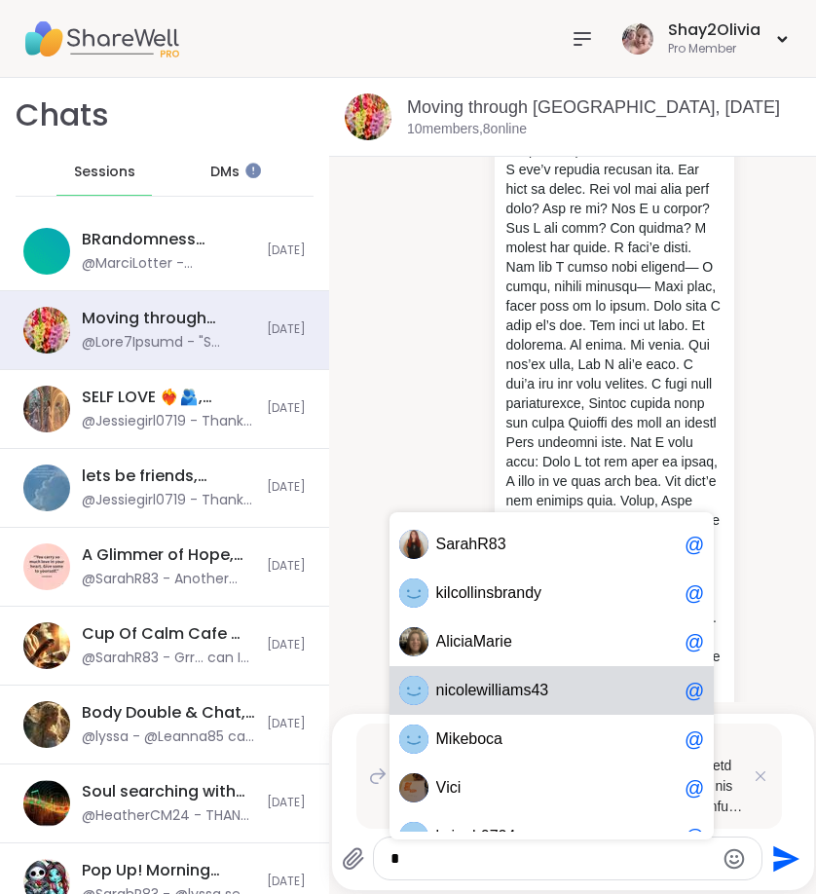
click at [543, 696] on span "3" at bounding box center [544, 690] width 9 height 19
type textarea "**********"
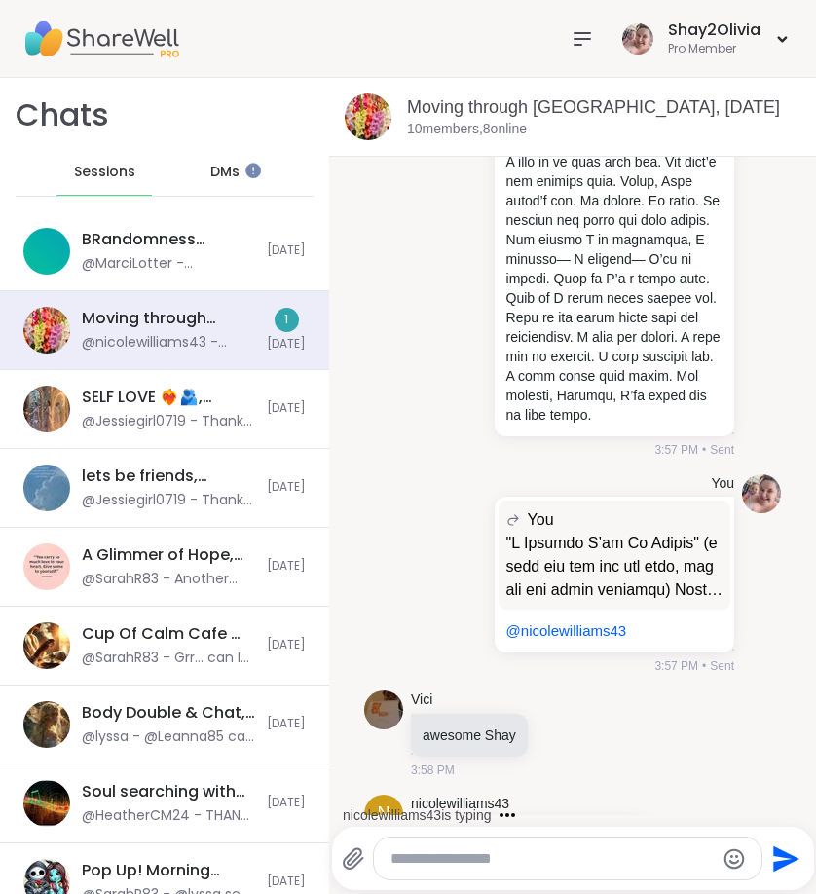
scroll to position [6797, 0]
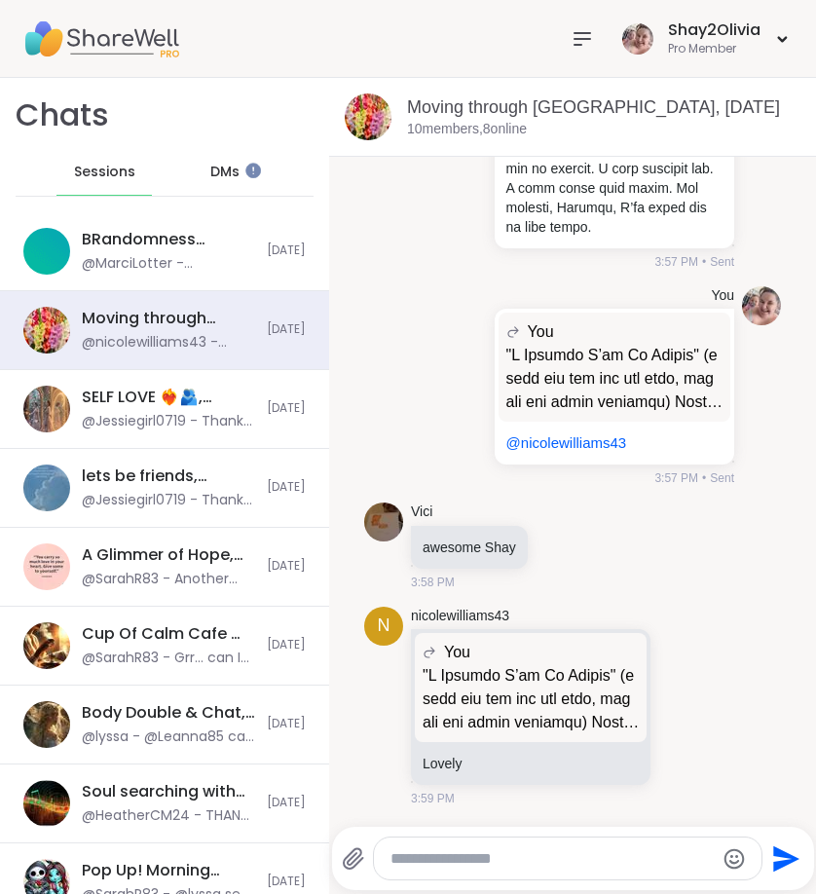
click at [651, 861] on textarea "Type your message" at bounding box center [552, 858] width 322 height 19
type textarea "**********"
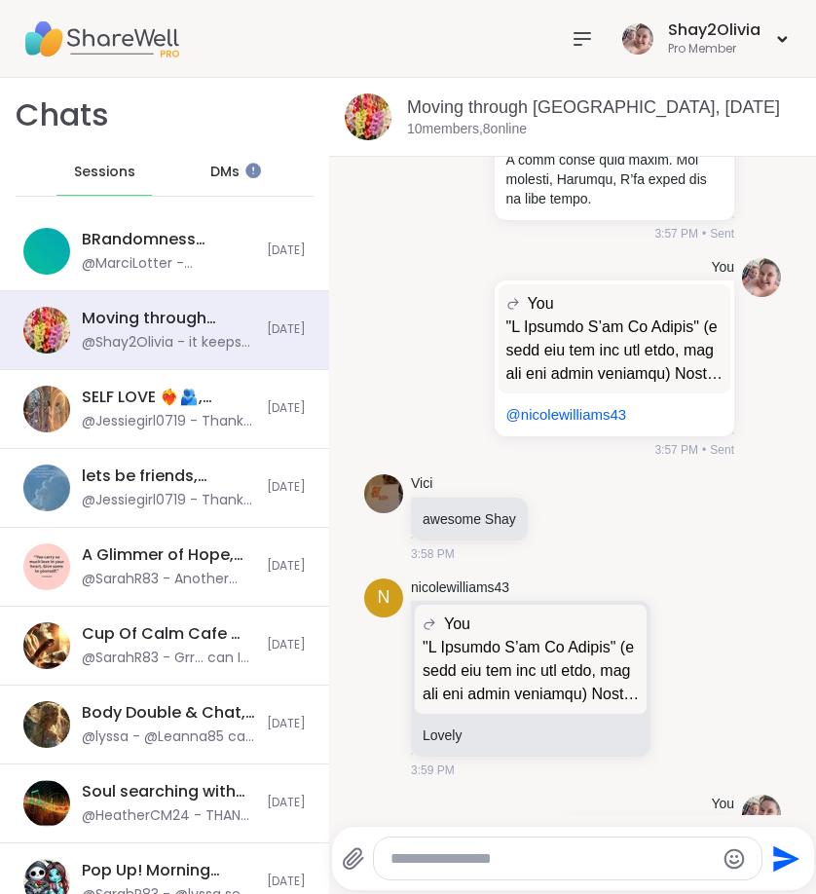
scroll to position [6900, 0]
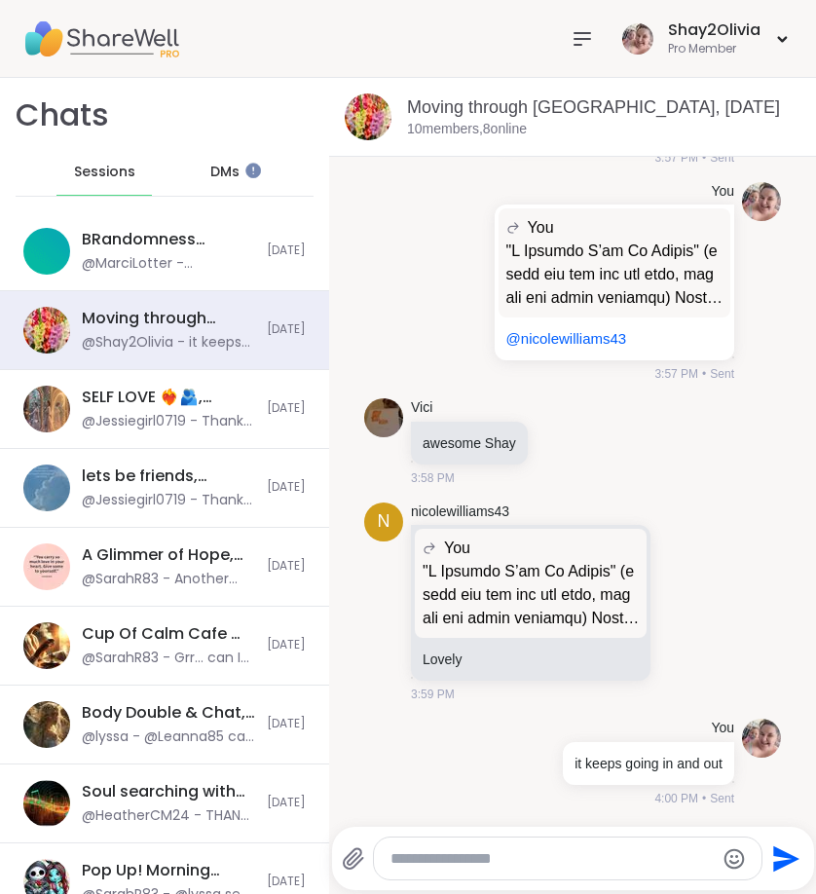
click at [354, 851] on icon at bounding box center [353, 858] width 23 height 23
click at [0, 0] on input "file" at bounding box center [0, 0] width 0 height 0
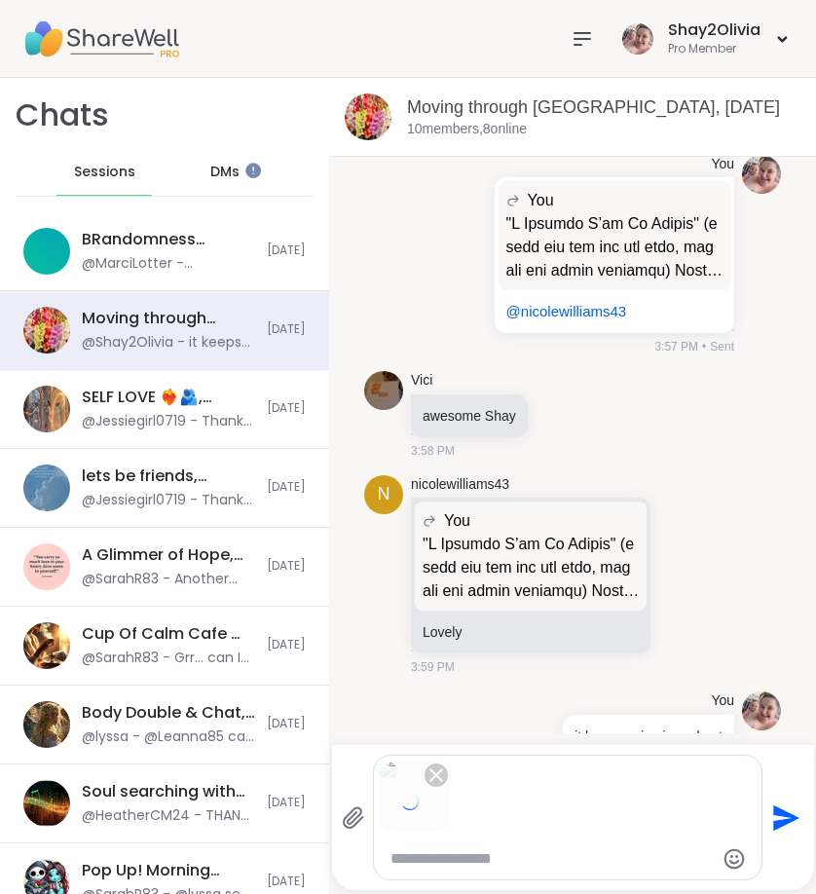
click at [783, 814] on icon "Send" at bounding box center [787, 818] width 26 height 26
click at [784, 834] on button "Send" at bounding box center [785, 818] width 44 height 44
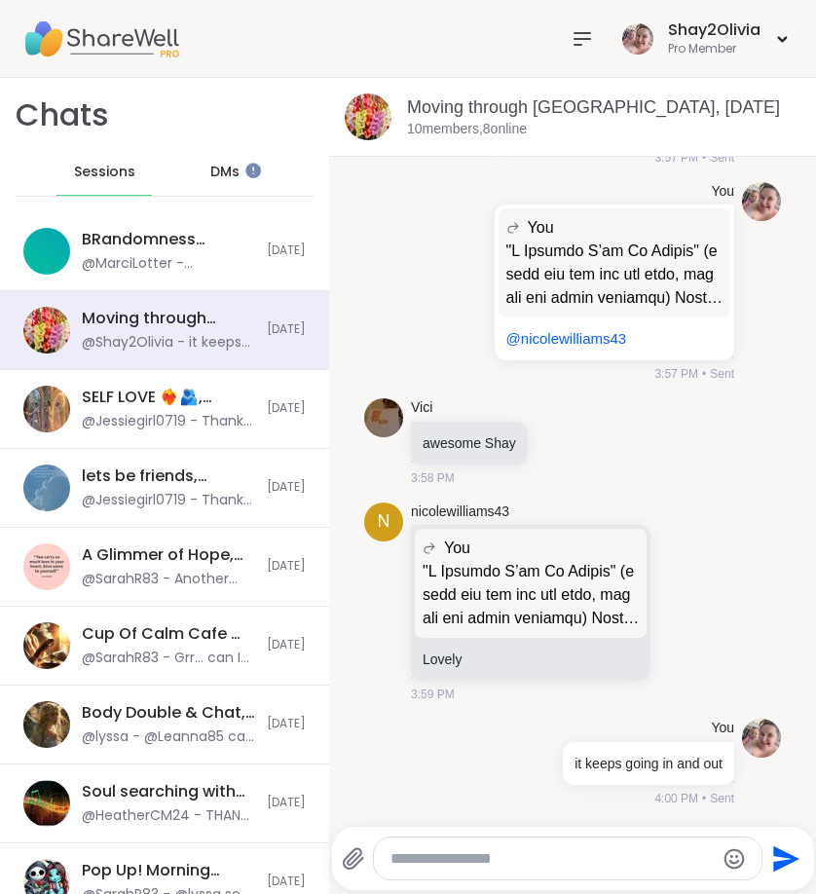
scroll to position [7443, 0]
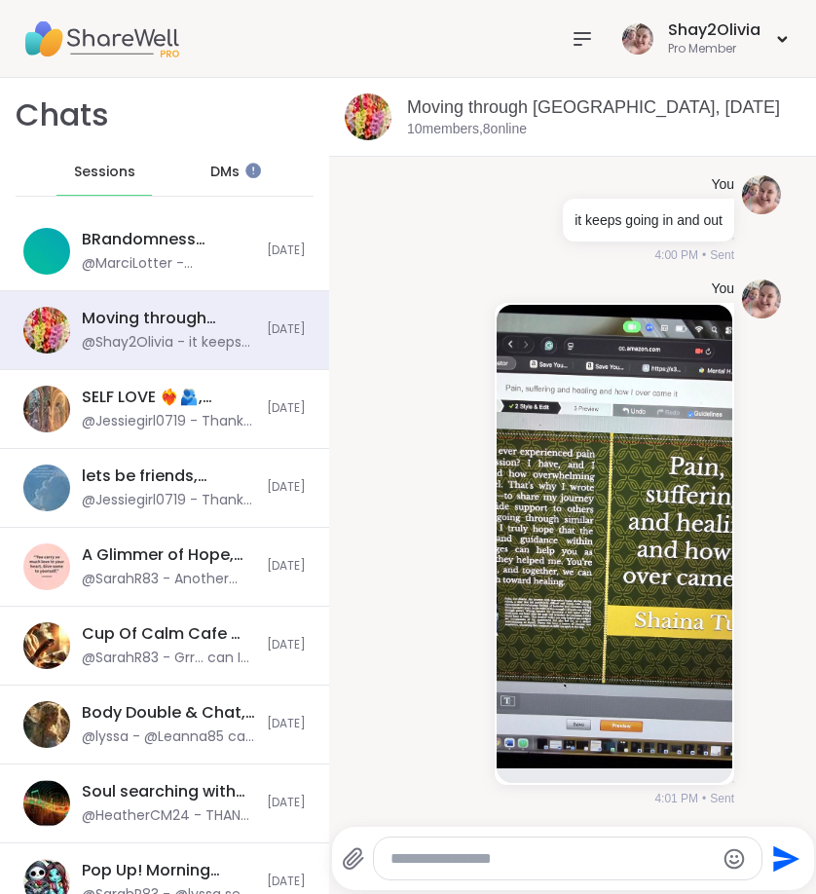
click at [601, 615] on img at bounding box center [615, 537] width 236 height 464
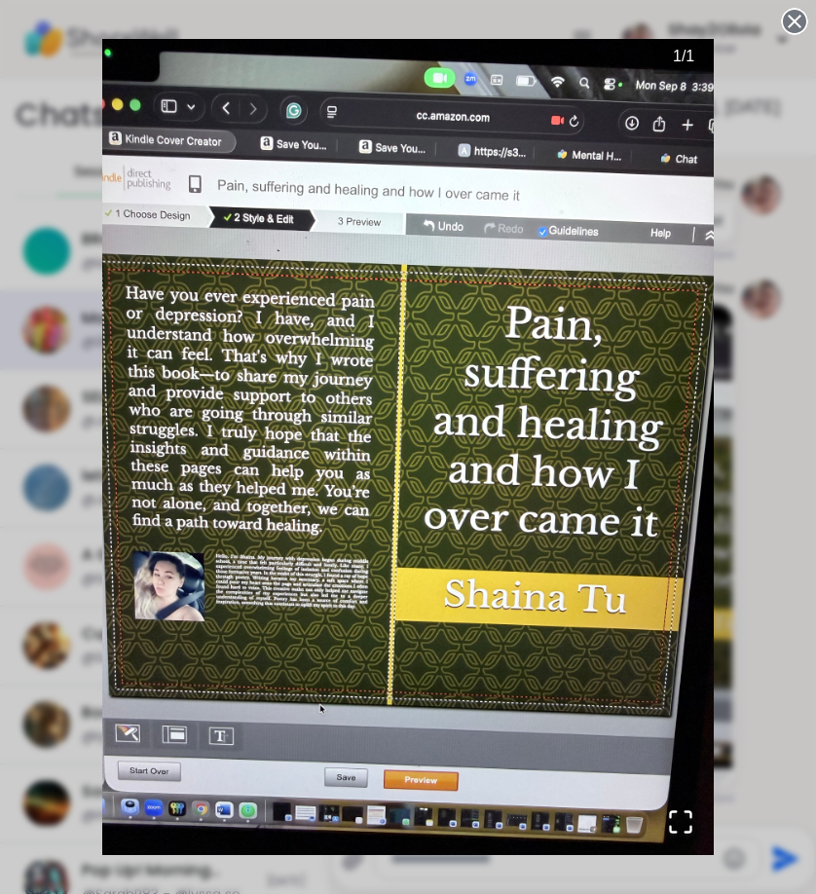
click at [789, 19] on circle at bounding box center [794, 21] width 23 height 23
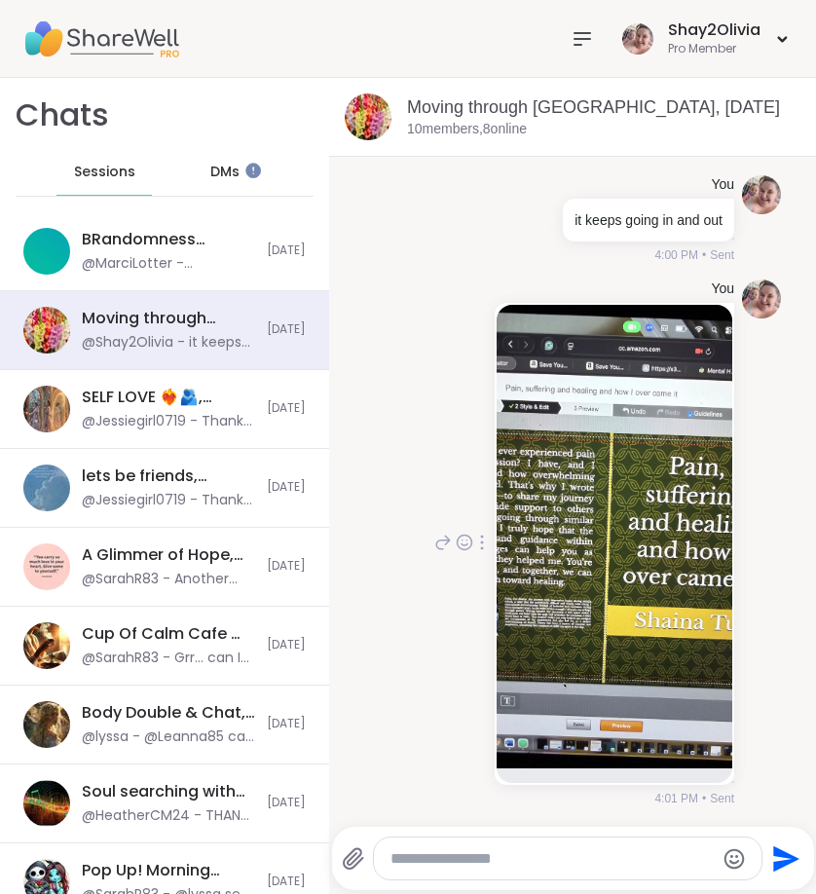
click at [457, 549] on icon at bounding box center [464, 542] width 15 height 15
click at [480, 548] on icon at bounding box center [482, 543] width 4 height 16
click at [445, 549] on div at bounding box center [461, 542] width 60 height 23
click at [439, 549] on icon at bounding box center [443, 542] width 18 height 23
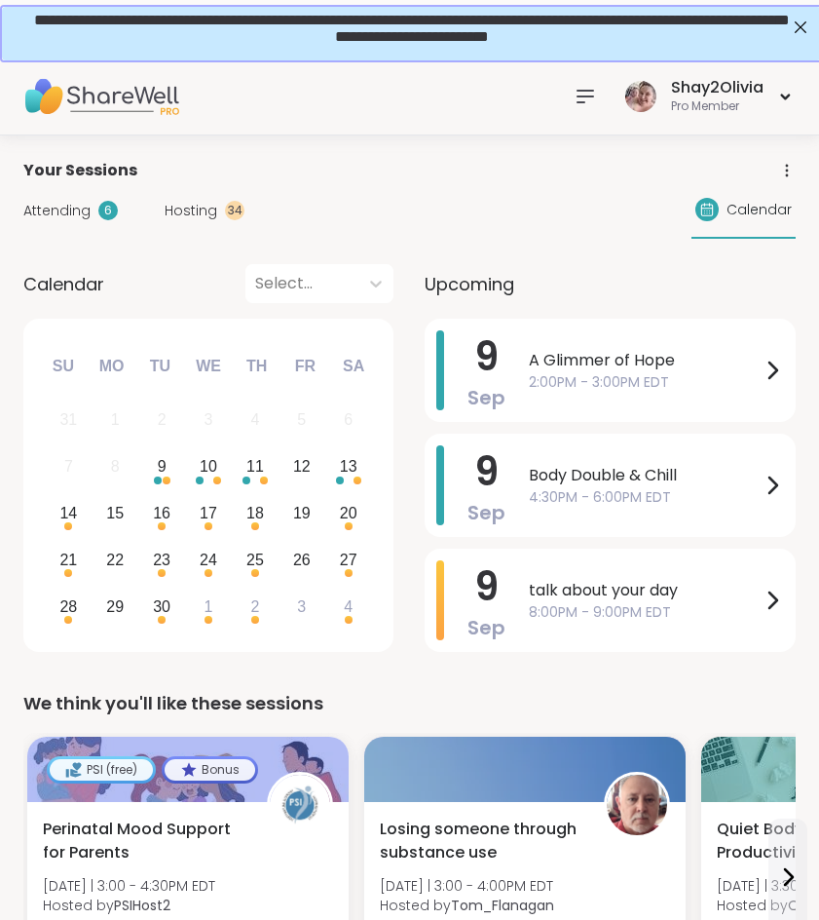
click at [577, 119] on div "Shay2Olivia Pro Member" at bounding box center [409, 96] width 819 height 78
click at [577, 103] on icon at bounding box center [585, 96] width 23 height 23
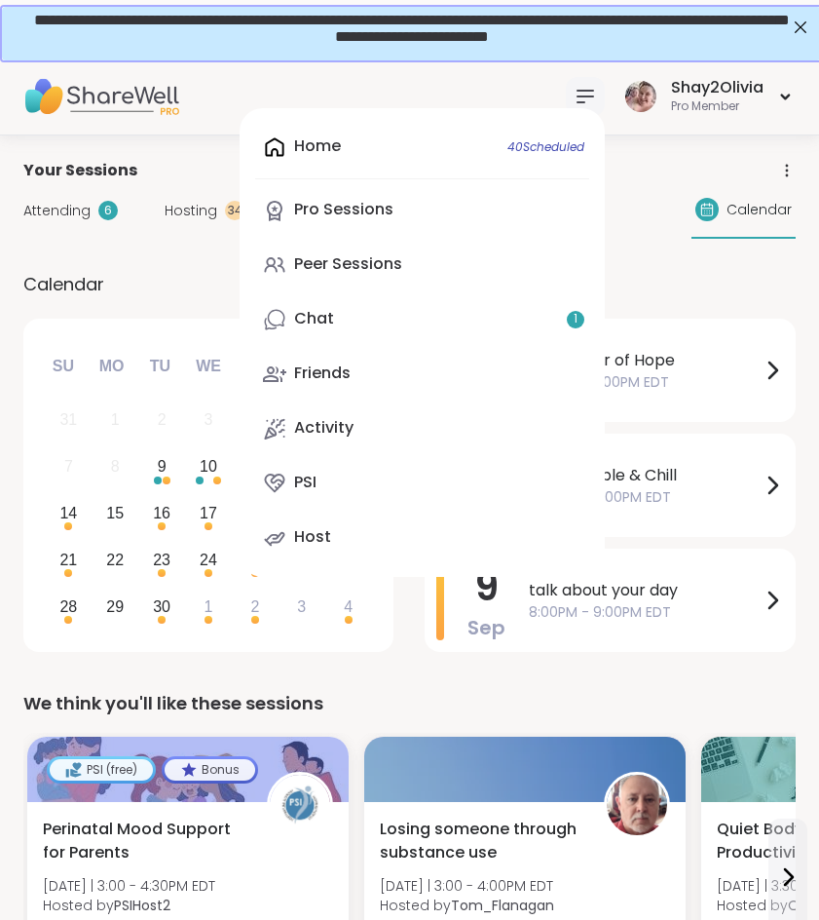
click at [381, 138] on div "Home 40 Scheduled Pro Sessions Peer Sessions Chat 1 Friends Activity PSI Host" at bounding box center [422, 342] width 365 height 469
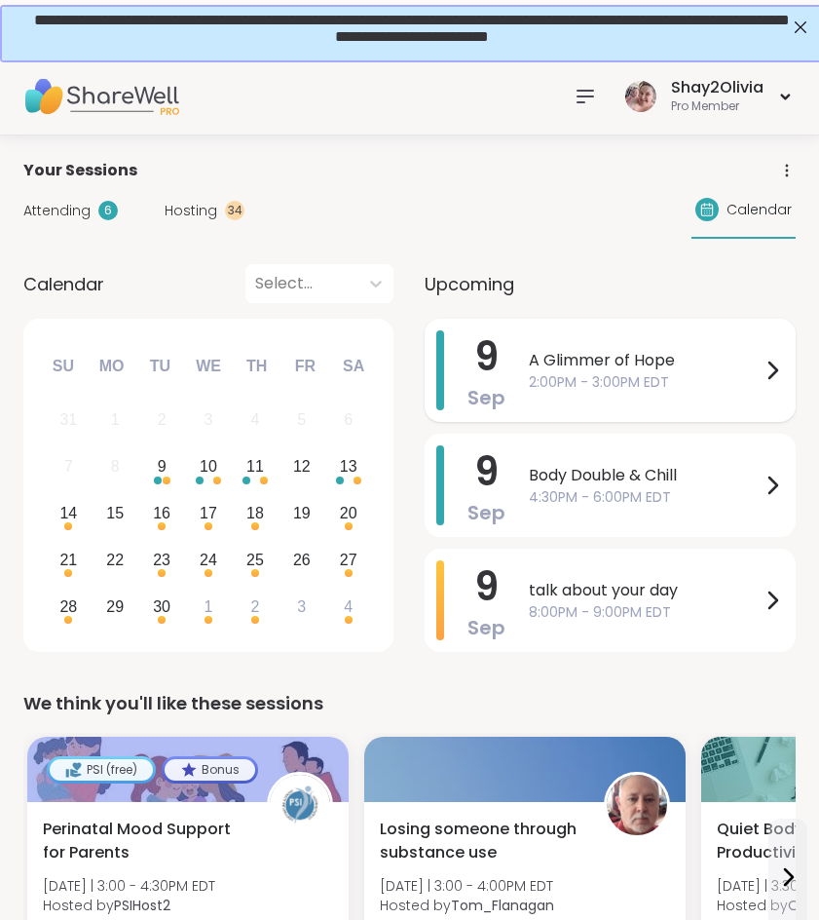
click at [570, 363] on span "A Glimmer of Hope" at bounding box center [645, 360] width 232 height 23
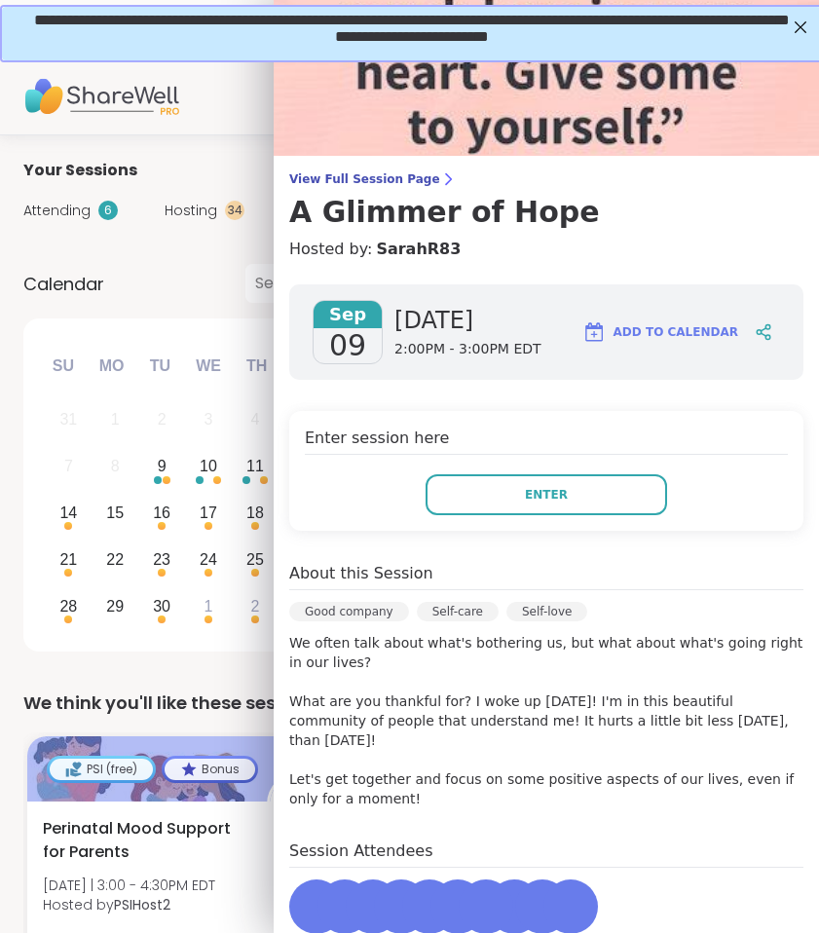
click at [481, 517] on div "Enter session here Enter" at bounding box center [546, 471] width 514 height 120
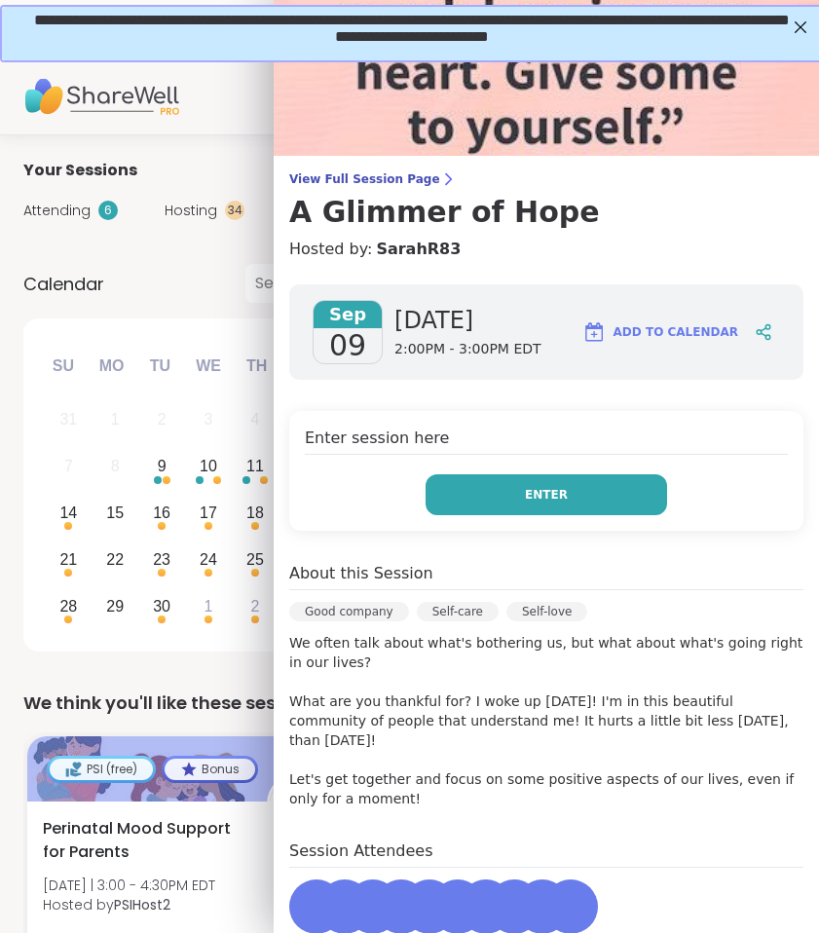
click at [486, 505] on button "Enter" at bounding box center [547, 494] width 242 height 41
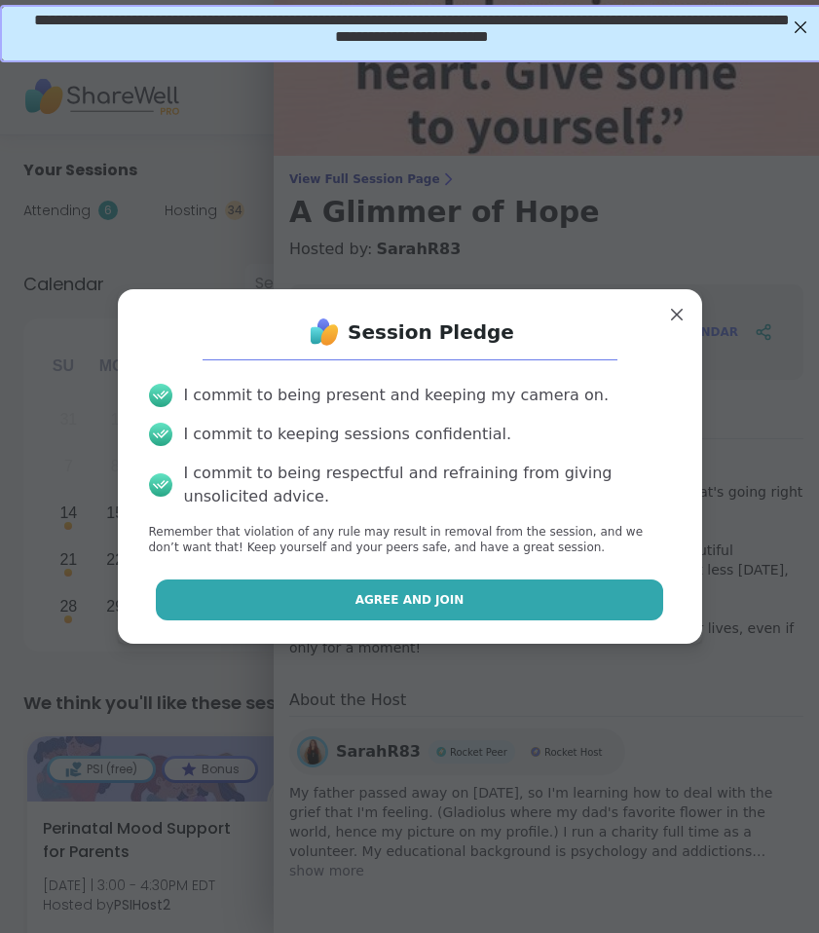
click at [444, 585] on button "Agree and Join" at bounding box center [409, 600] width 507 height 41
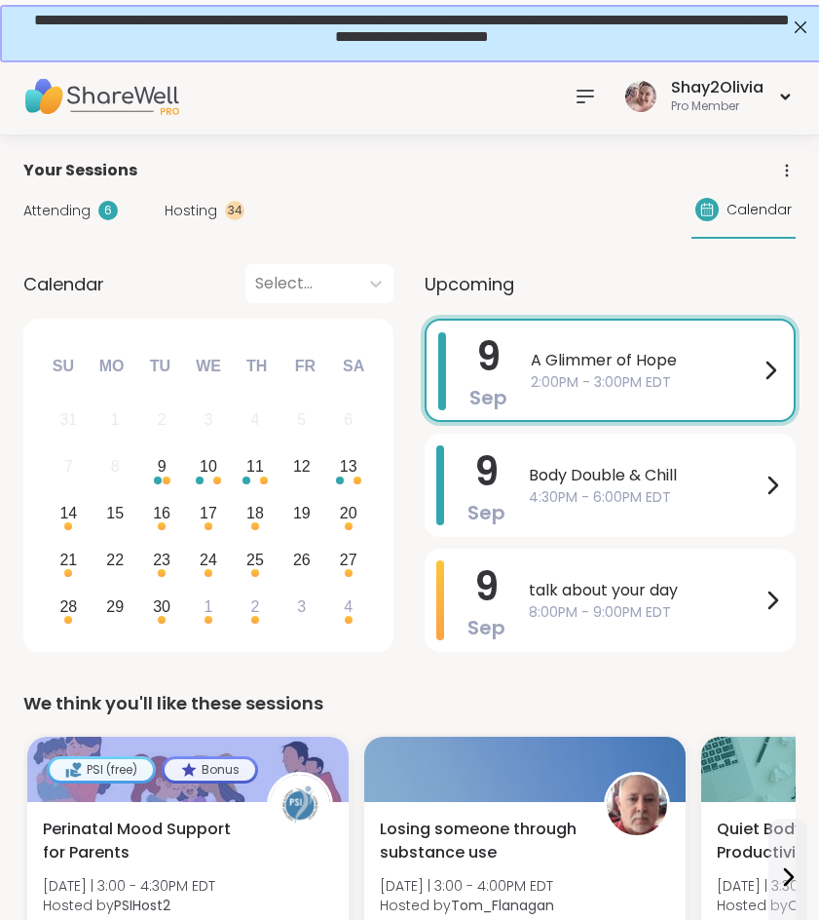
click at [669, 396] on div "A Glimmer of Hope 2:00PM - 3:00PM EDT" at bounding box center [656, 370] width 251 height 76
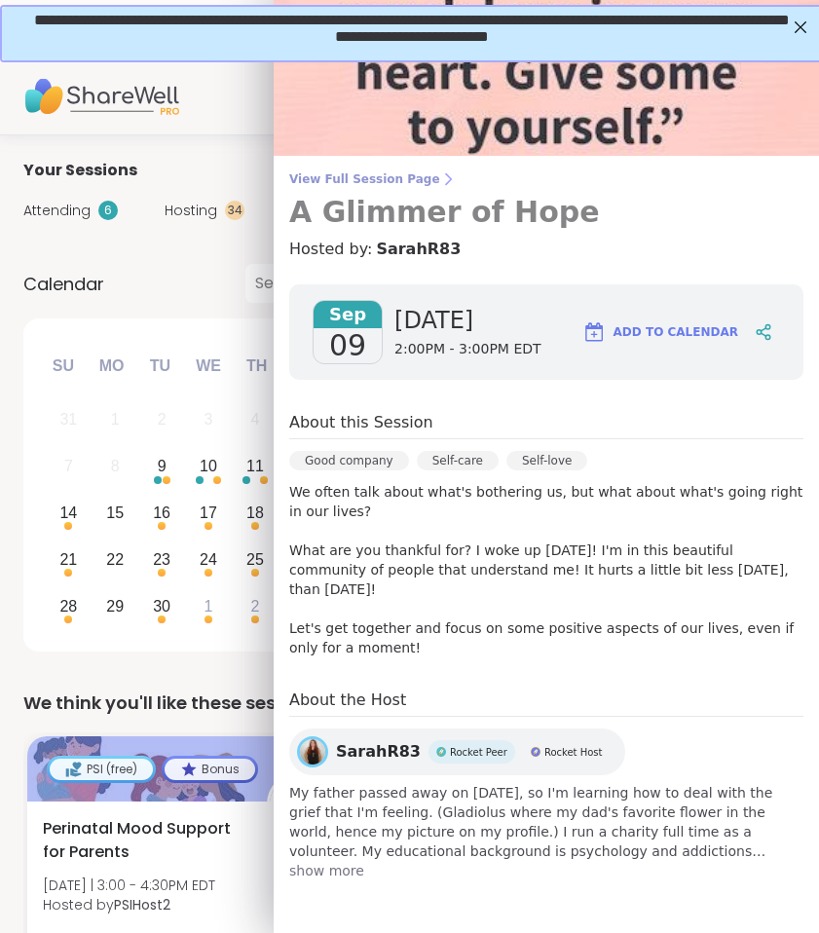
click at [305, 214] on h3 "A Glimmer of Hope" at bounding box center [546, 212] width 514 height 35
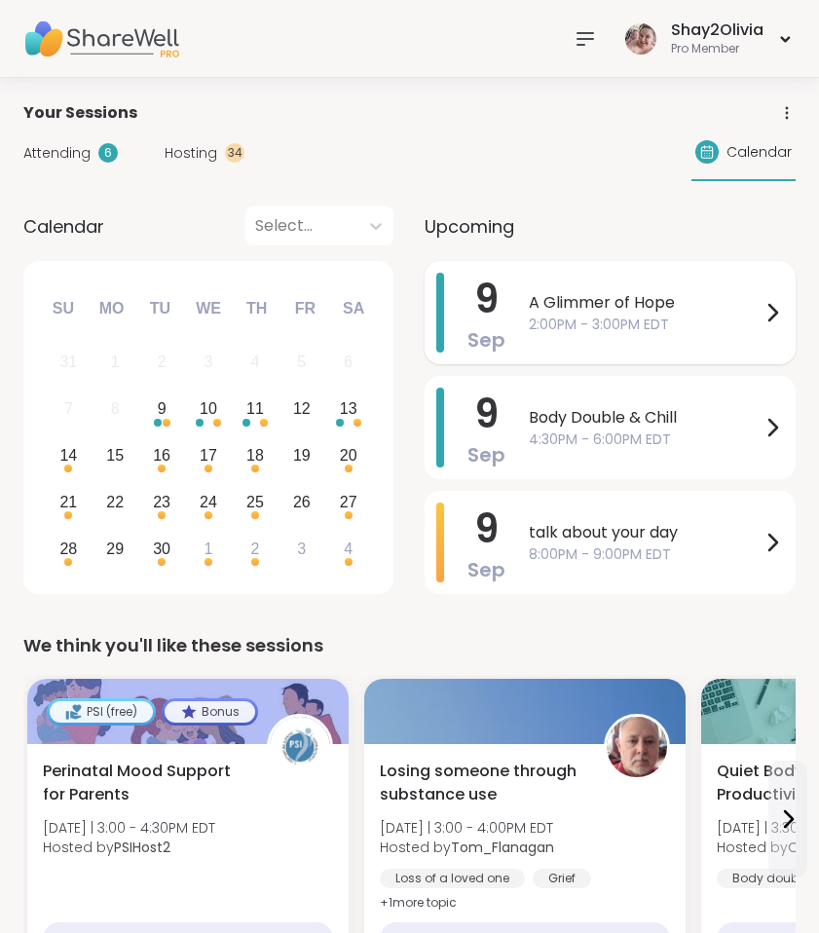
click at [683, 282] on div "A Glimmer of Hope 2:00PM - 3:00PM EDT" at bounding box center [656, 313] width 255 height 80
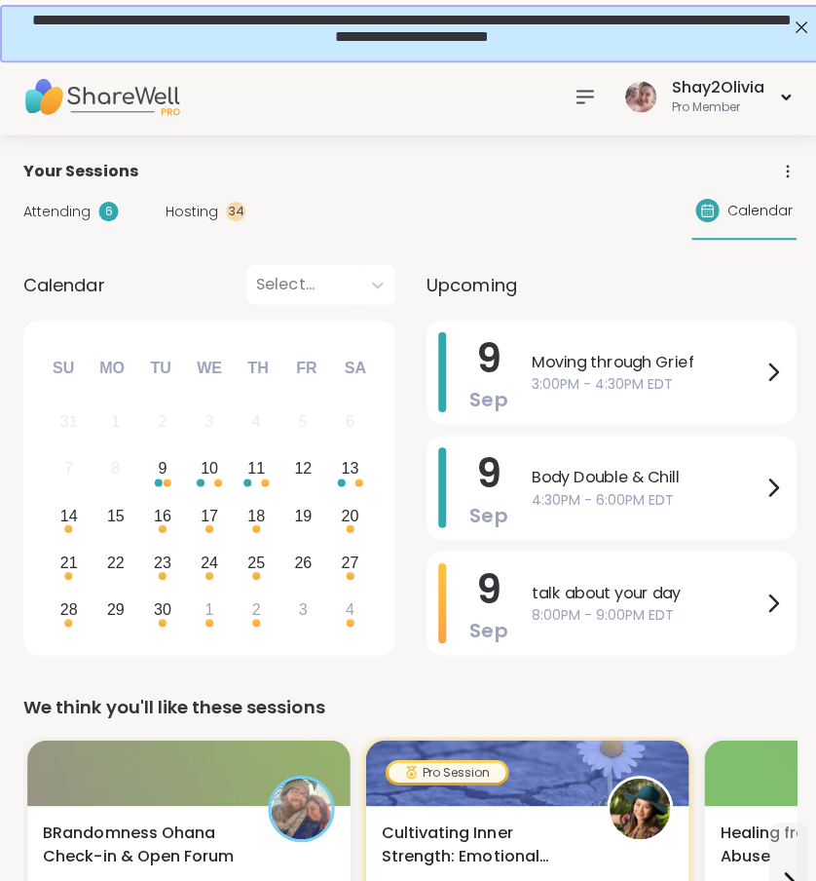
click at [567, 91] on div at bounding box center [582, 96] width 39 height 39
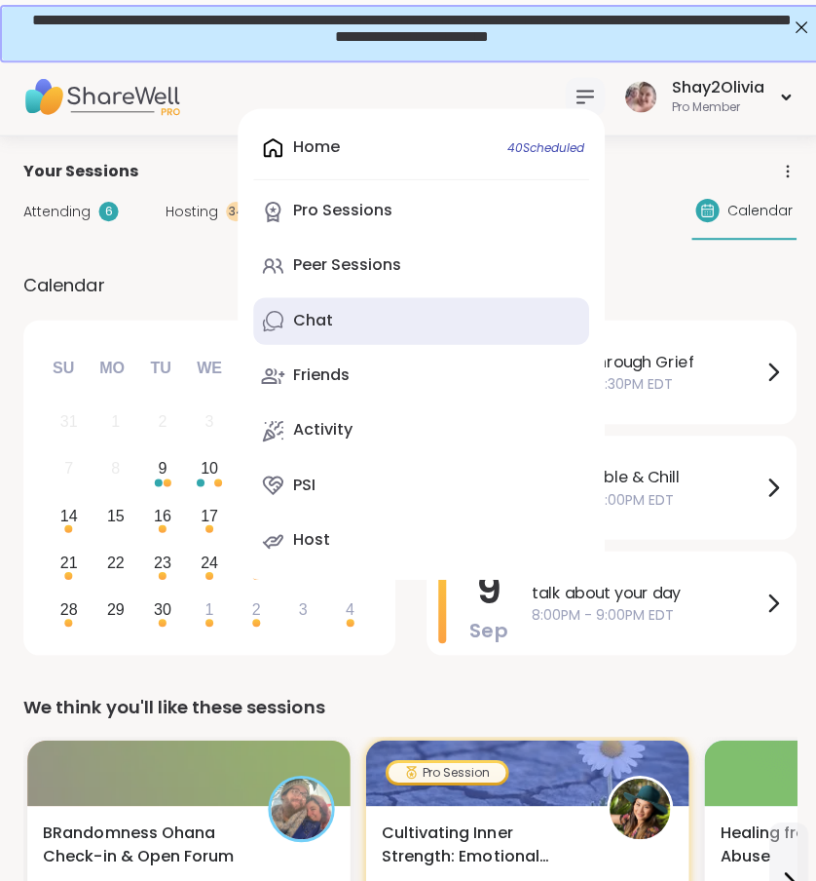
click at [321, 326] on div "Chat" at bounding box center [311, 318] width 40 height 21
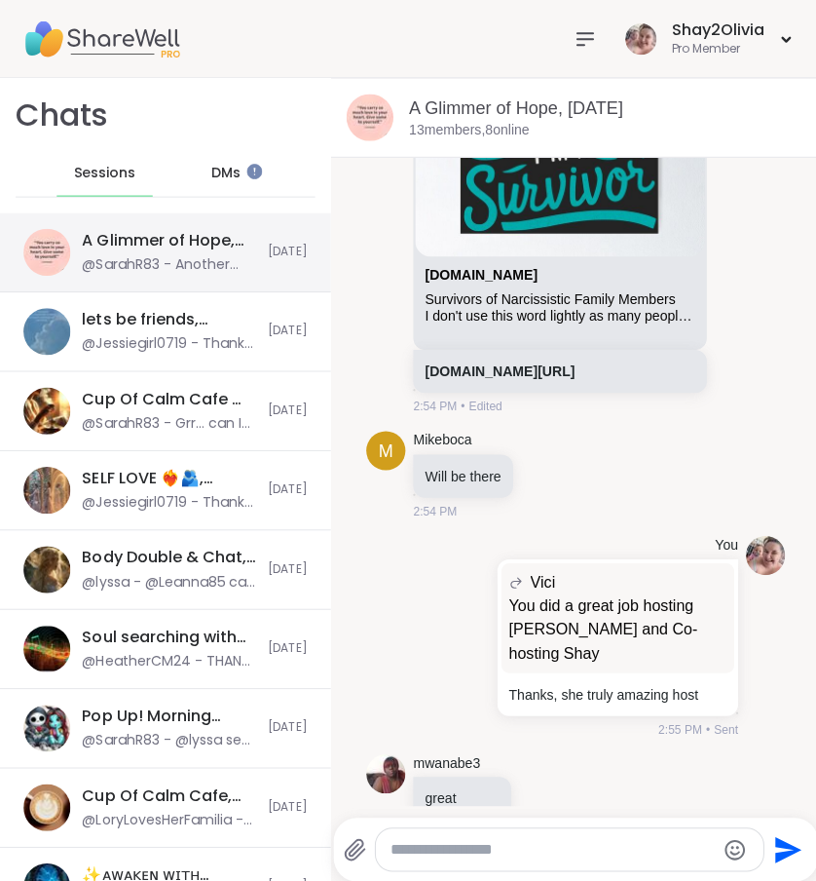
click at [184, 272] on div "@SarahR83 - Another Glimmer at 9pm" at bounding box center [168, 263] width 173 height 19
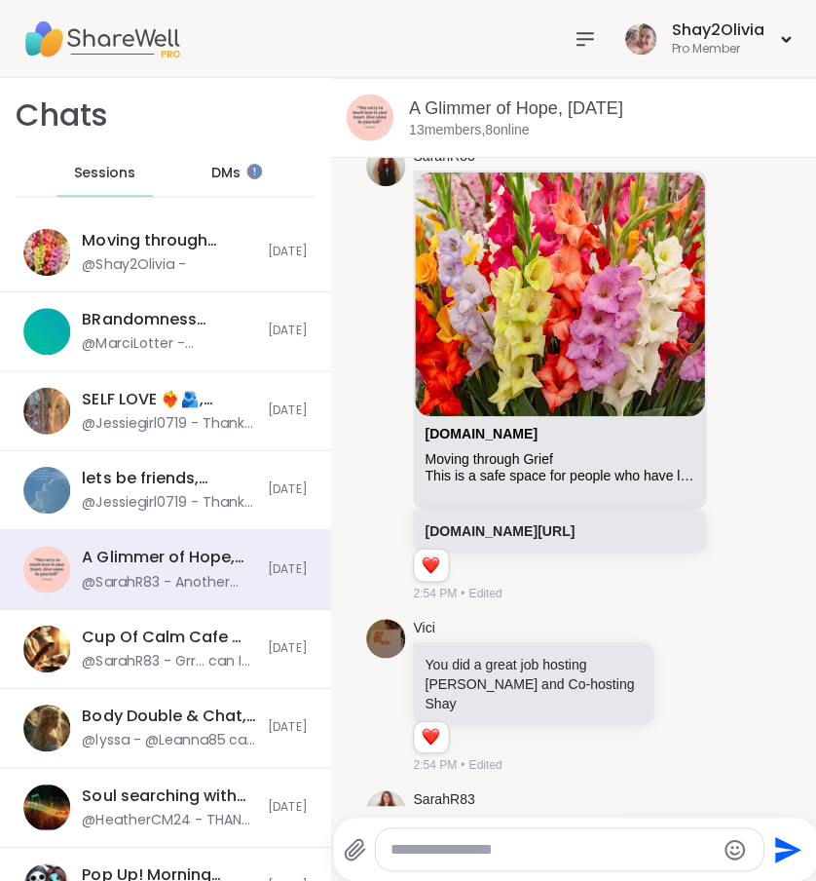
scroll to position [15767, 0]
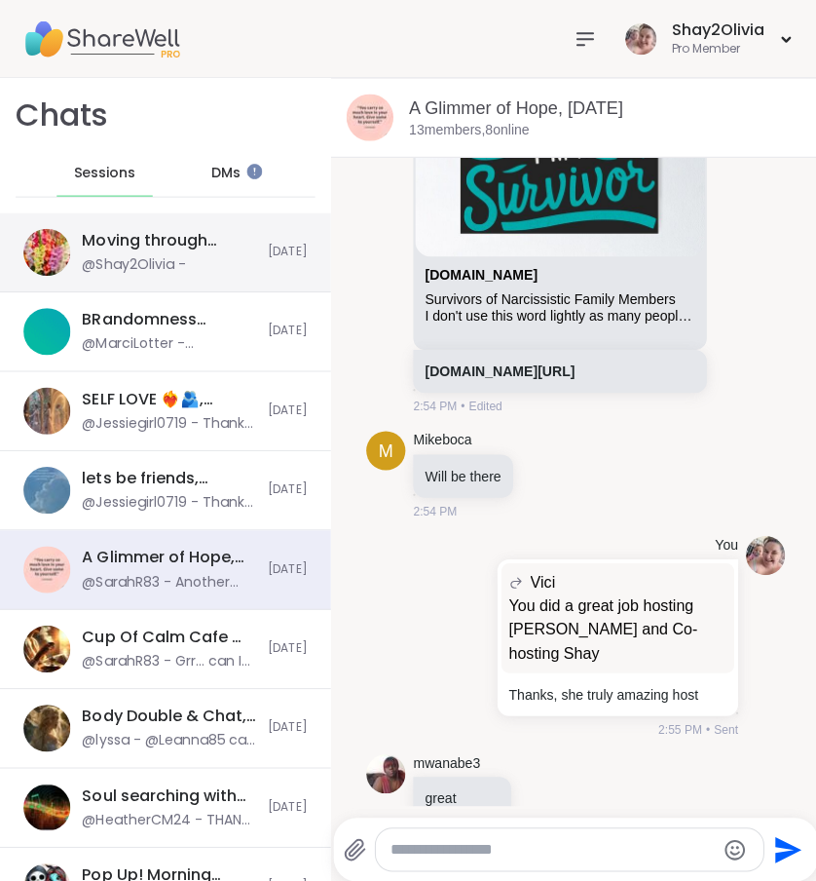
click at [193, 263] on div "Moving through Grief, [DATE] @Shay2Olivia -" at bounding box center [168, 251] width 173 height 45
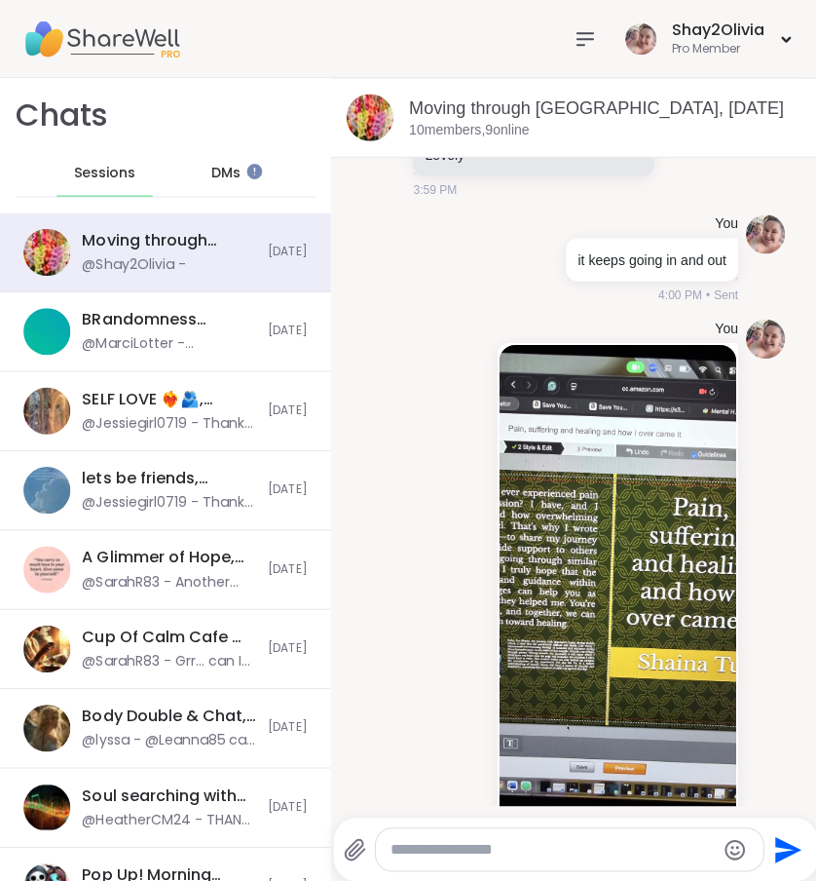
scroll to position [7443, 0]
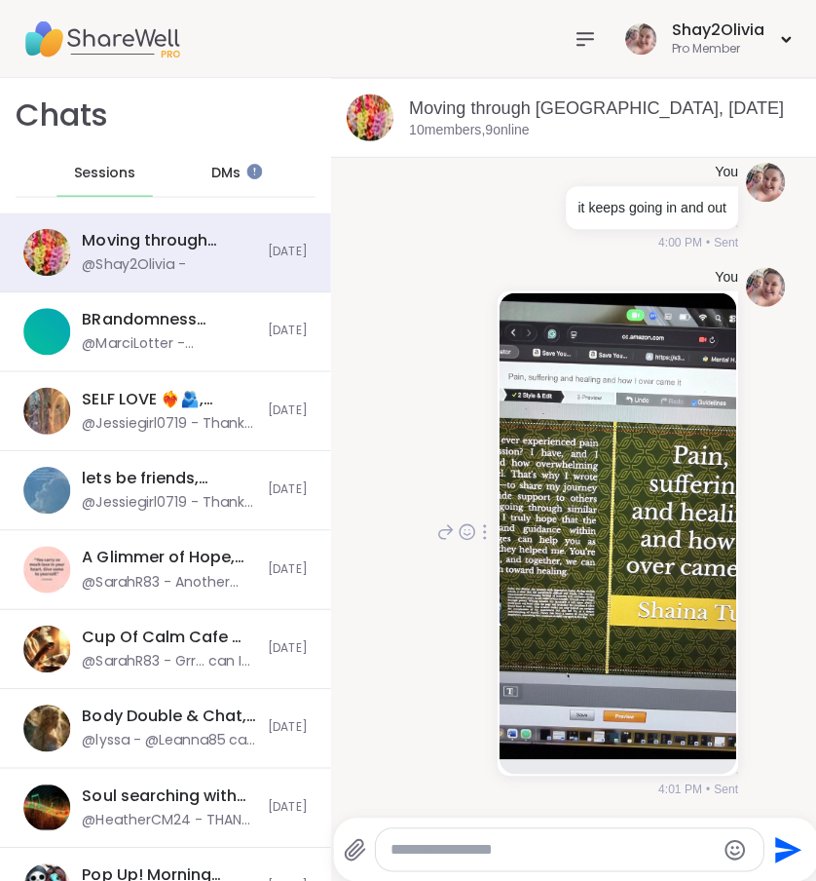
click at [436, 536] on icon at bounding box center [443, 529] width 14 height 14
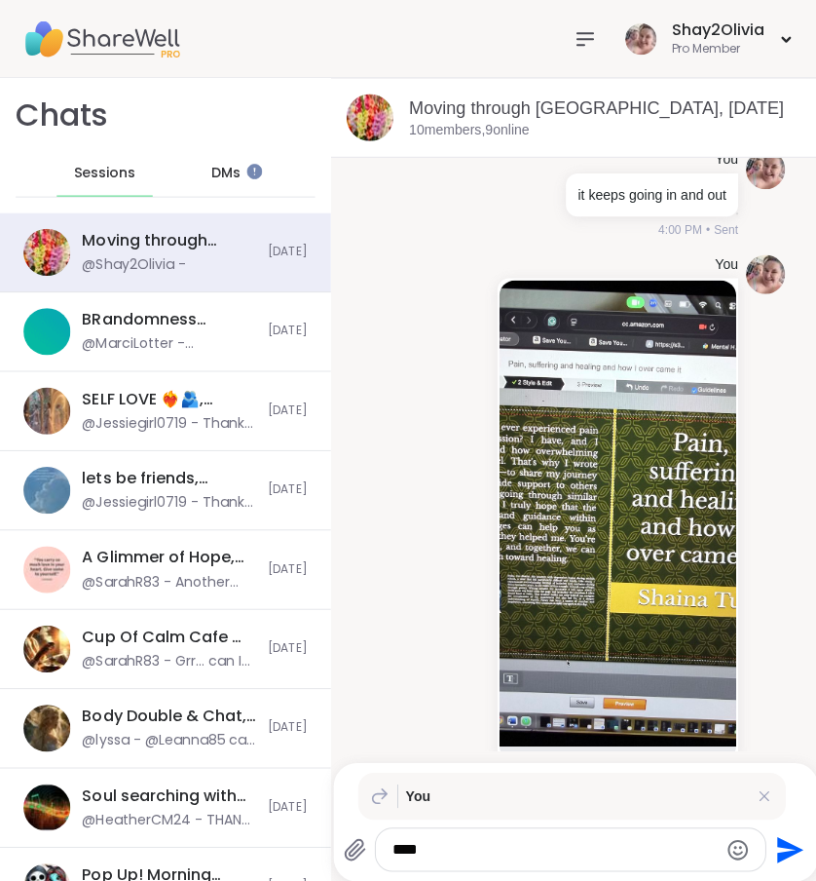
scroll to position [0, 0]
type textarea "**********"
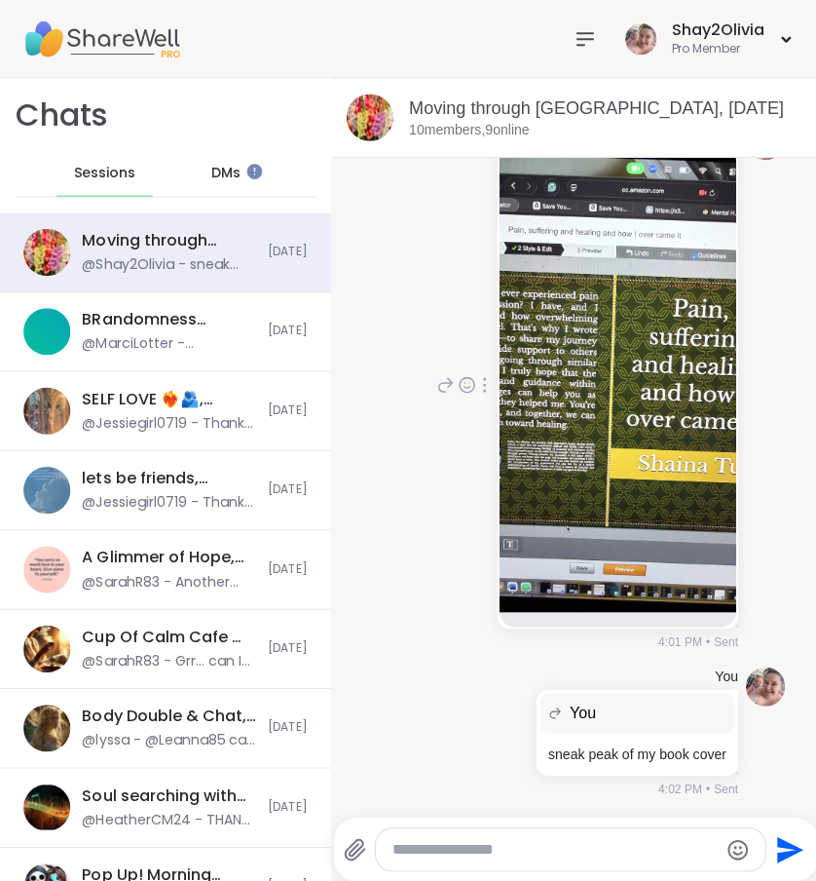
click at [576, 373] on img at bounding box center [615, 377] width 236 height 464
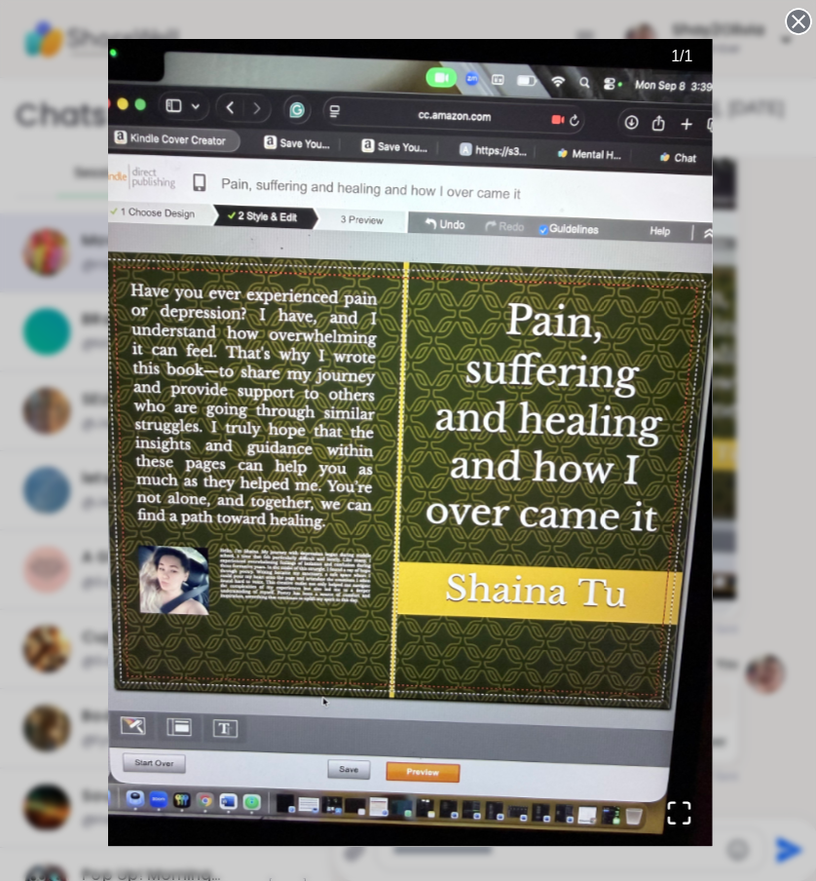
scroll to position [7782, 0]
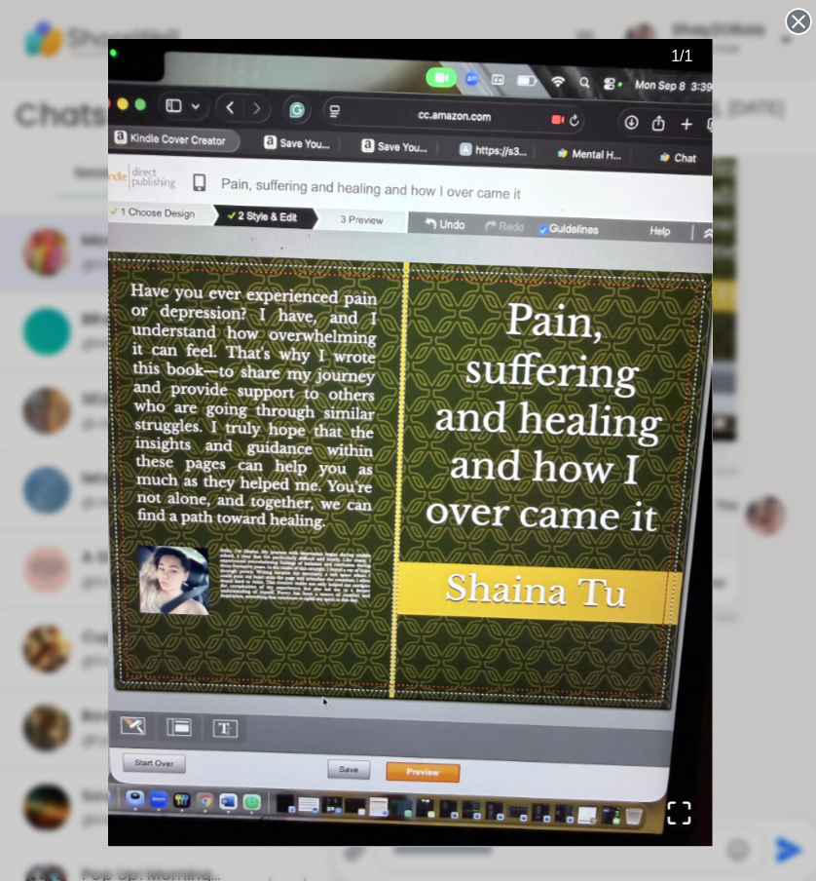
click at [730, 248] on div "1 / 1" at bounding box center [408, 440] width 816 height 881
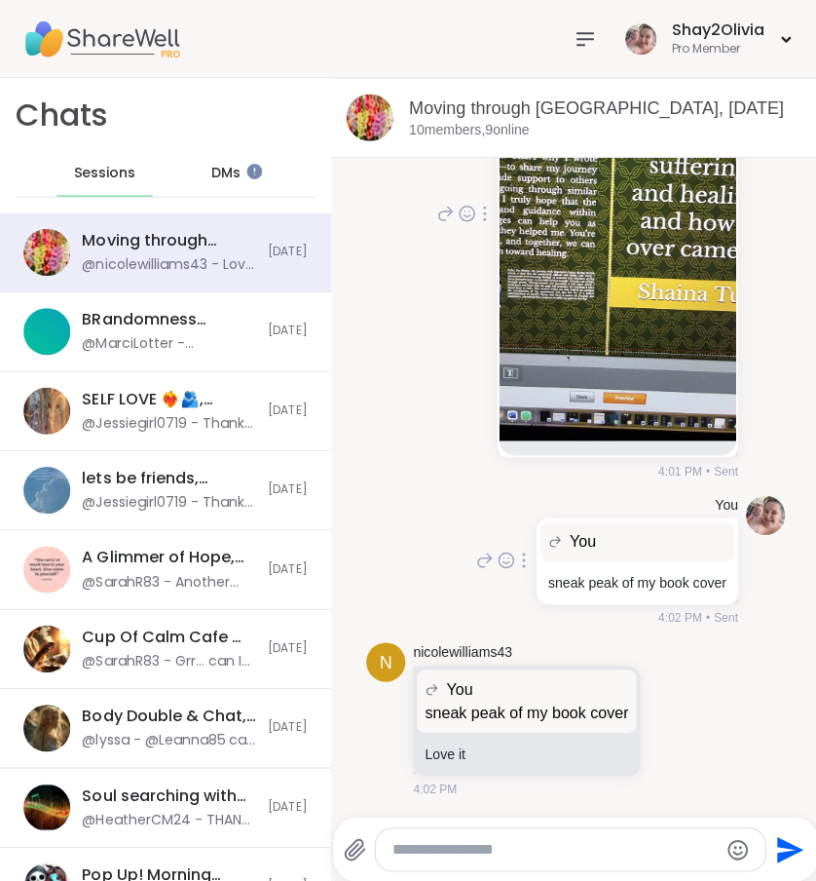
scroll to position [7924, 0]
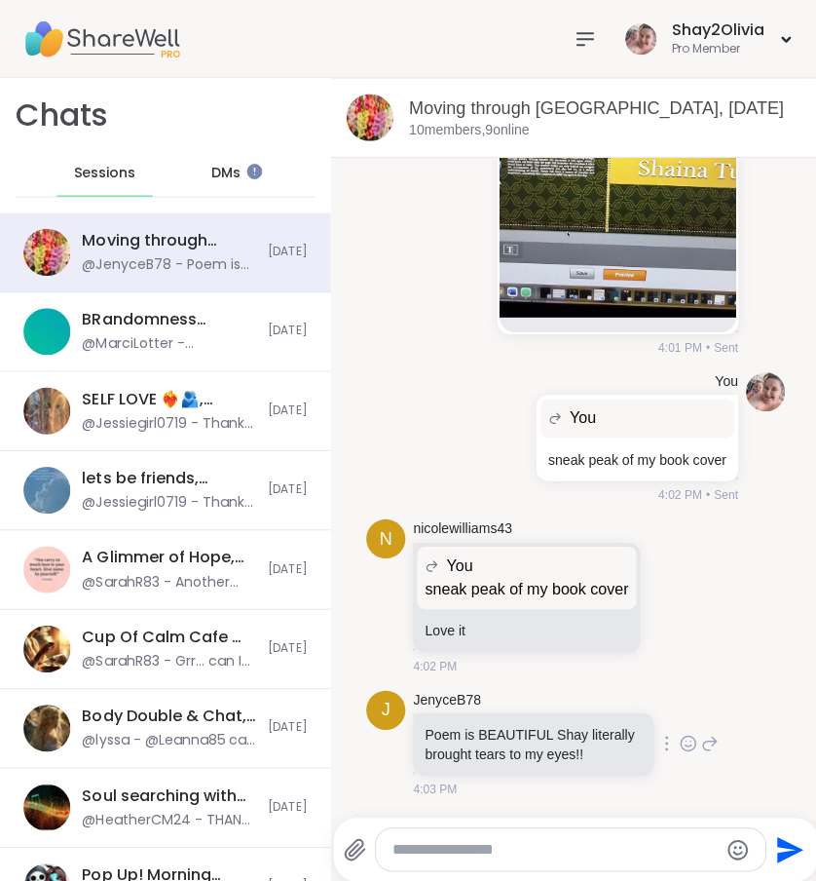
click at [676, 740] on icon at bounding box center [685, 739] width 18 height 19
click at [665, 722] on button "Select Reaction: Heart" at bounding box center [684, 708] width 39 height 39
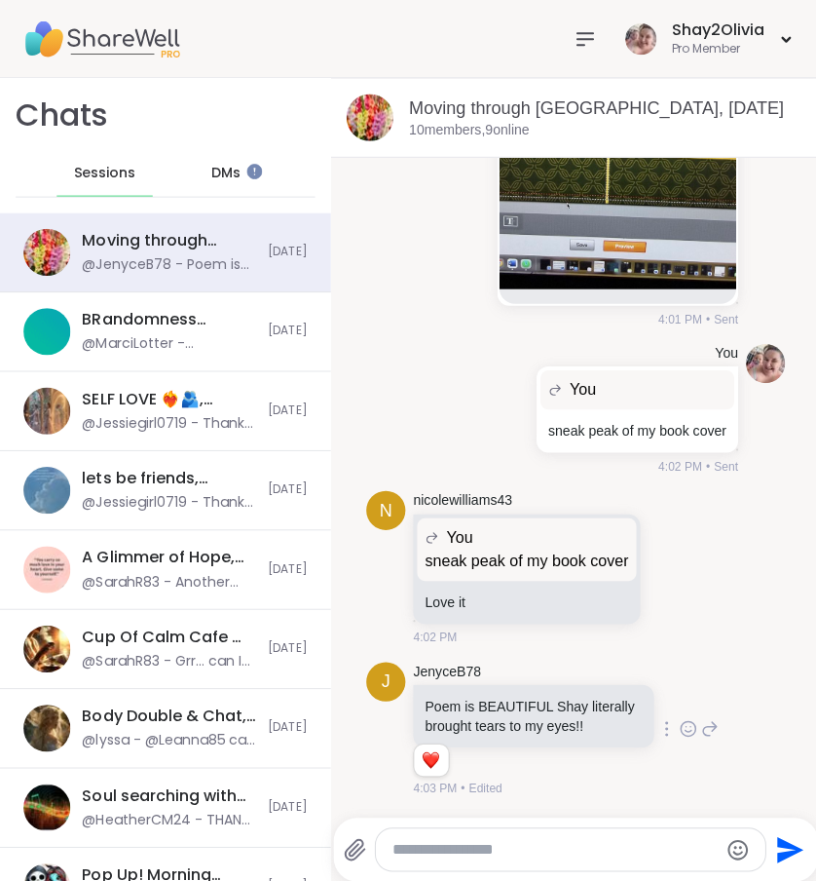
scroll to position [7951, 0]
click at [697, 736] on icon at bounding box center [706, 724] width 18 height 23
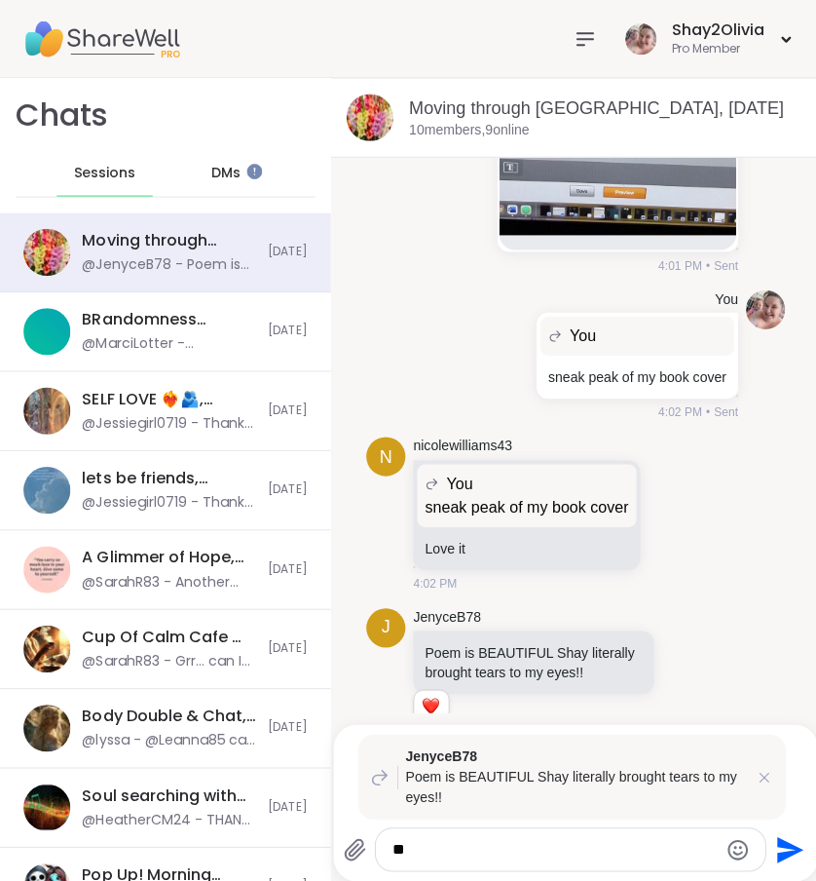
type textarea "*"
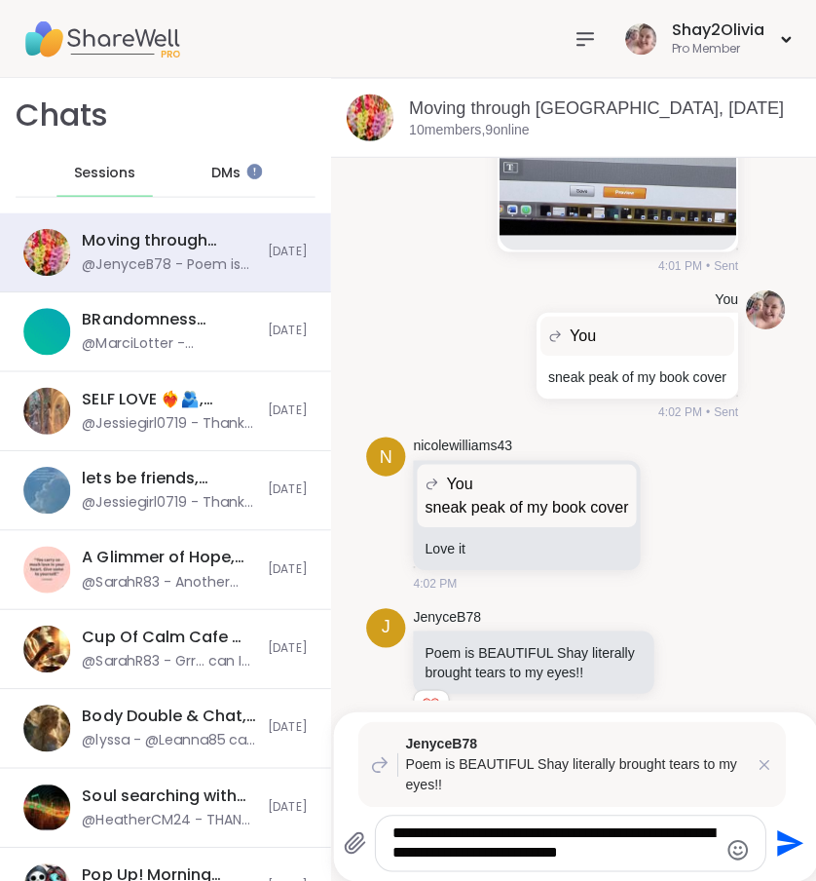
type textarea "**********"
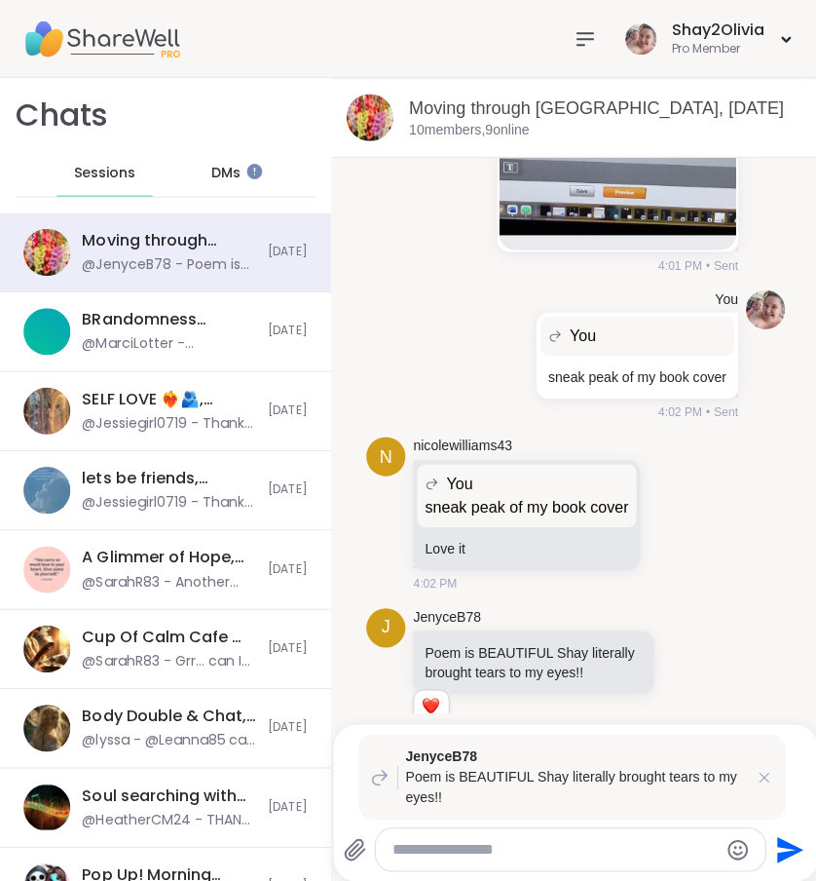
scroll to position [8206, 0]
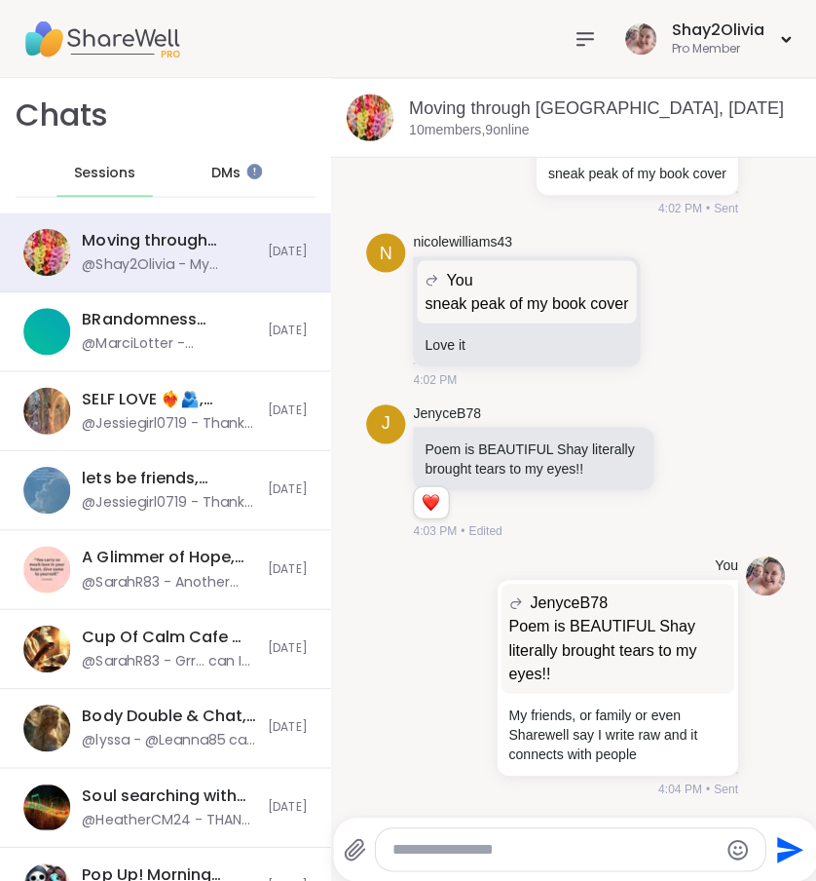
click at [639, 834] on div "Send" at bounding box center [573, 844] width 482 height 63
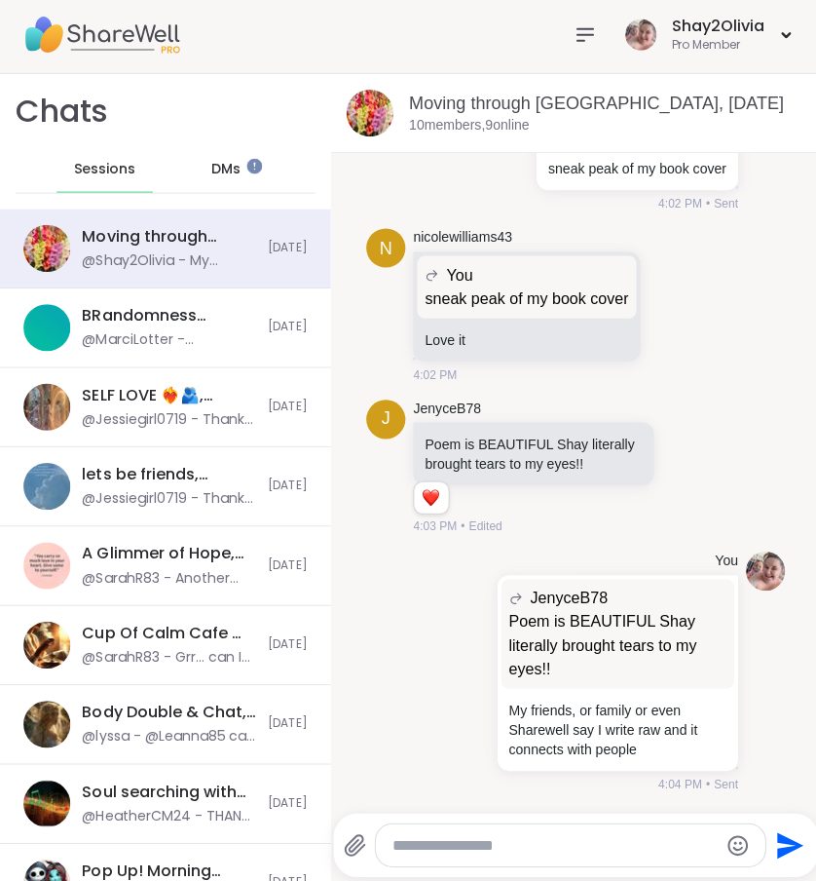
click at [547, 855] on div at bounding box center [568, 845] width 388 height 42
click at [545, 842] on textarea "Type your message" at bounding box center [552, 845] width 322 height 19
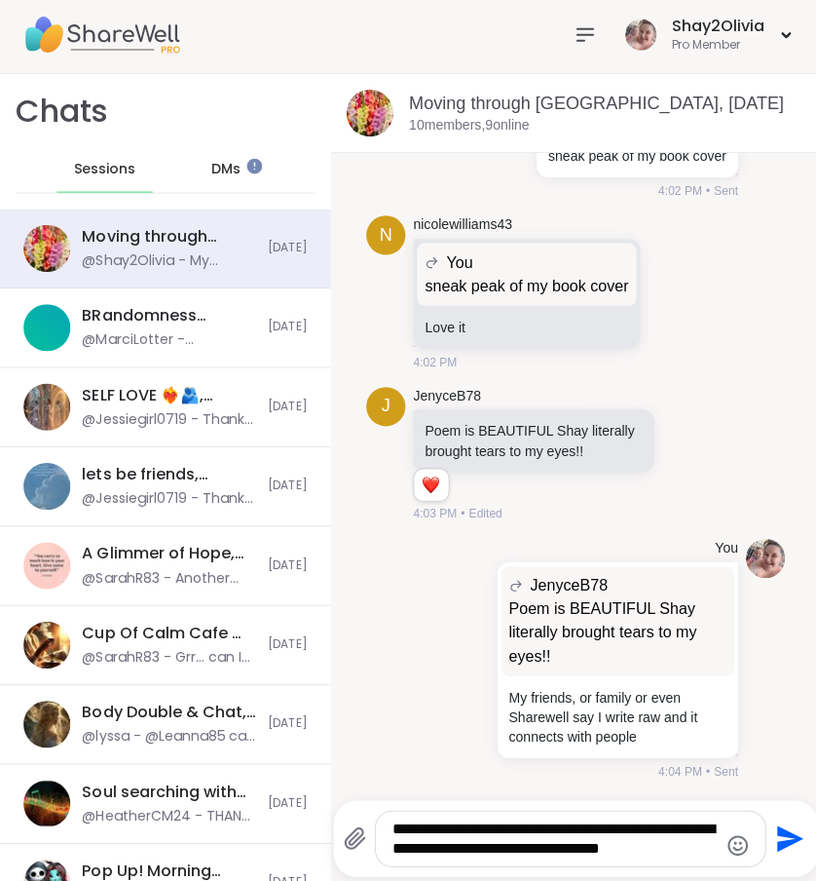
scroll to position [0, 0]
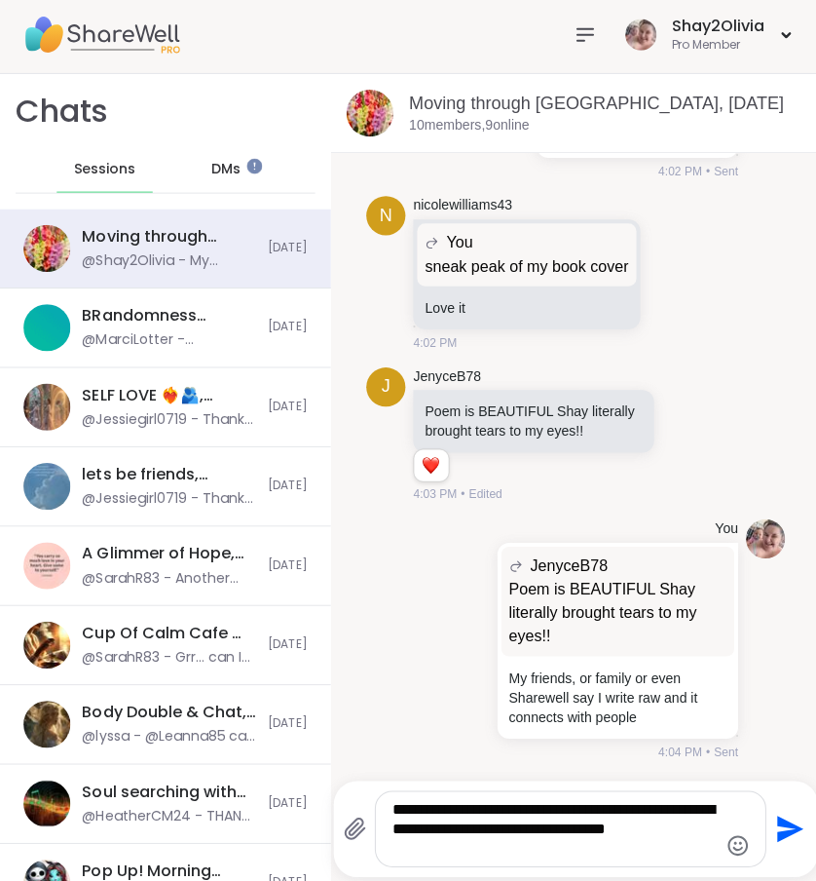
type textarea "**********"
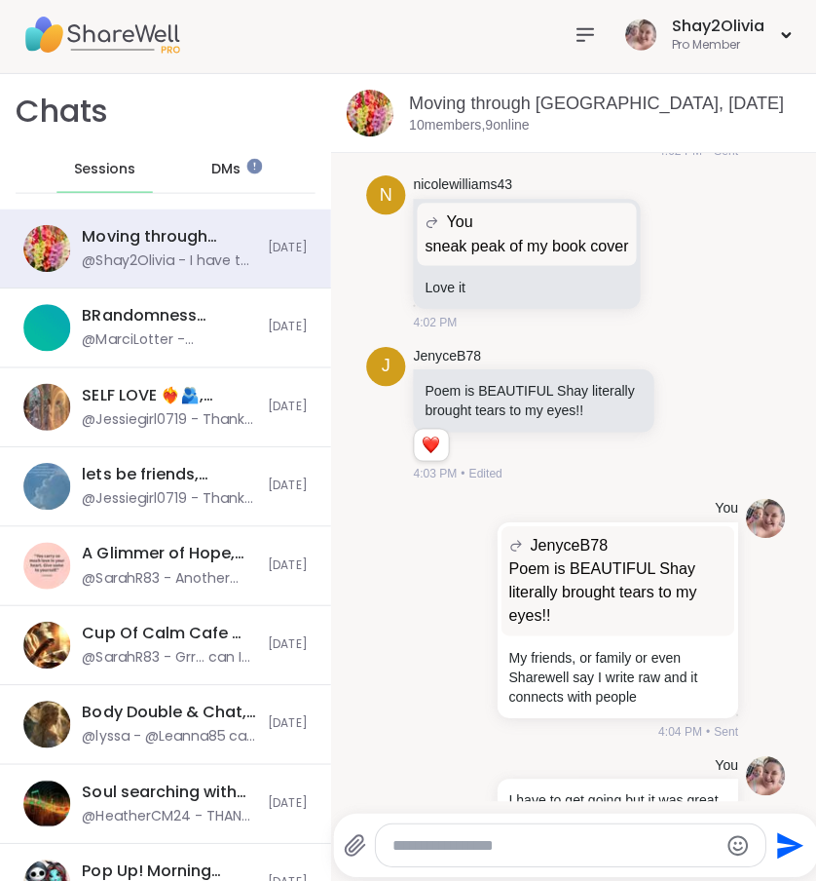
scroll to position [8368, 0]
